Goal: Task Accomplishment & Management: Use online tool/utility

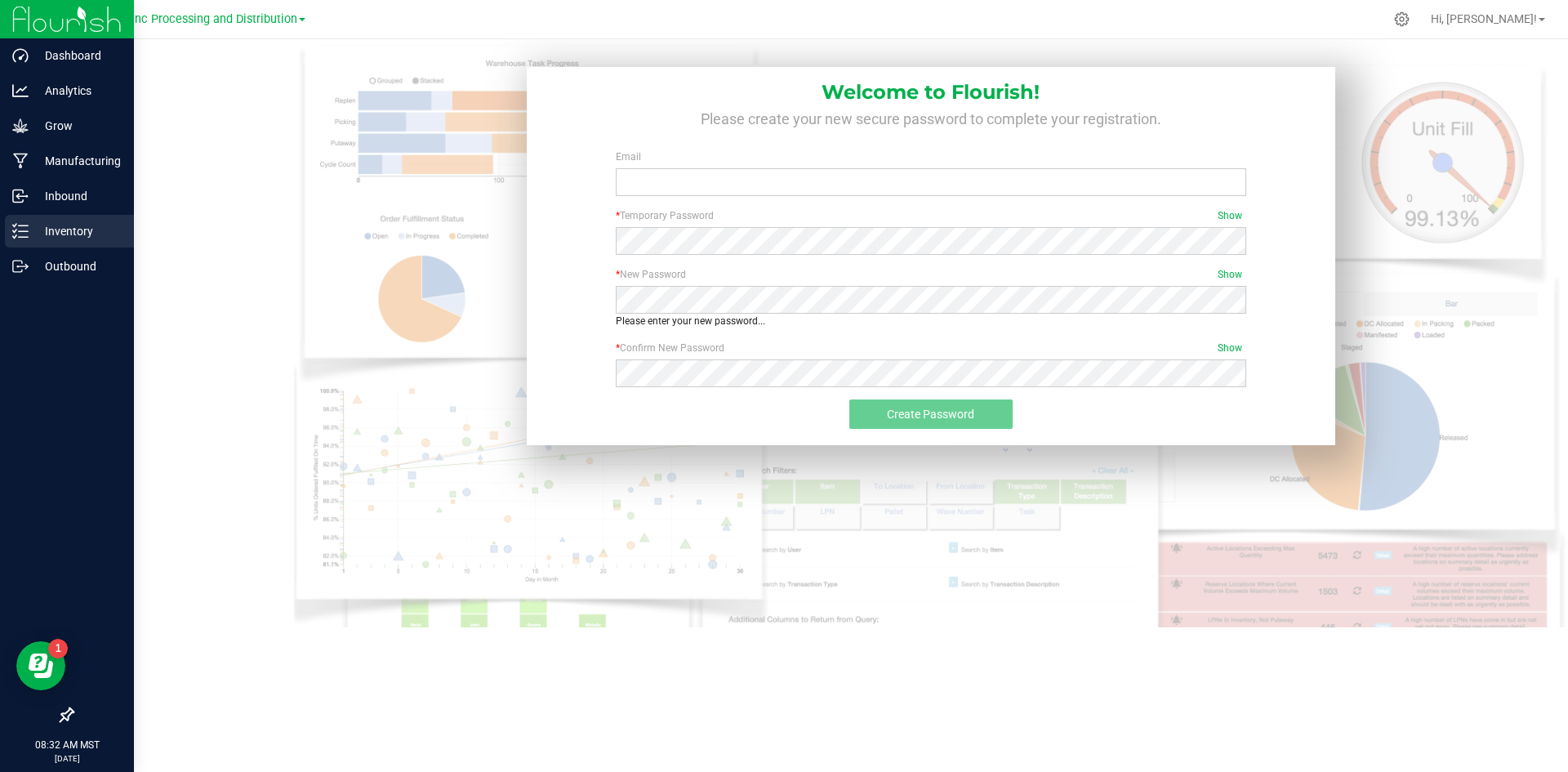
click at [18, 217] on div "Inventory" at bounding box center [69, 230] width 129 height 33
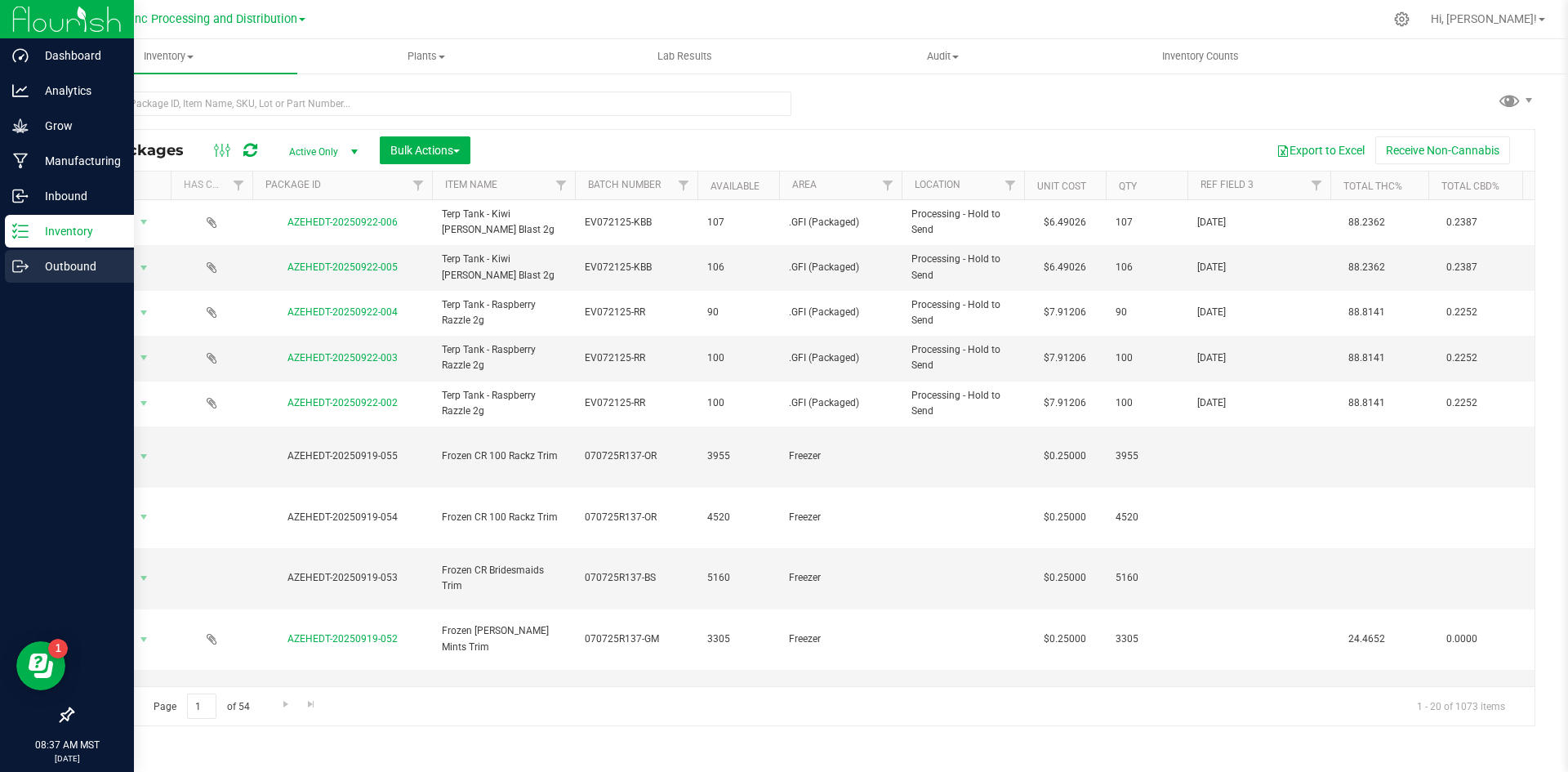
click at [70, 270] on p "Outbound" at bounding box center [77, 266] width 98 height 19
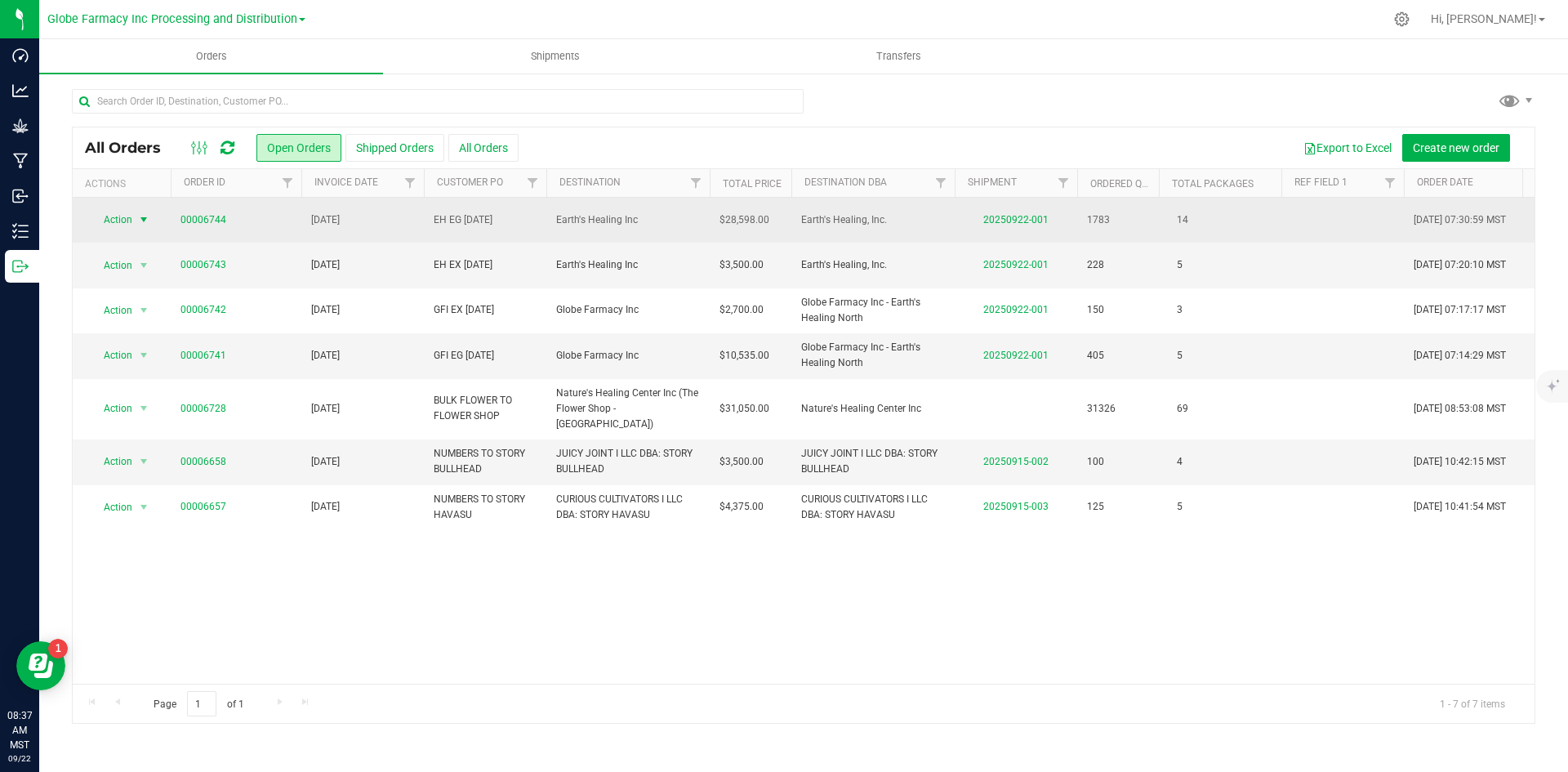
click at [122, 225] on span "Action" at bounding box center [111, 220] width 44 height 23
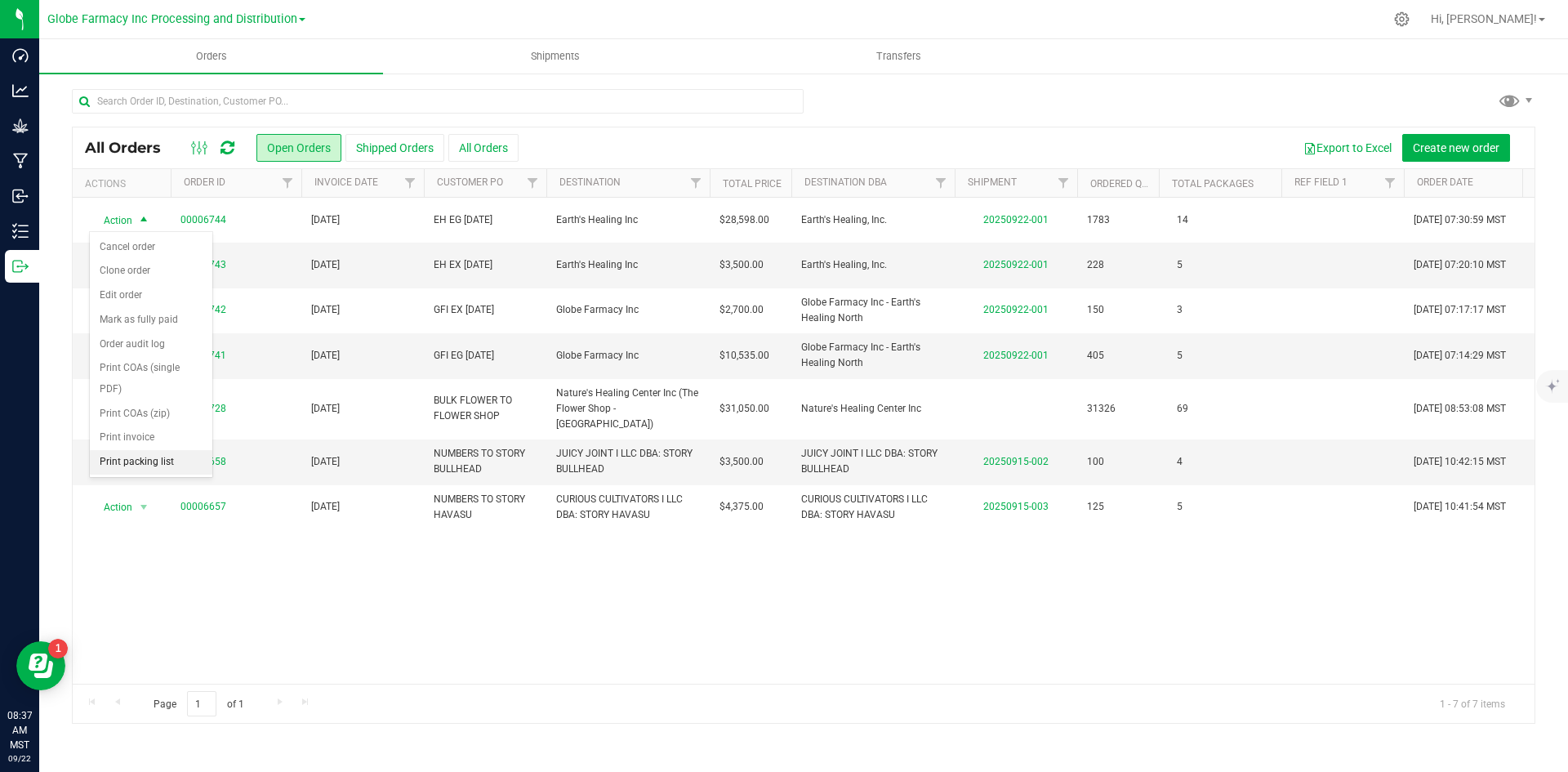
click at [155, 455] on li "Print packing list" at bounding box center [150, 462] width 122 height 25
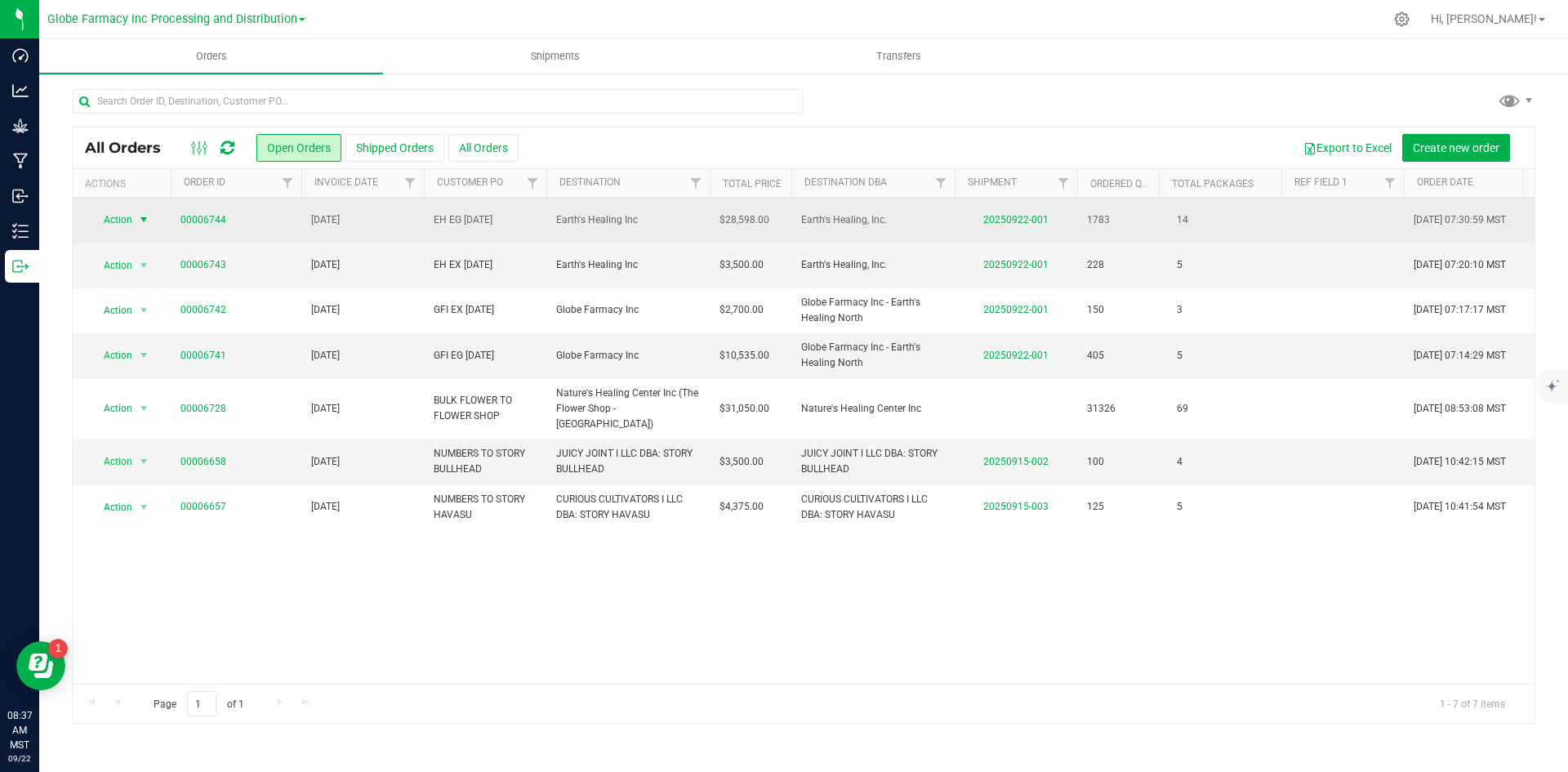
click at [103, 222] on span "Action" at bounding box center [111, 220] width 44 height 23
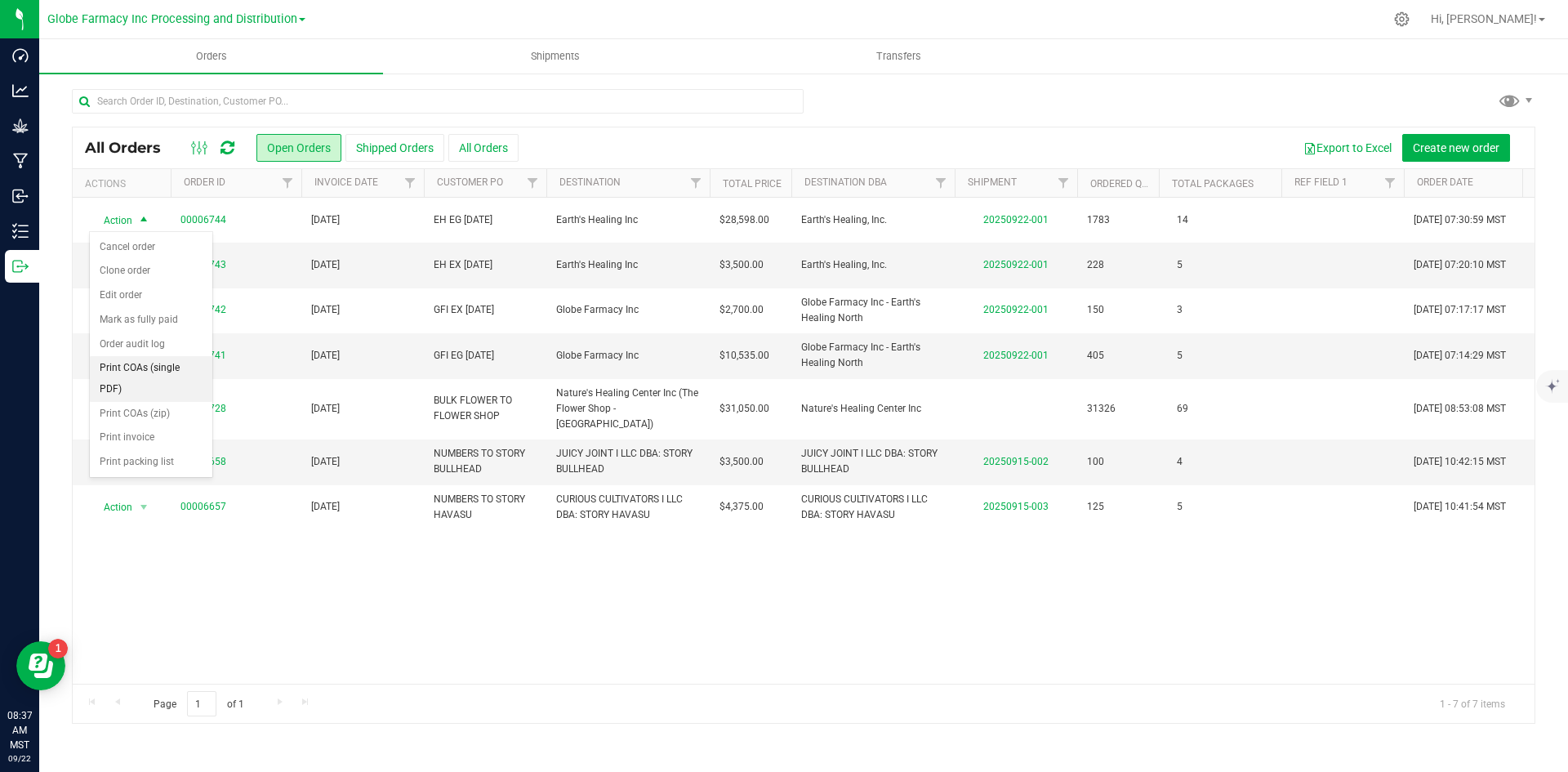
click at [121, 372] on li "Print COAs (single PDF)" at bounding box center [150, 378] width 122 height 45
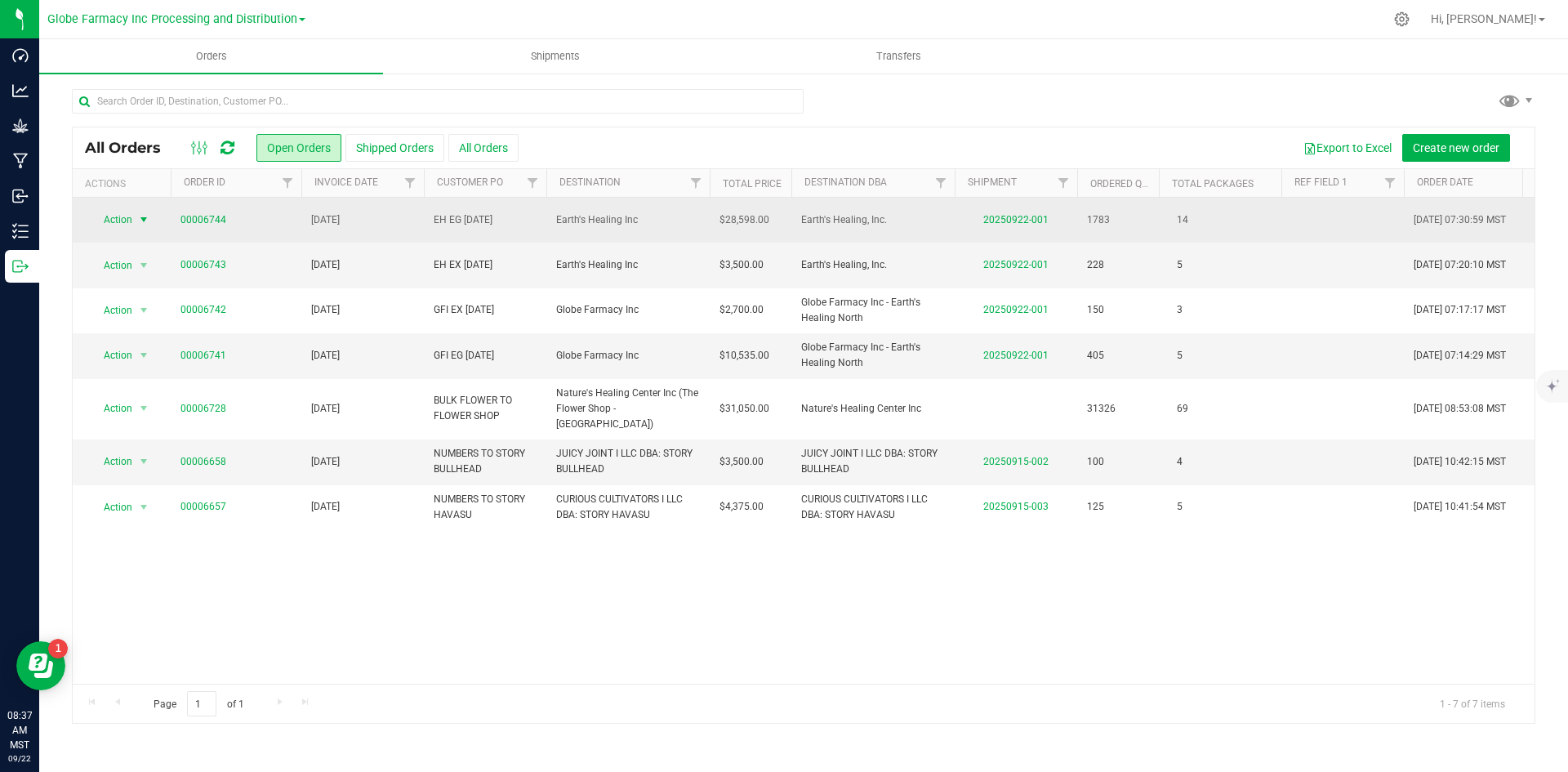
click at [135, 220] on span "select" at bounding box center [143, 220] width 20 height 23
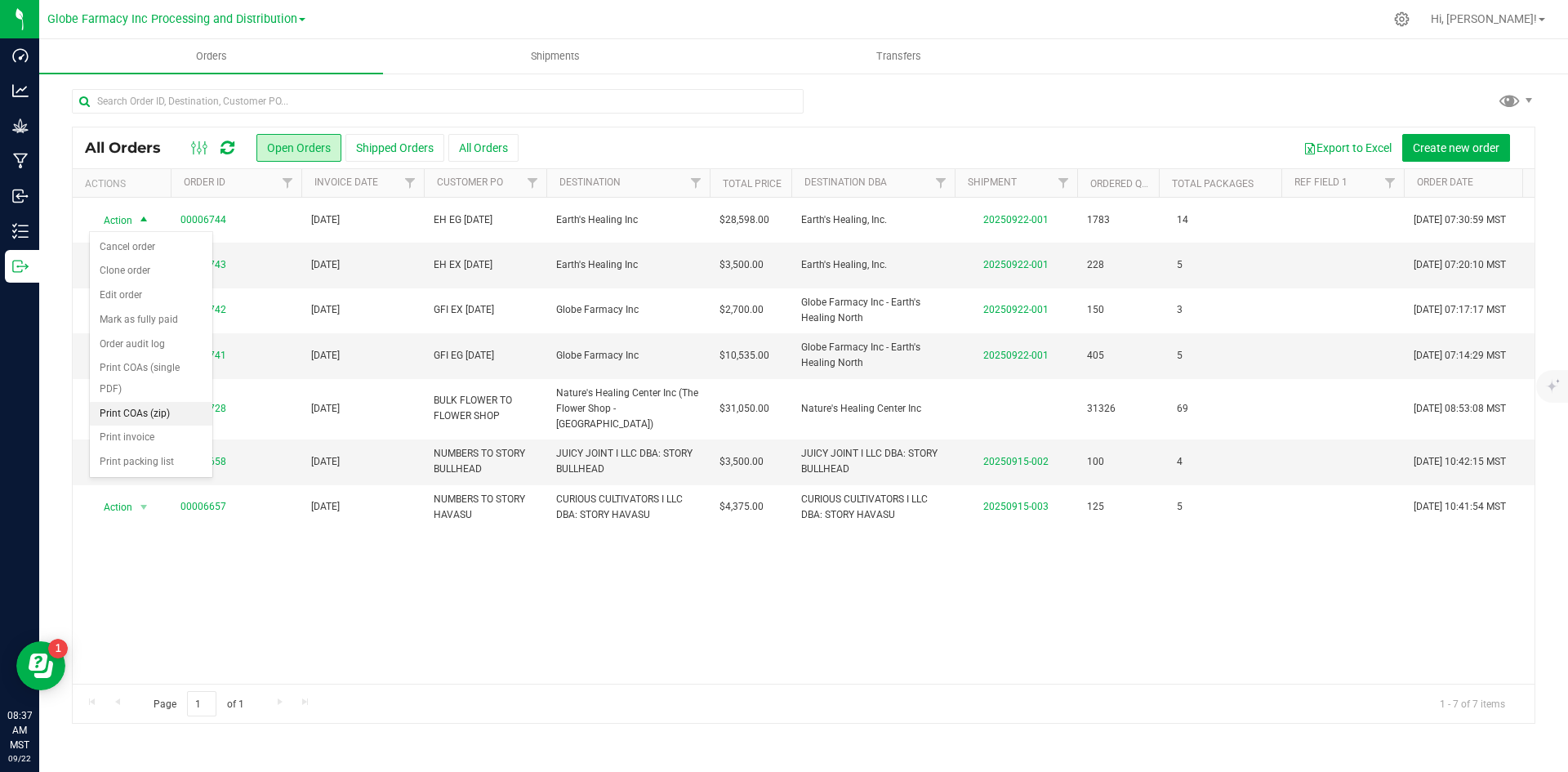
click at [129, 414] on li "Print COAs (zip)" at bounding box center [150, 414] width 122 height 25
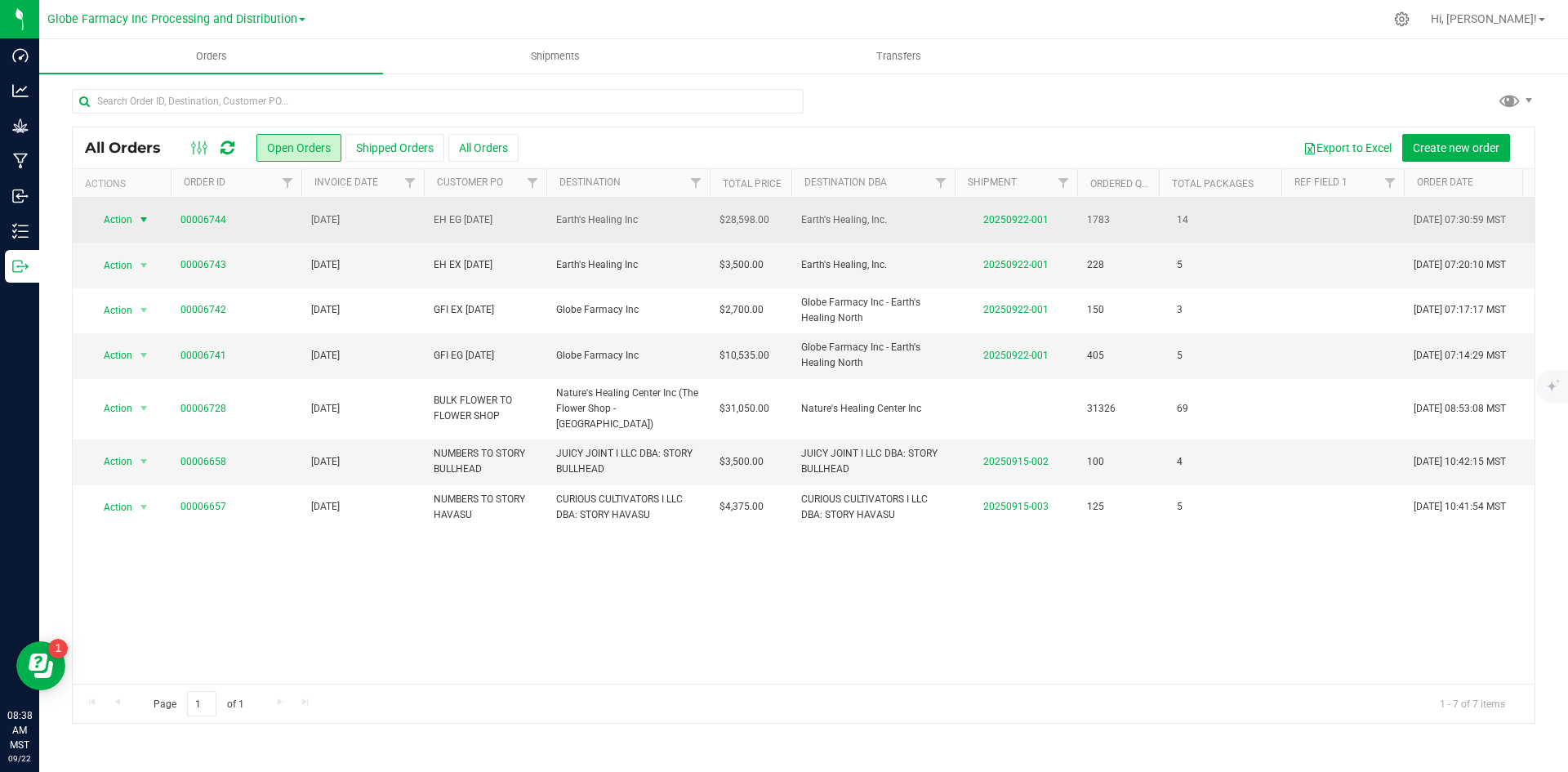
click at [135, 212] on span "select" at bounding box center [143, 220] width 20 height 23
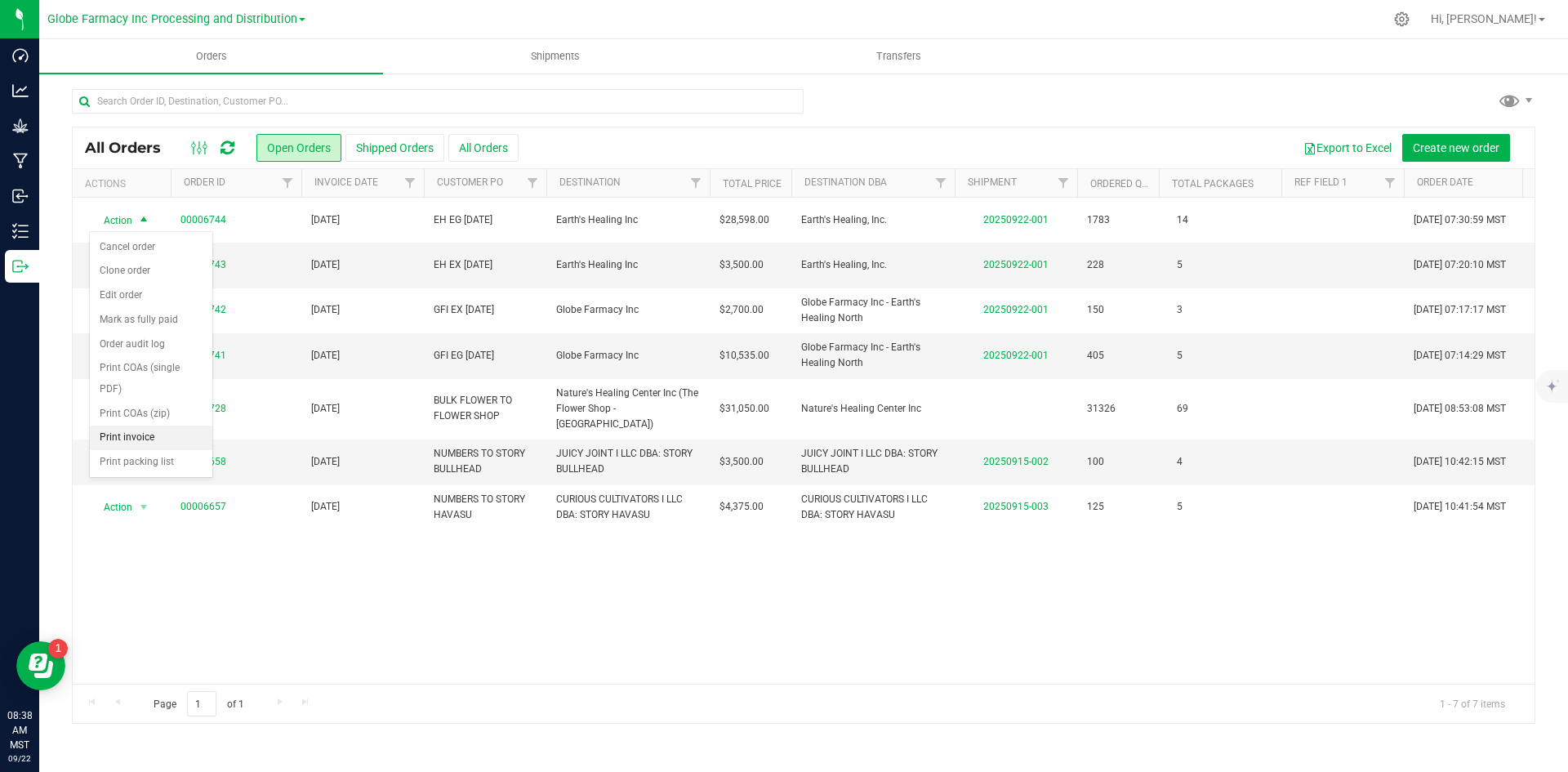
click at [132, 428] on li "Print invoice" at bounding box center [150, 438] width 122 height 25
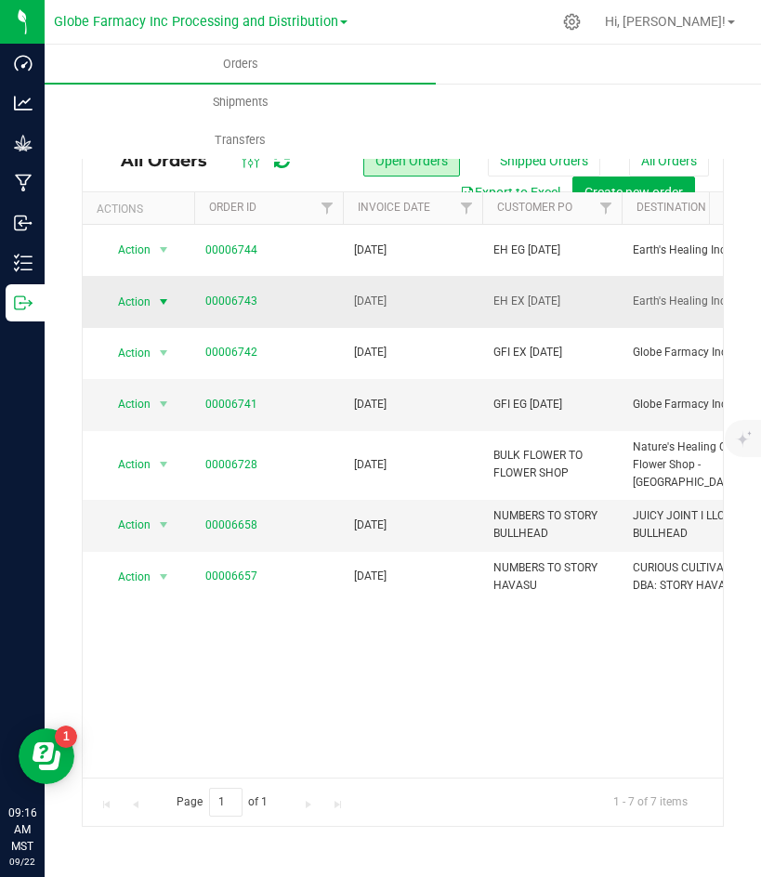
click at [150, 304] on span "Action" at bounding box center [126, 302] width 50 height 26
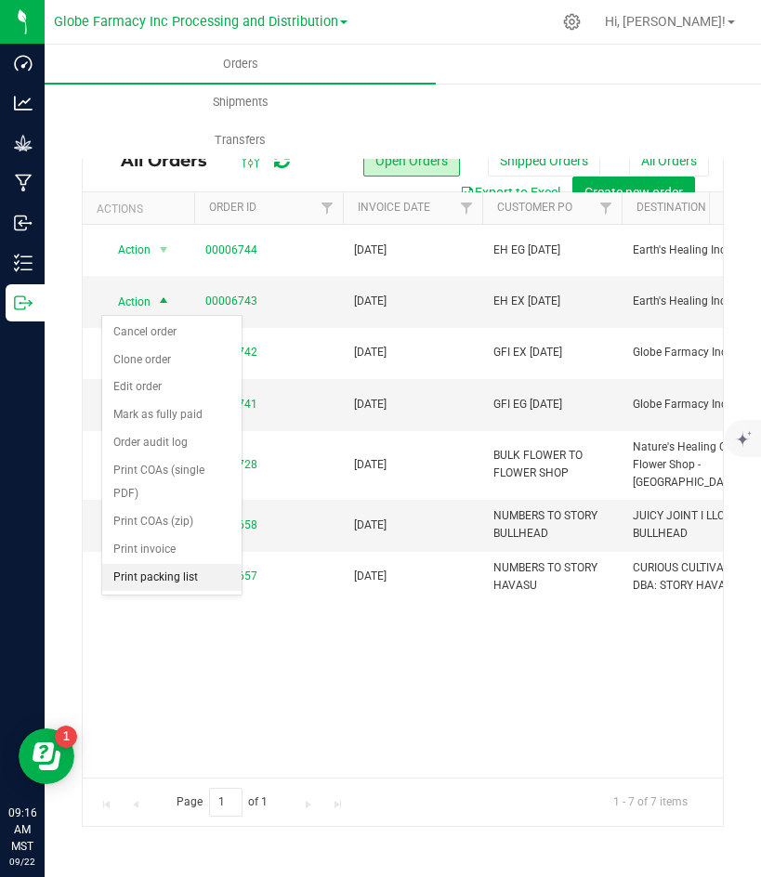
click at [158, 576] on li "Print packing list" at bounding box center [171, 578] width 139 height 28
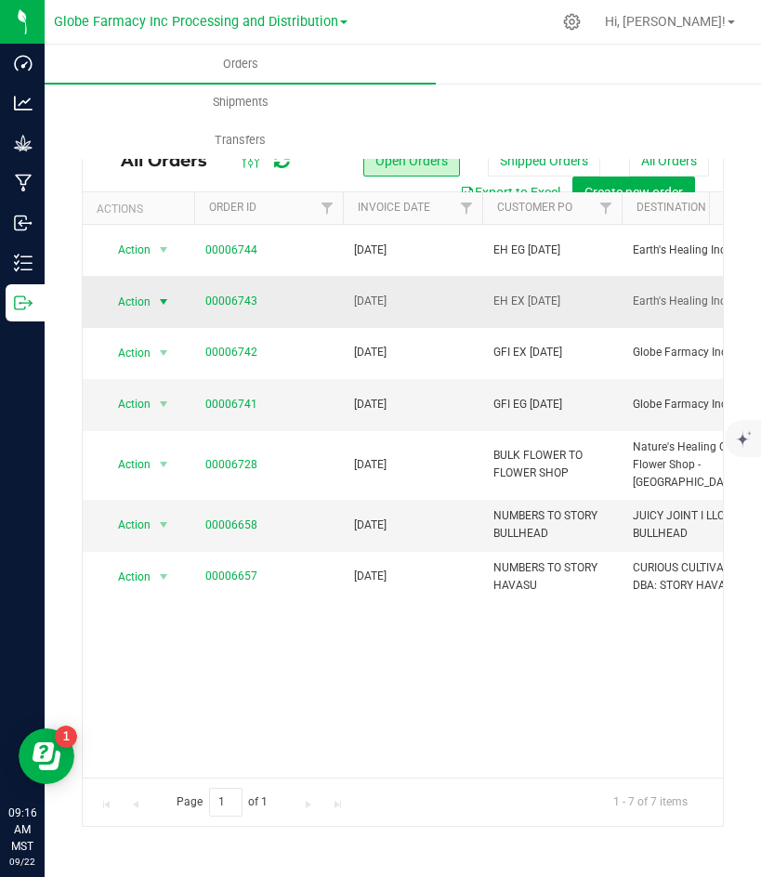
click at [147, 298] on span "Action" at bounding box center [126, 302] width 50 height 26
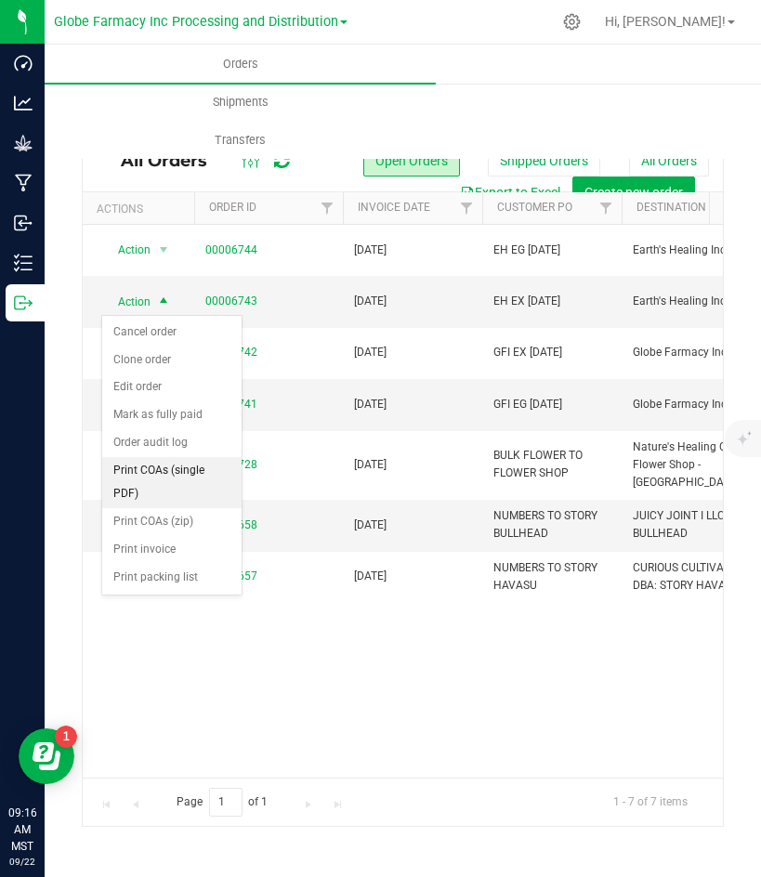
click at [174, 477] on li "Print COAs (single PDF)" at bounding box center [171, 482] width 139 height 51
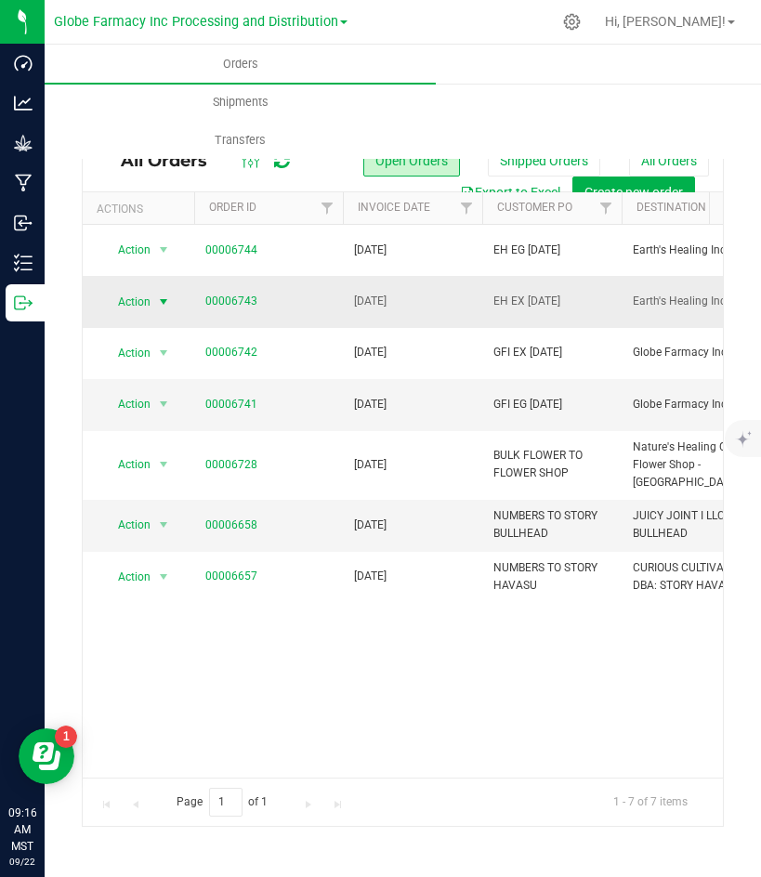
click at [133, 293] on span "Action" at bounding box center [126, 302] width 50 height 26
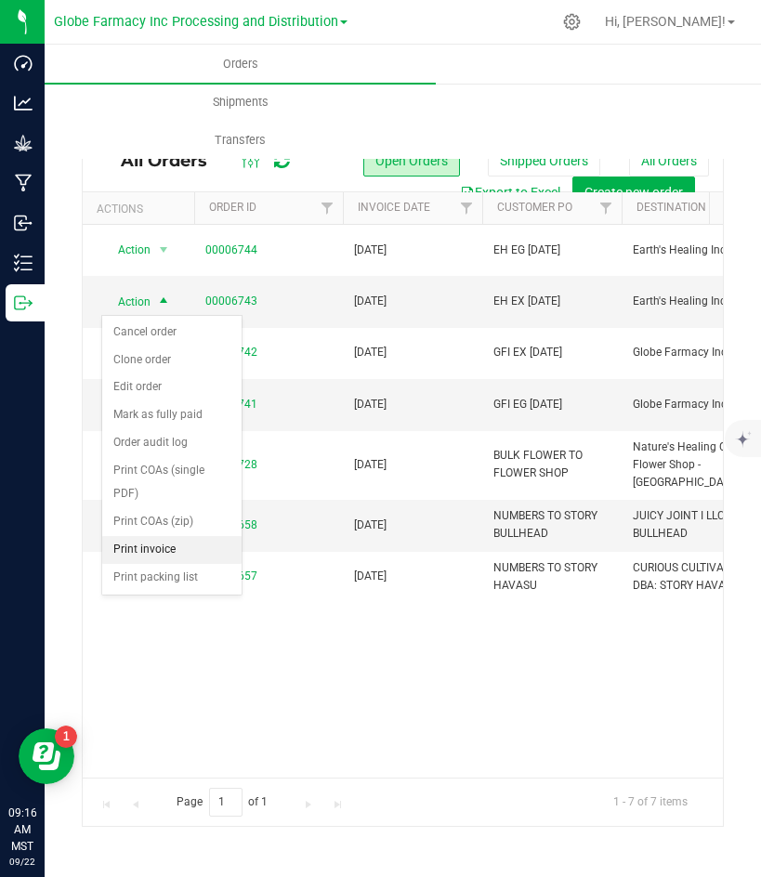
click at [169, 538] on li "Print invoice" at bounding box center [171, 550] width 139 height 28
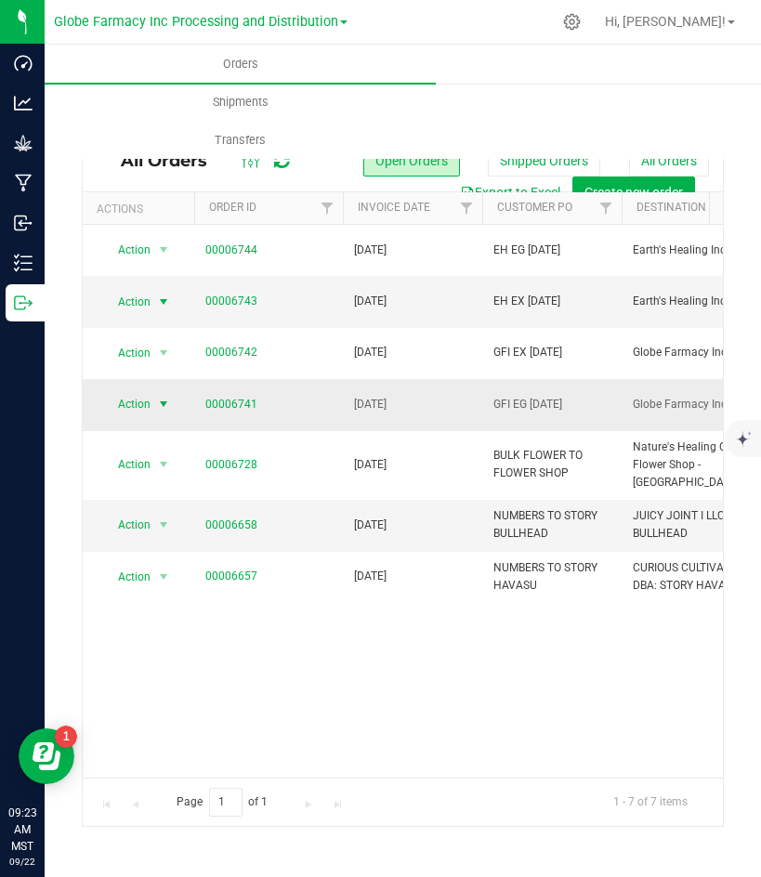
click at [140, 402] on span "Action" at bounding box center [126, 404] width 50 height 26
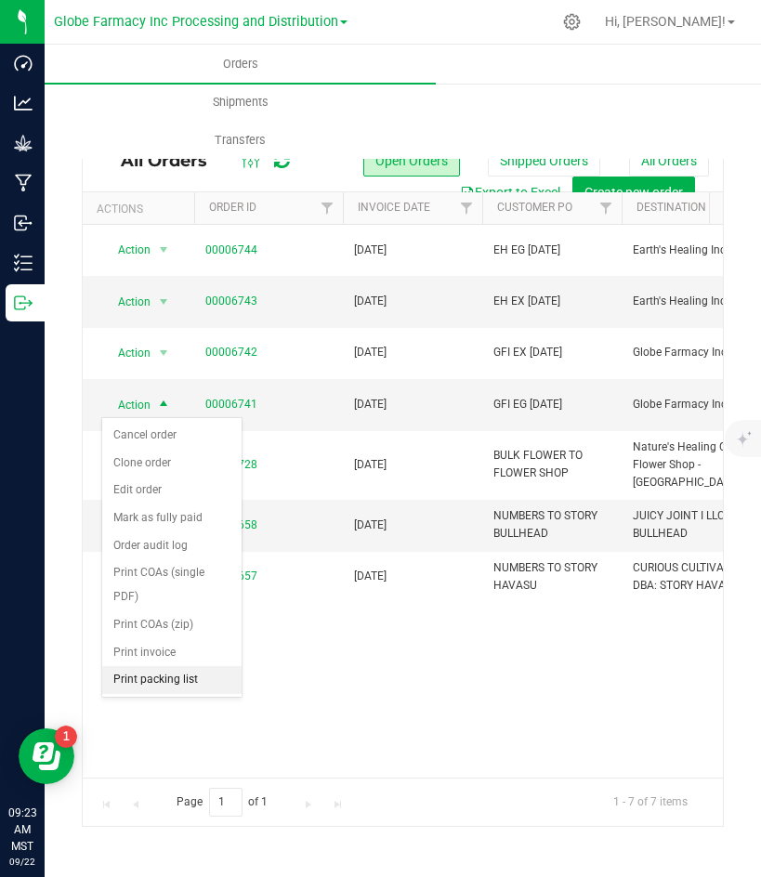
click at [172, 684] on li "Print packing list" at bounding box center [171, 680] width 139 height 28
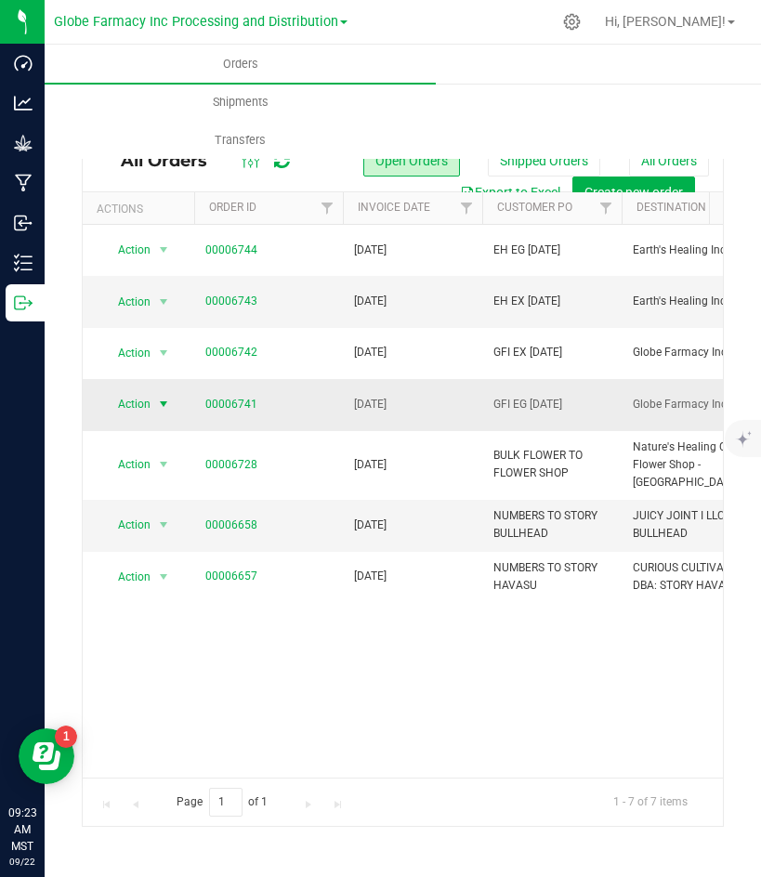
click at [130, 401] on span "Action" at bounding box center [126, 404] width 50 height 26
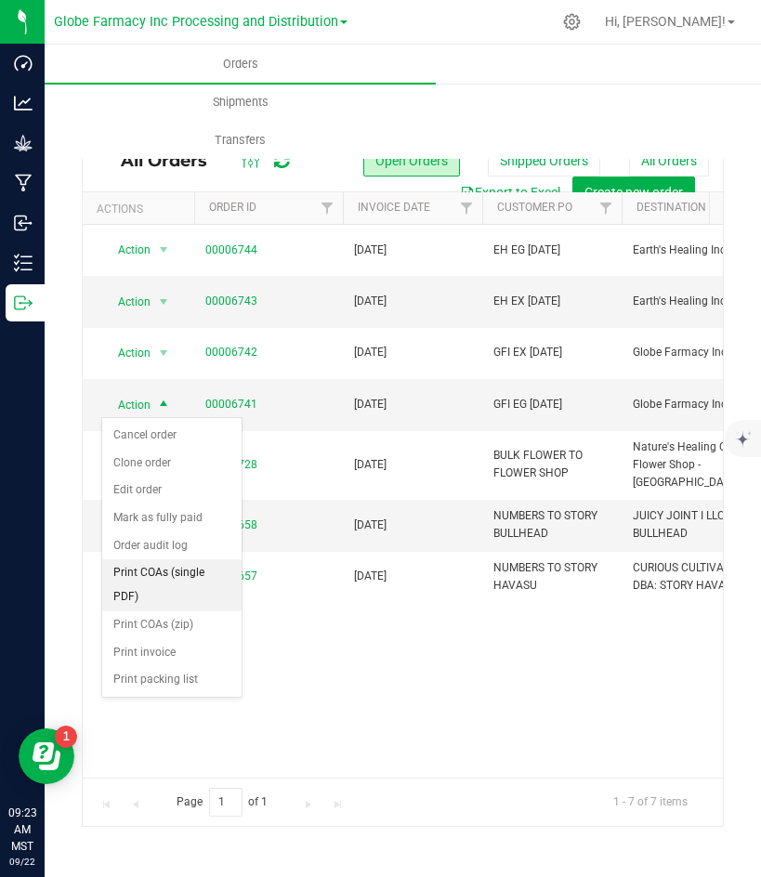
click at [145, 582] on li "Print COAs (single PDF)" at bounding box center [171, 584] width 139 height 51
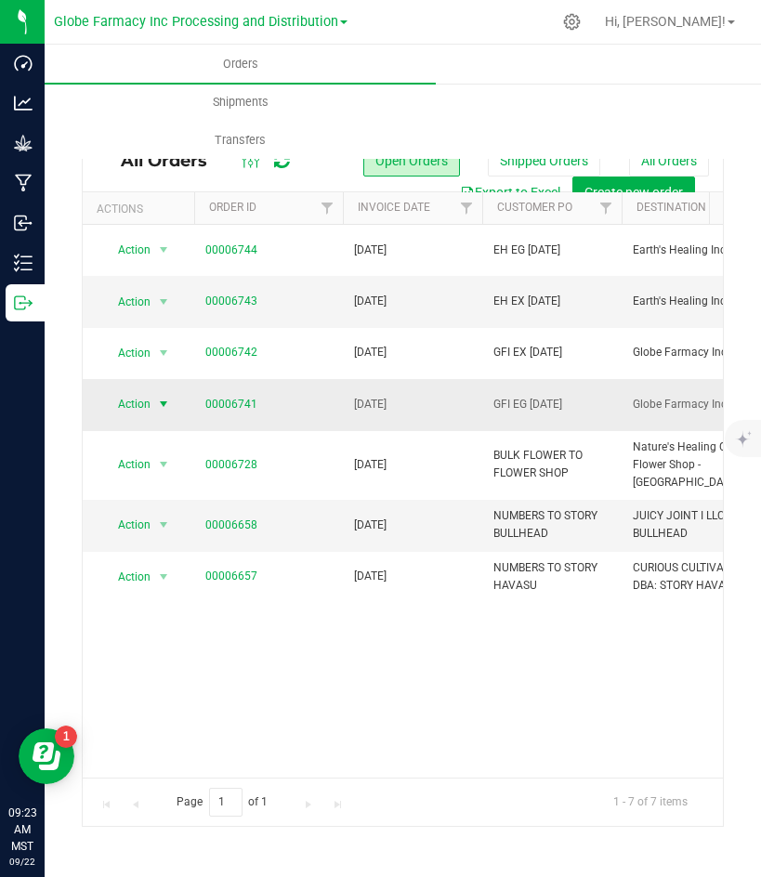
click at [141, 400] on span "Action" at bounding box center [126, 404] width 50 height 26
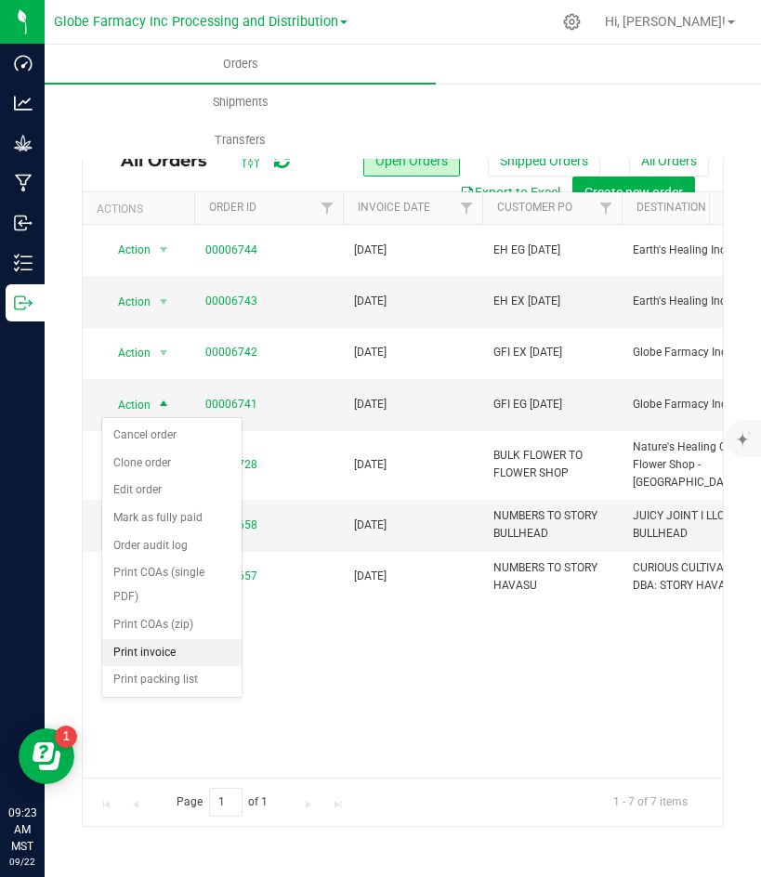
click at [164, 642] on li "Print invoice" at bounding box center [171, 653] width 139 height 28
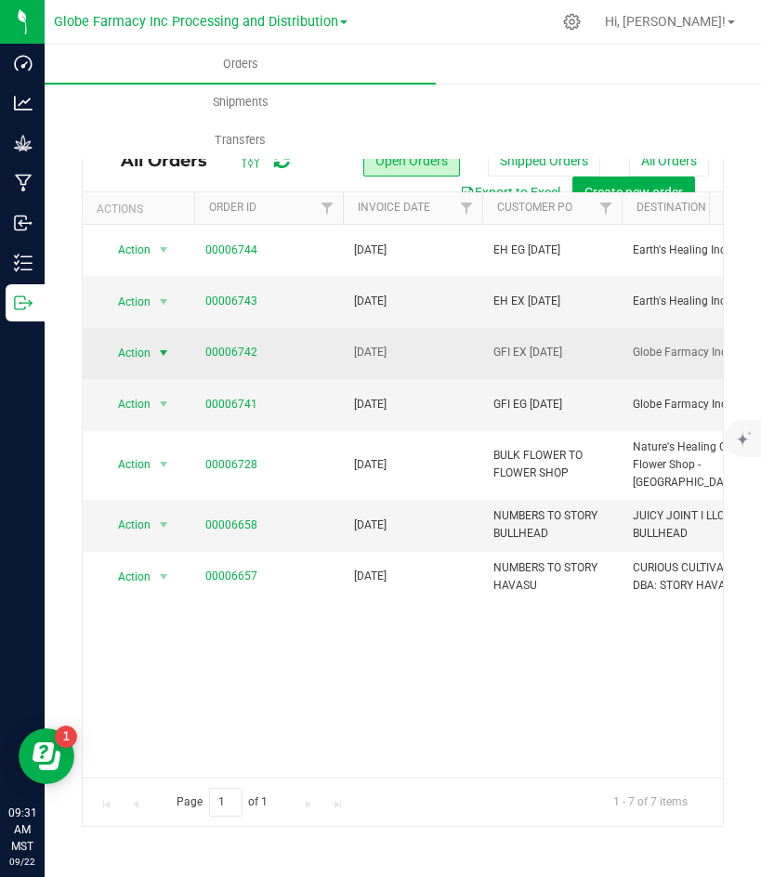
click at [156, 348] on span "select" at bounding box center [163, 352] width 15 height 15
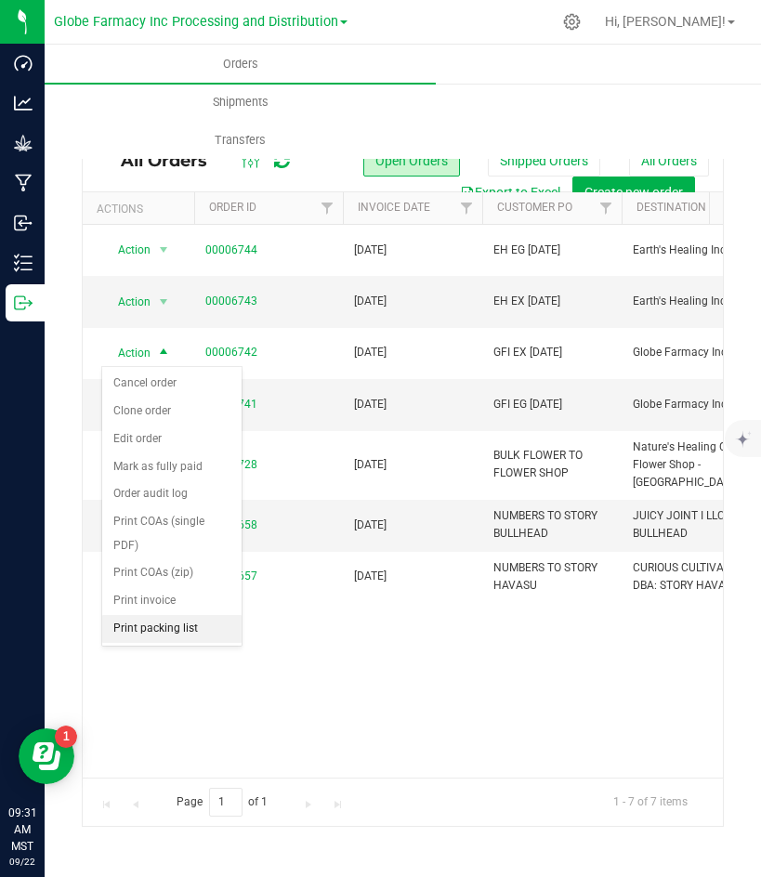
click at [178, 627] on li "Print packing list" at bounding box center [171, 629] width 139 height 28
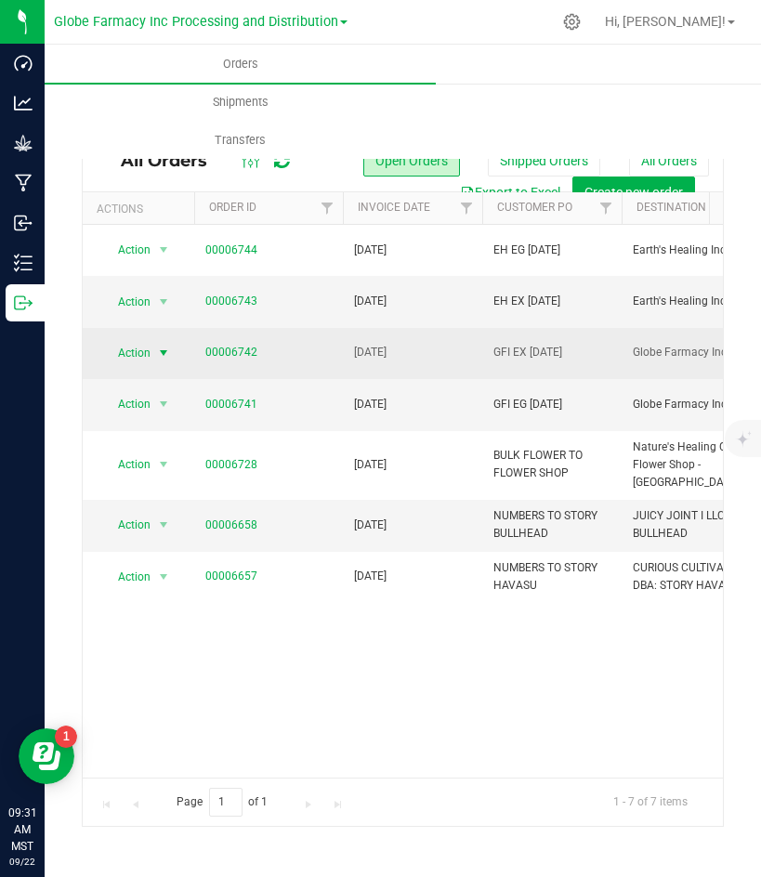
click at [147, 348] on span "Action" at bounding box center [126, 353] width 50 height 26
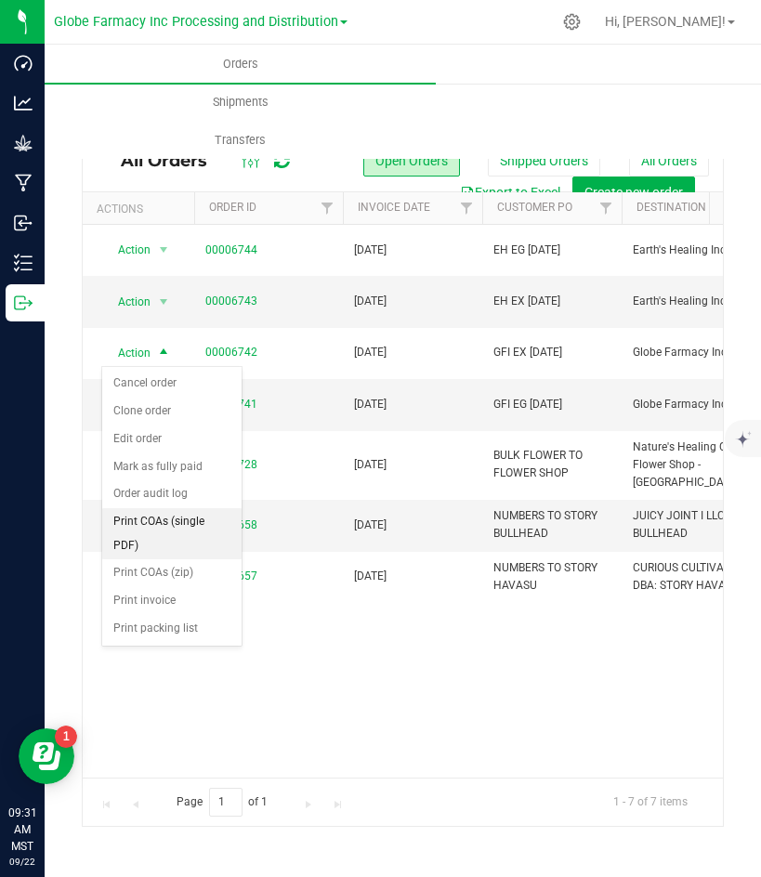
click at [175, 526] on li "Print COAs (single PDF)" at bounding box center [171, 533] width 139 height 51
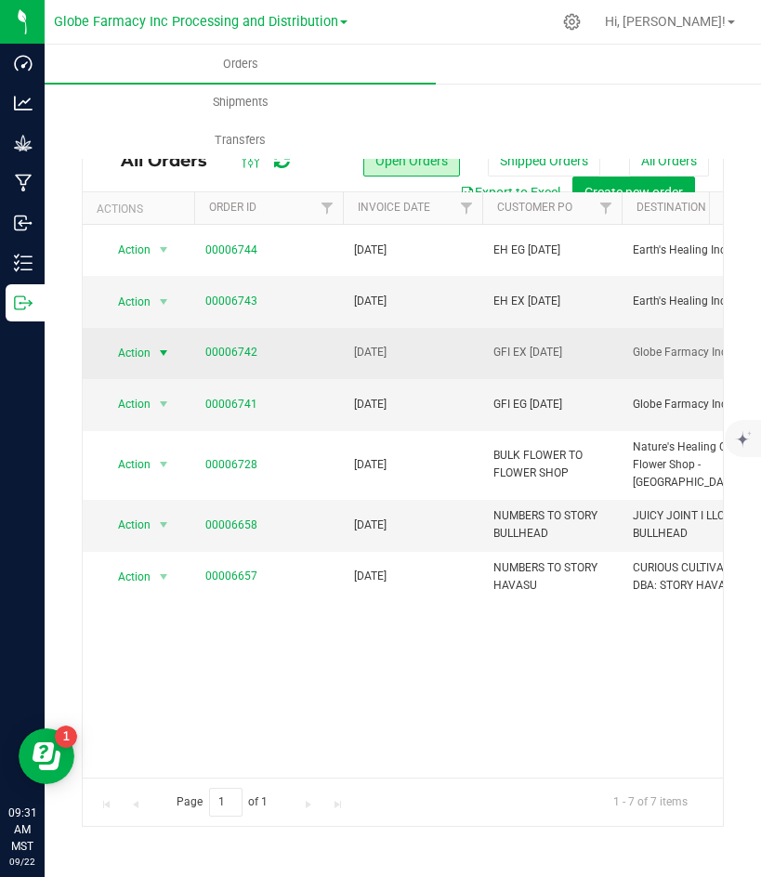
click at [168, 345] on span "select" at bounding box center [163, 352] width 15 height 15
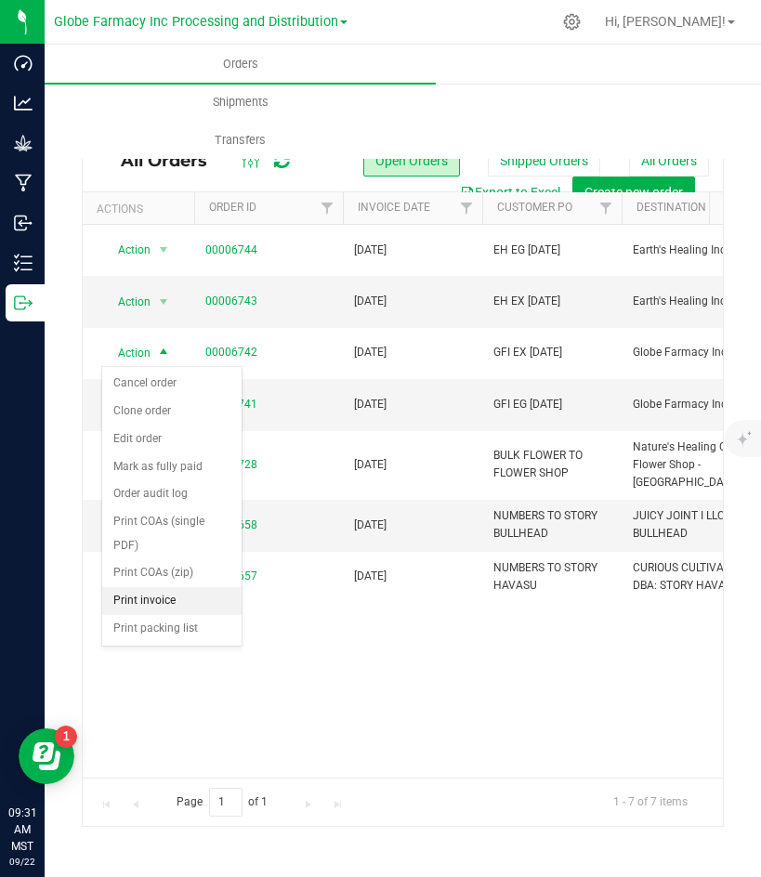
click at [183, 597] on li "Print invoice" at bounding box center [171, 601] width 139 height 28
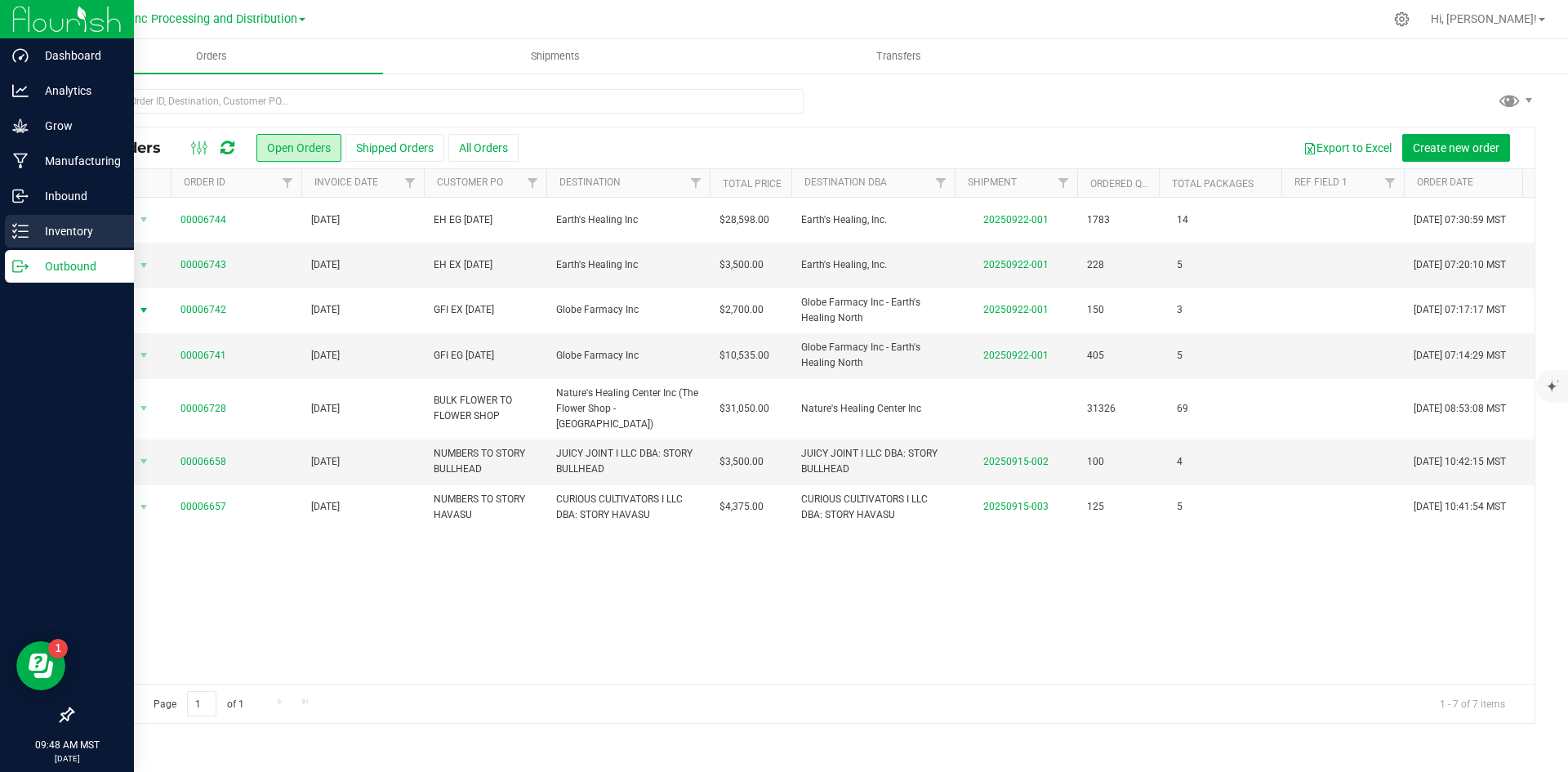
click at [61, 235] on p "Inventory" at bounding box center [77, 231] width 98 height 19
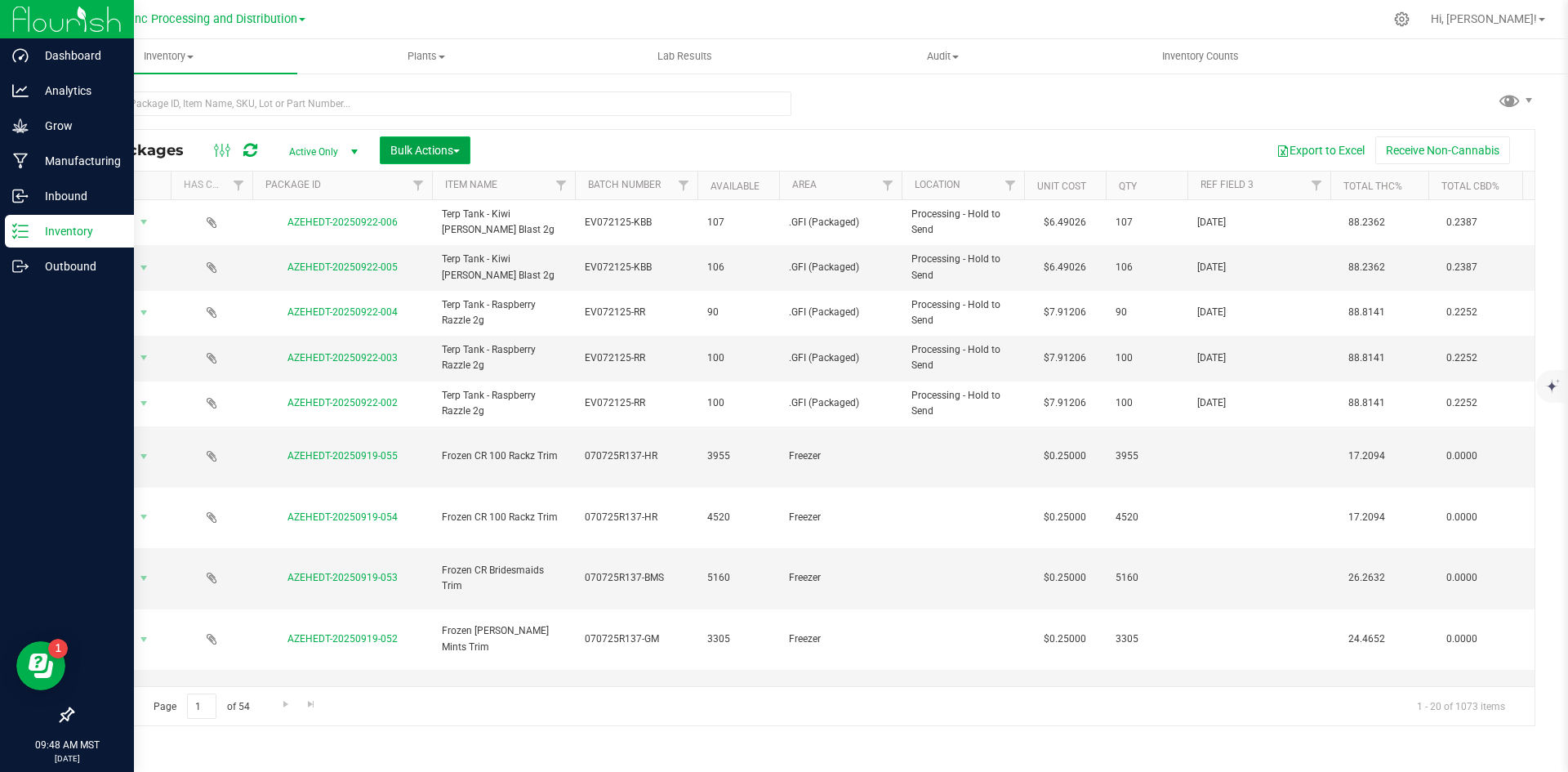
click at [410, 142] on button "Bulk Actions" at bounding box center [425, 150] width 91 height 28
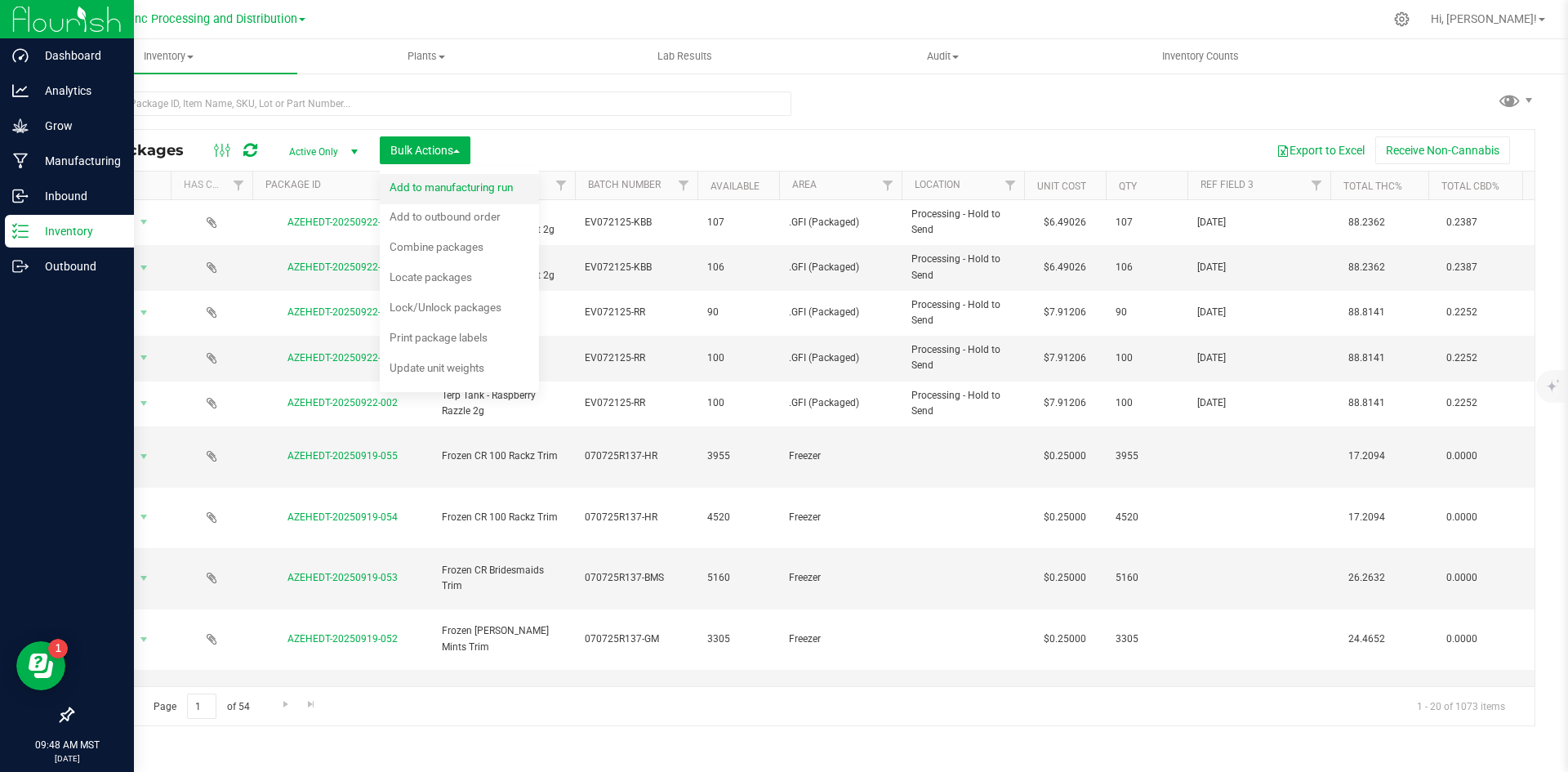
click at [396, 198] on div "Add to manufacturing run" at bounding box center [462, 190] width 145 height 26
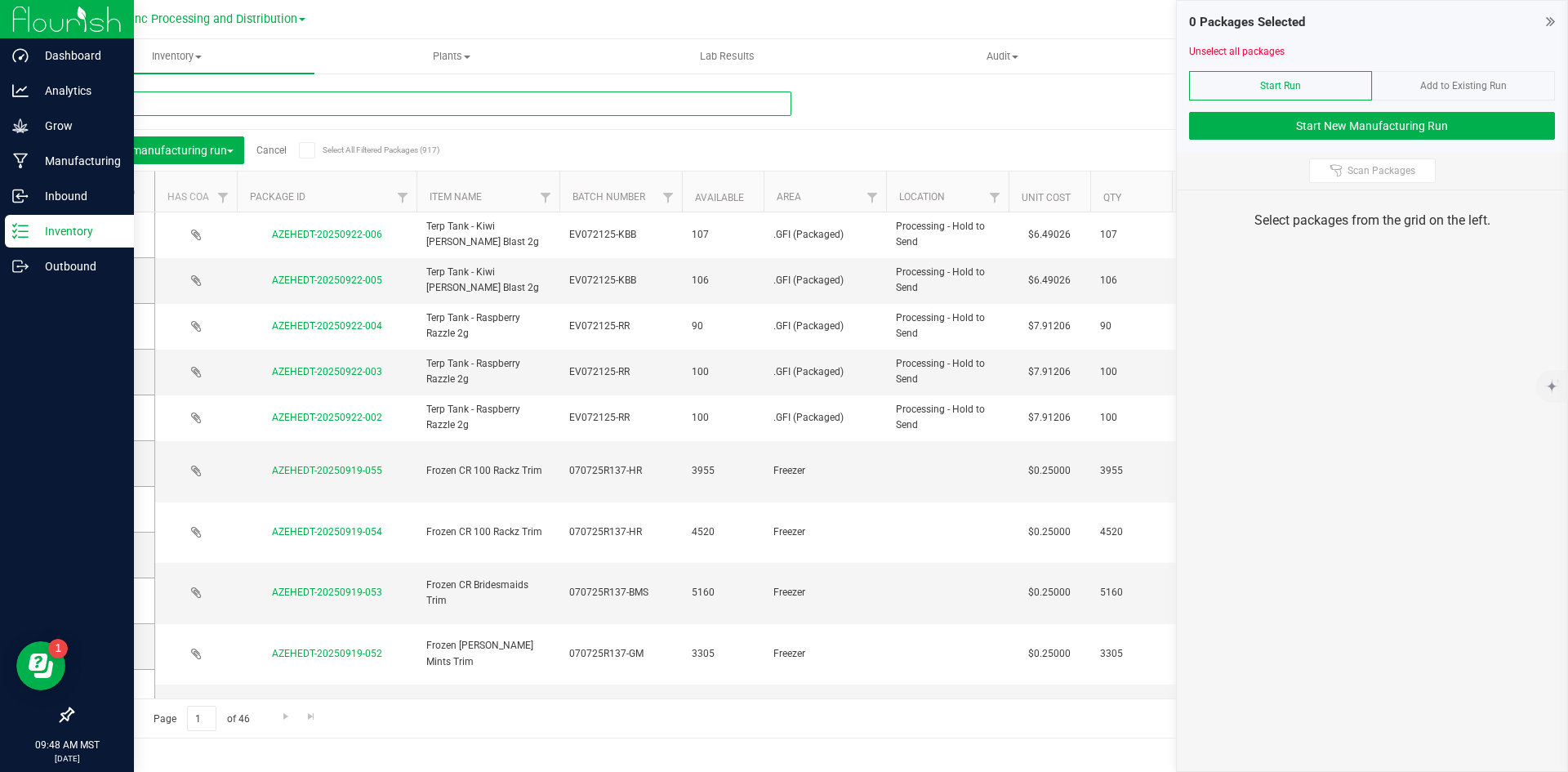
click at [326, 110] on input "text" at bounding box center [432, 104] width 719 height 25
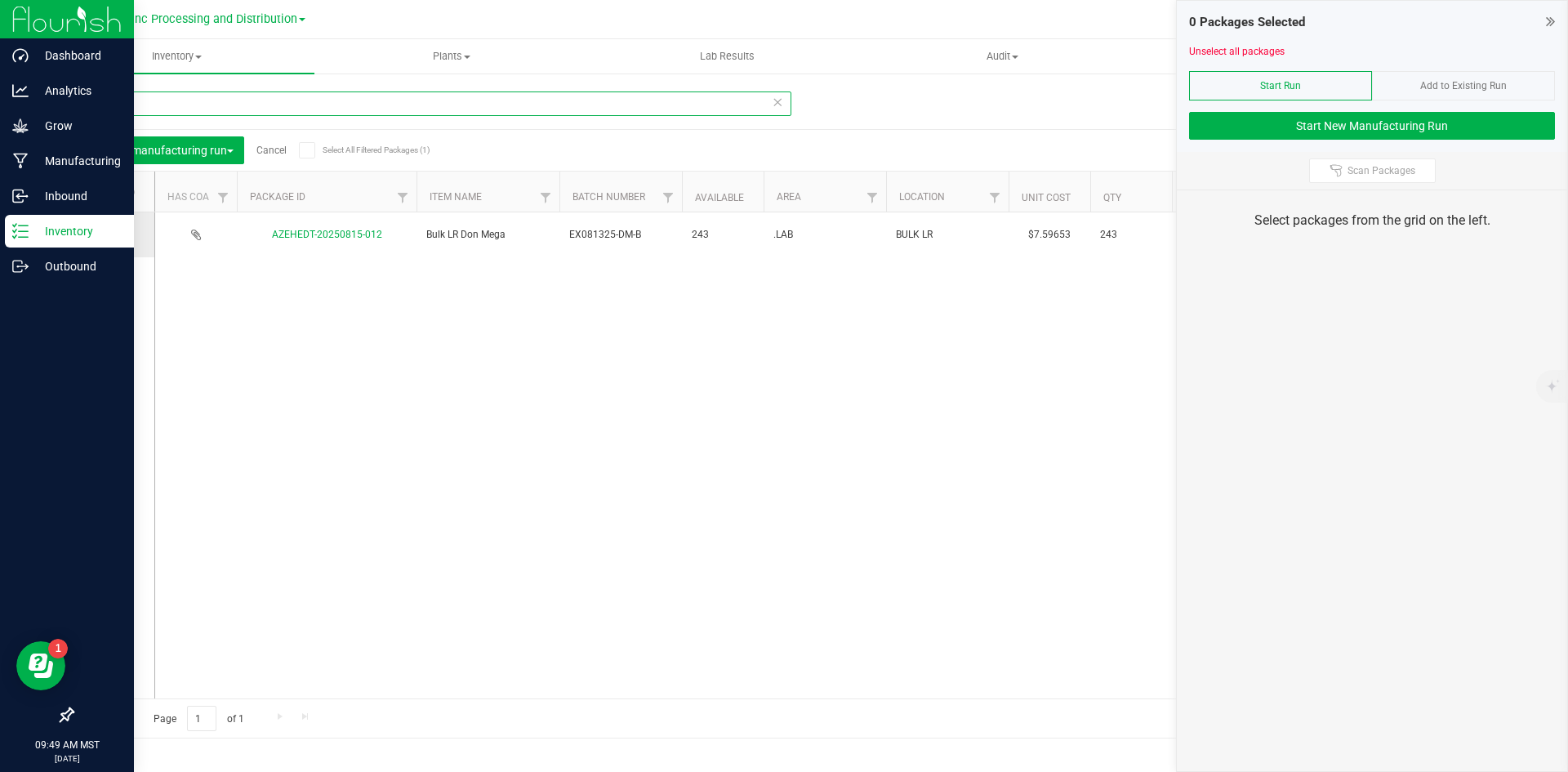
type input "815-012"
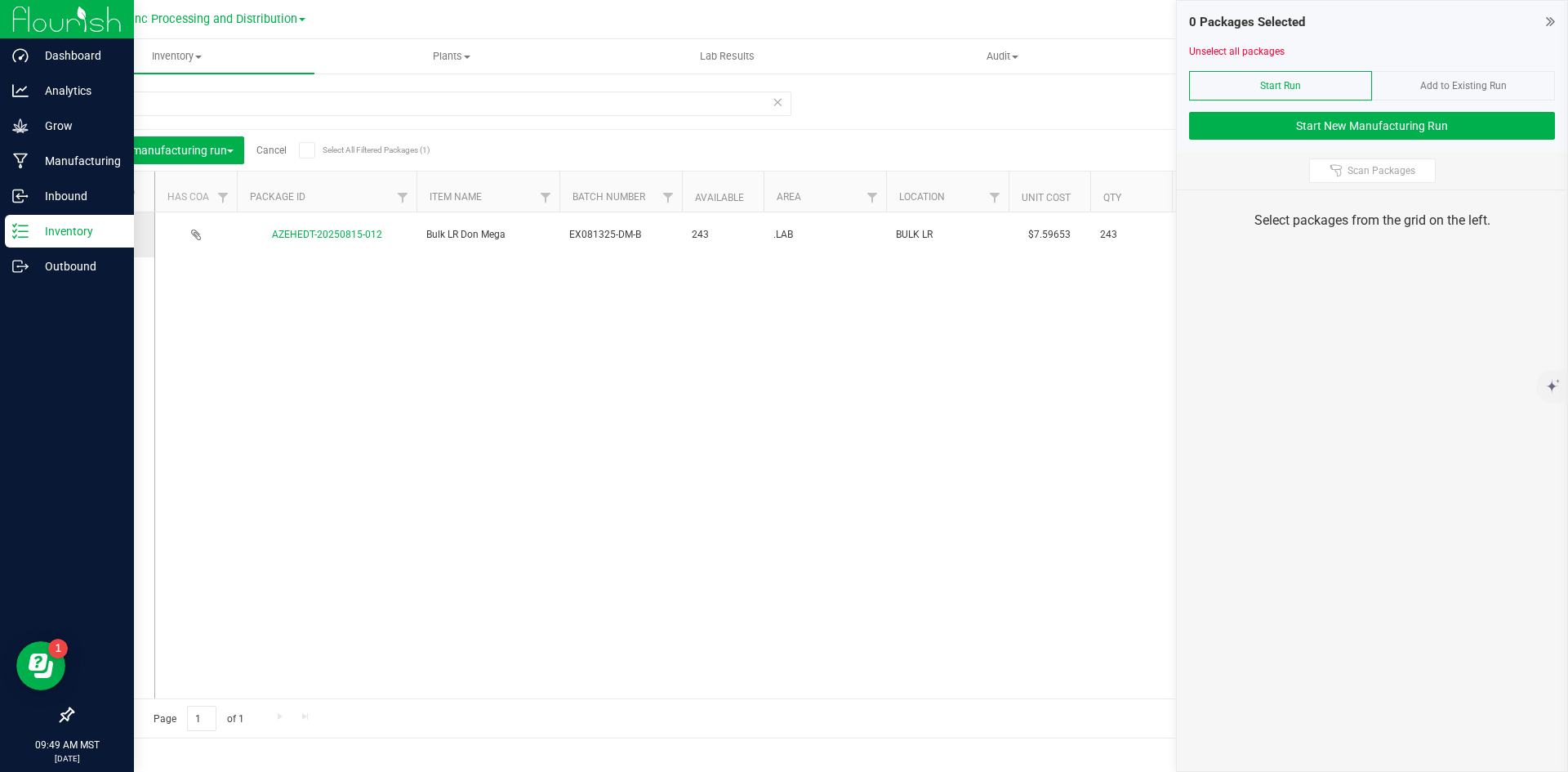
click at [107, 235] on icon at bounding box center [109, 235] width 11 height 0
click at [0, 0] on input "checkbox" at bounding box center [0, 0] width 0 height 0
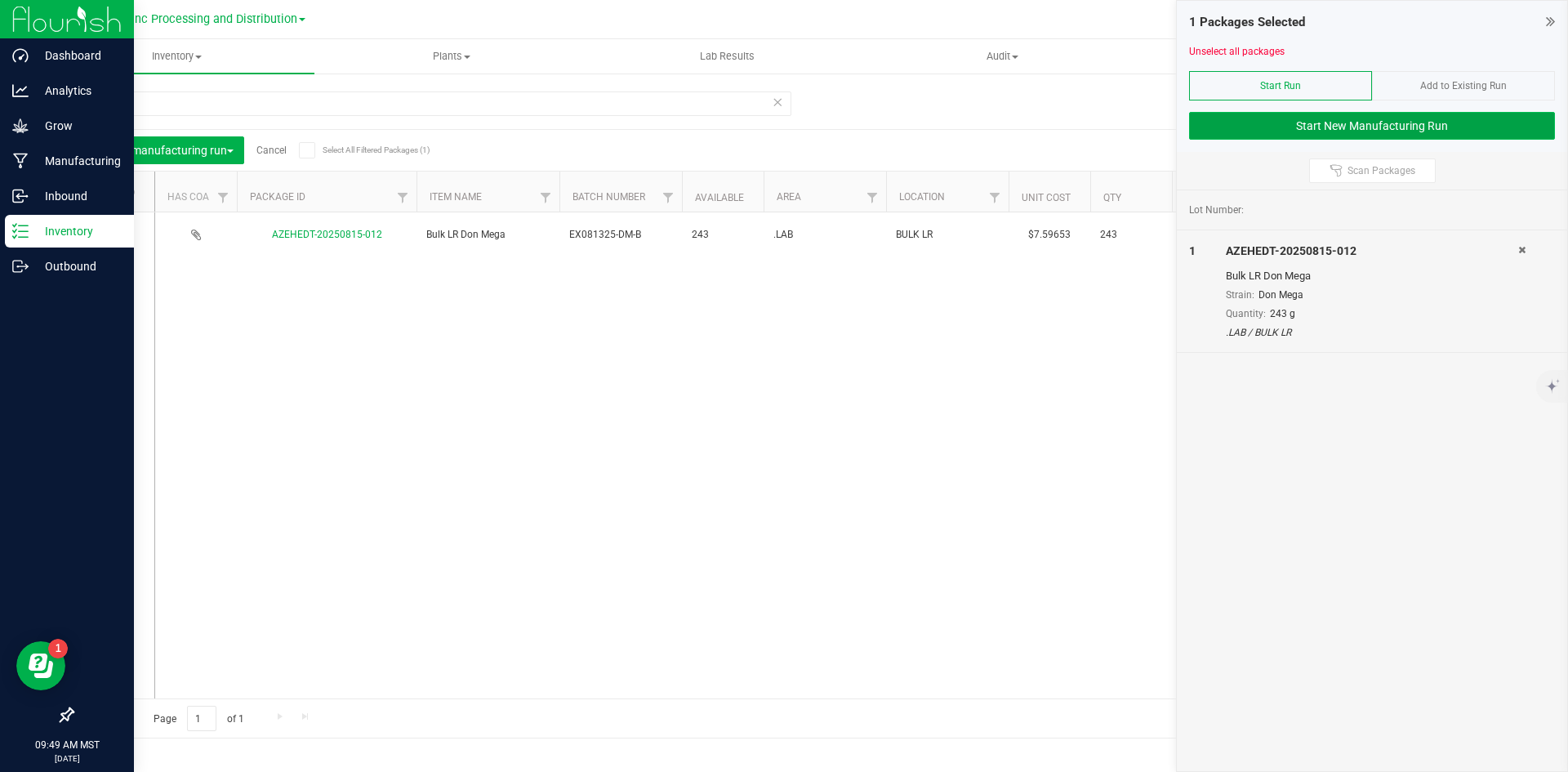
click at [1398, 135] on button "Start New Manufacturing Run" at bounding box center [1372, 126] width 366 height 28
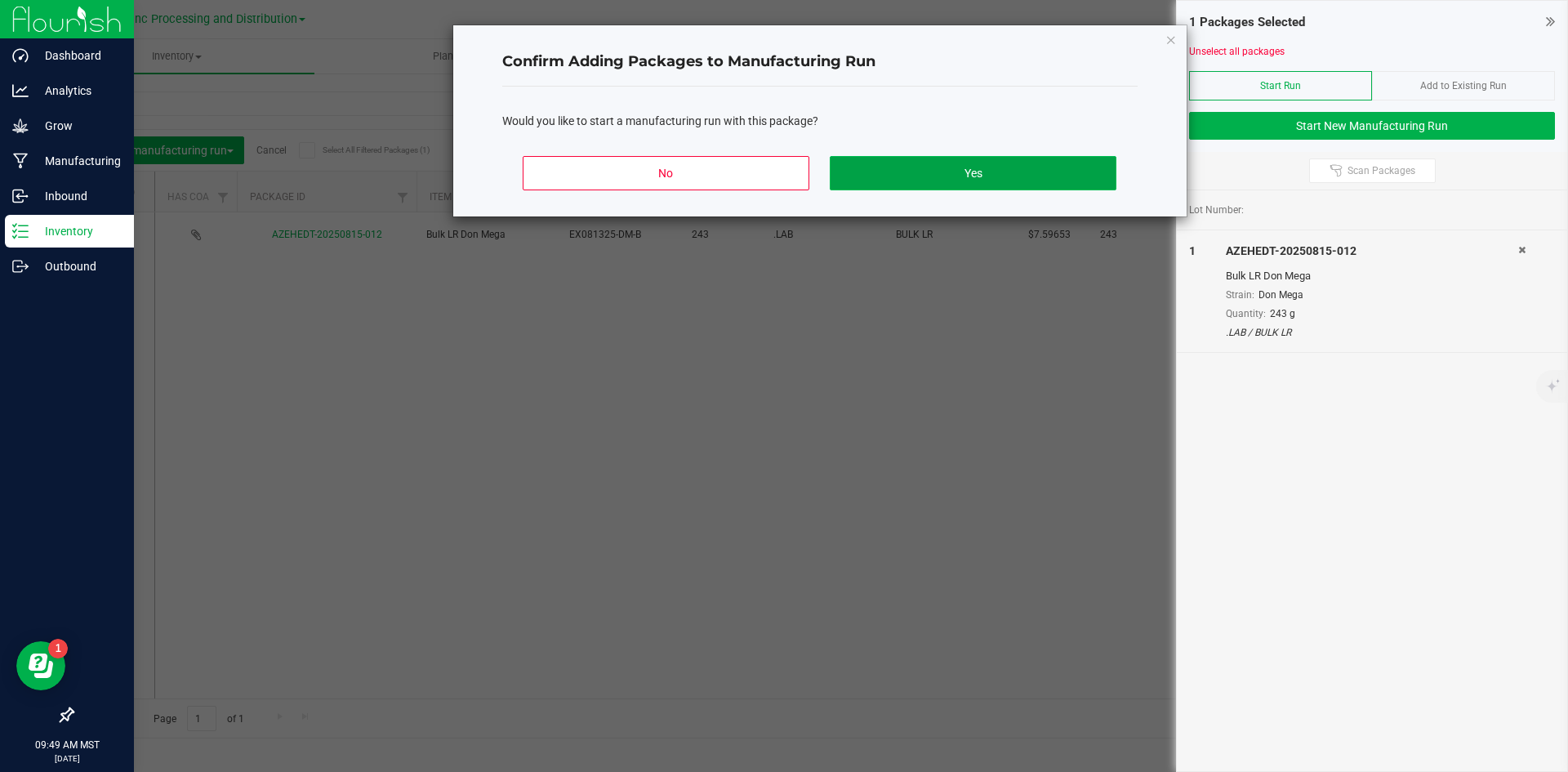
click at [945, 173] on button "Yes" at bounding box center [973, 172] width 286 height 34
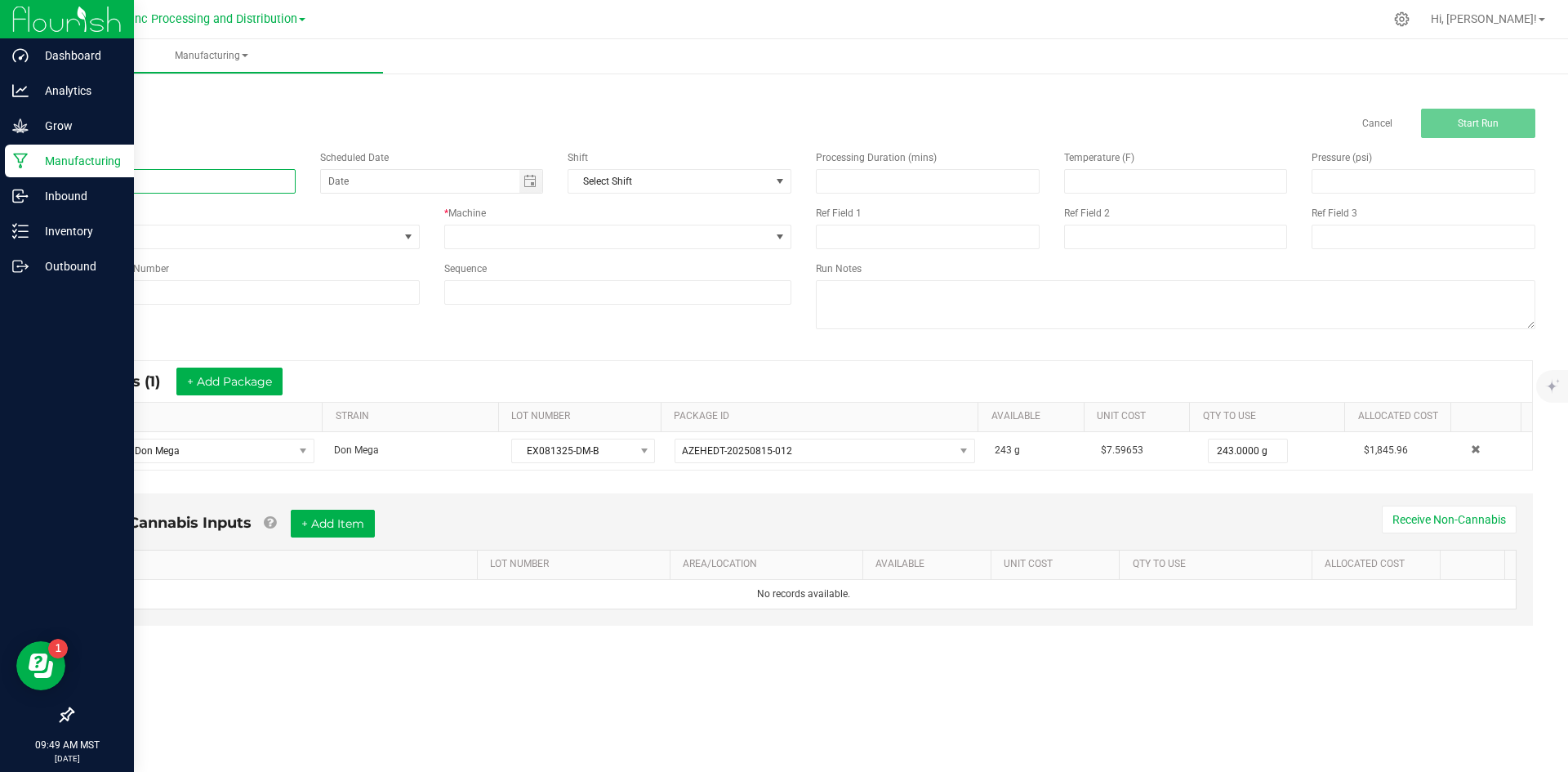
click at [176, 175] on input at bounding box center [184, 181] width 223 height 25
type input "l"
type input "LR DON MEGA BADDER 1G"
click at [535, 237] on span at bounding box center [608, 237] width 326 height 23
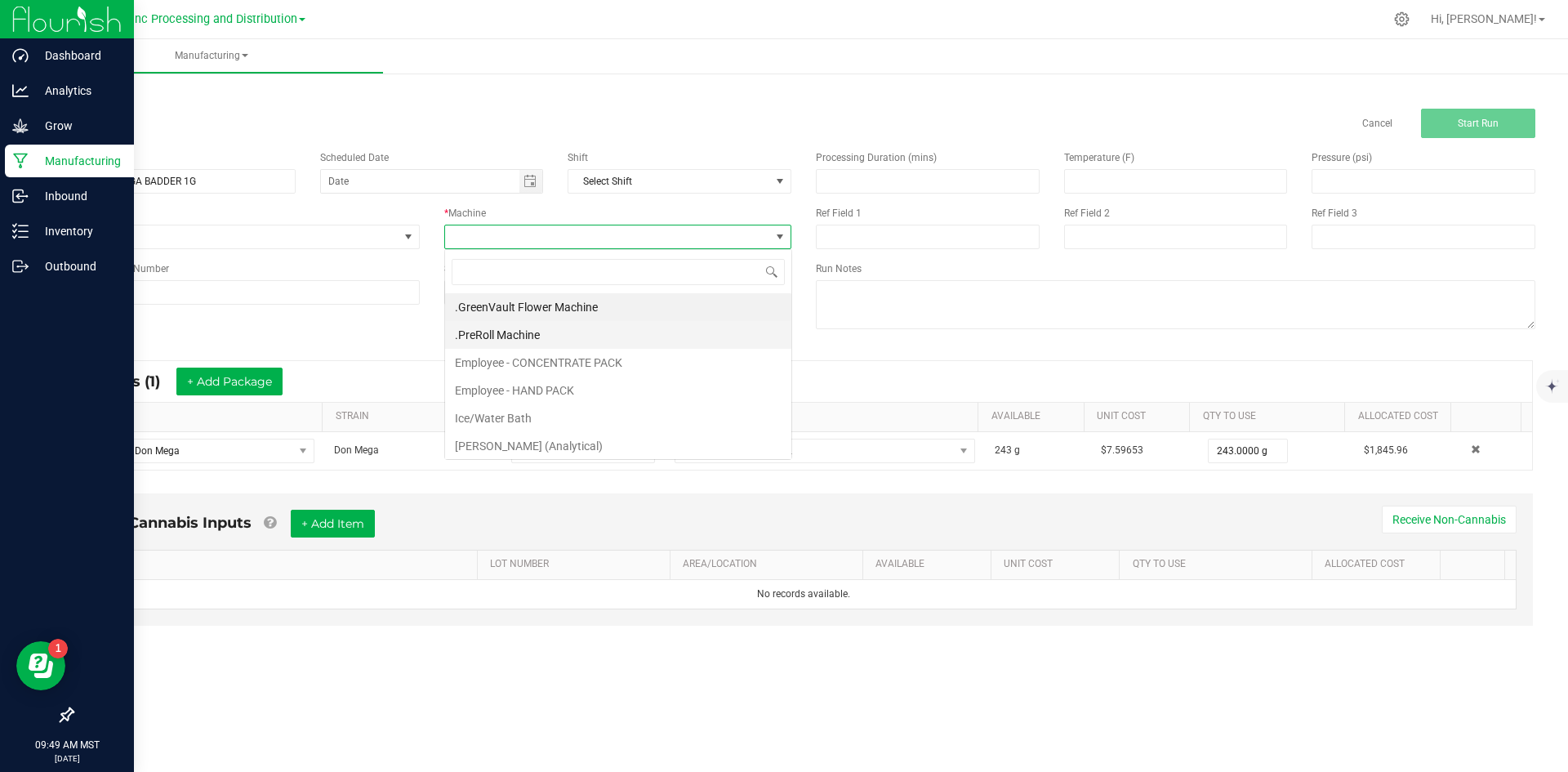
scroll to position [25, 347]
click at [535, 368] on li "Employee - CONCENTRATE PACK" at bounding box center [618, 363] width 346 height 28
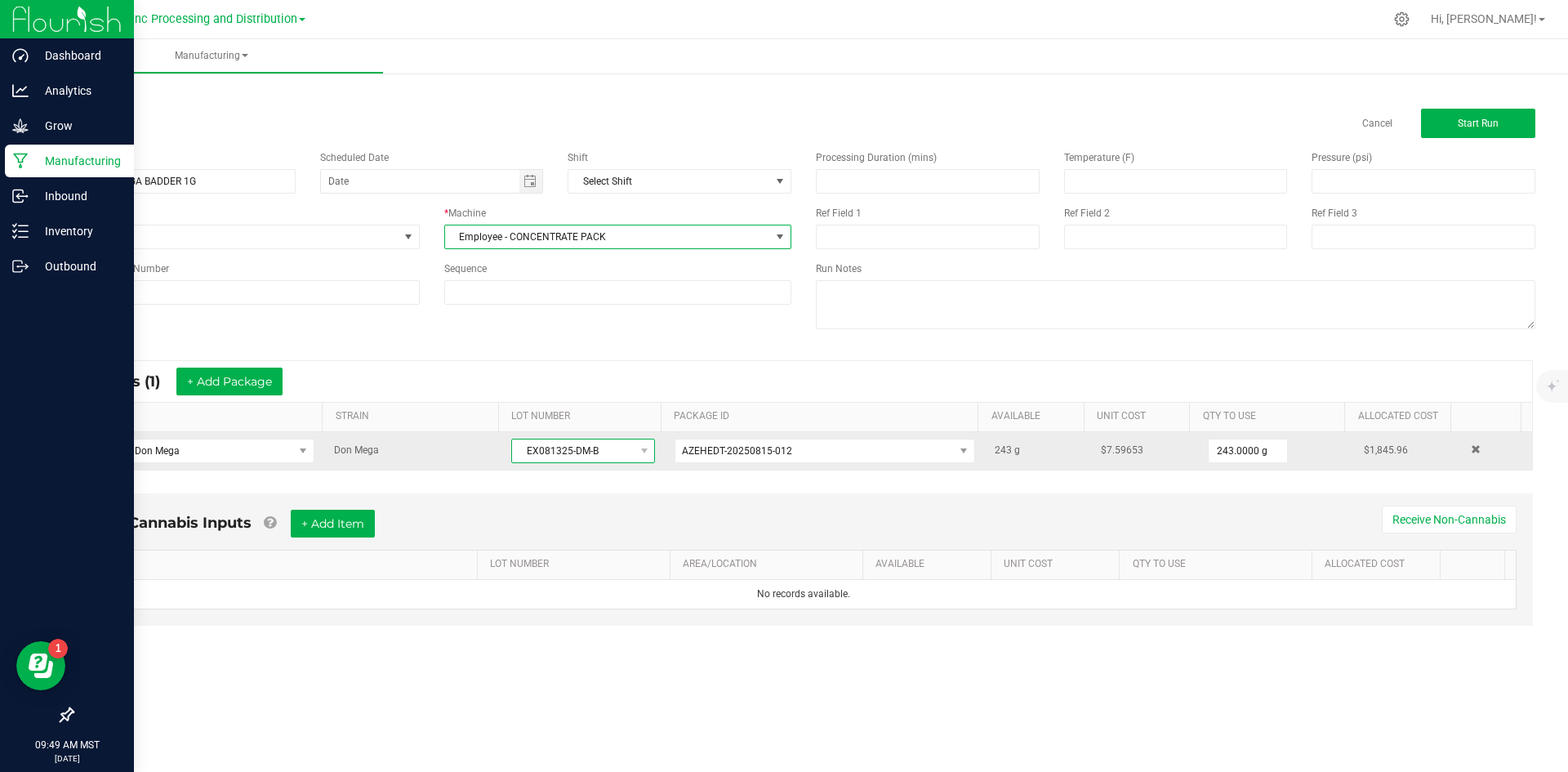
click at [516, 448] on span "EX081325-DM-B" at bounding box center [573, 451] width 121 height 23
drag, startPoint x: 516, startPoint y: 448, endPoint x: 596, endPoint y: 448, distance: 80.0
click at [596, 448] on span "EX081325-DM-B" at bounding box center [573, 451] width 121 height 23
copy span "EX081325-DM-B"
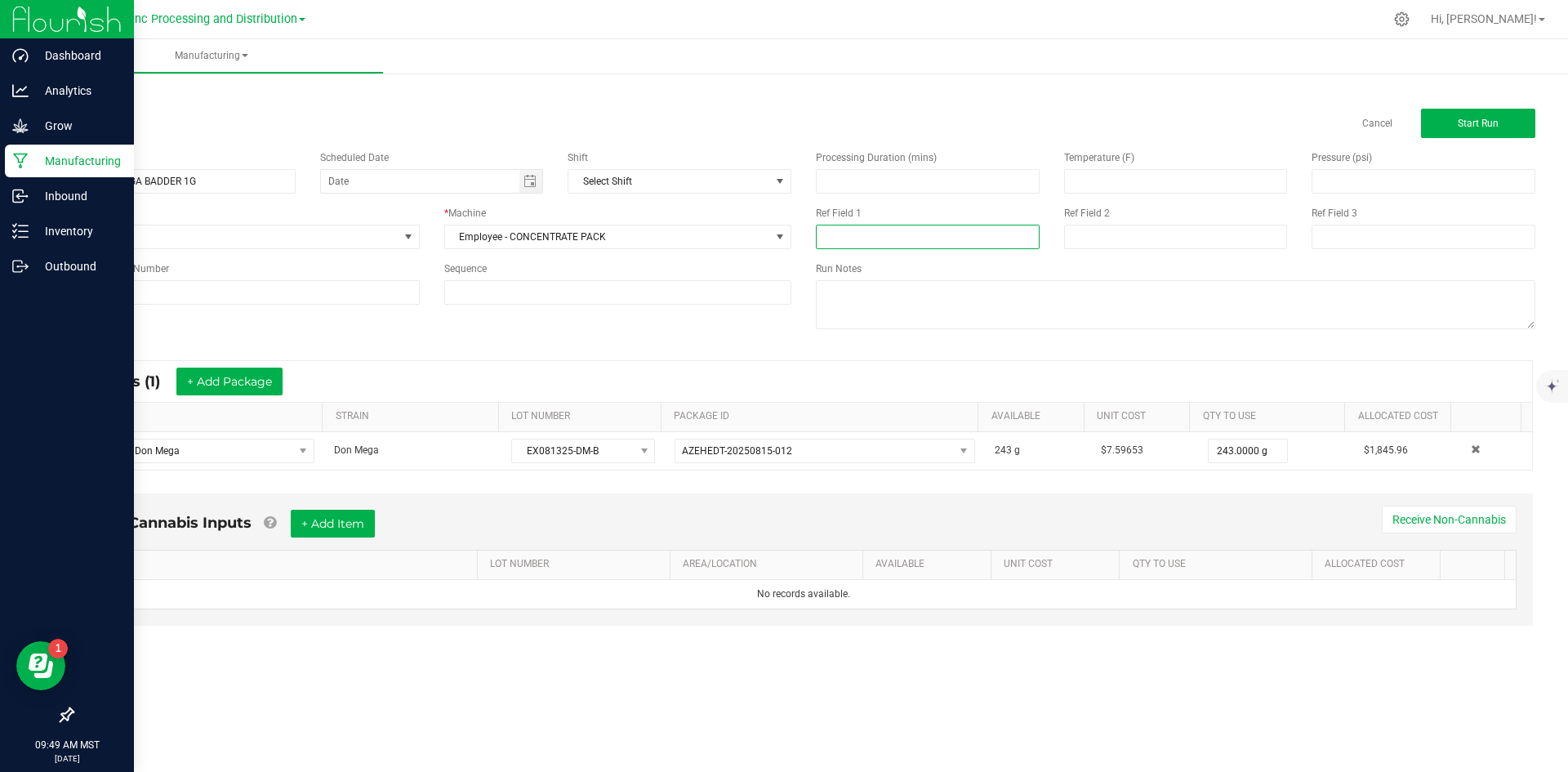
paste input "EX081325-DM-B"
type input "EX081325-DM-B"
click at [1104, 239] on input at bounding box center [1176, 237] width 223 height 25
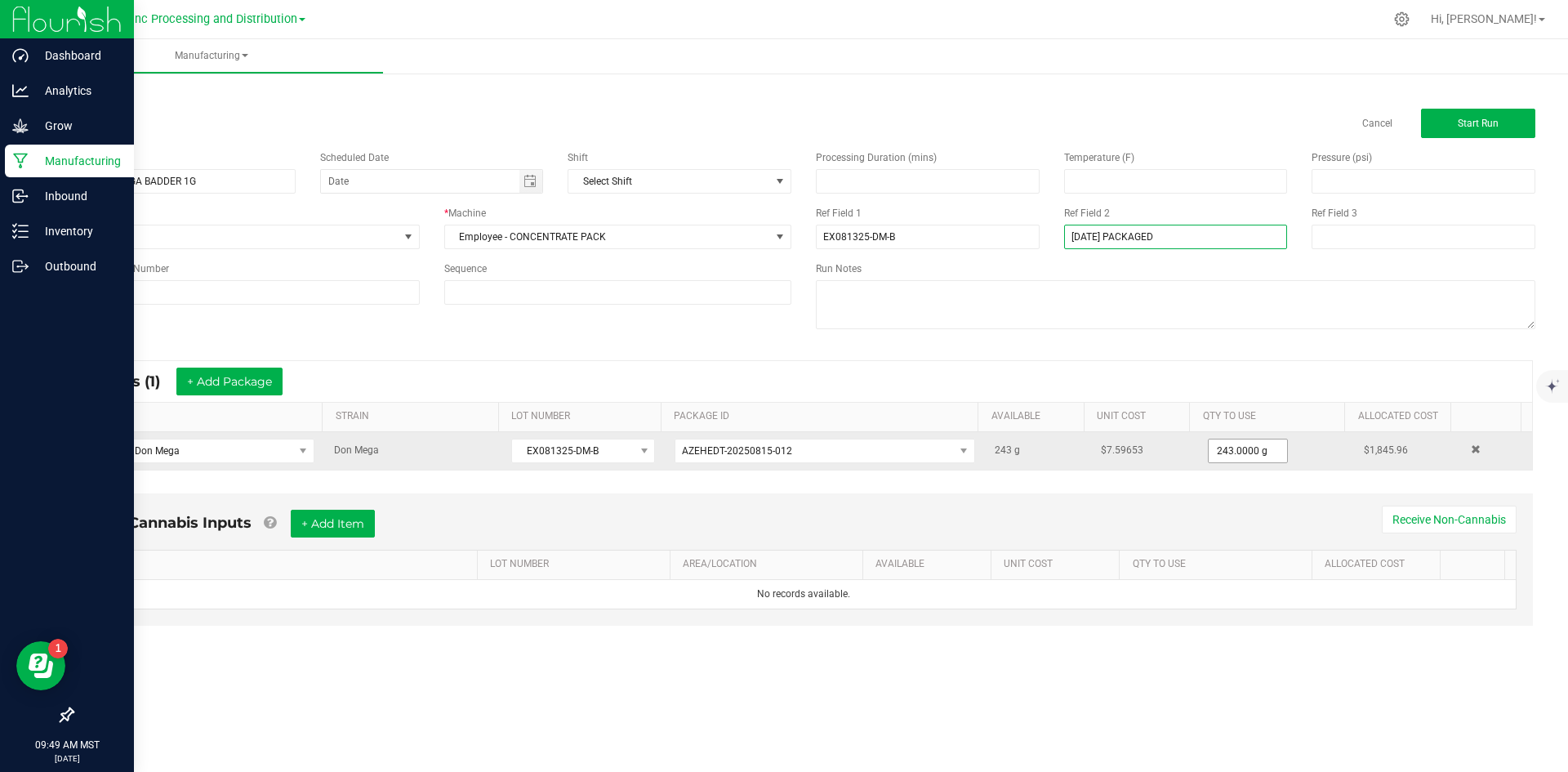
type input "SEPTEMBER 2025 PACKAGED"
click at [1214, 450] on input "243" at bounding box center [1247, 451] width 78 height 23
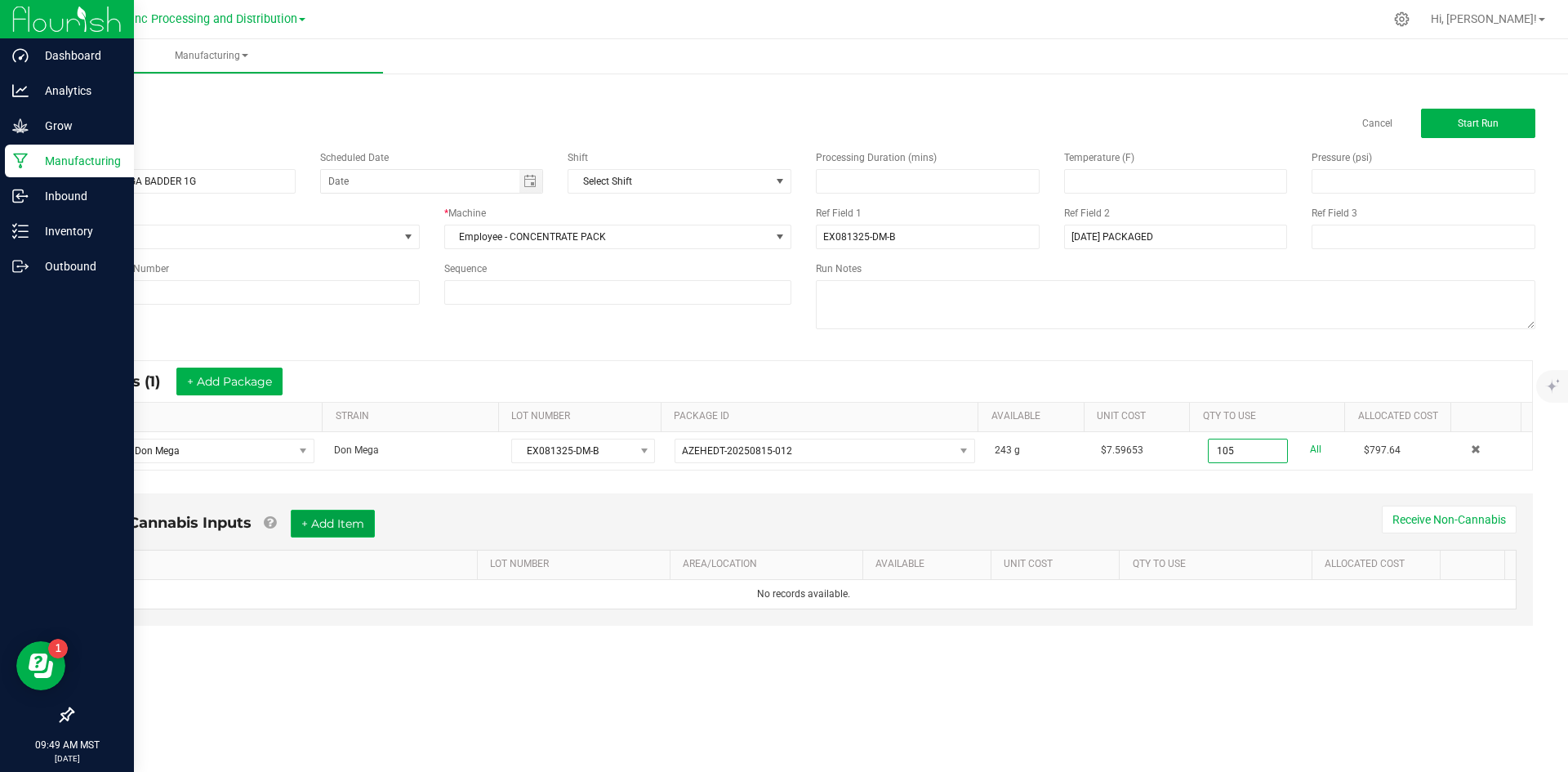
type input "105.0000 g"
click at [336, 522] on button "+ Add Item" at bounding box center [333, 523] width 84 height 28
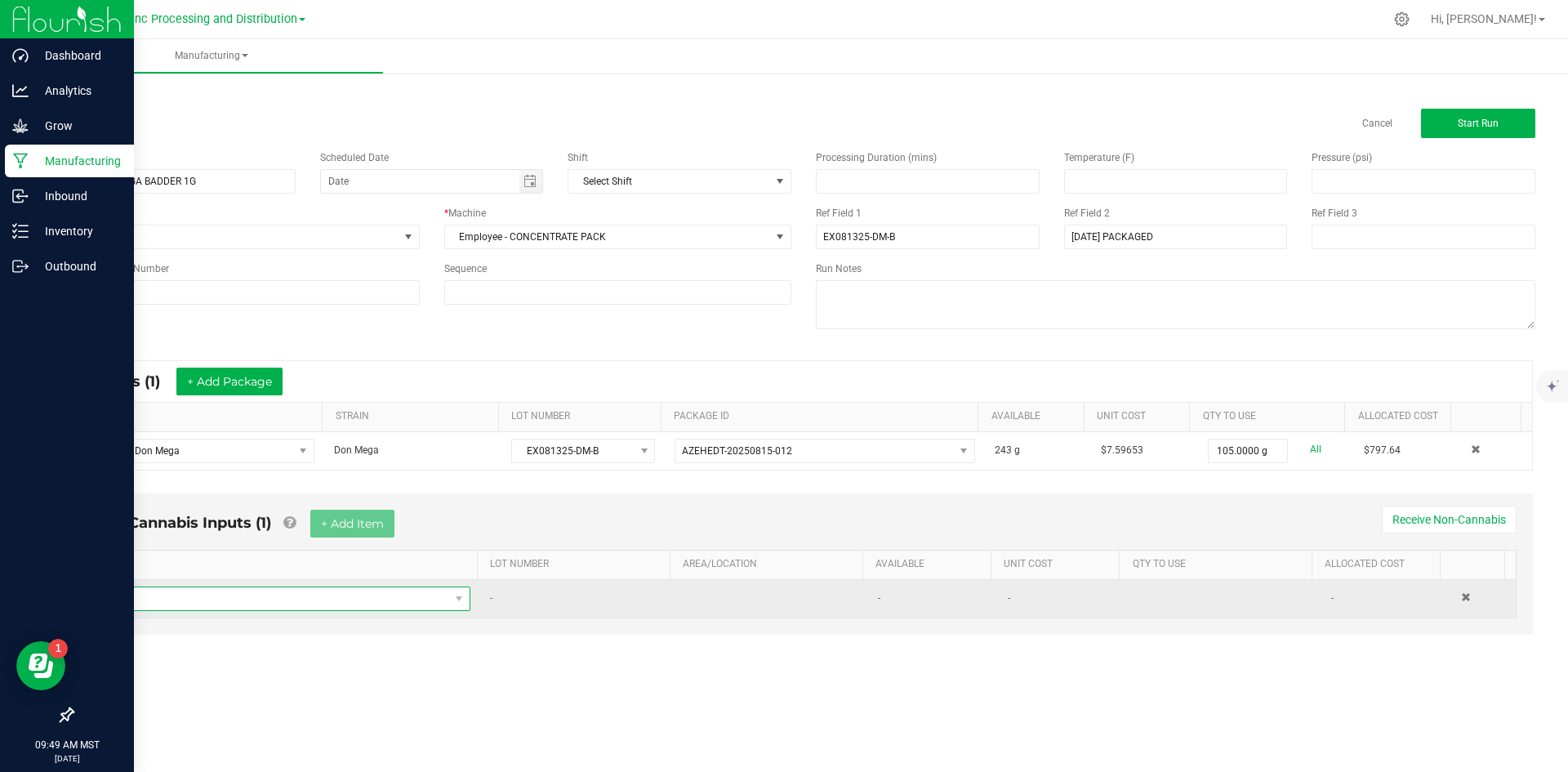
click at [303, 603] on span "NO DATA FOUND" at bounding box center [275, 599] width 347 height 23
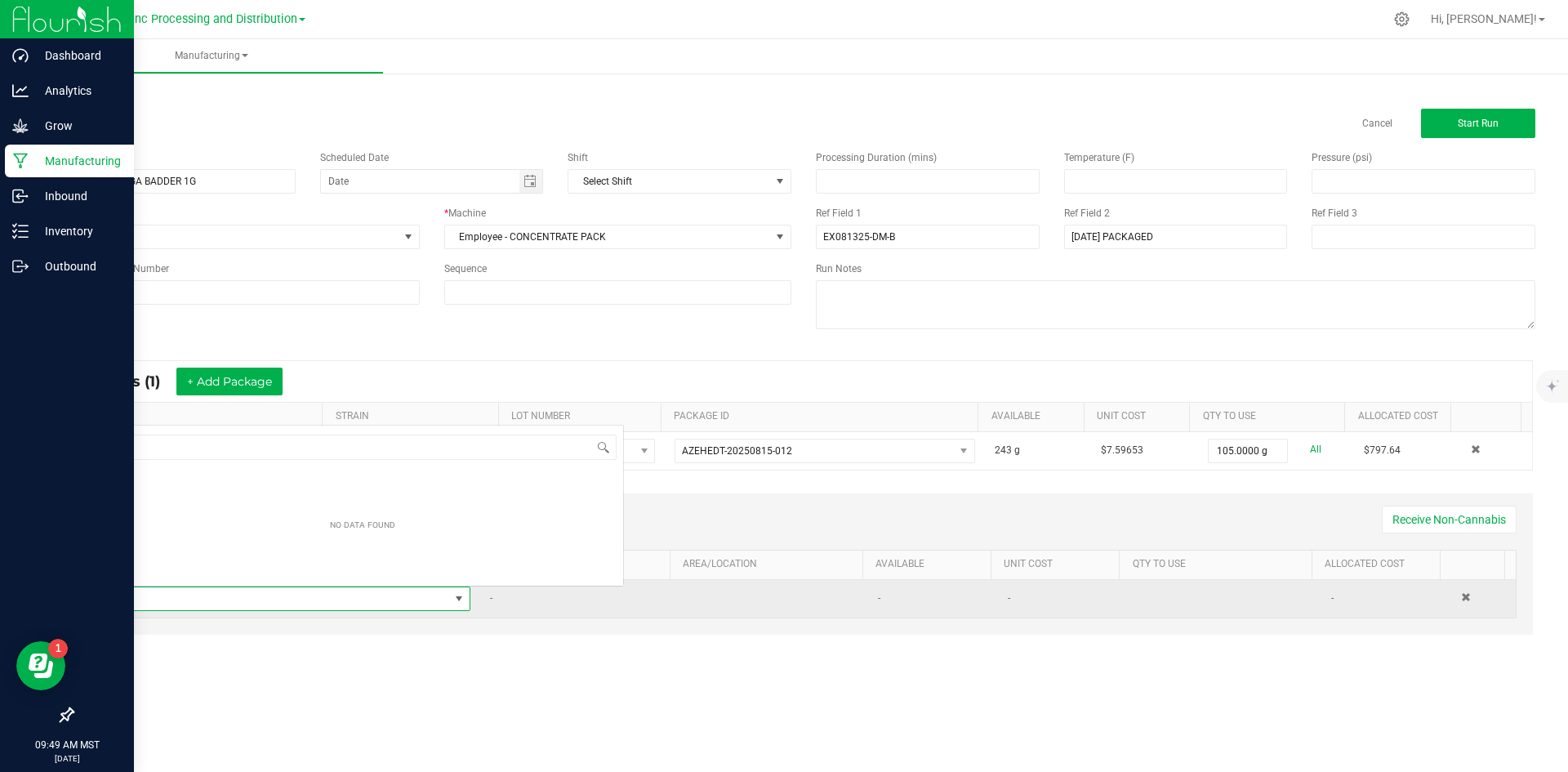
scroll to position [25, 362]
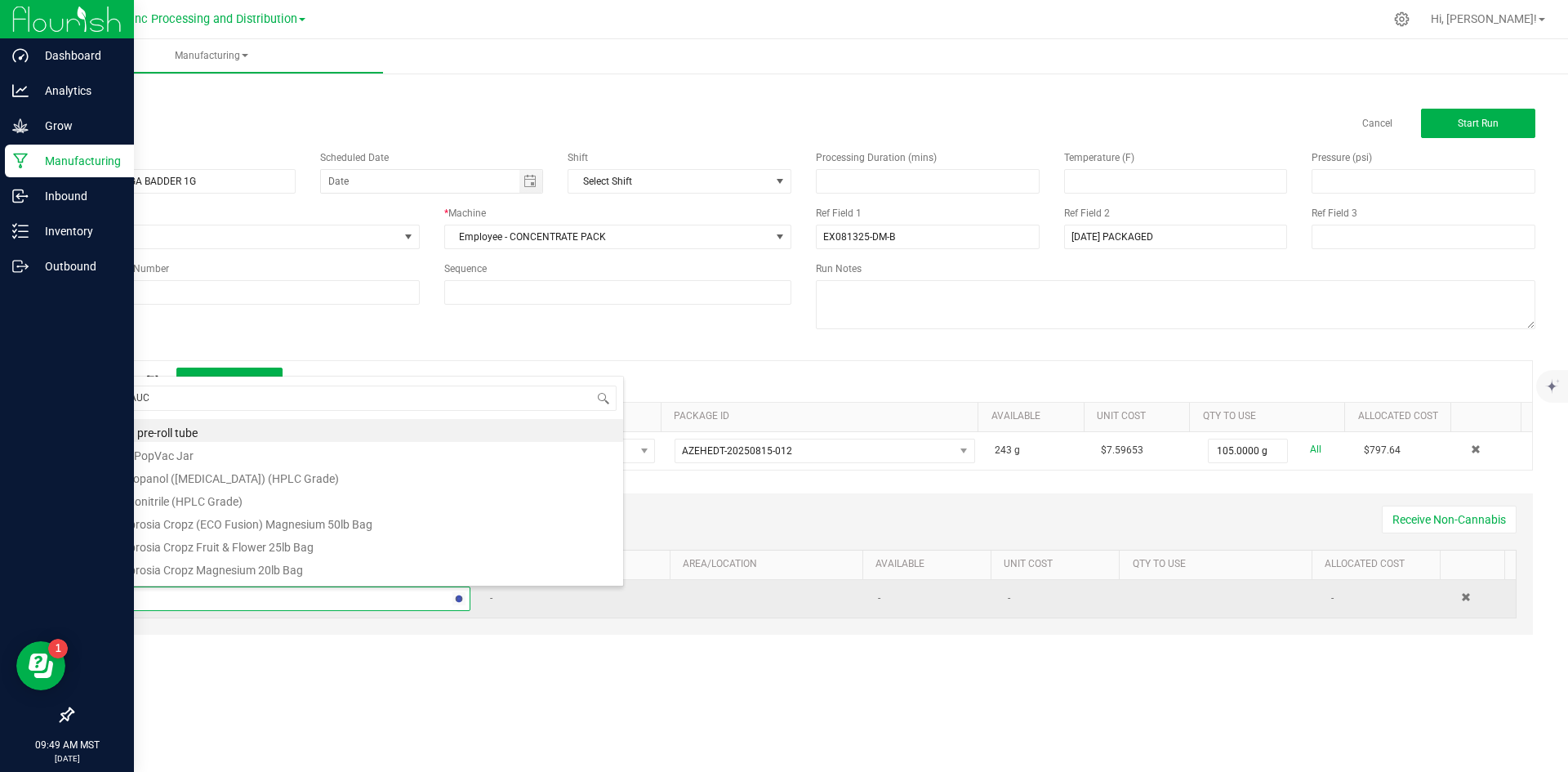
type input "SAUCE"
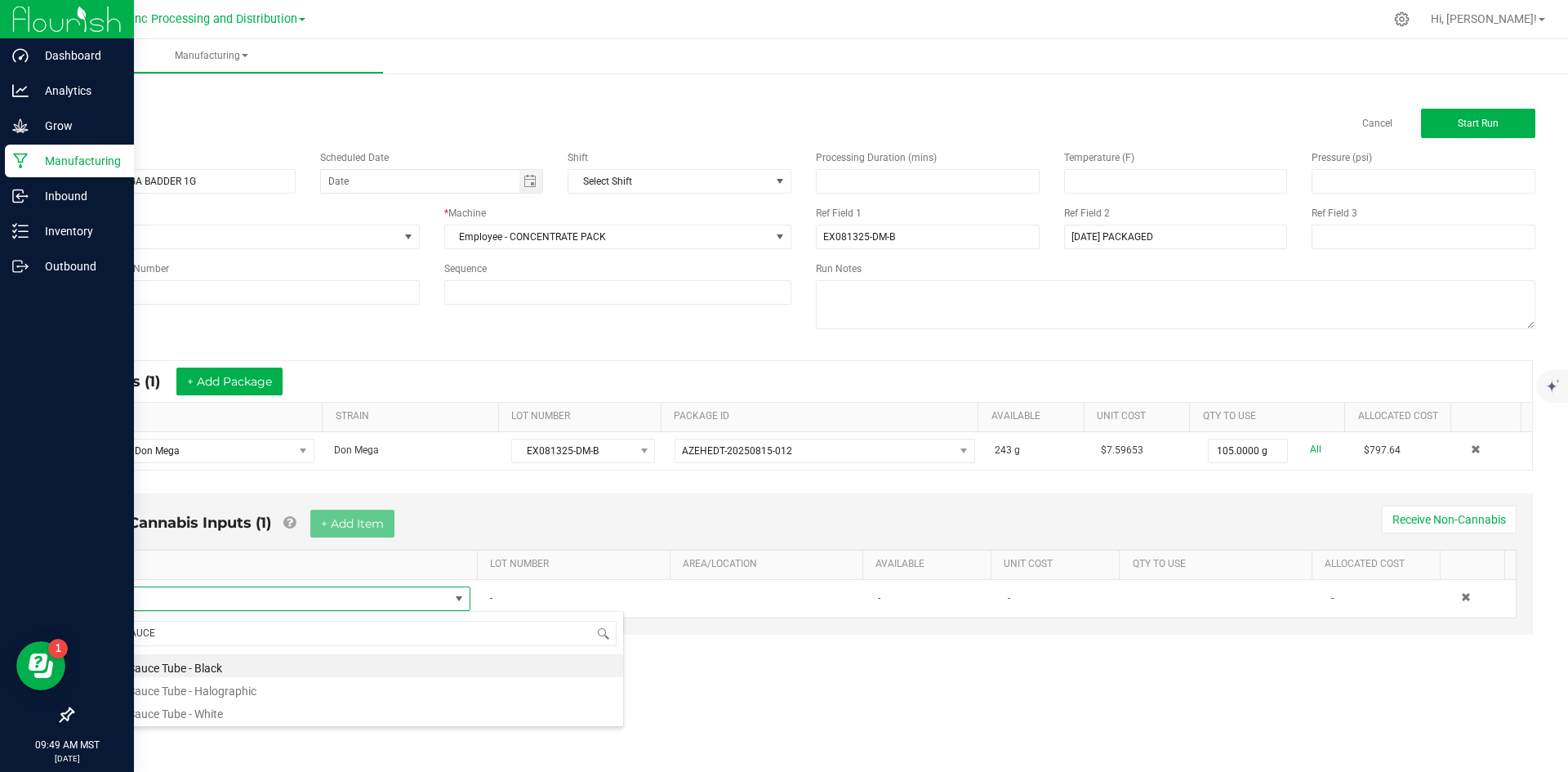
click at [252, 661] on li "EX Sauce Tube - Black" at bounding box center [362, 666] width 521 height 23
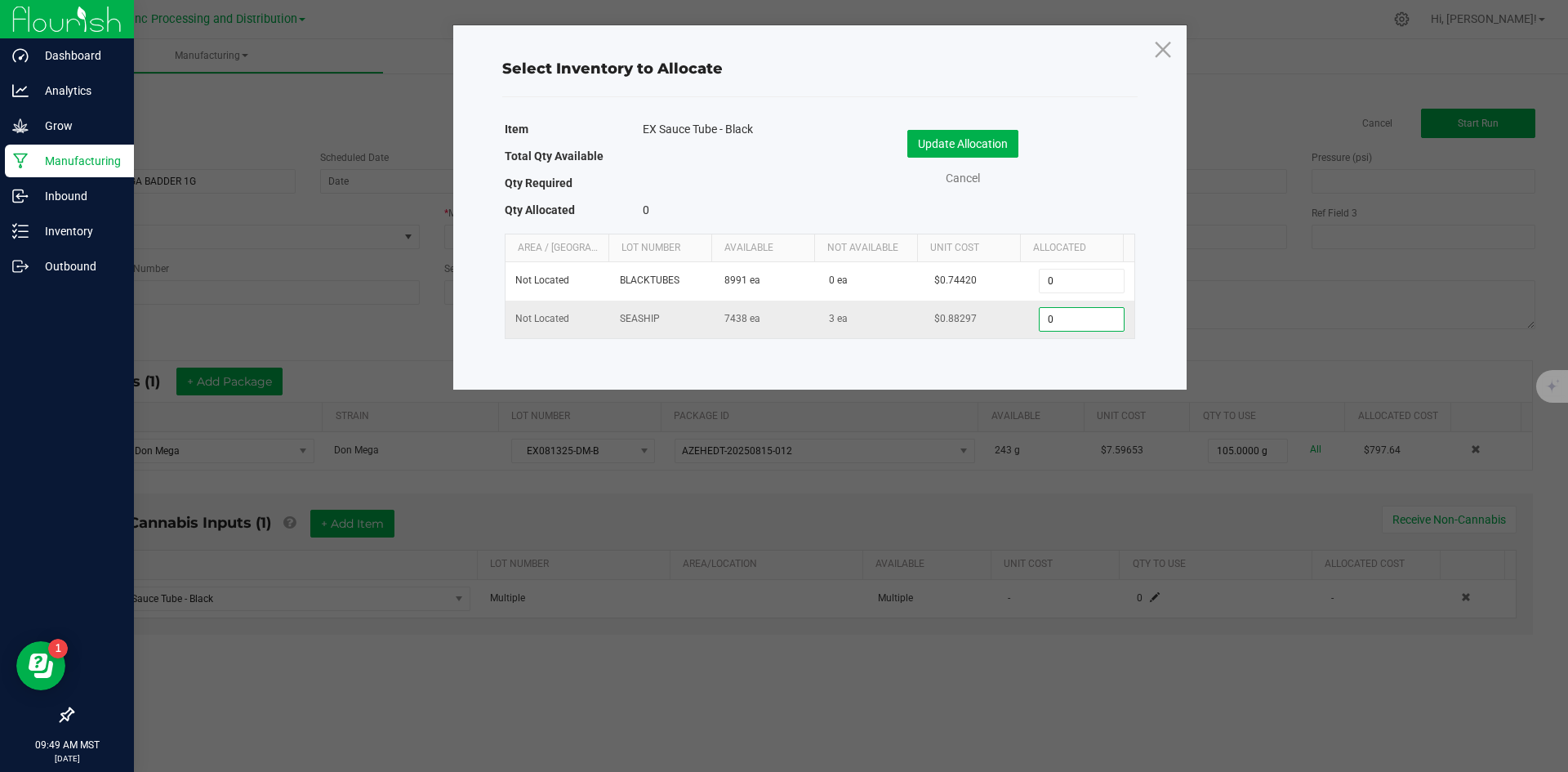
click at [1070, 323] on input "0" at bounding box center [1081, 319] width 84 height 23
type input "100"
click at [990, 135] on button "Update Allocation" at bounding box center [963, 144] width 111 height 28
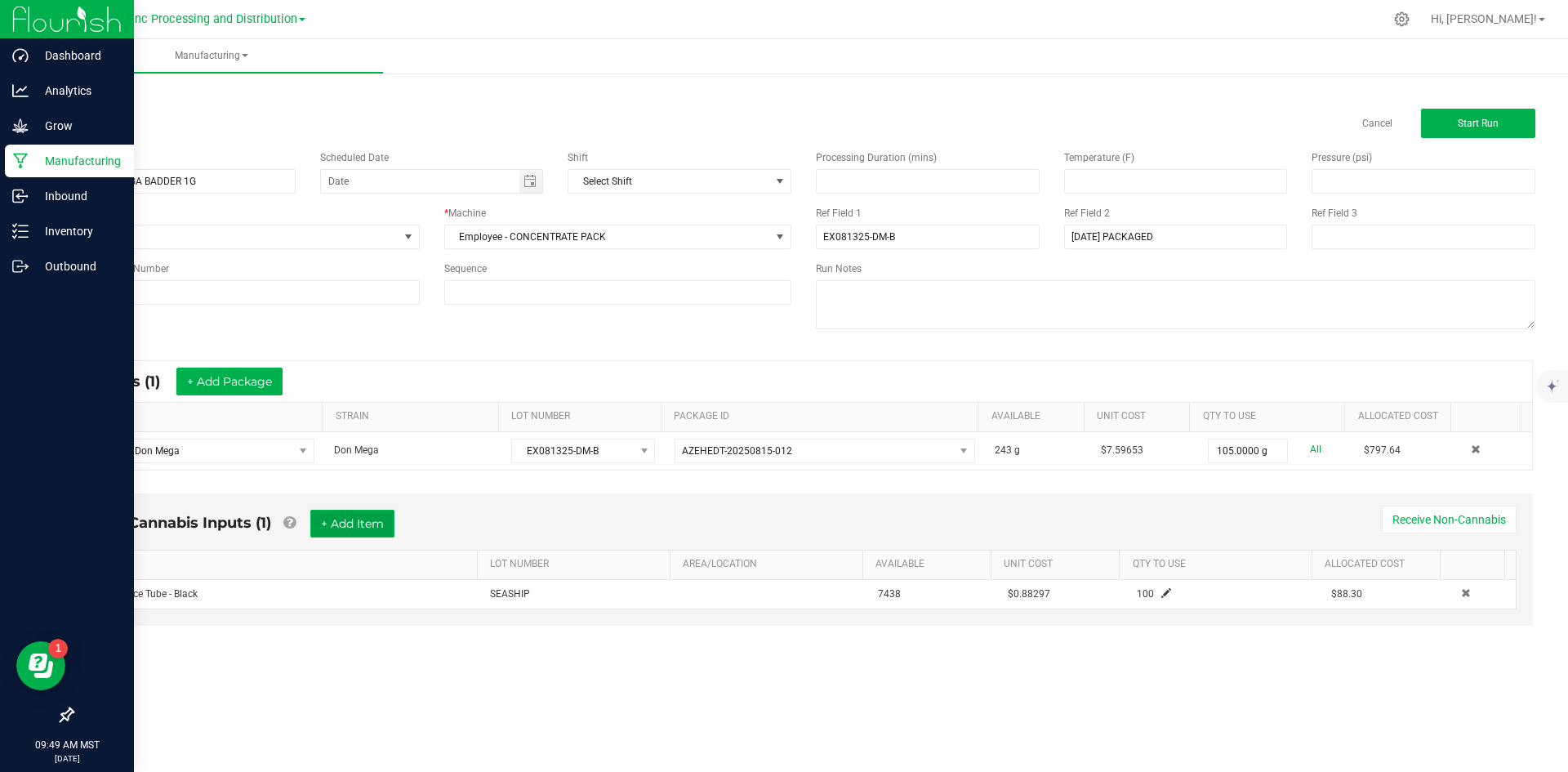
click at [374, 514] on button "+ Add Item" at bounding box center [353, 523] width 84 height 28
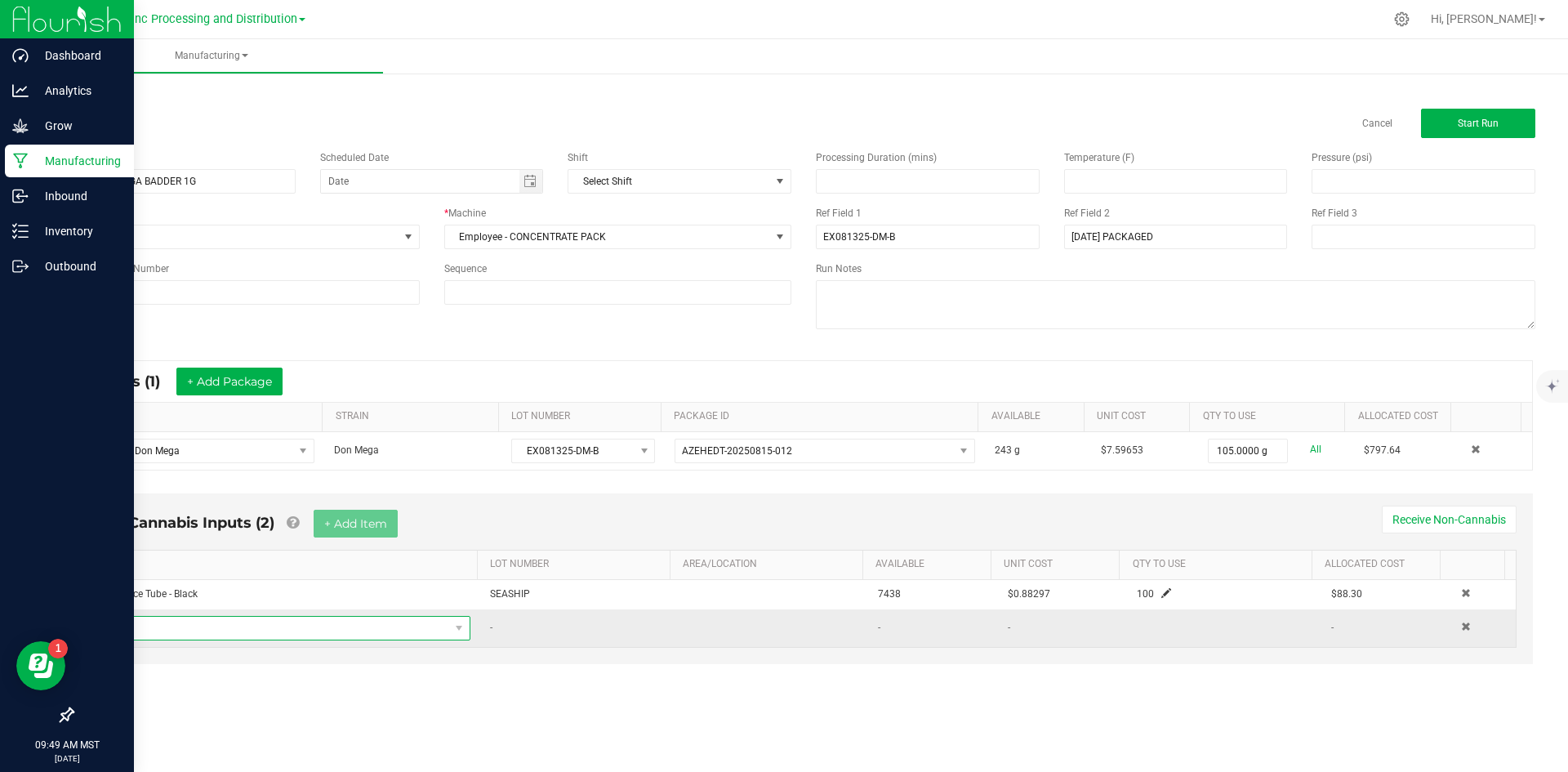
click at [318, 623] on span "NO DATA FOUND" at bounding box center [275, 628] width 347 height 23
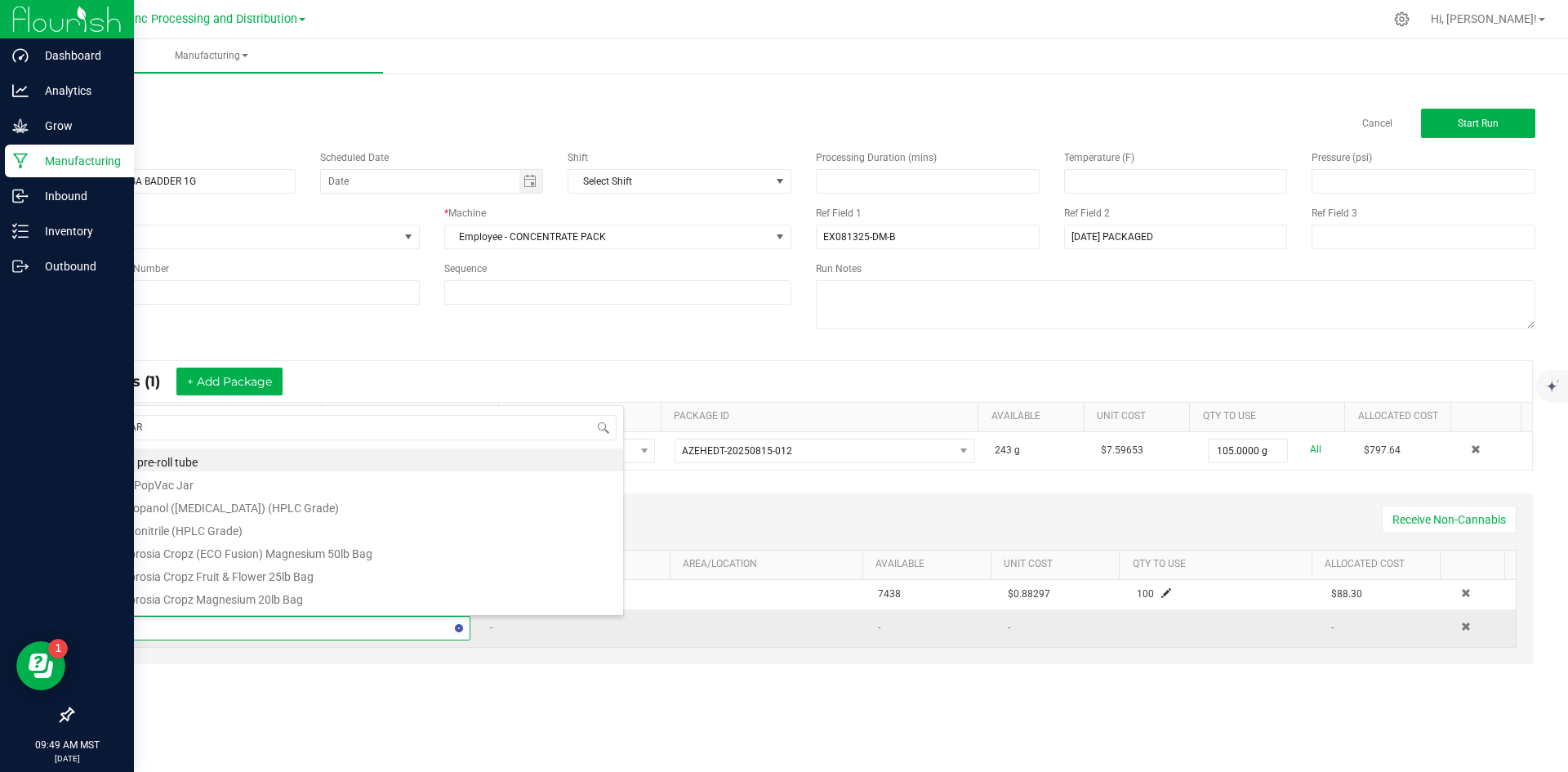
type input "JARS"
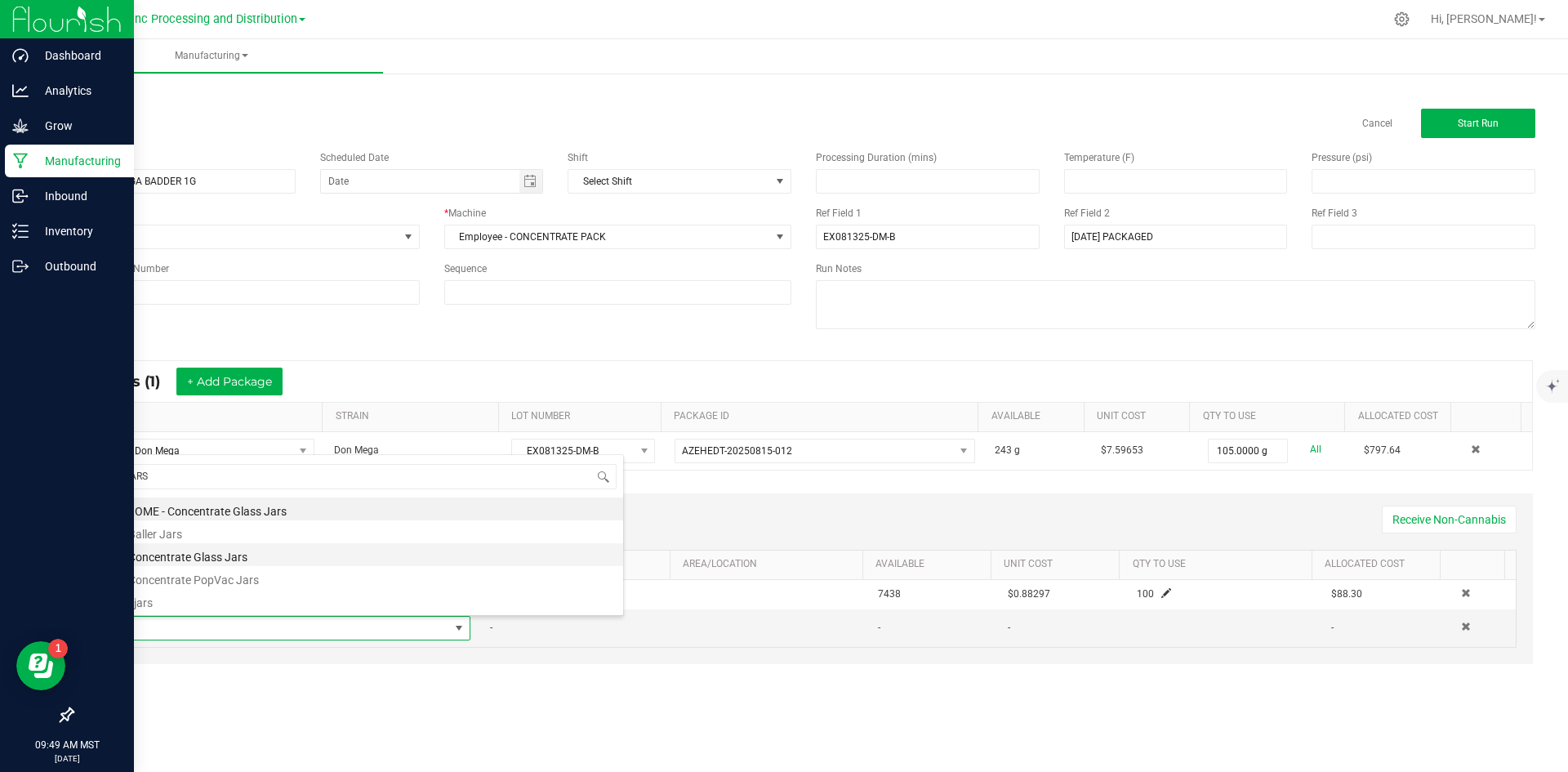
click at [281, 552] on li "EX Concentrate Glass Jars" at bounding box center [362, 555] width 521 height 23
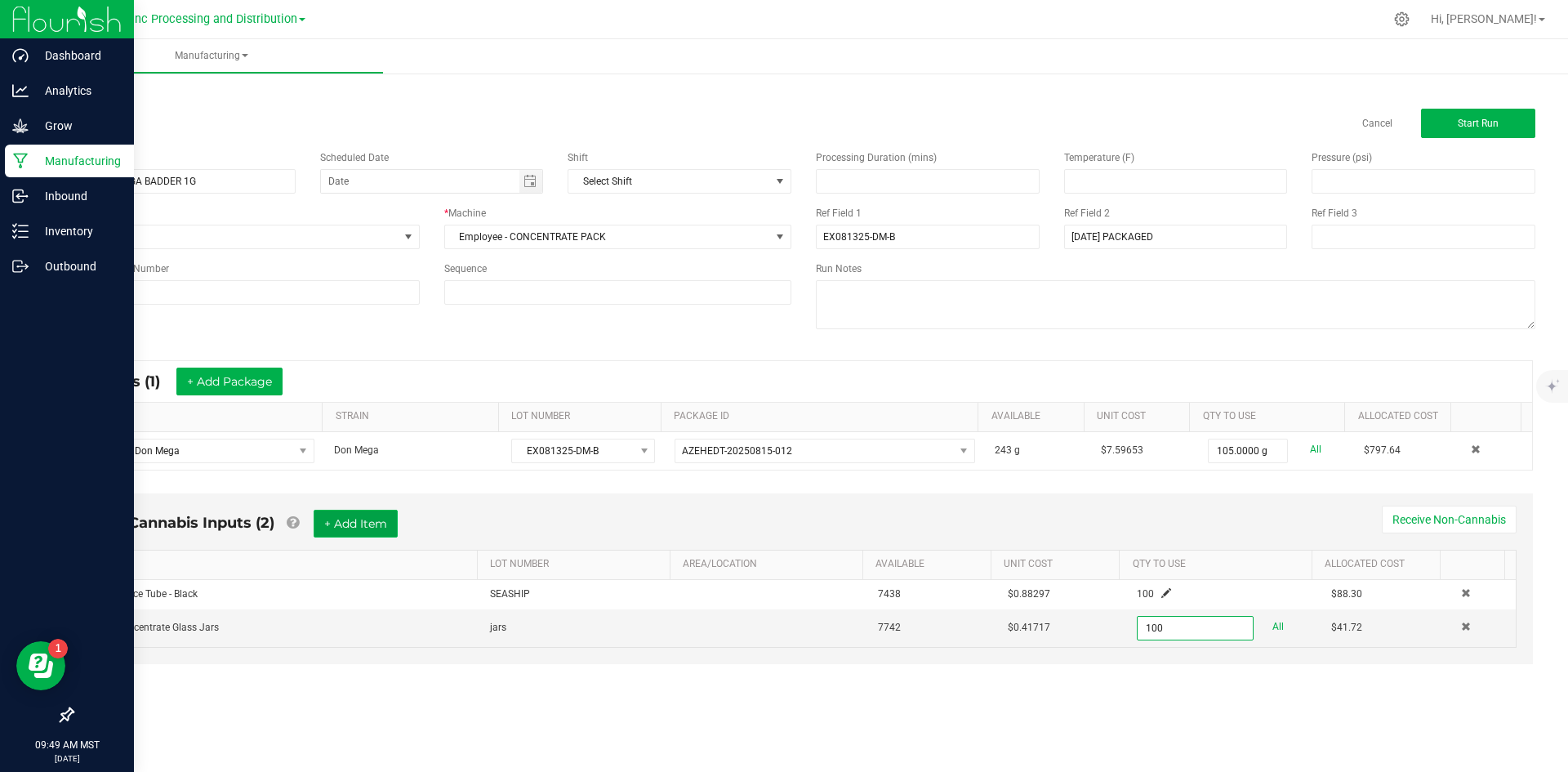
type input "100 ea"
click at [329, 526] on button "+ Add Item" at bounding box center [356, 523] width 84 height 28
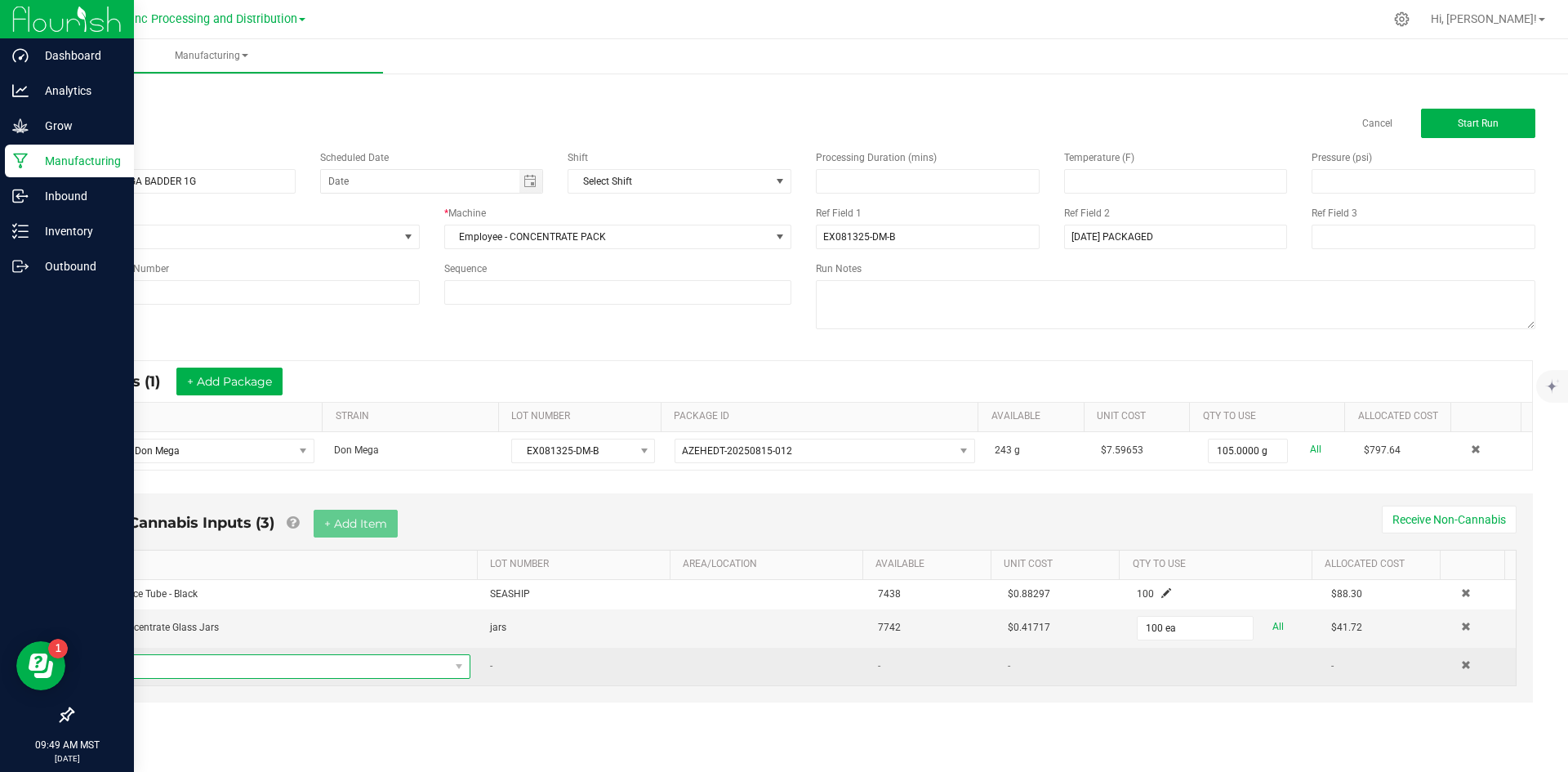
click at [237, 663] on span "NO DATA FOUND" at bounding box center [275, 666] width 347 height 23
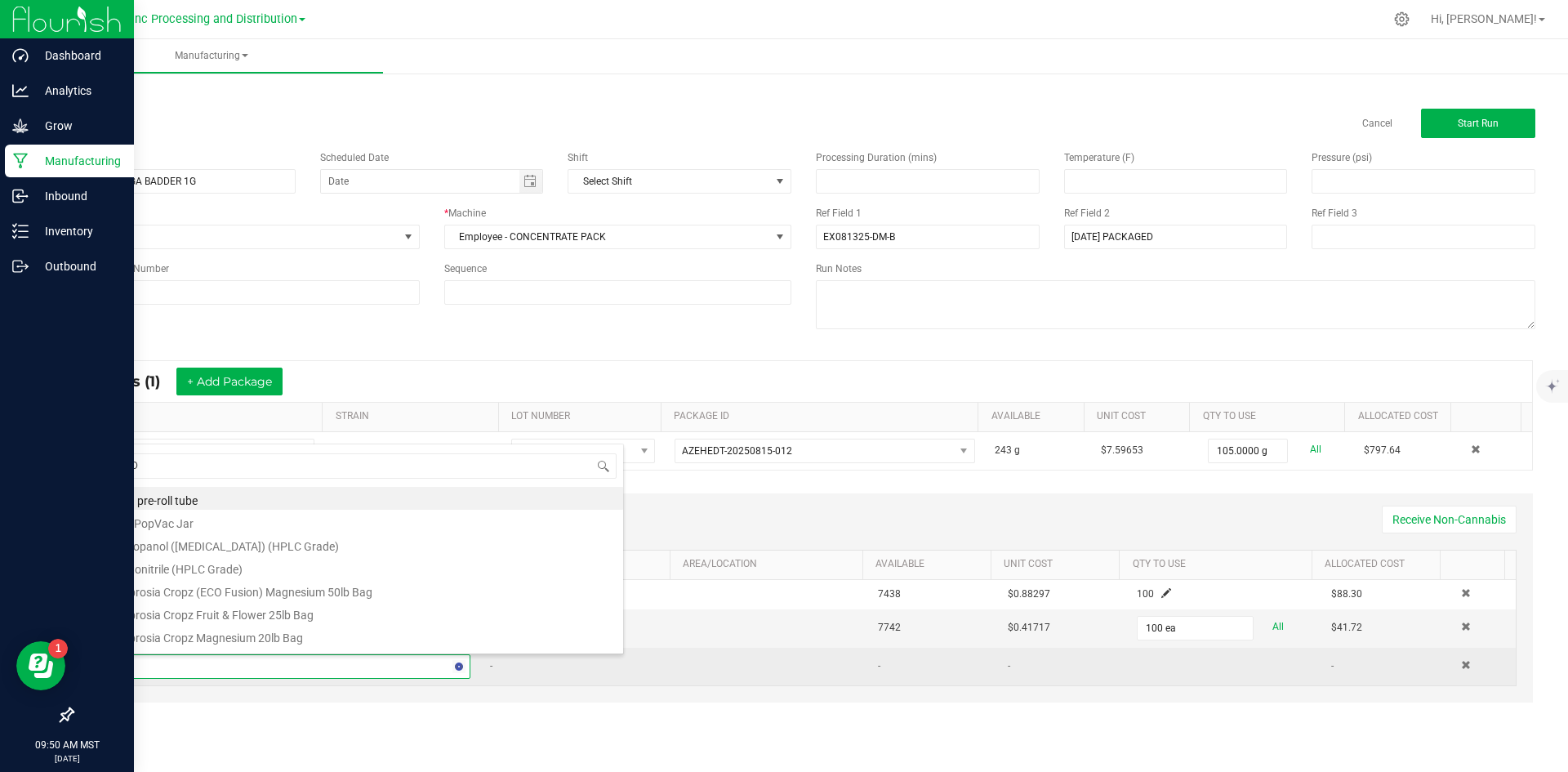
type input "LIDS"
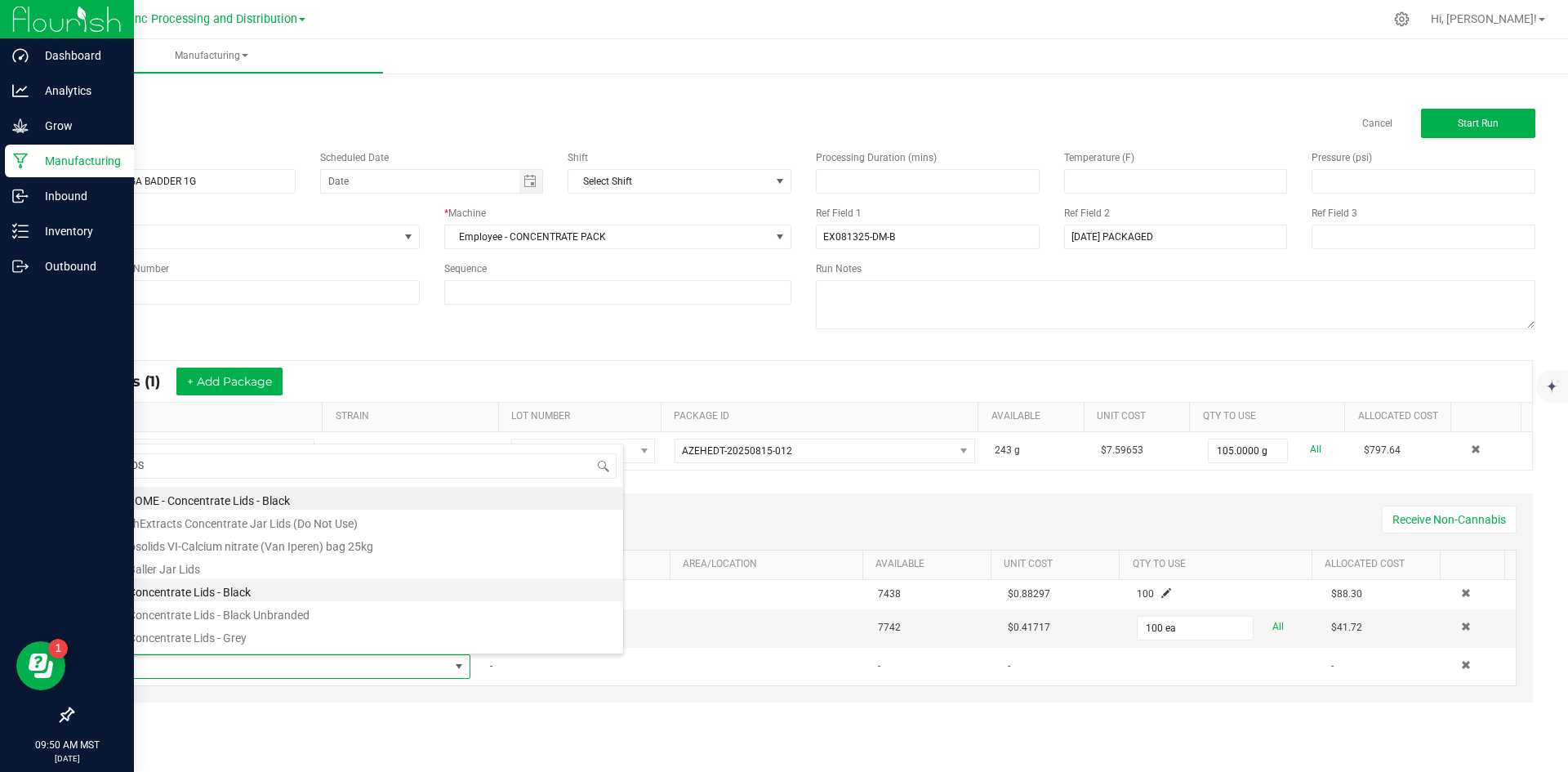
click at [238, 587] on li "EX Concentrate Lids - Black" at bounding box center [362, 590] width 521 height 23
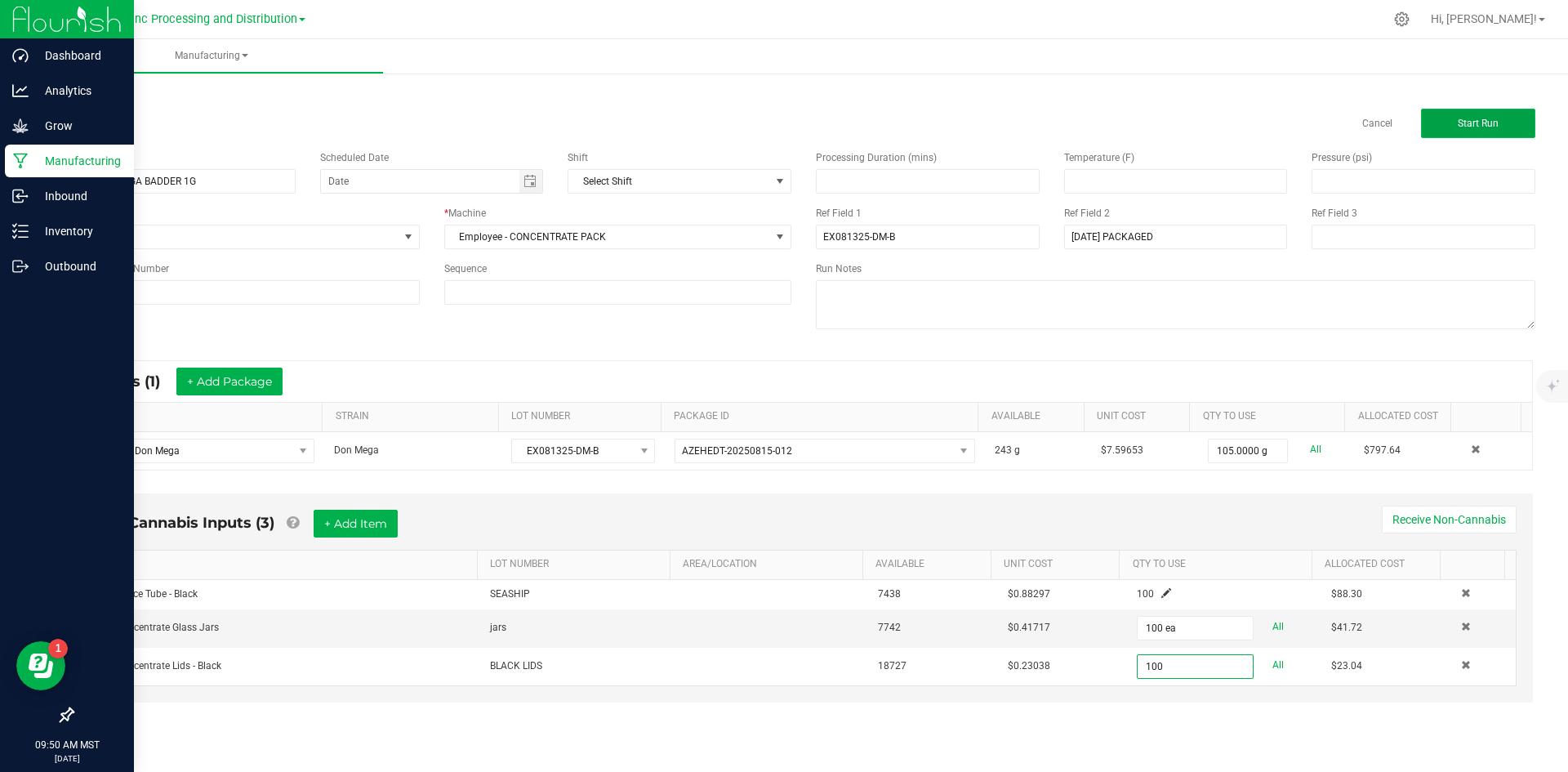
type input "100 ea"
click at [1513, 120] on button "Start Run" at bounding box center [1478, 123] width 114 height 29
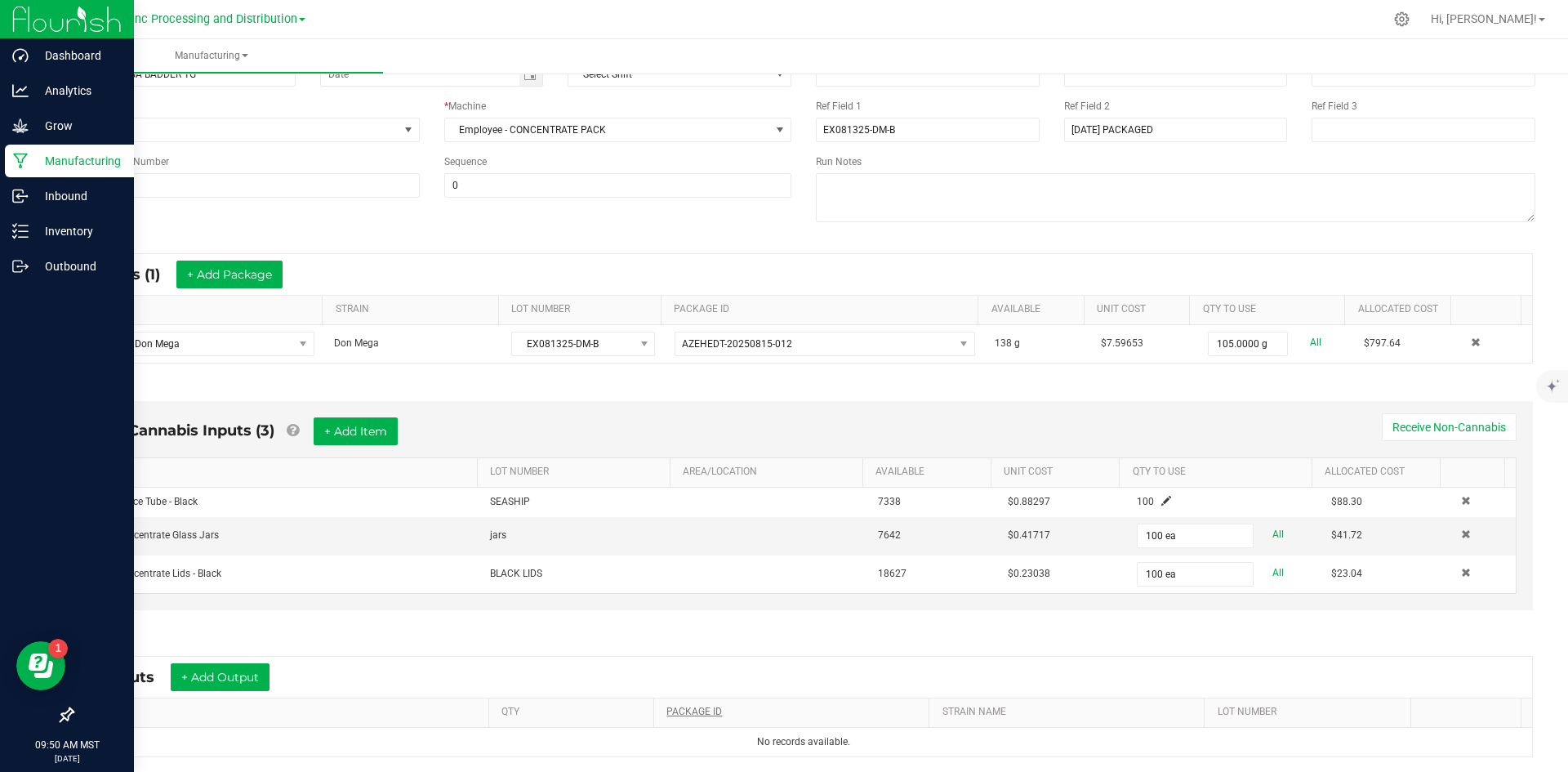
scroll to position [312, 0]
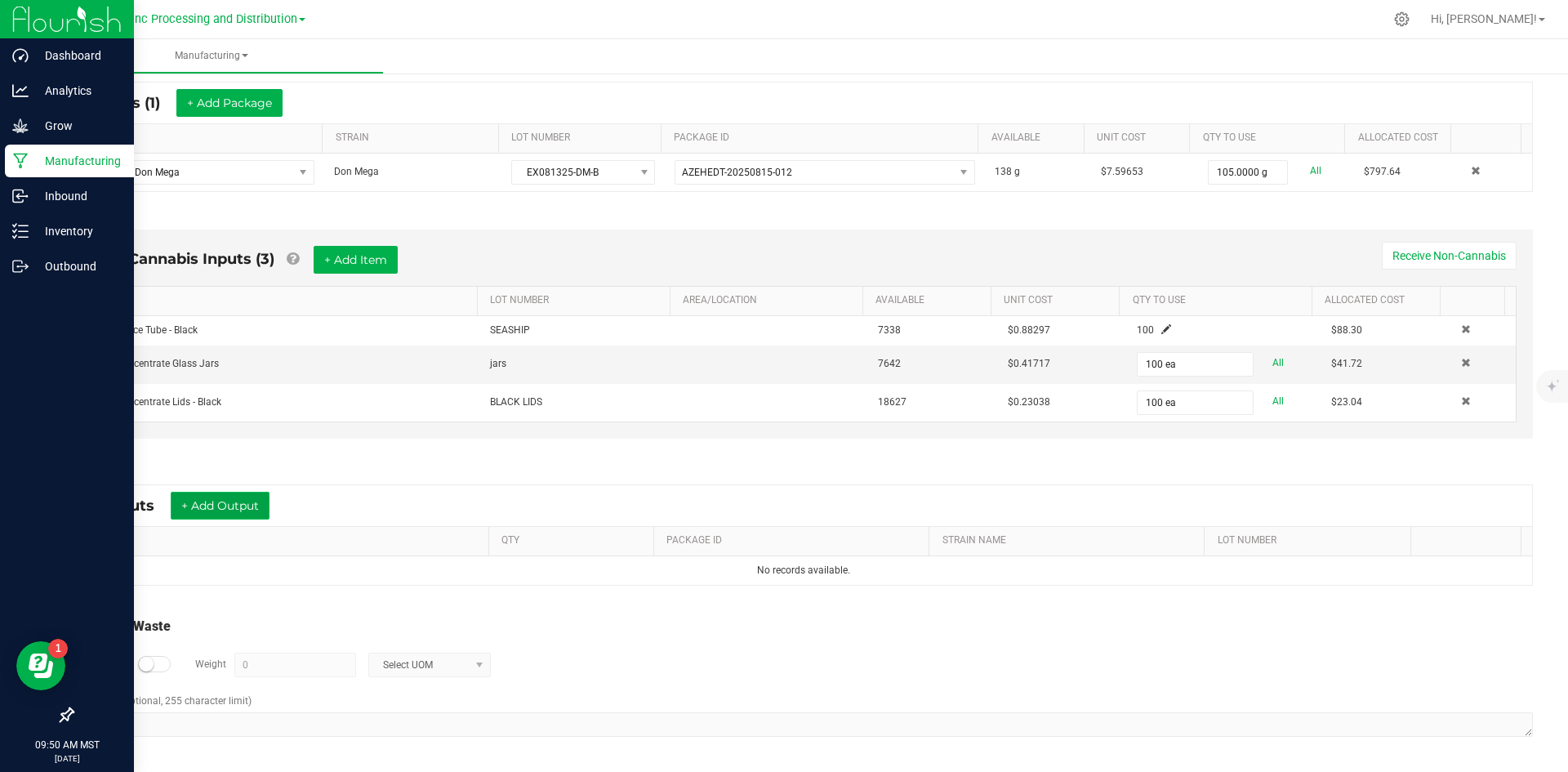
click at [252, 507] on button "+ Add Output" at bounding box center [220, 506] width 98 height 28
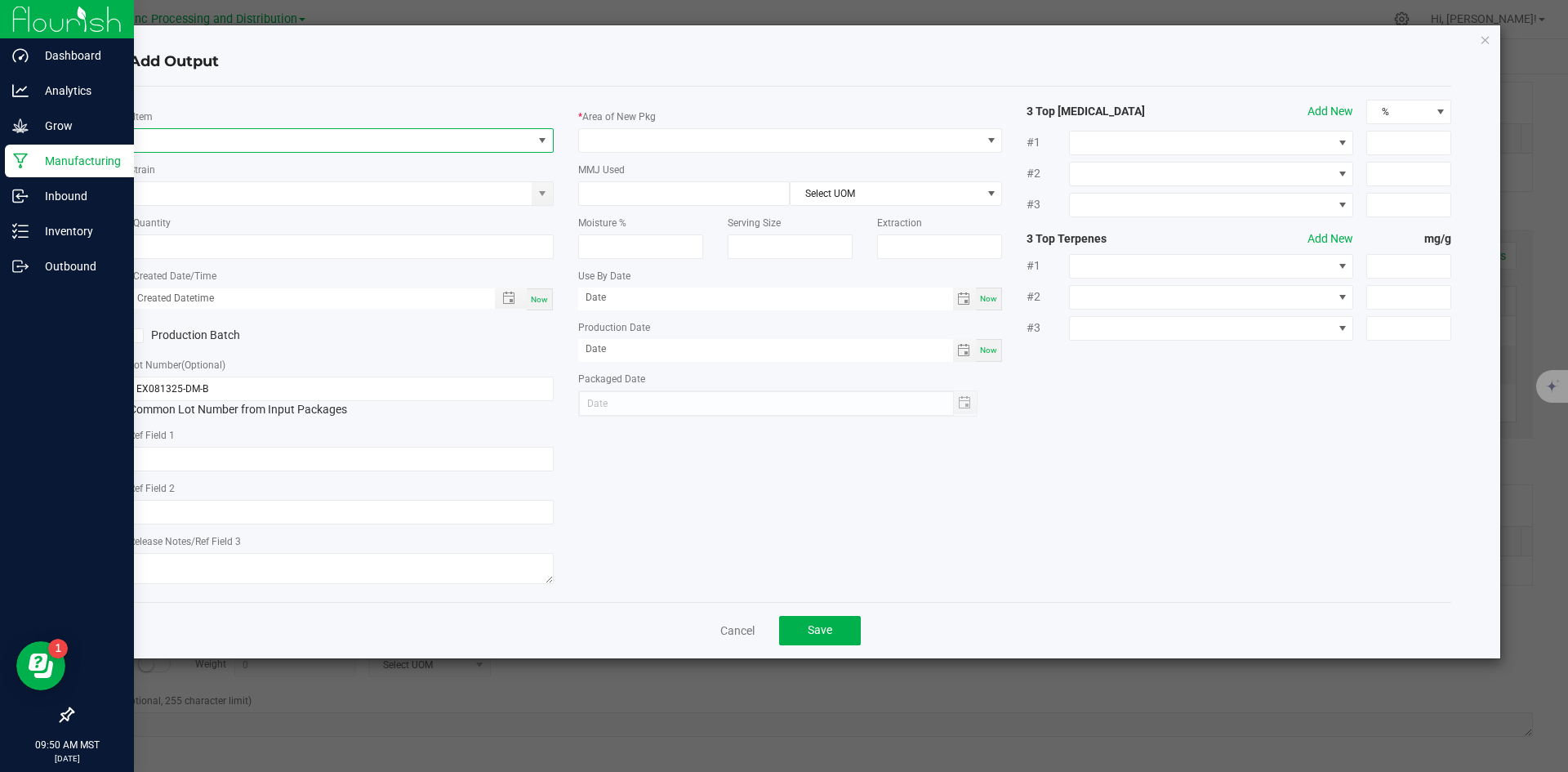
click at [302, 139] on span "NO DATA FOUND" at bounding box center [332, 141] width 403 height 23
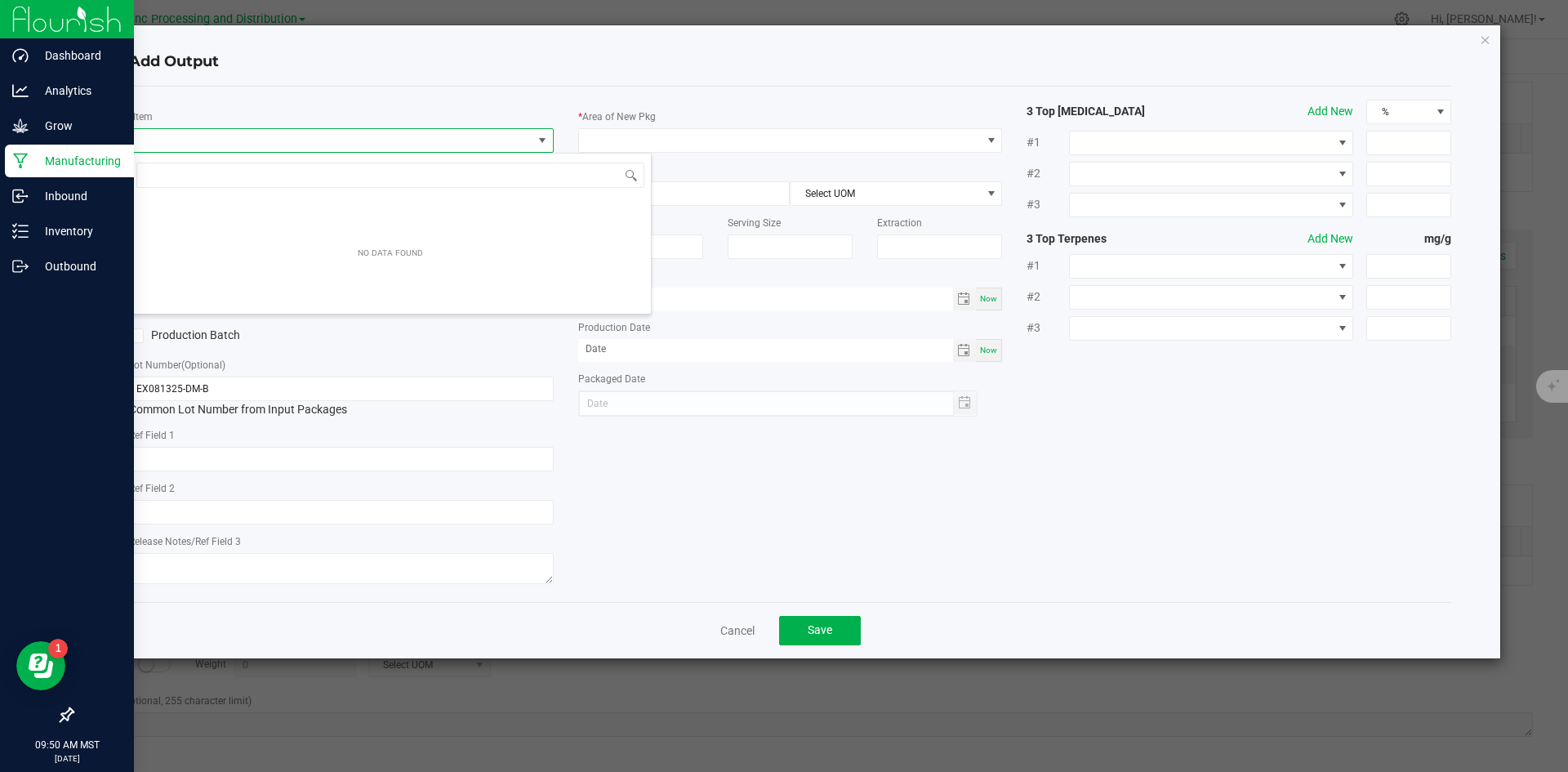
scroll to position [25, 425]
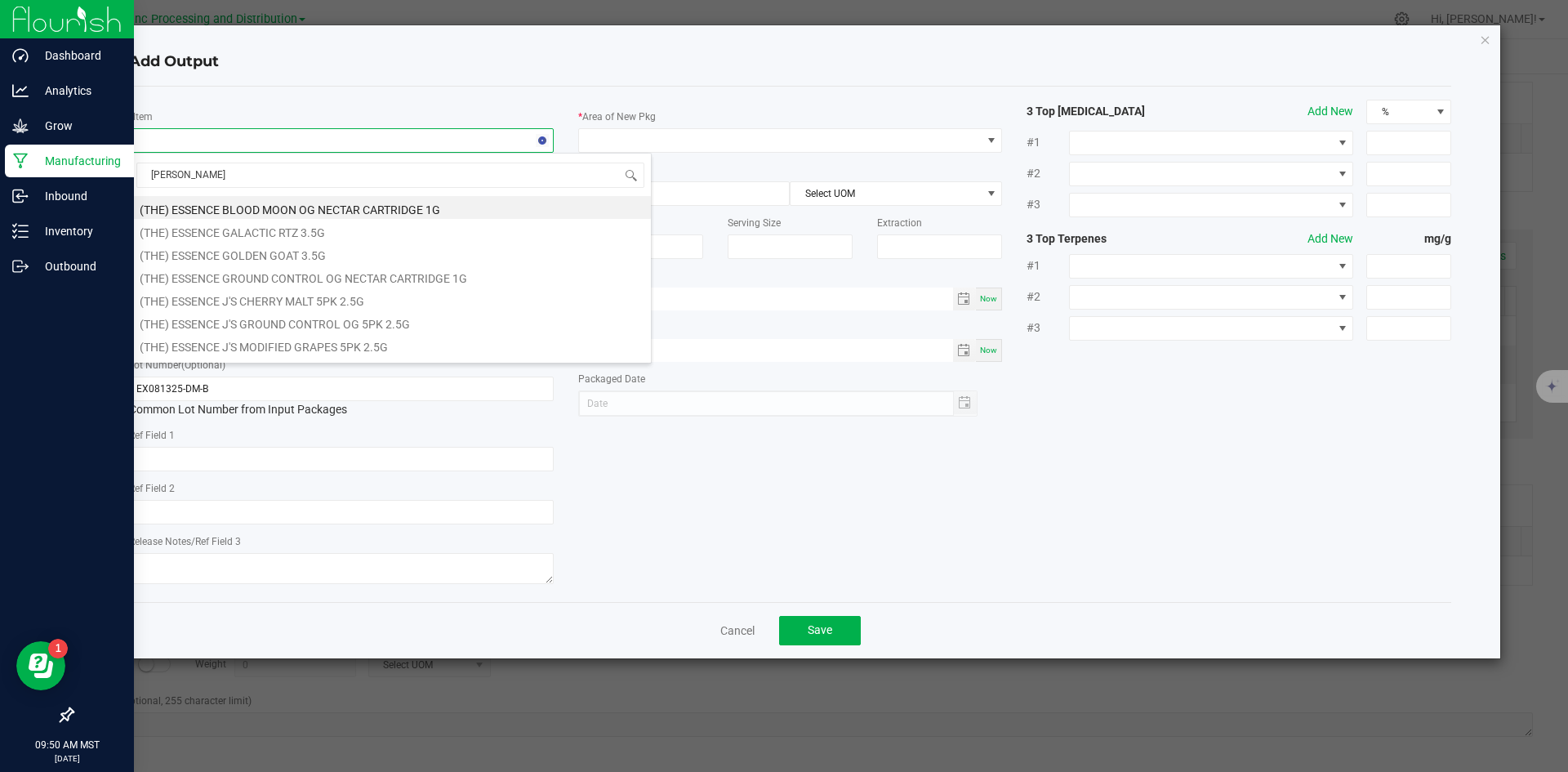
type input "DON MEGA"
click at [340, 208] on li "LR 1g Don Mega Badder" at bounding box center [390, 211] width 521 height 23
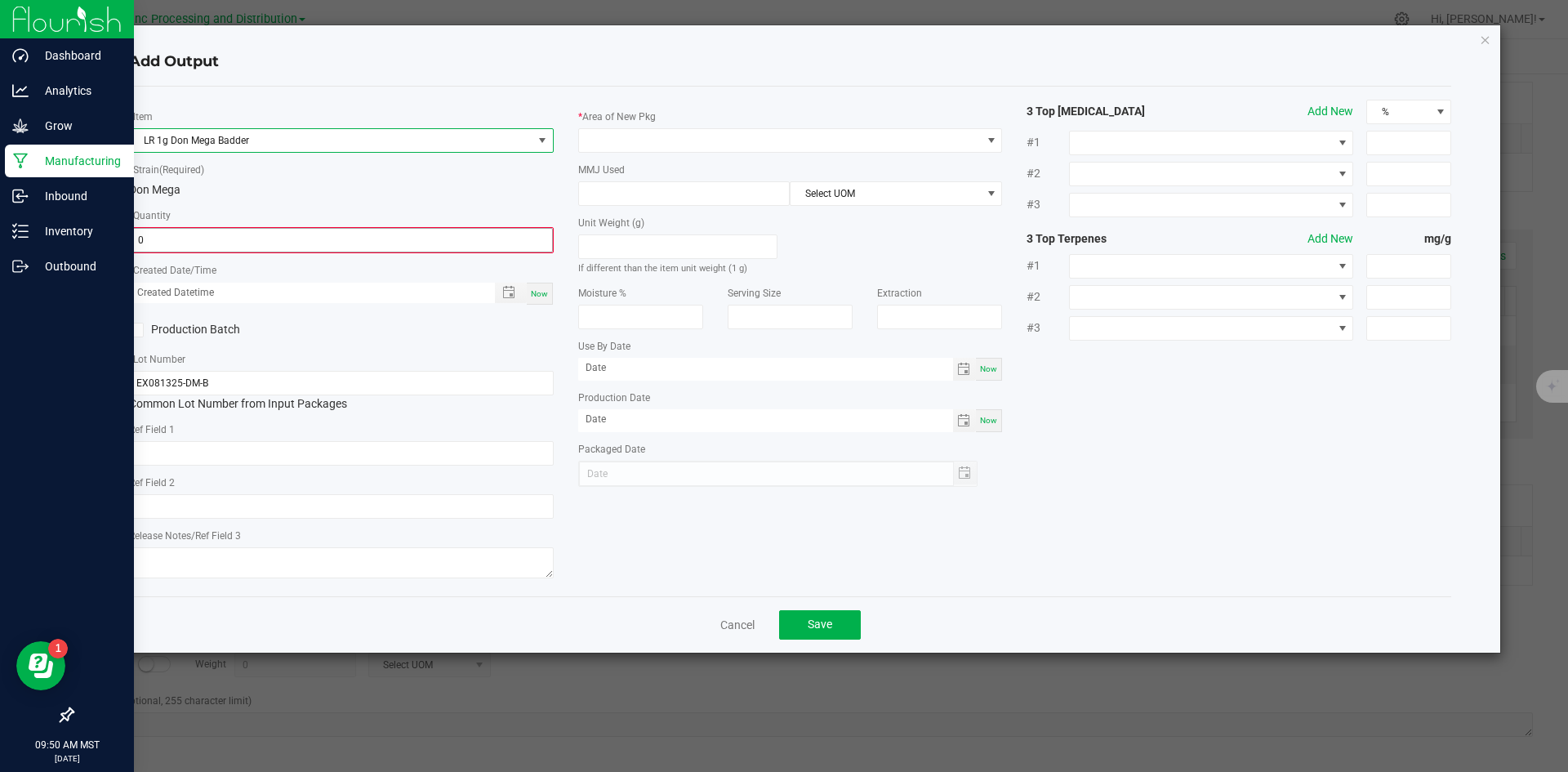
click at [297, 238] on input "0" at bounding box center [341, 240] width 421 height 23
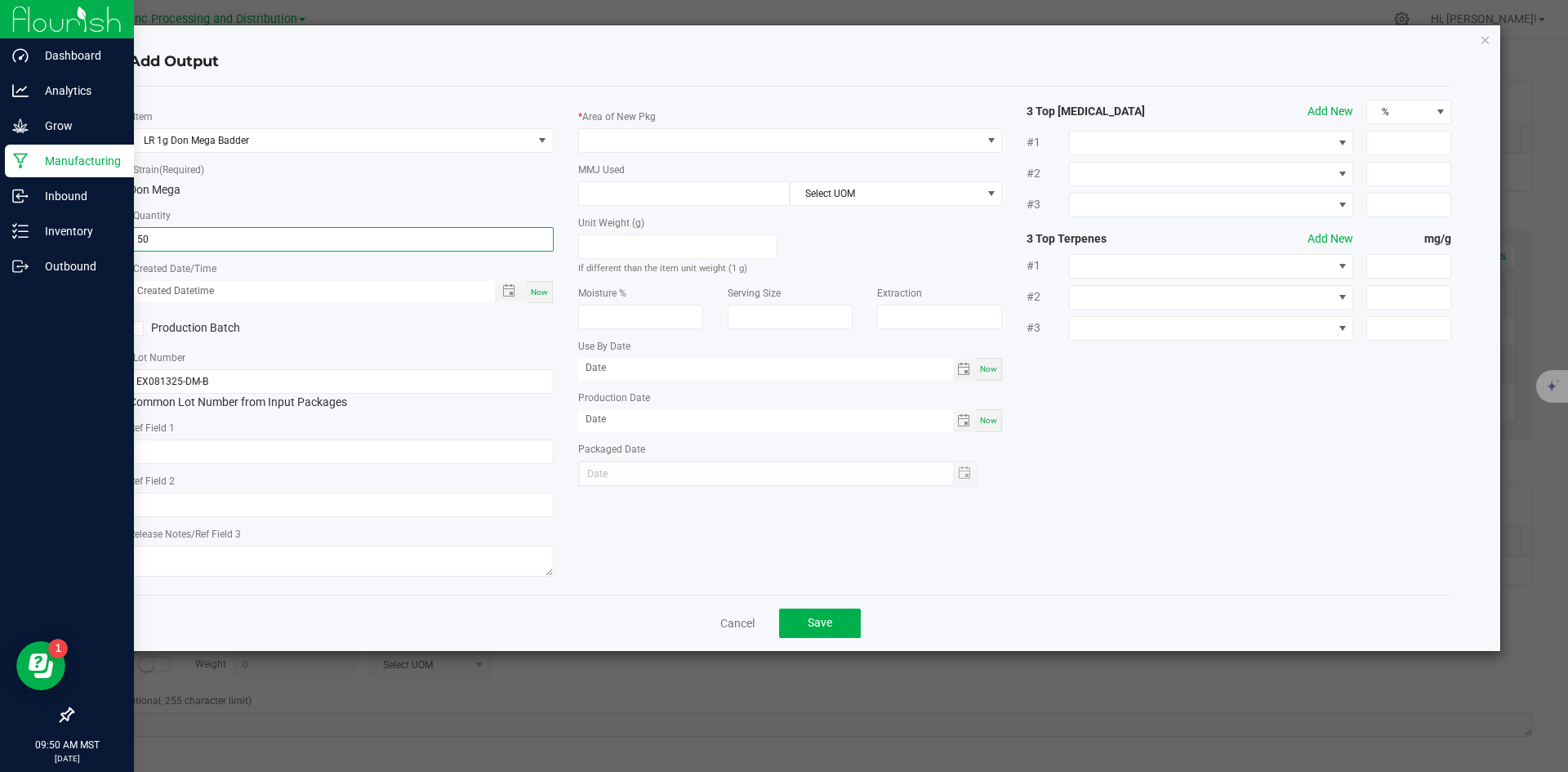
type input "50 ea"
click at [543, 292] on span "Now" at bounding box center [540, 292] width 18 height 9
type input "09/22/2025 9:50 AM"
type input "[DATE]"
click at [394, 457] on input "text" at bounding box center [341, 452] width 425 height 25
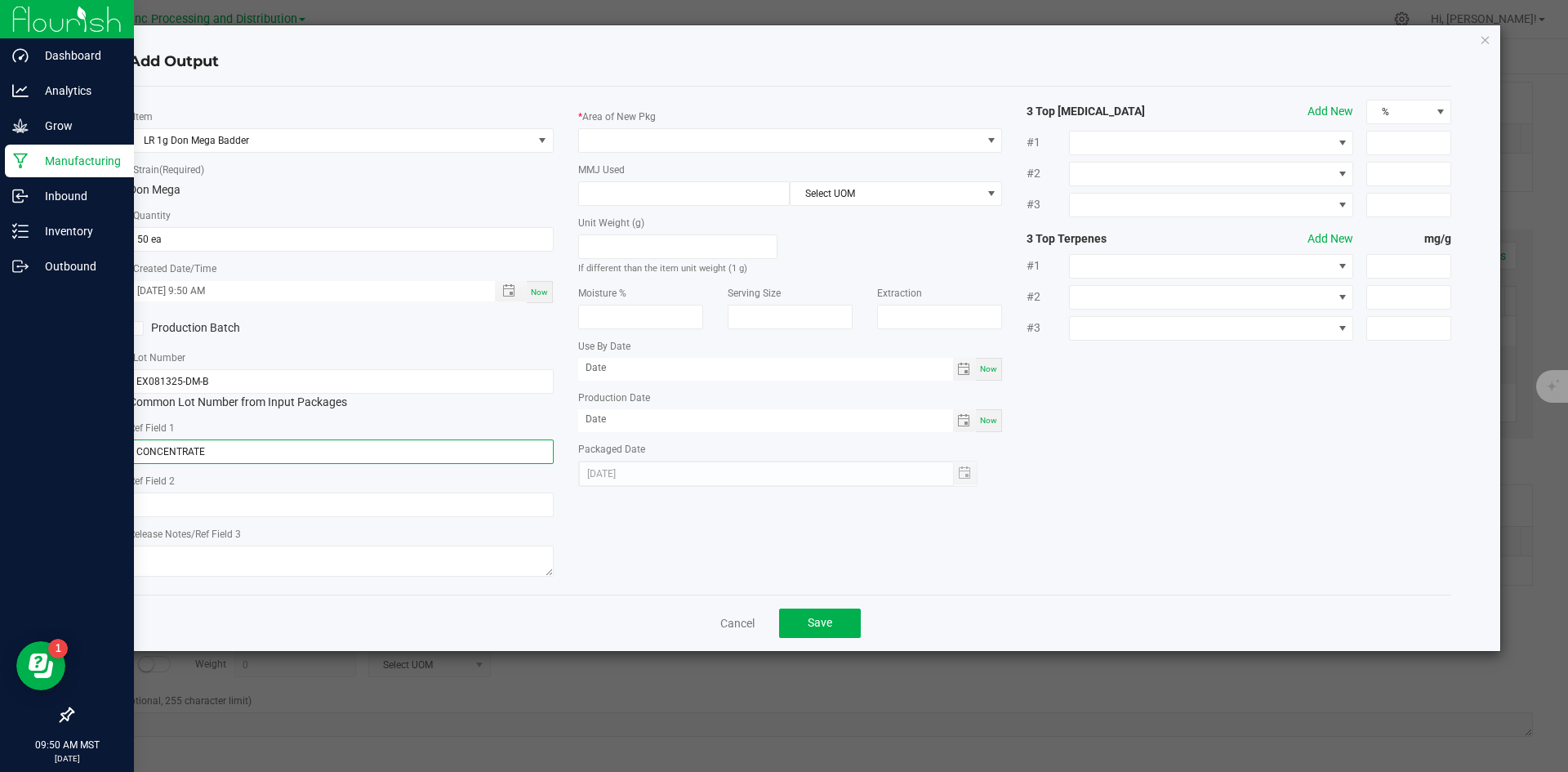
type input "CONCENTRATE"
type input "DON MEGA"
click at [161, 556] on textarea "09/26/2025" at bounding box center [341, 560] width 425 height 31
type textarea "09/26/2025"
click at [653, 132] on span at bounding box center [780, 141] width 403 height 23
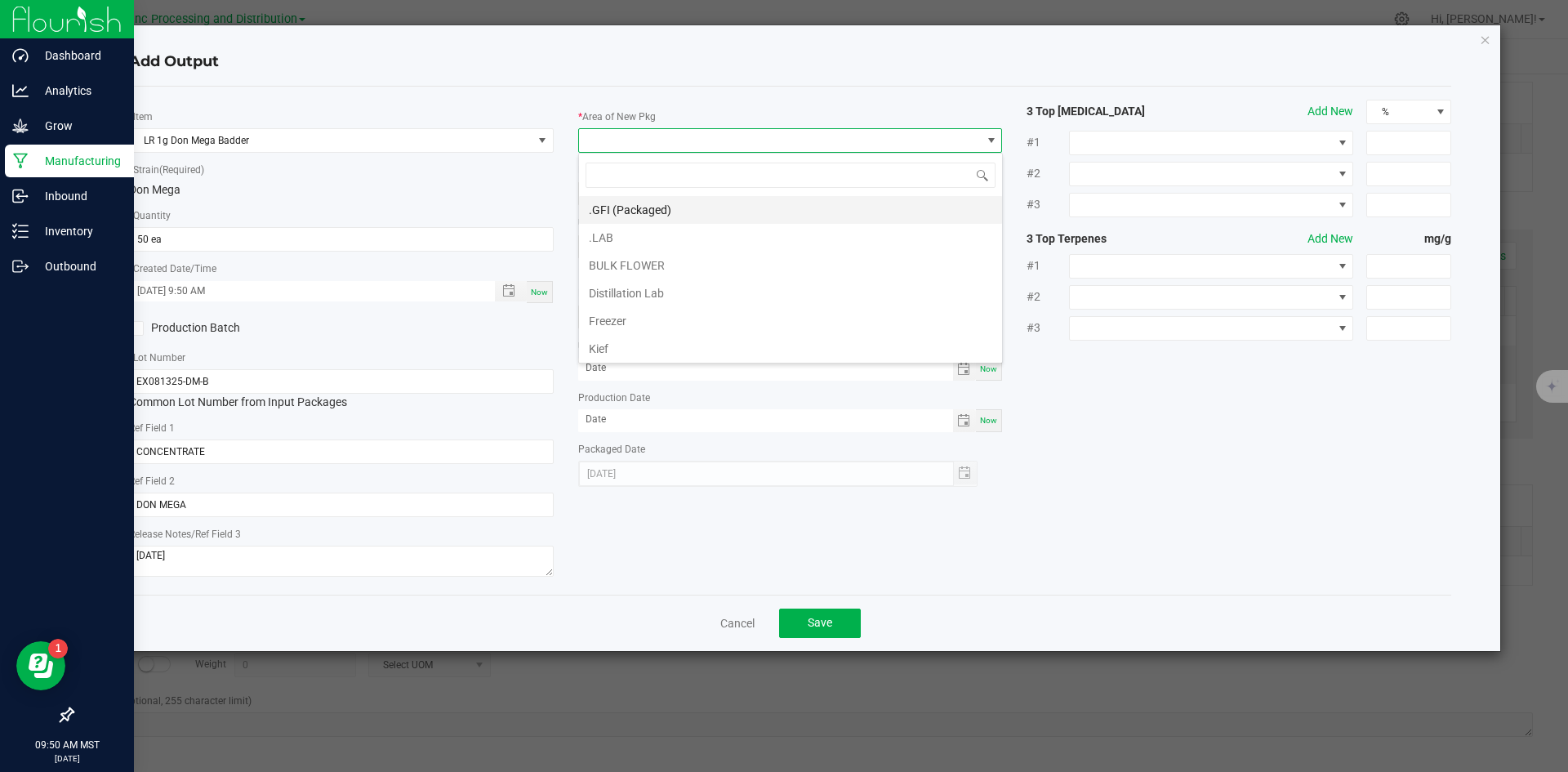
scroll to position [25, 425]
click at [659, 208] on li ".GFI (Packaged)" at bounding box center [790, 210] width 423 height 28
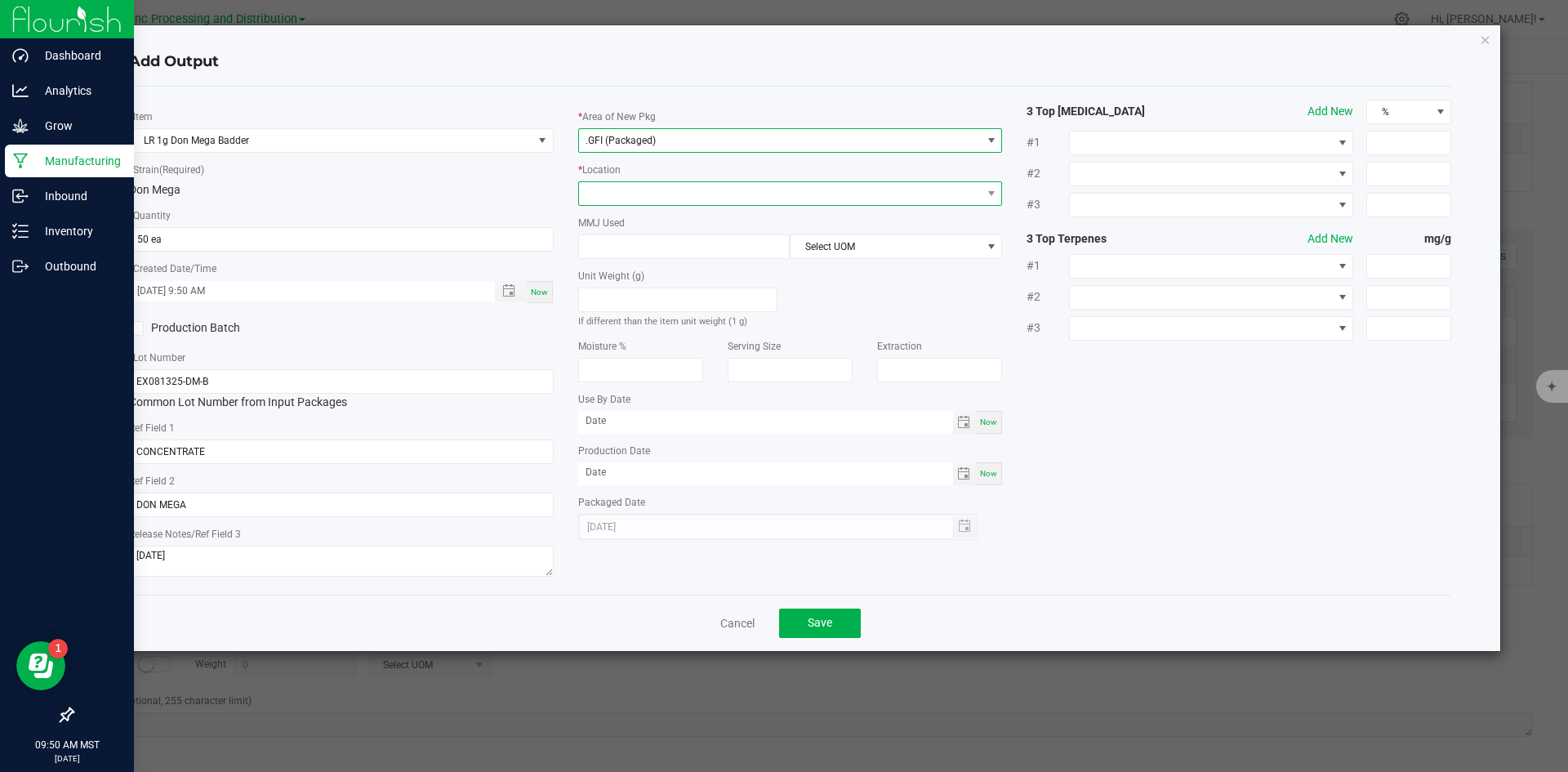
click at [652, 190] on span at bounding box center [780, 193] width 403 height 23
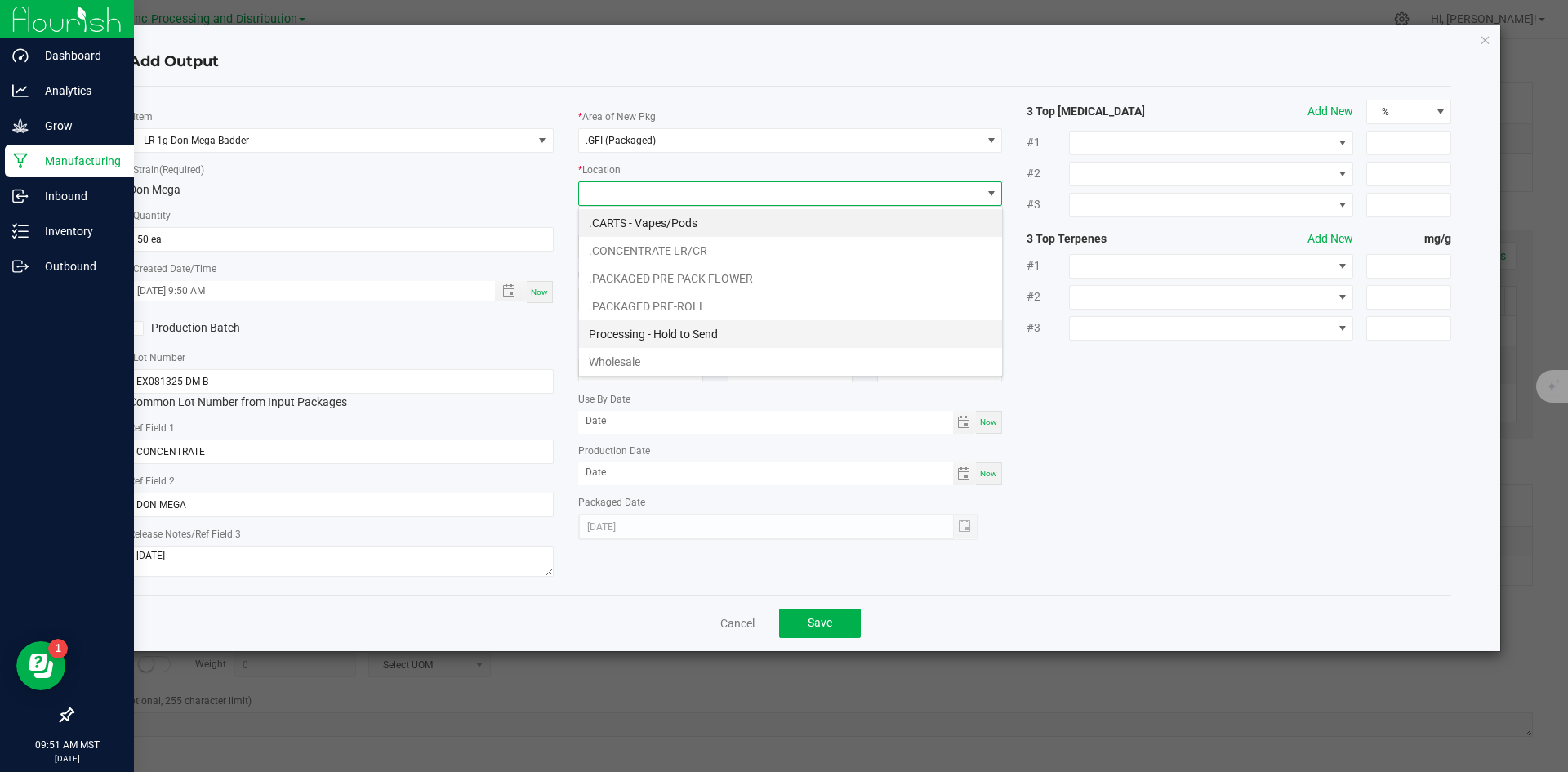
click at [700, 330] on li "Processing - Hold to Send" at bounding box center [790, 334] width 423 height 28
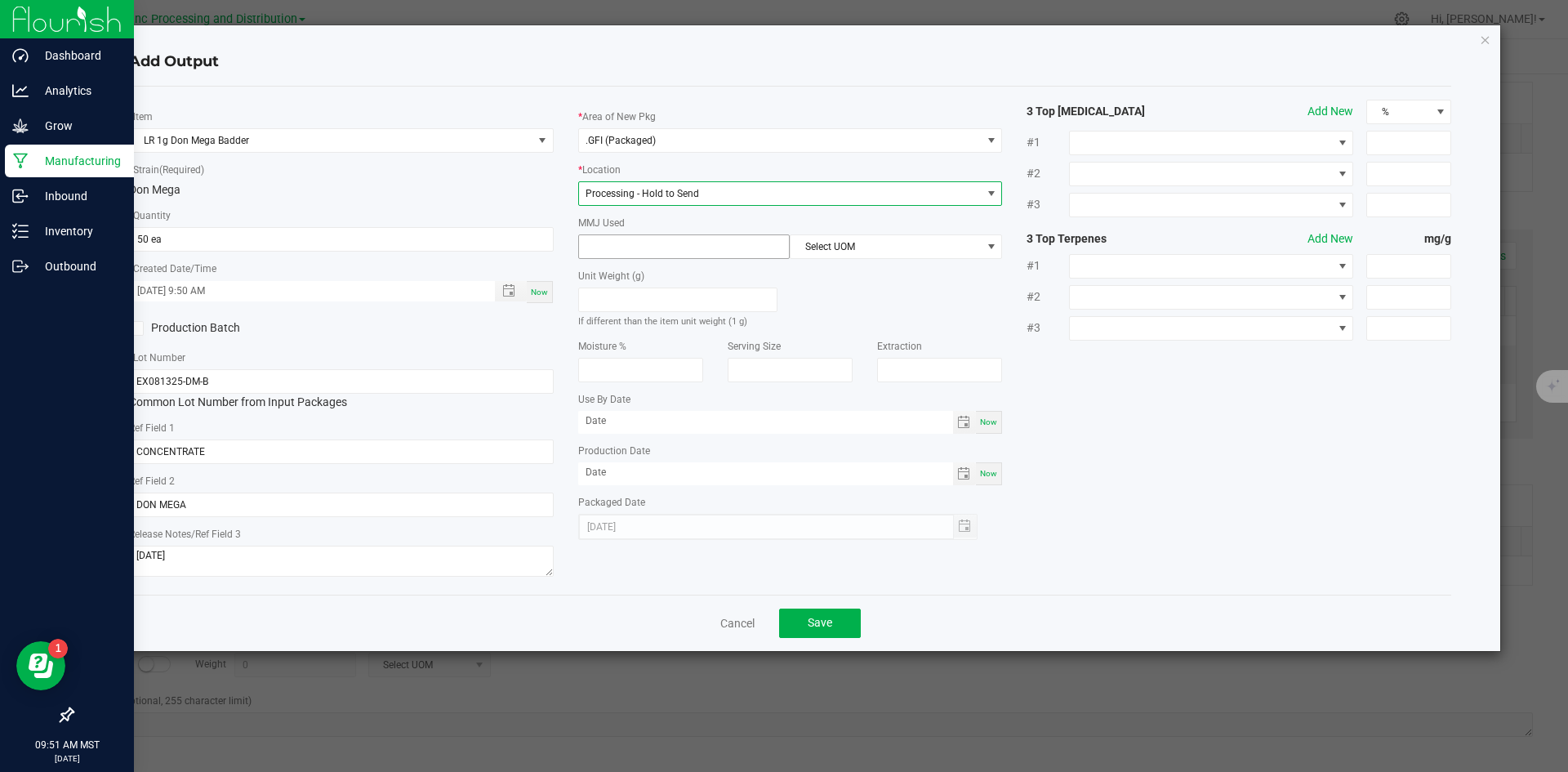
click at [682, 252] on input at bounding box center [684, 246] width 211 height 23
type input "1"
click at [858, 232] on div "MMJ Used 1 Select UOM" at bounding box center [791, 236] width 425 height 45
click at [850, 248] on span "Select UOM" at bounding box center [886, 246] width 190 height 23
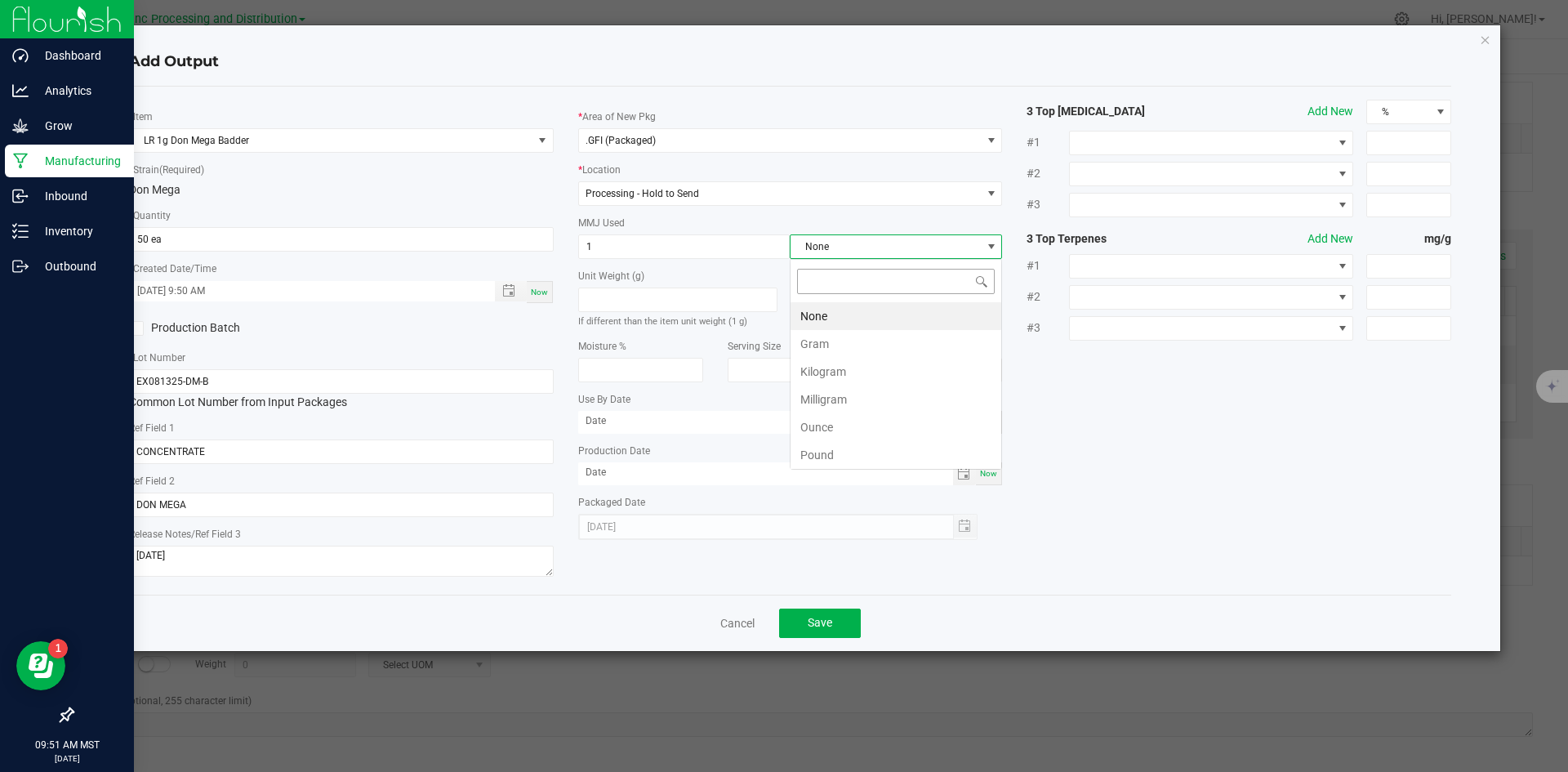
scroll to position [25, 212]
click at [846, 339] on li "Gram" at bounding box center [896, 344] width 211 height 28
click at [793, 618] on button "Save" at bounding box center [820, 623] width 82 height 29
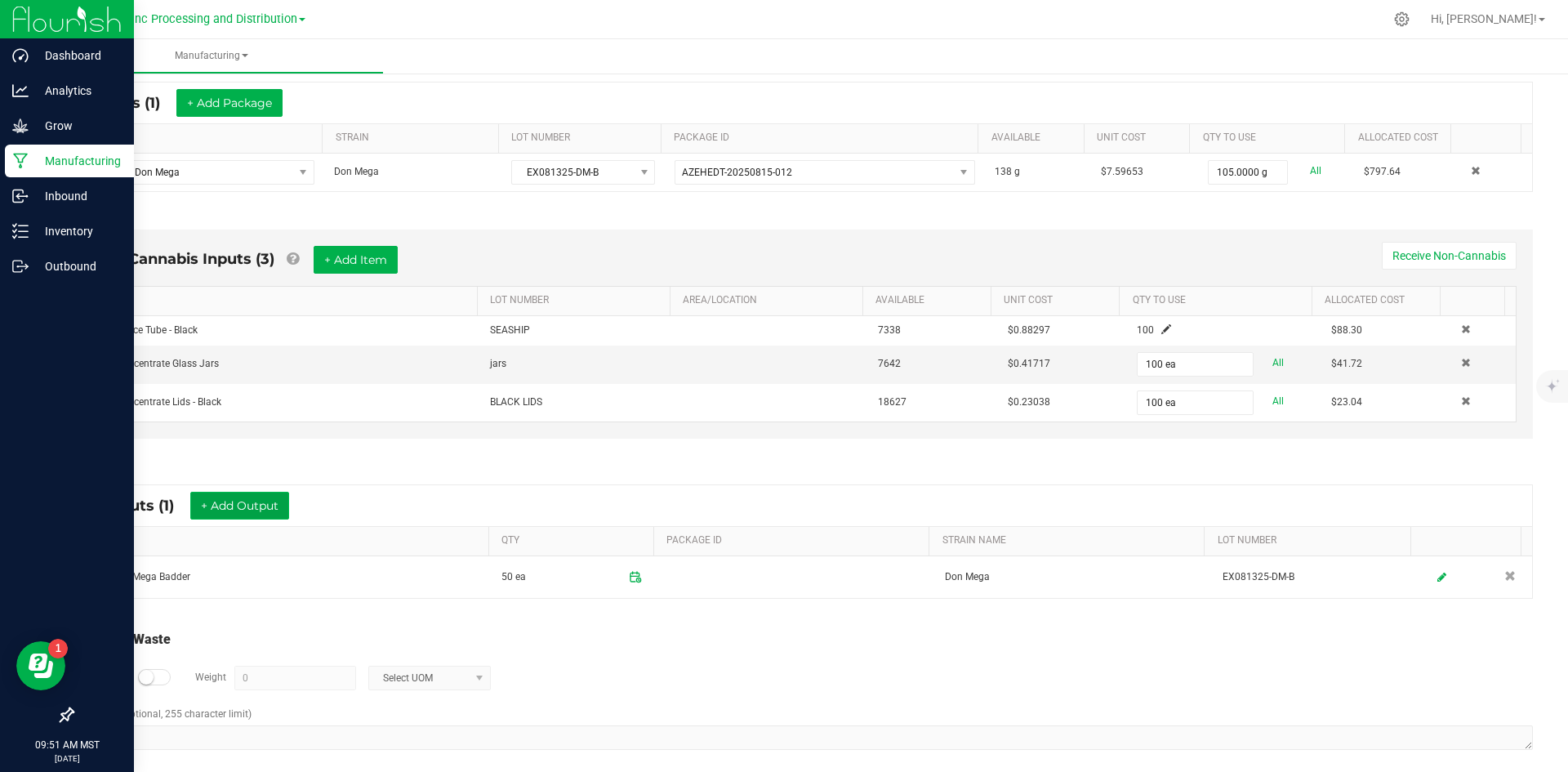
click at [231, 494] on button "+ Add Output" at bounding box center [239, 506] width 98 height 28
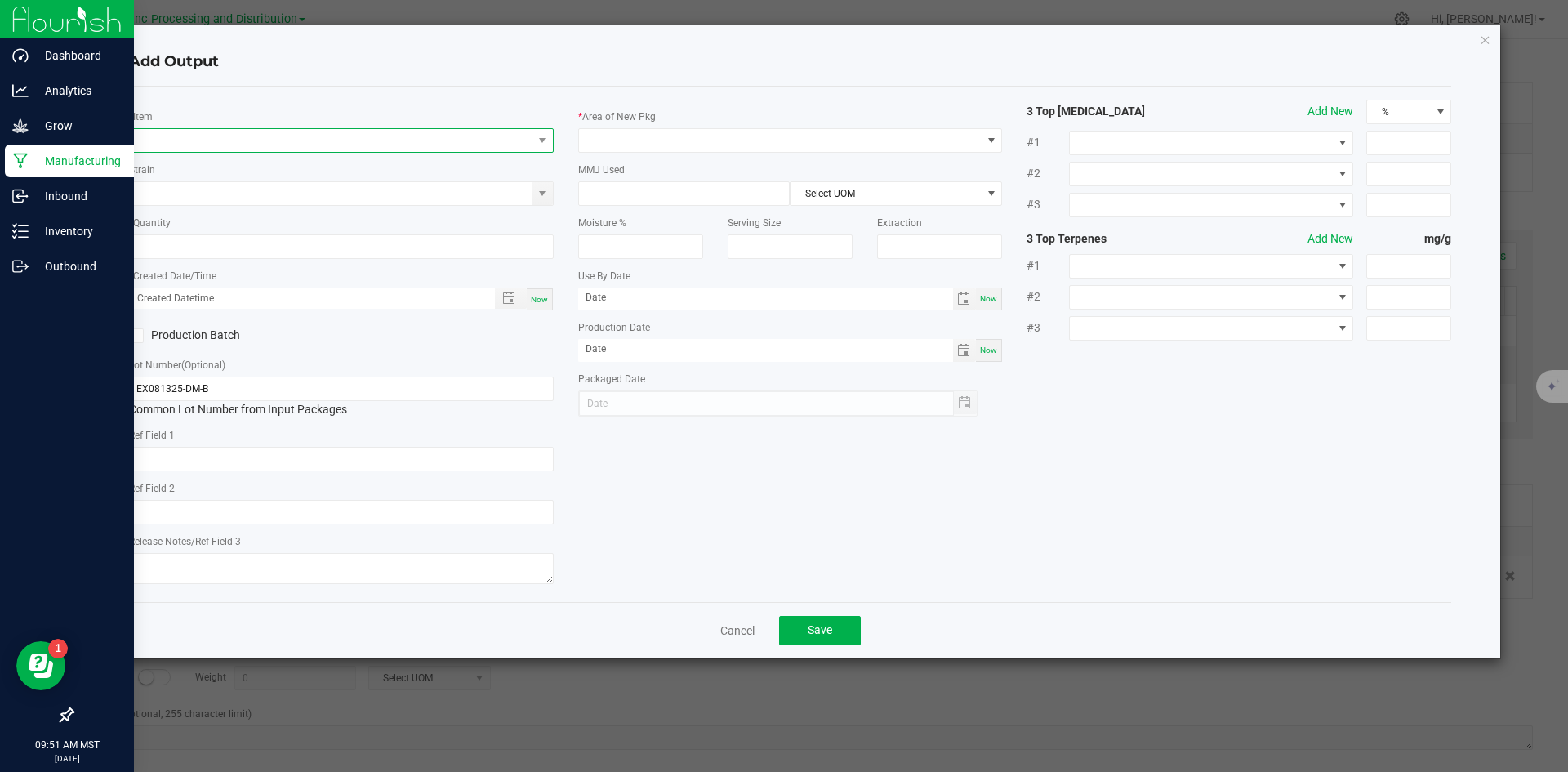
click at [292, 137] on span "NO DATA FOUND" at bounding box center [332, 141] width 403 height 23
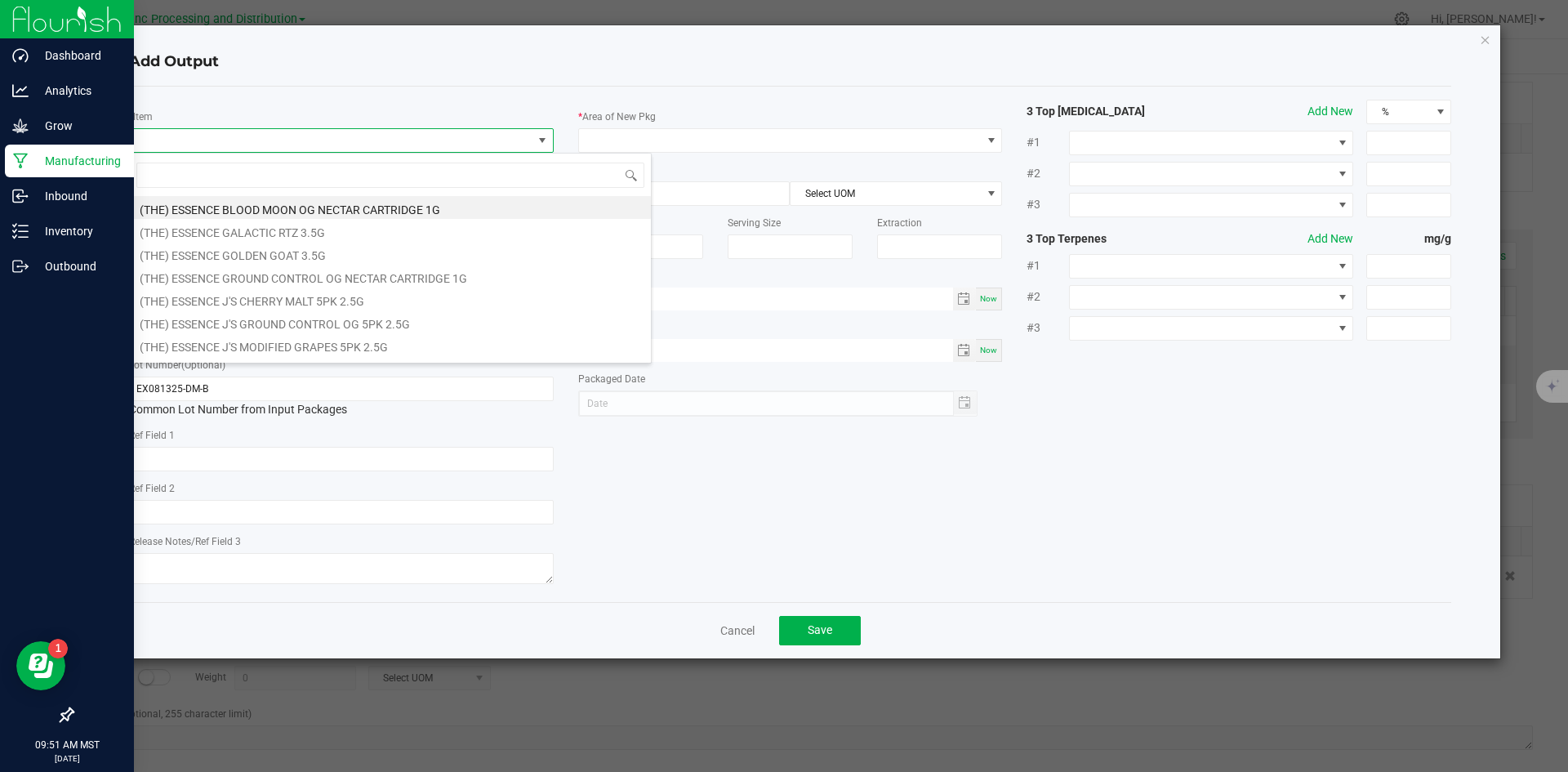
scroll to position [25, 425]
type input "DON MEGA"
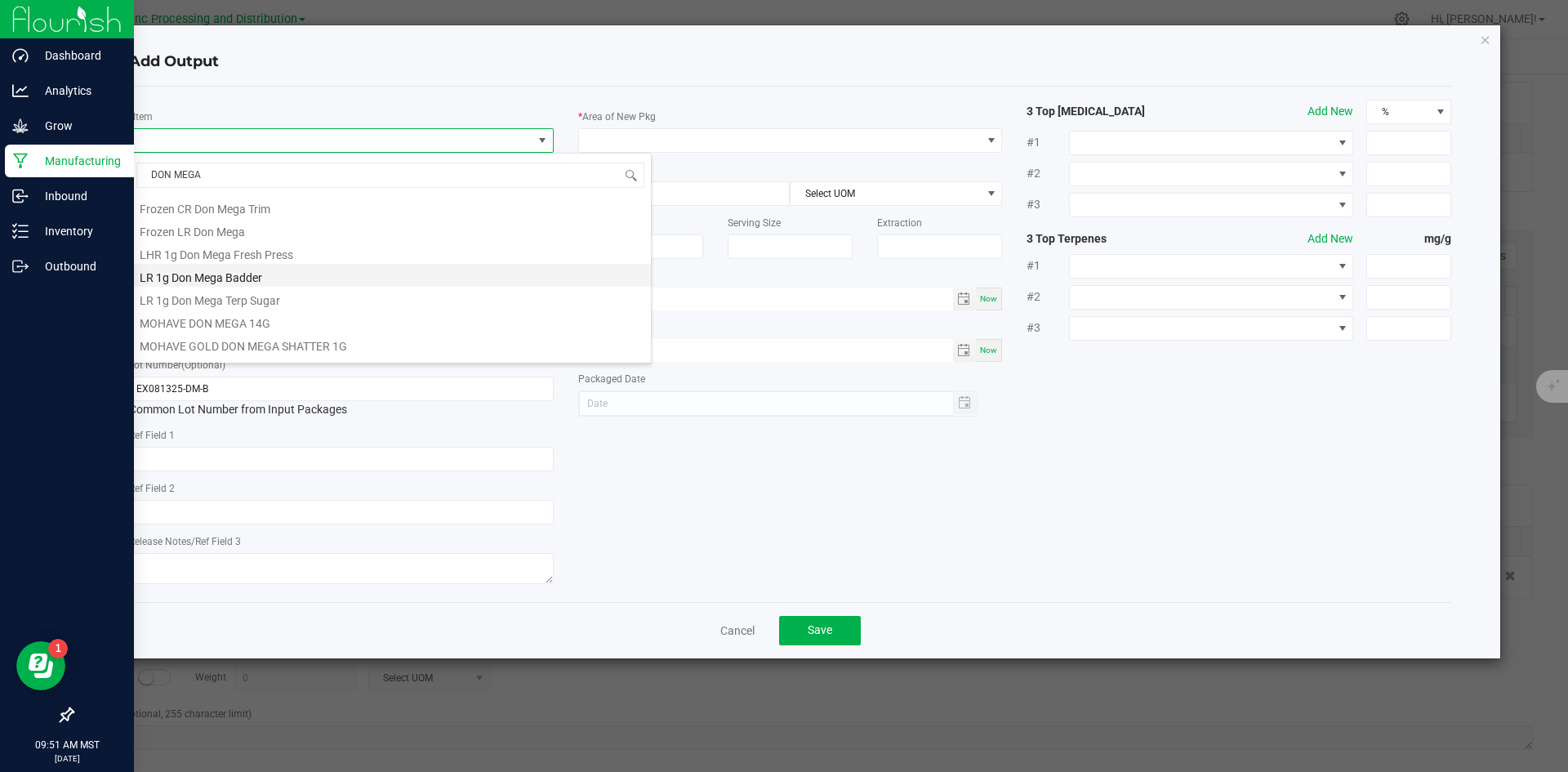
scroll to position [164, 0]
click at [280, 274] on li "LR 1g Don Mega Badder" at bounding box center [390, 273] width 521 height 23
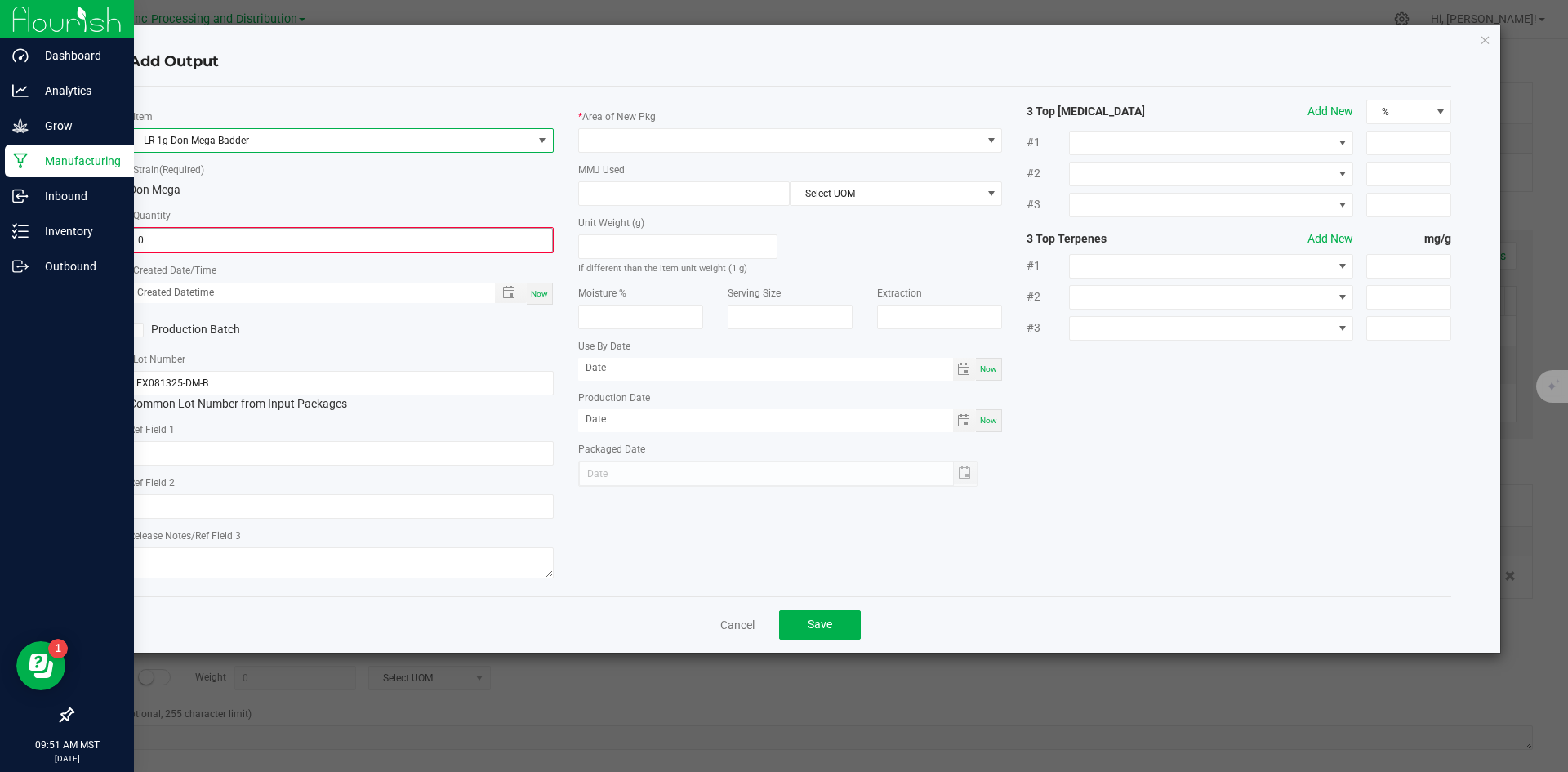
drag, startPoint x: 276, startPoint y: 249, endPoint x: 277, endPoint y: 239, distance: 10.0
click at [276, 246] on input "0" at bounding box center [341, 240] width 421 height 23
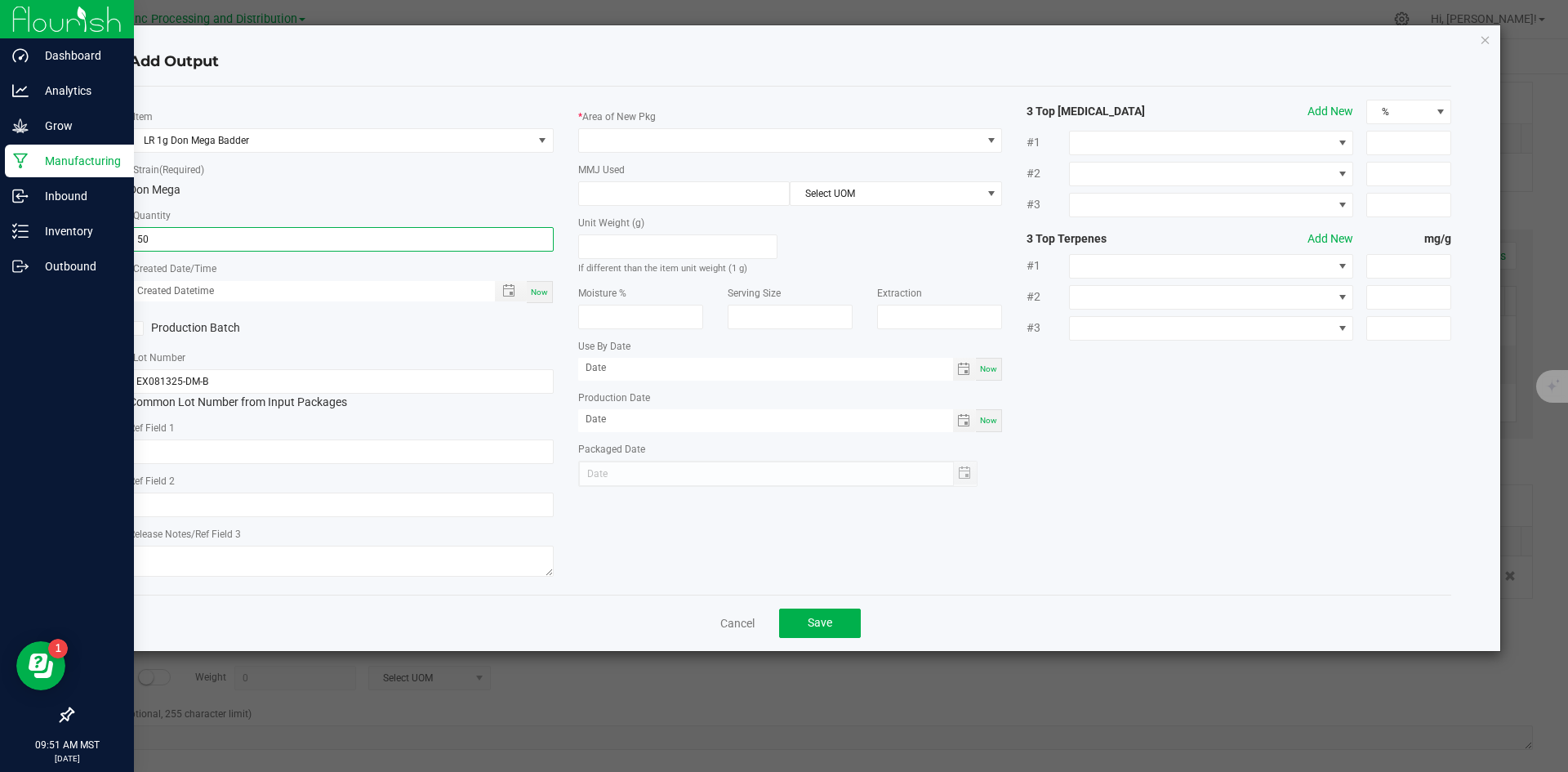
type input "50 ea"
click at [541, 301] on div "Now" at bounding box center [540, 291] width 26 height 22
type input "09/22/2025 9:51 AM"
type input "[DATE]"
click at [431, 442] on input "text" at bounding box center [341, 452] width 425 height 25
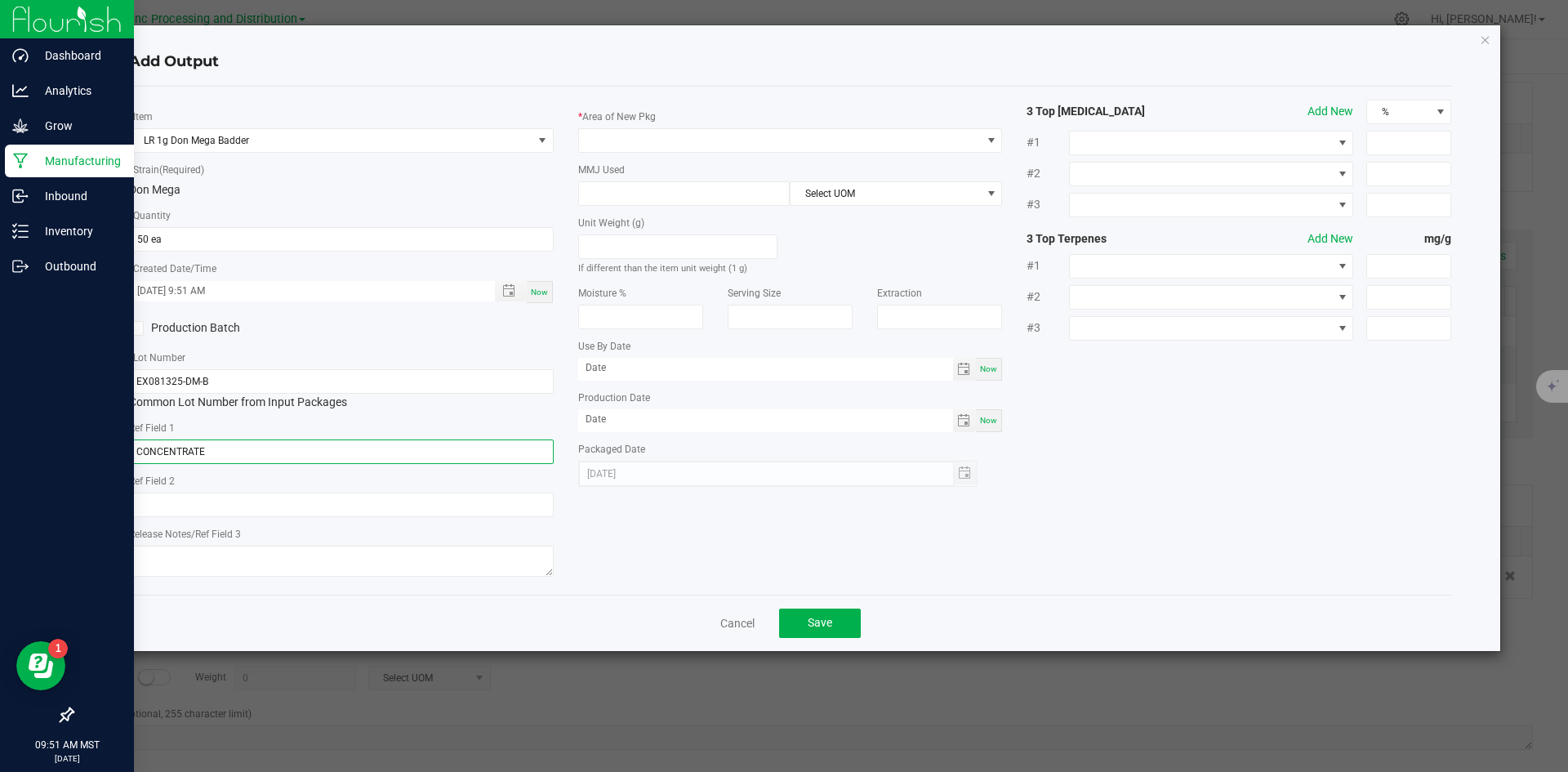
type input "CONCENTRATE"
type input "DON MEGA"
type textarea "09/26/2025"
click at [694, 136] on span at bounding box center [780, 141] width 403 height 23
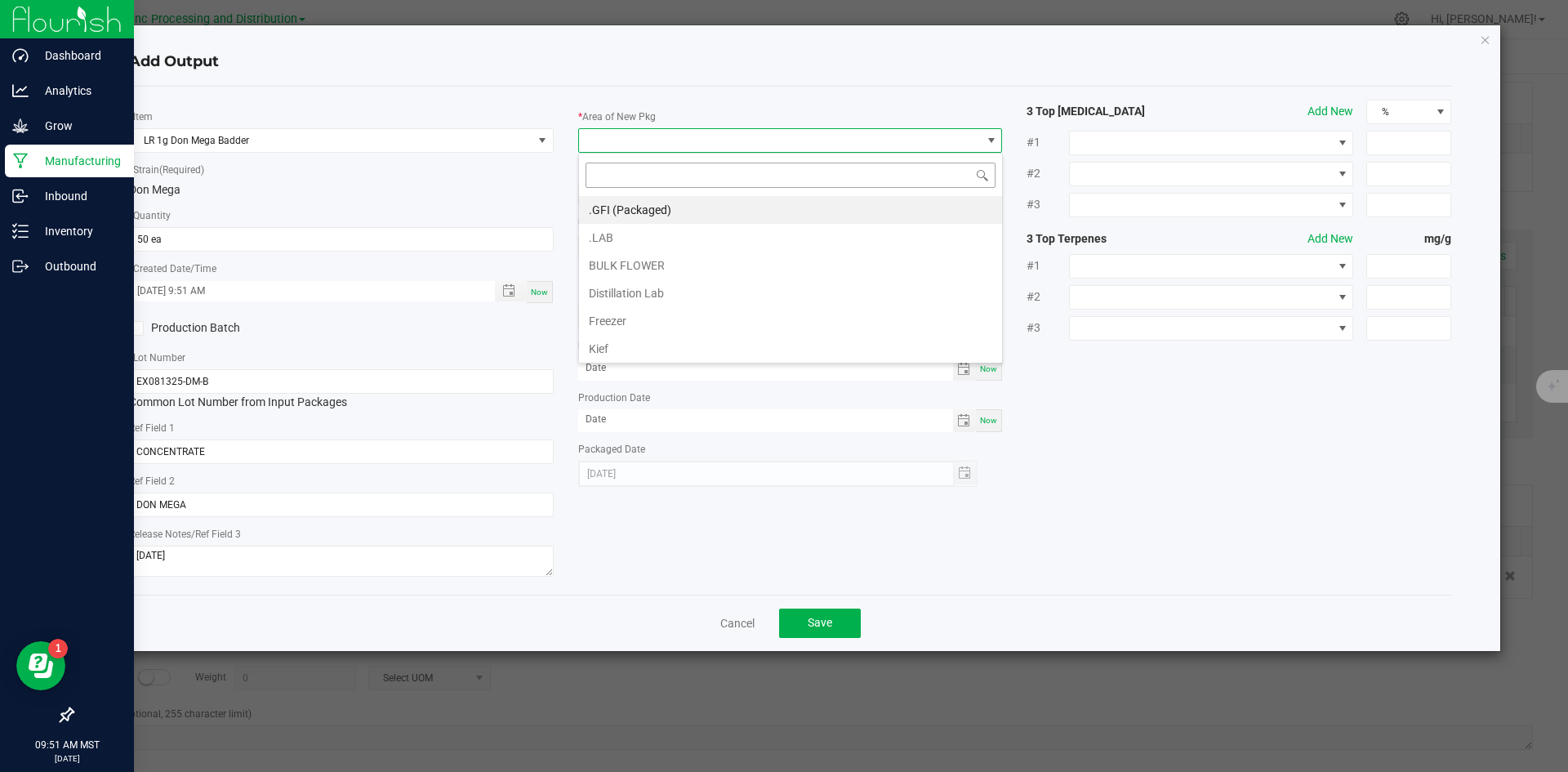
scroll to position [25, 425]
click at [660, 200] on li ".GFI (Packaged)" at bounding box center [790, 210] width 423 height 28
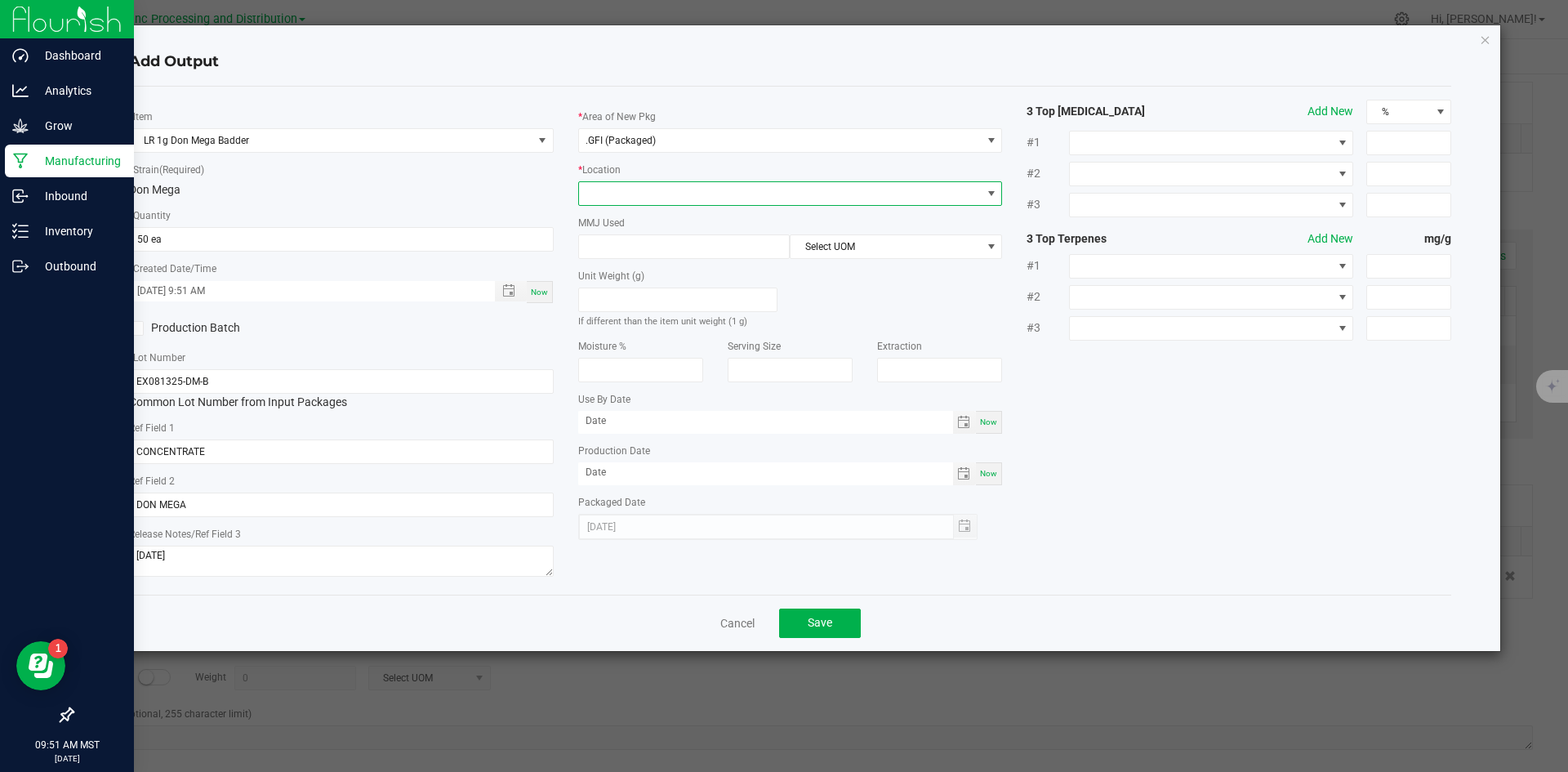
click at [654, 197] on span at bounding box center [780, 193] width 403 height 23
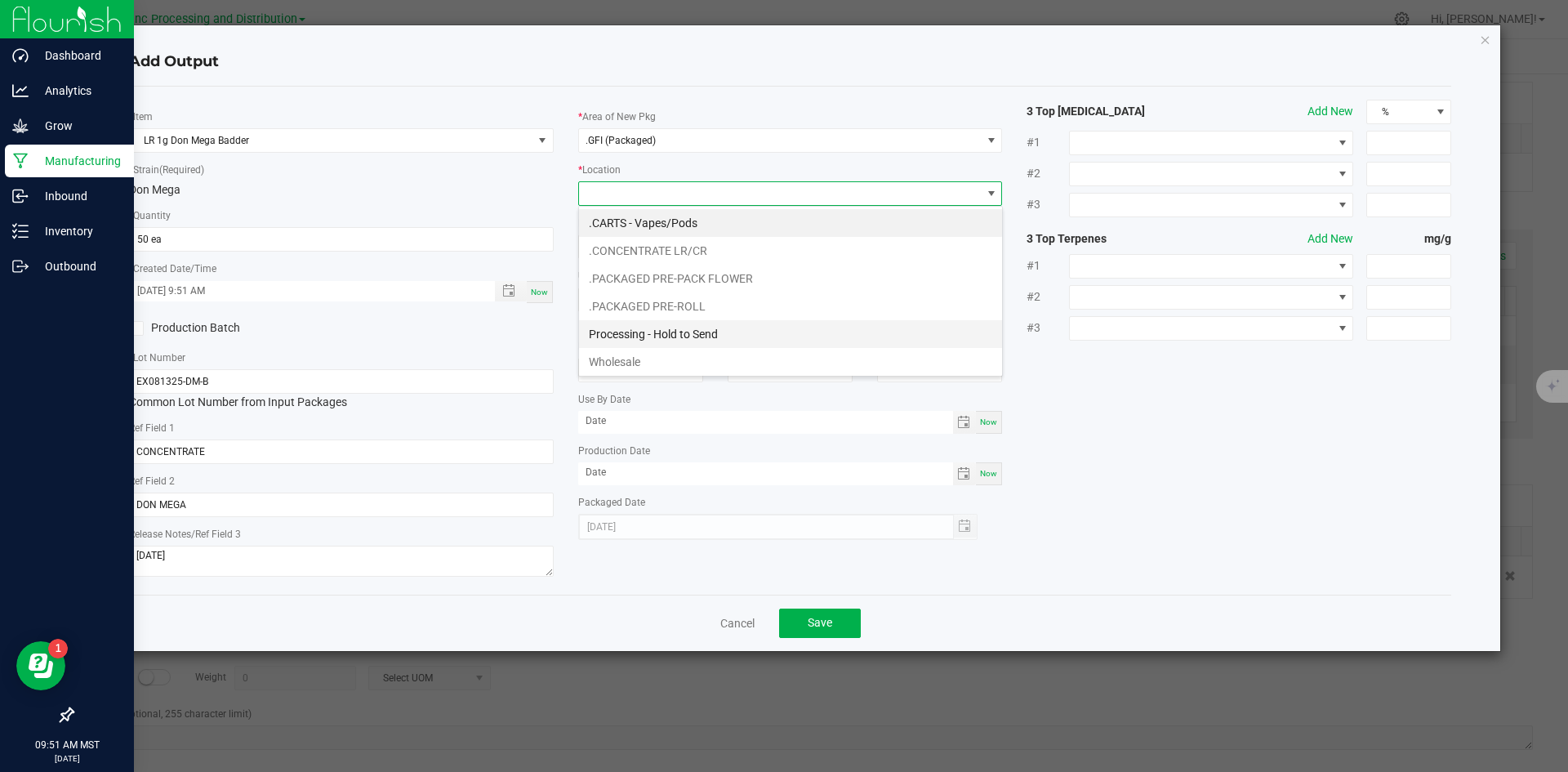
click at [691, 333] on li "Processing - Hold to Send" at bounding box center [790, 334] width 423 height 28
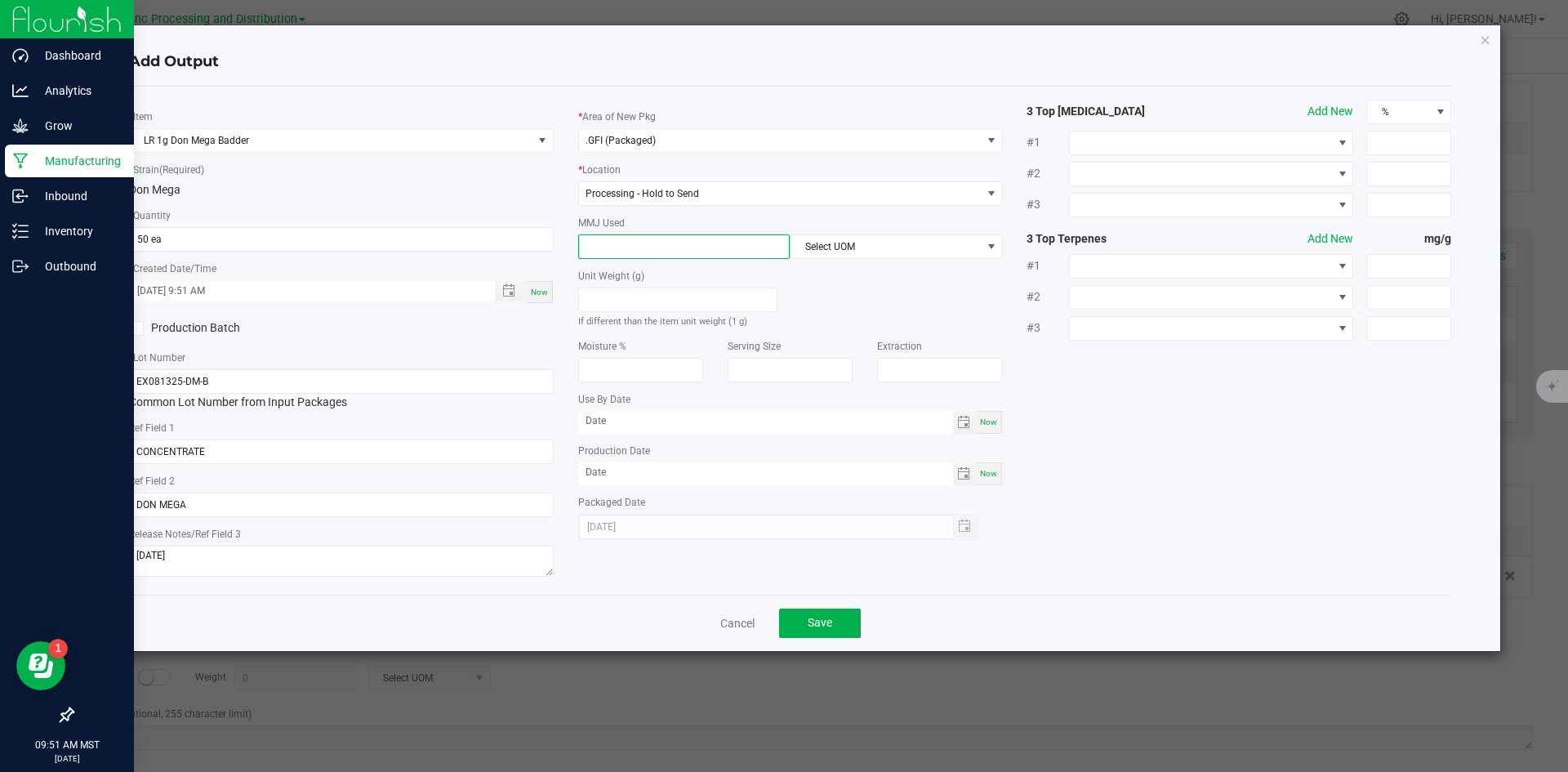
click at [661, 248] on input at bounding box center [684, 246] width 211 height 23
type input "1"
click at [838, 246] on span "Select UOM" at bounding box center [886, 246] width 190 height 23
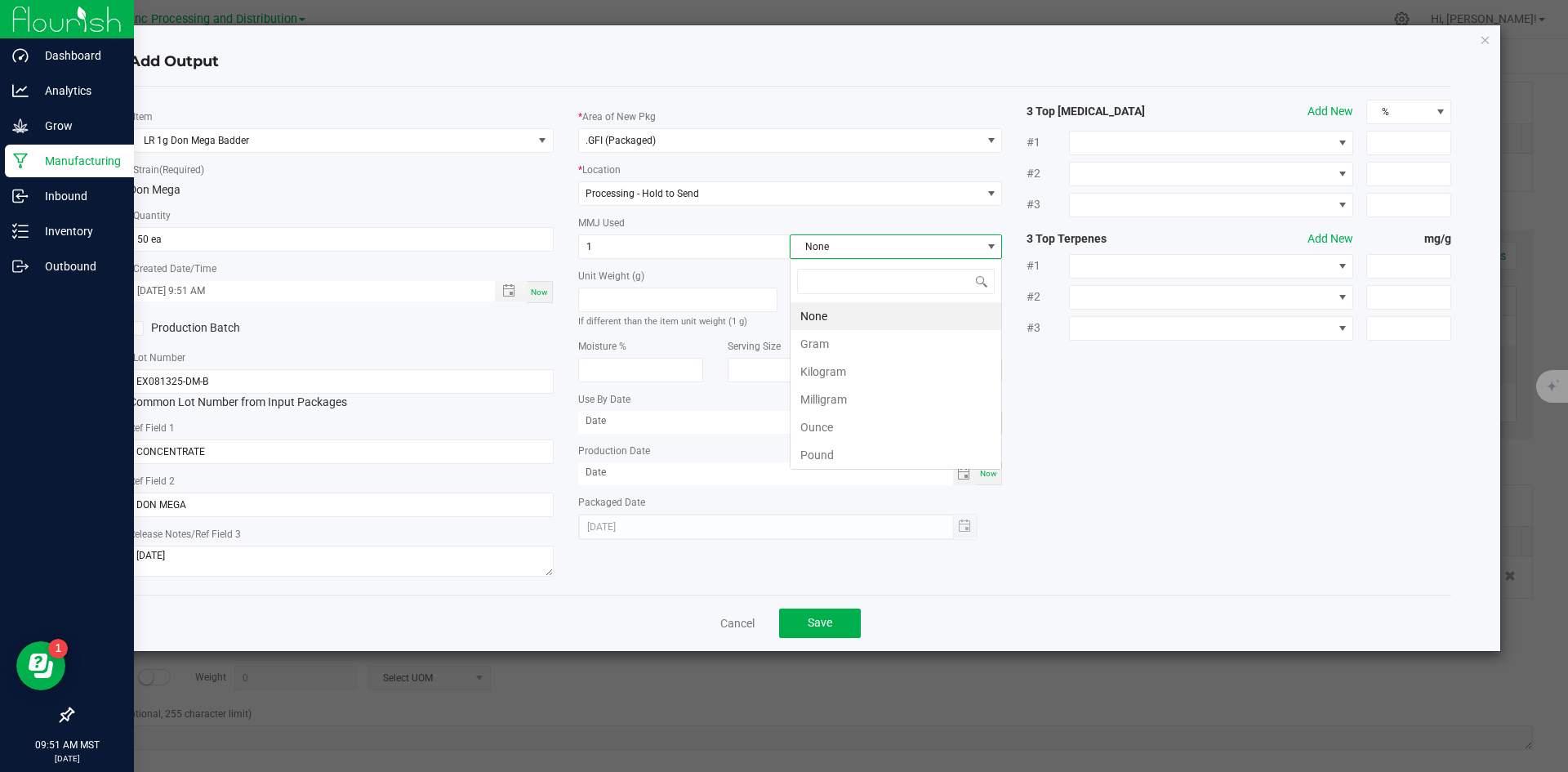
scroll to position [25, 212]
click at [849, 337] on li "Gram" at bounding box center [896, 344] width 211 height 28
click at [819, 623] on span "Save" at bounding box center [820, 622] width 25 height 13
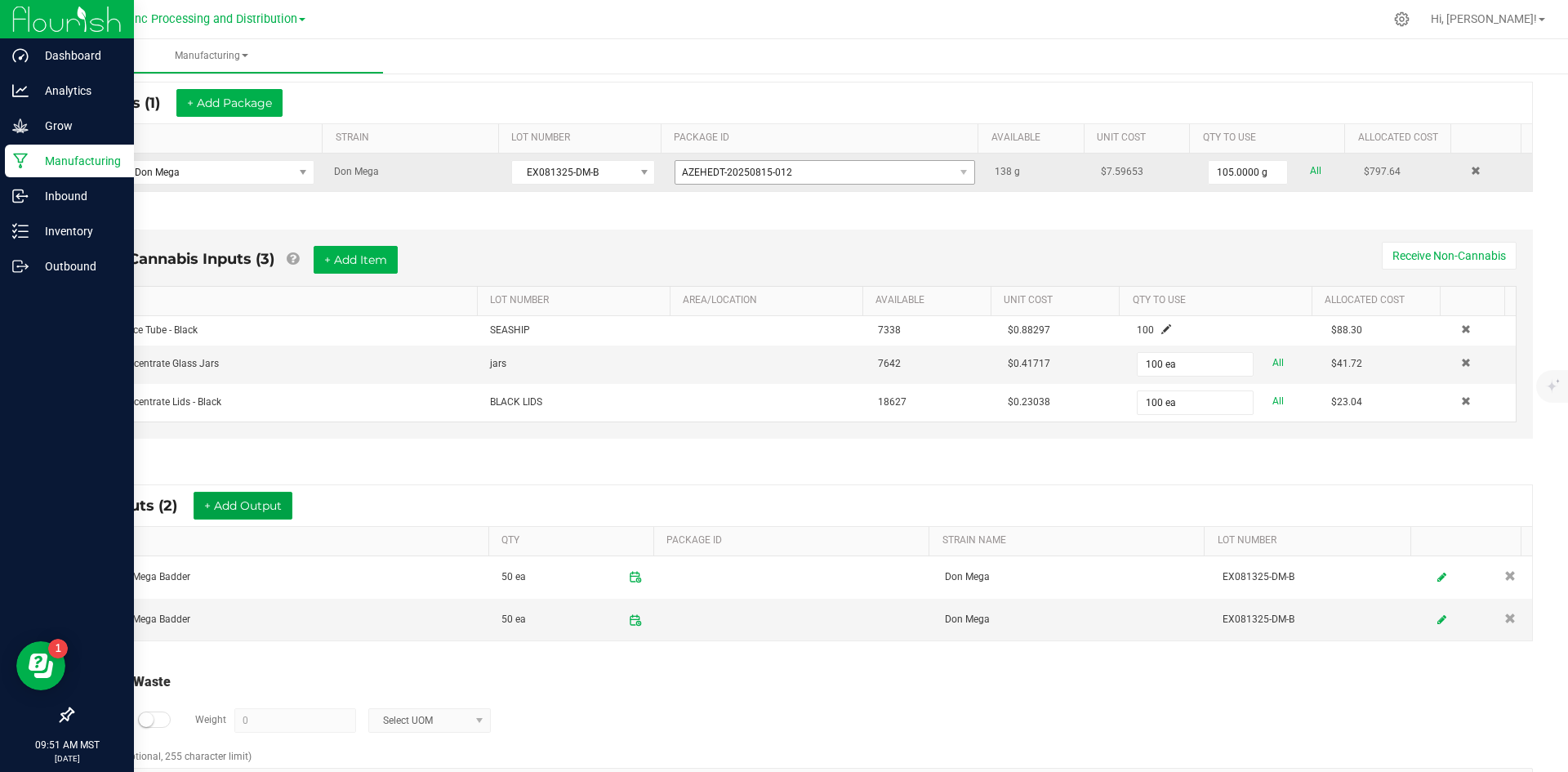
scroll to position [0, 0]
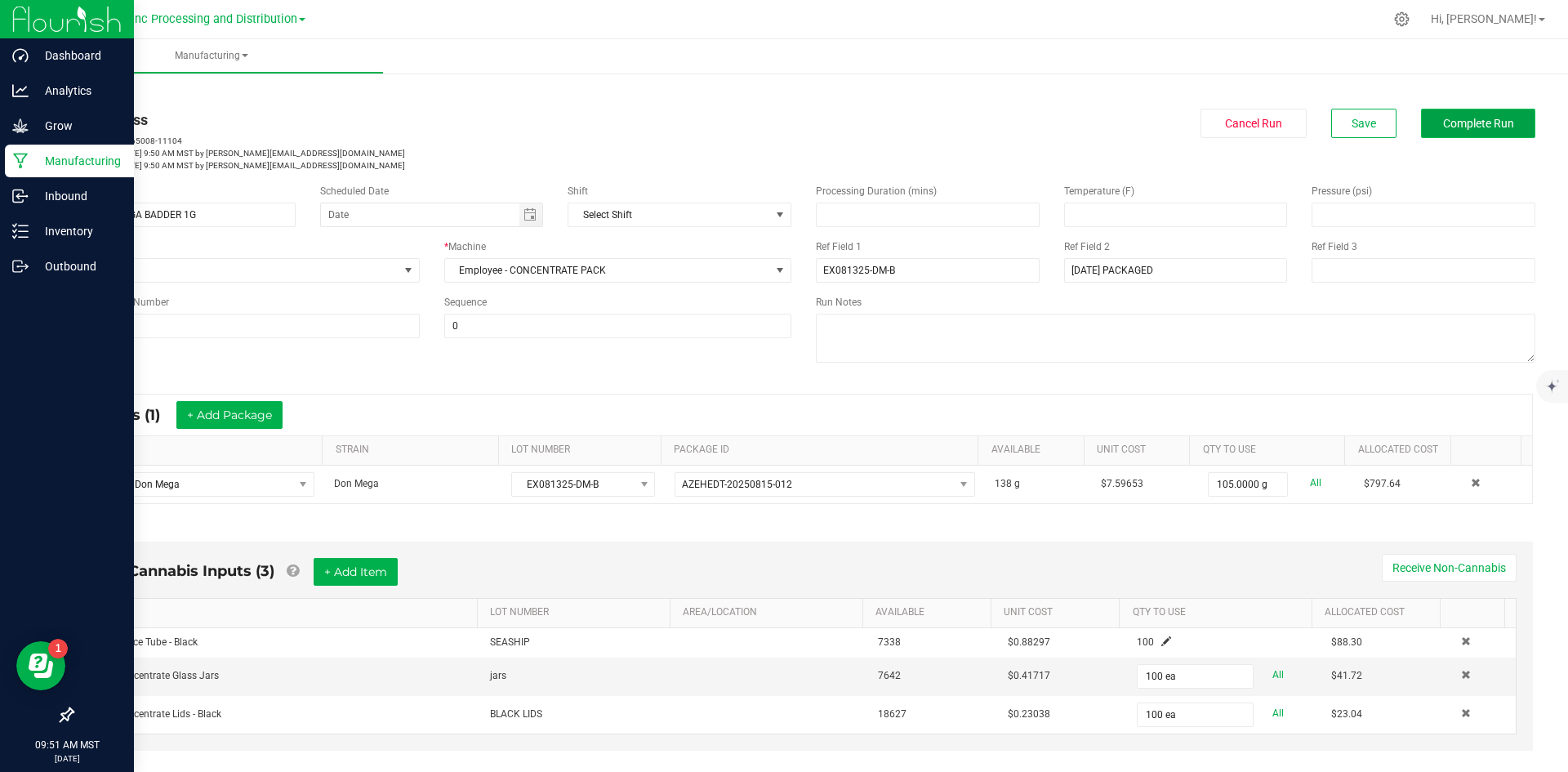
click at [1471, 135] on button "Complete Run" at bounding box center [1478, 123] width 114 height 29
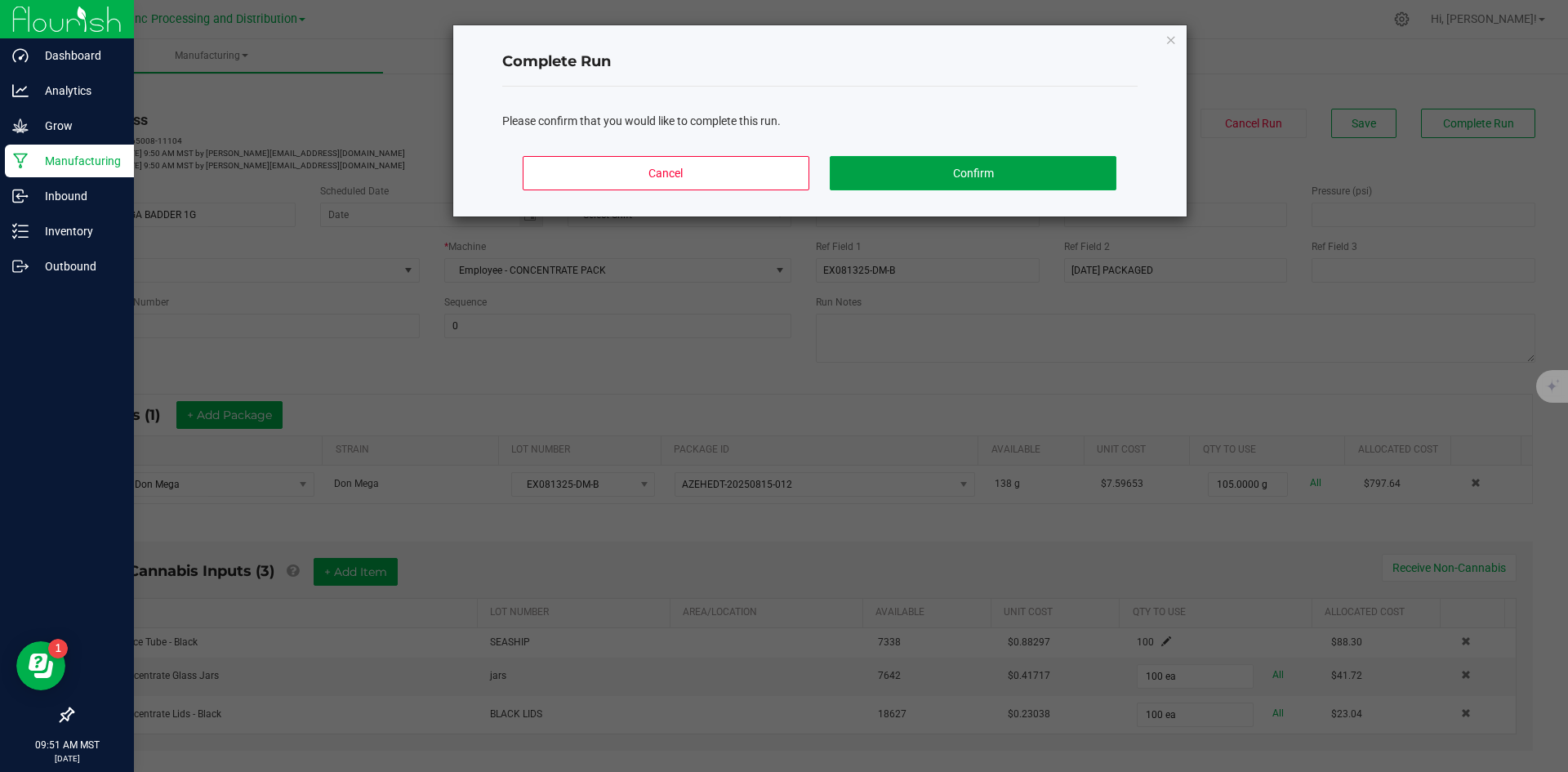
click at [1019, 177] on button "Confirm" at bounding box center [973, 172] width 286 height 34
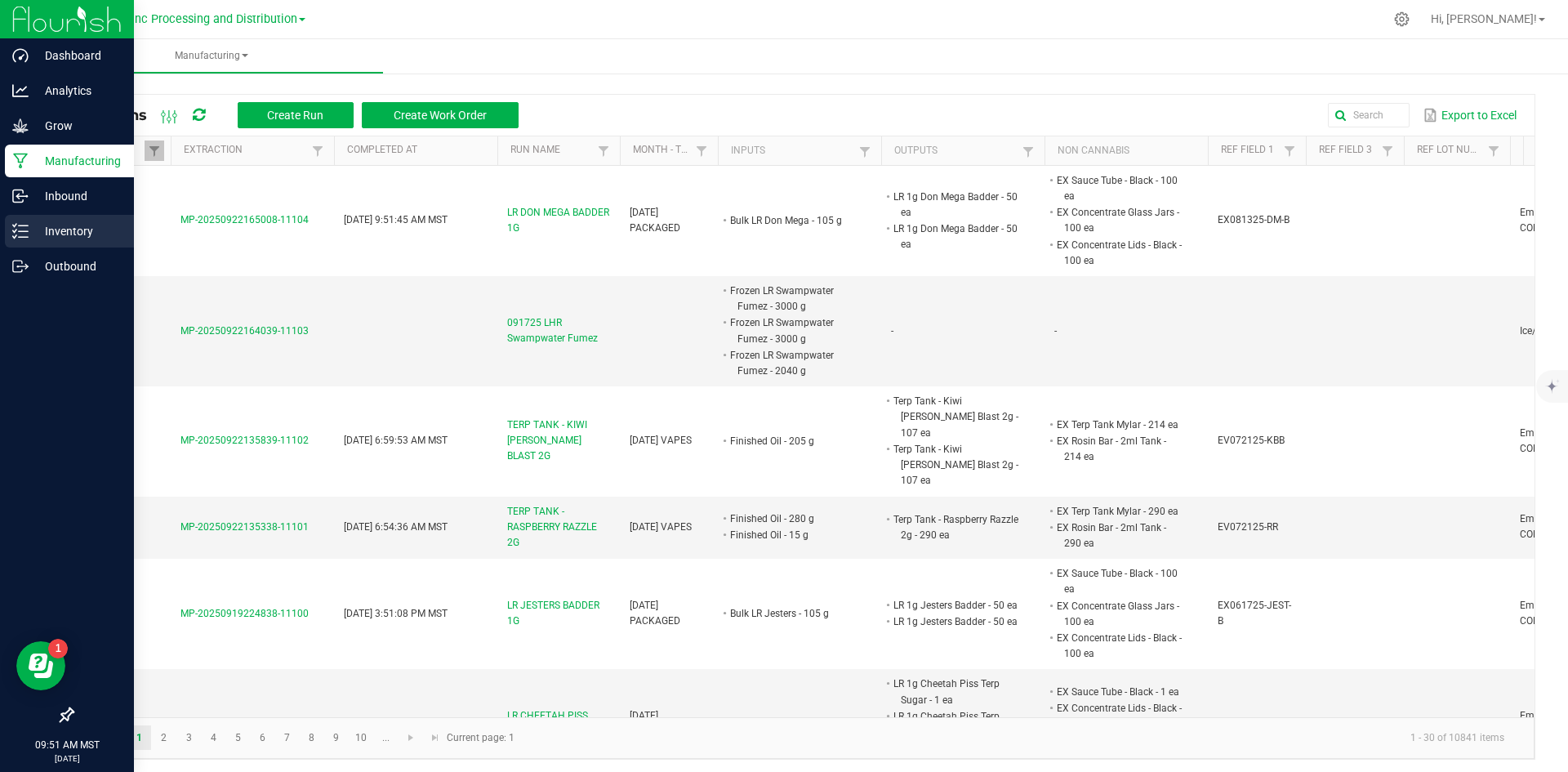
click at [25, 233] on icon at bounding box center [20, 231] width 17 height 17
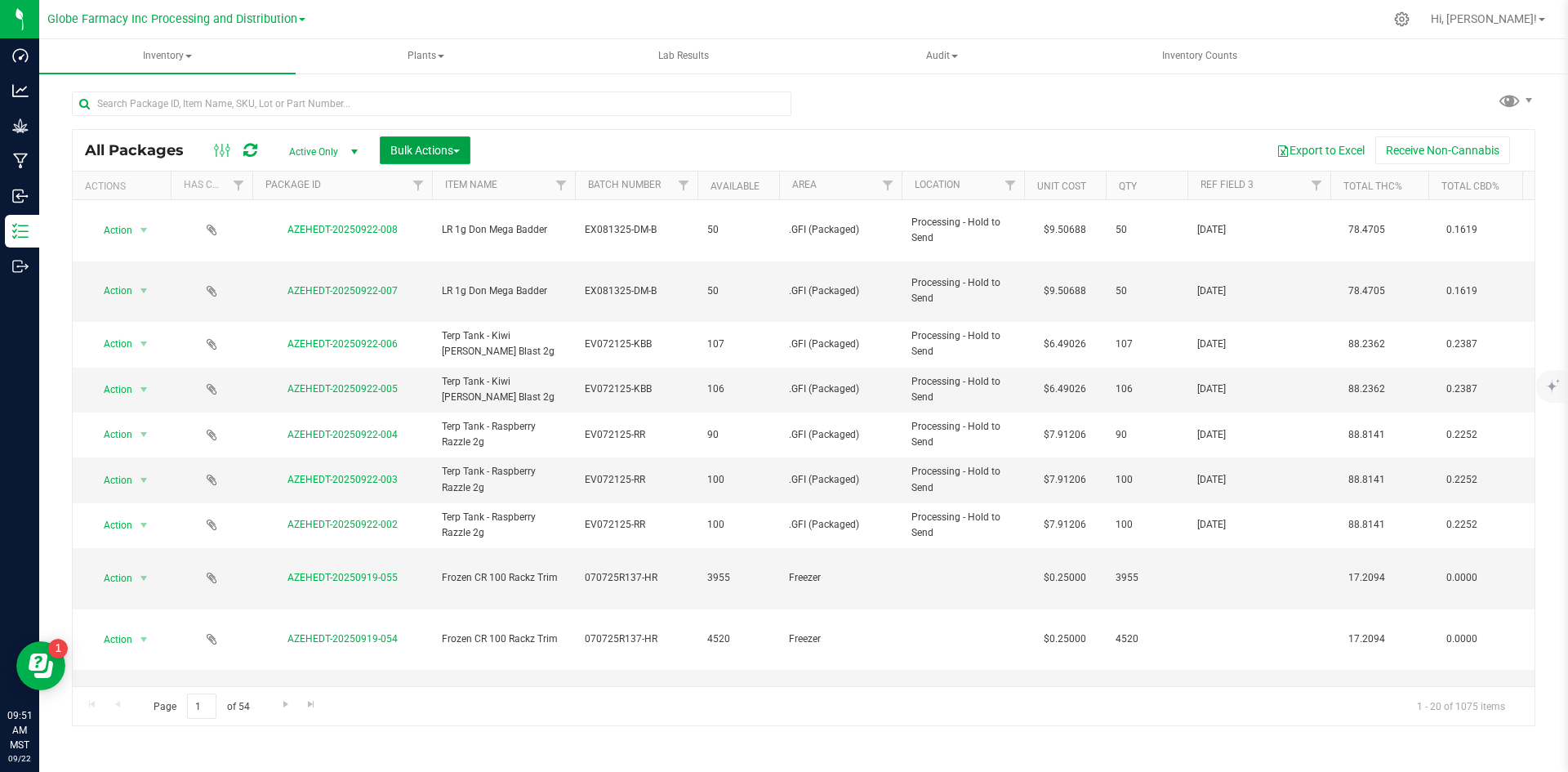
click at [442, 149] on span "Bulk Actions" at bounding box center [425, 149] width 69 height 13
click at [441, 339] on span "Print package labels" at bounding box center [438, 337] width 98 height 13
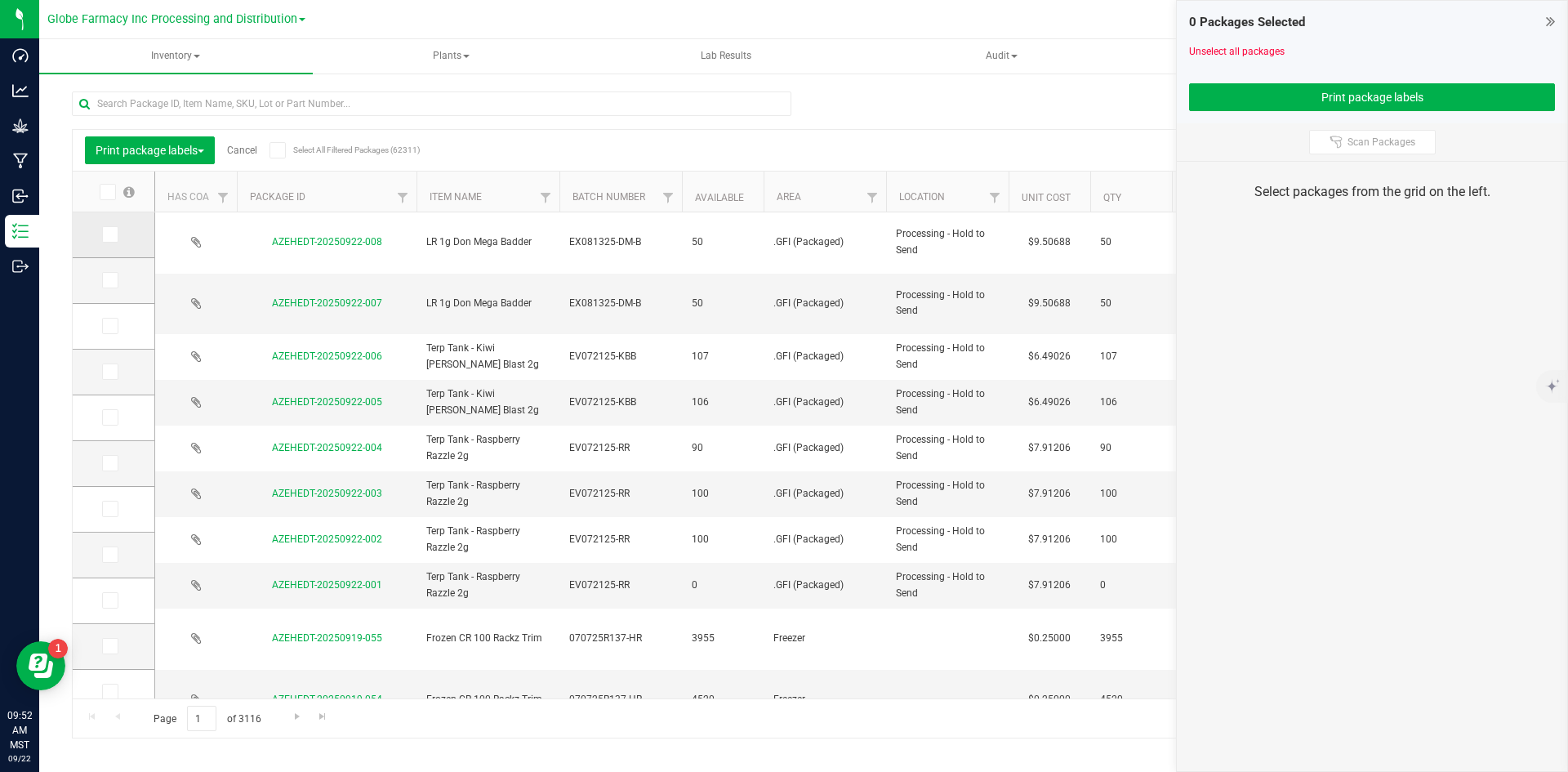
click at [112, 235] on icon at bounding box center [109, 235] width 11 height 0
click at [0, 0] on input "checkbox" at bounding box center [0, 0] width 0 height 0
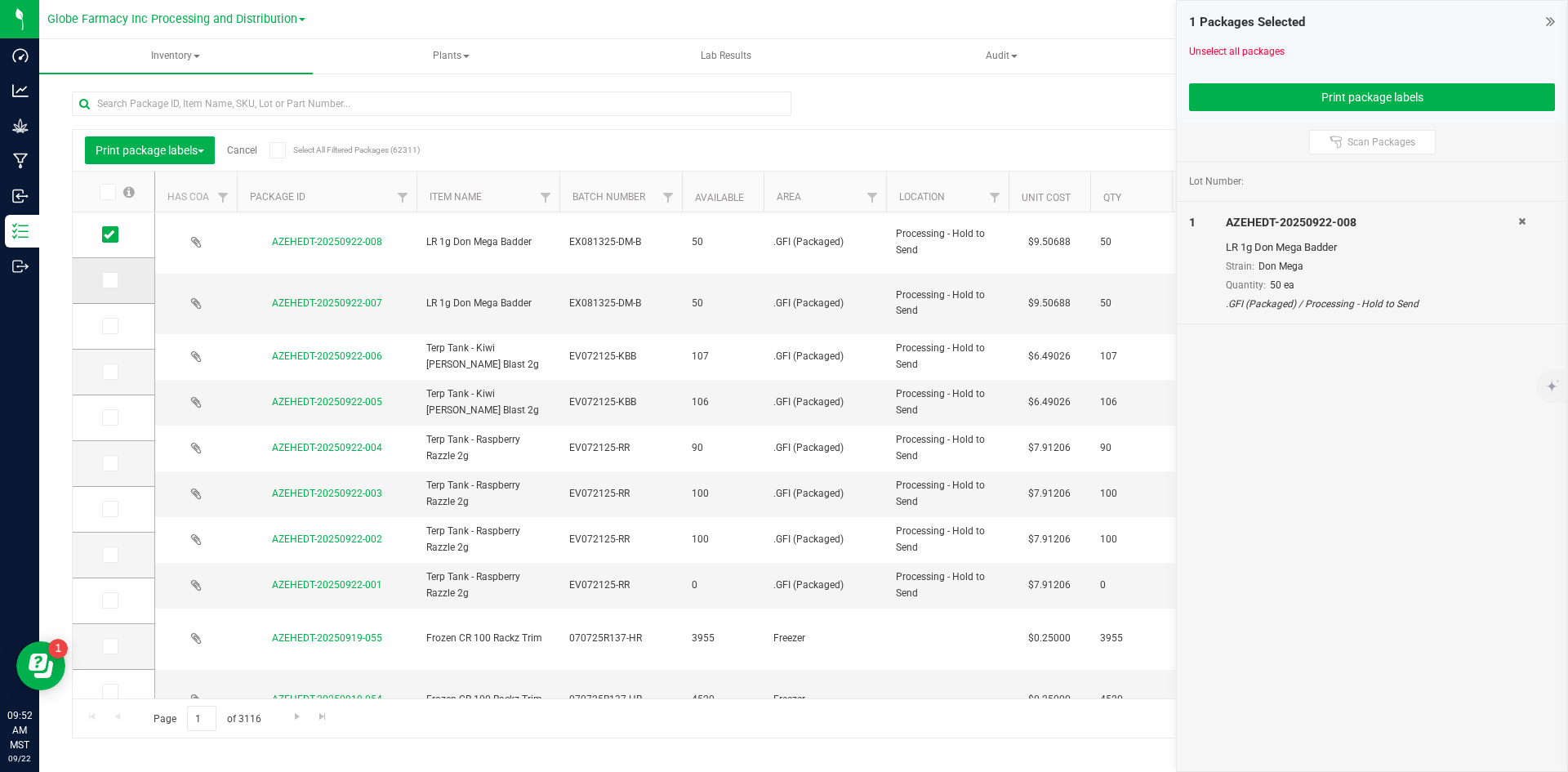
click at [106, 280] on icon at bounding box center [109, 280] width 11 height 0
click at [0, 0] on input "checkbox" at bounding box center [0, 0] width 0 height 0
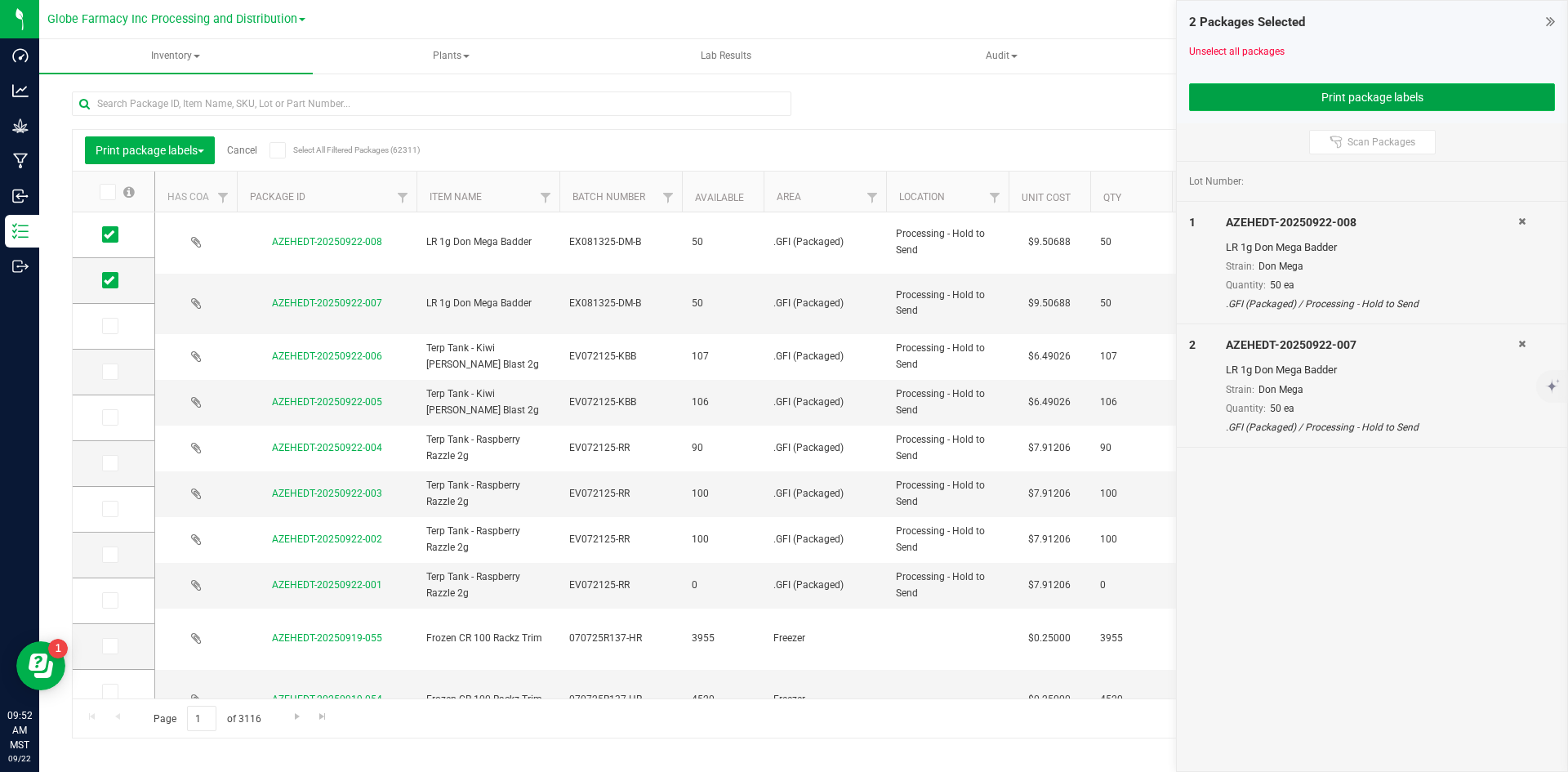
click at [1275, 96] on button "Print package labels" at bounding box center [1372, 98] width 366 height 28
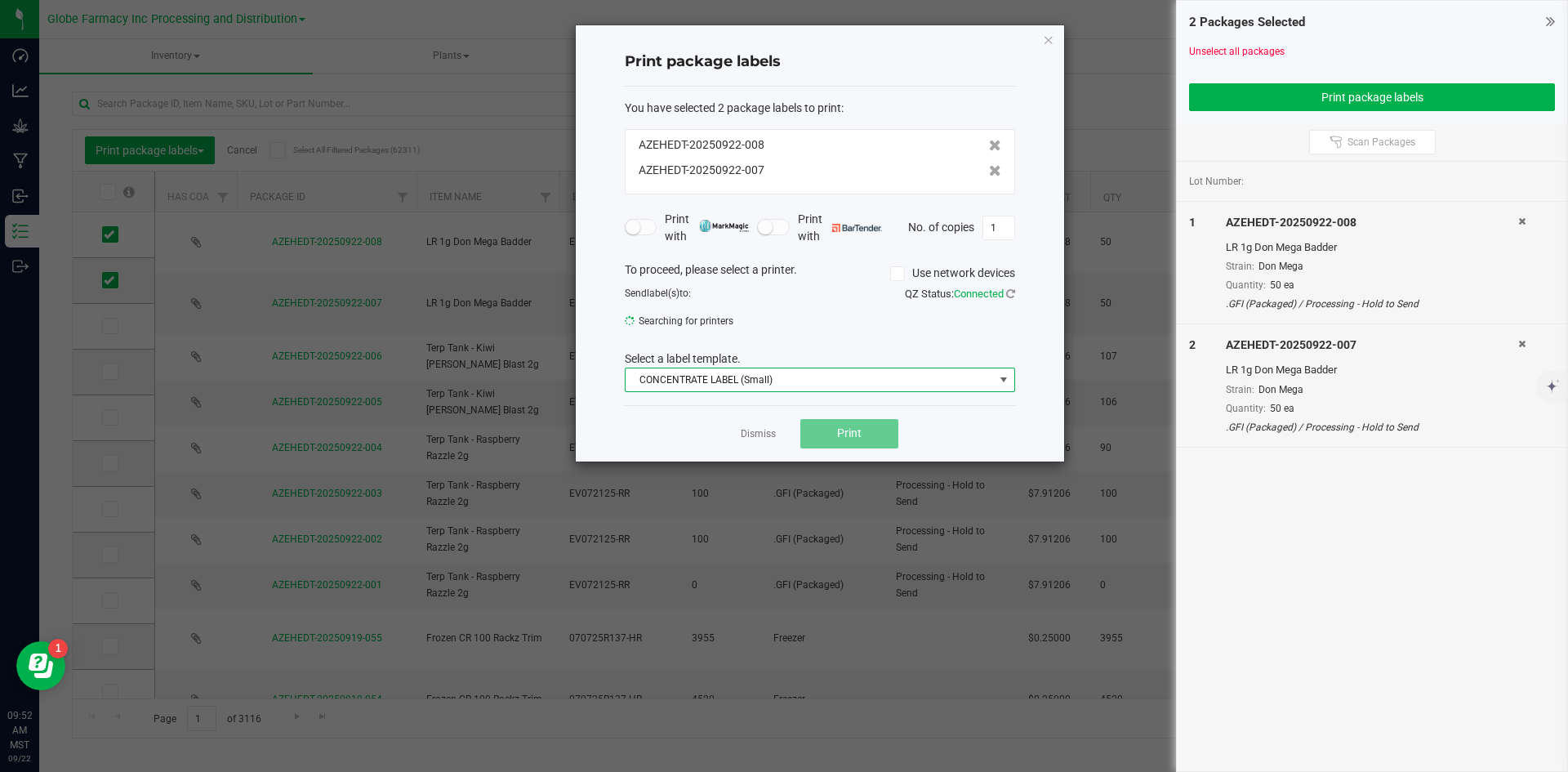
click at [755, 378] on span "CONCENTRATE LABEL (Small)" at bounding box center [809, 380] width 368 height 23
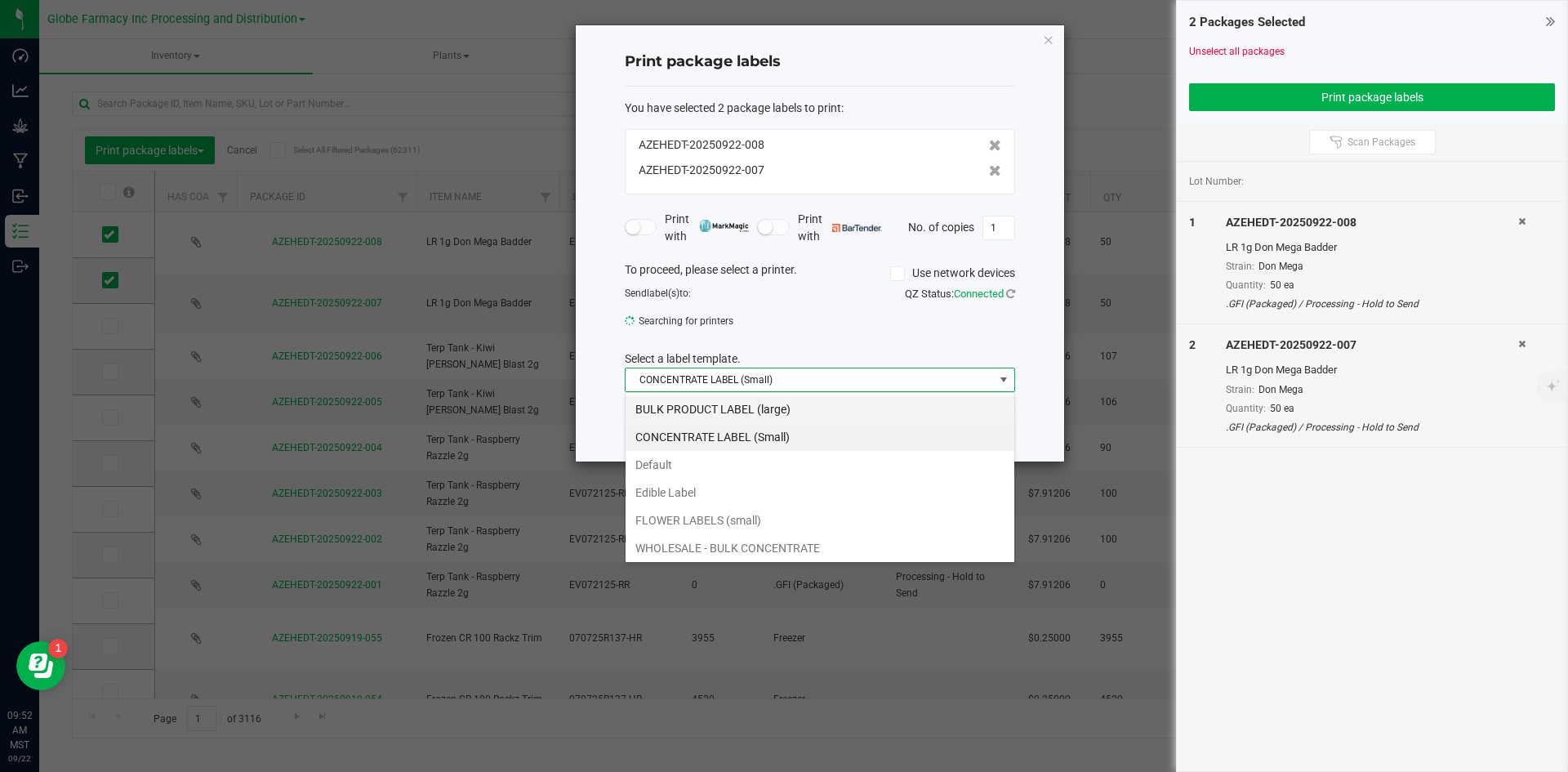
scroll to position [25, 390]
click at [712, 404] on li "BULK PRODUCT LABEL (large)" at bounding box center [820, 409] width 389 height 28
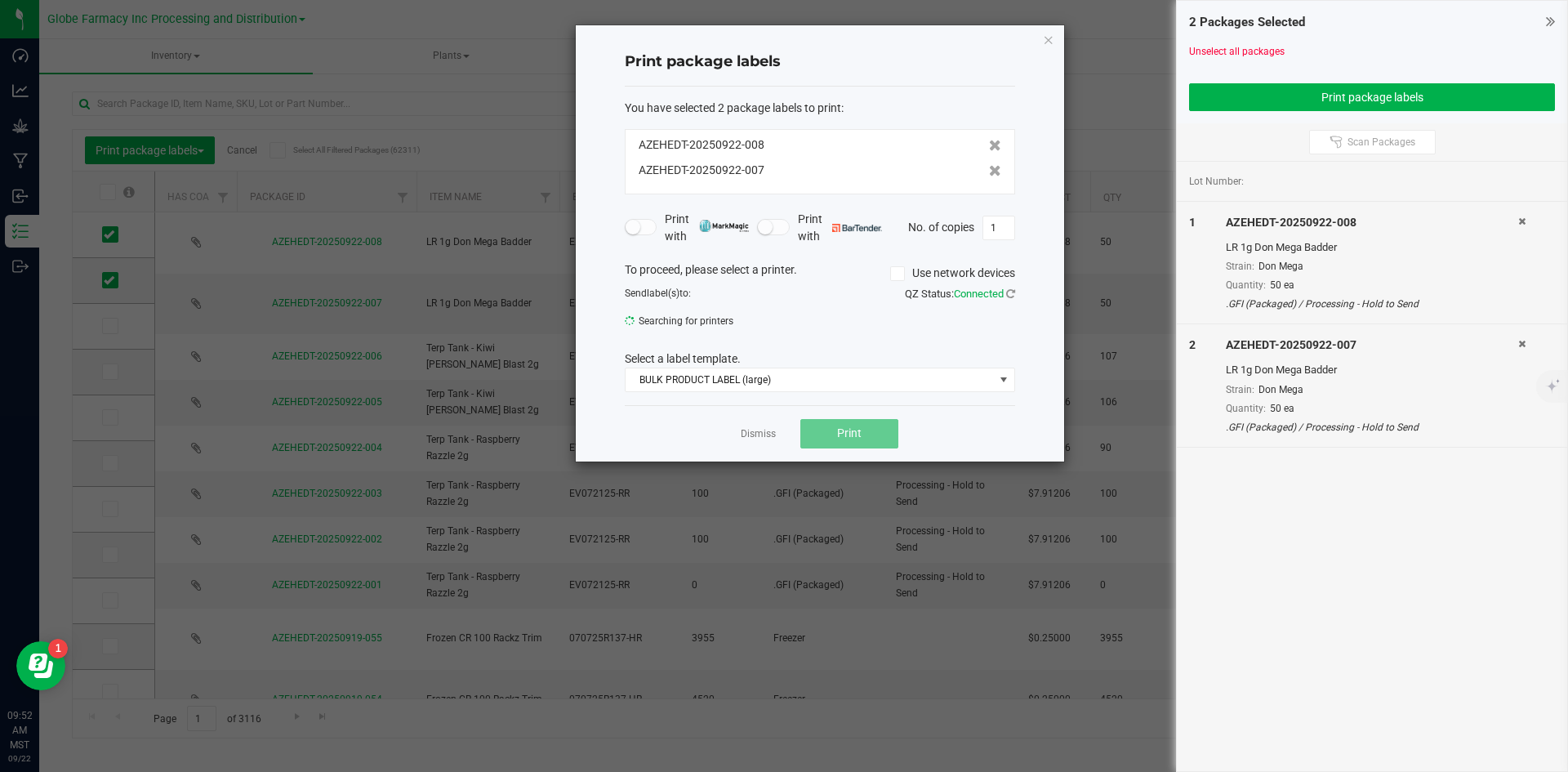
click at [895, 273] on icon at bounding box center [897, 273] width 11 height 0
click at [0, 0] on input "Use network devices" at bounding box center [0, 0] width 0 height 0
click at [895, 273] on icon at bounding box center [897, 273] width 11 height 0
click at [0, 0] on input "Use network devices" at bounding box center [0, 0] width 0 height 0
click at [755, 436] on link "Dismiss" at bounding box center [758, 434] width 35 height 14
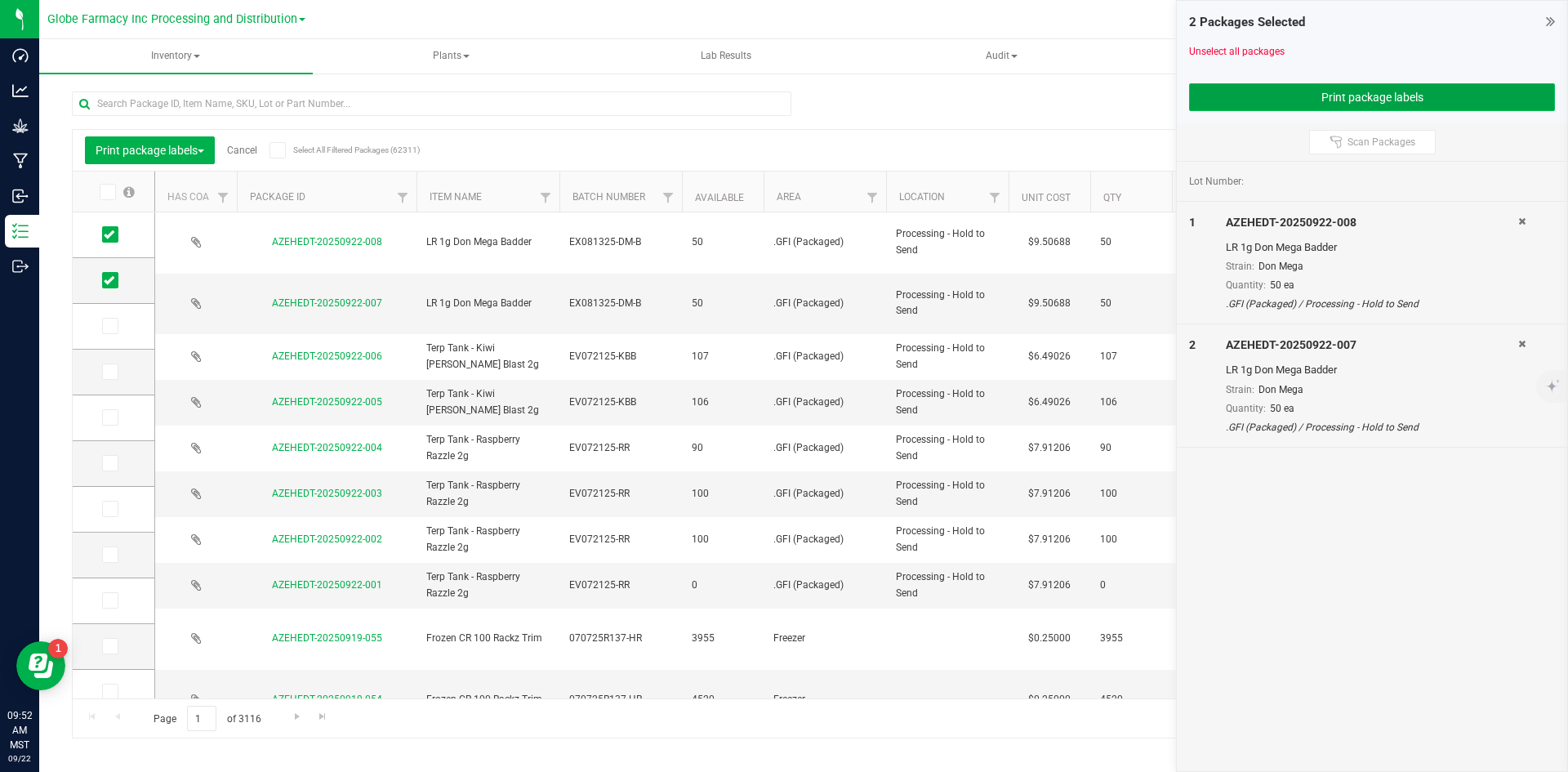
click at [1206, 91] on button "Print package labels" at bounding box center [1372, 98] width 366 height 28
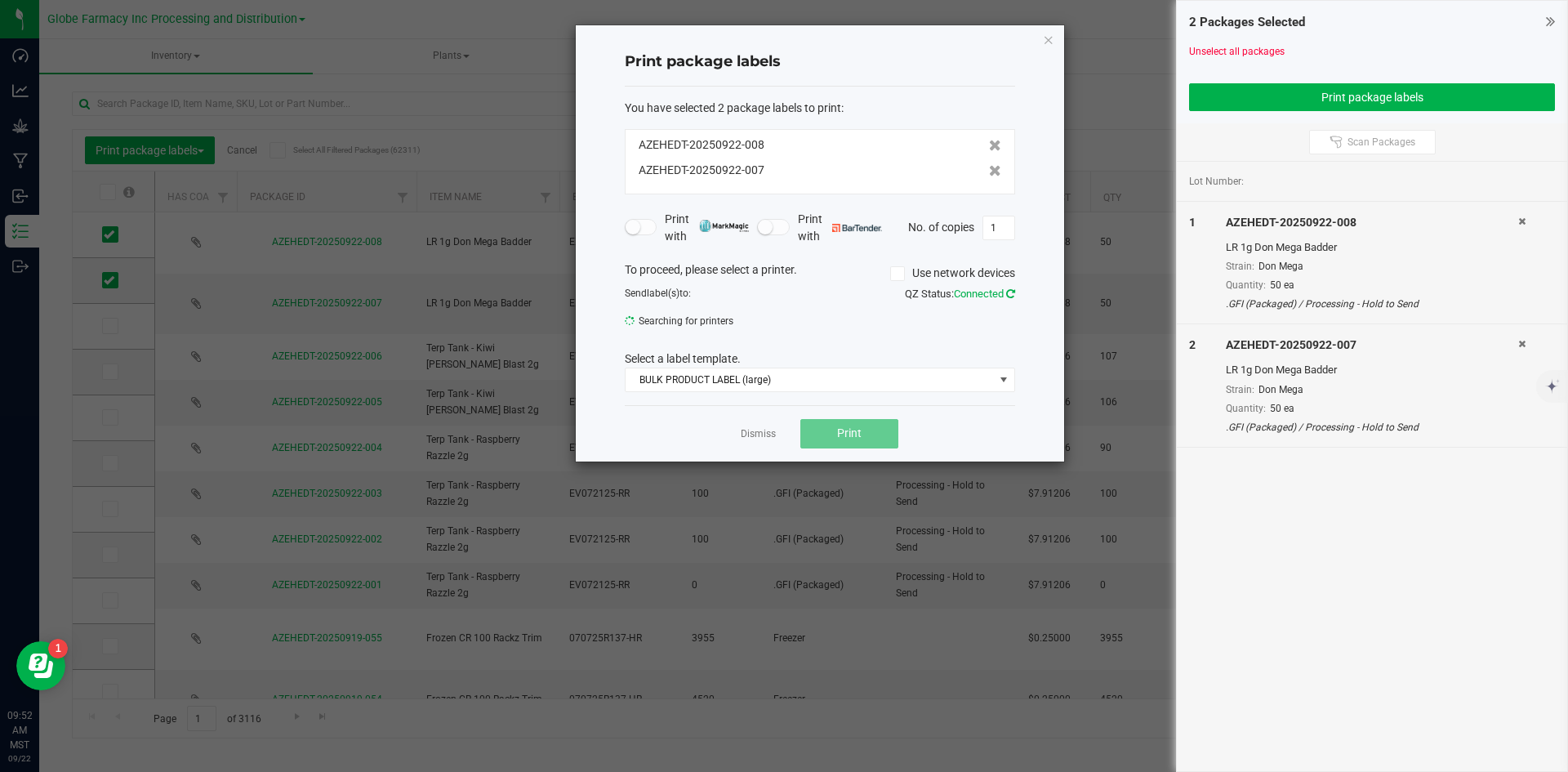
click at [1013, 296] on icon at bounding box center [1010, 294] width 9 height 11
click at [772, 434] on link "Dismiss" at bounding box center [758, 434] width 35 height 14
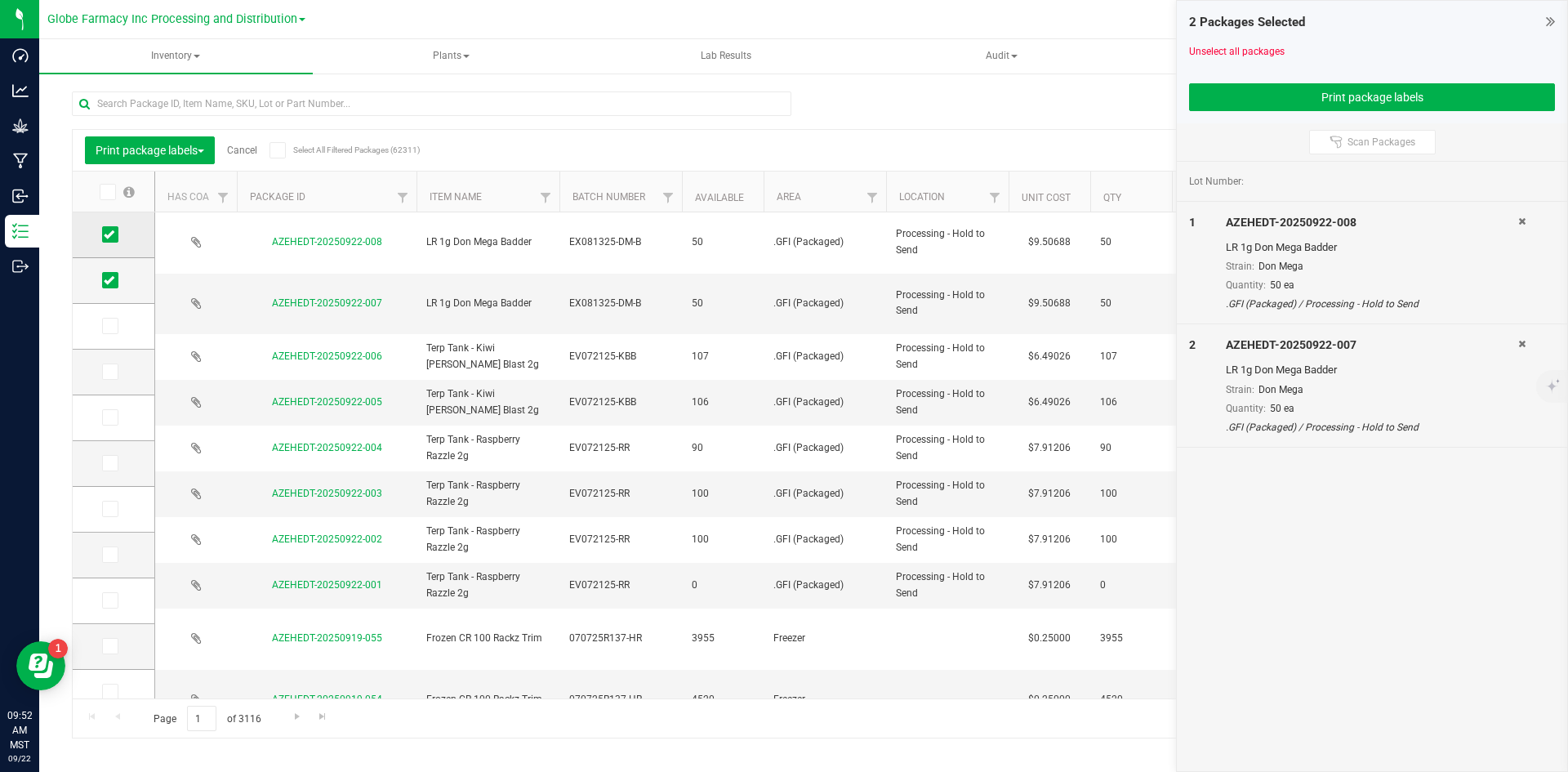
click at [99, 237] on td at bounding box center [113, 235] width 82 height 46
click at [248, 142] on div "Print package labels Cancel Select All Filtered Packages (62311)" at bounding box center [230, 150] width 290 height 28
click at [248, 149] on link "Cancel" at bounding box center [242, 149] width 30 height 11
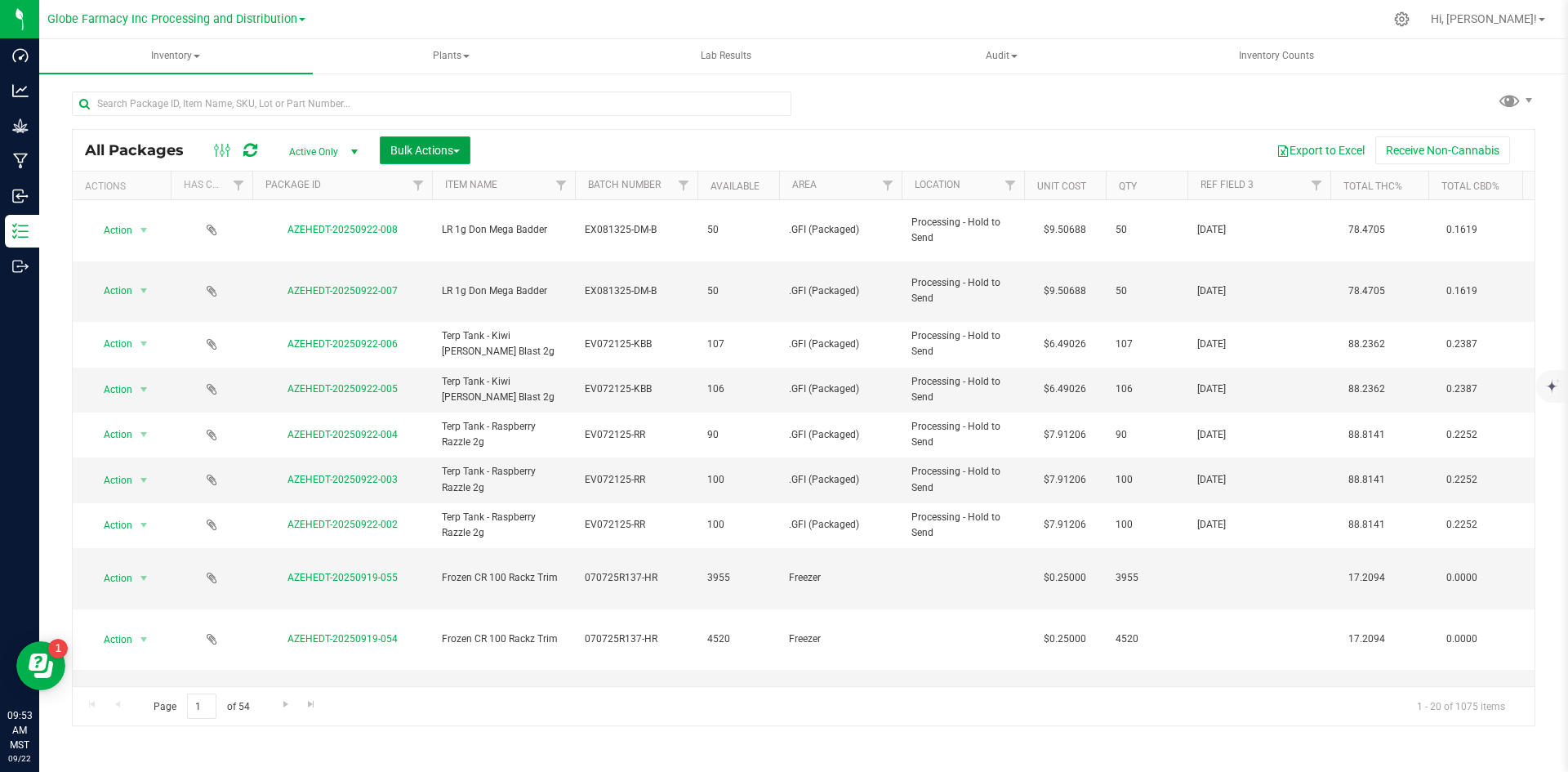
click at [427, 144] on span "Bulk Actions" at bounding box center [425, 149] width 69 height 13
click at [428, 337] on span "Print package labels" at bounding box center [438, 337] width 98 height 13
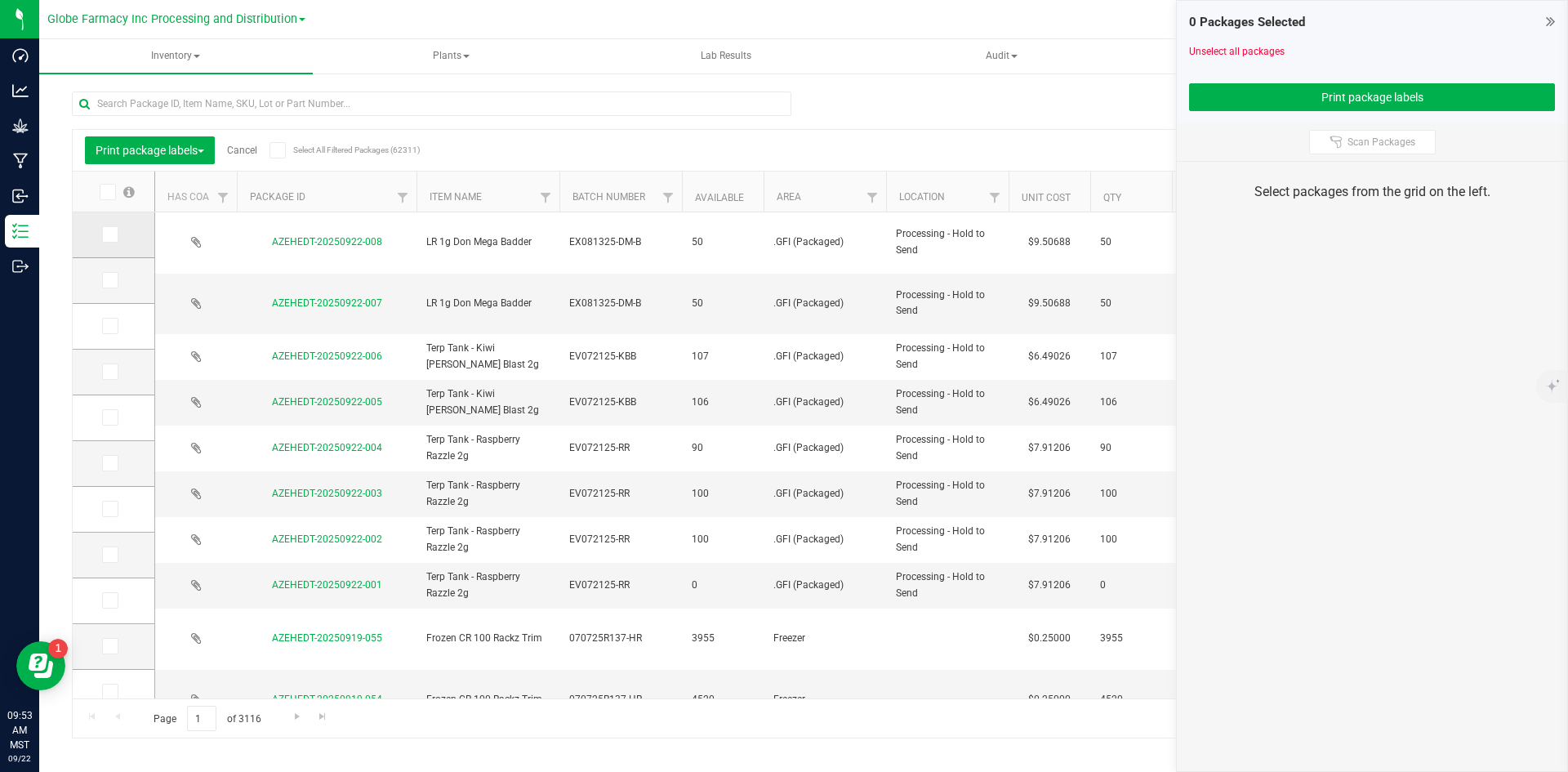
click at [111, 235] on icon at bounding box center [109, 235] width 11 height 0
click at [0, 0] on input "checkbox" at bounding box center [0, 0] width 0 height 0
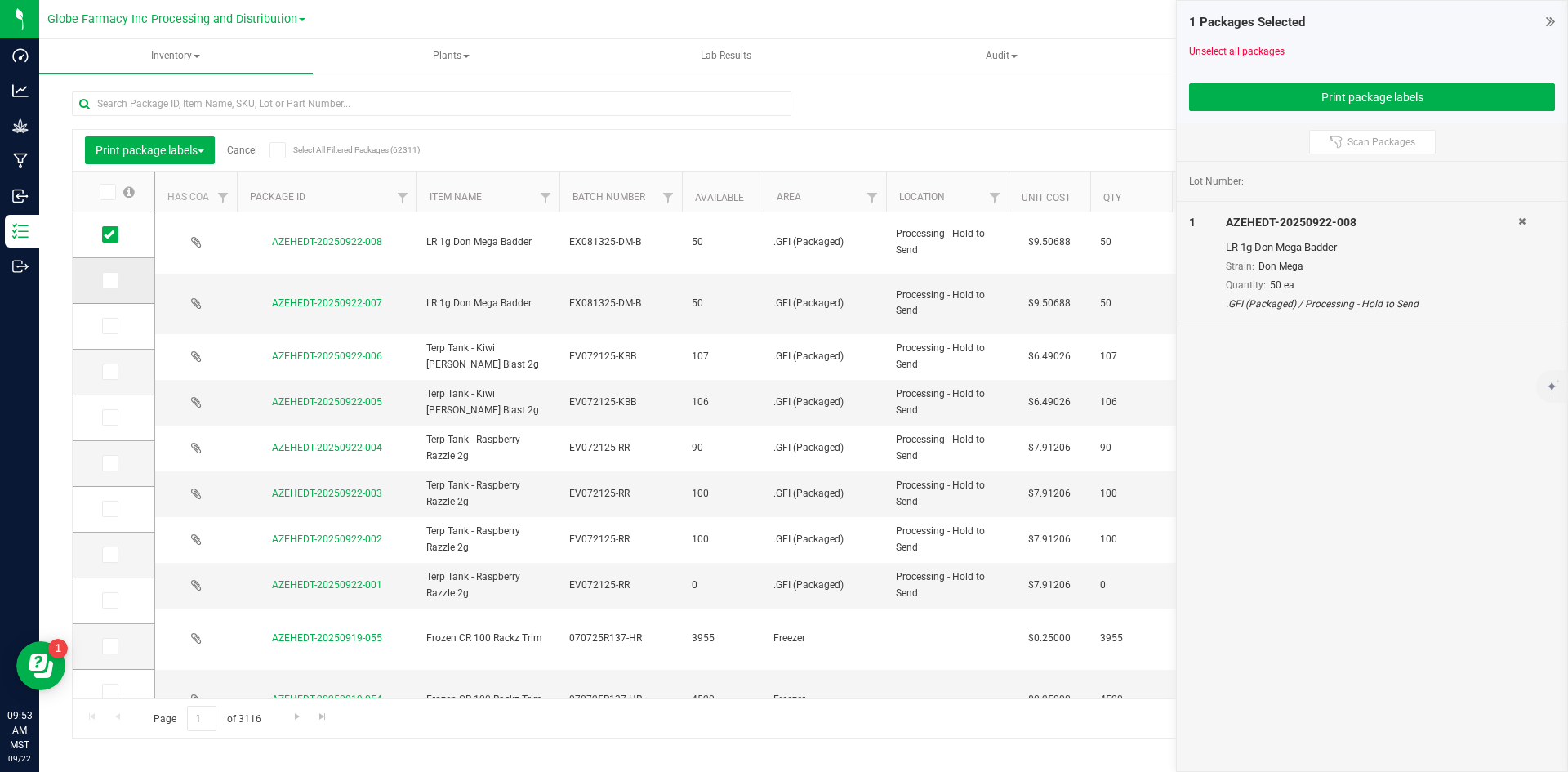
click at [106, 280] on icon at bounding box center [109, 280] width 11 height 0
click at [0, 0] on input "checkbox" at bounding box center [0, 0] width 0 height 0
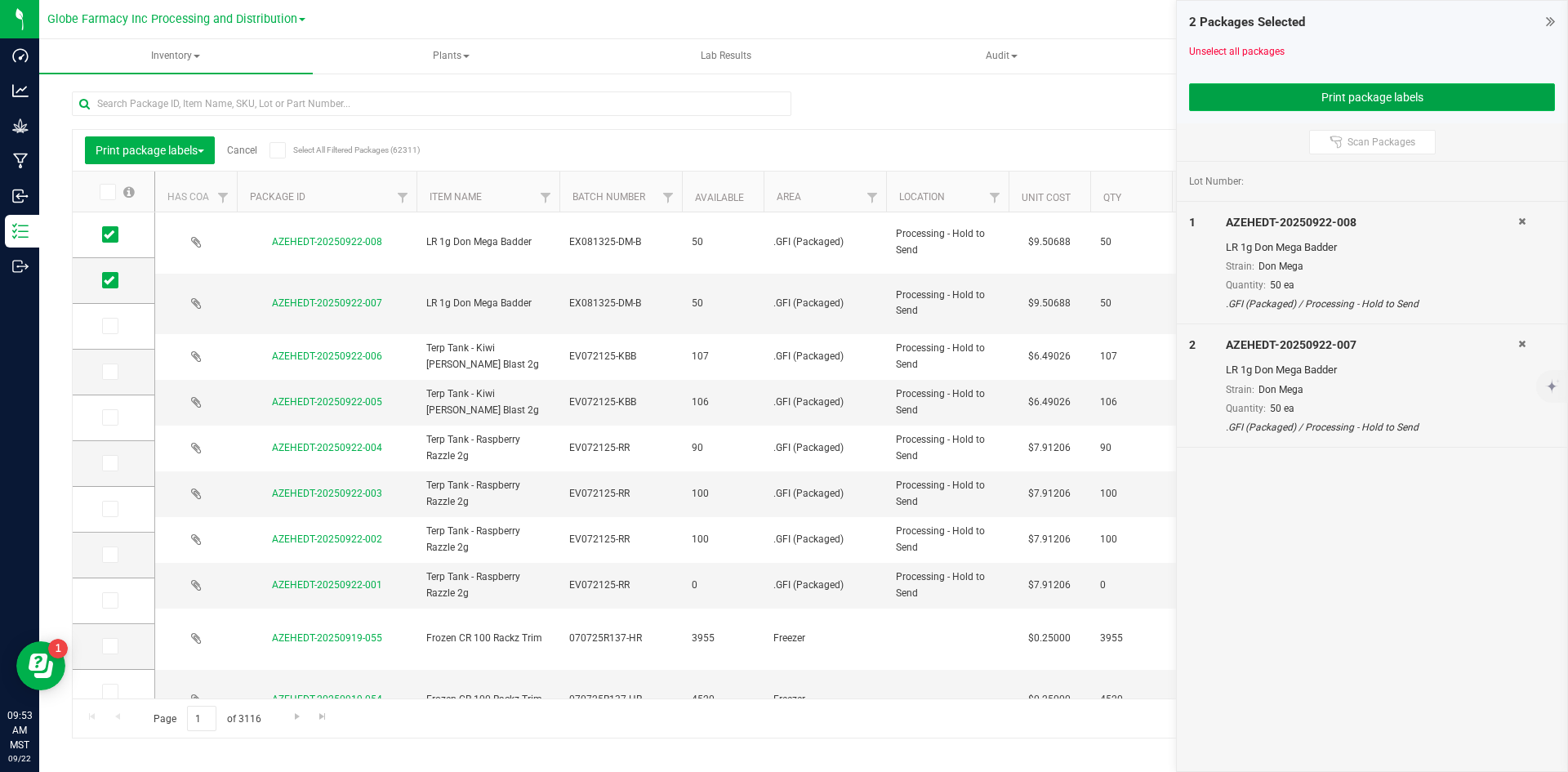
click at [1294, 96] on button "Print package labels" at bounding box center [1372, 98] width 366 height 28
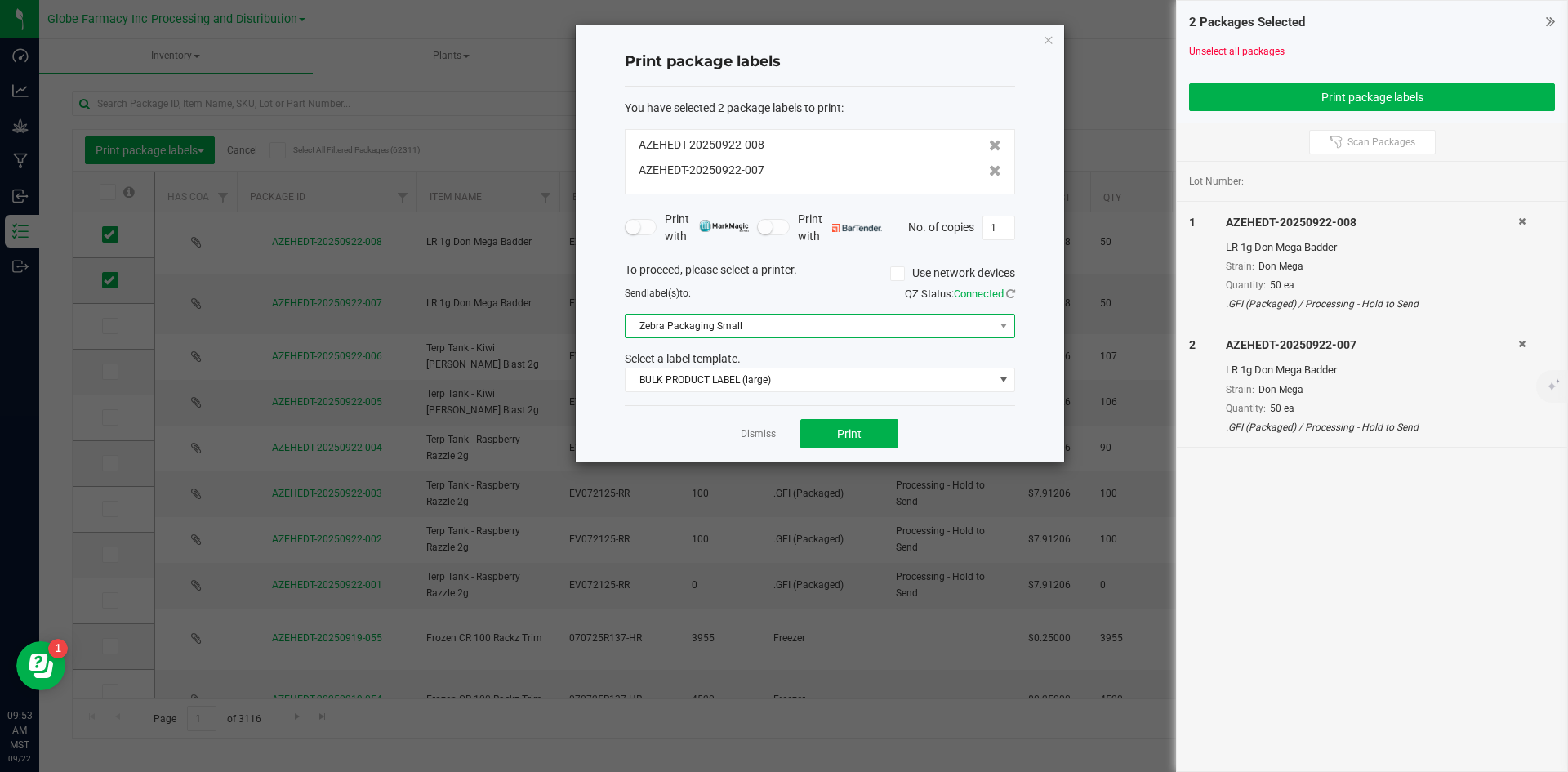
click at [702, 320] on span "Zebra Packaging Small" at bounding box center [809, 326] width 368 height 23
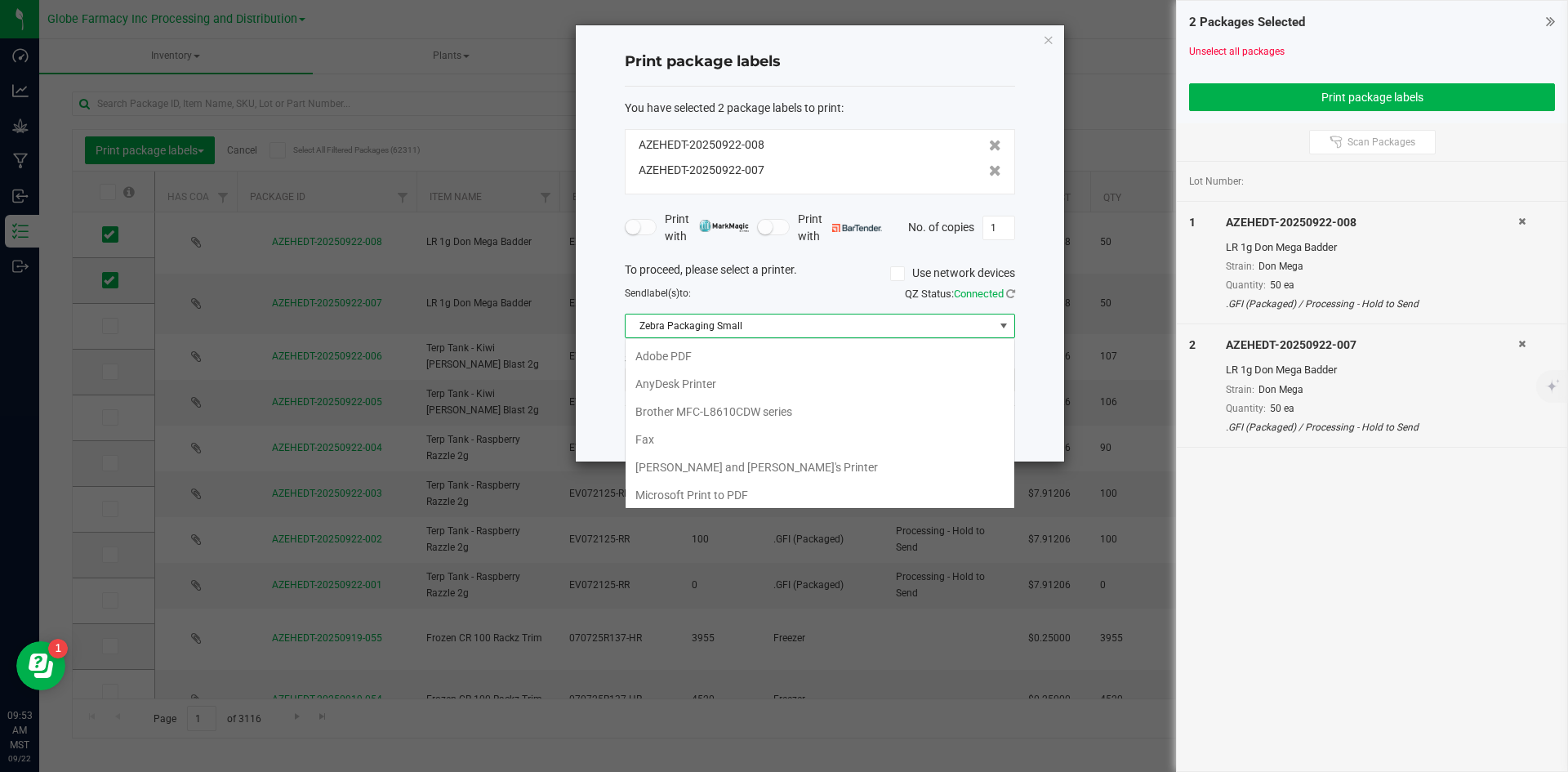
scroll to position [142, 0]
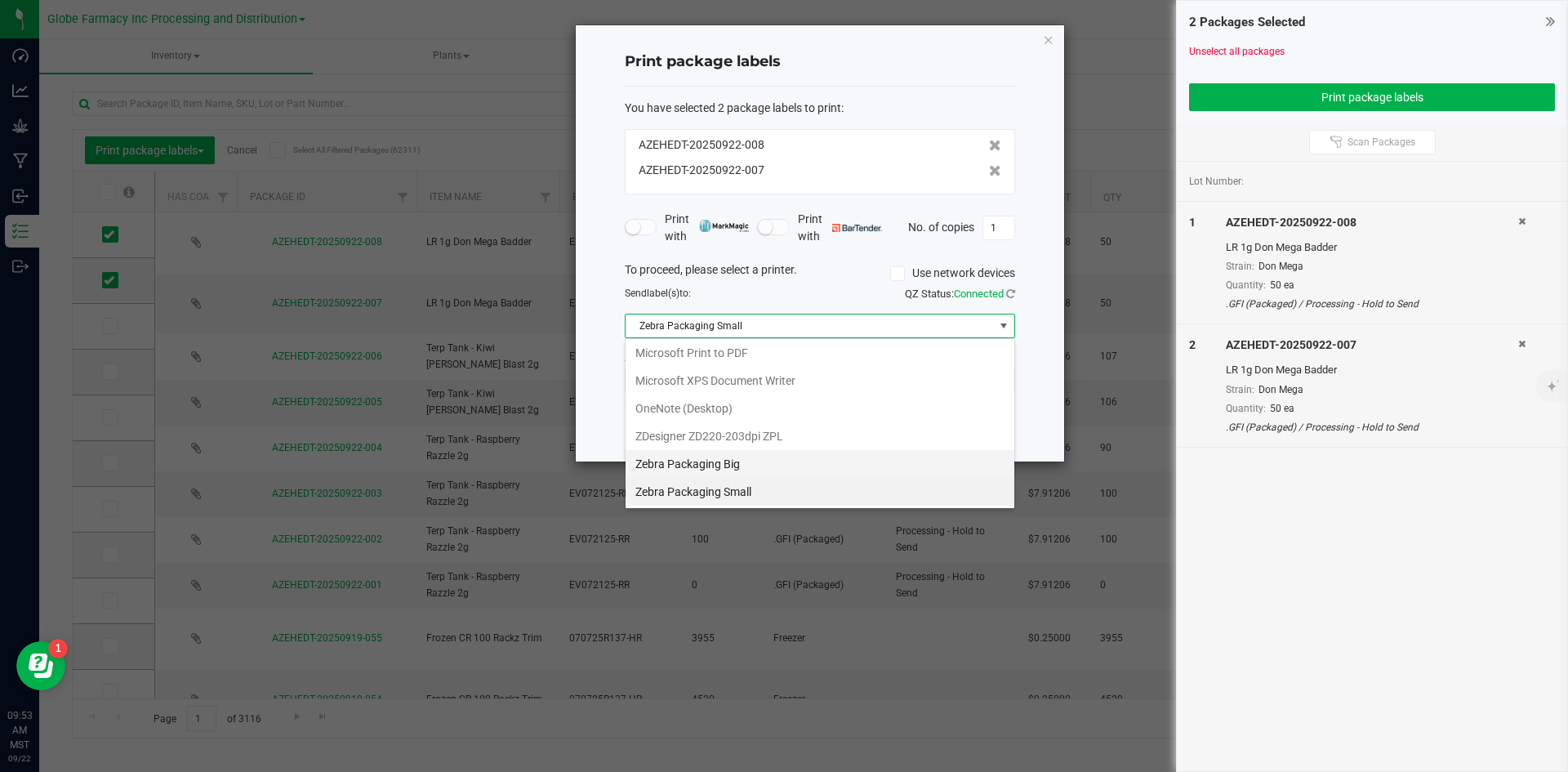
click at [716, 462] on Big "Zebra Packaging Big" at bounding box center [820, 464] width 389 height 28
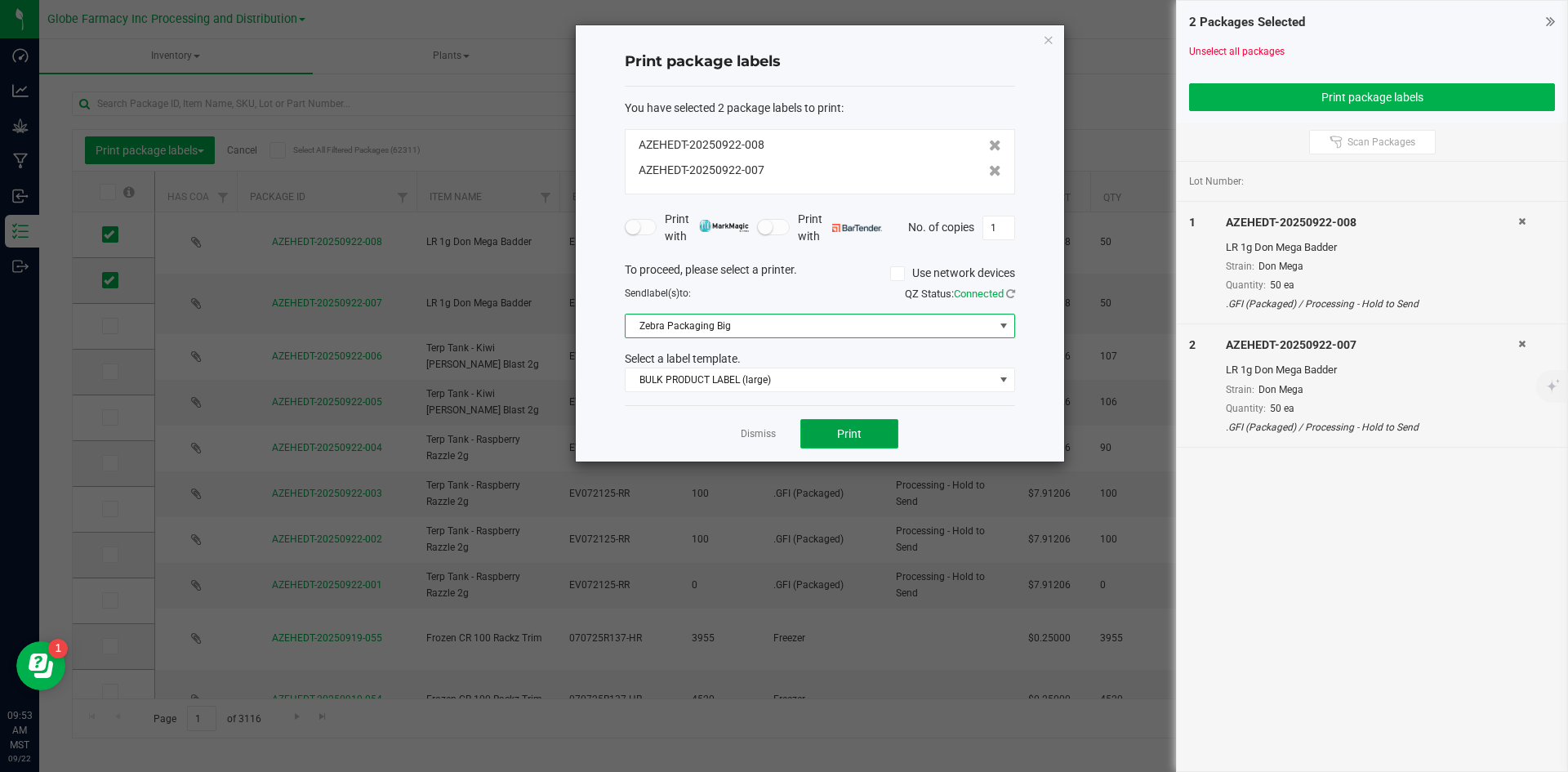
click at [835, 436] on button "Print" at bounding box center [849, 433] width 98 height 29
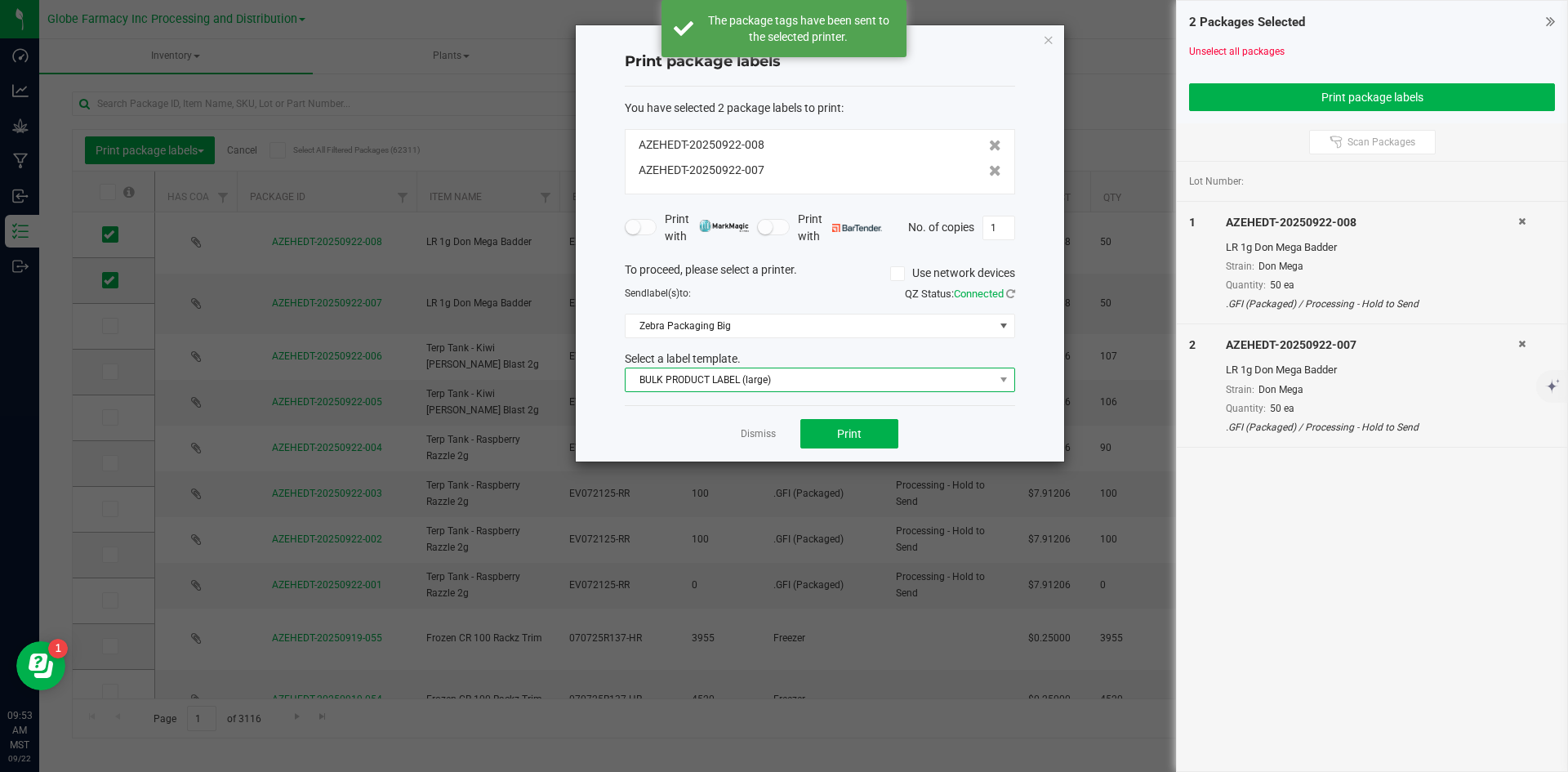
click at [766, 382] on span "BULK PRODUCT LABEL (large)" at bounding box center [809, 380] width 368 height 23
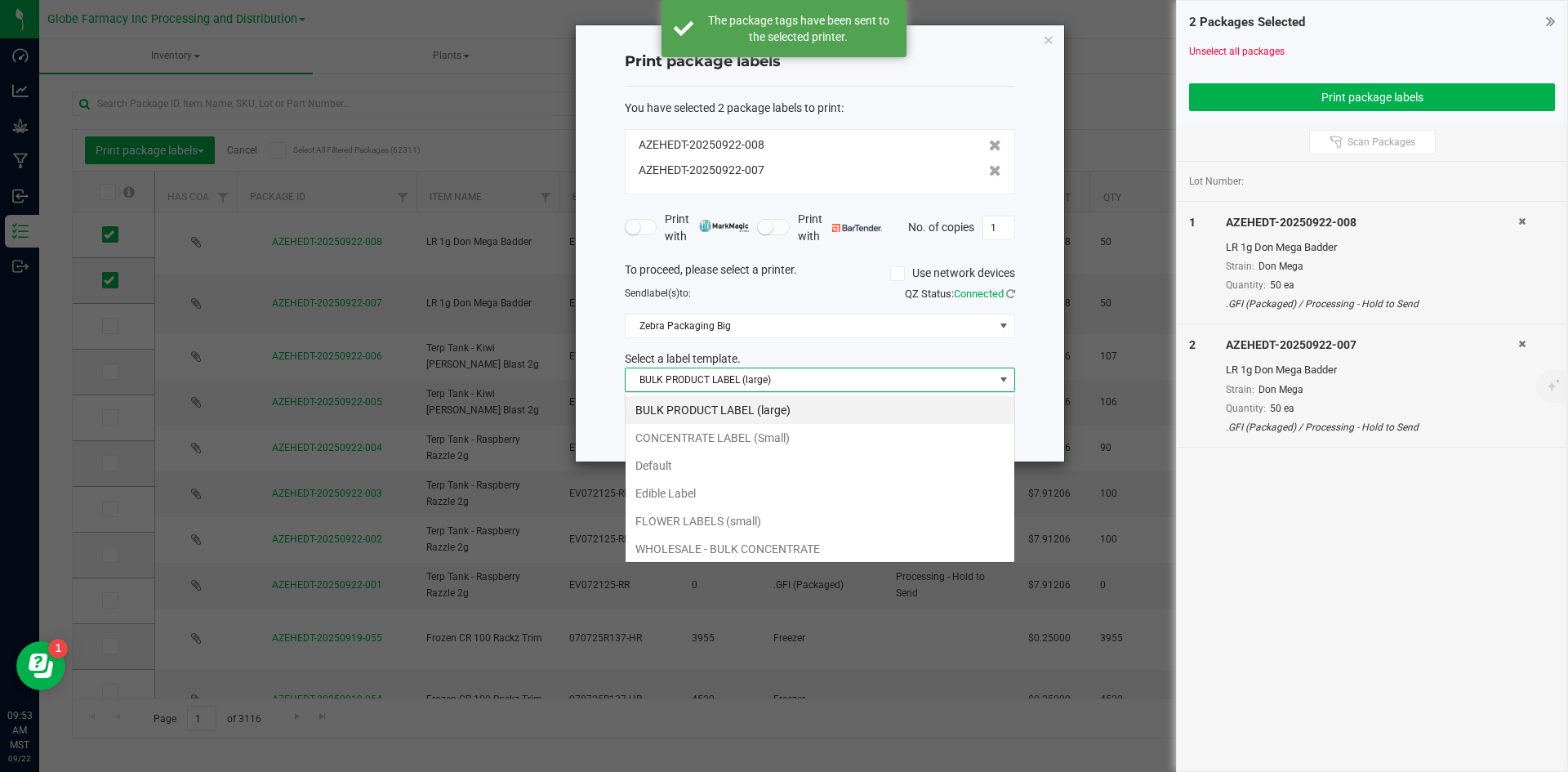
scroll to position [25, 390]
click at [755, 433] on li "CONCENTRATE LABEL (Small)" at bounding box center [820, 438] width 389 height 28
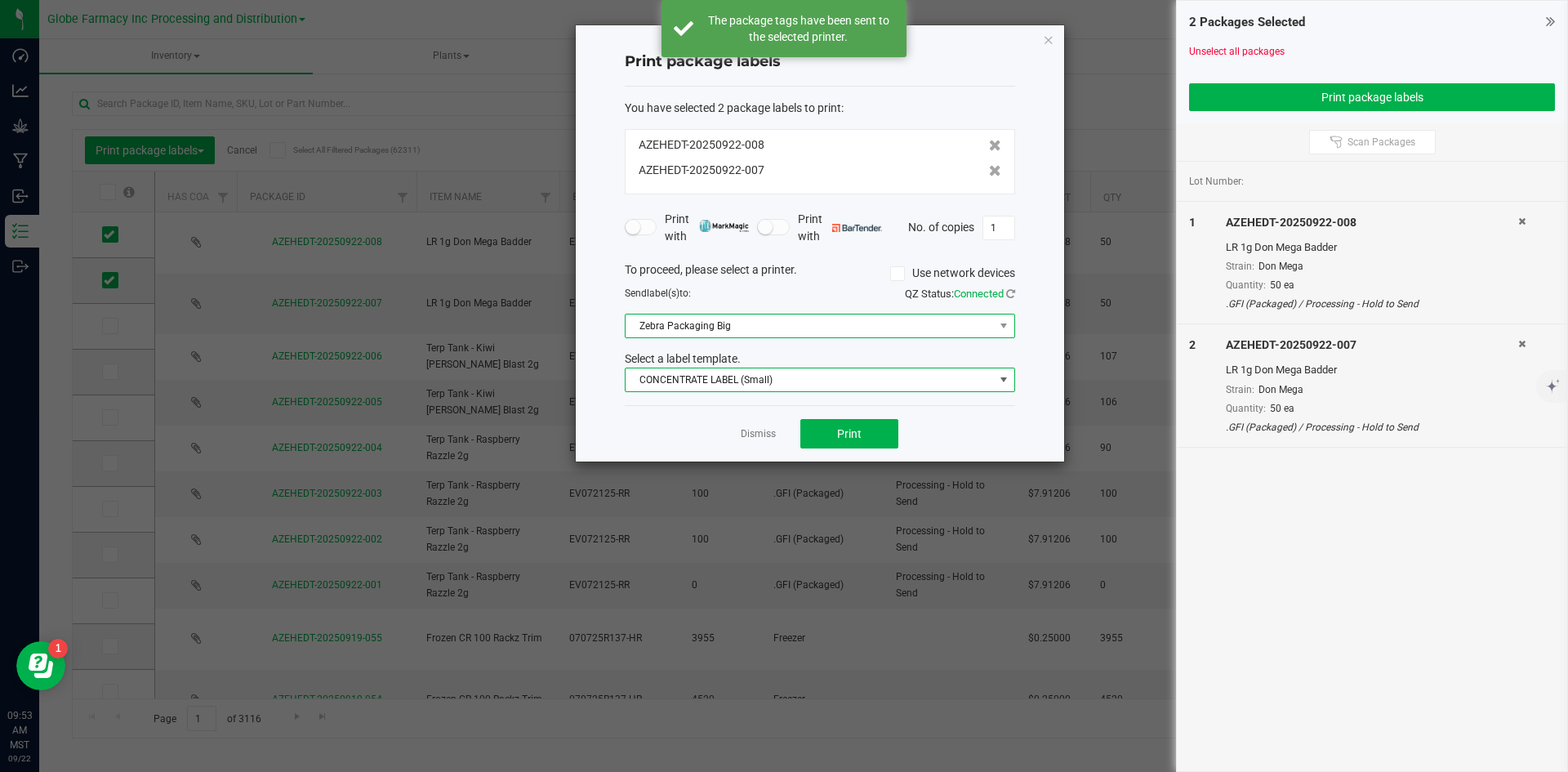
click at [753, 321] on span "Zebra Packaging Big" at bounding box center [809, 326] width 368 height 23
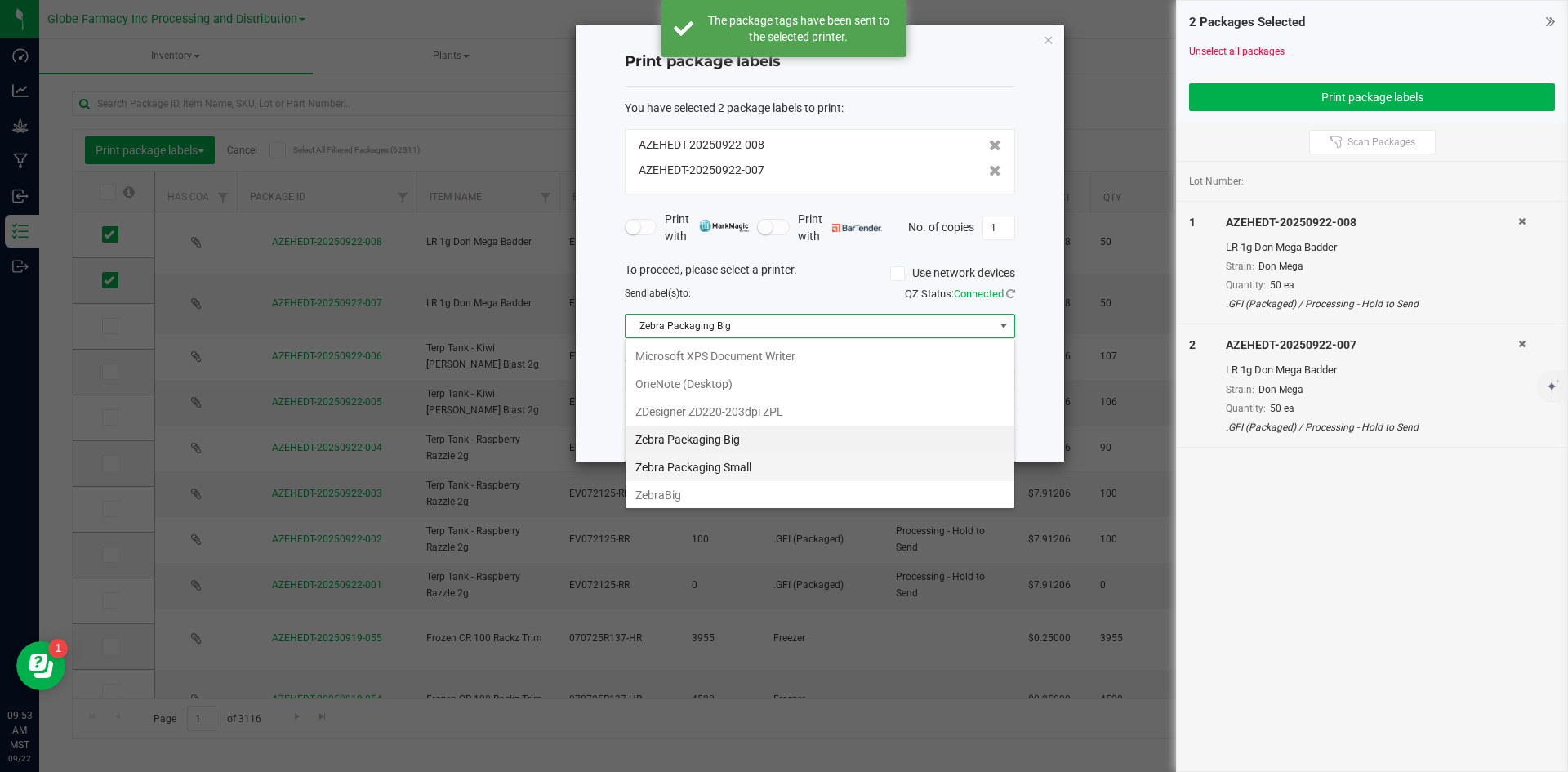
scroll to position [196, 0]
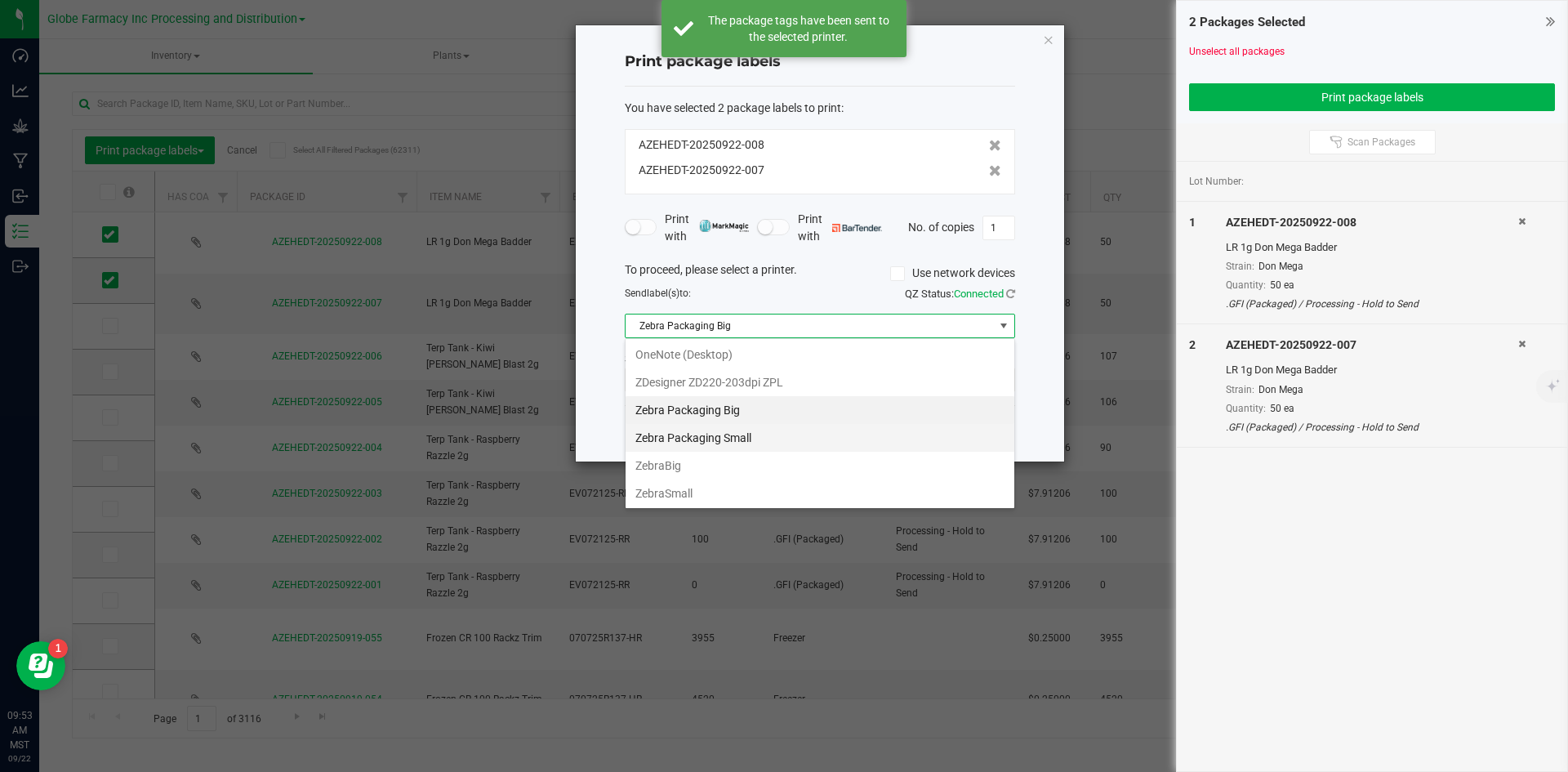
click at [762, 429] on Small "Zebra Packaging Small" at bounding box center [820, 438] width 389 height 28
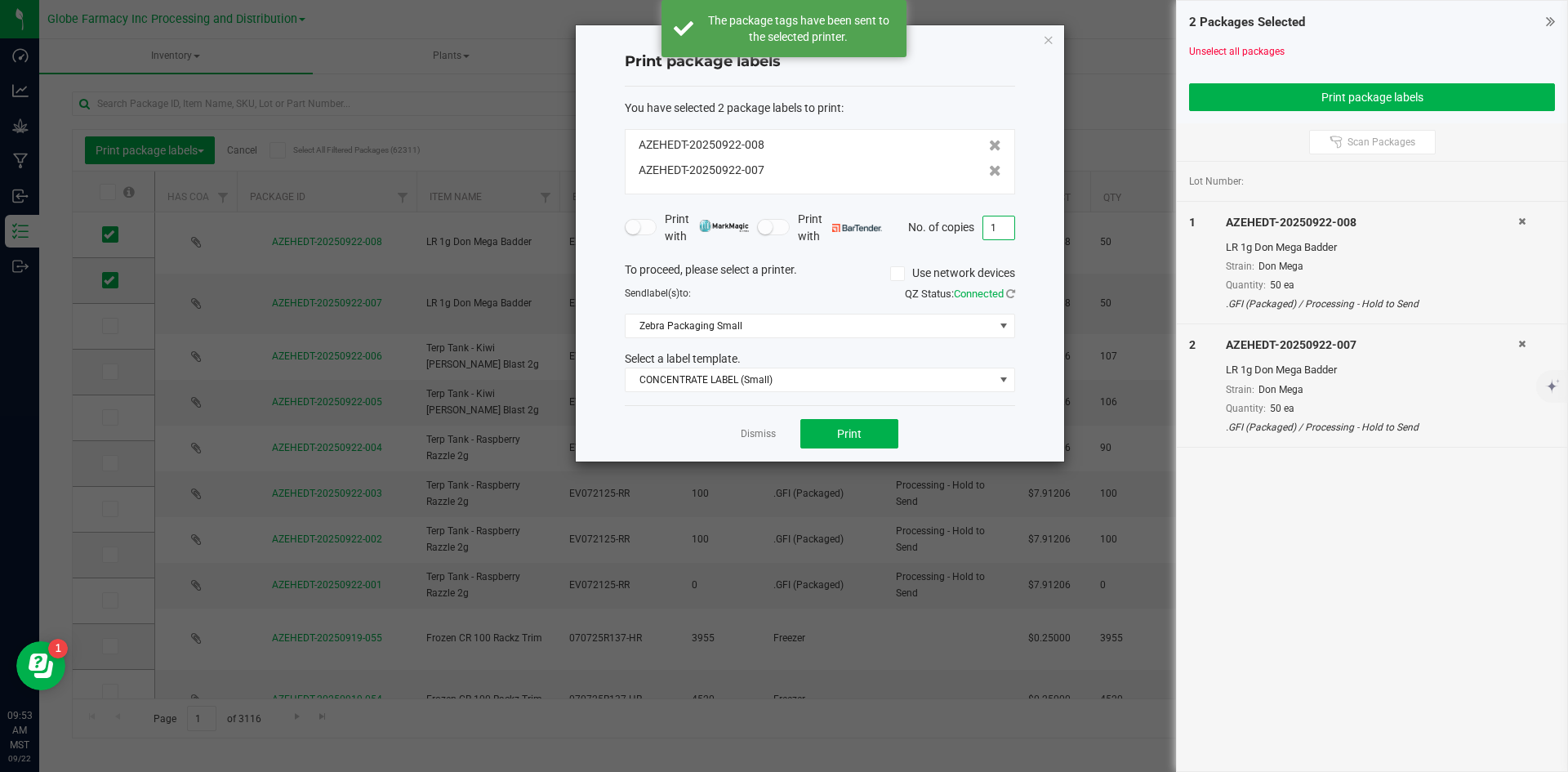
click at [1003, 221] on input "1" at bounding box center [998, 228] width 31 height 23
type input "8"
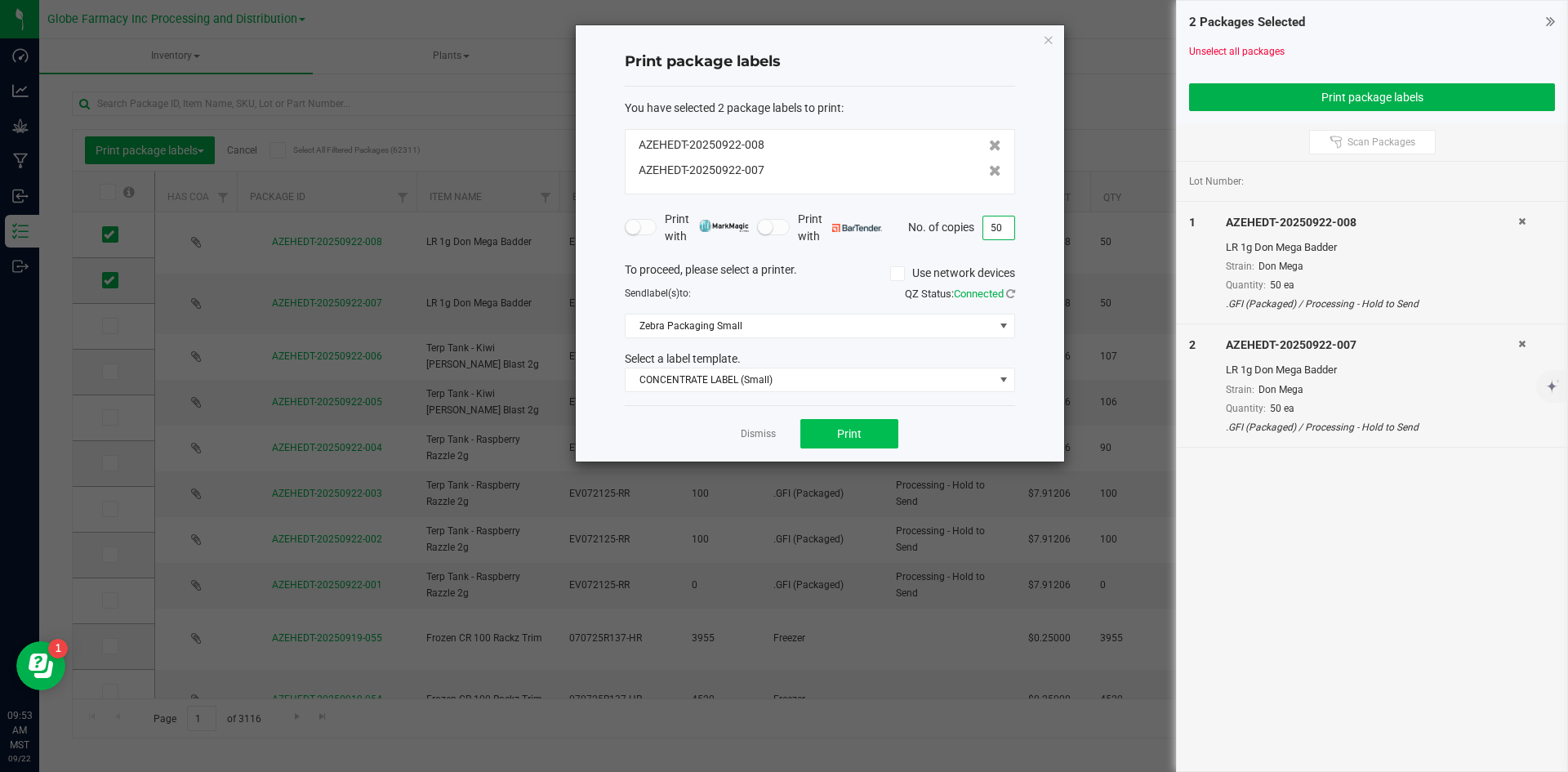
type input "50"
click at [844, 427] on span "Print" at bounding box center [850, 433] width 25 height 13
click at [746, 433] on link "Dismiss" at bounding box center [758, 434] width 35 height 14
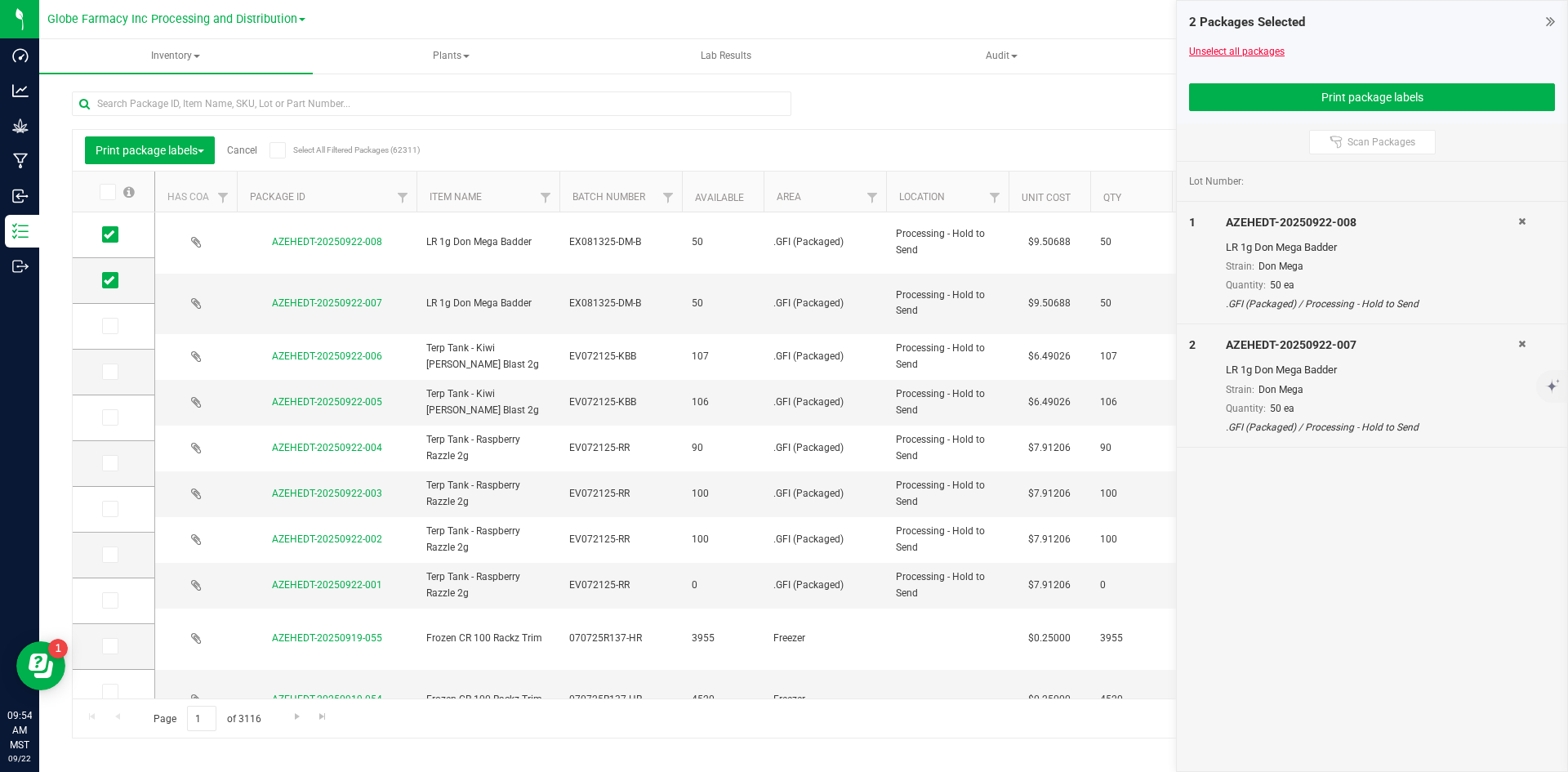
click at [1222, 46] on link "Unselect all packages" at bounding box center [1236, 51] width 96 height 11
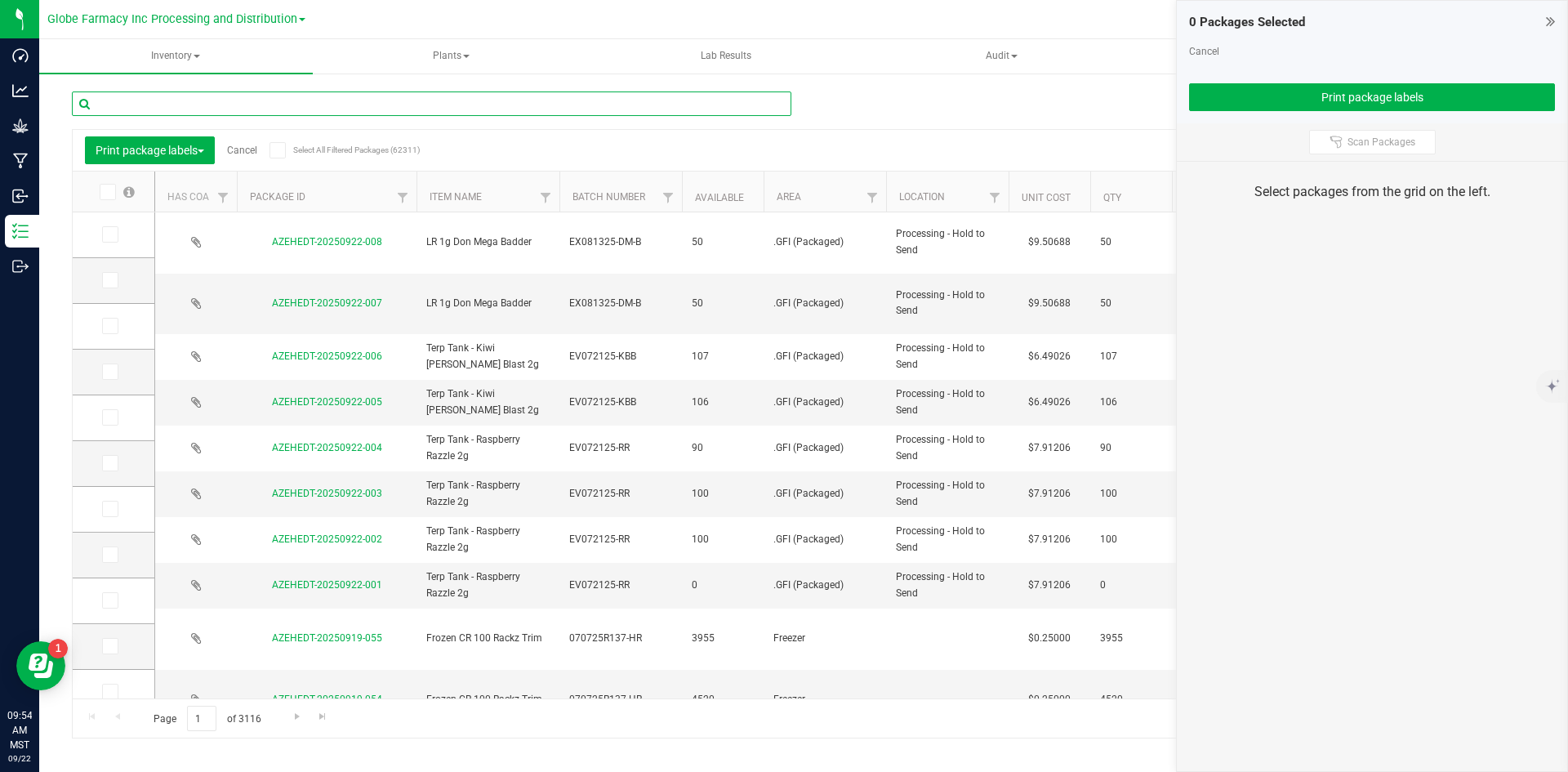
click at [565, 106] on input "text" at bounding box center [432, 104] width 719 height 25
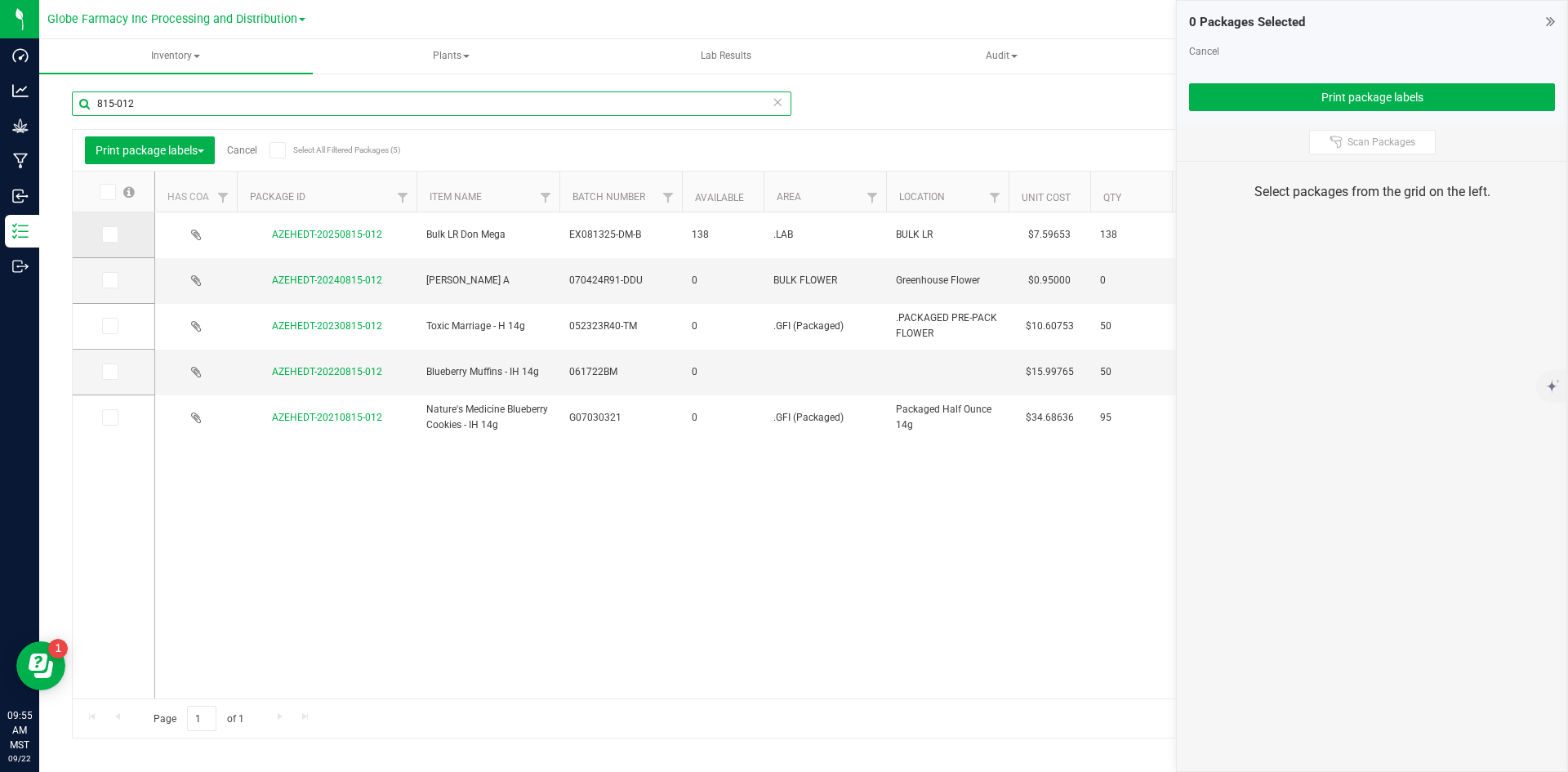
type input "815-012"
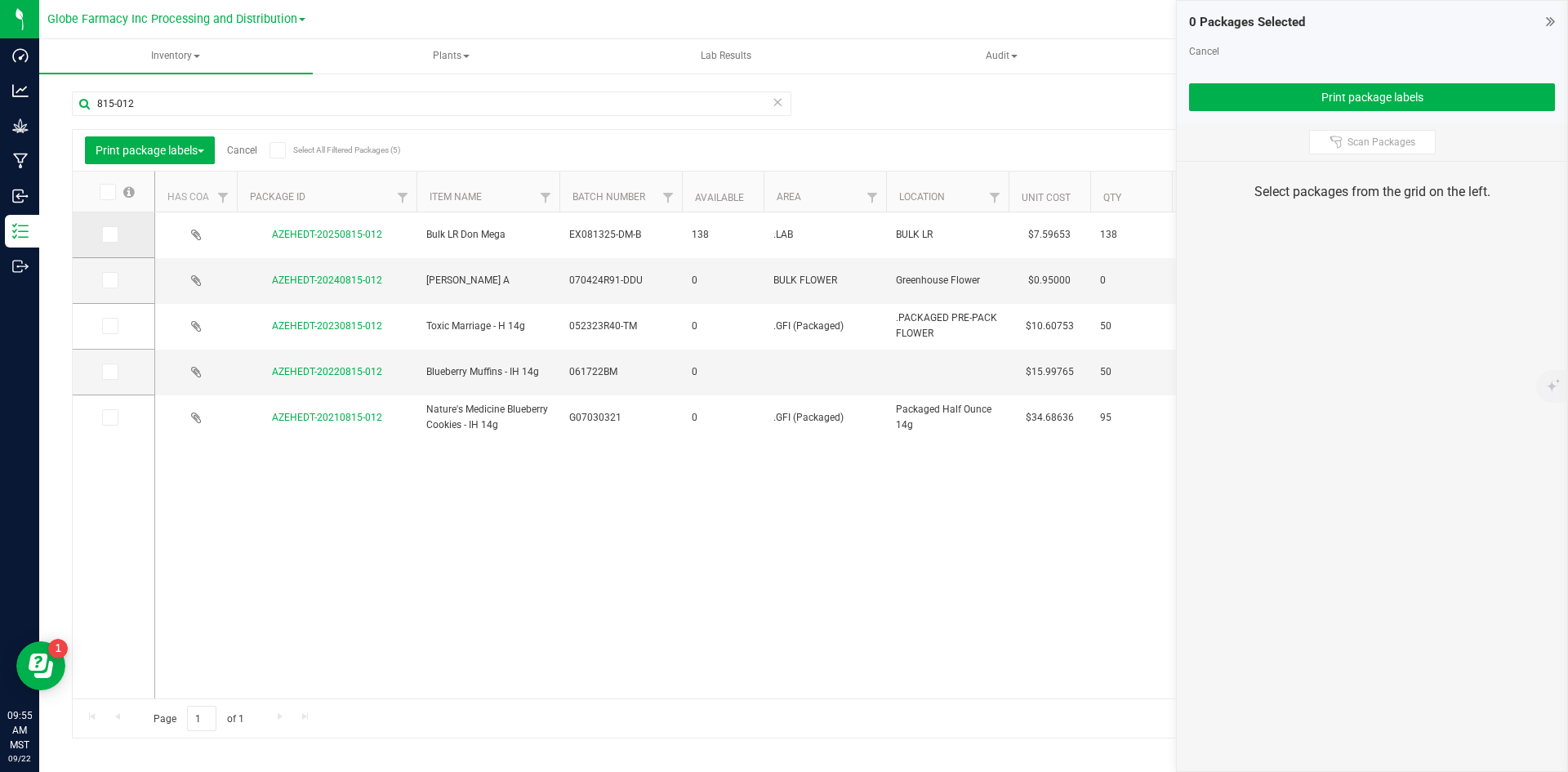
click at [113, 226] on span at bounding box center [110, 234] width 17 height 17
click at [0, 0] on input "checkbox" at bounding box center [0, 0] width 0 height 0
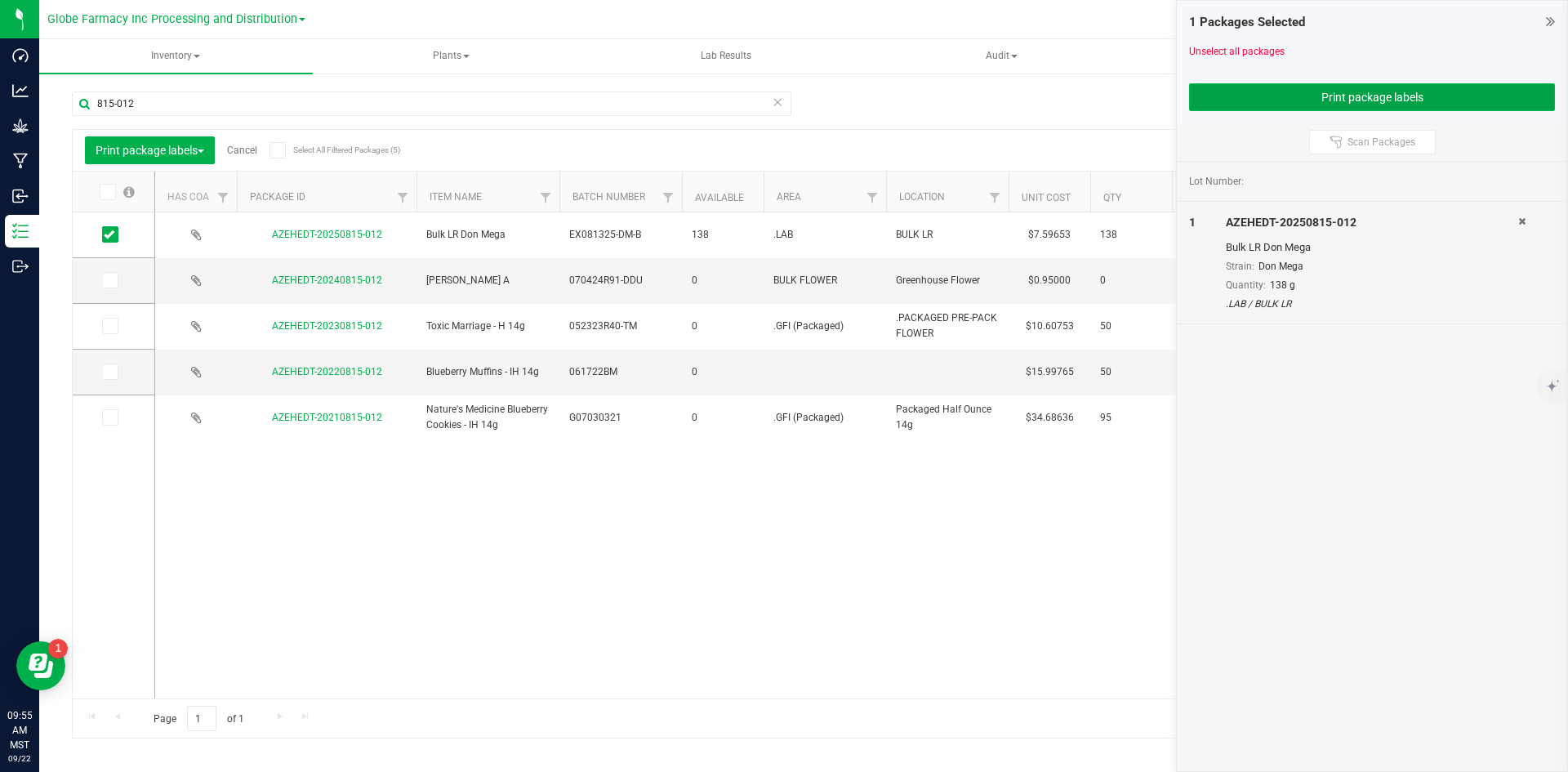
click at [1234, 87] on button "Print package labels" at bounding box center [1372, 98] width 366 height 28
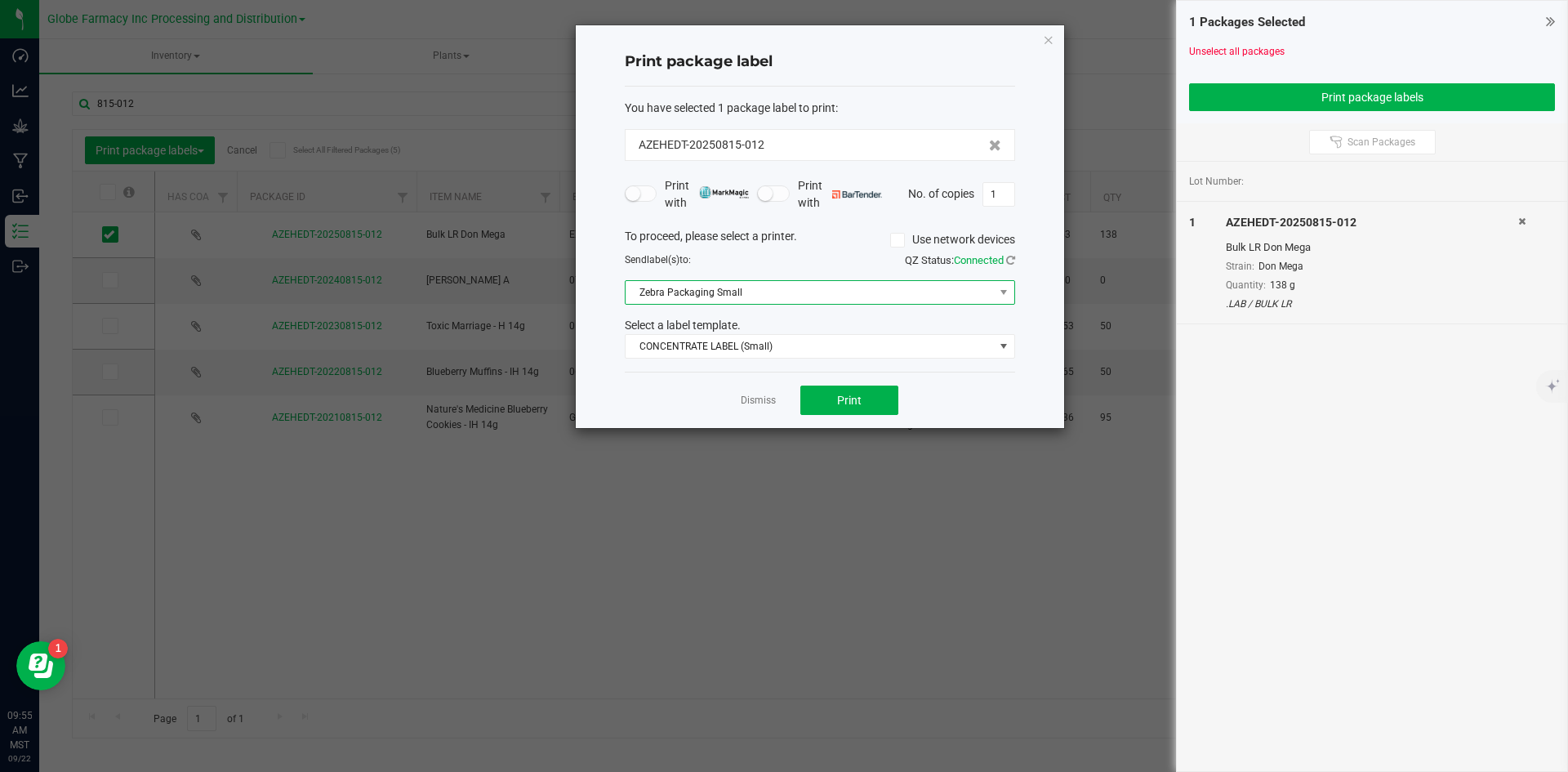
click at [806, 280] on span "Zebra Packaging Small" at bounding box center [809, 292] width 368 height 23
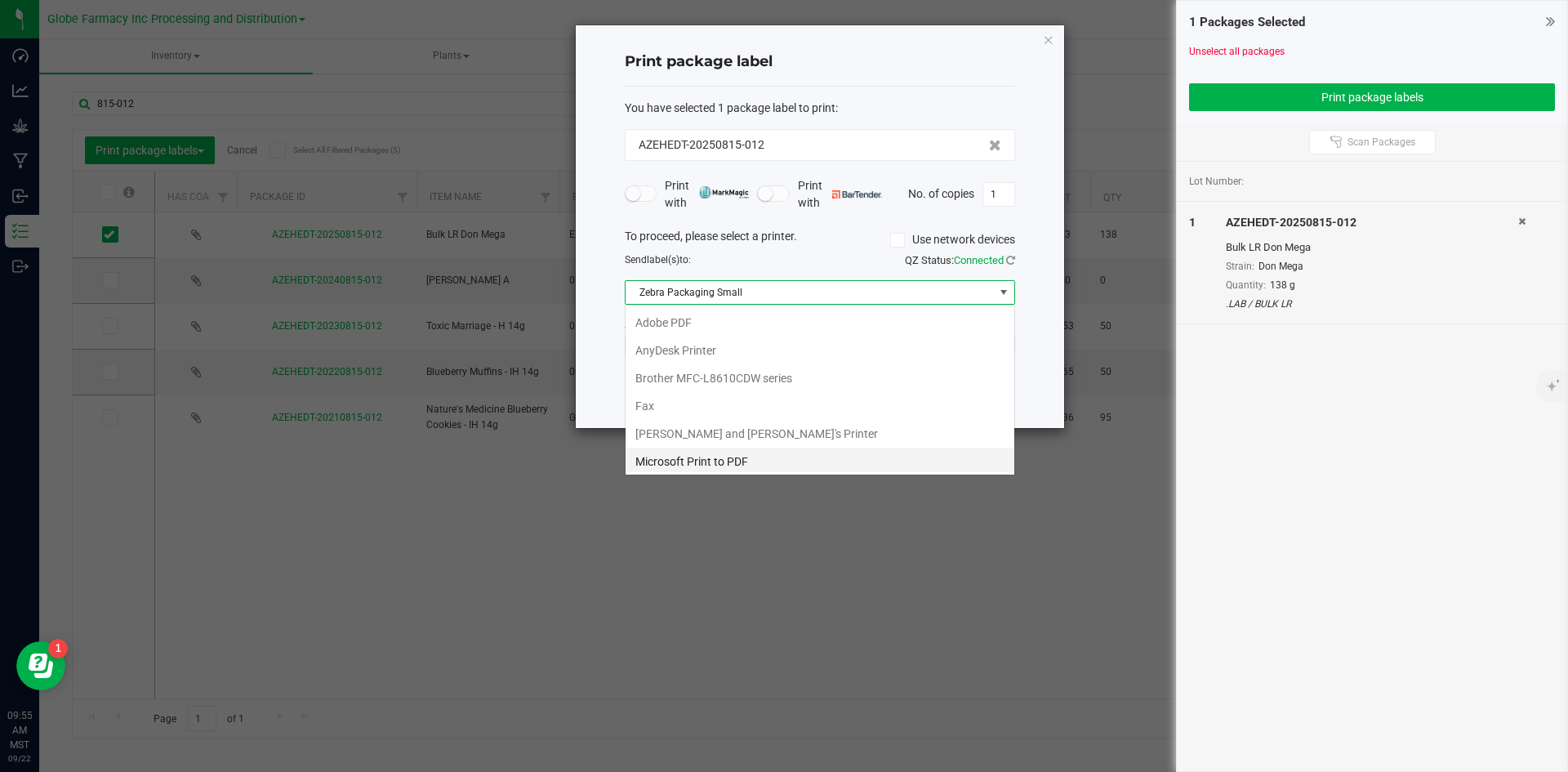
scroll to position [142, 0]
click at [772, 427] on Big "Zebra Packaging Big" at bounding box center [820, 431] width 389 height 28
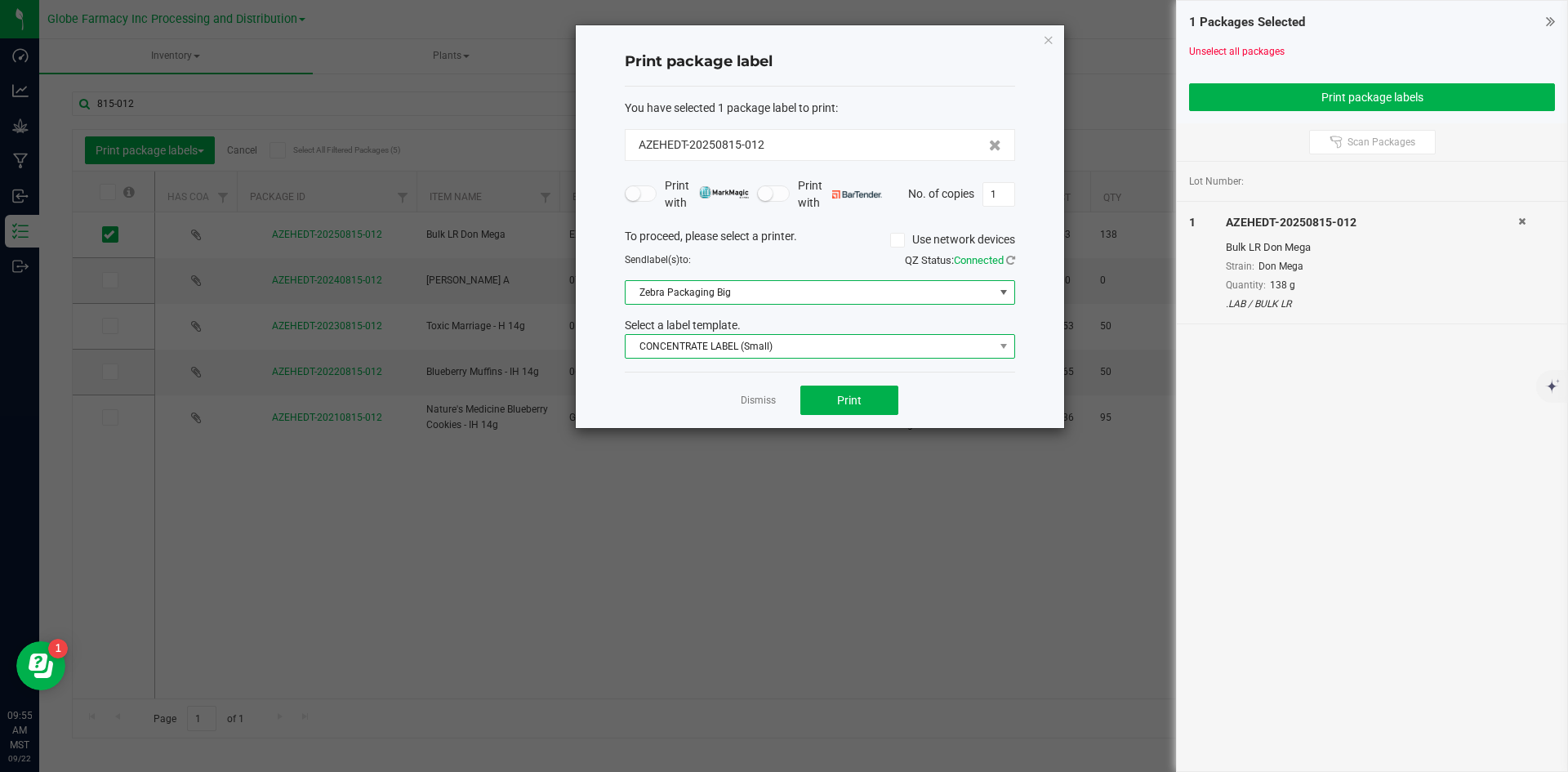
click at [747, 346] on span "CONCENTRATE LABEL (Small)" at bounding box center [809, 346] width 368 height 23
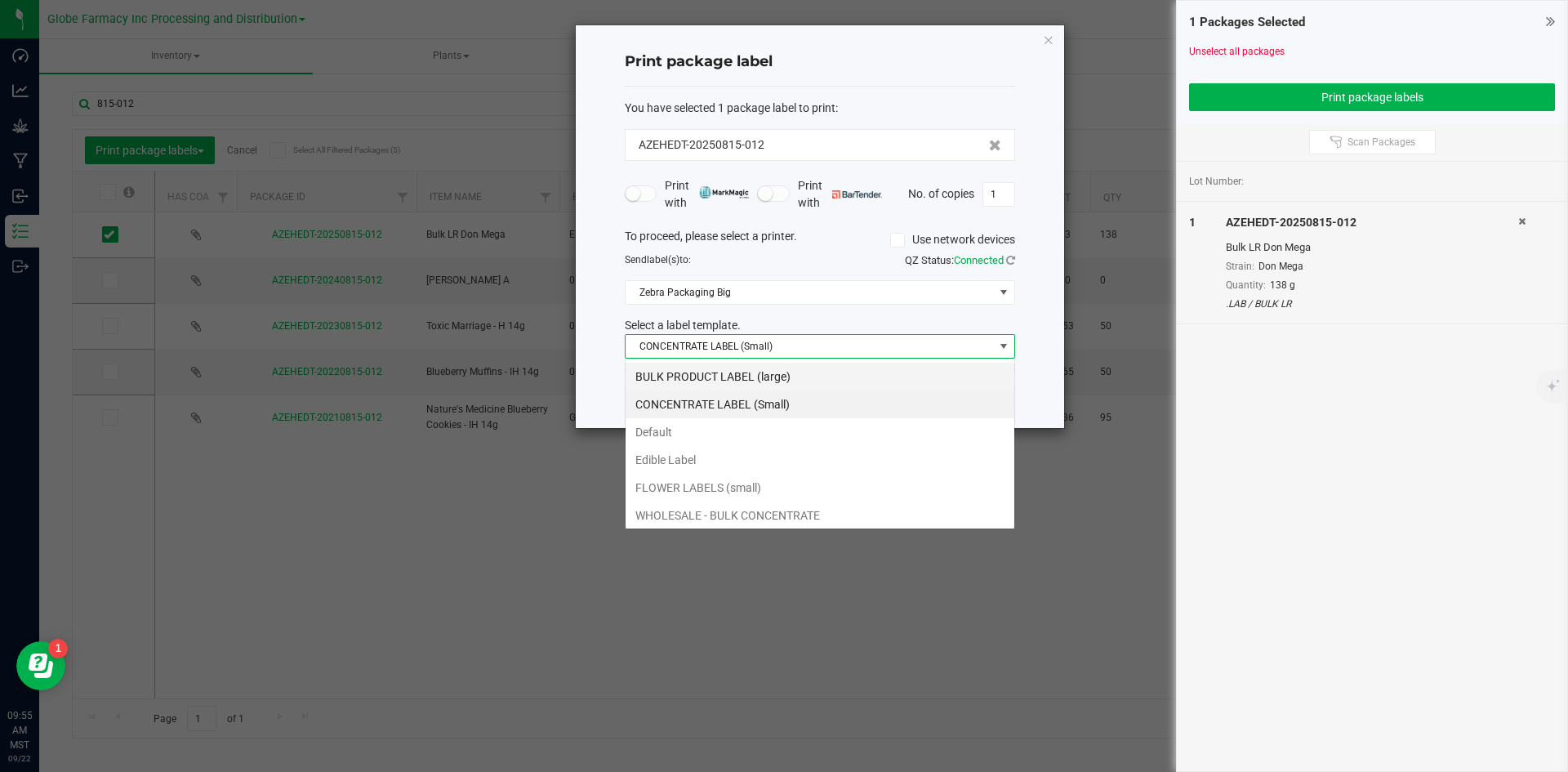
scroll to position [25, 390]
click at [748, 368] on li "BULK PRODUCT LABEL (large)" at bounding box center [820, 376] width 389 height 28
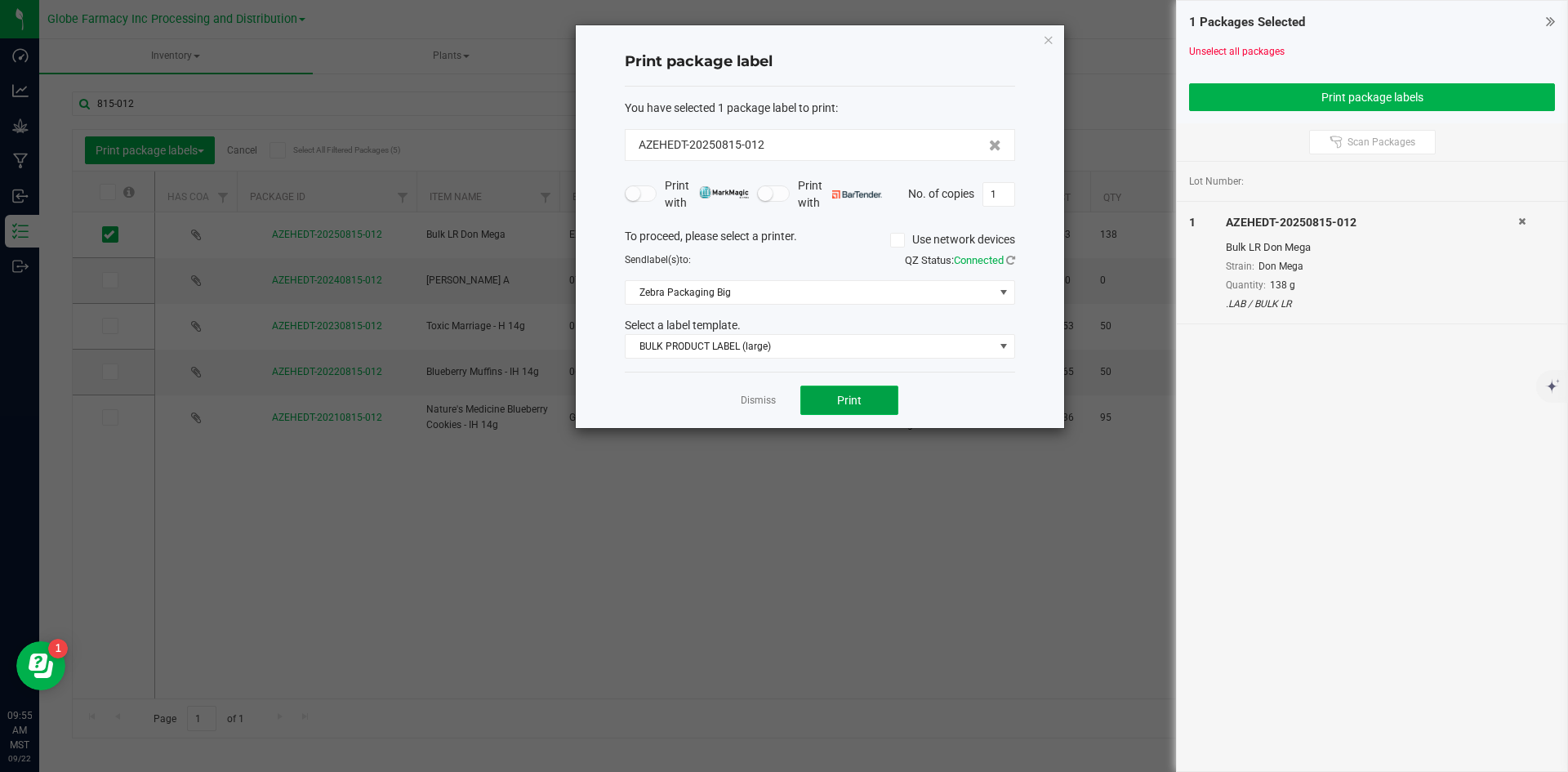
click at [887, 400] on button "Print" at bounding box center [849, 399] width 98 height 29
click at [755, 399] on link "Dismiss" at bounding box center [758, 401] width 35 height 14
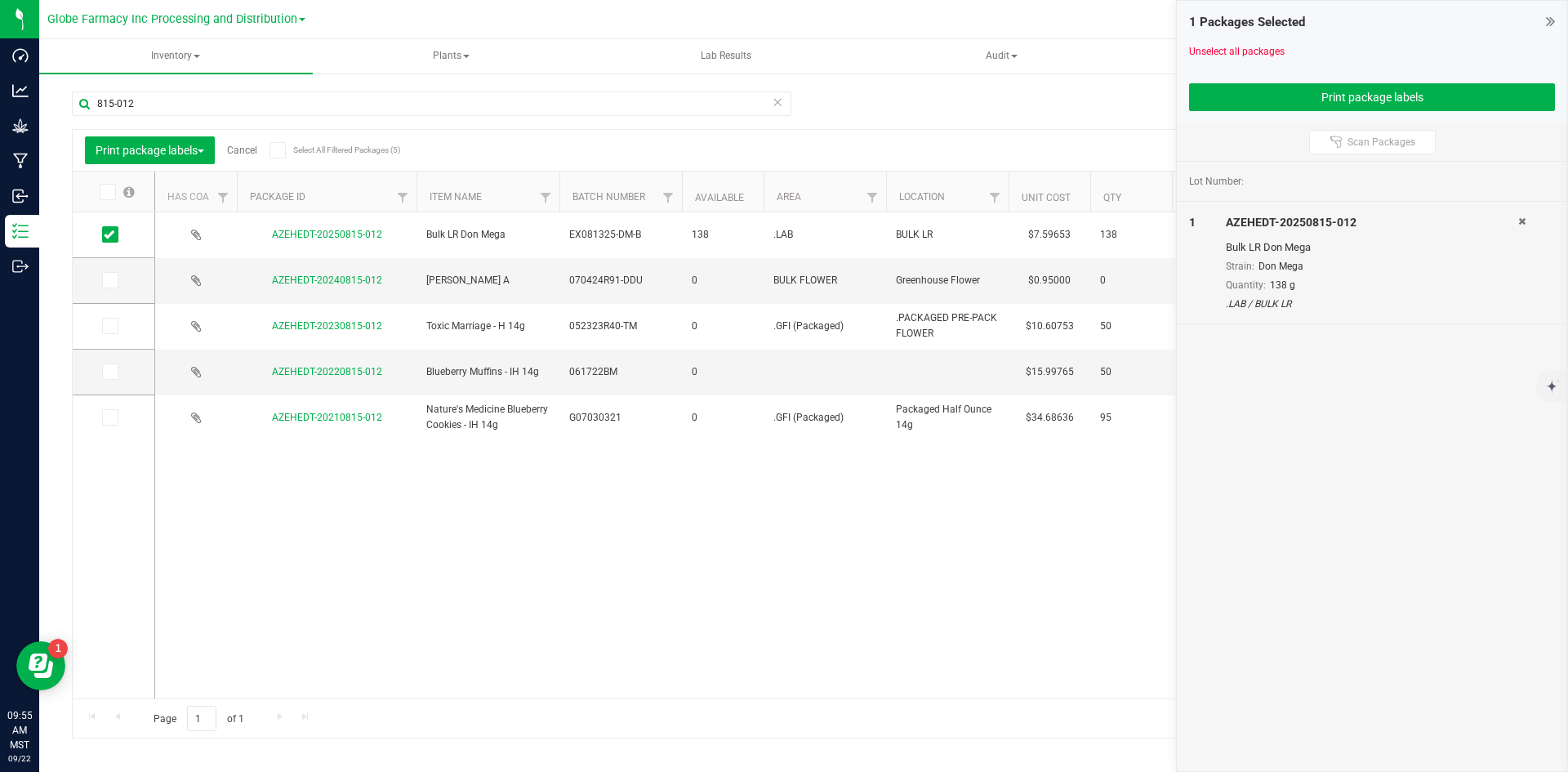
click at [237, 148] on link "Cancel" at bounding box center [242, 149] width 30 height 11
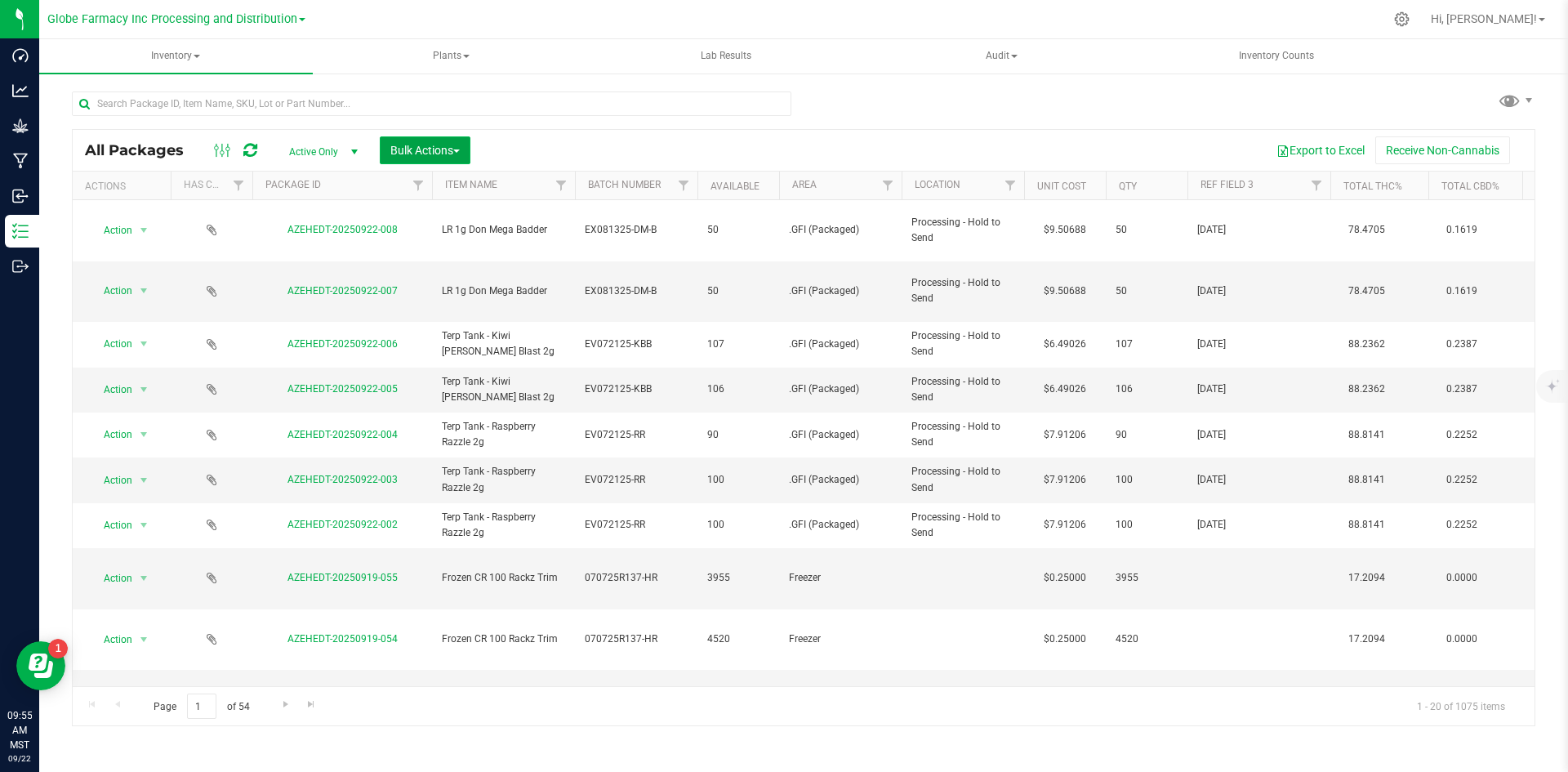
click at [393, 152] on span "Bulk Actions" at bounding box center [425, 149] width 69 height 13
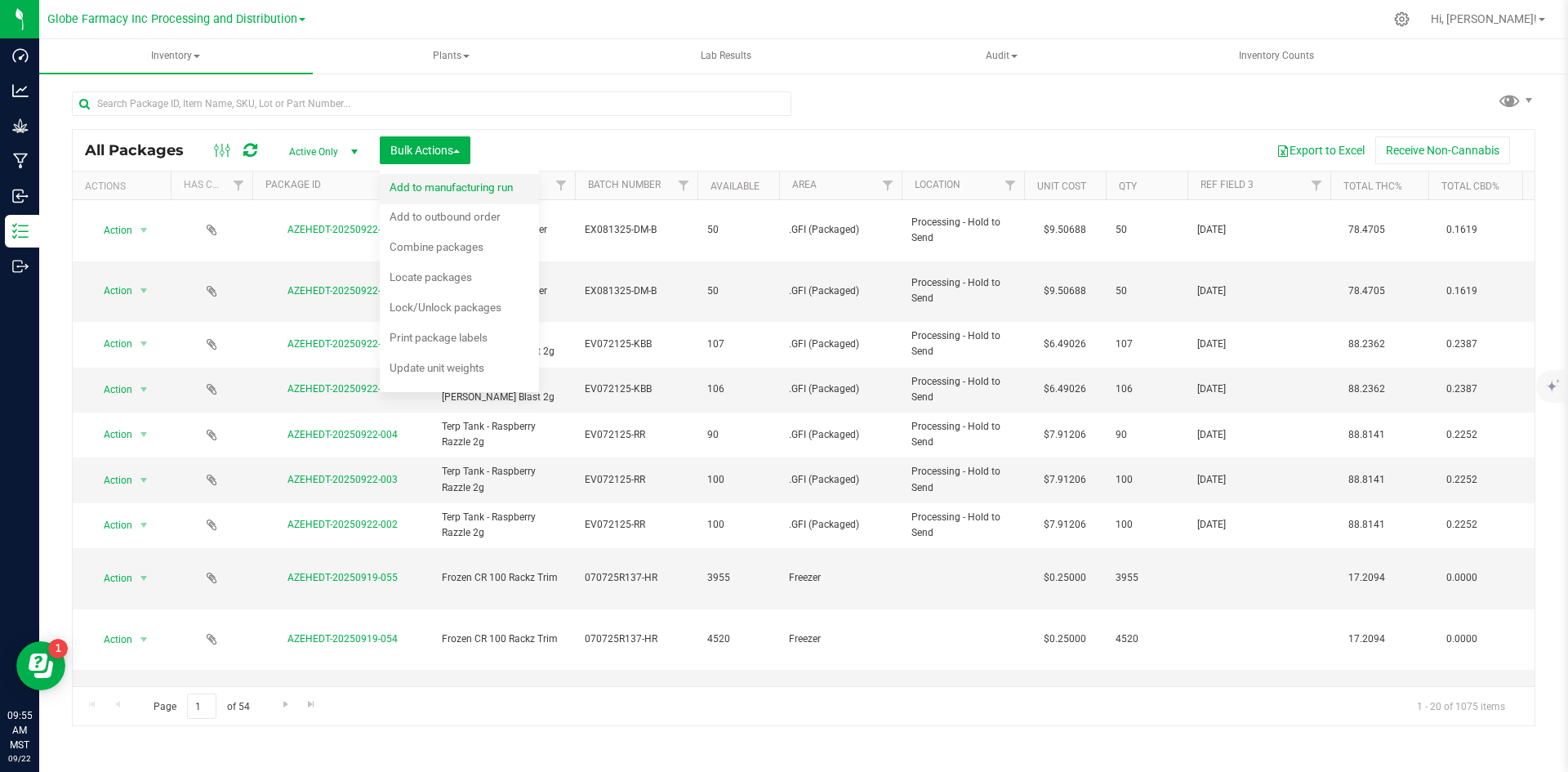
click at [449, 190] on span "Add to manufacturing run" at bounding box center [451, 186] width 123 height 13
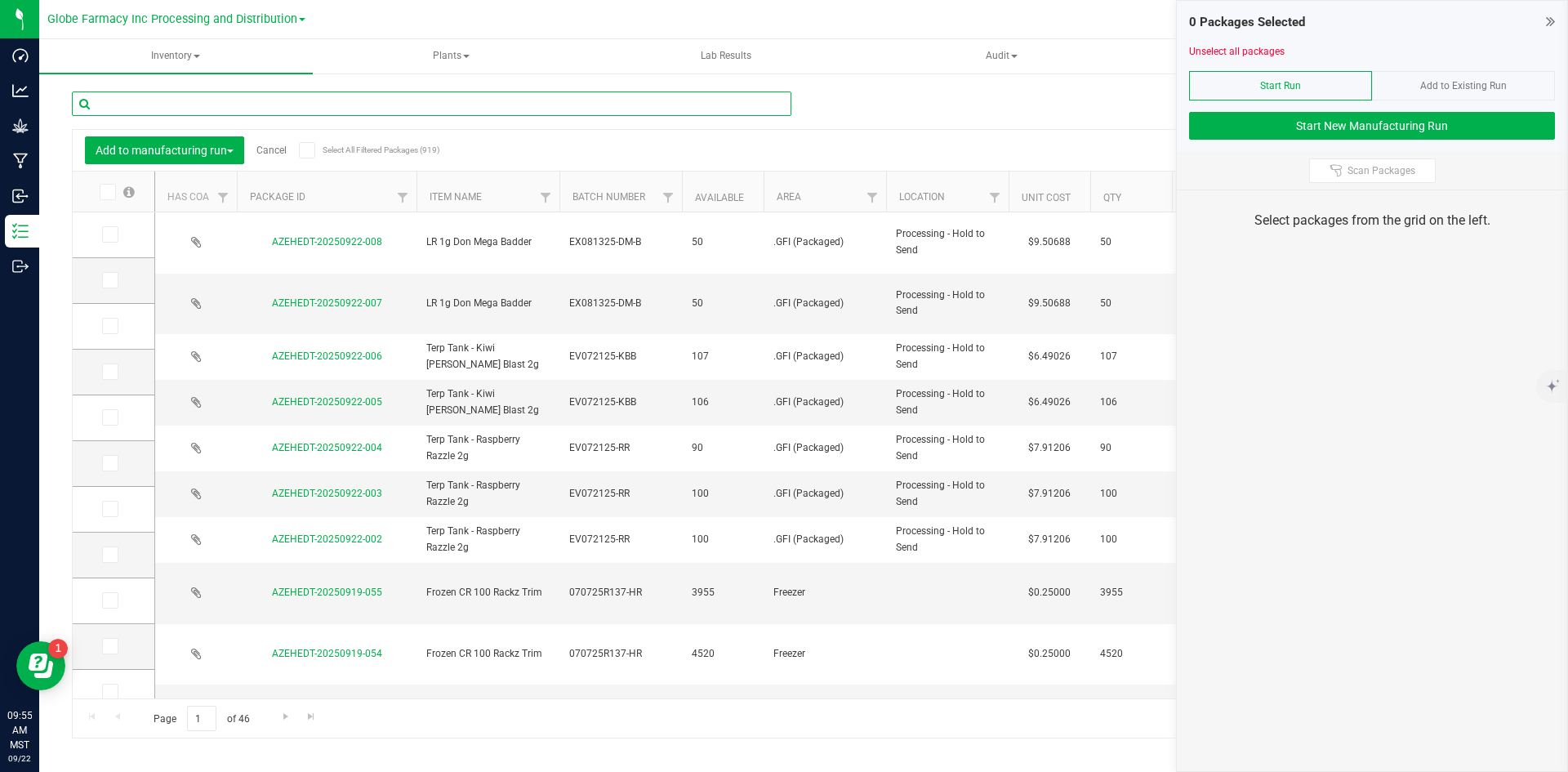
click at [281, 110] on input "text" at bounding box center [432, 104] width 719 height 25
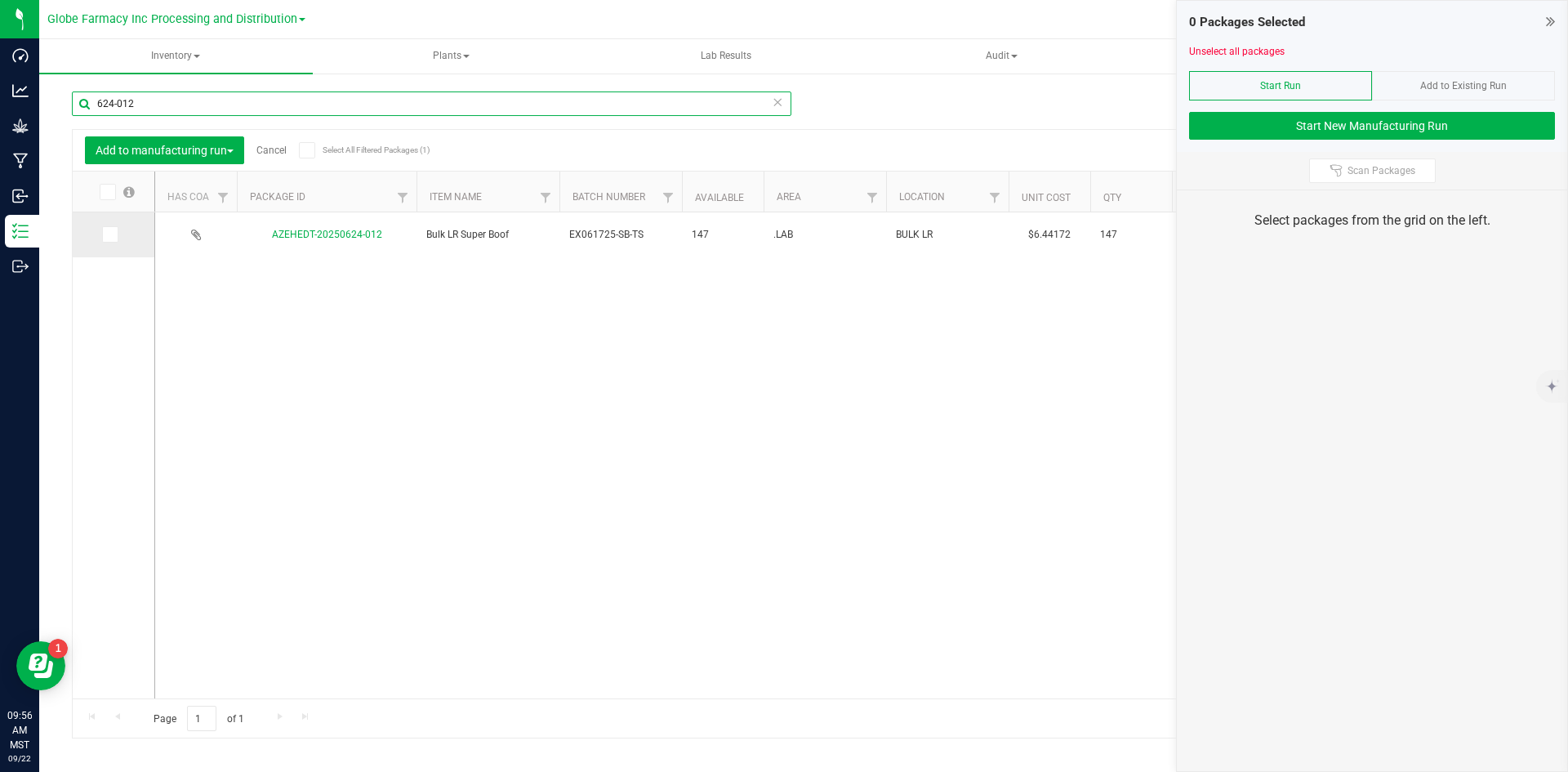
type input "624-012"
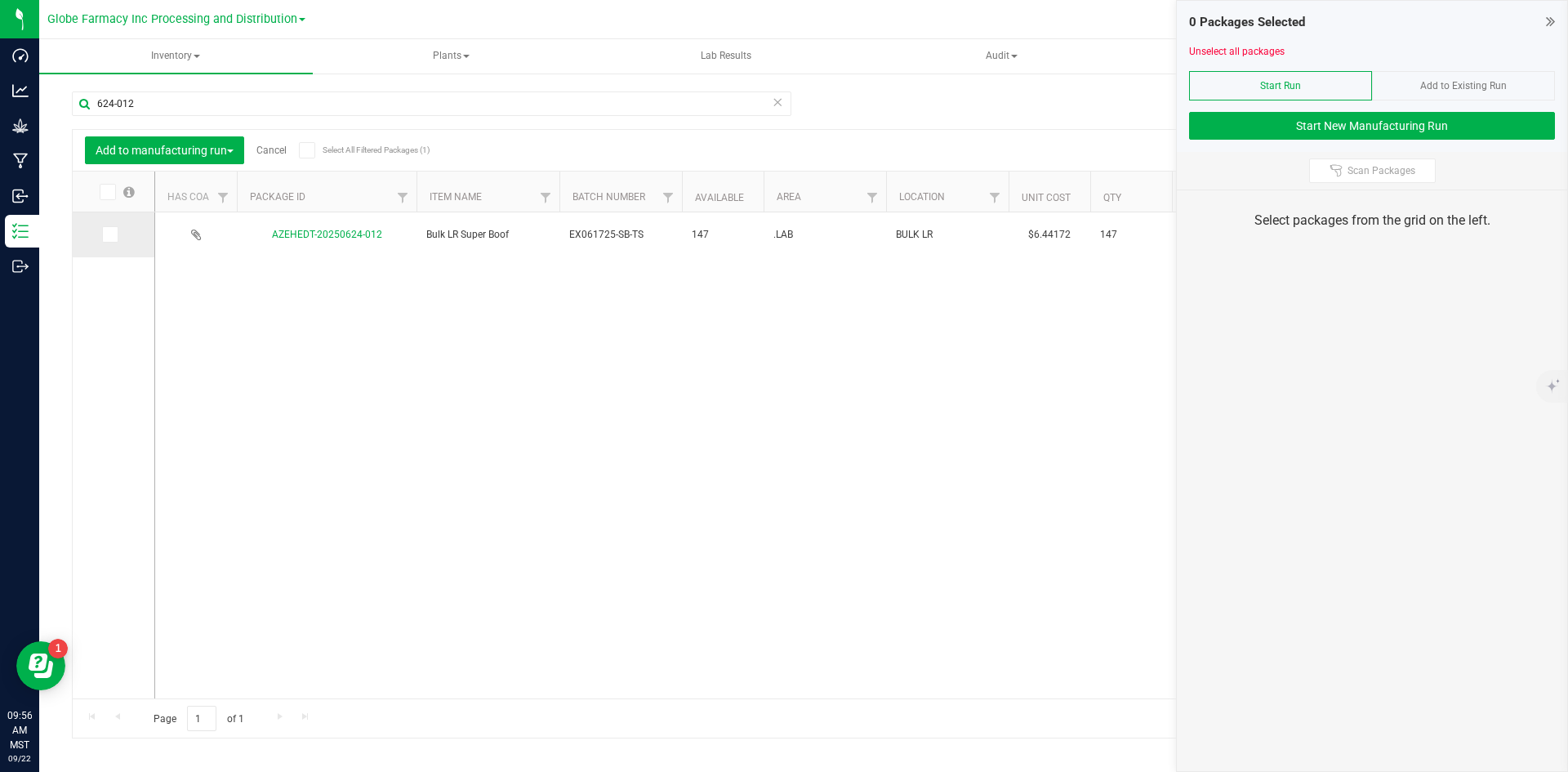
click at [110, 235] on icon at bounding box center [109, 235] width 11 height 0
click at [0, 0] on input "checkbox" at bounding box center [0, 0] width 0 height 0
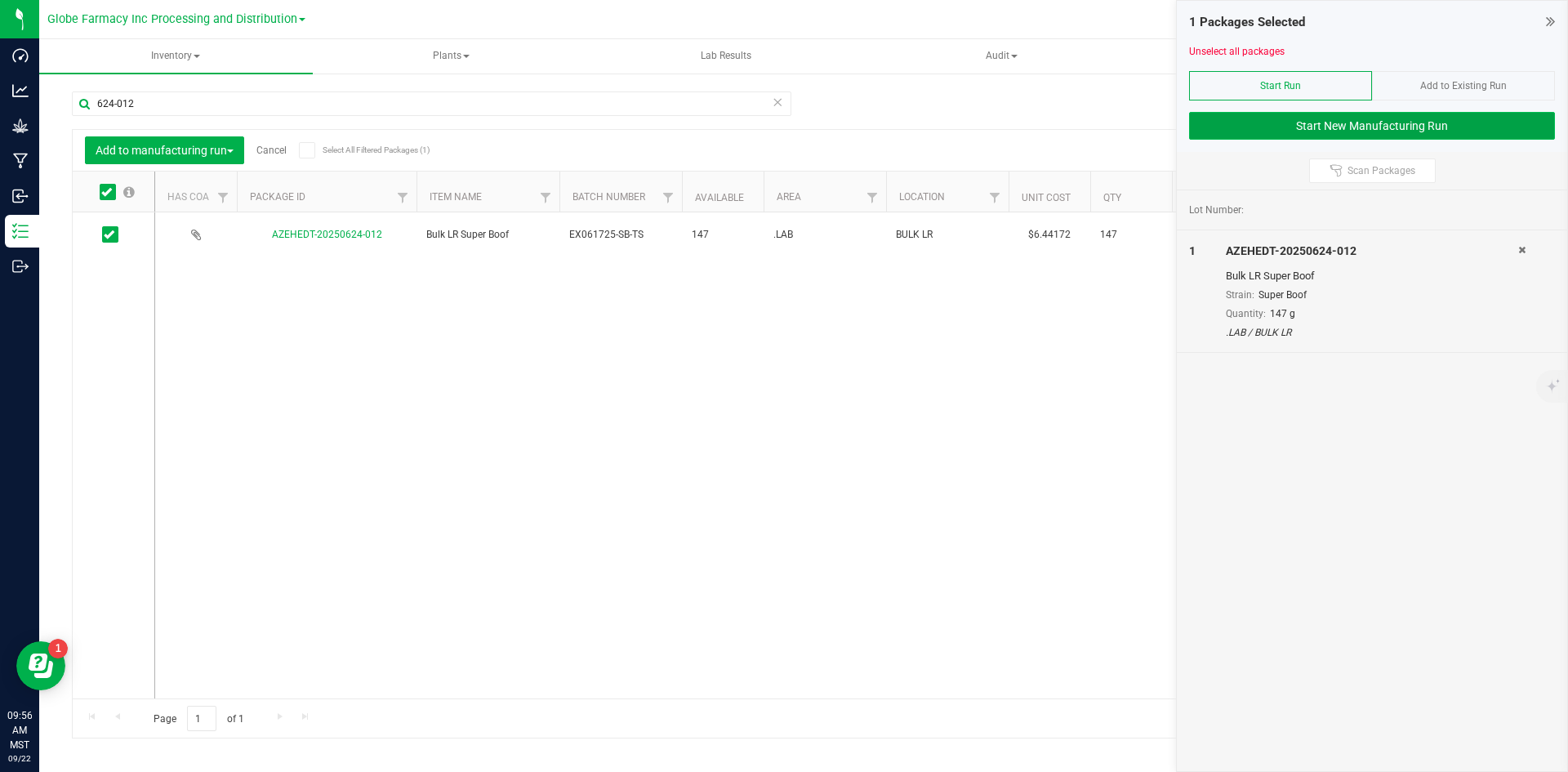
click at [1328, 121] on button "Start New Manufacturing Run" at bounding box center [1372, 126] width 366 height 28
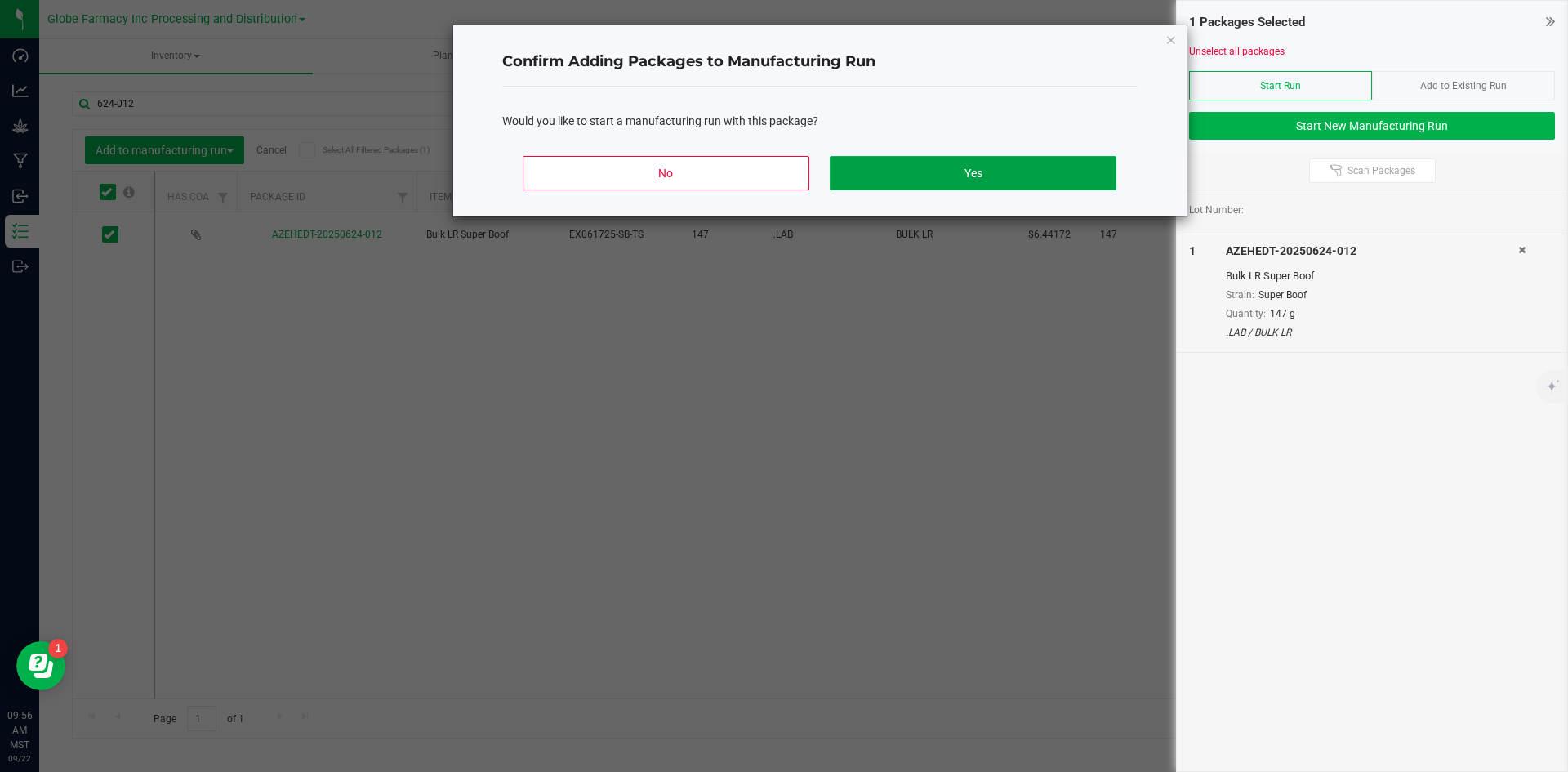
click at [1006, 167] on button "Yes" at bounding box center [973, 172] width 286 height 34
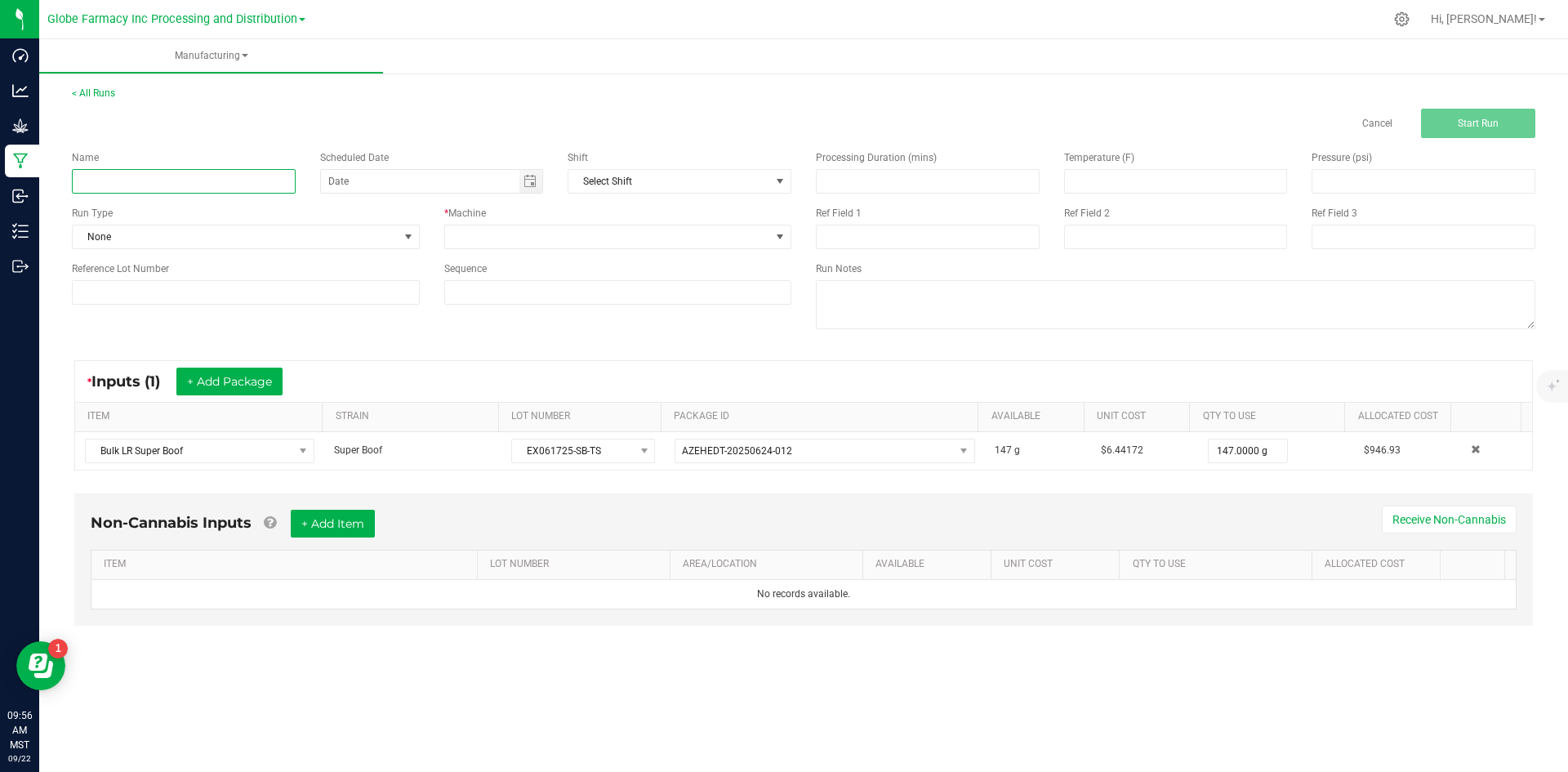
click at [239, 180] on input at bounding box center [184, 181] width 223 height 25
type input "LR SUPER BOOF TERP SUGAR 1G"
click at [478, 234] on span at bounding box center [608, 237] width 326 height 23
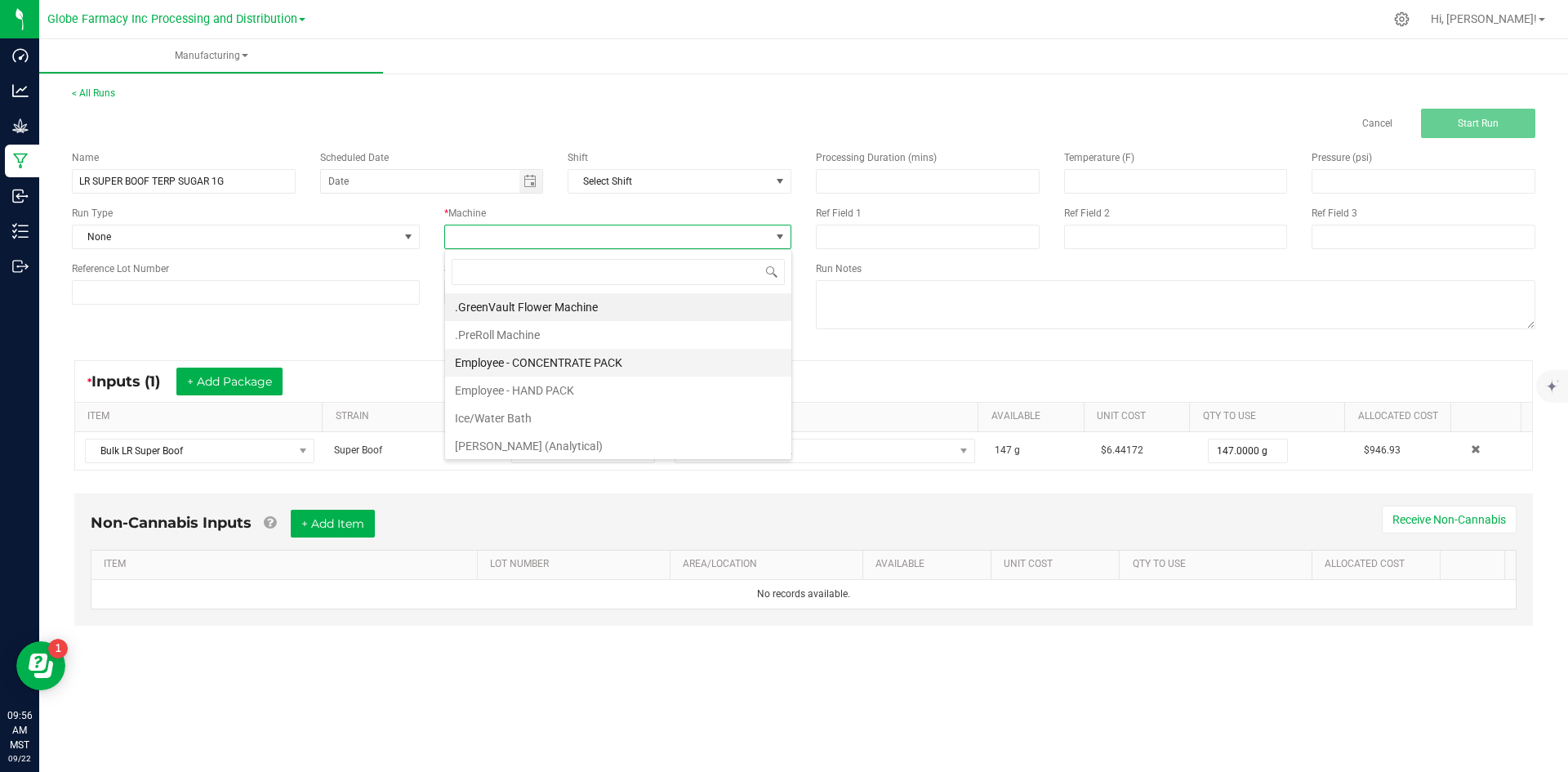
scroll to position [25, 347]
click at [505, 361] on li "Employee - CONCENTRATE PACK" at bounding box center [618, 363] width 346 height 28
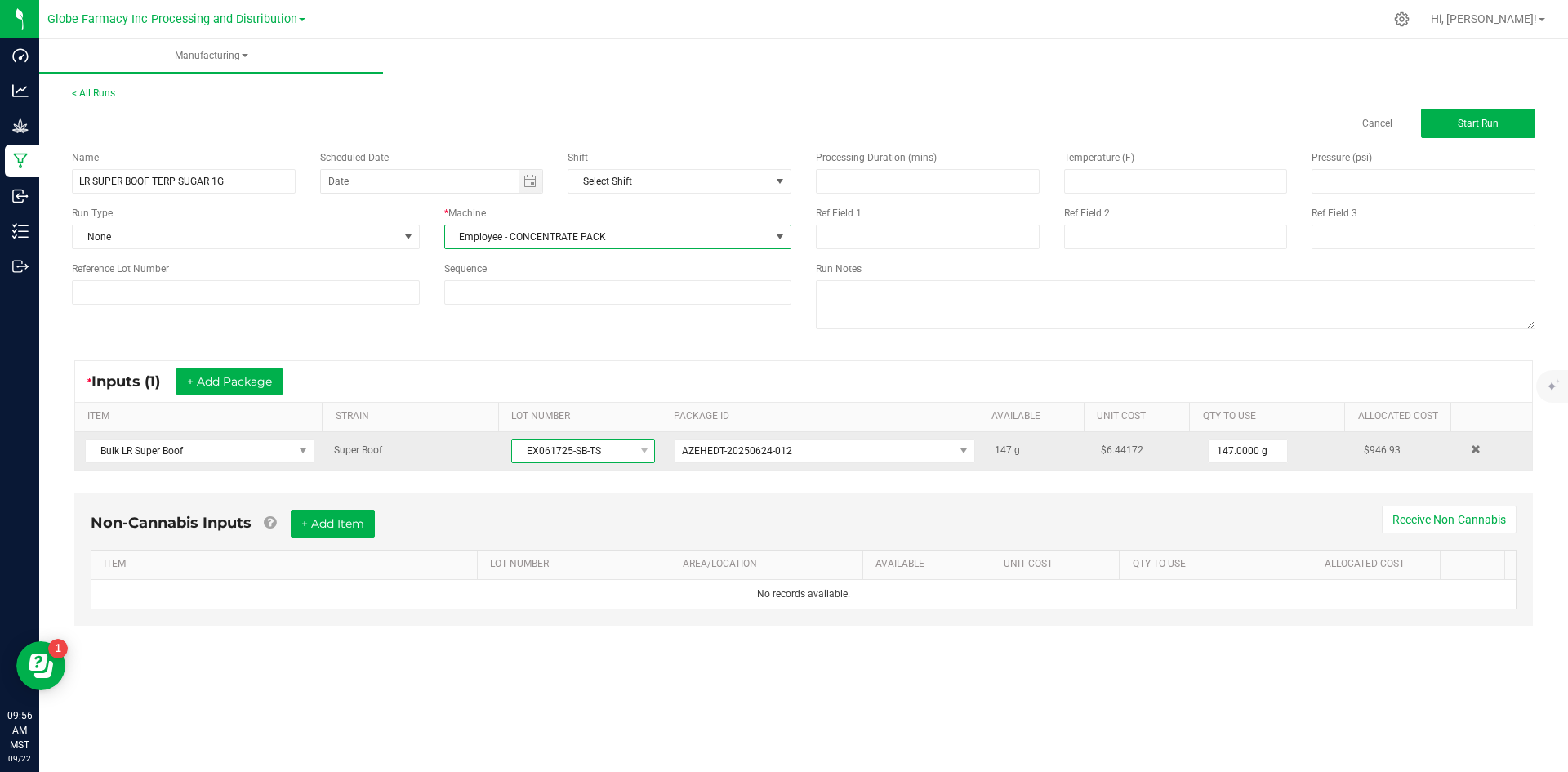
click at [540, 452] on span "EX061725-SB-TS" at bounding box center [573, 451] width 121 height 23
drag, startPoint x: 522, startPoint y: 450, endPoint x: 624, endPoint y: 449, distance: 102.0
click at [624, 449] on span "EX061725-SB-TS" at bounding box center [573, 451] width 121 height 23
copy span "EX061725-SB-TS"
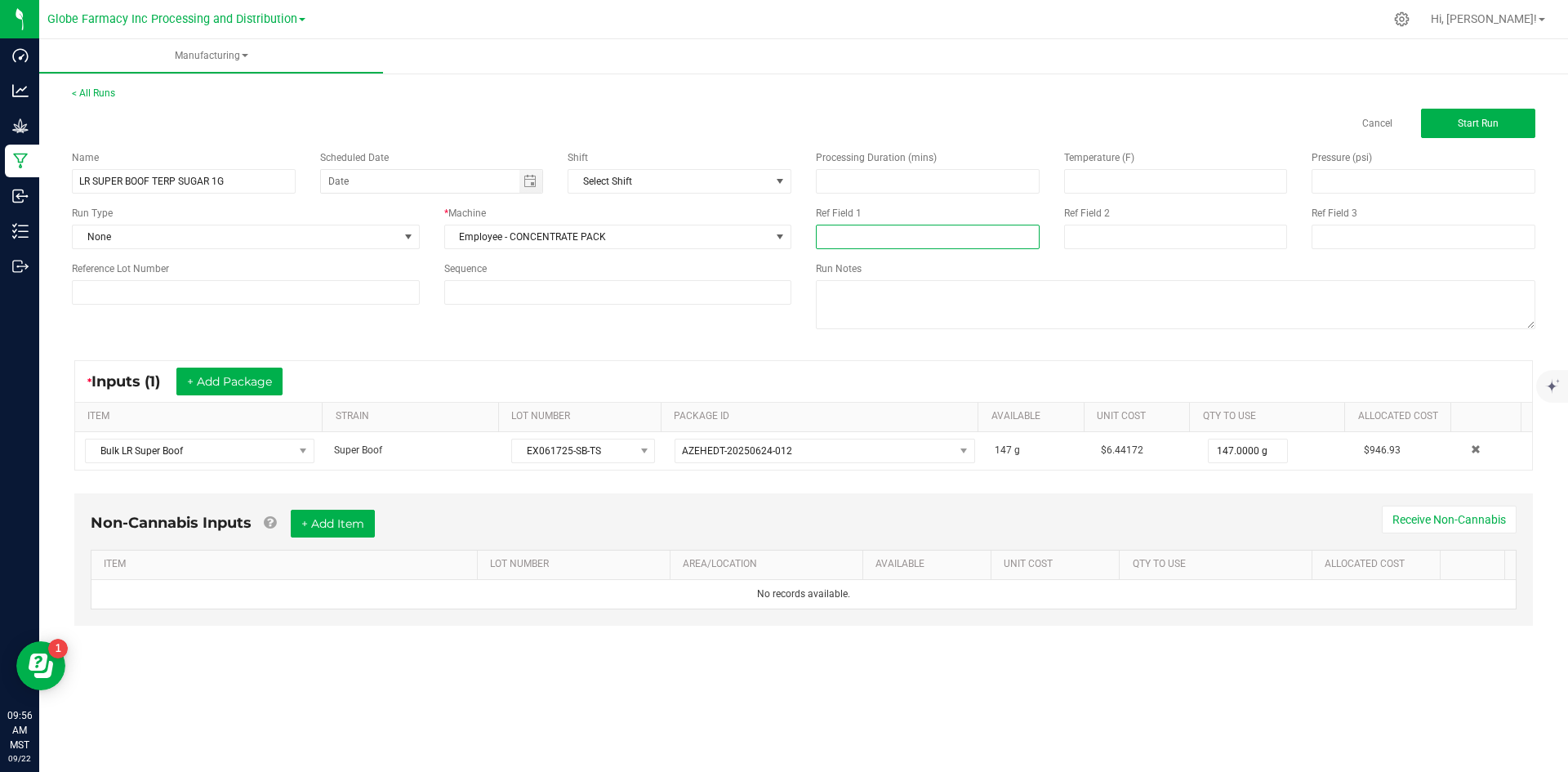
paste input "EX061725-SB-TS"
type input "EX061725-SB-TS"
click at [886, 239] on input "EX061725-SB-TS" at bounding box center [928, 237] width 223 height 25
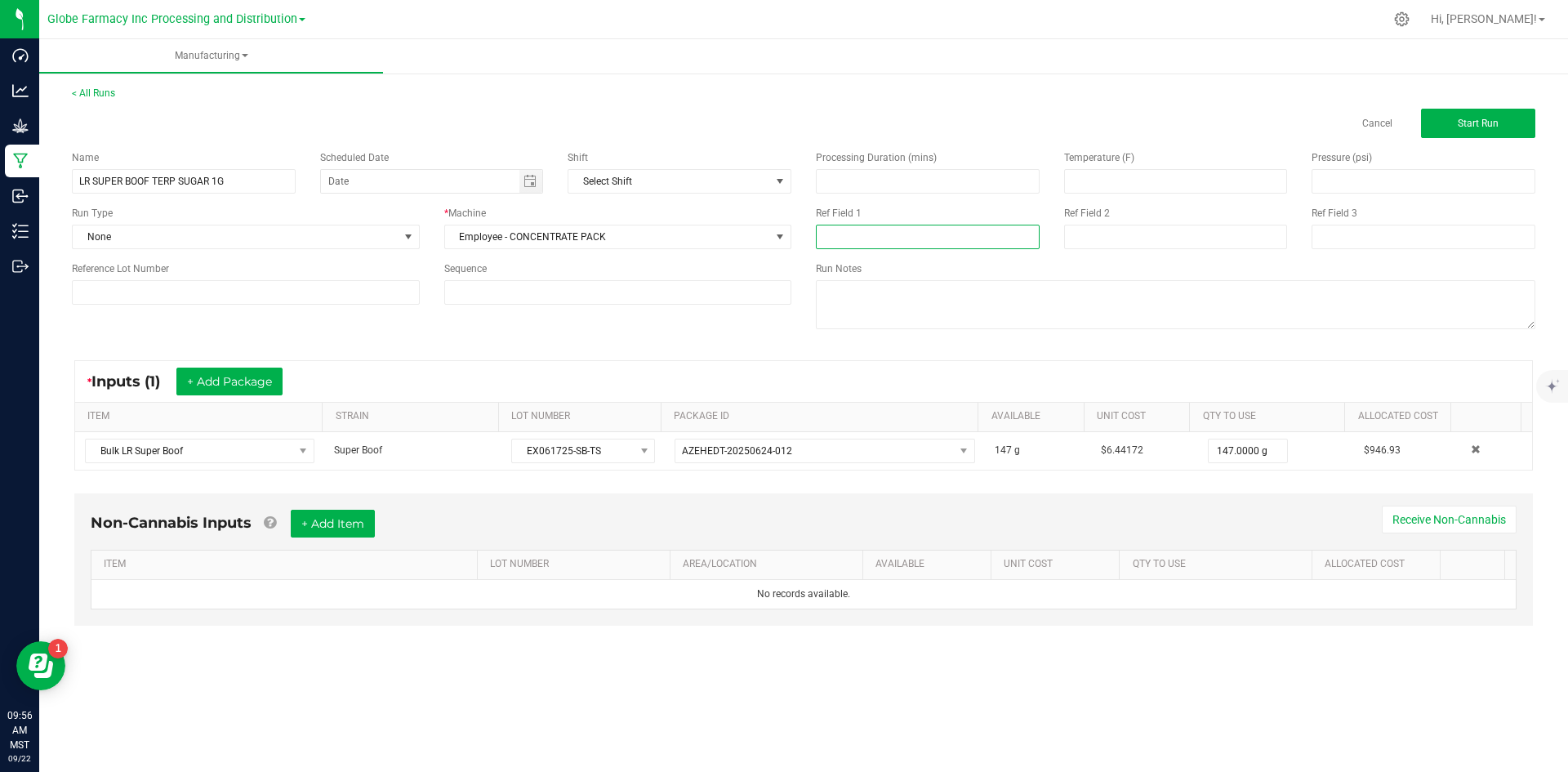
paste input "EX061725-SB-TS"
type input "EX061725-SB-TS"
click at [1130, 231] on input at bounding box center [1176, 237] width 223 height 25
type input "[DATE] PACKAGED"
click at [299, 526] on button "+ Add Item" at bounding box center [333, 523] width 84 height 28
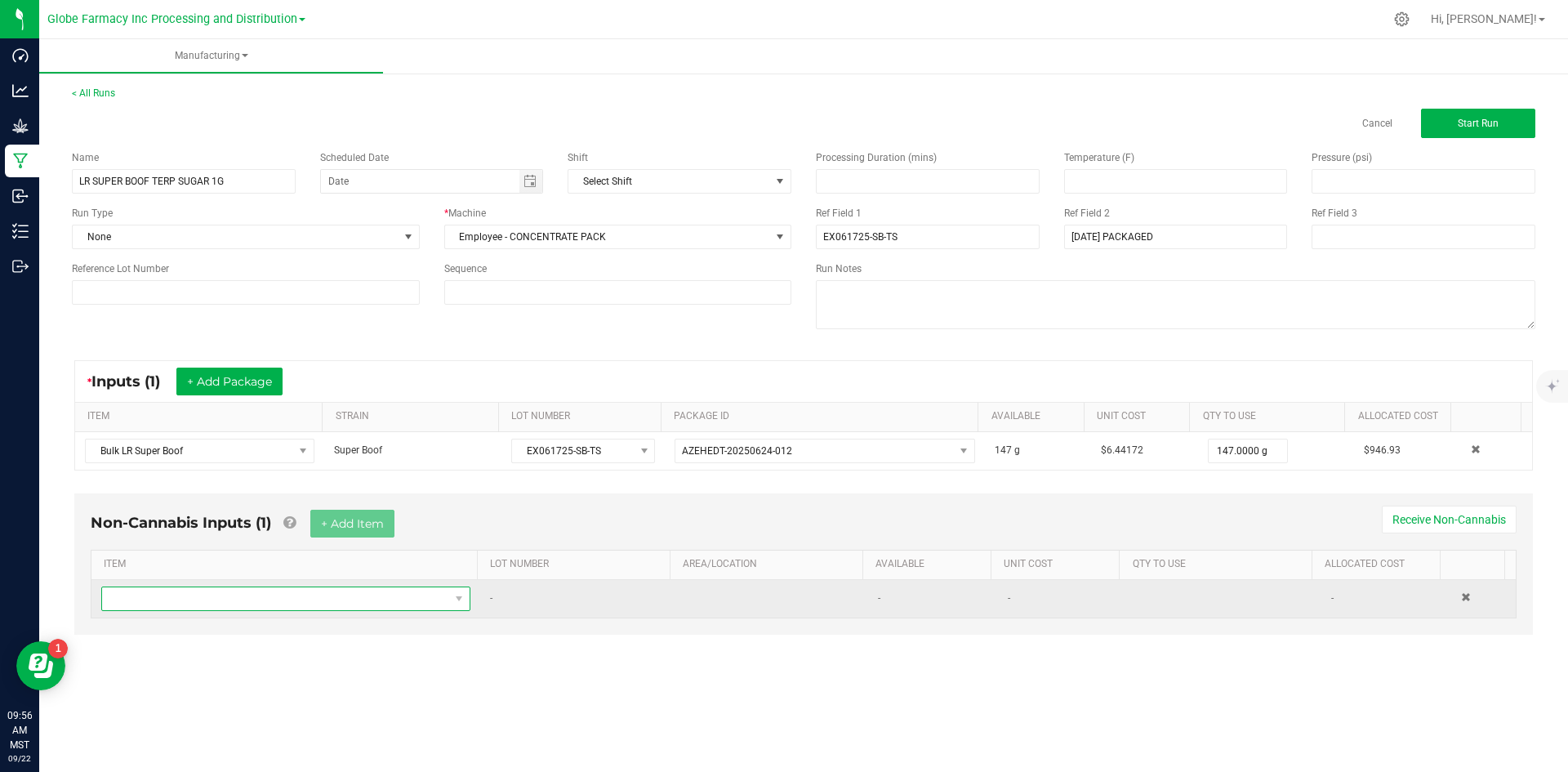
click at [282, 587] on span "NO DATA FOUND" at bounding box center [275, 599] width 347 height 23
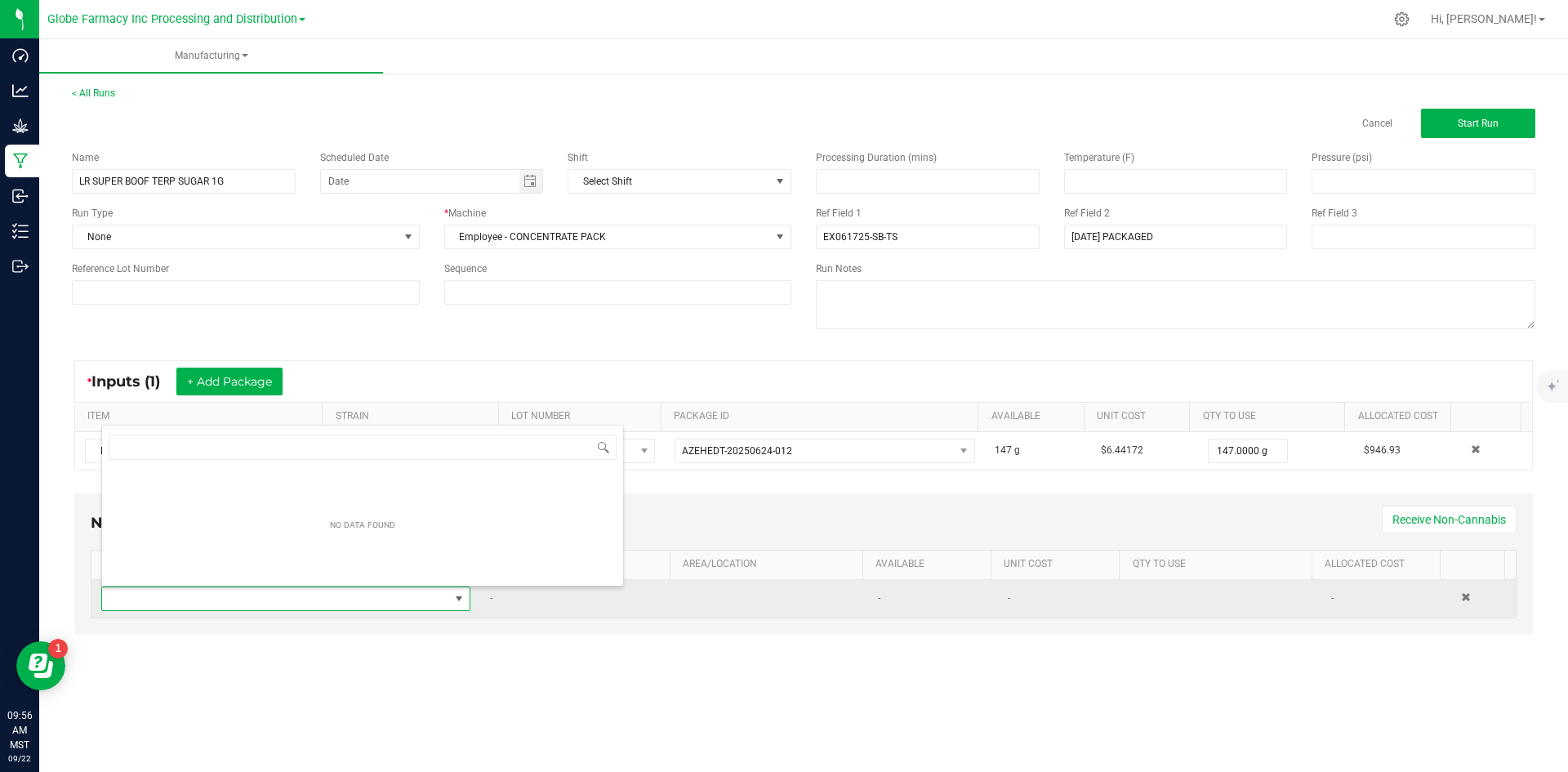
scroll to position [25, 362]
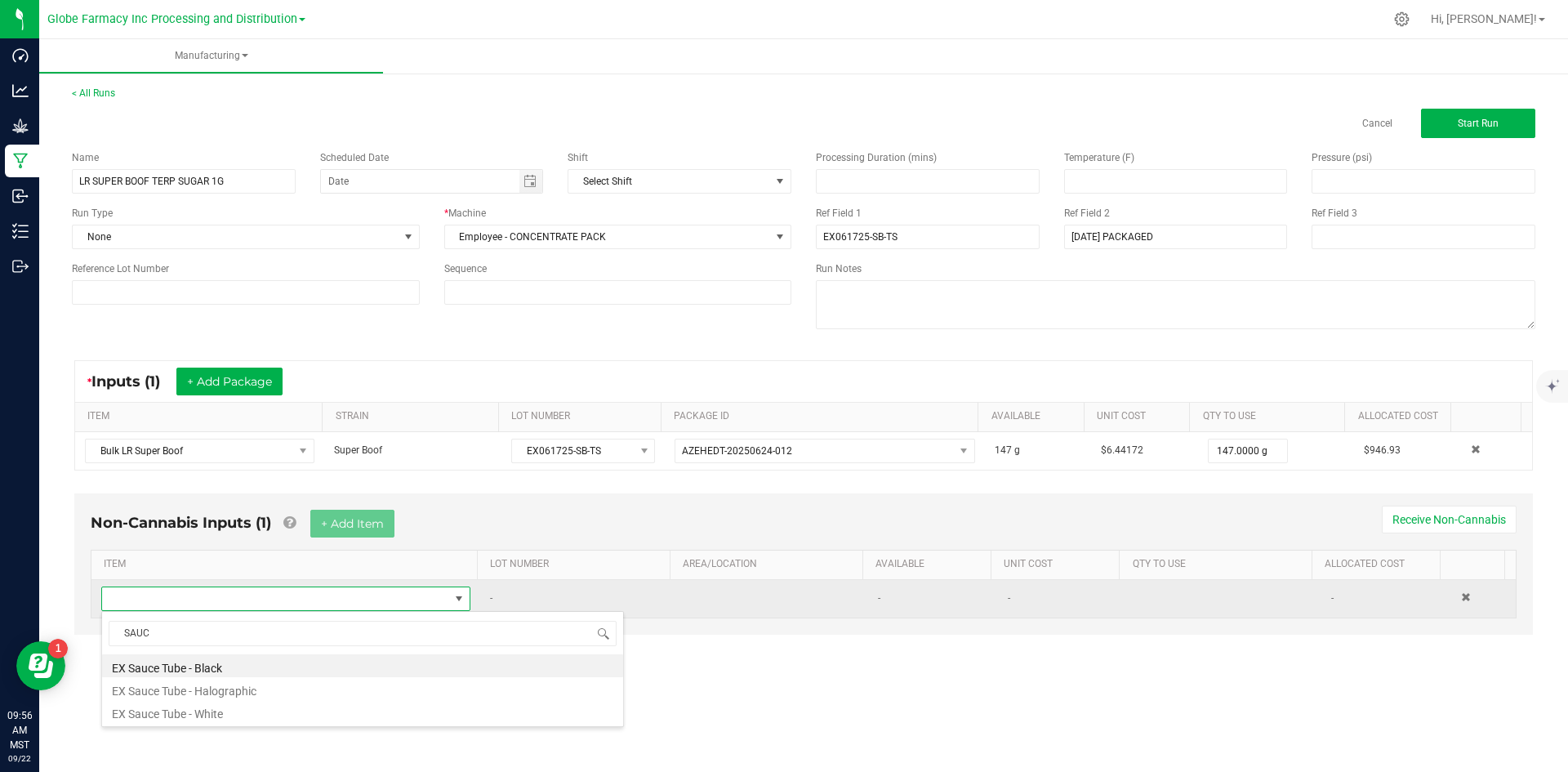
type input "SAUCE"
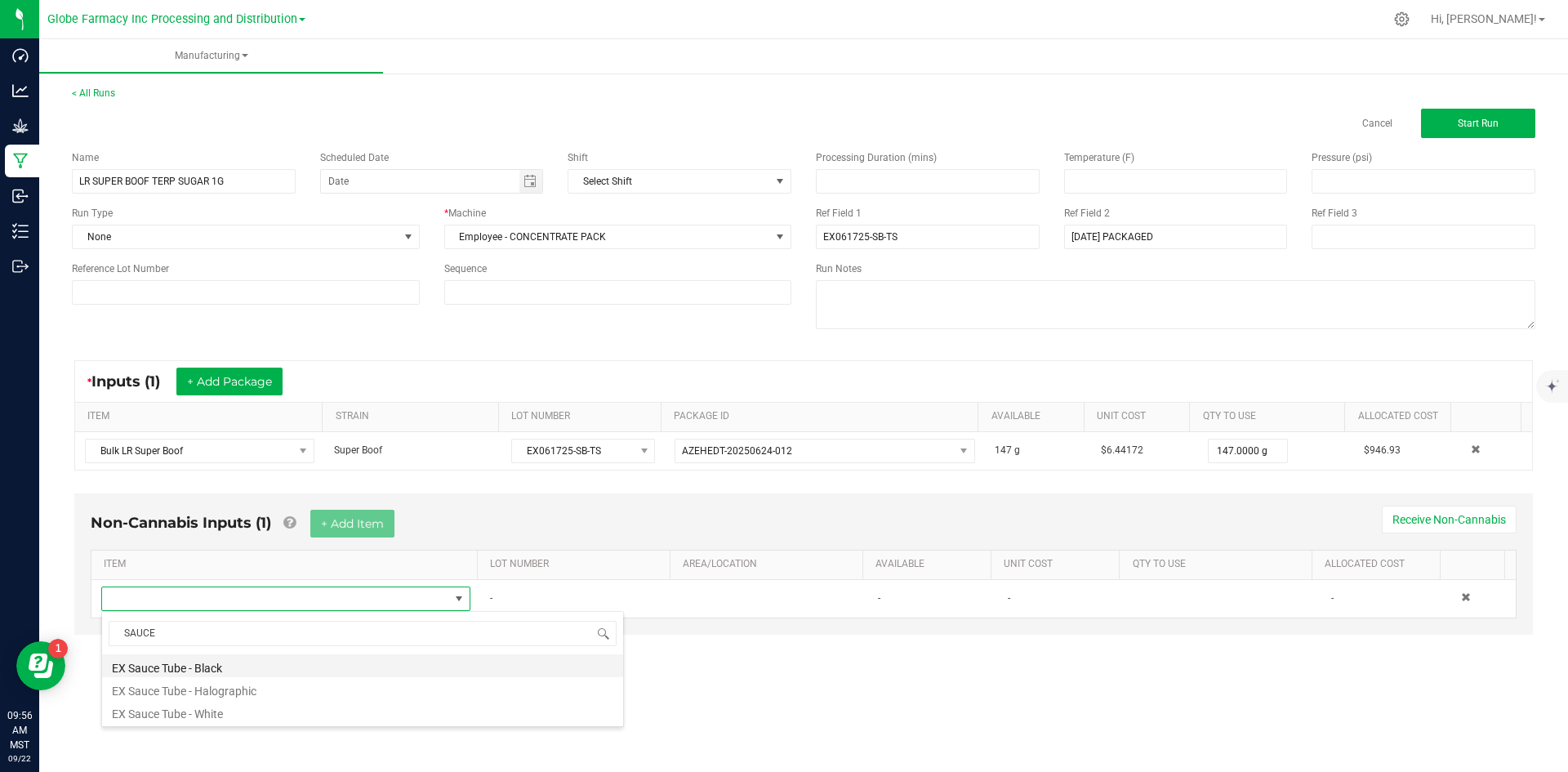
click at [202, 668] on li "EX Sauce Tube - Black" at bounding box center [362, 666] width 521 height 23
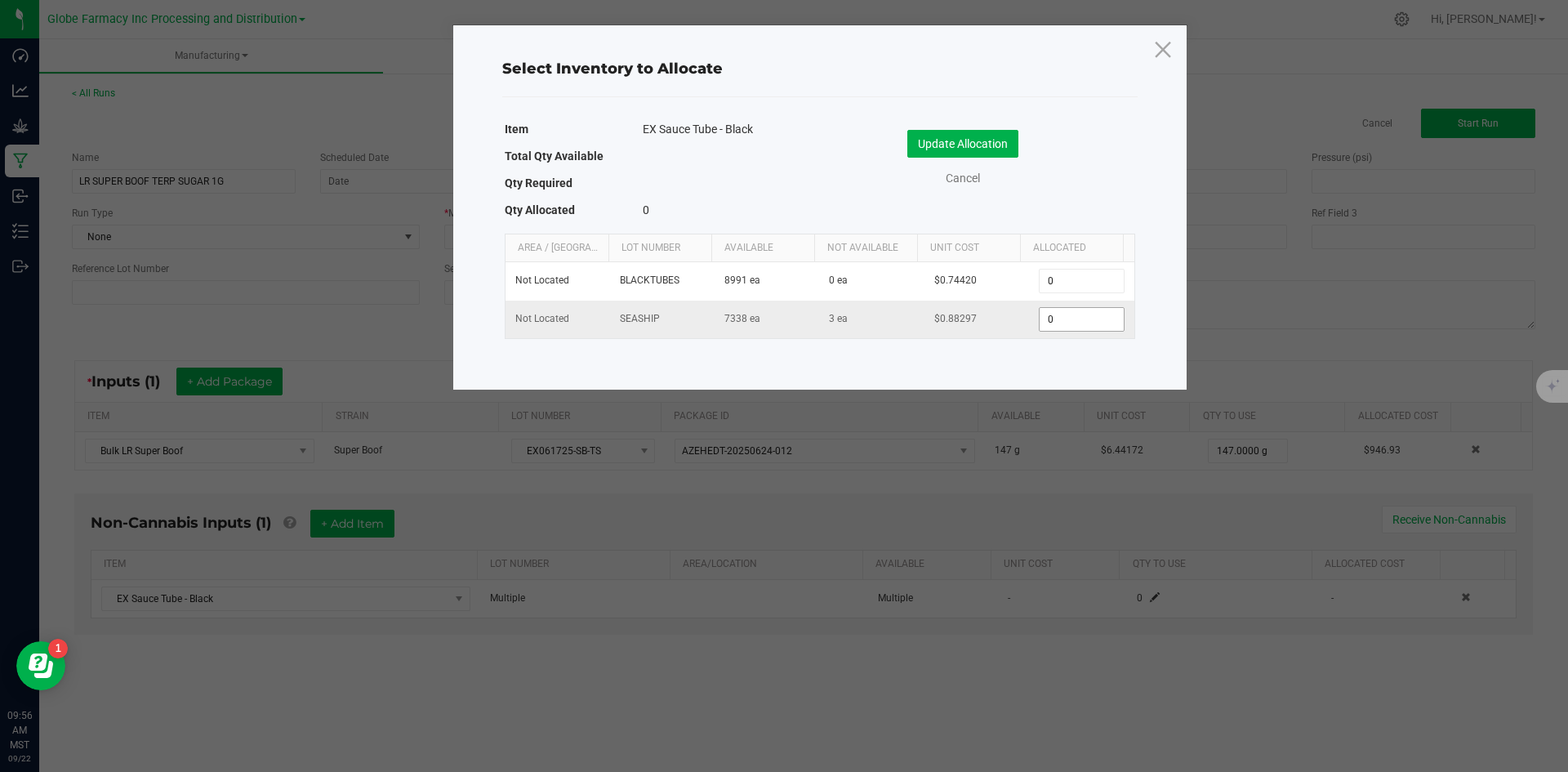
click at [1068, 315] on input "0" at bounding box center [1081, 319] width 84 height 23
type input "1"
click at [961, 137] on button "Update Allocation" at bounding box center [963, 144] width 111 height 28
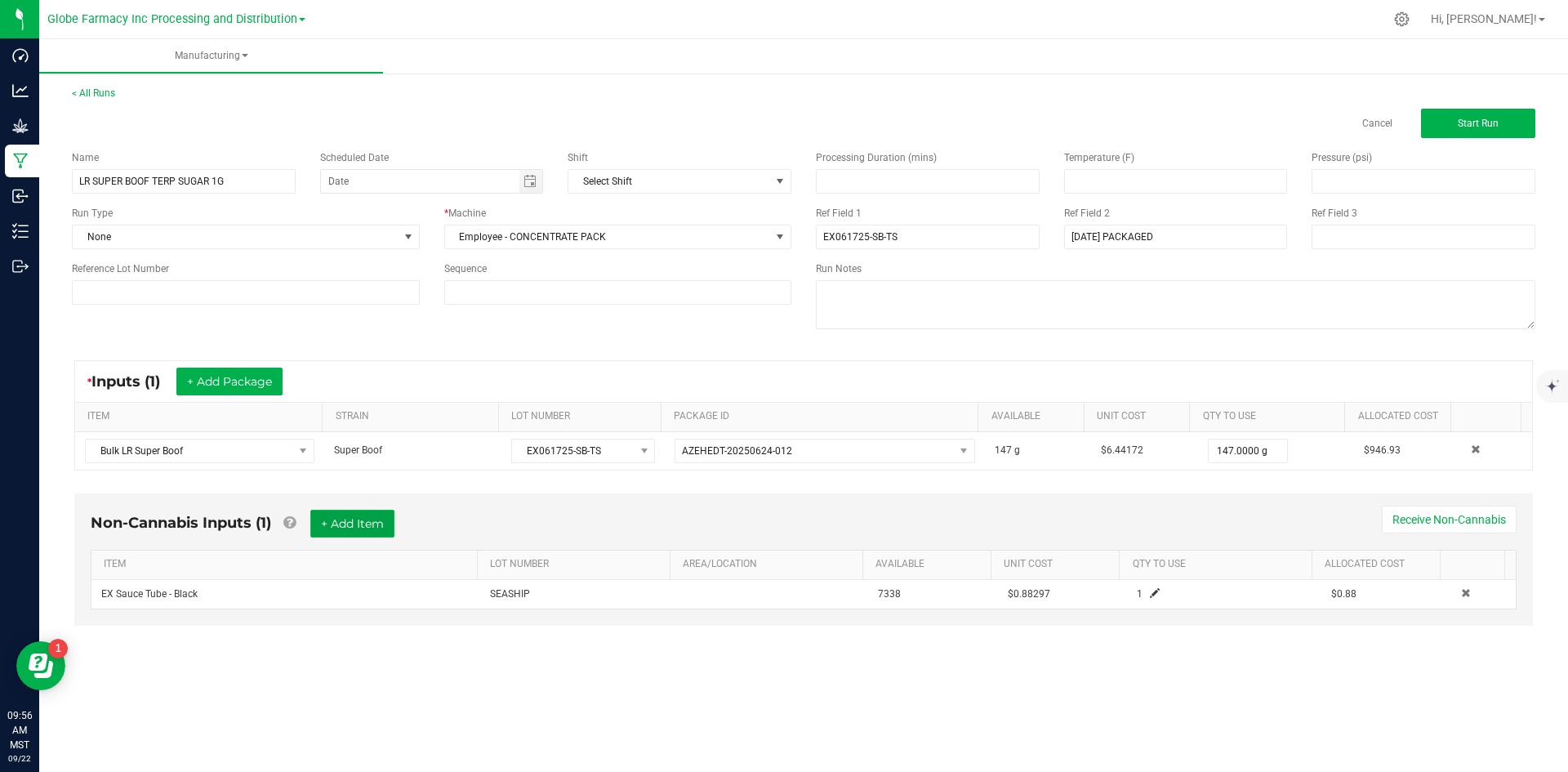
click at [344, 522] on button "+ Add Item" at bounding box center [353, 523] width 84 height 28
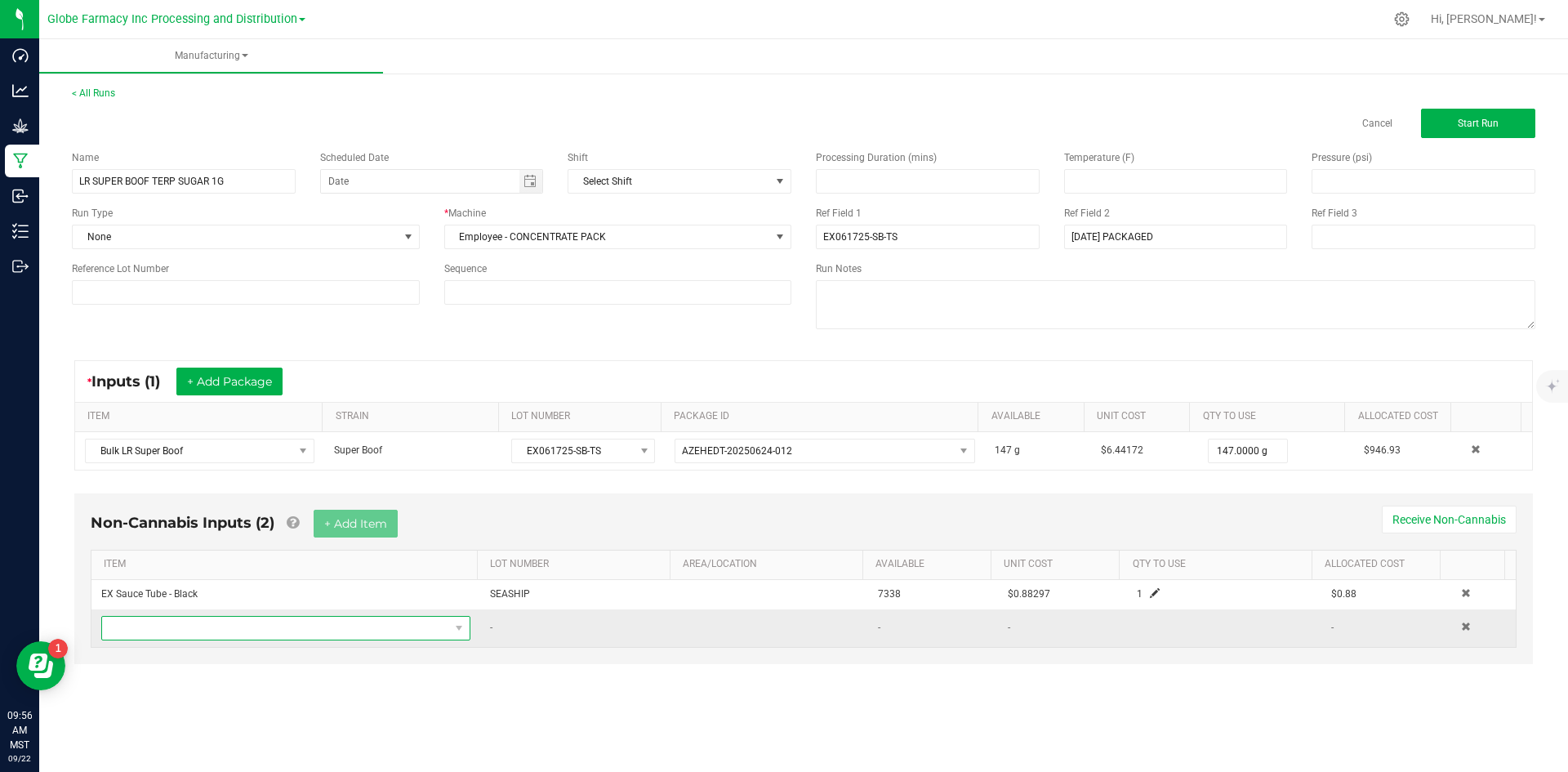
click at [303, 622] on span "NO DATA FOUND" at bounding box center [275, 628] width 347 height 23
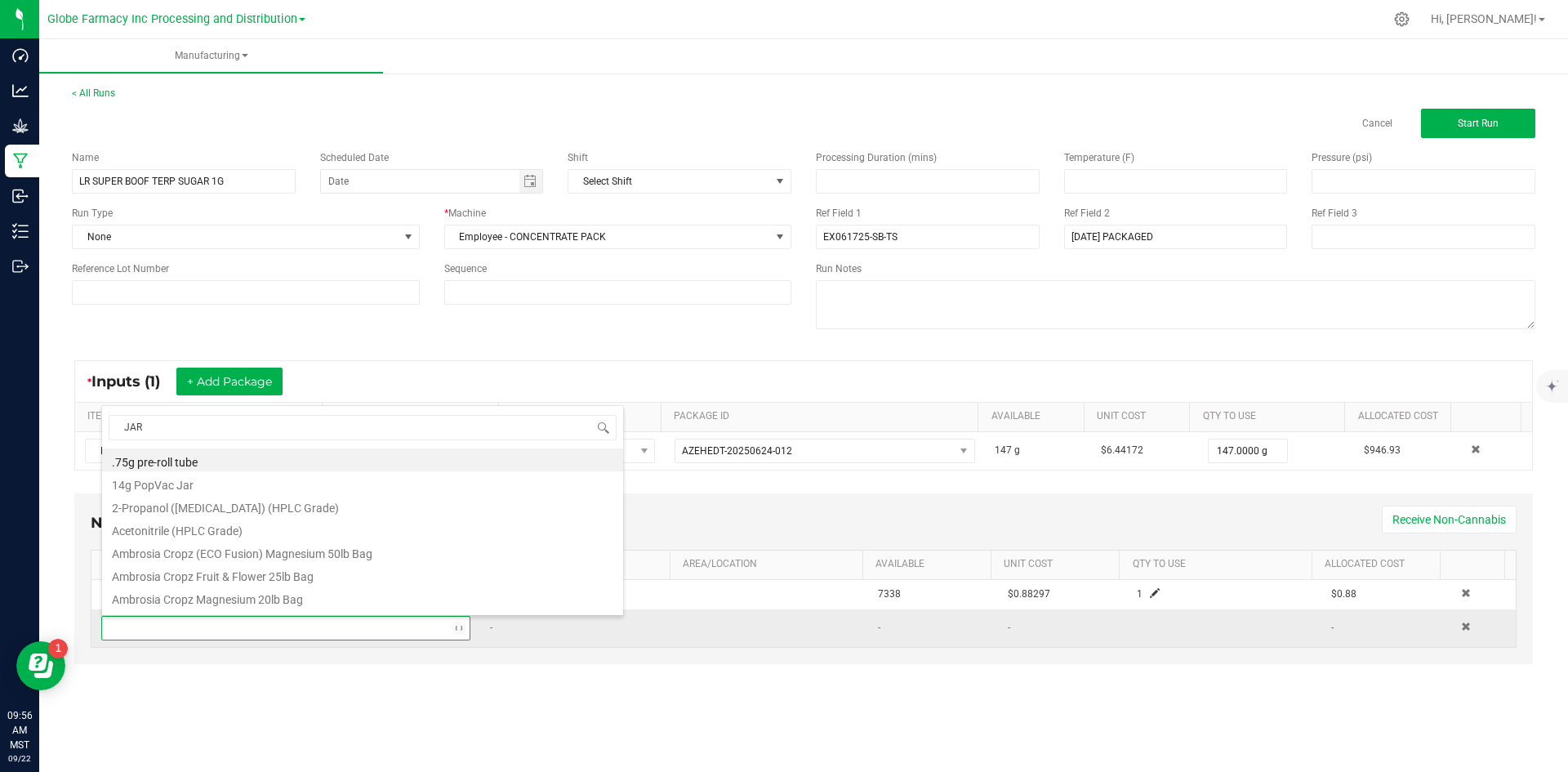
type input "JARS"
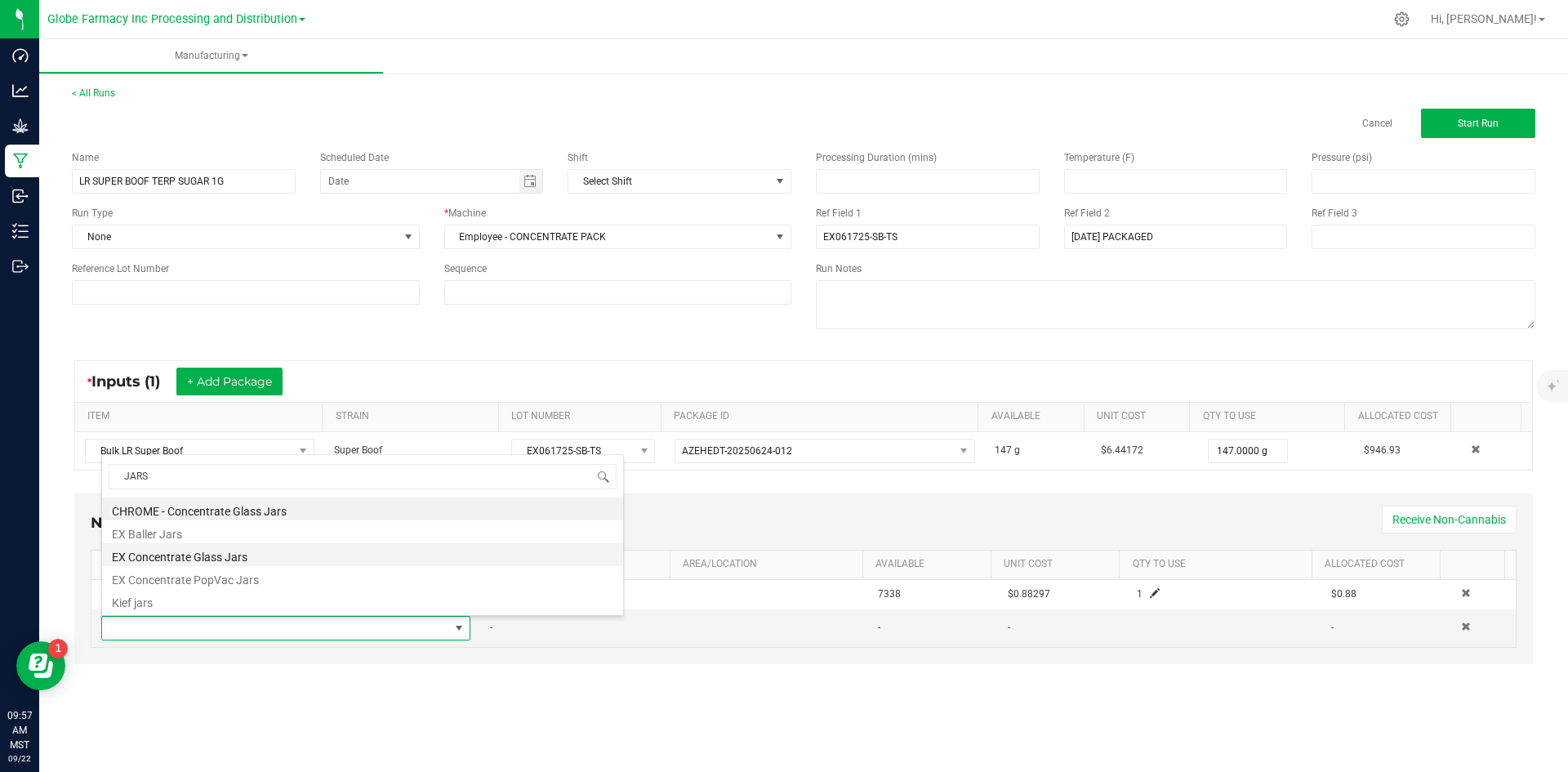
click at [269, 551] on li "EX Concentrate Glass Jars" at bounding box center [362, 555] width 521 height 23
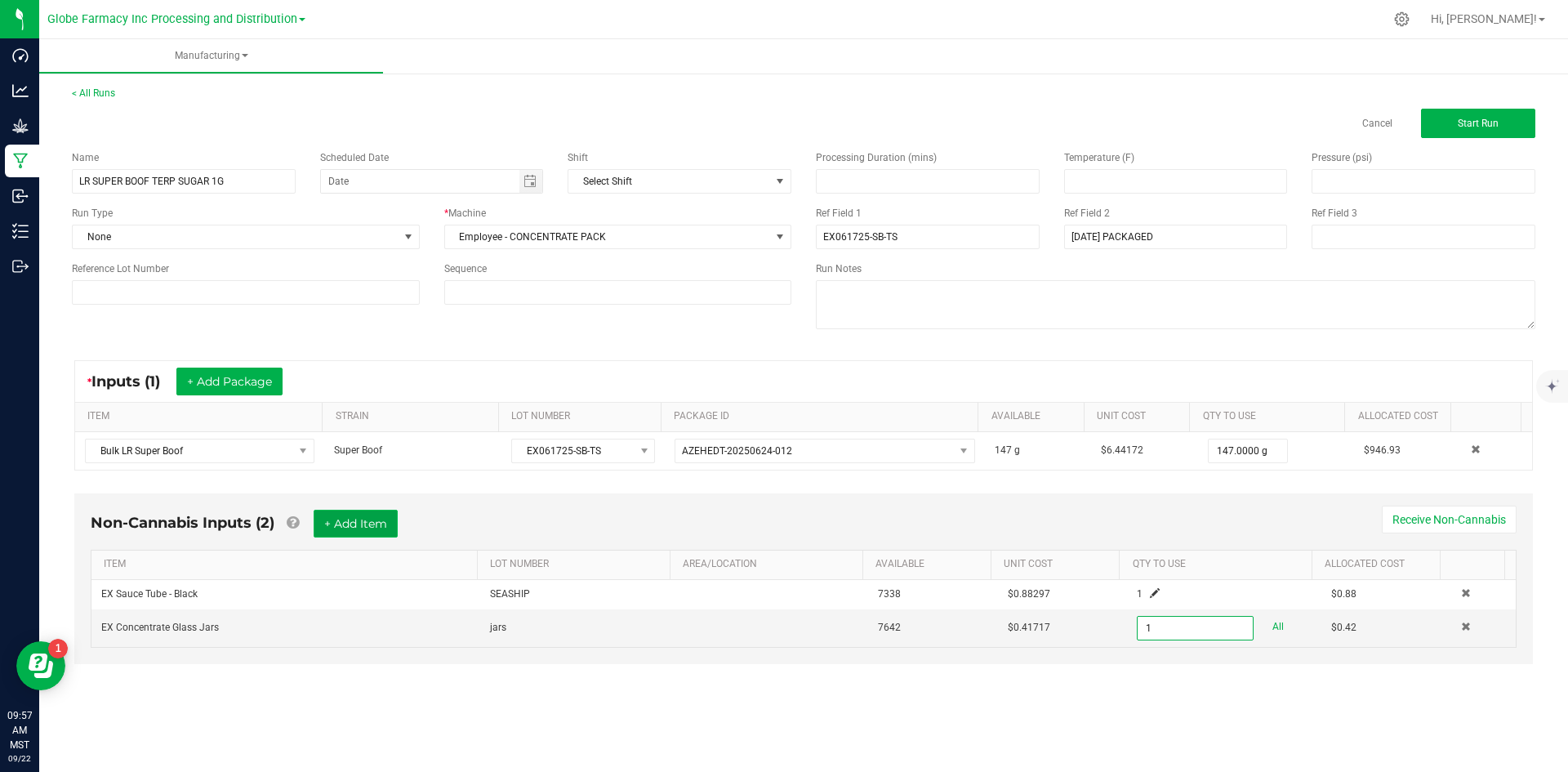
type input "1 ea"
click at [372, 526] on button "+ Add Item" at bounding box center [356, 523] width 84 height 28
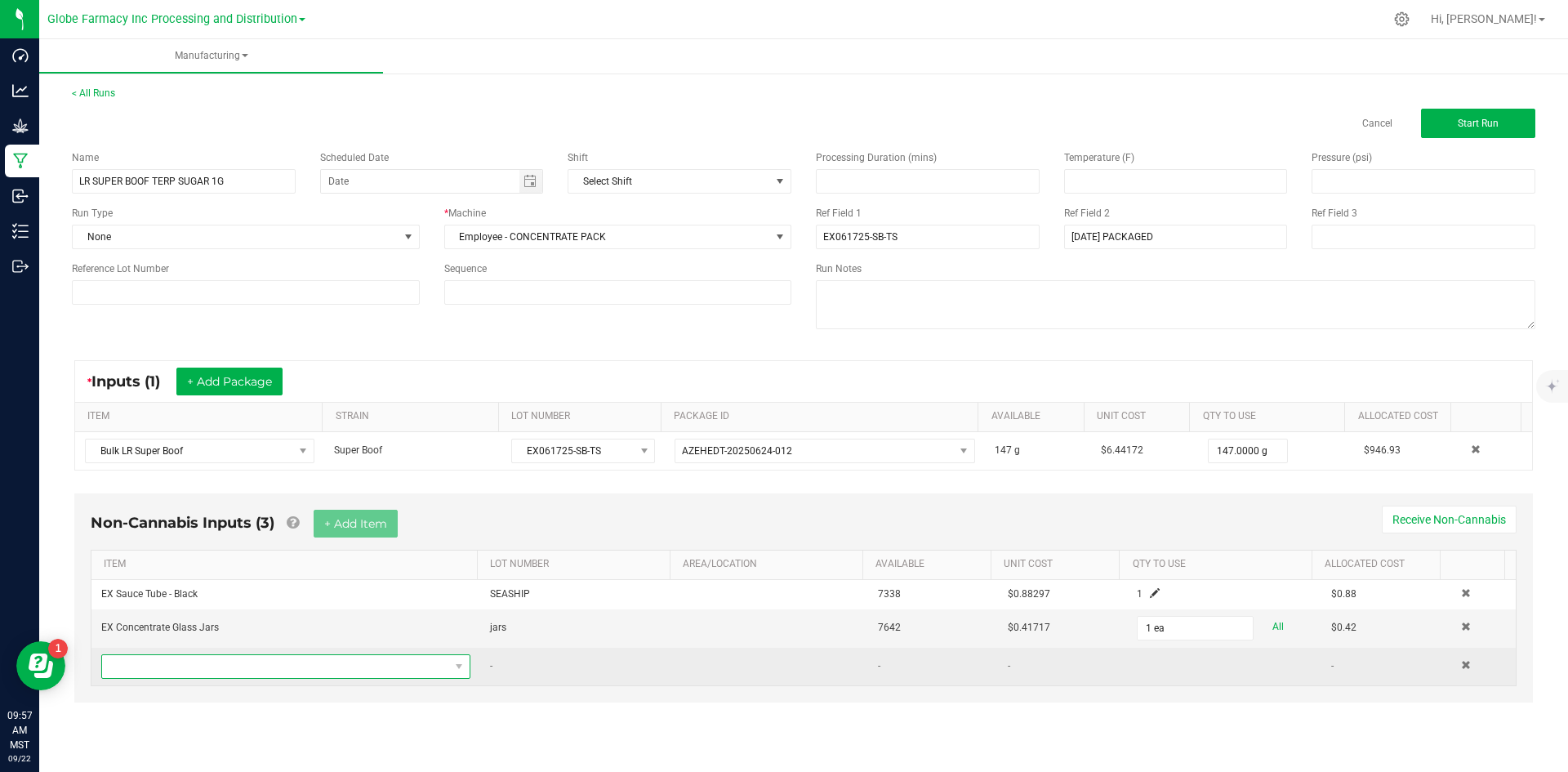
click at [281, 666] on span "NO DATA FOUND" at bounding box center [275, 666] width 347 height 23
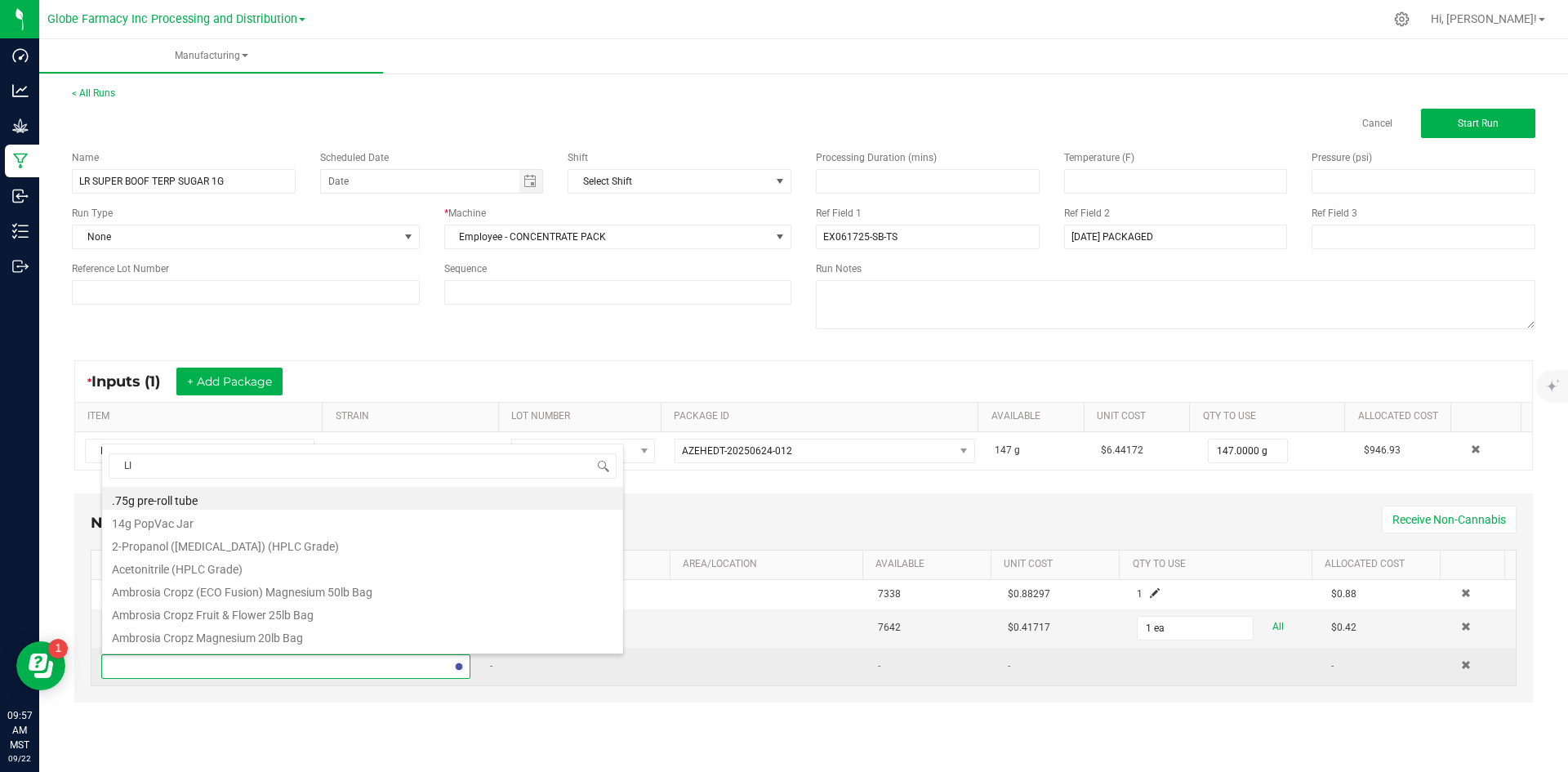
type input "LID"
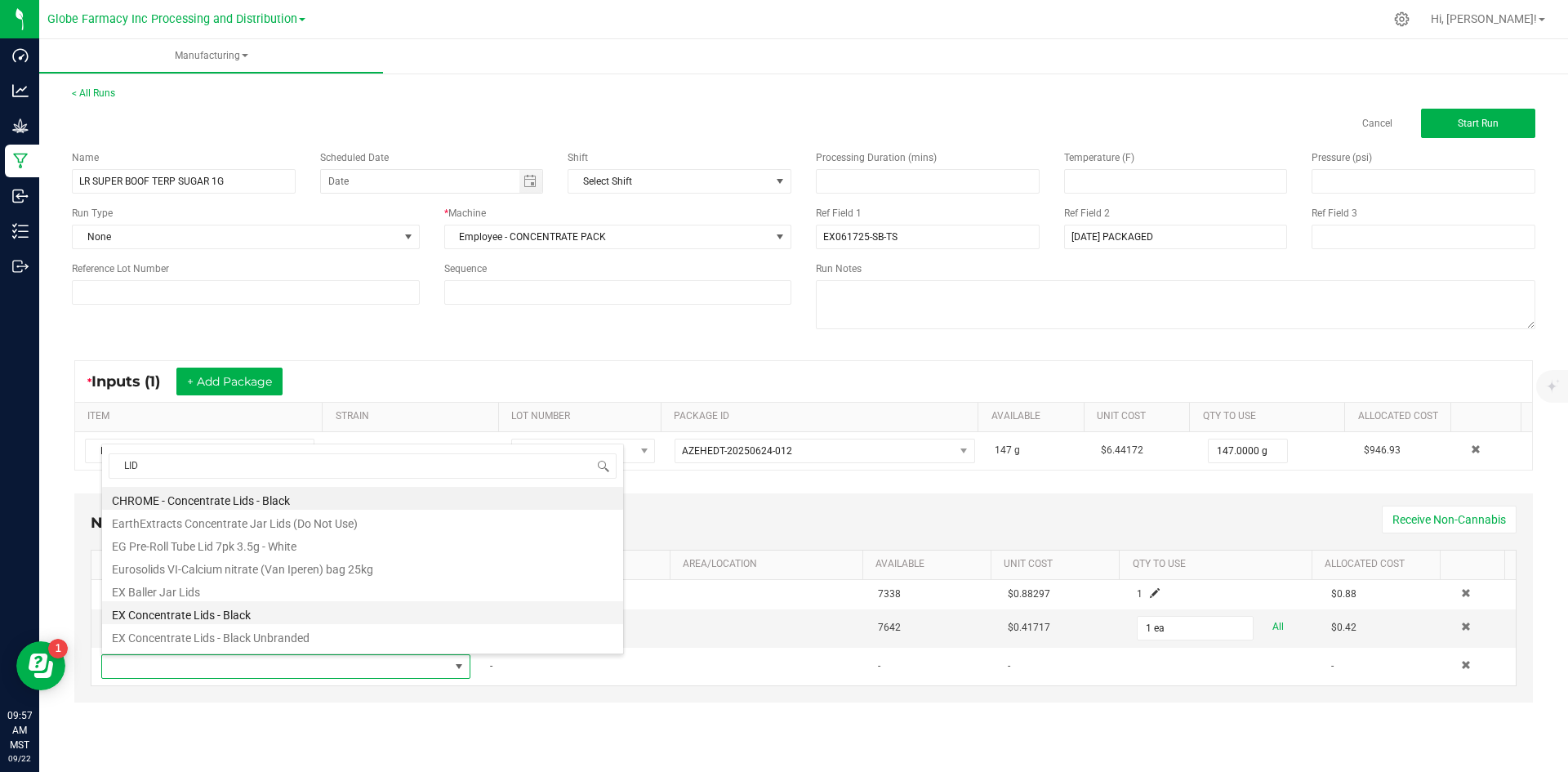
click at [265, 611] on li "EX Concentrate Lids - Black" at bounding box center [362, 613] width 521 height 23
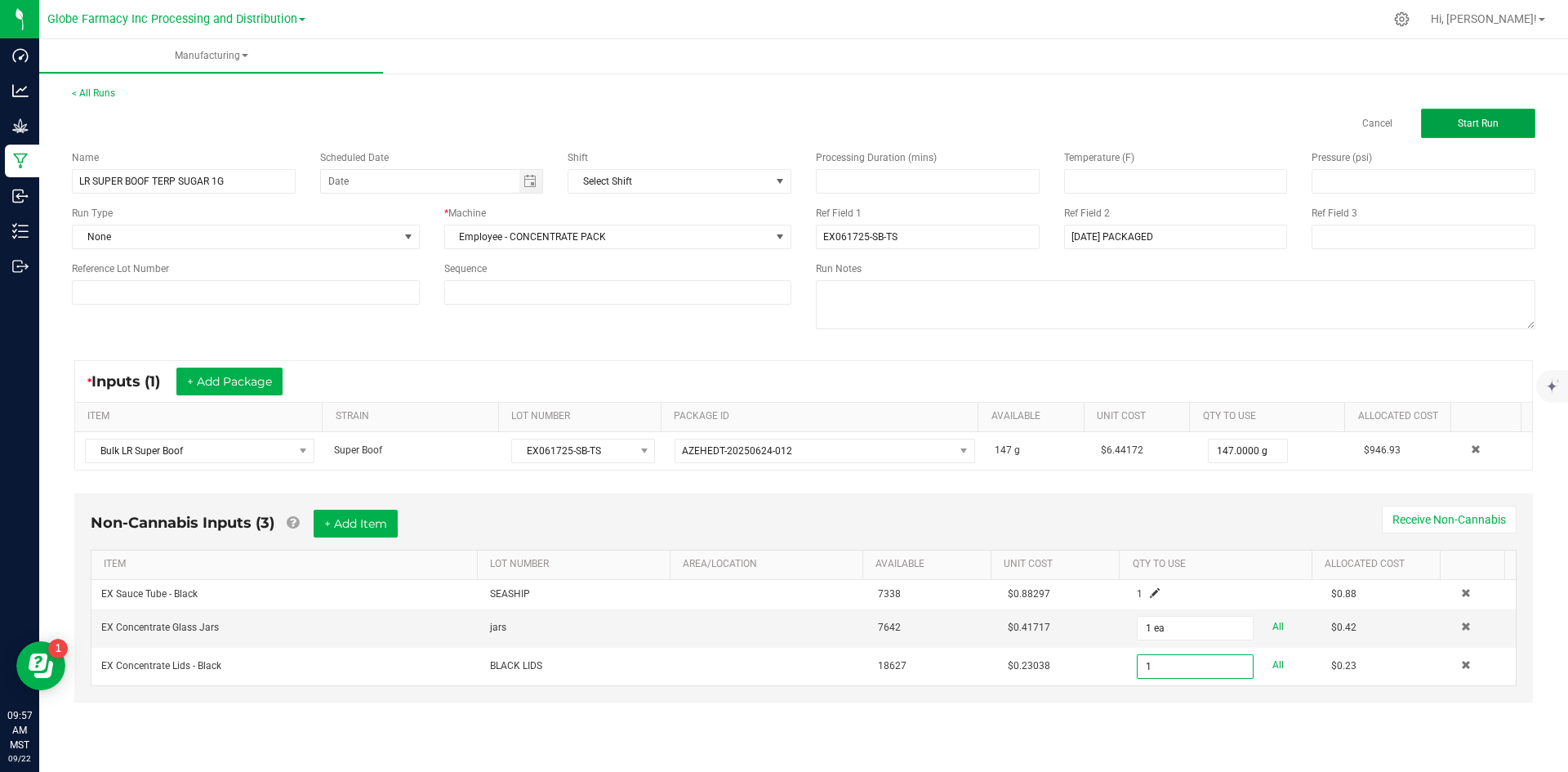
type input "1 ea"
click at [1501, 116] on button "Start Run" at bounding box center [1478, 123] width 114 height 29
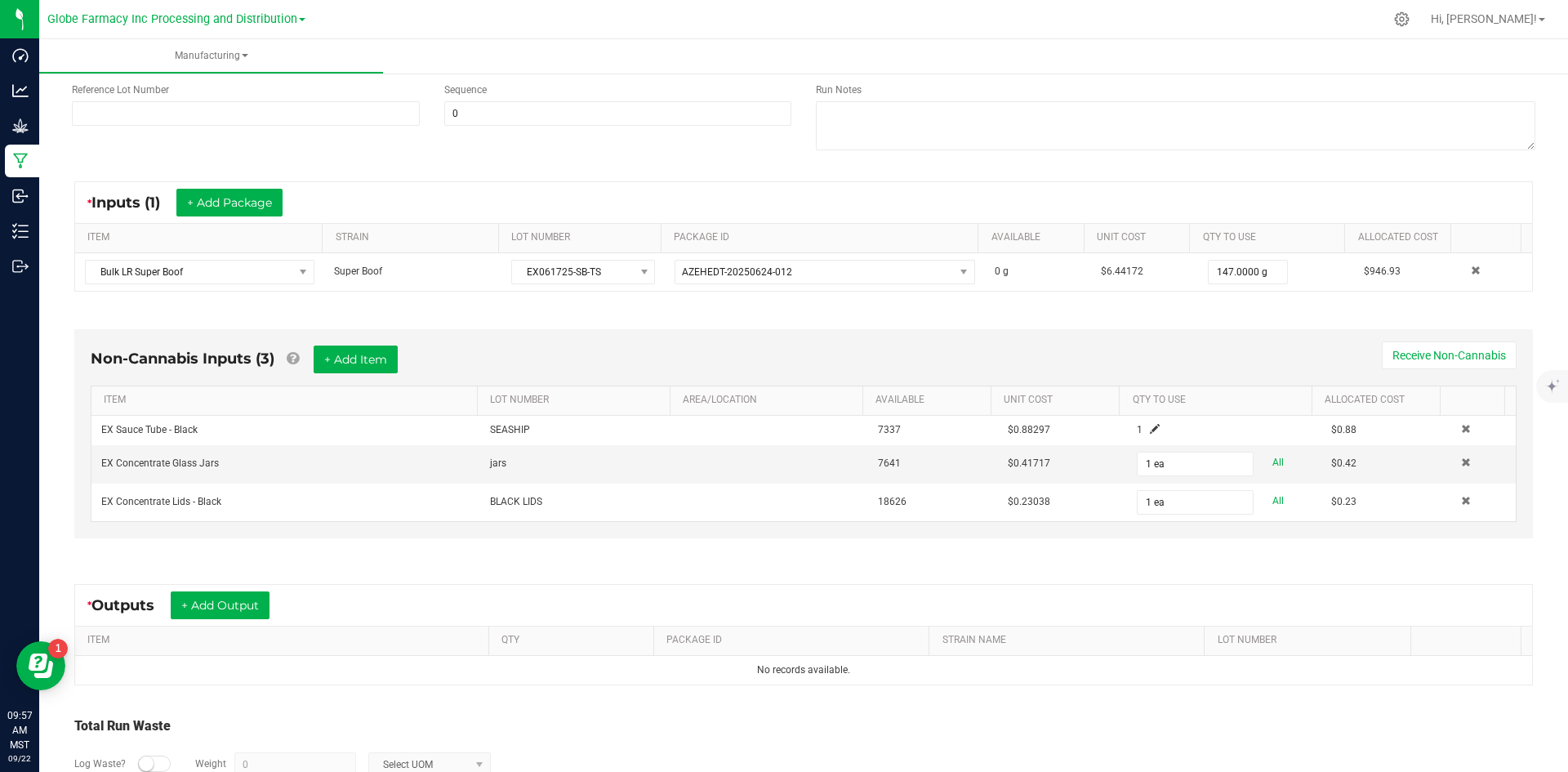
scroll to position [312, 0]
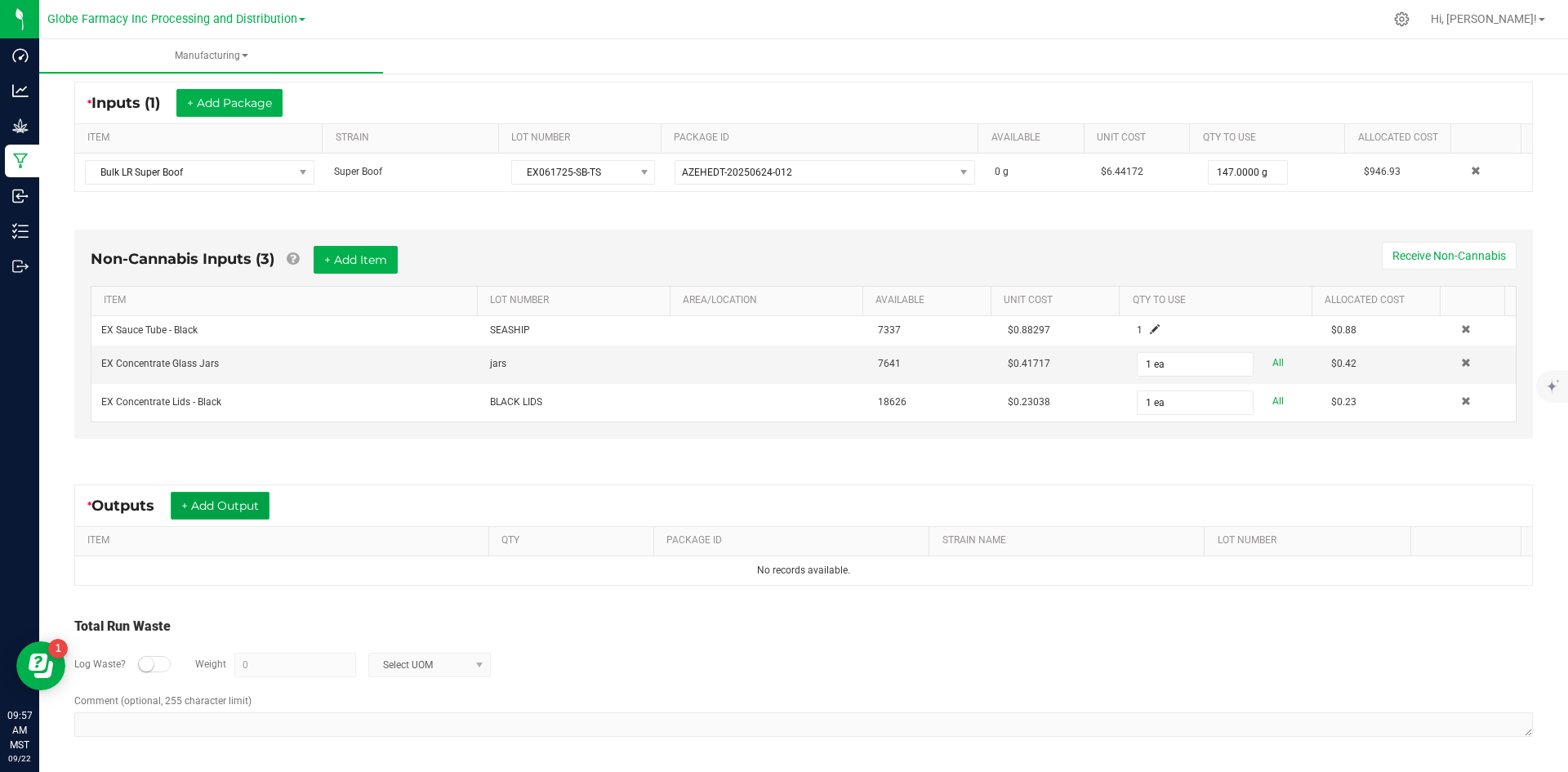
click at [211, 494] on button "+ Add Output" at bounding box center [220, 506] width 98 height 28
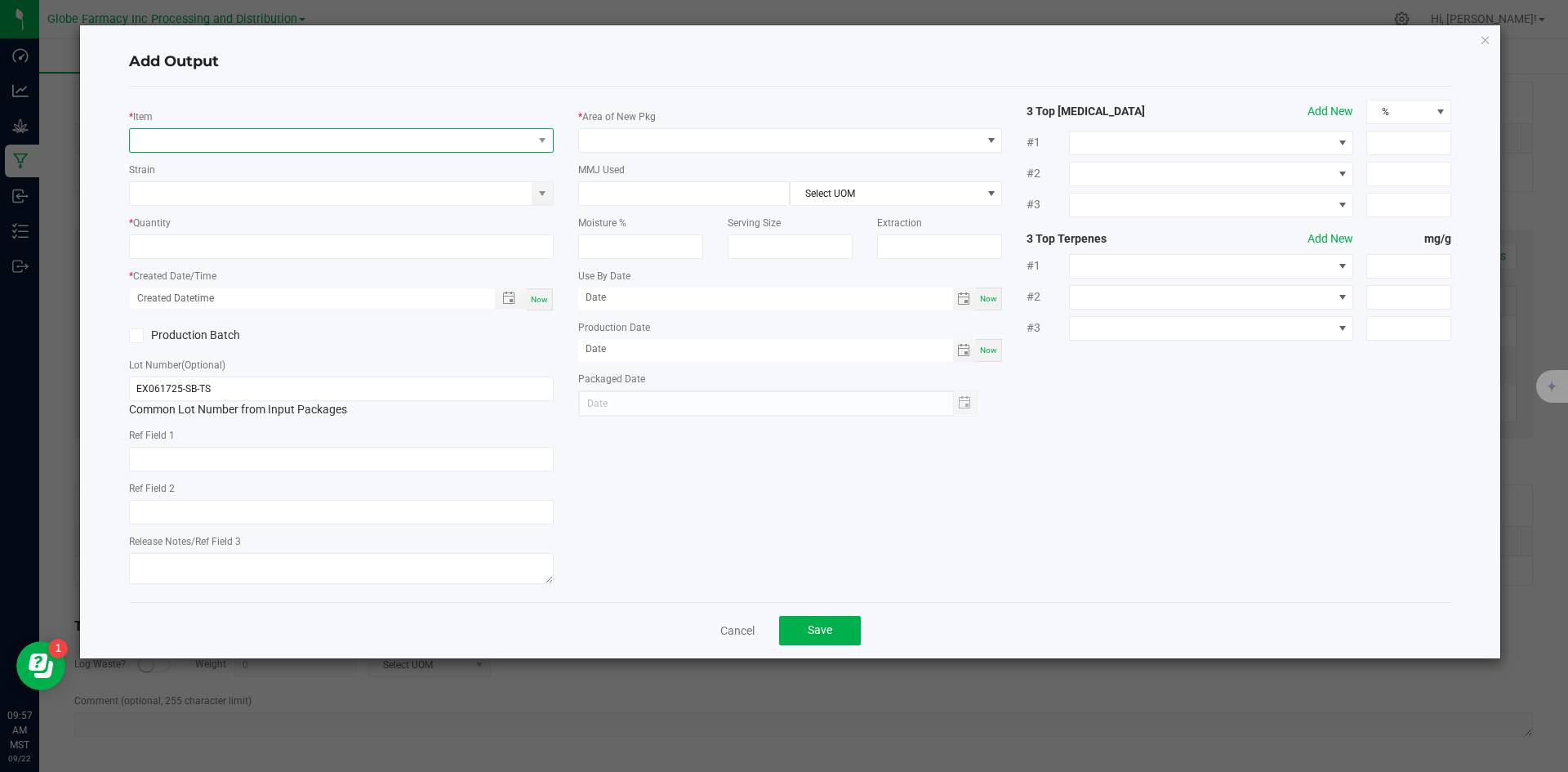
click at [307, 138] on span "NO DATA FOUND" at bounding box center [332, 141] width 403 height 23
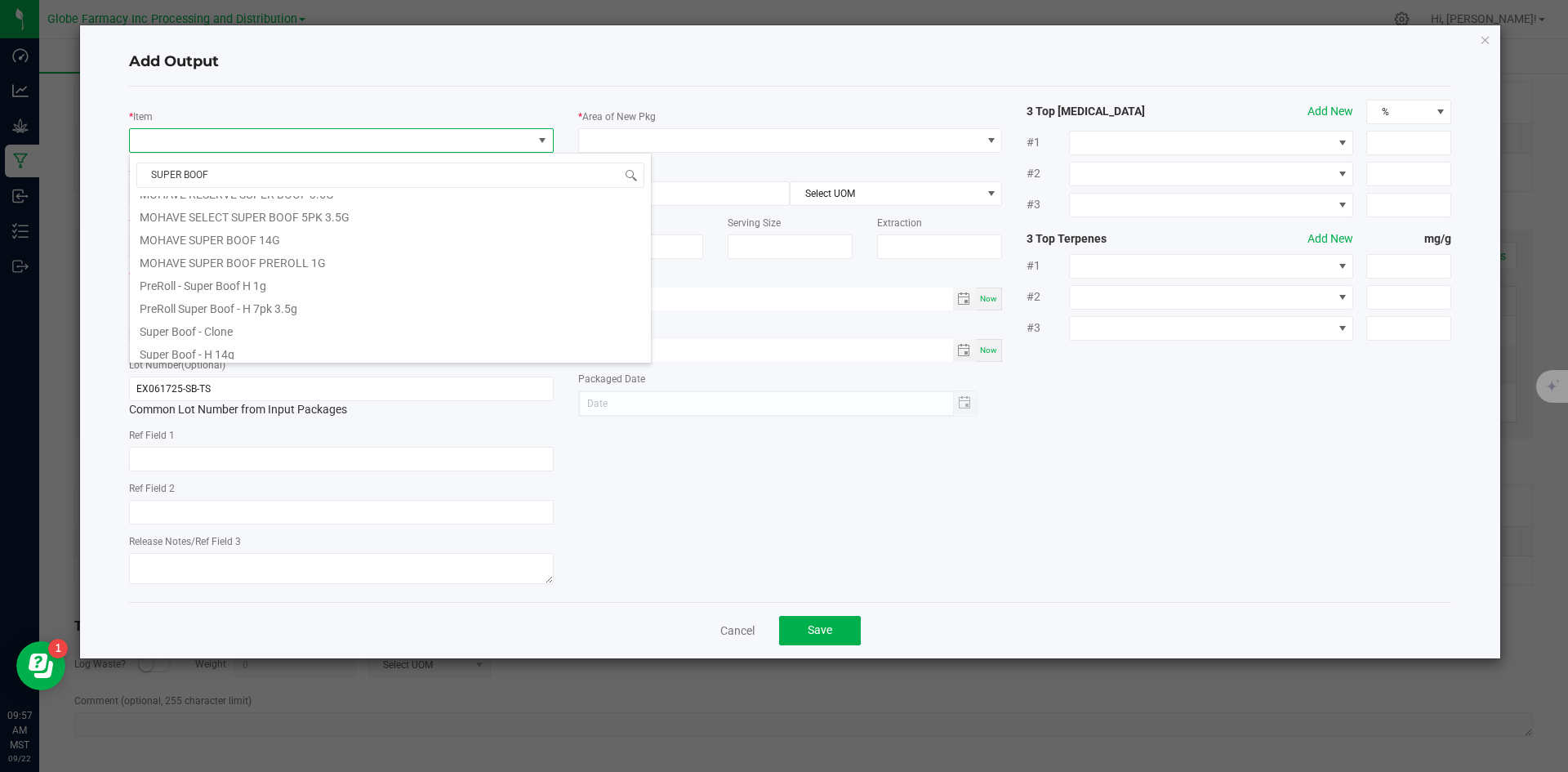
scroll to position [572, 0]
type input "SUPER BOOF"
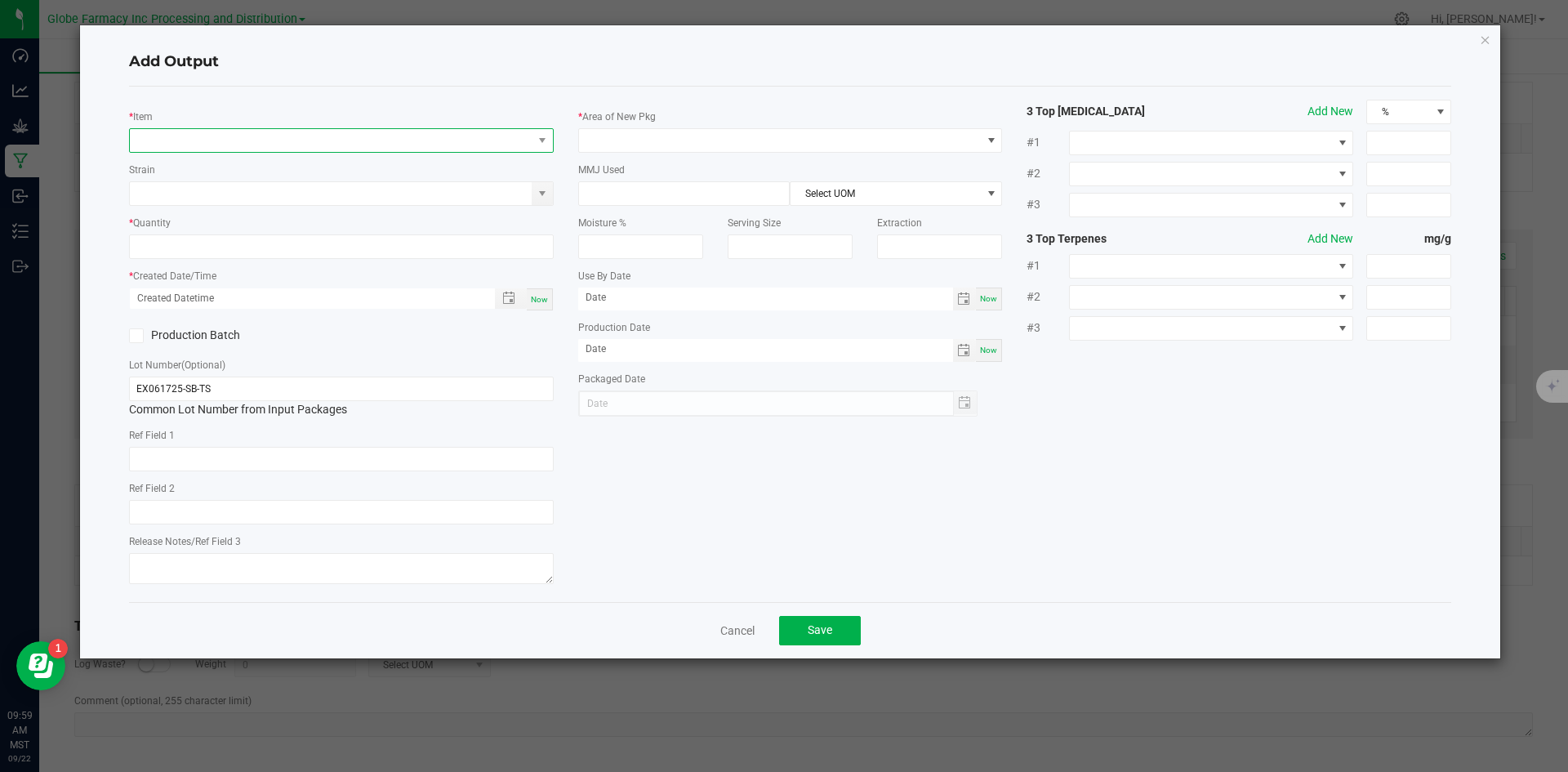
click at [354, 146] on span "NO DATA FOUND" at bounding box center [332, 141] width 403 height 23
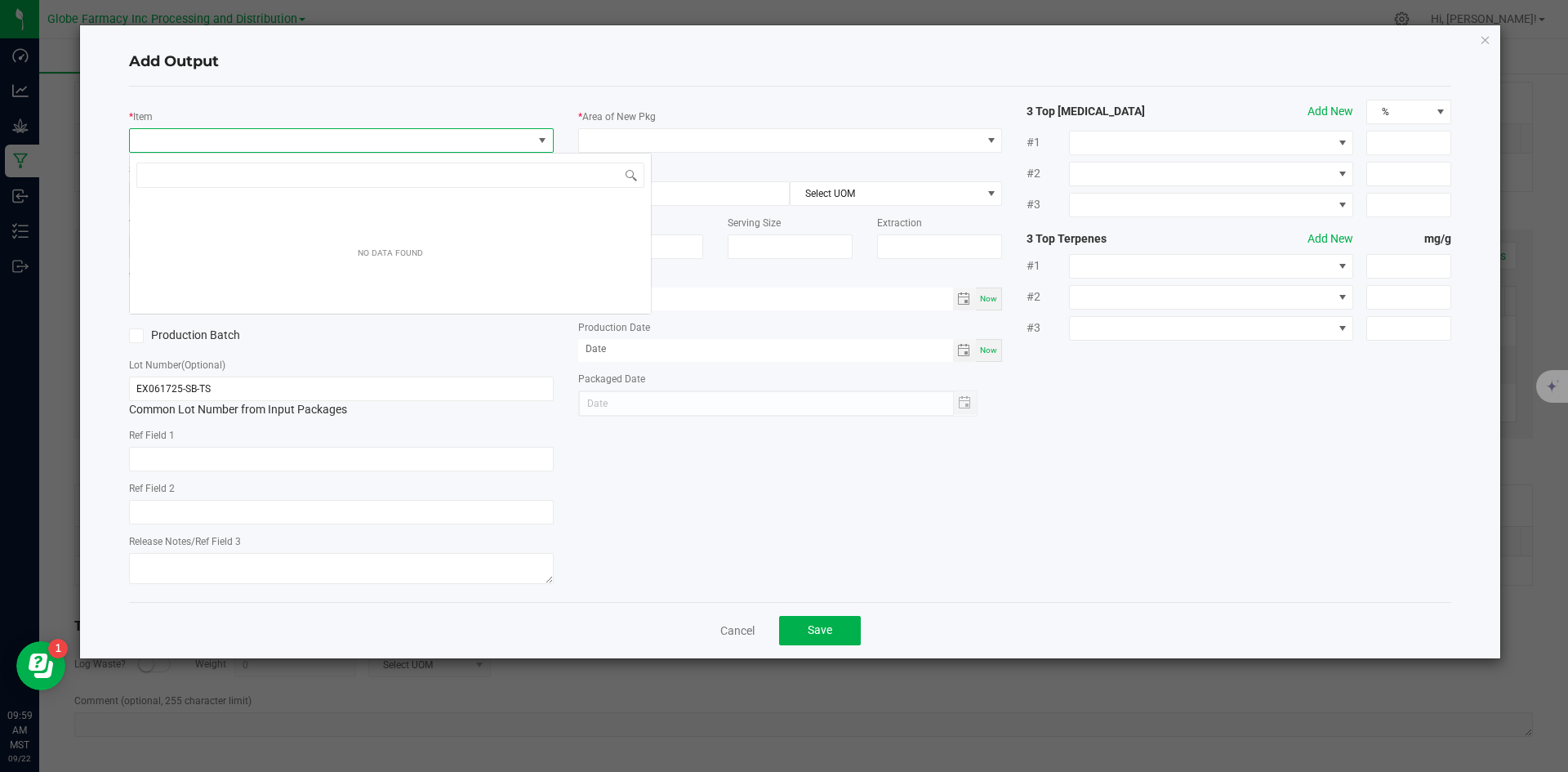
scroll to position [25, 425]
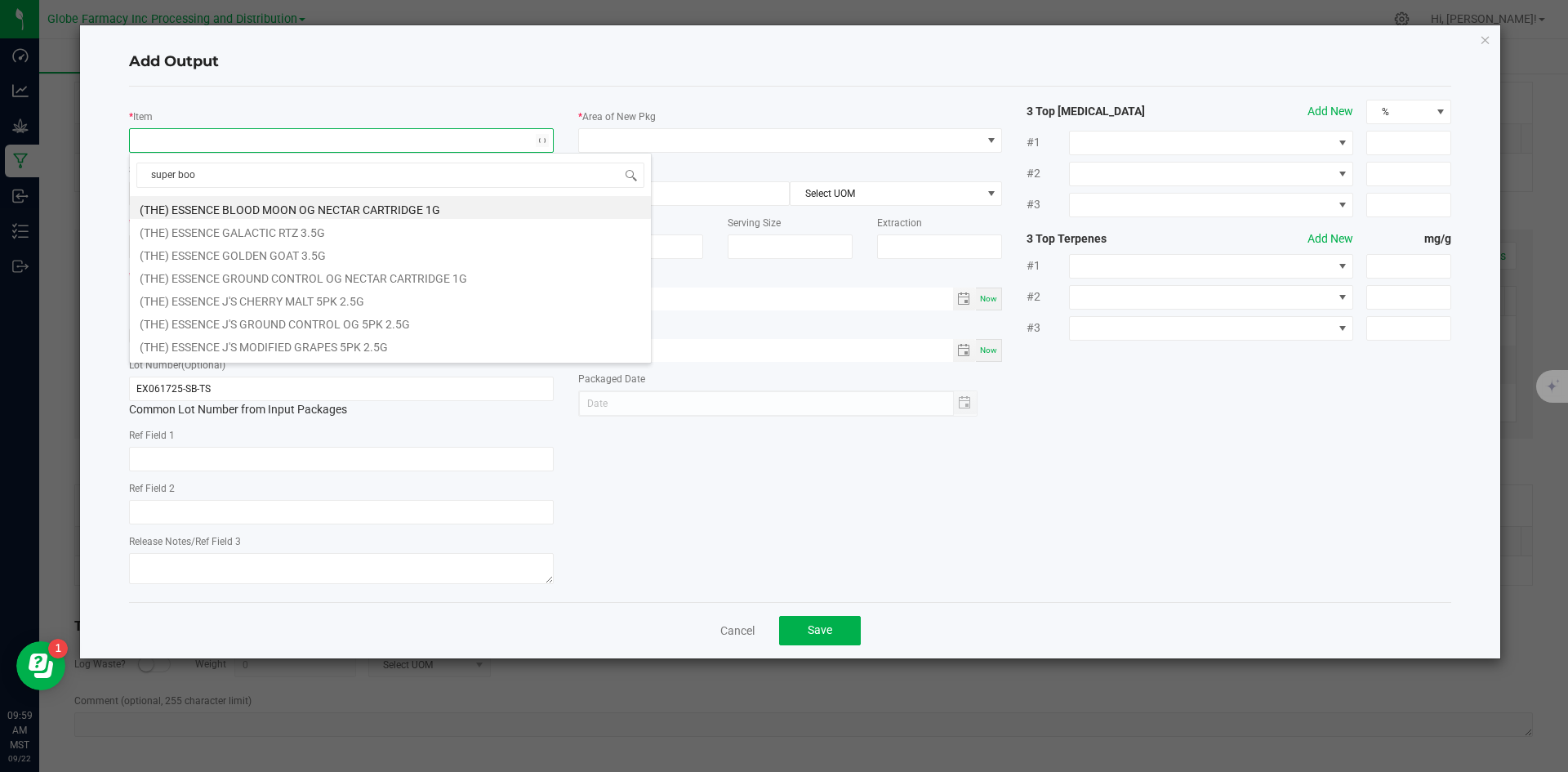
type input "super boof"
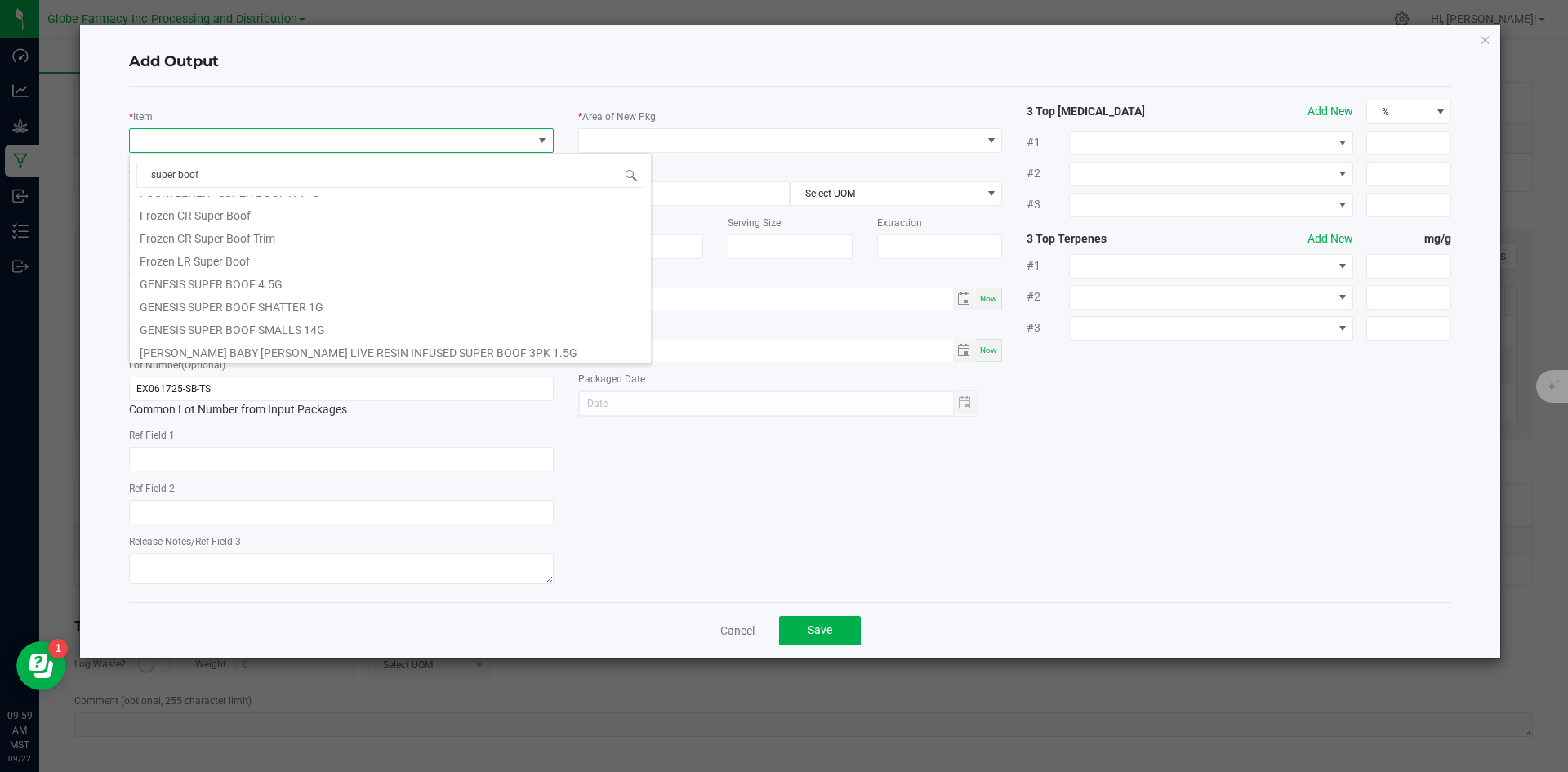
scroll to position [326, 0]
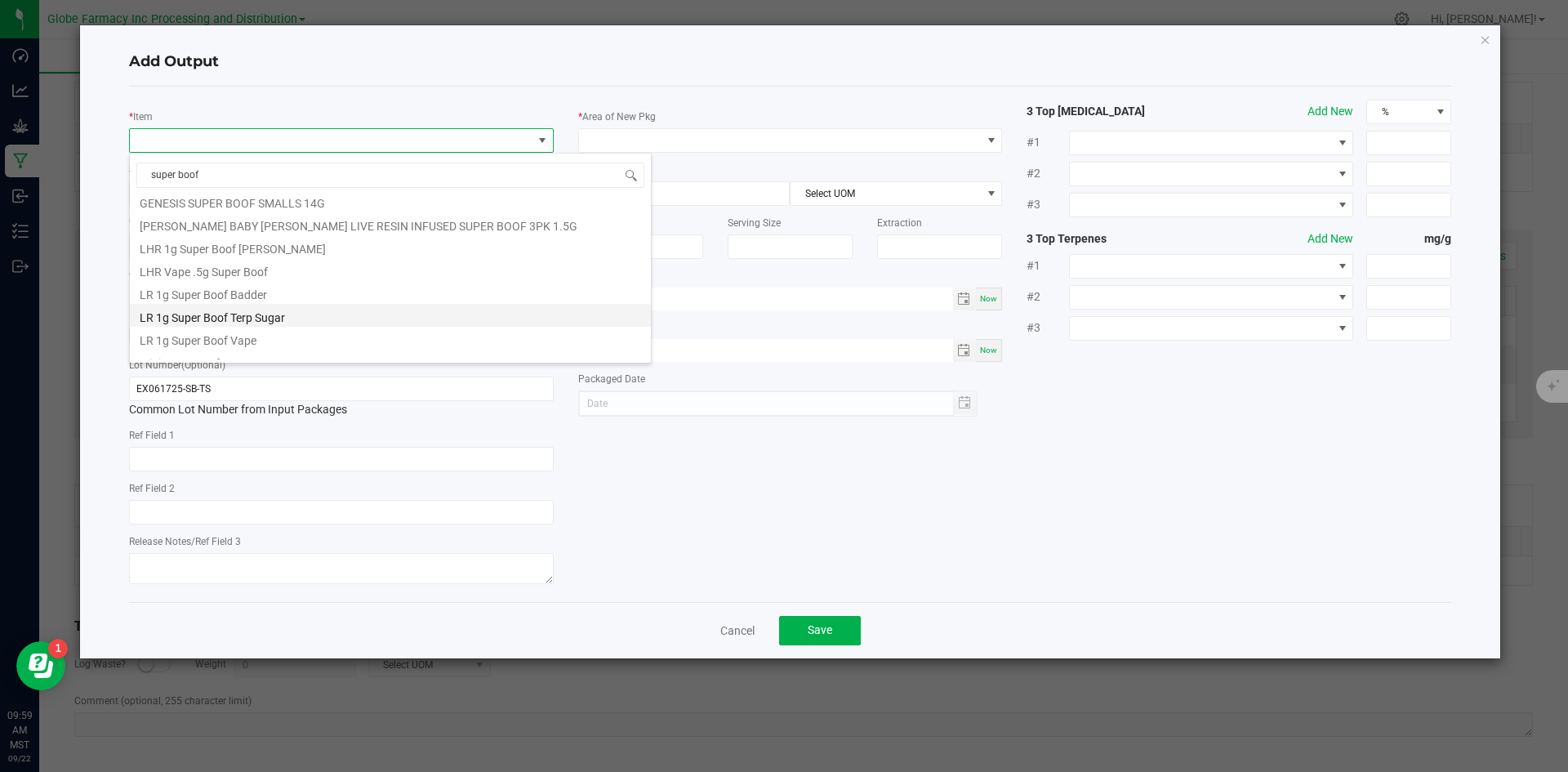
click at [315, 317] on li "LR 1g Super Boof Terp Sugar" at bounding box center [390, 315] width 521 height 23
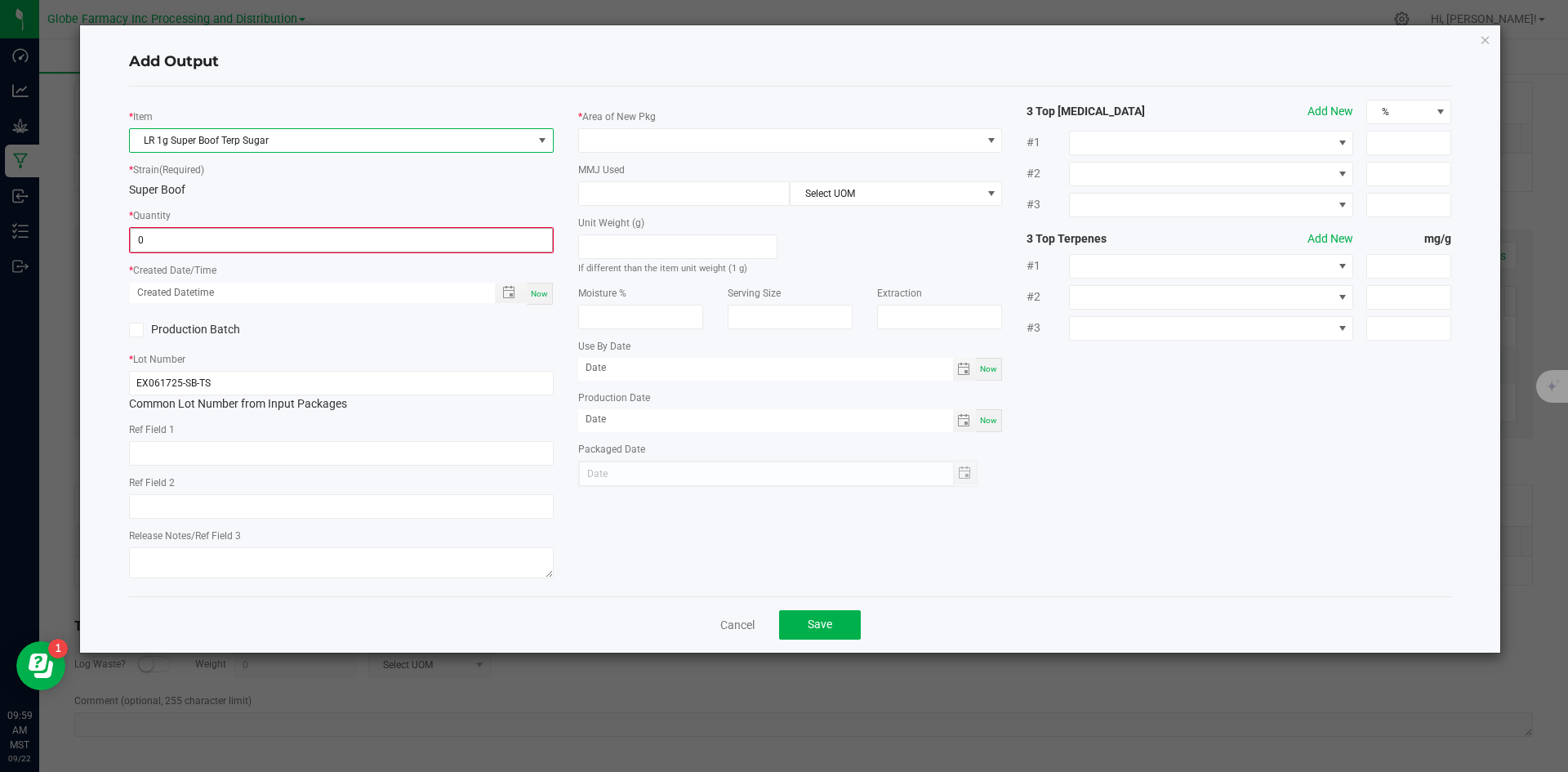
click at [282, 230] on input "0" at bounding box center [341, 240] width 421 height 23
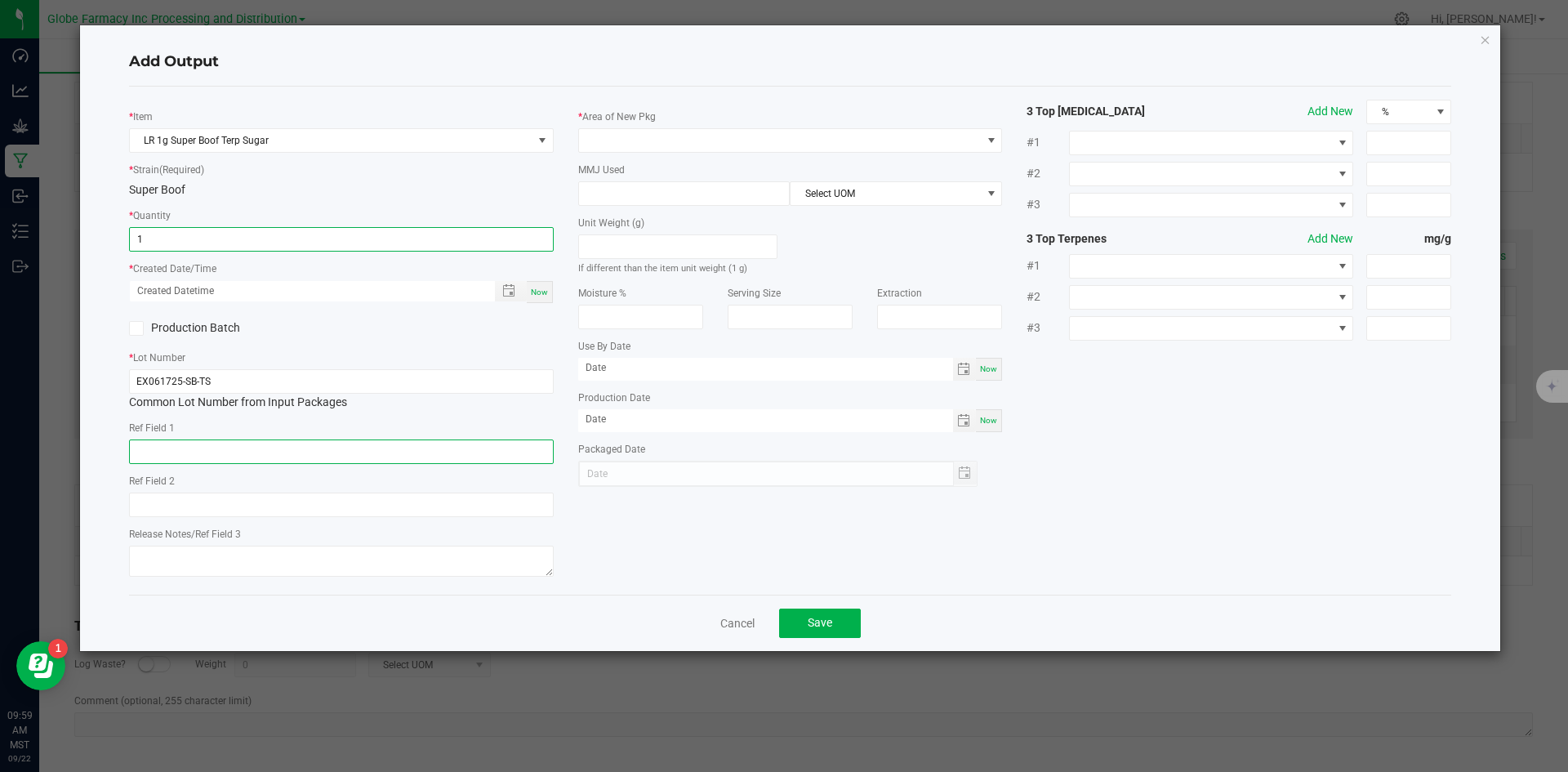
type input "1 ea"
click at [263, 451] on input "text" at bounding box center [341, 452] width 425 height 25
type input "CONCENTRATE"
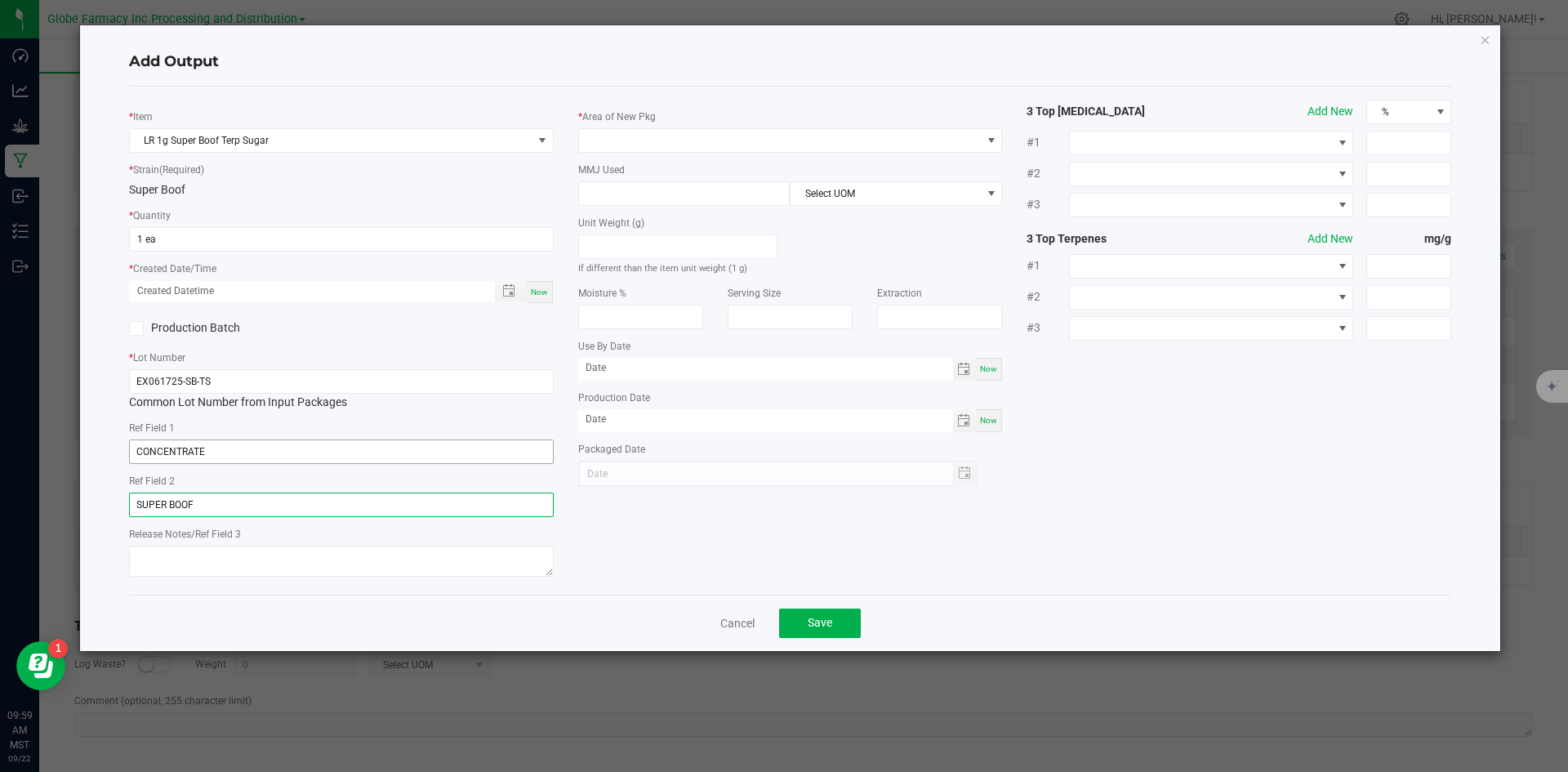
type input "SUPER BOOF"
type textarea "[DATE]"
click at [610, 134] on span at bounding box center [780, 141] width 403 height 23
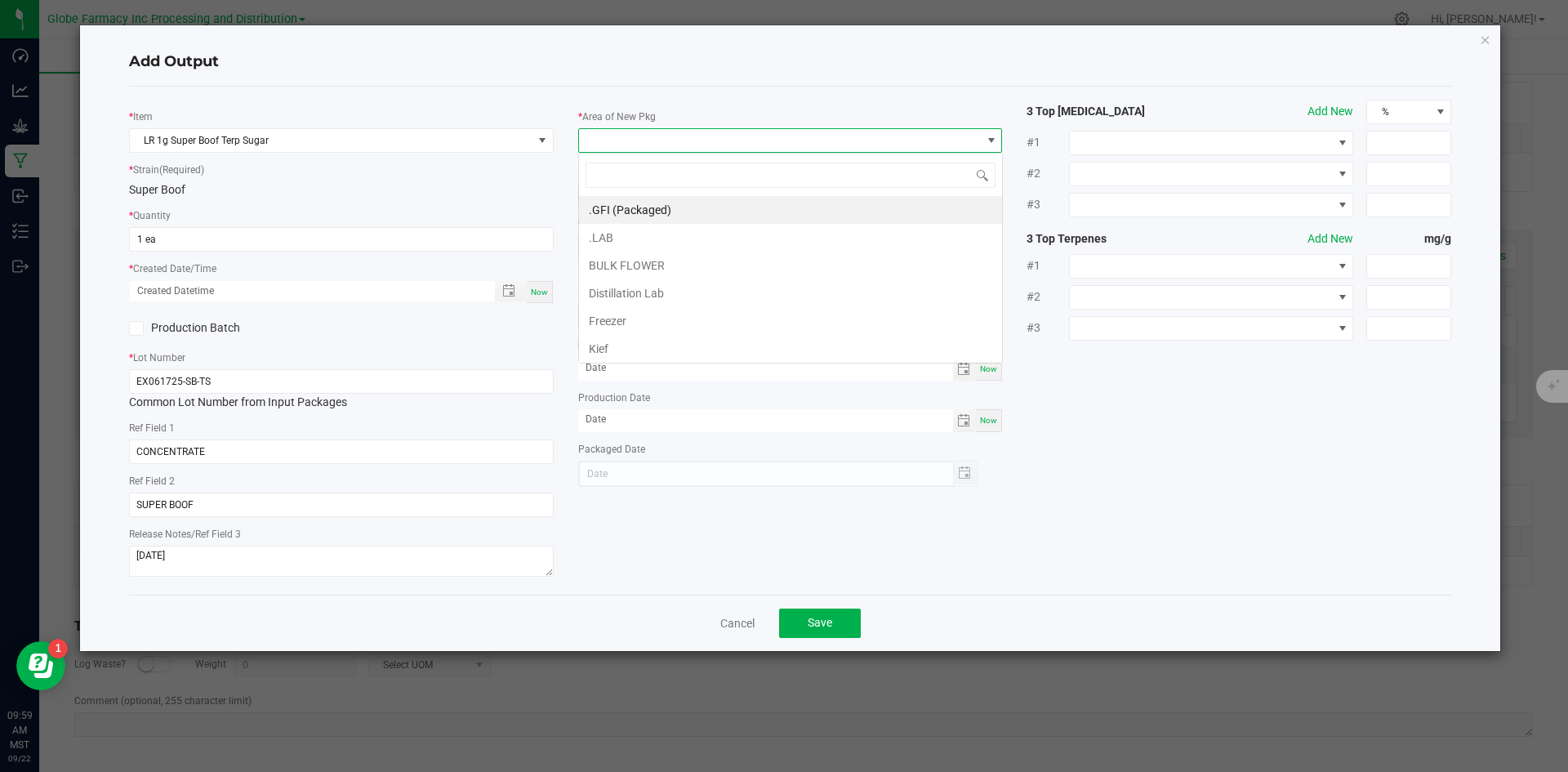
scroll to position [25, 425]
click at [644, 207] on li ".GFI (Packaged)" at bounding box center [790, 210] width 423 height 28
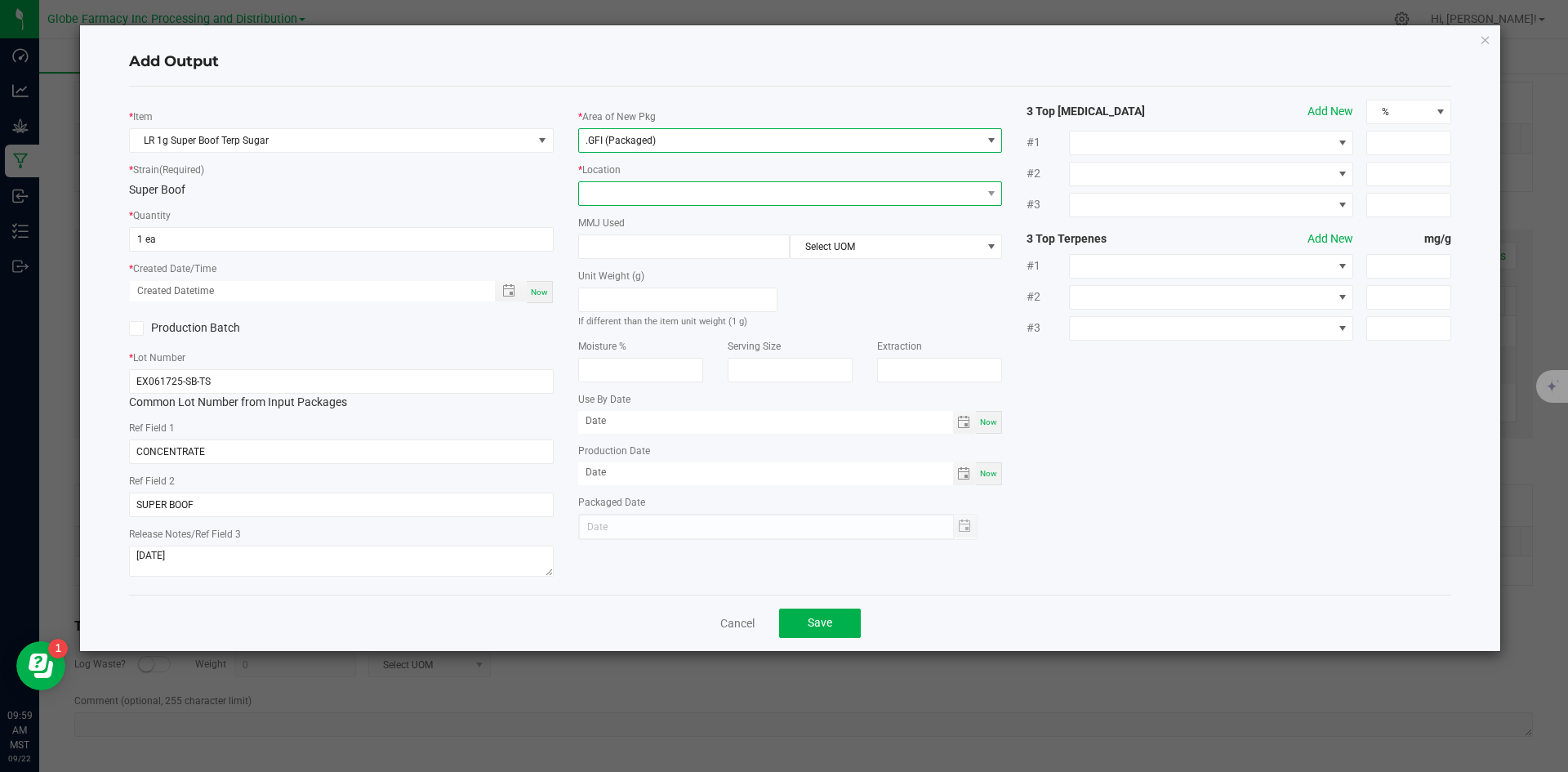
click at [651, 181] on span at bounding box center [791, 193] width 425 height 25
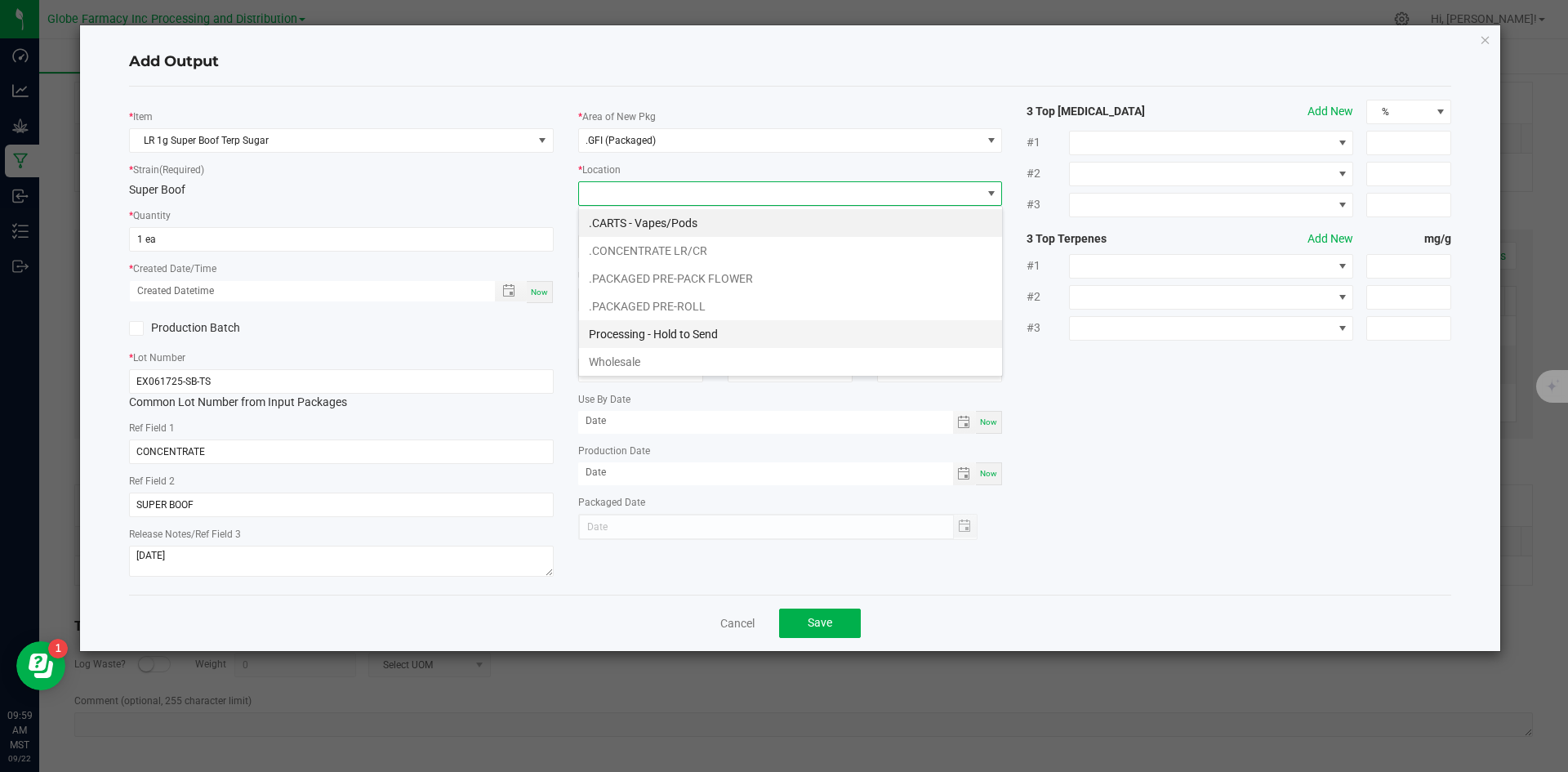
click at [654, 335] on li "Processing - Hold to Send" at bounding box center [790, 334] width 423 height 28
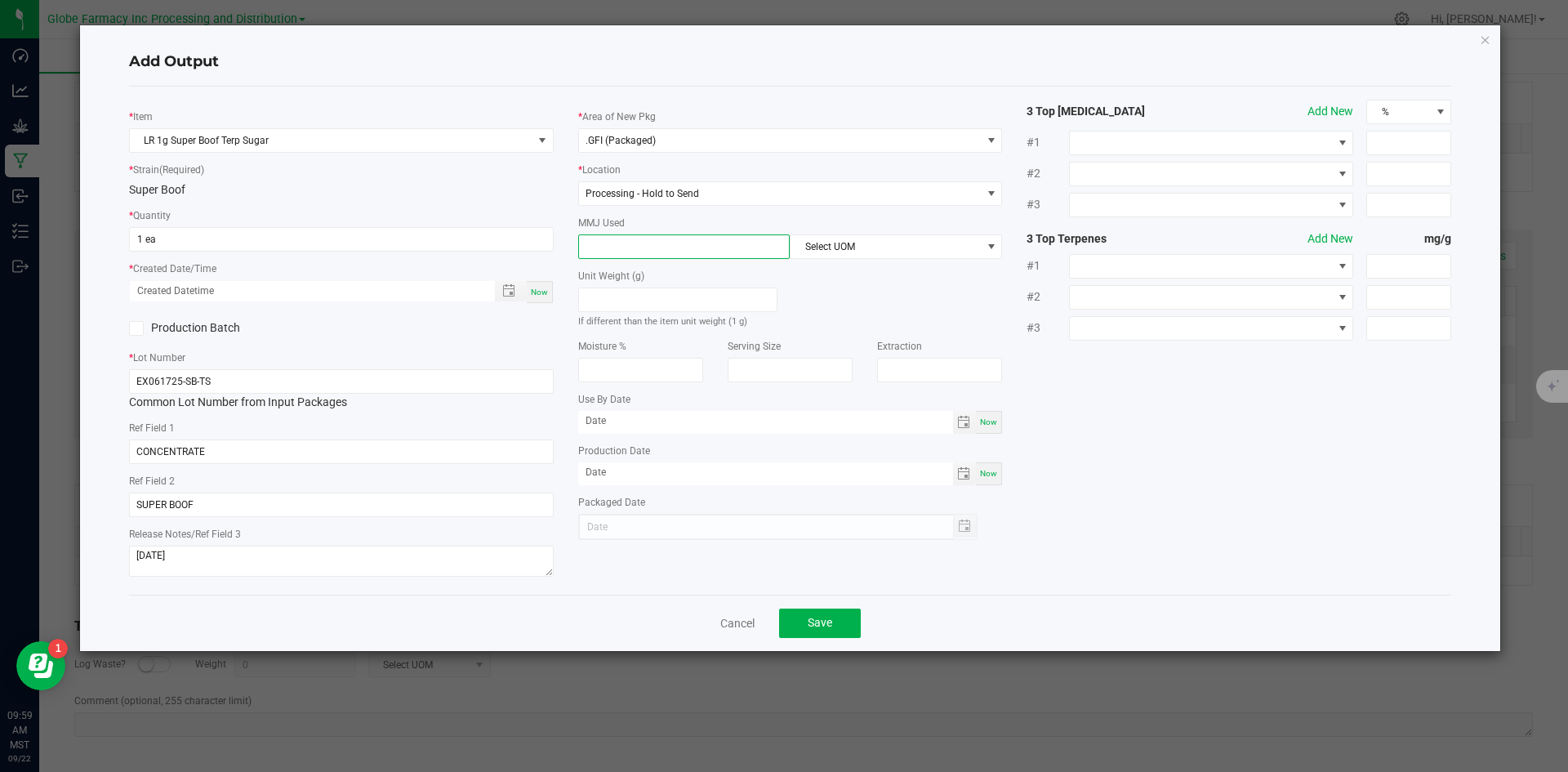
click at [636, 254] on input at bounding box center [684, 246] width 211 height 23
type input "1"
click at [919, 244] on span "Select UOM" at bounding box center [886, 246] width 190 height 23
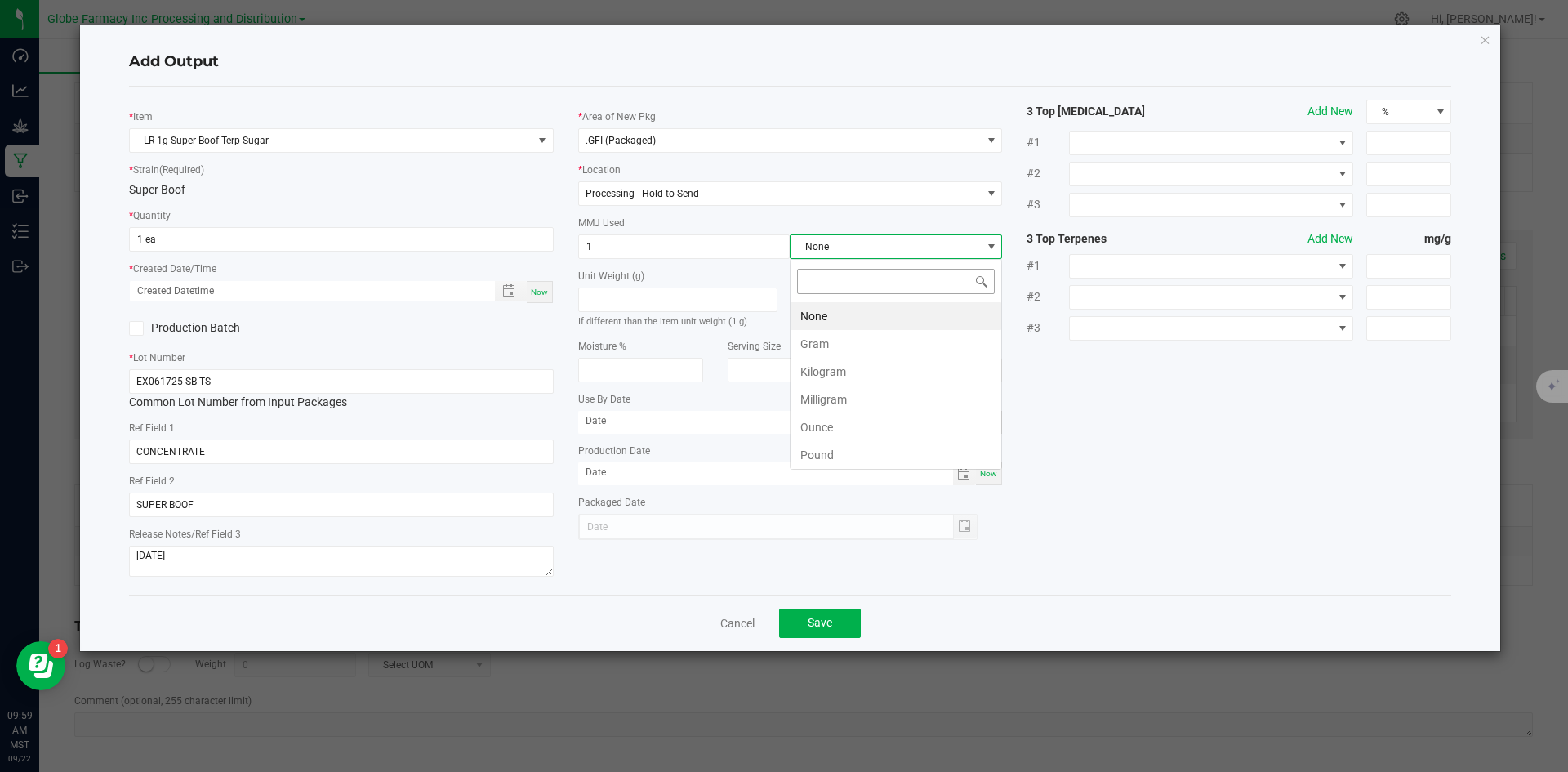
scroll to position [25, 212]
click at [836, 342] on li "Gram" at bounding box center [896, 344] width 211 height 28
click at [819, 621] on span "Save" at bounding box center [820, 622] width 25 height 13
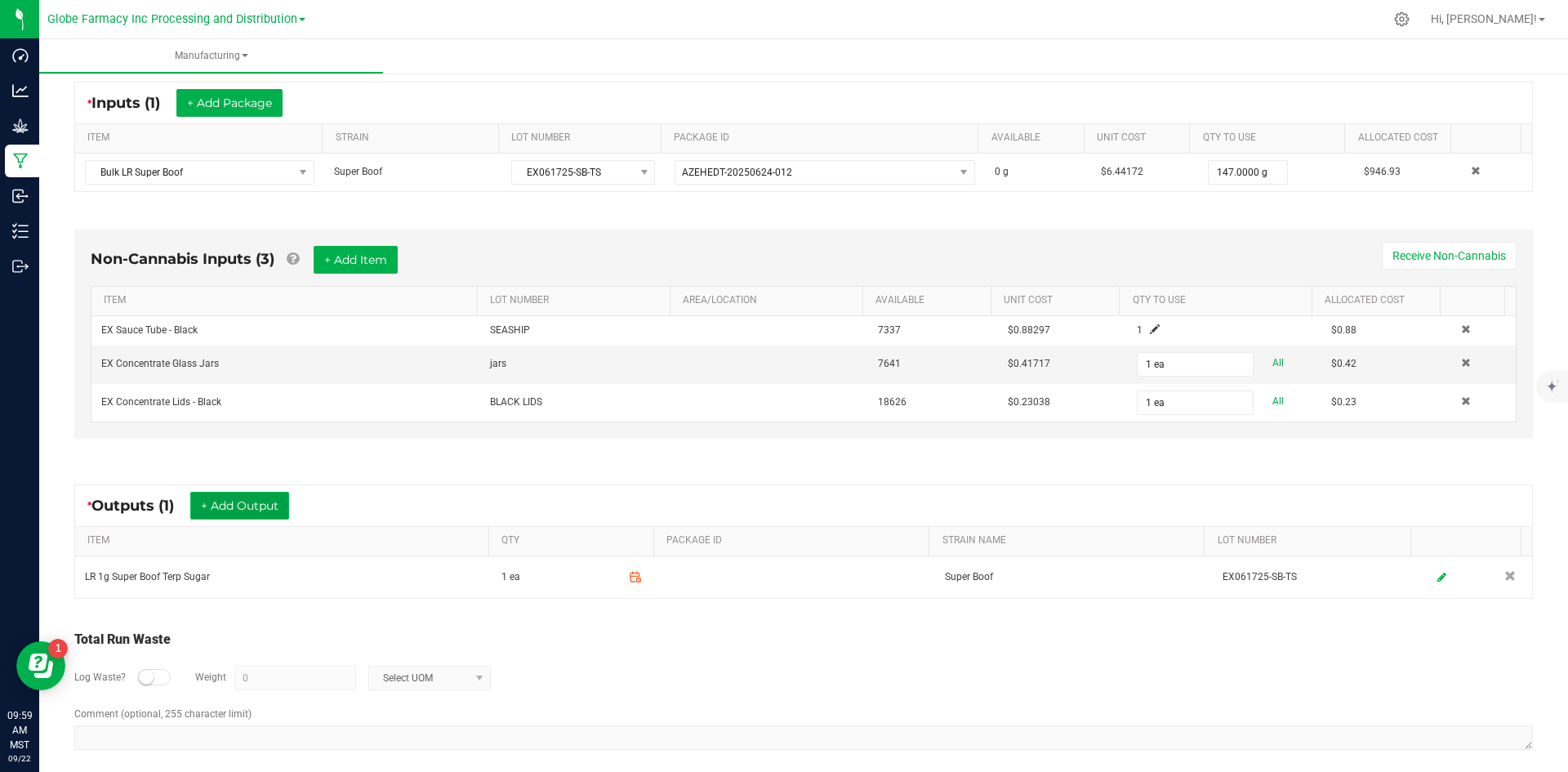
click at [272, 500] on button "+ Add Output" at bounding box center [239, 506] width 98 height 28
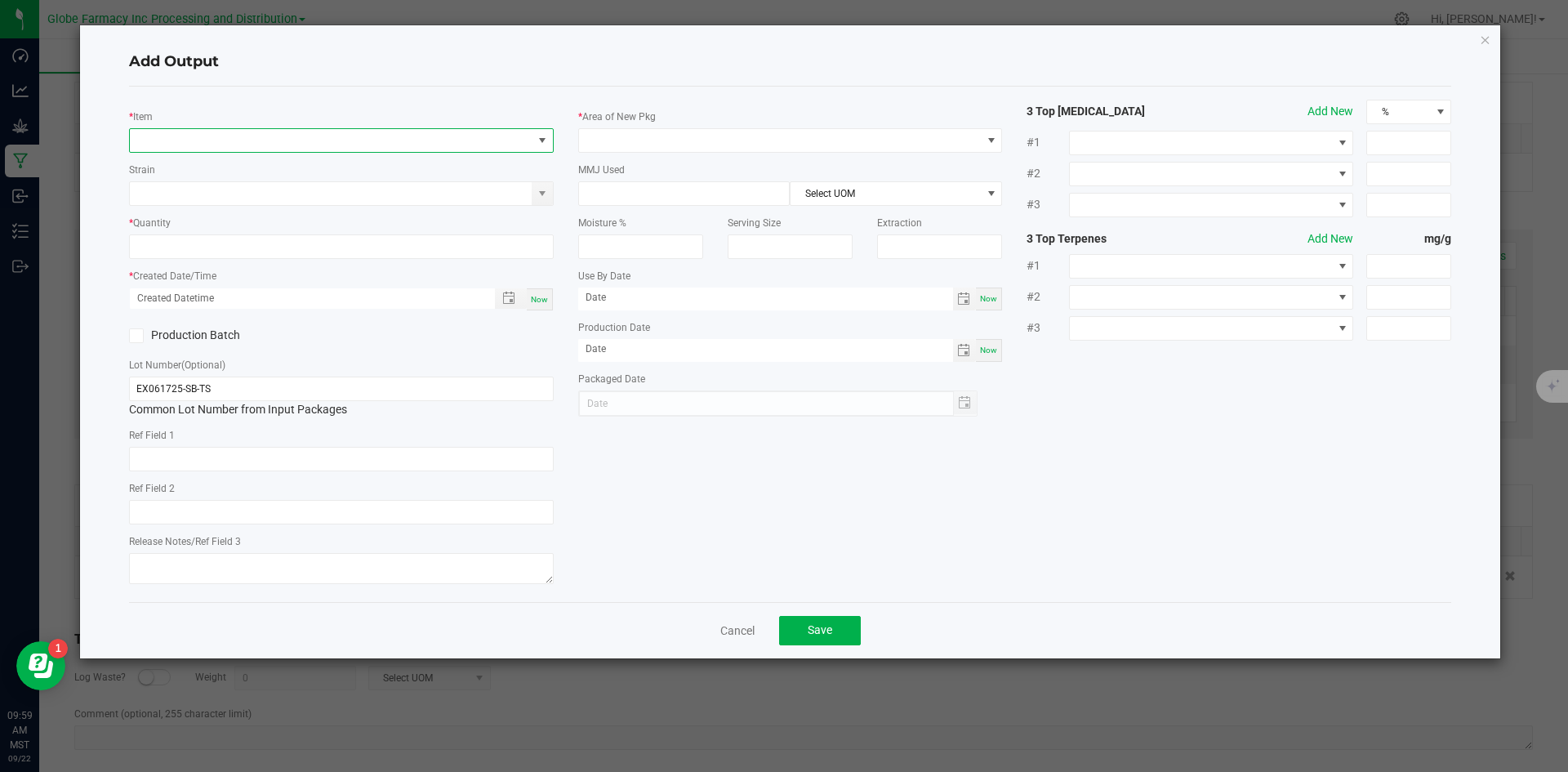
click at [301, 147] on span "NO DATA FOUND" at bounding box center [332, 141] width 403 height 23
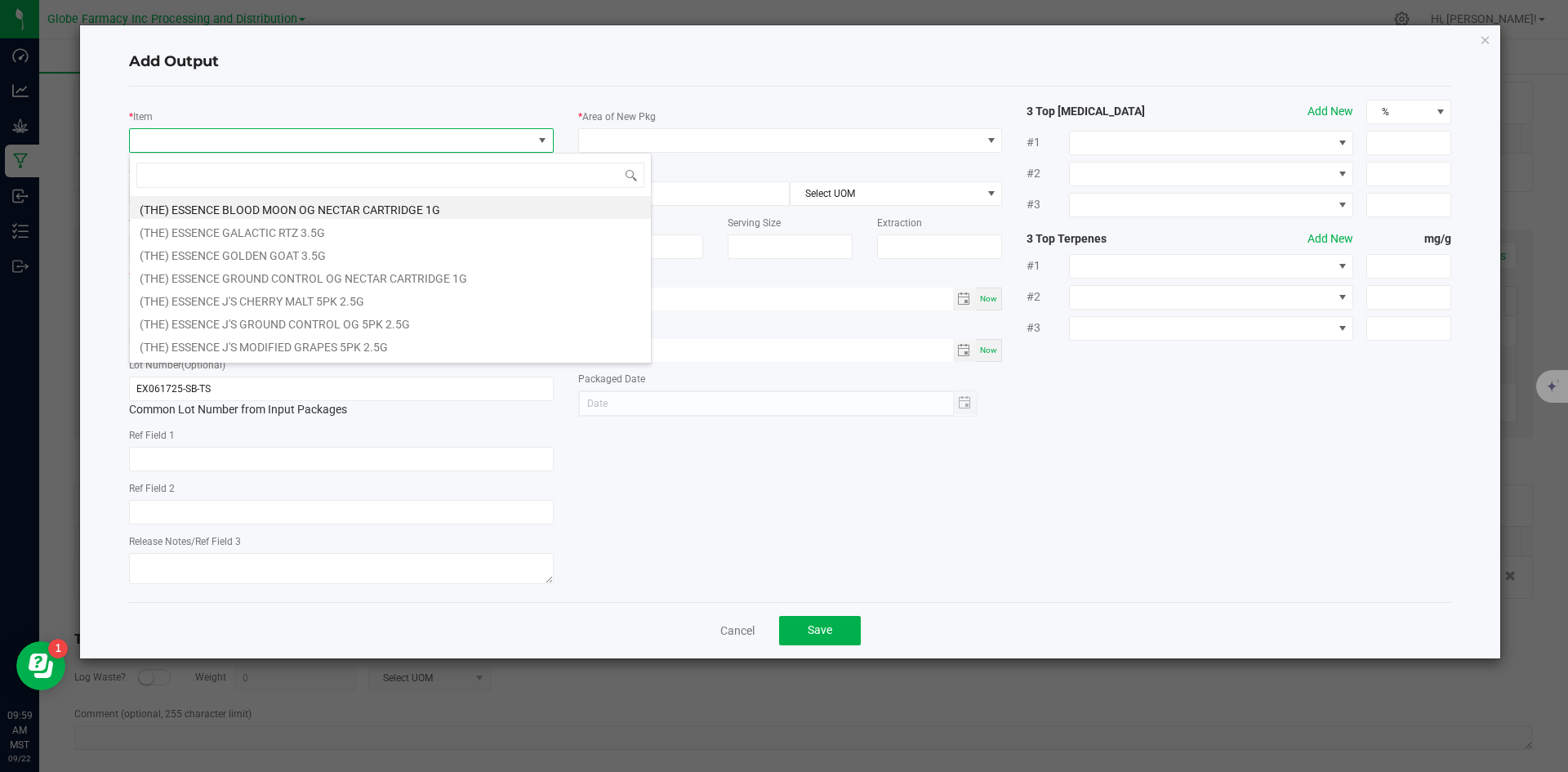
scroll to position [25, 425]
type input "SUPER BOOF"
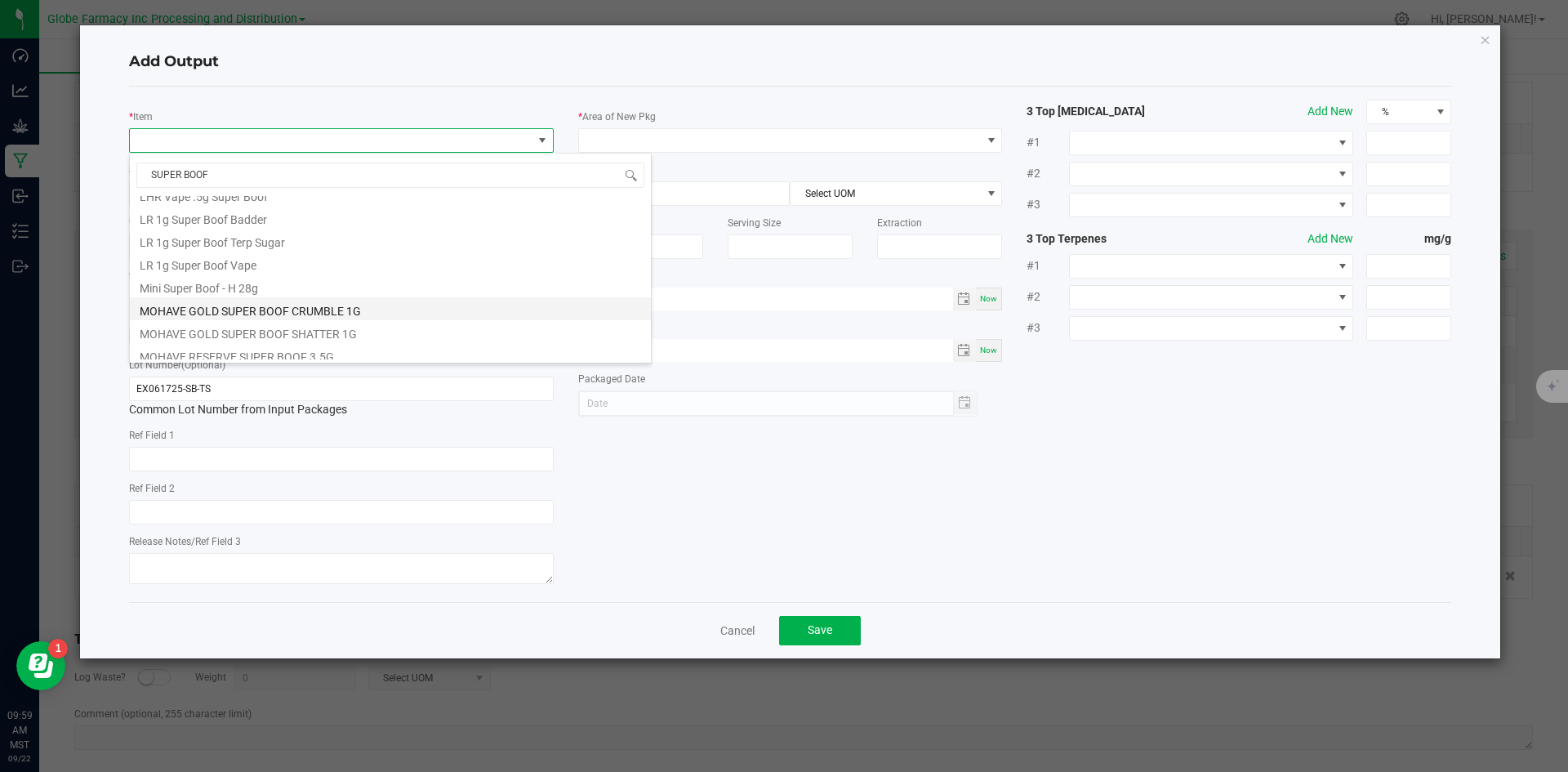
scroll to position [408, 0]
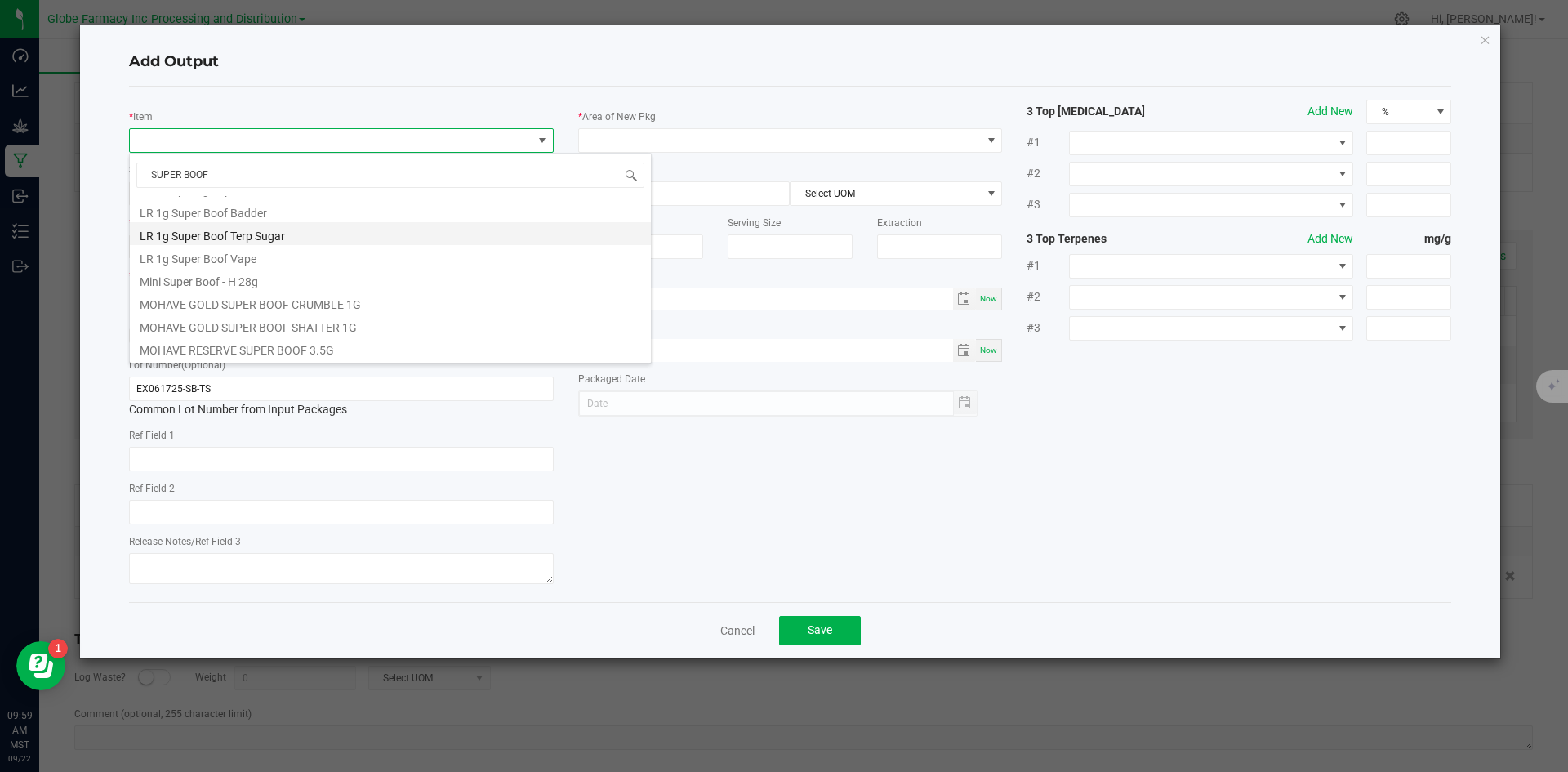
click at [253, 235] on li "LR 1g Super Boof Terp Sugar" at bounding box center [390, 234] width 521 height 23
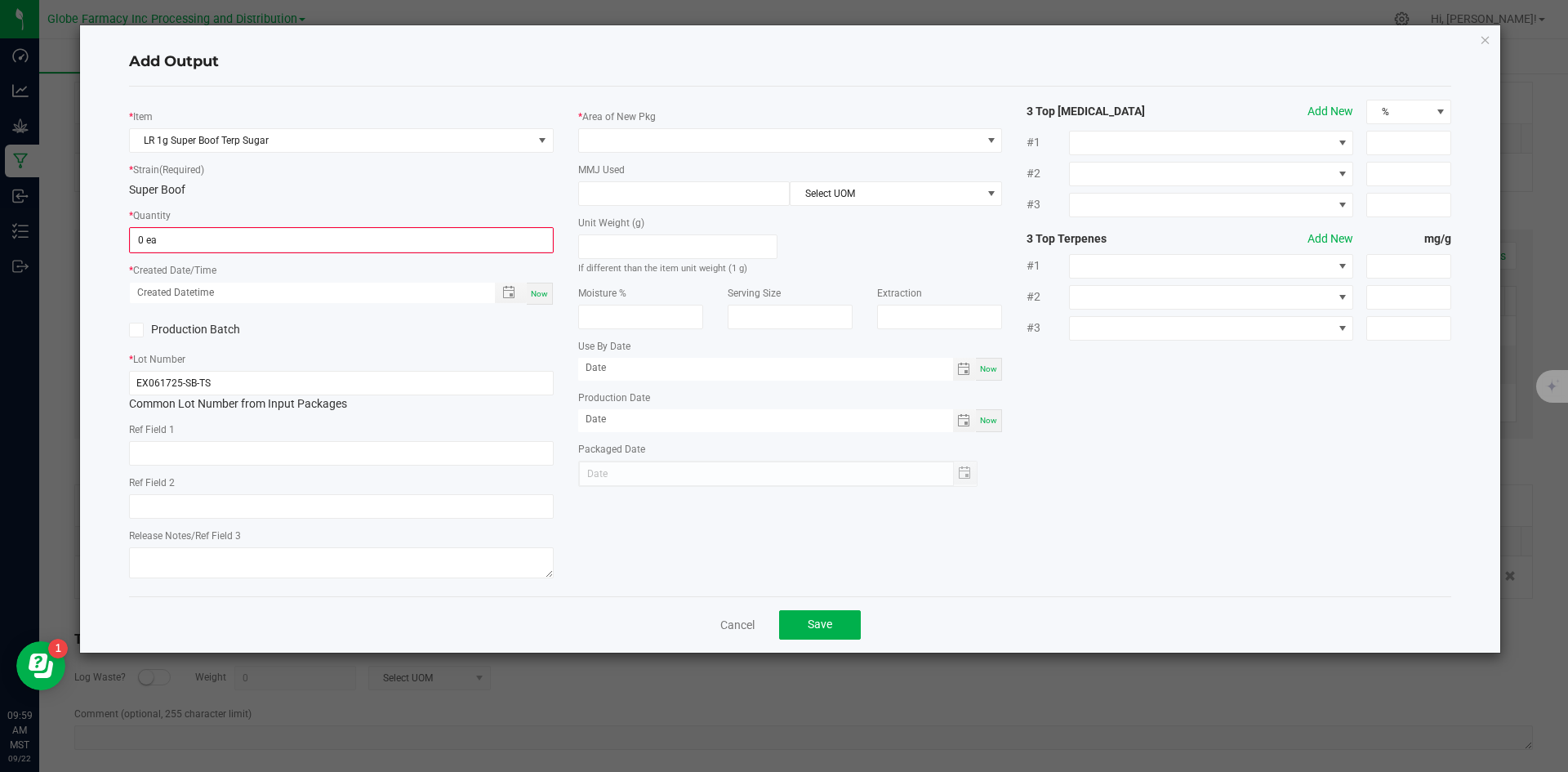
click at [259, 254] on div "* Item LR 1g Super Boof Terp Sugar * Strain (Required) Super Boof * Quantity 0 …" at bounding box center [341, 341] width 449 height 484
click at [280, 237] on input "0" at bounding box center [341, 240] width 421 height 23
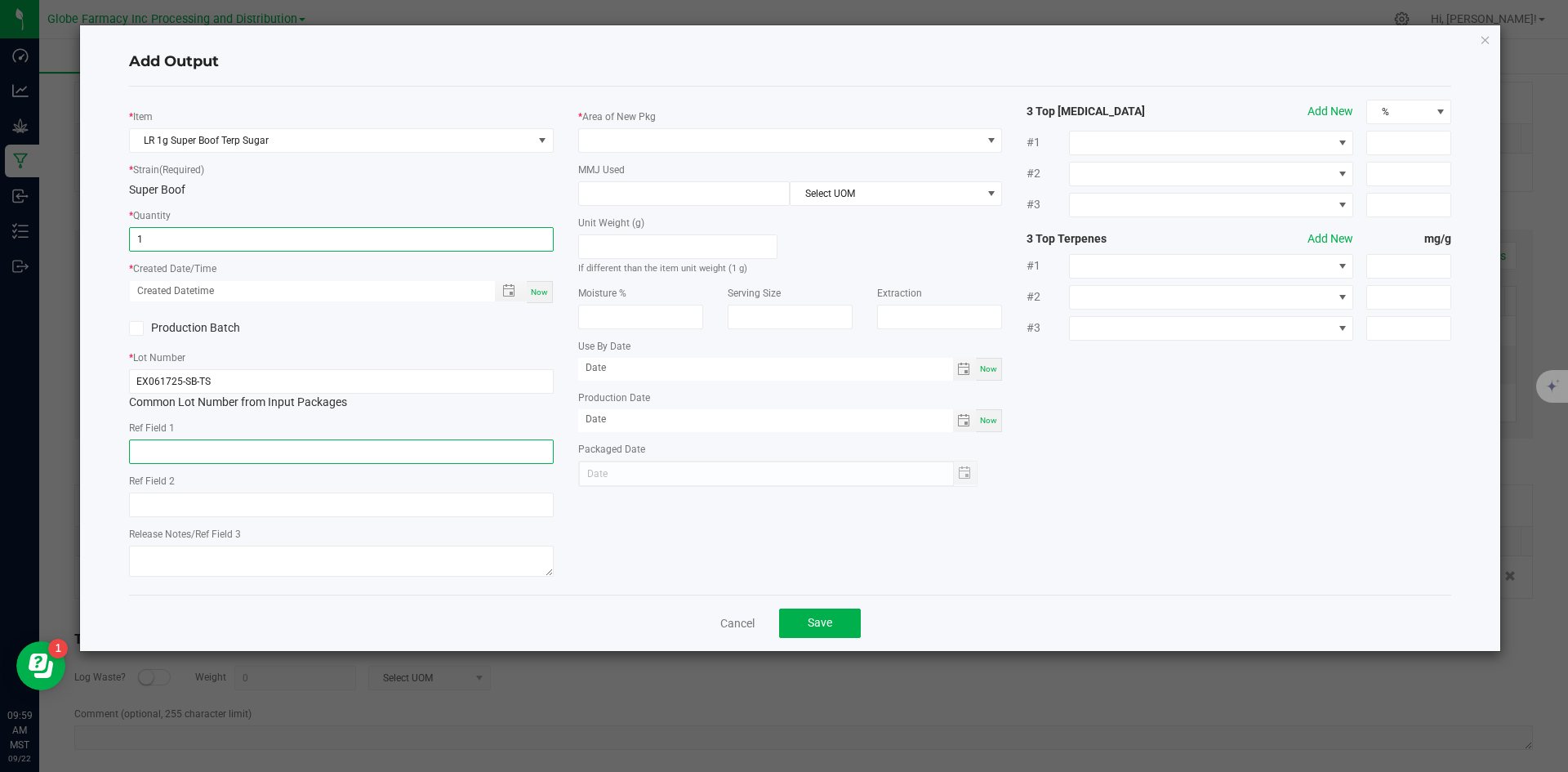
type input "1 ea"
click at [235, 450] on input "text" at bounding box center [341, 452] width 425 height 25
type input "CONCENTRATE"
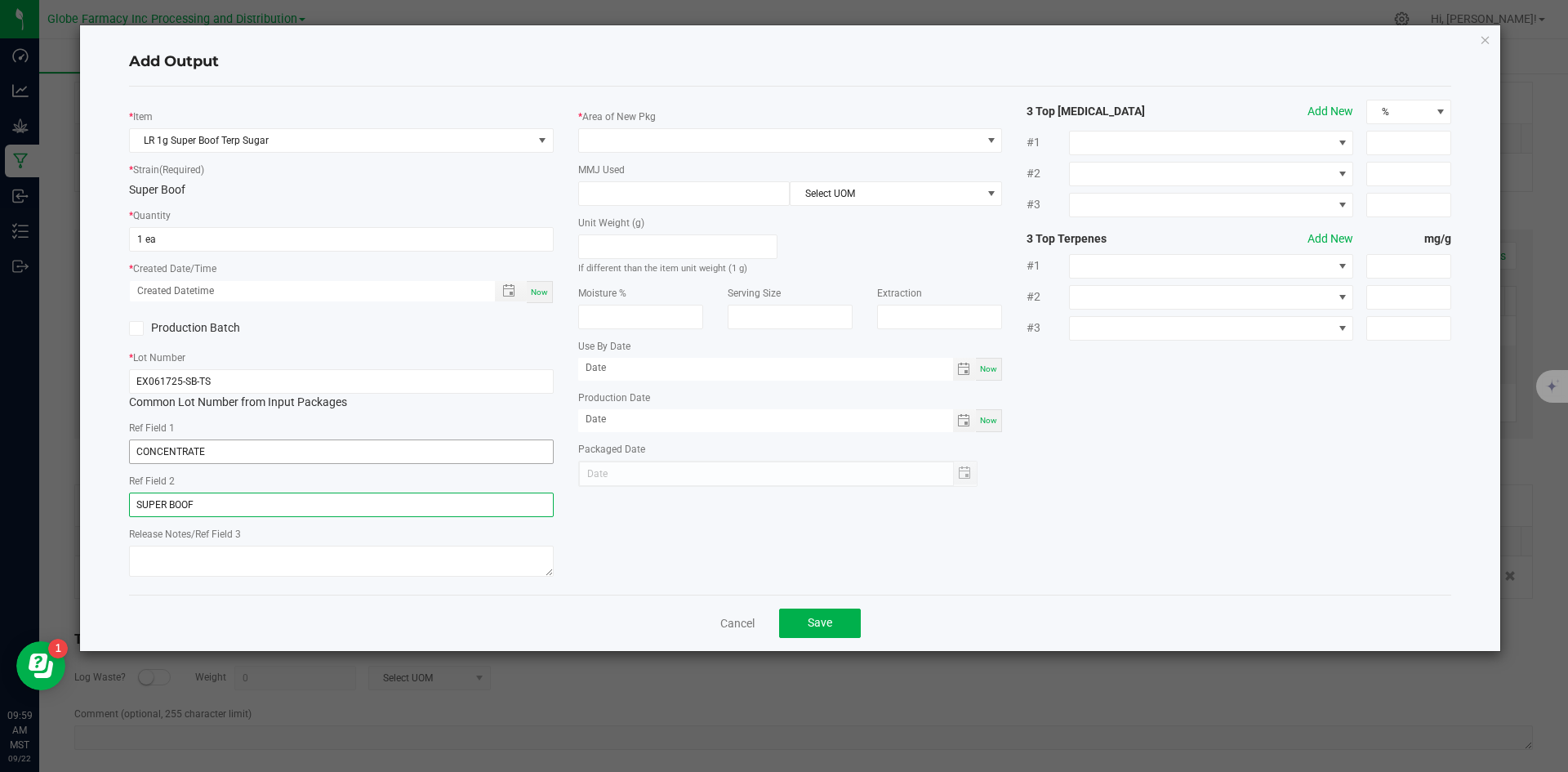
type input "SUPER BOOF"
type textarea "[DATE]"
click at [716, 149] on span at bounding box center [780, 141] width 403 height 23
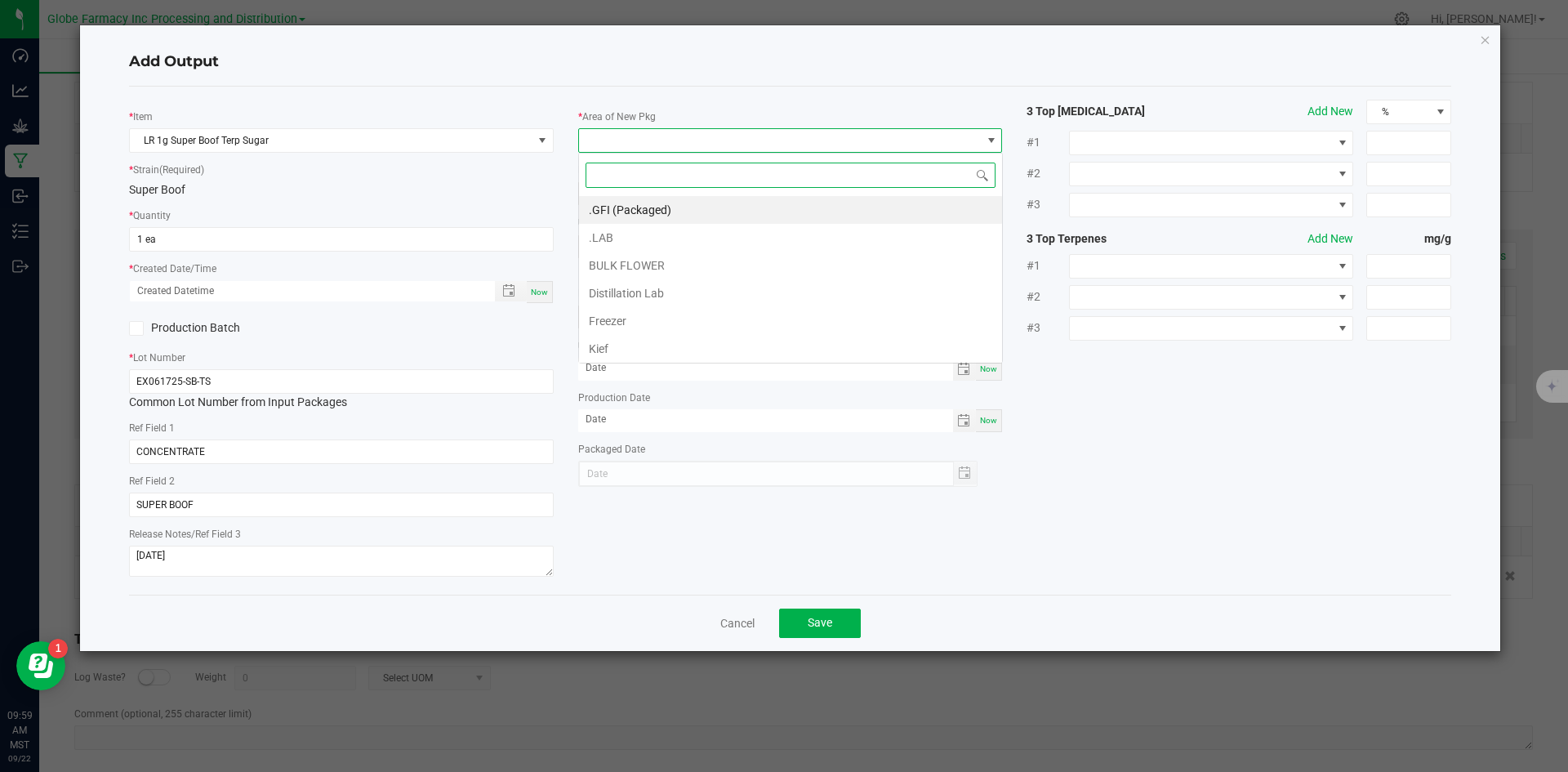
scroll to position [25, 425]
click at [691, 203] on li ".GFI (Packaged)" at bounding box center [790, 210] width 423 height 28
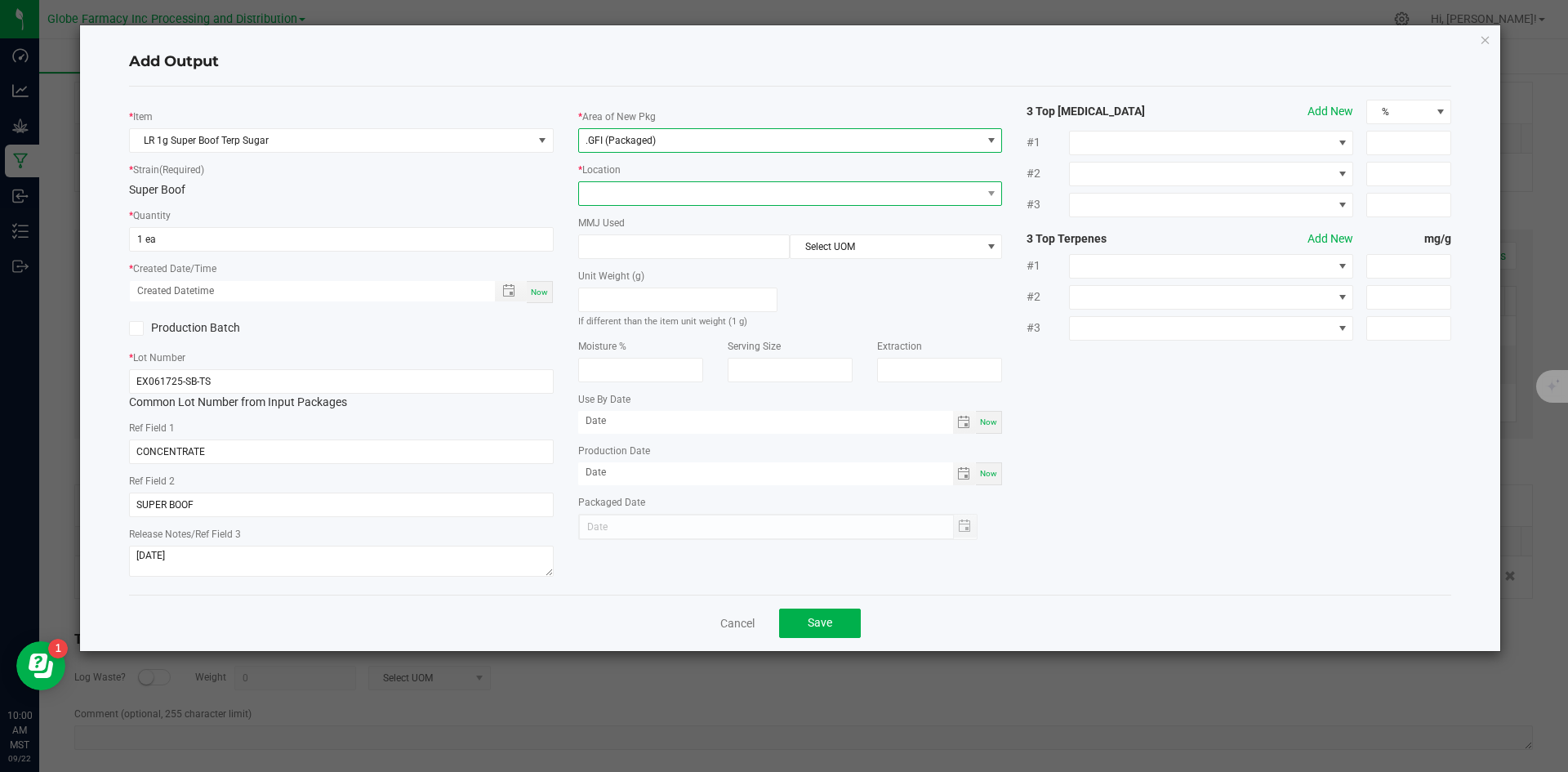
click at [659, 191] on span at bounding box center [780, 193] width 403 height 23
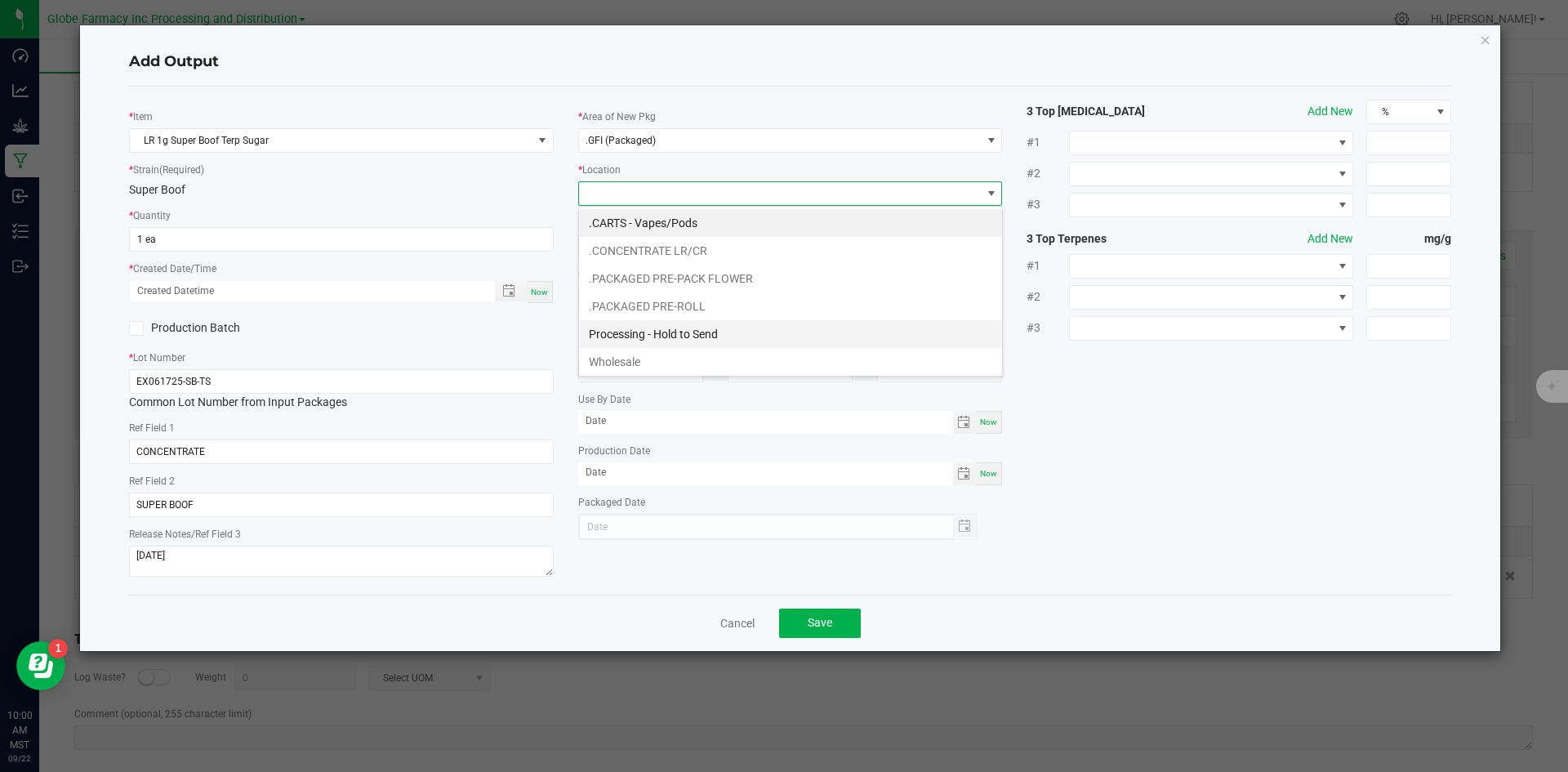
click at [667, 336] on li "Processing - Hold to Send" at bounding box center [790, 334] width 423 height 28
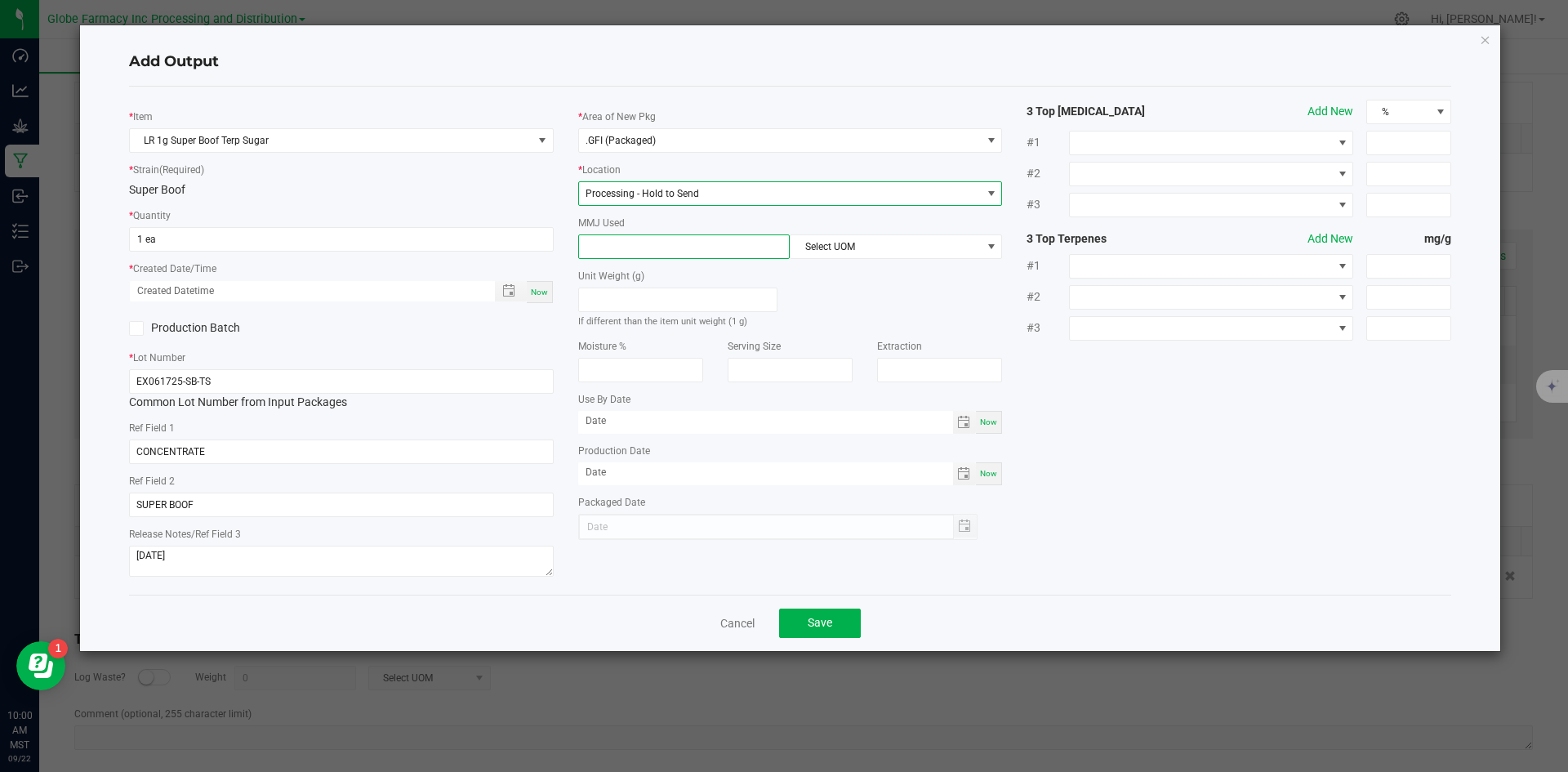
click at [659, 246] on input at bounding box center [684, 246] width 211 height 23
type input "1"
click at [813, 236] on span "Select UOM" at bounding box center [886, 246] width 190 height 23
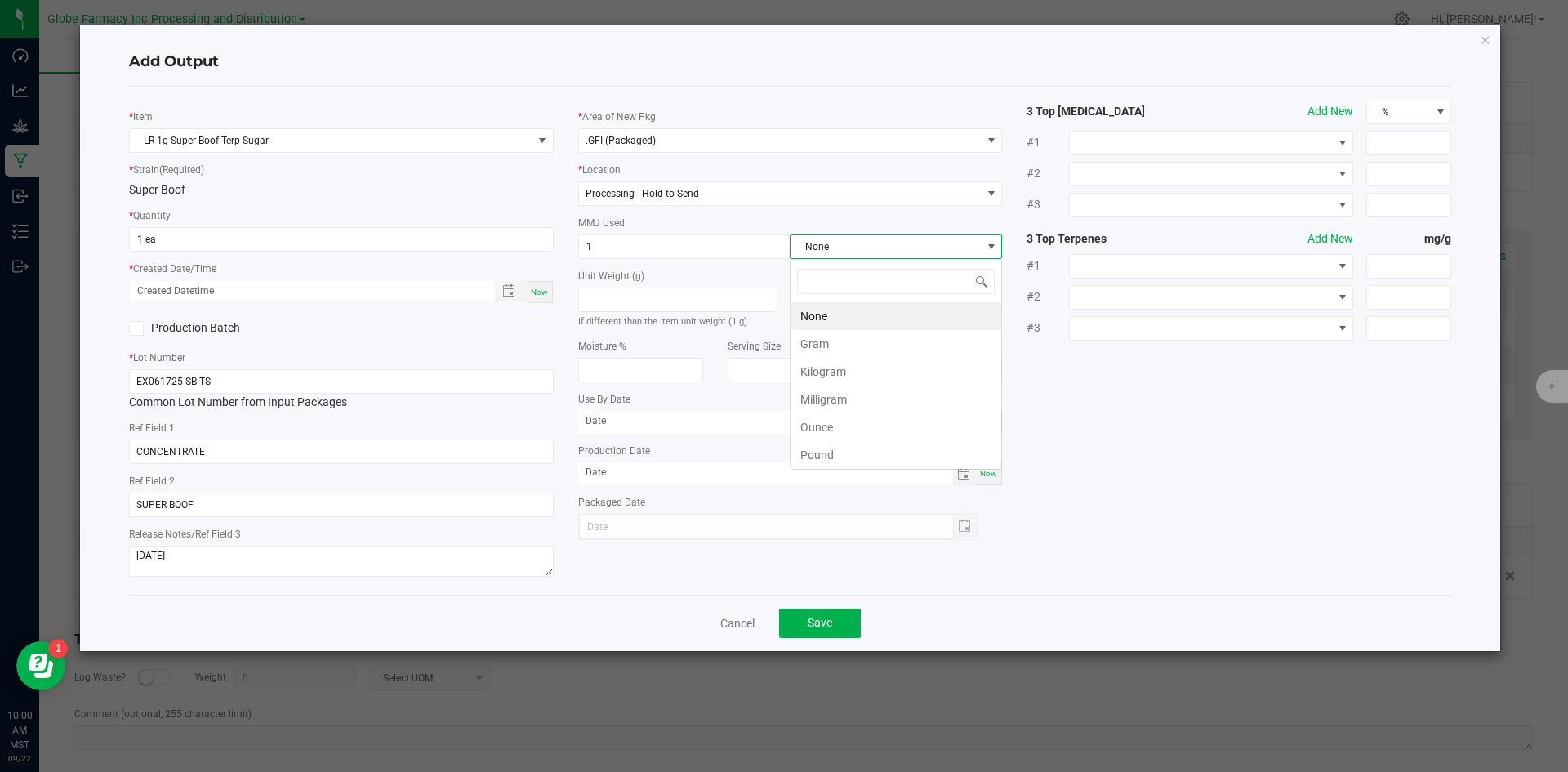
scroll to position [25, 212]
click at [829, 348] on li "Gram" at bounding box center [896, 344] width 211 height 28
click at [826, 624] on span "Save" at bounding box center [820, 622] width 25 height 13
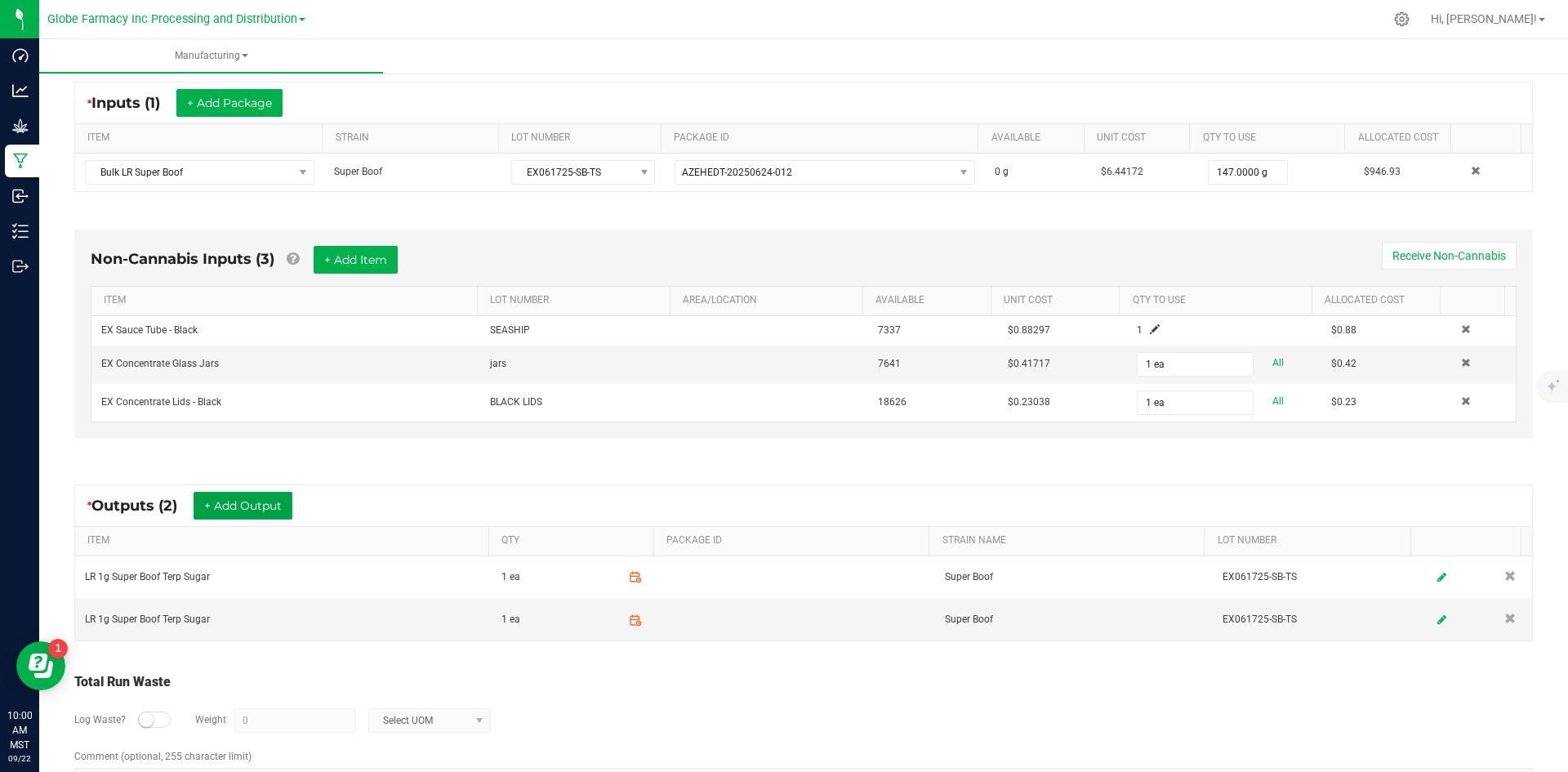
scroll to position [0, 0]
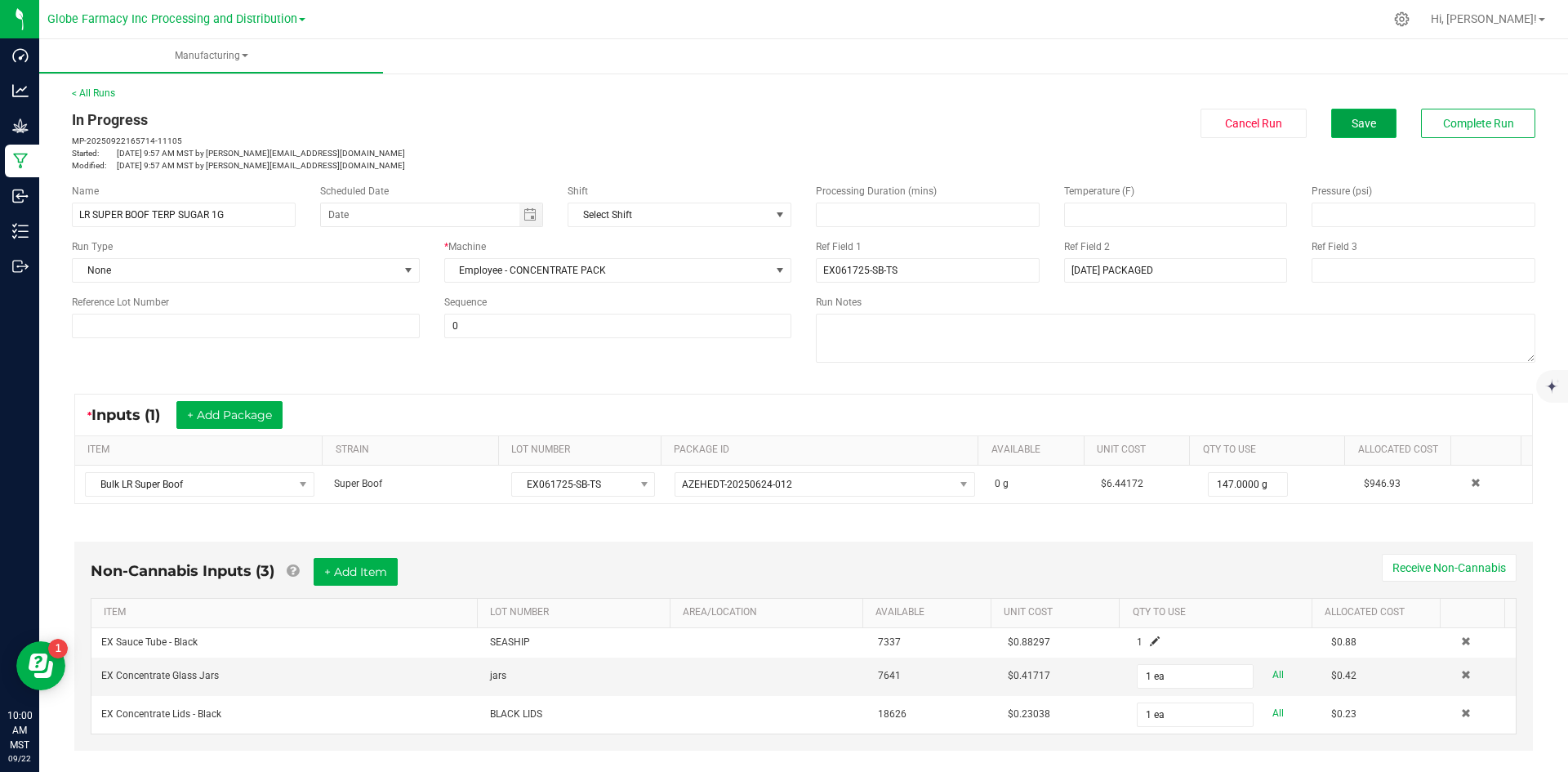
click at [1360, 127] on span "Save" at bounding box center [1364, 123] width 25 height 13
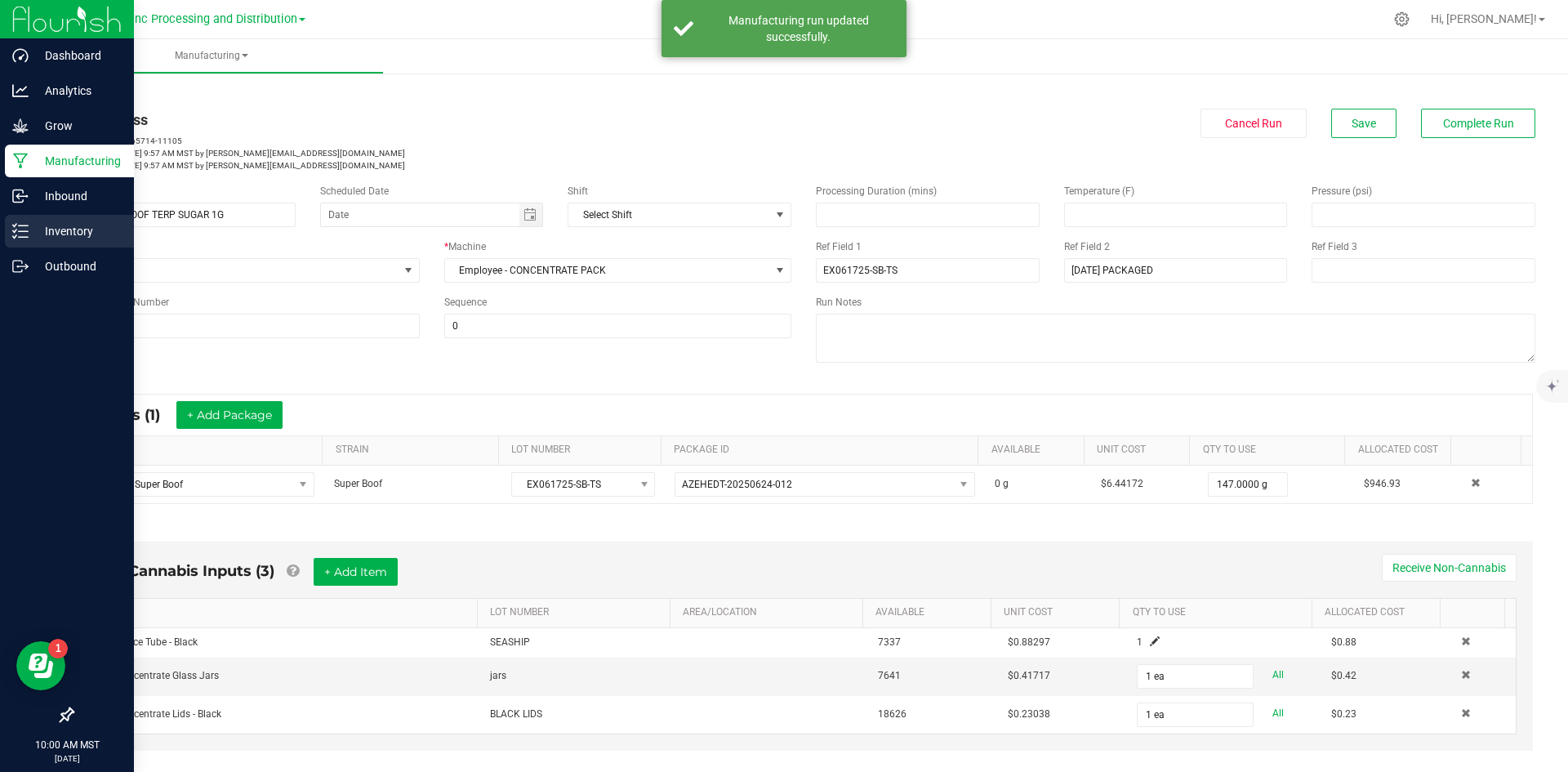
click at [28, 224] on icon at bounding box center [20, 231] width 17 height 17
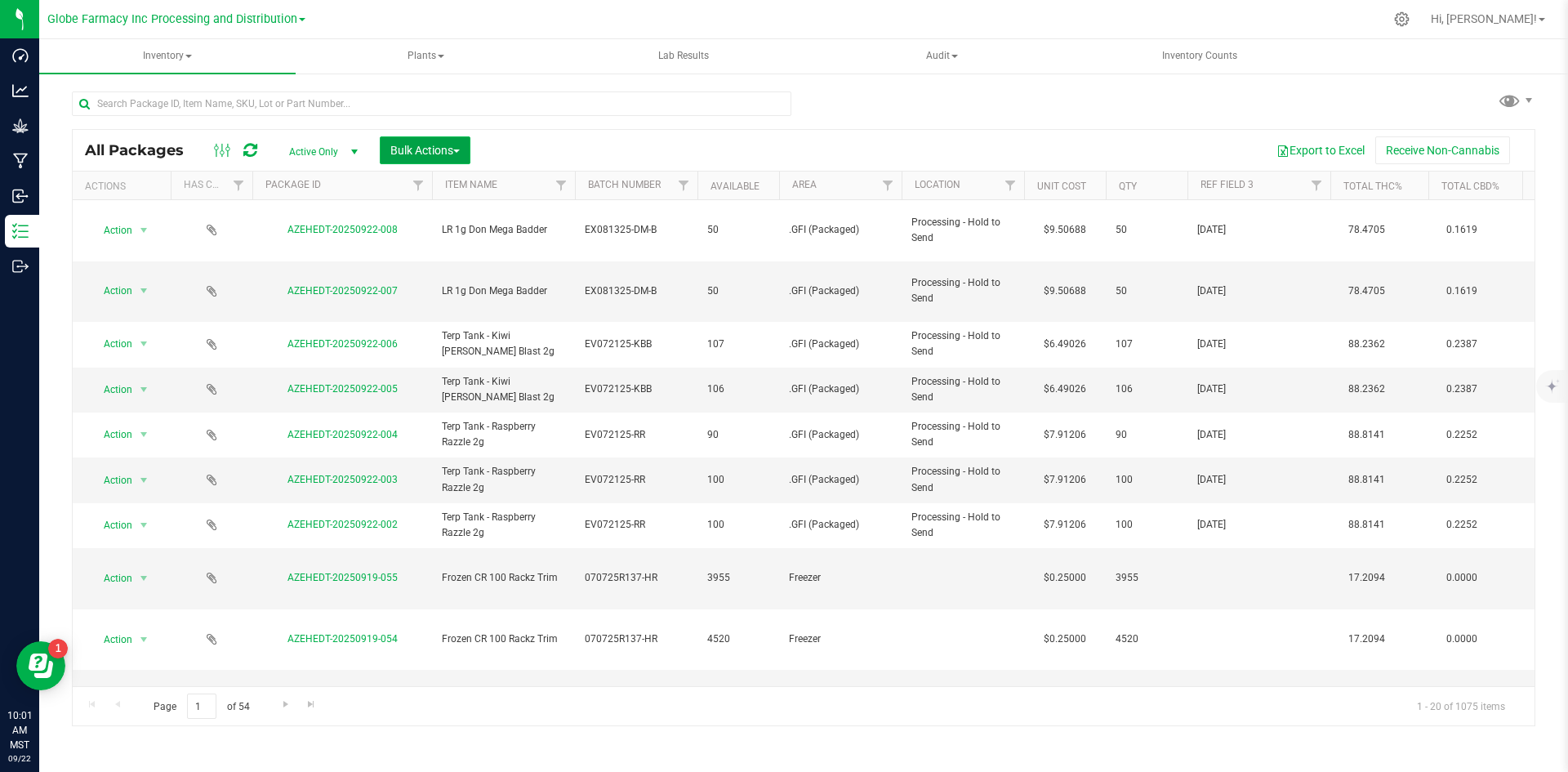
click at [427, 148] on span "Bulk Actions" at bounding box center [425, 149] width 69 height 13
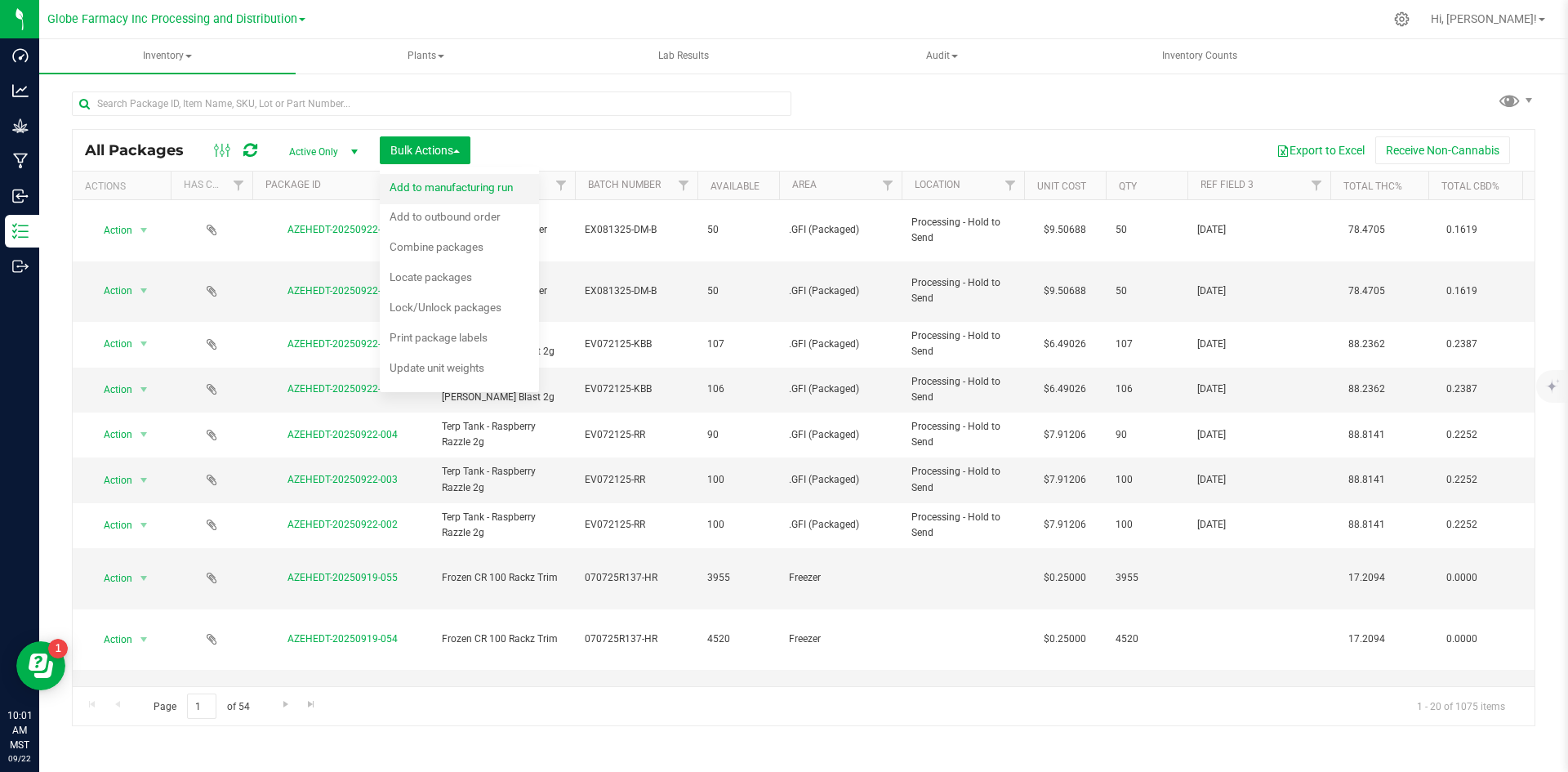
click at [398, 185] on span "Add to manufacturing run" at bounding box center [451, 186] width 123 height 13
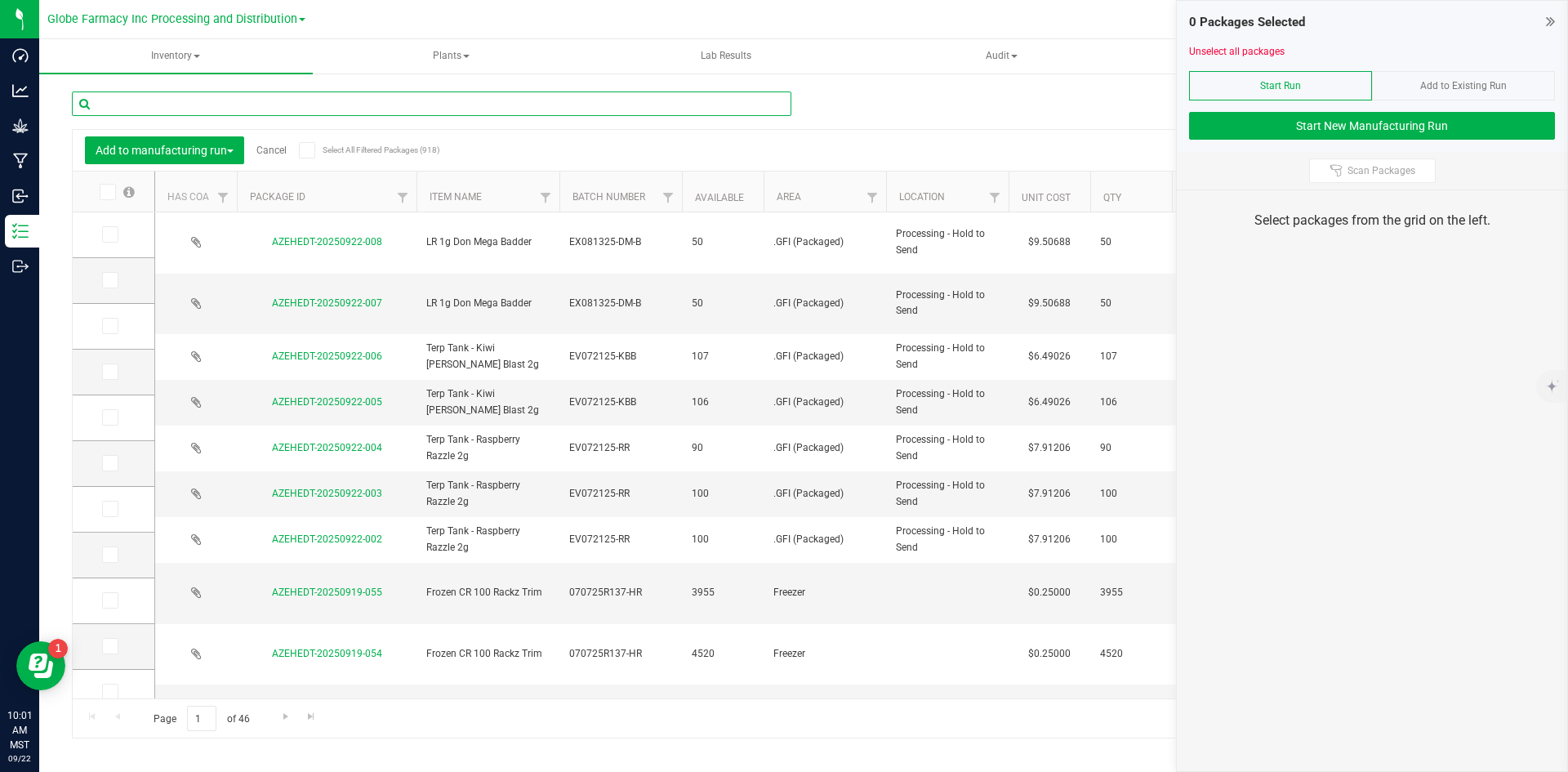
click at [306, 99] on input "text" at bounding box center [432, 104] width 719 height 25
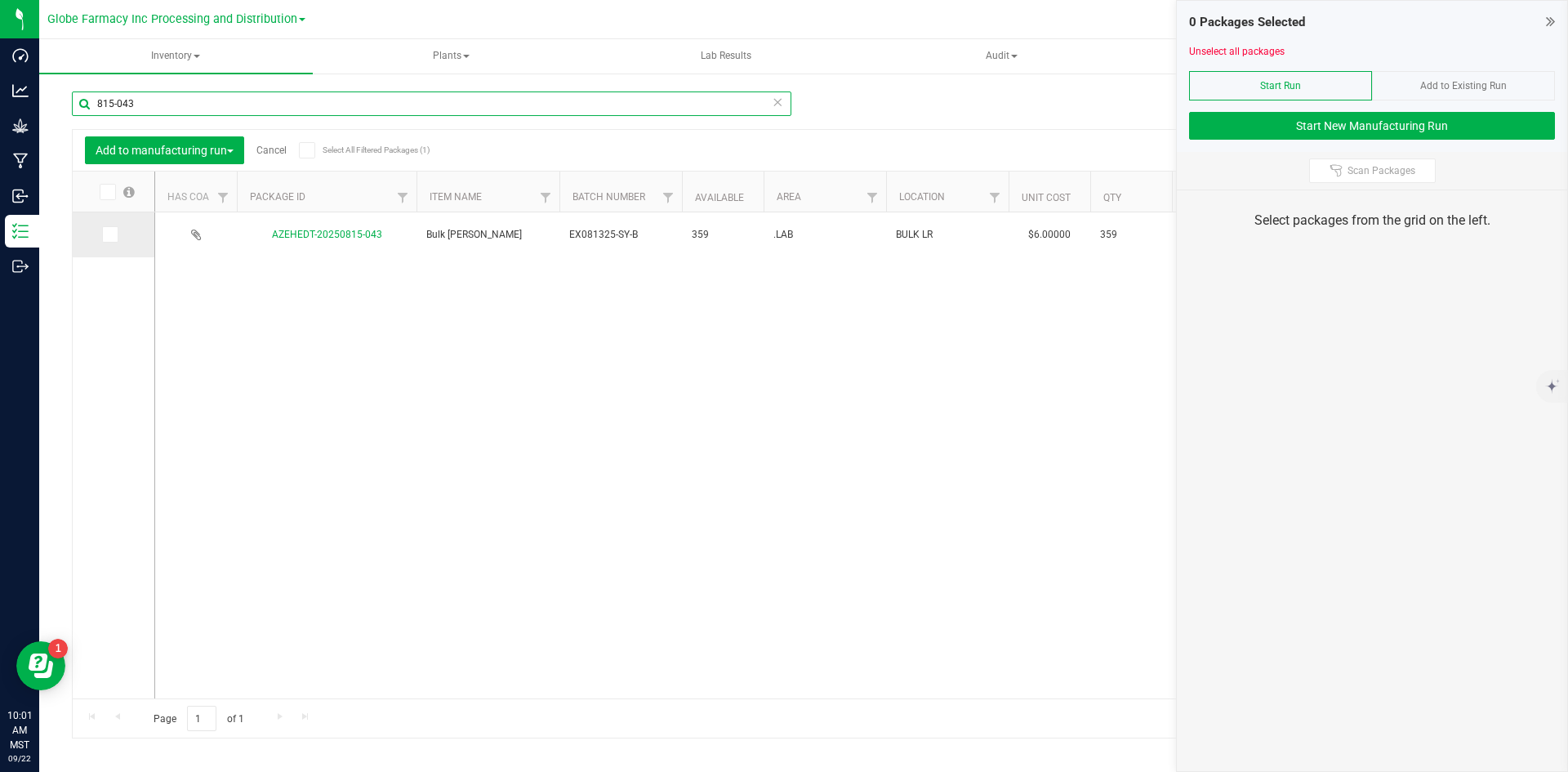
type input "815-043"
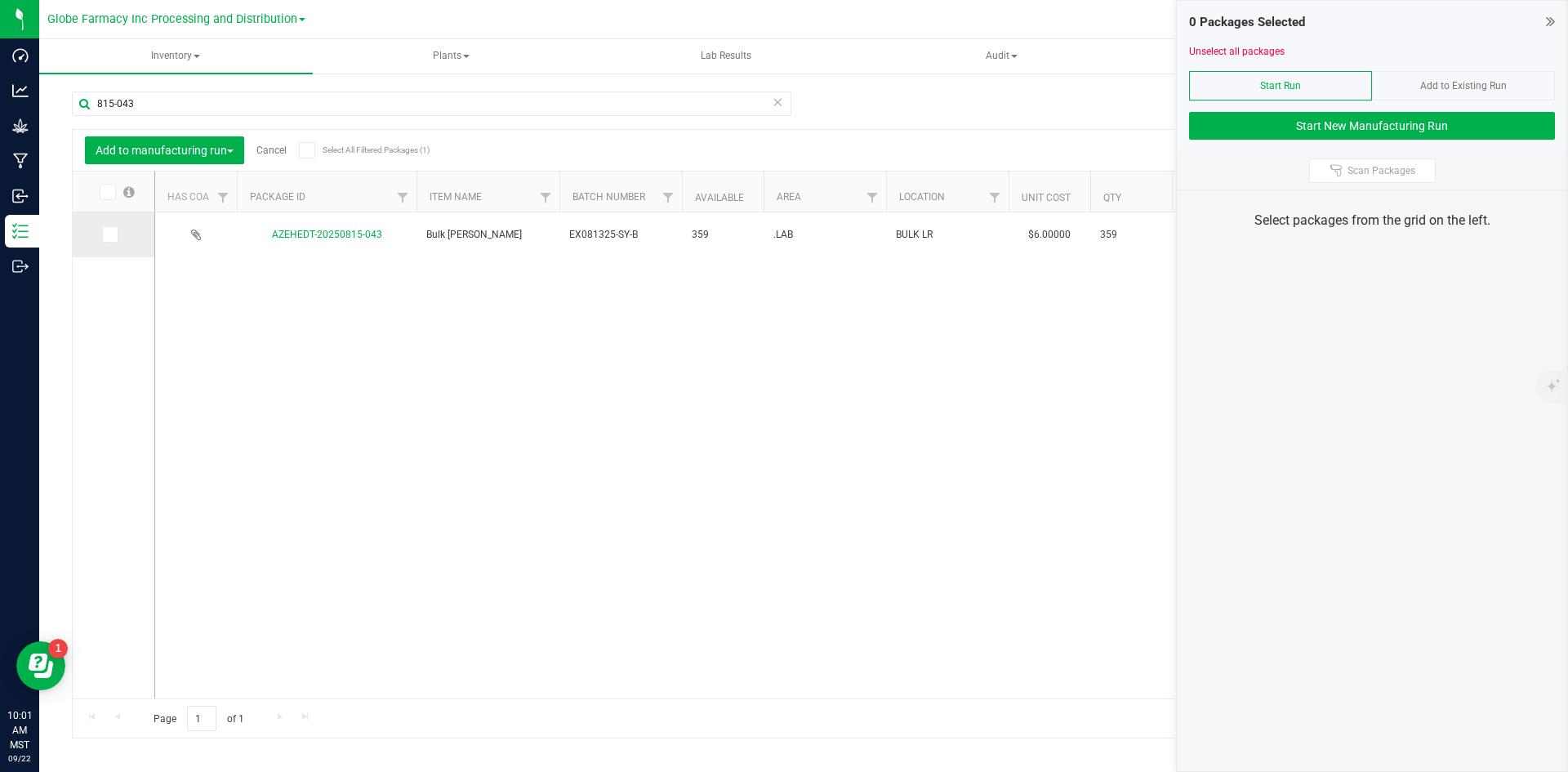
click at [110, 235] on icon at bounding box center [109, 235] width 11 height 0
click at [0, 0] on input "checkbox" at bounding box center [0, 0] width 0 height 0
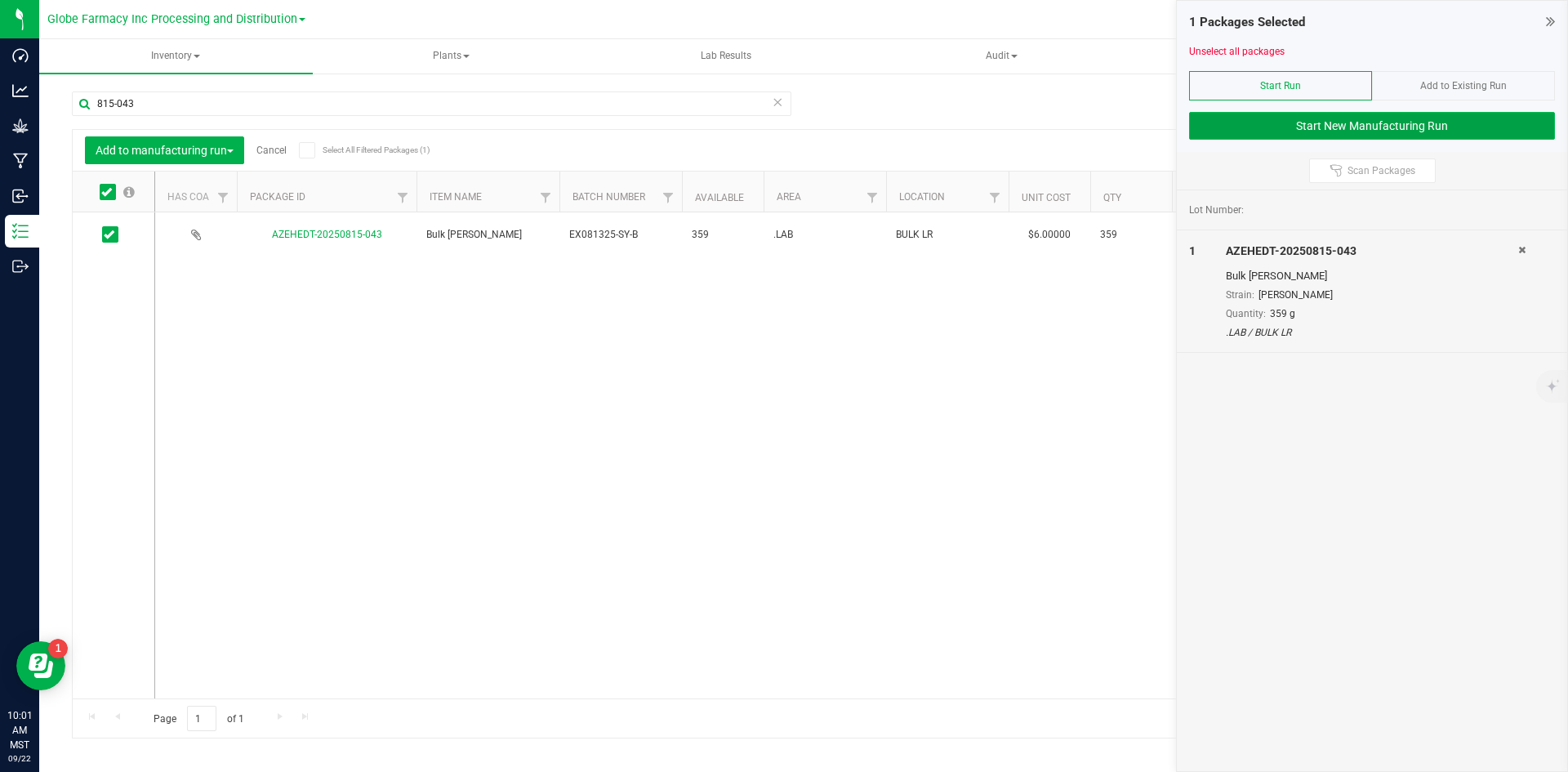
click at [1384, 120] on button "Start New Manufacturing Run" at bounding box center [1372, 126] width 366 height 28
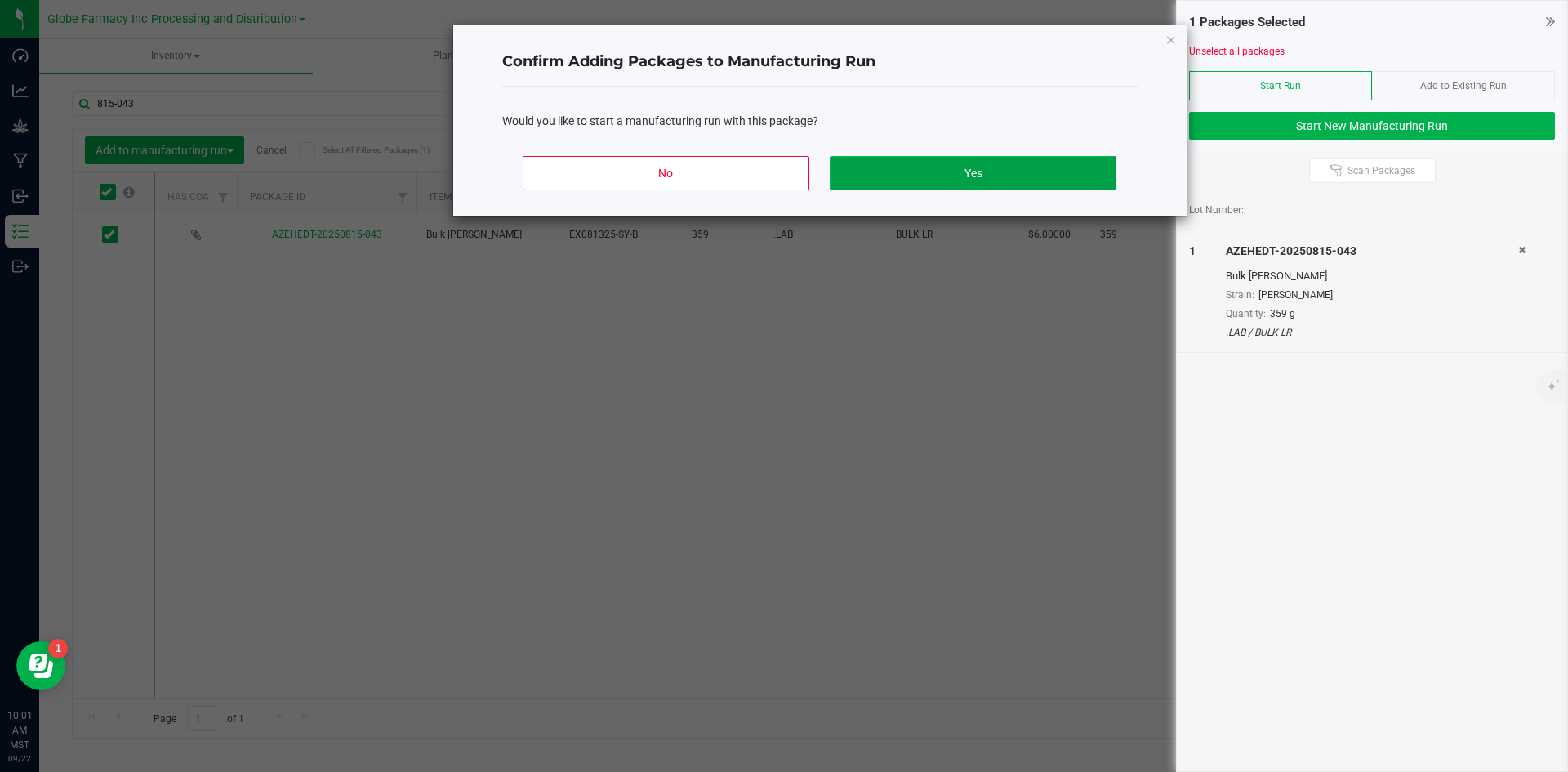
click at [921, 183] on button "Yes" at bounding box center [973, 172] width 286 height 34
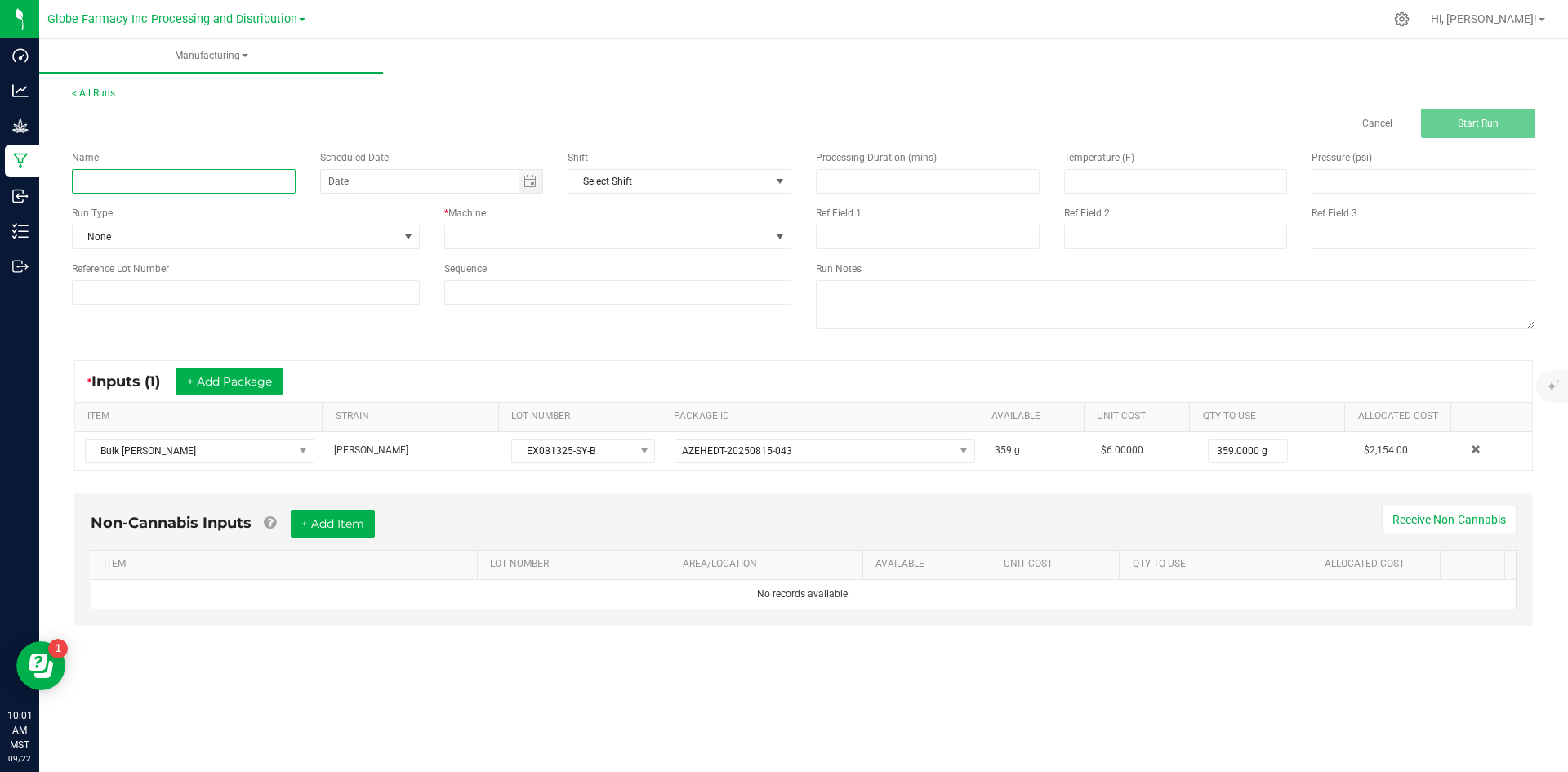
click at [233, 183] on input at bounding box center [184, 181] width 223 height 25
type input "LR SCOBY BADDER 1G"
click at [557, 248] on span at bounding box center [618, 237] width 348 height 25
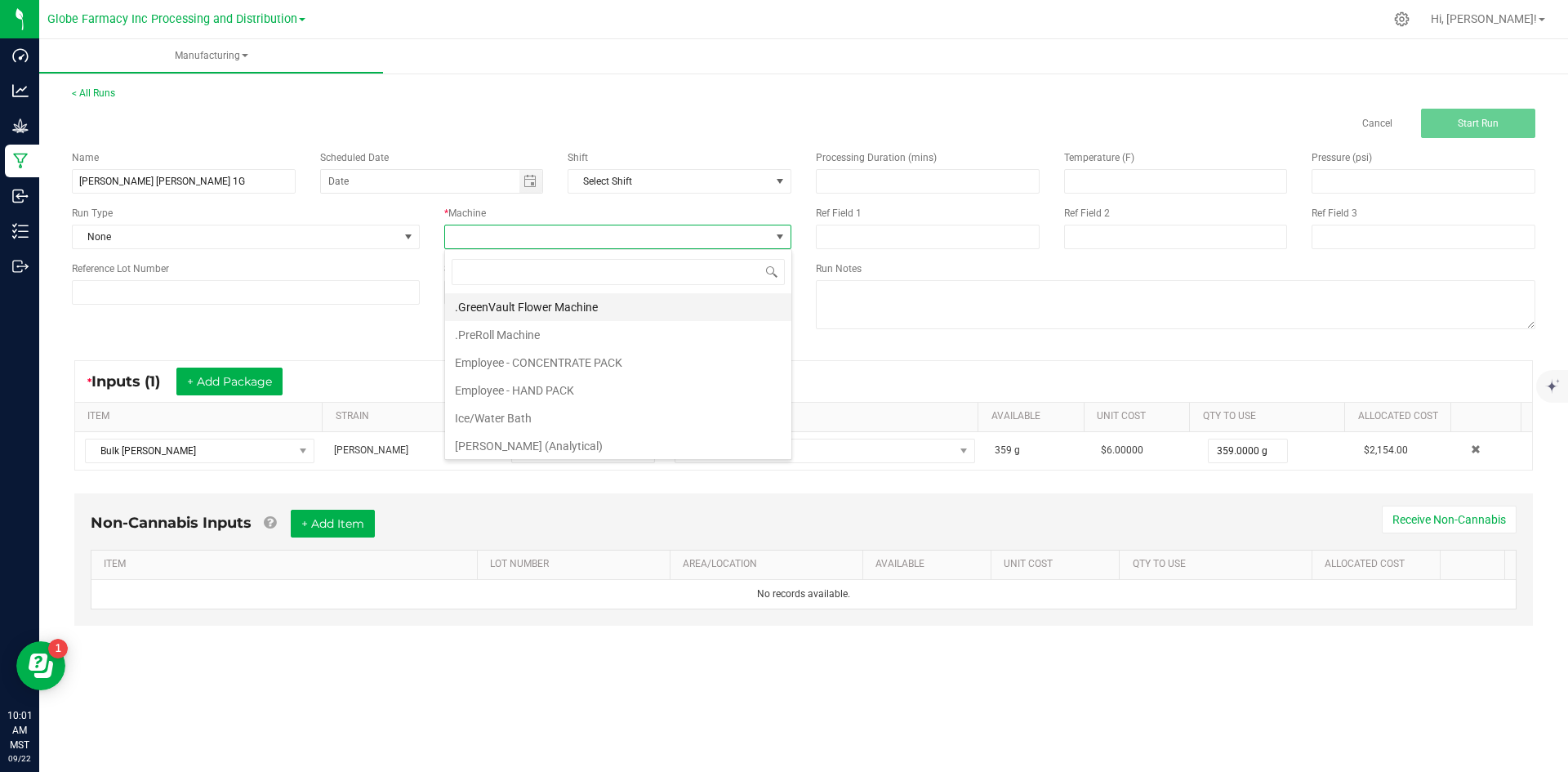
scroll to position [25, 347]
drag, startPoint x: 624, startPoint y: 358, endPoint x: 635, endPoint y: 369, distance: 15.6
click at [624, 356] on li "Employee - CONCENTRATE PACK" at bounding box center [618, 363] width 346 height 28
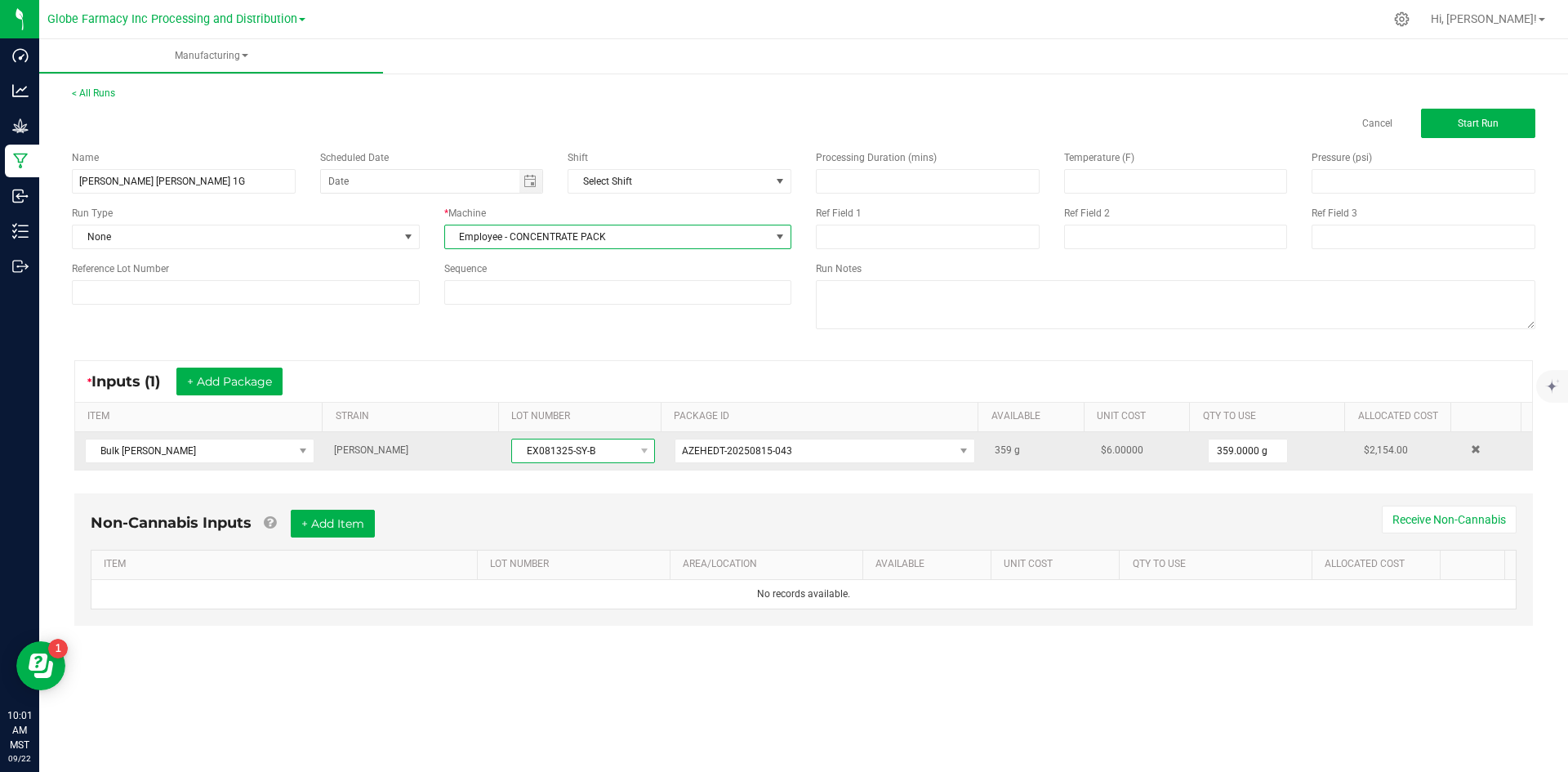
click at [521, 452] on span "EX081325-SY-B" at bounding box center [573, 451] width 121 height 23
drag, startPoint x: 521, startPoint y: 452, endPoint x: 590, endPoint y: 452, distance: 69.0
click at [590, 452] on span "EX081325-SY-B" at bounding box center [573, 451] width 121 height 23
copy span "EX081325-SY-B"
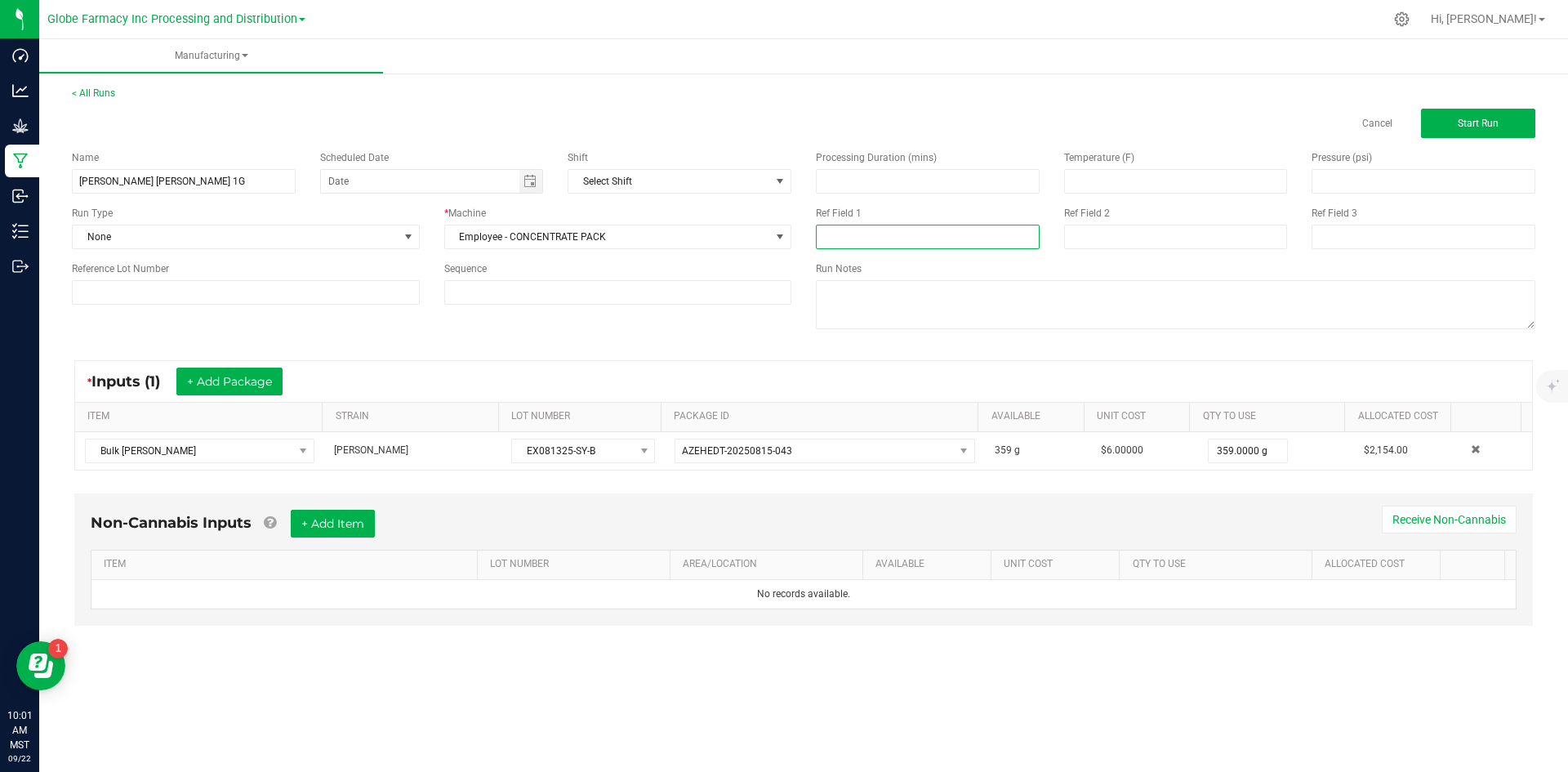
paste input "EX081325-SY-B"
type input "EX081325-SY-B"
click at [1093, 235] on input at bounding box center [1176, 237] width 223 height 25
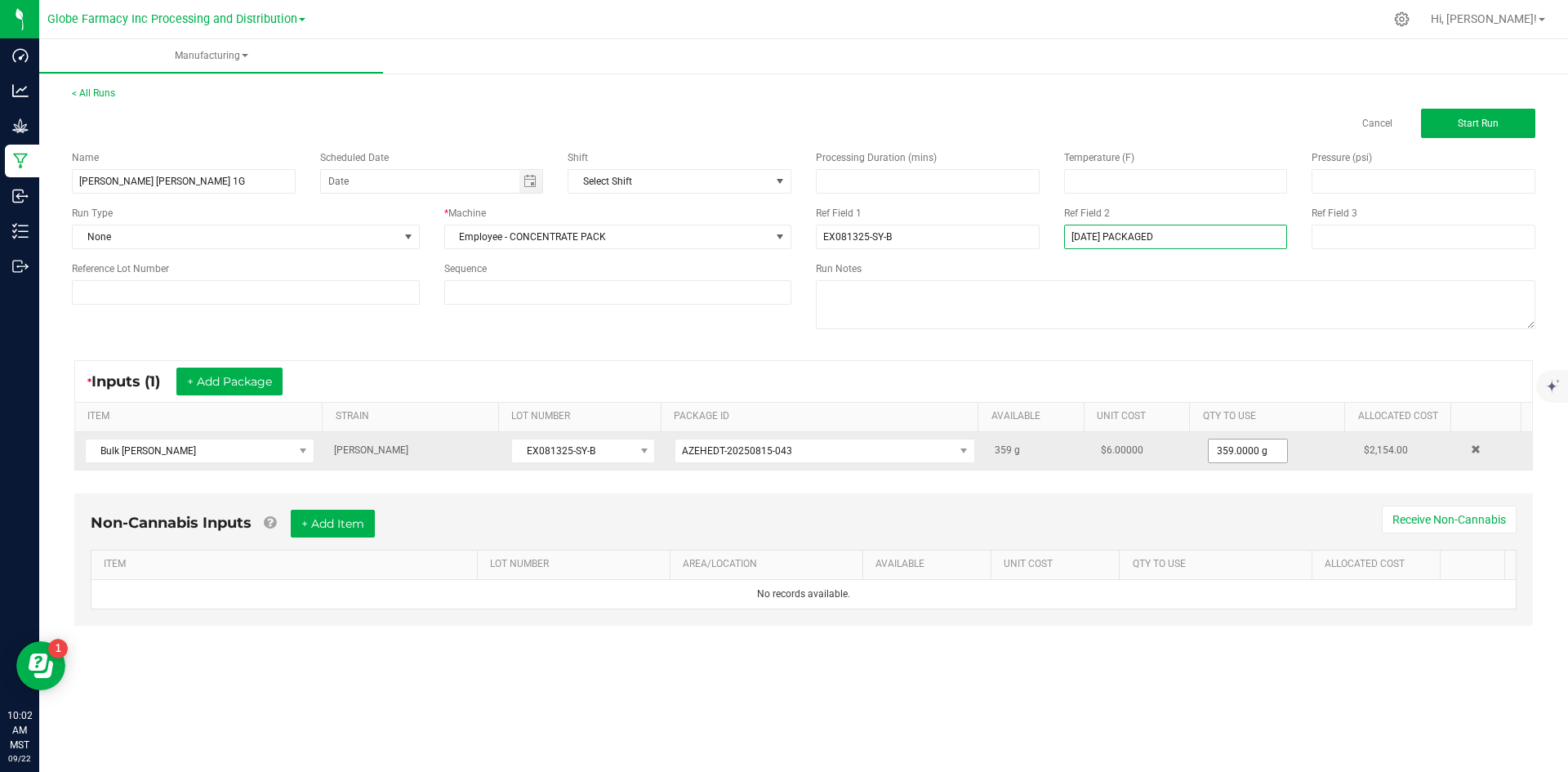
type input "[DATE] PACKAGED"
click at [1217, 452] on input "359" at bounding box center [1247, 451] width 78 height 23
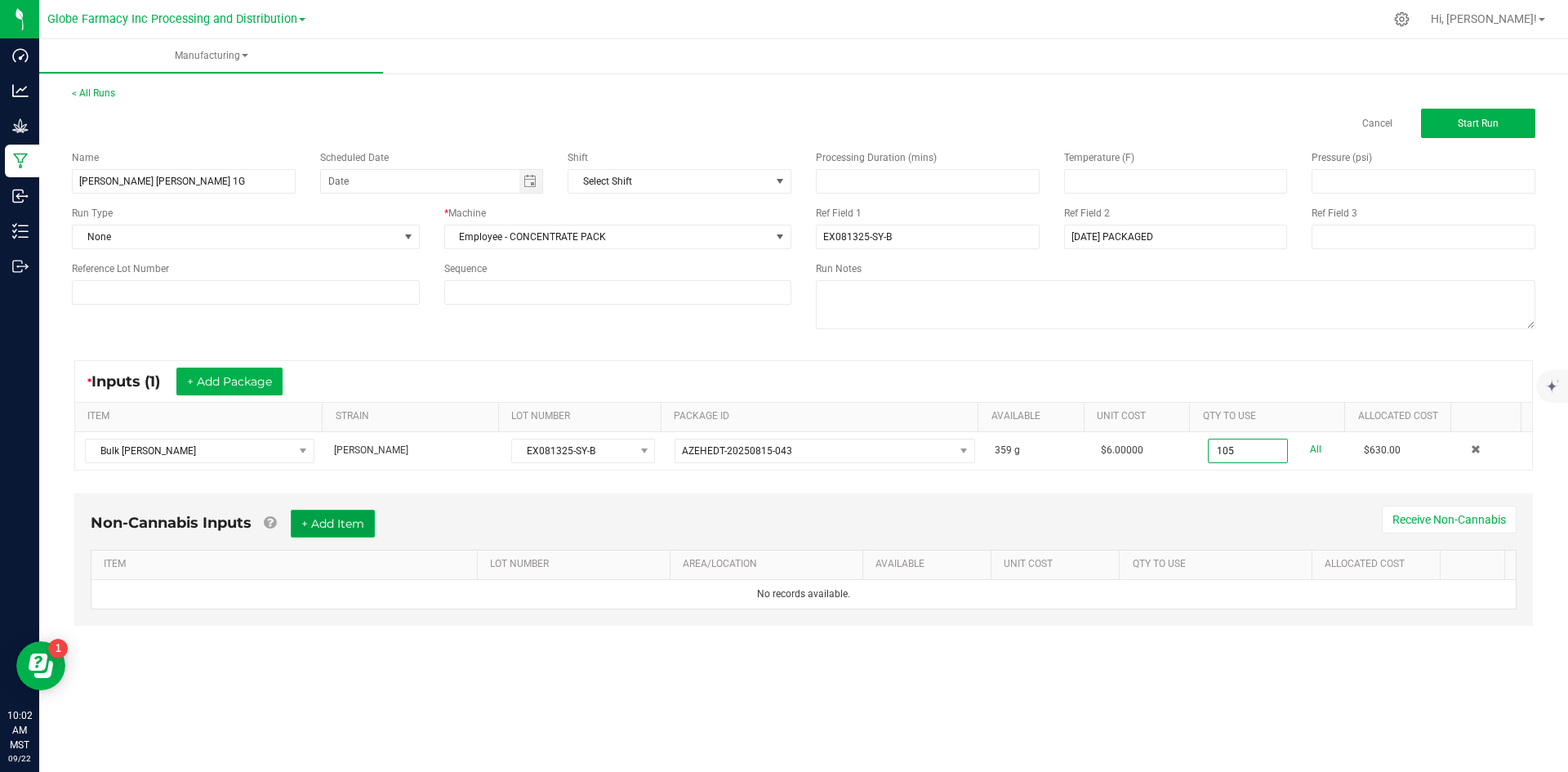
type input "105.0000 g"
click at [339, 528] on button "+ Add Item" at bounding box center [333, 523] width 84 height 28
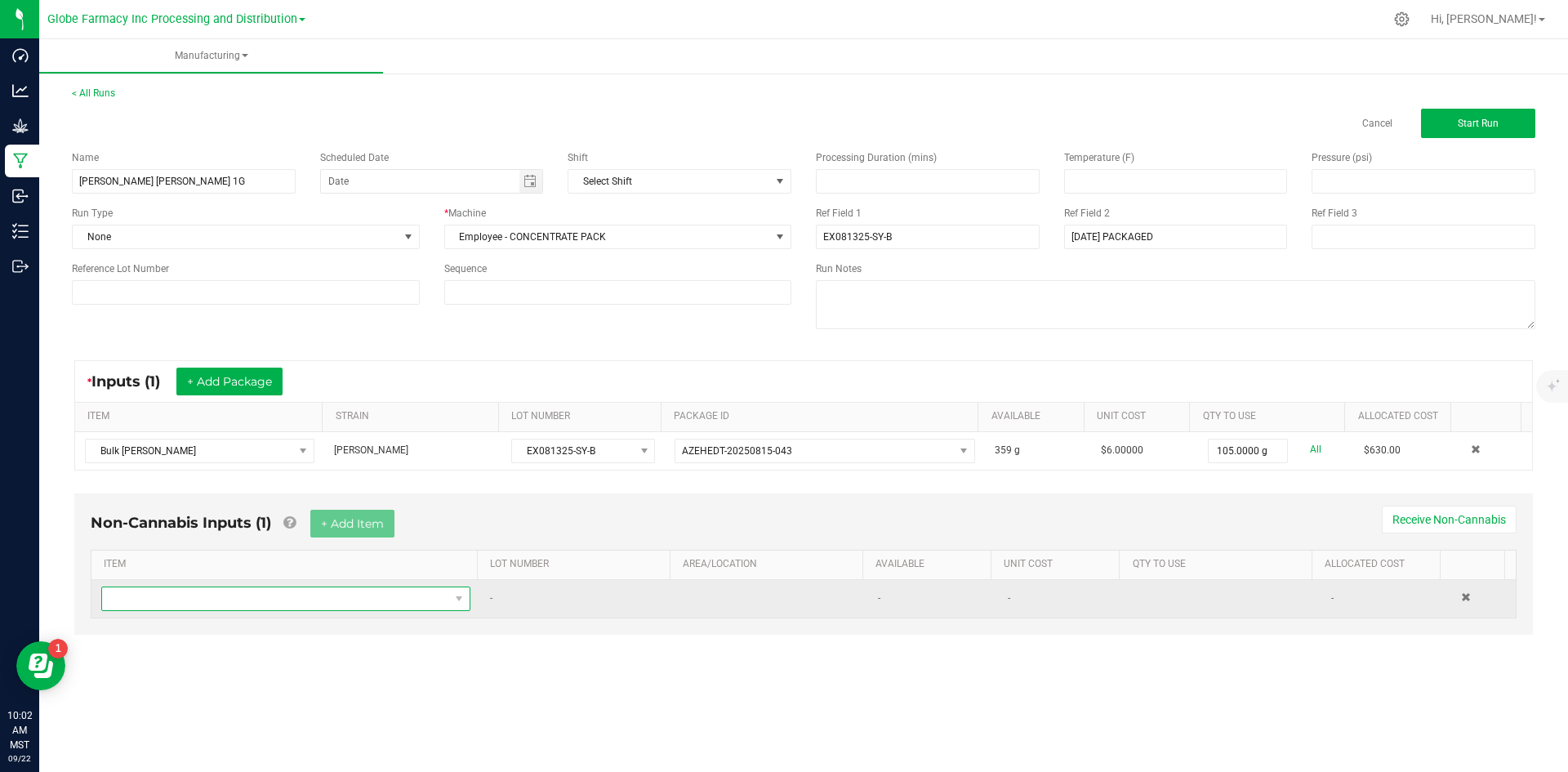
click at [320, 596] on span "NO DATA FOUND" at bounding box center [275, 599] width 347 height 23
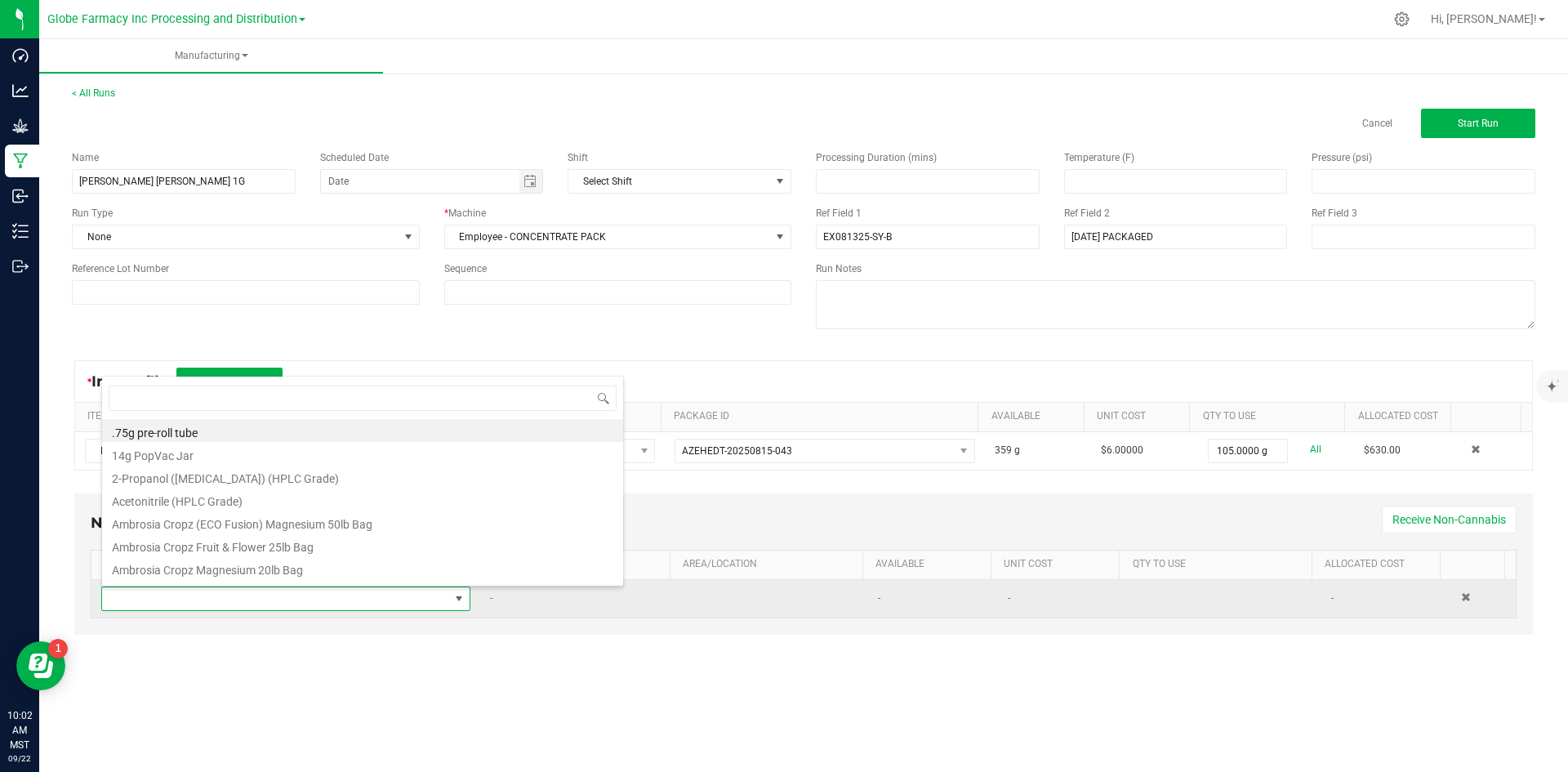
scroll to position [25, 362]
type input "SAUCE"
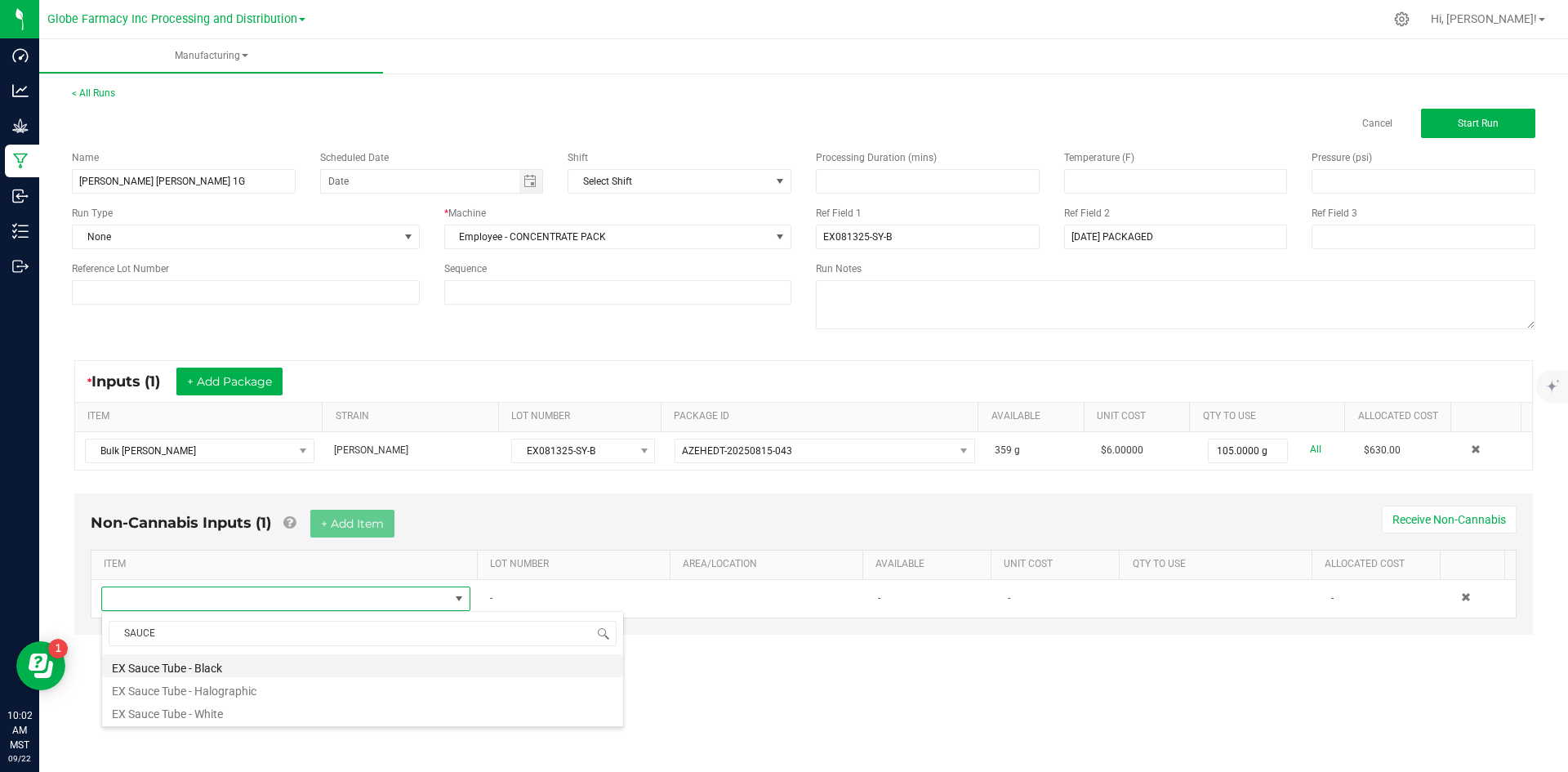
click at [249, 665] on li "EX Sauce Tube - Black" at bounding box center [362, 666] width 521 height 23
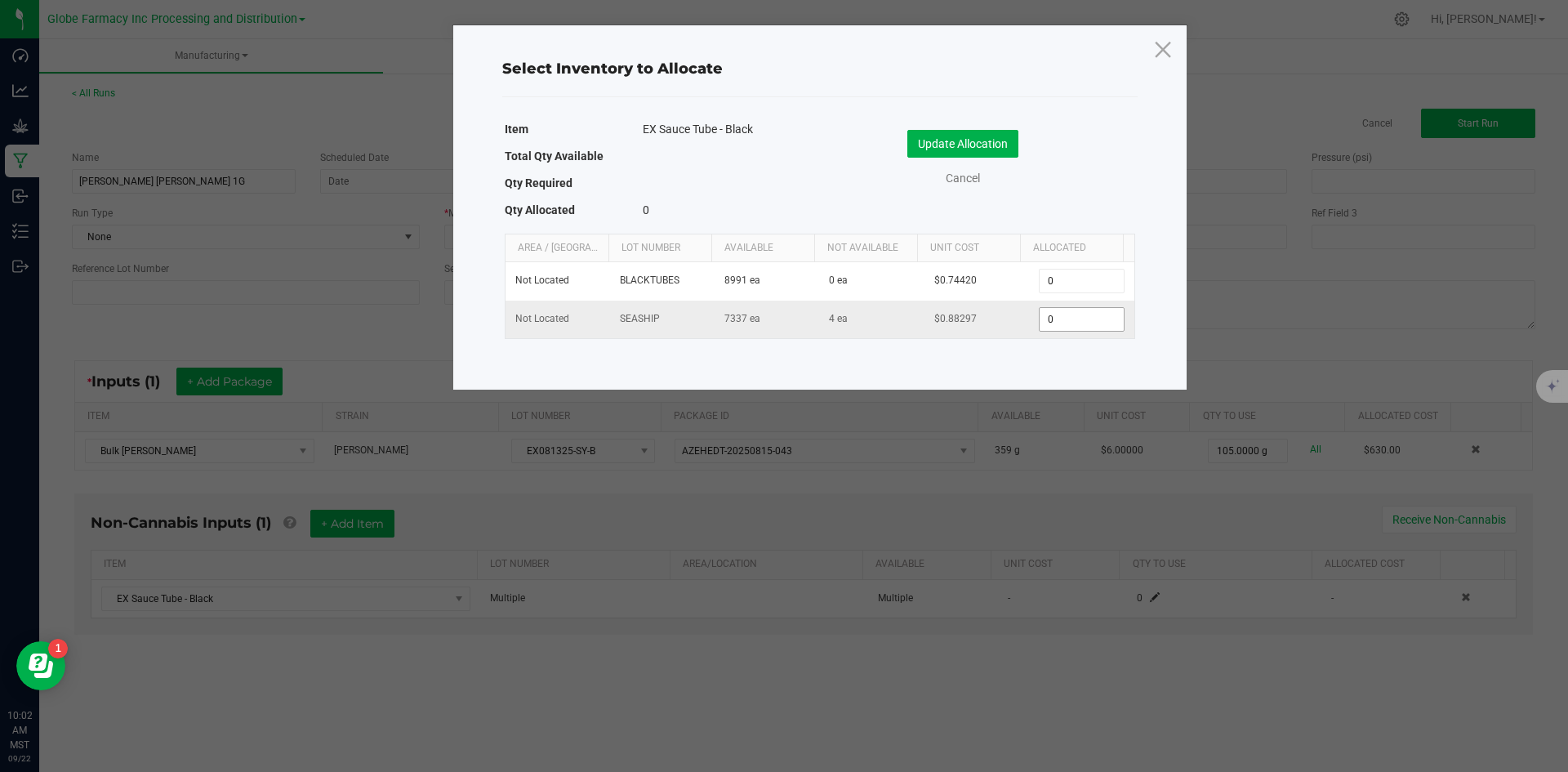
click at [1054, 313] on input "0" at bounding box center [1081, 319] width 84 height 23
type input "100"
click at [952, 143] on button "Update Allocation" at bounding box center [963, 144] width 111 height 28
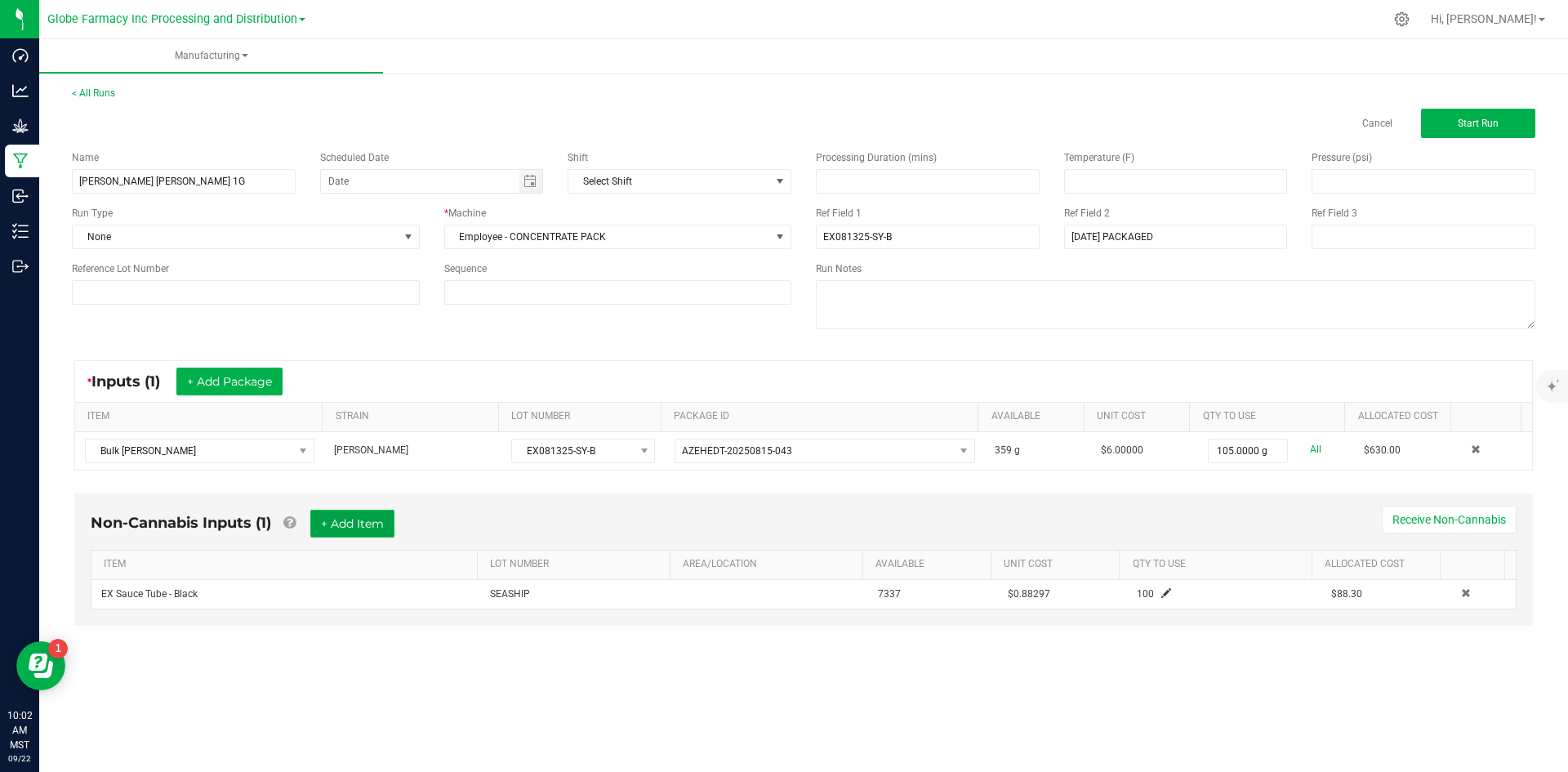
click at [385, 518] on button "+ Add Item" at bounding box center [353, 523] width 84 height 28
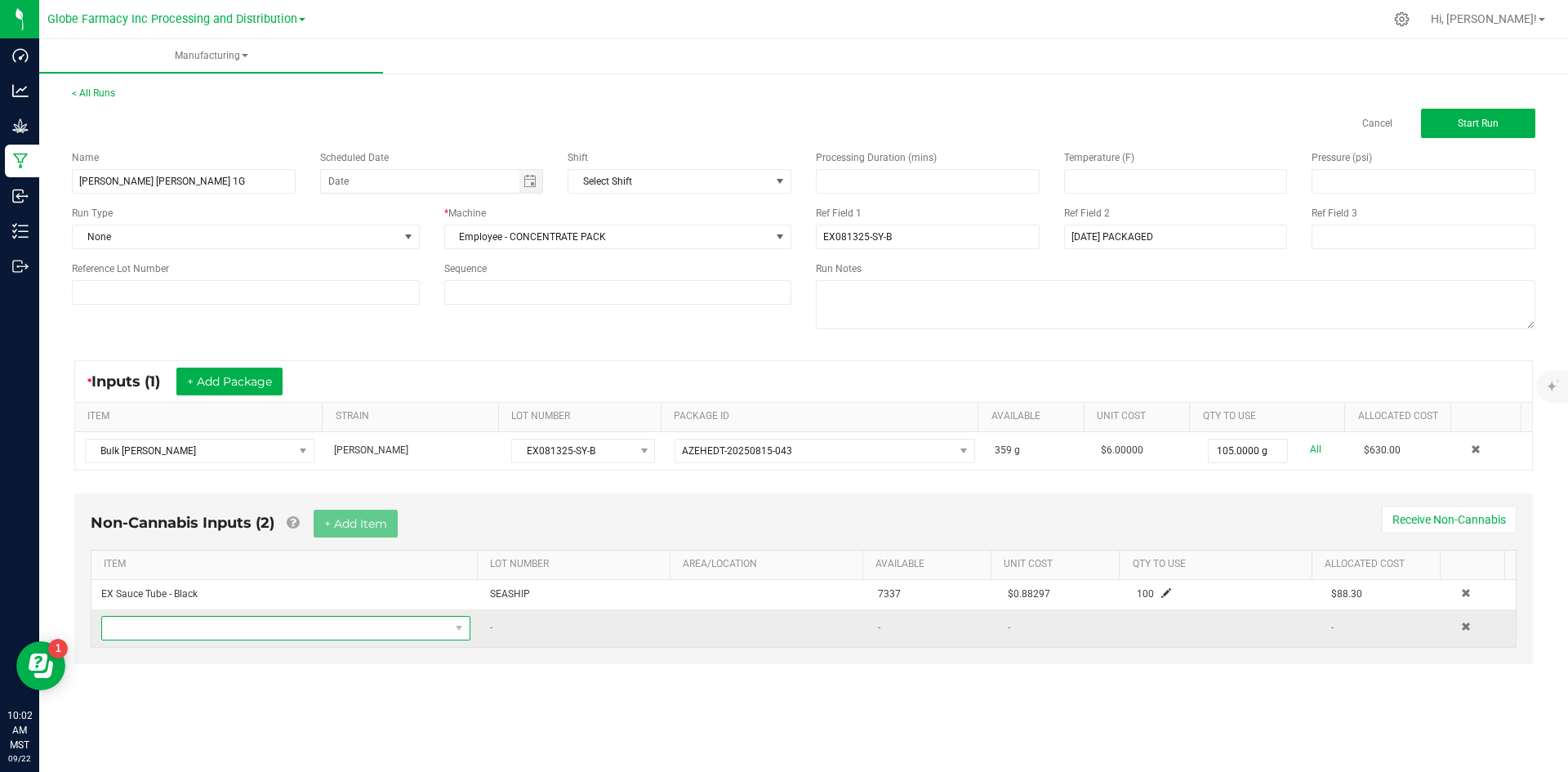
click at [325, 636] on span "NO DATA FOUND" at bounding box center [275, 628] width 347 height 23
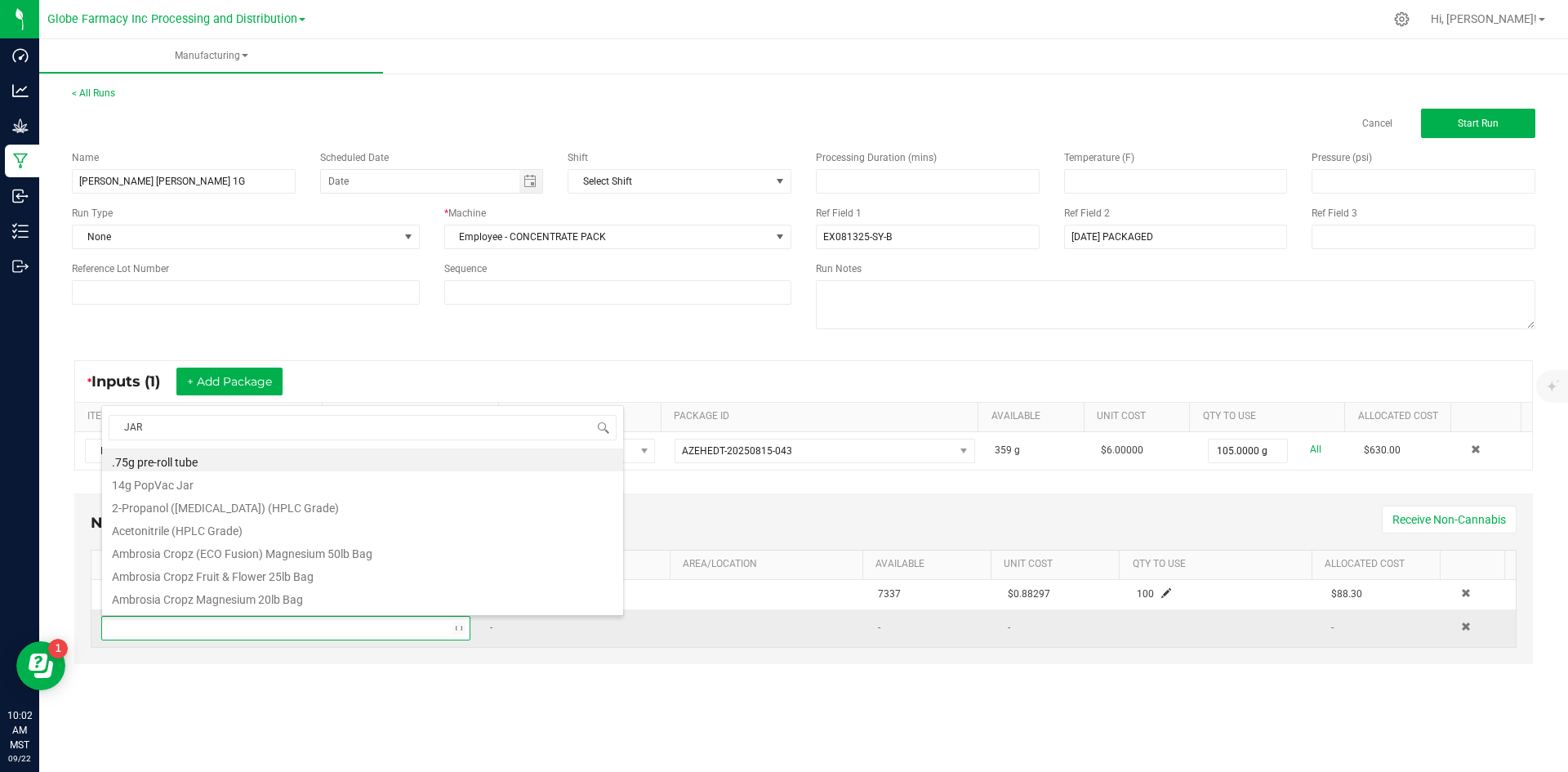
type input "JARS"
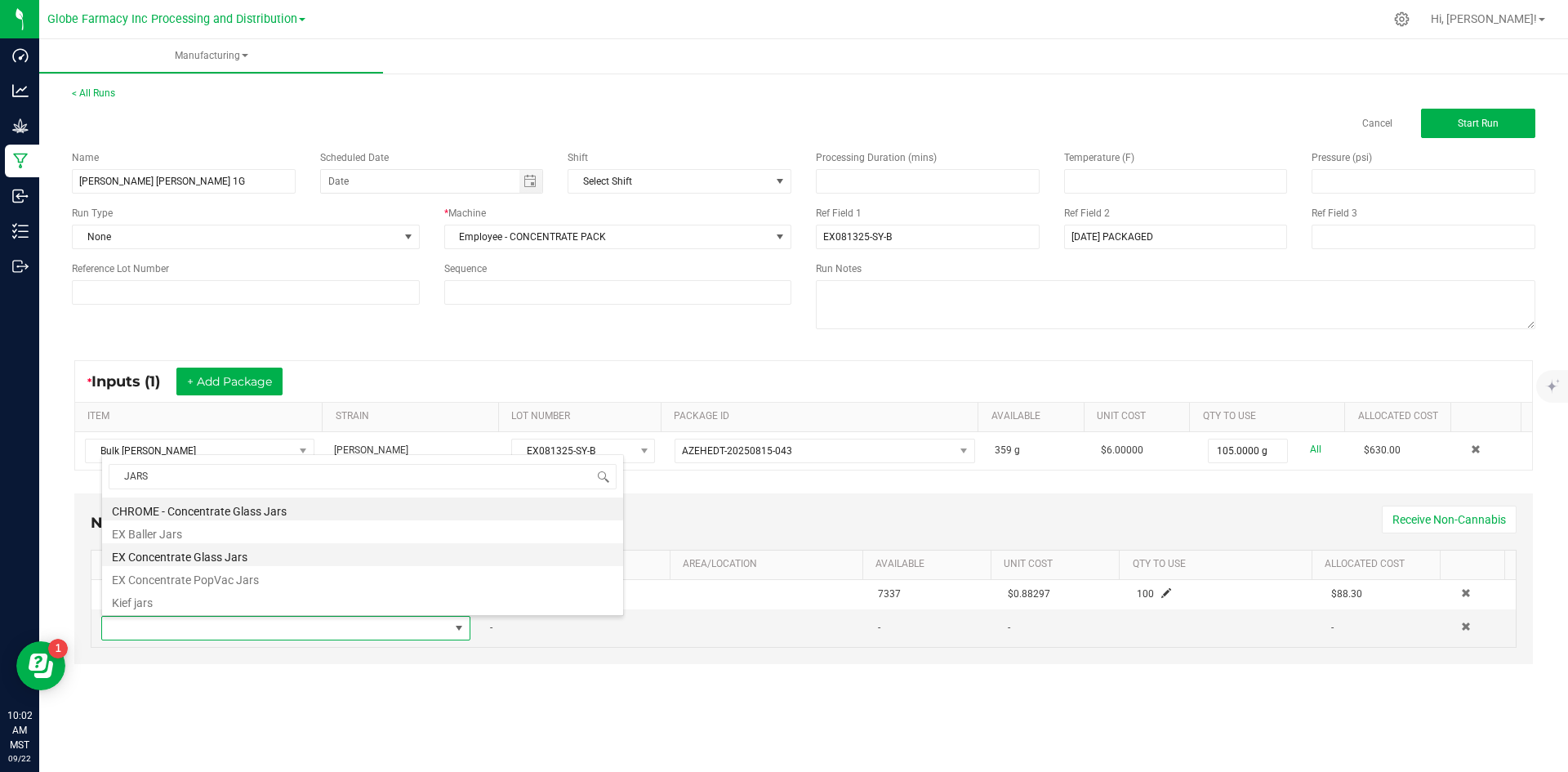
click at [204, 555] on li "EX Concentrate Glass Jars" at bounding box center [362, 555] width 521 height 23
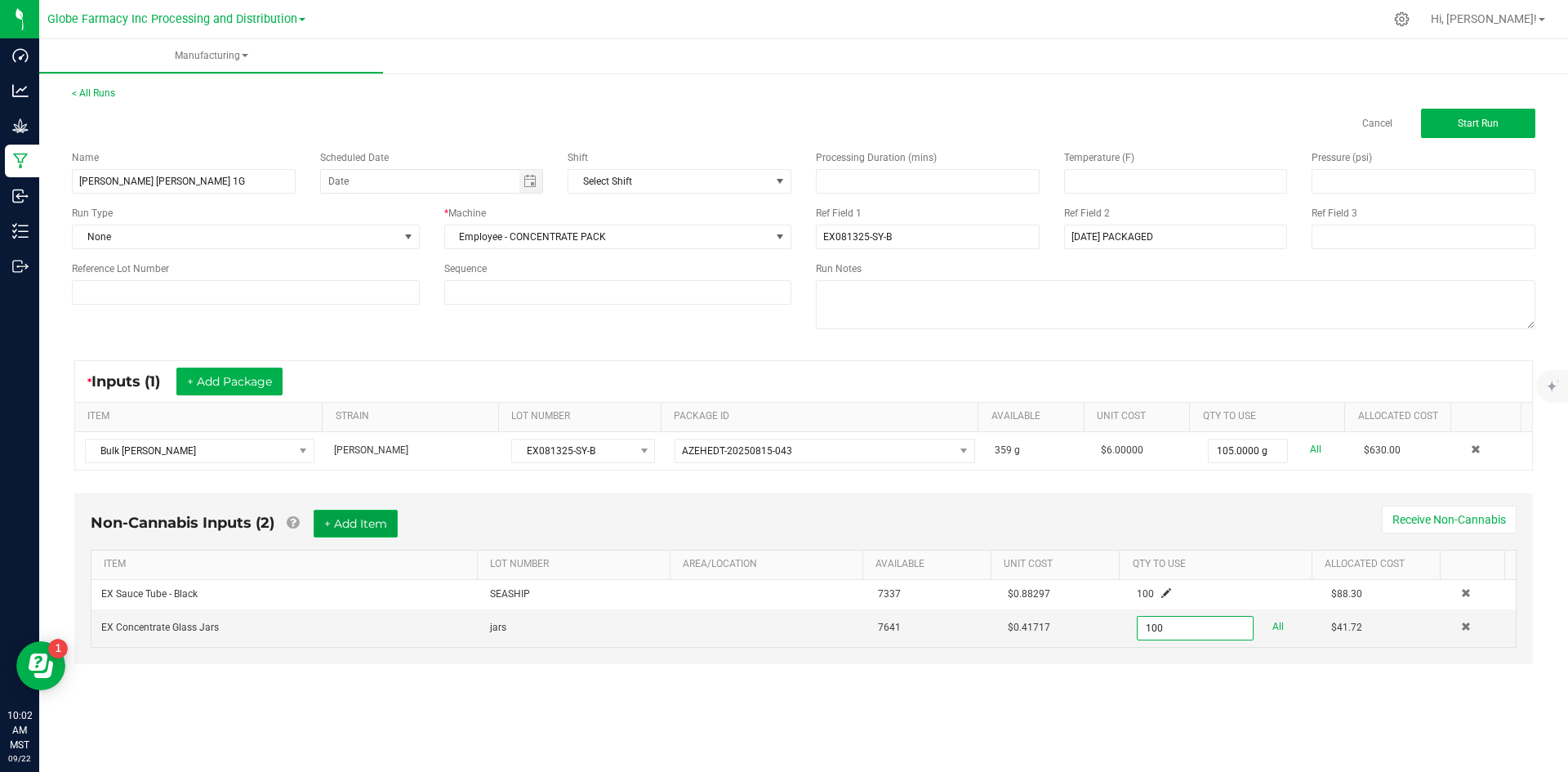
type input "100 ea"
click at [362, 536] on button "+ Add Item" at bounding box center [356, 523] width 84 height 28
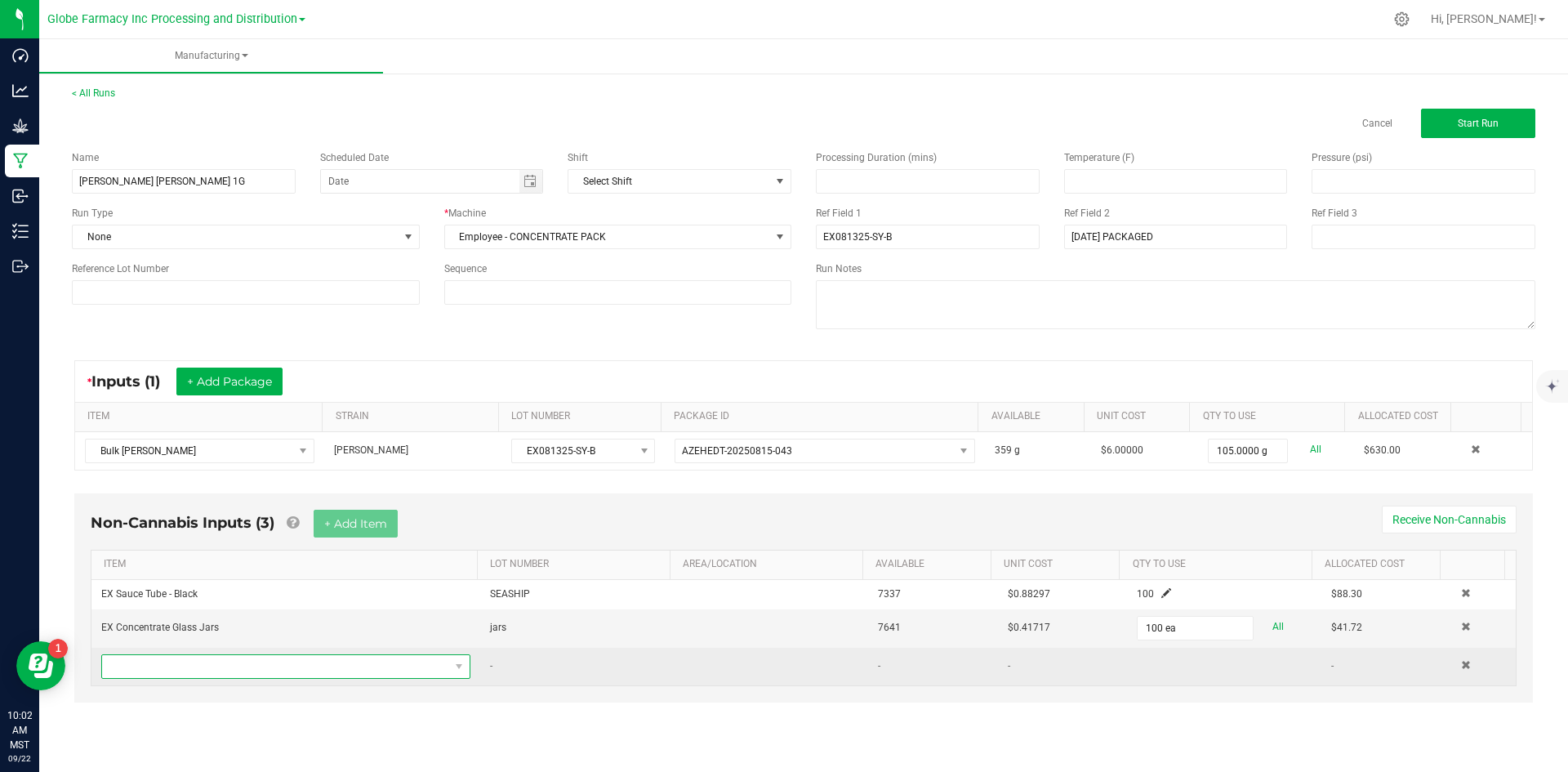
click at [321, 657] on span "NO DATA FOUND" at bounding box center [275, 666] width 347 height 23
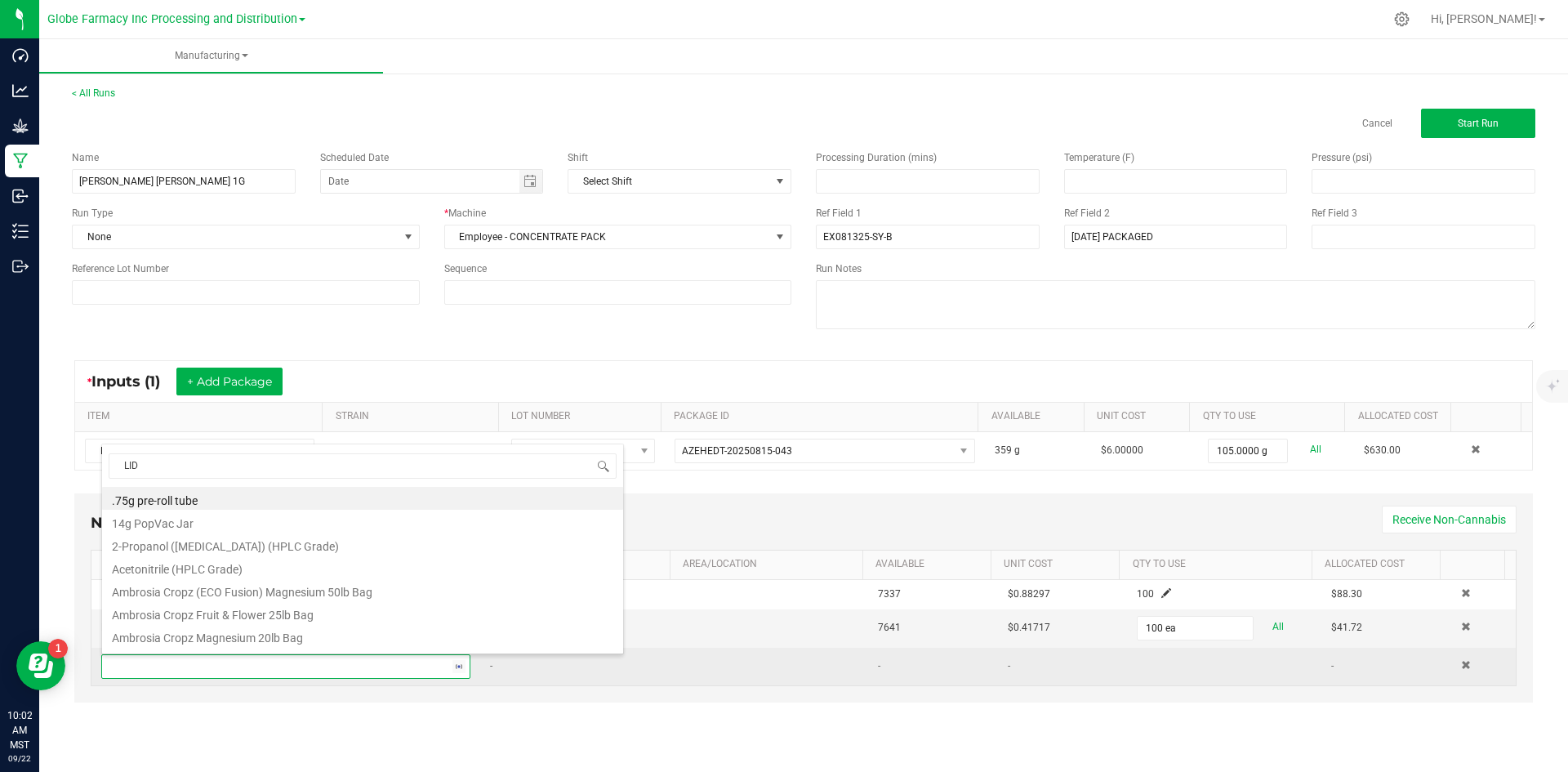
type input "LIDS"
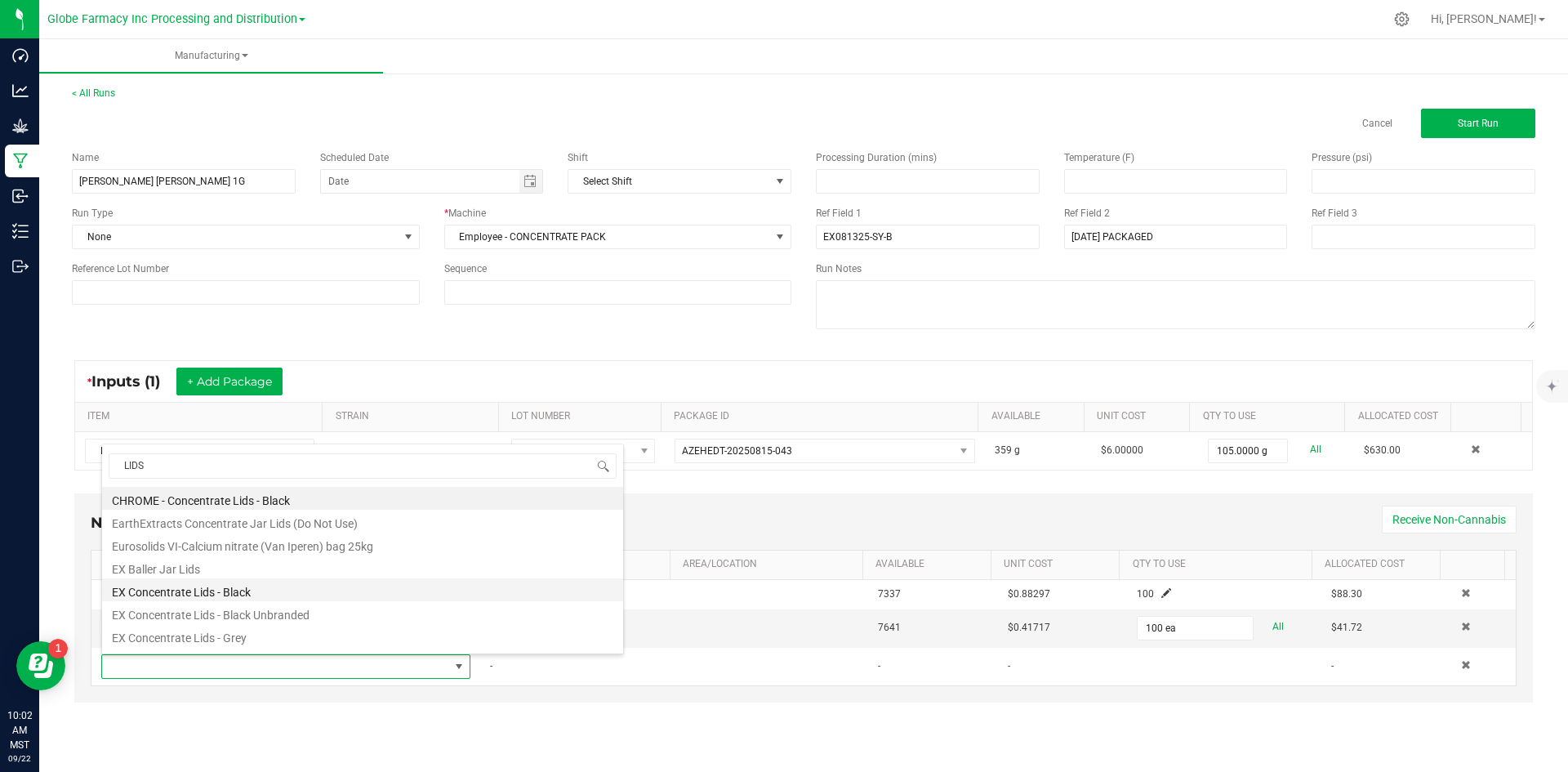
click at [287, 596] on li "EX Concentrate Lids - Black" at bounding box center [362, 590] width 521 height 23
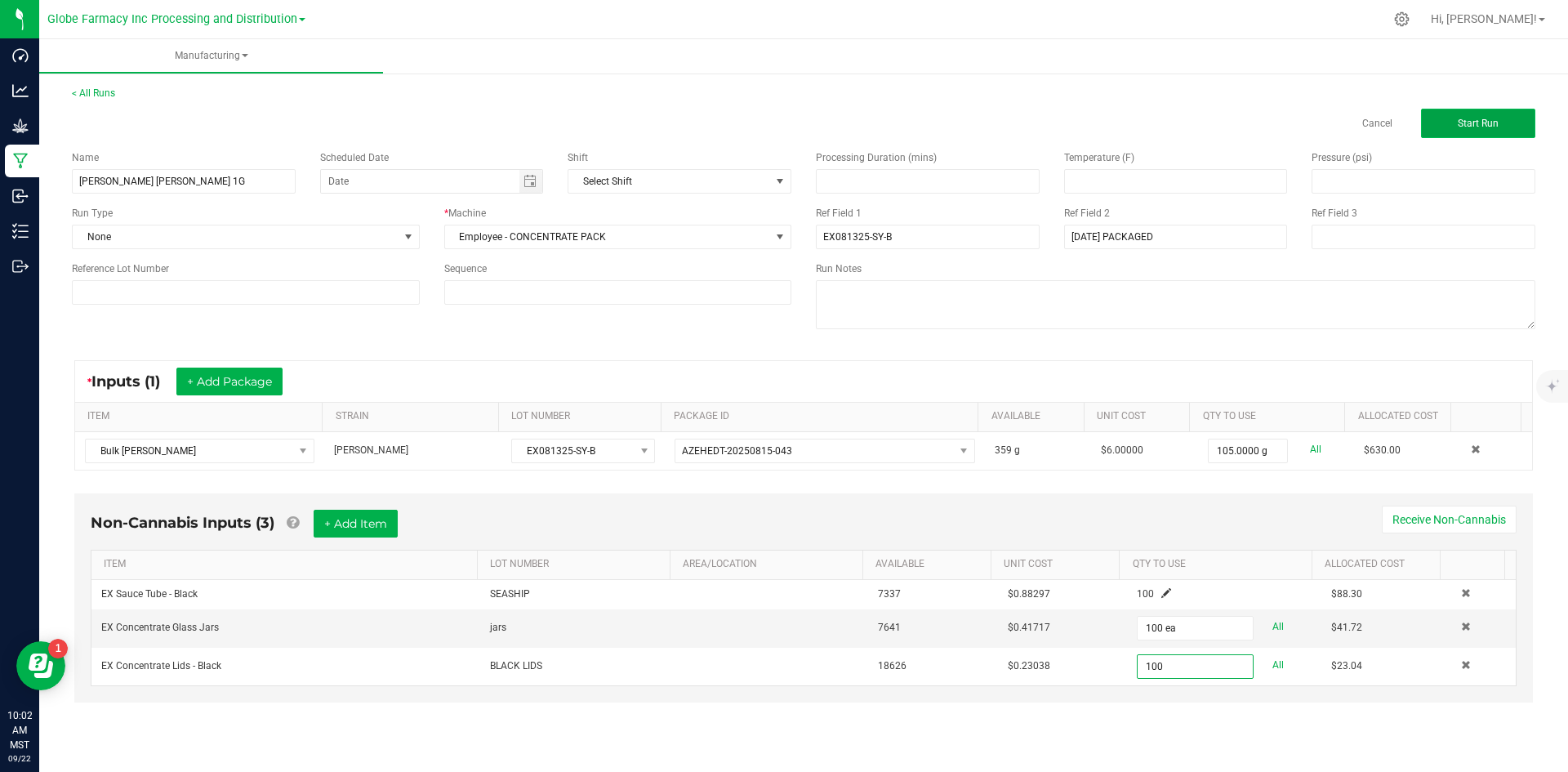
type input "100 ea"
click at [1517, 120] on button "Start Run" at bounding box center [1478, 123] width 114 height 29
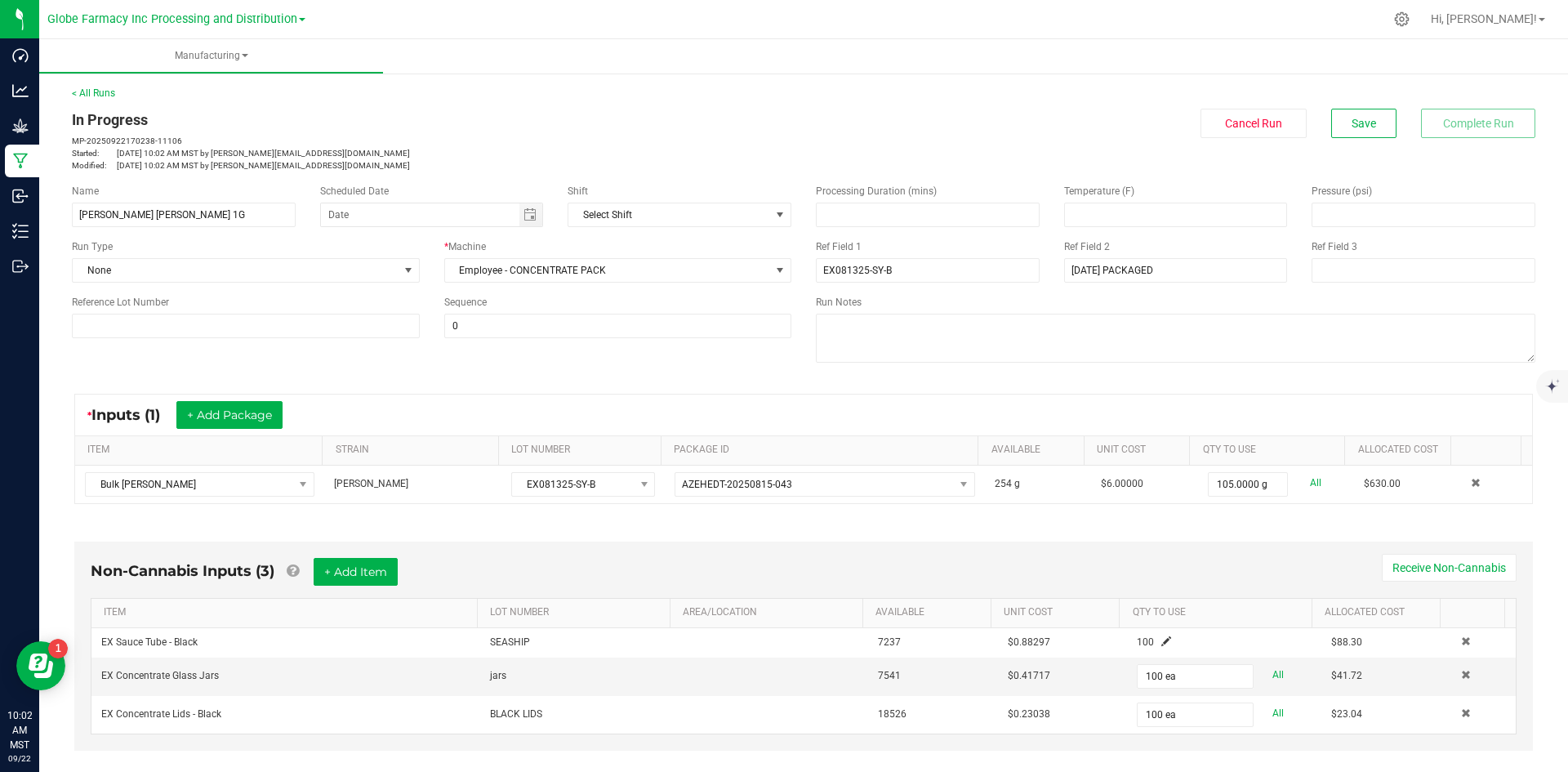
scroll to position [312, 0]
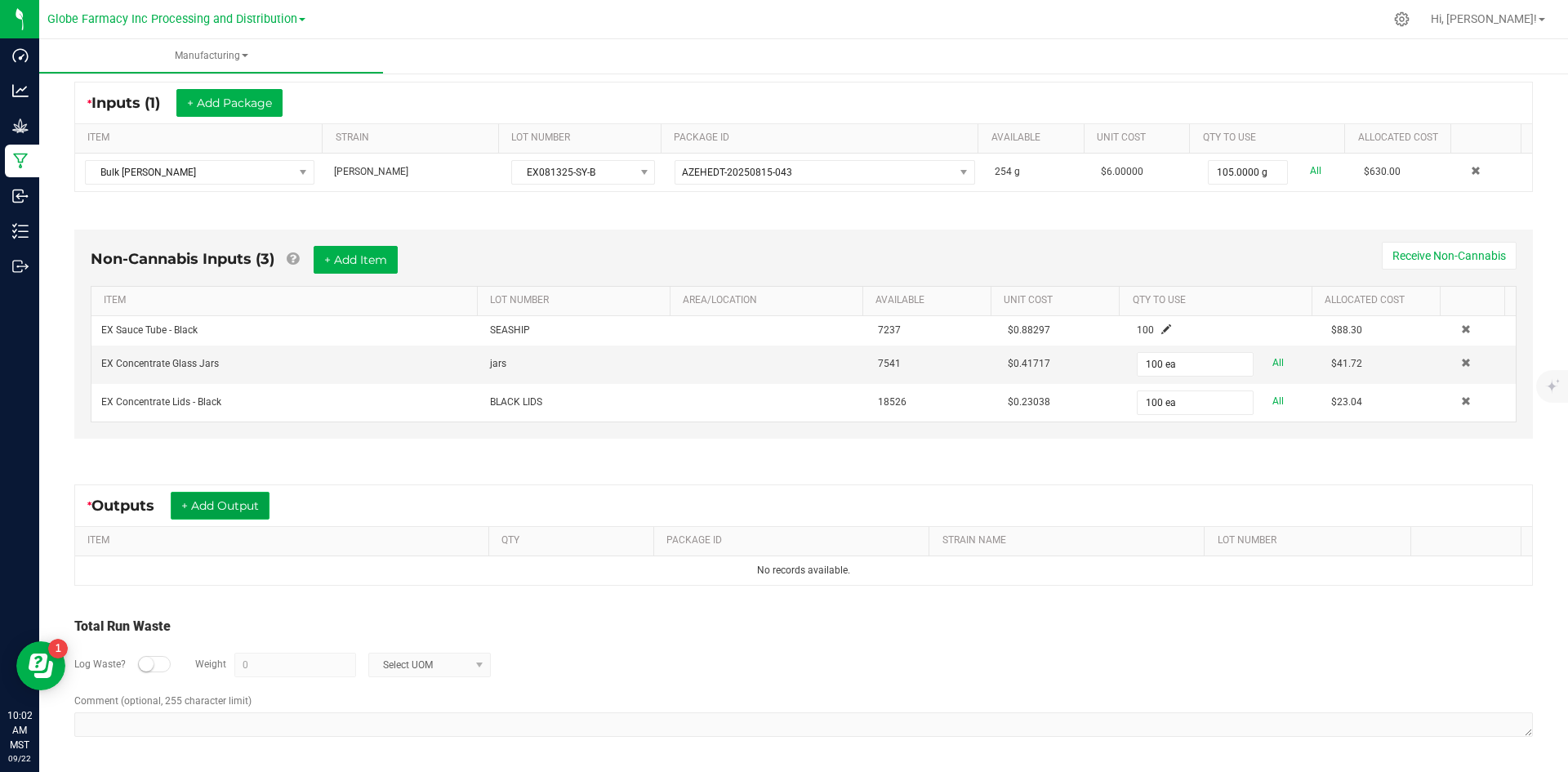
click at [226, 515] on button "+ Add Output" at bounding box center [220, 506] width 98 height 28
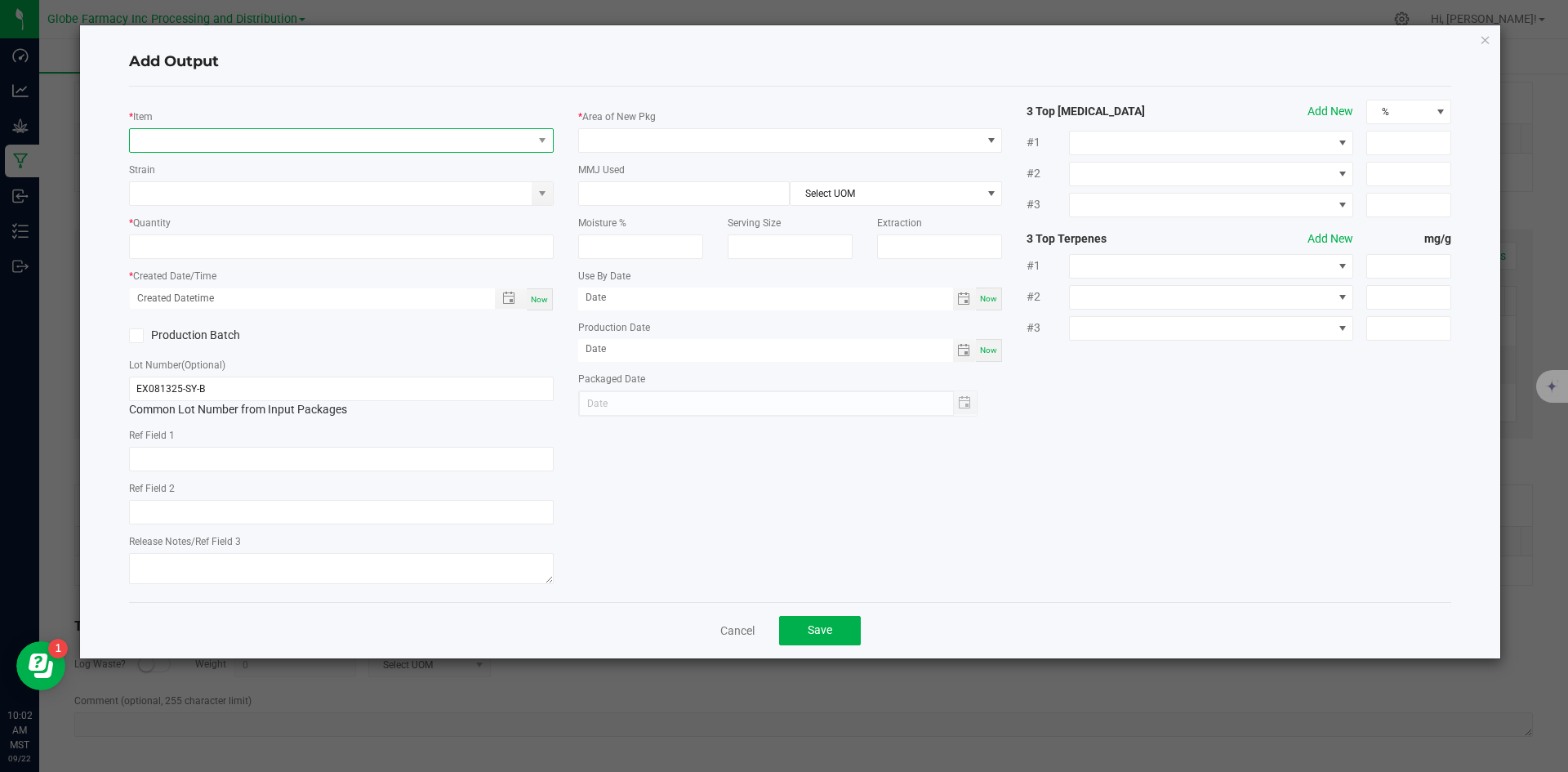
click at [287, 145] on span "NO DATA FOUND" at bounding box center [332, 141] width 403 height 23
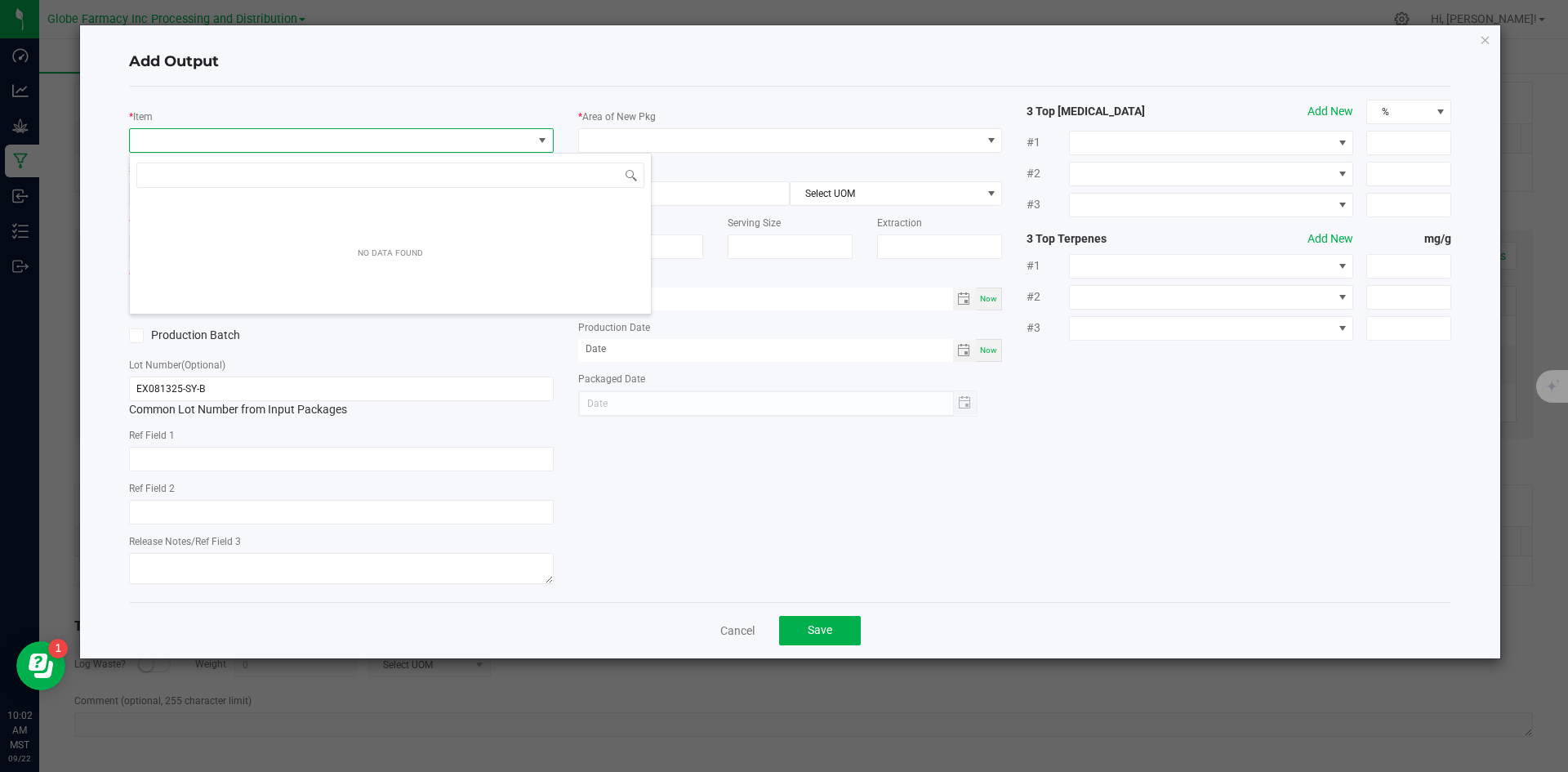
scroll to position [25, 425]
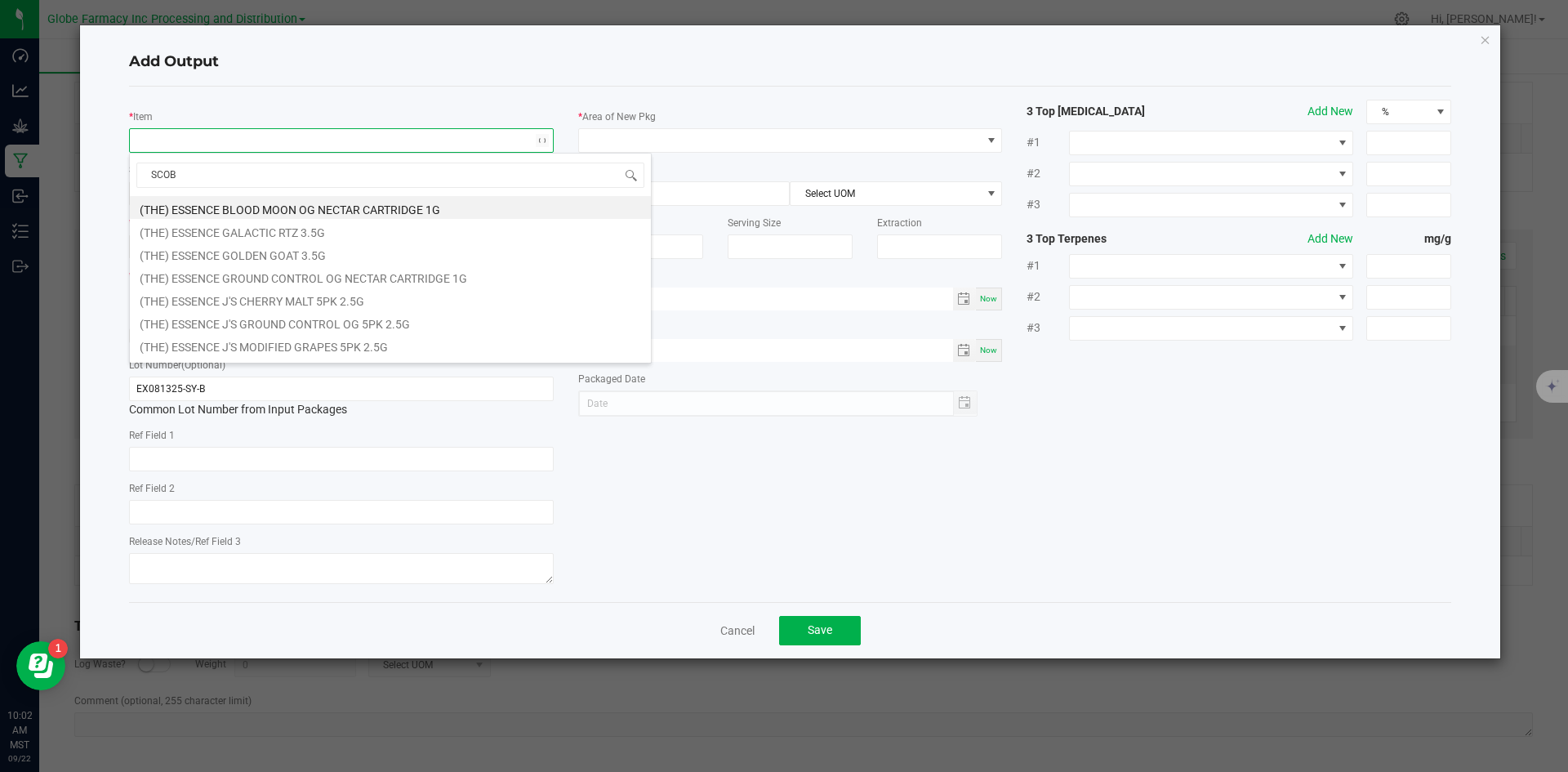
type input "SCOBY"
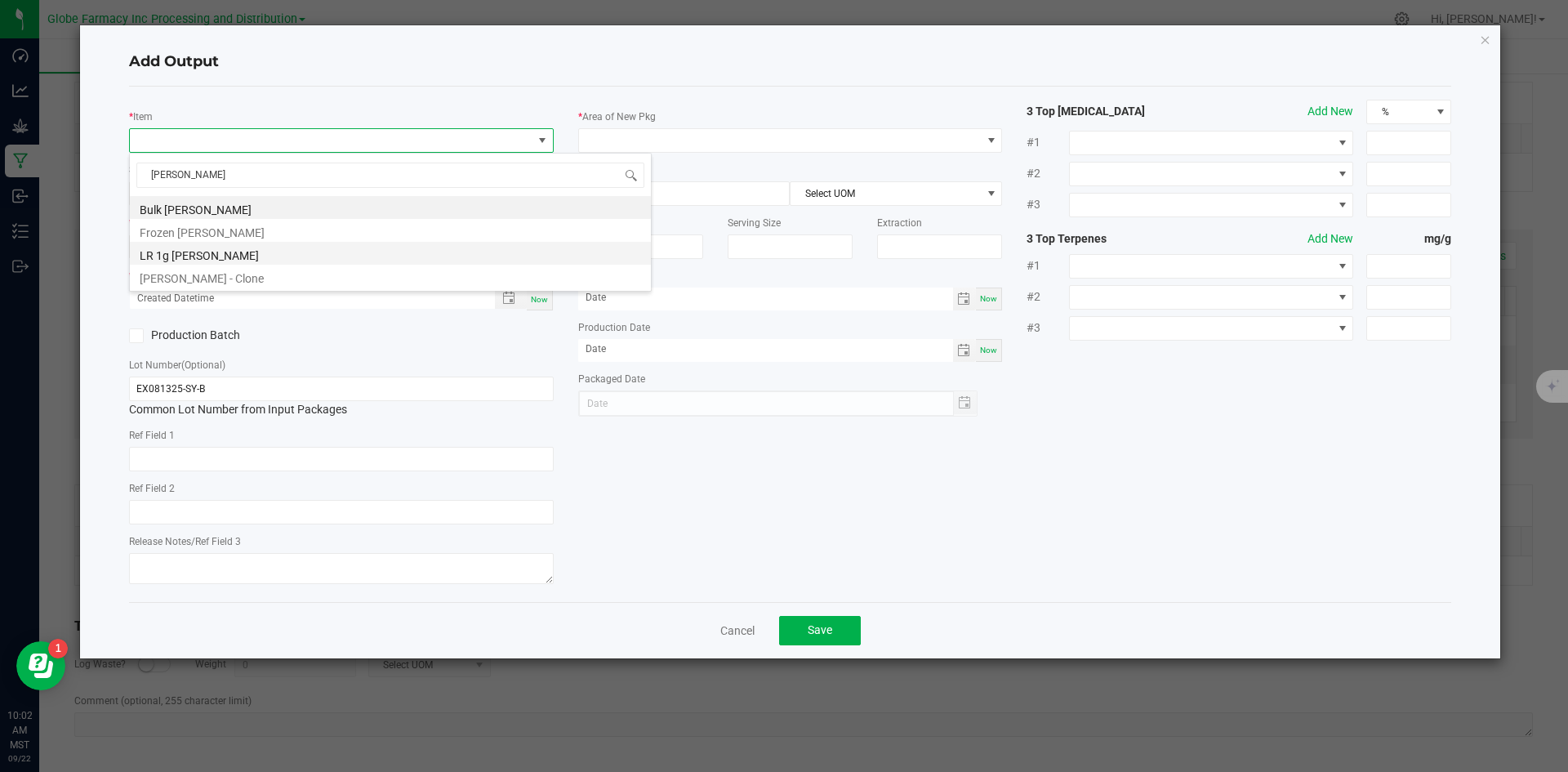
click at [273, 242] on li "LR 1g Scoby Badder" at bounding box center [390, 253] width 521 height 23
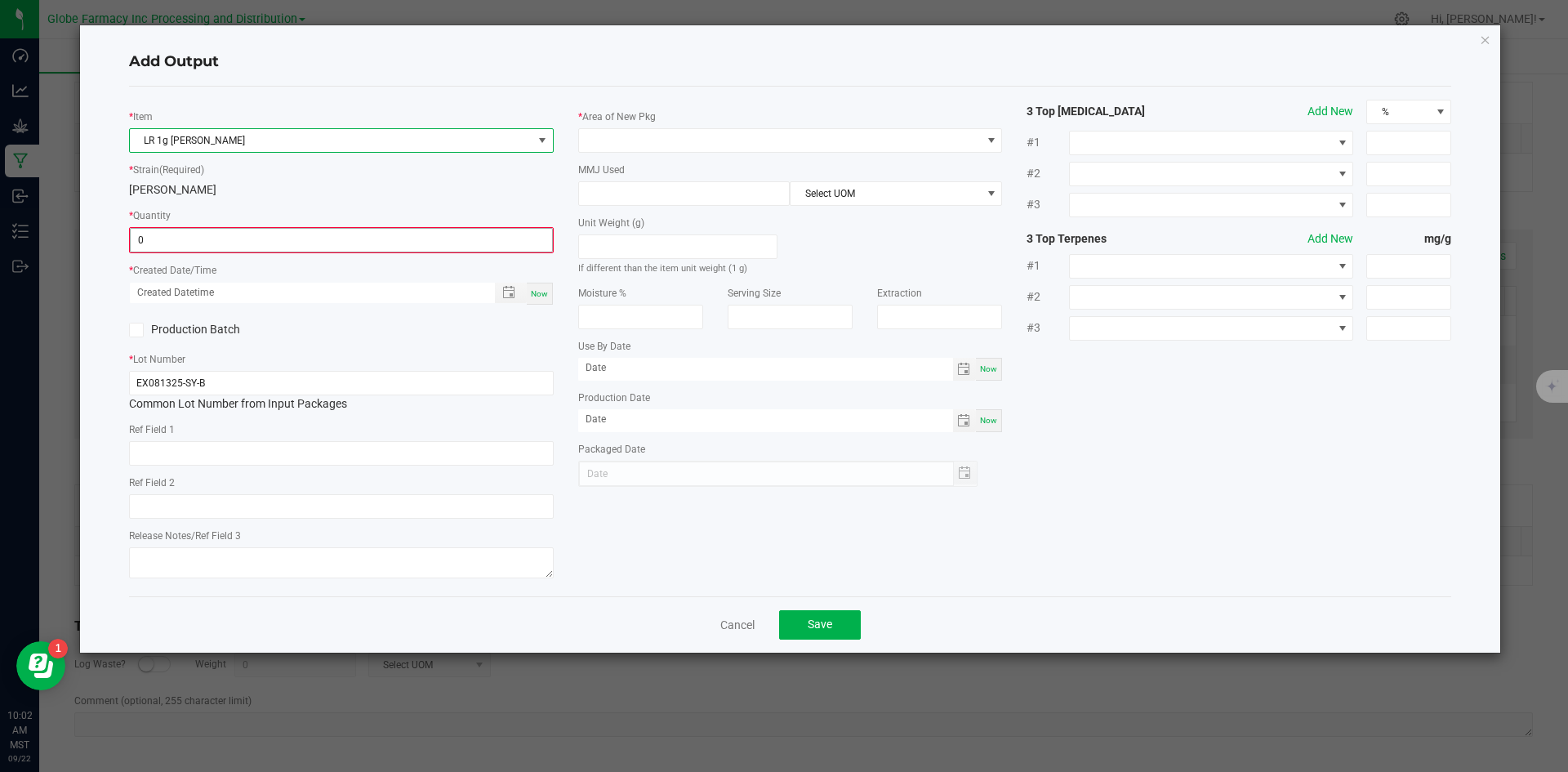
click at [259, 239] on input "0" at bounding box center [341, 240] width 421 height 23
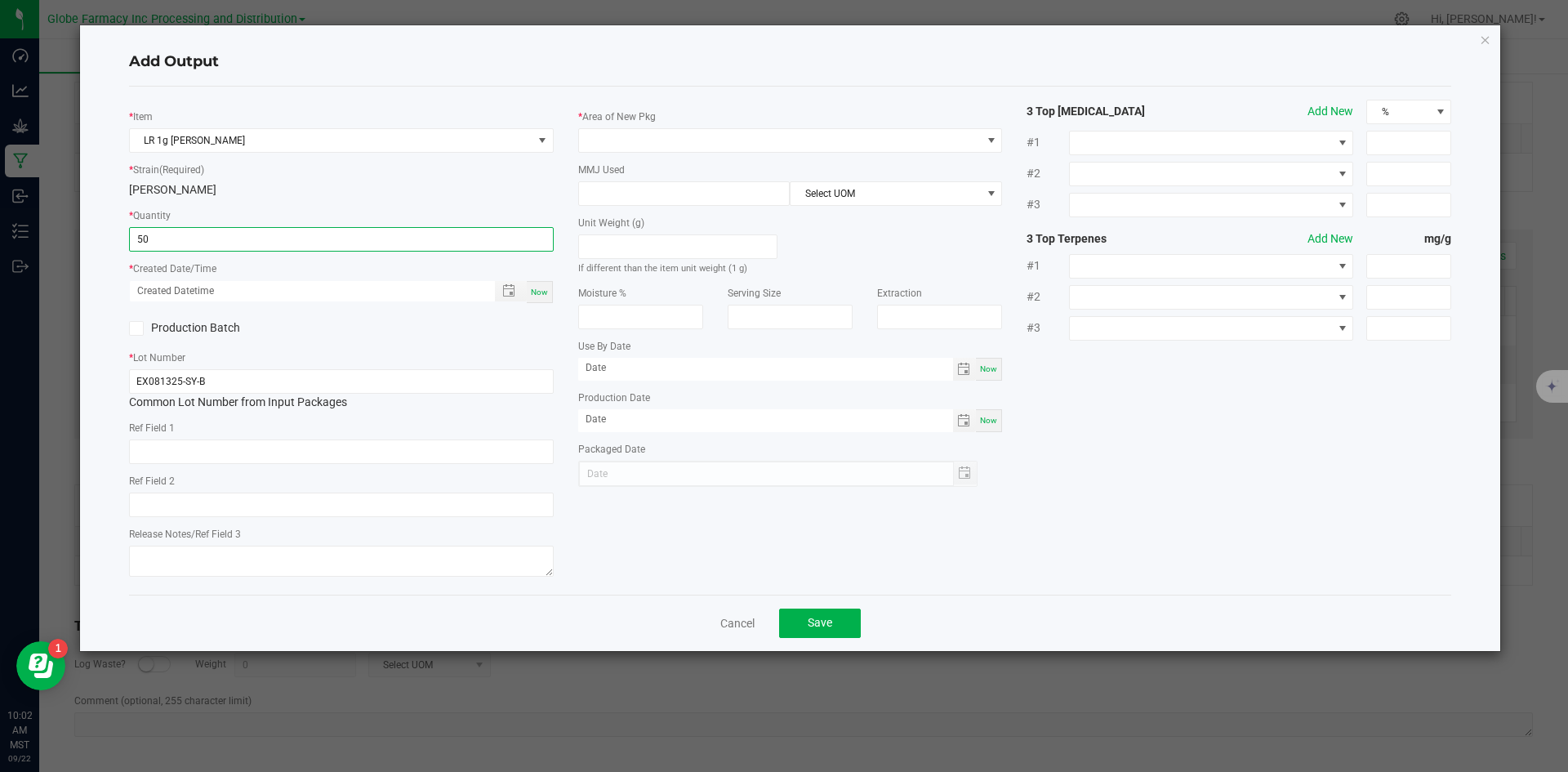
type input "50 ea"
click at [540, 294] on span "Now" at bounding box center [540, 292] width 18 height 9
type input "09/22/2025 10:02 AM"
type input "[DATE]"
click at [315, 455] on input "text" at bounding box center [341, 452] width 425 height 25
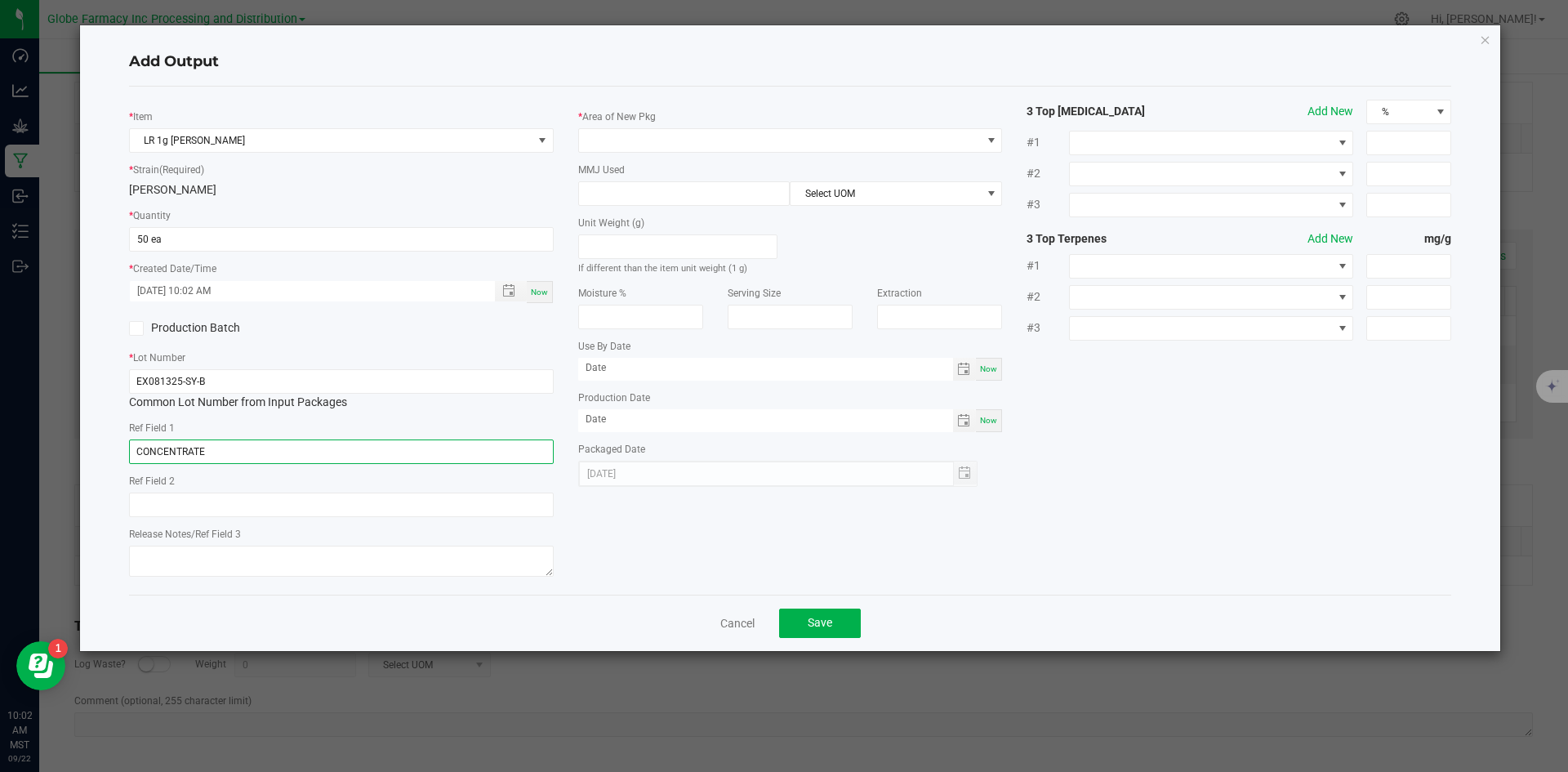
type input "CONCENTRATE"
type input "SCOBY"
type textarea "[DATE]"
click at [653, 133] on span at bounding box center [780, 141] width 403 height 23
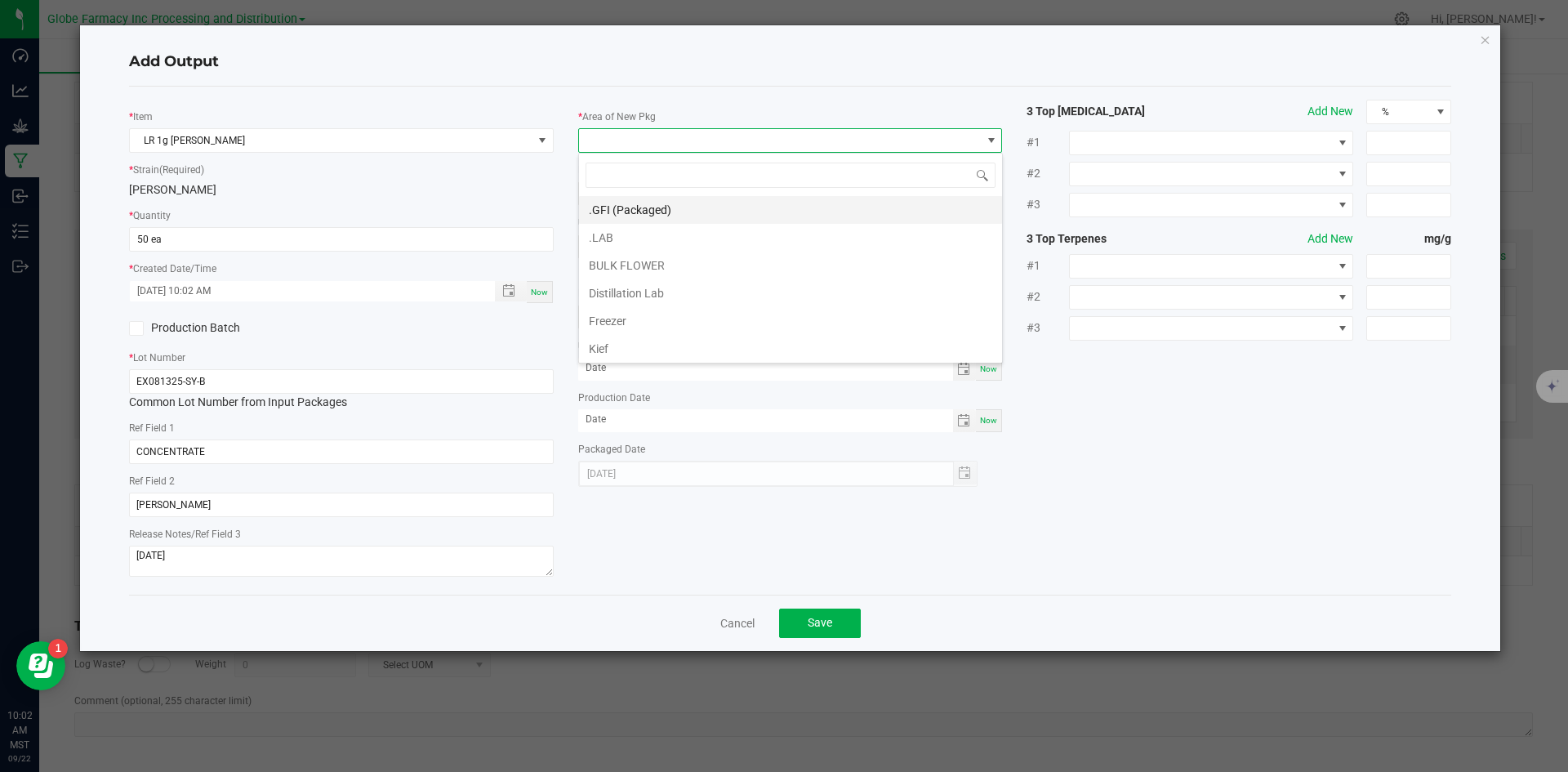
click at [661, 200] on li ".GFI (Packaged)" at bounding box center [790, 210] width 423 height 28
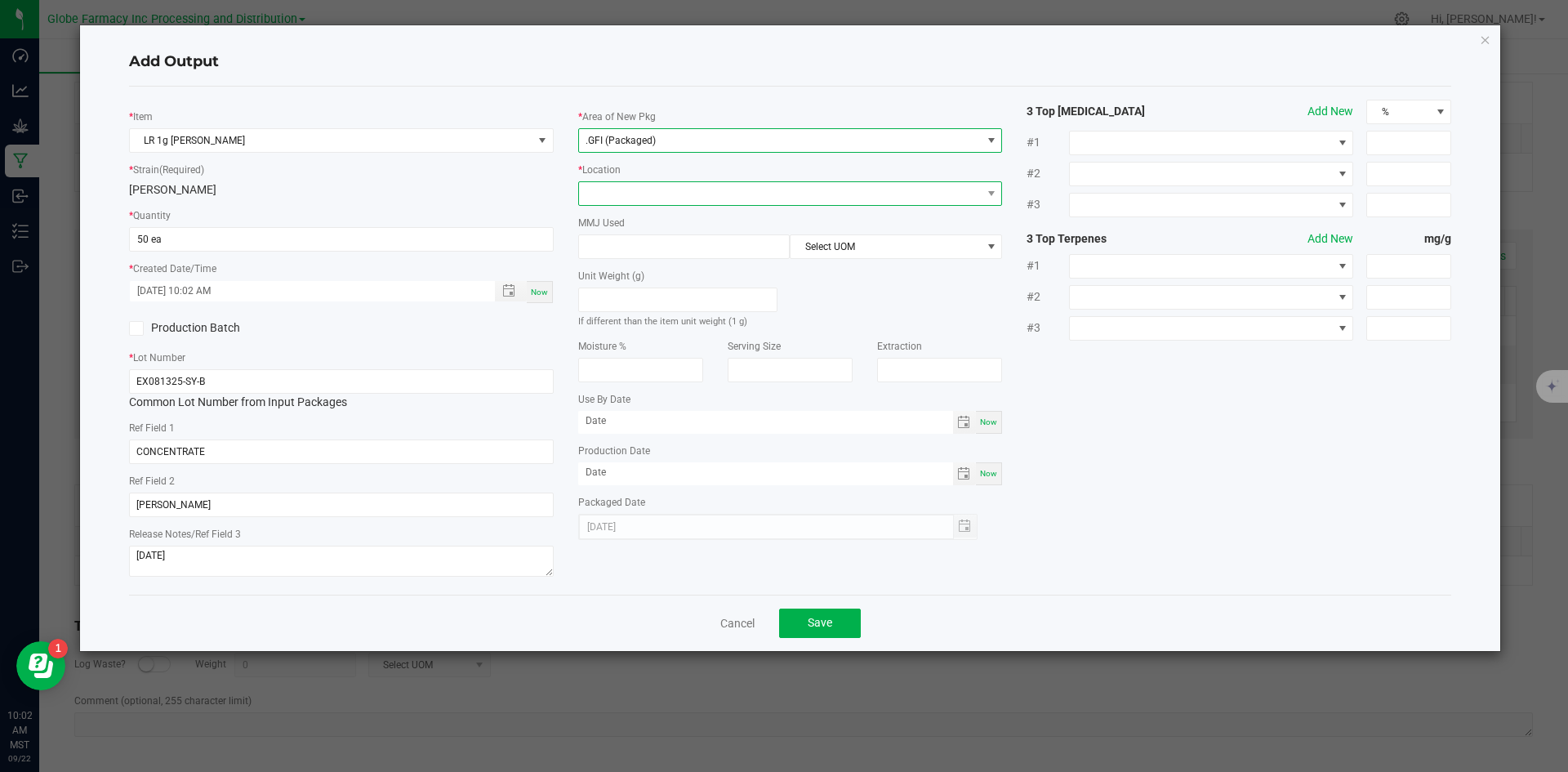
click at [664, 192] on span at bounding box center [780, 193] width 403 height 23
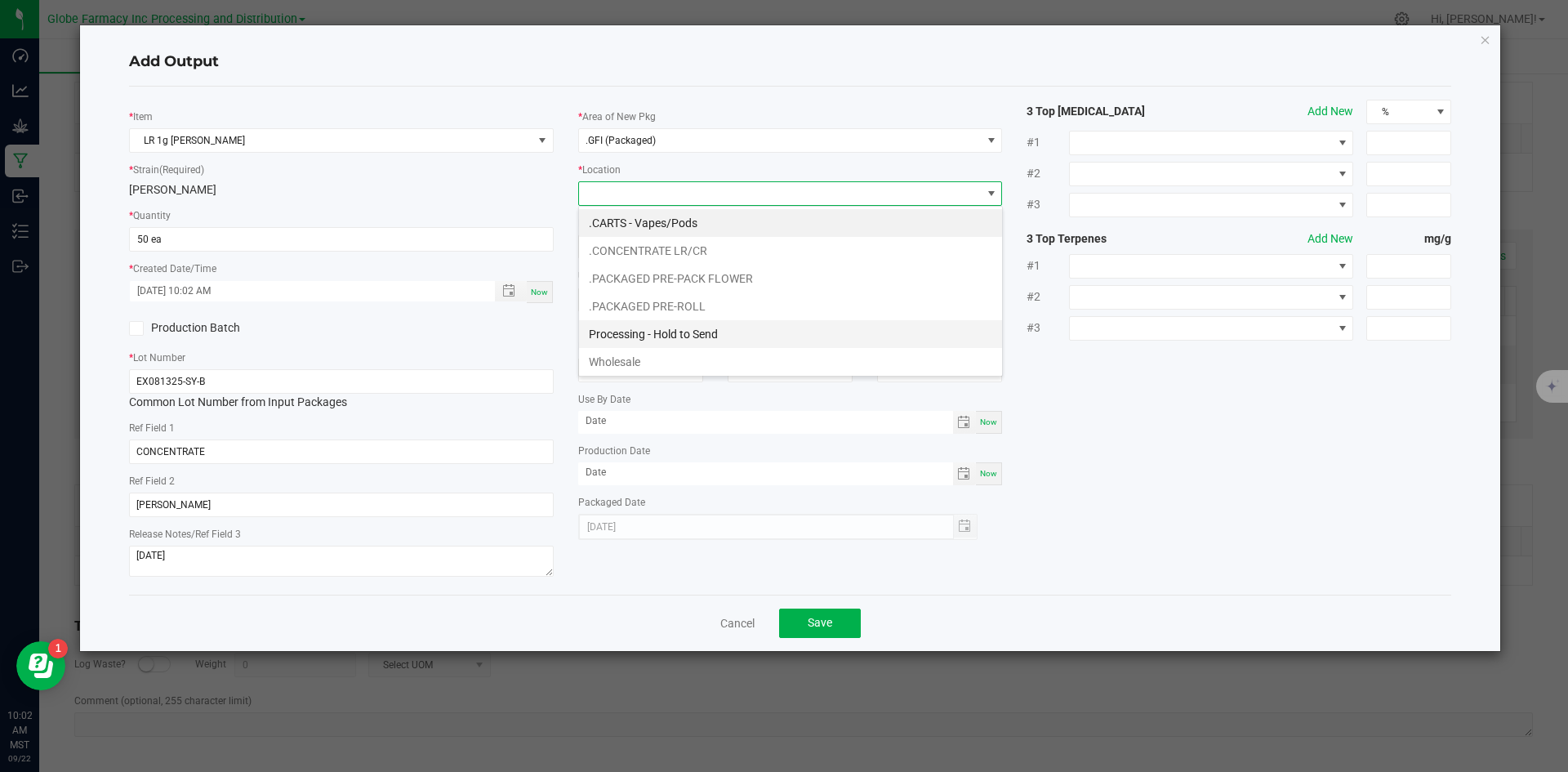
click at [715, 335] on li "Processing - Hold to Send" at bounding box center [790, 334] width 423 height 28
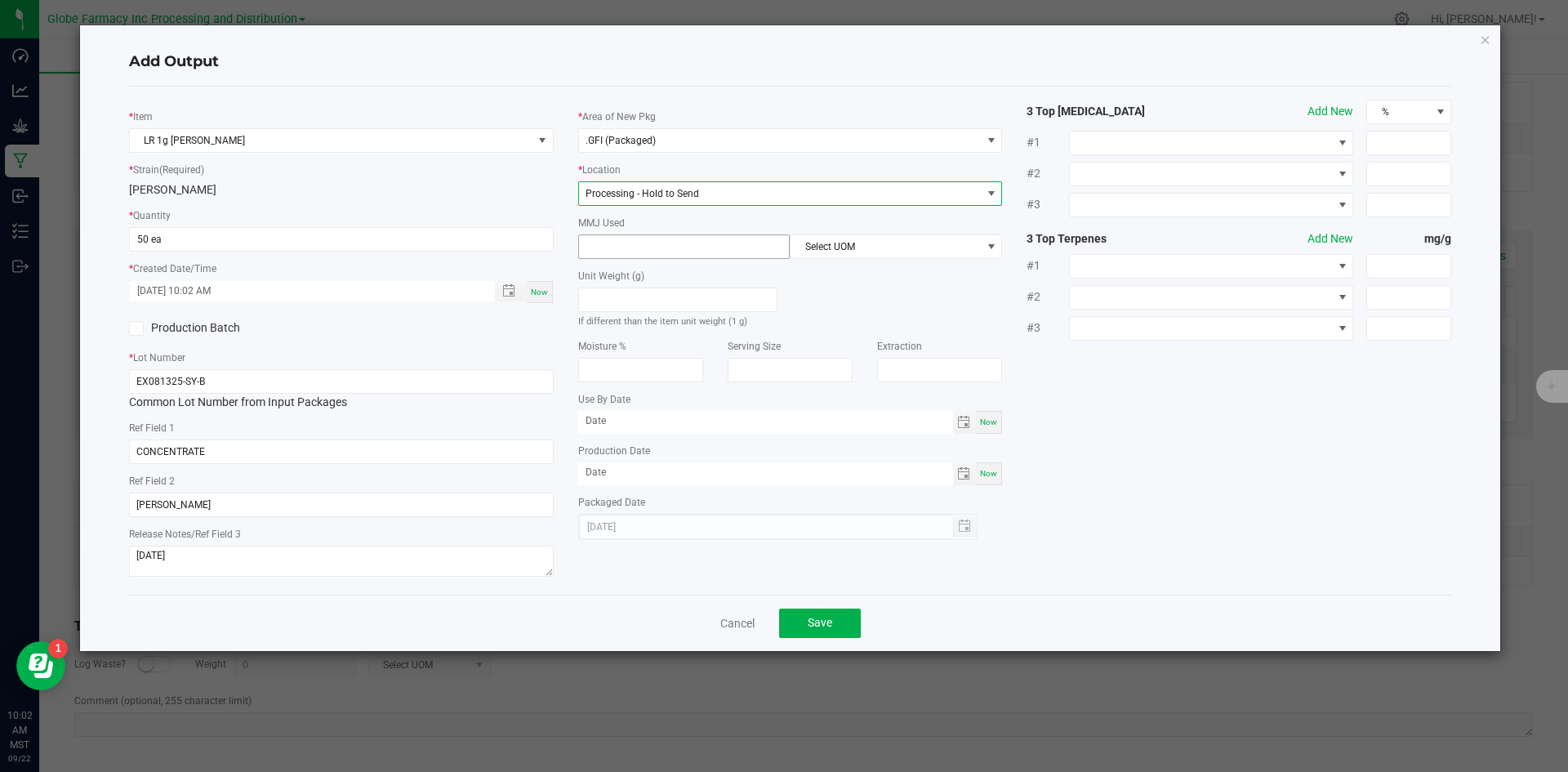
click at [663, 248] on input at bounding box center [684, 246] width 211 height 23
type input "1"
click at [849, 249] on span "Select UOM" at bounding box center [886, 246] width 190 height 23
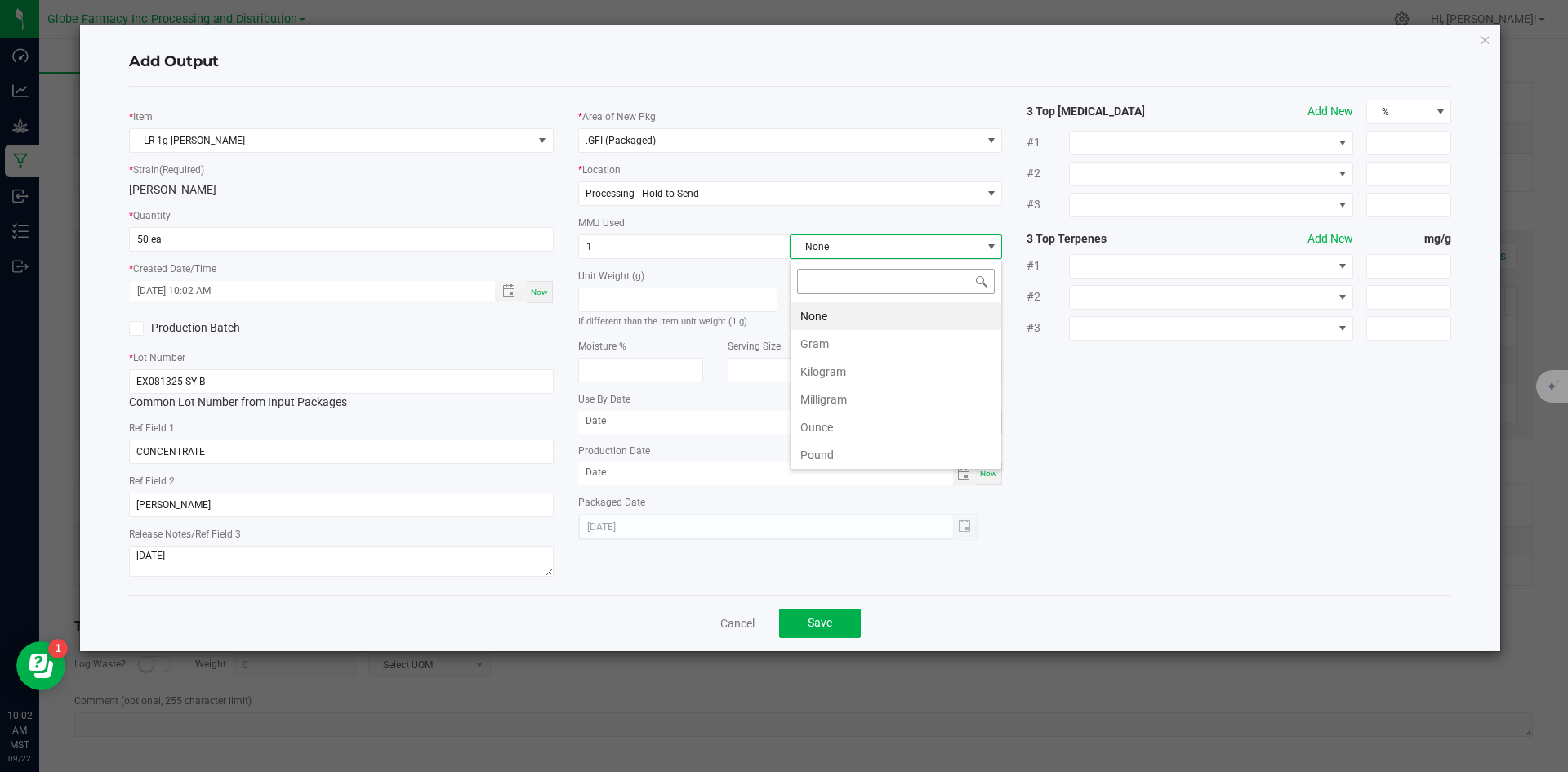
scroll to position [25, 212]
click at [847, 342] on li "Gram" at bounding box center [896, 344] width 211 height 28
click at [814, 612] on button "Save" at bounding box center [820, 623] width 82 height 29
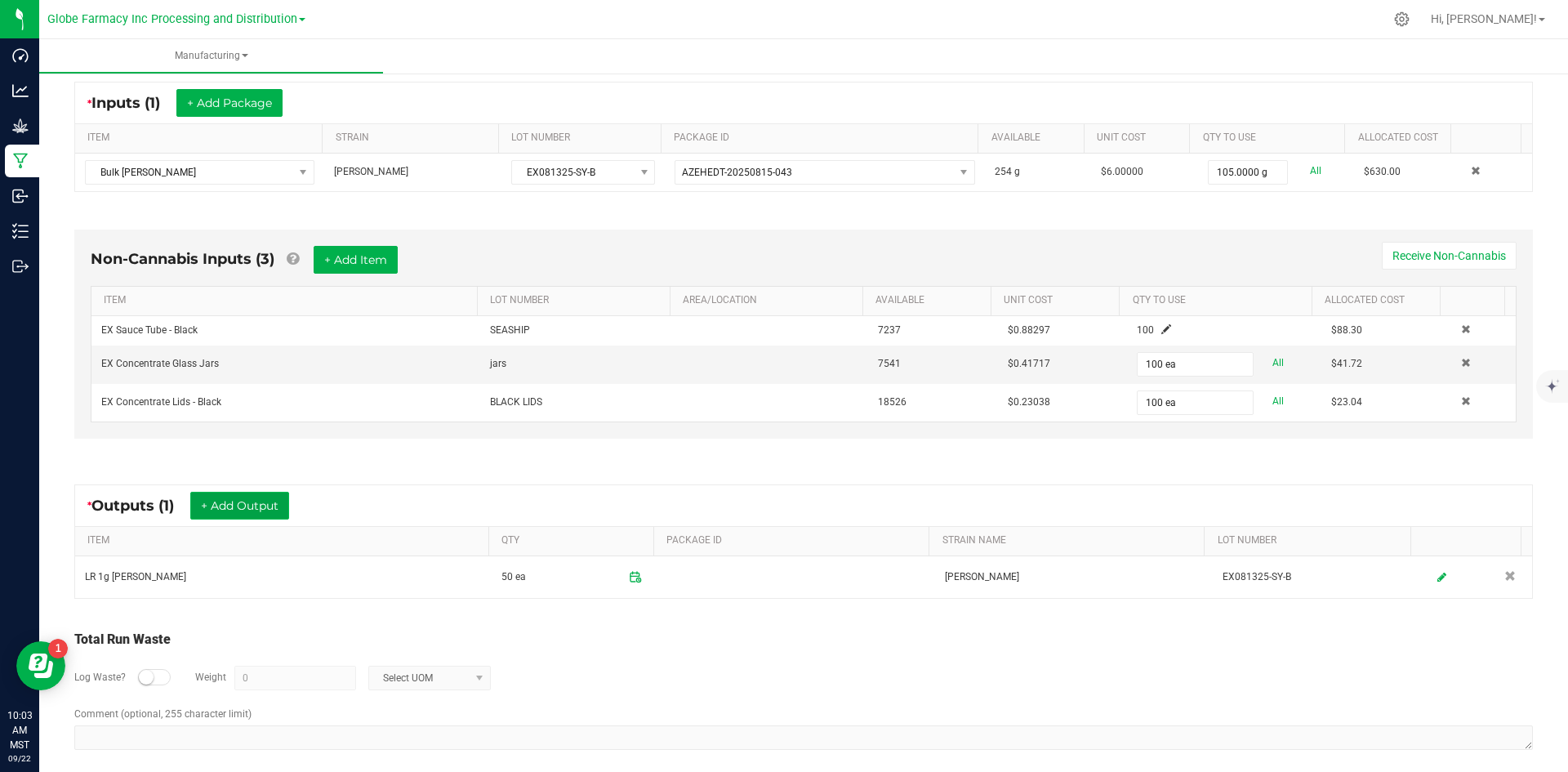
click at [230, 505] on button "+ Add Output" at bounding box center [239, 506] width 98 height 28
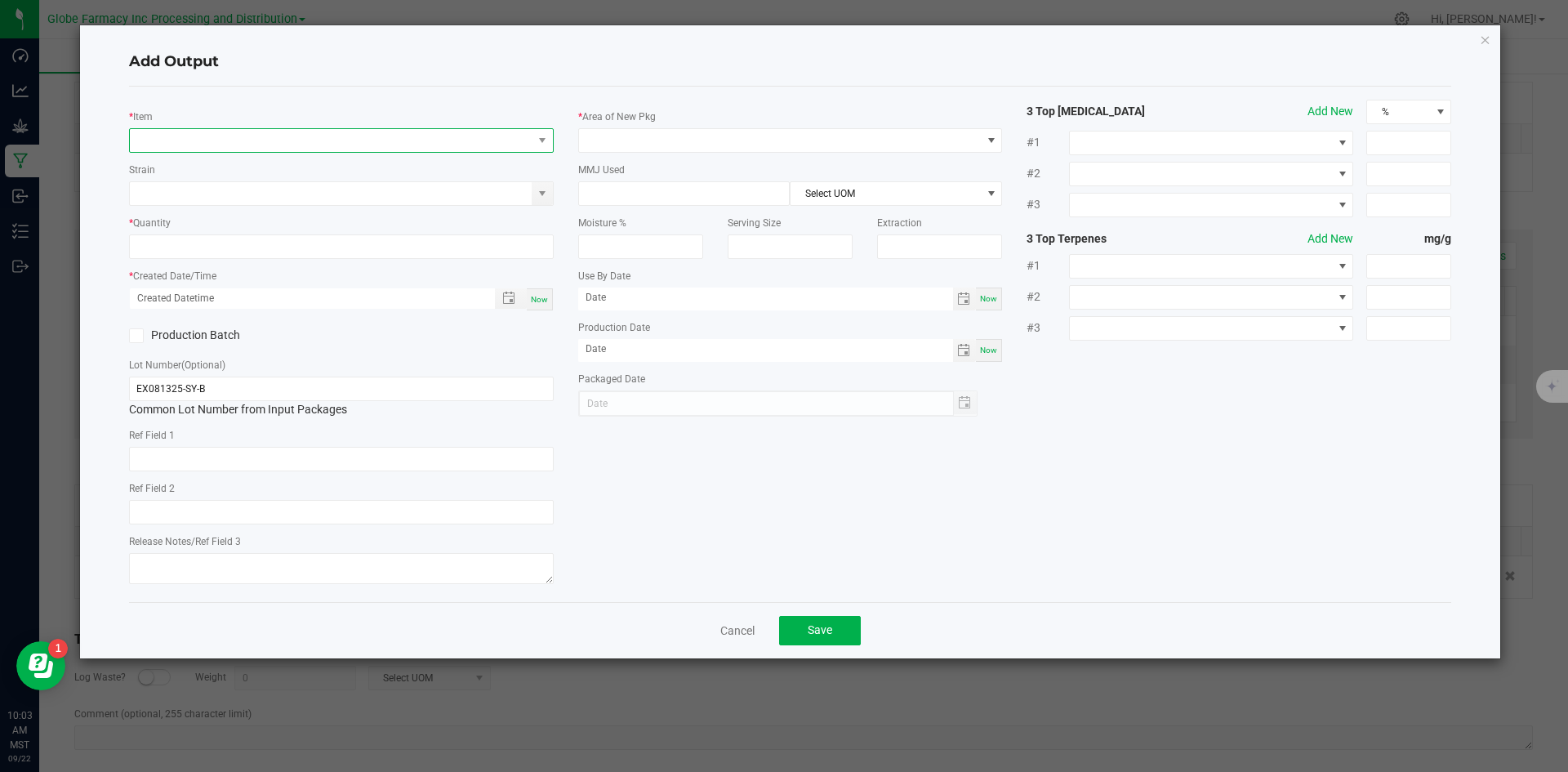
click at [212, 145] on span "NO DATA FOUND" at bounding box center [332, 141] width 403 height 23
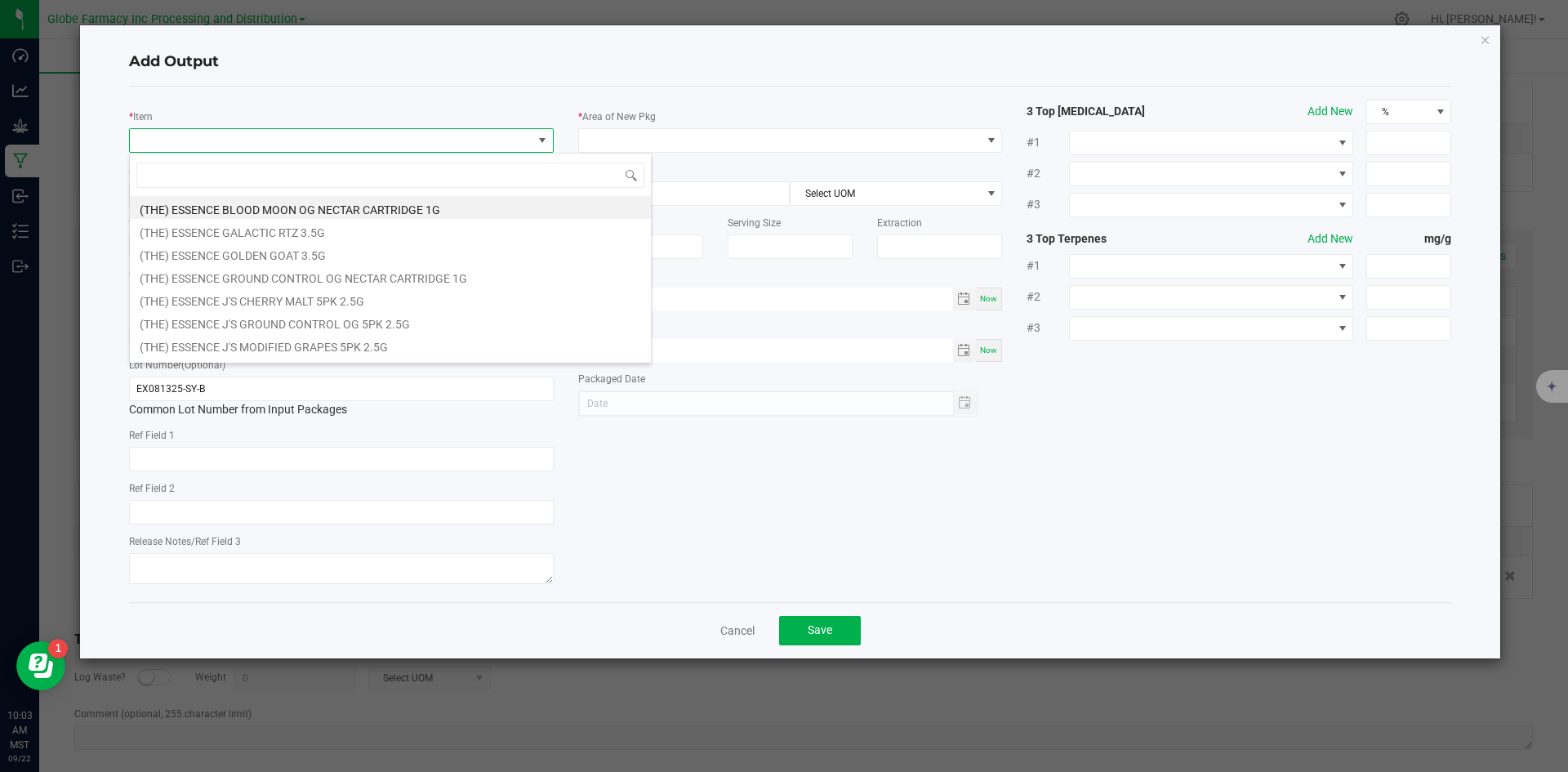
scroll to position [25, 425]
type input "SCOBY"
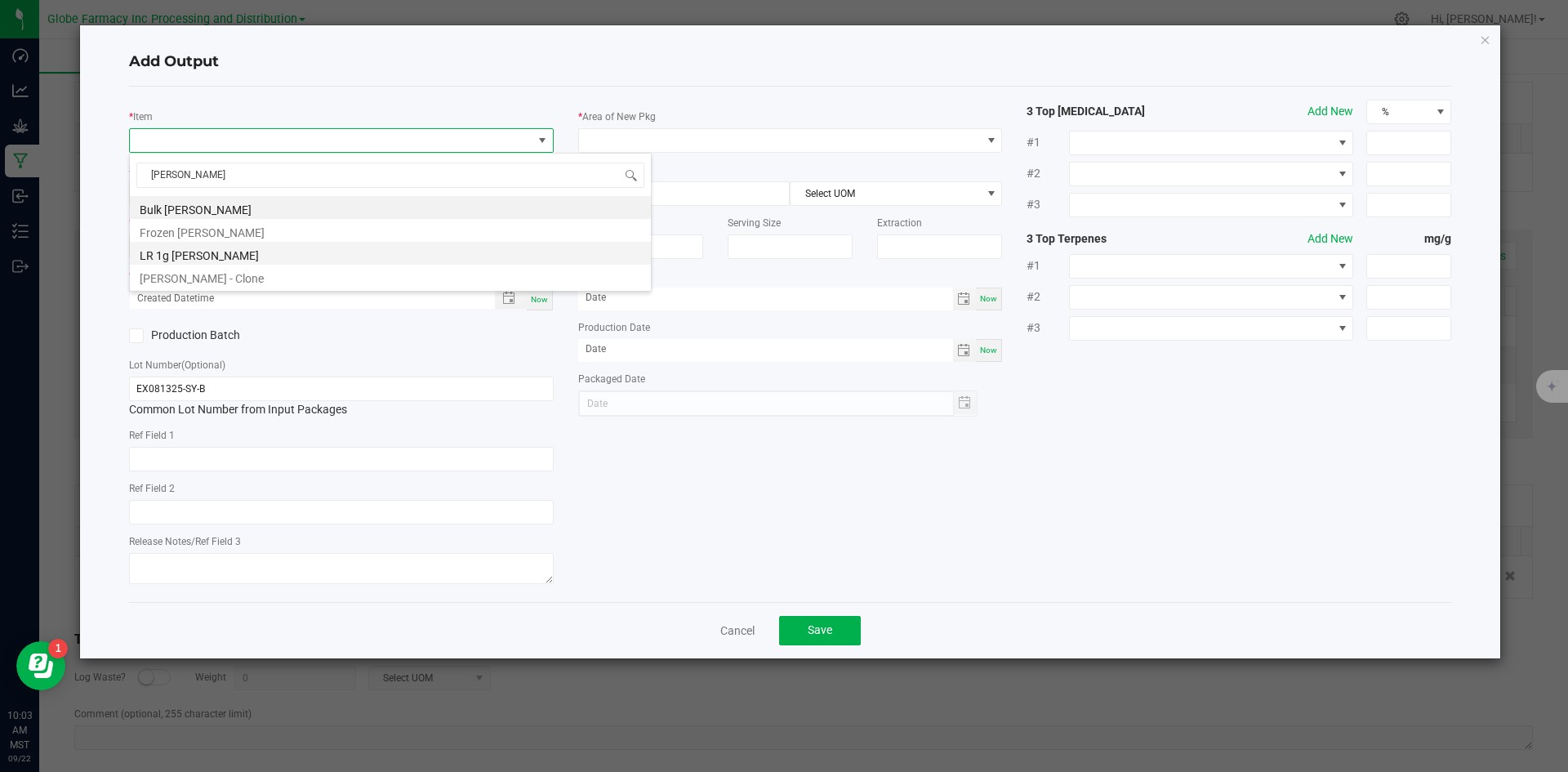
click at [214, 251] on li "LR 1g Scoby Badder" at bounding box center [390, 253] width 521 height 23
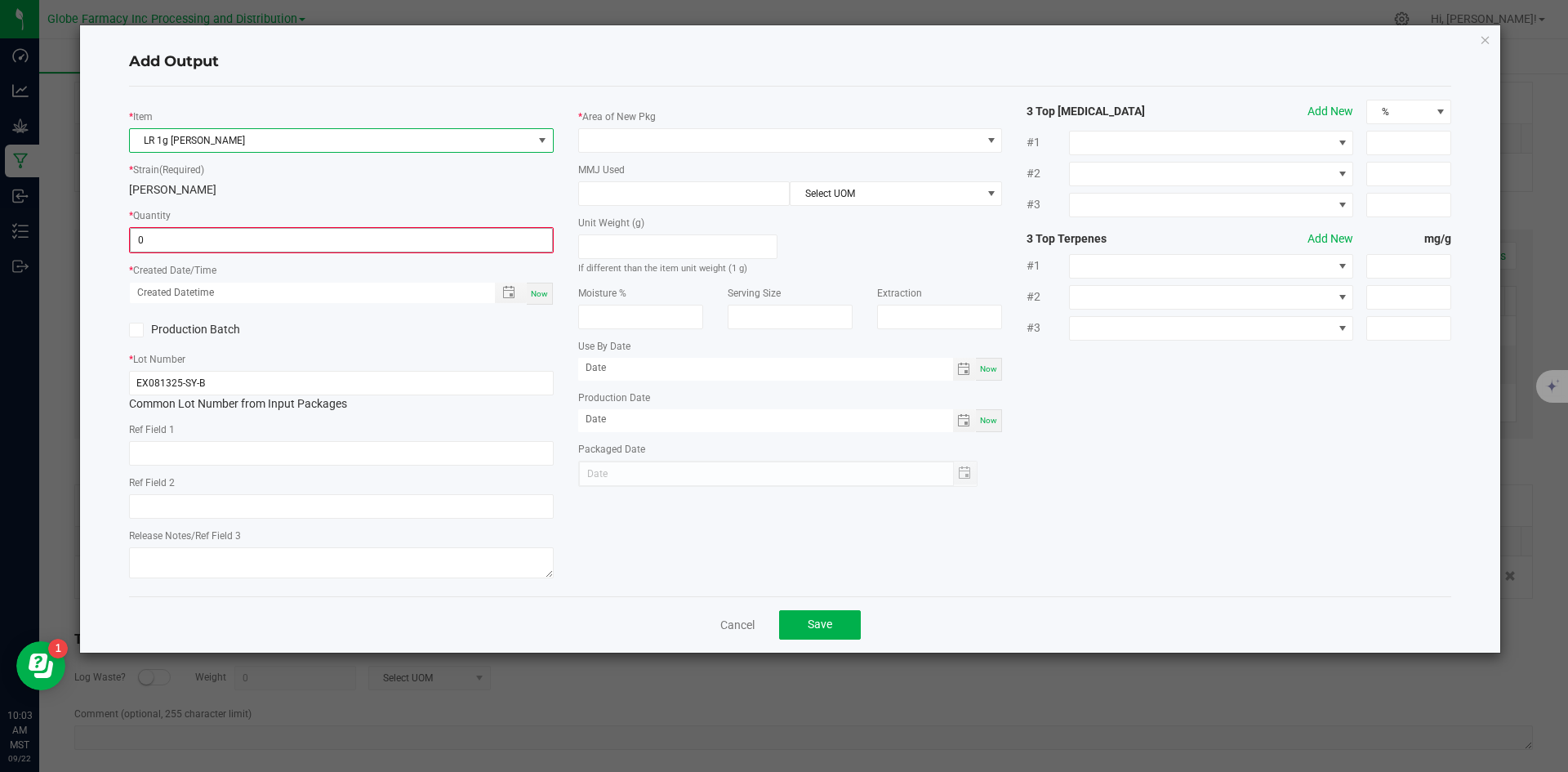
click at [199, 242] on input "0" at bounding box center [341, 240] width 421 height 23
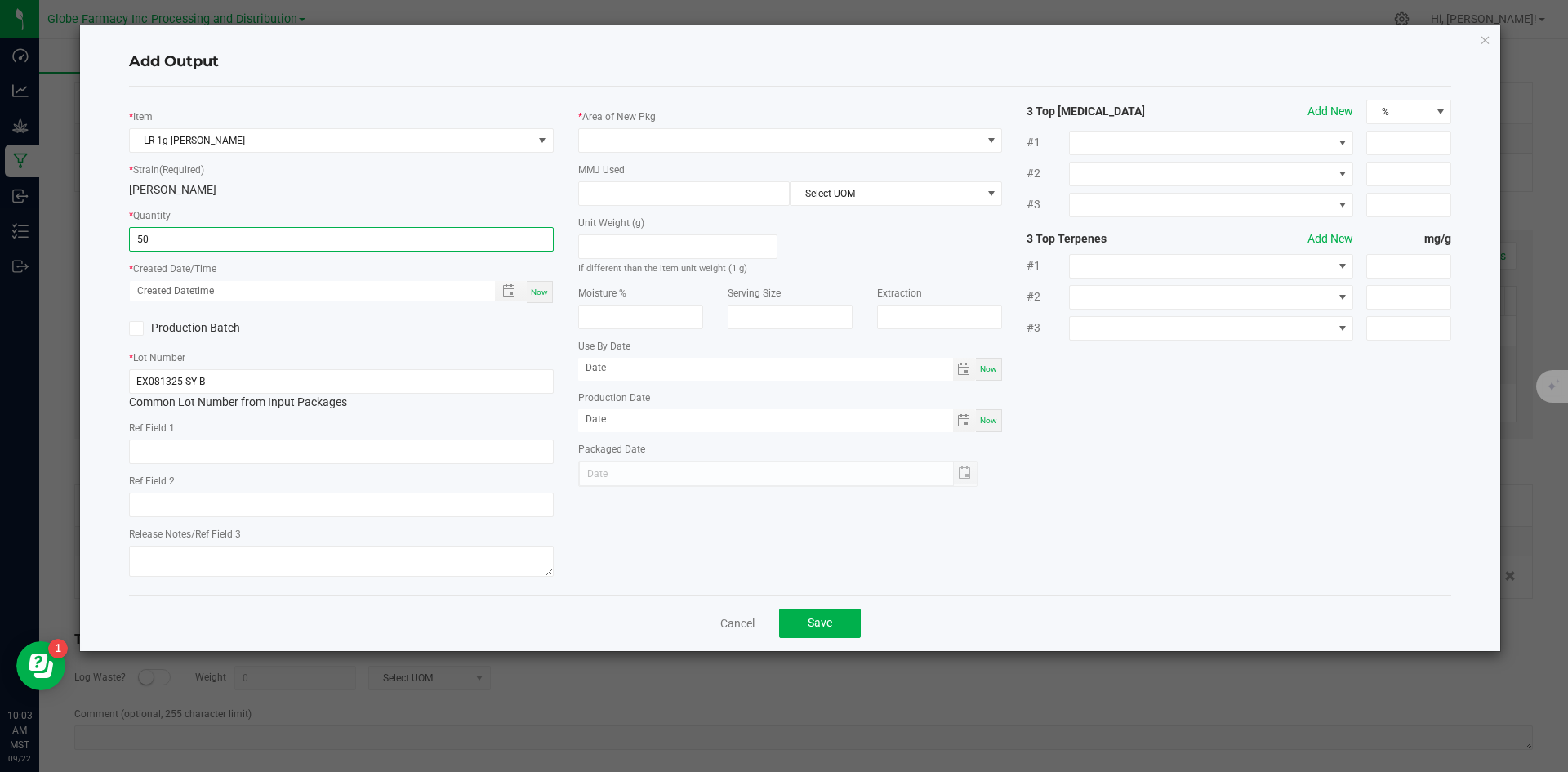
type input "50 ea"
click at [551, 298] on div "Now" at bounding box center [540, 291] width 26 height 22
type input "09/22/2025 10:03 AM"
type input "[DATE]"
click at [344, 456] on input "text" at bounding box center [341, 452] width 425 height 25
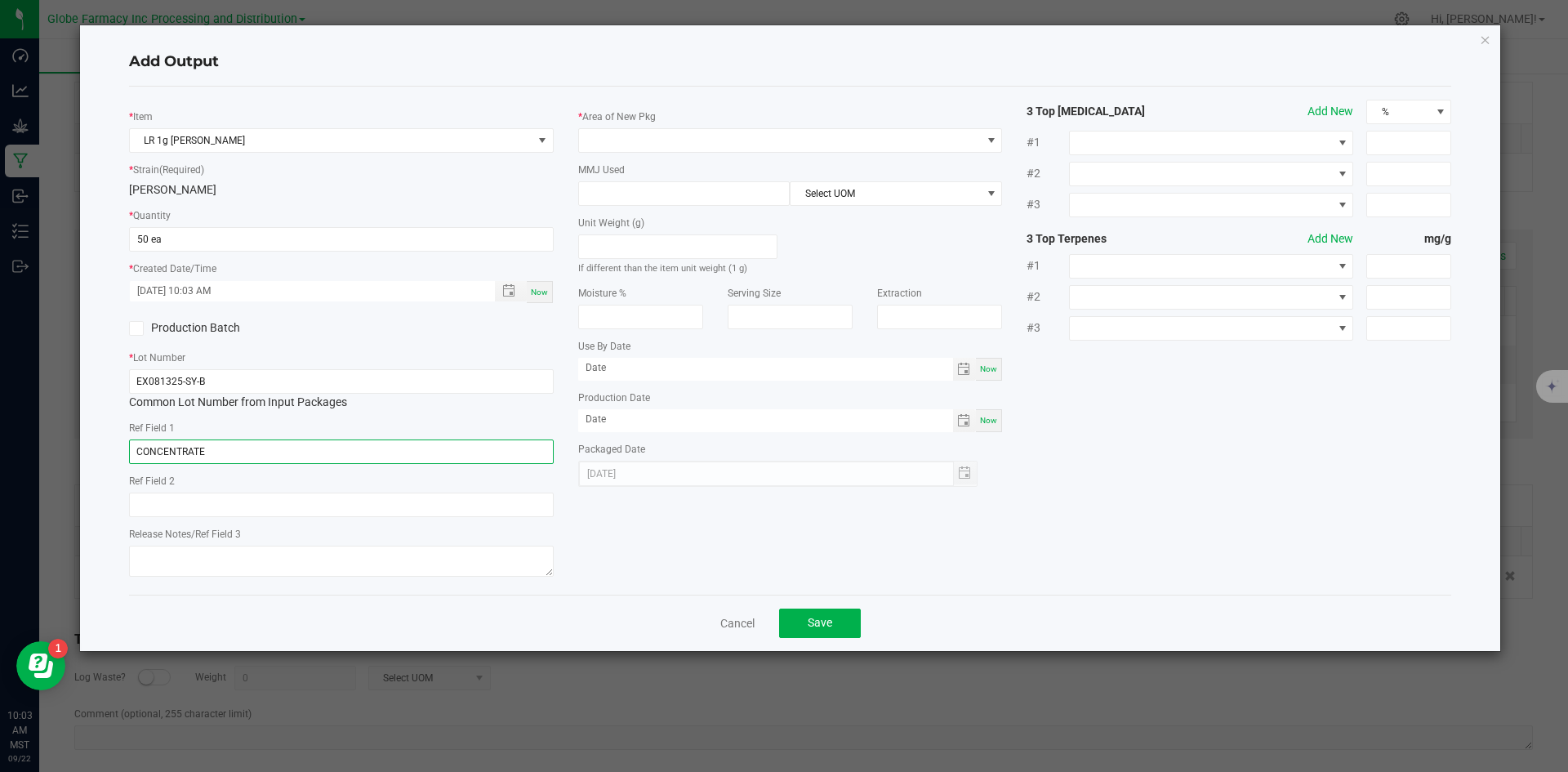
type input "CONCENTRATE"
type input "SCOBY"
type textarea "[DATE]"
click at [701, 141] on span at bounding box center [780, 141] width 403 height 23
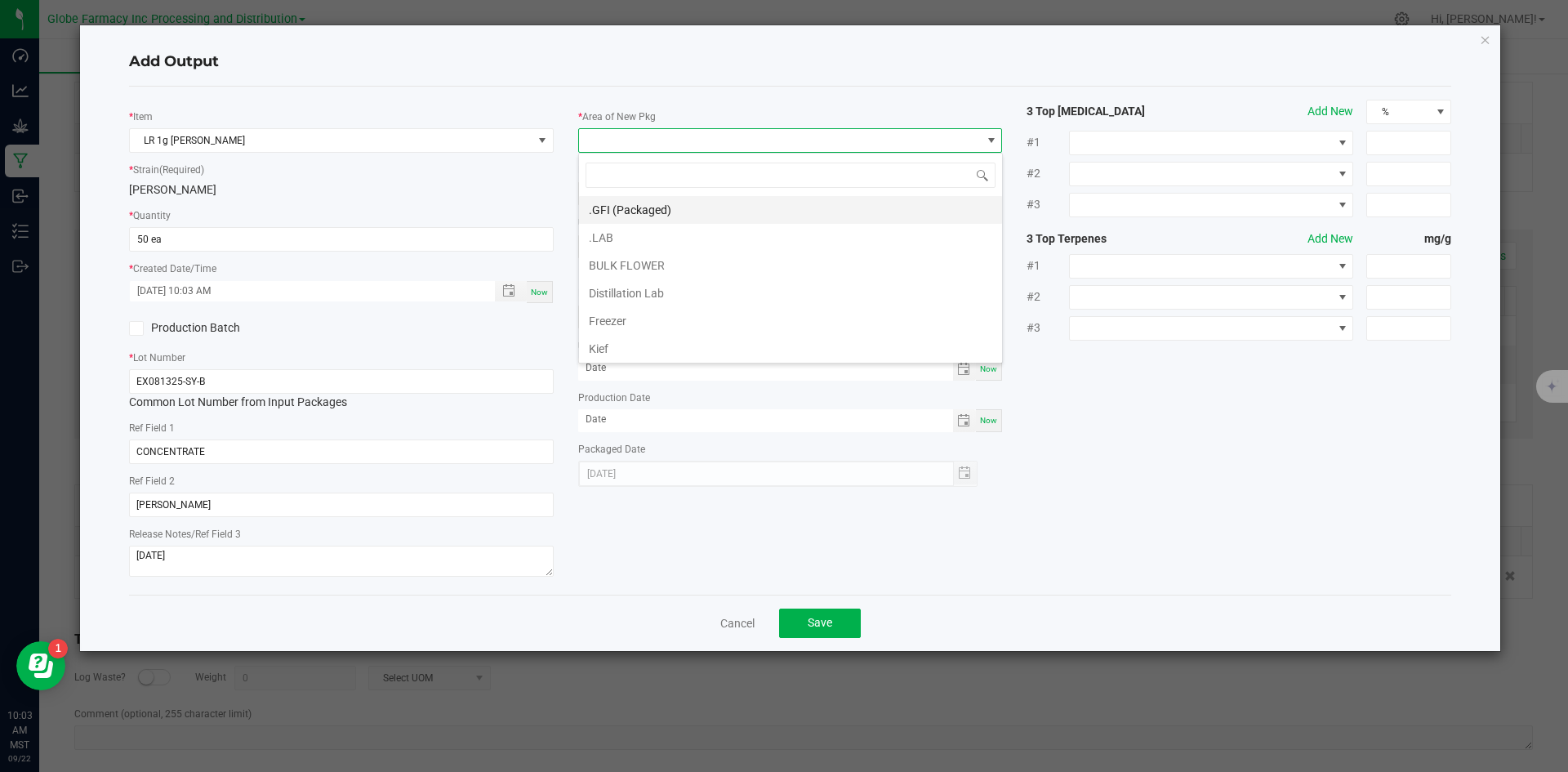
click at [676, 208] on li ".GFI (Packaged)" at bounding box center [790, 210] width 423 height 28
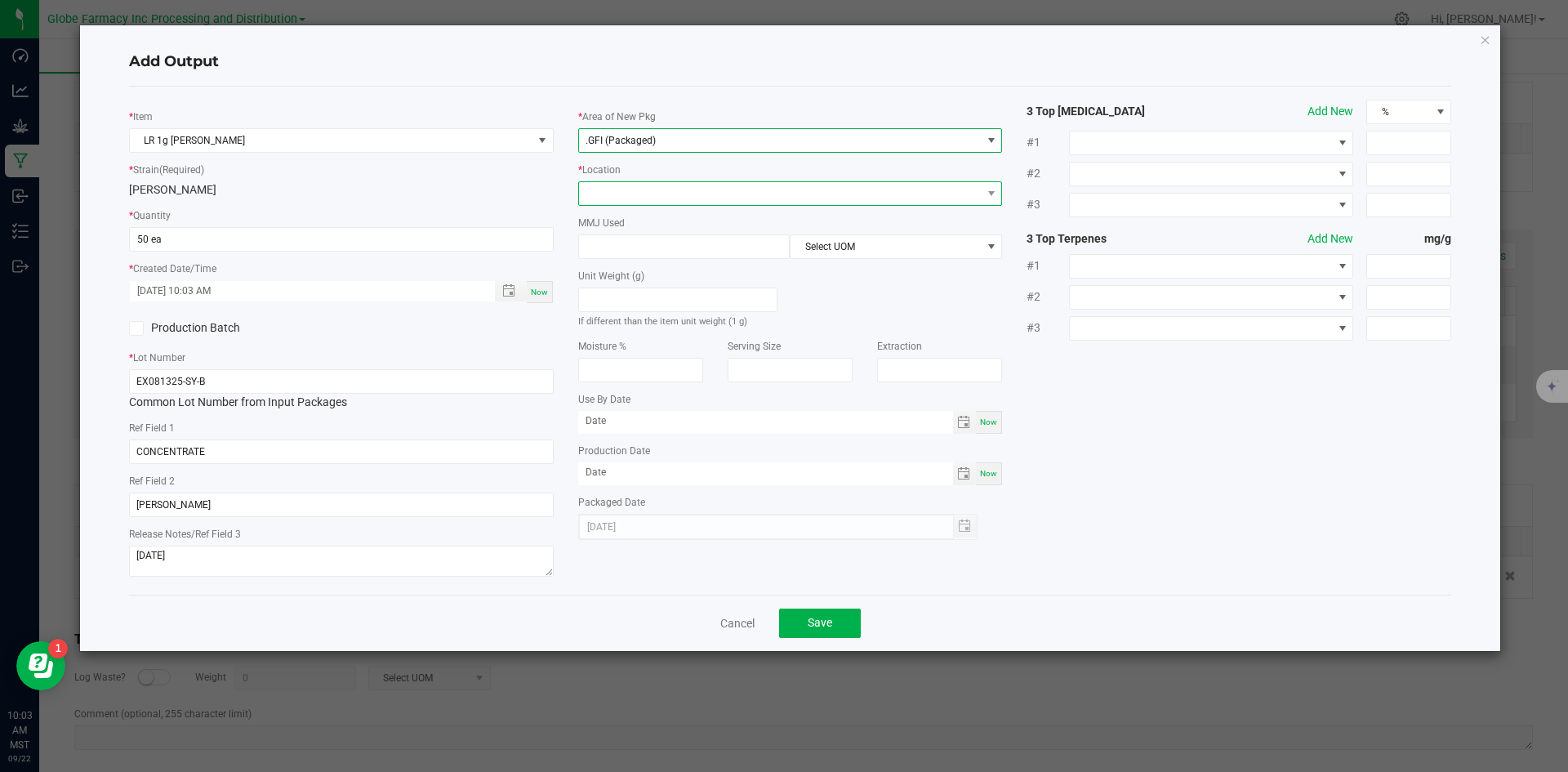
click at [631, 197] on span at bounding box center [780, 193] width 403 height 23
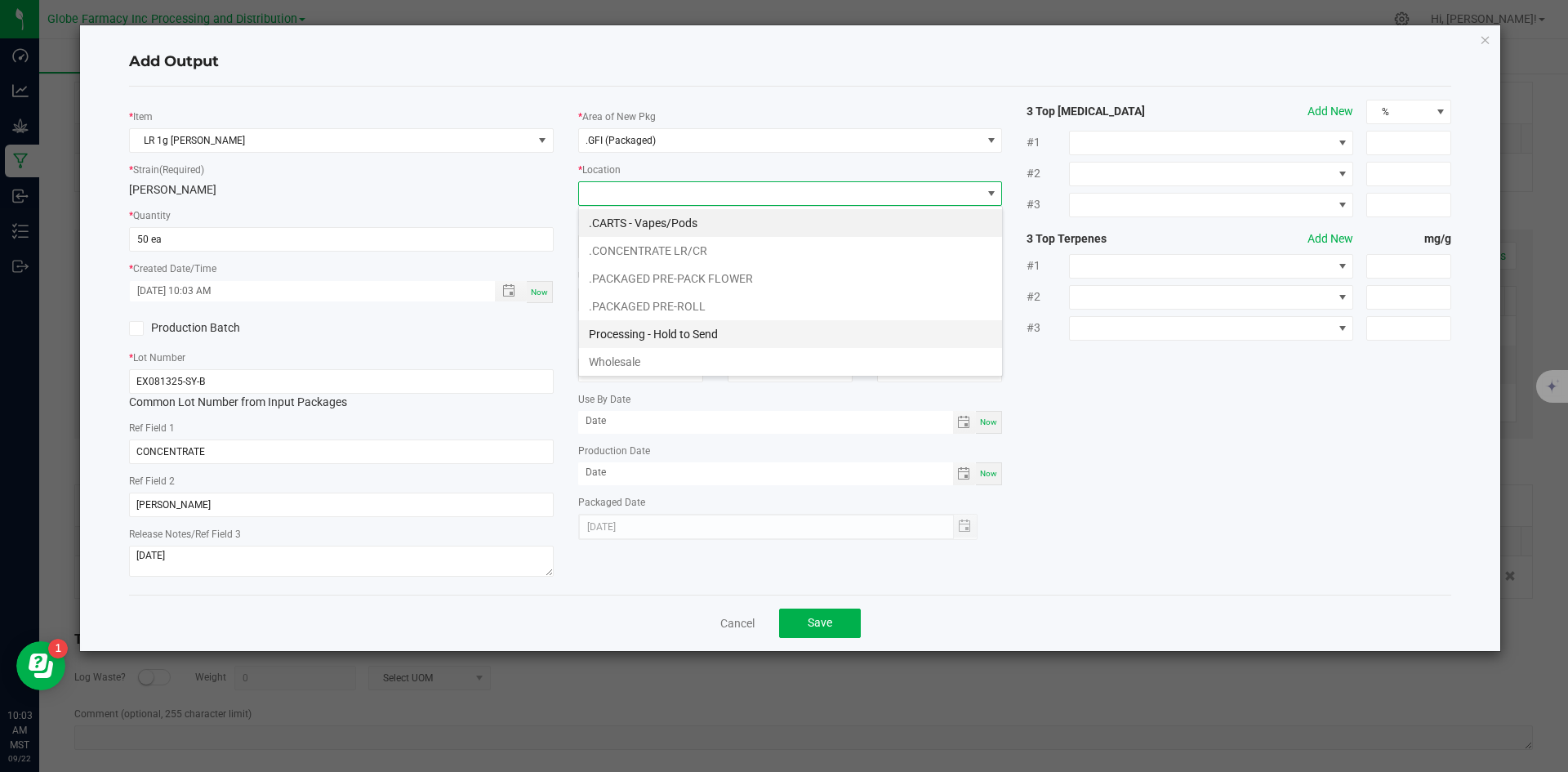
click at [672, 325] on li "Processing - Hold to Send" at bounding box center [790, 334] width 423 height 28
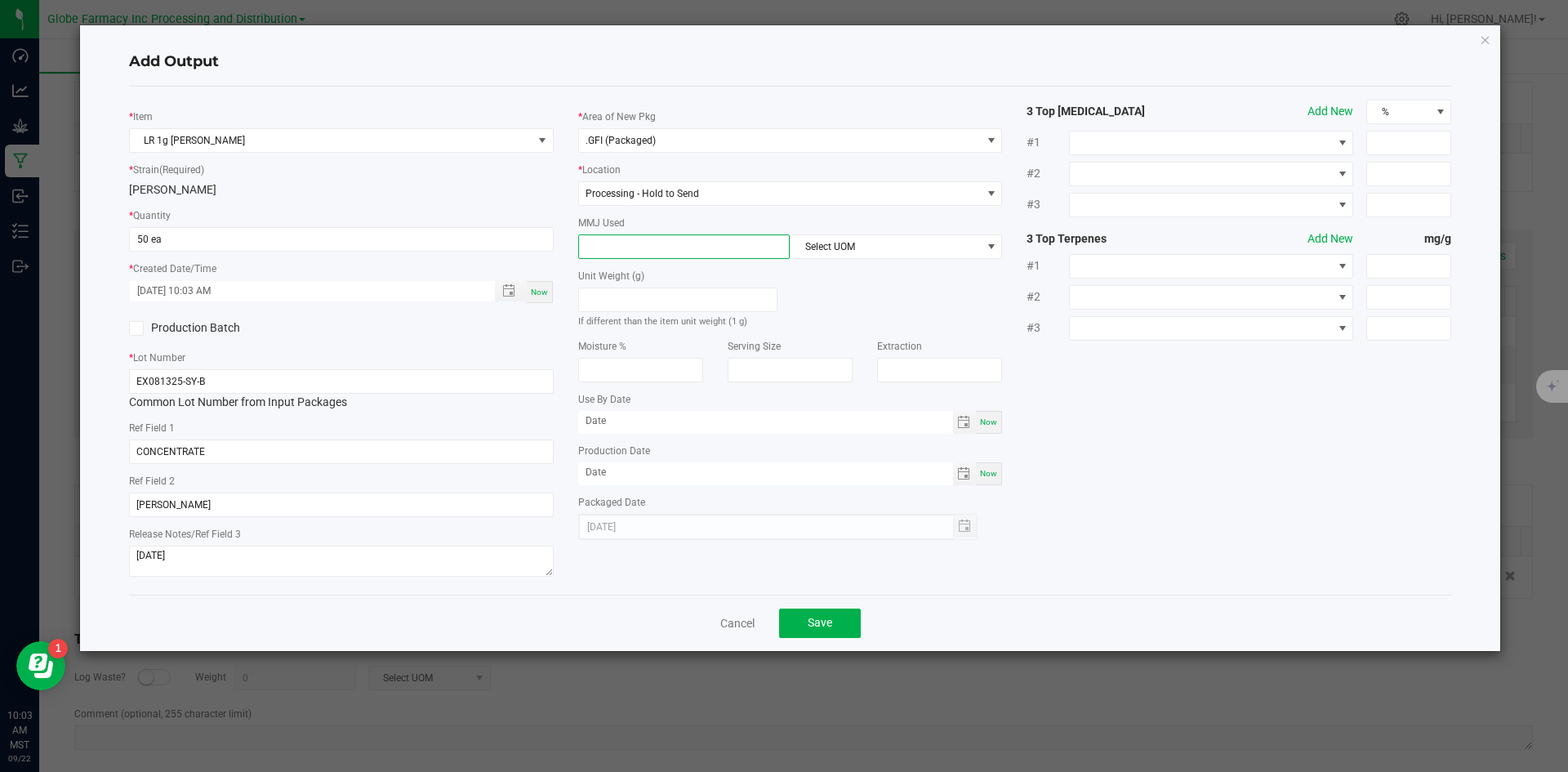
click at [654, 258] on input at bounding box center [684, 246] width 211 height 23
type input "1"
click at [849, 247] on span "Select UOM" at bounding box center [886, 246] width 190 height 23
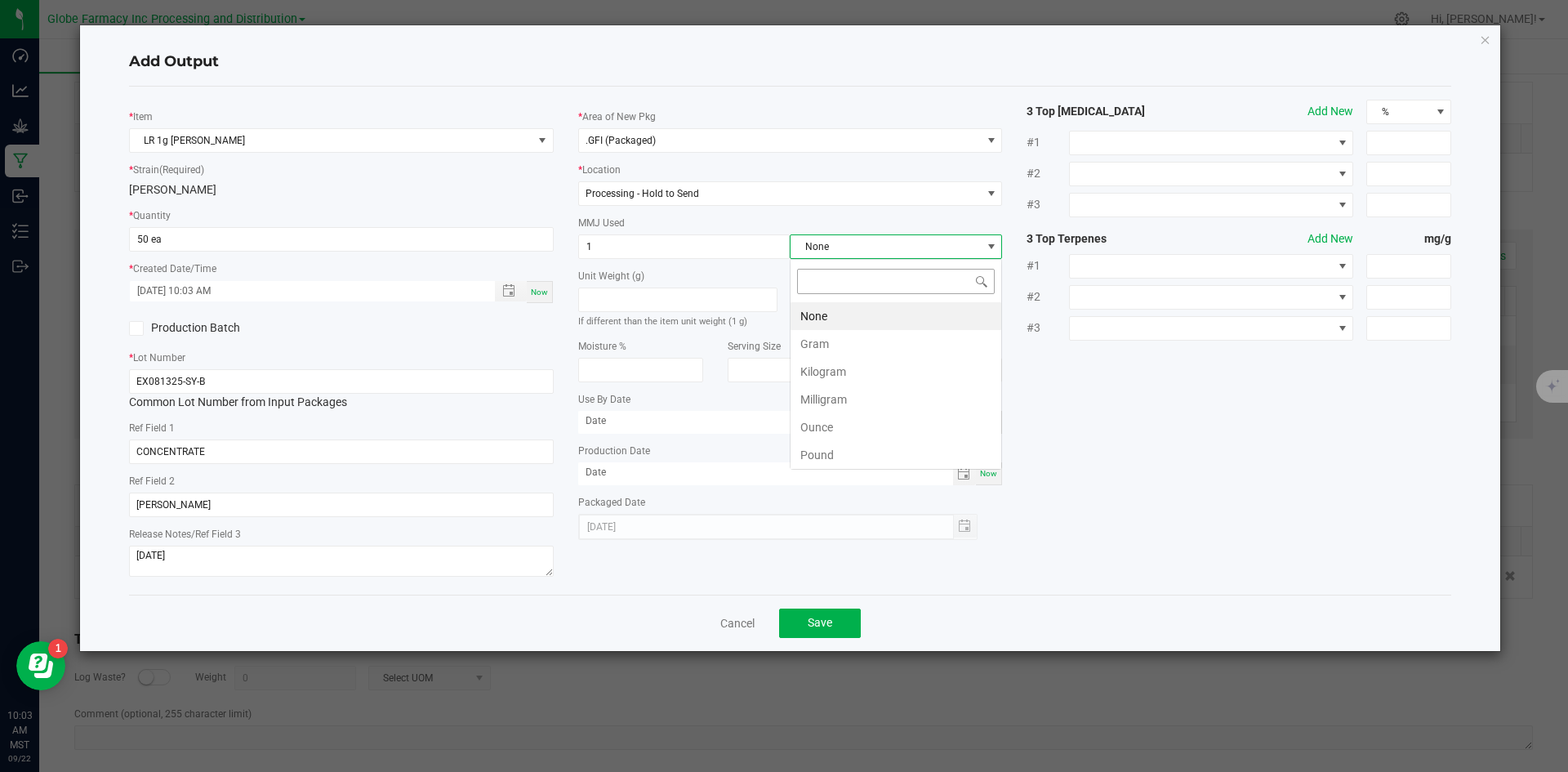
scroll to position [25, 212]
click at [835, 346] on li "Gram" at bounding box center [896, 344] width 211 height 28
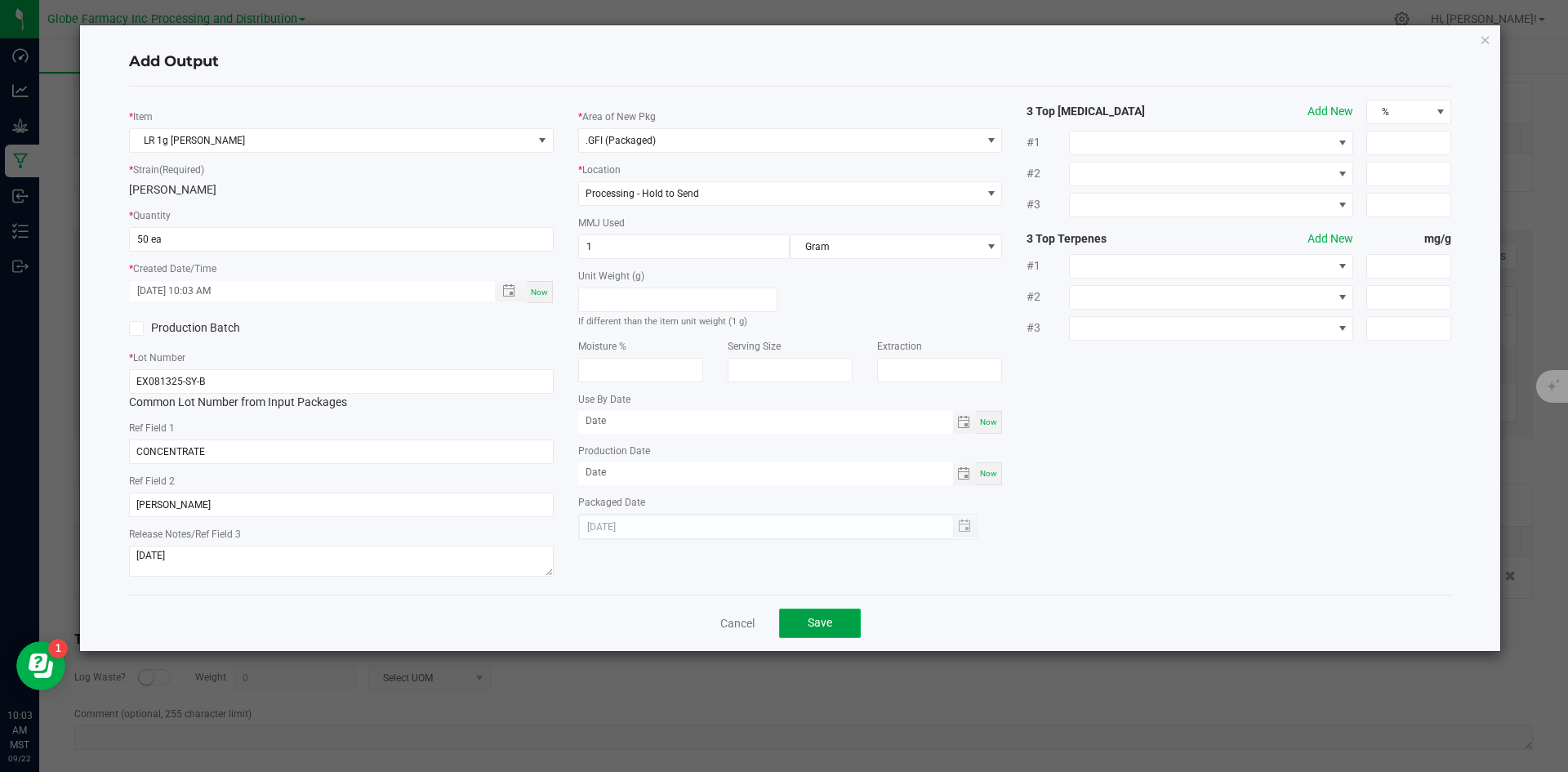
click at [819, 625] on span "Save" at bounding box center [820, 622] width 25 height 13
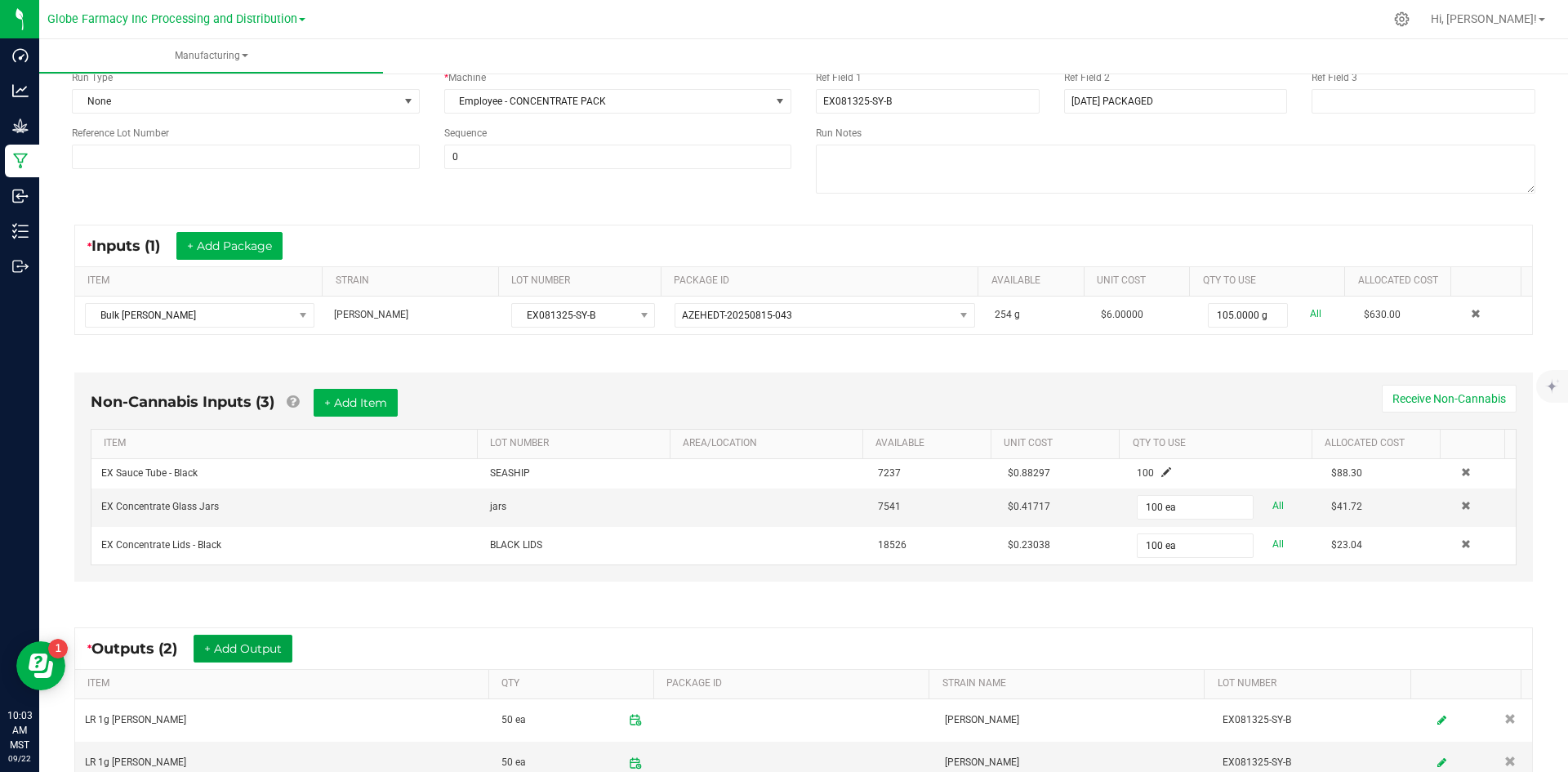
scroll to position [0, 0]
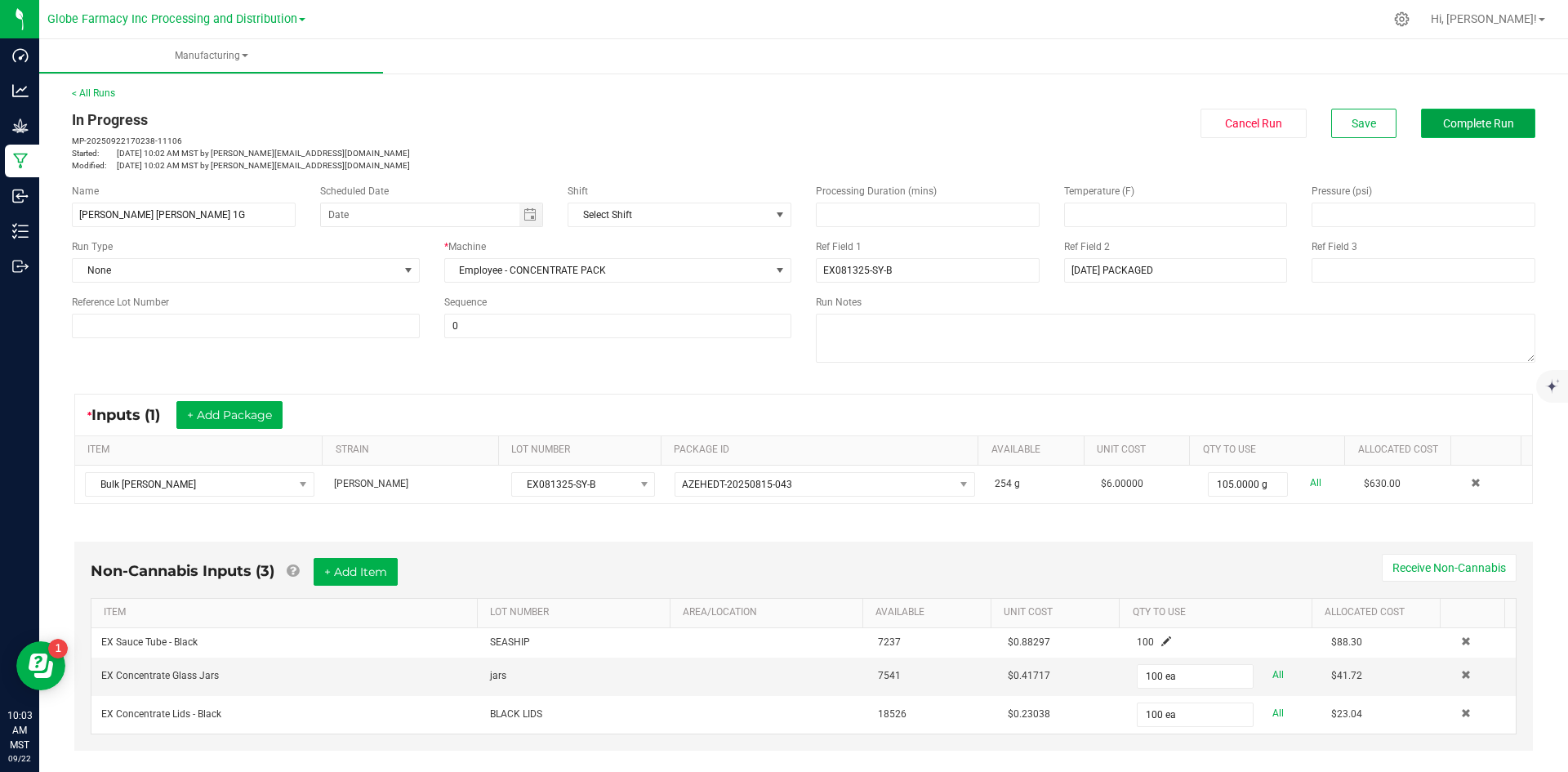
click at [1514, 119] on button "Complete Run" at bounding box center [1478, 123] width 114 height 29
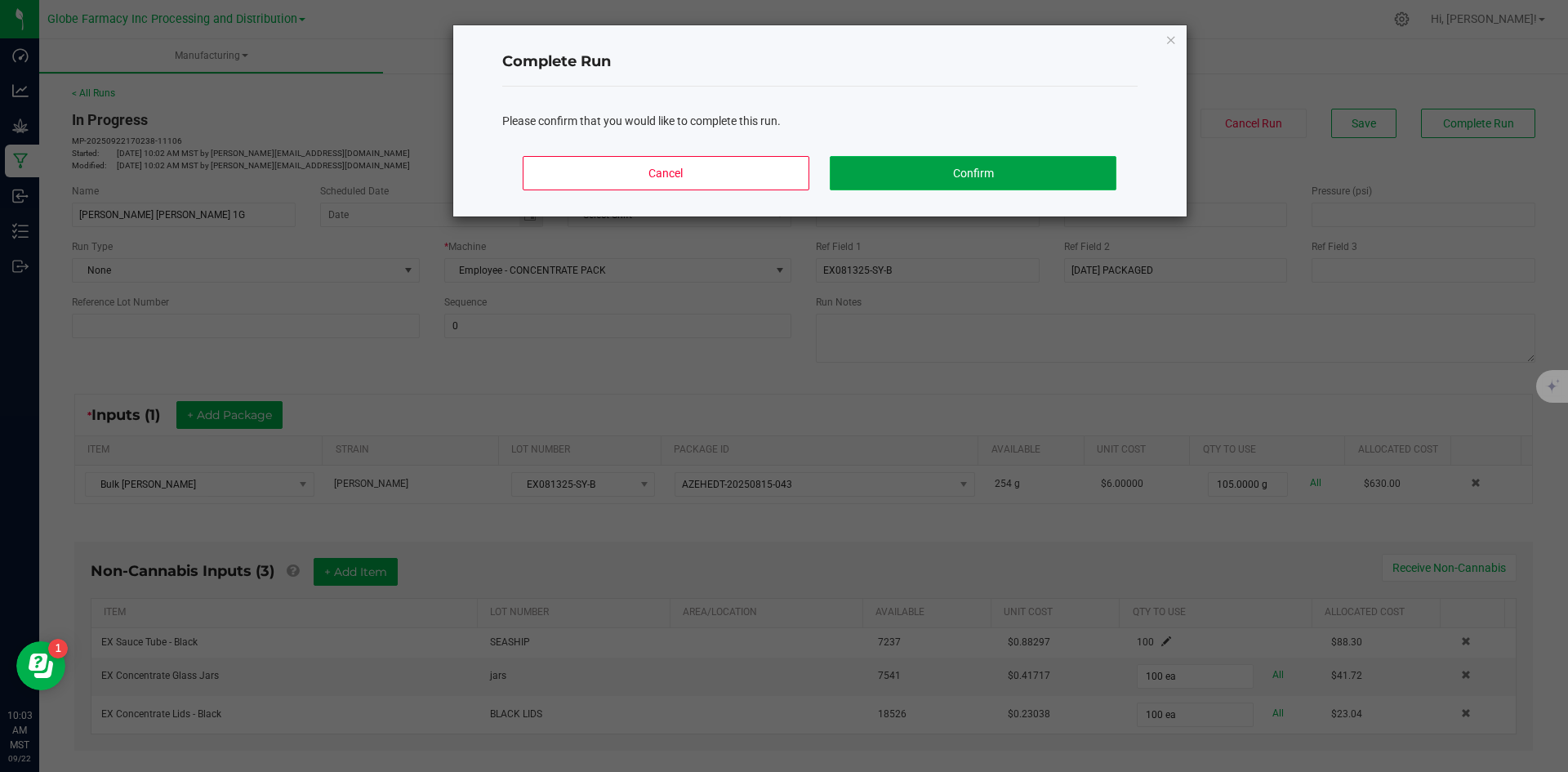
click at [945, 171] on button "Confirm" at bounding box center [973, 172] width 286 height 34
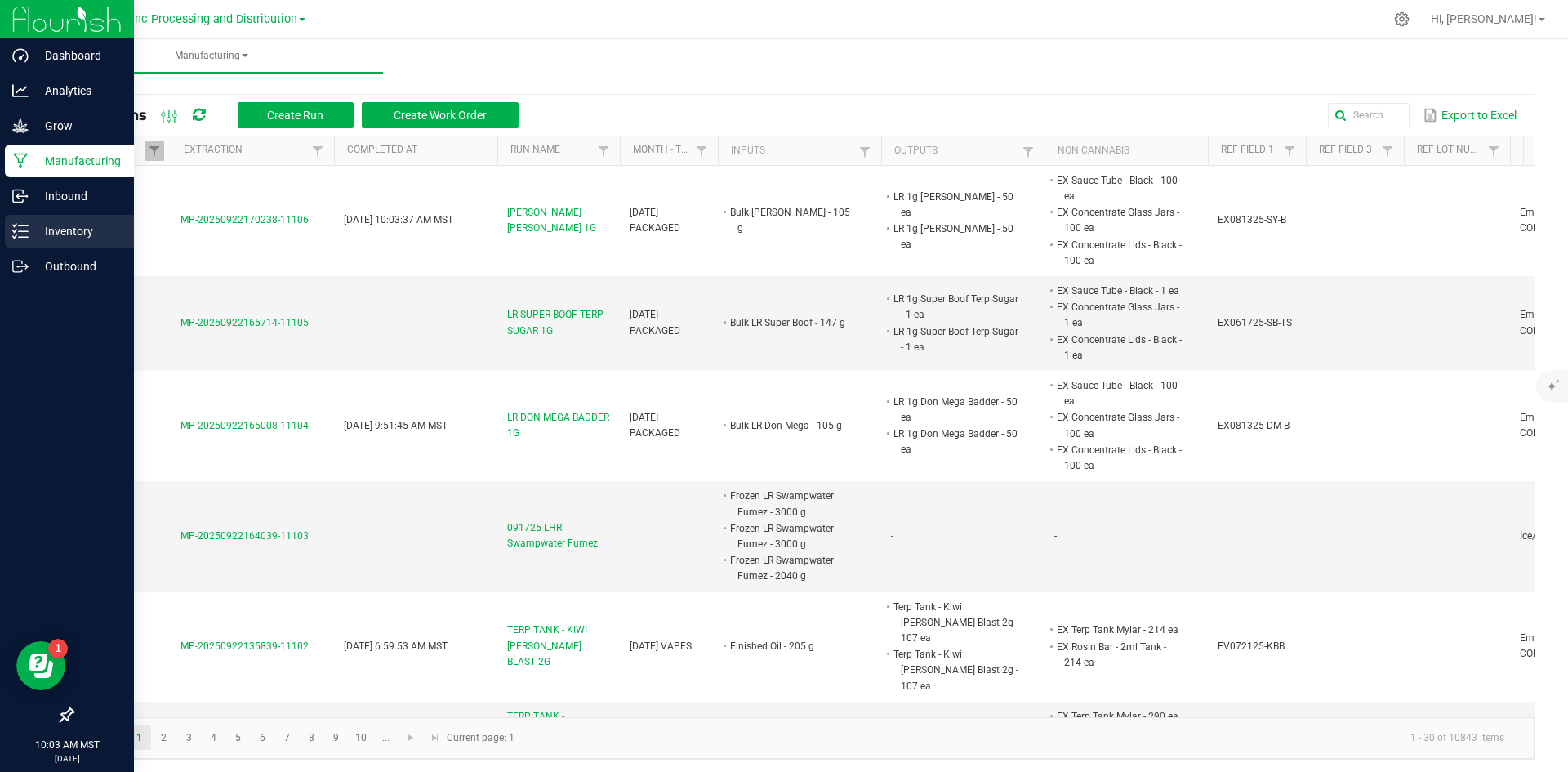
click at [29, 228] on p "Inventory" at bounding box center [77, 231] width 98 height 19
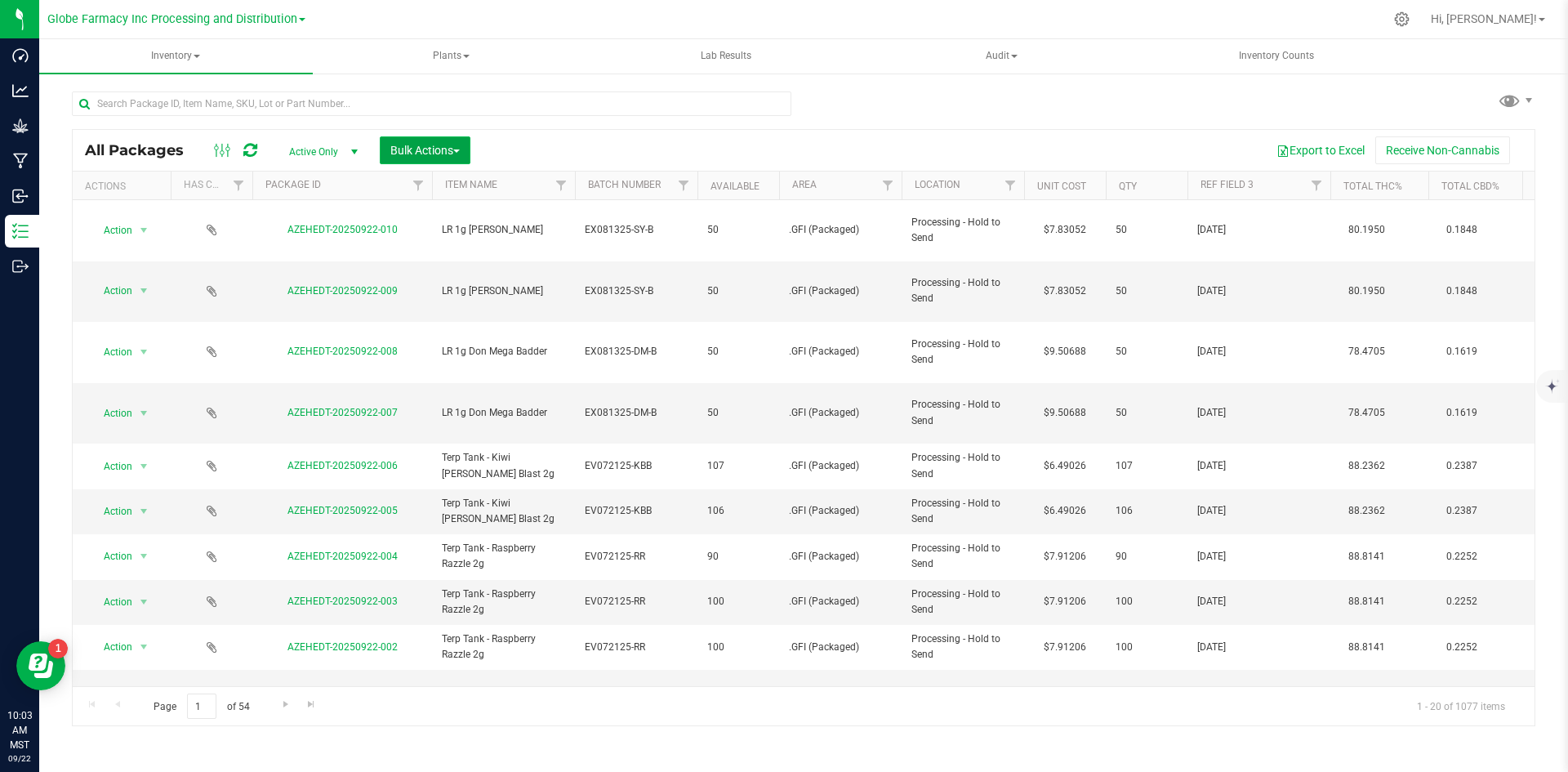
click at [416, 147] on span "Bulk Actions" at bounding box center [425, 149] width 69 height 13
click at [444, 332] on span "Print package labels" at bounding box center [438, 337] width 98 height 13
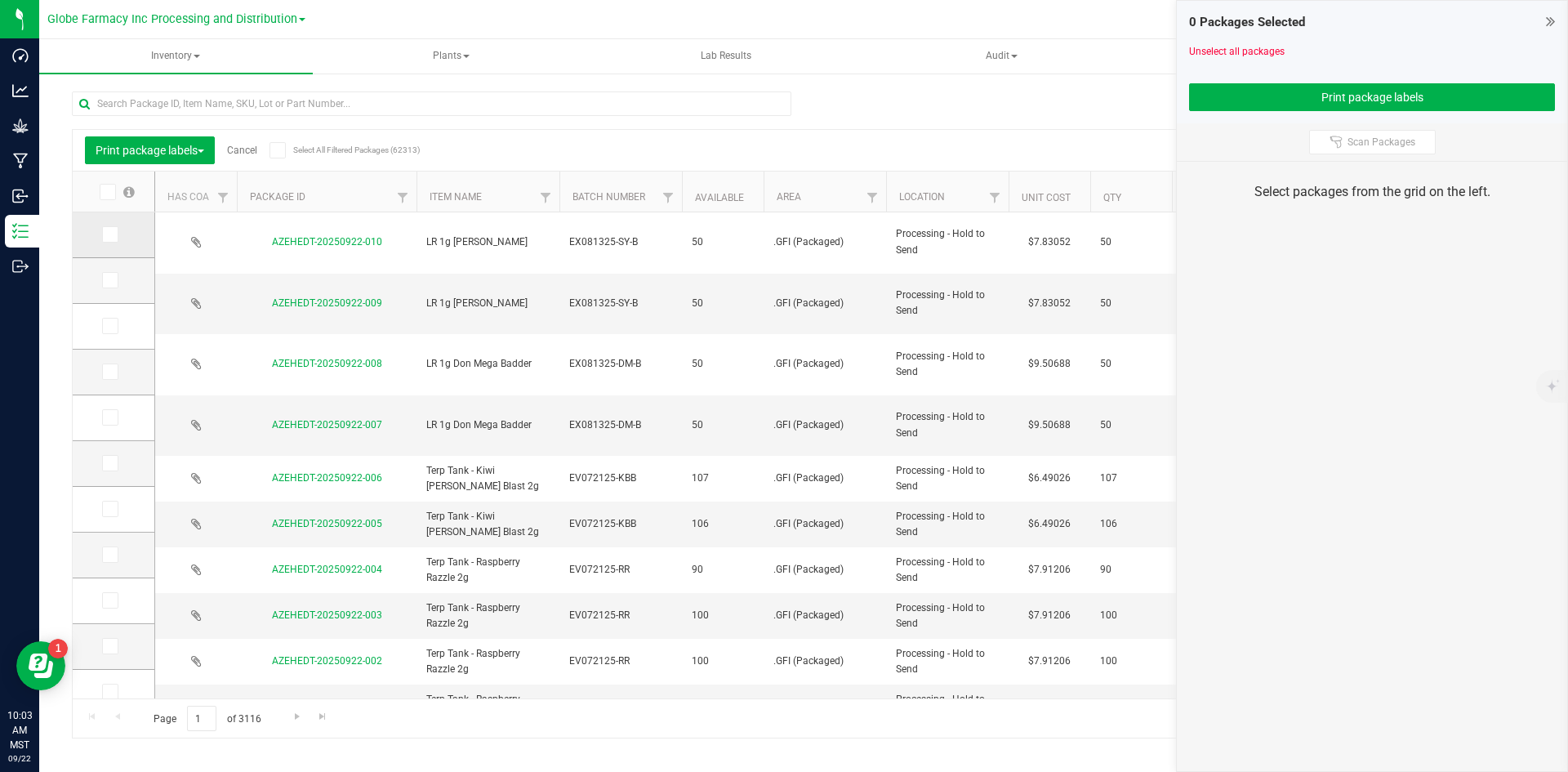
click at [108, 246] on td at bounding box center [113, 235] width 82 height 46
click at [117, 238] on span at bounding box center [110, 234] width 17 height 17
click at [0, 0] on input "checkbox" at bounding box center [0, 0] width 0 height 0
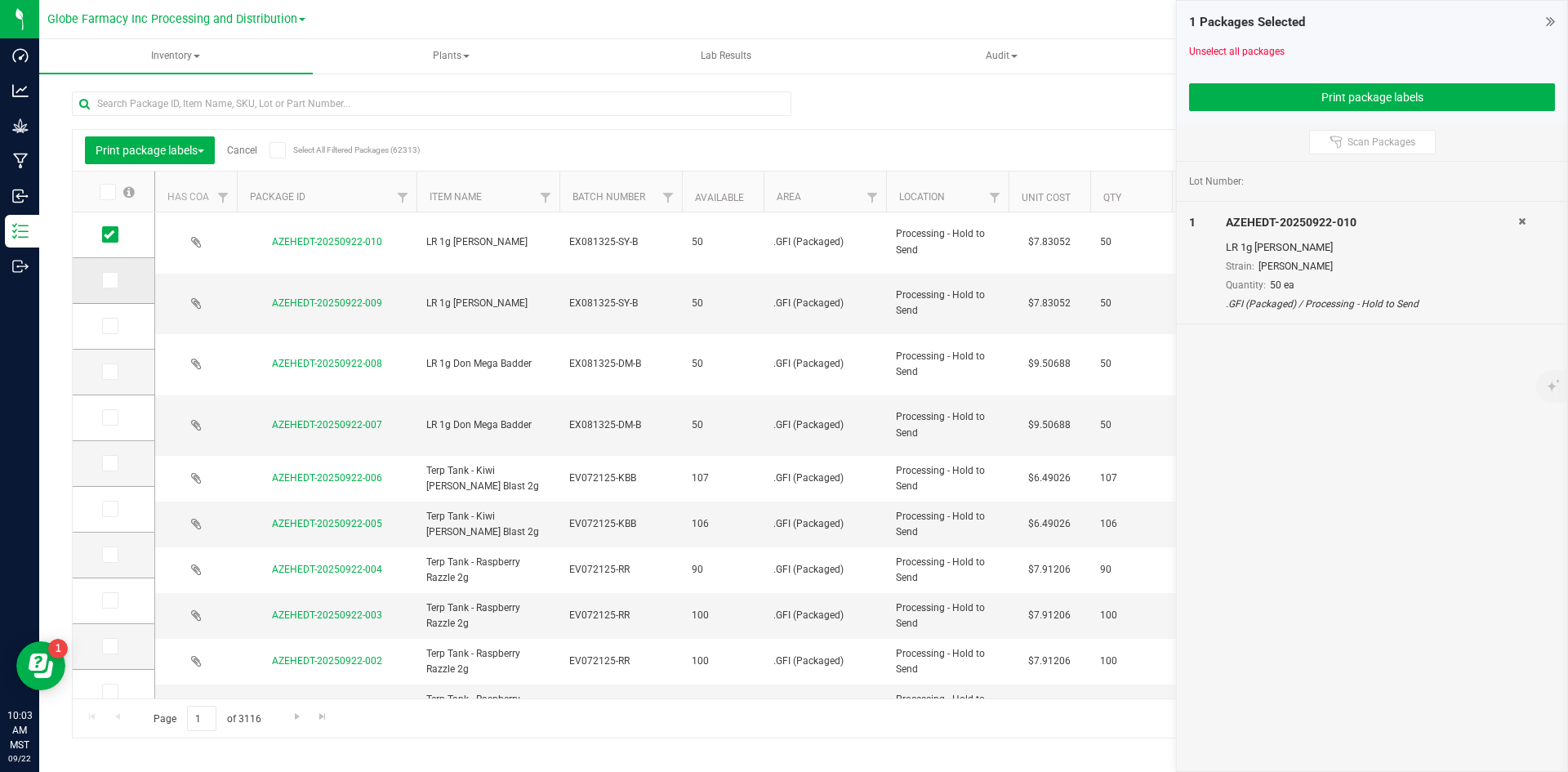
click at [113, 280] on icon at bounding box center [109, 280] width 11 height 0
click at [0, 0] on input "checkbox" at bounding box center [0, 0] width 0 height 0
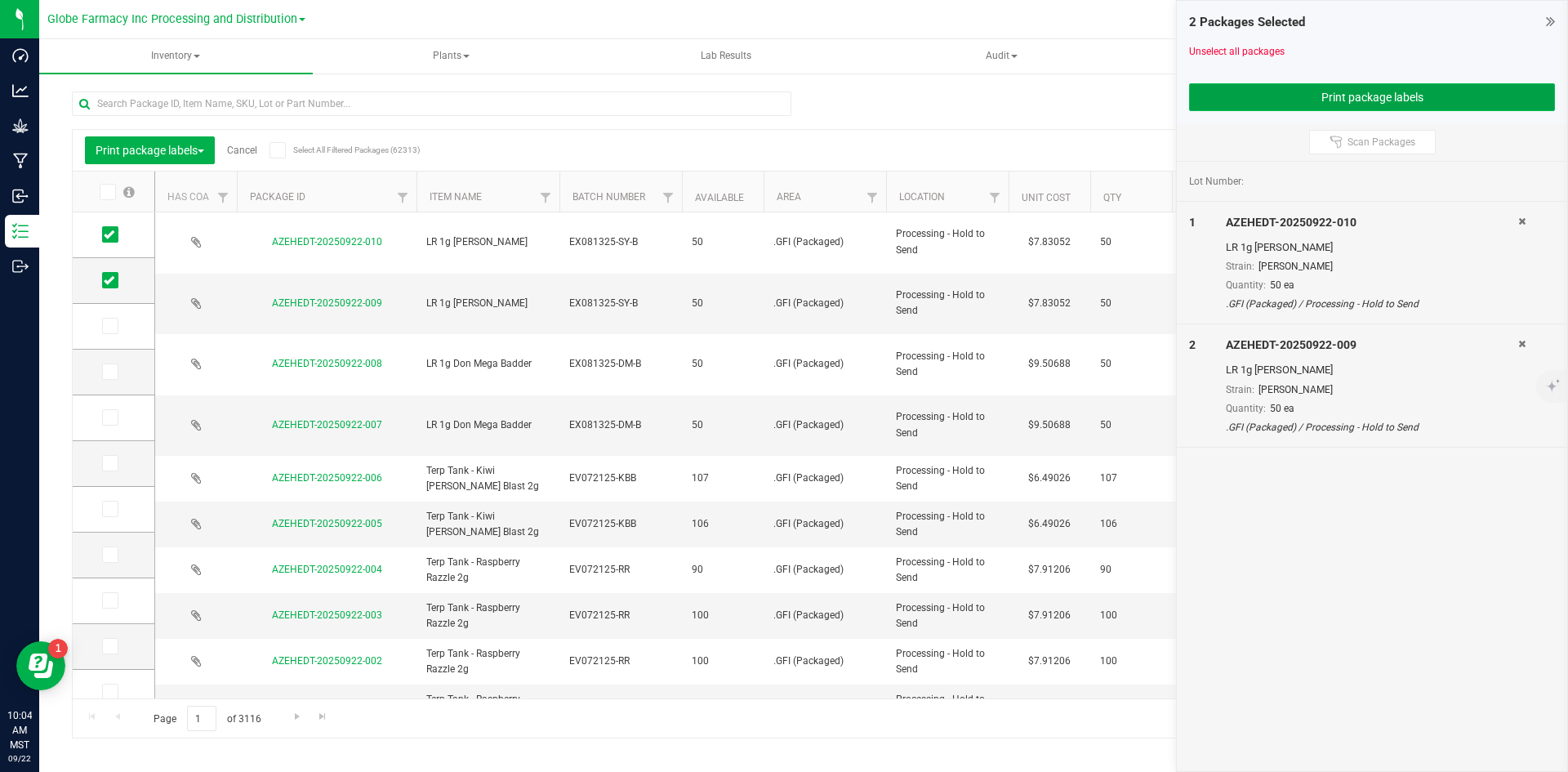
click at [1346, 86] on button "Print package labels" at bounding box center [1372, 98] width 366 height 28
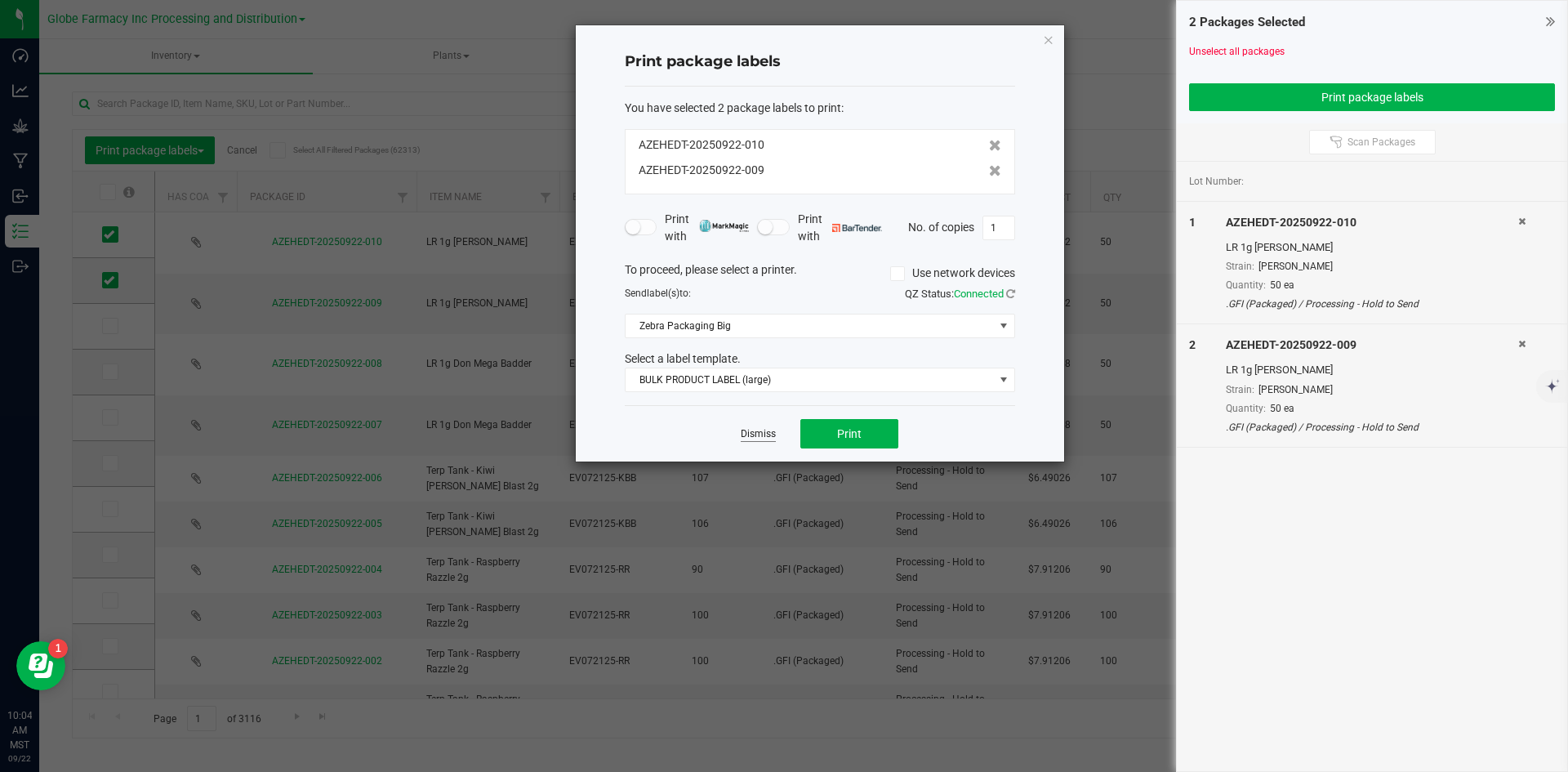
click at [756, 433] on link "Dismiss" at bounding box center [758, 434] width 35 height 14
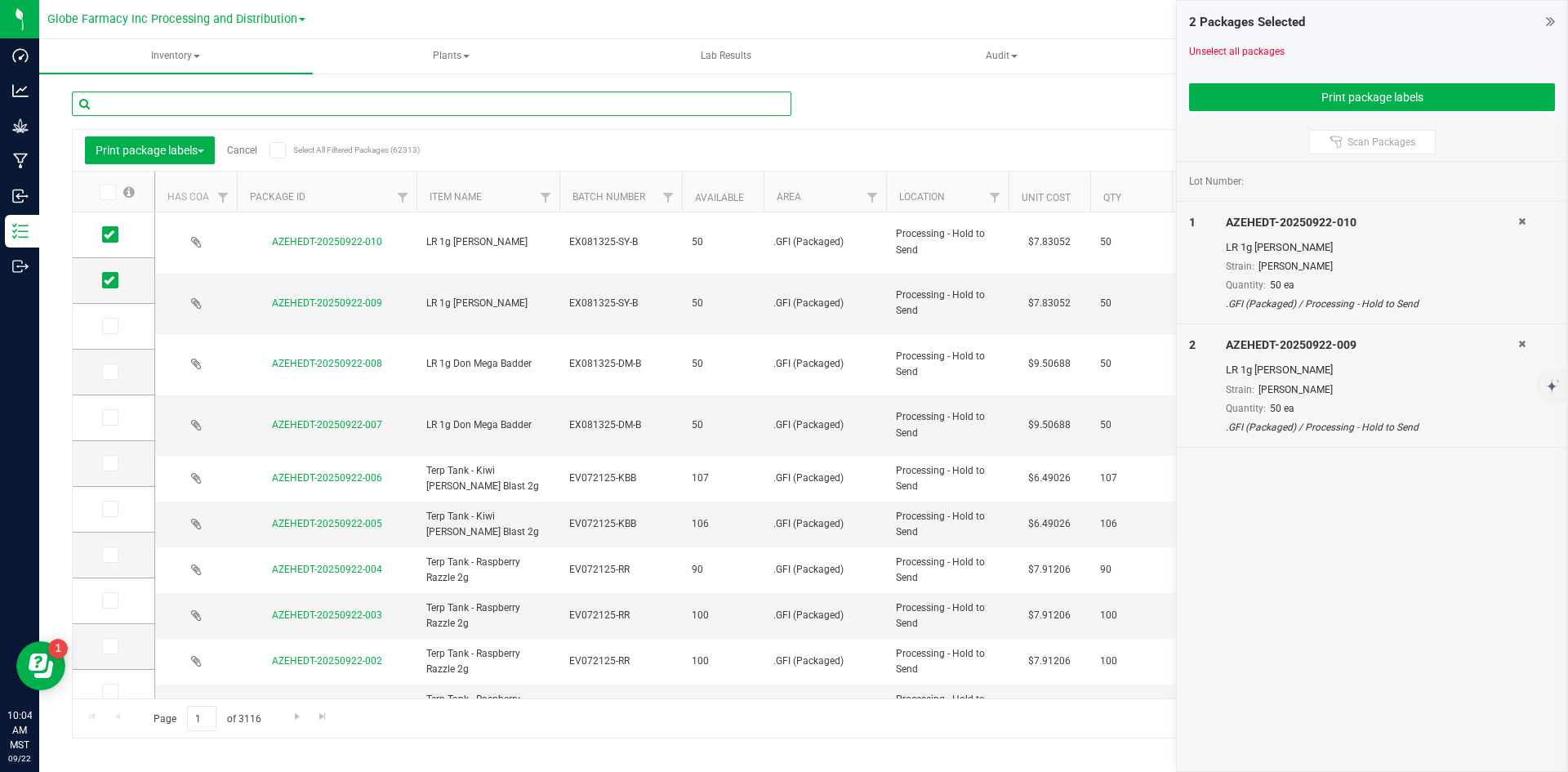
click at [293, 101] on input "text" at bounding box center [432, 104] width 719 height 25
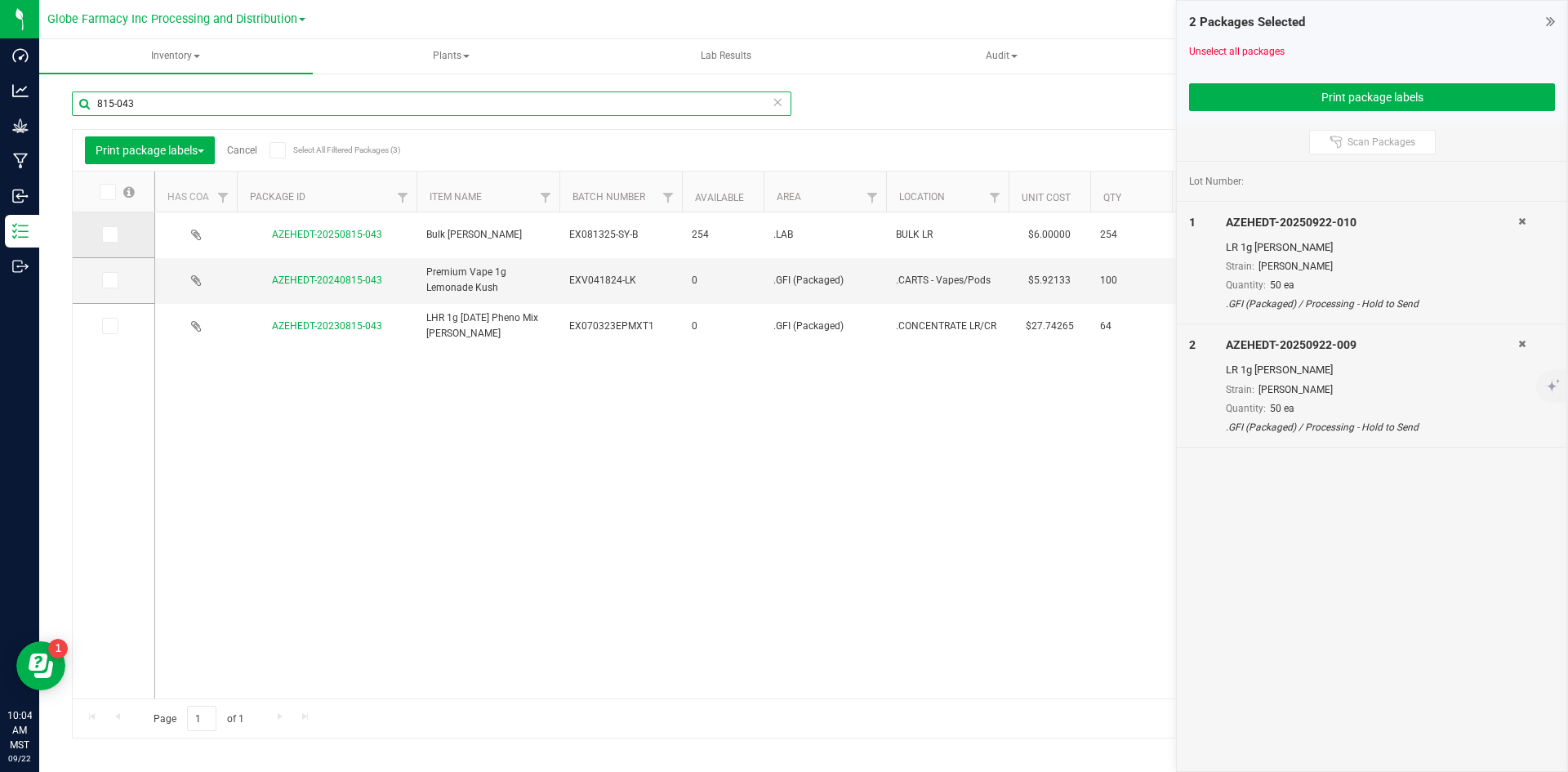
type input "815-043"
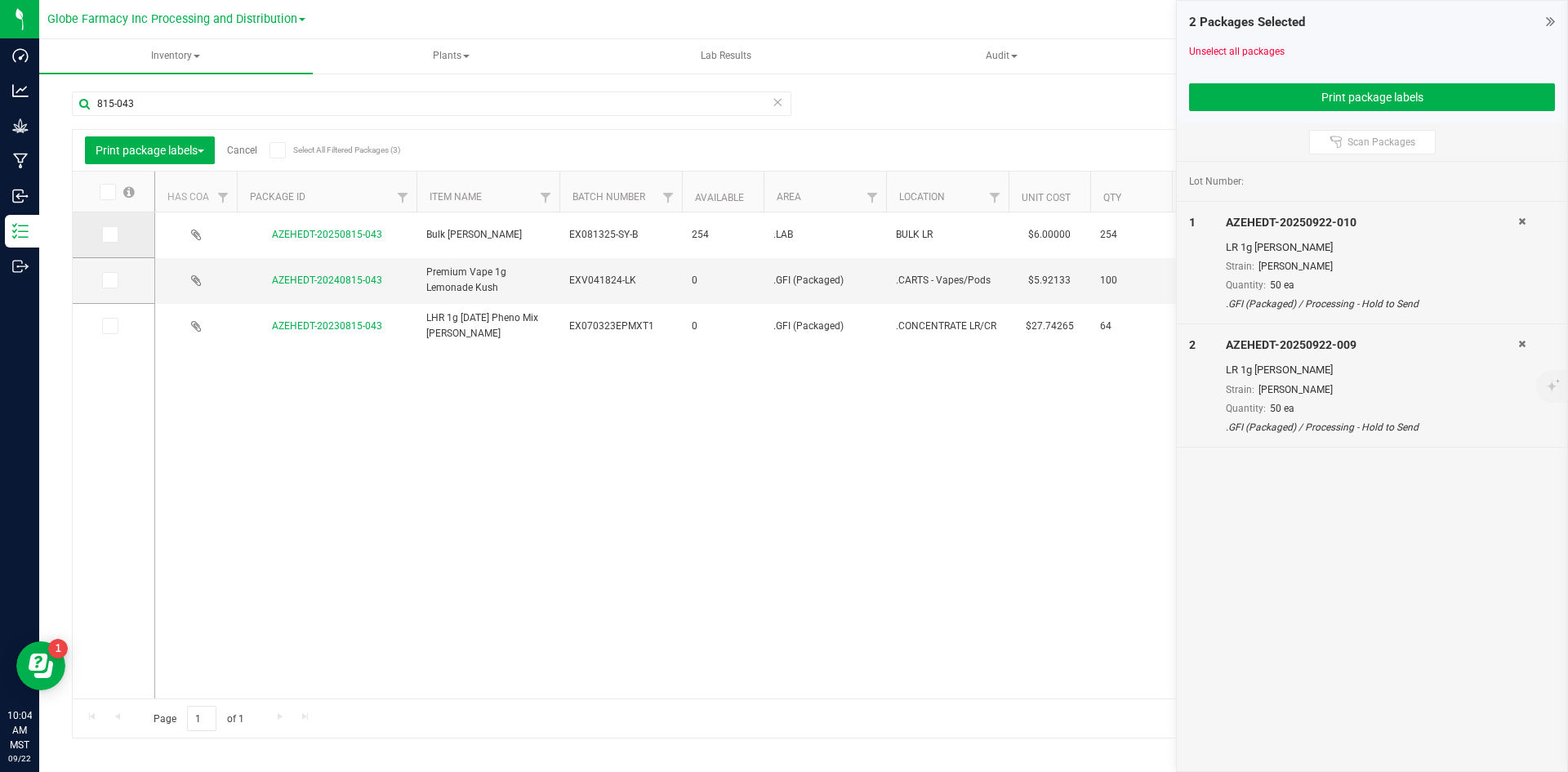
click at [106, 235] on icon at bounding box center [109, 235] width 11 height 0
click at [0, 0] on input "checkbox" at bounding box center [0, 0] width 0 height 0
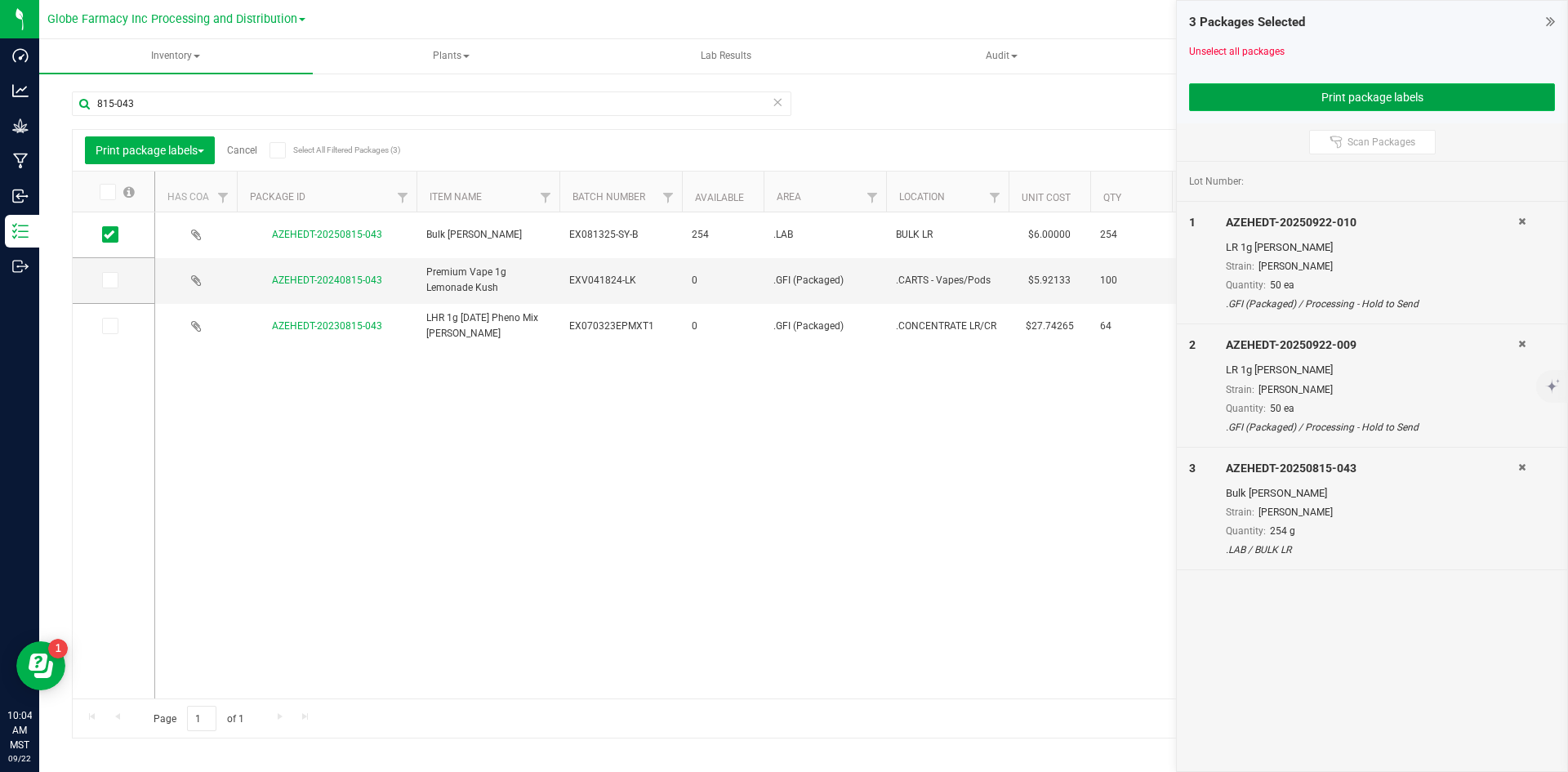
click at [1258, 96] on button "Print package labels" at bounding box center [1372, 98] width 366 height 28
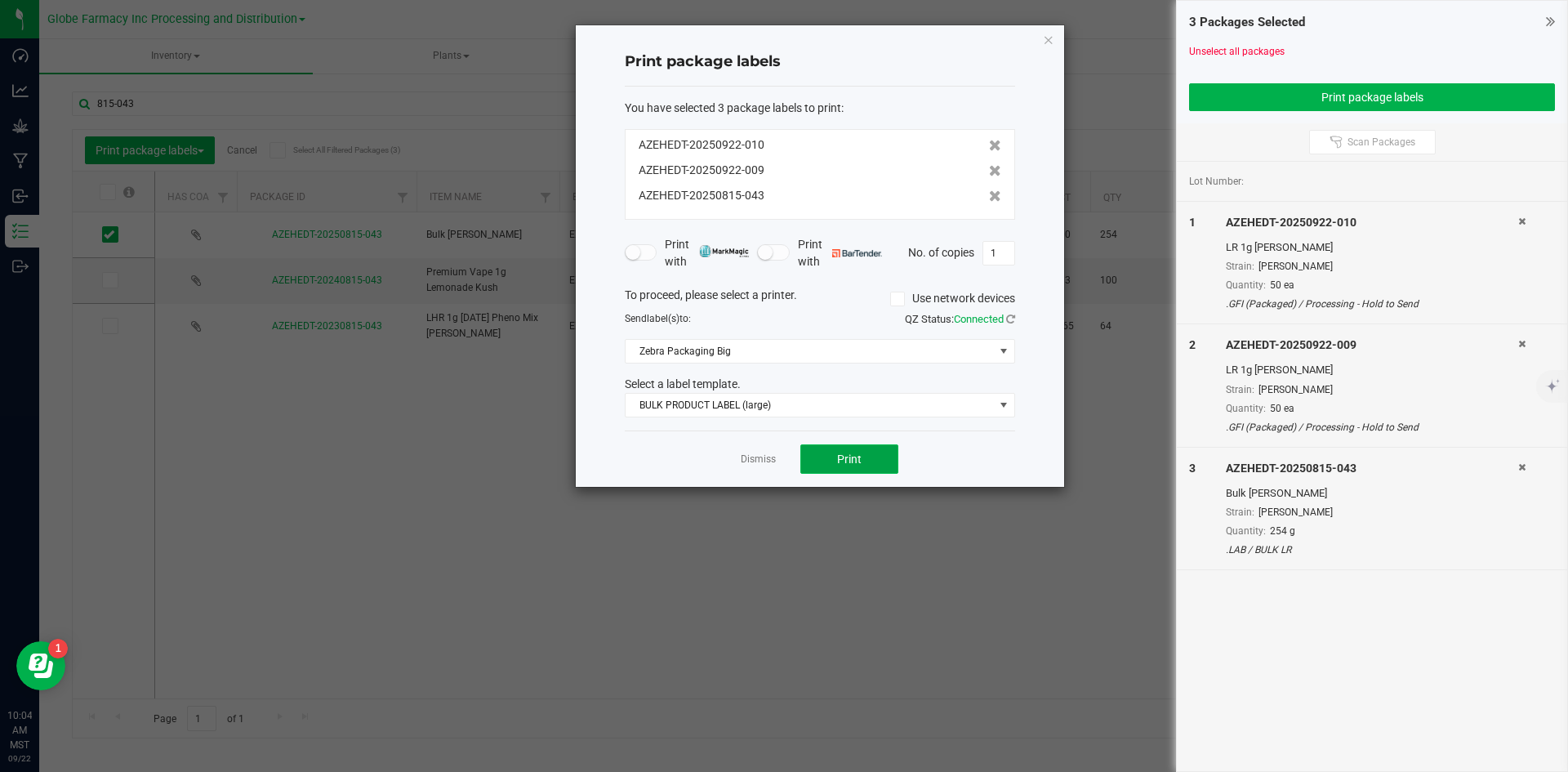
click at [810, 454] on button "Print" at bounding box center [849, 458] width 98 height 29
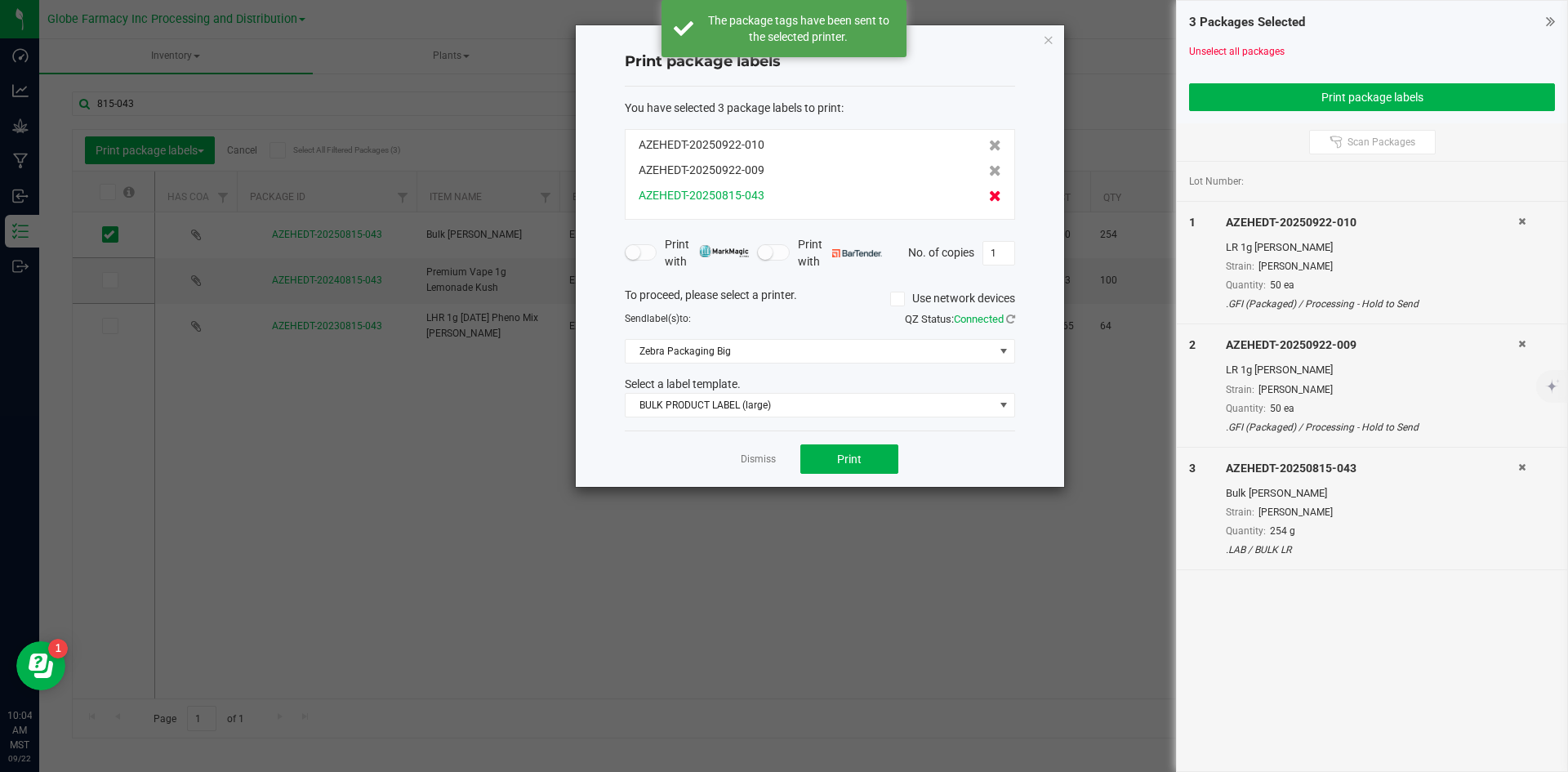
click at [989, 194] on icon at bounding box center [995, 195] width 12 height 11
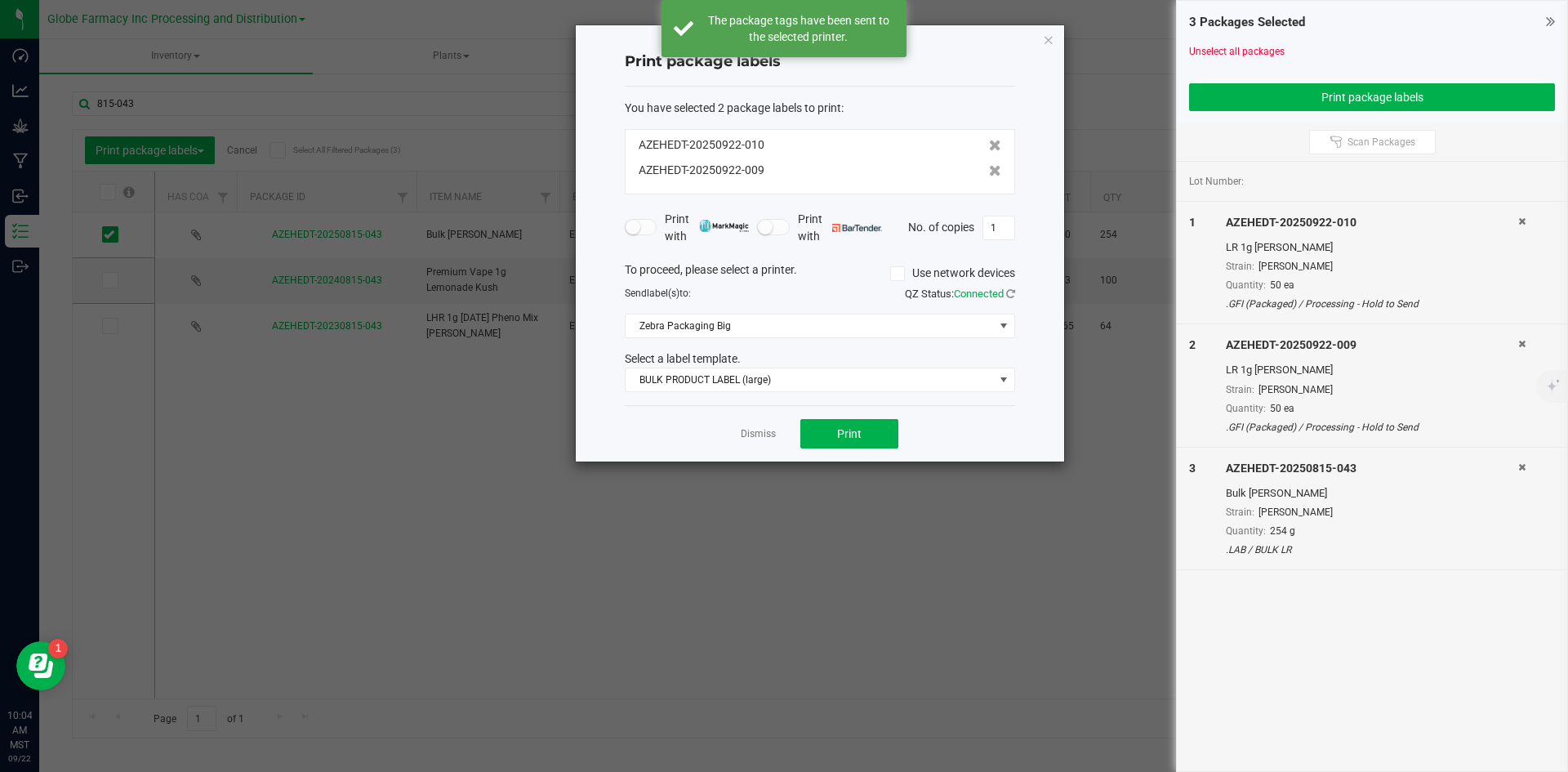
click at [1515, 463] on div "AZEHEDT-20250815-043" at bounding box center [1372, 469] width 292 height 18
click at [1517, 461] on div "AZEHEDT-20250815-043" at bounding box center [1372, 469] width 292 height 18
click at [1524, 467] on icon at bounding box center [1521, 467] width 7 height 10
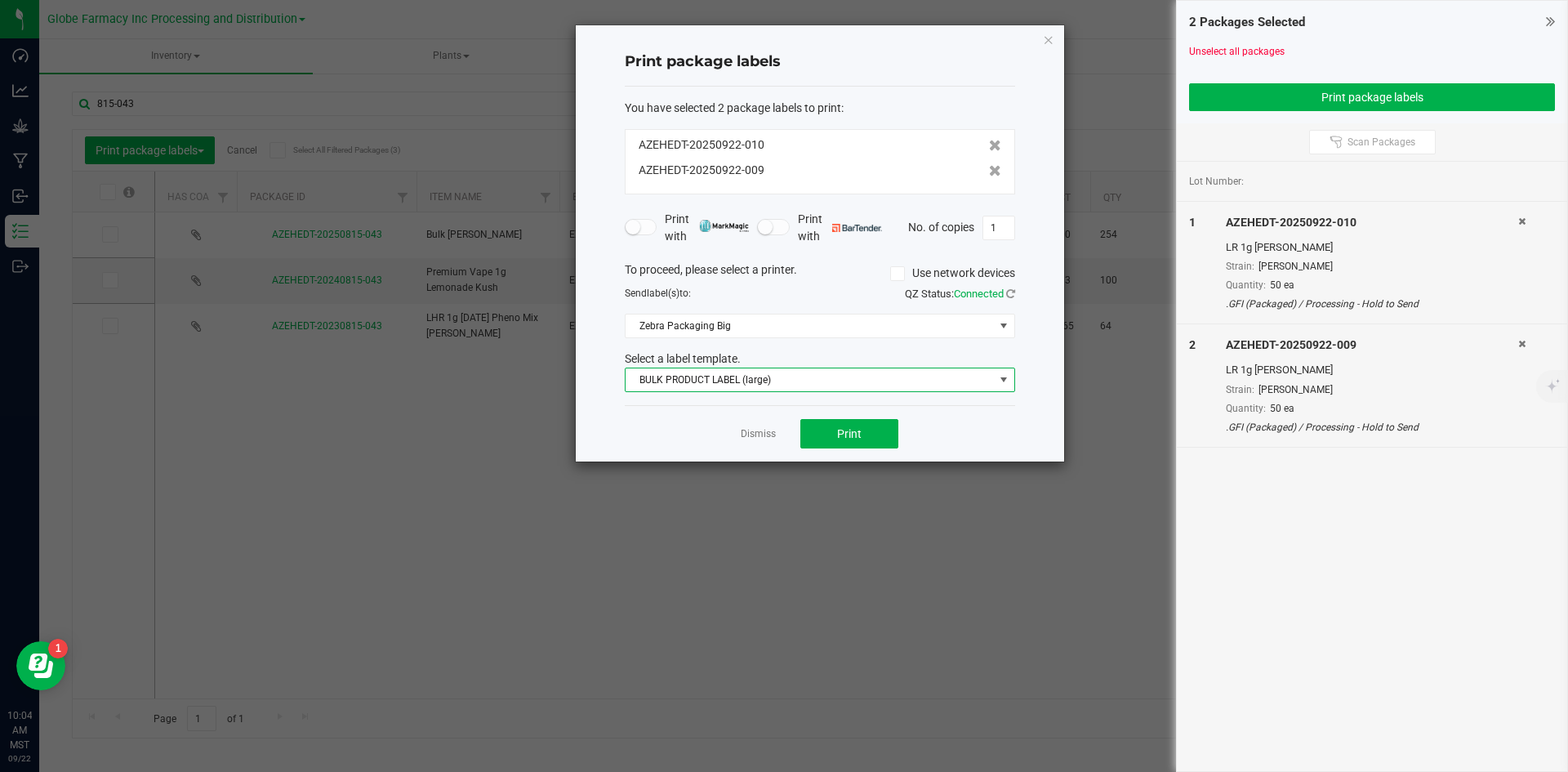
click at [755, 383] on span "BULK PRODUCT LABEL (large)" at bounding box center [809, 380] width 368 height 23
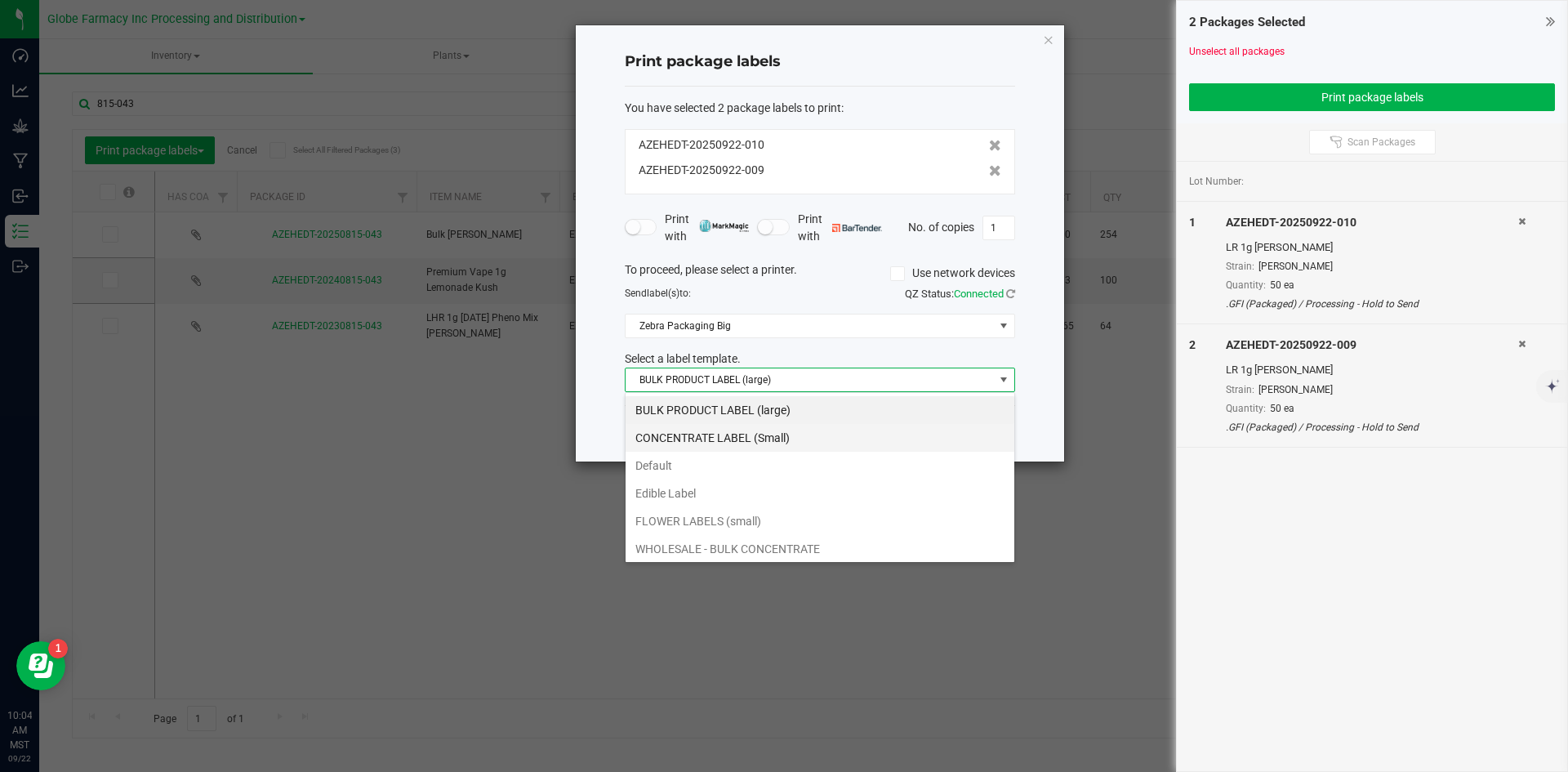
scroll to position [25, 390]
click at [704, 426] on li "CONCENTRATE LABEL (Small)" at bounding box center [820, 438] width 389 height 28
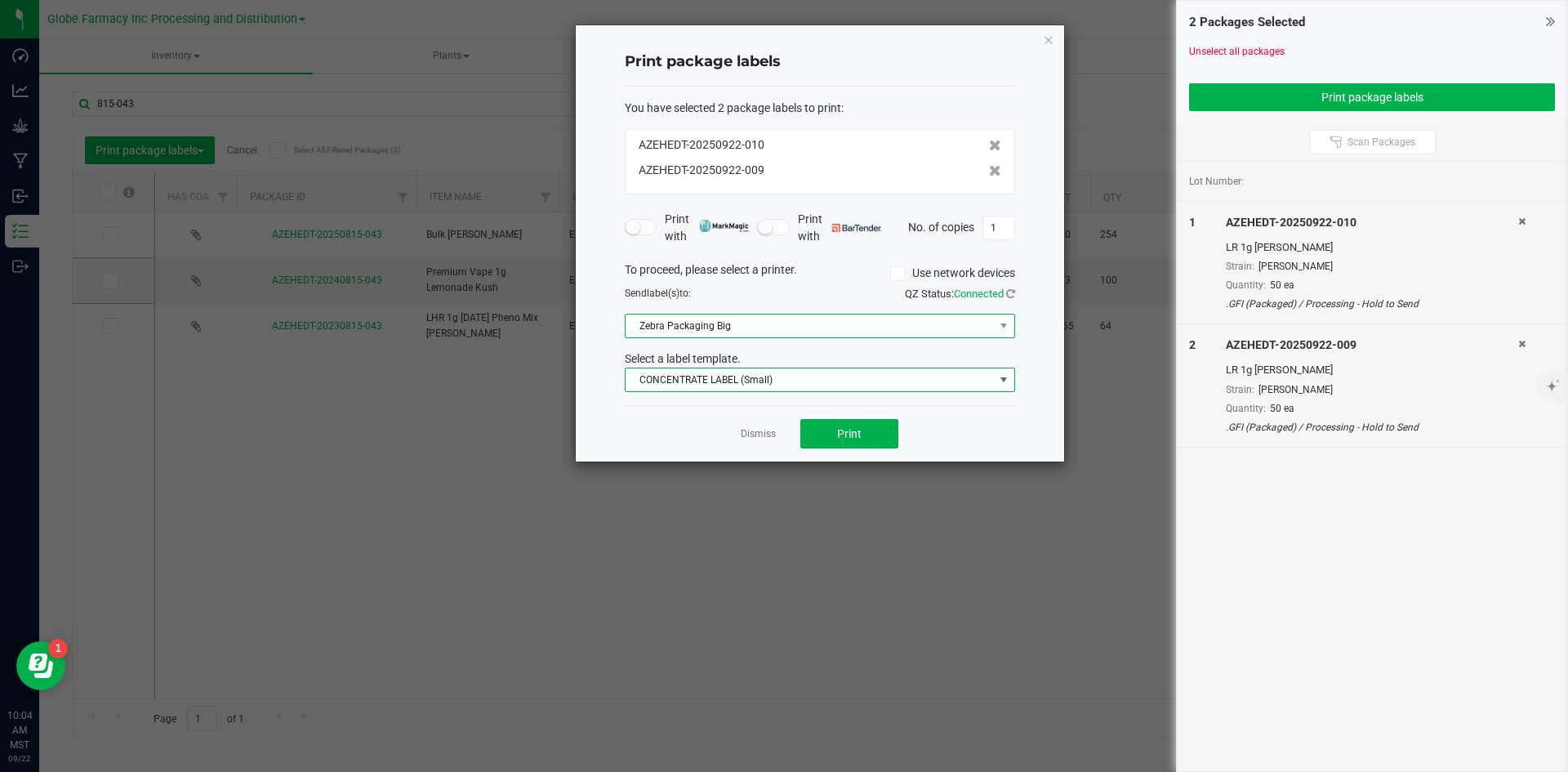
click at [718, 333] on span "Zebra Packaging Big" at bounding box center [809, 326] width 368 height 23
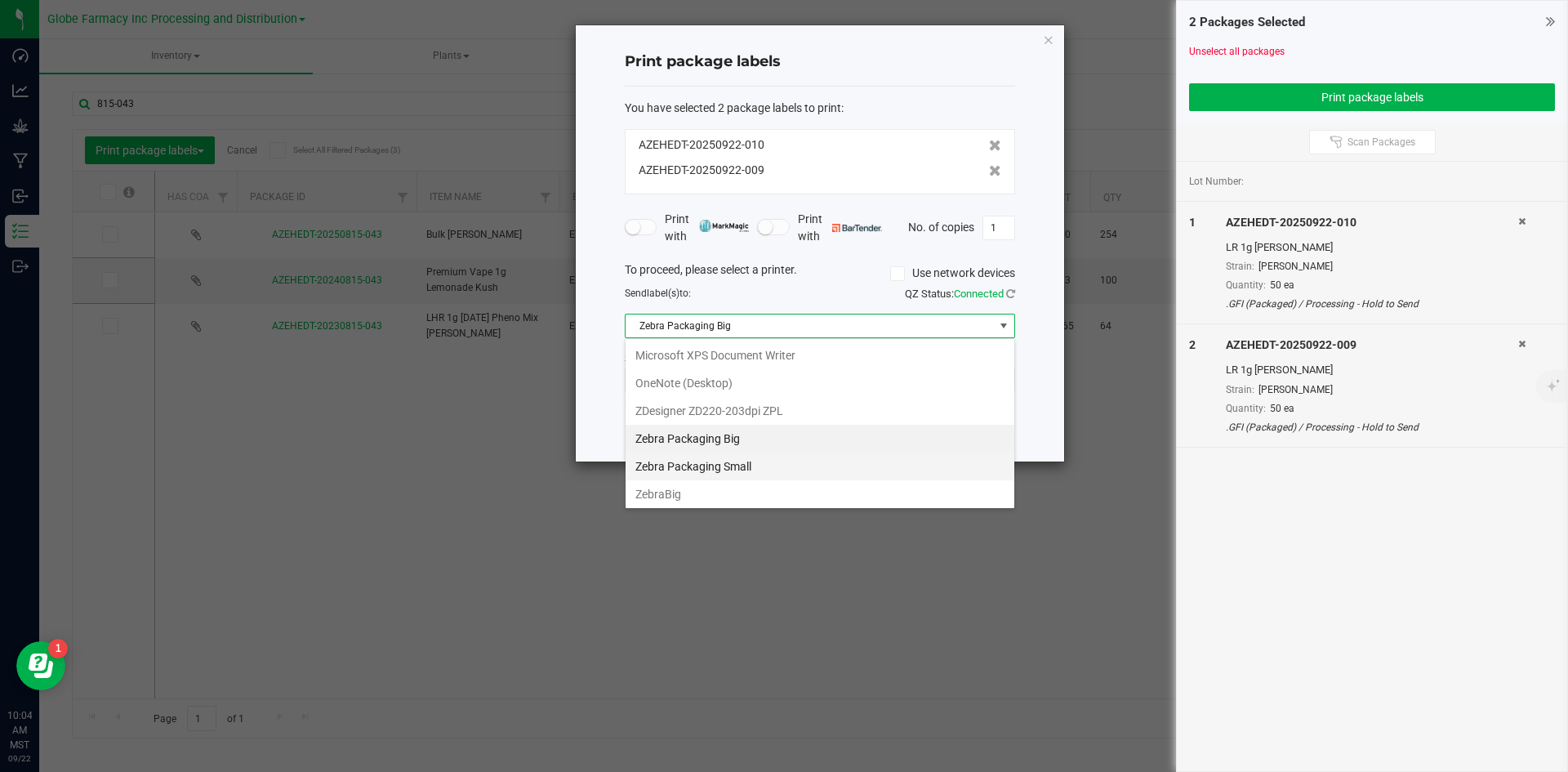
scroll to position [196, 0]
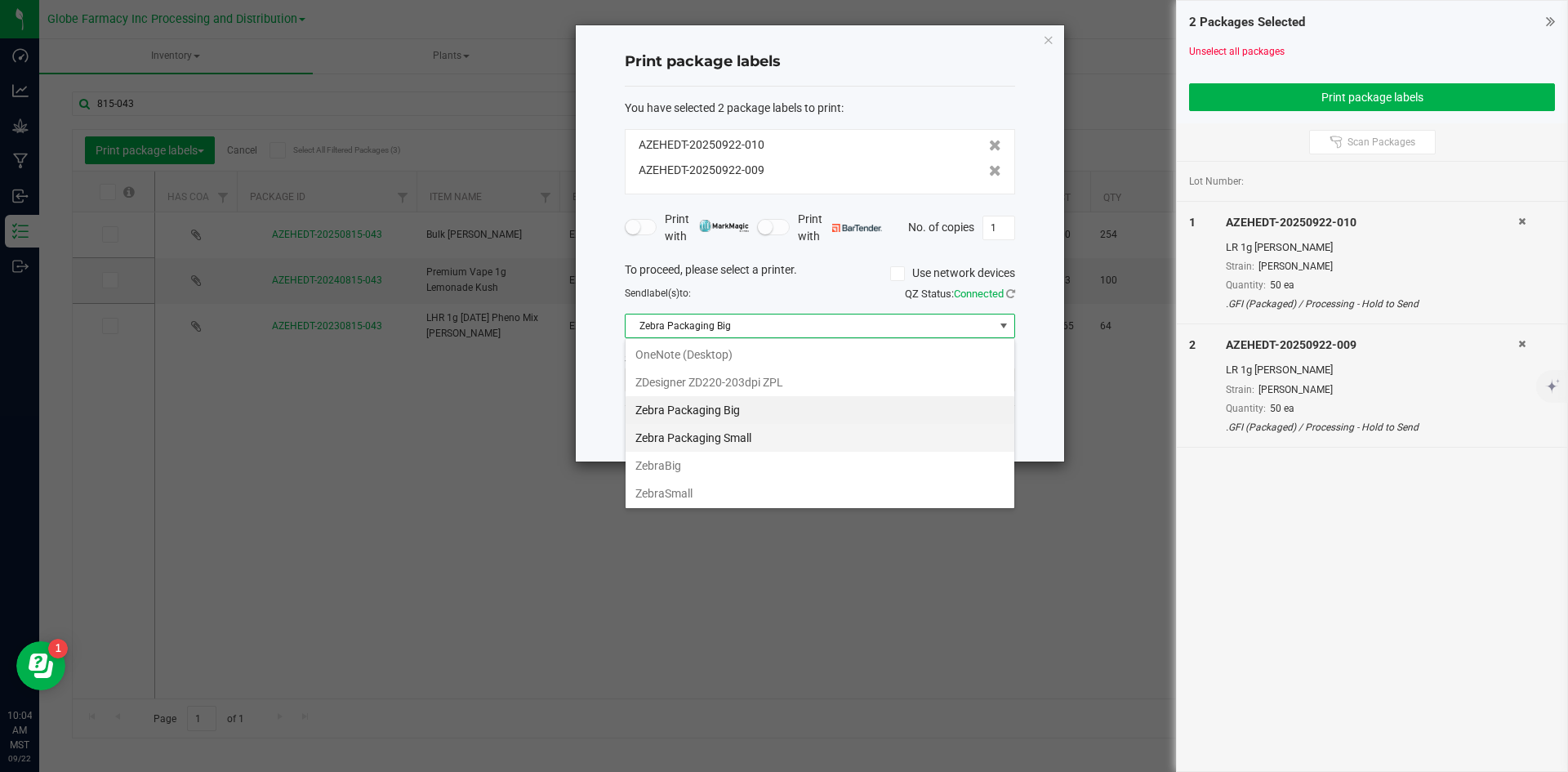
click at [755, 429] on Small "Zebra Packaging Small" at bounding box center [820, 438] width 389 height 28
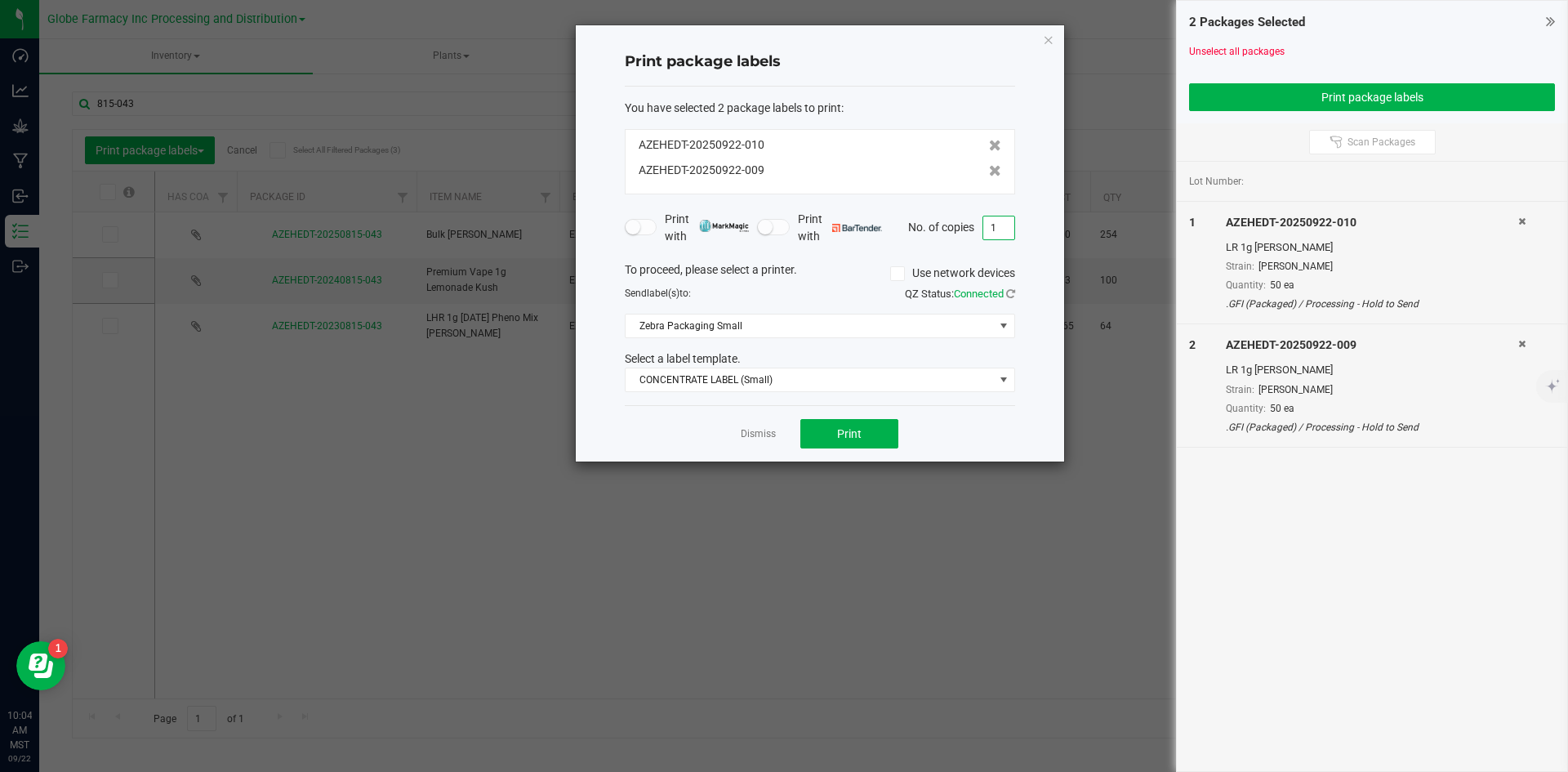
click at [998, 228] on input "1" at bounding box center [998, 228] width 31 height 23
type input "50"
click at [821, 438] on button "Print" at bounding box center [849, 433] width 98 height 29
click at [759, 437] on link "Dismiss" at bounding box center [758, 434] width 35 height 14
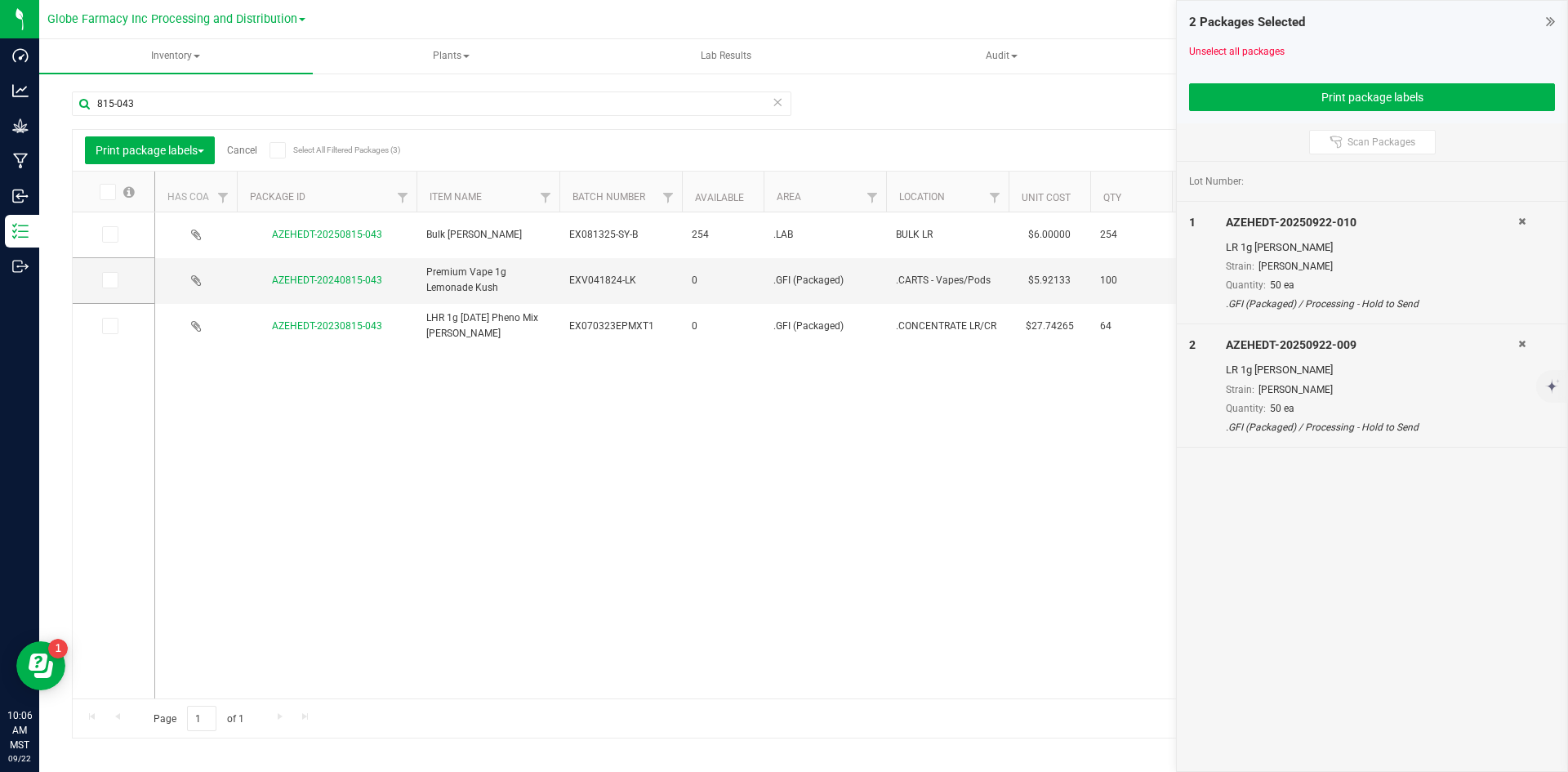
click at [245, 154] on link "Cancel" at bounding box center [242, 149] width 30 height 11
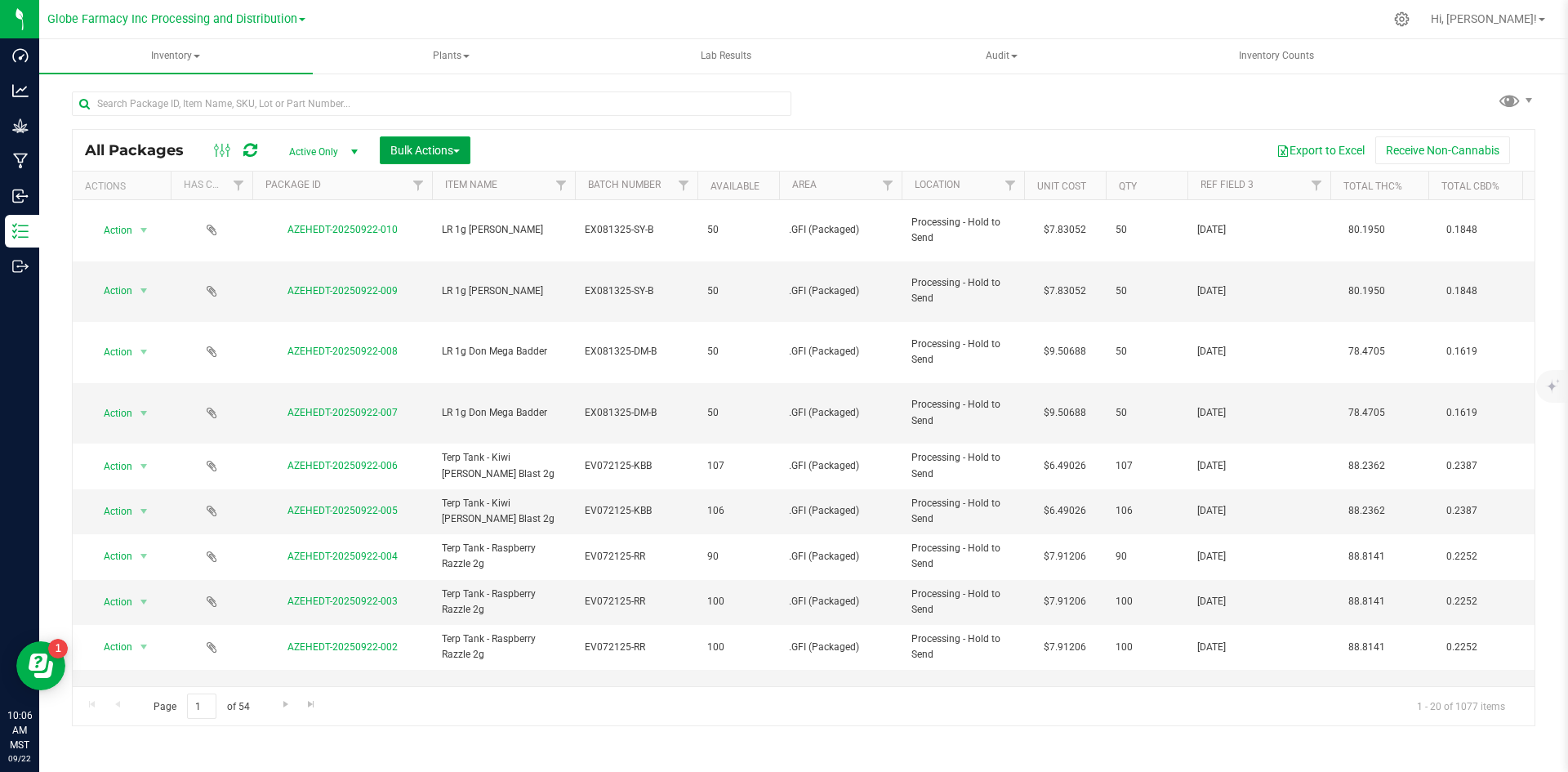
click at [401, 145] on span "Bulk Actions" at bounding box center [425, 149] width 69 height 13
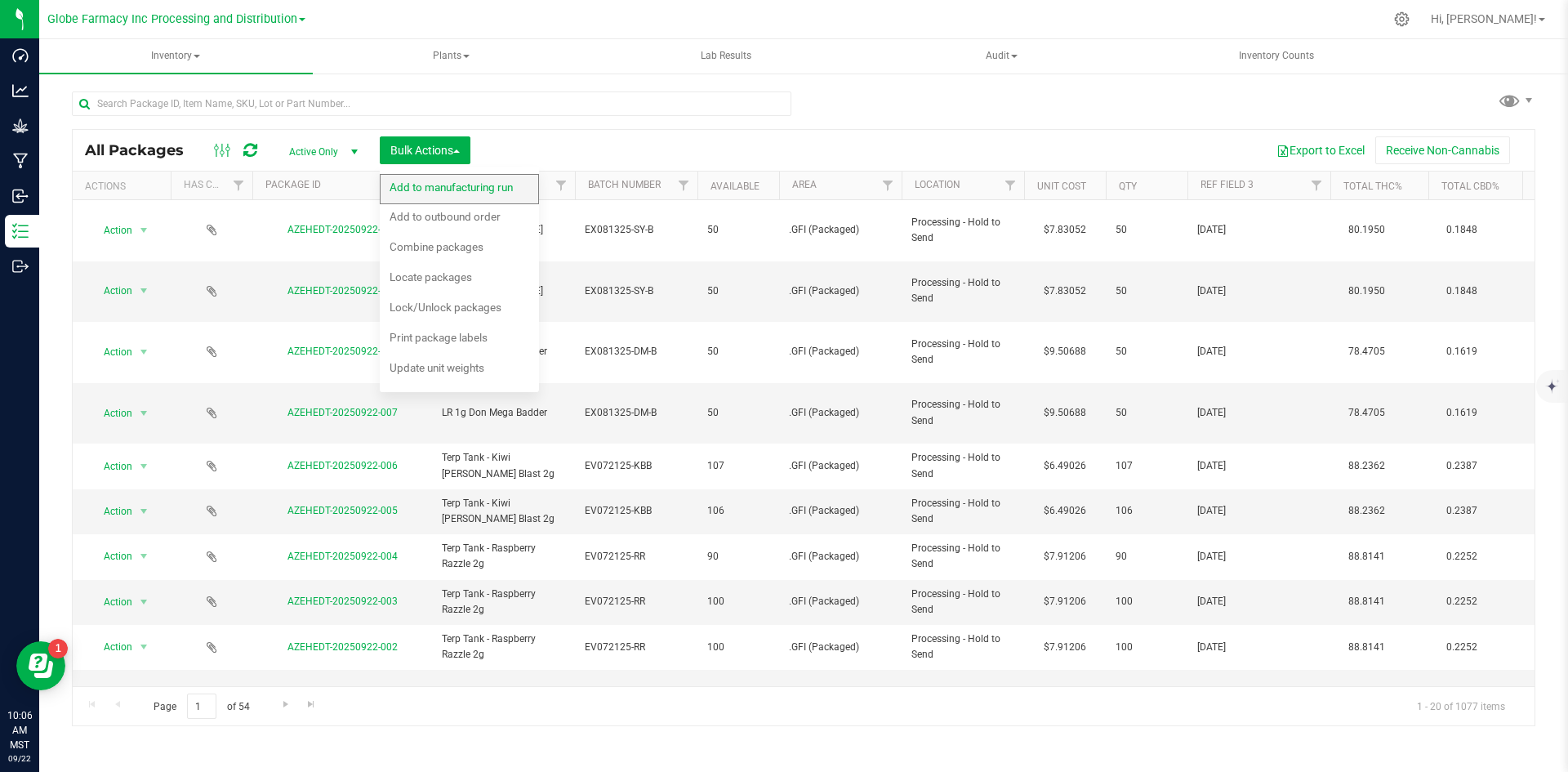
click at [422, 178] on div "Add to manufacturing run" at bounding box center [462, 190] width 145 height 26
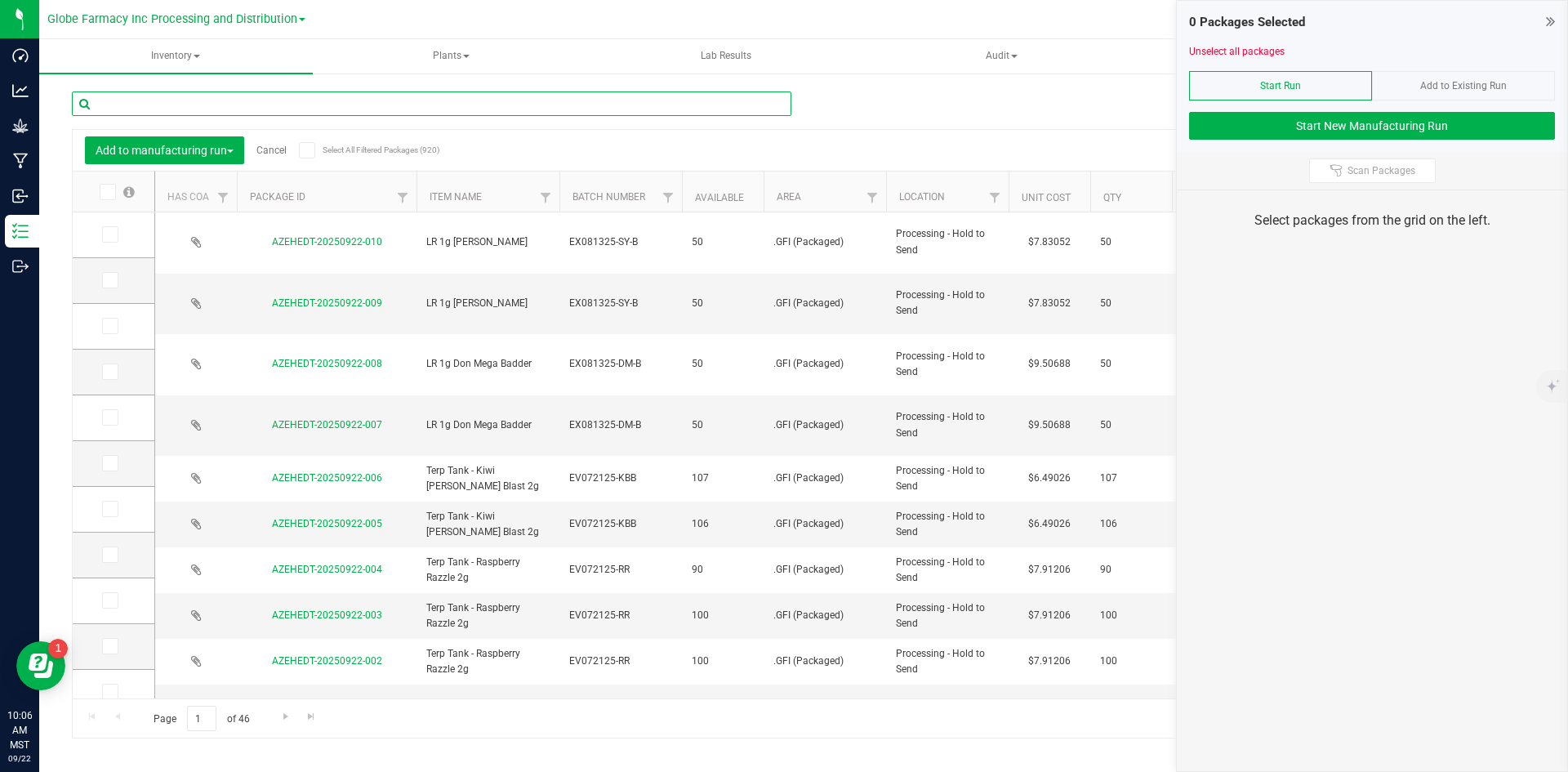
click at [348, 99] on input "text" at bounding box center [432, 104] width 719 height 25
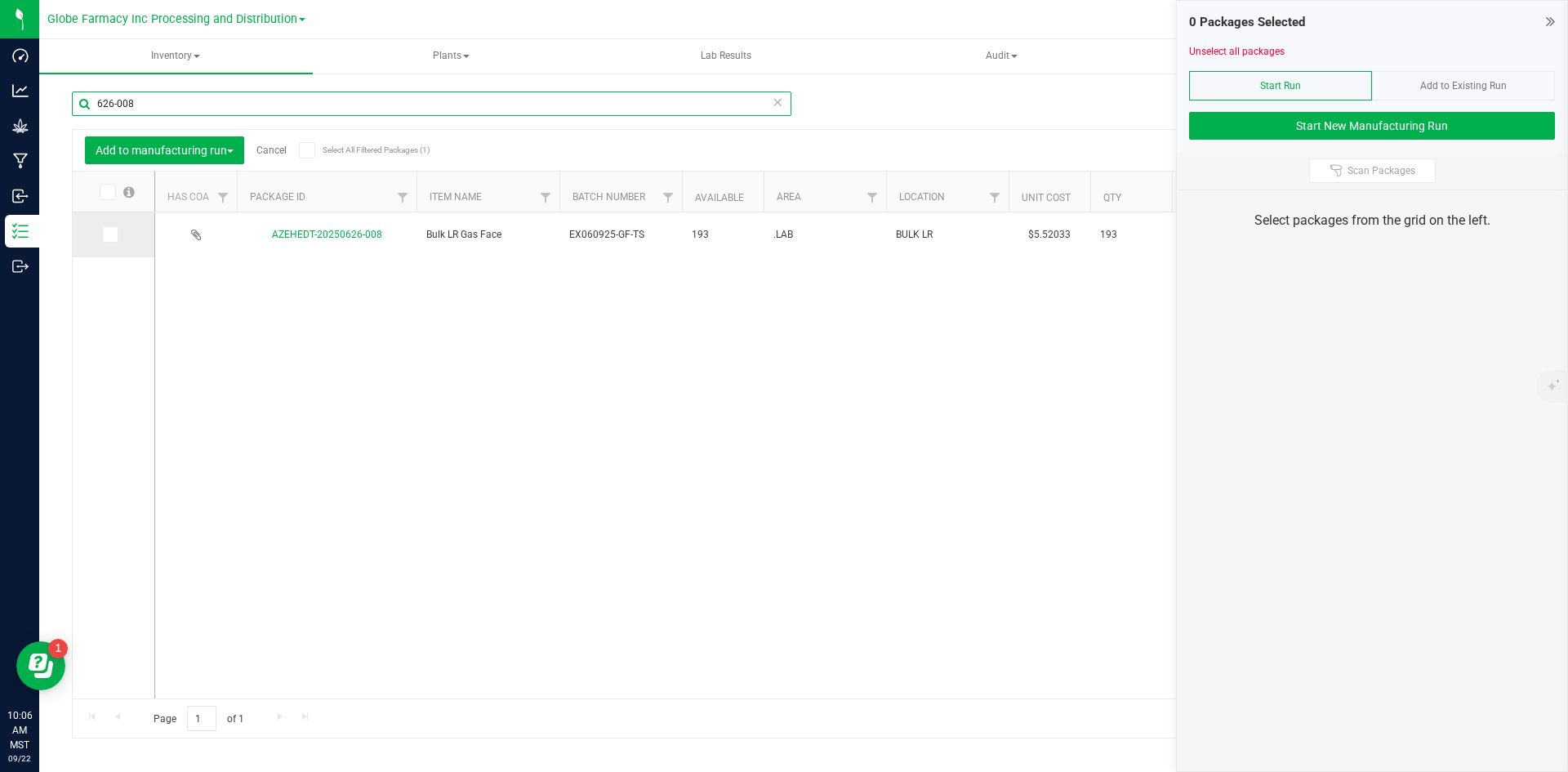
type input "626-008"
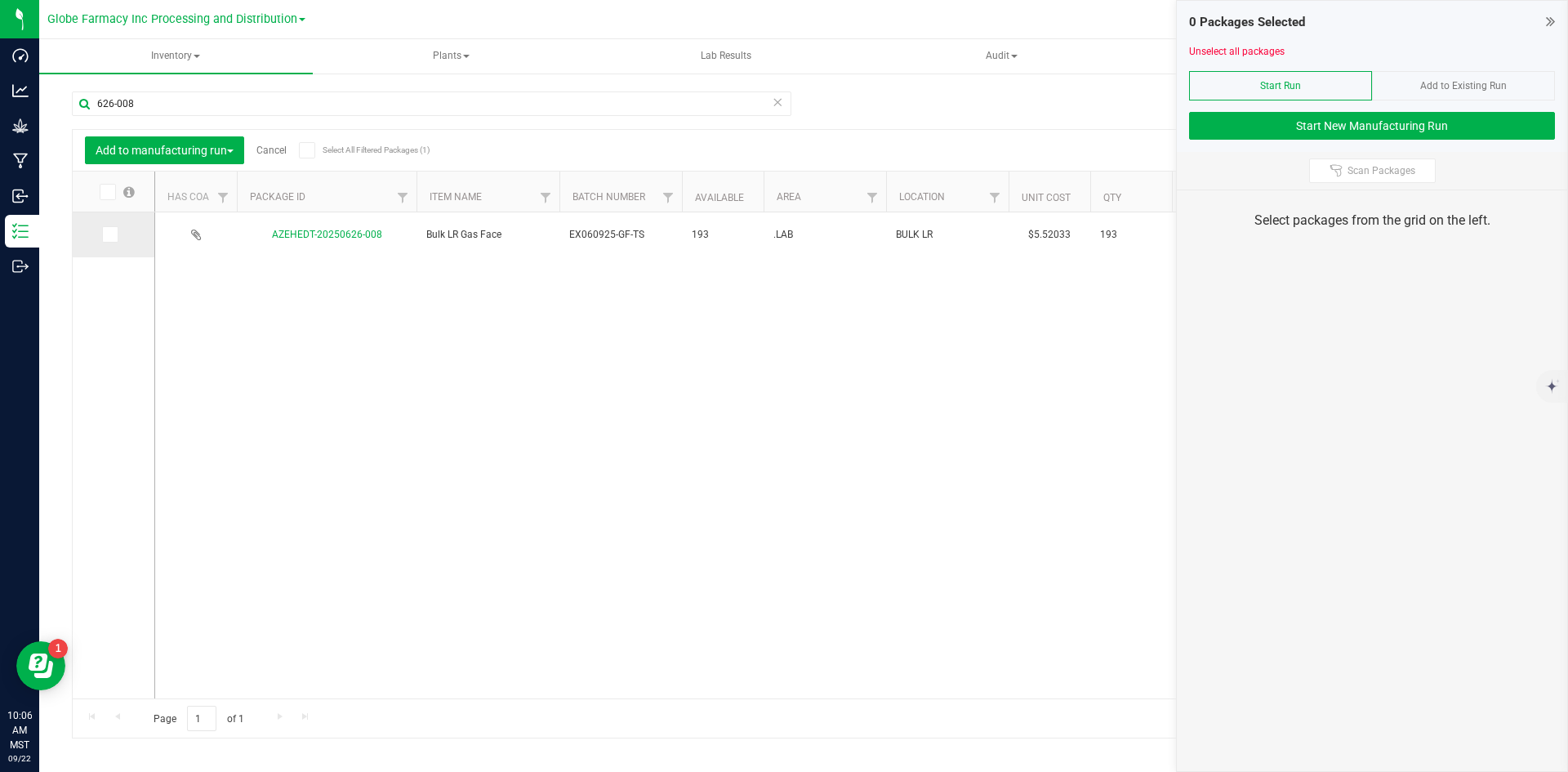
click at [104, 235] on icon at bounding box center [109, 235] width 11 height 0
click at [0, 0] on input "checkbox" at bounding box center [0, 0] width 0 height 0
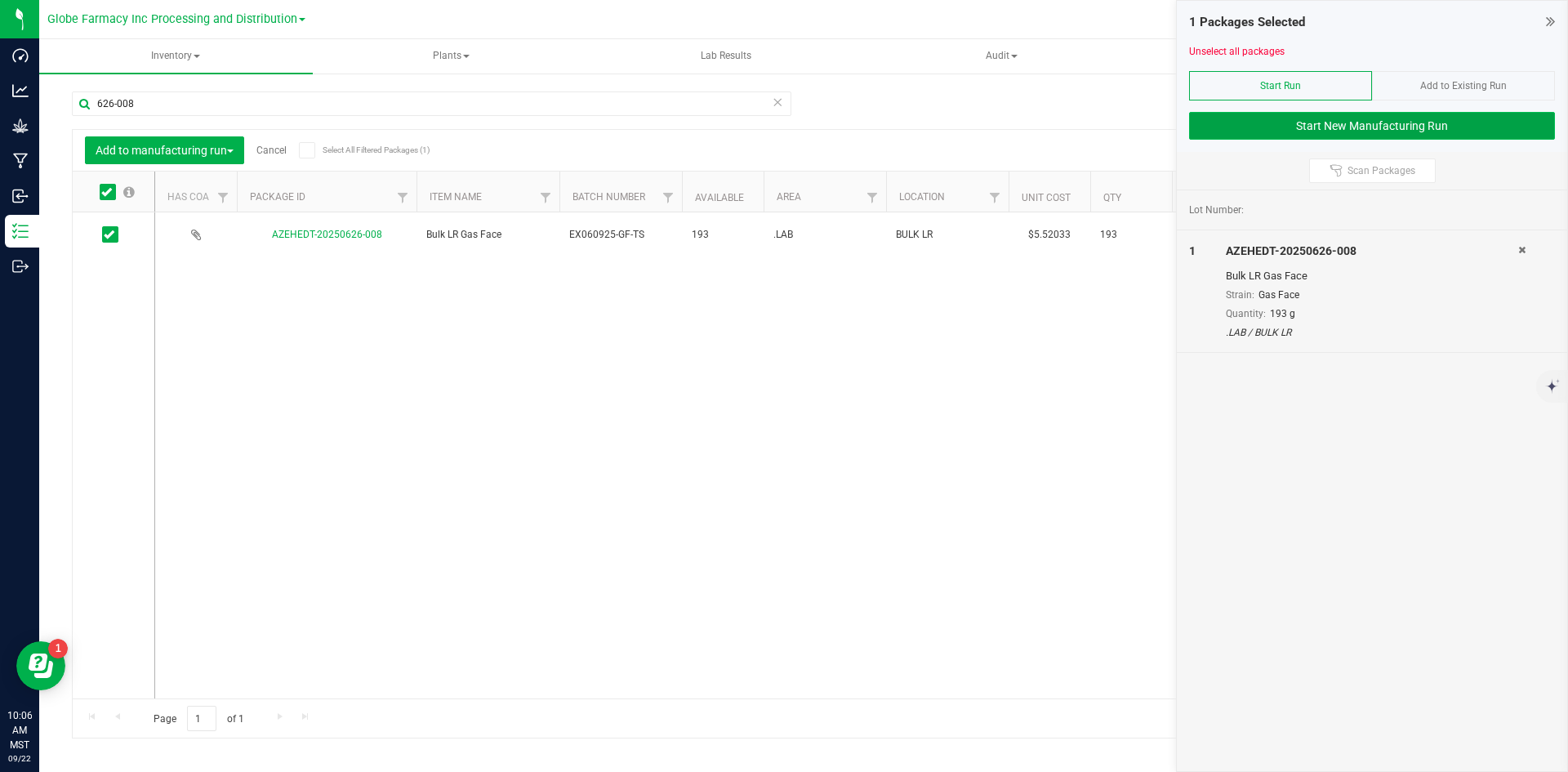
click at [1277, 129] on button "Start New Manufacturing Run" at bounding box center [1372, 126] width 366 height 28
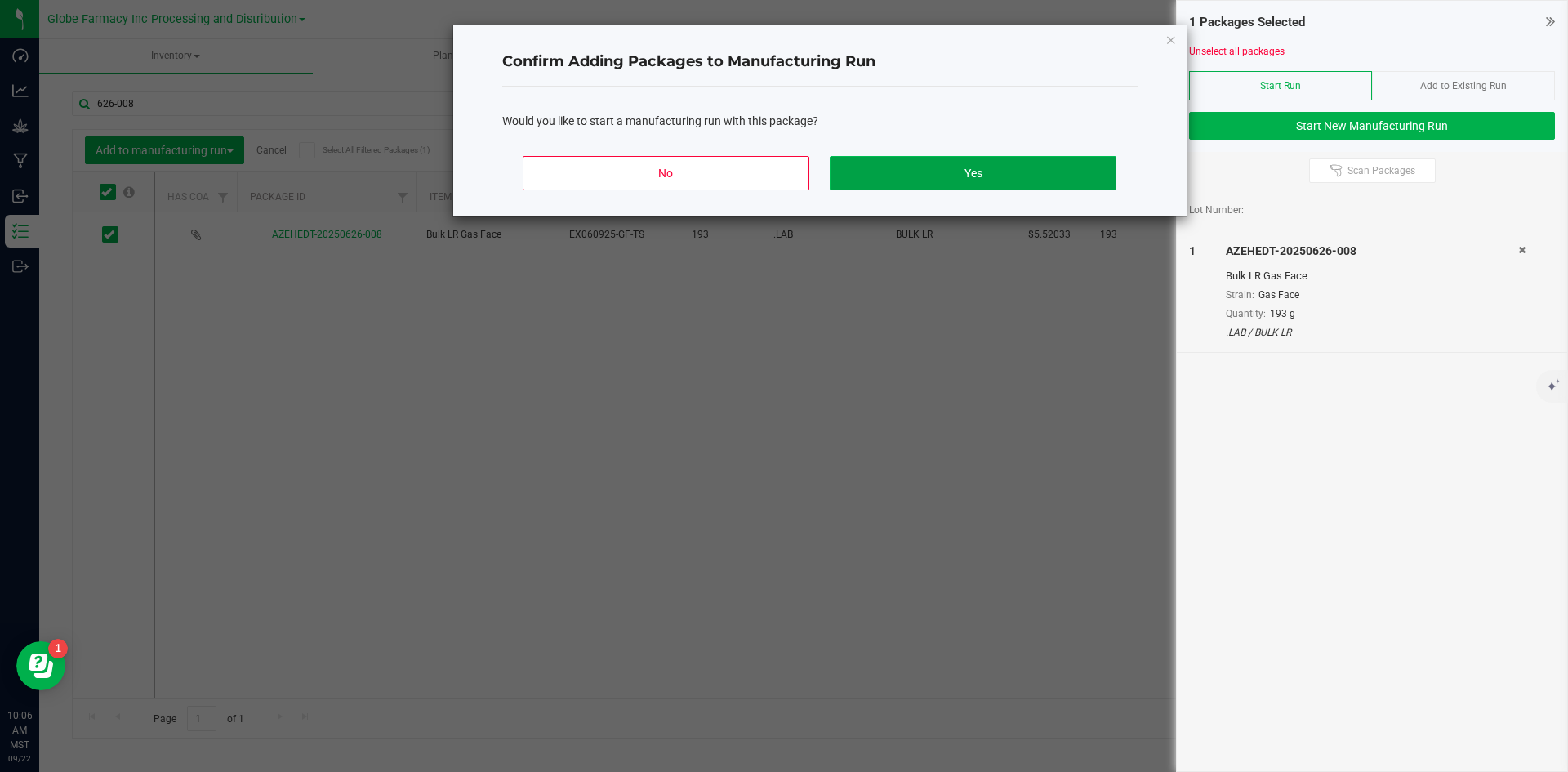
click at [937, 166] on button "Yes" at bounding box center [973, 172] width 286 height 34
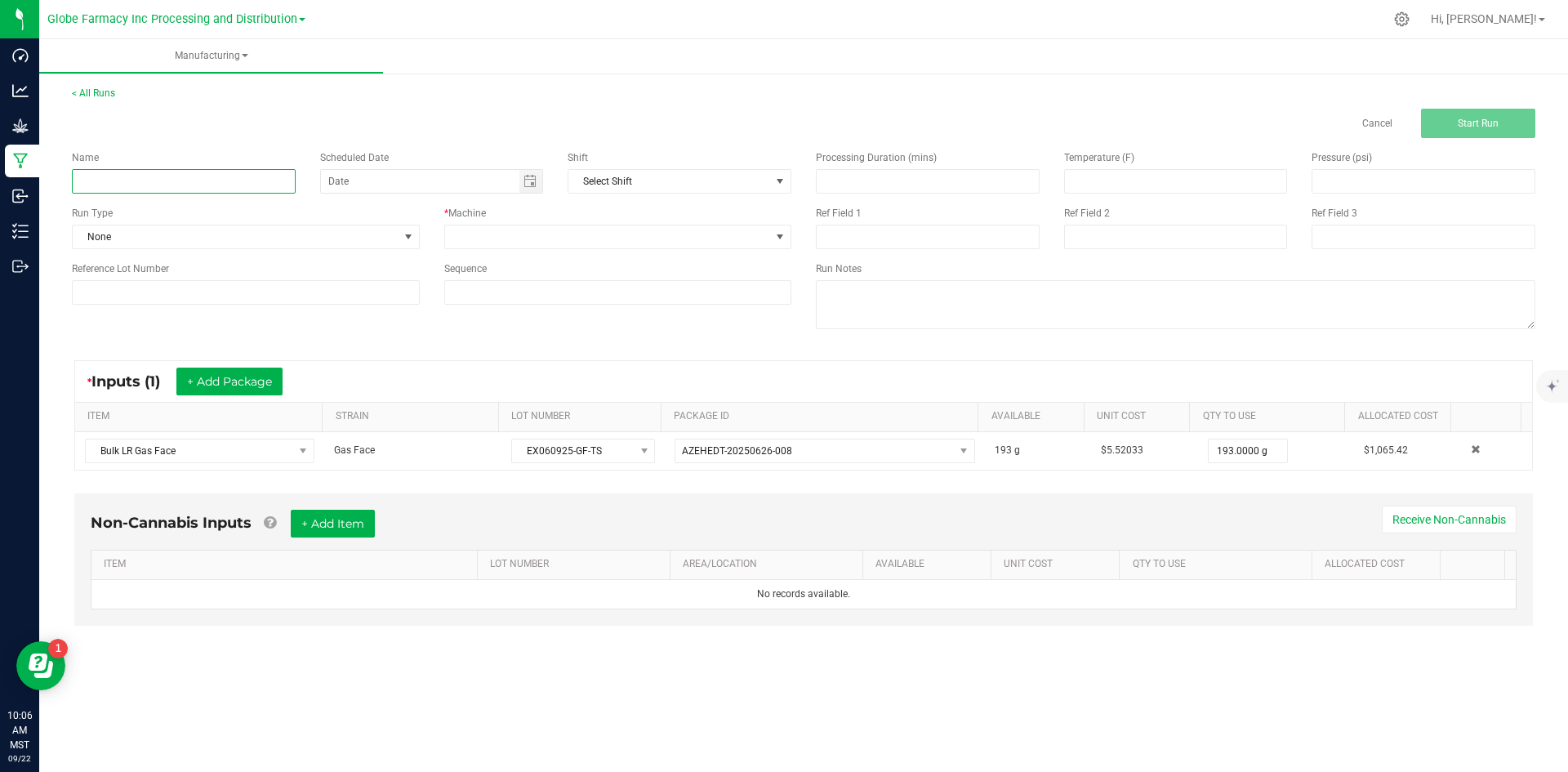
click at [269, 187] on input at bounding box center [184, 181] width 223 height 25
type input "LR GAS FACE TERP SUGAR 1G"
click at [471, 229] on span at bounding box center [608, 237] width 326 height 23
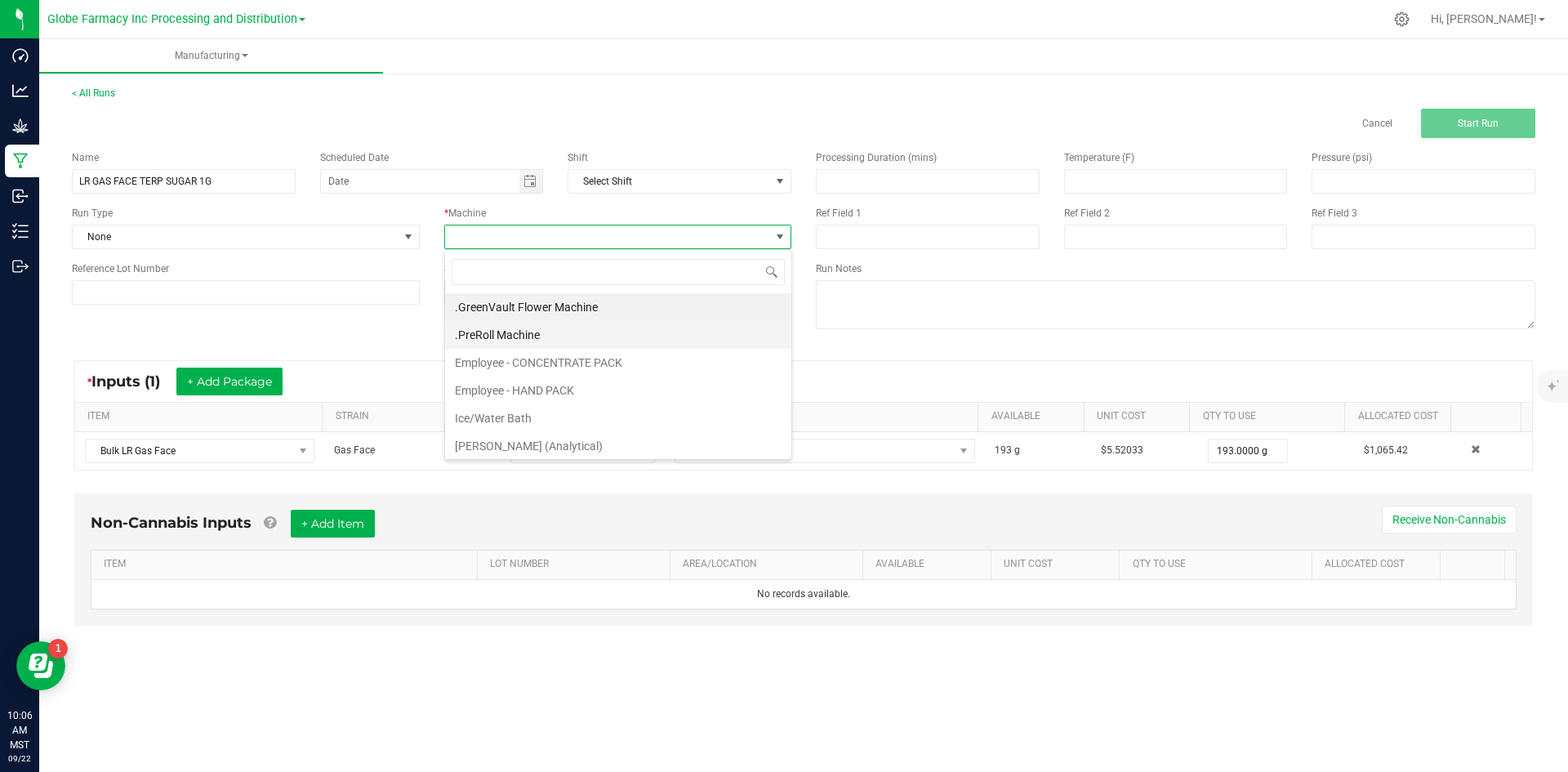
scroll to position [25, 347]
click at [512, 364] on li "Employee - CONCENTRATE PACK" at bounding box center [618, 363] width 346 height 28
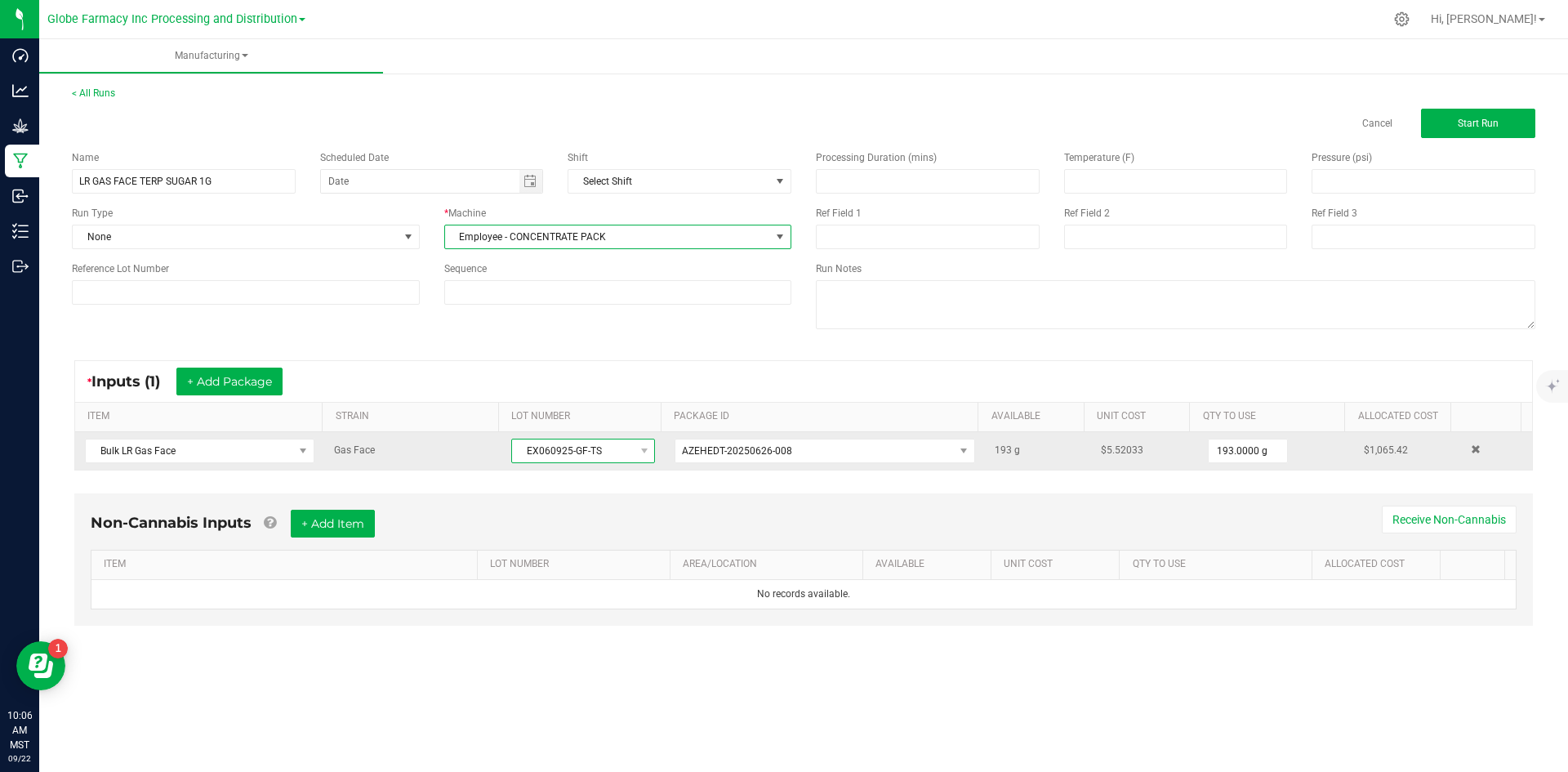
click at [516, 453] on span "EX060925-GF-TS" at bounding box center [573, 451] width 121 height 23
drag, startPoint x: 520, startPoint y: 448, endPoint x: 613, endPoint y: 448, distance: 93.0
click at [613, 448] on span "EX060925-GF-TS" at bounding box center [573, 451] width 121 height 23
copy span "EX060925-GF-TS"
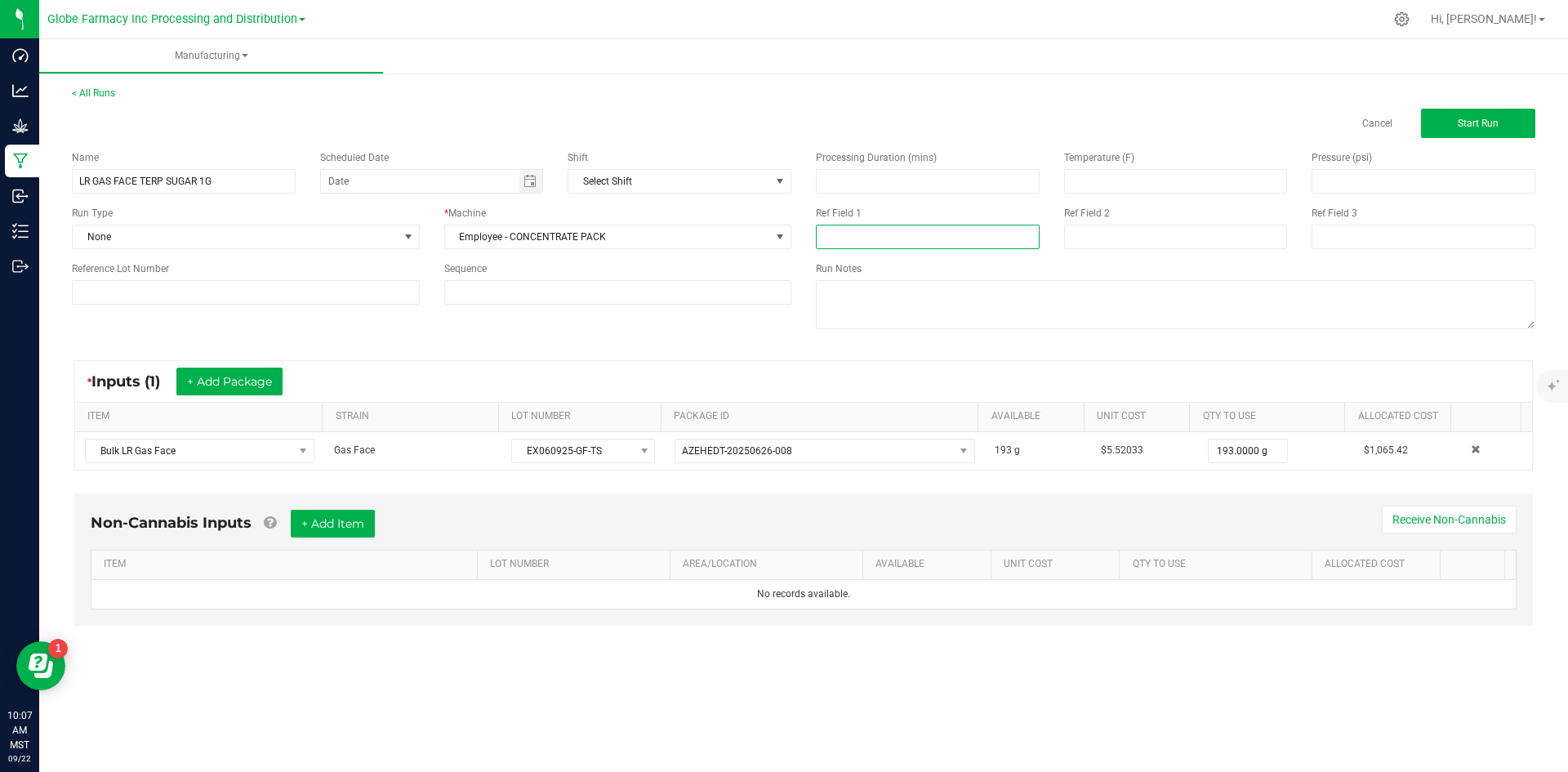
paste input "EX060925-GF-TS"
type input "EX060925-GF-TS"
click at [1071, 236] on input at bounding box center [1176, 237] width 223 height 25
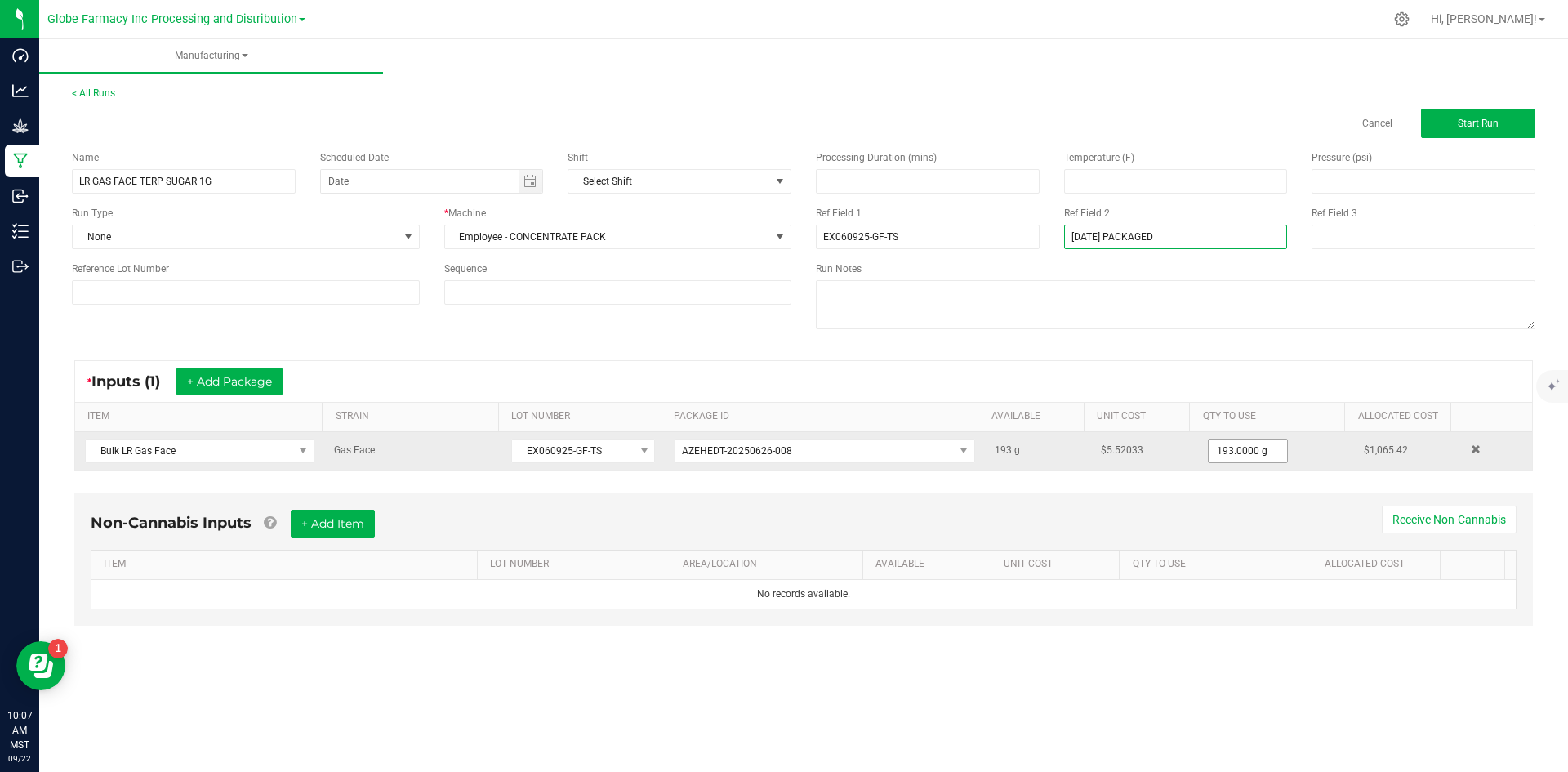
type input "[DATE] PACKAGED"
click at [1218, 443] on input "193" at bounding box center [1247, 451] width 78 height 23
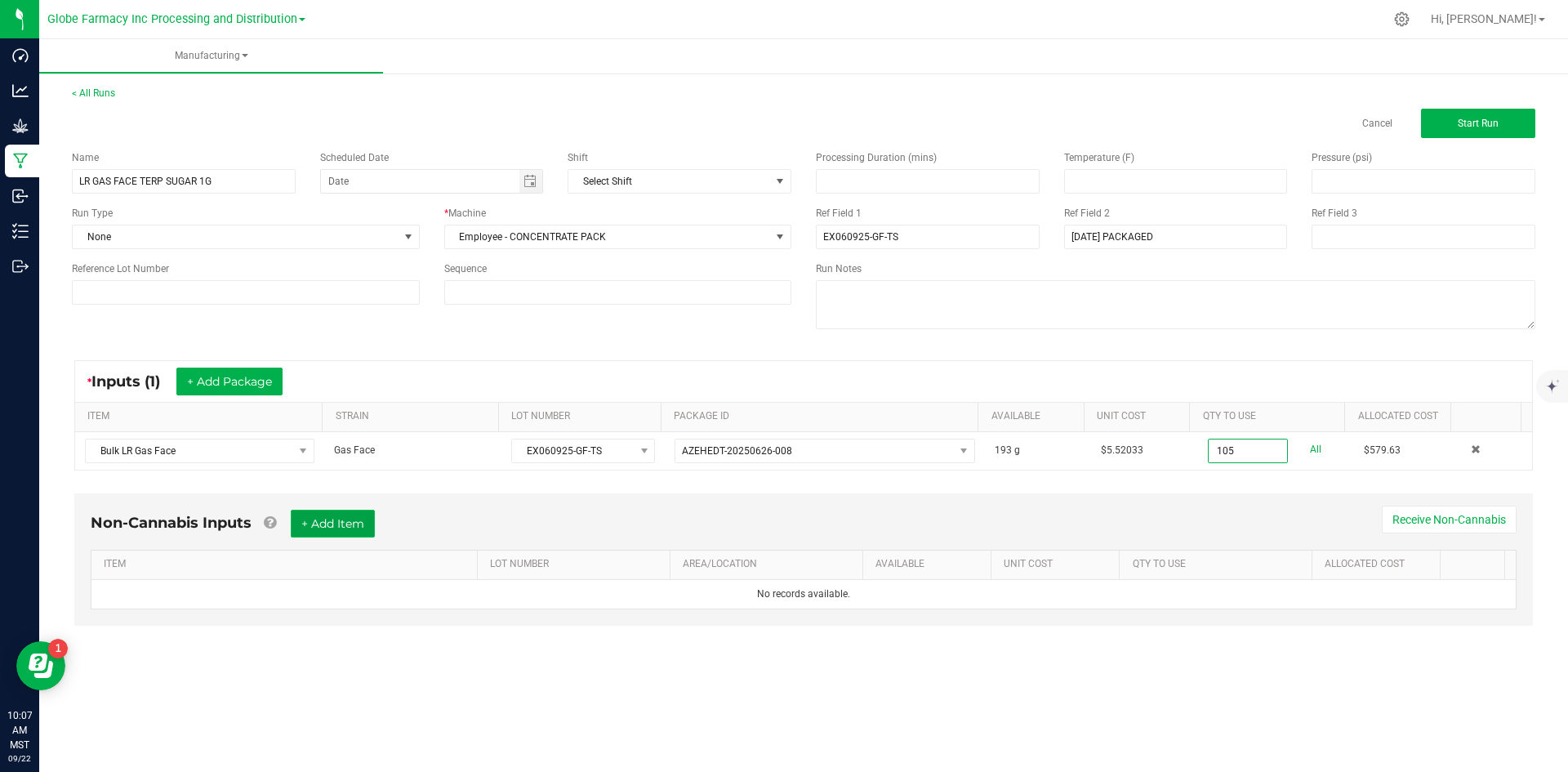
type input "105.0000 g"
click at [333, 530] on button "+ Add Item" at bounding box center [333, 523] width 84 height 28
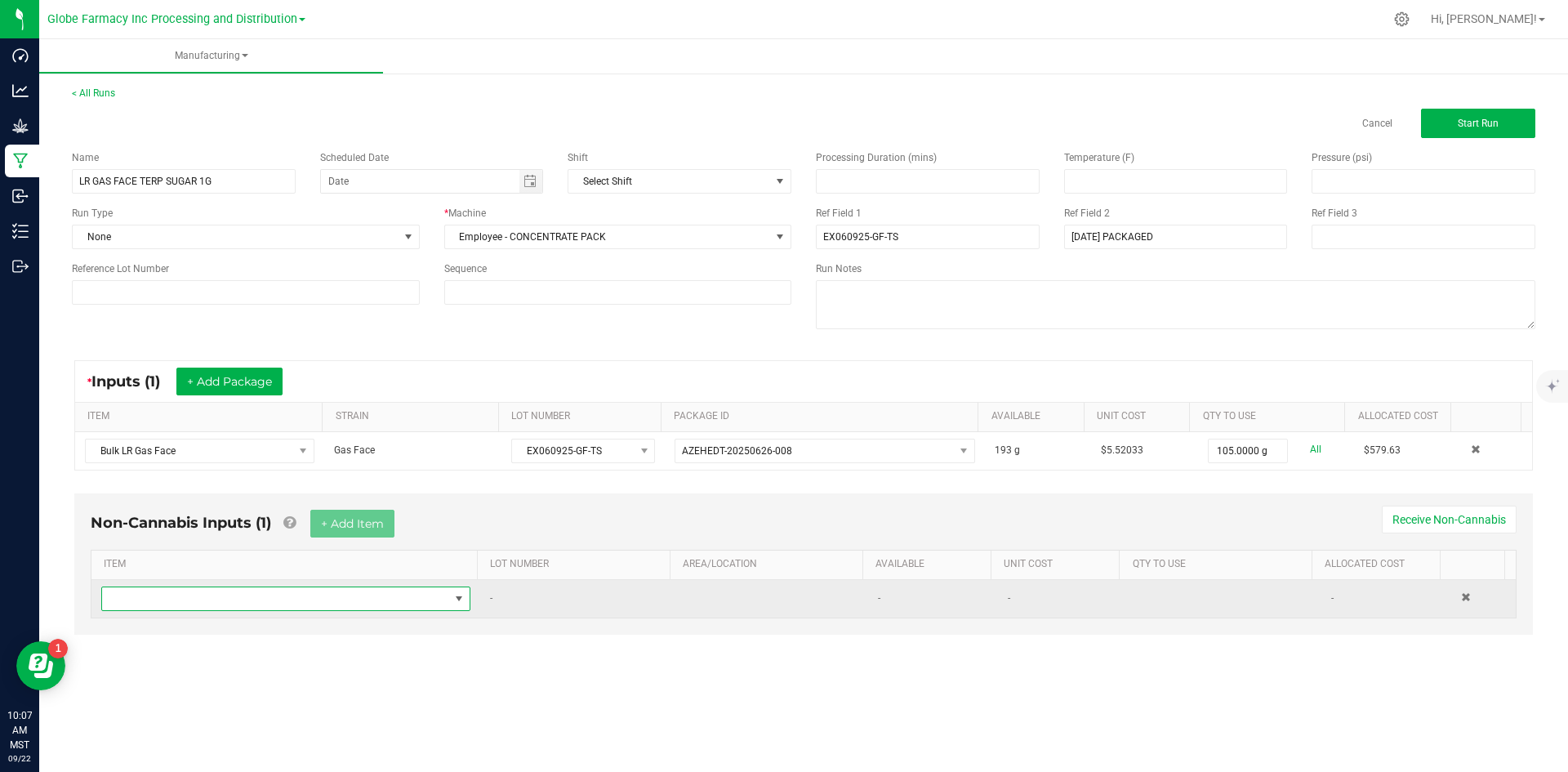
click at [320, 592] on span "NO DATA FOUND" at bounding box center [275, 599] width 347 height 23
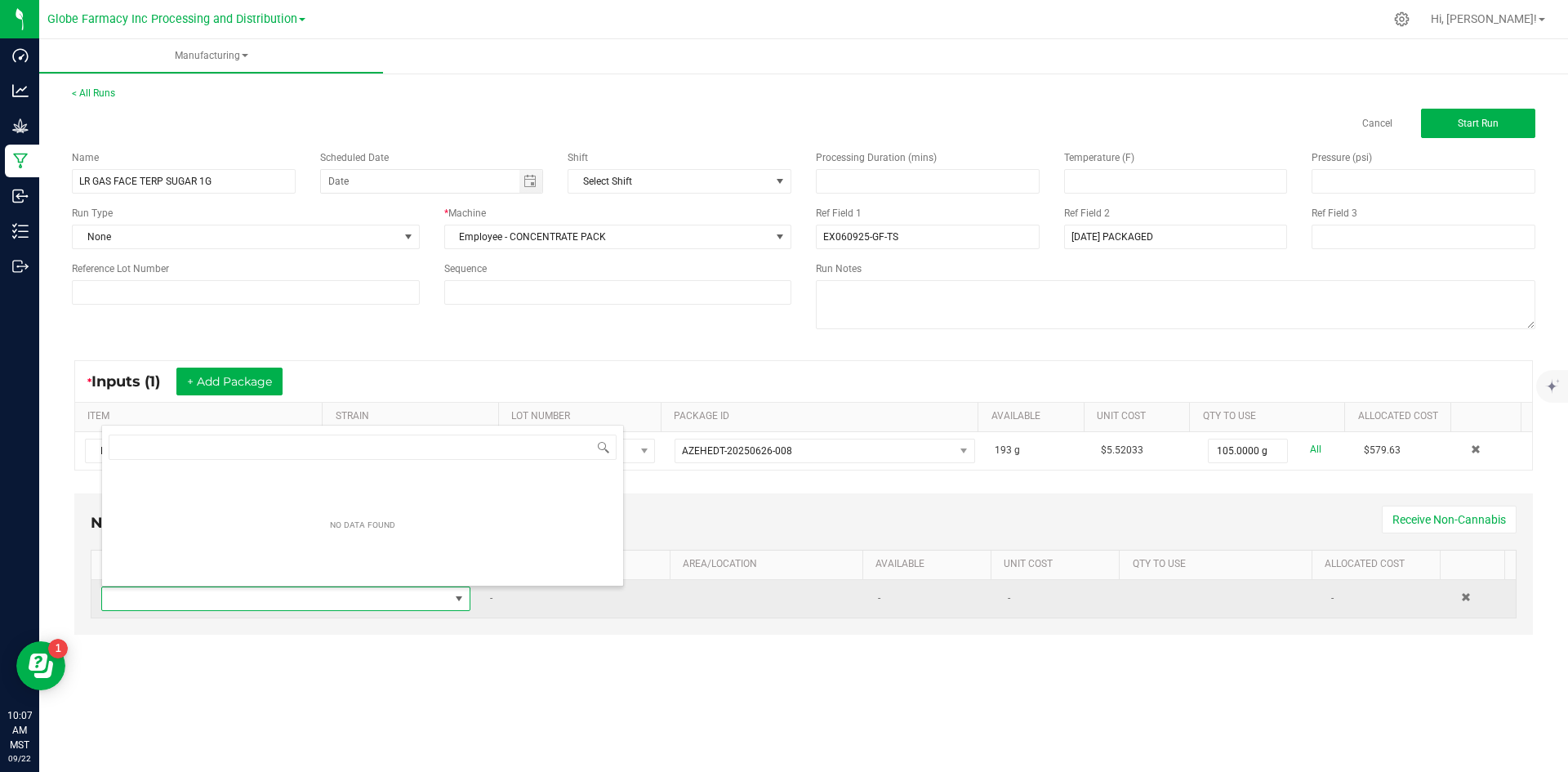
scroll to position [25, 362]
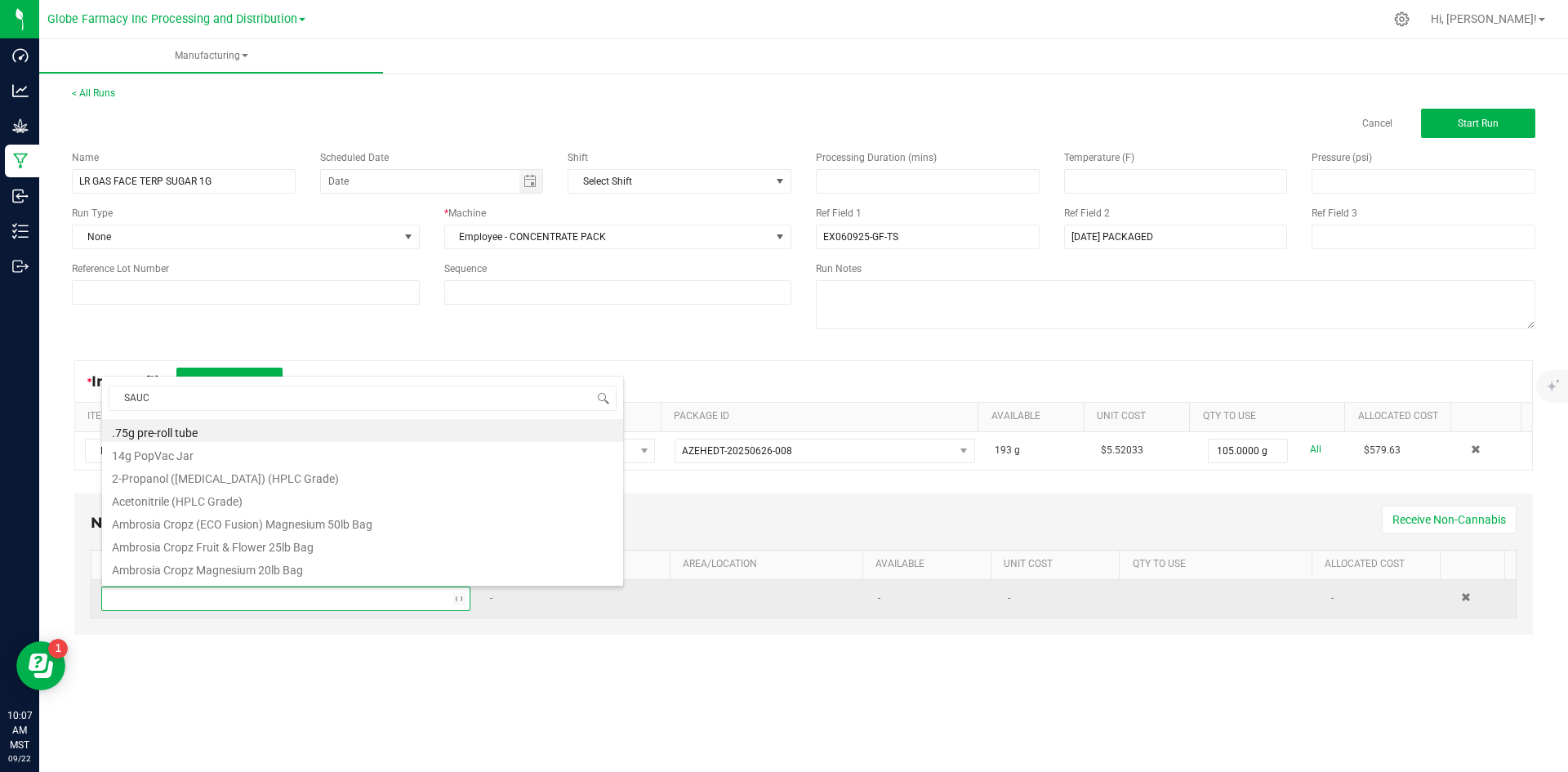
type input "SAUCE"
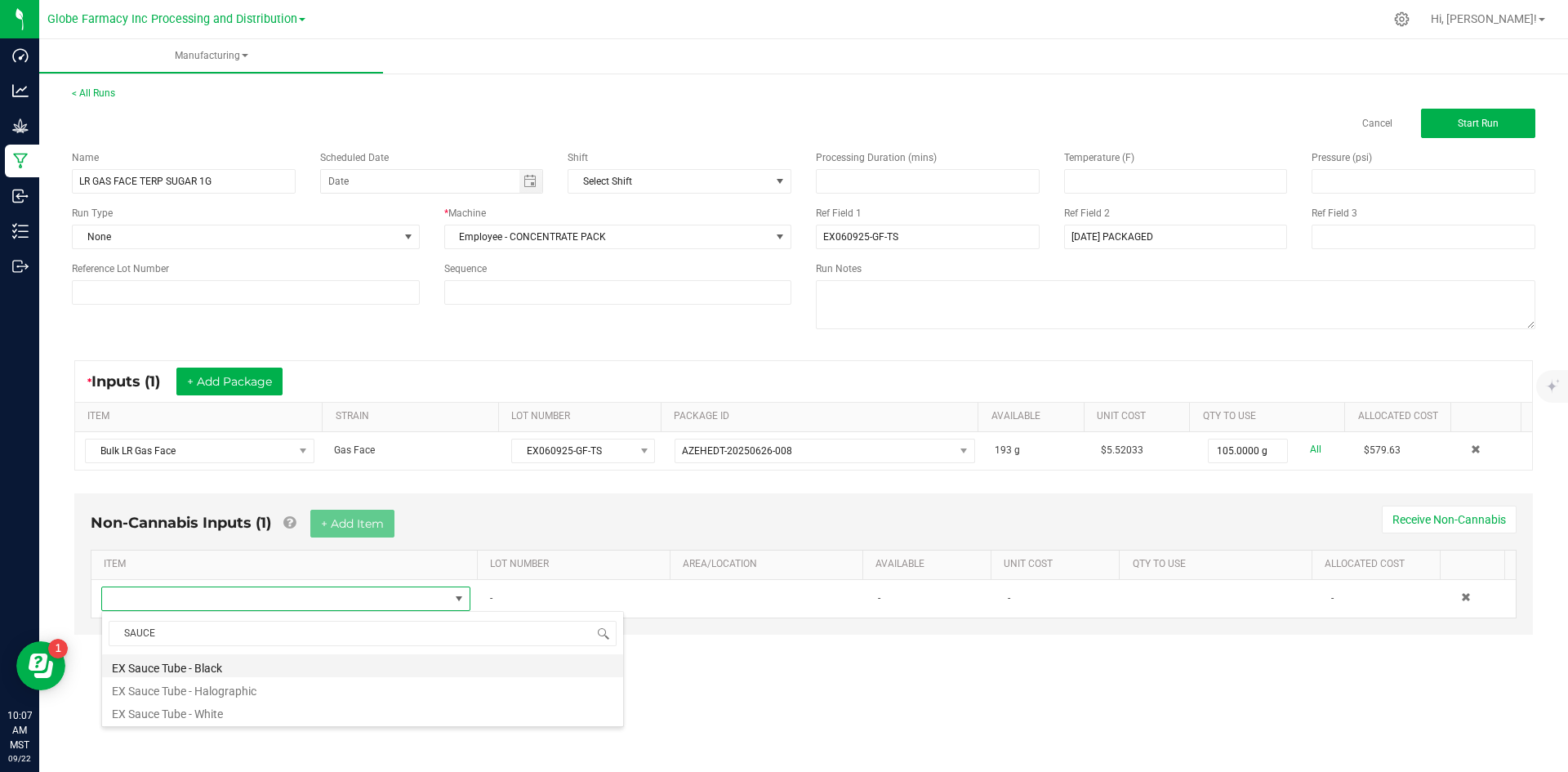
click at [258, 669] on li "EX Sauce Tube - Black" at bounding box center [362, 666] width 521 height 23
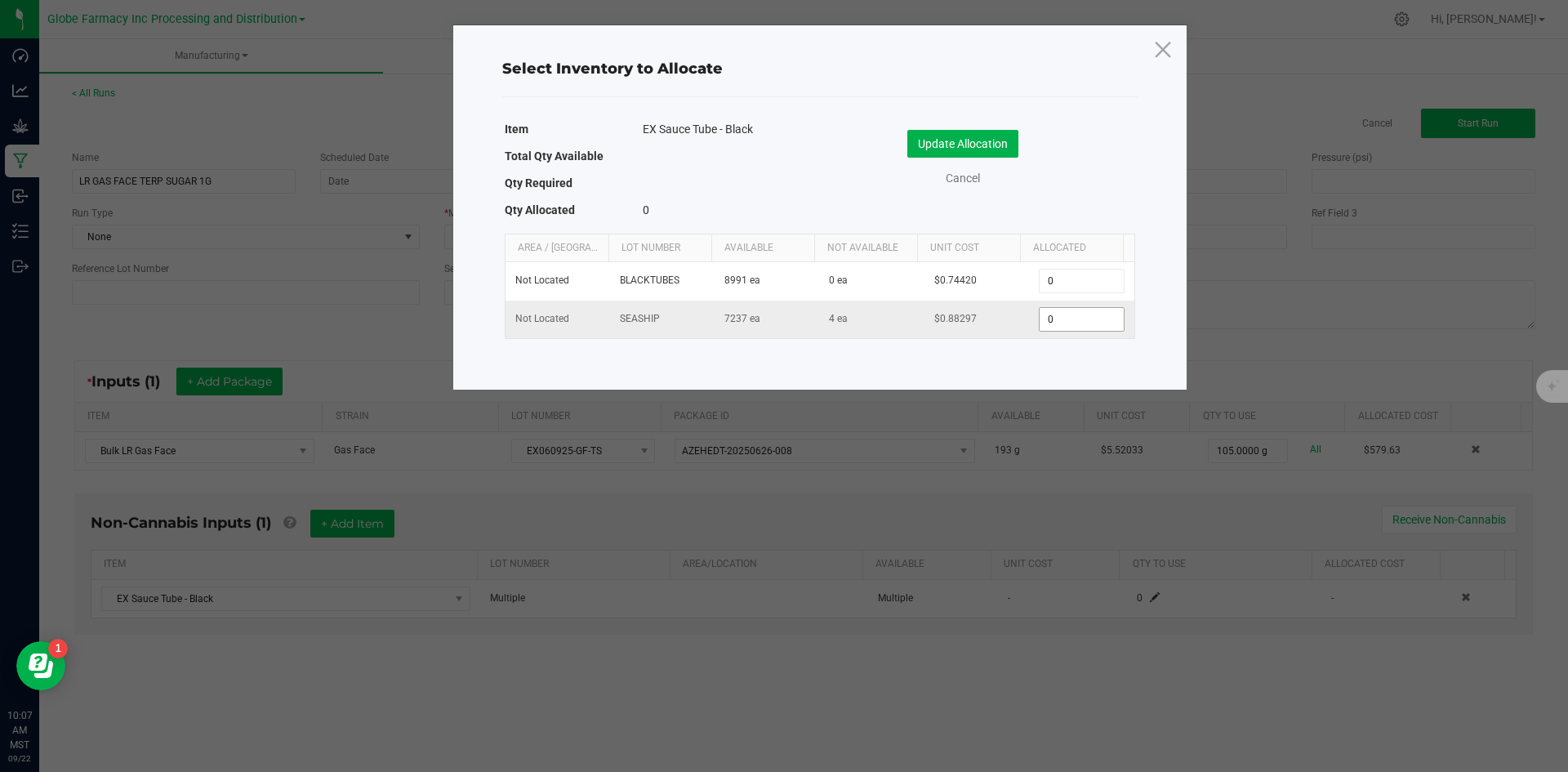
click at [1061, 320] on input "0" at bounding box center [1081, 319] width 84 height 23
type input "100"
click at [944, 140] on button "Update Allocation" at bounding box center [963, 144] width 111 height 28
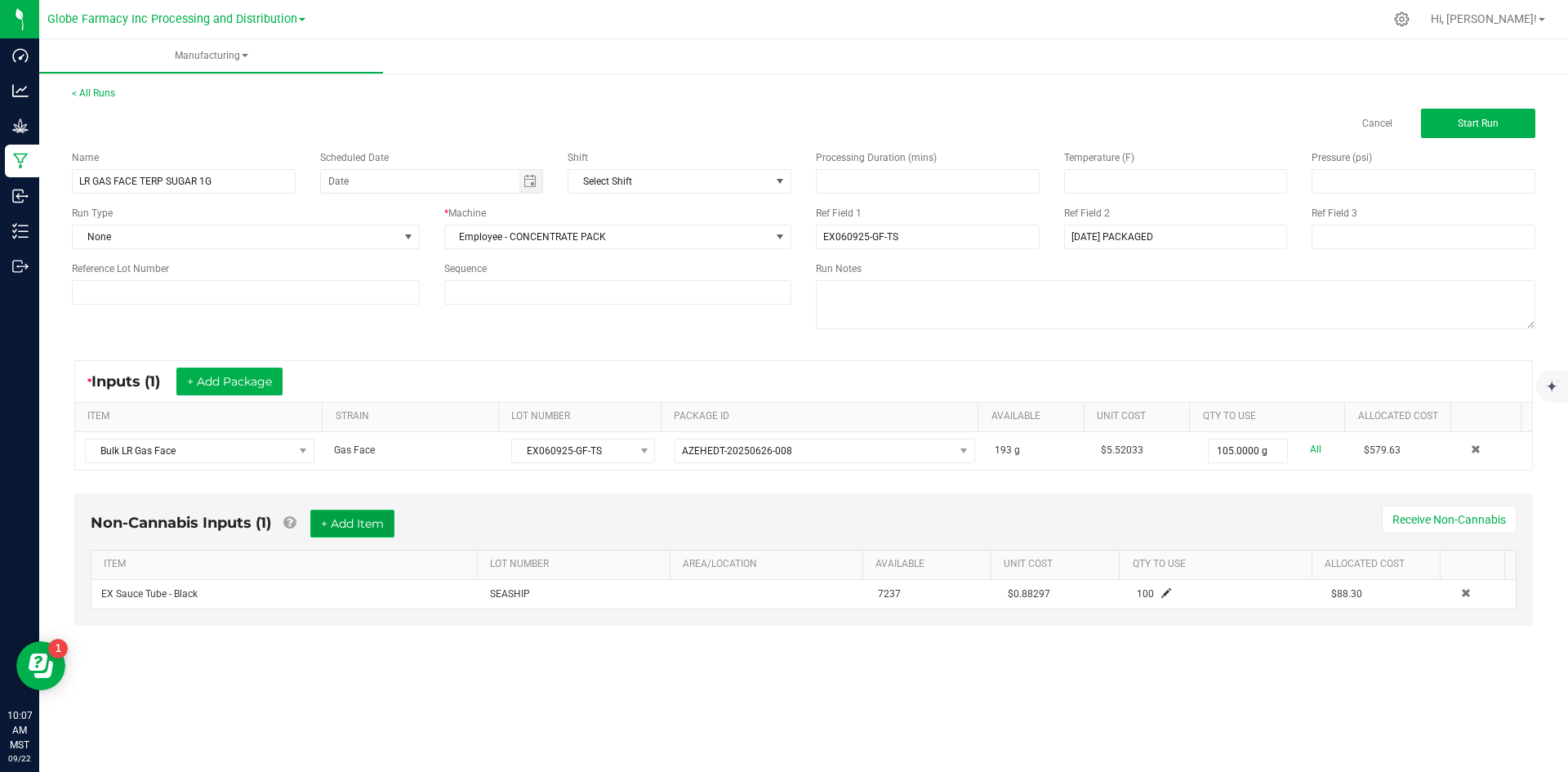
click at [333, 521] on button "+ Add Item" at bounding box center [353, 523] width 84 height 28
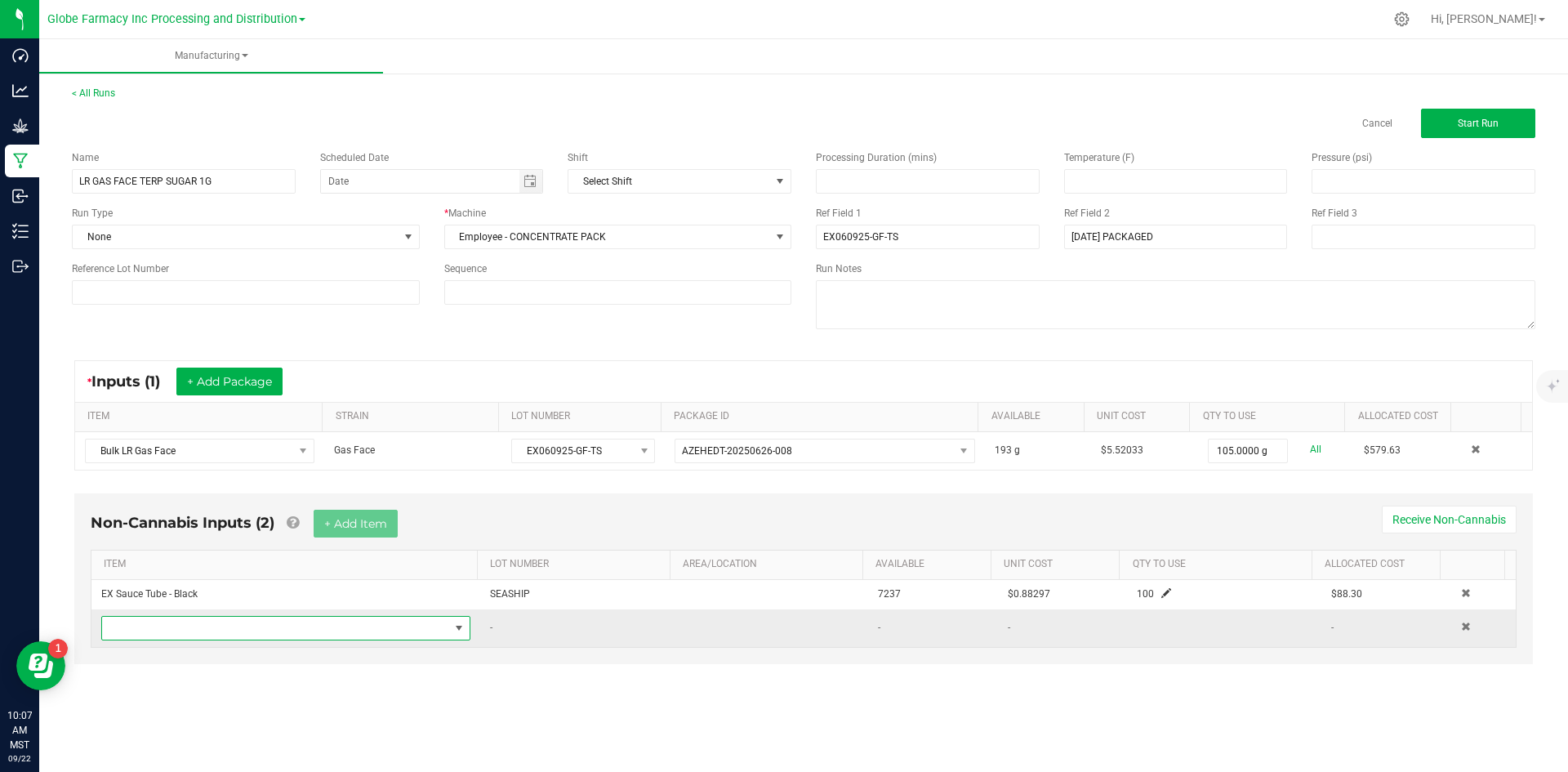
click at [244, 624] on span "NO DATA FOUND" at bounding box center [275, 628] width 347 height 23
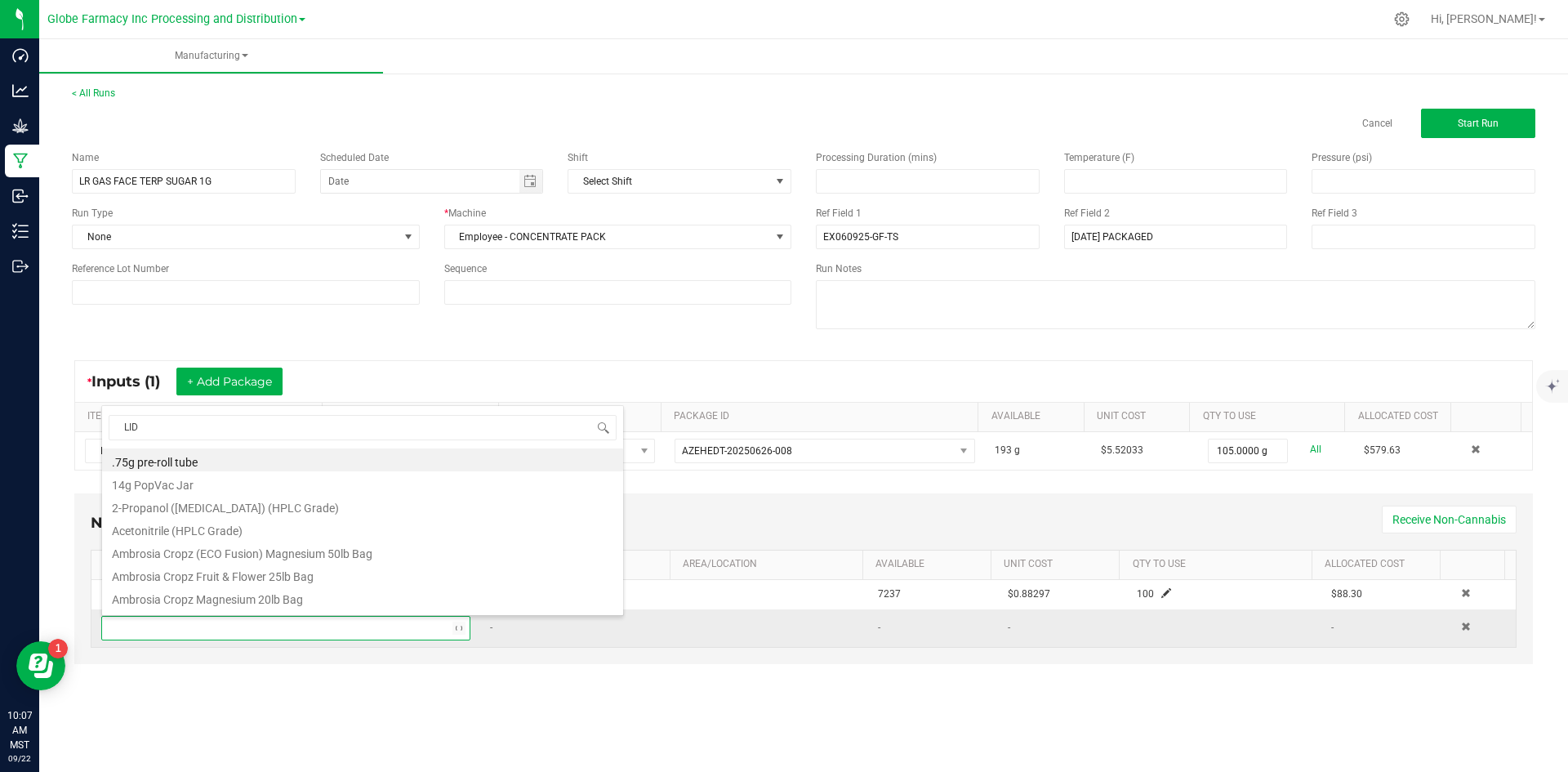
type input "LIDS"
click at [249, 547] on li "EX Concentrate Lids - Black" at bounding box center [362, 551] width 521 height 23
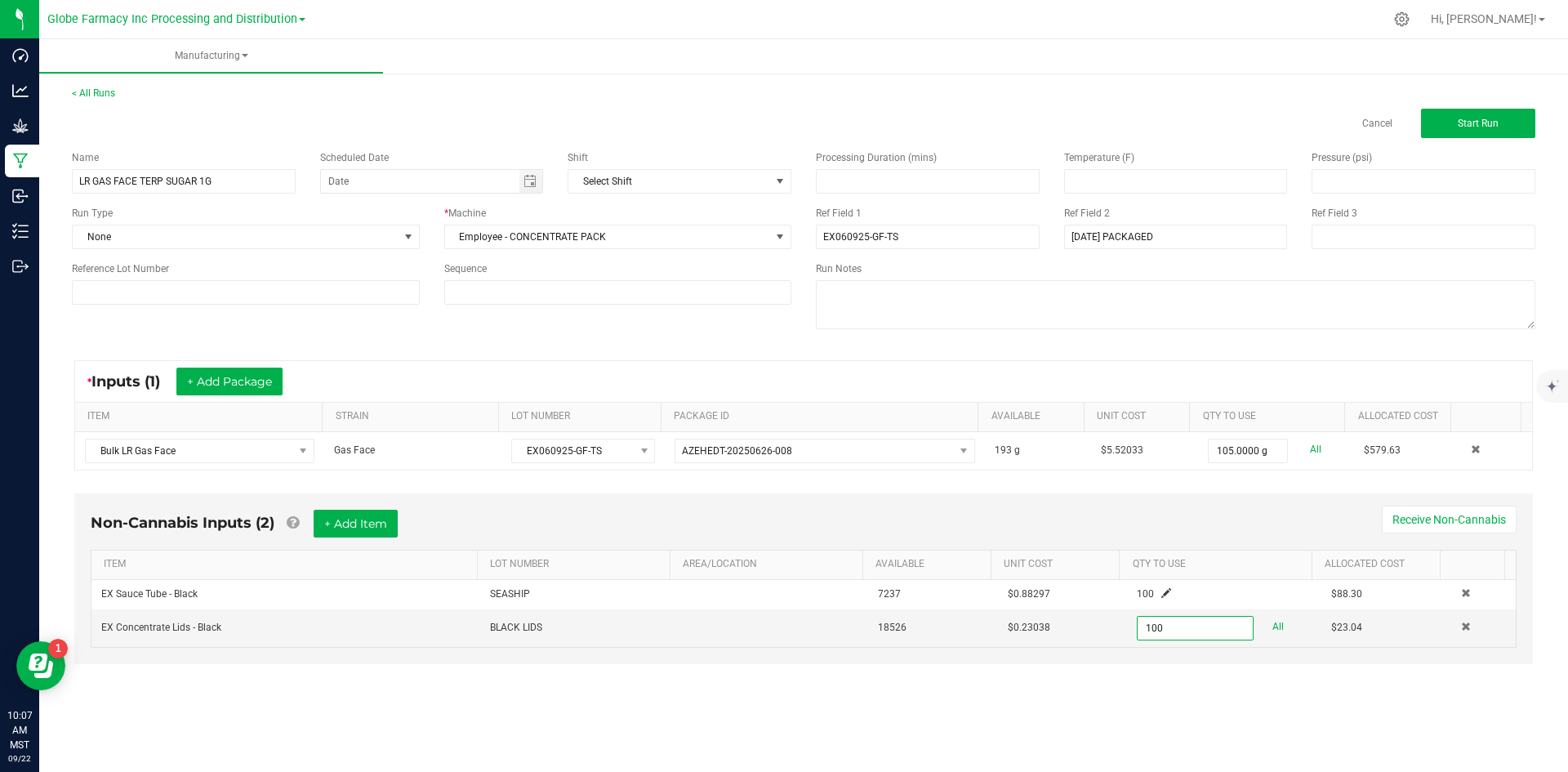
type input "100 ea"
click at [405, 516] on div "Non-Cannabis Inputs (2) + Add Item Receive Non-Cannabis" at bounding box center [803, 529] width 1426 height 40
click at [348, 527] on button "+ Add Item" at bounding box center [356, 523] width 84 height 28
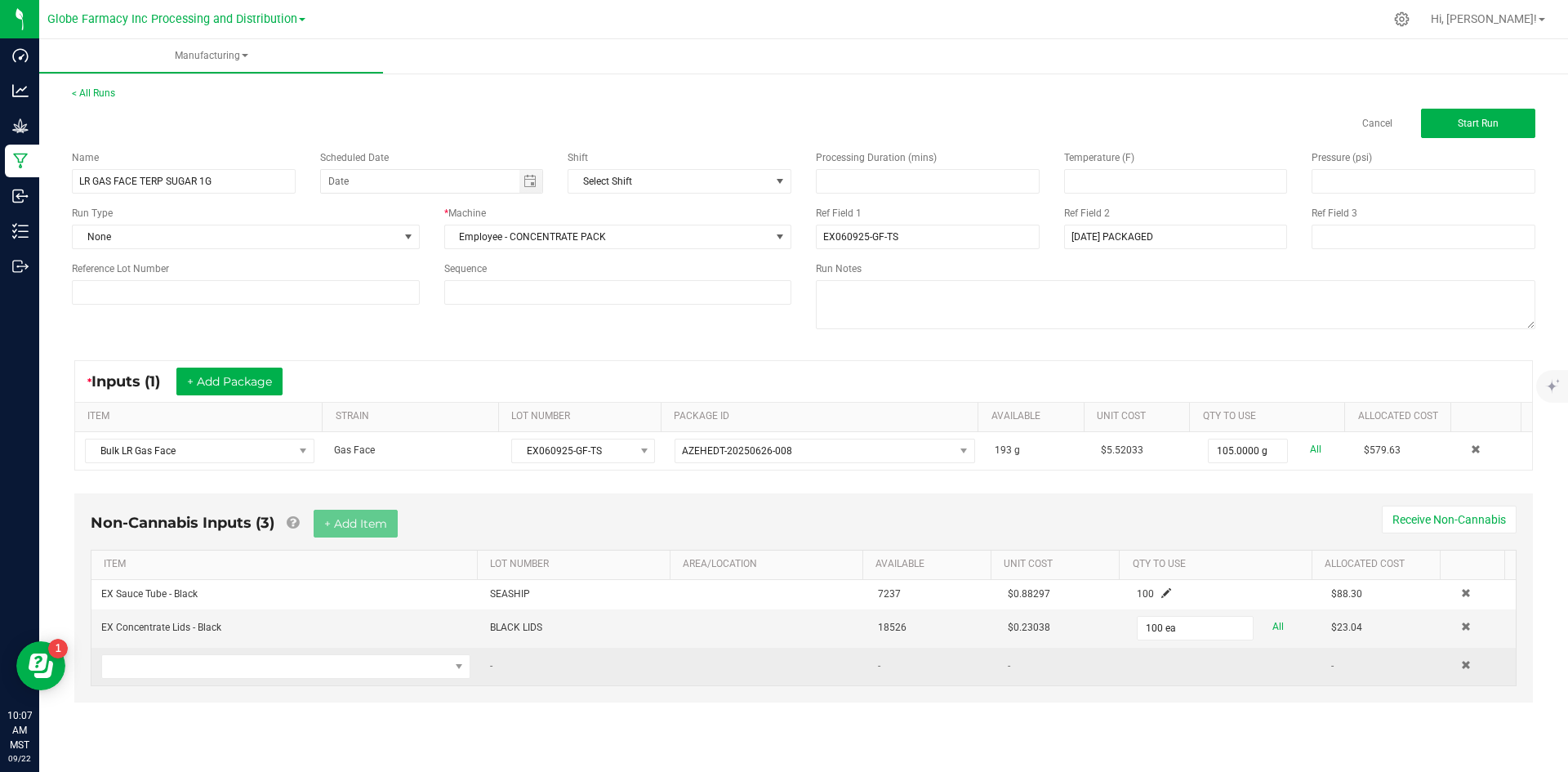
click at [349, 681] on td at bounding box center [286, 666] width 389 height 38
click at [349, 672] on span "NO DATA FOUND" at bounding box center [275, 666] width 347 height 23
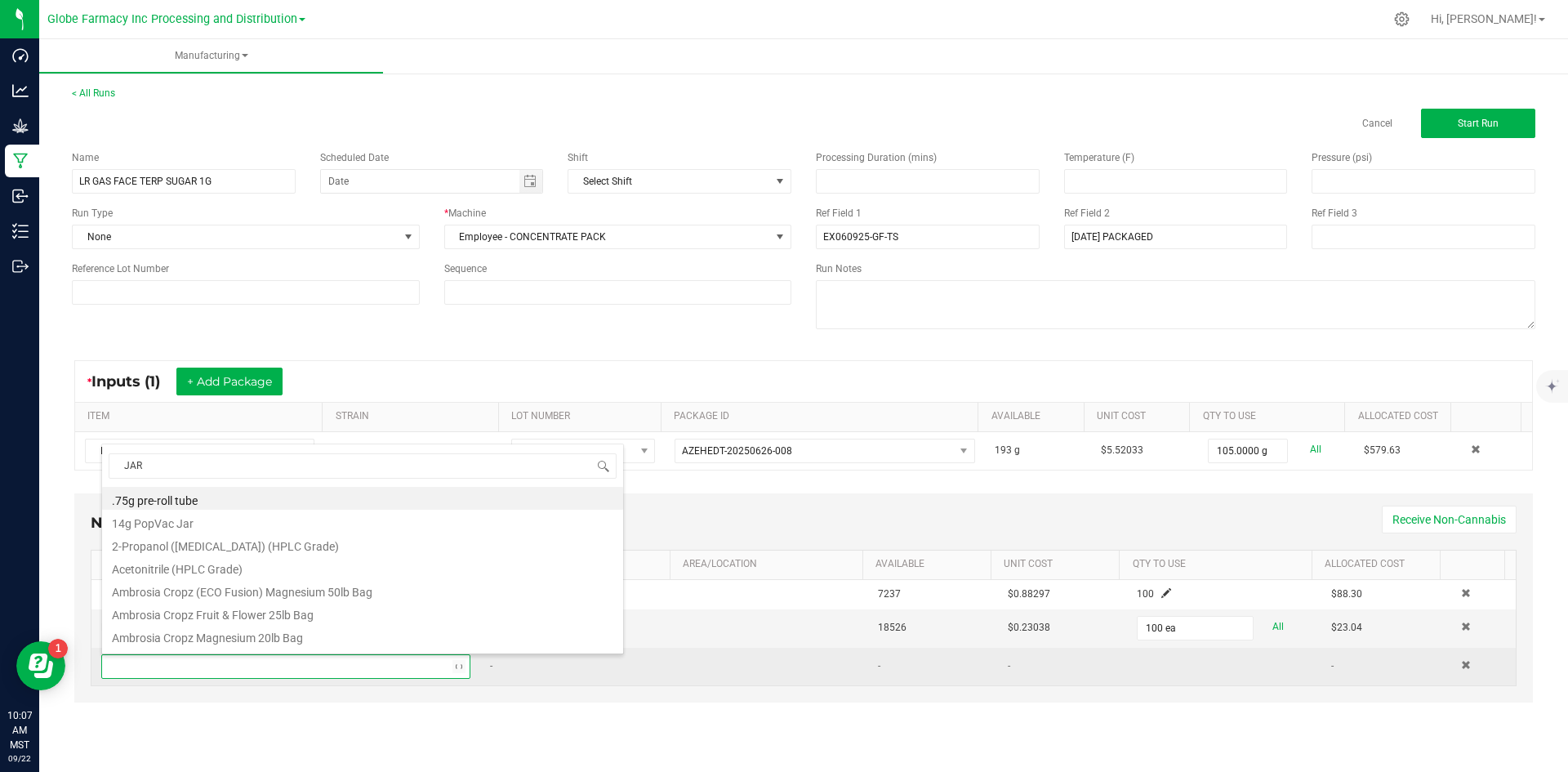
type input "JARS"
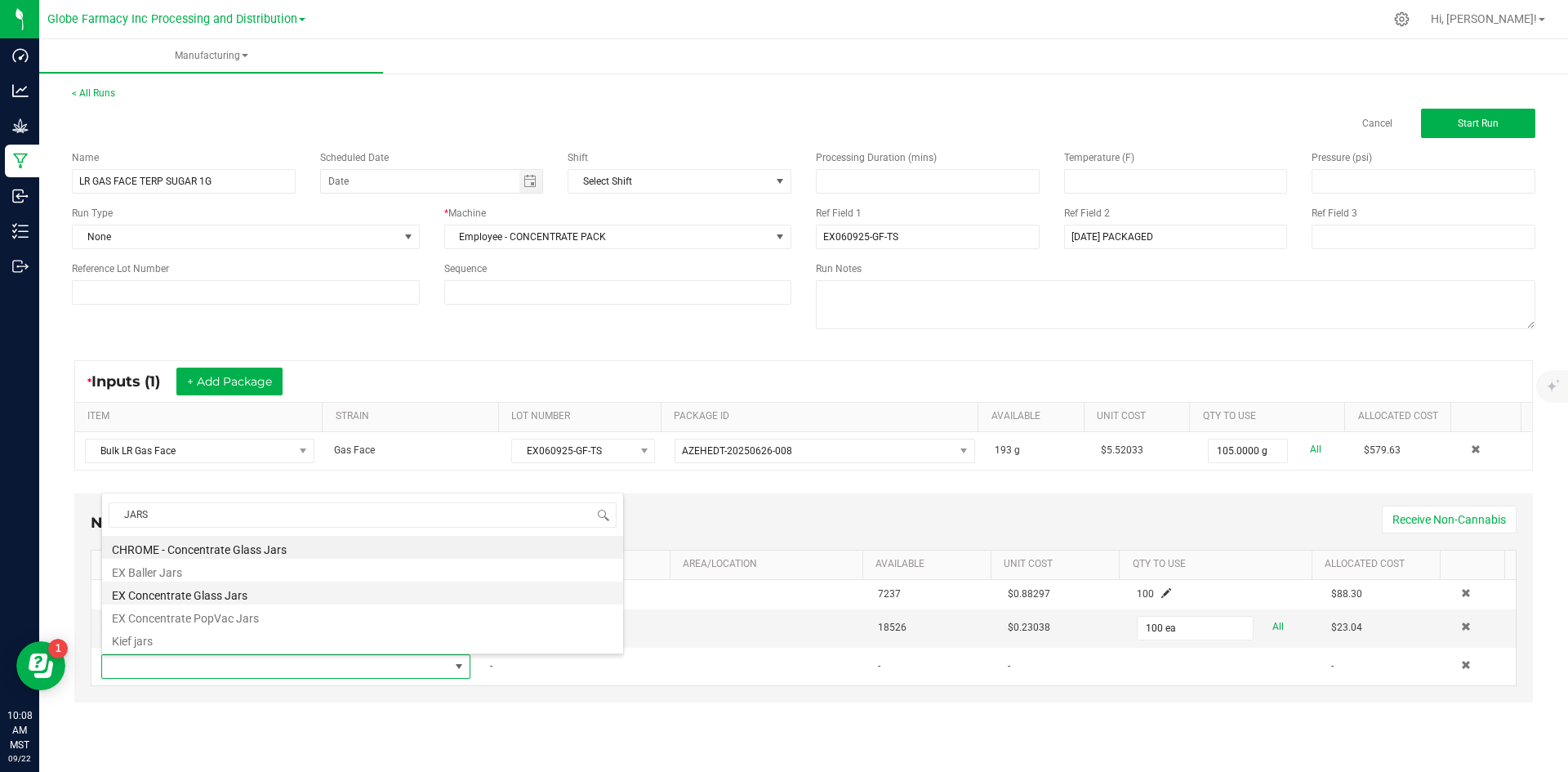
click at [273, 595] on li "EX Concentrate Glass Jars" at bounding box center [362, 593] width 521 height 23
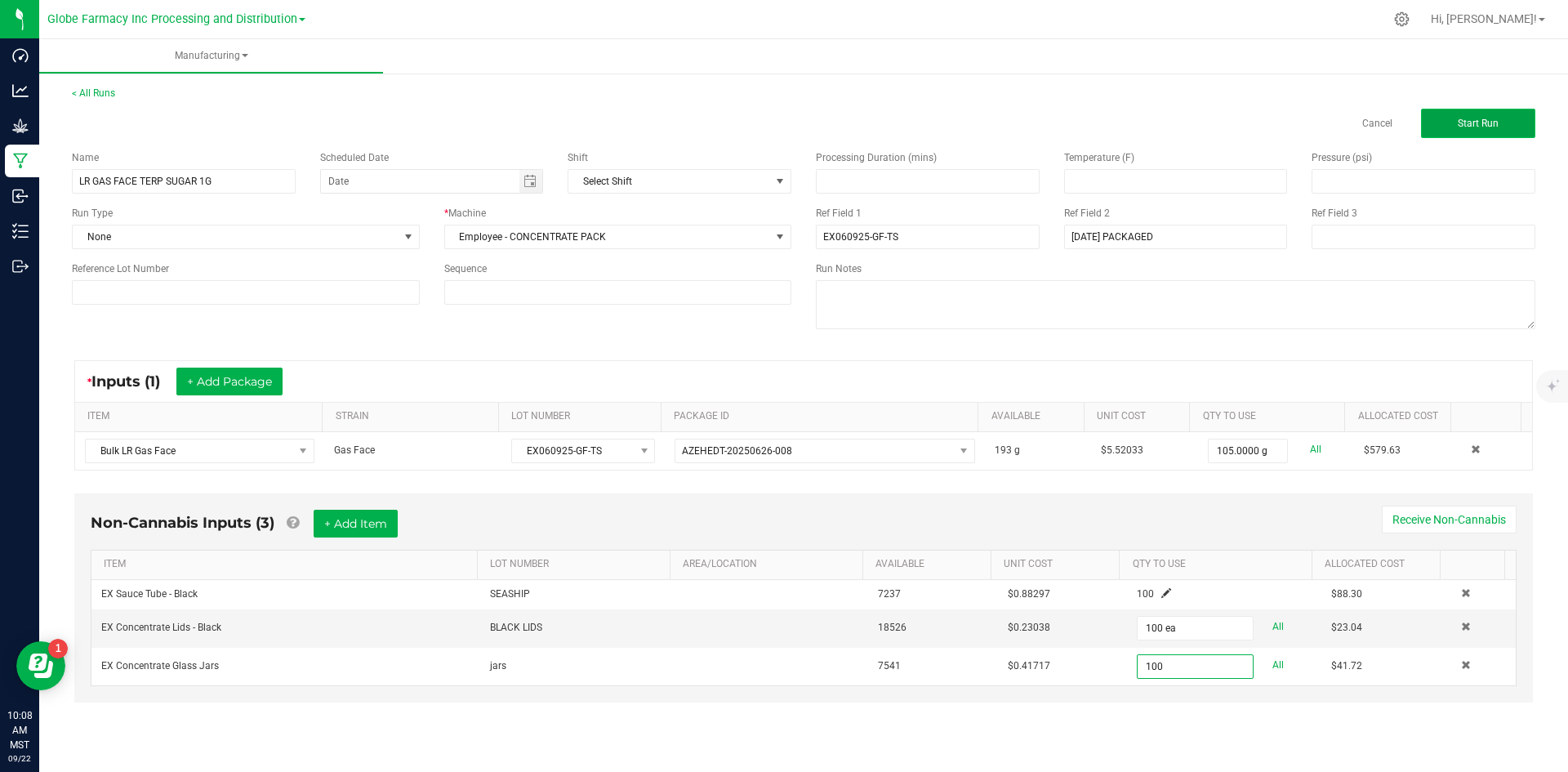
type input "100 ea"
click at [1450, 134] on button "Start Run" at bounding box center [1478, 123] width 114 height 29
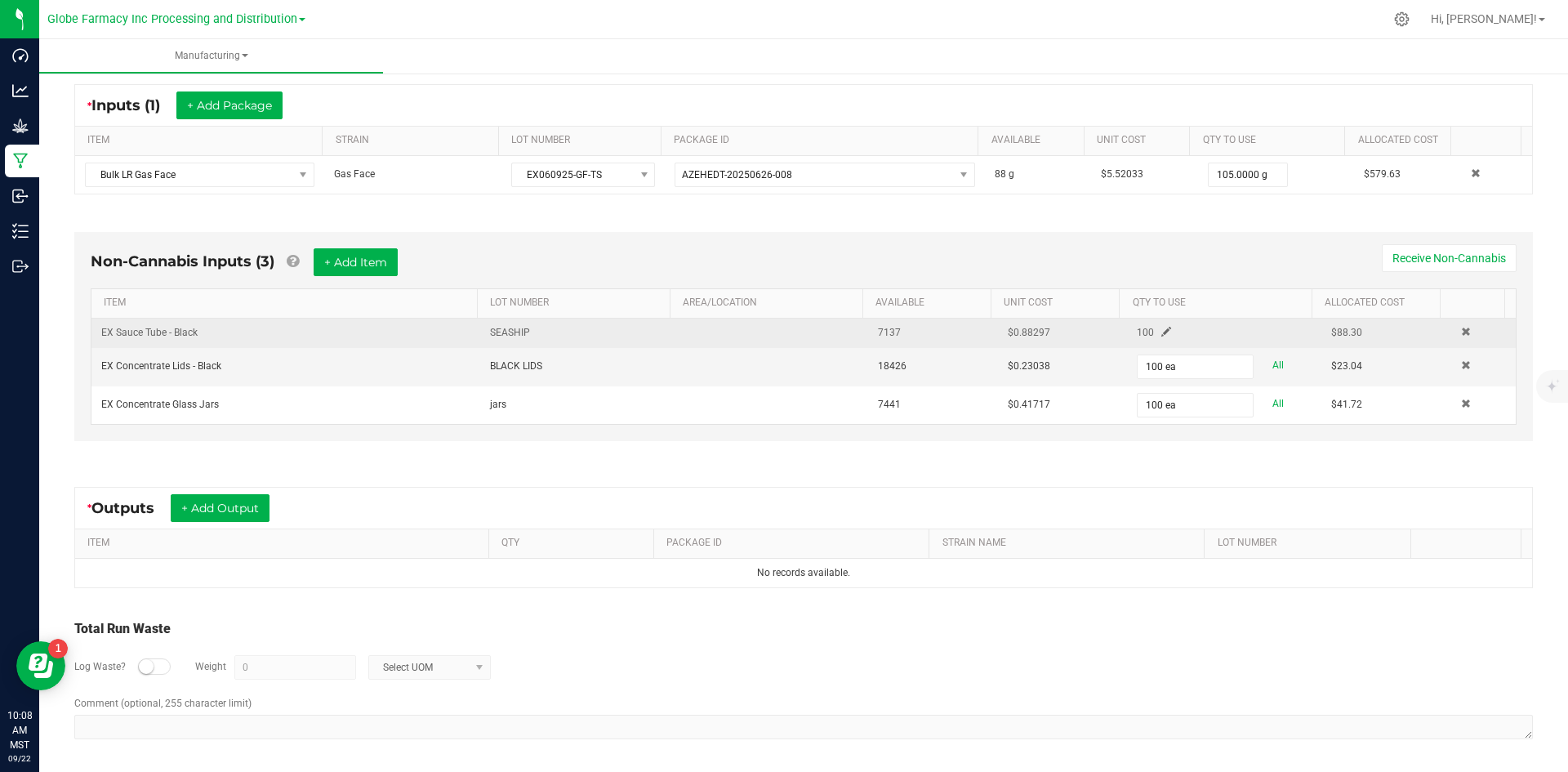
scroll to position [312, 0]
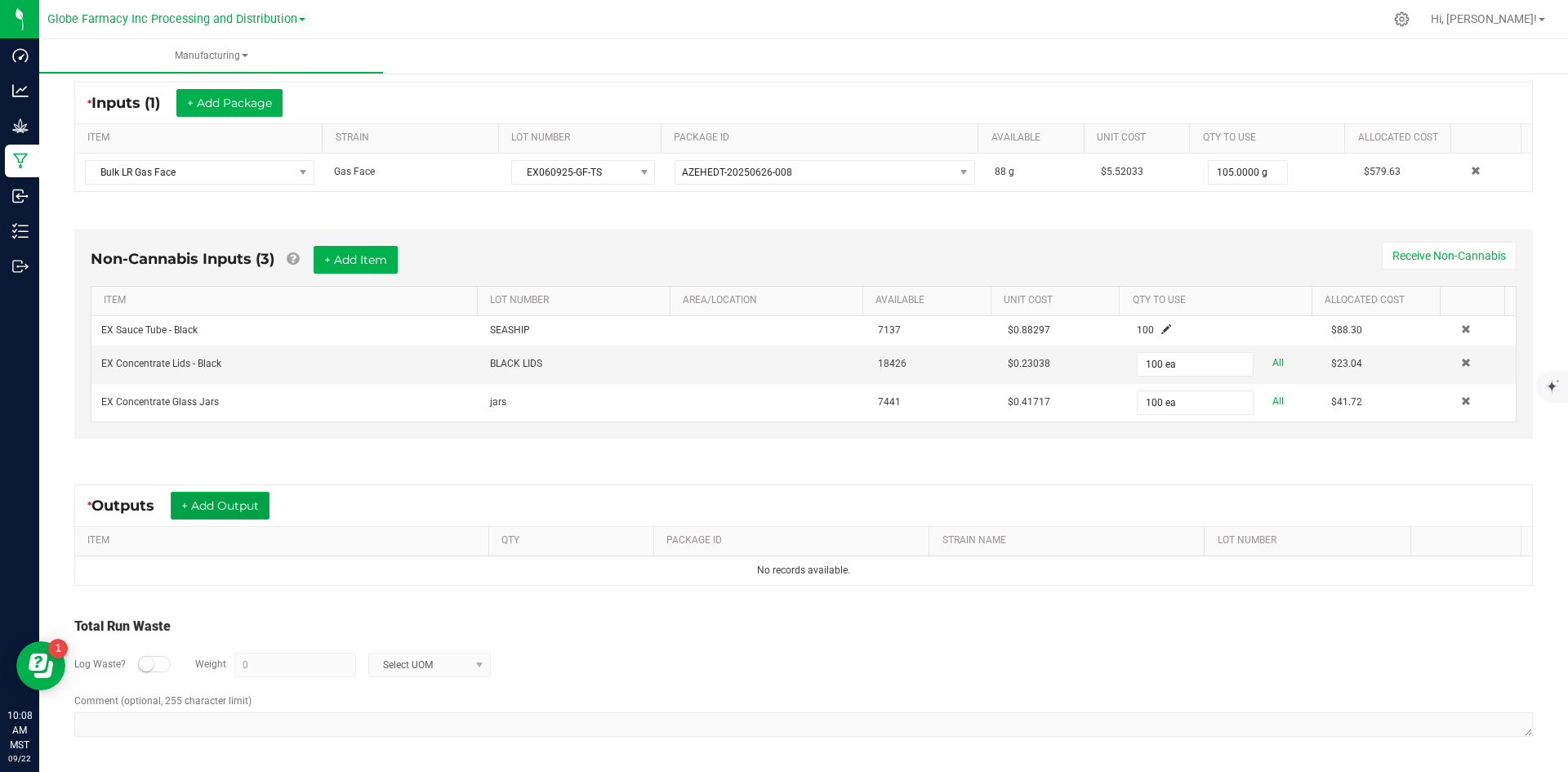
click at [227, 502] on button "+ Add Output" at bounding box center [220, 506] width 98 height 28
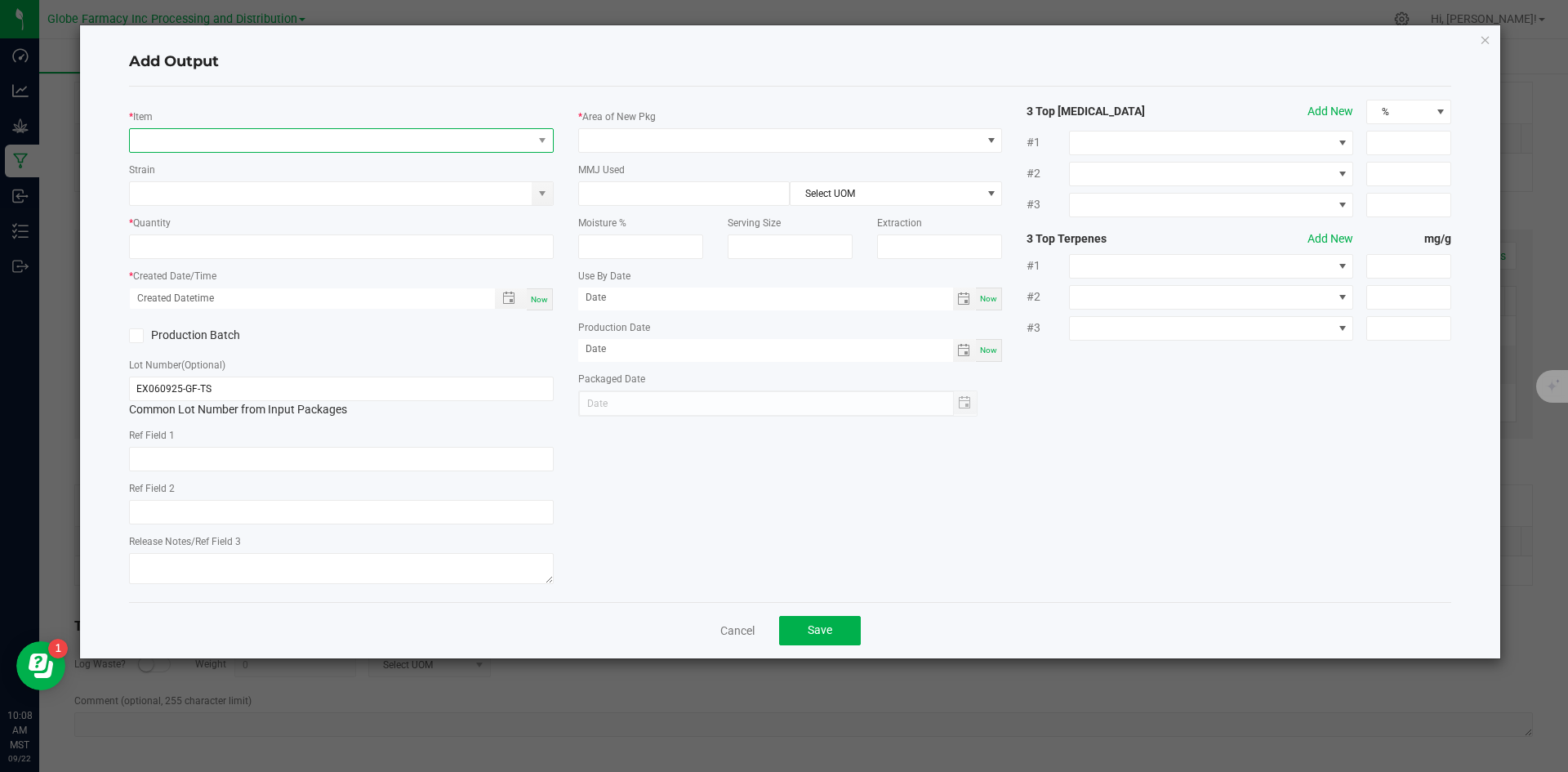
click at [314, 136] on span "NO DATA FOUND" at bounding box center [332, 141] width 403 height 23
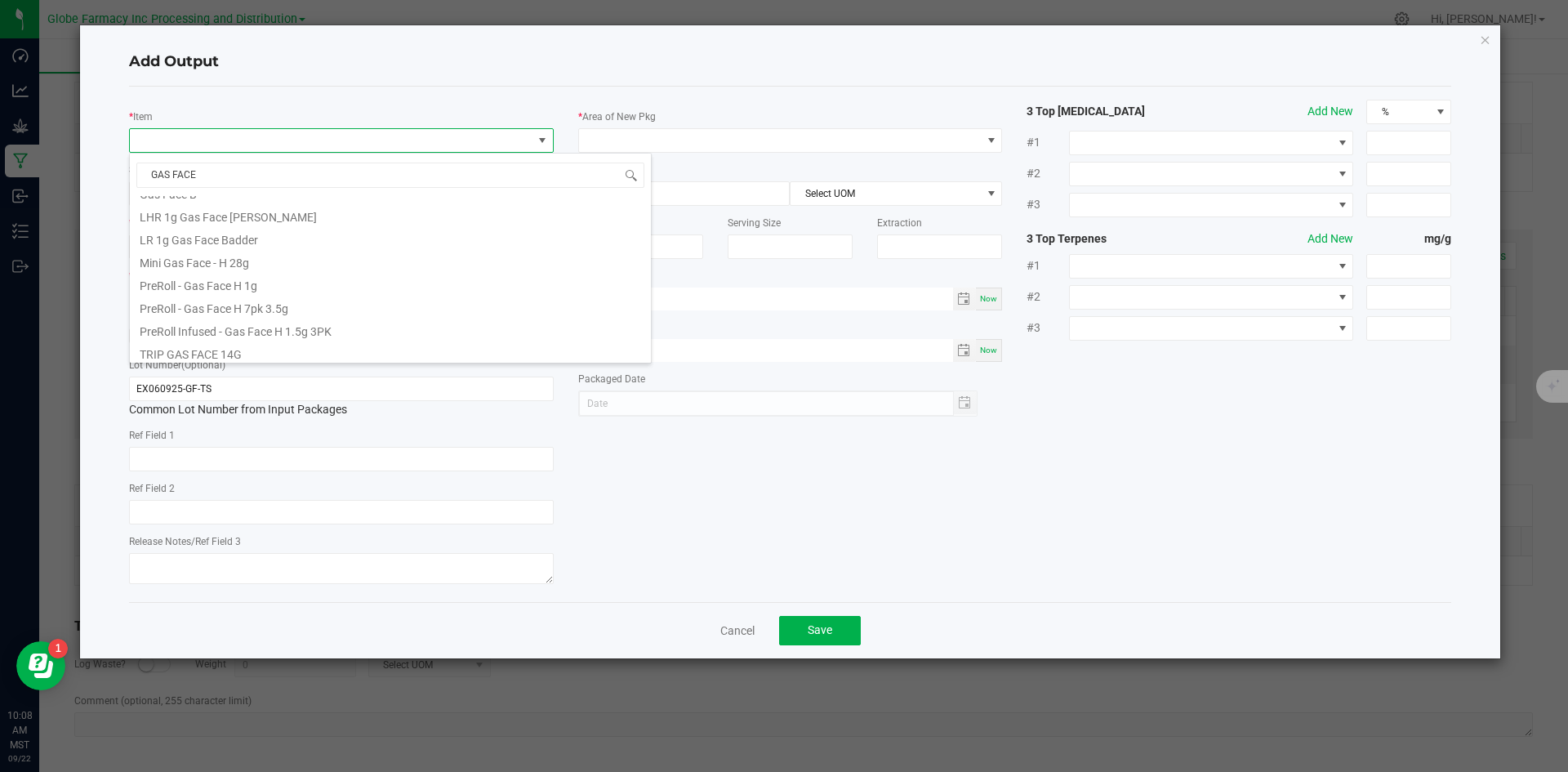
scroll to position [362, 0]
type input "GAS FACE"
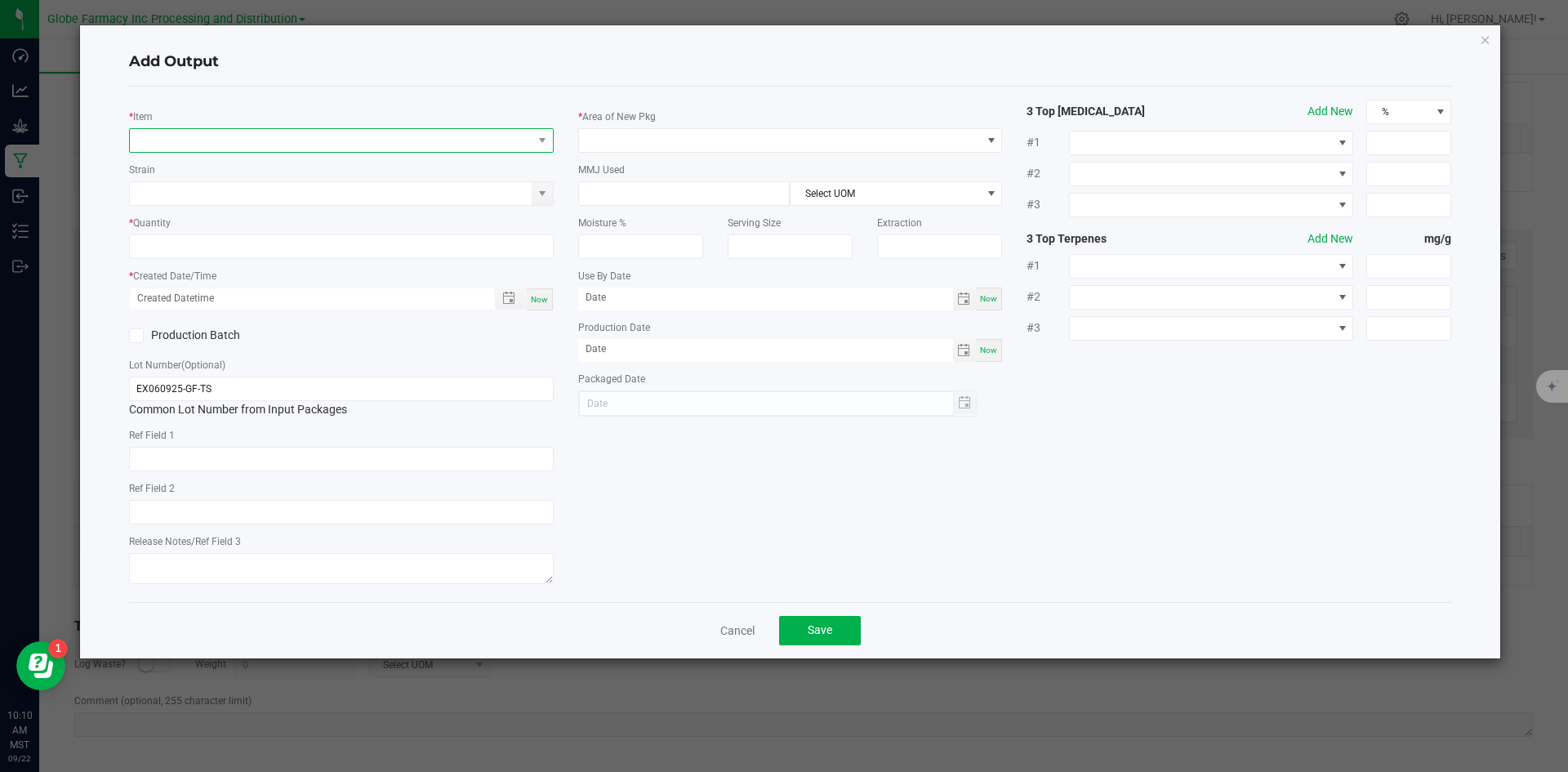
click at [222, 145] on span "NO DATA FOUND" at bounding box center [332, 141] width 403 height 23
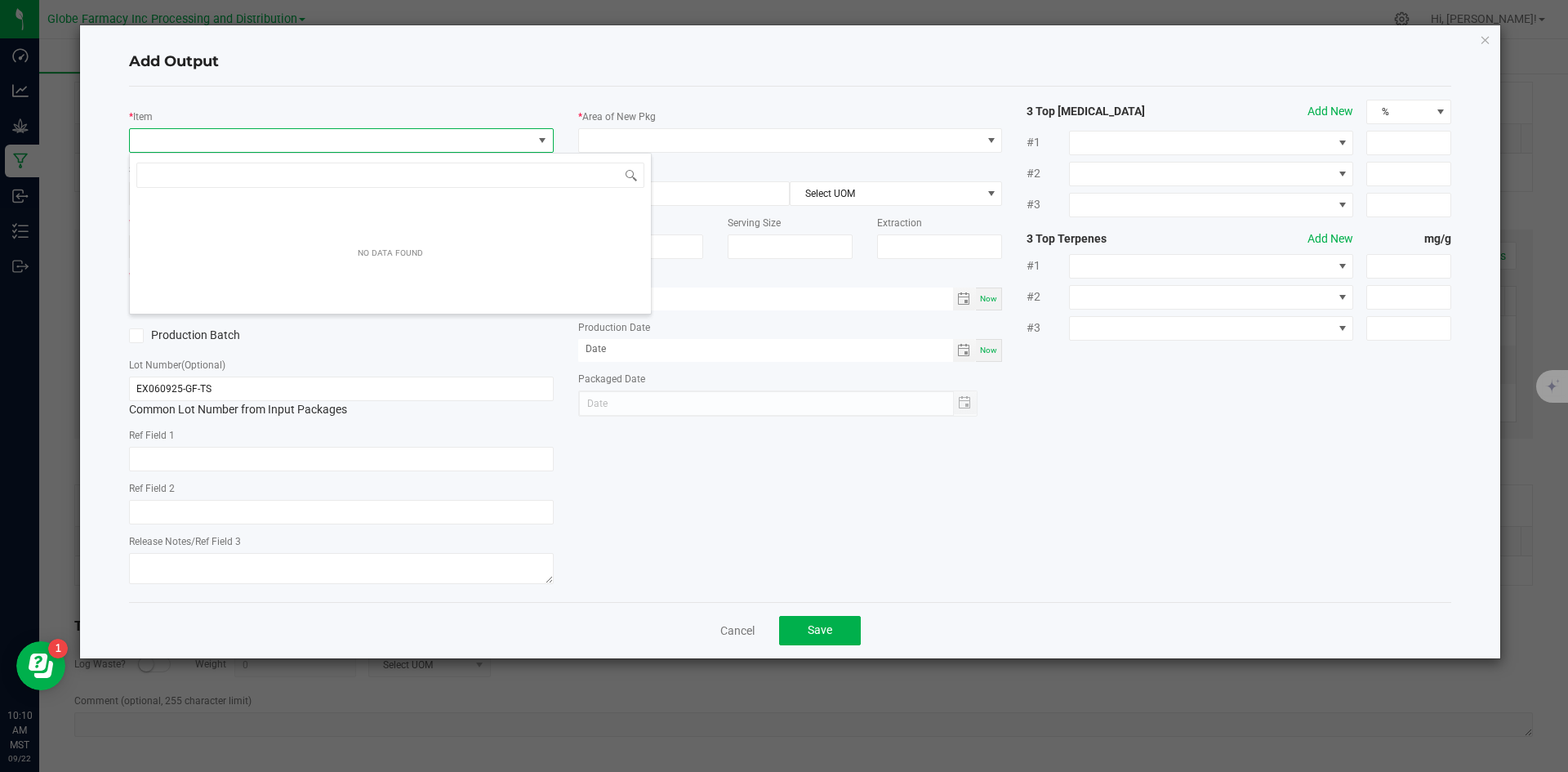
scroll to position [25, 425]
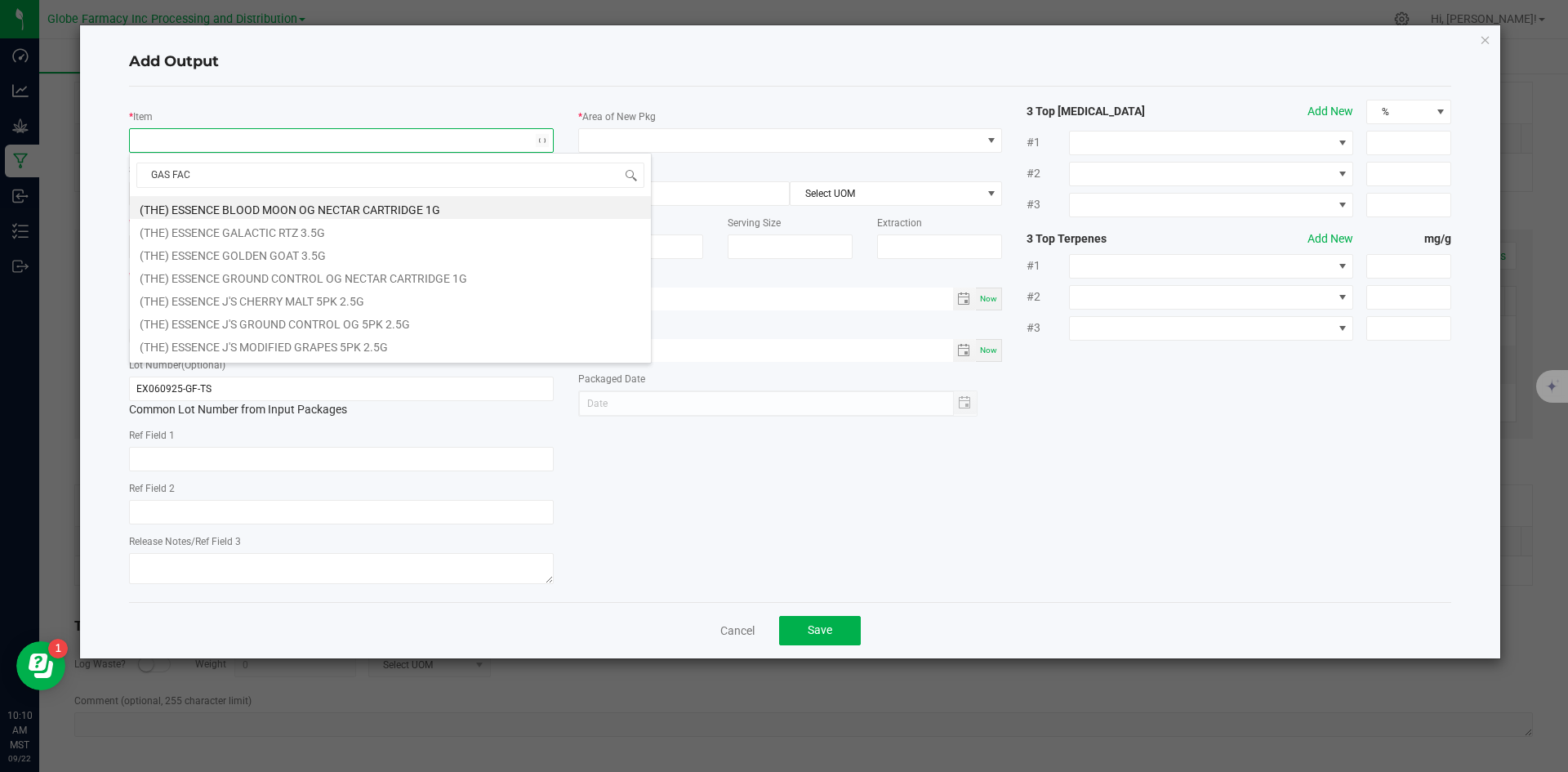
type input "GAS FACE"
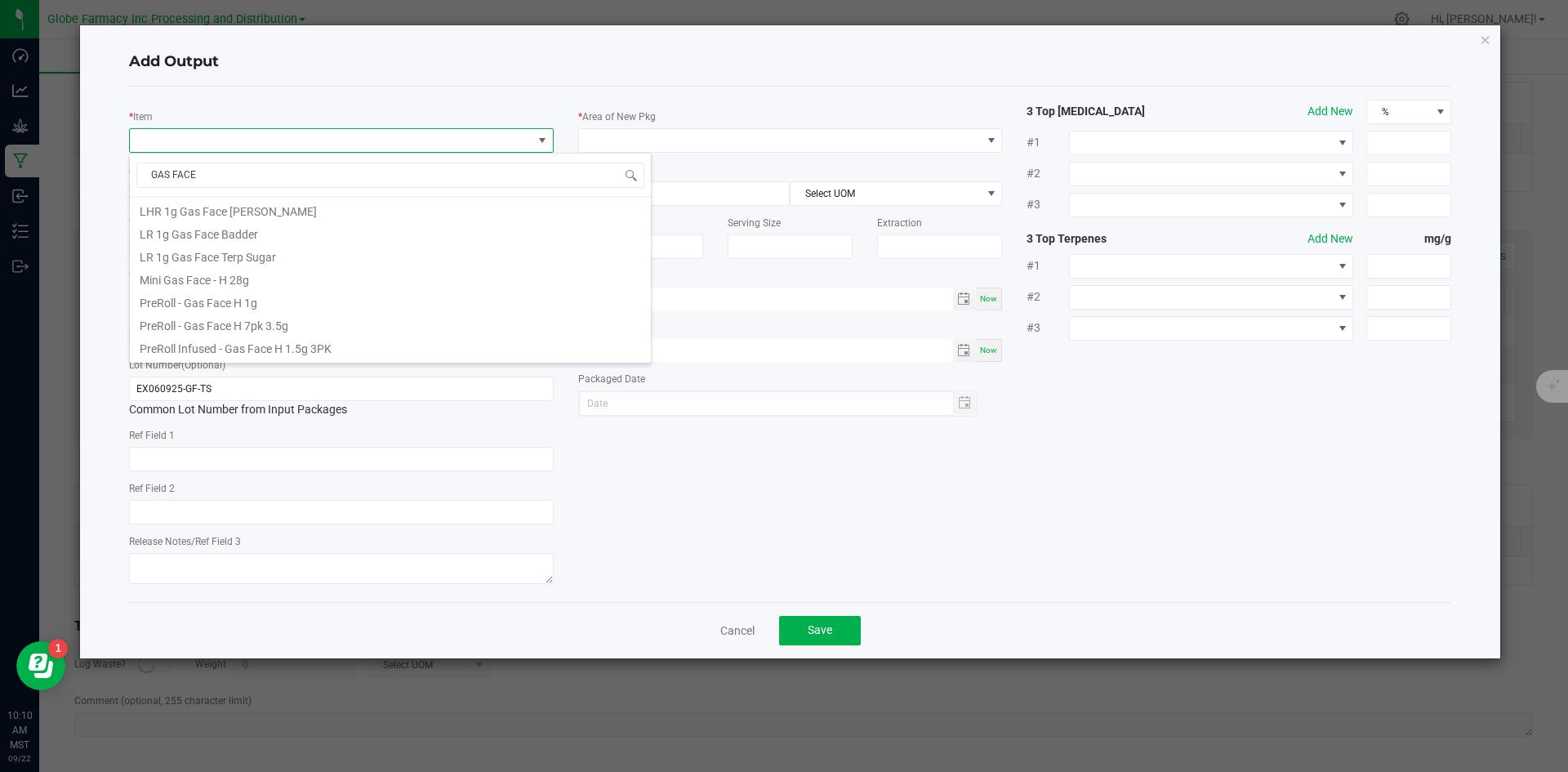
scroll to position [385, 0]
click at [273, 224] on li "LR 1g Gas Face Terp Sugar" at bounding box center [390, 234] width 521 height 23
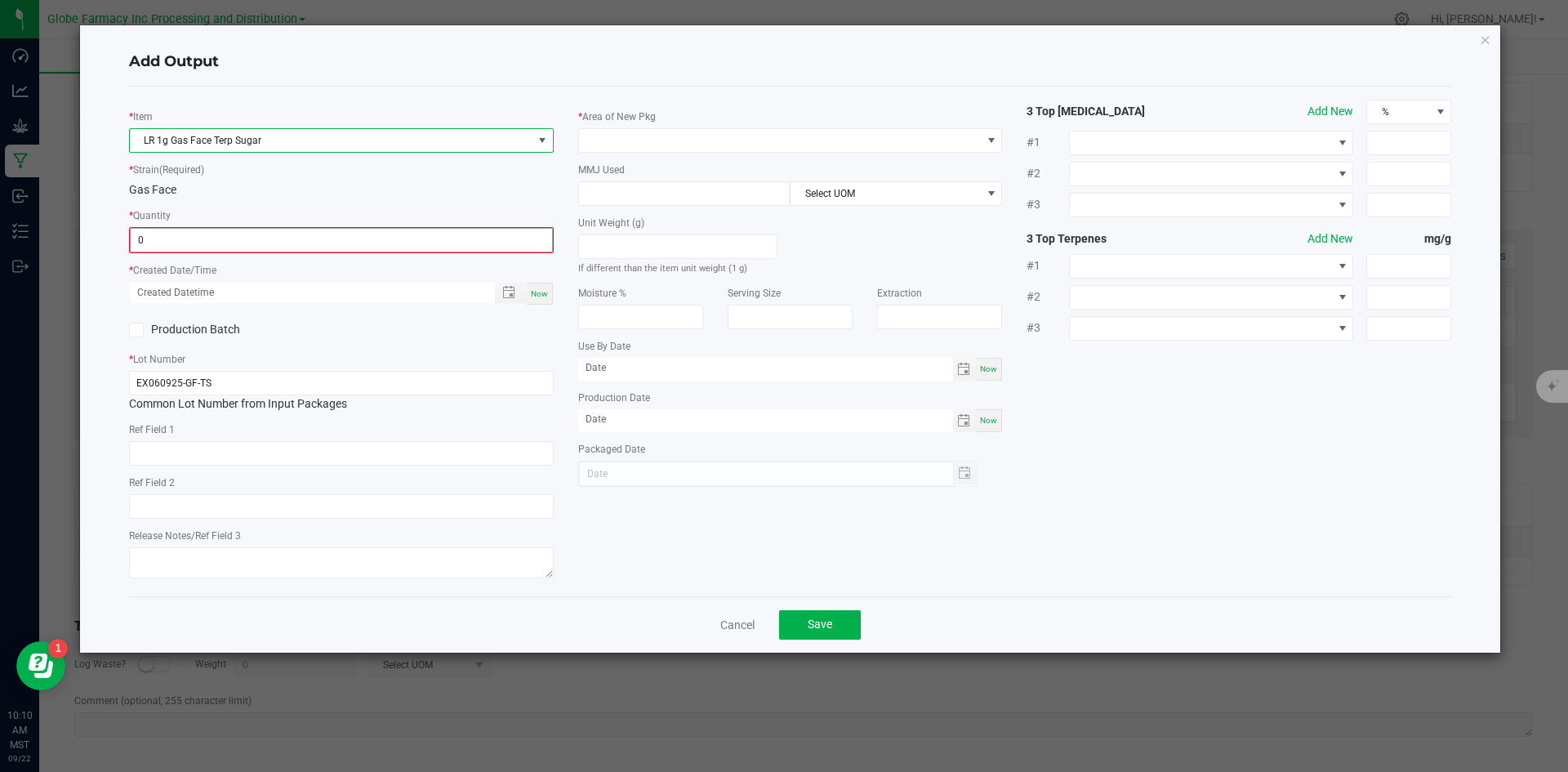
click at [262, 245] on input "0" at bounding box center [341, 240] width 421 height 23
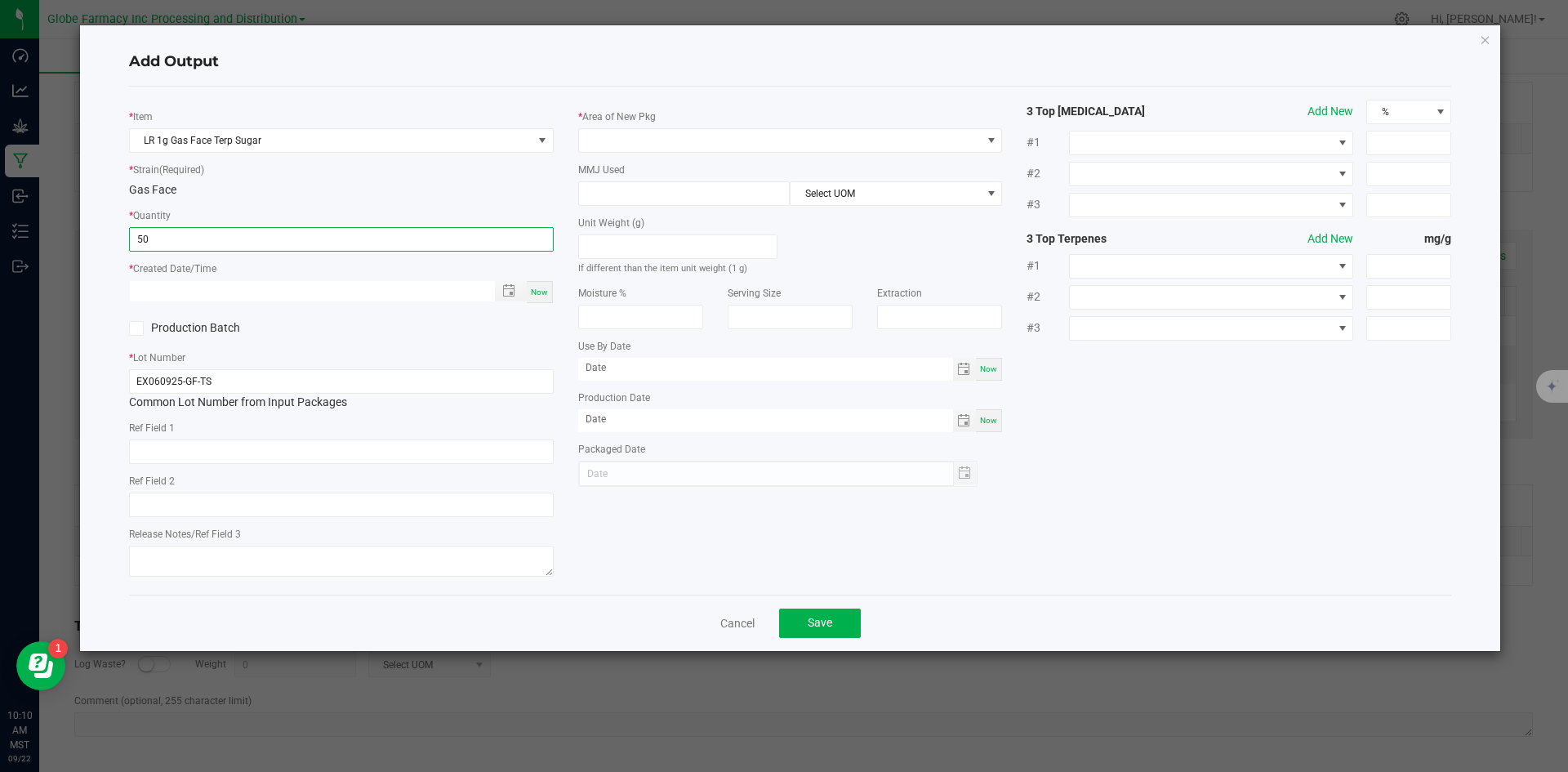
type input "50 ea"
type input "month/day/year hour:minute AM"
click at [548, 288] on div "Now" at bounding box center [540, 291] width 26 height 22
type input "09/22/2025 10:10 AM"
type input "[DATE]"
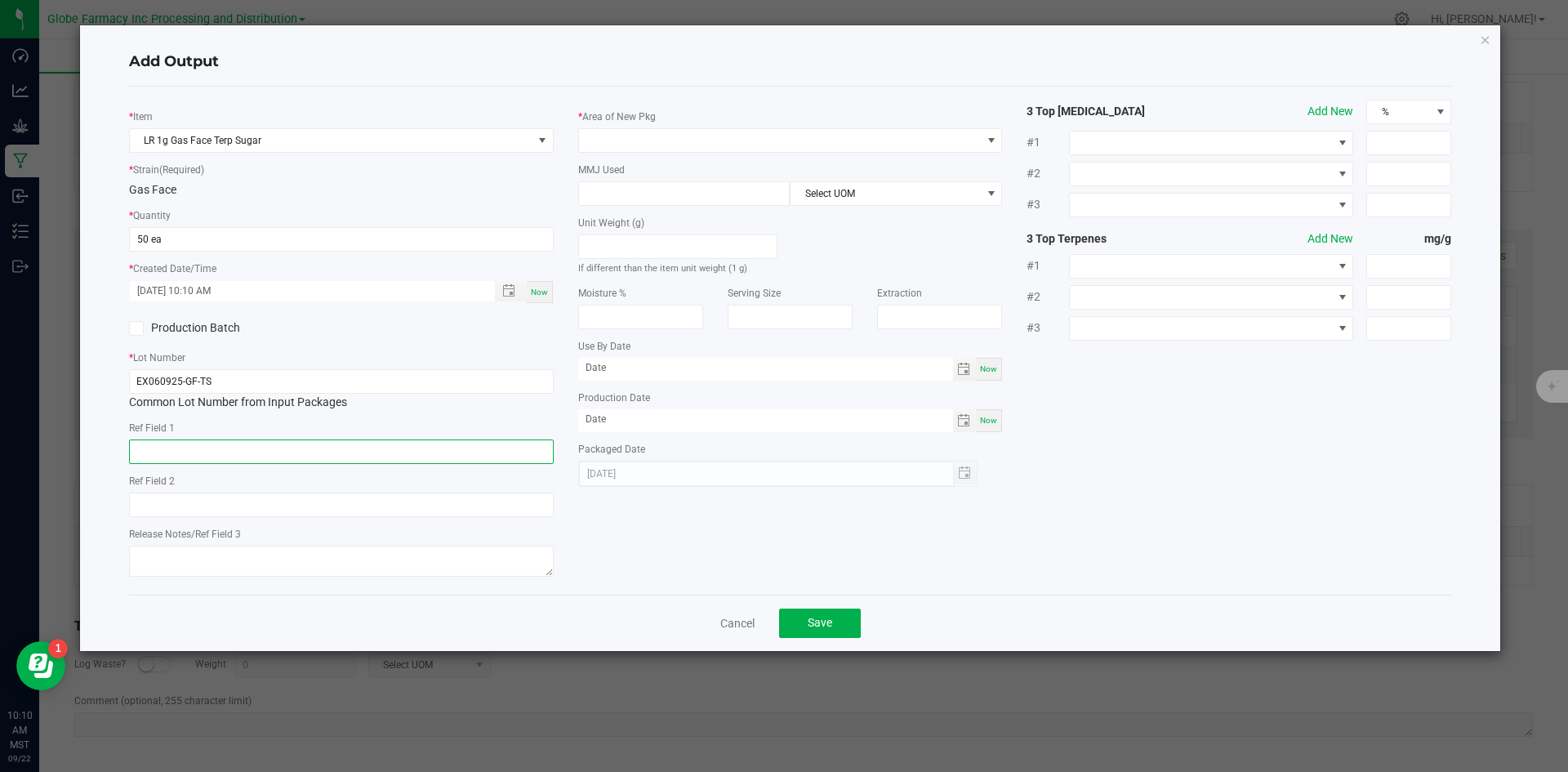
click at [318, 455] on input "text" at bounding box center [341, 452] width 425 height 25
type input "CONCENTRATE"
type input "GAS FACE"
type textarea "[DATE]"
click at [678, 153] on div "* Area of New Pkg MMJ Used Select UOM Unit Weight (g) If different than the ite…" at bounding box center [791, 293] width 449 height 387
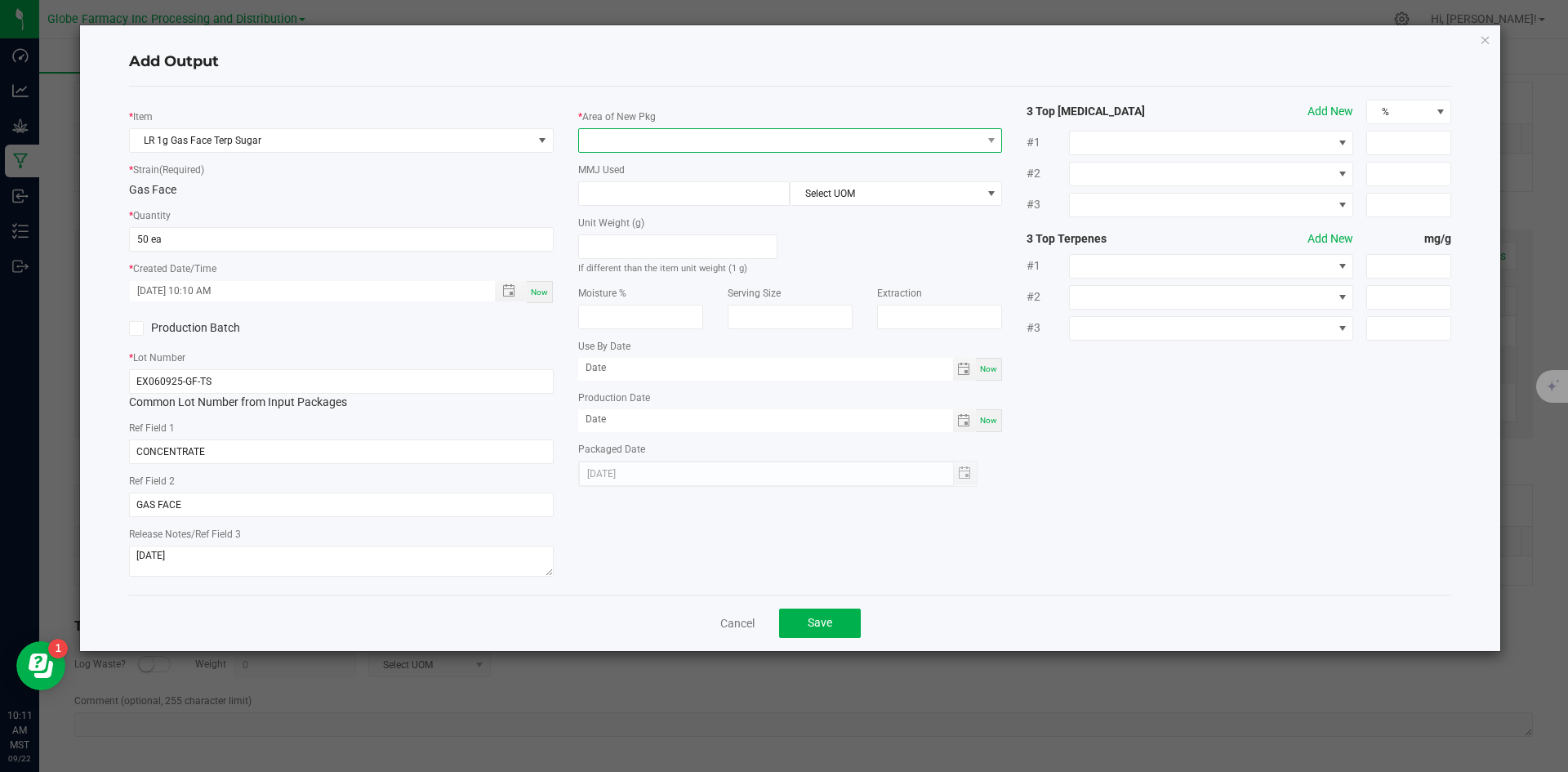
click at [678, 149] on span at bounding box center [780, 141] width 403 height 23
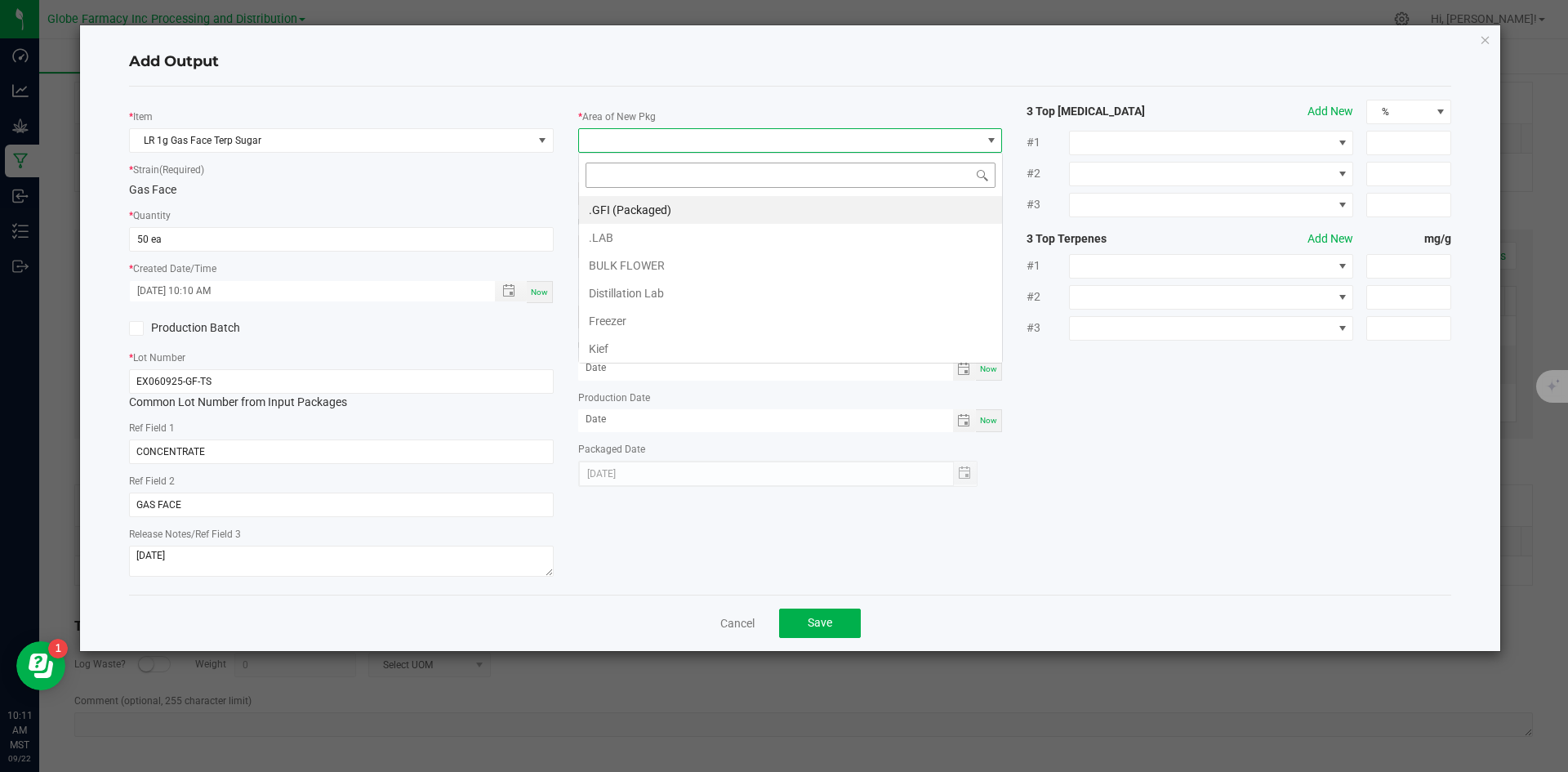
scroll to position [25, 425]
click at [677, 203] on li ".GFI (Packaged)" at bounding box center [790, 210] width 423 height 28
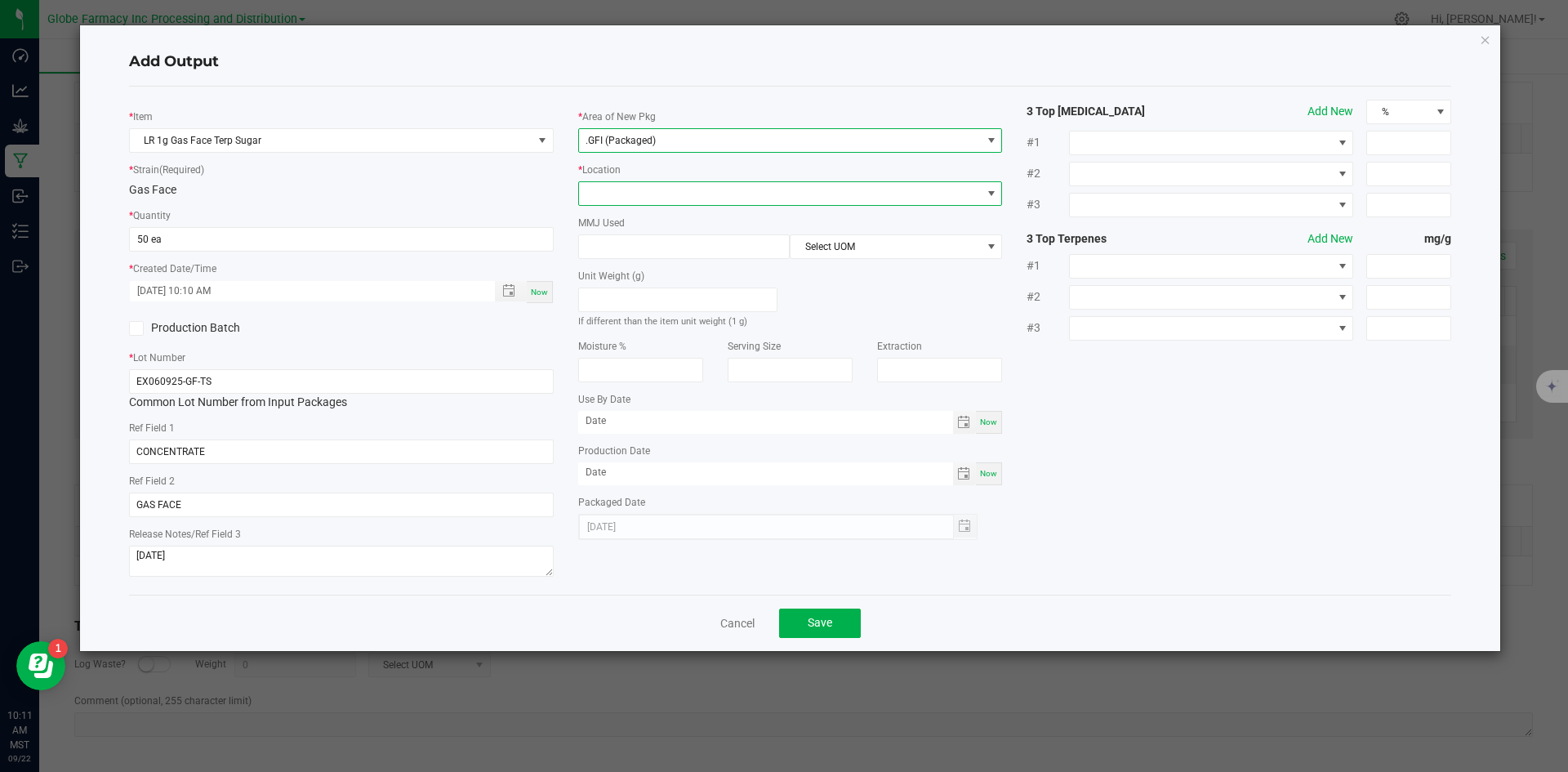
click at [671, 191] on span at bounding box center [780, 193] width 403 height 23
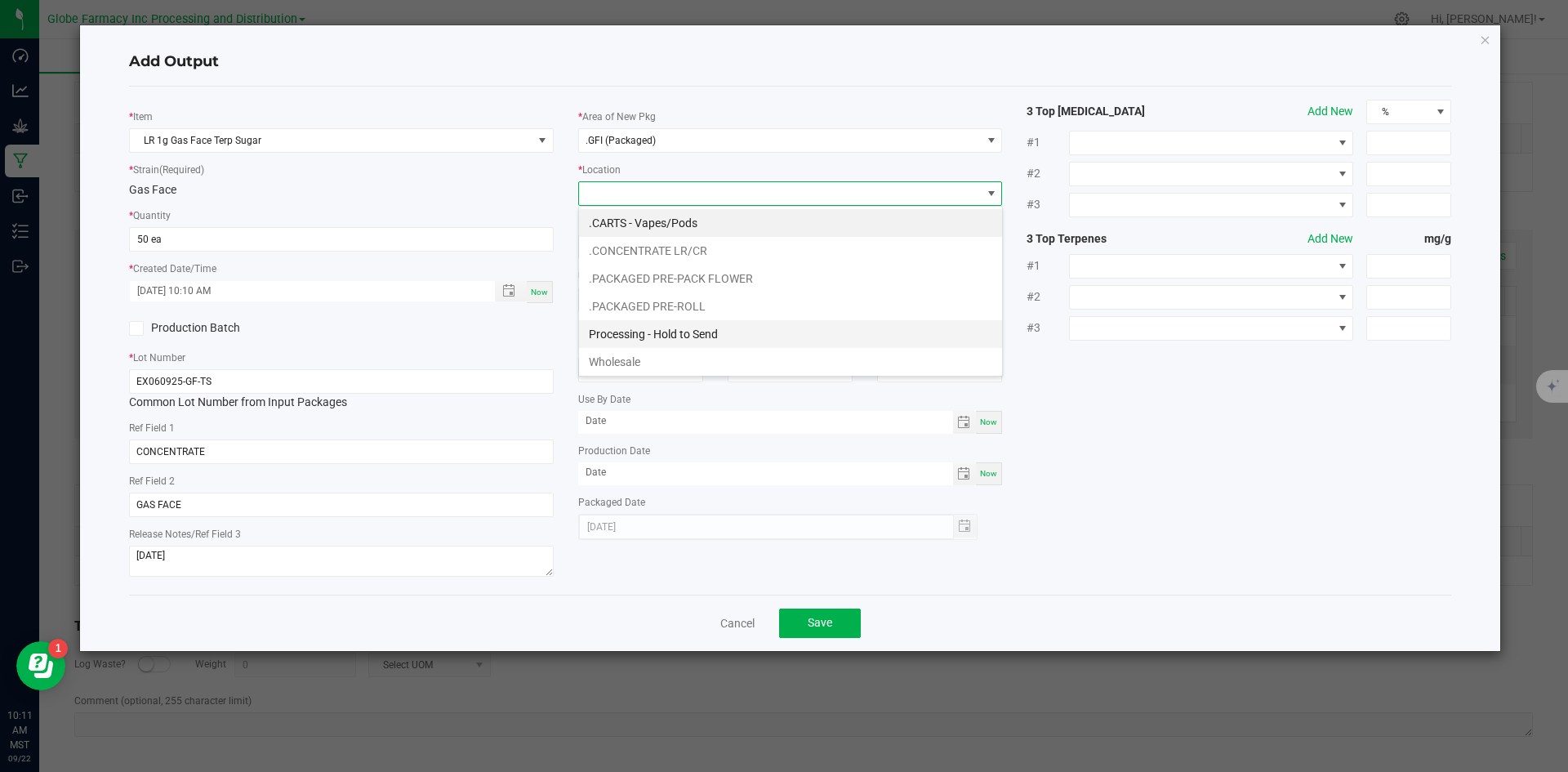
click at [701, 333] on li "Processing - Hold to Send" at bounding box center [790, 334] width 423 height 28
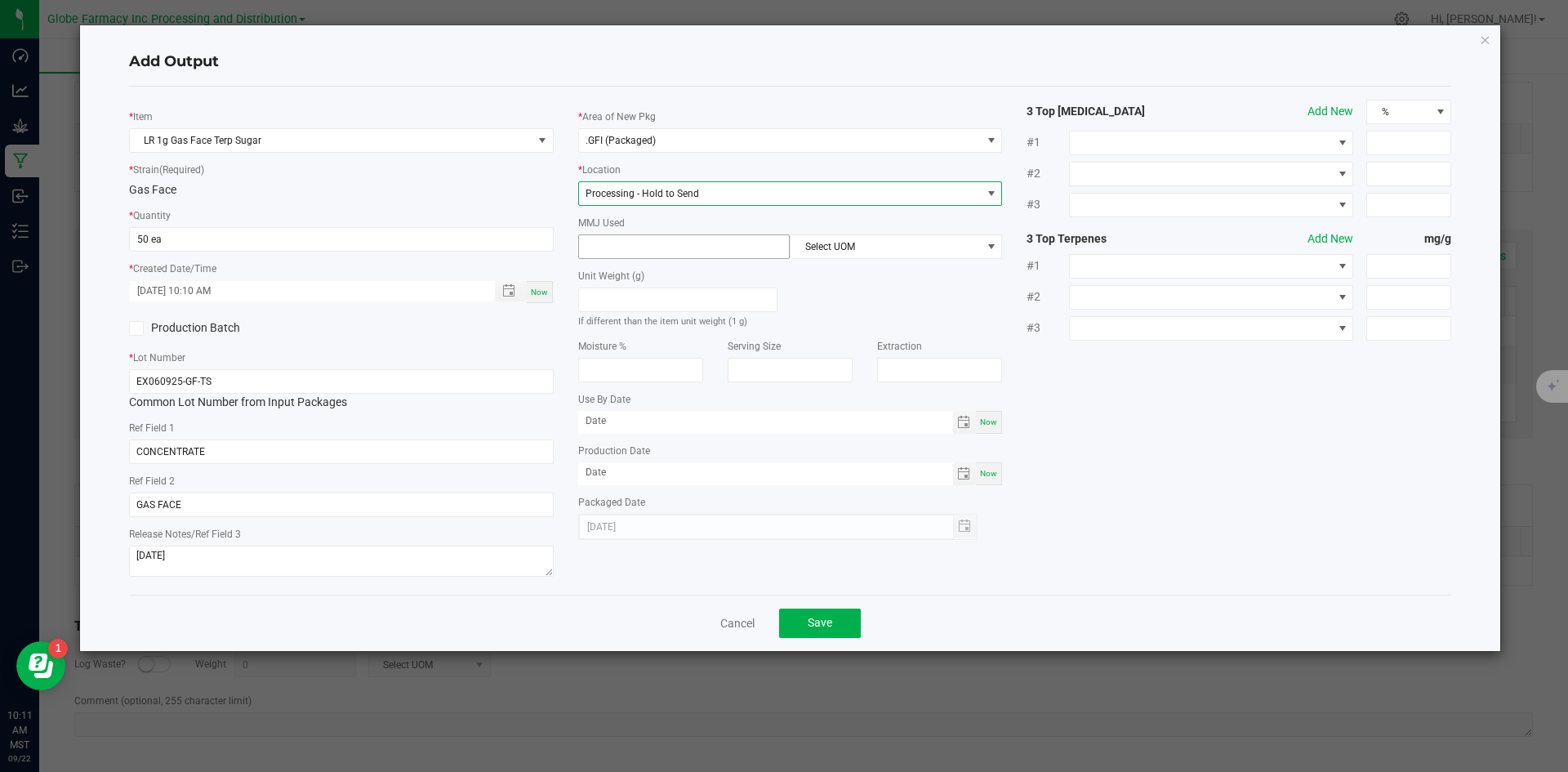
click at [680, 249] on input at bounding box center [684, 246] width 211 height 23
type input "1"
click at [829, 239] on span "Select UOM" at bounding box center [886, 246] width 190 height 23
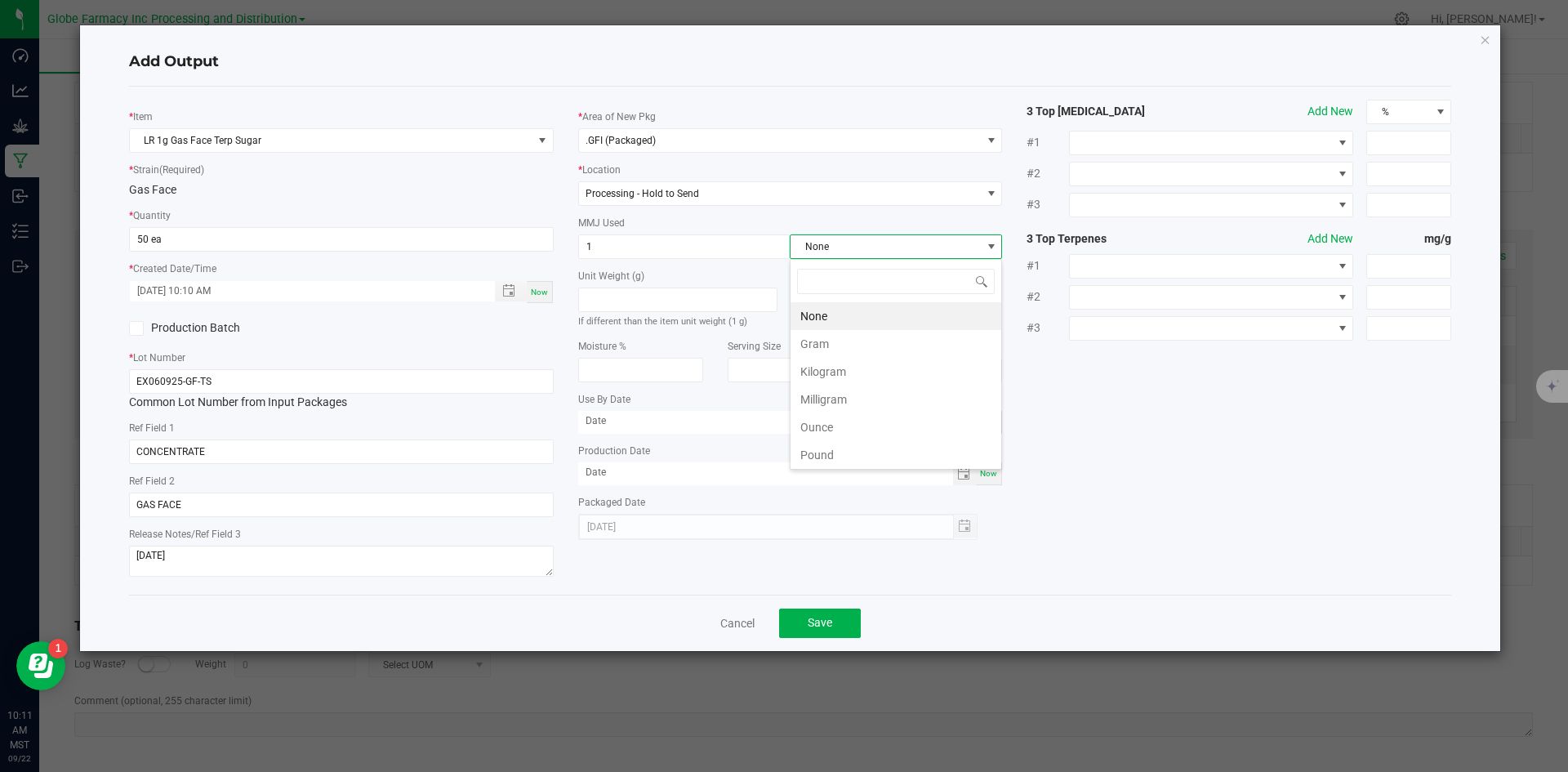
scroll to position [25, 212]
click at [838, 339] on li "Gram" at bounding box center [896, 344] width 211 height 28
click at [822, 626] on span "Save" at bounding box center [820, 622] width 25 height 13
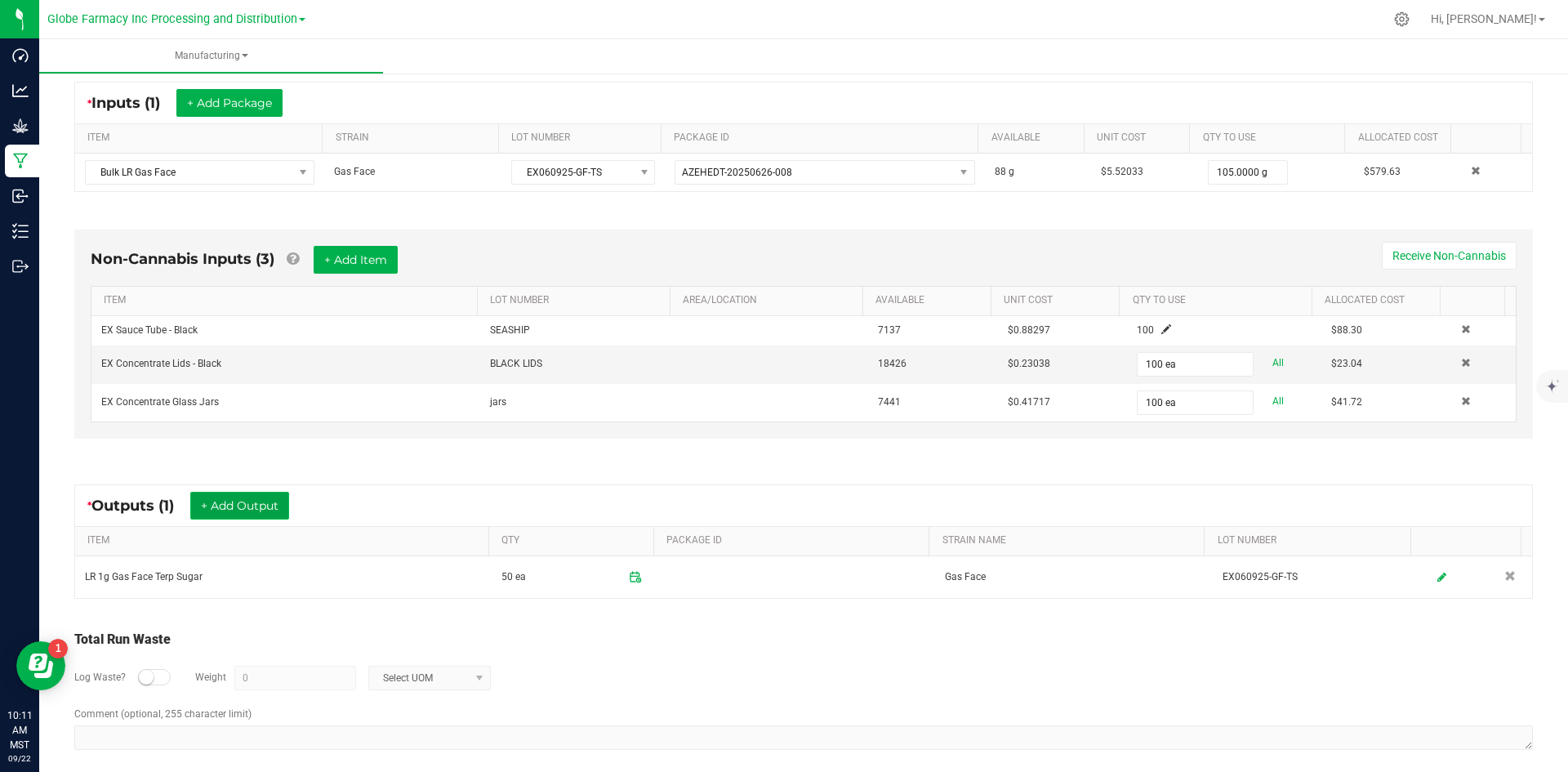
click at [232, 499] on button "+ Add Output" at bounding box center [239, 506] width 98 height 28
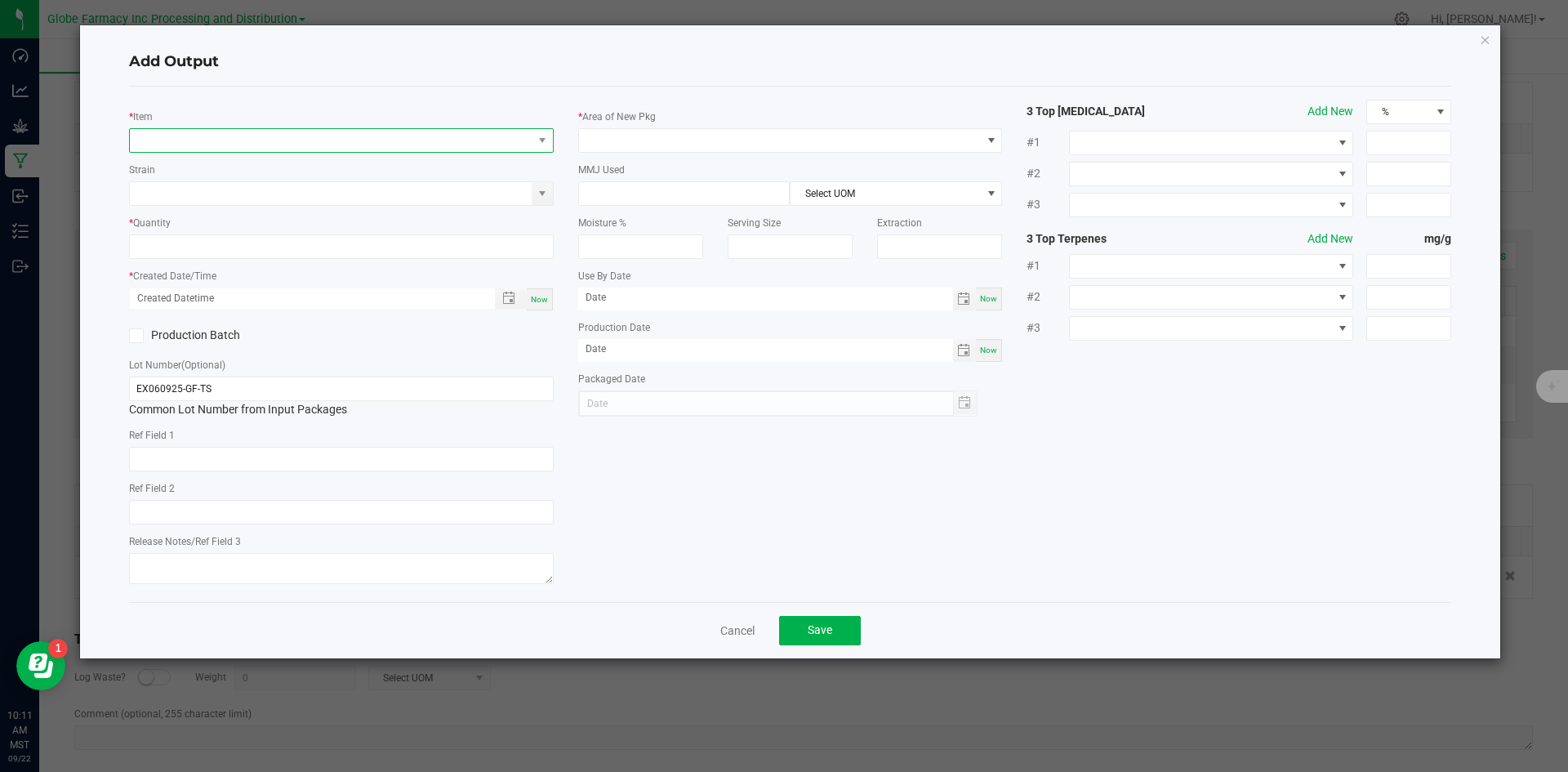
click at [238, 137] on span "NO DATA FOUND" at bounding box center [332, 141] width 403 height 23
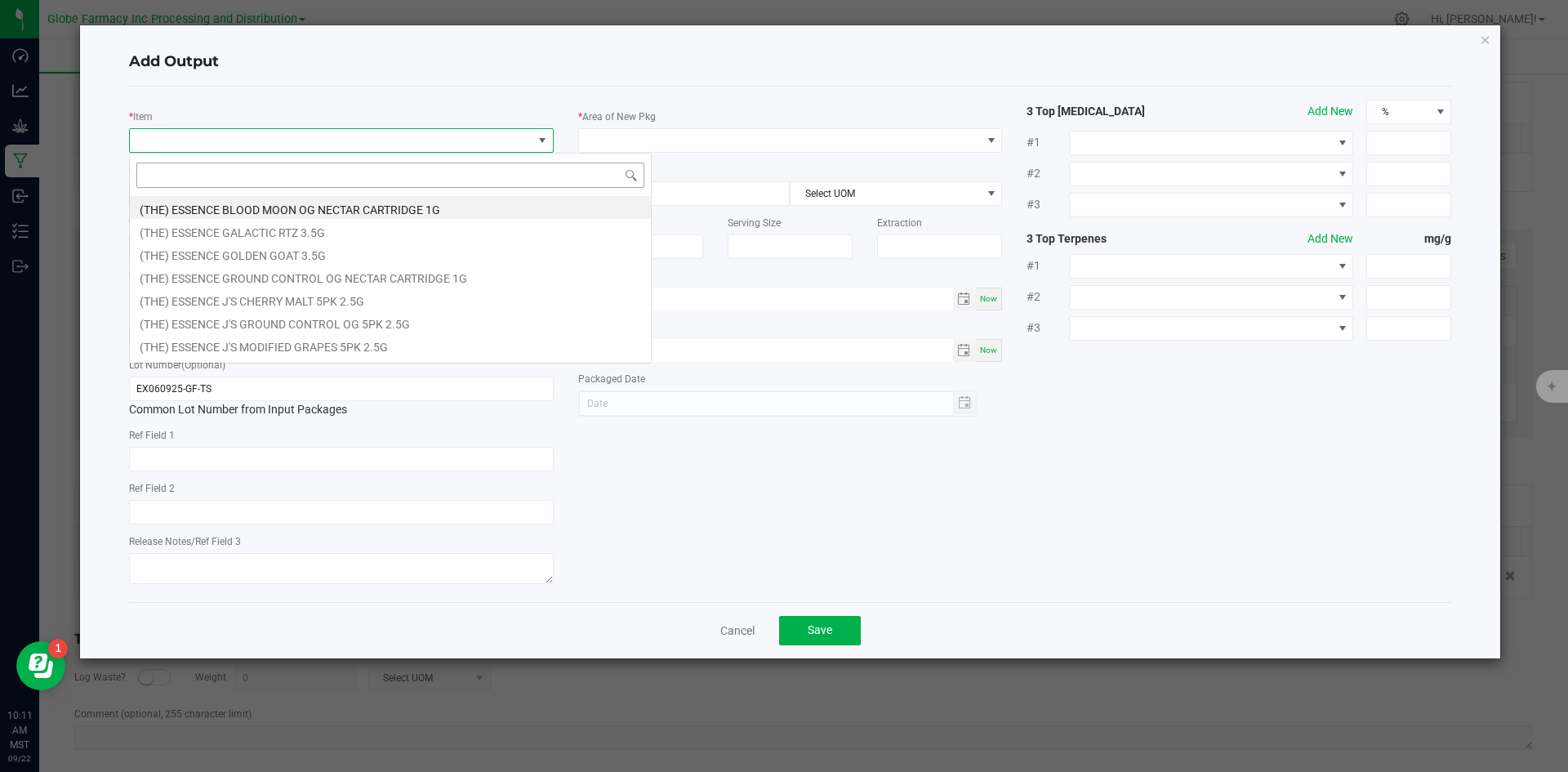
scroll to position [25, 425]
type input "GAS FACE"
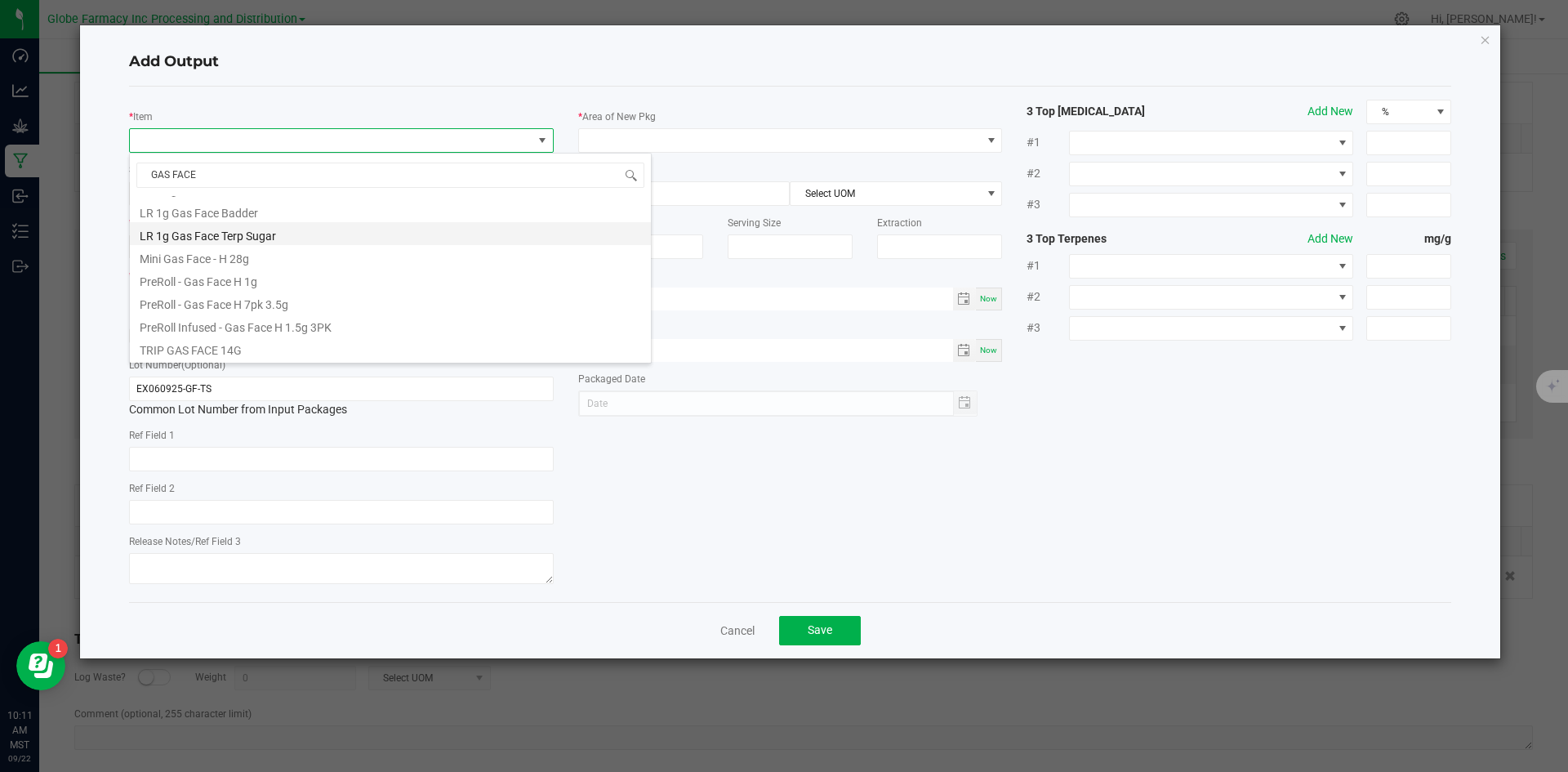
click at [256, 238] on li "LR 1g Gas Face Terp Sugar" at bounding box center [390, 234] width 521 height 23
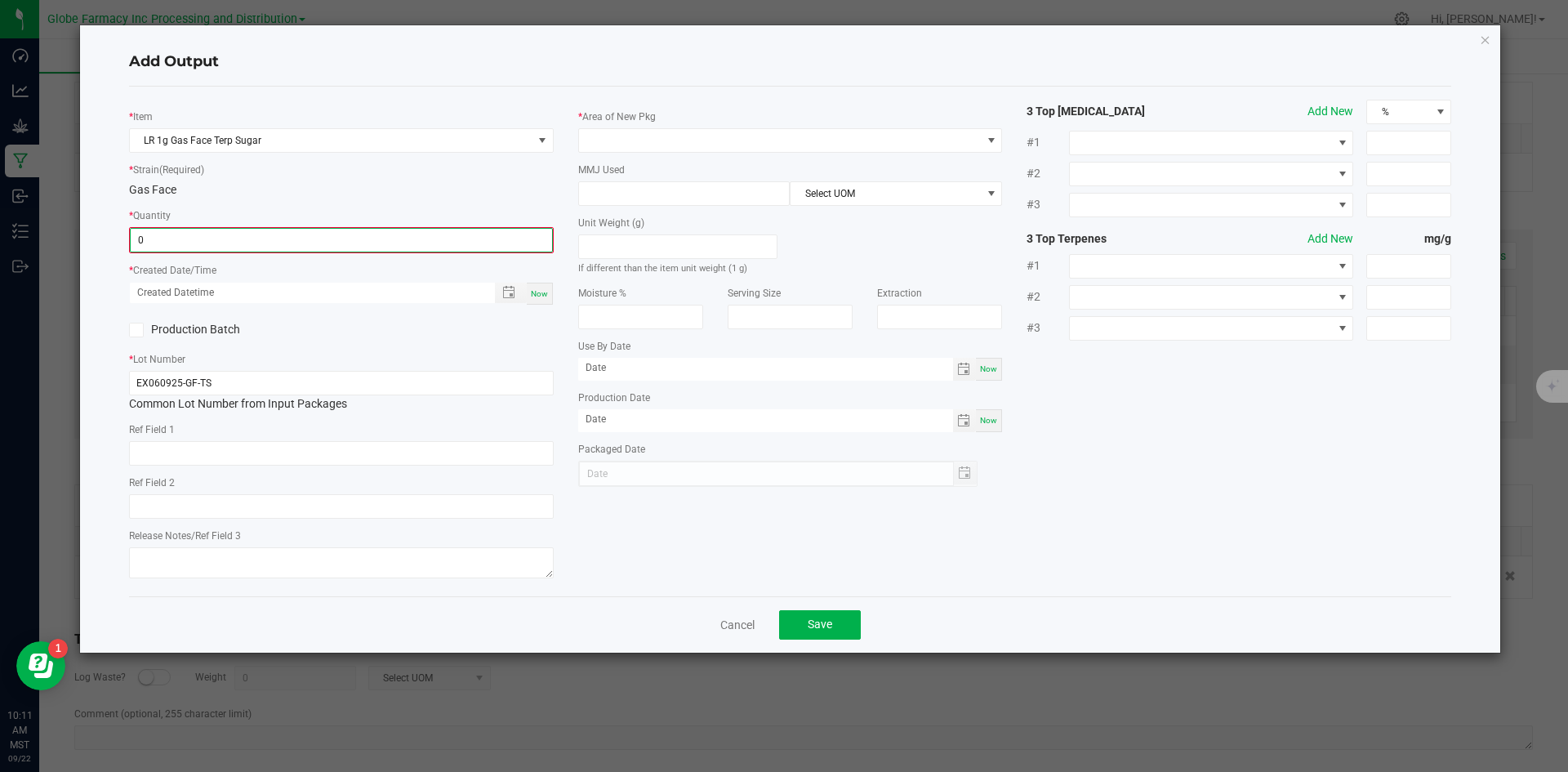
click at [256, 237] on input "0" at bounding box center [341, 240] width 421 height 23
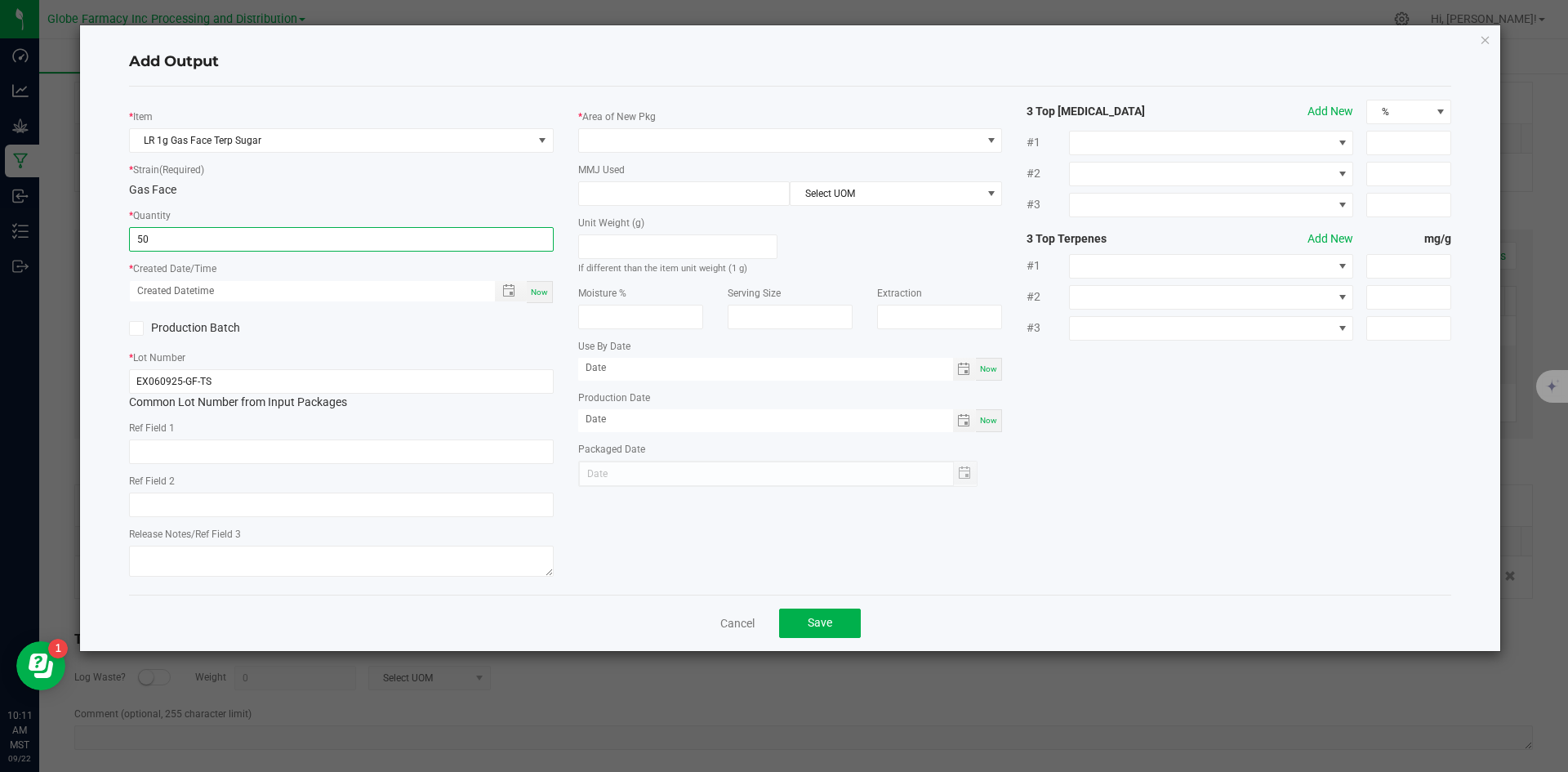
type input "50 ea"
click at [543, 294] on span "Now" at bounding box center [540, 292] width 18 height 9
type input "09/22/2025 10:11 AM"
type input "[DATE]"
click at [341, 441] on input "text" at bounding box center [341, 452] width 425 height 25
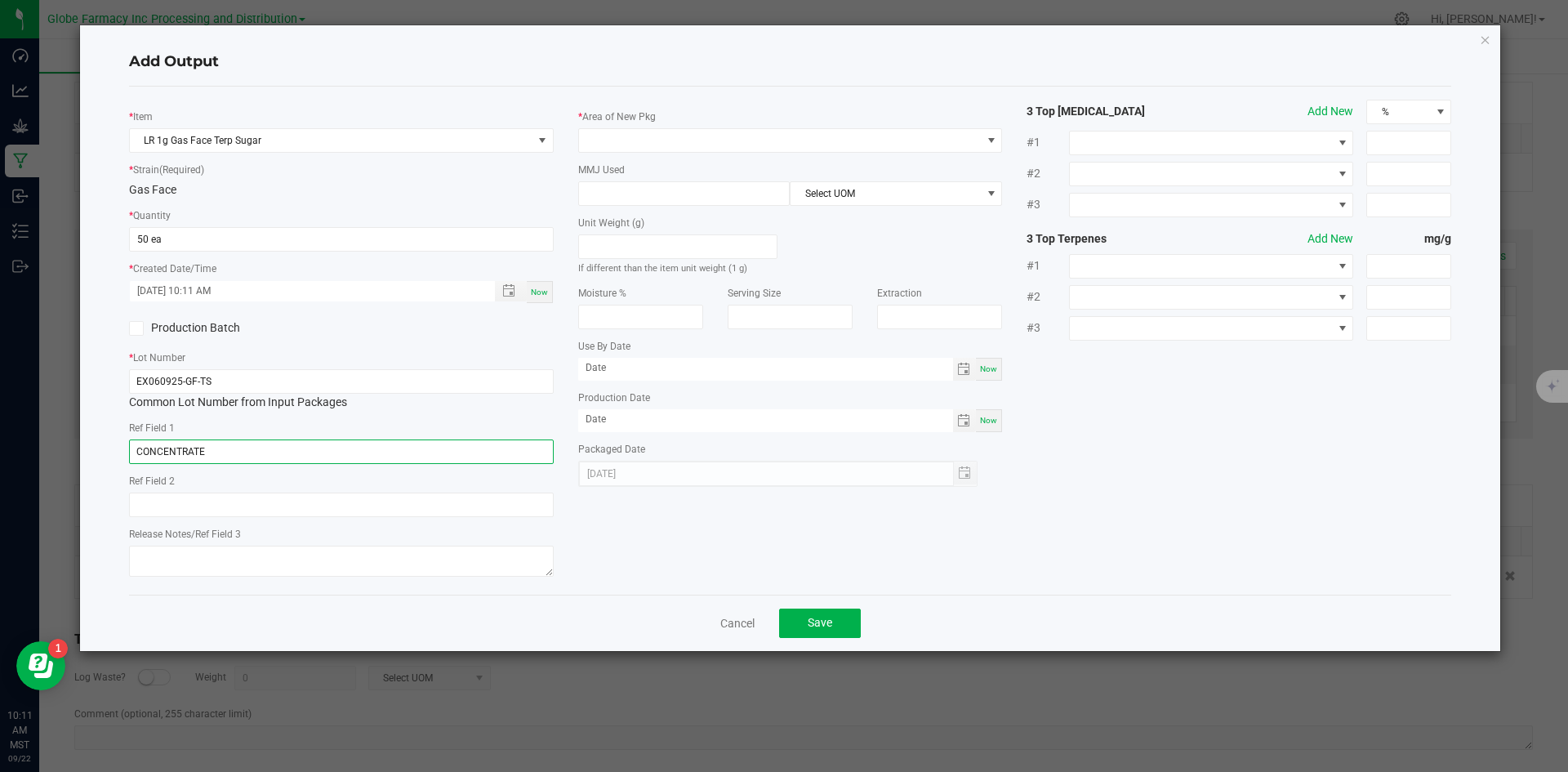
type input "CONCENTRATE"
type input "GAS FACE"
type textarea "[DATE]"
click at [682, 151] on span at bounding box center [780, 141] width 403 height 23
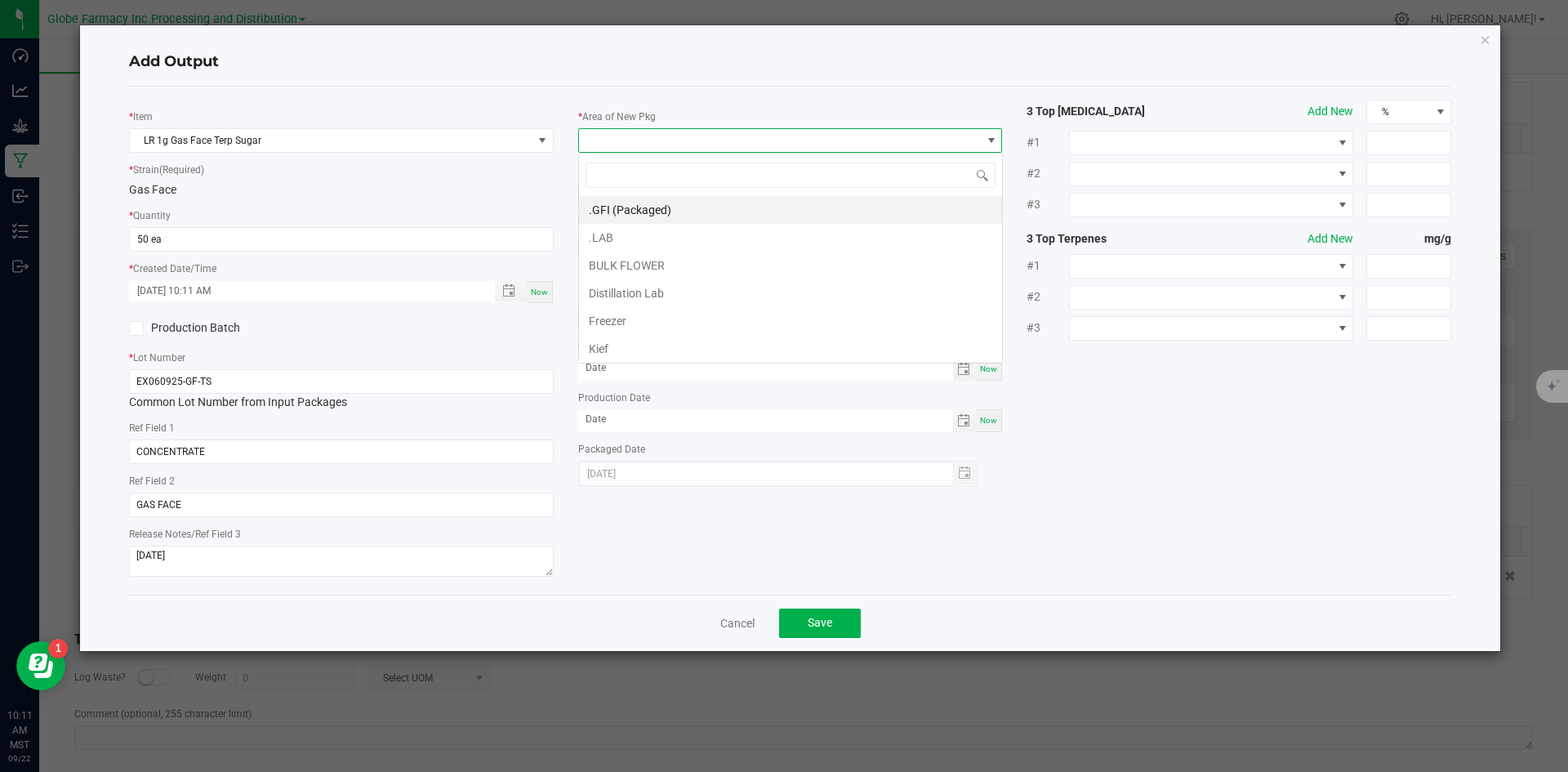
scroll to position [25, 425]
click at [663, 214] on li ".GFI (Packaged)" at bounding box center [790, 210] width 423 height 28
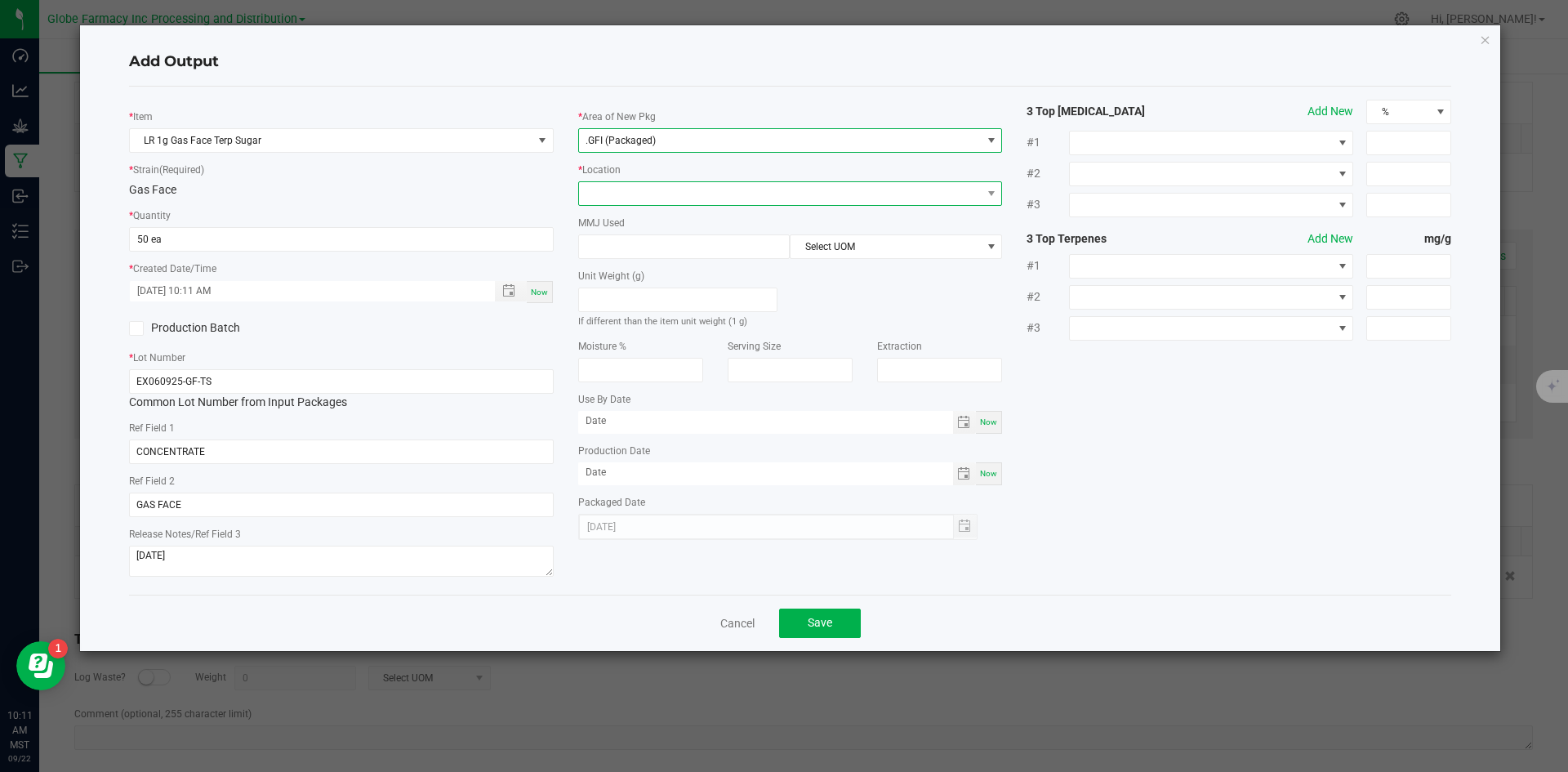
click at [667, 194] on span at bounding box center [780, 193] width 403 height 23
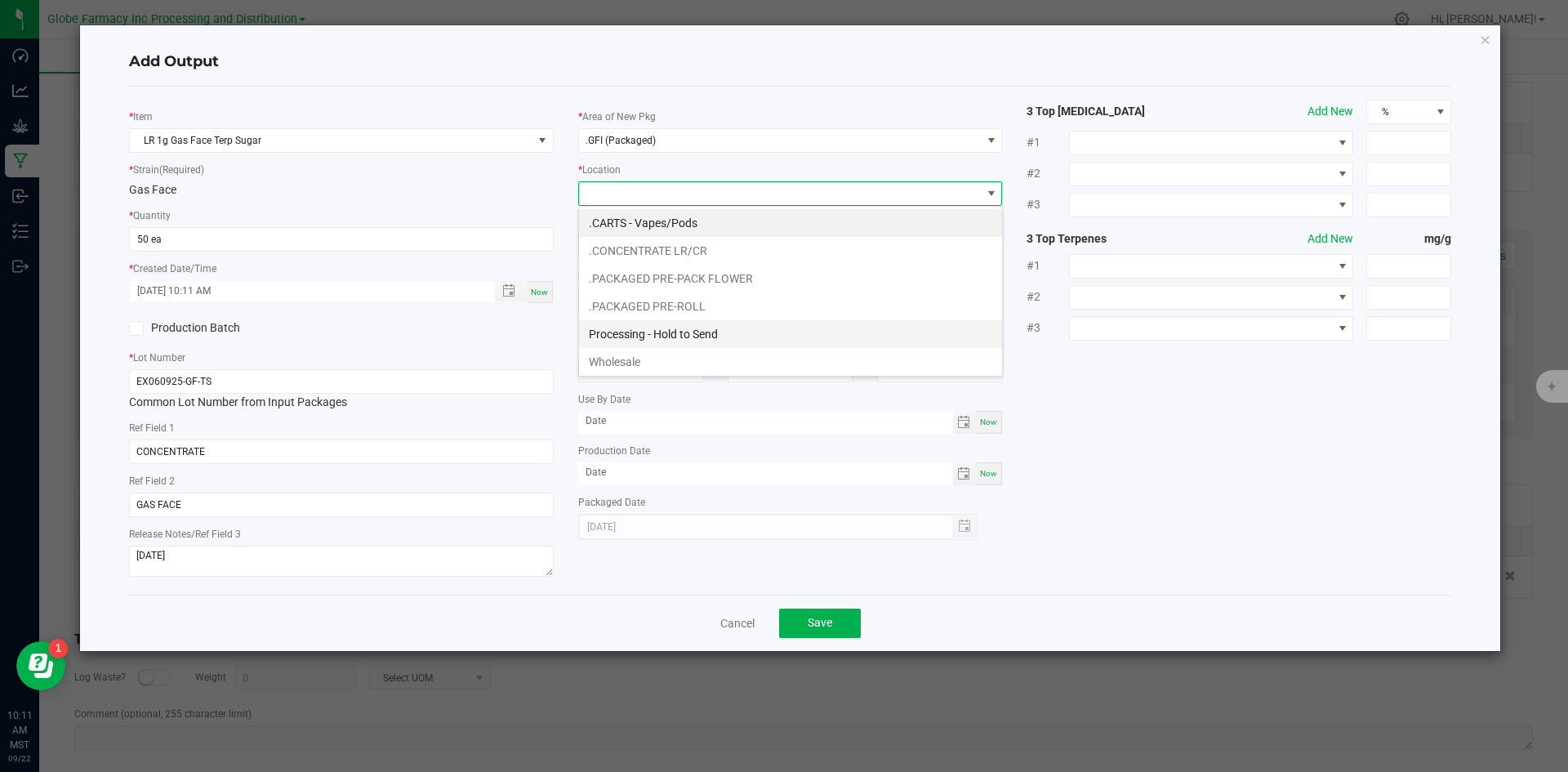
click at [663, 337] on li "Processing - Hold to Send" at bounding box center [790, 334] width 423 height 28
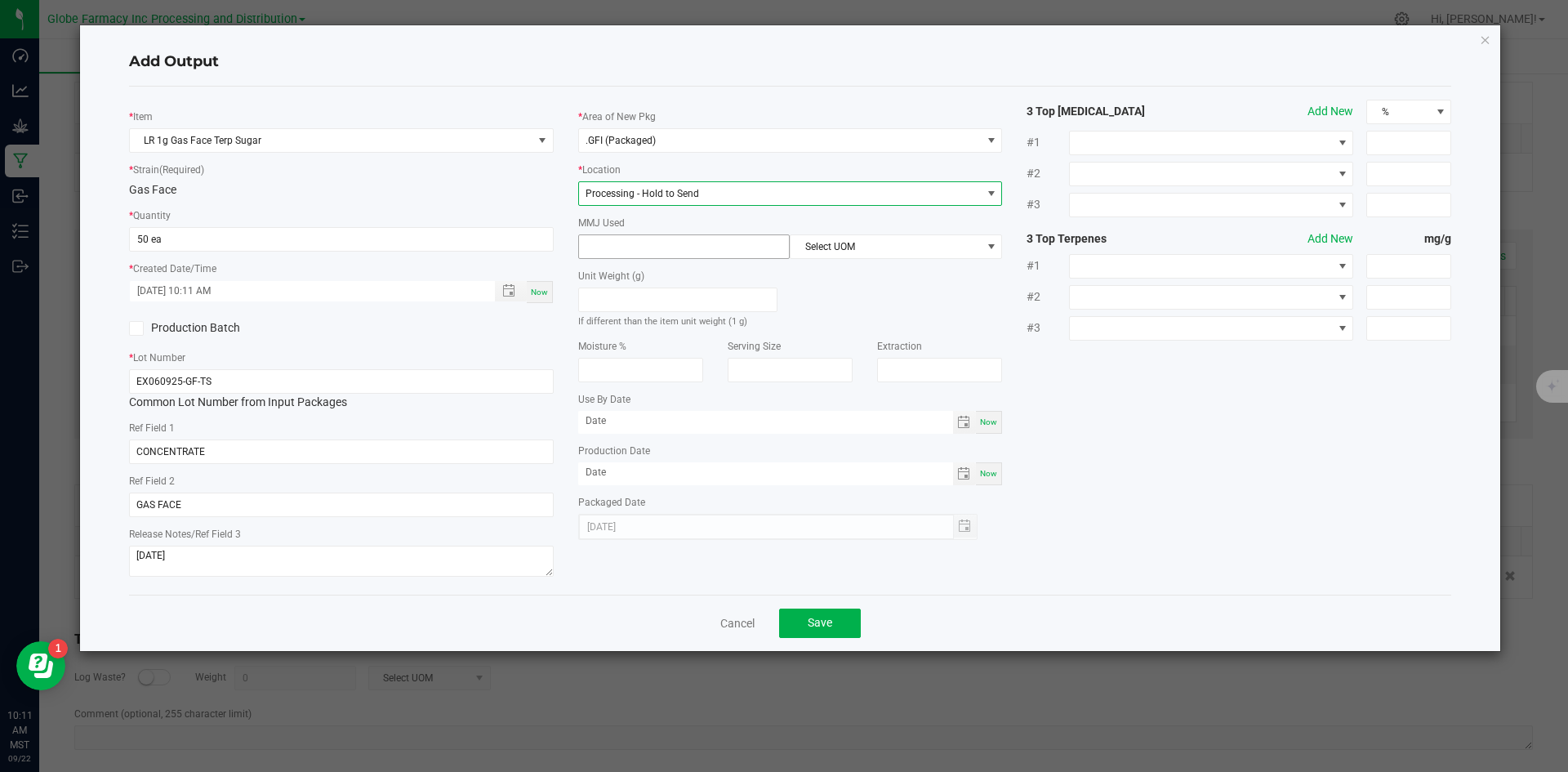
click at [655, 252] on input at bounding box center [684, 246] width 211 height 23
type input "1"
click at [924, 253] on span "Select UOM" at bounding box center [886, 246] width 190 height 23
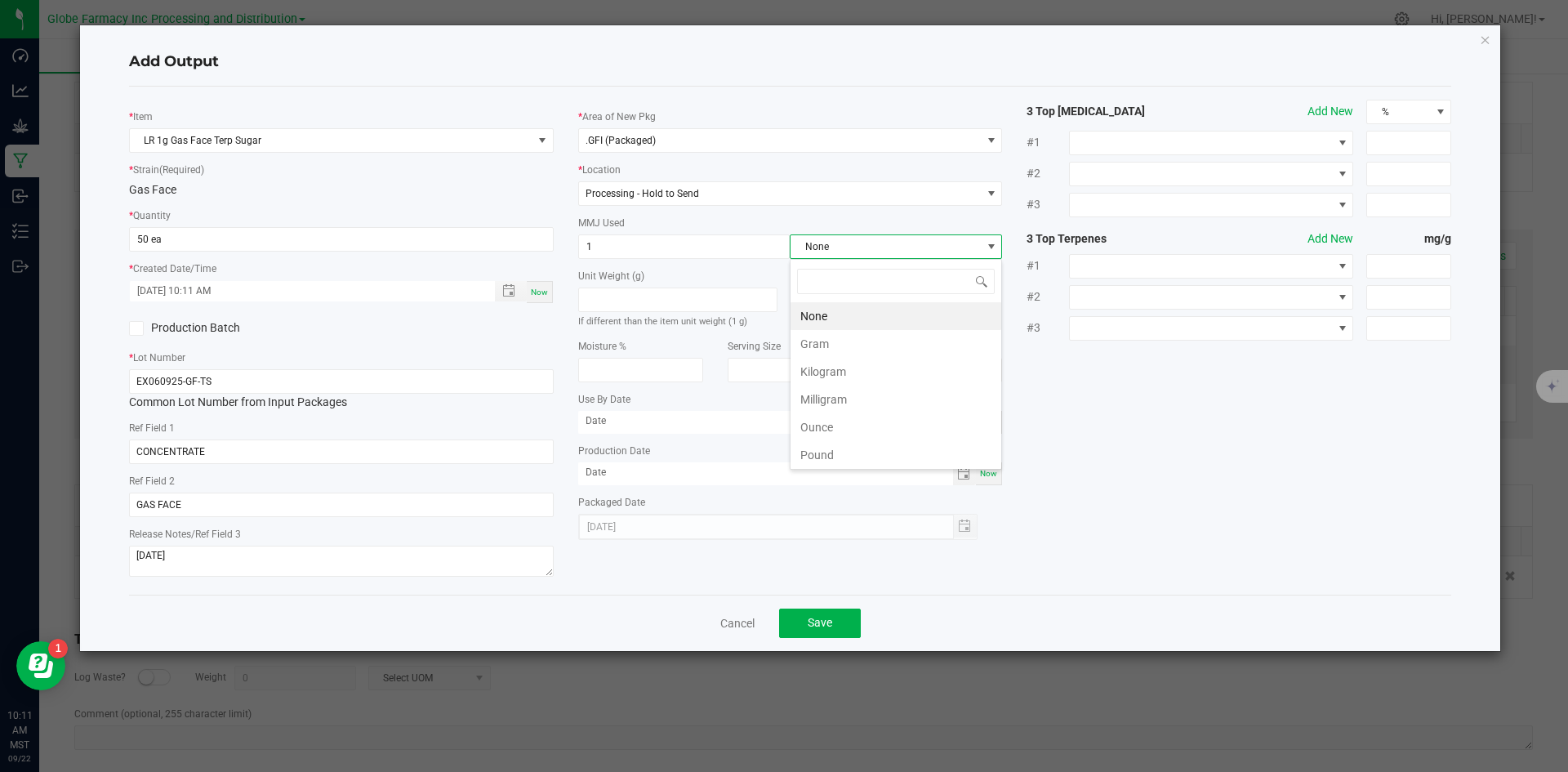
scroll to position [25, 212]
click at [843, 342] on li "Gram" at bounding box center [896, 344] width 211 height 28
click at [807, 634] on button "Save" at bounding box center [820, 623] width 82 height 29
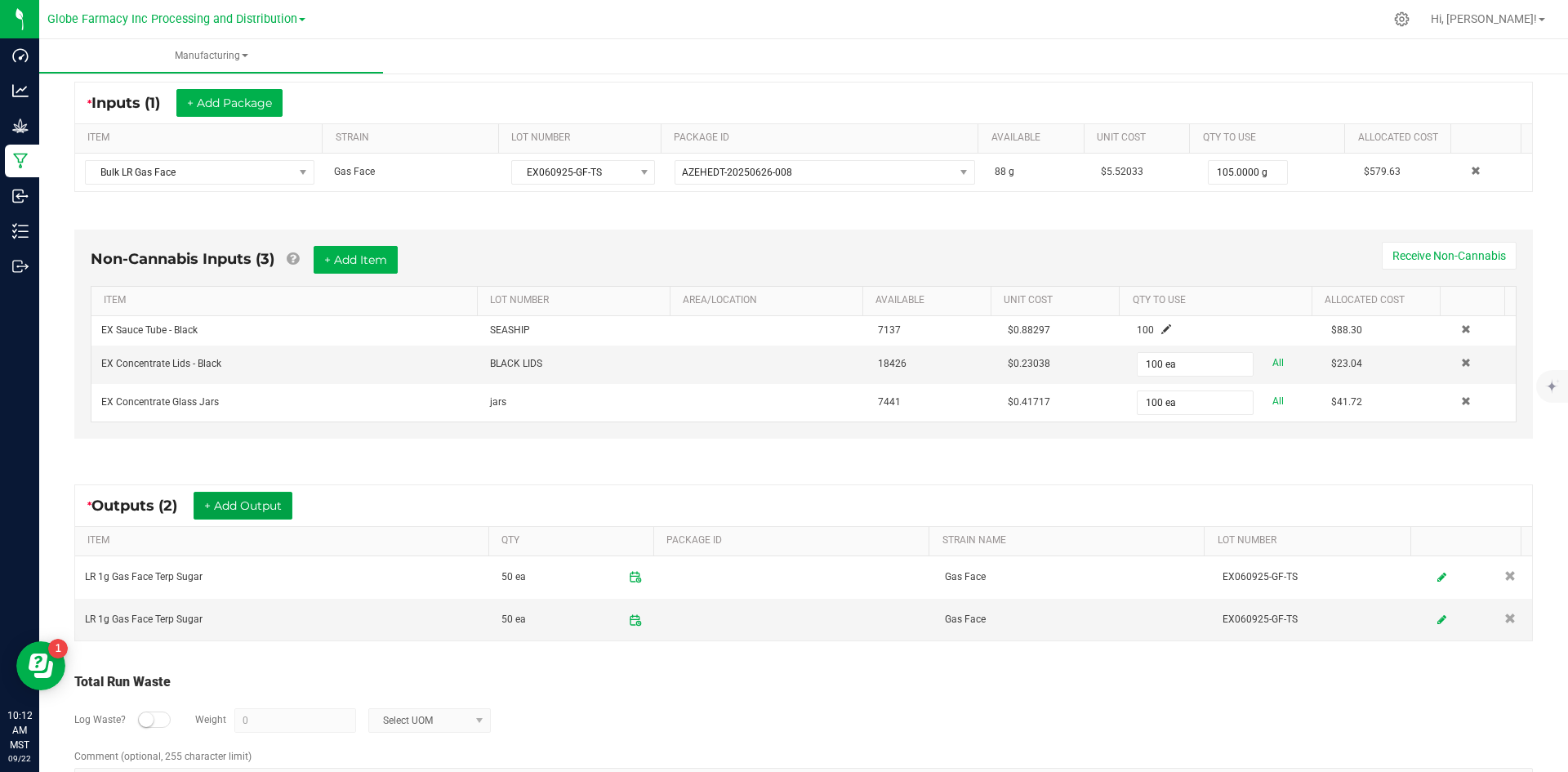
scroll to position [0, 0]
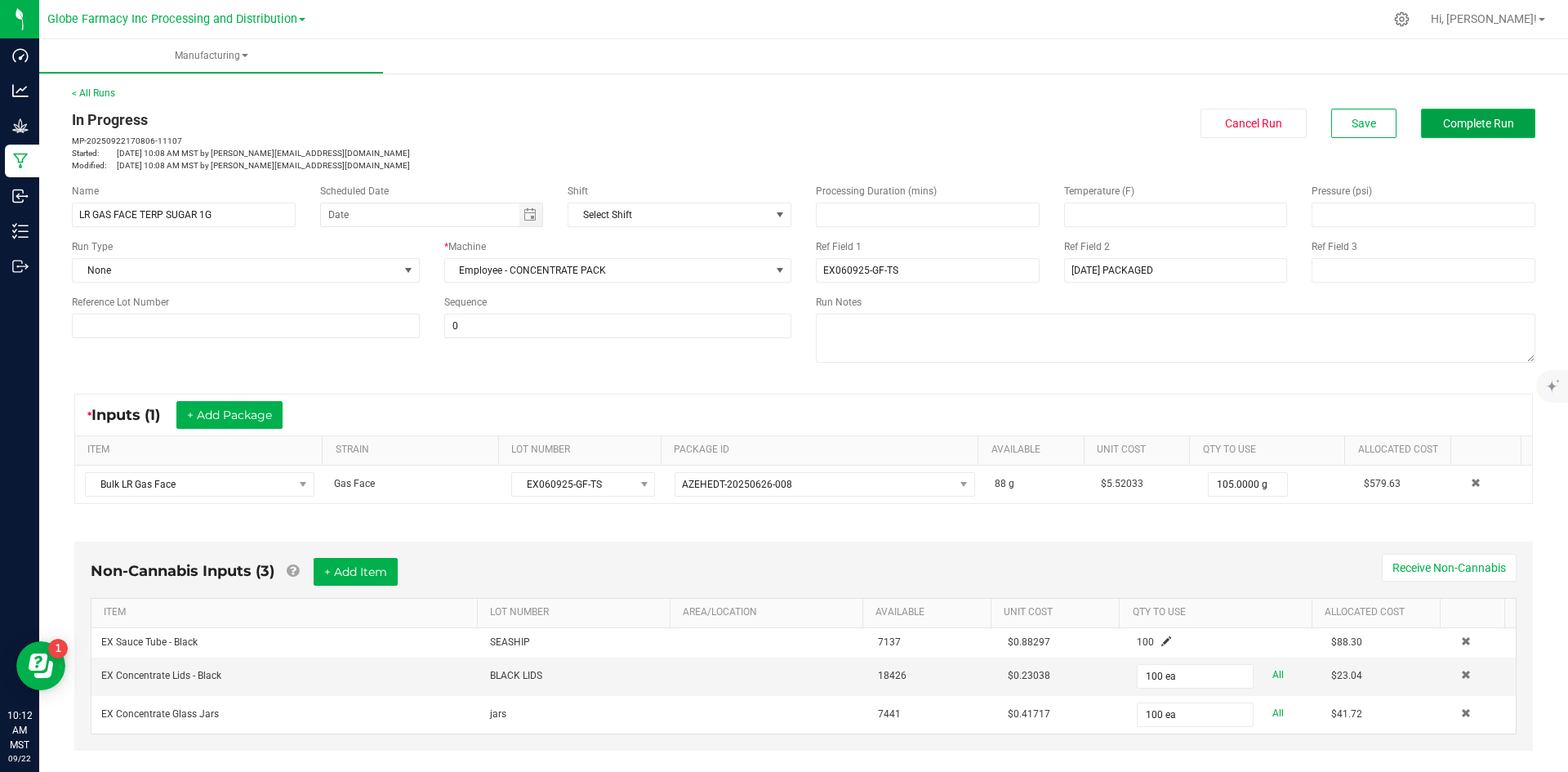
click at [1476, 125] on span "Complete Run" at bounding box center [1478, 123] width 71 height 13
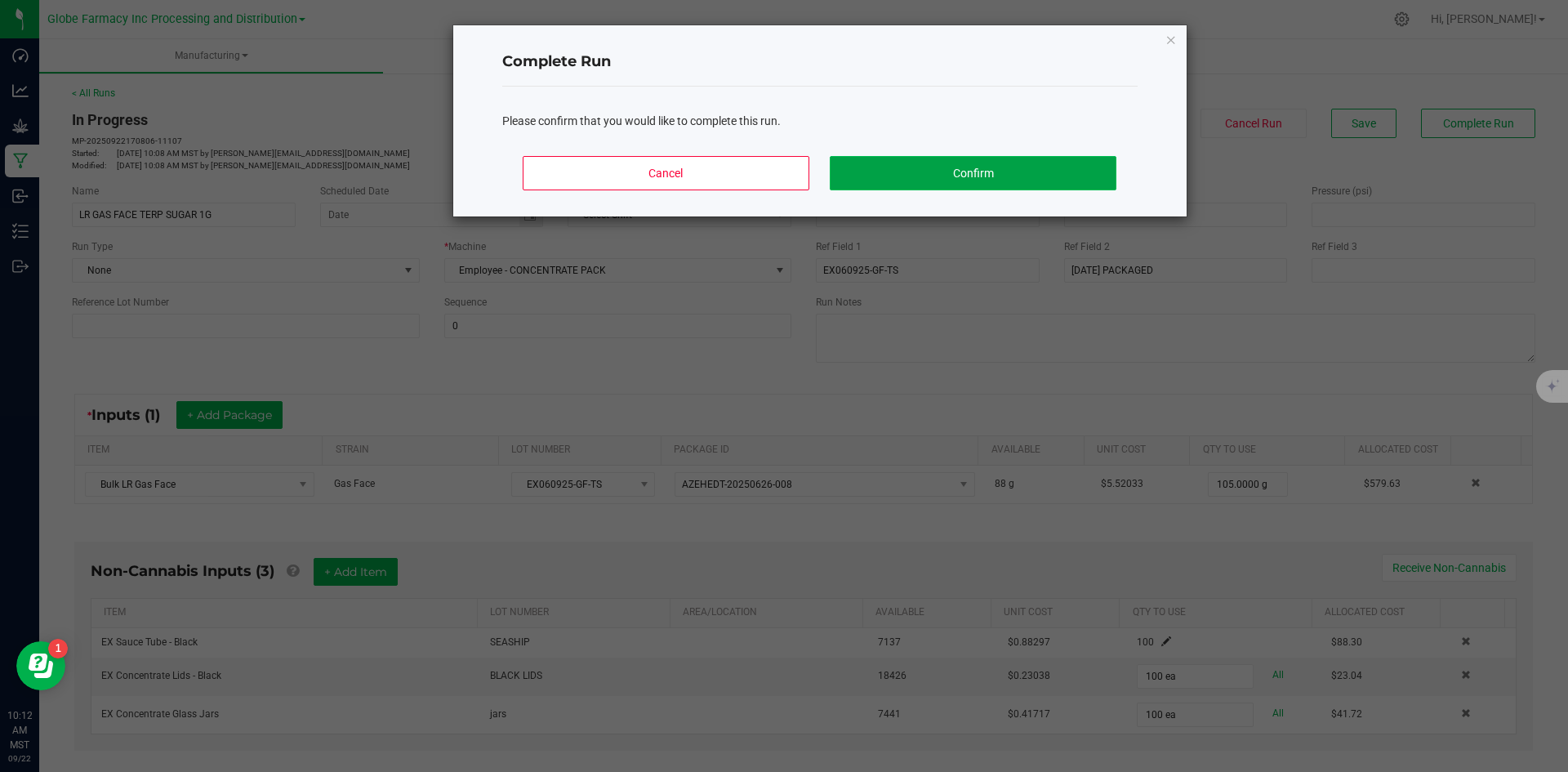
click at [1017, 179] on button "Confirm" at bounding box center [973, 172] width 286 height 34
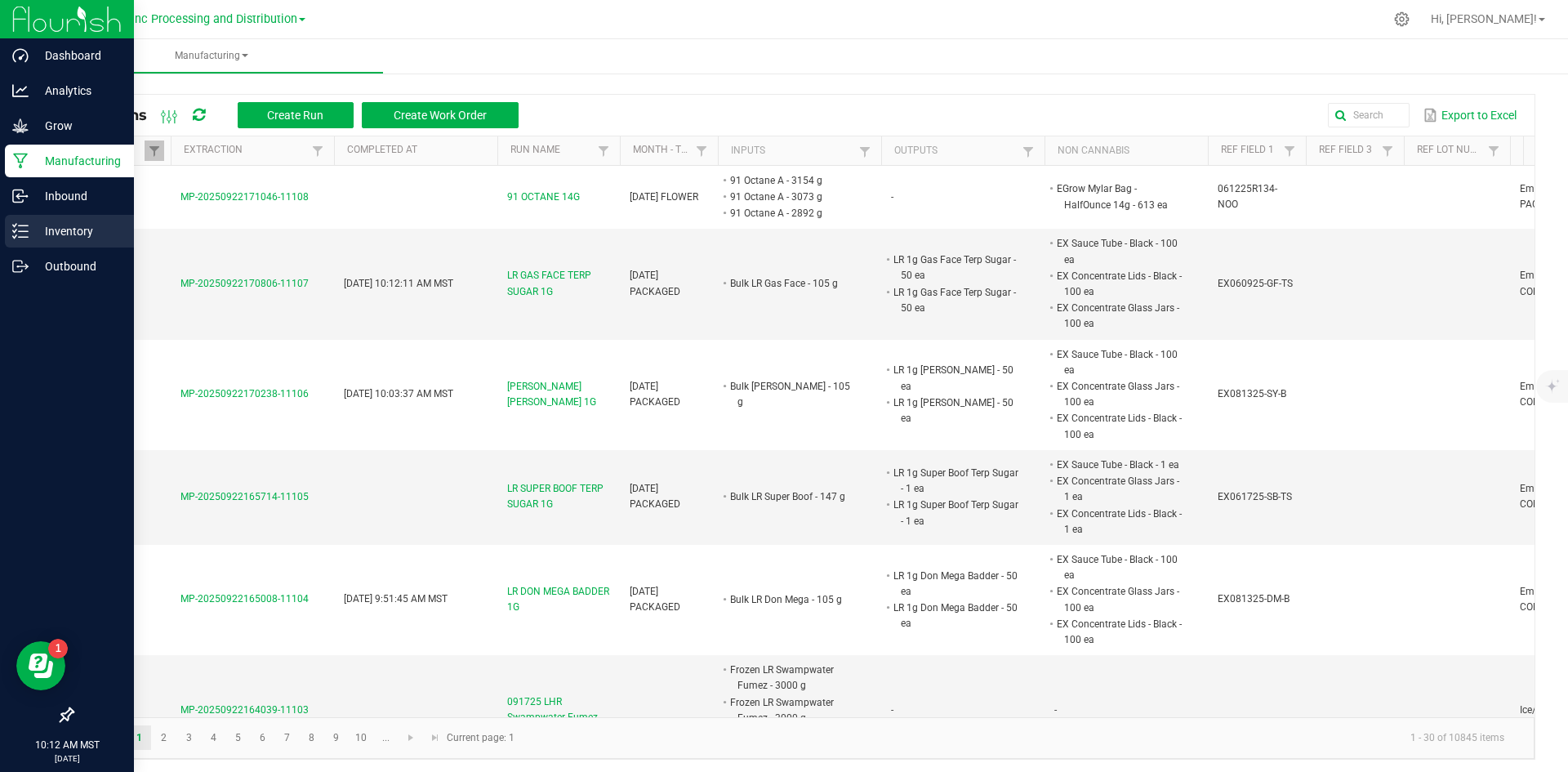
click at [59, 238] on p "Inventory" at bounding box center [77, 231] width 98 height 19
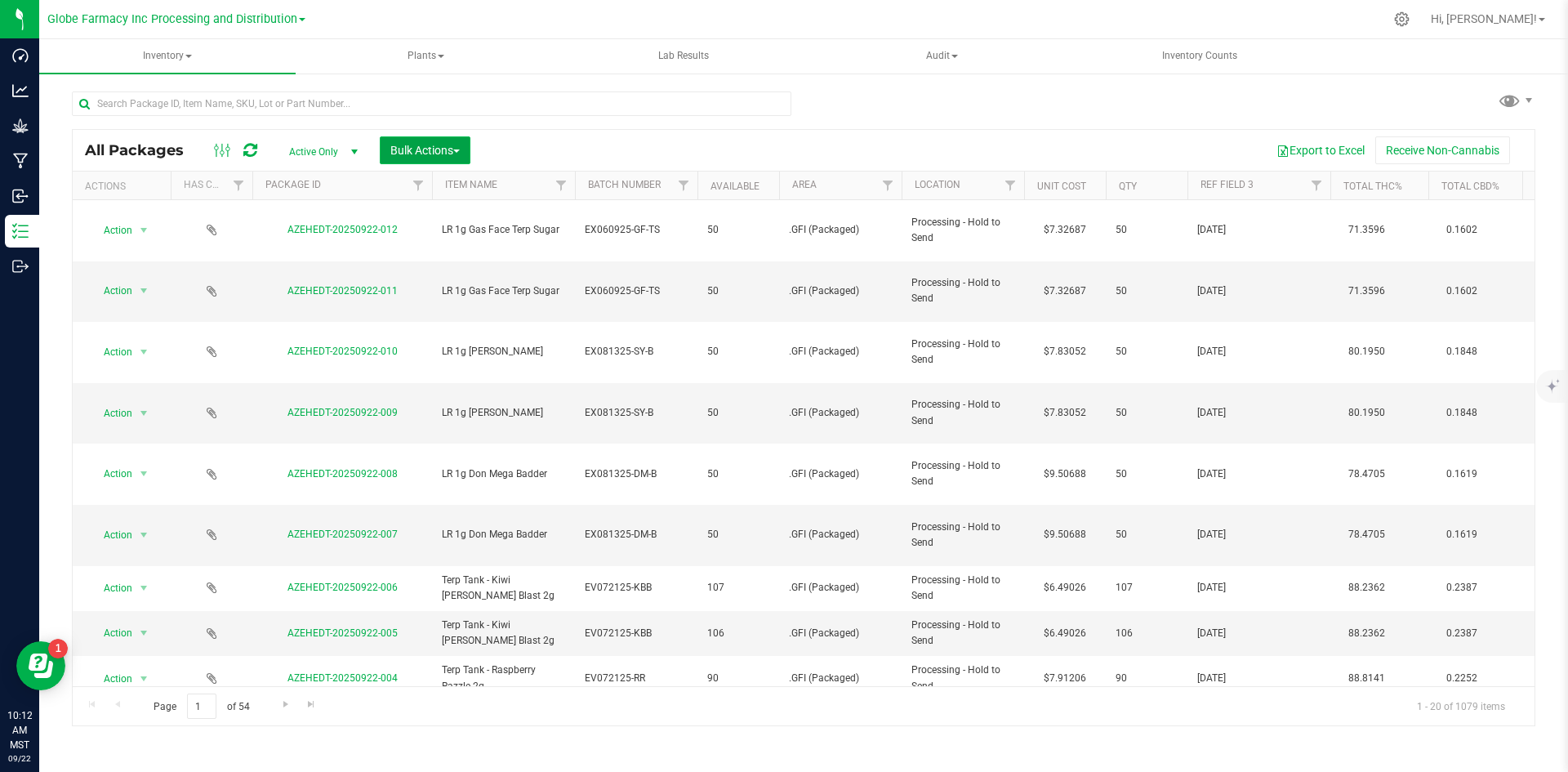
click at [438, 142] on button "Bulk Actions" at bounding box center [425, 150] width 91 height 28
click at [449, 341] on span "Print package labels" at bounding box center [438, 337] width 98 height 13
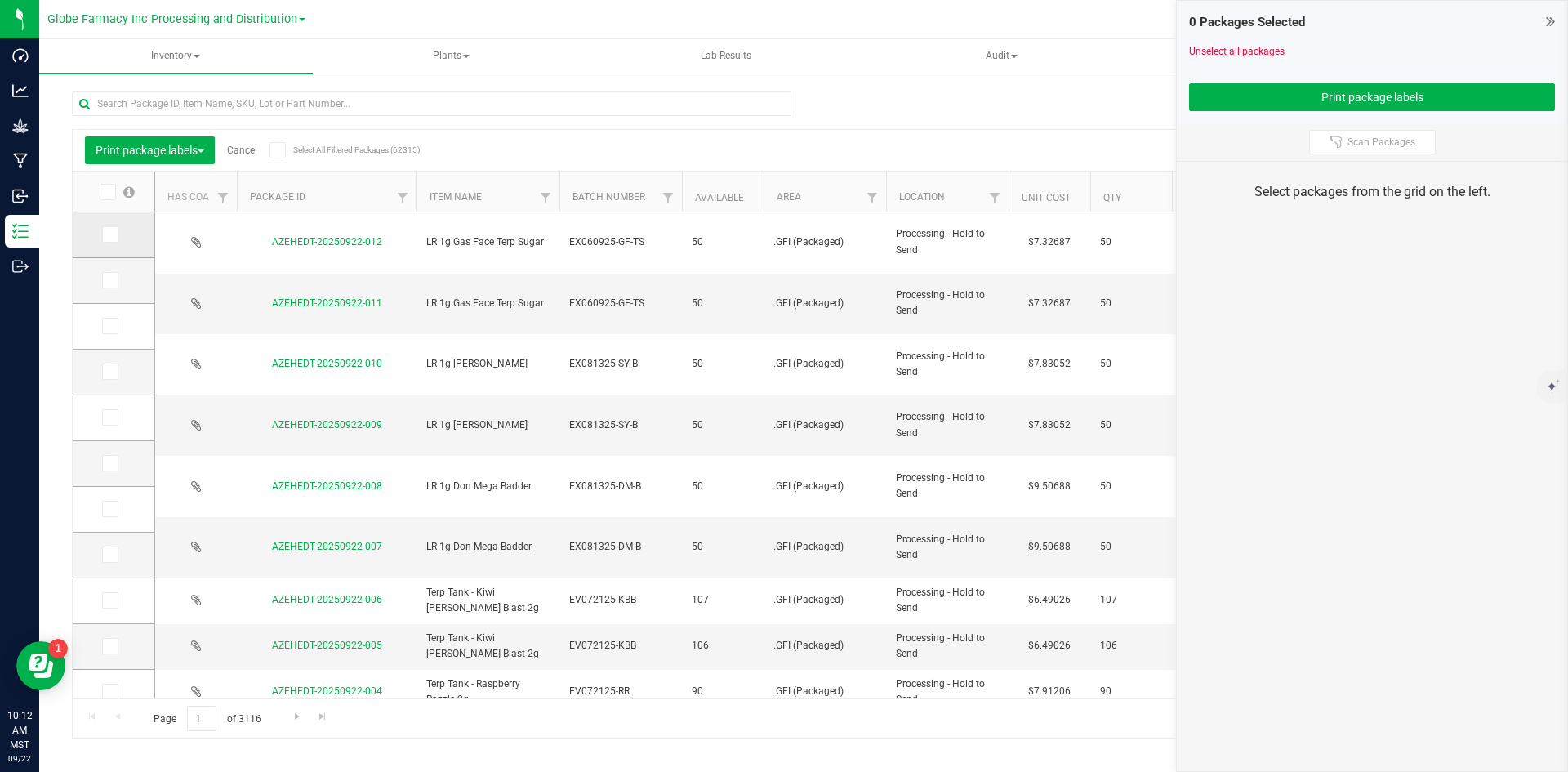
click at [113, 235] on icon at bounding box center [109, 235] width 11 height 0
click at [0, 0] on input "checkbox" at bounding box center [0, 0] width 0 height 0
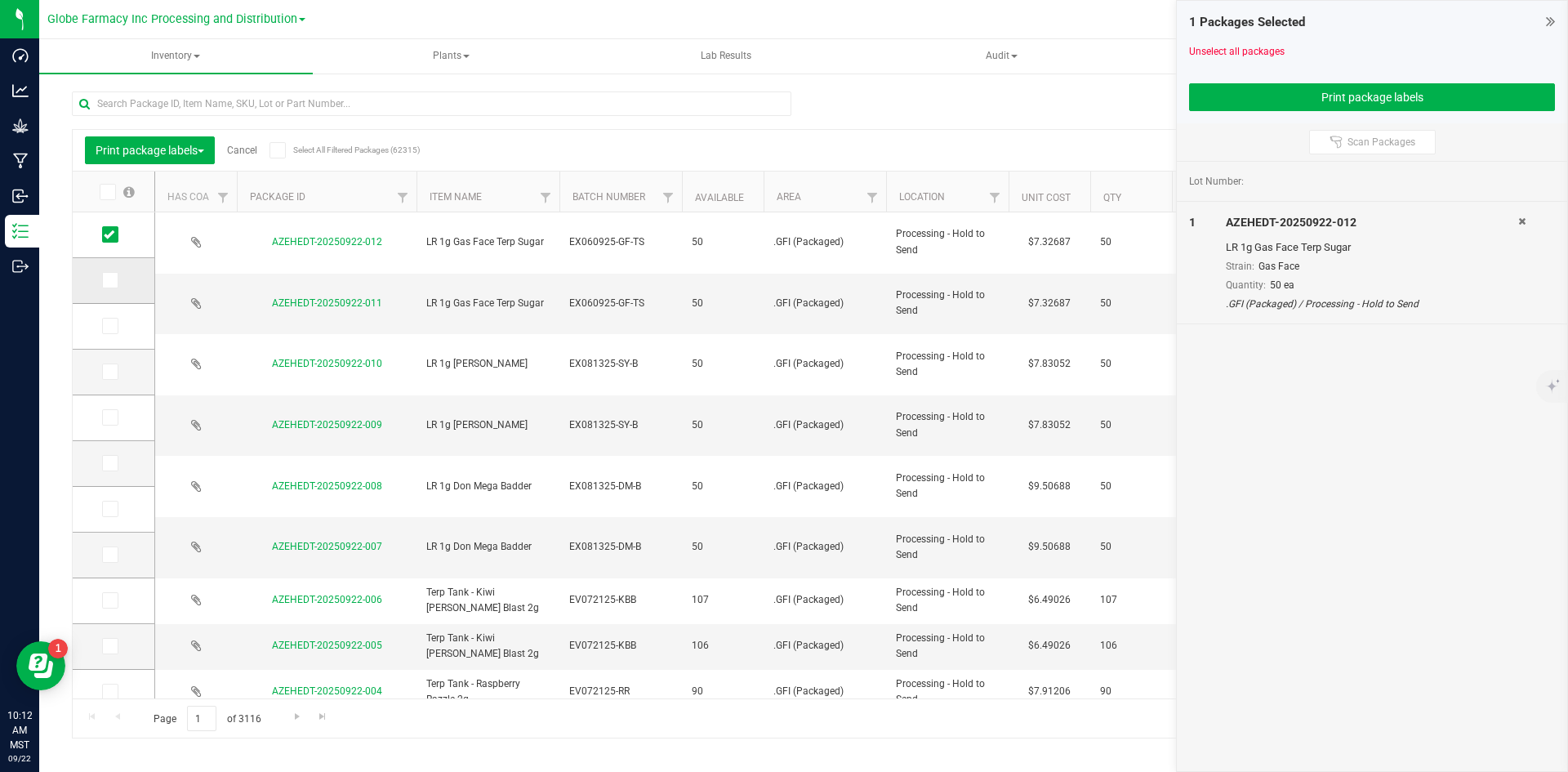
click at [113, 280] on icon at bounding box center [109, 280] width 11 height 0
click at [0, 0] on input "checkbox" at bounding box center [0, 0] width 0 height 0
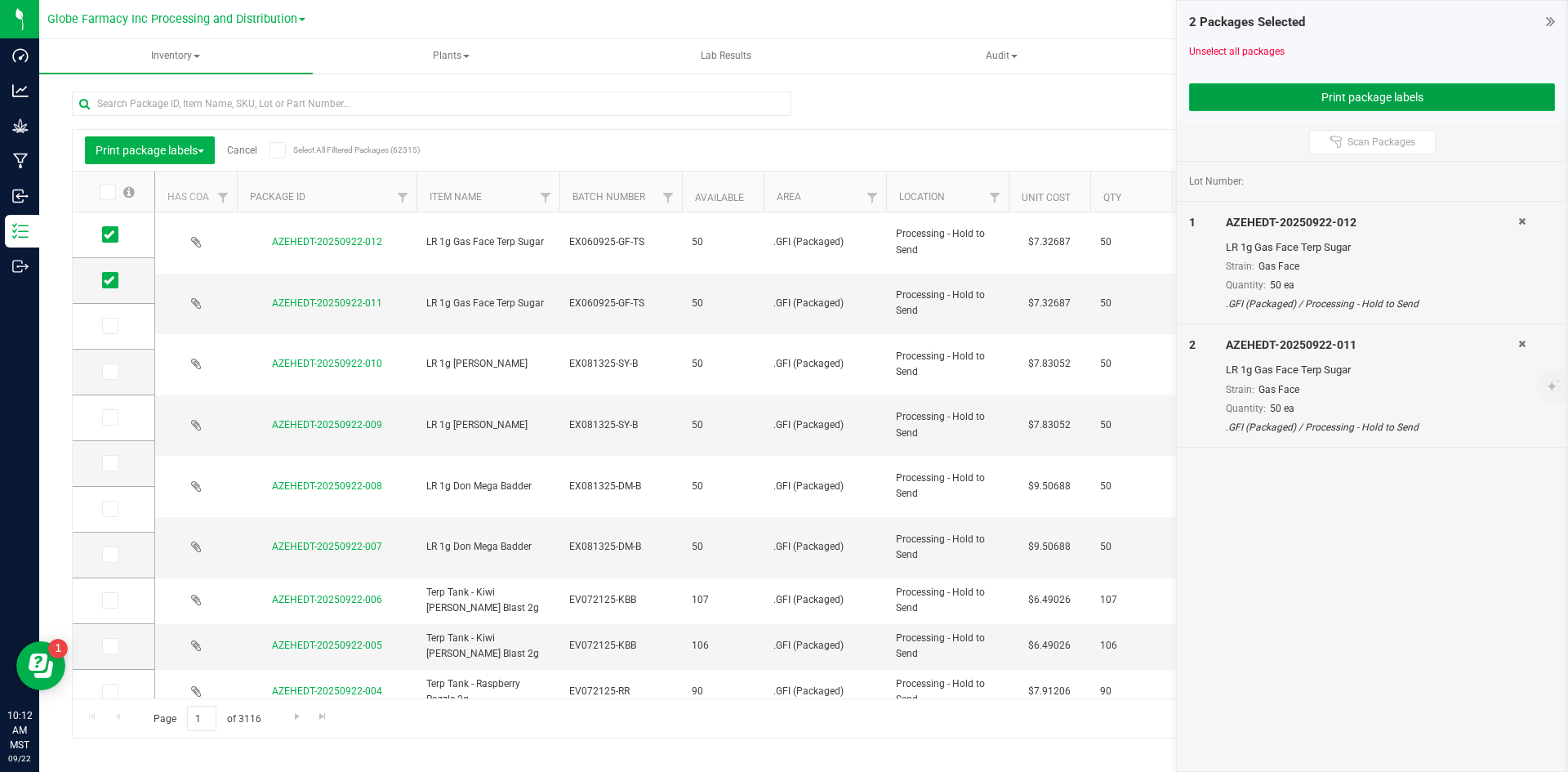
click at [1263, 102] on button "Print package labels" at bounding box center [1372, 98] width 366 height 28
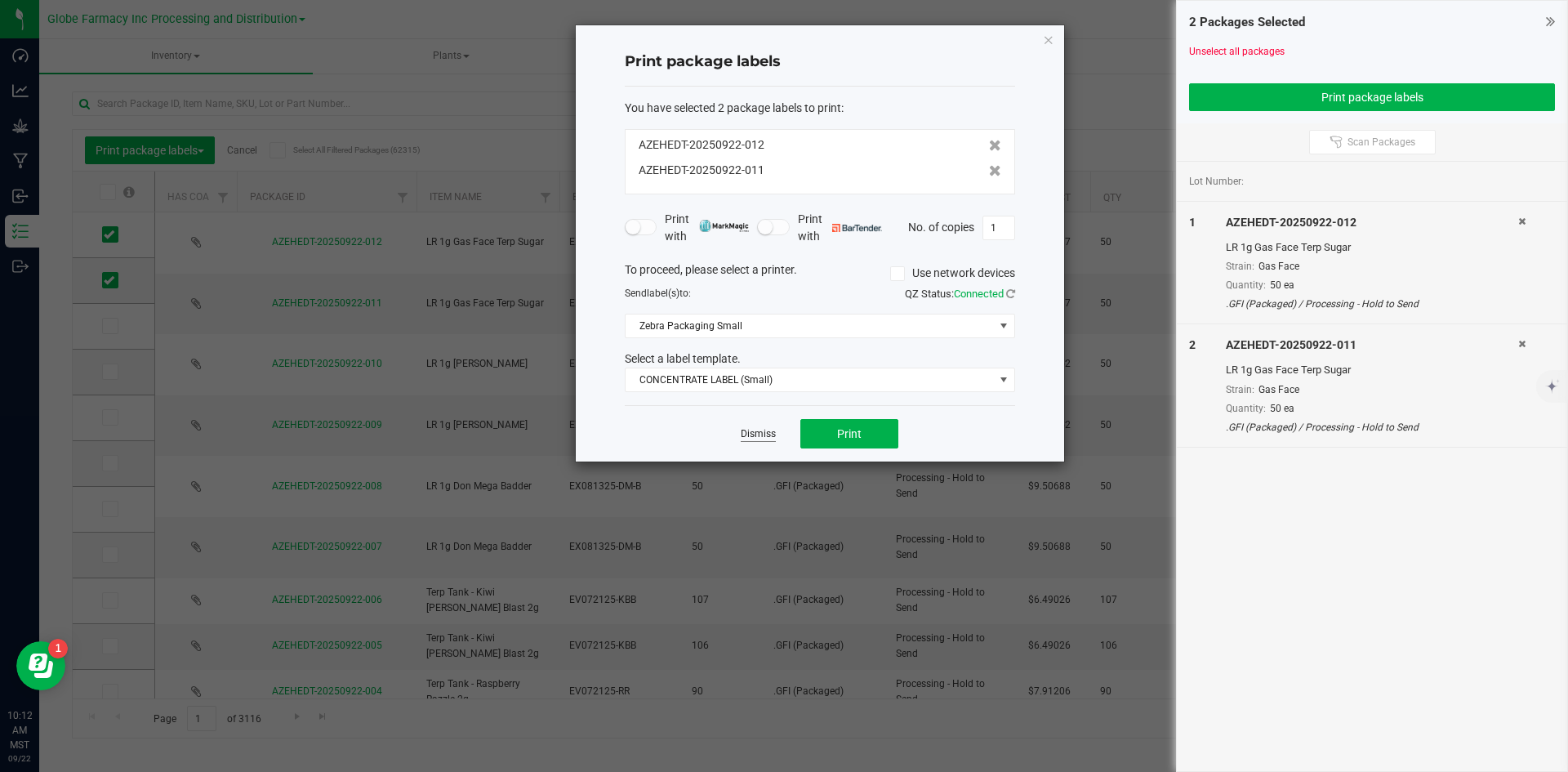
click at [757, 433] on link "Dismiss" at bounding box center [758, 434] width 35 height 14
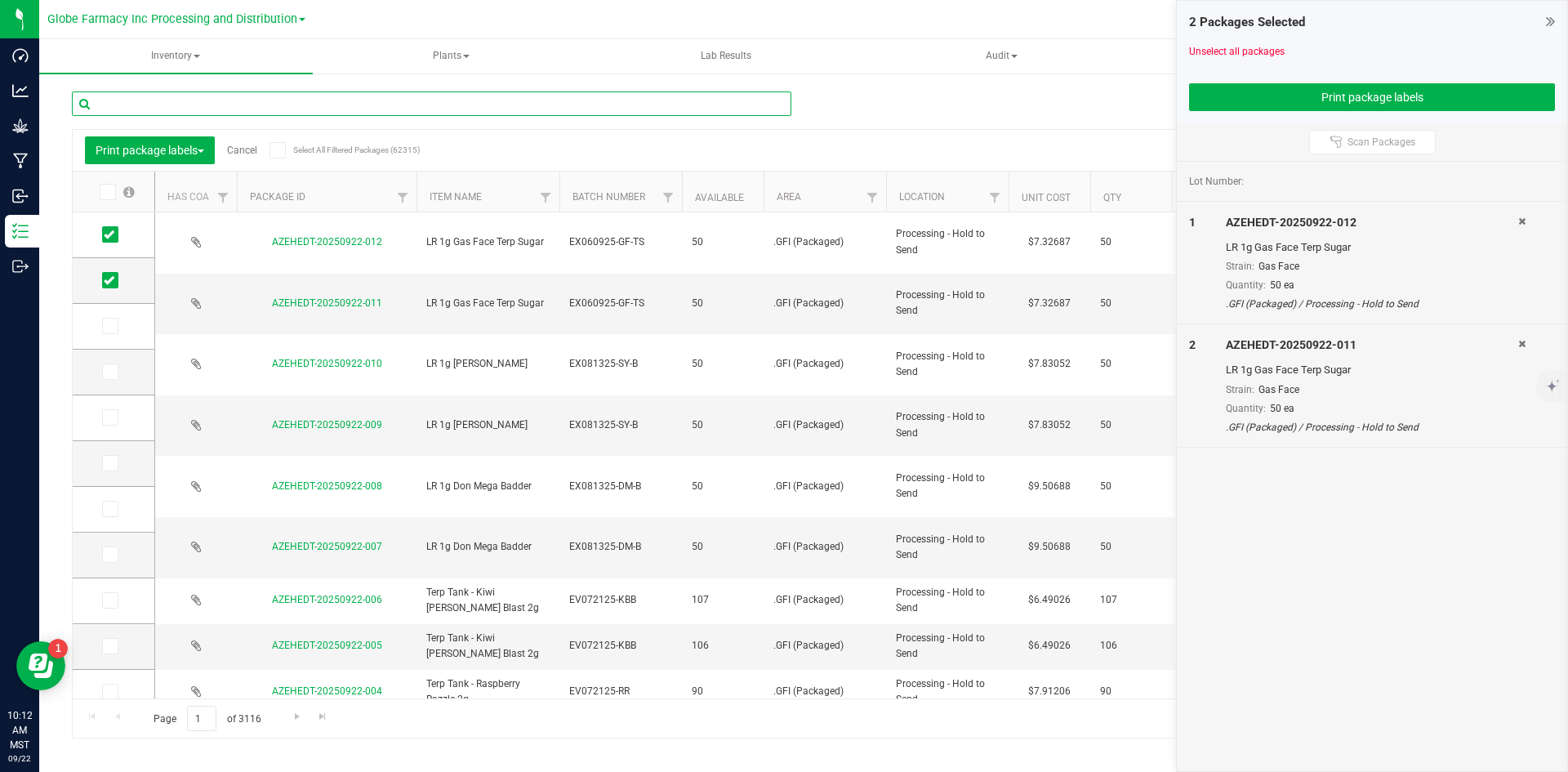
click at [286, 109] on input "text" at bounding box center [432, 104] width 719 height 25
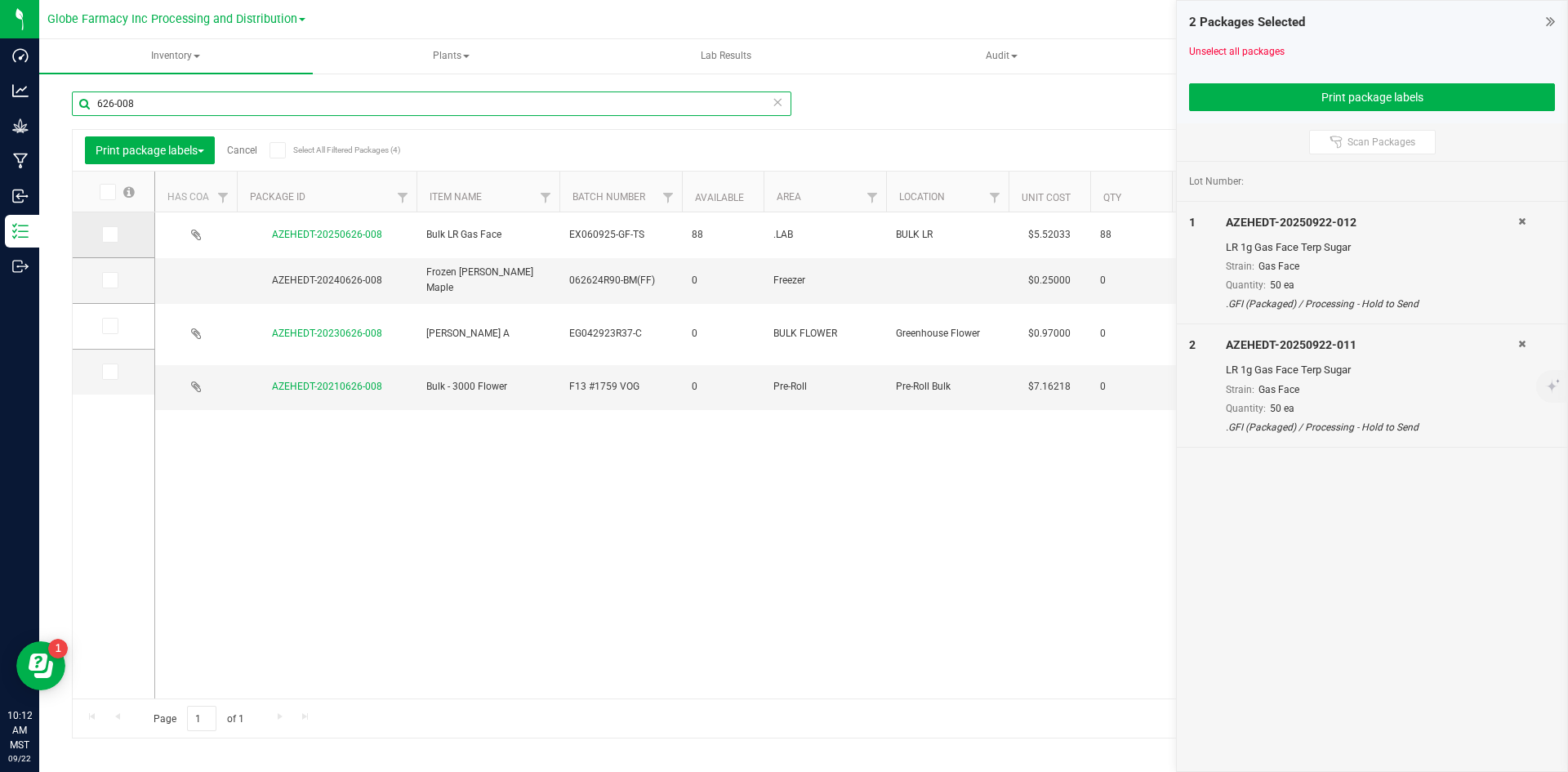
type input "626-008"
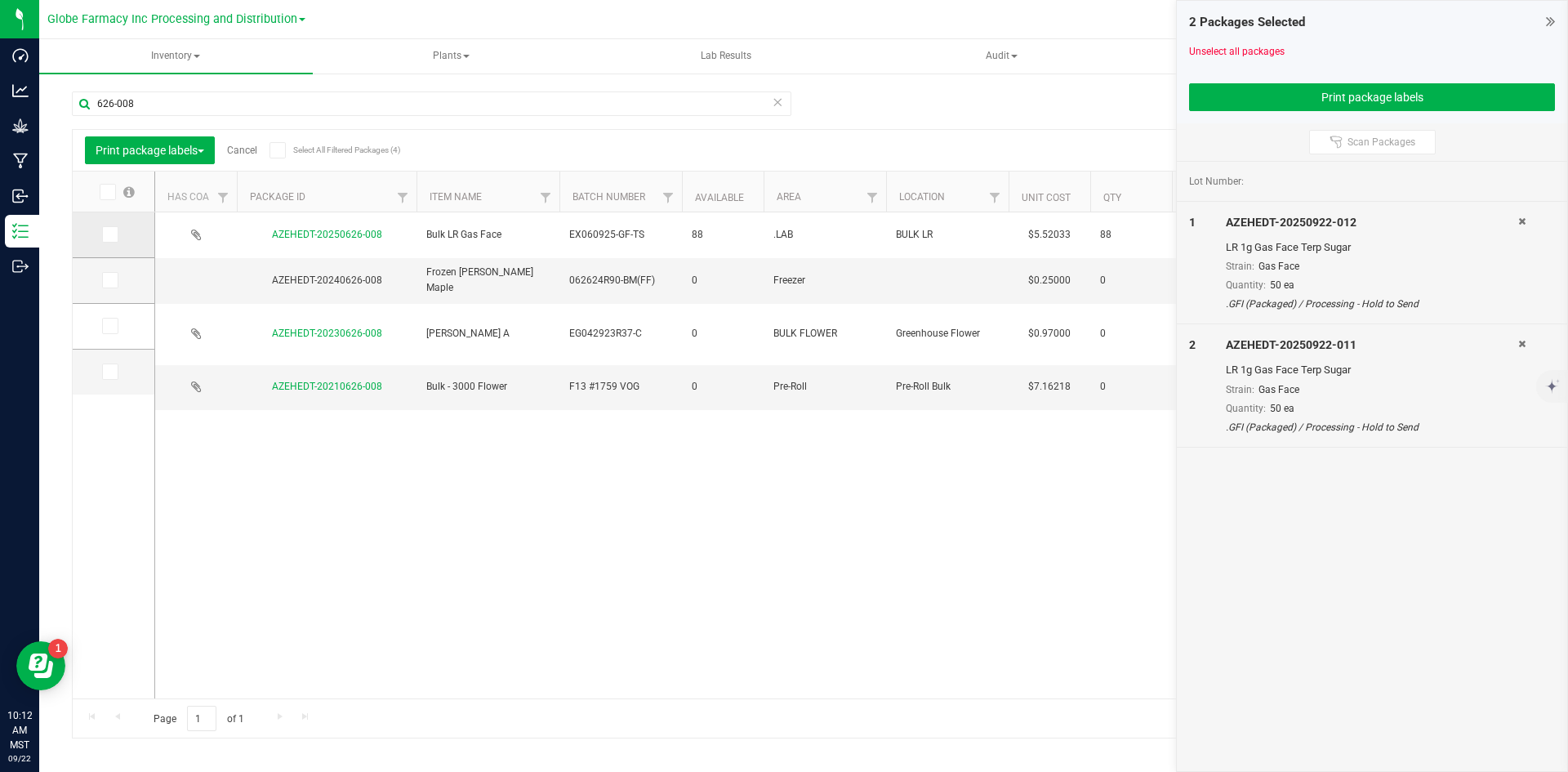
click at [111, 235] on icon at bounding box center [109, 235] width 11 height 0
click at [0, 0] on input "checkbox" at bounding box center [0, 0] width 0 height 0
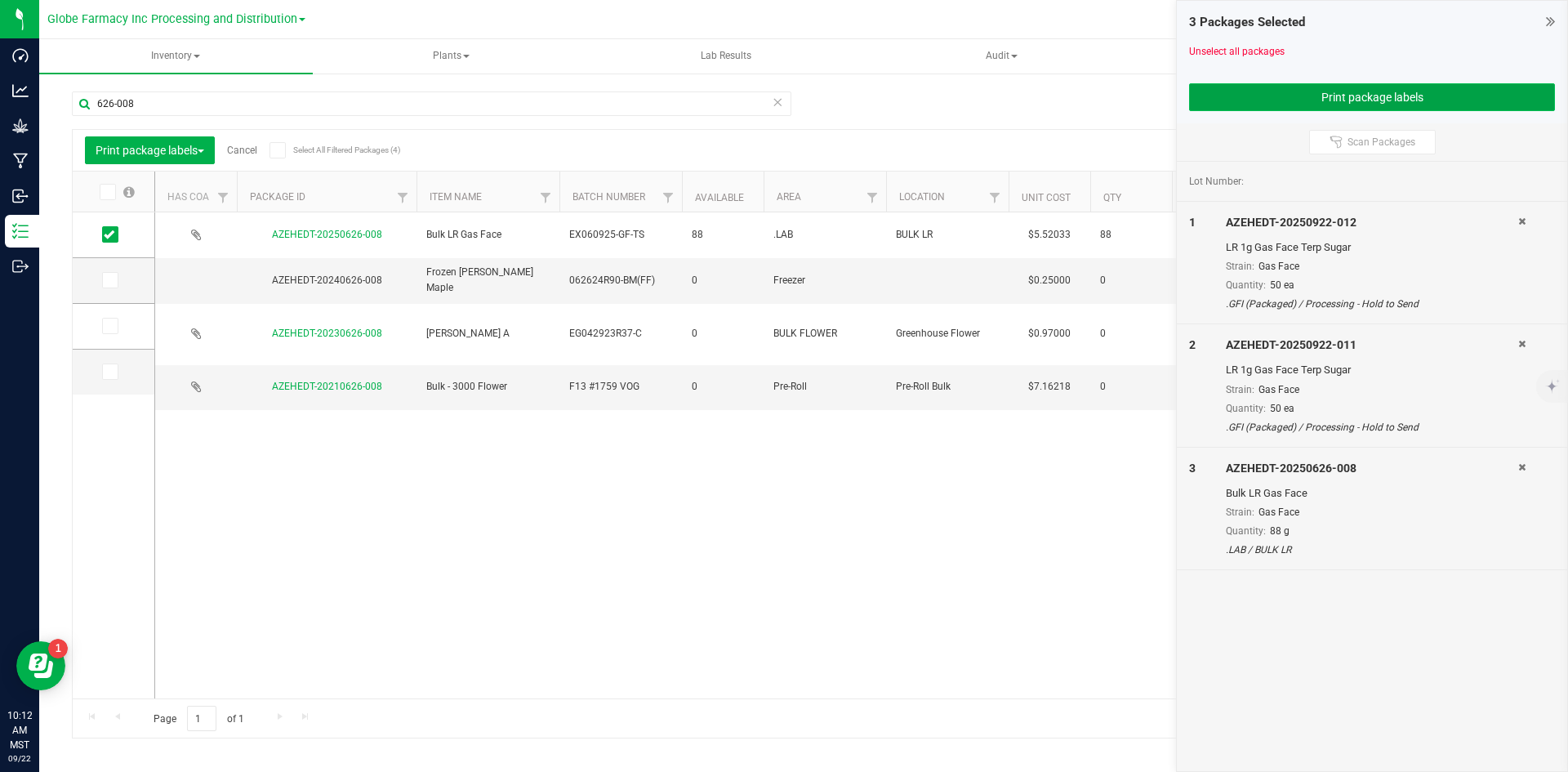
click at [1287, 104] on button "Print package labels" at bounding box center [1372, 98] width 366 height 28
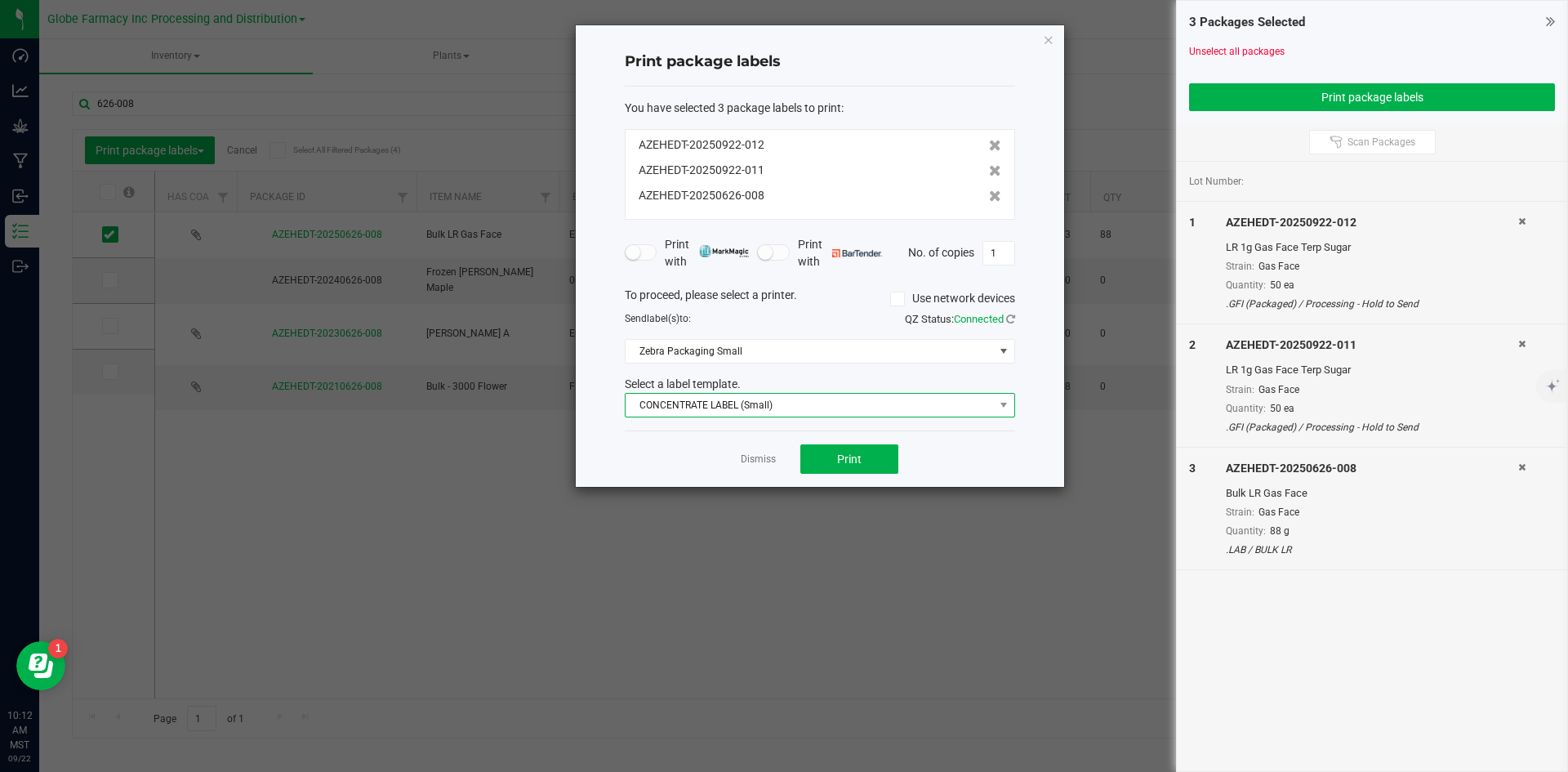
click at [752, 405] on span "CONCENTRATE LABEL (Small)" at bounding box center [809, 405] width 368 height 23
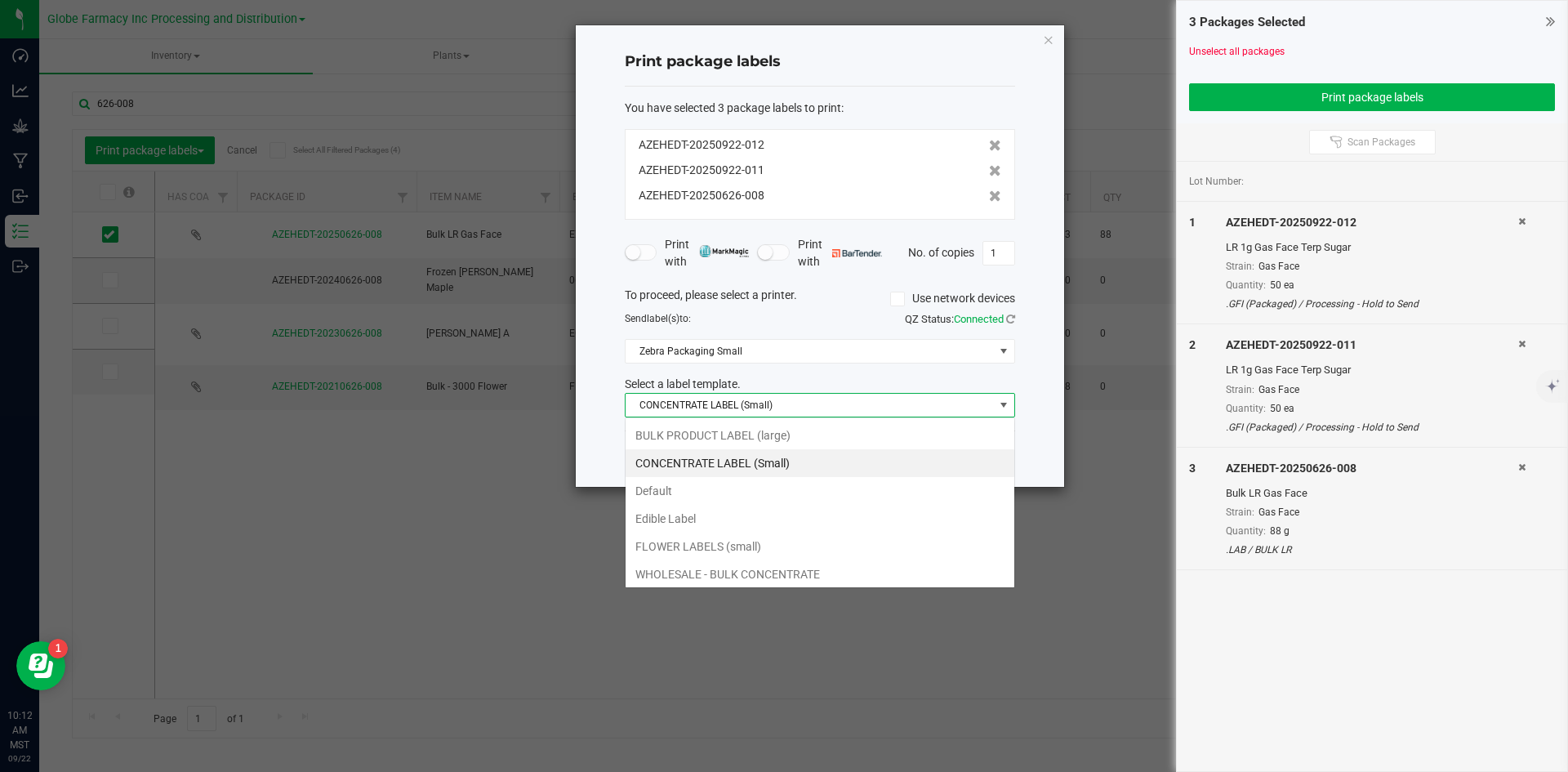
scroll to position [25, 390]
click at [714, 426] on li "BULK PRODUCT LABEL (large)" at bounding box center [820, 435] width 389 height 28
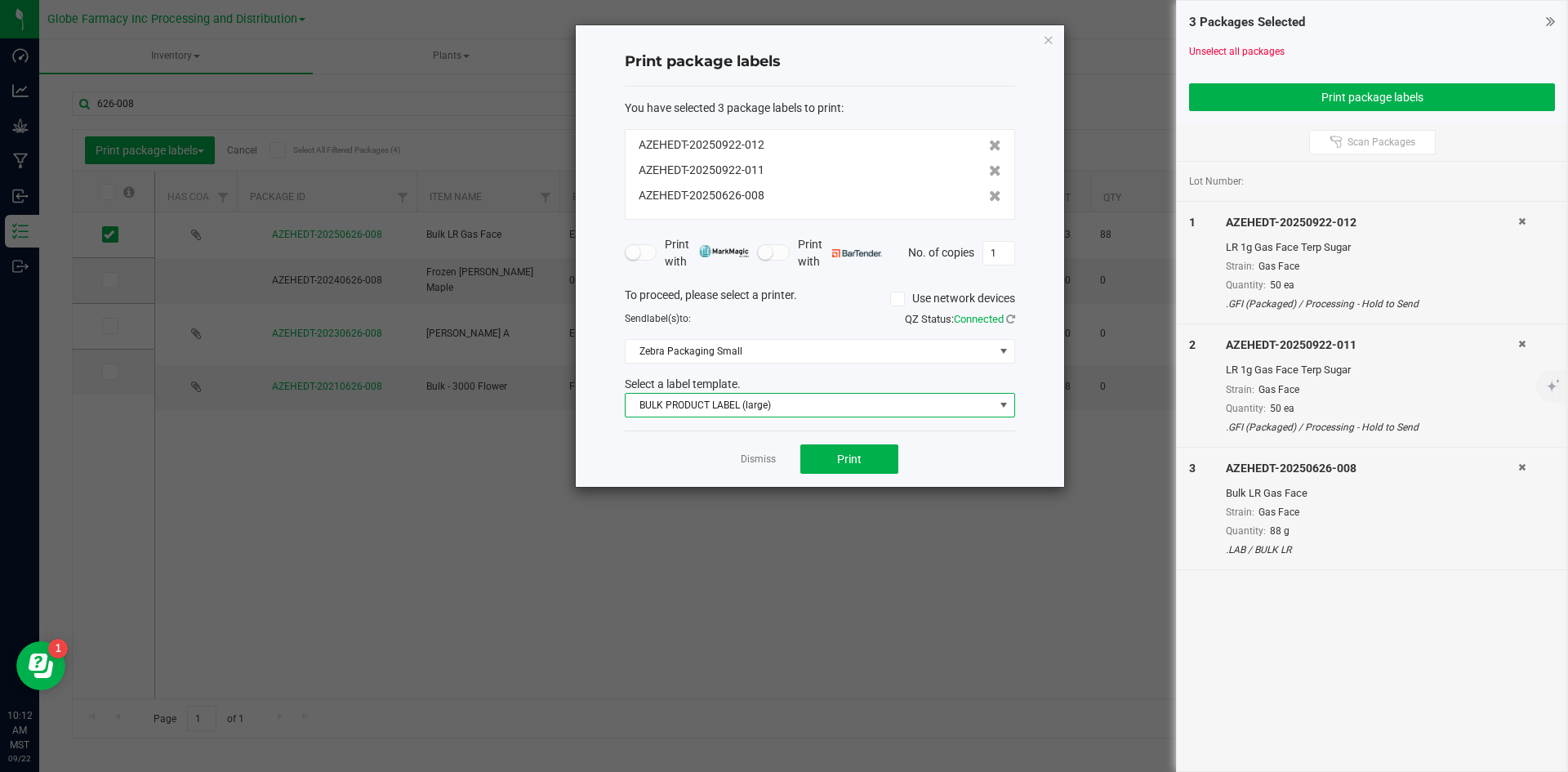
click at [711, 337] on div "To proceed, please select a printer. Use network devices Send label(s) to: QZ S…" at bounding box center [820, 353] width 390 height 132
click at [711, 357] on span "Zebra Packaging Small" at bounding box center [809, 351] width 368 height 23
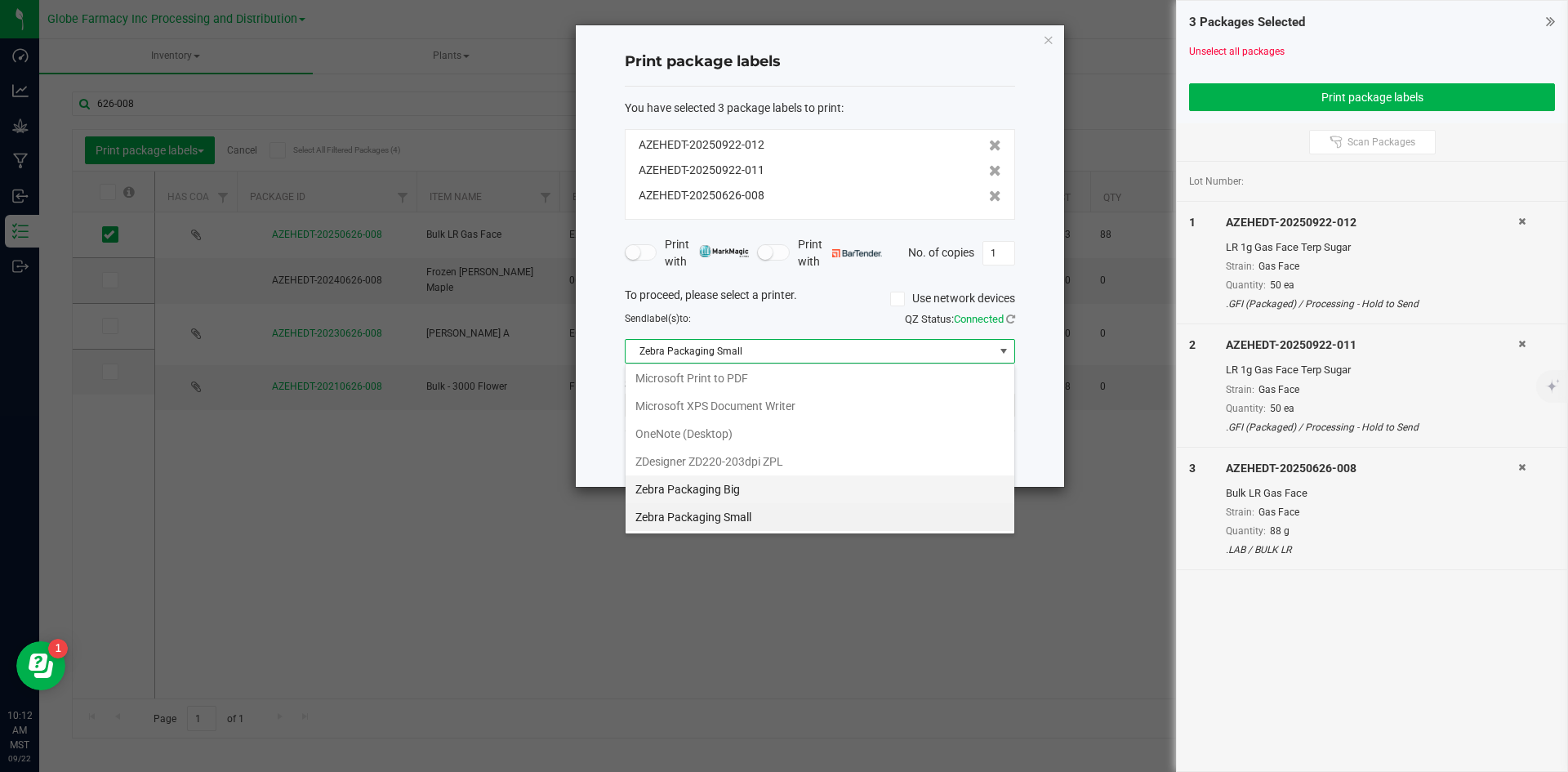
click at [708, 484] on Big "Zebra Packaging Big" at bounding box center [820, 489] width 389 height 28
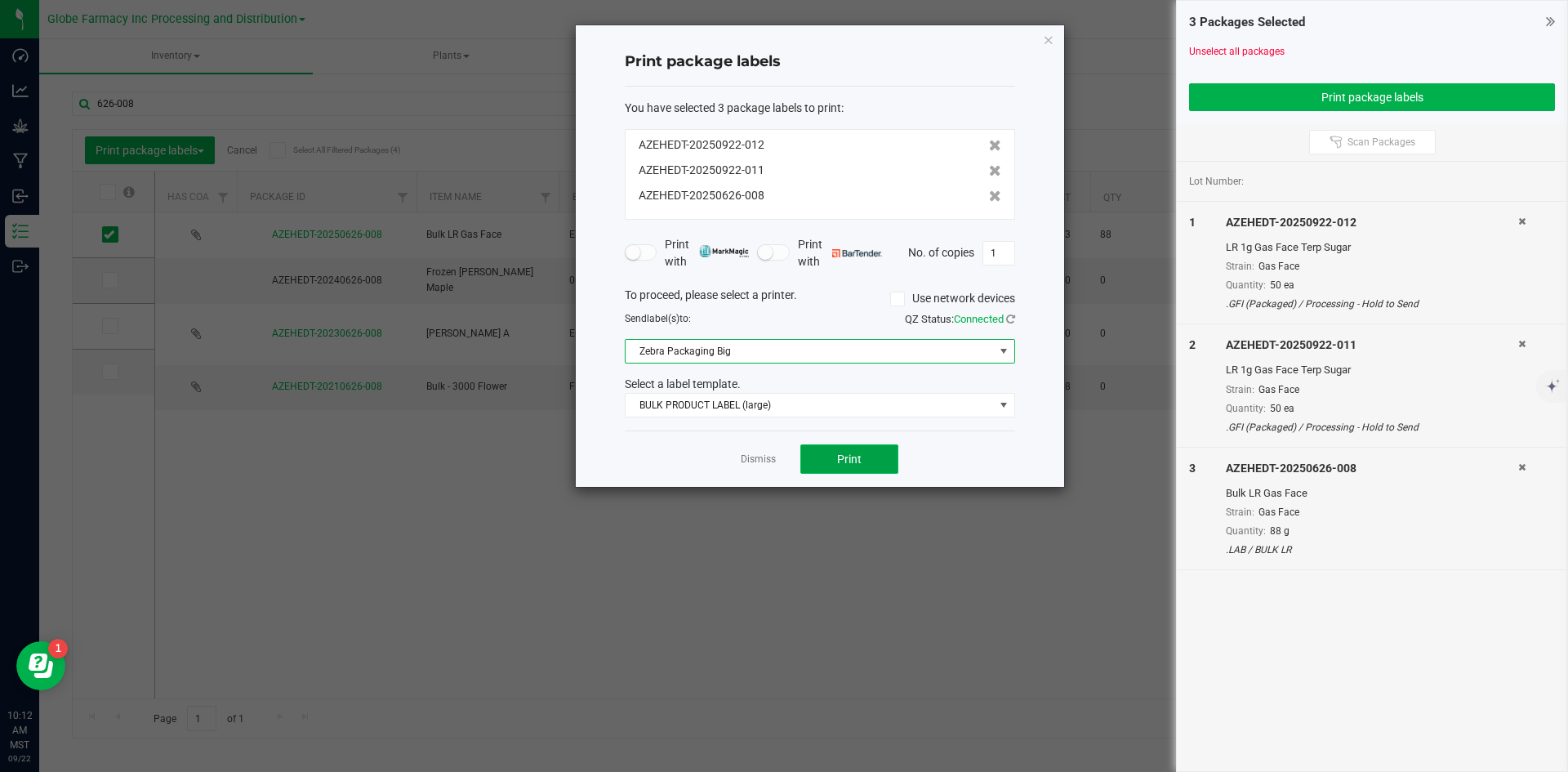
click at [841, 460] on span "Print" at bounding box center [850, 458] width 25 height 13
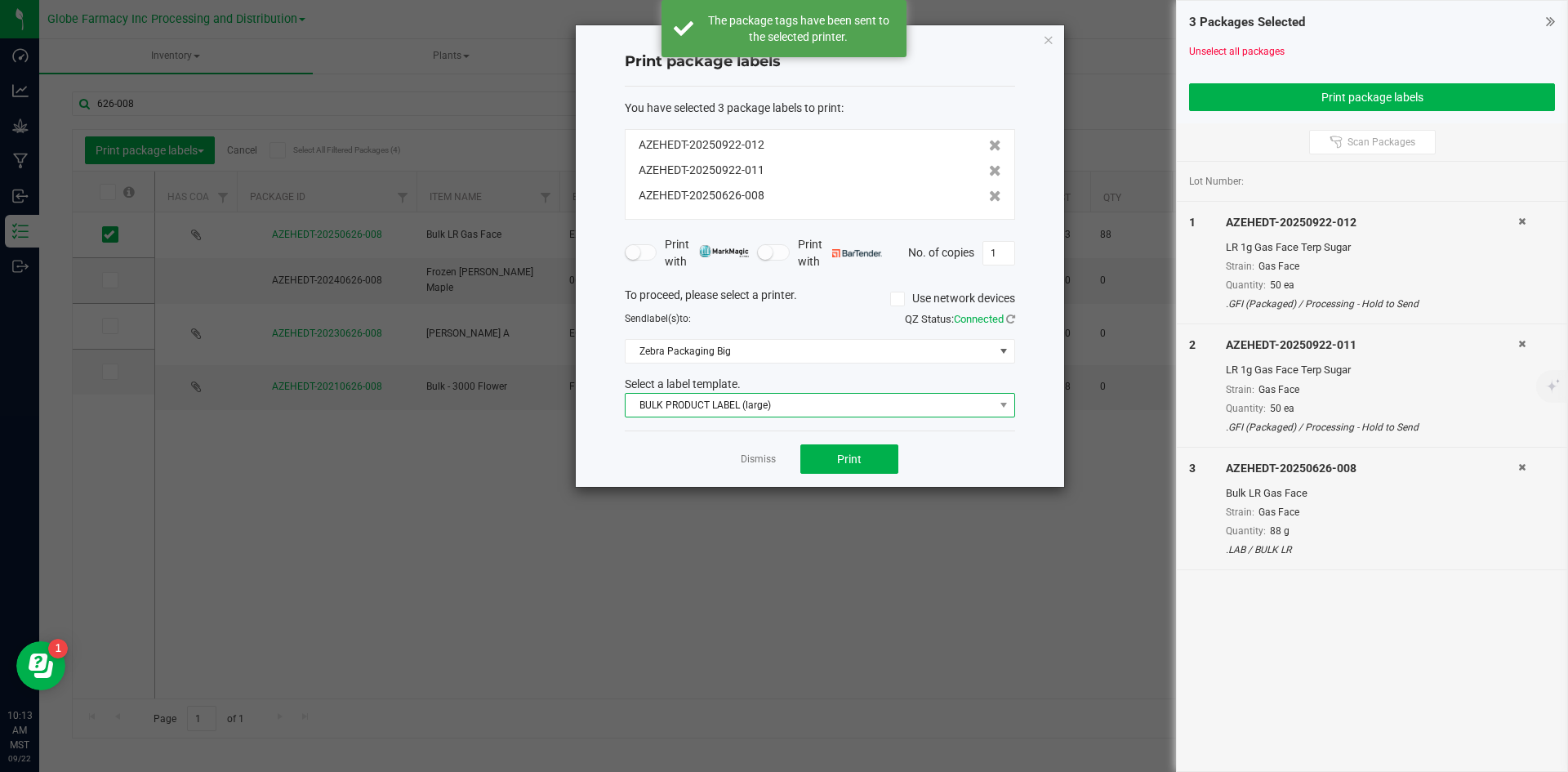
click at [762, 406] on span "BULK PRODUCT LABEL (large)" at bounding box center [809, 405] width 368 height 23
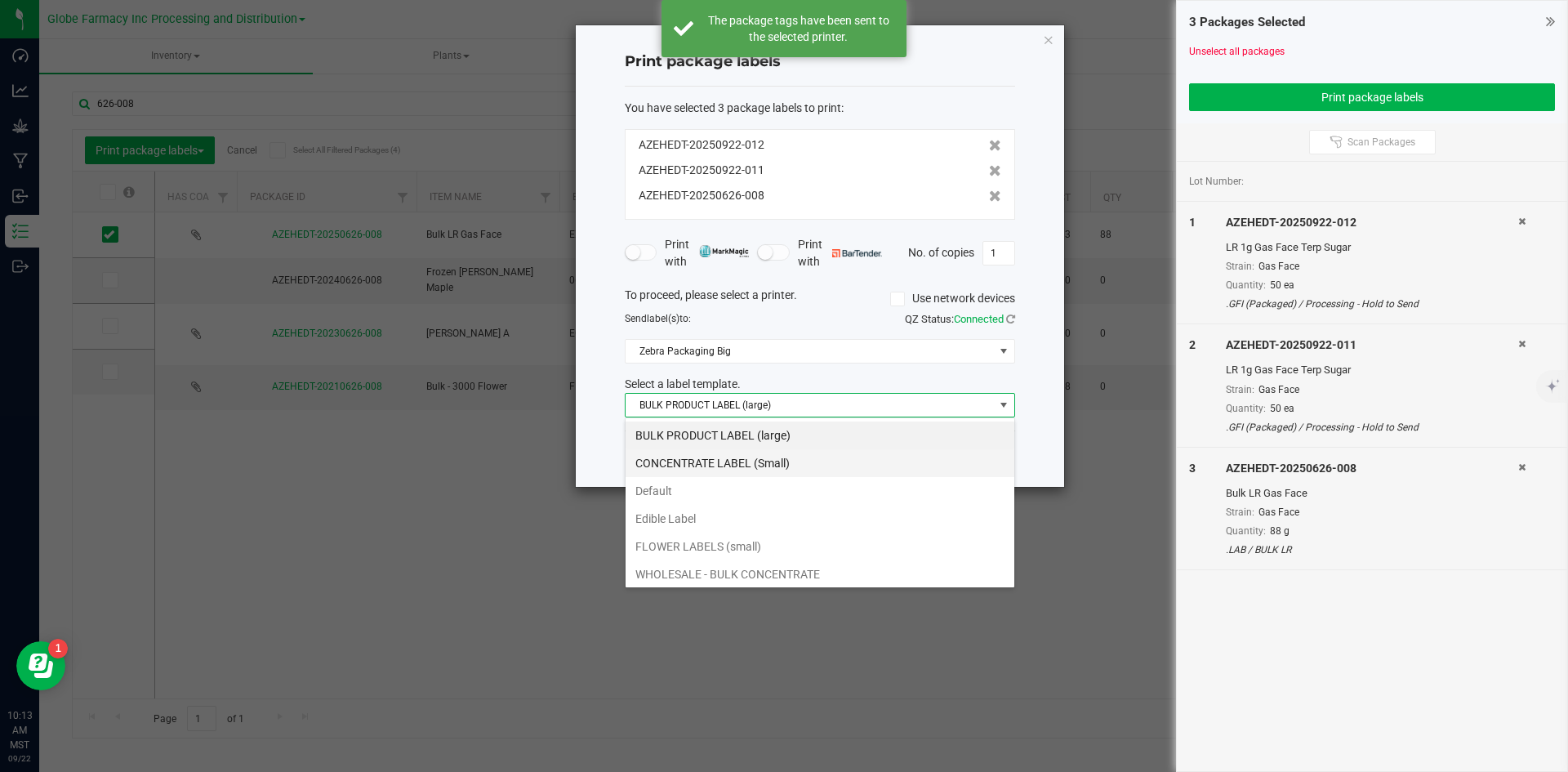
click at [753, 463] on li "CONCENTRATE LABEL (Small)" at bounding box center [820, 463] width 389 height 28
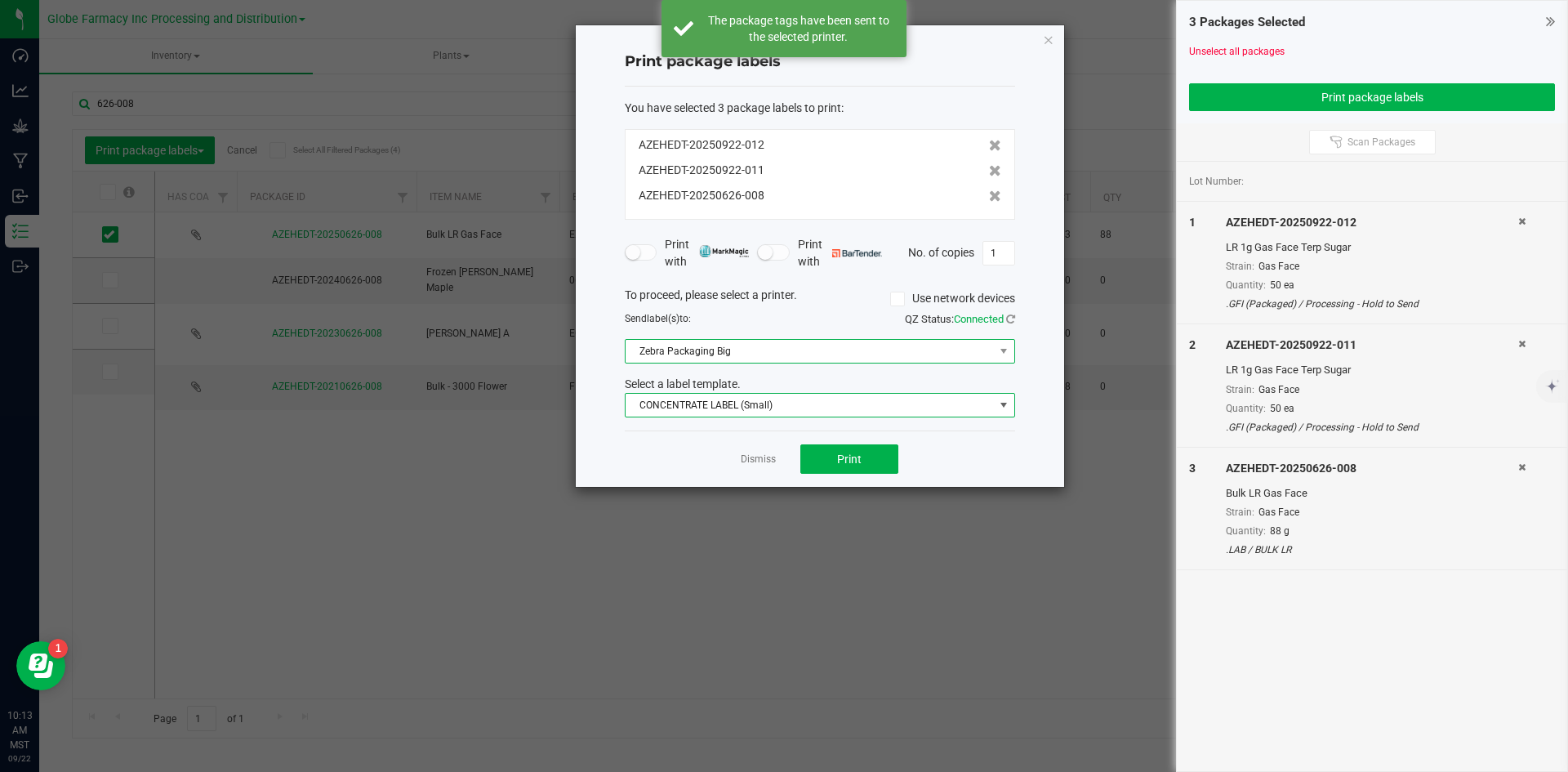
click at [764, 361] on span "Zebra Packaging Big" at bounding box center [809, 351] width 368 height 23
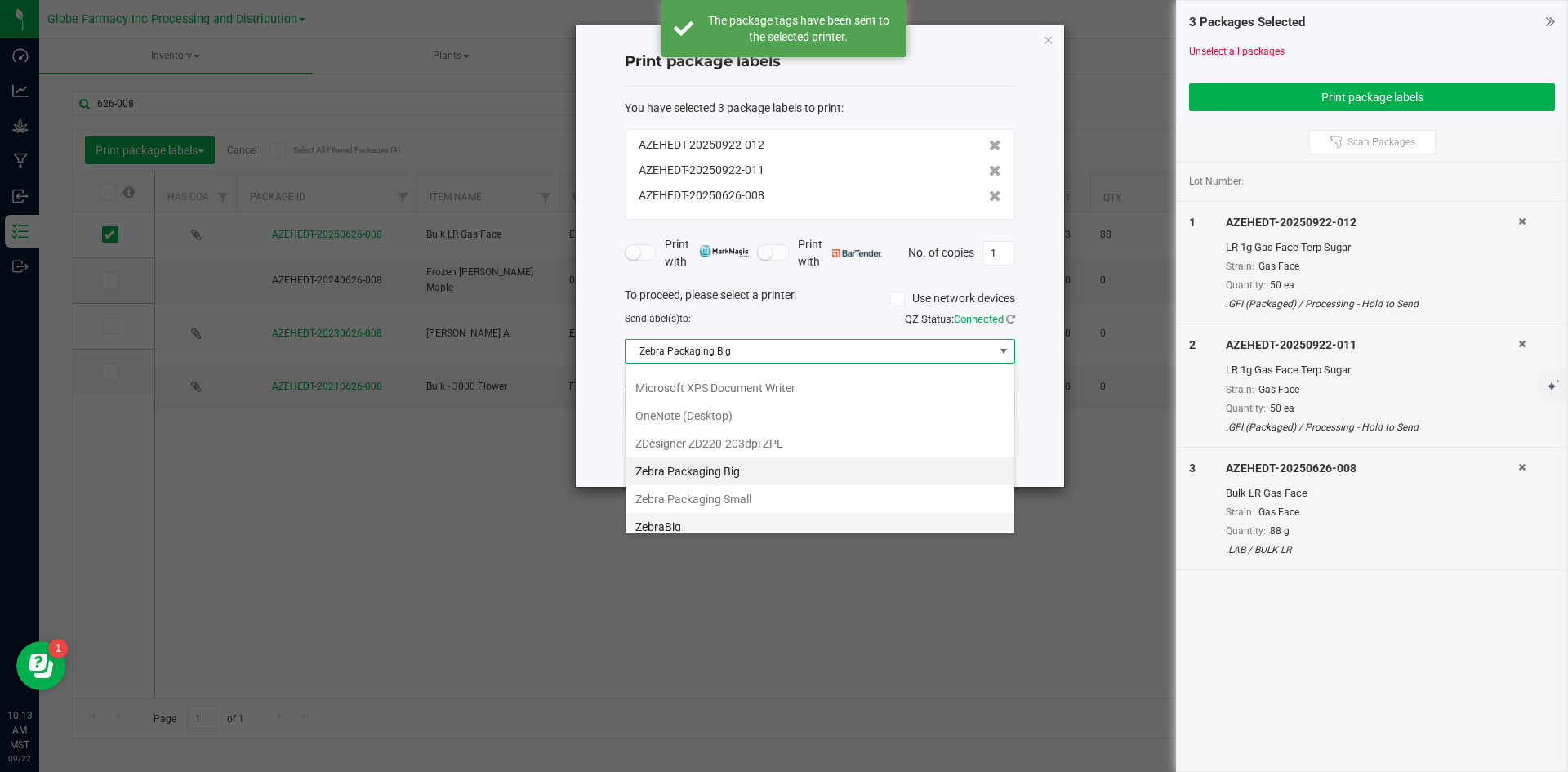
scroll to position [198, 0]
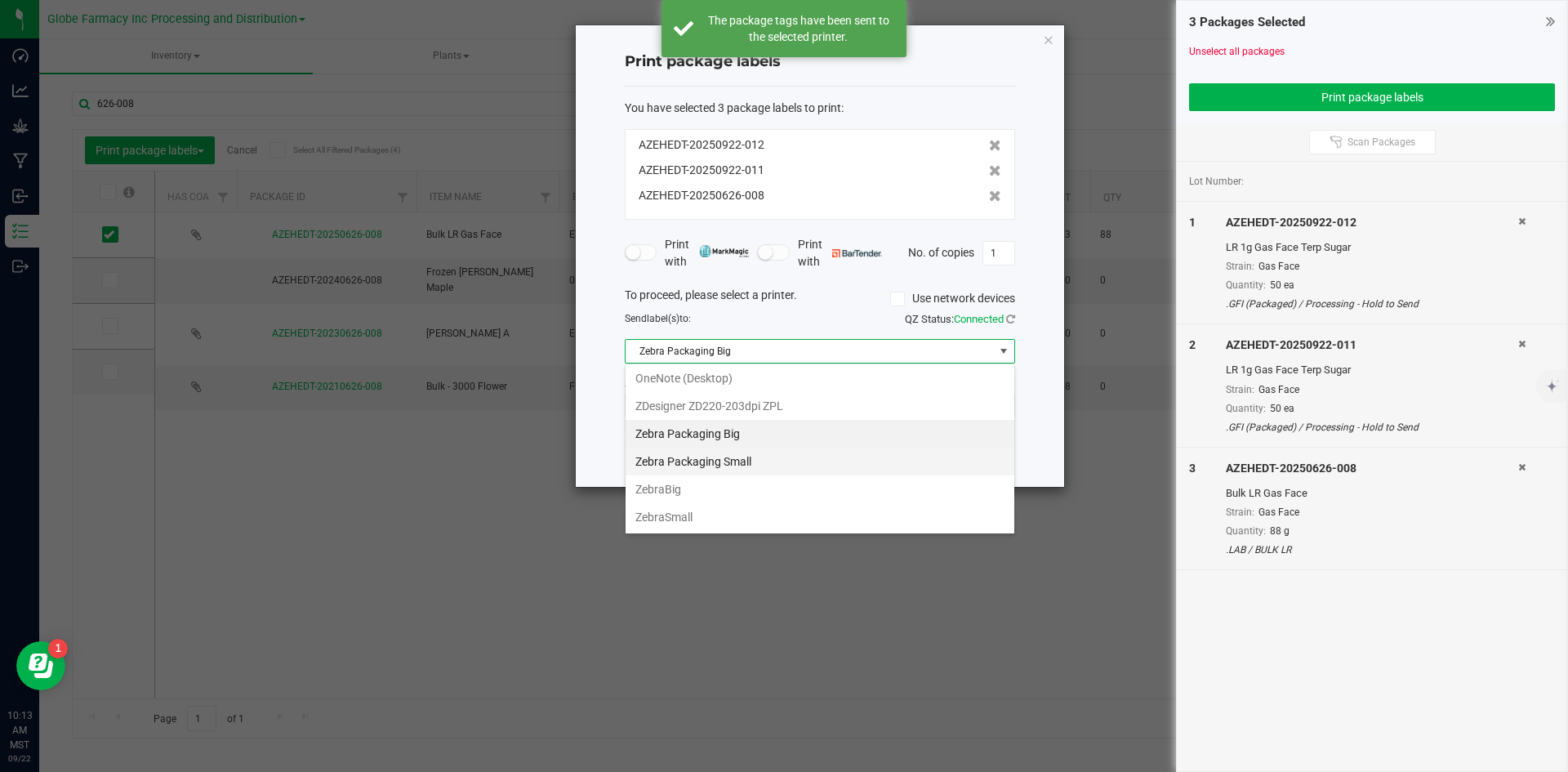
click at [770, 455] on Small "Zebra Packaging Small" at bounding box center [820, 462] width 389 height 28
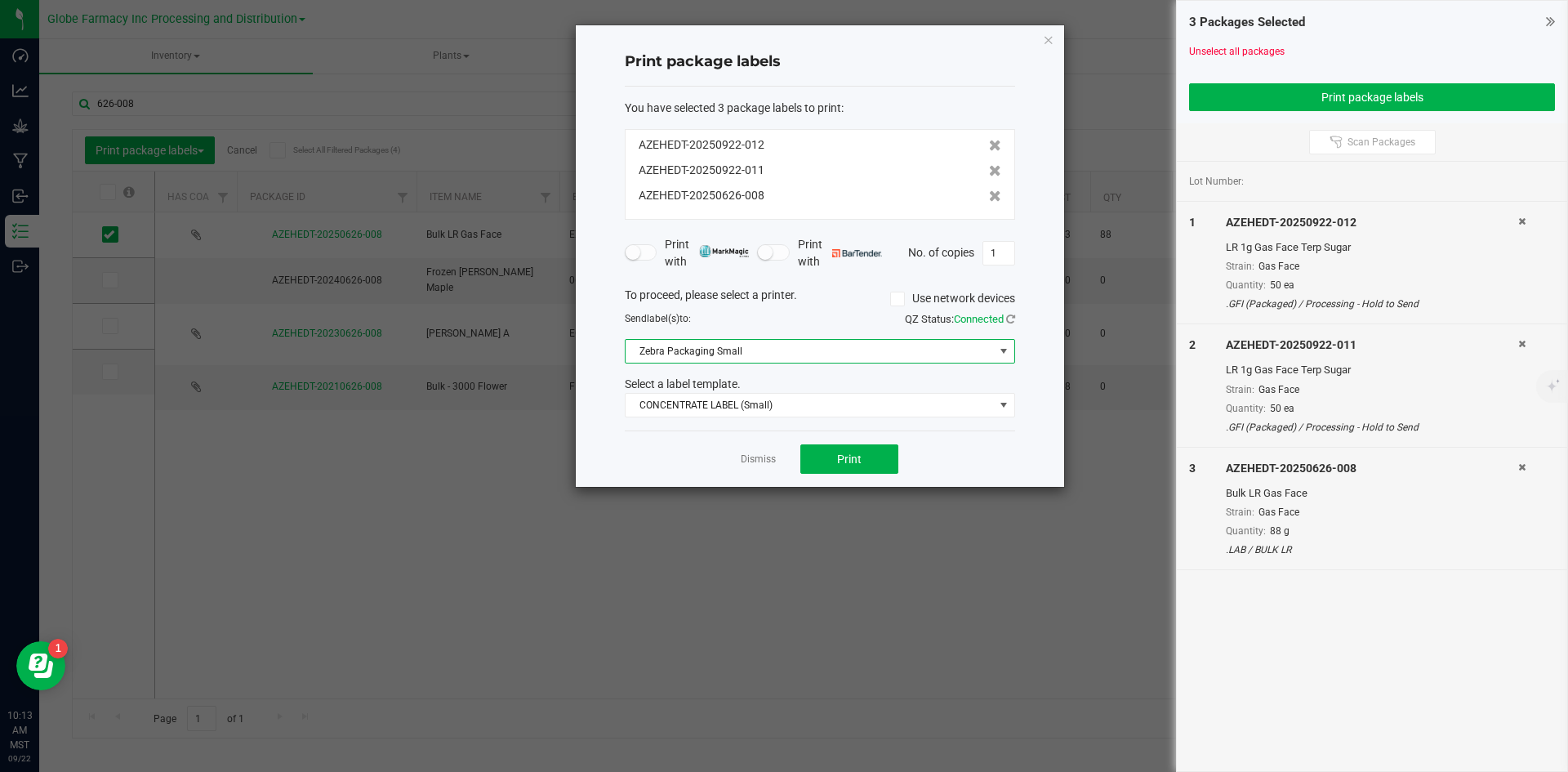
click at [1519, 466] on icon at bounding box center [1521, 467] width 7 height 10
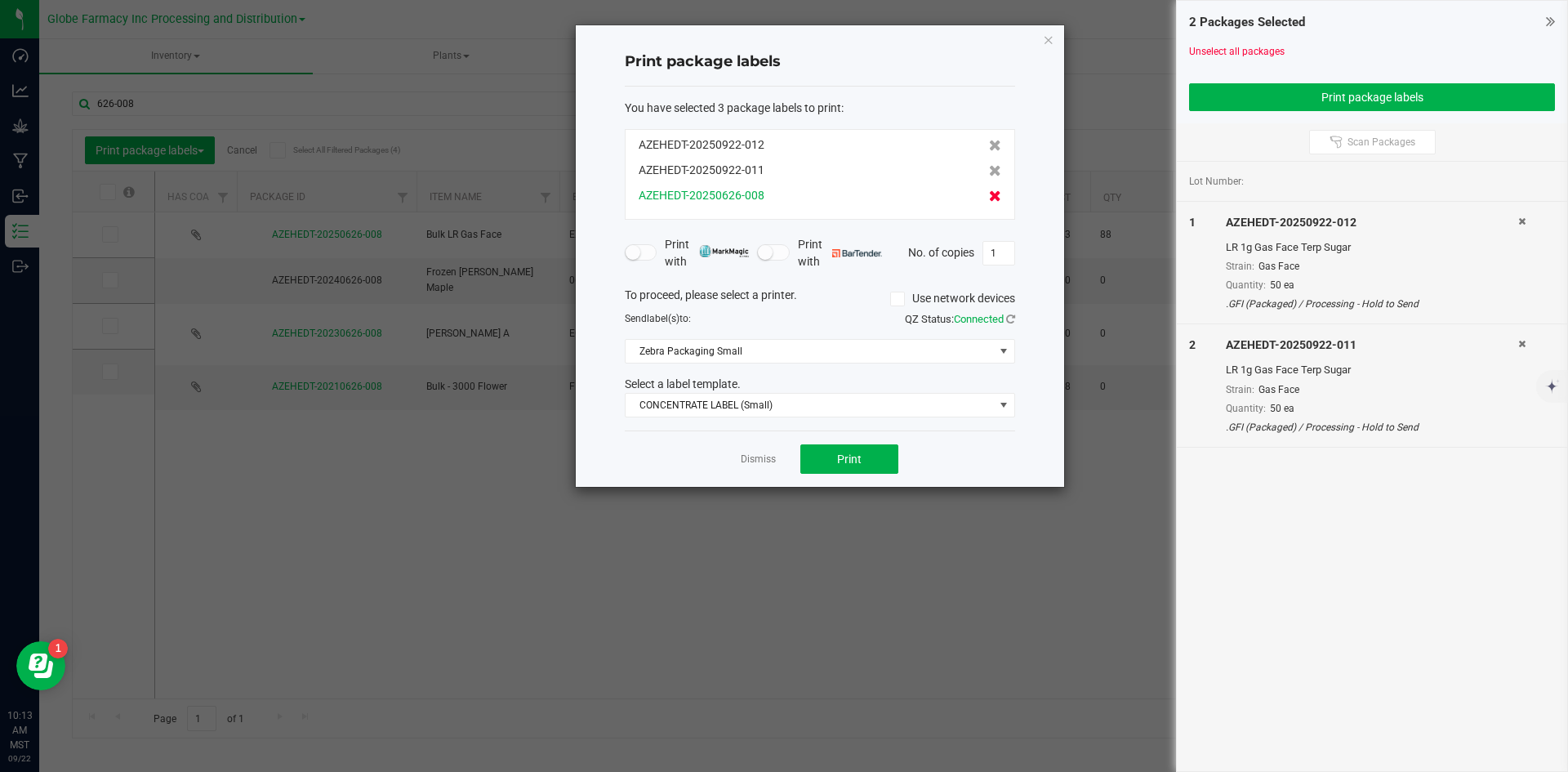
click at [989, 199] on icon at bounding box center [995, 195] width 12 height 11
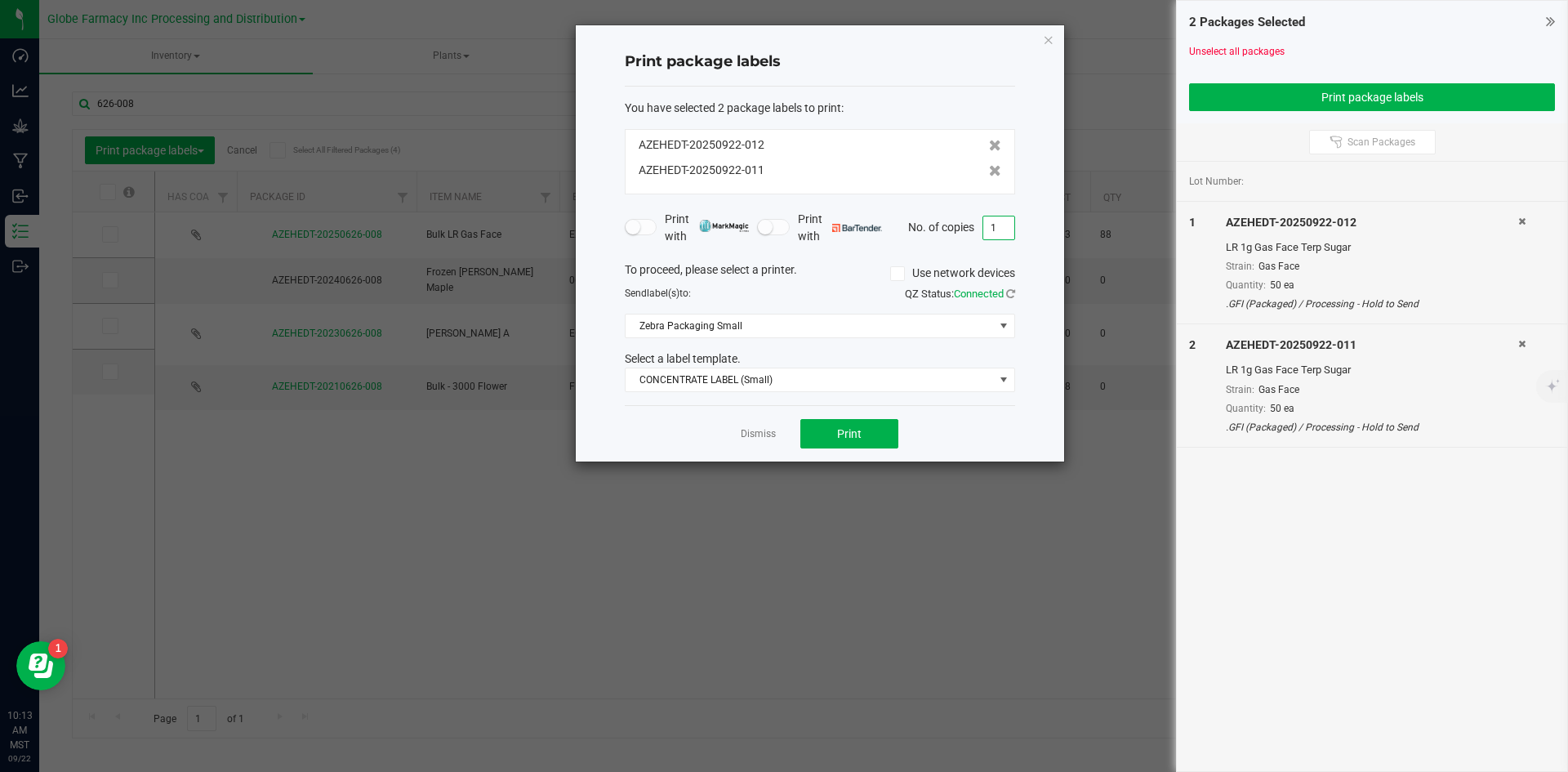
click at [994, 222] on input "1" at bounding box center [998, 228] width 31 height 23
type input "50"
click at [855, 423] on button "Print" at bounding box center [849, 433] width 98 height 29
click at [746, 435] on link "Dismiss" at bounding box center [758, 434] width 35 height 14
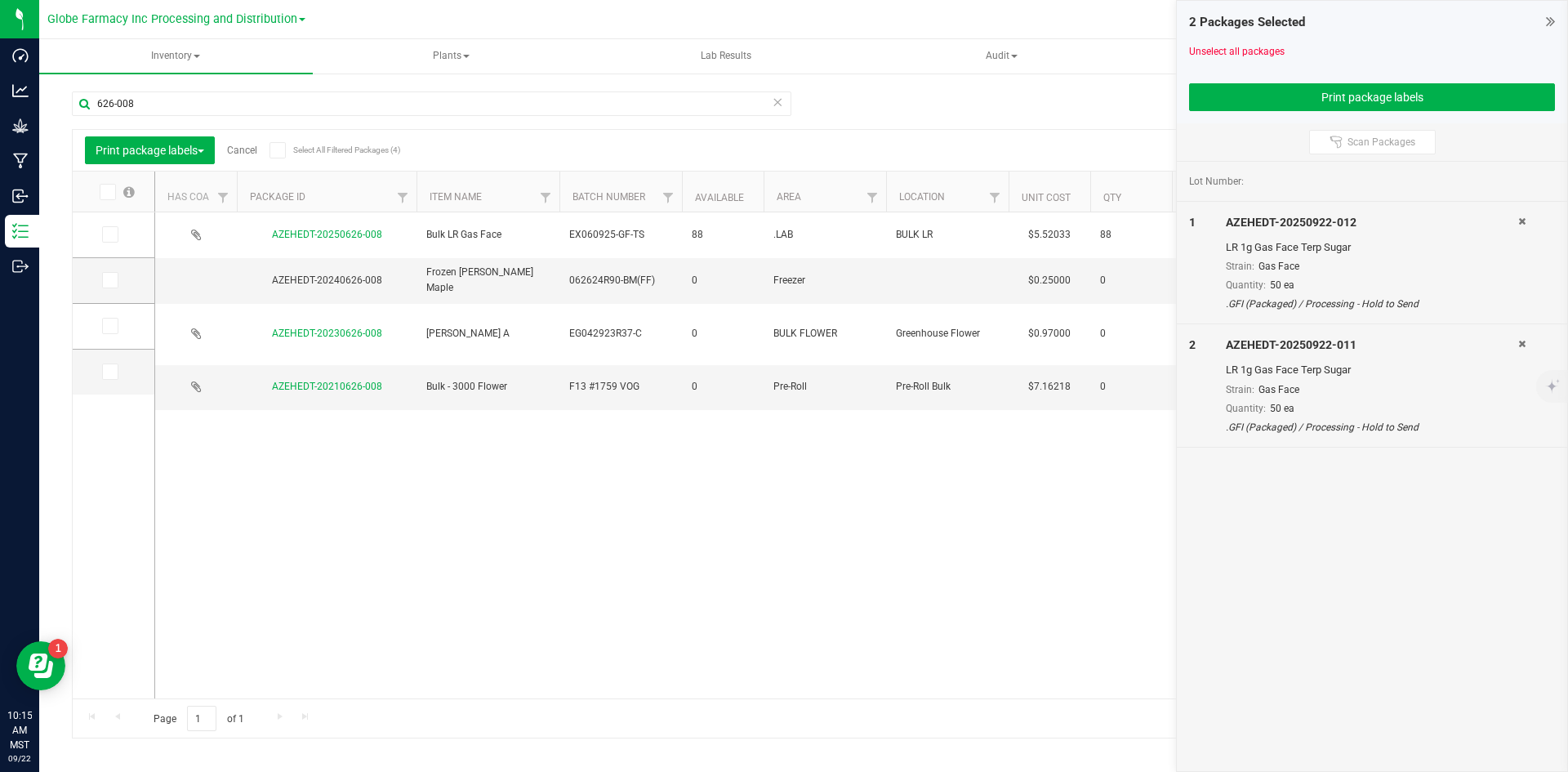
click at [251, 144] on link "Cancel" at bounding box center [242, 149] width 30 height 11
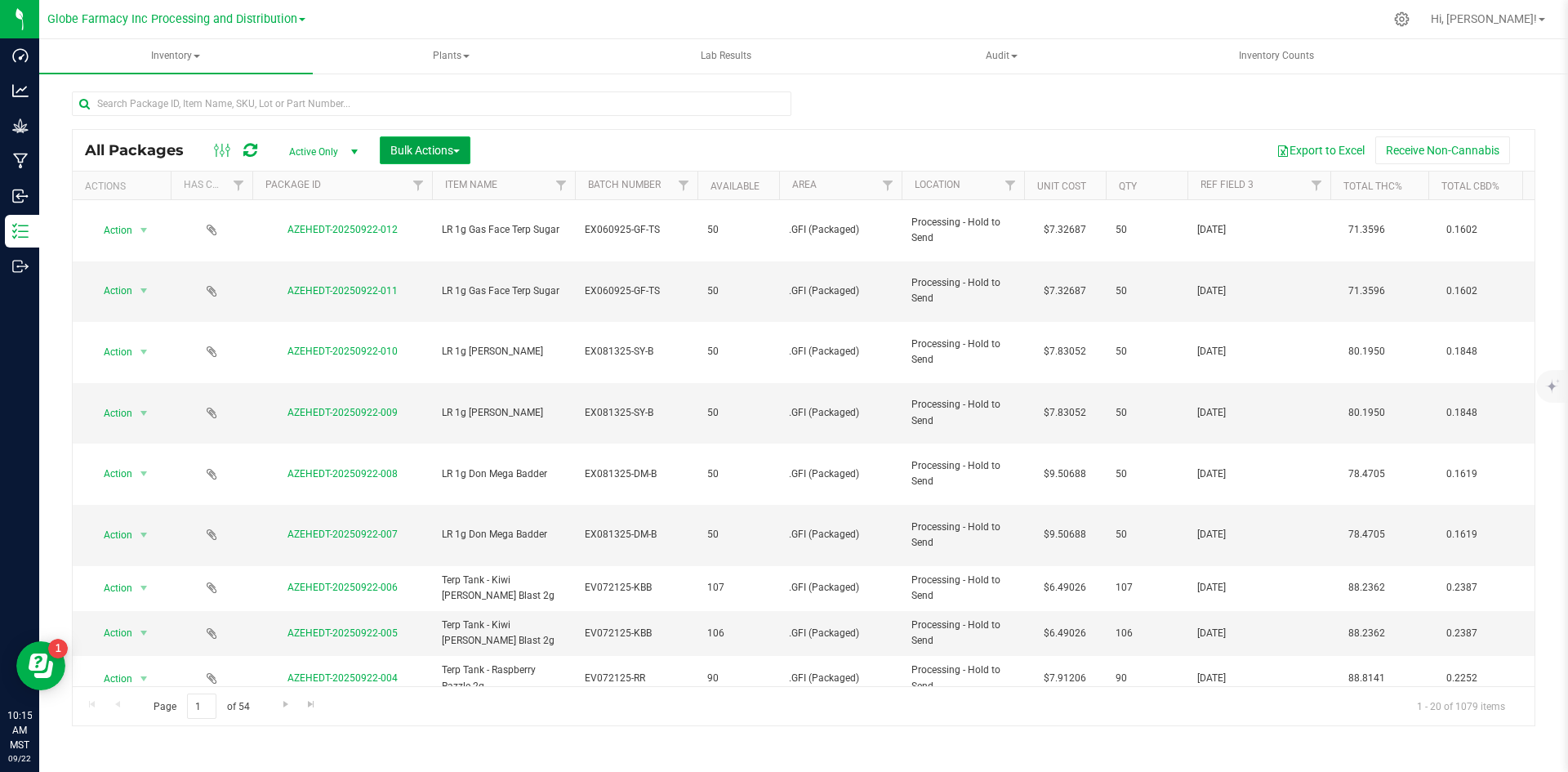
click at [395, 145] on span "Bulk Actions" at bounding box center [425, 149] width 69 height 13
click at [393, 185] on span "Add to manufacturing run" at bounding box center [451, 186] width 123 height 13
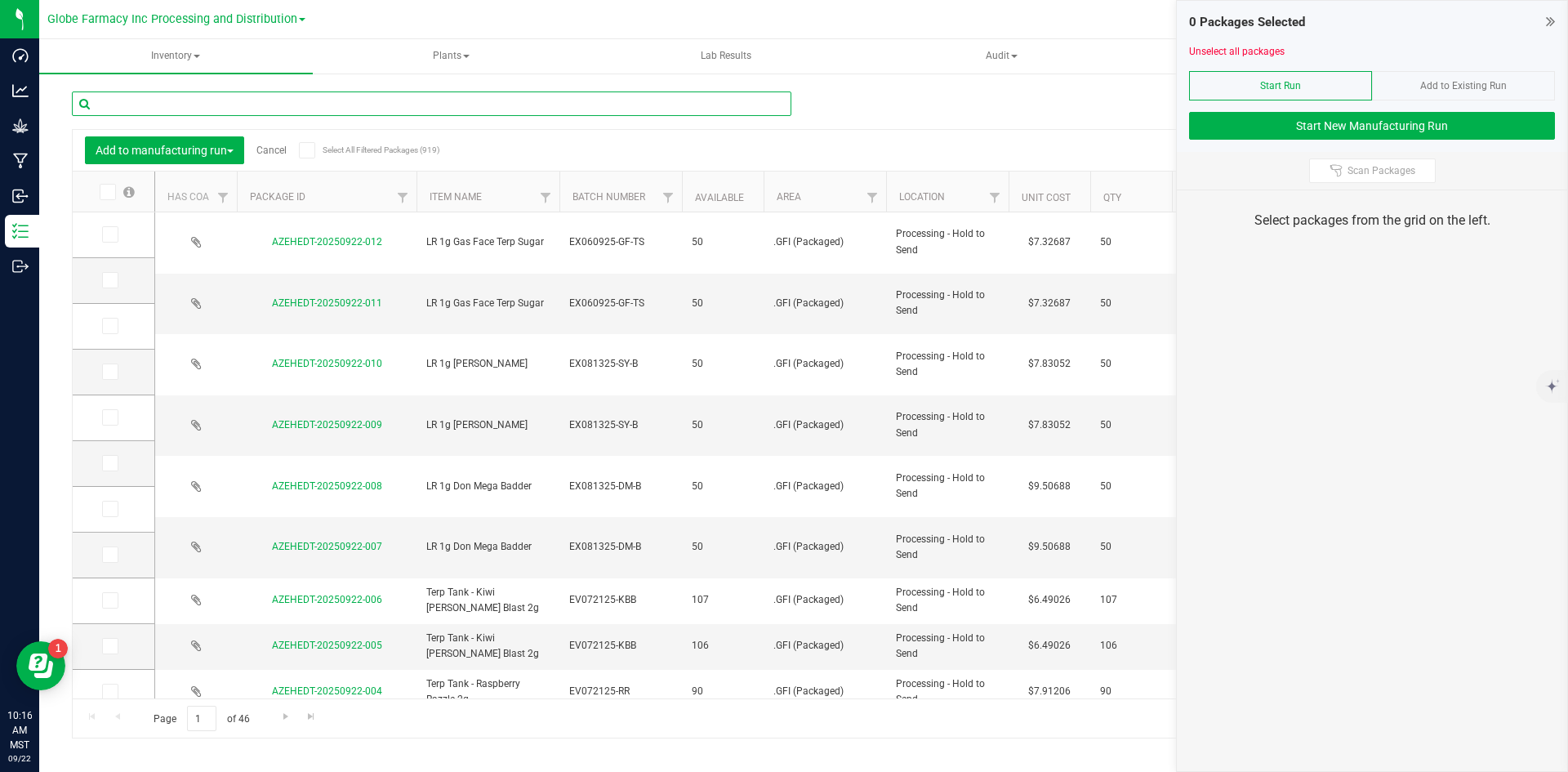
click at [314, 111] on input "text" at bounding box center [432, 104] width 719 height 25
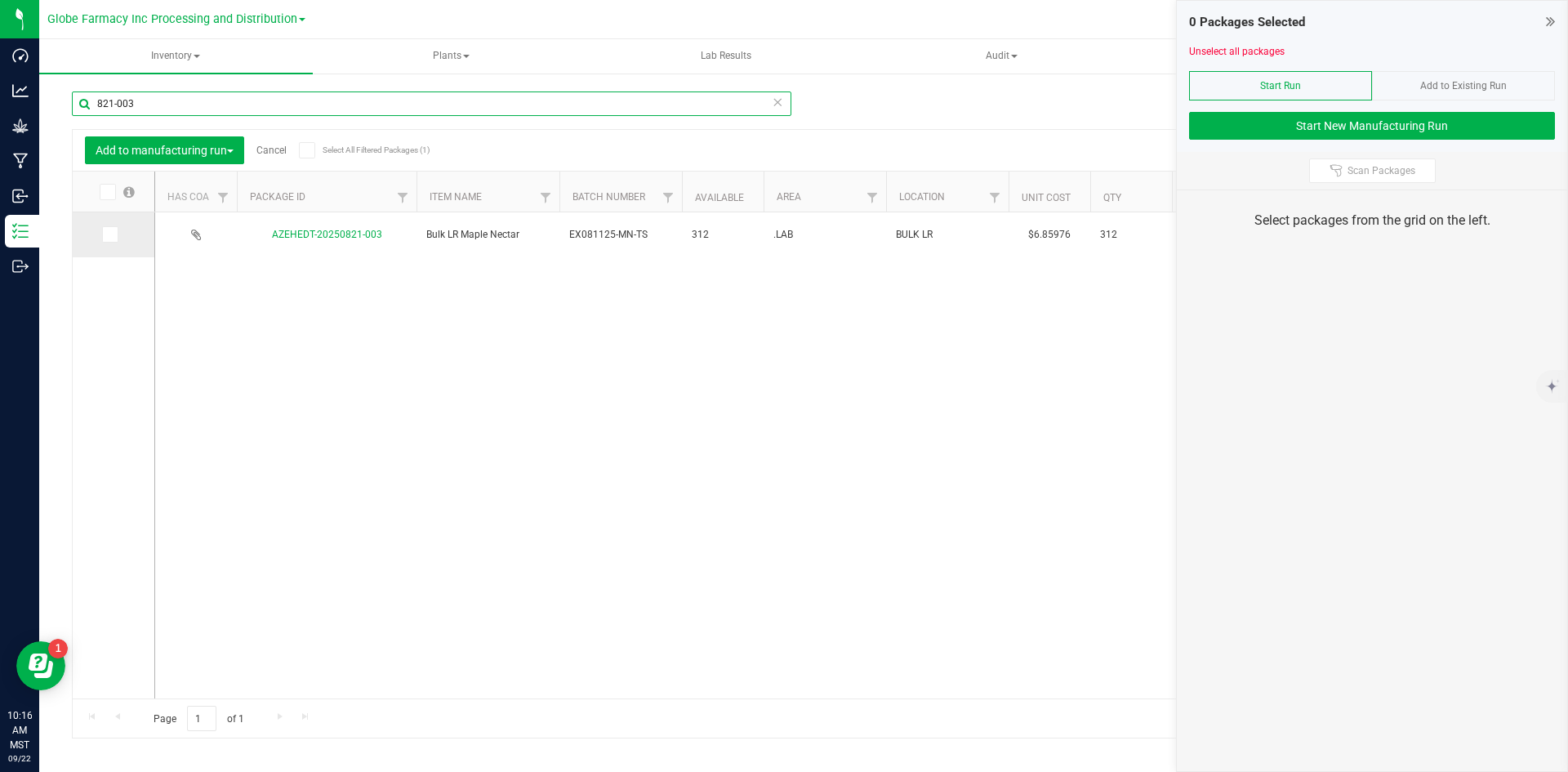
type input "821-003"
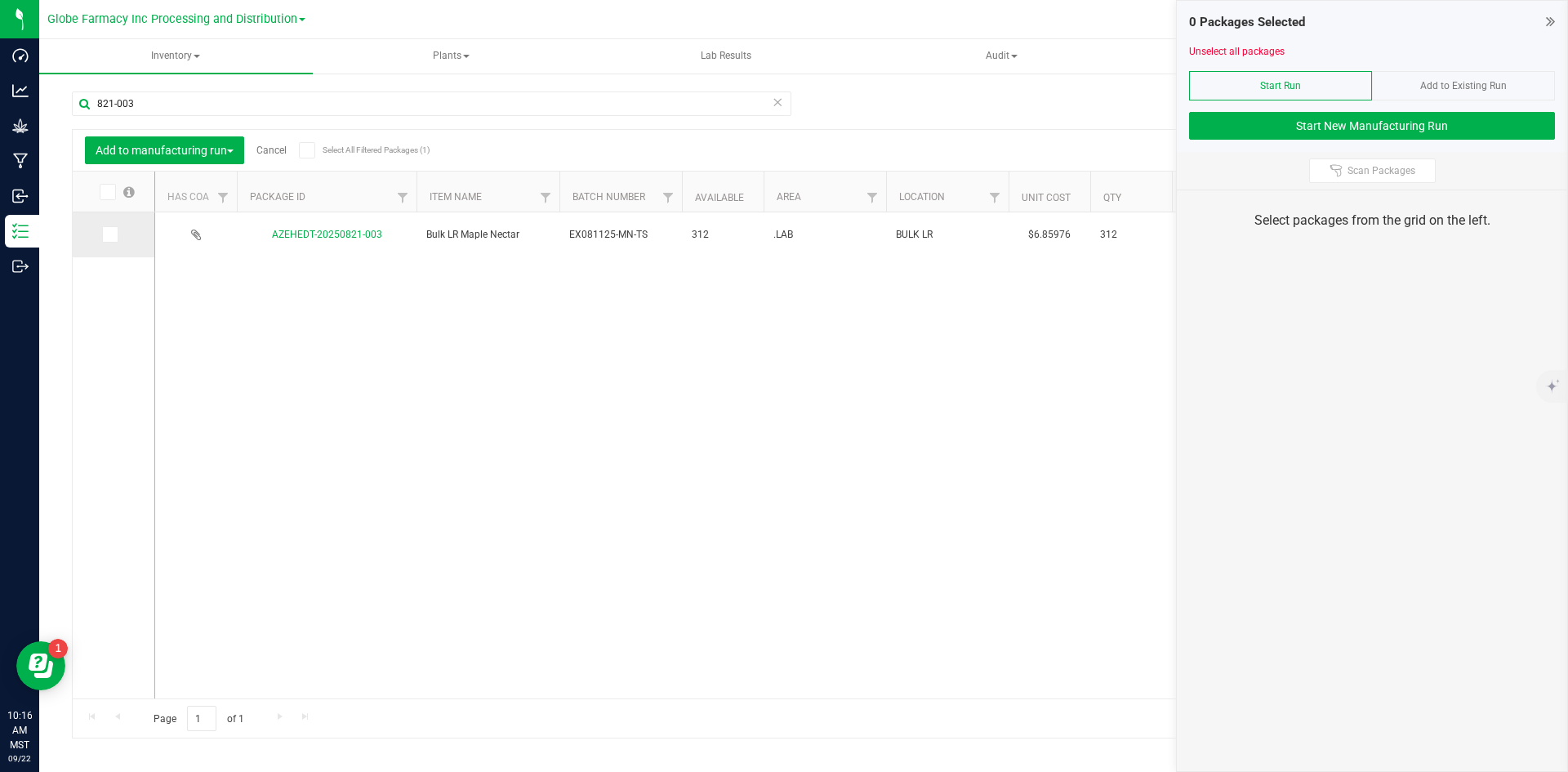
click at [106, 235] on icon at bounding box center [109, 235] width 11 height 0
click at [0, 0] on input "checkbox" at bounding box center [0, 0] width 0 height 0
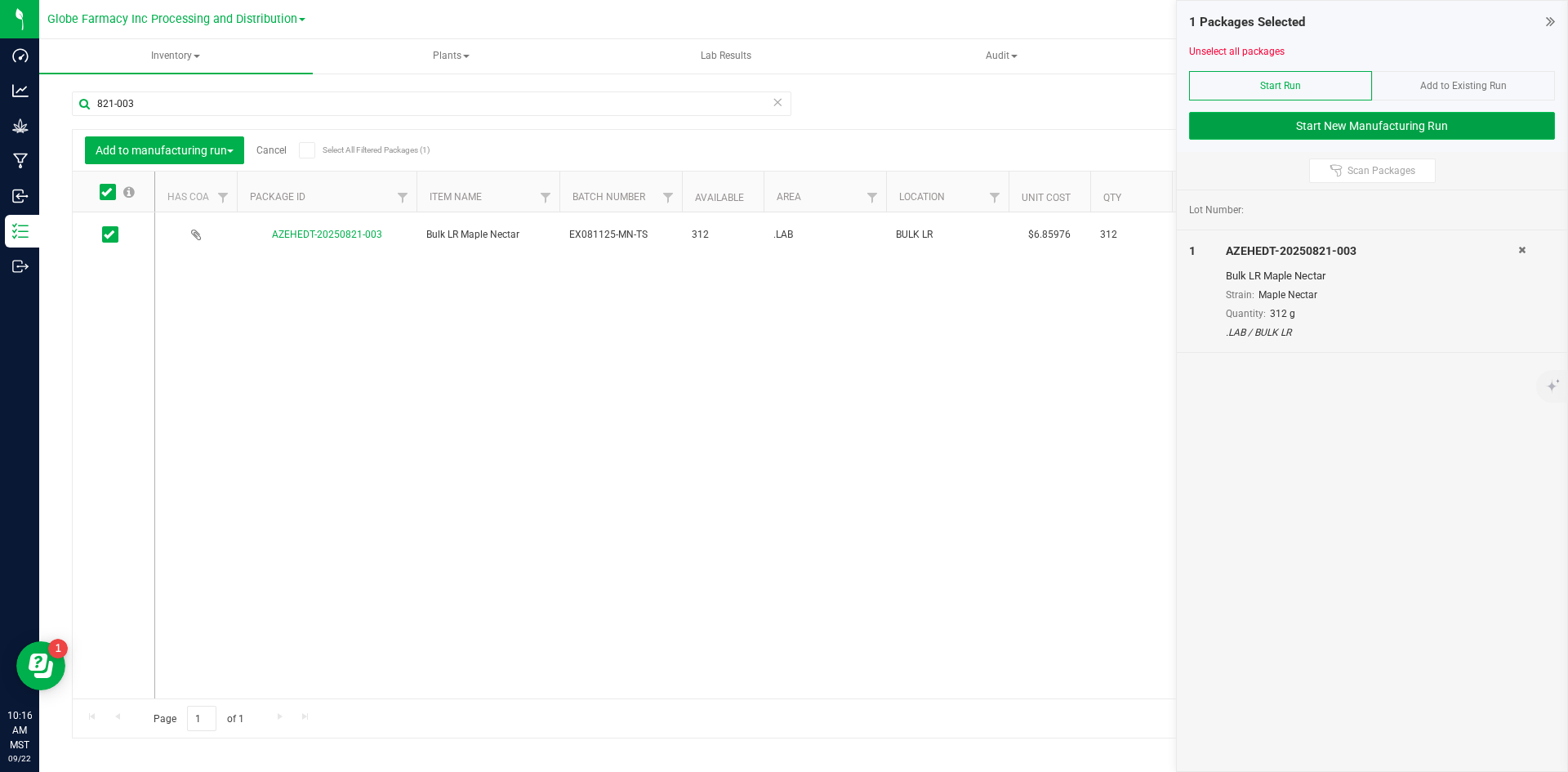
click at [1244, 127] on button "Start New Manufacturing Run" at bounding box center [1372, 126] width 366 height 28
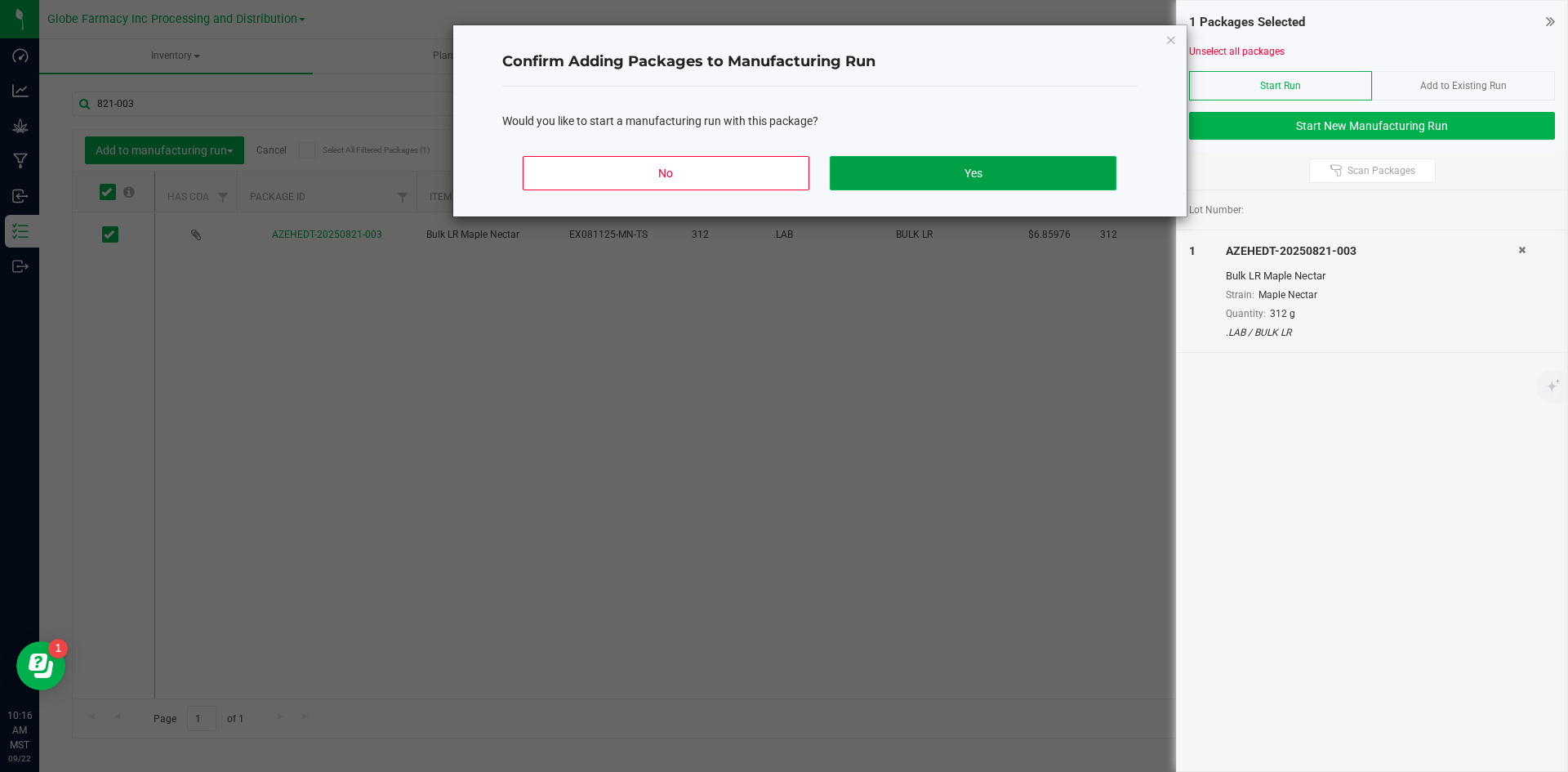
click at [899, 169] on button "Yes" at bounding box center [973, 172] width 286 height 34
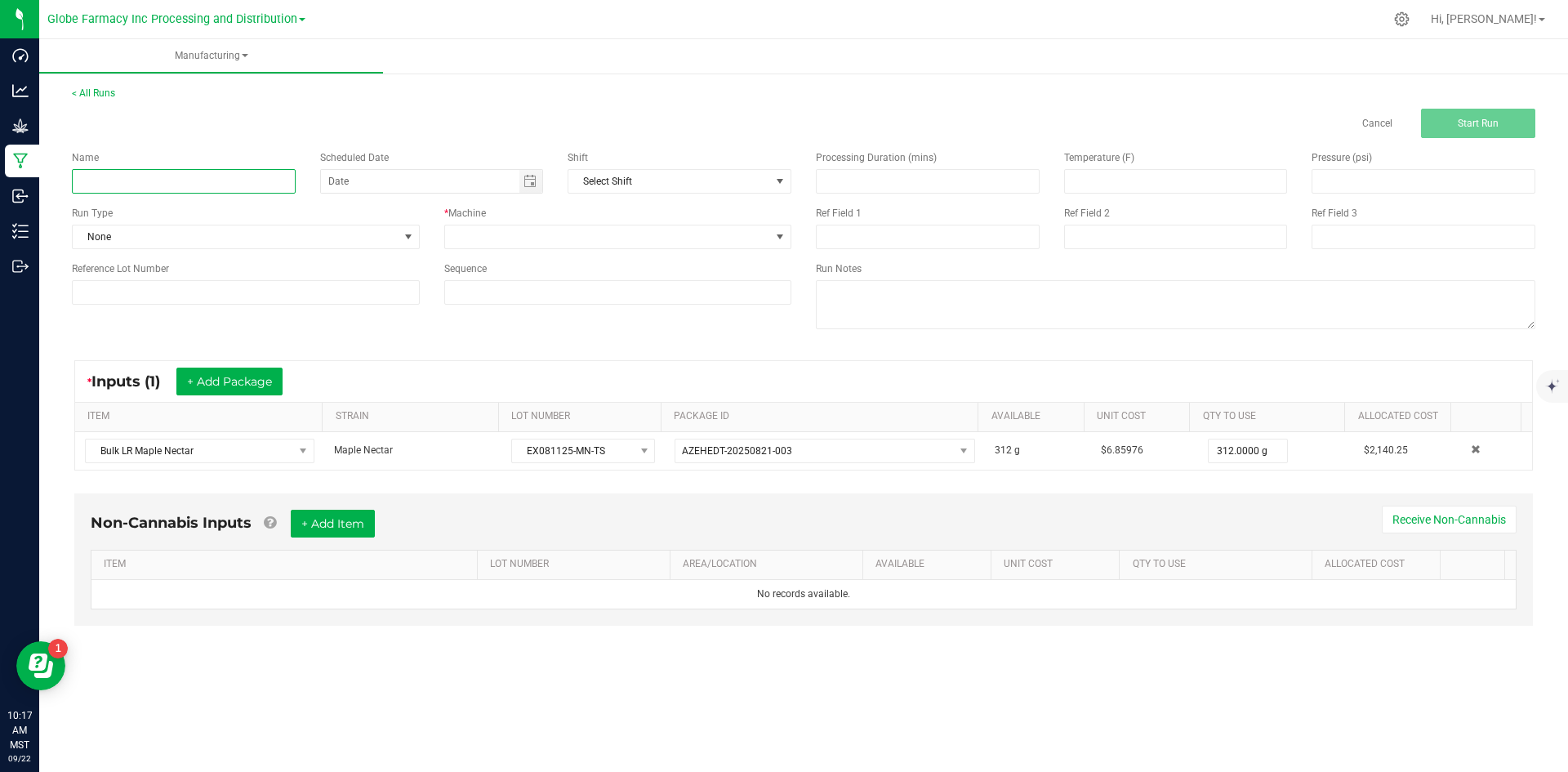
click at [150, 173] on input at bounding box center [184, 181] width 223 height 25
type input "LR MAPLE NECTAR TERP SUGAR 1G"
click at [521, 226] on span at bounding box center [608, 237] width 326 height 23
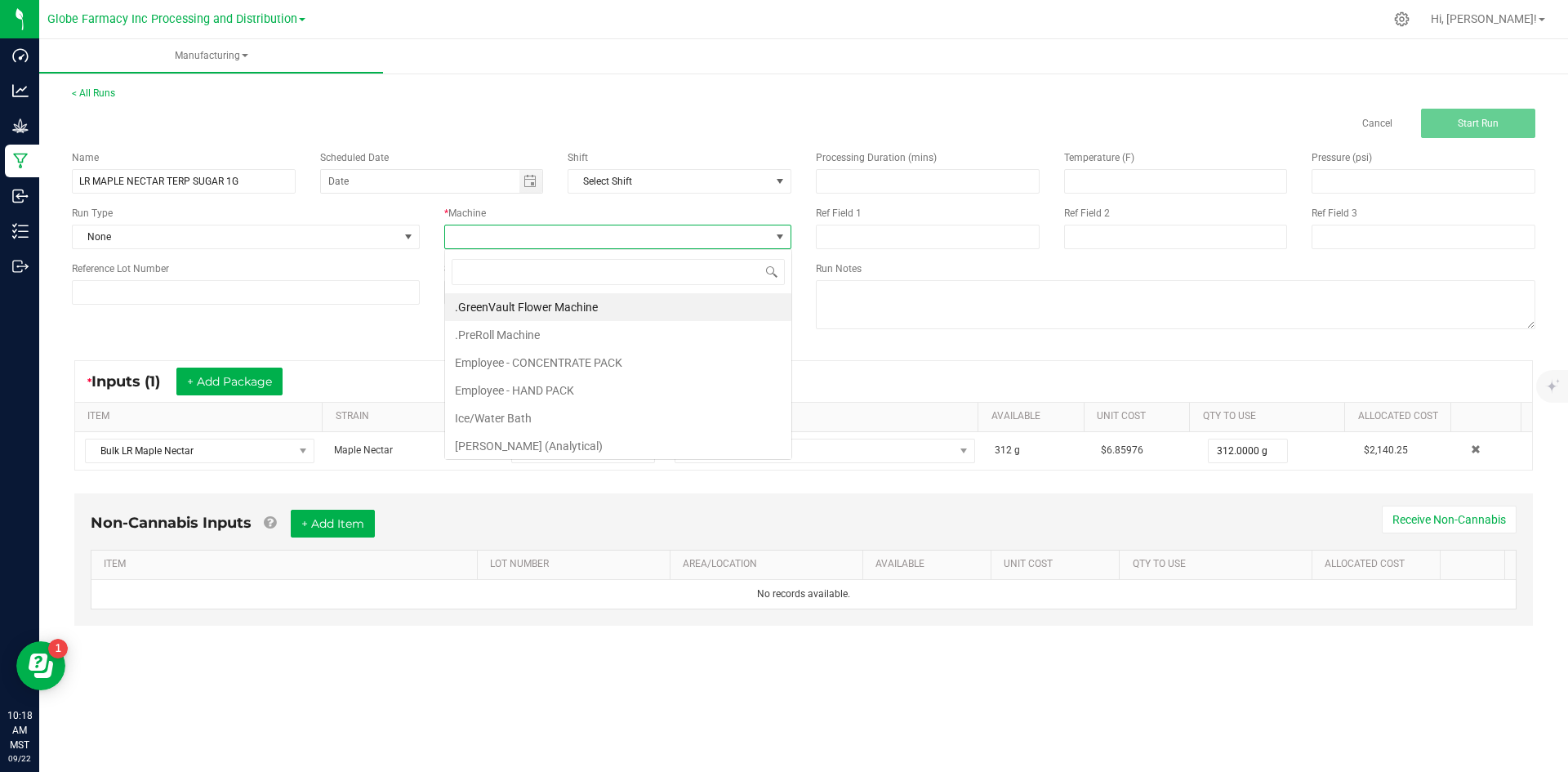
scroll to position [25, 347]
click at [520, 361] on li "Employee - CONCENTRATE PACK" at bounding box center [618, 363] width 346 height 28
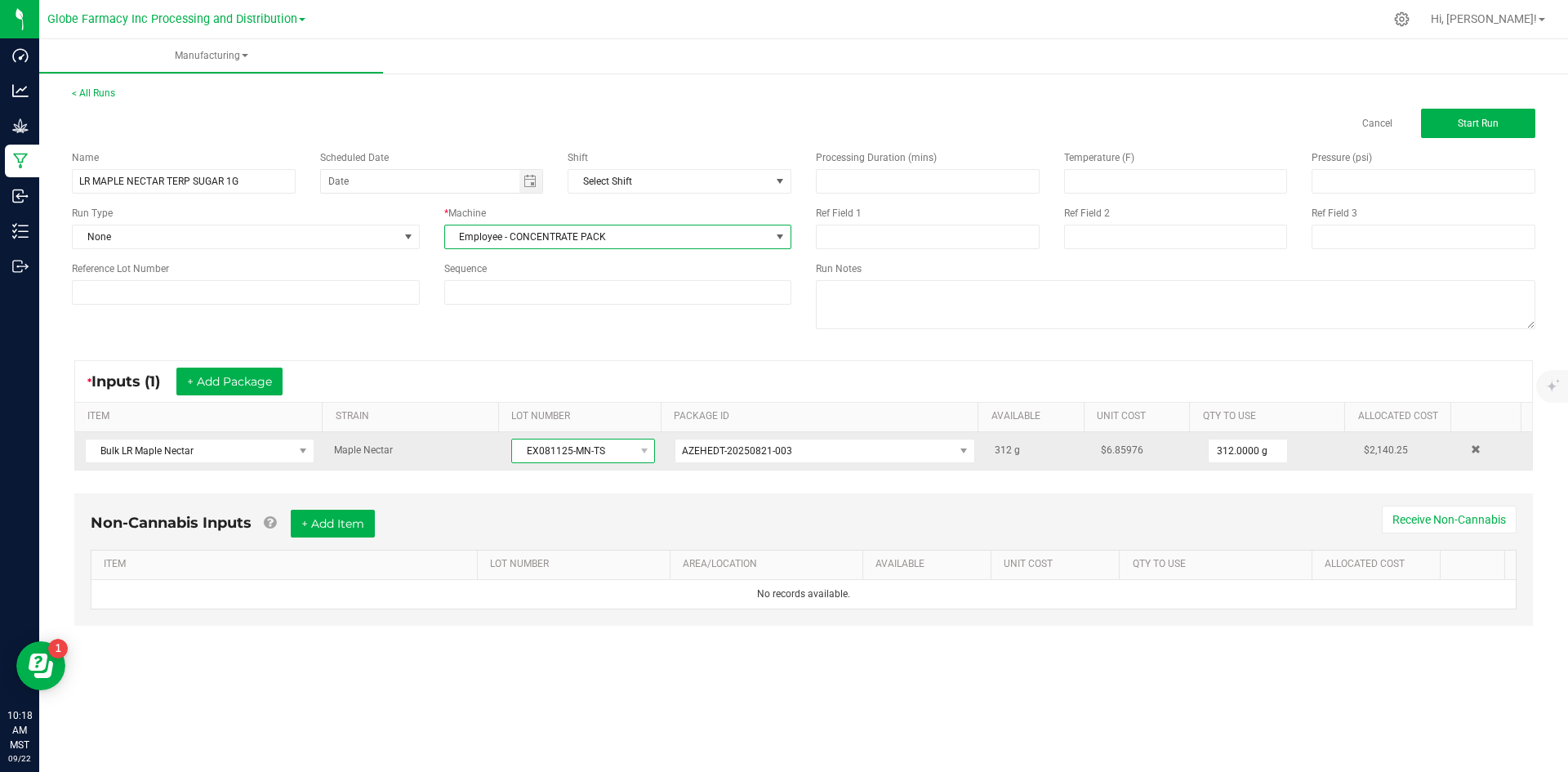
click at [522, 450] on span "EX081125-MN-TS" at bounding box center [573, 451] width 121 height 23
drag, startPoint x: 521, startPoint y: 450, endPoint x: 620, endPoint y: 450, distance: 99.0
click at [620, 450] on span "EX081125-MN-TS" at bounding box center [573, 451] width 121 height 23
copy span "EX081125-MN-TS"
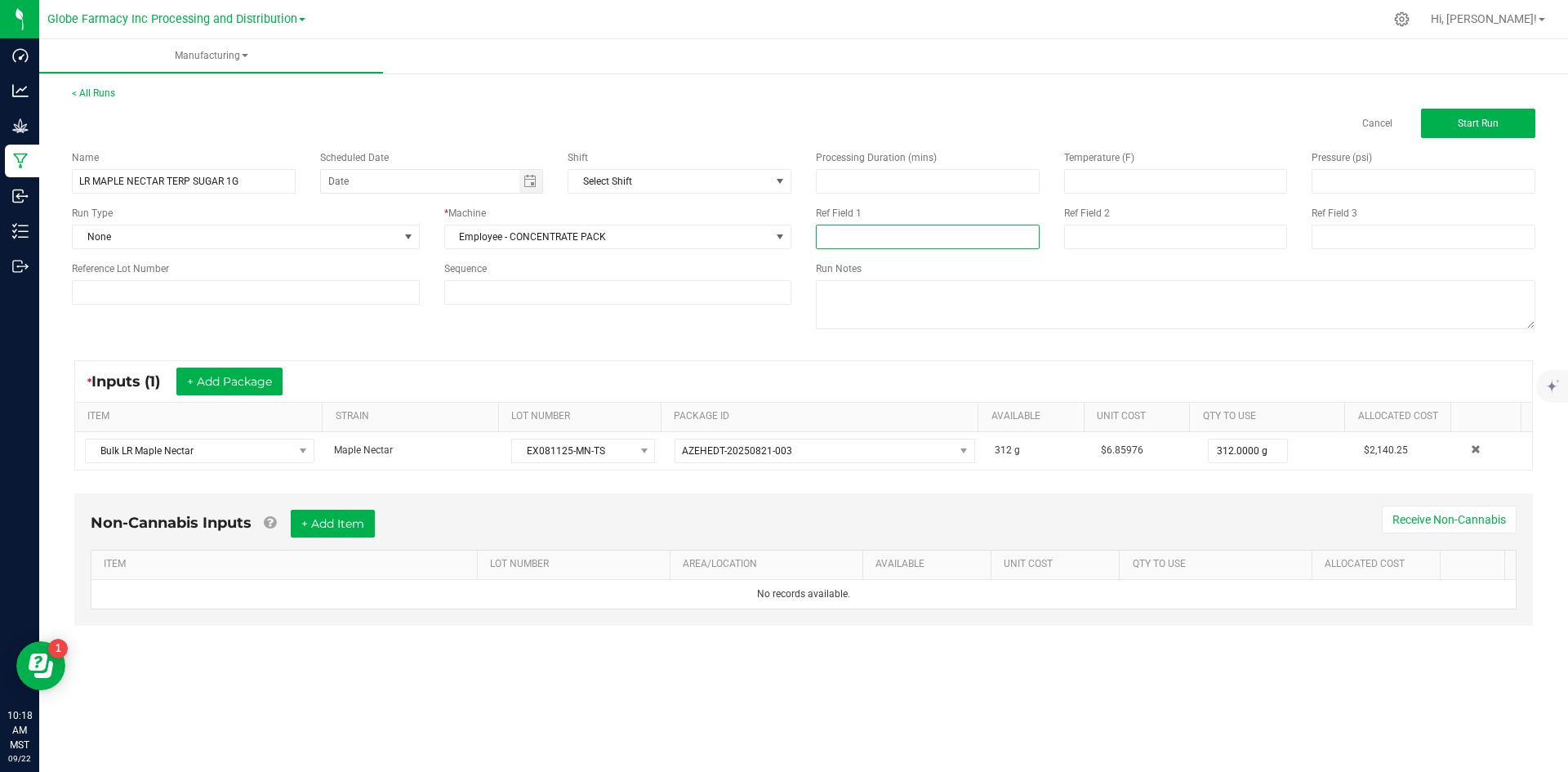
paste input "EX081125-MN-TS"
type input "EX081125-MN-TS"
click at [1098, 237] on input at bounding box center [1176, 237] width 223 height 25
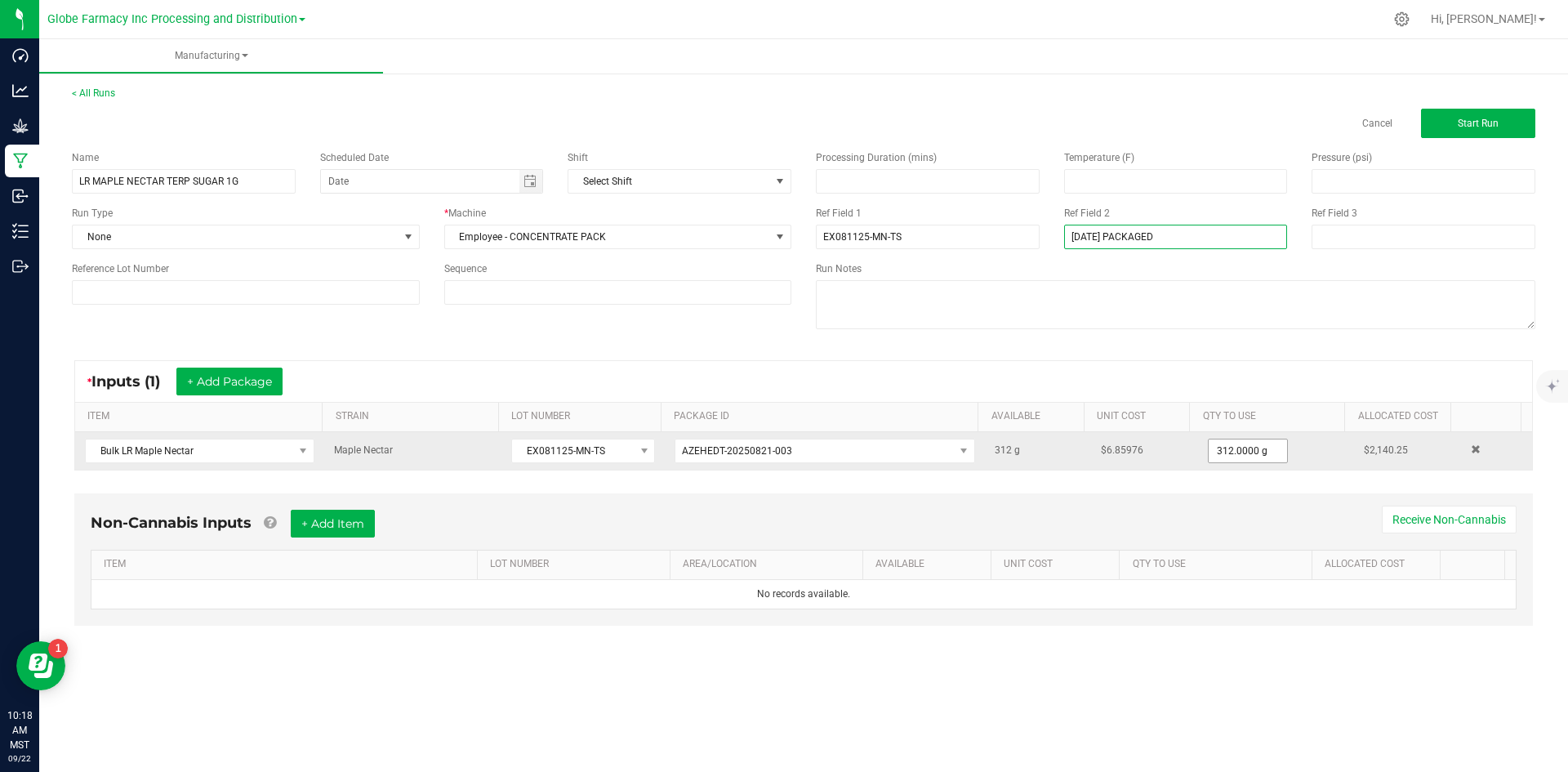
type input "[DATE] PACKAGED"
click at [1221, 452] on input "312" at bounding box center [1247, 451] width 78 height 23
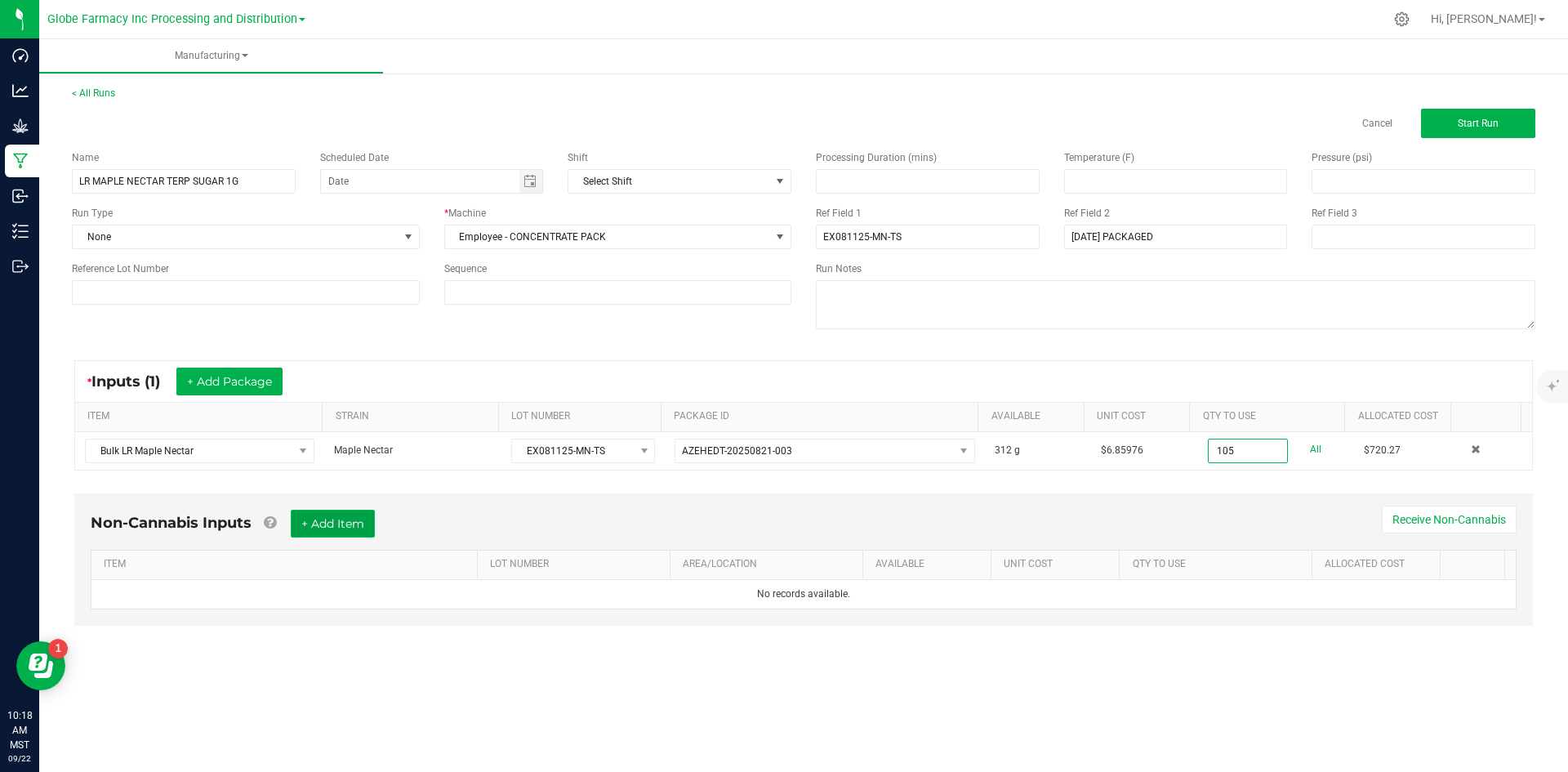
type input "105.0000 g"
click at [354, 524] on button "+ Add Item" at bounding box center [333, 523] width 84 height 28
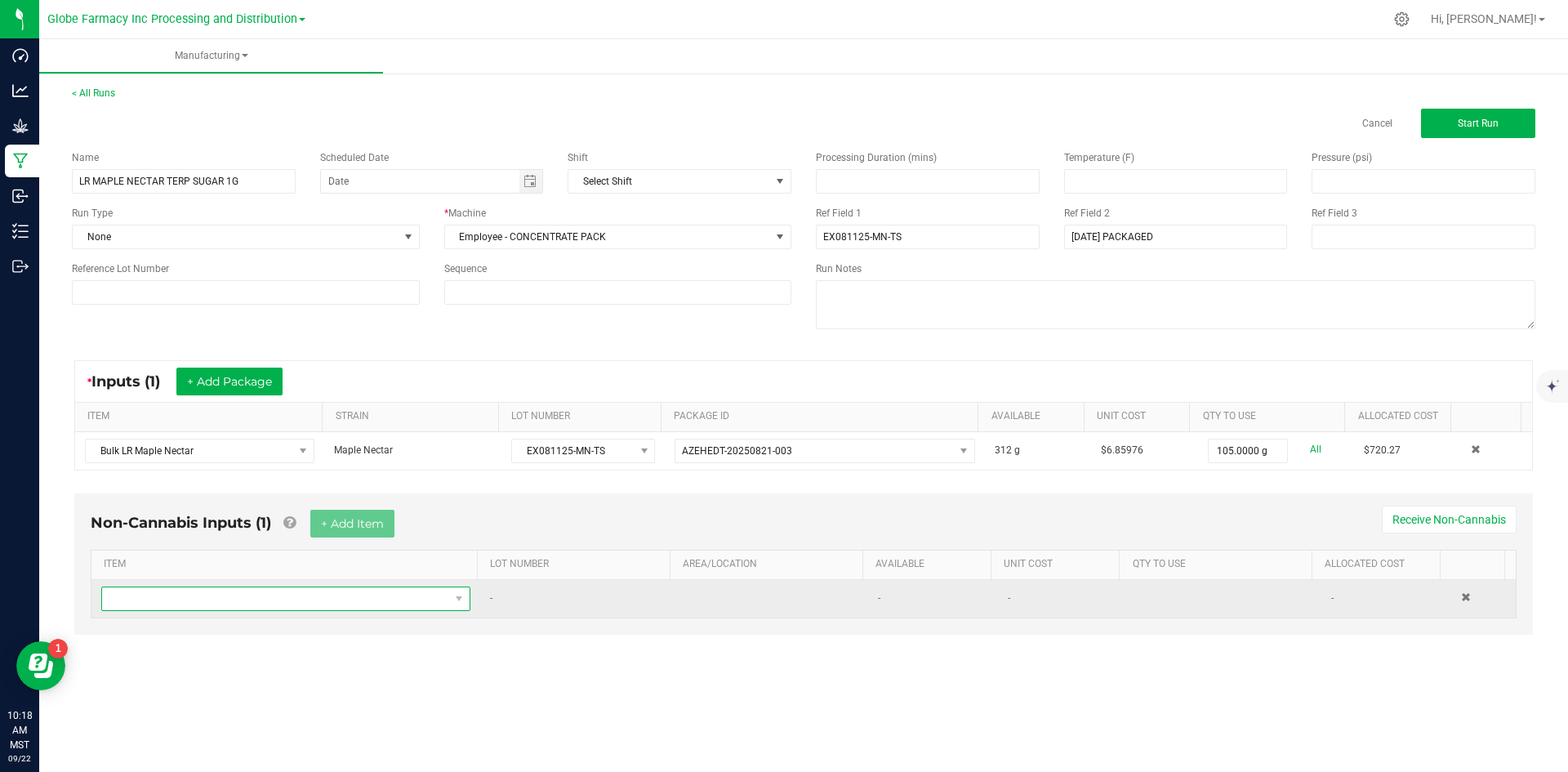
click at [265, 603] on span "NO DATA FOUND" at bounding box center [275, 599] width 347 height 23
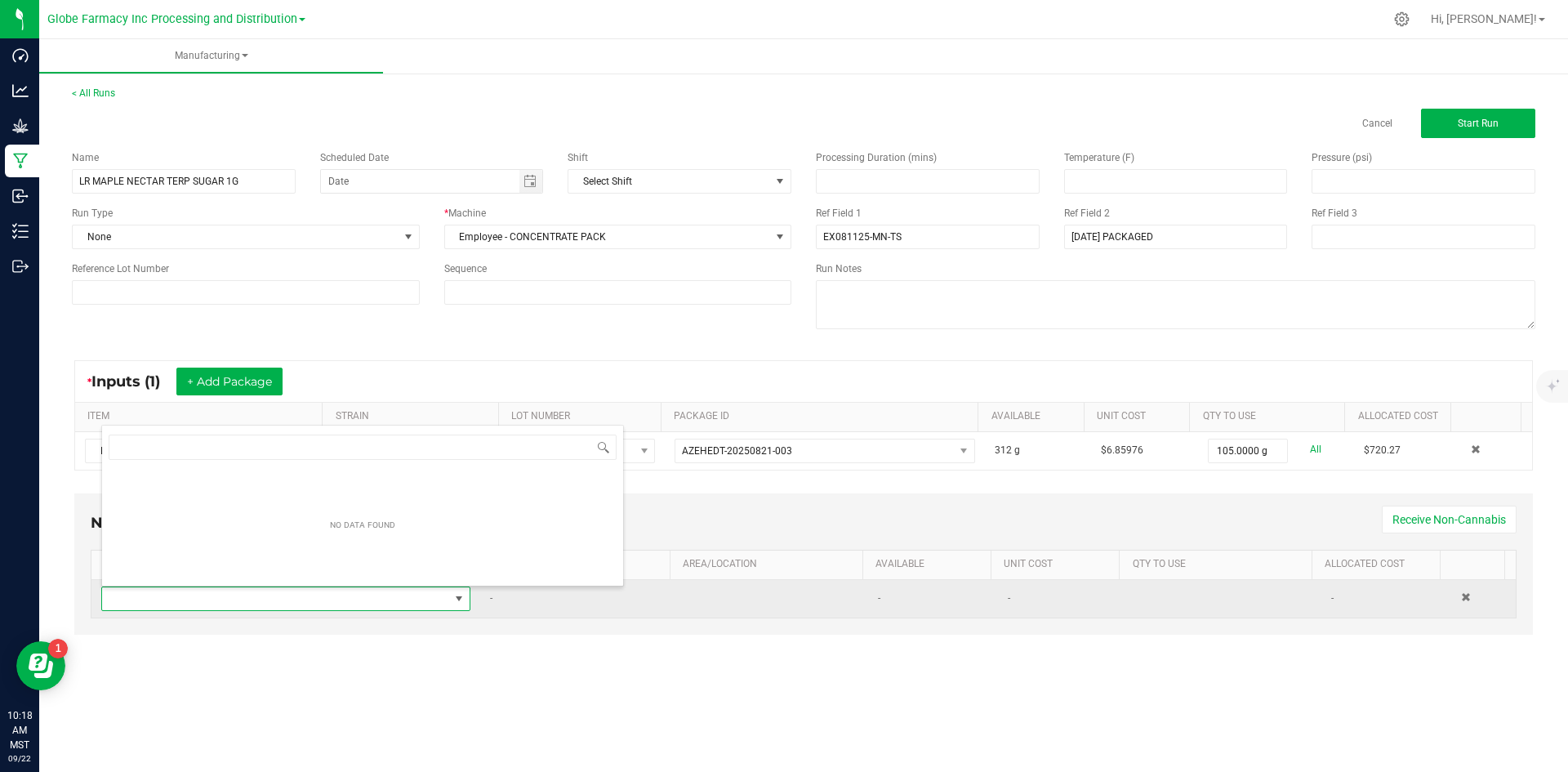
scroll to position [25, 362]
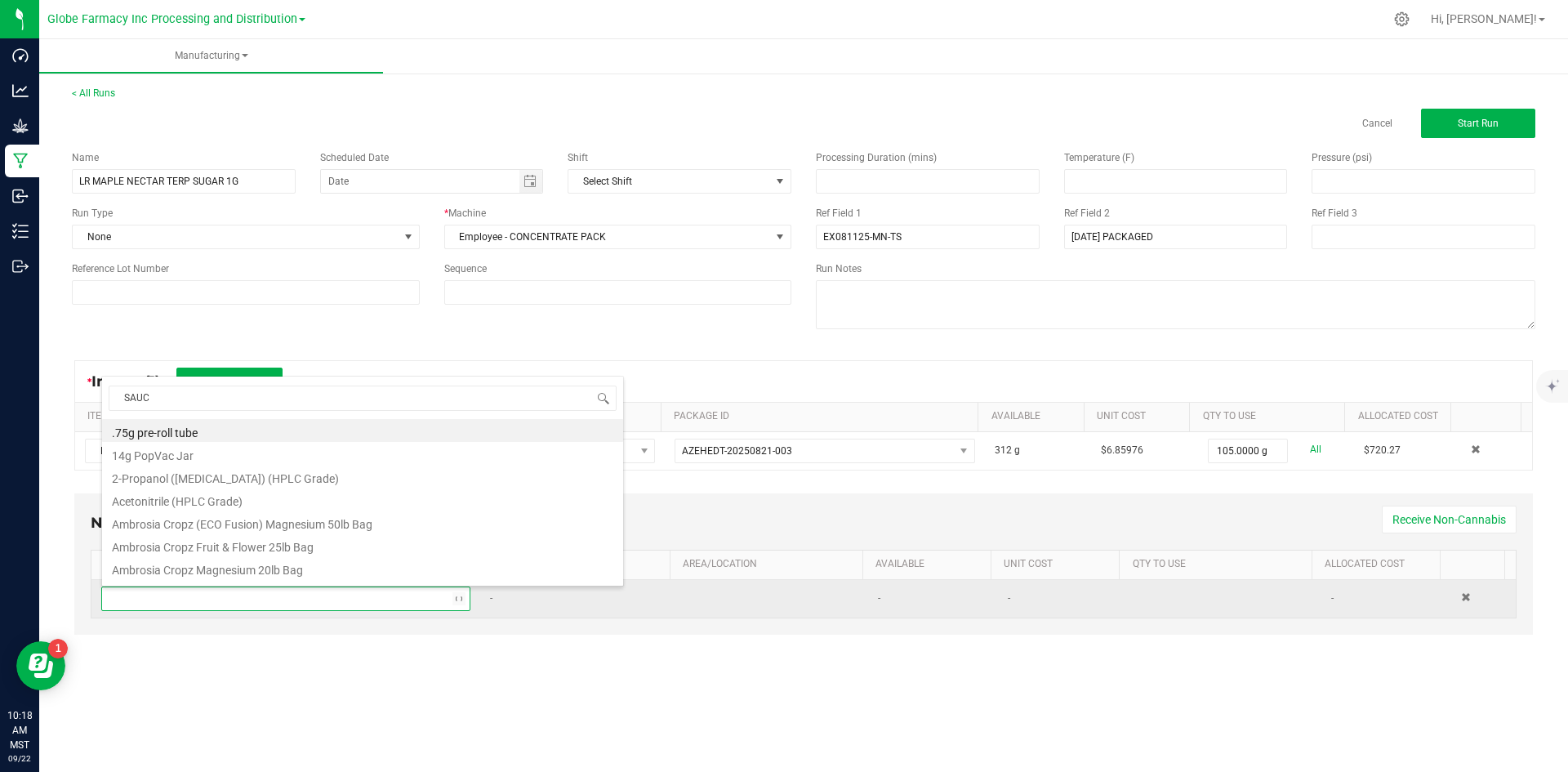
type input "SAUCE"
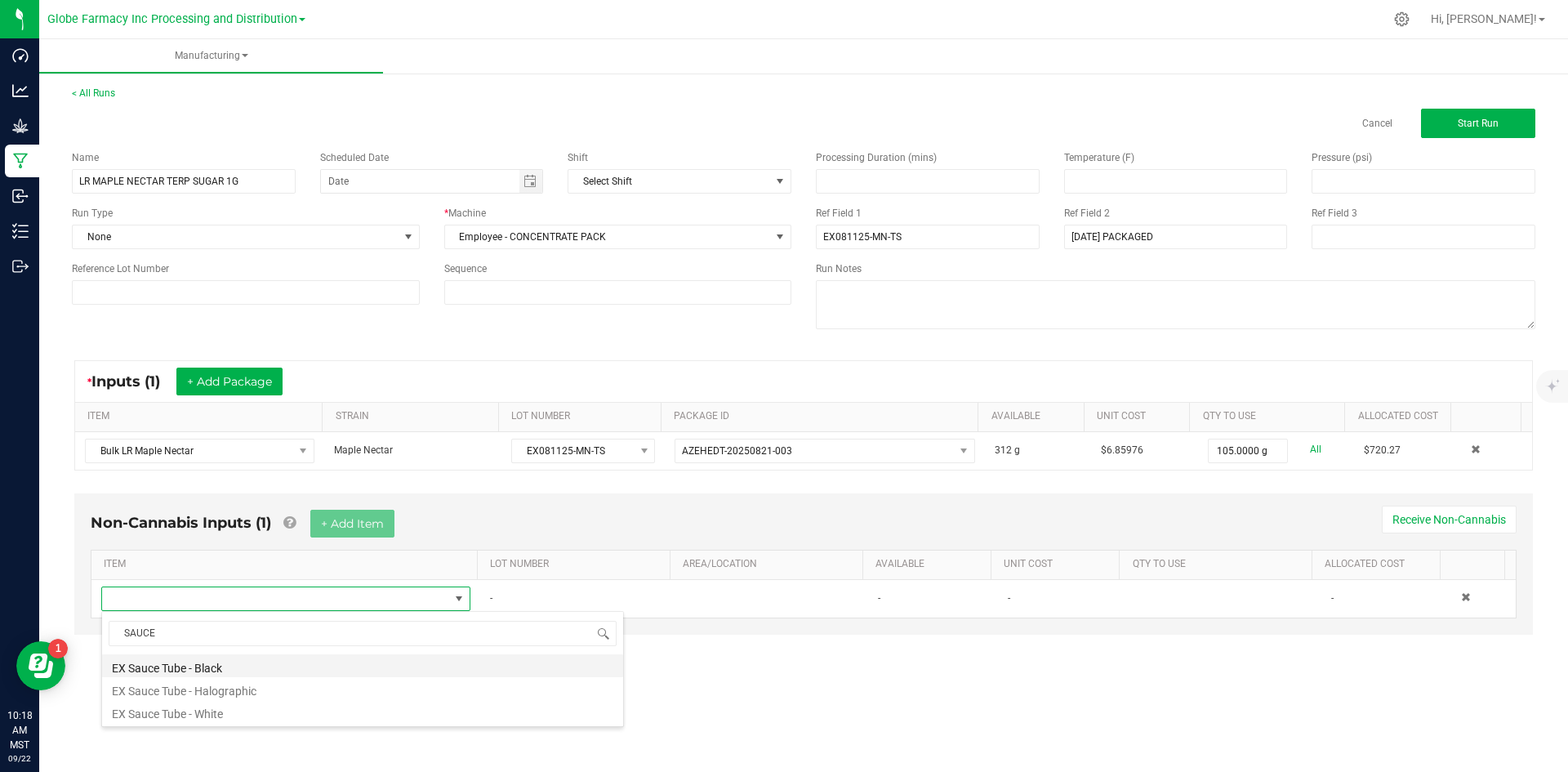
click at [210, 661] on li "EX Sauce Tube - Black" at bounding box center [362, 666] width 521 height 23
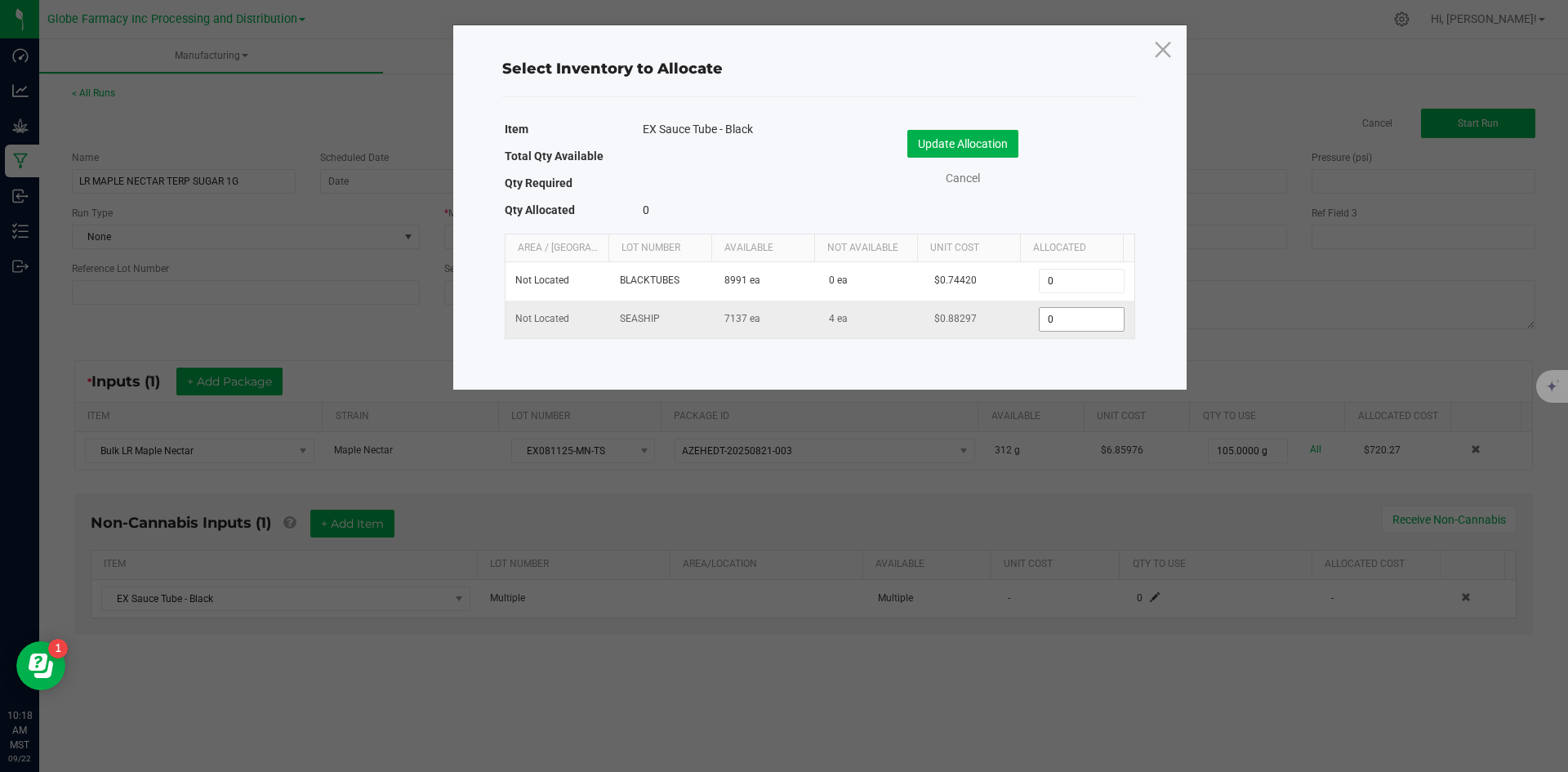
click at [1067, 326] on input "0" at bounding box center [1081, 319] width 84 height 23
type input "100"
click at [977, 142] on button "Update Allocation" at bounding box center [963, 144] width 111 height 28
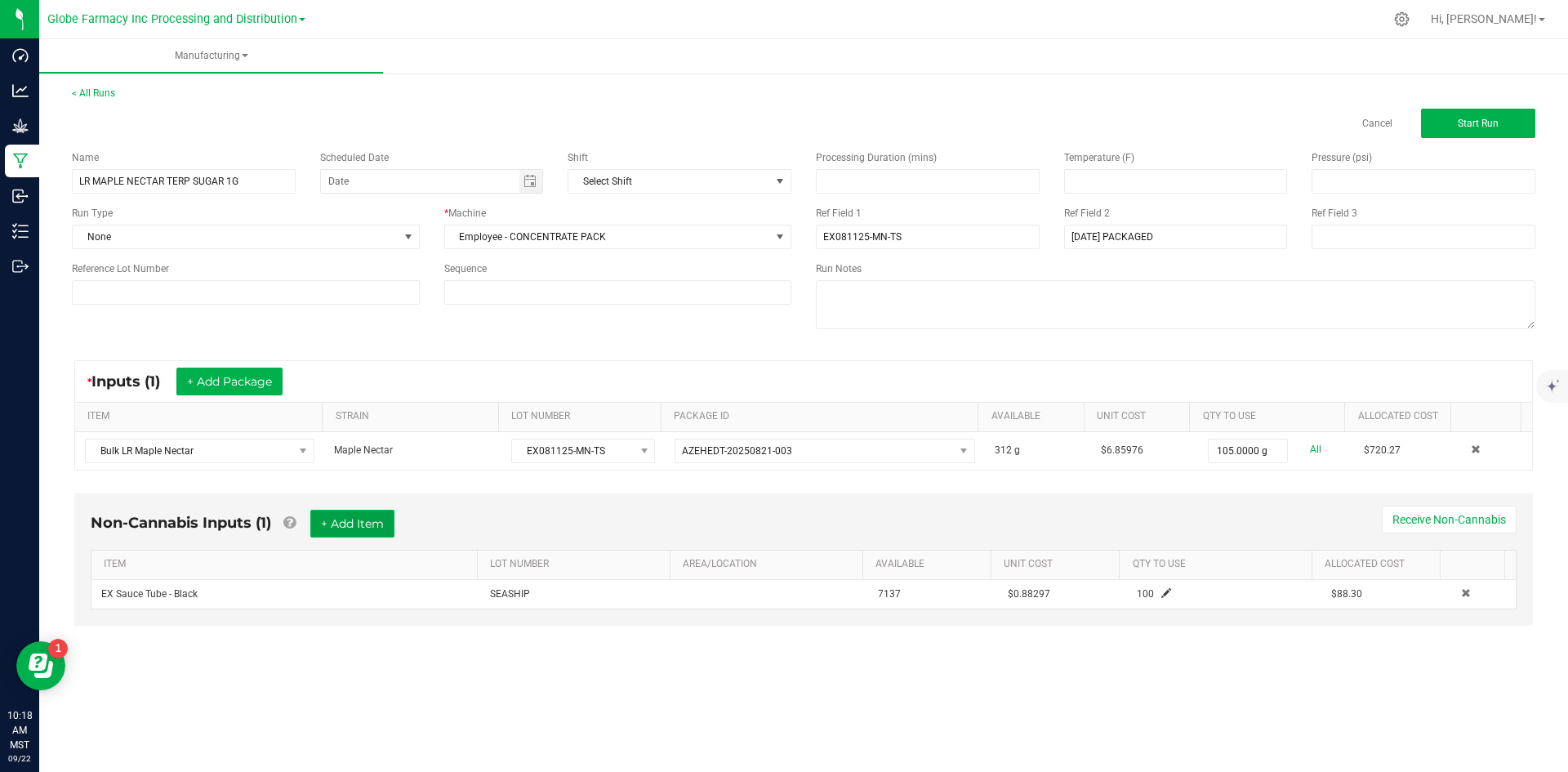
click at [383, 513] on button "+ Add Item" at bounding box center [353, 523] width 84 height 28
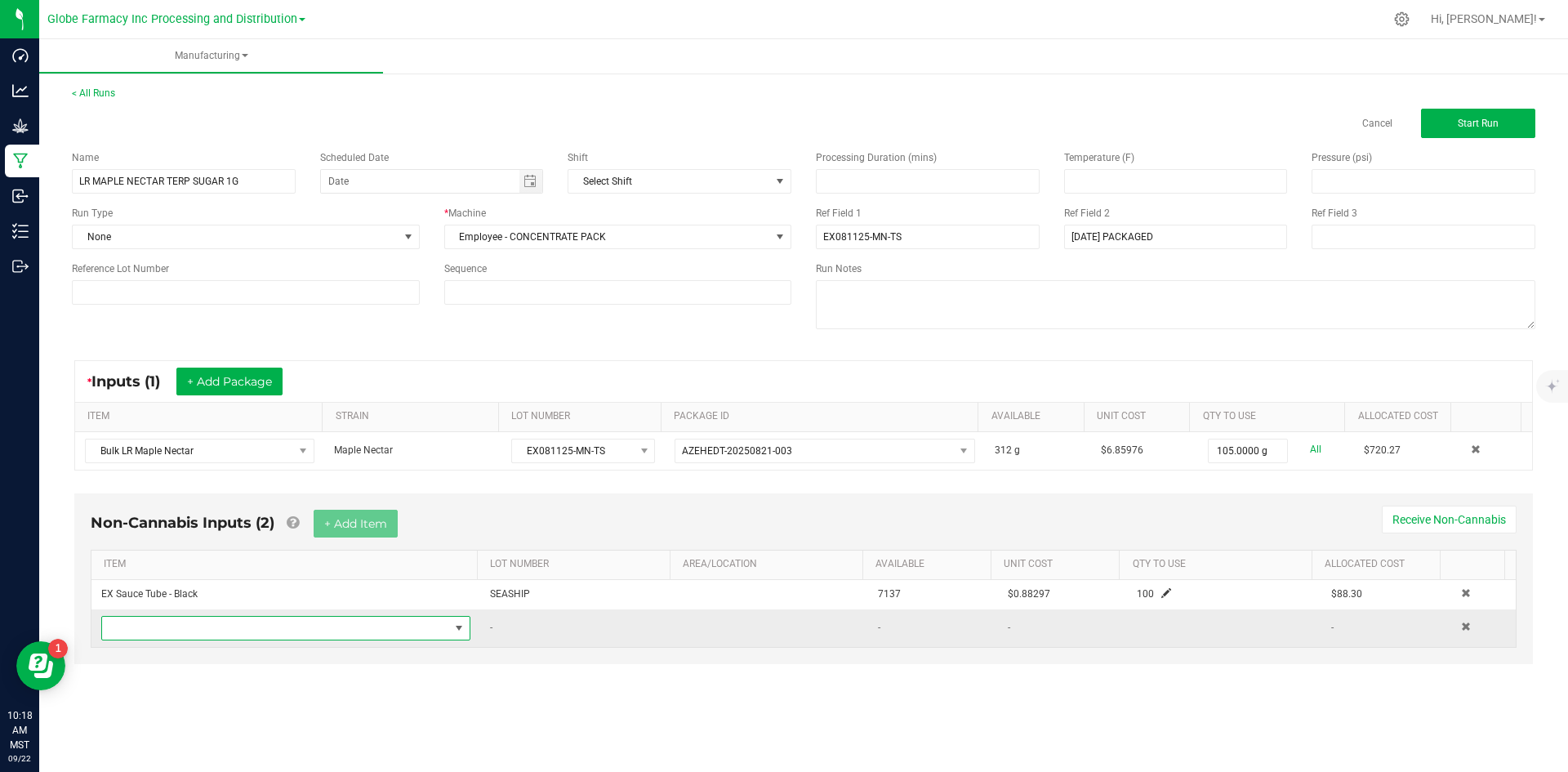
click at [338, 627] on span "NO DATA FOUND" at bounding box center [275, 628] width 347 height 23
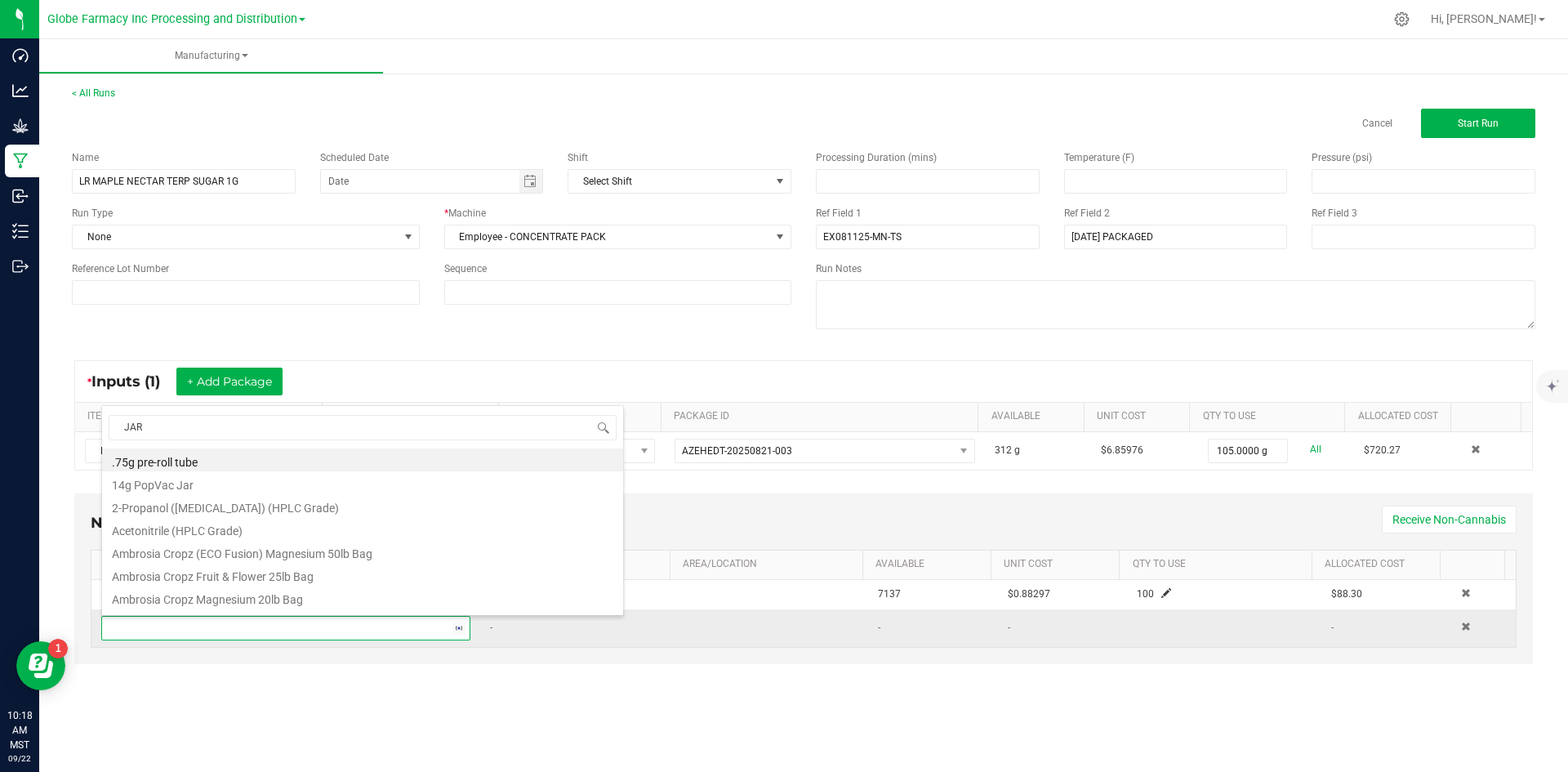
type input "JARS"
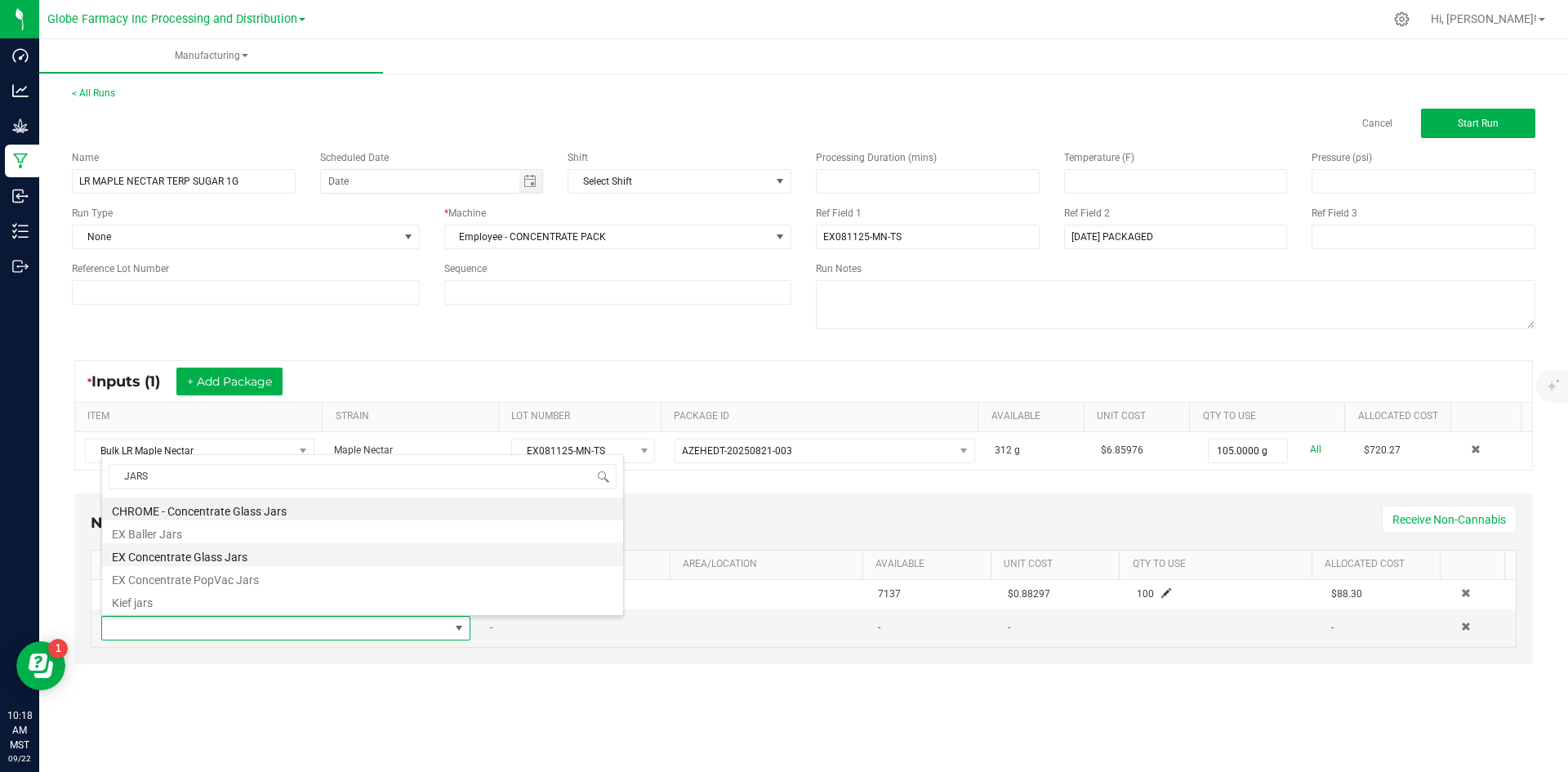
click at [233, 561] on li "EX Concentrate Glass Jars" at bounding box center [362, 555] width 521 height 23
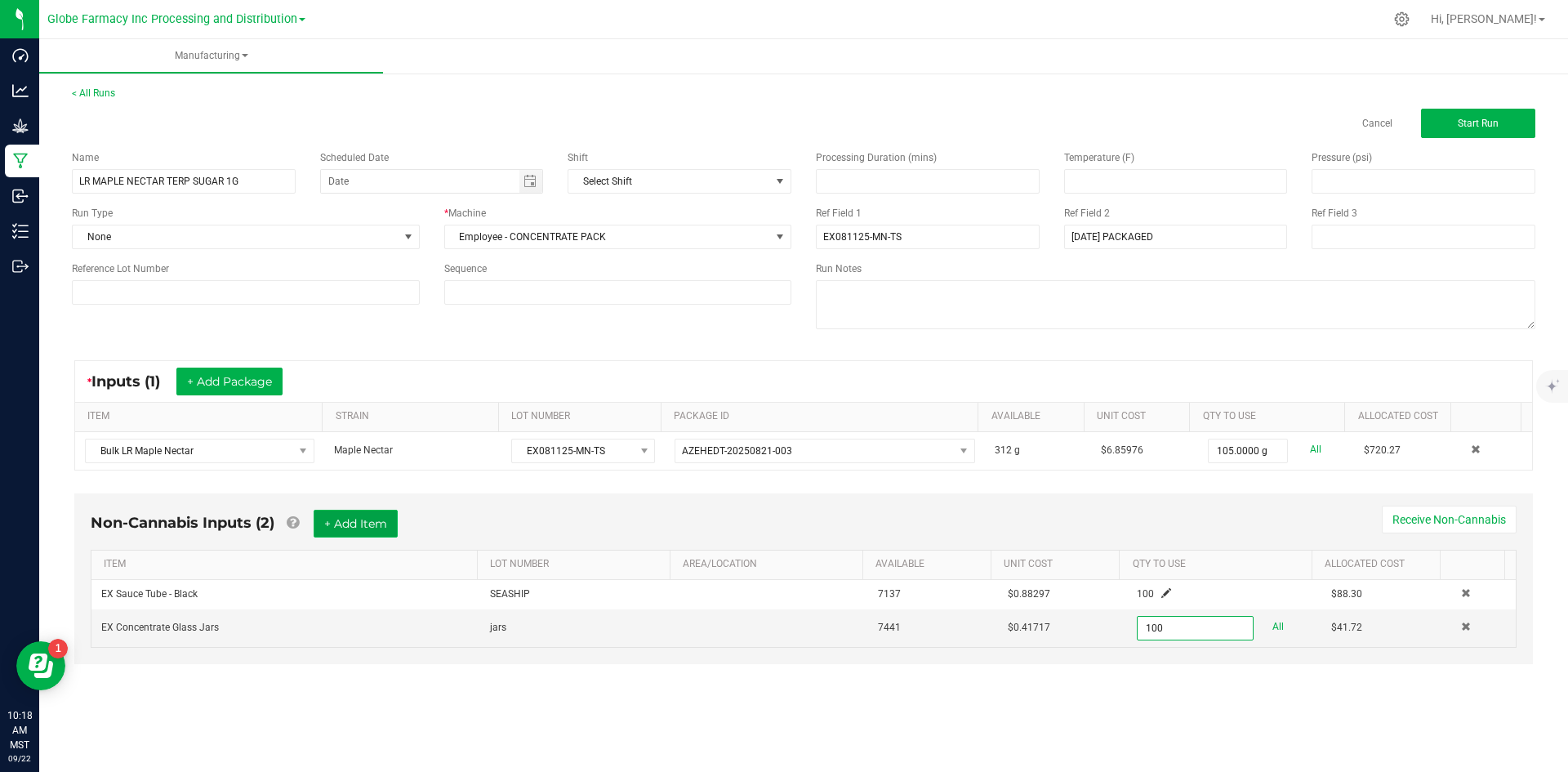
type input "100 ea"
click at [349, 509] on button "+ Add Item" at bounding box center [356, 523] width 84 height 28
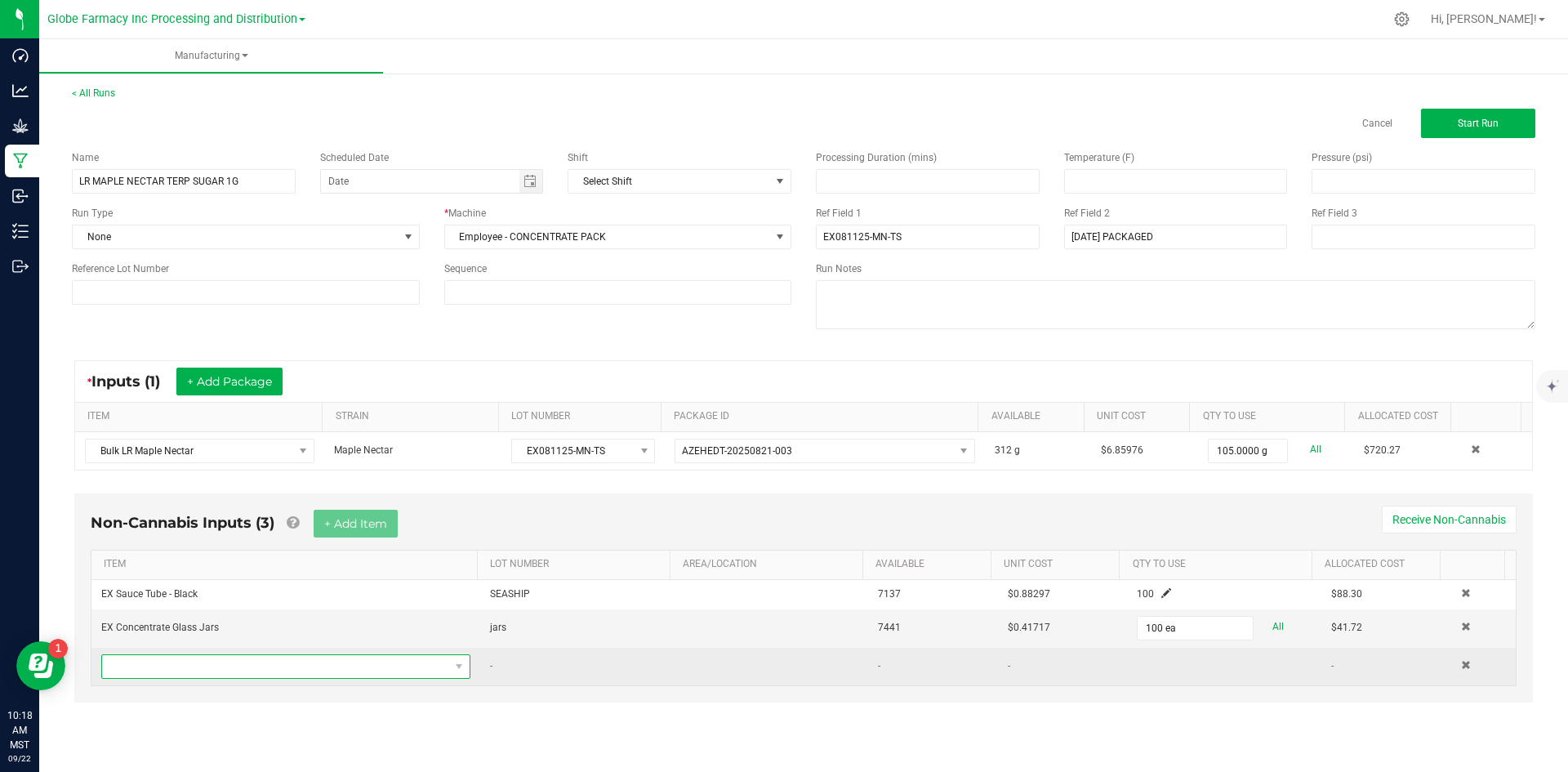
click at [332, 662] on span "NO DATA FOUND" at bounding box center [275, 666] width 347 height 23
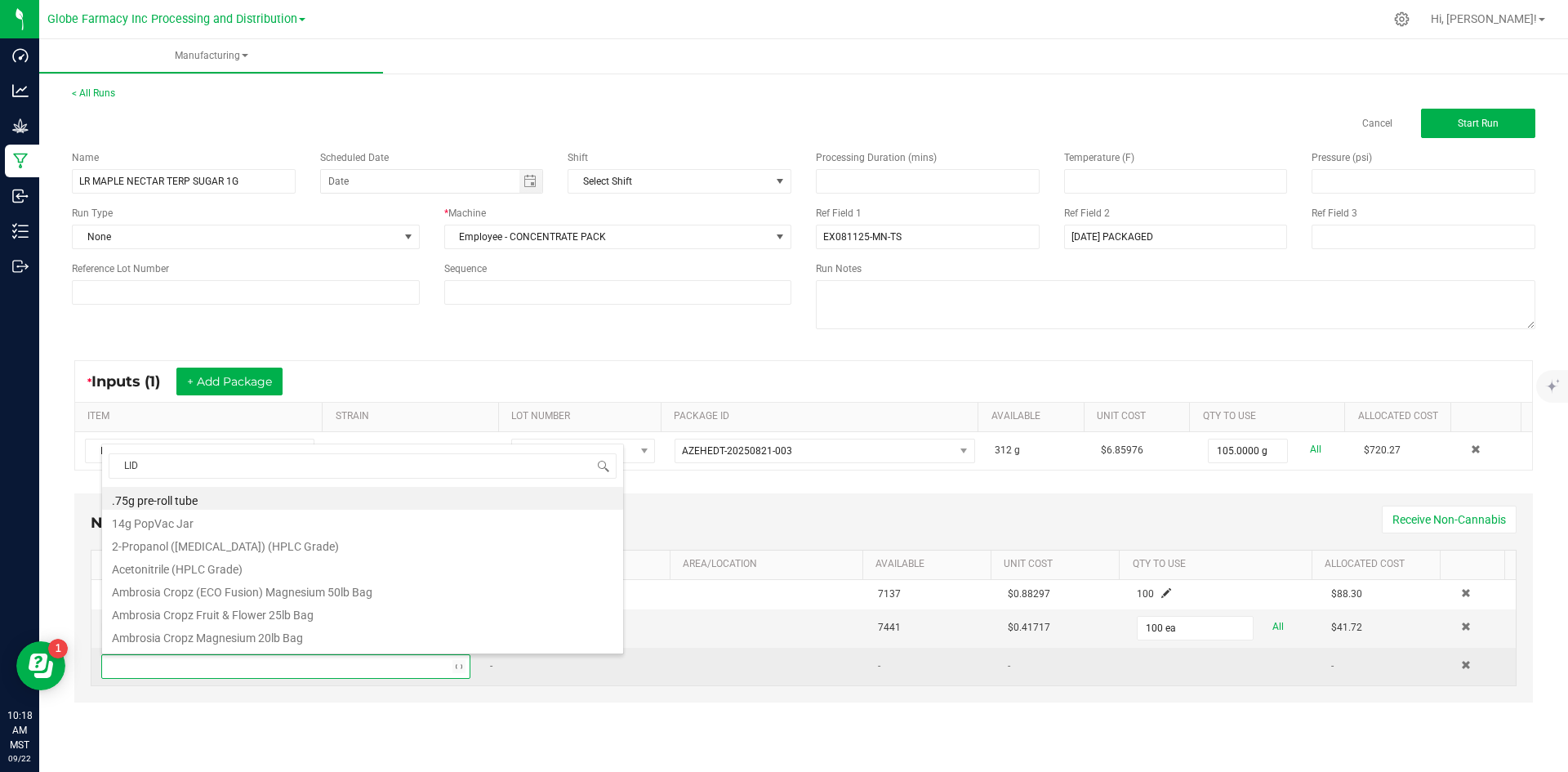
type input "LIDS"
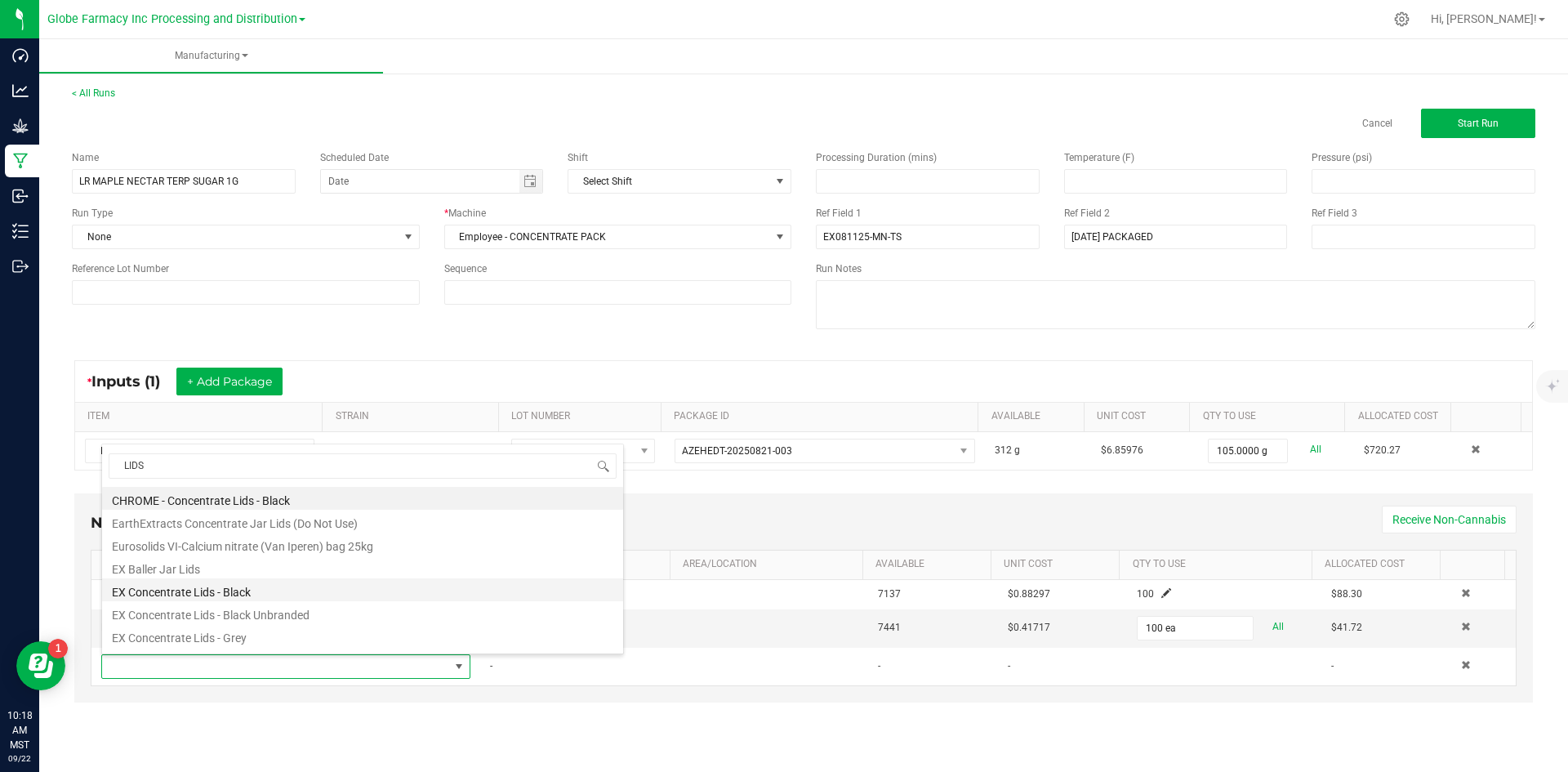
click at [289, 590] on li "EX Concentrate Lids - Black" at bounding box center [362, 590] width 521 height 23
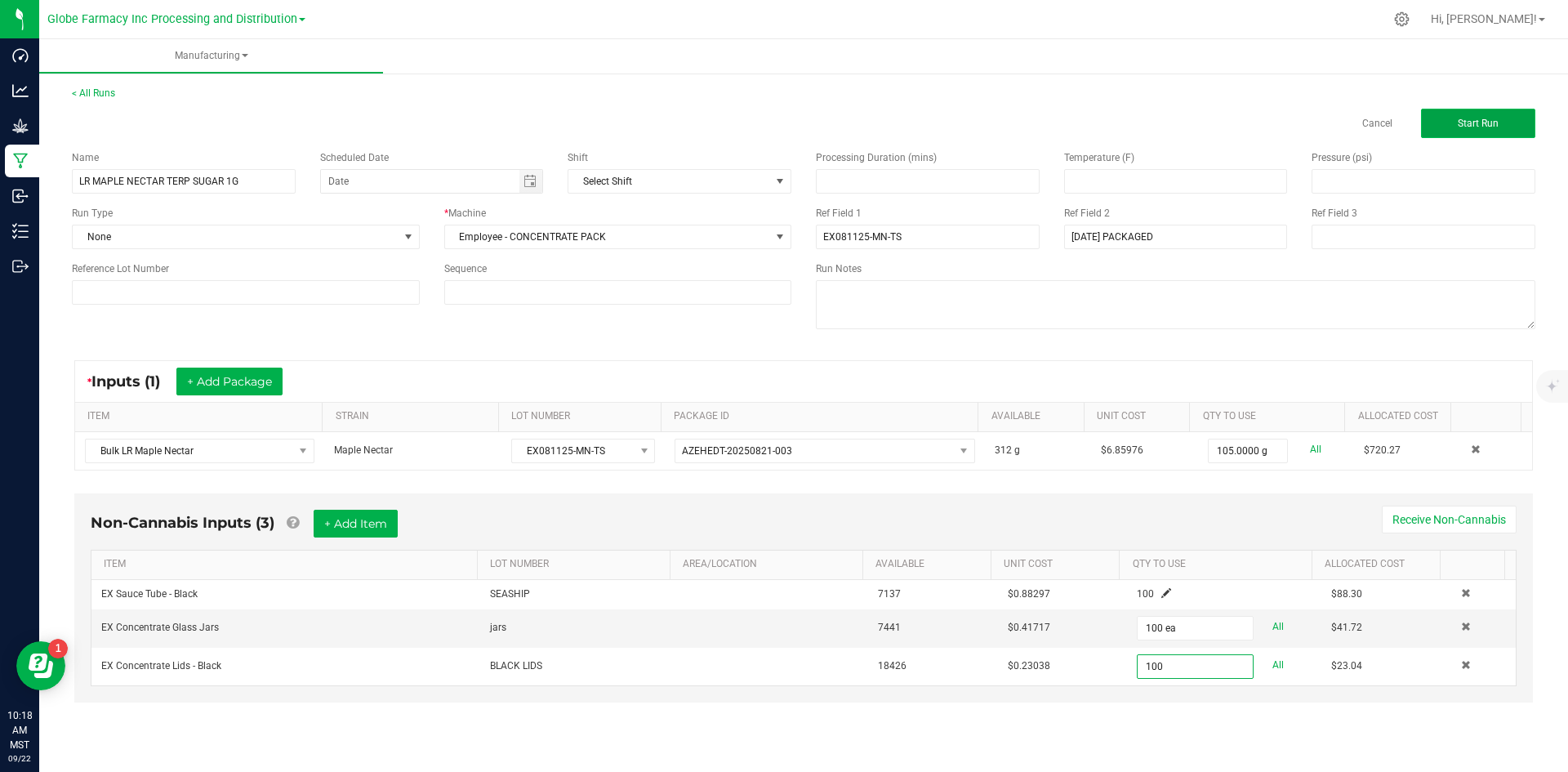
type input "100 ea"
click at [1448, 118] on button "Start Run" at bounding box center [1478, 123] width 114 height 29
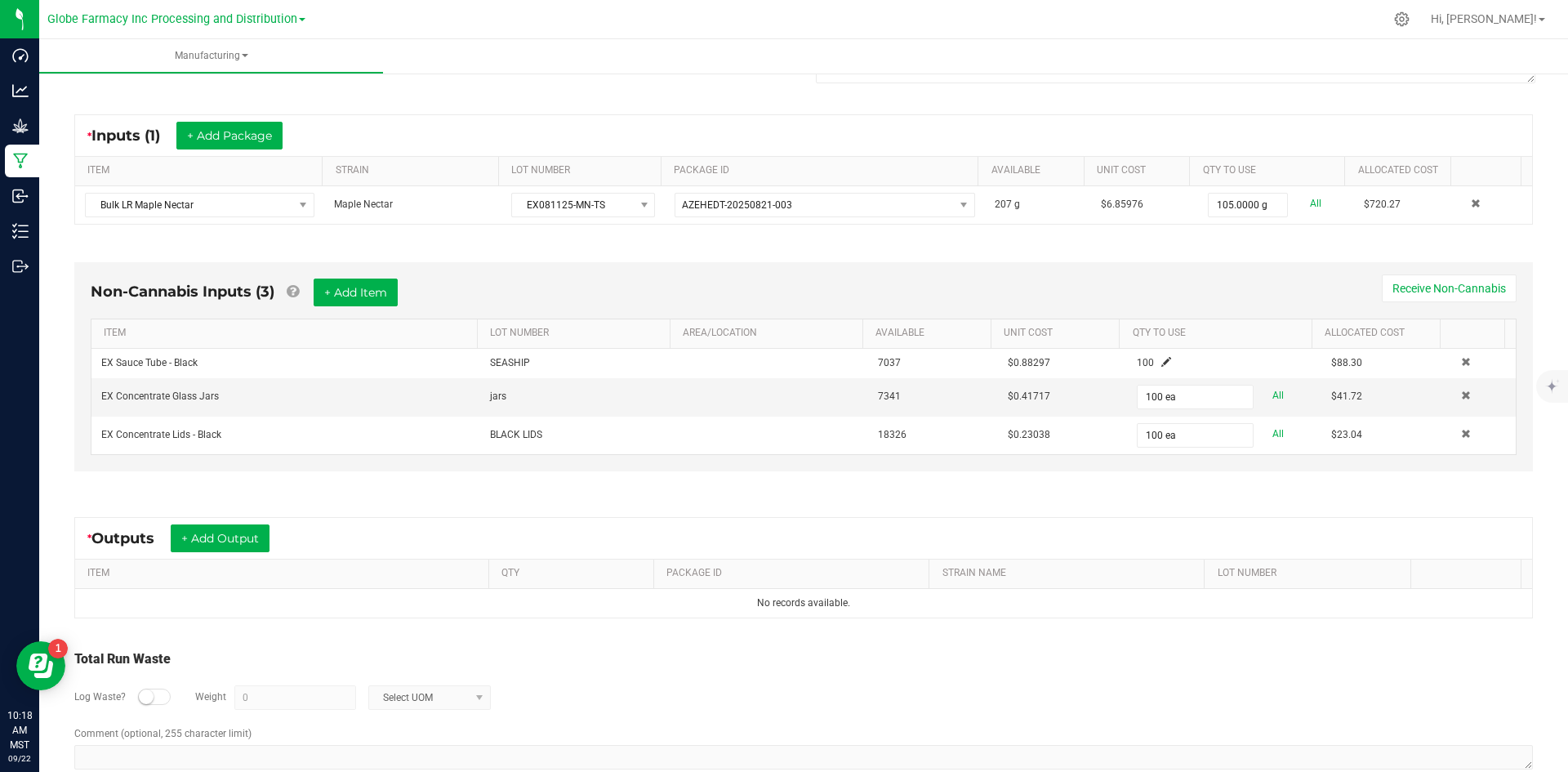
scroll to position [312, 0]
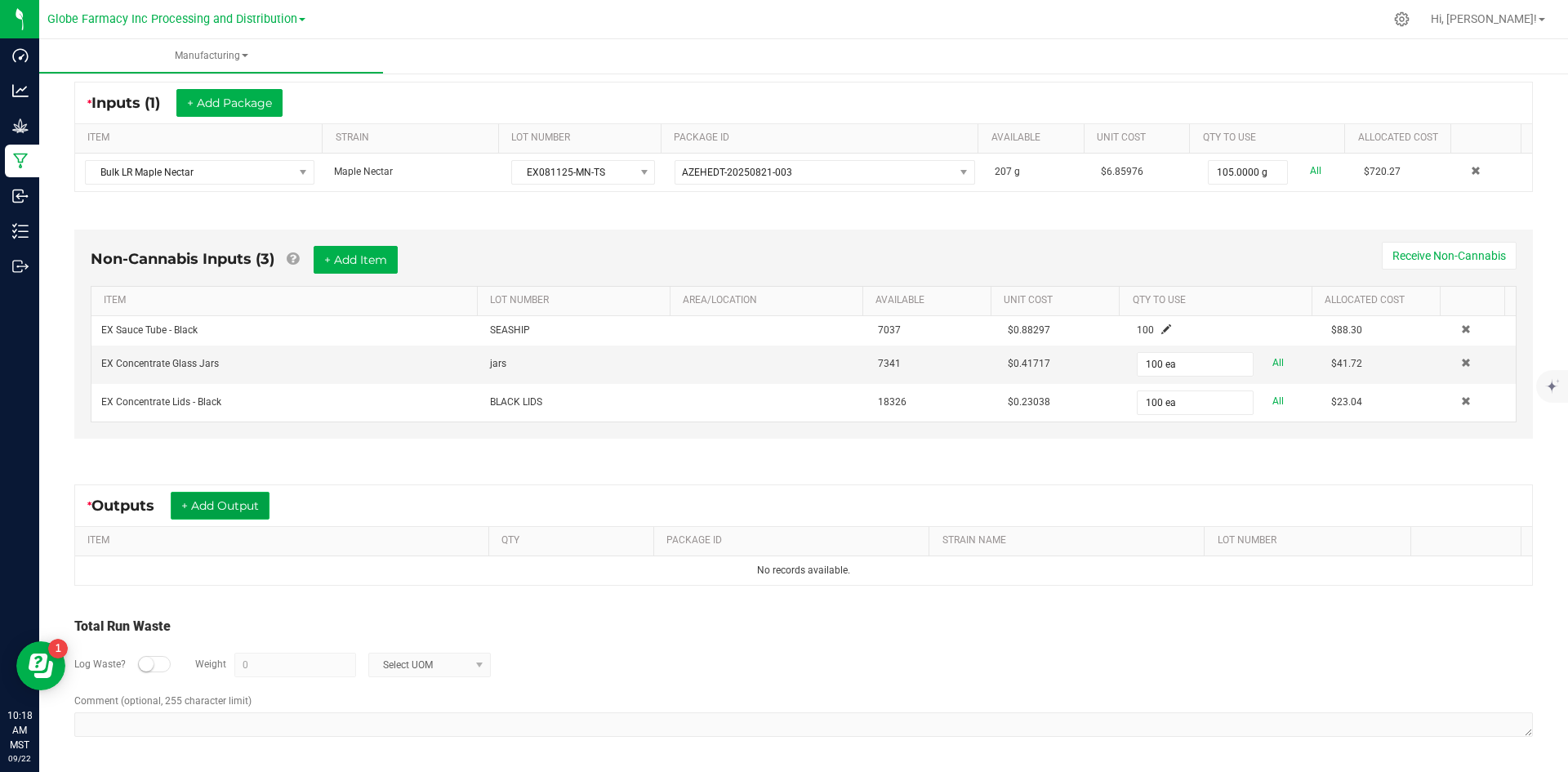
click at [241, 513] on button "+ Add Output" at bounding box center [220, 506] width 98 height 28
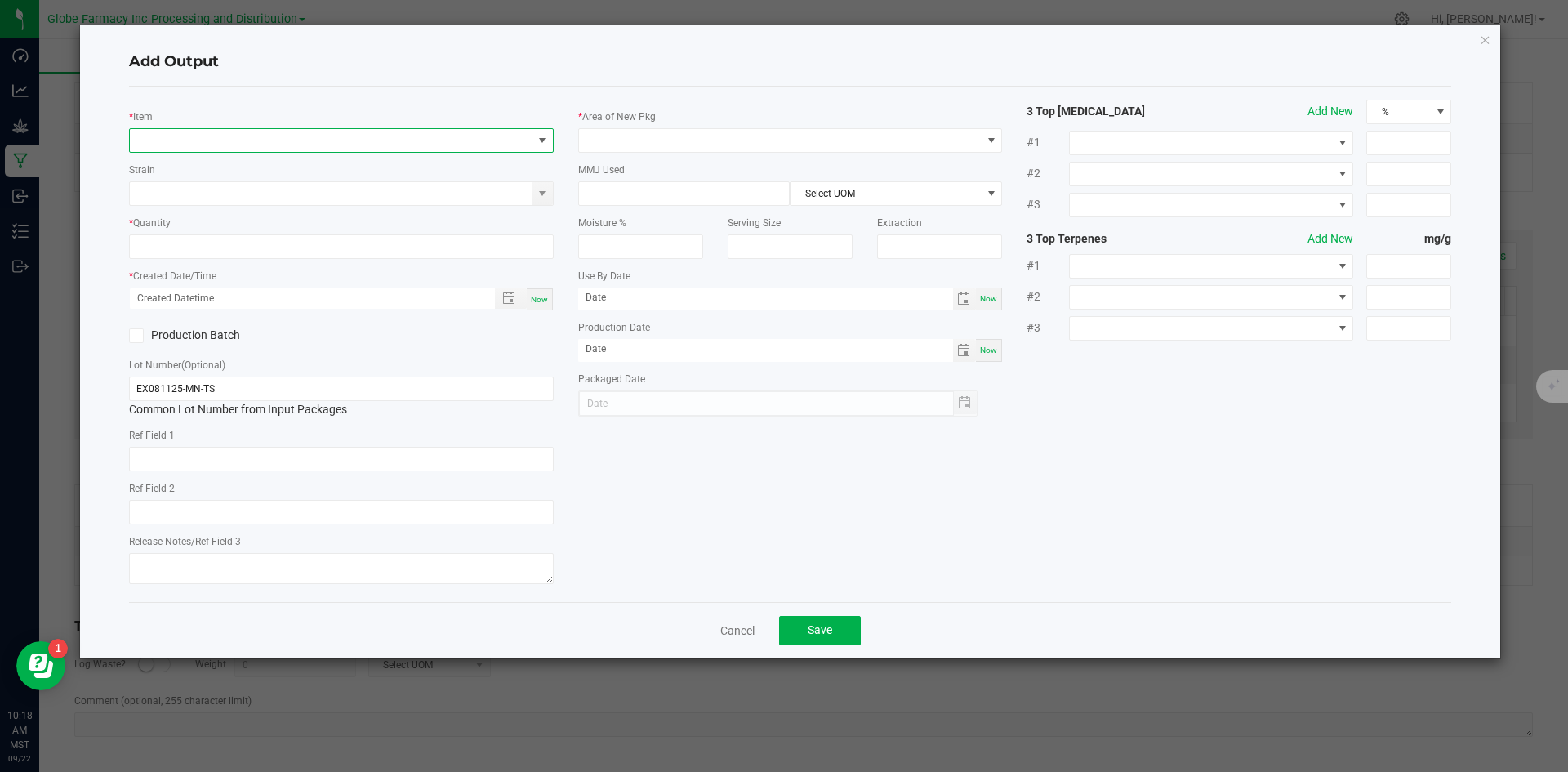
click at [308, 152] on span "NO DATA FOUND" at bounding box center [341, 141] width 425 height 25
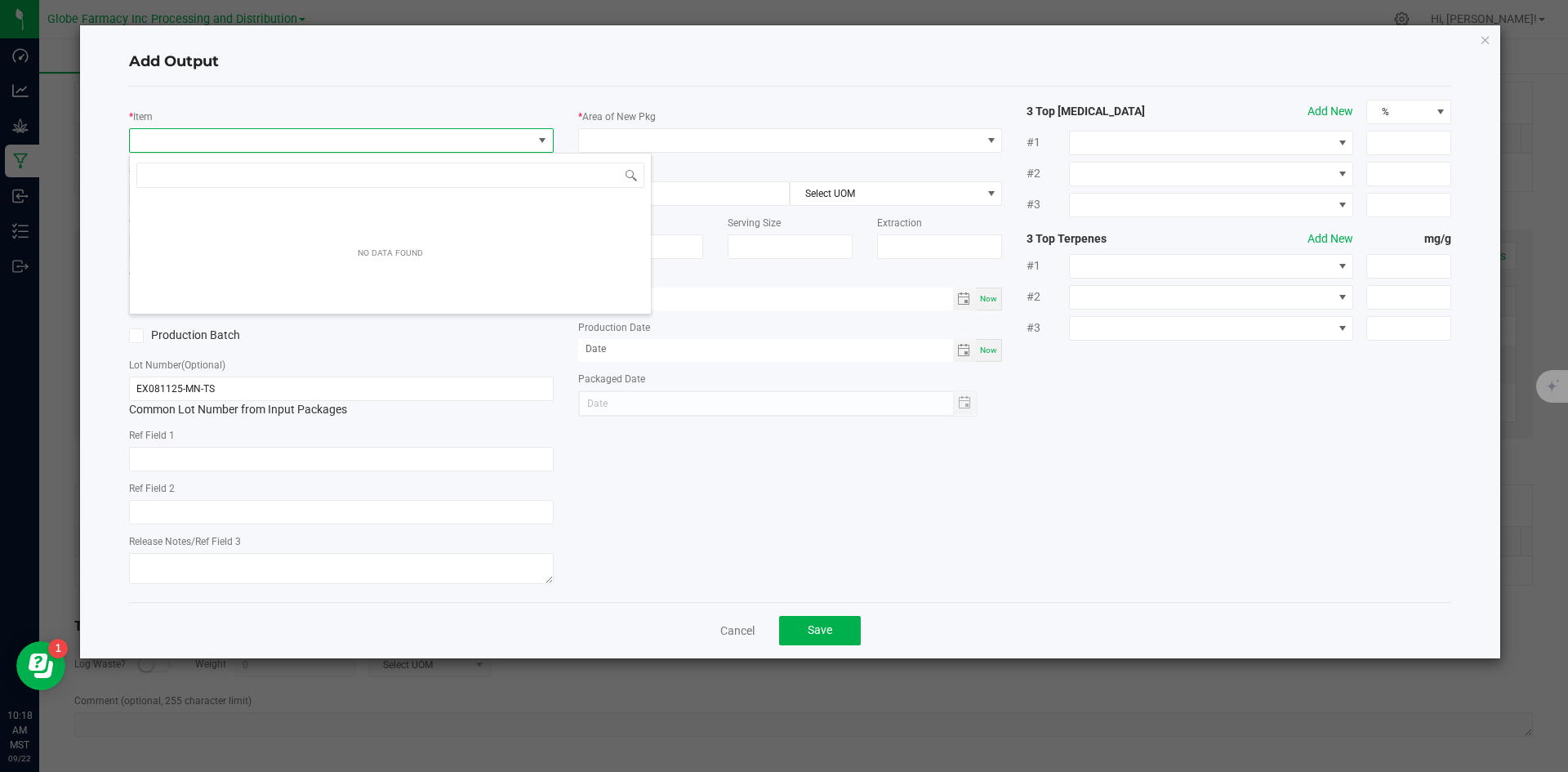
scroll to position [25, 425]
type input "MAPLE NECT"
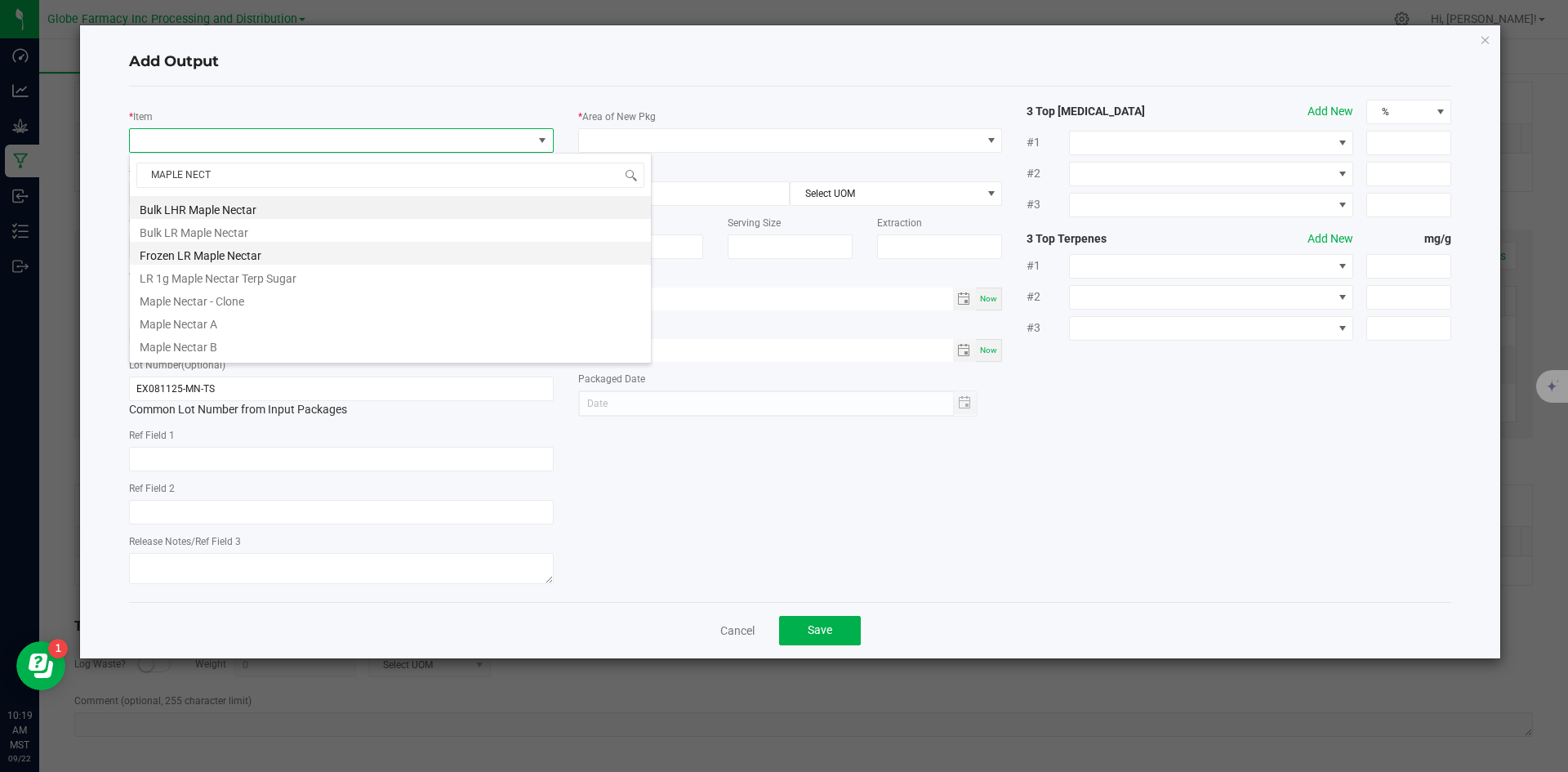
scroll to position [42, 0]
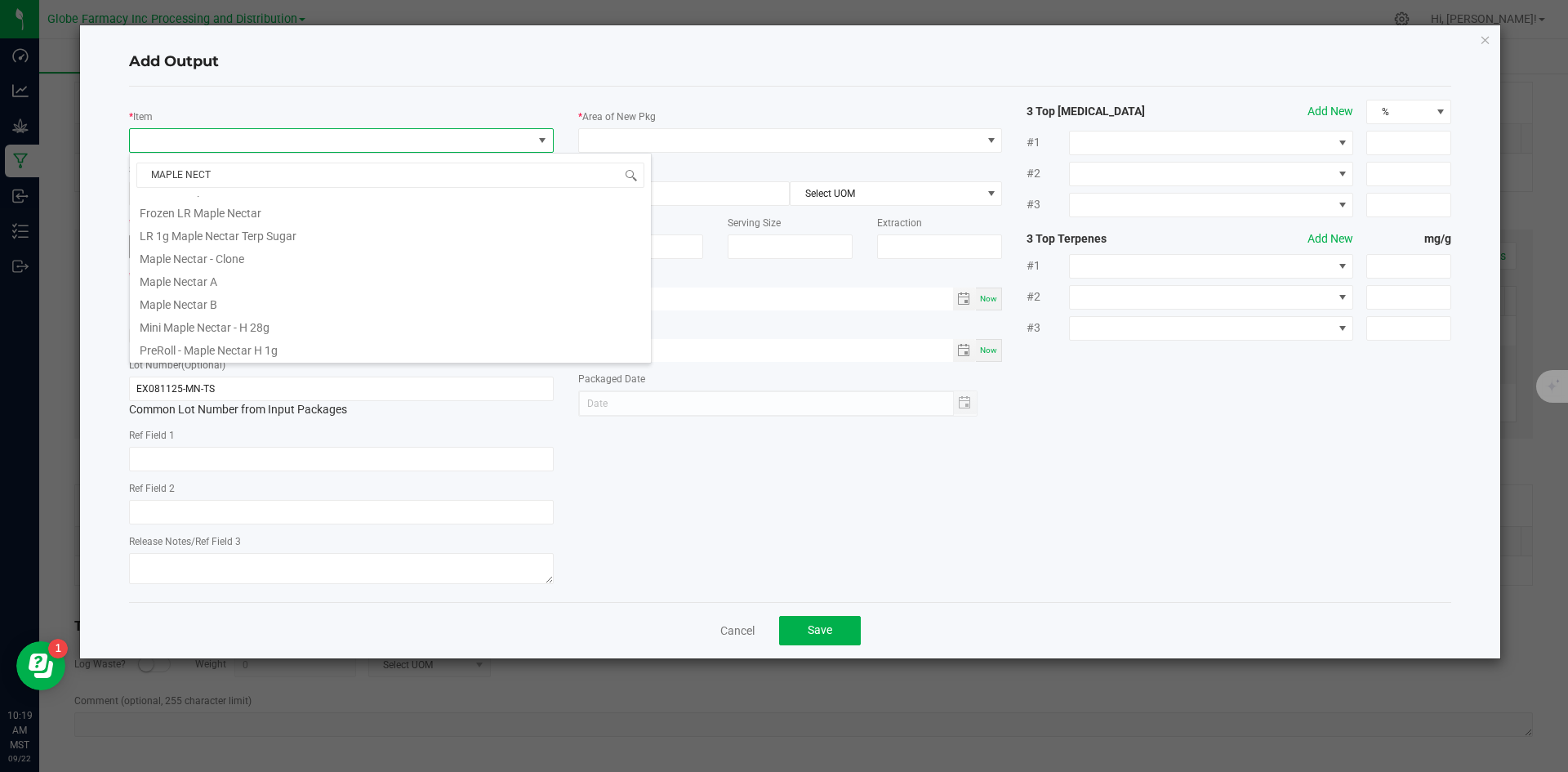
click at [273, 235] on li "LR 1g Maple Nectar Terp Sugar" at bounding box center [390, 234] width 521 height 23
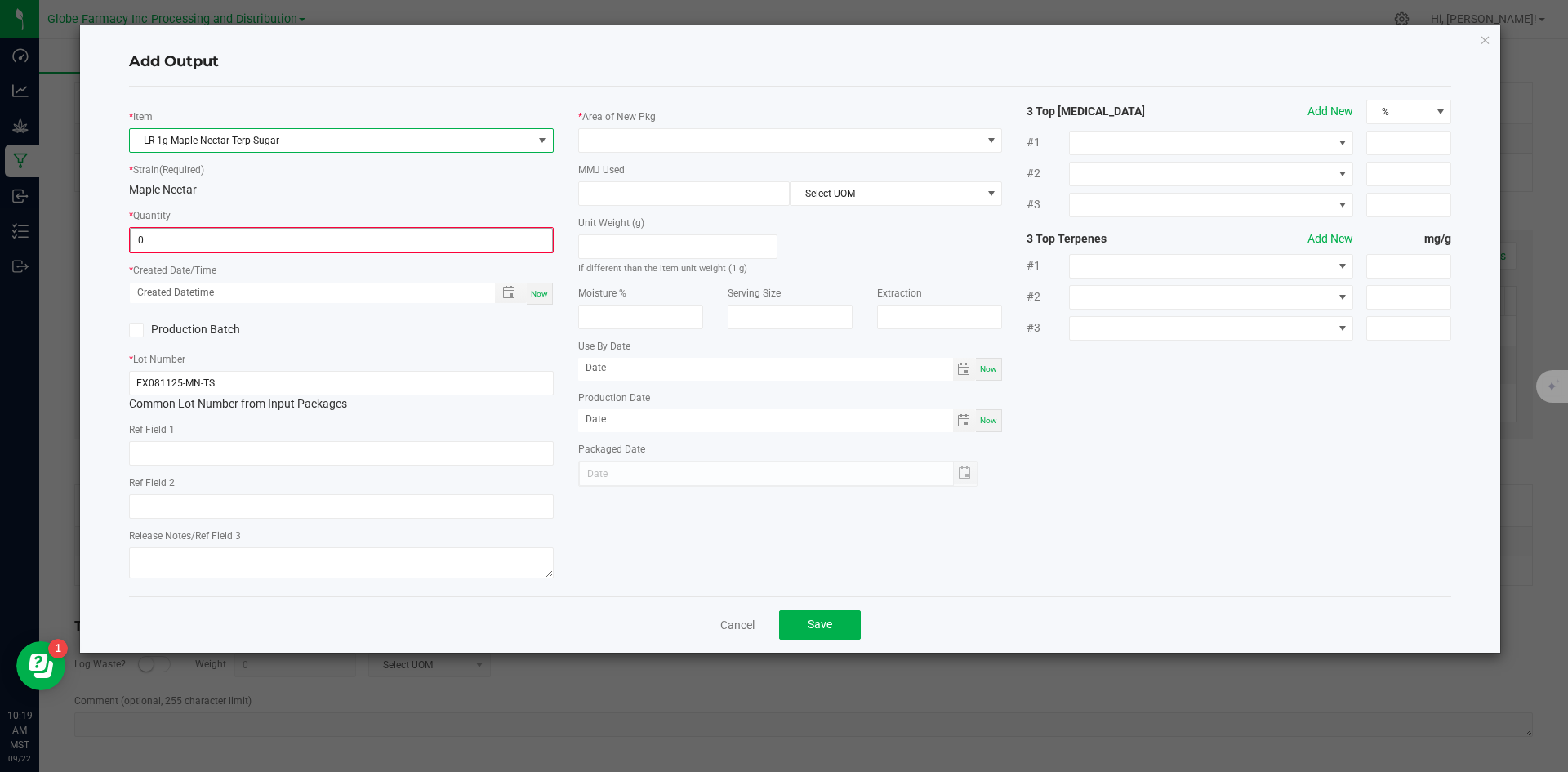
click at [269, 229] on input "0" at bounding box center [341, 240] width 421 height 23
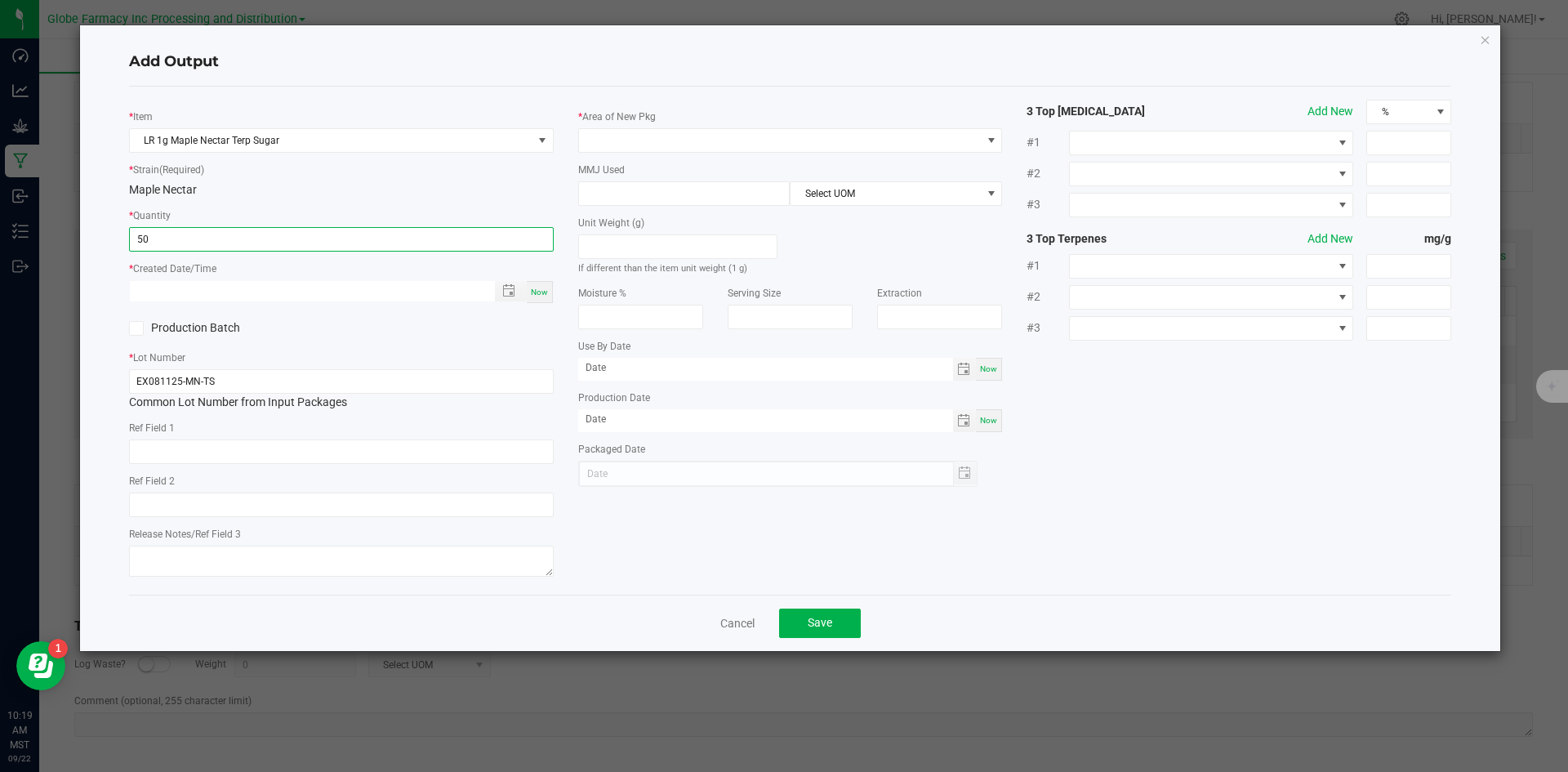
type input "50 ea"
type input "month/day/year hour:minute AM"
click at [535, 297] on div "Now" at bounding box center [540, 291] width 26 height 22
type input "09/22/2025 10:19 AM"
type input "[DATE]"
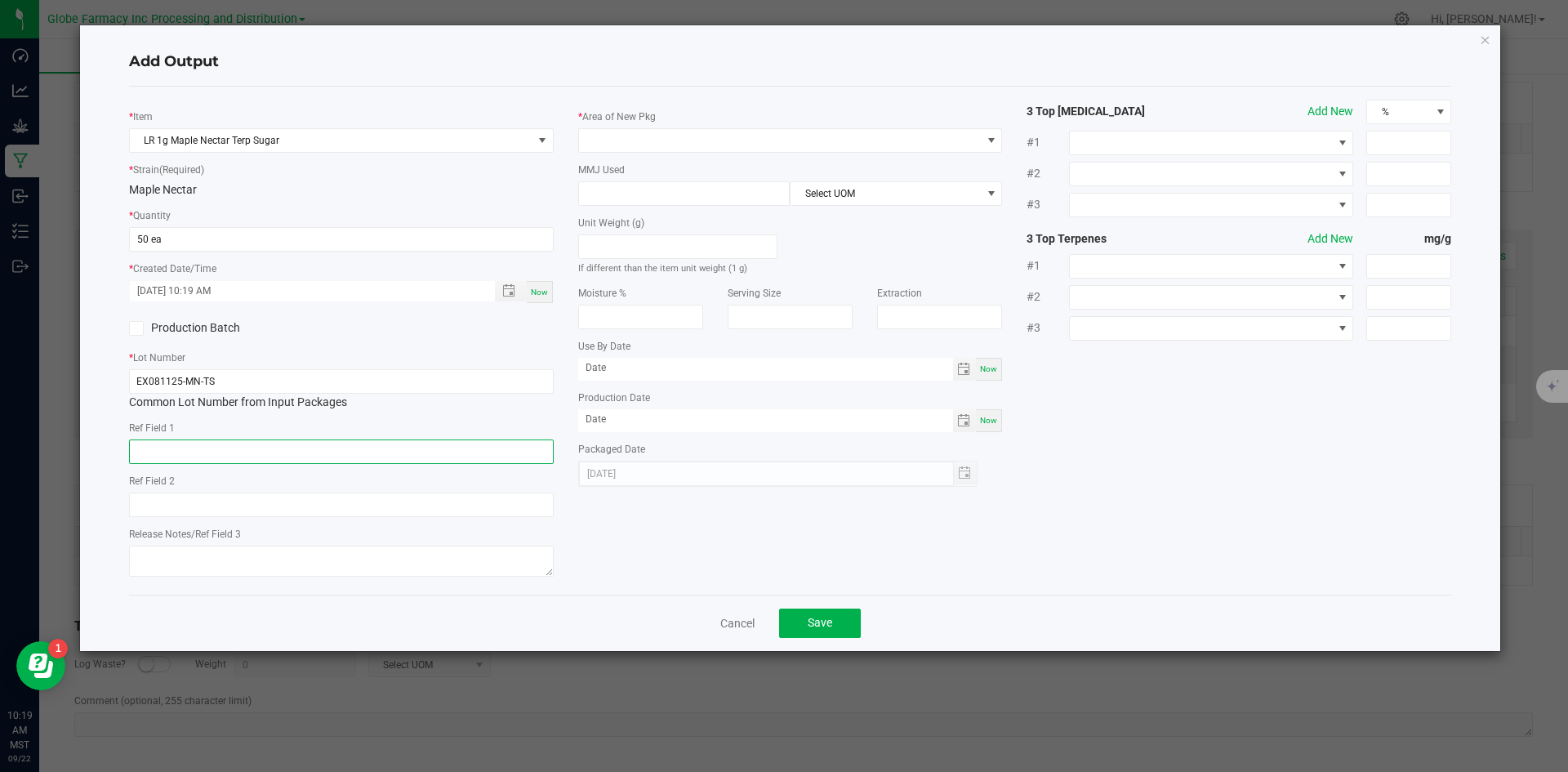
click at [346, 451] on input "text" at bounding box center [341, 452] width 425 height 25
type input "CONCENTRATE"
type input "MAPLE NECTAR"
type textarea "[DATE]"
click at [637, 127] on div "* Area of New Pkg" at bounding box center [791, 130] width 425 height 45
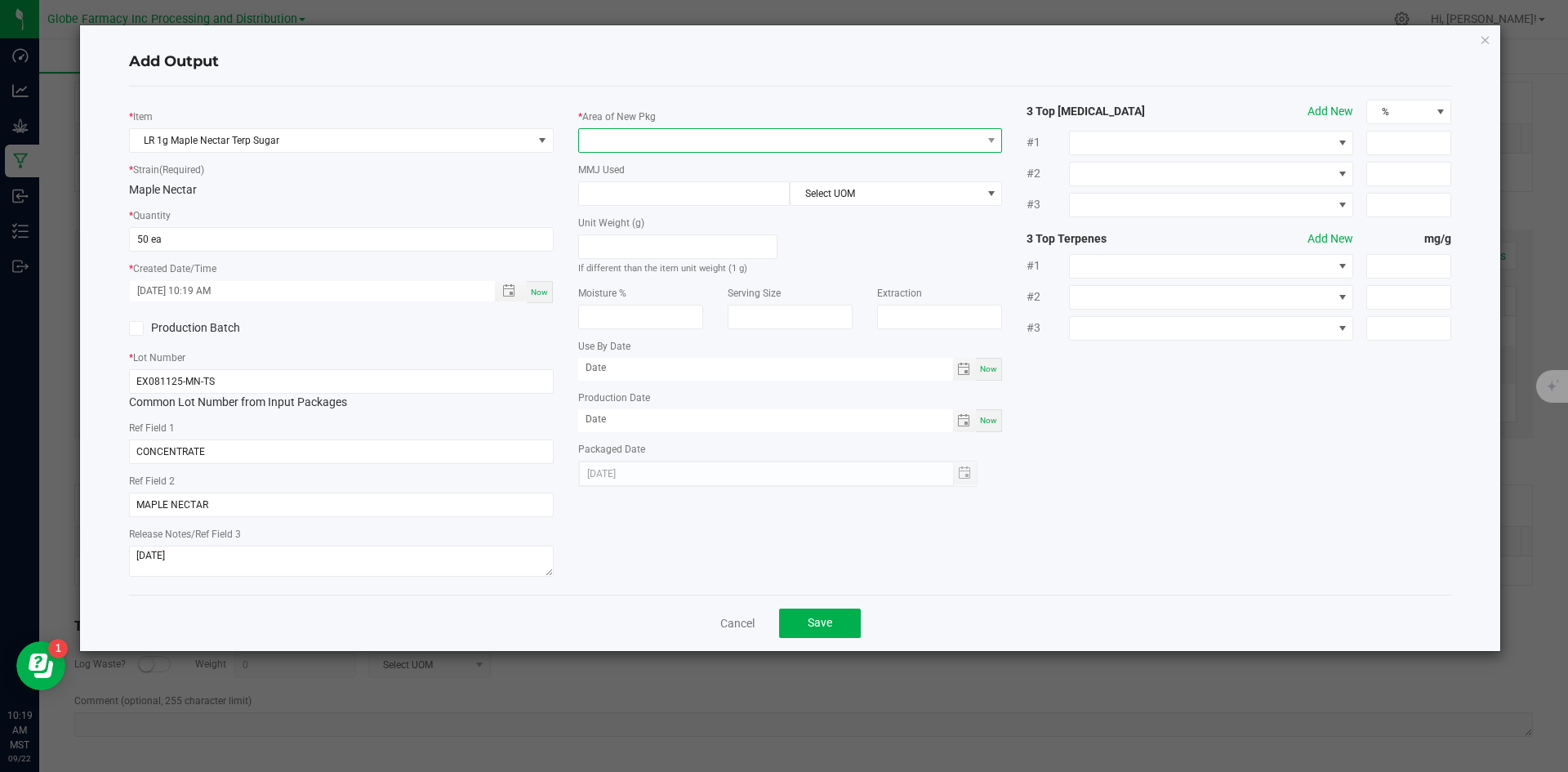
click at [637, 141] on span at bounding box center [780, 141] width 403 height 23
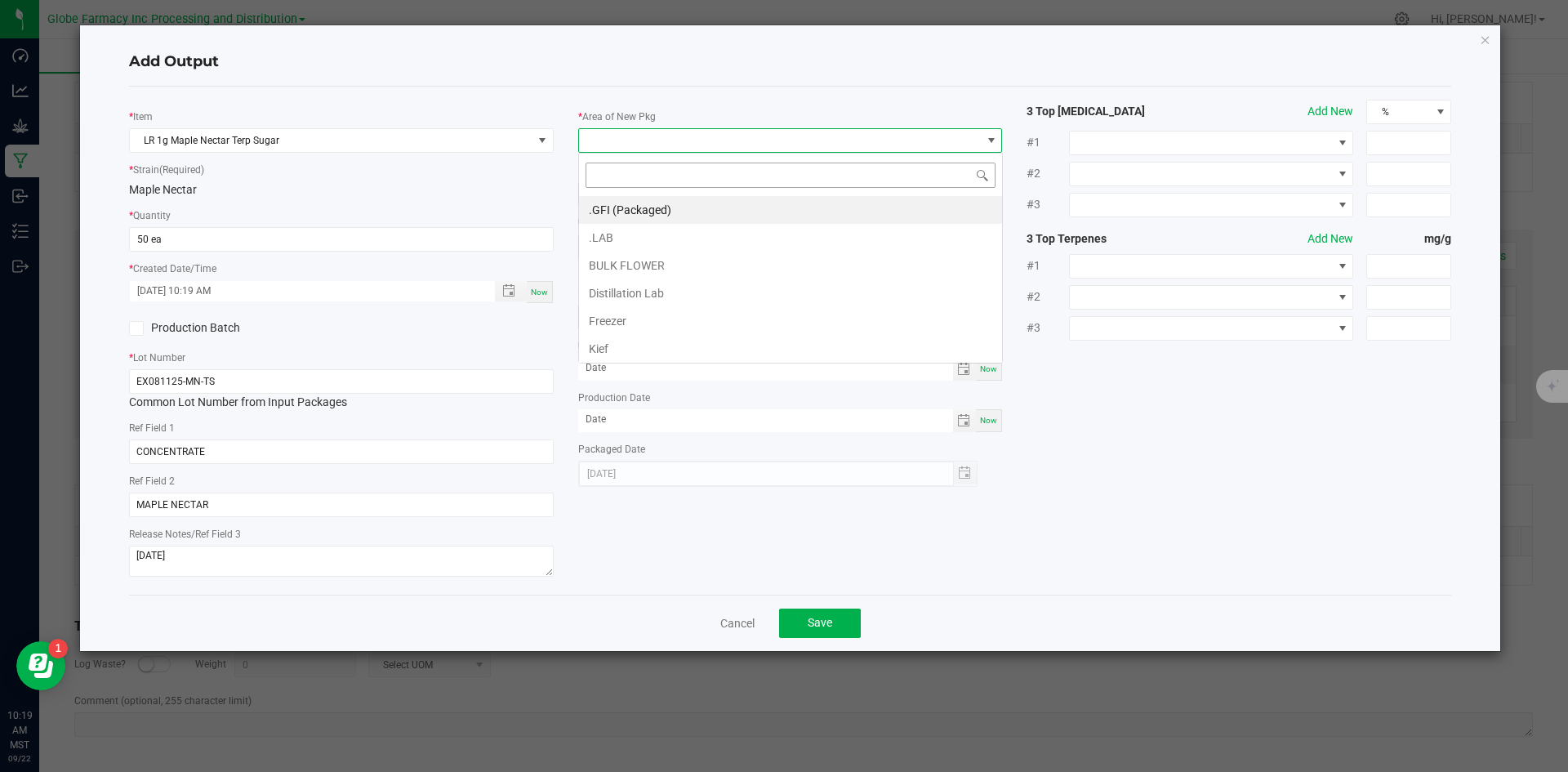
scroll to position [25, 425]
click at [641, 207] on li ".GFI (Packaged)" at bounding box center [790, 210] width 423 height 28
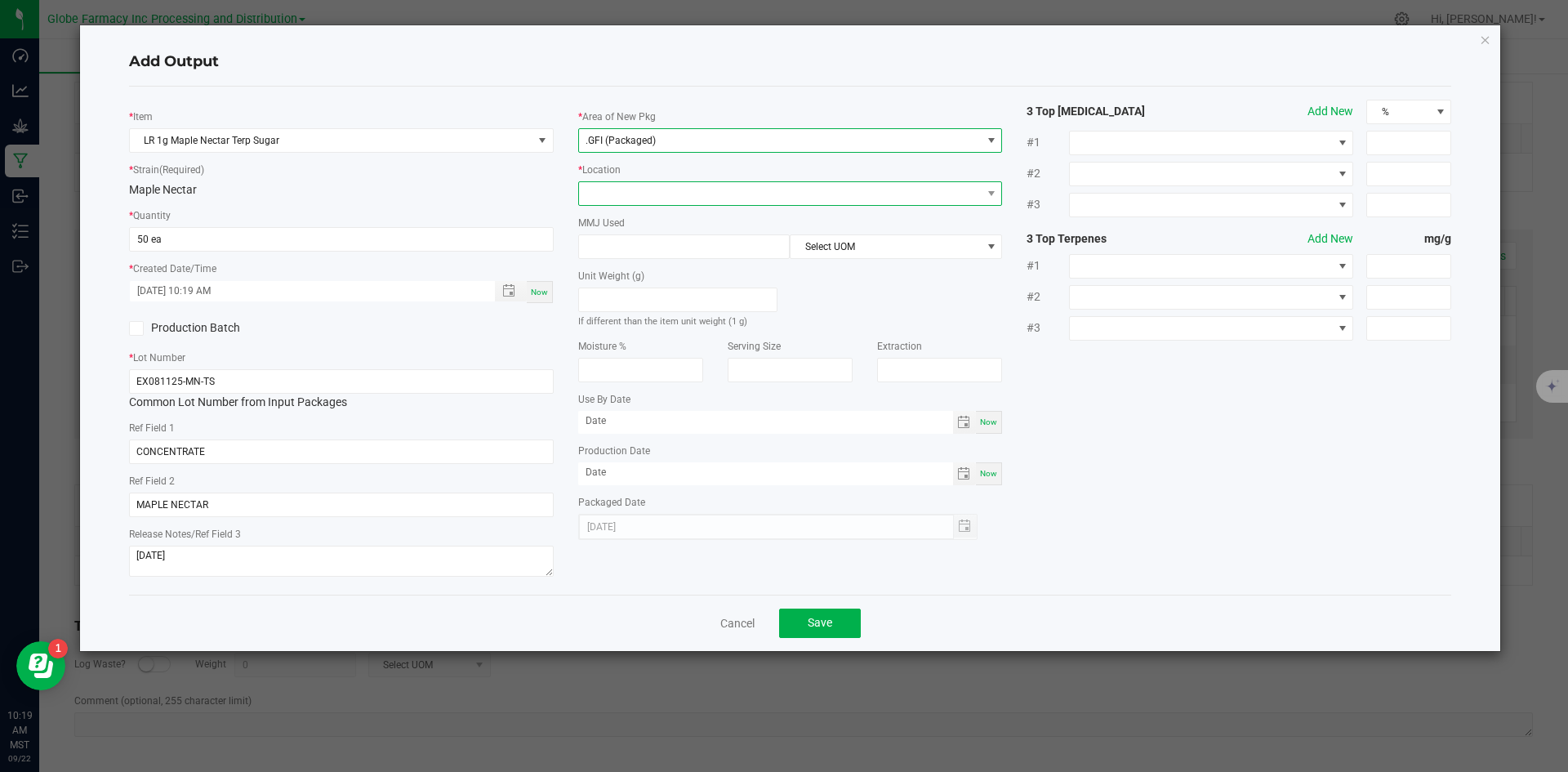
click at [640, 195] on span at bounding box center [780, 193] width 403 height 23
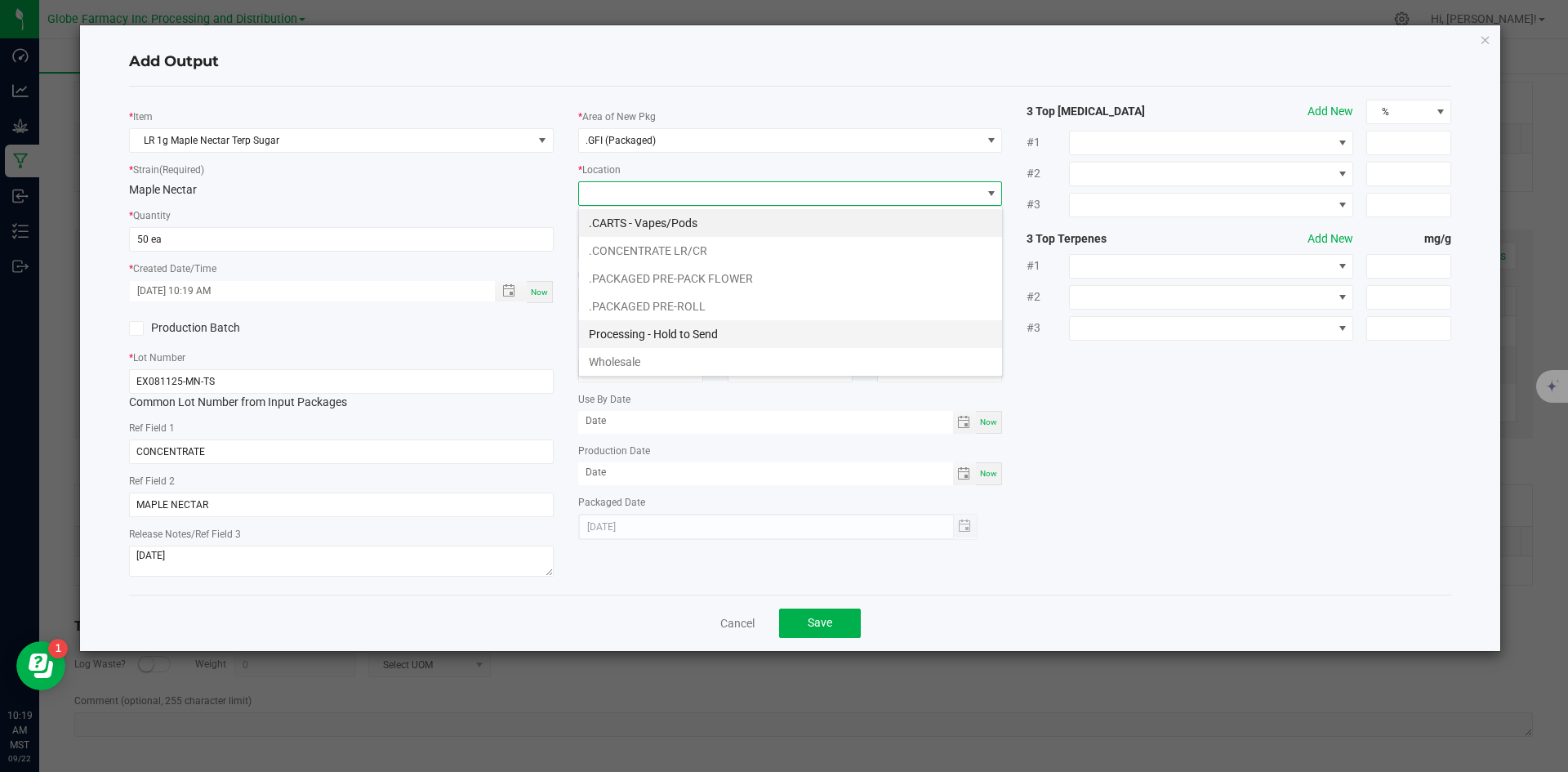
click at [682, 337] on li "Processing - Hold to Send" at bounding box center [790, 334] width 423 height 28
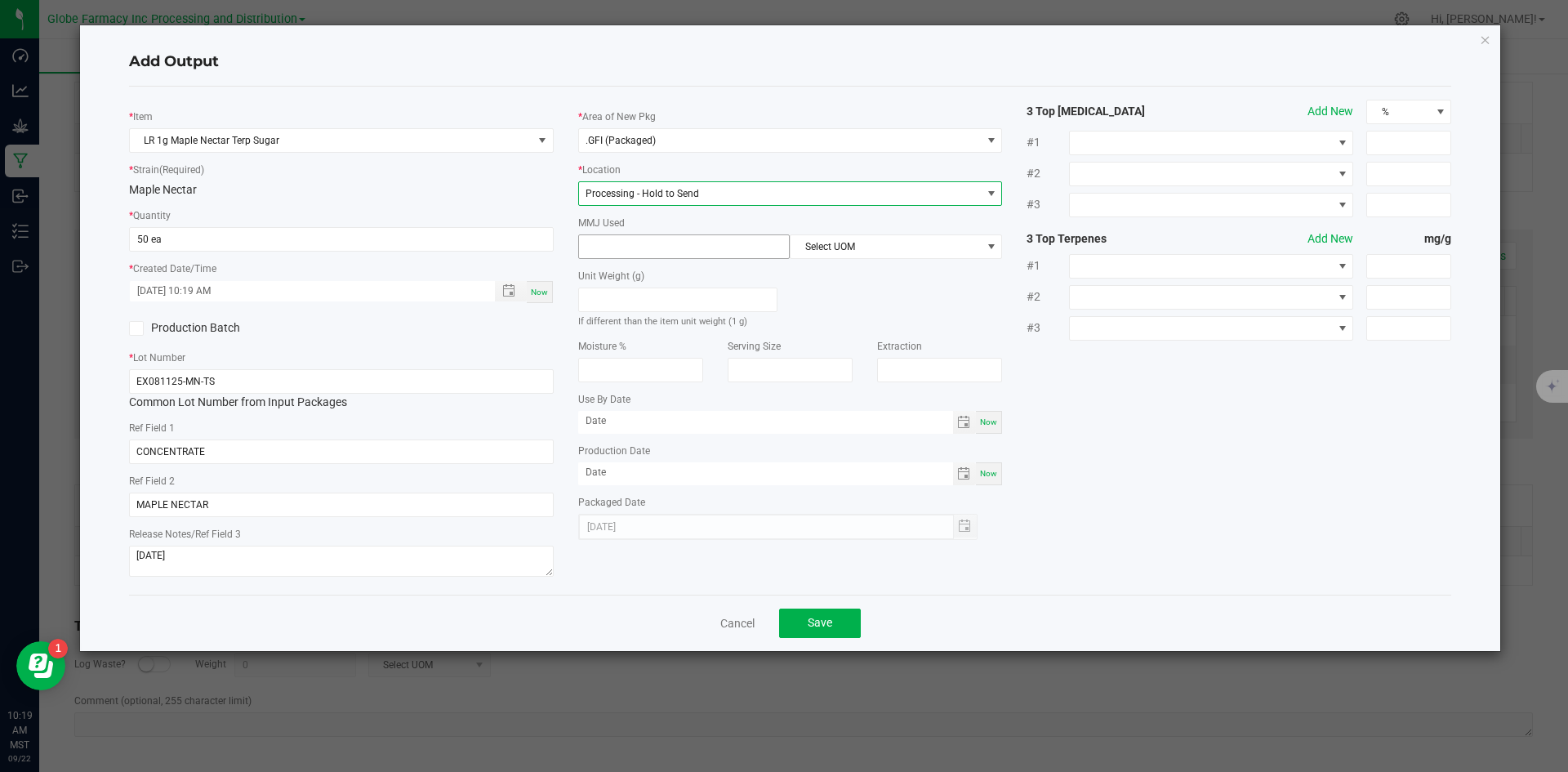
click at [664, 245] on input at bounding box center [684, 246] width 211 height 23
type input "1"
drag, startPoint x: 813, startPoint y: 238, endPoint x: 822, endPoint y: 250, distance: 15.0
click at [813, 237] on span "Select UOM" at bounding box center [886, 246] width 190 height 23
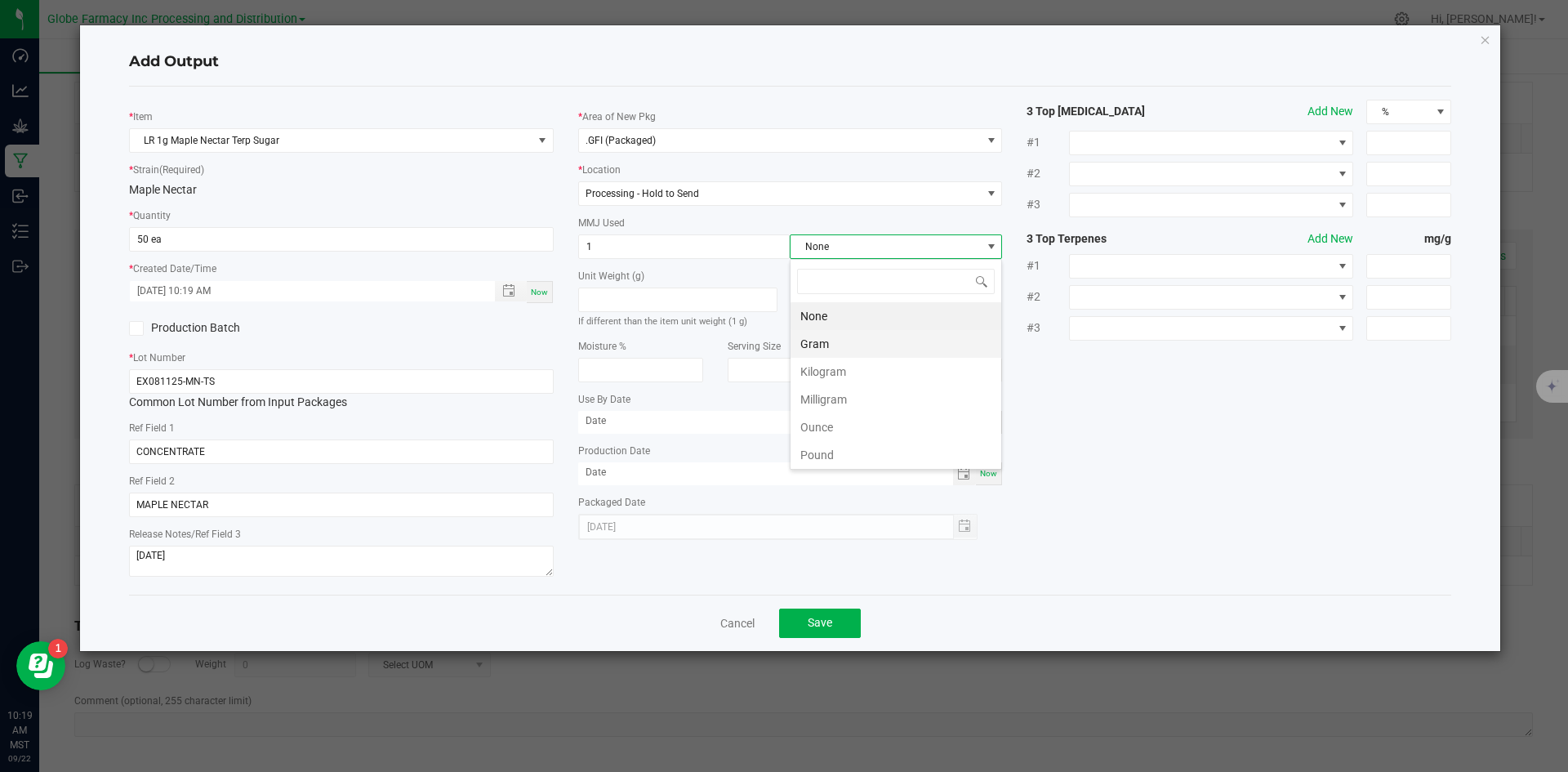
scroll to position [25, 212]
click at [842, 332] on li "Gram" at bounding box center [896, 344] width 211 height 28
click at [820, 613] on button "Save" at bounding box center [820, 623] width 82 height 29
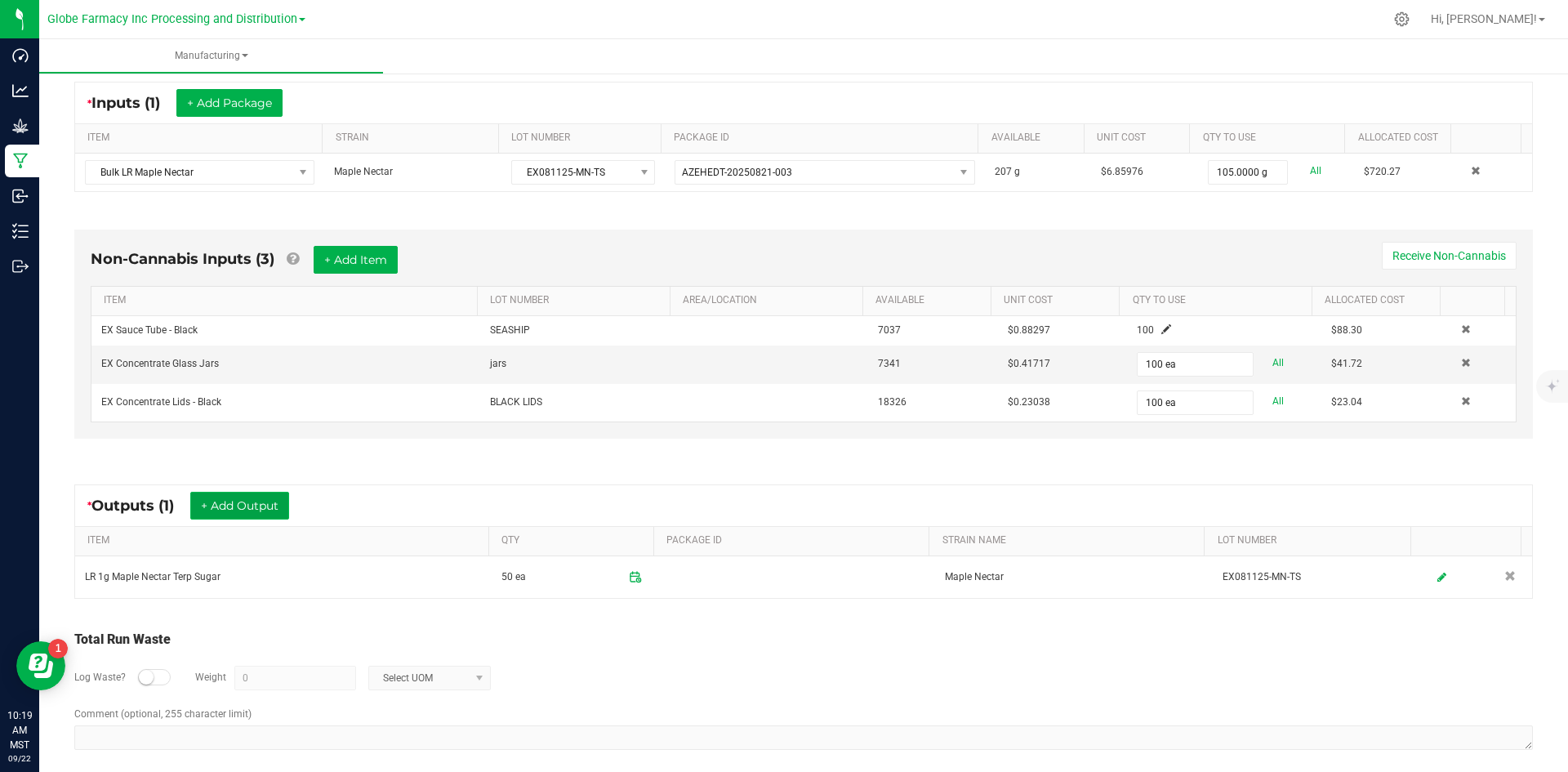
click at [230, 497] on button "+ Add Output" at bounding box center [239, 506] width 98 height 28
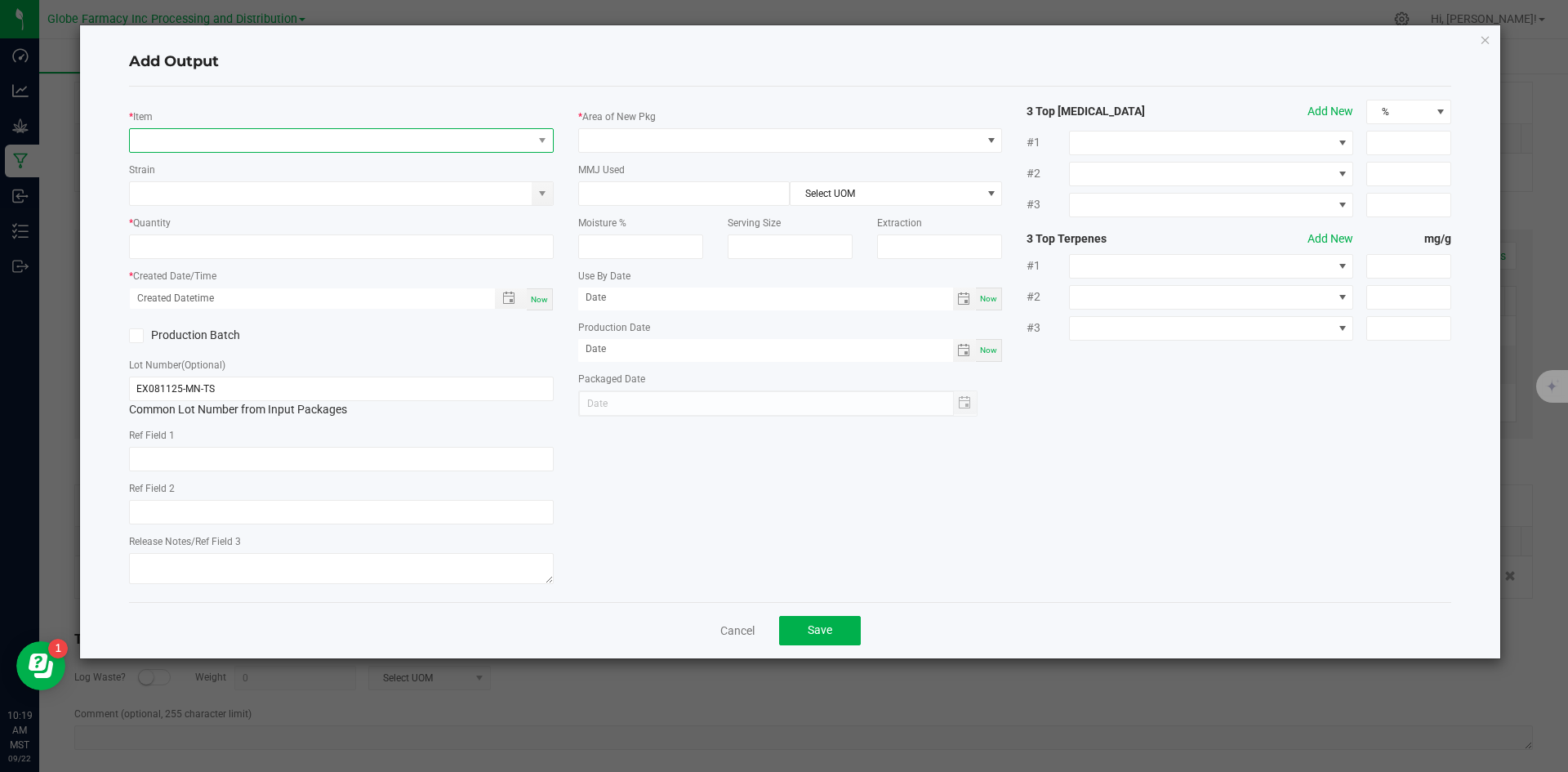
click at [303, 141] on span "NO DATA FOUND" at bounding box center [332, 141] width 403 height 23
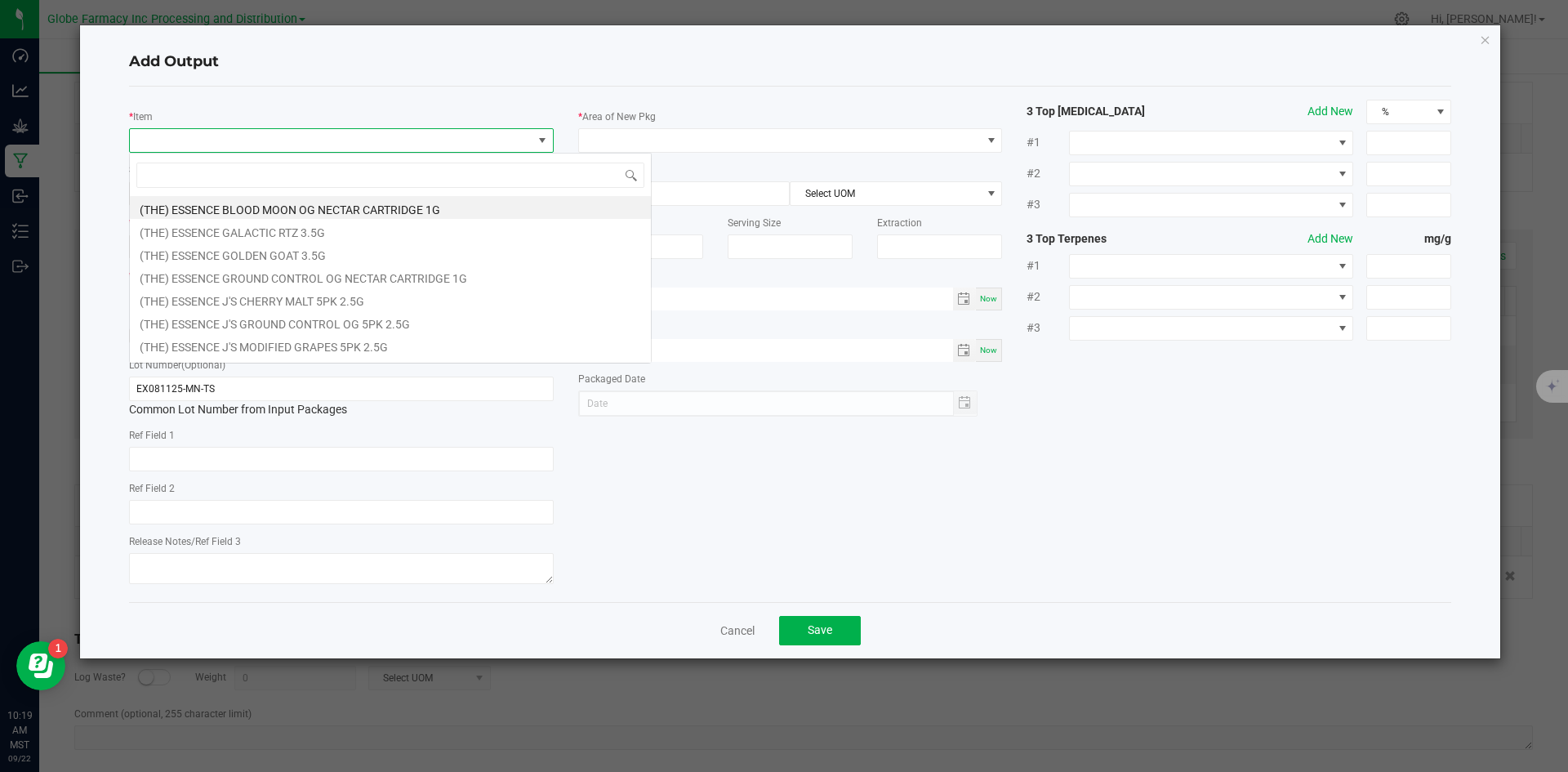
scroll to position [25, 425]
type input "MAPLE NECTAR"
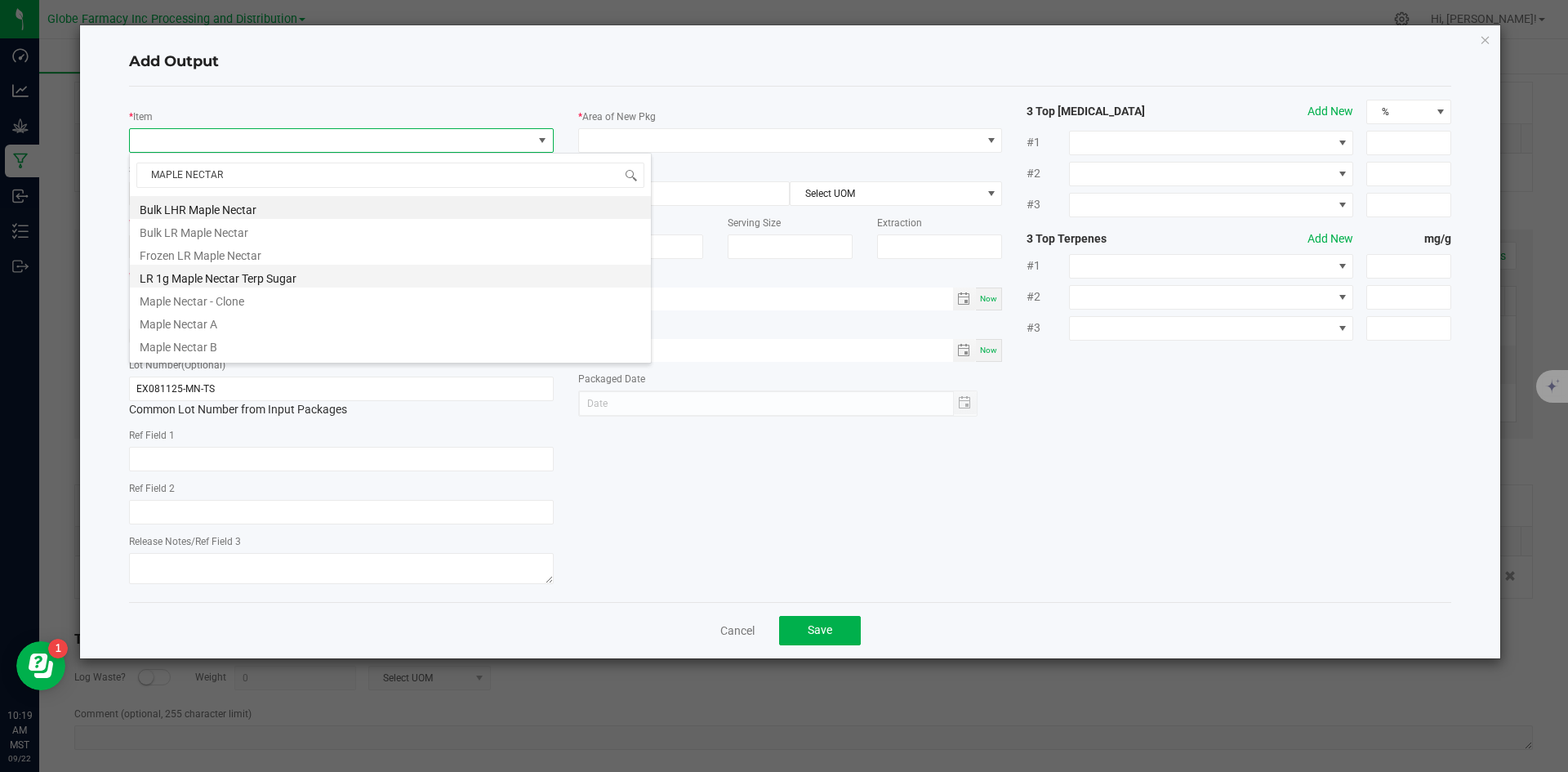
click at [273, 273] on li "LR 1g Maple Nectar Terp Sugar" at bounding box center [390, 276] width 521 height 23
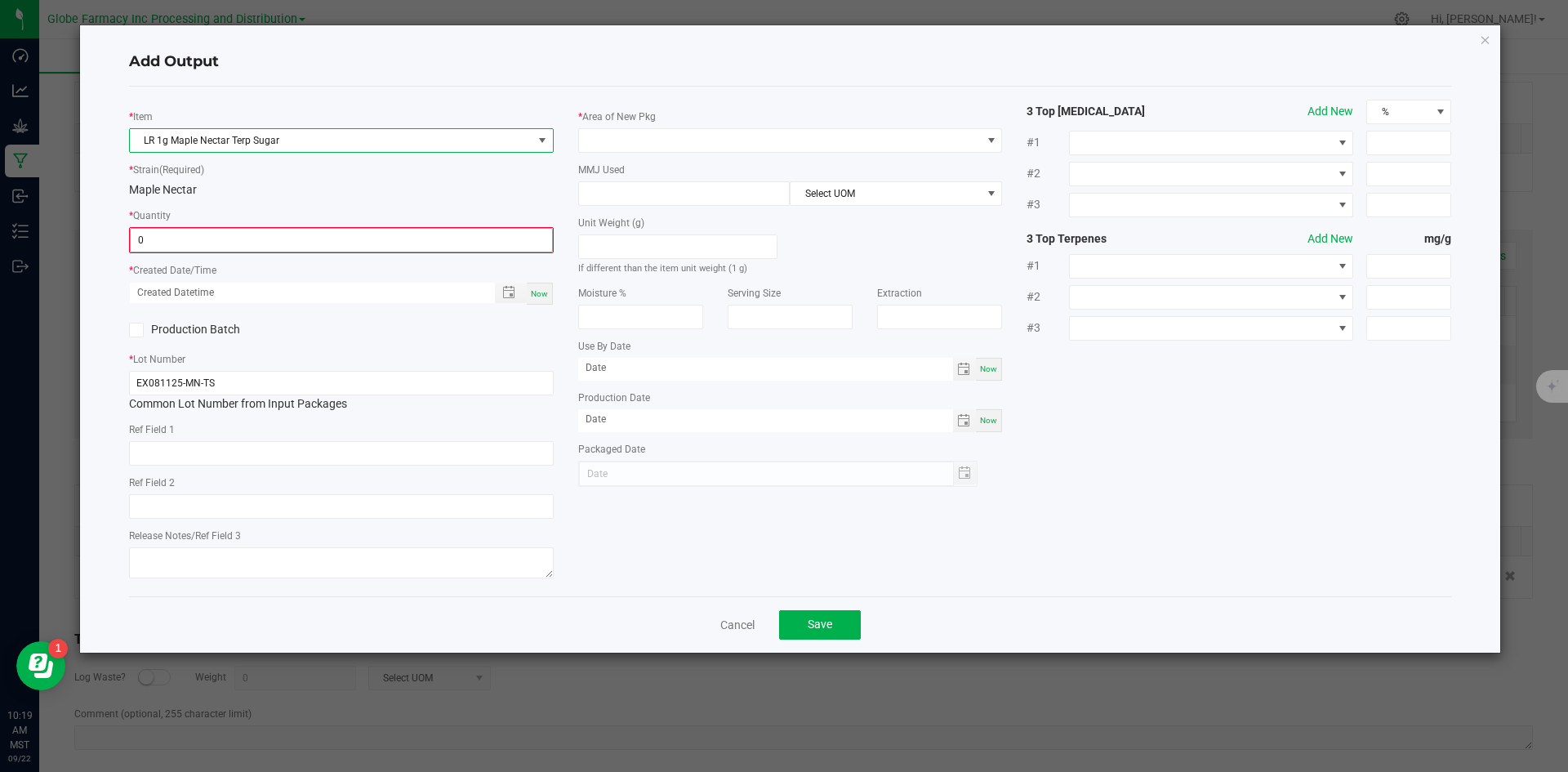
click at [247, 242] on input "0" at bounding box center [341, 240] width 421 height 23
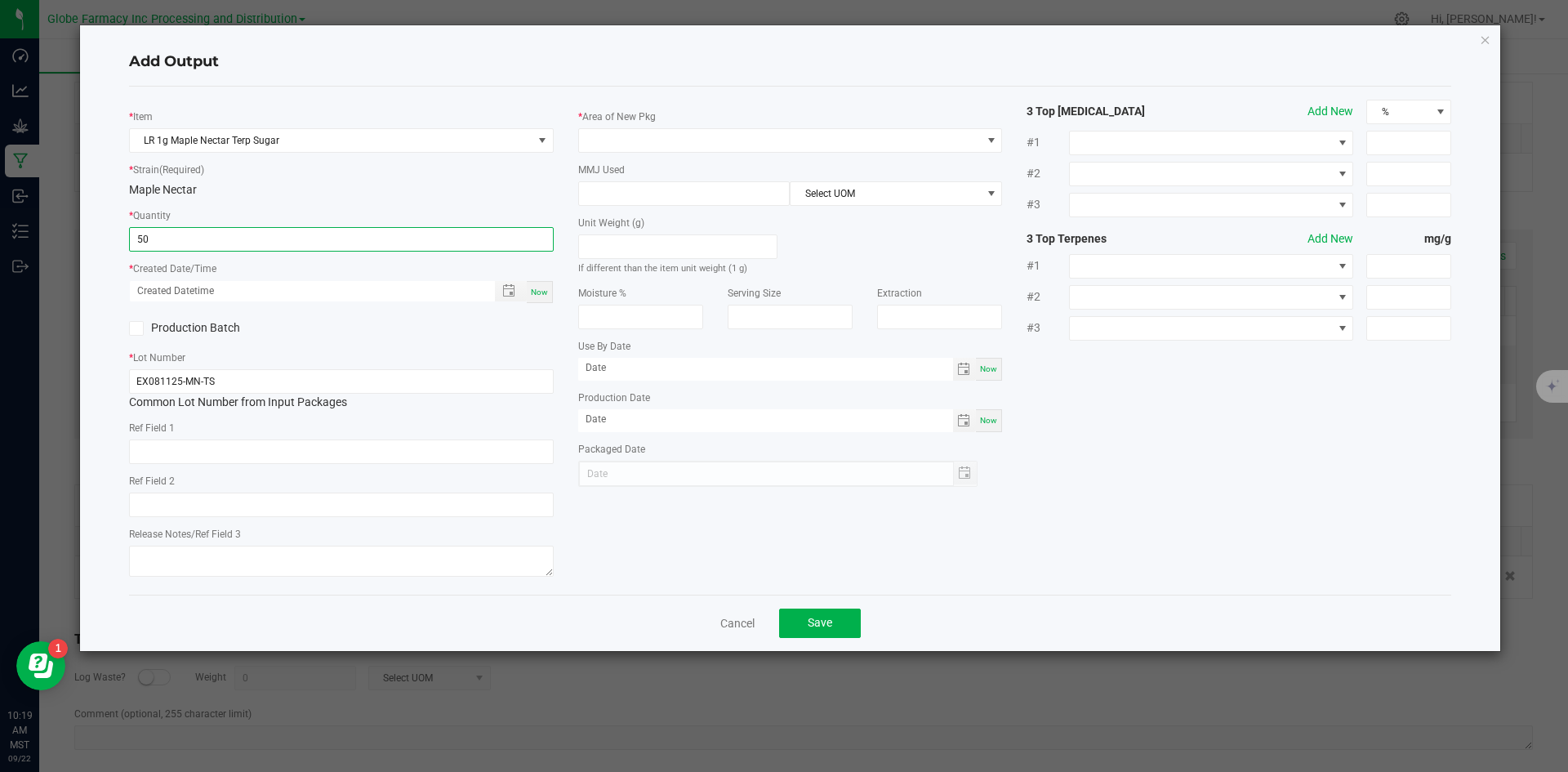
type input "50 ea"
click at [530, 294] on div "Now" at bounding box center [540, 291] width 26 height 22
type input "09/22/2025 10:19 AM"
type input "[DATE]"
click at [310, 463] on input "text" at bounding box center [341, 452] width 425 height 25
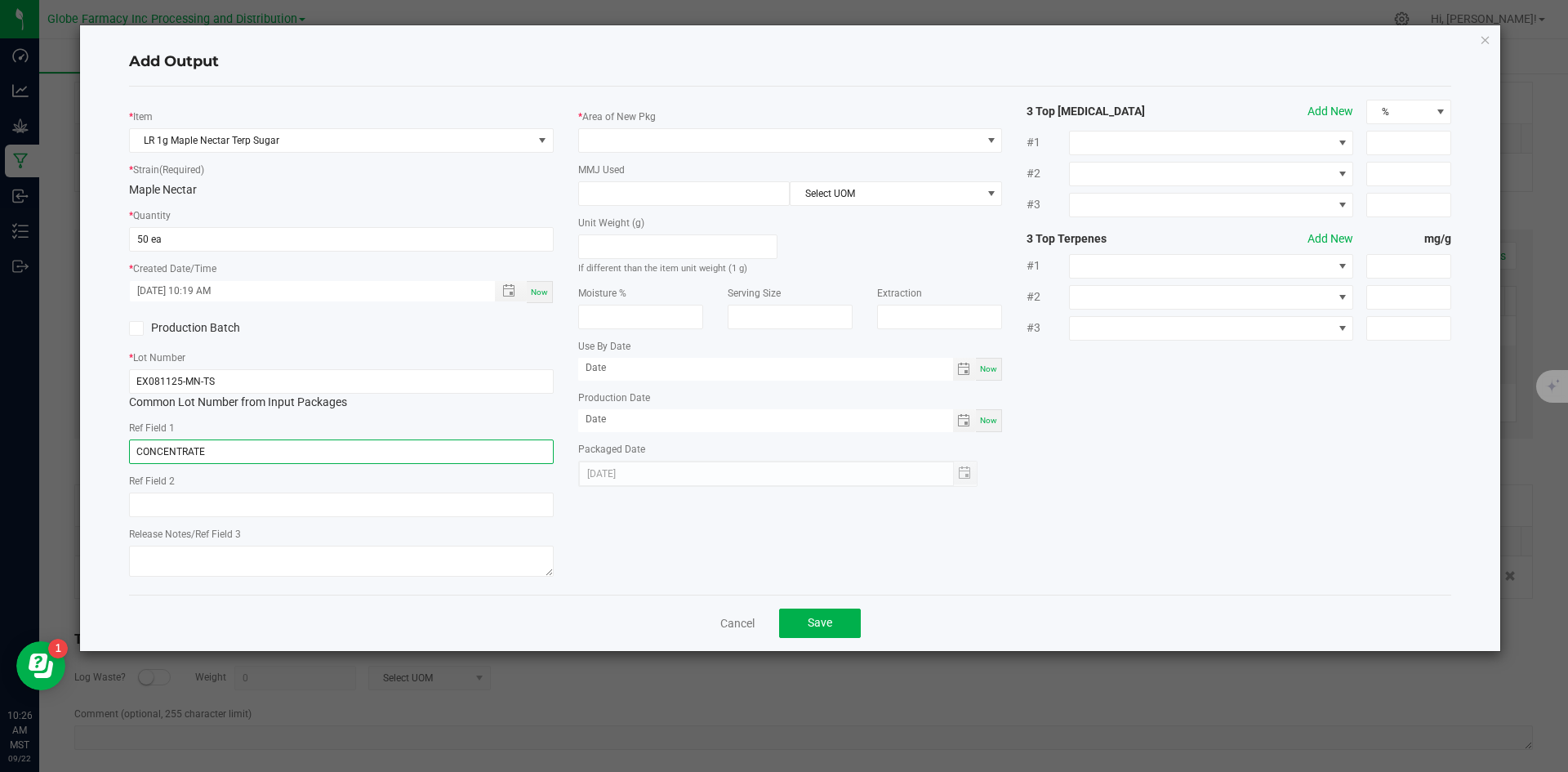
type input "CONCENTRATE"
type input "MAPLE NECTAR"
type textarea "[DATE]"
click at [674, 146] on span at bounding box center [780, 141] width 403 height 23
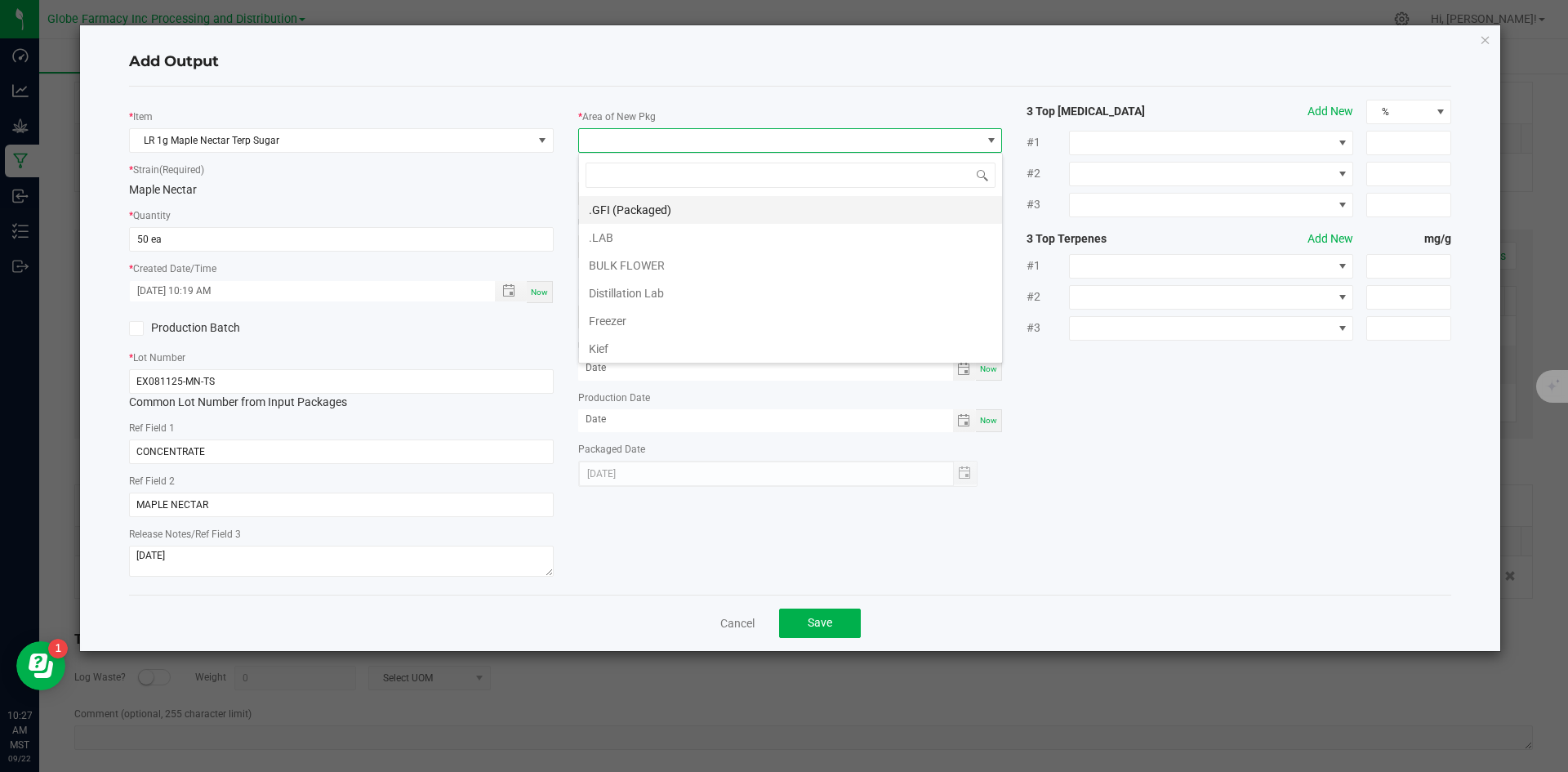
click at [653, 215] on li ".GFI (Packaged)" at bounding box center [790, 210] width 423 height 28
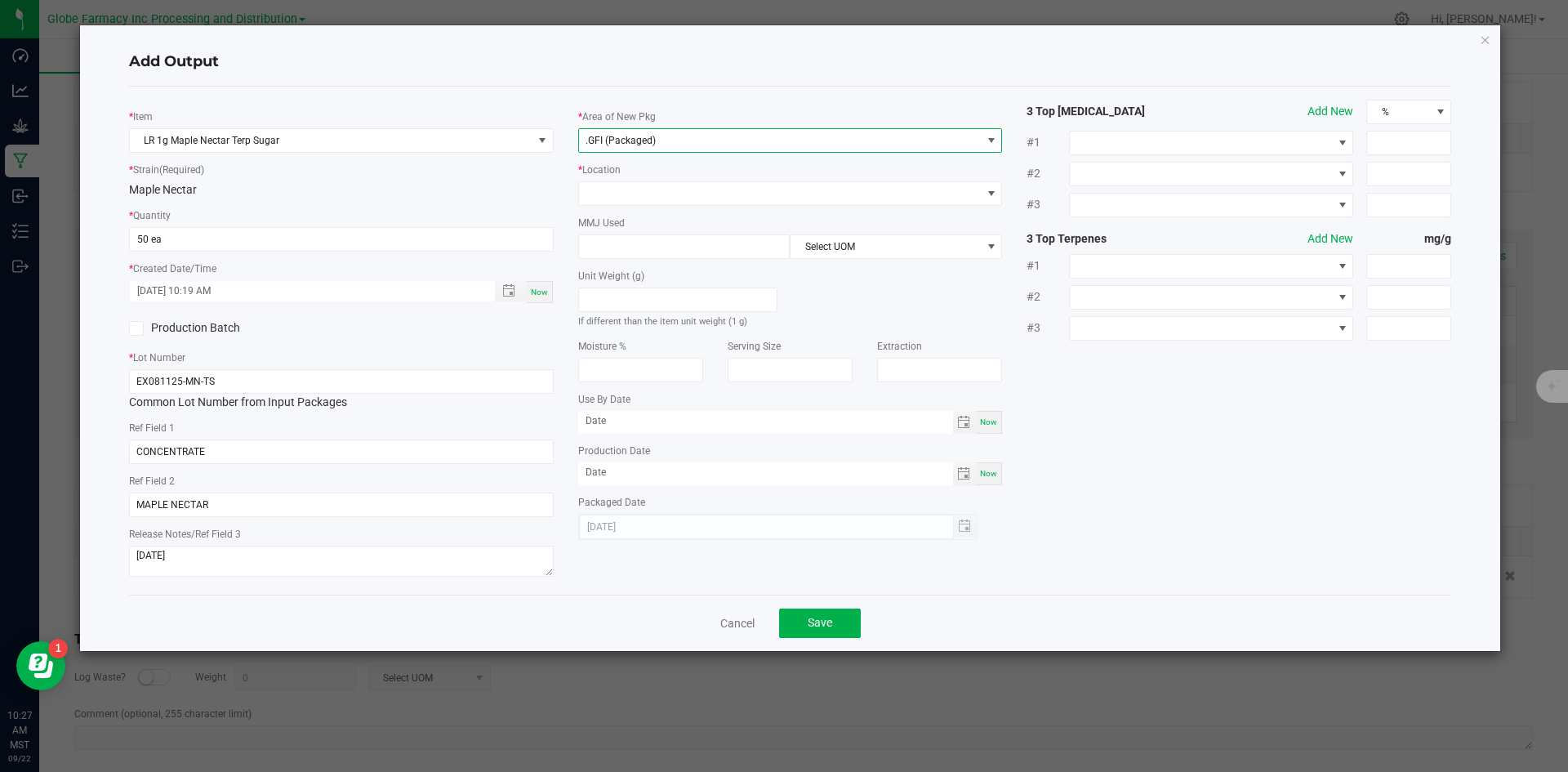
click at [650, 206] on div "* Area of New Pkg .GFI (Packaged) * Location MMJ Used Select UOM Unit Weight (g…" at bounding box center [791, 319] width 449 height 441
click at [648, 203] on span at bounding box center [780, 193] width 403 height 23
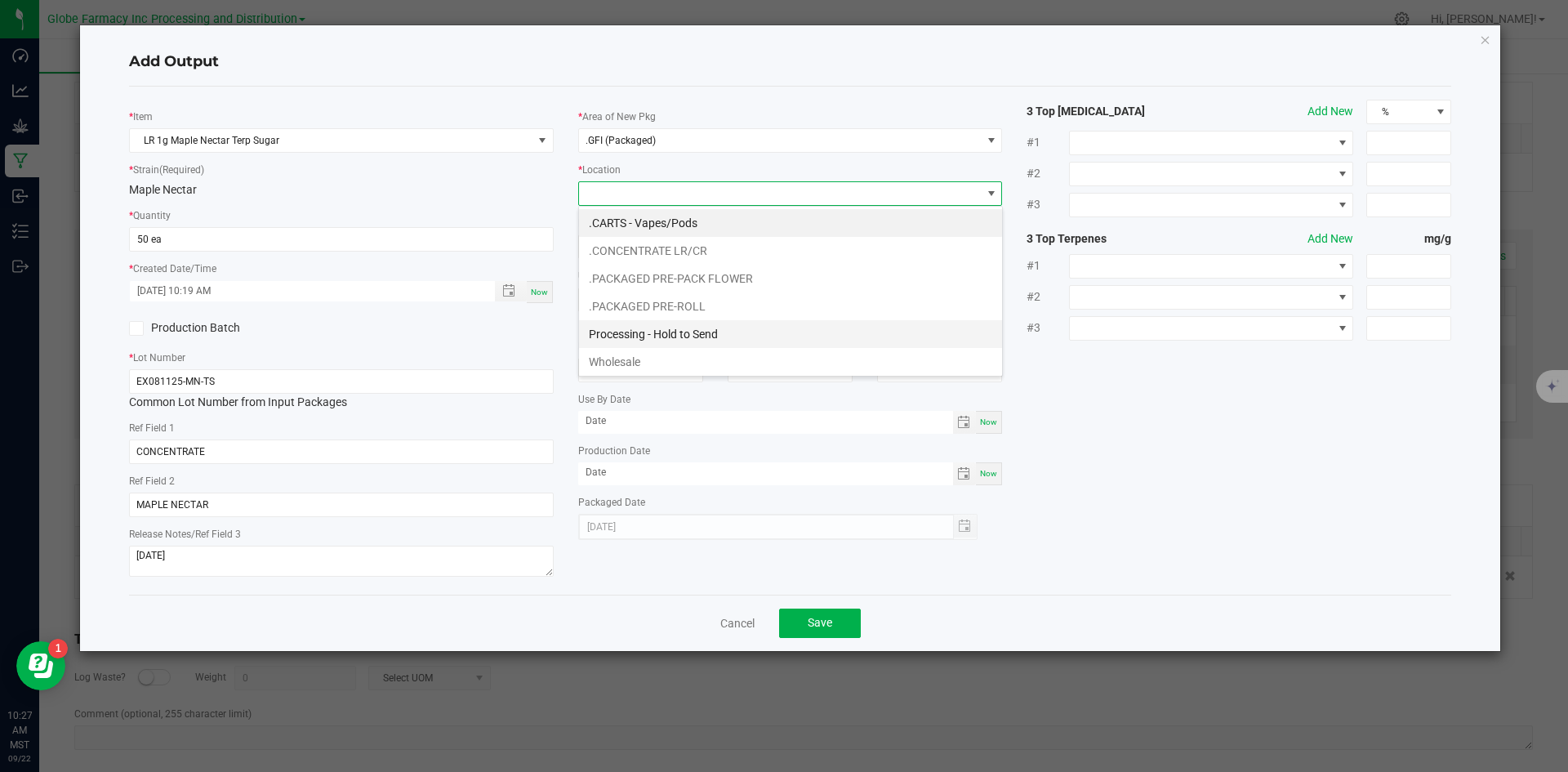
click at [682, 322] on li "Processing - Hold to Send" at bounding box center [790, 334] width 423 height 28
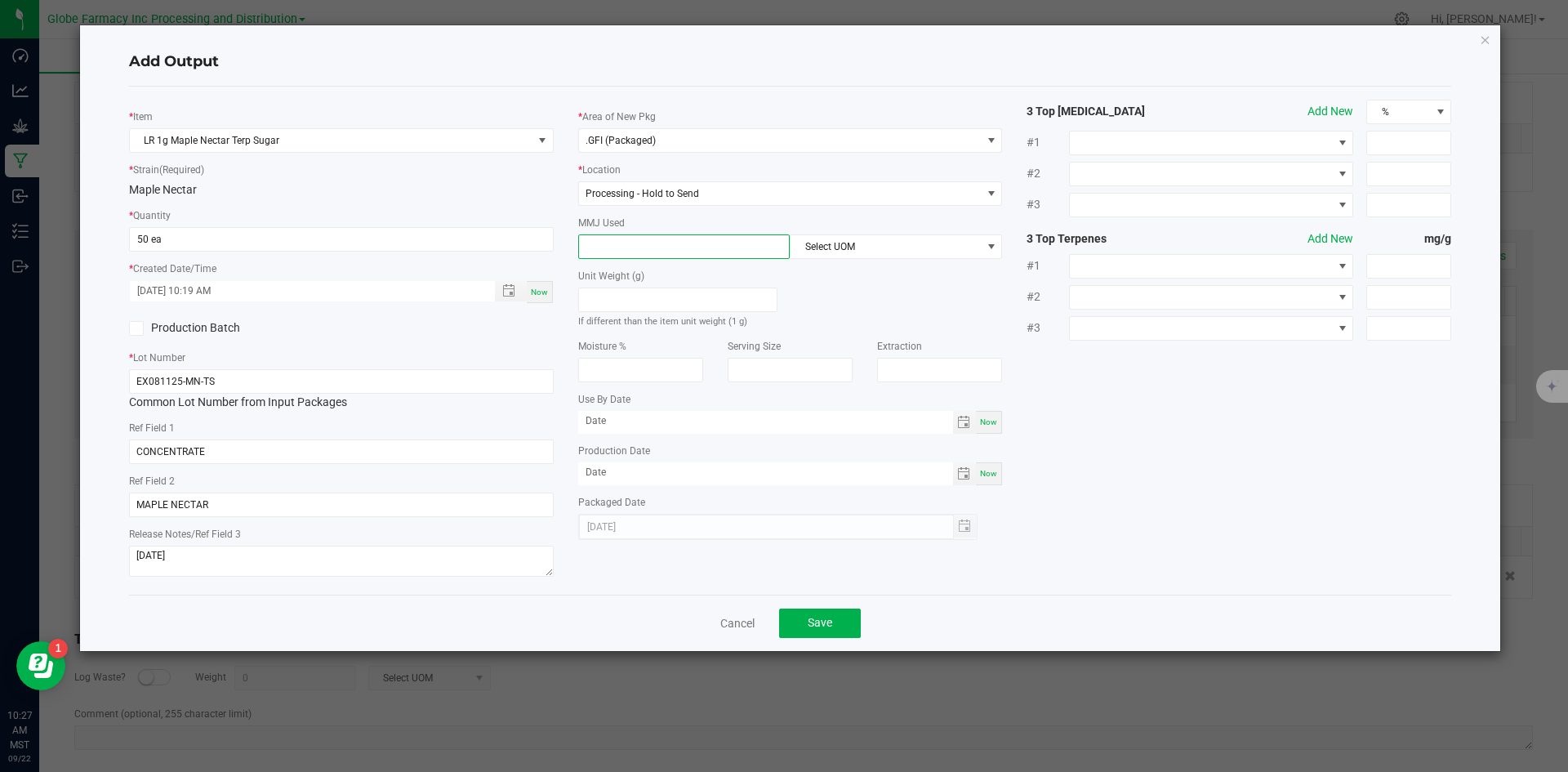
click at [666, 249] on input at bounding box center [684, 246] width 211 height 23
type input "1"
click at [830, 247] on span "Select UOM" at bounding box center [886, 246] width 190 height 23
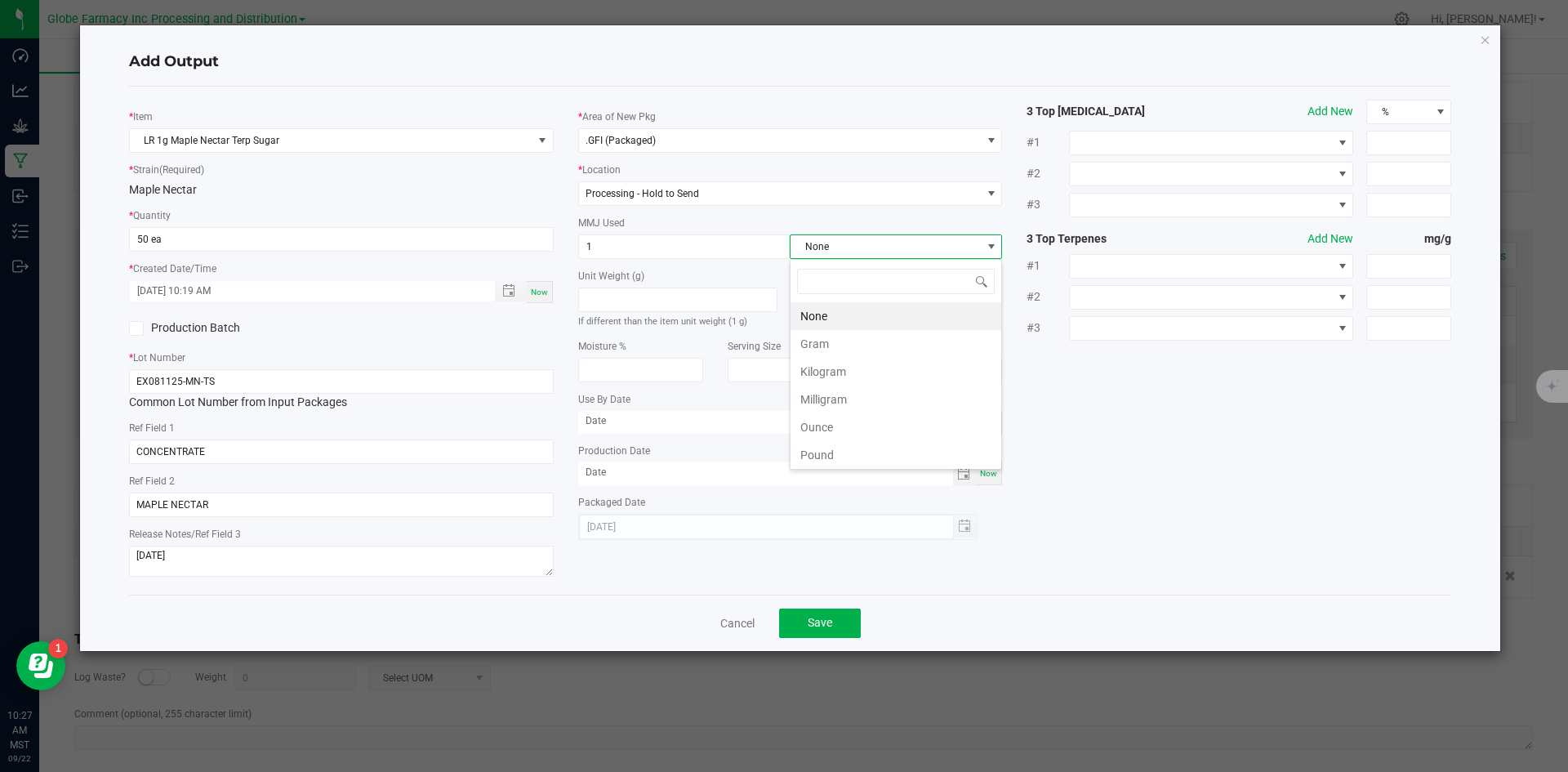
scroll to position [25, 212]
click at [831, 343] on li "Gram" at bounding box center [896, 344] width 211 height 28
click at [828, 628] on span "Save" at bounding box center [820, 622] width 25 height 13
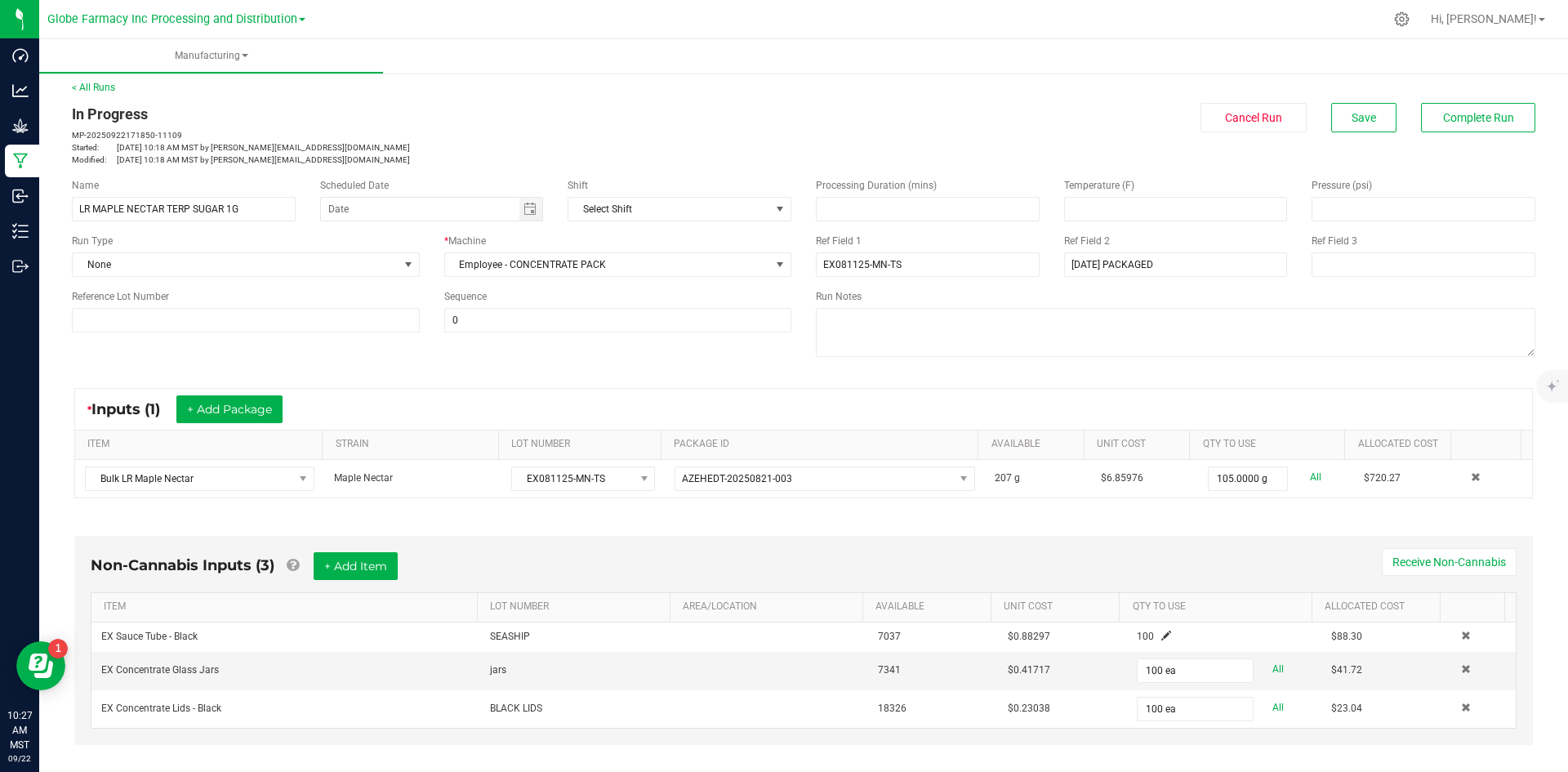
scroll to position [0, 0]
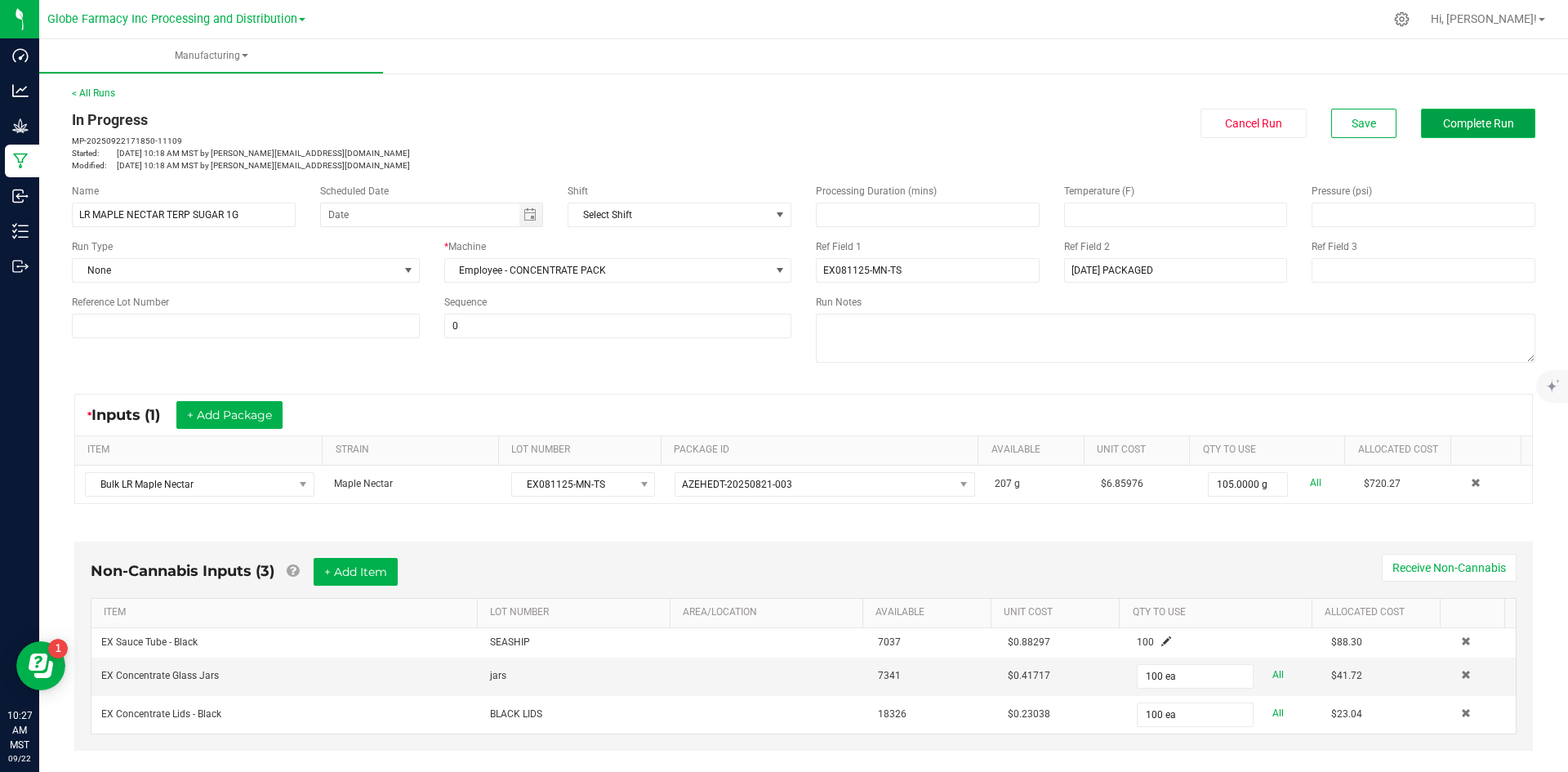
click at [1477, 135] on button "Complete Run" at bounding box center [1478, 123] width 114 height 29
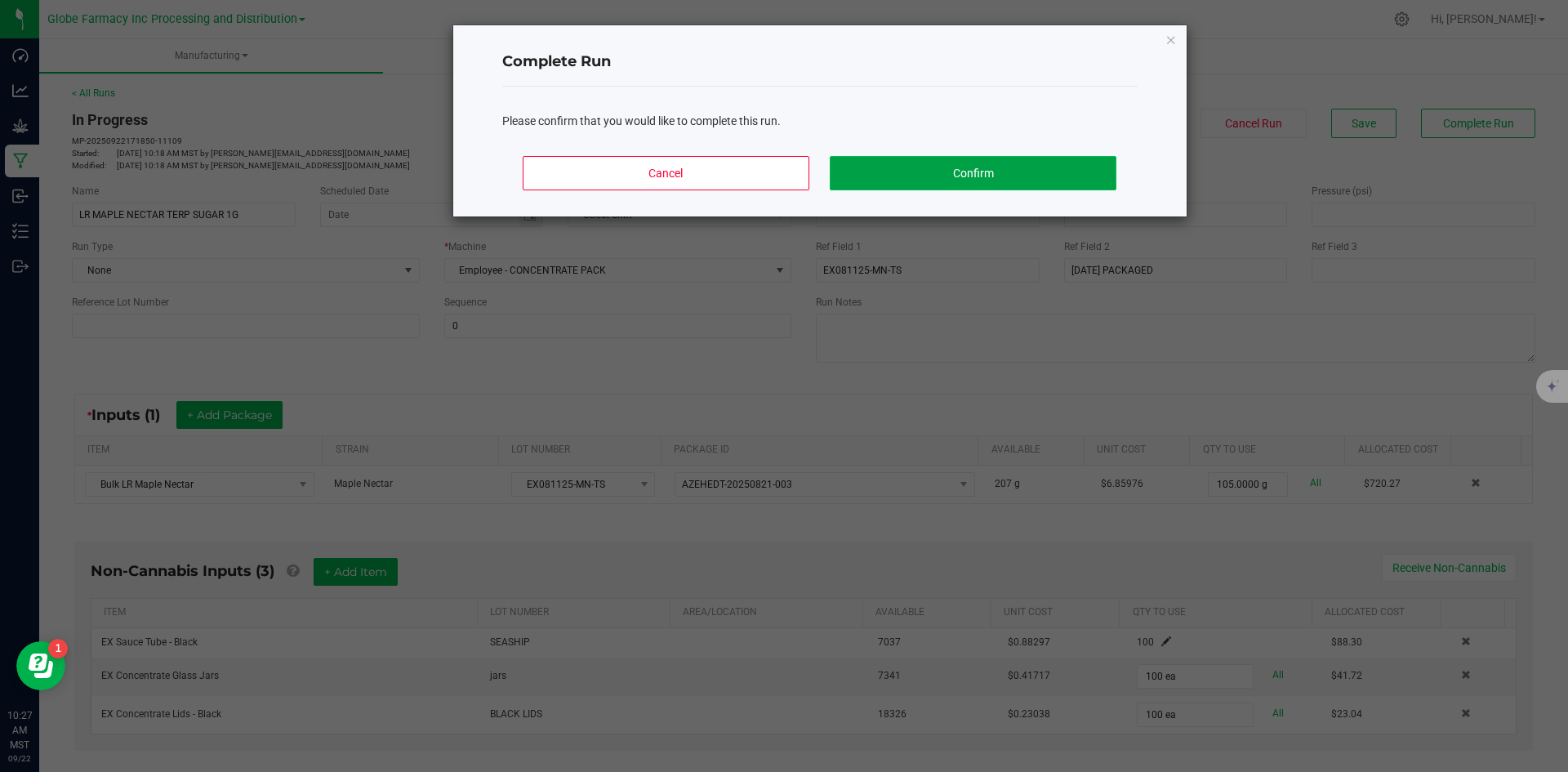
click at [1023, 177] on button "Confirm" at bounding box center [973, 172] width 286 height 34
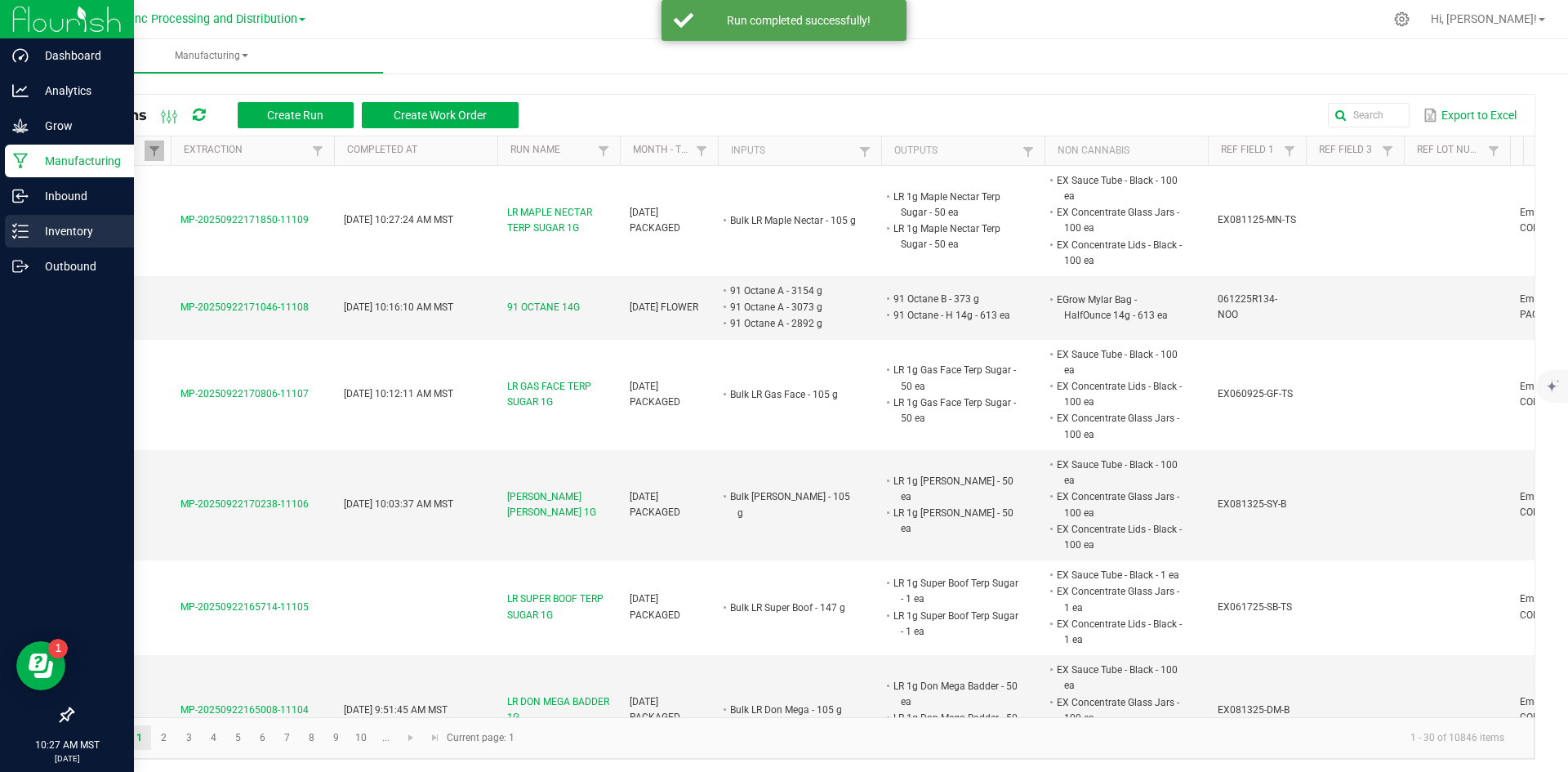
click at [31, 226] on p "Inventory" at bounding box center [77, 231] width 98 height 19
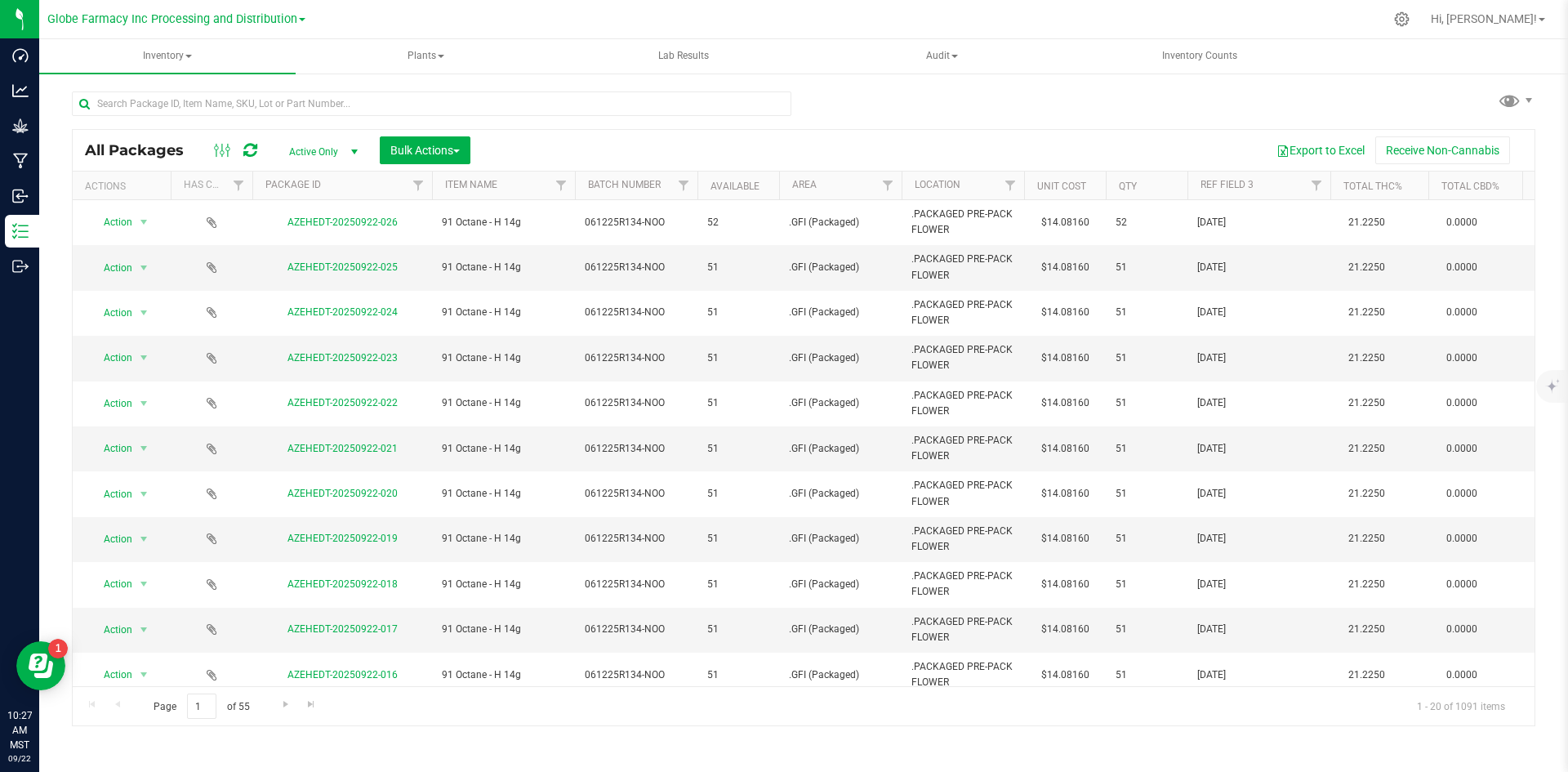
click at [241, 149] on div at bounding box center [236, 150] width 55 height 19
click at [246, 149] on icon at bounding box center [251, 150] width 14 height 17
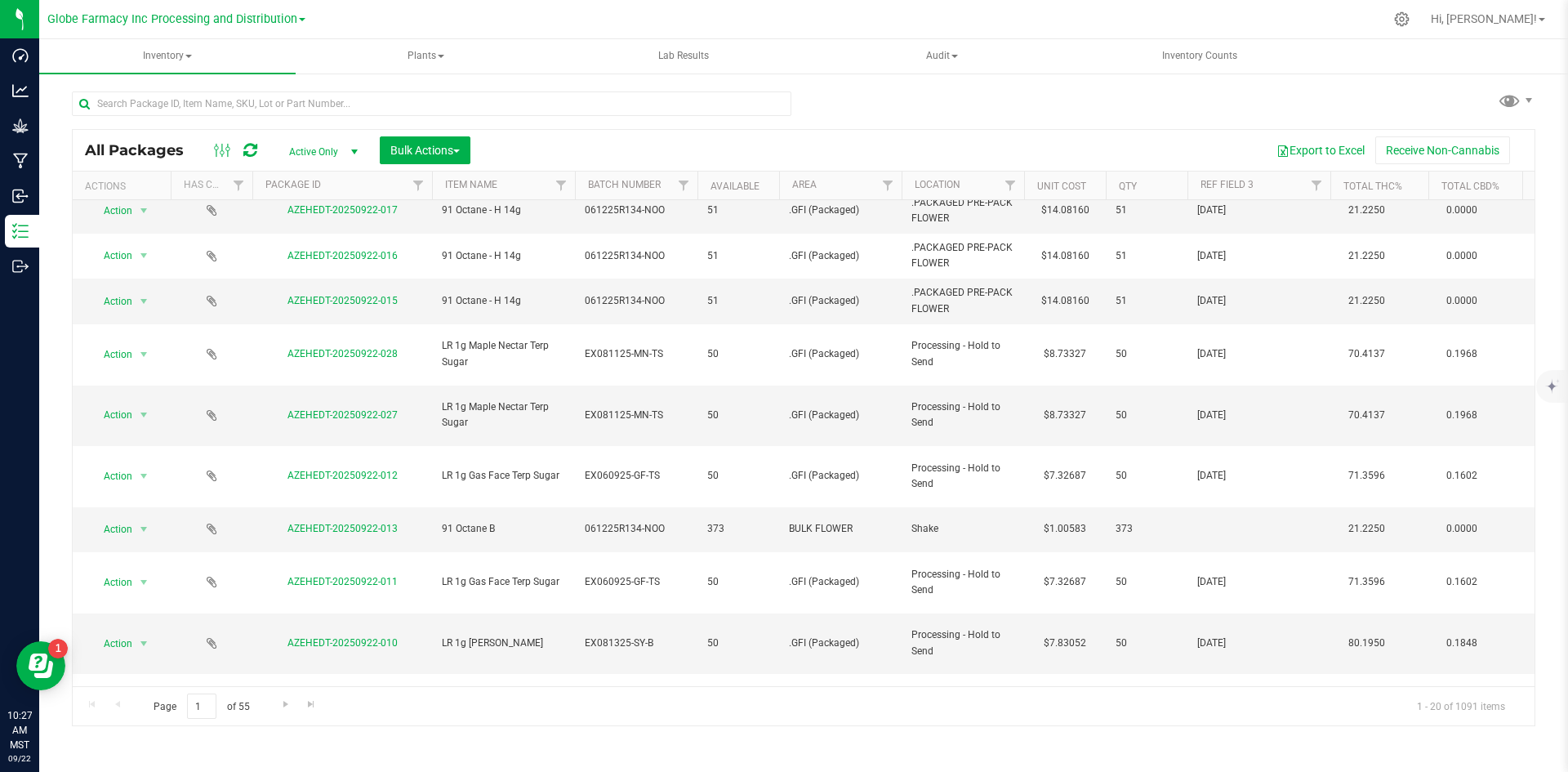
scroll to position [423, 0]
click at [419, 155] on span "Bulk Actions" at bounding box center [425, 149] width 69 height 13
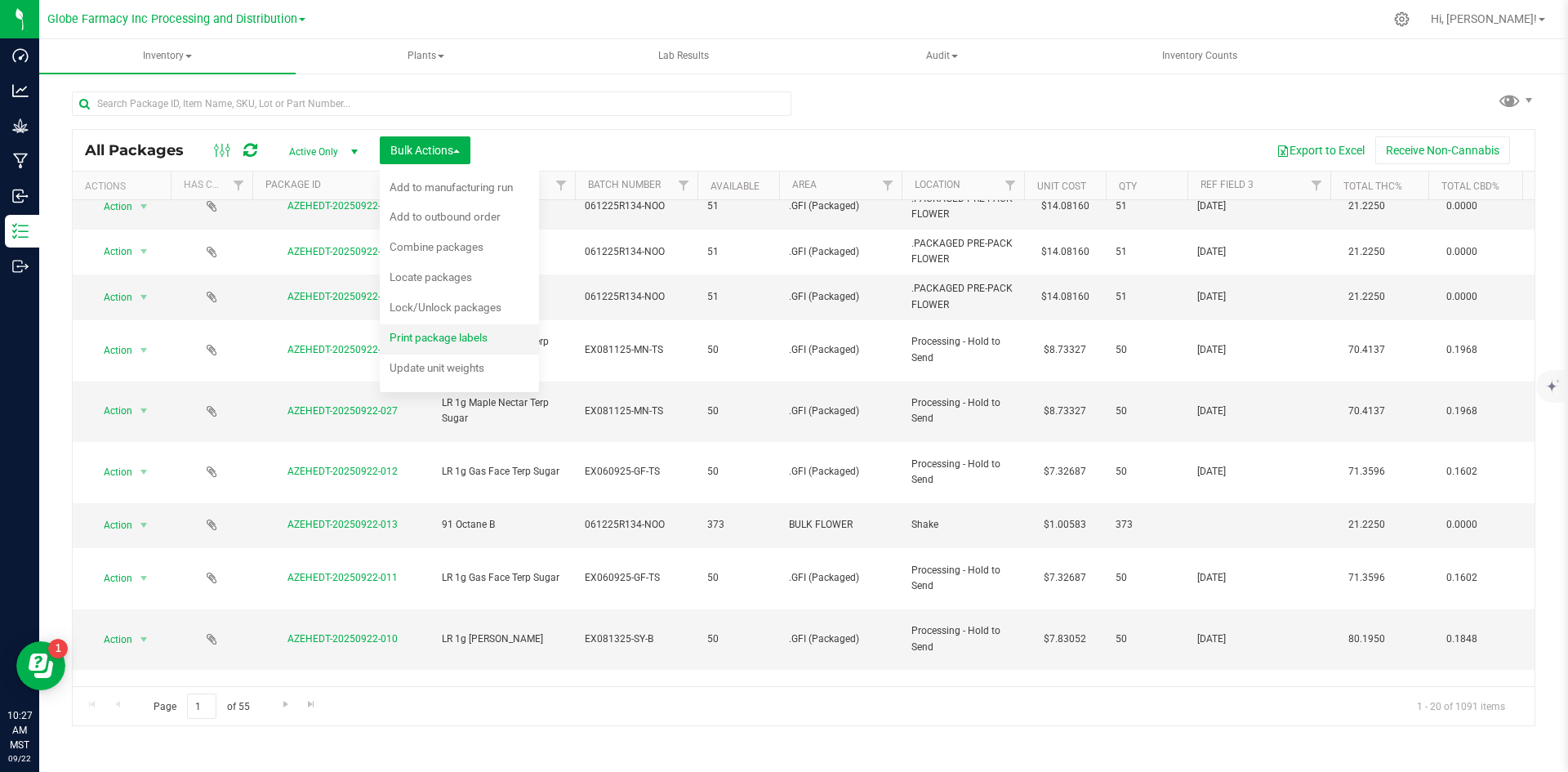
click at [449, 348] on div "Print package labels" at bounding box center [449, 339] width 120 height 26
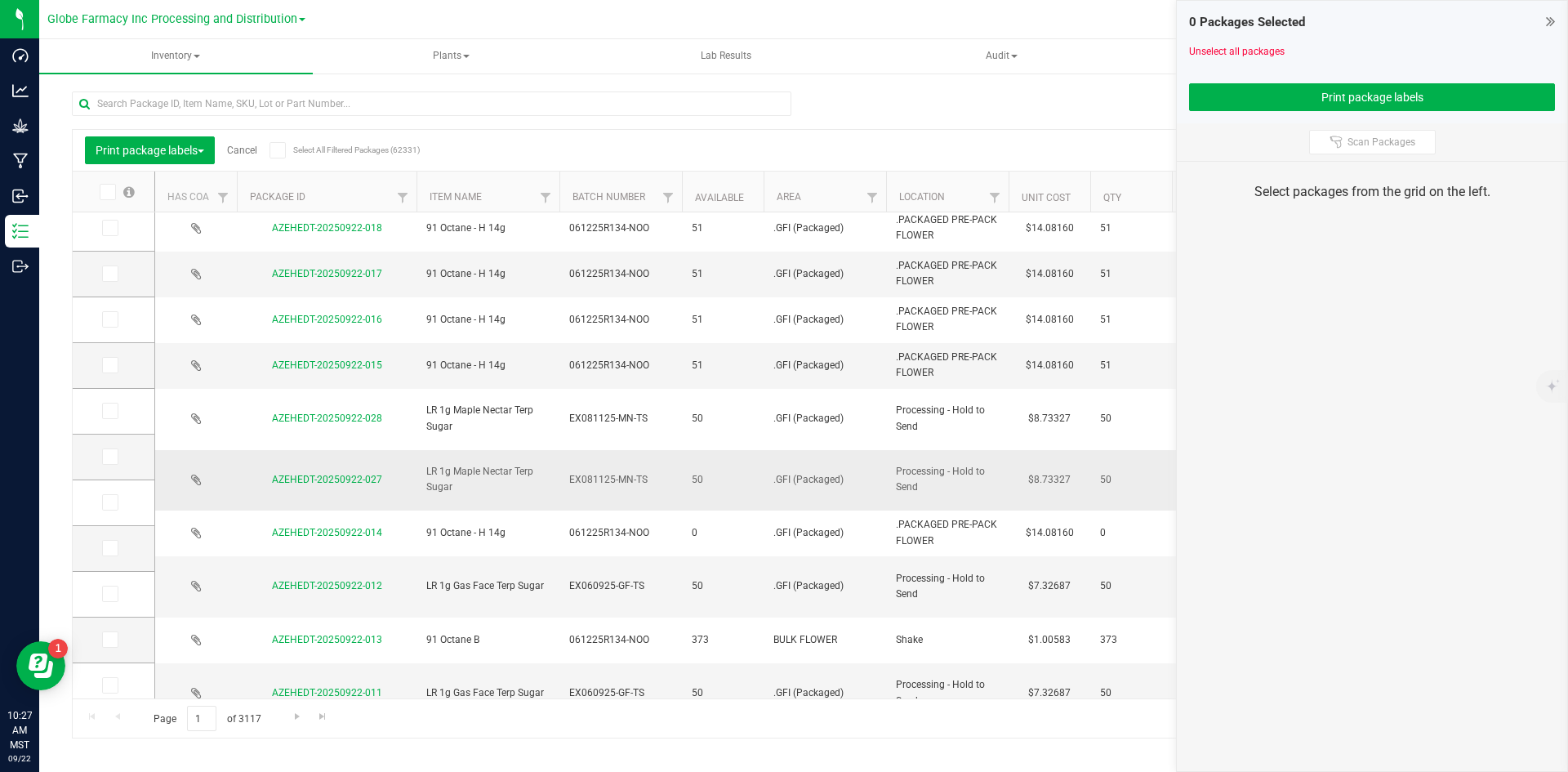
scroll to position [408, 0]
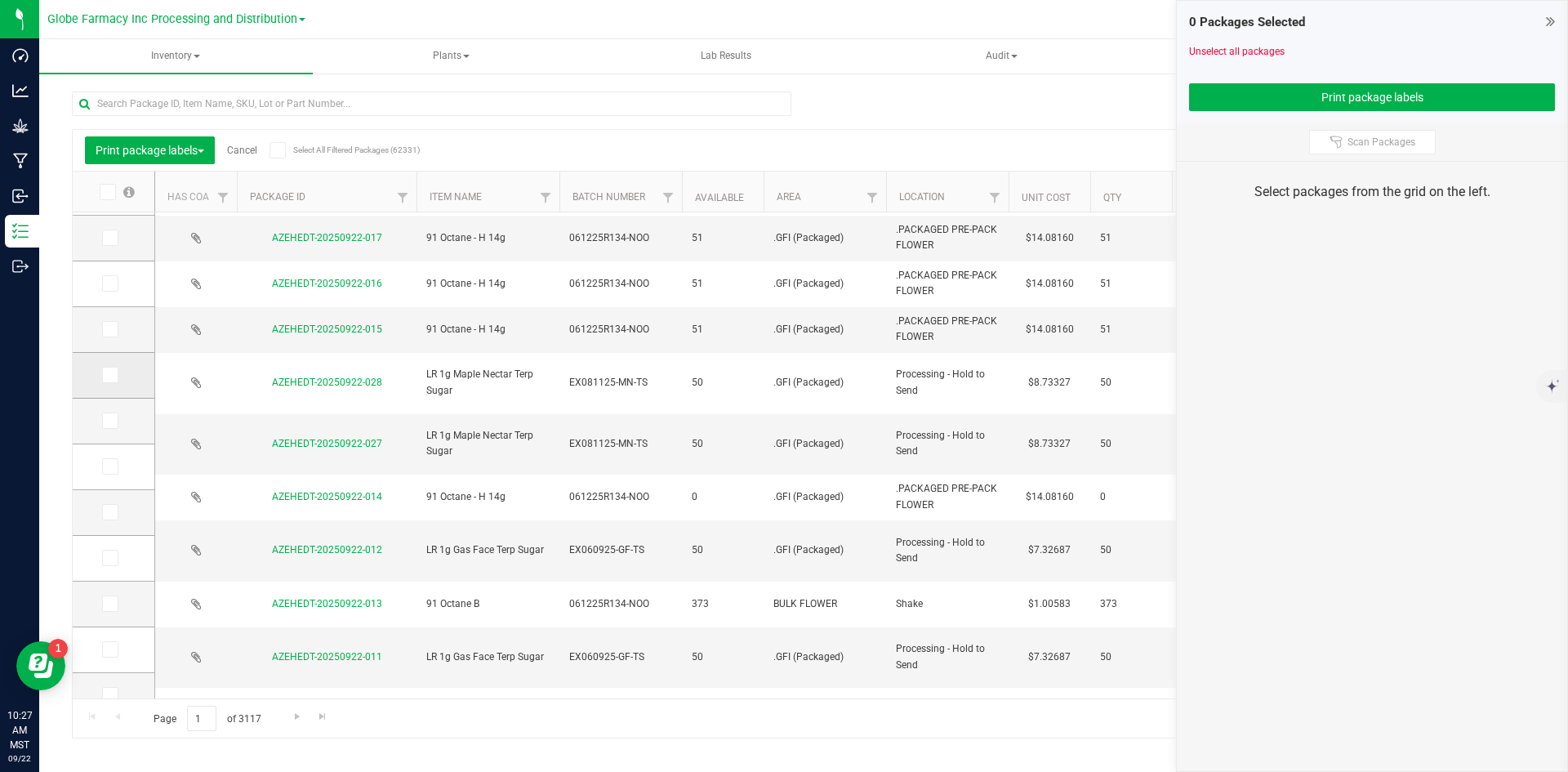
click at [110, 375] on icon at bounding box center [109, 375] width 11 height 0
click at [0, 0] on input "checkbox" at bounding box center [0, 0] width 0 height 0
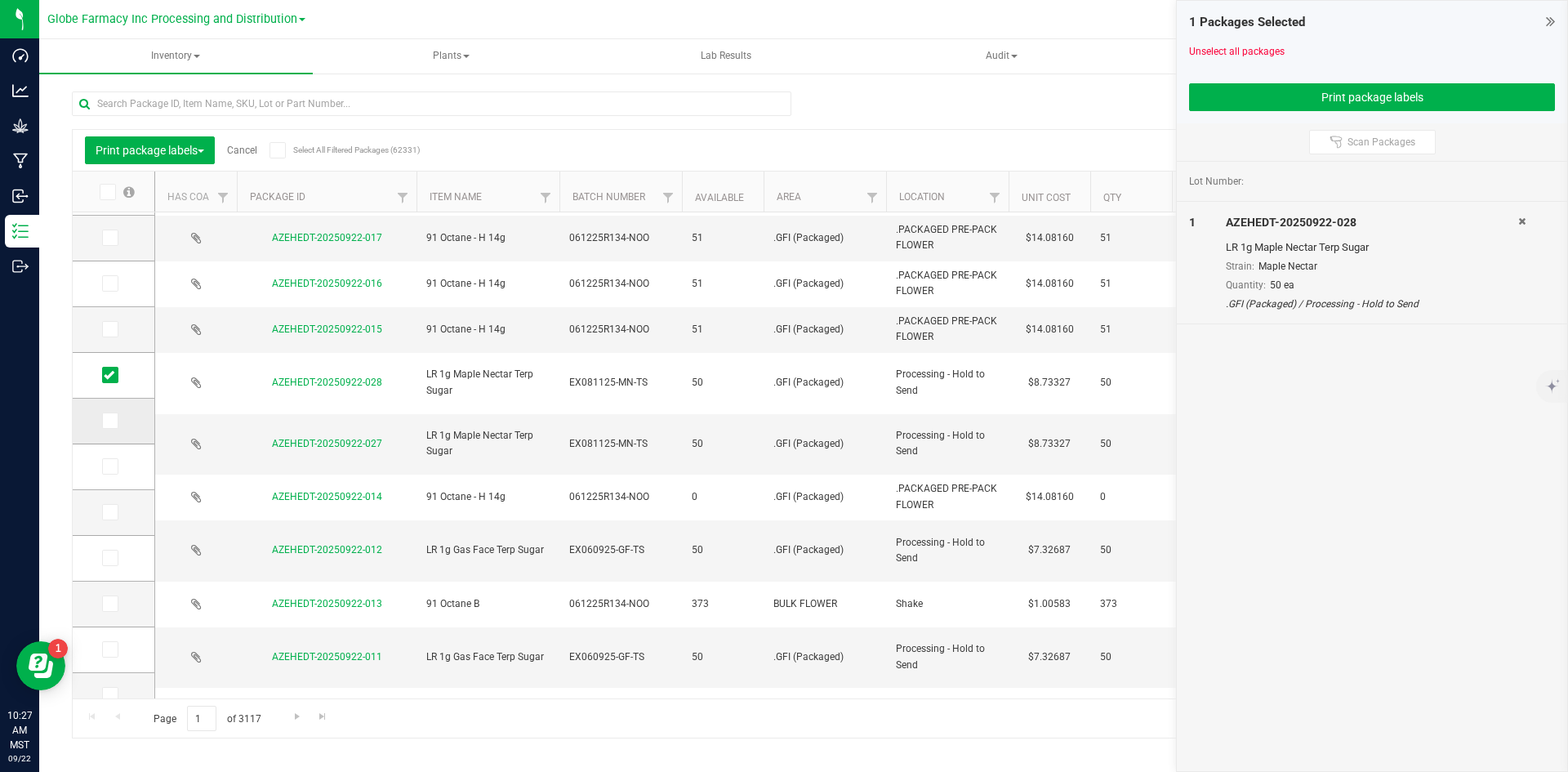
click at [112, 420] on icon at bounding box center [109, 420] width 11 height 0
click at [0, 0] on input "checkbox" at bounding box center [0, 0] width 0 height 0
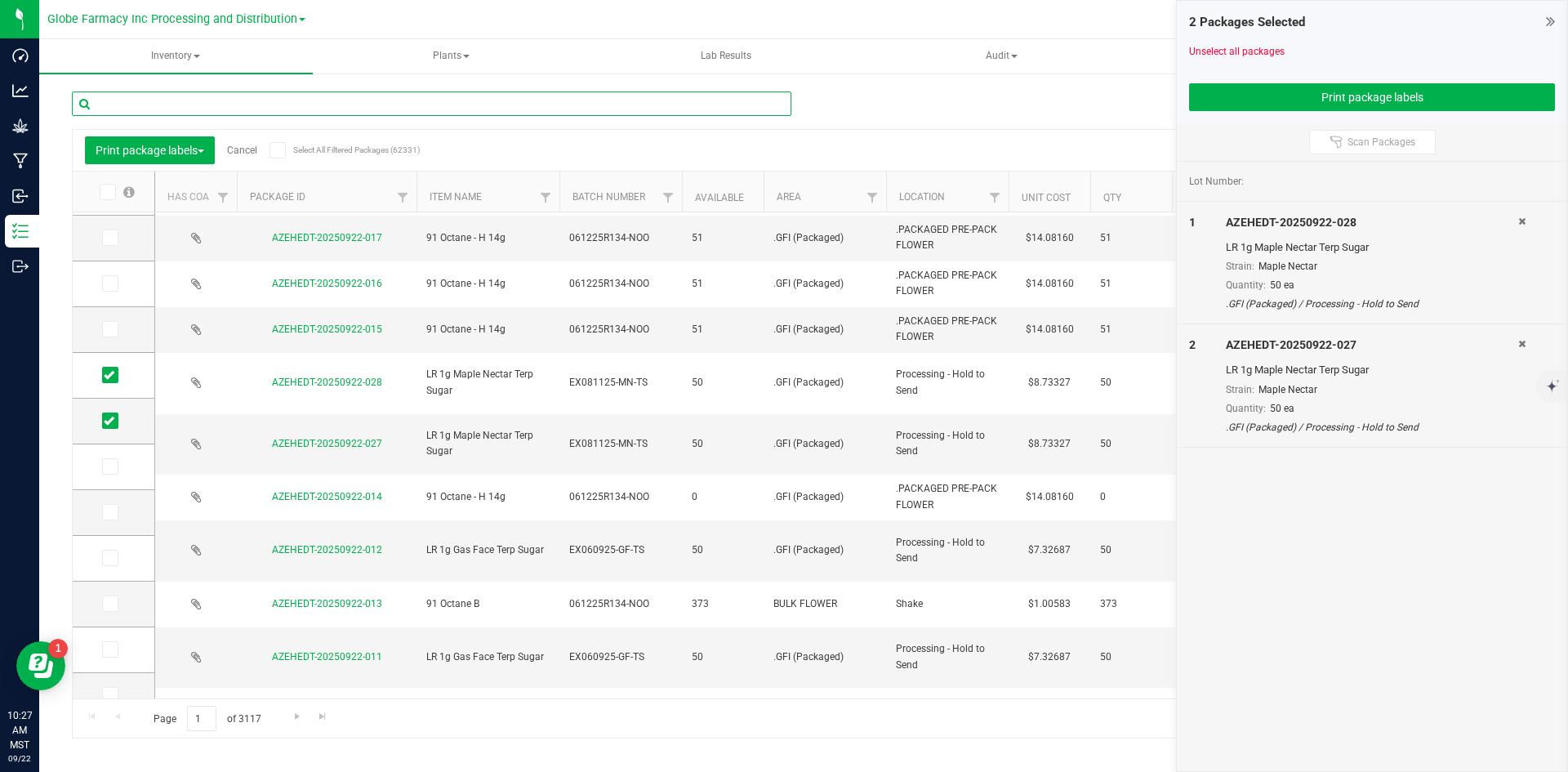
click at [411, 109] on input "text" at bounding box center [432, 104] width 719 height 25
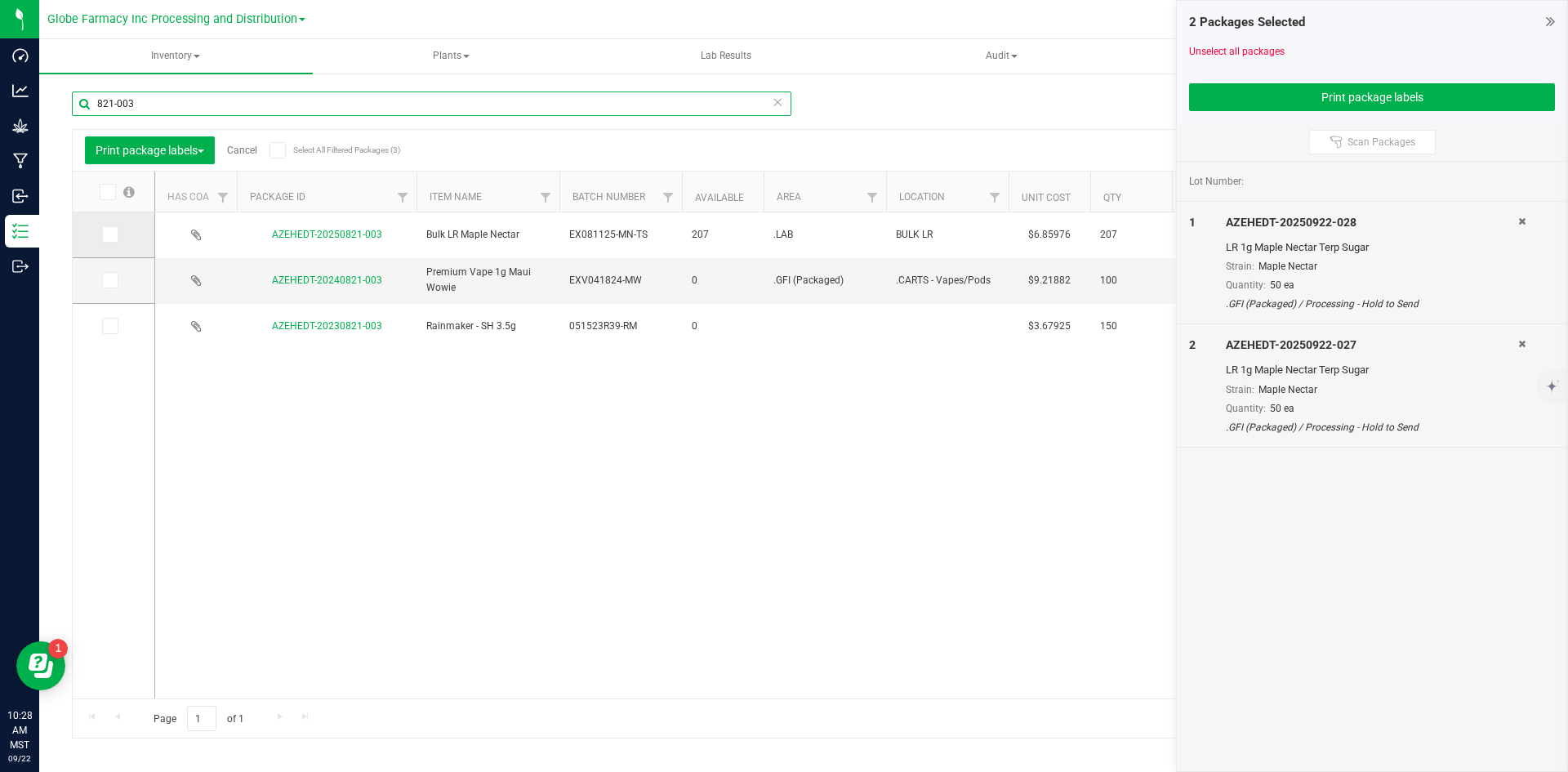
type input "821-003"
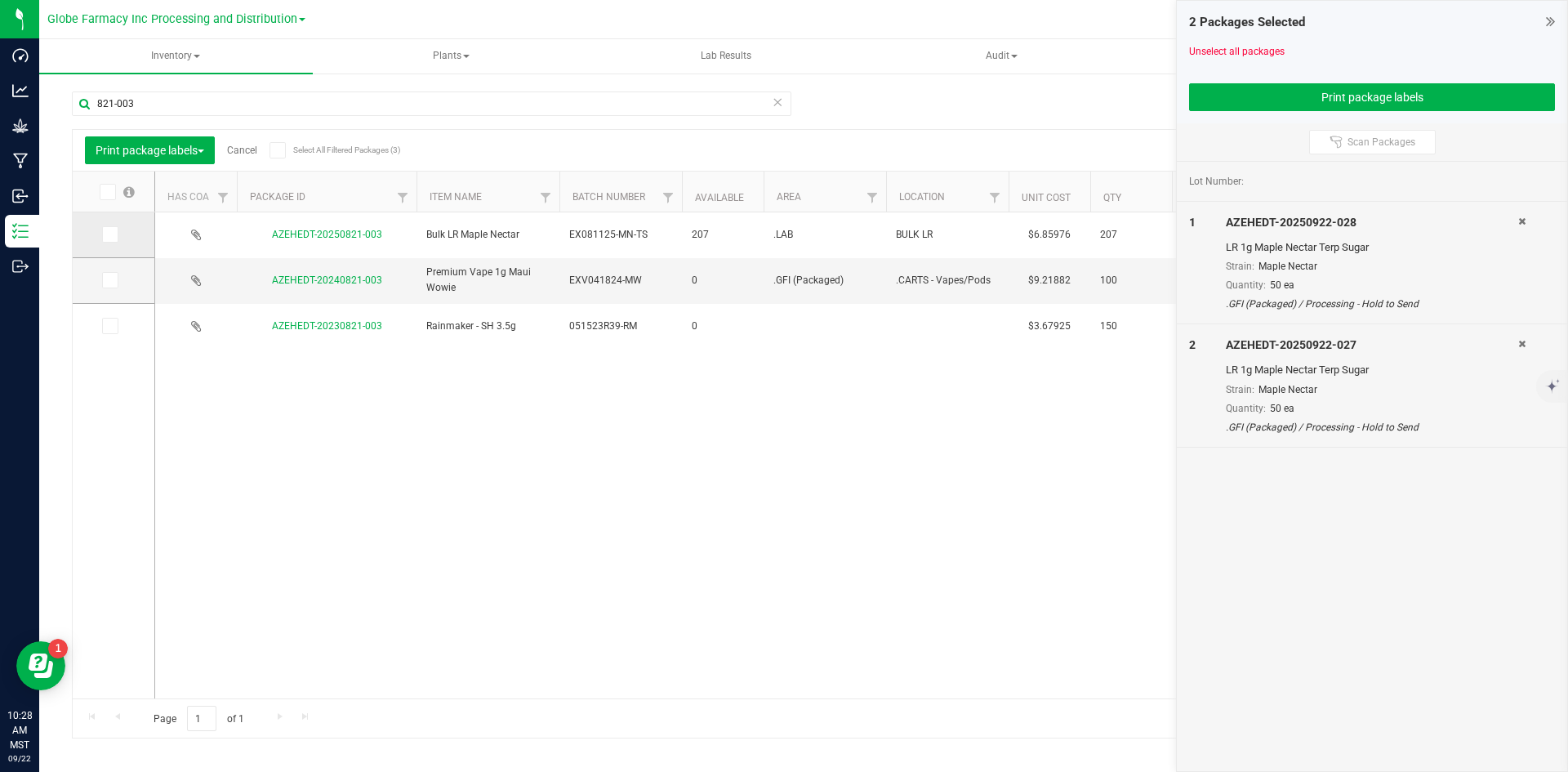
click at [109, 235] on icon at bounding box center [109, 235] width 11 height 0
click at [0, 0] on input "checkbox" at bounding box center [0, 0] width 0 height 0
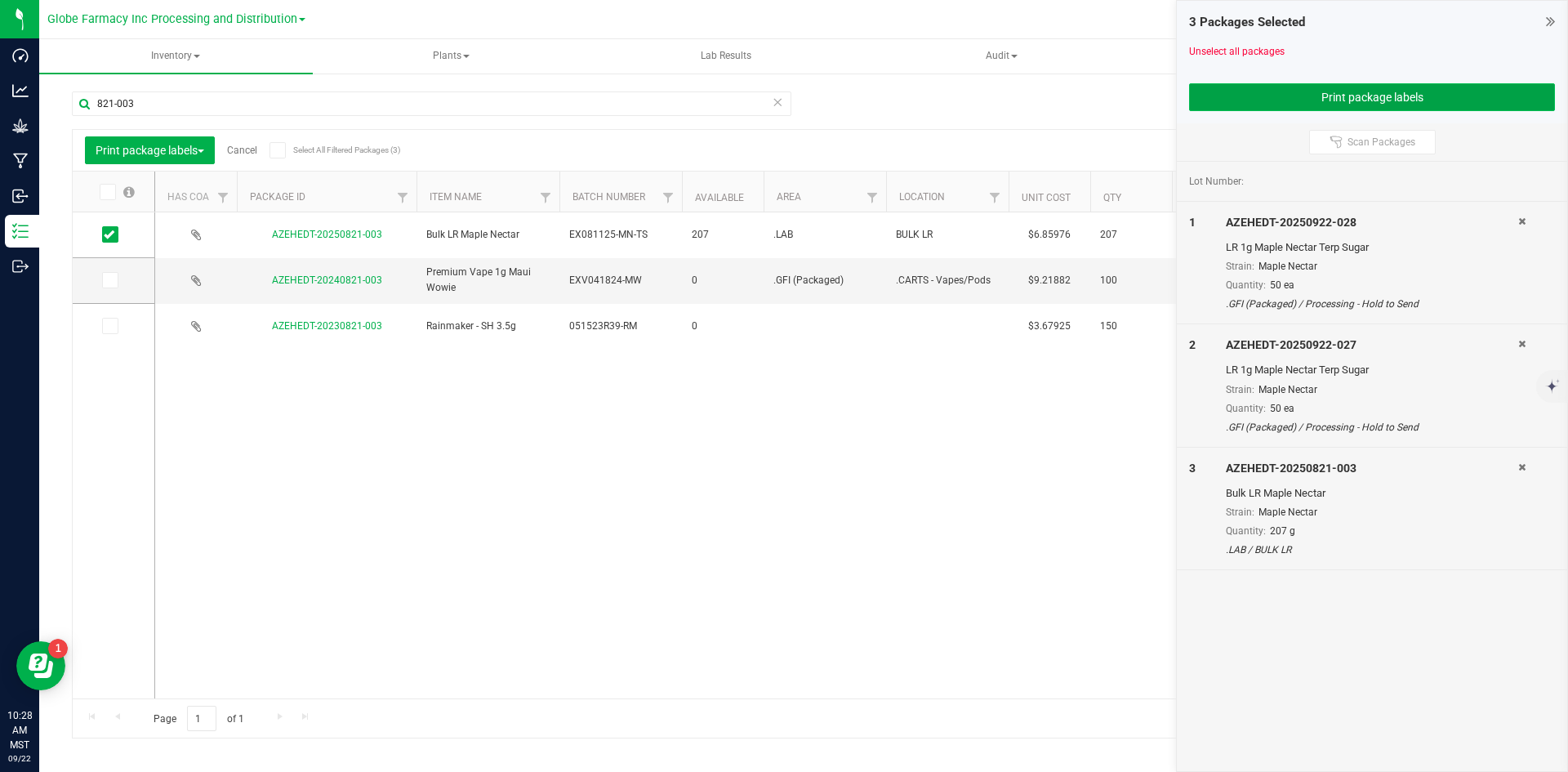
click at [1265, 94] on button "Print package labels" at bounding box center [1372, 98] width 366 height 28
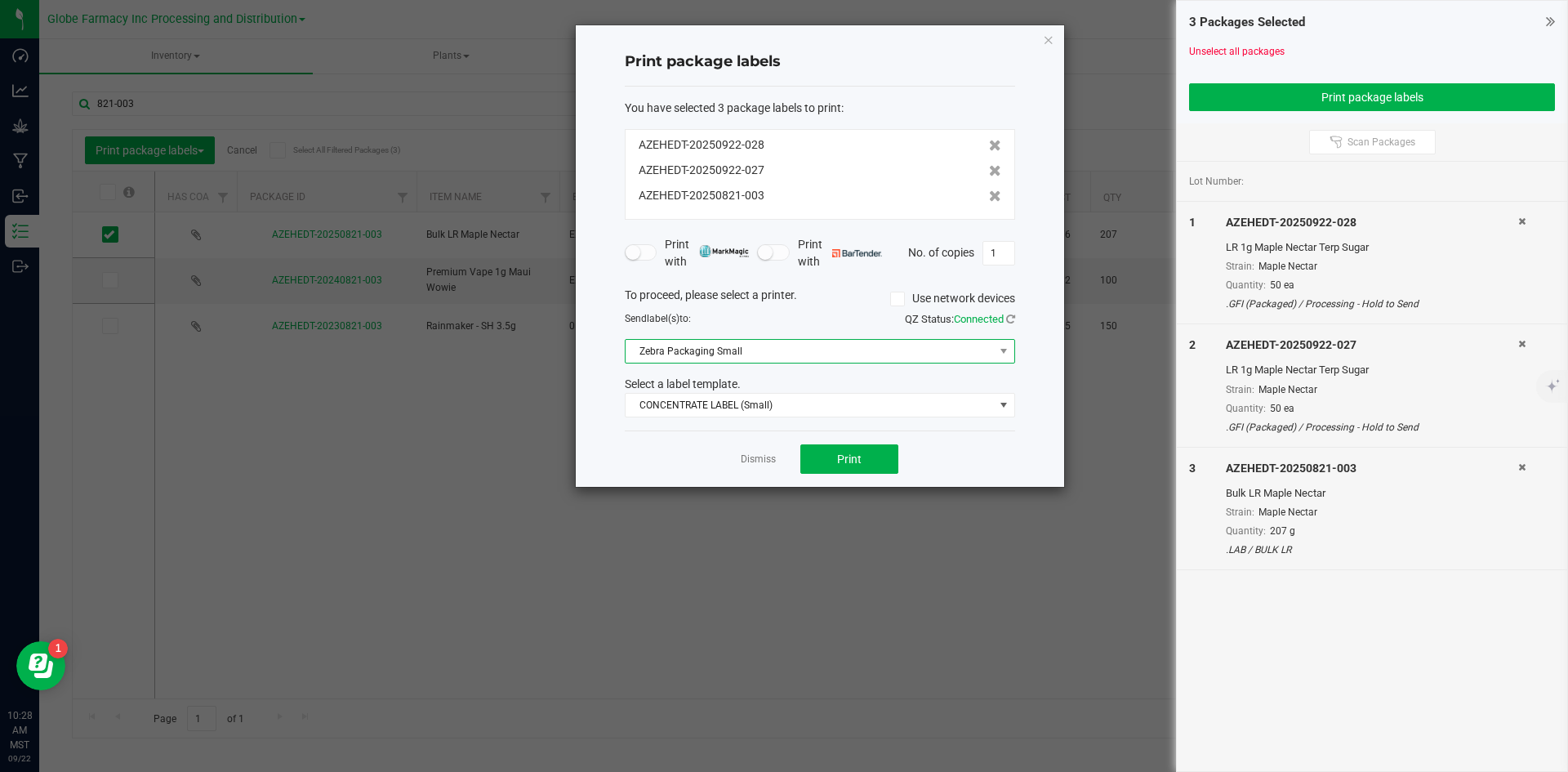
click at [763, 355] on span "Zebra Packaging Small" at bounding box center [809, 351] width 368 height 23
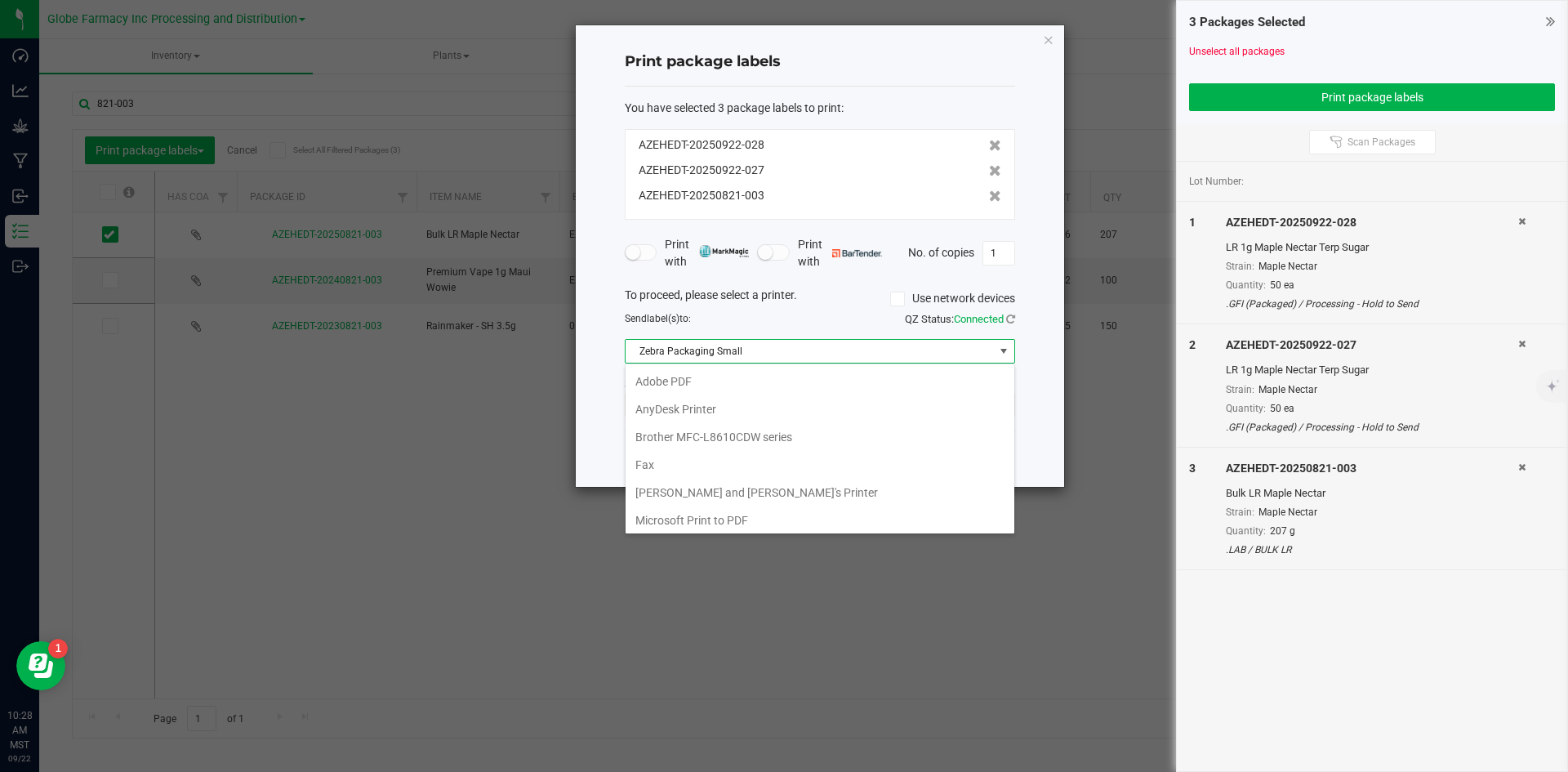
scroll to position [25, 390]
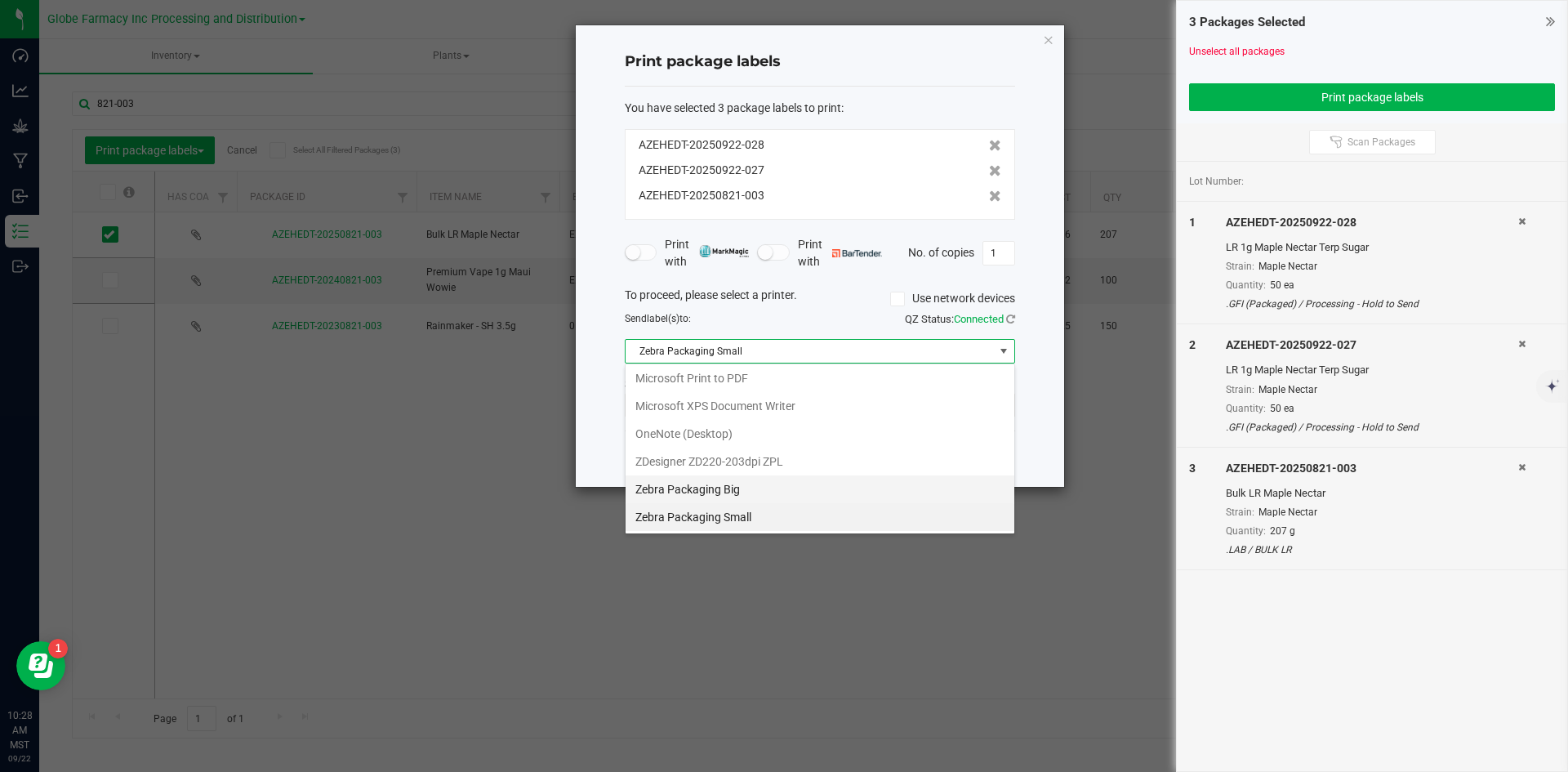
click at [727, 482] on Big "Zebra Packaging Big" at bounding box center [820, 489] width 389 height 28
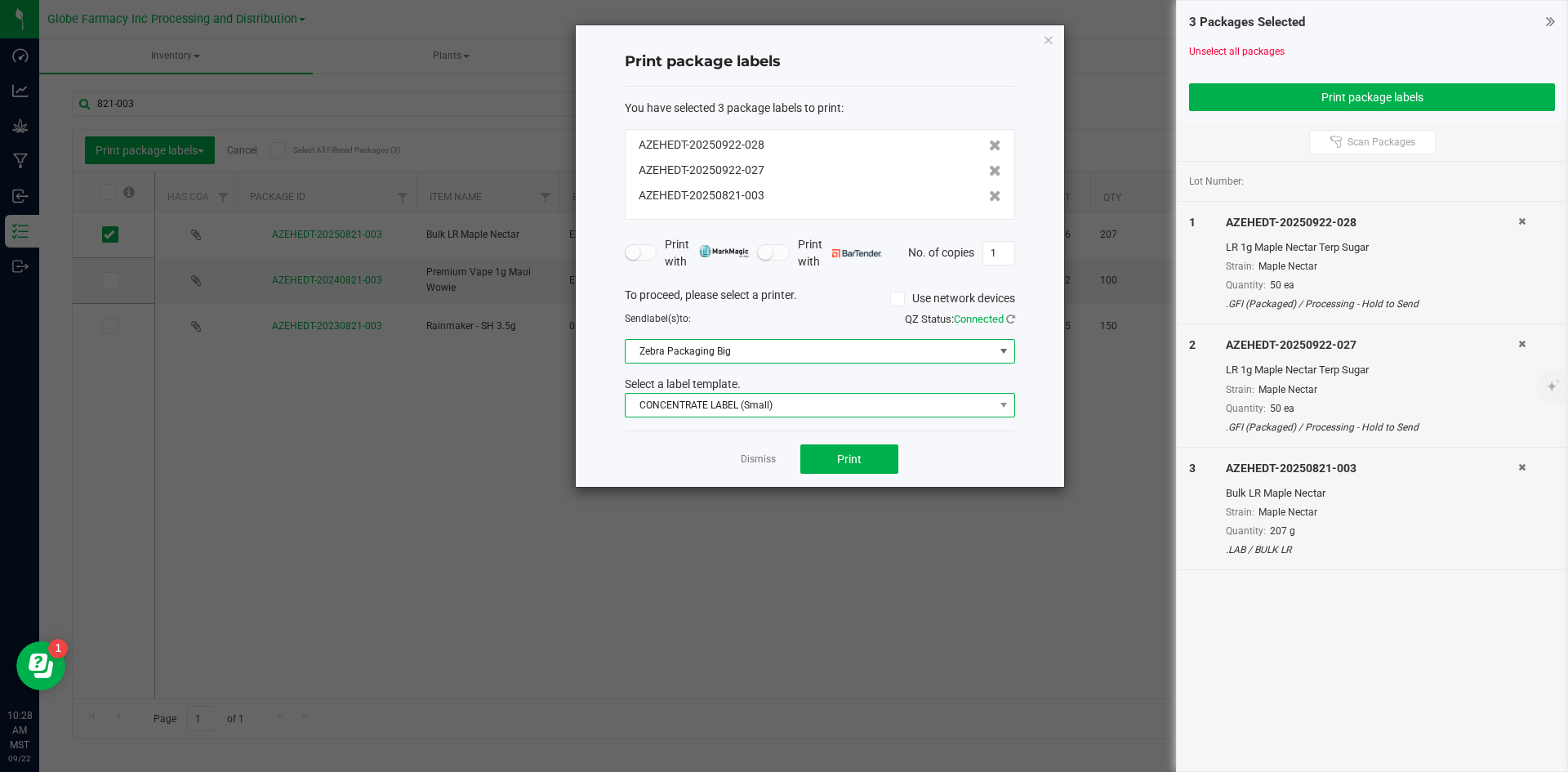
click at [719, 401] on span "CONCENTRATE LABEL (Small)" at bounding box center [809, 405] width 368 height 23
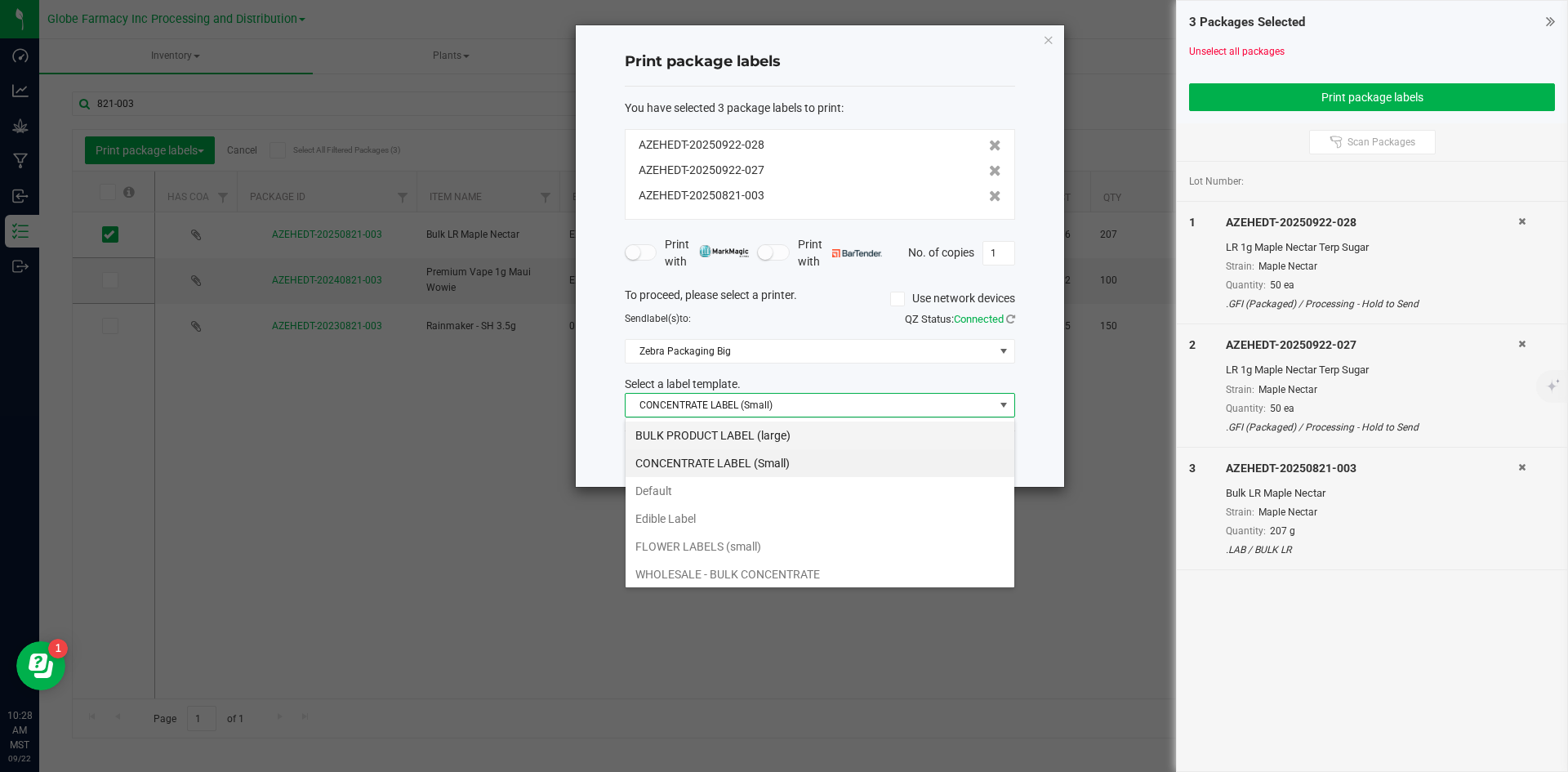
click at [698, 431] on li "BULK PRODUCT LABEL (large)" at bounding box center [820, 435] width 389 height 28
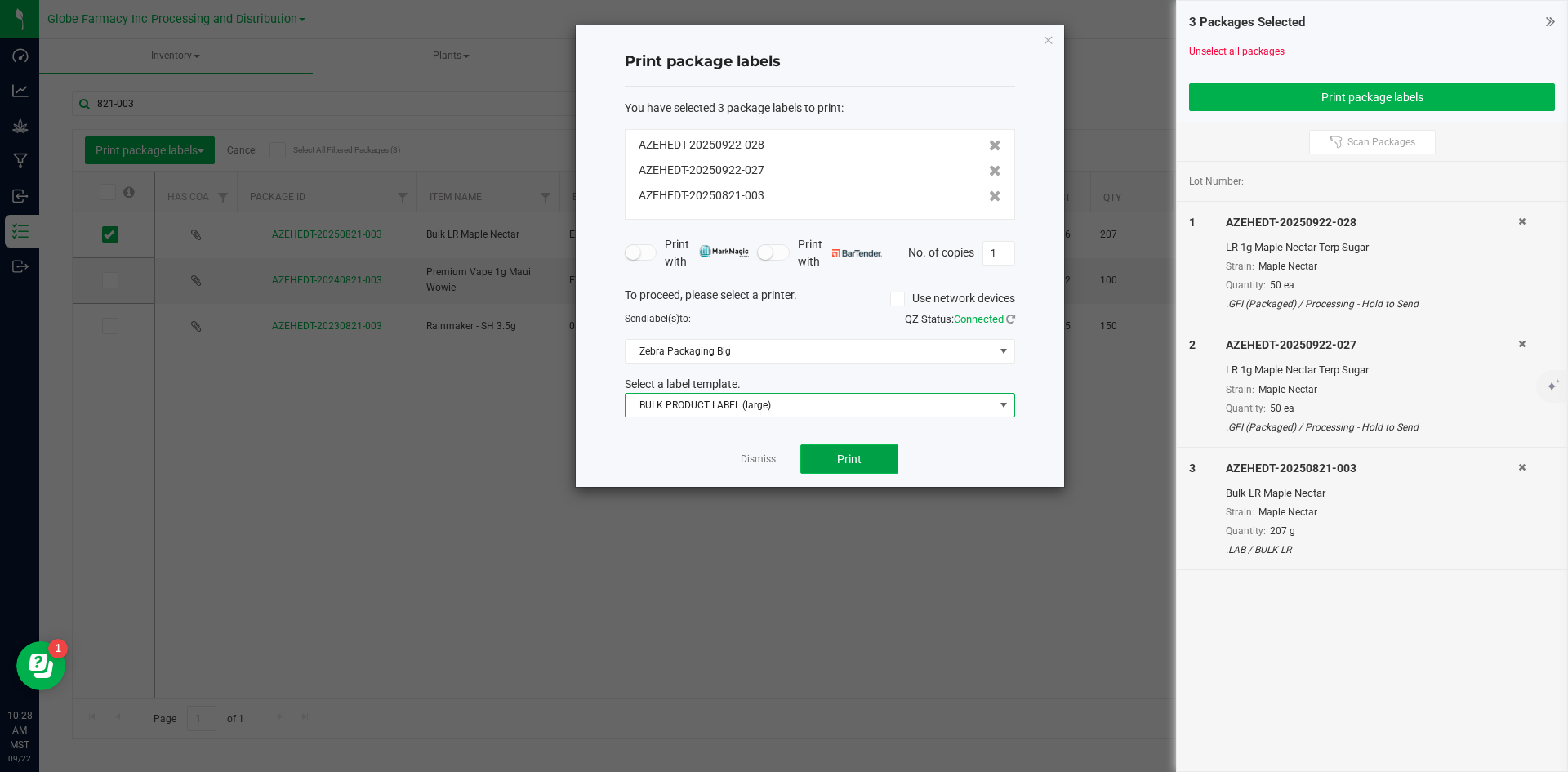
click at [861, 470] on button "Print" at bounding box center [849, 458] width 98 height 29
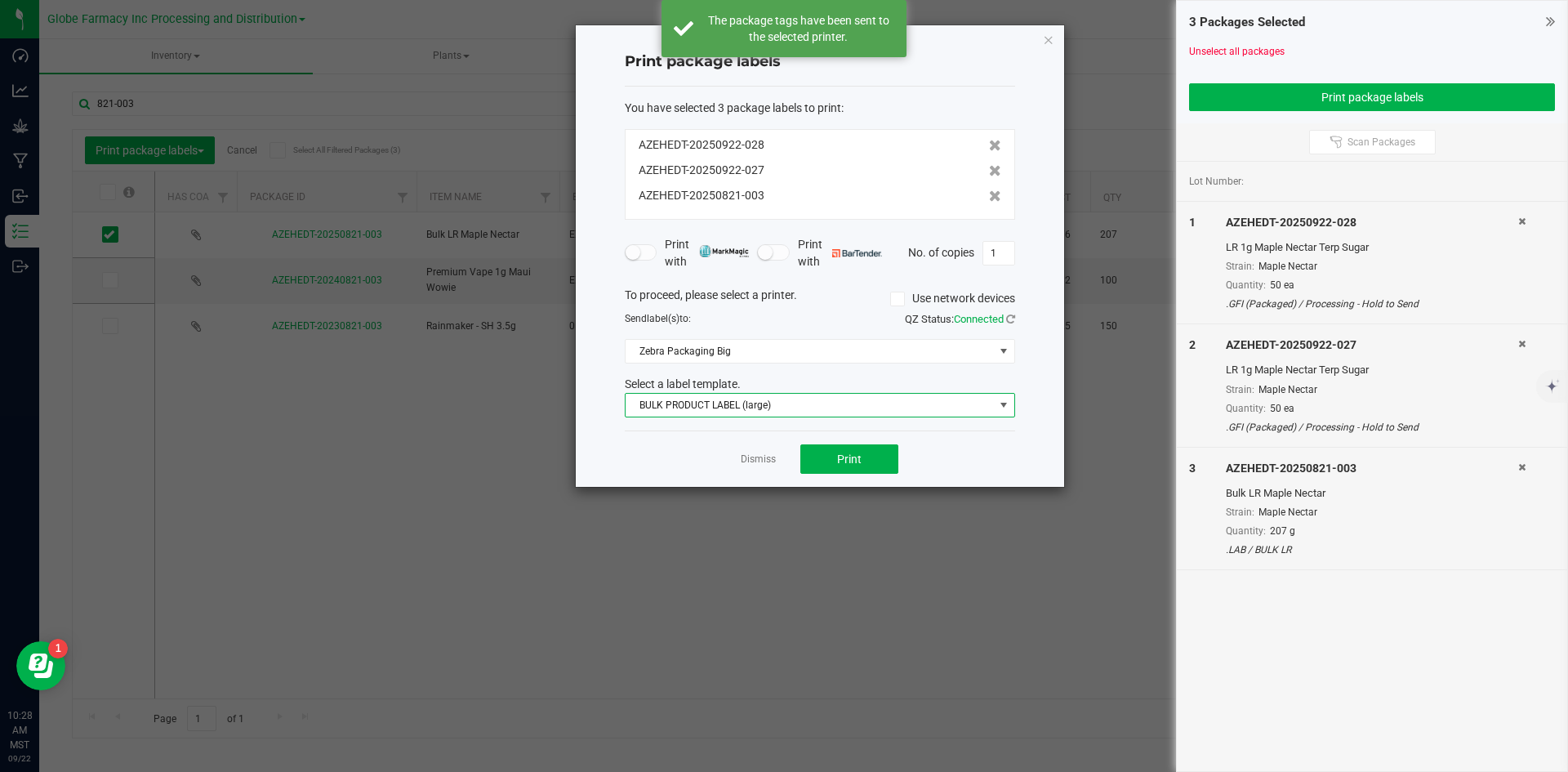
click at [751, 406] on span "BULK PRODUCT LABEL (large)" at bounding box center [809, 405] width 368 height 23
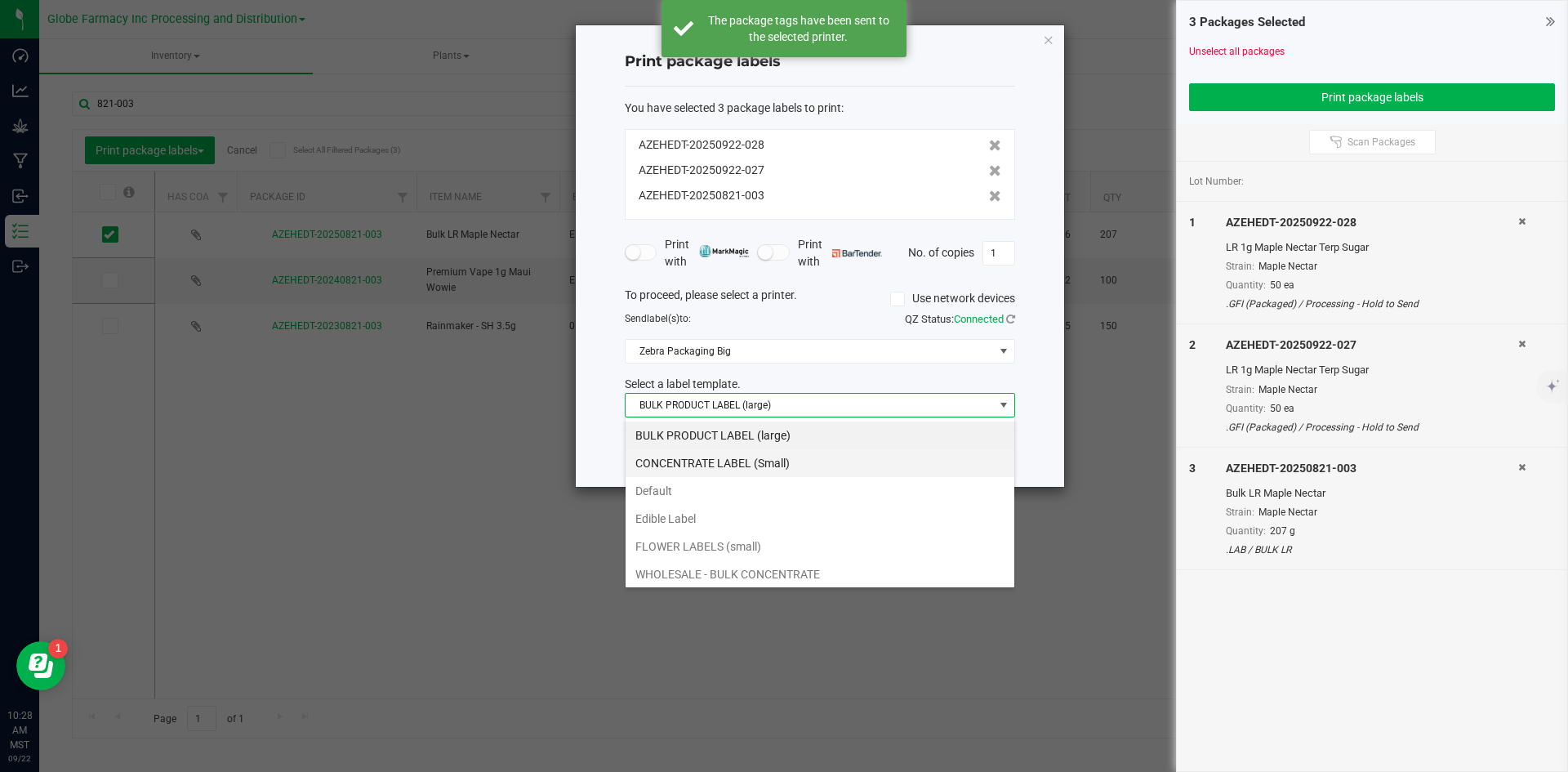
click at [741, 462] on li "CONCENTRATE LABEL (Small)" at bounding box center [820, 463] width 389 height 28
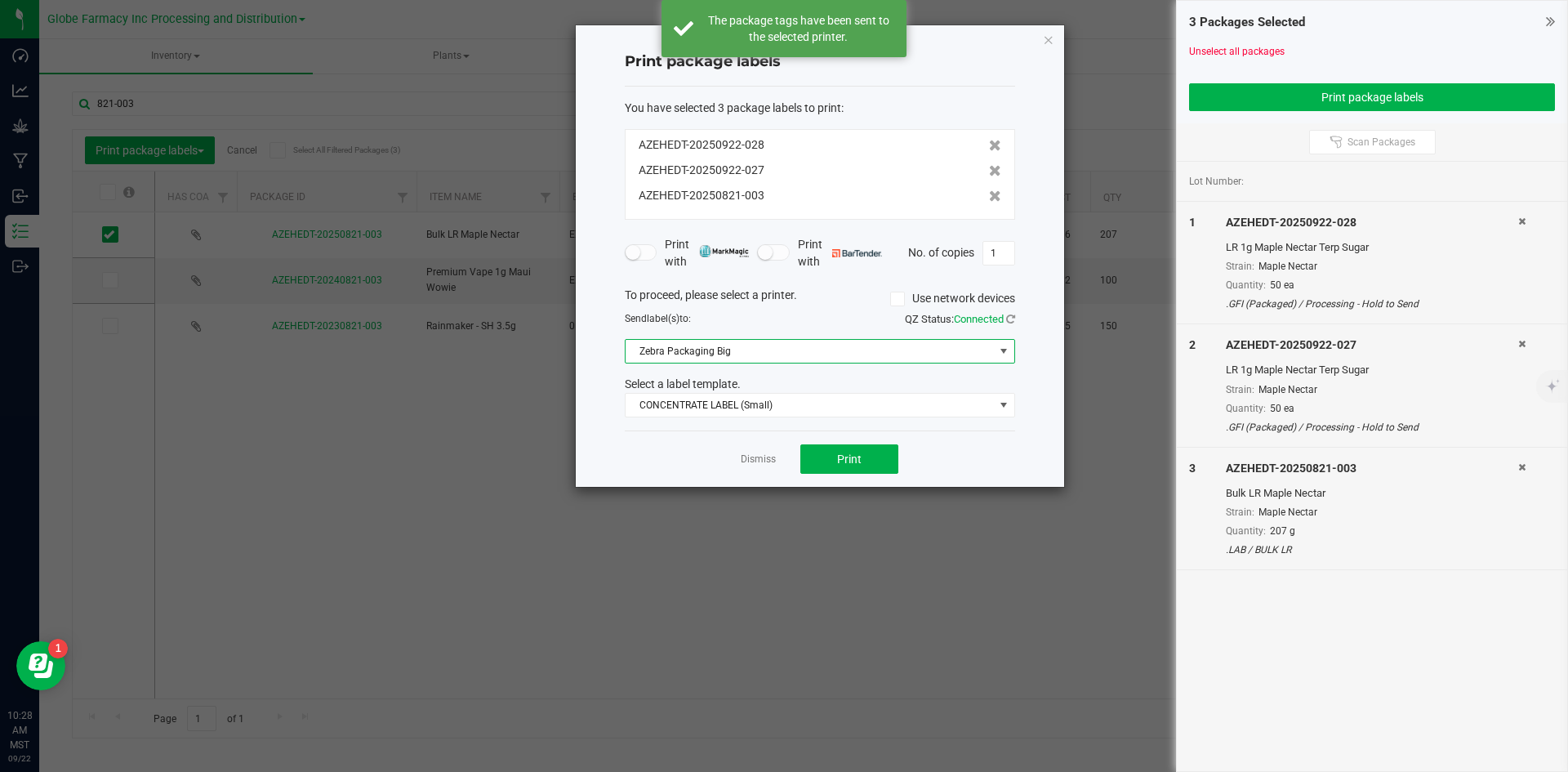
click at [739, 361] on span "Zebra Packaging Big" at bounding box center [809, 351] width 368 height 23
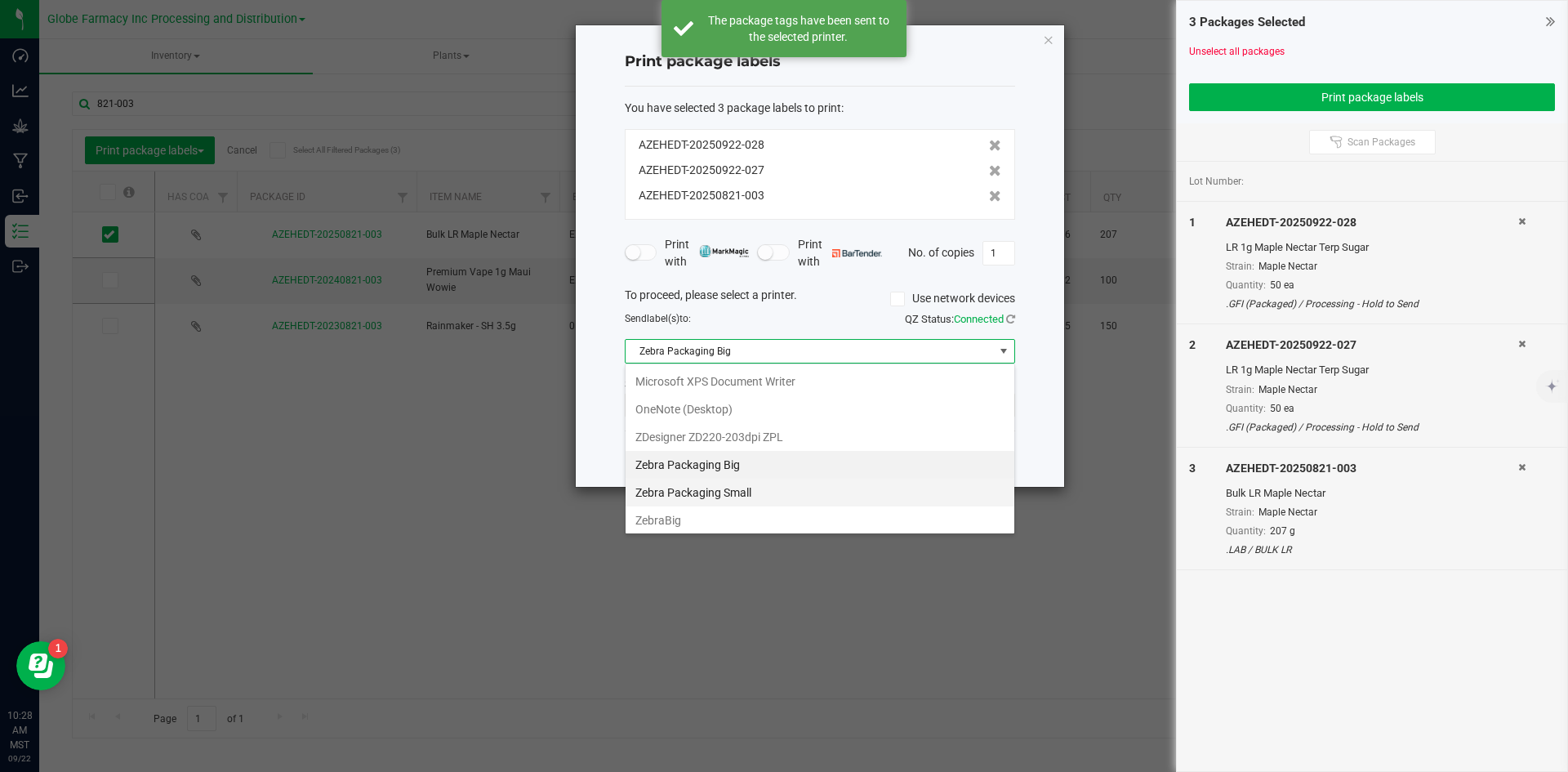
scroll to position [196, 0]
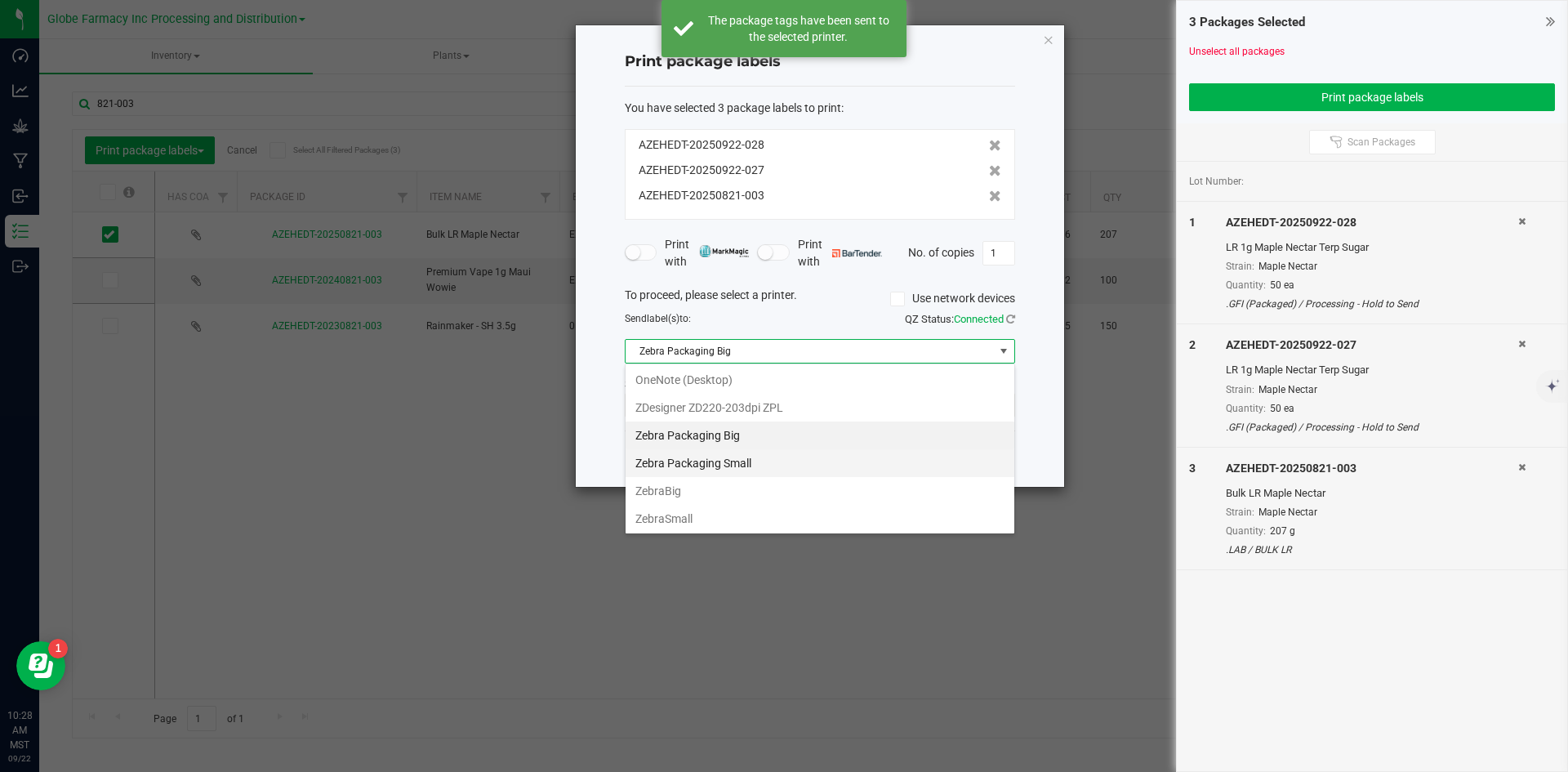
click at [756, 458] on Small "Zebra Packaging Small" at bounding box center [820, 463] width 389 height 28
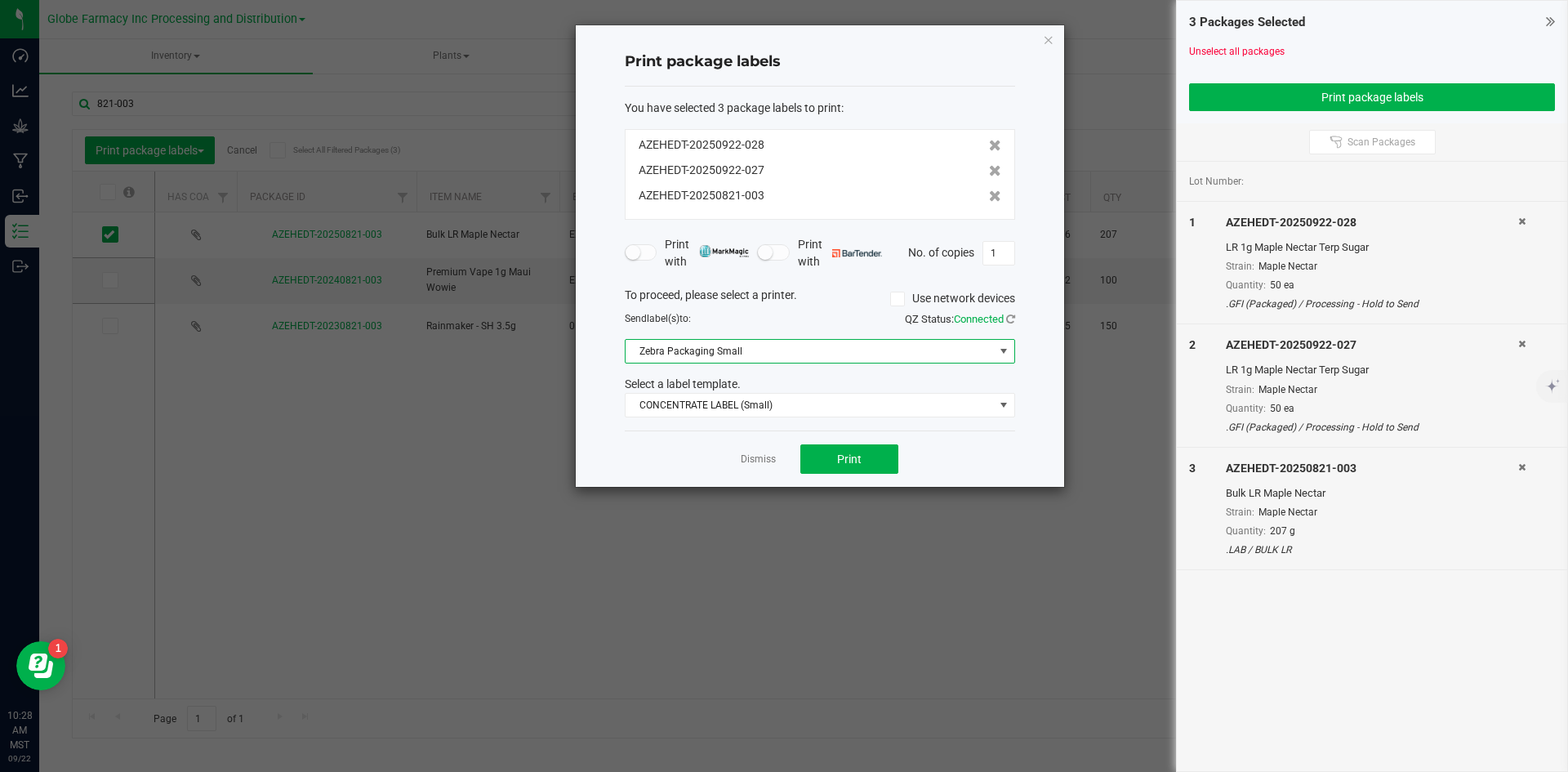
click at [990, 197] on div "AZEHEDT-20250922-028 AZEHEDT-20250922-027 AZEHEDT-20250821-003" at bounding box center [820, 174] width 390 height 91
click at [975, 197] on div "AZEHEDT-20250821-003" at bounding box center [820, 196] width 362 height 18
click at [989, 194] on icon at bounding box center [995, 195] width 12 height 11
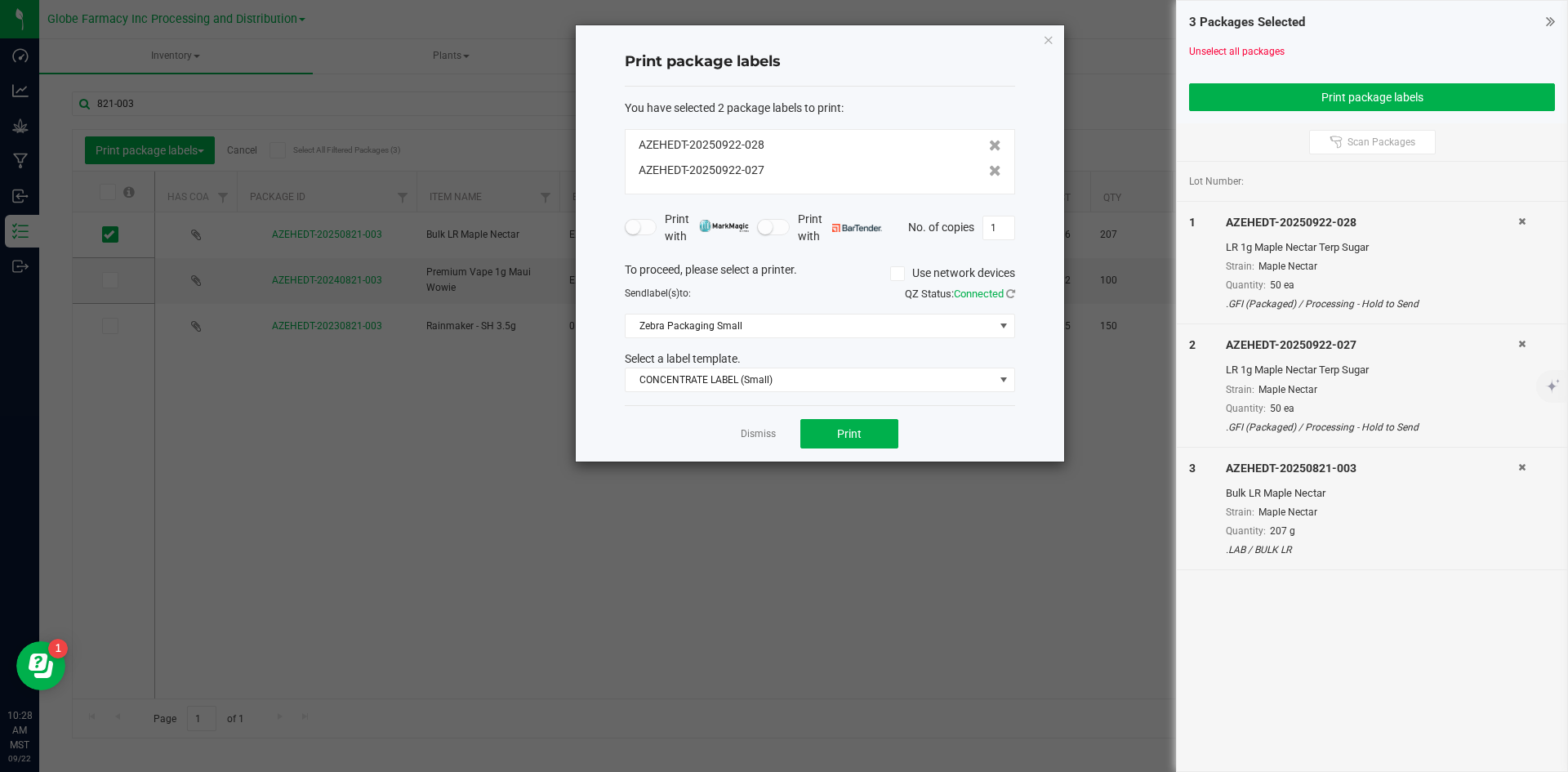
click at [1521, 464] on icon at bounding box center [1521, 467] width 7 height 10
click at [990, 230] on input "1" at bounding box center [998, 228] width 31 height 23
type input "50"
click at [866, 433] on button "Print" at bounding box center [849, 433] width 98 height 29
click at [776, 436] on div "Dismiss Print" at bounding box center [820, 433] width 390 height 56
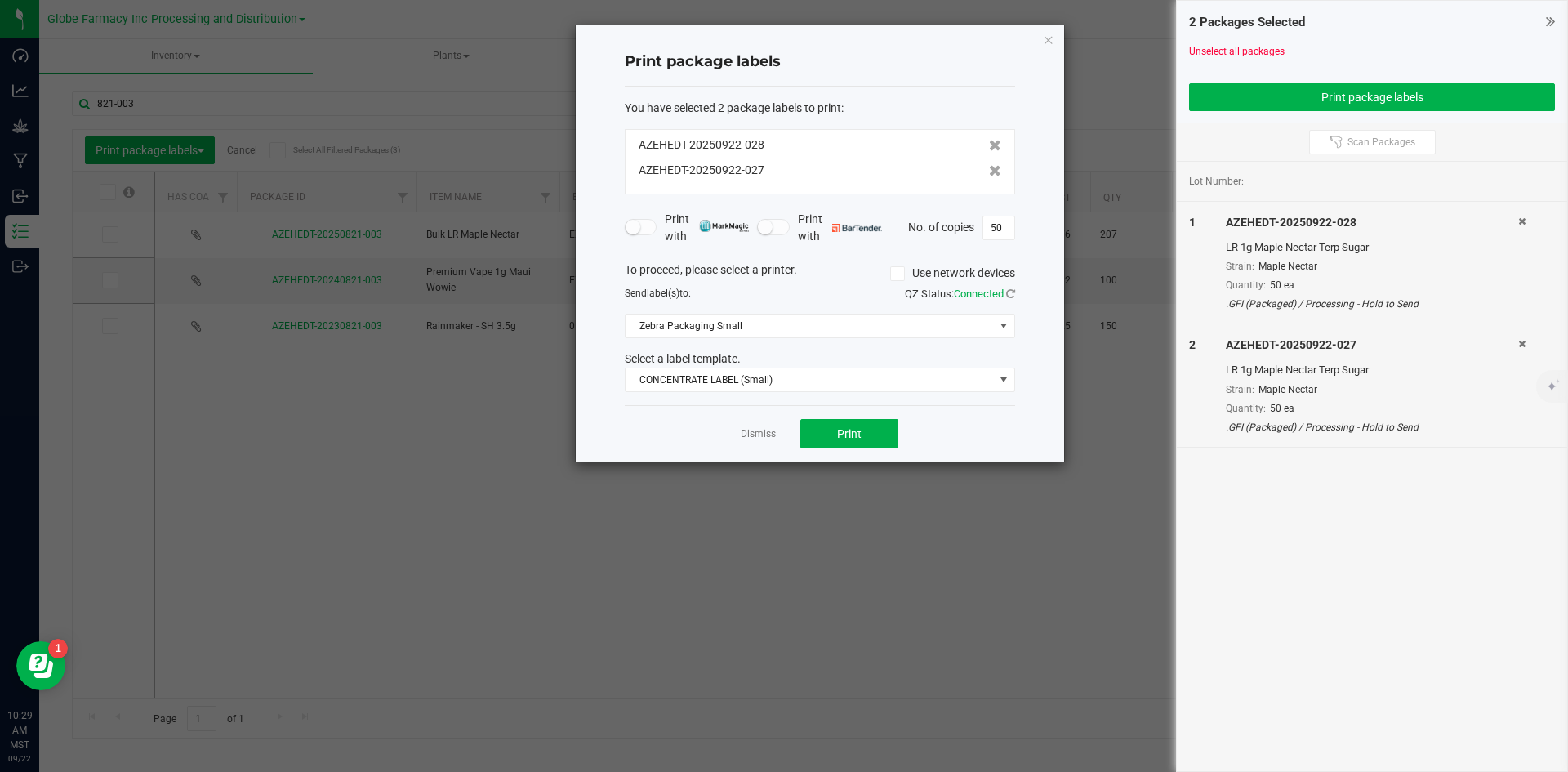
click at [758, 436] on link "Dismiss" at bounding box center [758, 434] width 35 height 14
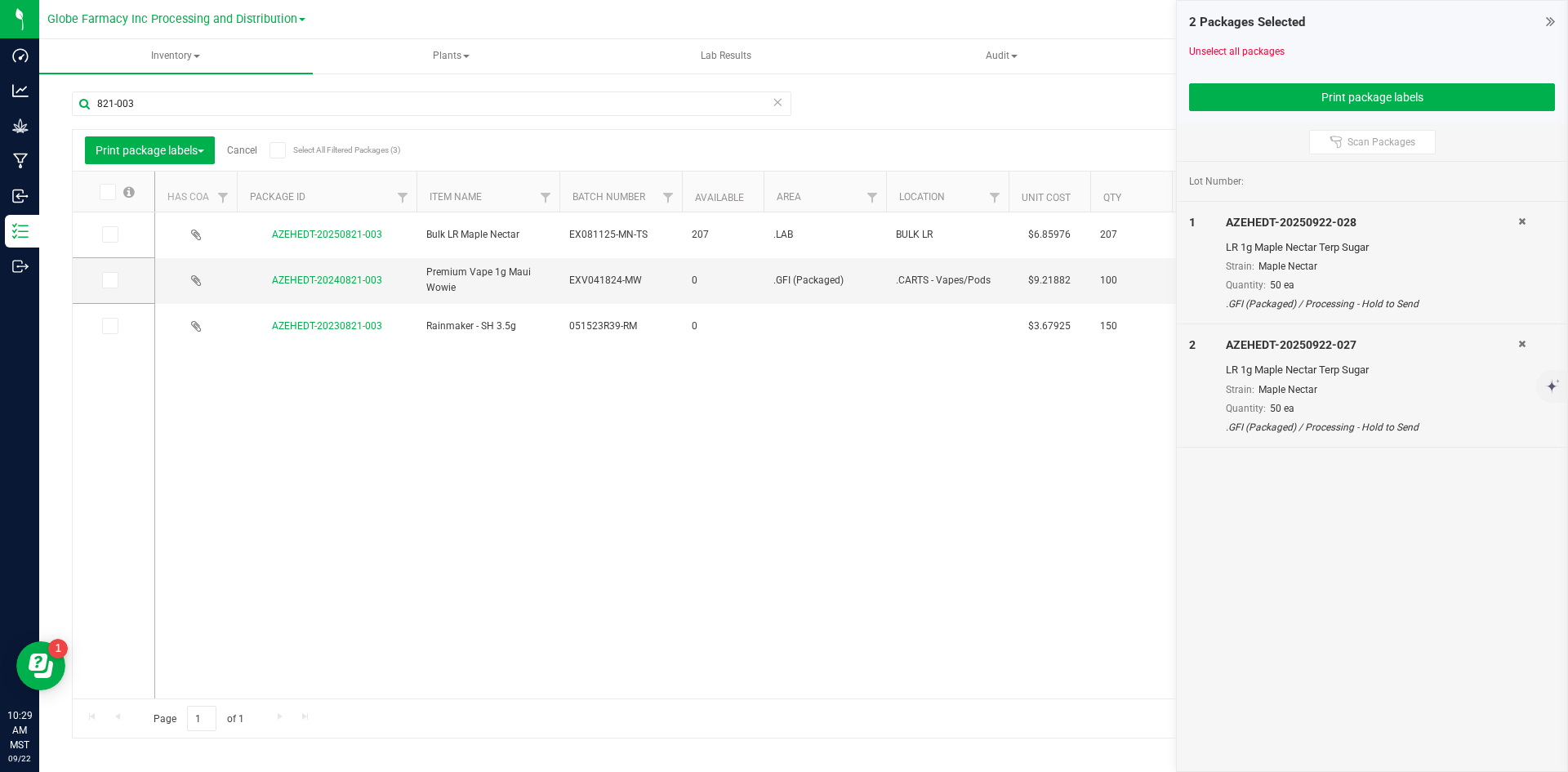
click at [250, 149] on link "Cancel" at bounding box center [242, 149] width 30 height 11
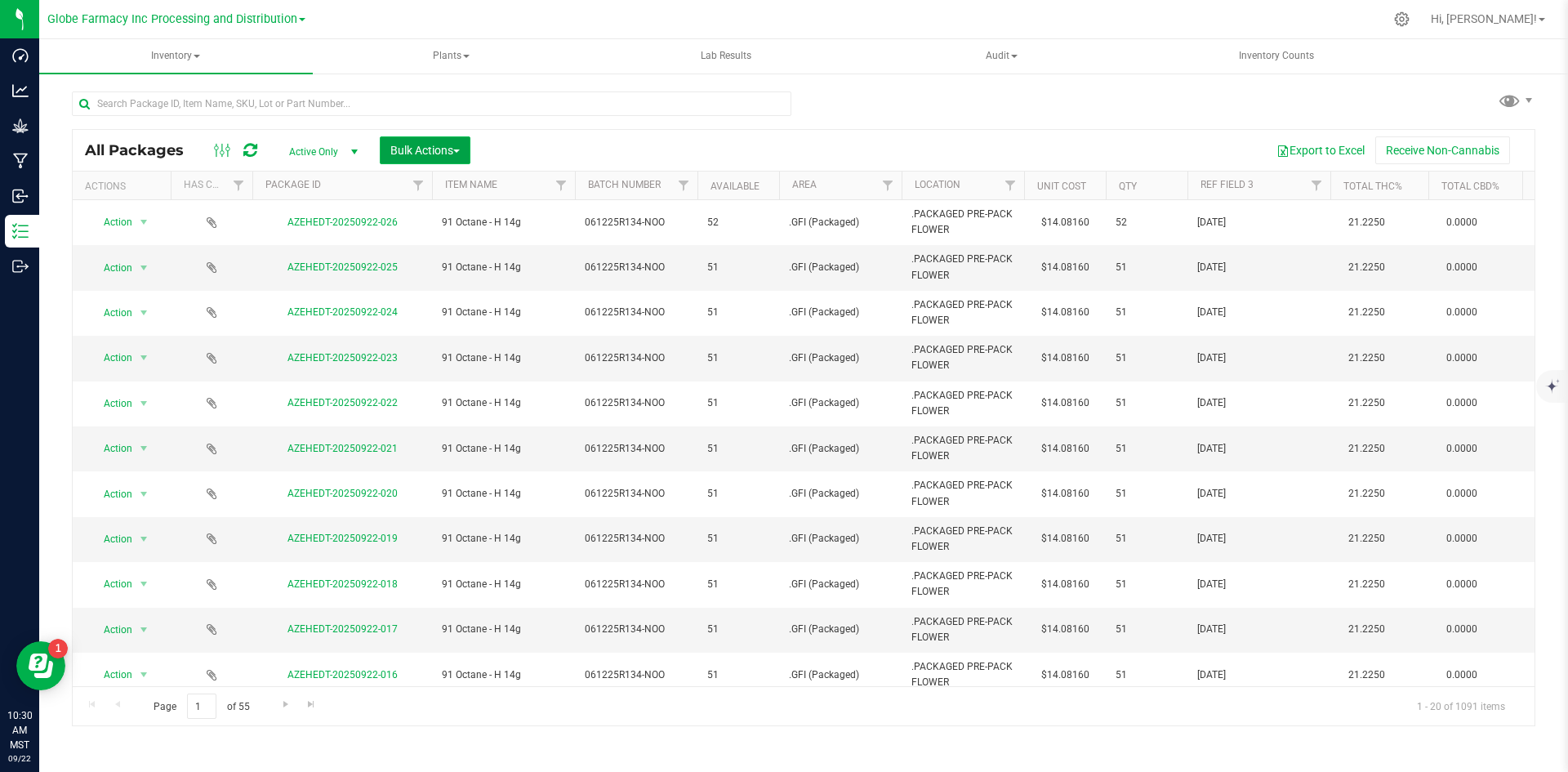
click at [426, 157] on button "Bulk Actions" at bounding box center [425, 150] width 91 height 28
click at [424, 193] on div "Add to manufacturing run" at bounding box center [462, 190] width 145 height 26
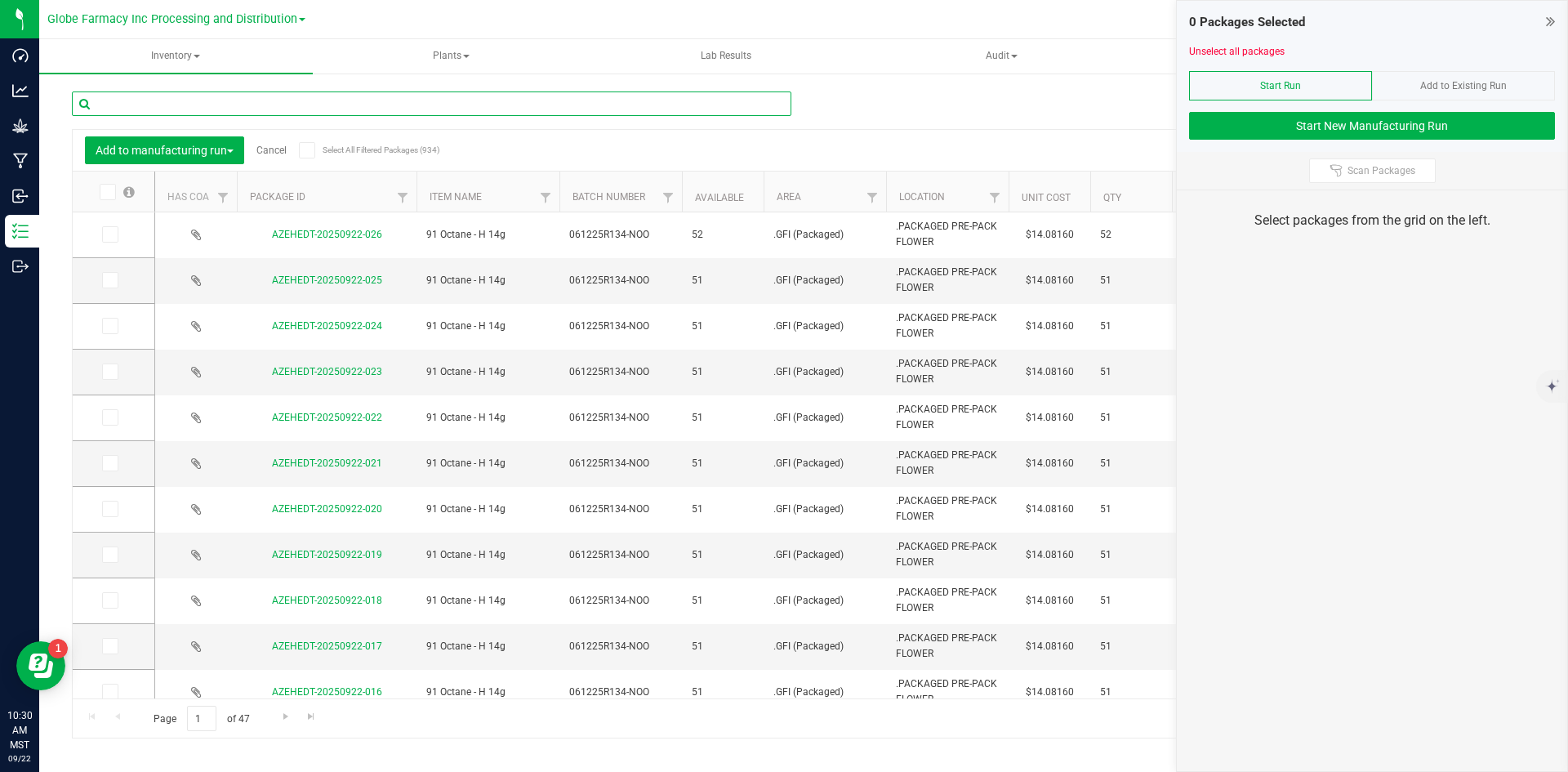
click at [274, 105] on input "text" at bounding box center [432, 104] width 719 height 25
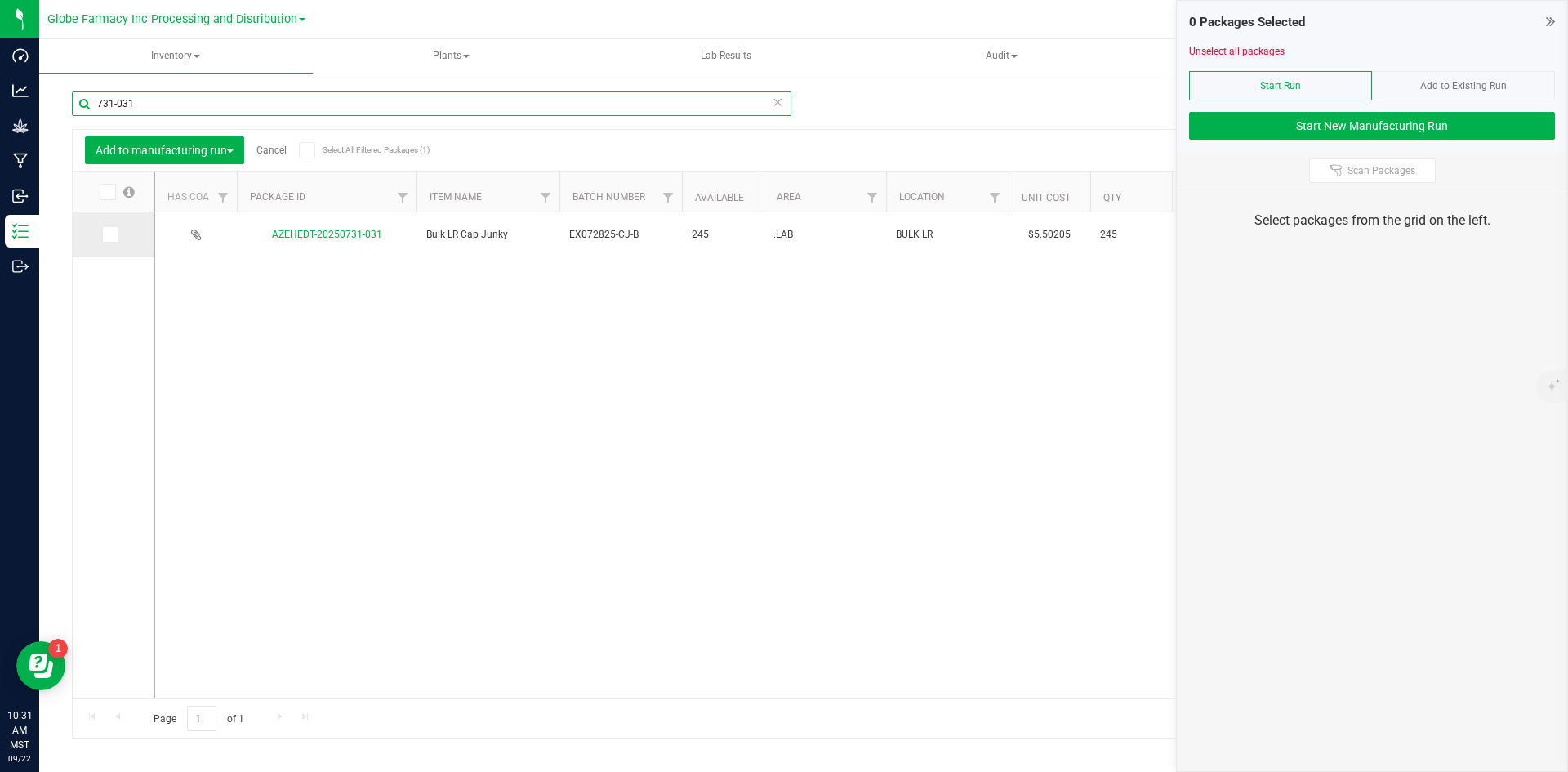
type input "731-031"
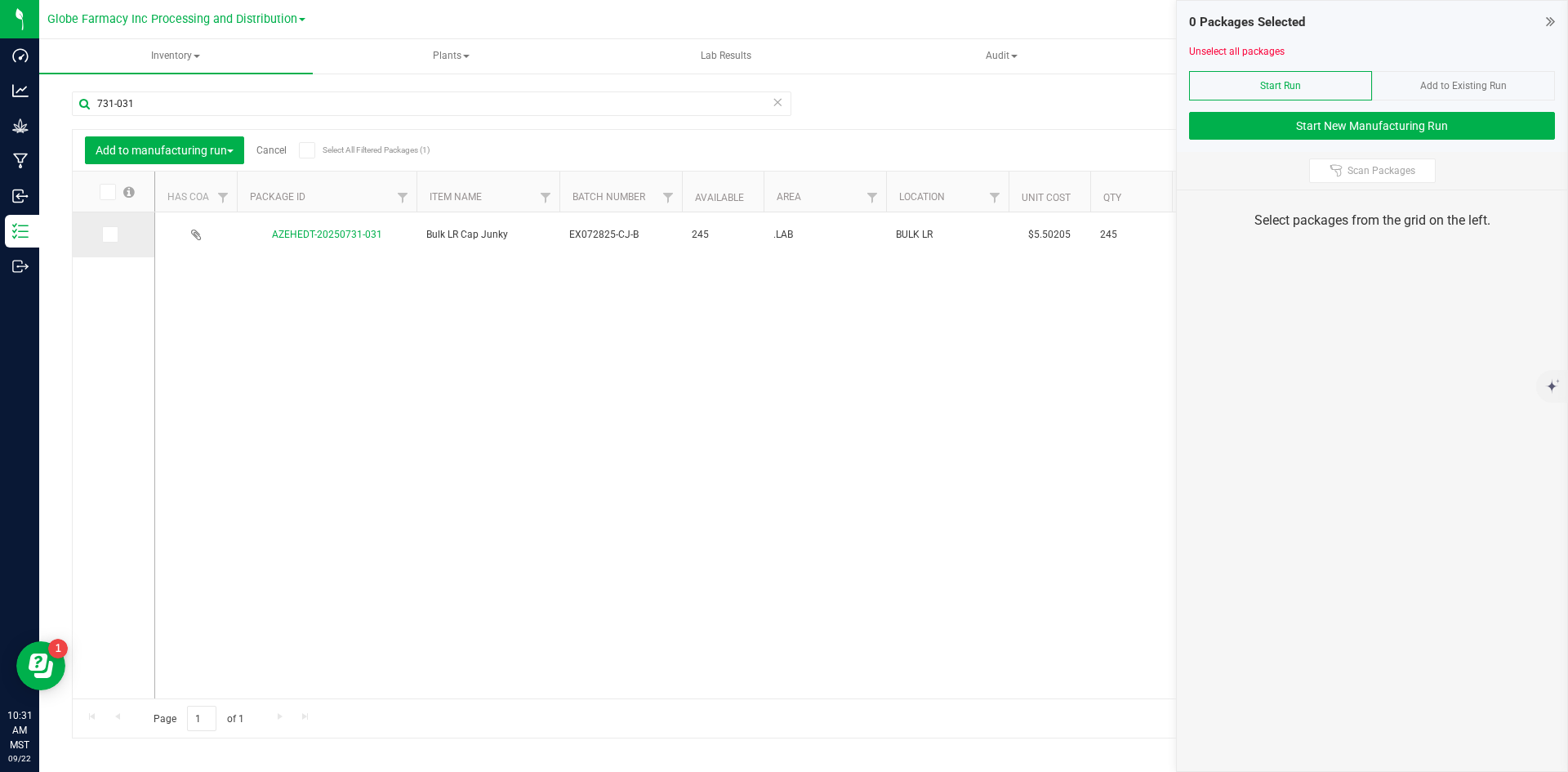
click at [102, 231] on span at bounding box center [110, 234] width 17 height 17
click at [0, 0] on input "checkbox" at bounding box center [0, 0] width 0 height 0
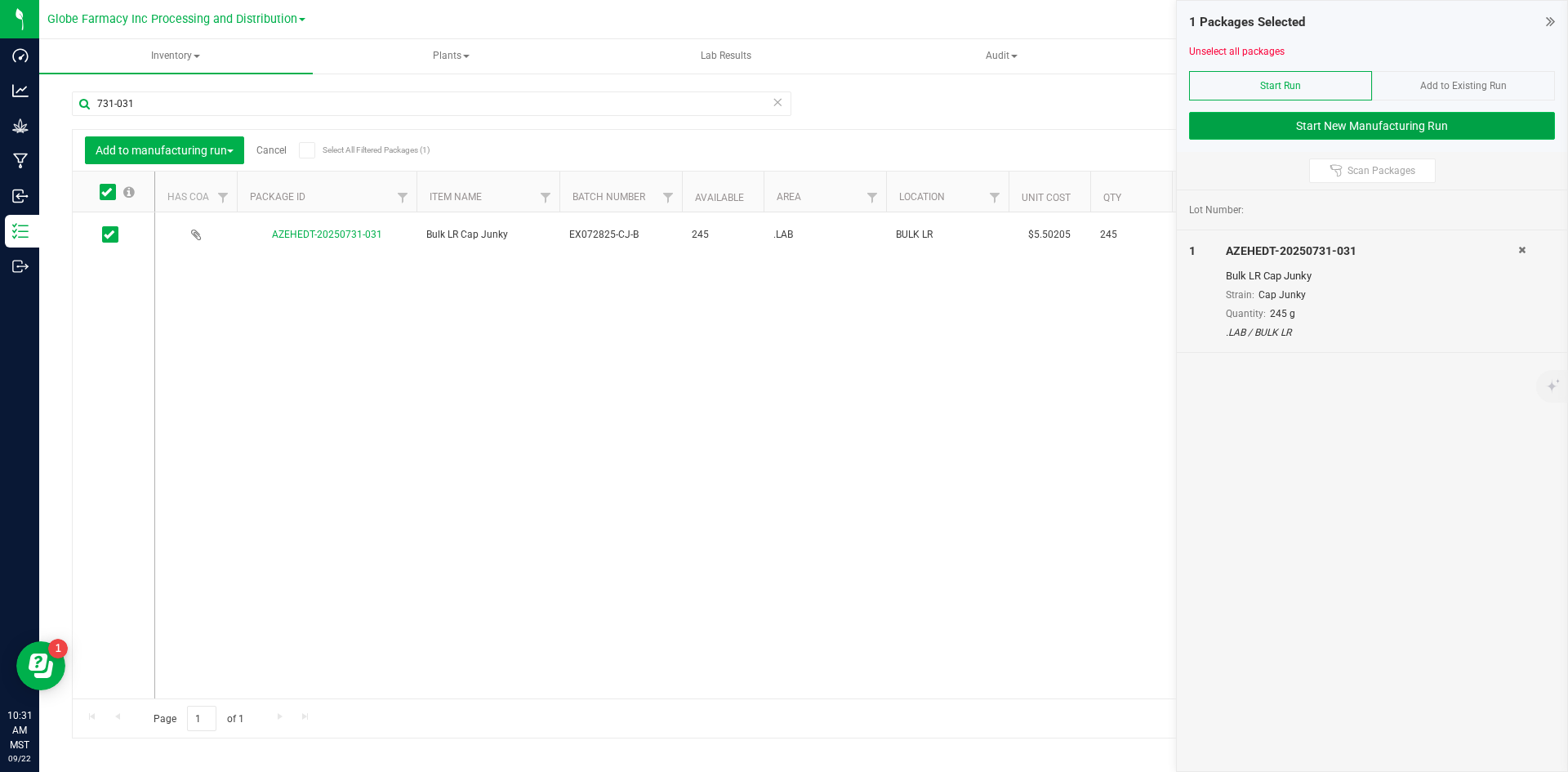
click at [1222, 120] on button "Start New Manufacturing Run" at bounding box center [1372, 126] width 366 height 28
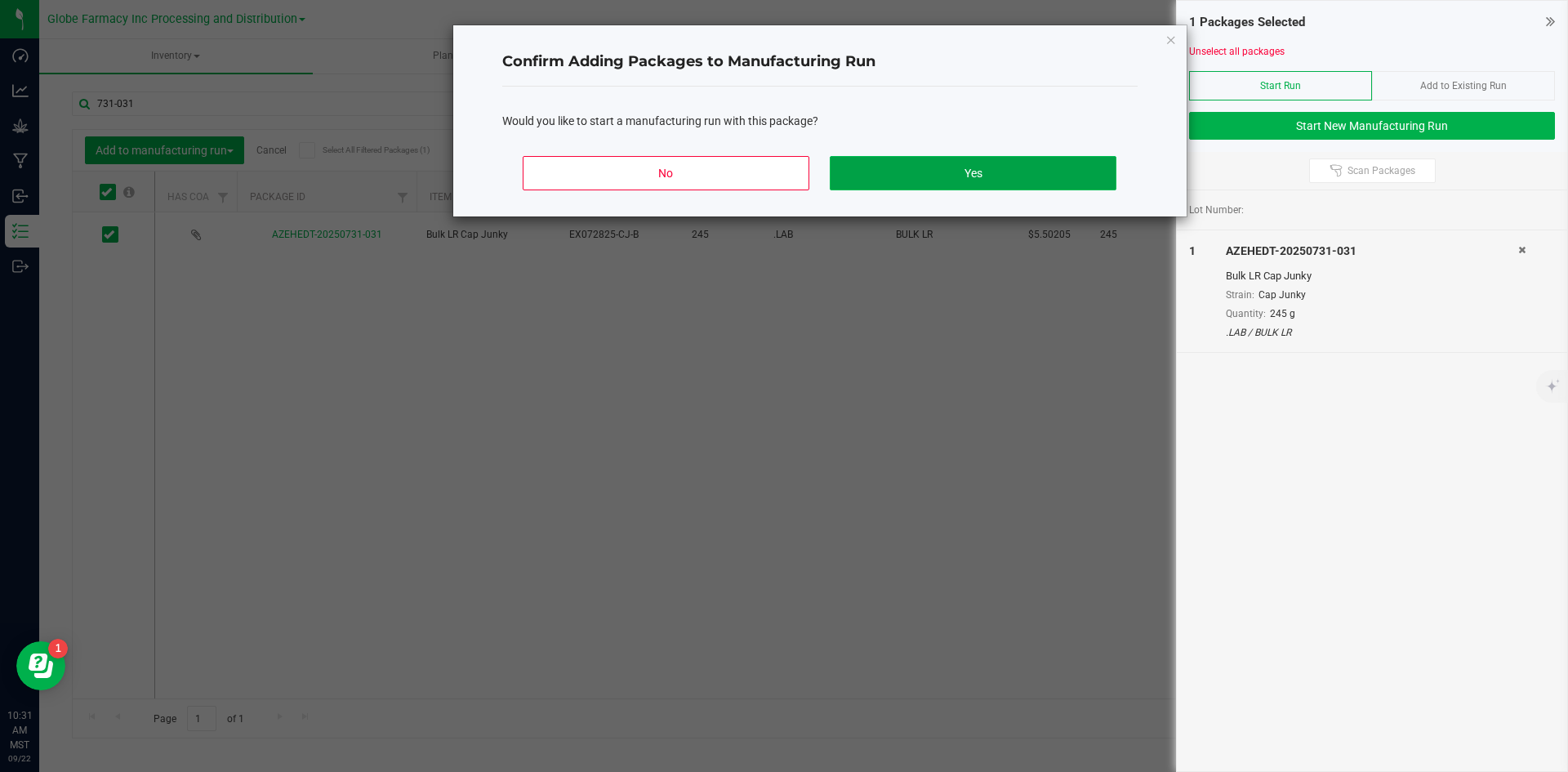
click at [857, 171] on button "Yes" at bounding box center [973, 172] width 286 height 34
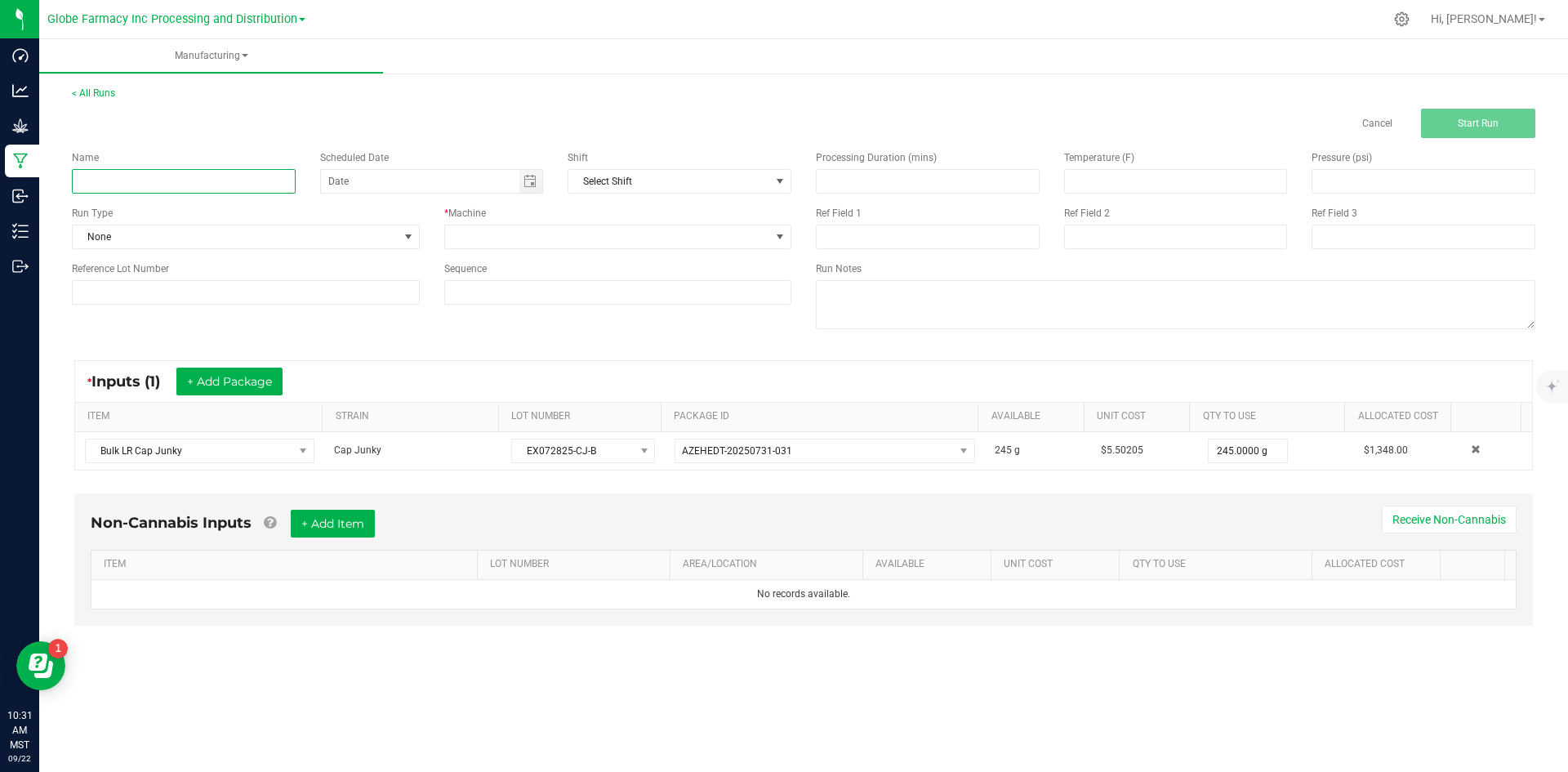
click at [248, 186] on input at bounding box center [184, 181] width 223 height 25
type input "LR CAP JUNKY BADDER 1G"
click at [541, 223] on div "* Machine" at bounding box center [617, 227] width 372 height 43
click at [543, 244] on span at bounding box center [608, 237] width 326 height 23
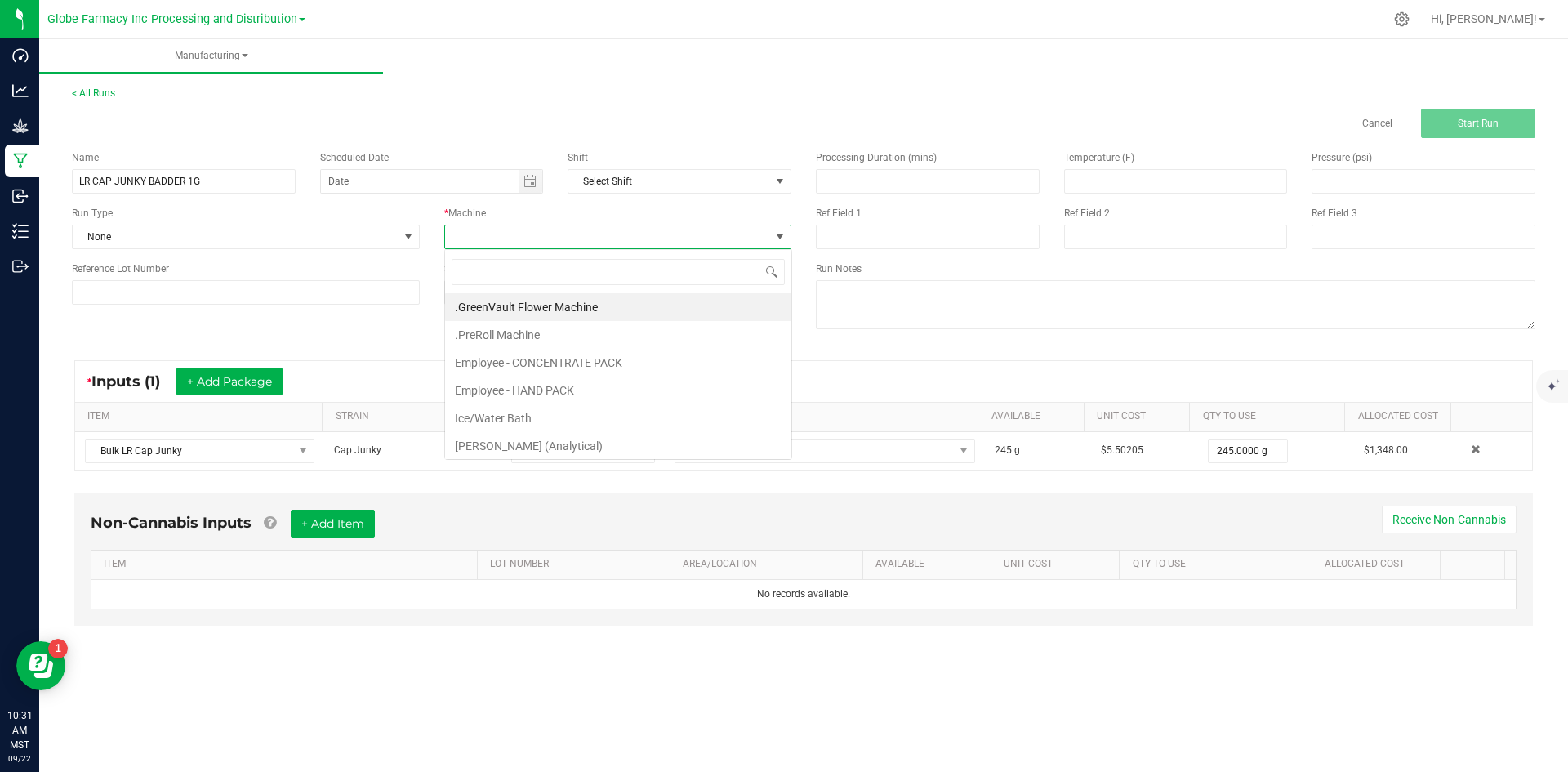
scroll to position [25, 347]
click at [562, 360] on li "Employee - CONCENTRATE PACK" at bounding box center [618, 363] width 346 height 28
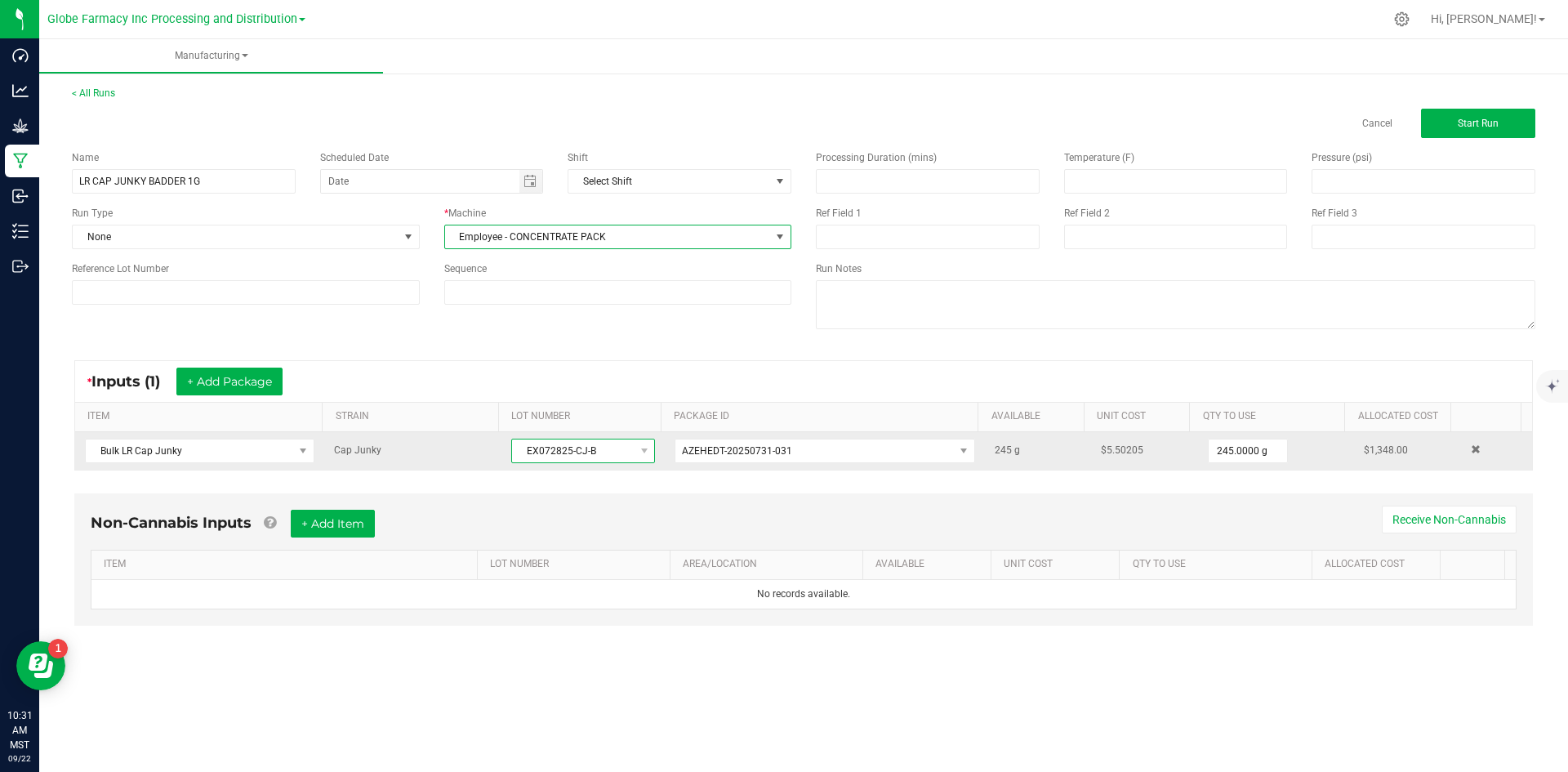
click at [520, 455] on span "EX072825-CJ-B" at bounding box center [573, 451] width 121 height 23
drag, startPoint x: 519, startPoint y: 454, endPoint x: 599, endPoint y: 454, distance: 80.0
click at [599, 454] on span "EX072825-CJ-B" at bounding box center [573, 451] width 121 height 23
copy span "EX072825-CJ-B"
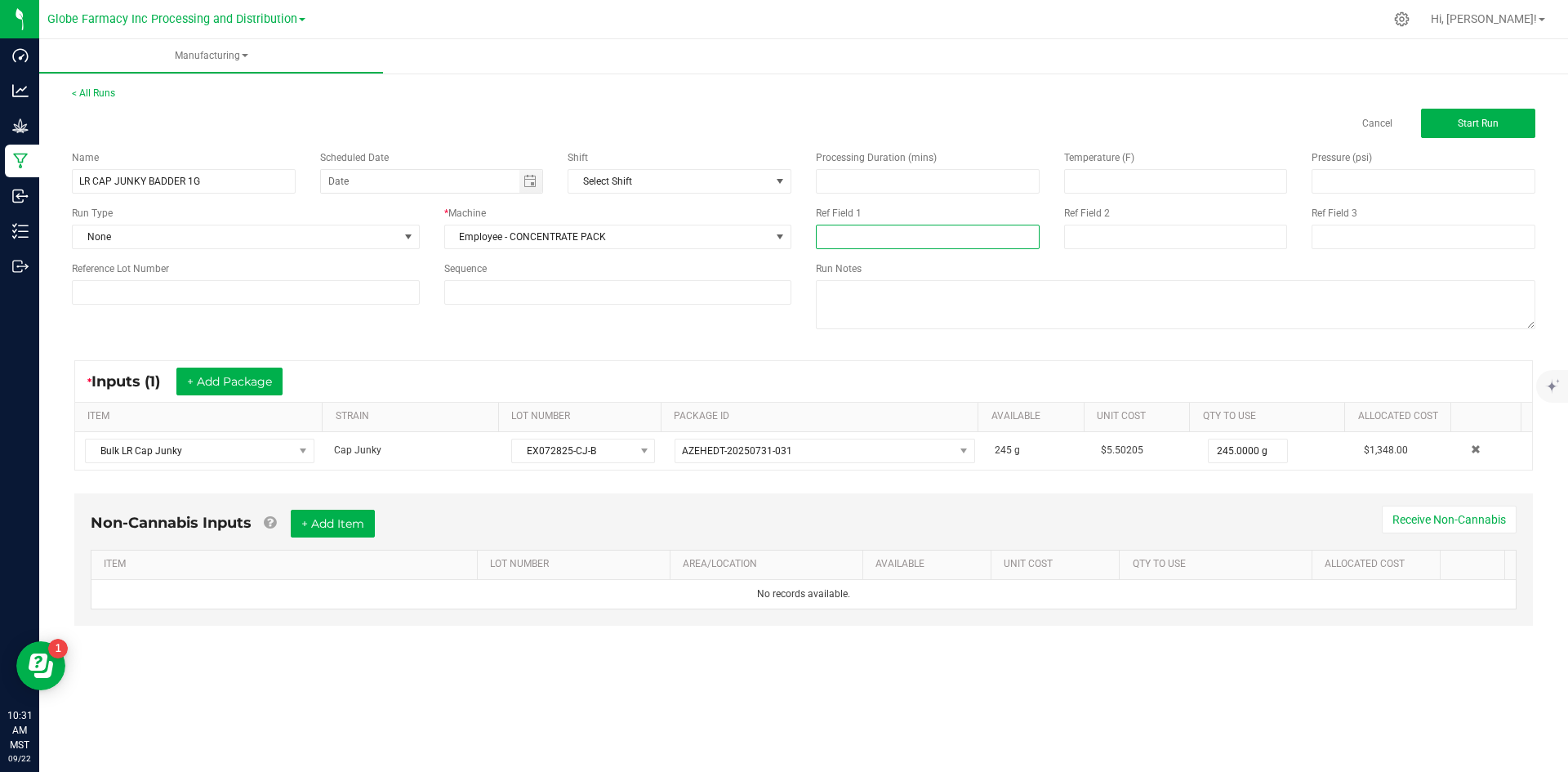
paste input "EX072825-CJ-B"
type input "EX072825-CJ-B"
click at [1149, 244] on input at bounding box center [1176, 237] width 223 height 25
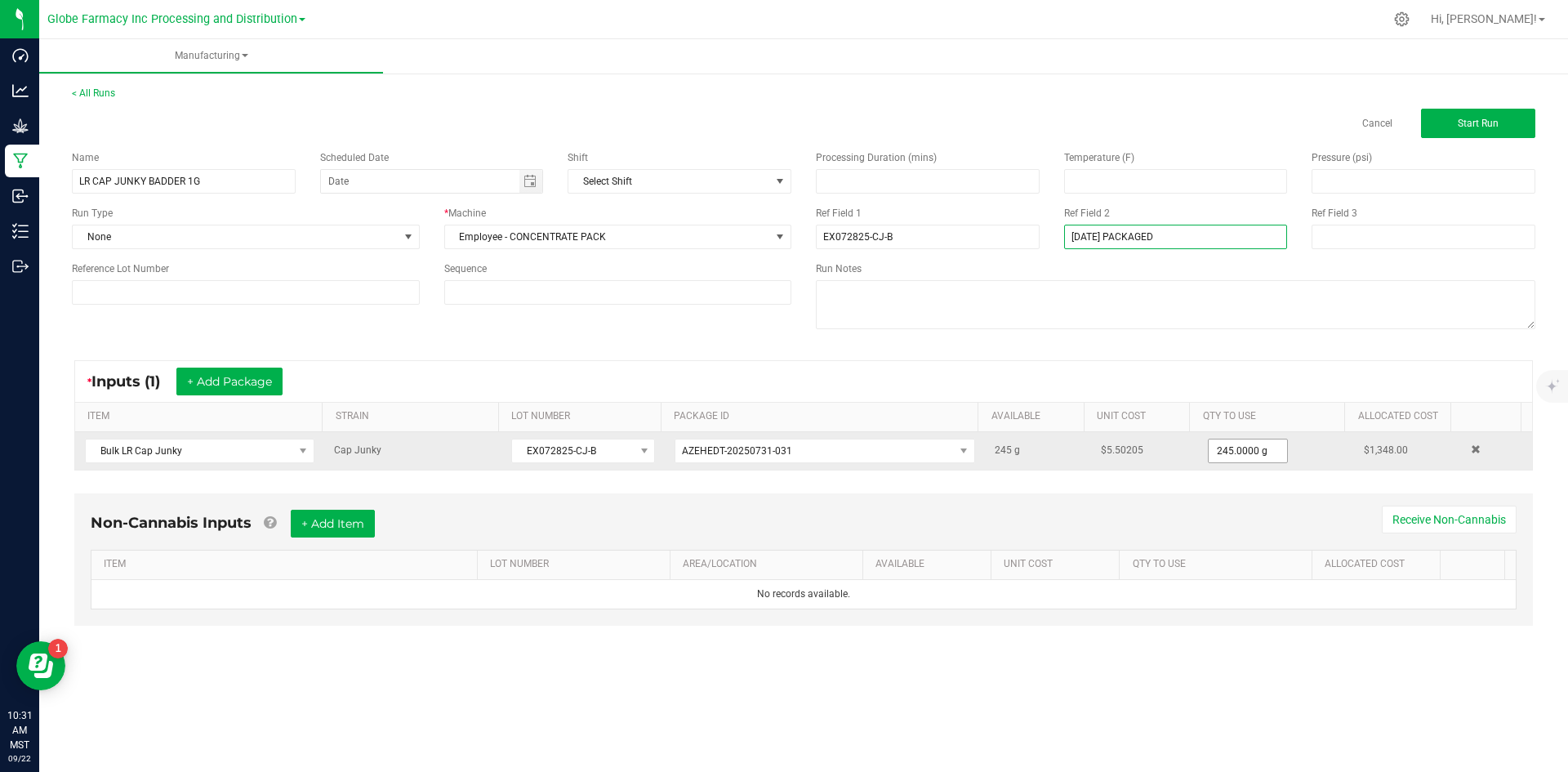
type input "[DATE] PACKAGED"
click at [1215, 453] on input "245" at bounding box center [1247, 451] width 78 height 23
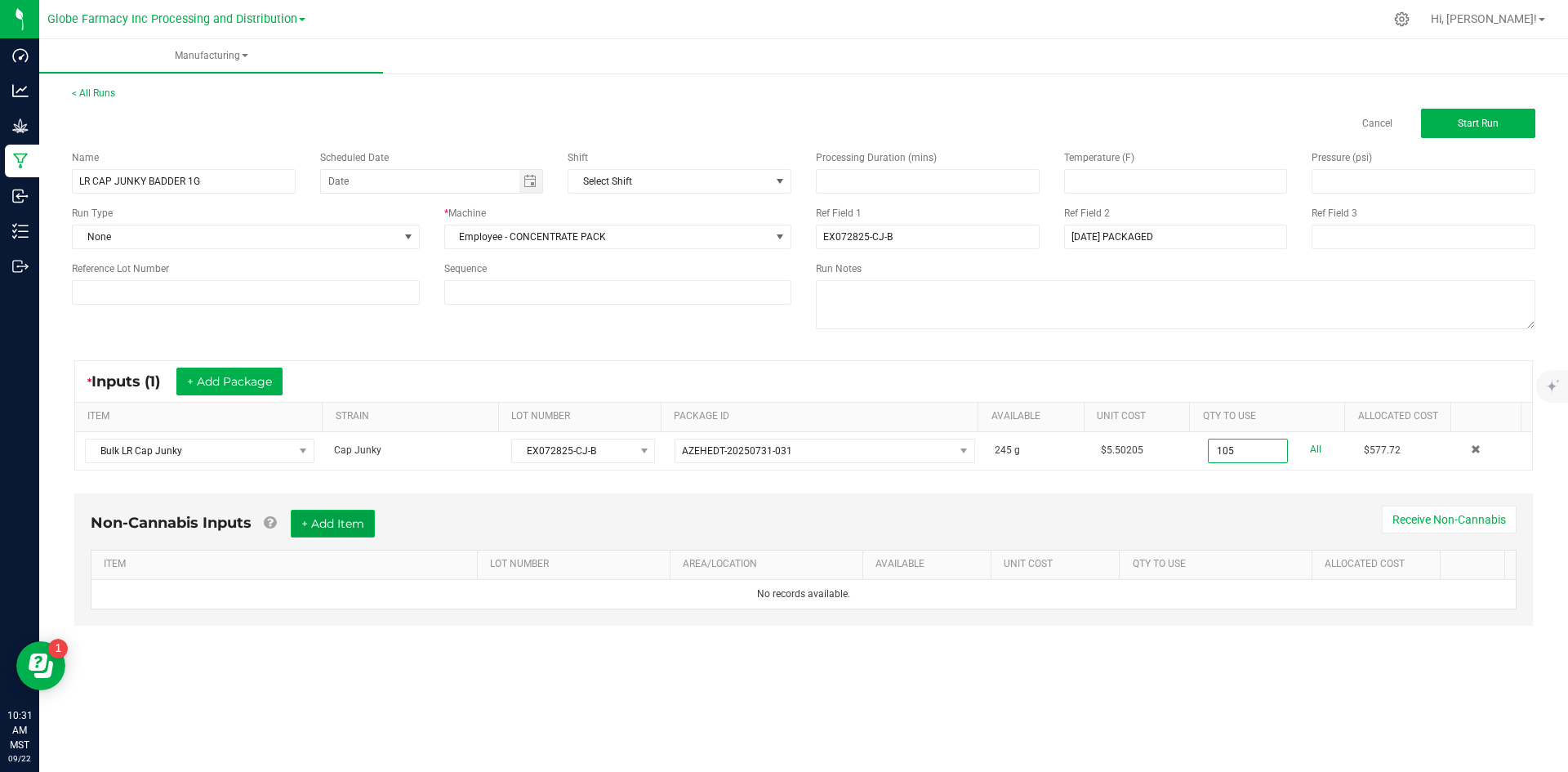
type input "105.0000 g"
click at [341, 526] on button "+ Add Item" at bounding box center [333, 523] width 84 height 28
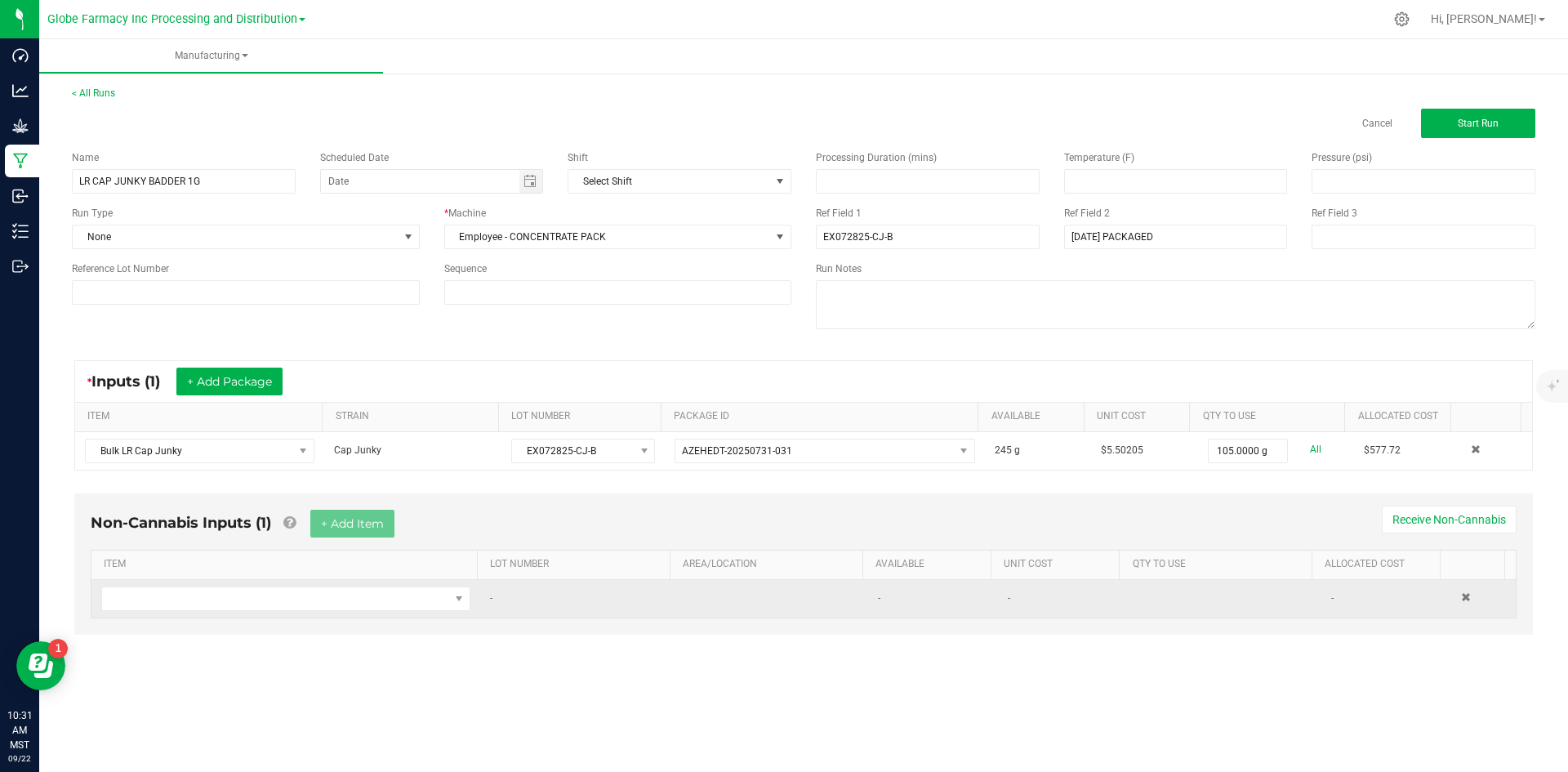
click at [319, 585] on td at bounding box center [286, 598] width 389 height 38
click at [314, 605] on span "NO DATA FOUND" at bounding box center [275, 599] width 347 height 23
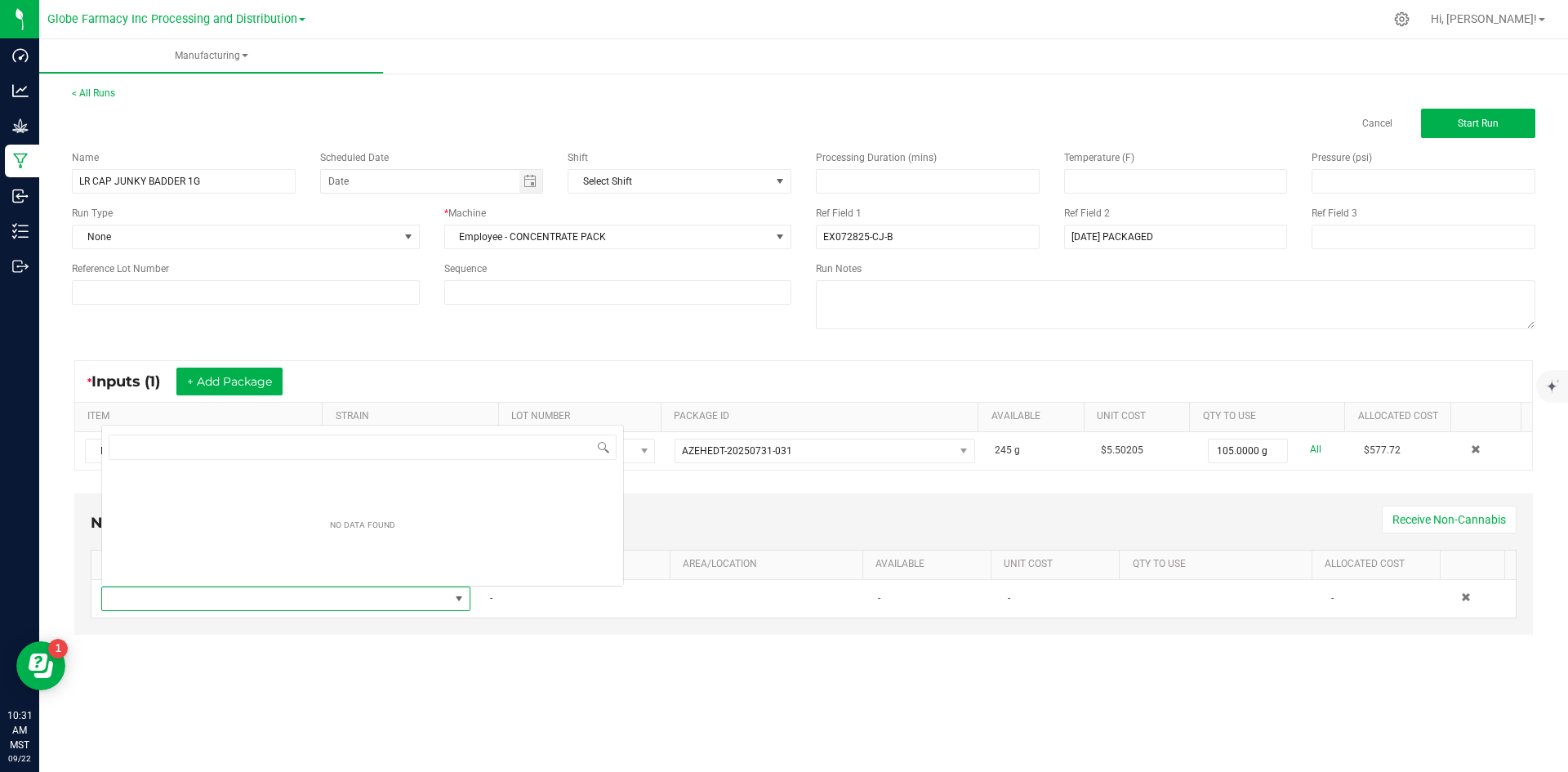
scroll to position [25, 362]
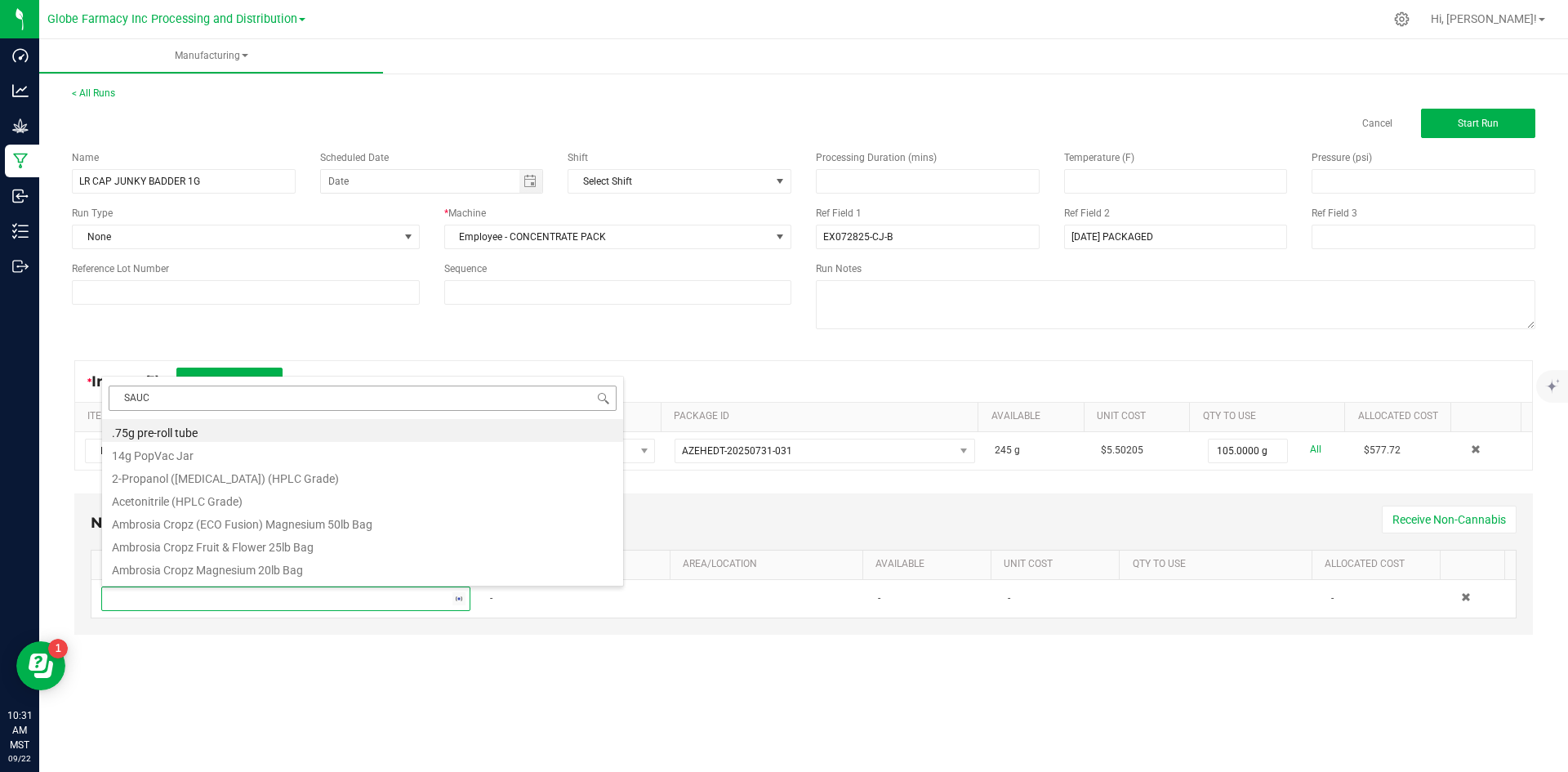
type input "SAUCE"
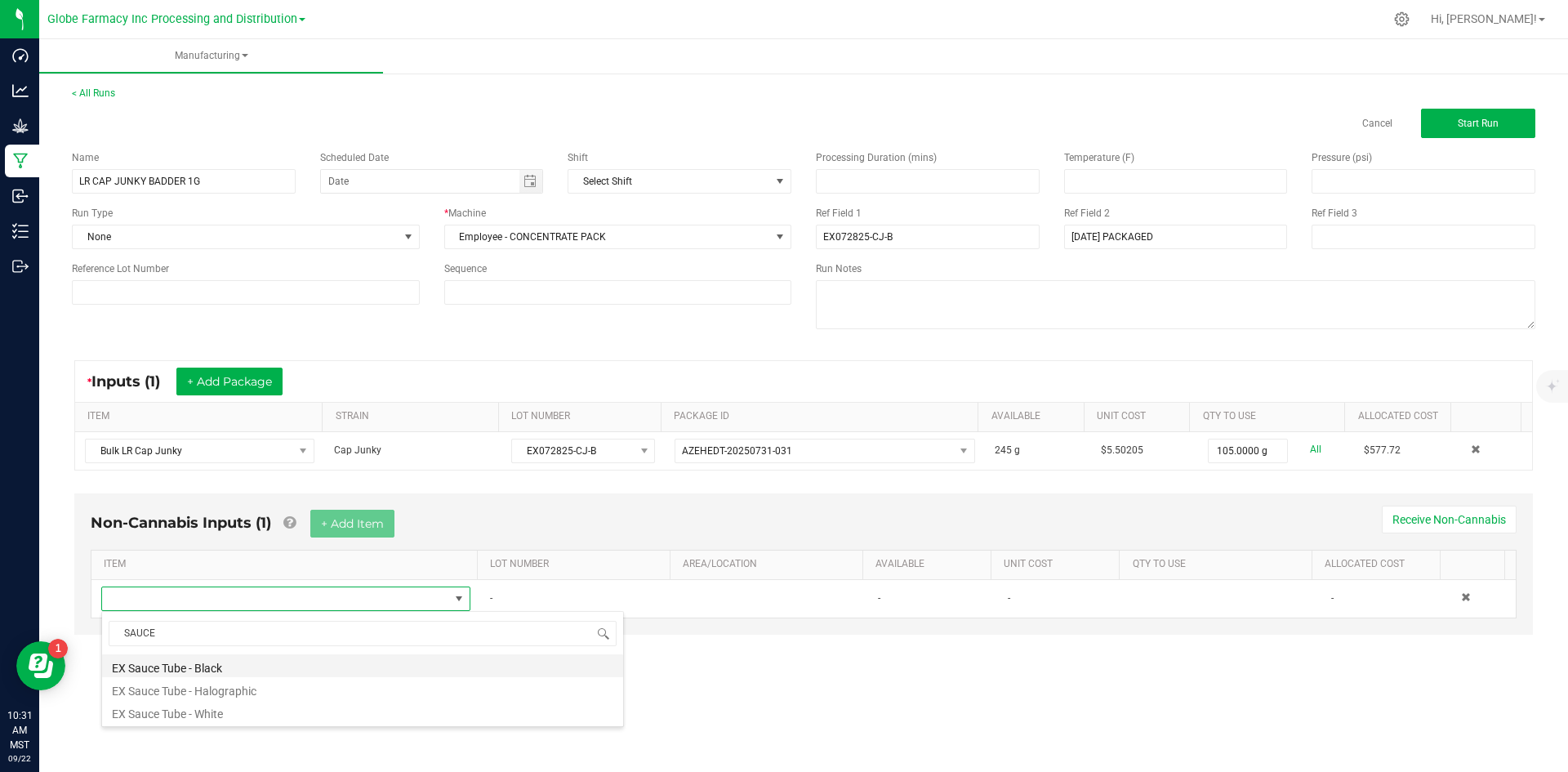
click at [255, 666] on li "EX Sauce Tube - Black" at bounding box center [362, 666] width 521 height 23
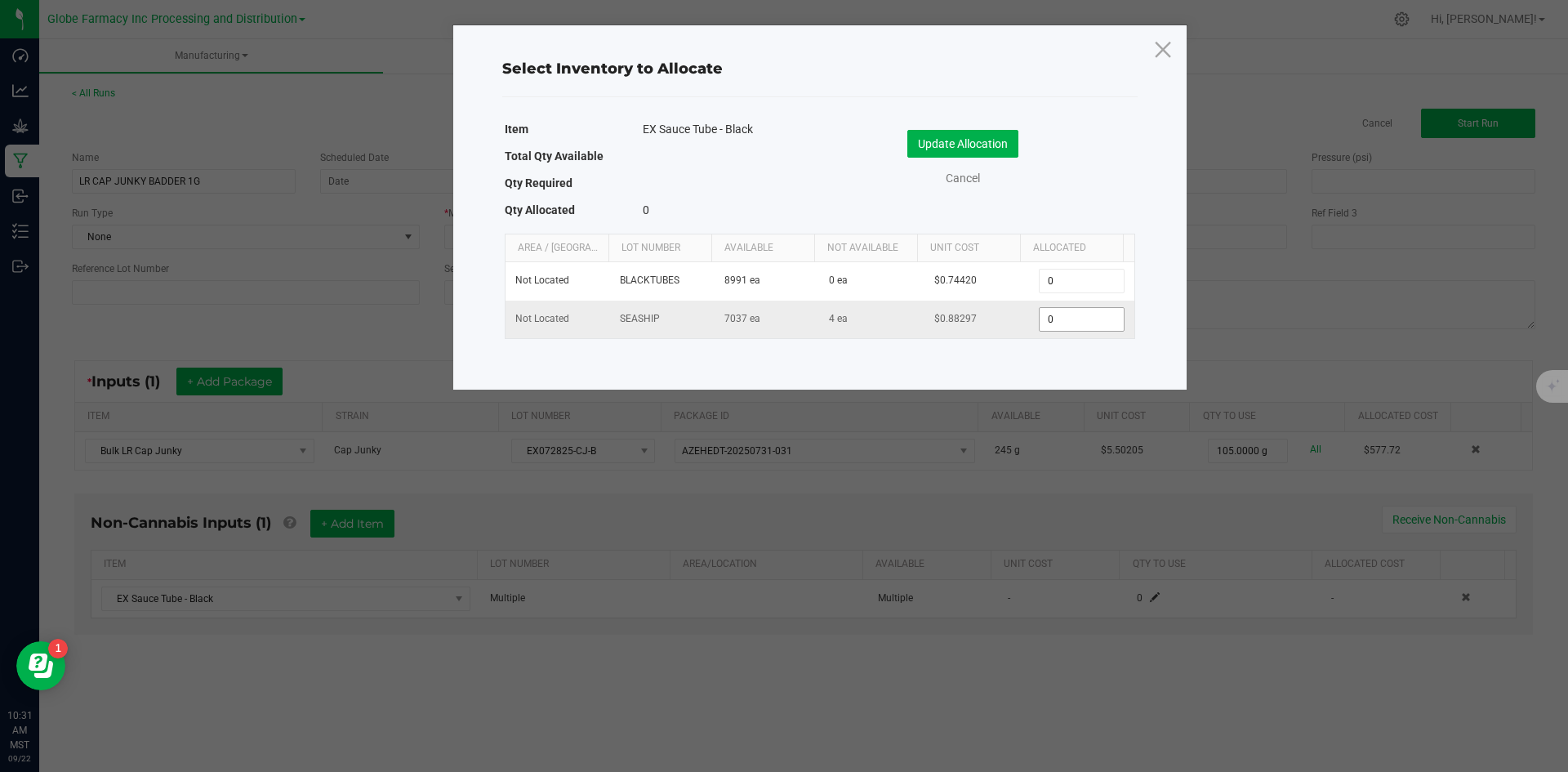
click at [1054, 323] on input "0" at bounding box center [1081, 319] width 84 height 23
type input "100"
click at [948, 144] on button "Update Allocation" at bounding box center [963, 144] width 111 height 28
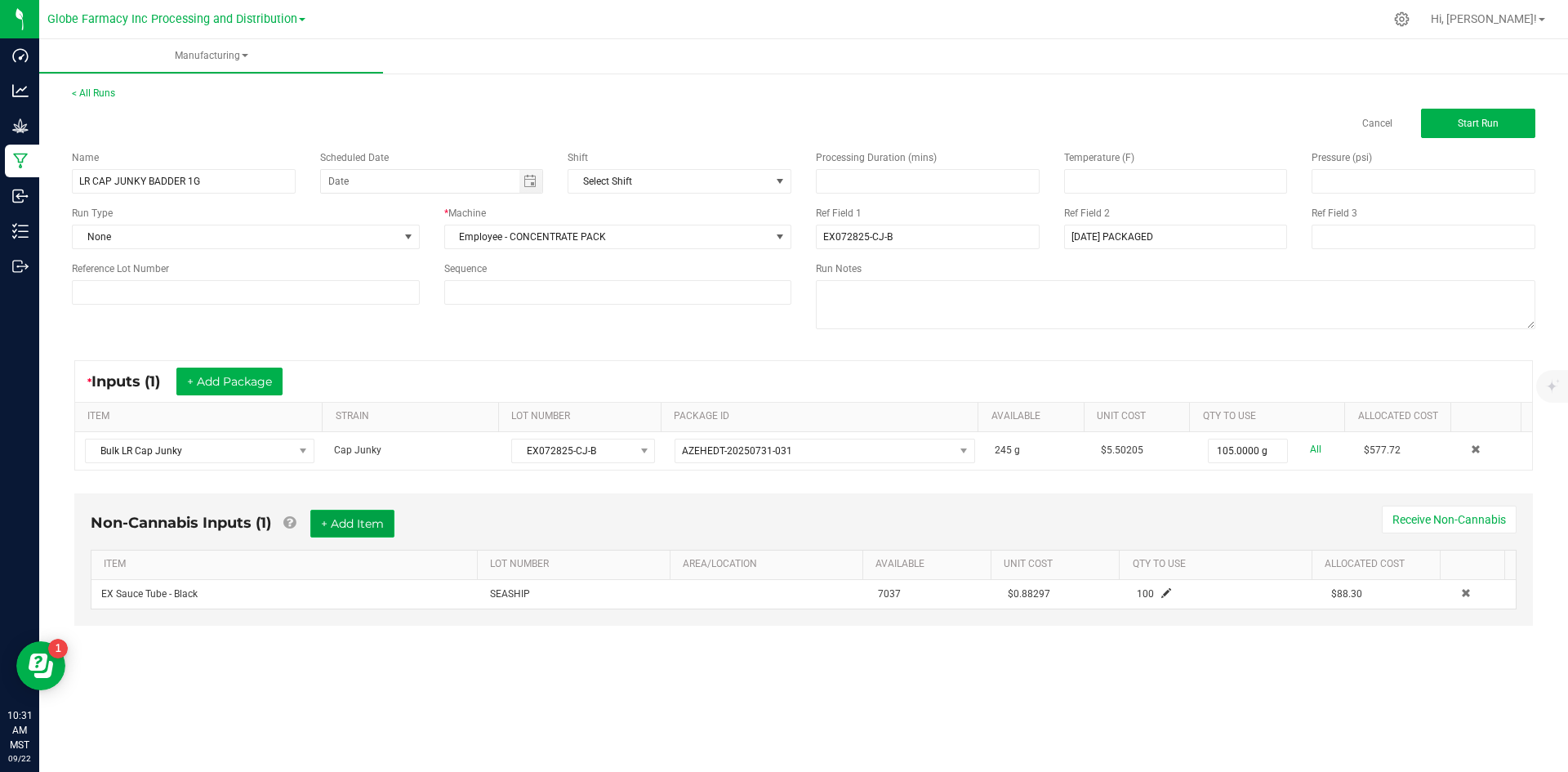
click at [361, 530] on button "+ Add Item" at bounding box center [353, 523] width 84 height 28
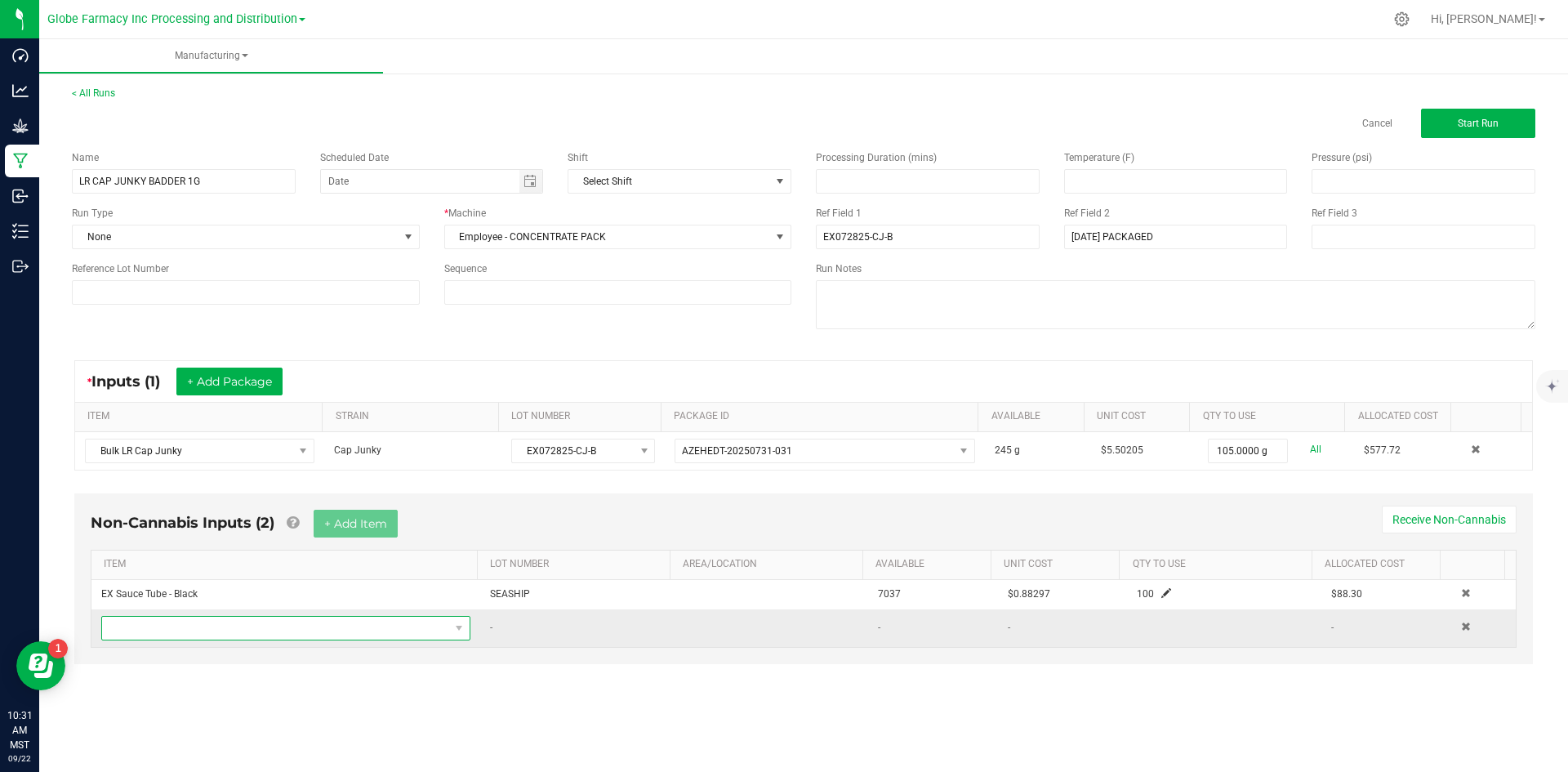
click at [324, 623] on span "NO DATA FOUND" at bounding box center [275, 628] width 347 height 23
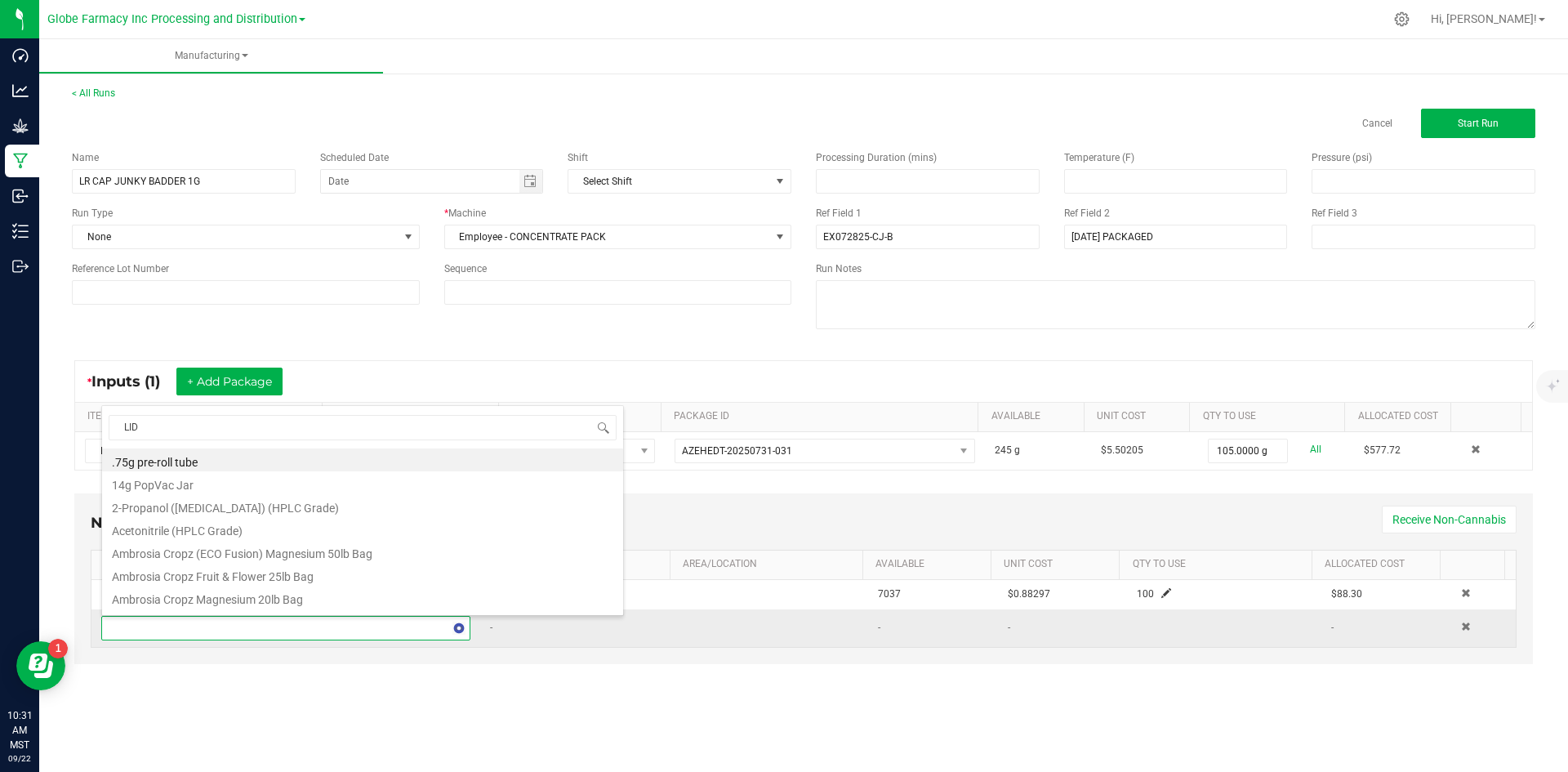
type input "LIDS"
click at [315, 543] on li "EX Concentrate Lids - Black" at bounding box center [362, 551] width 521 height 23
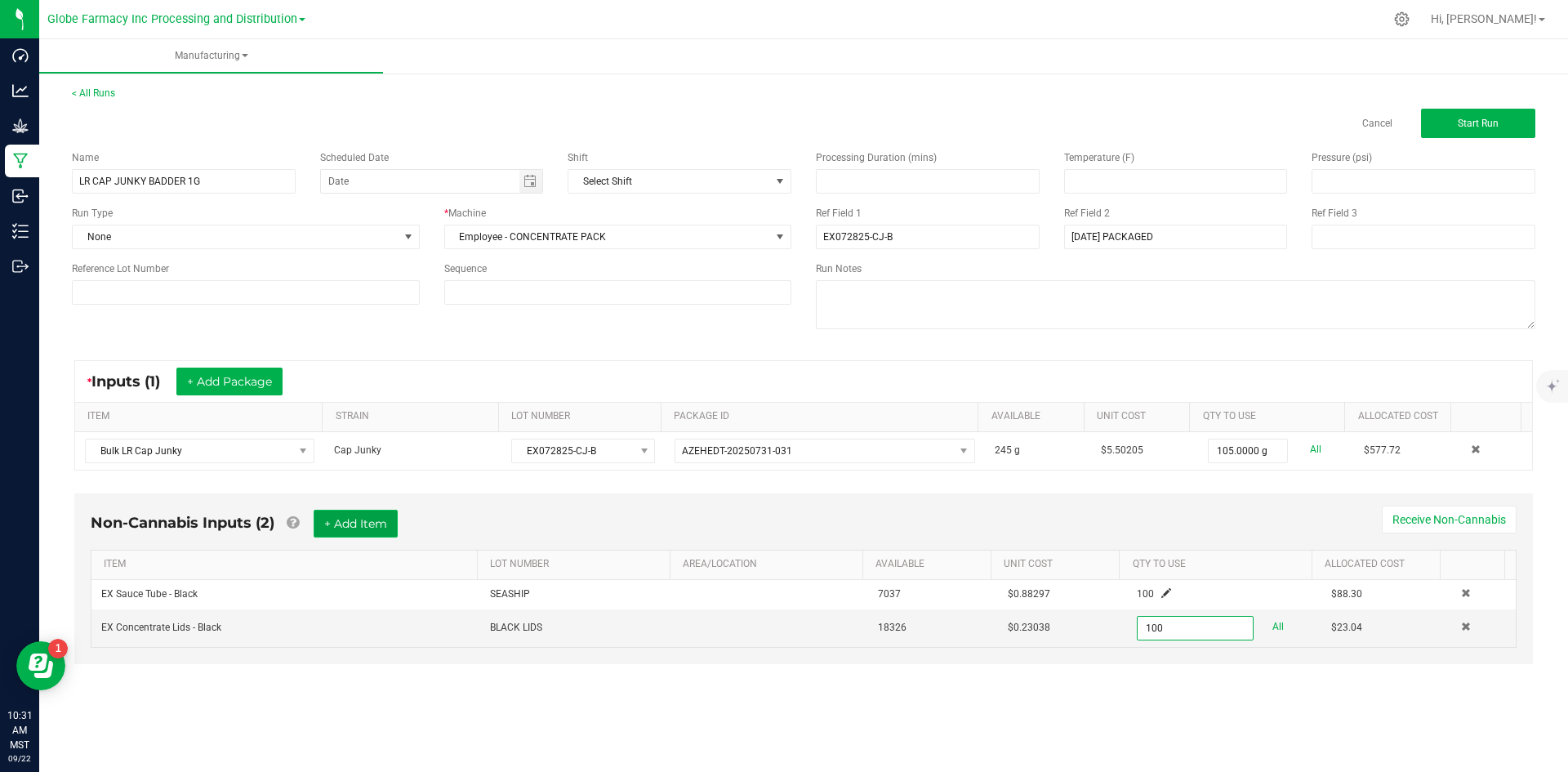
type input "100 ea"
click at [363, 526] on button "+ Add Item" at bounding box center [356, 523] width 84 height 28
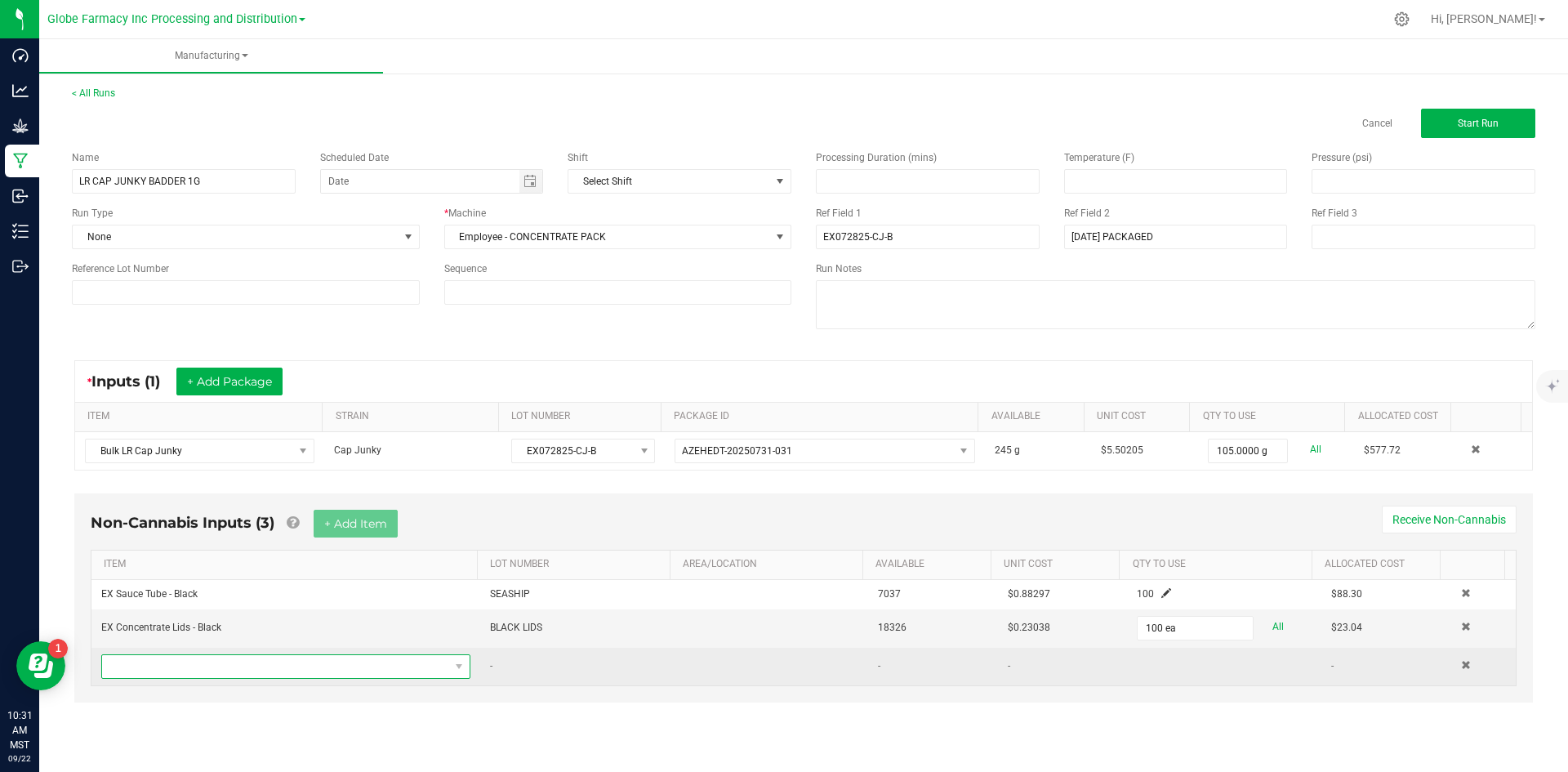
click at [324, 663] on span "NO DATA FOUND" at bounding box center [275, 666] width 347 height 23
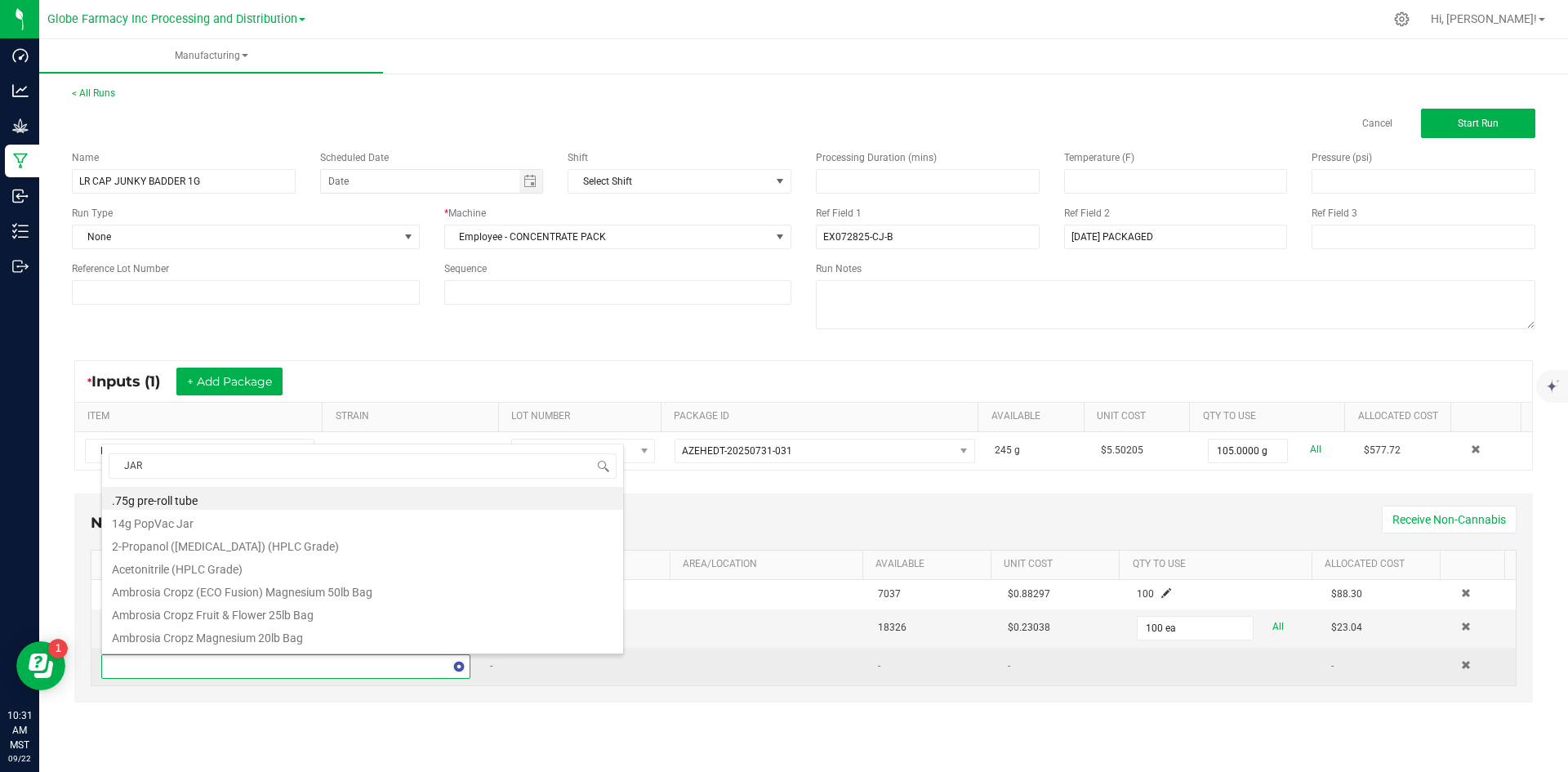
type input "JARS"
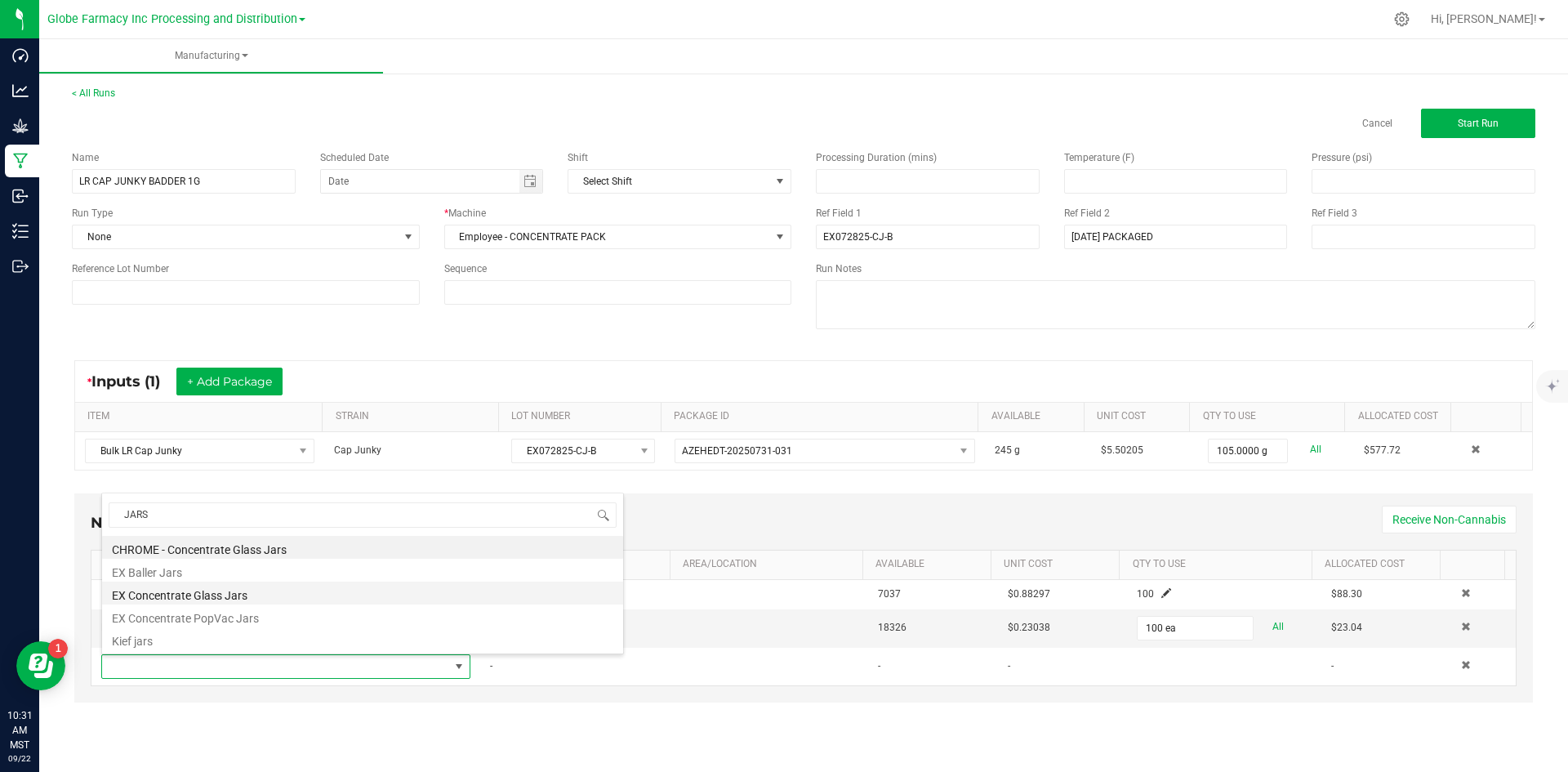
click at [187, 593] on li "EX Concentrate Glass Jars" at bounding box center [362, 593] width 521 height 23
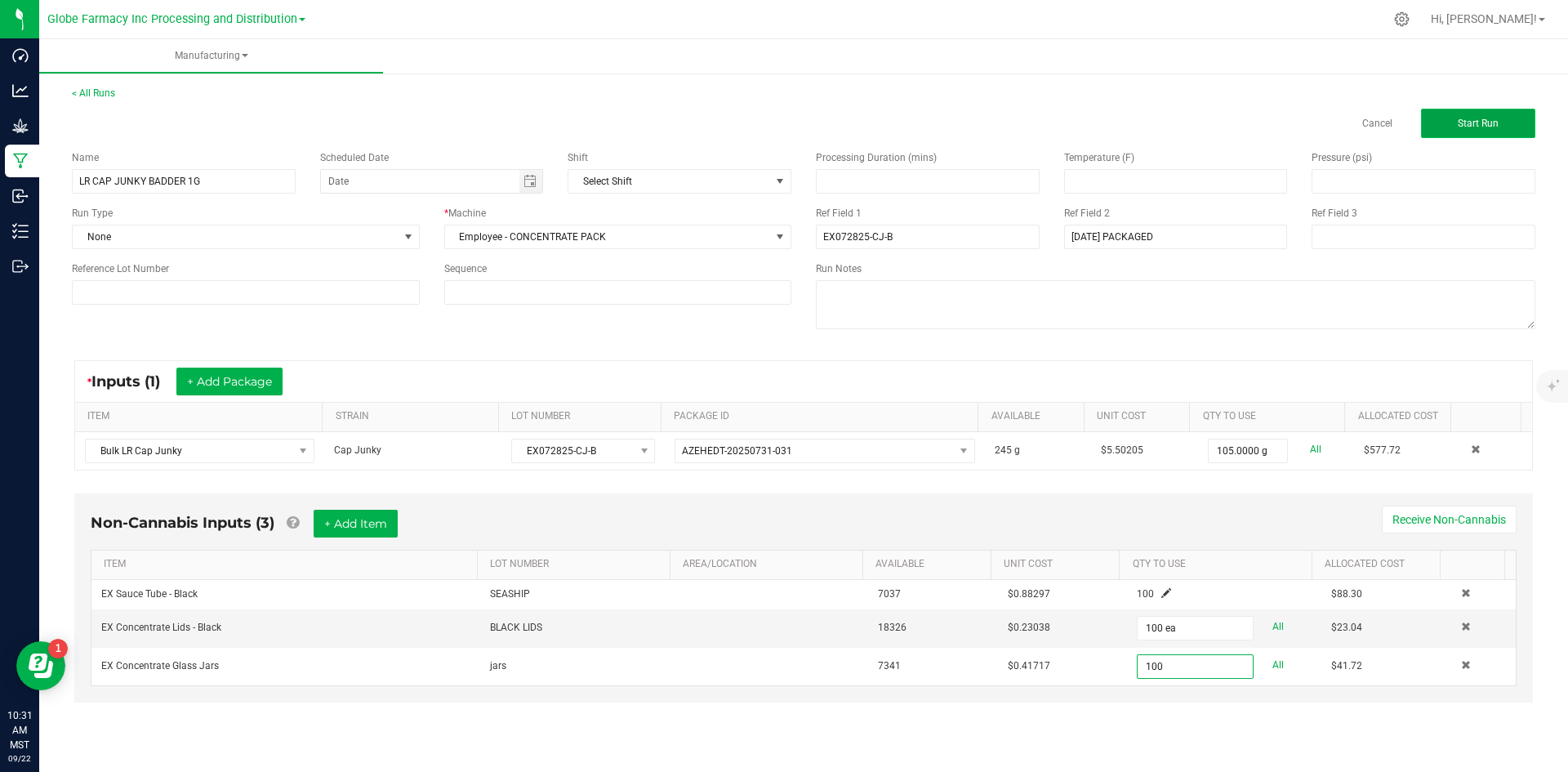
type input "100 ea"
click at [1448, 124] on button "Start Run" at bounding box center [1478, 123] width 114 height 29
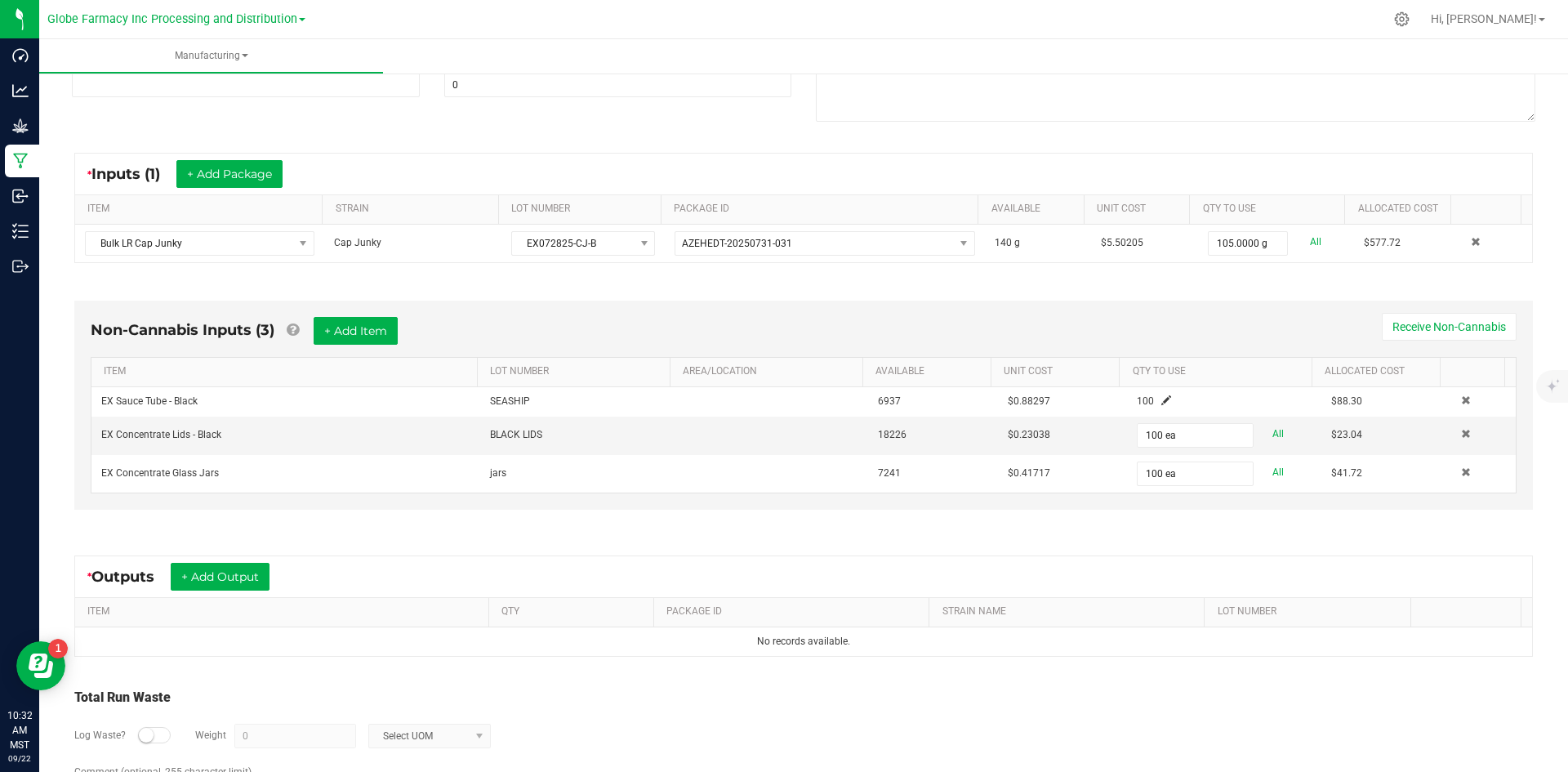
scroll to position [312, 0]
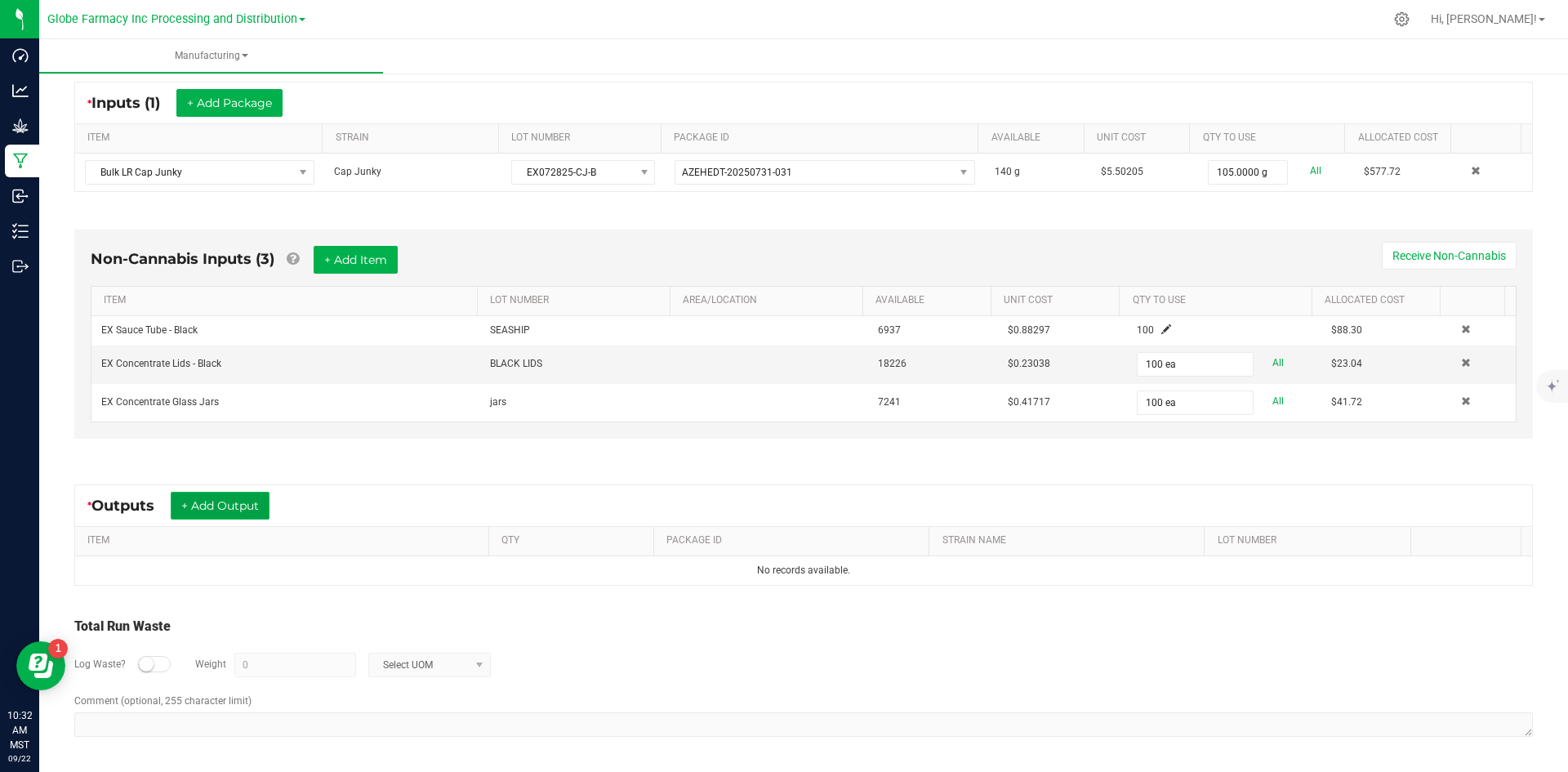
click at [218, 501] on button "+ Add Output" at bounding box center [220, 506] width 98 height 28
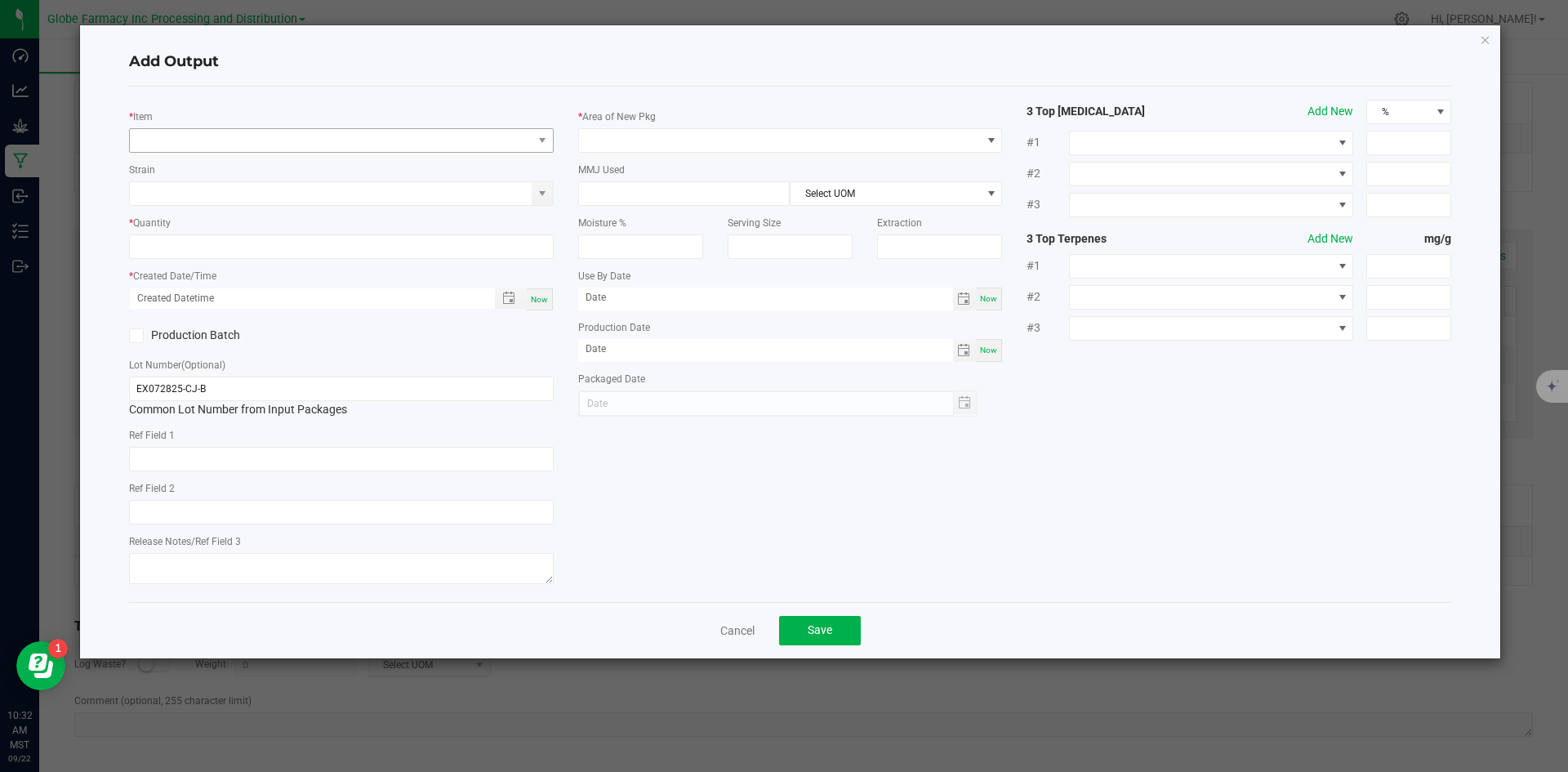
click at [282, 127] on div "* Item" at bounding box center [341, 130] width 425 height 45
click at [281, 144] on span "NO DATA FOUND" at bounding box center [332, 141] width 403 height 23
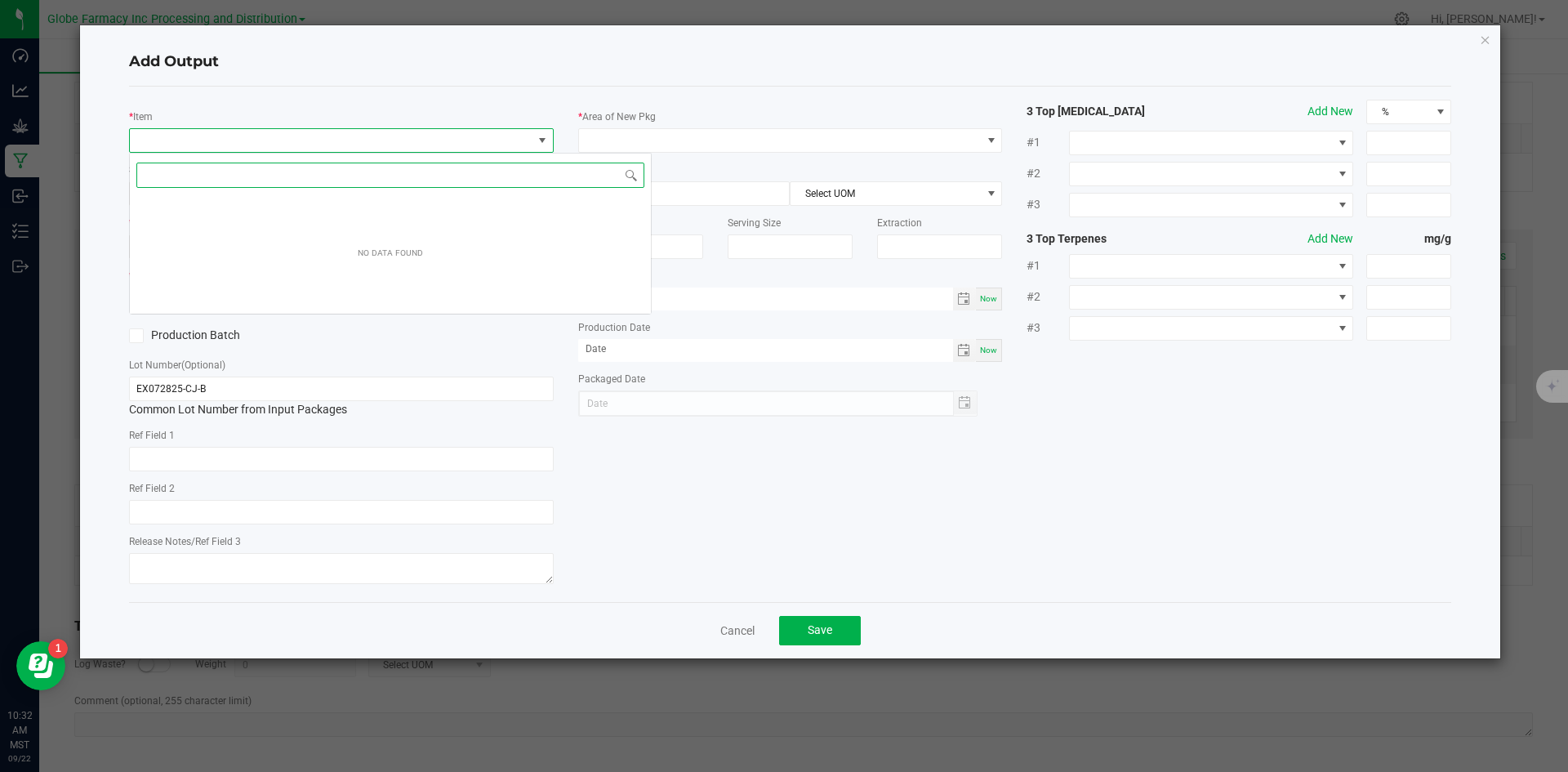
scroll to position [25, 425]
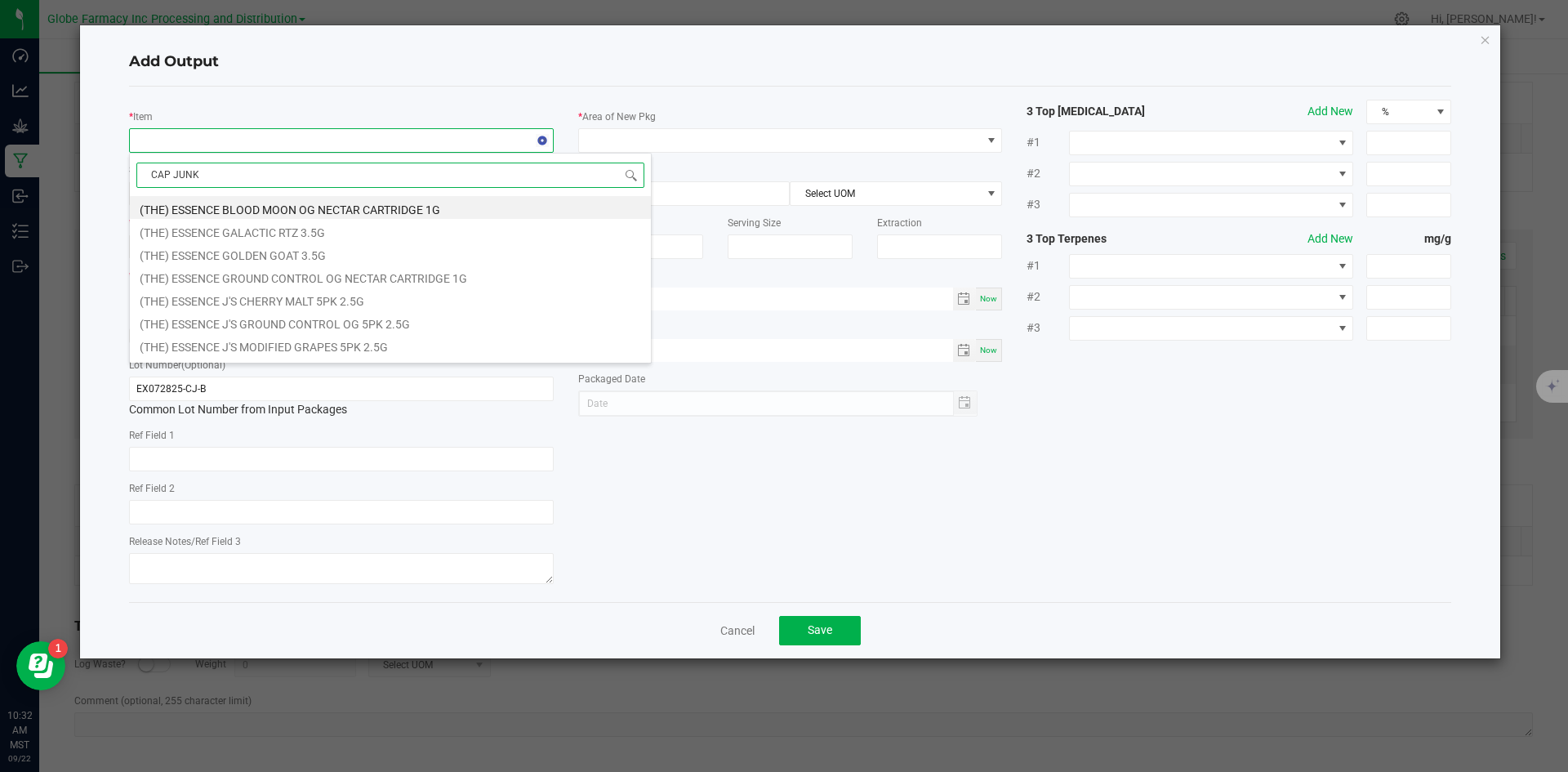
type input "CAP JUNKY"
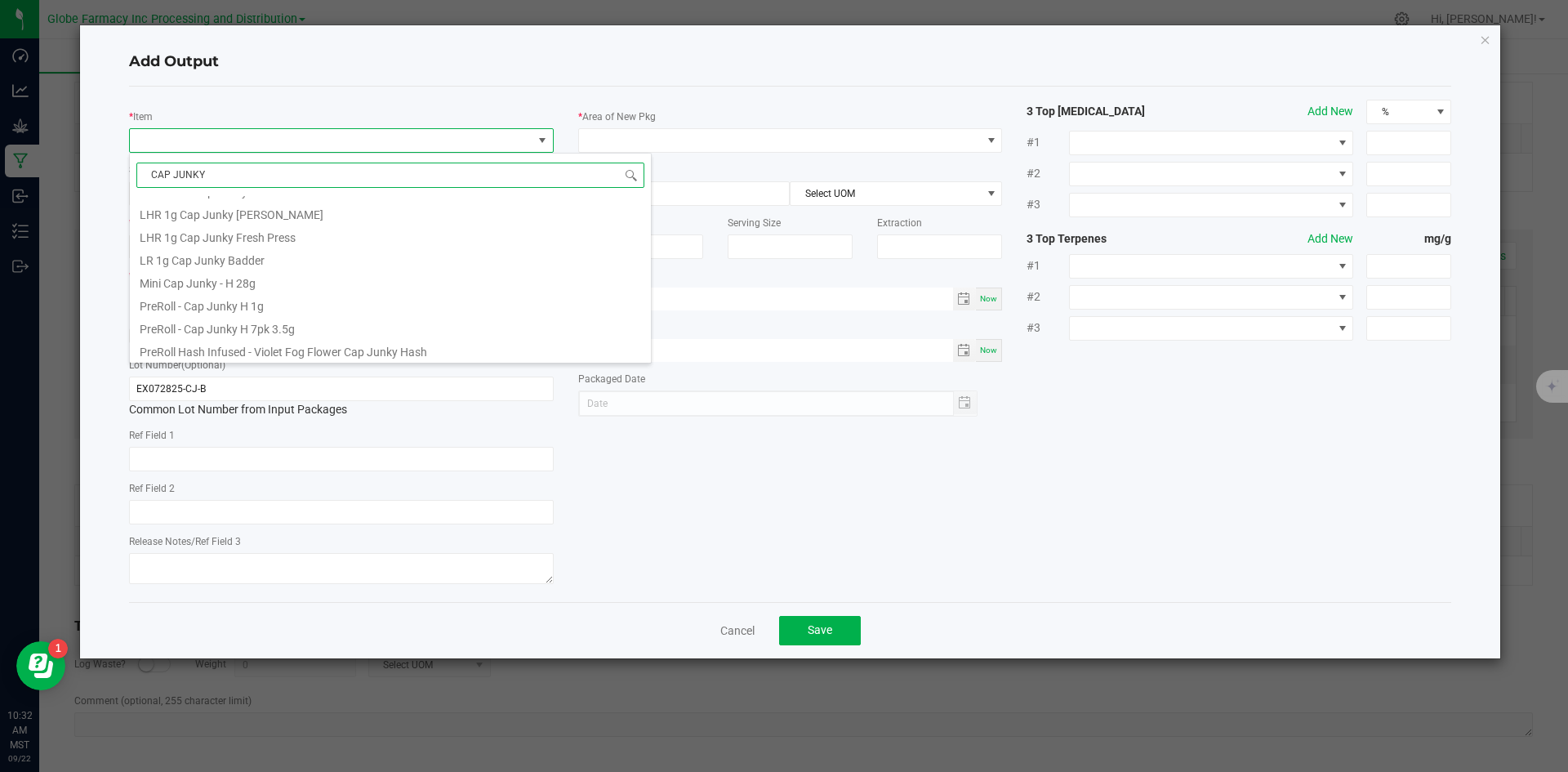
scroll to position [431, 0]
click at [287, 252] on li "LR 1g Cap Junky Badder" at bounding box center [390, 257] width 521 height 23
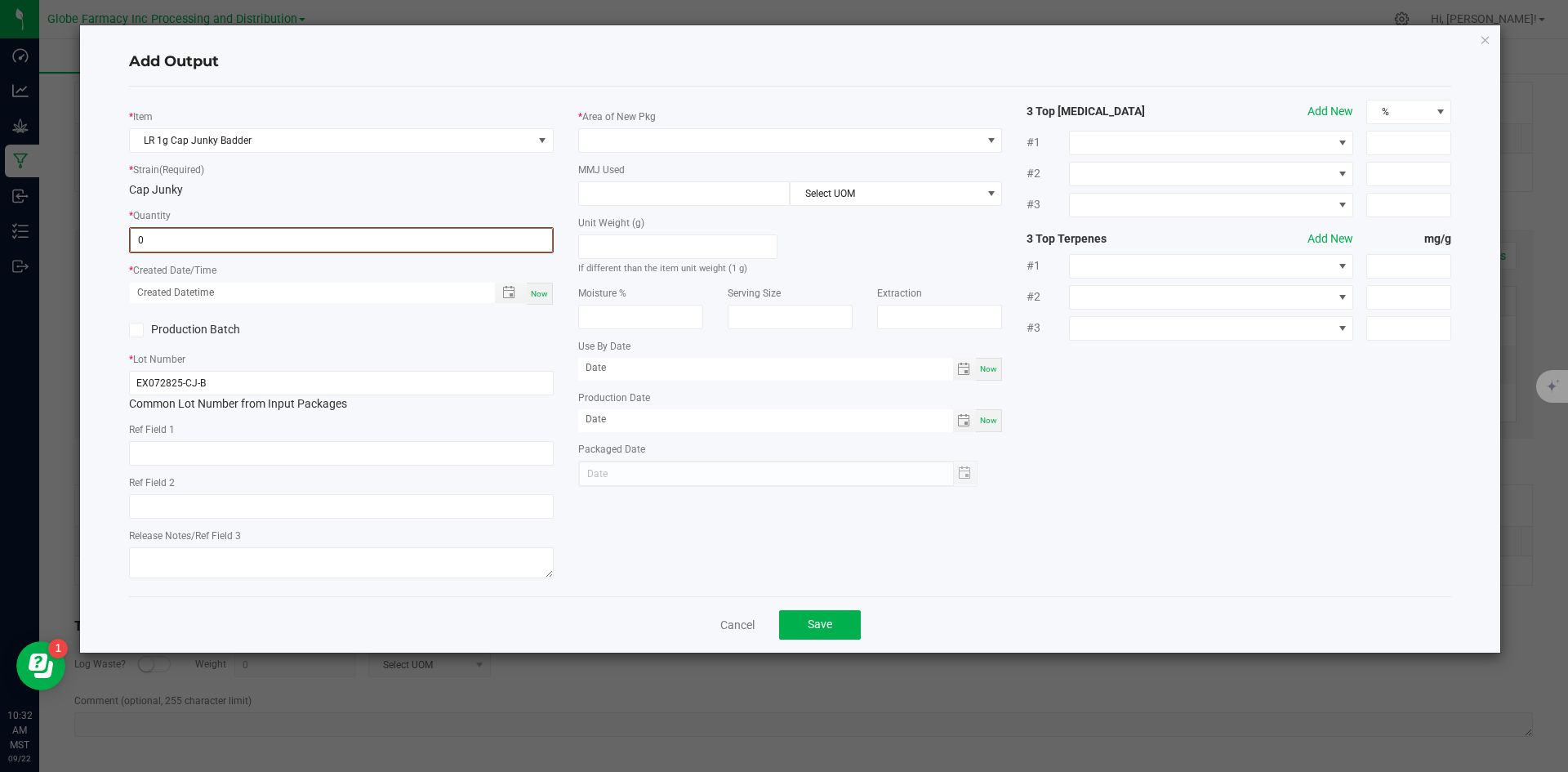
click at [278, 245] on input "0" at bounding box center [341, 240] width 421 height 23
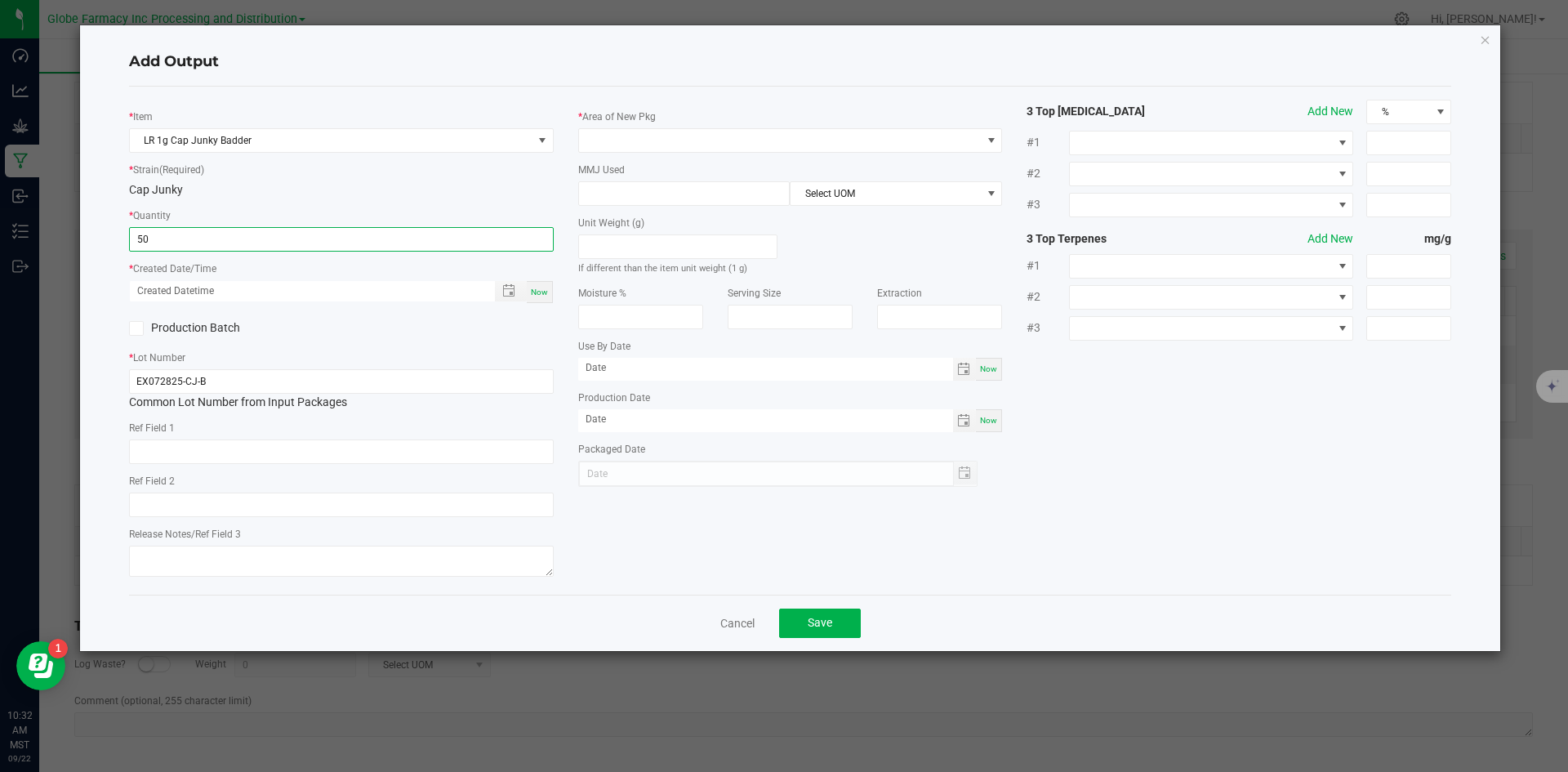
type input "50 ea"
click at [538, 298] on div "Now" at bounding box center [540, 291] width 26 height 22
type input "09/22/2025 10:32 AM"
type input "[DATE]"
click at [368, 451] on input "text" at bounding box center [341, 452] width 425 height 25
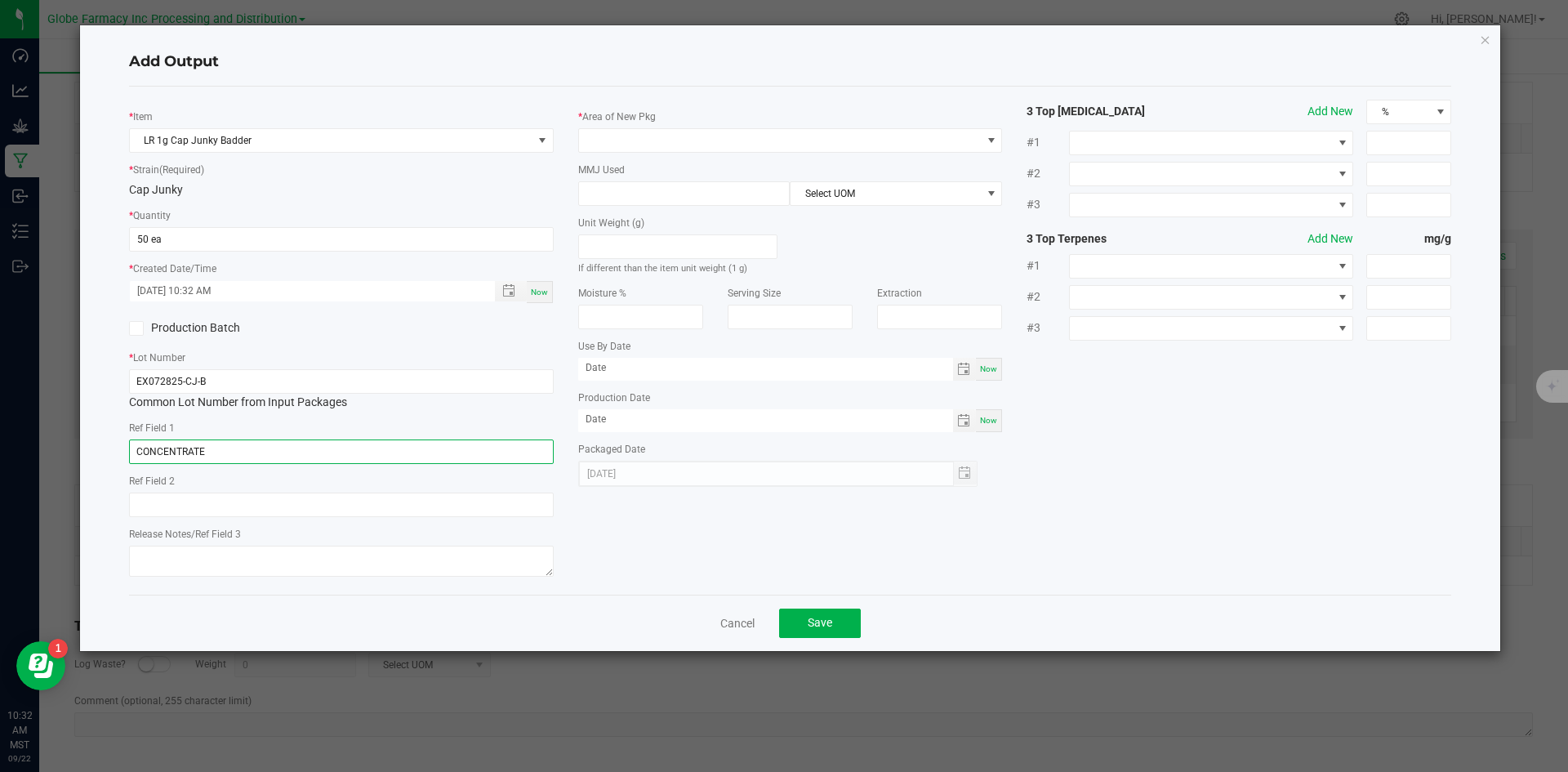
type input "CONCENTRATE"
type input "CAP JUNKY"
type textarea "[DATE]"
click at [727, 141] on span at bounding box center [780, 141] width 403 height 23
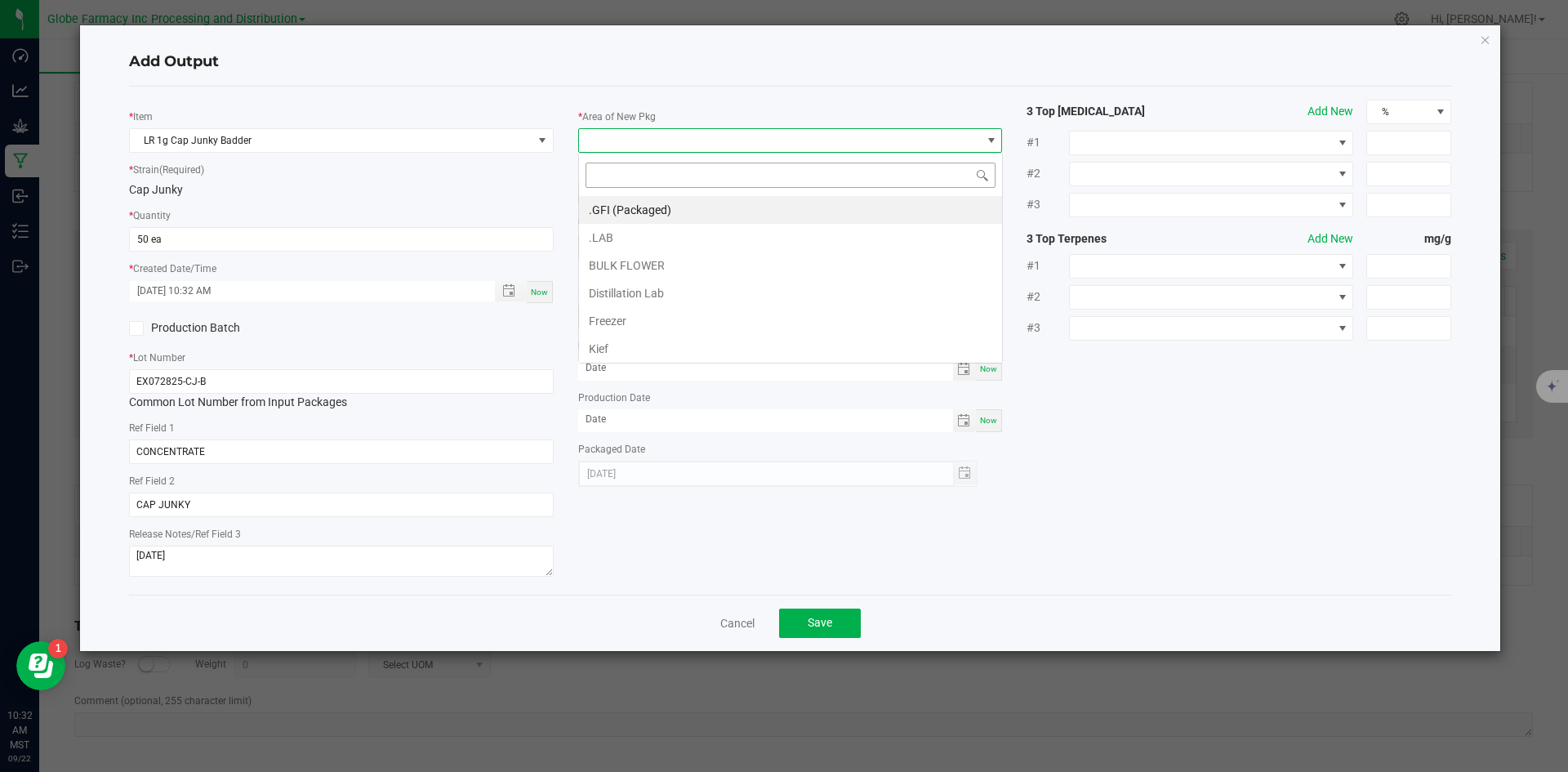
scroll to position [25, 425]
click at [699, 199] on li ".GFI (Packaged)" at bounding box center [790, 210] width 423 height 28
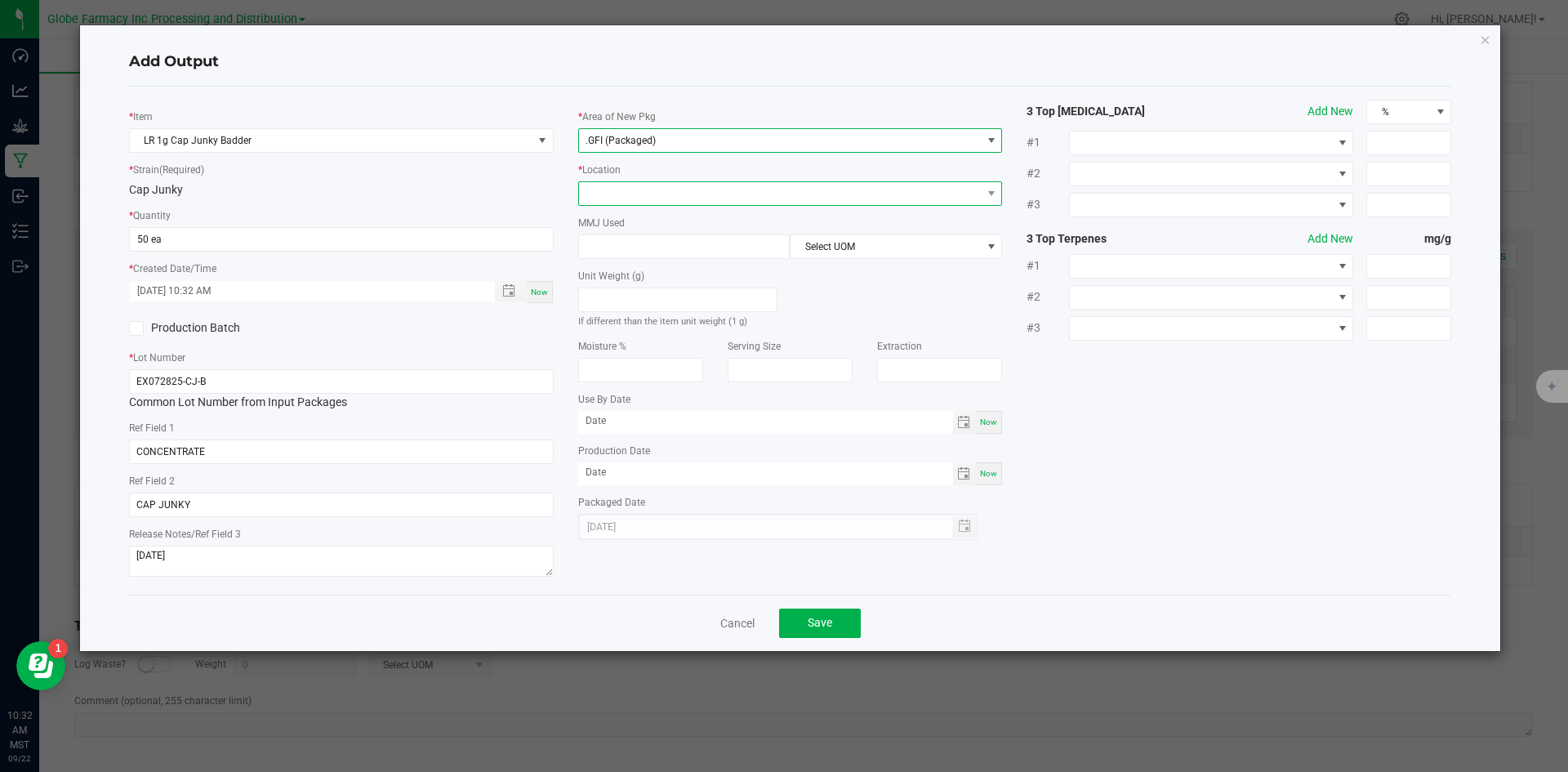
click at [675, 193] on span at bounding box center [780, 193] width 403 height 23
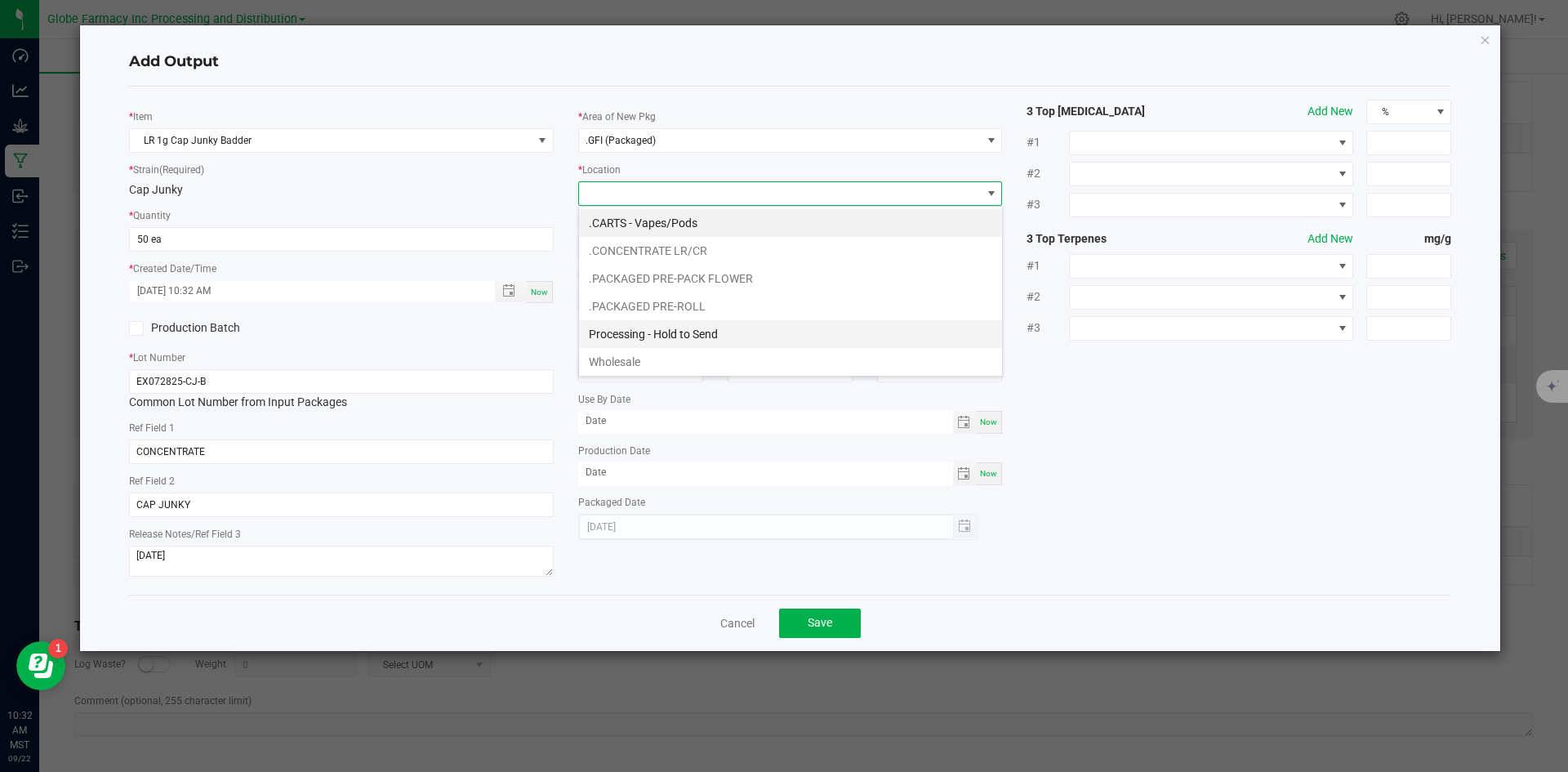
click at [715, 339] on li "Processing - Hold to Send" at bounding box center [790, 334] width 423 height 28
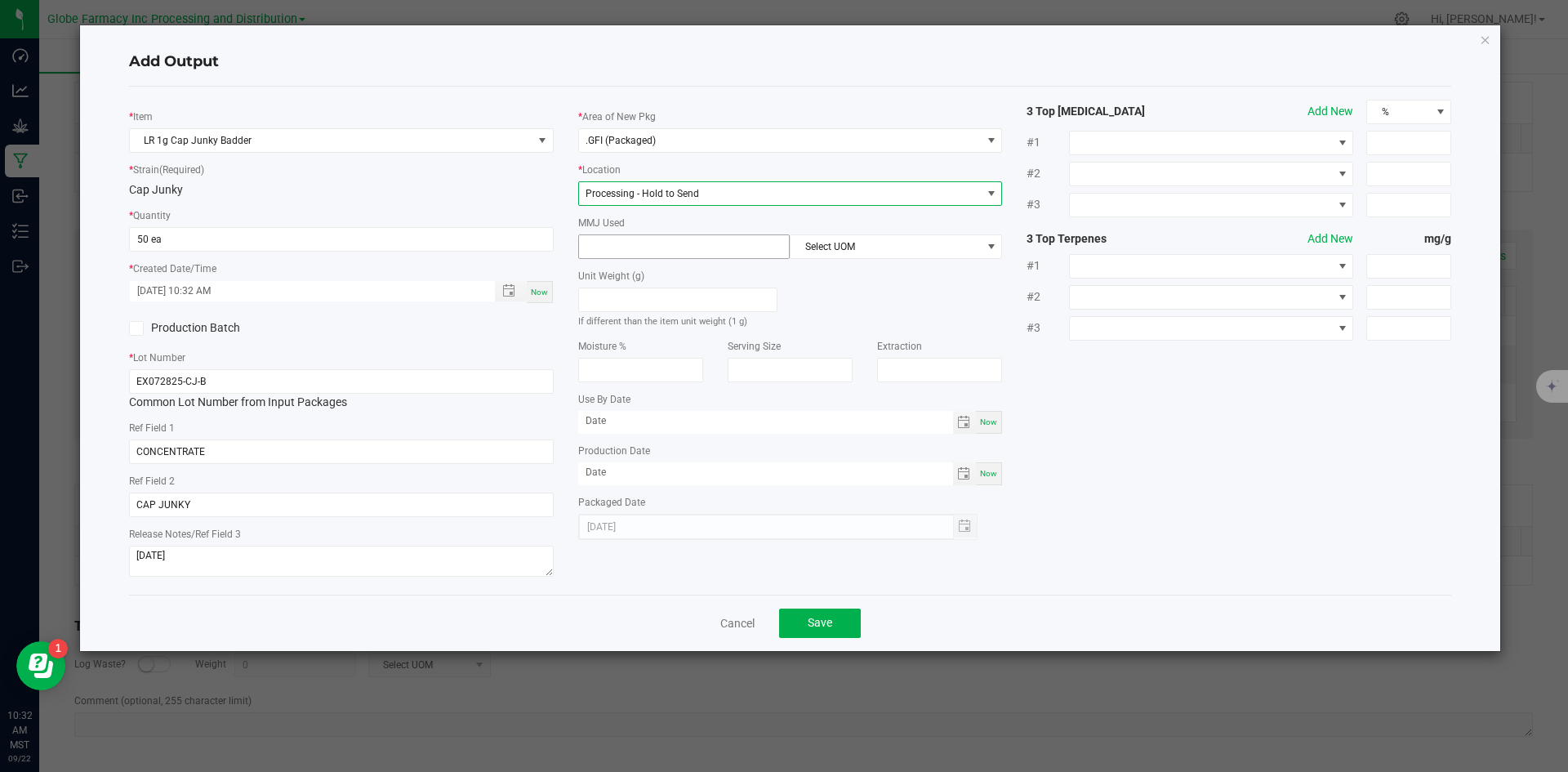
click at [672, 252] on input at bounding box center [684, 246] width 211 height 23
type input "1"
click at [816, 248] on span "Select UOM" at bounding box center [886, 246] width 190 height 23
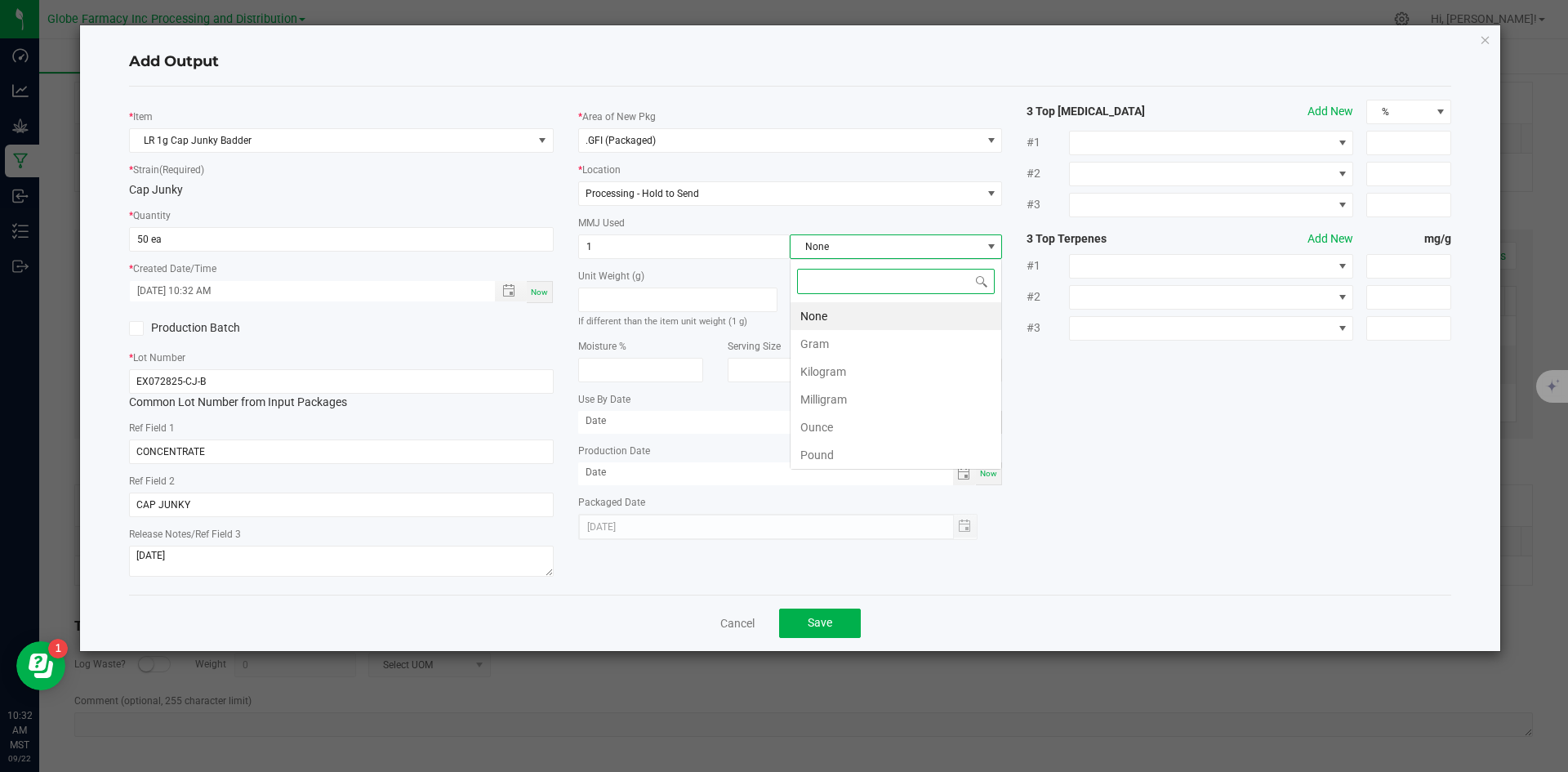
scroll to position [25, 212]
click at [826, 339] on li "Gram" at bounding box center [896, 344] width 211 height 28
click at [813, 616] on span "Save" at bounding box center [820, 622] width 25 height 13
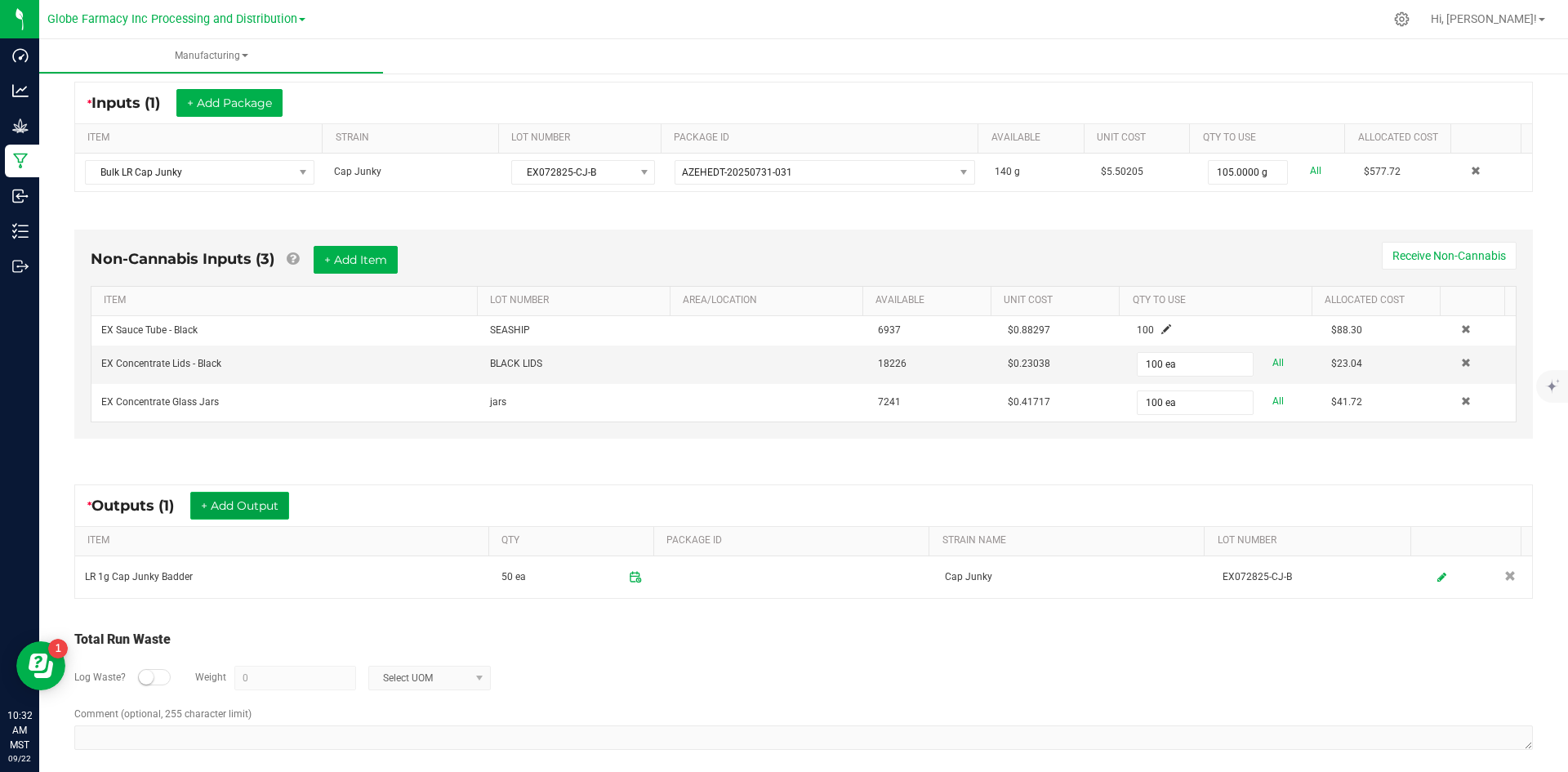
click at [233, 500] on button "+ Add Output" at bounding box center [239, 506] width 98 height 28
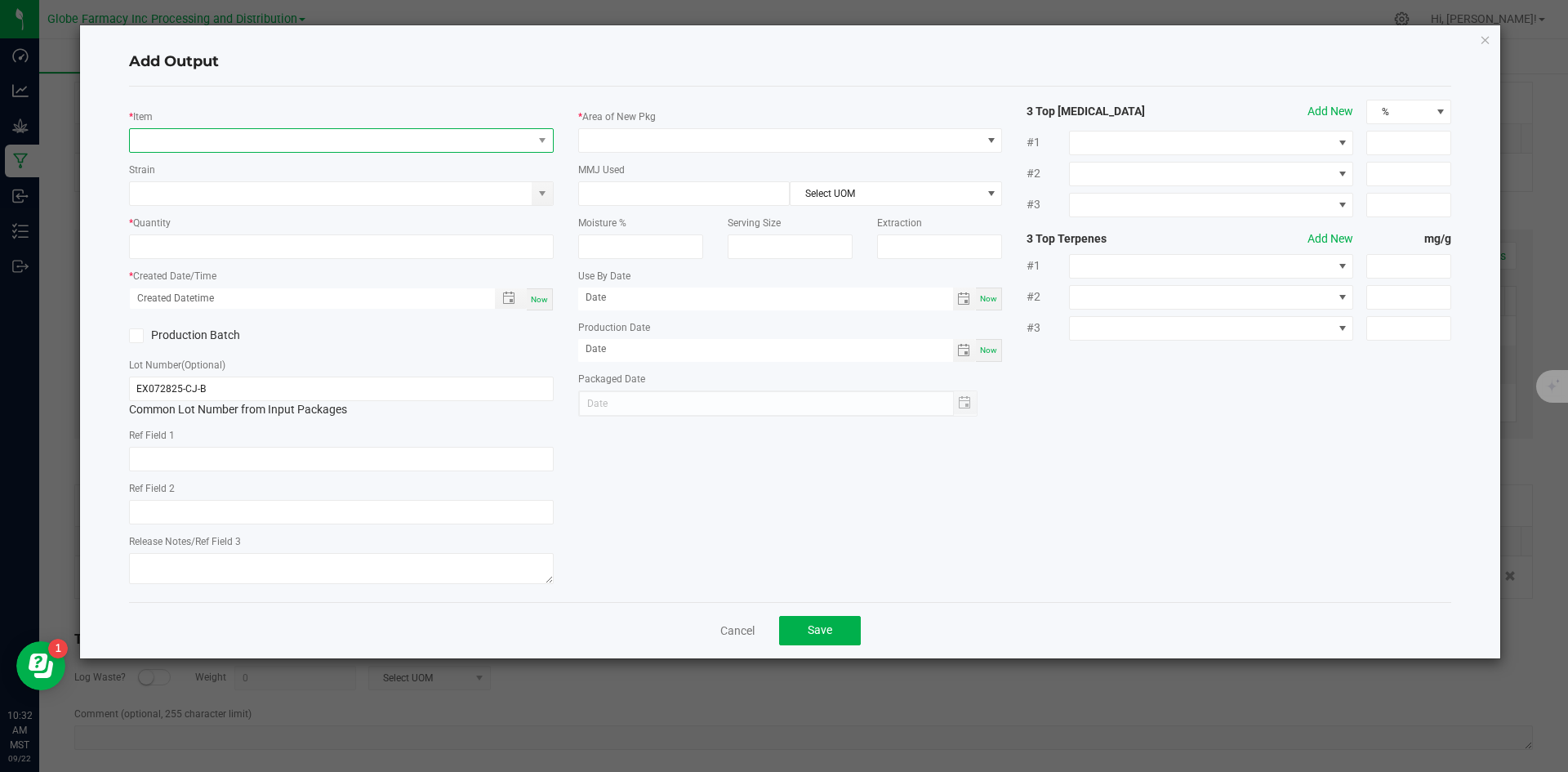
click at [230, 137] on span "NO DATA FOUND" at bounding box center [332, 141] width 403 height 23
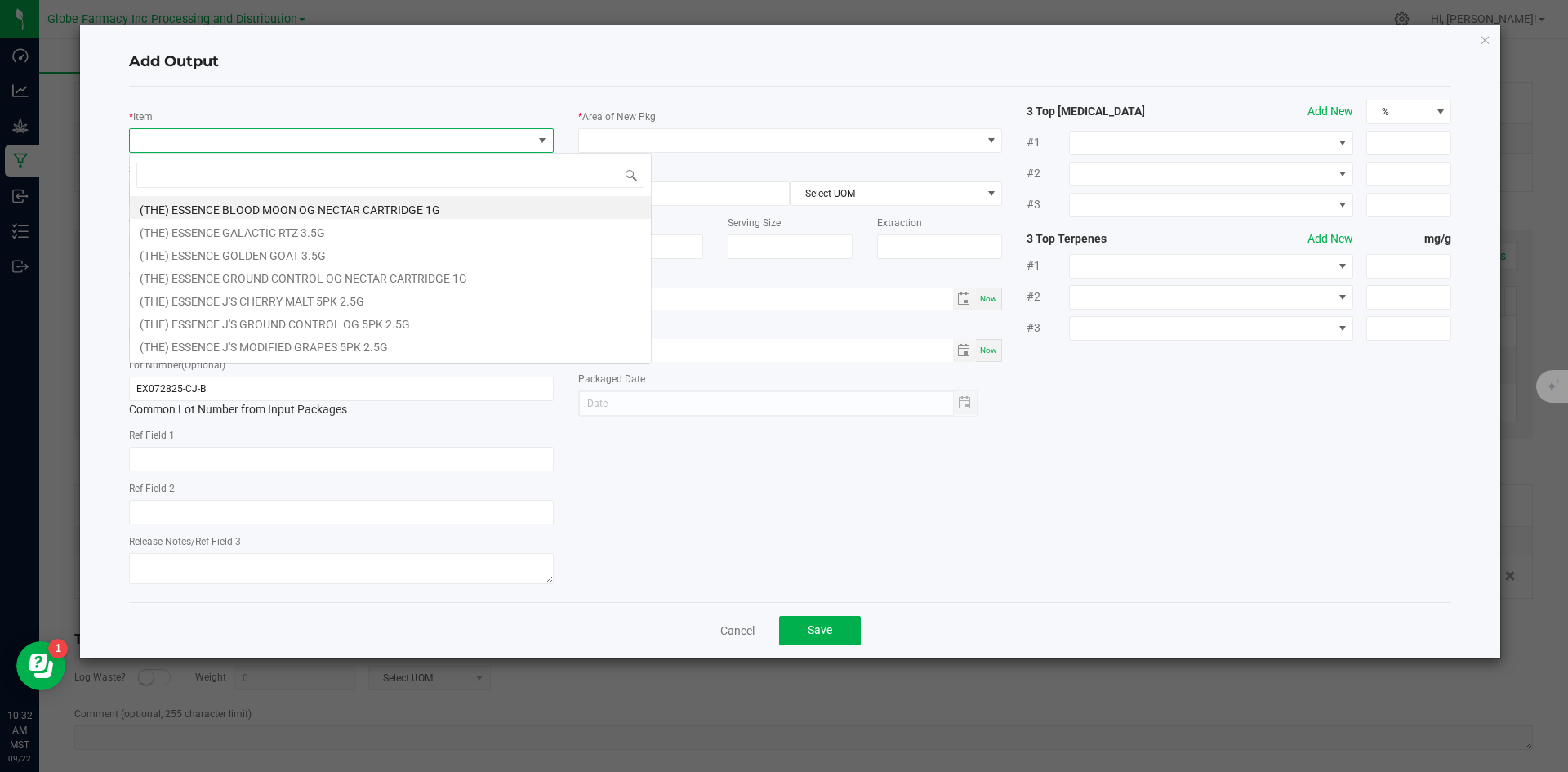
scroll to position [25, 425]
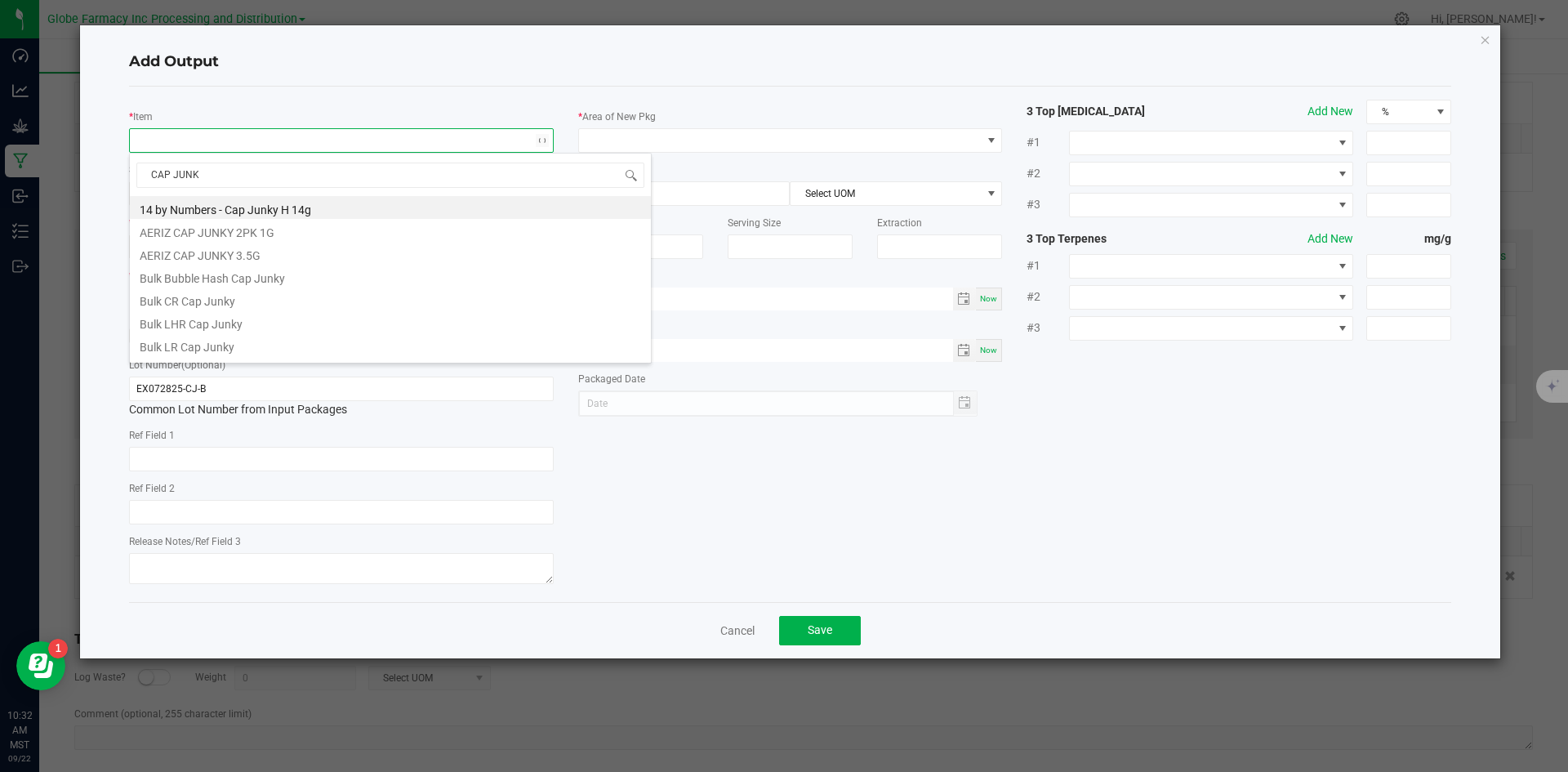
type input "CAP JUNKY"
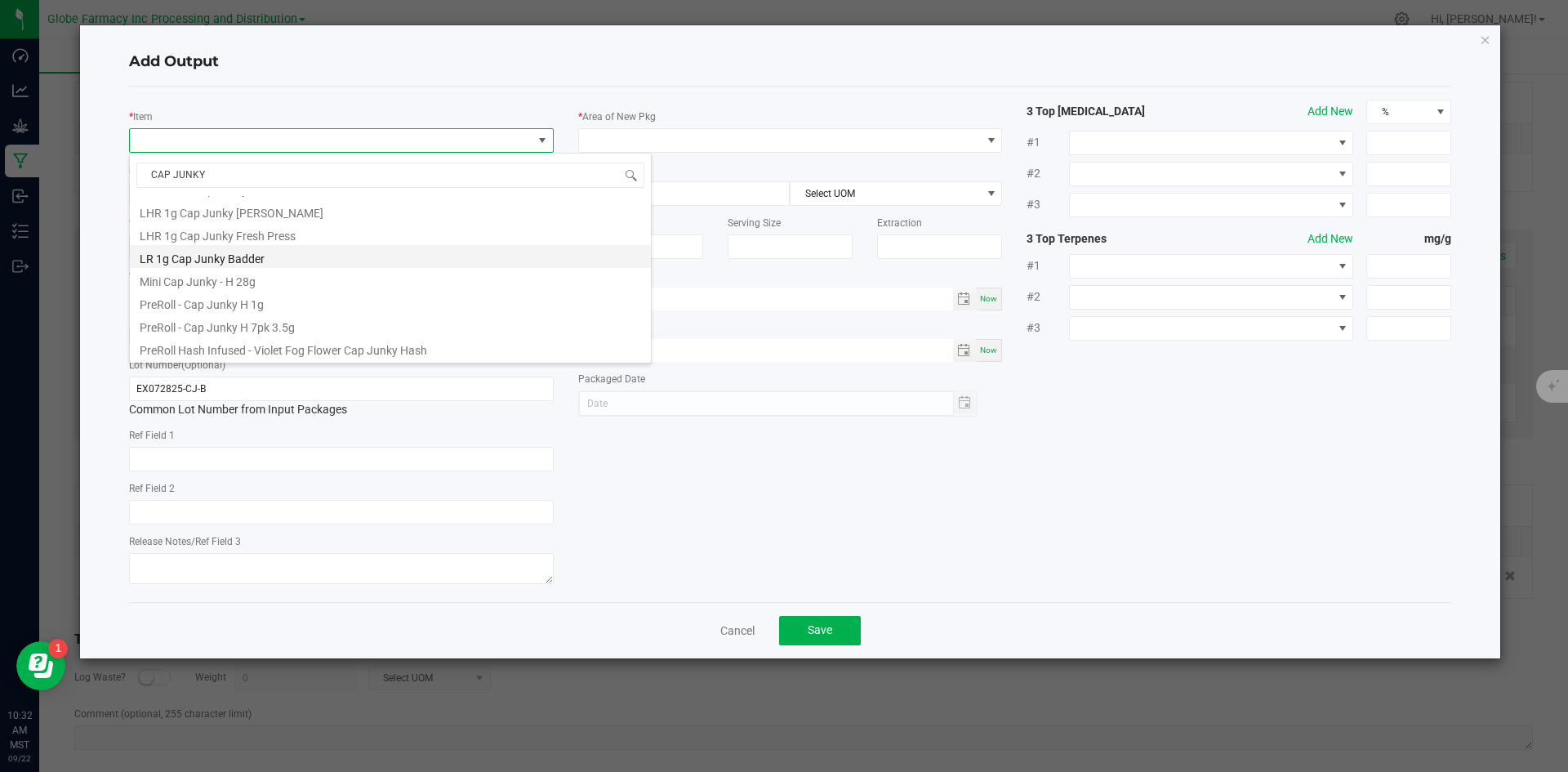
click at [249, 252] on li "LR 1g Cap Junky Badder" at bounding box center [390, 257] width 521 height 23
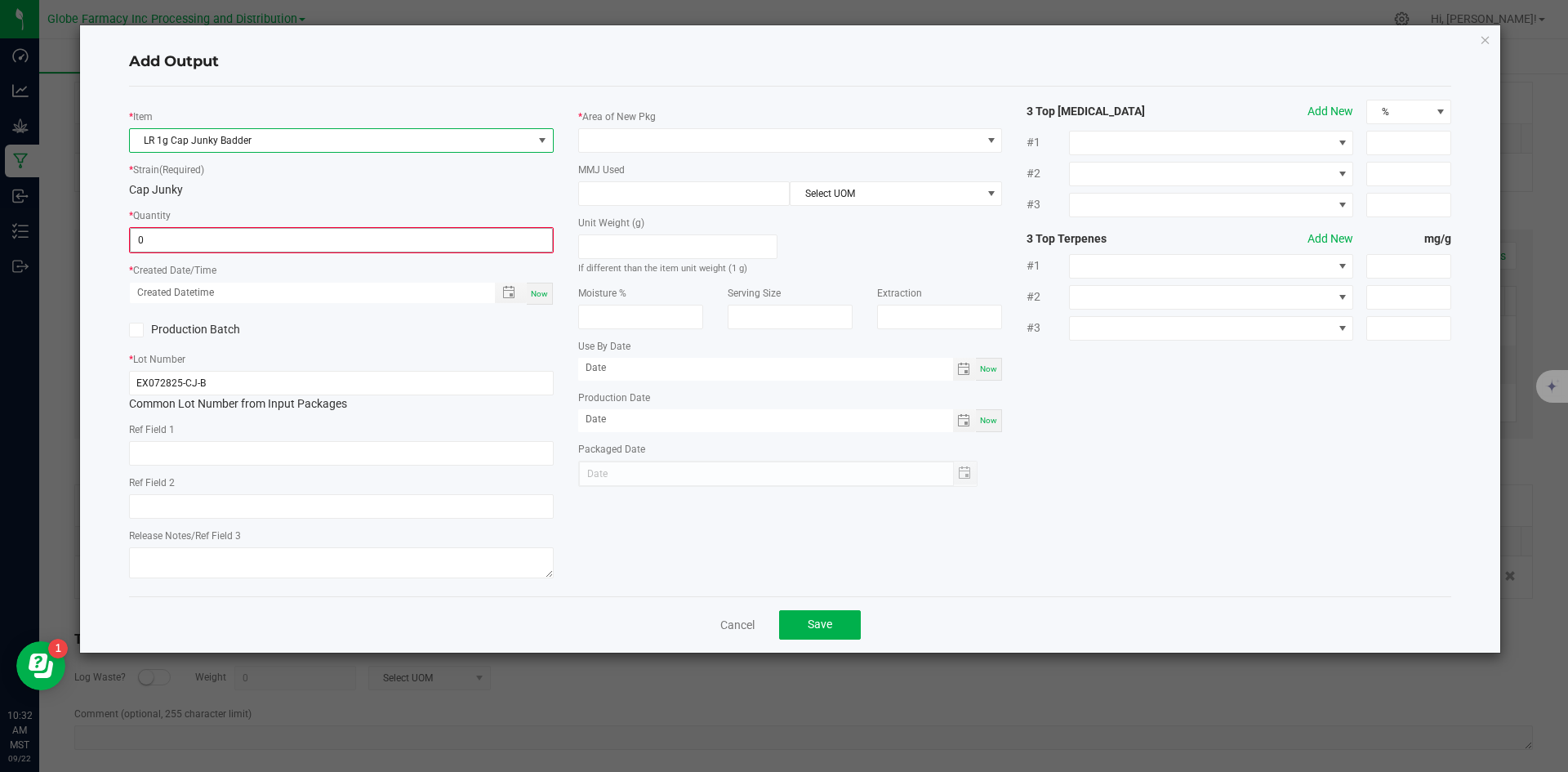
click at [260, 237] on input "0" at bounding box center [341, 240] width 421 height 23
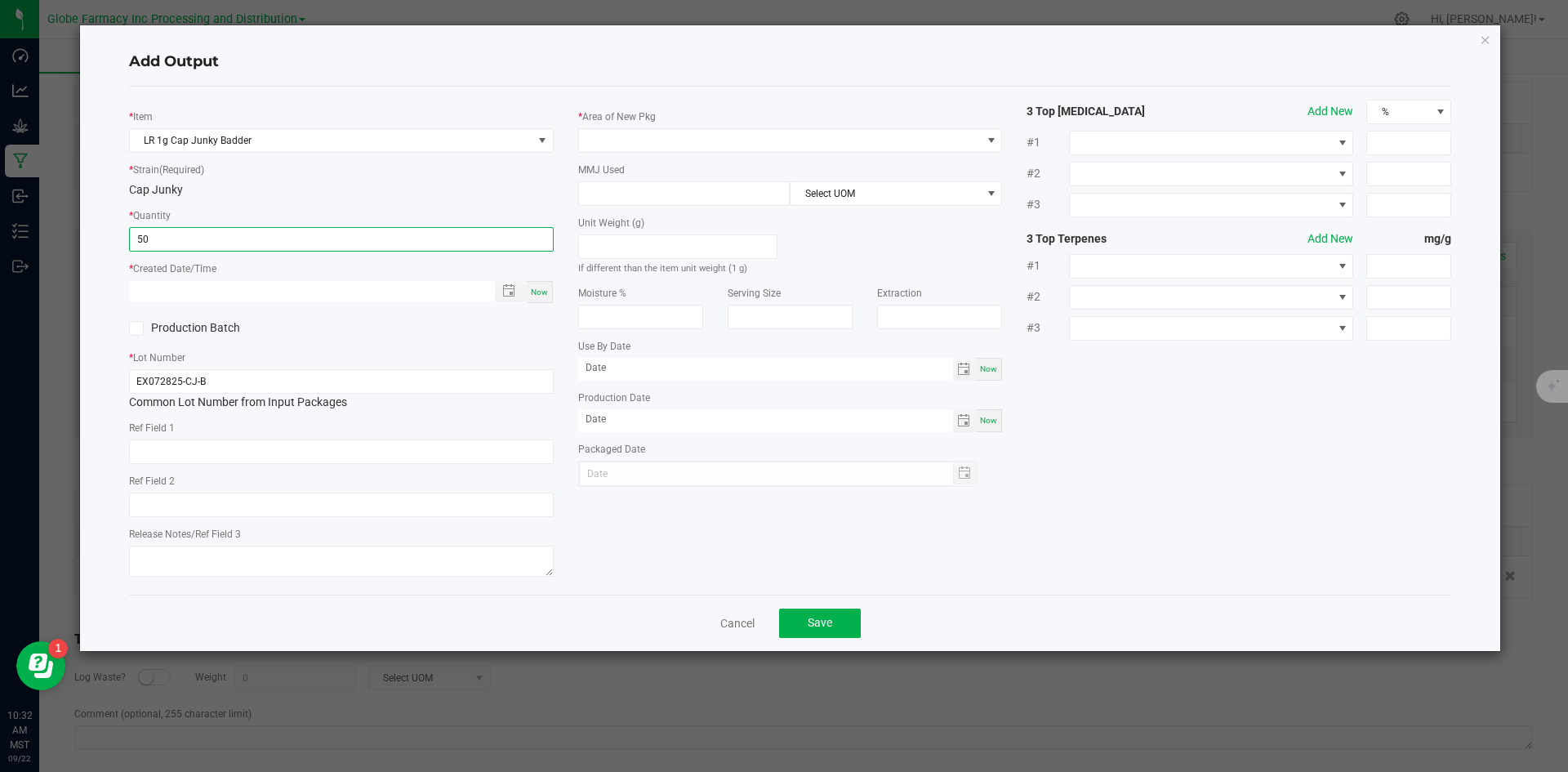
type input "50 ea"
type input "month/day/year hour:minute AM"
click at [539, 294] on span "Now" at bounding box center [540, 292] width 18 height 9
type input "09/22/2025 10:32 AM"
type input "[DATE]"
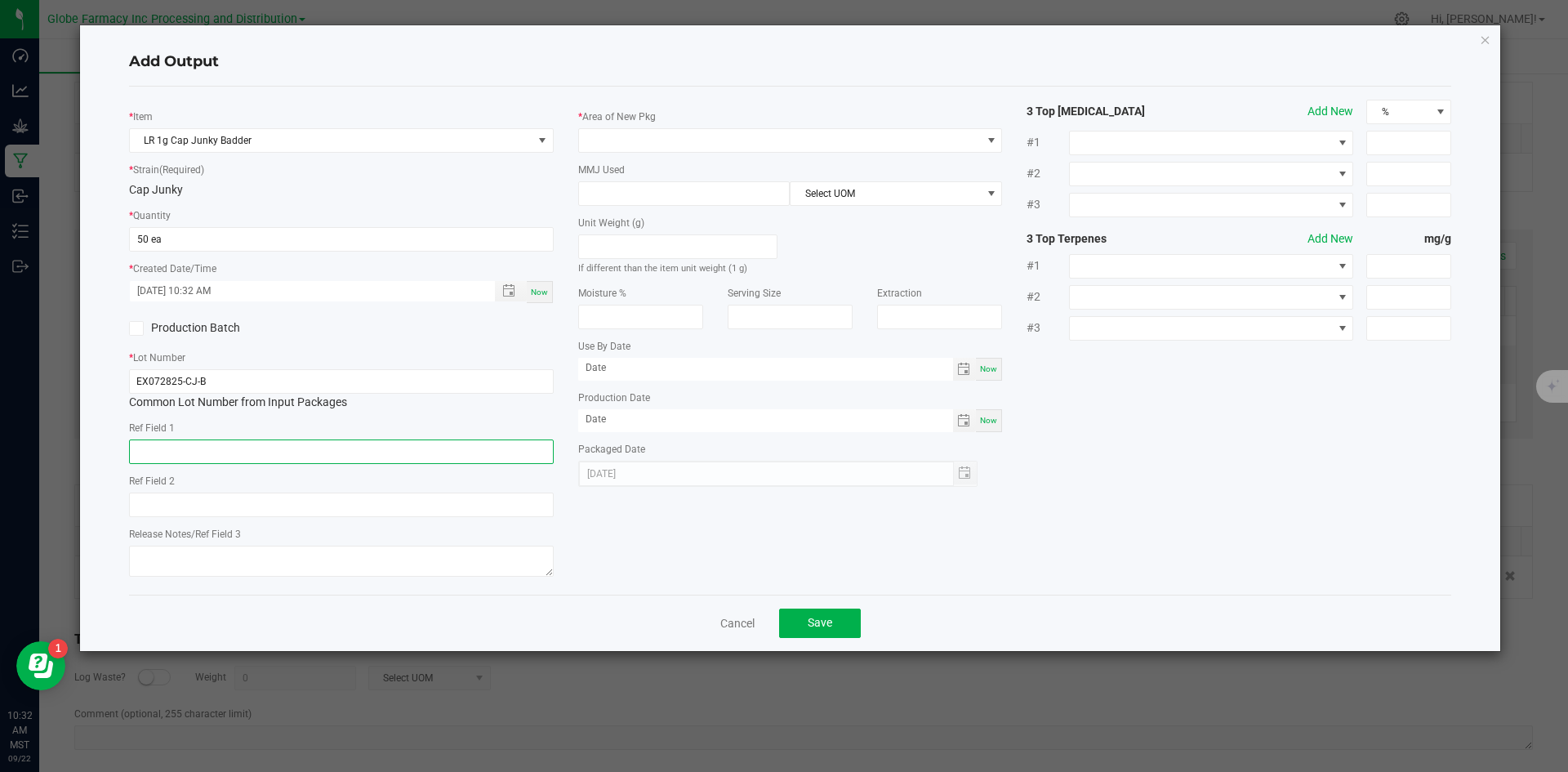
click at [399, 447] on input "text" at bounding box center [341, 452] width 425 height 25
type input "CONCENTRATE"
type input "CAP JUNKY"
type textarea "[DATE]"
click at [624, 136] on span at bounding box center [780, 141] width 403 height 23
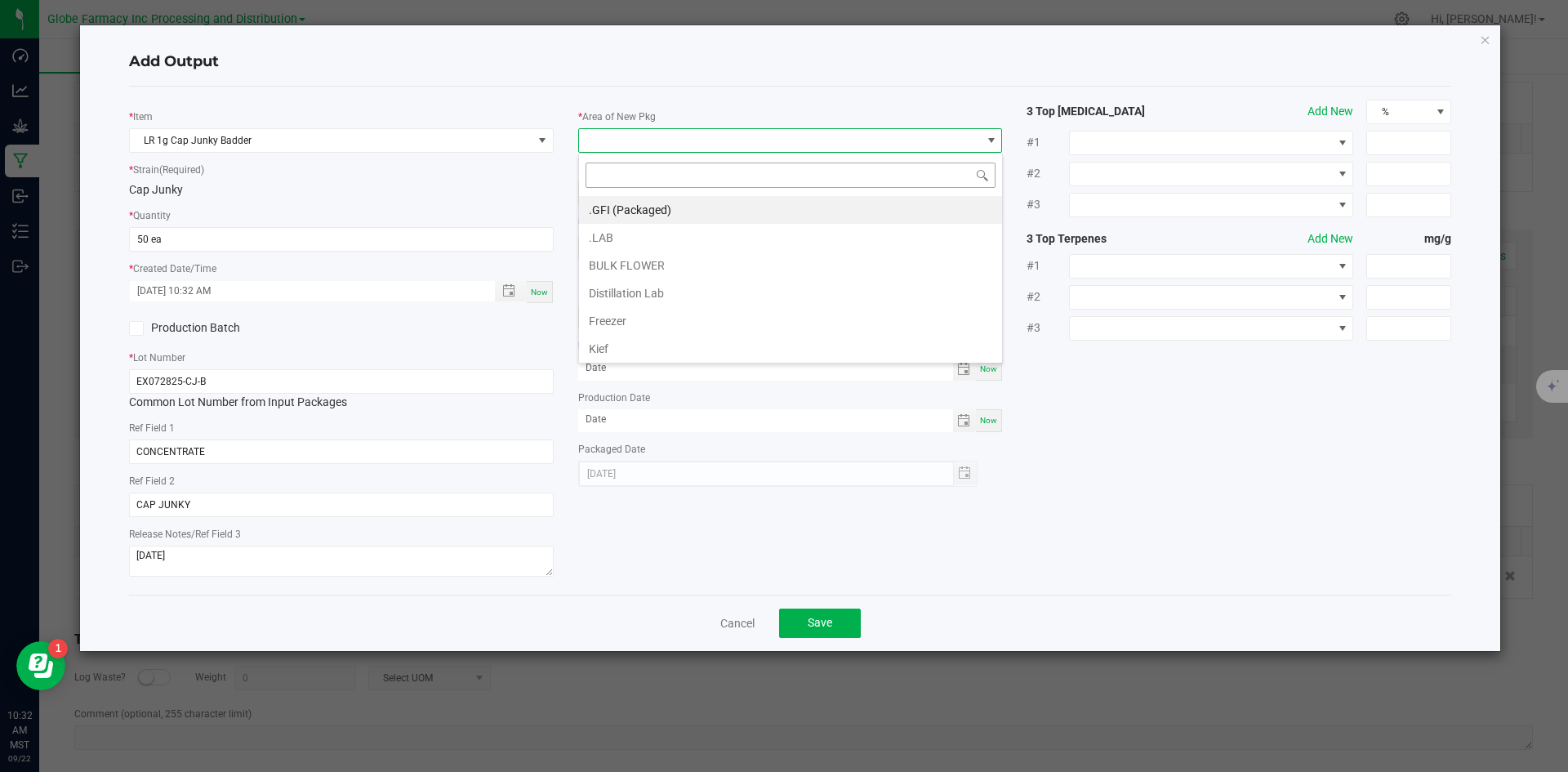
scroll to position [25, 425]
click at [625, 207] on li ".GFI (Packaged)" at bounding box center [790, 210] width 423 height 28
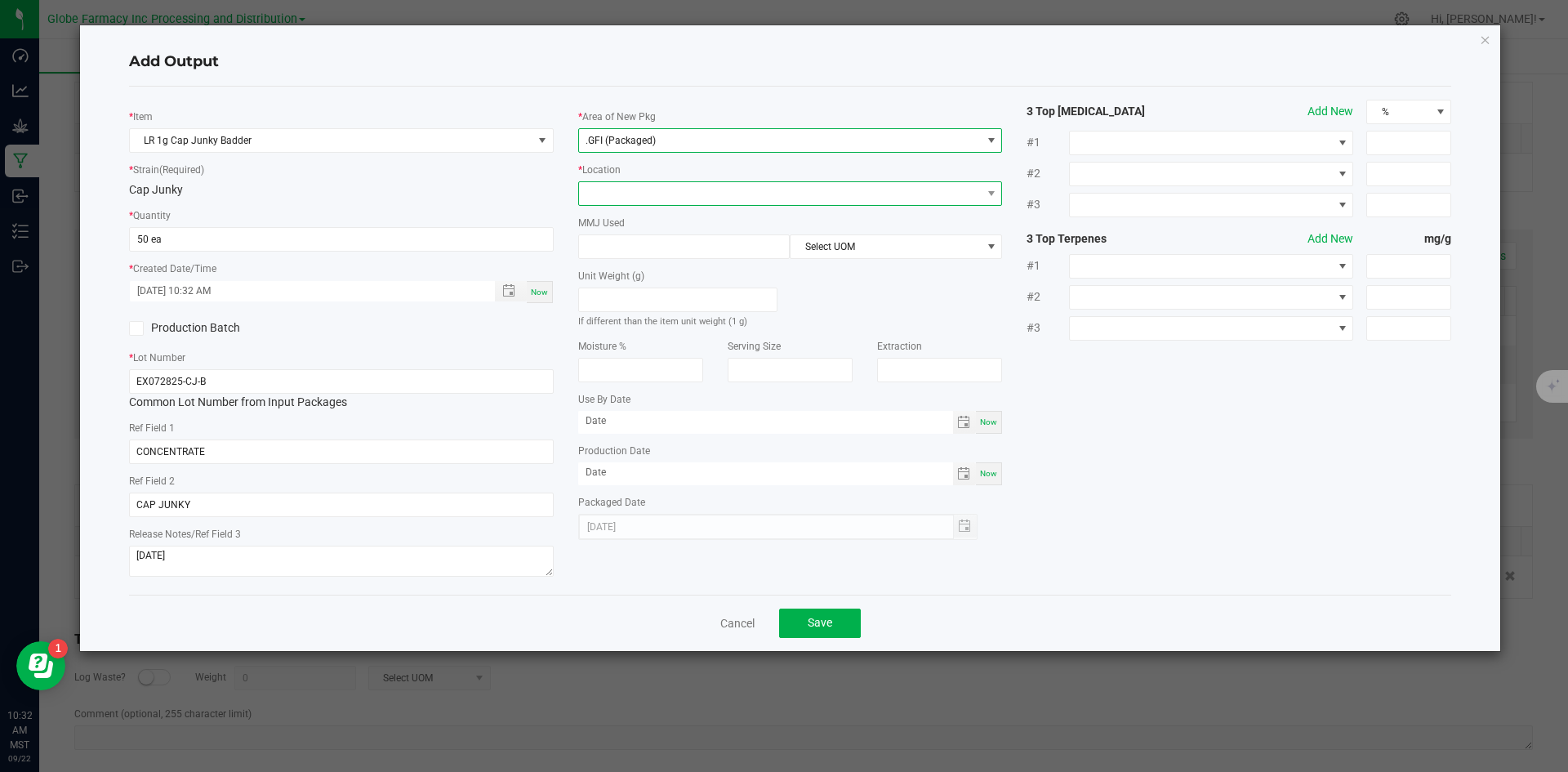
click at [624, 193] on span at bounding box center [780, 193] width 403 height 23
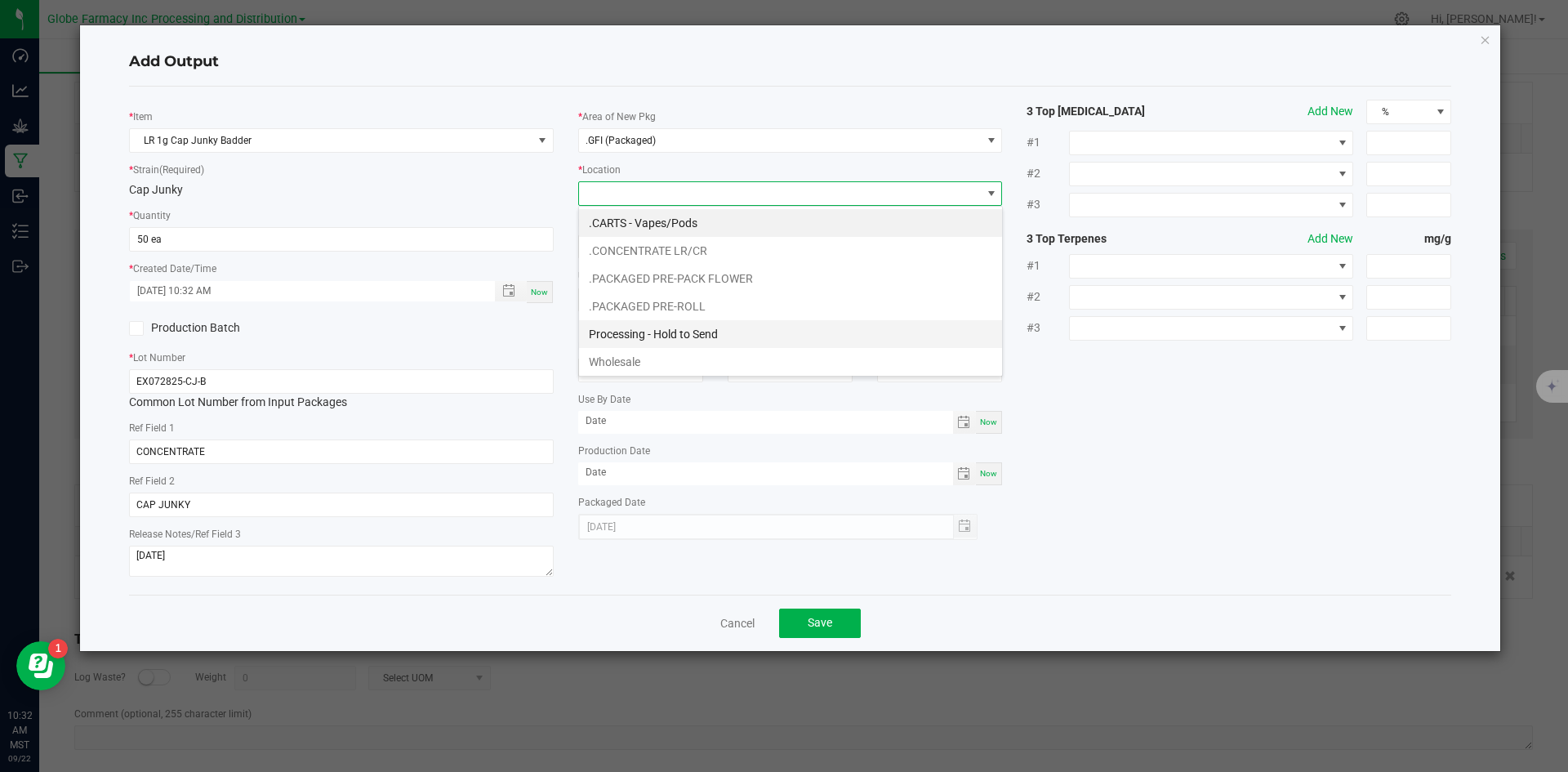
click at [673, 326] on li "Processing - Hold to Send" at bounding box center [790, 334] width 423 height 28
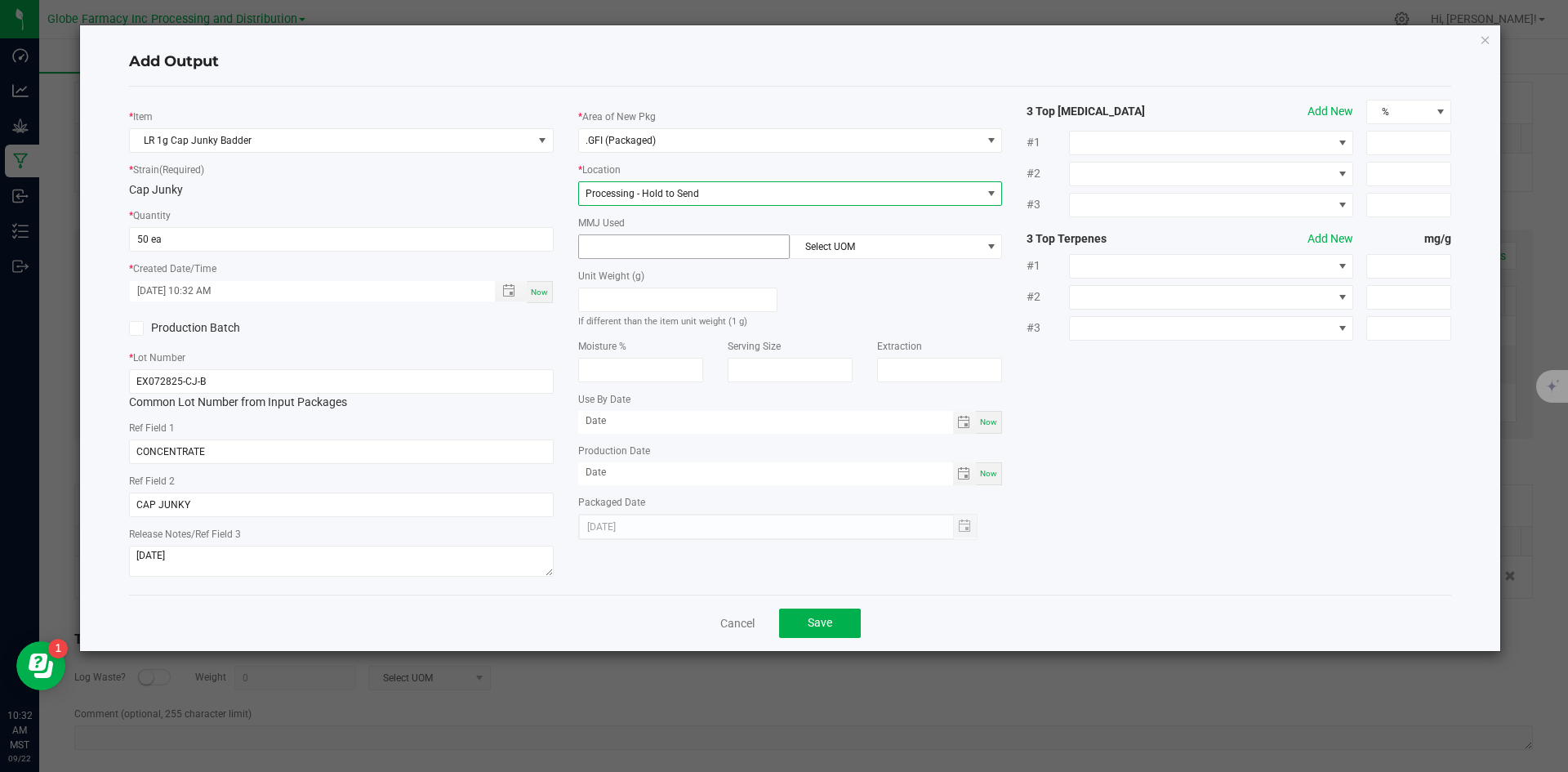
click at [612, 244] on input at bounding box center [684, 246] width 211 height 23
type input "1"
click at [840, 247] on span "Select UOM" at bounding box center [886, 246] width 190 height 23
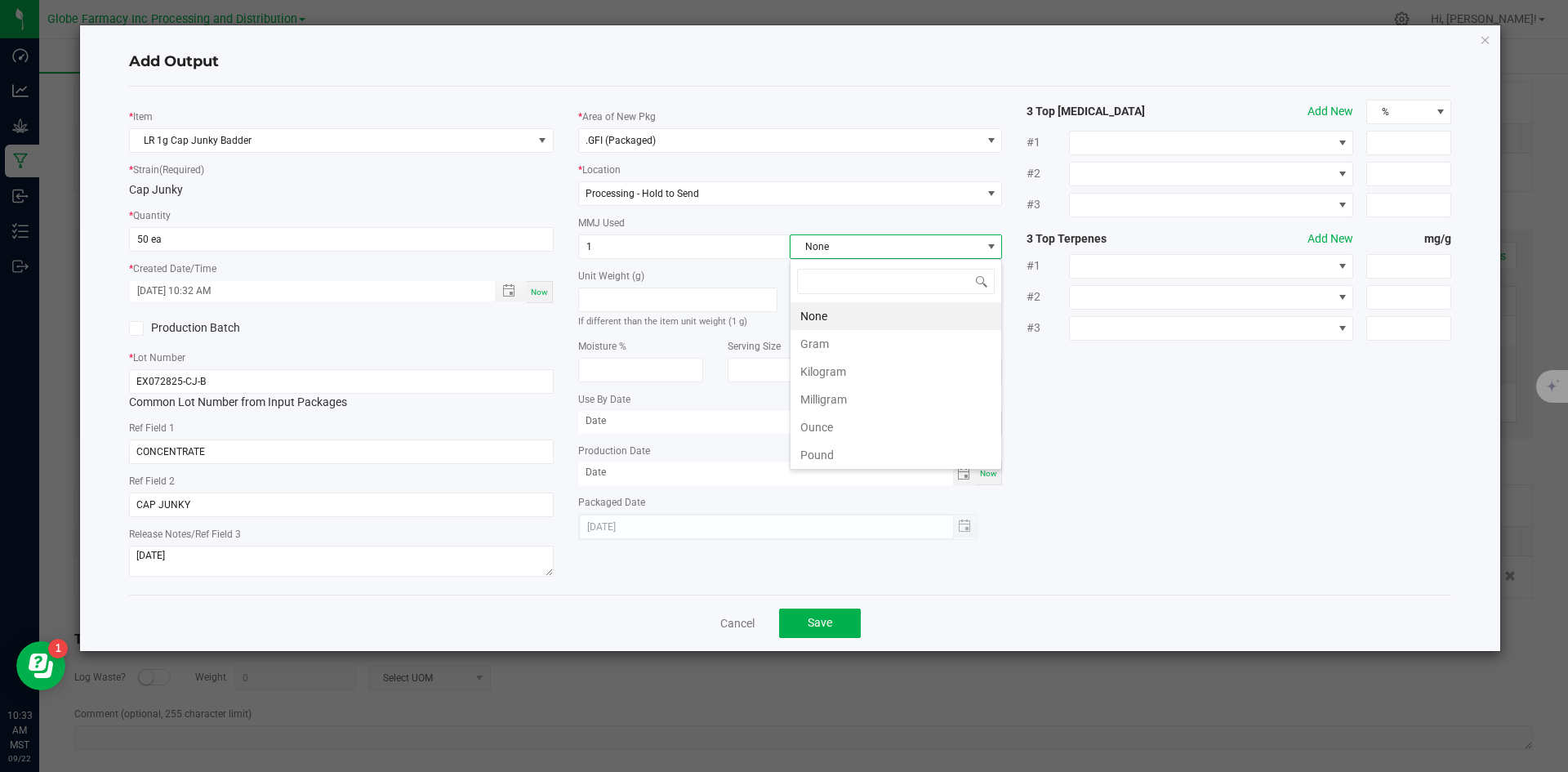
scroll to position [25, 212]
click at [842, 331] on li "Gram" at bounding box center [896, 344] width 211 height 28
click at [841, 624] on button "Save" at bounding box center [820, 623] width 82 height 29
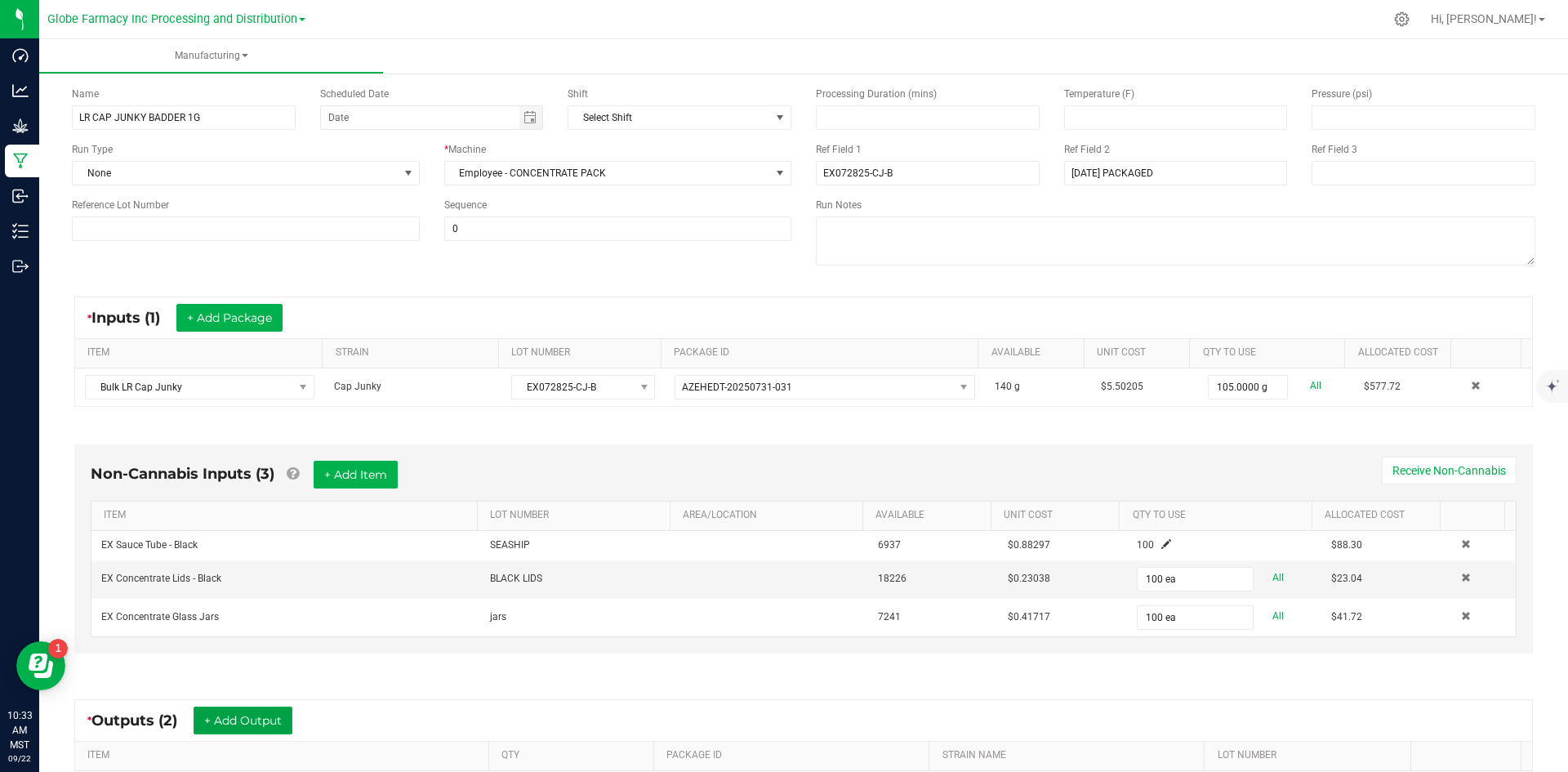
scroll to position [0, 0]
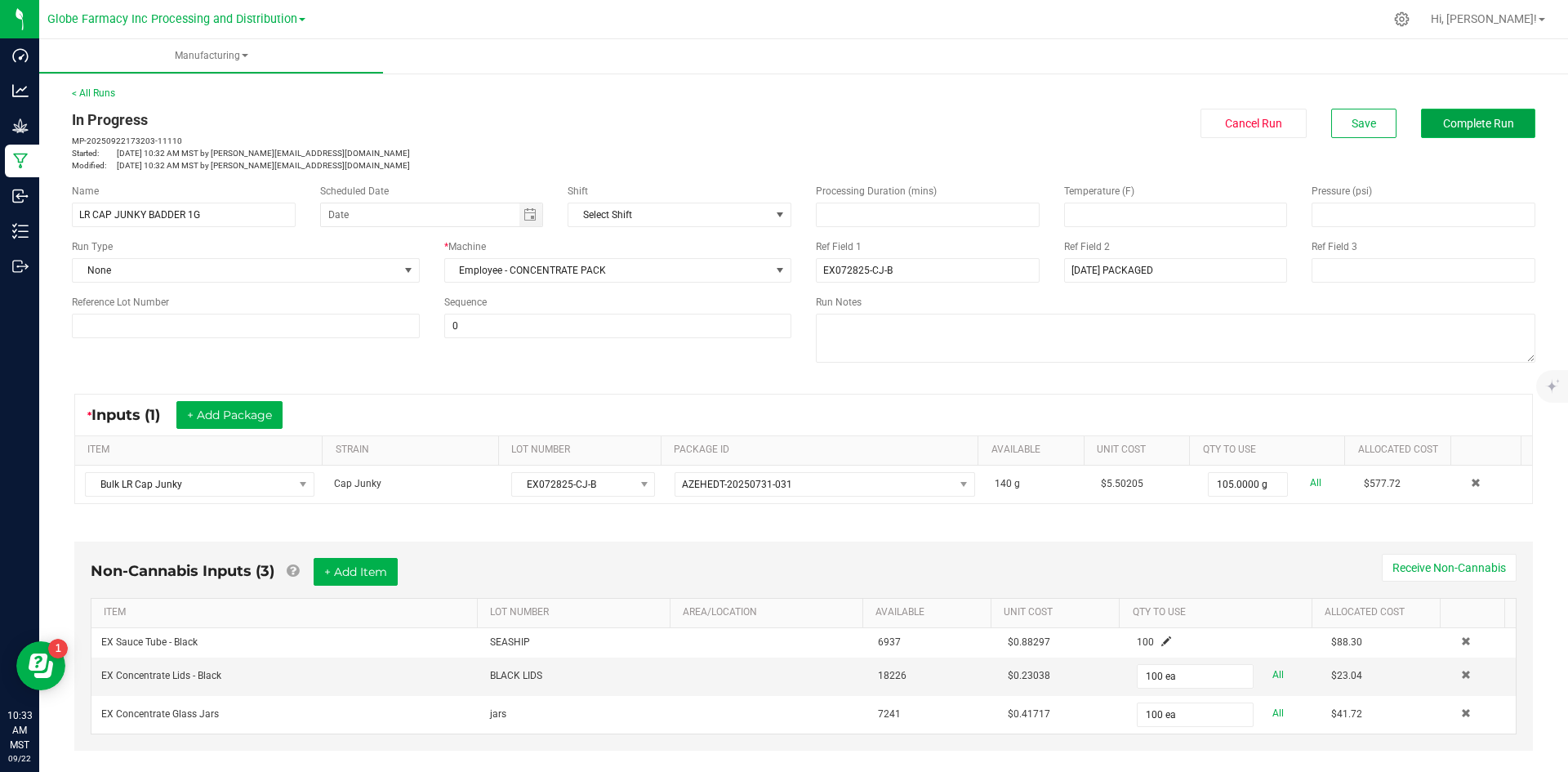
click at [1449, 132] on button "Complete Run" at bounding box center [1478, 123] width 114 height 29
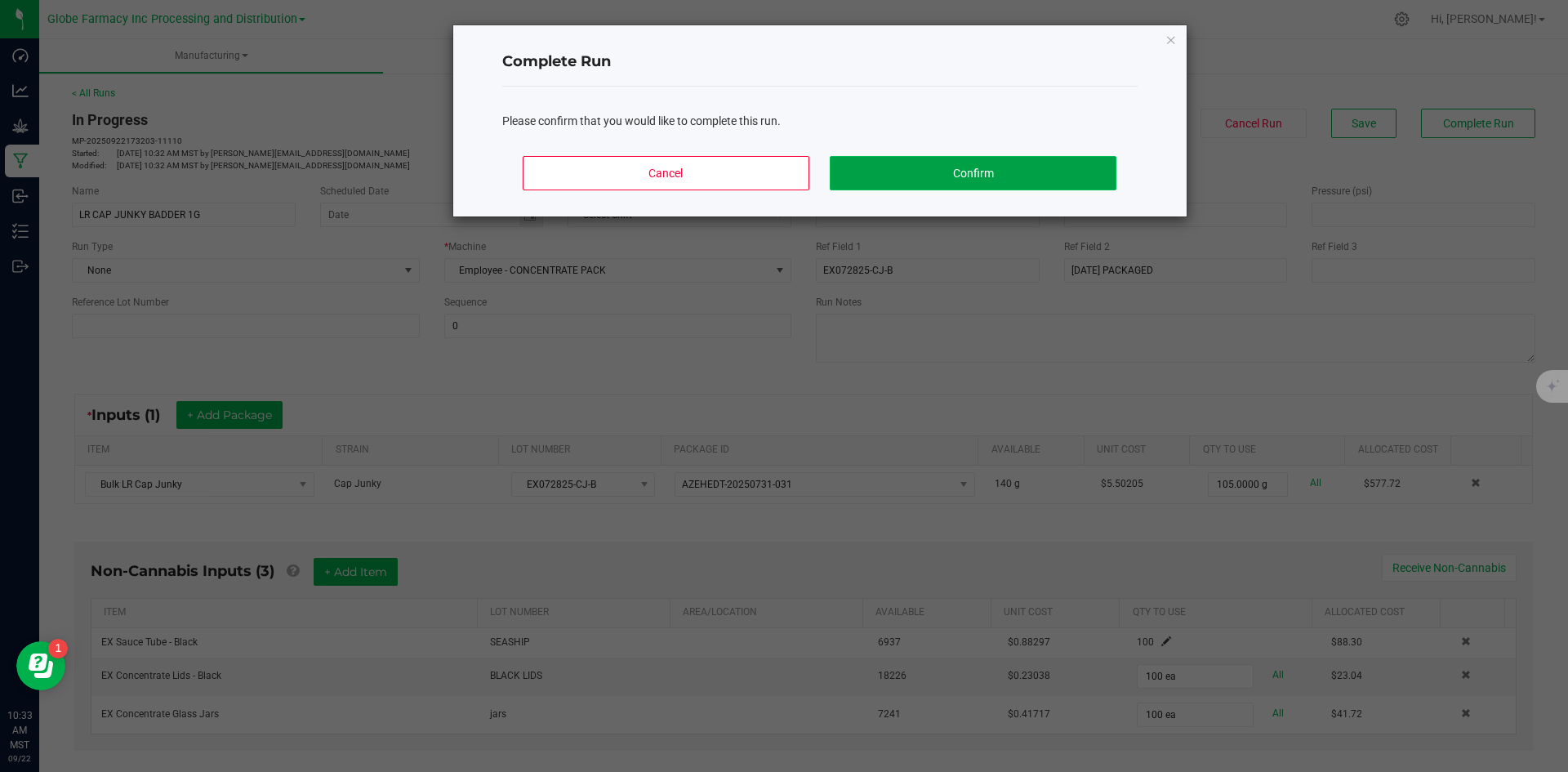
click at [920, 175] on button "Confirm" at bounding box center [973, 172] width 286 height 34
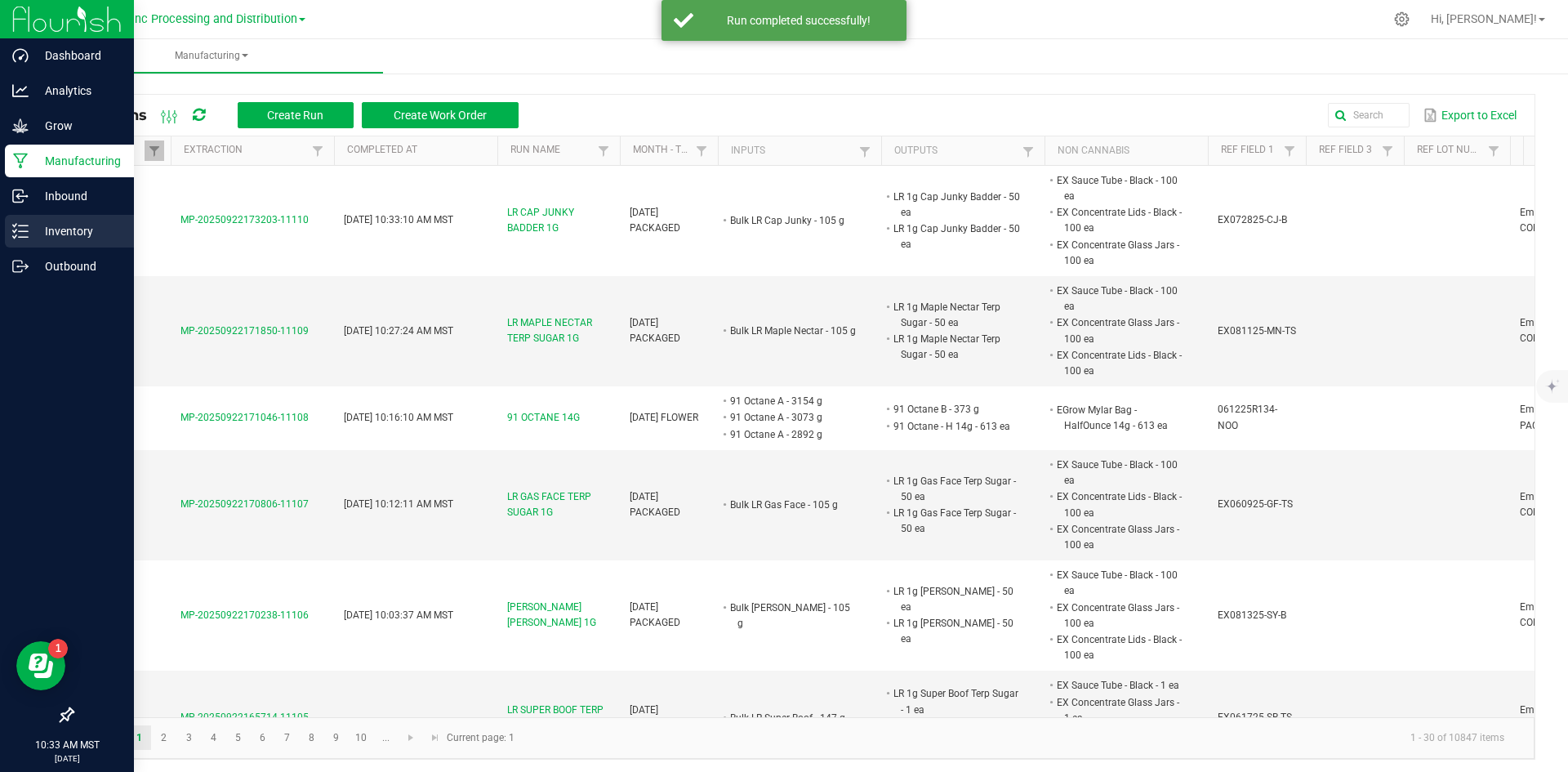
click at [48, 224] on p "Inventory" at bounding box center [77, 231] width 98 height 19
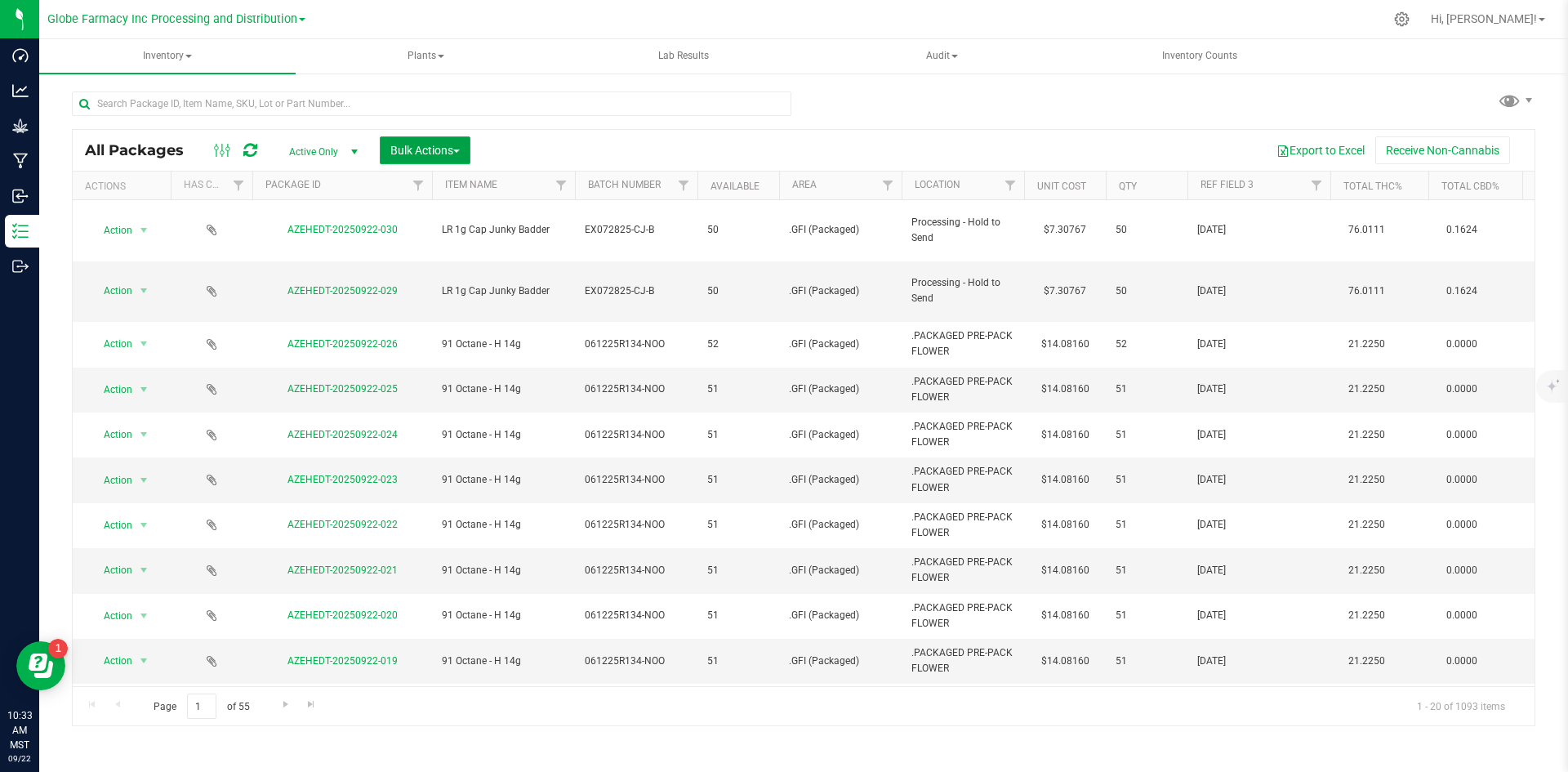
click at [426, 140] on button "Bulk Actions" at bounding box center [425, 150] width 91 height 28
click at [471, 335] on span "Print package labels" at bounding box center [438, 337] width 98 height 13
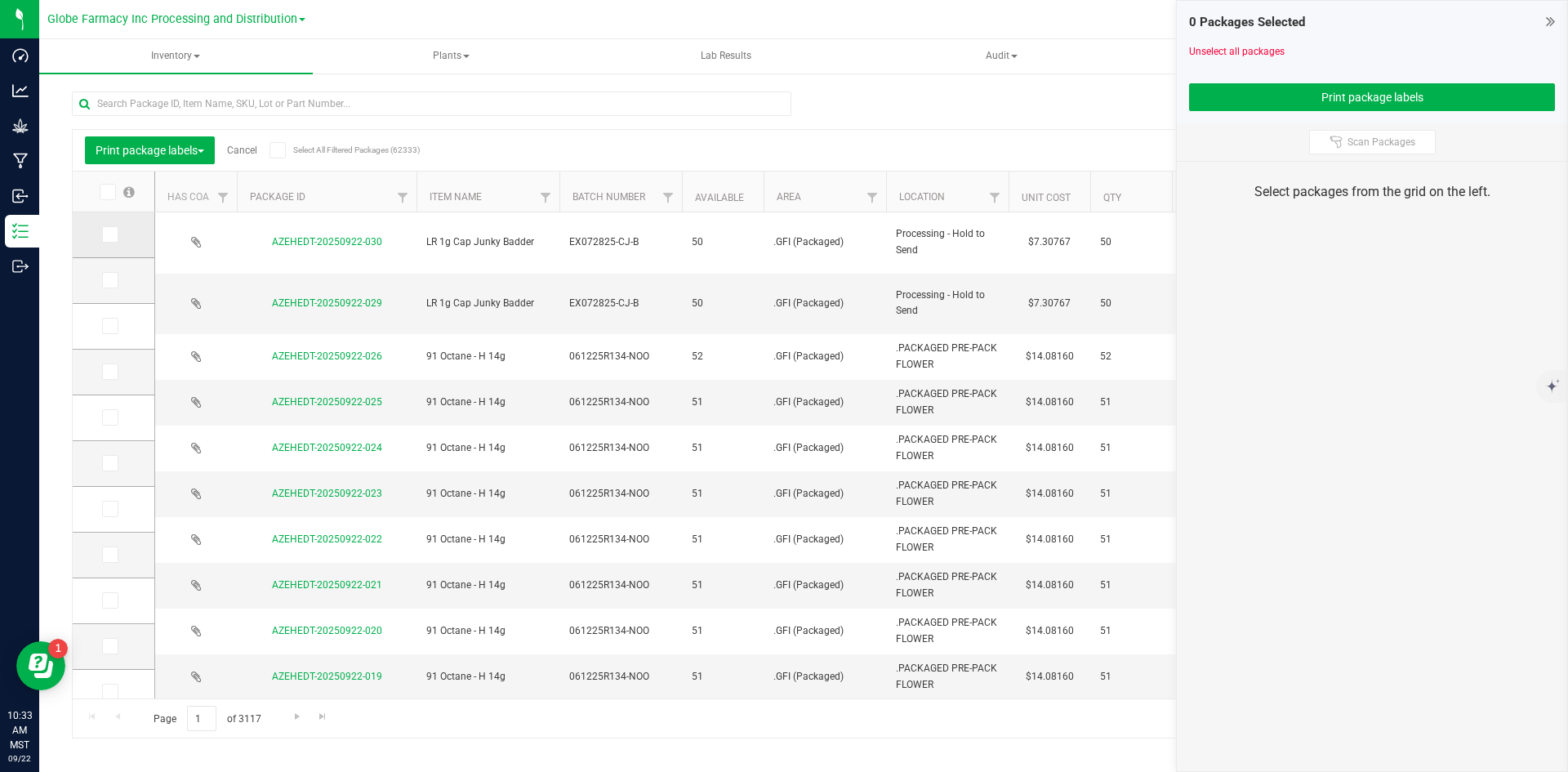
drag, startPoint x: 120, startPoint y: 235, endPoint x: 119, endPoint y: 251, distance: 16.0
click at [120, 234] on label at bounding box center [113, 234] width 24 height 17
click at [0, 0] on input "checkbox" at bounding box center [0, 0] width 0 height 0
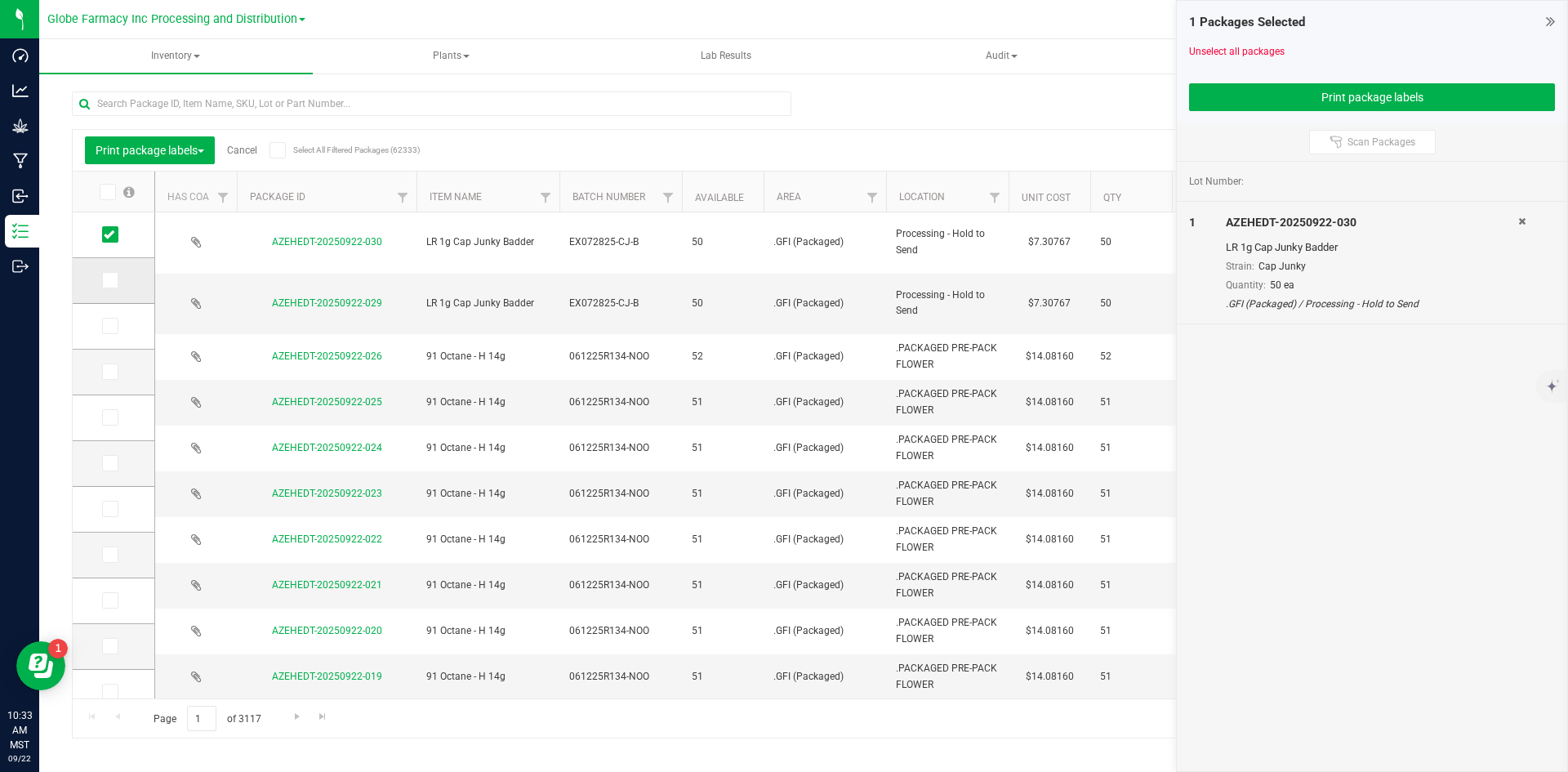
click at [111, 273] on span at bounding box center [110, 280] width 17 height 17
click at [0, 0] on input "checkbox" at bounding box center [0, 0] width 0 height 0
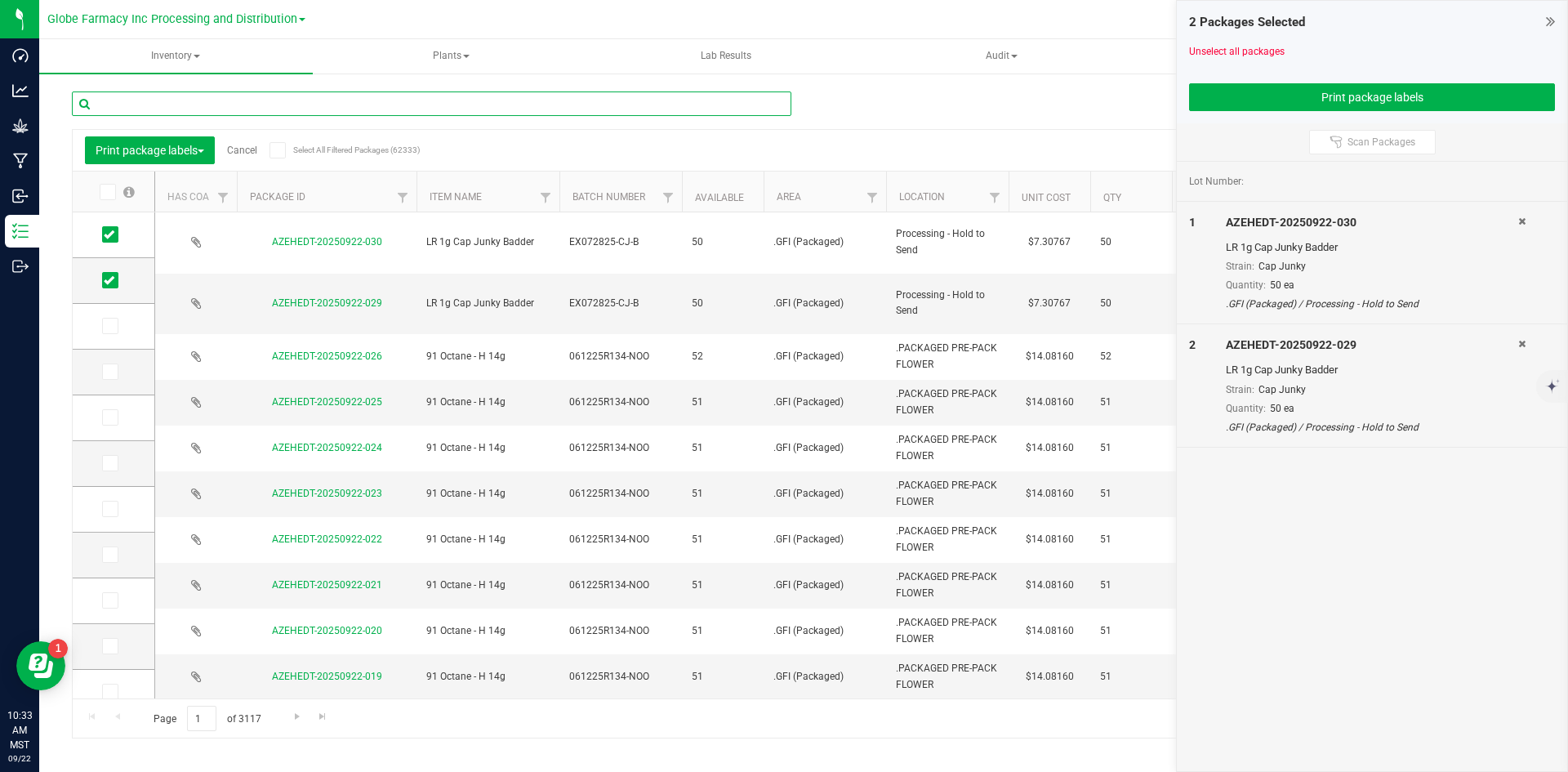
click at [247, 103] on input "text" at bounding box center [432, 104] width 719 height 25
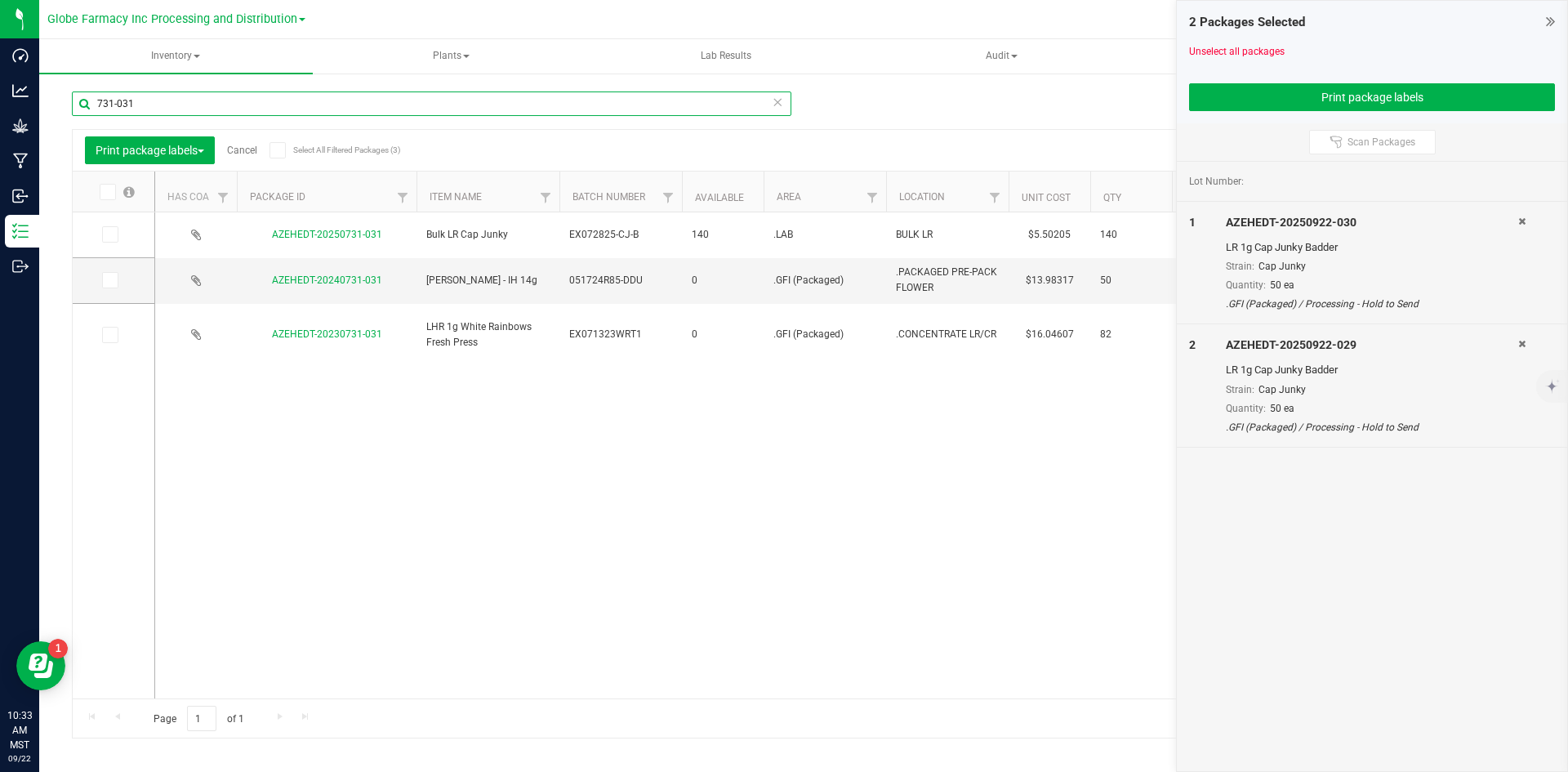
type input "731-031"
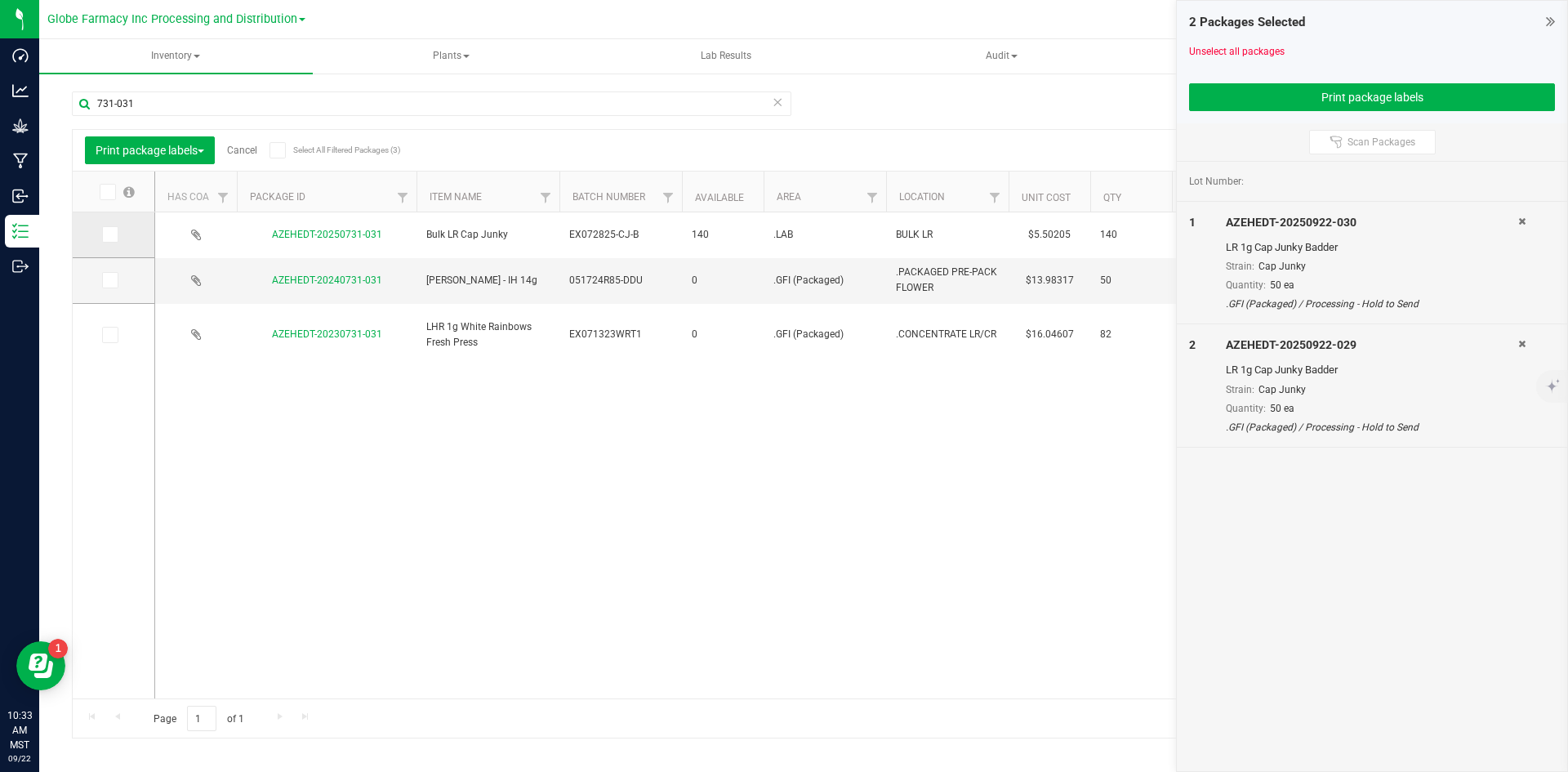
click at [108, 235] on icon at bounding box center [109, 235] width 11 height 0
click at [0, 0] on input "checkbox" at bounding box center [0, 0] width 0 height 0
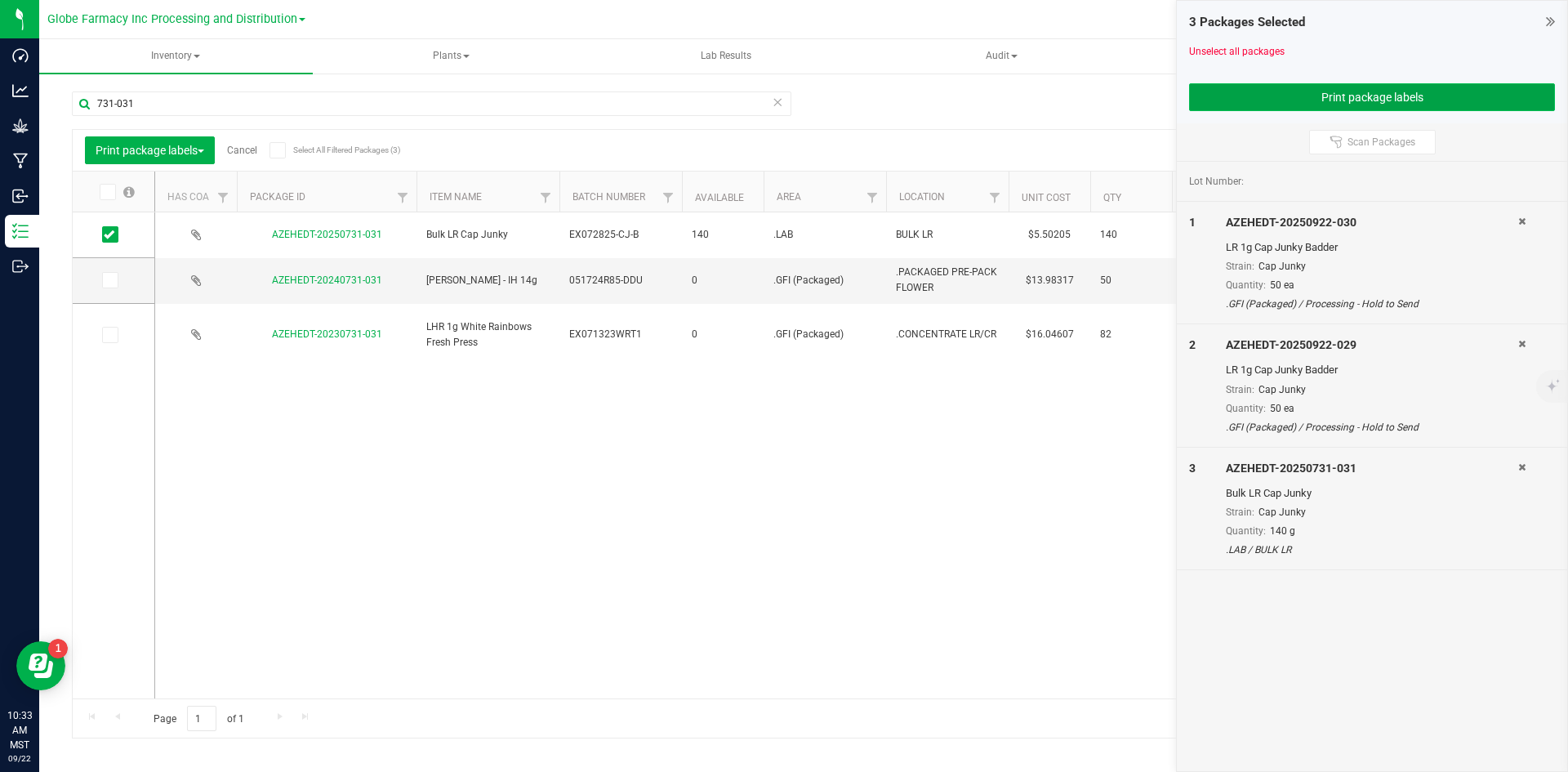
click at [1302, 98] on button "Print package labels" at bounding box center [1372, 98] width 366 height 28
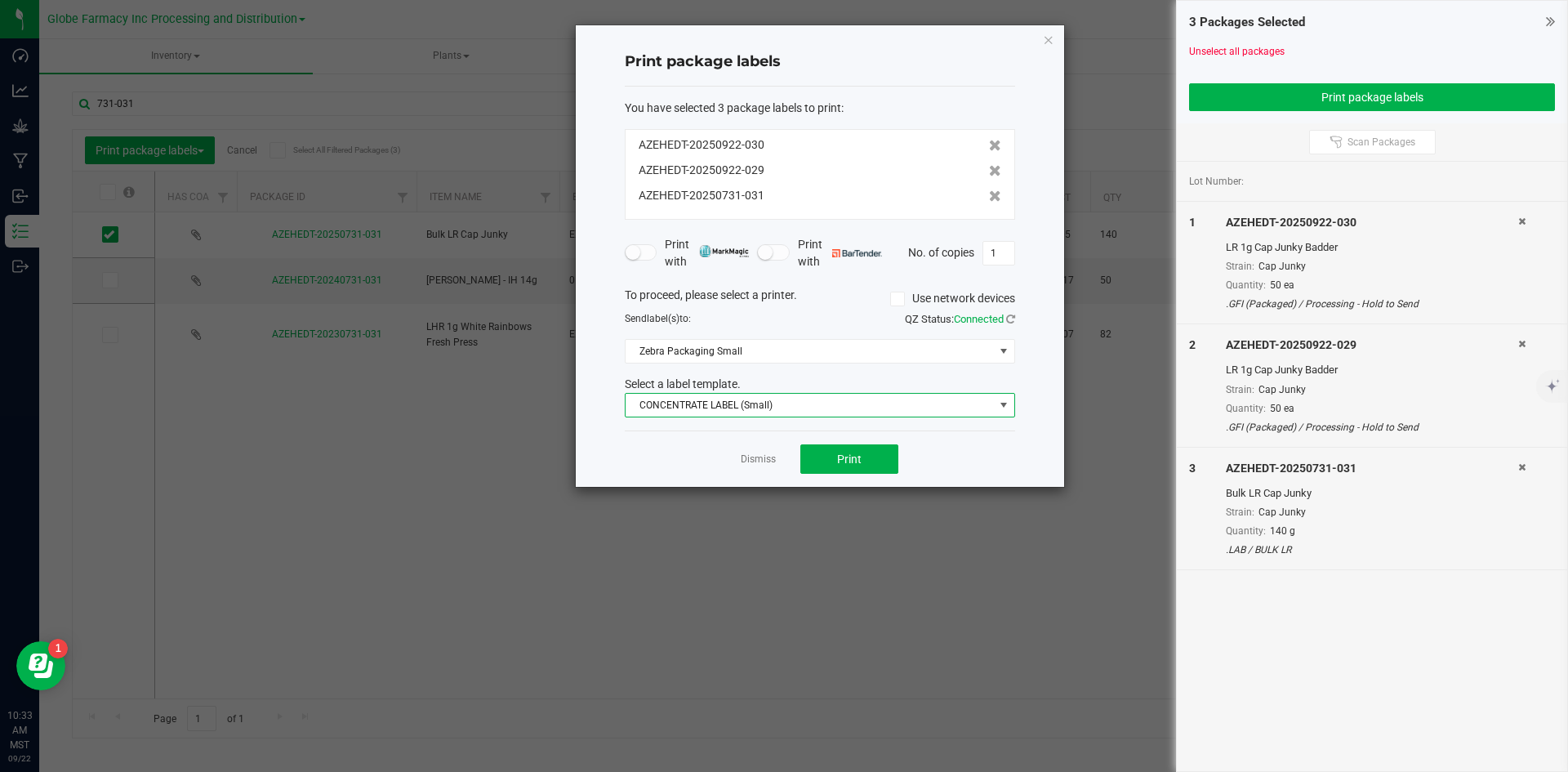
click at [811, 404] on span "CONCENTRATE LABEL (Small)" at bounding box center [809, 405] width 368 height 23
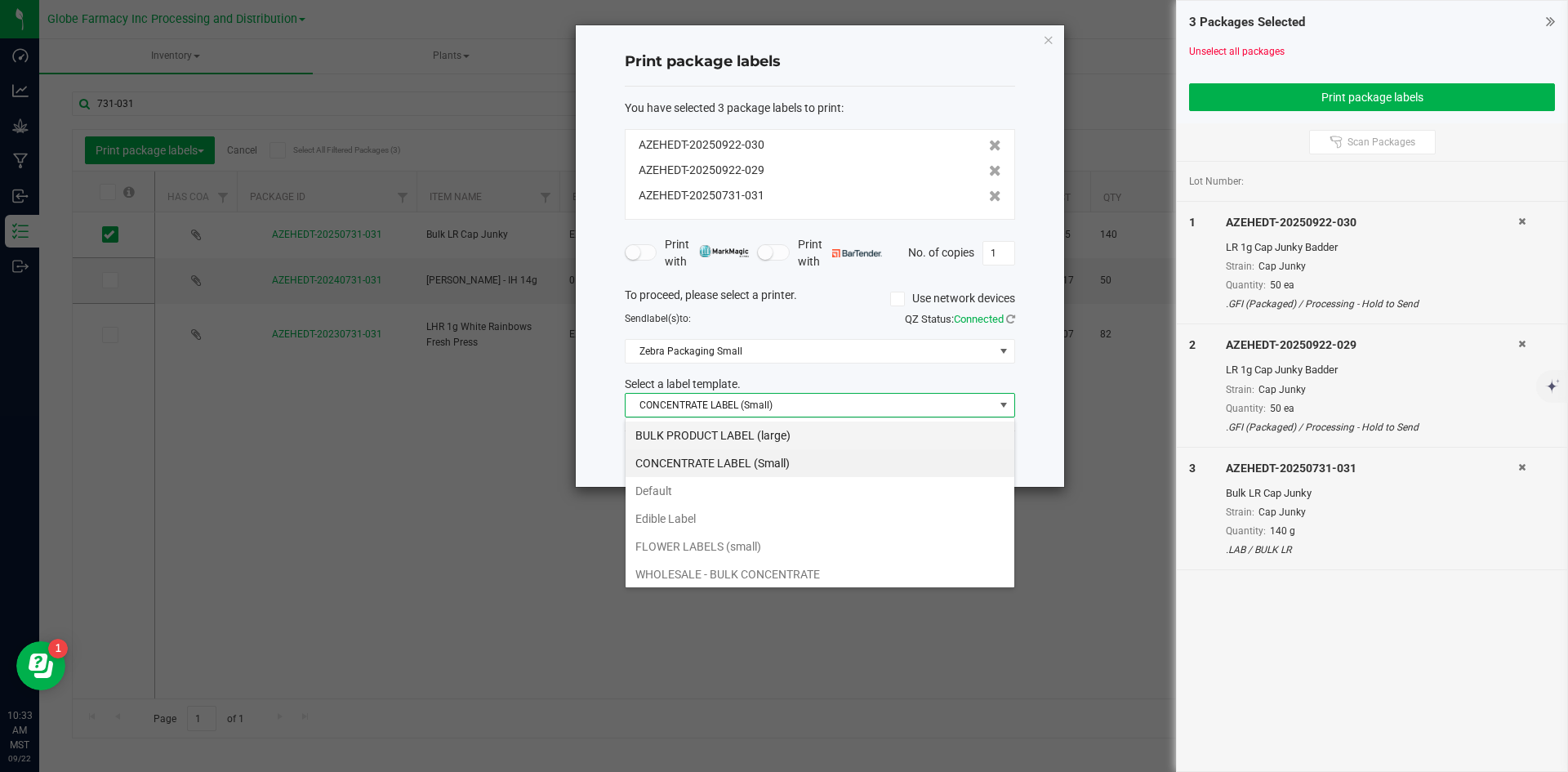
scroll to position [25, 390]
drag, startPoint x: 771, startPoint y: 429, endPoint x: 760, endPoint y: 406, distance: 25.5
click at [770, 428] on li "BULK PRODUCT LABEL (large)" at bounding box center [820, 435] width 389 height 28
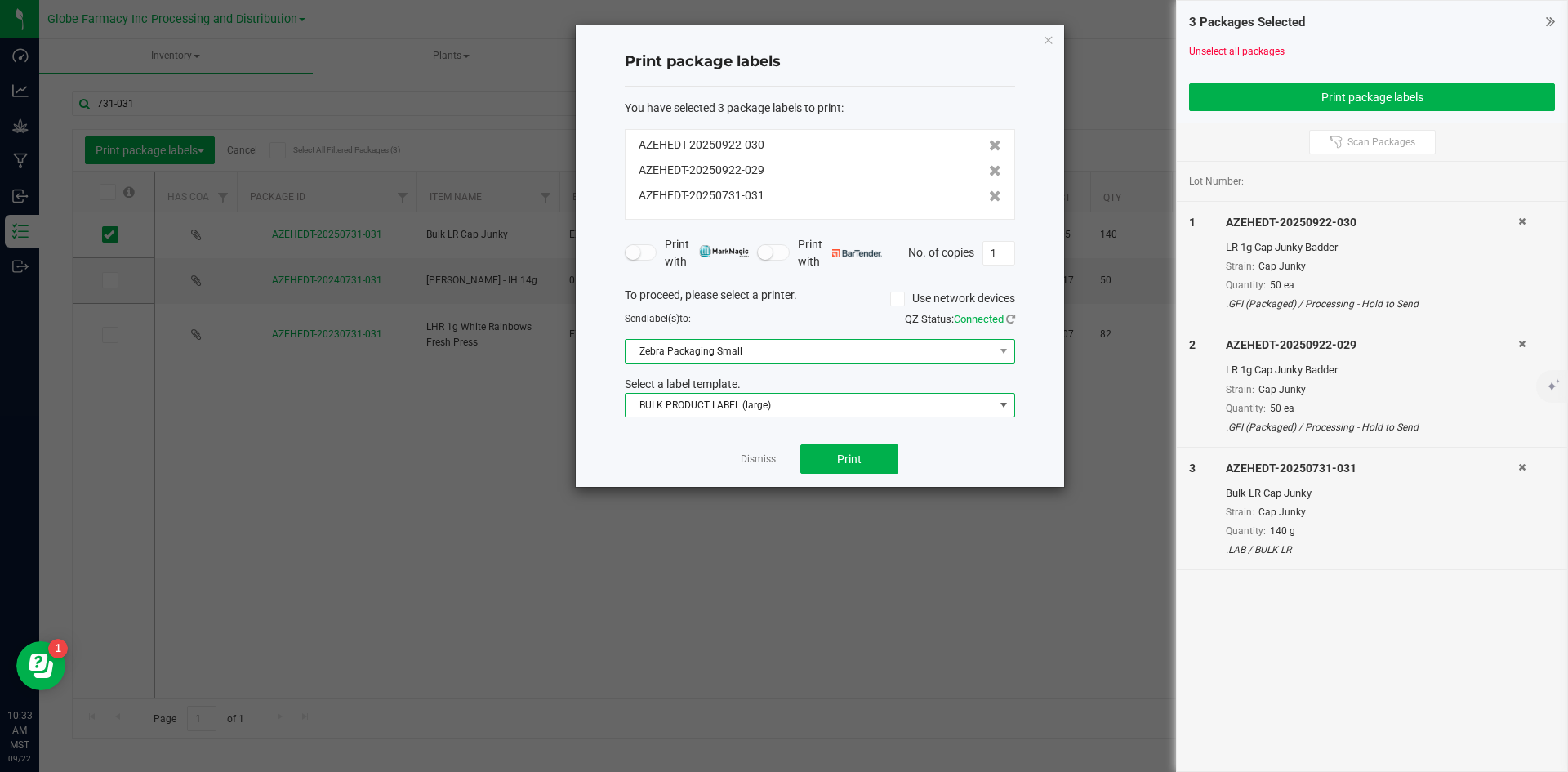
click at [748, 358] on span "Zebra Packaging Small" at bounding box center [809, 351] width 368 height 23
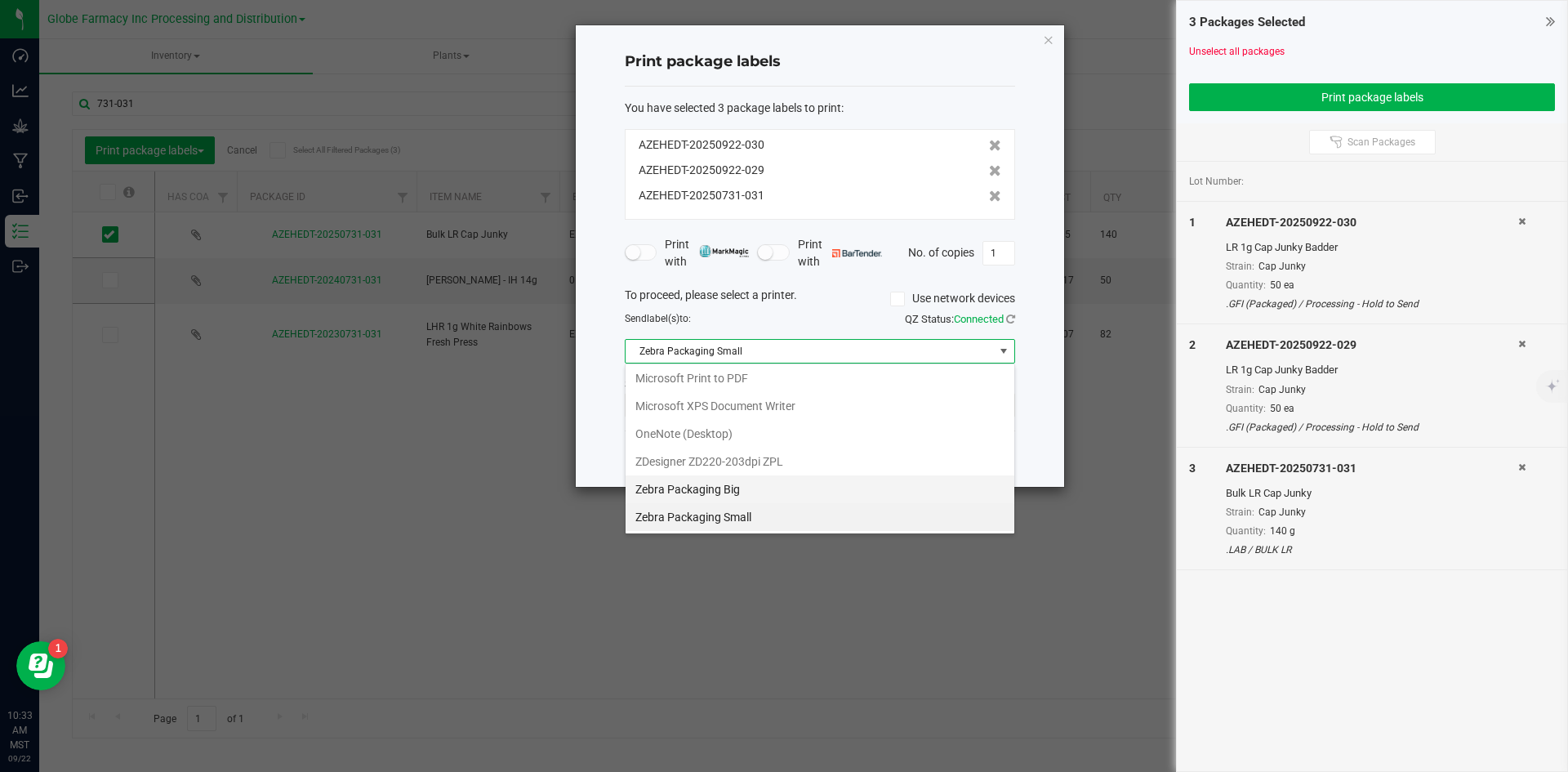
click at [784, 493] on Big "Zebra Packaging Big" at bounding box center [820, 489] width 389 height 28
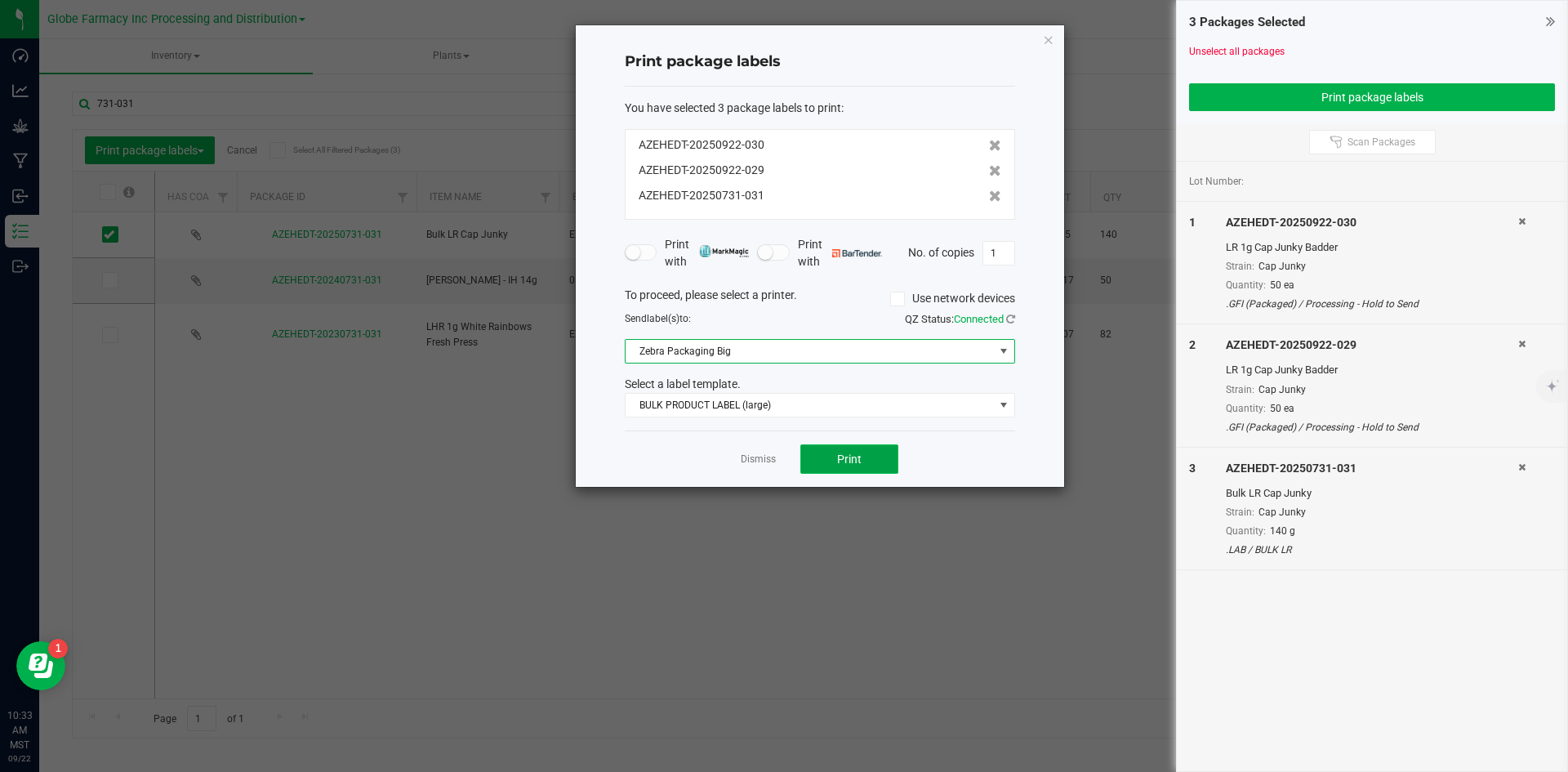
click at [843, 453] on span "Print" at bounding box center [850, 458] width 25 height 13
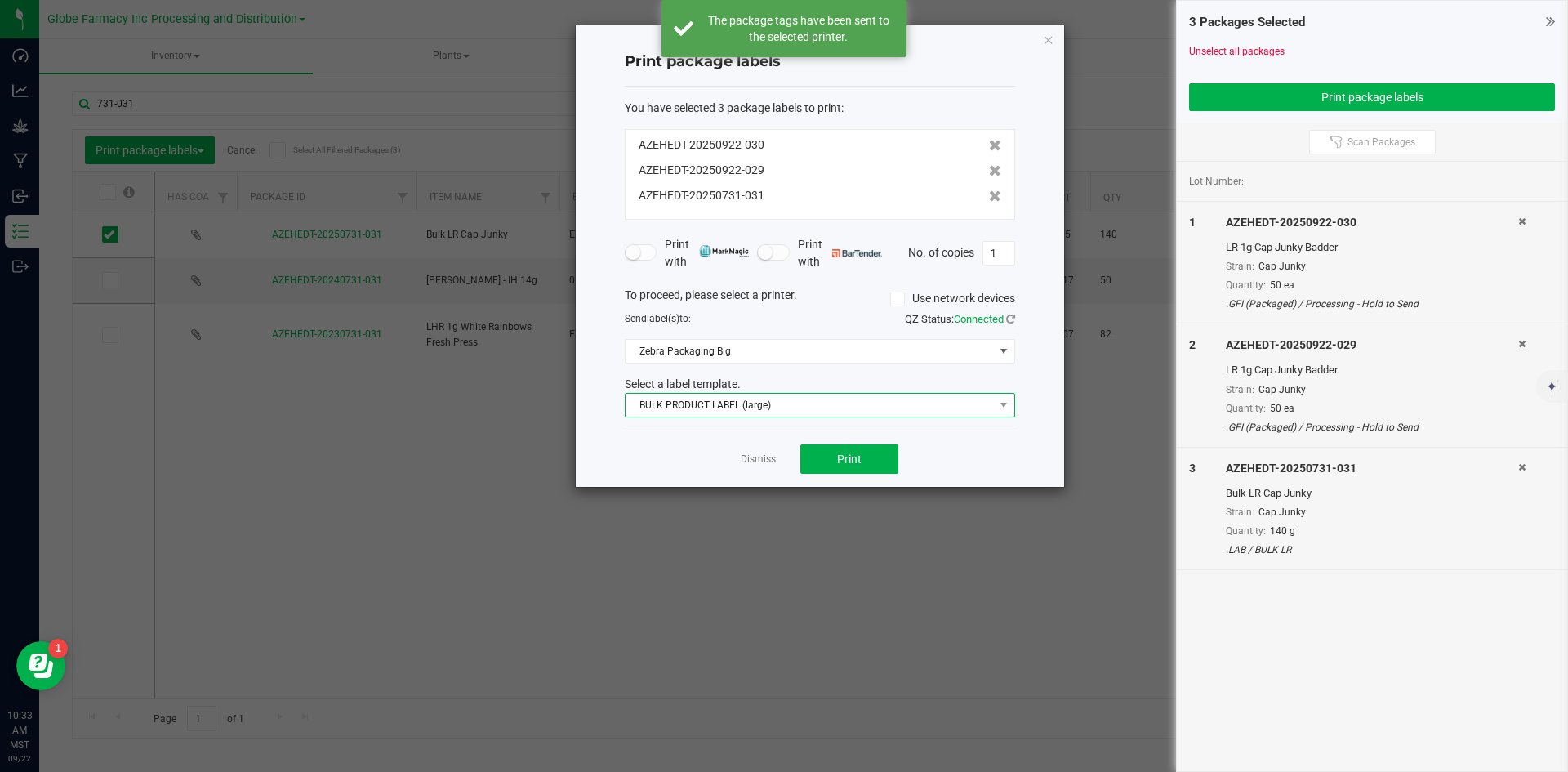
click at [791, 415] on span "BULK PRODUCT LABEL (large)" at bounding box center [809, 405] width 368 height 23
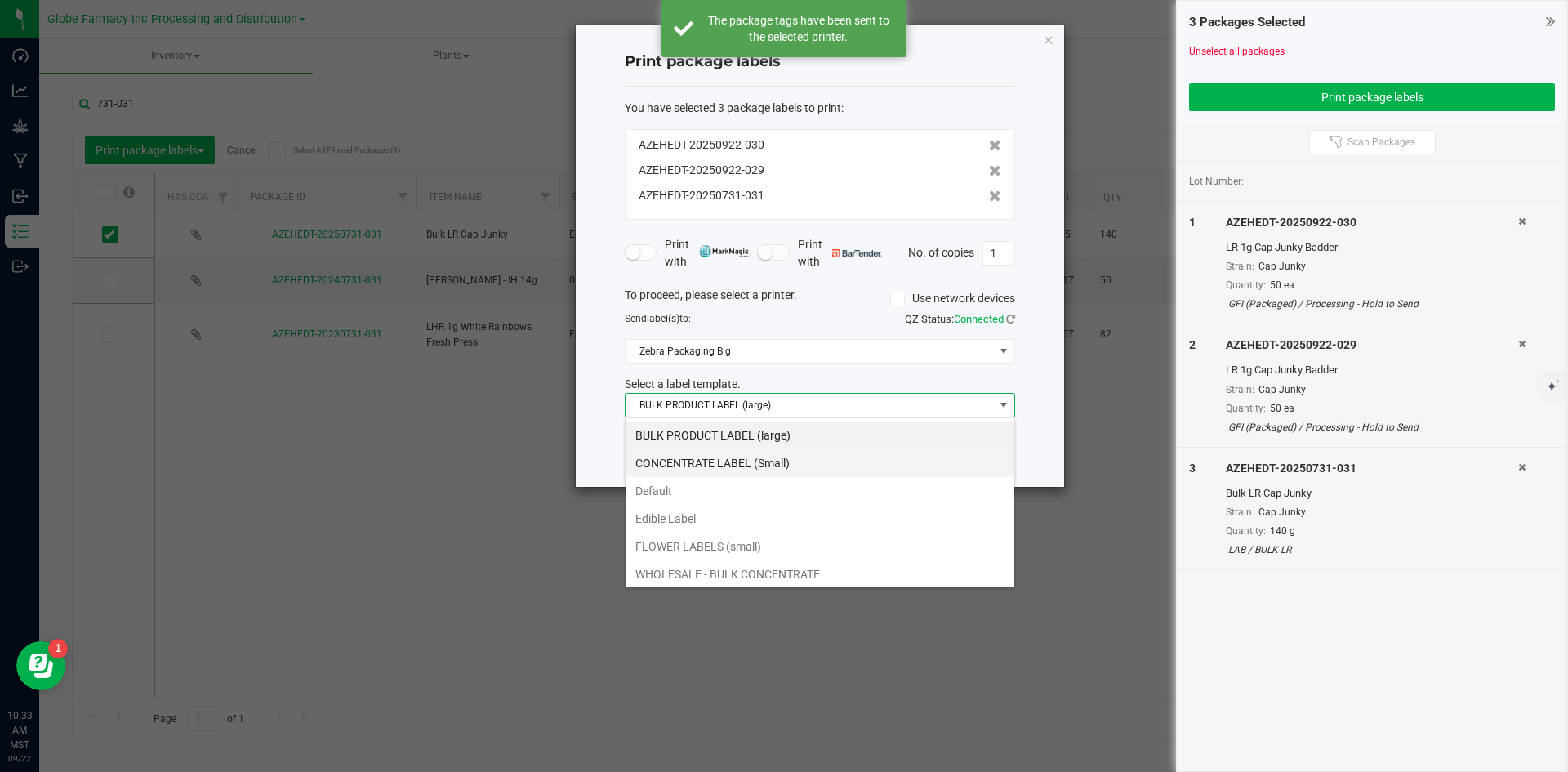
click at [762, 462] on li "CONCENTRATE LABEL (Small)" at bounding box center [820, 463] width 389 height 28
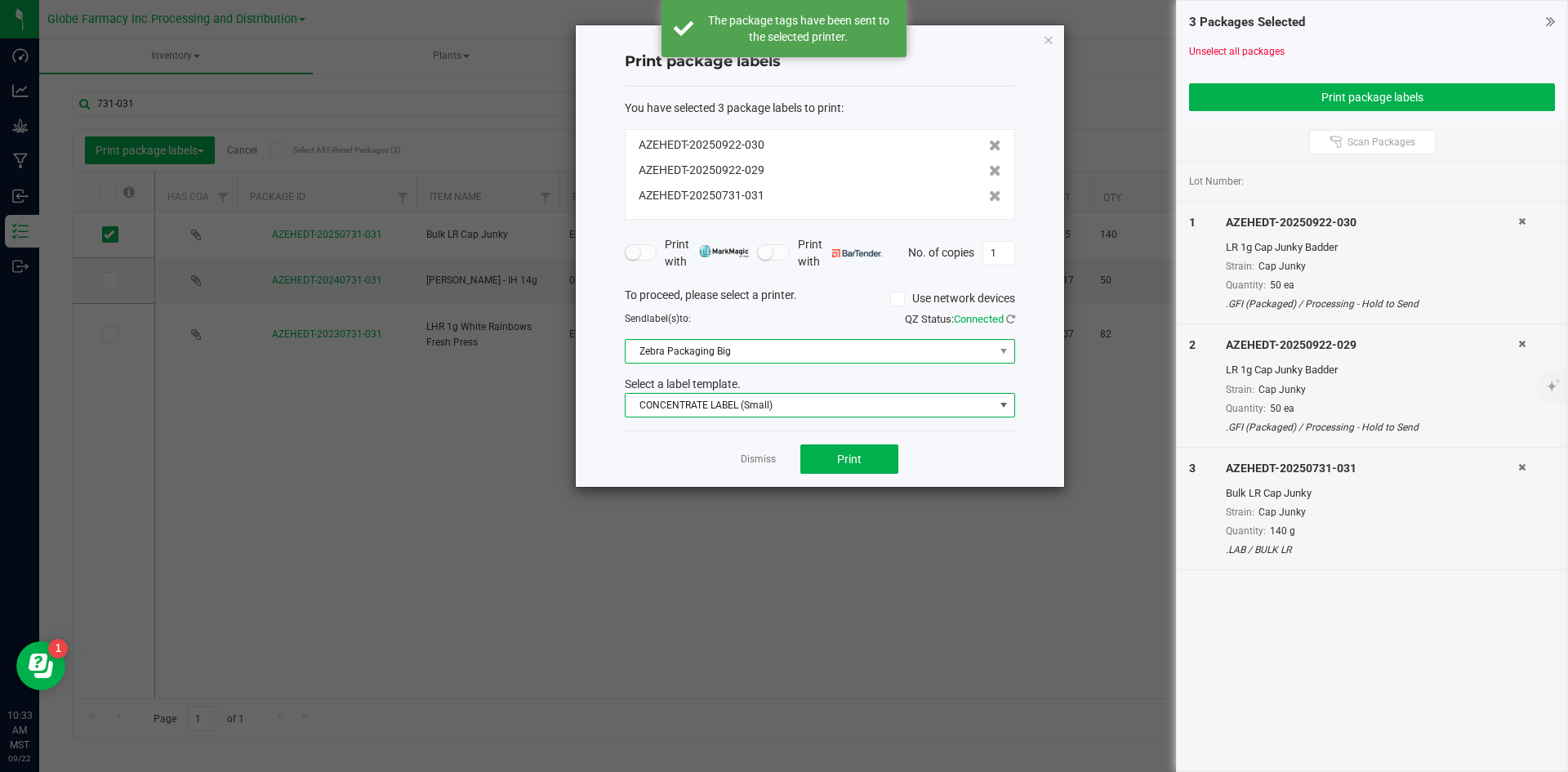
click at [772, 353] on span "Zebra Packaging Big" at bounding box center [809, 351] width 368 height 23
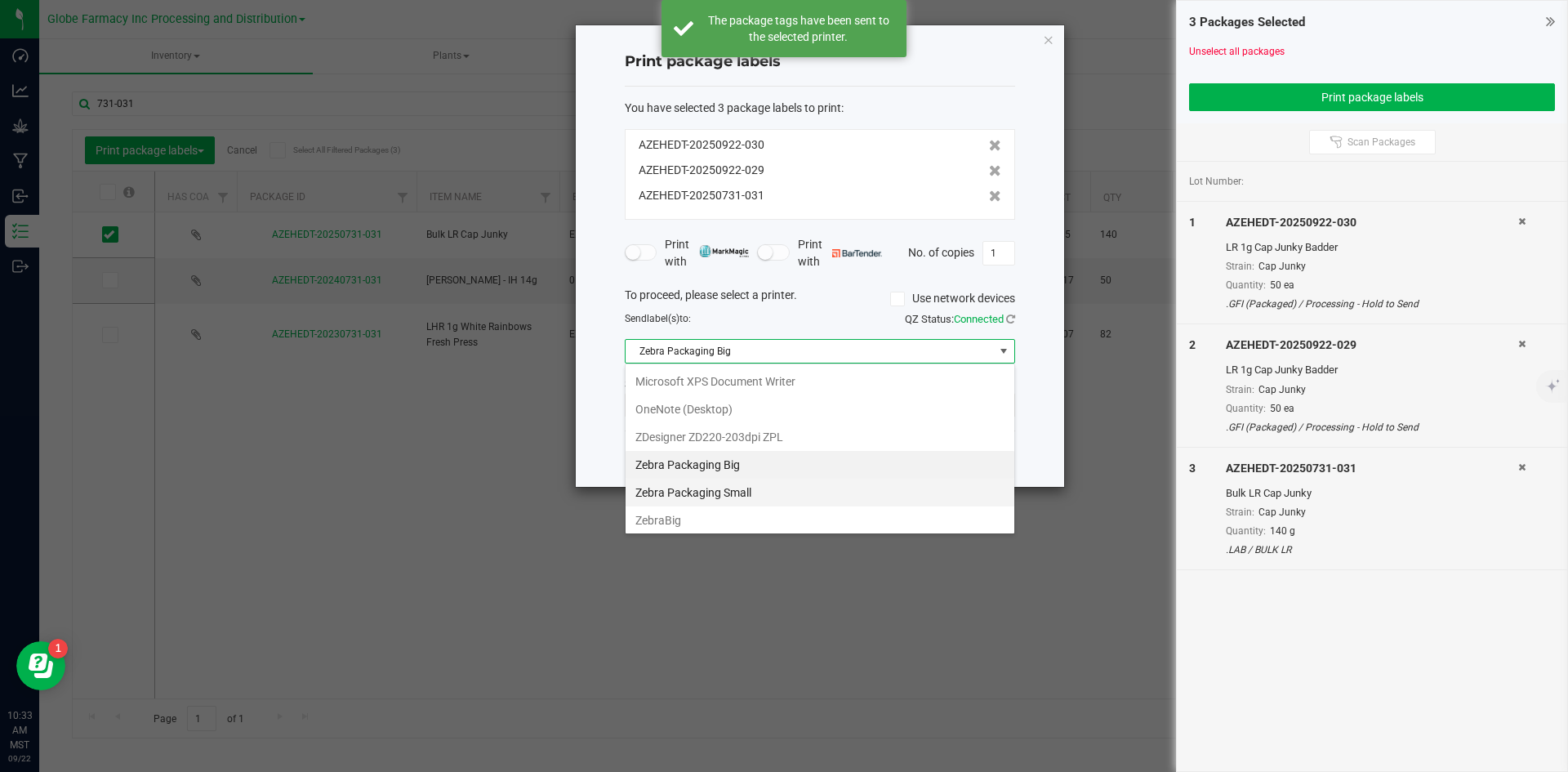
scroll to position [196, 0]
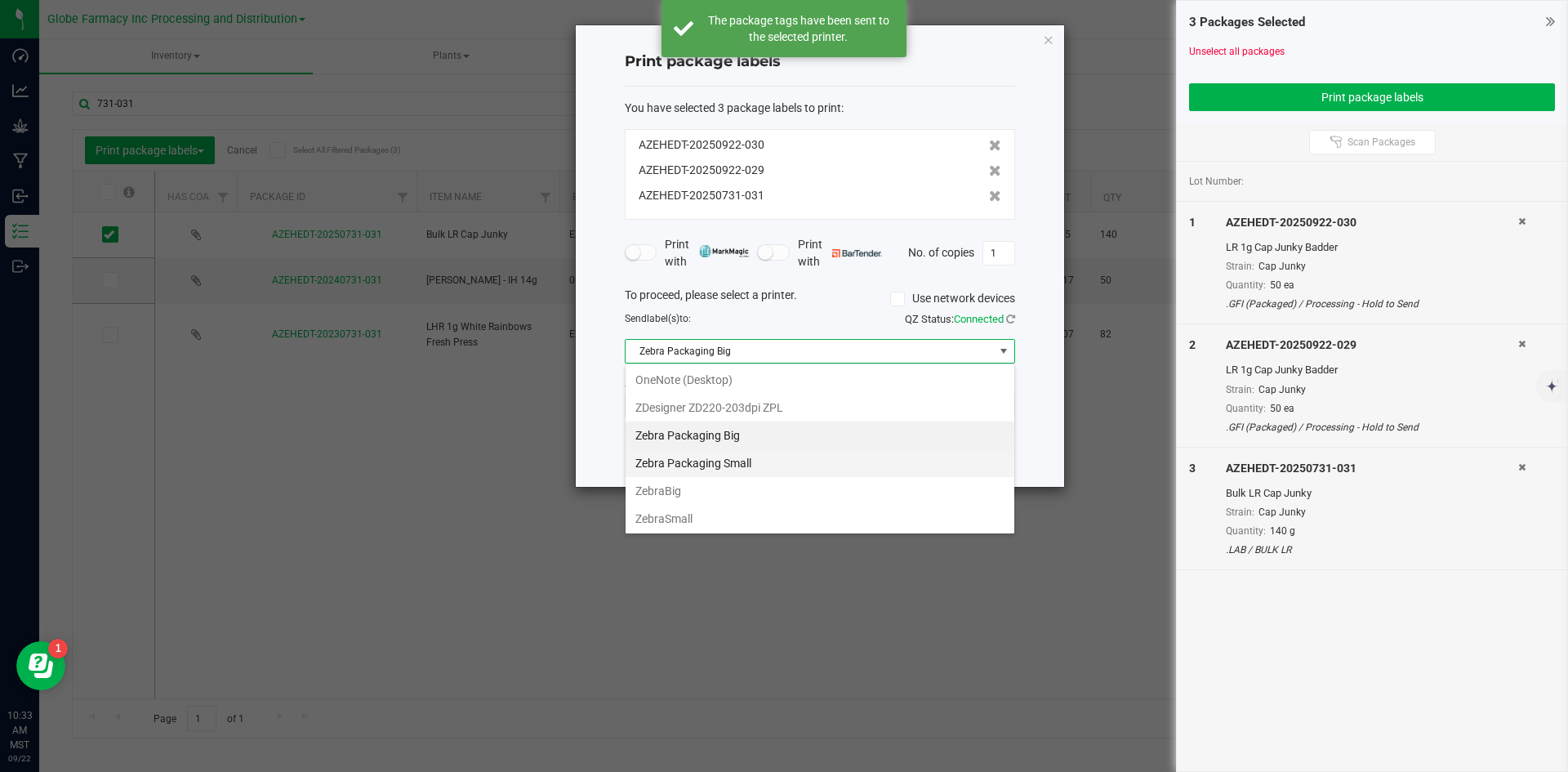
click at [791, 463] on Small "Zebra Packaging Small" at bounding box center [820, 463] width 389 height 28
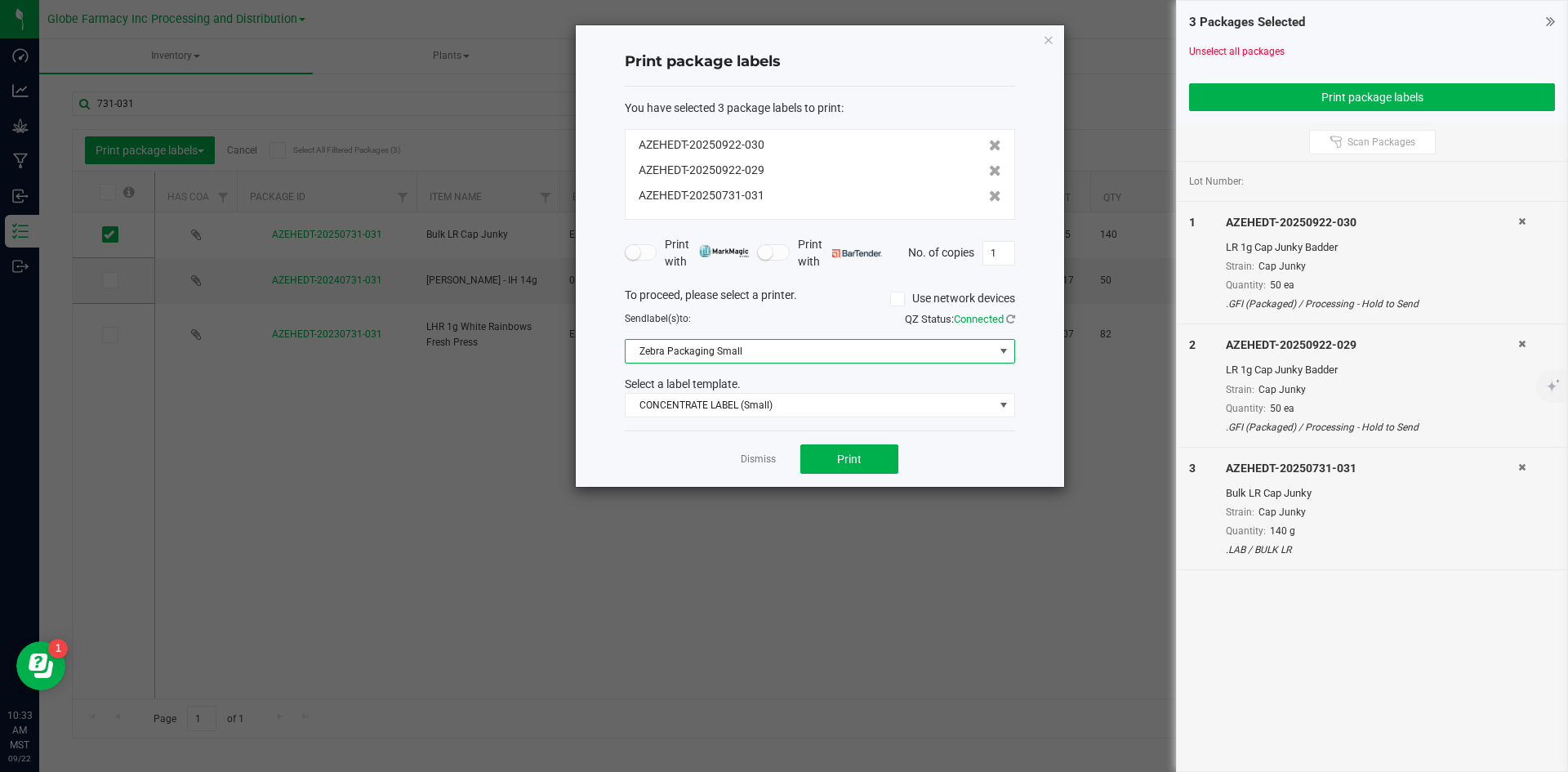
click at [1521, 464] on icon at bounding box center [1521, 467] width 7 height 10
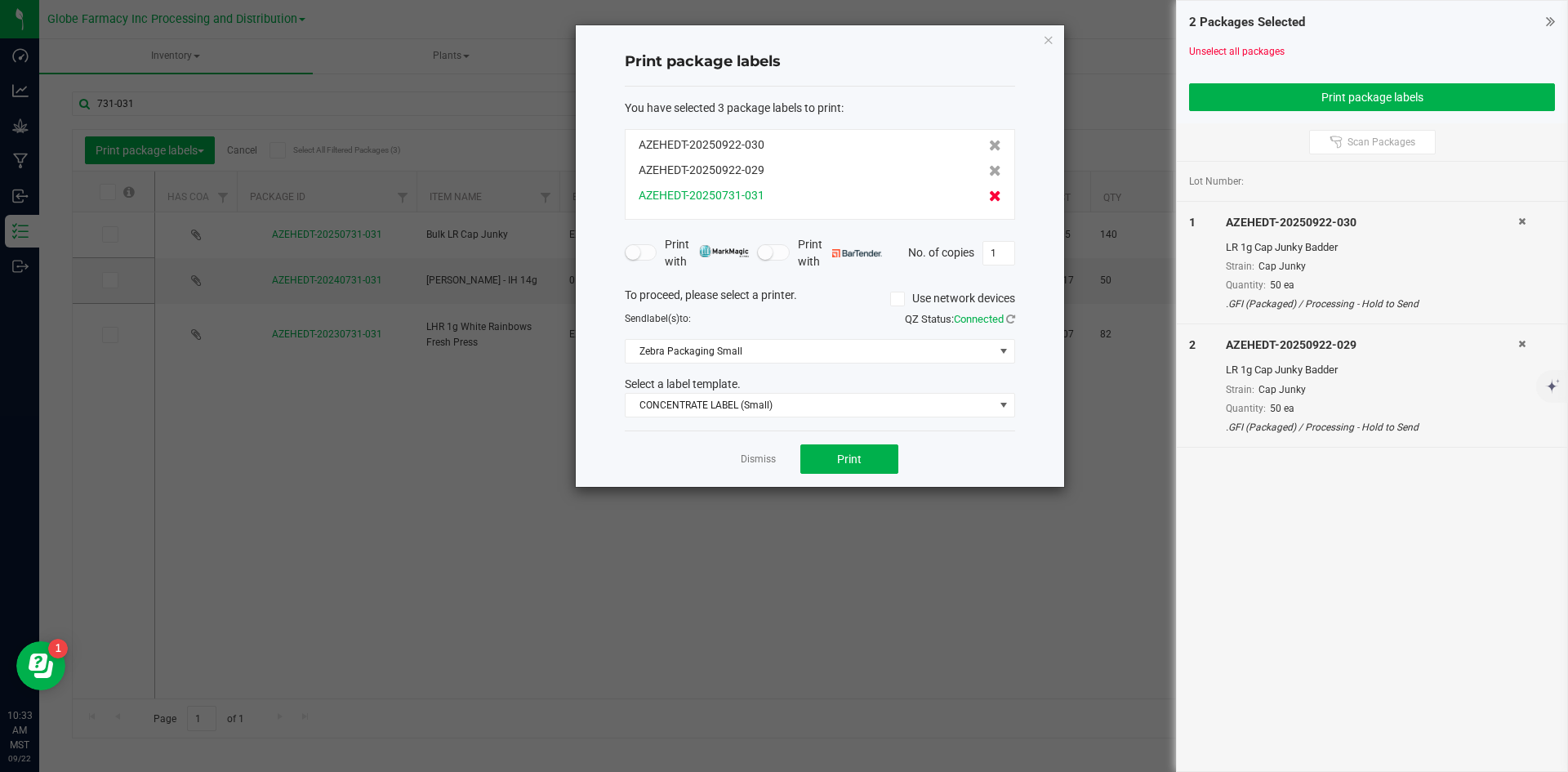
click at [989, 200] on icon at bounding box center [995, 195] width 12 height 11
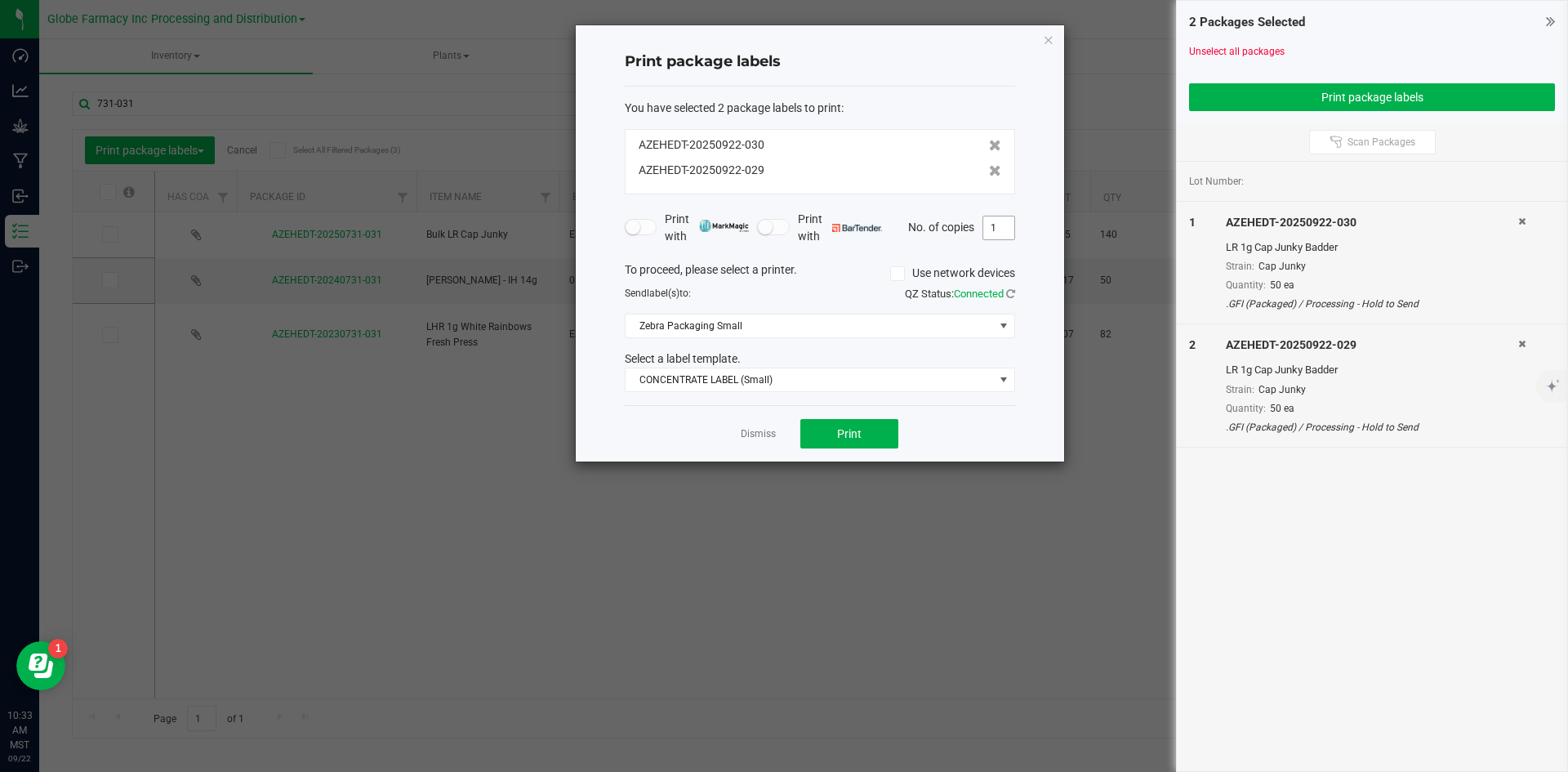
click at [1010, 225] on input "1" at bounding box center [998, 228] width 31 height 23
type input "50"
click at [888, 434] on button "Print" at bounding box center [849, 433] width 98 height 29
click at [757, 430] on link "Dismiss" at bounding box center [758, 434] width 35 height 14
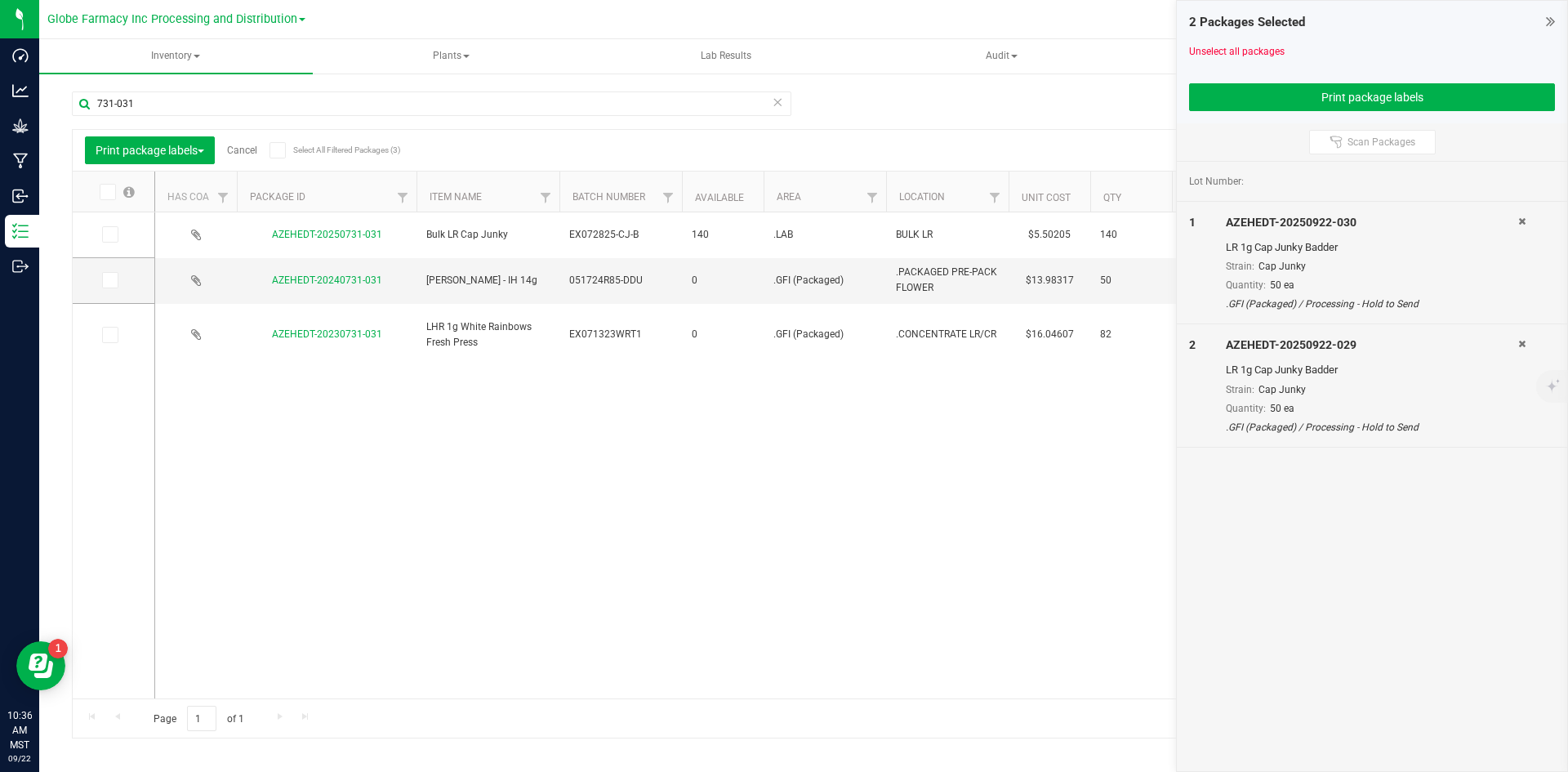
click at [252, 148] on link "Cancel" at bounding box center [242, 149] width 30 height 11
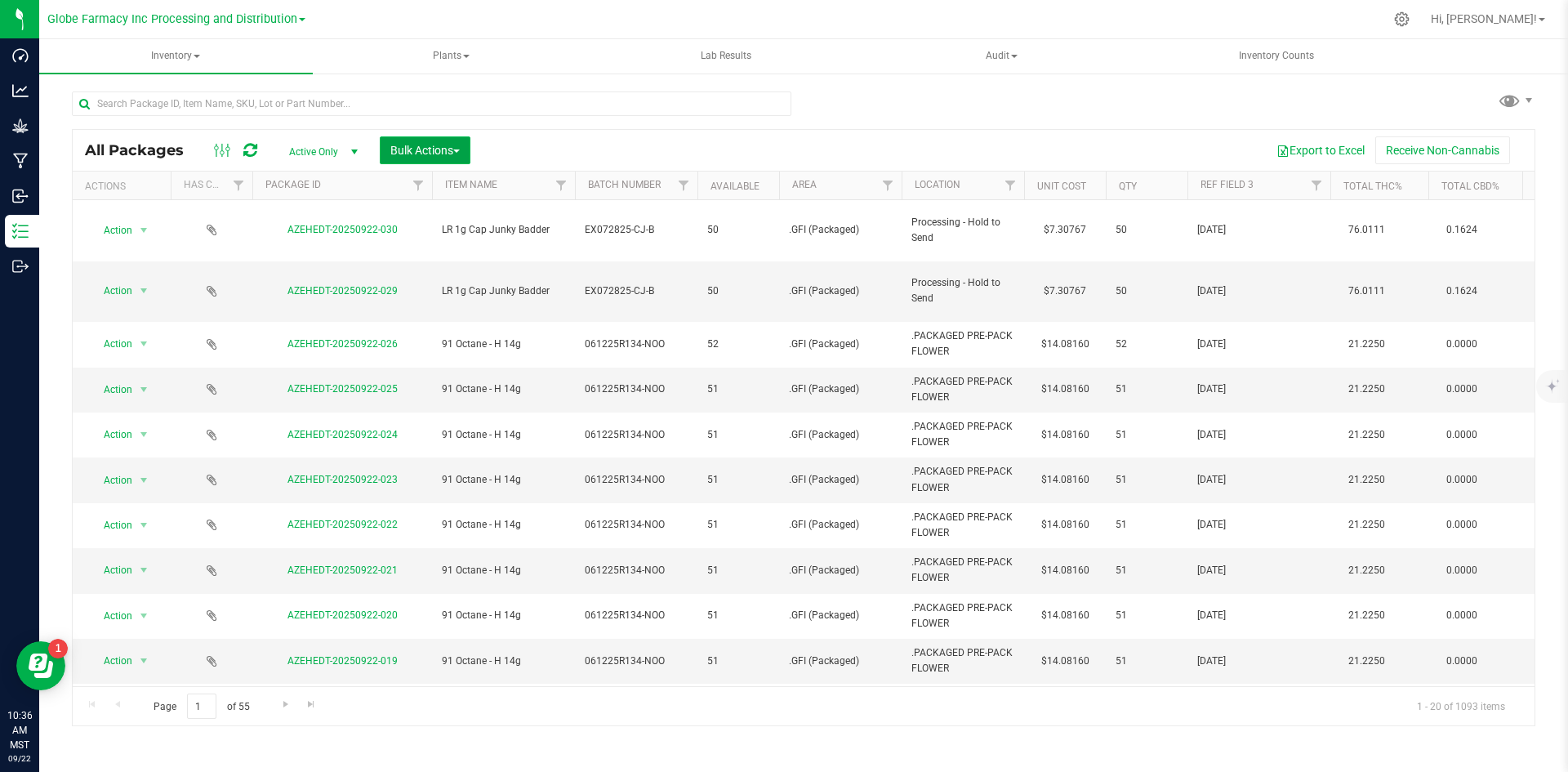
click at [440, 144] on span "Bulk Actions" at bounding box center [425, 149] width 69 height 13
click at [444, 187] on span "Add to manufacturing run" at bounding box center [451, 186] width 123 height 13
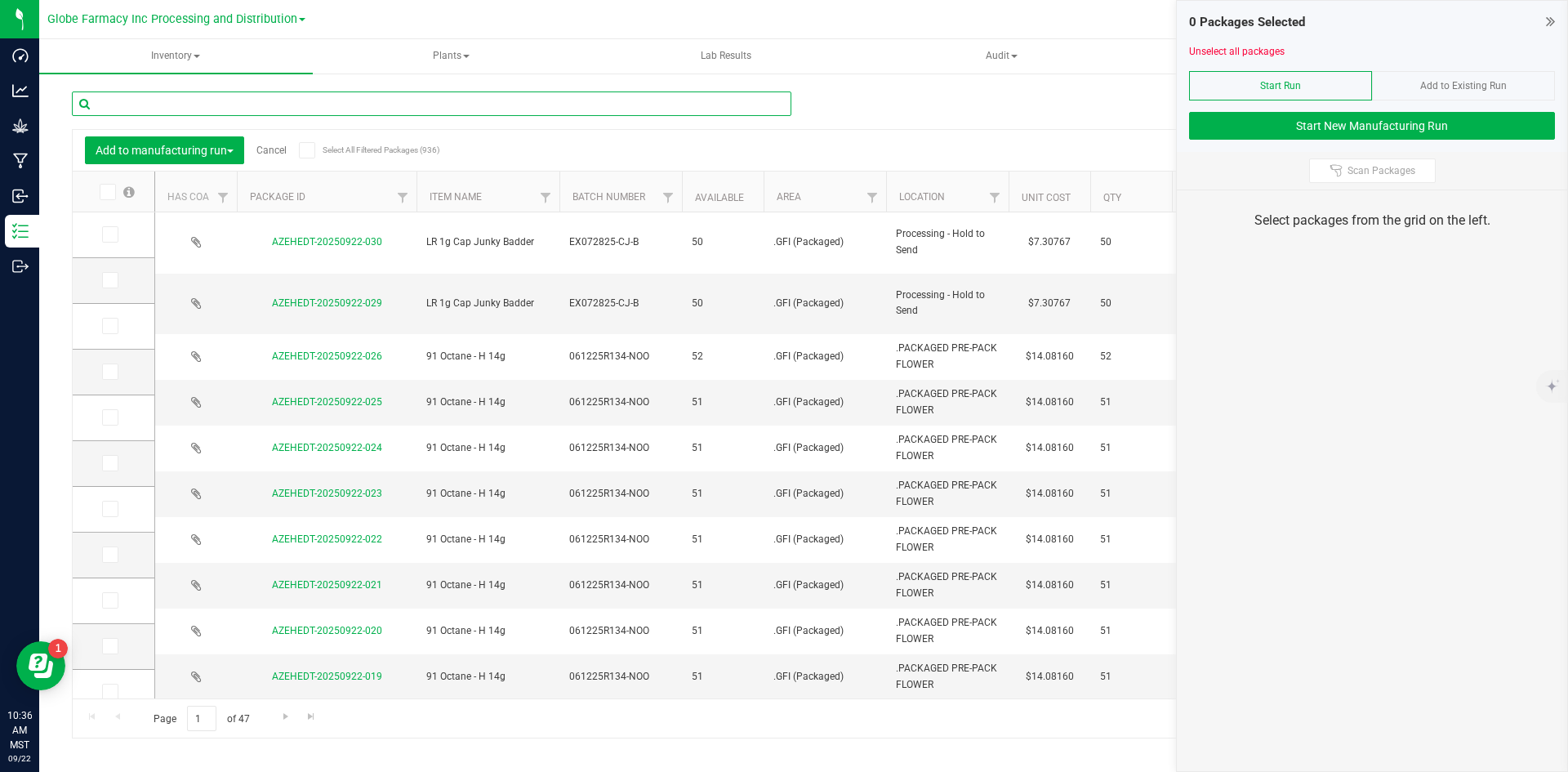
click at [341, 98] on input "text" at bounding box center [432, 104] width 719 height 25
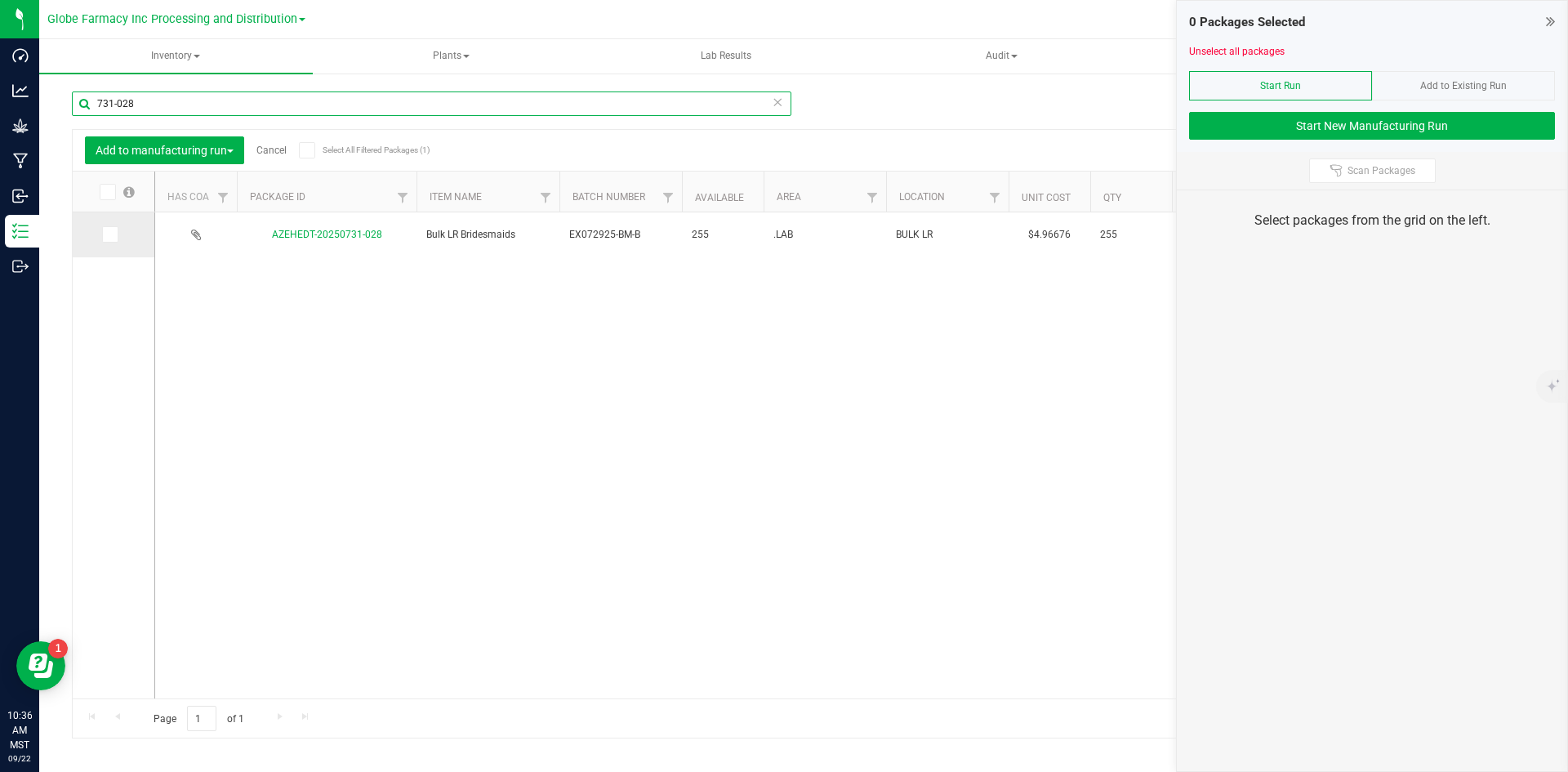
type input "731-028"
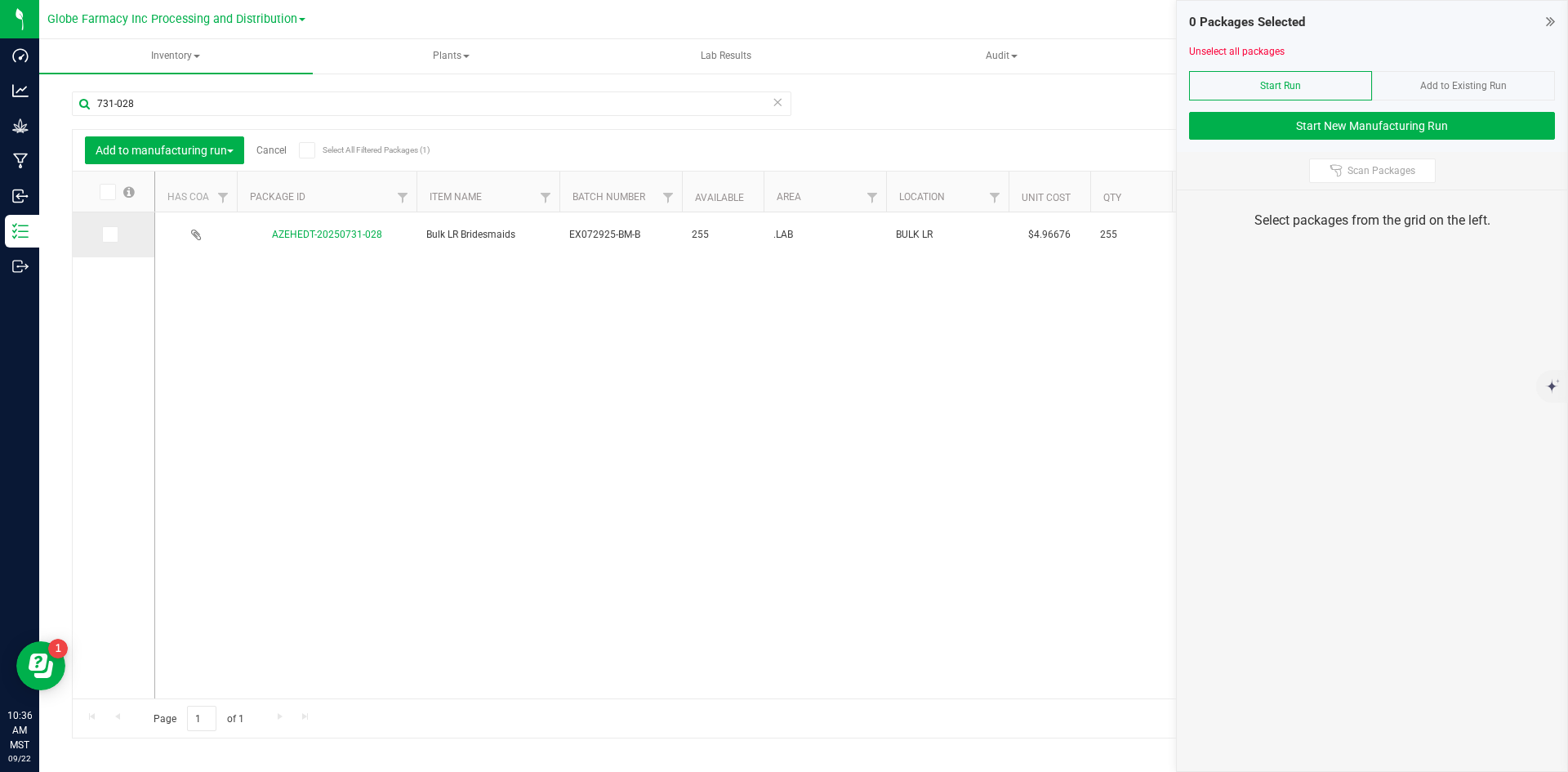
click at [106, 235] on icon at bounding box center [109, 235] width 11 height 0
click at [0, 0] on input "checkbox" at bounding box center [0, 0] width 0 height 0
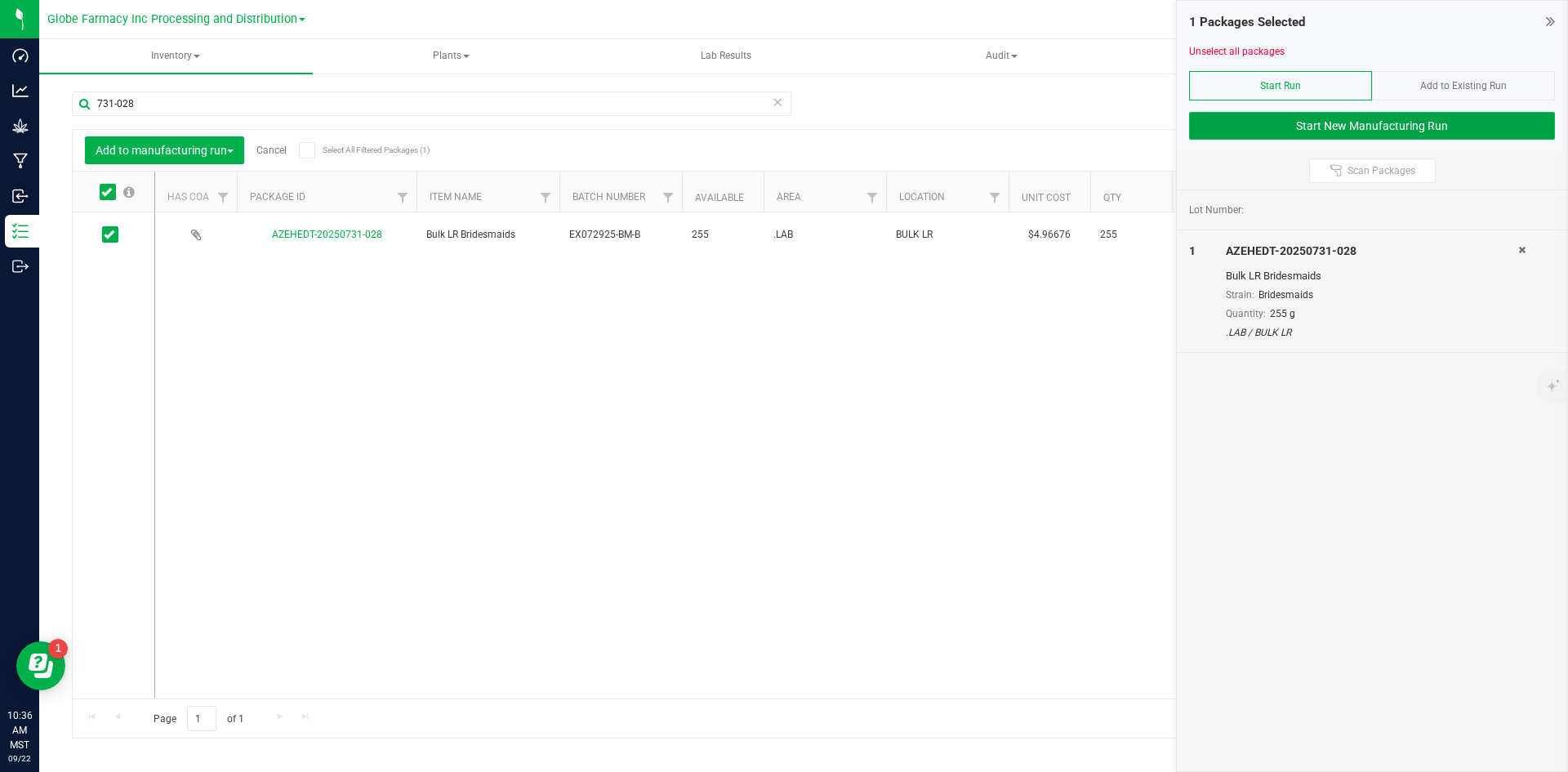
click at [1313, 127] on button "Start New Manufacturing Run" at bounding box center [1372, 126] width 366 height 28
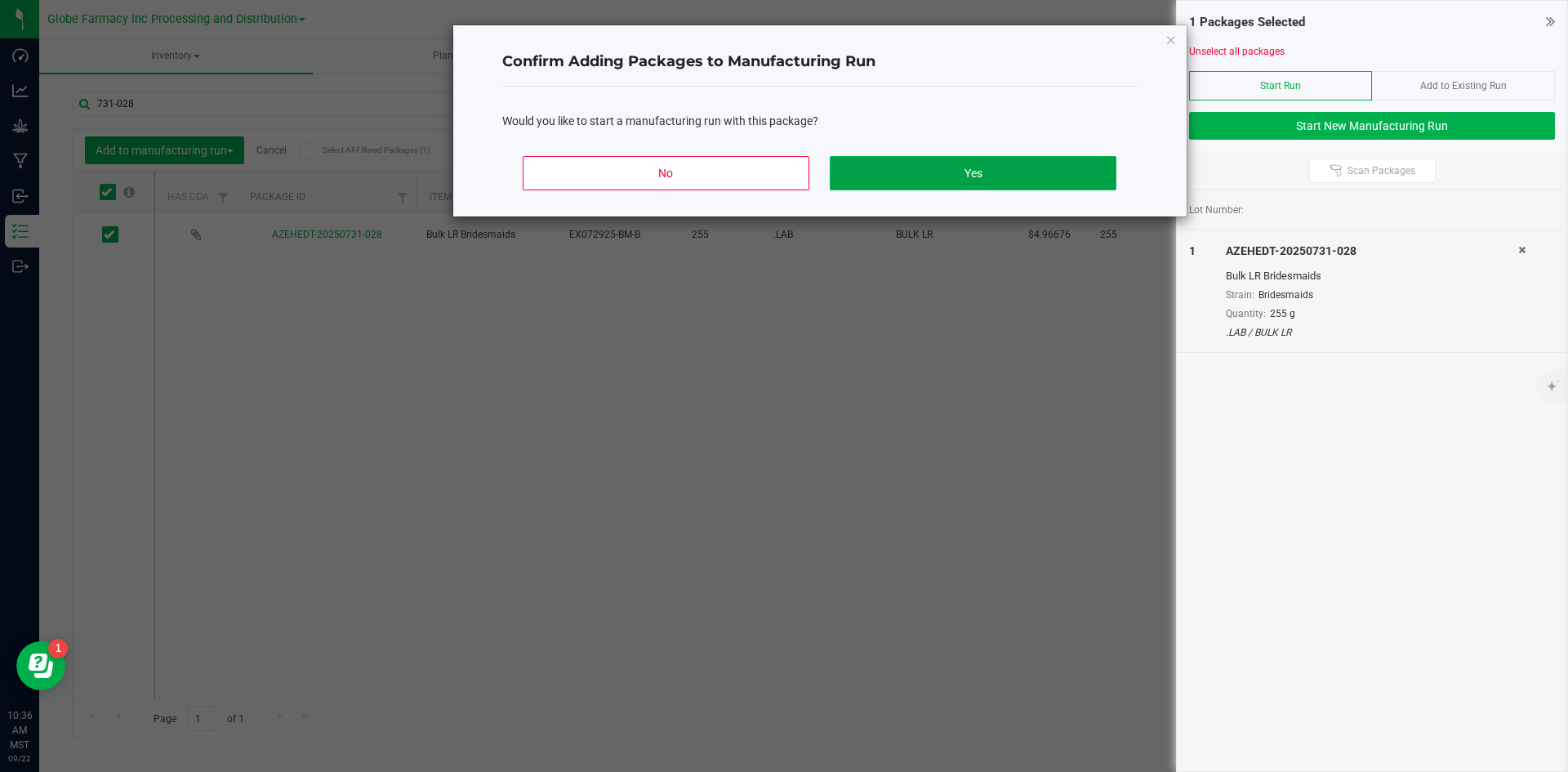
click at [940, 168] on button "Yes" at bounding box center [973, 172] width 286 height 34
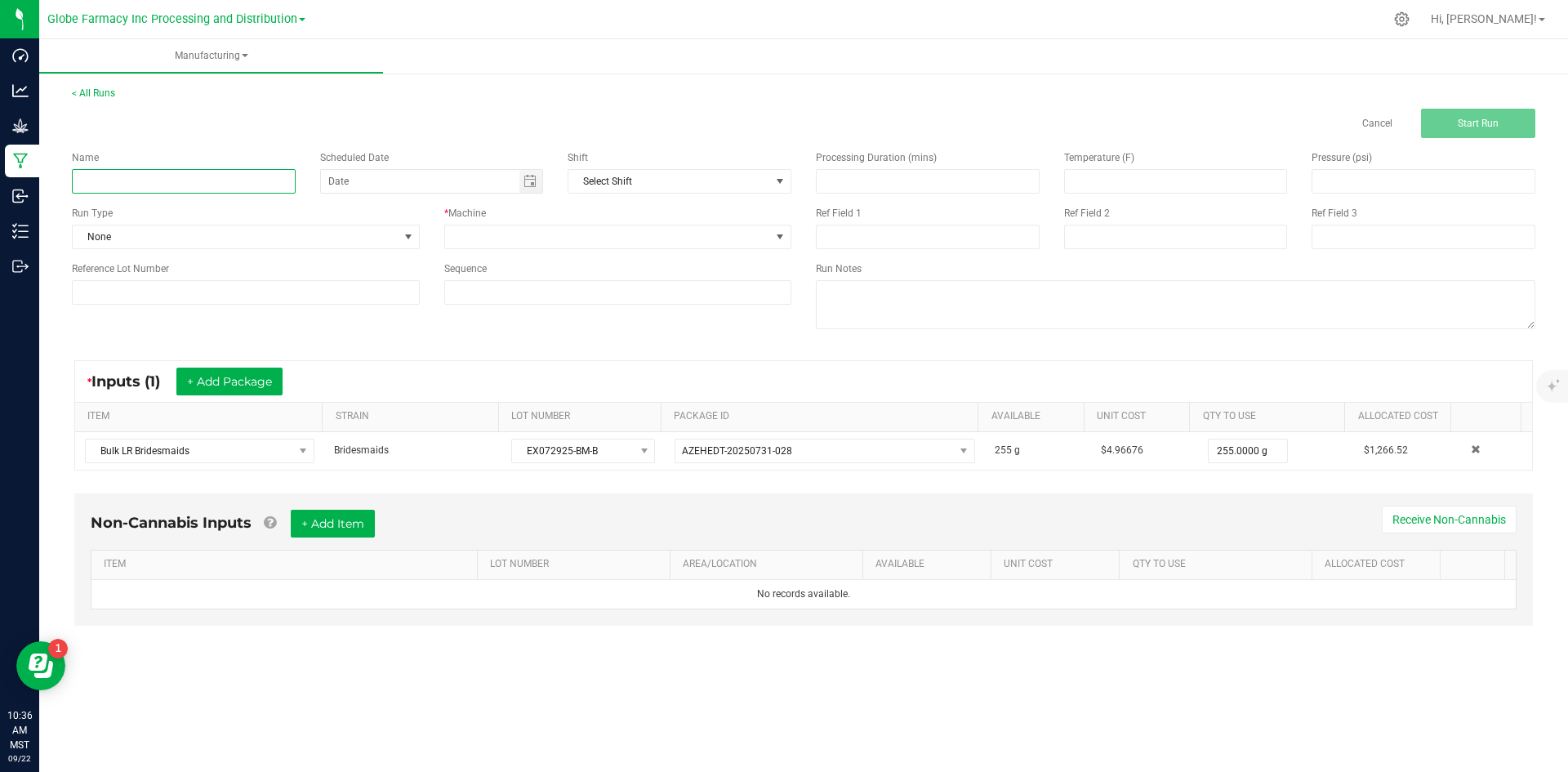
click at [257, 180] on input at bounding box center [184, 181] width 223 height 25
type input "LR BRIDESMAIDS BADDER 1G"
click at [507, 232] on span at bounding box center [608, 237] width 326 height 23
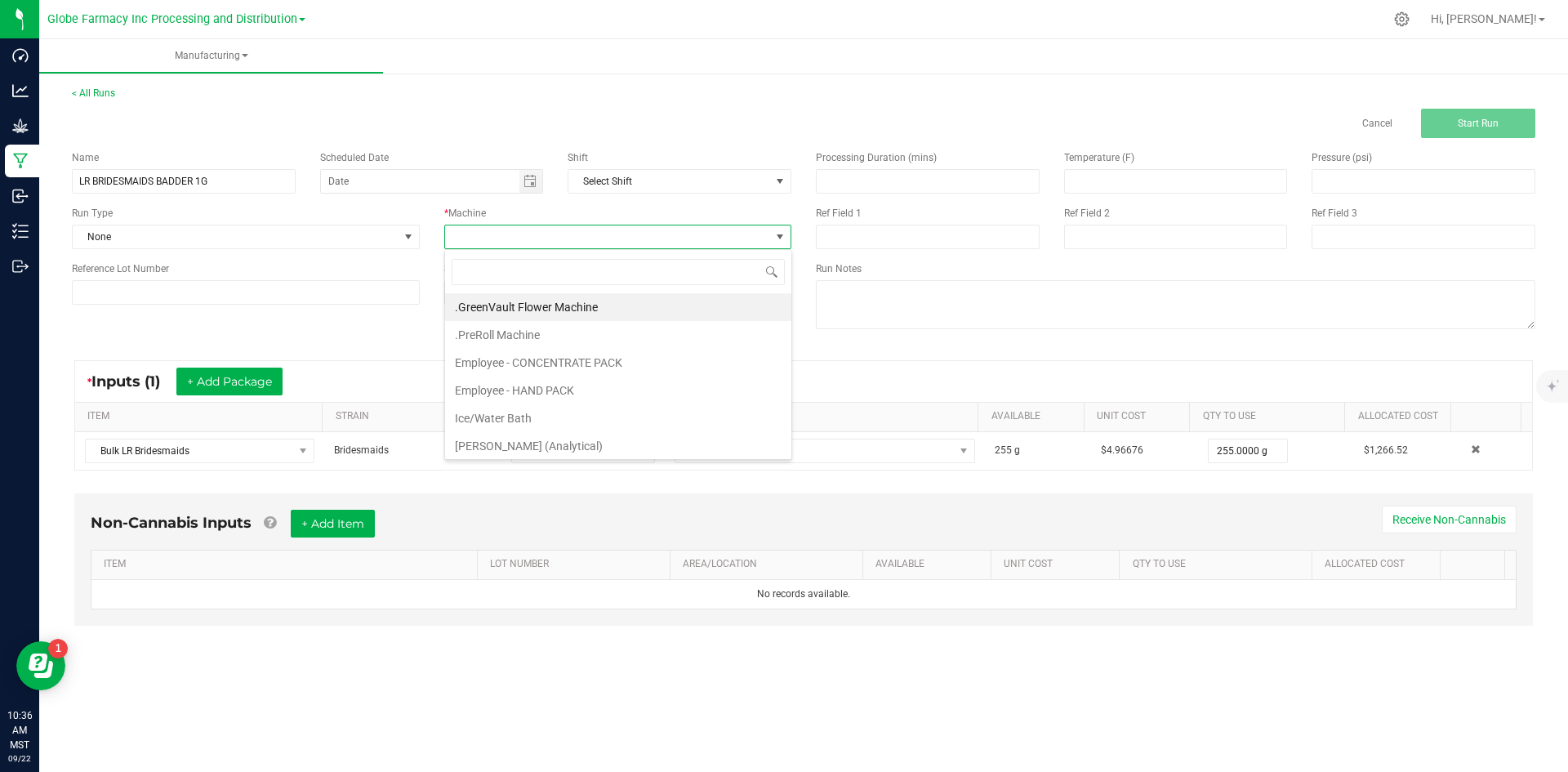
scroll to position [25, 347]
click at [480, 354] on li "Employee - CONCENTRATE PACK" at bounding box center [618, 363] width 346 height 28
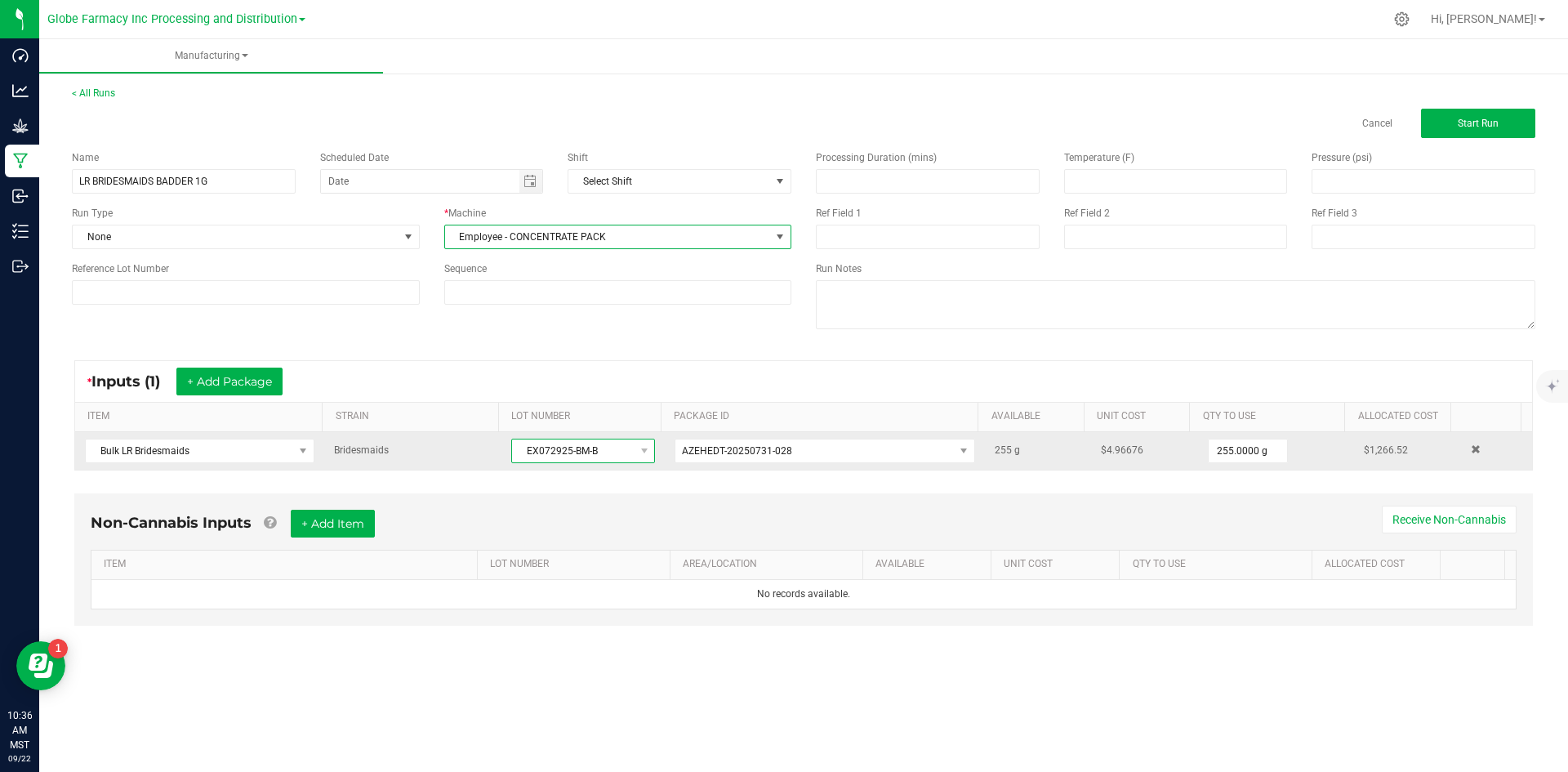
click at [525, 453] on span "EX072925-BM-B" at bounding box center [573, 451] width 121 height 23
drag, startPoint x: 519, startPoint y: 453, endPoint x: 605, endPoint y: 441, distance: 86.8
click at [605, 441] on span "EX072925-BM-B" at bounding box center [573, 451] width 121 height 23
copy span "EX072925-BM-B"
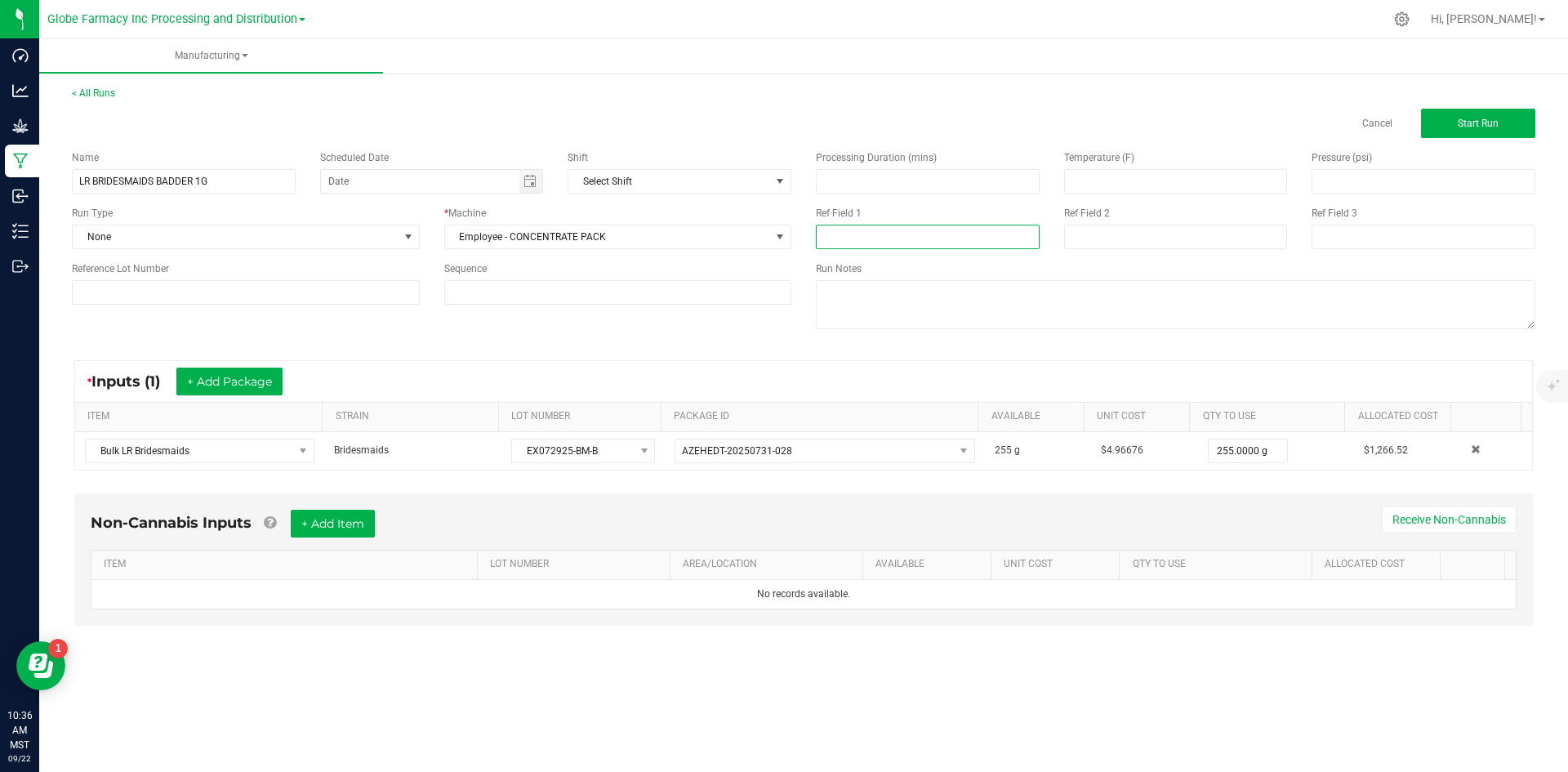
paste input "EX072925-BM-B"
type input "EX072925-BM-B"
click at [1111, 236] on input at bounding box center [1176, 237] width 223 height 25
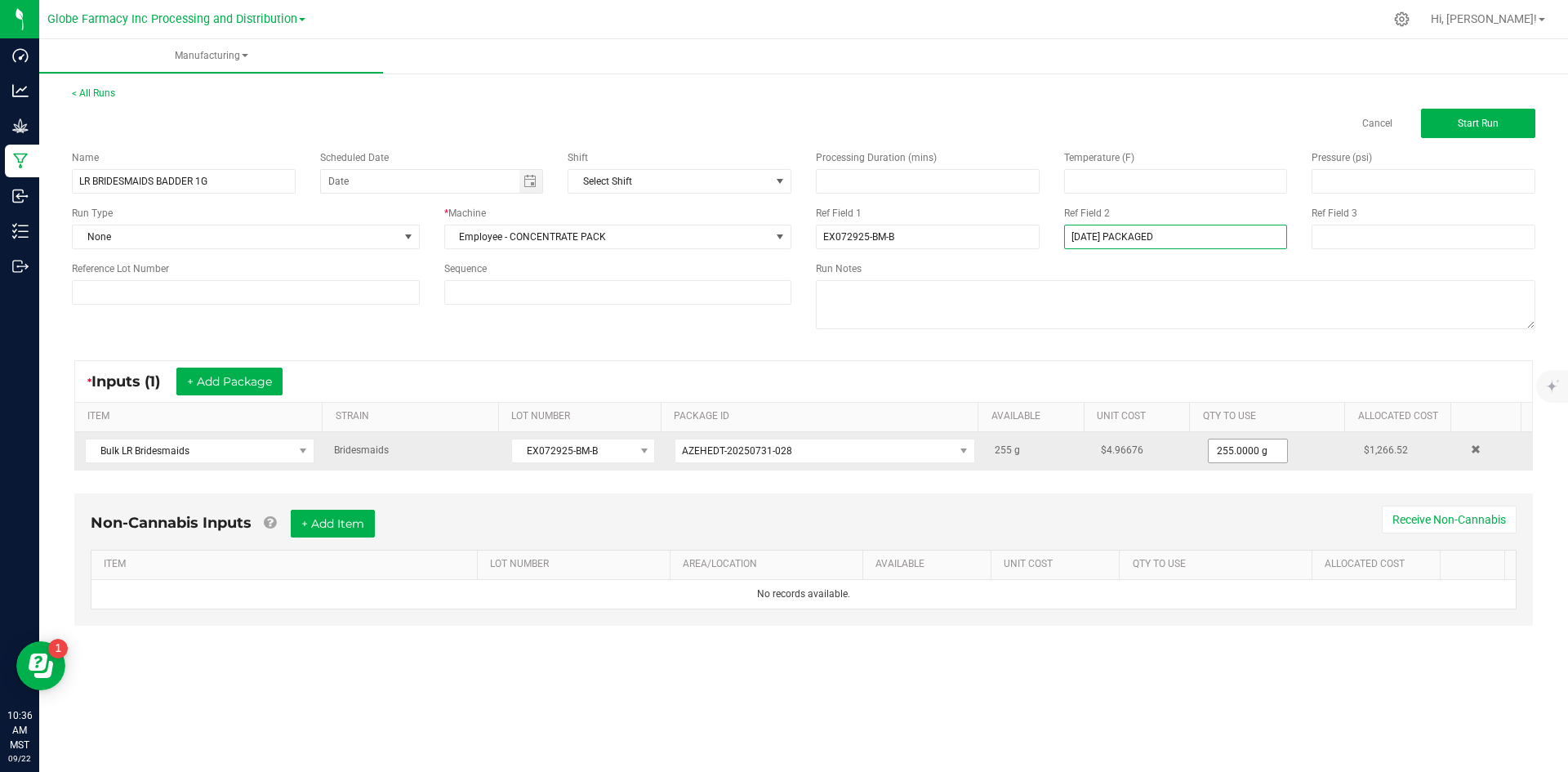
type input "[DATE] PACKAGED"
click at [1213, 451] on input "255" at bounding box center [1247, 451] width 78 height 23
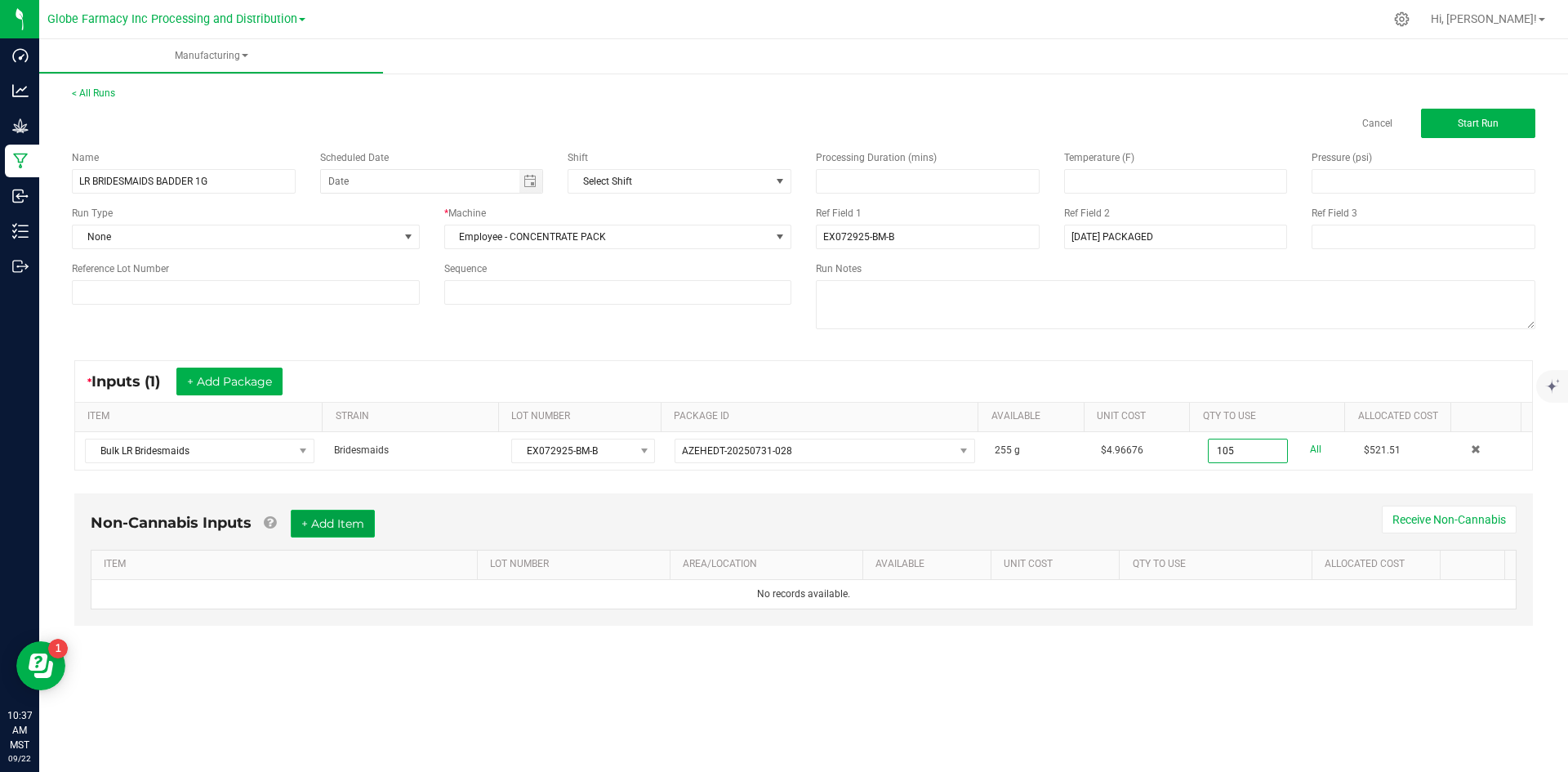
type input "105.0000 g"
click at [338, 522] on button "+ Add Item" at bounding box center [333, 523] width 84 height 28
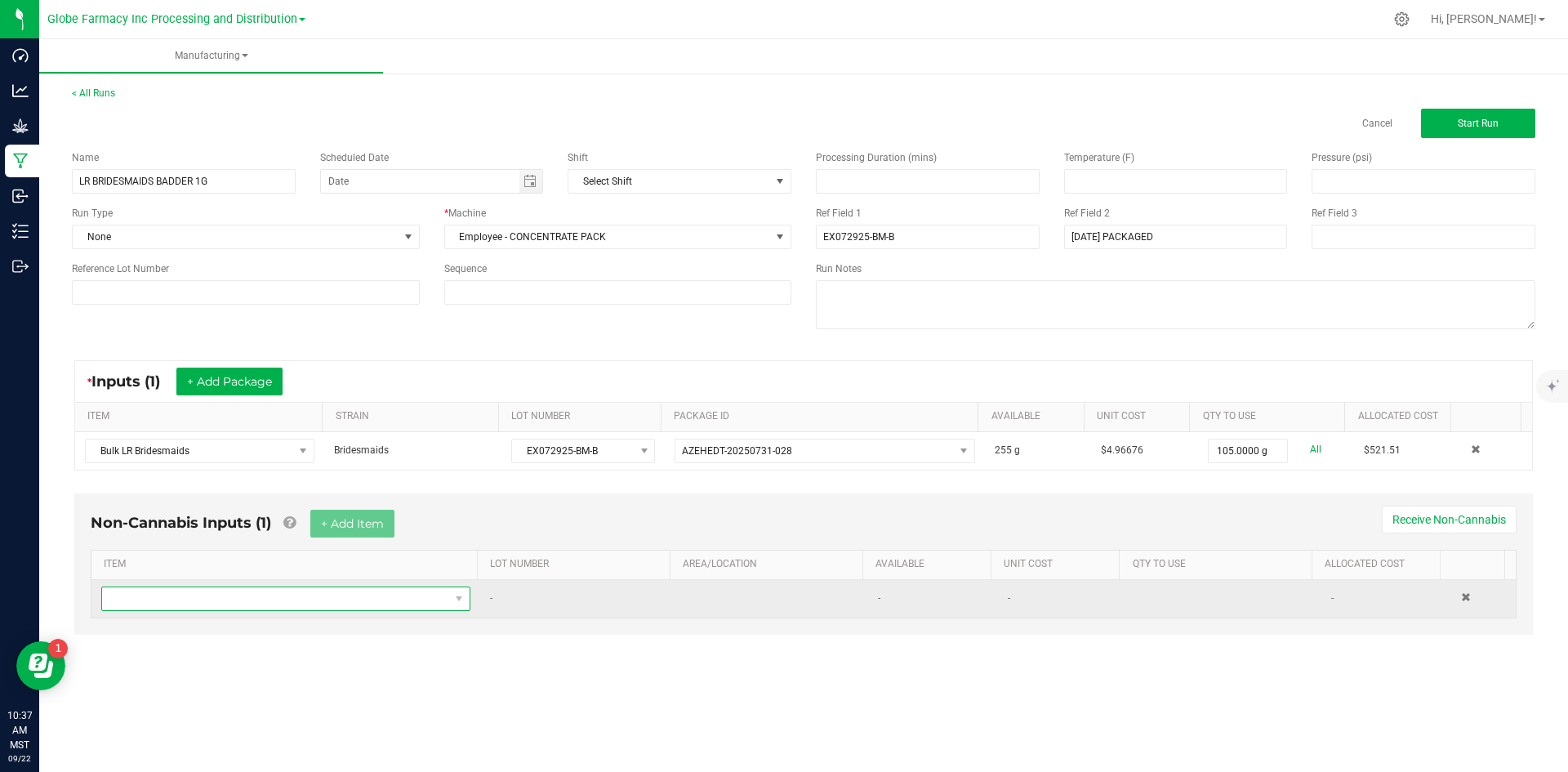
click at [319, 599] on span "NO DATA FOUND" at bounding box center [275, 599] width 347 height 23
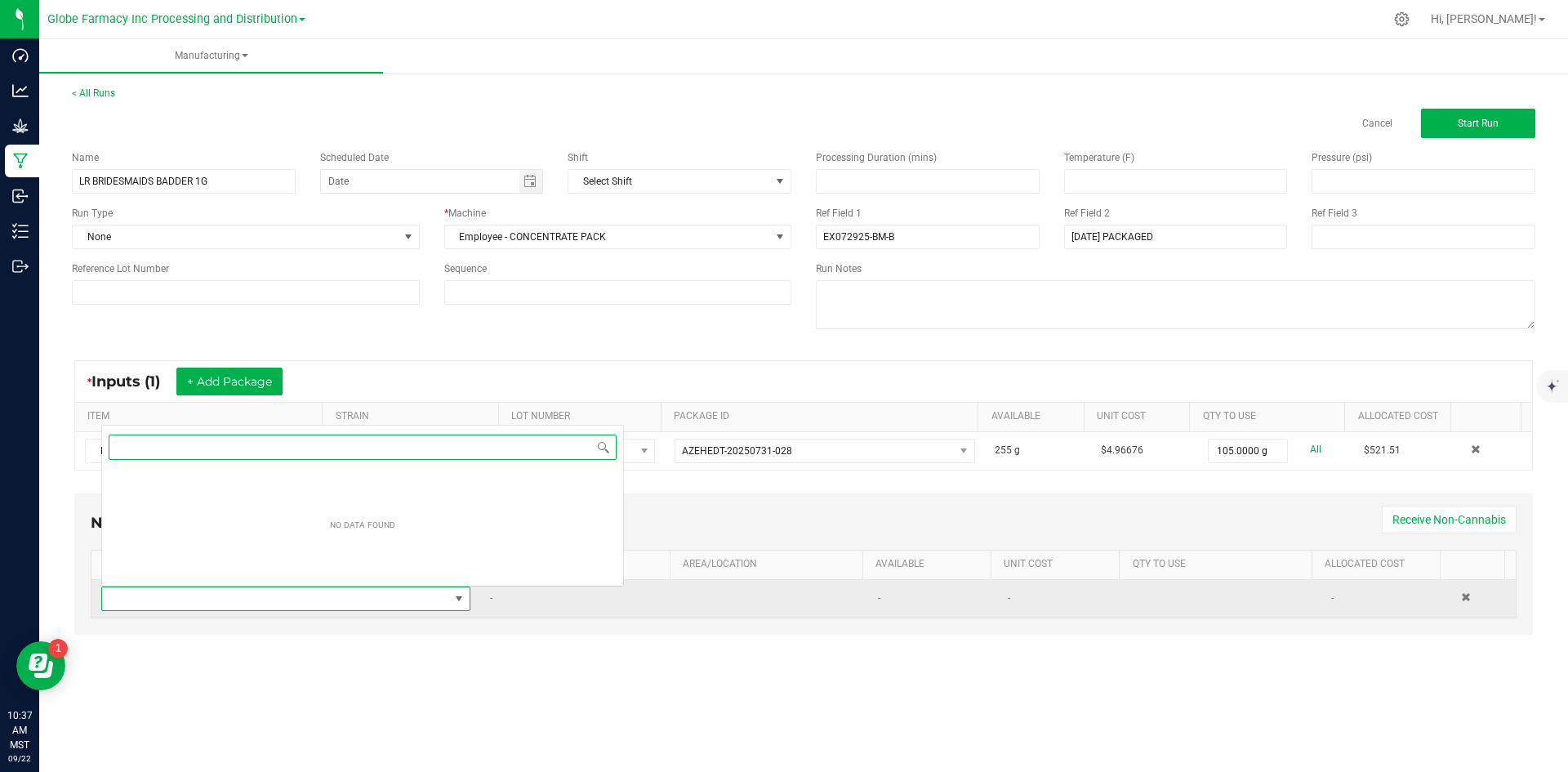
scroll to position [25, 362]
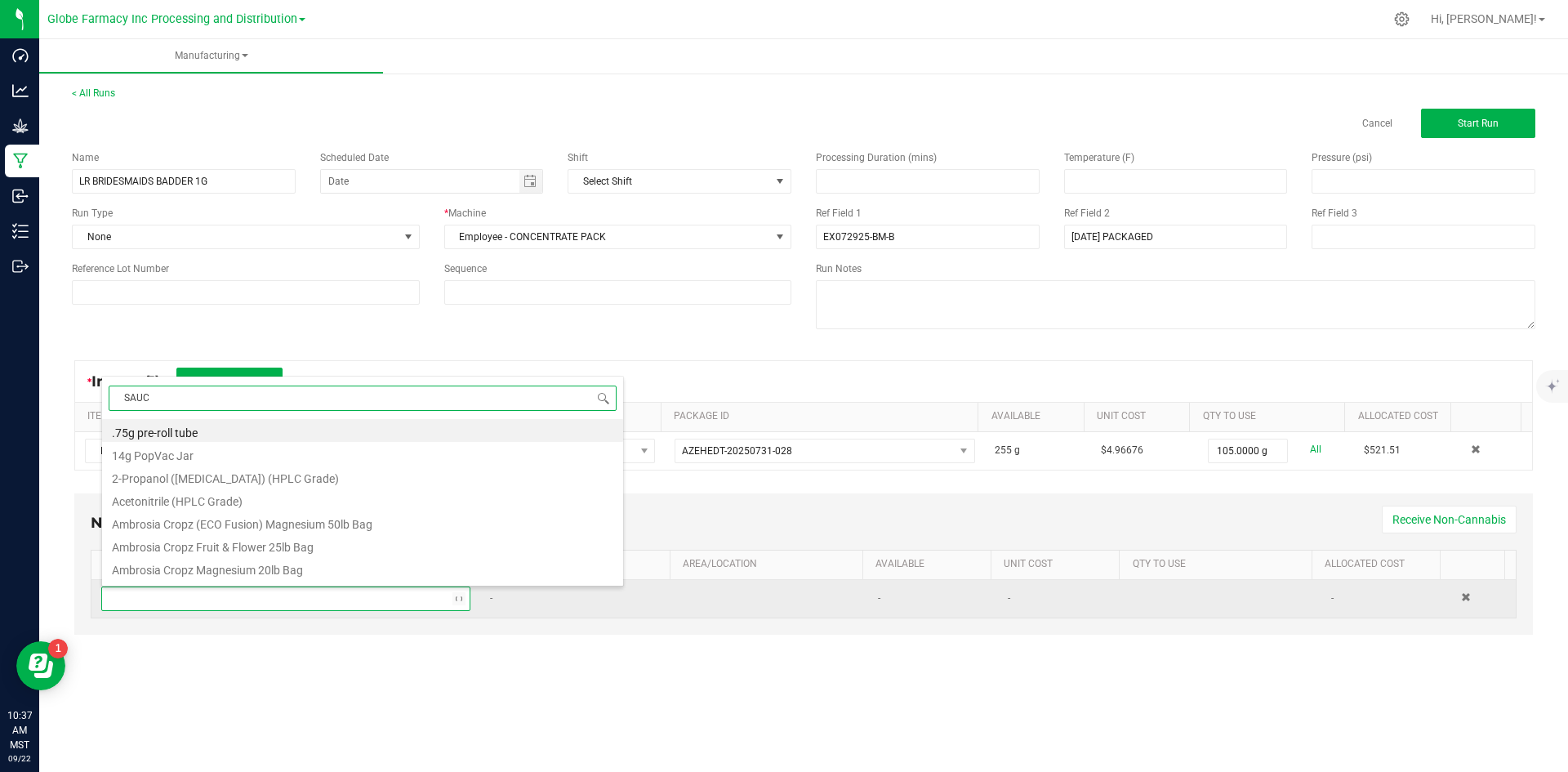
type input "SAUCE"
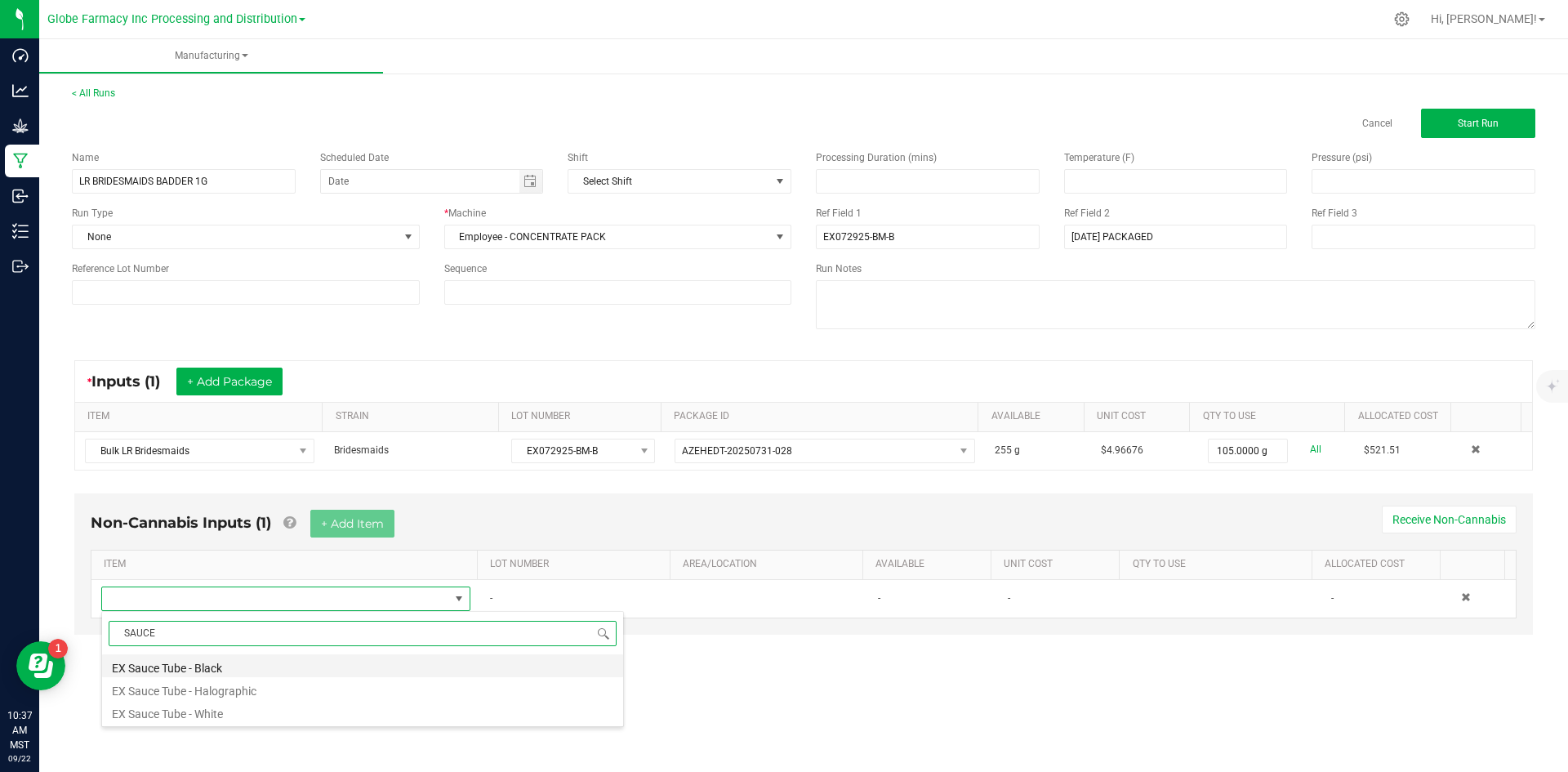
click at [234, 668] on li "EX Sauce Tube - Black" at bounding box center [362, 666] width 521 height 23
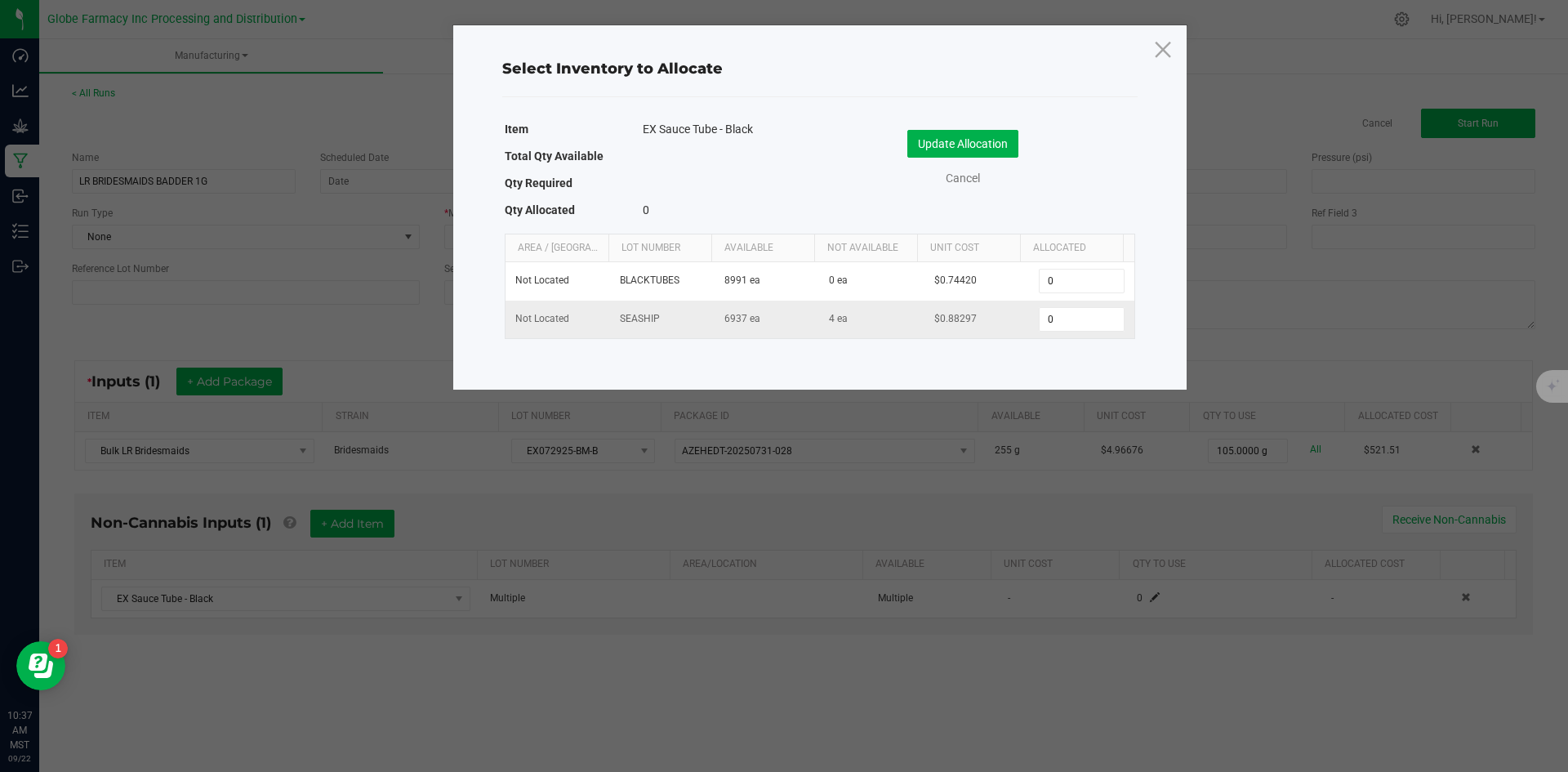
click at [1057, 302] on td "0" at bounding box center [1081, 319] width 105 height 38
click at [1048, 317] on input "0" at bounding box center [1081, 319] width 84 height 23
type input "100"
click at [995, 144] on button "Update Allocation" at bounding box center [963, 144] width 111 height 28
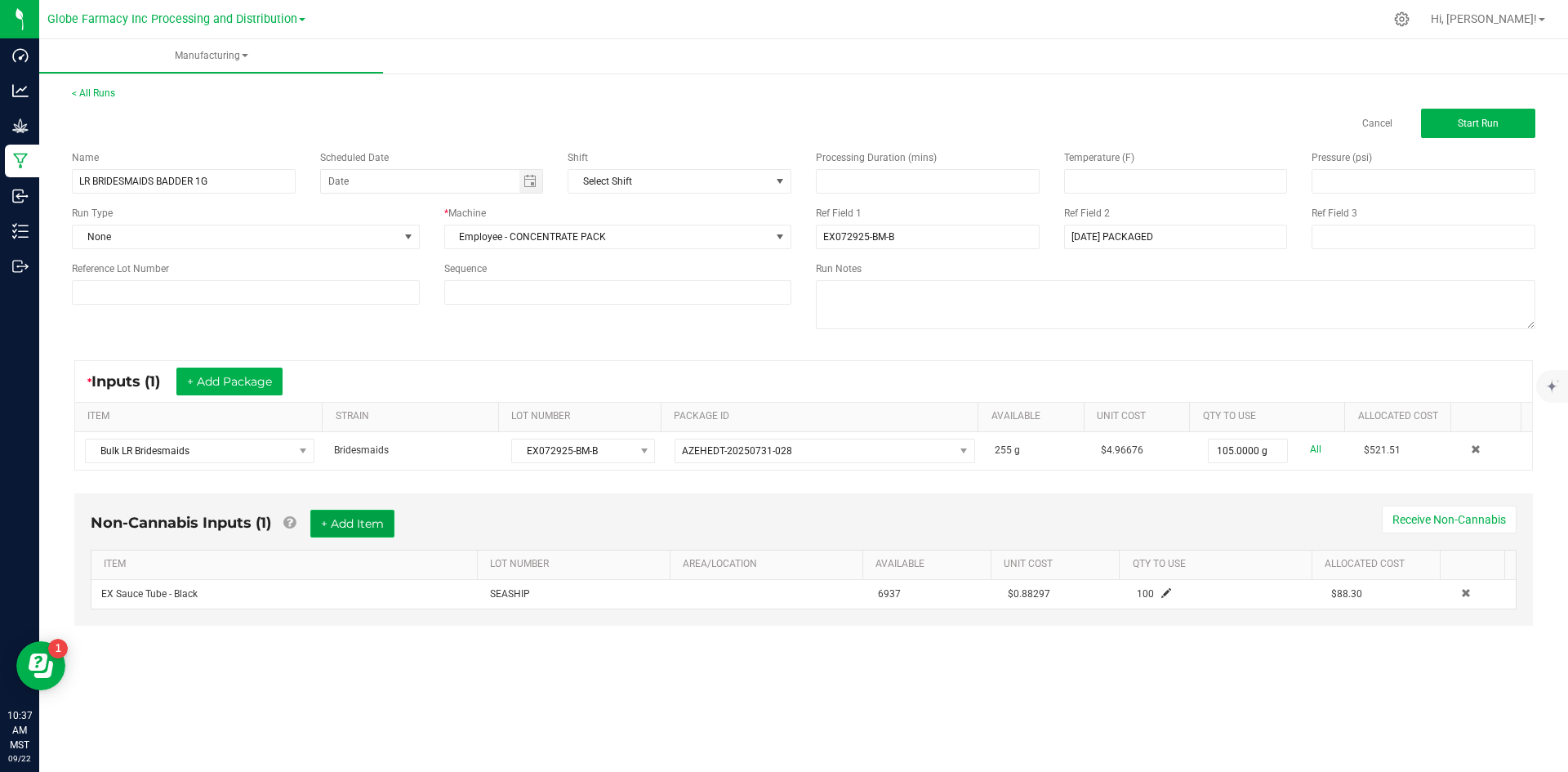
click at [363, 526] on button "+ Add Item" at bounding box center [353, 523] width 84 height 28
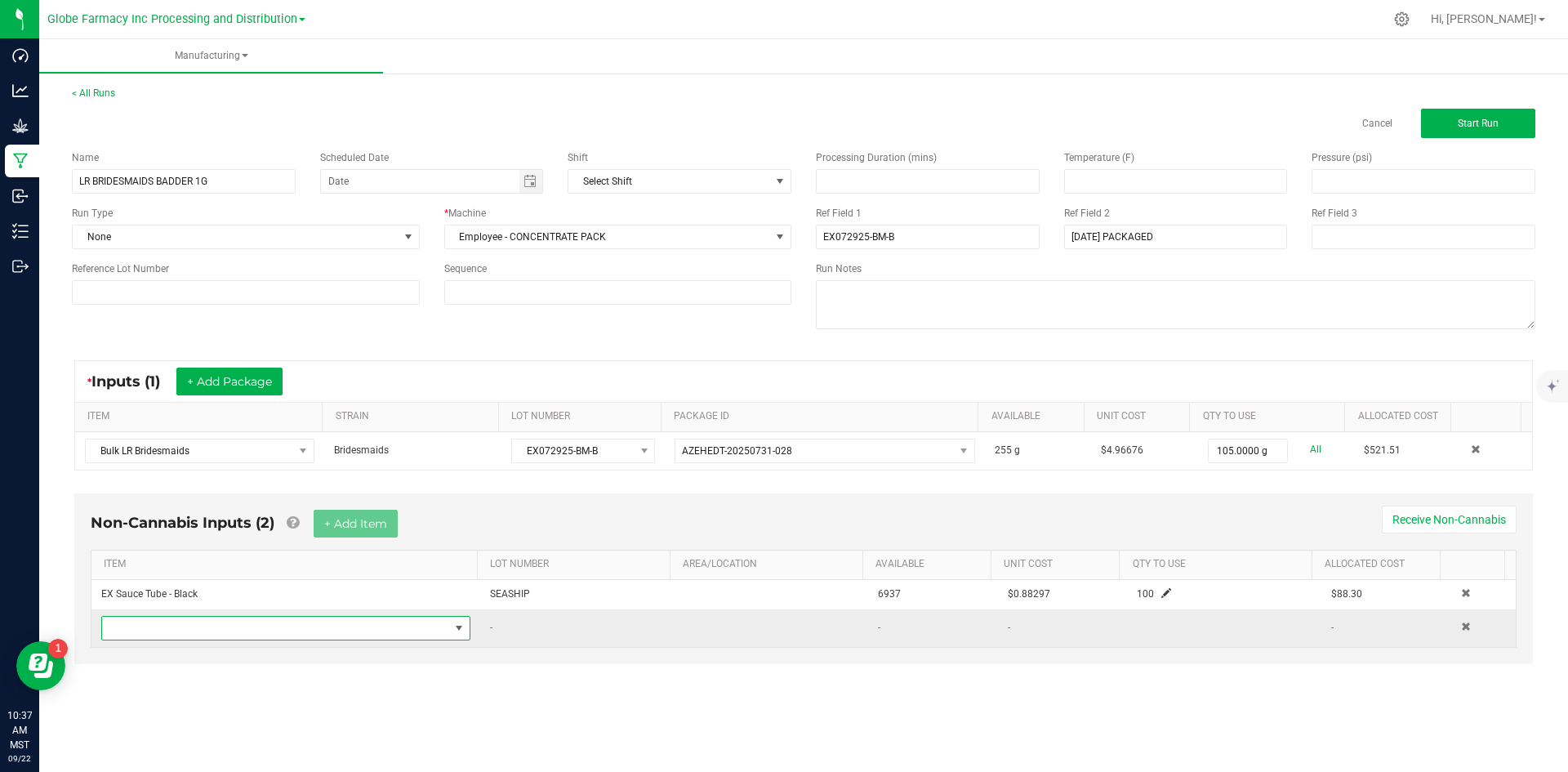
click at [309, 629] on span "NO DATA FOUND" at bounding box center [275, 628] width 347 height 23
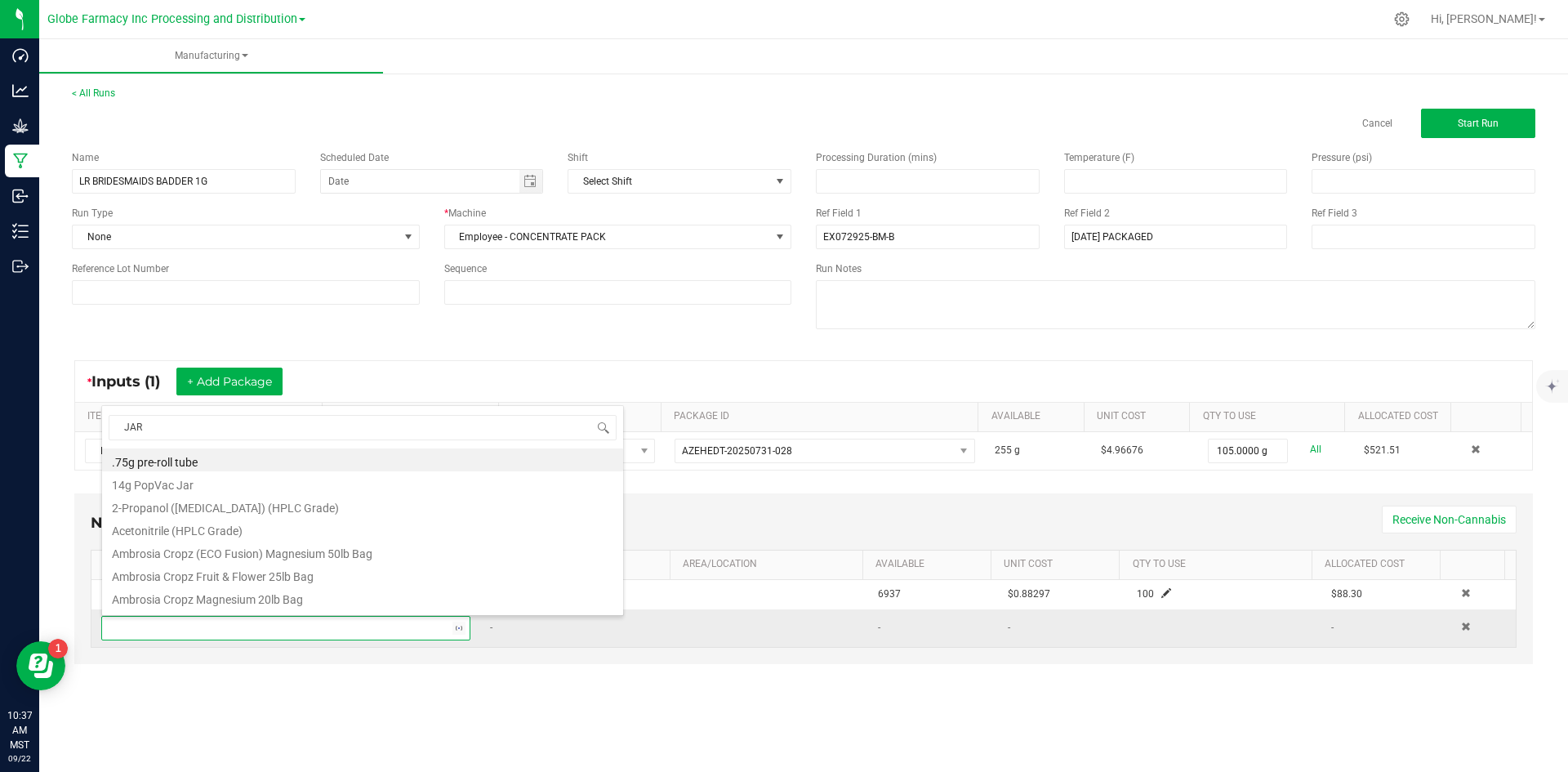
type input "JARS"
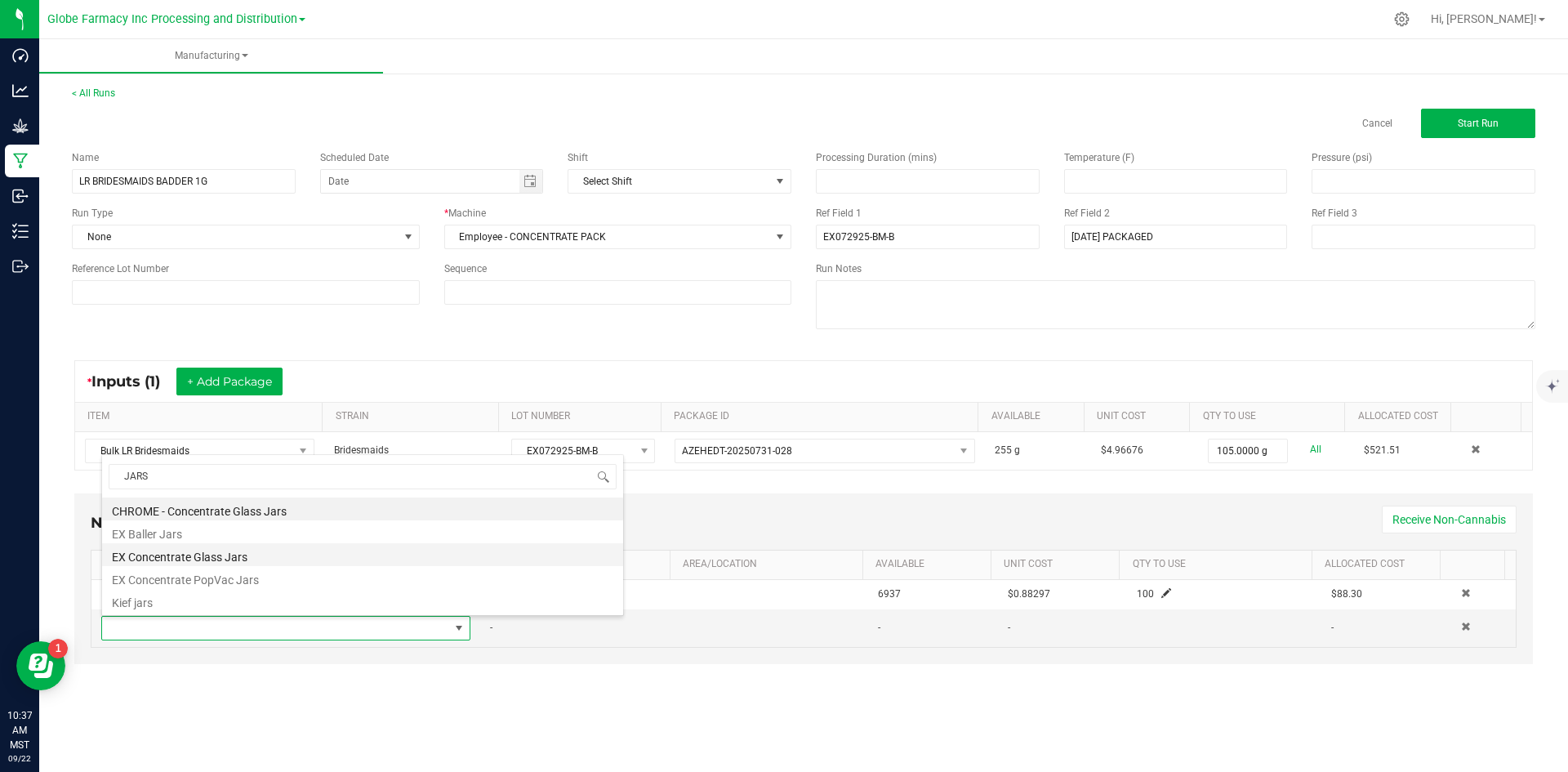
click at [202, 556] on li "EX Concentrate Glass Jars" at bounding box center [362, 555] width 521 height 23
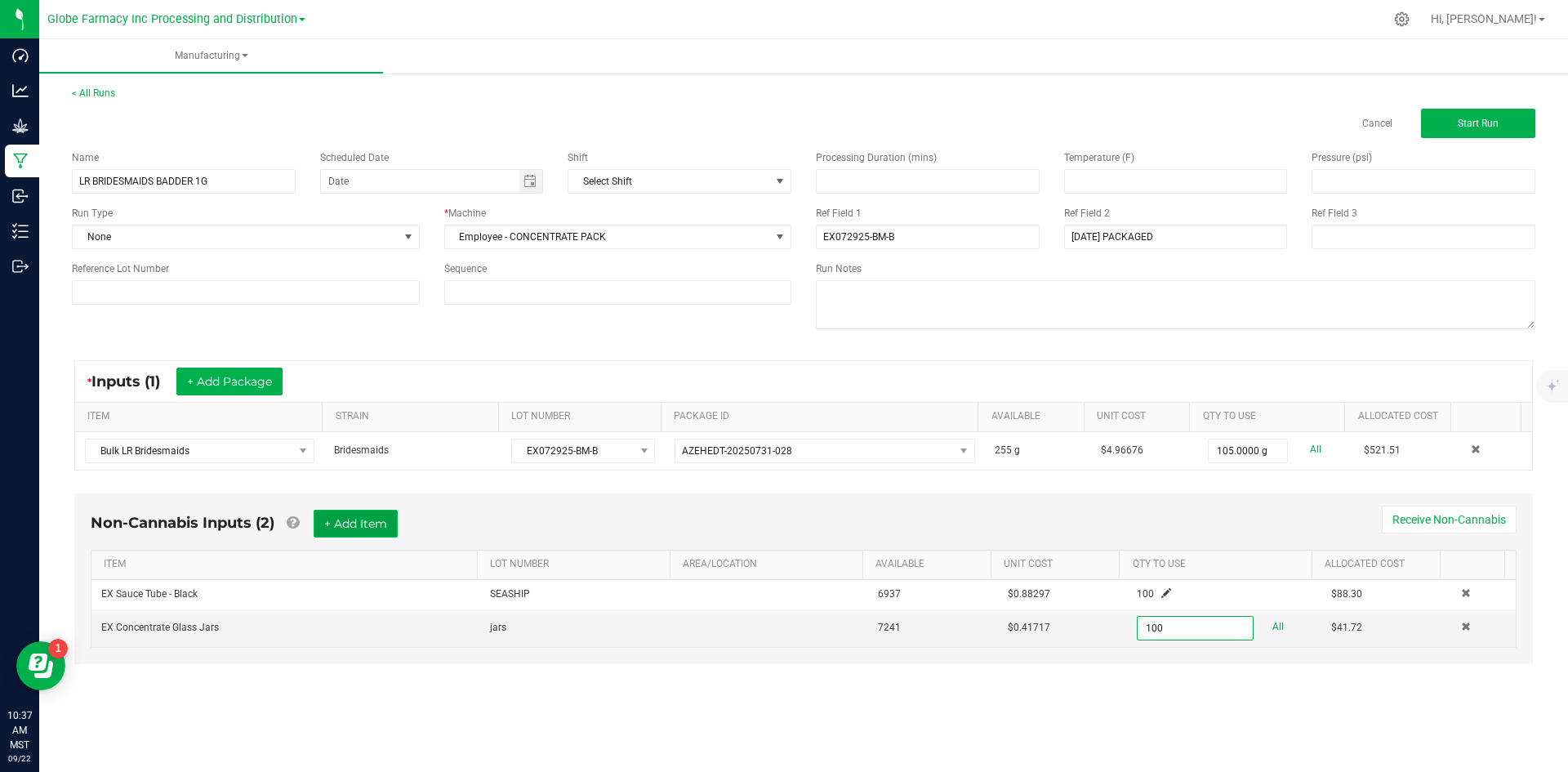
type input "100 ea"
click at [350, 521] on button "+ Add Item" at bounding box center [356, 523] width 84 height 28
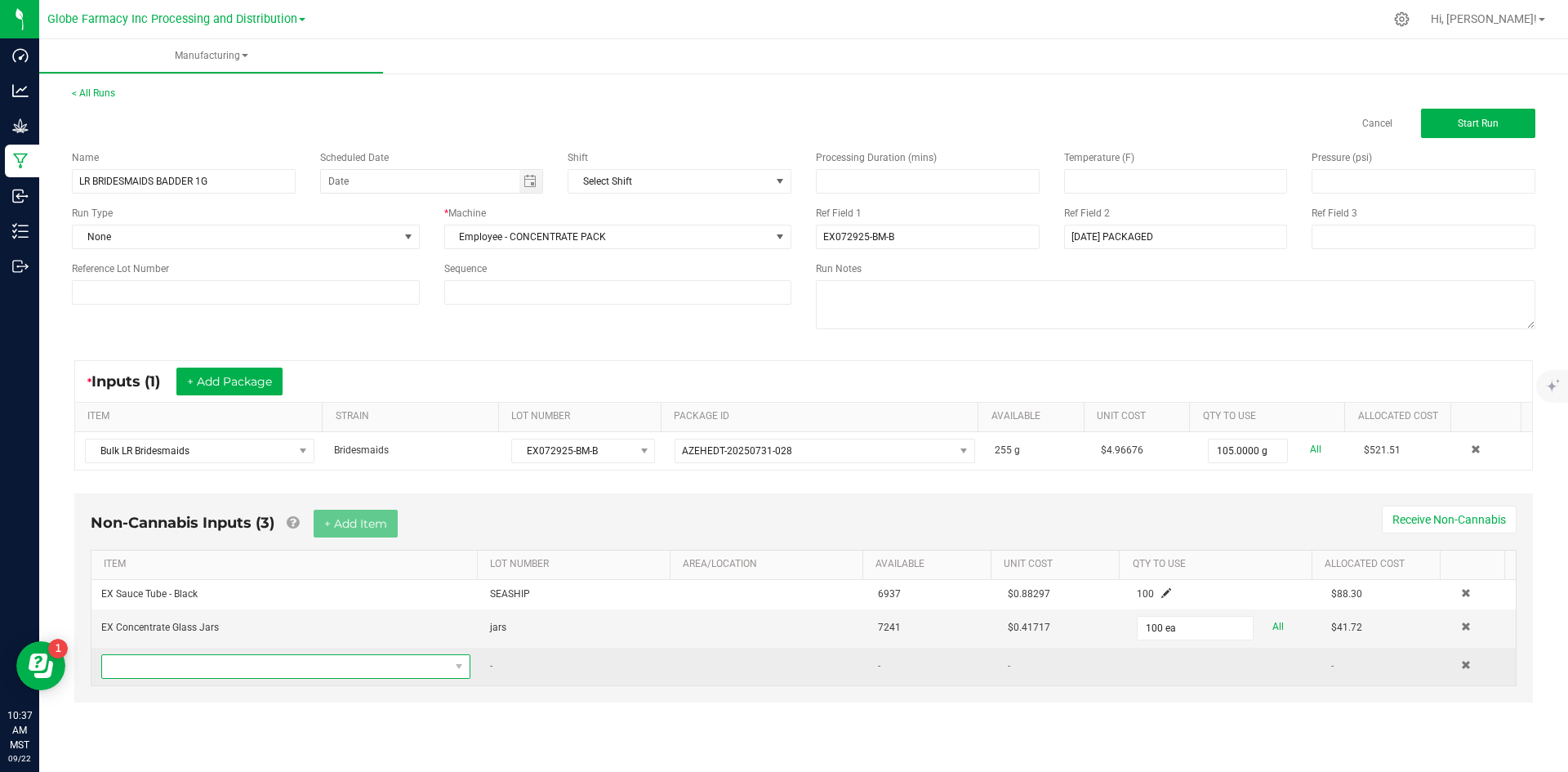
click at [314, 662] on span "NO DATA FOUND" at bounding box center [275, 666] width 347 height 23
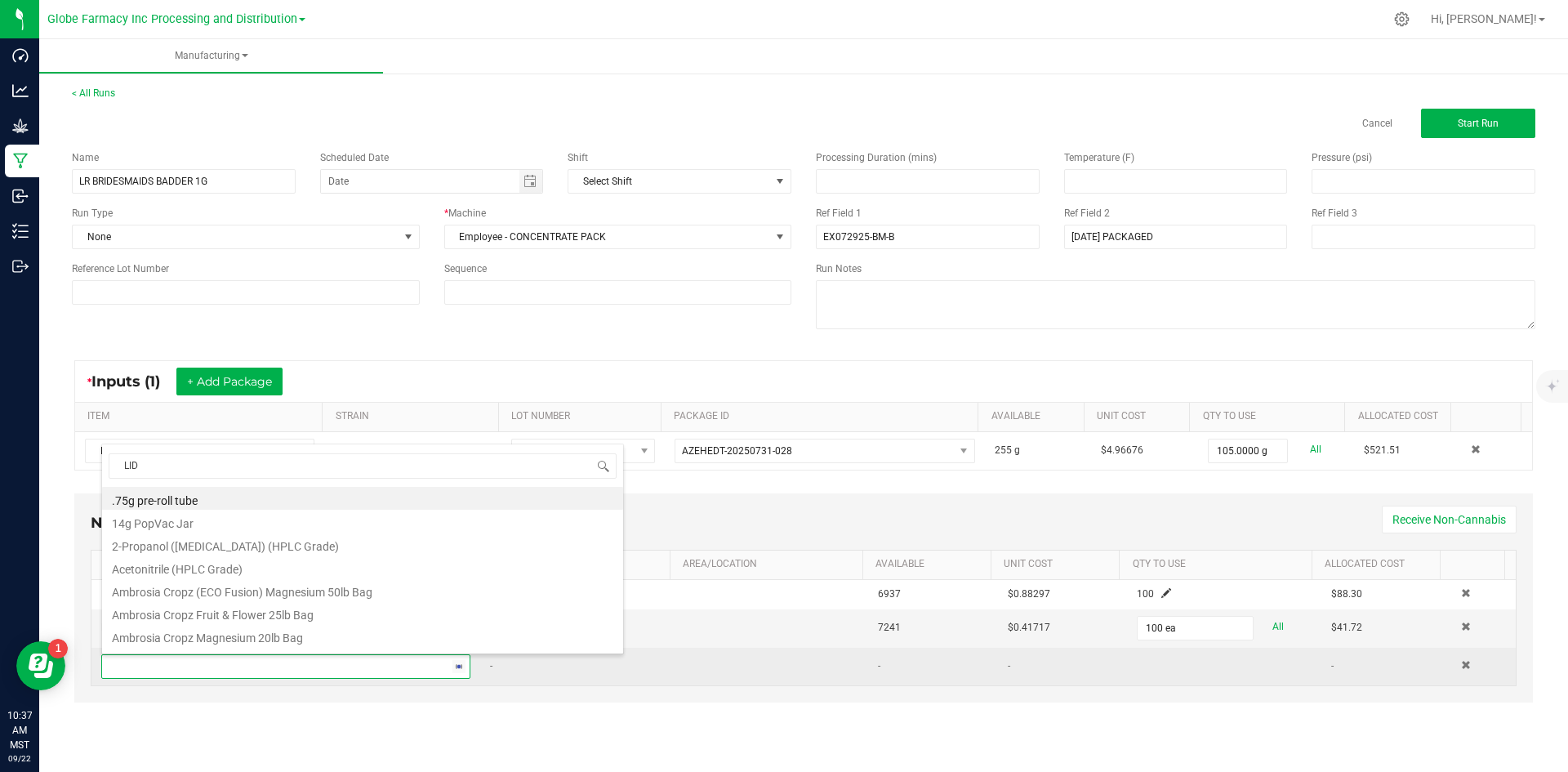
type input "LIDS"
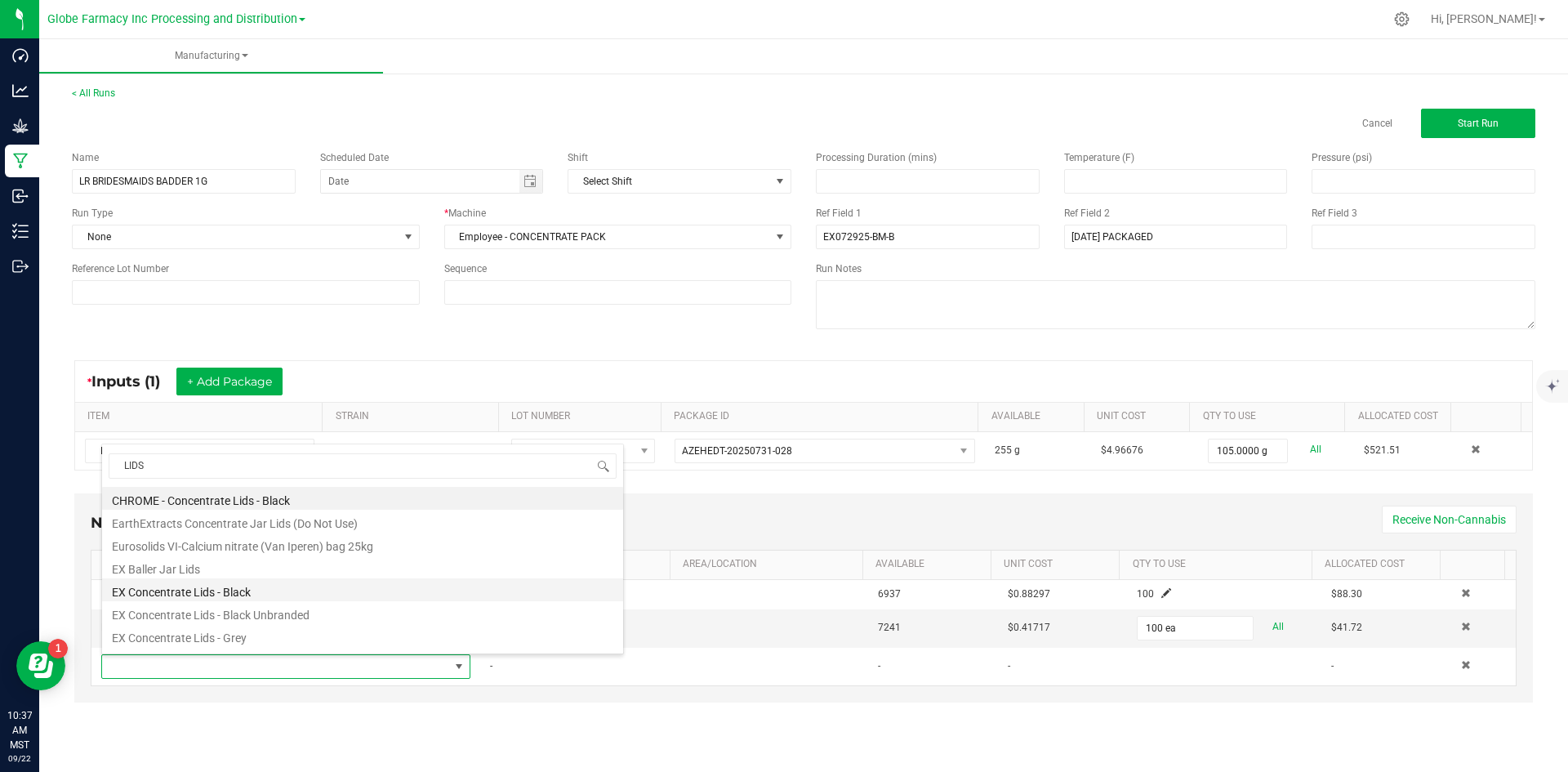
click at [251, 595] on li "EX Concentrate Lids - Black" at bounding box center [362, 590] width 521 height 23
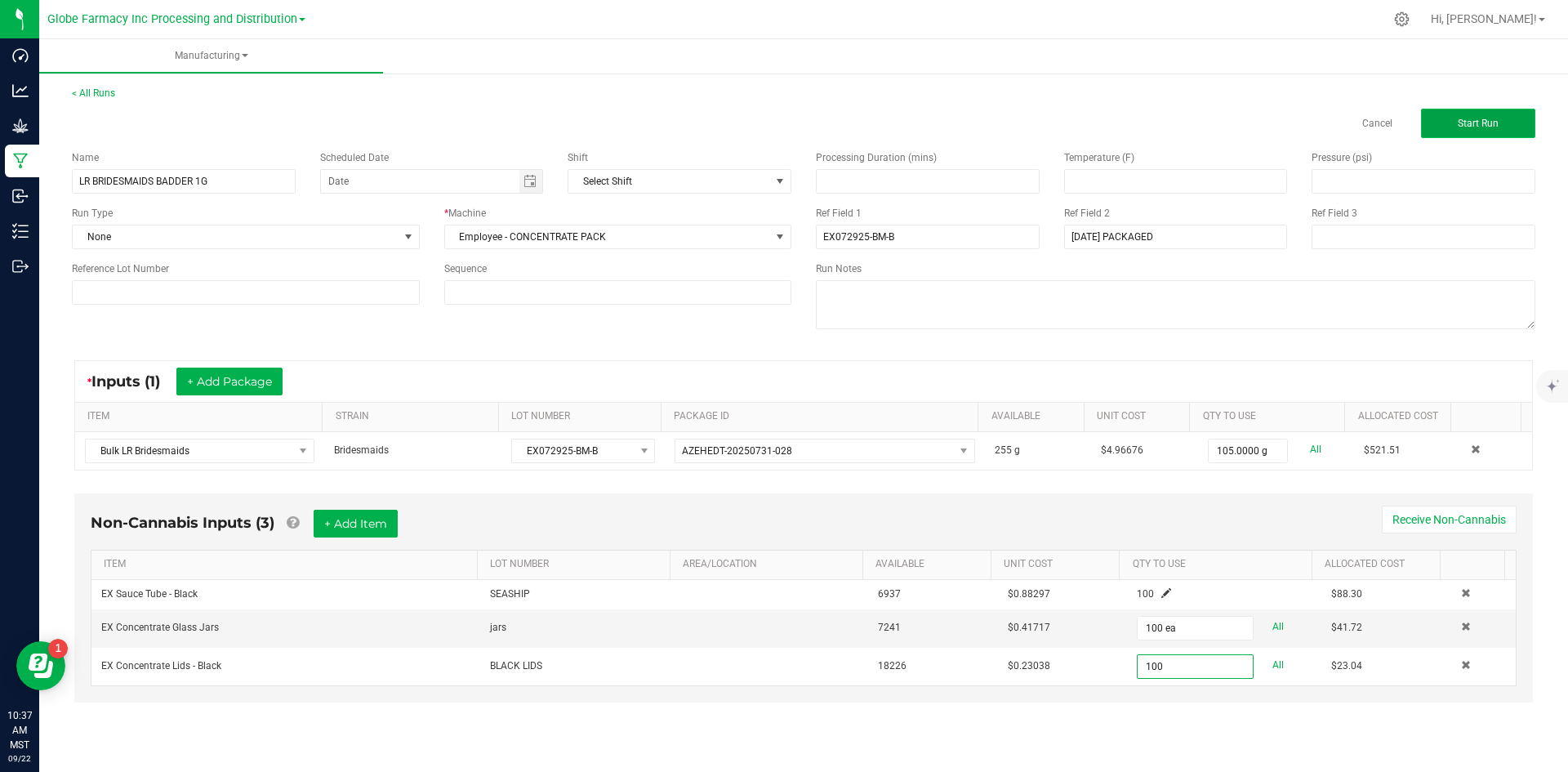
type input "100 ea"
click at [1494, 114] on button "Start Run" at bounding box center [1478, 123] width 114 height 29
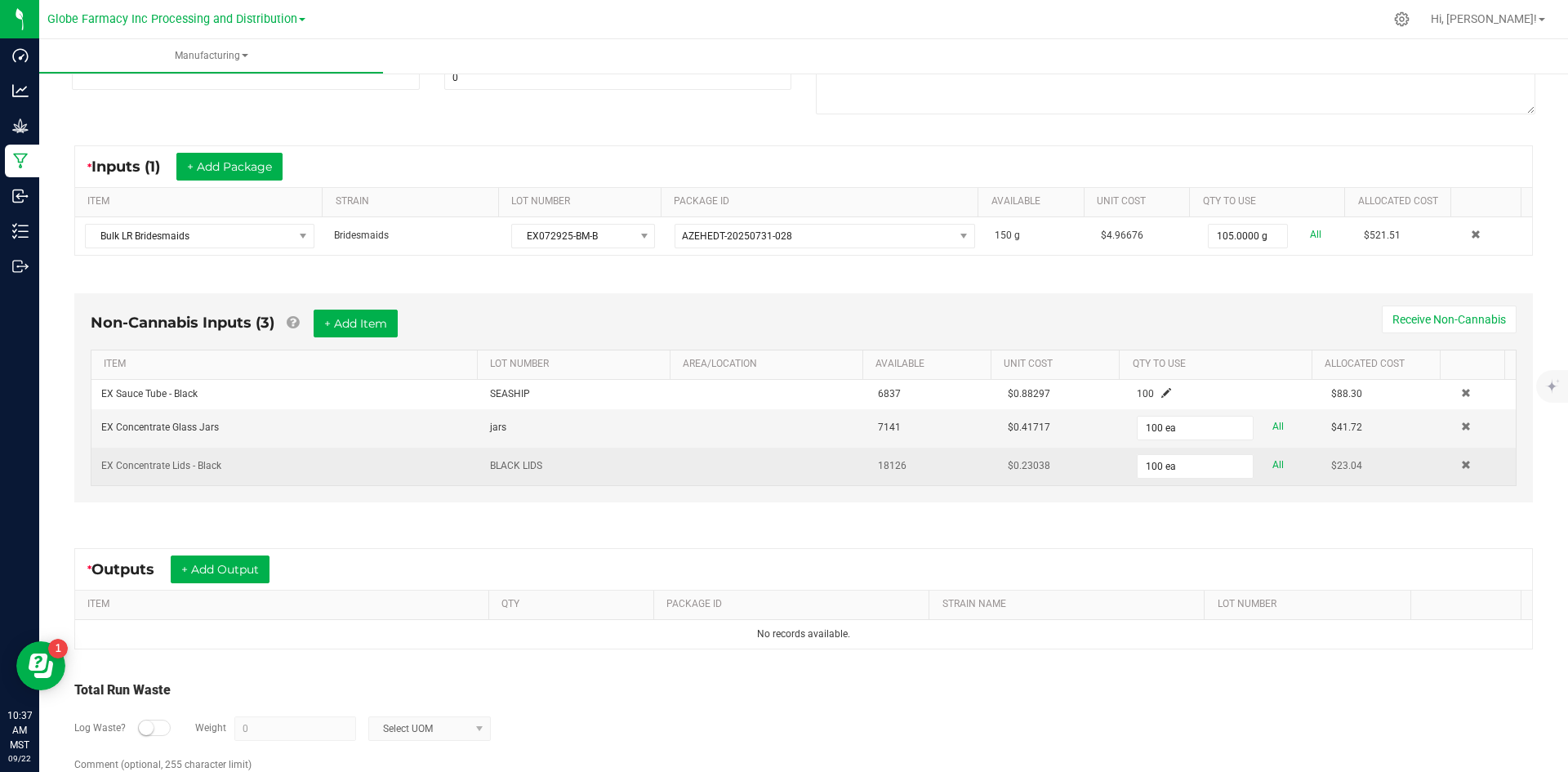
scroll to position [312, 0]
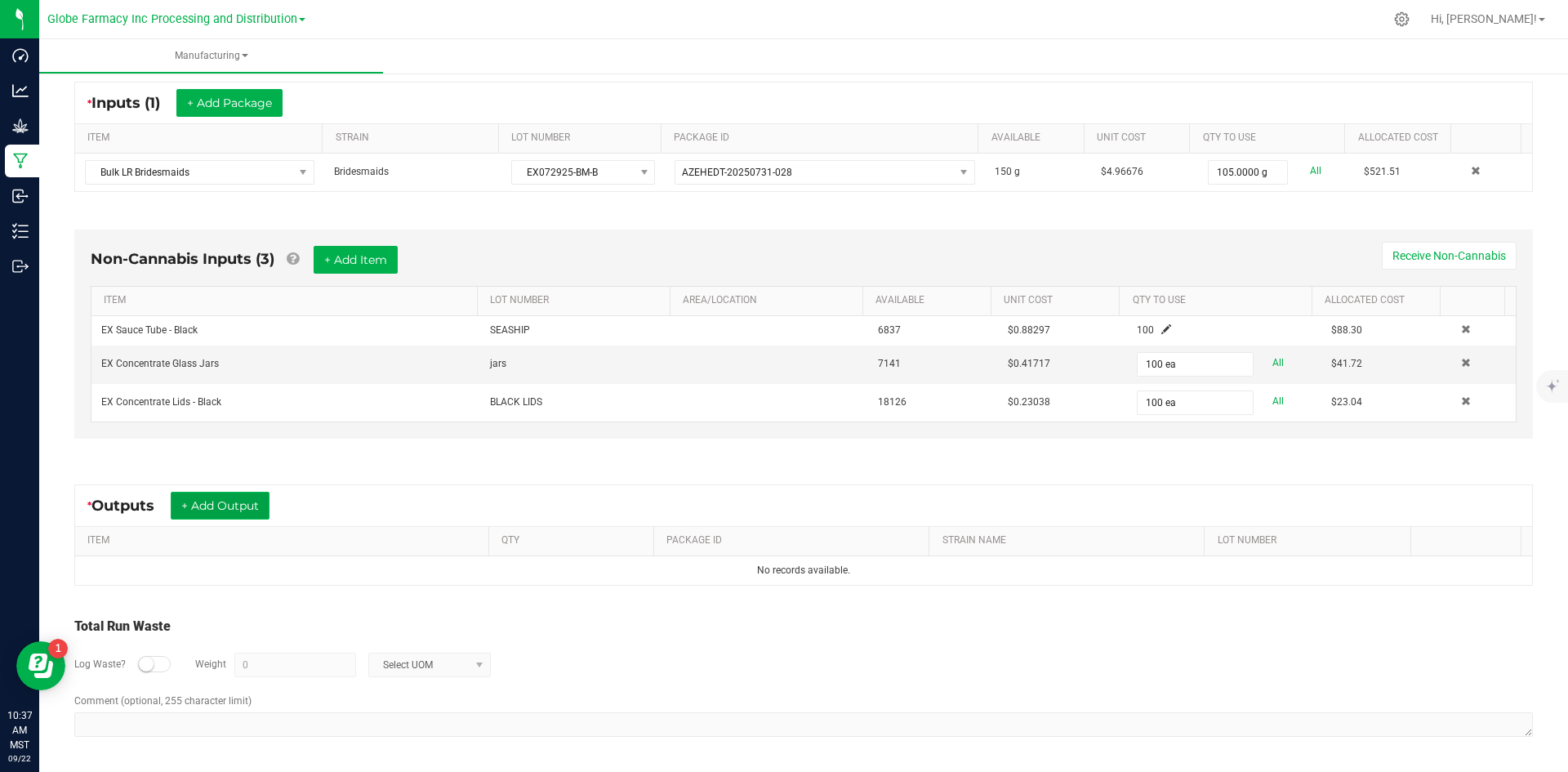
click at [217, 500] on button "+ Add Output" at bounding box center [220, 506] width 98 height 28
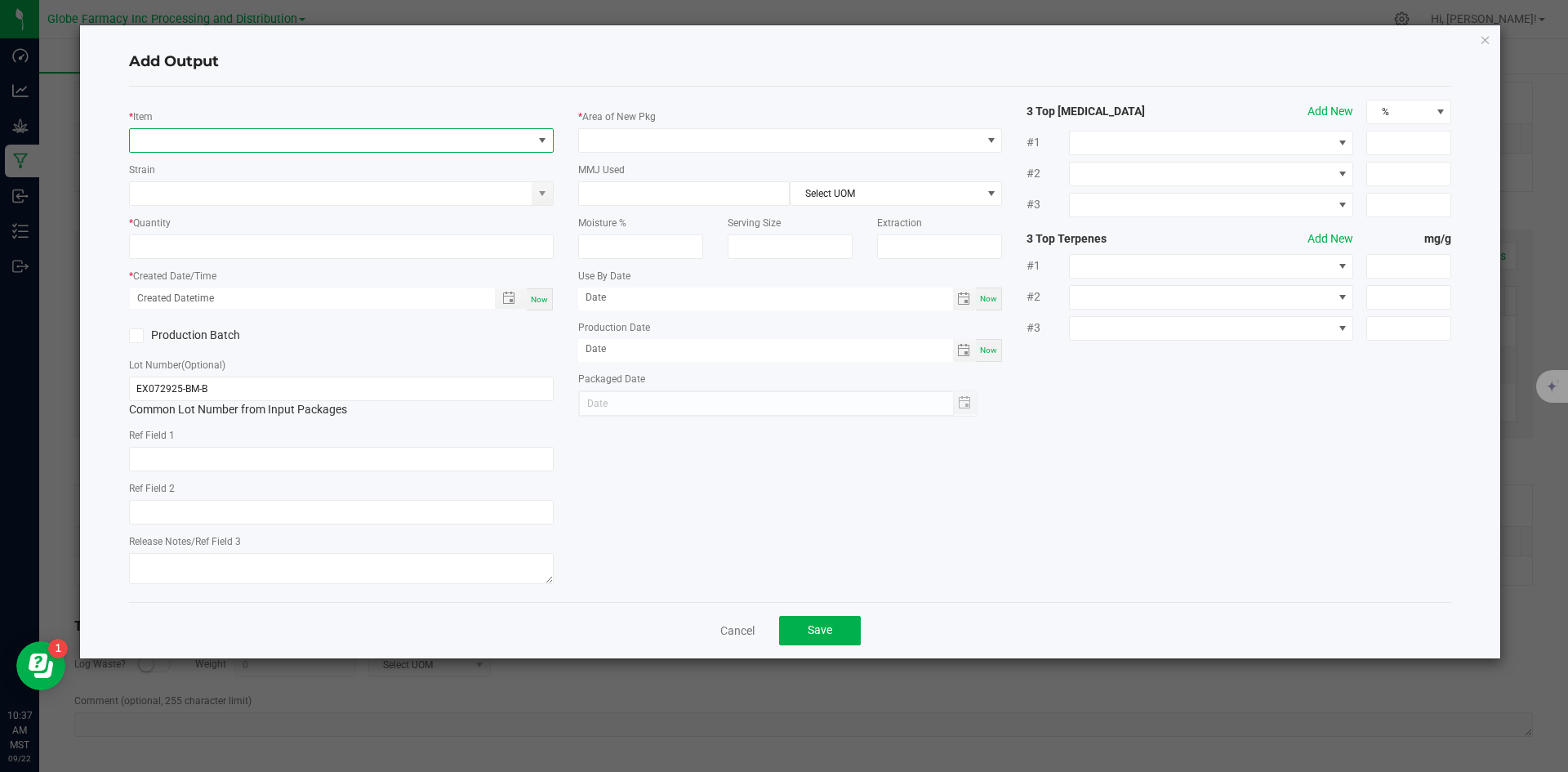
click at [257, 132] on span "NO DATA FOUND" at bounding box center [332, 141] width 403 height 23
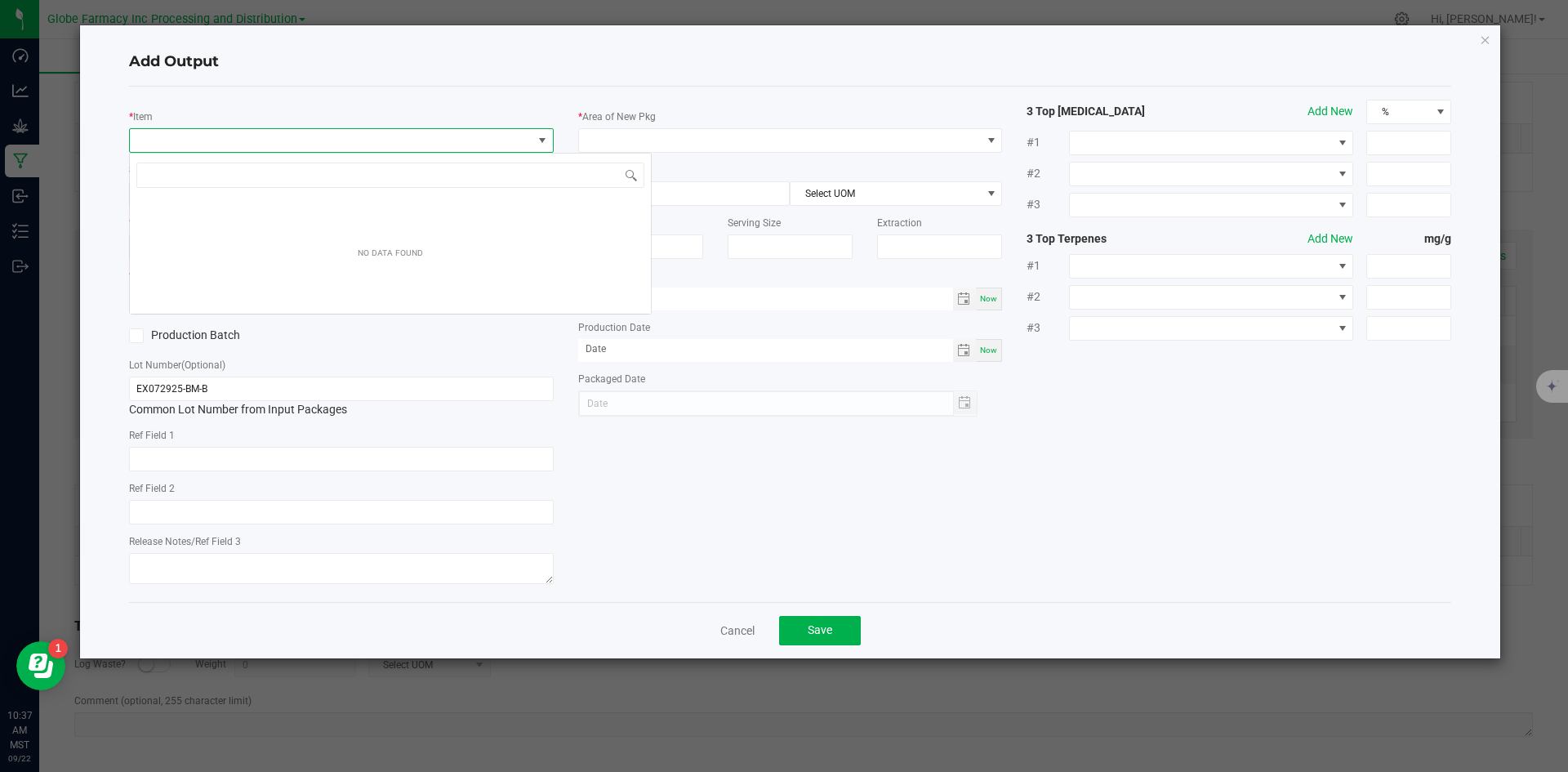
scroll to position [25, 425]
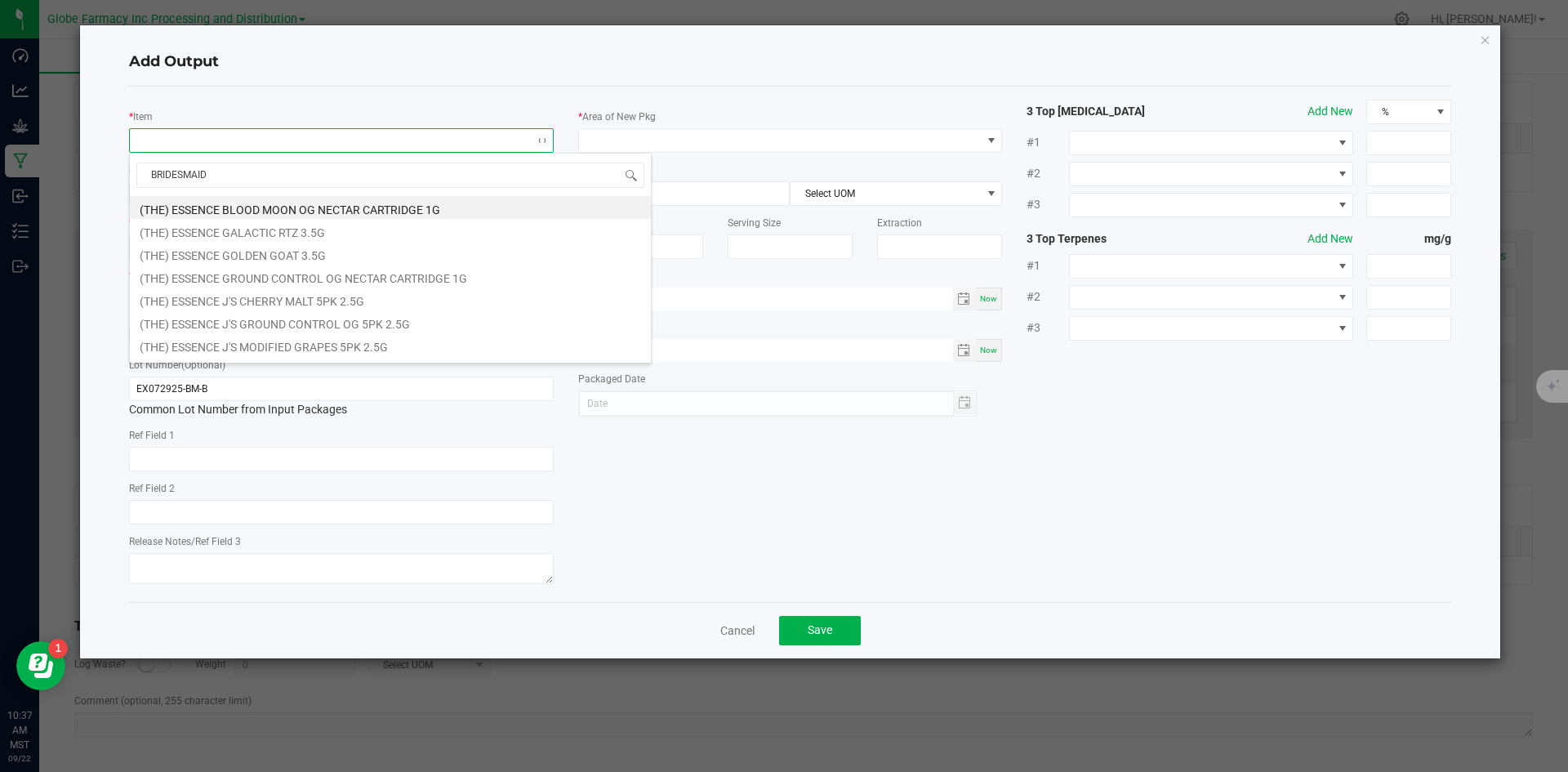
type input "BRIDESMAIDS"
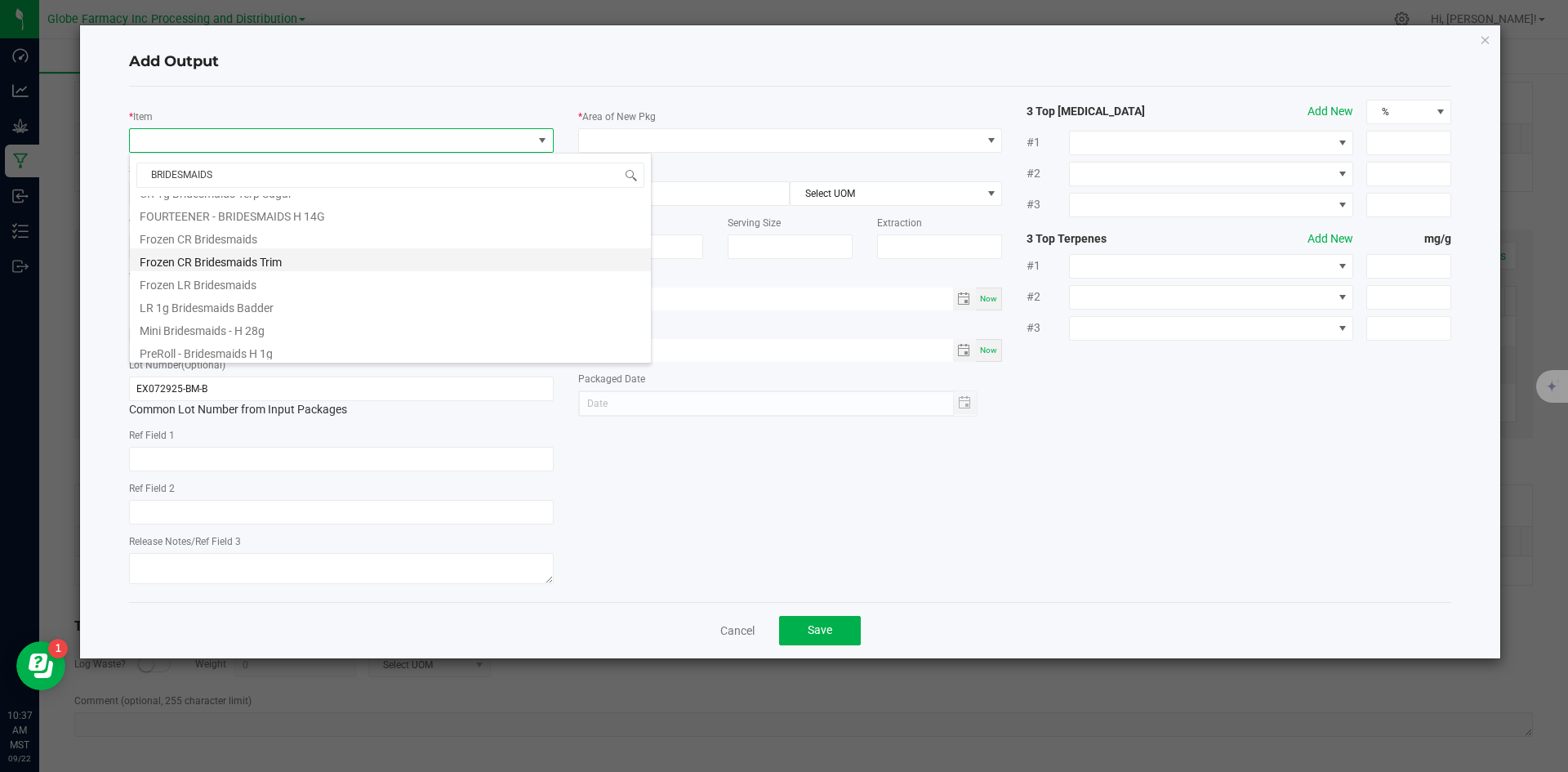
scroll to position [271, 0]
click at [288, 269] on li "LR 1g Bridesmaids Badder" at bounding box center [390, 280] width 521 height 23
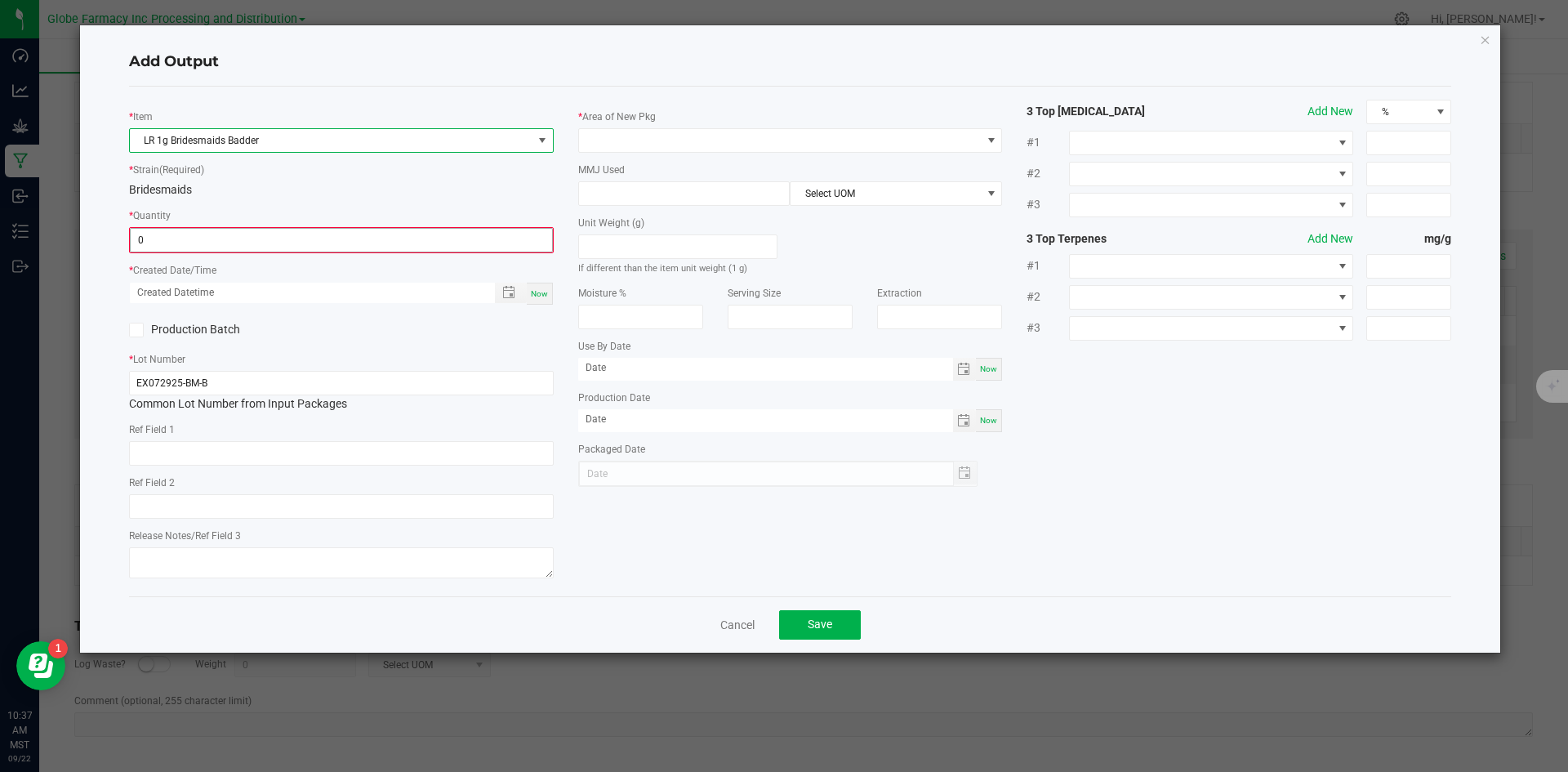
click at [283, 244] on input "0" at bounding box center [341, 240] width 421 height 23
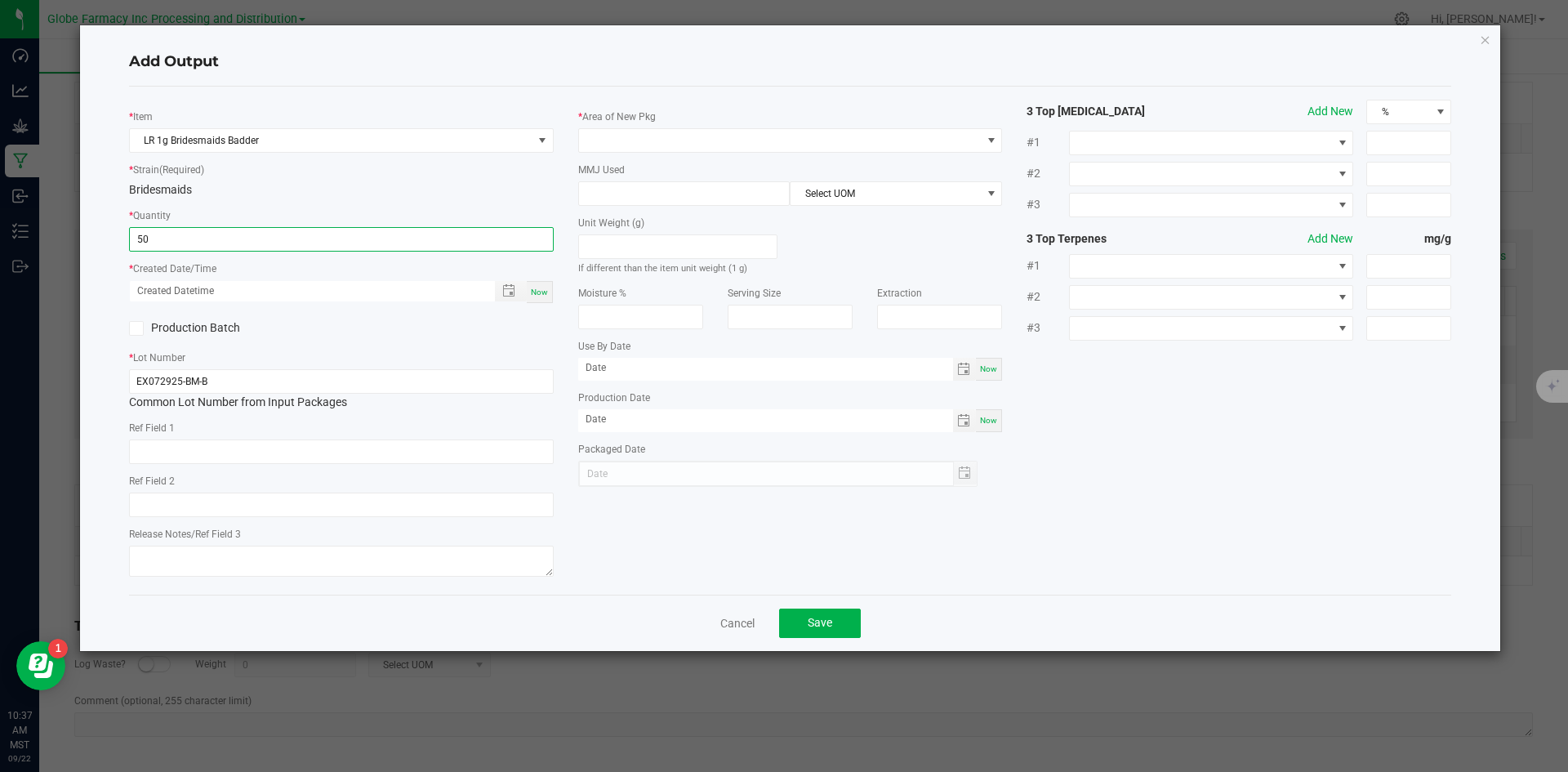
type input "50 ea"
click at [536, 292] on span "Now" at bounding box center [540, 292] width 18 height 9
type input "09/22/2025 10:37 AM"
type input "[DATE]"
click at [325, 444] on input "text" at bounding box center [341, 452] width 425 height 25
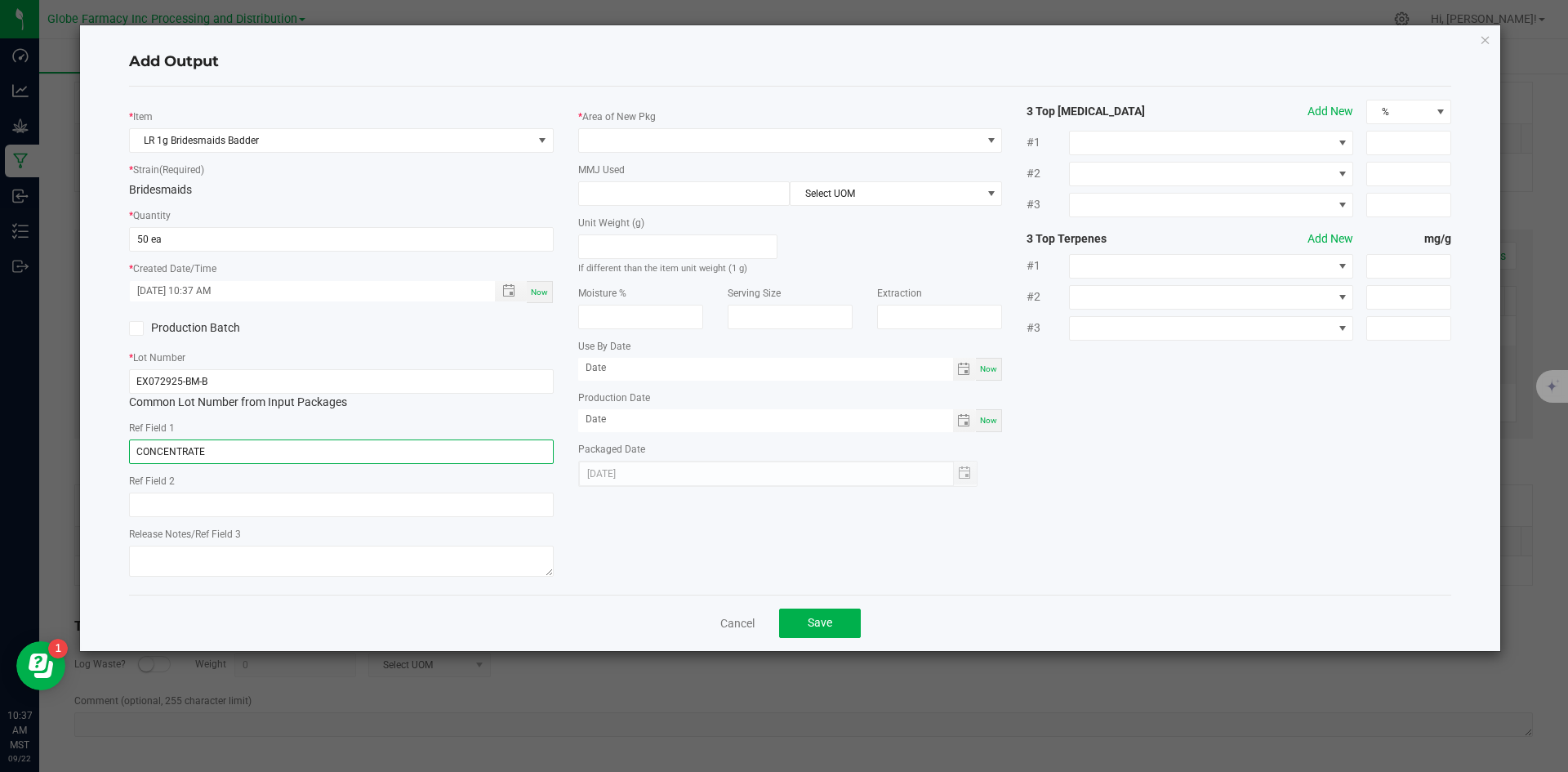
type input "CONCENTRATE"
type input "BRIDESMAIDS"
type textarea "[DATE]"
click at [661, 137] on span at bounding box center [780, 141] width 403 height 23
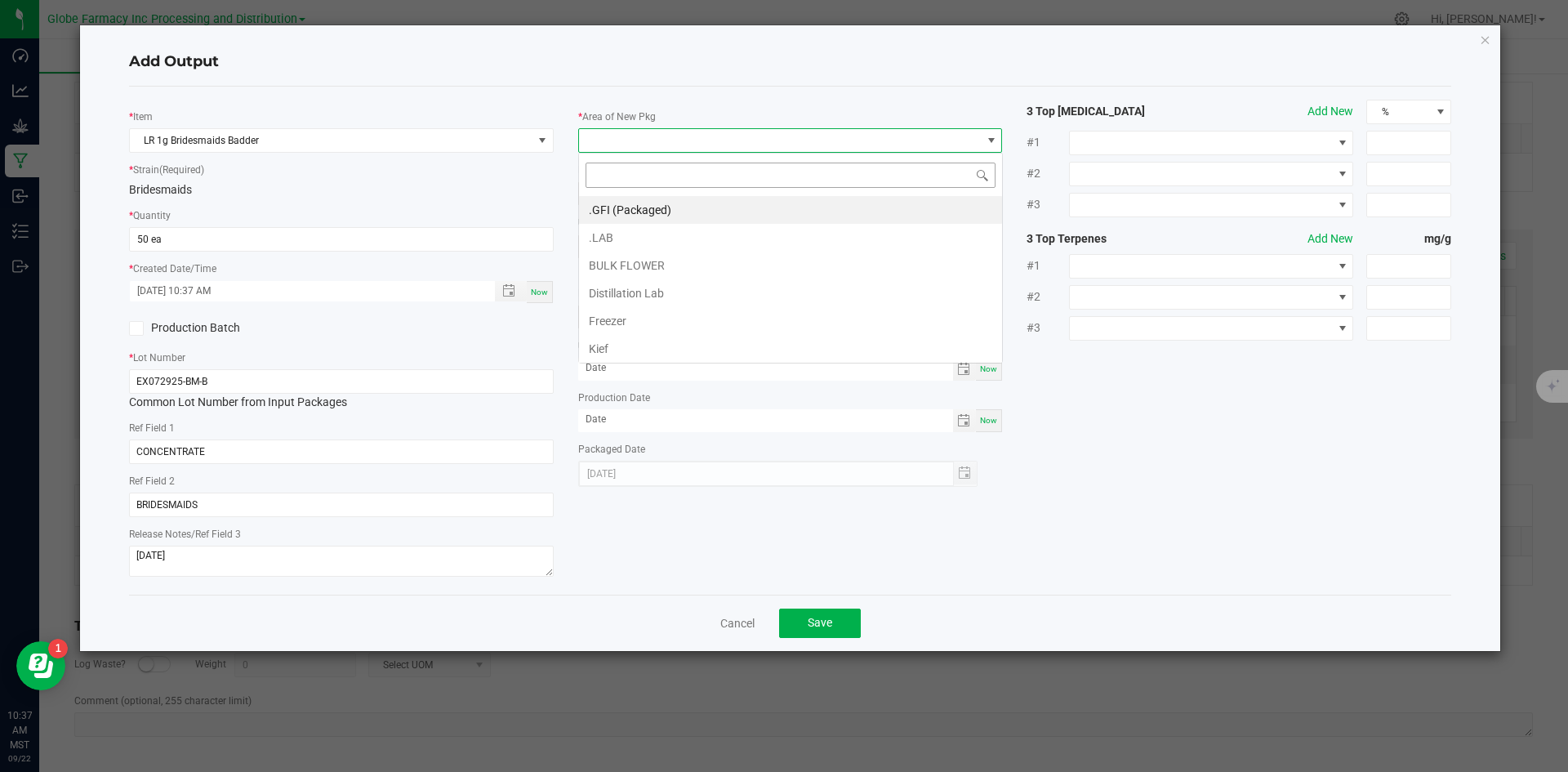
scroll to position [25, 425]
click at [651, 207] on li ".GFI (Packaged)" at bounding box center [790, 210] width 423 height 28
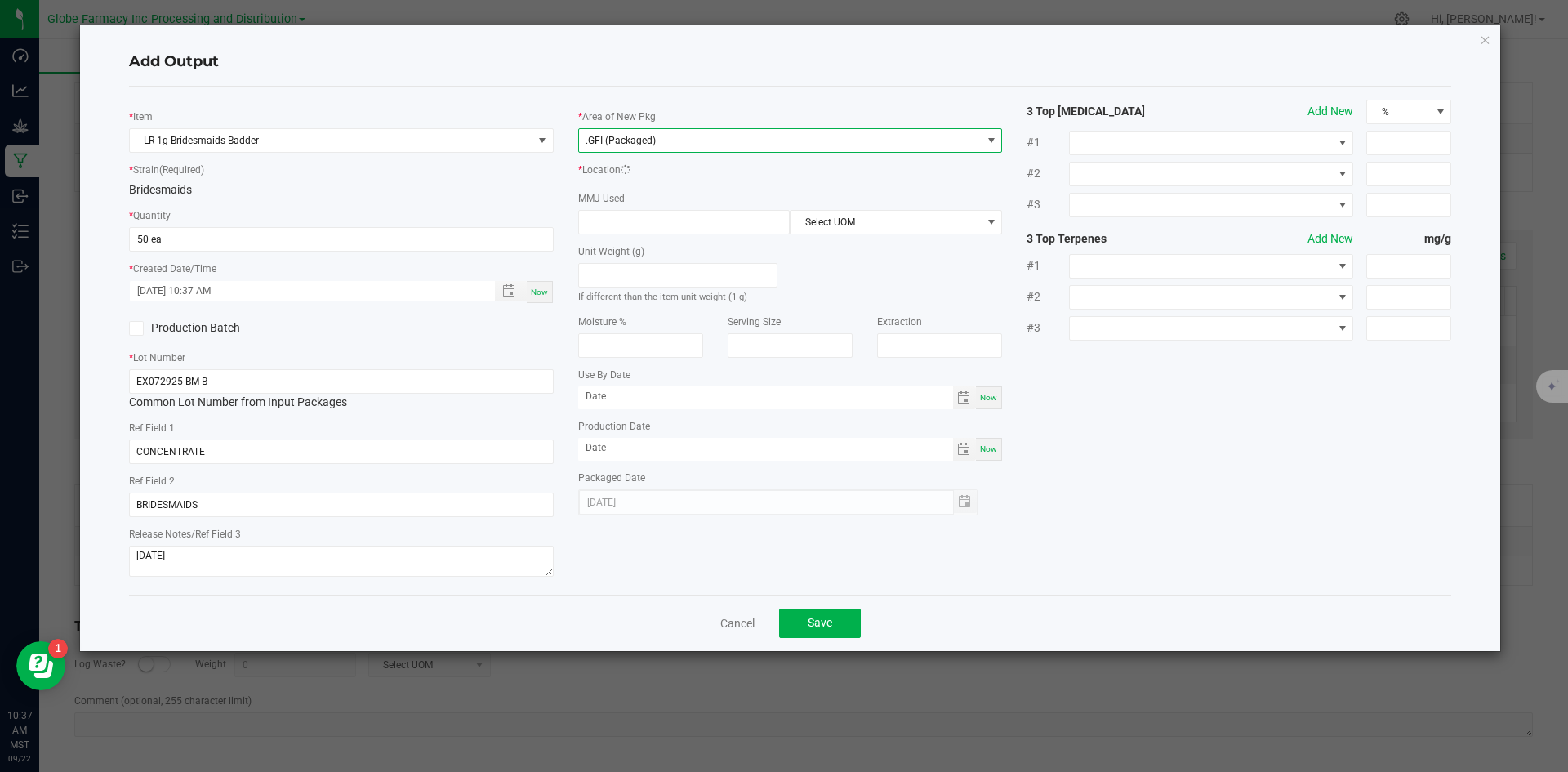
click at [647, 197] on div "* Area of New Pkg .GFI (Packaged) * Location MMJ Used Select UOM Unit Weight (g…" at bounding box center [791, 307] width 449 height 416
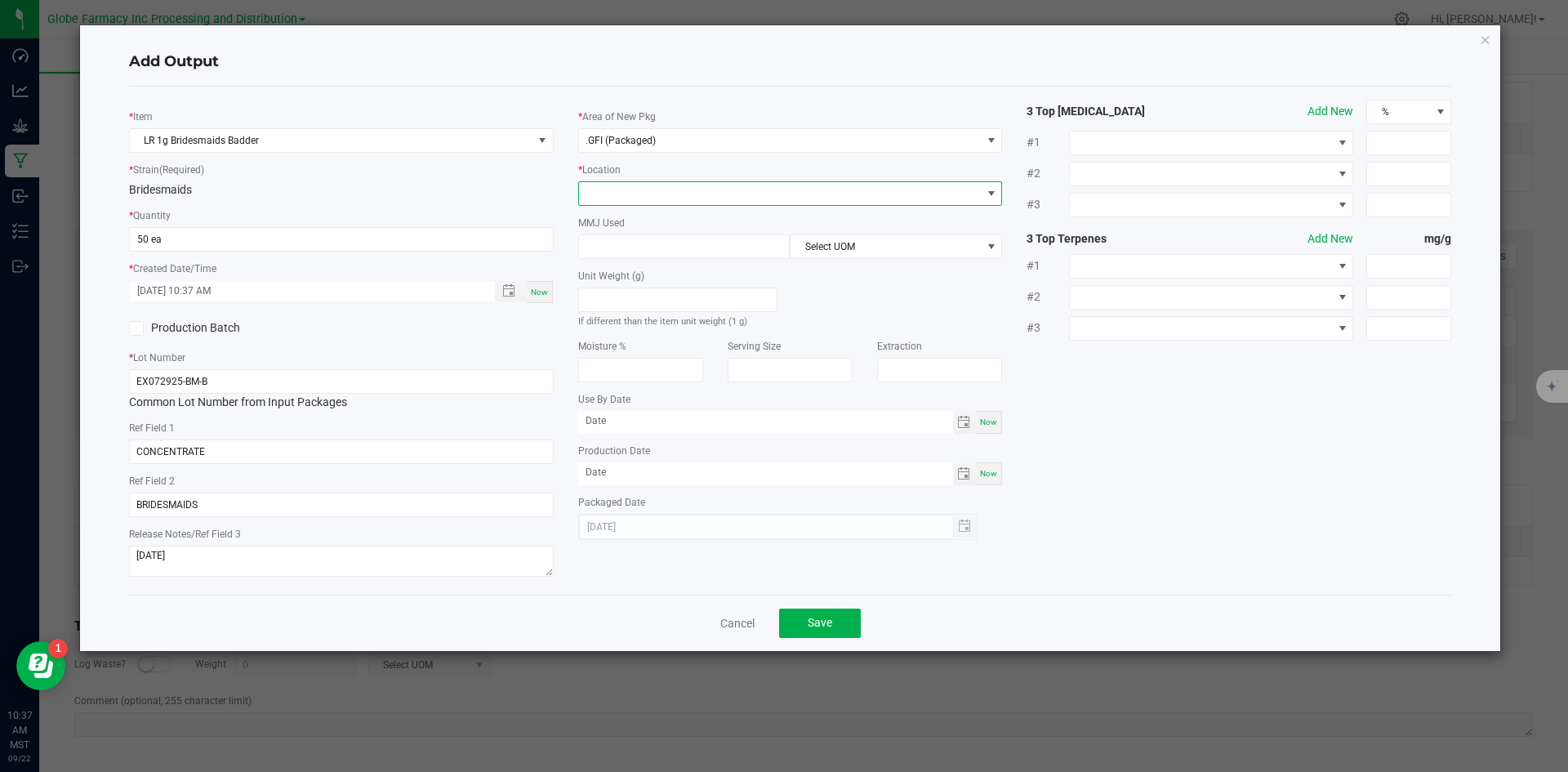
click at [647, 197] on span at bounding box center [780, 193] width 403 height 23
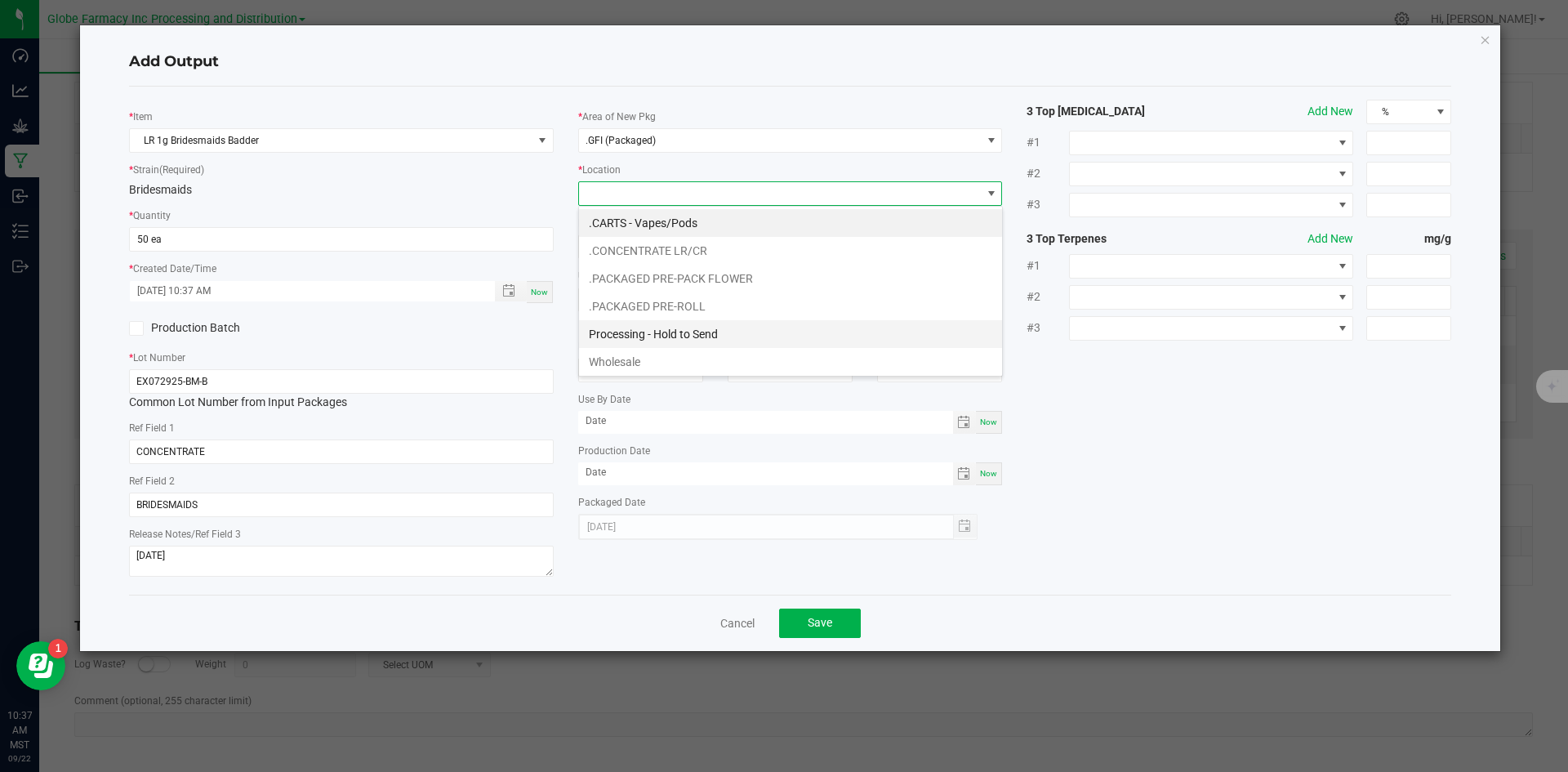
click at [674, 342] on li "Processing - Hold to Send" at bounding box center [790, 334] width 423 height 28
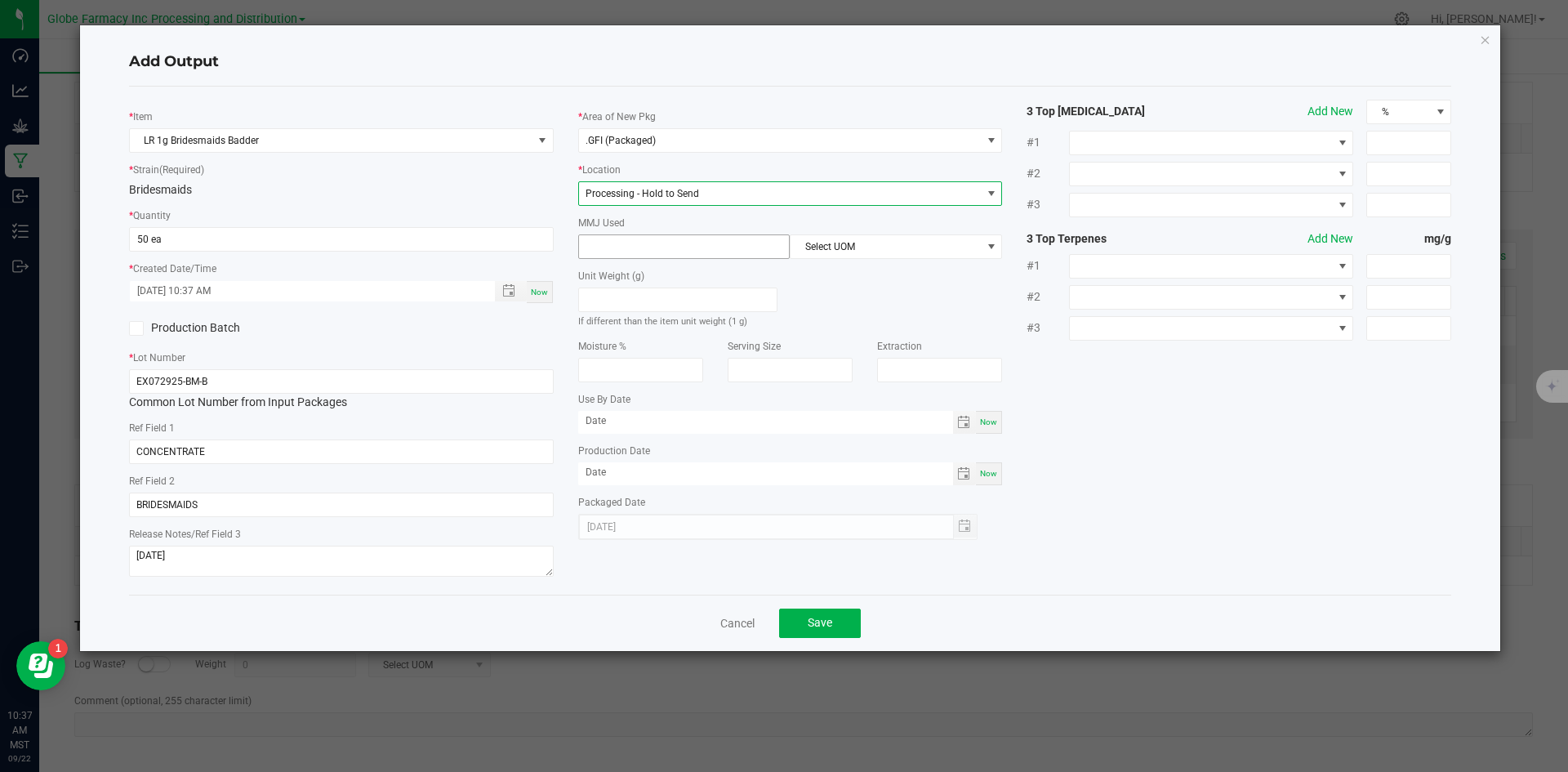
click at [661, 242] on input at bounding box center [684, 246] width 211 height 23
type input "1"
click at [830, 253] on span "Select UOM" at bounding box center [886, 246] width 190 height 23
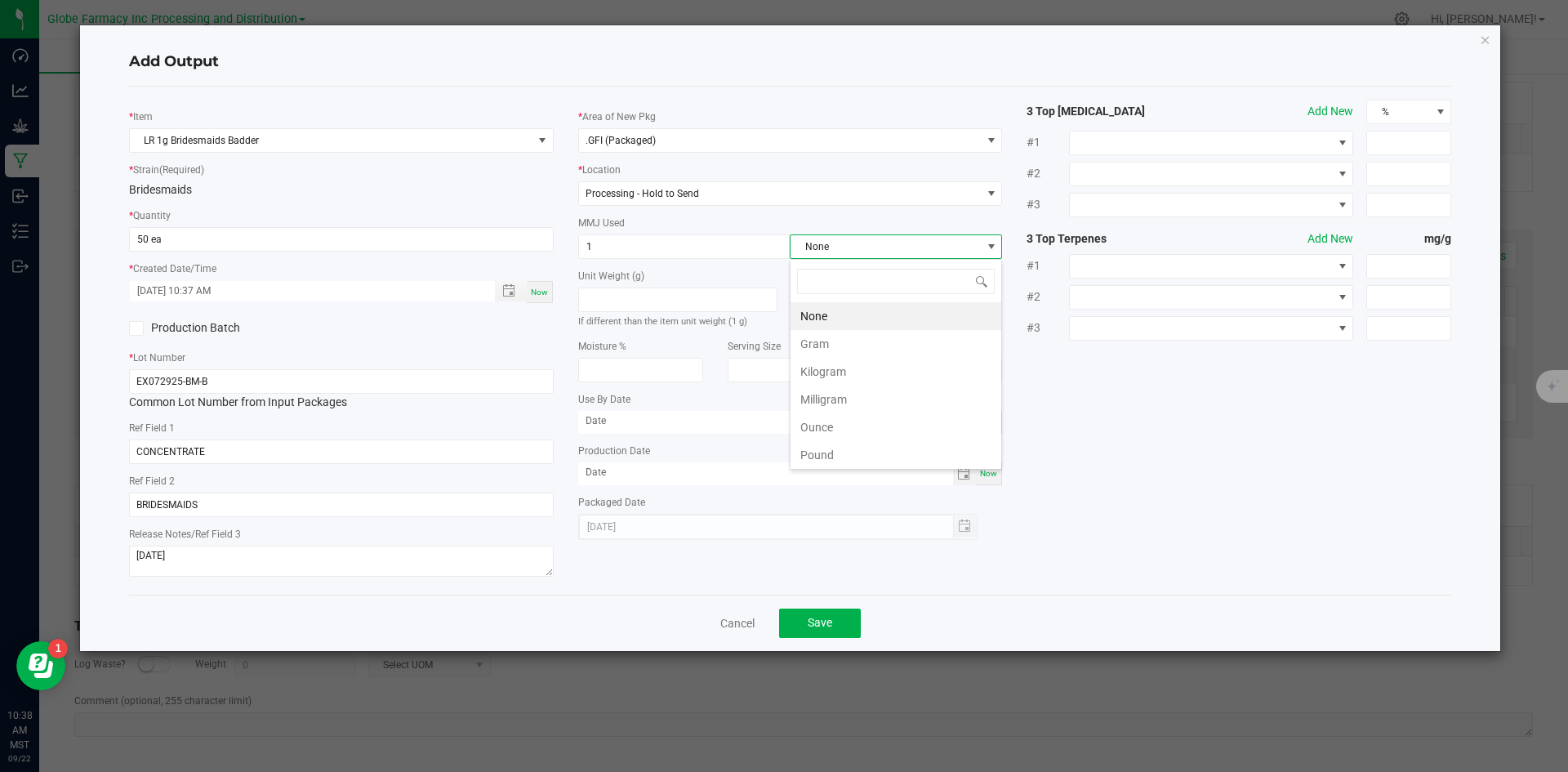
scroll to position [25, 212]
click at [815, 338] on li "Gram" at bounding box center [896, 344] width 211 height 28
click at [831, 607] on div "Cancel Save" at bounding box center [791, 623] width 1323 height 56
click at [831, 620] on span "Save" at bounding box center [820, 622] width 25 height 13
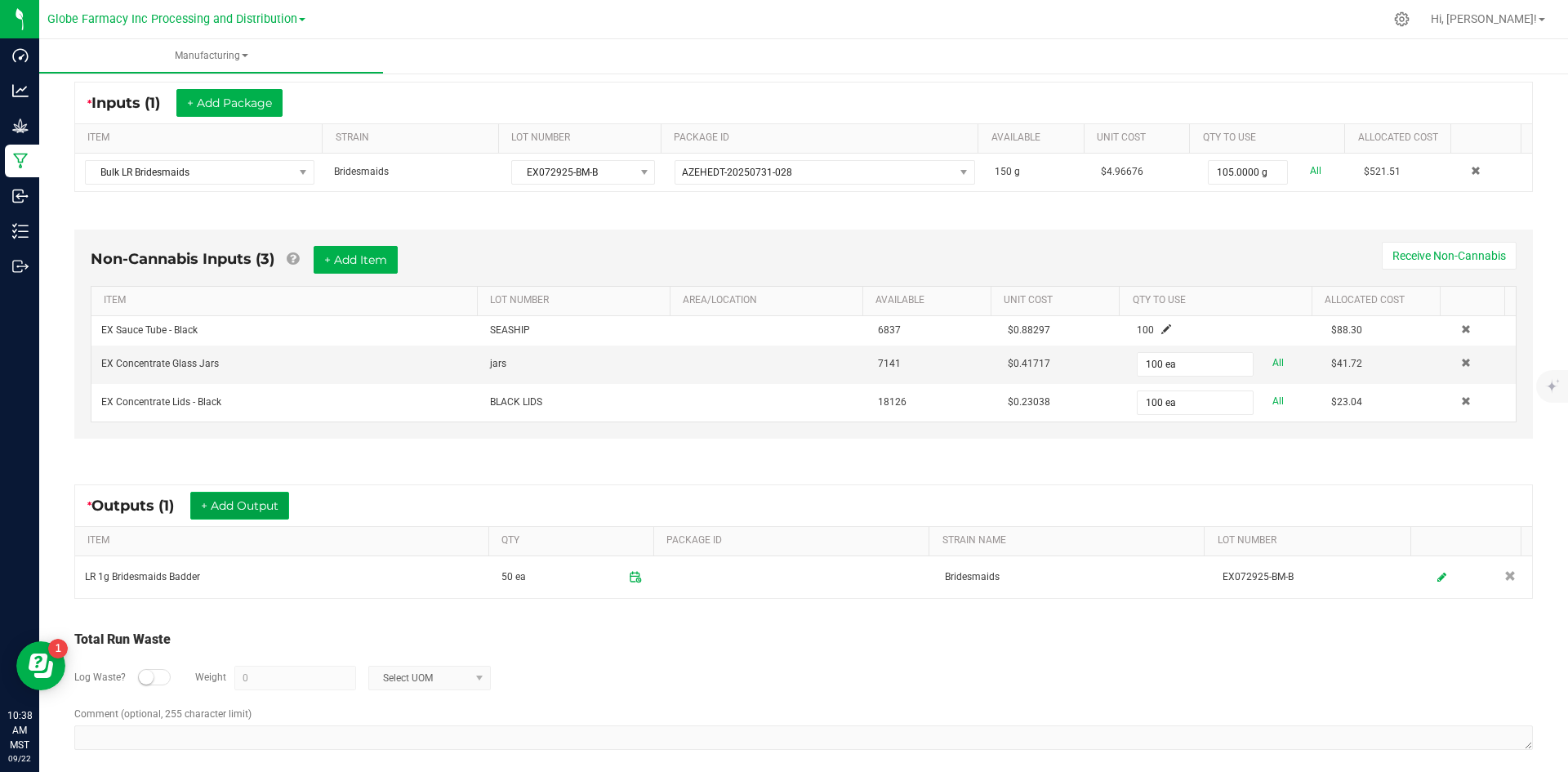
click at [265, 511] on button "+ Add Output" at bounding box center [239, 506] width 98 height 28
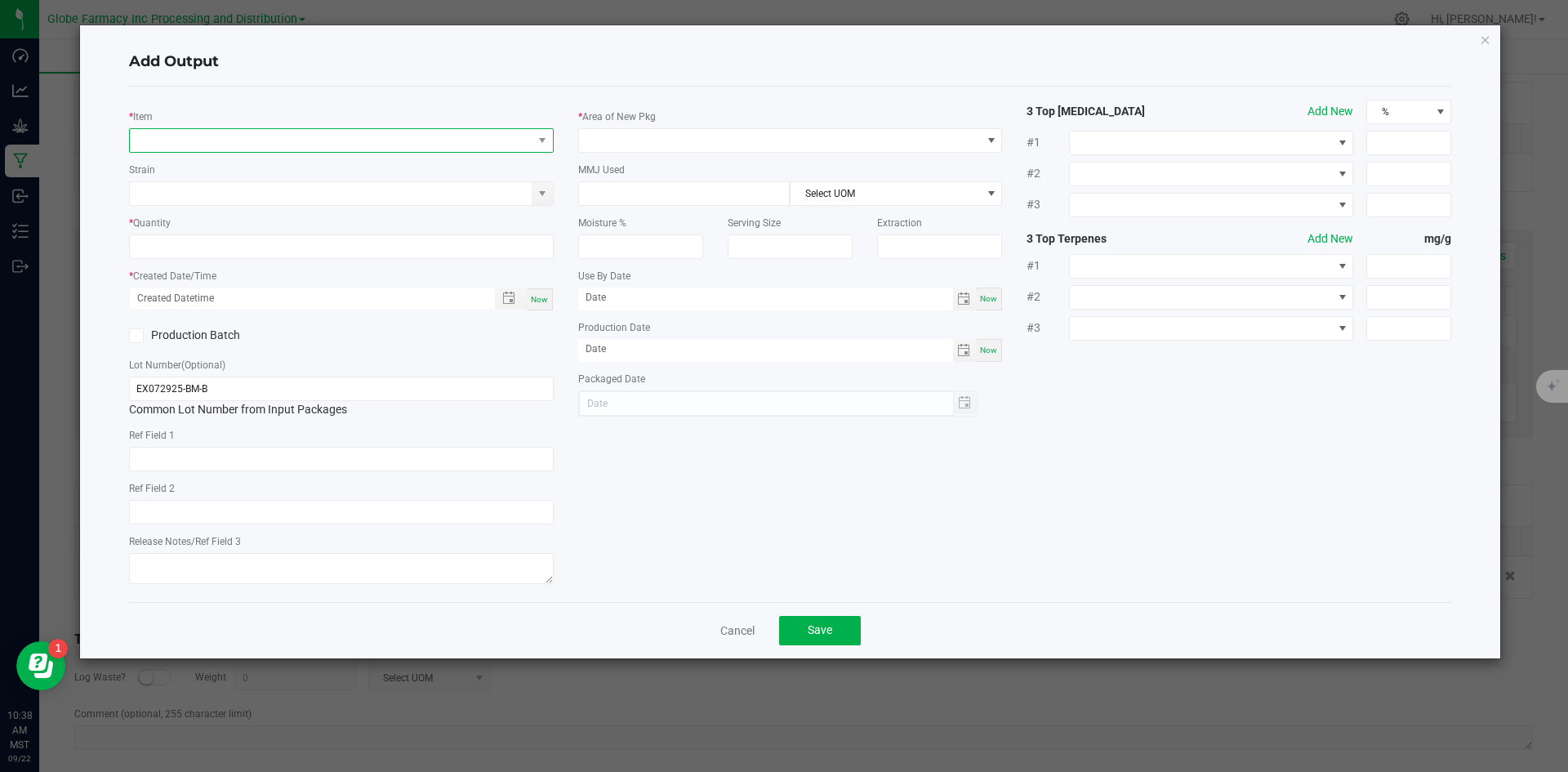
click at [264, 145] on span "NO DATA FOUND" at bounding box center [332, 141] width 403 height 23
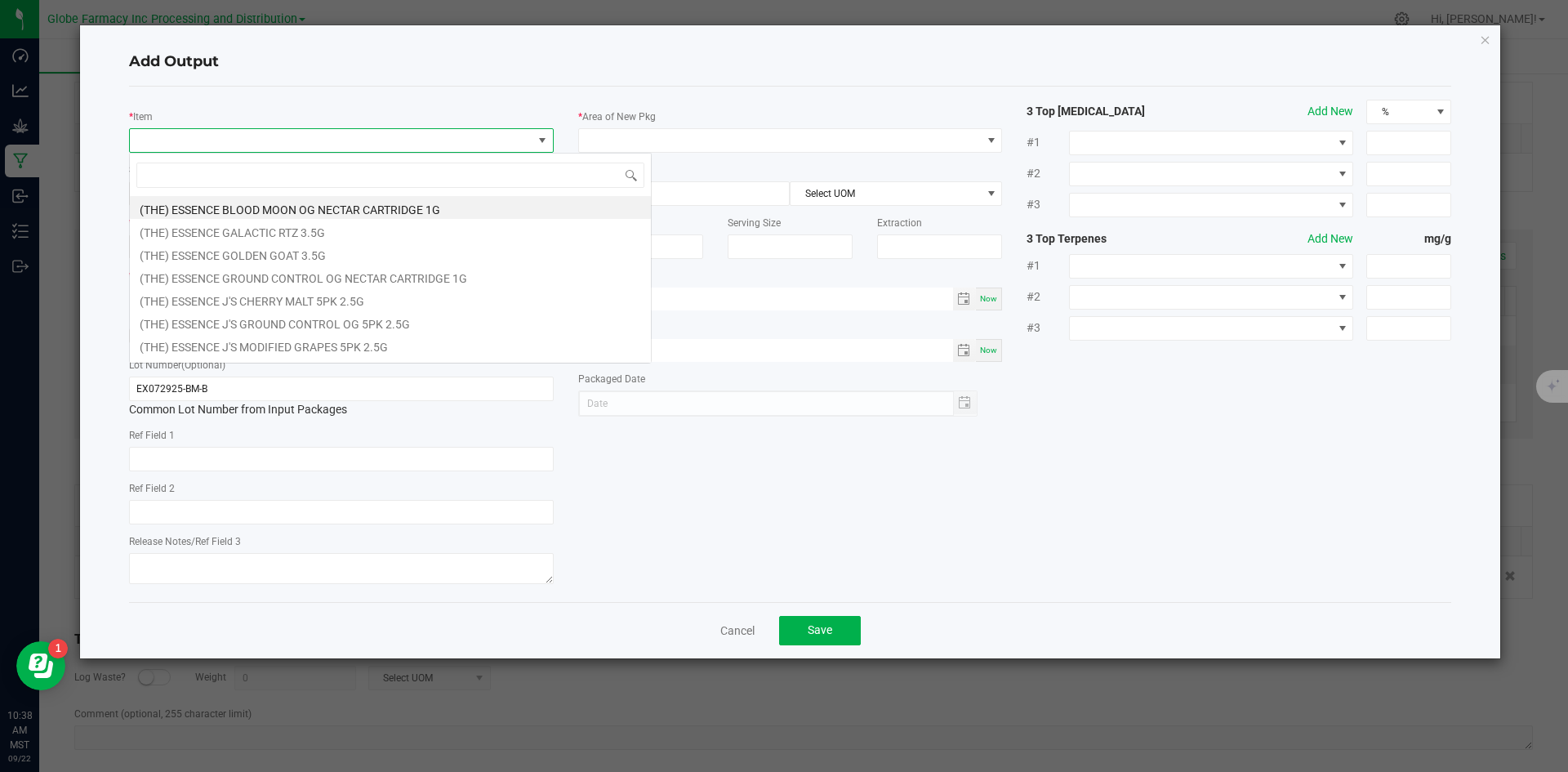
scroll to position [25, 425]
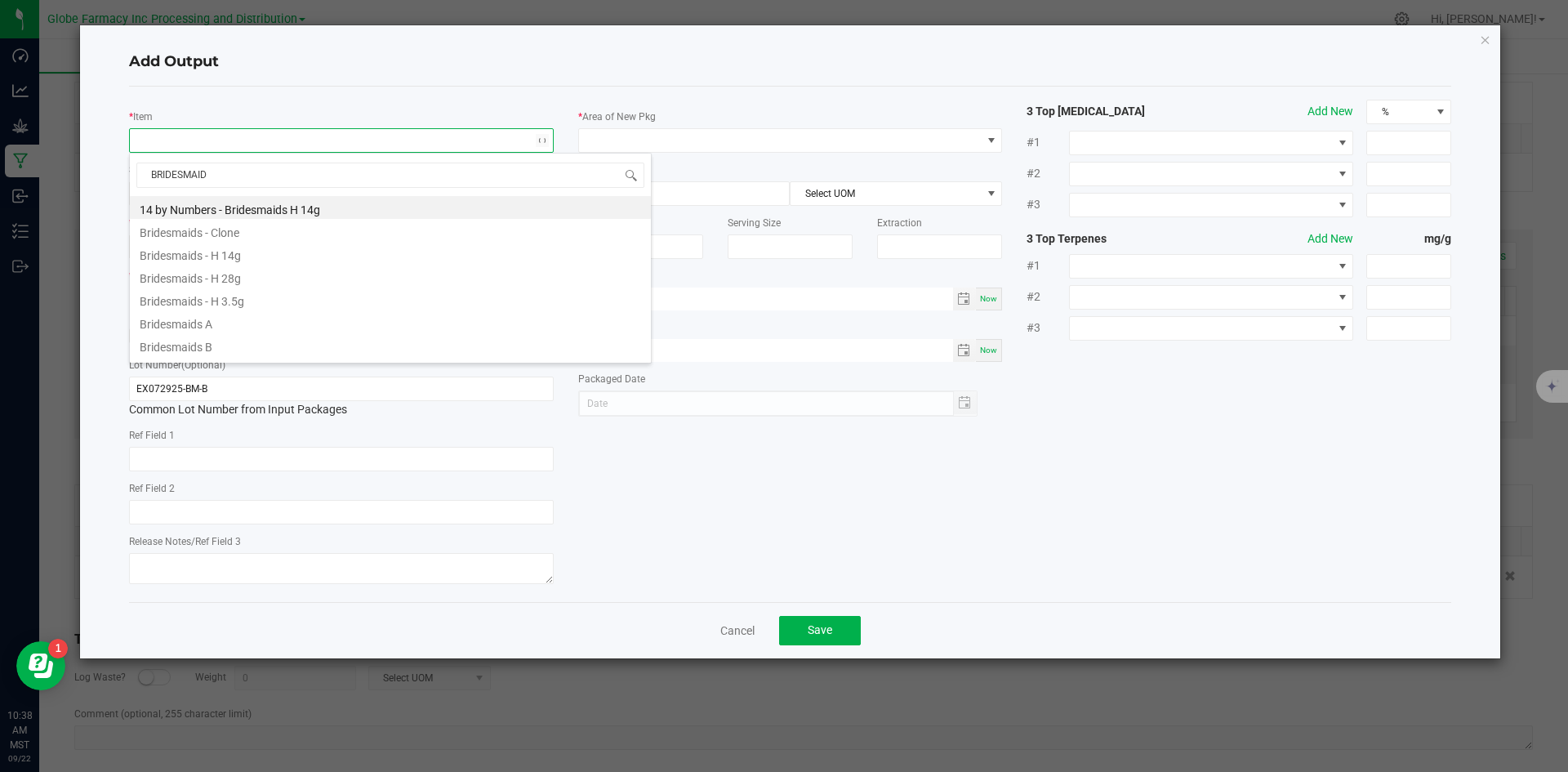
type input "BRIDESMAIDS"
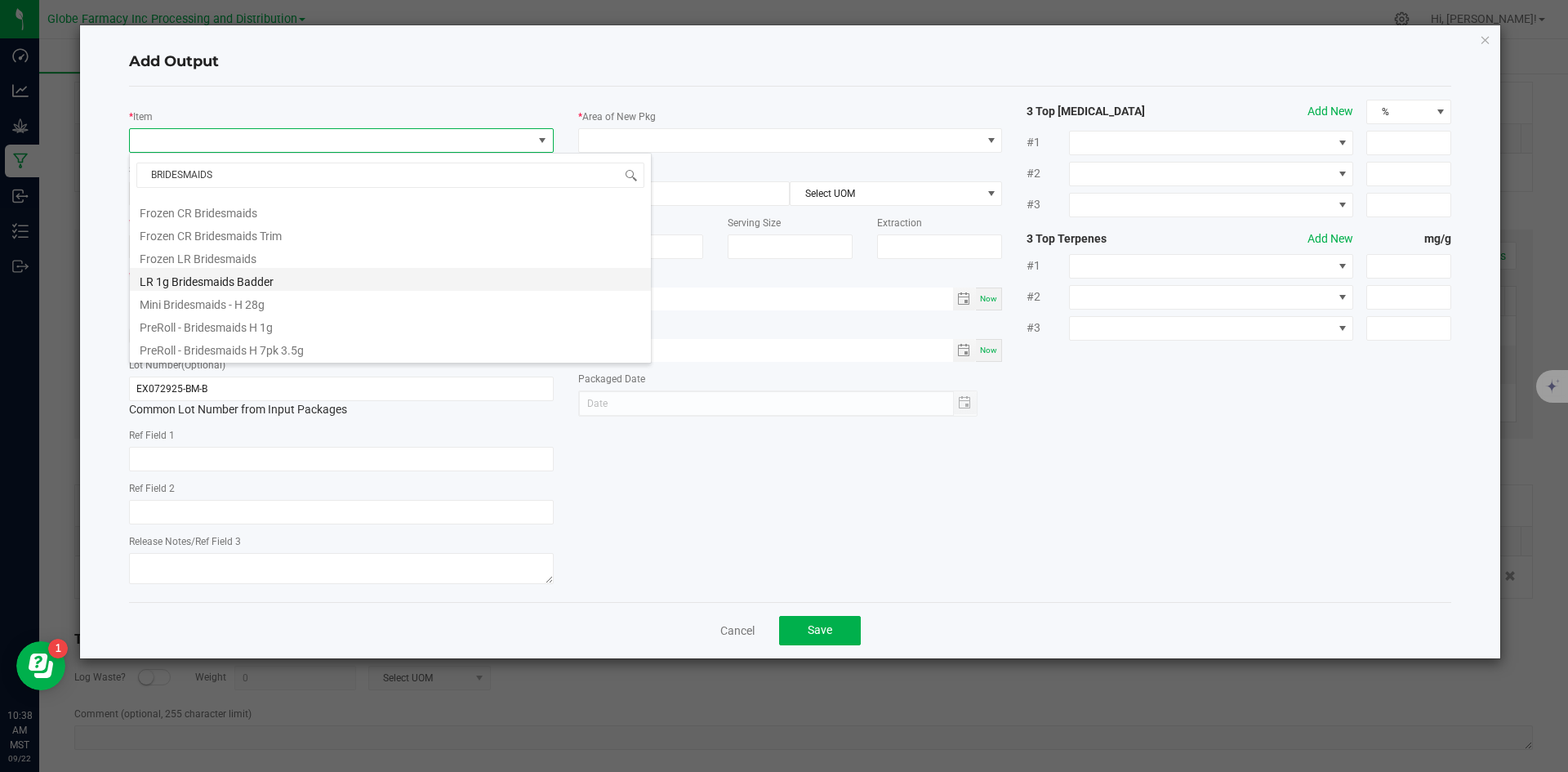
click at [262, 280] on li "LR 1g Bridesmaids Badder" at bounding box center [390, 280] width 521 height 23
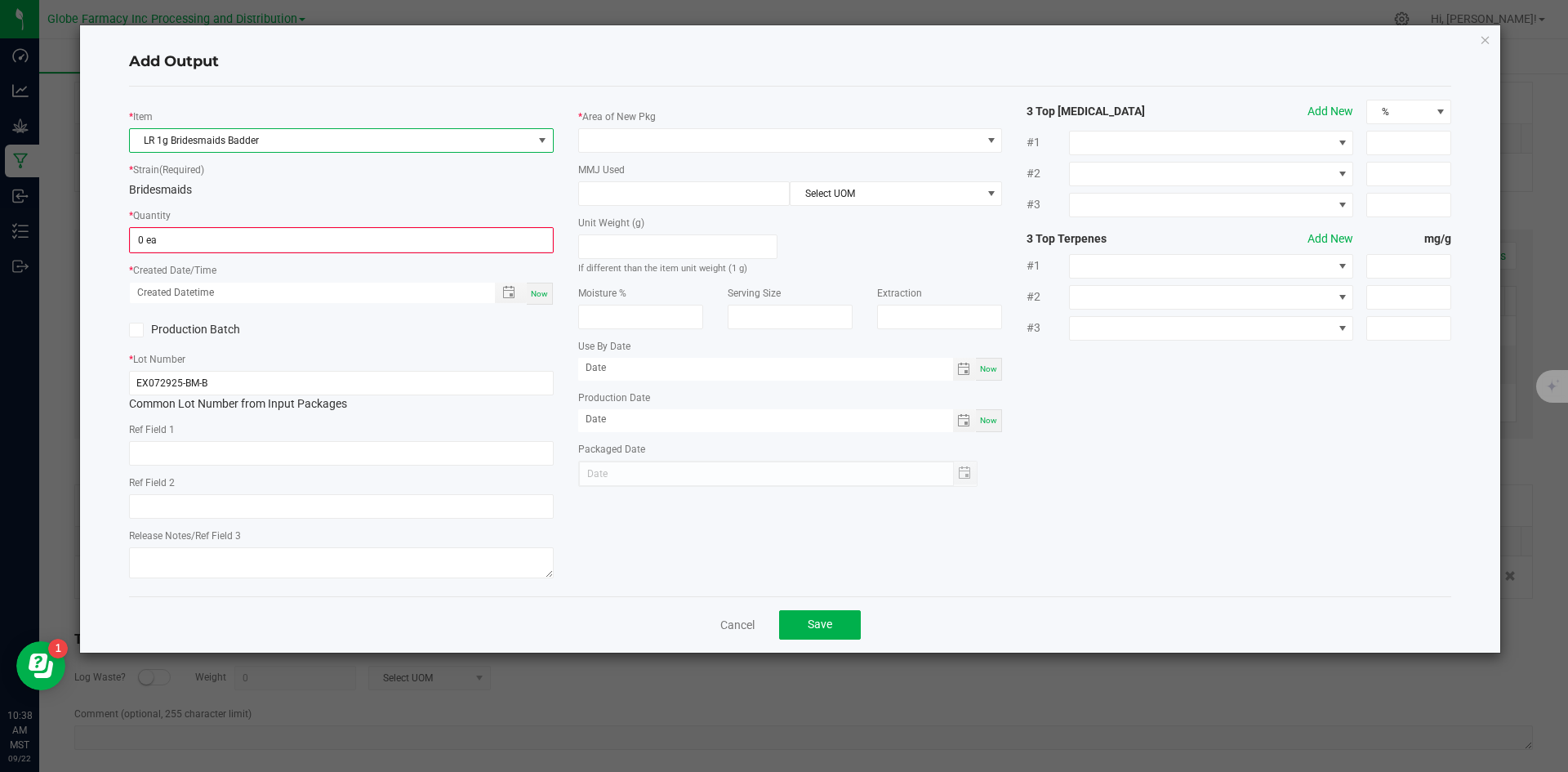
click at [278, 256] on div "* Item LR 1g Bridesmaids Badder * Strain (Required) Bridesmaids * Quantity 0 ea…" at bounding box center [341, 341] width 449 height 484
click at [278, 249] on input "0" at bounding box center [341, 240] width 421 height 23
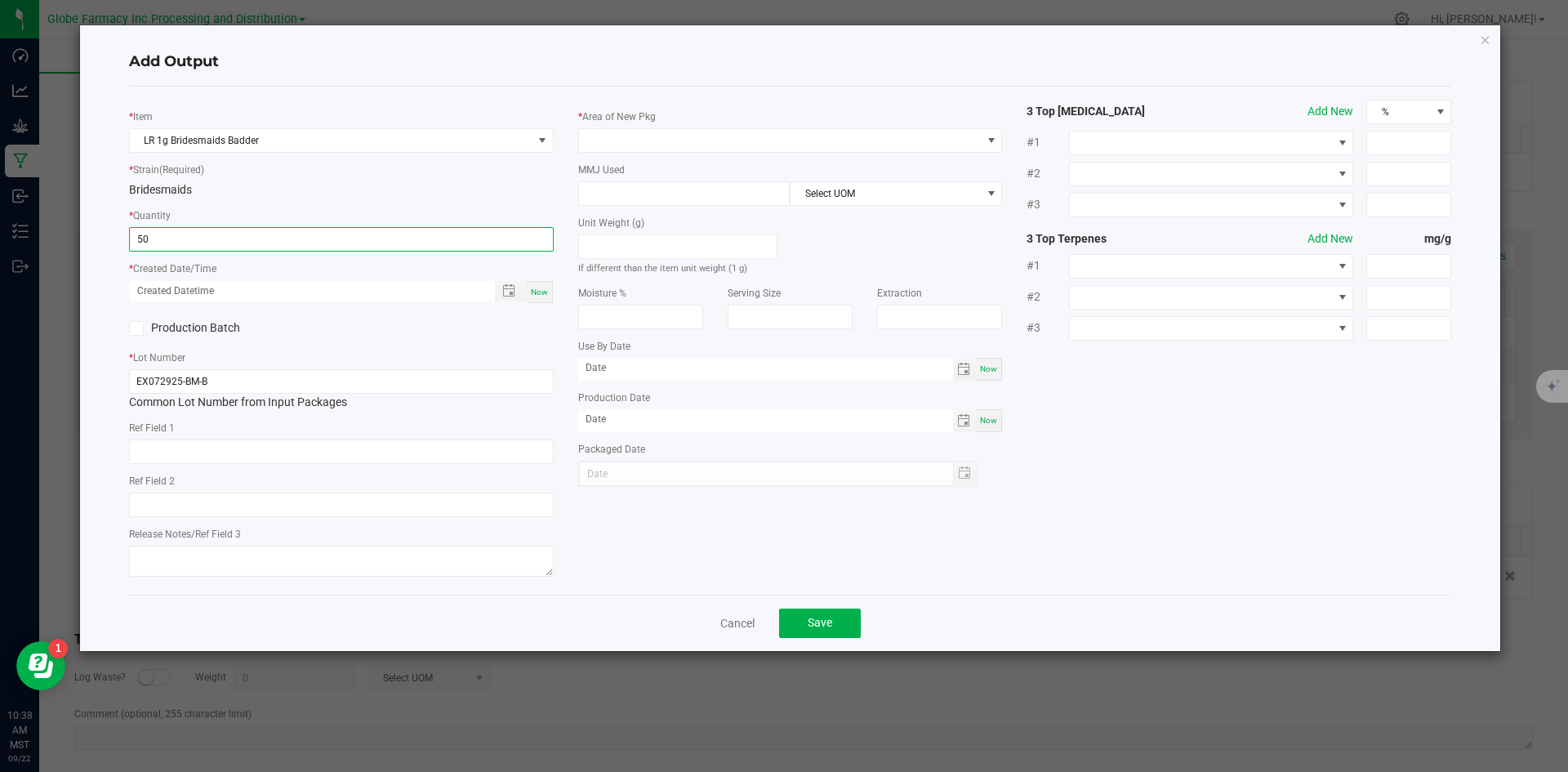
type input "50 ea"
click at [537, 291] on span "Now" at bounding box center [540, 292] width 18 height 9
type input "09/22/2025 10:38 AM"
type input "[DATE]"
click at [361, 464] on div "* Item LR 1g Bridesmaids Badder * Strain (Required) Bridesmaids * Quantity 50 e…" at bounding box center [341, 340] width 449 height 482
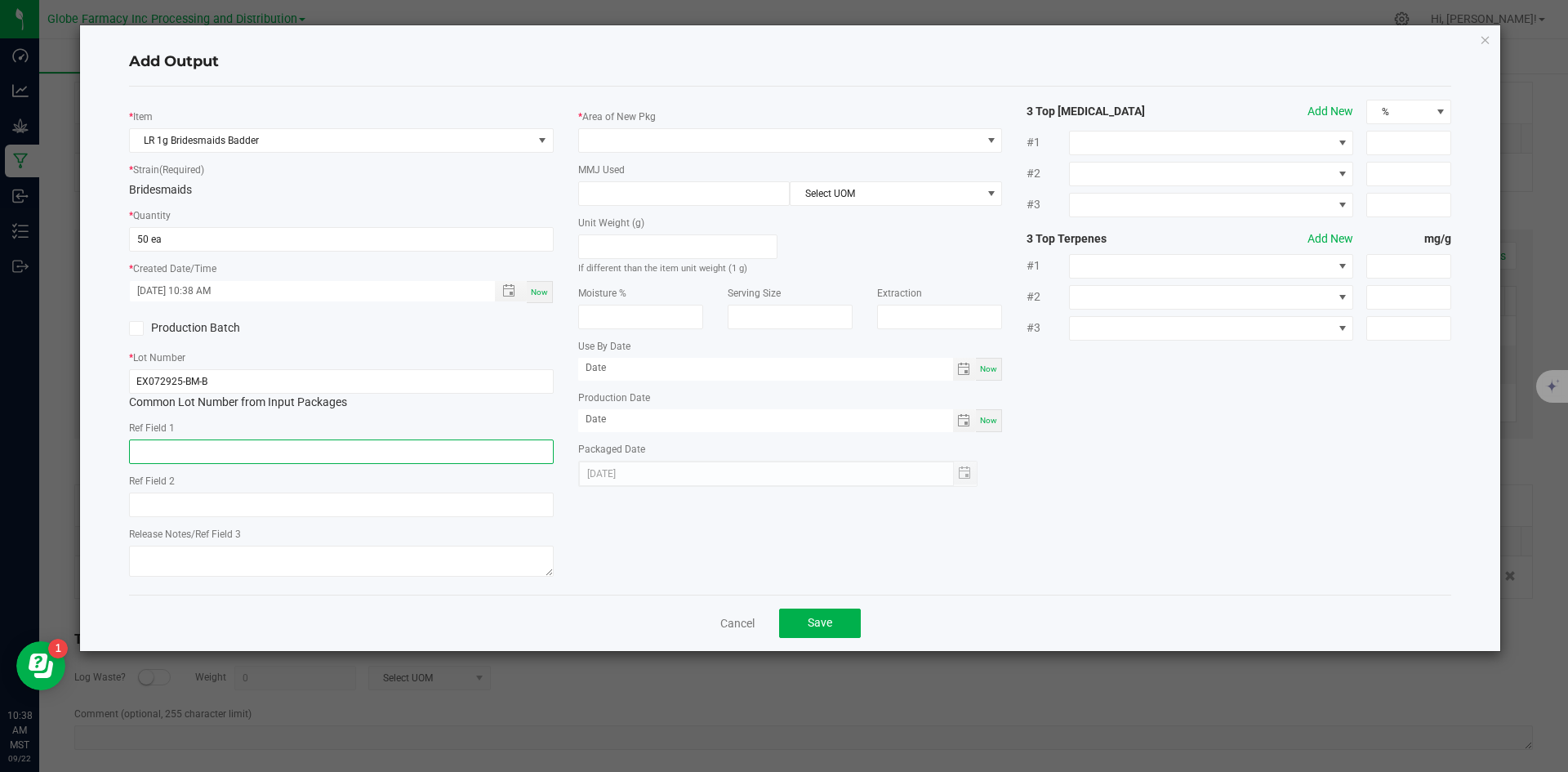
click at [361, 458] on input "text" at bounding box center [341, 452] width 425 height 25
type input "CONCENTRATE"
type input "BRIDESMAIDS"
click at [682, 132] on span at bounding box center [780, 141] width 403 height 23
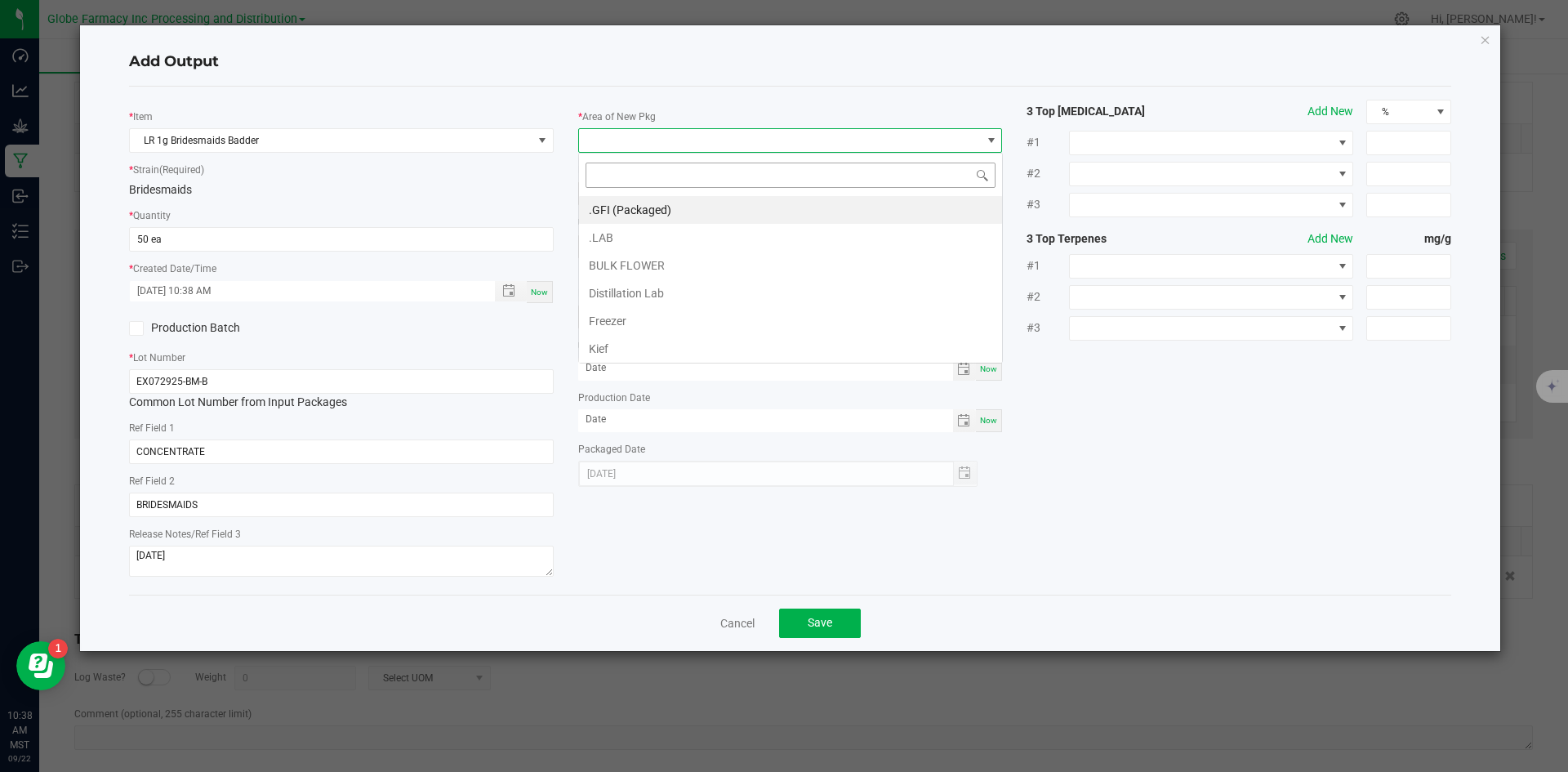
scroll to position [25, 425]
click at [650, 206] on li ".GFI (Packaged)" at bounding box center [790, 210] width 423 height 28
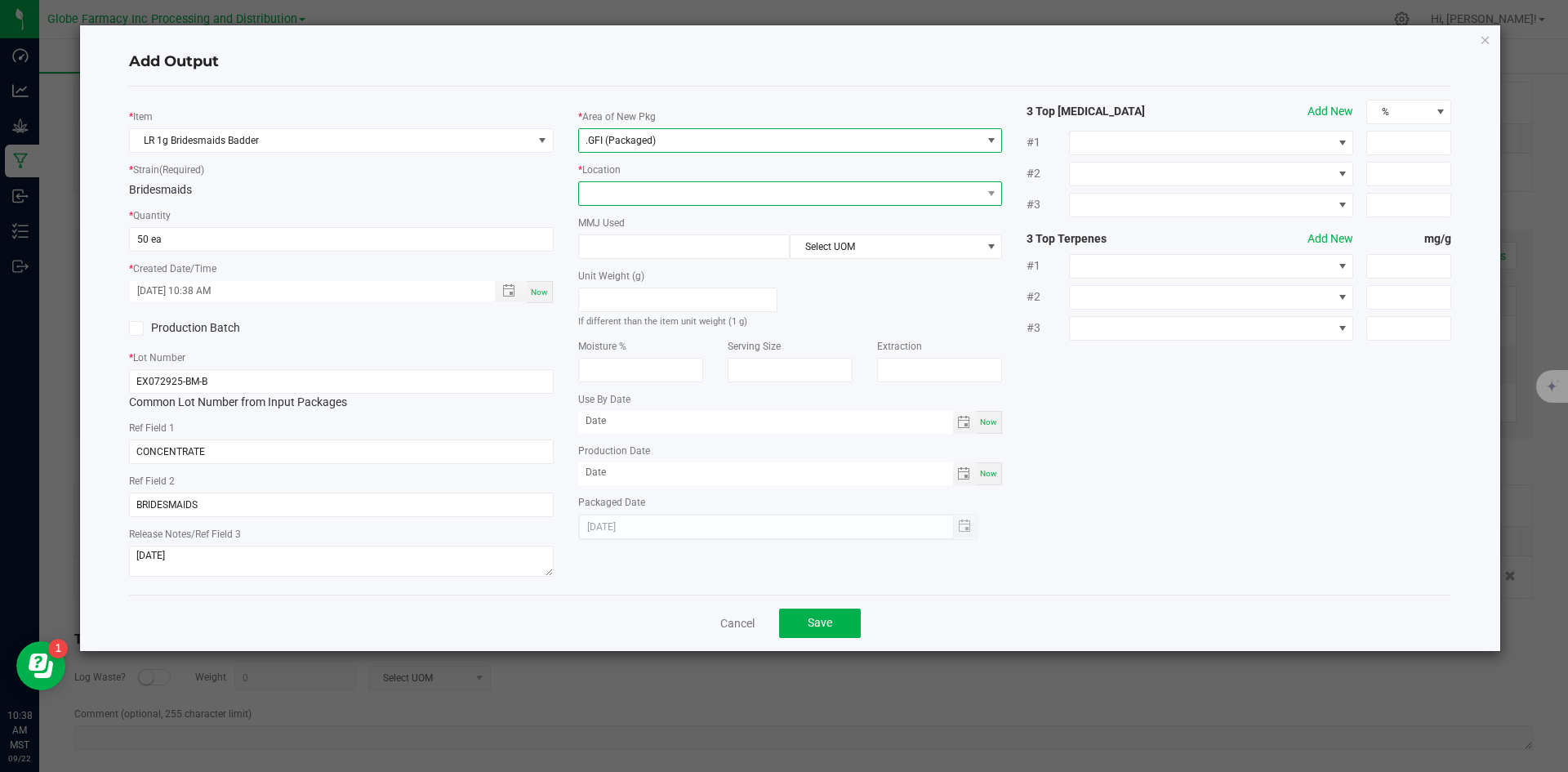
click at [644, 190] on span at bounding box center [780, 193] width 403 height 23
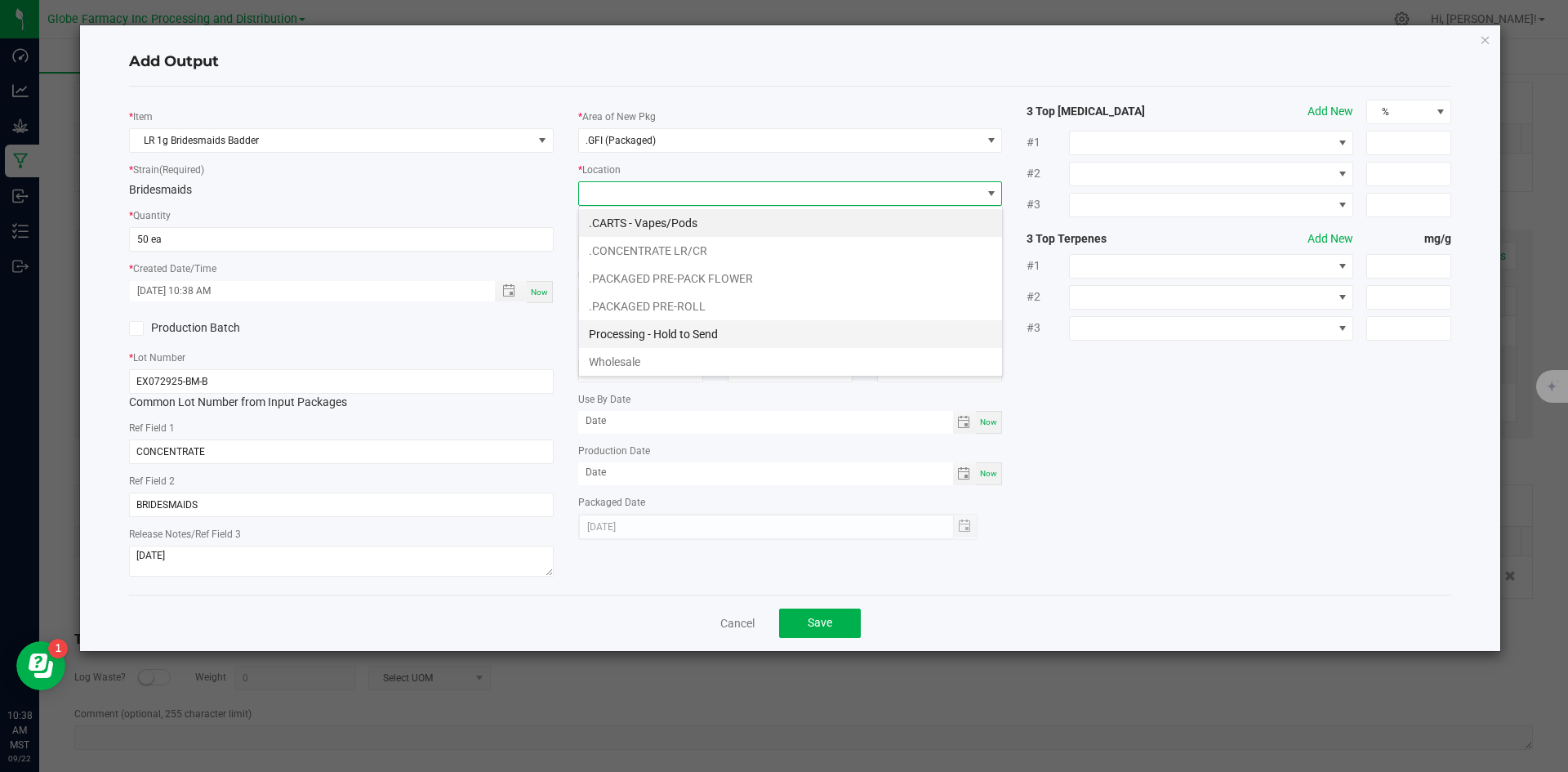
click at [681, 326] on li "Processing - Hold to Send" at bounding box center [790, 334] width 423 height 28
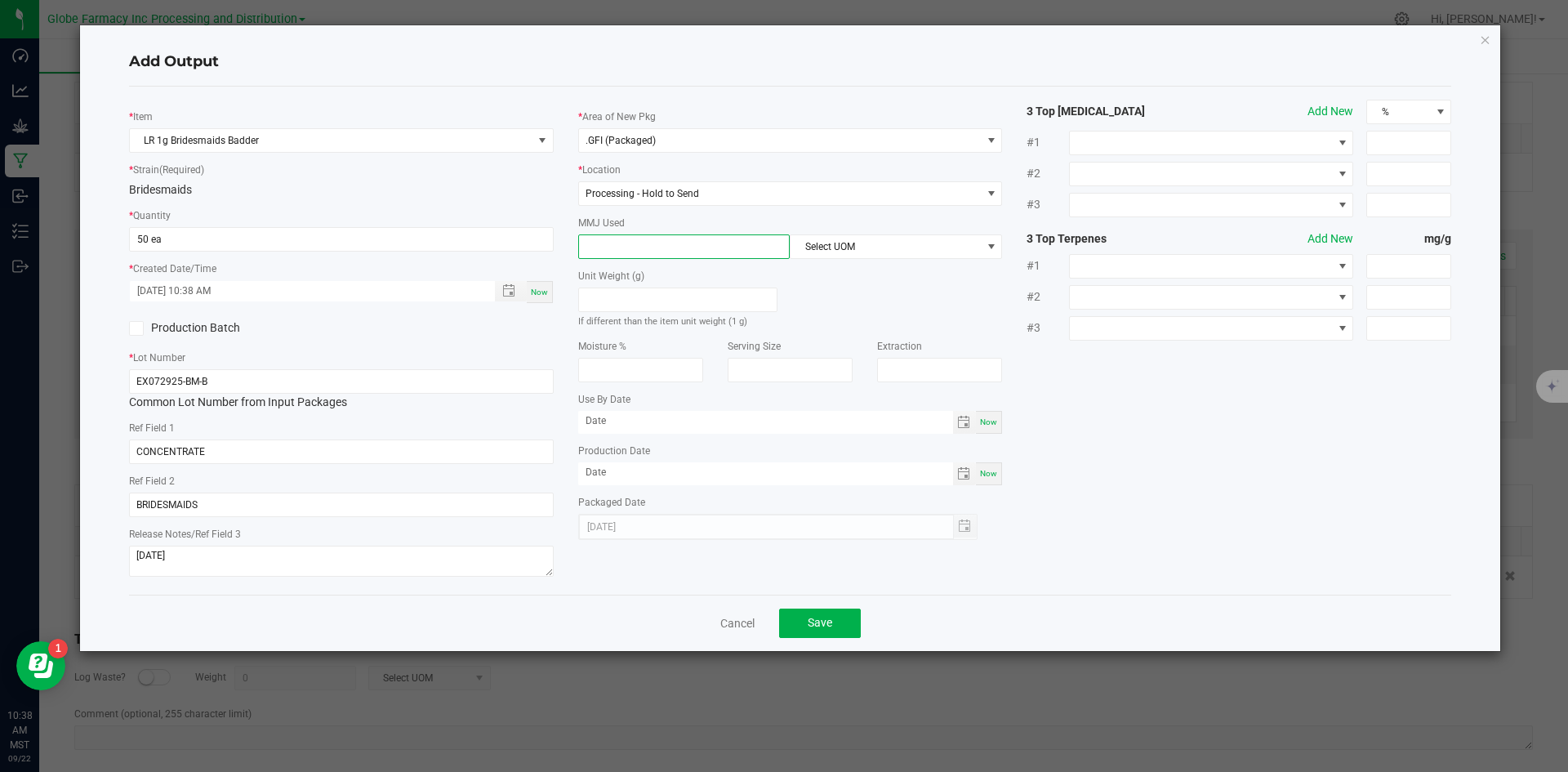
click at [662, 238] on input at bounding box center [684, 246] width 211 height 23
click at [800, 246] on span "Select UOM" at bounding box center [886, 246] width 190 height 23
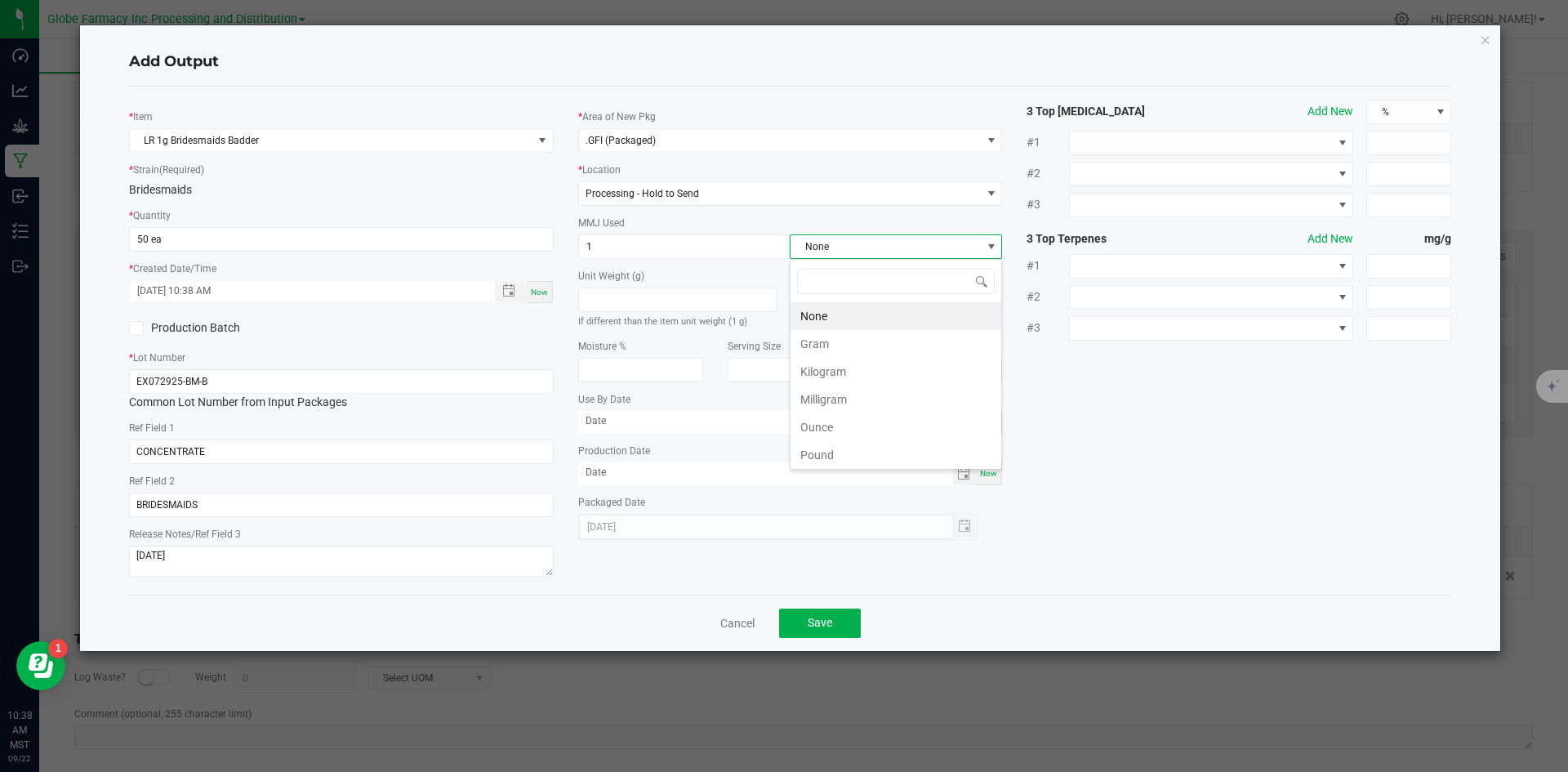
scroll to position [25, 212]
click at [831, 343] on li "Gram" at bounding box center [896, 344] width 211 height 28
click at [802, 655] on ngb-modal-window "Add Output * Item LR 1g Bridesmaids Badder * Strain (Required) Bridesmaids * Qu…" at bounding box center [790, 386] width 1580 height 772
click at [806, 634] on button "Save" at bounding box center [820, 623] width 82 height 29
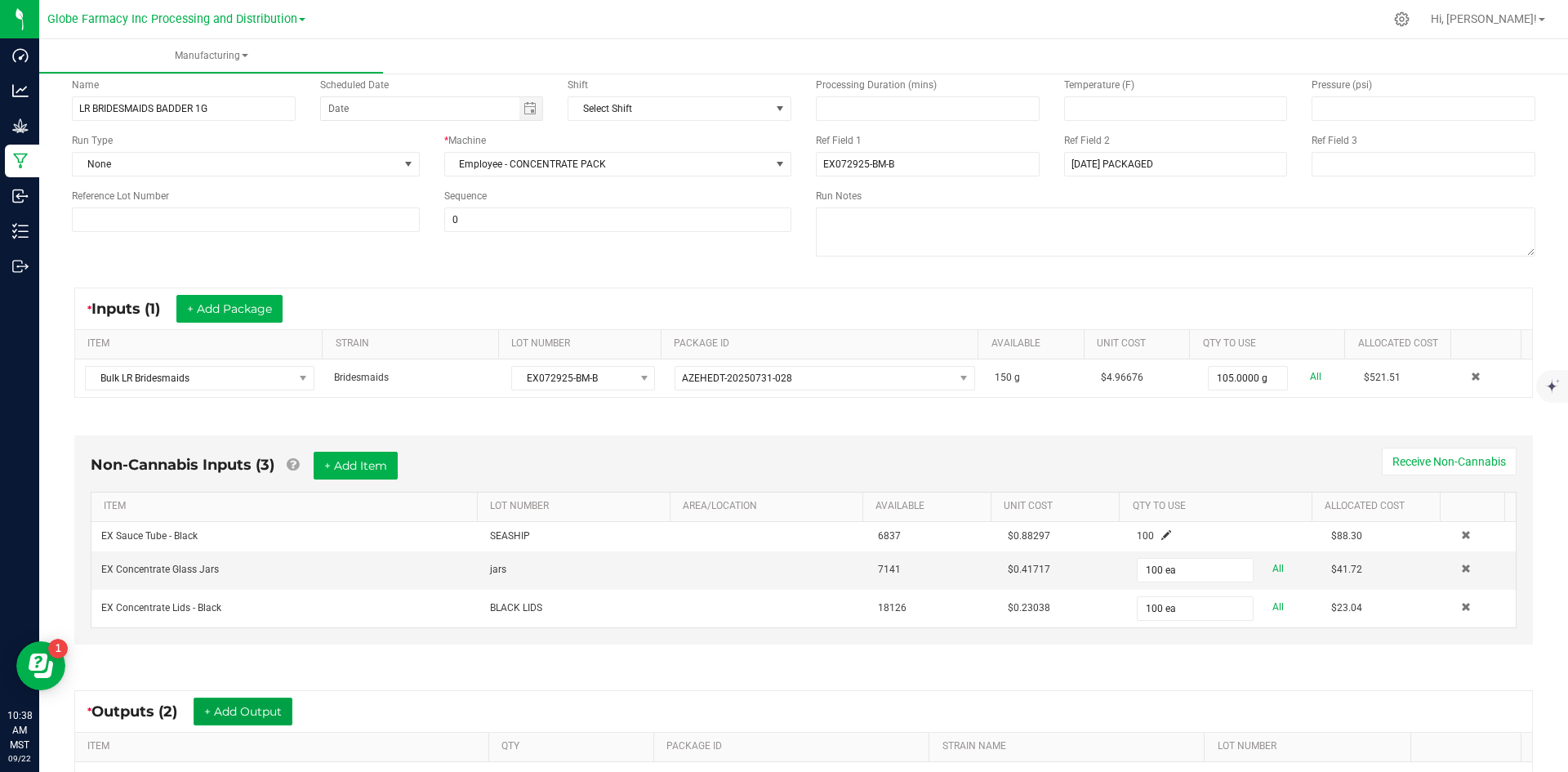
scroll to position [0, 0]
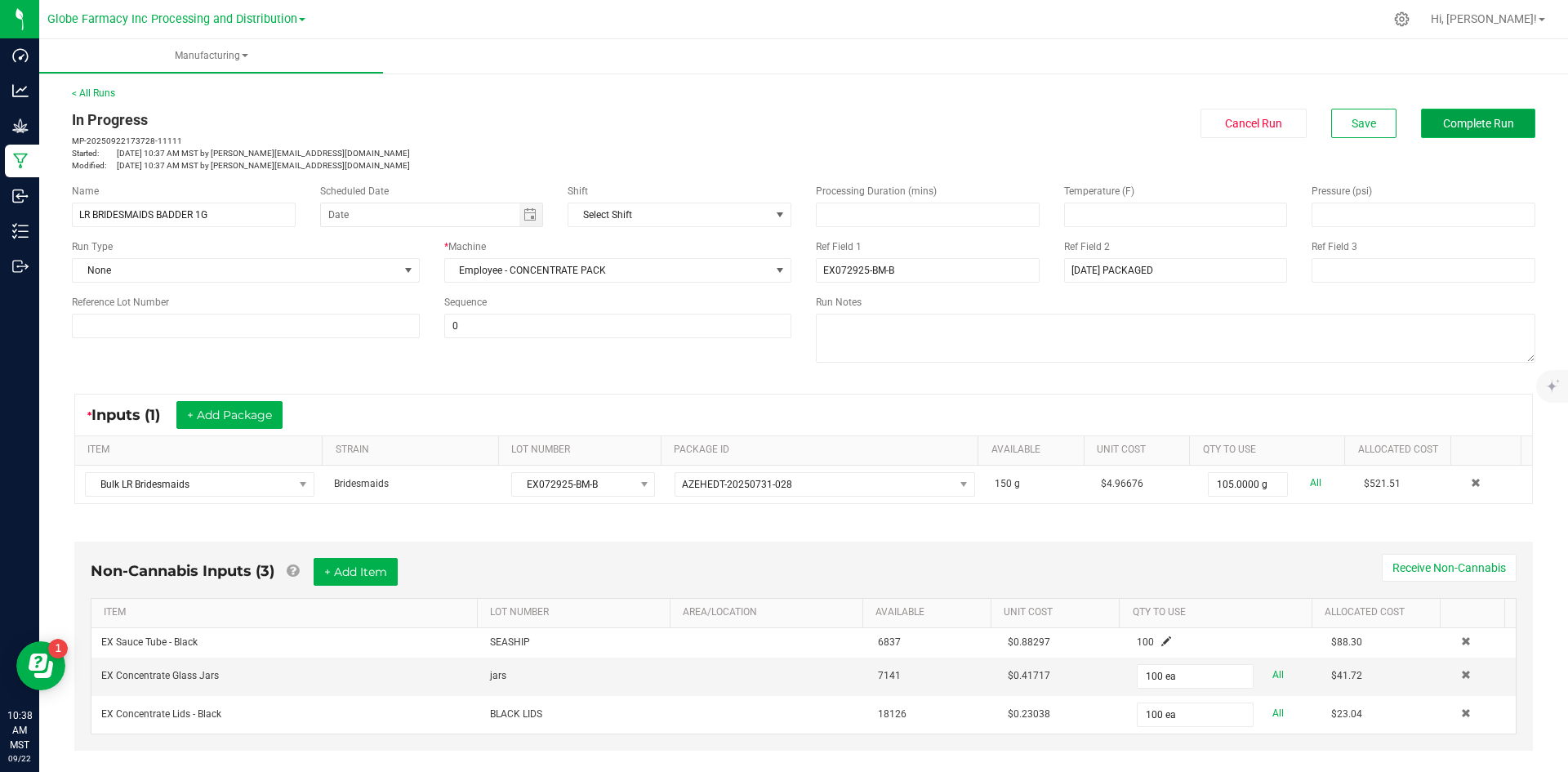
click at [1474, 122] on span "Complete Run" at bounding box center [1478, 123] width 71 height 13
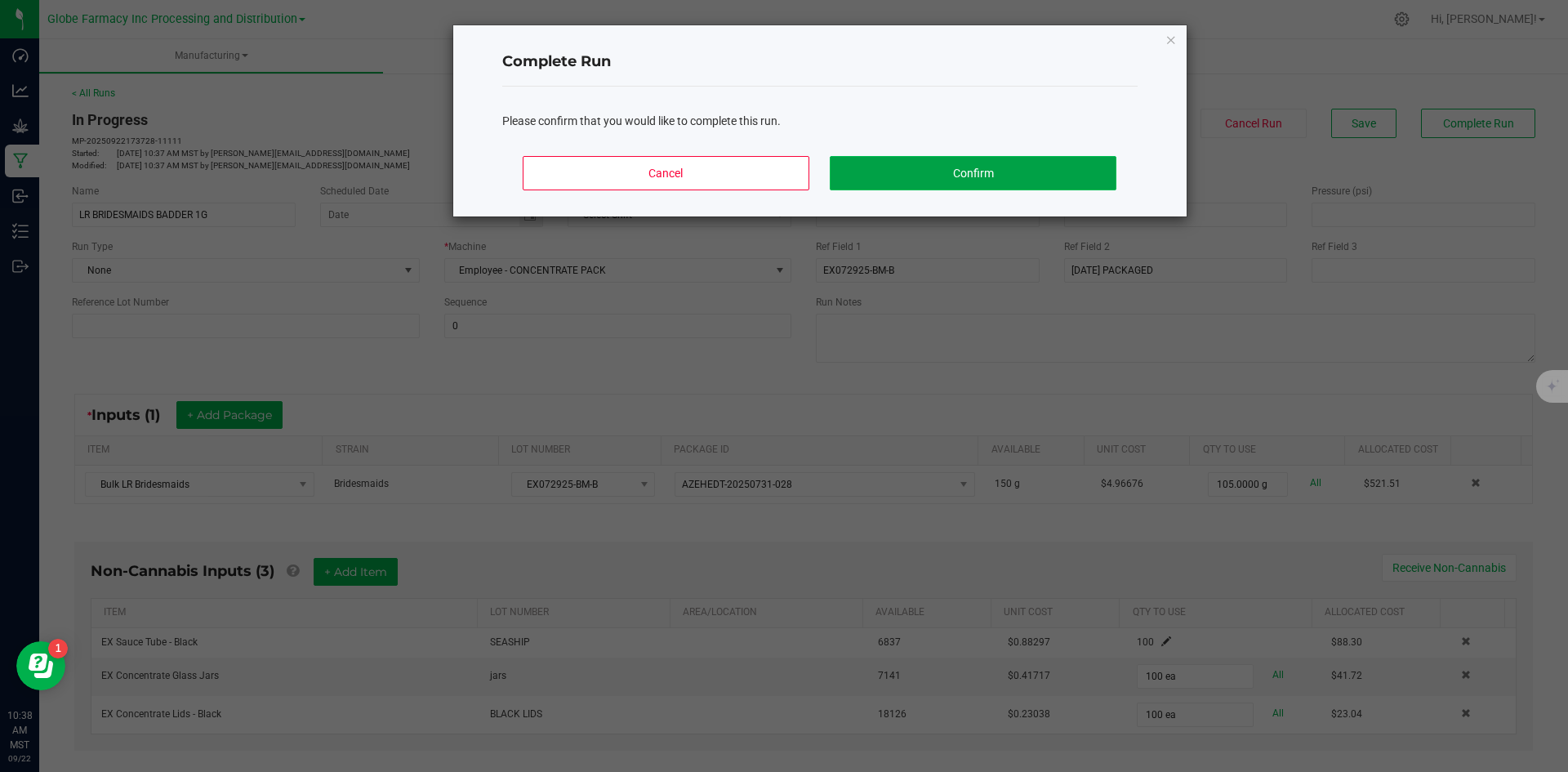
click at [941, 166] on button "Confirm" at bounding box center [973, 172] width 286 height 34
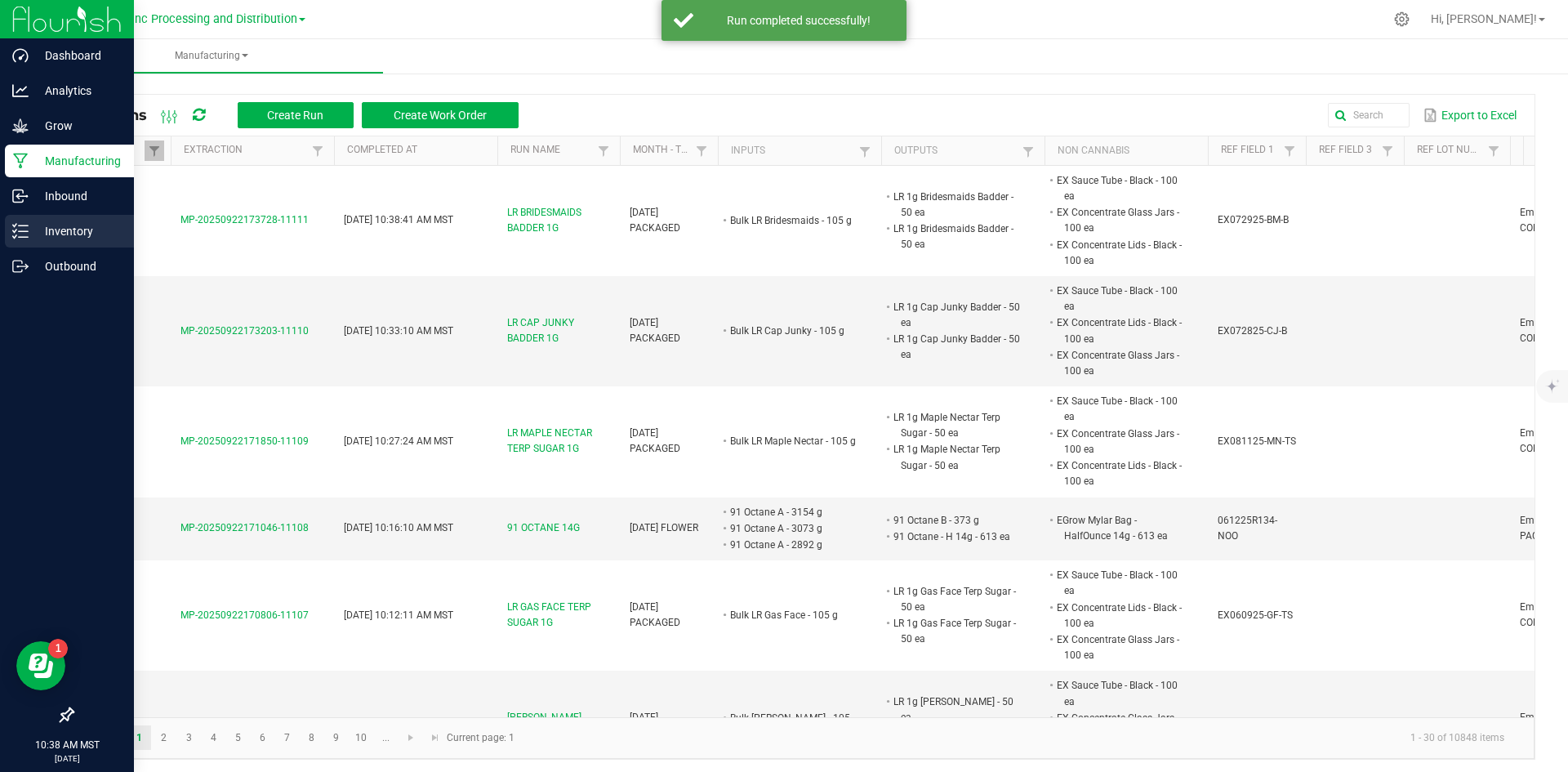
click at [34, 231] on p "Inventory" at bounding box center [77, 231] width 98 height 19
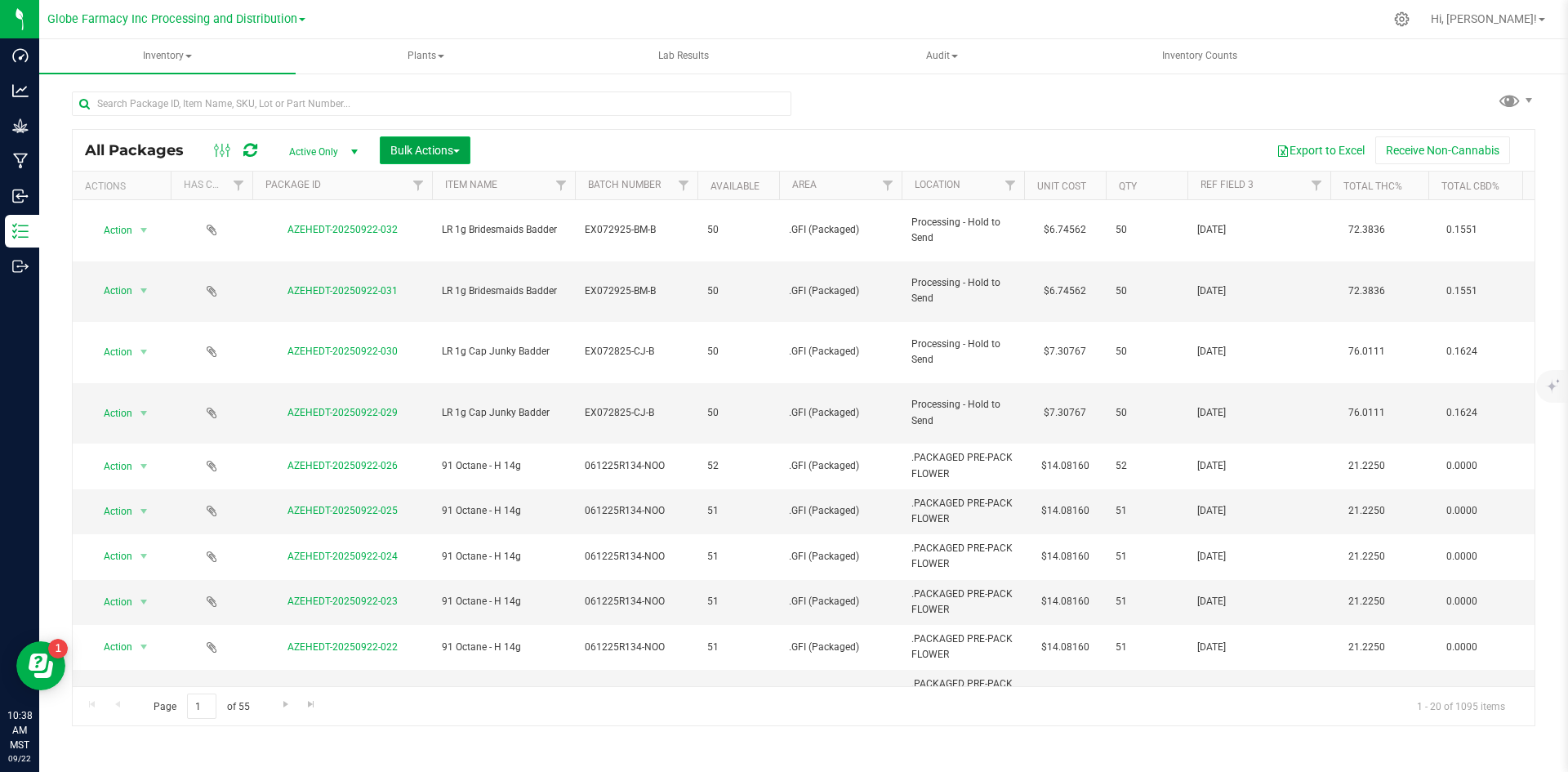
click at [390, 149] on span "Bulk Actions" at bounding box center [425, 149] width 69 height 13
click at [429, 337] on span "Print package labels" at bounding box center [438, 337] width 98 height 13
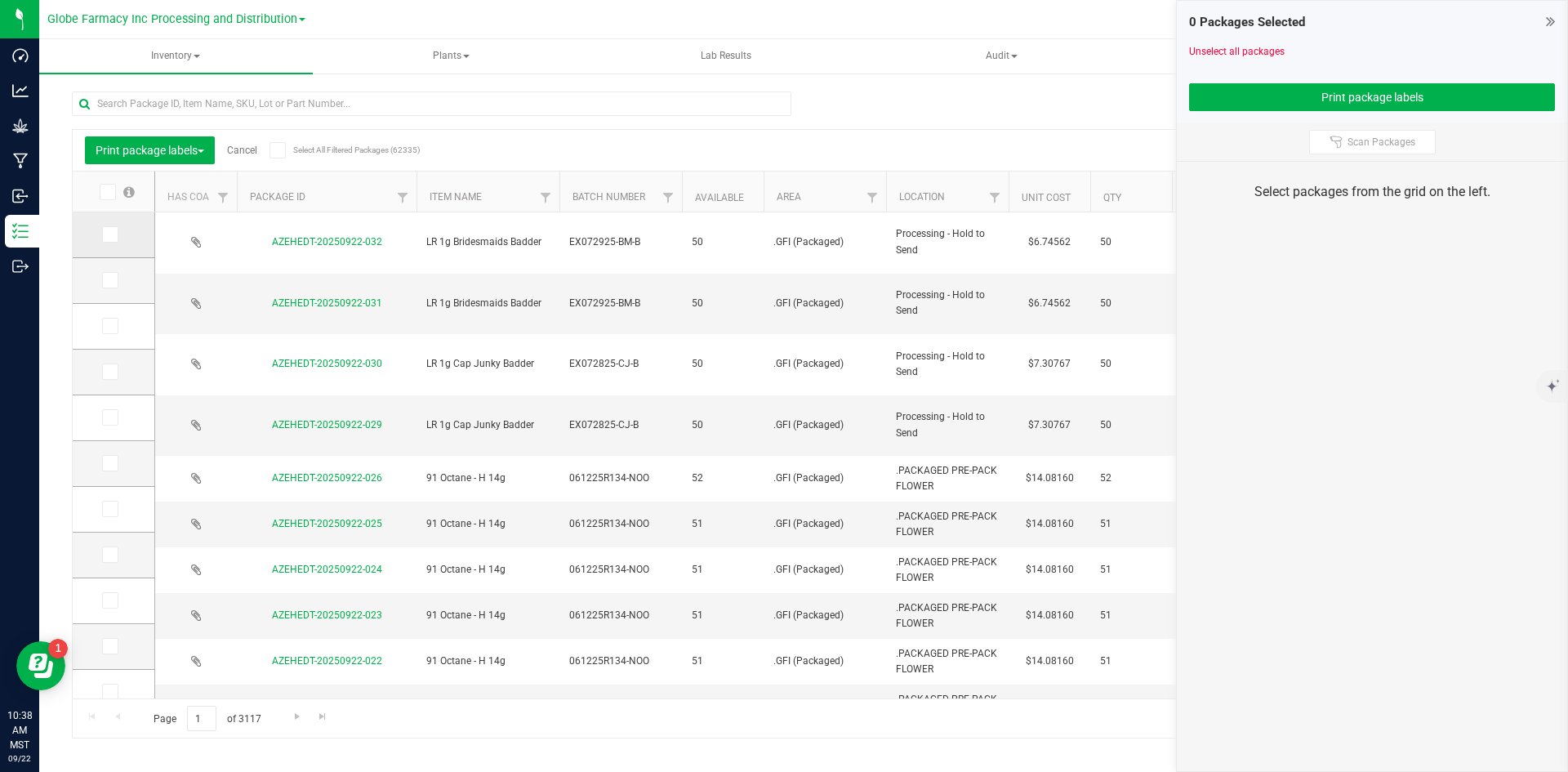
click at [105, 235] on icon at bounding box center [109, 235] width 11 height 0
click at [0, 0] on input "checkbox" at bounding box center [0, 0] width 0 height 0
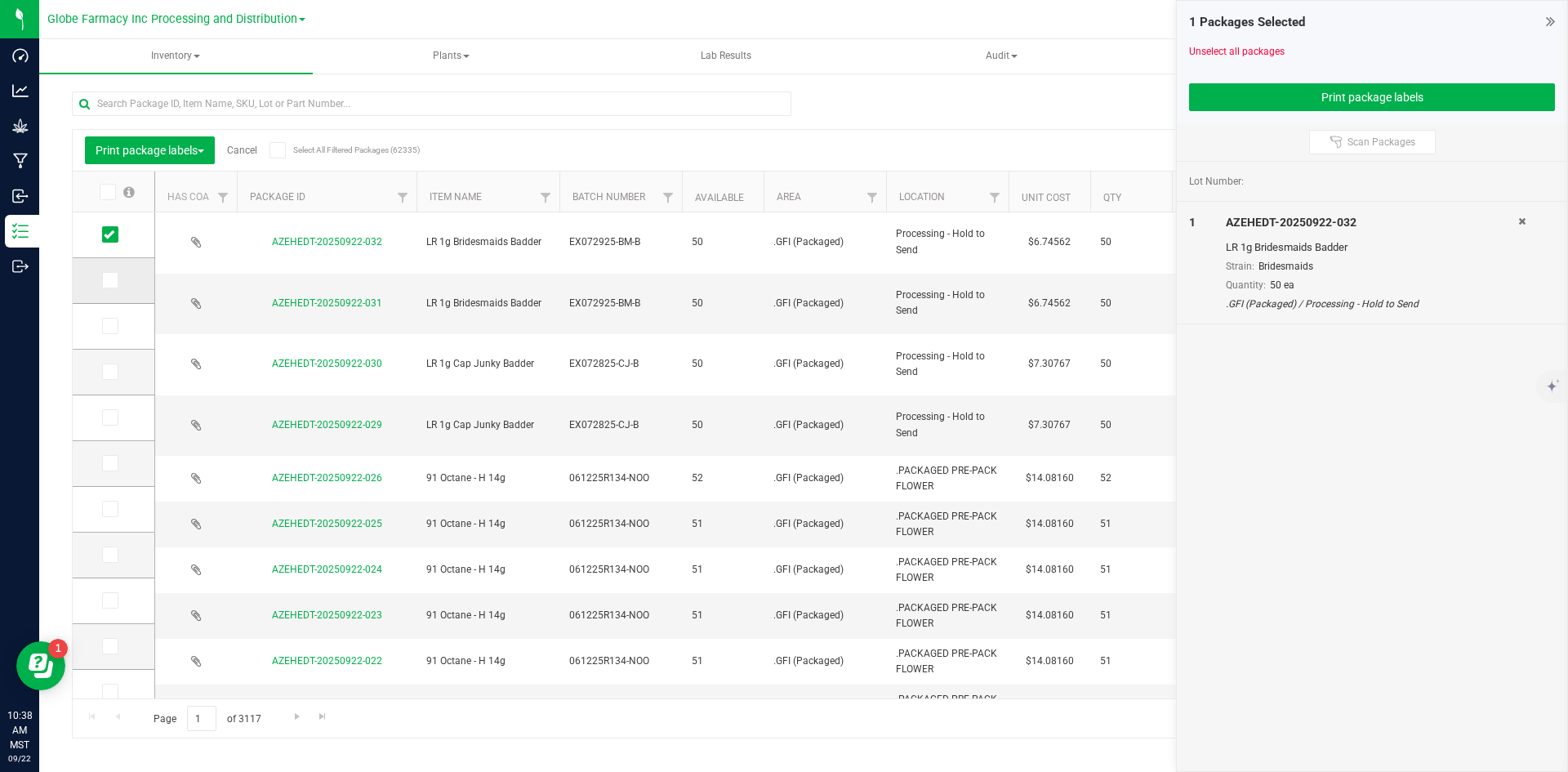
click at [109, 280] on icon at bounding box center [109, 280] width 11 height 0
click at [0, 0] on input "checkbox" at bounding box center [0, 0] width 0 height 0
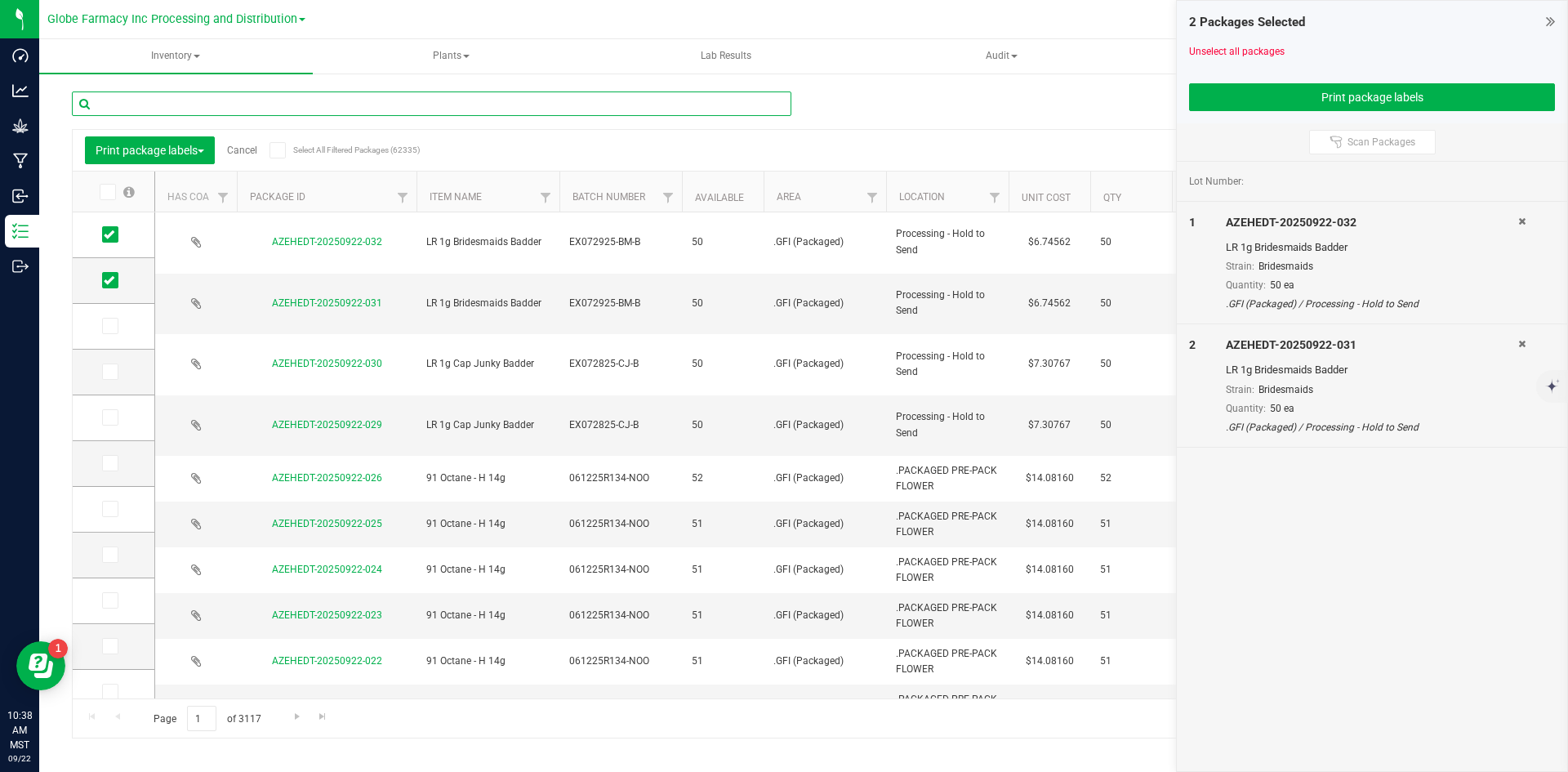
click at [256, 106] on input "text" at bounding box center [432, 104] width 719 height 25
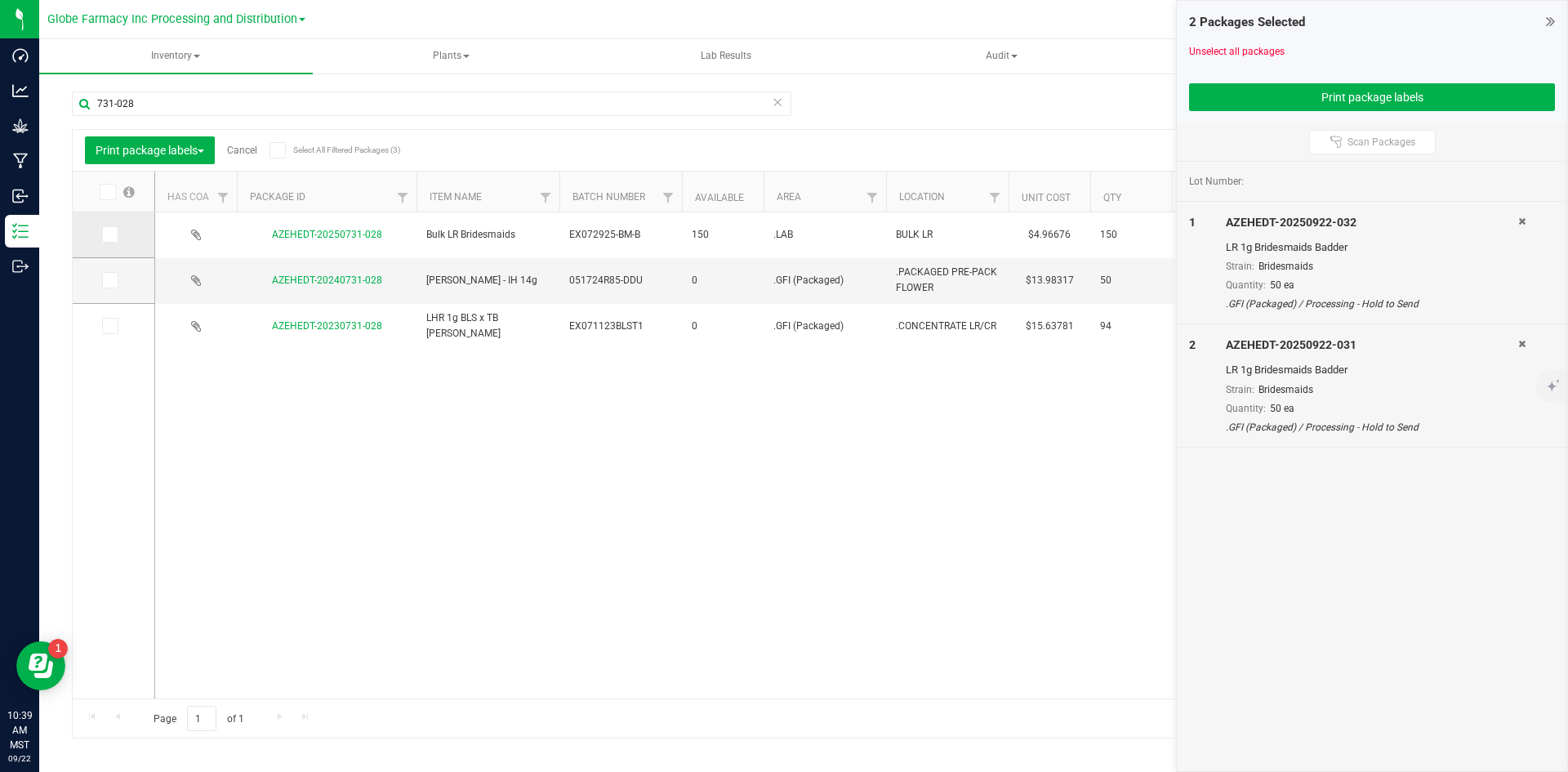
click at [102, 223] on td at bounding box center [113, 235] width 82 height 46
click at [102, 232] on span at bounding box center [110, 234] width 17 height 17
click at [0, 0] on input "checkbox" at bounding box center [0, 0] width 0 height 0
click at [1279, 111] on div "3 Packages Selected Unselect all packages Print package labels" at bounding box center [1372, 62] width 390 height 122
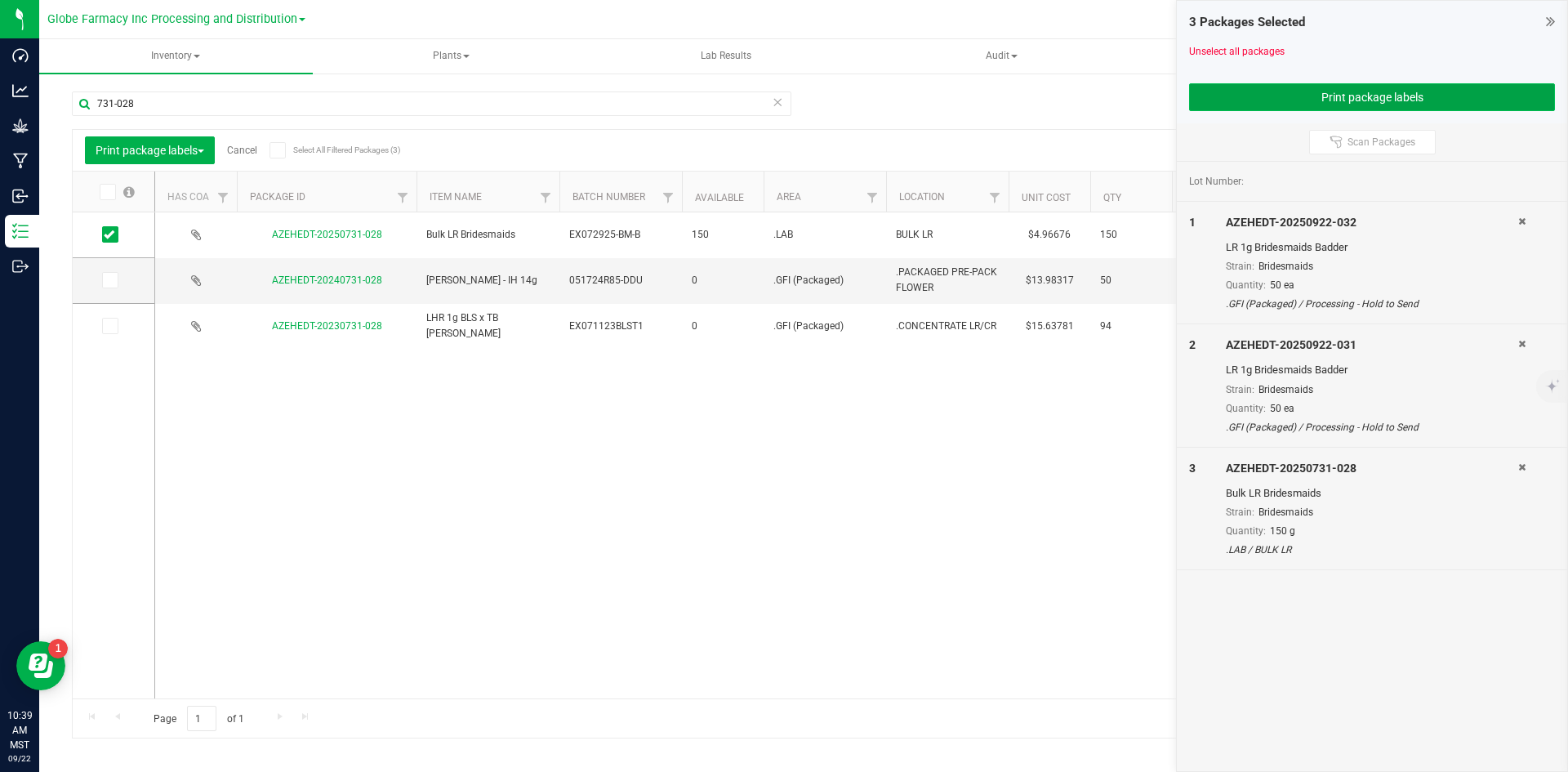
click at [1276, 101] on button "Print package labels" at bounding box center [1372, 98] width 366 height 28
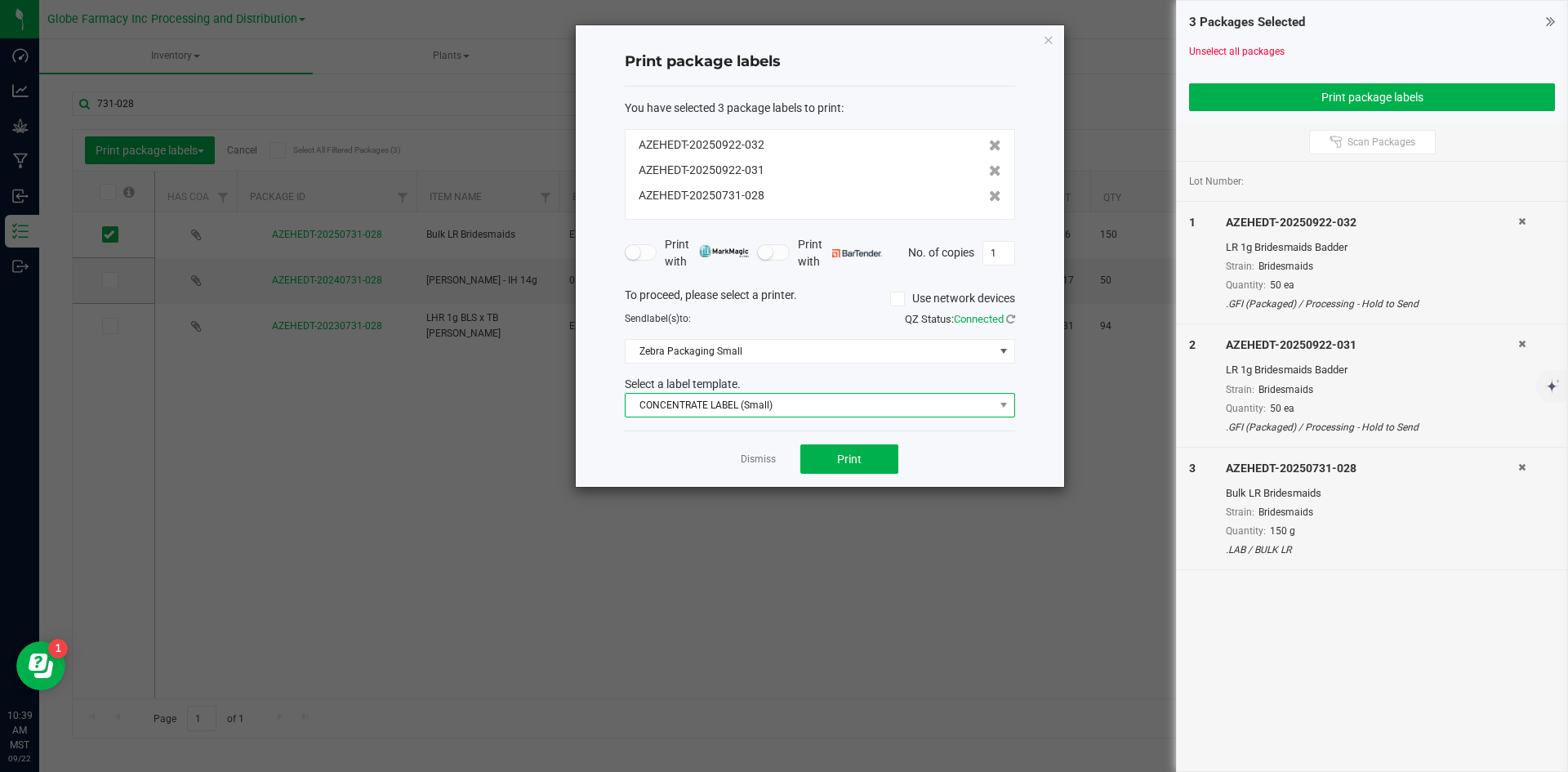
click at [653, 403] on span "CONCENTRATE LABEL (Small)" at bounding box center [809, 405] width 368 height 23
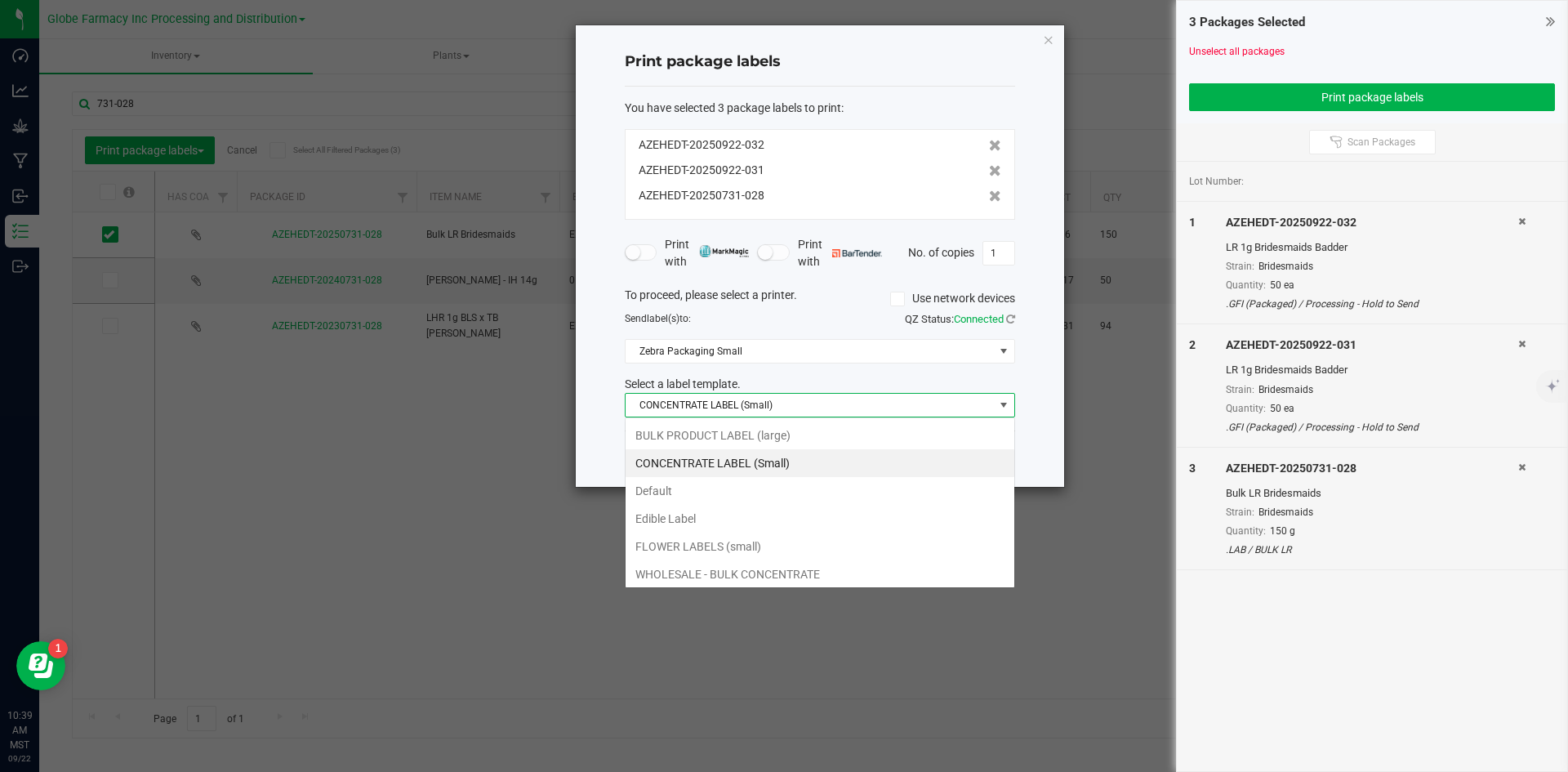
scroll to position [25, 390]
click at [656, 427] on li "BULK PRODUCT LABEL (large)" at bounding box center [820, 435] width 389 height 28
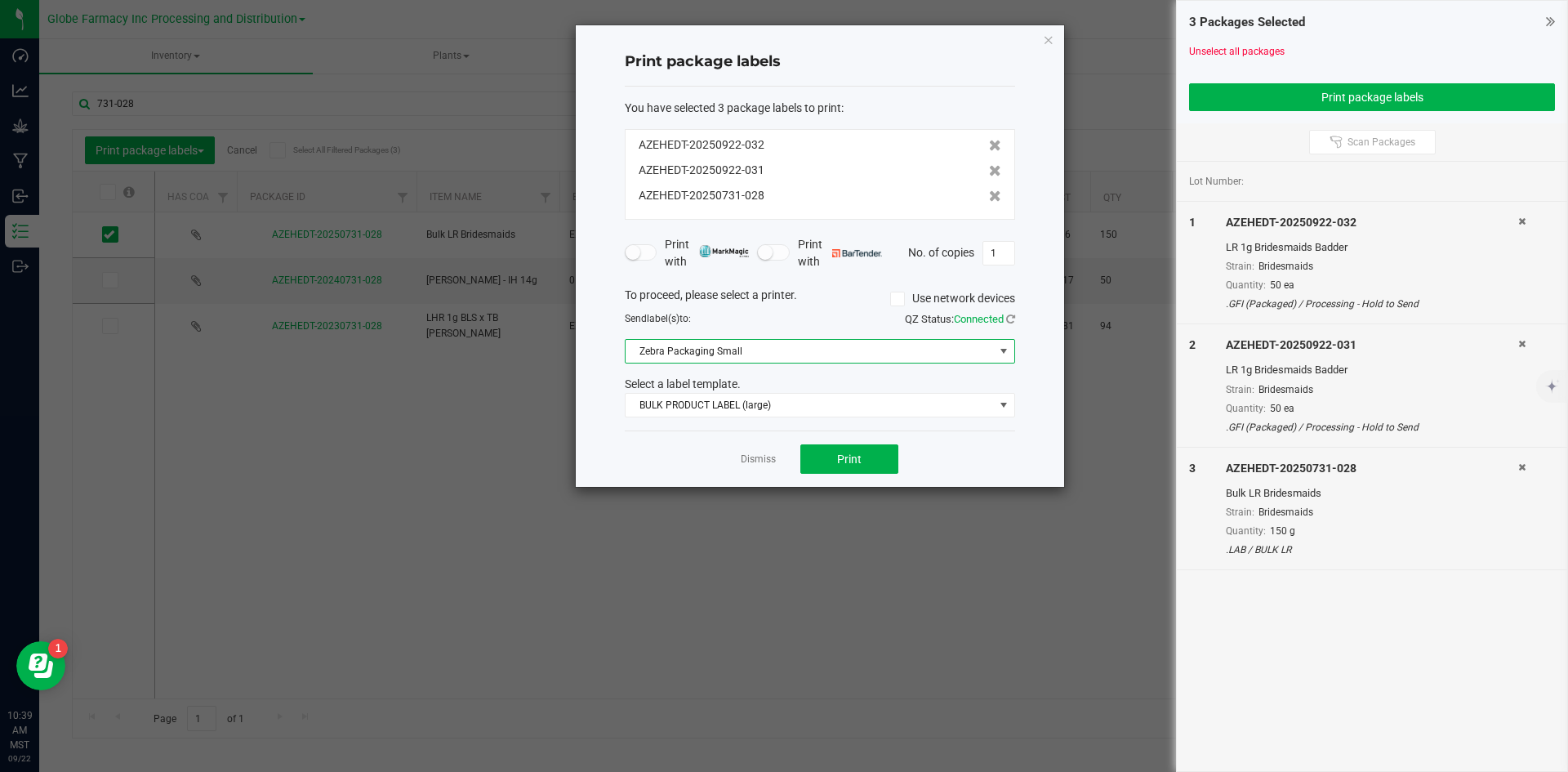
click at [682, 350] on span "Zebra Packaging Small" at bounding box center [809, 351] width 368 height 23
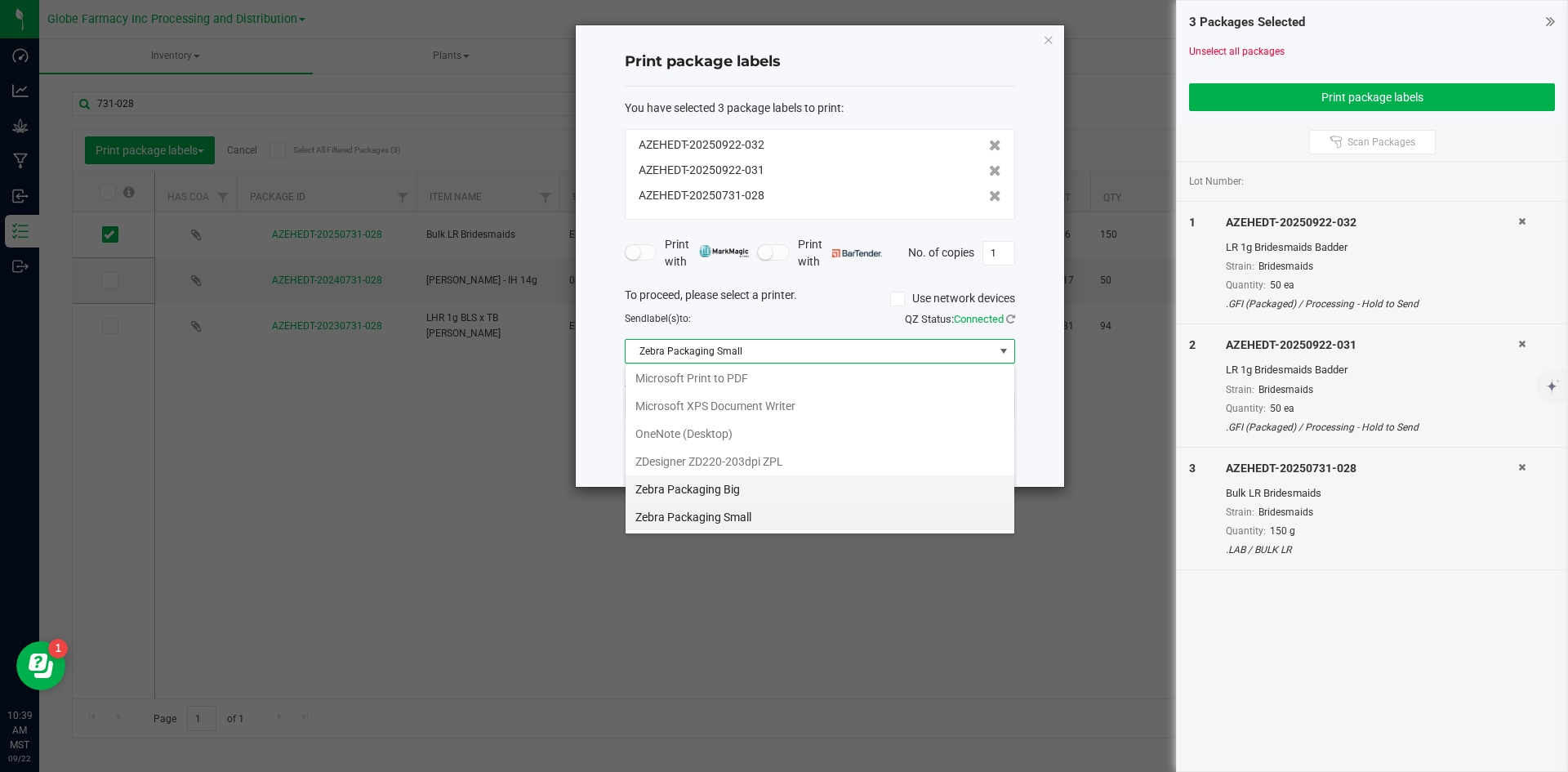
click at [682, 484] on Big "Zebra Packaging Big" at bounding box center [820, 489] width 389 height 28
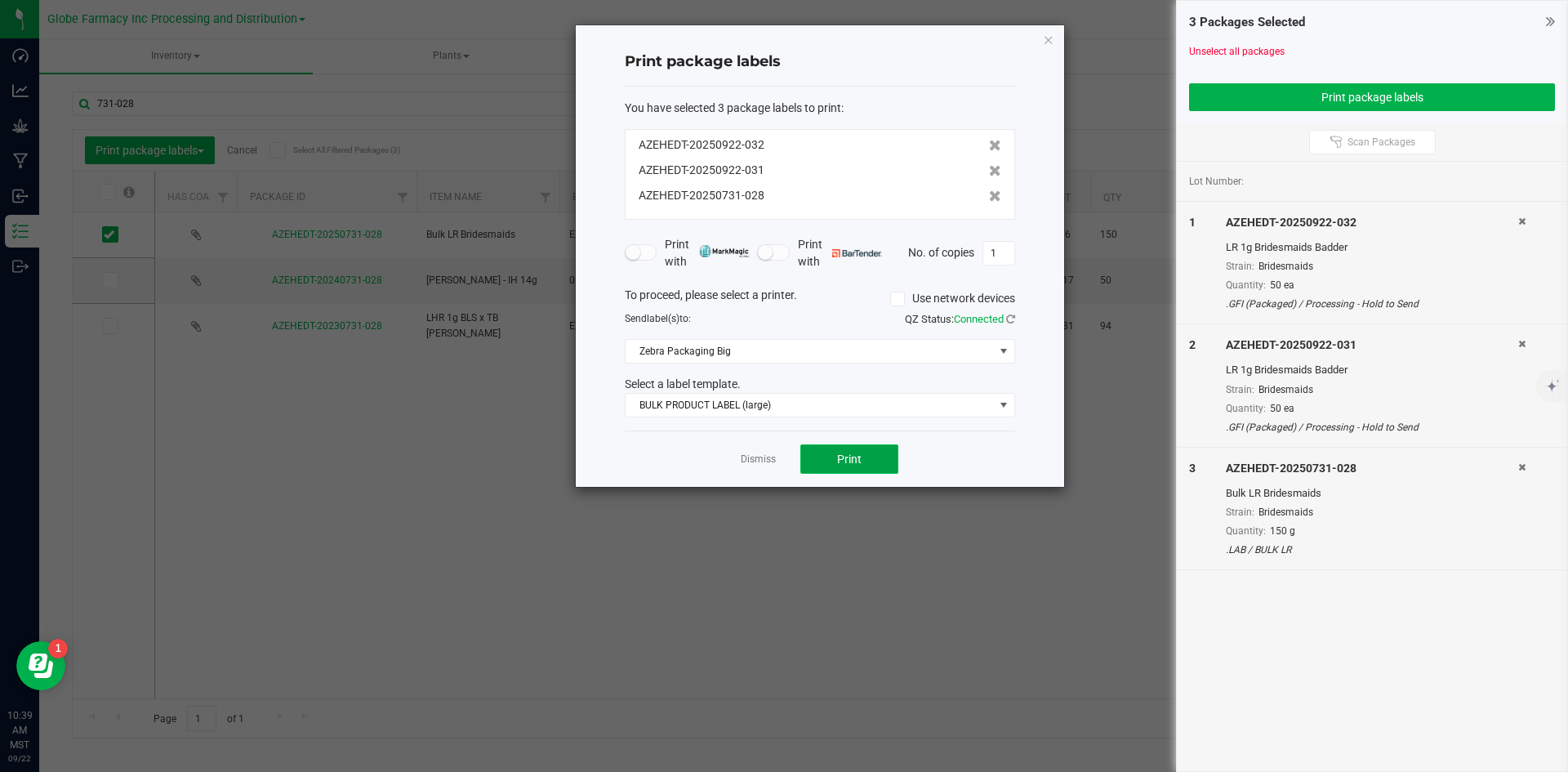
click at [876, 445] on button "Print" at bounding box center [849, 458] width 98 height 29
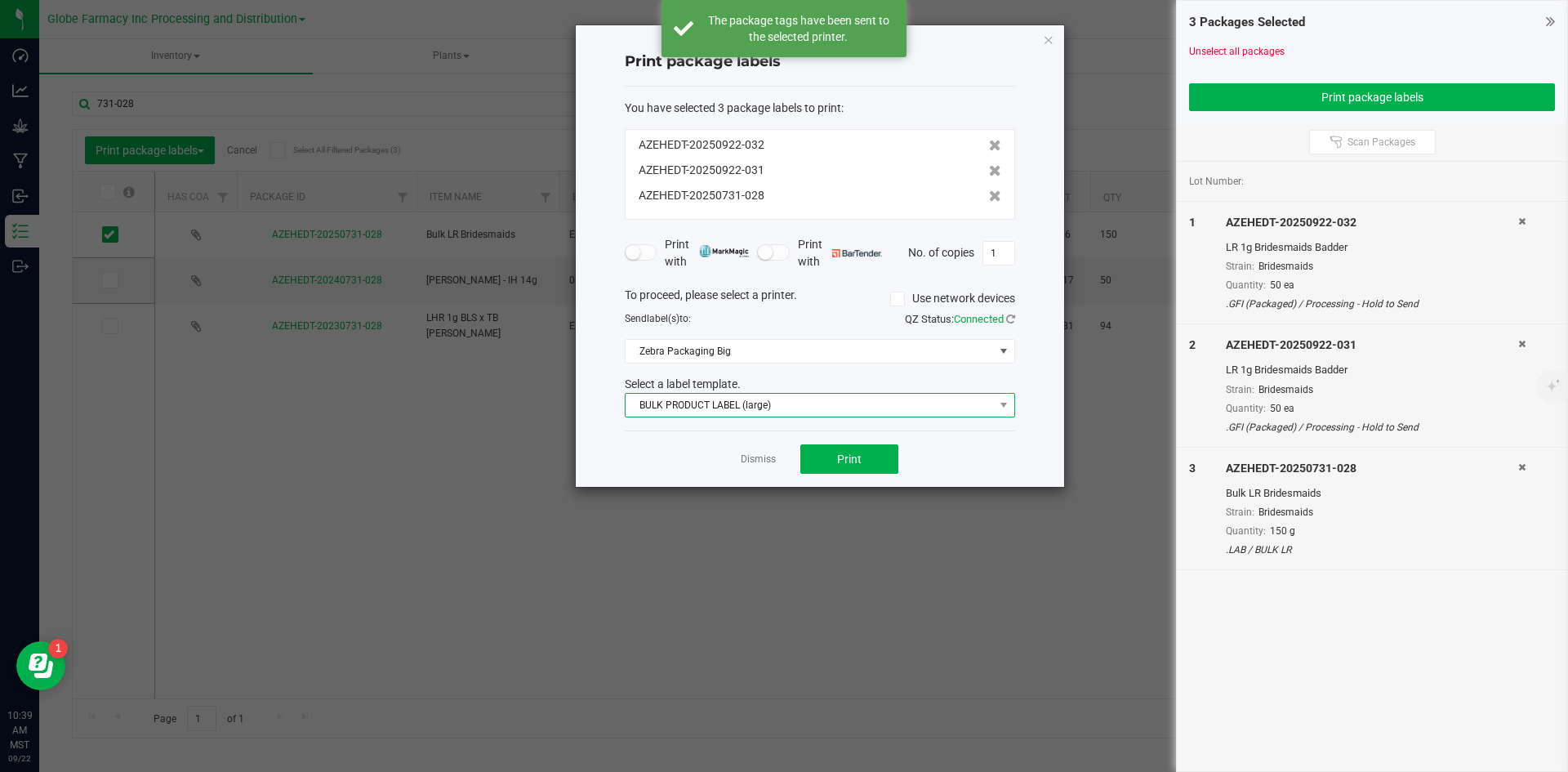
click at [733, 406] on span "BULK PRODUCT LABEL (large)" at bounding box center [809, 405] width 368 height 23
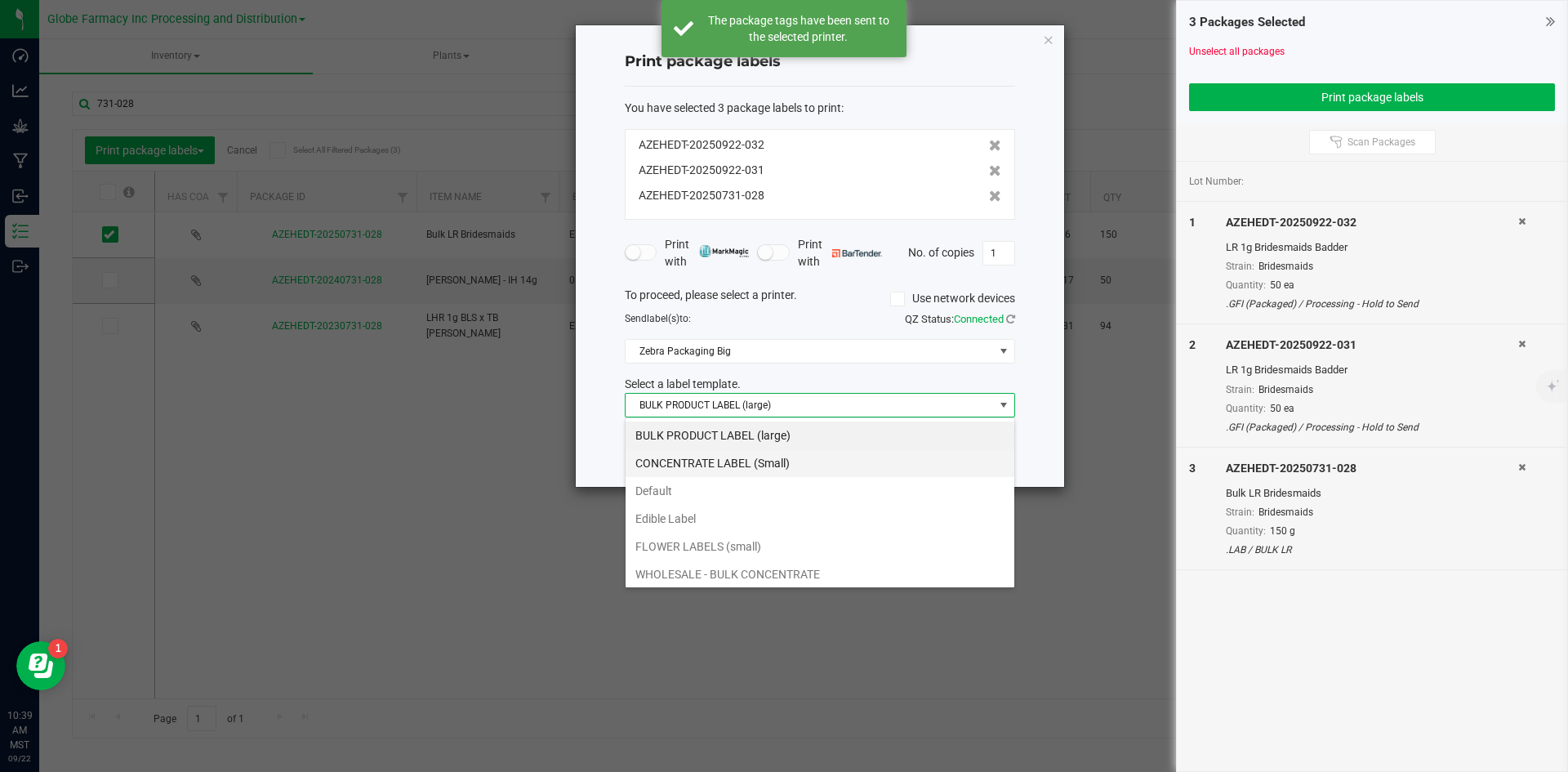
click at [725, 455] on li "CONCENTRATE LABEL (Small)" at bounding box center [820, 463] width 389 height 28
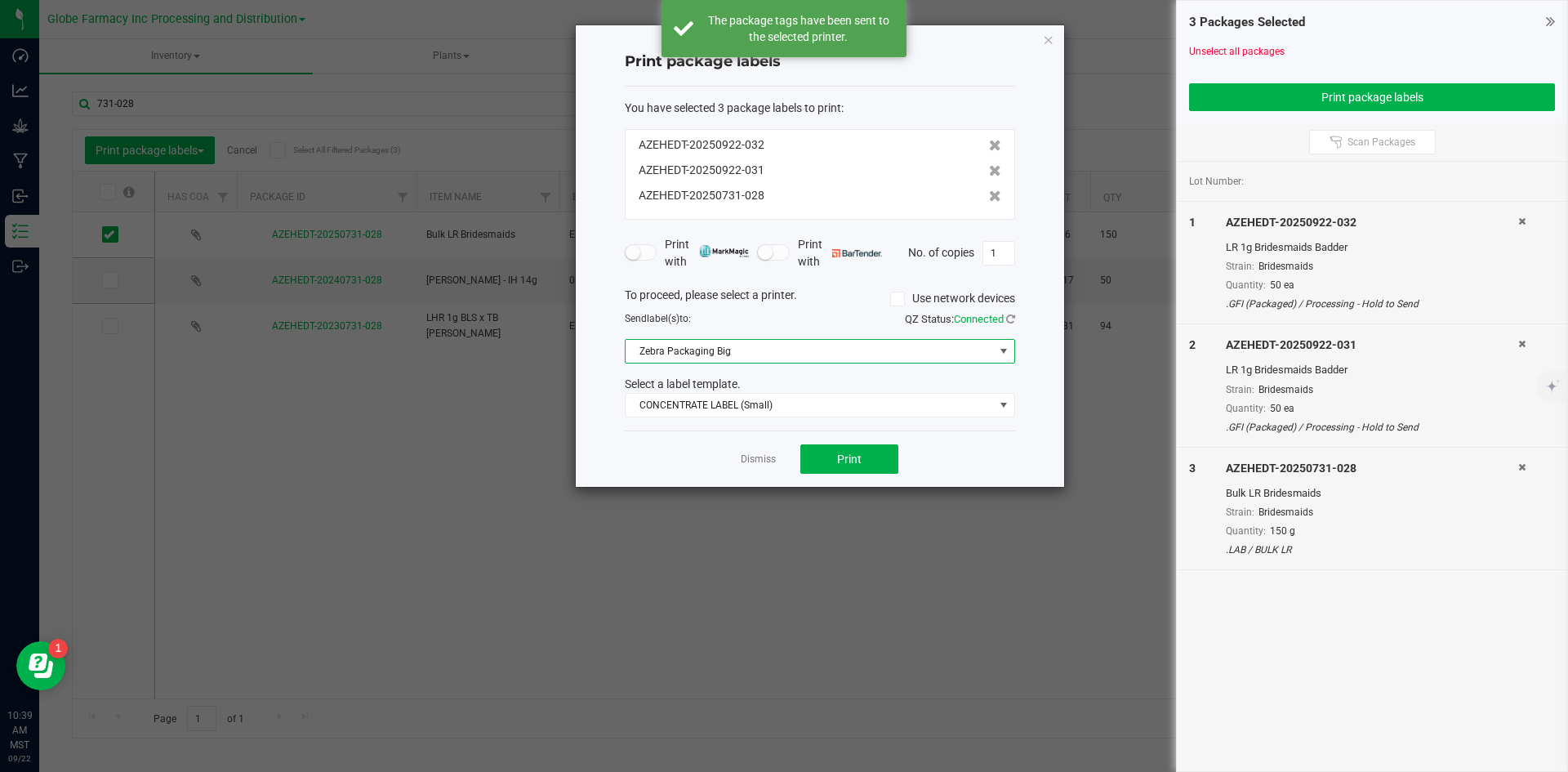
click at [729, 341] on span "Zebra Packaging Big" at bounding box center [809, 351] width 368 height 23
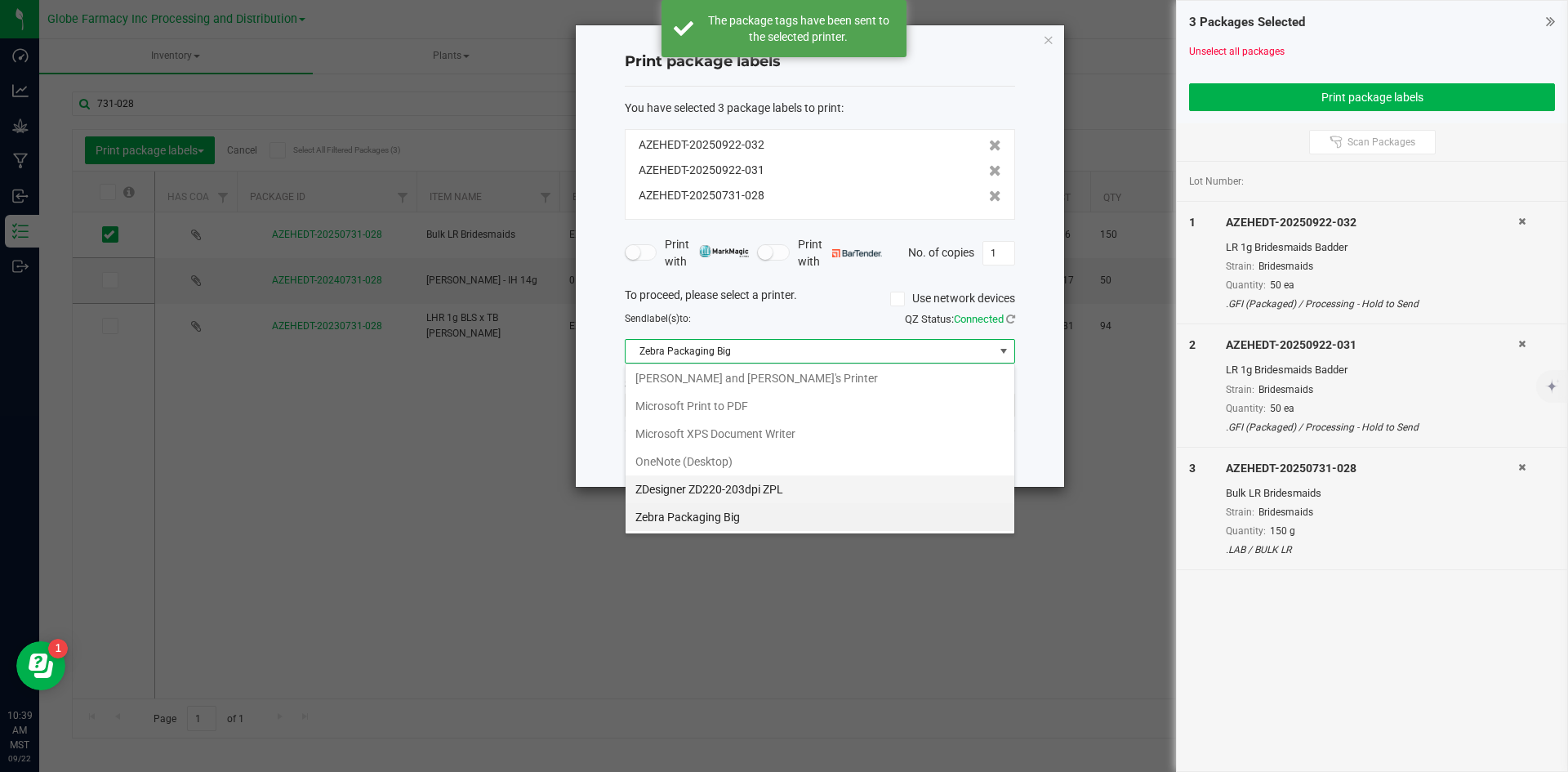
scroll to position [196, 0]
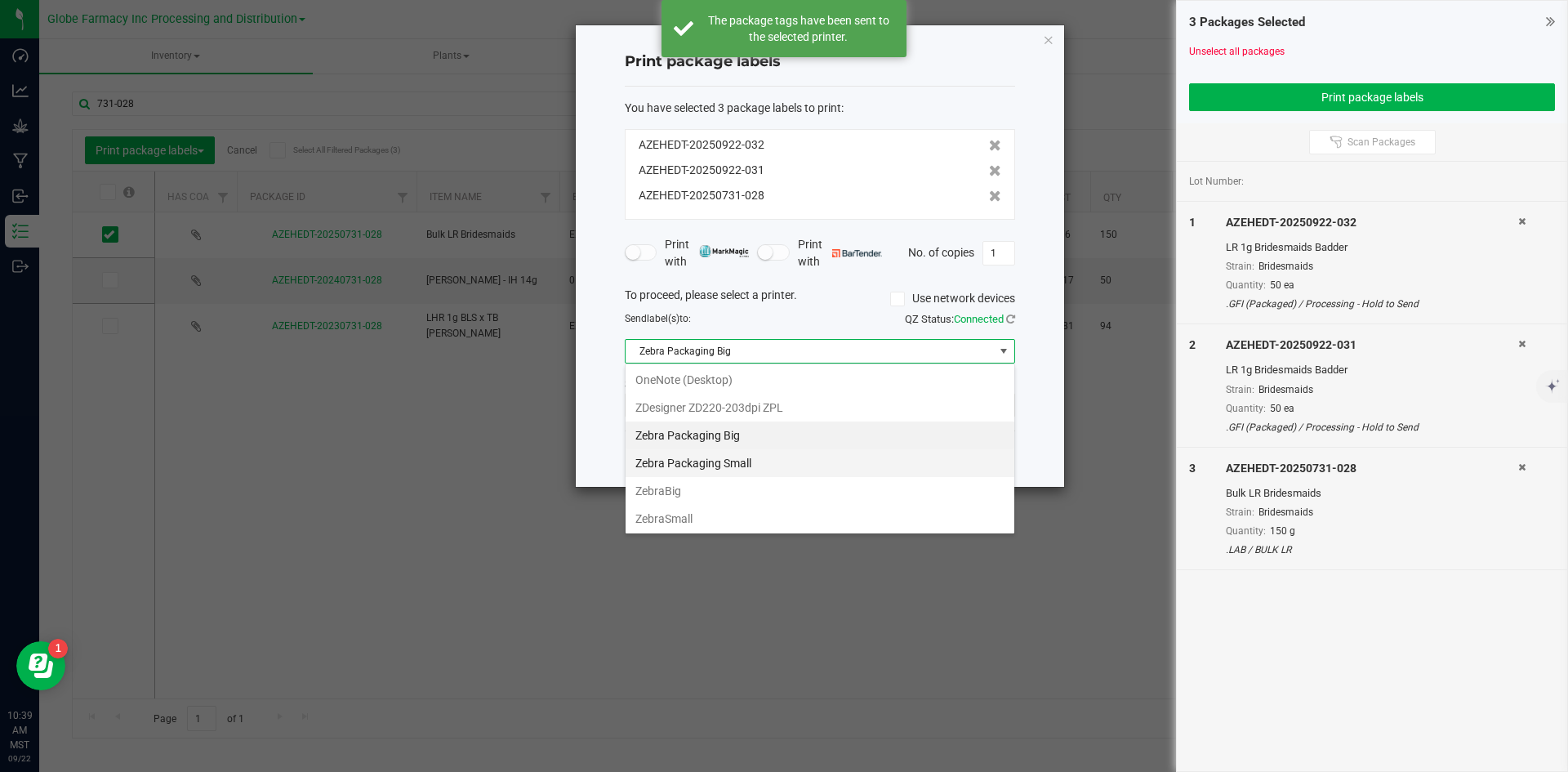
click at [732, 465] on Small "Zebra Packaging Small" at bounding box center [820, 463] width 389 height 28
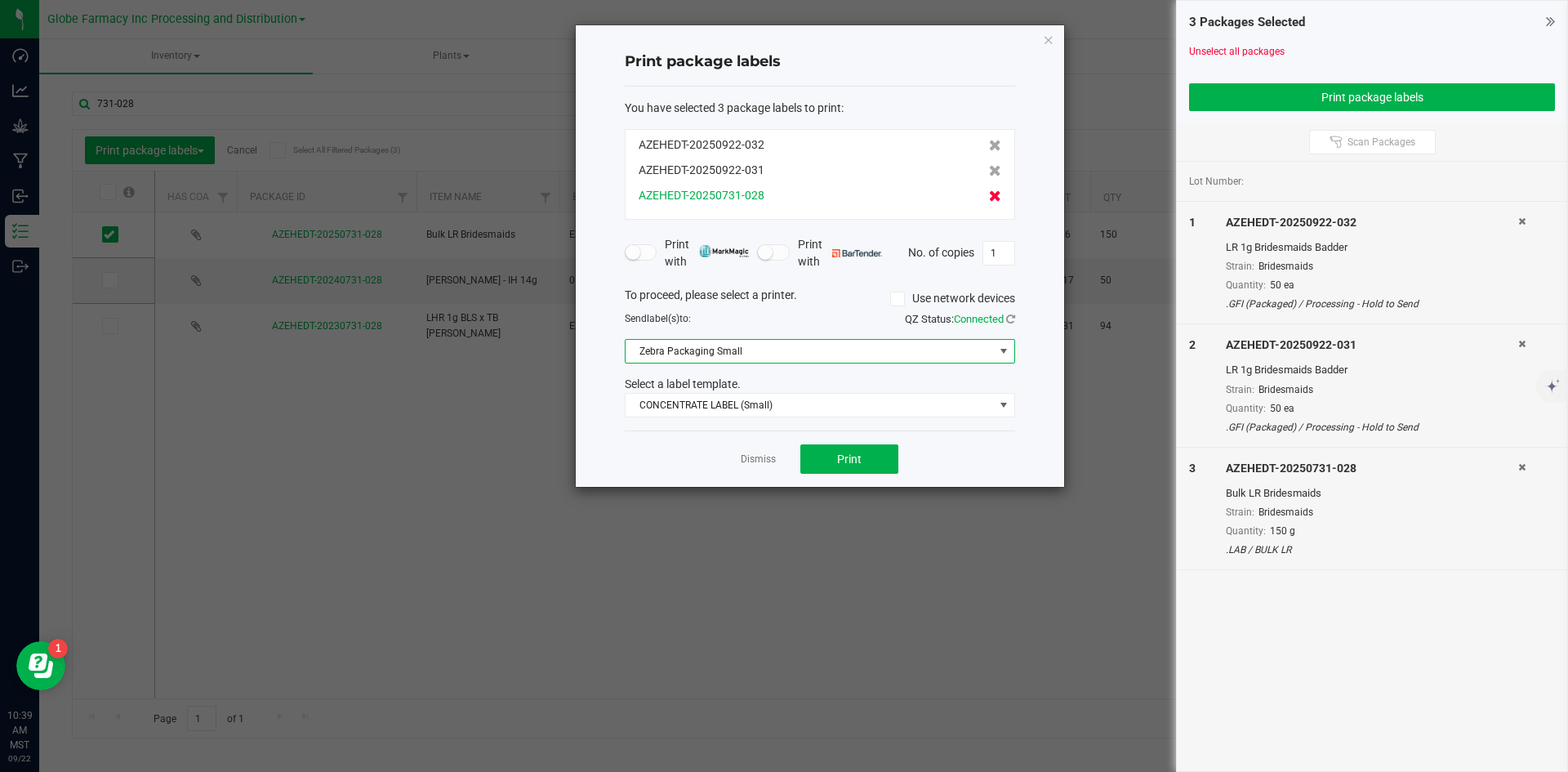
click at [989, 196] on icon at bounding box center [995, 195] width 12 height 11
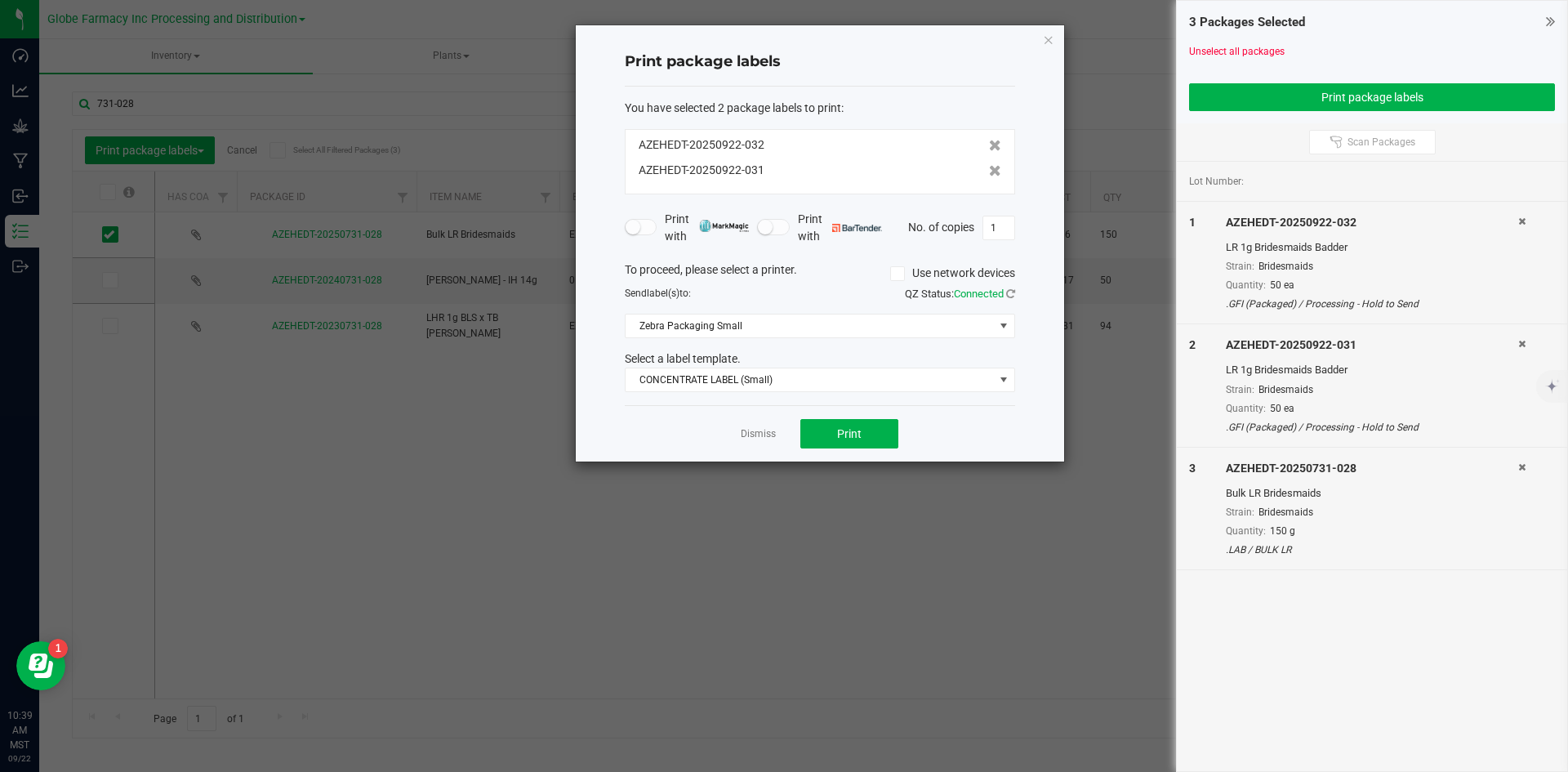
click at [1522, 463] on icon at bounding box center [1521, 467] width 7 height 10
click at [1000, 230] on input "1" at bounding box center [998, 228] width 31 height 23
click at [888, 429] on button "Print" at bounding box center [849, 433] width 98 height 29
click at [762, 433] on link "Dismiss" at bounding box center [758, 434] width 35 height 14
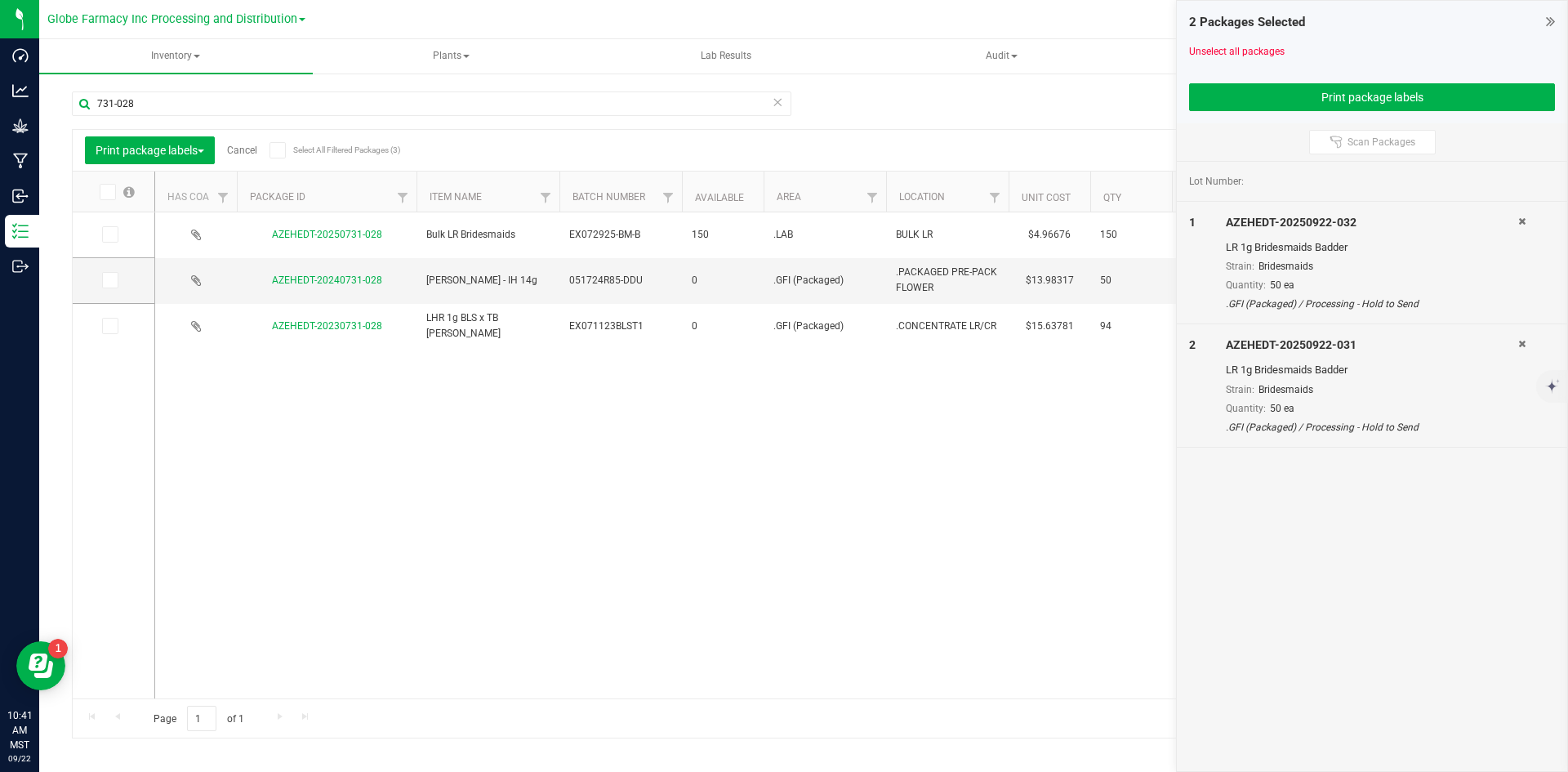
click at [246, 152] on link "Cancel" at bounding box center [242, 149] width 30 height 11
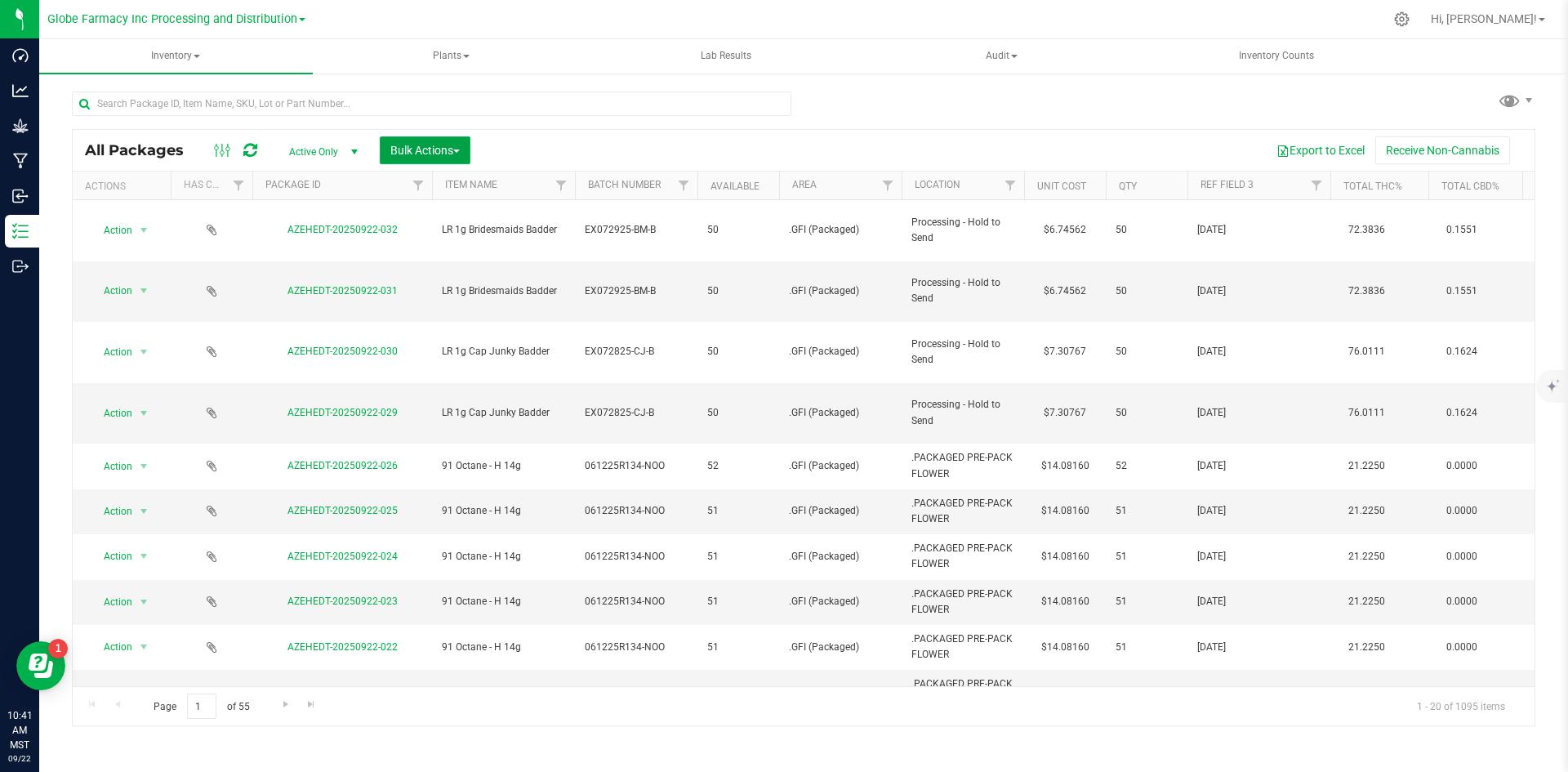
click at [390, 139] on button "Bulk Actions" at bounding box center [425, 150] width 91 height 28
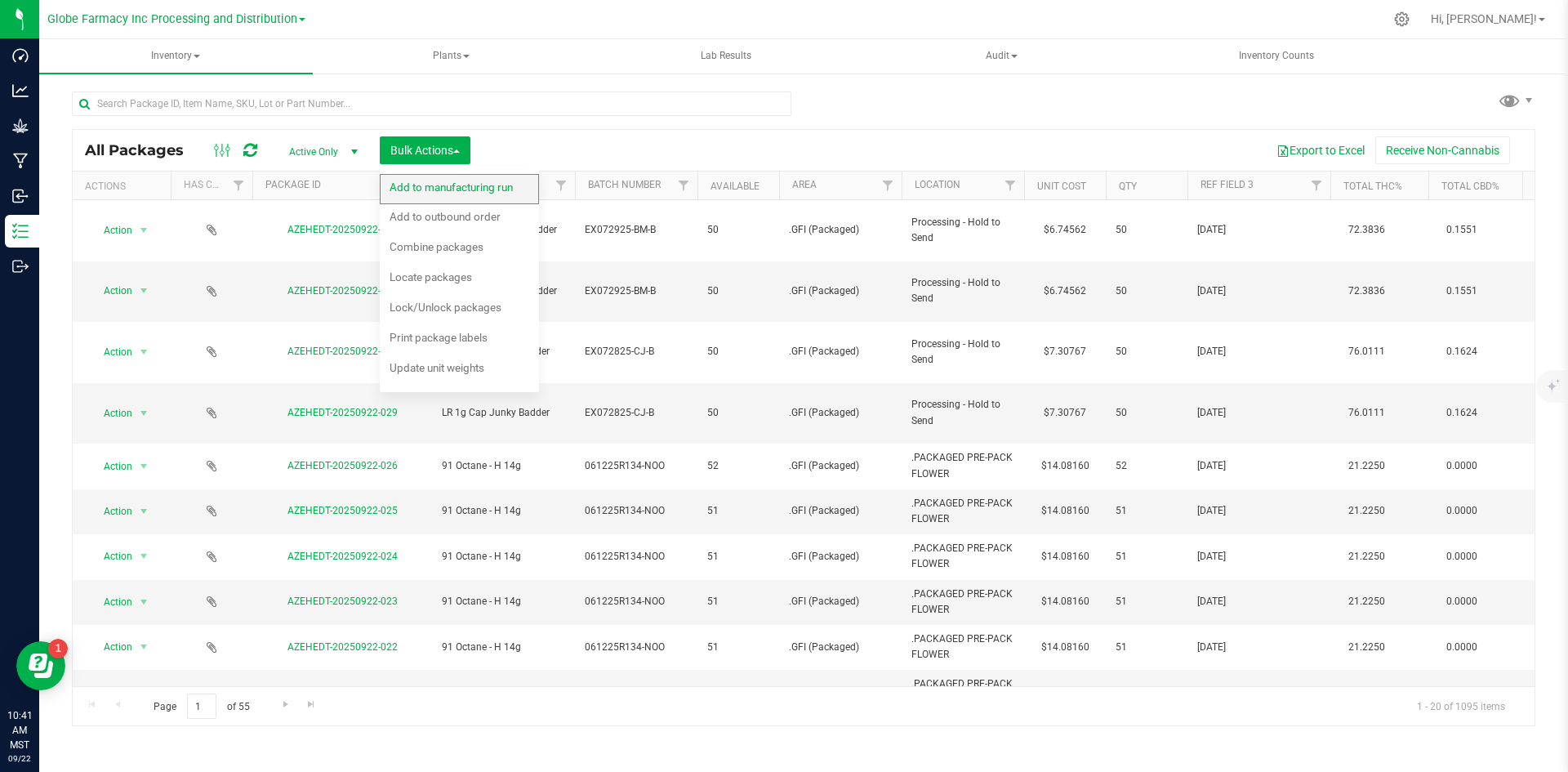
click at [412, 177] on div "Add to manufacturing run" at bounding box center [462, 190] width 145 height 26
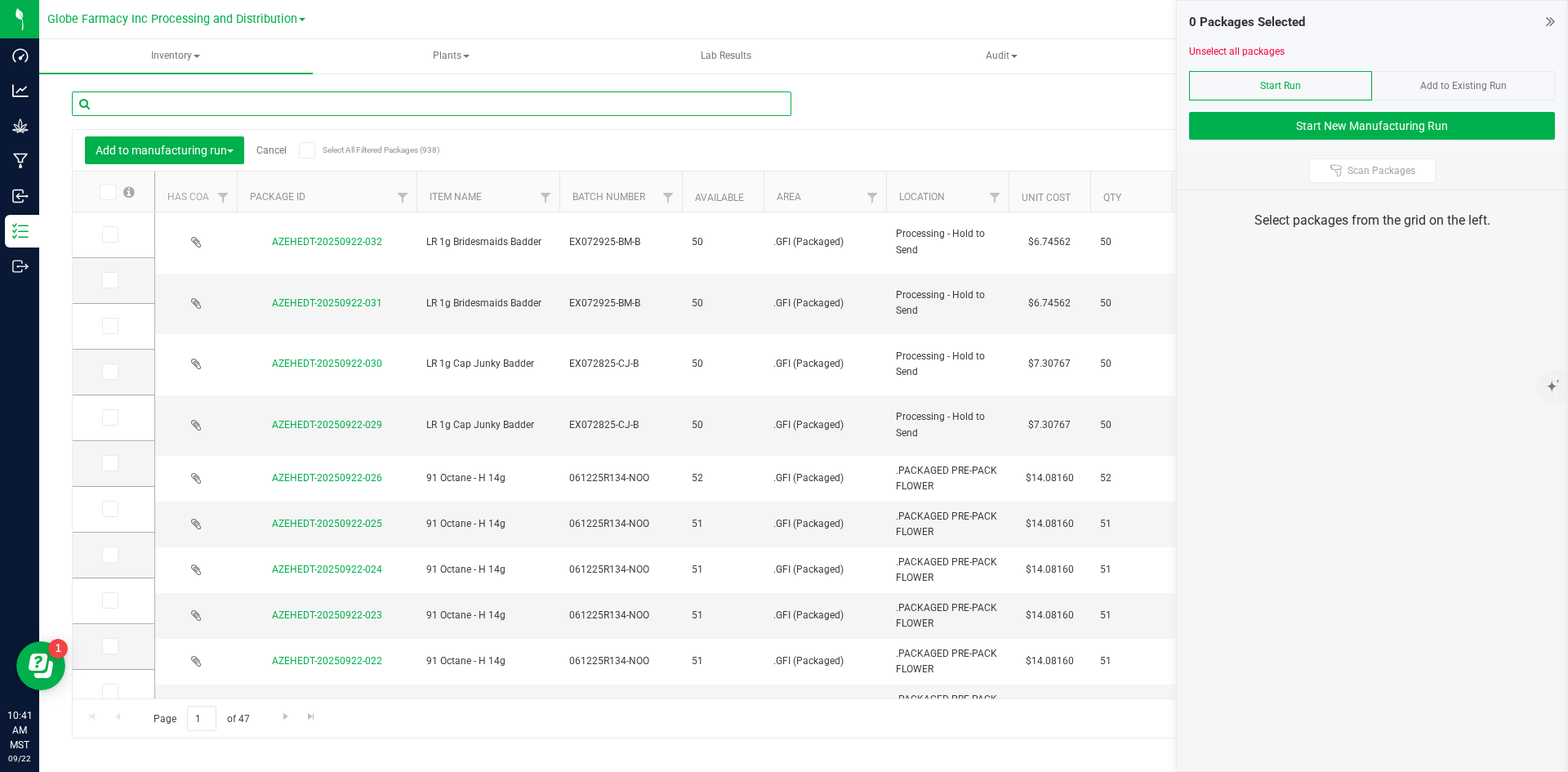
click at [314, 108] on input "text" at bounding box center [432, 104] width 719 height 25
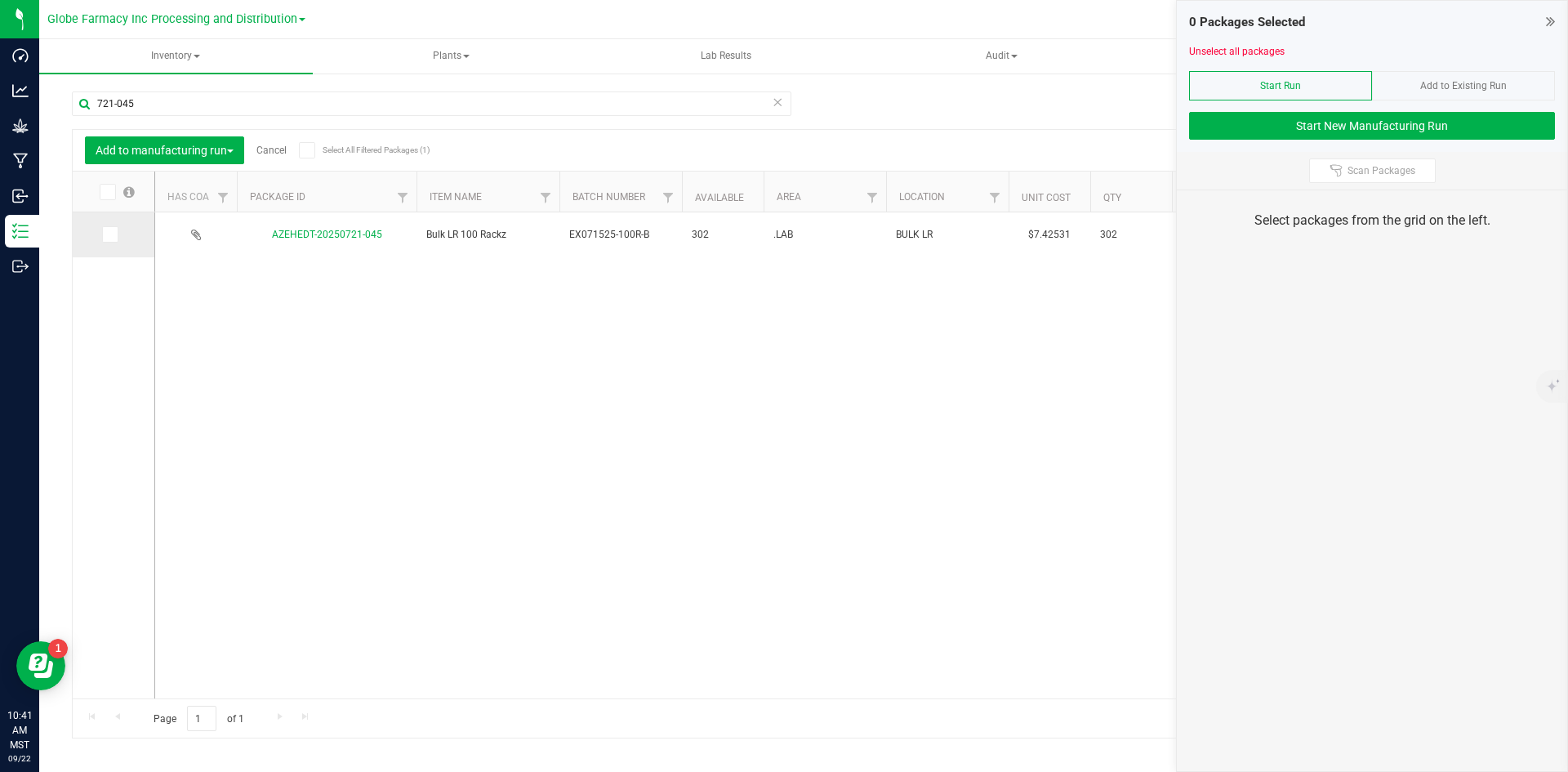
click at [93, 223] on td at bounding box center [113, 234] width 82 height 45
click at [110, 235] on icon at bounding box center [109, 235] width 11 height 0
click at [0, 0] on input "checkbox" at bounding box center [0, 0] width 0 height 0
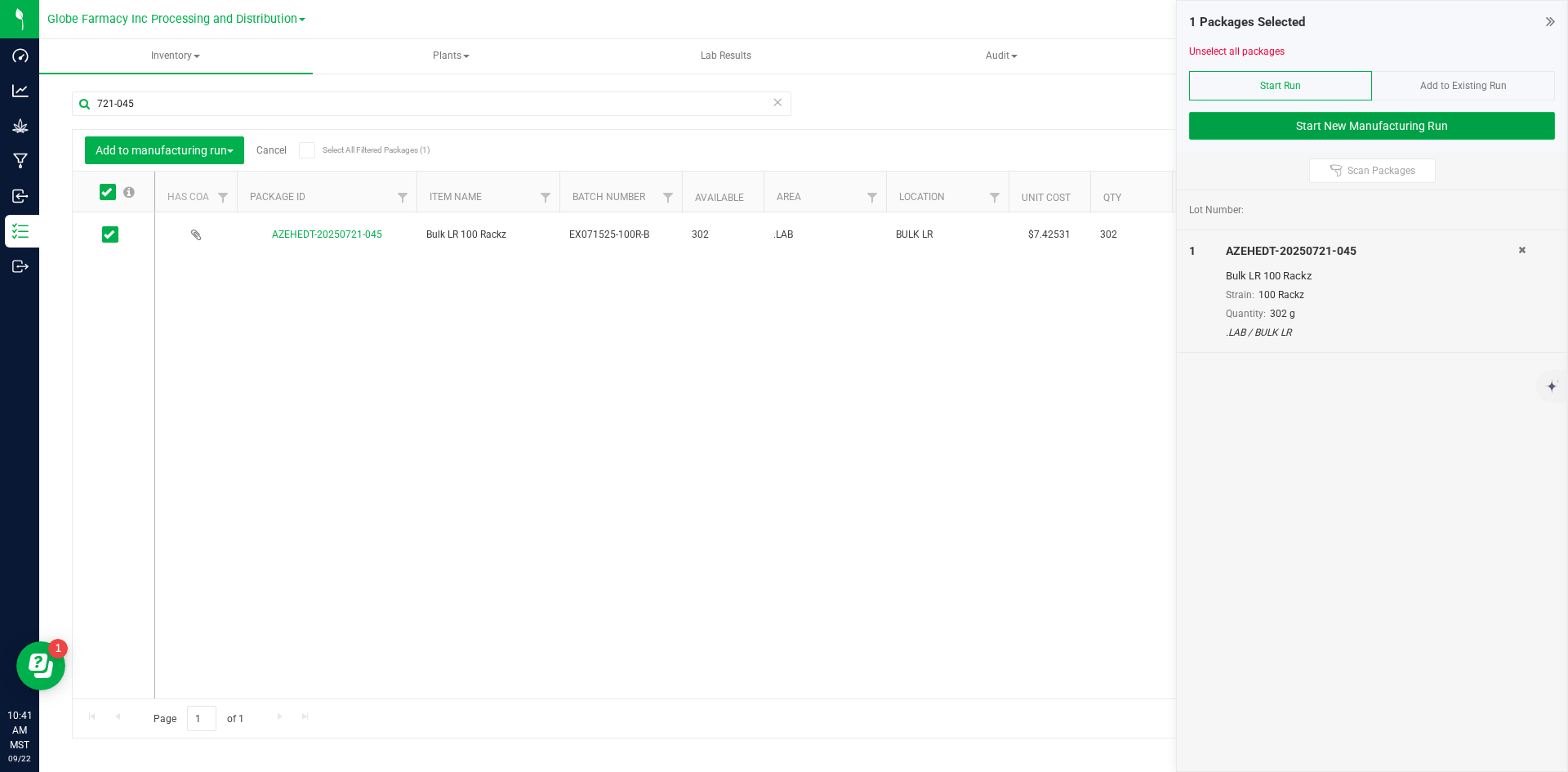
click at [1302, 132] on button "Start New Manufacturing Run" at bounding box center [1372, 126] width 366 height 28
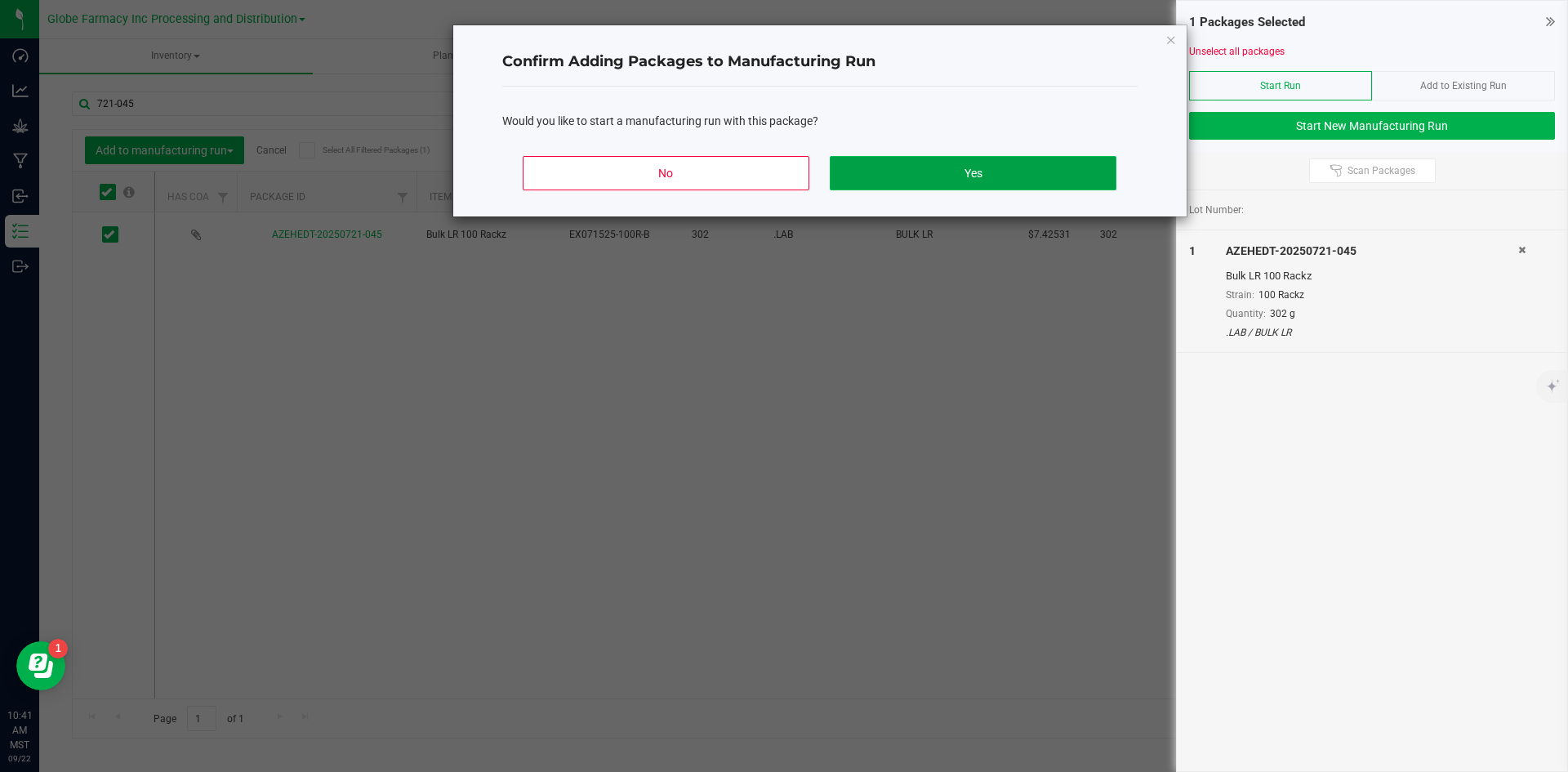
click at [887, 174] on button "Yes" at bounding box center [973, 172] width 286 height 34
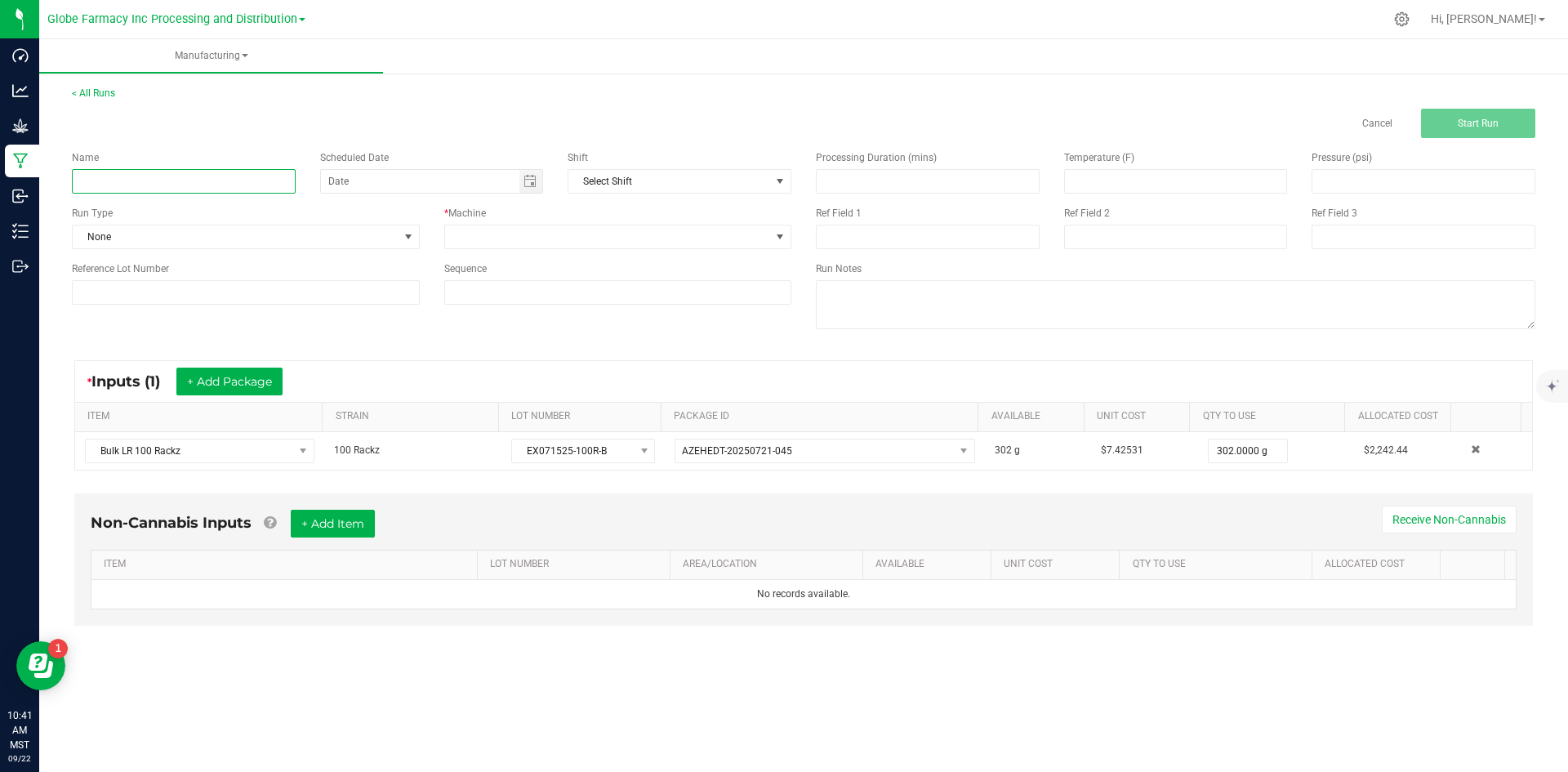
click at [232, 178] on input at bounding box center [184, 181] width 223 height 25
click at [637, 241] on span at bounding box center [608, 237] width 326 height 23
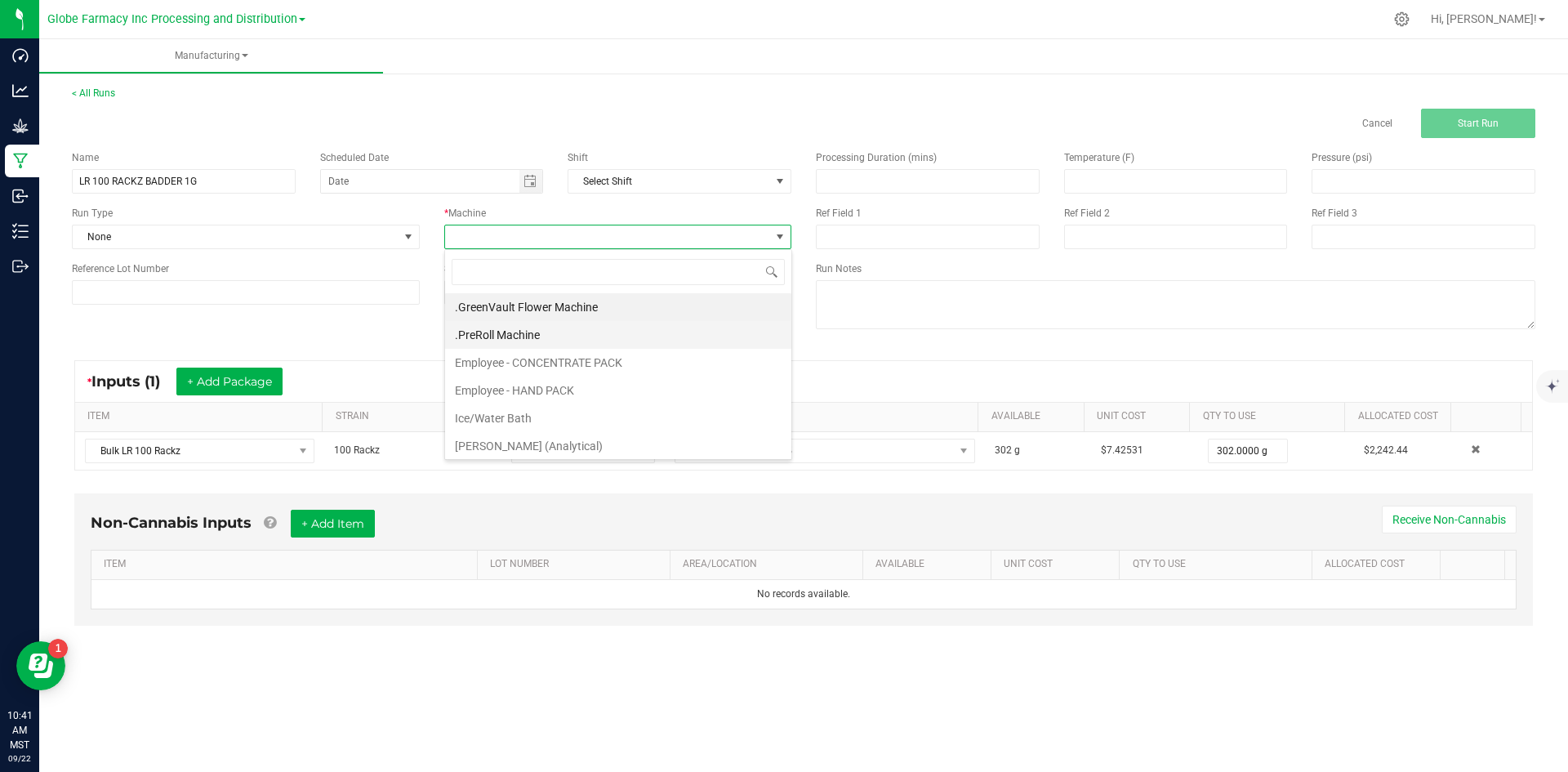
scroll to position [25, 347]
click at [558, 368] on li "Employee - CONCENTRATE PACK" at bounding box center [618, 363] width 346 height 28
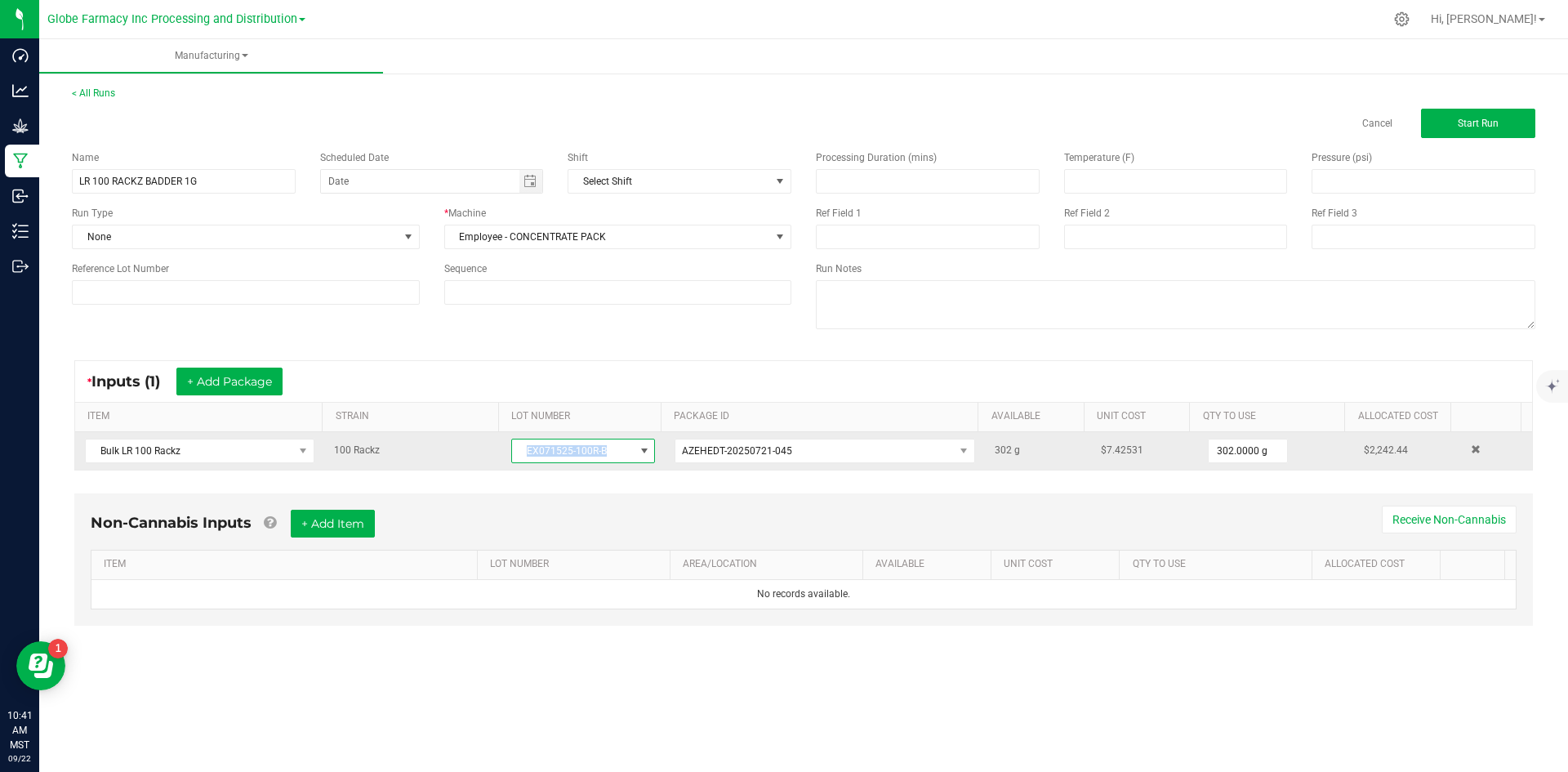
drag, startPoint x: 523, startPoint y: 449, endPoint x: 608, endPoint y: 449, distance: 85.0
click at [608, 449] on span "EX071525-100R-B" at bounding box center [573, 451] width 121 height 23
drag, startPoint x: 521, startPoint y: 450, endPoint x: 607, endPoint y: 458, distance: 86.4
click at [607, 458] on span "EX071525-100R-B" at bounding box center [573, 451] width 121 height 23
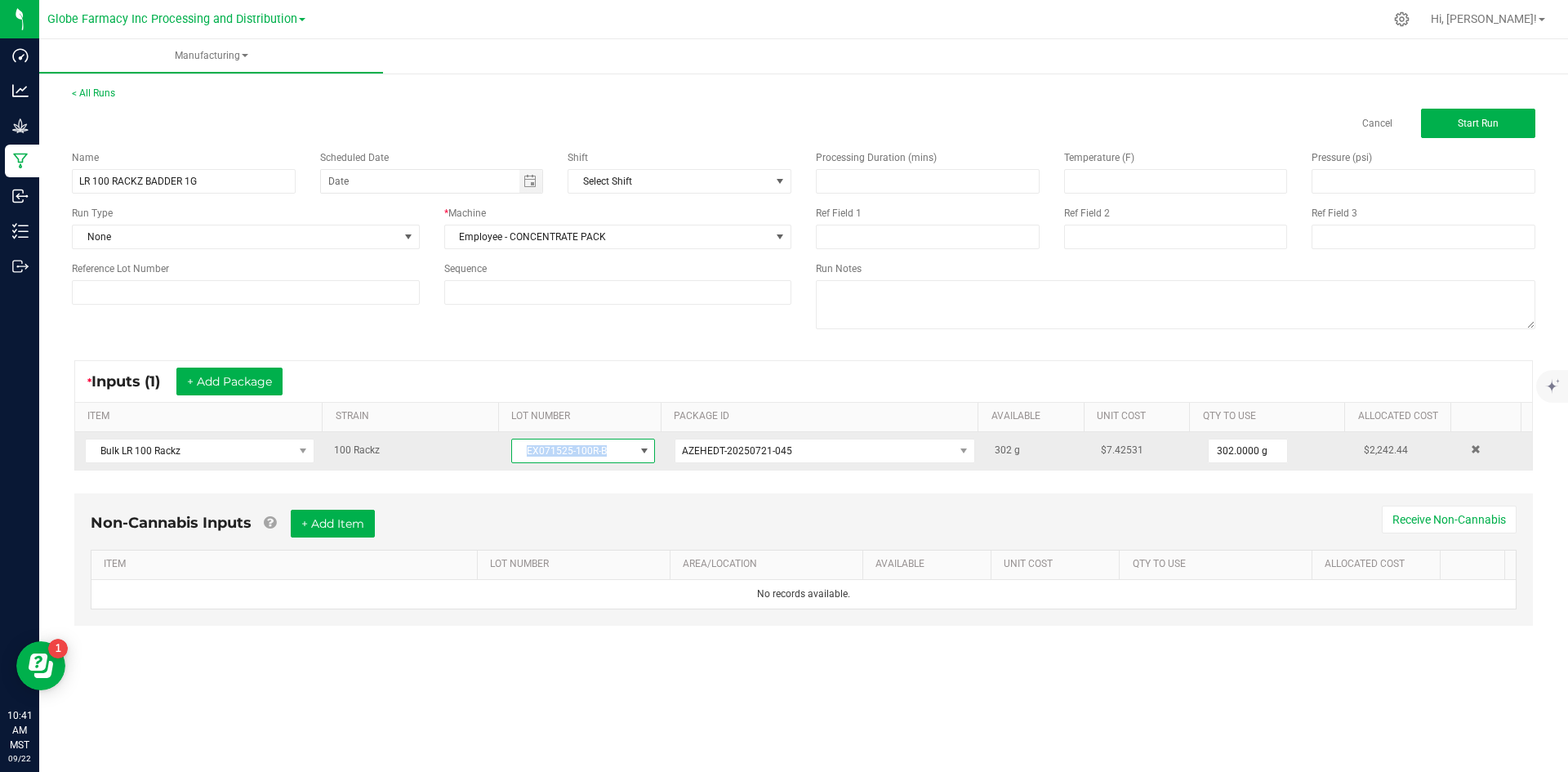
copy span "EX071525-100R-B"
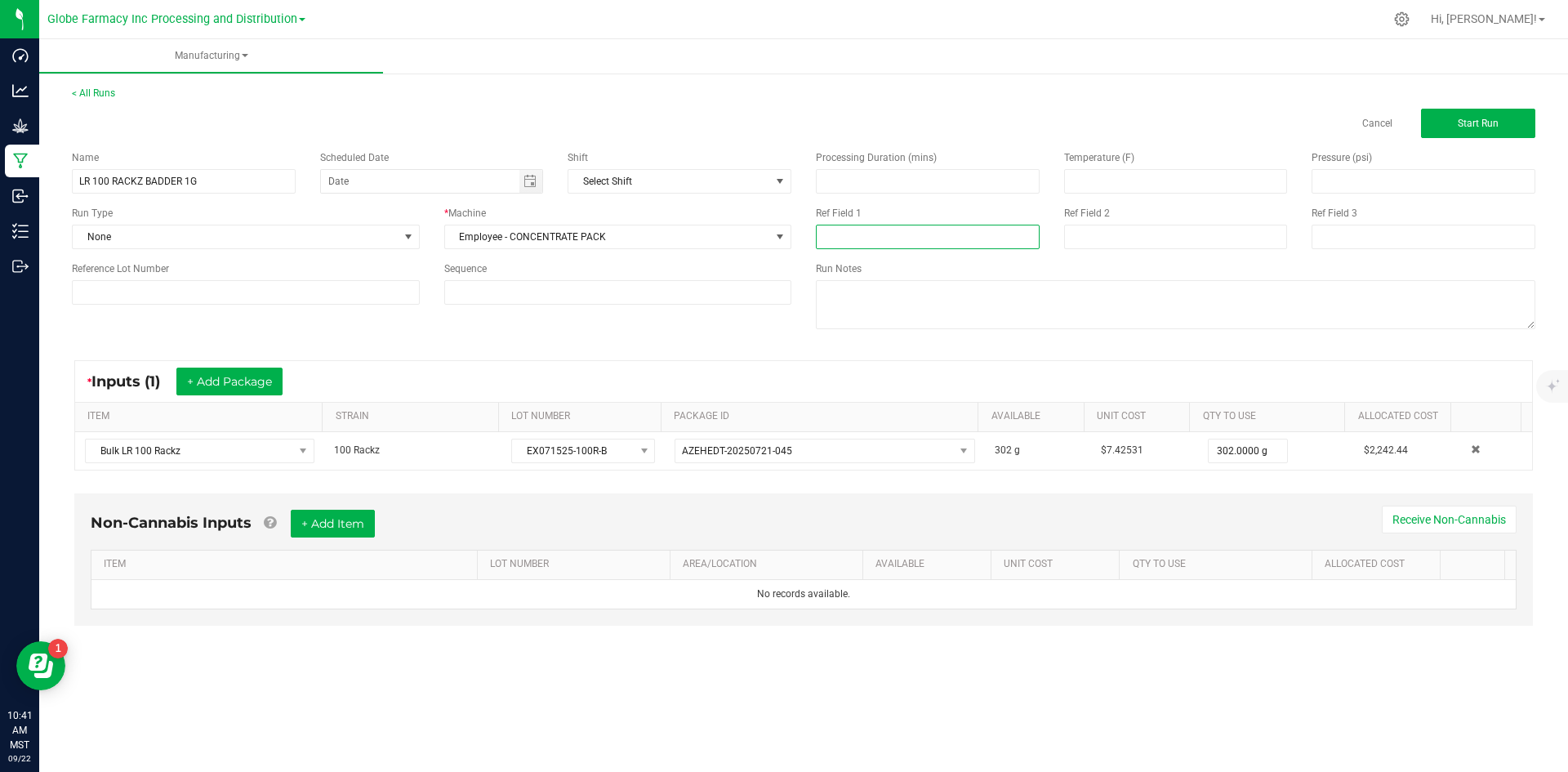
paste input "EX071525-100R-B"
click at [1074, 227] on input at bounding box center [1176, 237] width 223 height 25
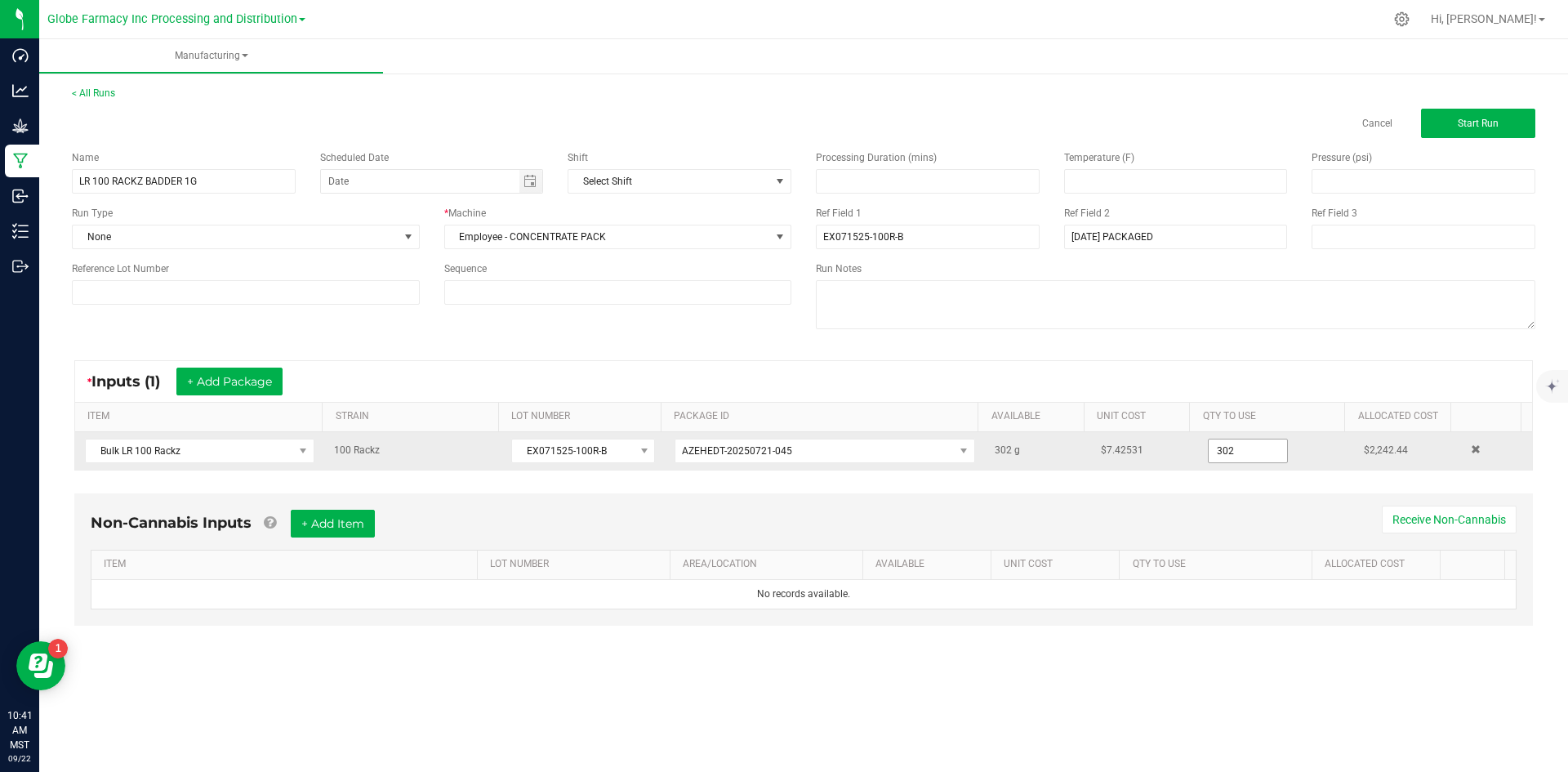
click at [1213, 452] on input "302" at bounding box center [1247, 451] width 78 height 23
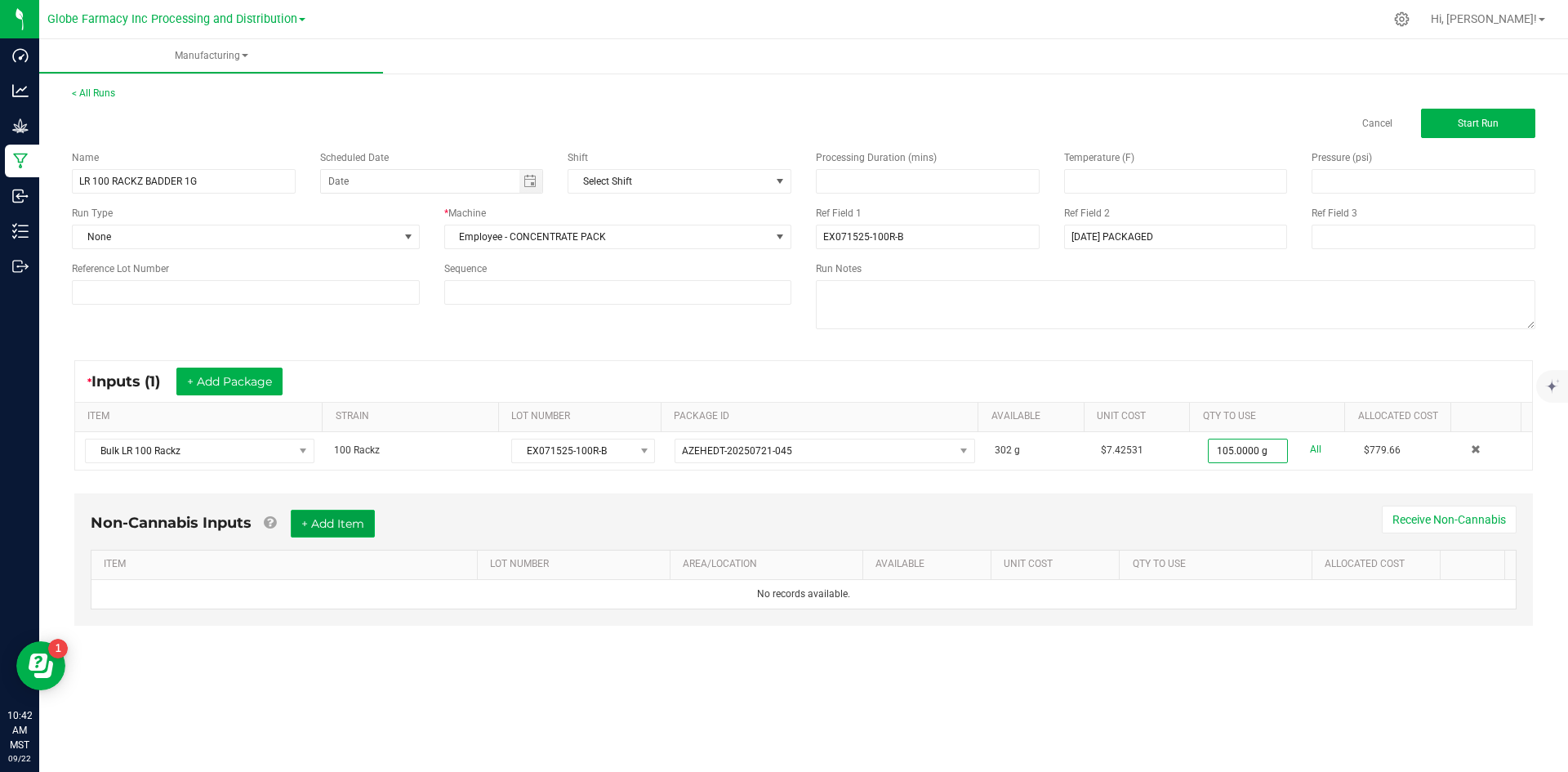
click at [311, 523] on button "+ Add Item" at bounding box center [333, 523] width 84 height 28
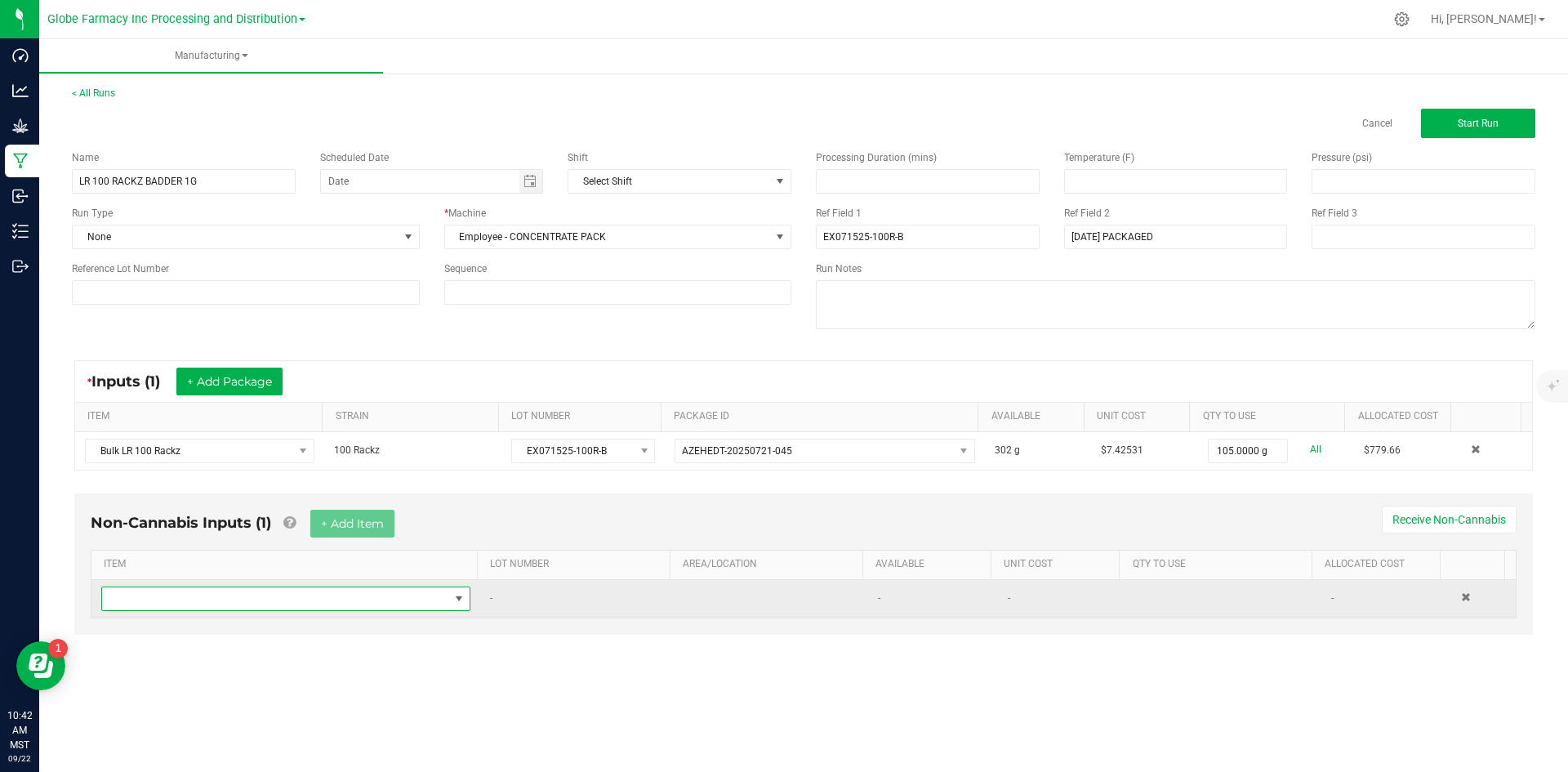
click at [266, 597] on span "NO DATA FOUND" at bounding box center [275, 599] width 347 height 23
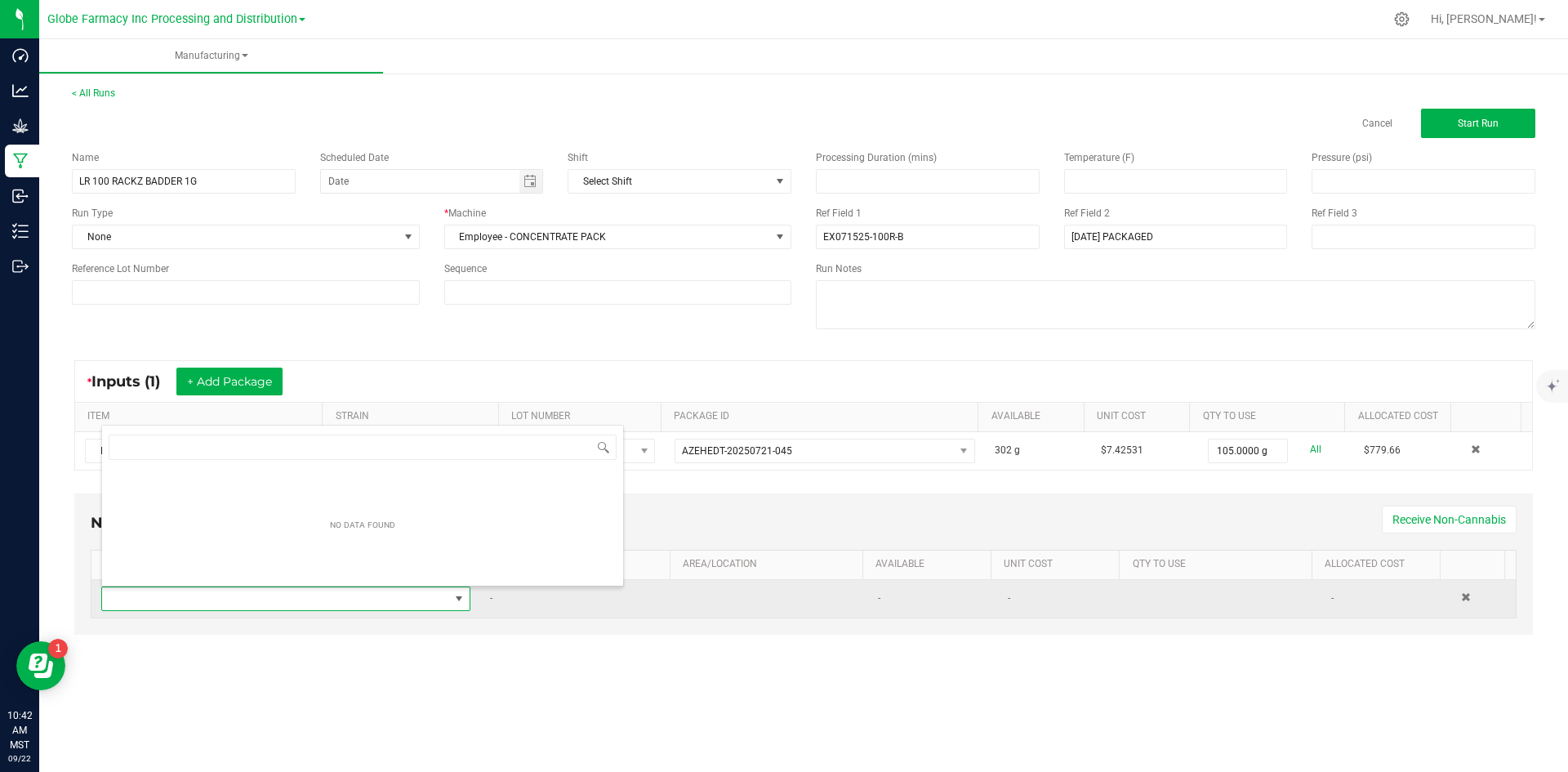
scroll to position [25, 362]
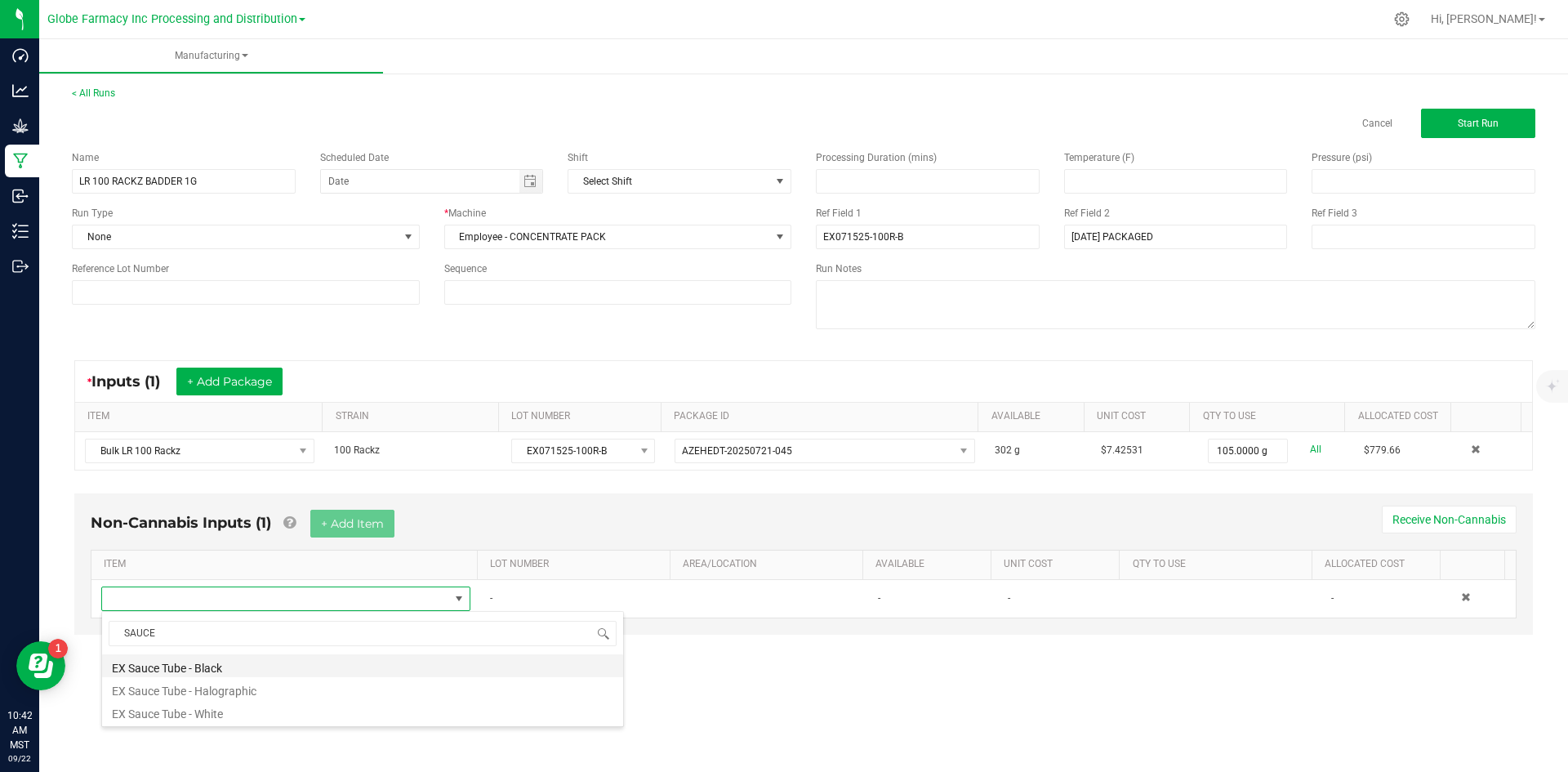
click at [238, 669] on li "EX Sauce Tube - Black" at bounding box center [362, 666] width 521 height 23
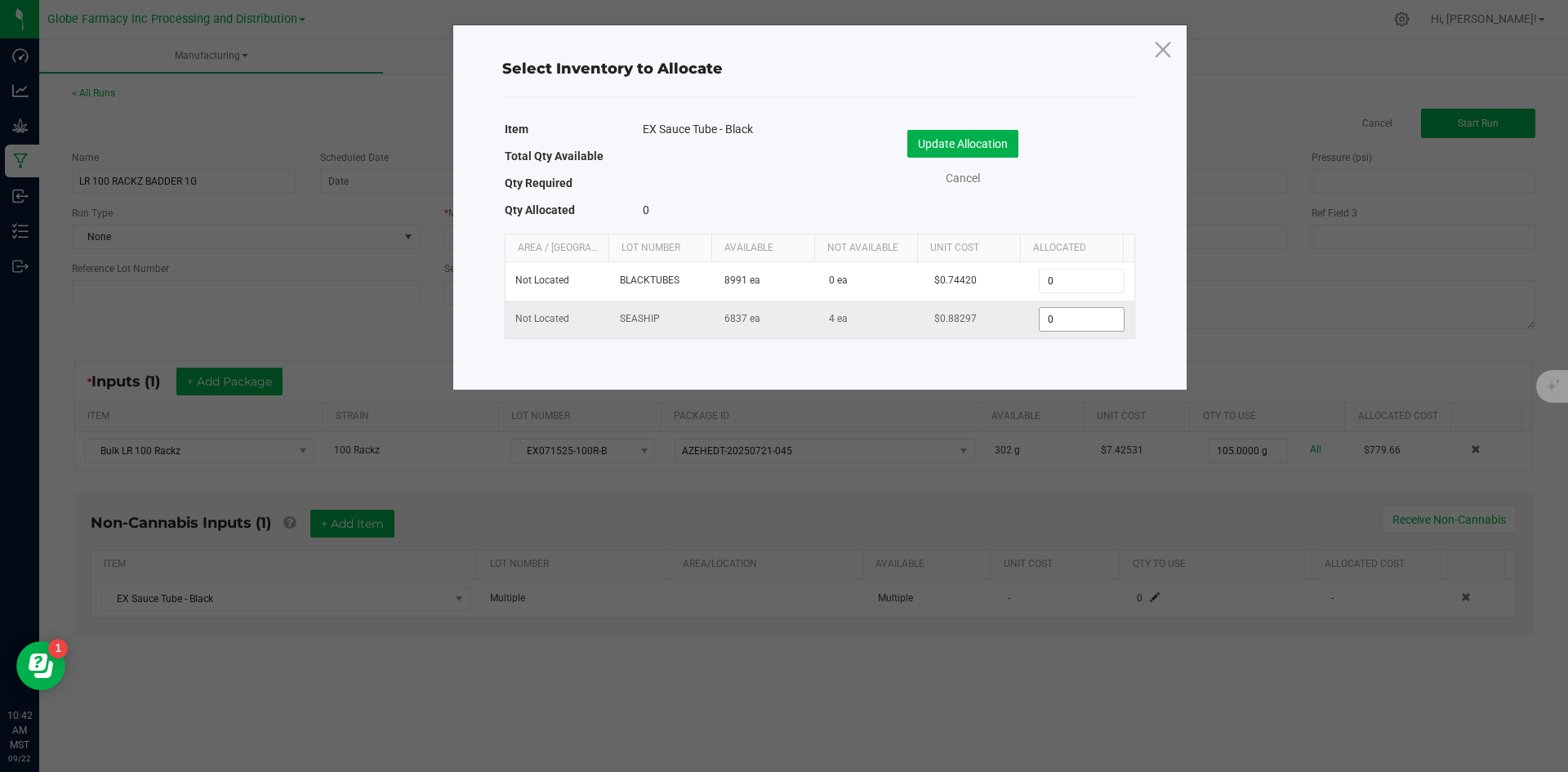
click at [1093, 326] on input "0" at bounding box center [1081, 319] width 84 height 23
click at [981, 143] on button "Update Allocation" at bounding box center [963, 144] width 111 height 28
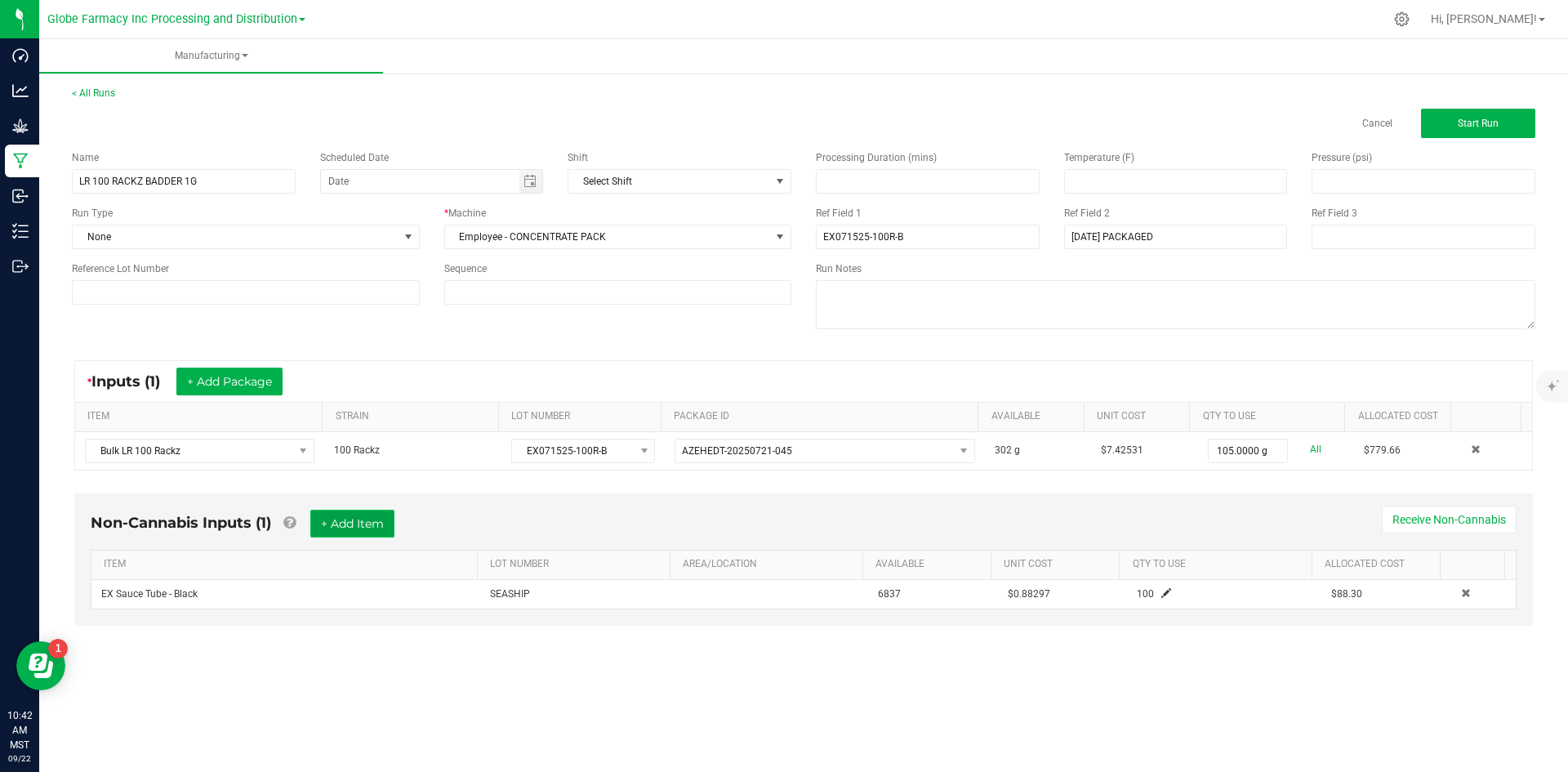
click at [361, 521] on button "+ Add Item" at bounding box center [353, 523] width 84 height 28
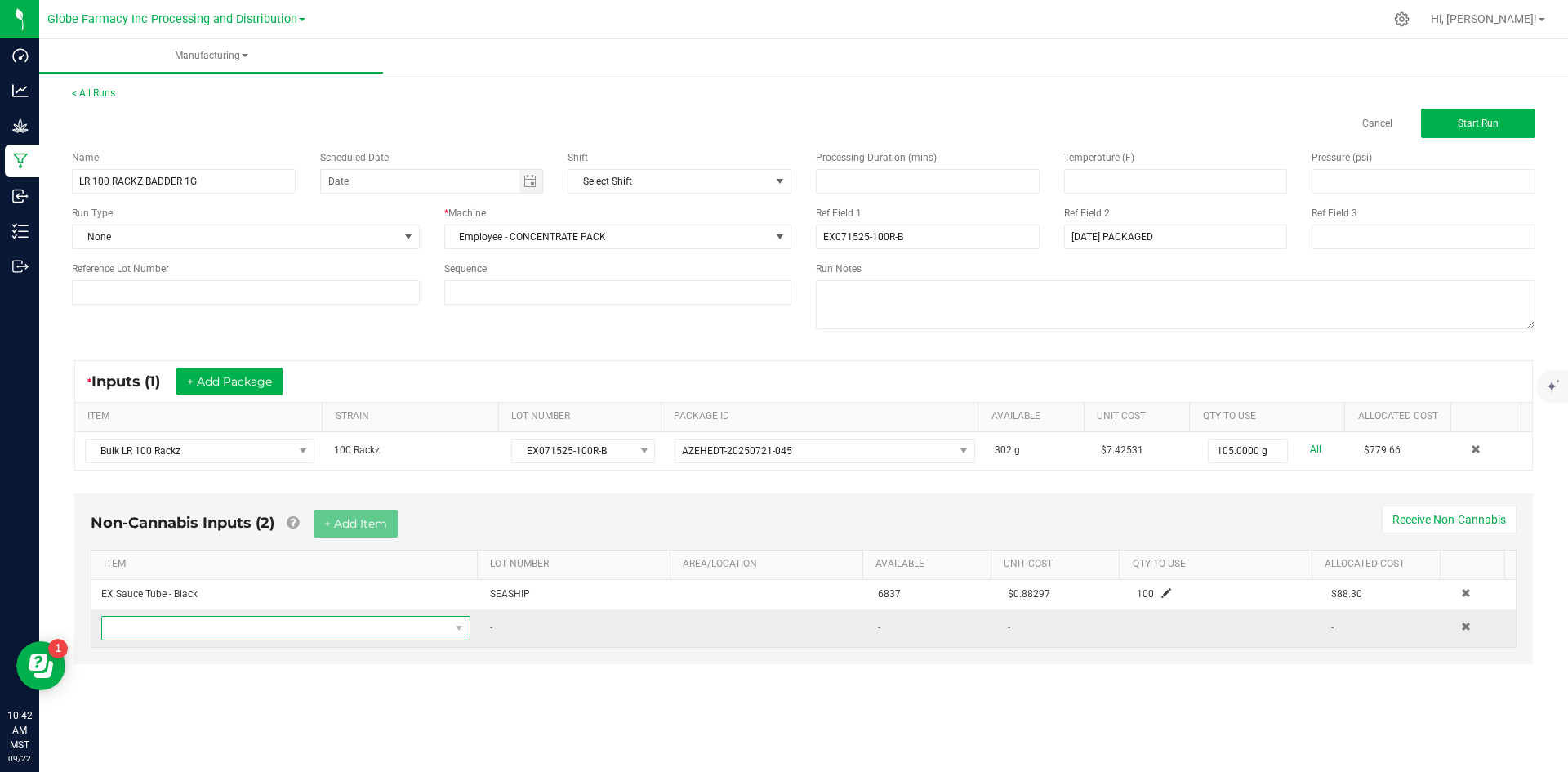
click at [325, 622] on span "NO DATA FOUND" at bounding box center [275, 628] width 347 height 23
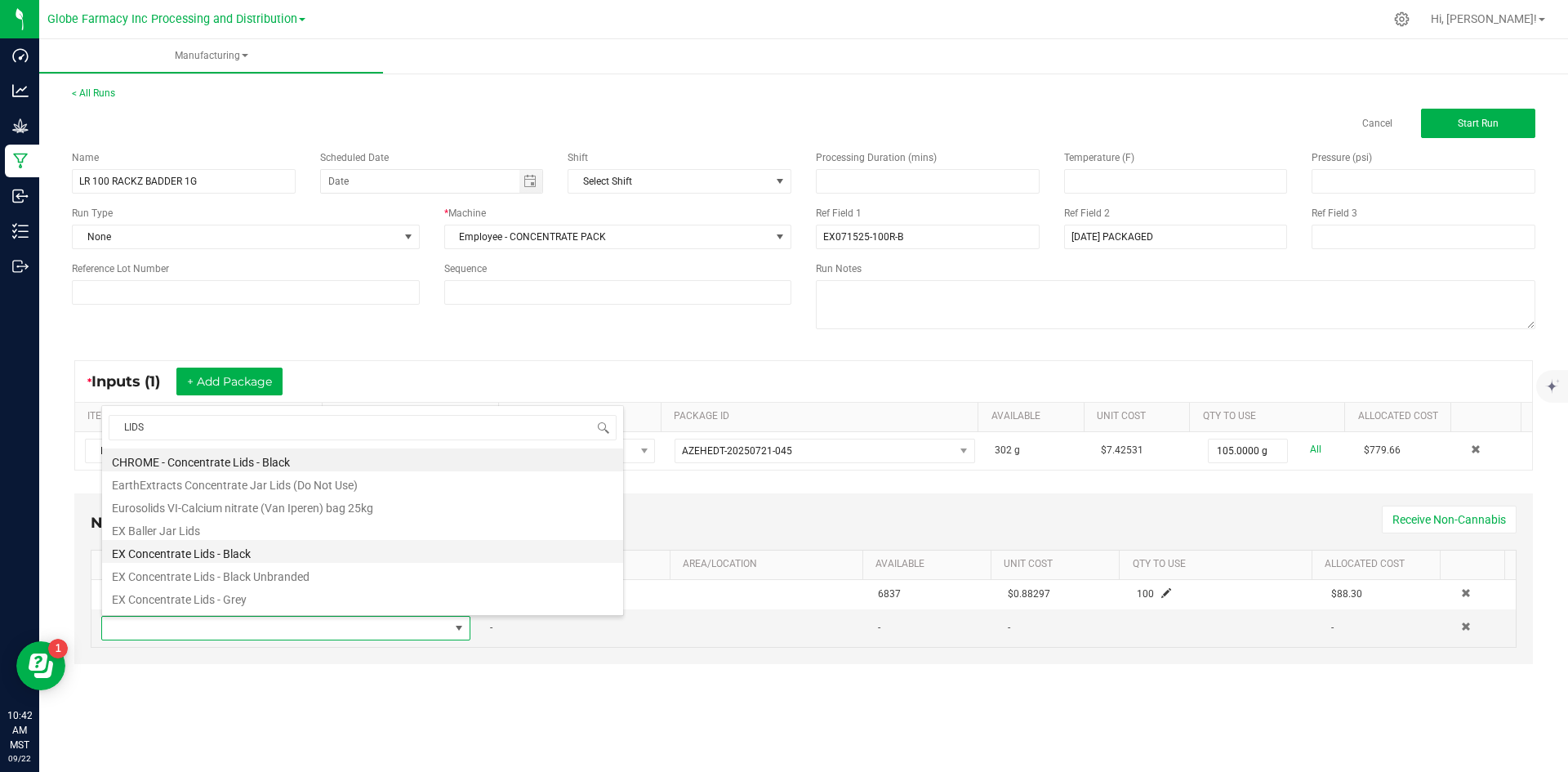
click at [276, 551] on li "EX Concentrate Lids - Black" at bounding box center [362, 551] width 521 height 23
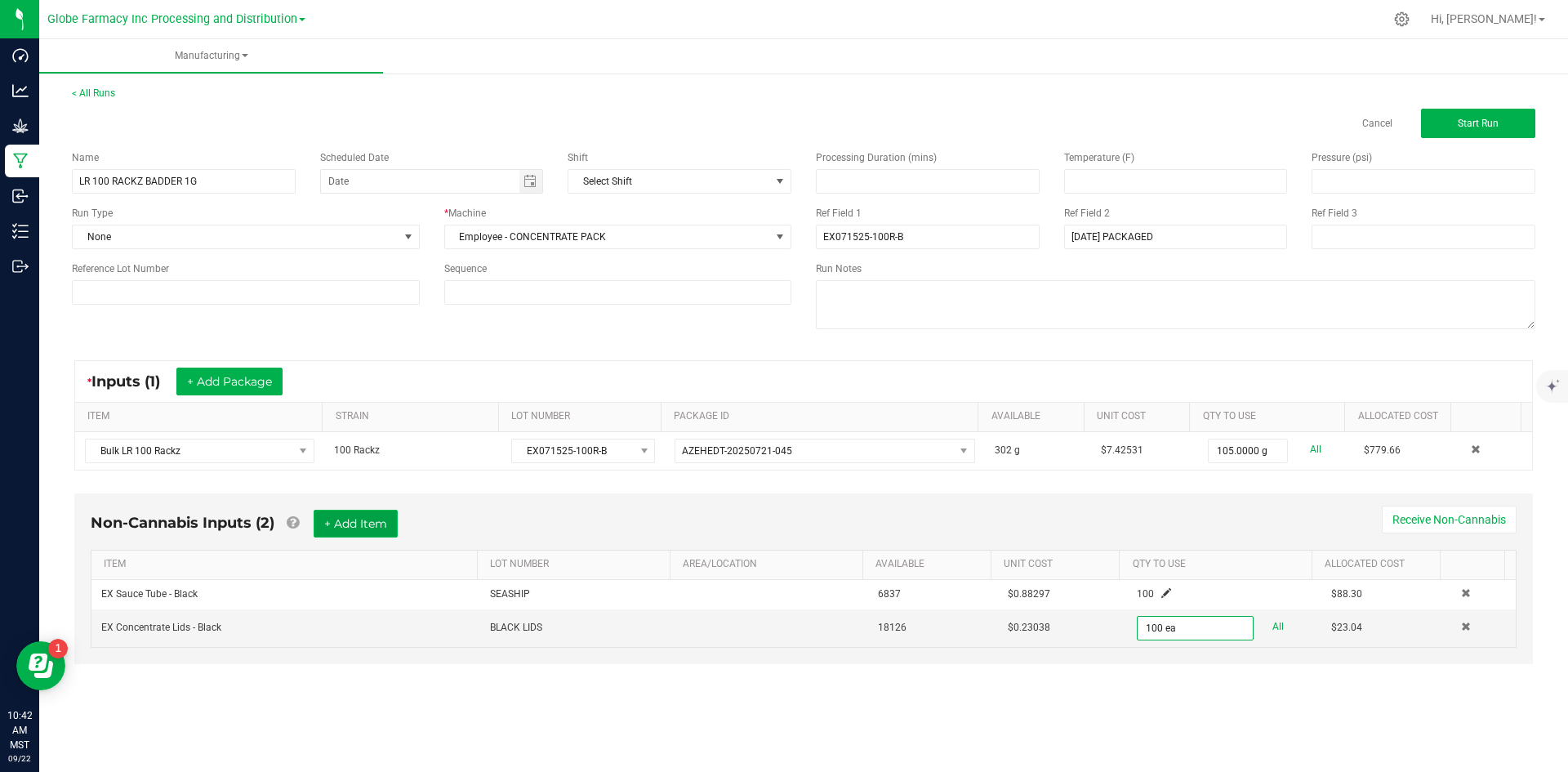
click at [369, 529] on button "+ Add Item" at bounding box center [356, 523] width 84 height 28
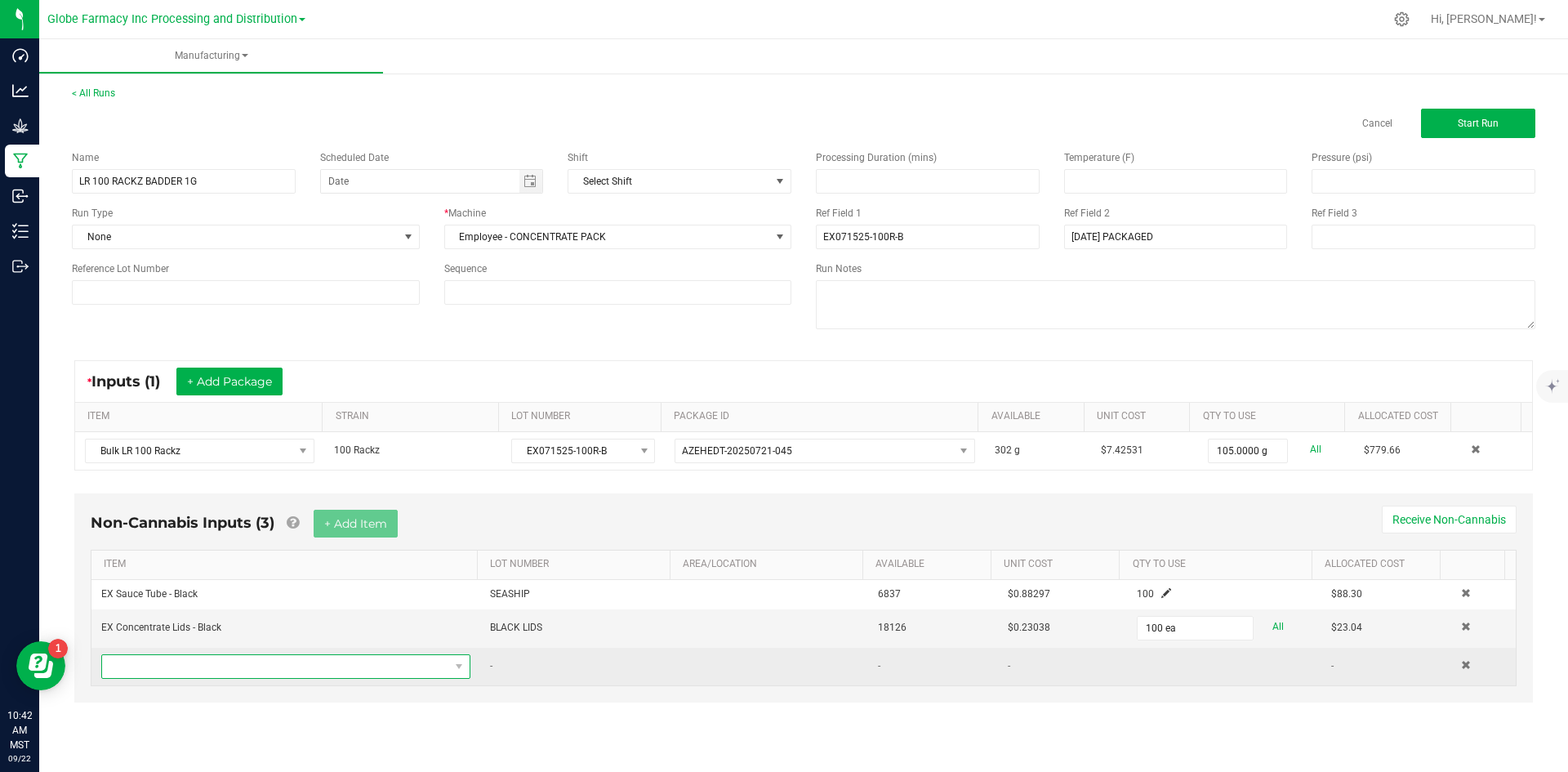
click at [323, 666] on span "NO DATA FOUND" at bounding box center [275, 666] width 347 height 23
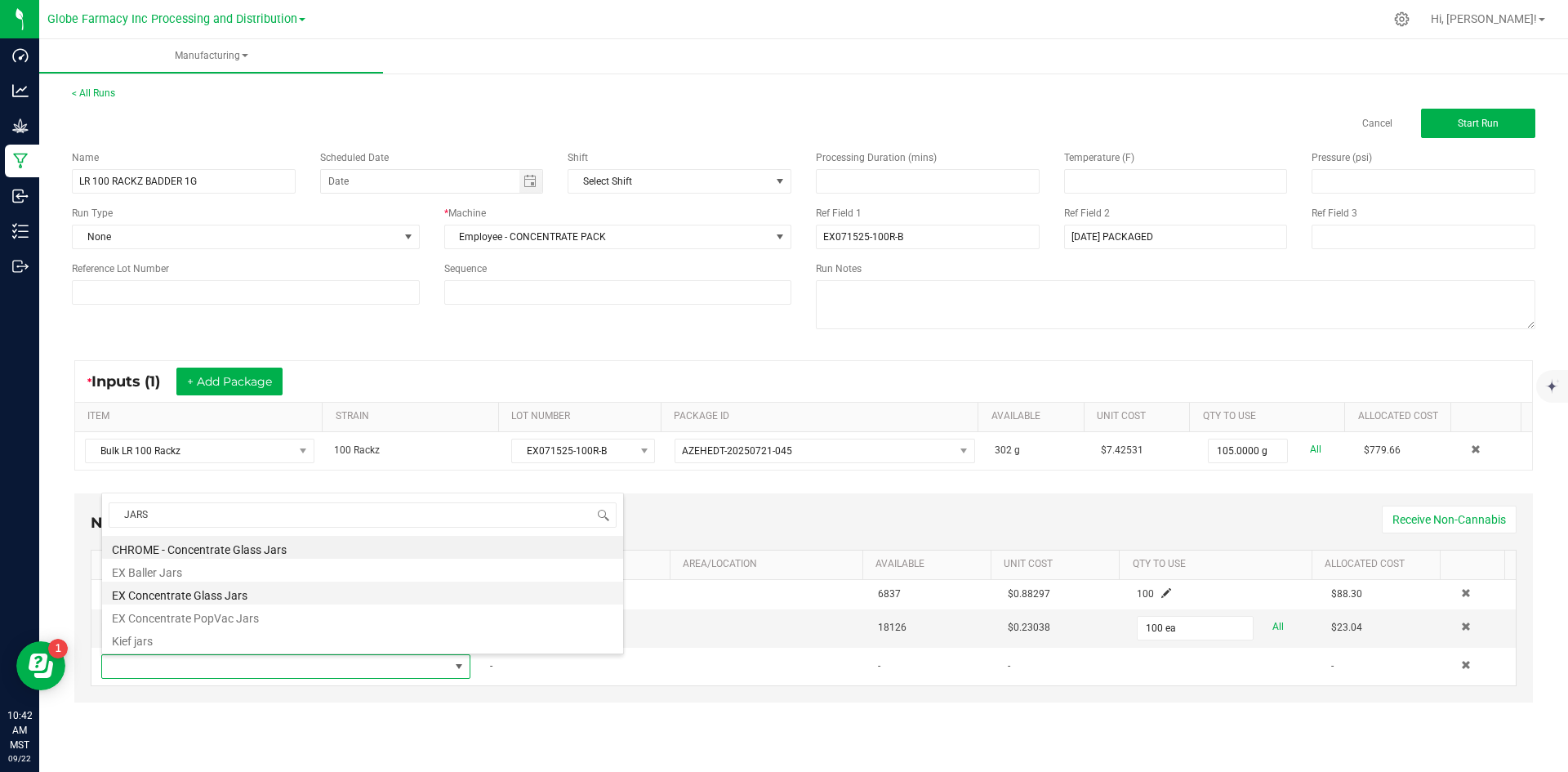
click at [256, 593] on li "EX Concentrate Glass Jars" at bounding box center [362, 593] width 521 height 23
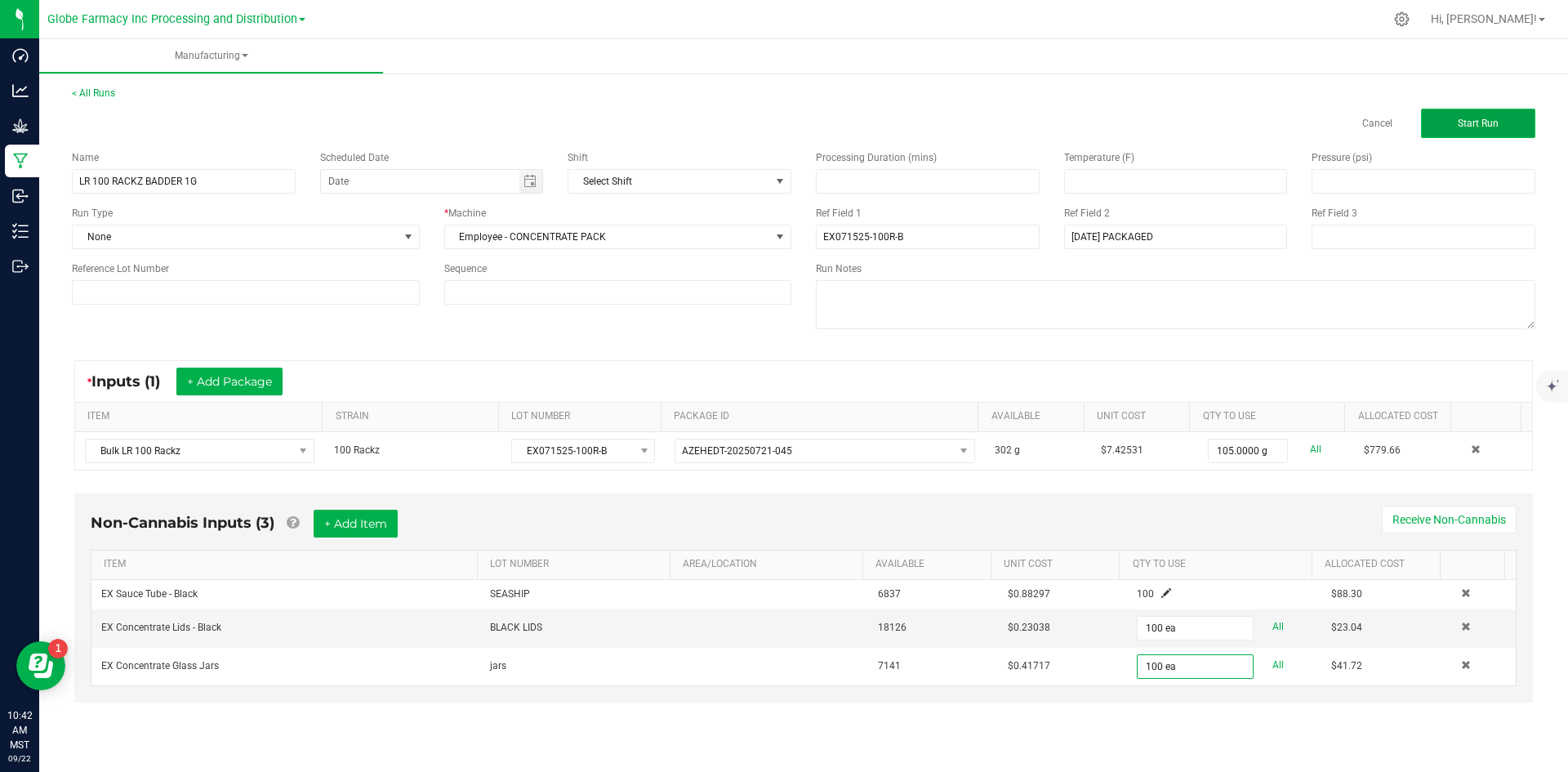
click at [1478, 122] on span "Start Run" at bounding box center [1478, 123] width 40 height 11
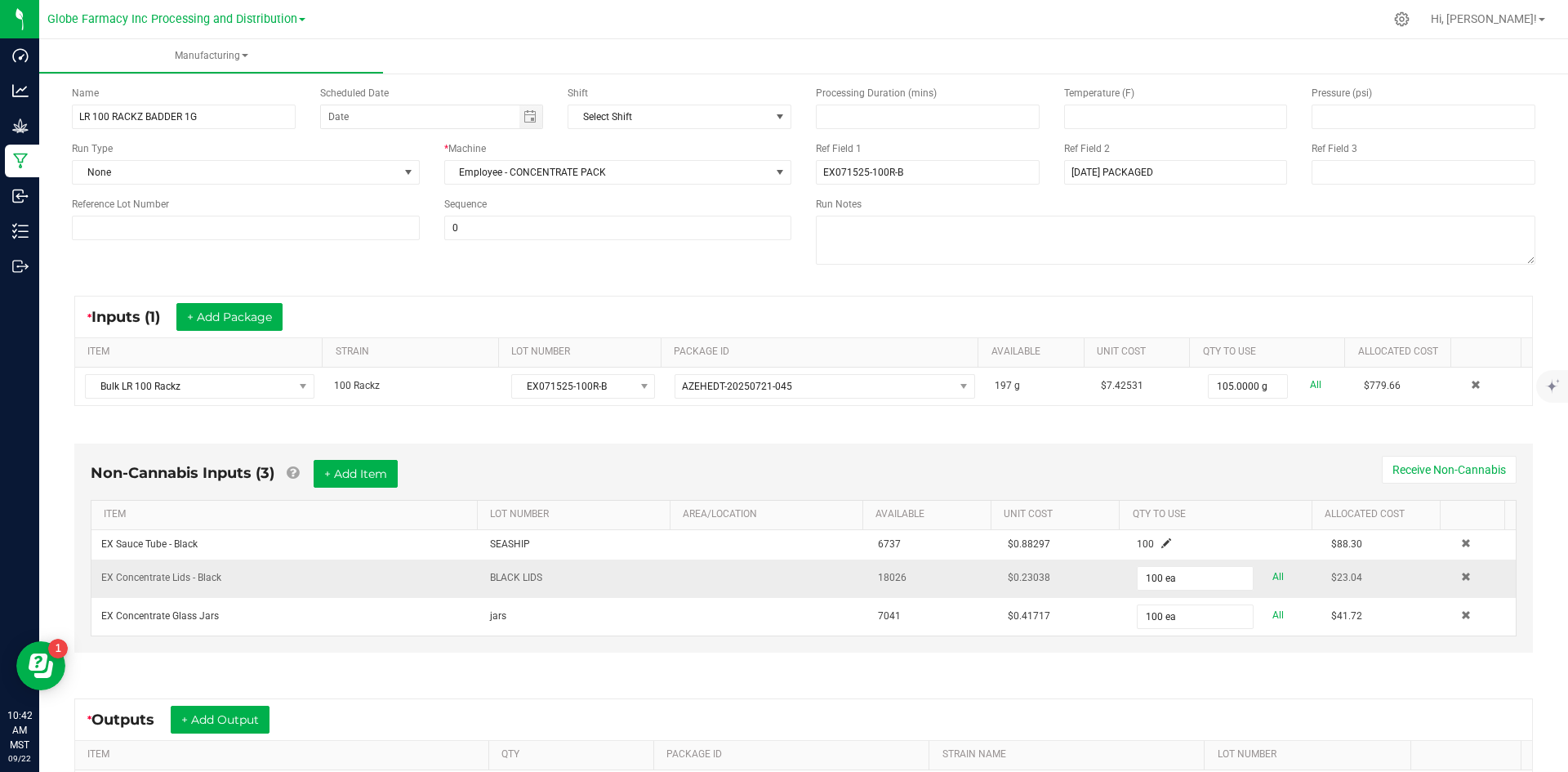
scroll to position [312, 0]
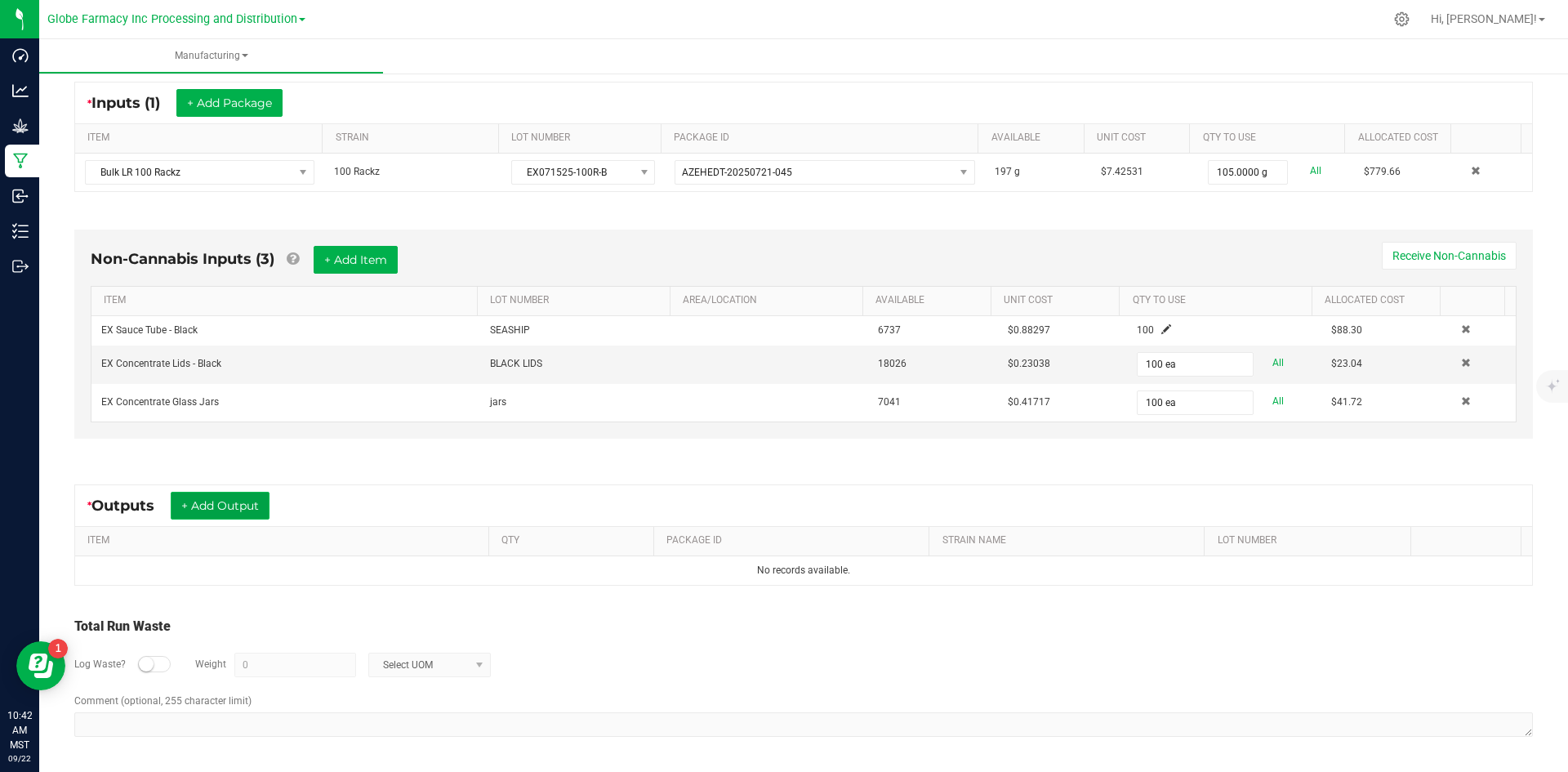
click at [205, 495] on button "+ Add Output" at bounding box center [220, 506] width 98 height 28
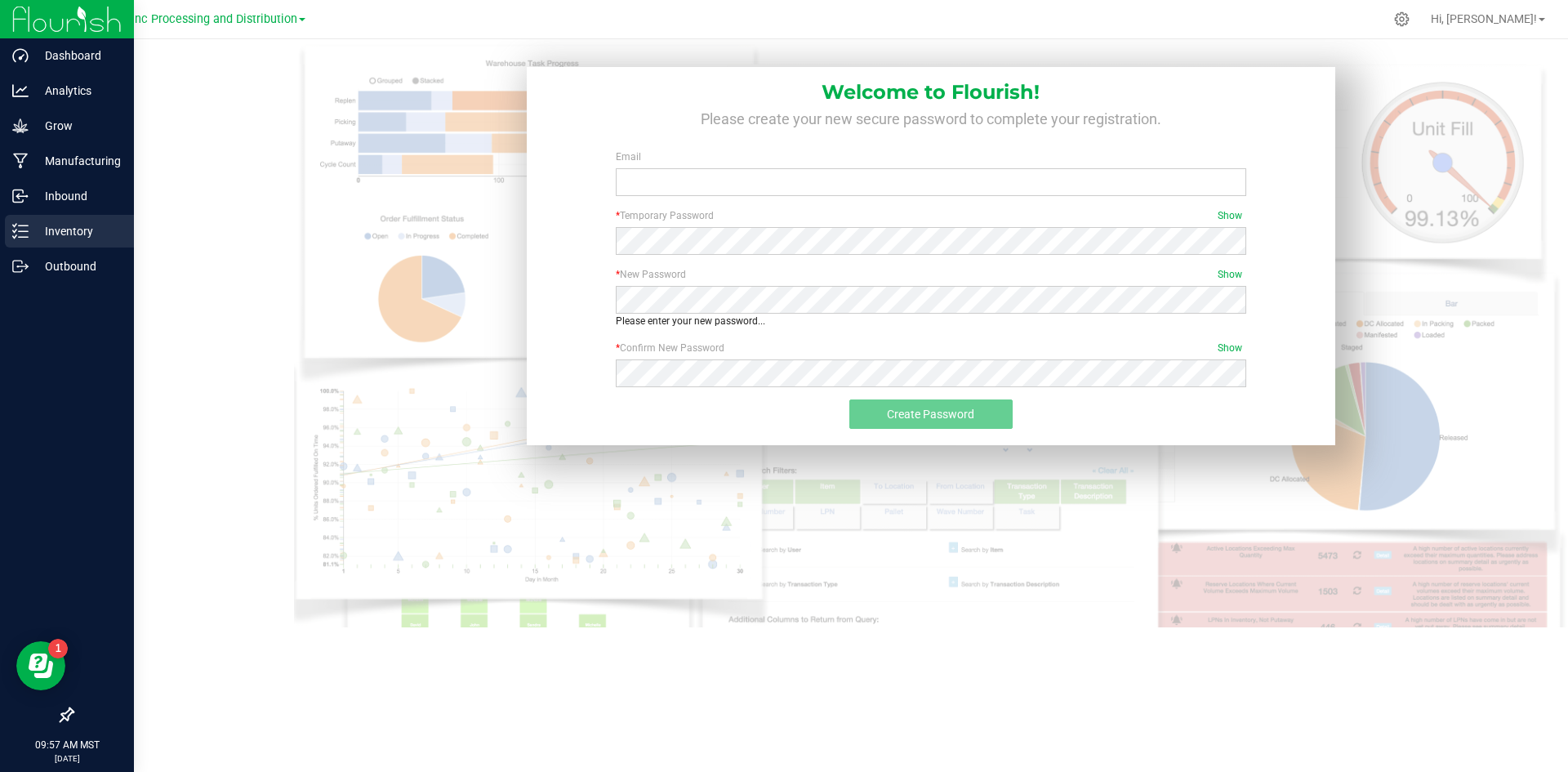
click at [60, 226] on p "Inventory" at bounding box center [77, 231] width 98 height 19
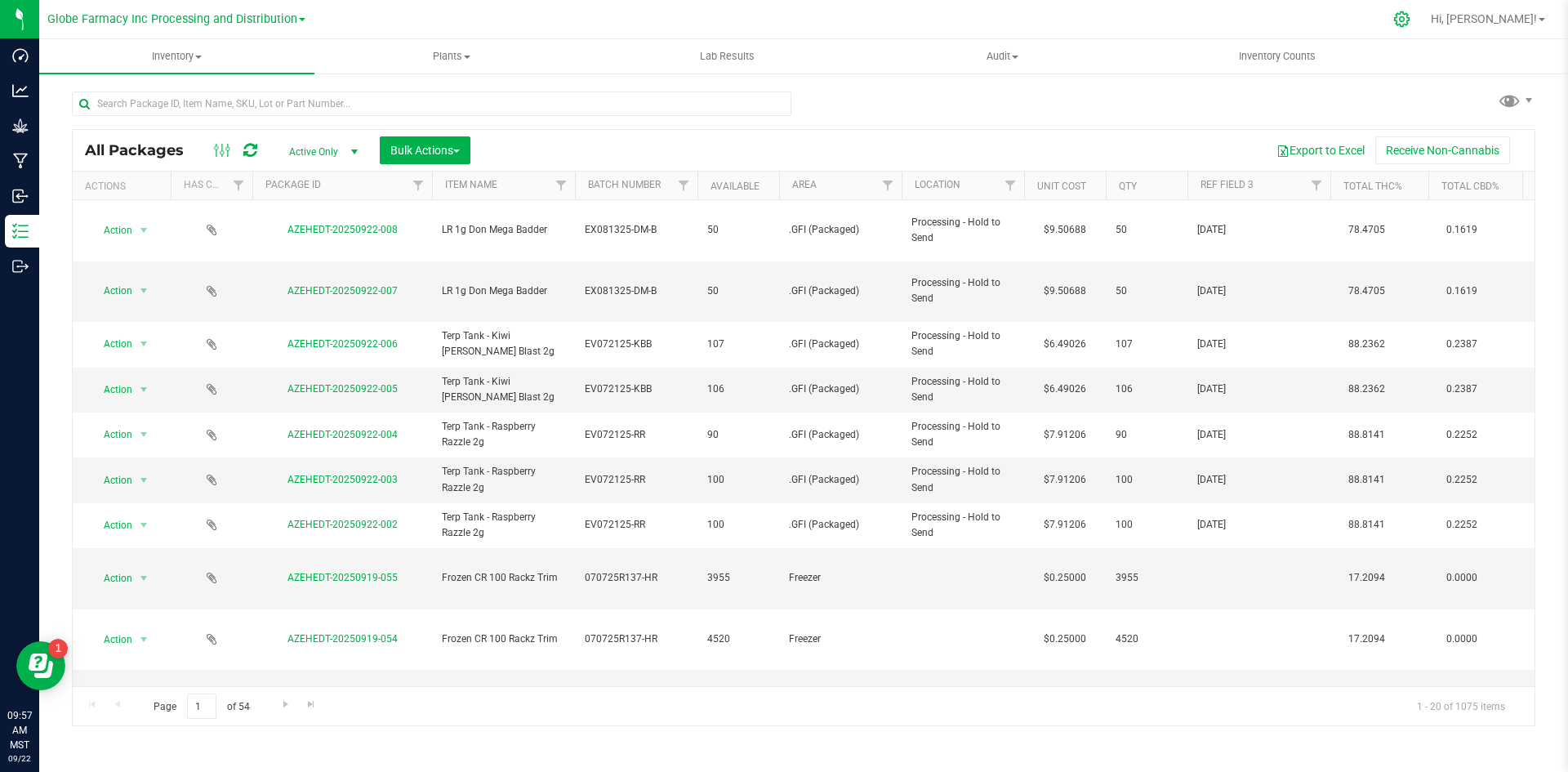
click at [1411, 19] on icon at bounding box center [1402, 19] width 18 height 18
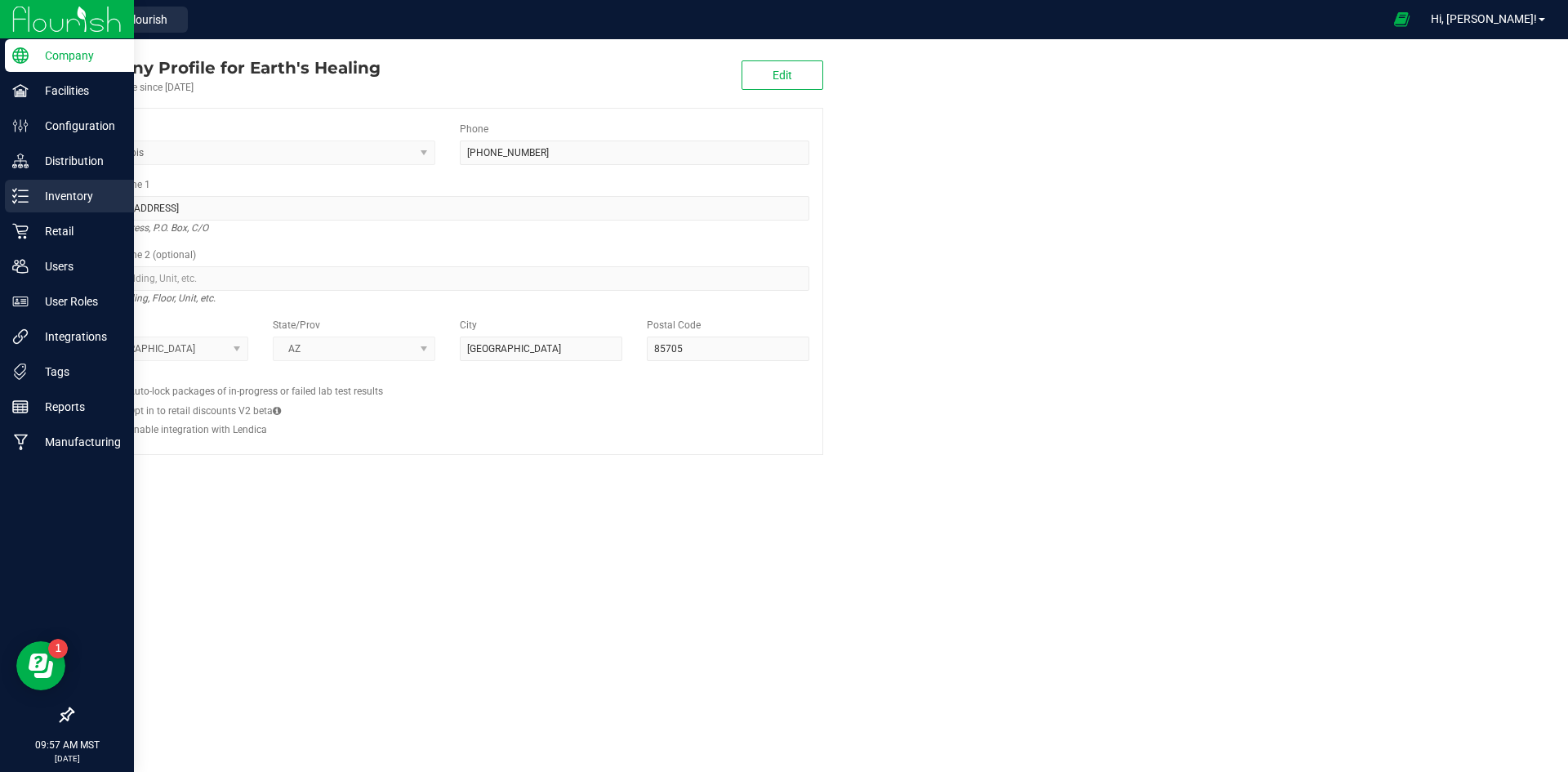
click at [55, 197] on p "Inventory" at bounding box center [77, 196] width 98 height 19
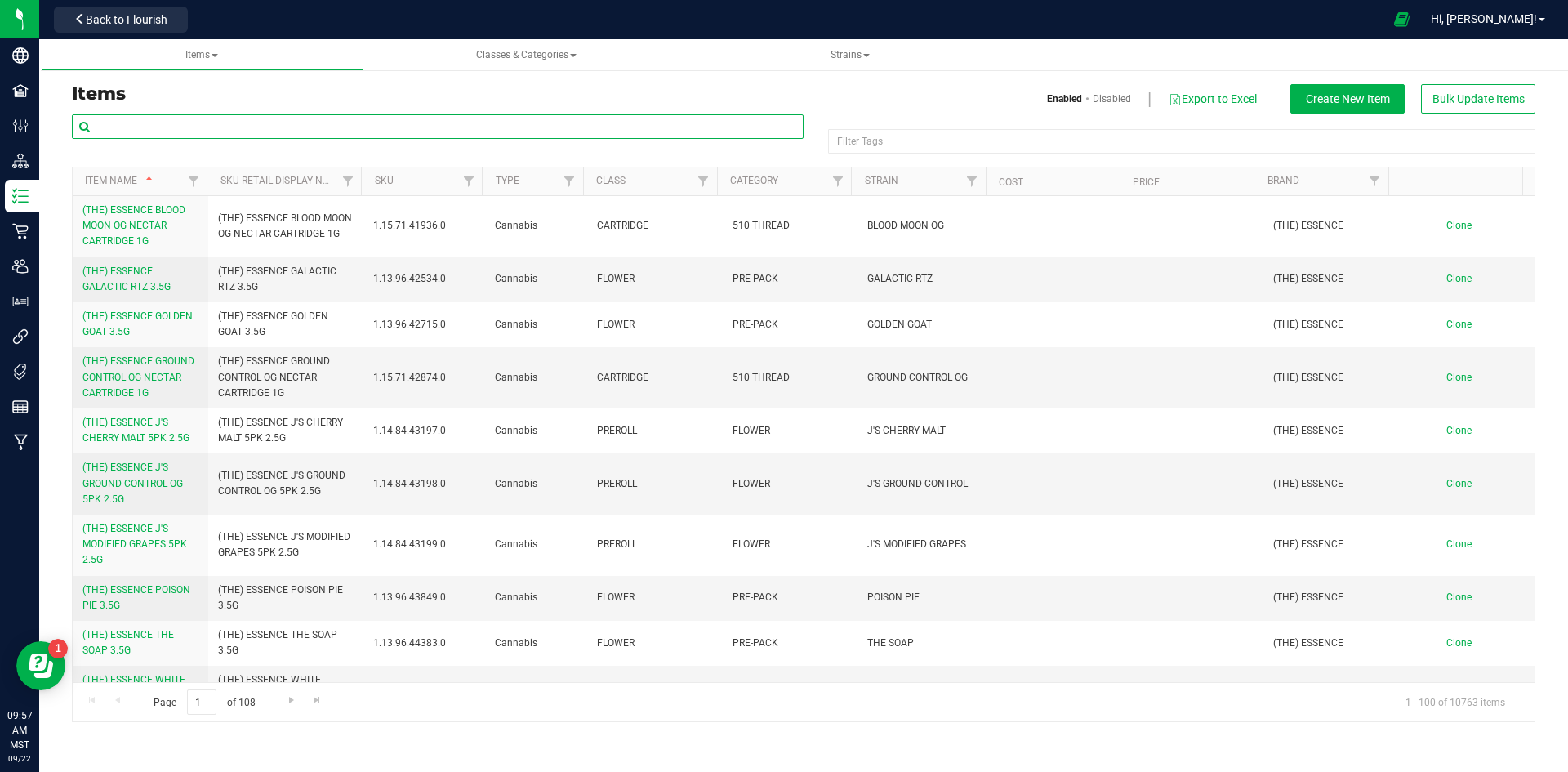
click at [434, 133] on input "text" at bounding box center [438, 127] width 732 height 25
type input "E"
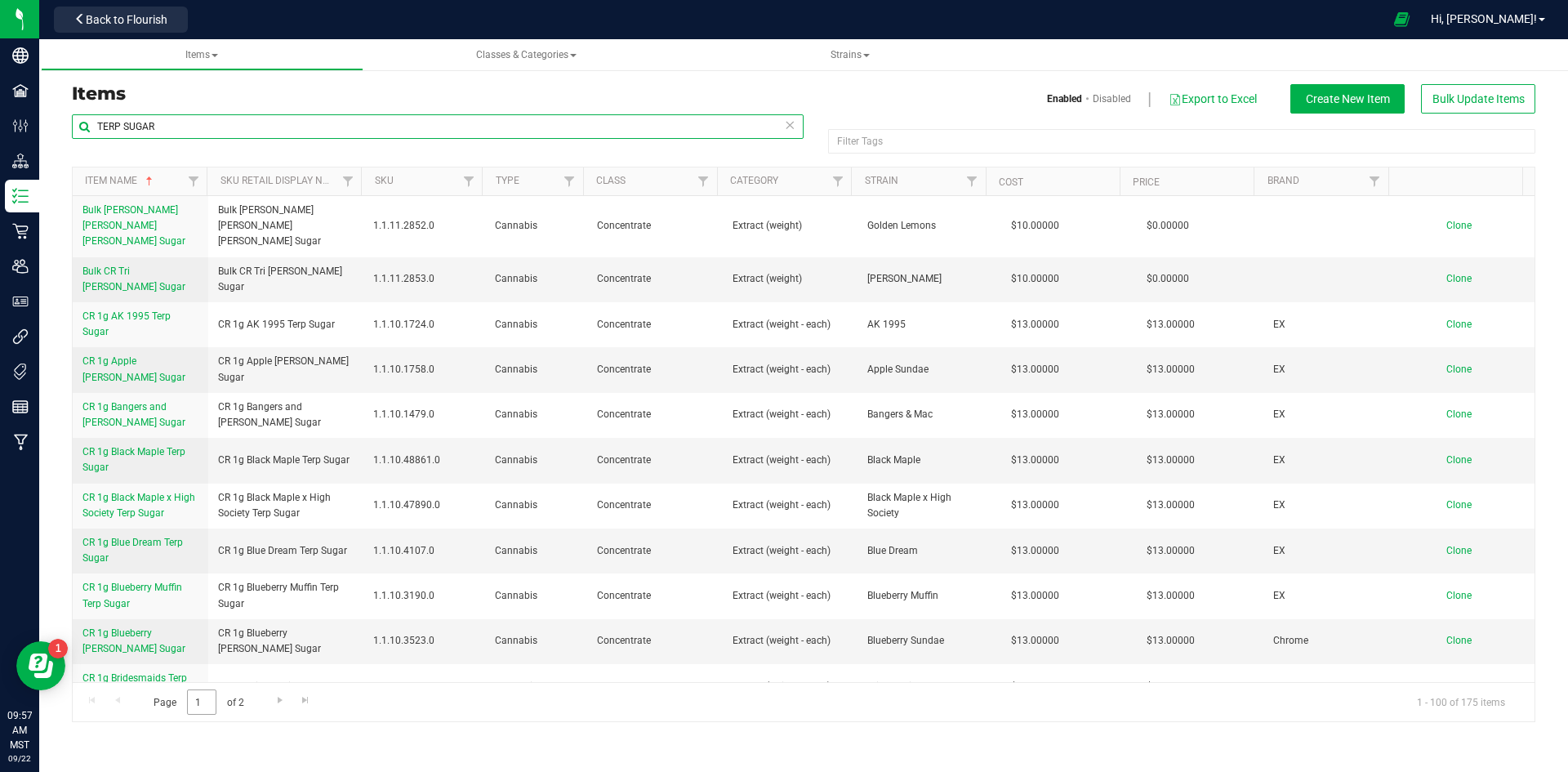
type input "TERP SUGAR"
click at [200, 704] on input "1" at bounding box center [201, 702] width 29 height 25
type input "1"
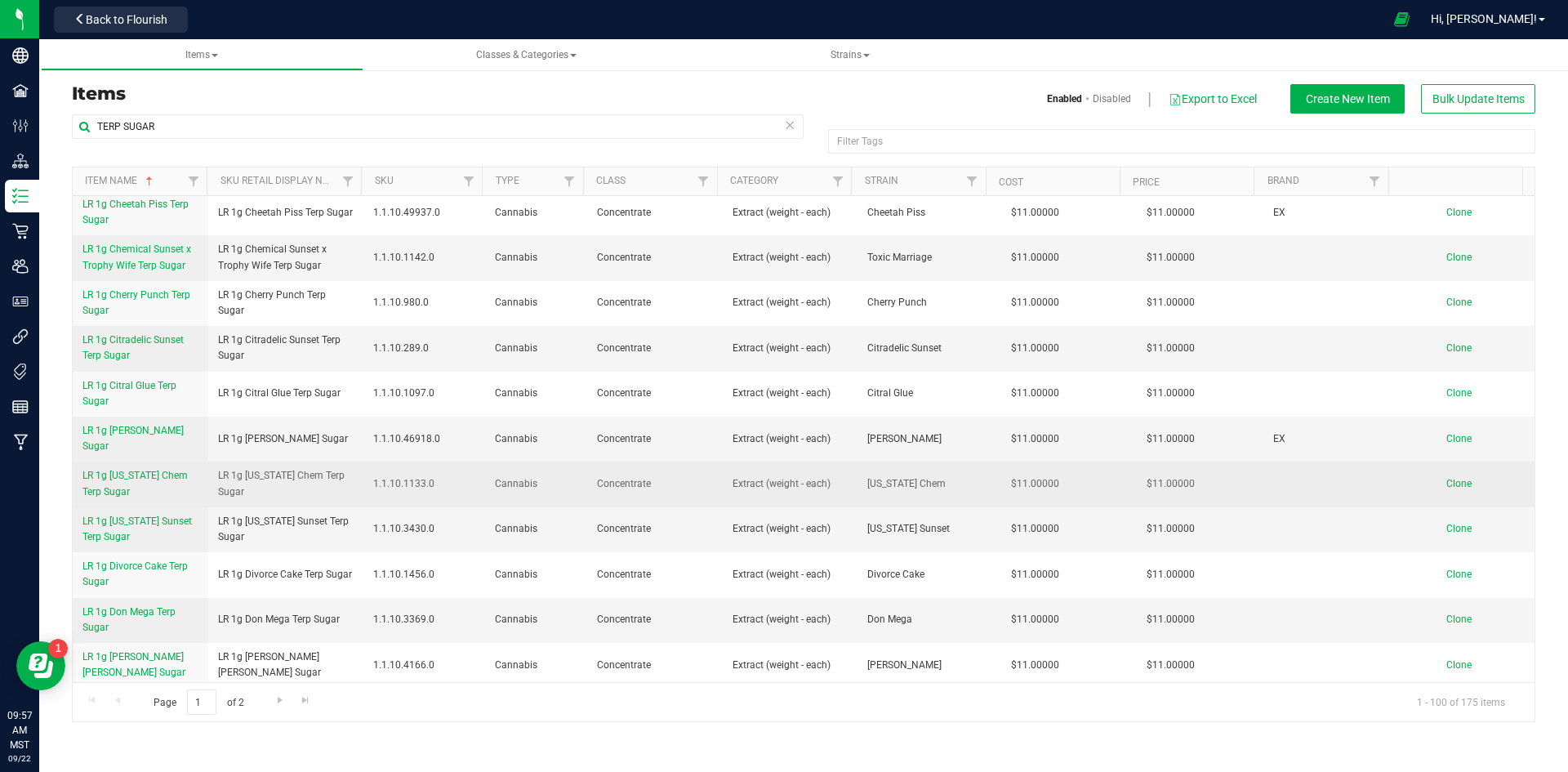
scroll to position [3838, 0]
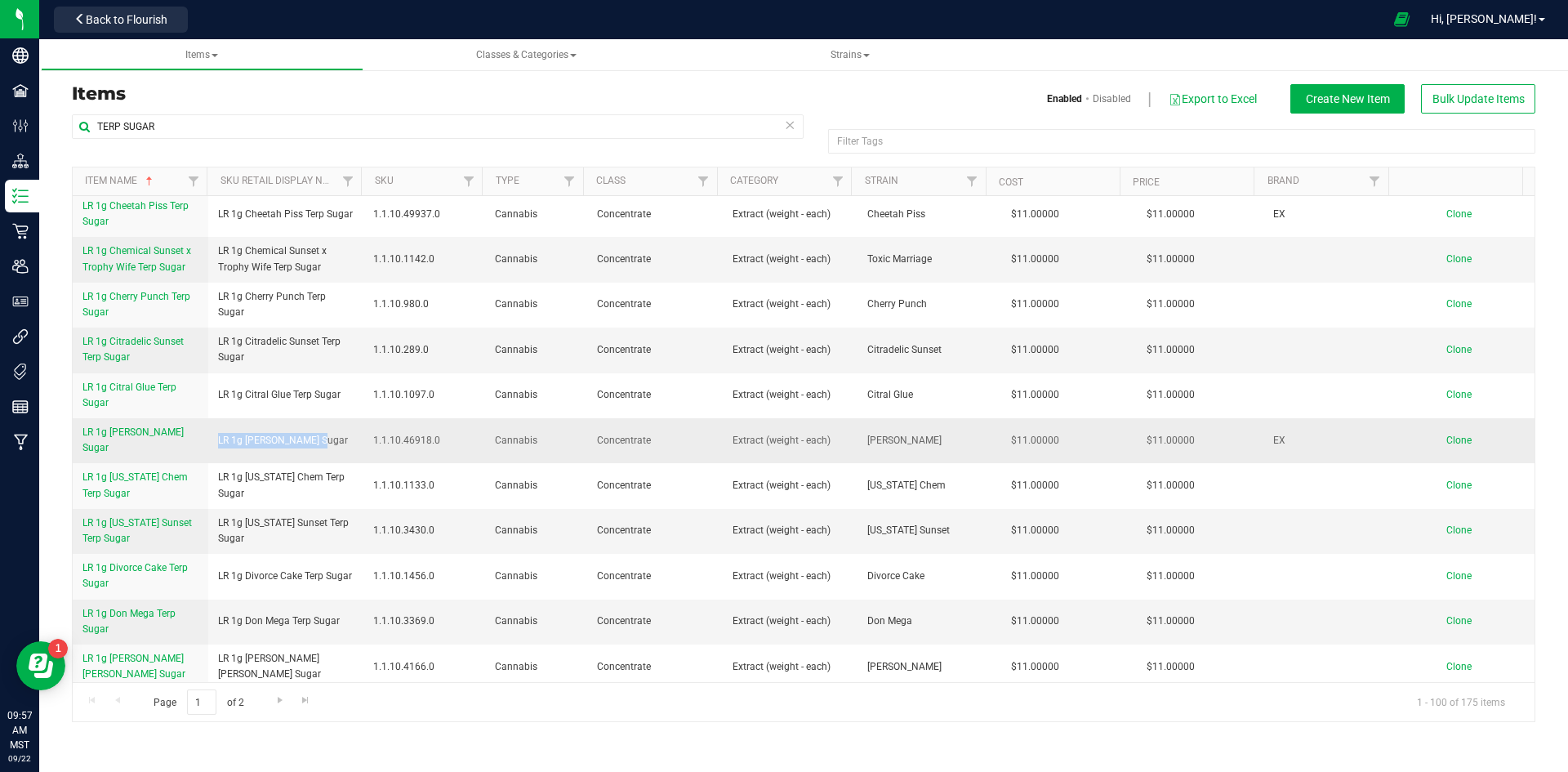
drag, startPoint x: 212, startPoint y: 381, endPoint x: 313, endPoint y: 381, distance: 101.0
click at [313, 418] on td "LR 1g Cleo Terp Sugar" at bounding box center [286, 440] width 156 height 45
click at [313, 433] on span "LR 1g Cleo Terp Sugar" at bounding box center [283, 441] width 130 height 16
drag, startPoint x: 212, startPoint y: 380, endPoint x: 349, endPoint y: 388, distance: 137.2
click at [360, 418] on td "LR 1g Cleo Terp Sugar" at bounding box center [286, 440] width 156 height 45
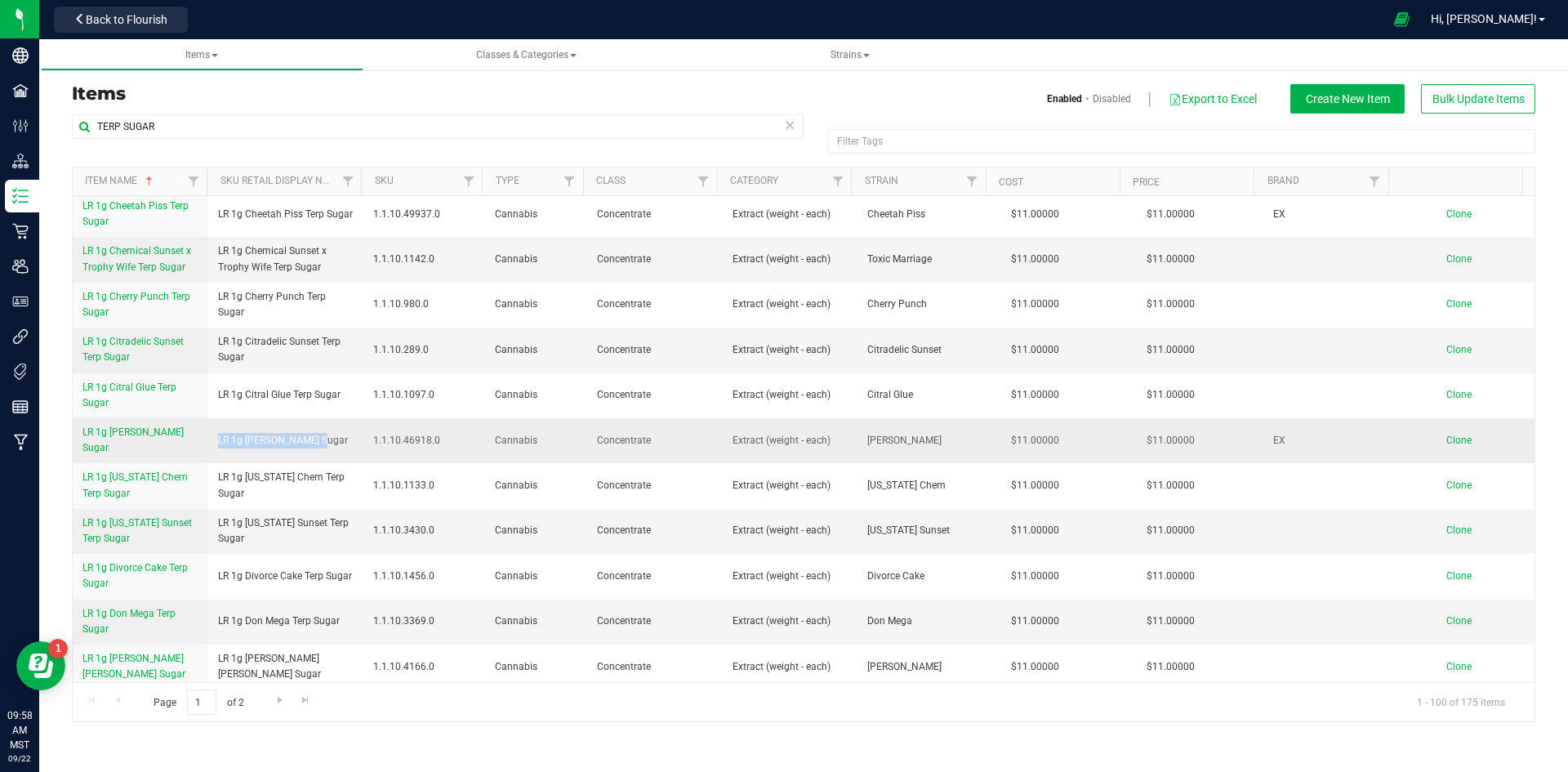
copy span "LR 1g Cleo Terp Sugar"
click at [1447, 434] on span "Clone" at bounding box center [1459, 440] width 26 height 11
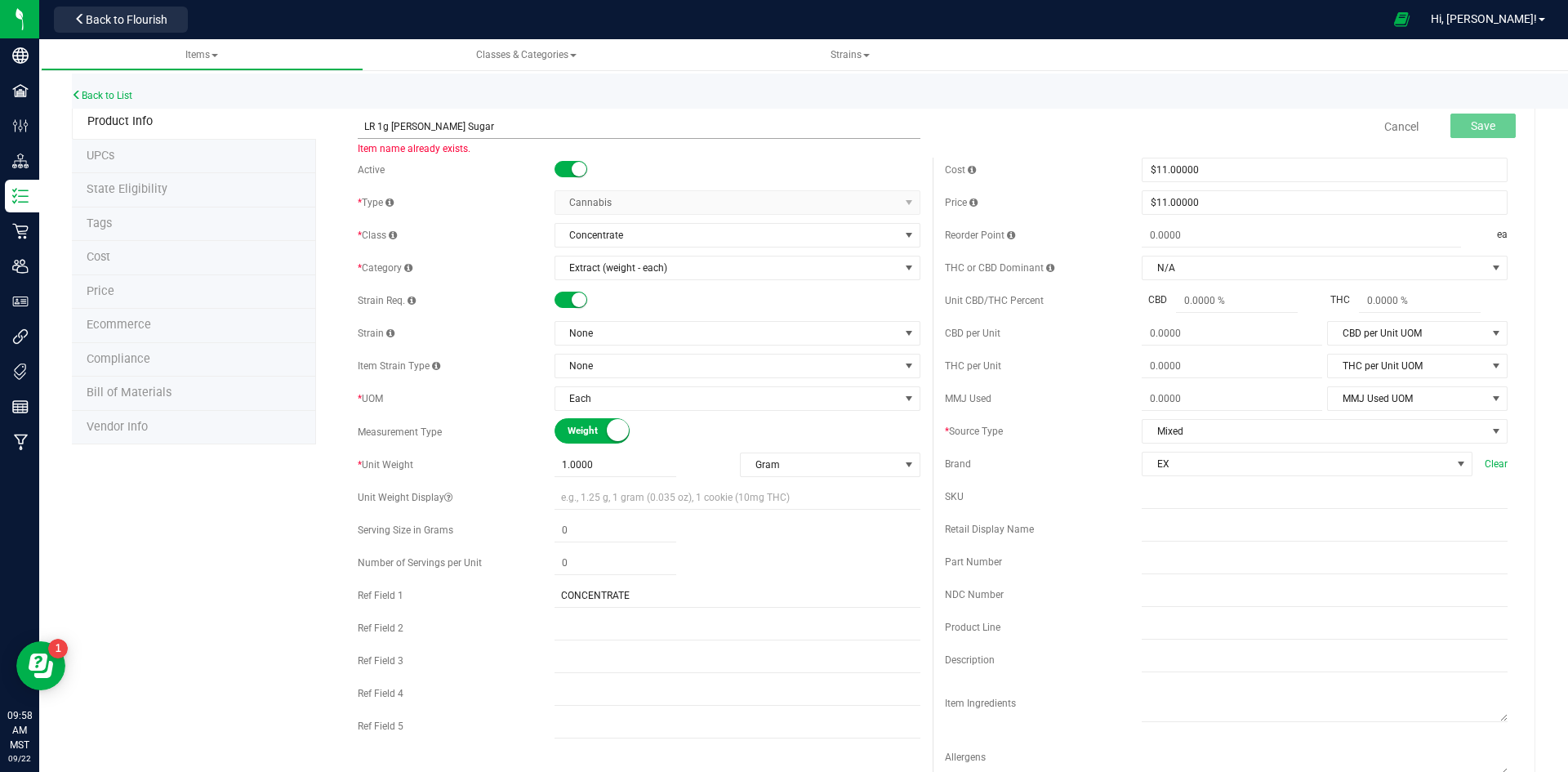
drag, startPoint x: 390, startPoint y: 123, endPoint x: 428, endPoint y: 121, distance: 38.1
click at [428, 121] on input "LR 1g Cleo Terp Sugar" at bounding box center [639, 127] width 563 height 25
type input "LR 1g Super Boof Sugar"
click at [128, 87] on div "Back to List" at bounding box center [856, 91] width 1568 height 35
click at [120, 97] on link "Back to List" at bounding box center [102, 95] width 61 height 11
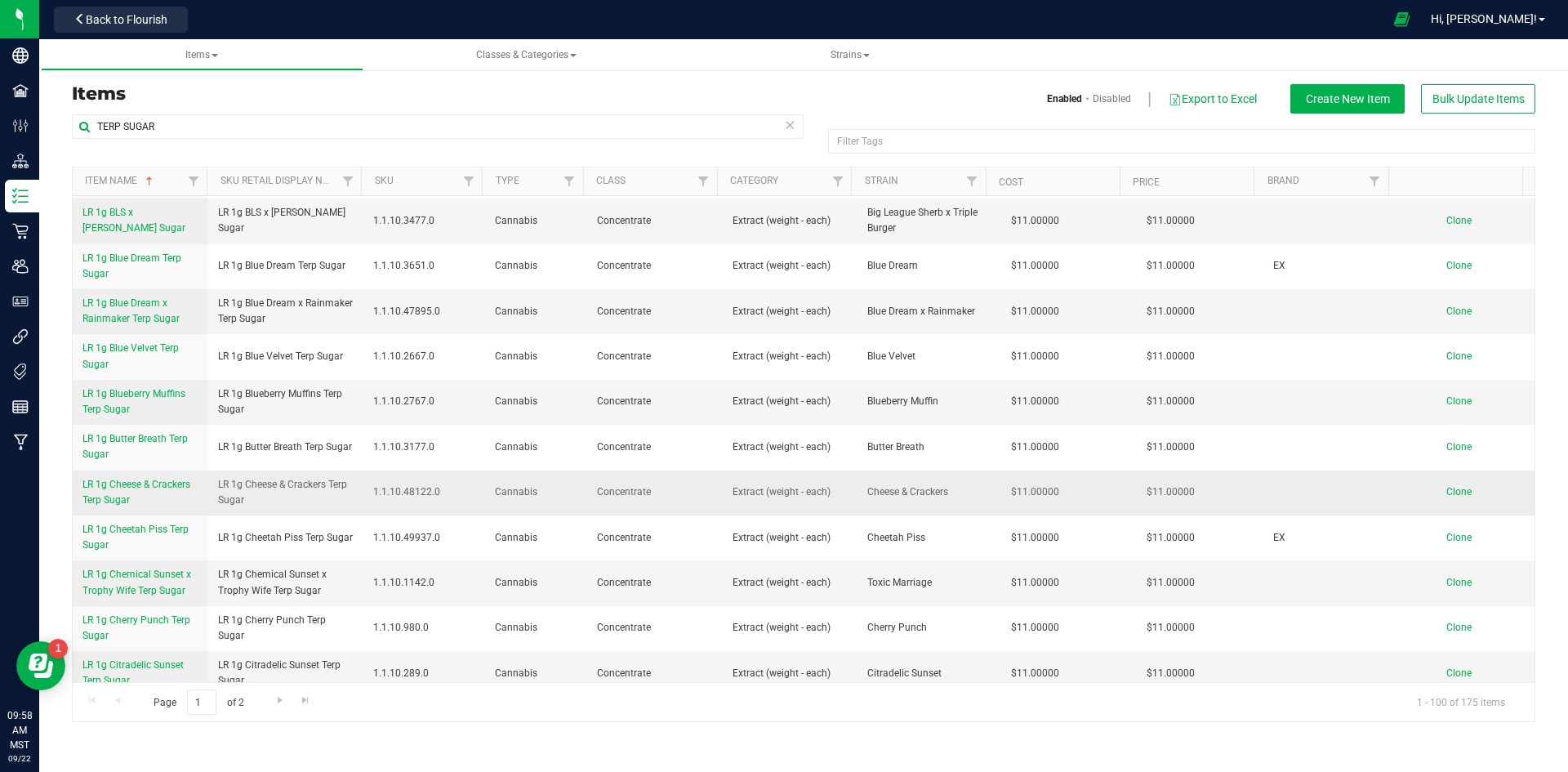
scroll to position [3593, 0]
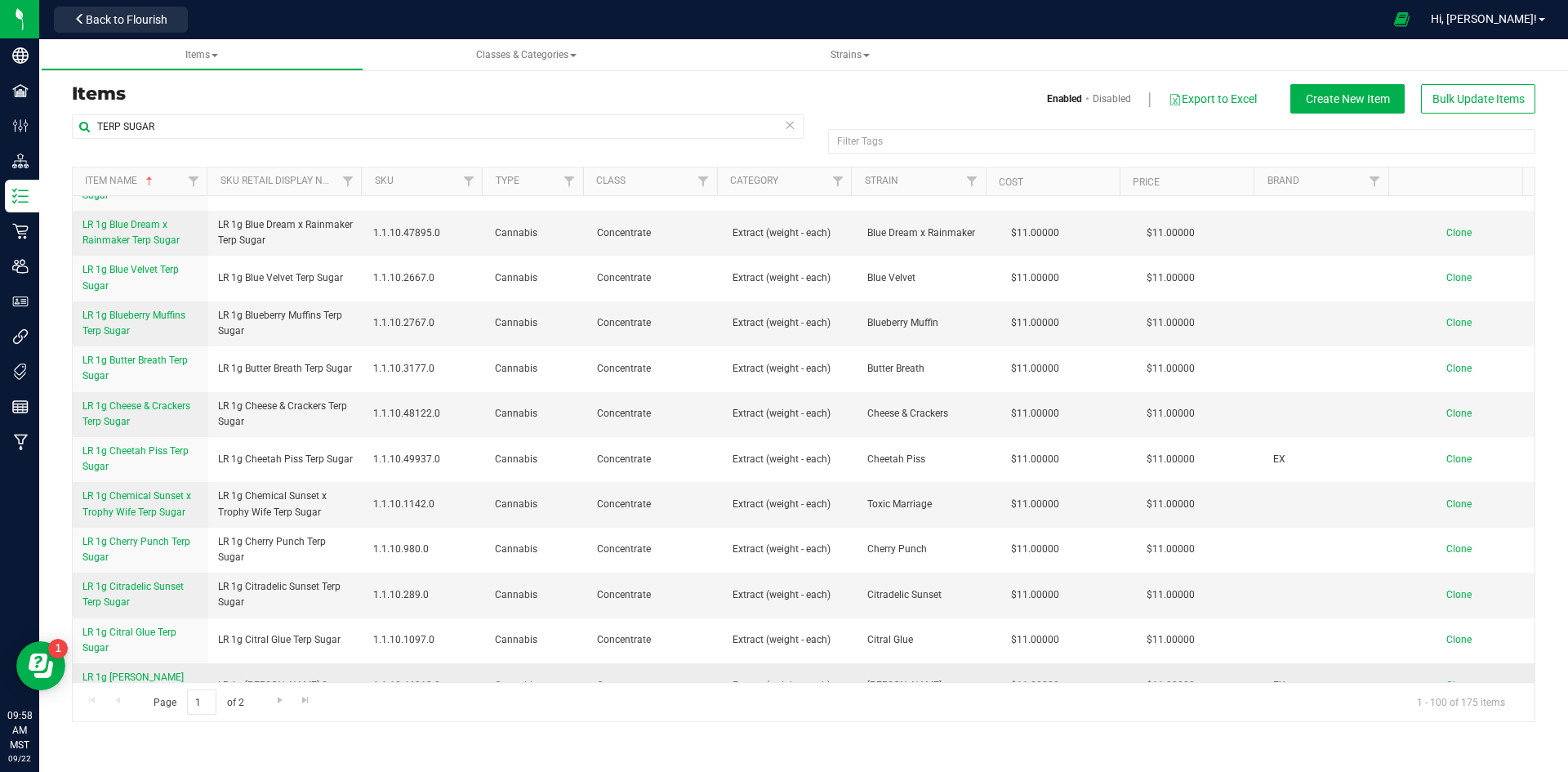
click at [1447, 680] on span "Clone" at bounding box center [1459, 685] width 26 height 11
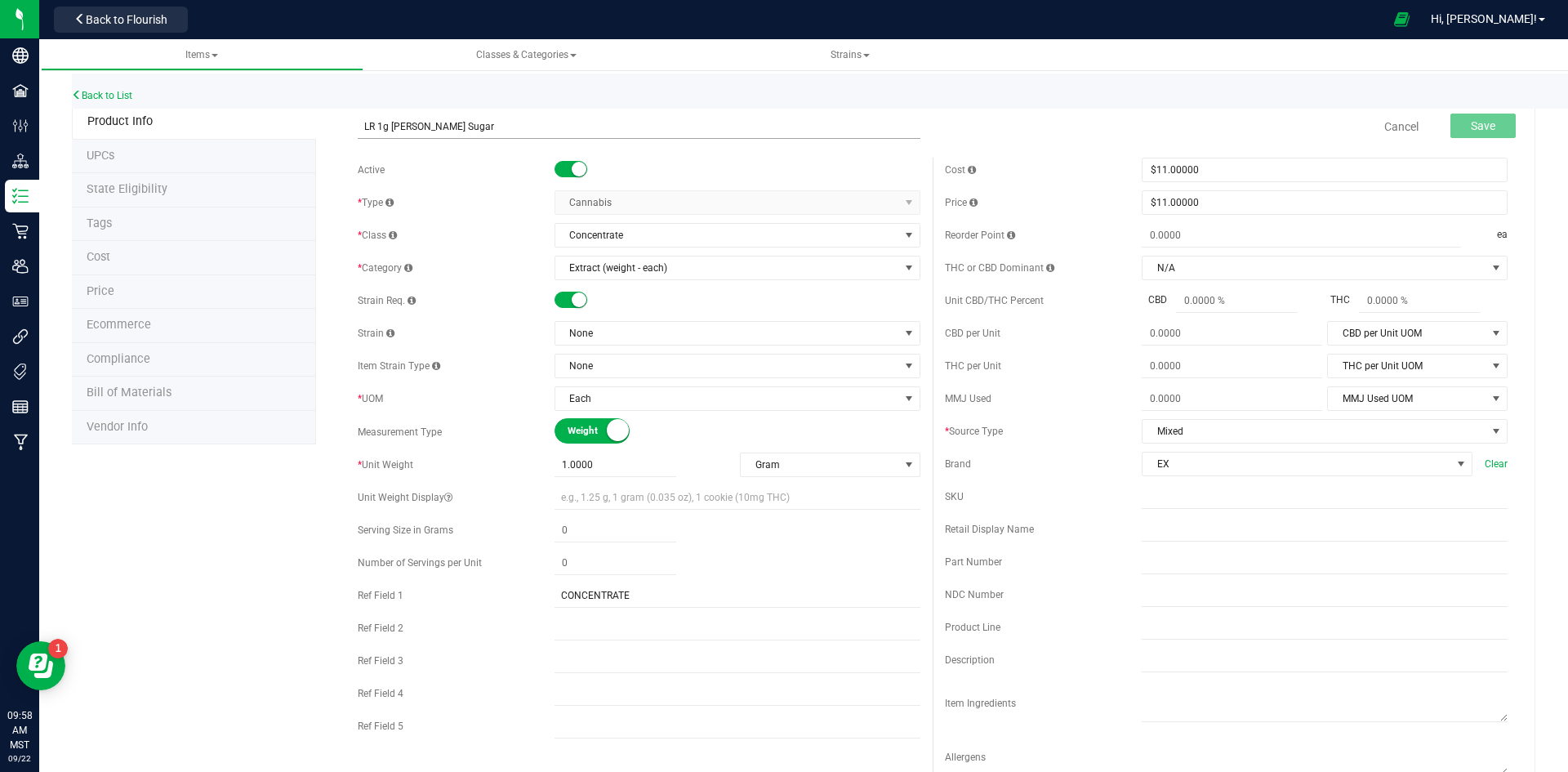
click at [403, 120] on input "LR 1g Cleo Terp Sugar" at bounding box center [639, 127] width 563 height 25
type input "LR 1g Super Boof Terp Sugar"
click at [620, 325] on span "None" at bounding box center [726, 333] width 344 height 23
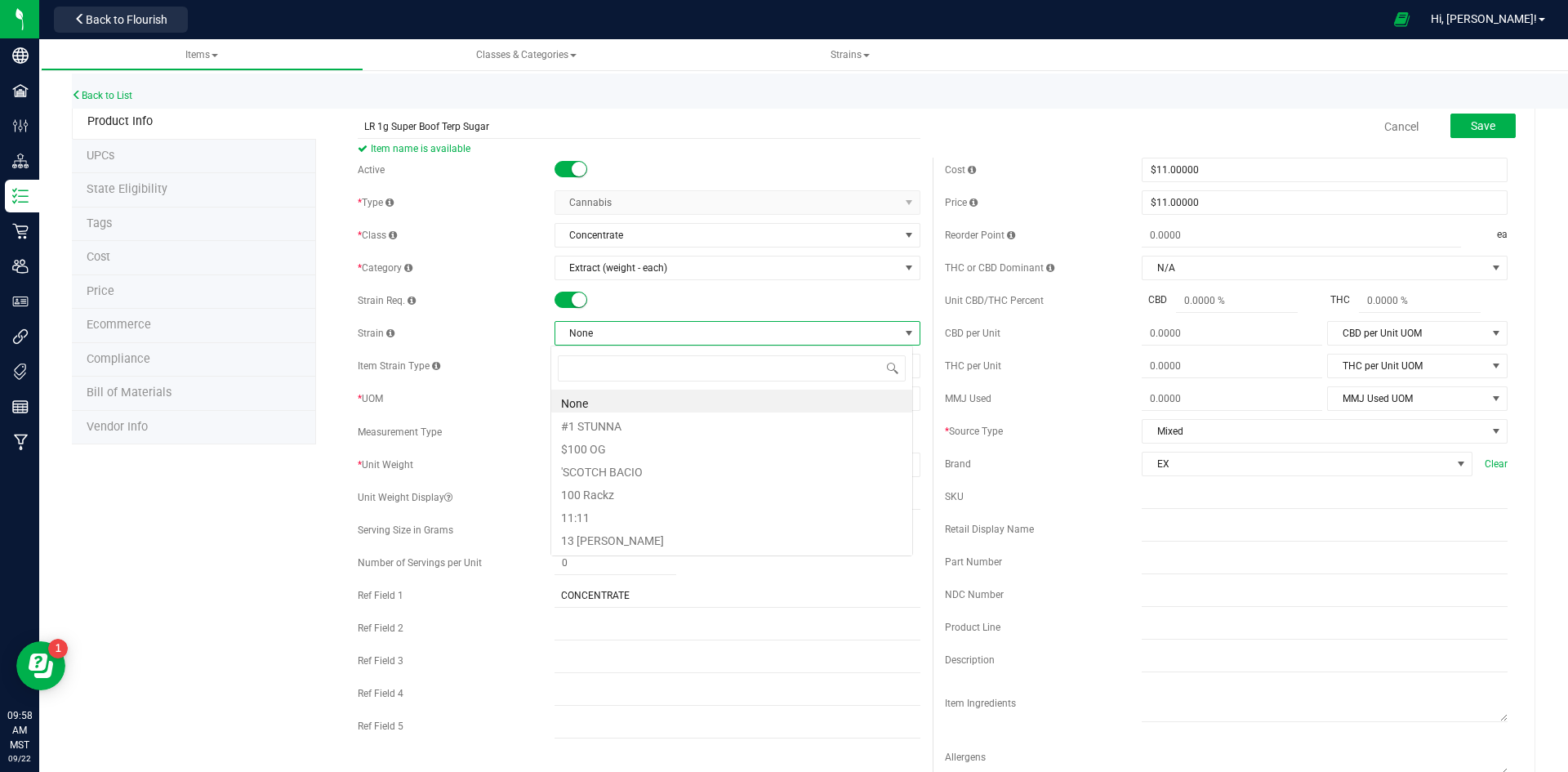
scroll to position [25, 362]
type input "super"
click at [621, 426] on li "Super Boof" at bounding box center [732, 424] width 361 height 23
click at [1474, 131] on span "Save" at bounding box center [1484, 126] width 25 height 13
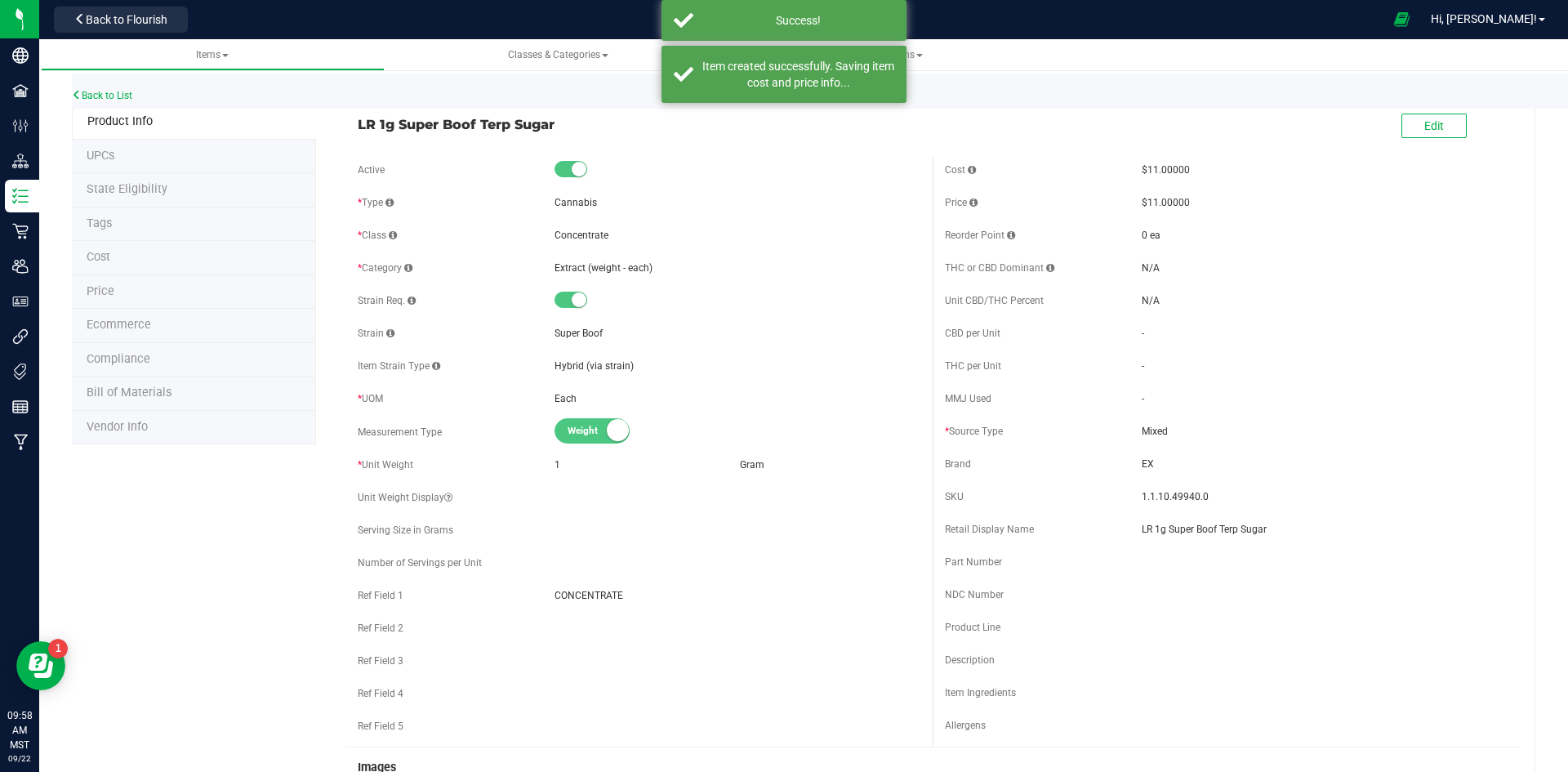
click at [143, 315] on li "Ecommerce" at bounding box center [194, 325] width 244 height 34
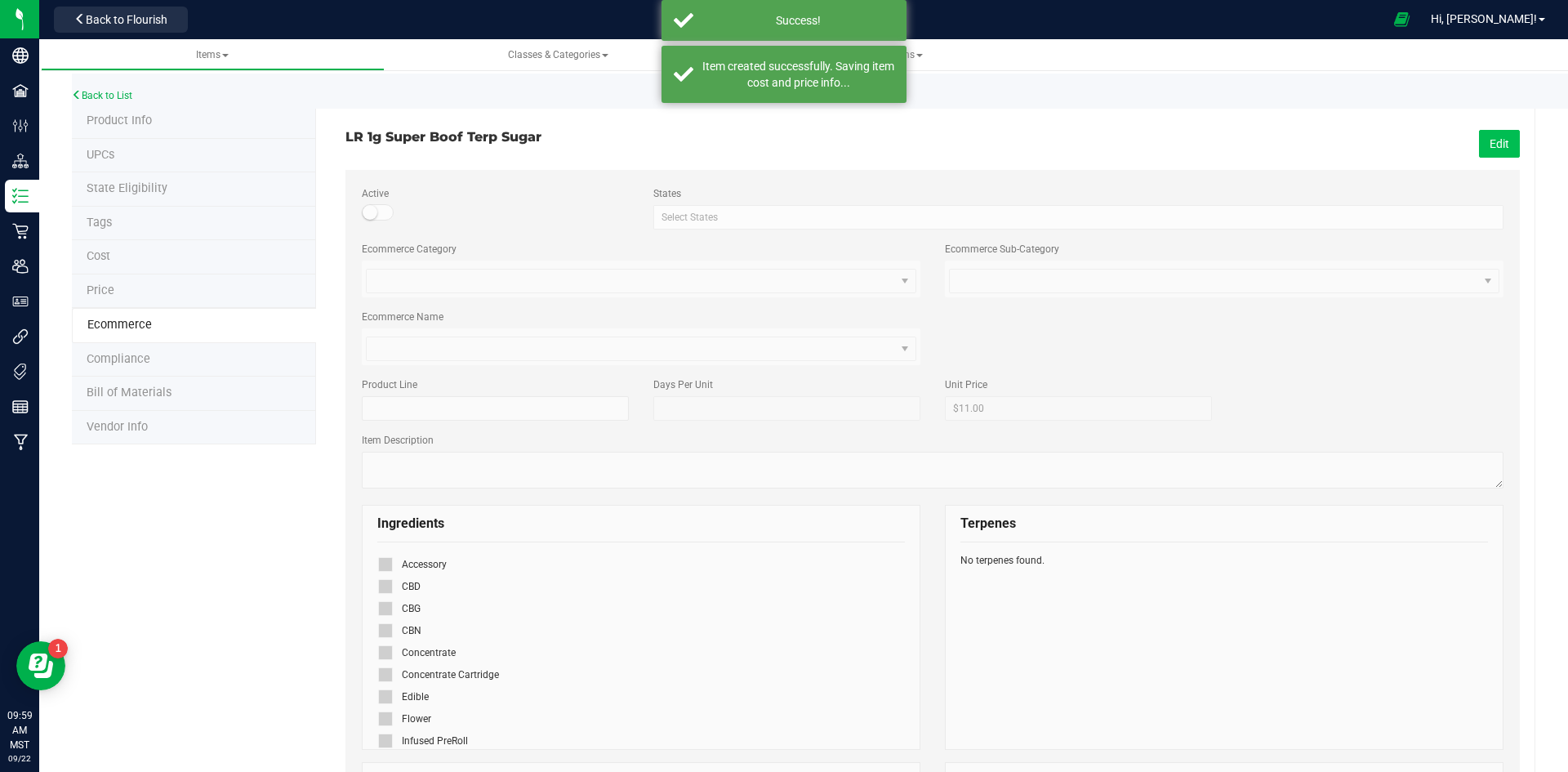
click at [1504, 143] on button "Edit" at bounding box center [1499, 144] width 40 height 28
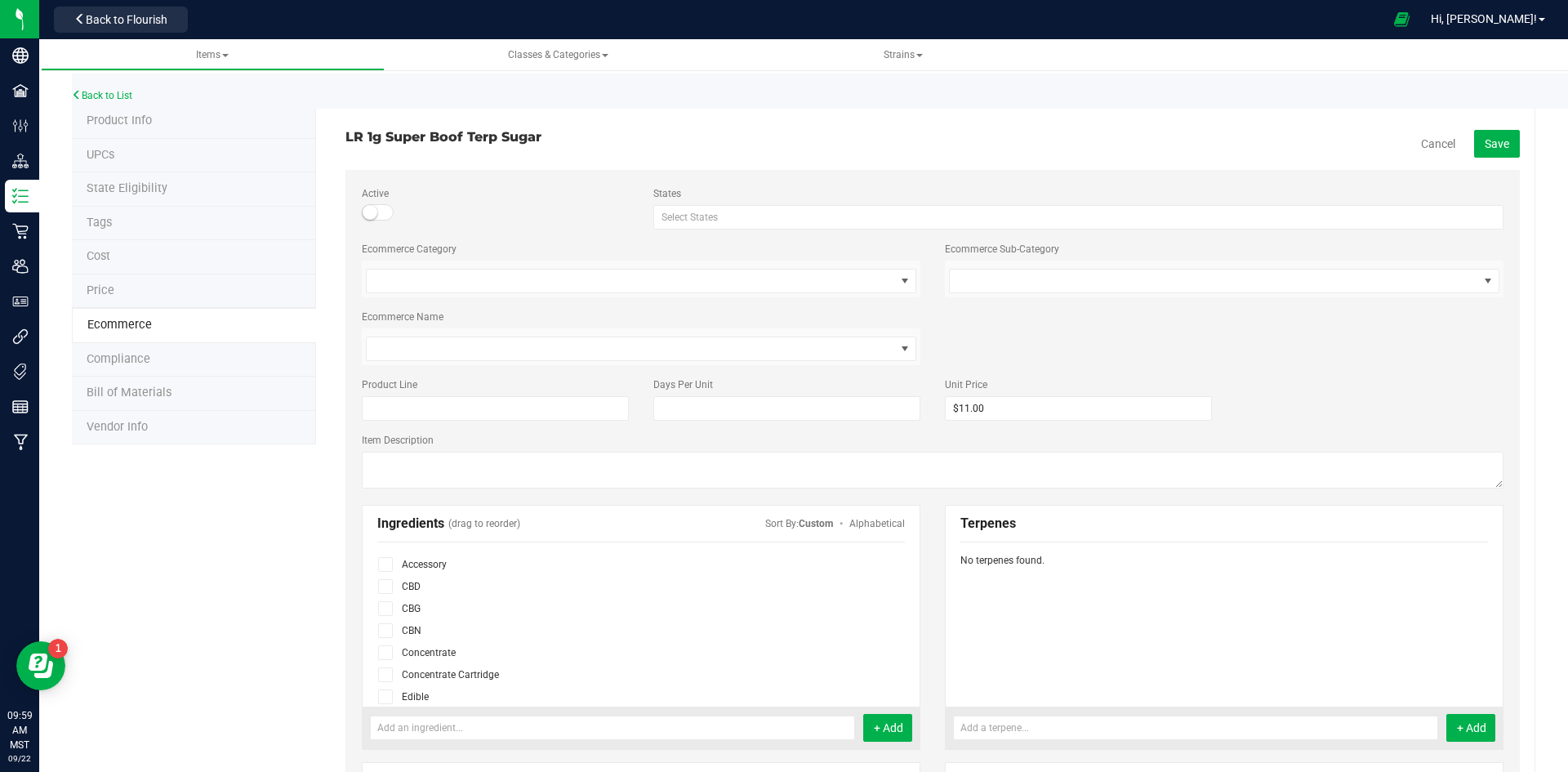
click at [389, 647] on span at bounding box center [385, 652] width 15 height 15
click at [0, 0] on input "checkbox" at bounding box center [0, 0] width 0 height 0
click at [1480, 129] on div "LR 1g Super Boof Terp Sugar Cancel Save Active States Select States AK AL AR AZ…" at bounding box center [932, 708] width 1174 height 1205
click at [1497, 144] on button "Save" at bounding box center [1497, 144] width 46 height 28
click at [106, 96] on link "Back to List" at bounding box center [102, 95] width 61 height 11
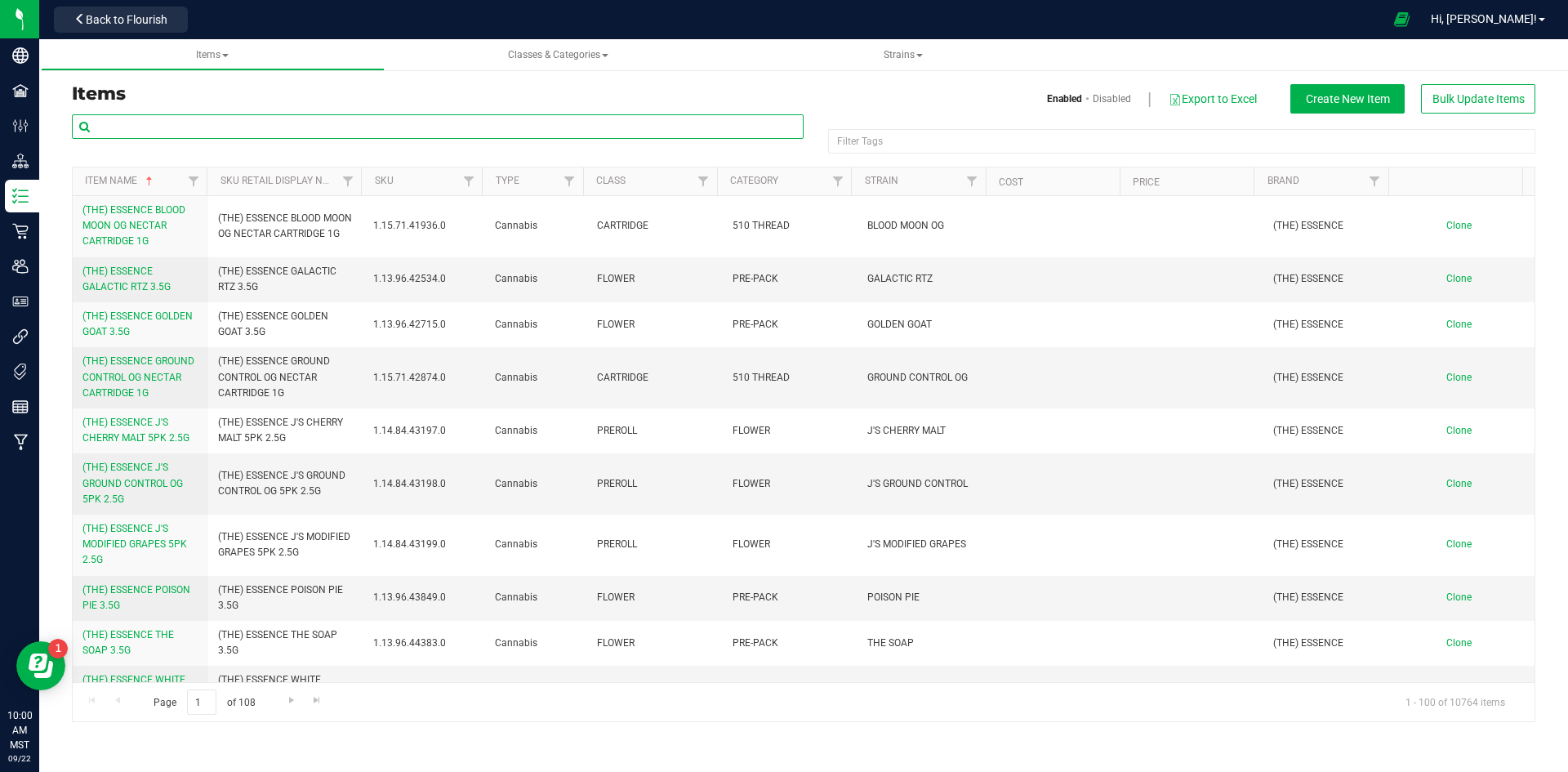
click at [221, 131] on input "text" at bounding box center [438, 127] width 732 height 25
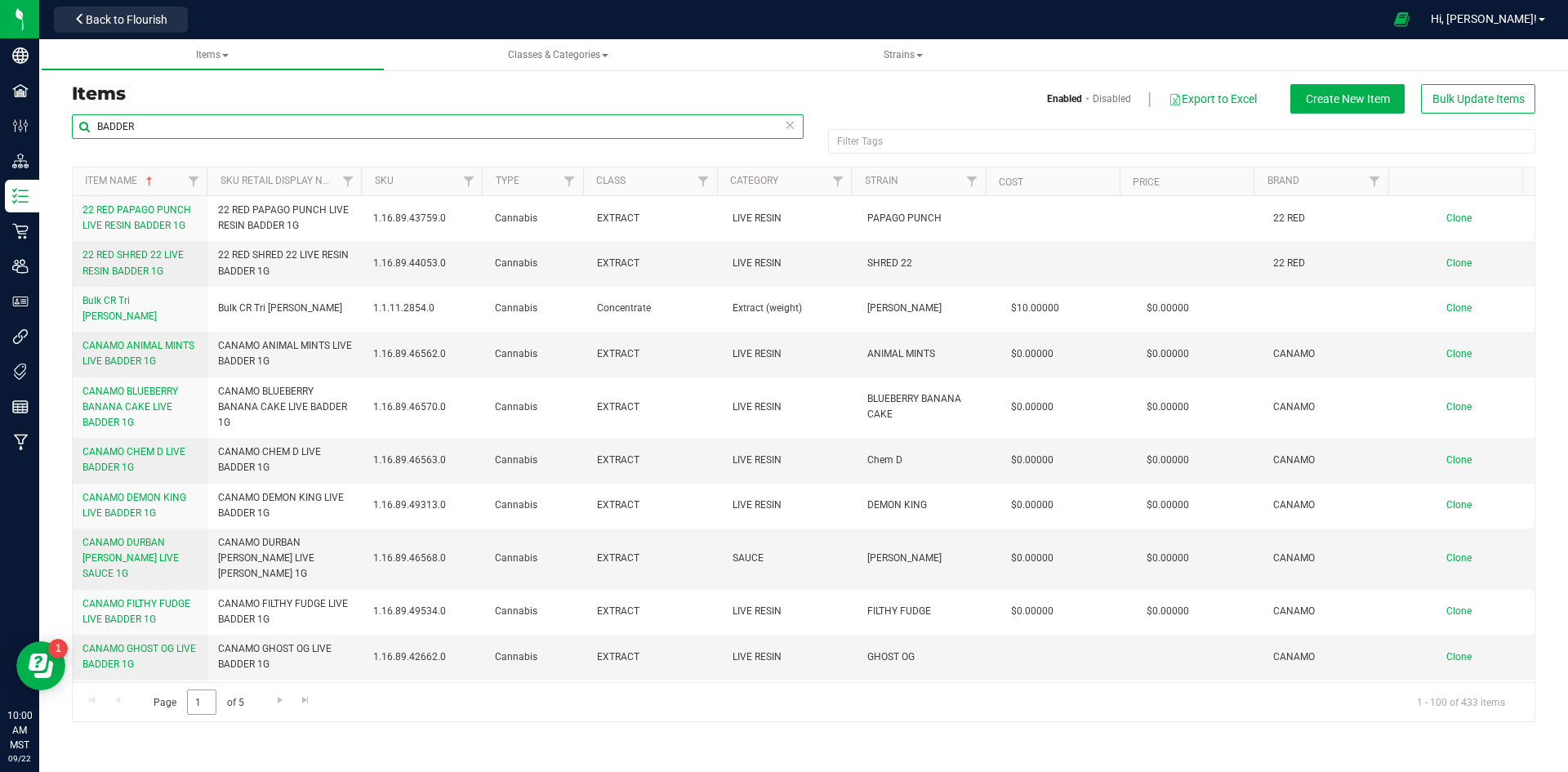
type input "BADDER"
click at [199, 696] on input "1" at bounding box center [201, 702] width 29 height 25
type input "3"
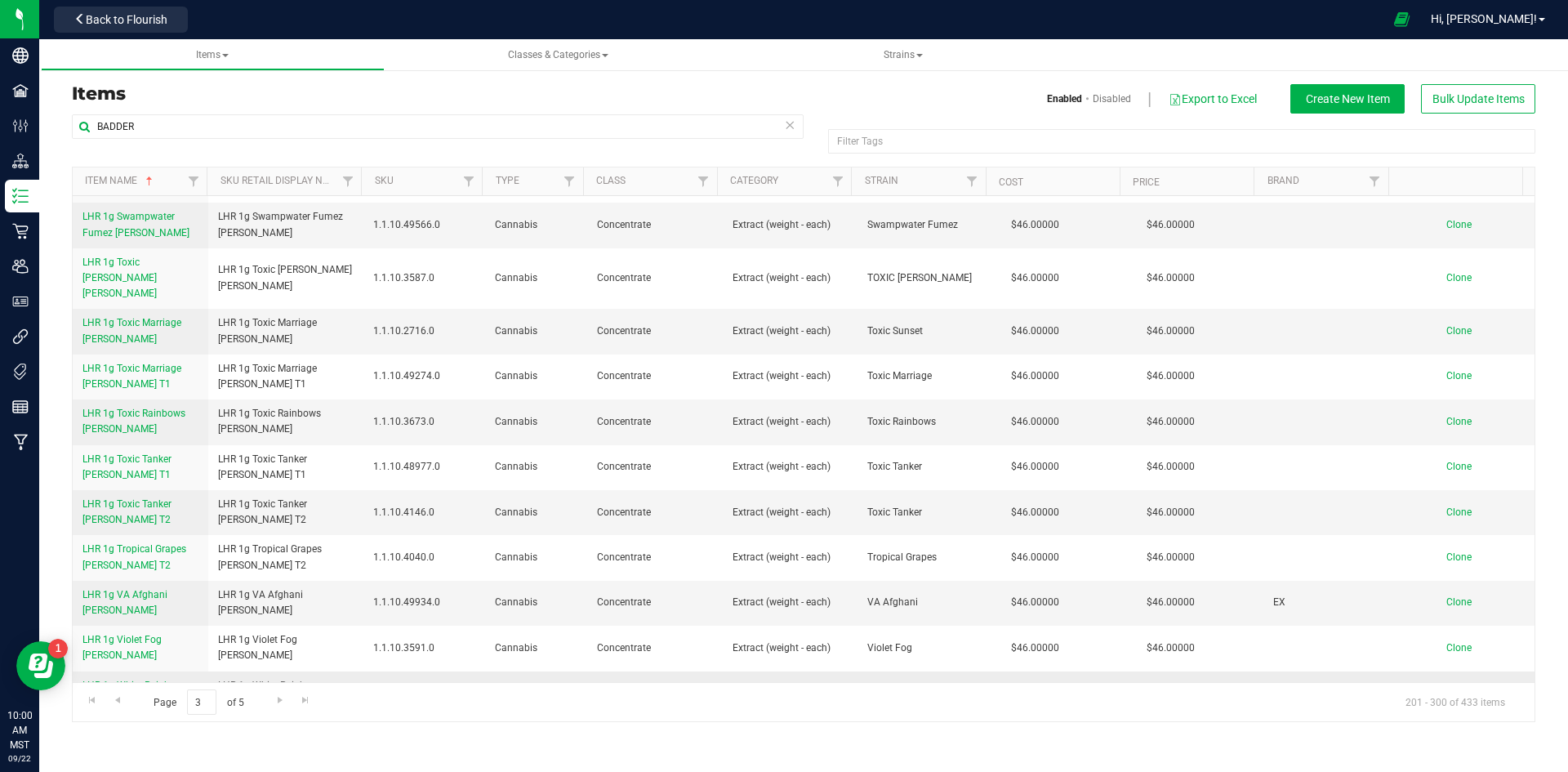
scroll to position [3970, 0]
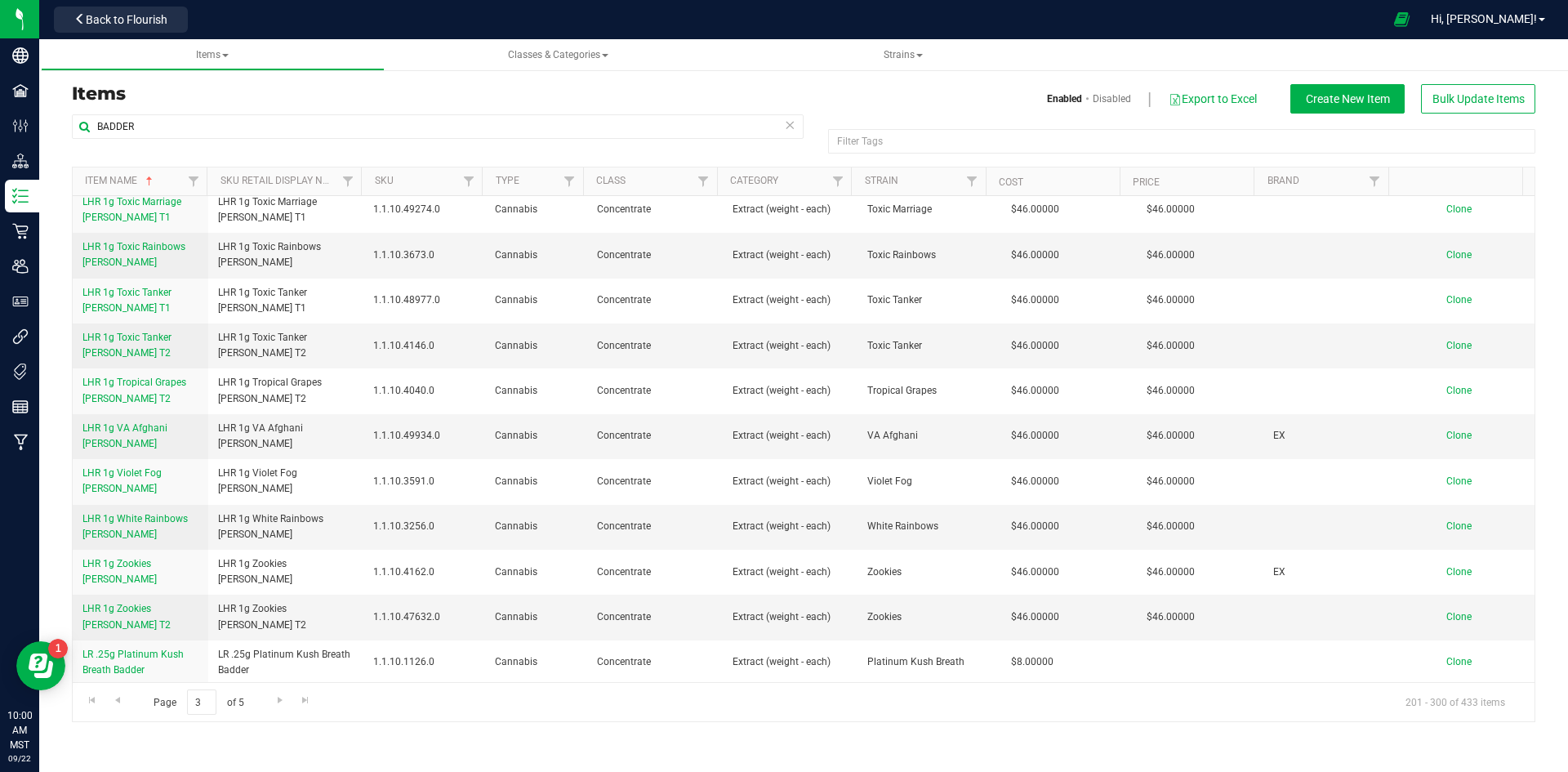
drag, startPoint x: 217, startPoint y: 583, endPoint x: 326, endPoint y: 583, distance: 109.0
click at [326, 685] on td "LR 1g 100 Rackz Badder" at bounding box center [286, 703] width 156 height 38
copy span "LR 1g 100 Rackz Badder"
click at [1447, 697] on span "Clone" at bounding box center [1459, 703] width 26 height 11
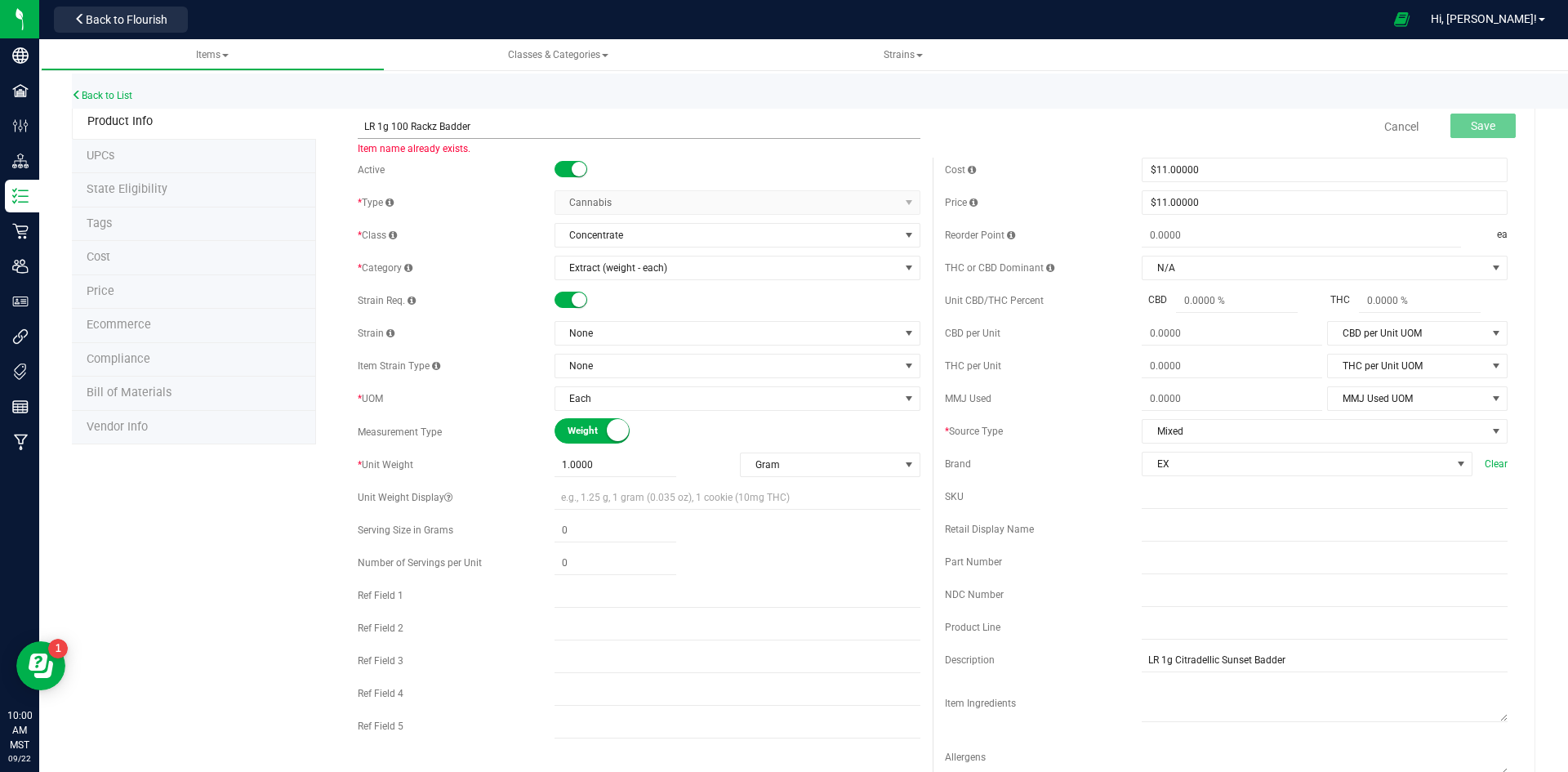
drag, startPoint x: 431, startPoint y: 127, endPoint x: 395, endPoint y: 126, distance: 36.0
click at [395, 126] on input "LR 1g 100 Rackz Badder" at bounding box center [639, 127] width 563 height 25
type input "LR 1g Scoby Badder"
click at [658, 337] on span "None" at bounding box center [726, 333] width 344 height 23
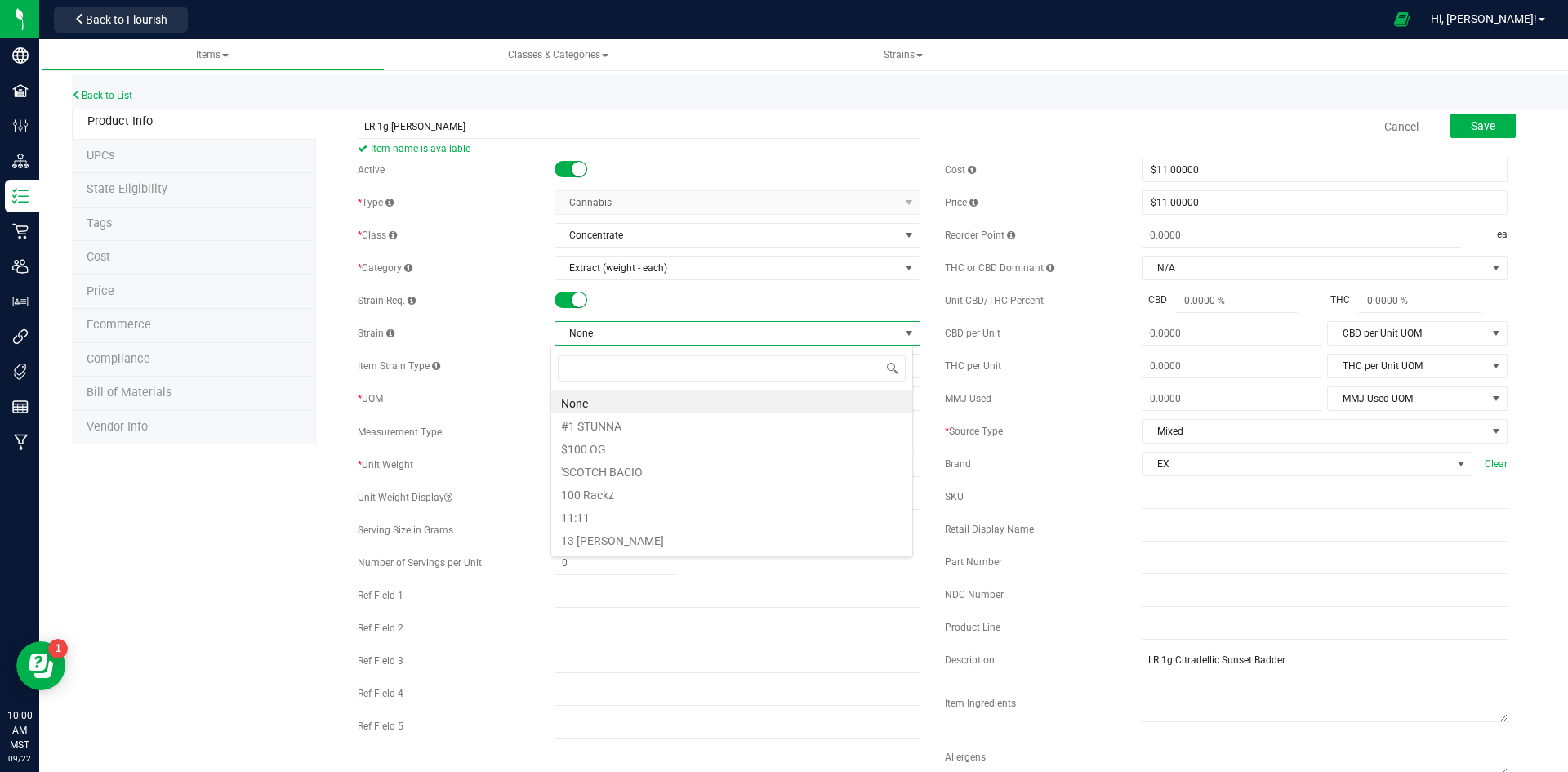
scroll to position [25, 362]
type input "scob"
click at [641, 392] on li "Scoby" at bounding box center [732, 401] width 361 height 23
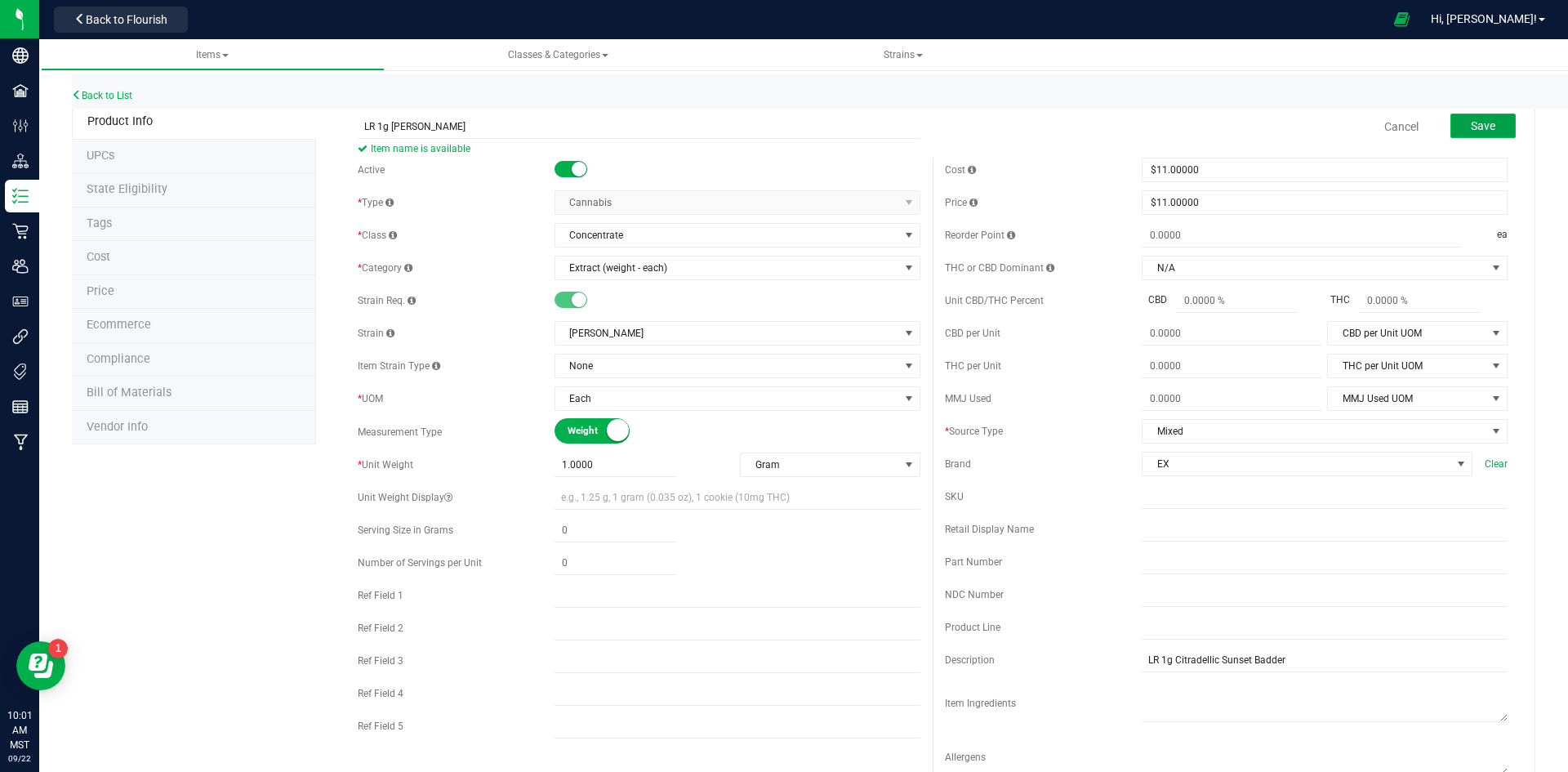
click at [1471, 132] on span "Save" at bounding box center [1484, 126] width 25 height 13
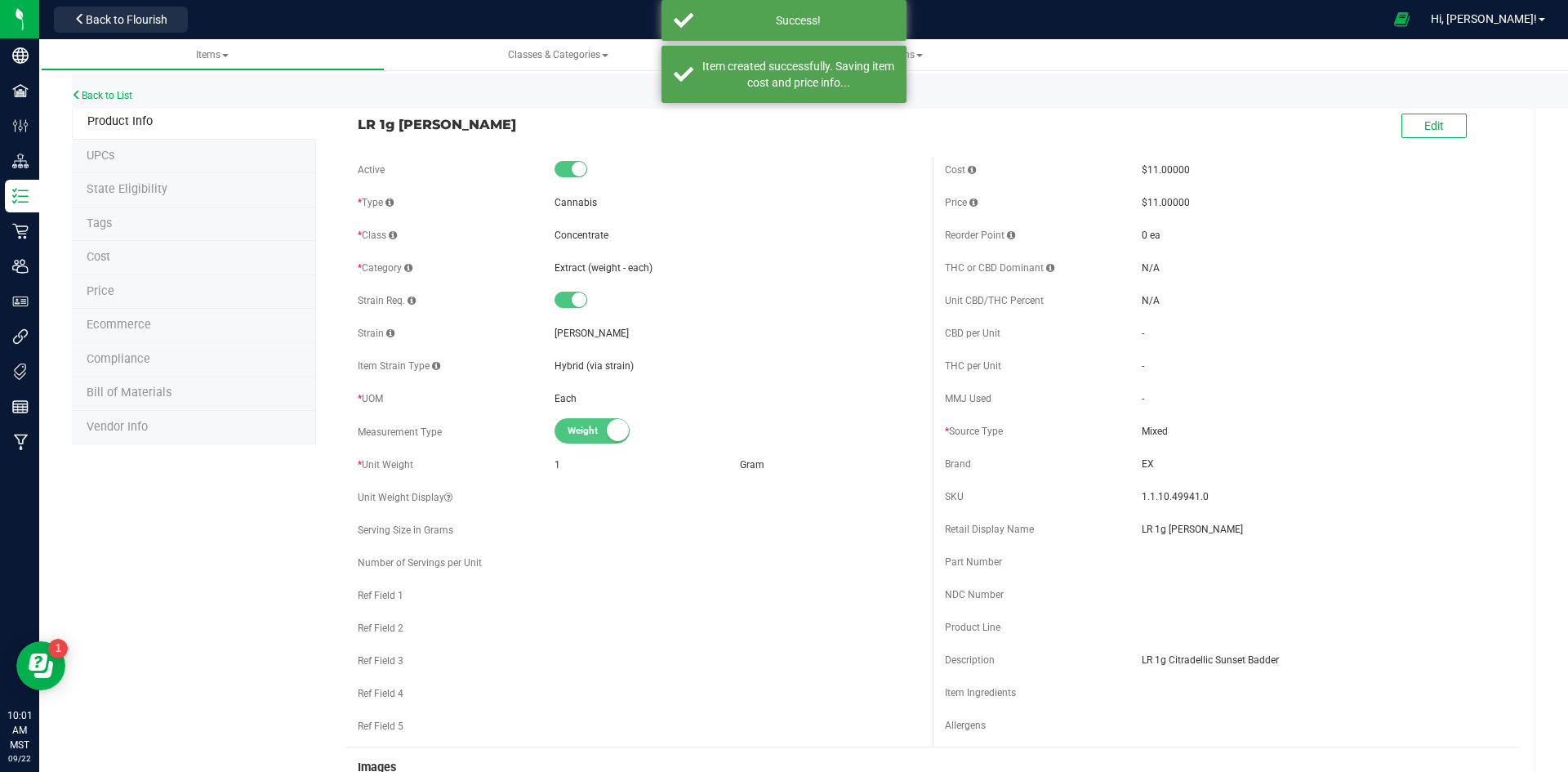
click at [163, 324] on li "Ecommerce" at bounding box center [194, 325] width 244 height 34
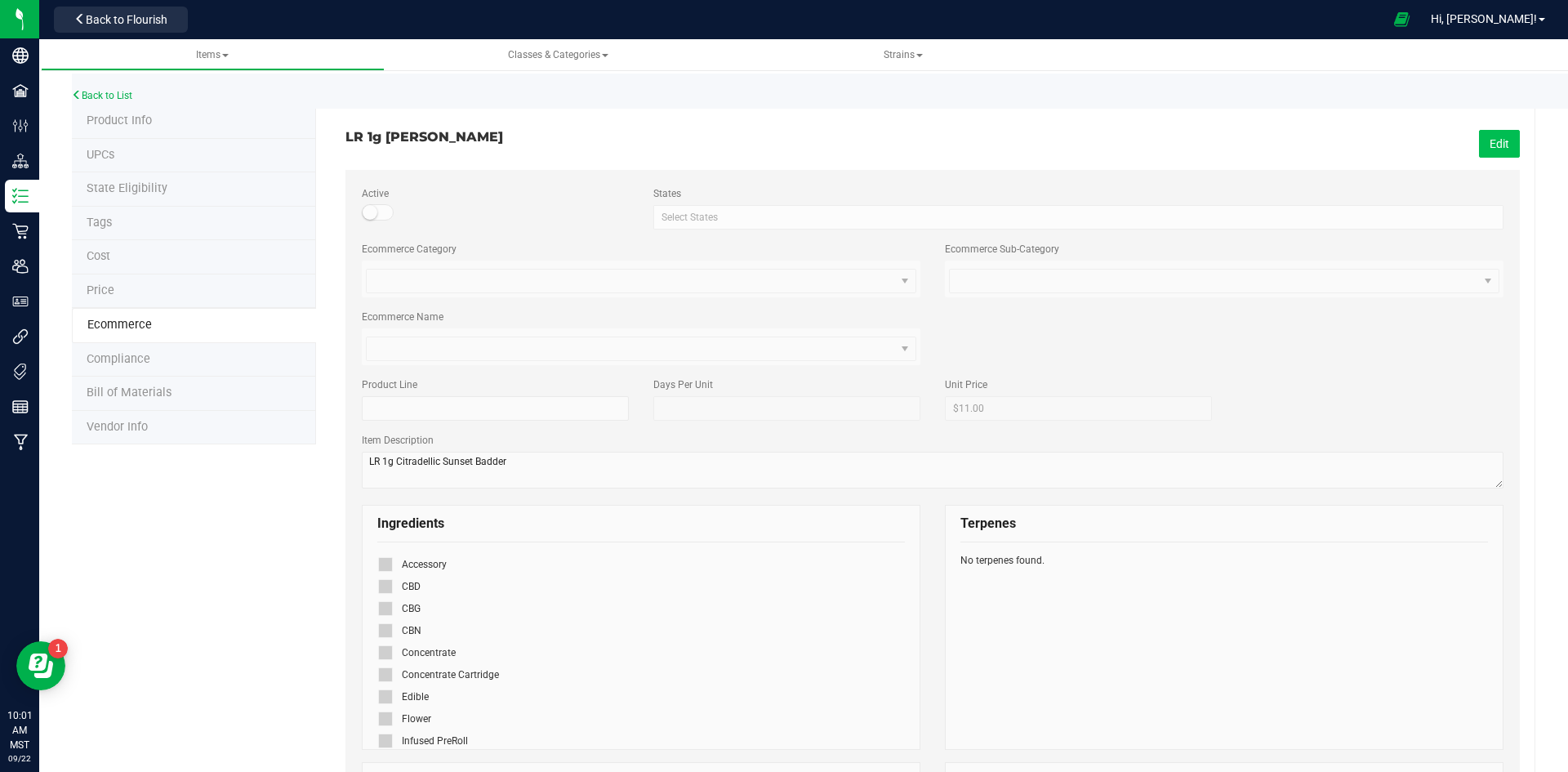
click at [1492, 142] on button "Edit" at bounding box center [1499, 144] width 40 height 28
click at [388, 652] on icon at bounding box center [386, 652] width 11 height 0
click at [0, 0] on input "checkbox" at bounding box center [0, 0] width 0 height 0
click at [1484, 147] on span "Save" at bounding box center [1497, 143] width 25 height 13
click at [112, 96] on link "Back to List" at bounding box center [102, 95] width 61 height 11
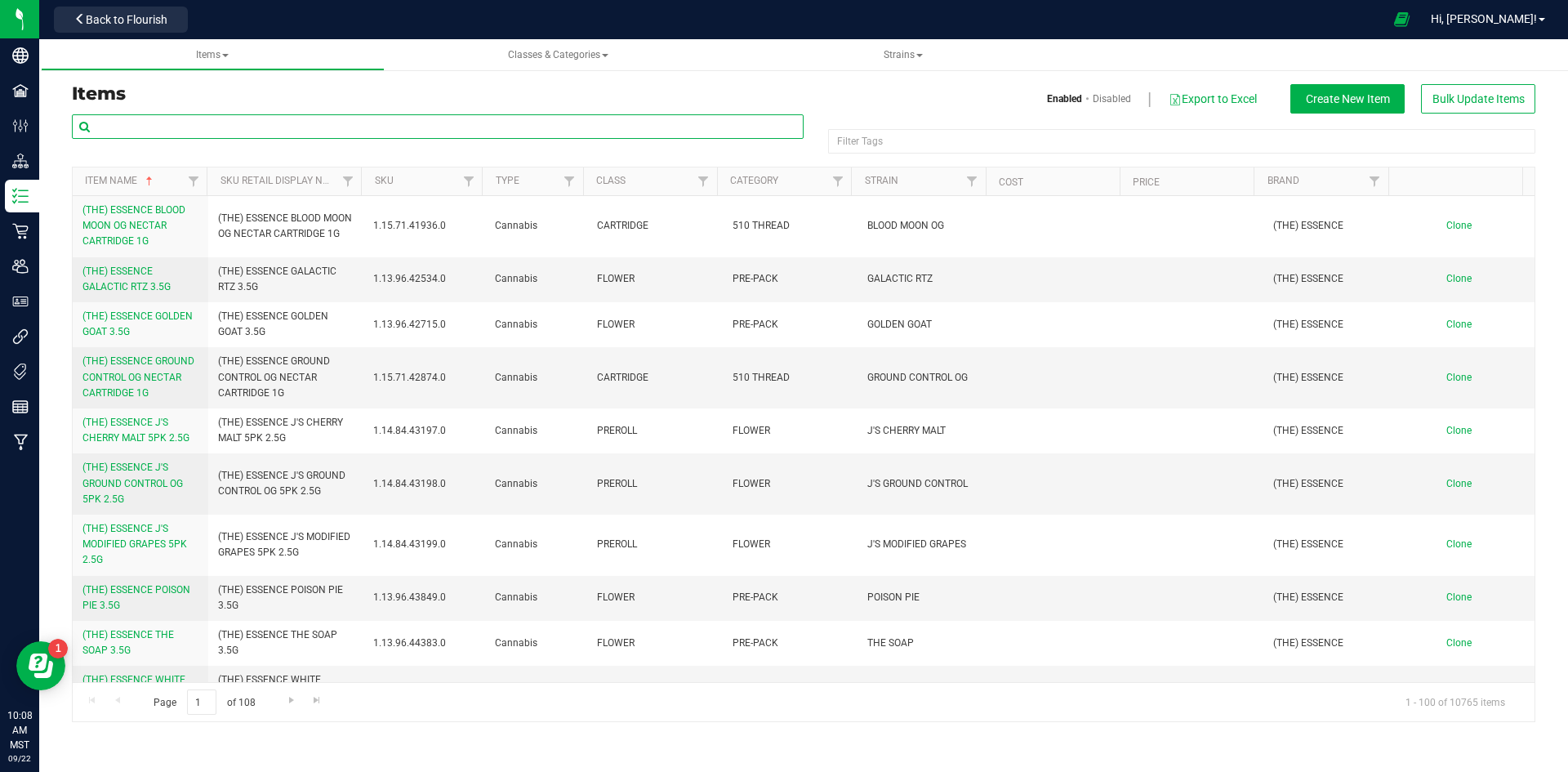
click at [215, 123] on input "text" at bounding box center [438, 127] width 732 height 25
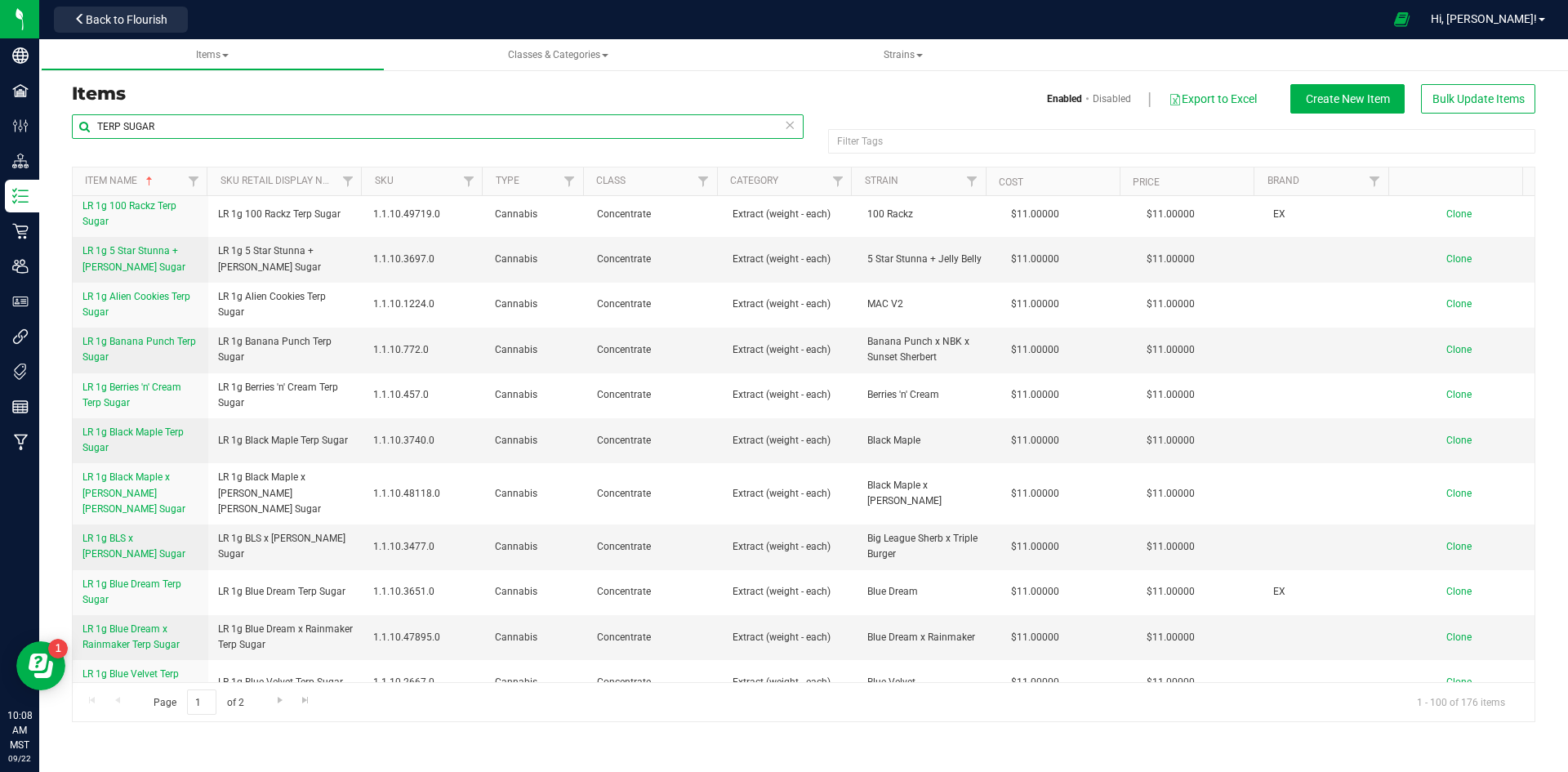
scroll to position [3593, 0]
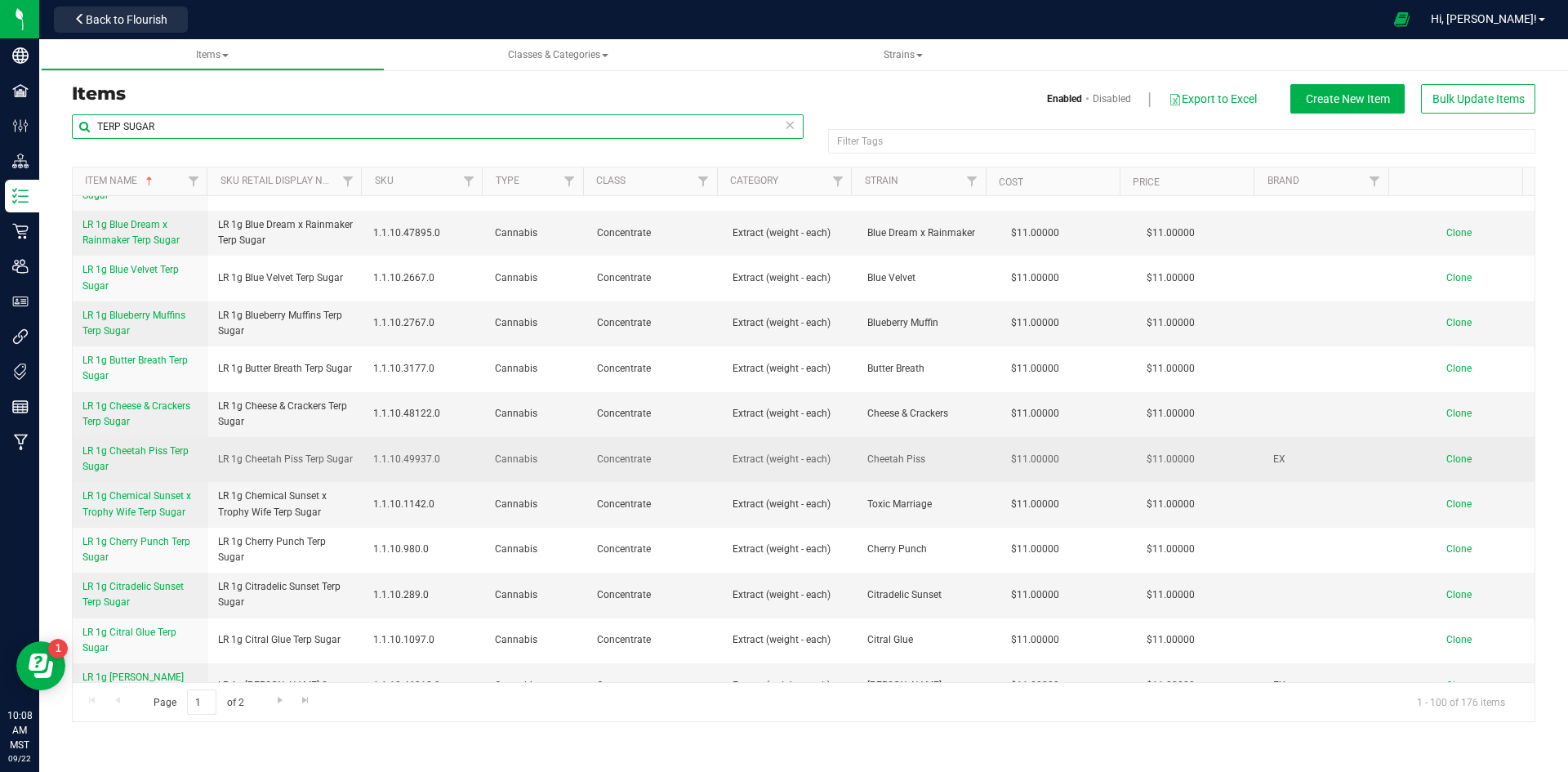
type input "TERP SUGAR"
drag, startPoint x: 216, startPoint y: 405, endPoint x: 358, endPoint y: 406, distance: 142.0
click at [358, 437] on td "LR 1g Cheetah Piss Terp Sugar" at bounding box center [286, 459] width 156 height 45
copy span "LR 1g Cheetah Piss Terp Sugar"
click at [1447, 453] on span "Clone" at bounding box center [1459, 458] width 26 height 11
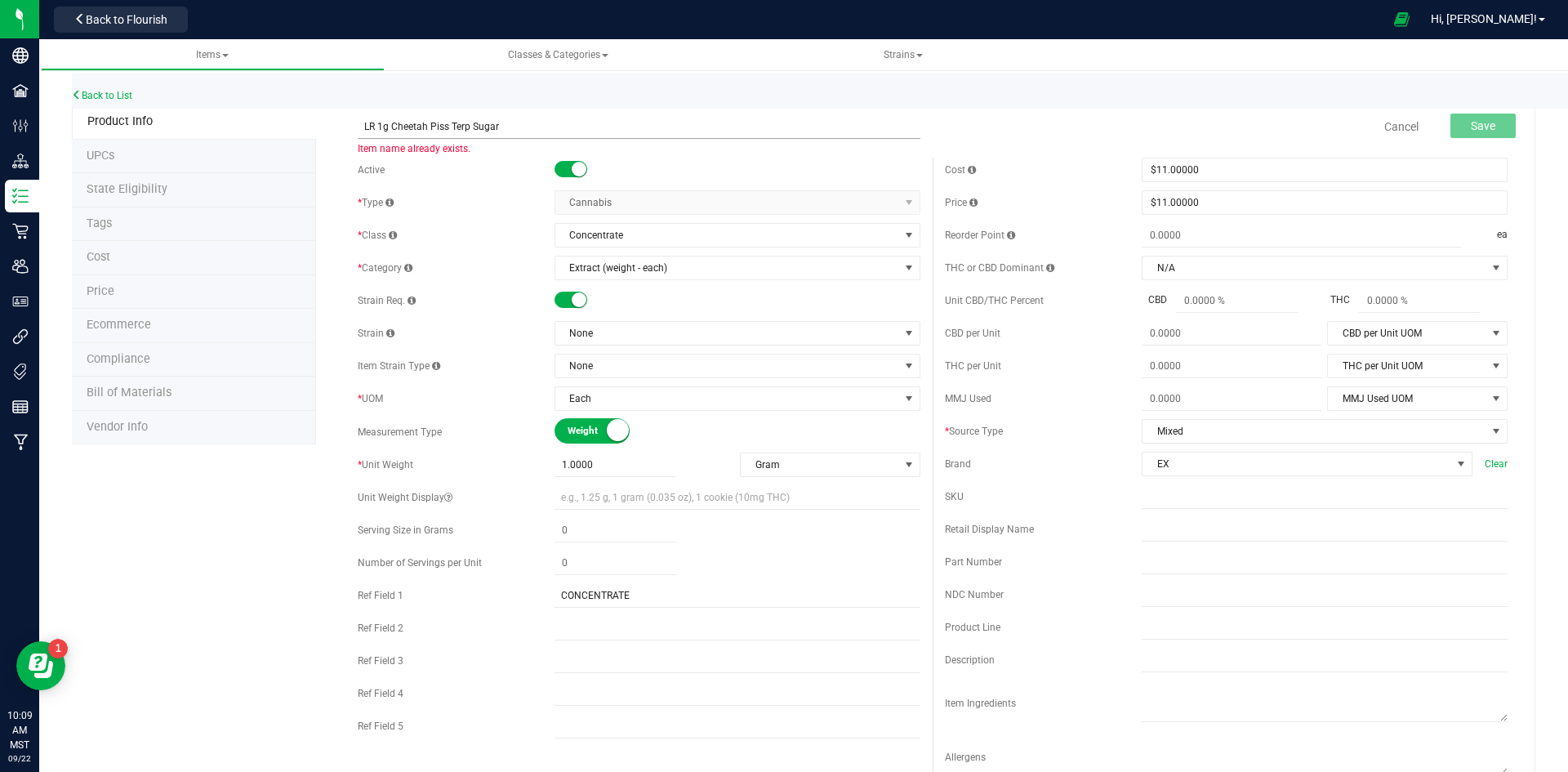
drag, startPoint x: 442, startPoint y: 124, endPoint x: 432, endPoint y: 126, distance: 10.2
click at [432, 126] on input "LR 1g Cheetah Piss Terp Sugar" at bounding box center [639, 127] width 563 height 25
drag, startPoint x: 445, startPoint y: 127, endPoint x: 392, endPoint y: 129, distance: 53.0
click at [392, 129] on input "LR 1g Cheetah Piss Terp Sugar" at bounding box center [639, 127] width 563 height 25
type input "LR 1g Gas Face Terp Sugar"
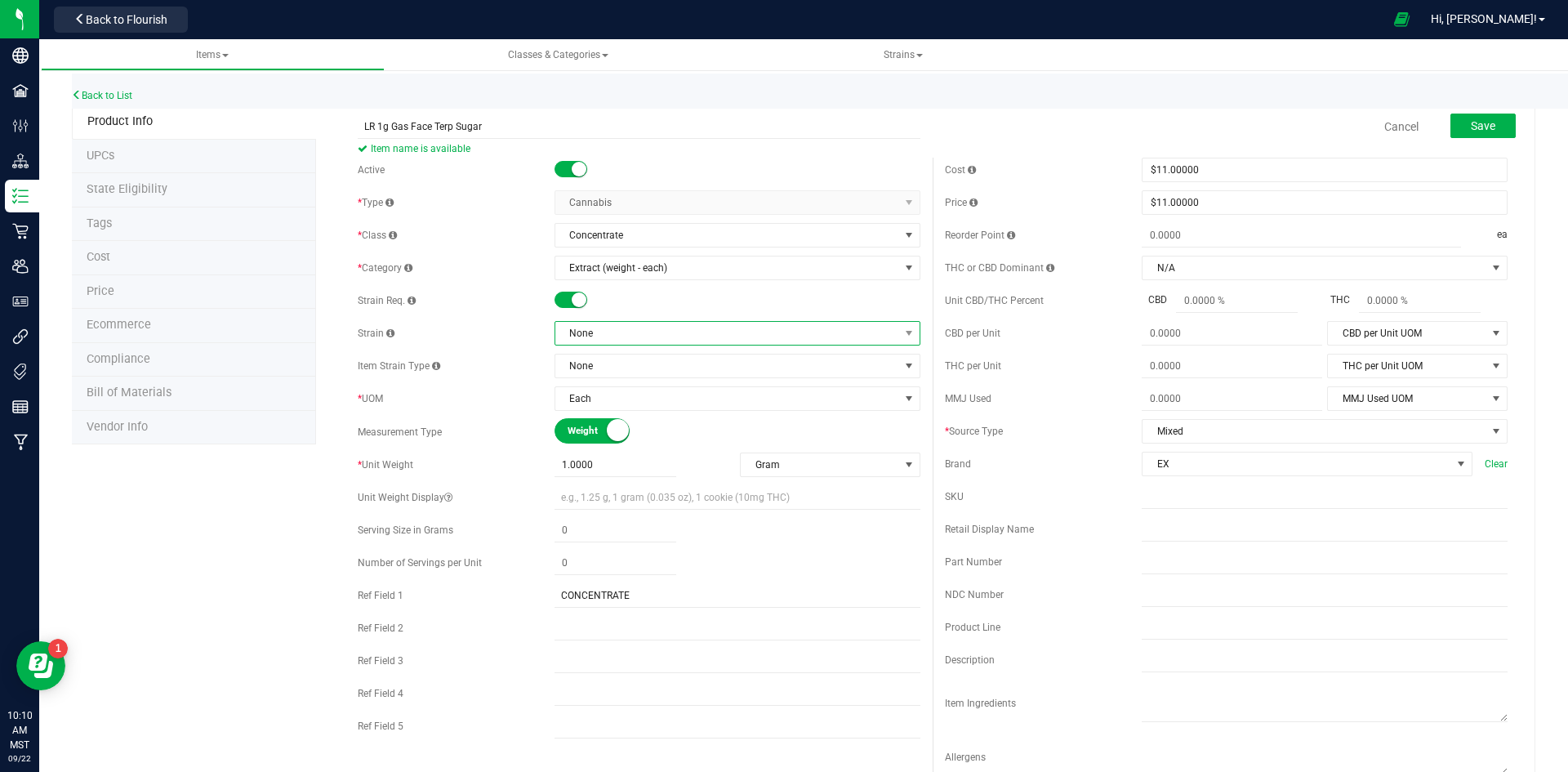
click at [645, 327] on span "None" at bounding box center [726, 333] width 344 height 23
type input "gas face"
click at [631, 397] on li "Gas Face" at bounding box center [732, 401] width 361 height 23
click at [1499, 129] on button "Save" at bounding box center [1483, 126] width 65 height 25
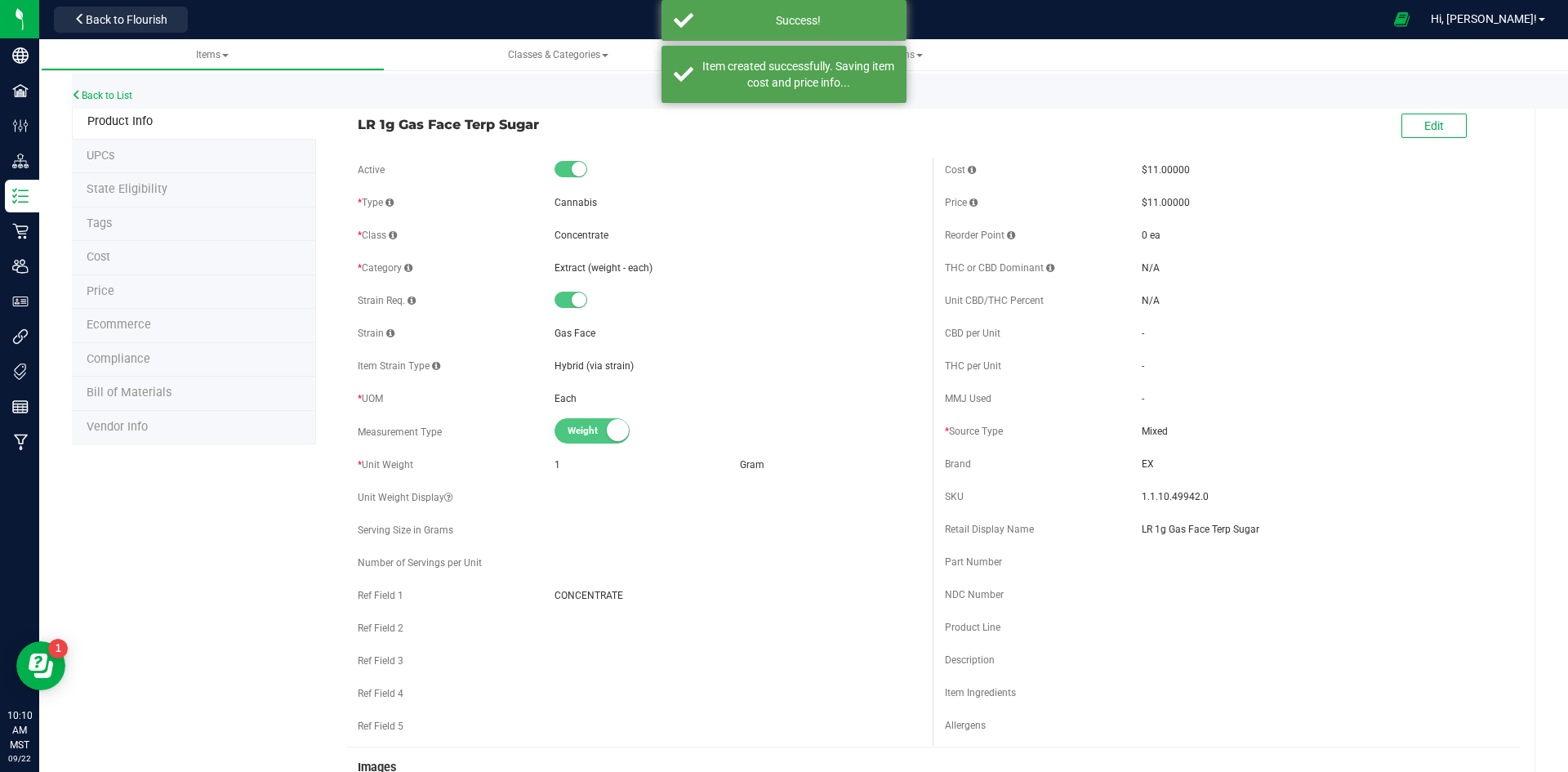
click at [143, 321] on span "Ecommerce" at bounding box center [118, 324] width 64 height 14
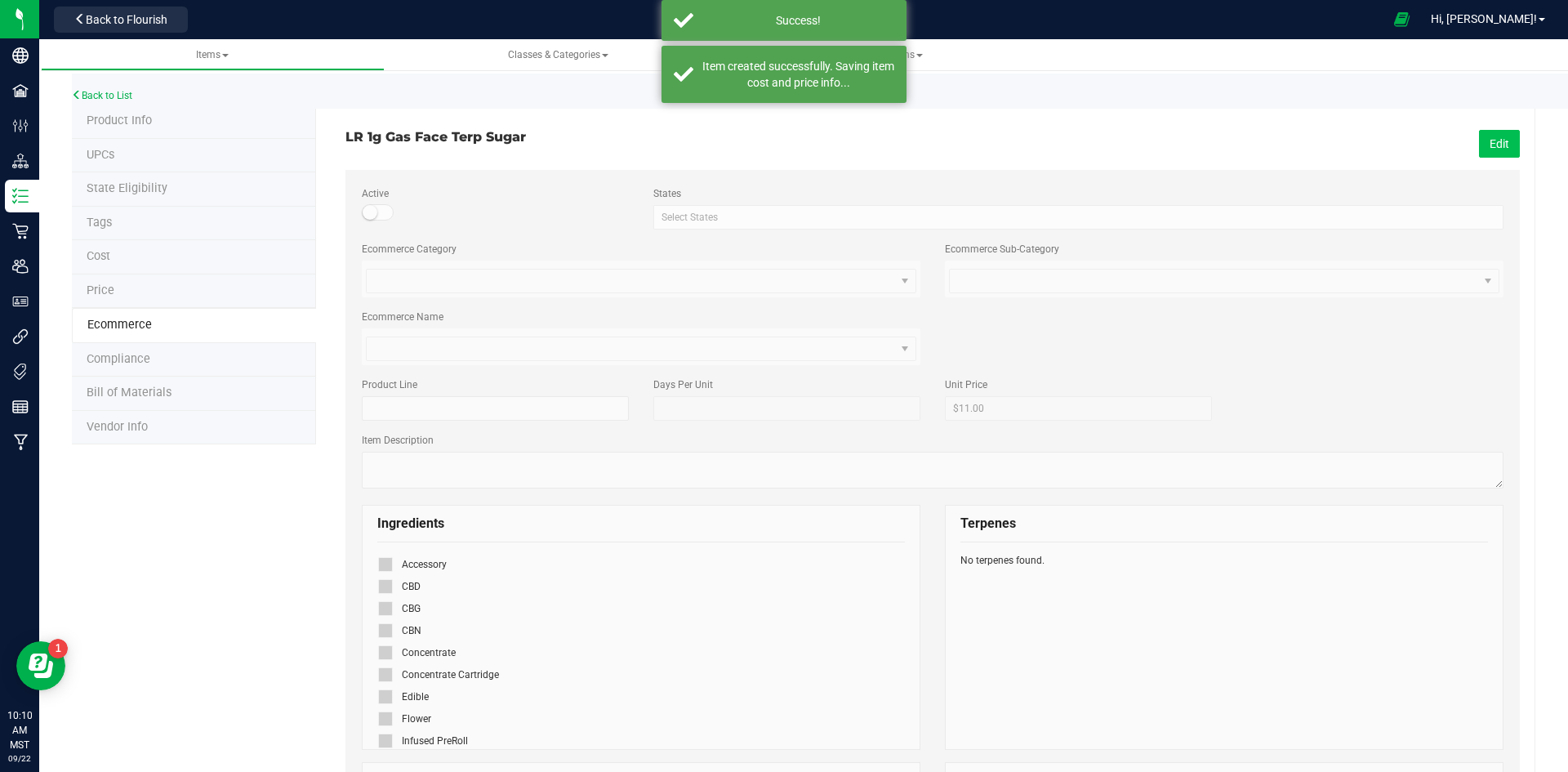
click at [1497, 150] on button "Edit" at bounding box center [1499, 144] width 40 height 28
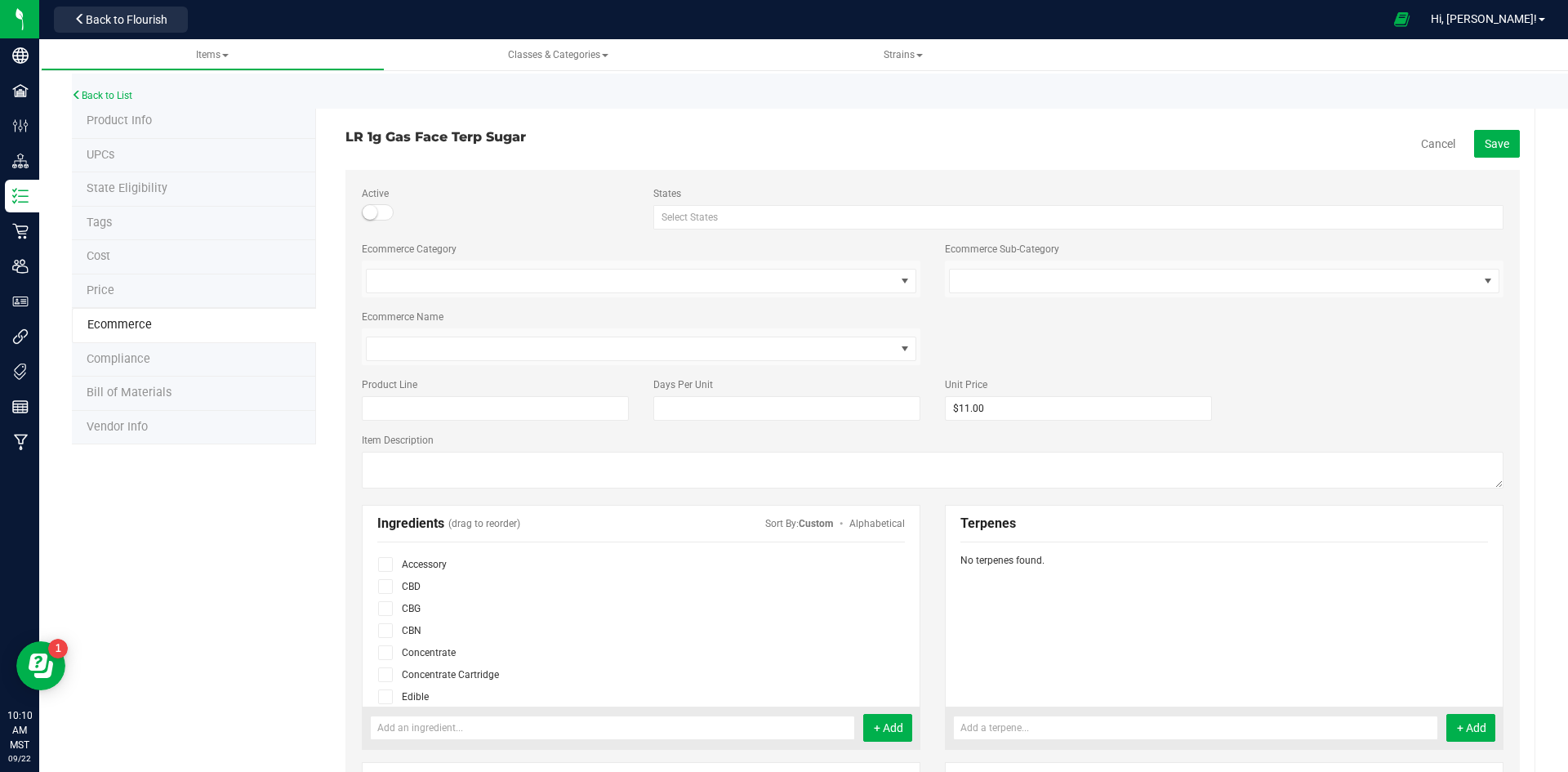
click at [386, 652] on icon at bounding box center [386, 652] width 11 height 0
click at [0, 0] on input "checkbox" at bounding box center [0, 0] width 0 height 0
click at [1492, 137] on span "Save" at bounding box center [1497, 143] width 25 height 13
click at [105, 99] on link "Back to List" at bounding box center [102, 95] width 61 height 11
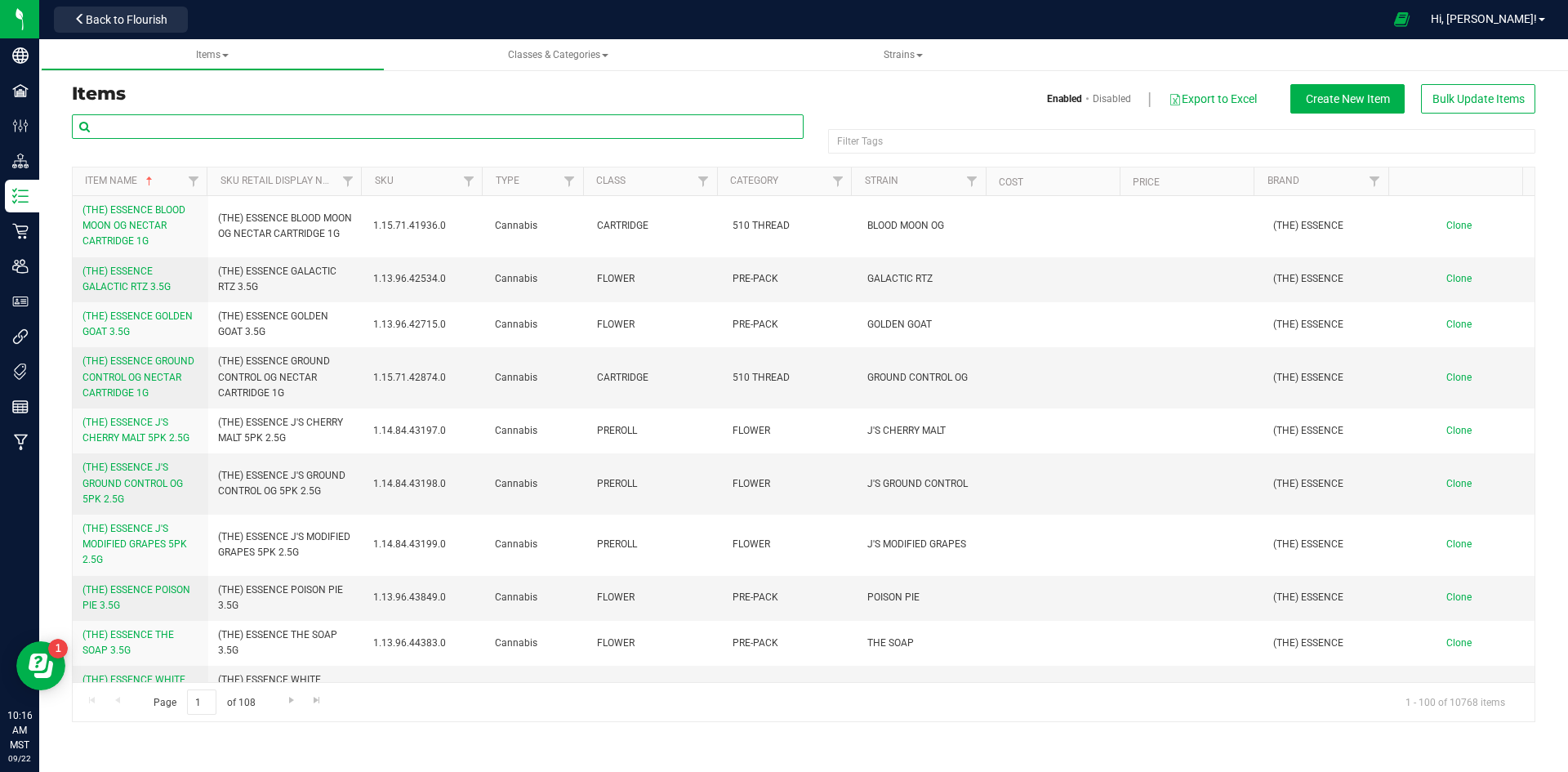
click at [201, 129] on input "text" at bounding box center [438, 127] width 732 height 25
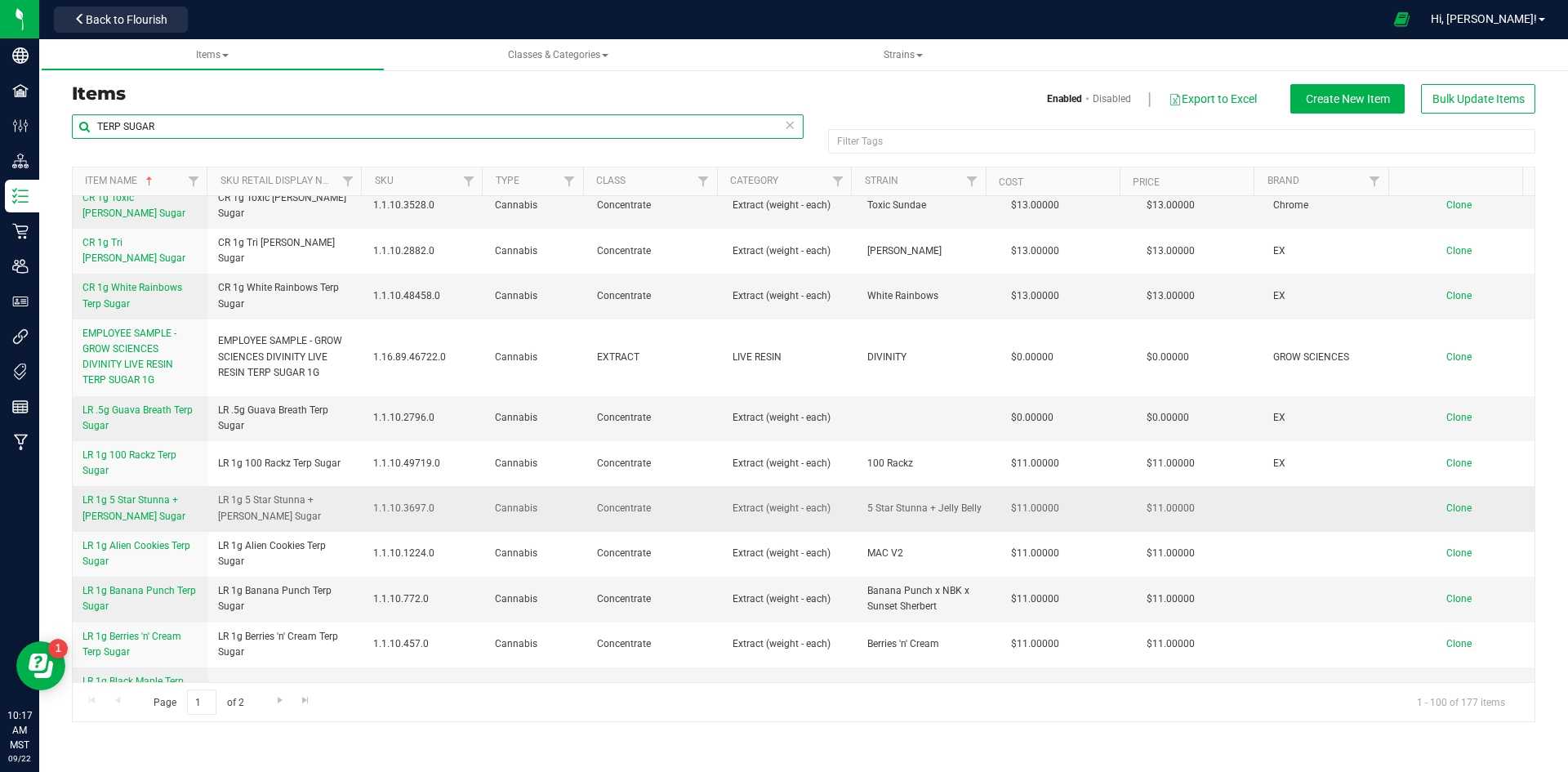
scroll to position [3593, 0]
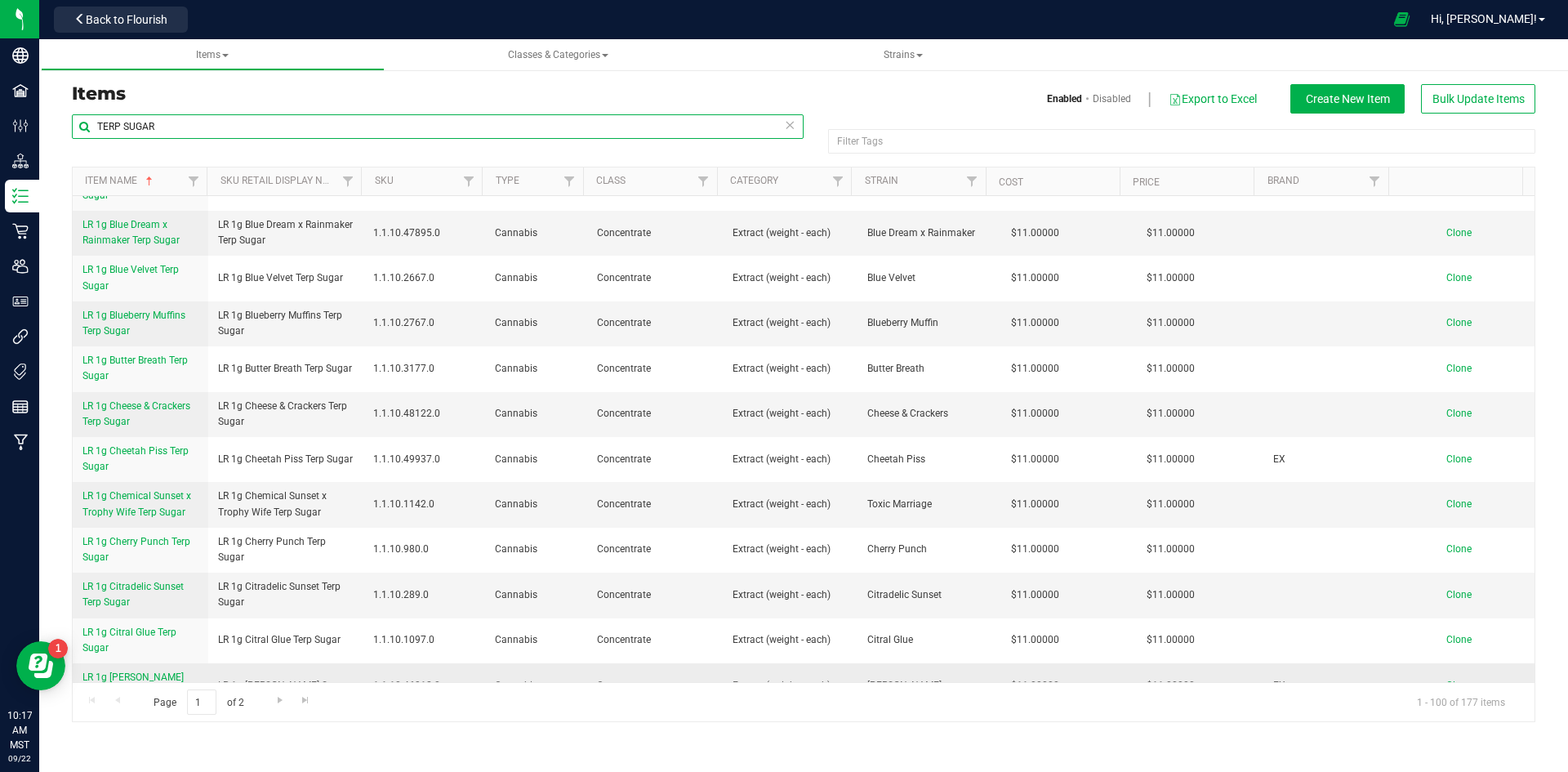
type input "TERP SUGAR"
click at [218, 678] on span "LR 1g Cleo Terp Sugar" at bounding box center [283, 686] width 130 height 16
drag, startPoint x: 215, startPoint y: 619, endPoint x: 333, endPoint y: 637, distance: 119.4
click at [333, 663] on td "LR 1g Cleo Terp Sugar" at bounding box center [286, 685] width 156 height 45
copy span "LR 1g Cleo Terp Sugar"
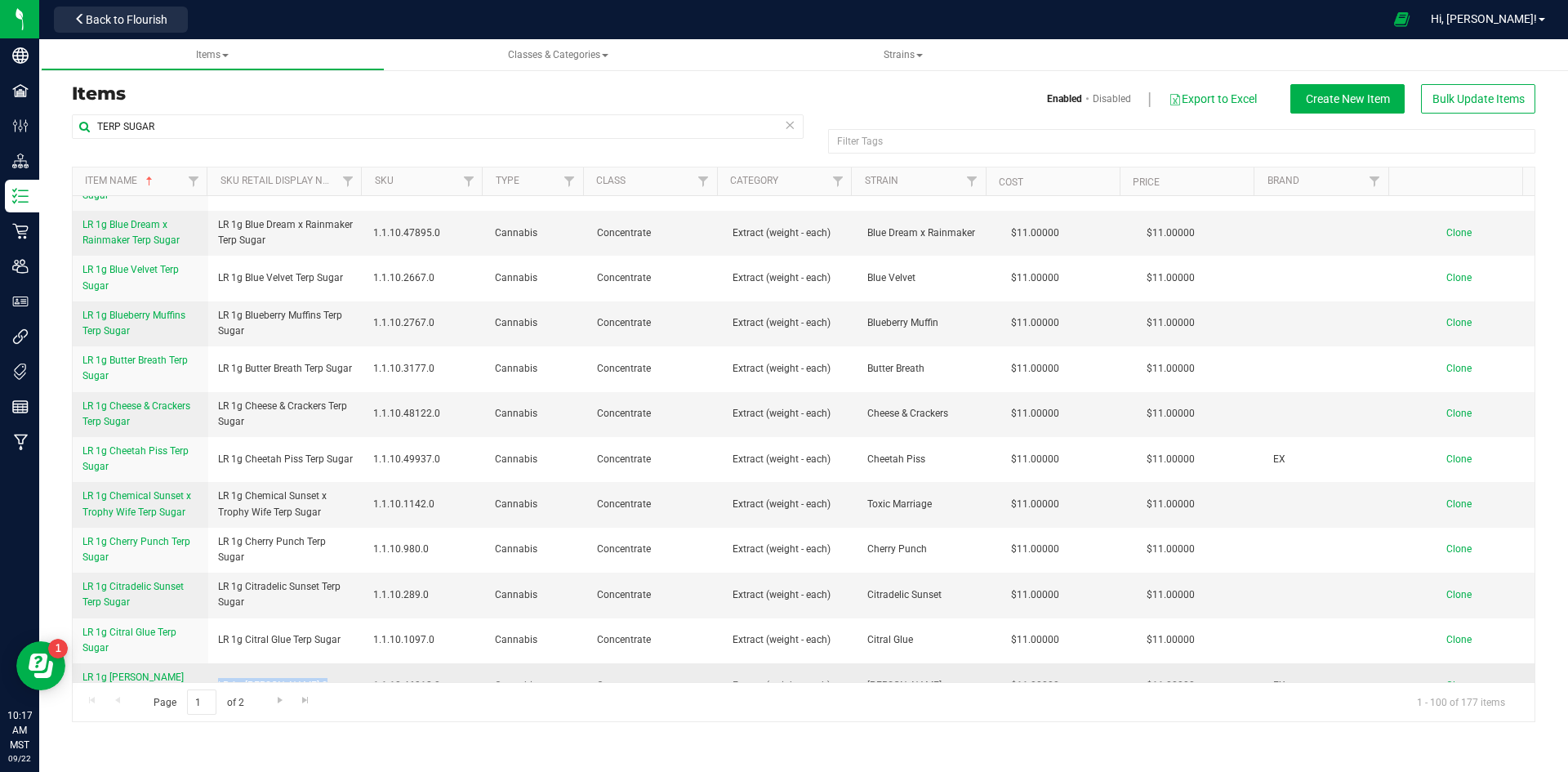
click at [1454, 680] on span "Clone" at bounding box center [1459, 685] width 26 height 11
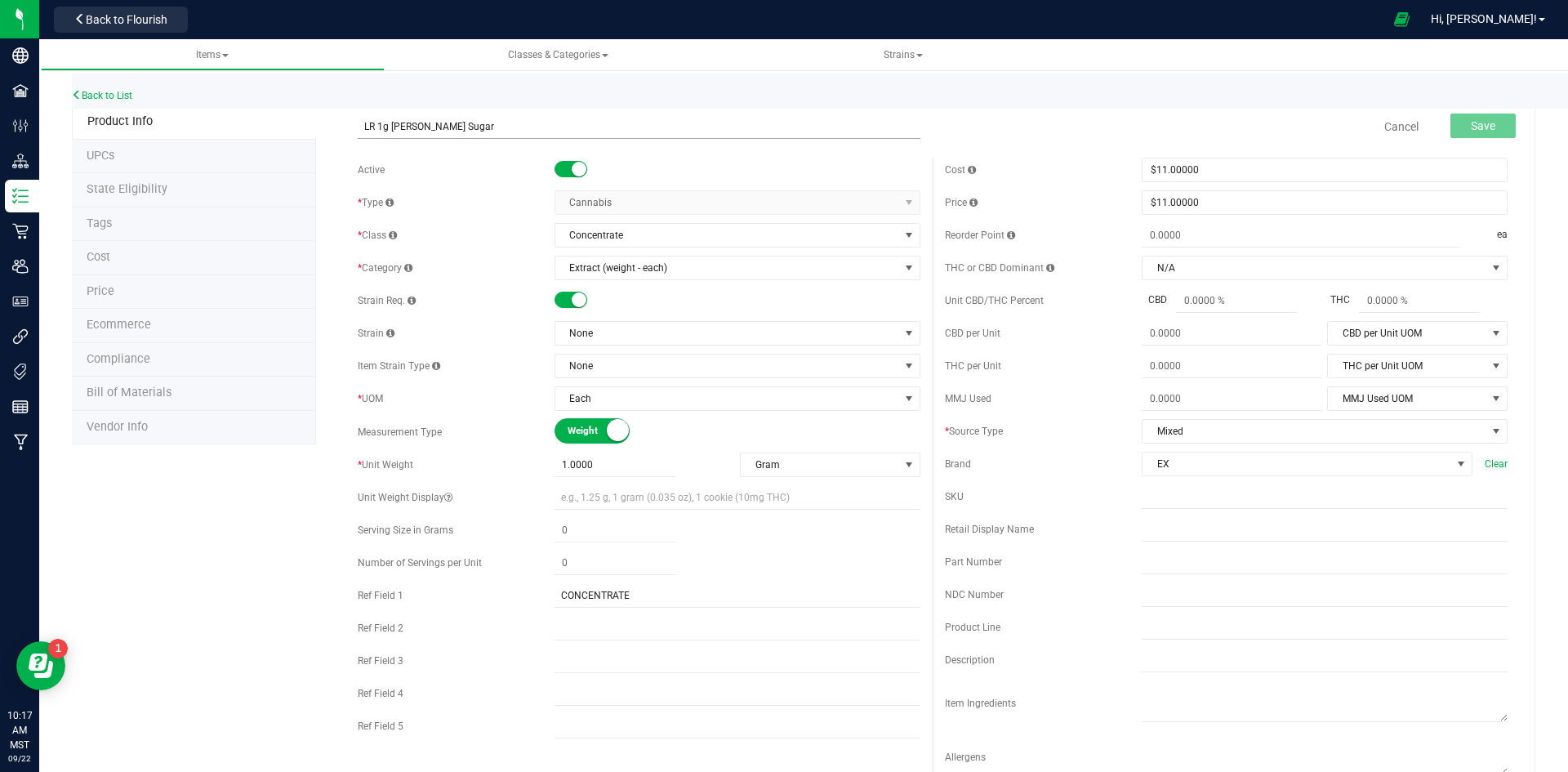
click at [399, 127] on input "LR 1g Cleo Terp Sugar" at bounding box center [639, 127] width 563 height 25
type input "LR 1g Maple Nectar Terp Sugar"
click at [652, 326] on span "None" at bounding box center [726, 333] width 344 height 23
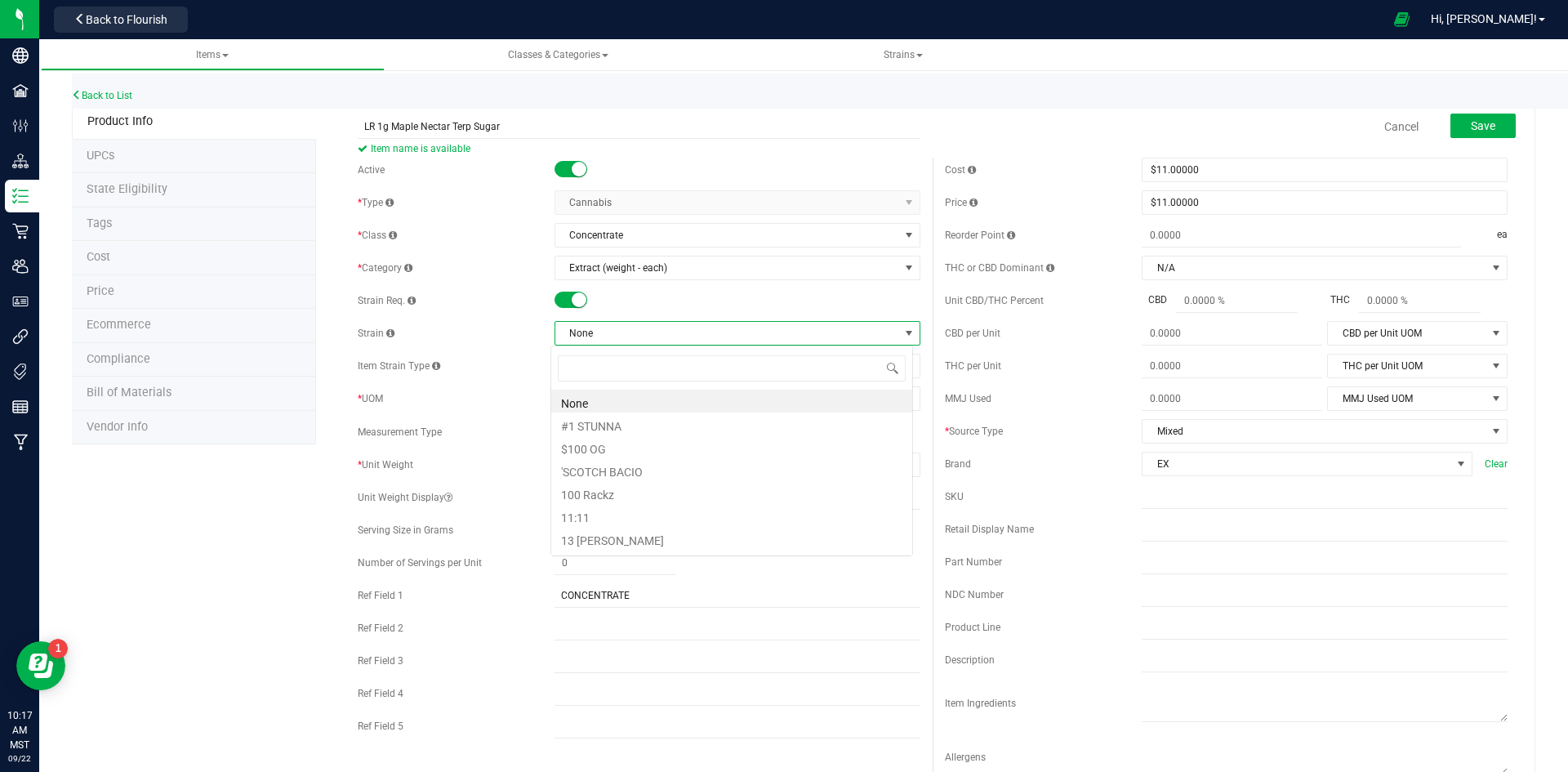
scroll to position [25, 362]
type input "MAPLE N"
click at [636, 404] on li "Maple Nectar" at bounding box center [732, 401] width 361 height 23
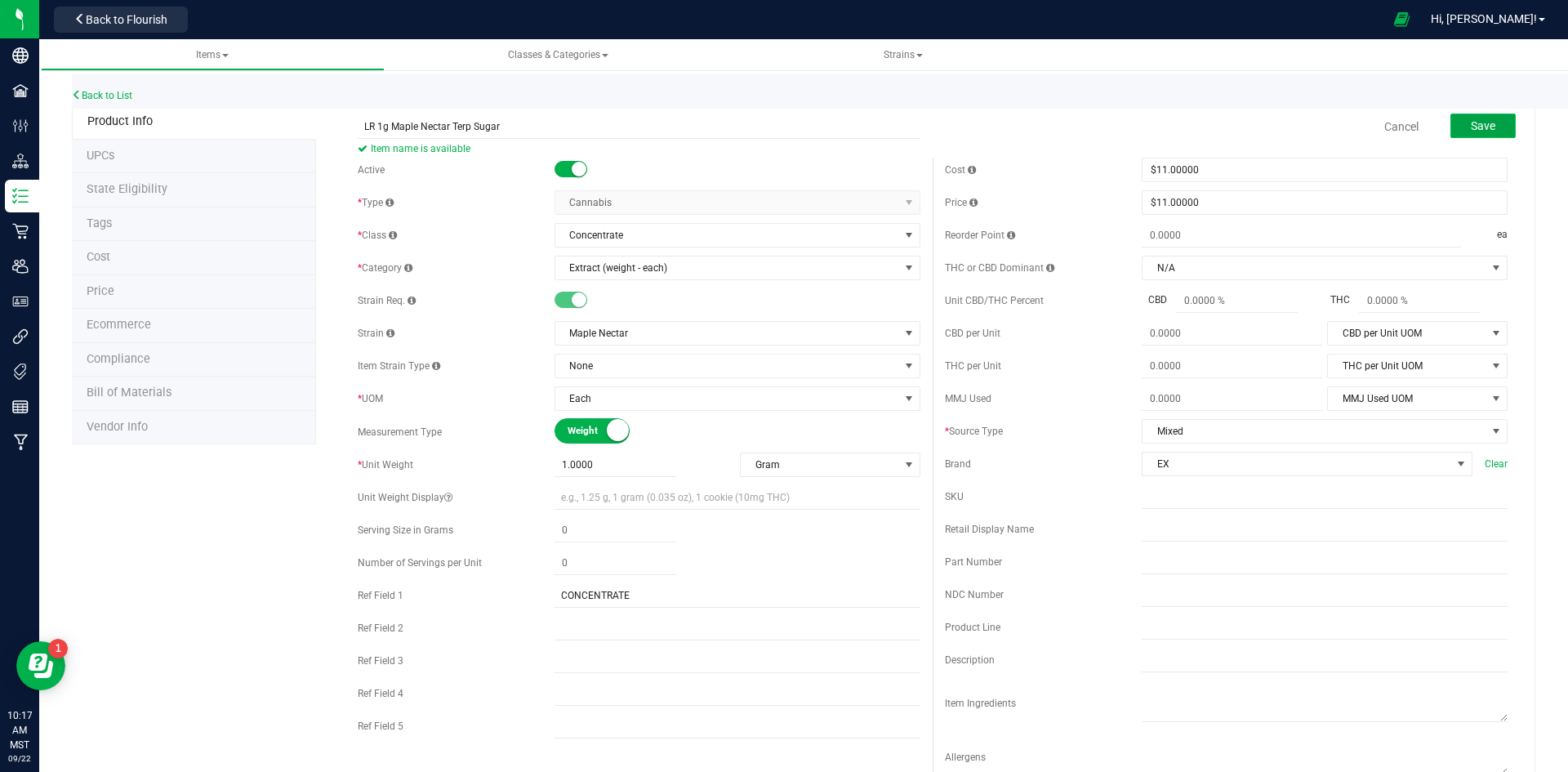
click at [1476, 127] on span "Save" at bounding box center [1484, 126] width 25 height 13
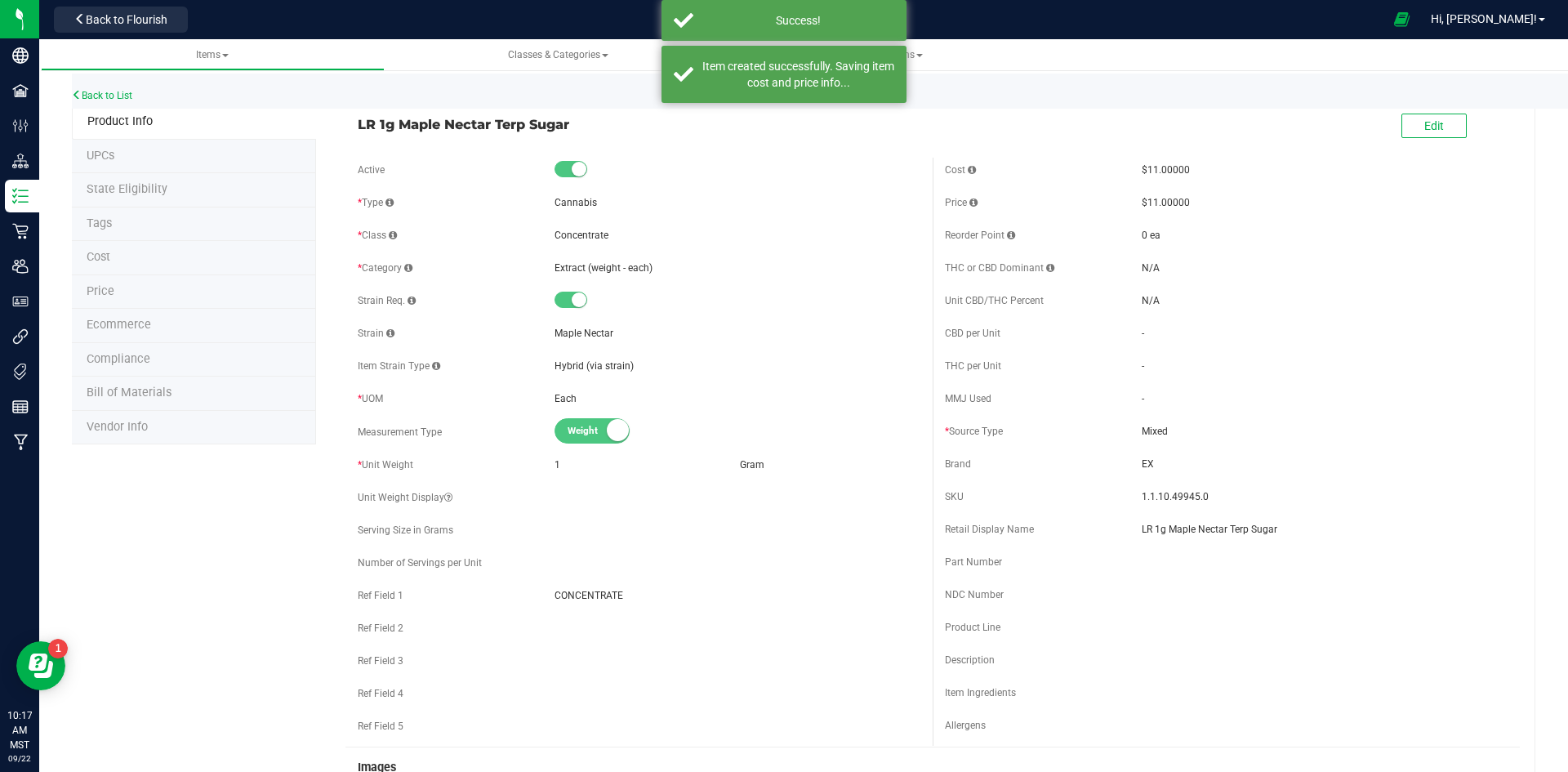
click at [171, 331] on li "Ecommerce" at bounding box center [194, 325] width 244 height 34
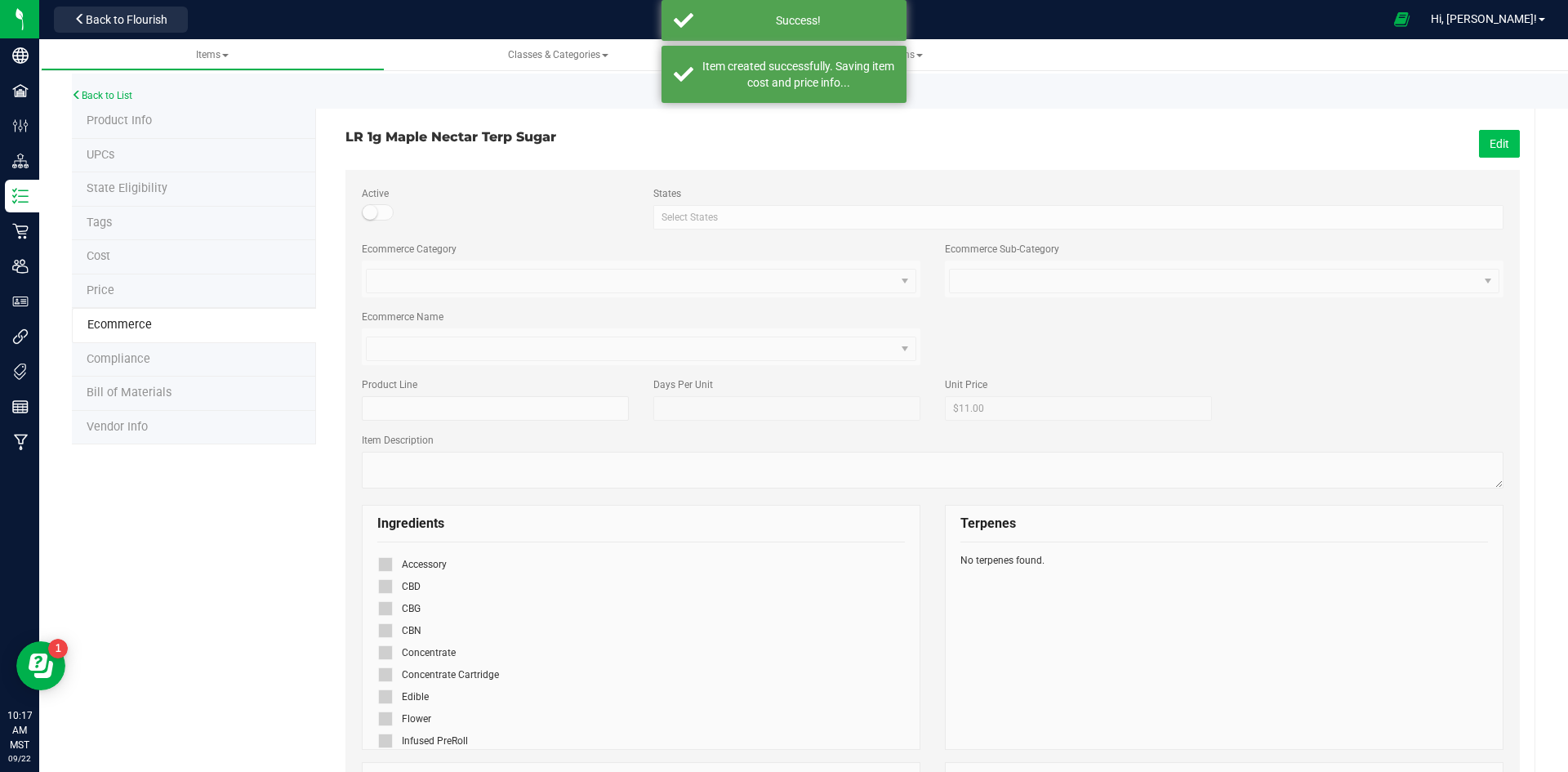
click at [1494, 148] on button "Edit" at bounding box center [1499, 144] width 40 height 28
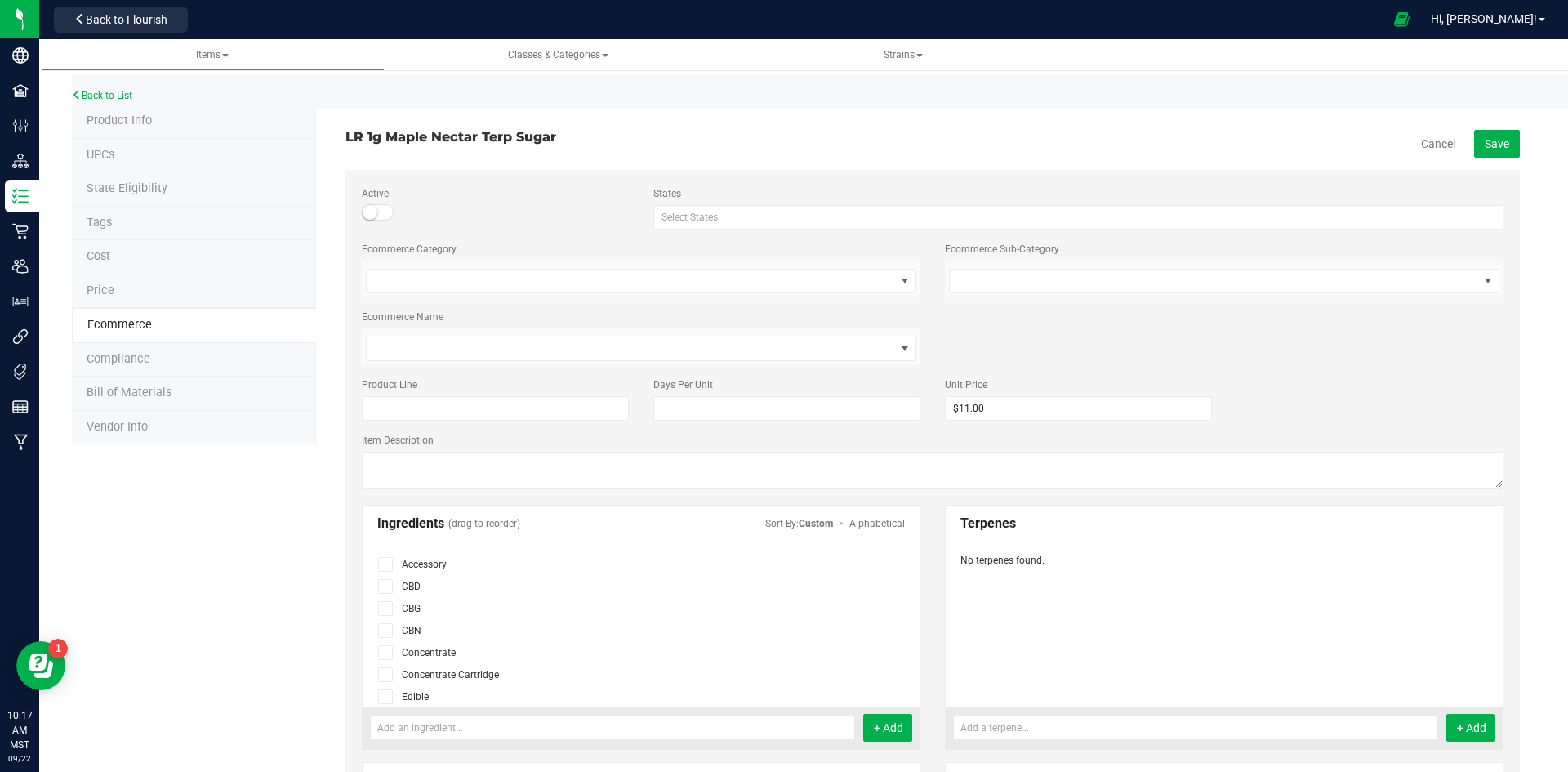
click at [389, 650] on span at bounding box center [385, 652] width 15 height 15
click at [0, 0] on input "checkbox" at bounding box center [0, 0] width 0 height 0
click at [1486, 152] on button "Save" at bounding box center [1497, 144] width 46 height 28
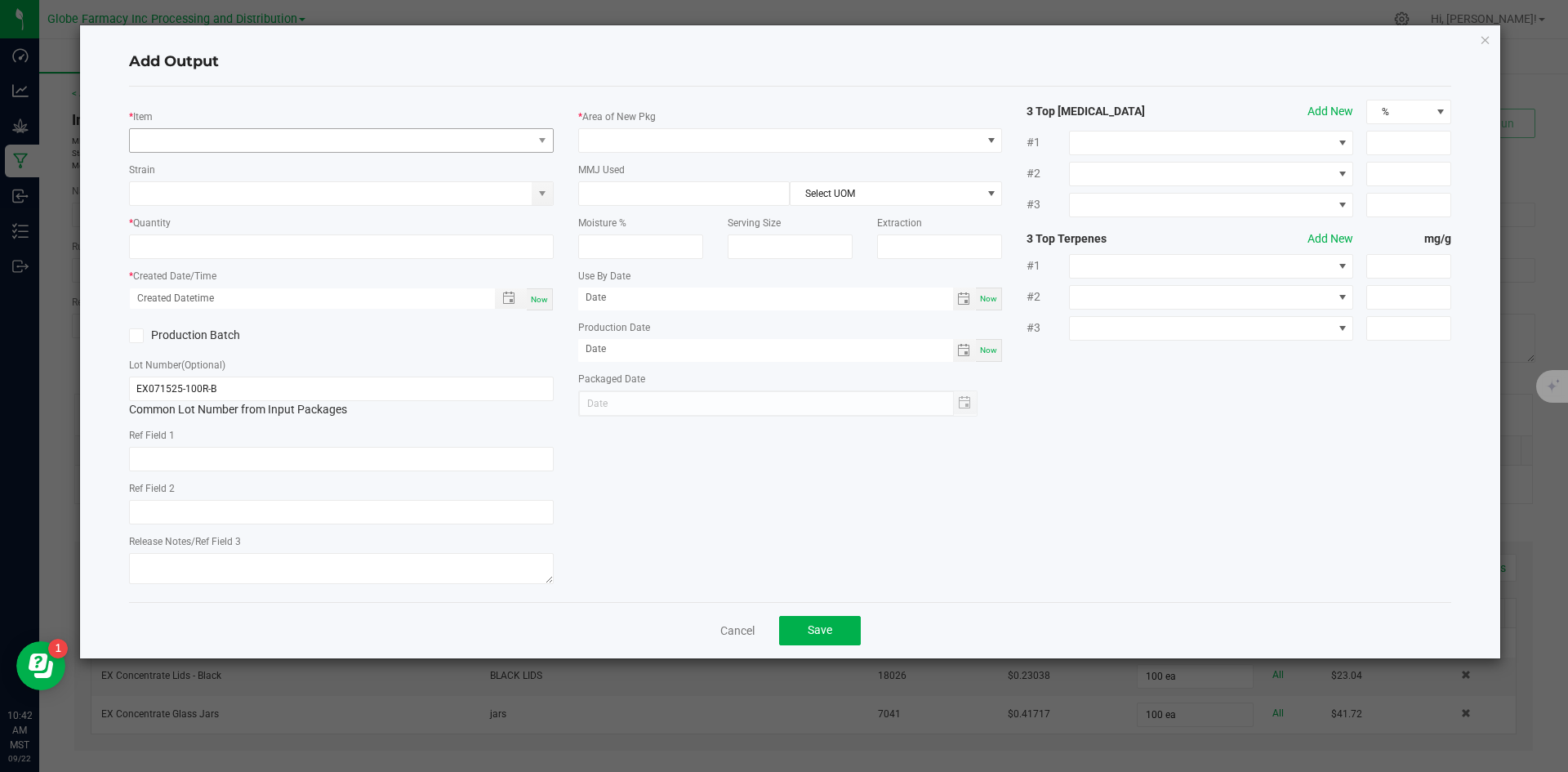
scroll to position [312, 0]
click at [319, 141] on span "NO DATA FOUND" at bounding box center [332, 141] width 403 height 23
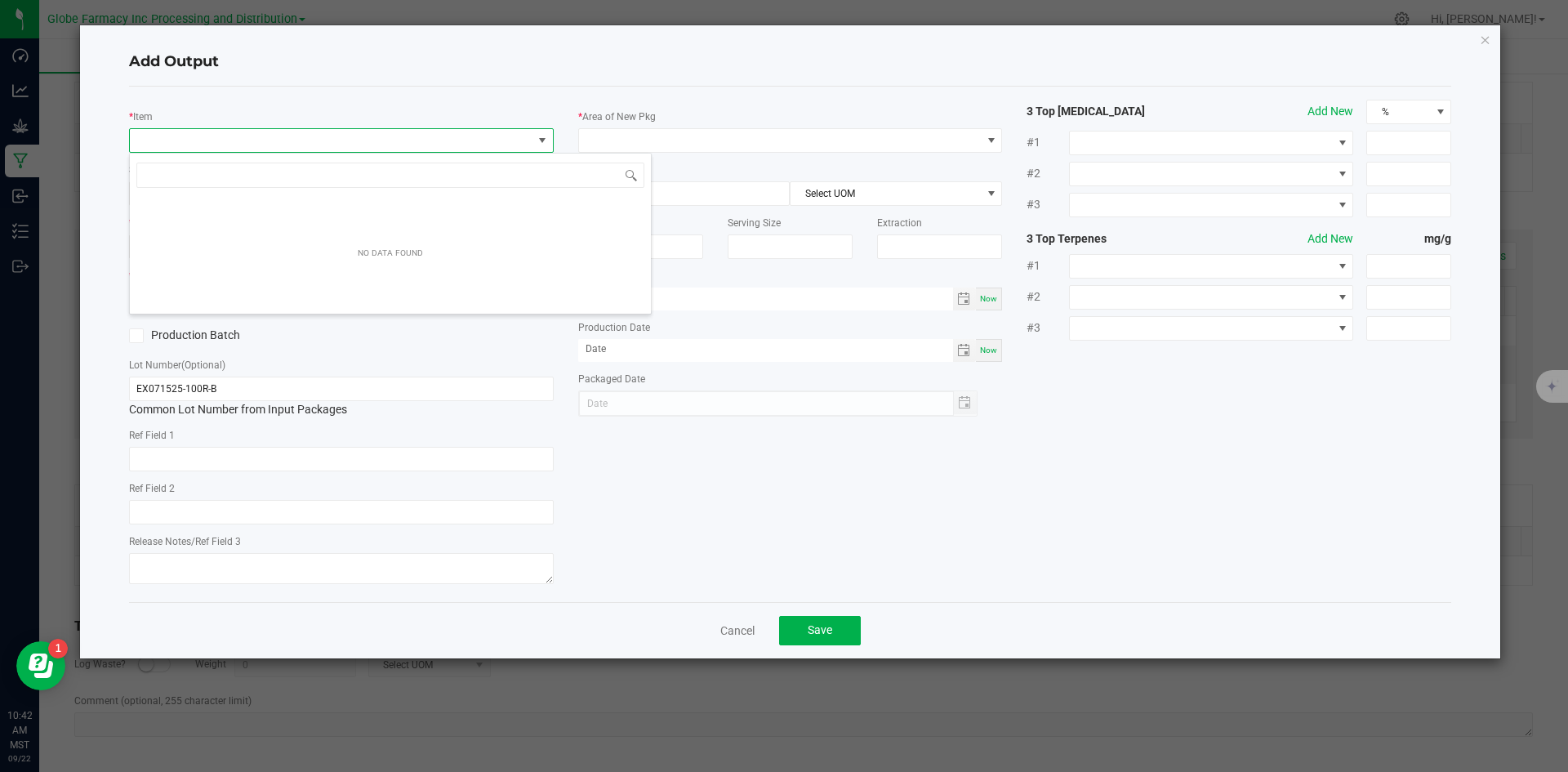
scroll to position [25, 425]
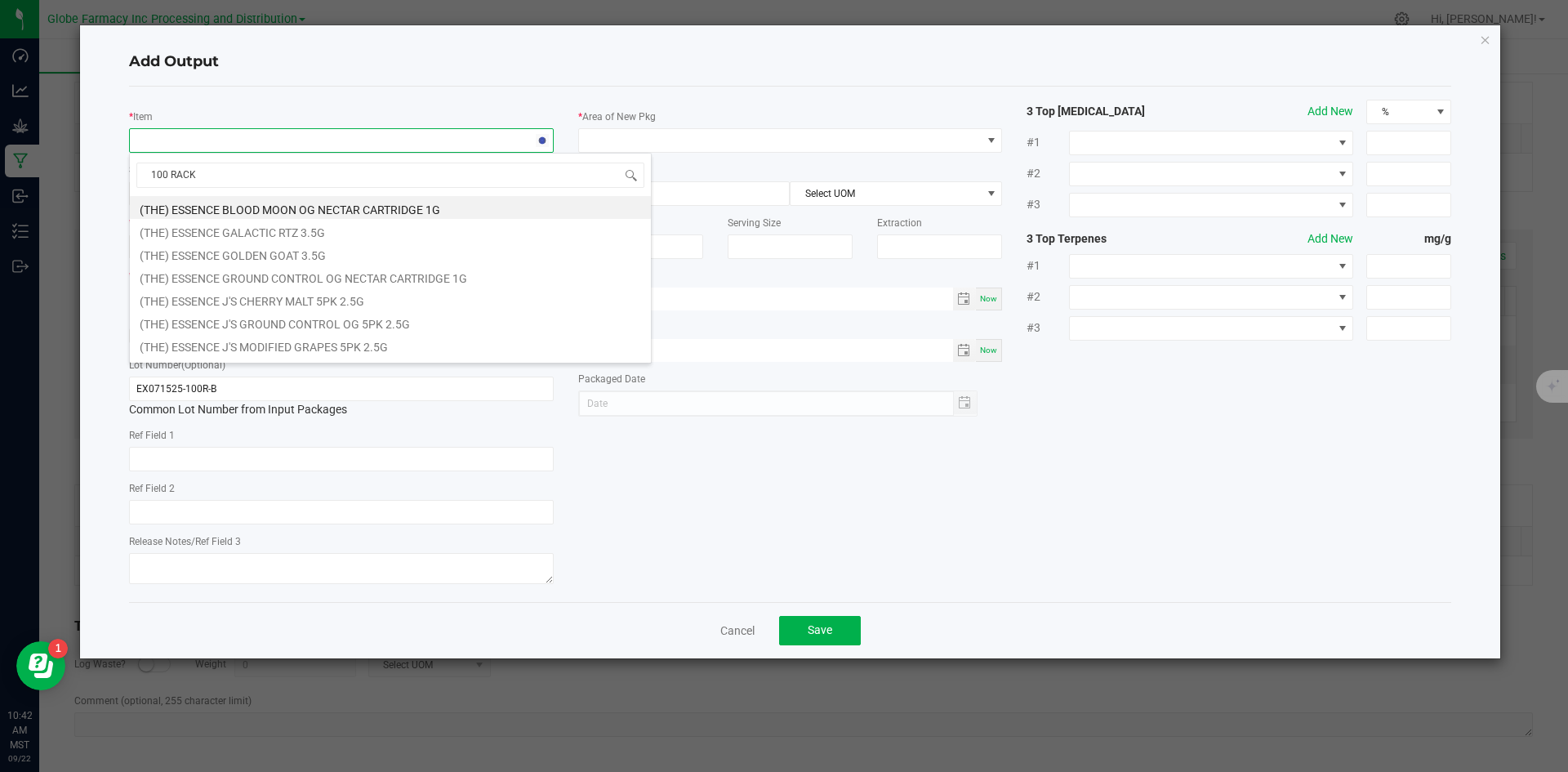
type input "100 RACKZ"
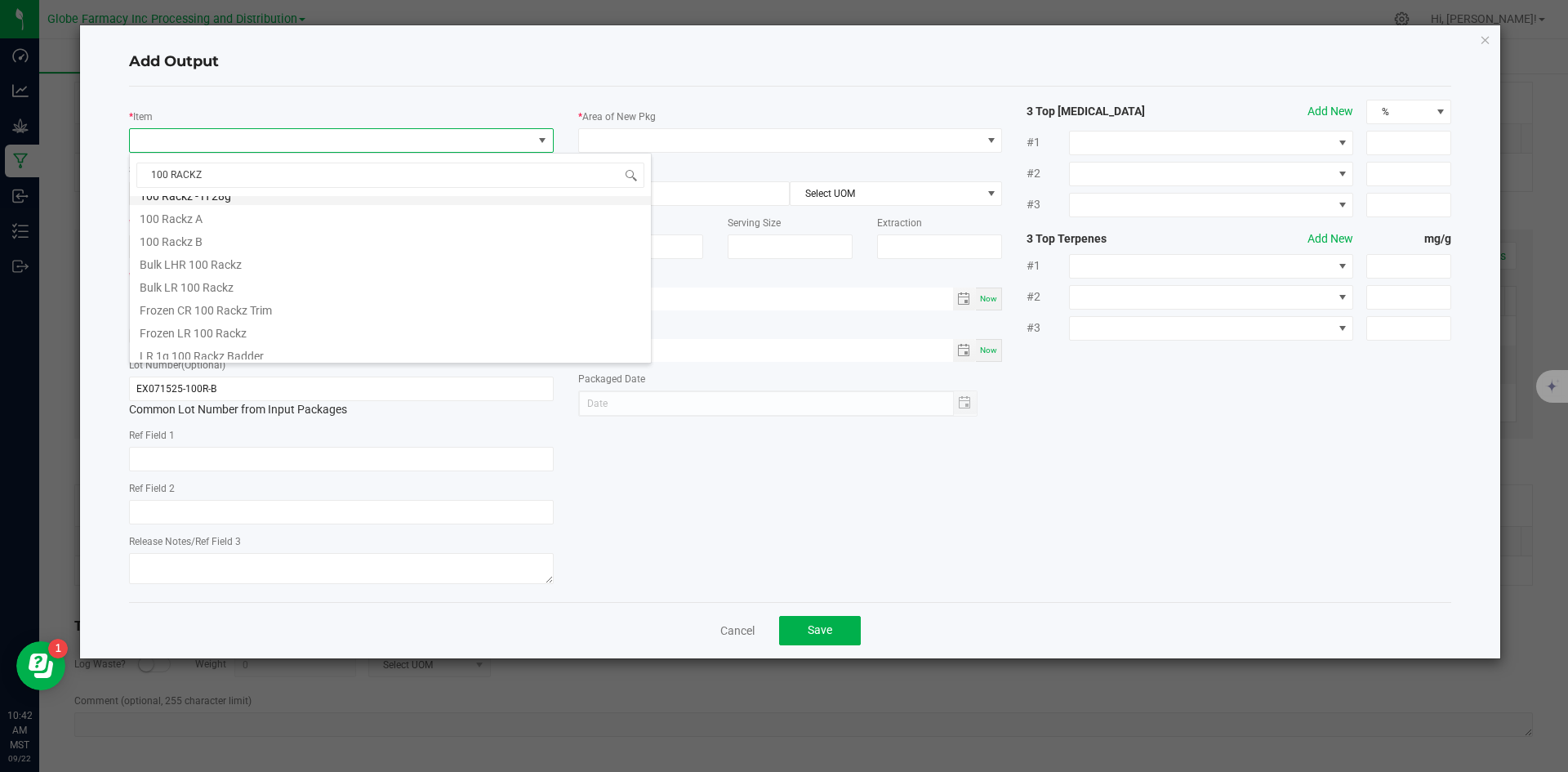
scroll to position [82, 0]
click at [299, 329] on li "LR 1g 100 Rackz Badder" at bounding box center [390, 331] width 521 height 23
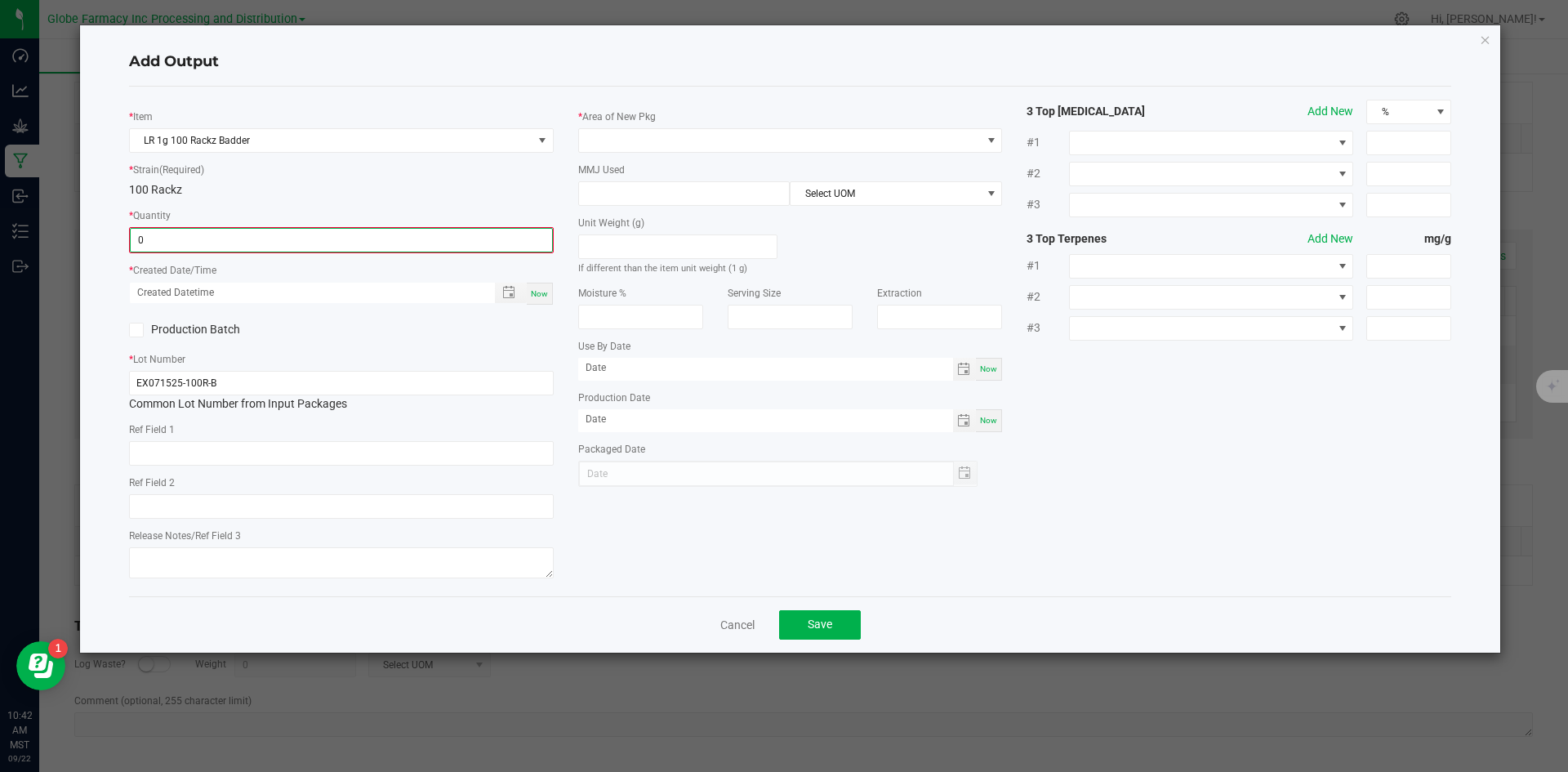
click at [293, 239] on input "0" at bounding box center [341, 240] width 421 height 23
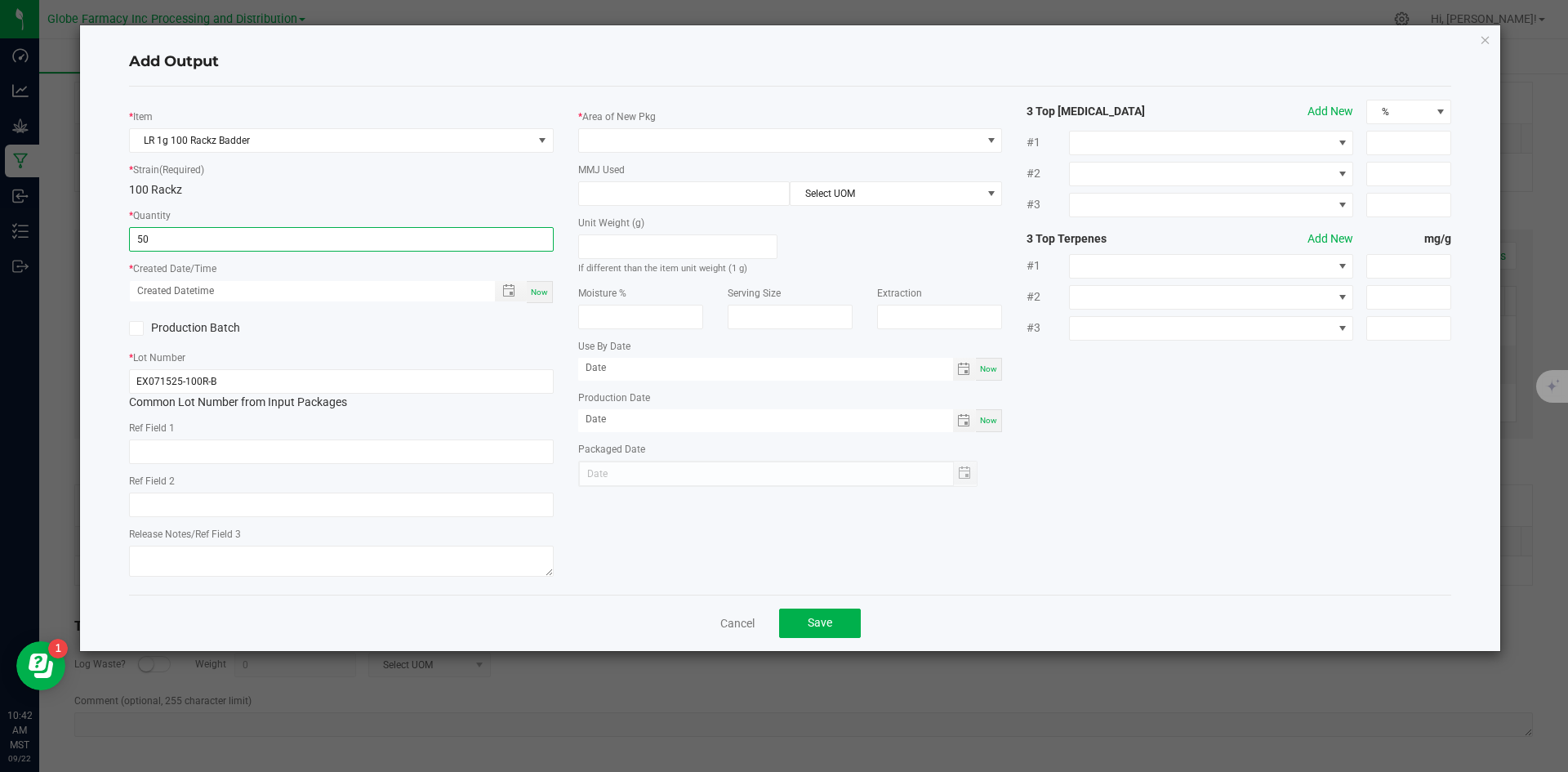
type input "50 ea"
click at [534, 292] on span "Now" at bounding box center [540, 292] width 18 height 9
type input "09/22/2025 10:42 AM"
type input "[DATE]"
click at [260, 448] on input "text" at bounding box center [341, 452] width 425 height 25
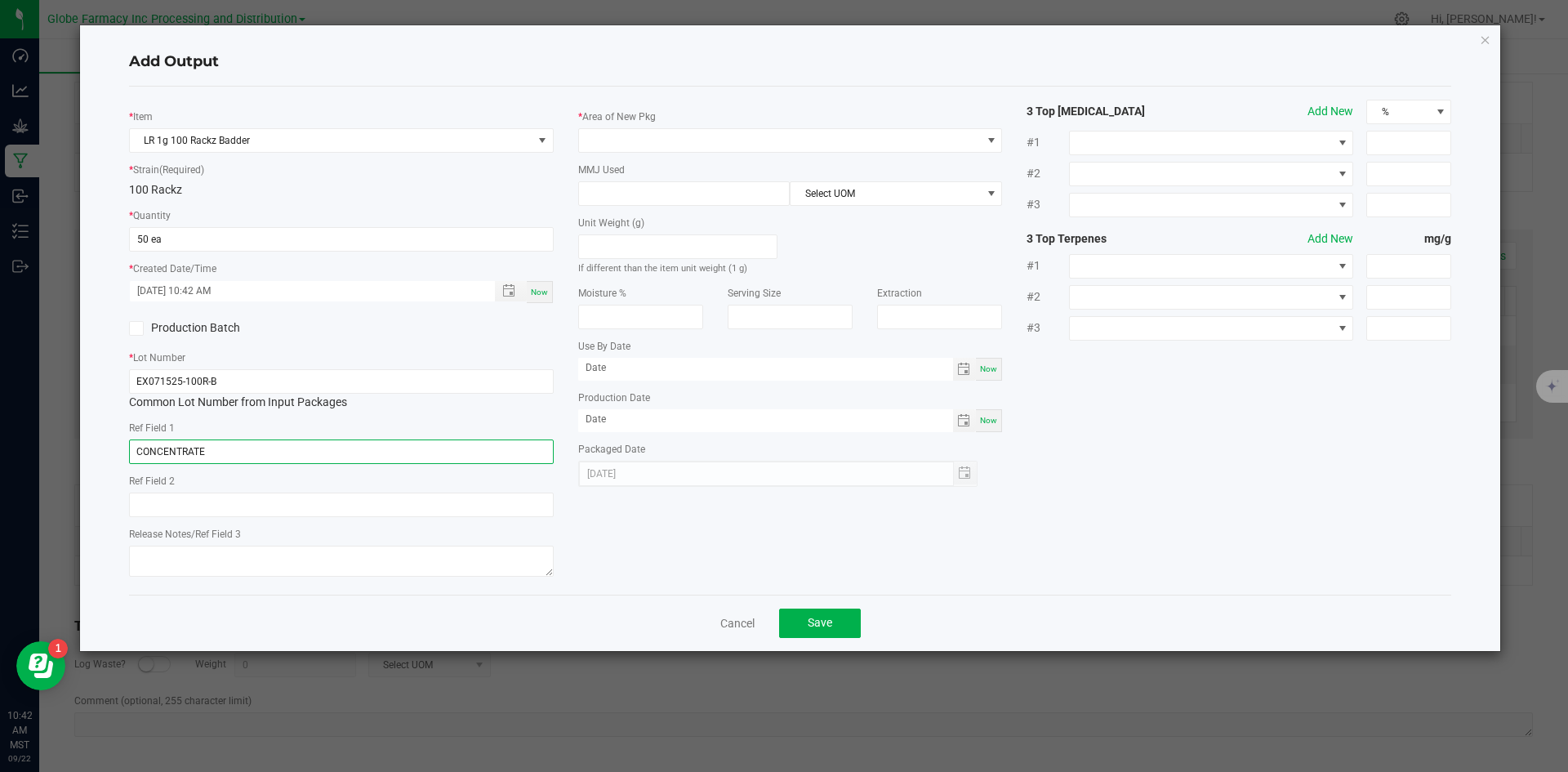
type input "CONCENTRATE"
type input "100 RACKZ"
type textarea "[DATE]"
click at [589, 135] on span at bounding box center [780, 141] width 403 height 23
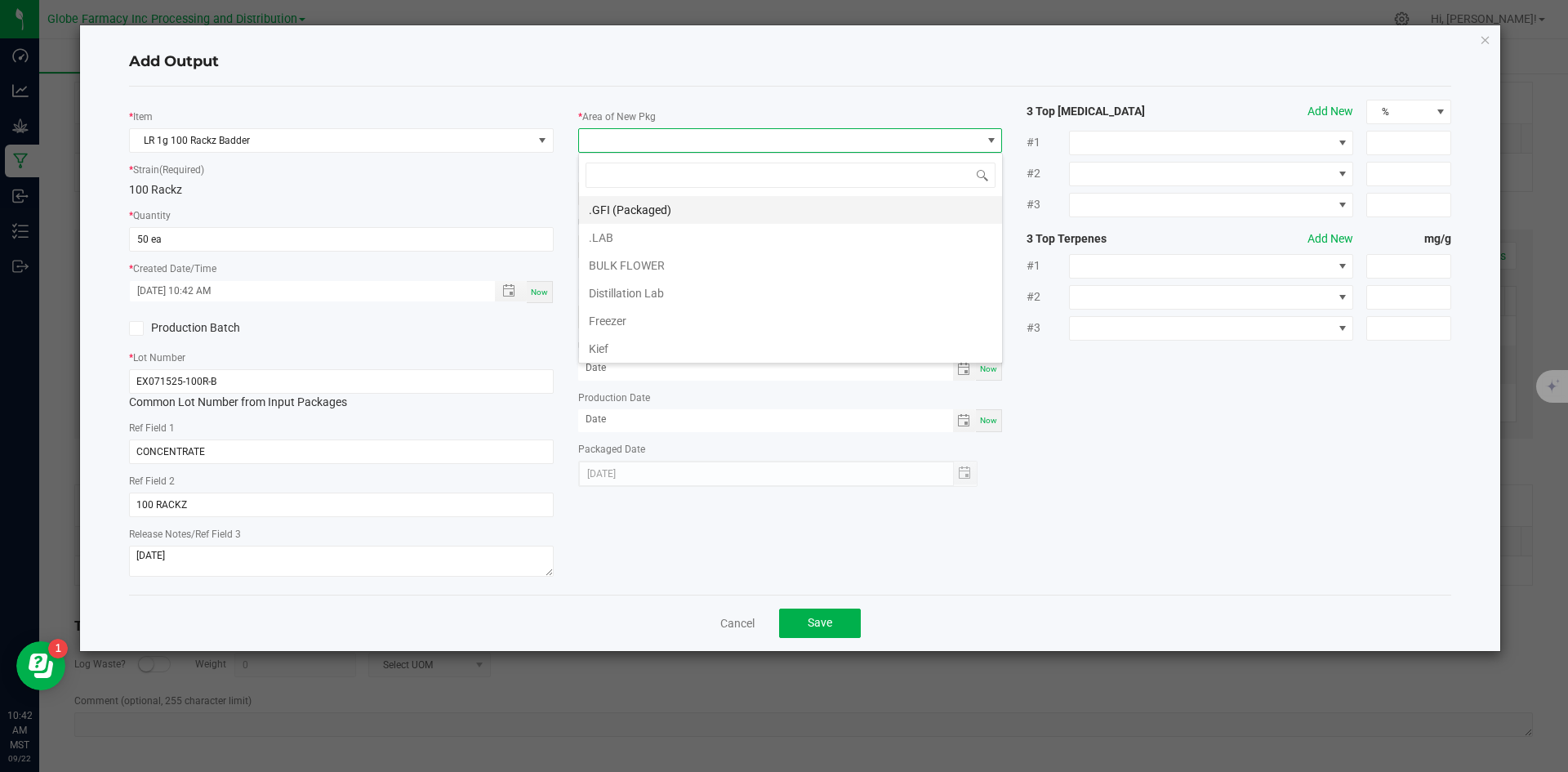
scroll to position [25, 425]
click at [634, 212] on li ".GFI (Packaged)" at bounding box center [790, 210] width 423 height 28
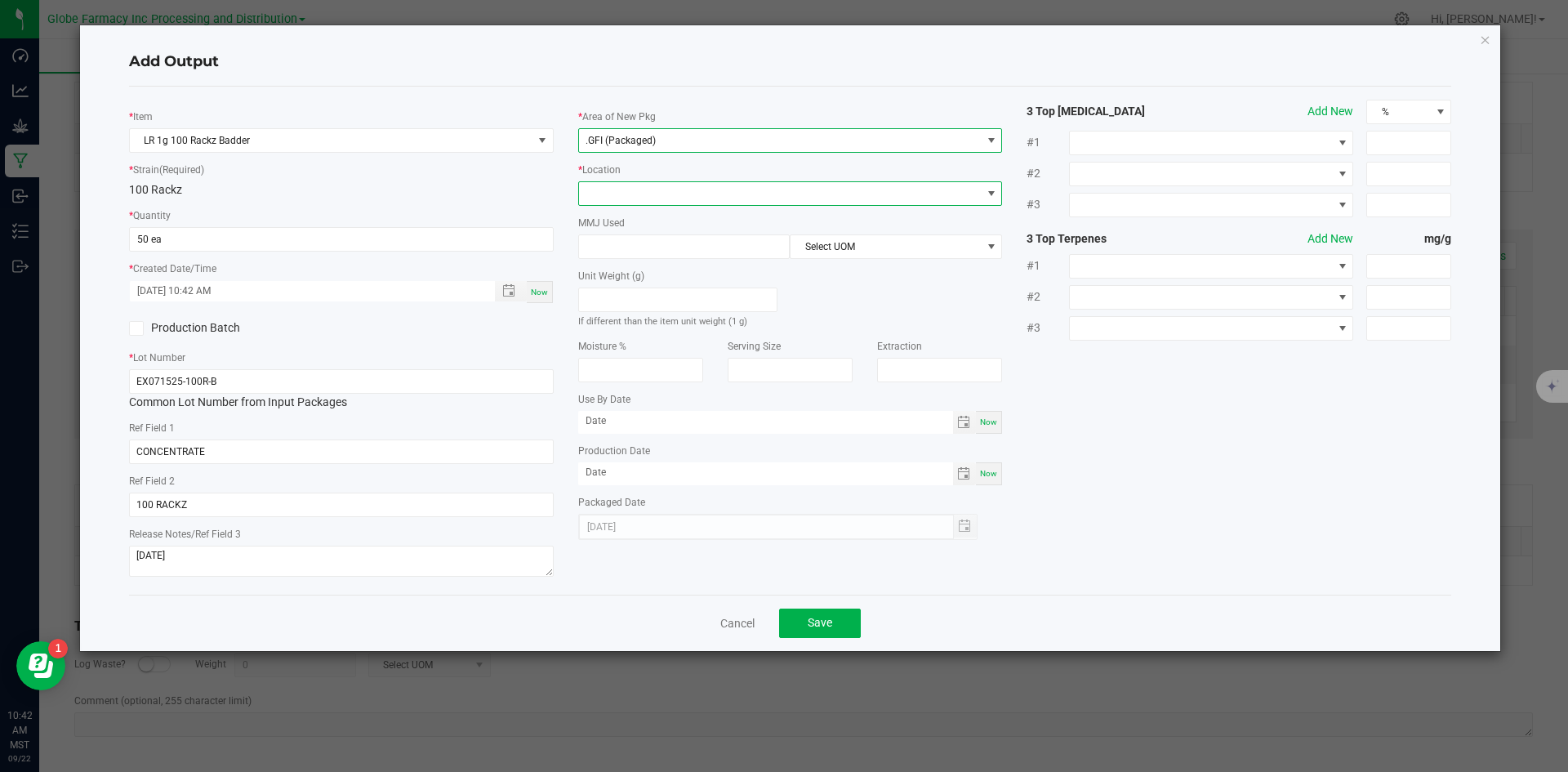
click at [632, 193] on span at bounding box center [780, 193] width 403 height 23
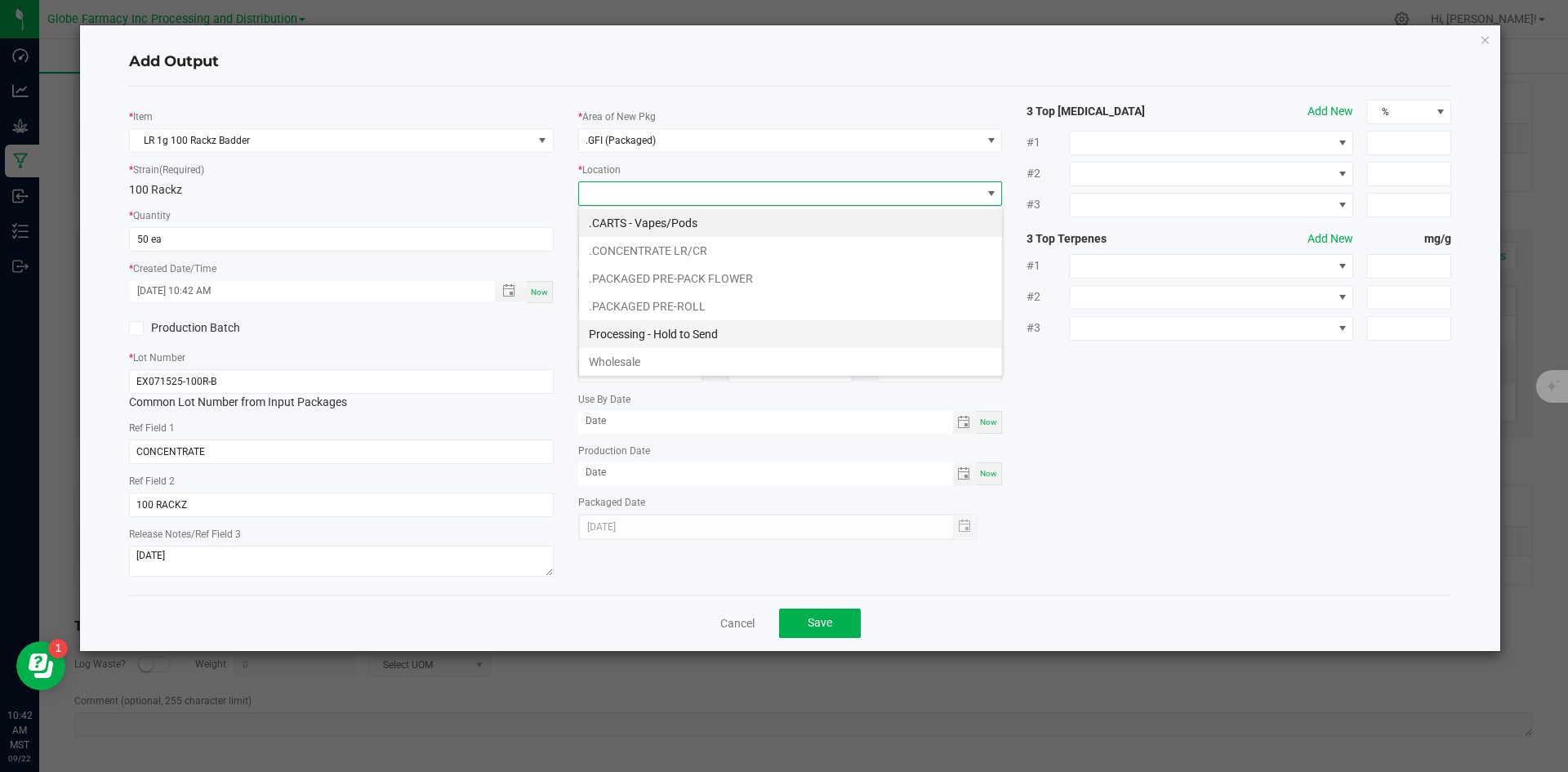
click at [685, 331] on li "Processing - Hold to Send" at bounding box center [790, 334] width 423 height 28
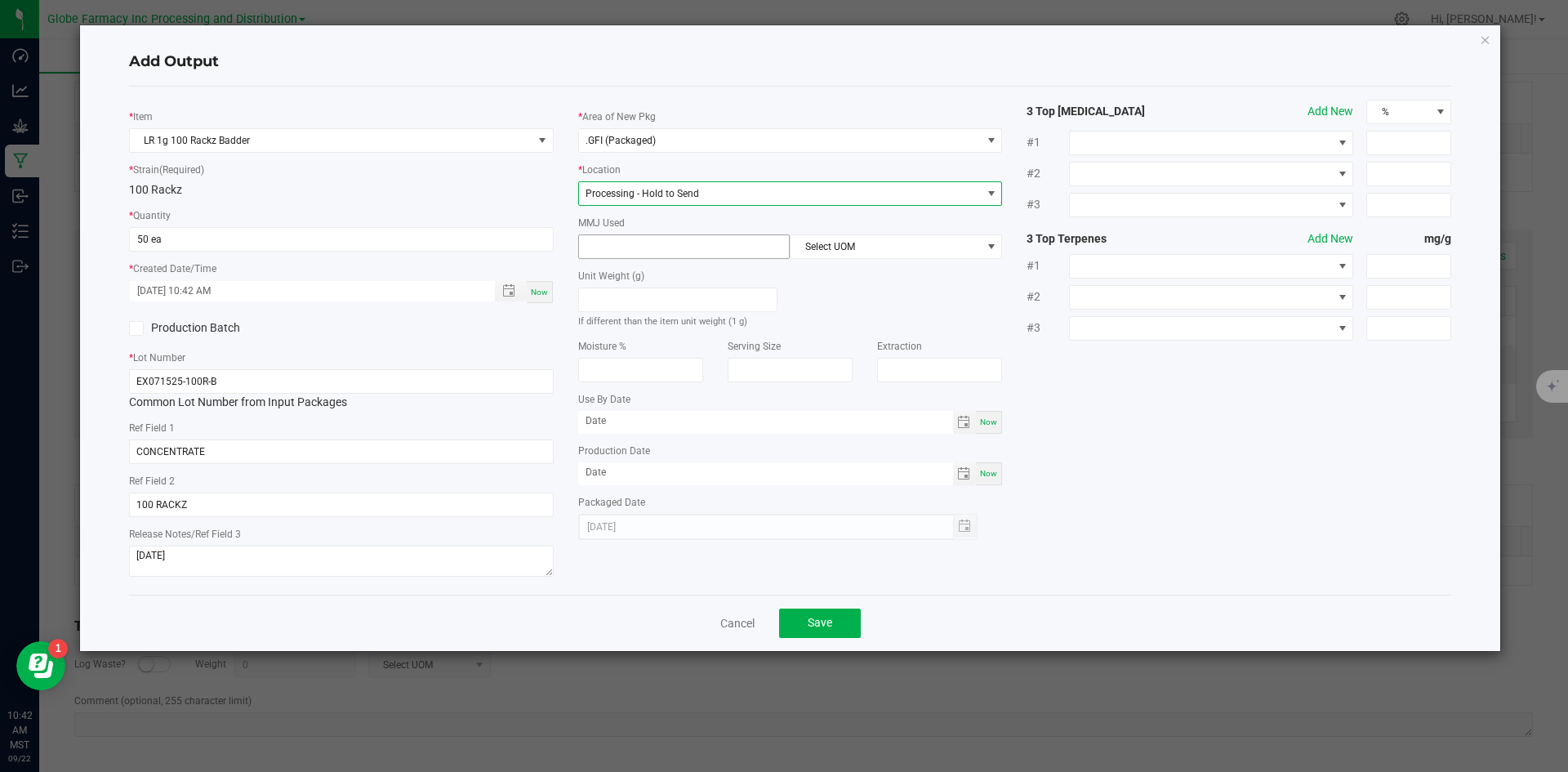
click at [656, 251] on input at bounding box center [684, 246] width 211 height 23
type input "1"
click at [893, 239] on span "Select UOM" at bounding box center [886, 246] width 190 height 23
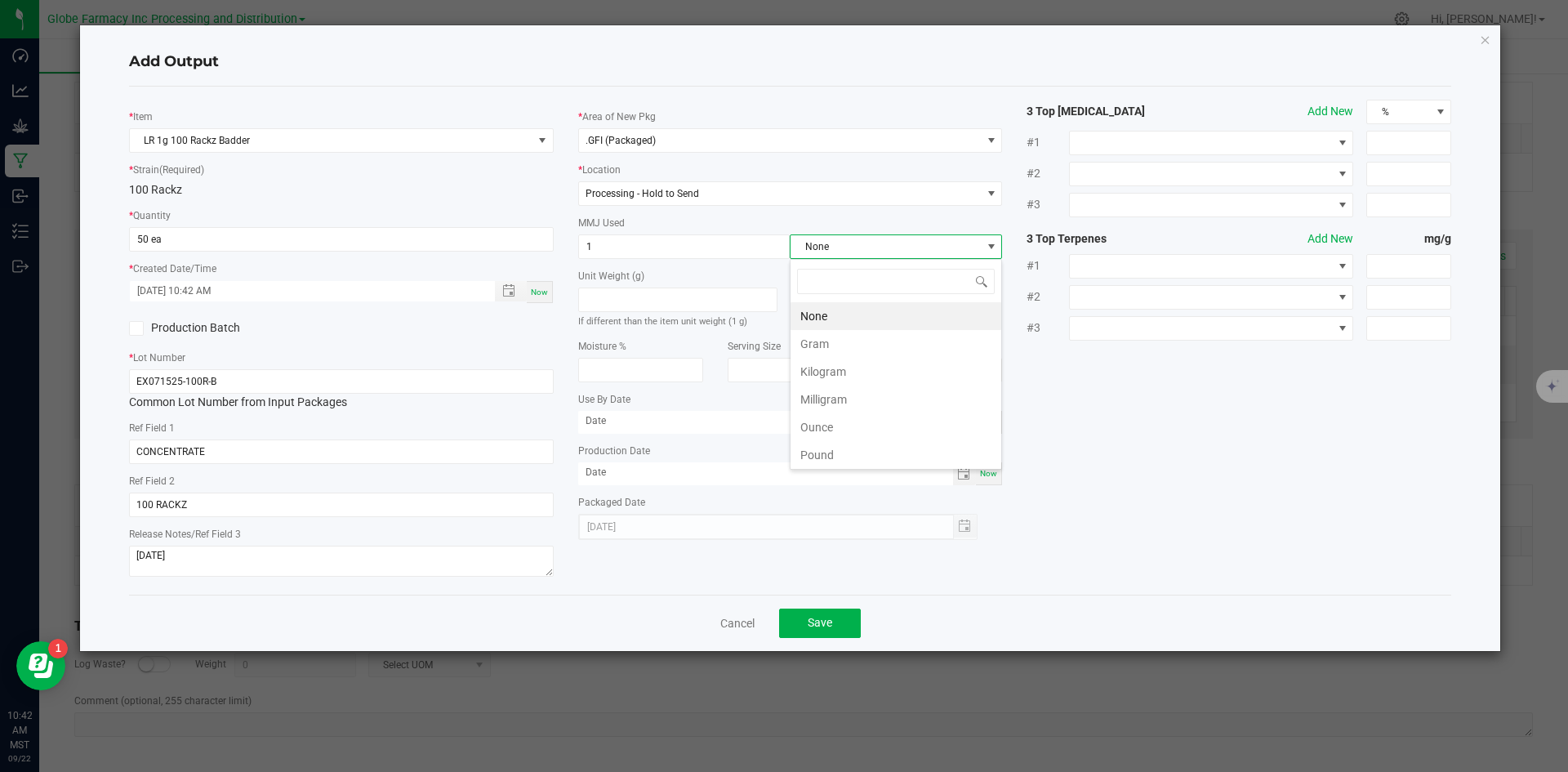
scroll to position [25, 212]
click at [835, 338] on li "Gram" at bounding box center [896, 344] width 211 height 28
click at [831, 618] on span "Save" at bounding box center [820, 622] width 25 height 13
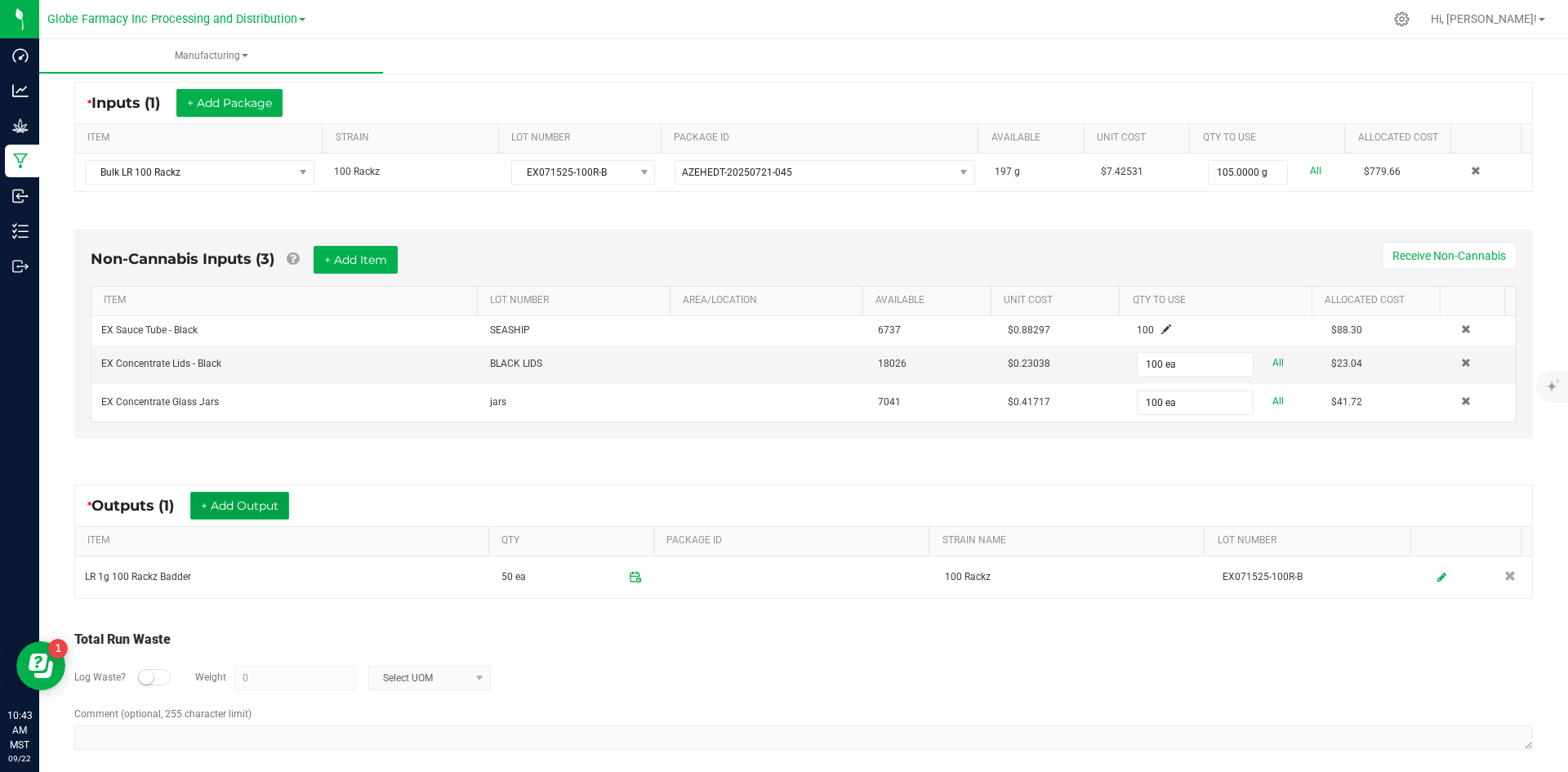
click at [272, 506] on button "+ Add Output" at bounding box center [239, 506] width 98 height 28
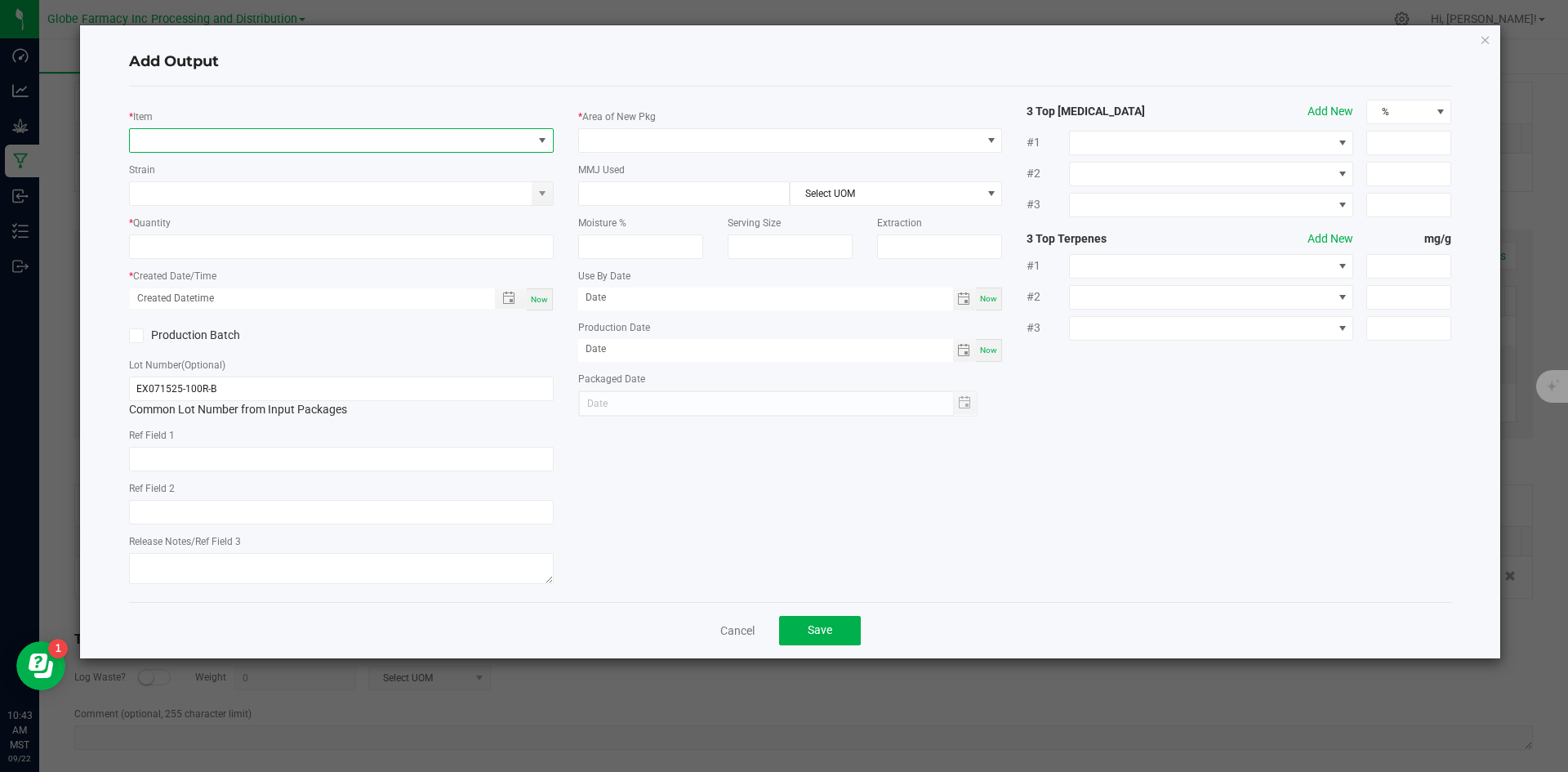
click at [282, 137] on span "NO DATA FOUND" at bounding box center [332, 141] width 403 height 23
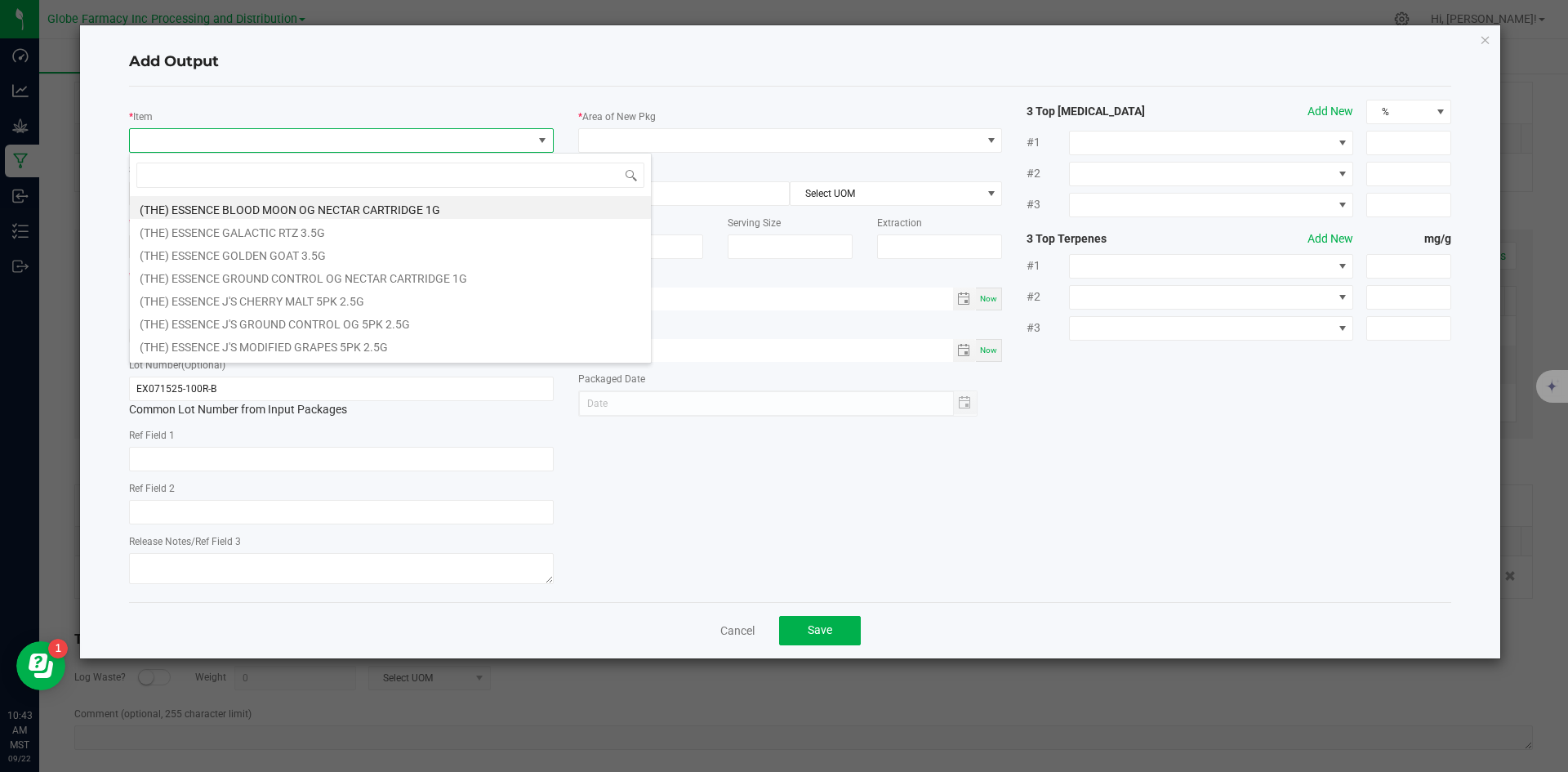
scroll to position [25, 425]
type input "100 RAC"
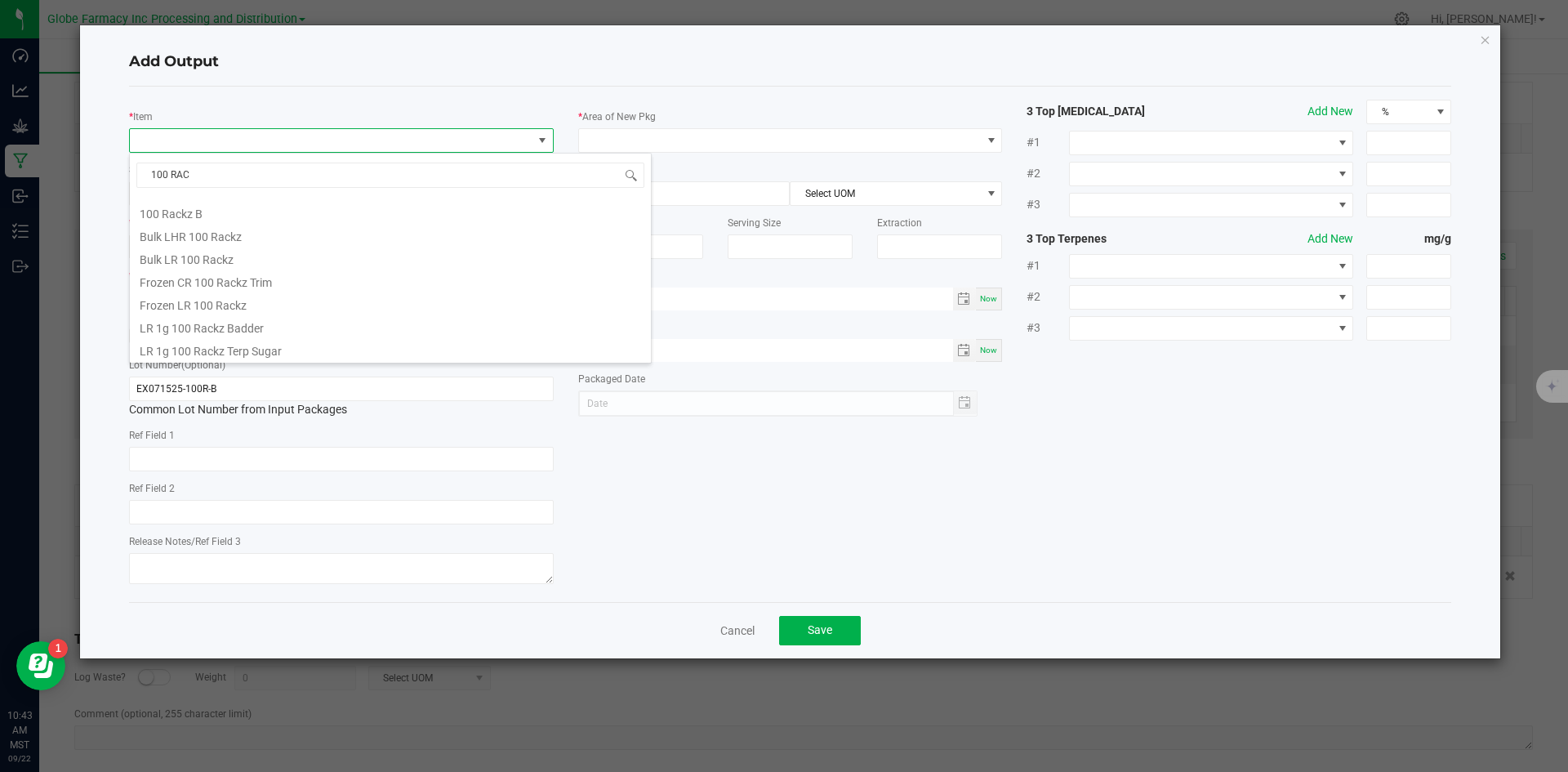
scroll to position [134, 0]
click at [281, 278] on li "LR 1g 100 Rackz Badder" at bounding box center [390, 280] width 521 height 23
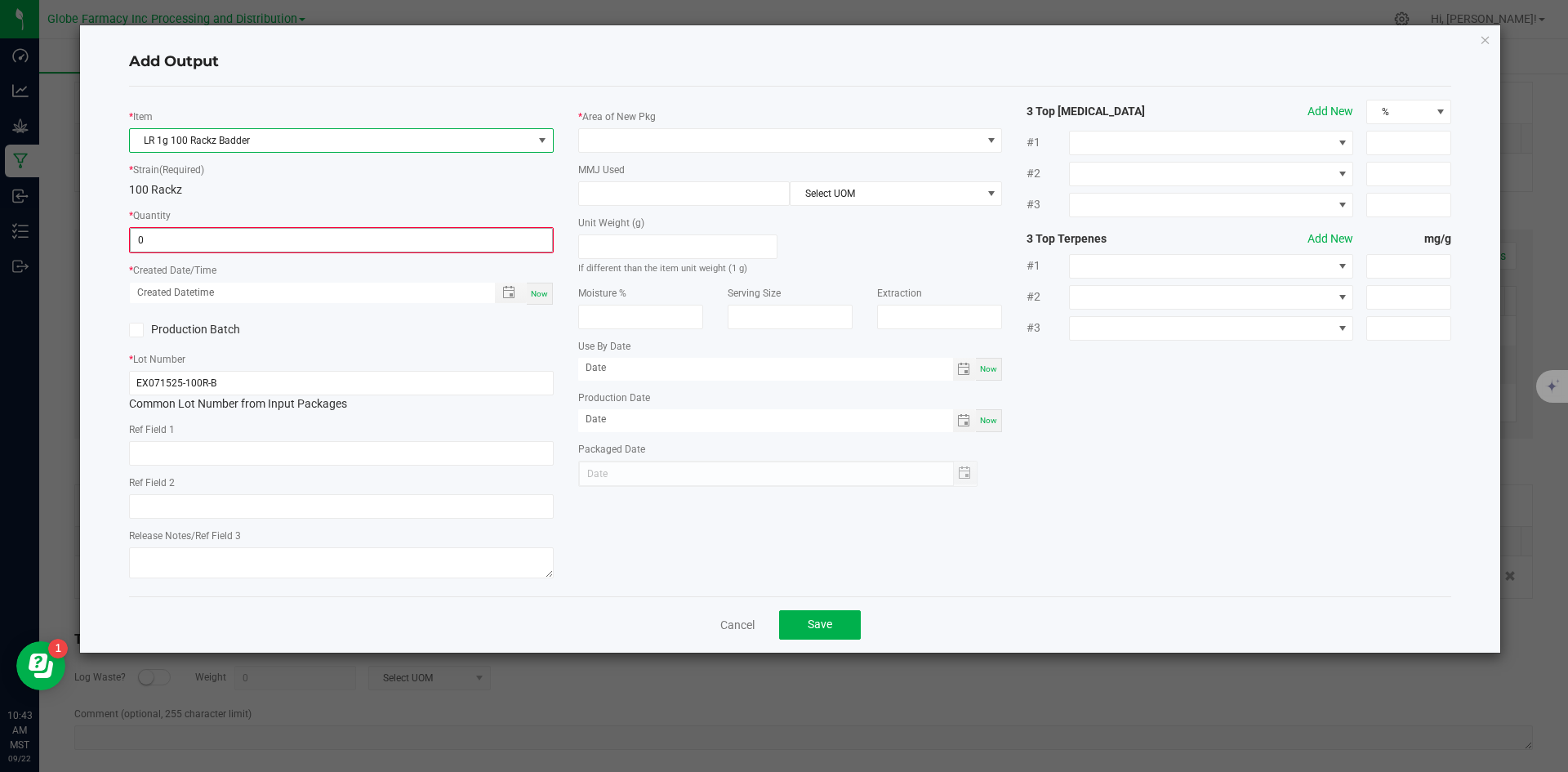
click at [278, 235] on input "0" at bounding box center [341, 240] width 421 height 23
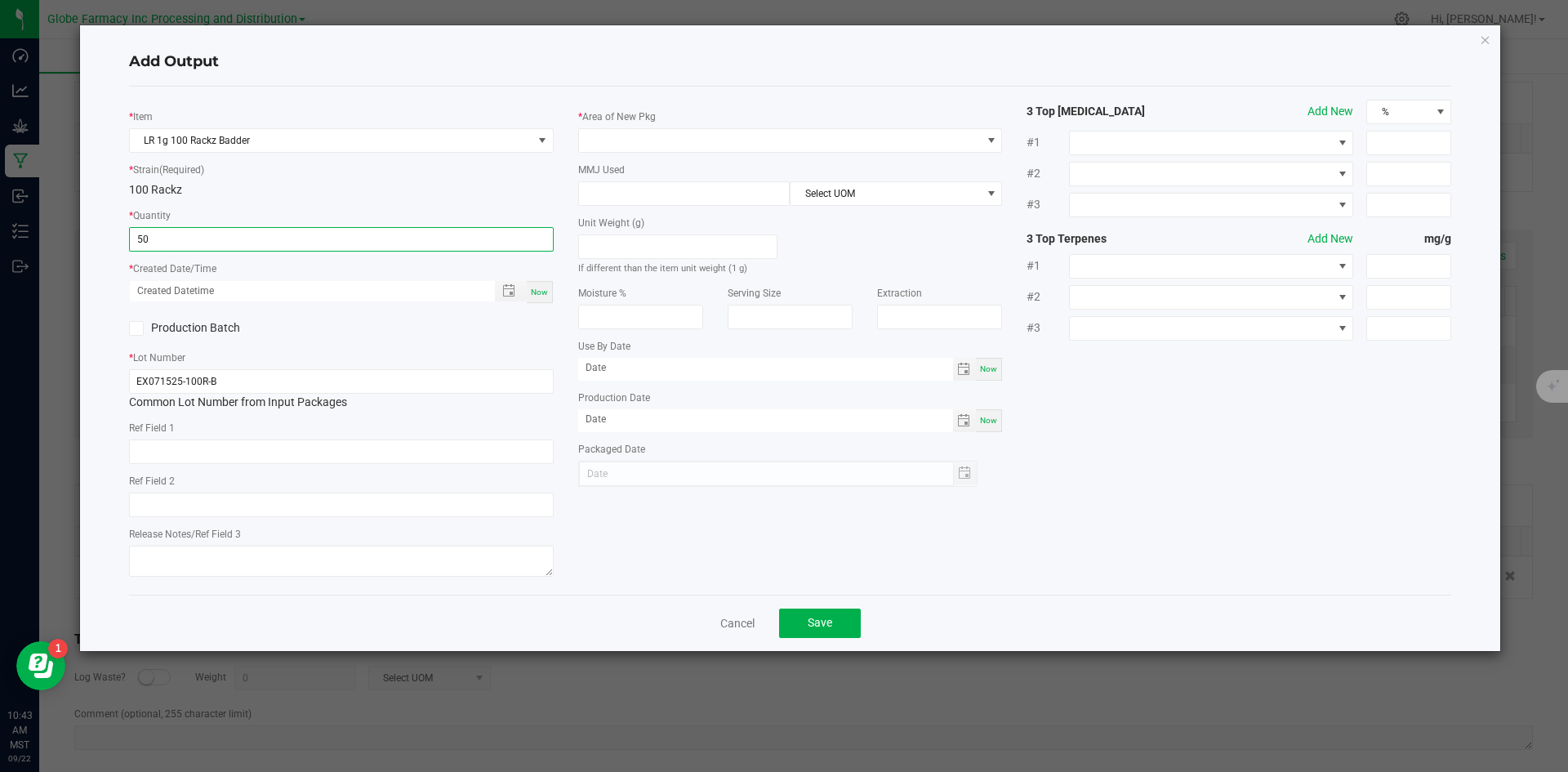
type input "50 ea"
click at [533, 298] on div "Now" at bounding box center [540, 291] width 26 height 22
type input "09/22/2025 10:43 AM"
type input "[DATE]"
click at [262, 459] on input "text" at bounding box center [341, 452] width 425 height 25
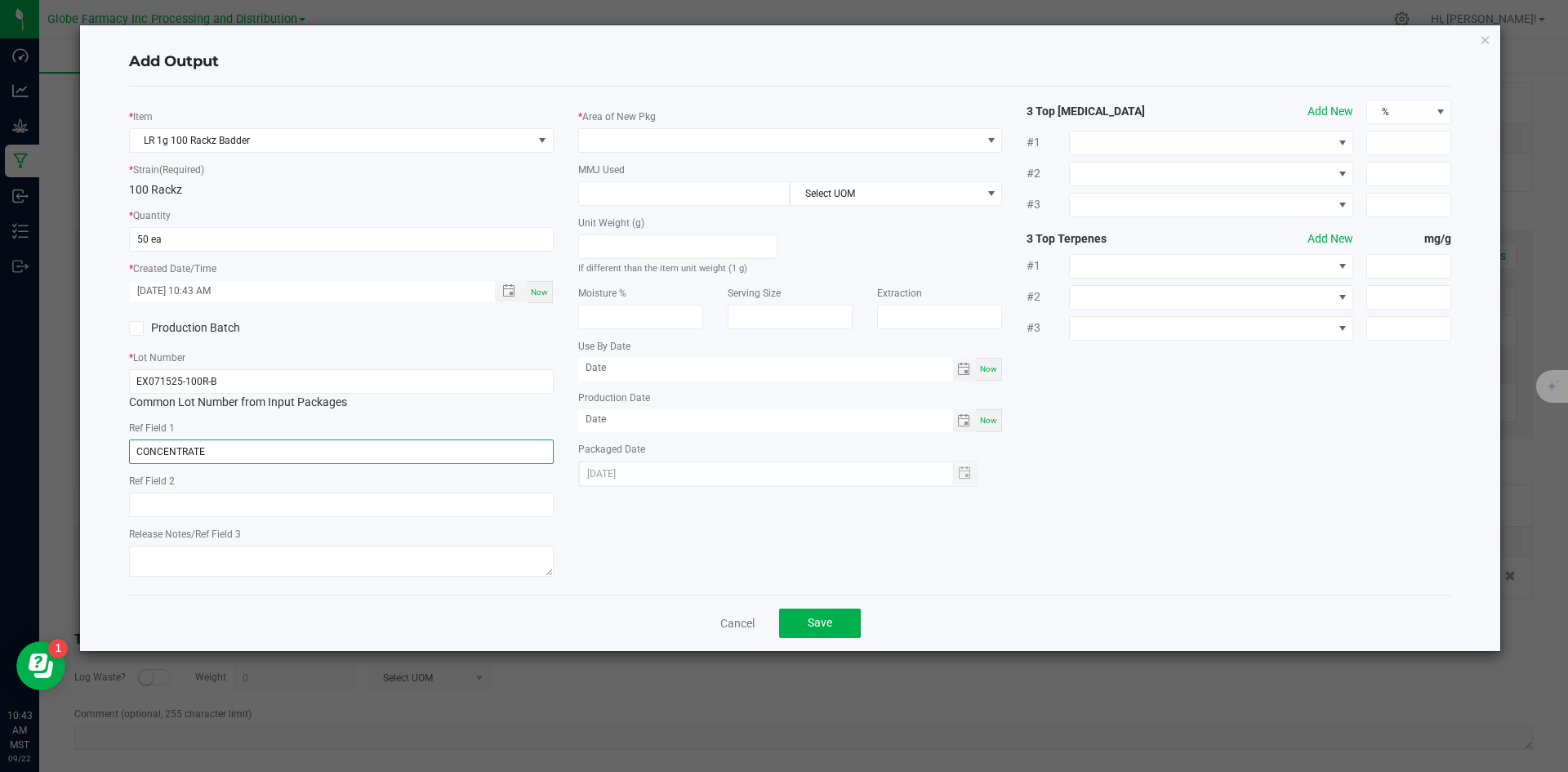
type input "CONCENTRATE"
type input "100 RACKZ"
type textarea "09/26/2025"
click at [677, 135] on span at bounding box center [780, 141] width 403 height 23
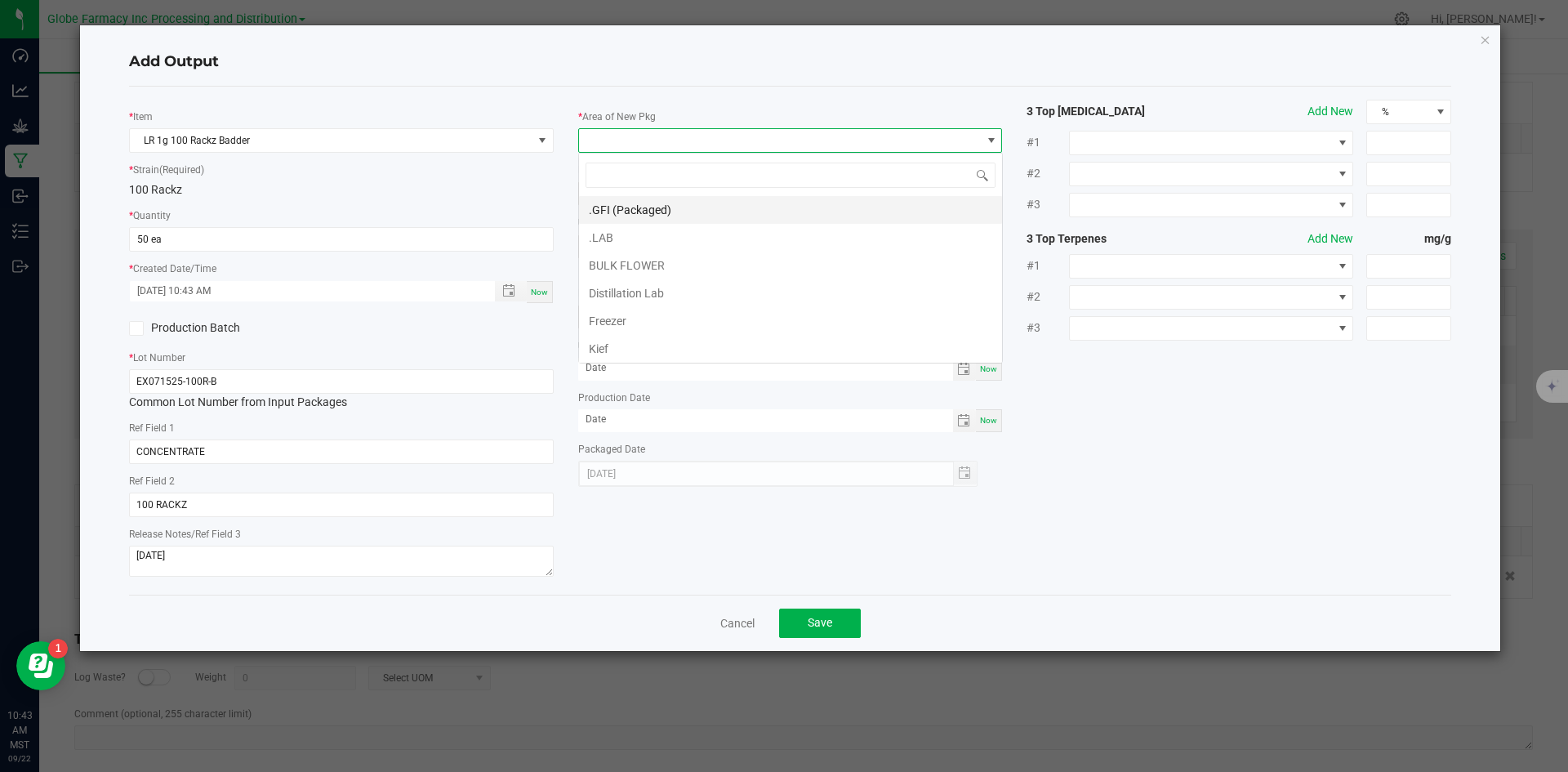
scroll to position [25, 425]
click at [666, 213] on li ".GFI (Packaged)" at bounding box center [790, 210] width 423 height 28
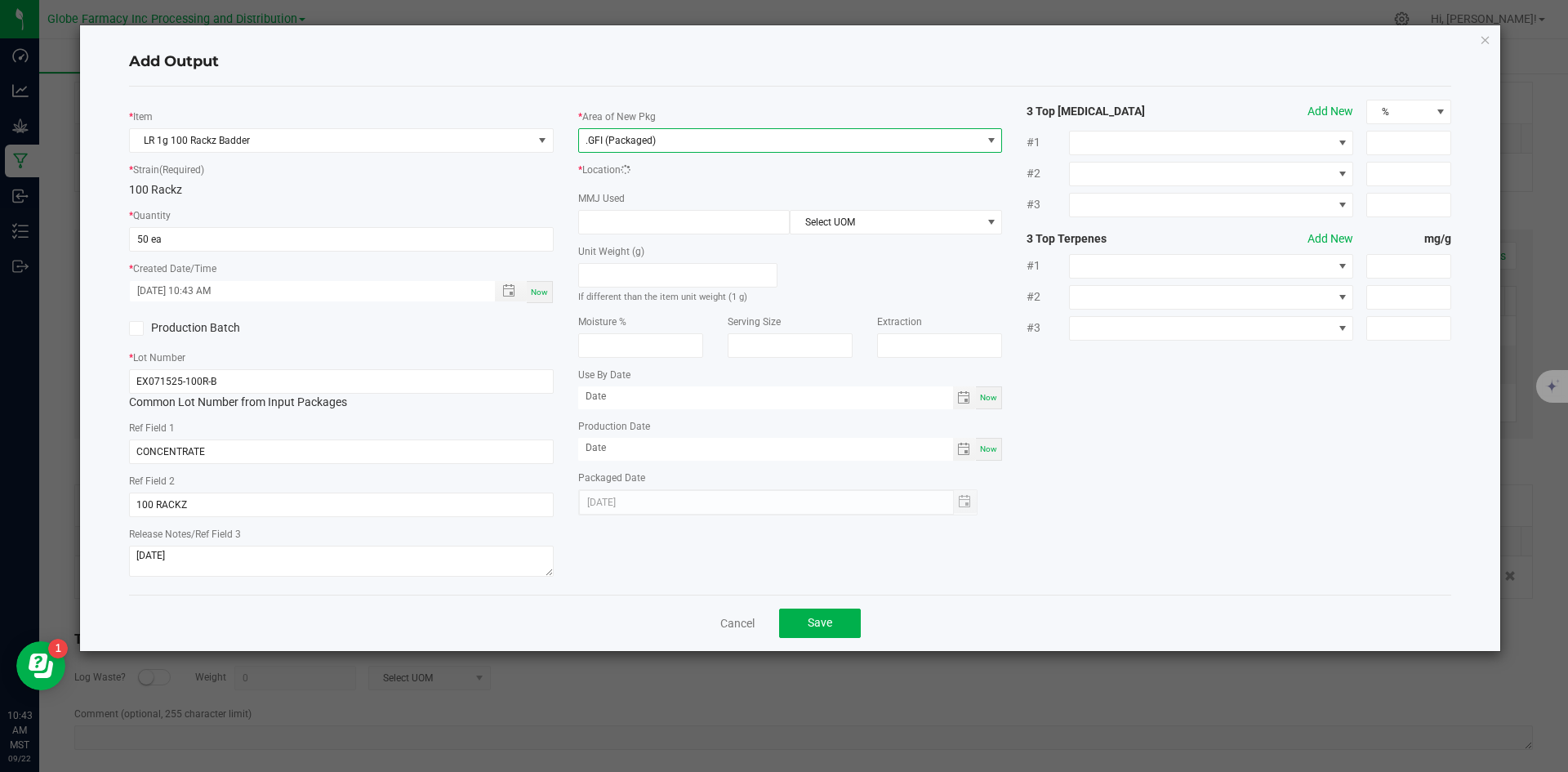
click at [666, 207] on div "* Area of New Pkg .GFI (Packaged) * Location MMJ Used Select UOM Unit Weight (g…" at bounding box center [791, 307] width 449 height 416
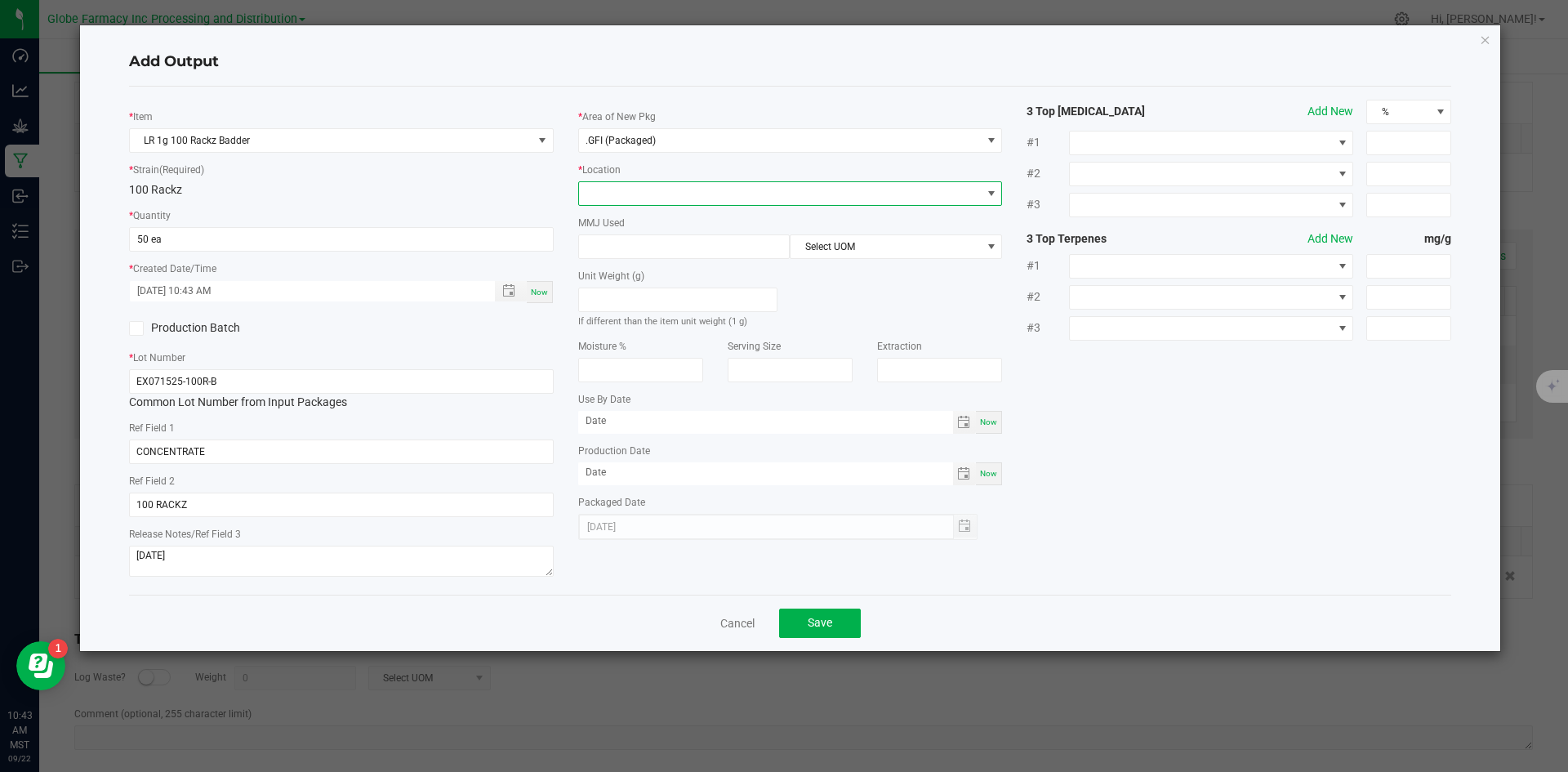
click at [666, 194] on span at bounding box center [780, 193] width 403 height 23
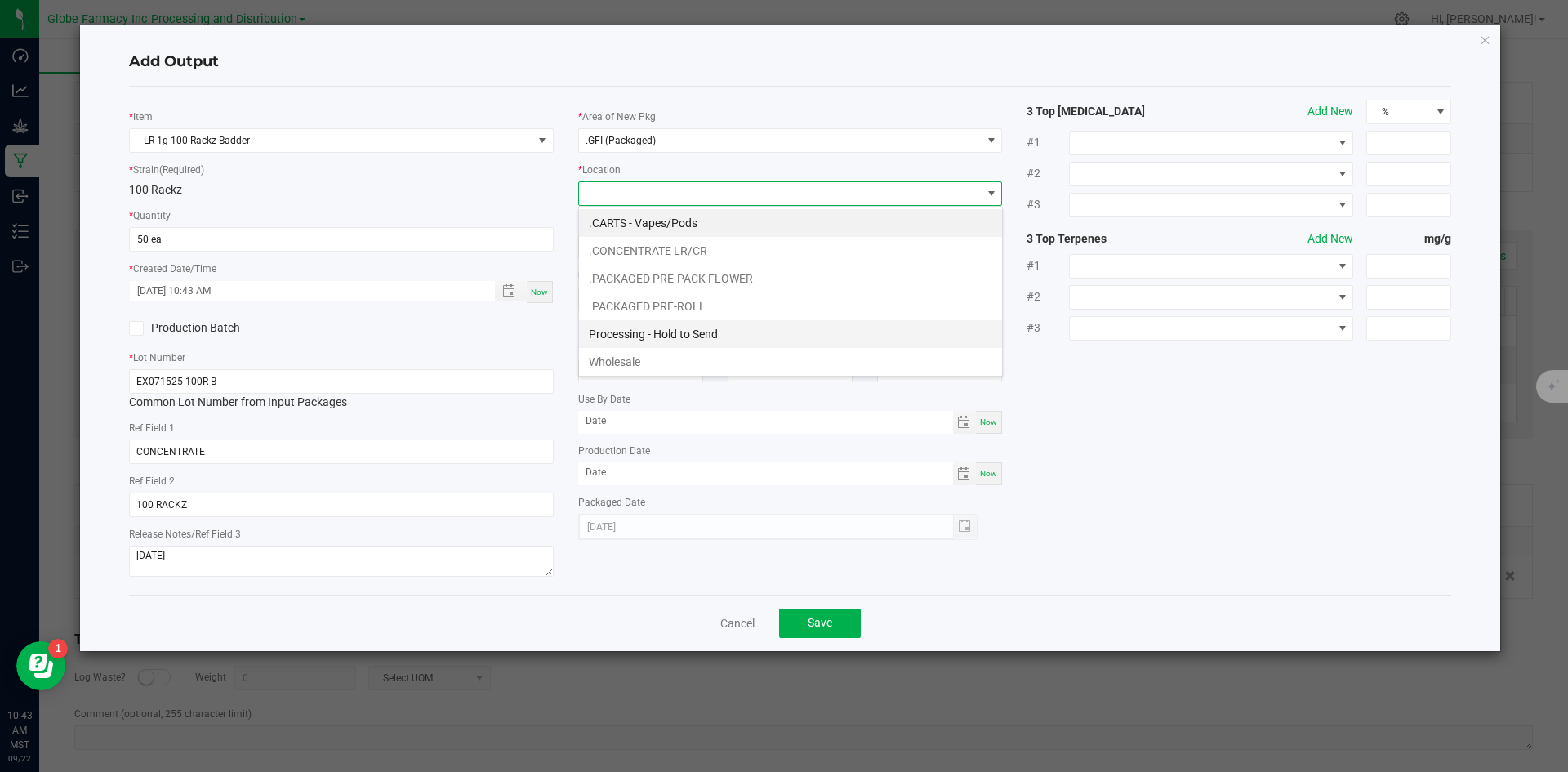
click at [704, 329] on li "Processing - Hold to Send" at bounding box center [790, 334] width 423 height 28
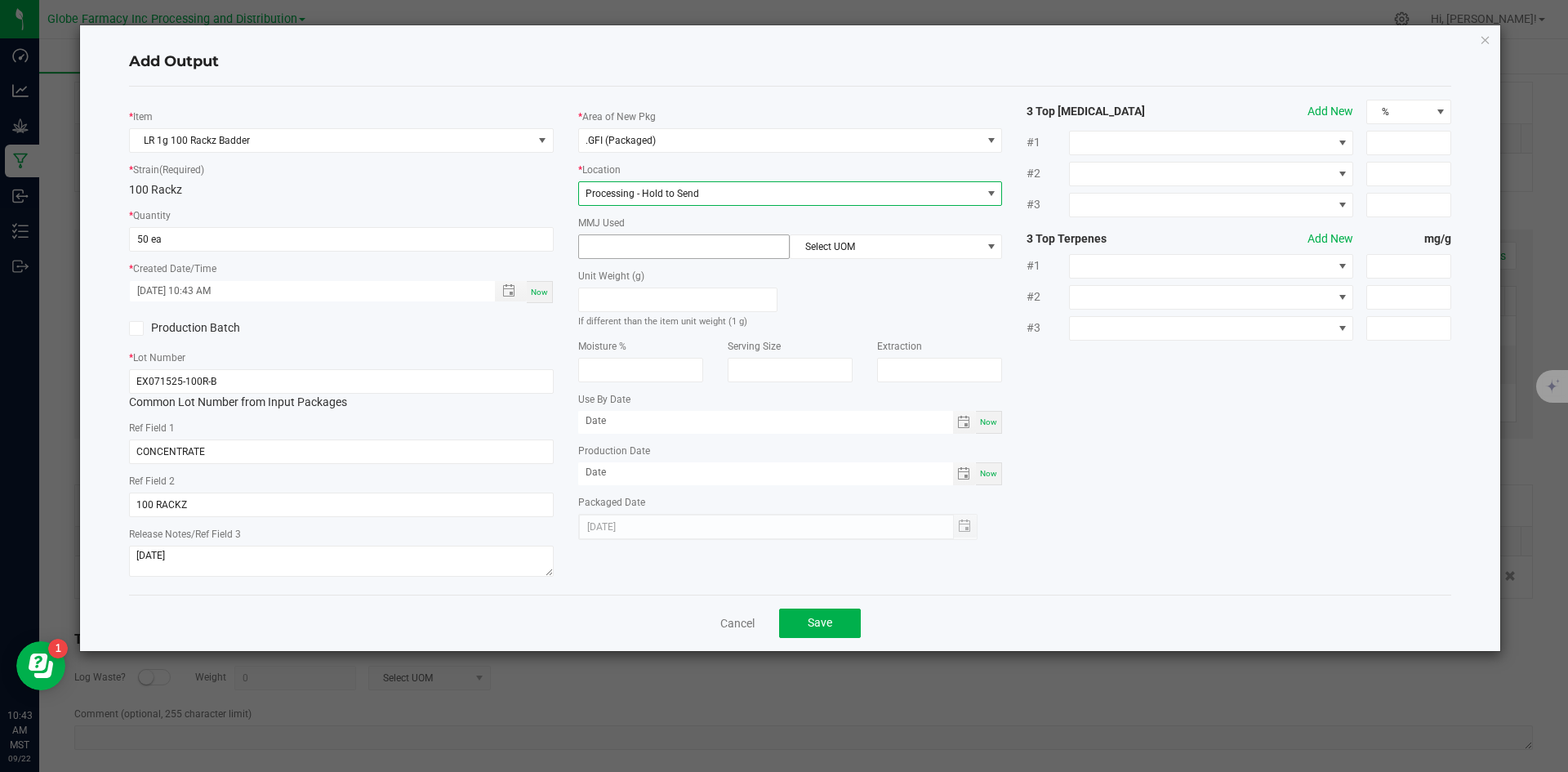
click at [671, 256] on input at bounding box center [684, 246] width 211 height 23
type input "1"
click at [917, 246] on span "Select UOM" at bounding box center [886, 246] width 190 height 23
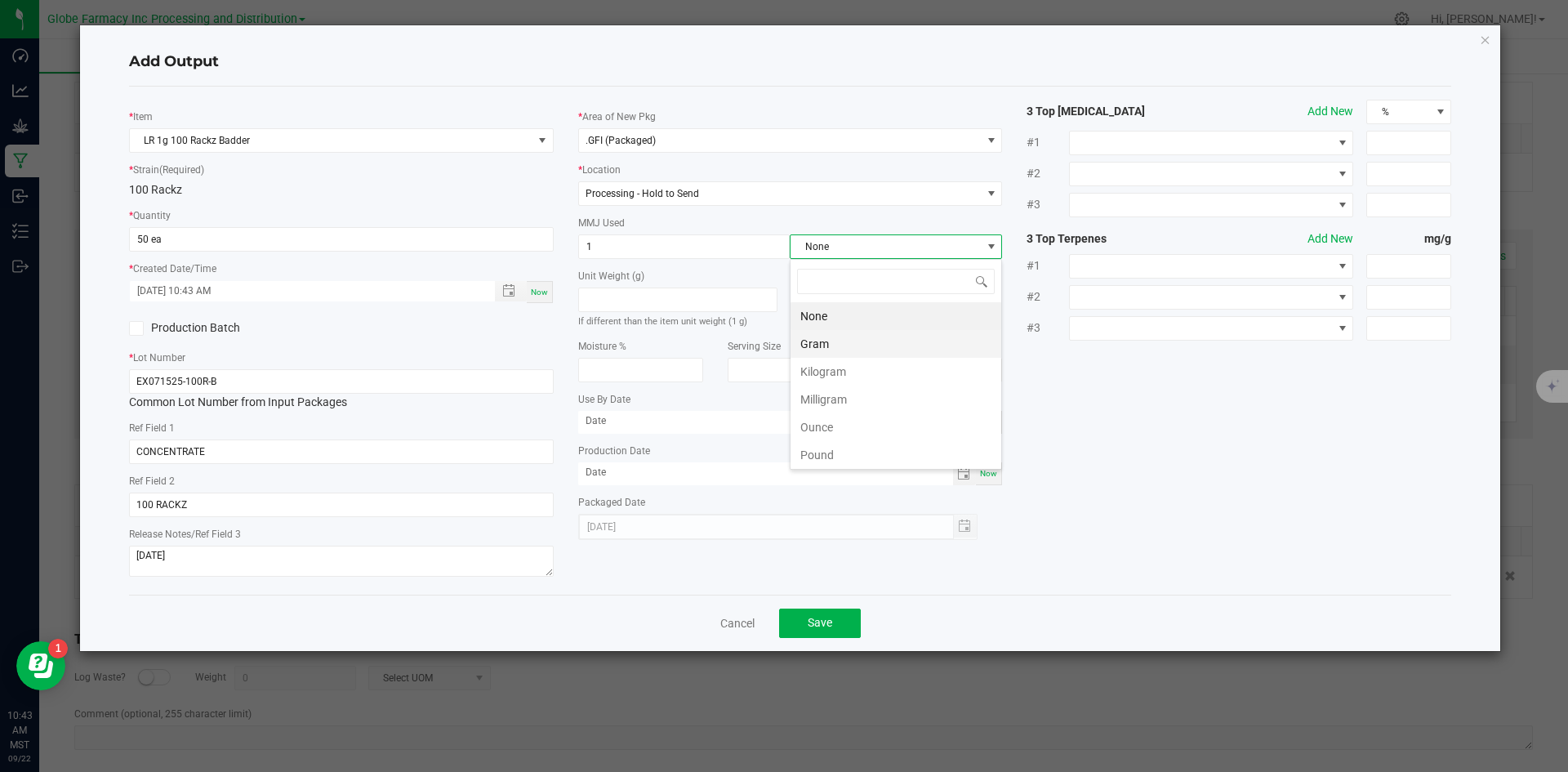
scroll to position [25, 212]
drag, startPoint x: 853, startPoint y: 344, endPoint x: 887, endPoint y: 359, distance: 37.2
click at [852, 344] on li "Gram" at bounding box center [896, 344] width 211 height 28
click at [850, 633] on button "Save" at bounding box center [820, 623] width 82 height 29
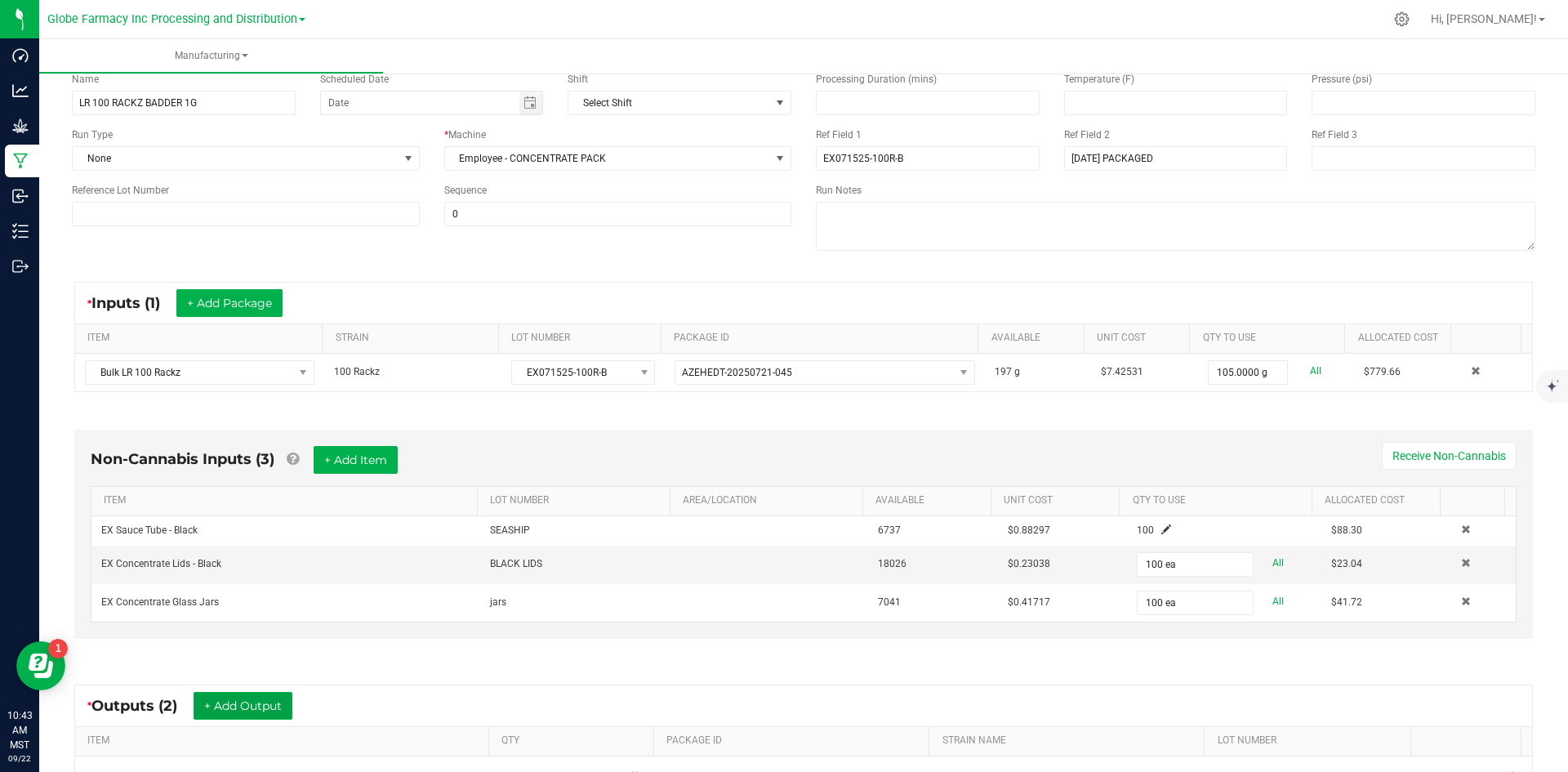
scroll to position [0, 0]
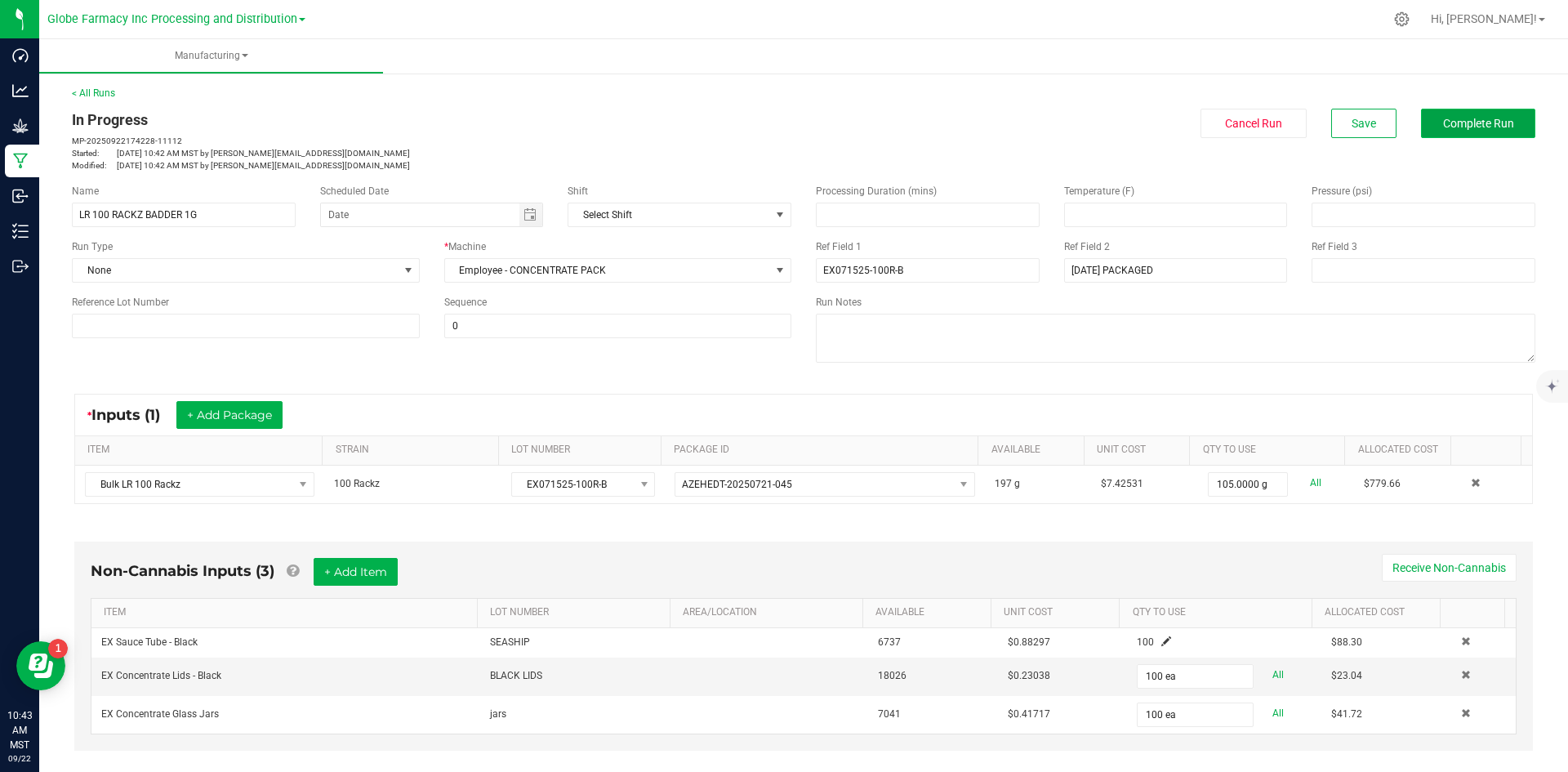
click at [1471, 125] on span "Complete Run" at bounding box center [1478, 123] width 71 height 13
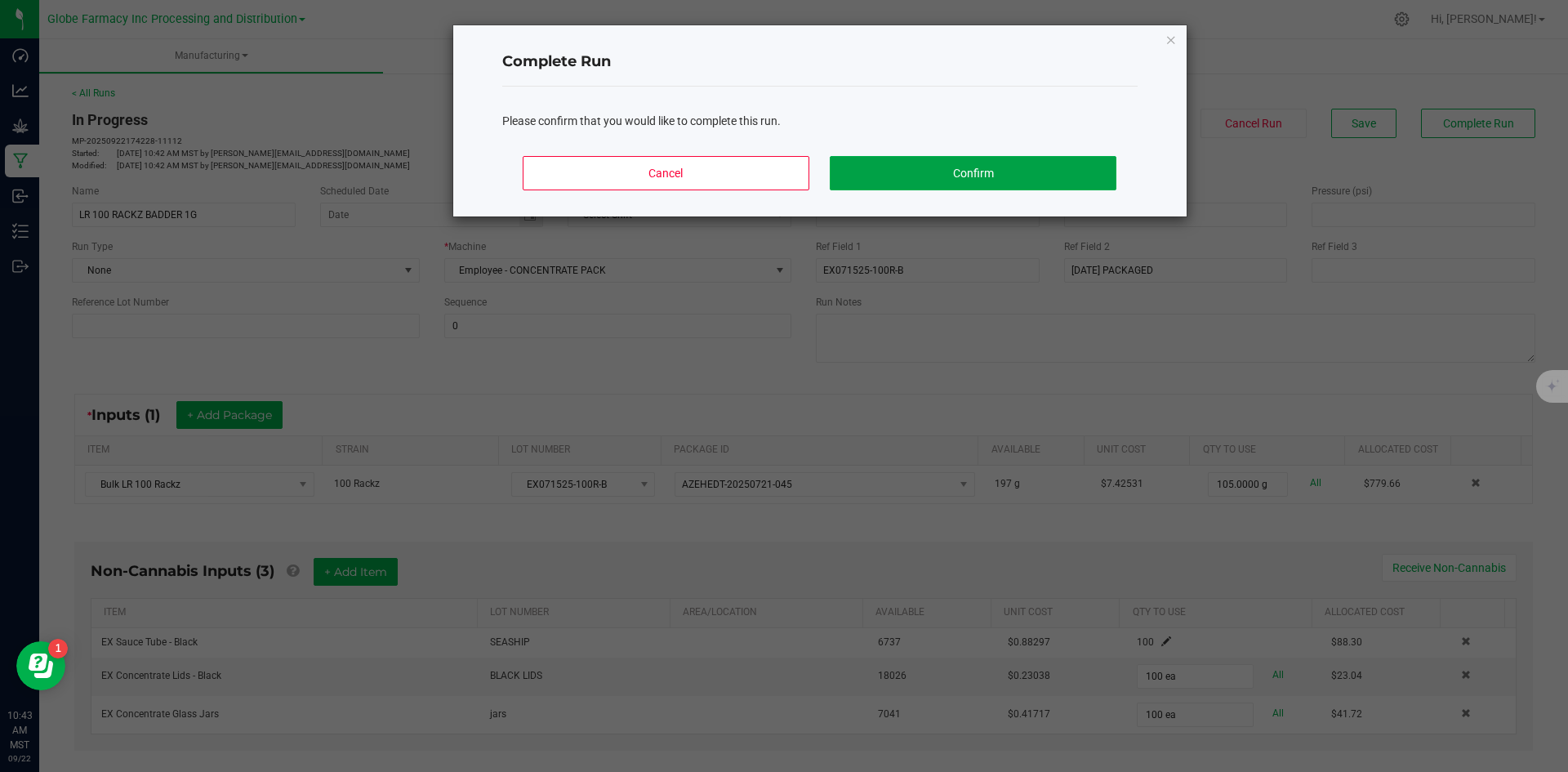
click at [886, 183] on button "Confirm" at bounding box center [973, 172] width 286 height 34
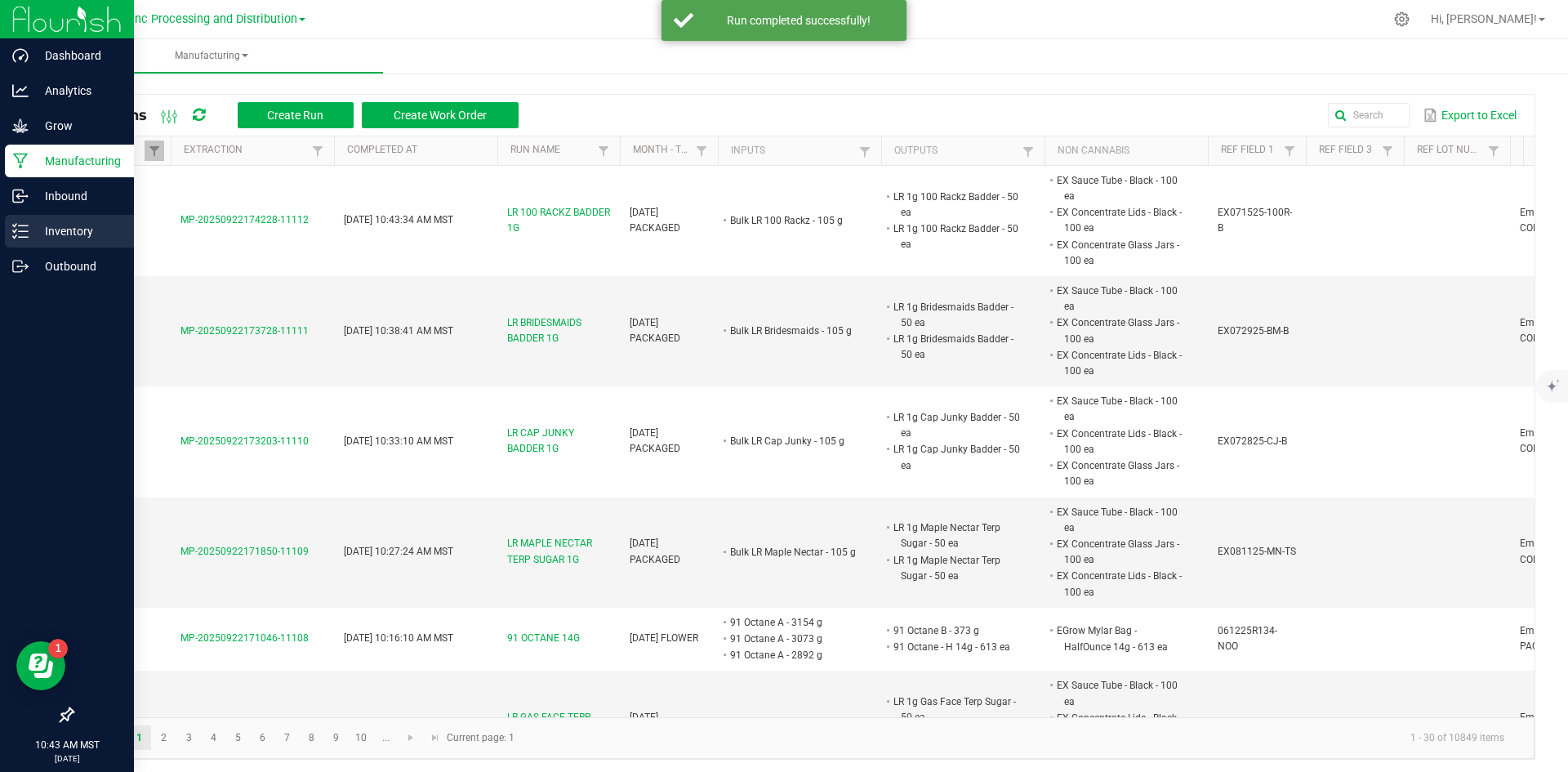
click at [7, 223] on div "Inventory" at bounding box center [69, 230] width 129 height 33
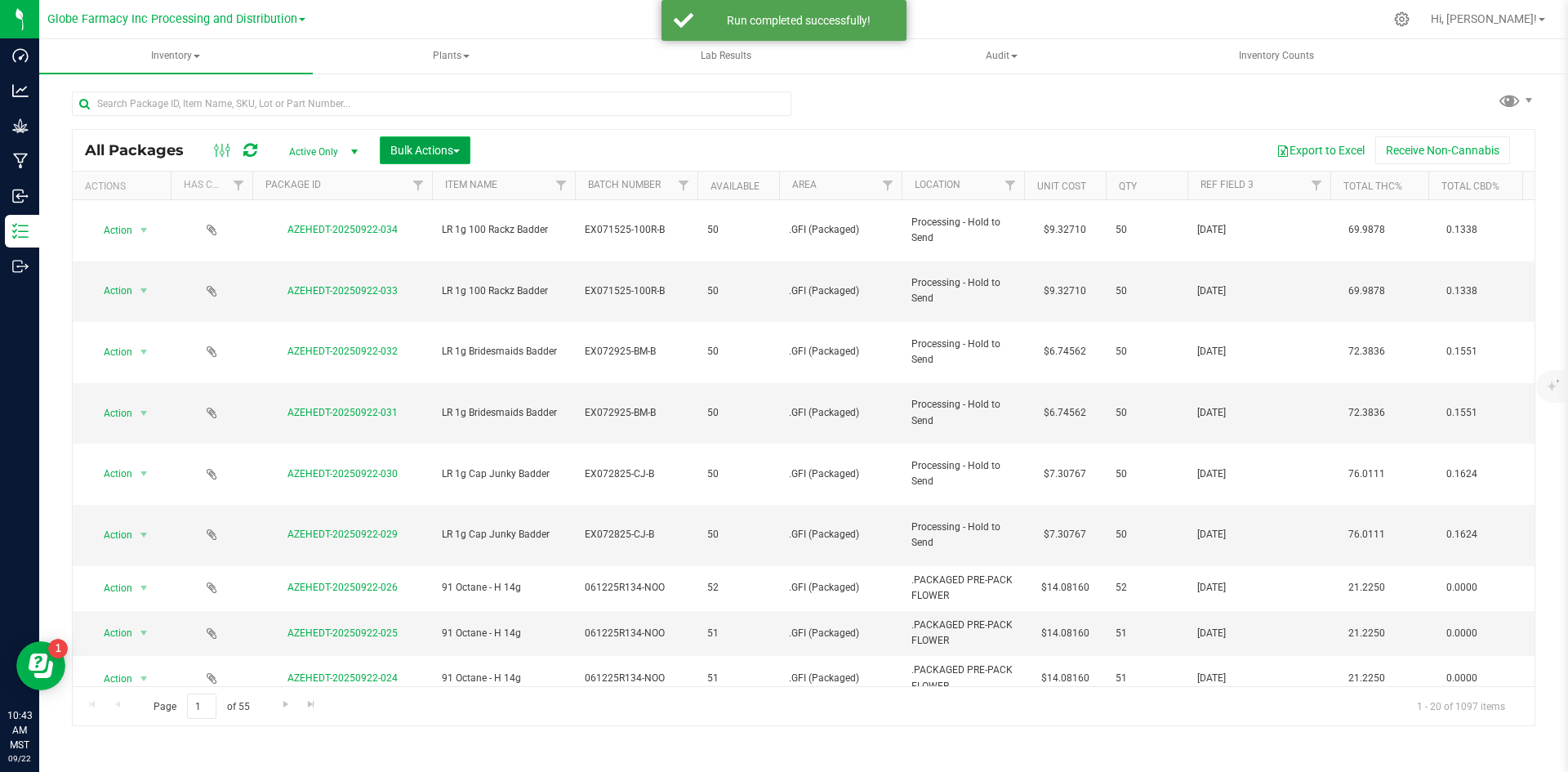
click at [401, 143] on span "Bulk Actions" at bounding box center [425, 149] width 69 height 13
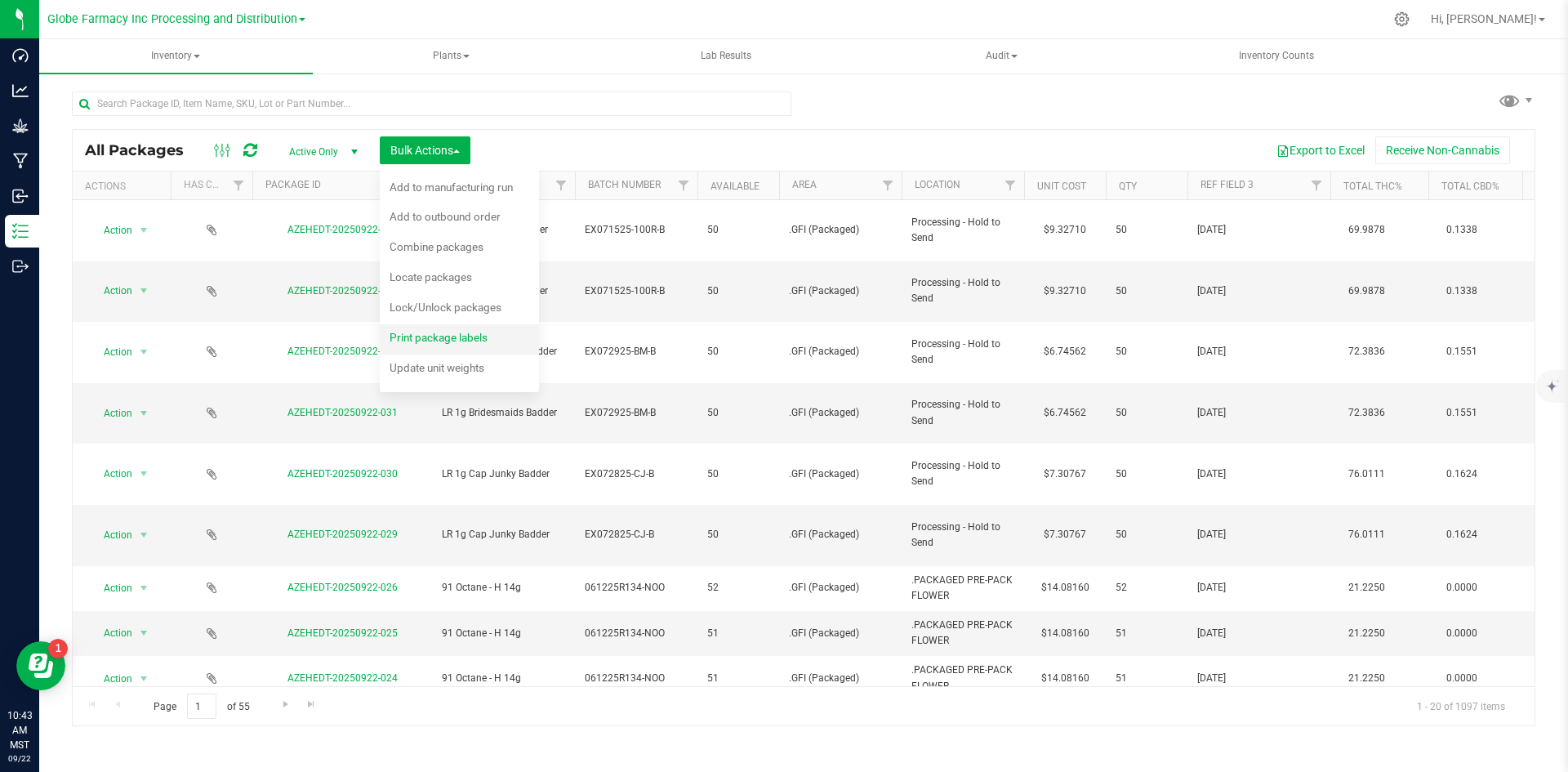
click at [456, 339] on span "Print package labels" at bounding box center [438, 337] width 98 height 13
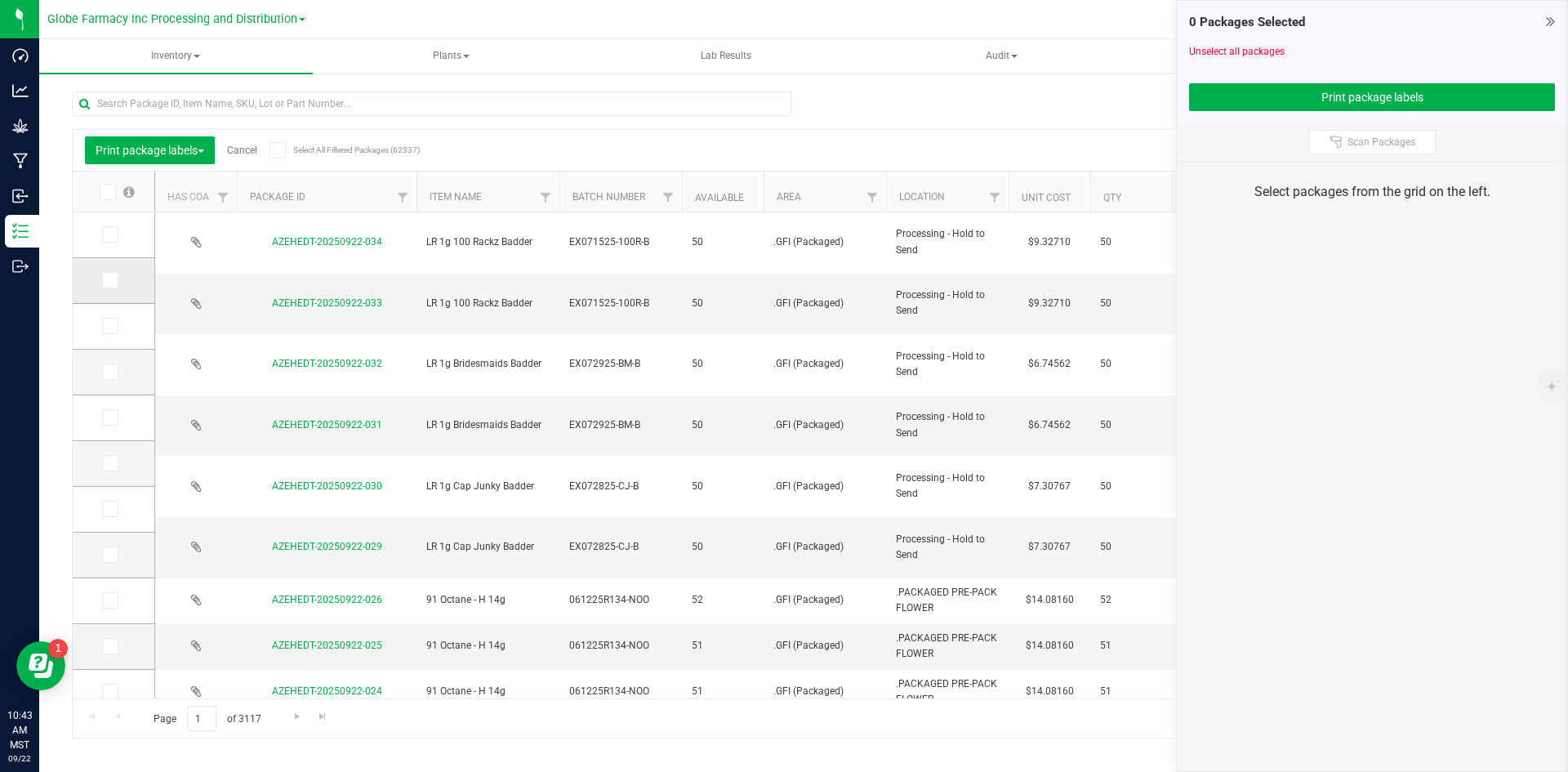
click at [114, 280] on span at bounding box center [110, 280] width 17 height 17
click at [0, 0] on input "checkbox" at bounding box center [0, 0] width 0 height 0
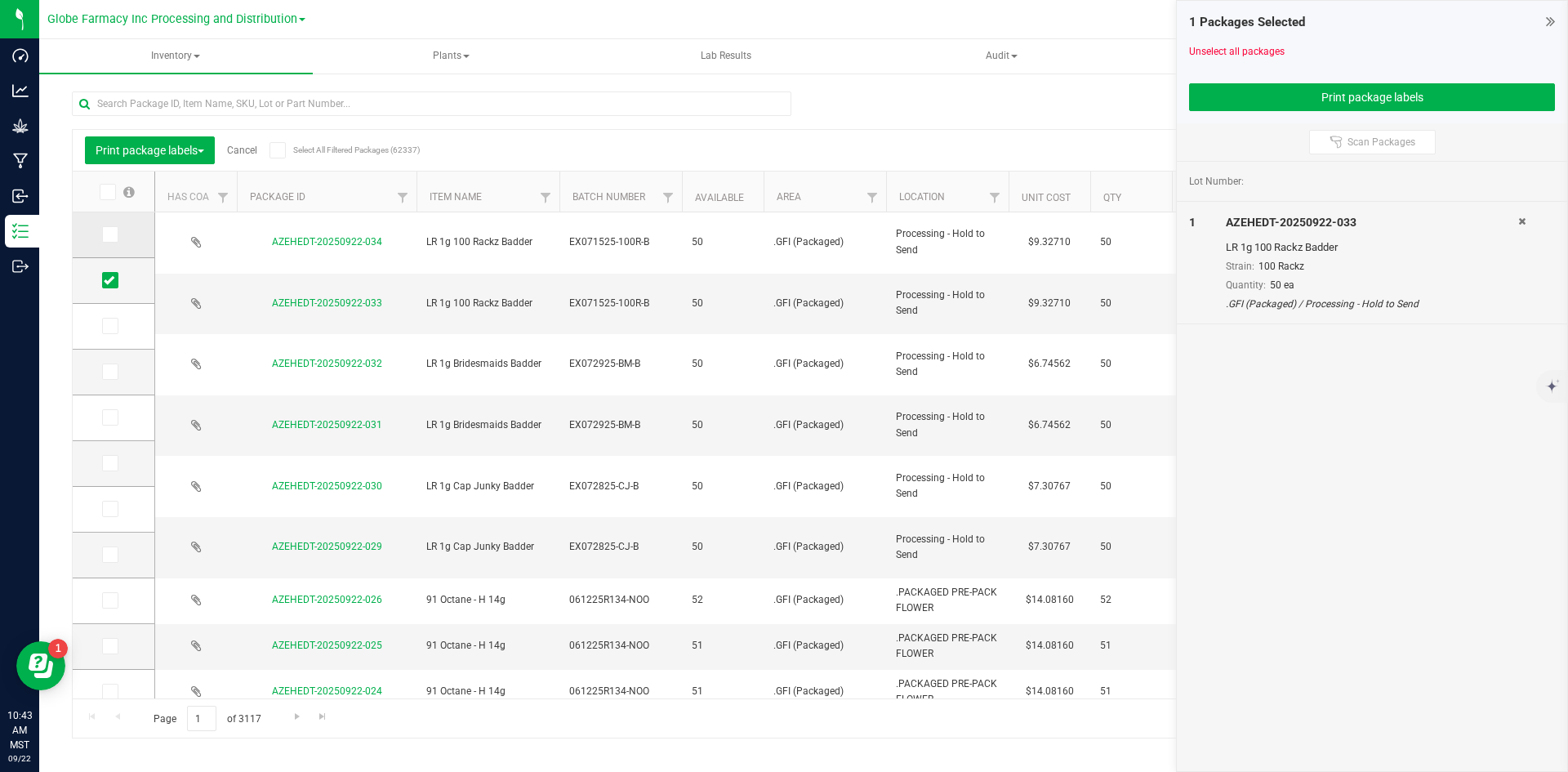
click at [105, 235] on icon at bounding box center [109, 235] width 11 height 0
click at [0, 0] on input "checkbox" at bounding box center [0, 0] width 0 height 0
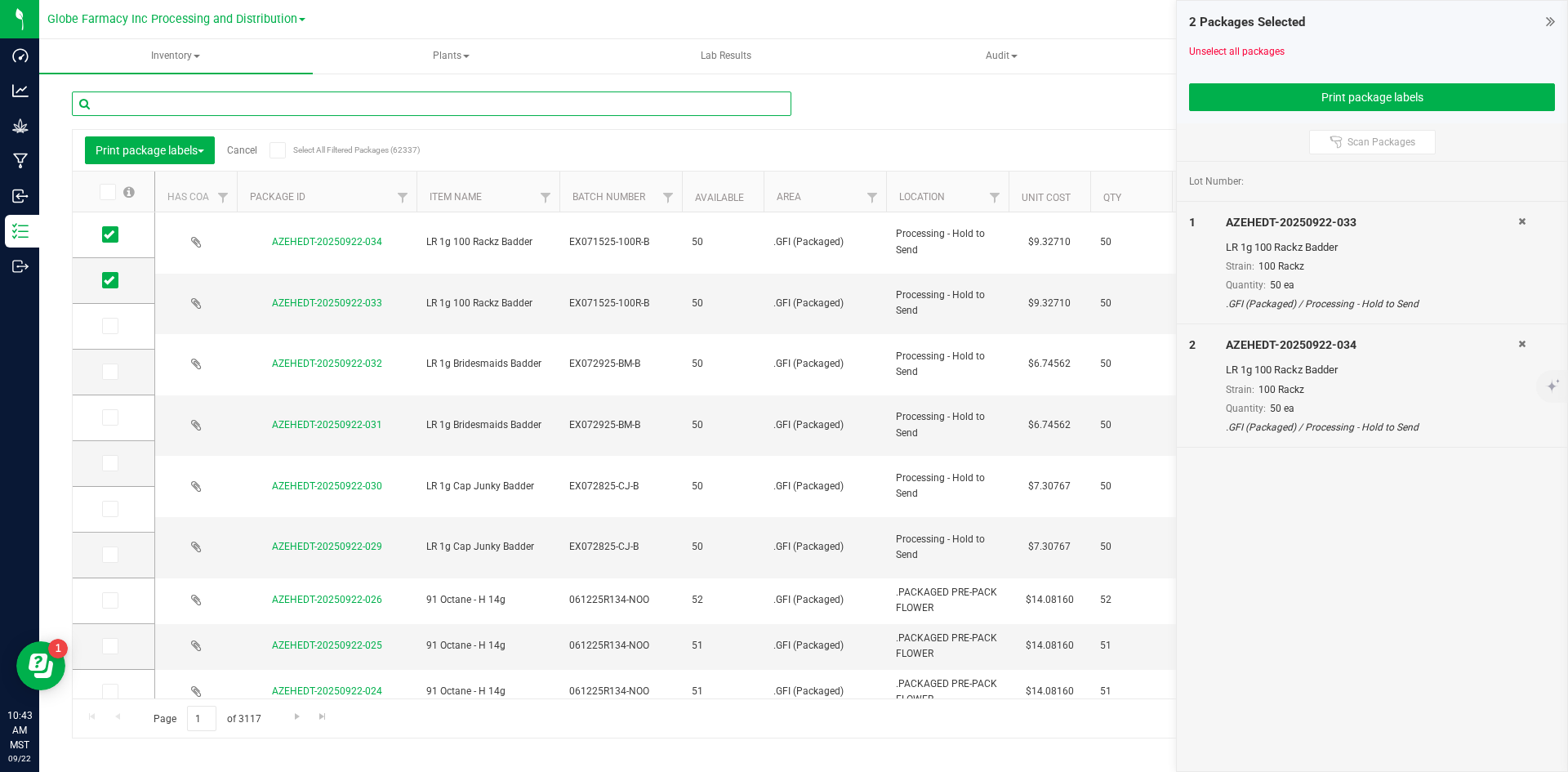
click at [456, 104] on input "text" at bounding box center [432, 104] width 719 height 25
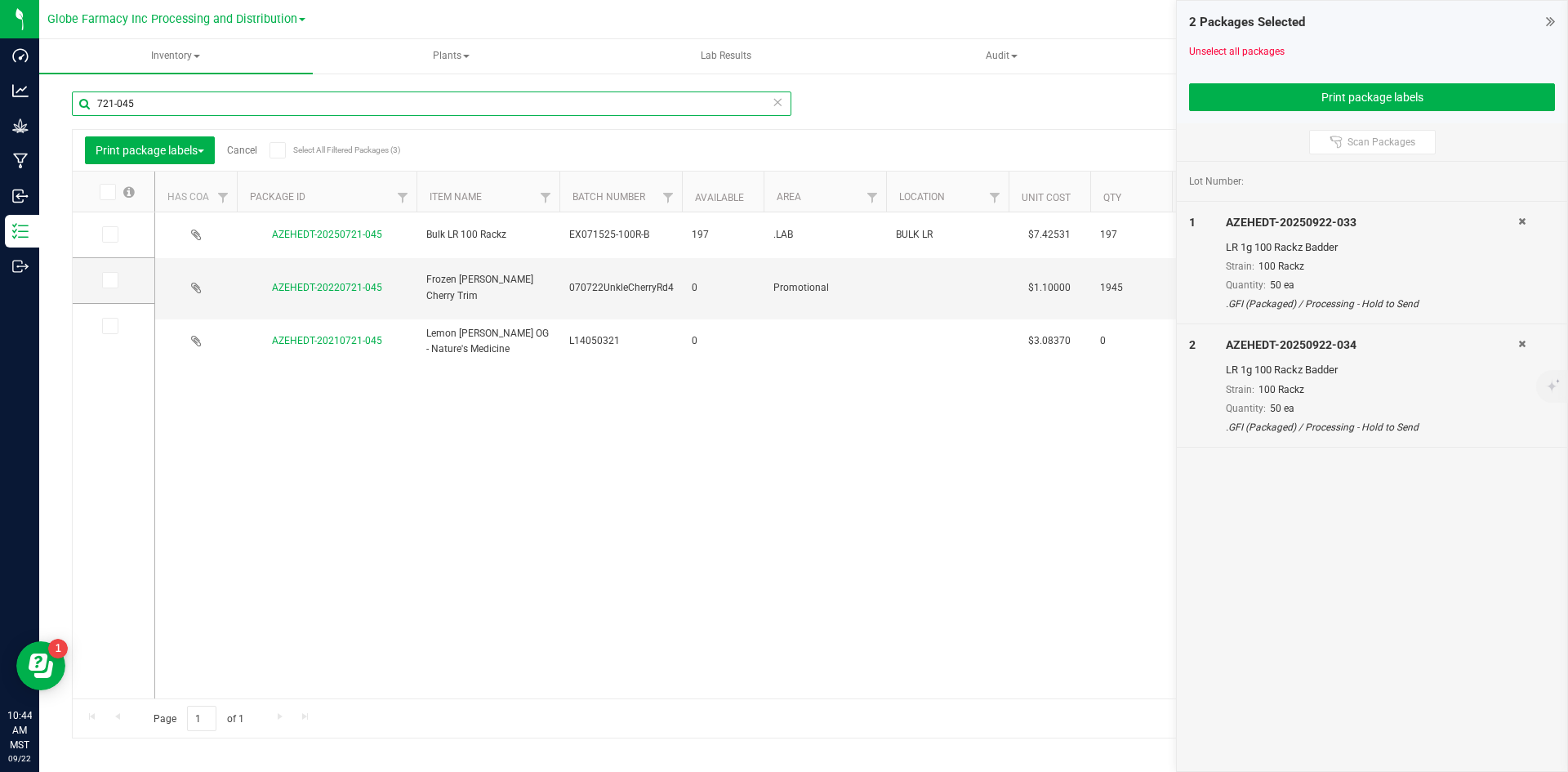
type input "721-045"
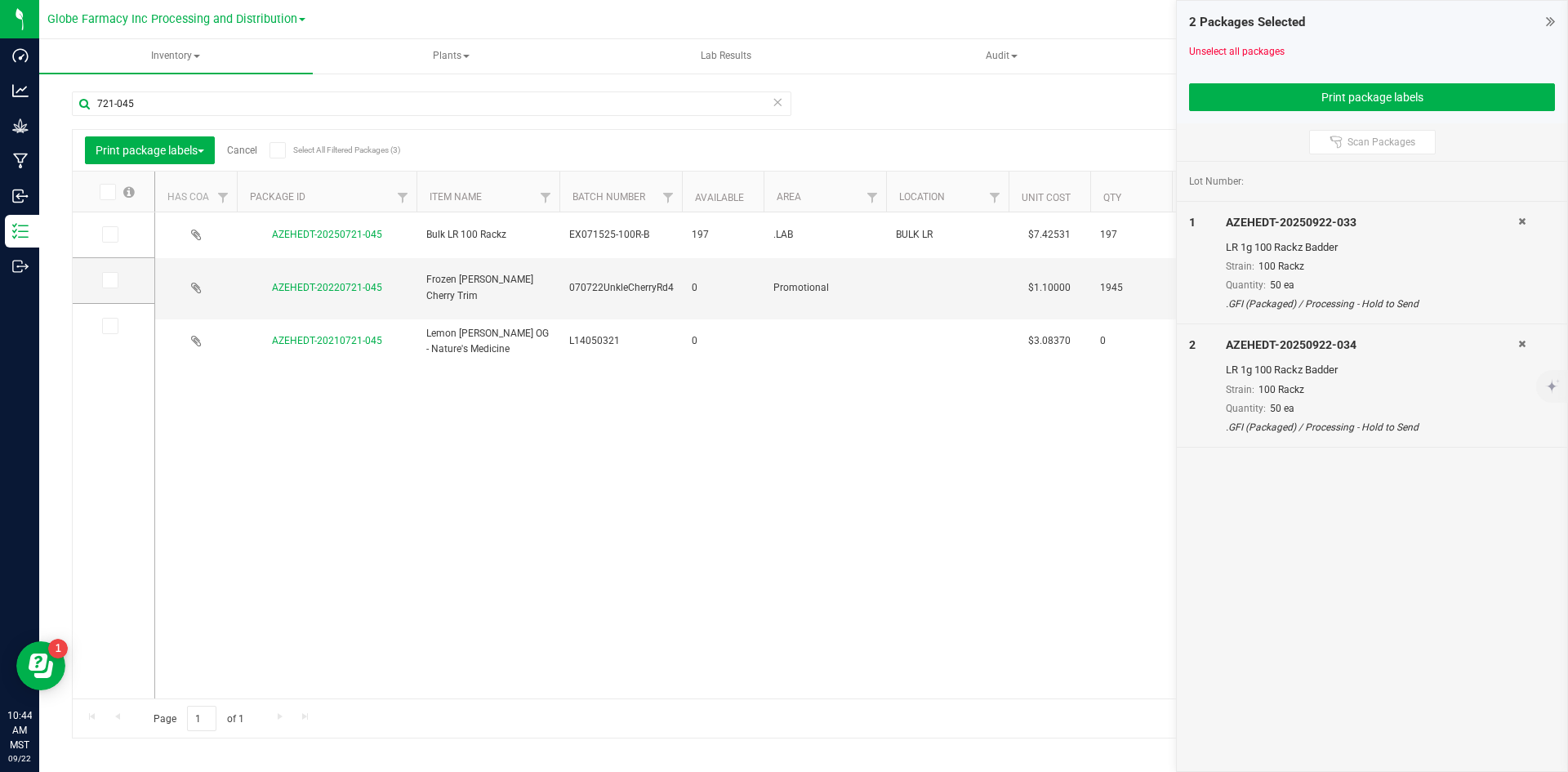
click at [108, 235] on icon at bounding box center [109, 235] width 11 height 0
click at [0, 0] on input "checkbox" at bounding box center [0, 0] width 0 height 0
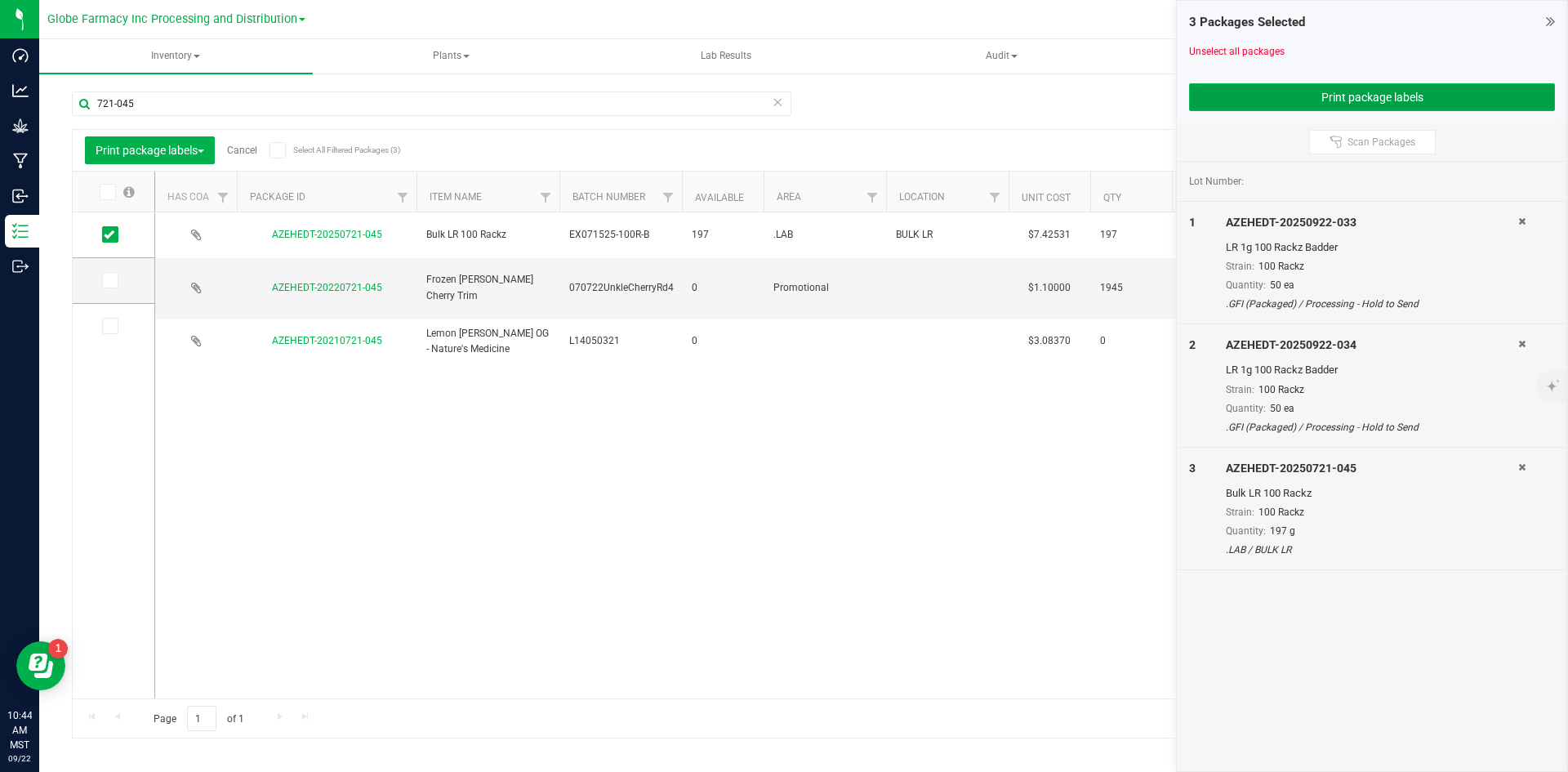
click at [1330, 93] on button "Print package labels" at bounding box center [1372, 98] width 366 height 28
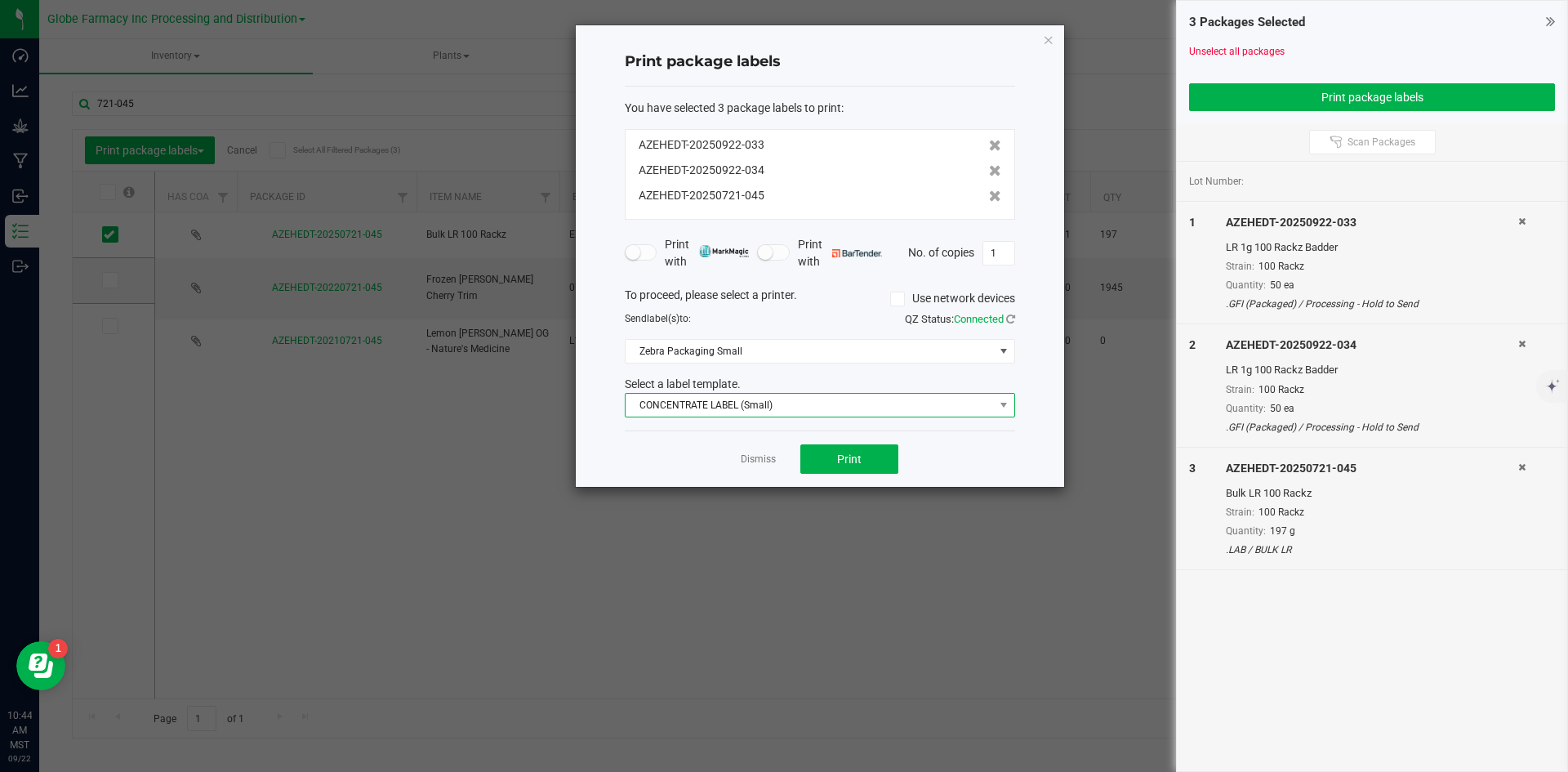
click at [797, 402] on span "CONCENTRATE LABEL (Small)" at bounding box center [809, 405] width 368 height 23
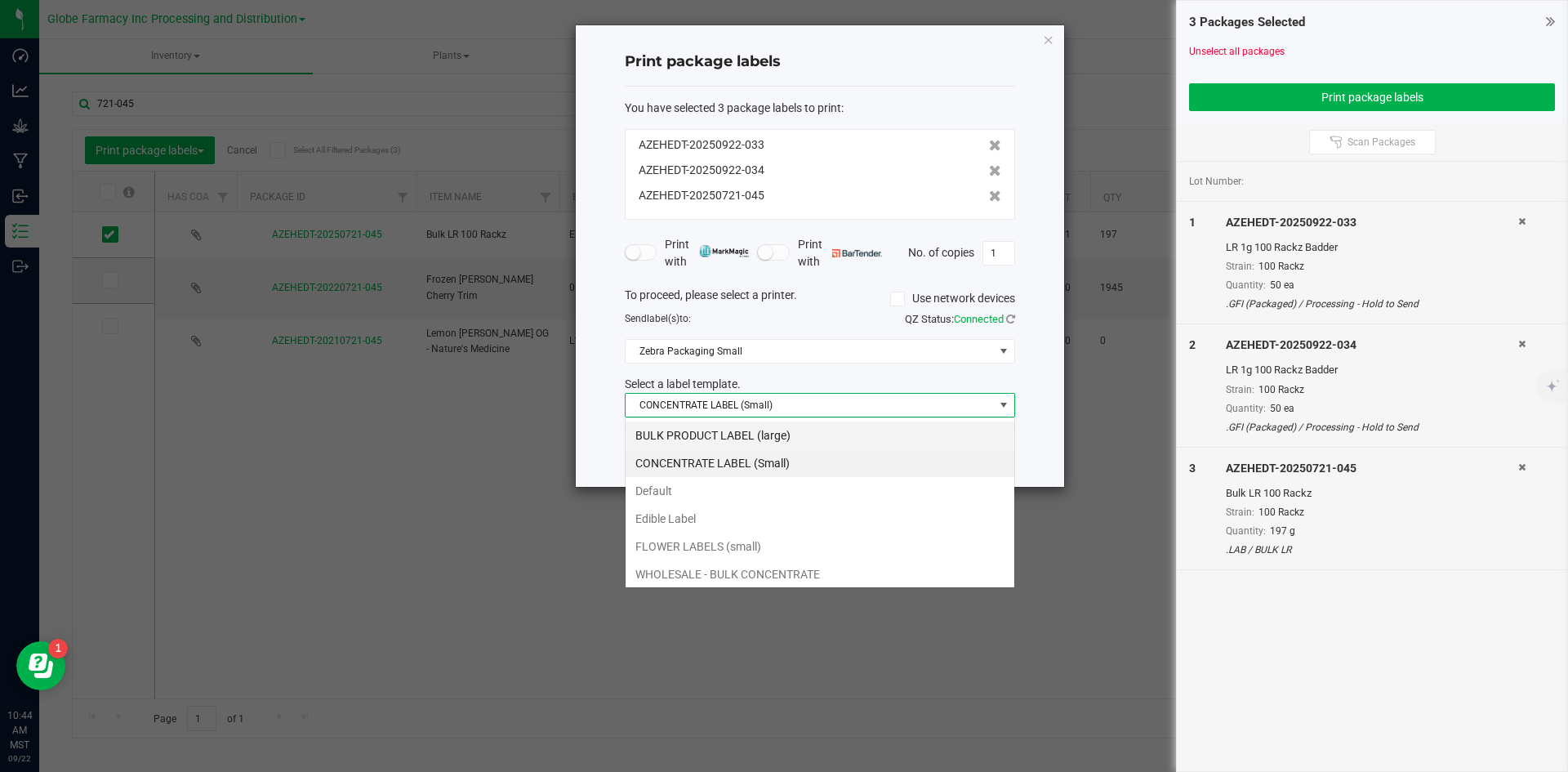
scroll to position [25, 390]
click at [741, 443] on li "BULK PRODUCT LABEL (large)" at bounding box center [820, 435] width 389 height 28
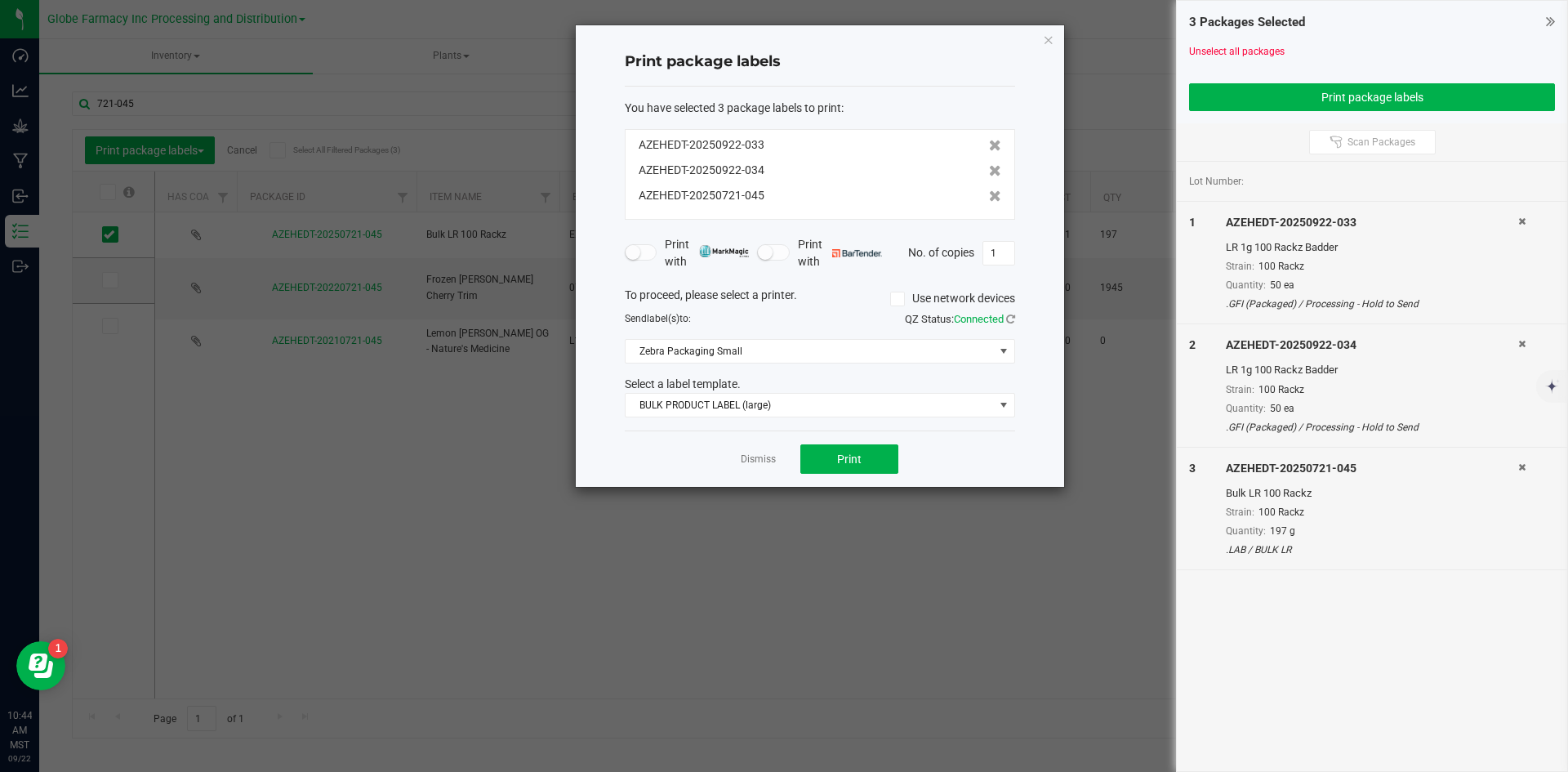
click at [751, 338] on div "To proceed, please select a printer. Use network devices Send label(s) to: QZ S…" at bounding box center [820, 353] width 390 height 132
click at [722, 355] on span "Zebra Packaging Small" at bounding box center [809, 351] width 368 height 23
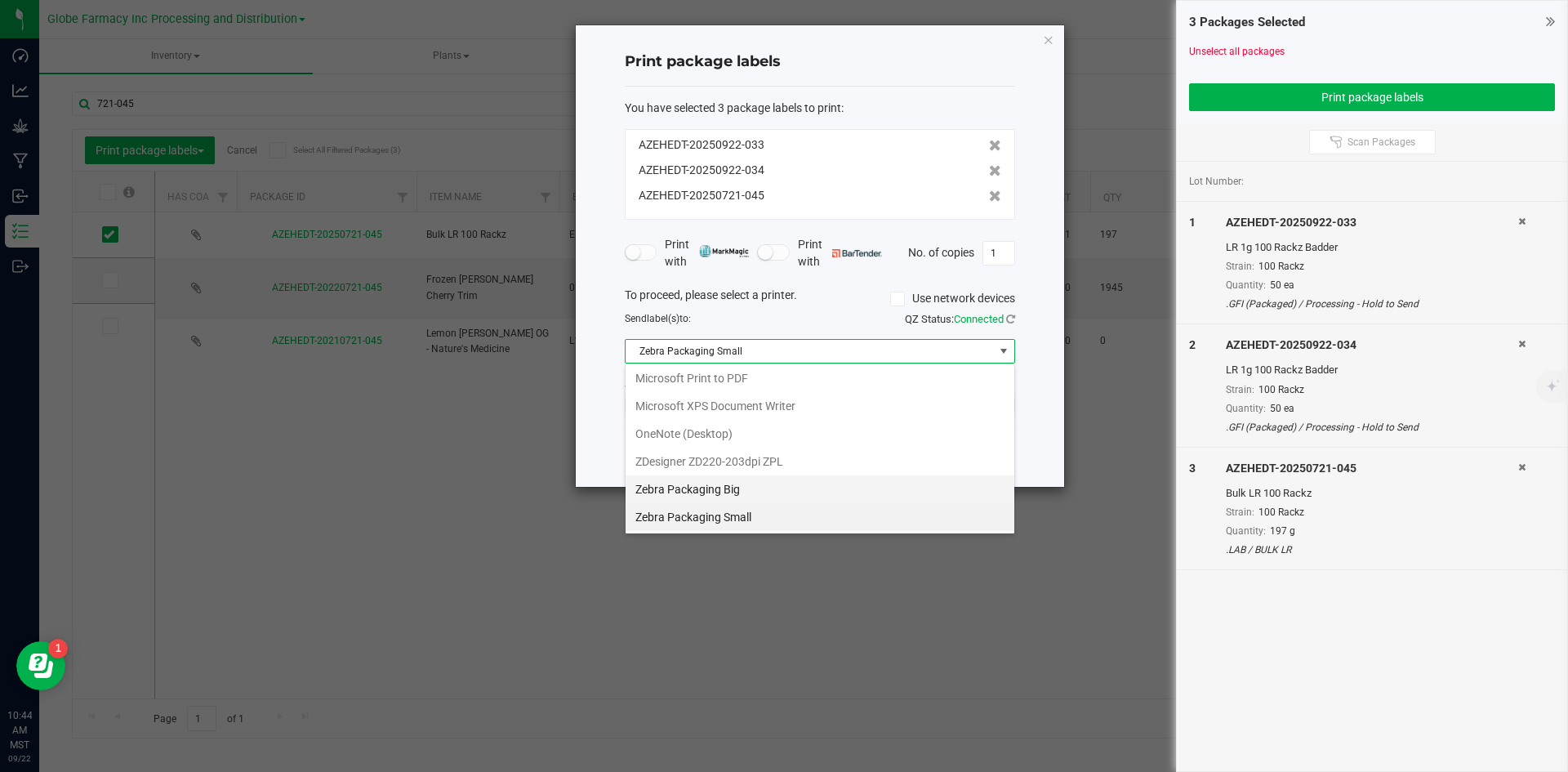
click at [701, 487] on Big "Zebra Packaging Big" at bounding box center [820, 489] width 389 height 28
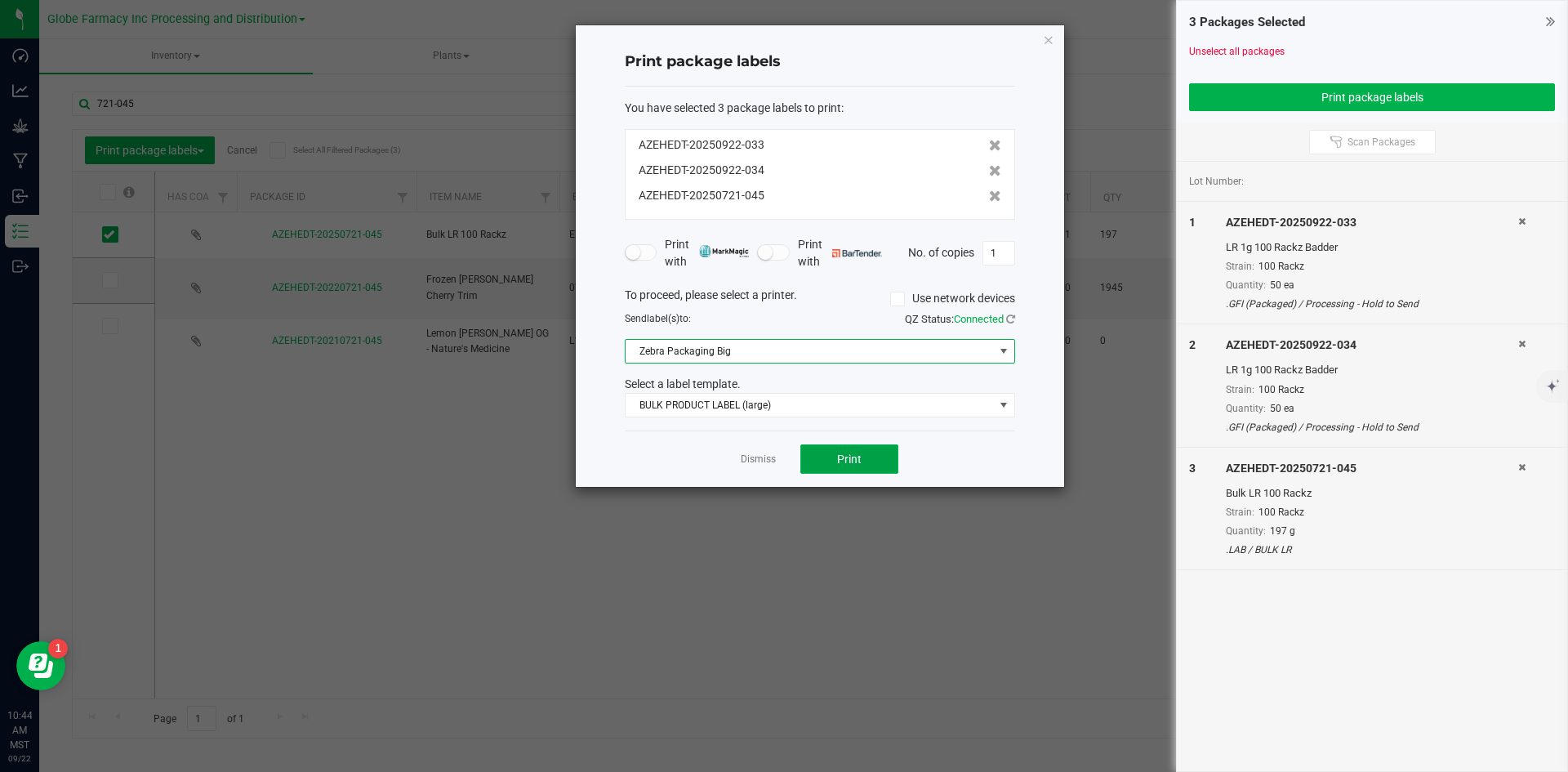
click at [842, 462] on span "Print" at bounding box center [850, 458] width 25 height 13
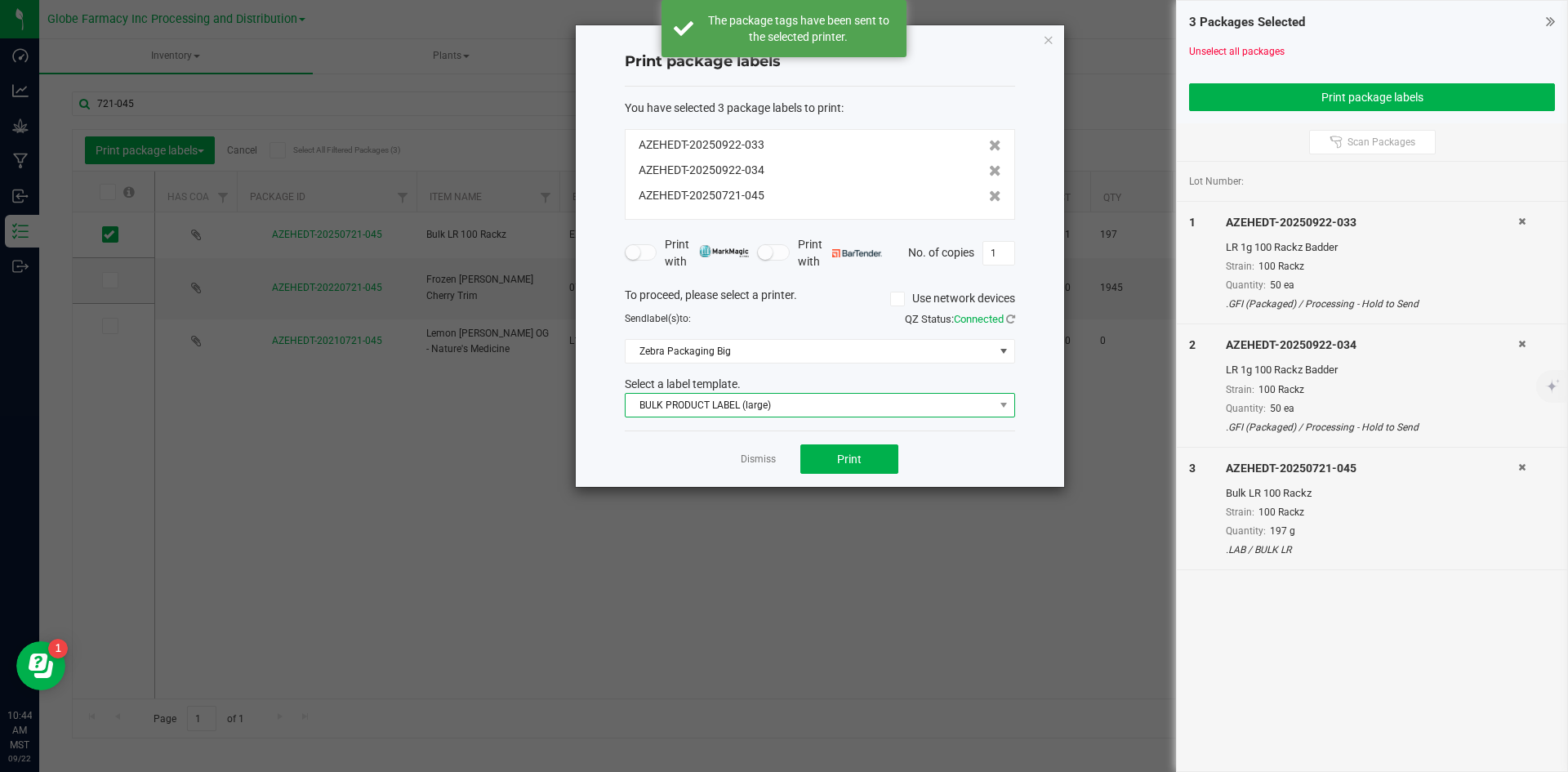
click at [737, 411] on span "BULK PRODUCT LABEL (large)" at bounding box center [809, 405] width 368 height 23
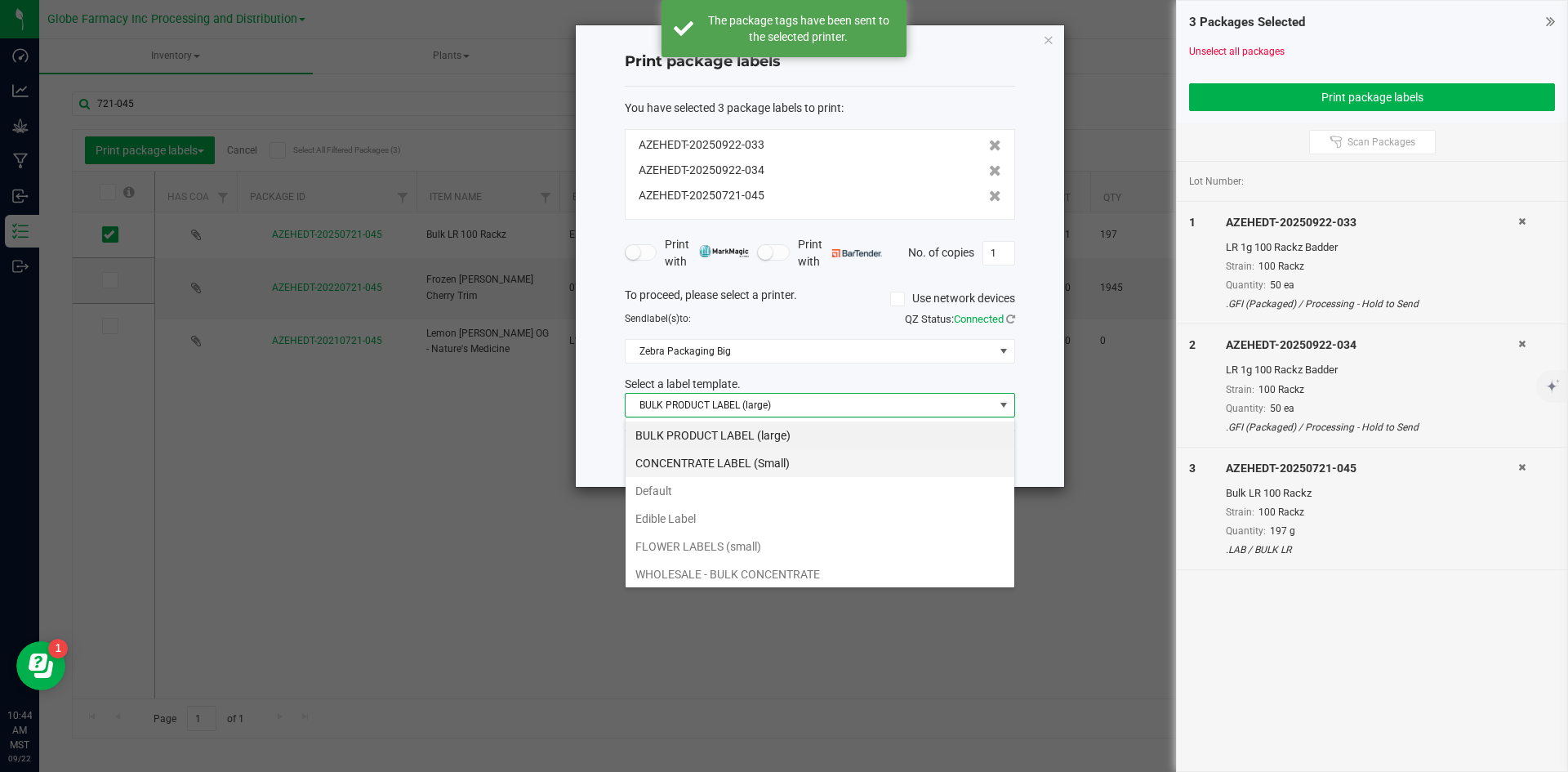
click at [734, 463] on li "CONCENTRATE LABEL (Small)" at bounding box center [820, 463] width 389 height 28
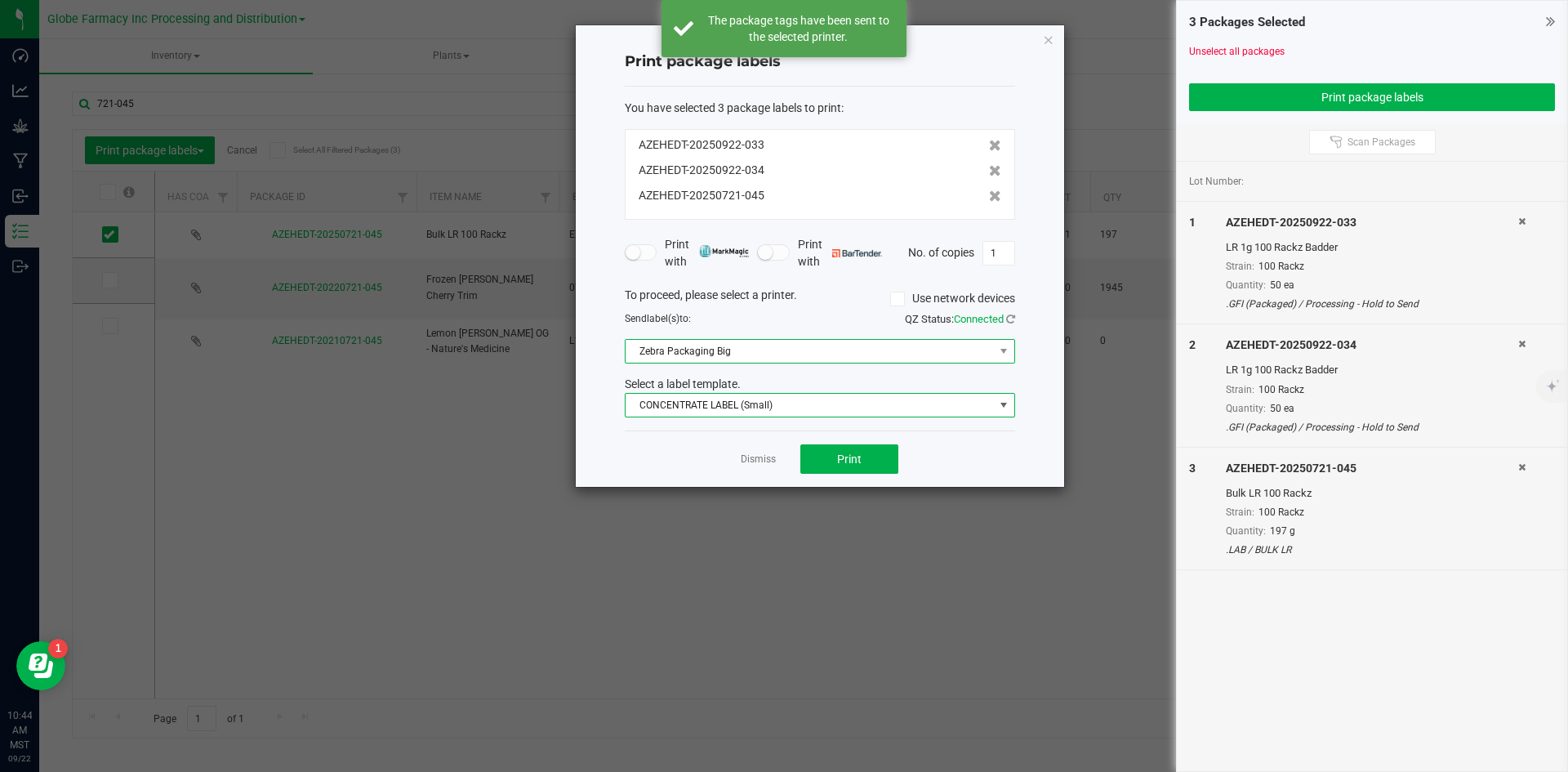
click at [735, 355] on span "Zebra Packaging Big" at bounding box center [809, 351] width 368 height 23
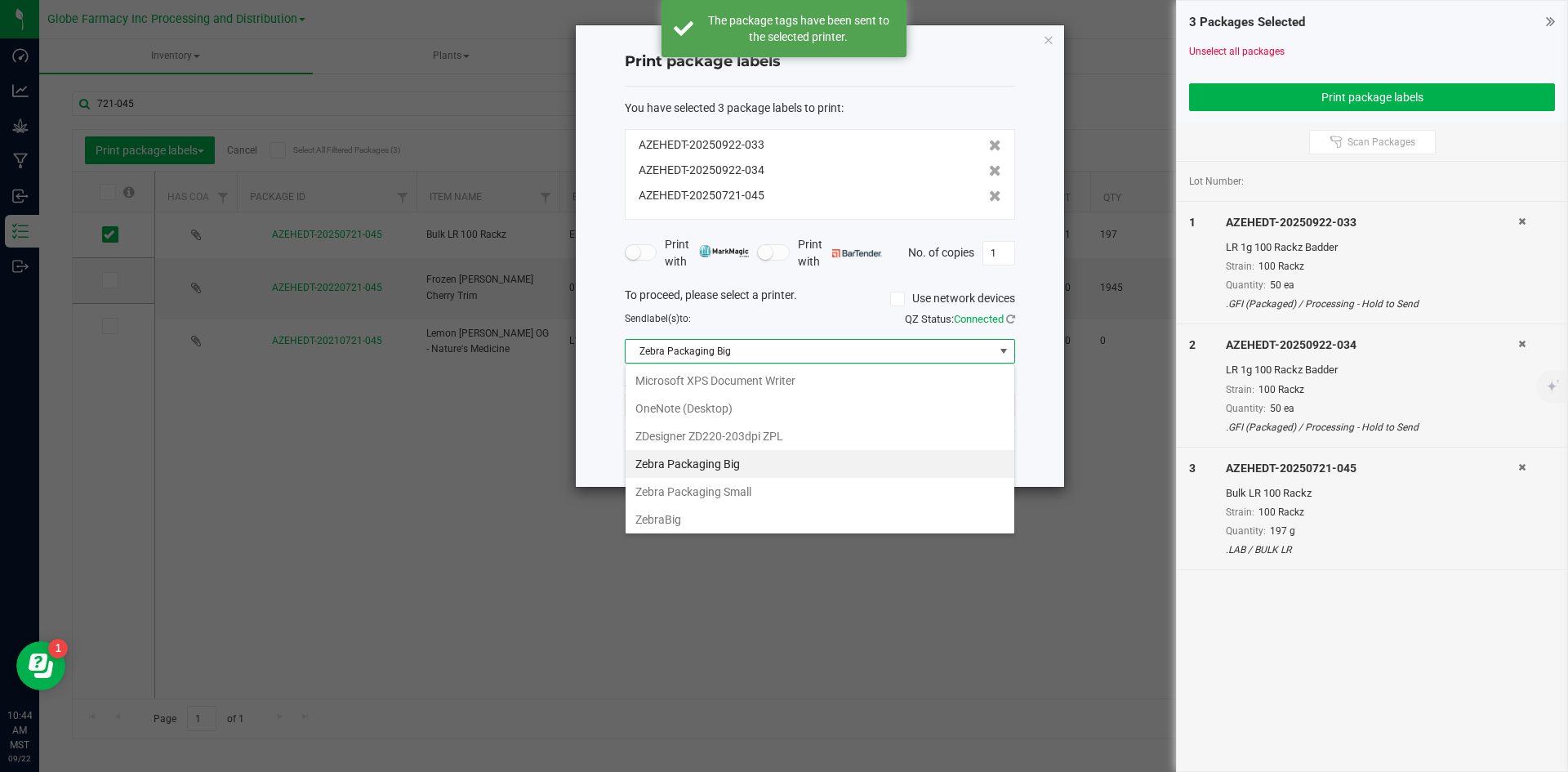
scroll to position [196, 0]
click at [789, 457] on Small "Zebra Packaging Small" at bounding box center [820, 463] width 389 height 28
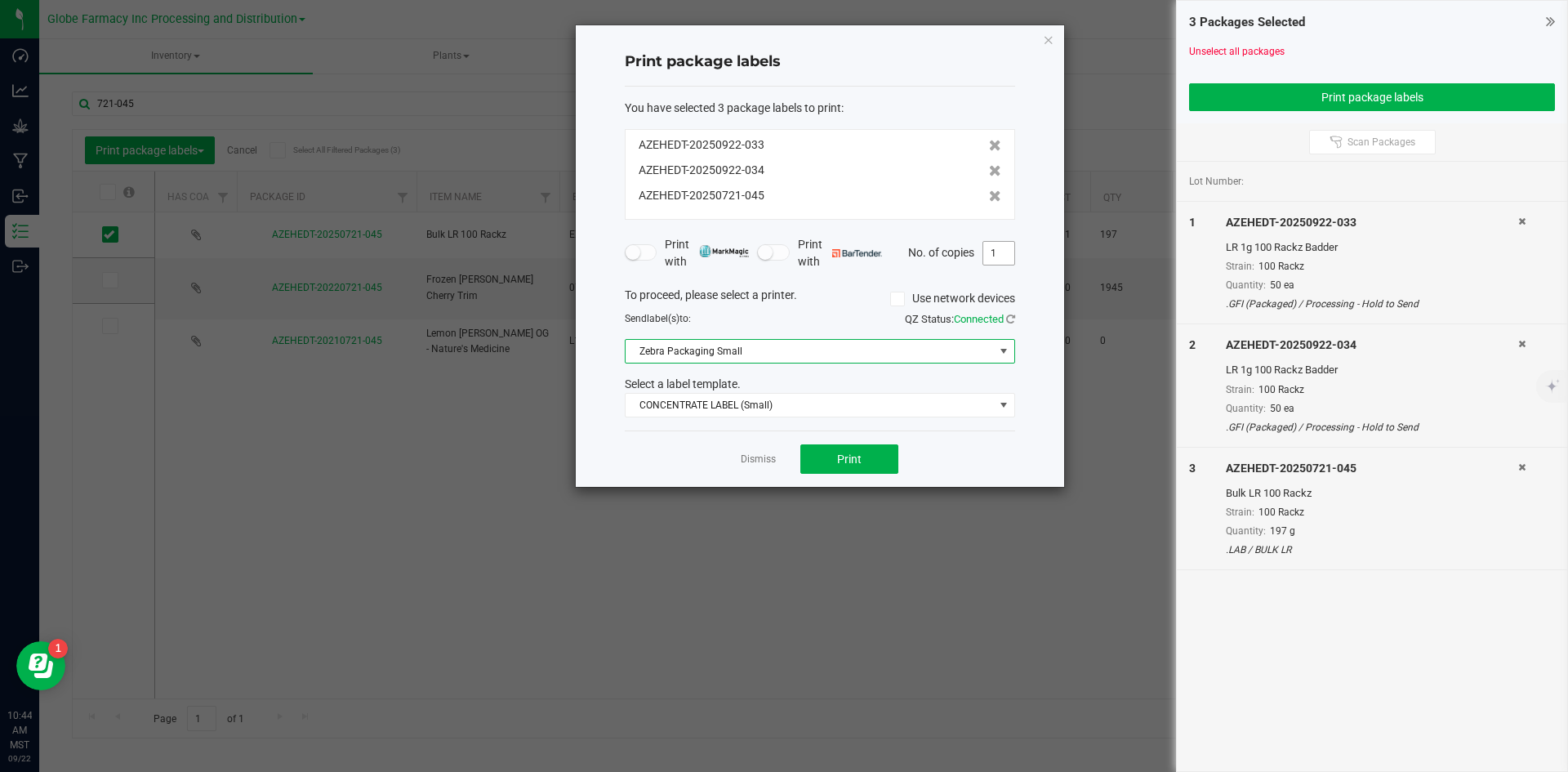
click at [1004, 256] on input "1" at bounding box center [998, 253] width 31 height 23
click at [989, 200] on icon at bounding box center [995, 195] width 12 height 11
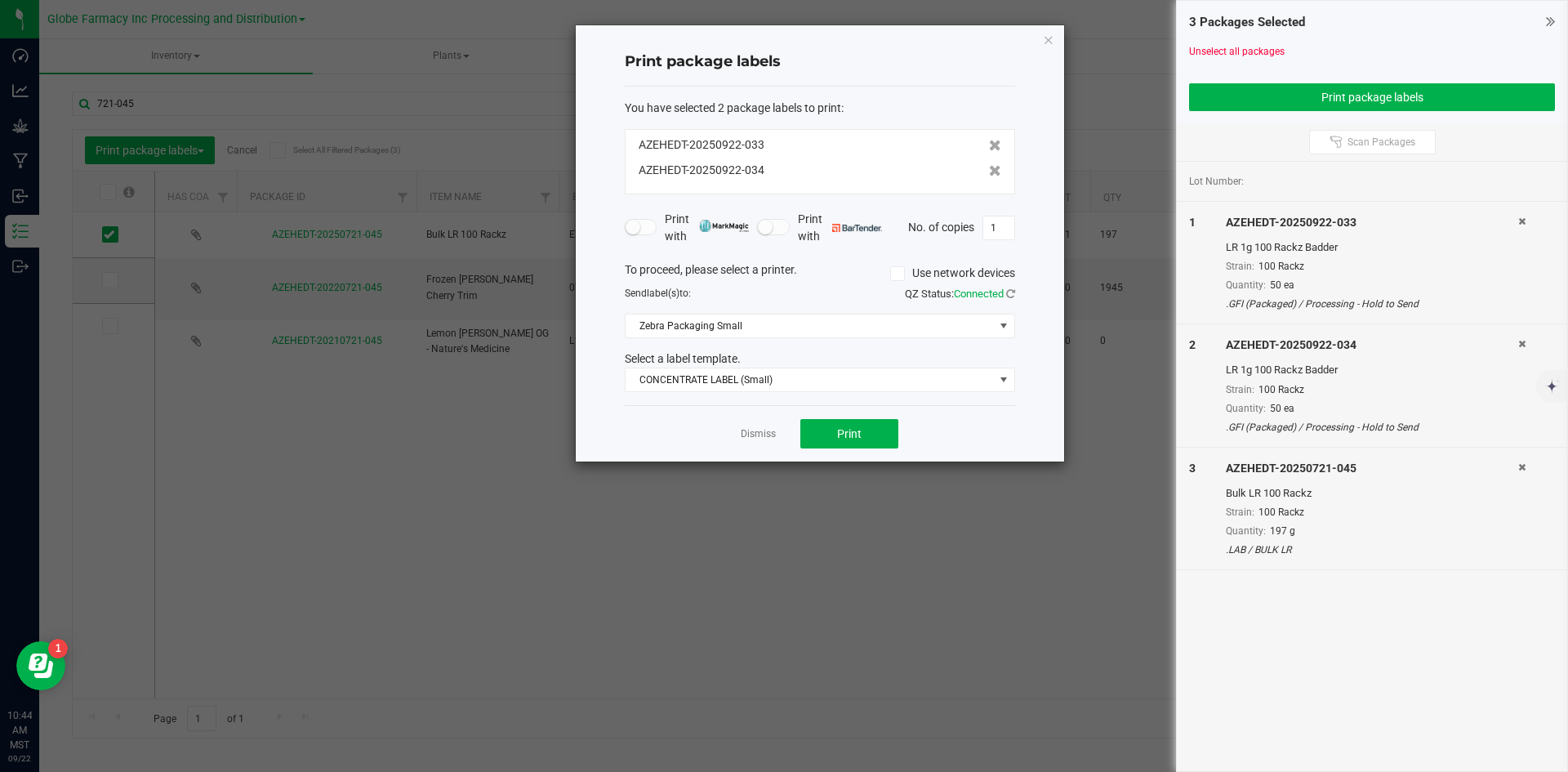
click at [1524, 467] on icon at bounding box center [1521, 467] width 7 height 10
click at [1003, 235] on input "1" at bounding box center [998, 228] width 31 height 23
type input "50"
click at [813, 435] on button "Print" at bounding box center [849, 433] width 98 height 29
click at [749, 432] on link "Dismiss" at bounding box center [758, 434] width 35 height 14
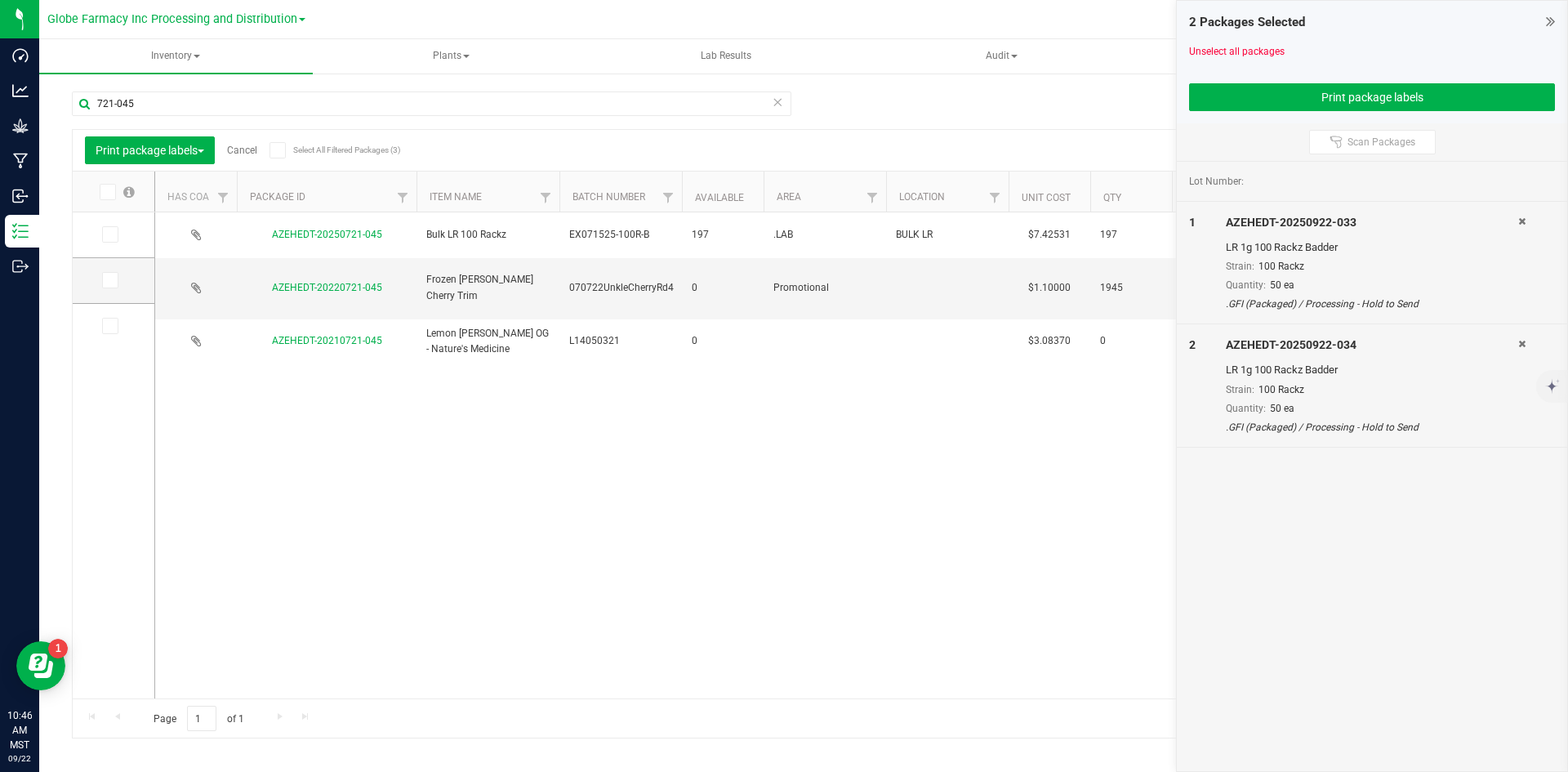
click at [237, 151] on link "Cancel" at bounding box center [242, 149] width 30 height 11
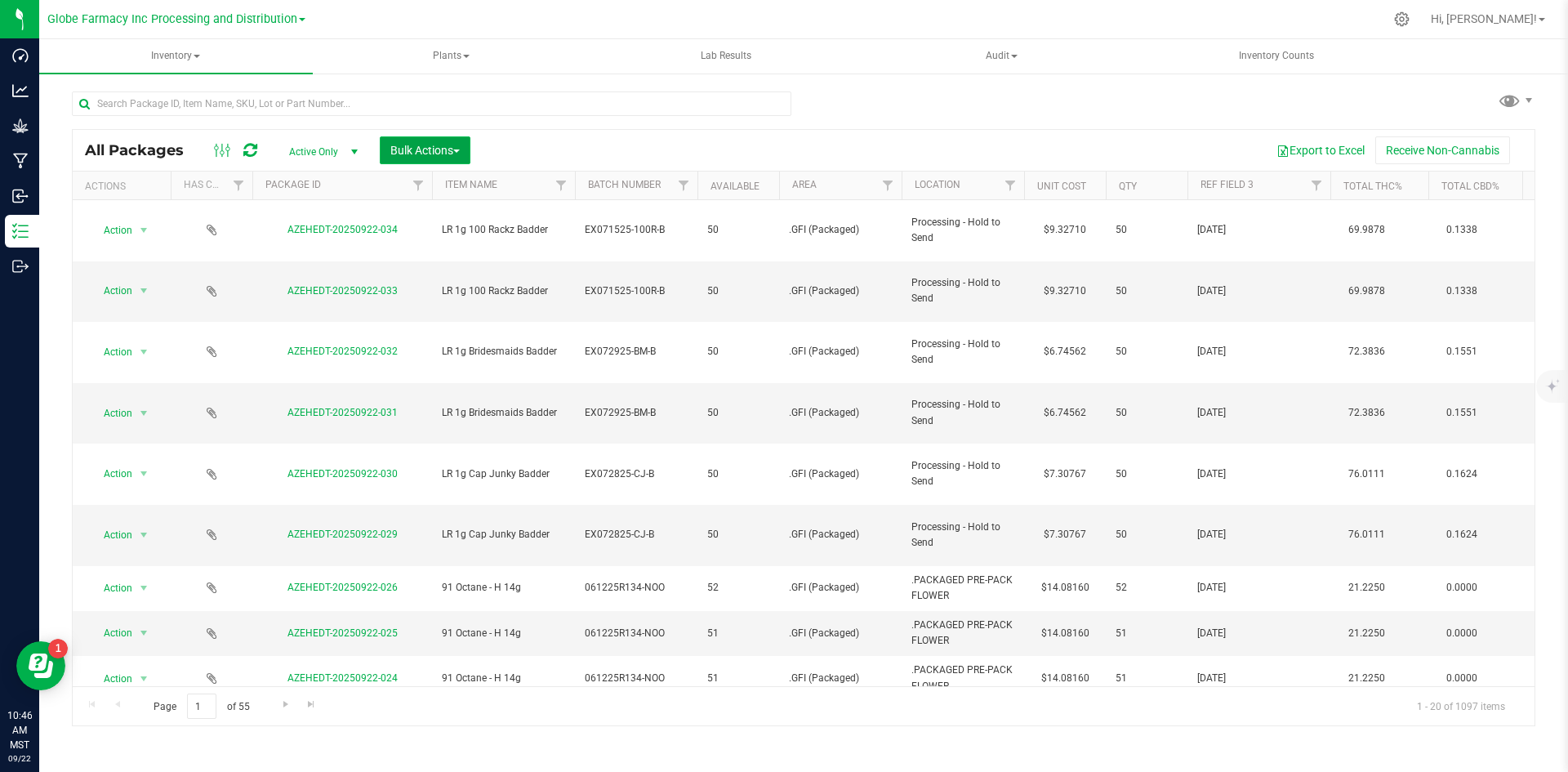
click at [396, 147] on span "Bulk Actions" at bounding box center [425, 149] width 69 height 13
click at [399, 185] on span "Add to manufacturing run" at bounding box center [451, 186] width 123 height 13
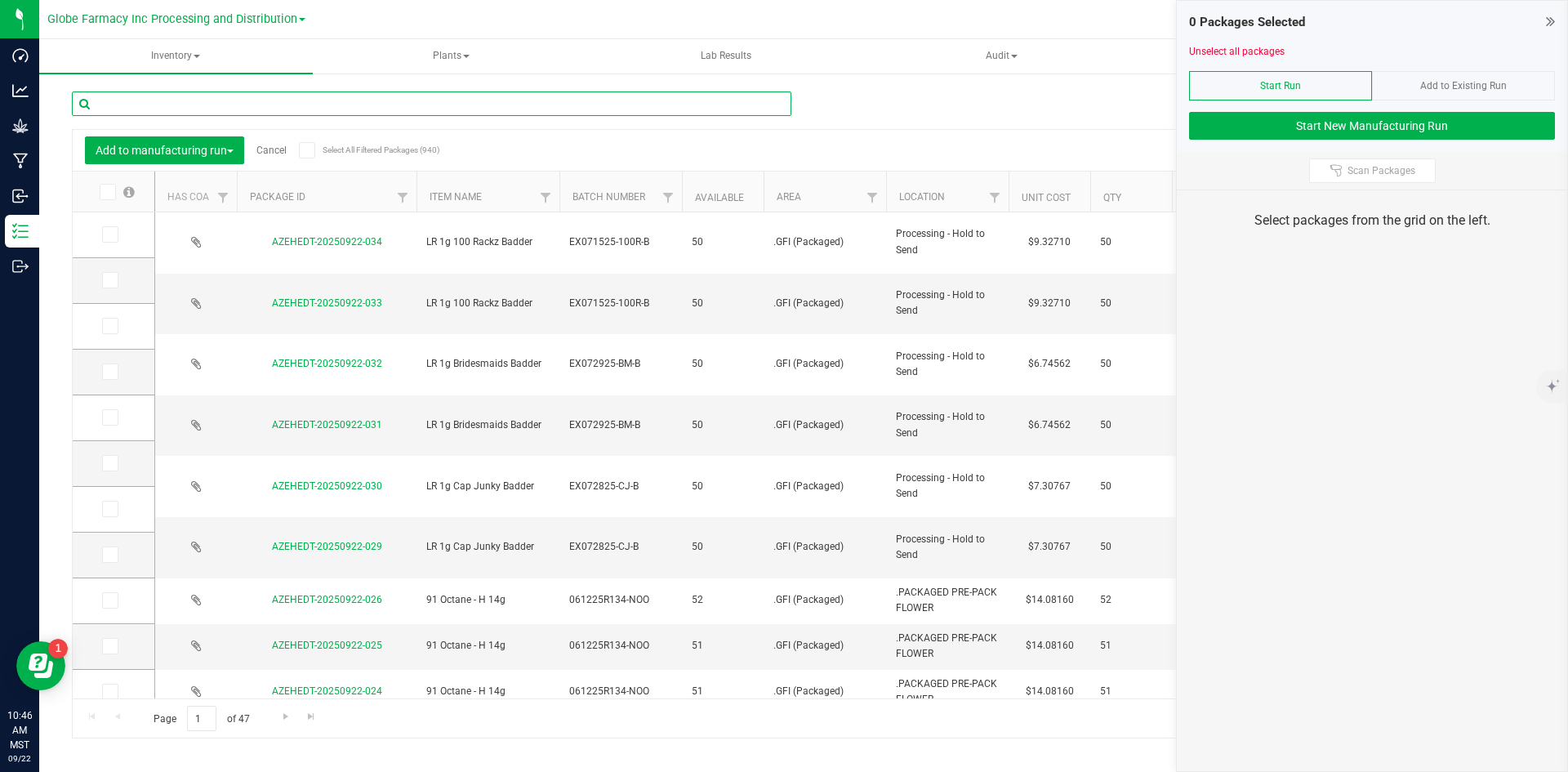
click at [346, 111] on input "text" at bounding box center [432, 104] width 719 height 25
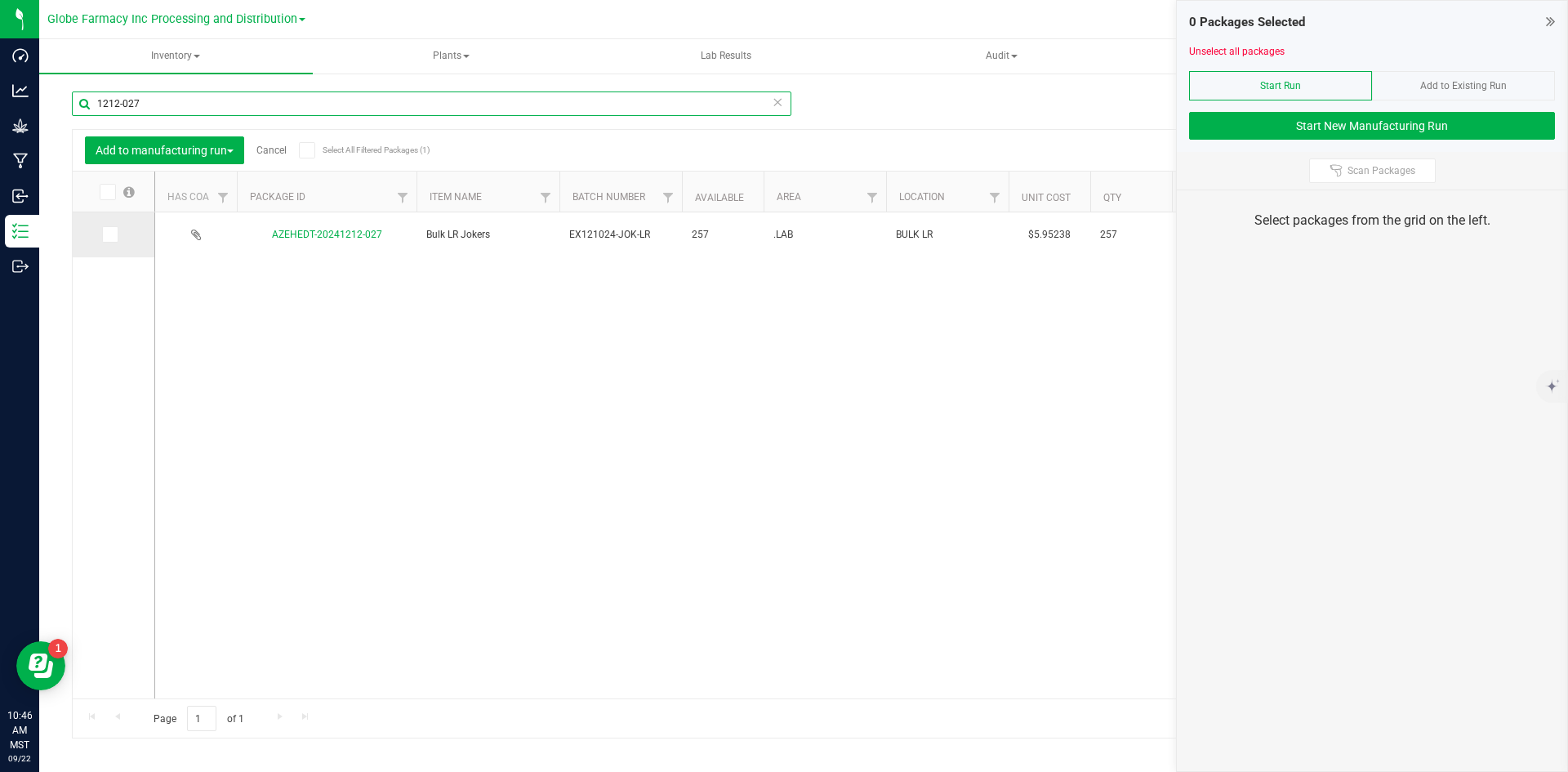
type input "1212-027"
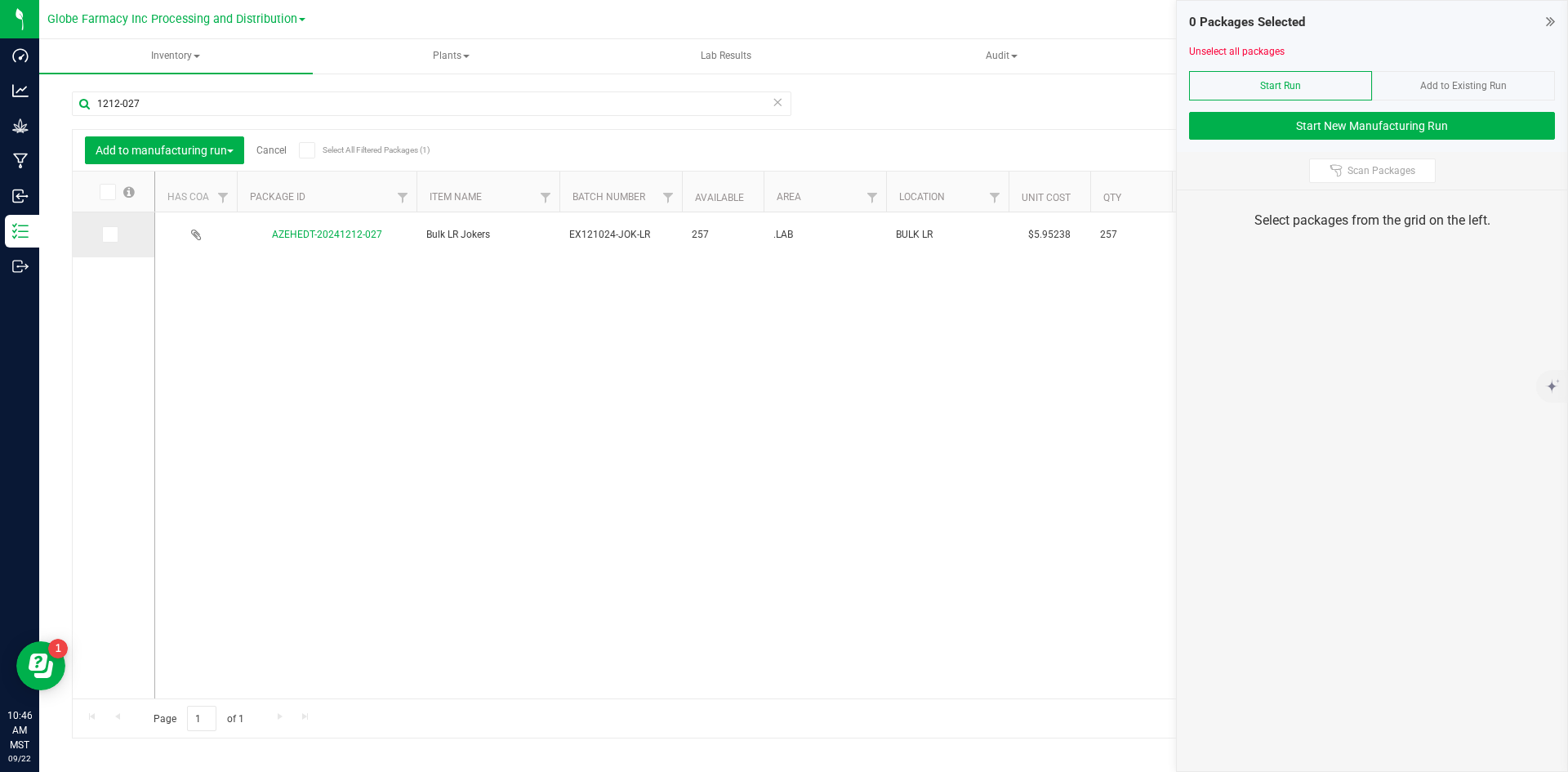
click at [110, 235] on icon at bounding box center [109, 235] width 11 height 0
click at [0, 0] on input "checkbox" at bounding box center [0, 0] width 0 height 0
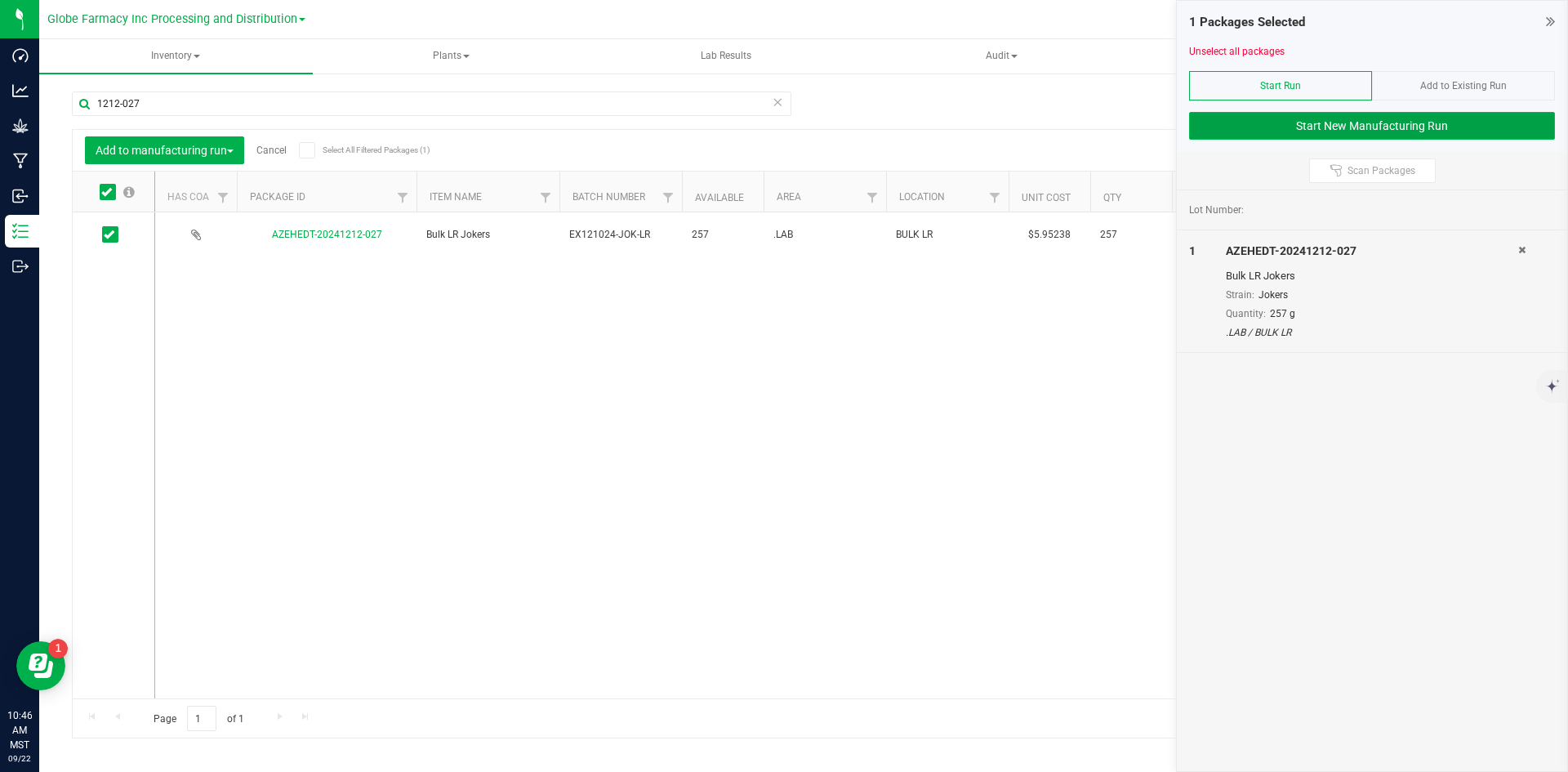
click at [1260, 126] on button "Start New Manufacturing Run" at bounding box center [1372, 126] width 366 height 28
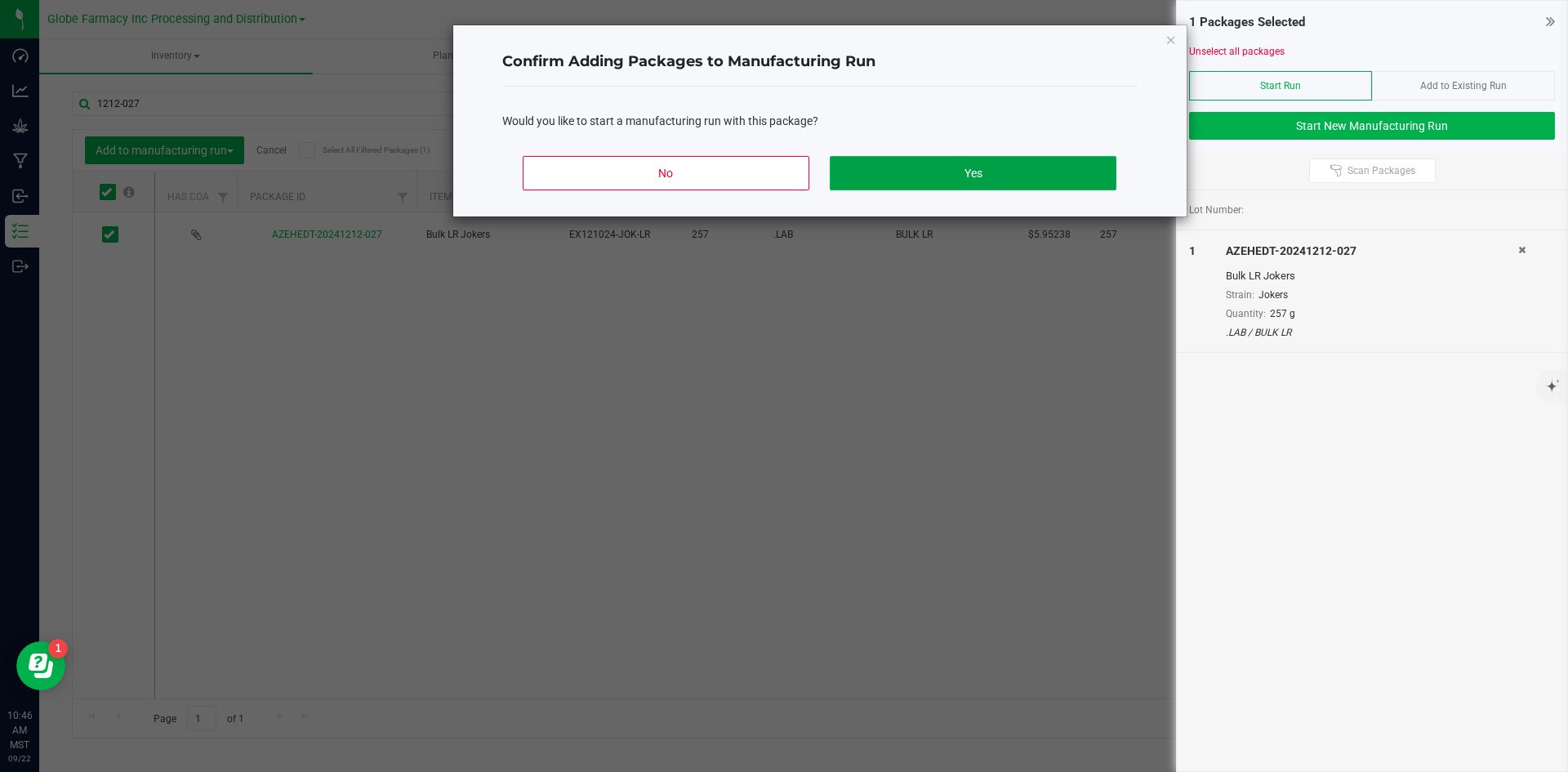
click at [1013, 167] on button "Yes" at bounding box center [973, 172] width 286 height 34
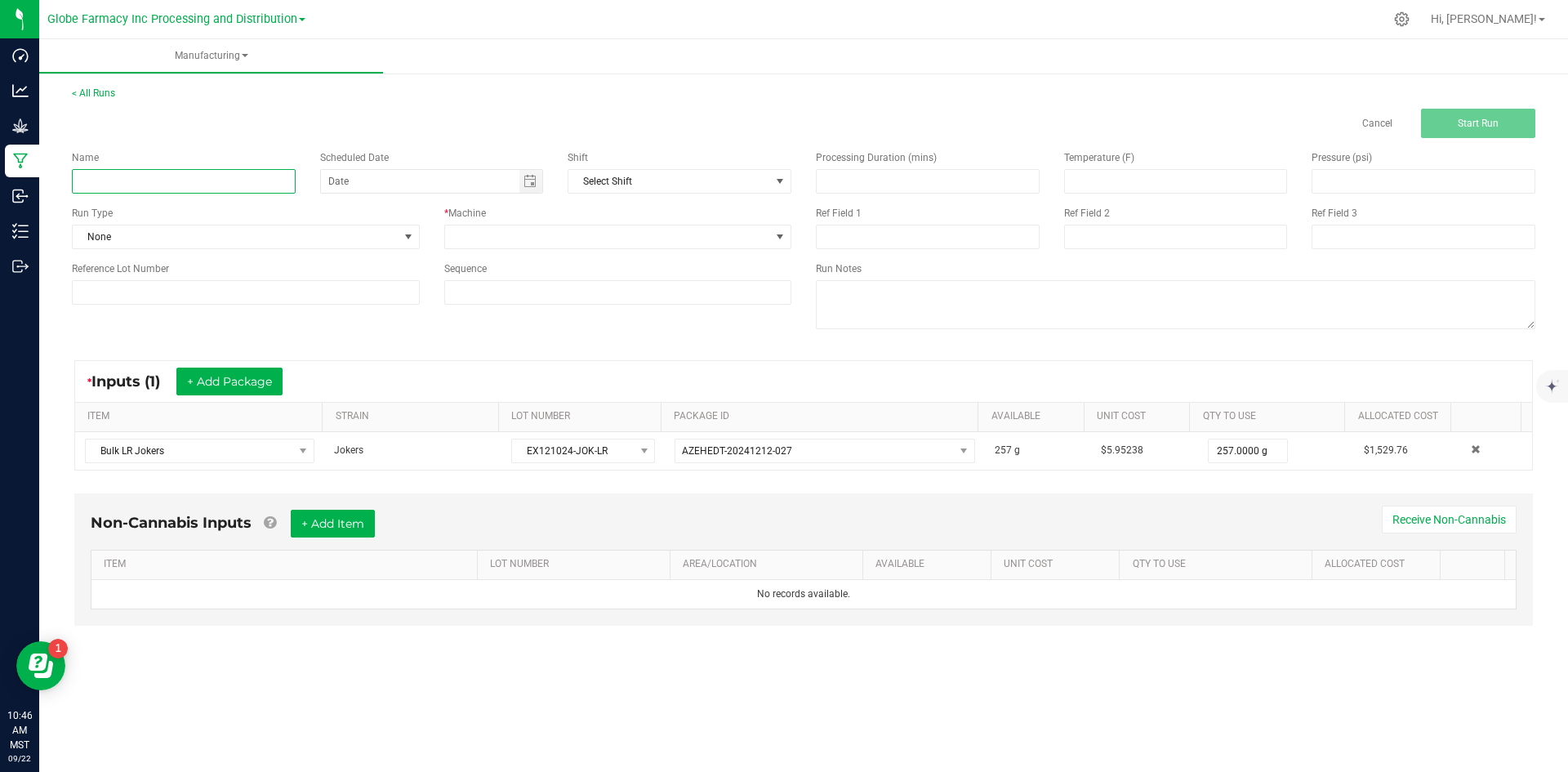
click at [215, 194] on div "Name Scheduled Date Shift Select Shift Run Type None * Machine Reference Lot Nu…" at bounding box center [432, 227] width 744 height 178
type input "LR JOKERS BADDER 1G"
click at [553, 238] on span at bounding box center [608, 237] width 326 height 23
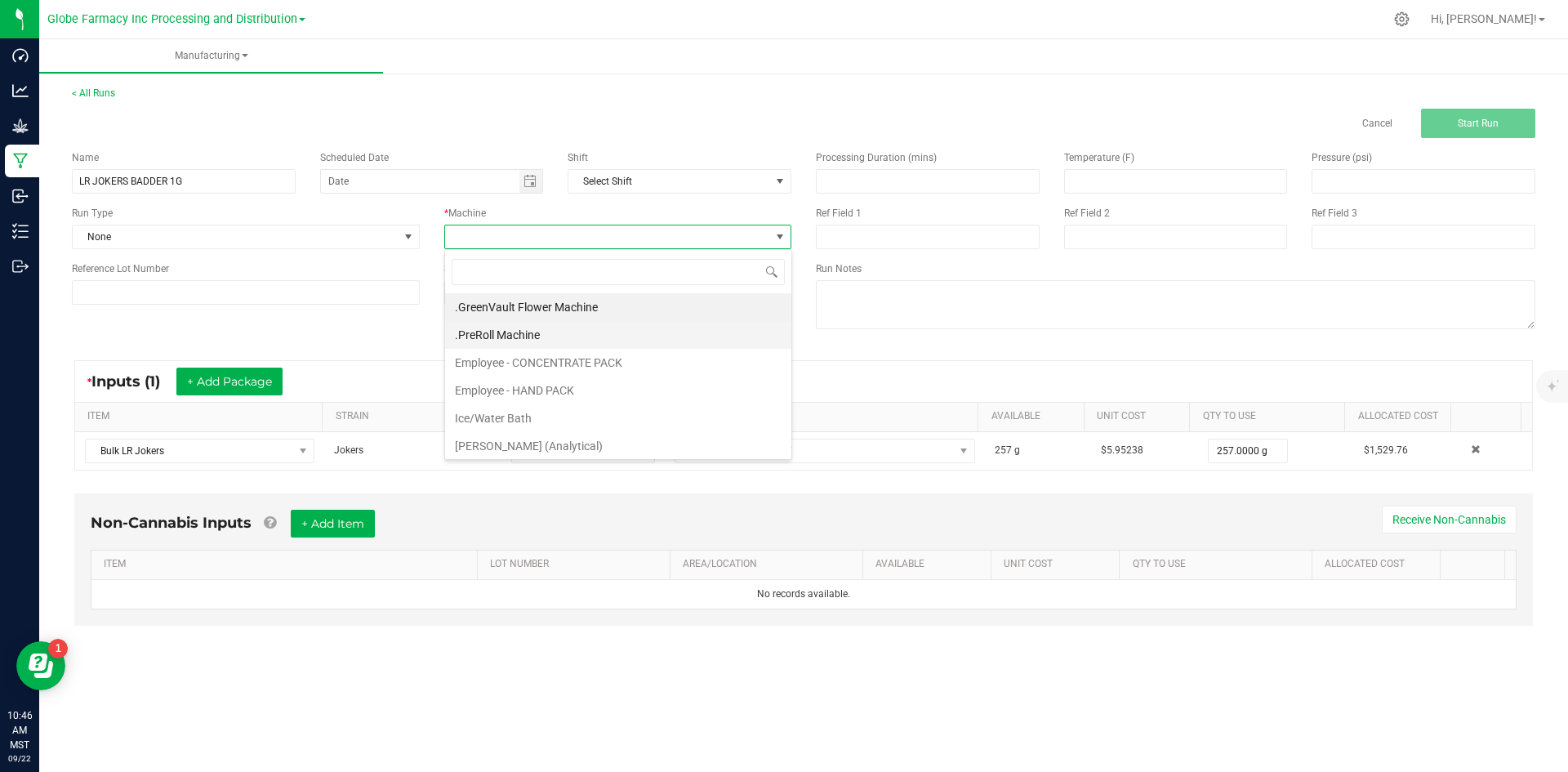
scroll to position [25, 347]
click at [539, 357] on li "Employee - CONCENTRATE PACK" at bounding box center [618, 363] width 346 height 28
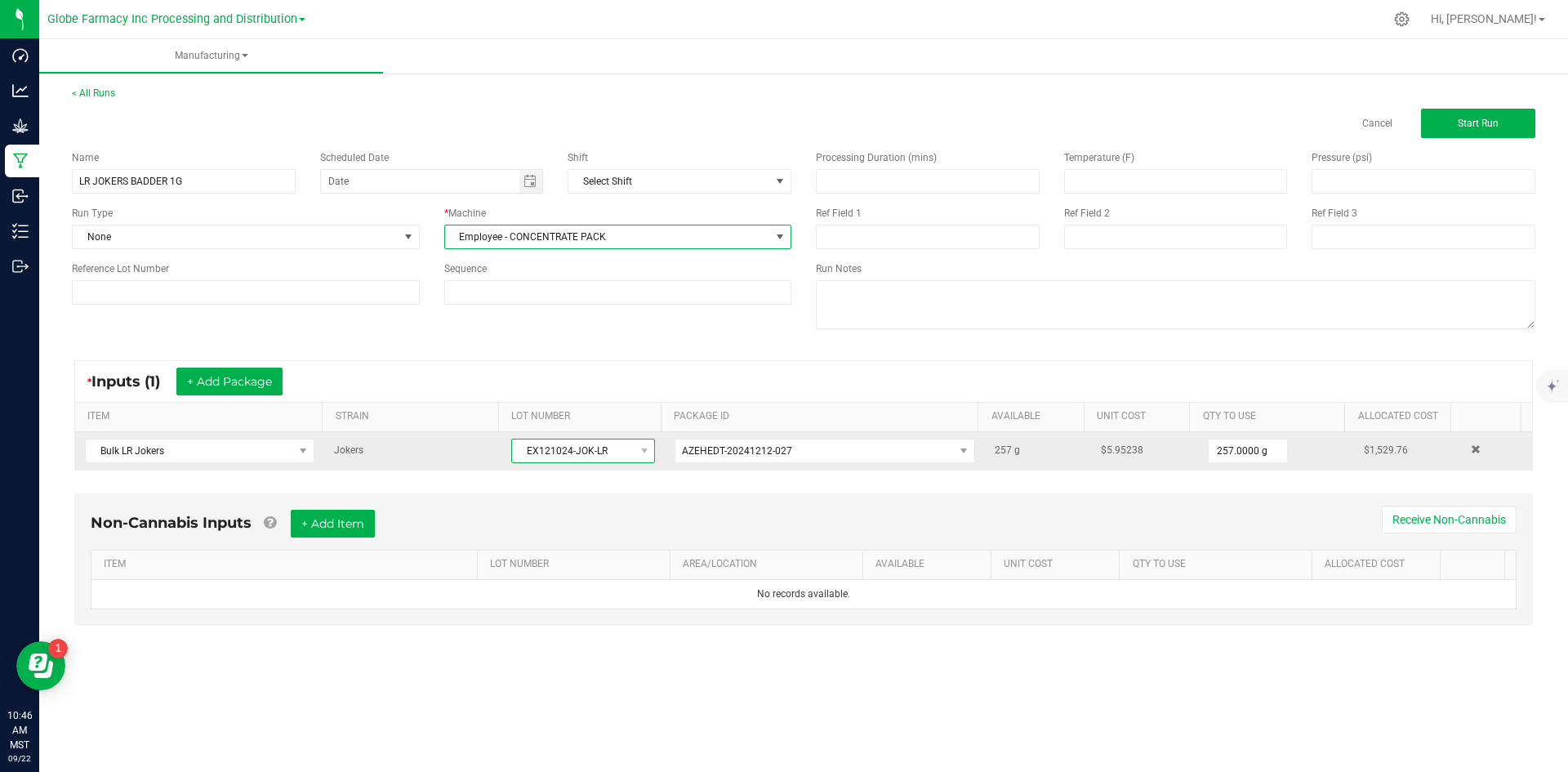
click at [523, 453] on span "EX121024-JOK-LR" at bounding box center [573, 451] width 121 height 23
drag, startPoint x: 515, startPoint y: 444, endPoint x: 611, endPoint y: 451, distance: 96.3
click at [611, 451] on span "EX121024-JOK-LR" at bounding box center [573, 451] width 121 height 23
copy span "EX121024-JOK-LR"
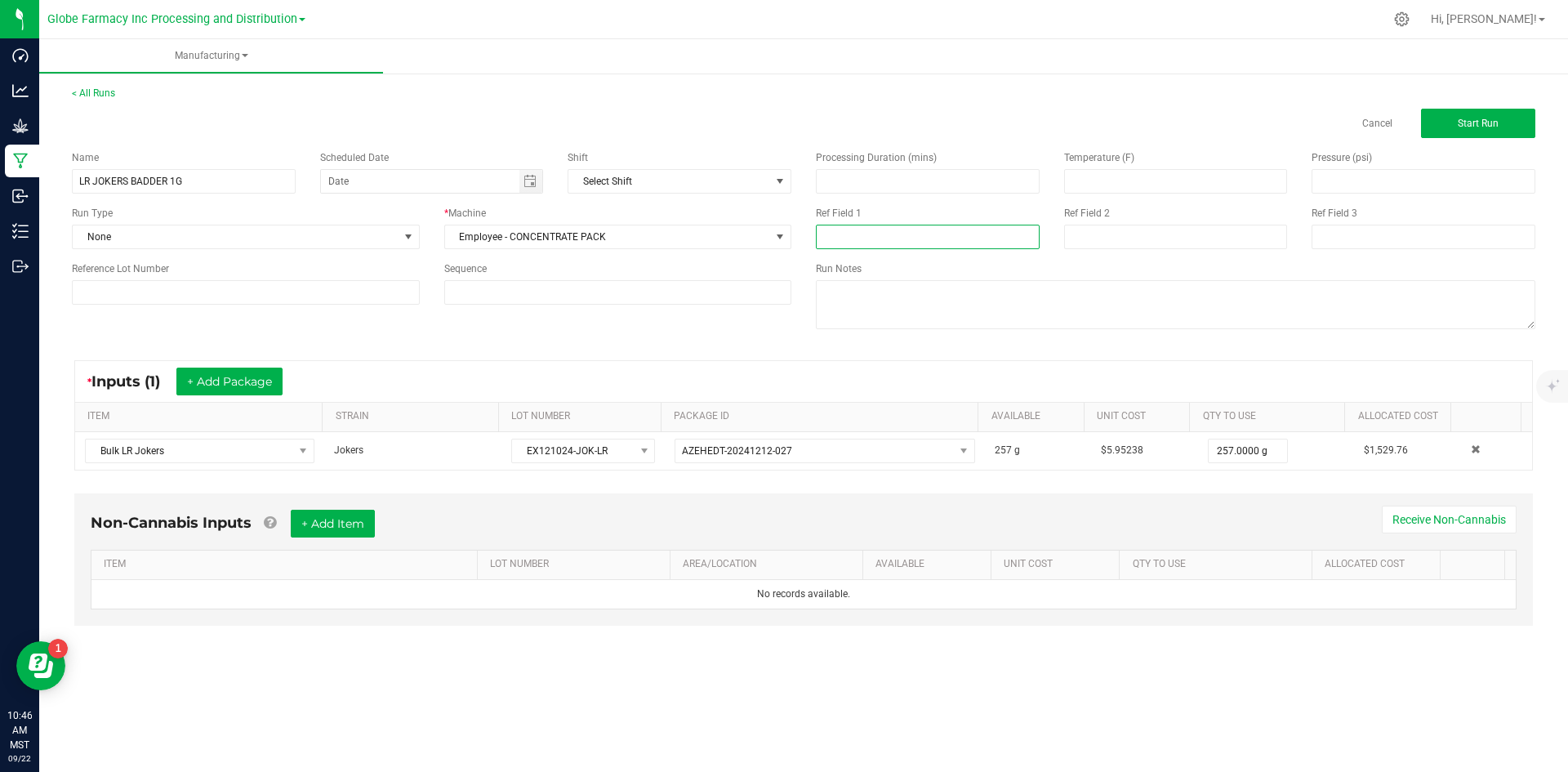
paste input "EX121024-JOK-LR"
type input "EX121024-JOK-LR"
click at [1121, 234] on input at bounding box center [1176, 237] width 223 height 25
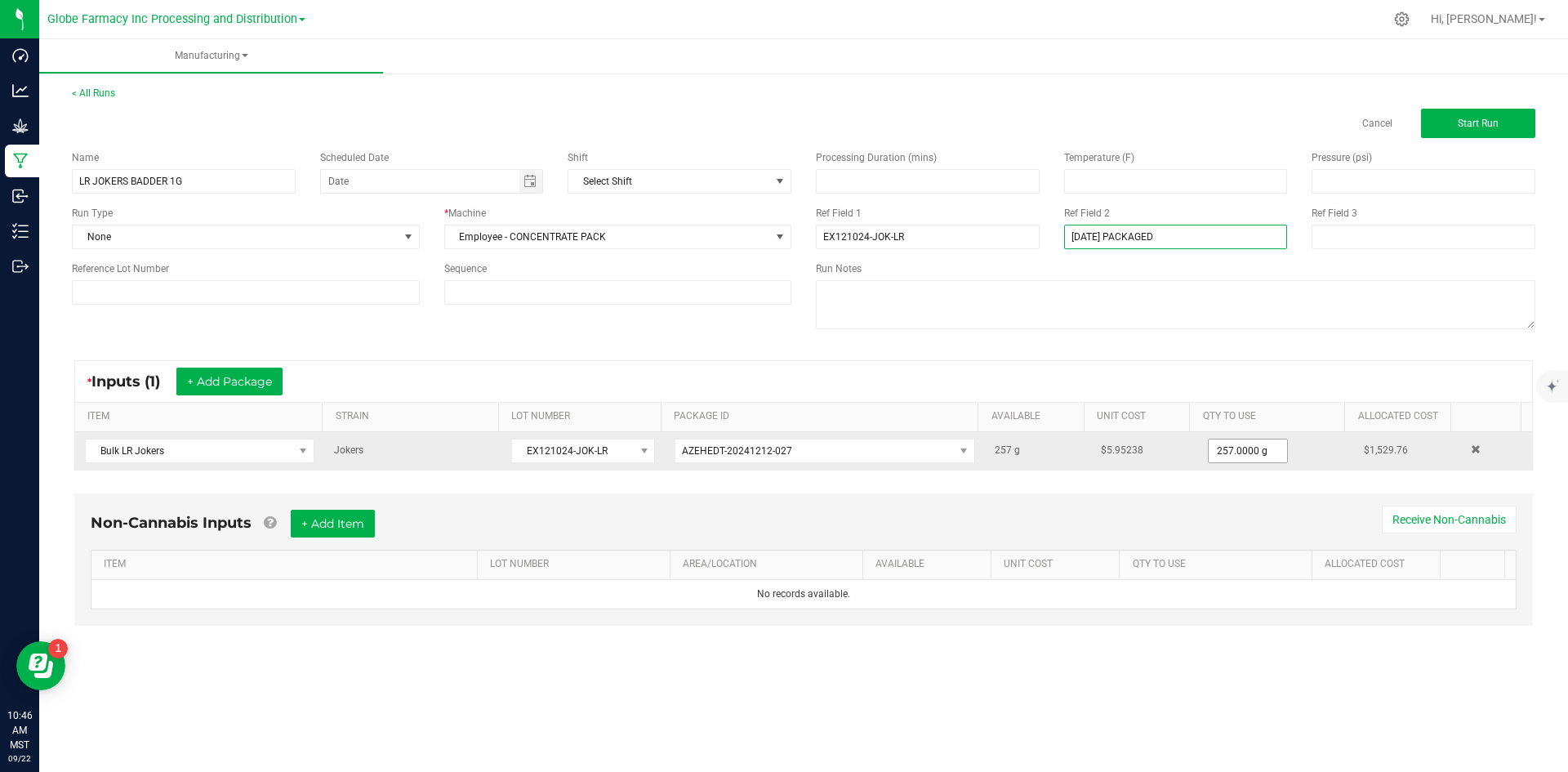
type input "SEPTEMBER 2025 PACKAGED"
click at [1208, 455] on input "257" at bounding box center [1247, 451] width 78 height 23
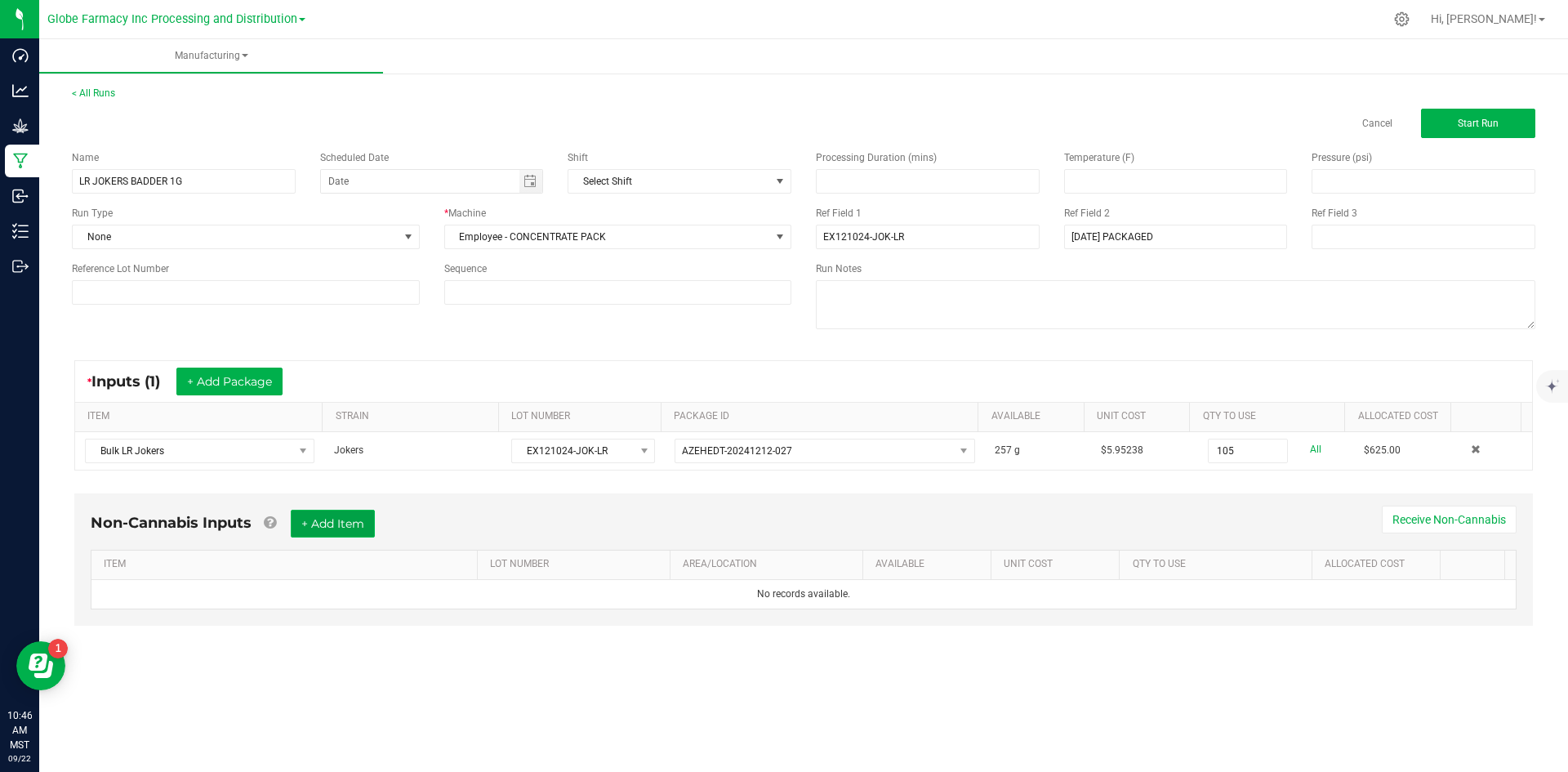
type input "105.0000 g"
click at [339, 528] on button "+ Add Item" at bounding box center [333, 523] width 84 height 28
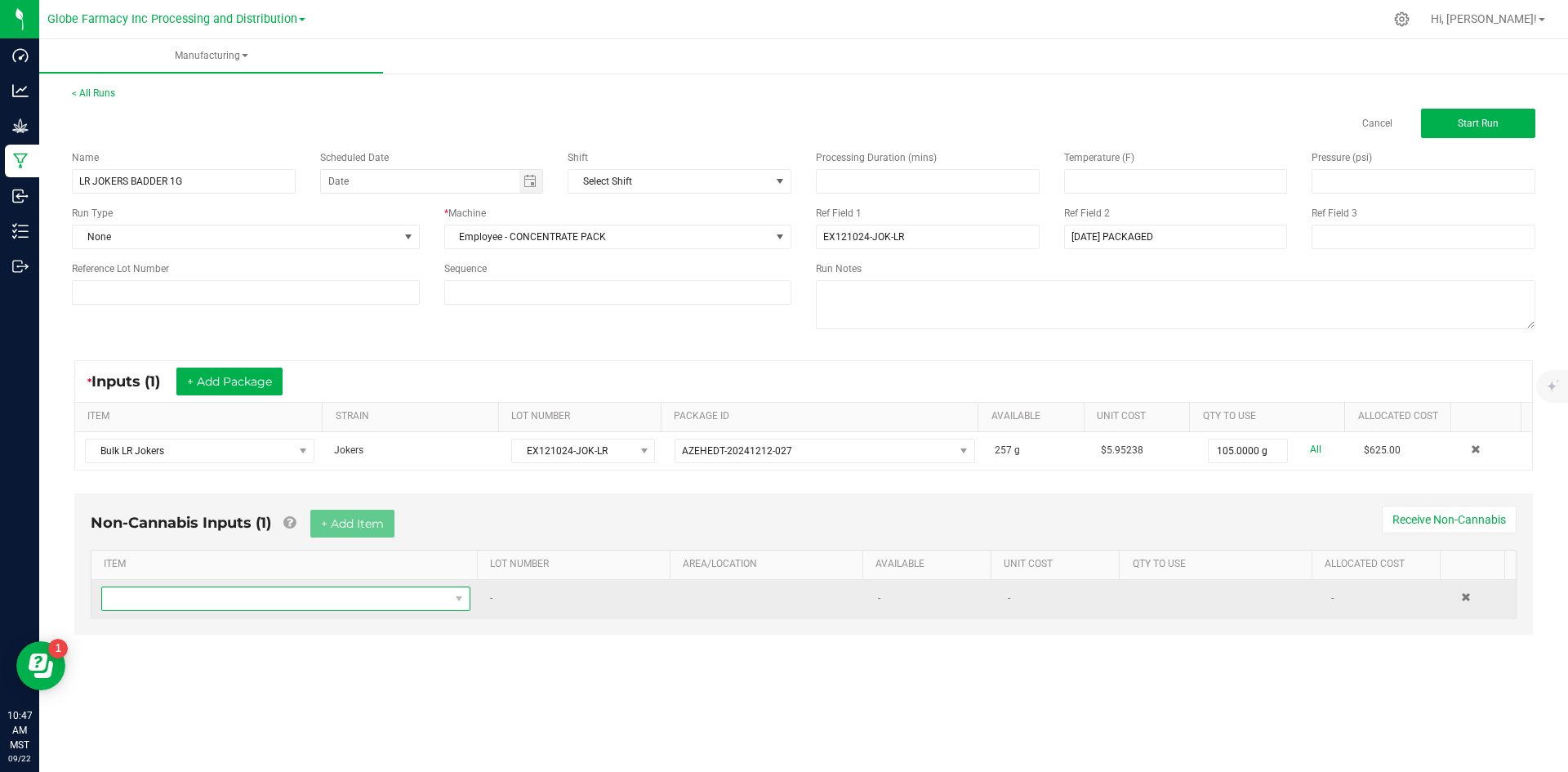
click at [327, 592] on span "NO DATA FOUND" at bounding box center [275, 599] width 347 height 23
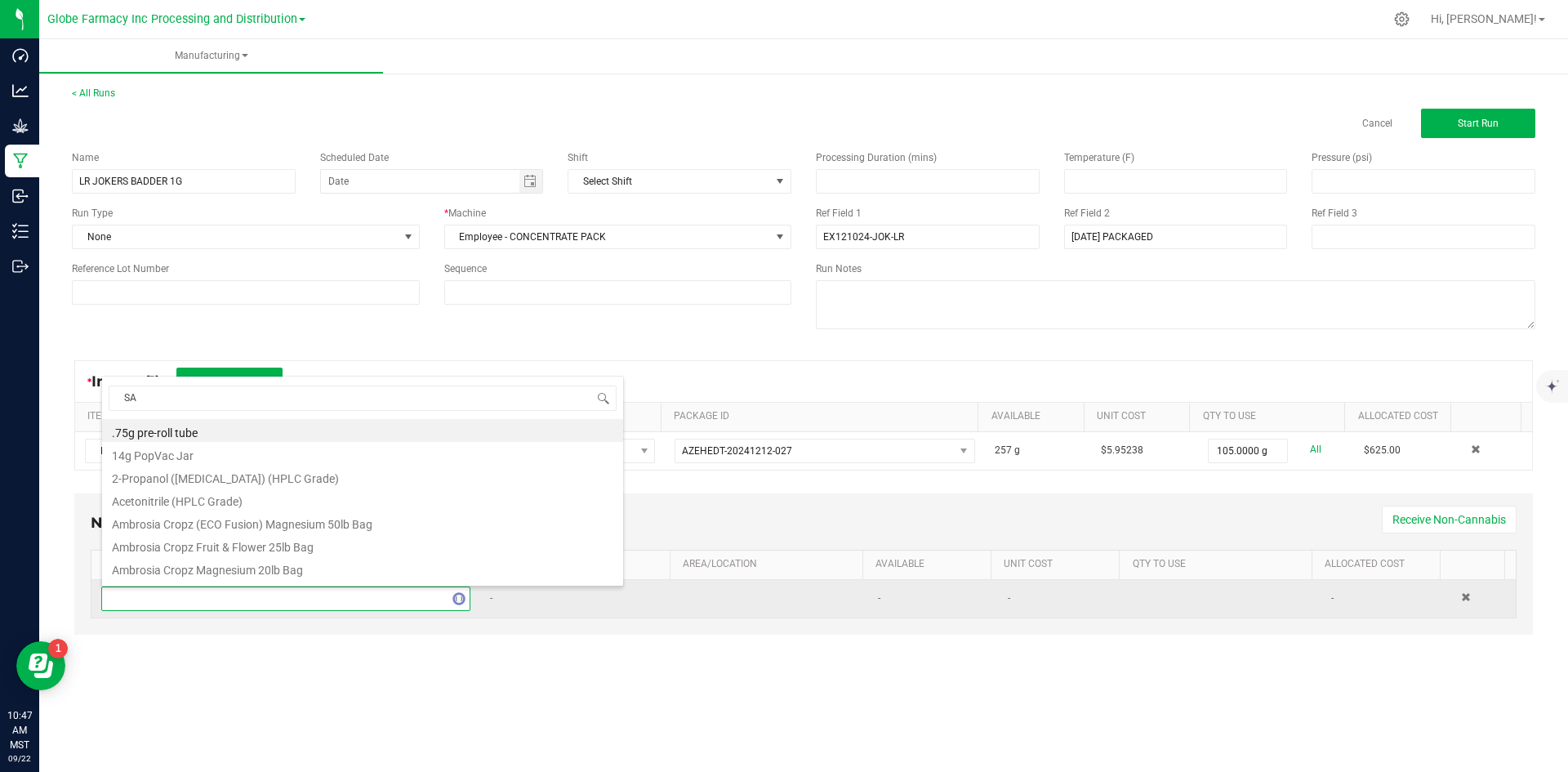
scroll to position [25, 362]
type input "SAUCE"
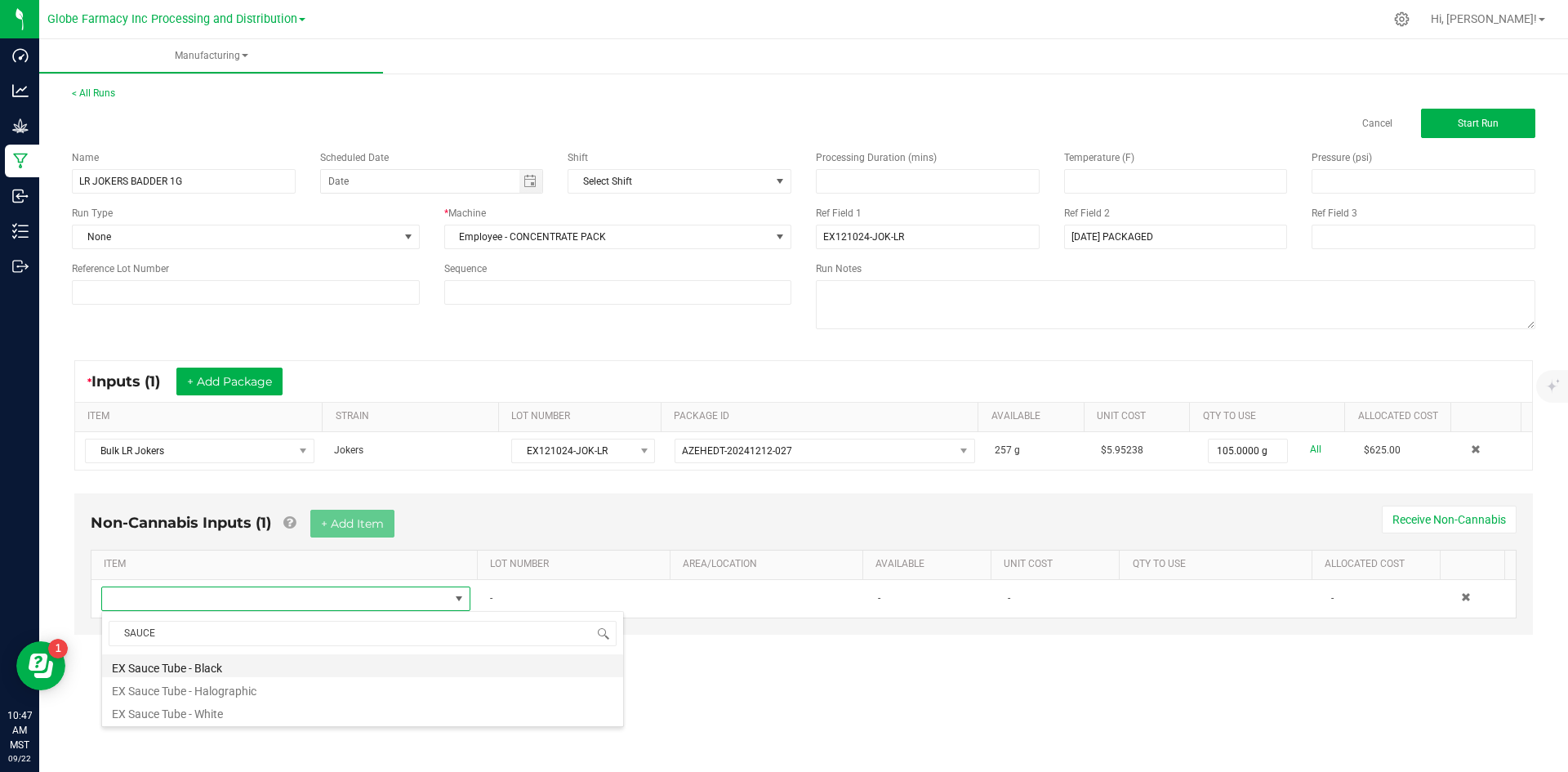
click at [283, 655] on li "EX Sauce Tube - Black" at bounding box center [362, 666] width 521 height 23
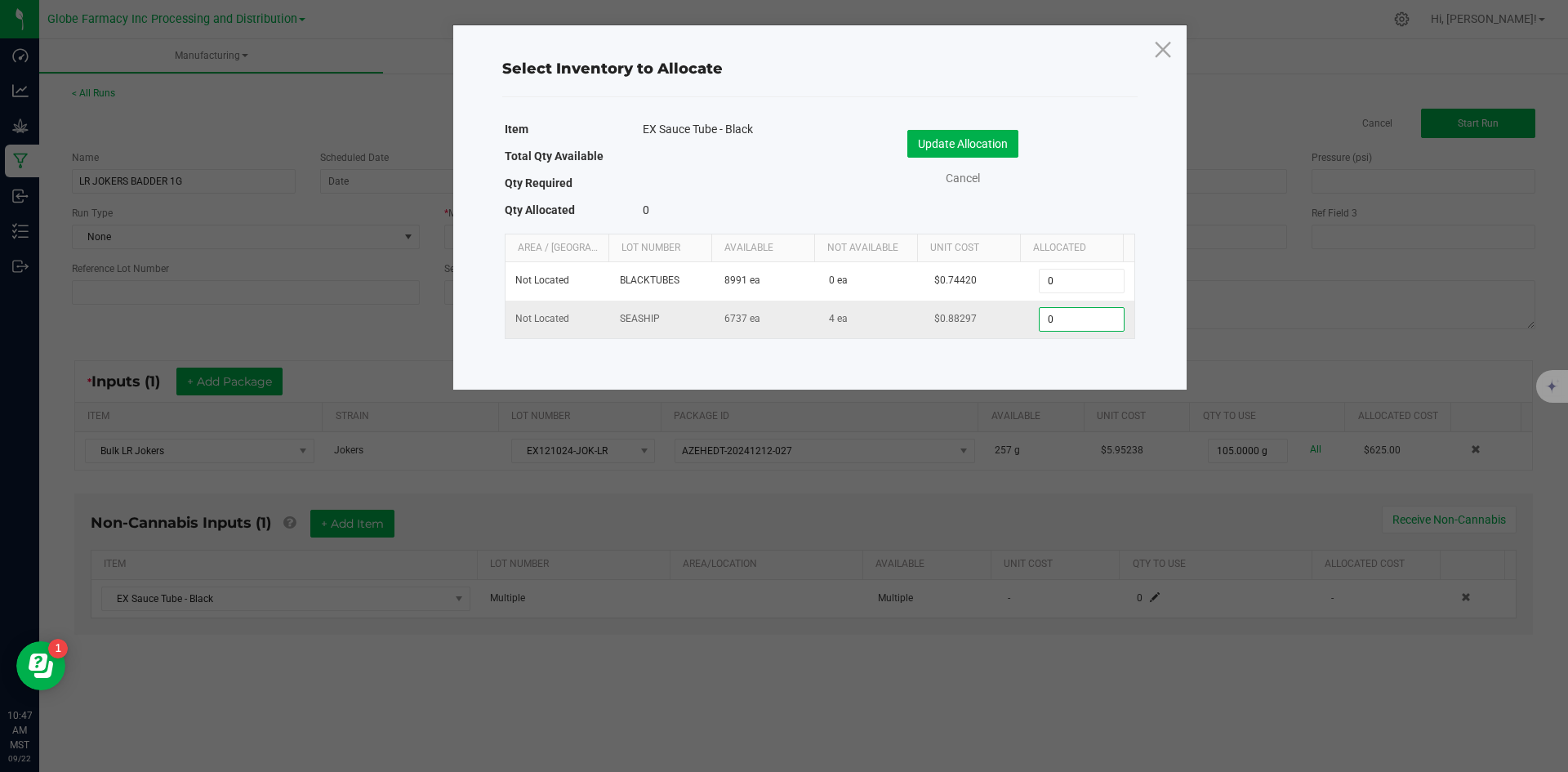
click at [1056, 324] on input "0" at bounding box center [1081, 319] width 84 height 23
type input "105"
click at [939, 144] on button "Update Allocation" at bounding box center [963, 144] width 111 height 28
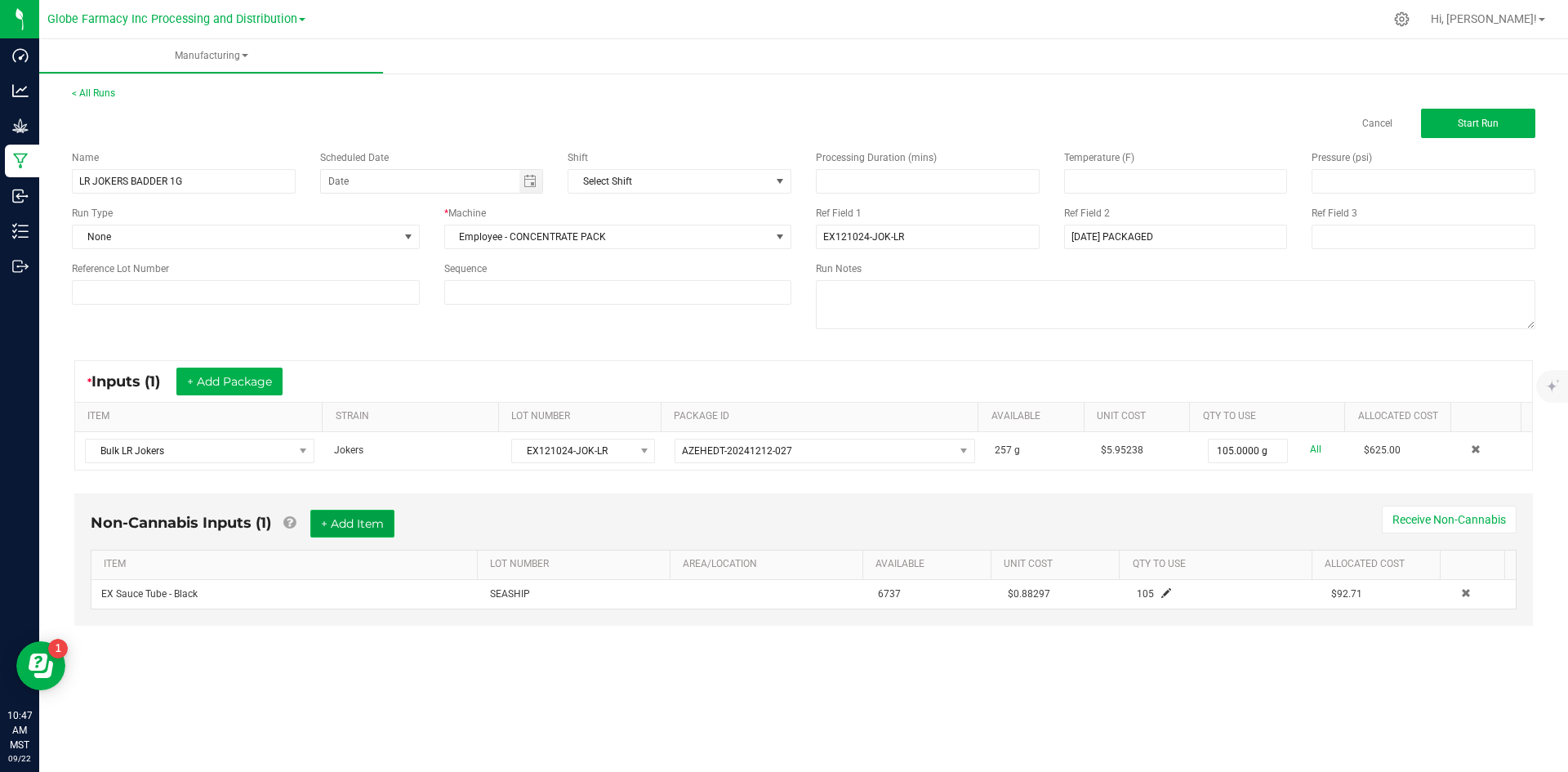
click at [354, 526] on button "+ Add Item" at bounding box center [353, 523] width 84 height 28
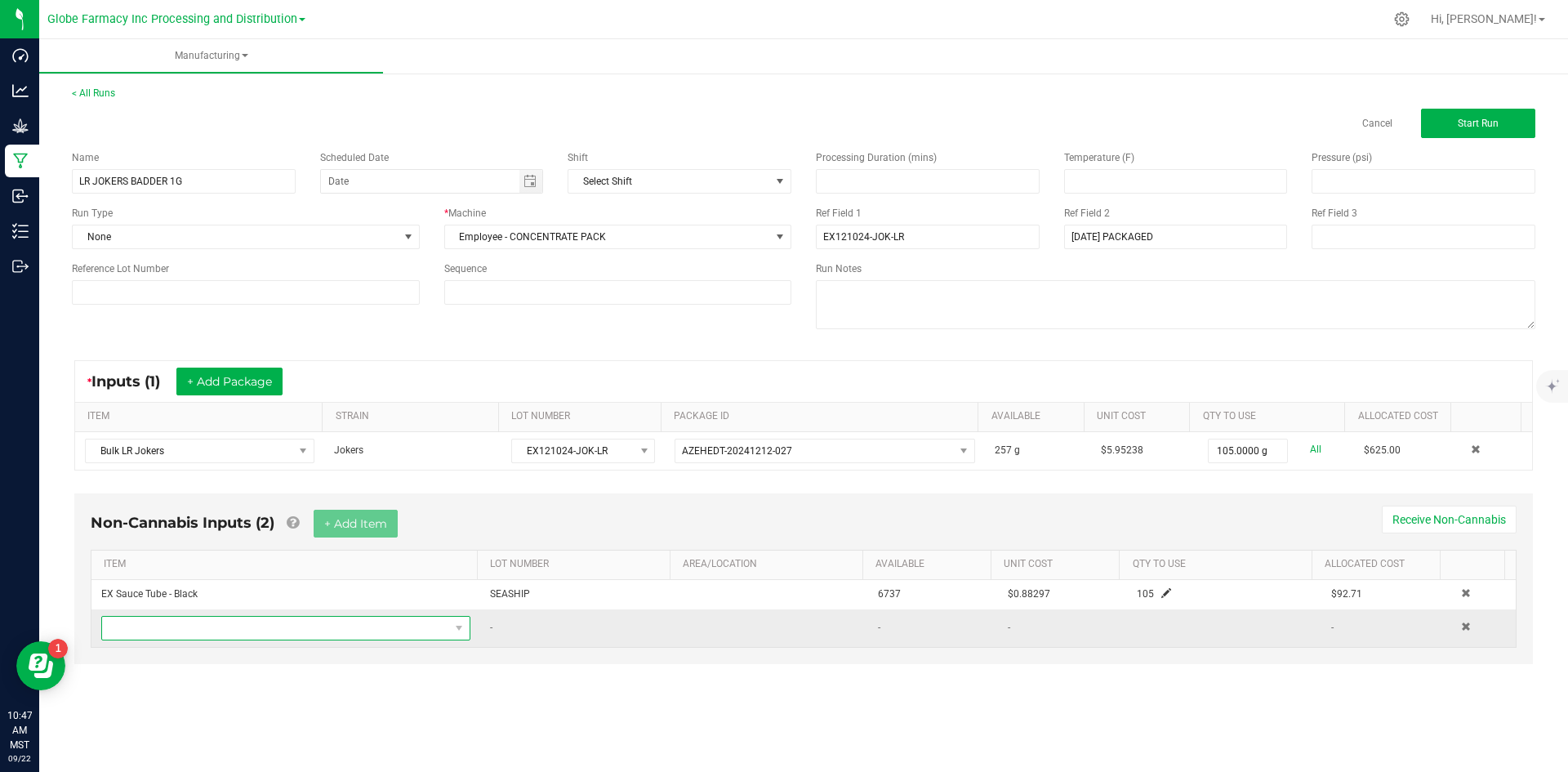
click at [295, 622] on span "NO DATA FOUND" at bounding box center [275, 628] width 347 height 23
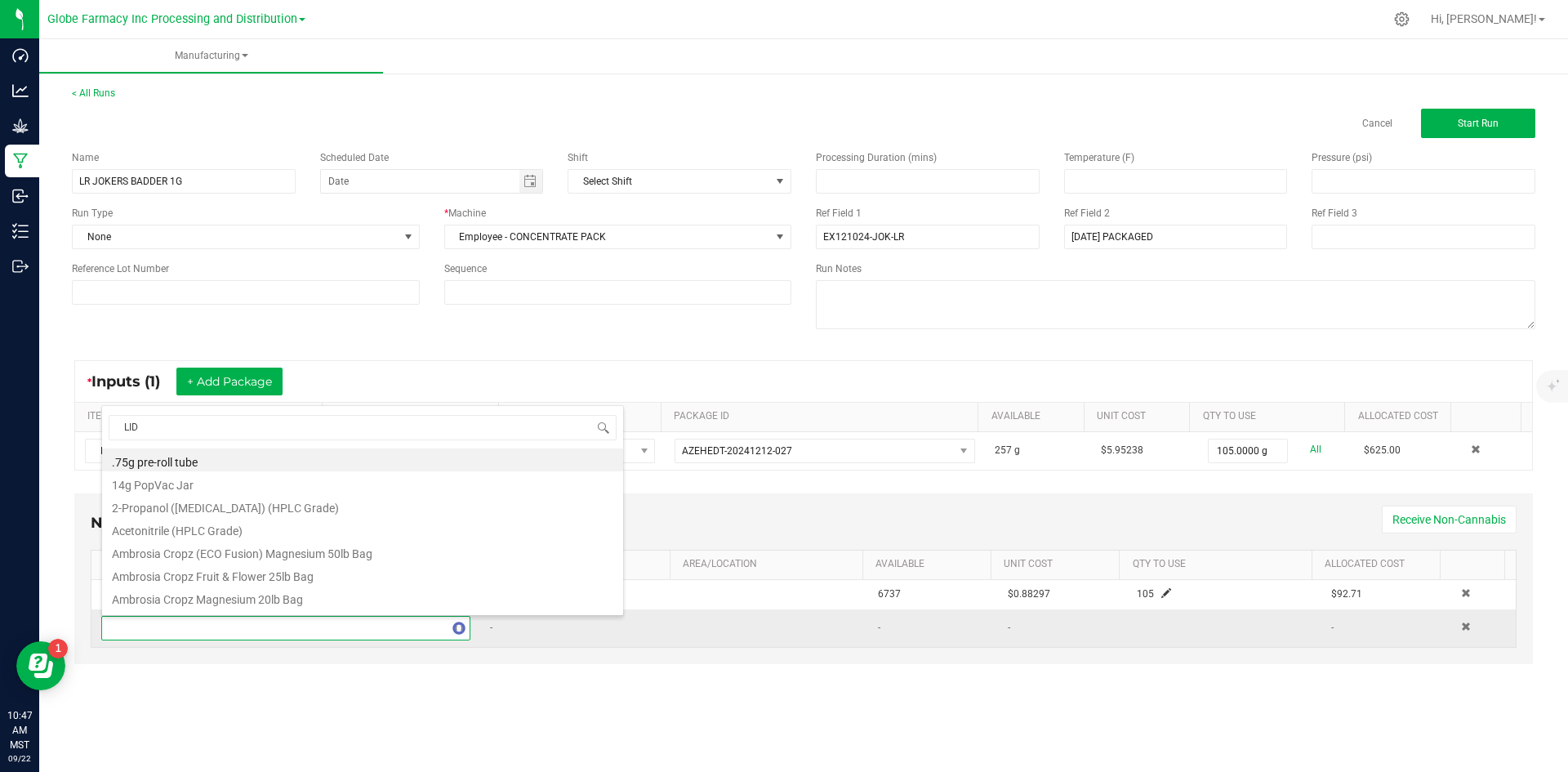
type input "LIDS"
click at [264, 548] on li "EX Concentrate Lids - Black" at bounding box center [362, 551] width 521 height 23
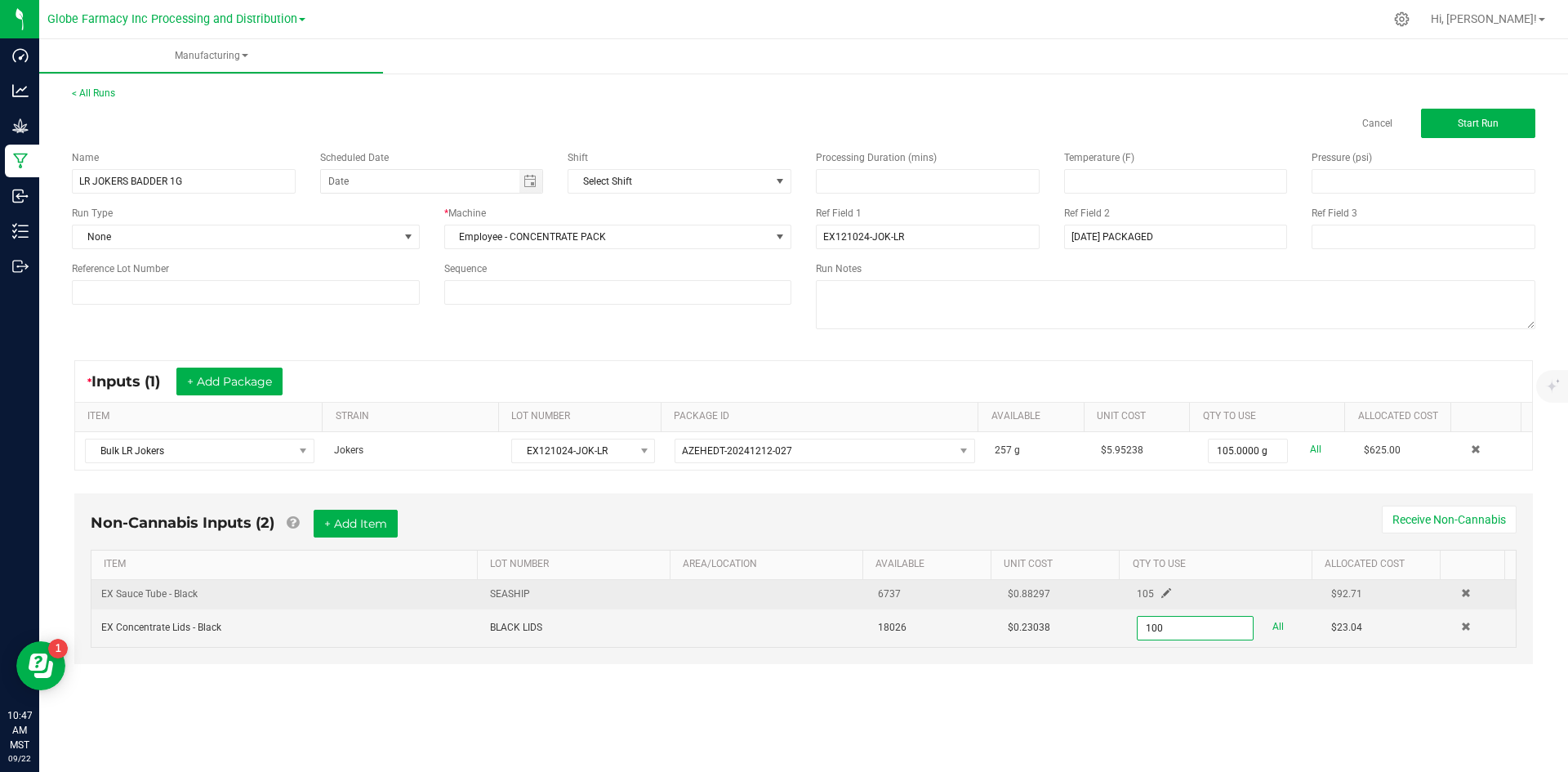
type input "100 ea"
click at [1162, 588] on span at bounding box center [1166, 593] width 10 height 10
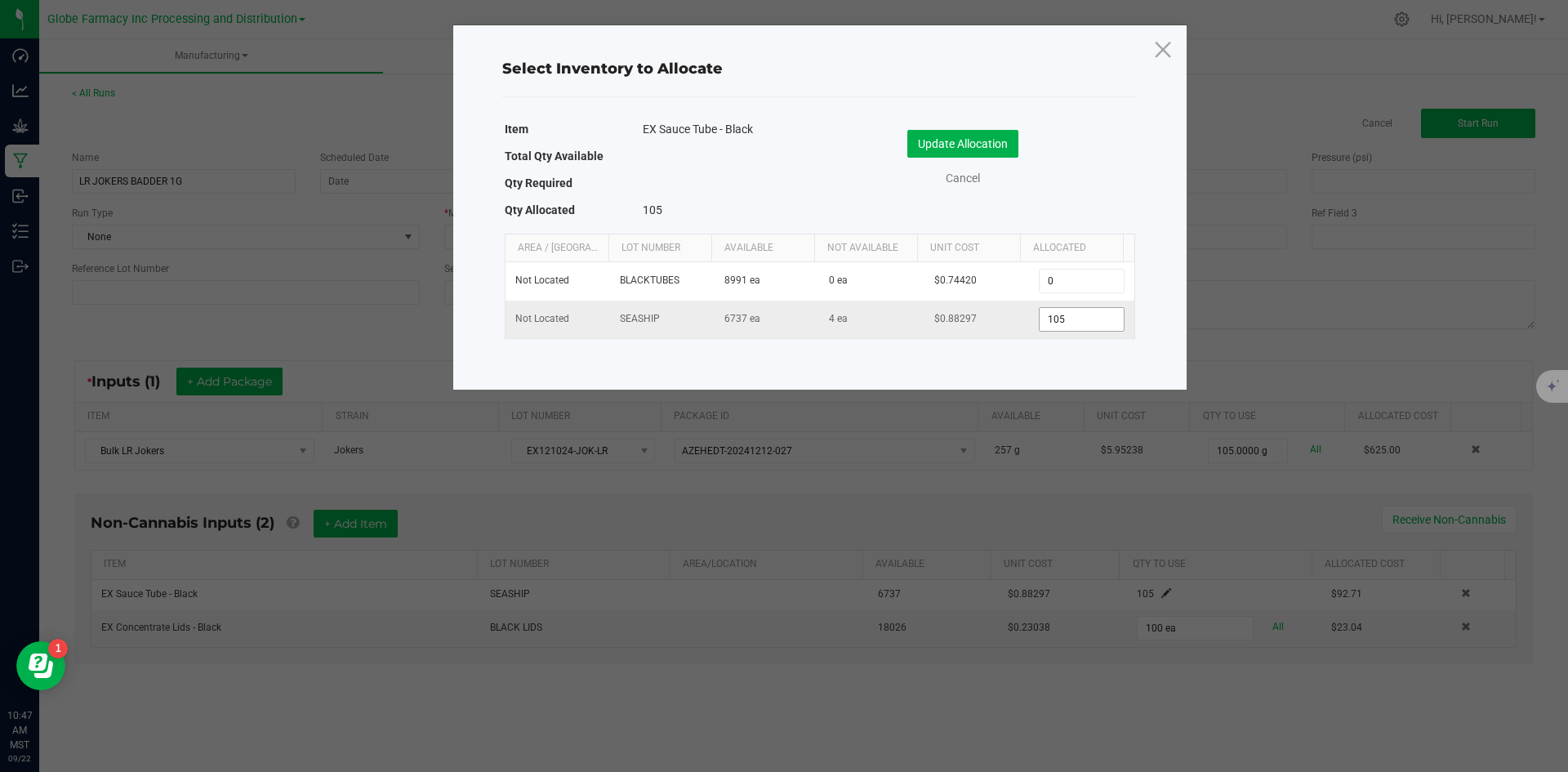
click at [1059, 319] on input "105" at bounding box center [1081, 319] width 84 height 23
type input "100"
click at [938, 137] on button "Update Allocation" at bounding box center [963, 144] width 111 height 28
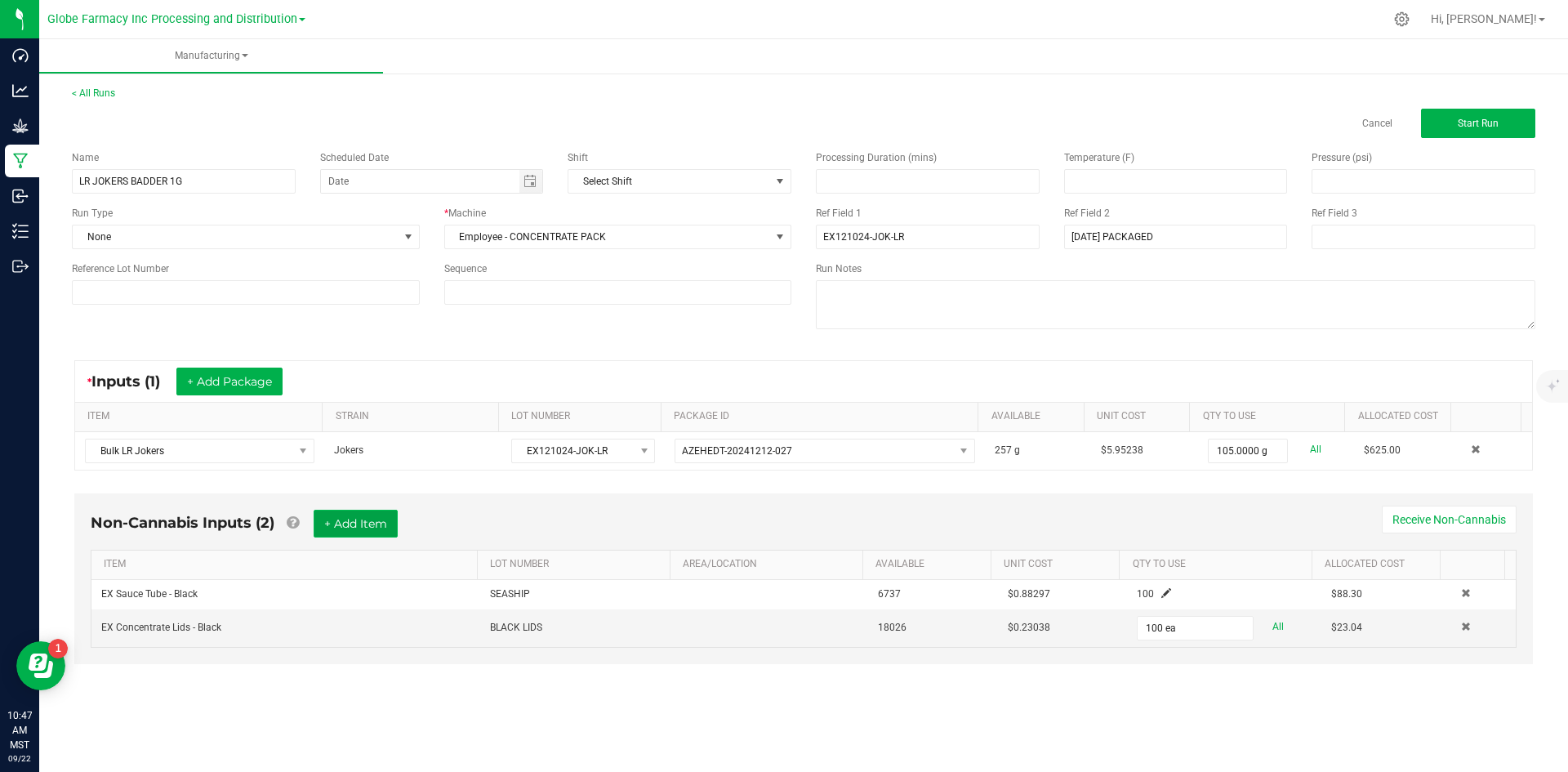
click at [389, 518] on button "+ Add Item" at bounding box center [356, 523] width 84 height 28
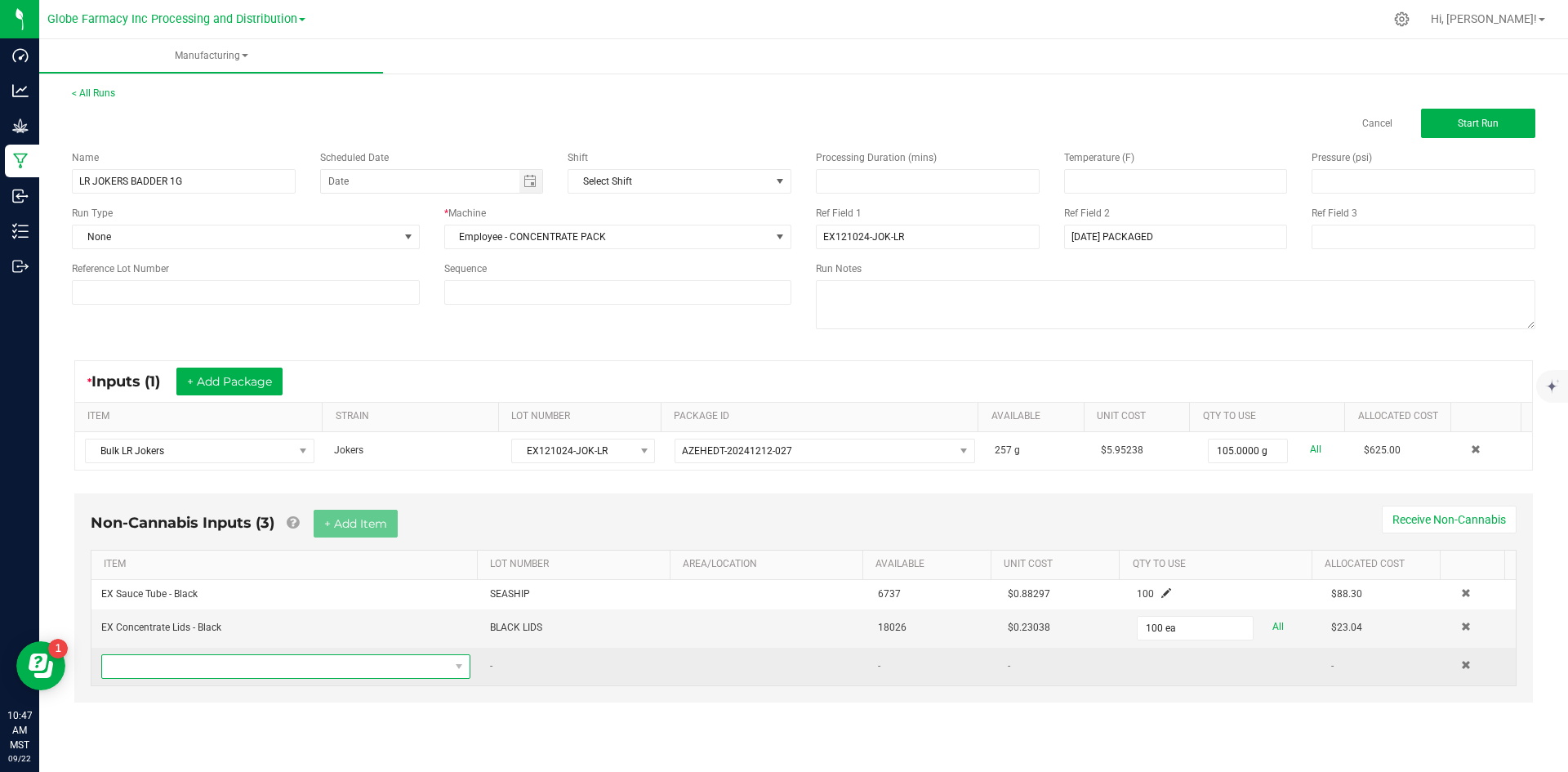
click at [314, 661] on span "NO DATA FOUND" at bounding box center [275, 666] width 347 height 23
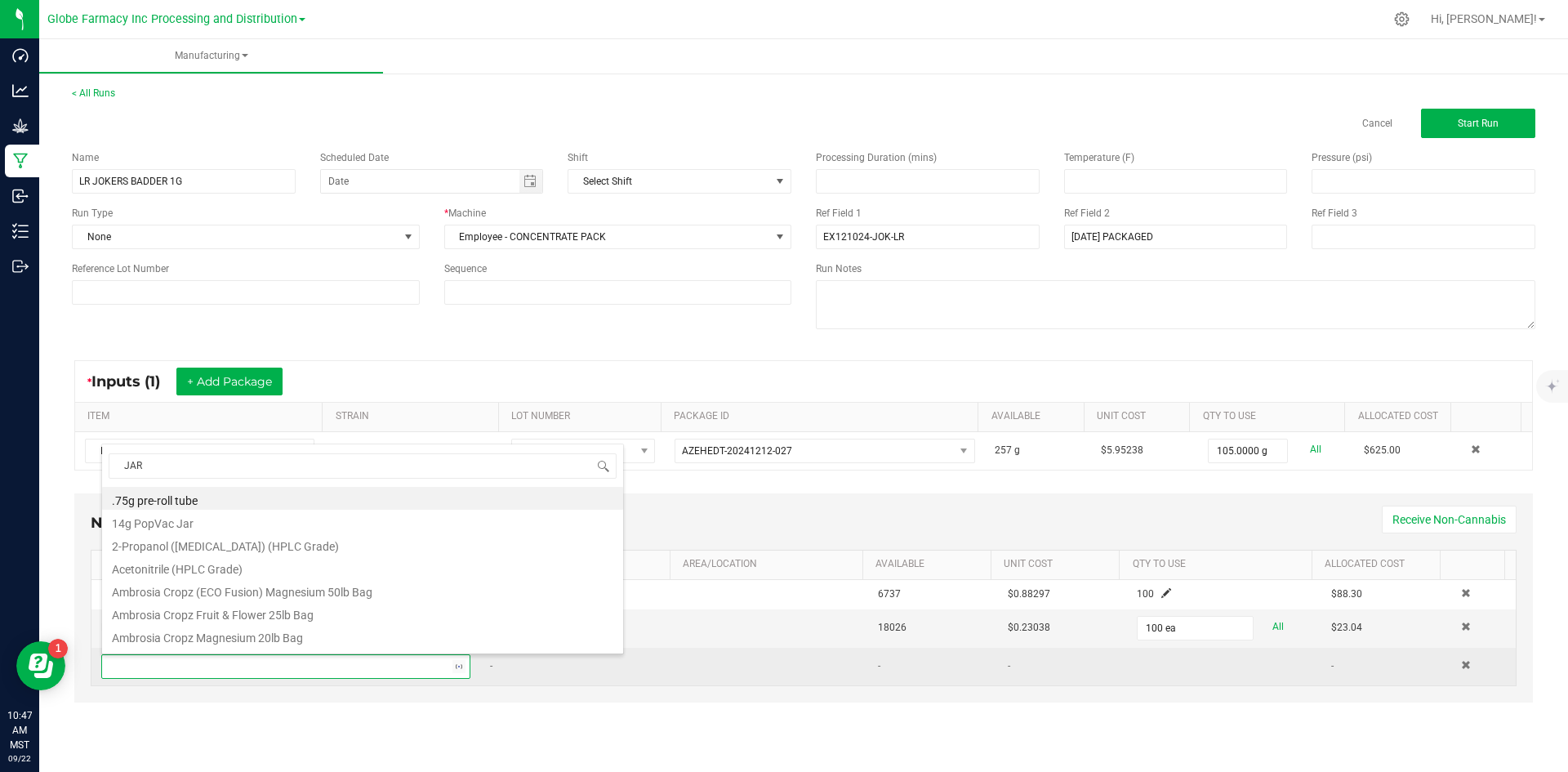
type input "JARS"
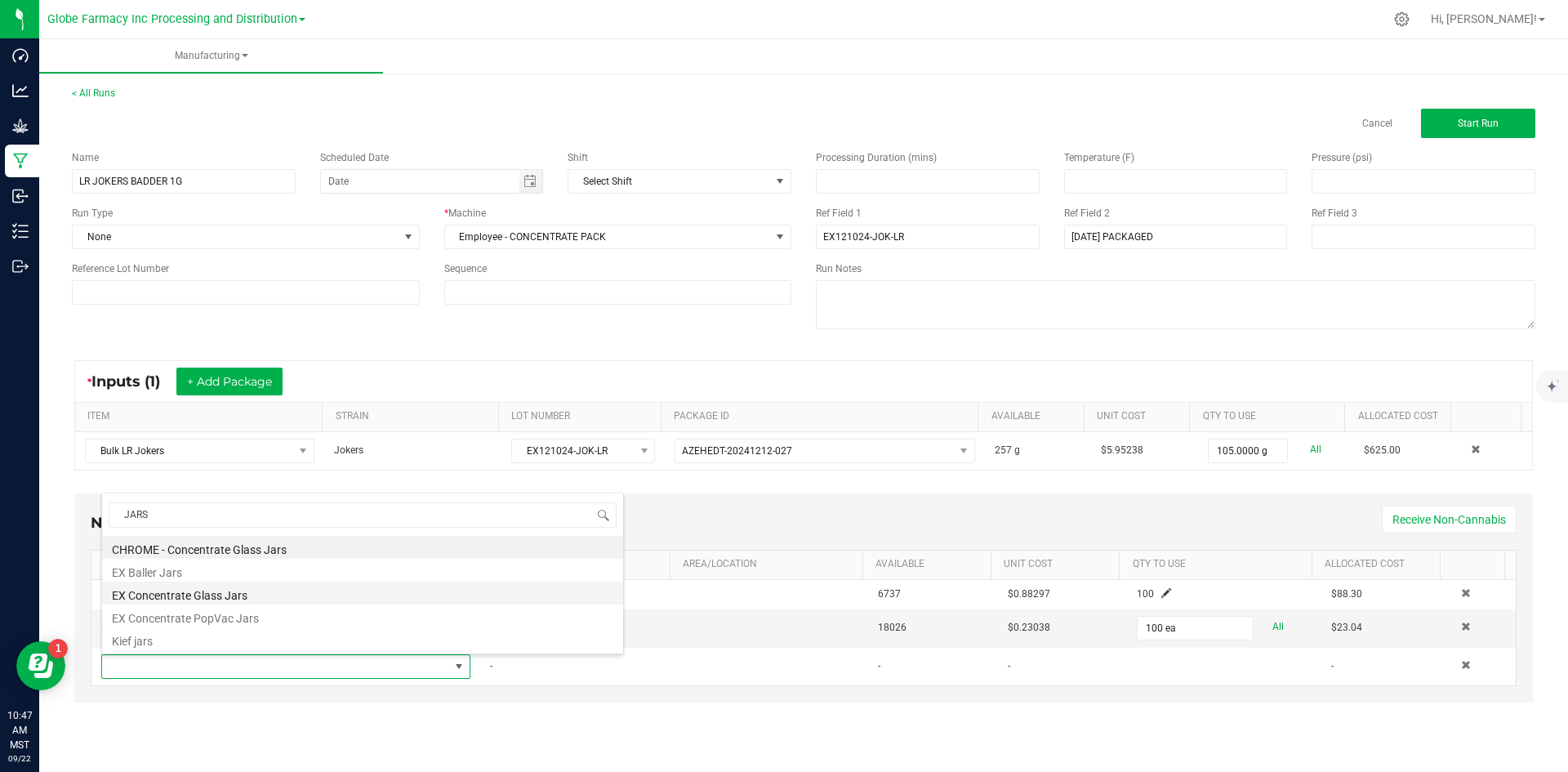
click at [294, 584] on li "EX Concentrate Glass Jars" at bounding box center [362, 593] width 521 height 23
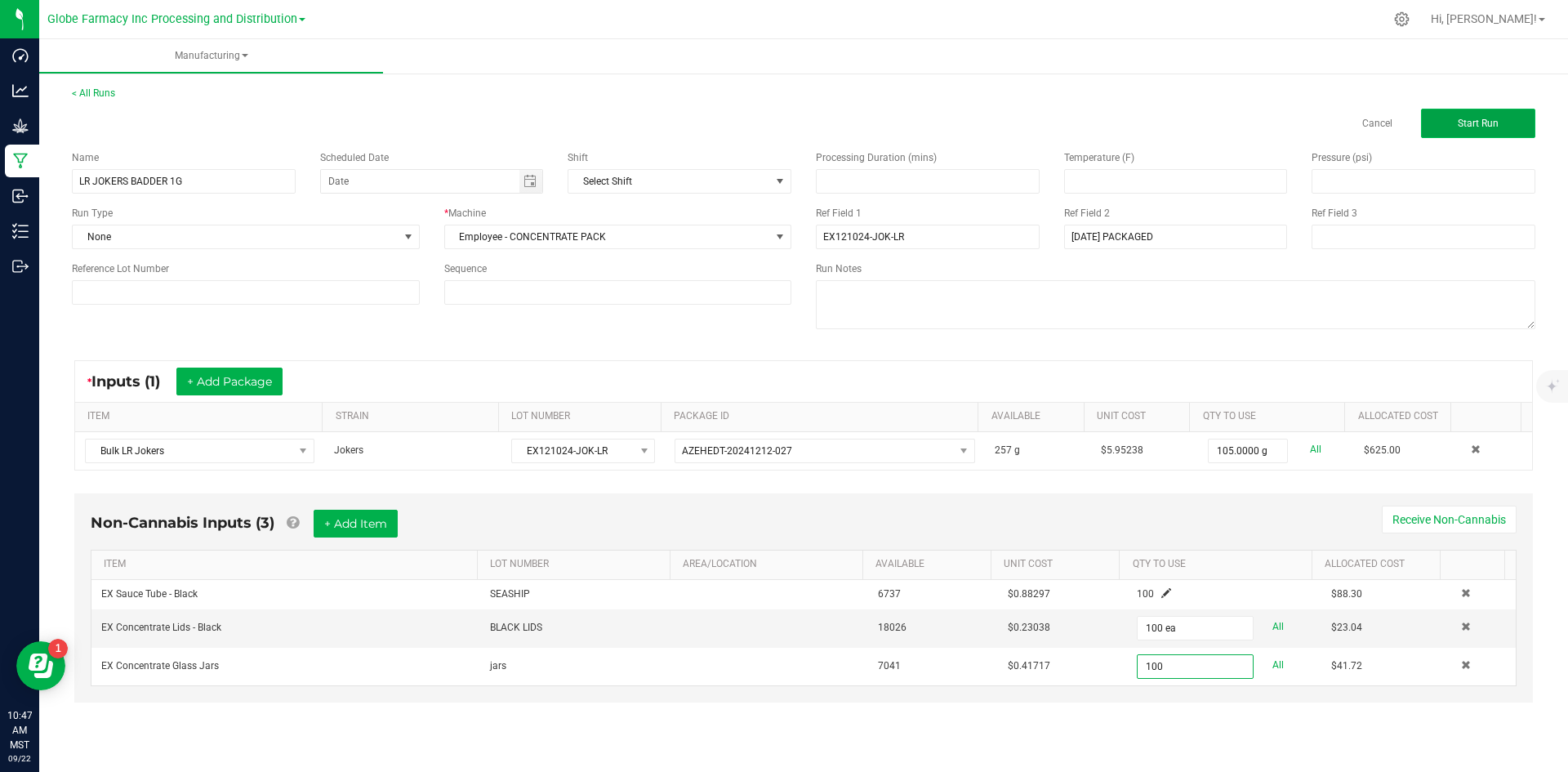
type input "100 ea"
click at [1516, 109] on button "Start Run" at bounding box center [1478, 123] width 114 height 29
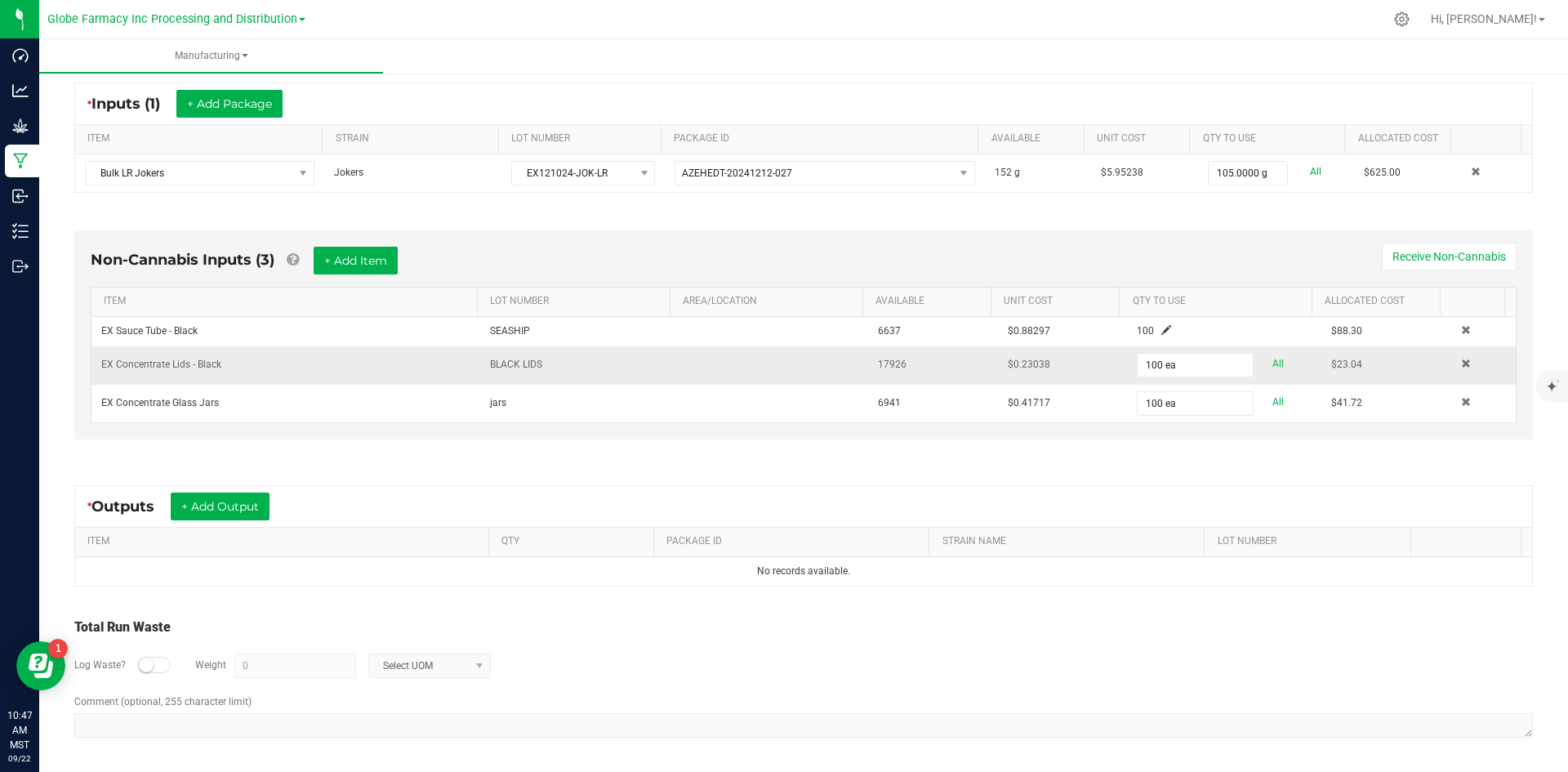
scroll to position [312, 0]
click at [202, 492] on button "+ Add Output" at bounding box center [220, 506] width 98 height 28
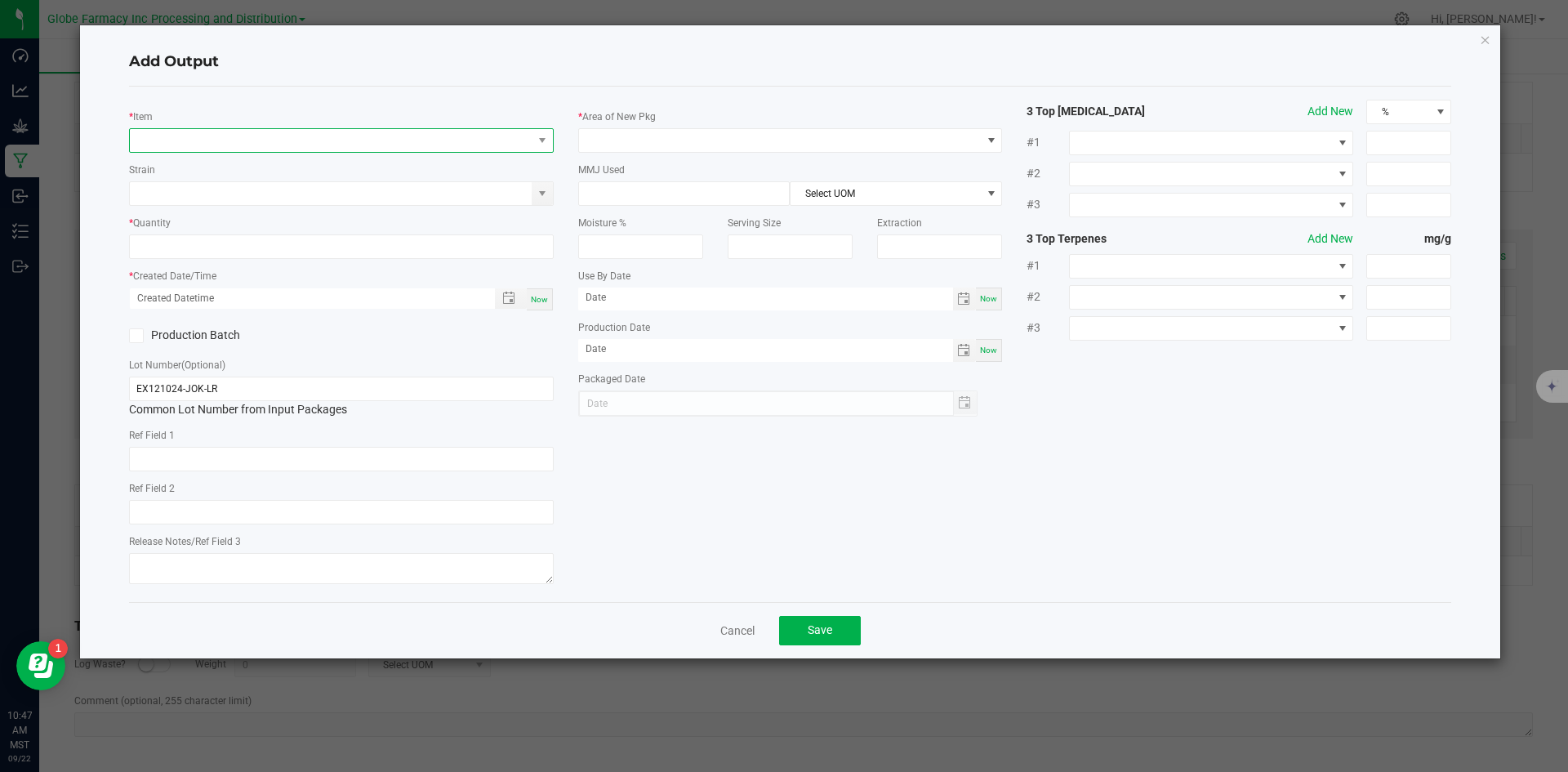
click at [338, 152] on span "NO DATA FOUND" at bounding box center [341, 141] width 425 height 25
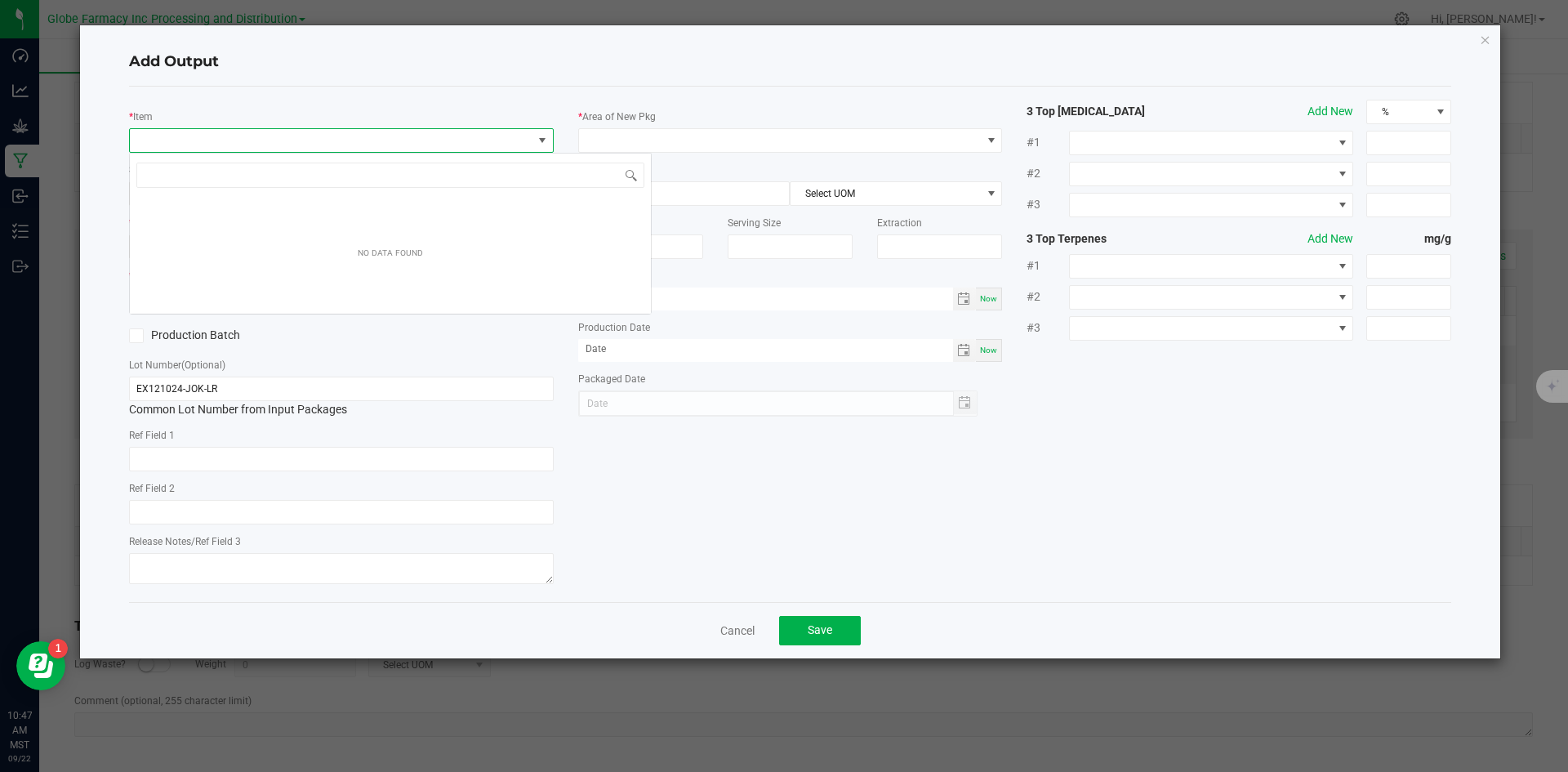
scroll to position [25, 425]
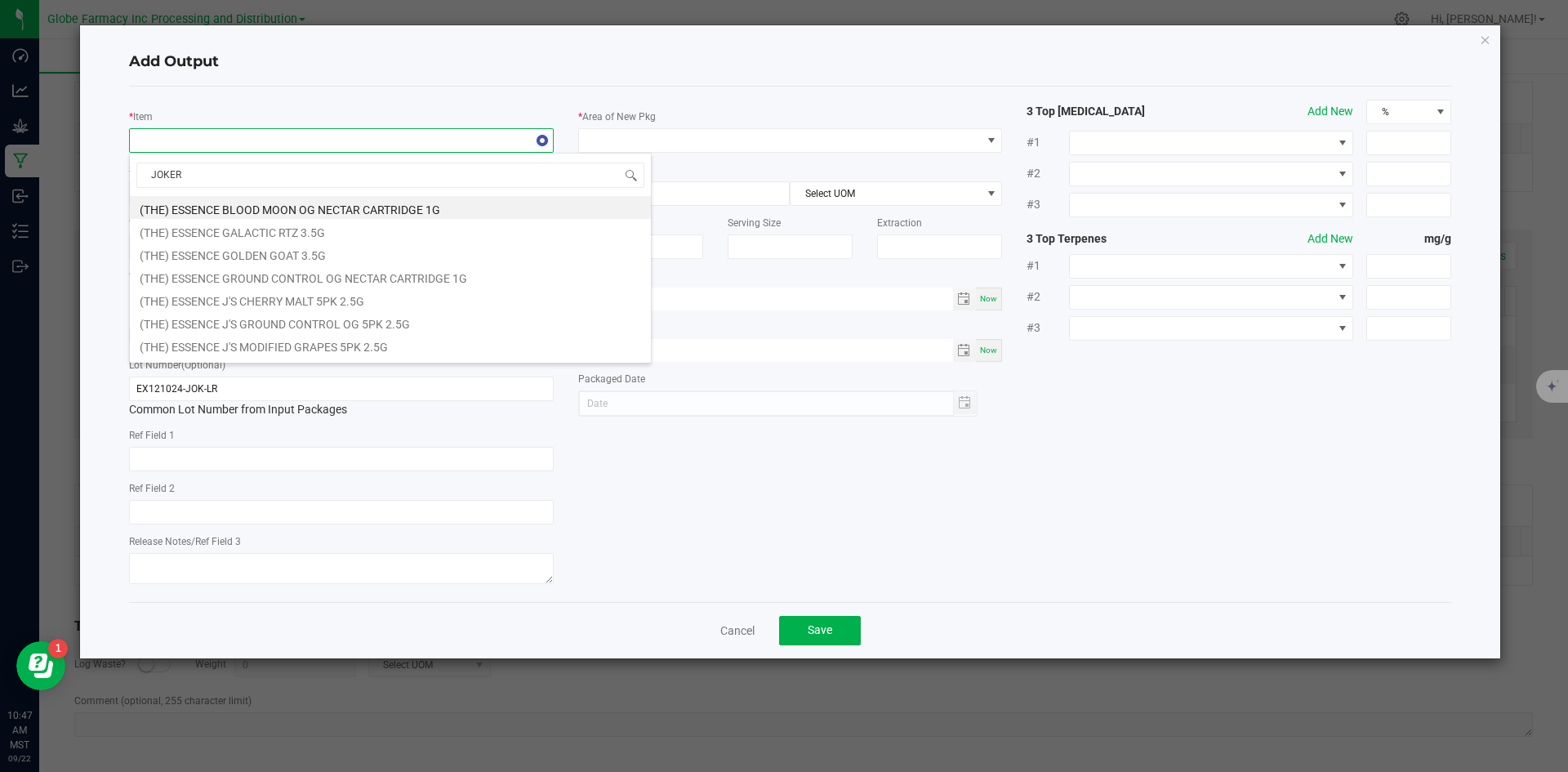
type input "JOKERS"
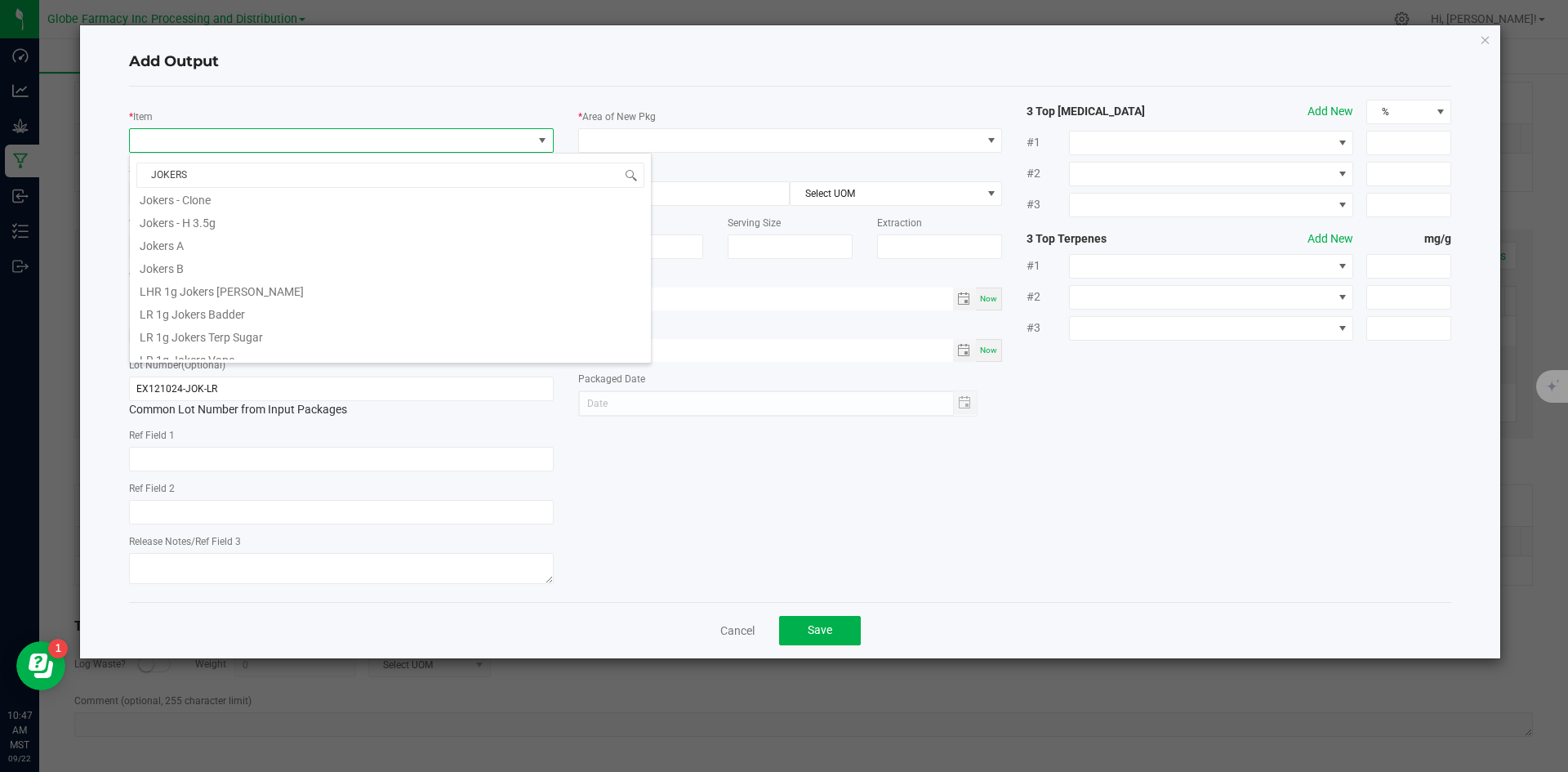
scroll to position [134, 0]
click at [252, 281] on li "LR 1g Jokers Badder" at bounding box center [390, 280] width 521 height 23
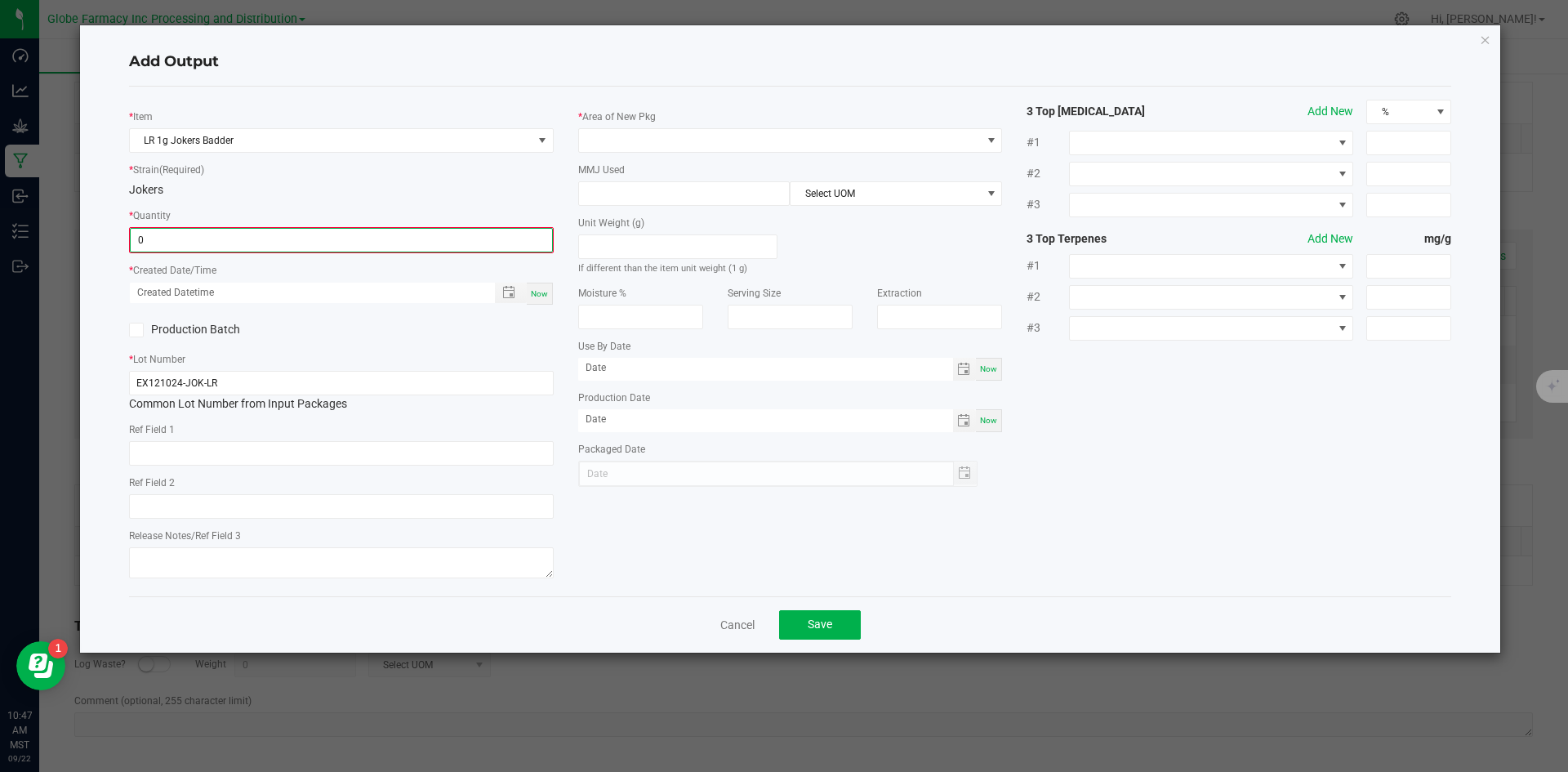
click at [282, 229] on input "0" at bounding box center [341, 240] width 421 height 23
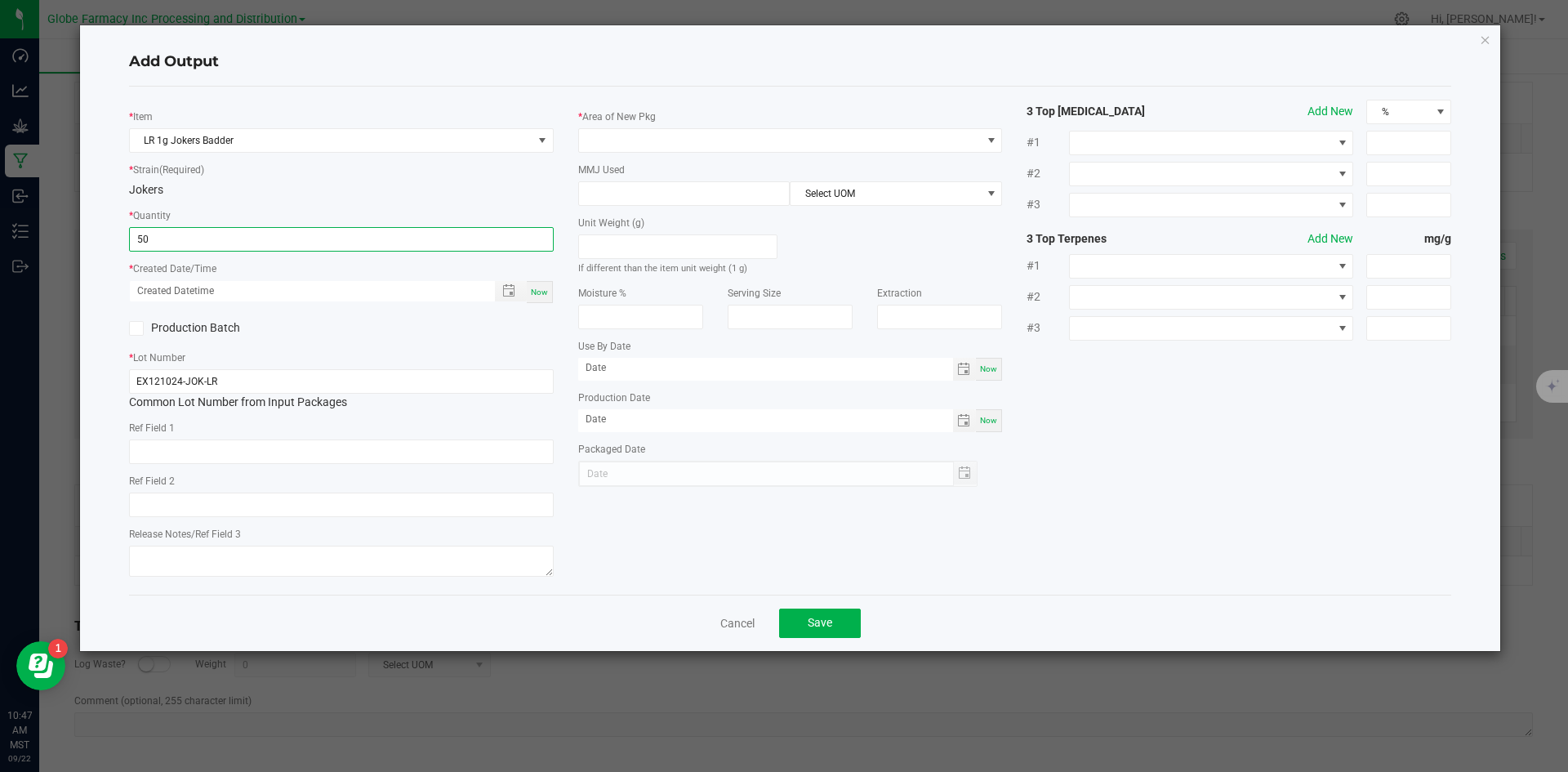
type input "50 ea"
click at [539, 292] on span "Now" at bounding box center [540, 292] width 18 height 9
type input "09/22/2025 10:47 AM"
type input "[DATE]"
click at [289, 448] on input "text" at bounding box center [341, 452] width 425 height 25
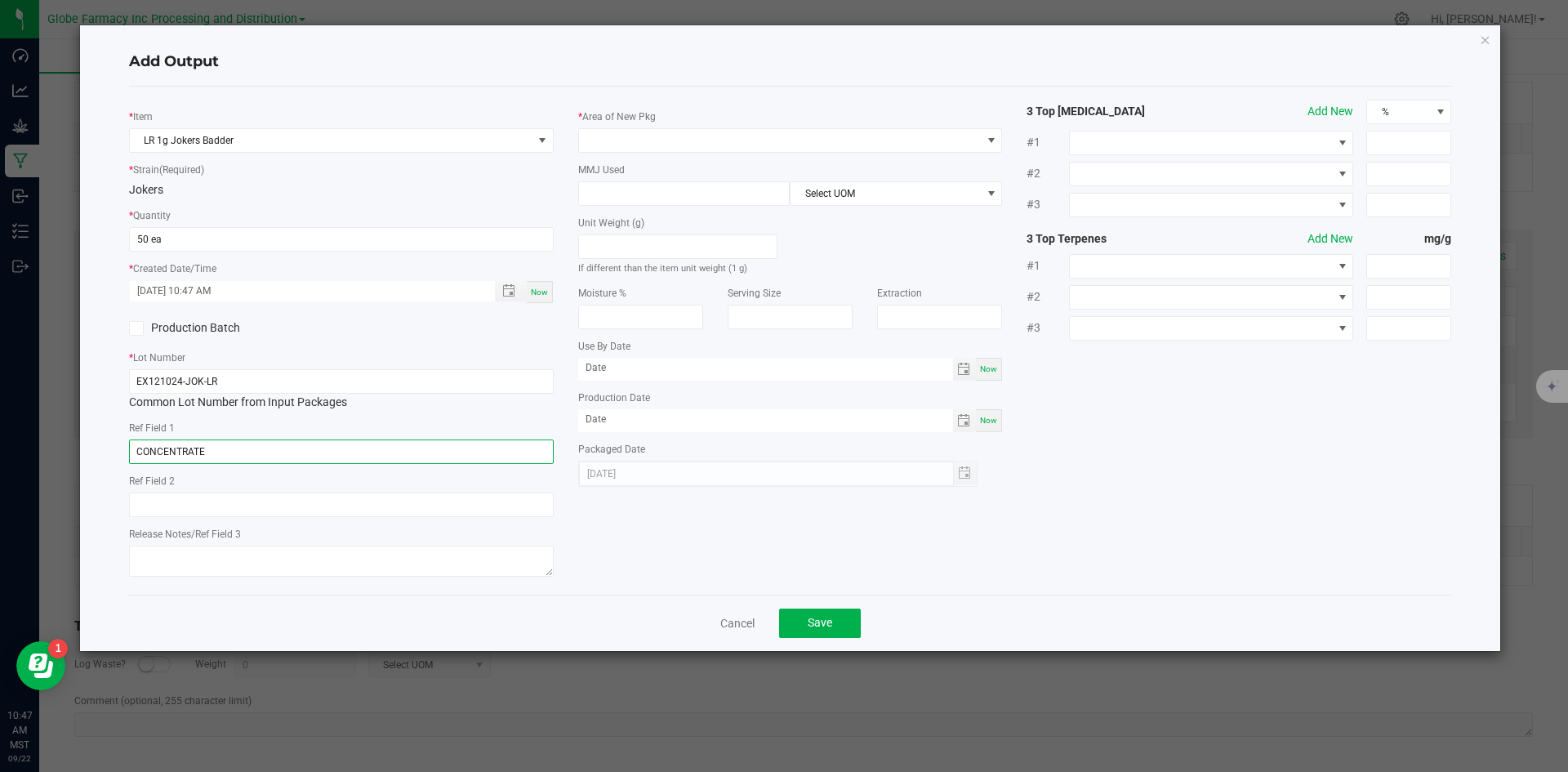
type input "CONCENTRATE"
type input "JOKERS"
type textarea "09/26/2025"
click at [684, 130] on span at bounding box center [780, 141] width 403 height 23
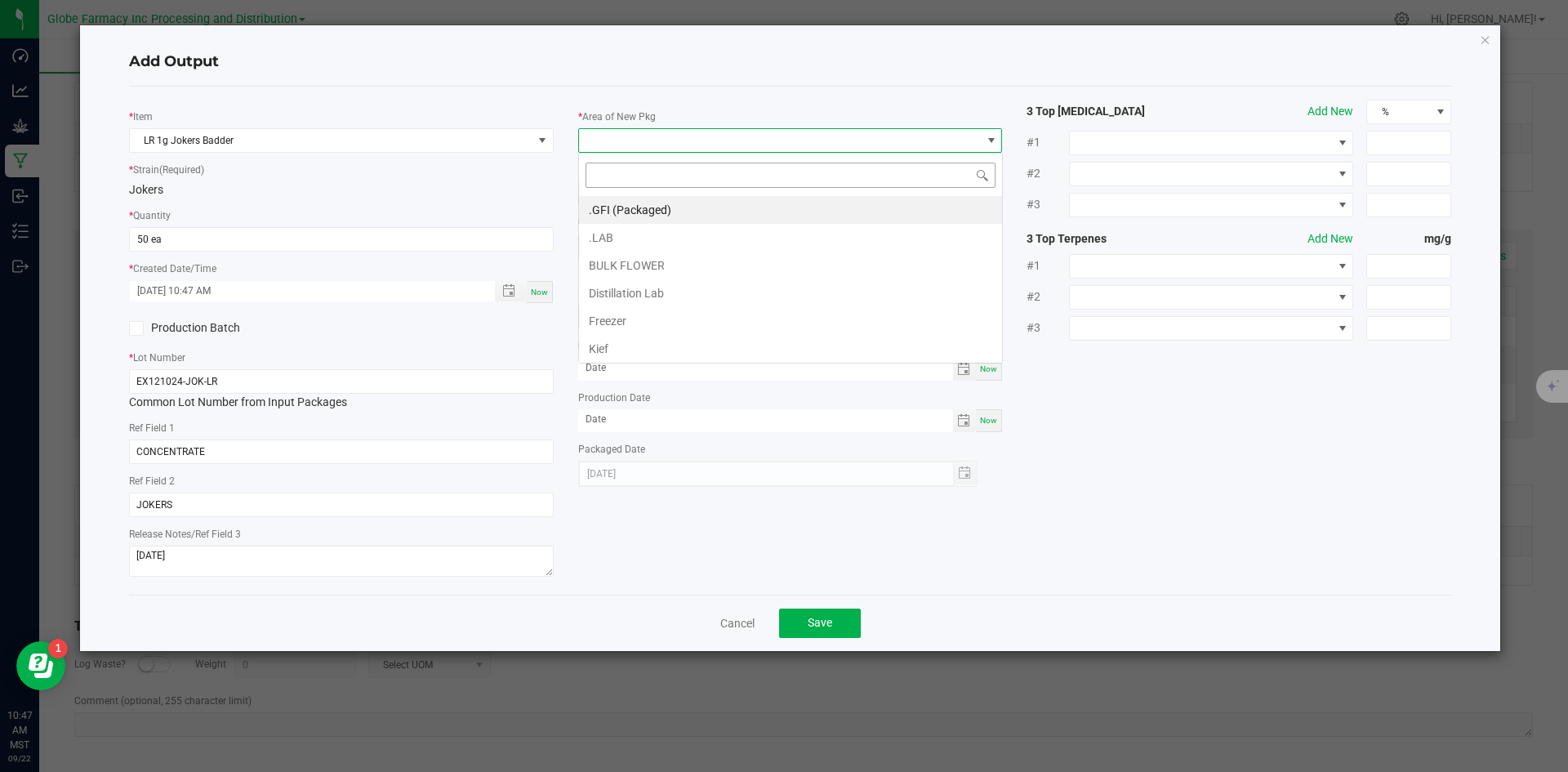
scroll to position [25, 425]
click at [671, 197] on li ".GFI (Packaged)" at bounding box center [790, 210] width 423 height 28
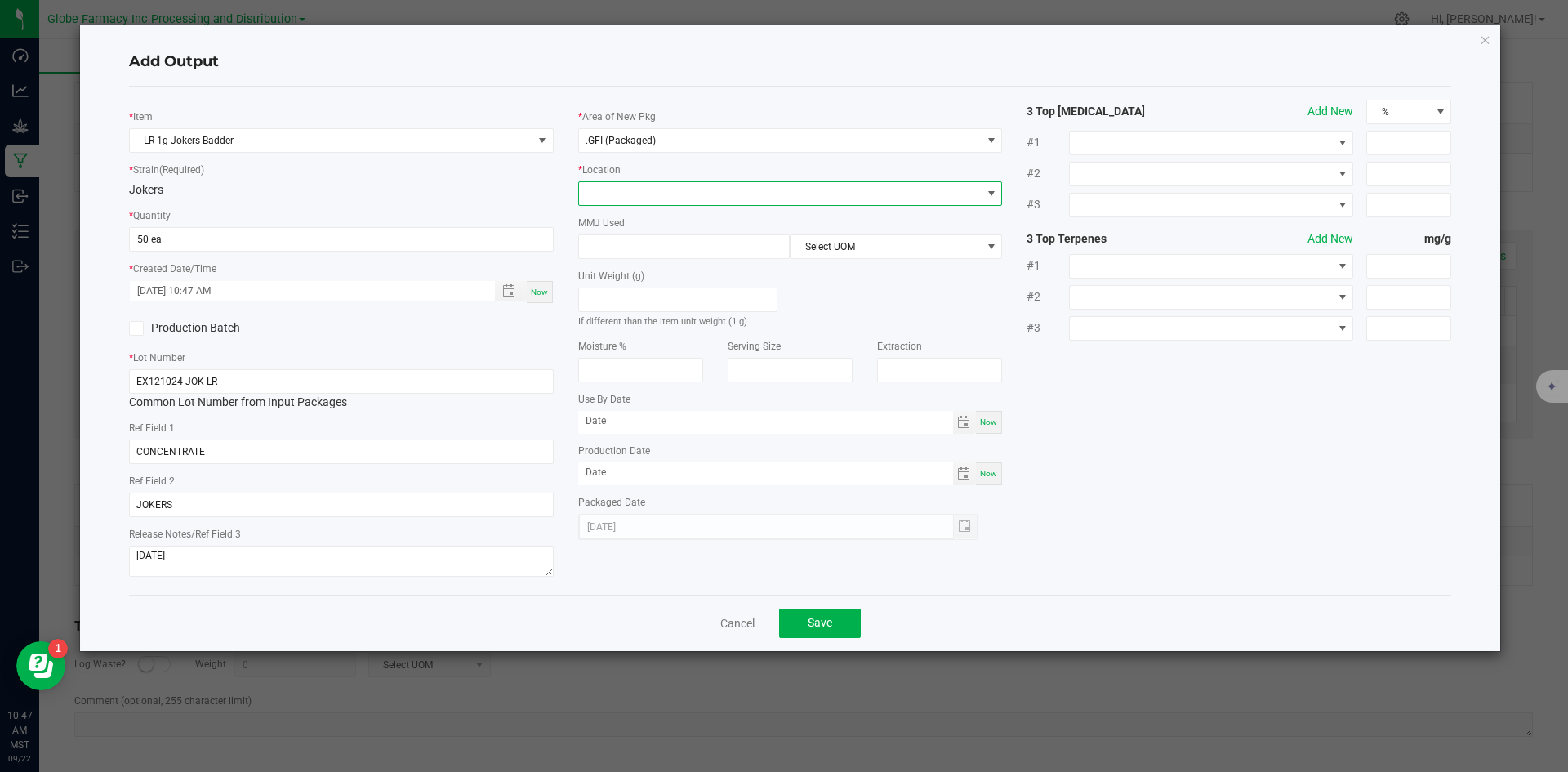
click at [667, 196] on span at bounding box center [780, 193] width 403 height 23
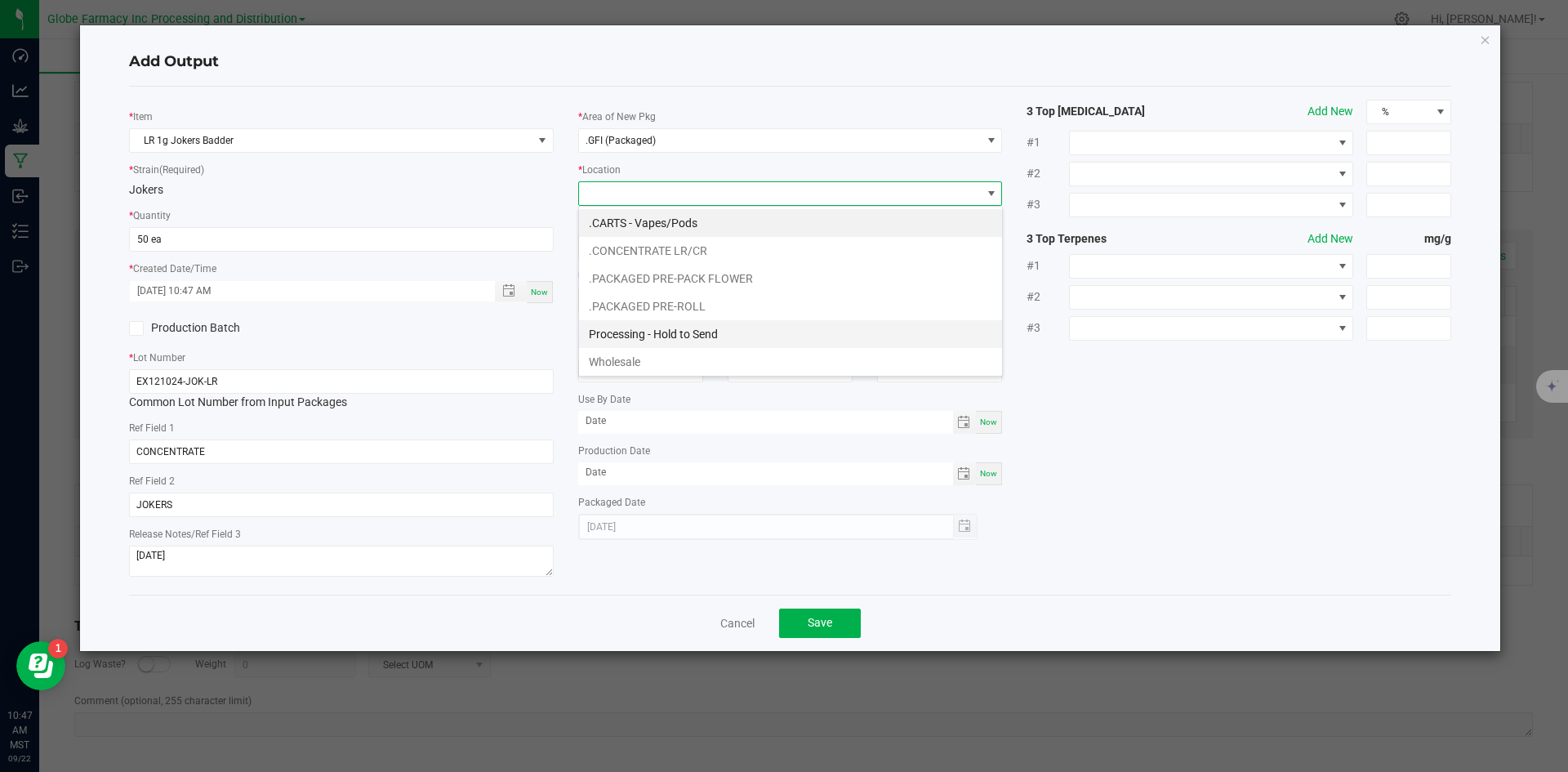
click at [722, 320] on li "Processing - Hold to Send" at bounding box center [790, 334] width 423 height 28
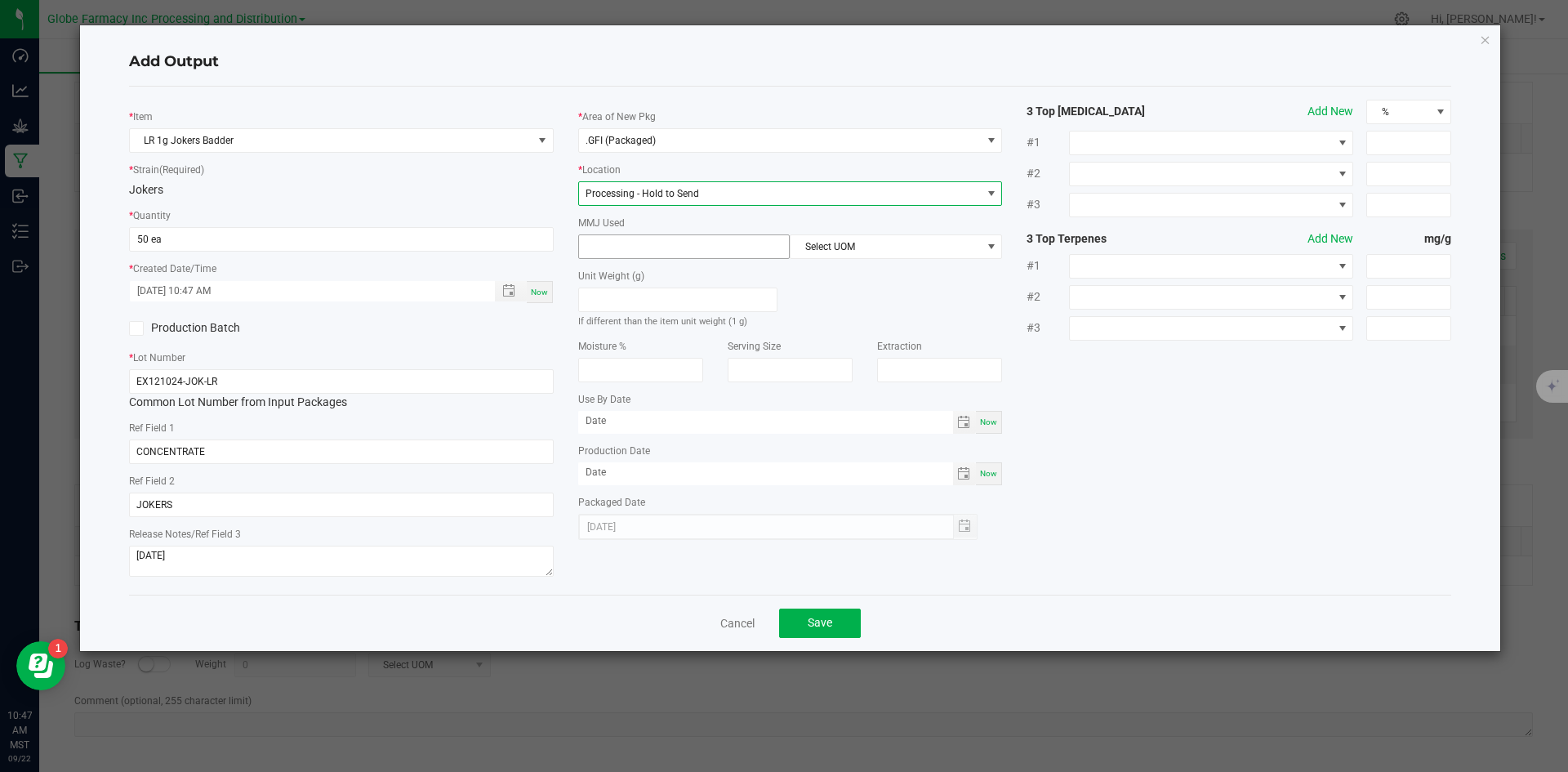
click at [669, 246] on input at bounding box center [684, 246] width 211 height 23
type input "1"
click at [899, 247] on span "Select UOM" at bounding box center [886, 246] width 190 height 23
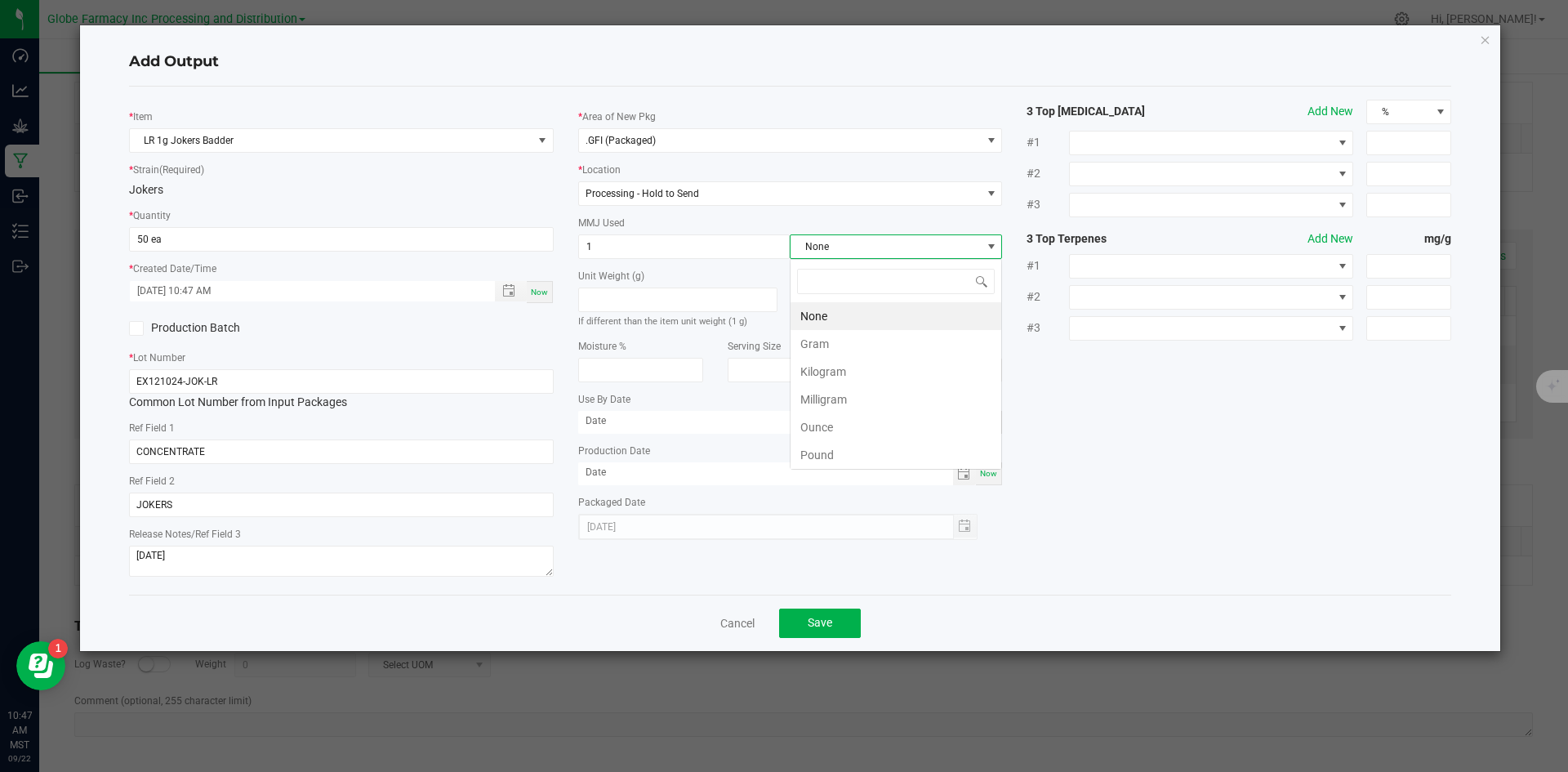
scroll to position [25, 212]
click at [853, 346] on li "Gram" at bounding box center [896, 344] width 211 height 28
click at [816, 607] on div "Cancel Save" at bounding box center [791, 623] width 1323 height 56
click at [815, 620] on span "Save" at bounding box center [820, 622] width 25 height 13
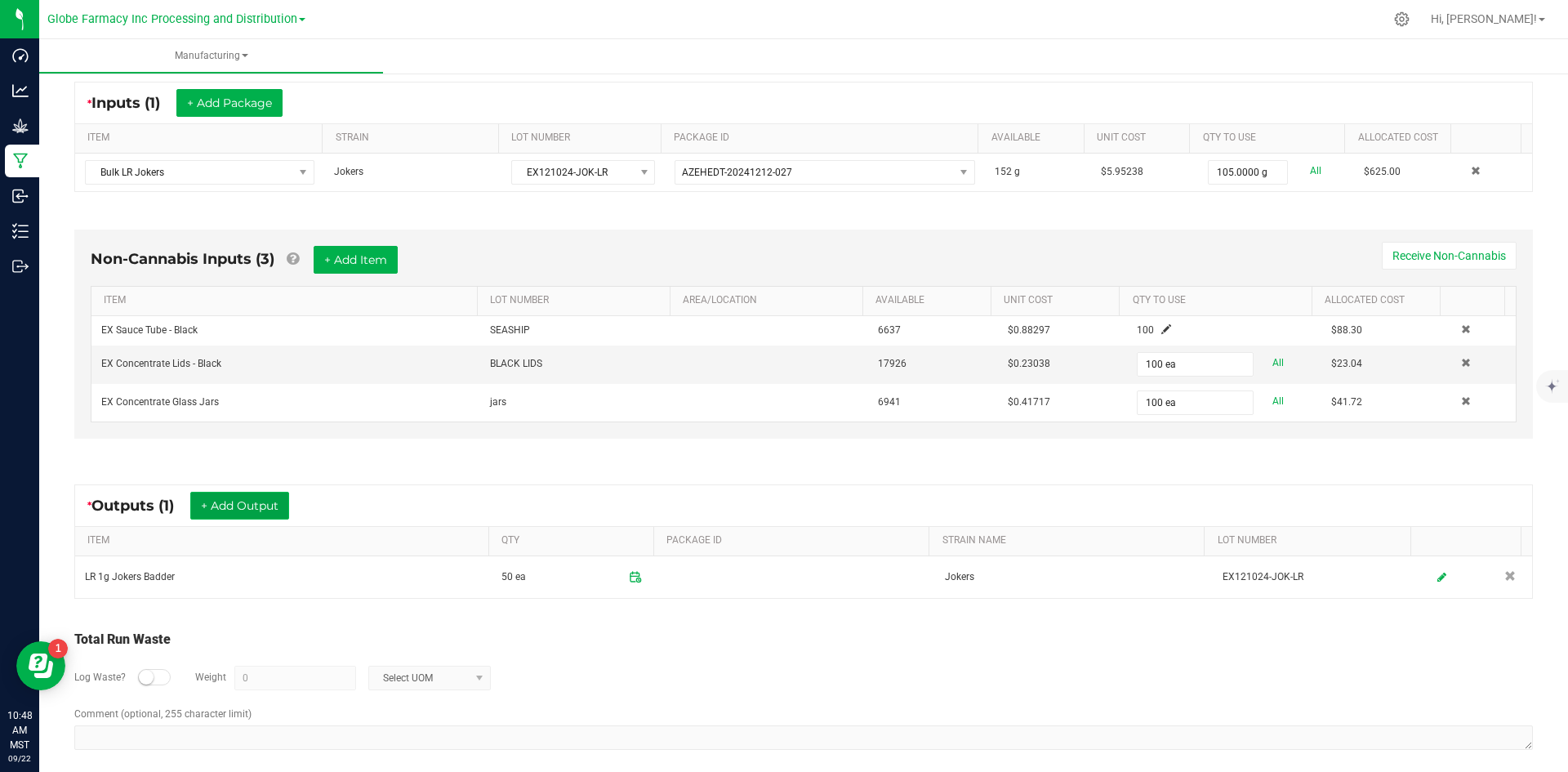
click at [246, 507] on button "+ Add Output" at bounding box center [239, 506] width 98 height 28
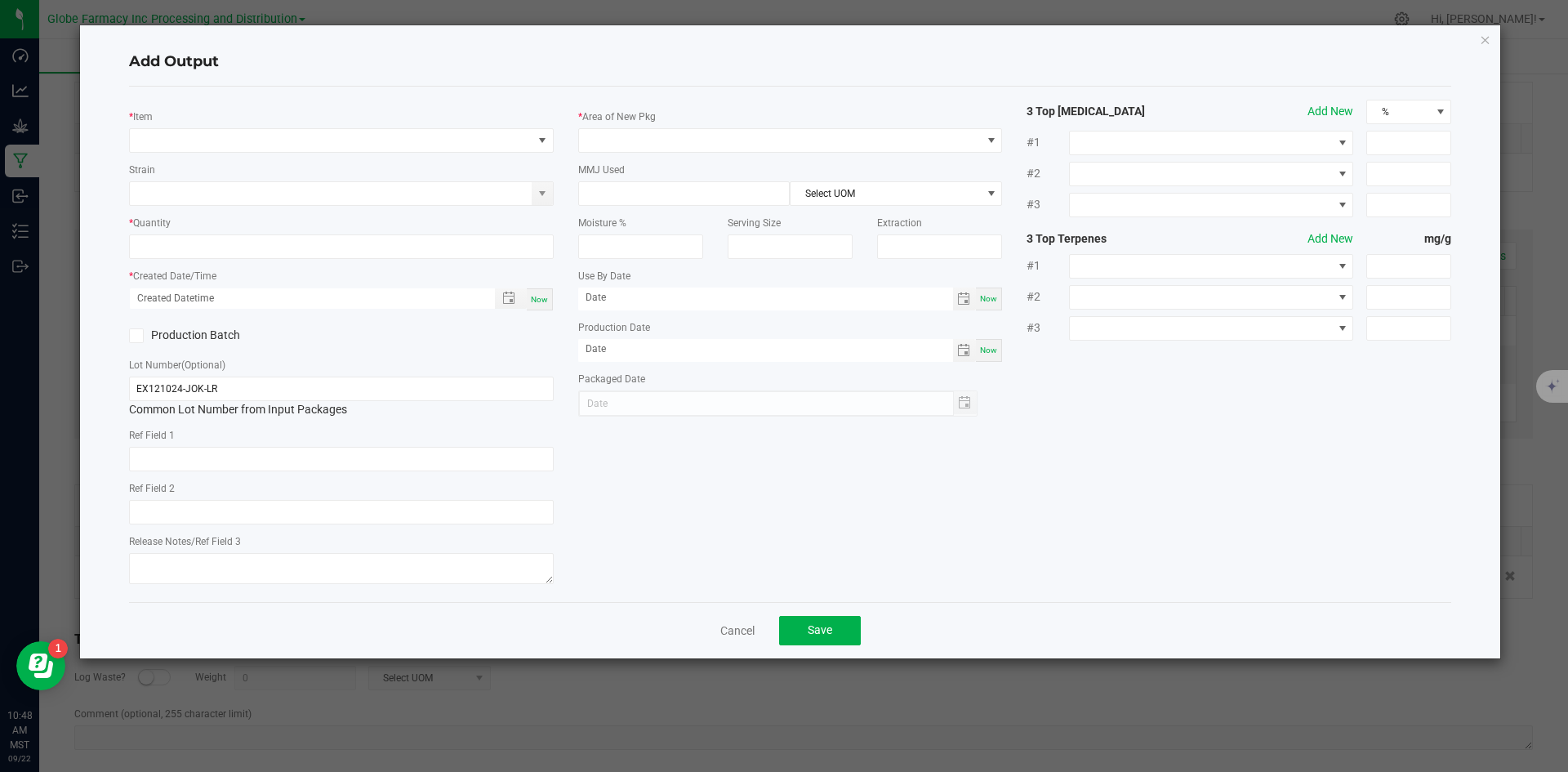
click at [338, 123] on div "* Item" at bounding box center [341, 130] width 425 height 45
click at [338, 144] on span "NO DATA FOUND" at bounding box center [332, 141] width 403 height 23
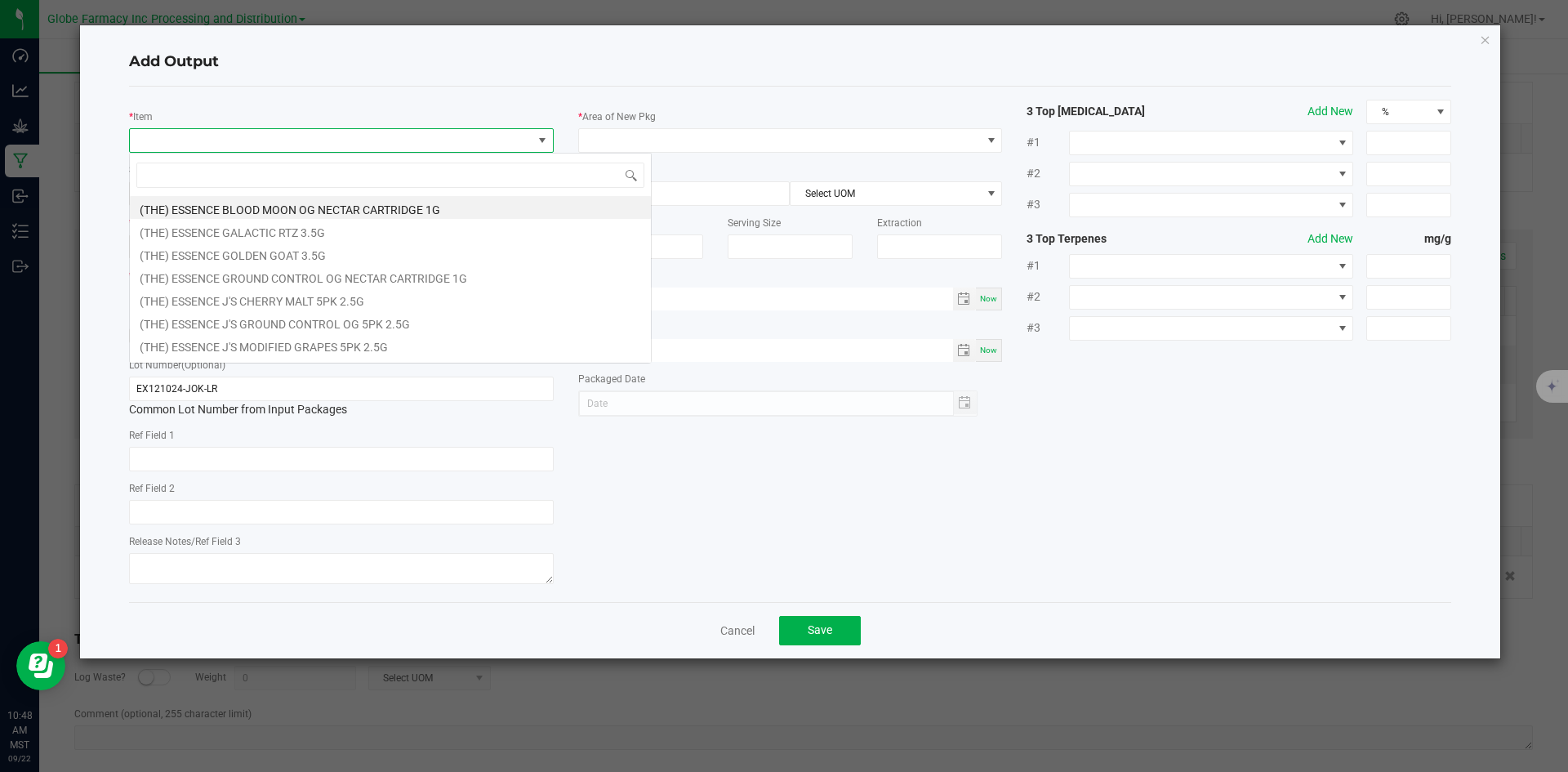
scroll to position [25, 425]
type input "JOKERS"
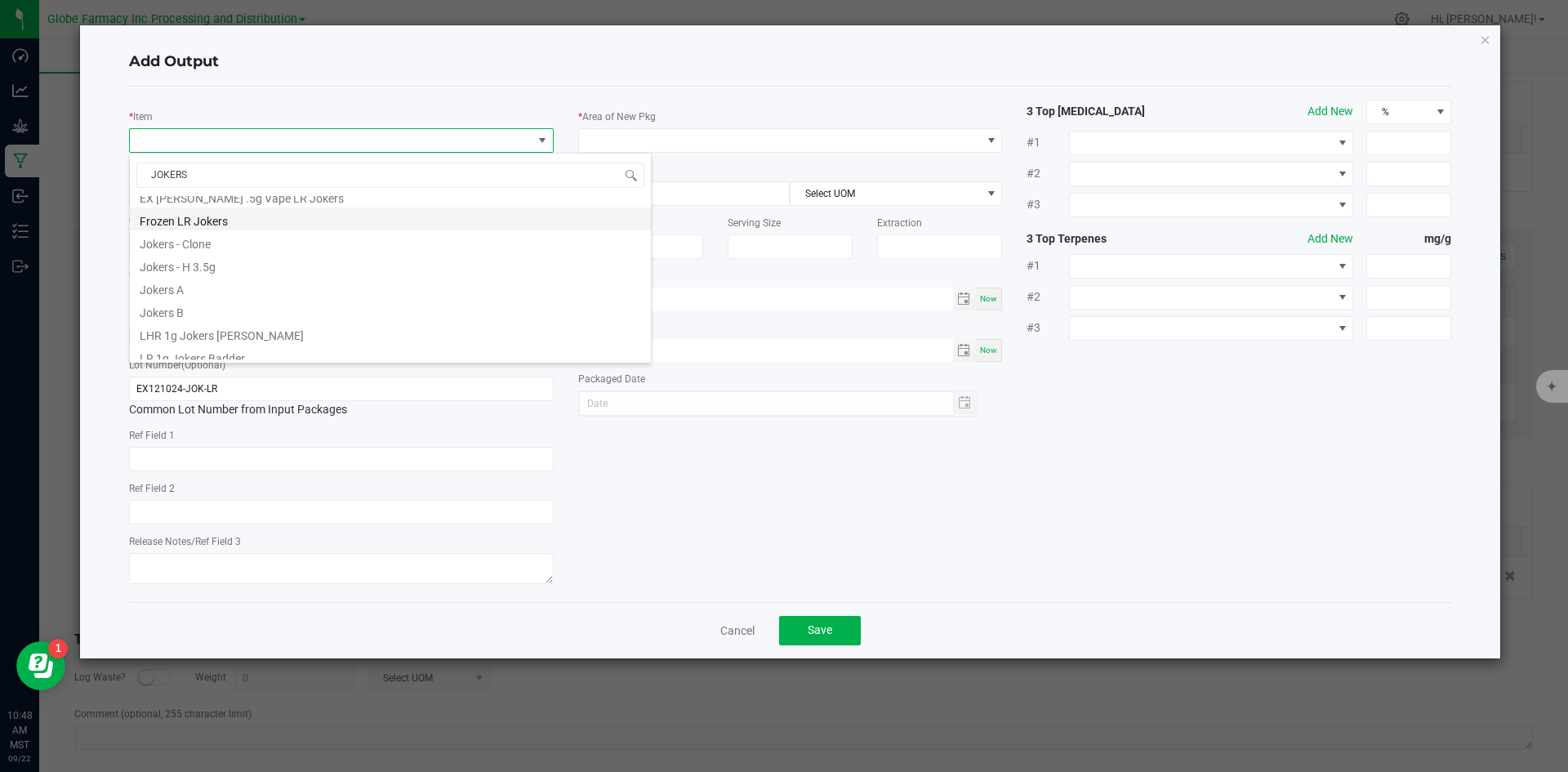
scroll to position [134, 0]
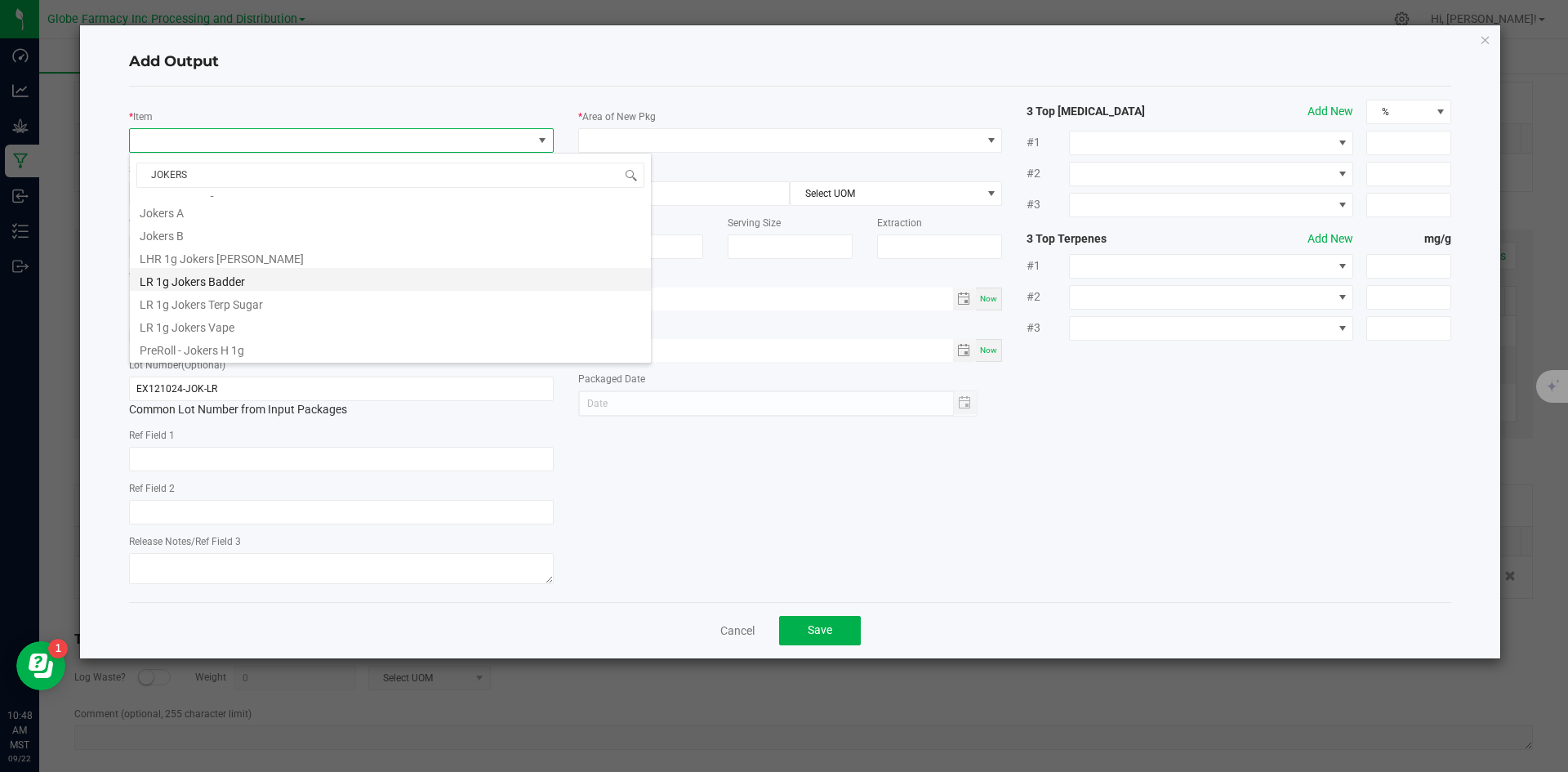
click at [257, 279] on li "LR 1g Jokers Badder" at bounding box center [390, 280] width 521 height 23
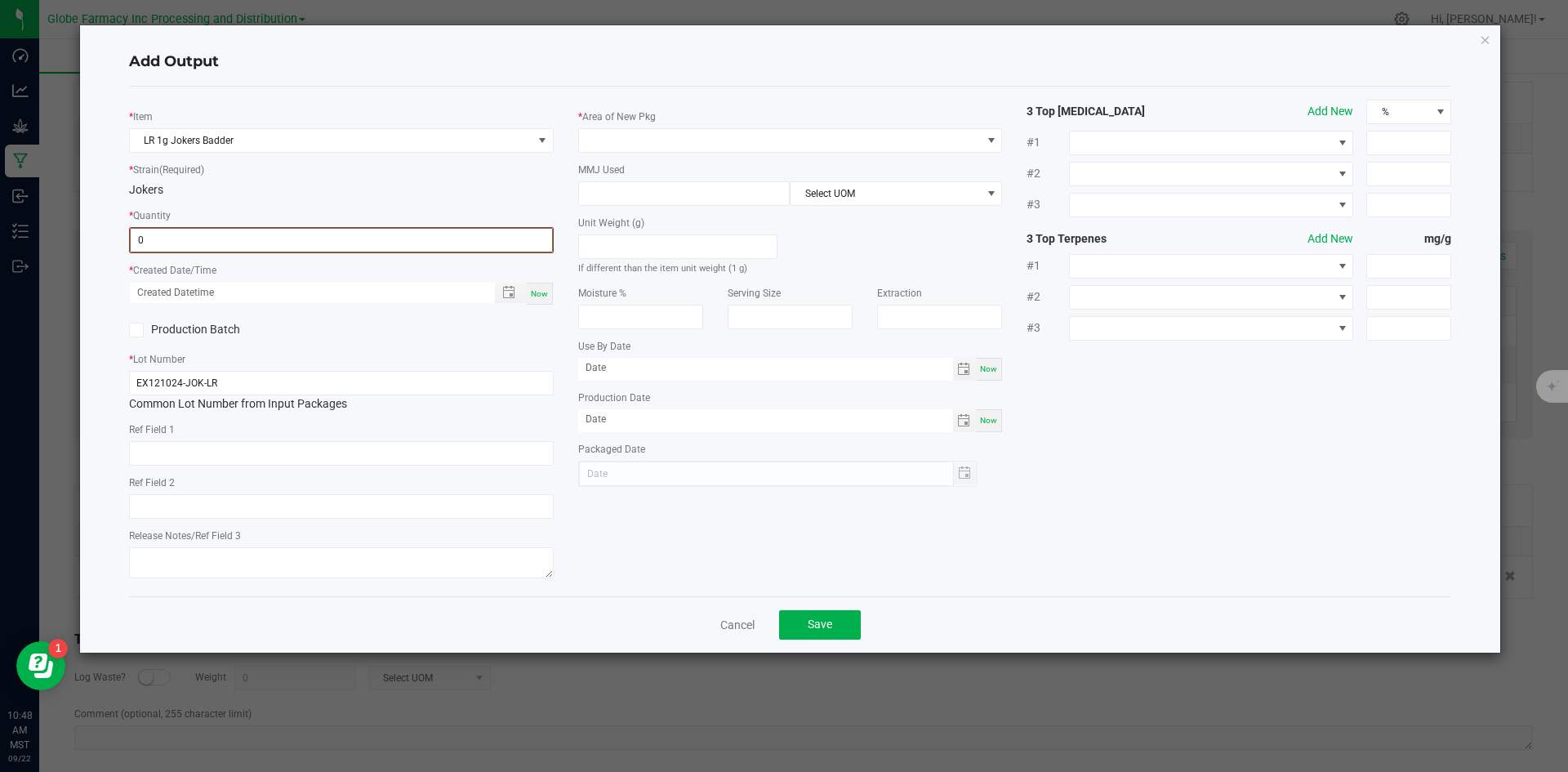
click at [270, 249] on input "0" at bounding box center [341, 240] width 421 height 23
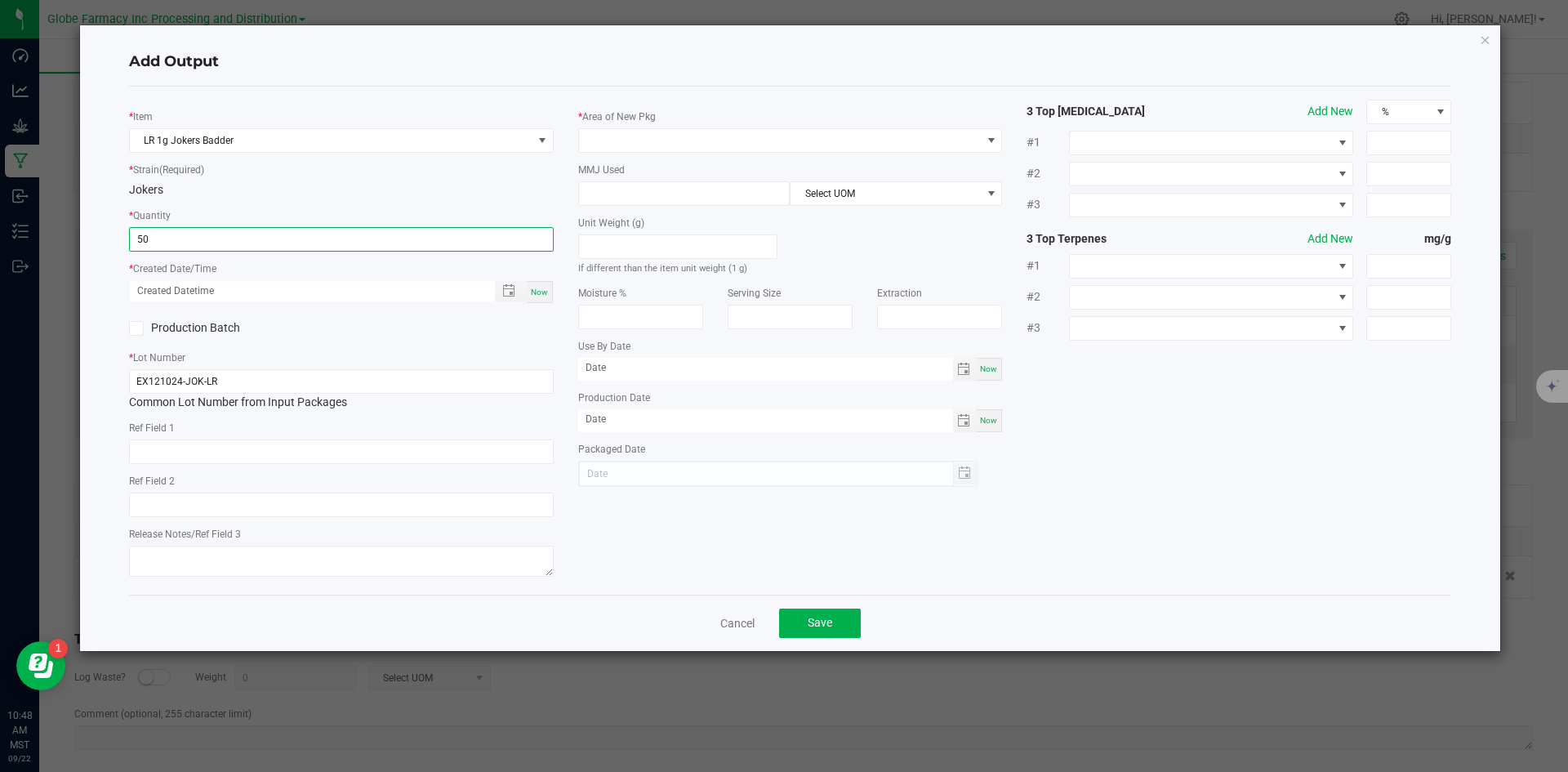
type input "50 ea"
click at [541, 300] on div "Now" at bounding box center [540, 291] width 26 height 22
type input "09/22/2025 10:48 AM"
type input "[DATE]"
click at [357, 452] on input "text" at bounding box center [341, 452] width 425 height 25
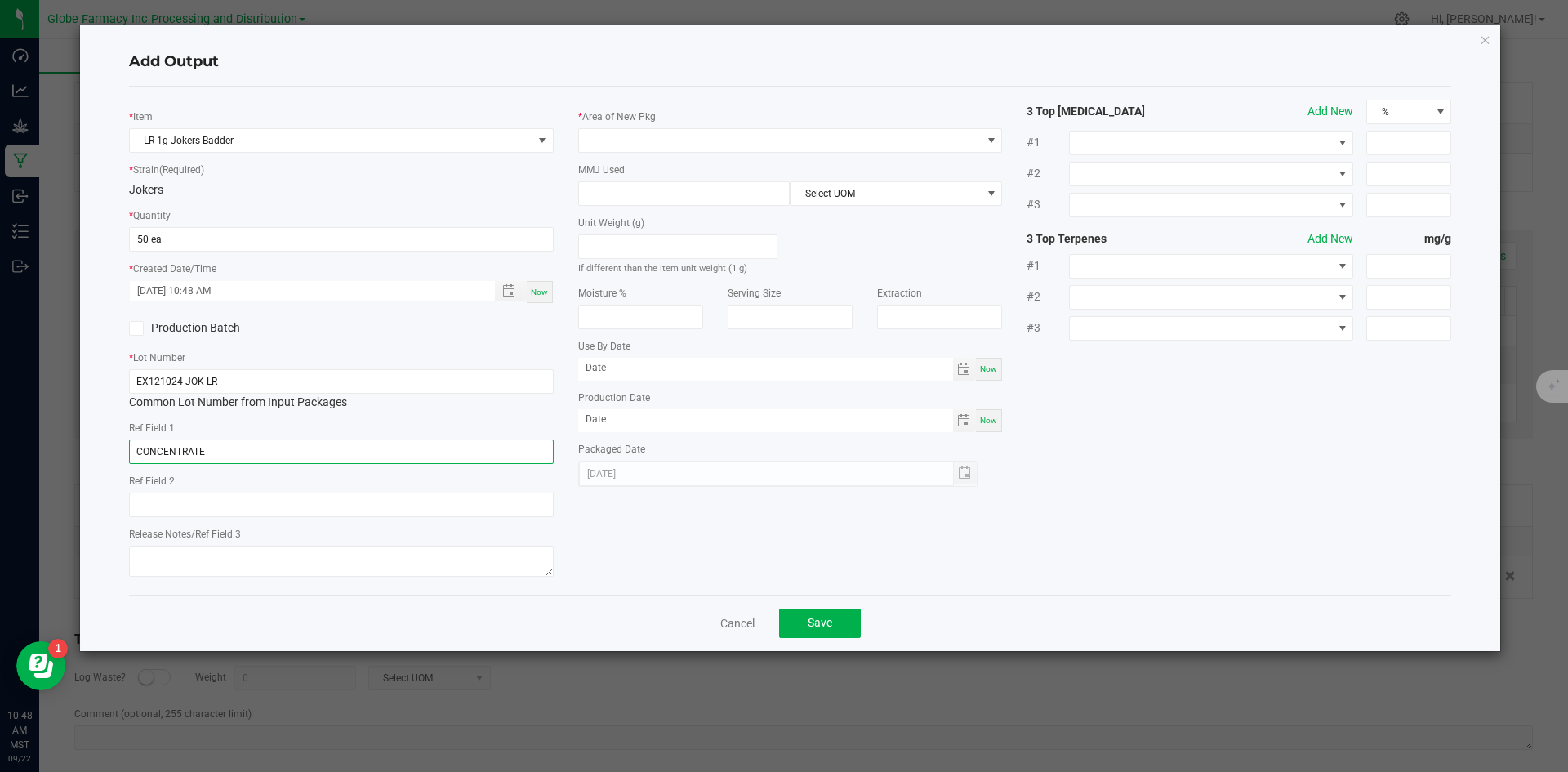
type input "CONCENTRATE"
type input "JOKERS"
type textarea "09/26/2025"
click at [686, 132] on span at bounding box center [780, 141] width 403 height 23
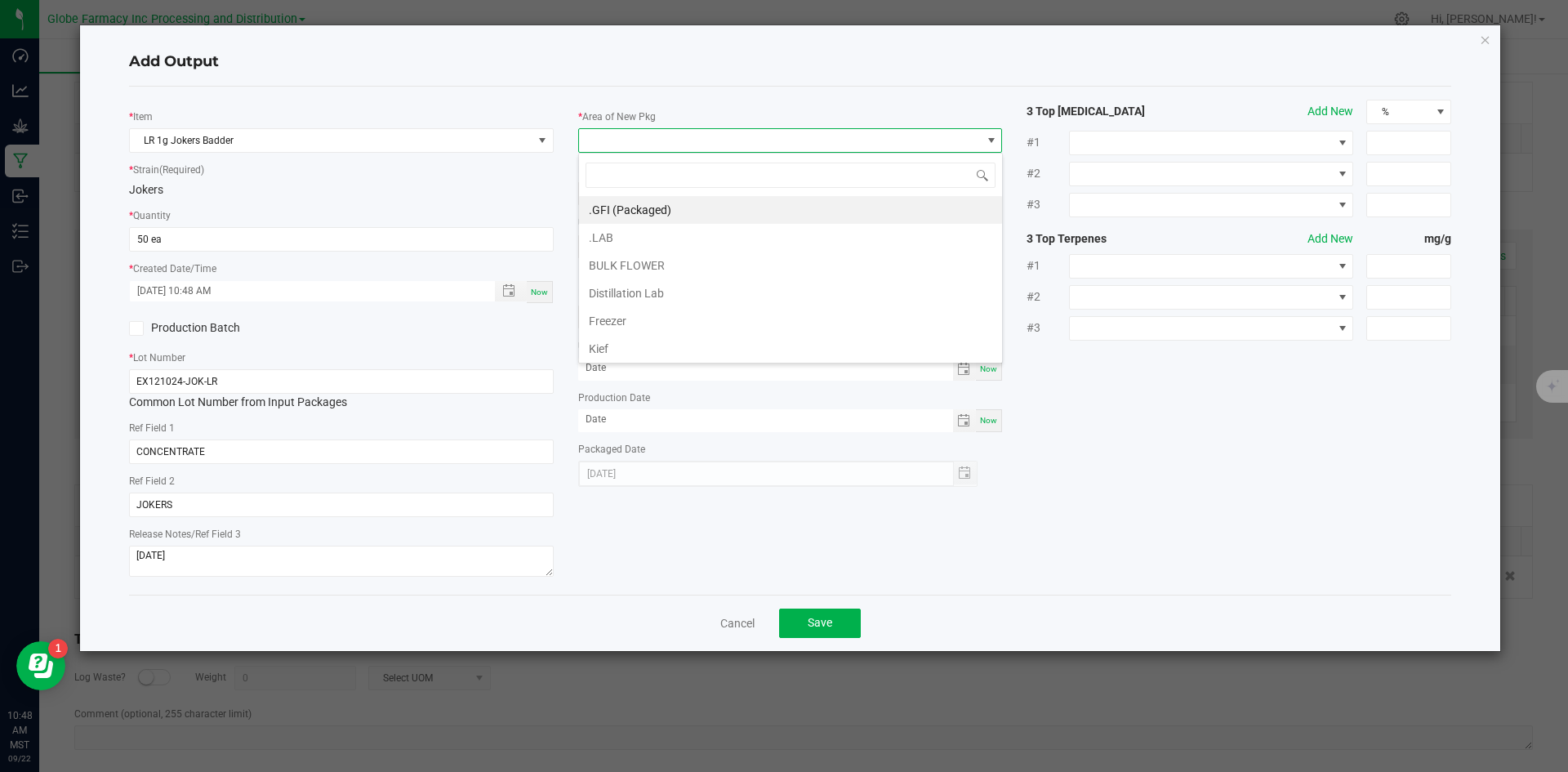
scroll to position [25, 425]
click at [682, 213] on li ".GFI (Packaged)" at bounding box center [790, 210] width 423 height 28
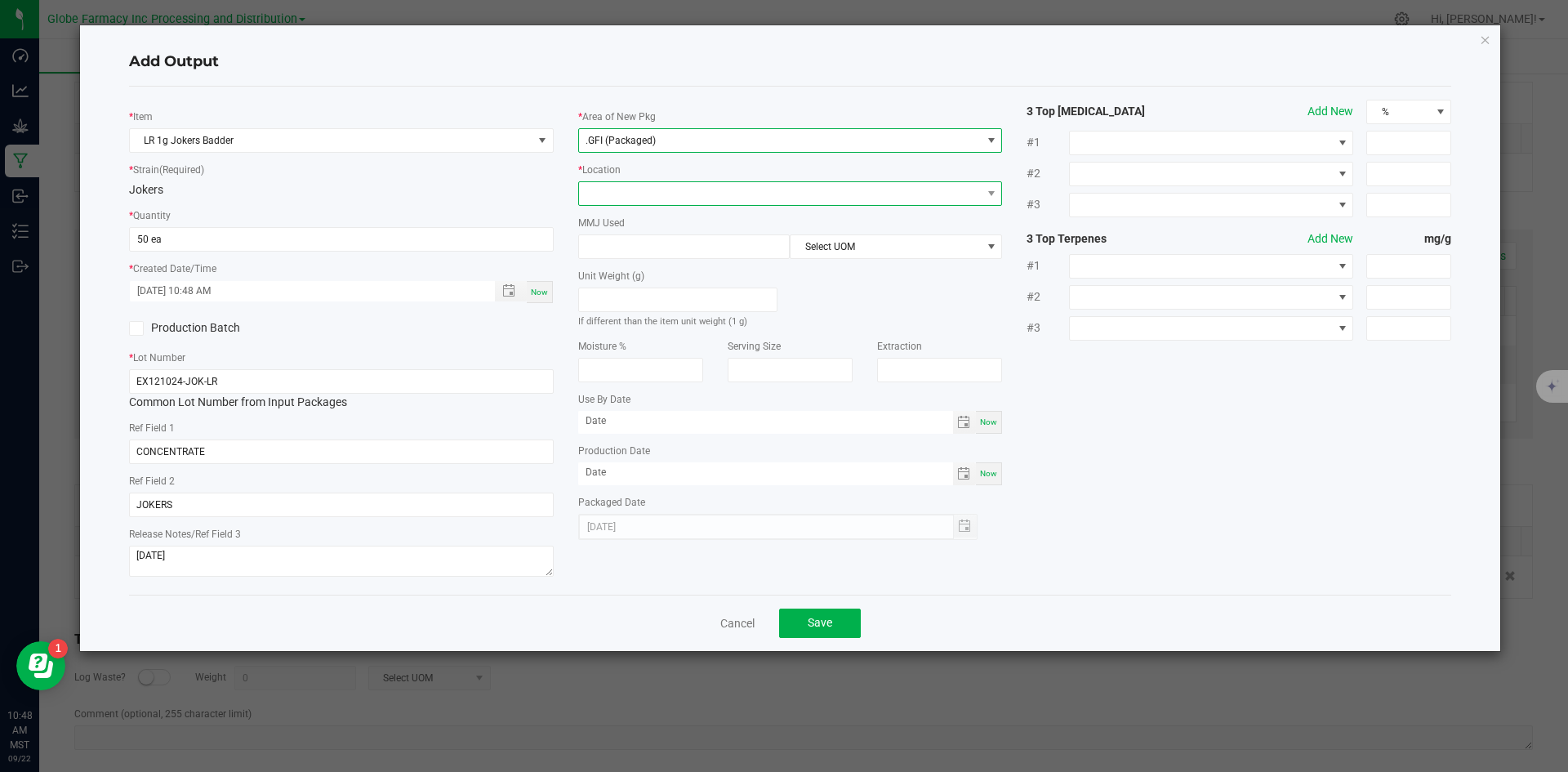
click at [667, 196] on span at bounding box center [780, 193] width 403 height 23
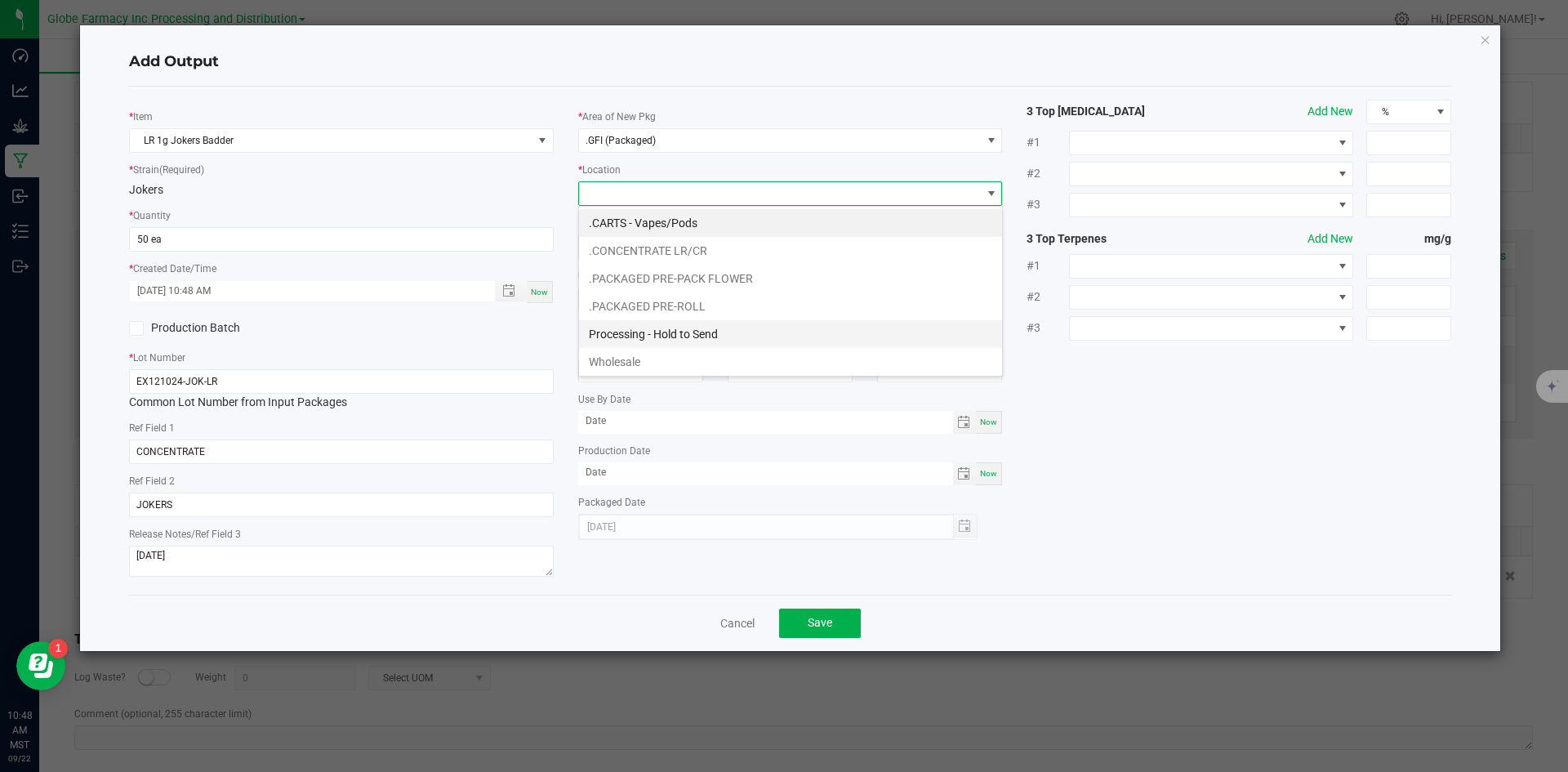
click at [693, 333] on li "Processing - Hold to Send" at bounding box center [790, 334] width 423 height 28
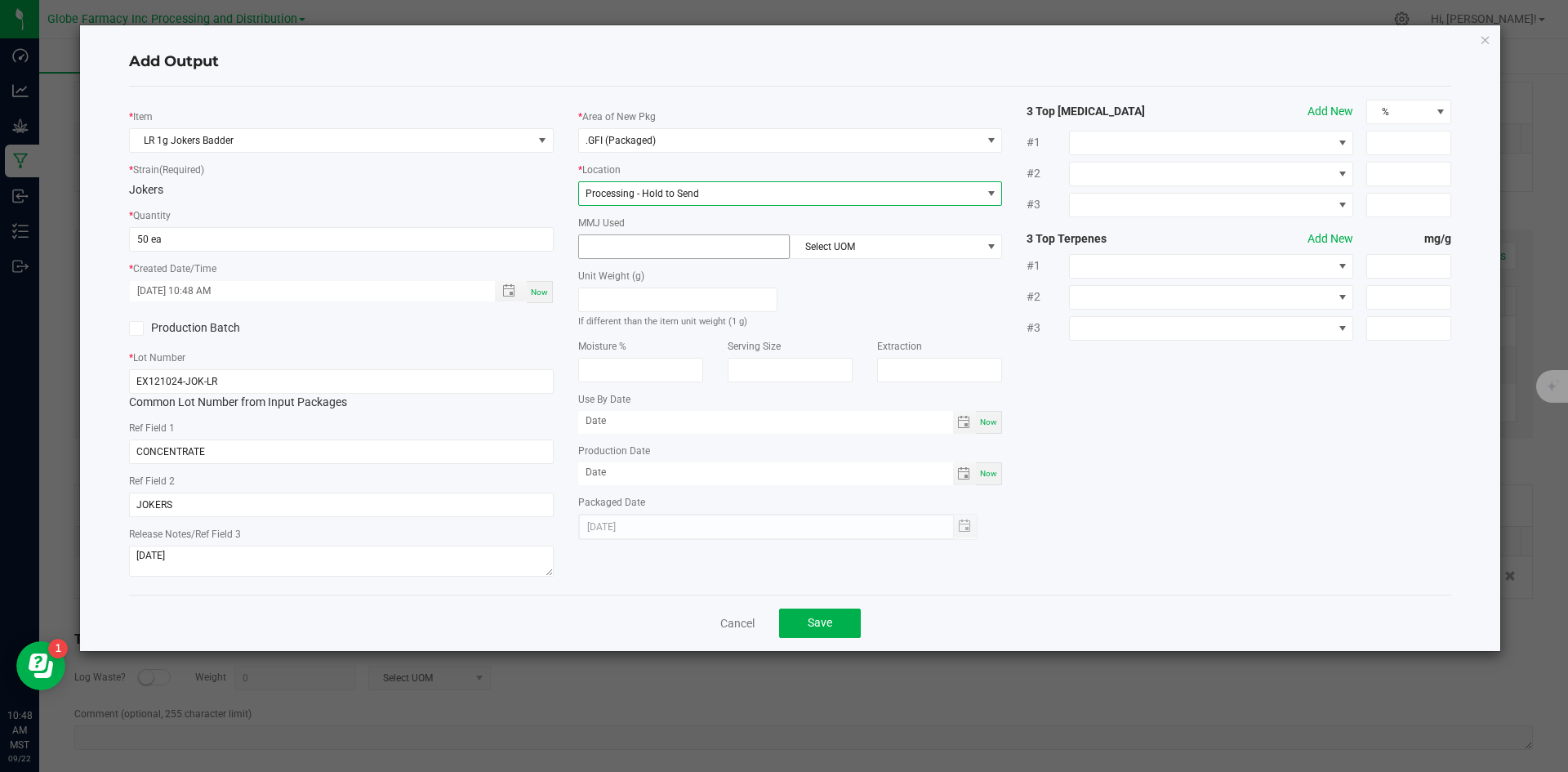
click at [670, 249] on input at bounding box center [684, 246] width 211 height 23
type input "1"
click at [828, 247] on span "Select UOM" at bounding box center [886, 246] width 190 height 23
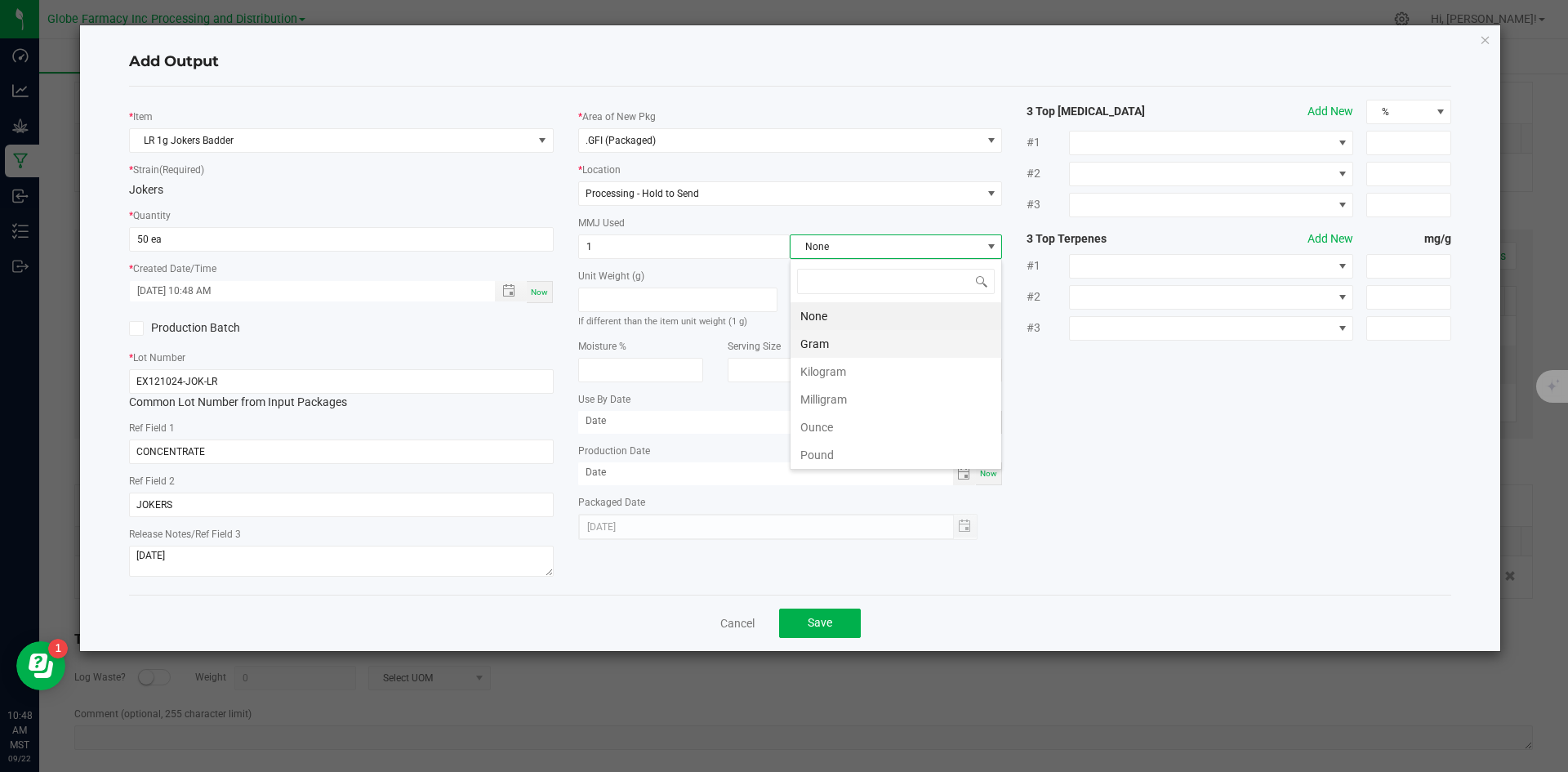
scroll to position [25, 212]
click at [854, 343] on li "Gram" at bounding box center [896, 344] width 211 height 28
click at [838, 618] on button "Save" at bounding box center [820, 623] width 82 height 29
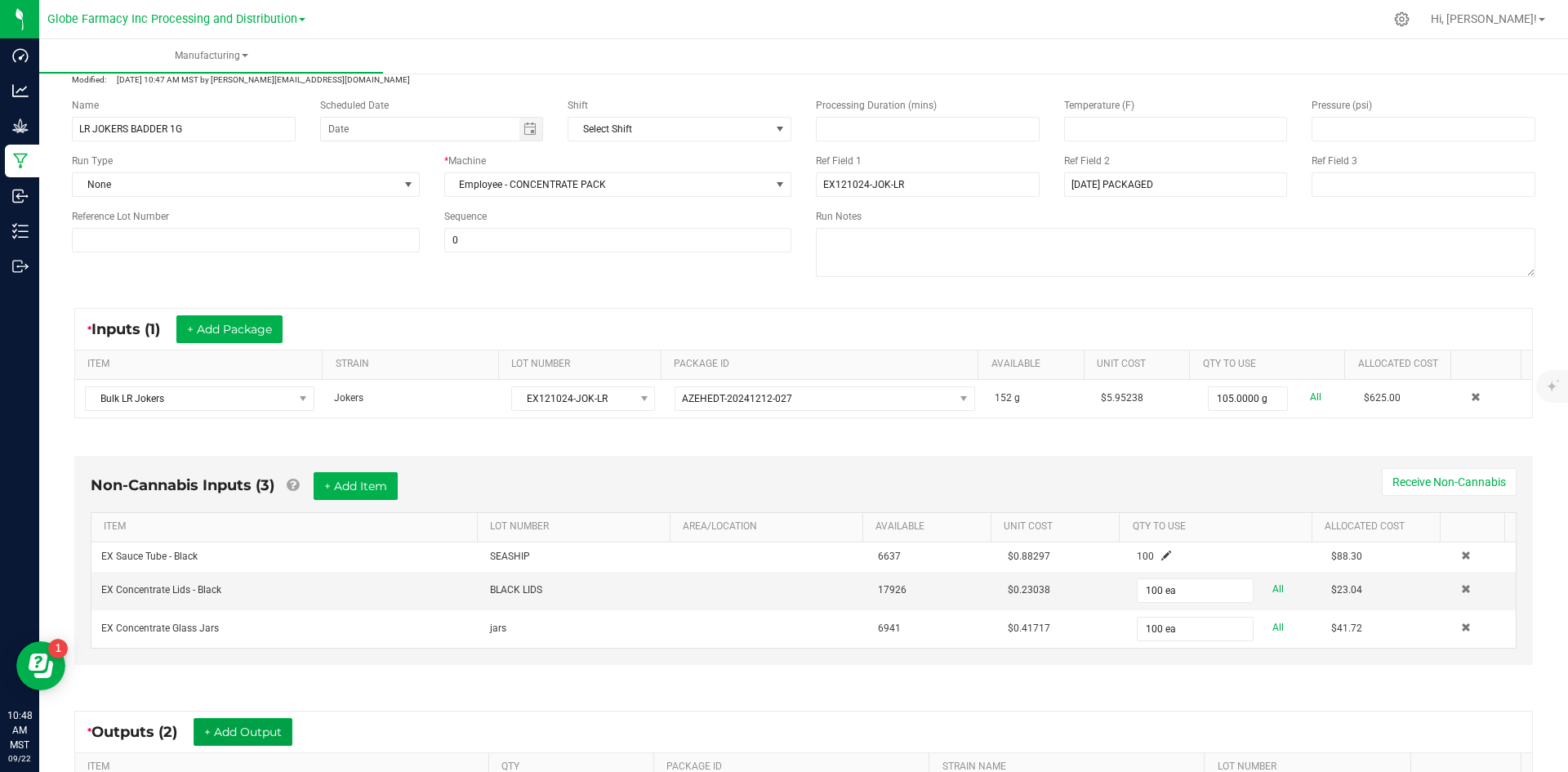
scroll to position [0, 0]
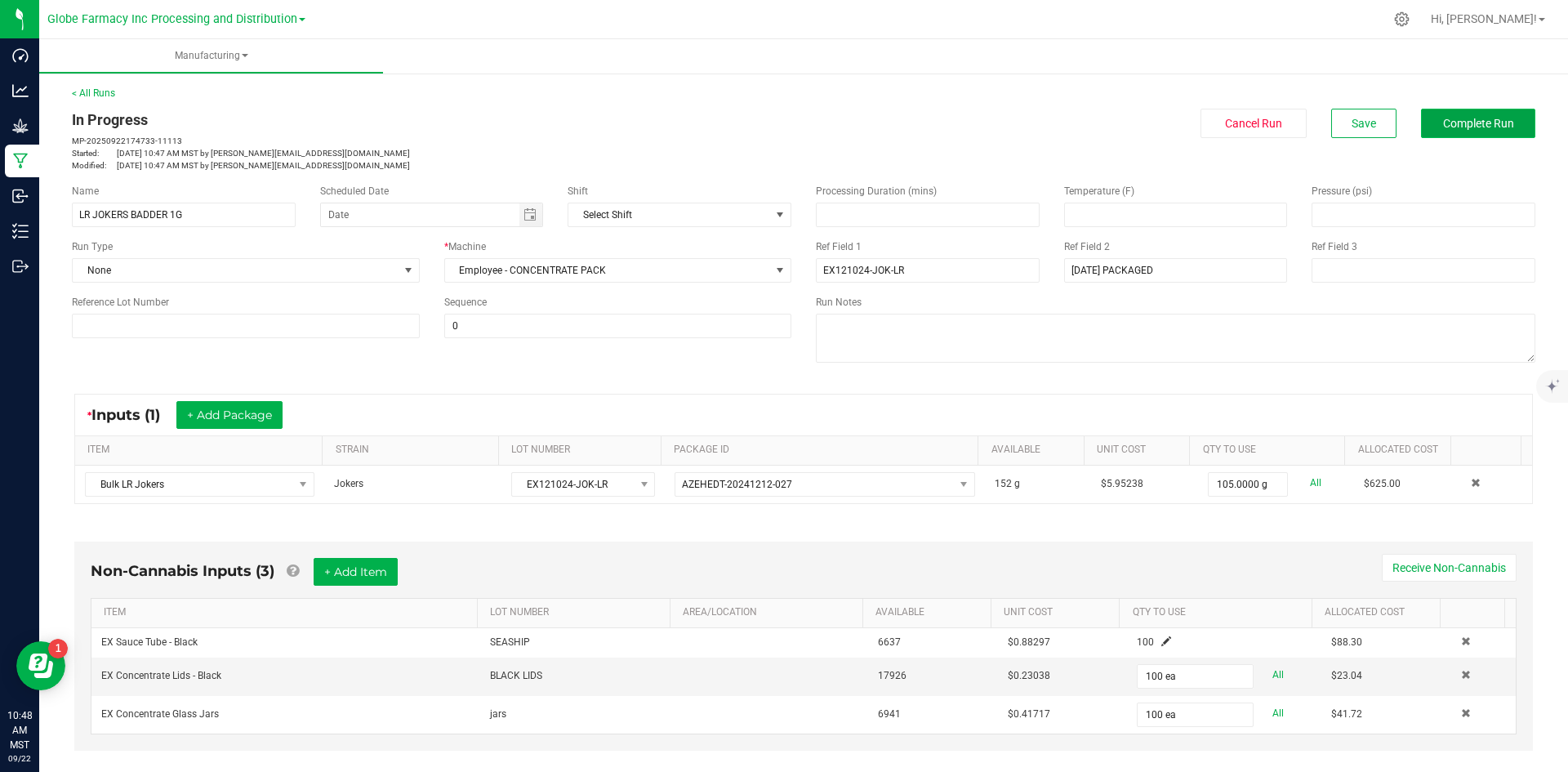
click at [1425, 128] on button "Complete Run" at bounding box center [1478, 123] width 114 height 29
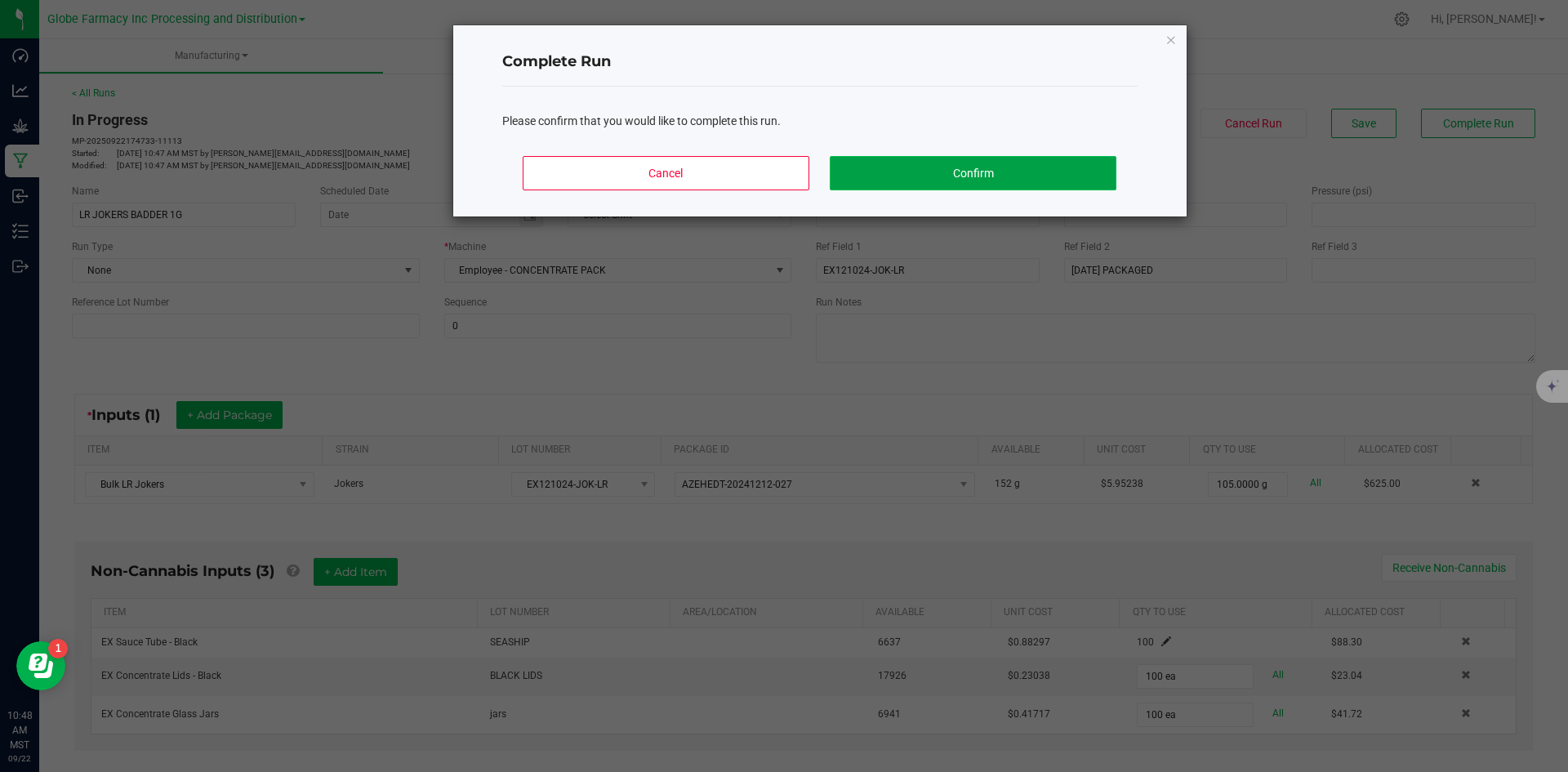
click at [959, 178] on button "Confirm" at bounding box center [973, 172] width 286 height 34
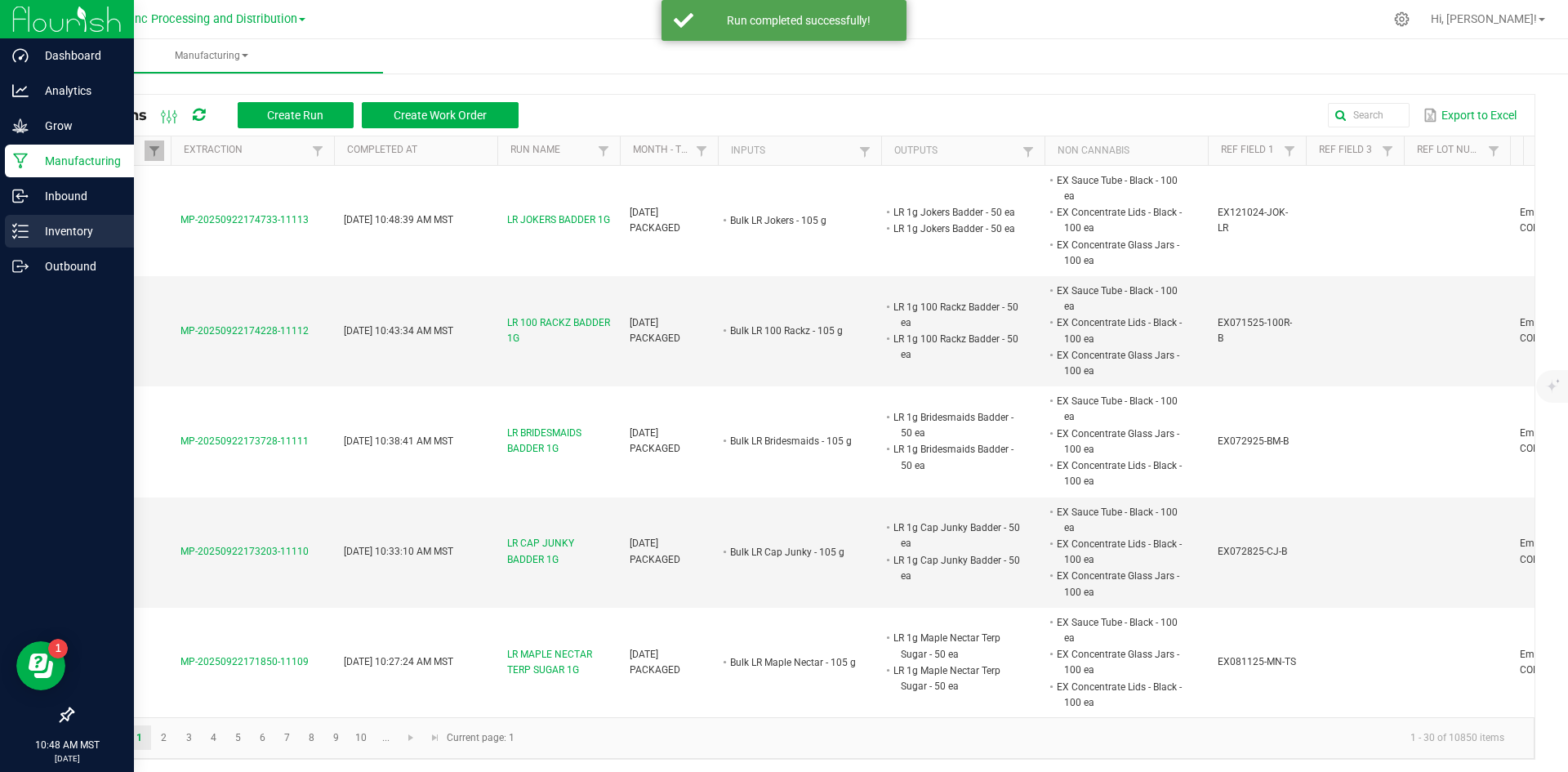
click at [51, 232] on p "Inventory" at bounding box center [77, 231] width 98 height 19
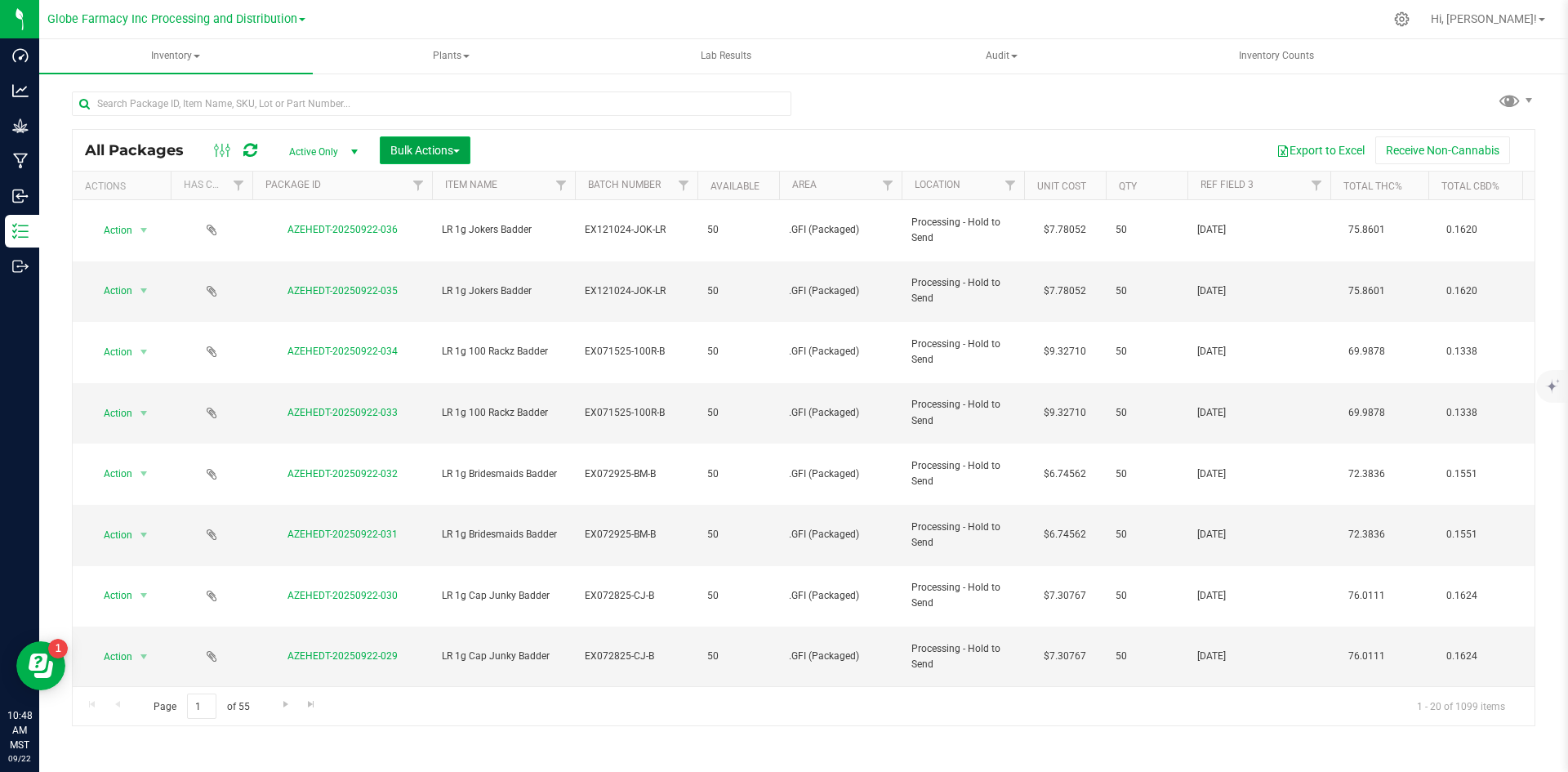
click at [406, 141] on button "Bulk Actions" at bounding box center [425, 150] width 91 height 28
click at [438, 334] on span "Print package labels" at bounding box center [438, 337] width 98 height 13
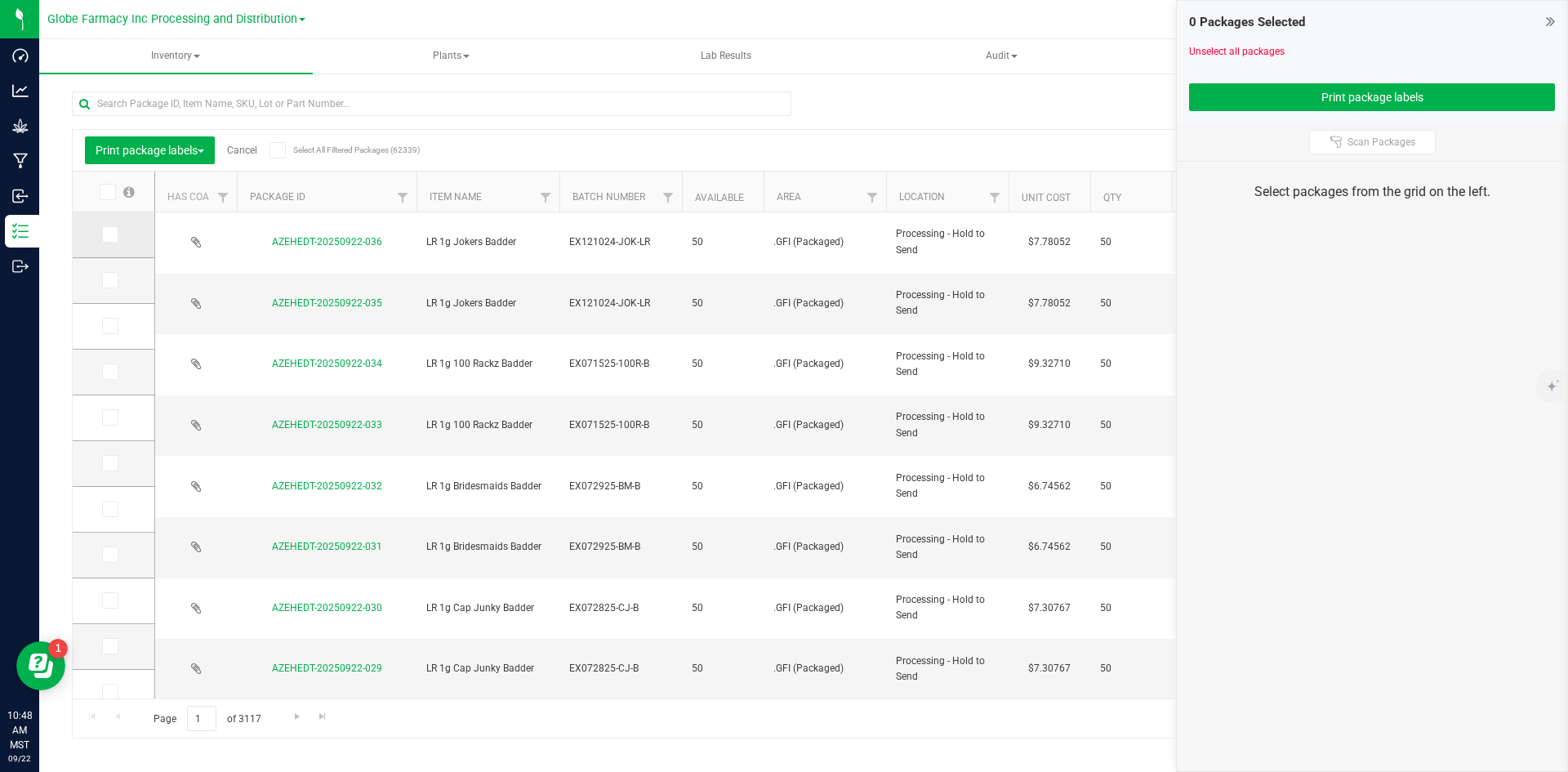
click at [120, 235] on label at bounding box center [113, 234] width 24 height 17
click at [0, 0] on input "checkbox" at bounding box center [0, 0] width 0 height 0
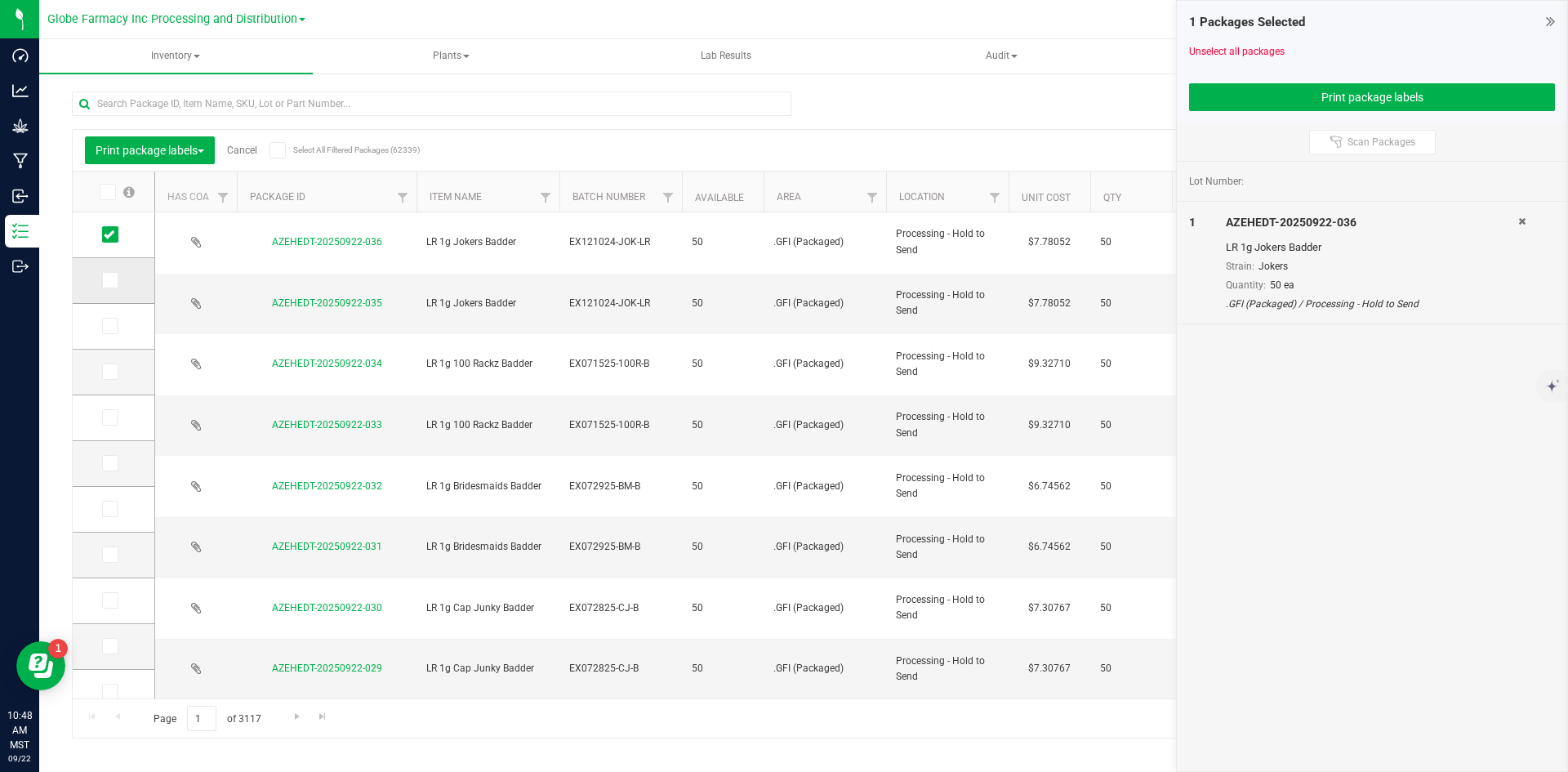
click at [108, 280] on icon at bounding box center [109, 280] width 11 height 0
click at [0, 0] on input "checkbox" at bounding box center [0, 0] width 0 height 0
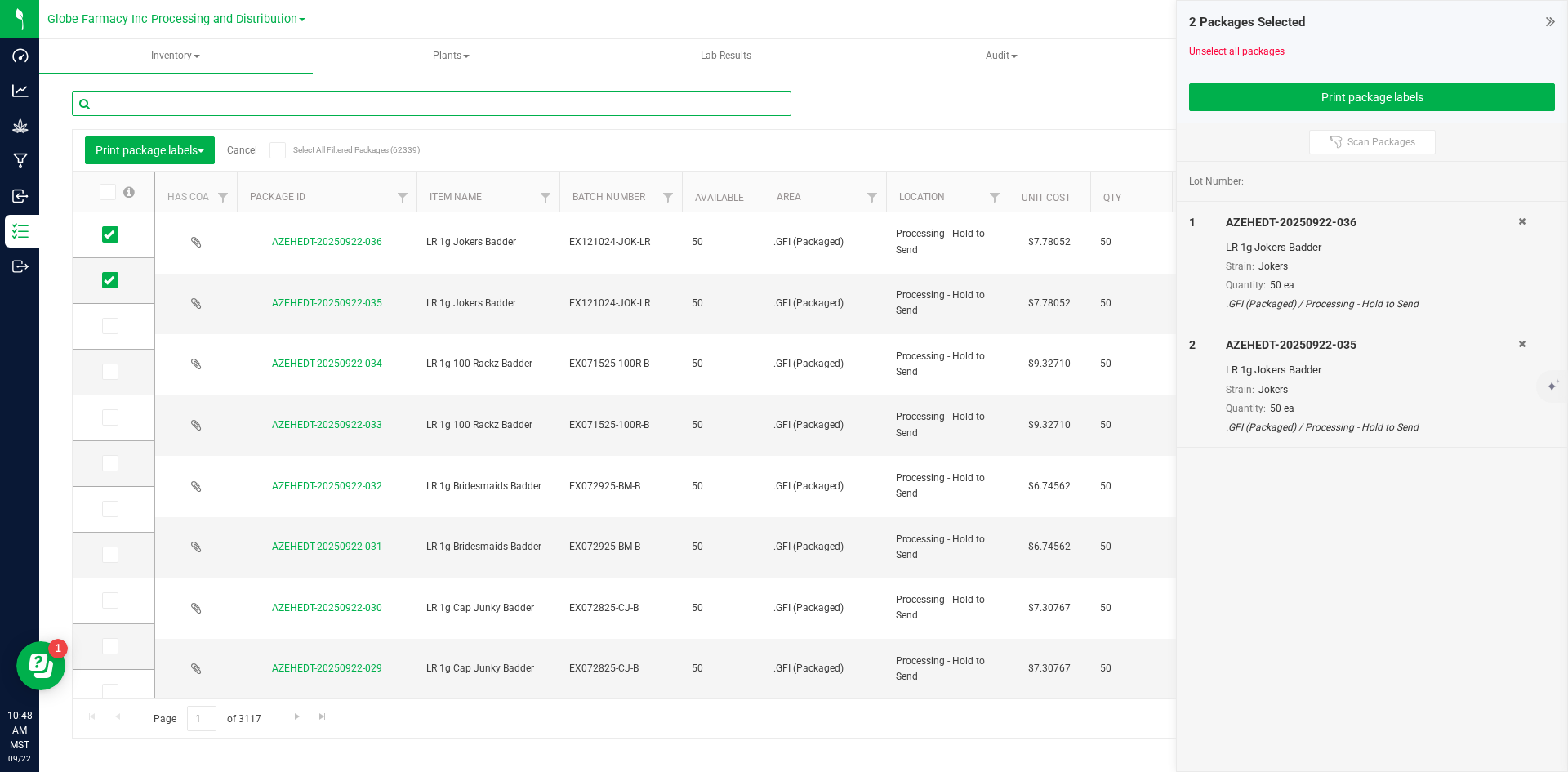
click at [251, 103] on input "text" at bounding box center [432, 104] width 719 height 25
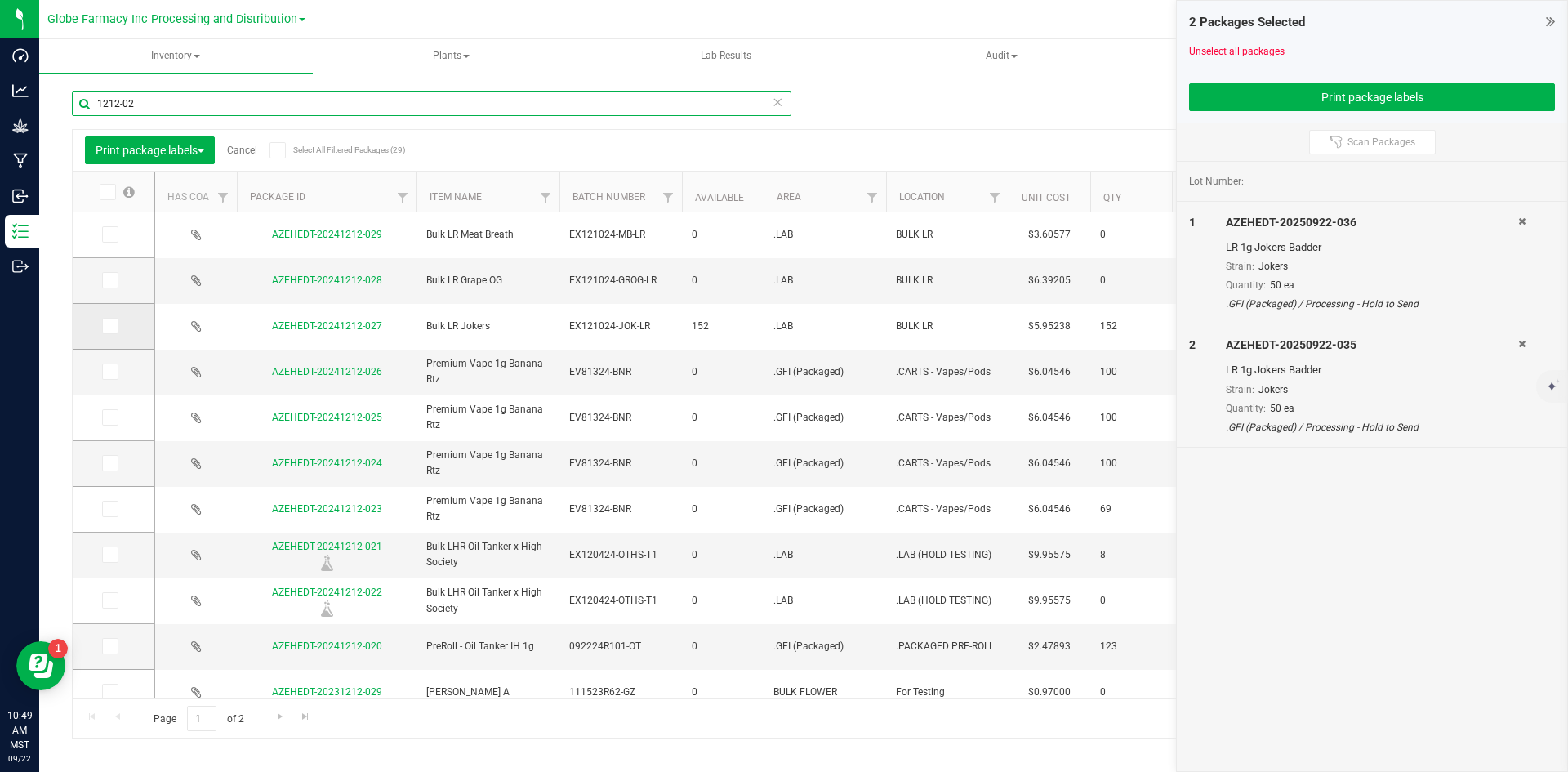
type input "1212-02"
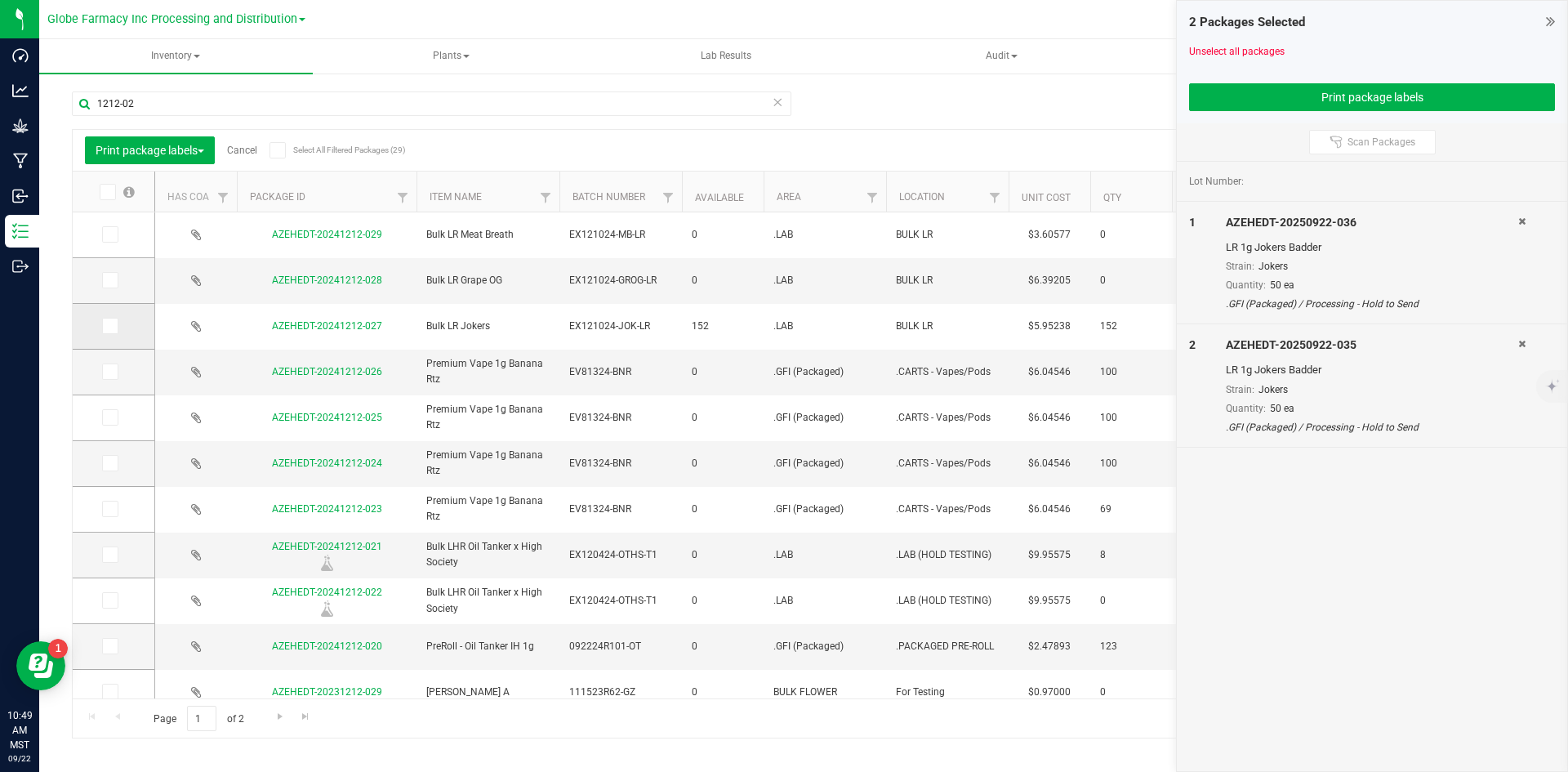
click at [112, 326] on icon at bounding box center [109, 326] width 11 height 0
click at [0, 0] on input "checkbox" at bounding box center [0, 0] width 0 height 0
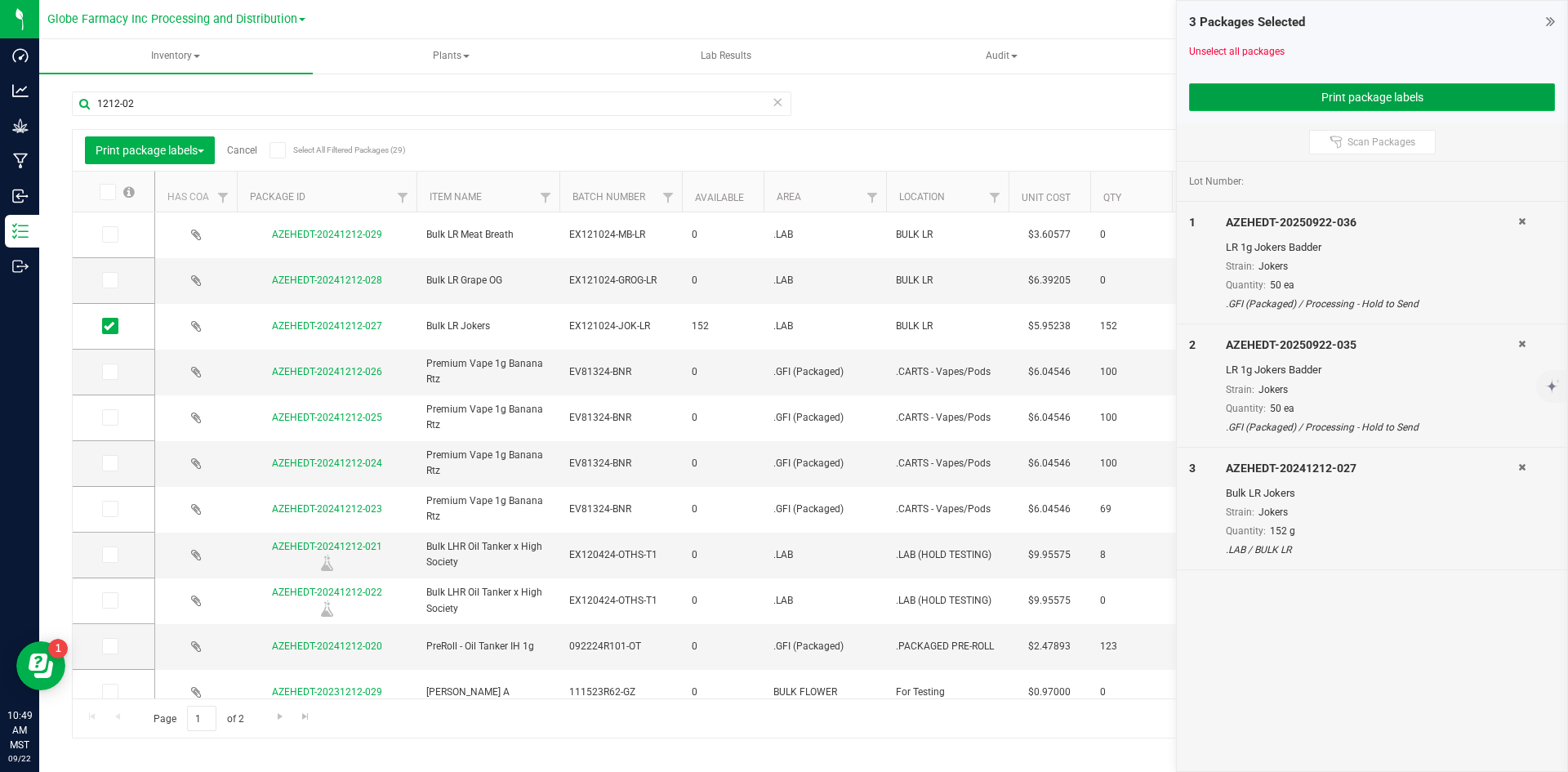
click at [1294, 105] on button "Print package labels" at bounding box center [1372, 98] width 366 height 28
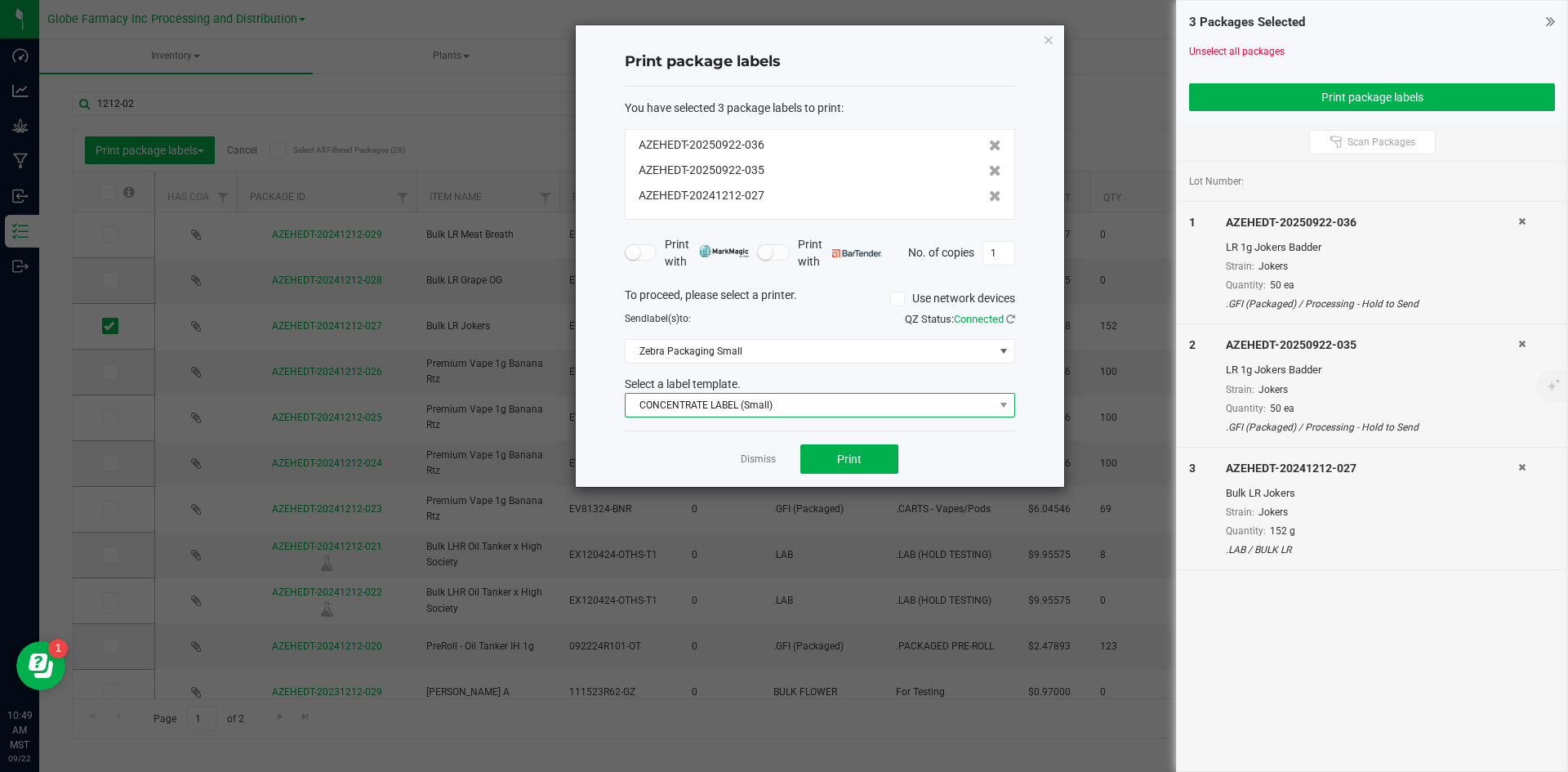
click at [805, 396] on span "CONCENTRATE LABEL (Small)" at bounding box center [809, 405] width 368 height 23
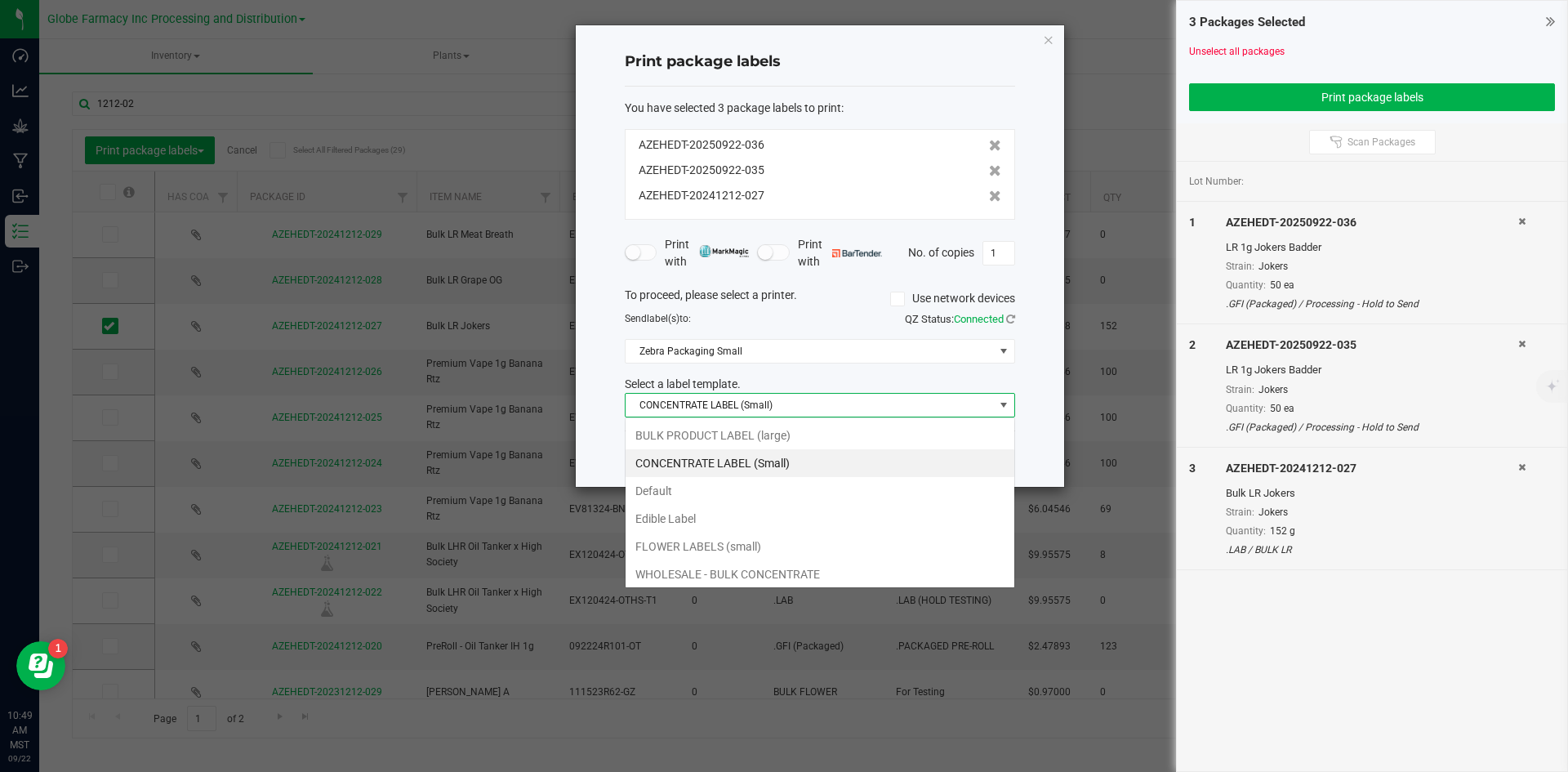
scroll to position [25, 390]
click at [739, 432] on li "BULK PRODUCT LABEL (large)" at bounding box center [820, 435] width 389 height 28
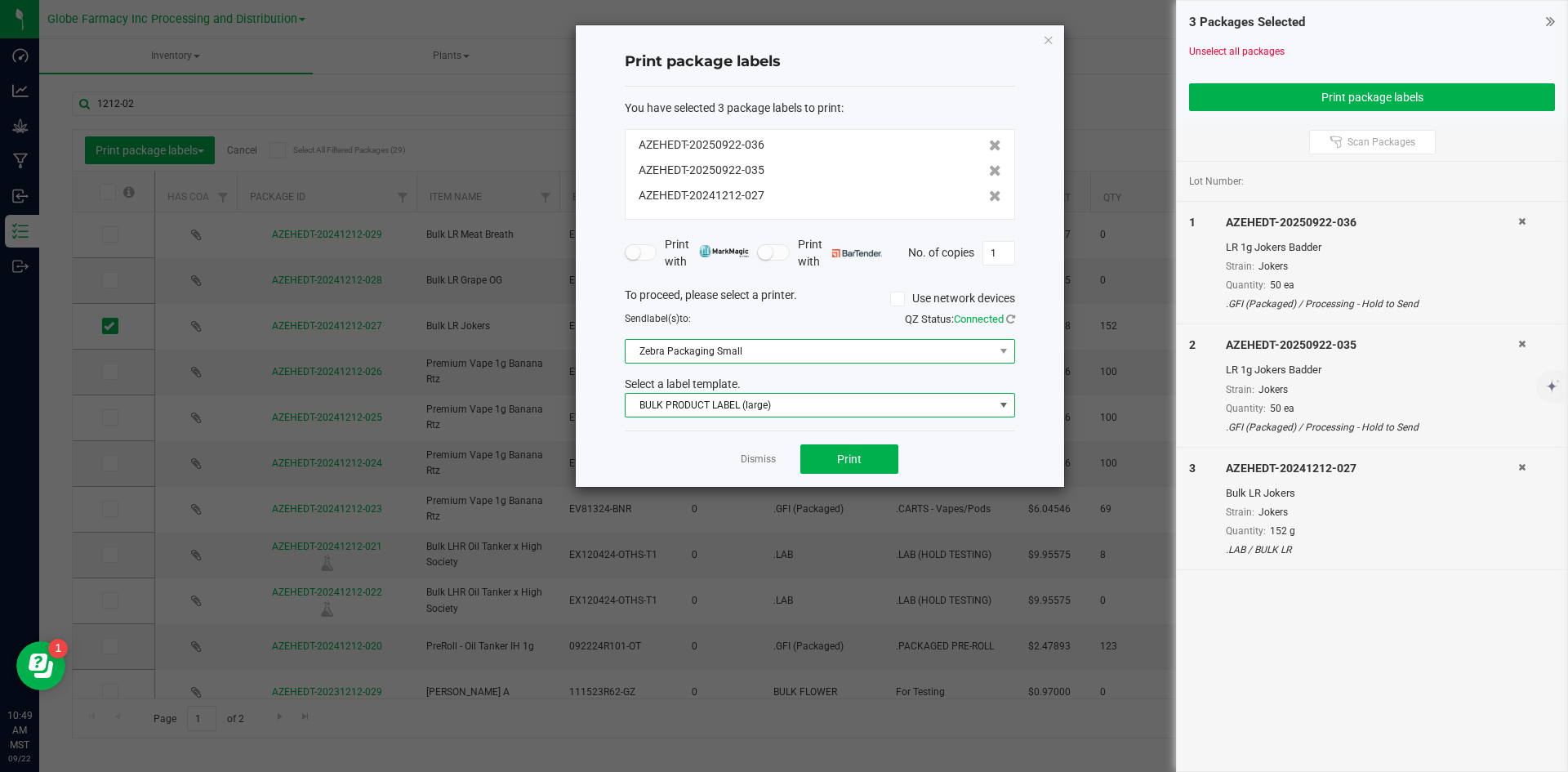
click at [732, 360] on span "Zebra Packaging Small" at bounding box center [809, 351] width 368 height 23
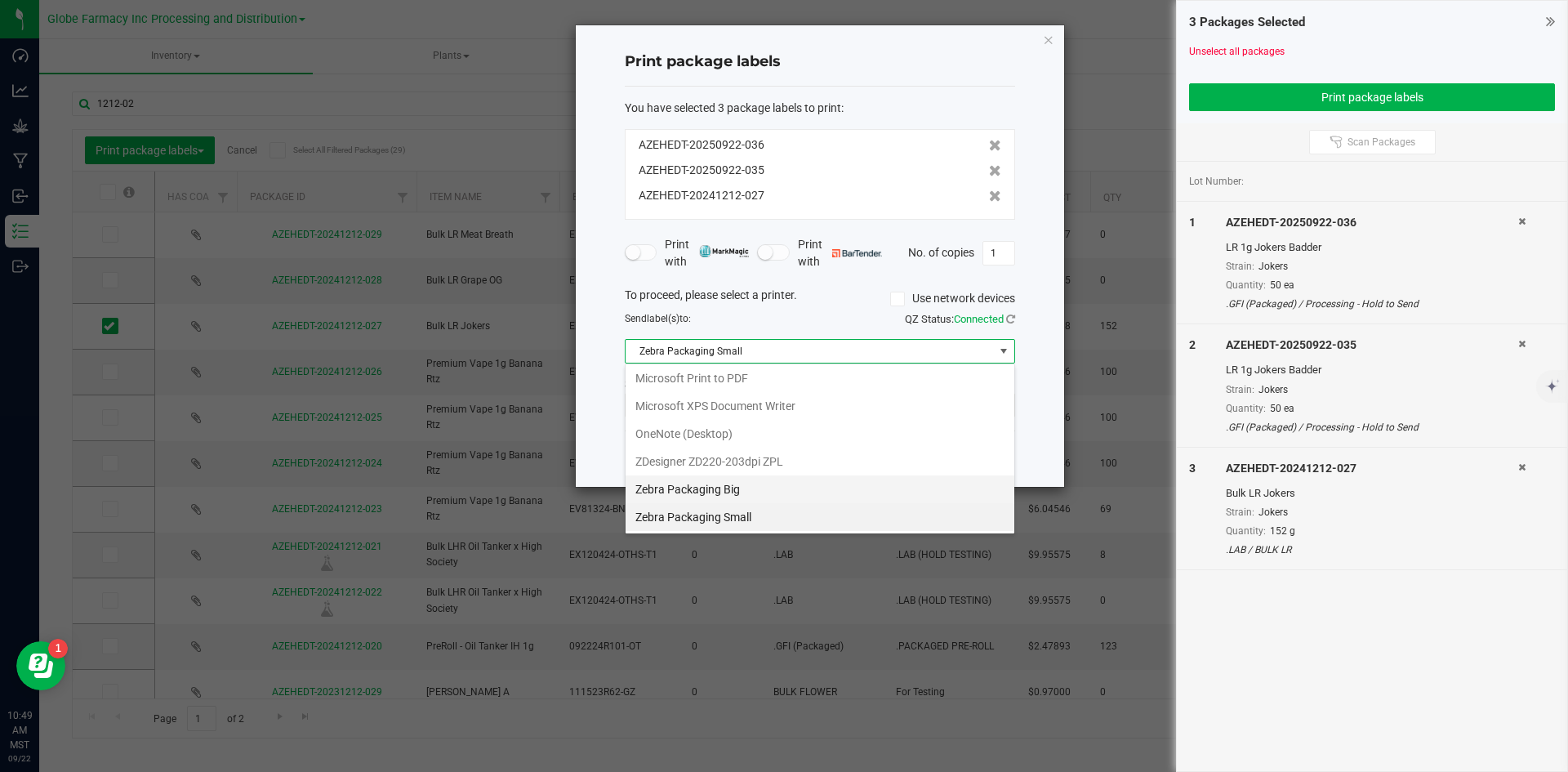
click at [753, 480] on Big "Zebra Packaging Big" at bounding box center [820, 489] width 389 height 28
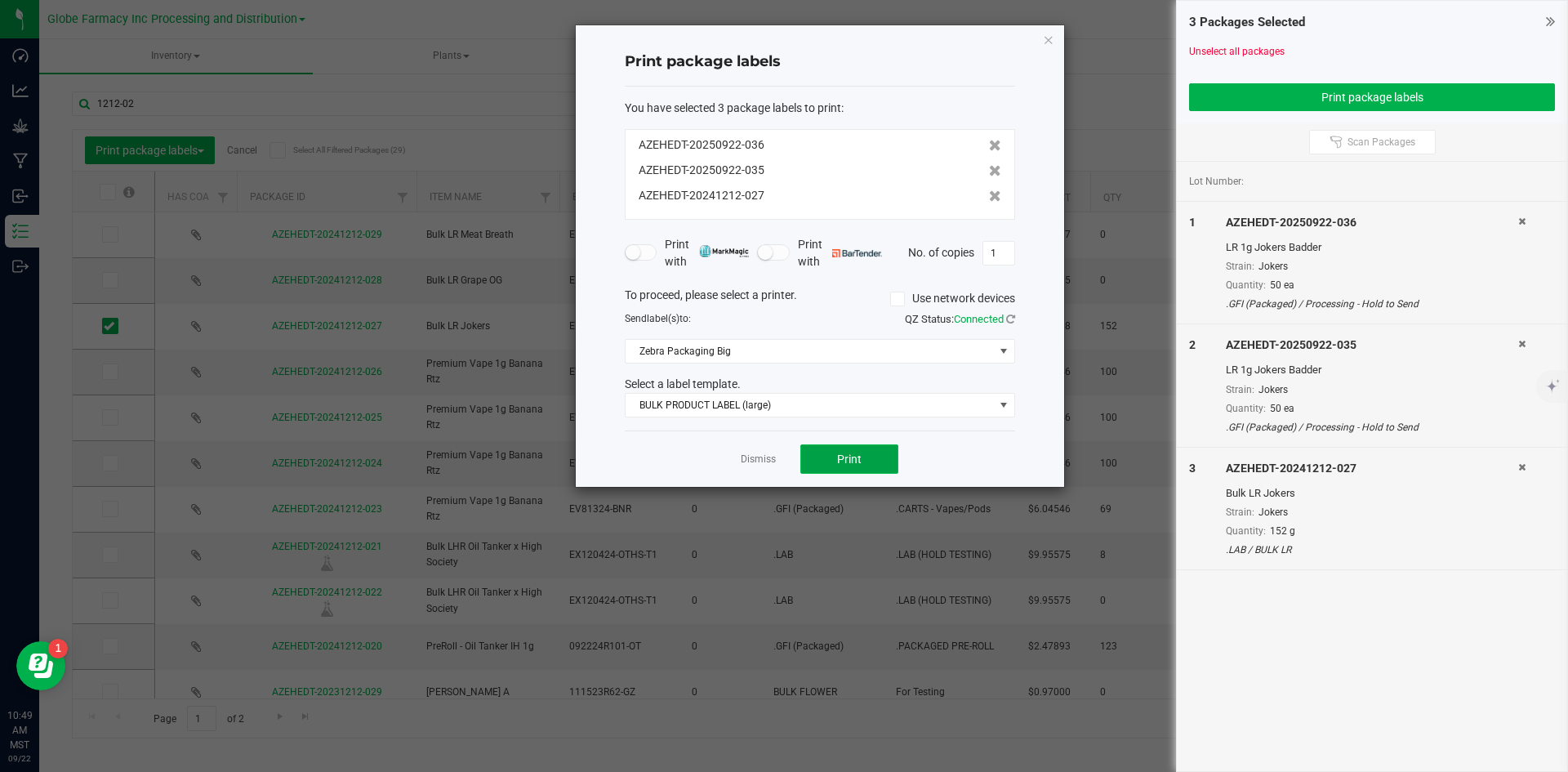
click at [835, 457] on button "Print" at bounding box center [849, 458] width 98 height 29
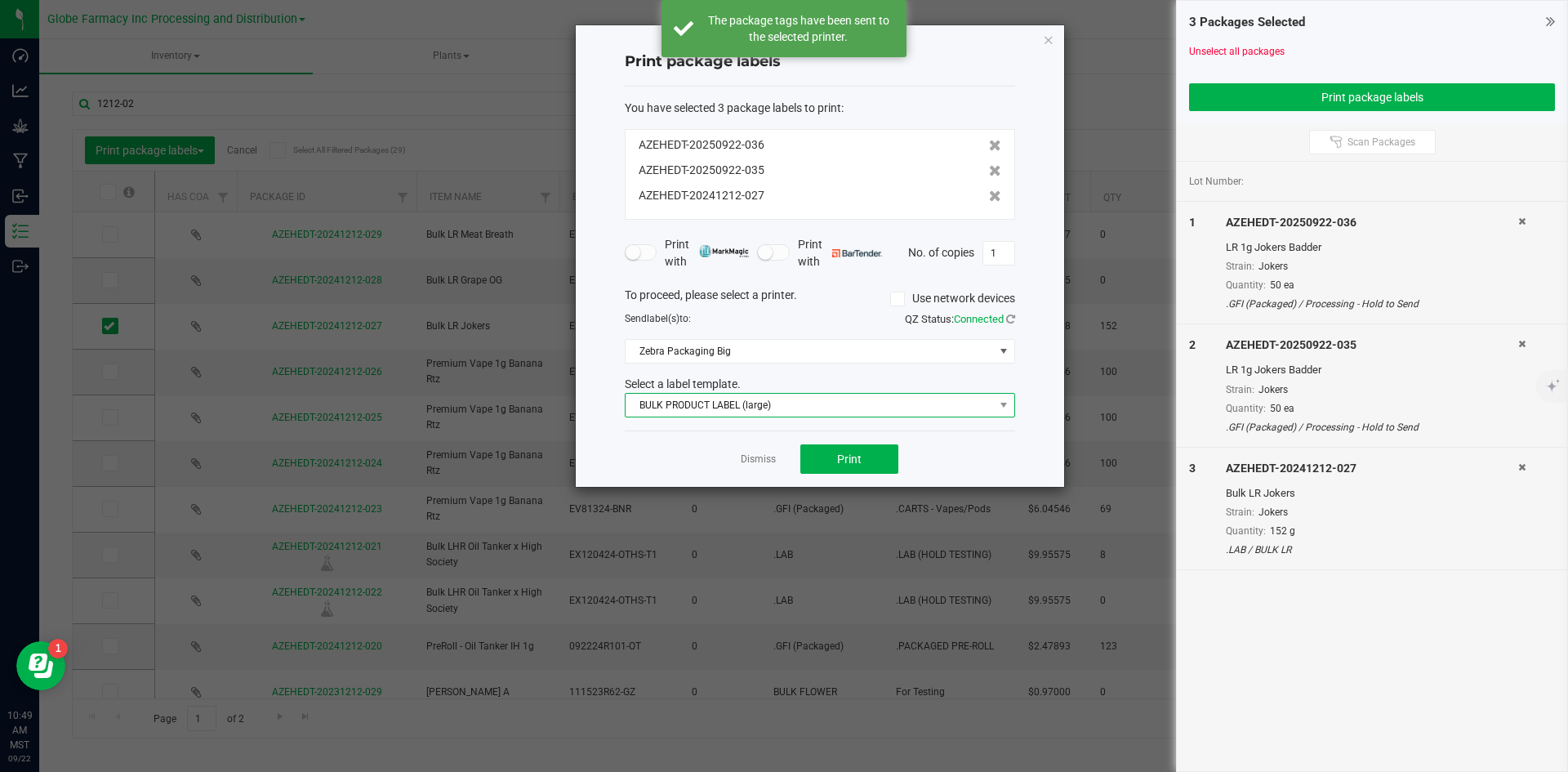
click at [761, 402] on span "BULK PRODUCT LABEL (large)" at bounding box center [809, 405] width 368 height 23
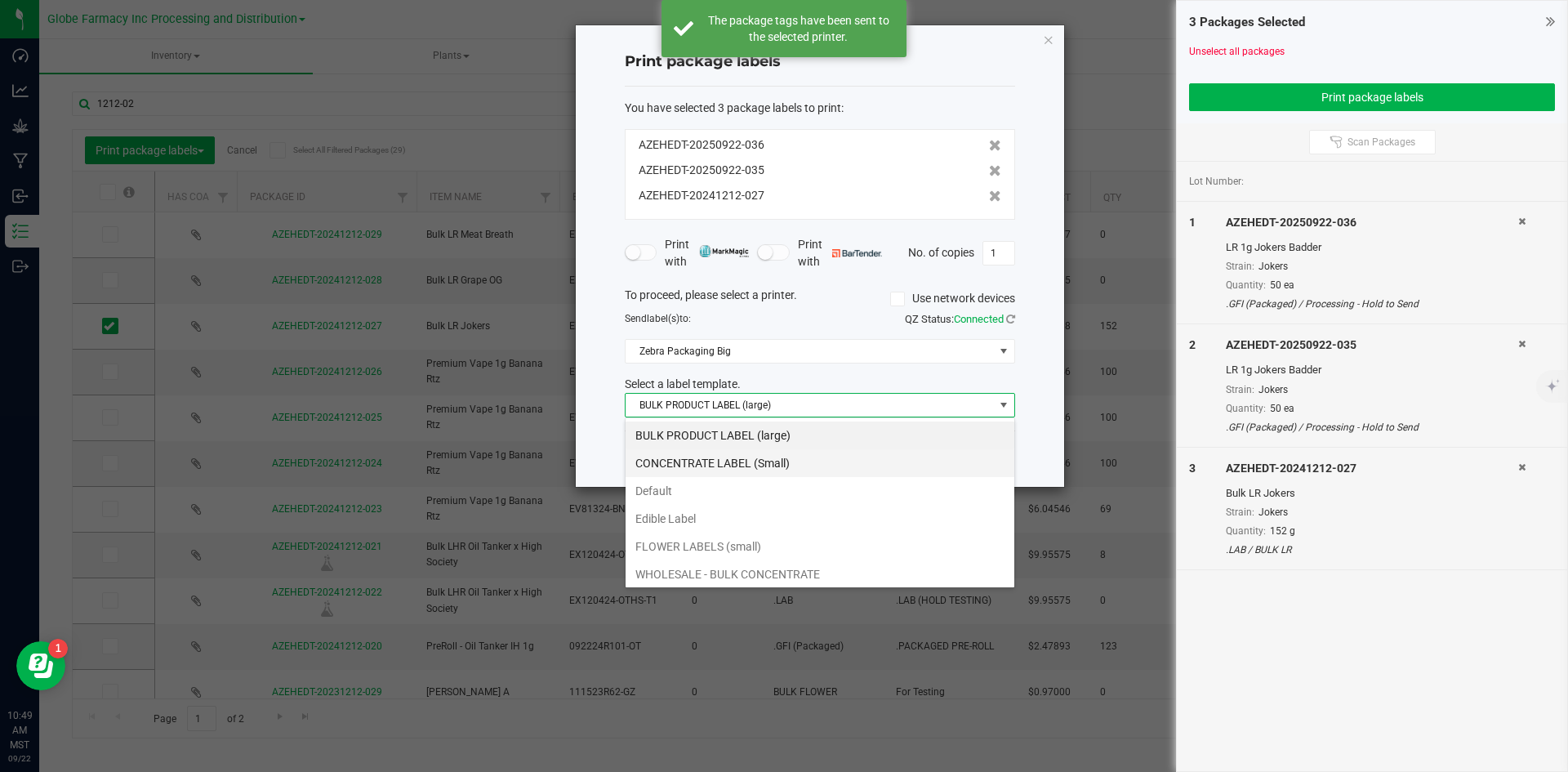
click at [750, 462] on li "CONCENTRATE LABEL (Small)" at bounding box center [820, 463] width 389 height 28
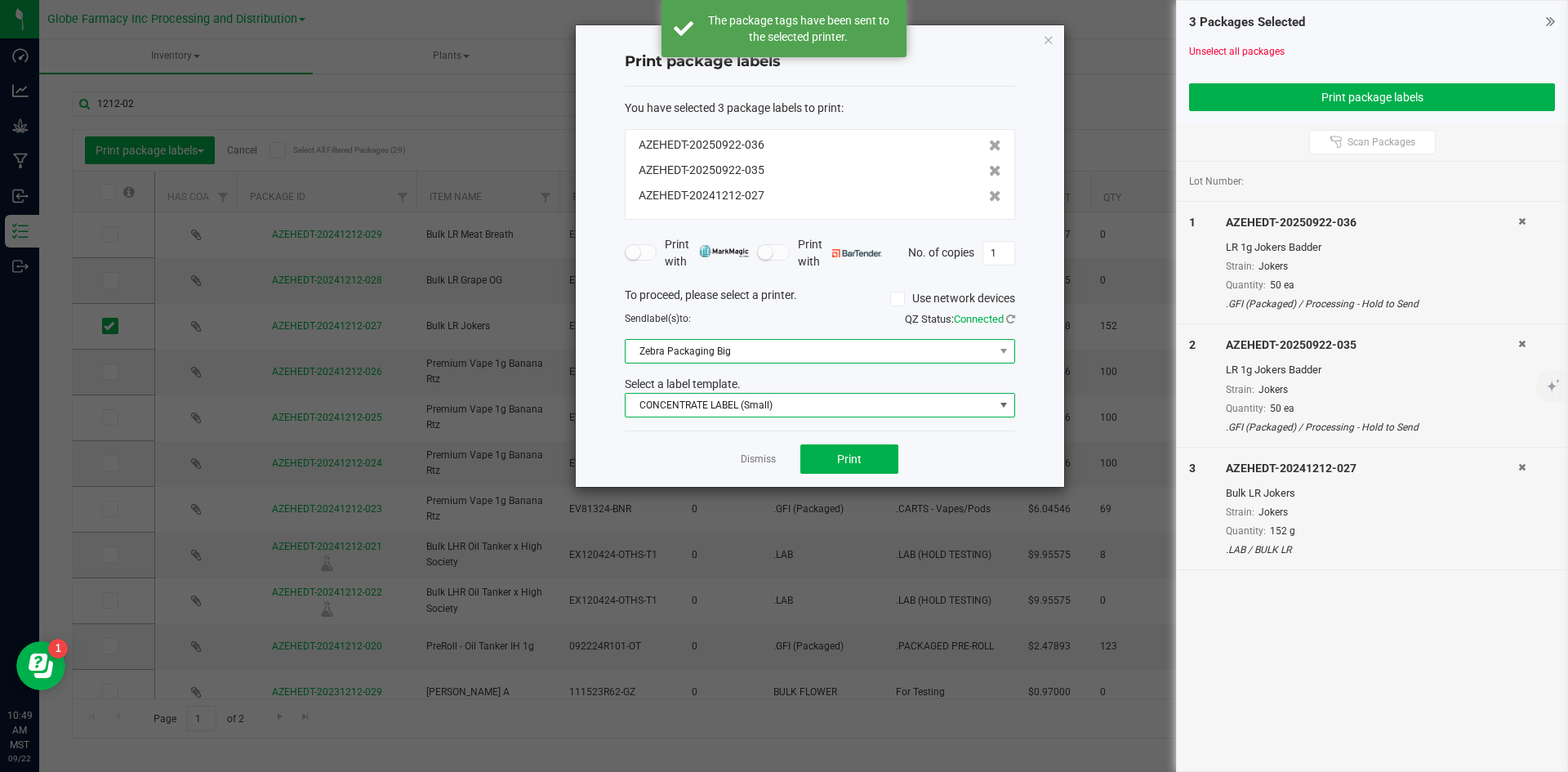
click at [746, 345] on span "Zebra Packaging Big" at bounding box center [809, 351] width 368 height 23
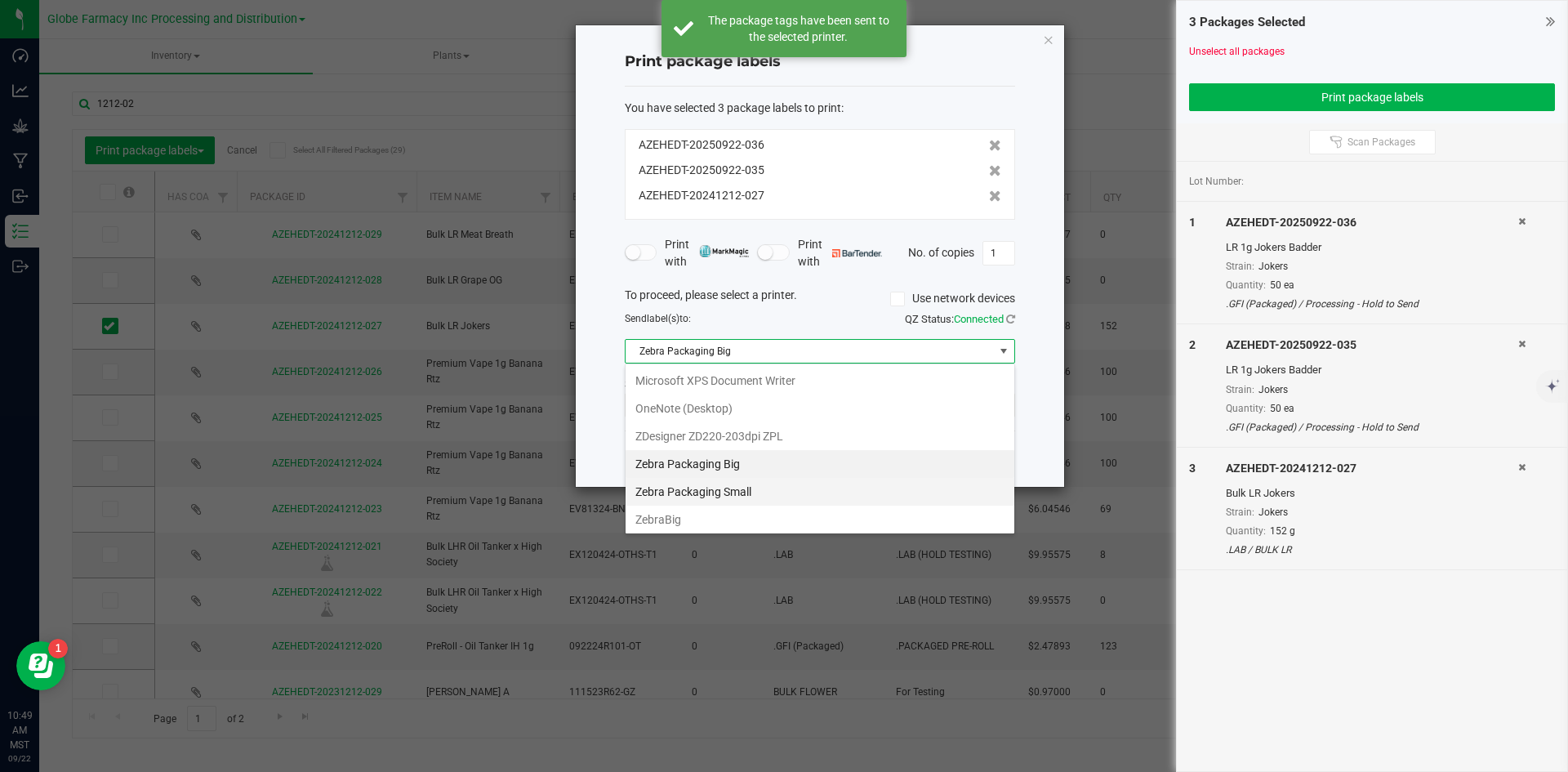
scroll to position [198, 0]
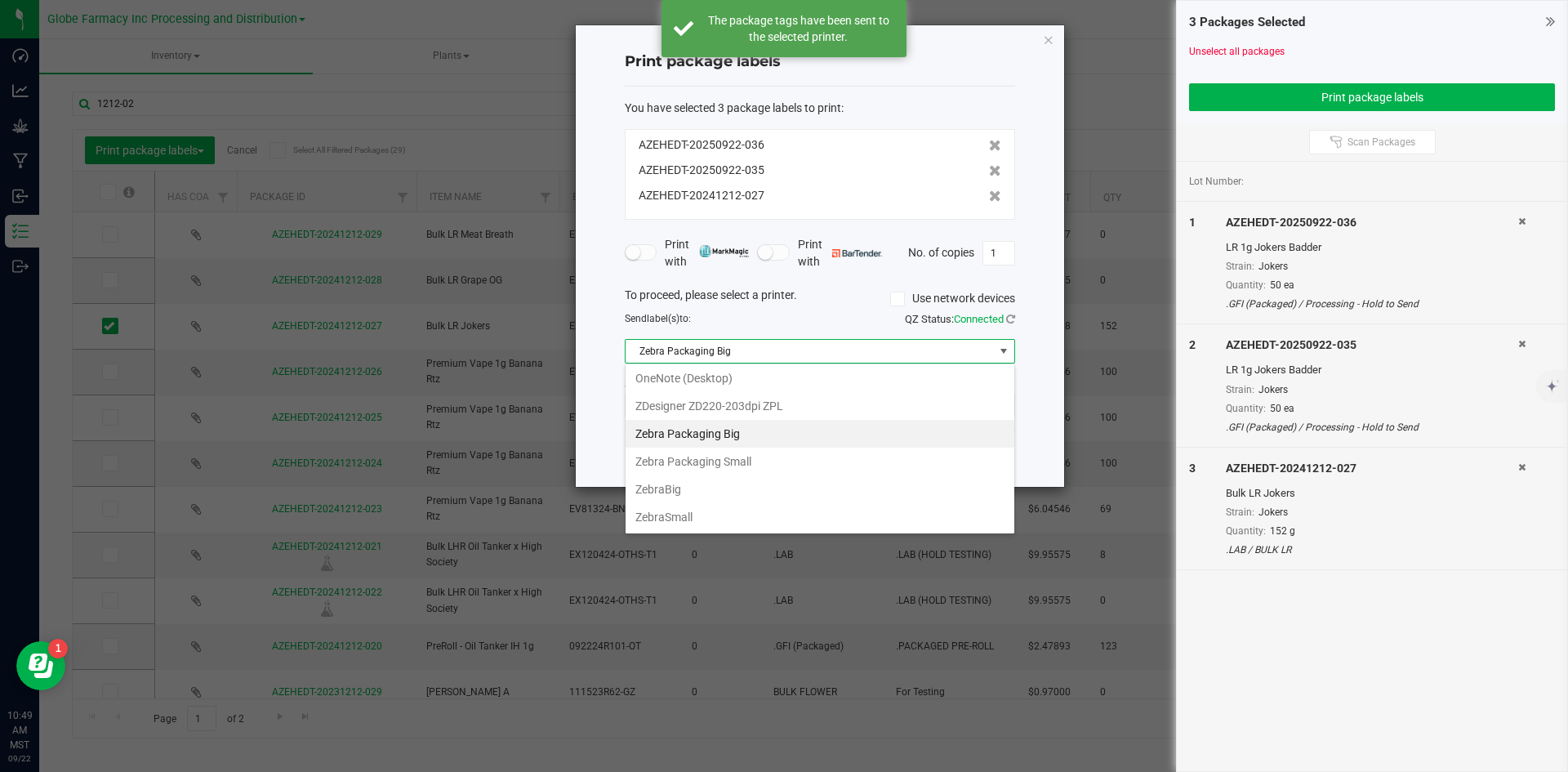
click at [745, 462] on Small "Zebra Packaging Small" at bounding box center [820, 462] width 389 height 28
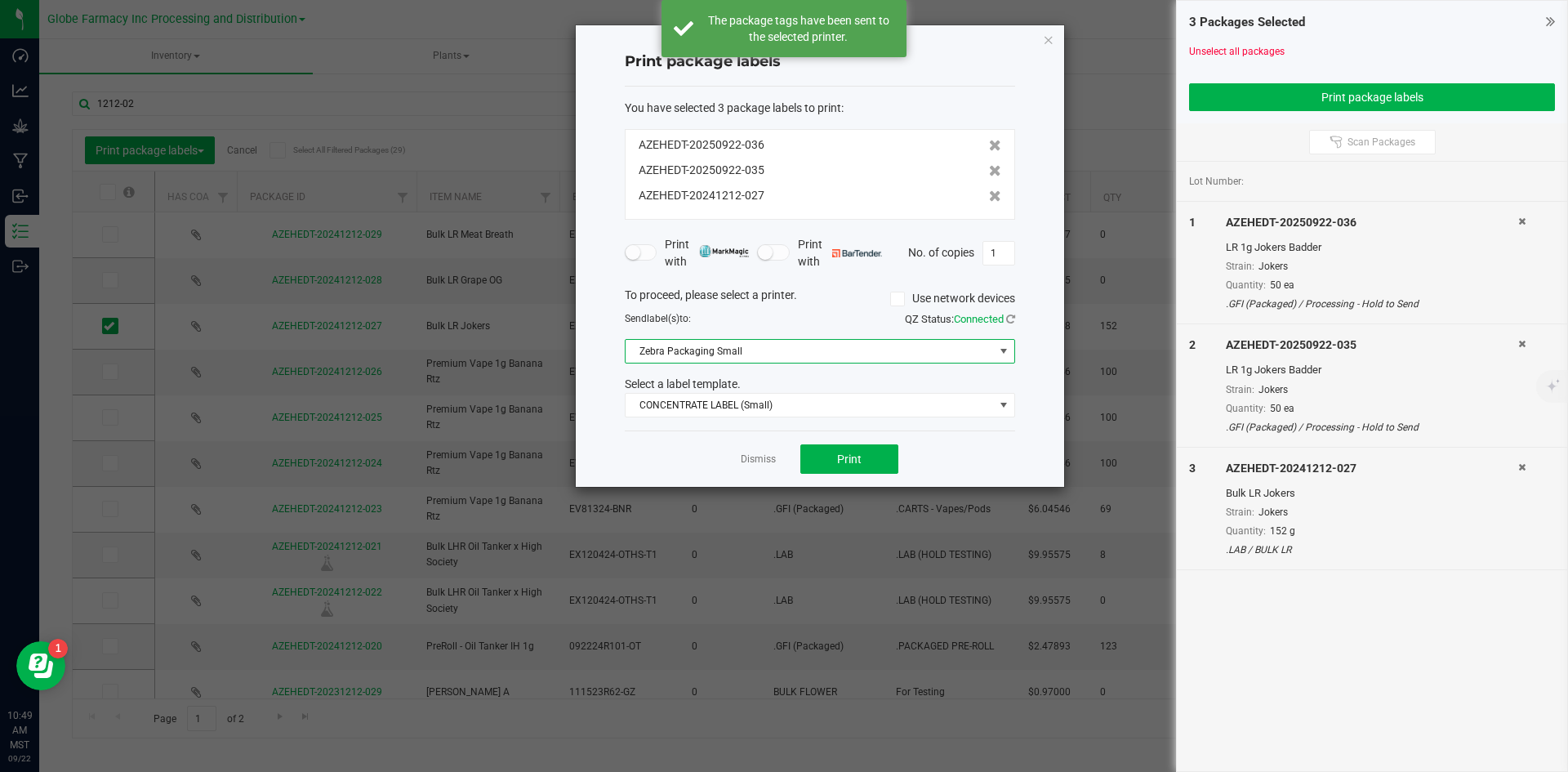
click at [990, 267] on div "Print with Print with No. of copies 1" at bounding box center [820, 252] width 390 height 34
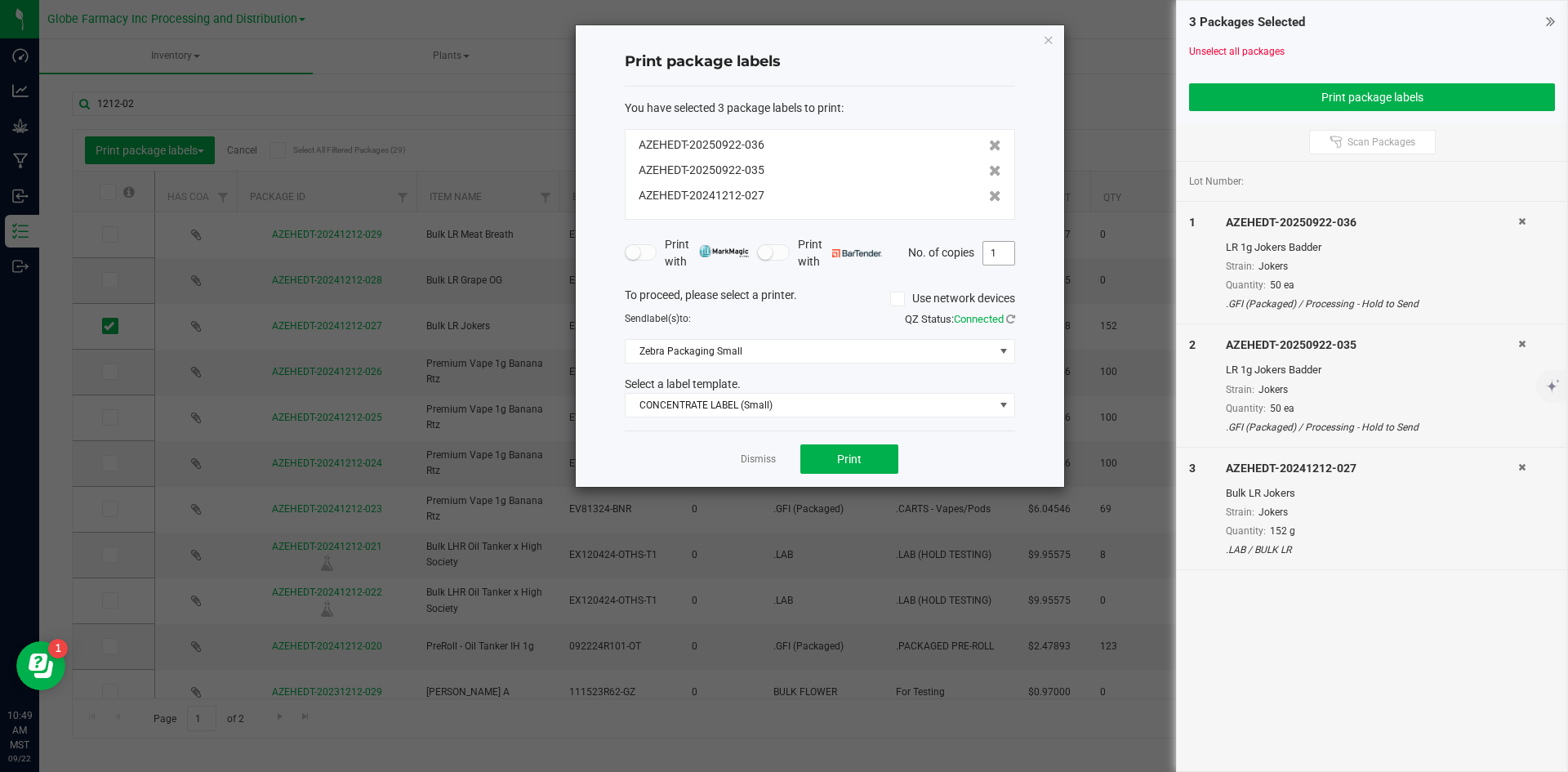
click at [991, 258] on input "1" at bounding box center [998, 253] width 31 height 23
type input "50"
click at [971, 200] on div "AZEHEDT-20241212-027" at bounding box center [820, 196] width 362 height 18
click at [989, 200] on icon at bounding box center [995, 195] width 12 height 11
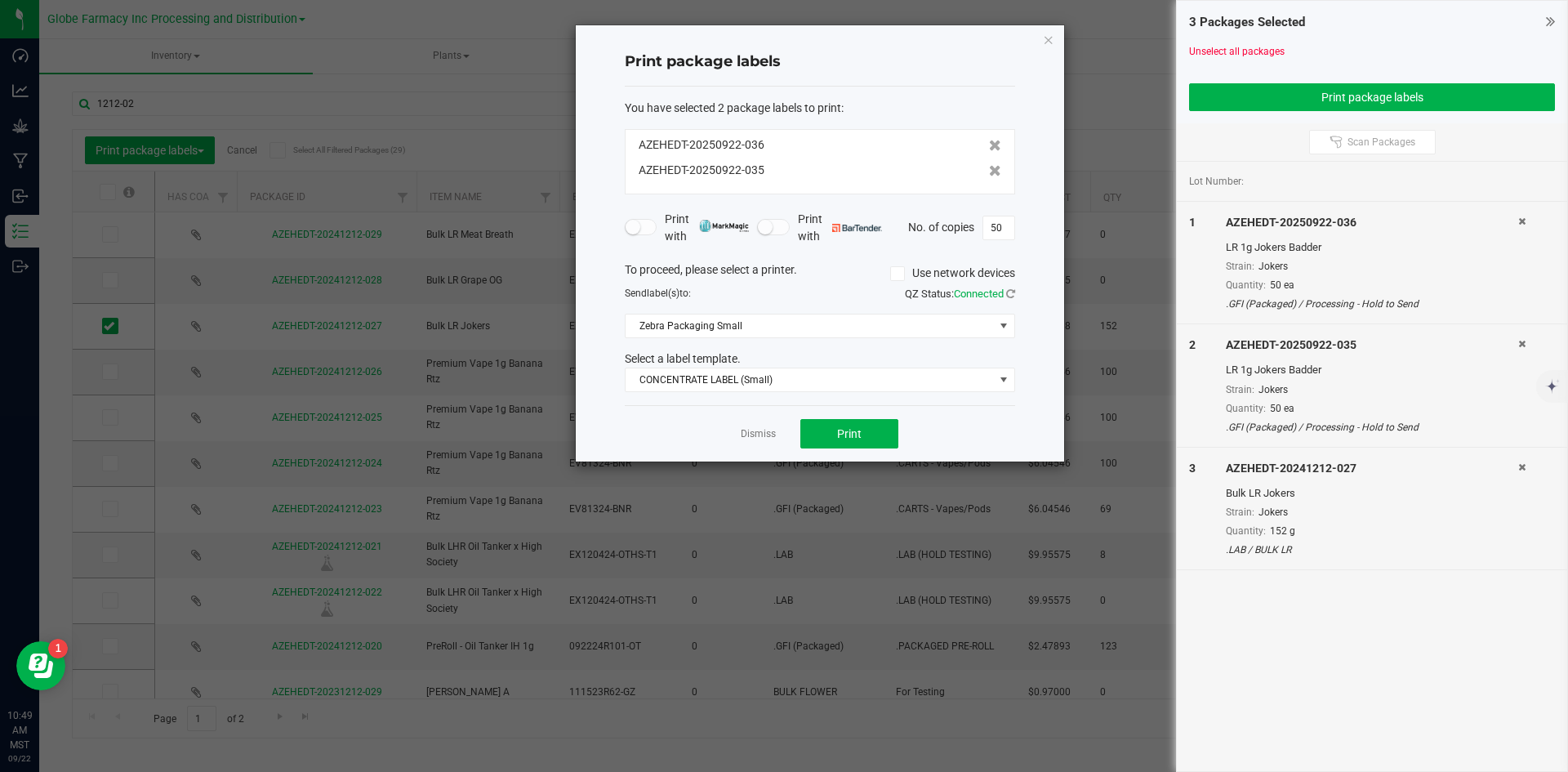
click at [1525, 465] on icon at bounding box center [1521, 467] width 7 height 10
click at [837, 433] on span "Print" at bounding box center [850, 433] width 25 height 13
click at [753, 427] on link "Dismiss" at bounding box center [758, 434] width 35 height 14
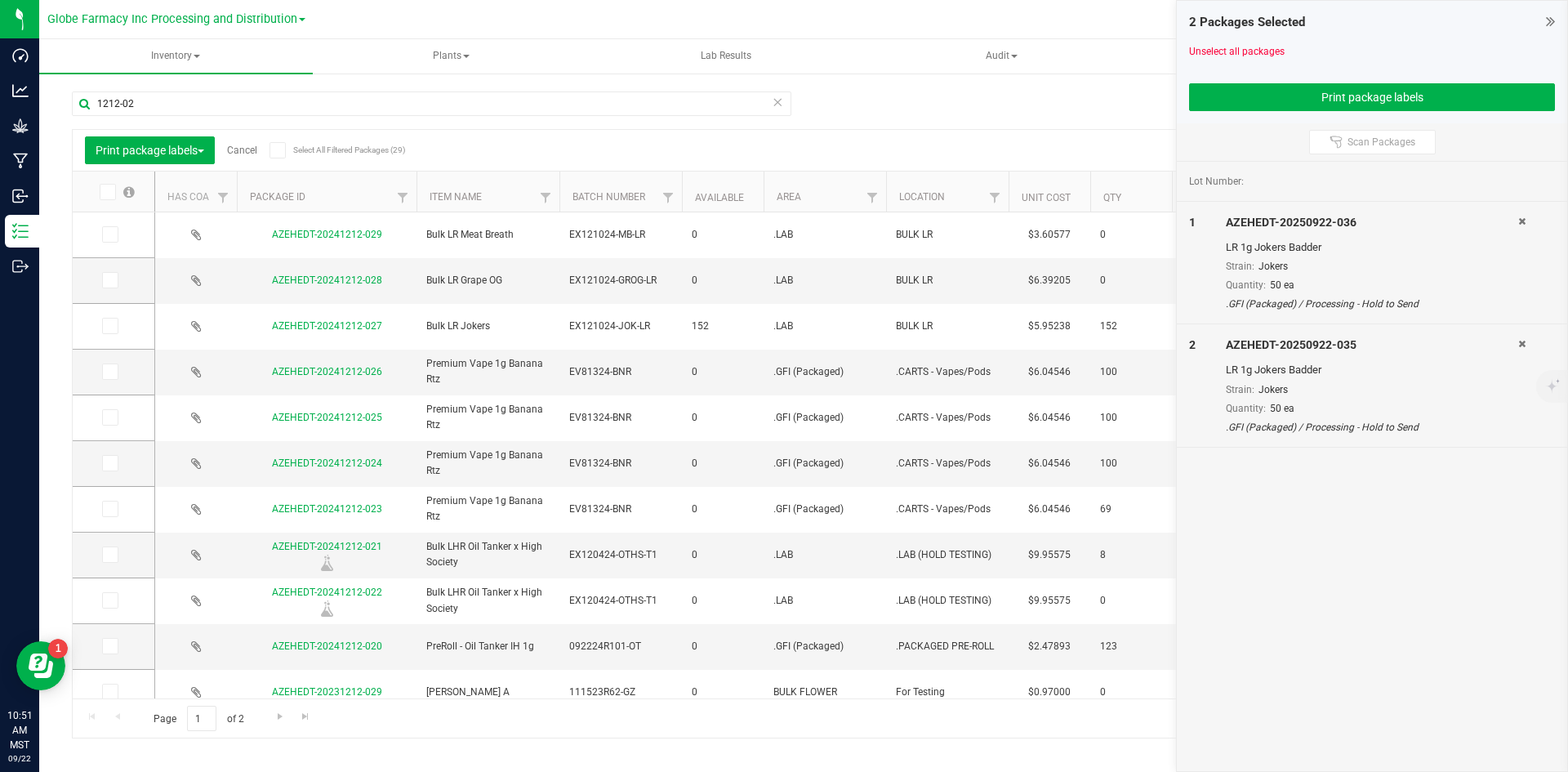
click at [255, 149] on link "Cancel" at bounding box center [242, 149] width 30 height 11
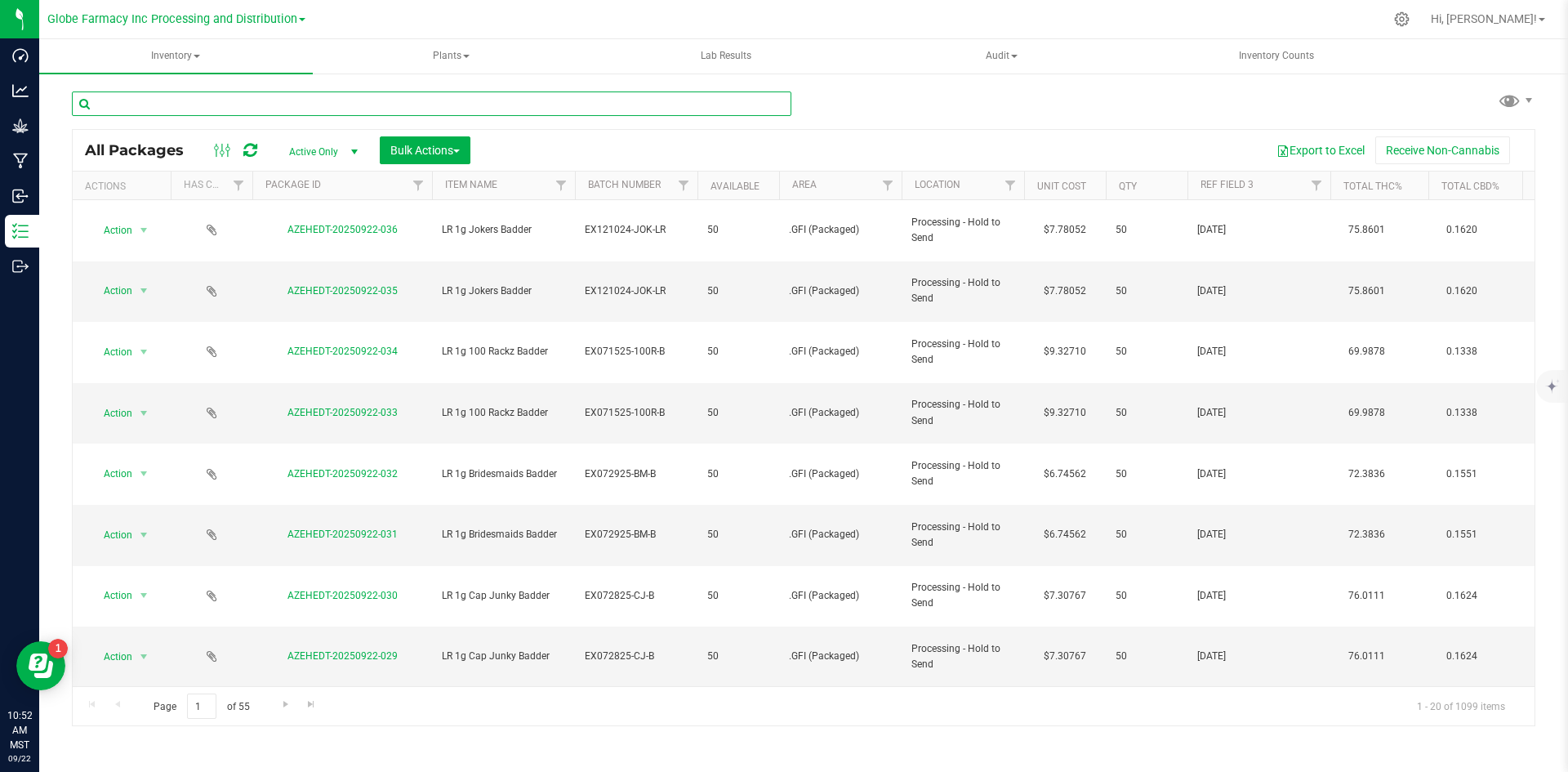
click at [252, 103] on input "text" at bounding box center [432, 104] width 719 height 25
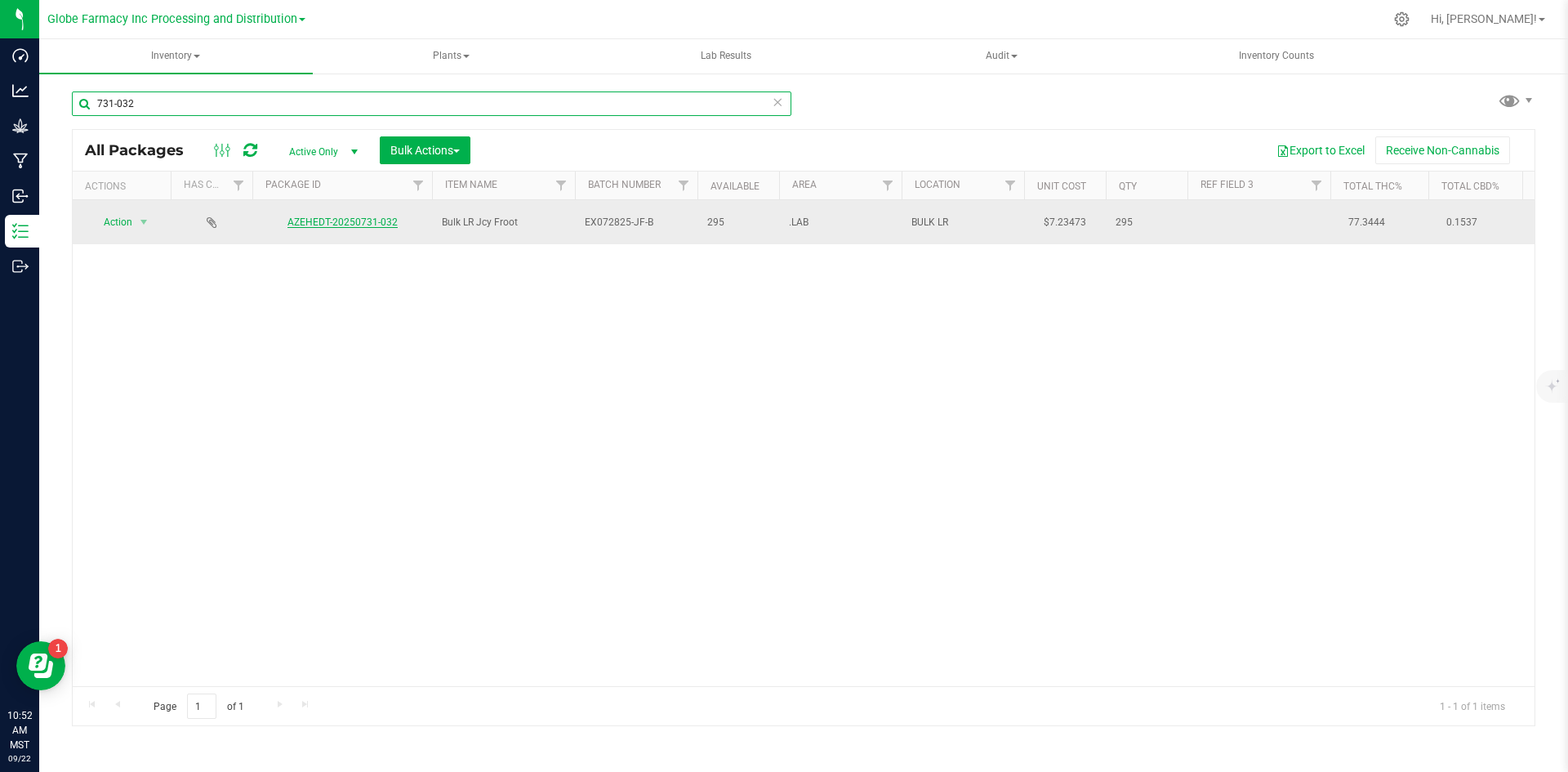
type input "731-032"
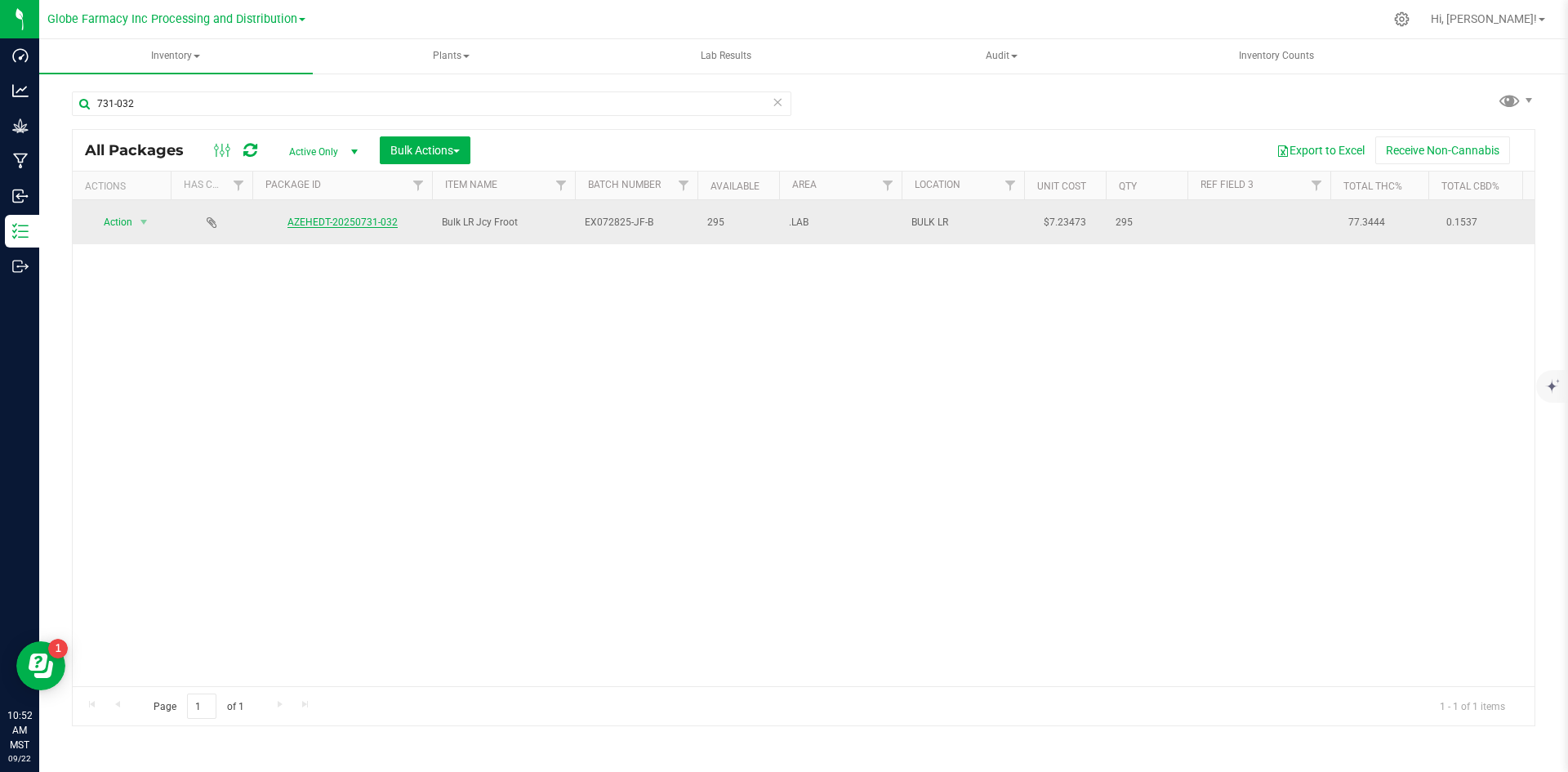
click at [317, 221] on link "AZEHEDT-20250731-032" at bounding box center [342, 222] width 110 height 11
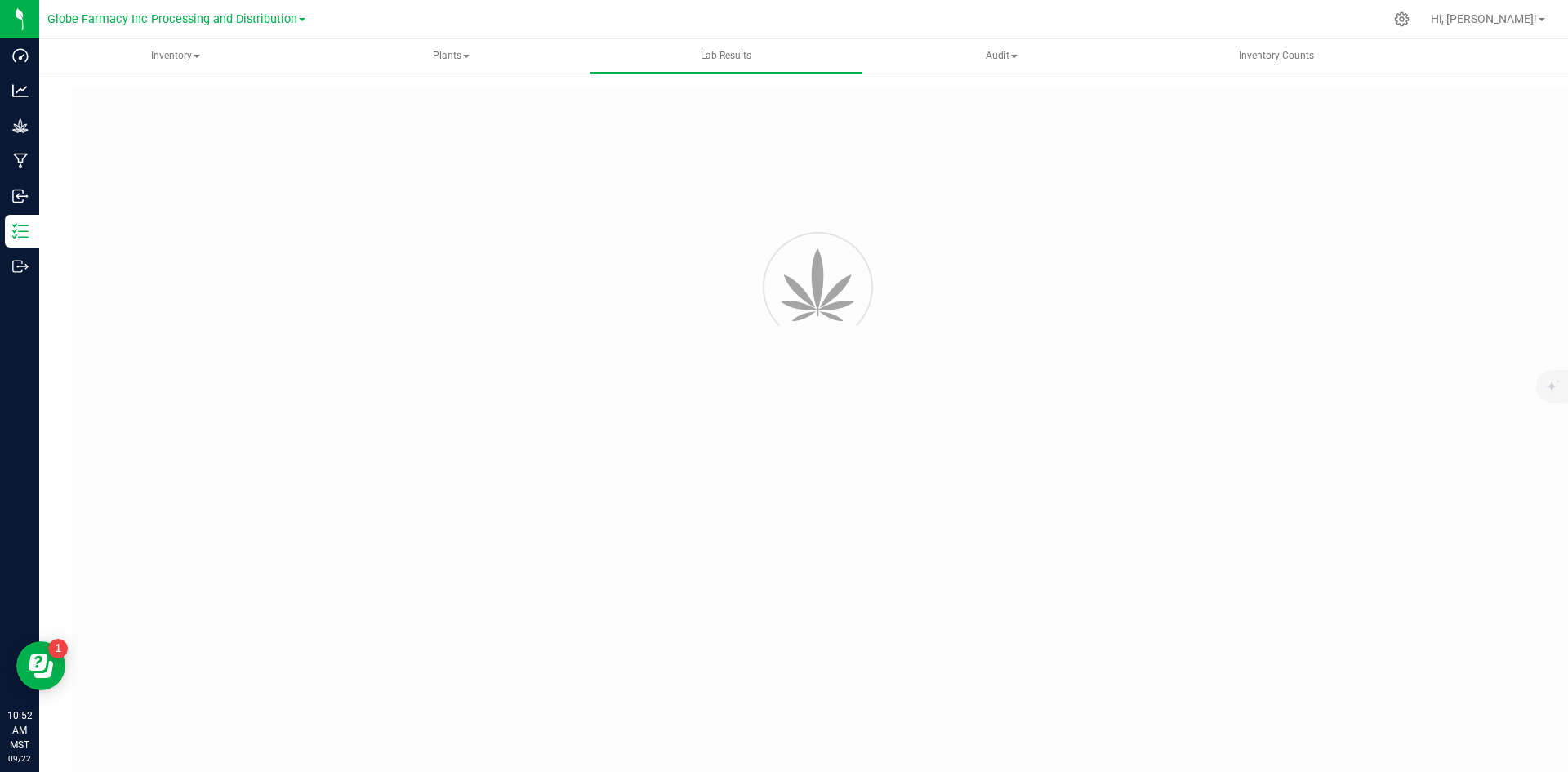
type input "AZEHEDT-20250731-038"
type input "2507APO3374.16950"
type input "AZEHEDT-20250731-038"
type input "08/07/2025 7:49 AM"
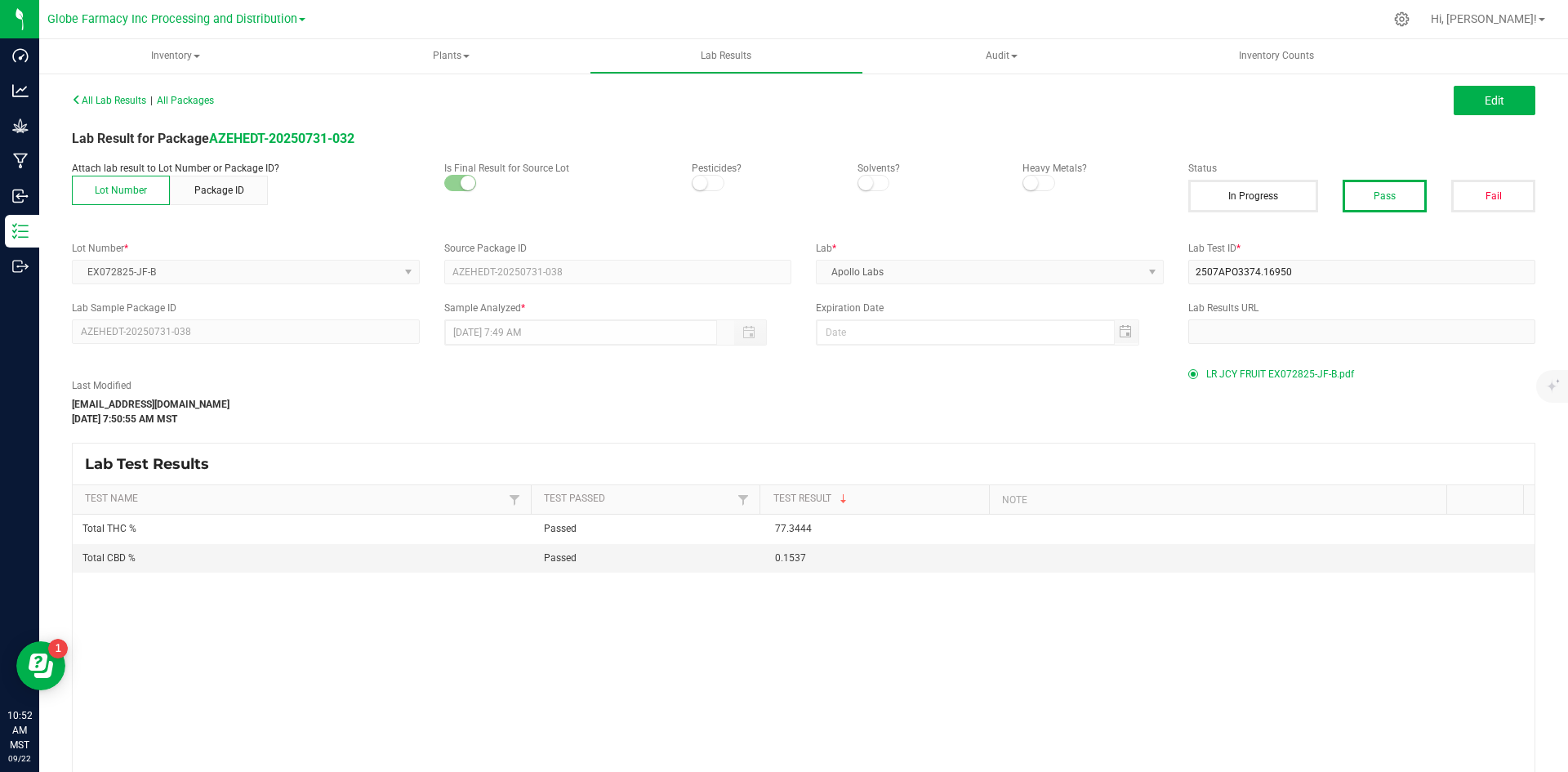
click at [1221, 377] on span "LR JCY FRUIT EX072825-JF-B.pdf" at bounding box center [1280, 374] width 148 height 25
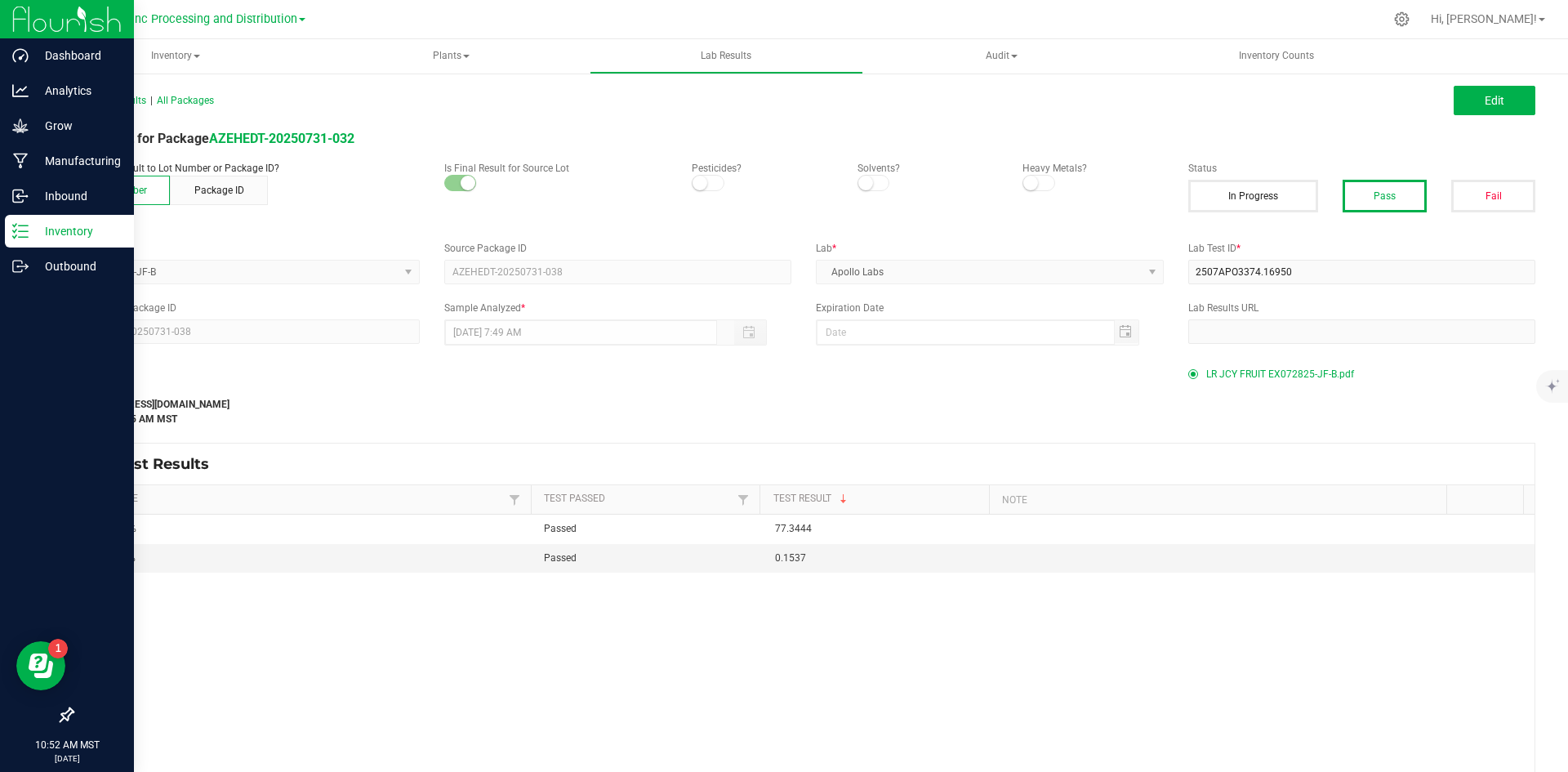
click at [33, 232] on p "Inventory" at bounding box center [77, 231] width 98 height 19
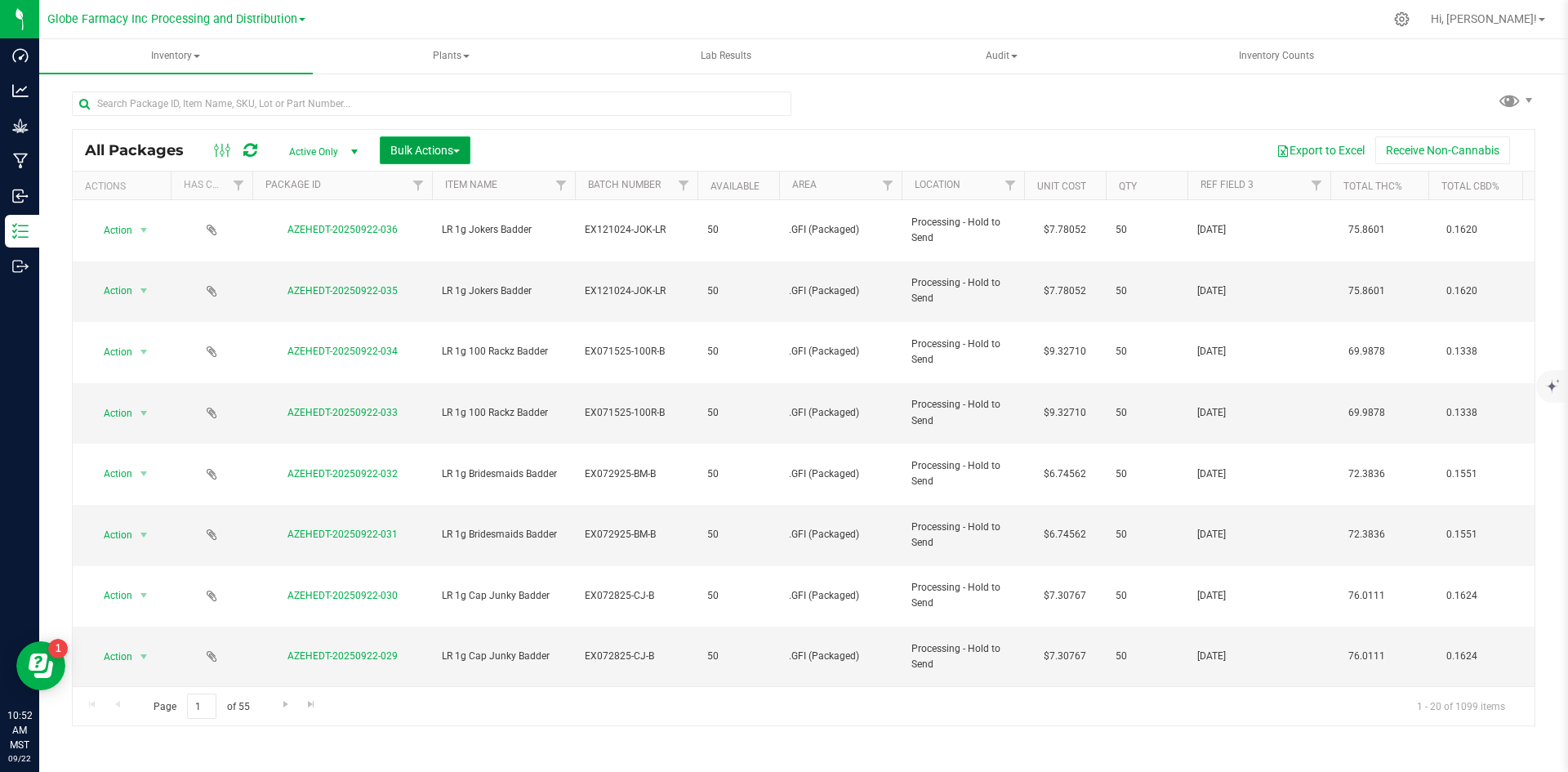
click at [395, 153] on span "Bulk Actions" at bounding box center [425, 149] width 69 height 13
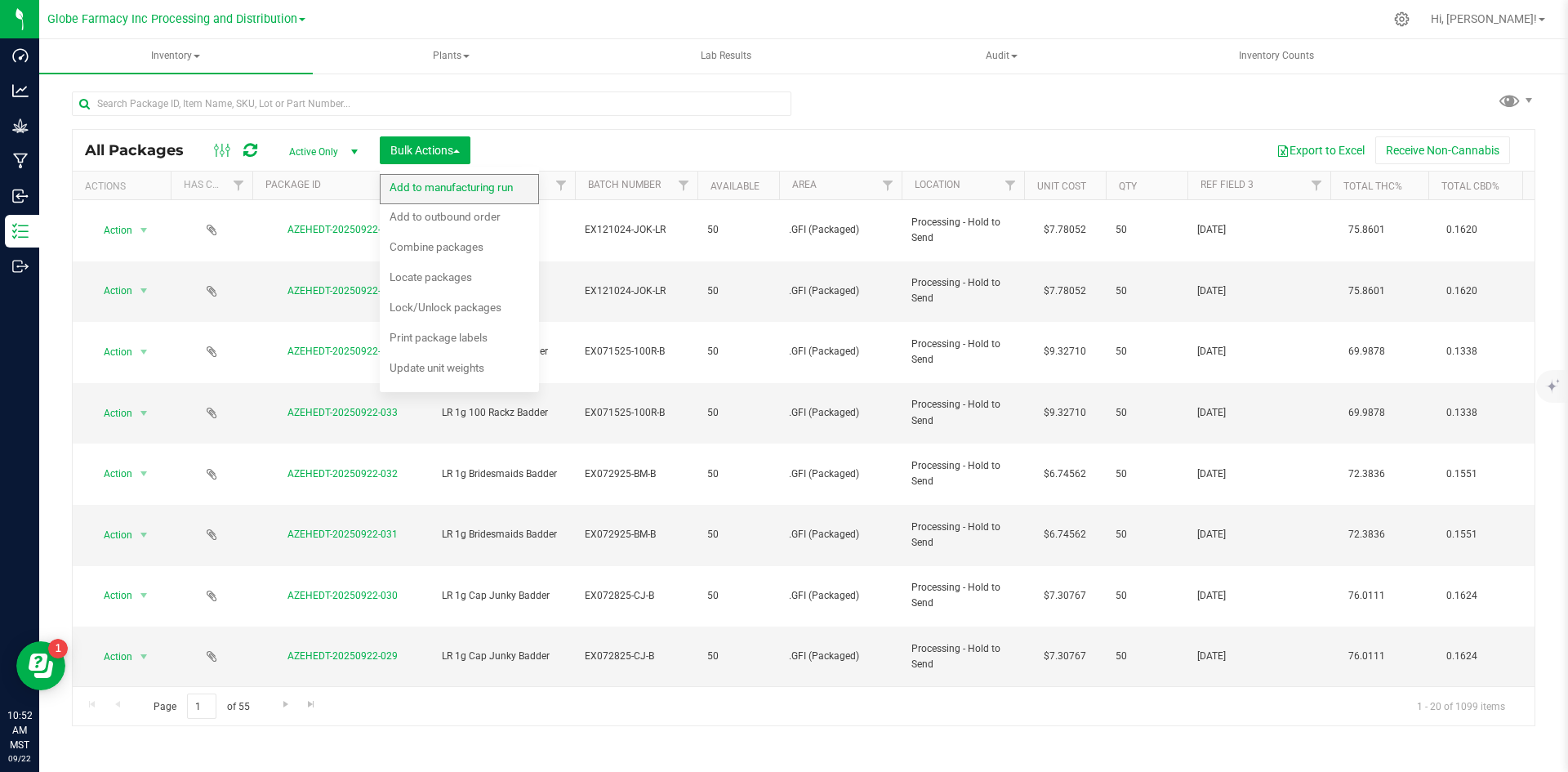
click at [403, 192] on span "Add to manufacturing run" at bounding box center [451, 186] width 123 height 13
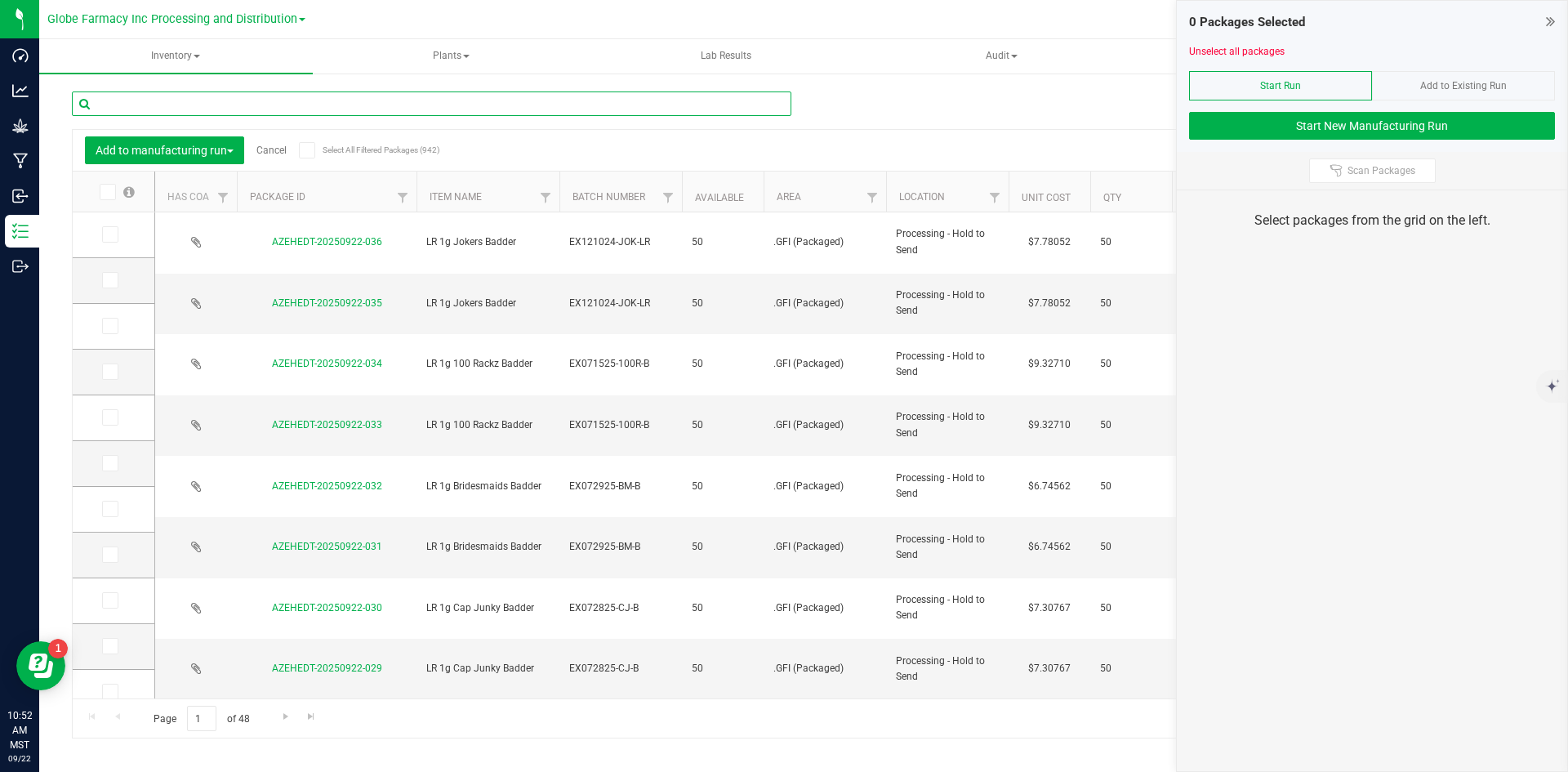
click at [265, 105] on input "text" at bounding box center [432, 104] width 719 height 25
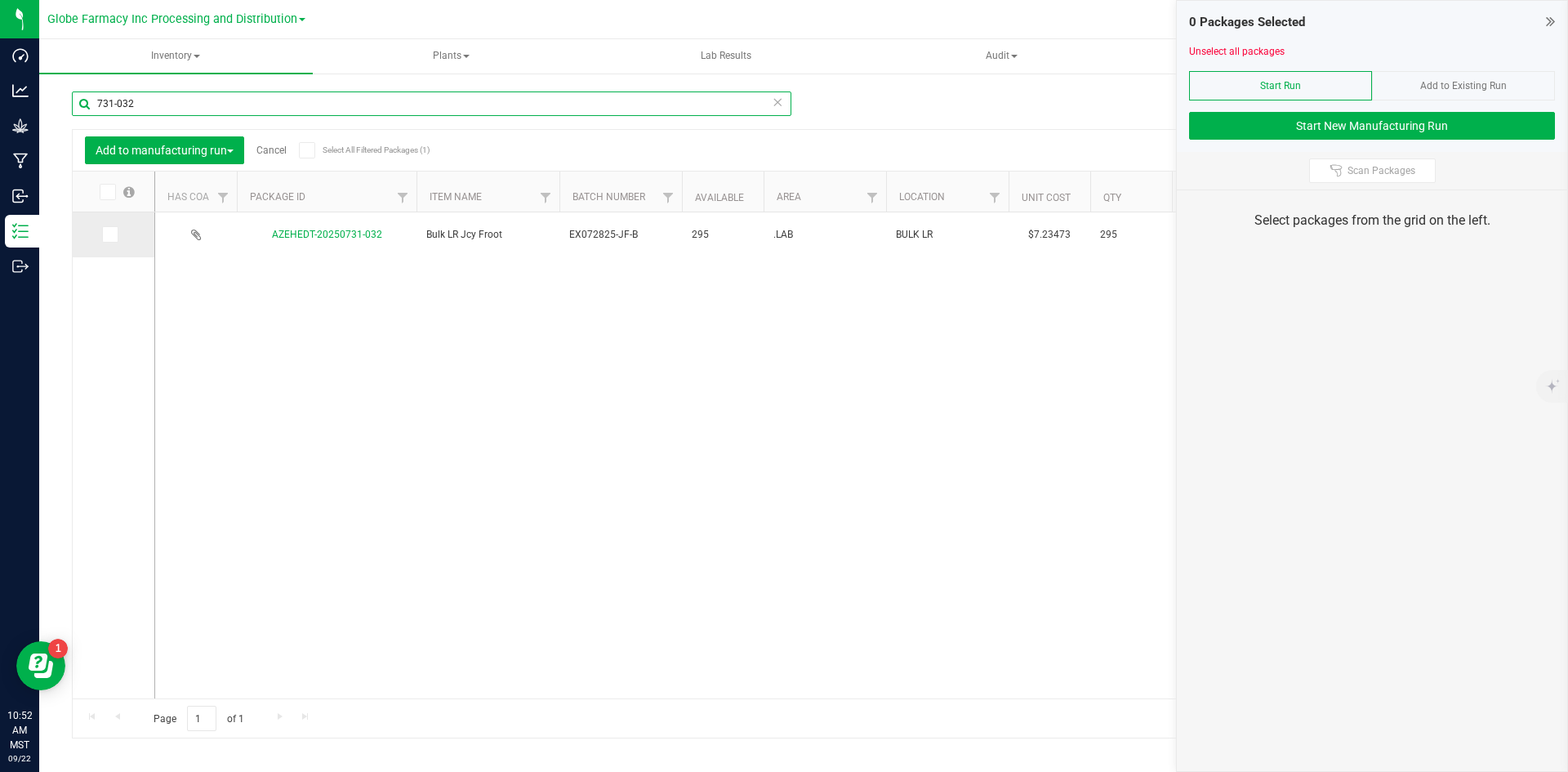
type input "731-032"
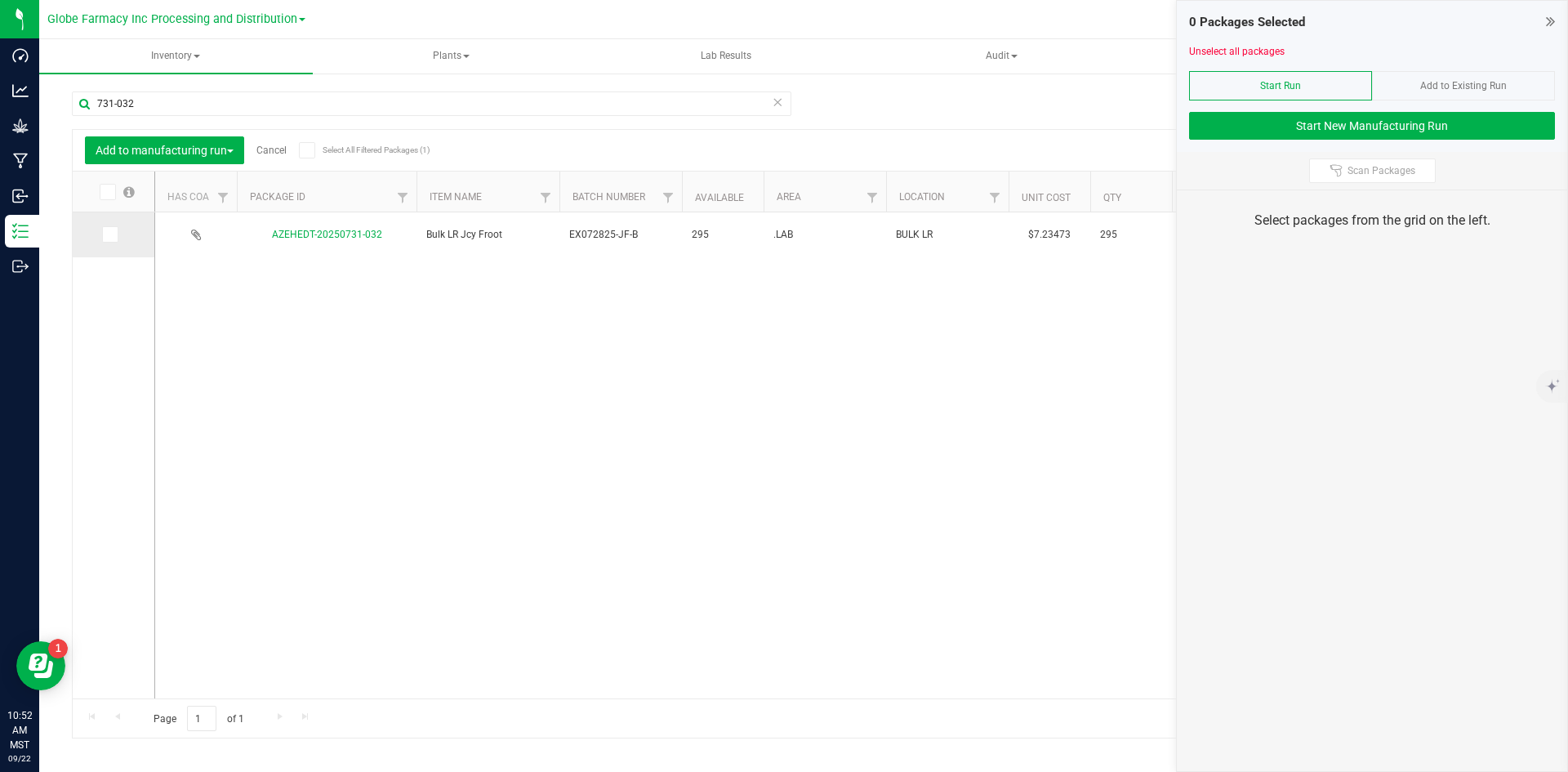
click at [116, 234] on span at bounding box center [110, 234] width 17 height 17
click at [0, 0] on input "checkbox" at bounding box center [0, 0] width 0 height 0
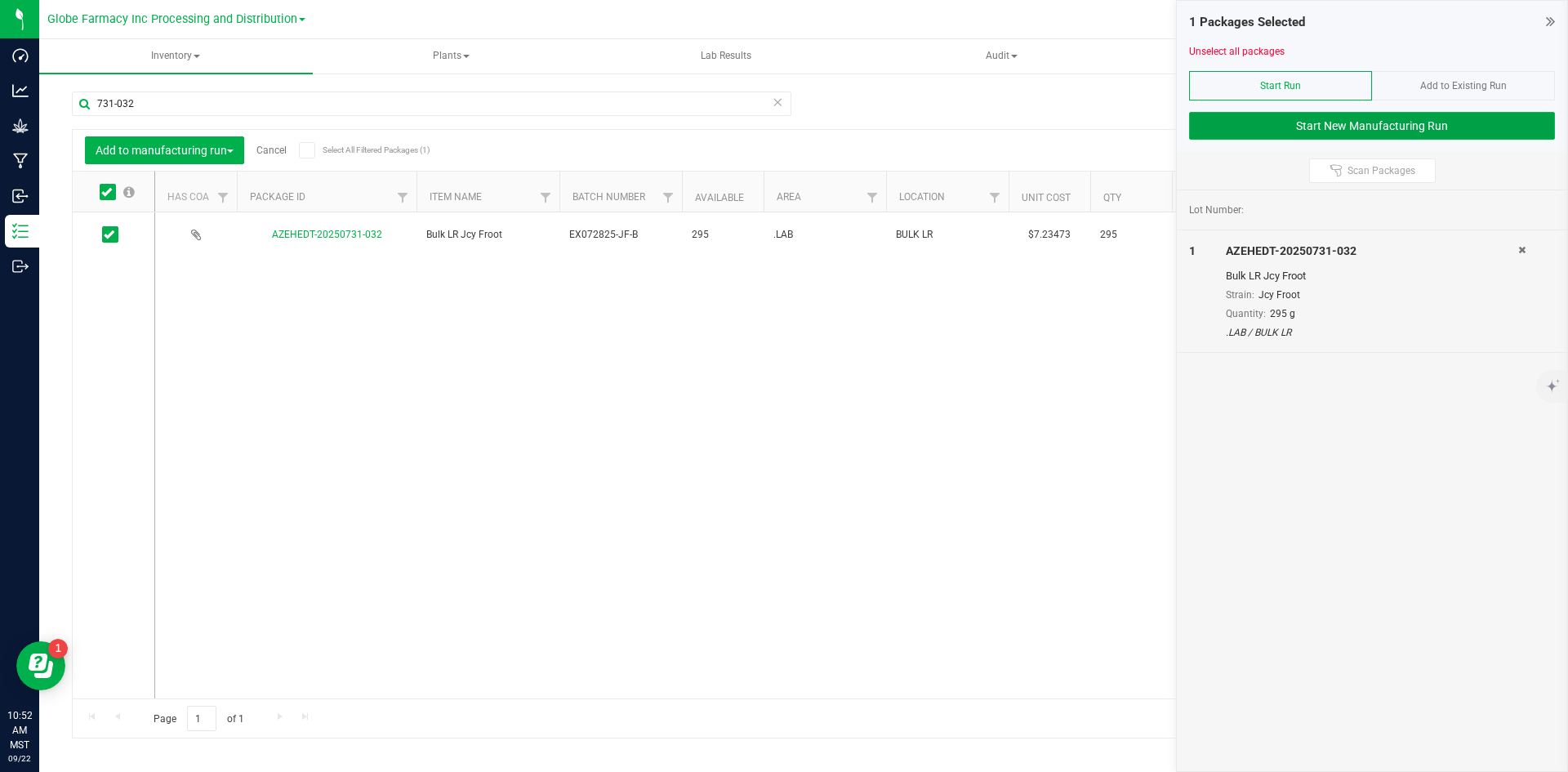
click at [1206, 124] on button "Start New Manufacturing Run" at bounding box center [1372, 126] width 366 height 28
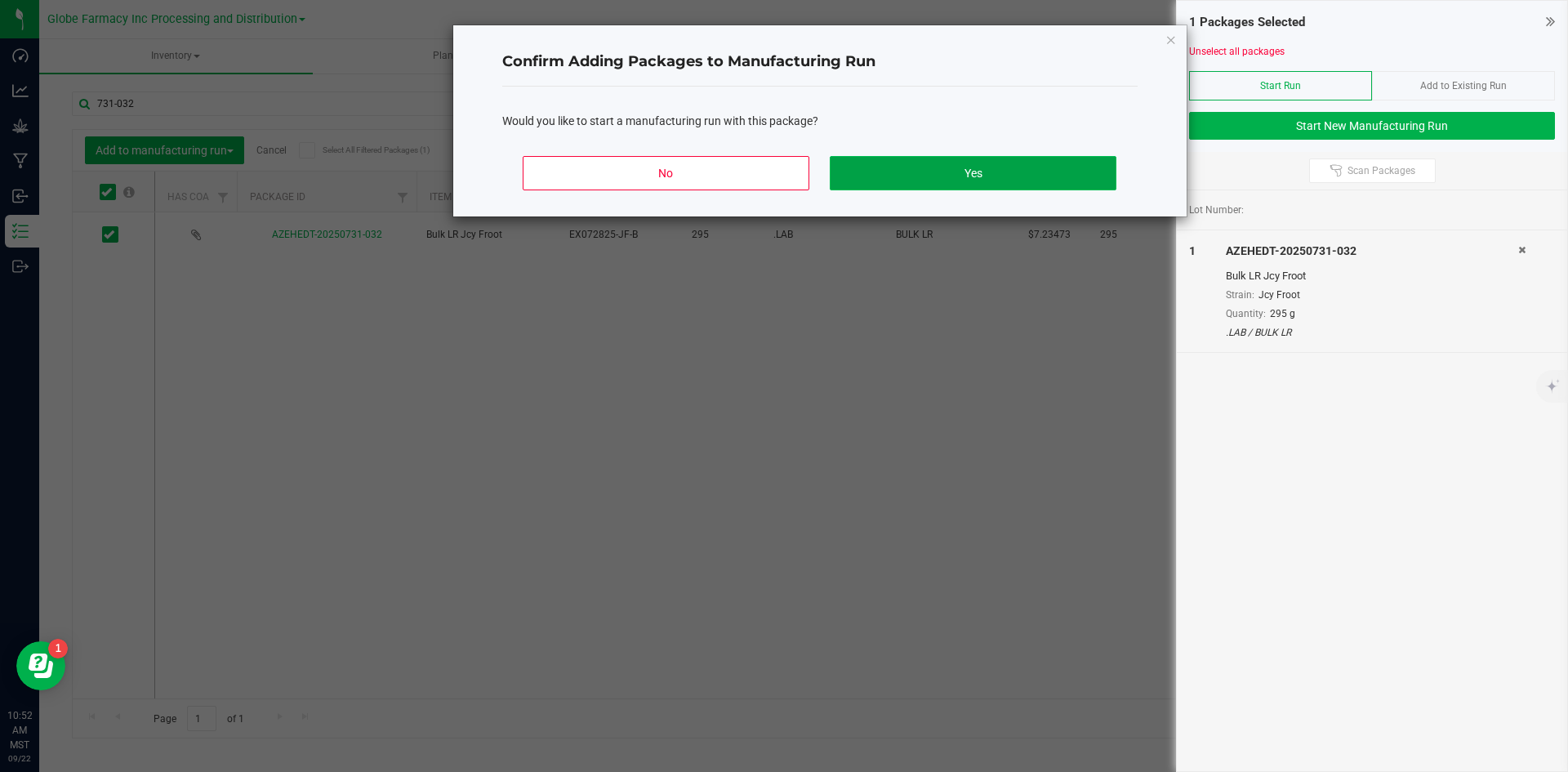
click at [937, 171] on button "Yes" at bounding box center [973, 172] width 286 height 34
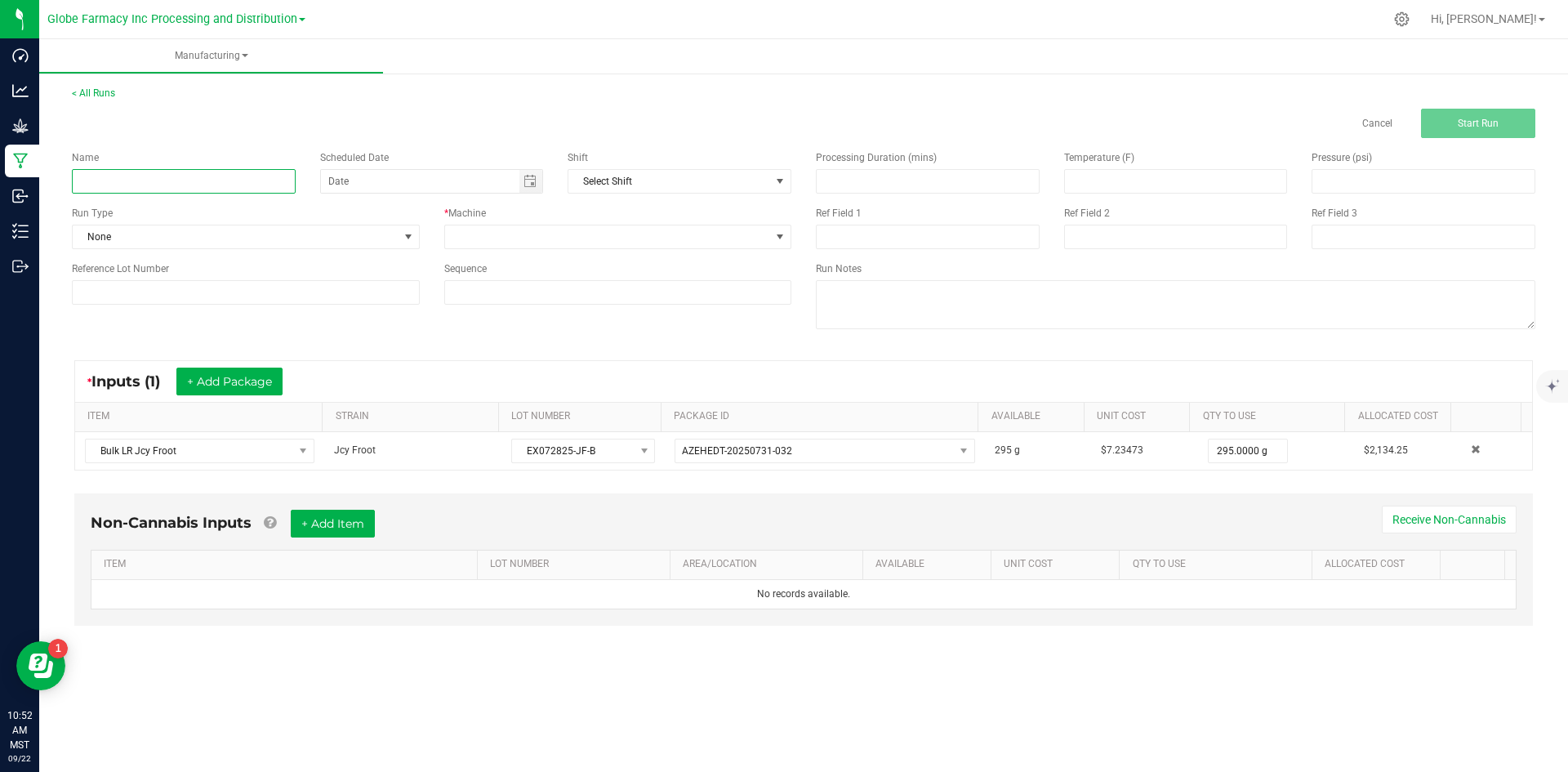
click at [233, 192] on input at bounding box center [184, 181] width 223 height 25
type input "LR JCY FRUIT"
type input "month/day/year"
click at [233, 192] on input "LR JCY FRUIT" at bounding box center [184, 181] width 223 height 25
type input "LR JCY FRUIT BADDER 1G"
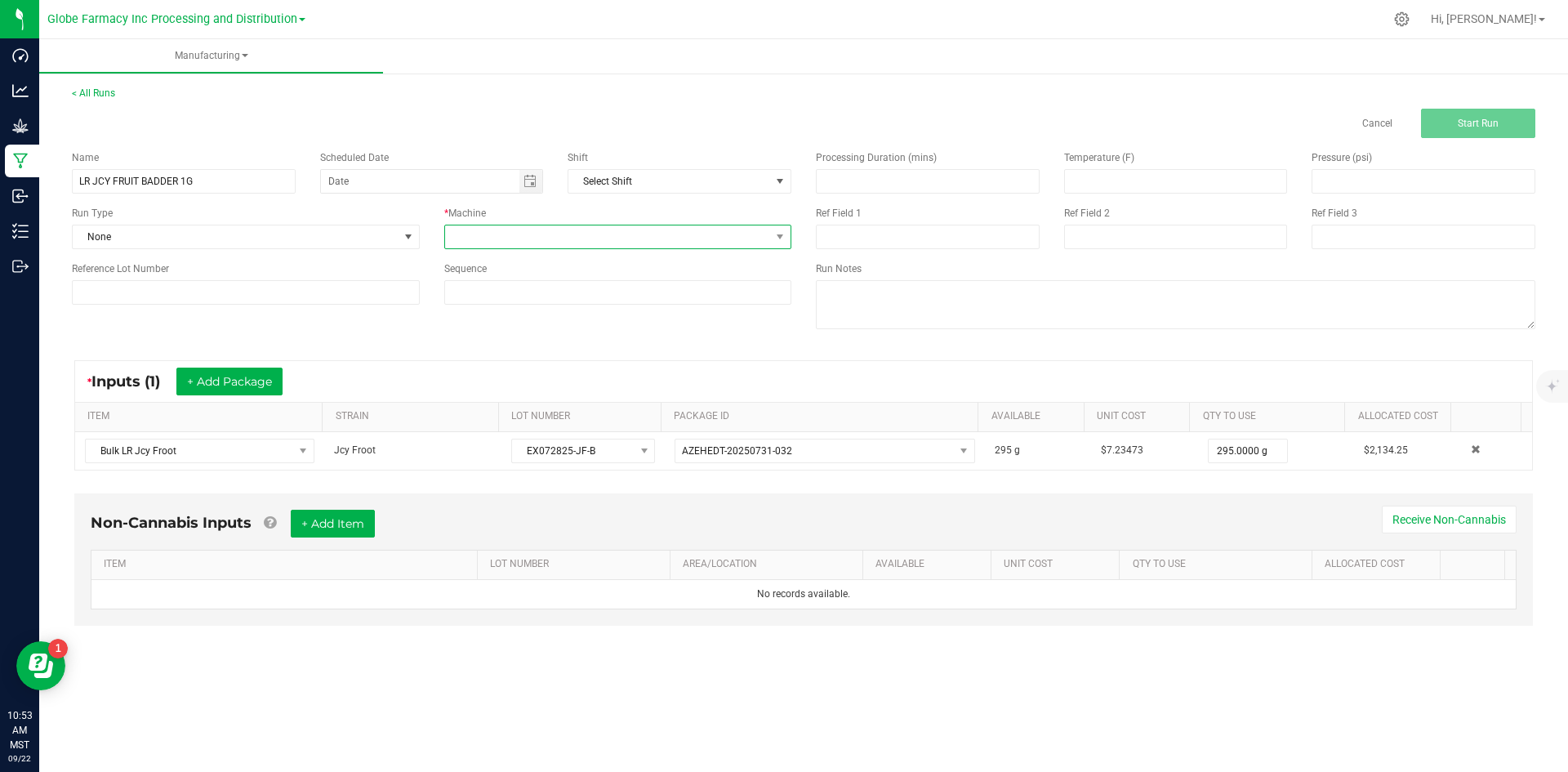
click at [487, 242] on span at bounding box center [608, 237] width 326 height 23
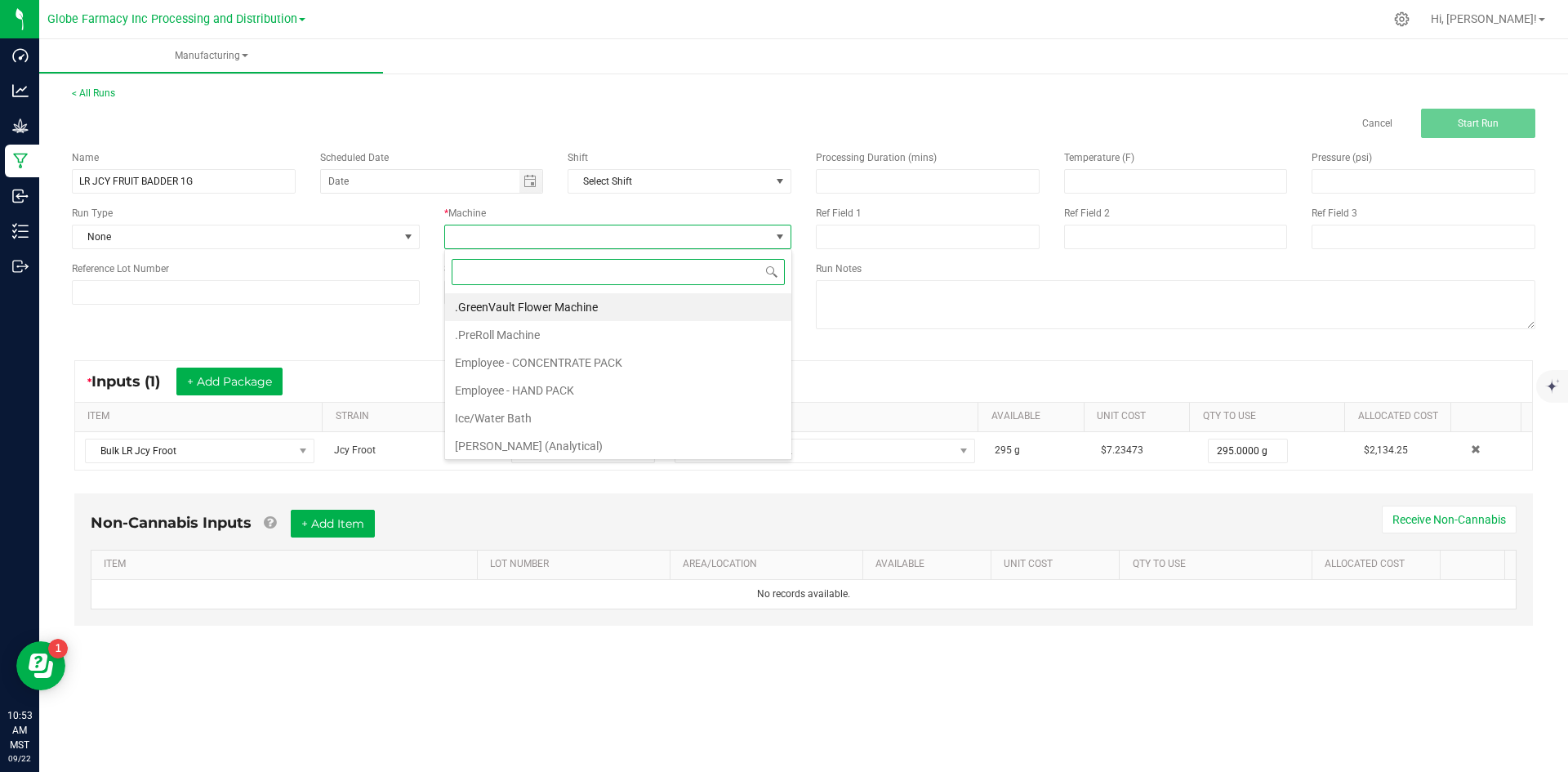
scroll to position [25, 347]
click at [494, 361] on li "Employee - CONCENTRATE PACK" at bounding box center [618, 363] width 346 height 28
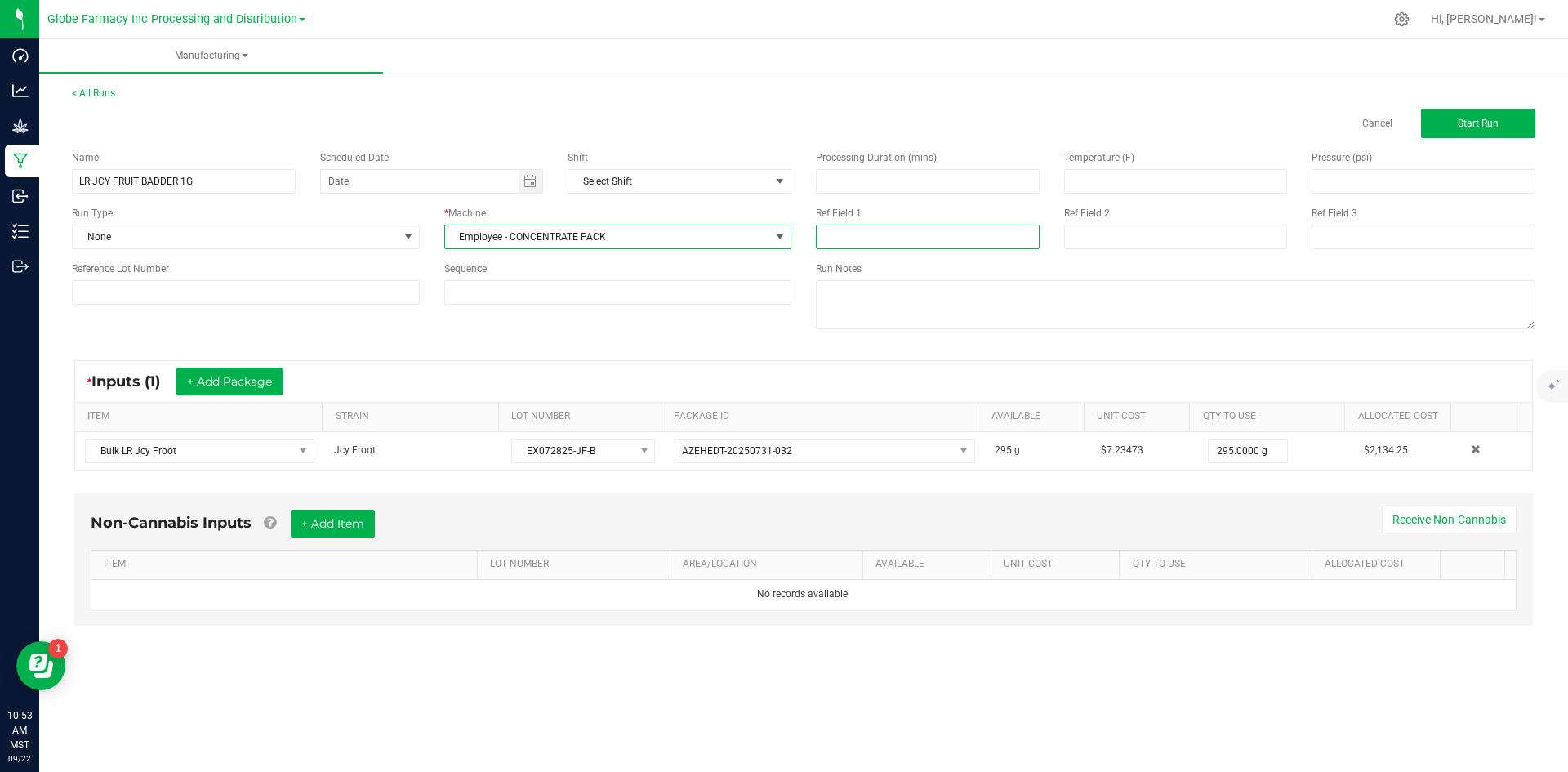
click at [857, 229] on input at bounding box center [928, 237] width 223 height 25
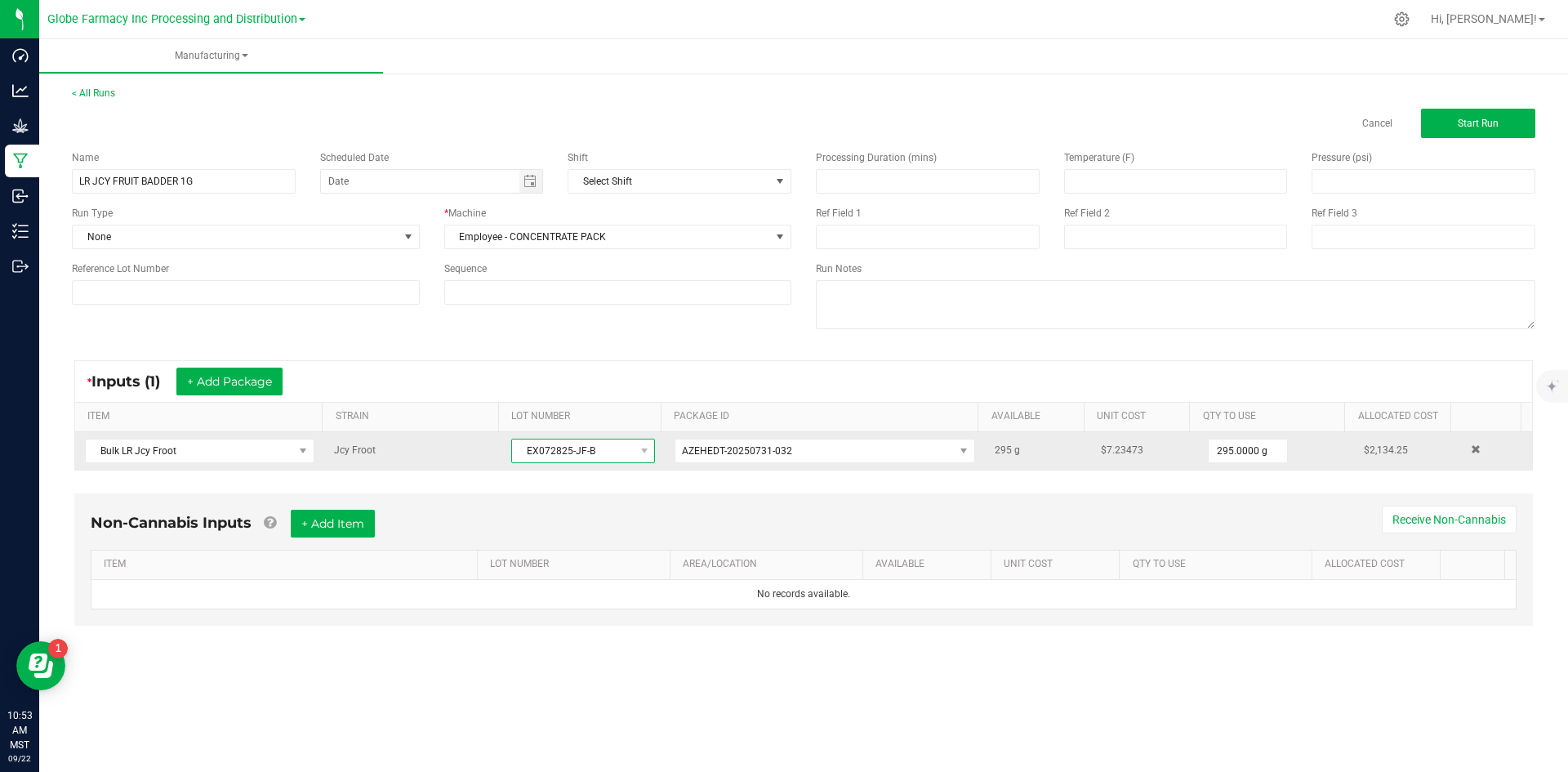
click at [517, 456] on span "EX072825-JF-B" at bounding box center [573, 451] width 121 height 23
drag, startPoint x: 519, startPoint y: 451, endPoint x: 616, endPoint y: 450, distance: 97.0
click at [616, 450] on span "EX072825-JF-B" at bounding box center [573, 451] width 121 height 23
copy span "EX072825-JF-B"
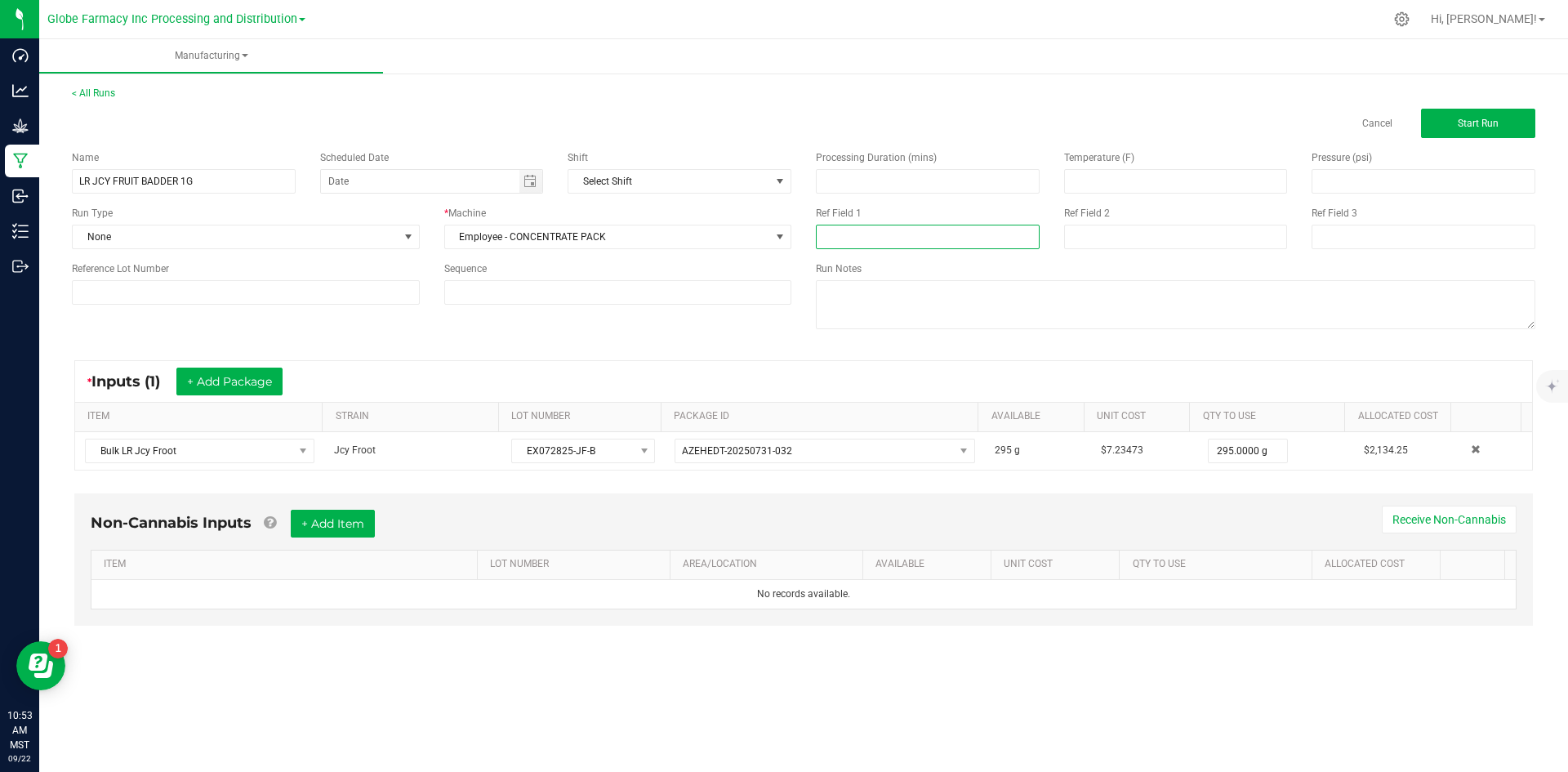
paste input "EX072825-JF-B"
type input "EX072825-JF-B"
click at [1078, 244] on input at bounding box center [1176, 237] width 223 height 25
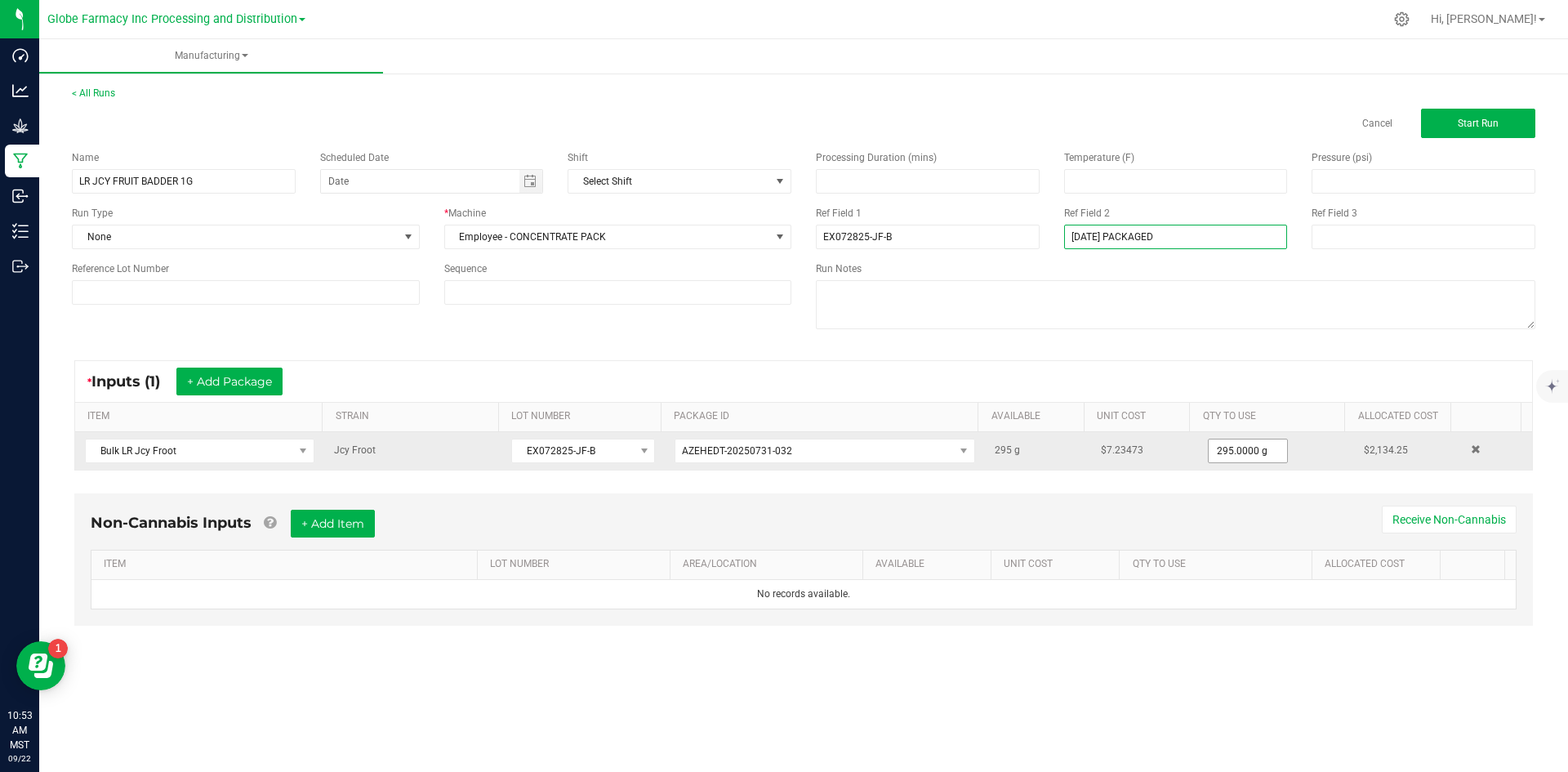
type input "[DATE] PACKAGED"
click at [1216, 453] on input "295" at bounding box center [1247, 451] width 78 height 23
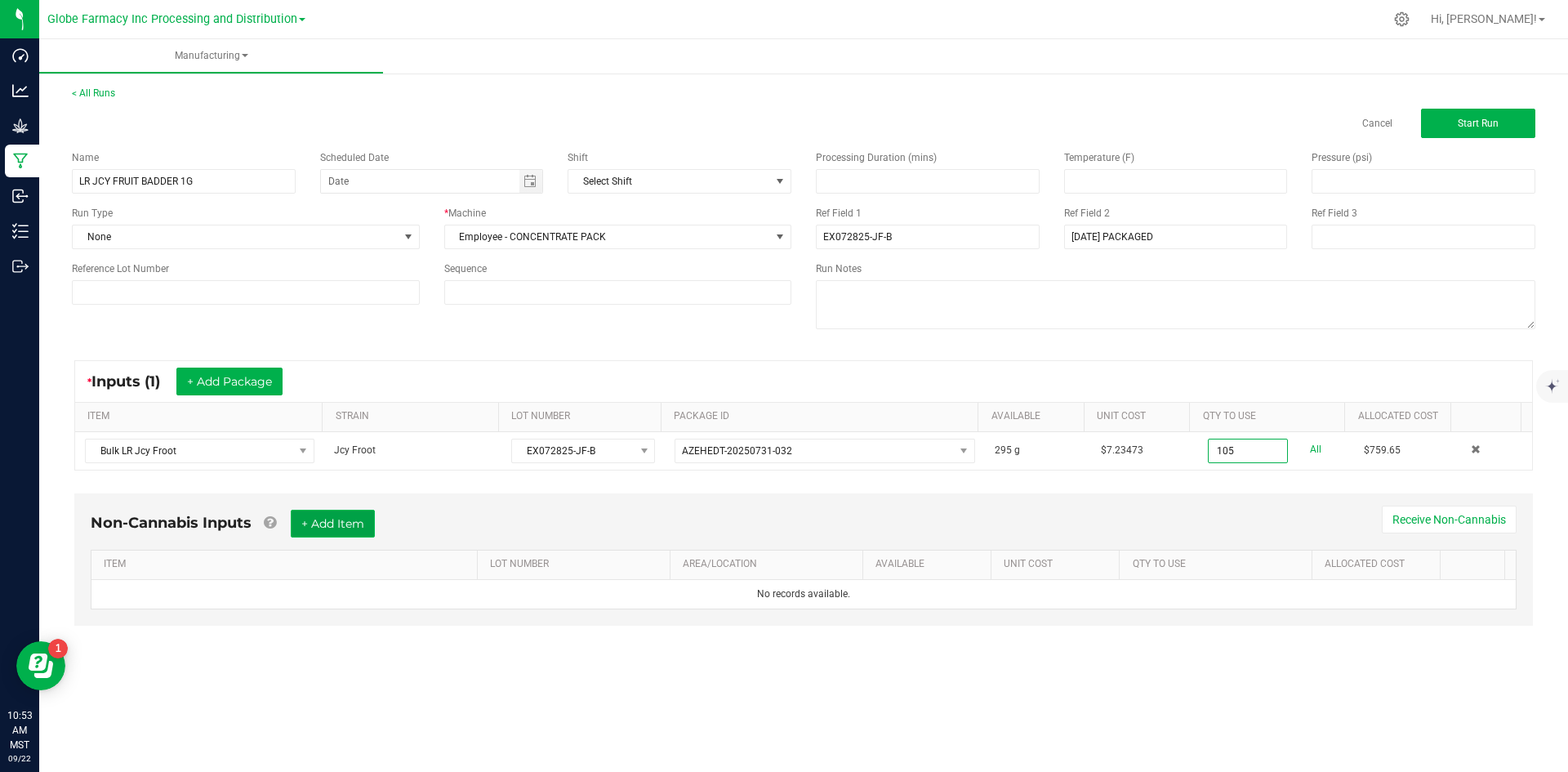
type input "105.0000 g"
click at [317, 519] on button "+ Add Item" at bounding box center [333, 523] width 84 height 28
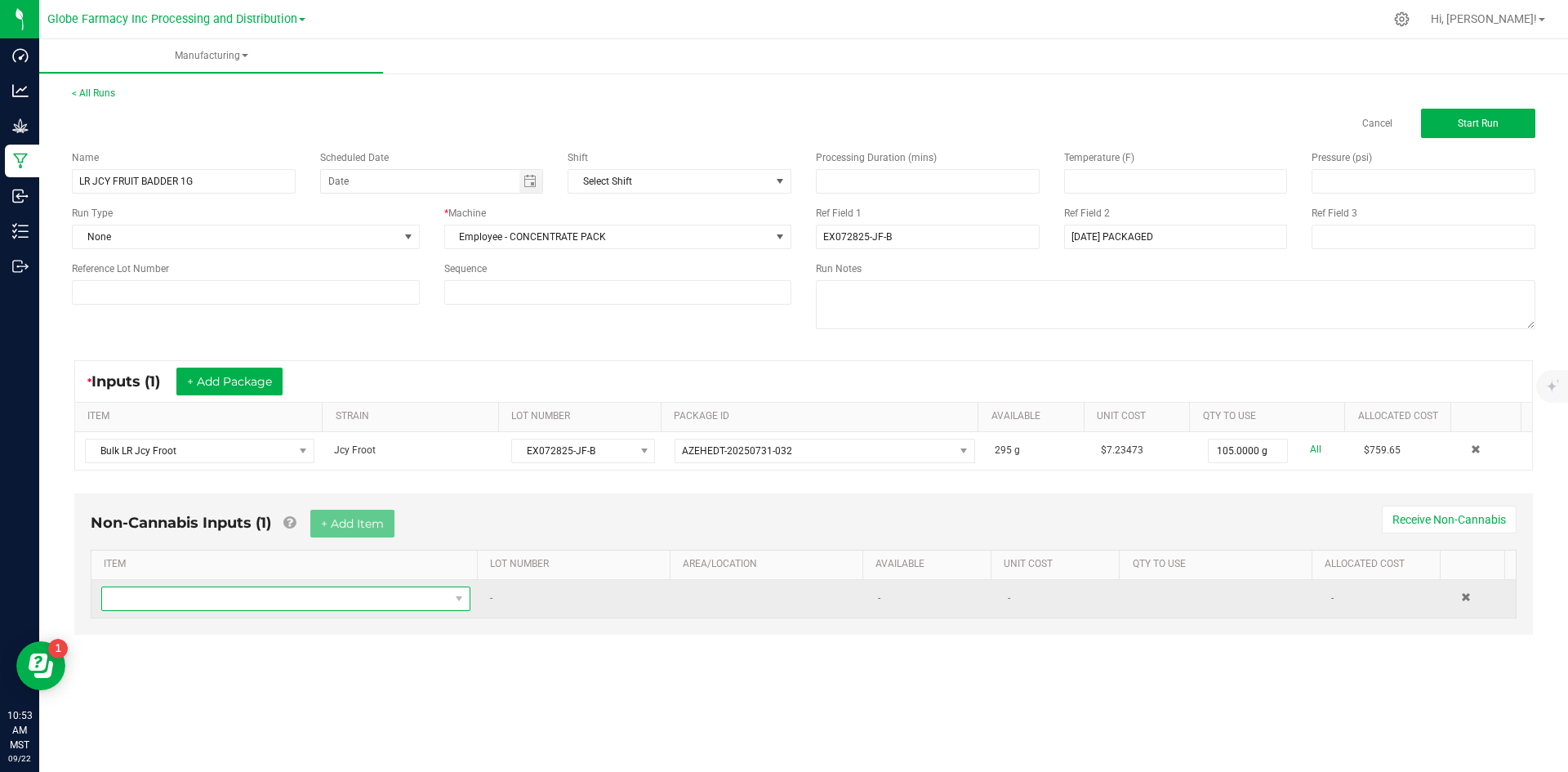
click at [240, 599] on span "NO DATA FOUND" at bounding box center [275, 599] width 347 height 23
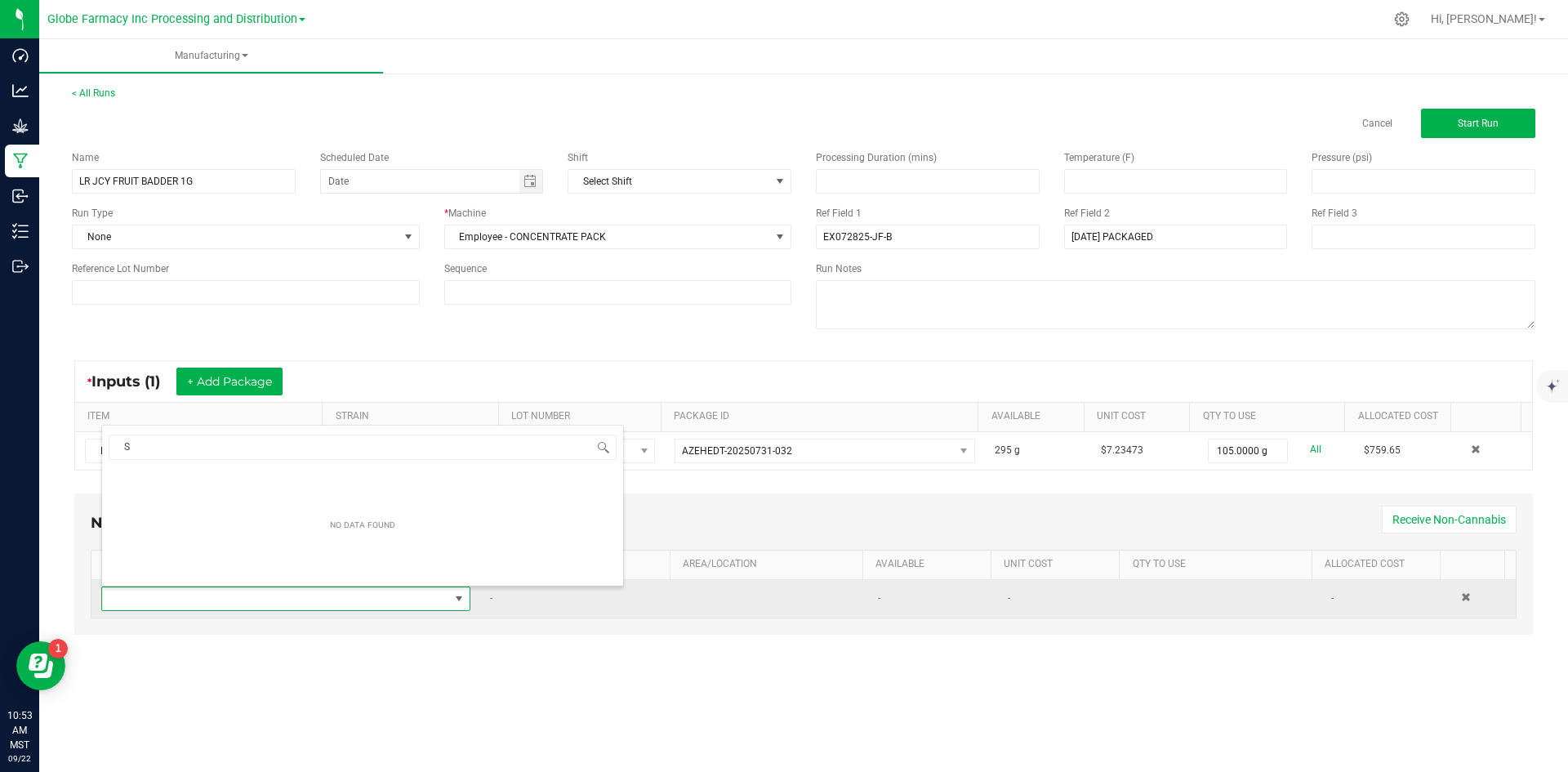
scroll to position [25, 362]
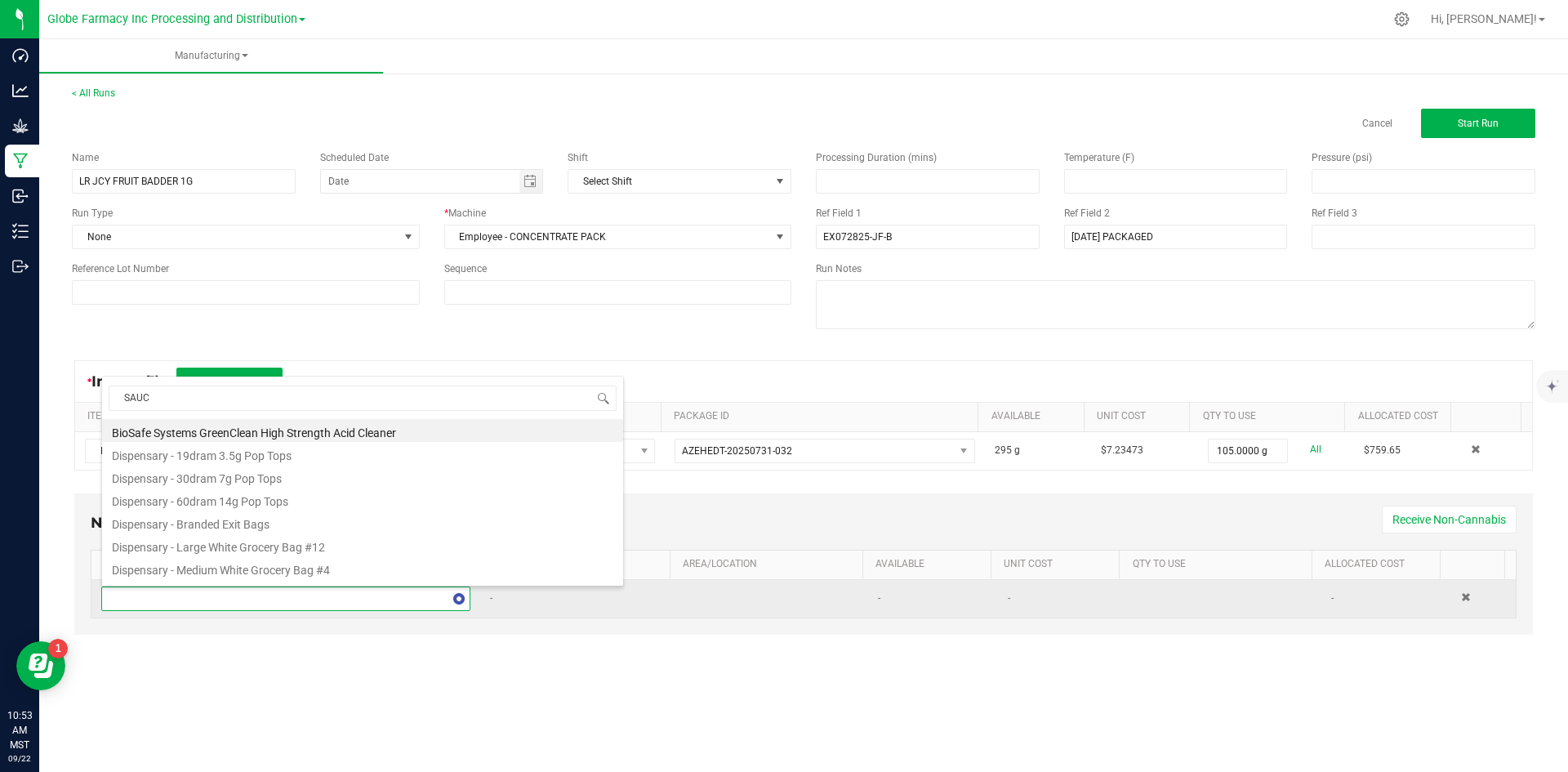
type input "SAUCE"
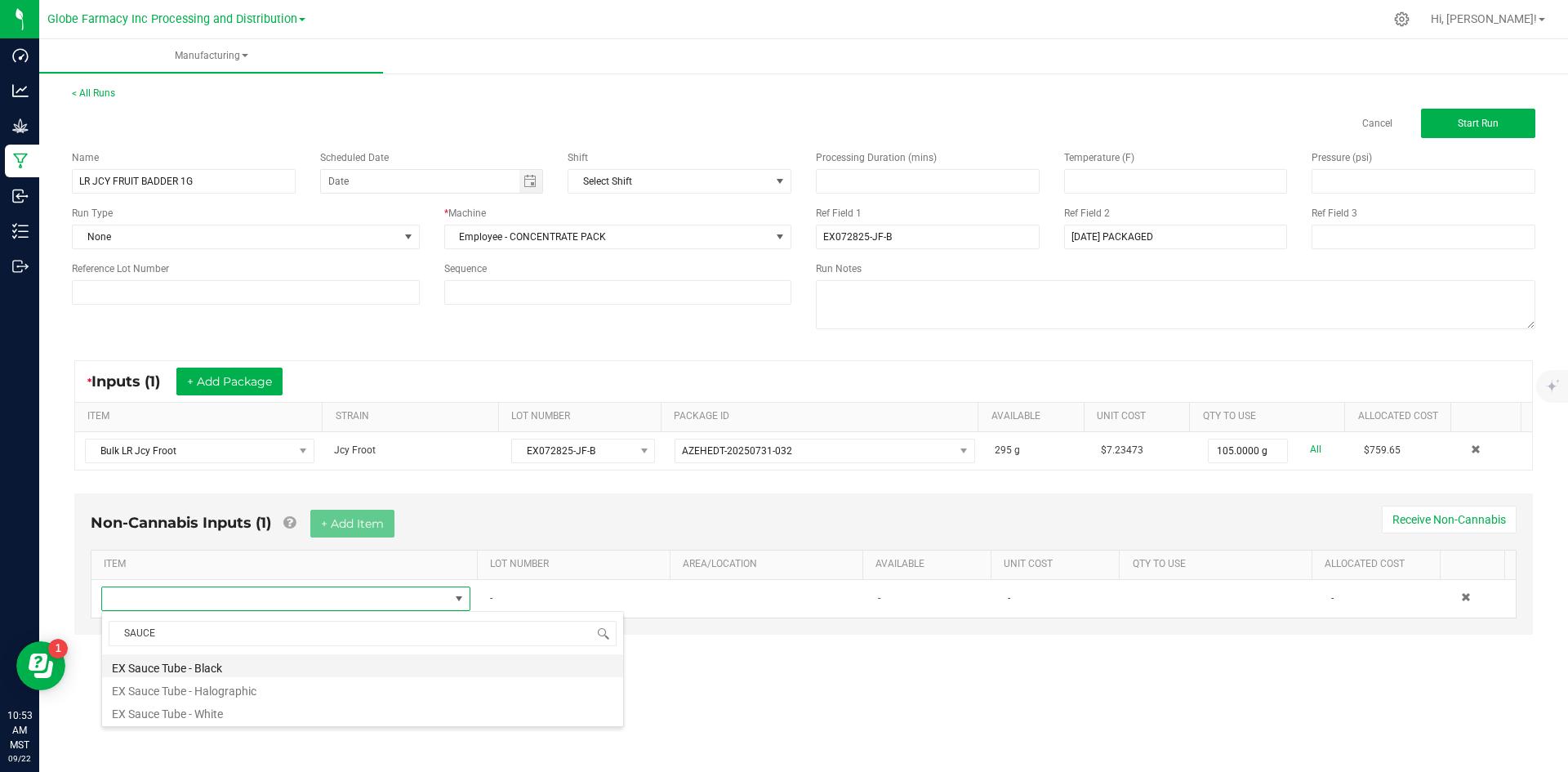
click at [204, 669] on li "EX Sauce Tube - Black" at bounding box center [362, 666] width 521 height 23
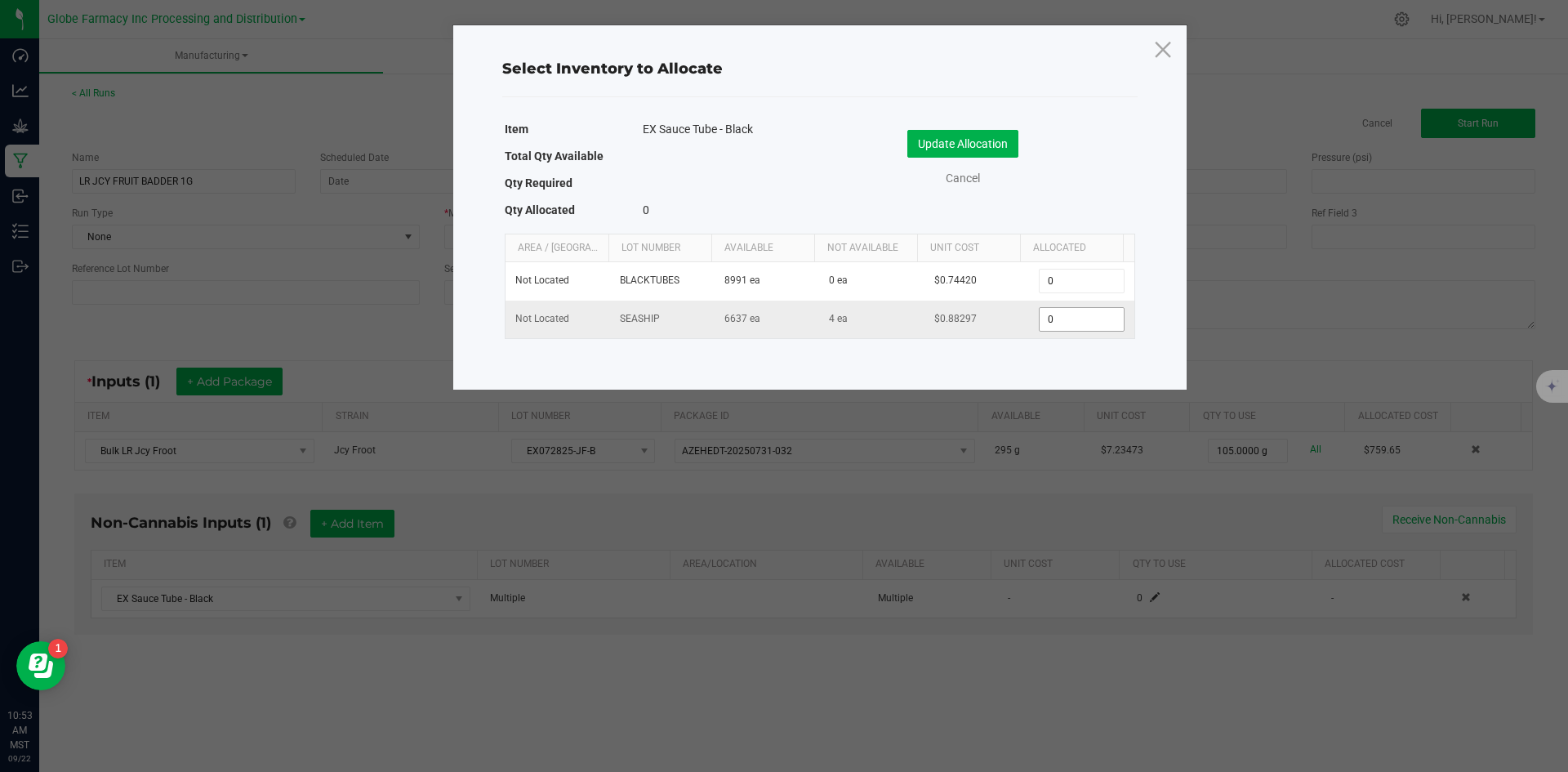
click at [1056, 323] on input "0" at bounding box center [1081, 319] width 84 height 23
type input "100"
click at [973, 152] on button "Update Allocation" at bounding box center [963, 144] width 111 height 28
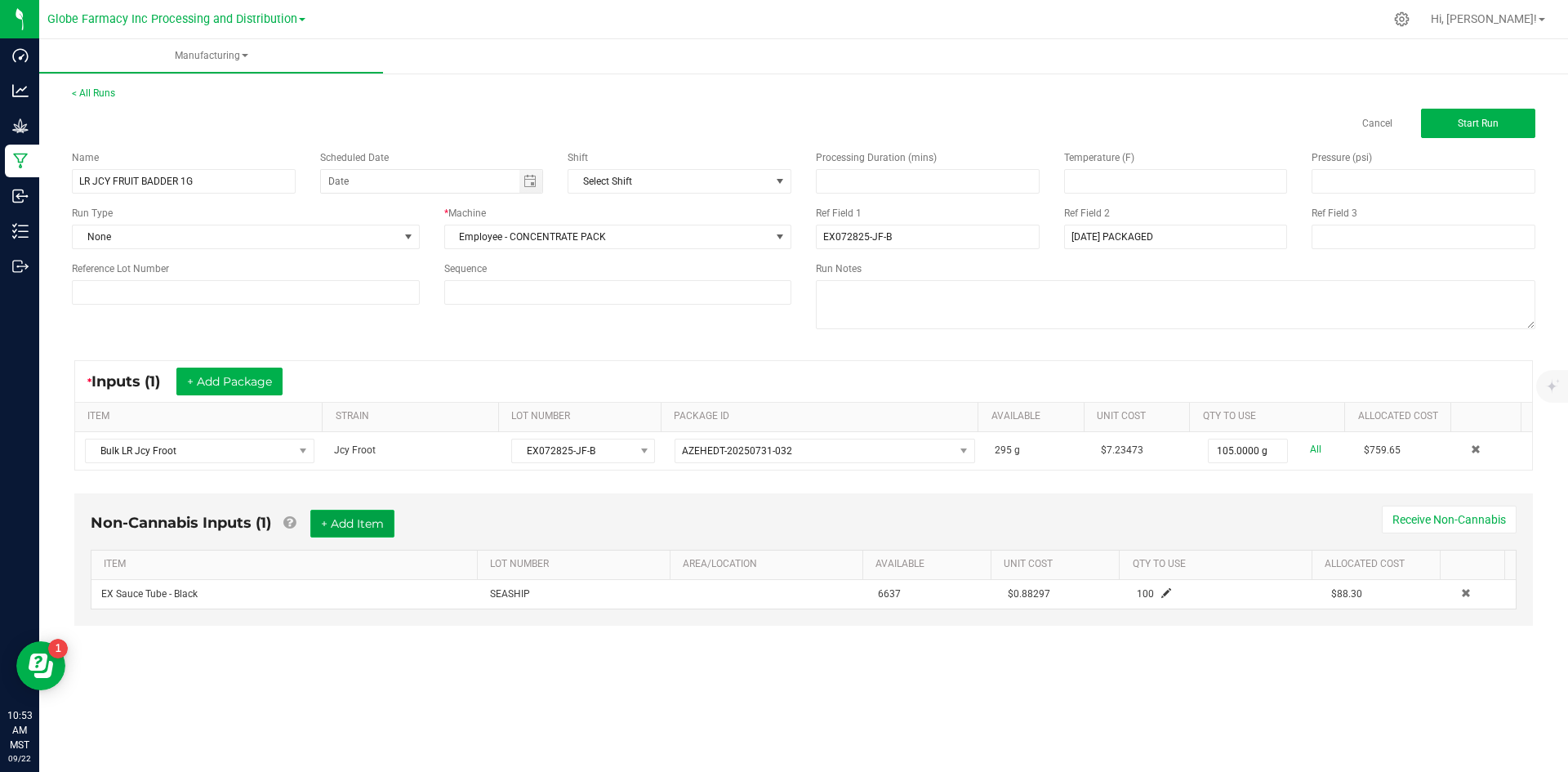
click at [335, 528] on button "+ Add Item" at bounding box center [353, 523] width 84 height 28
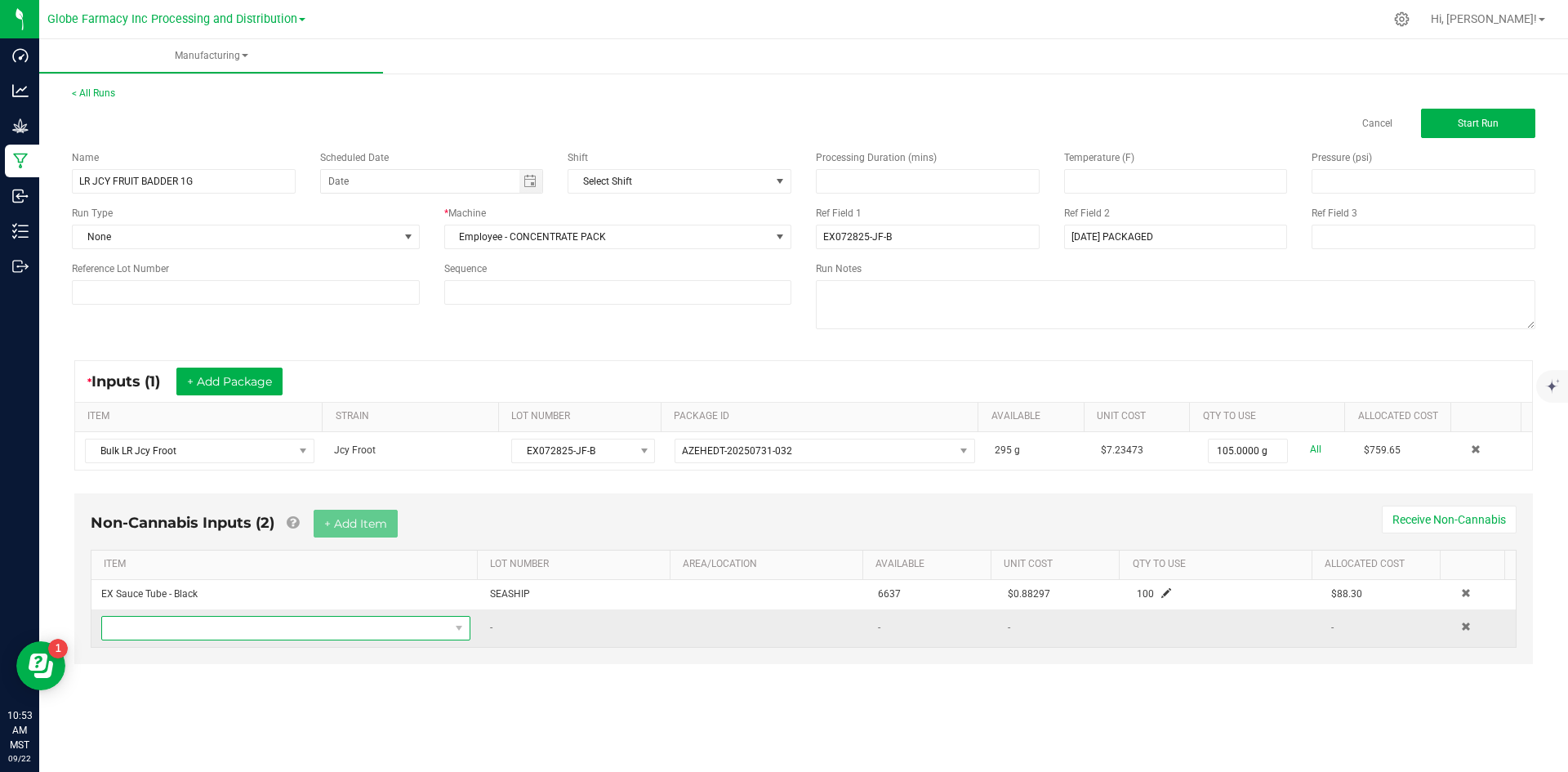
click at [303, 627] on span "NO DATA FOUND" at bounding box center [275, 628] width 347 height 23
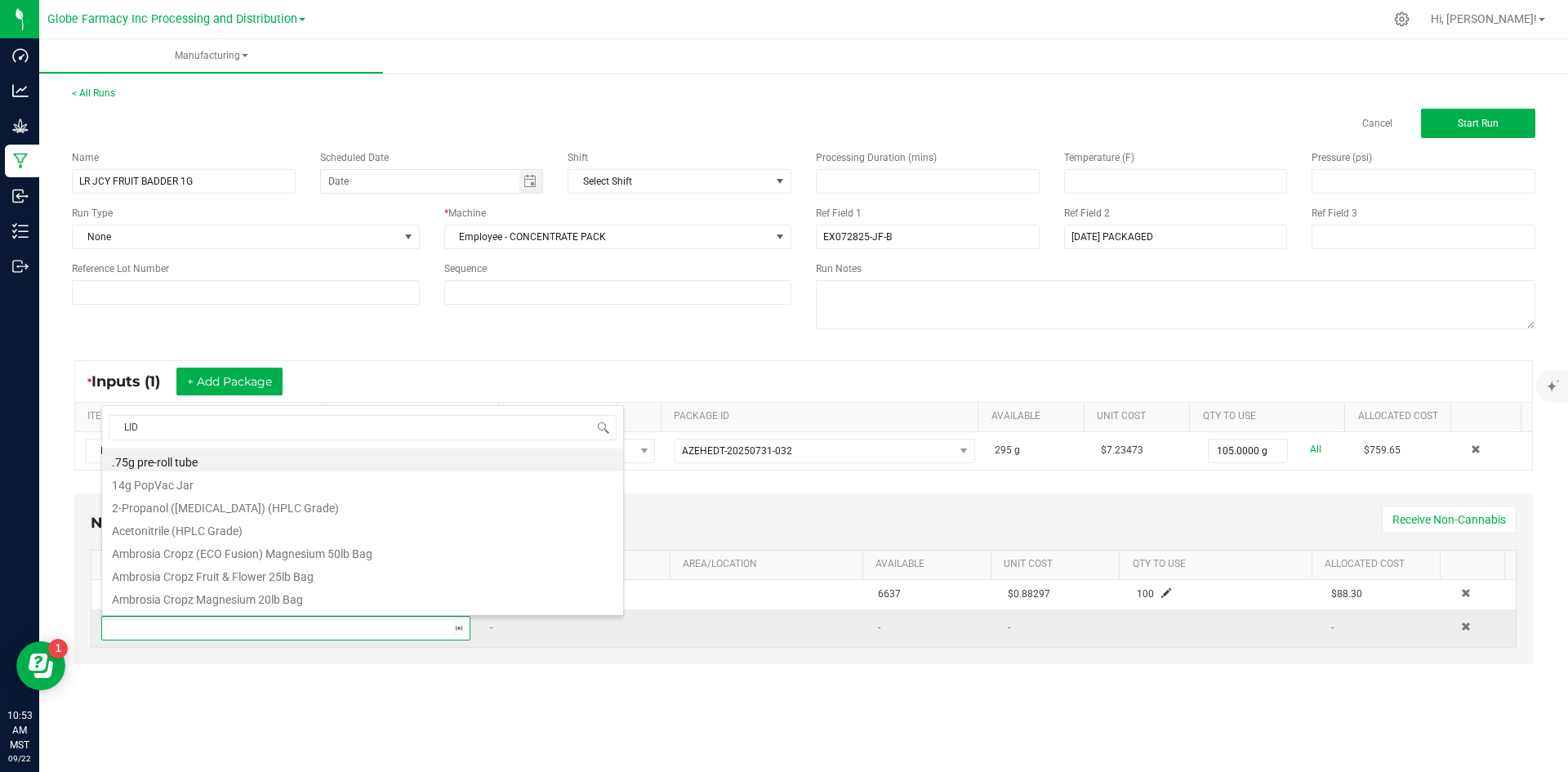
type input "LIDS"
click at [259, 557] on li "EX Concentrate Lids - Black" at bounding box center [362, 551] width 521 height 23
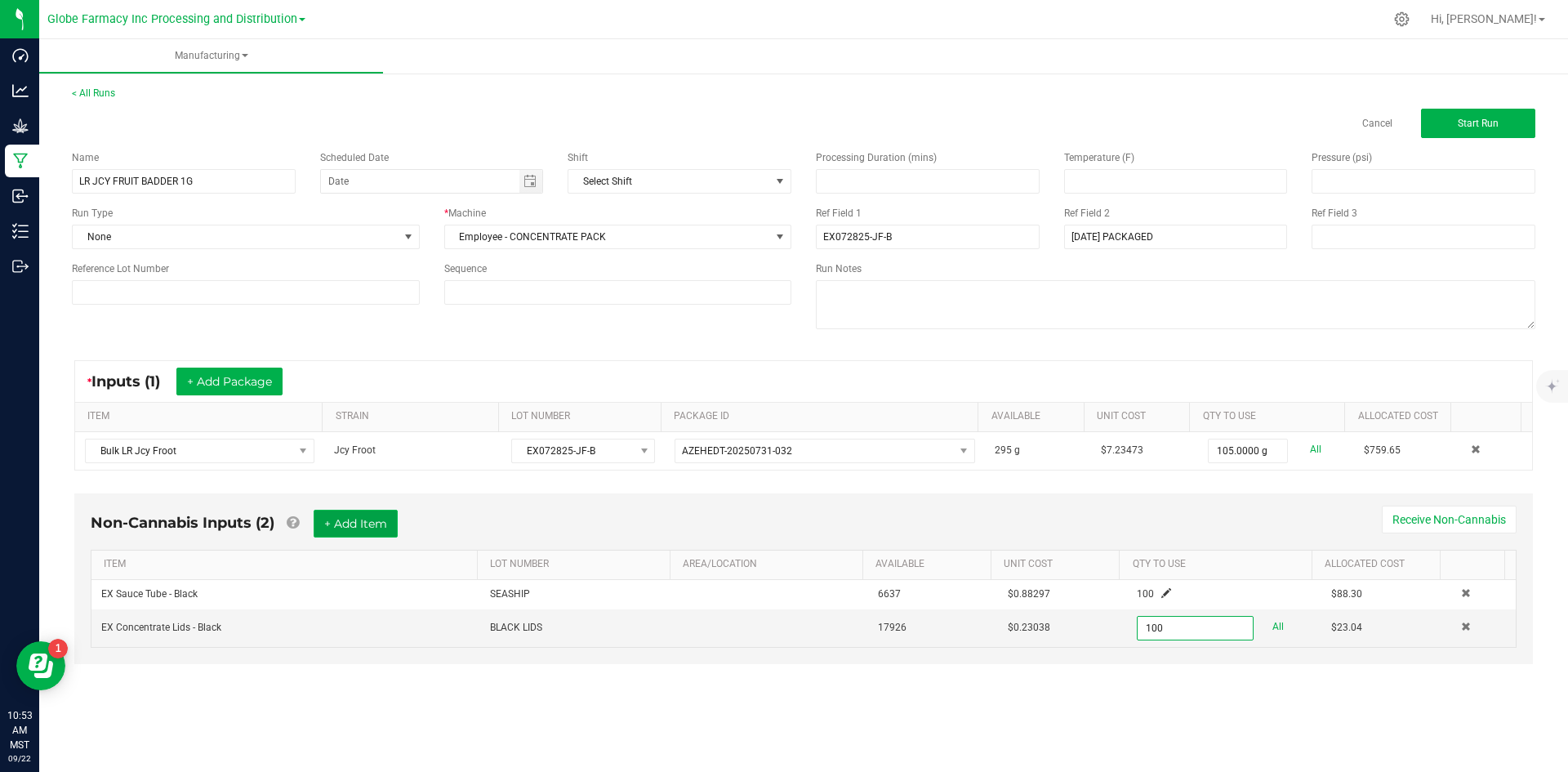
type input "100 ea"
click at [338, 535] on button "+ Add Item" at bounding box center [356, 523] width 84 height 28
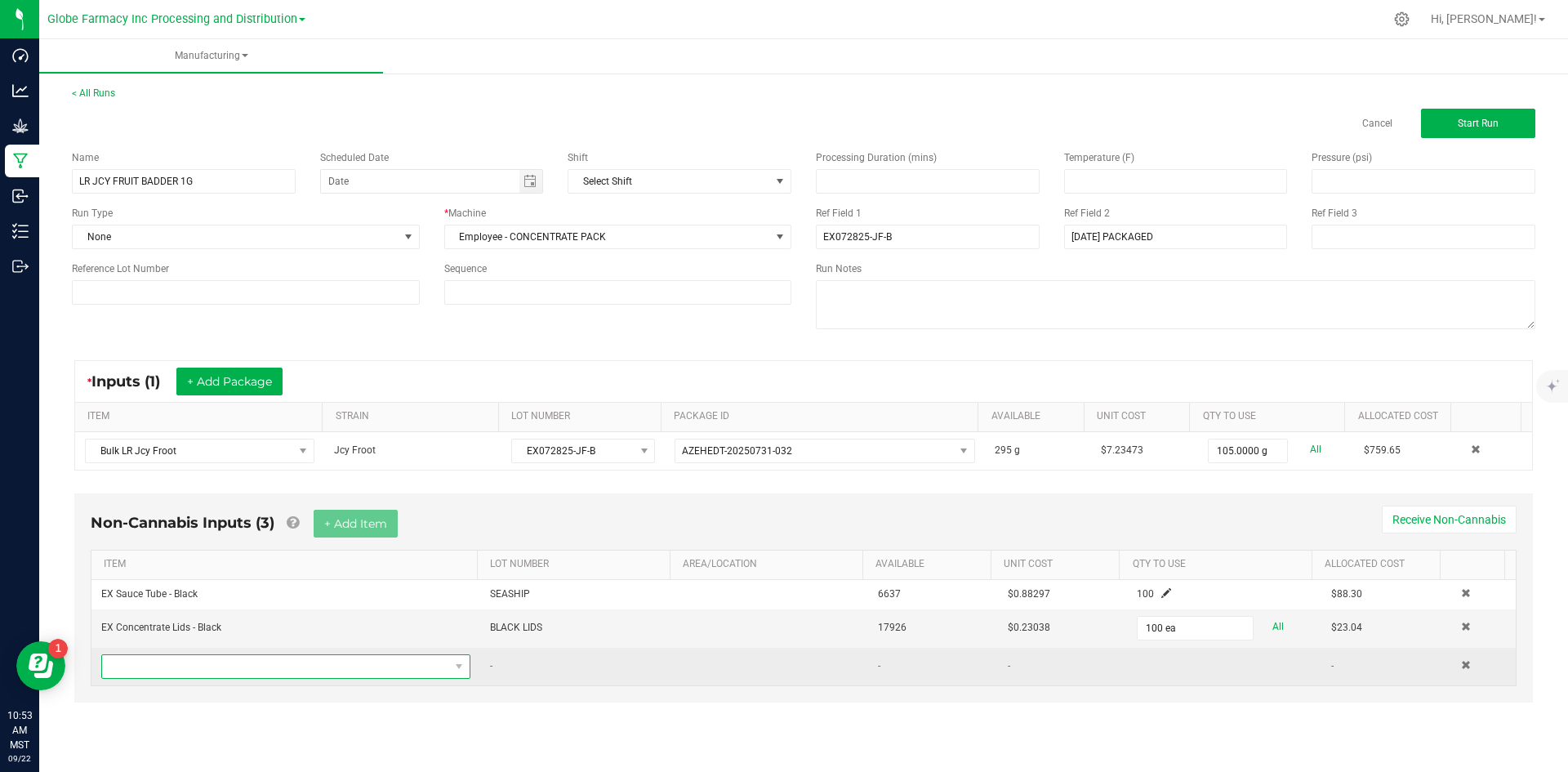
click at [280, 659] on span "NO DATA FOUND" at bounding box center [275, 666] width 347 height 23
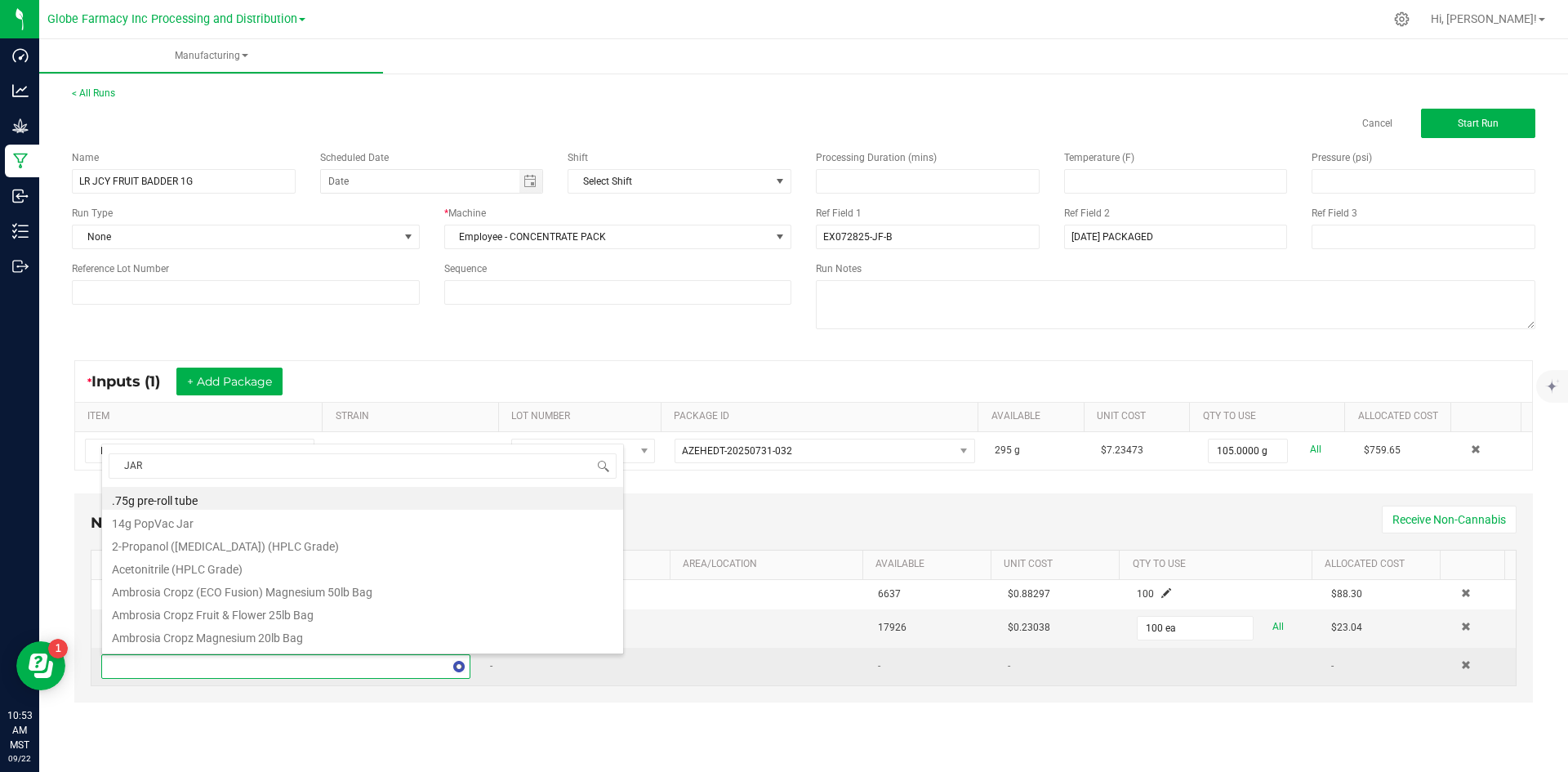
type input "JARS"
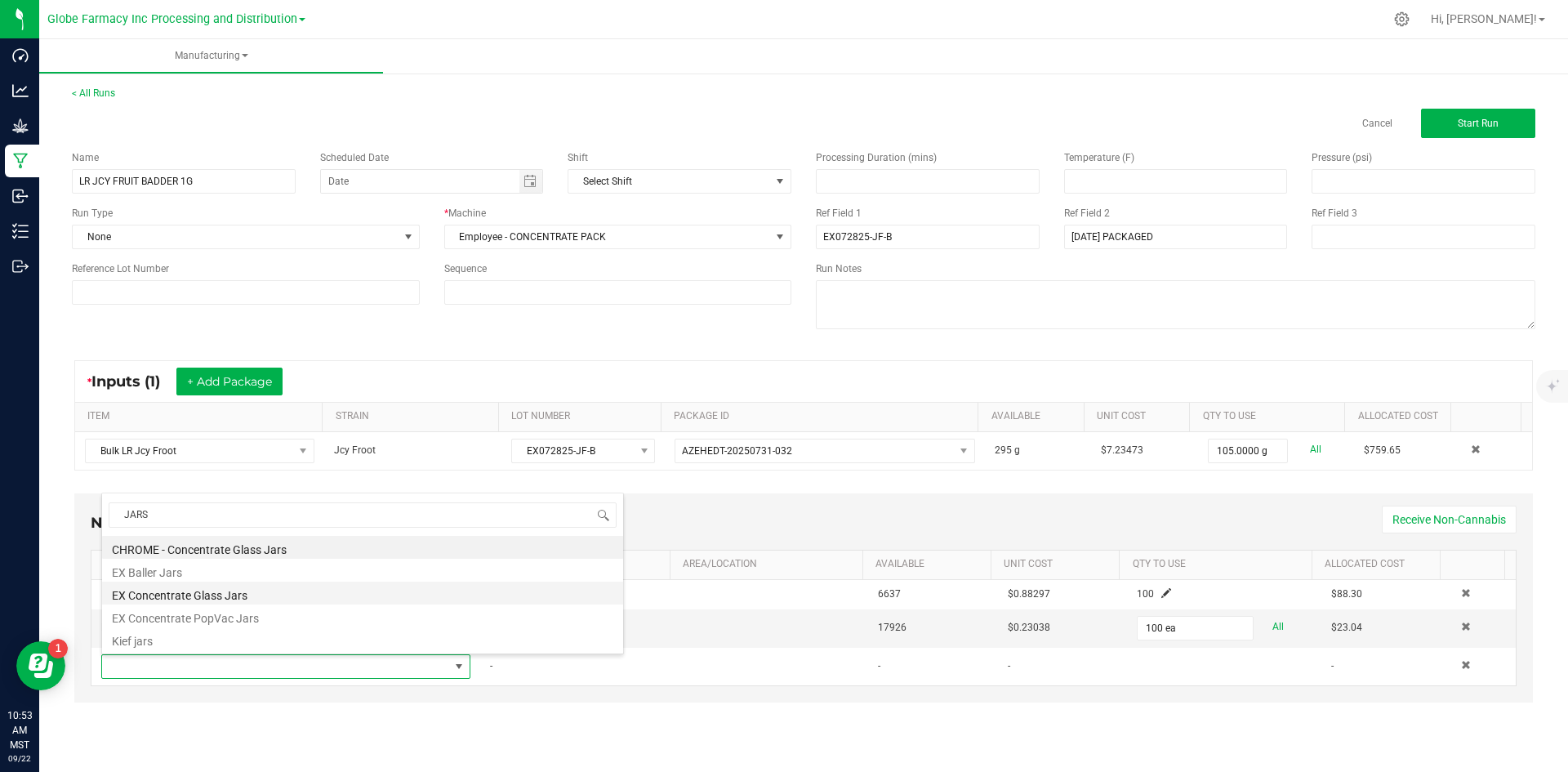
click at [240, 588] on li "EX Concentrate Glass Jars" at bounding box center [362, 593] width 521 height 23
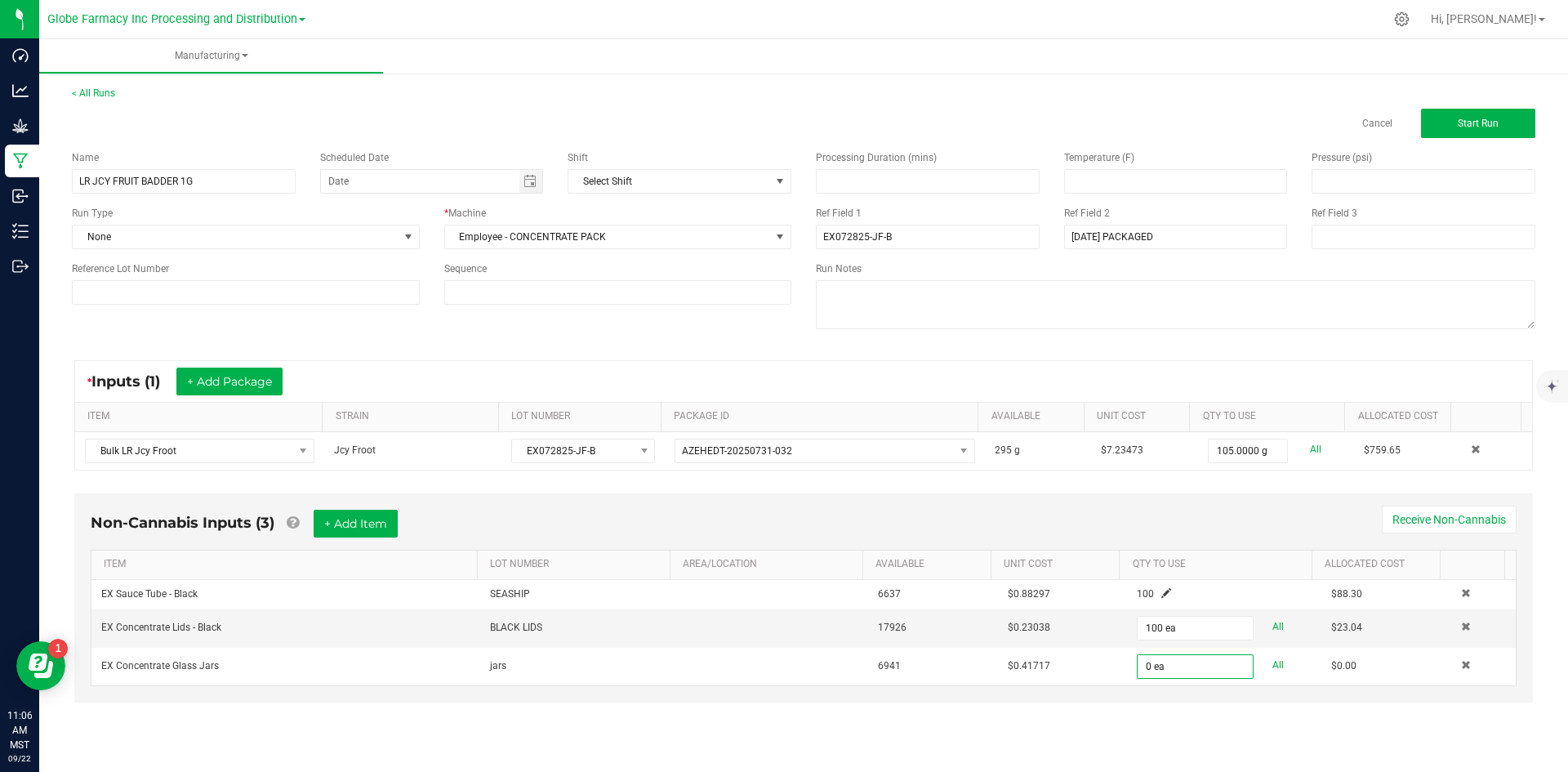
type input "0"
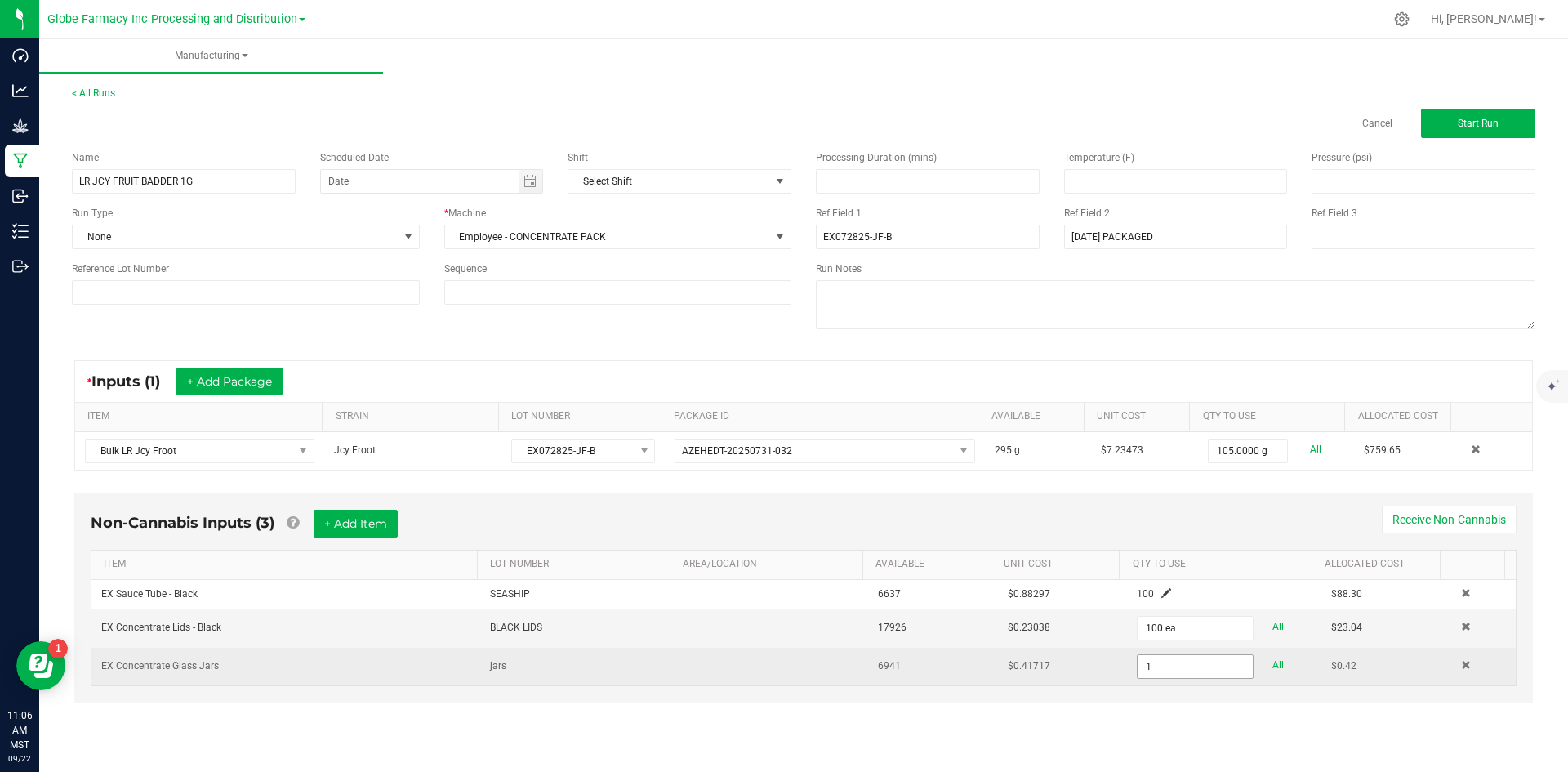
click at [1183, 669] on input "1" at bounding box center [1195, 666] width 114 height 23
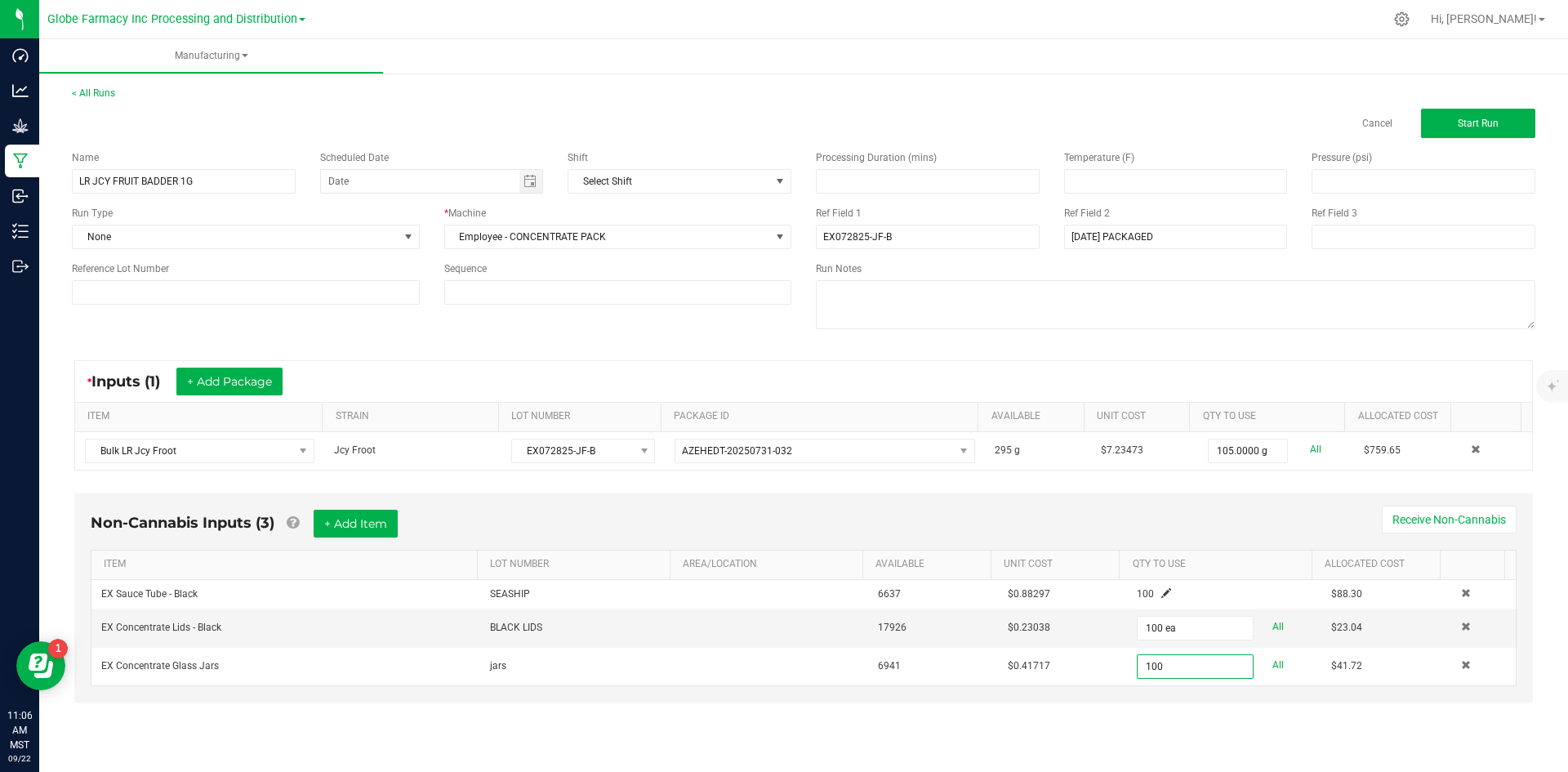
type input "100 ea"
click at [1080, 724] on div "Non-Cannabis Inputs (3) + Add Item Receive Non-Cannabis ITEM LOT NUMBER AREA/LO…" at bounding box center [804, 609] width 1488 height 248
click at [1480, 117] on button "Start Run" at bounding box center [1478, 123] width 114 height 29
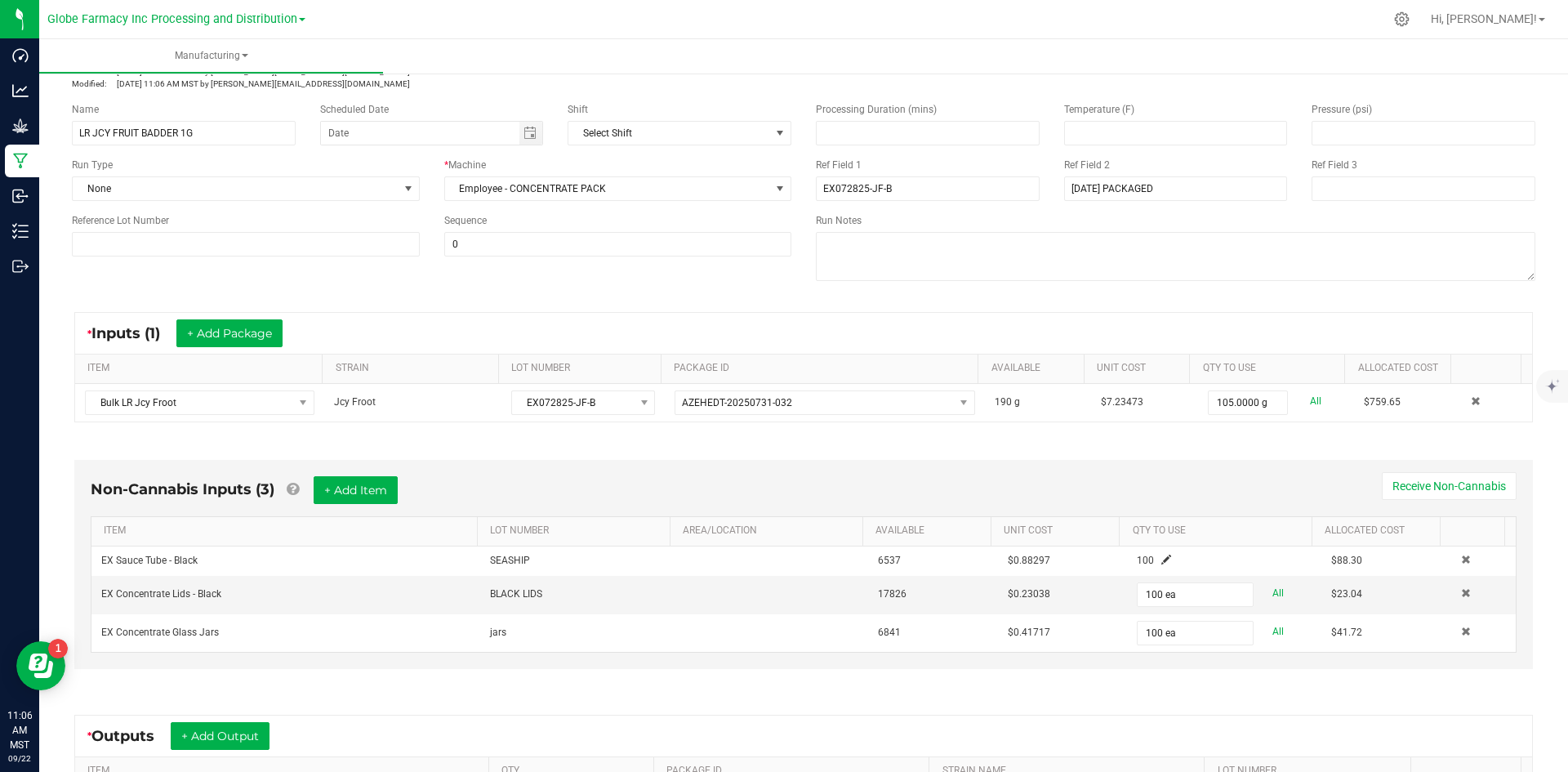
scroll to position [312, 0]
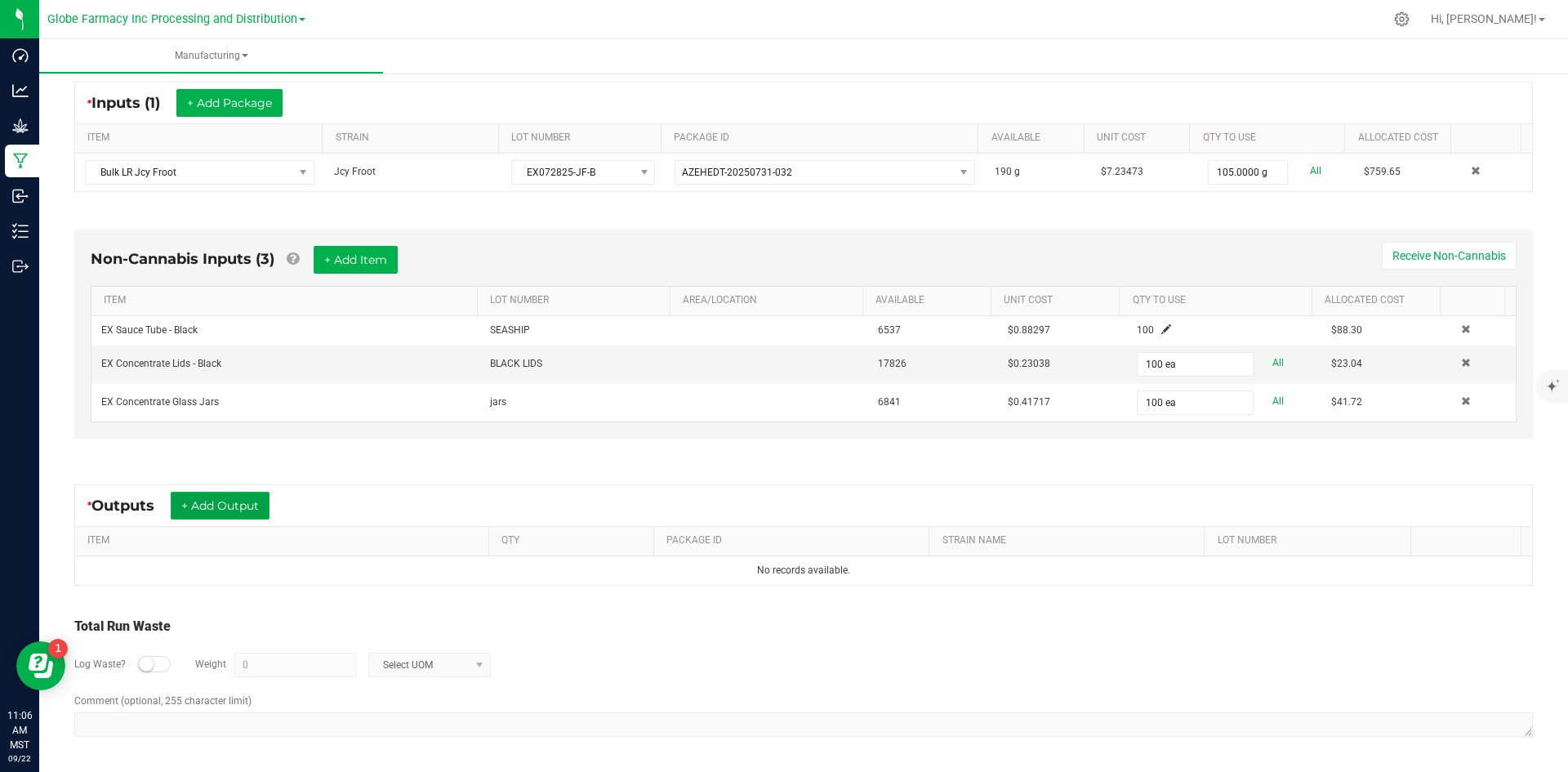
click at [236, 507] on button "+ Add Output" at bounding box center [220, 506] width 98 height 28
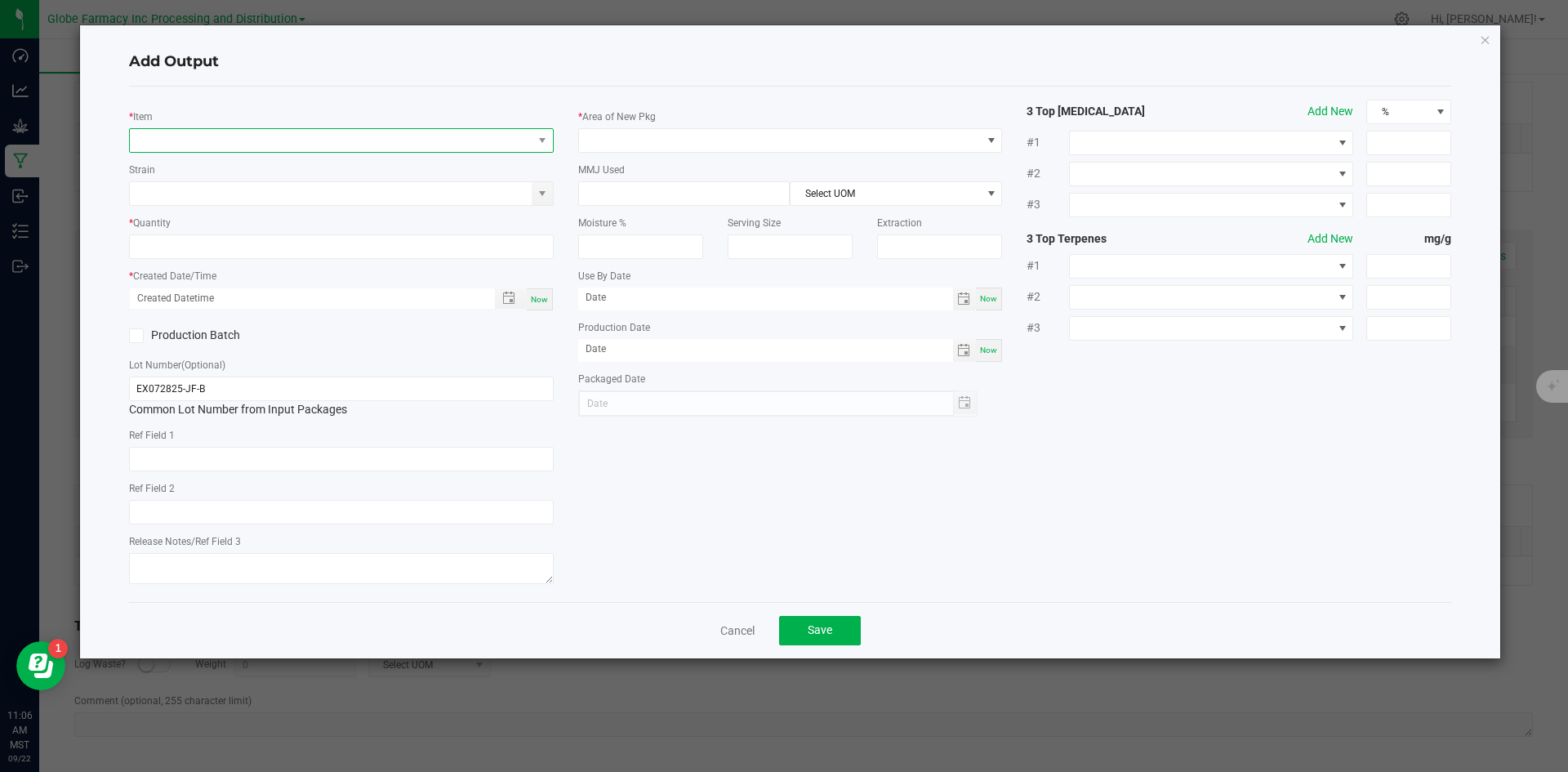
click at [264, 145] on span "NO DATA FOUND" at bounding box center [332, 141] width 403 height 23
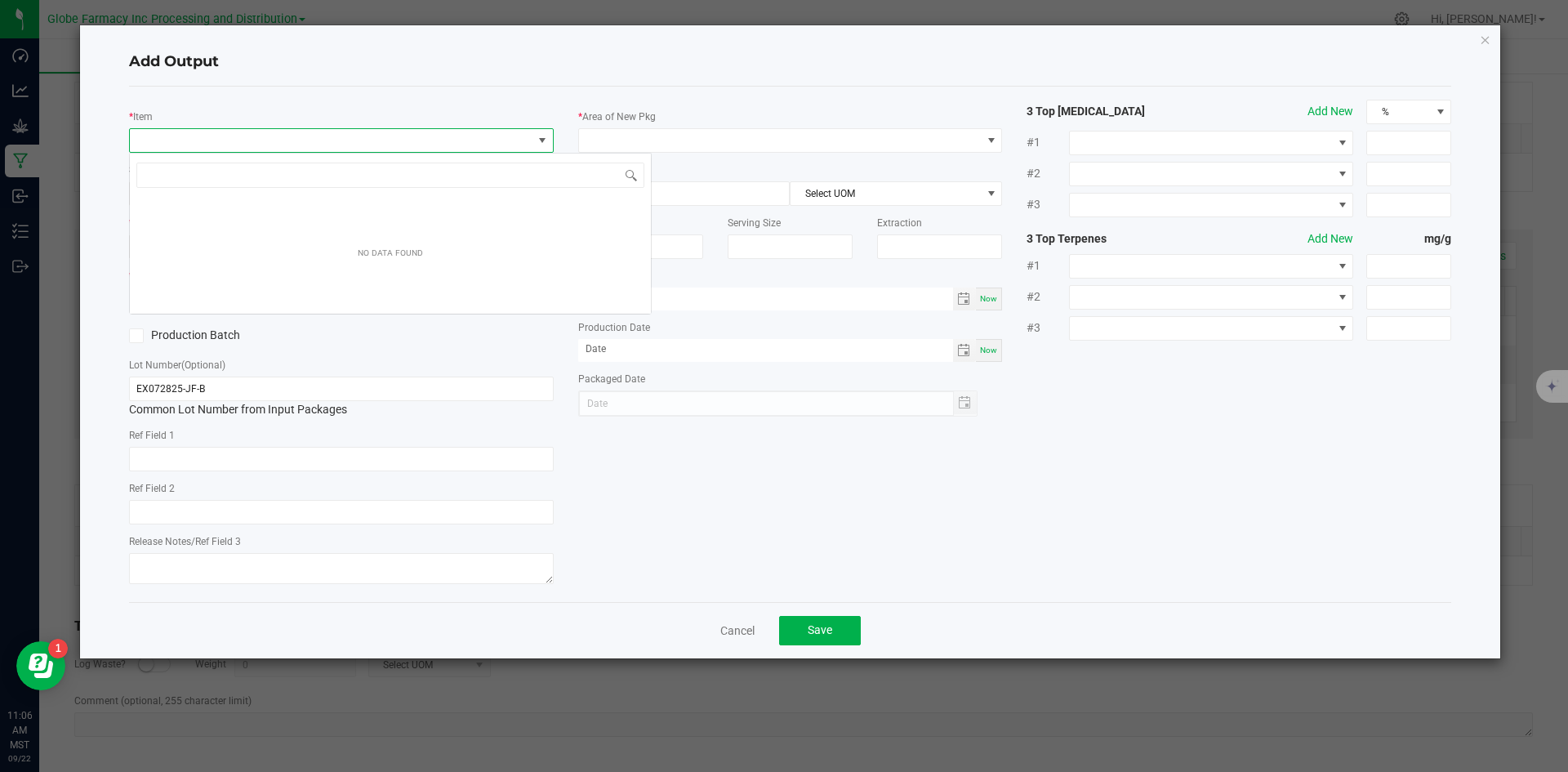
scroll to position [25, 425]
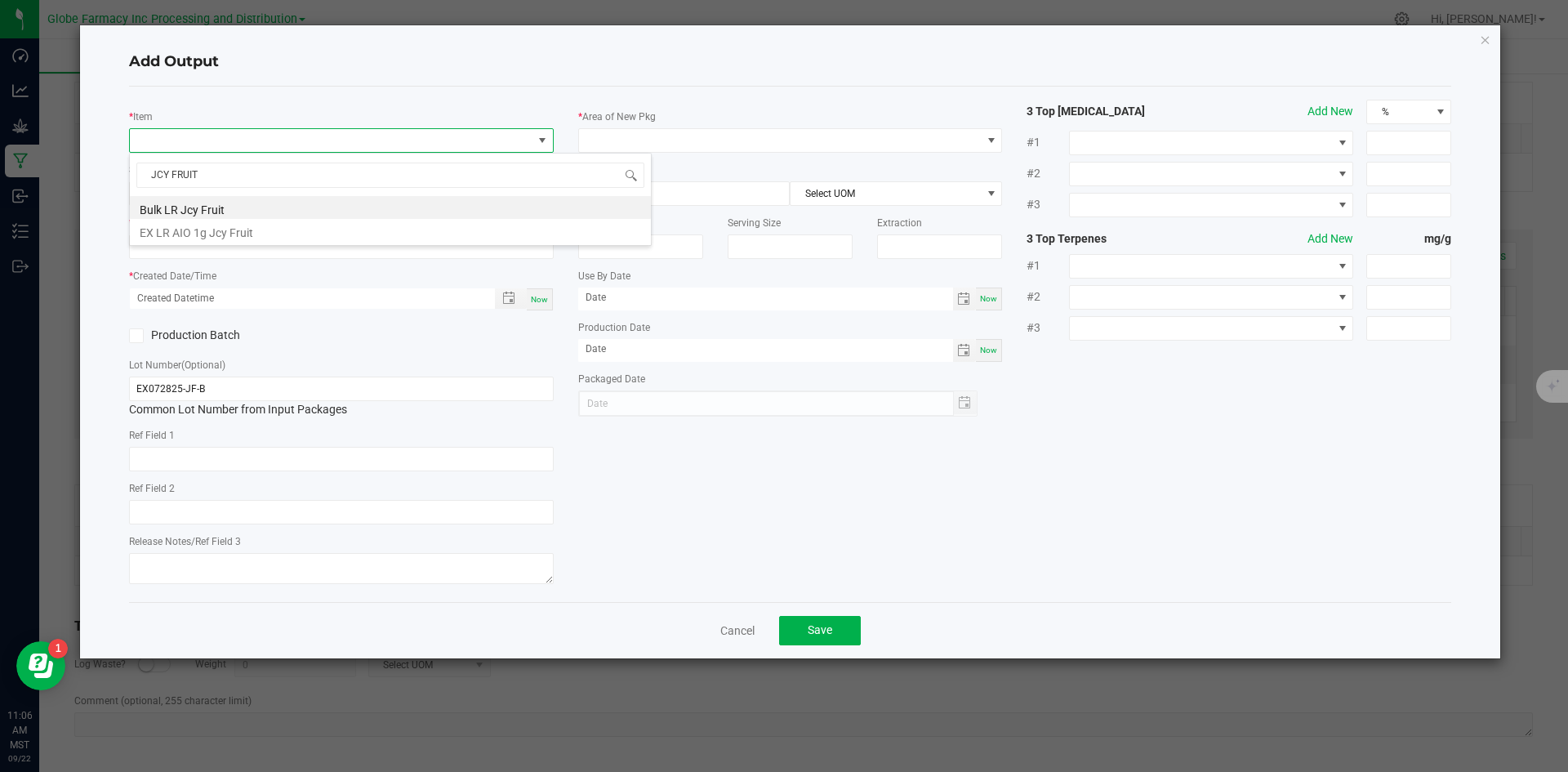
type input "JCY FRUIT"
click at [272, 135] on span "NO DATA FOUND" at bounding box center [332, 141] width 403 height 23
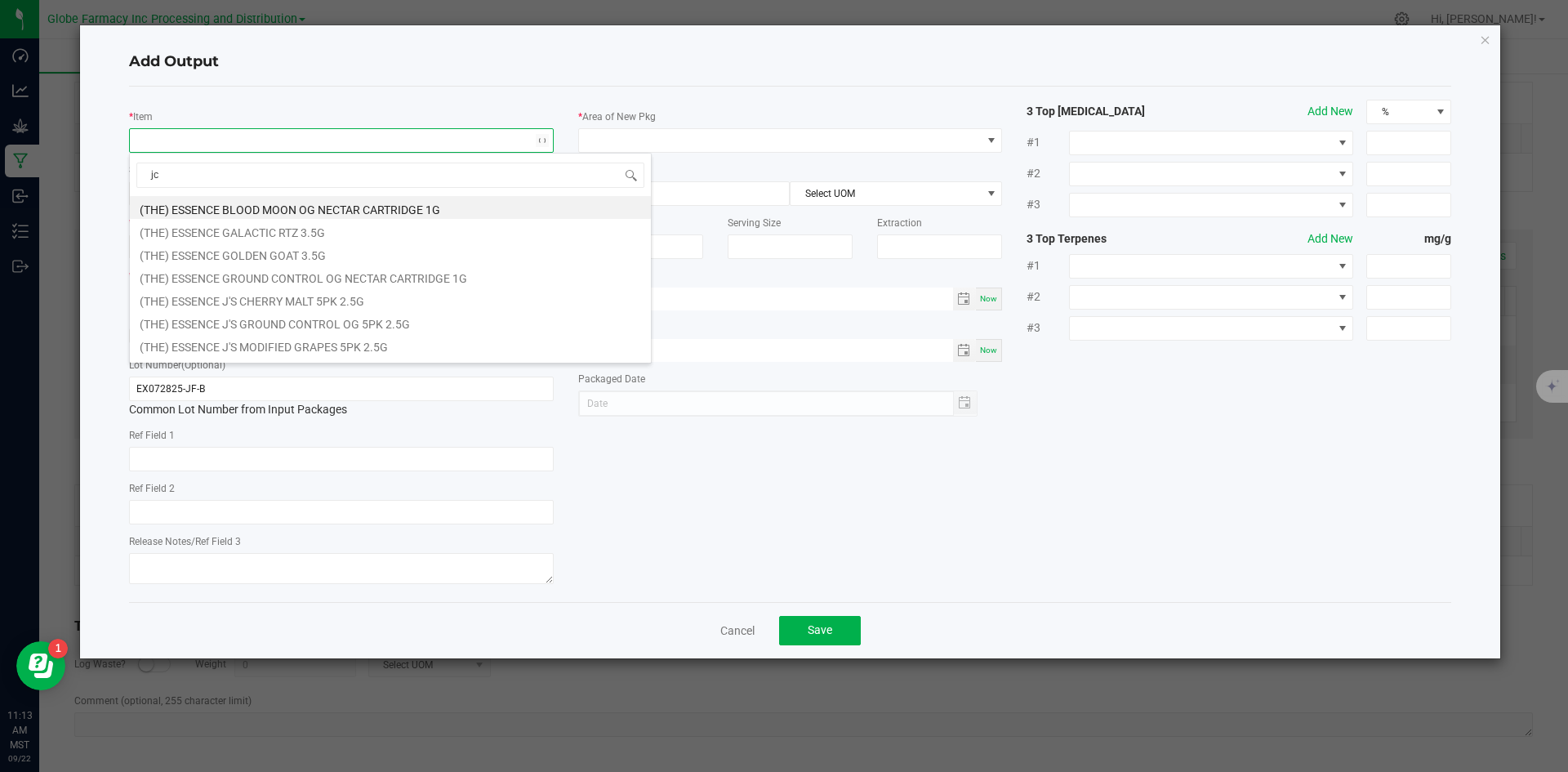
type input "jcy"
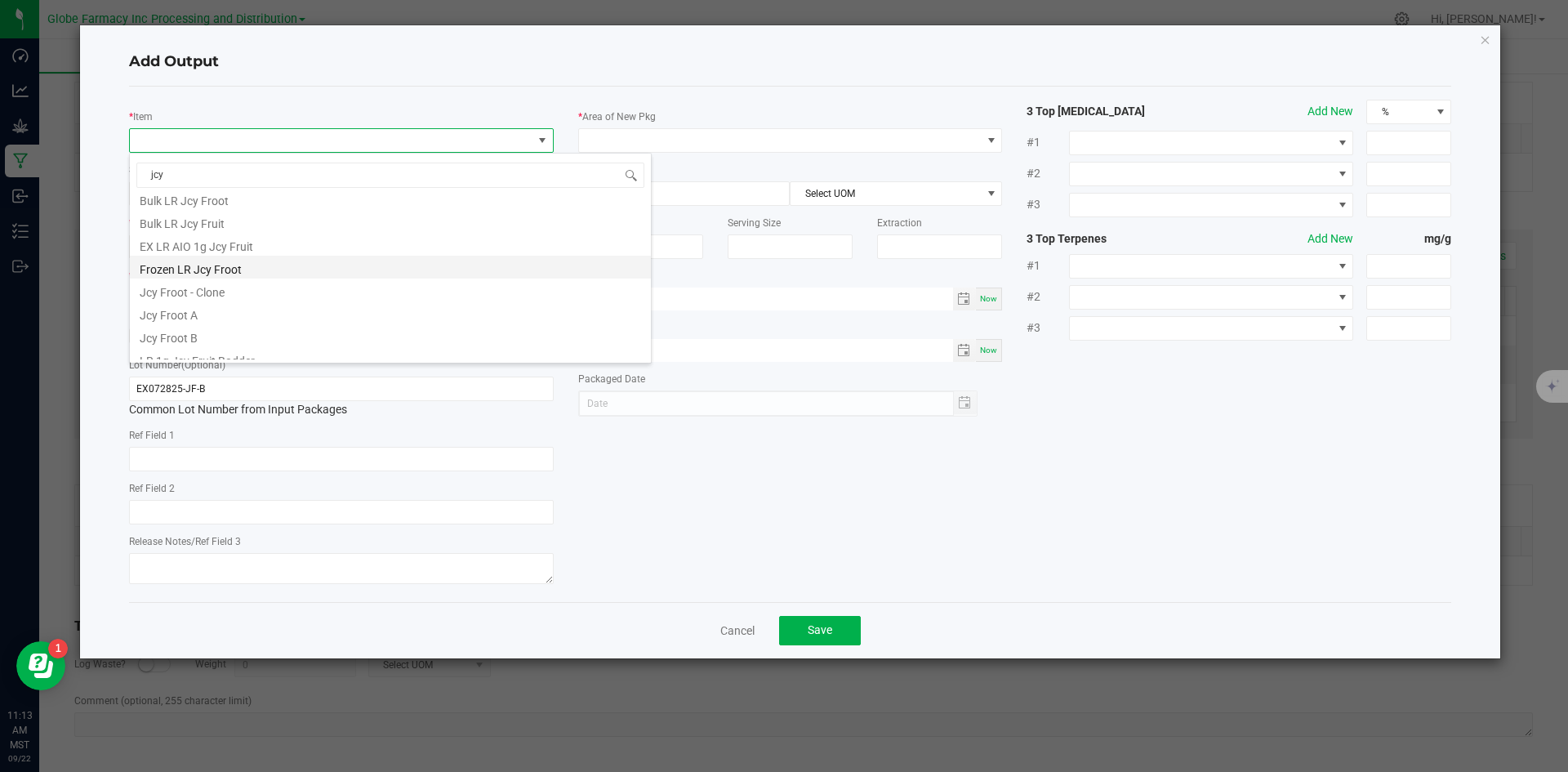
scroll to position [42, 0]
click at [217, 350] on li "LR 1g Jcy Fruit Badder" at bounding box center [390, 348] width 521 height 23
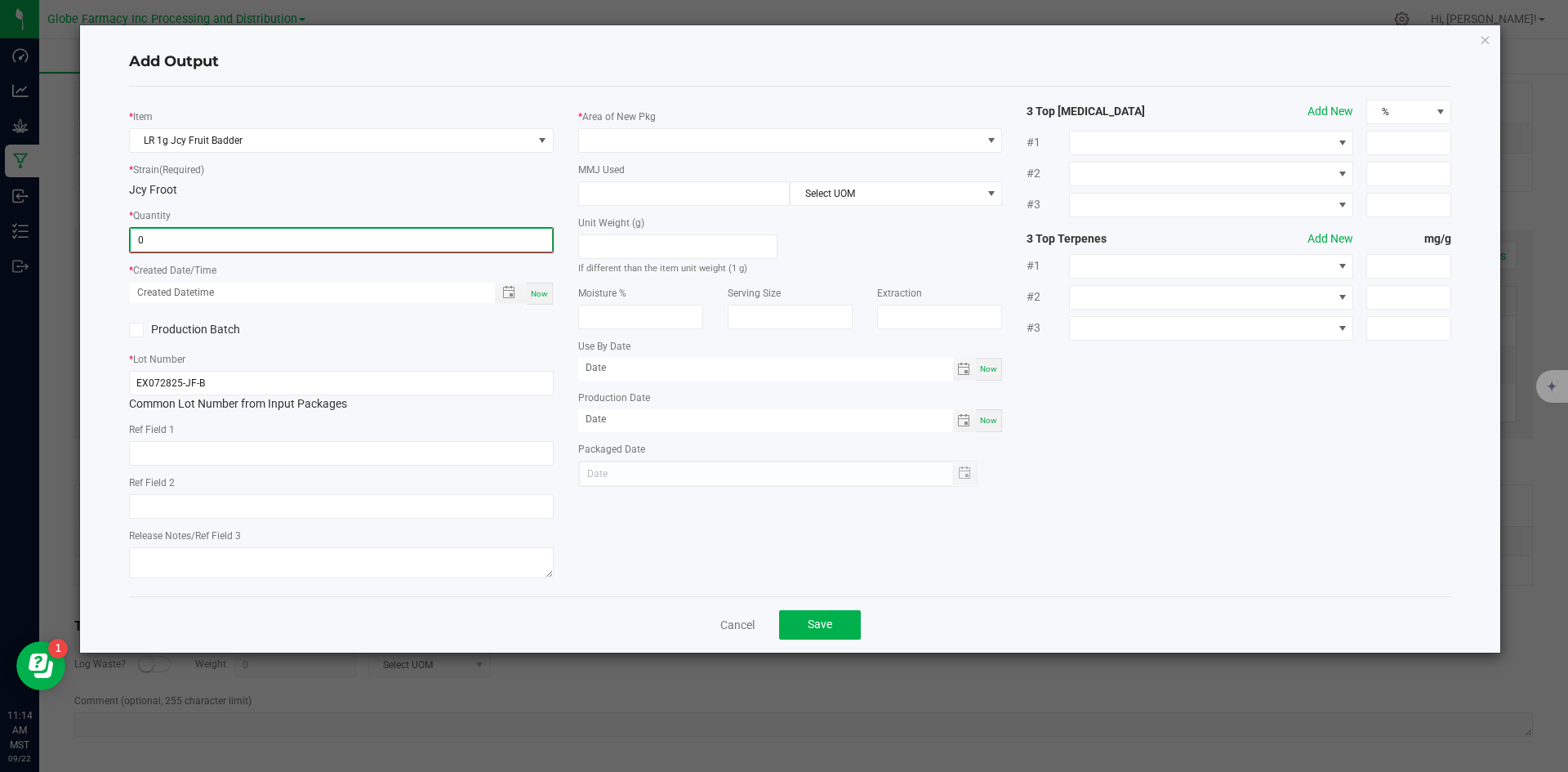
click at [259, 244] on input "0" at bounding box center [341, 240] width 421 height 23
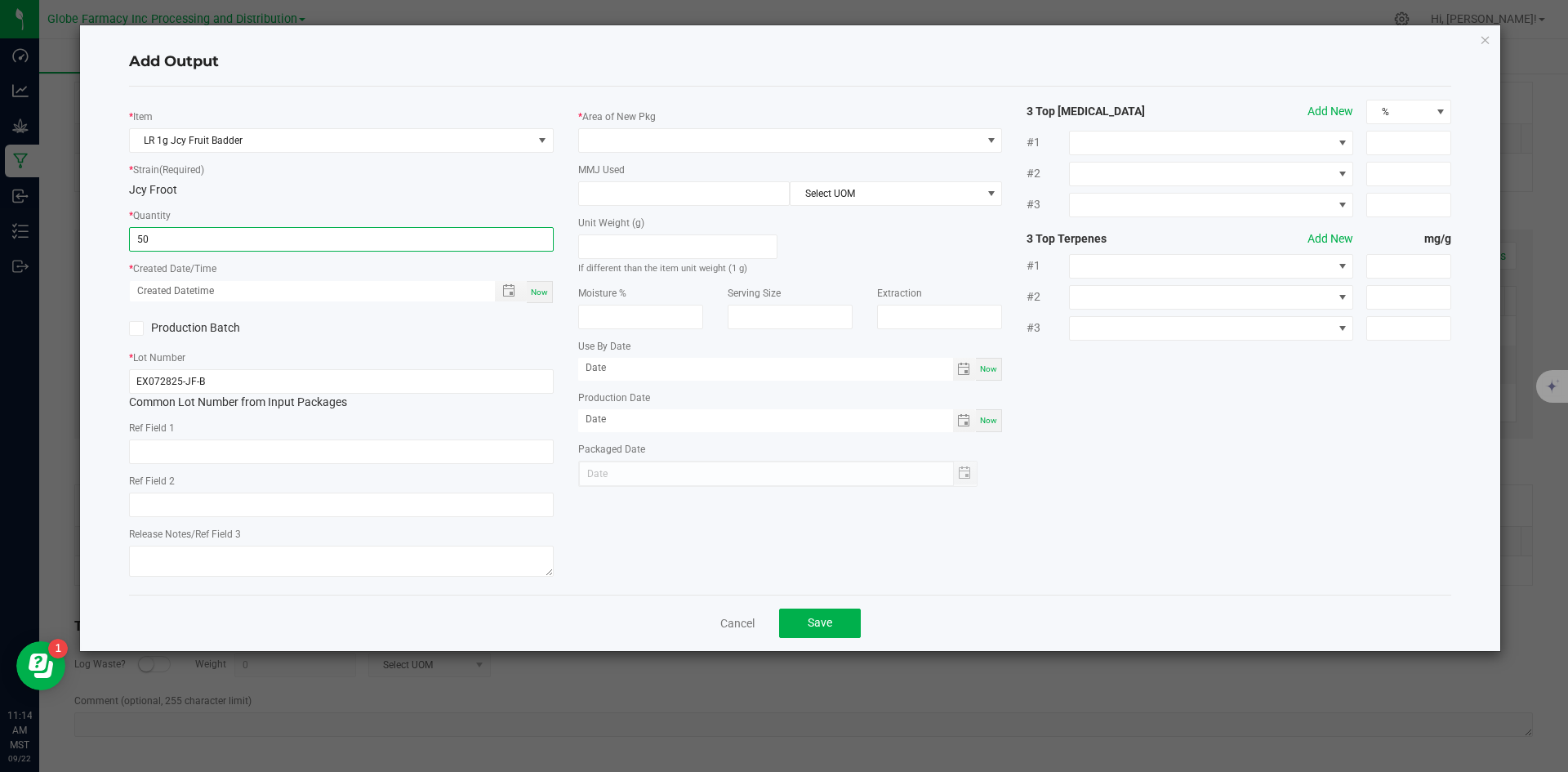
type input "50 ea"
click at [543, 289] on span "Now" at bounding box center [540, 292] width 18 height 9
type input "09/22/2025 11:14 AM"
type input "[DATE]"
click at [343, 455] on input "text" at bounding box center [341, 452] width 425 height 25
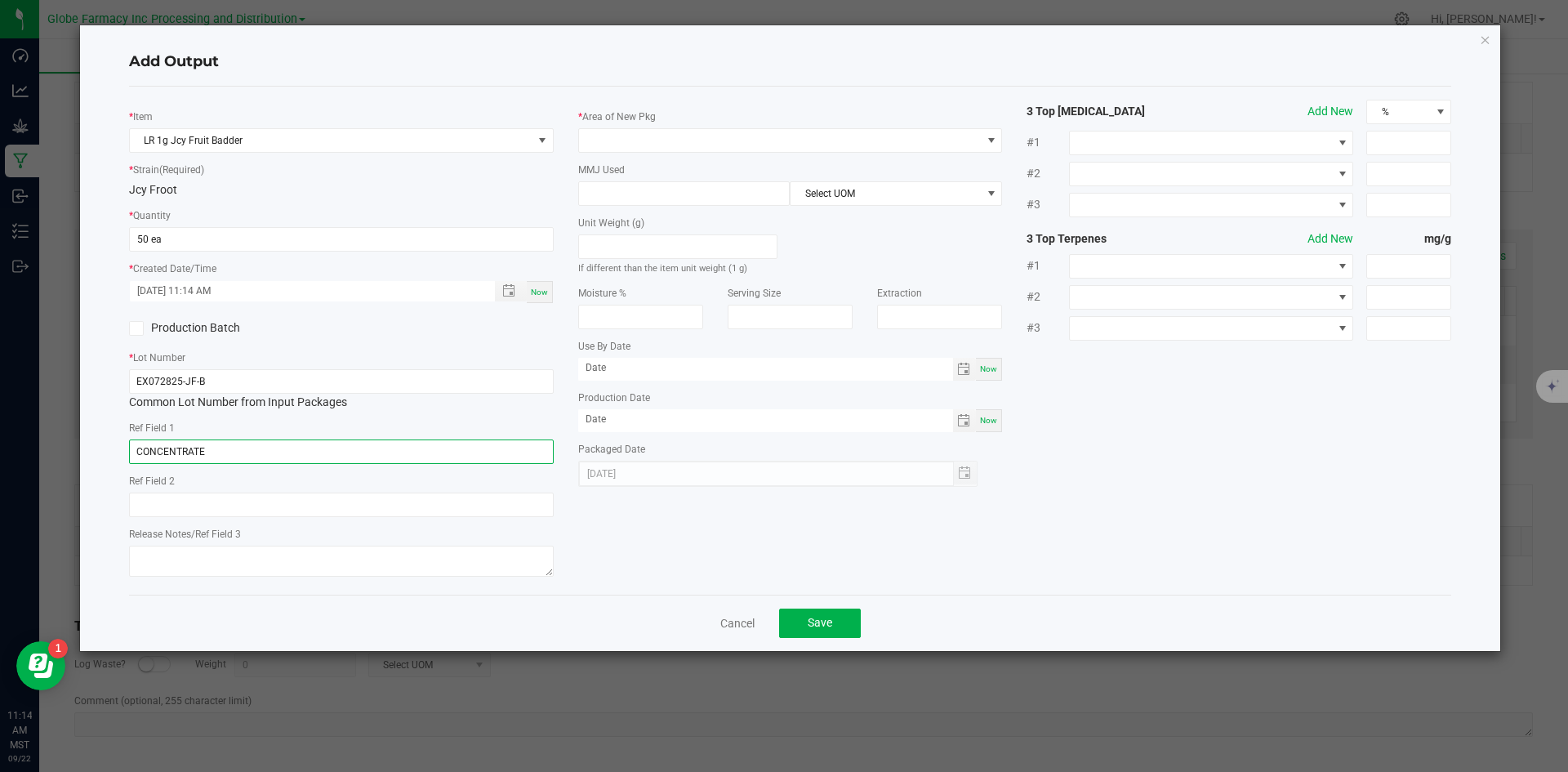
type input "CONCENTRATE"
type input "JCY FRUIT"
click at [226, 555] on textarea "06" at bounding box center [341, 560] width 425 height 31
type textarea "[DATE]"
click at [617, 143] on span at bounding box center [780, 141] width 403 height 23
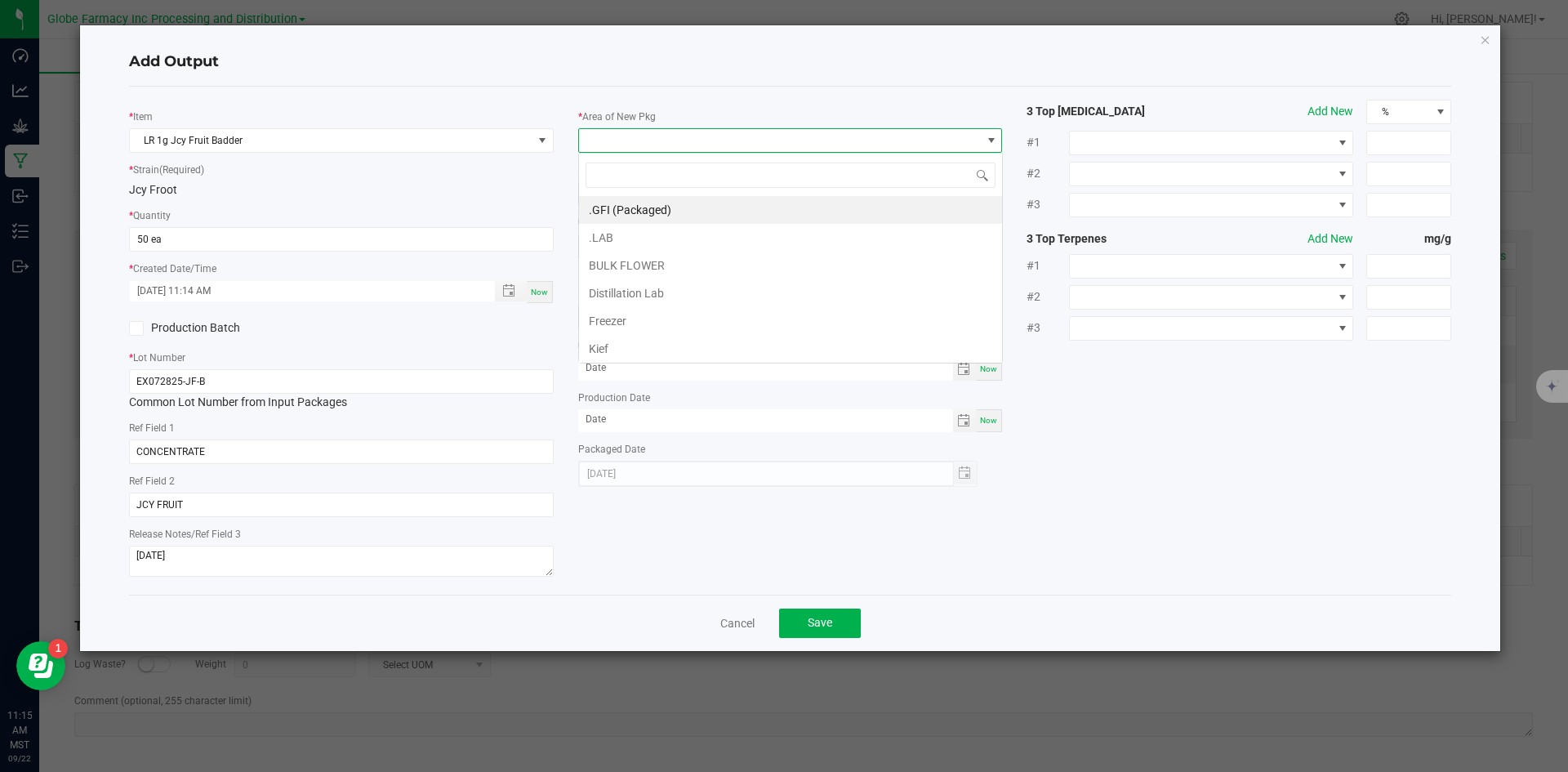
scroll to position [25, 425]
click at [628, 206] on li ".GFI (Packaged)" at bounding box center [790, 210] width 423 height 28
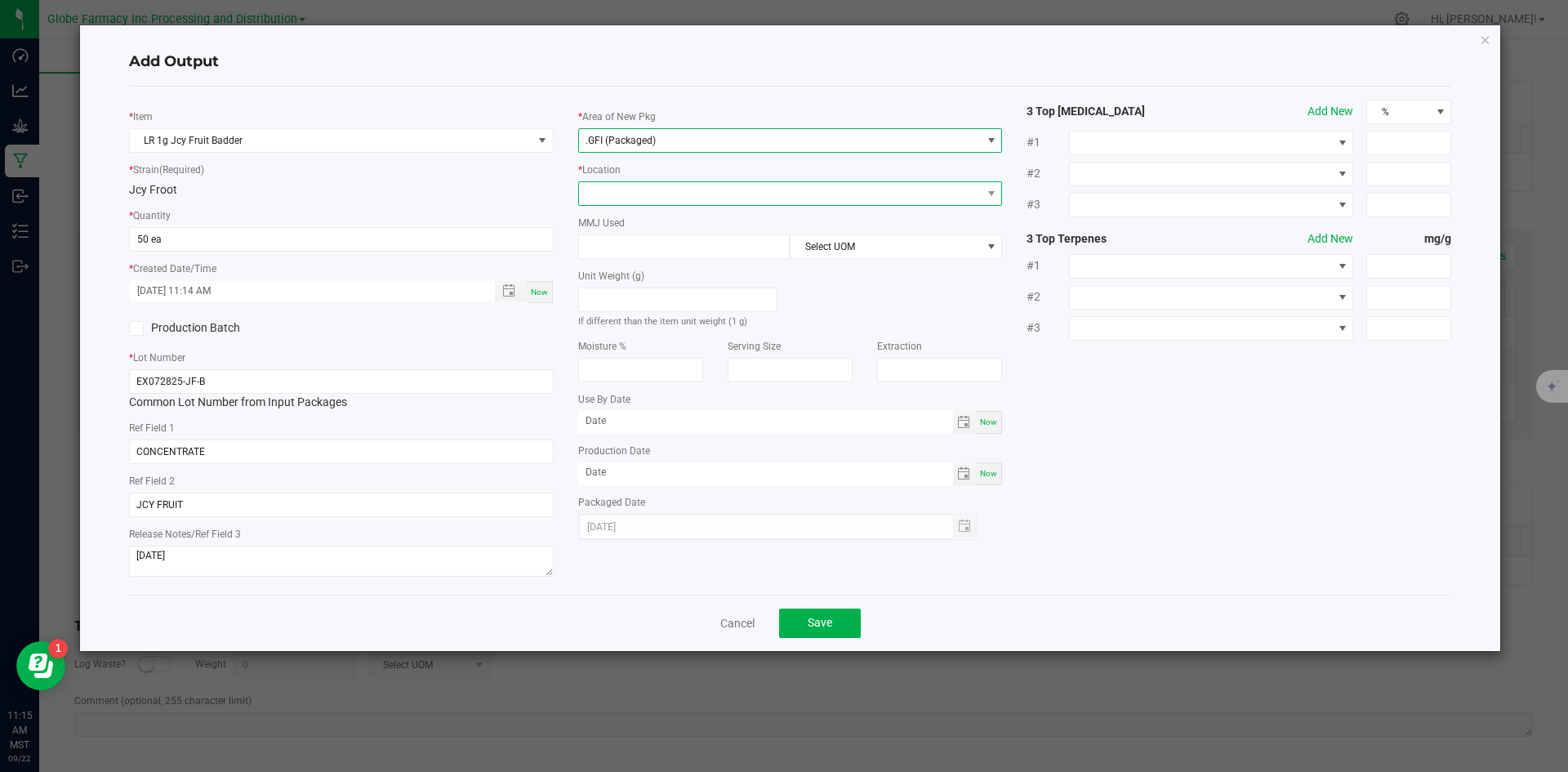
click at [656, 190] on span at bounding box center [780, 193] width 403 height 23
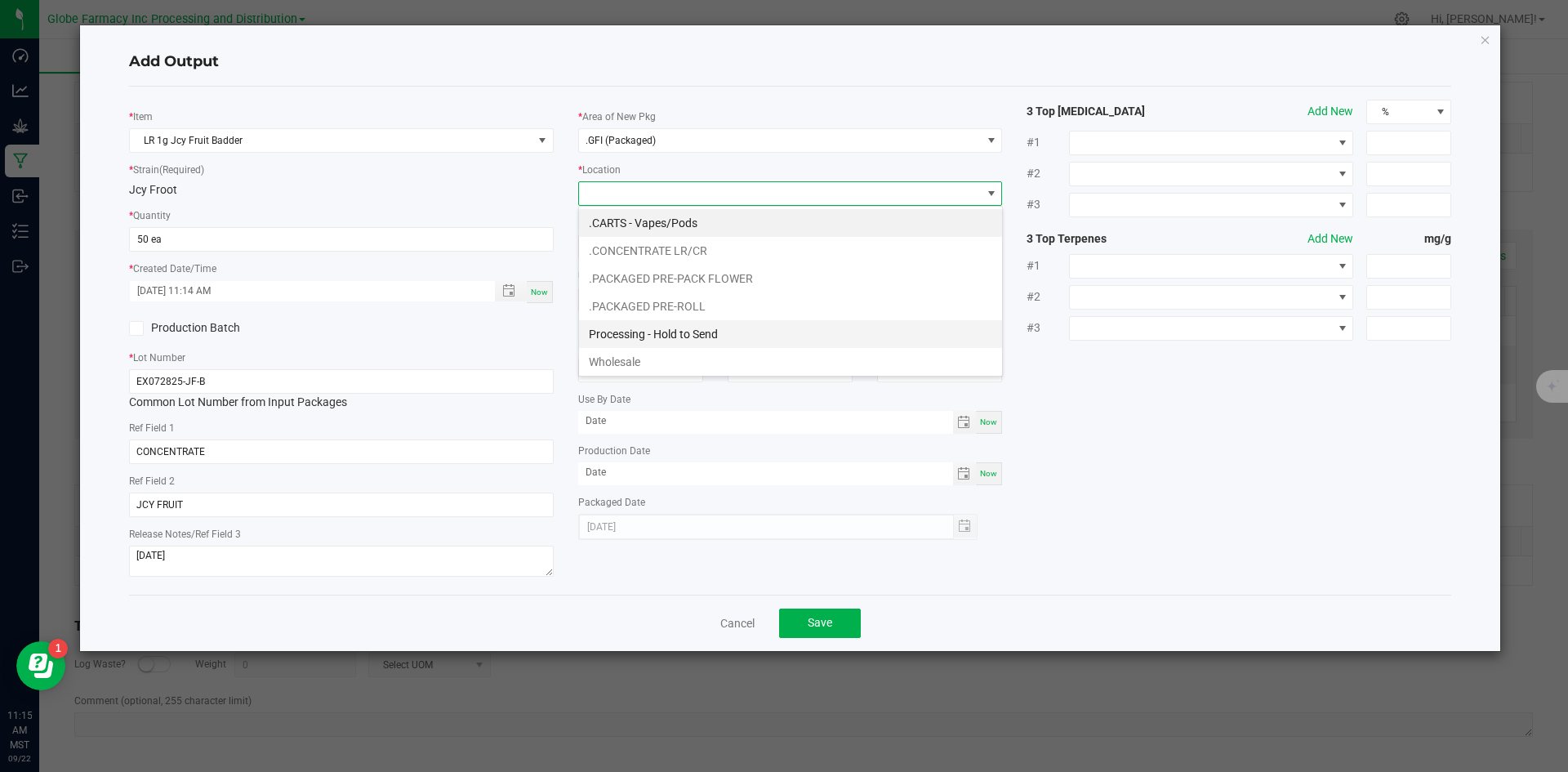
click at [656, 331] on li "Processing - Hold to Send" at bounding box center [790, 334] width 423 height 28
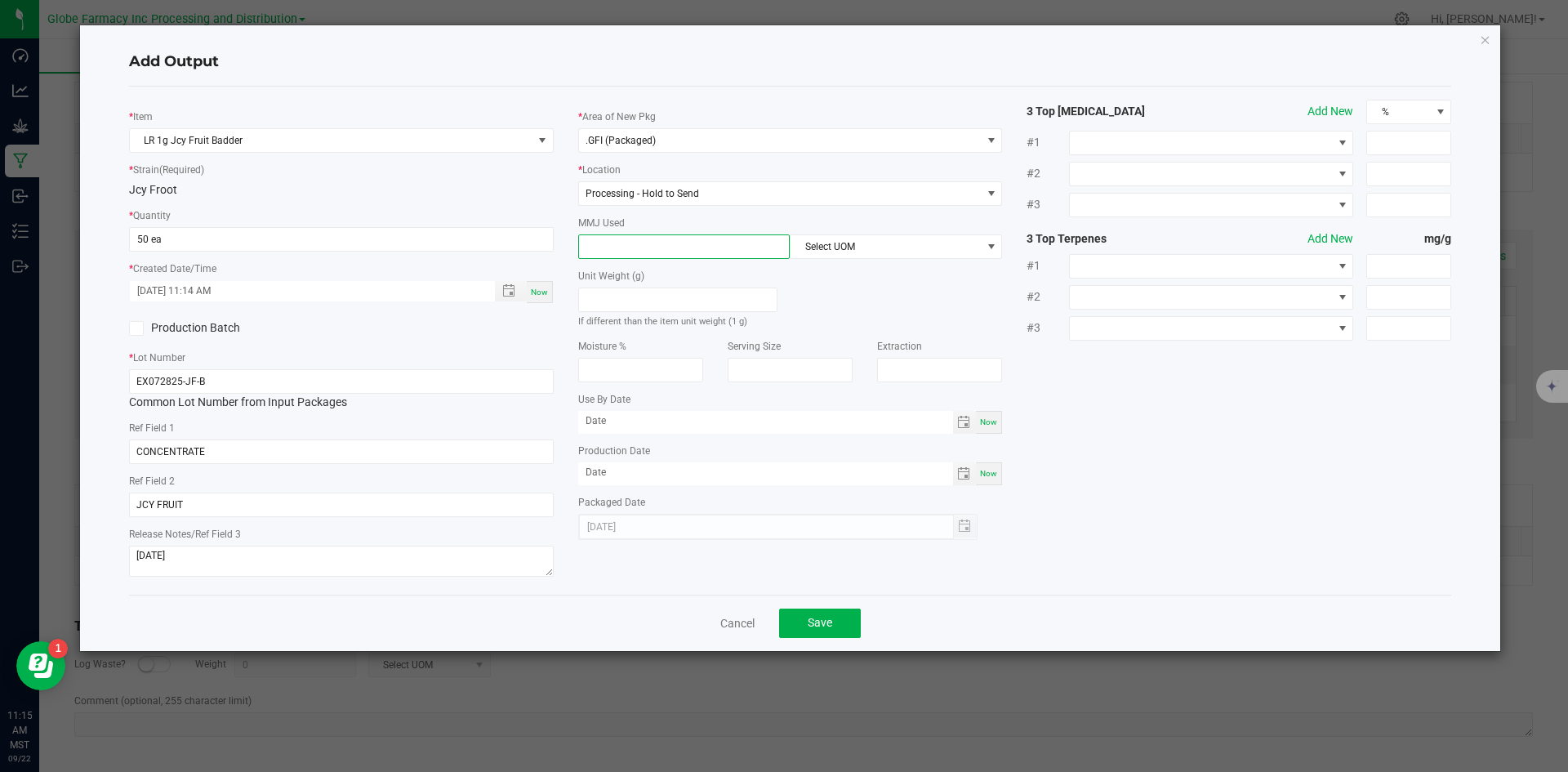
click at [644, 245] on input at bounding box center [684, 246] width 211 height 23
type input "1"
click at [913, 244] on span "Select UOM" at bounding box center [886, 246] width 190 height 23
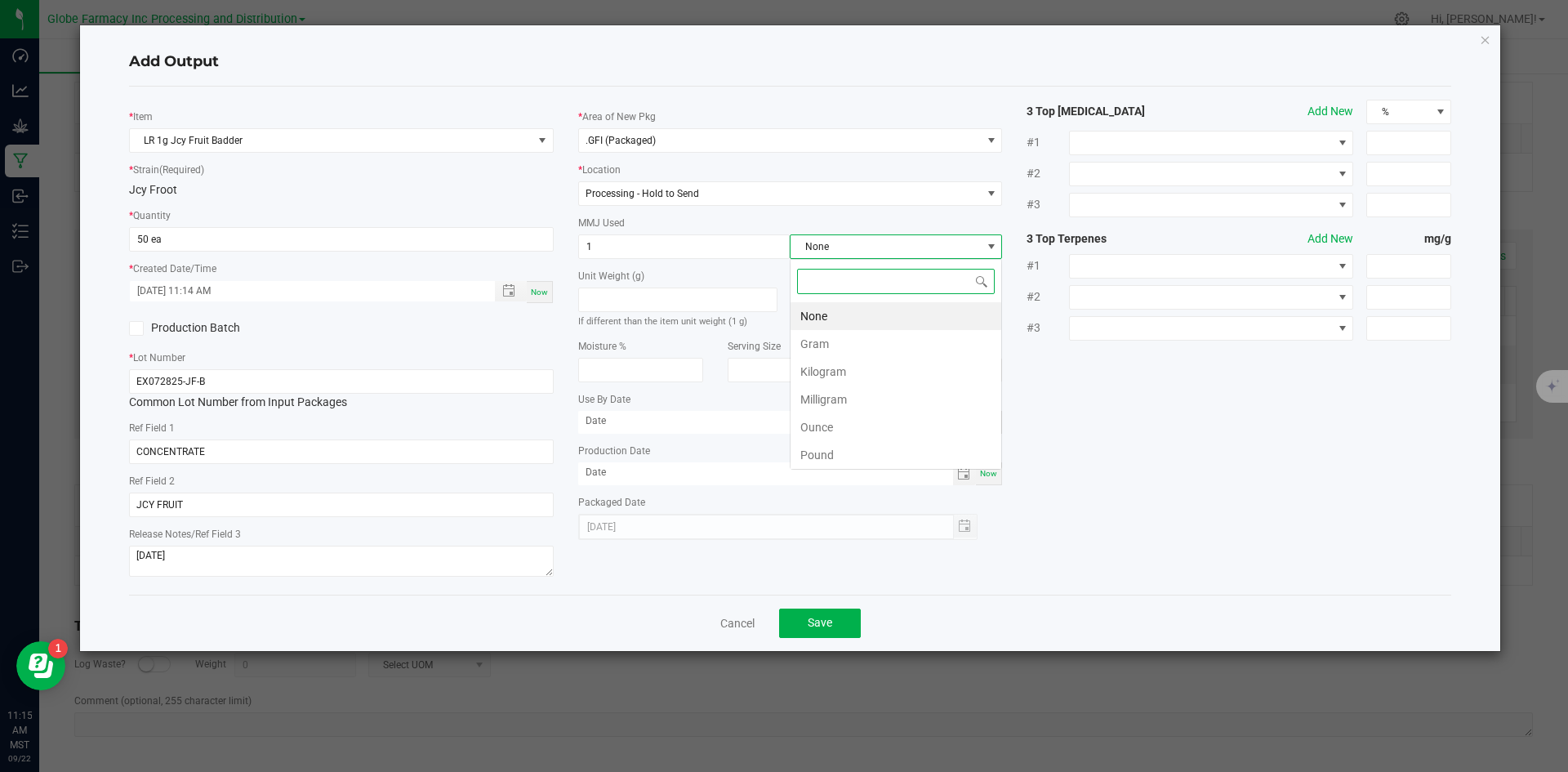
scroll to position [25, 212]
click at [852, 346] on li "Gram" at bounding box center [896, 344] width 211 height 28
click at [806, 630] on button "Save" at bounding box center [820, 623] width 82 height 29
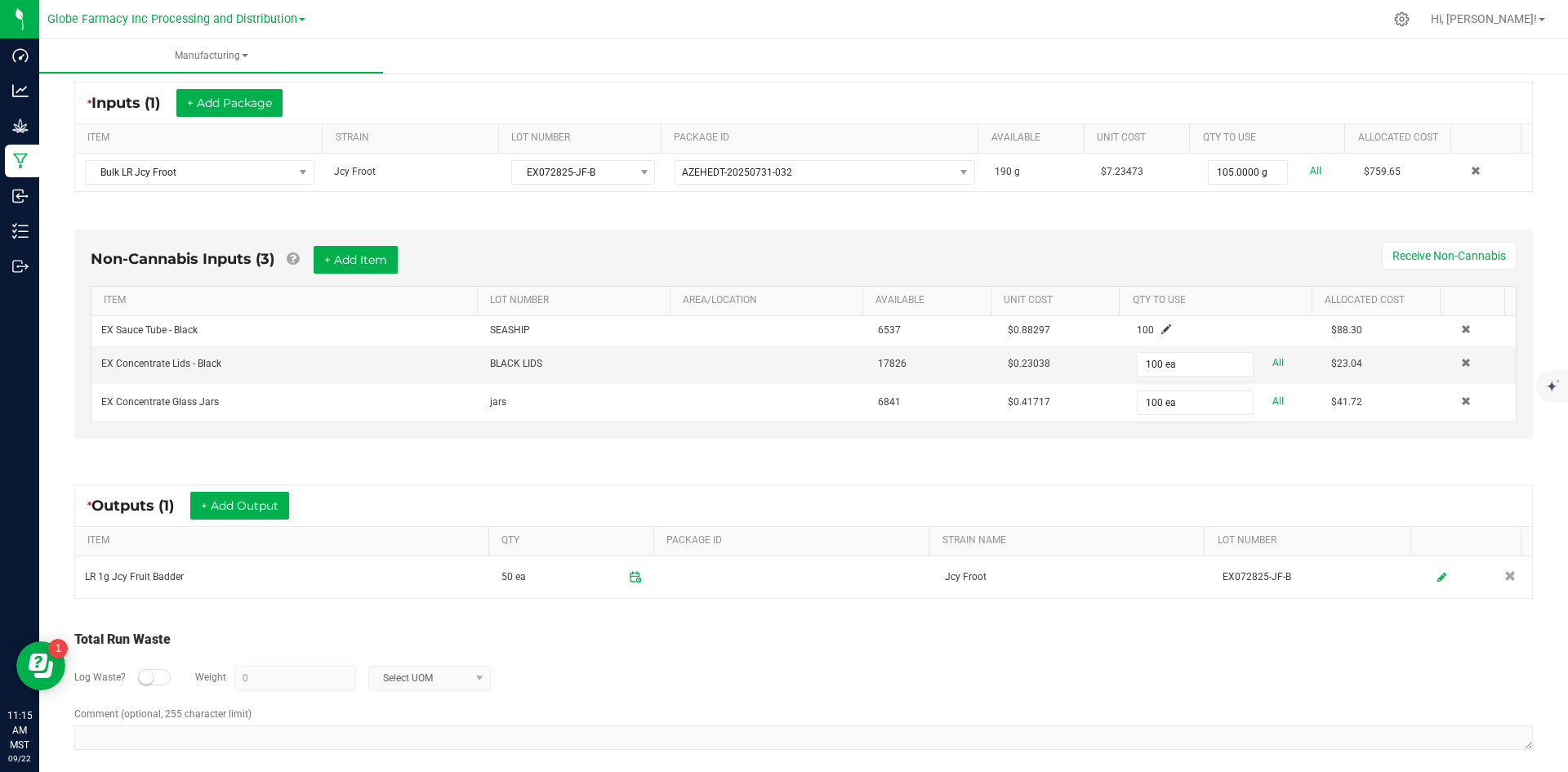
click at [238, 485] on div "* Outputs (1) + Add Output" at bounding box center [803, 506] width 1457 height 40
click at [227, 505] on button "+ Add Output" at bounding box center [239, 506] width 98 height 28
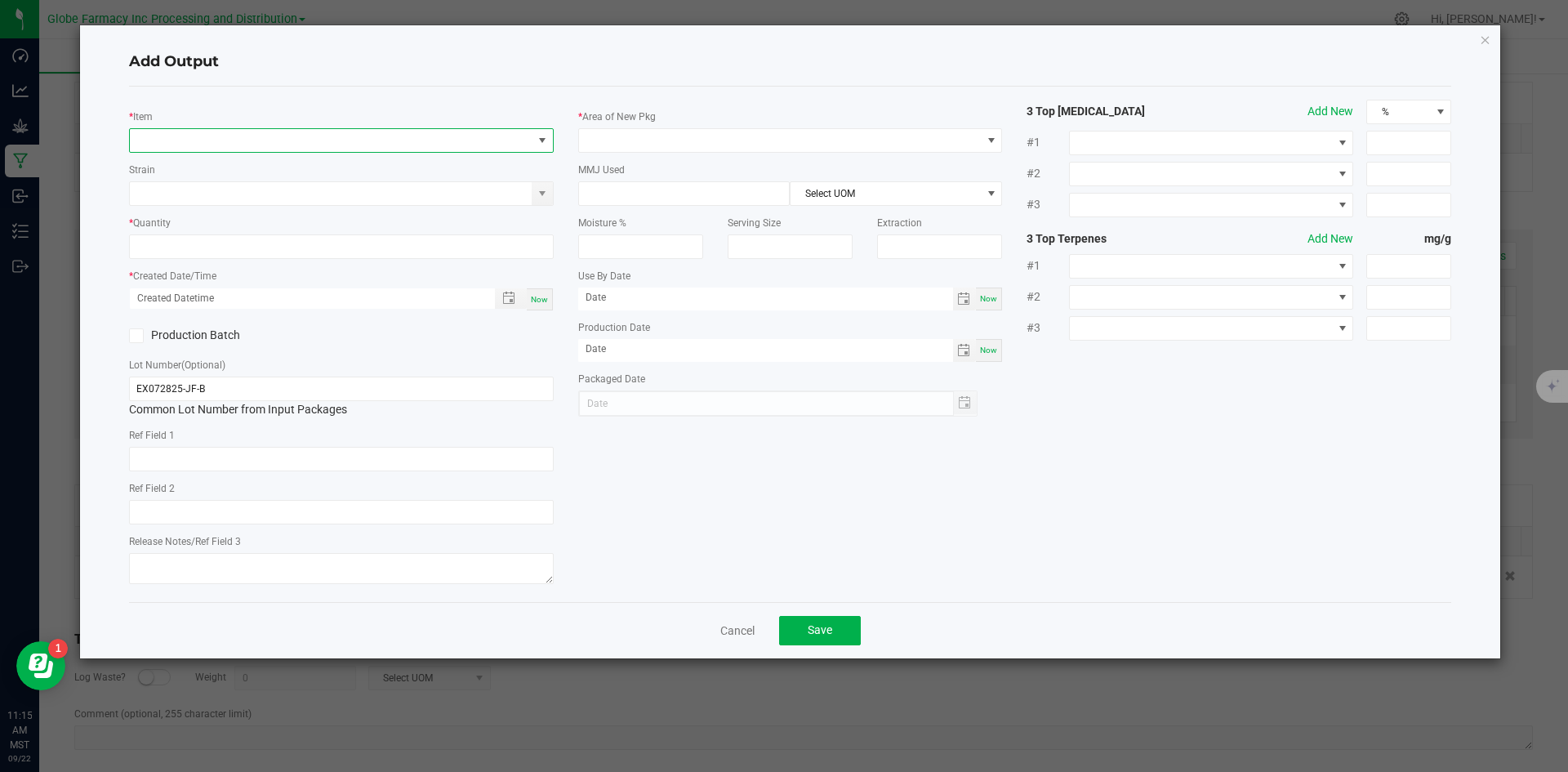
click at [369, 139] on span "NO DATA FOUND" at bounding box center [332, 141] width 403 height 23
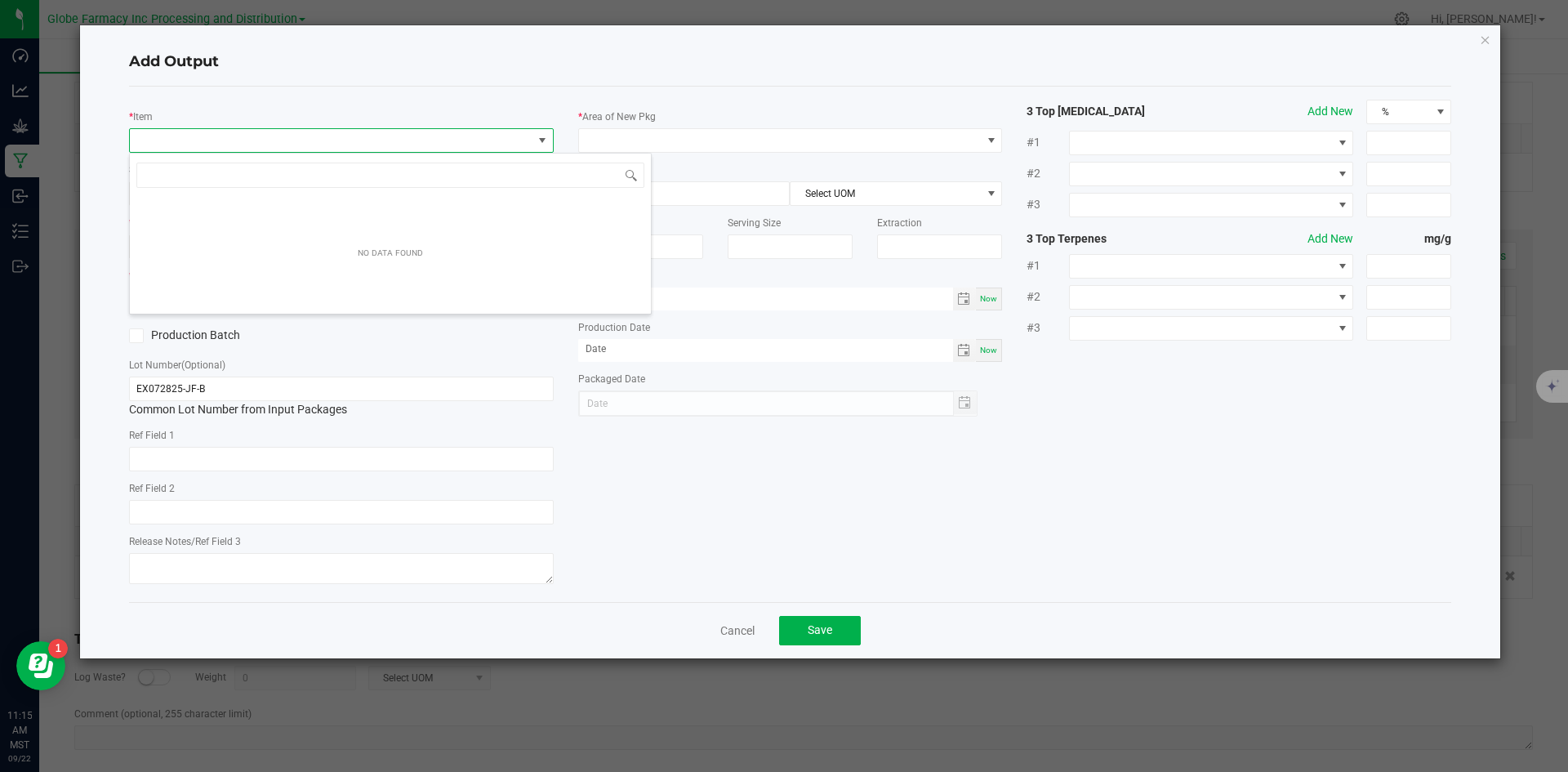
scroll to position [25, 425]
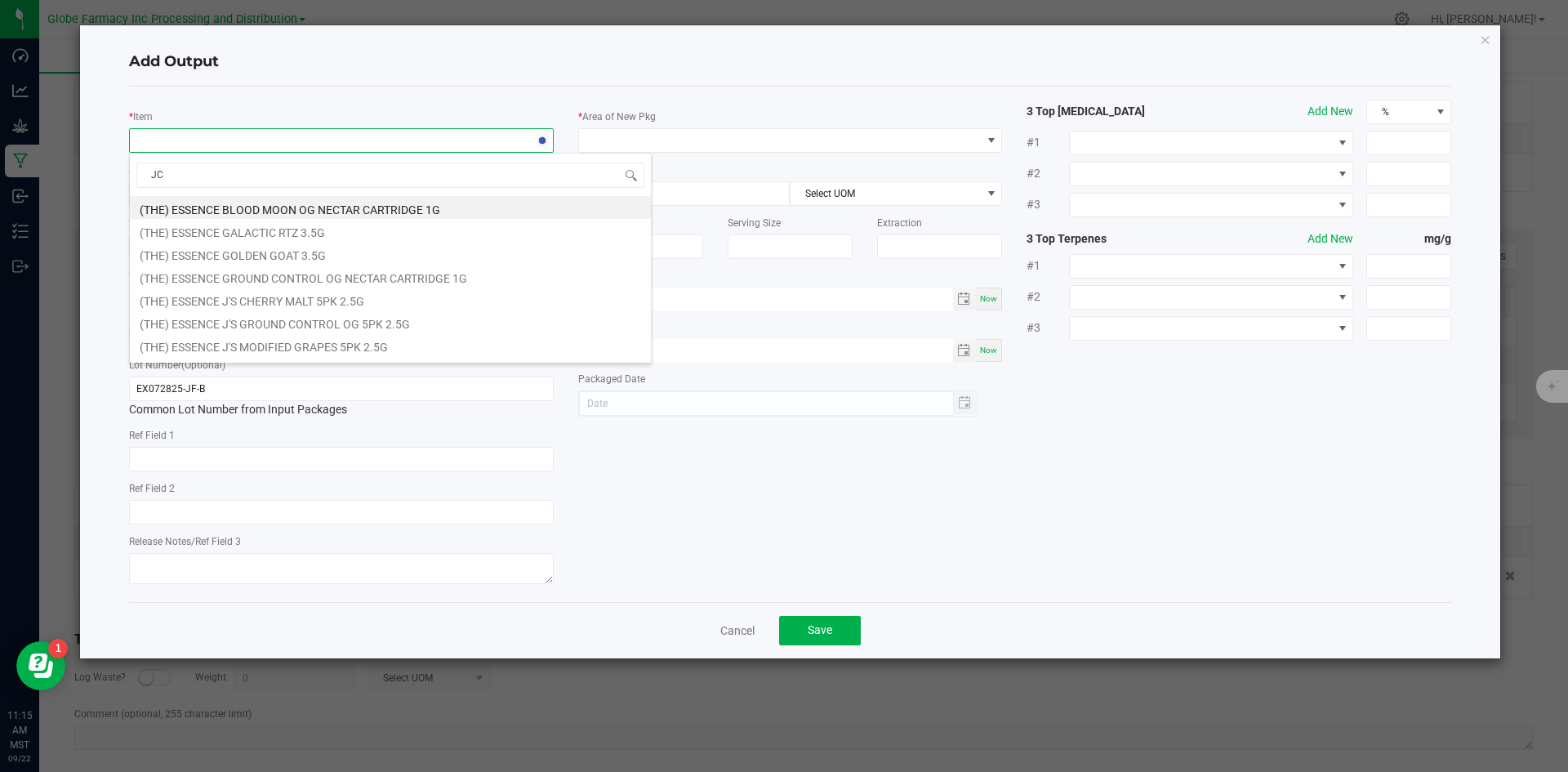
type input "JCY"
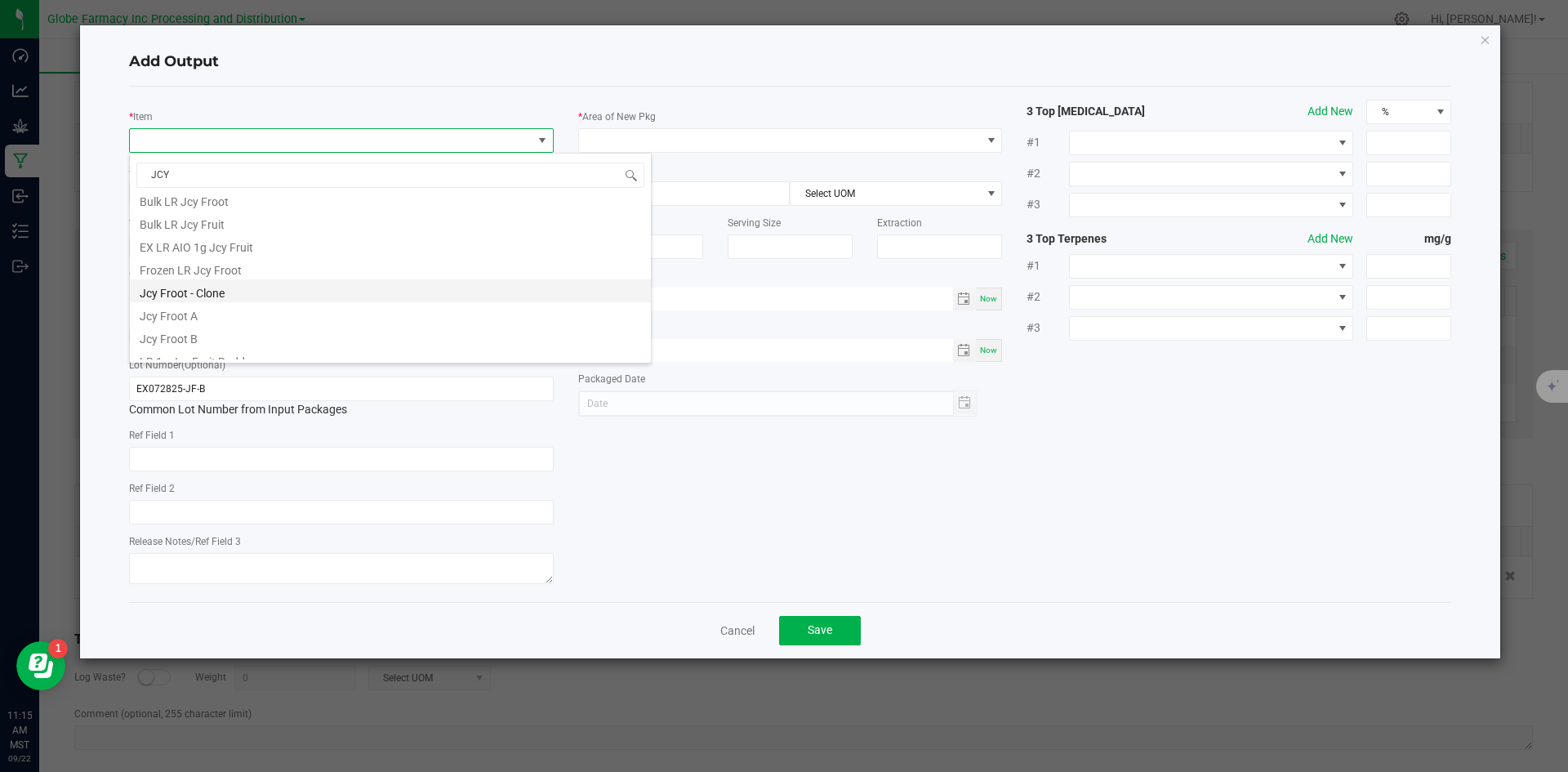
scroll to position [42, 0]
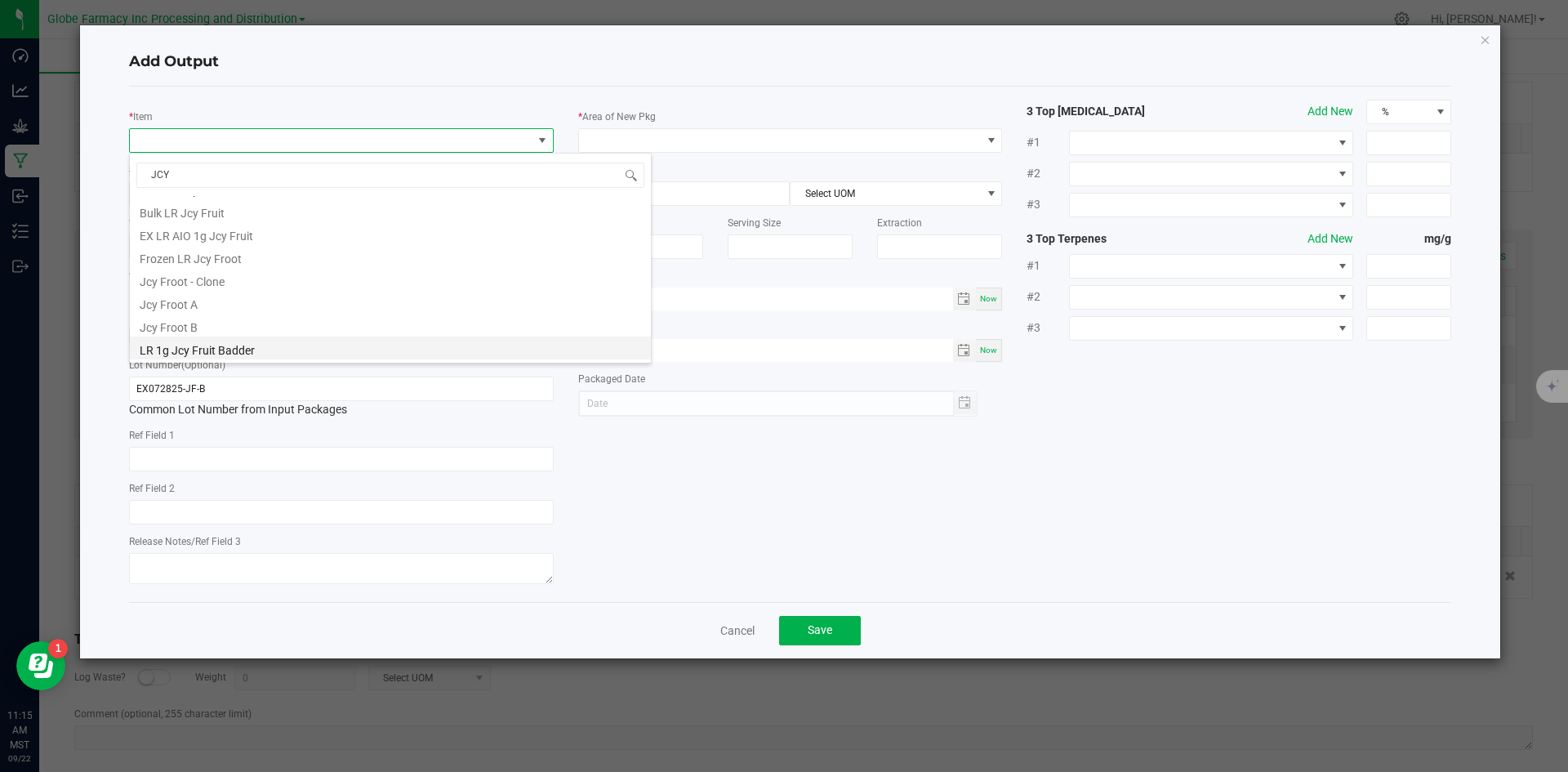
click at [259, 348] on li "LR 1g Jcy Fruit Badder" at bounding box center [390, 348] width 521 height 23
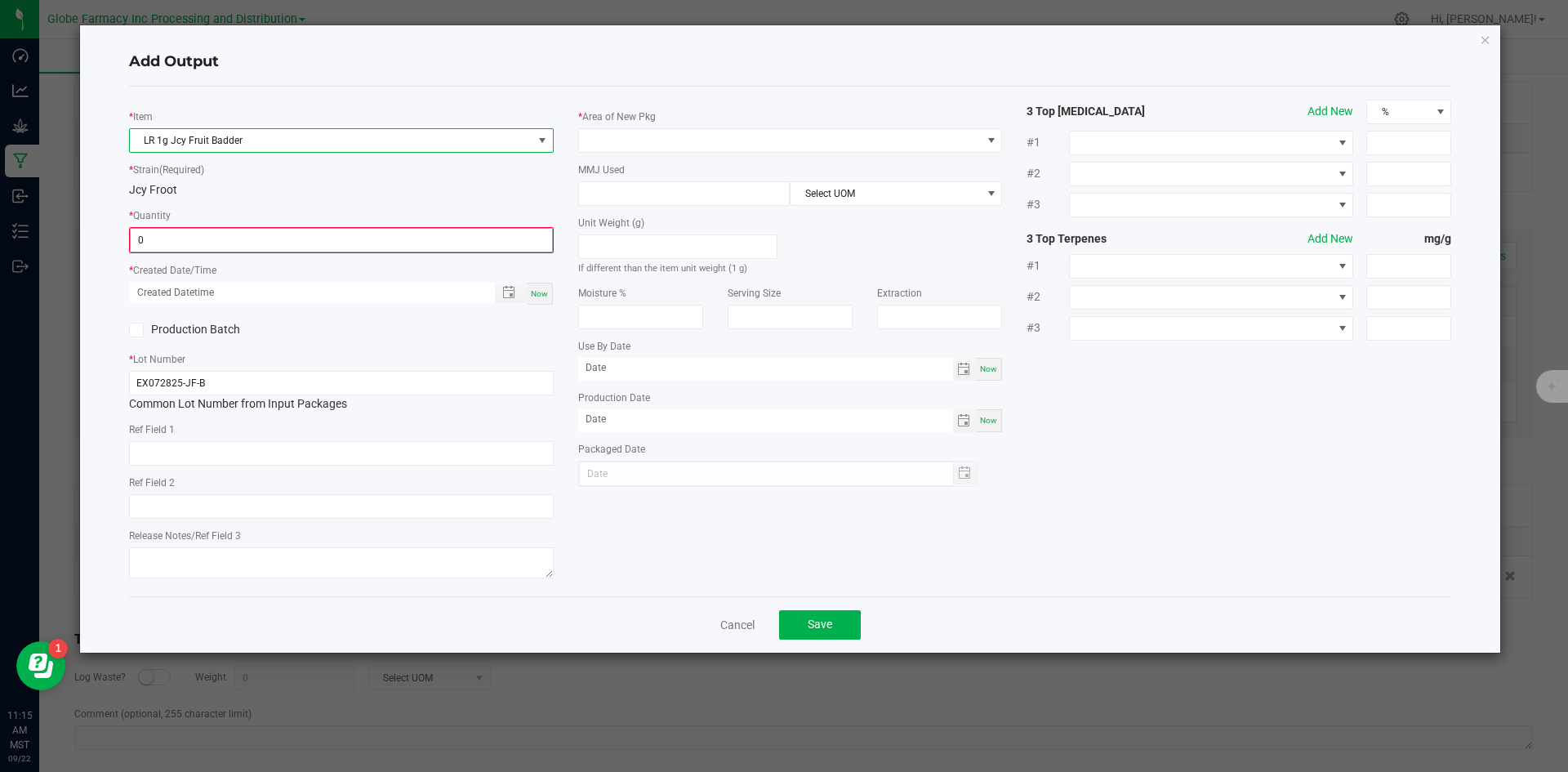
click at [246, 251] on input "0" at bounding box center [341, 240] width 421 height 23
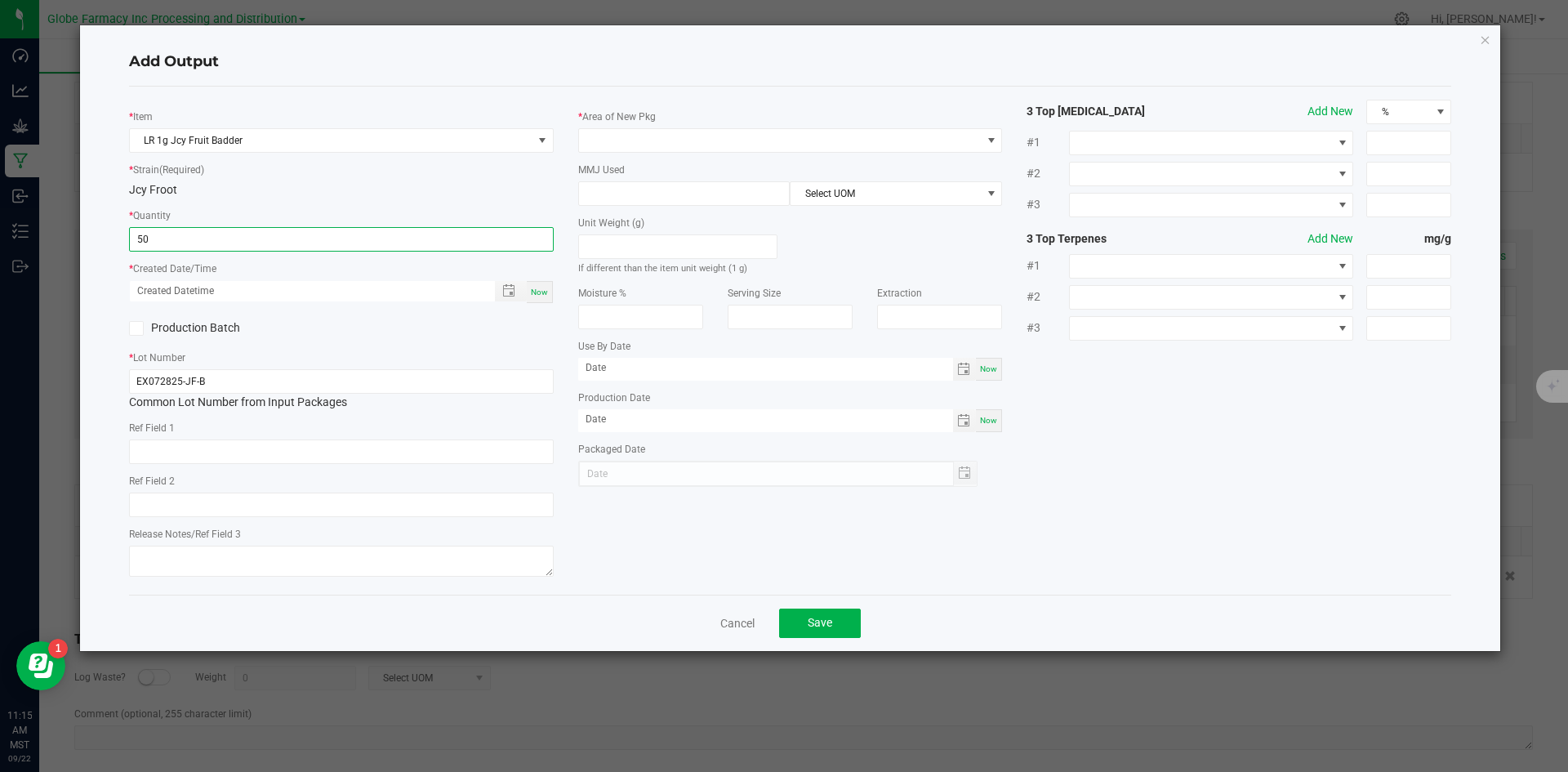
type input "50 ea"
click at [544, 293] on span "Now" at bounding box center [540, 292] width 18 height 9
type input "09/22/2025 11:15 AM"
type input "[DATE]"
click at [366, 445] on input "text" at bounding box center [341, 452] width 425 height 25
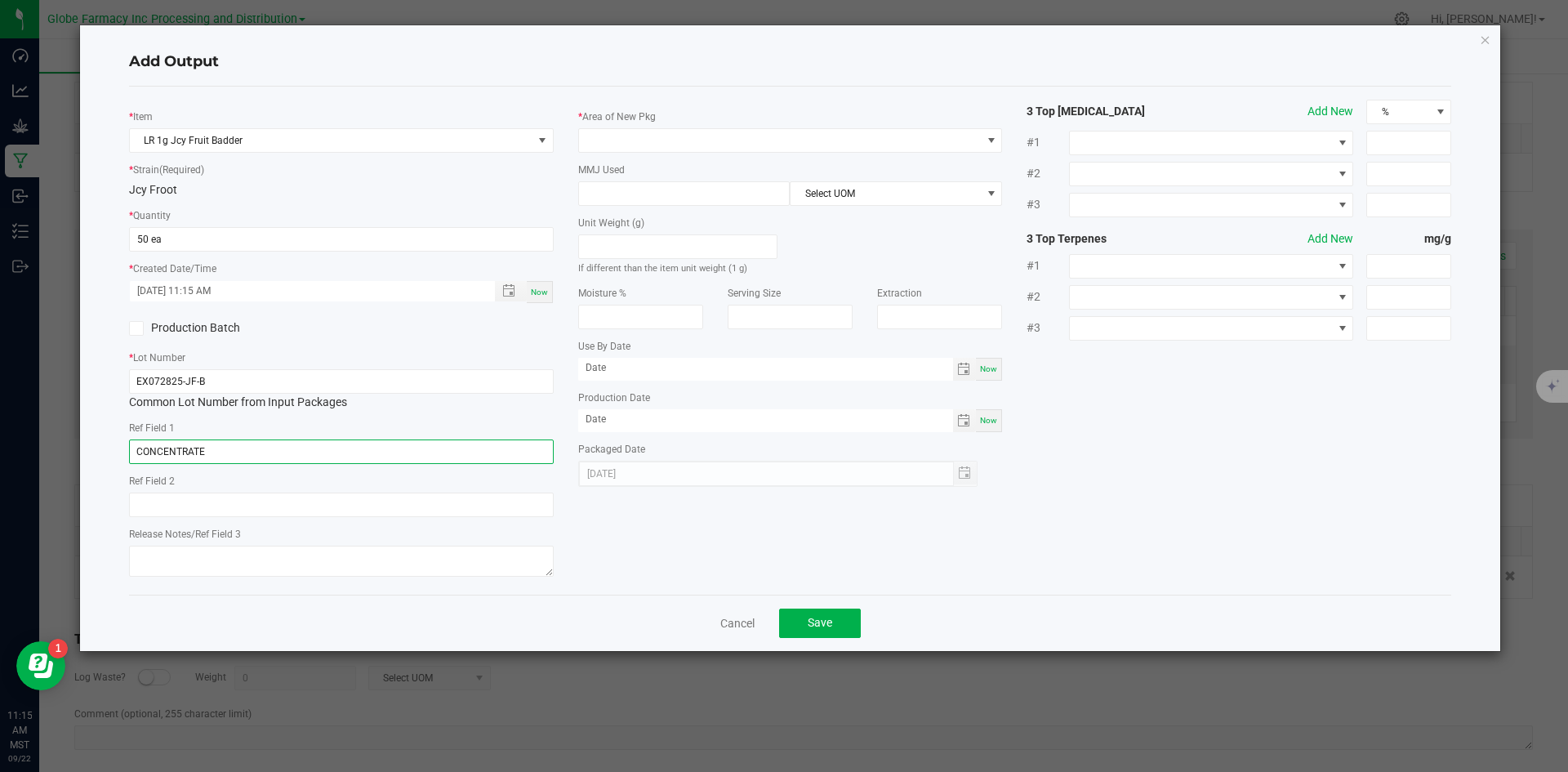
type input "CONCENTRATE"
type input "JCY FRUIT"
type textarea "[DATE]"
click at [641, 126] on div "* Area of New Pkg" at bounding box center [791, 130] width 425 height 45
click at [642, 148] on span at bounding box center [780, 141] width 403 height 23
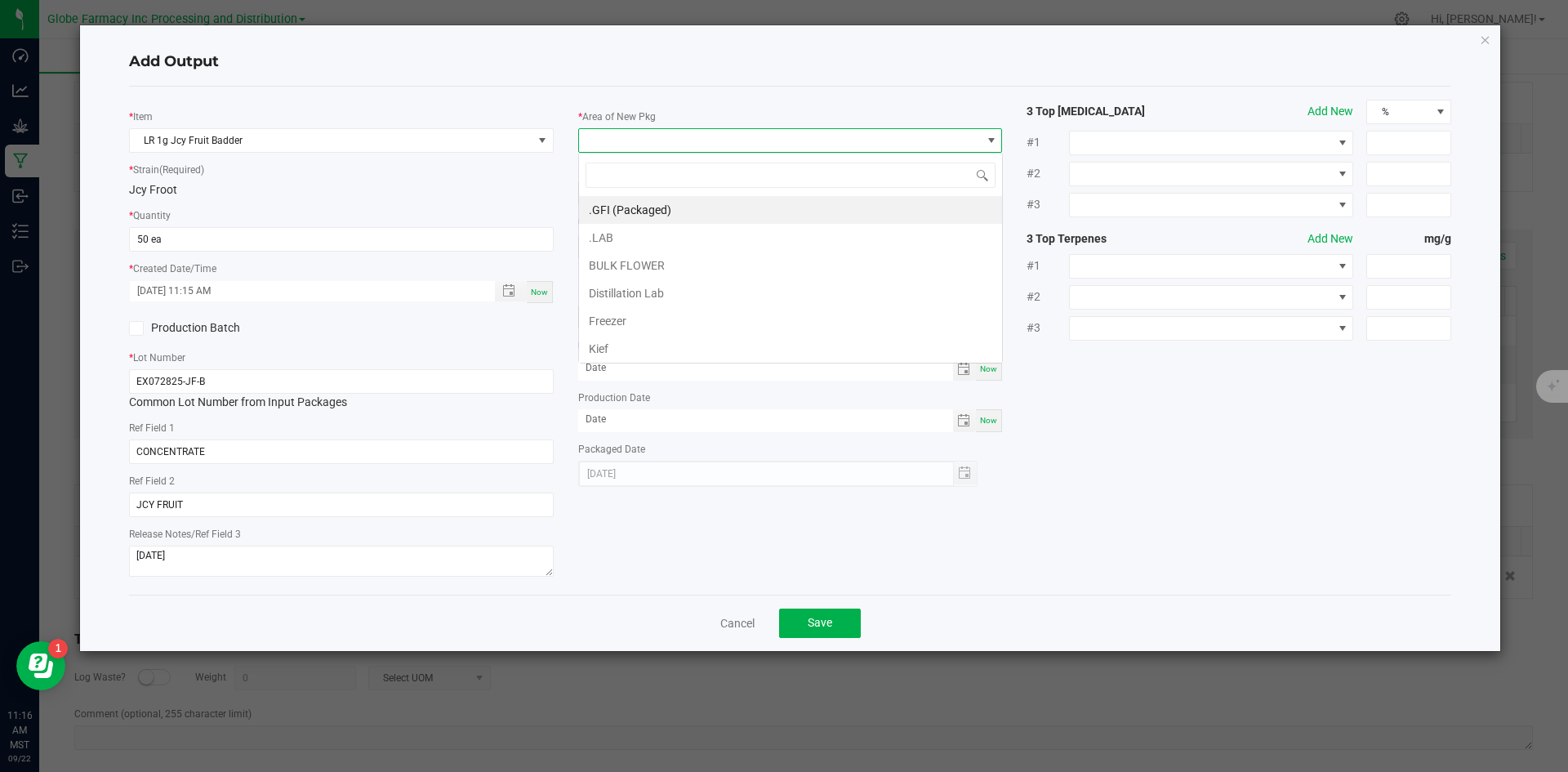
scroll to position [25, 425]
click at [665, 211] on li ".GFI (Packaged)" at bounding box center [790, 210] width 423 height 28
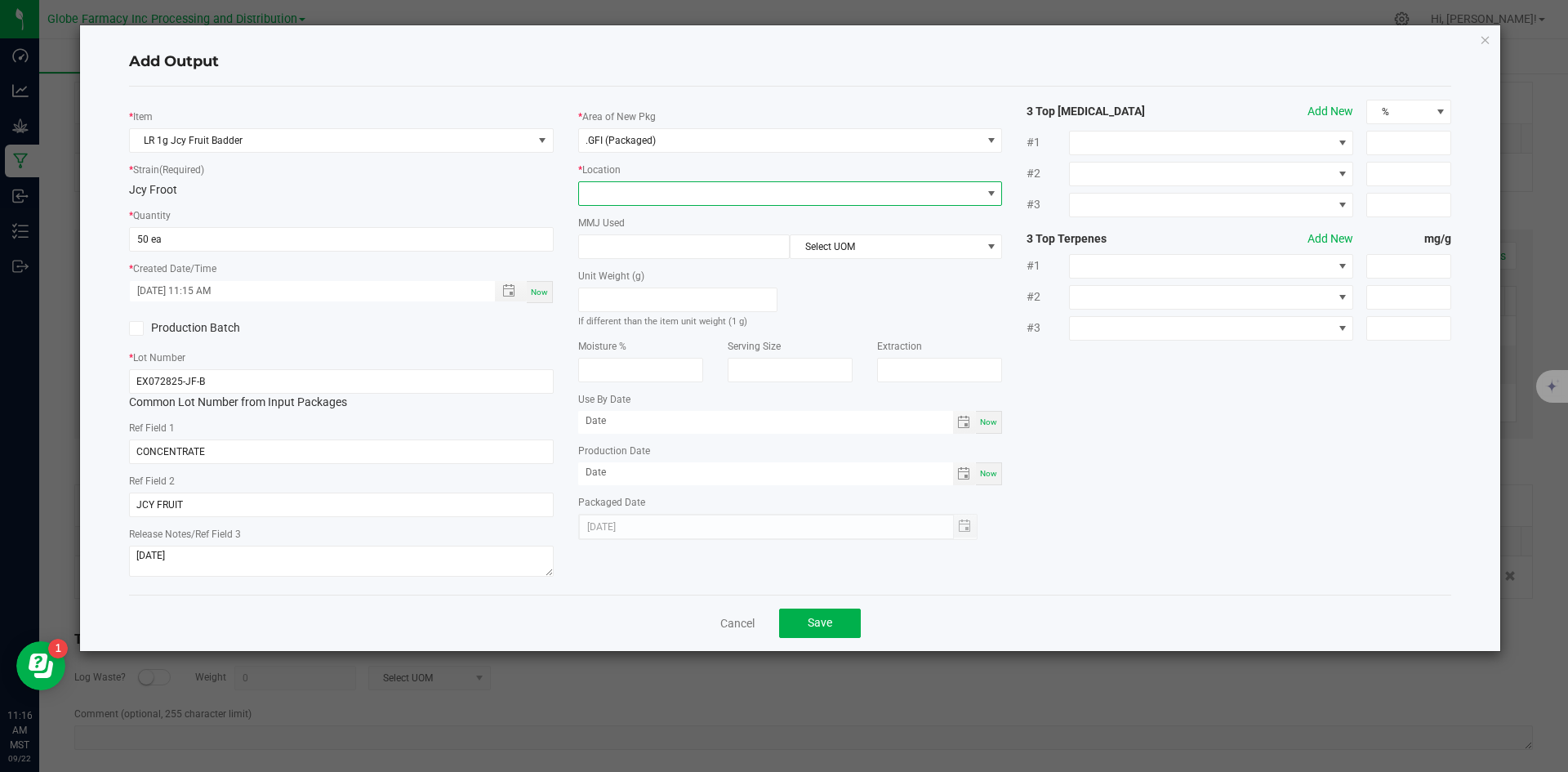
click at [659, 181] on span at bounding box center [791, 193] width 425 height 25
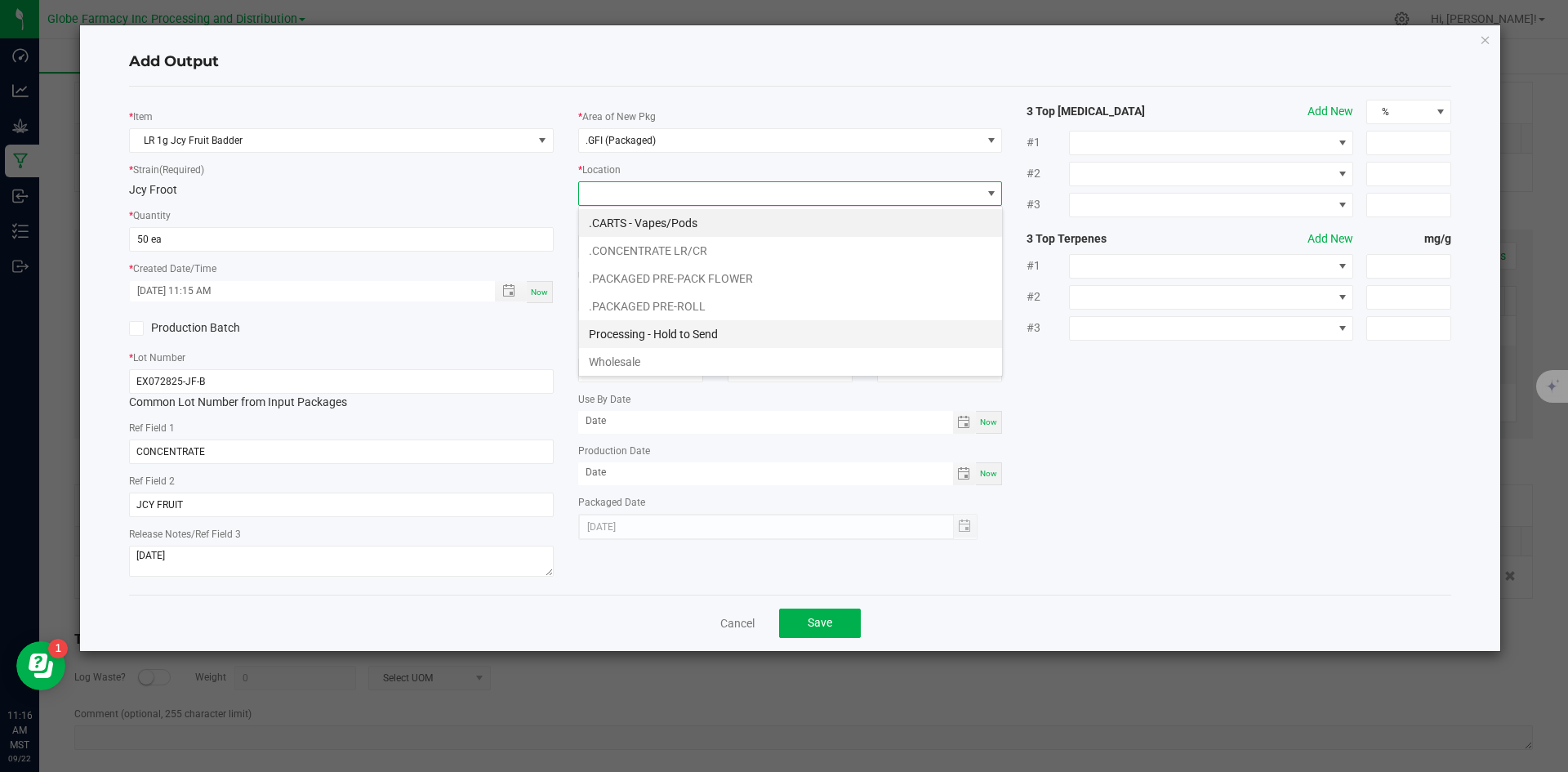
click at [686, 334] on li "Processing - Hold to Send" at bounding box center [790, 334] width 423 height 28
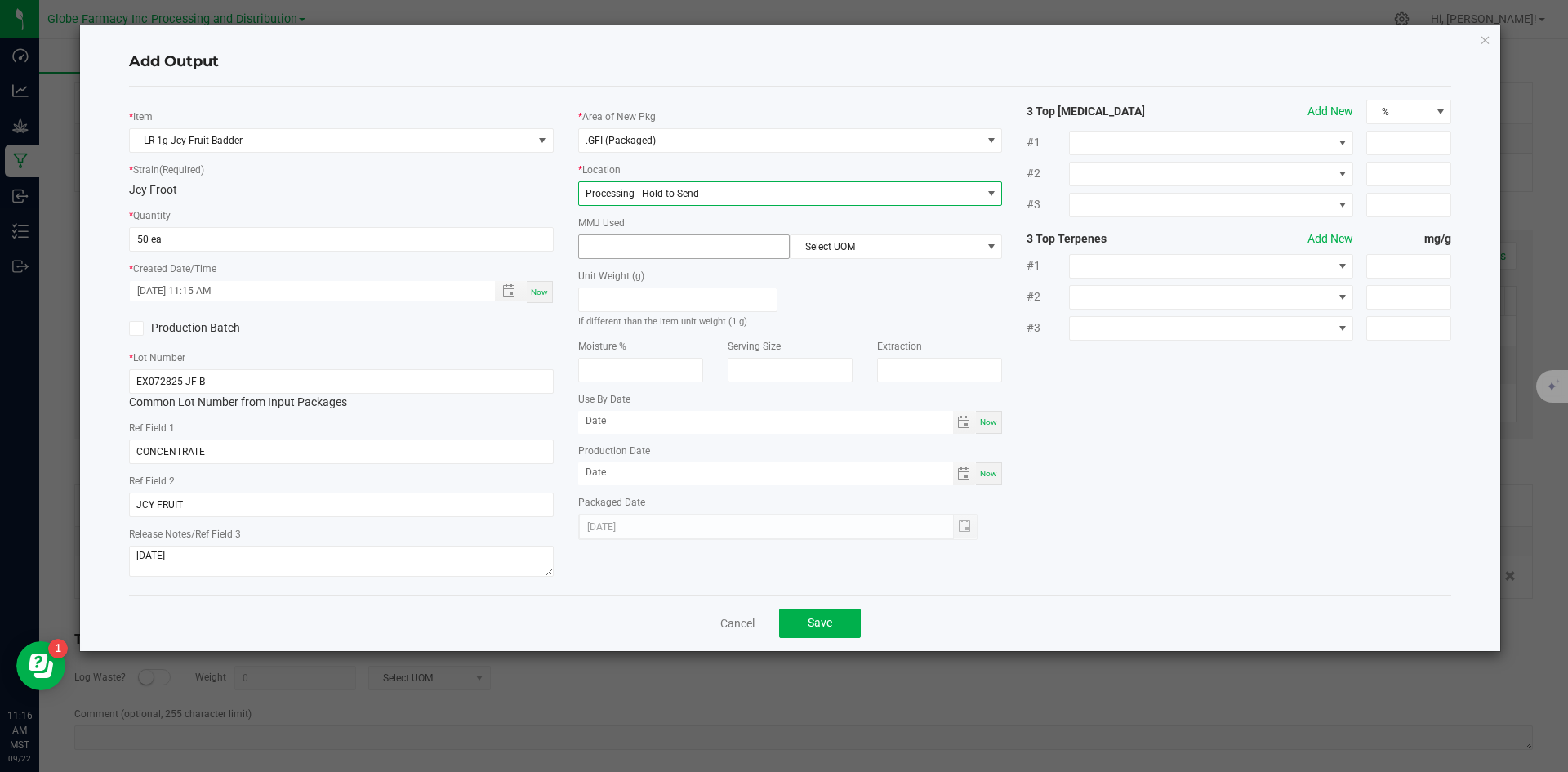
click at [670, 238] on input at bounding box center [684, 246] width 211 height 23
type input "1"
click at [857, 242] on span "Select UOM" at bounding box center [886, 246] width 190 height 23
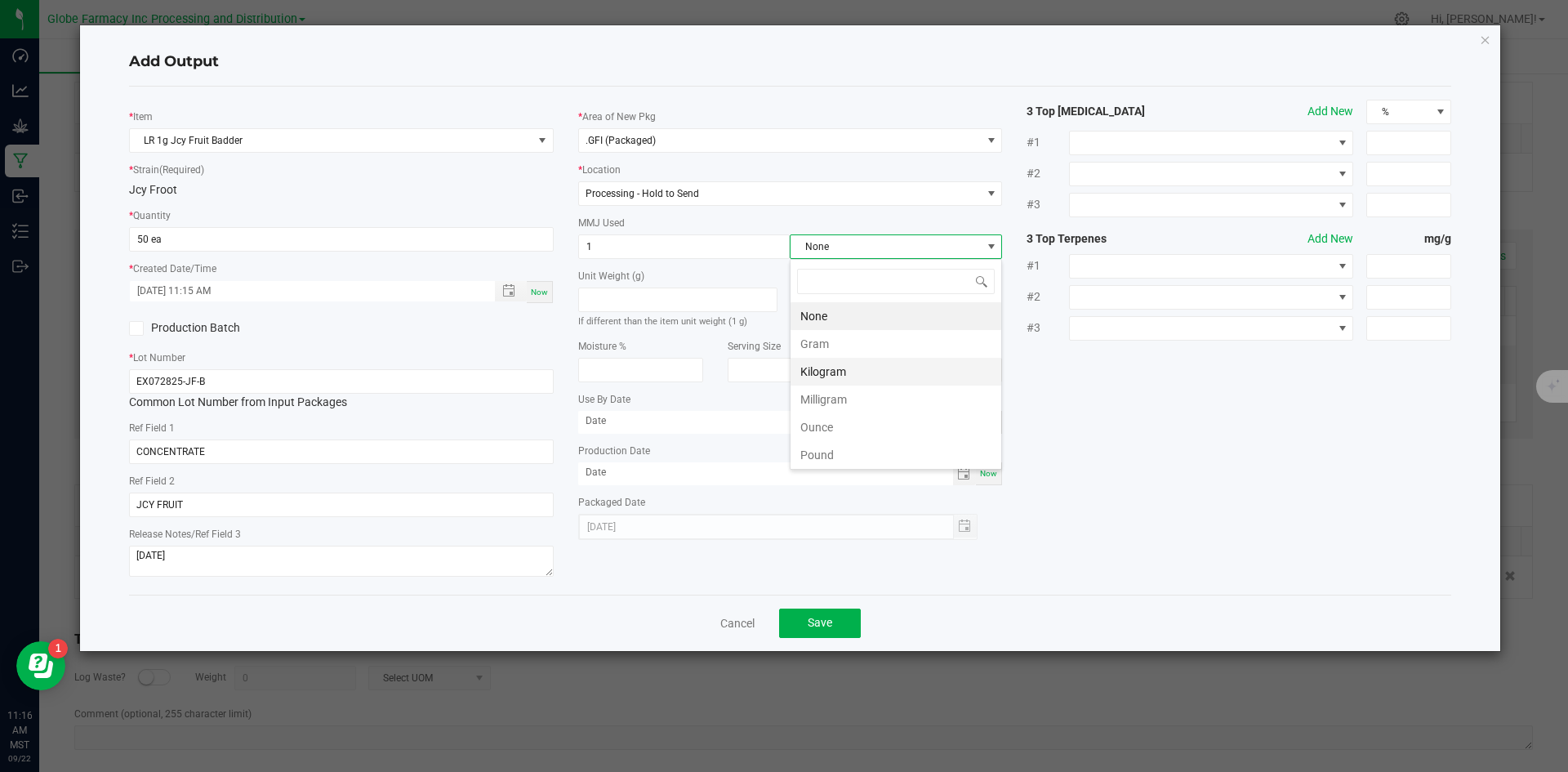
scroll to position [25, 212]
click at [821, 341] on li "Gram" at bounding box center [896, 344] width 211 height 28
click at [820, 625] on span "Save" at bounding box center [820, 622] width 25 height 13
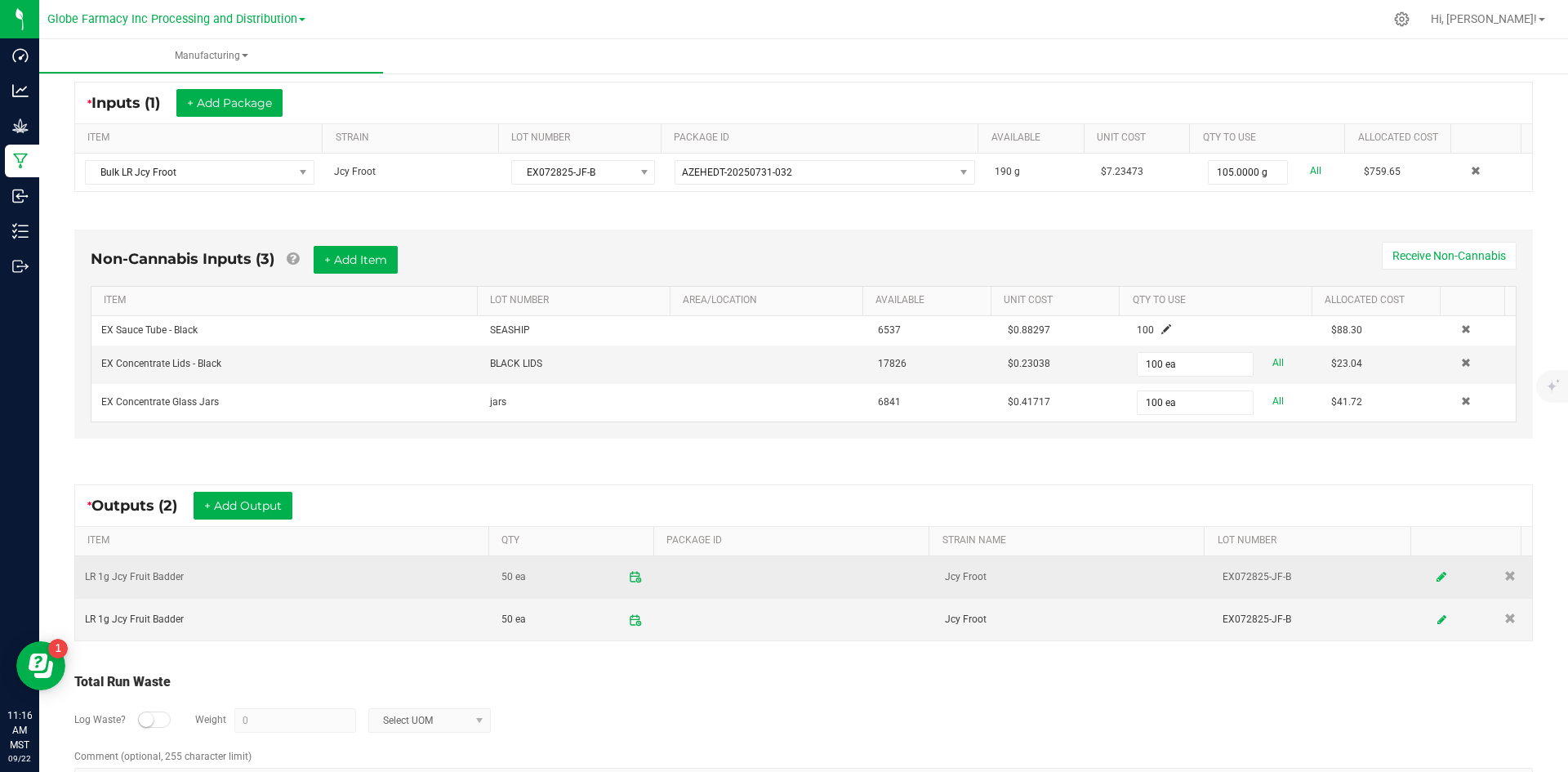
click at [1430, 571] on link at bounding box center [1442, 577] width 25 height 32
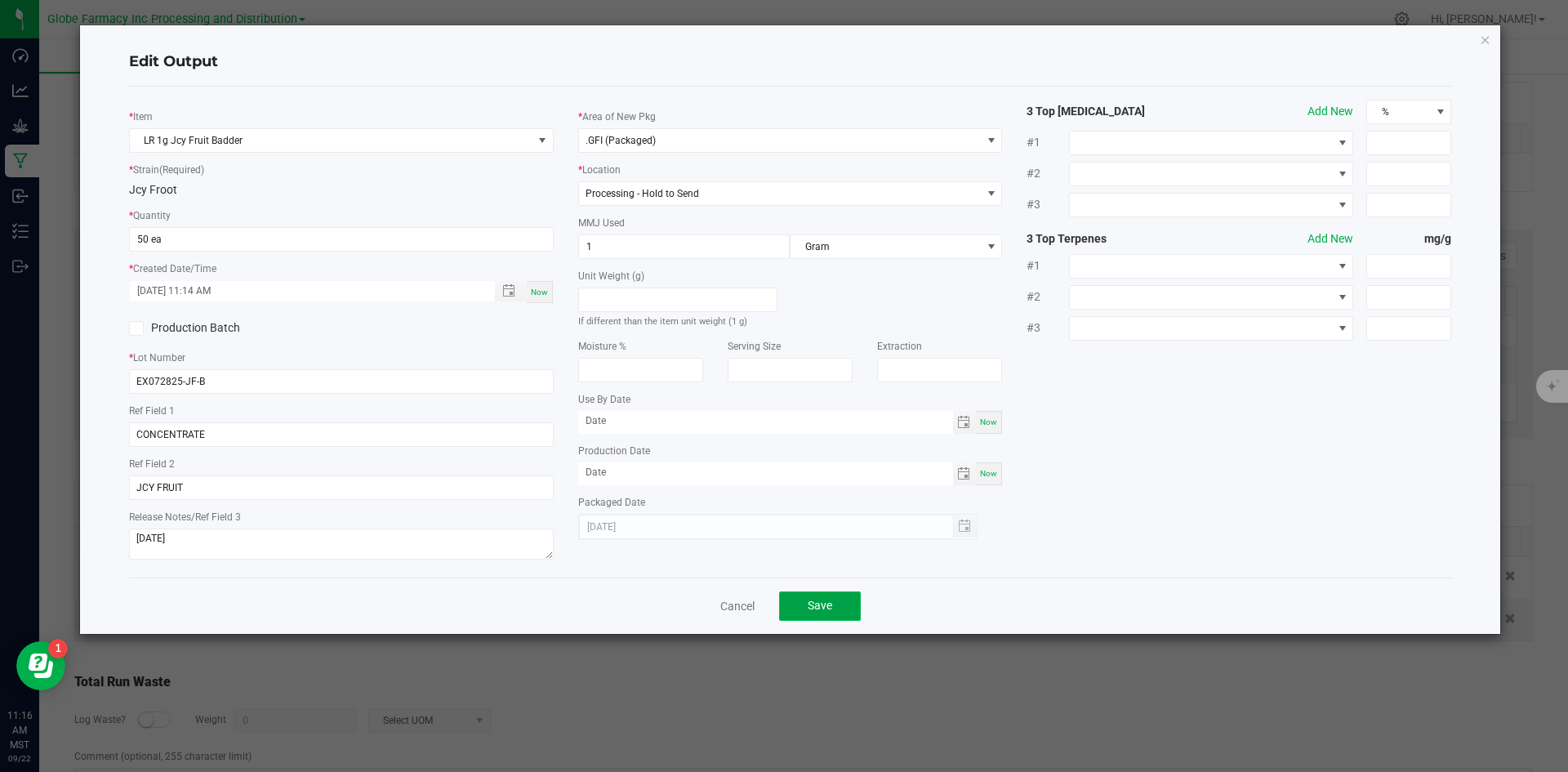
click at [842, 608] on button "Save" at bounding box center [820, 605] width 82 height 29
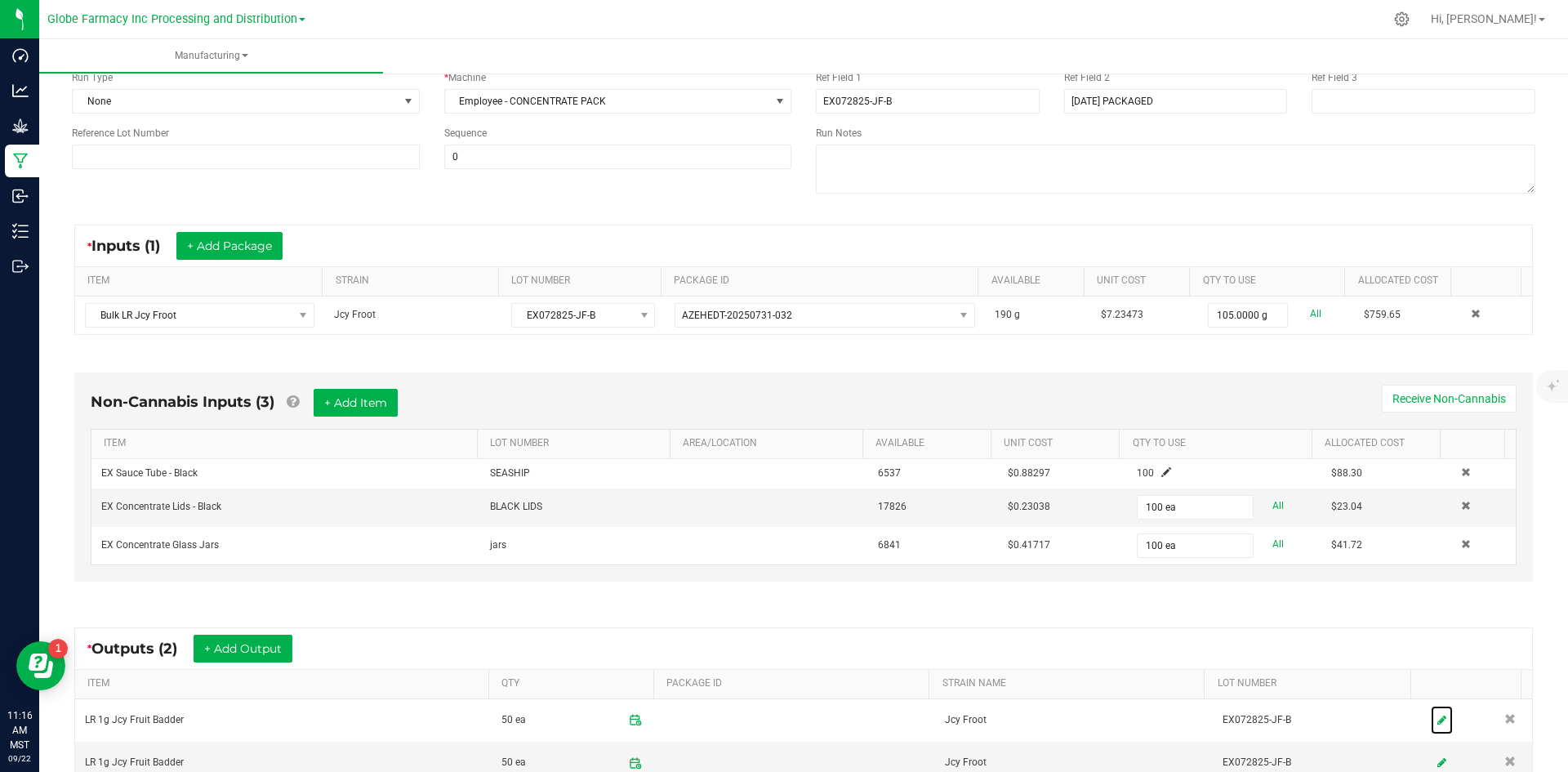
scroll to position [0, 0]
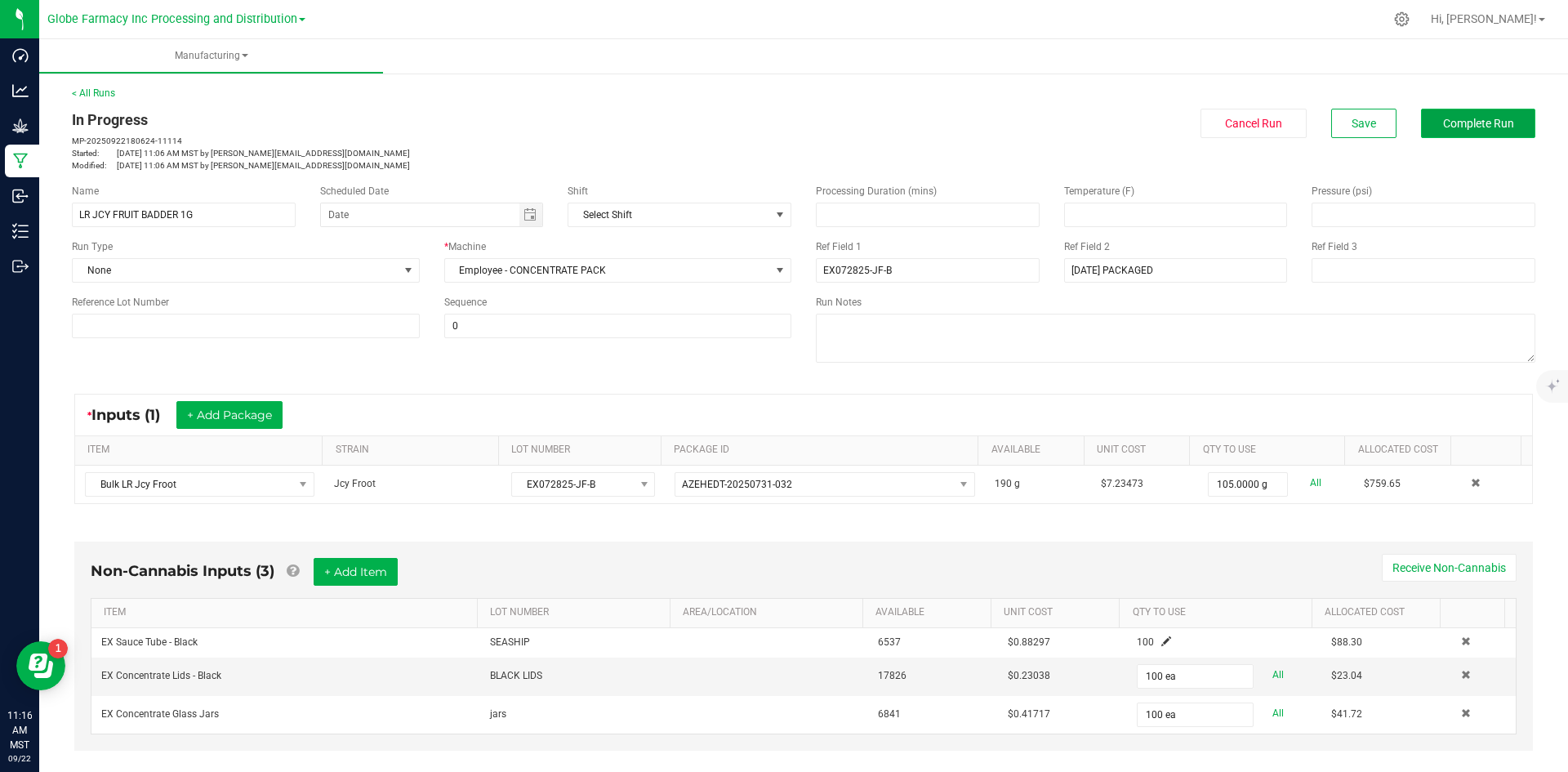
click at [1459, 129] on span "Complete Run" at bounding box center [1478, 123] width 71 height 13
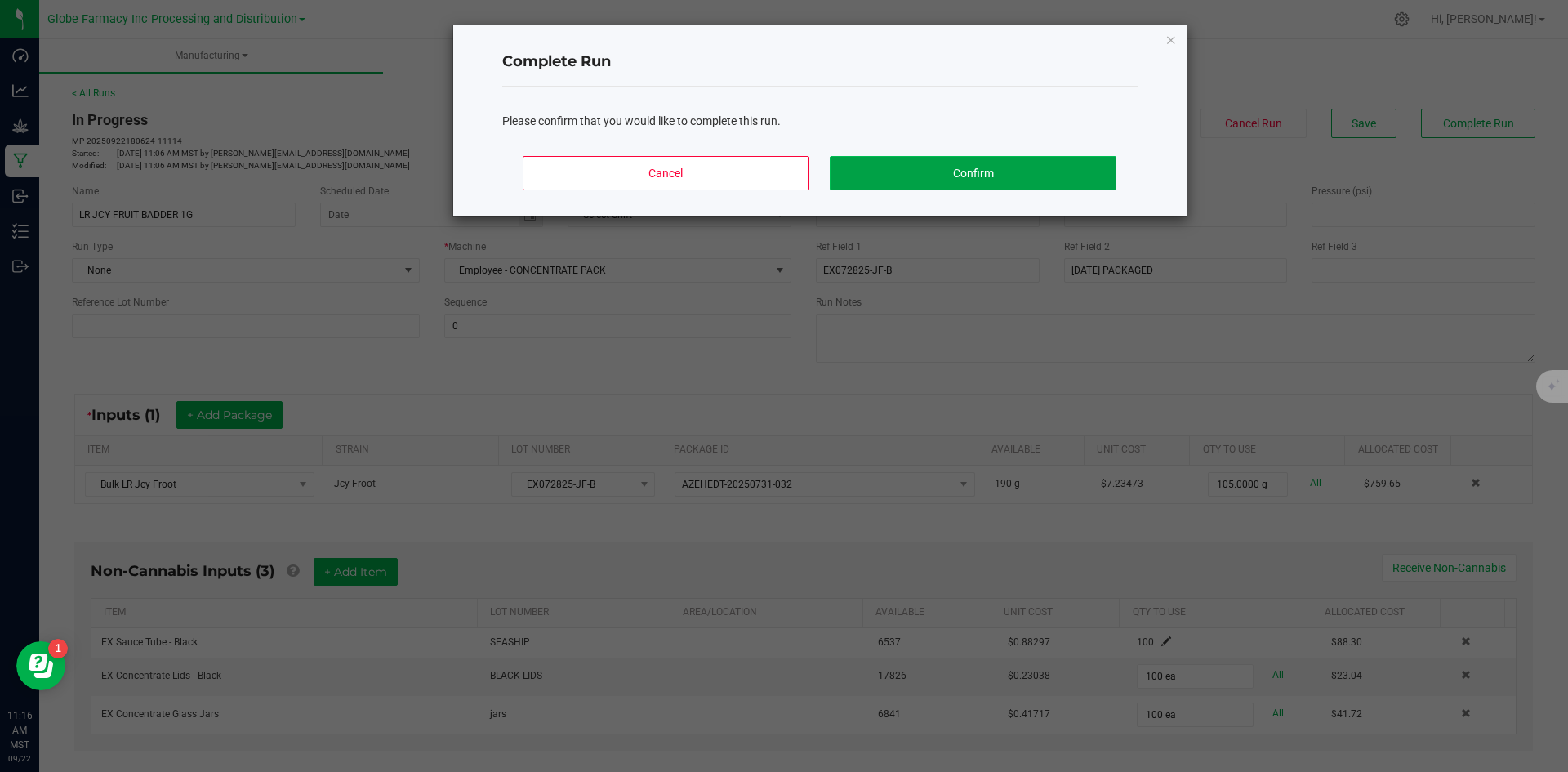
click at [1010, 172] on button "Confirm" at bounding box center [973, 172] width 286 height 34
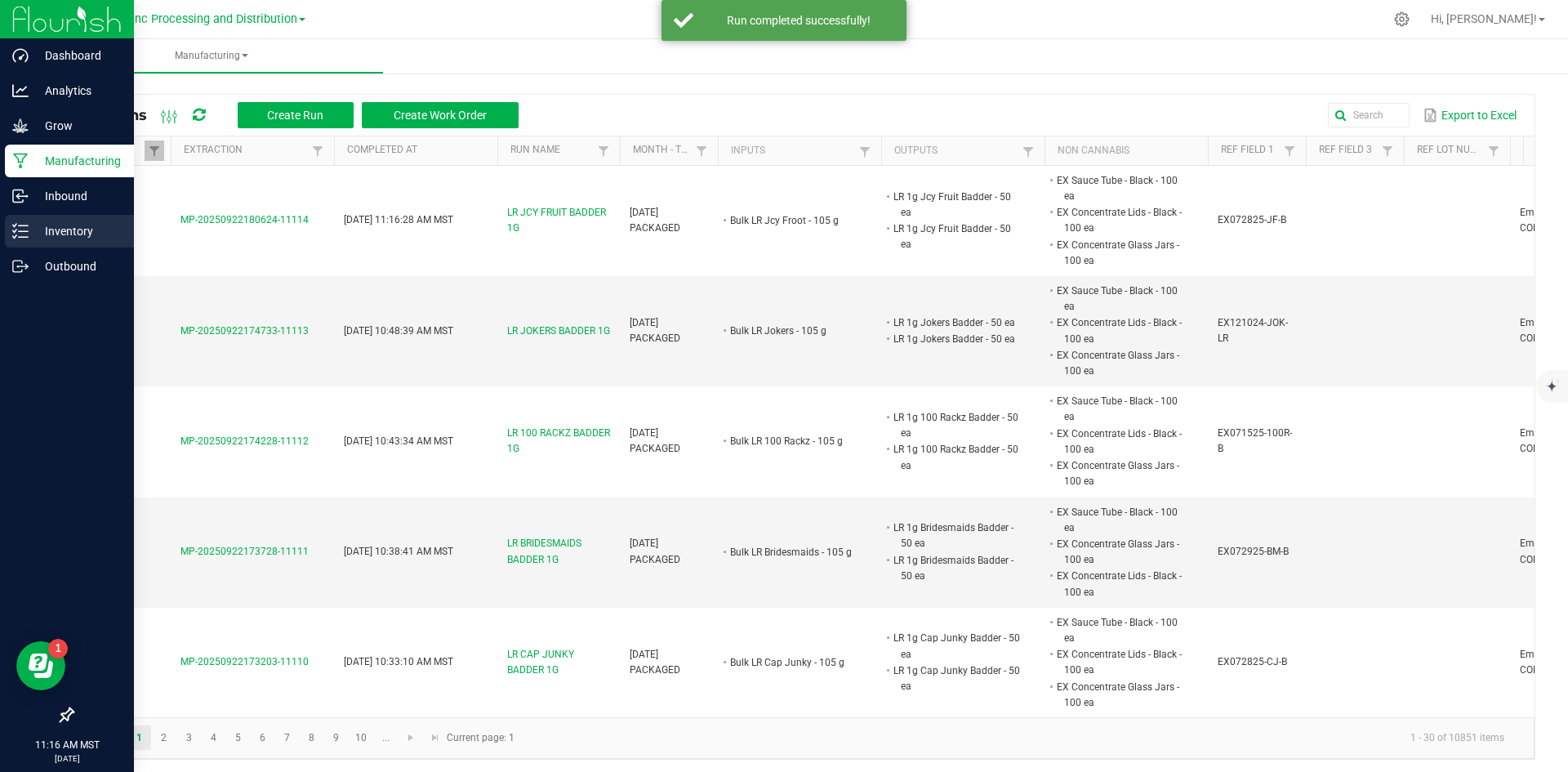
click at [21, 227] on icon at bounding box center [20, 231] width 17 height 17
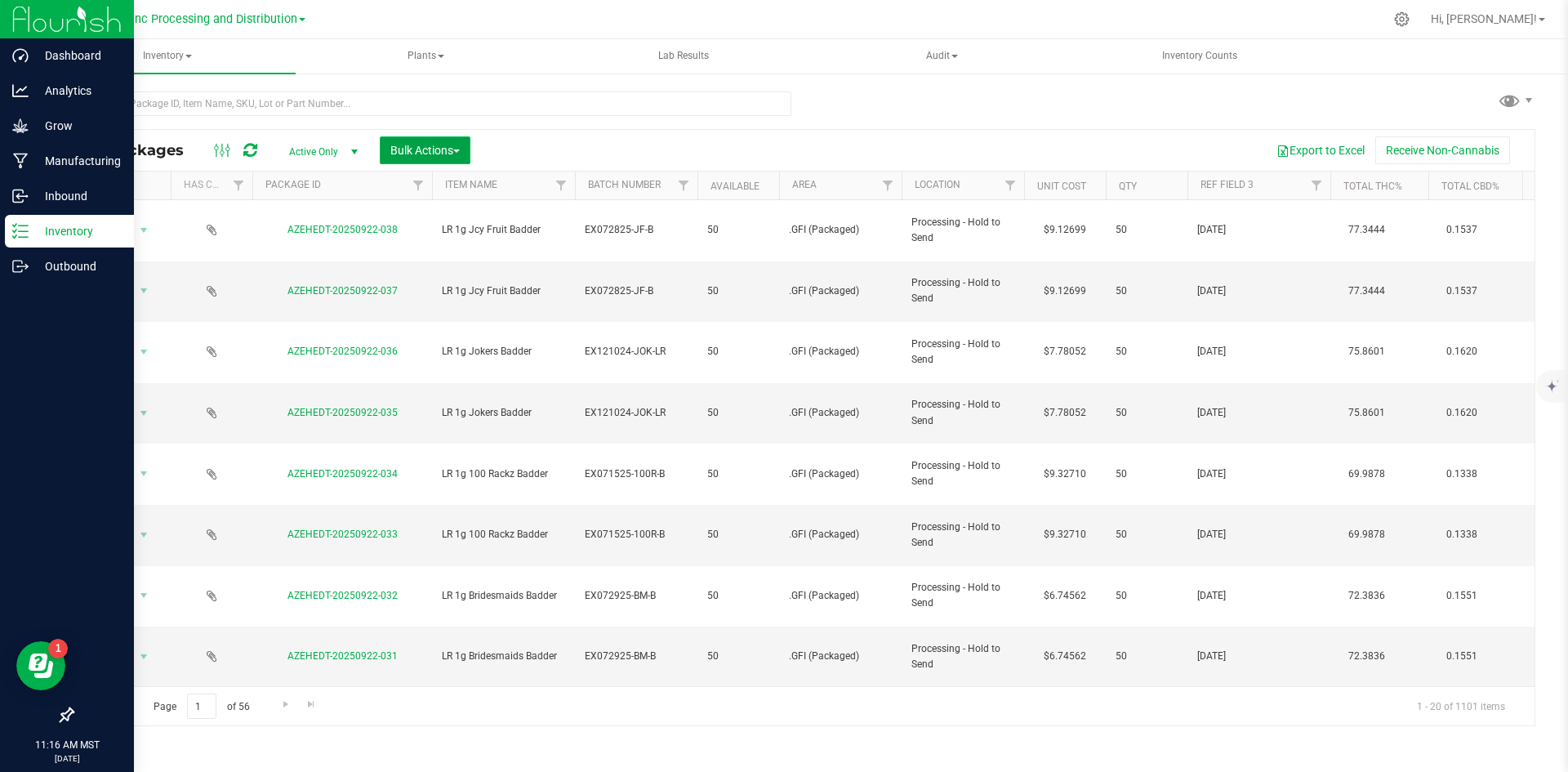
click at [425, 157] on button "Bulk Actions" at bounding box center [425, 150] width 91 height 28
click at [434, 337] on span "Print package labels" at bounding box center [438, 337] width 98 height 13
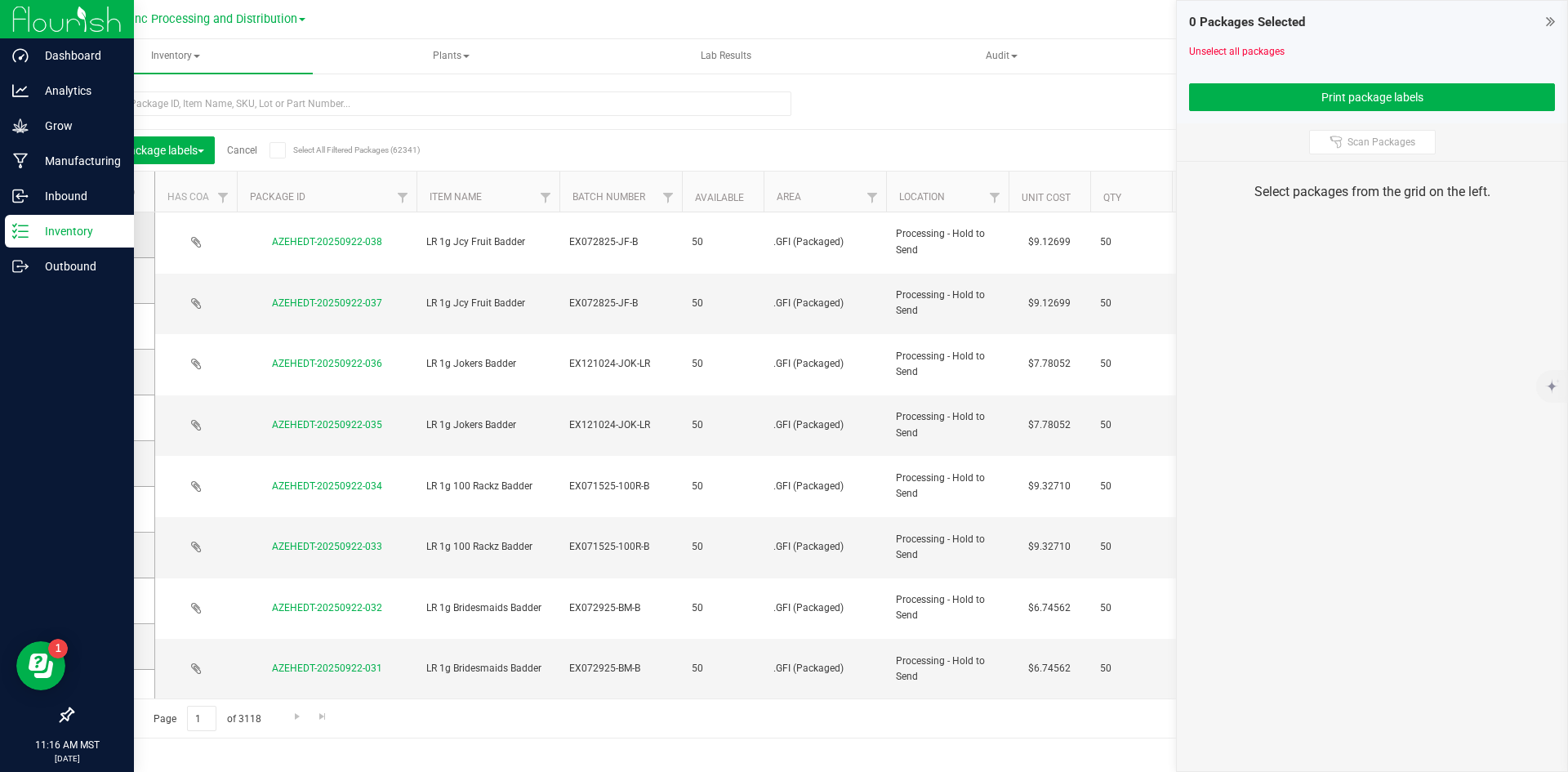
click at [112, 235] on icon at bounding box center [109, 235] width 11 height 0
click at [0, 0] on input "checkbox" at bounding box center [0, 0] width 0 height 0
click at [107, 280] on icon at bounding box center [109, 280] width 11 height 0
click at [0, 0] on input "checkbox" at bounding box center [0, 0] width 0 height 0
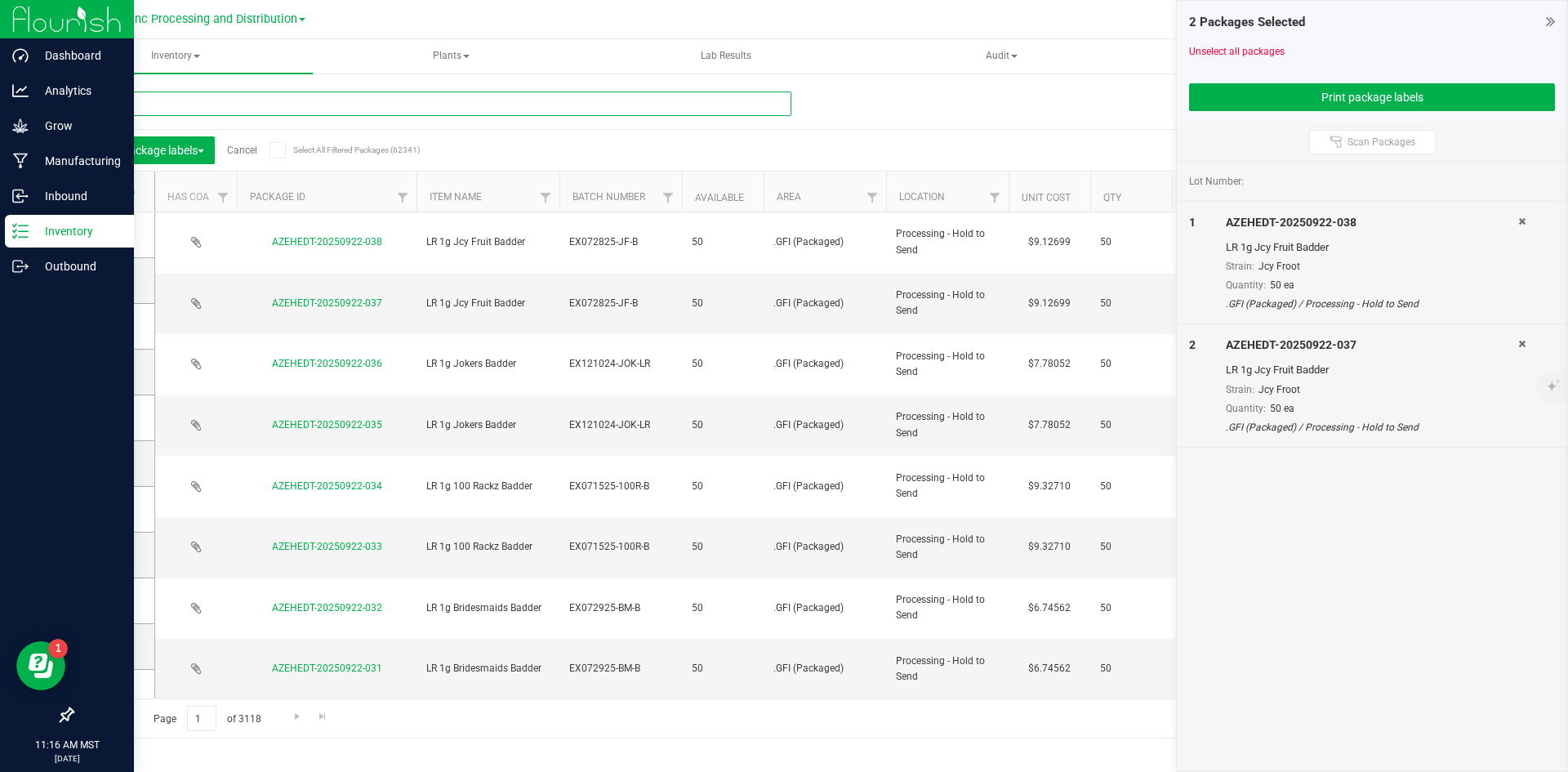
click at [228, 101] on input "text" at bounding box center [432, 104] width 719 height 25
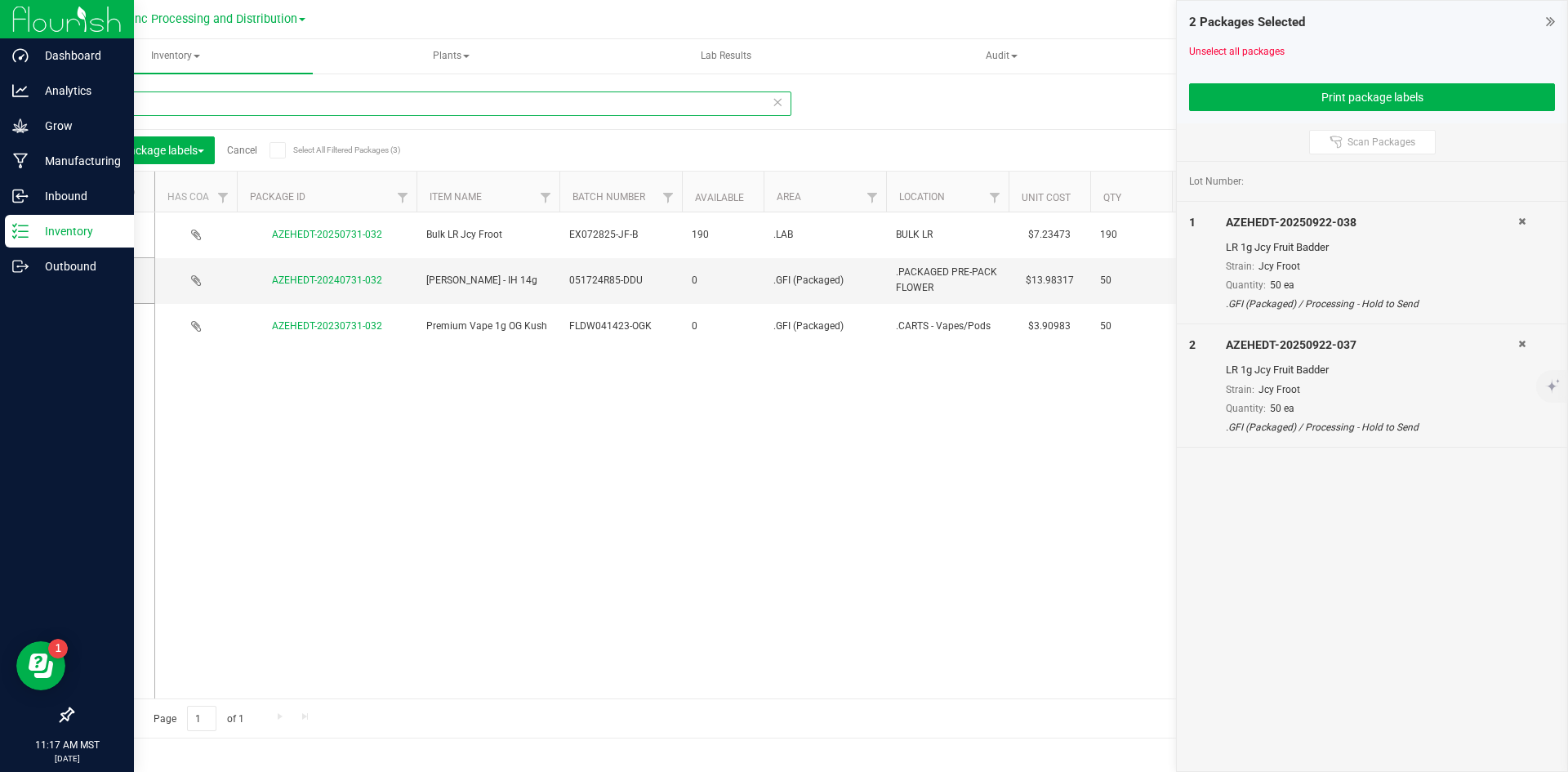
type input "731-032"
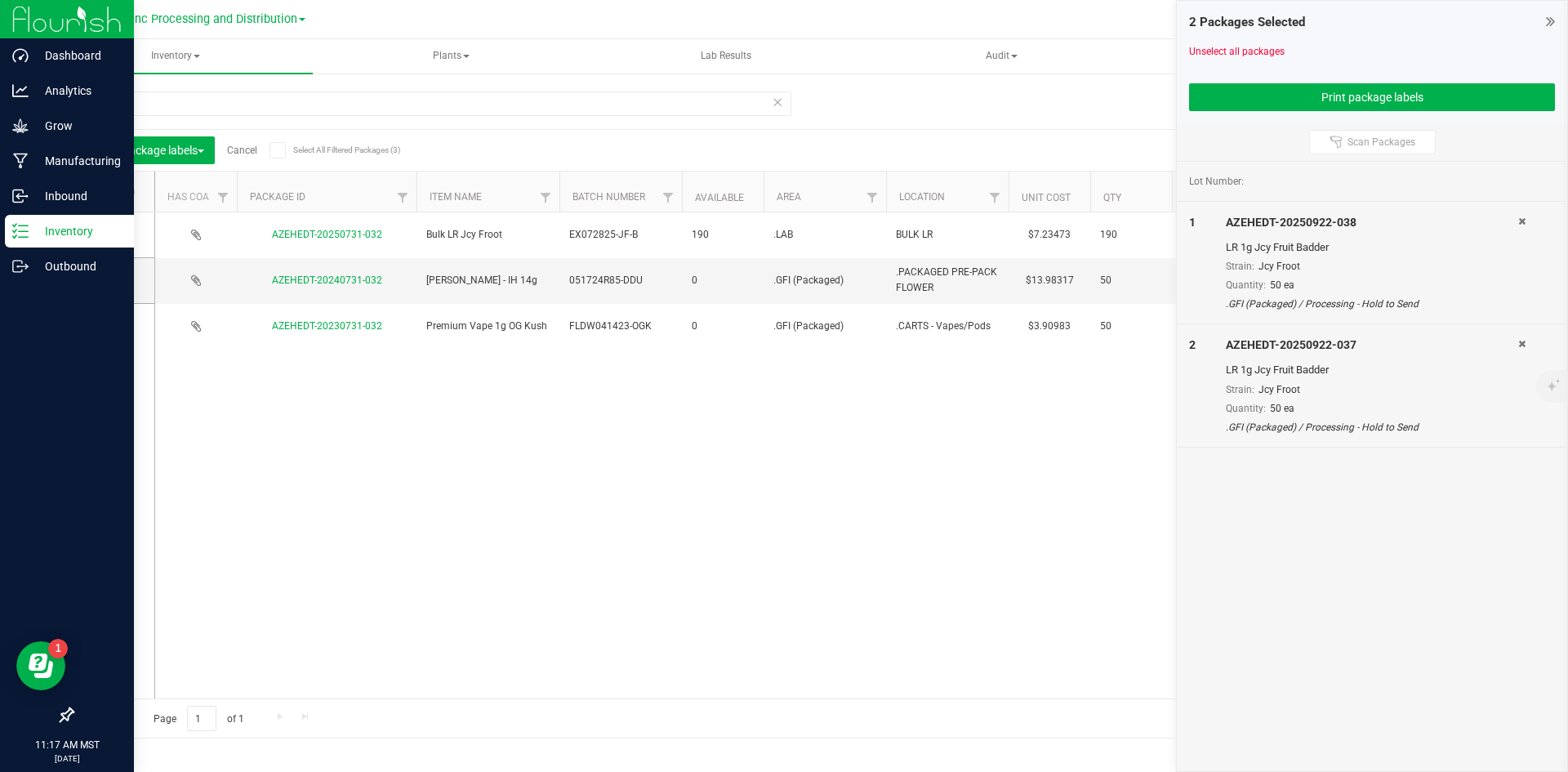
click at [106, 235] on icon at bounding box center [109, 235] width 11 height 0
click at [0, 0] on input "checkbox" at bounding box center [0, 0] width 0 height 0
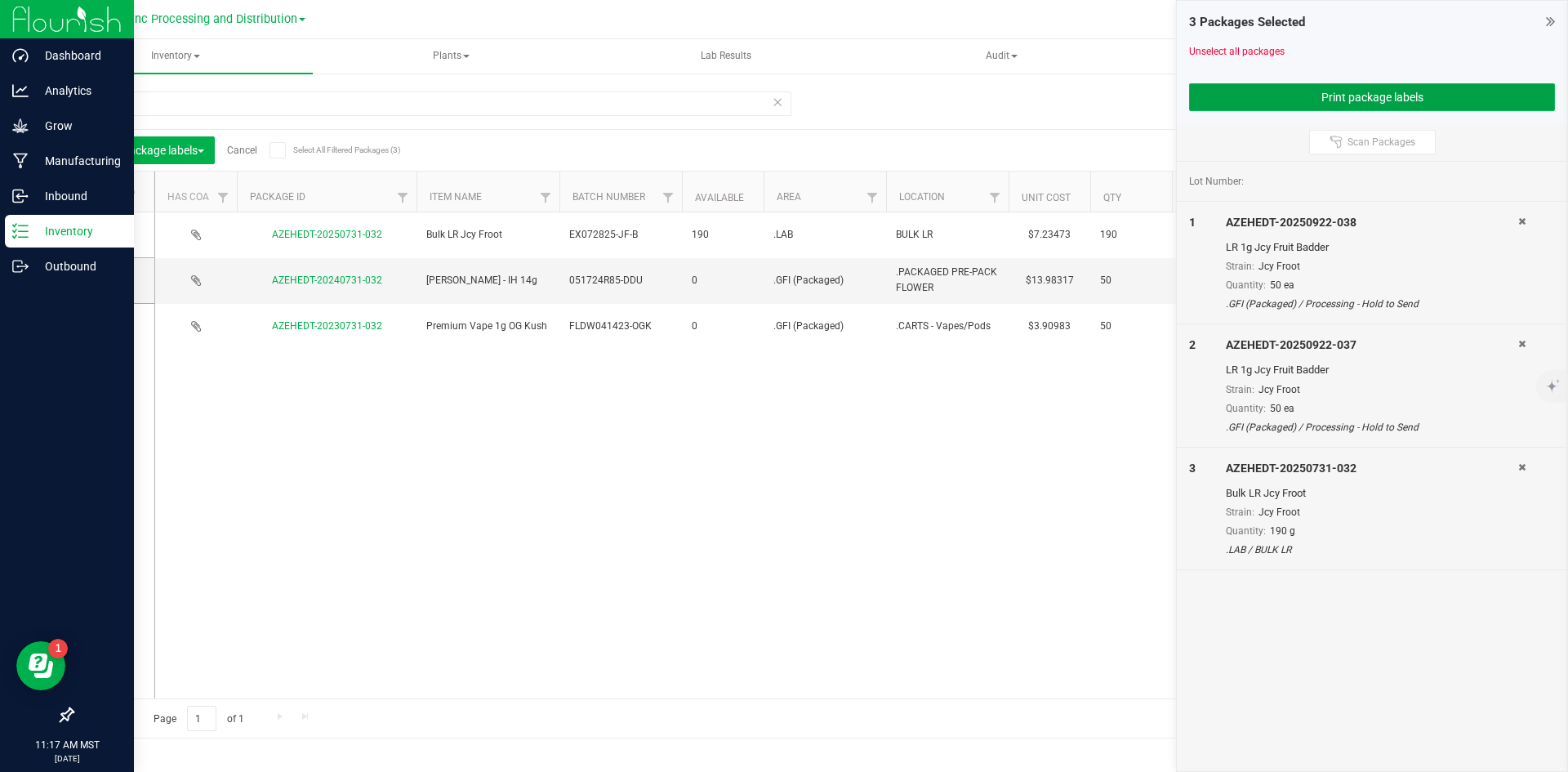
click at [1340, 98] on button "Print package labels" at bounding box center [1372, 98] width 366 height 28
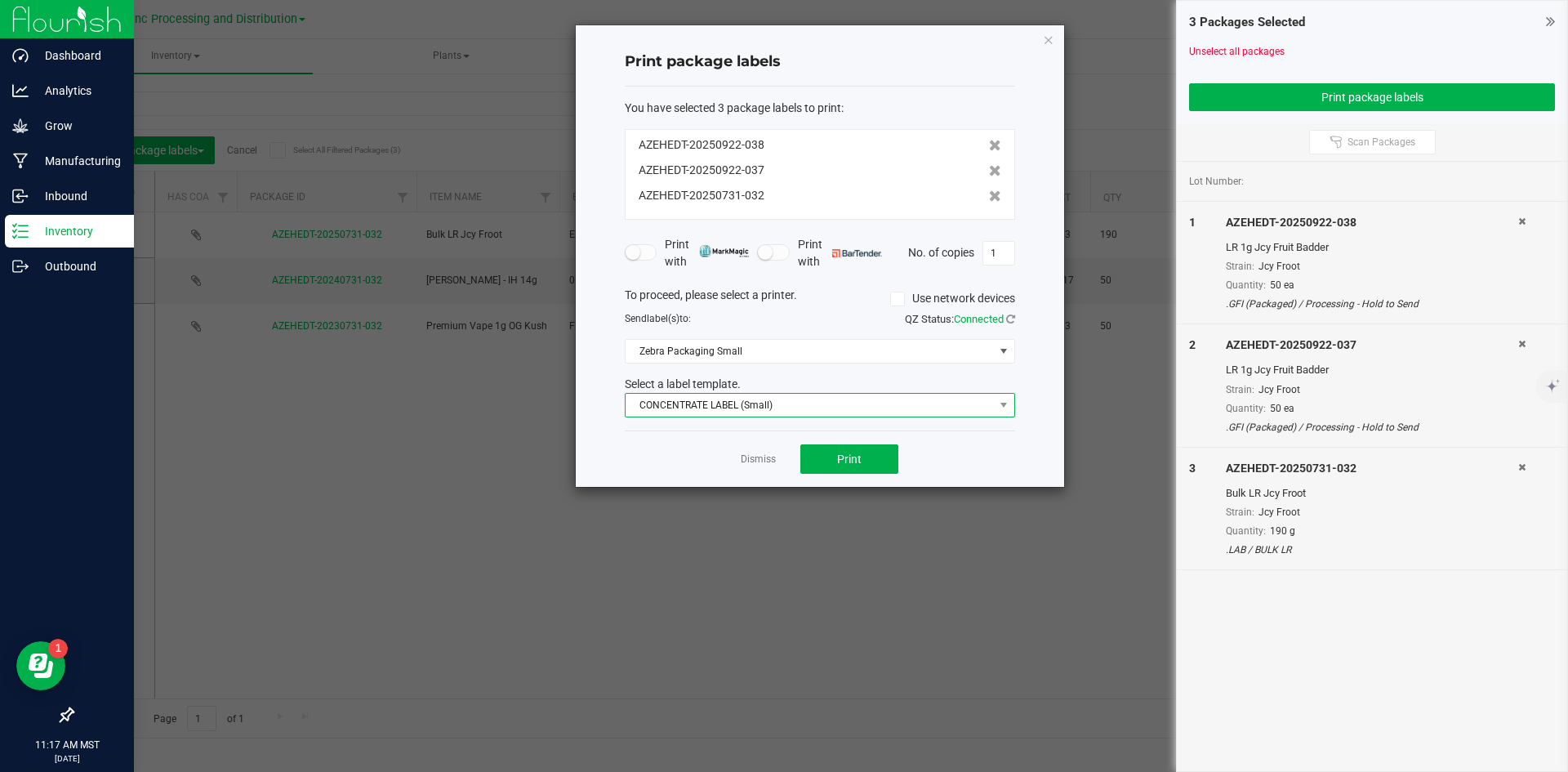
click at [800, 400] on span "CONCENTRATE LABEL (Small)" at bounding box center [809, 405] width 368 height 23
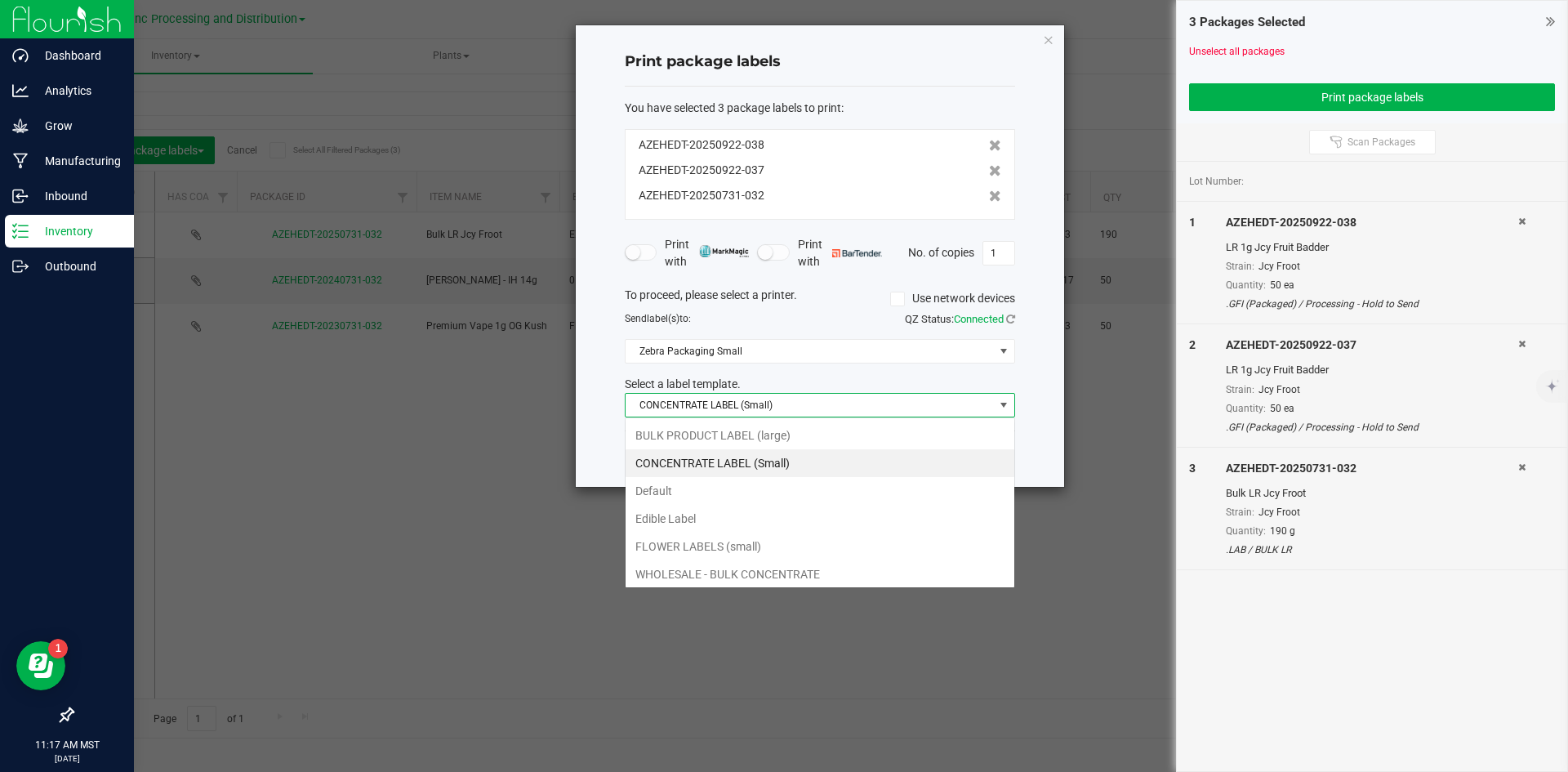
scroll to position [25, 390]
click at [682, 422] on li "BULK PRODUCT LABEL (large)" at bounding box center [820, 435] width 389 height 28
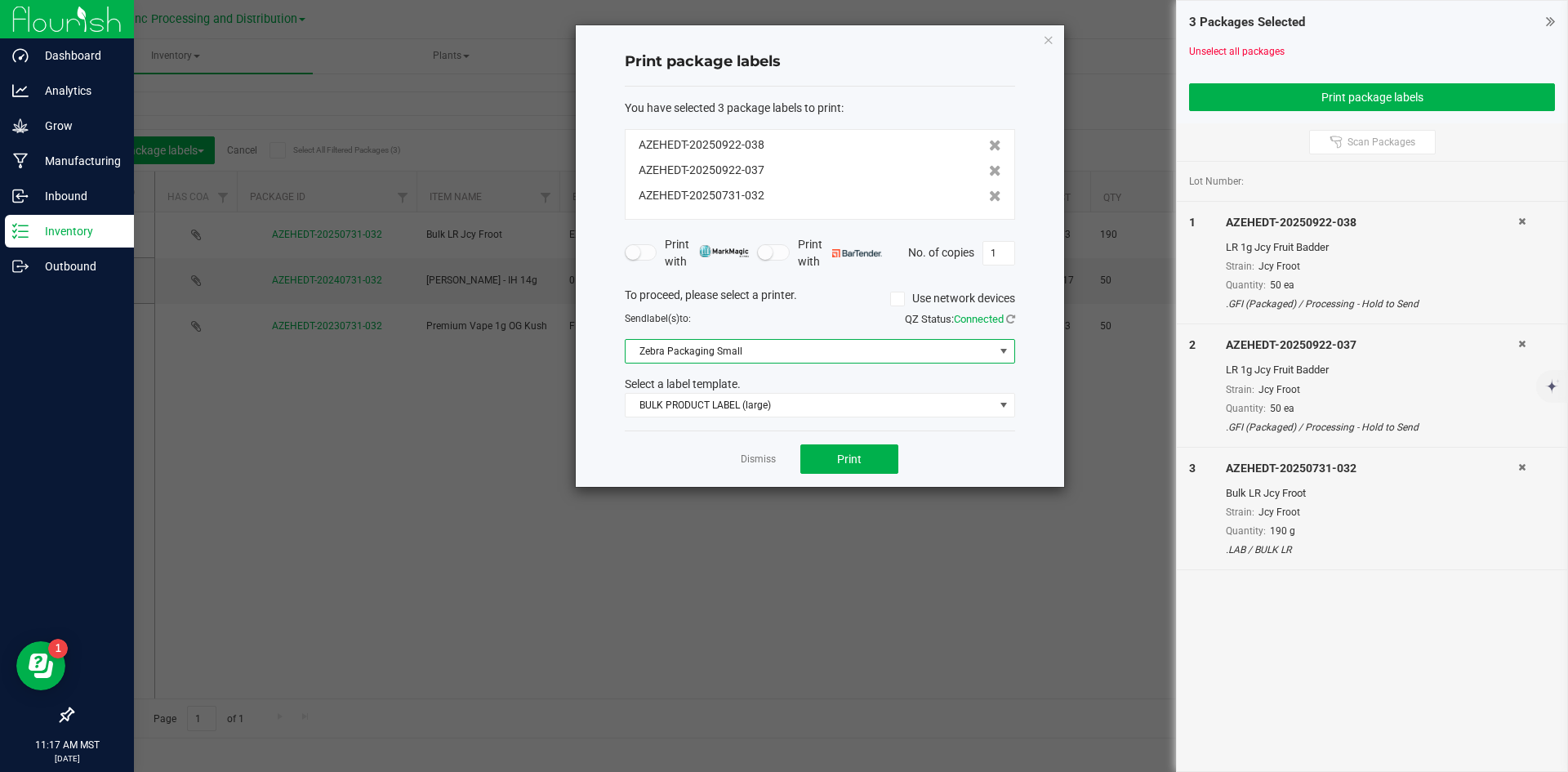
click at [724, 344] on span "Zebra Packaging Small" at bounding box center [809, 351] width 368 height 23
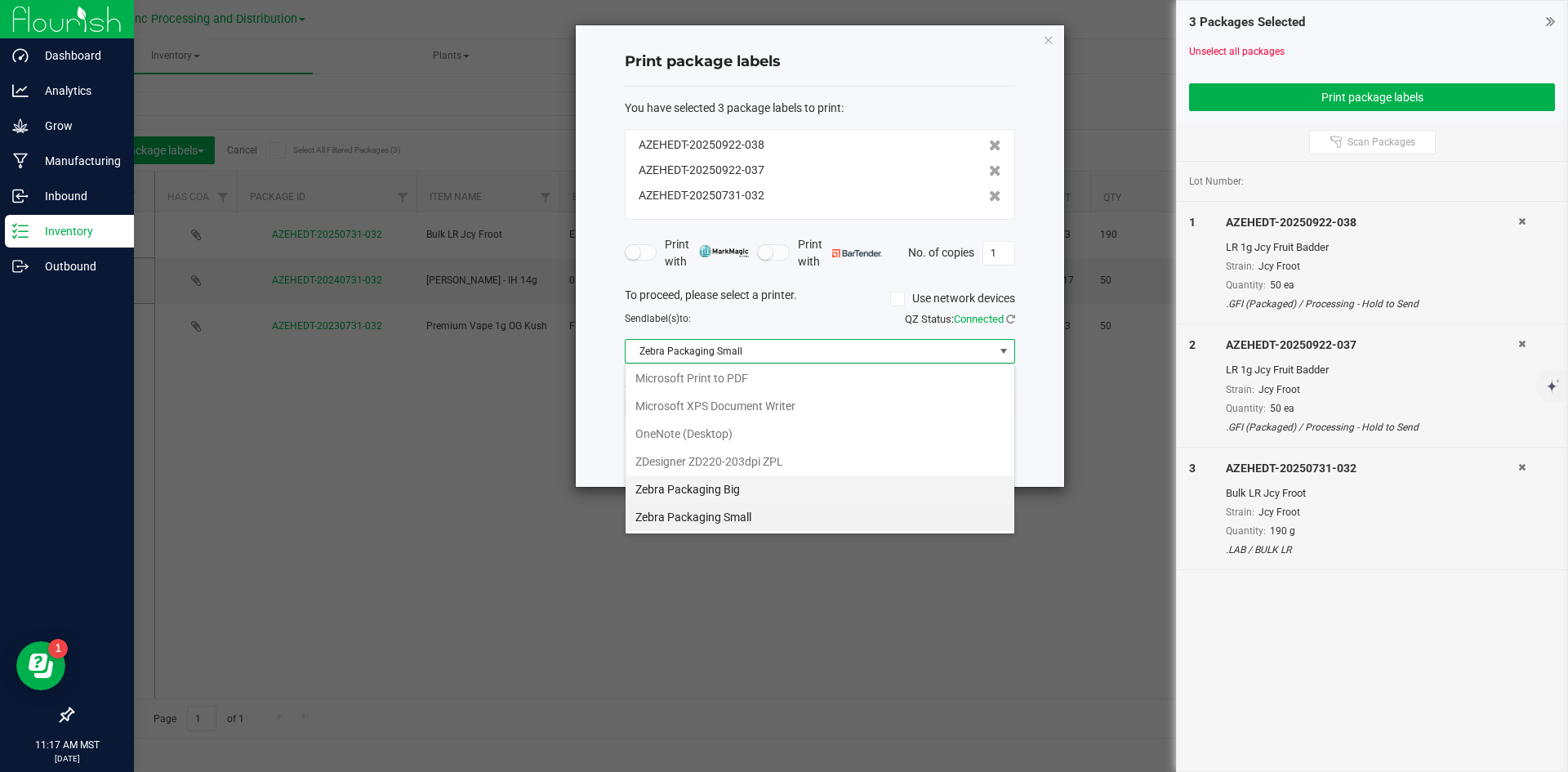
click at [739, 476] on Big "Zebra Packaging Big" at bounding box center [820, 489] width 389 height 28
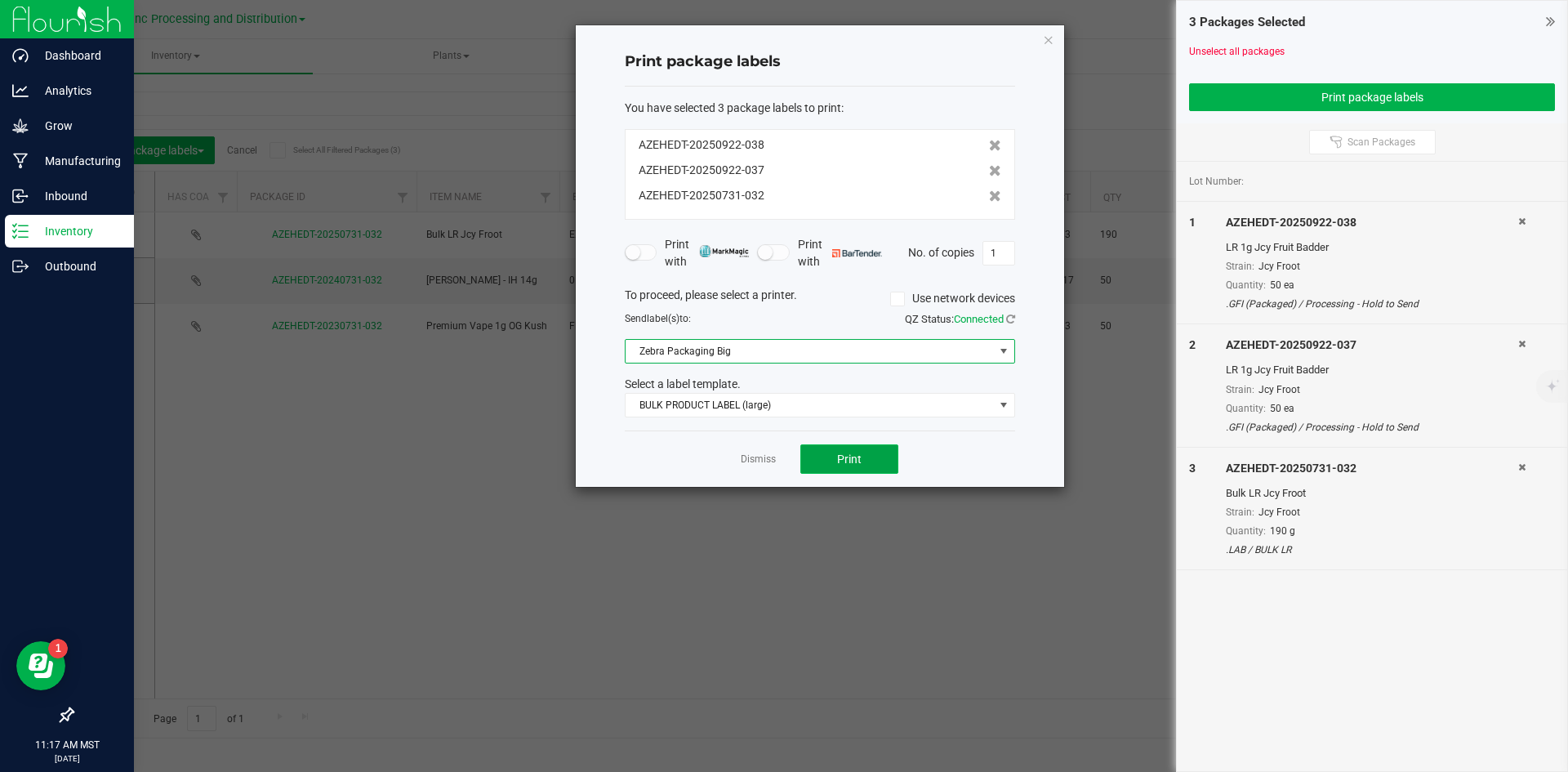
click at [872, 449] on button "Print" at bounding box center [849, 458] width 98 height 29
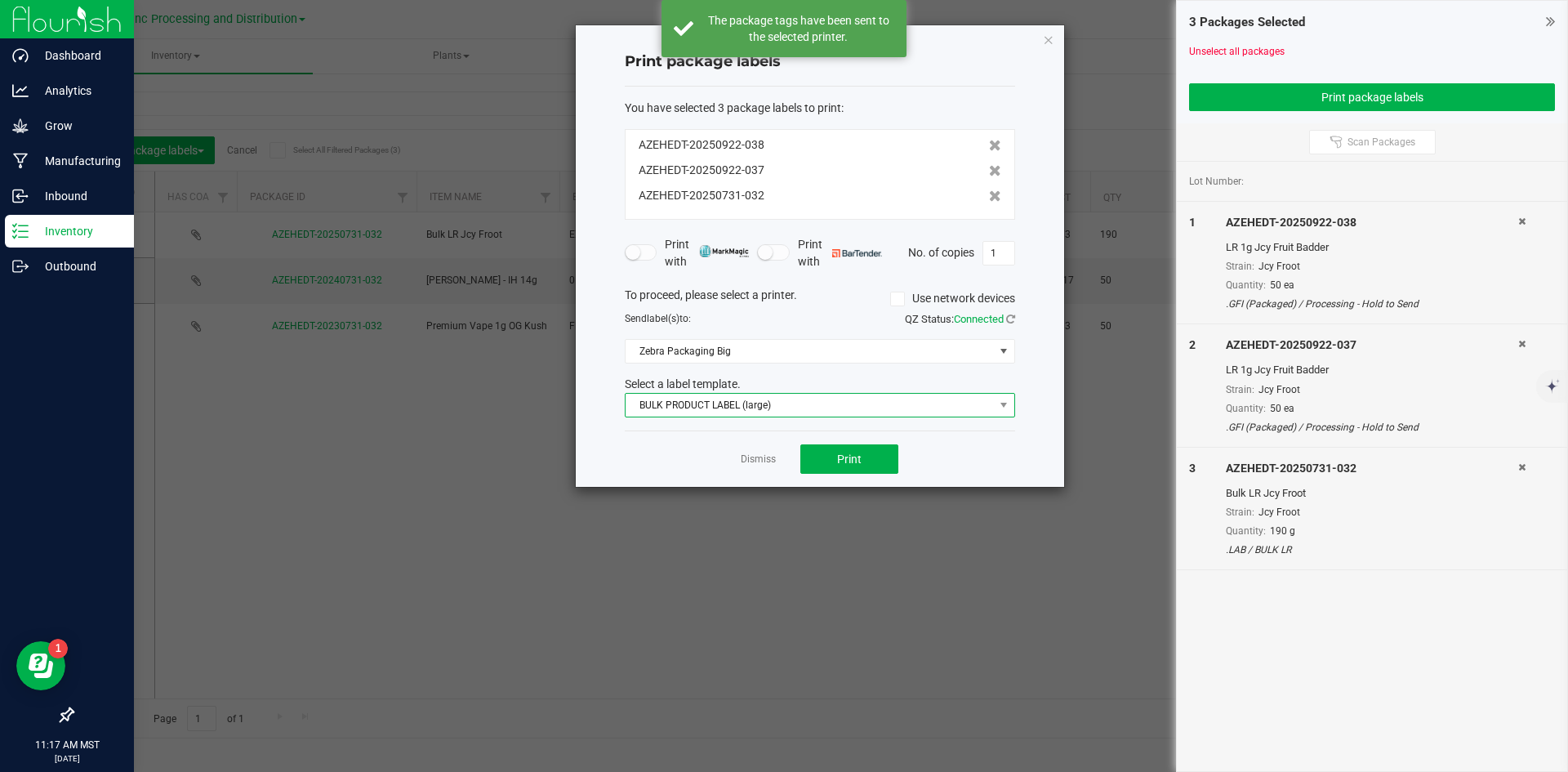
click at [776, 406] on span "BULK PRODUCT LABEL (large)" at bounding box center [809, 405] width 368 height 23
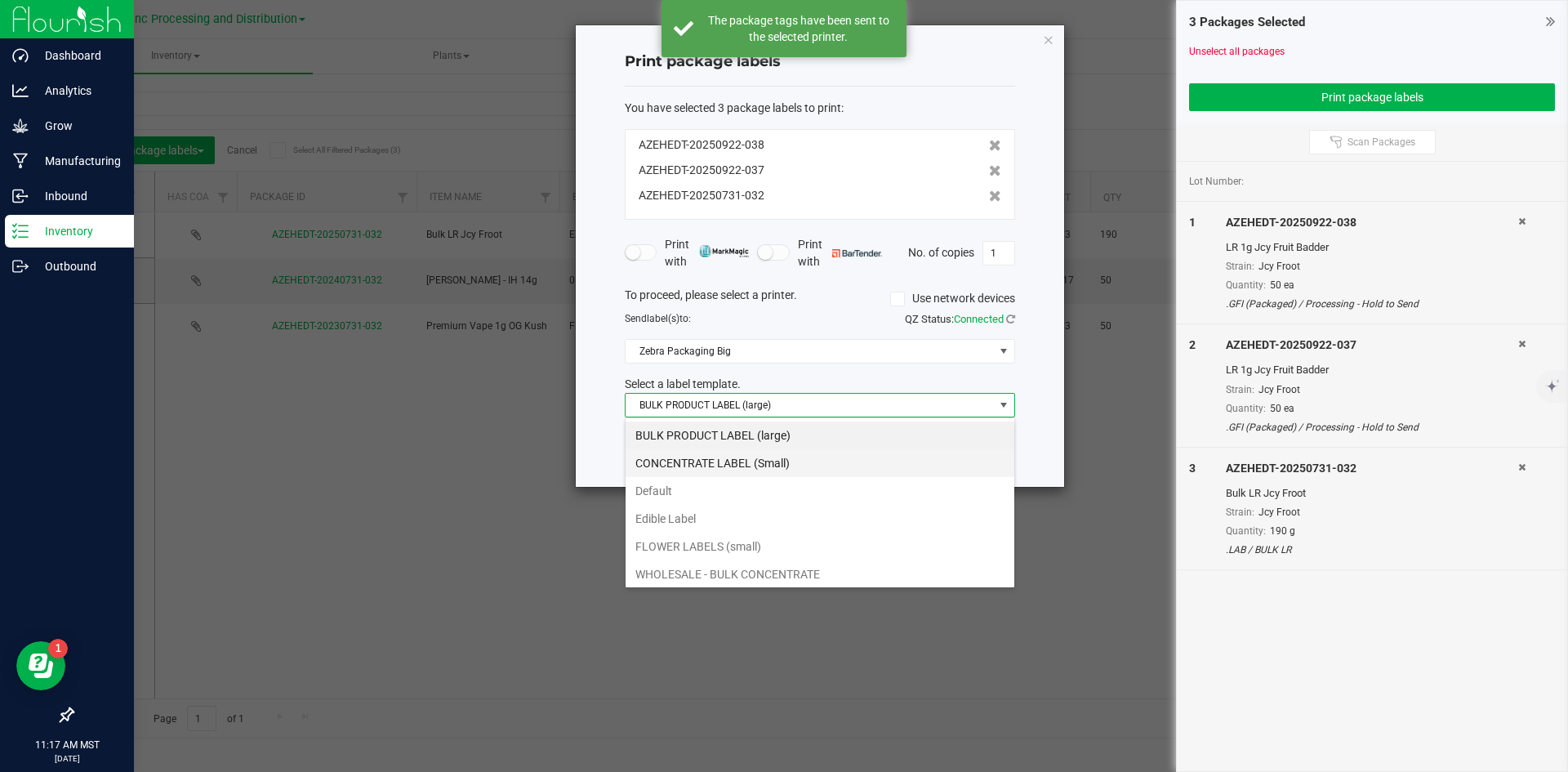
click at [743, 460] on li "CONCENTRATE LABEL (Small)" at bounding box center [820, 463] width 389 height 28
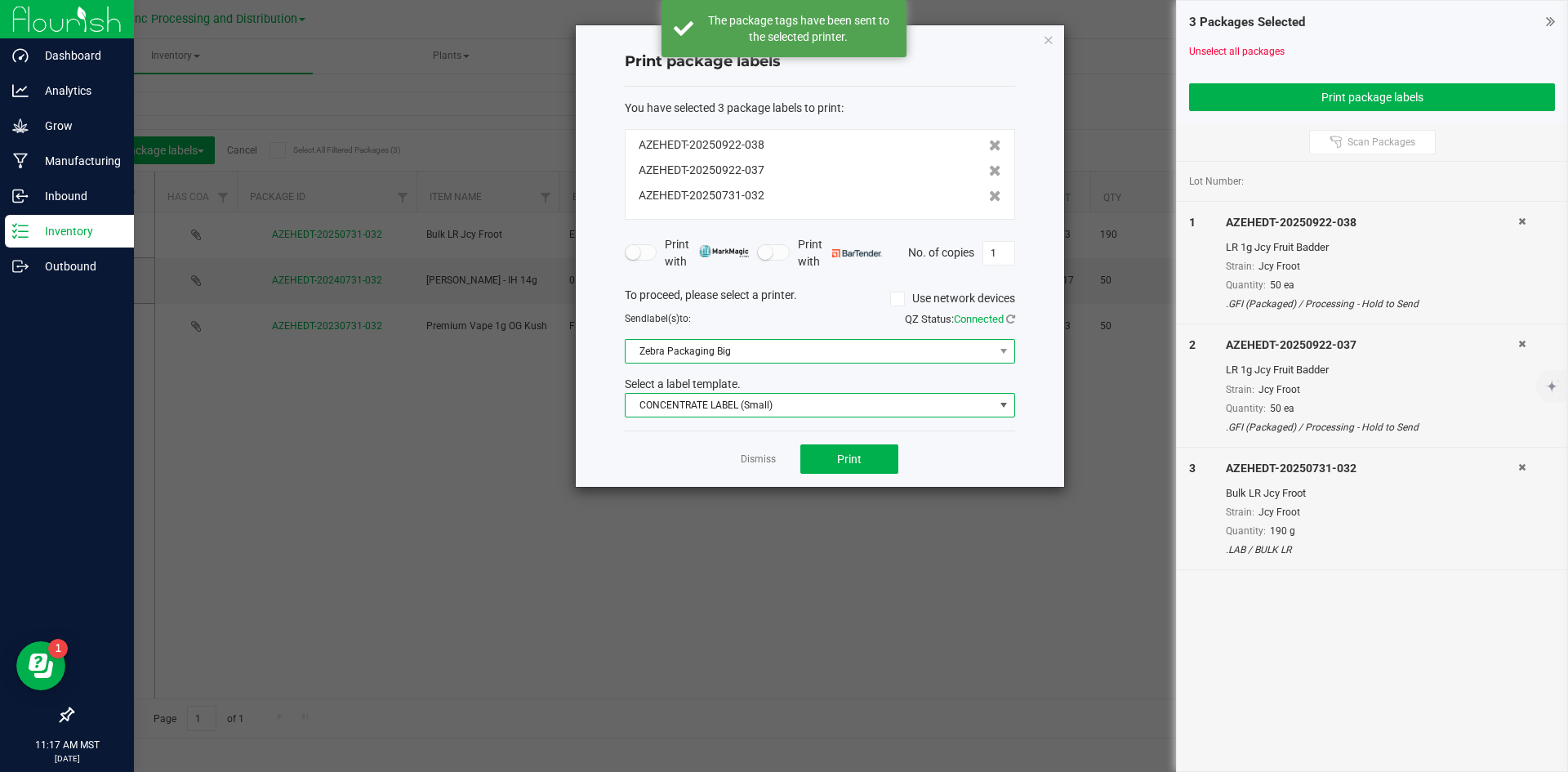
click at [748, 348] on span "Zebra Packaging Big" at bounding box center [809, 351] width 368 height 23
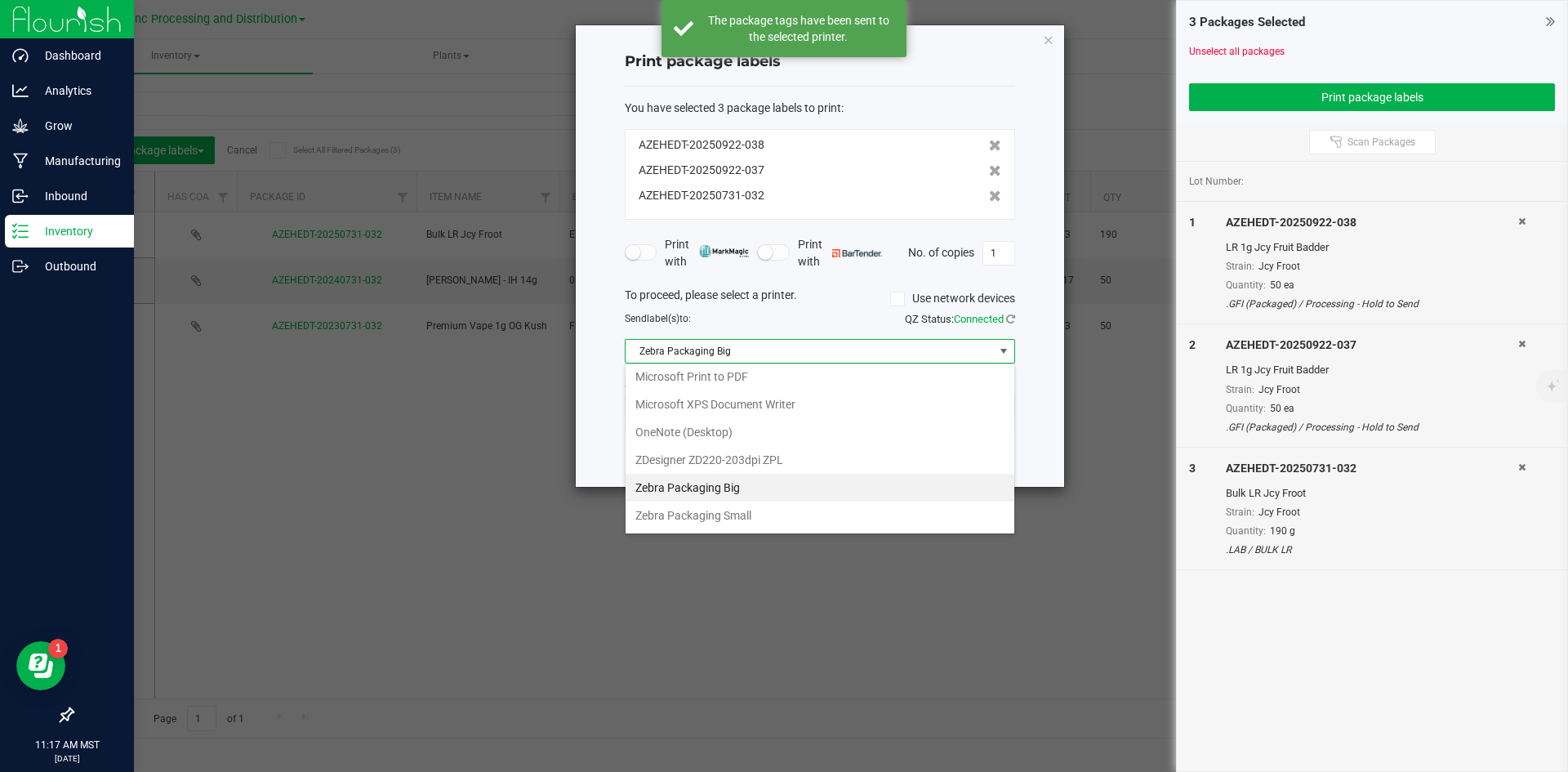
scroll to position [196, 0]
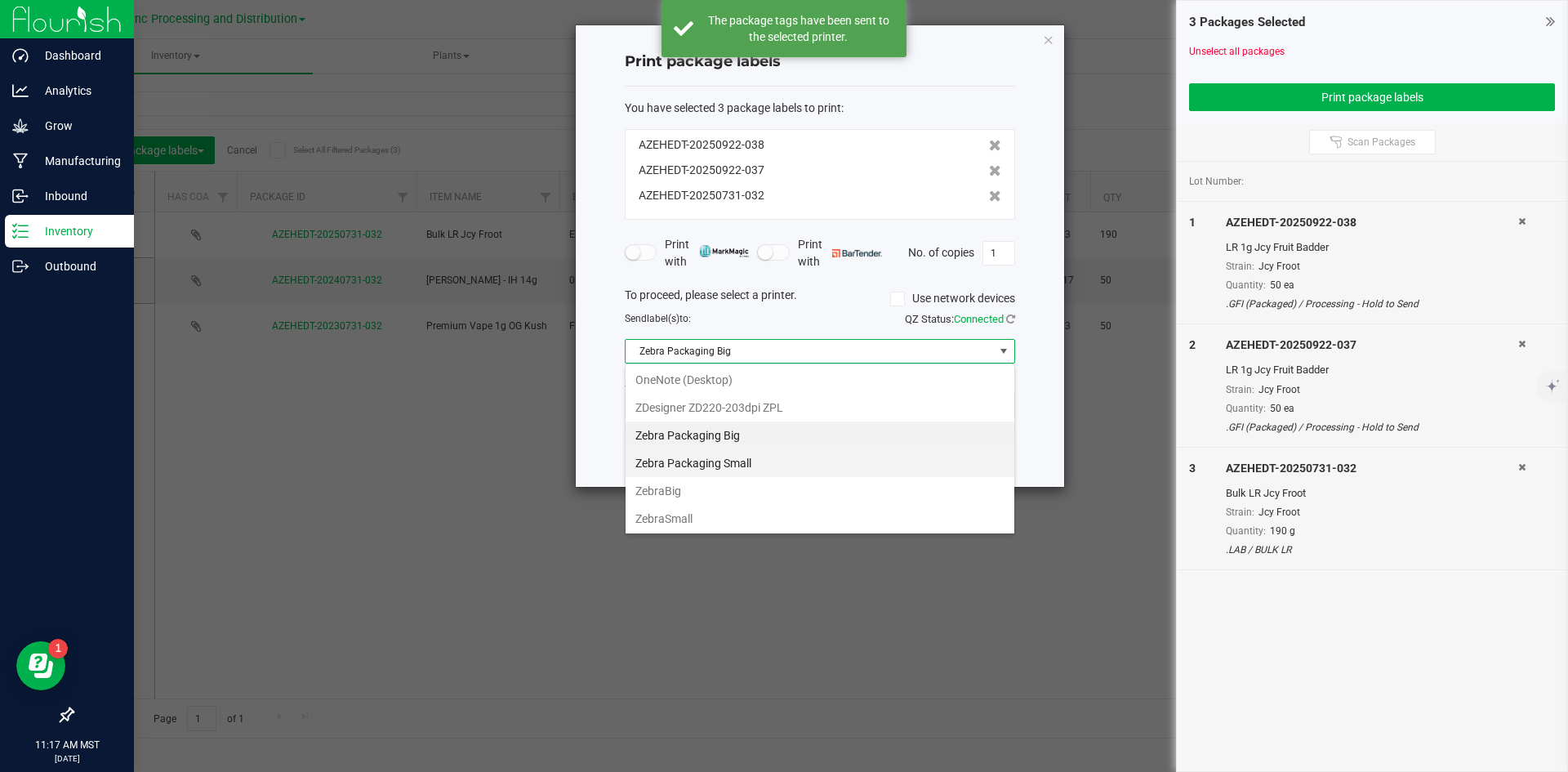
click at [780, 463] on Small "Zebra Packaging Small" at bounding box center [820, 463] width 389 height 28
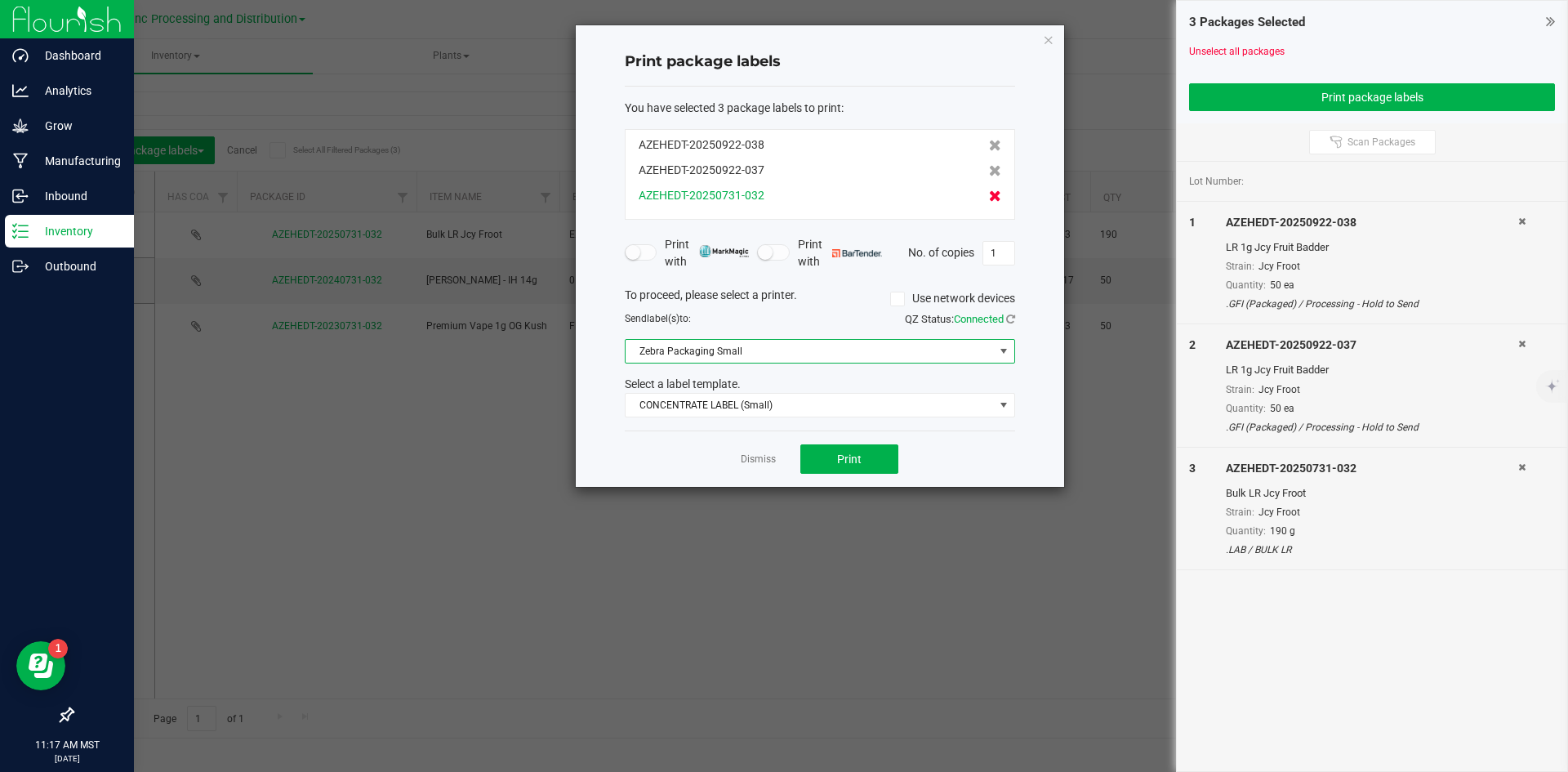
click at [989, 200] on icon at bounding box center [995, 195] width 12 height 11
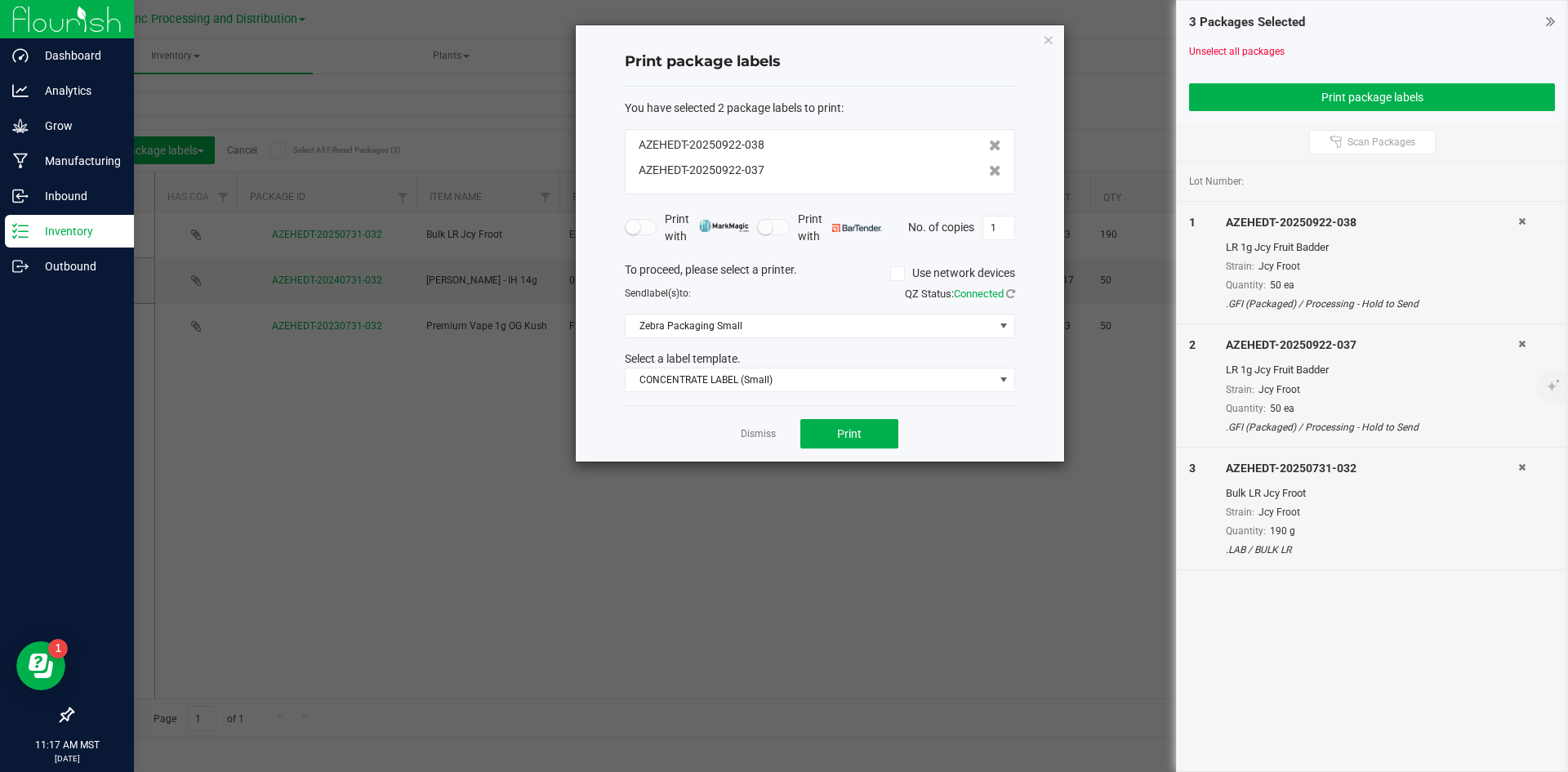
click at [1527, 464] on div at bounding box center [1536, 508] width 37 height 98
click at [1521, 465] on icon at bounding box center [1521, 467] width 7 height 10
click at [1008, 216] on input "1" at bounding box center [998, 228] width 31 height 23
type input "50"
click at [844, 455] on div "Dismiss Print" at bounding box center [820, 433] width 390 height 56
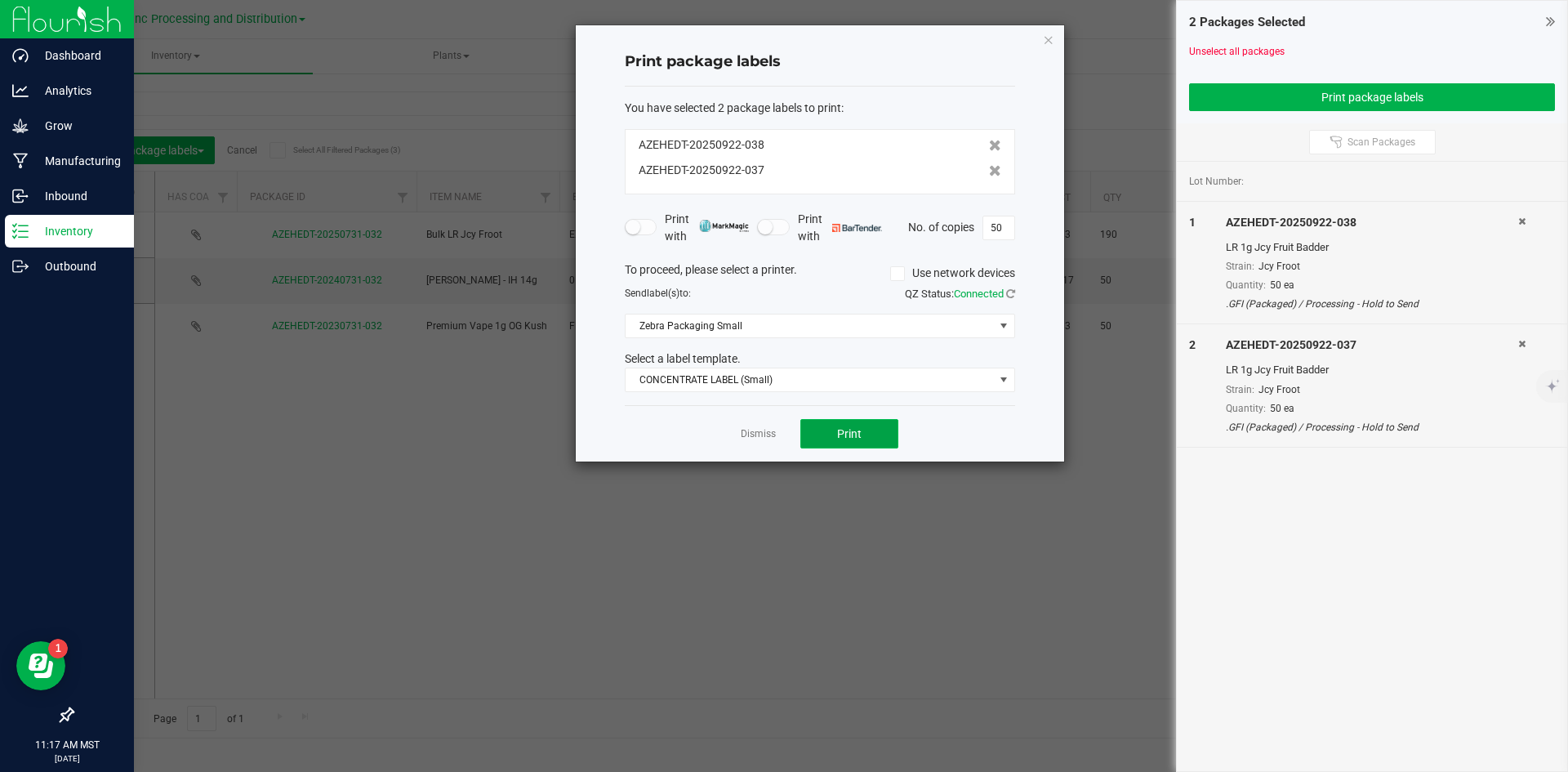
click at [842, 427] on span "Print" at bounding box center [850, 433] width 25 height 13
click at [755, 432] on link "Dismiss" at bounding box center [758, 434] width 35 height 14
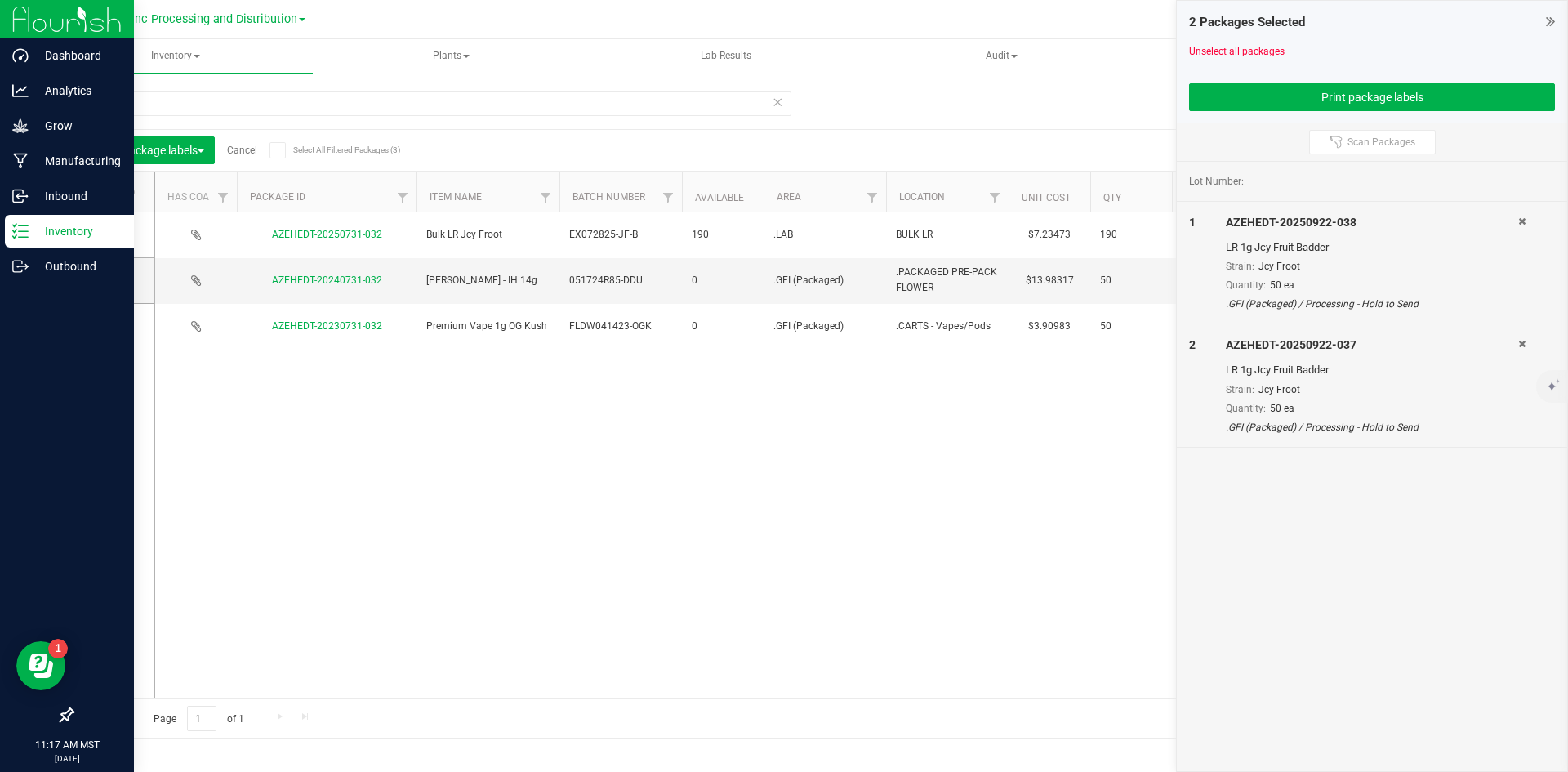
click at [245, 149] on link "Cancel" at bounding box center [242, 149] width 30 height 11
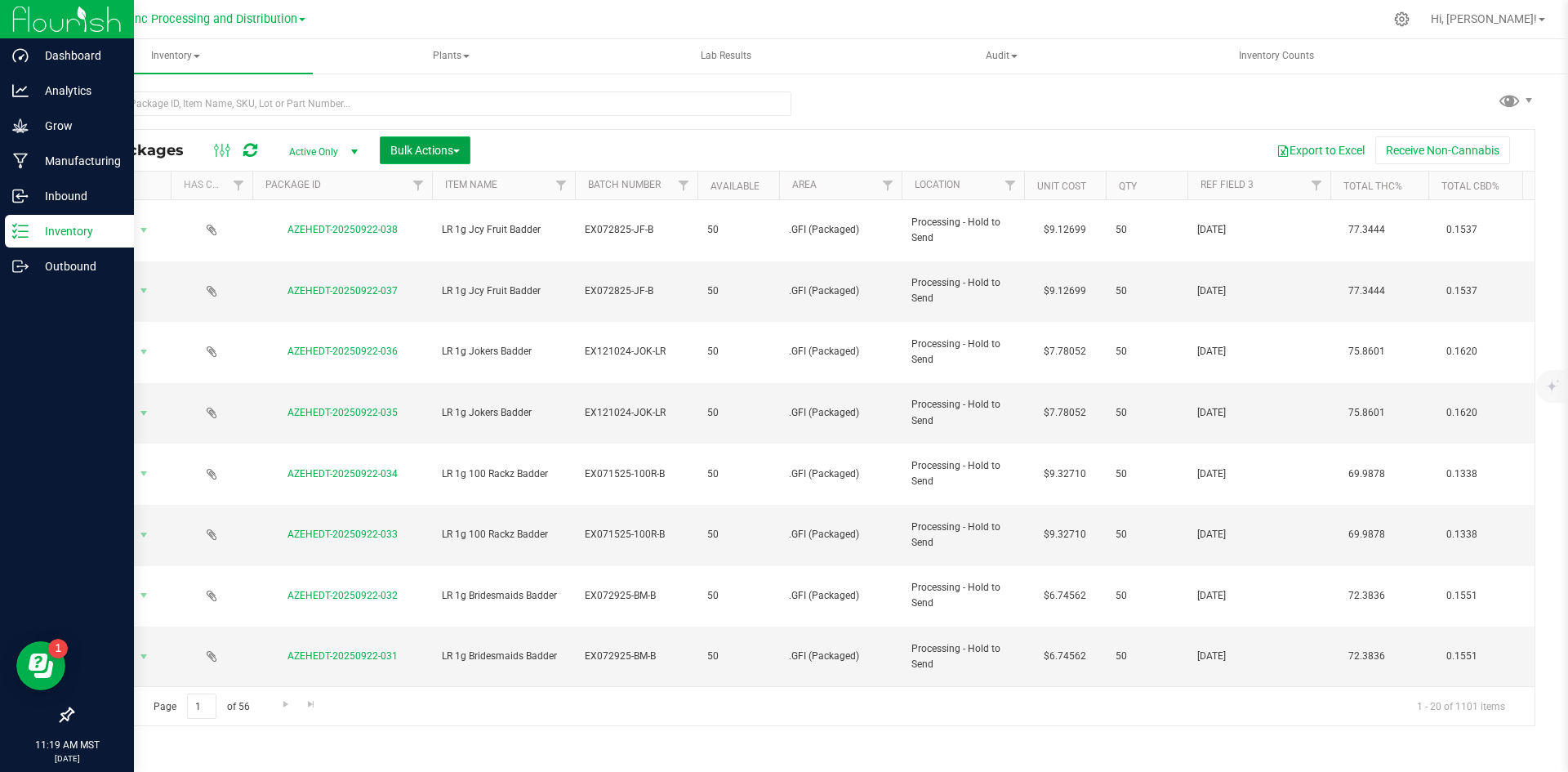
click at [400, 144] on span "Bulk Actions" at bounding box center [425, 149] width 69 height 13
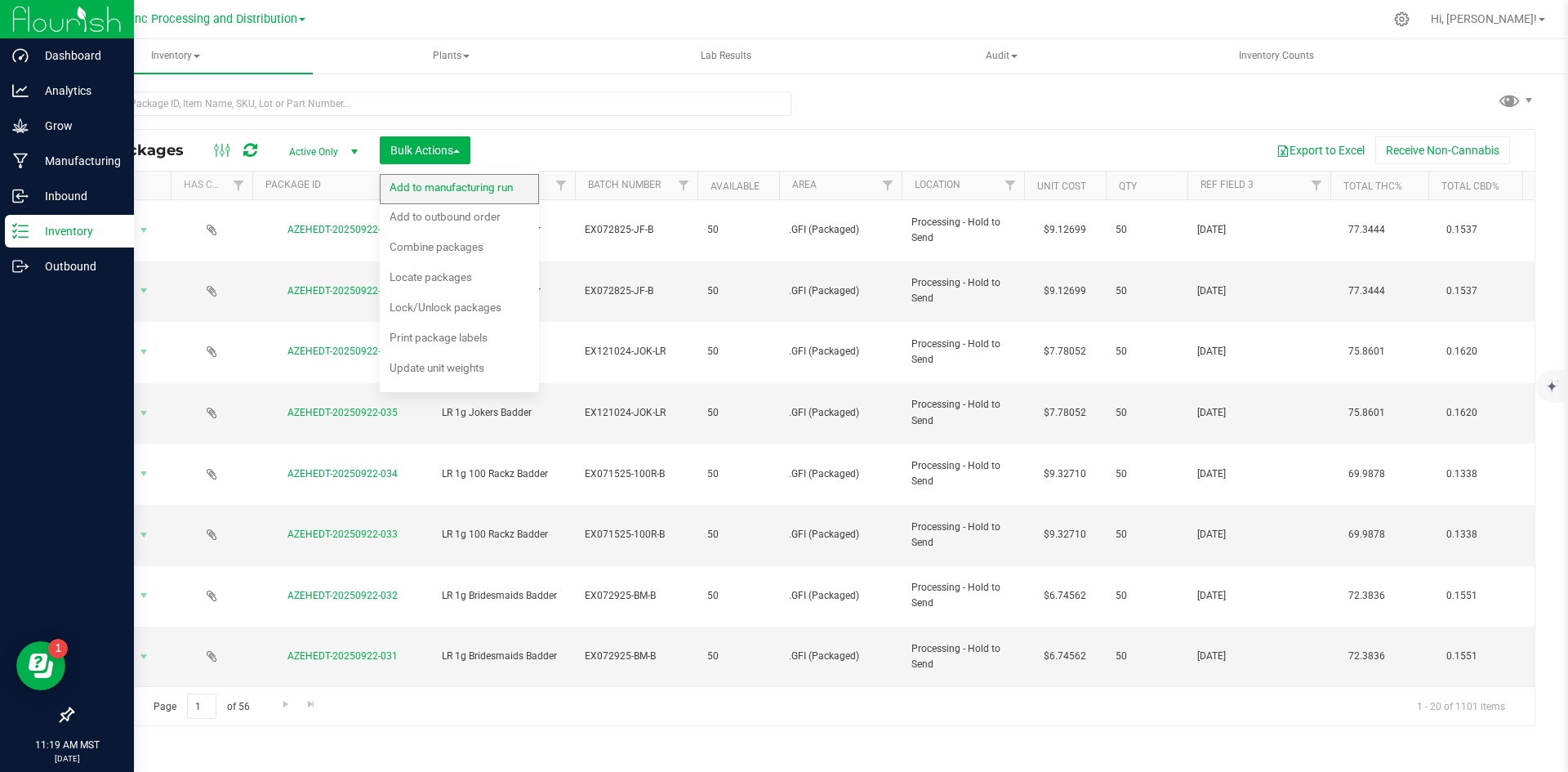
click at [402, 182] on span "Add to manufacturing run" at bounding box center [451, 186] width 123 height 13
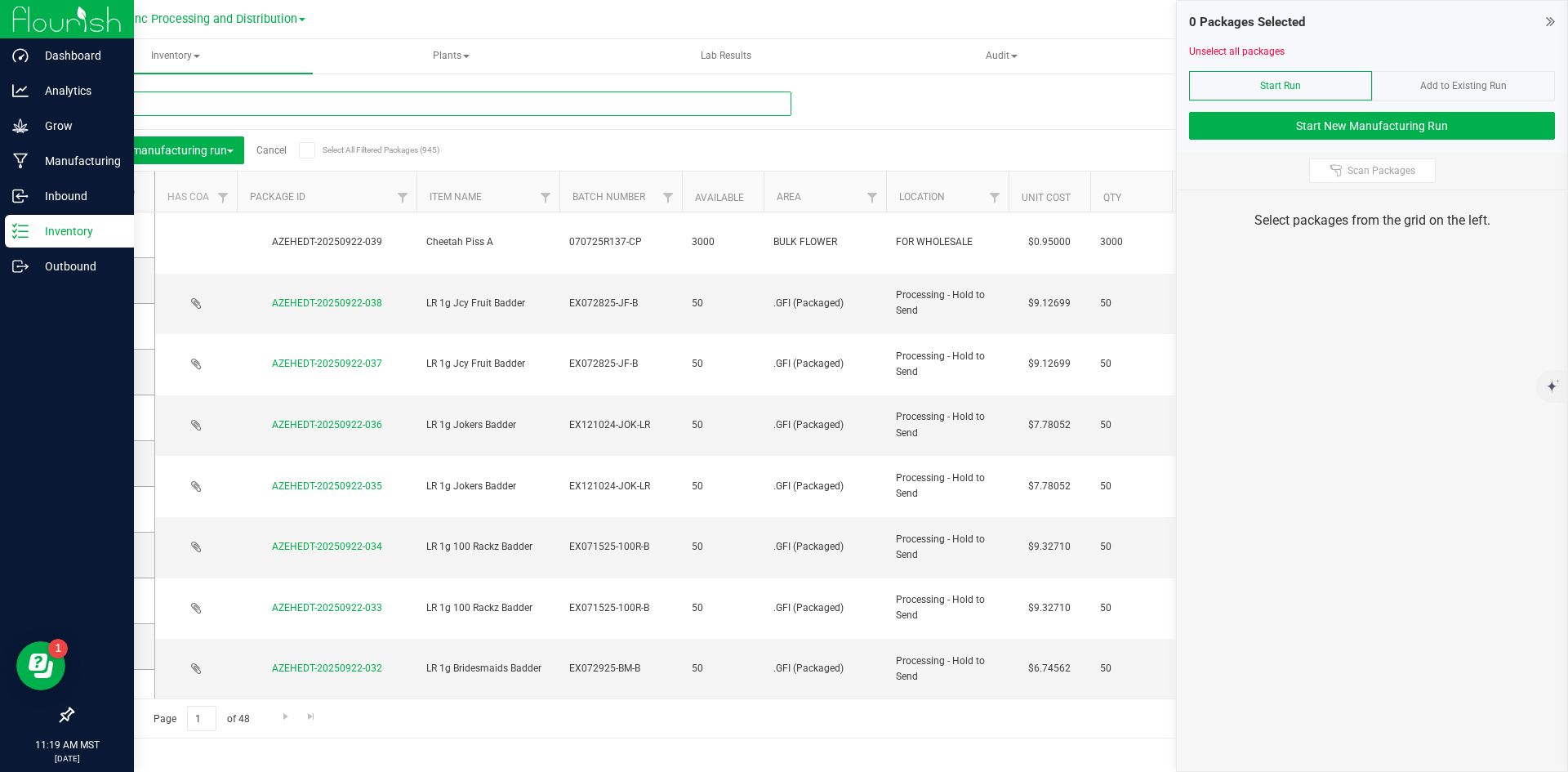
click at [354, 102] on input "text" at bounding box center [432, 104] width 719 height 25
type input "9"
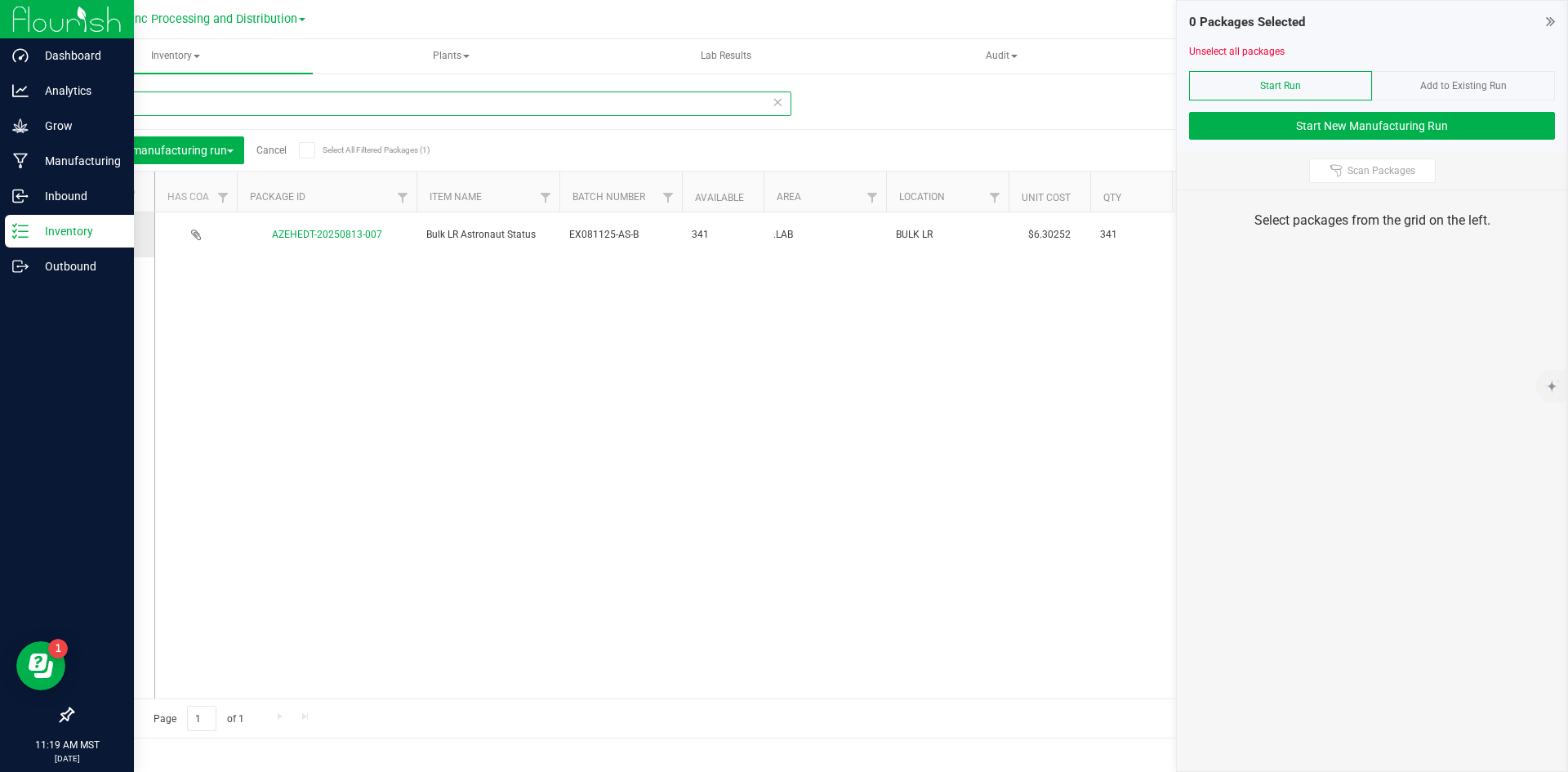
type input "813-007"
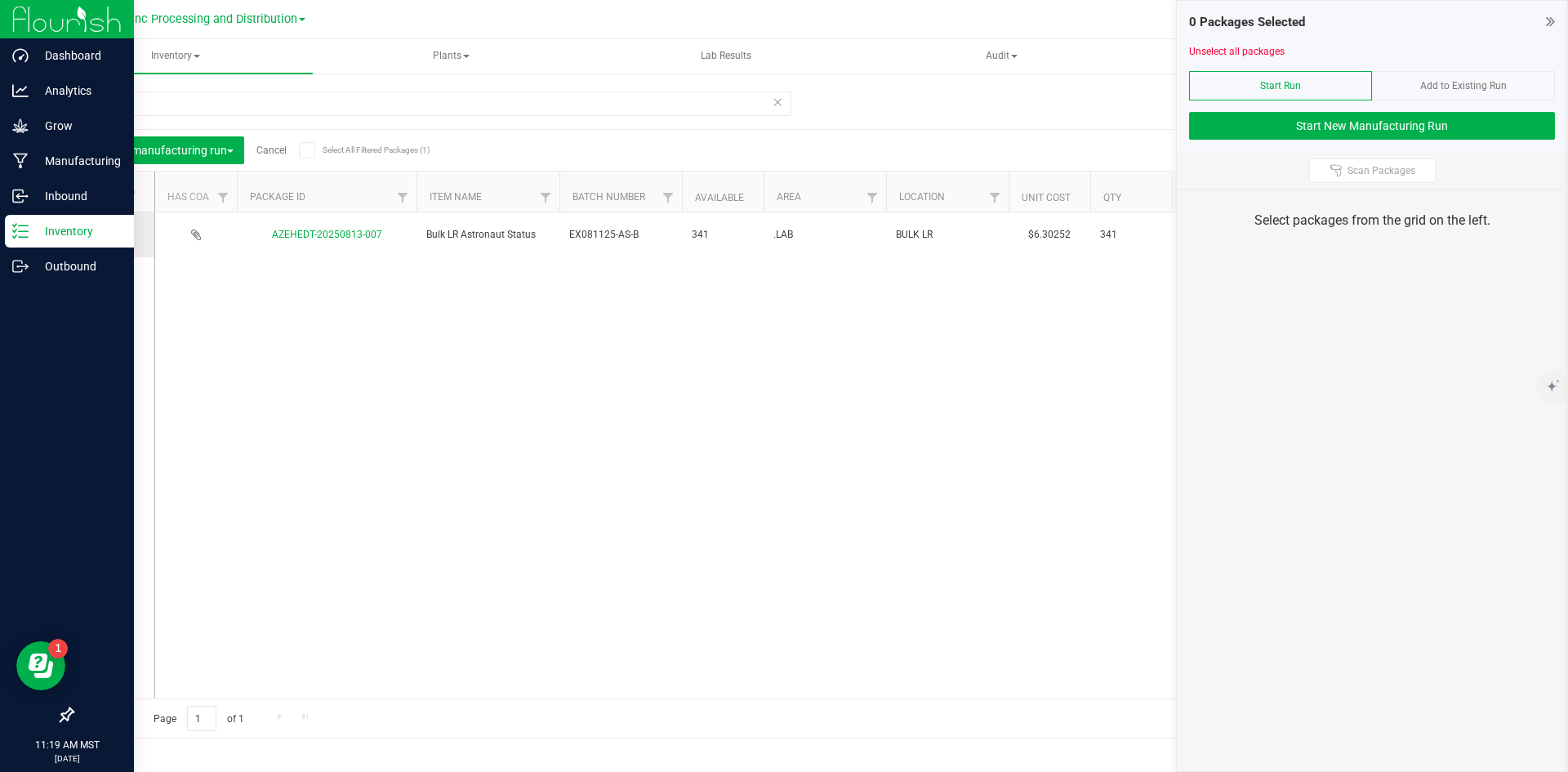
click at [110, 235] on icon at bounding box center [109, 235] width 11 height 0
click at [0, 0] on input "checkbox" at bounding box center [0, 0] width 0 height 0
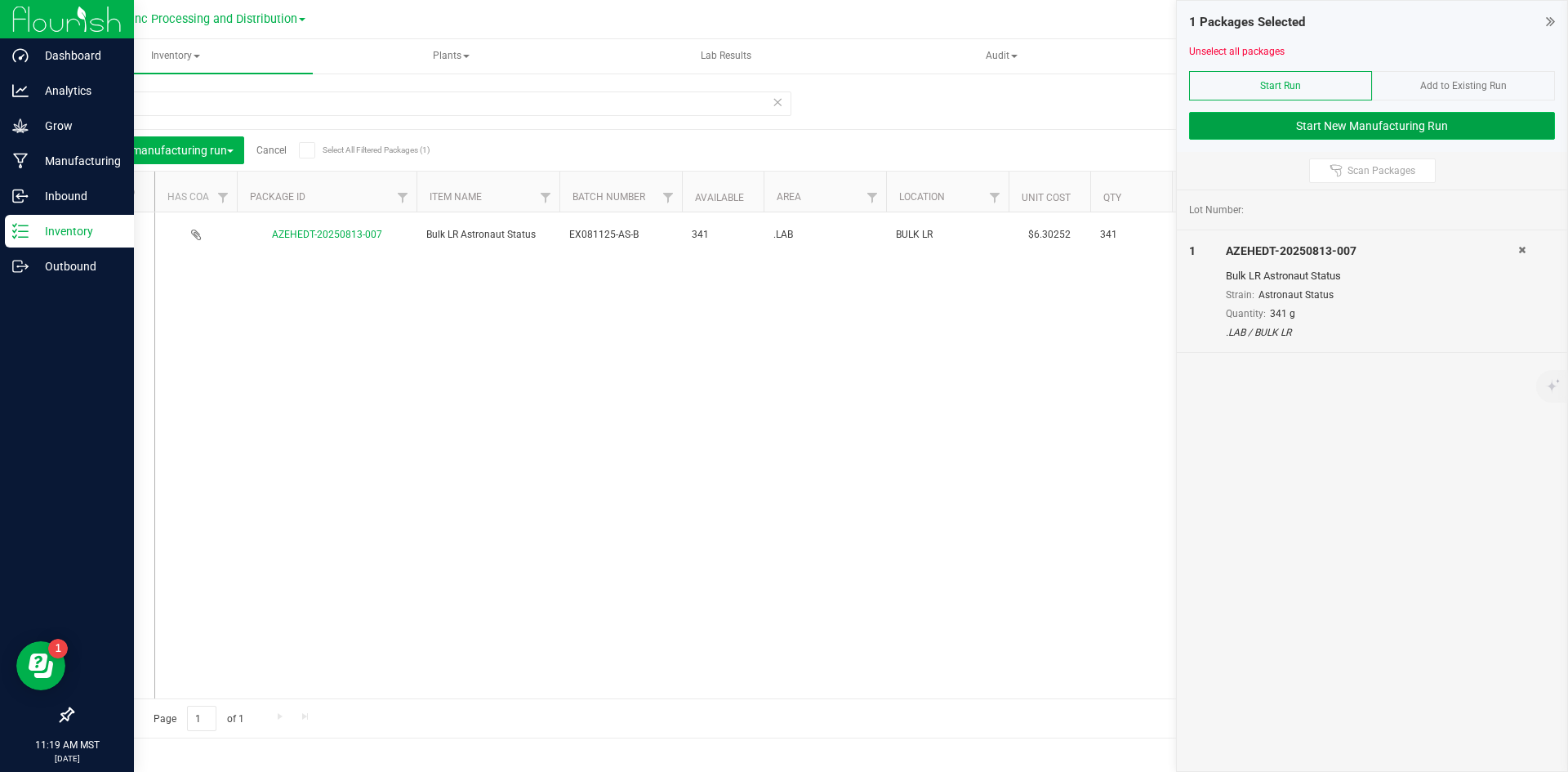
click at [1334, 118] on button "Start New Manufacturing Run" at bounding box center [1372, 126] width 366 height 28
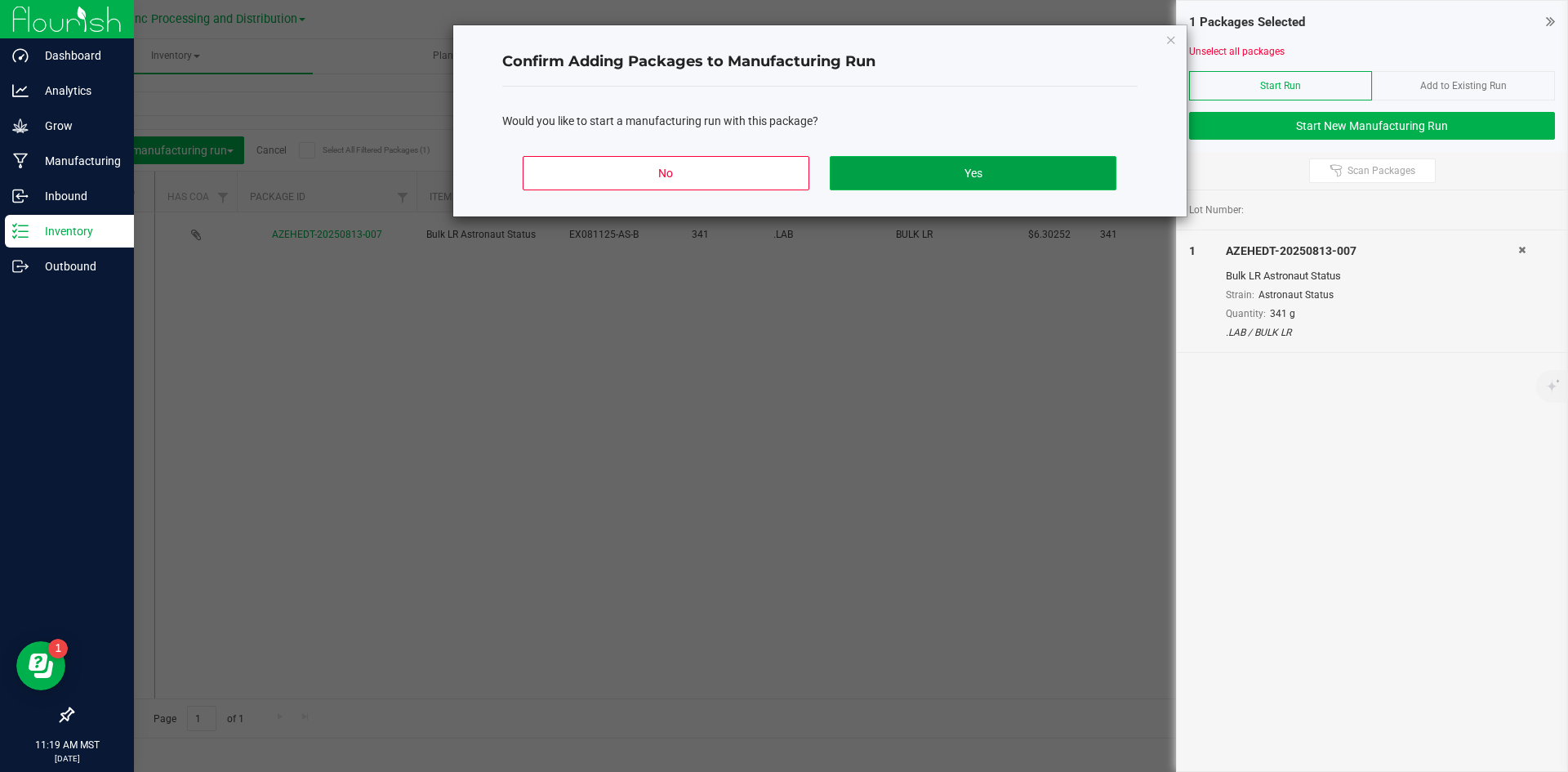
click at [845, 160] on button "Yes" at bounding box center [973, 172] width 286 height 34
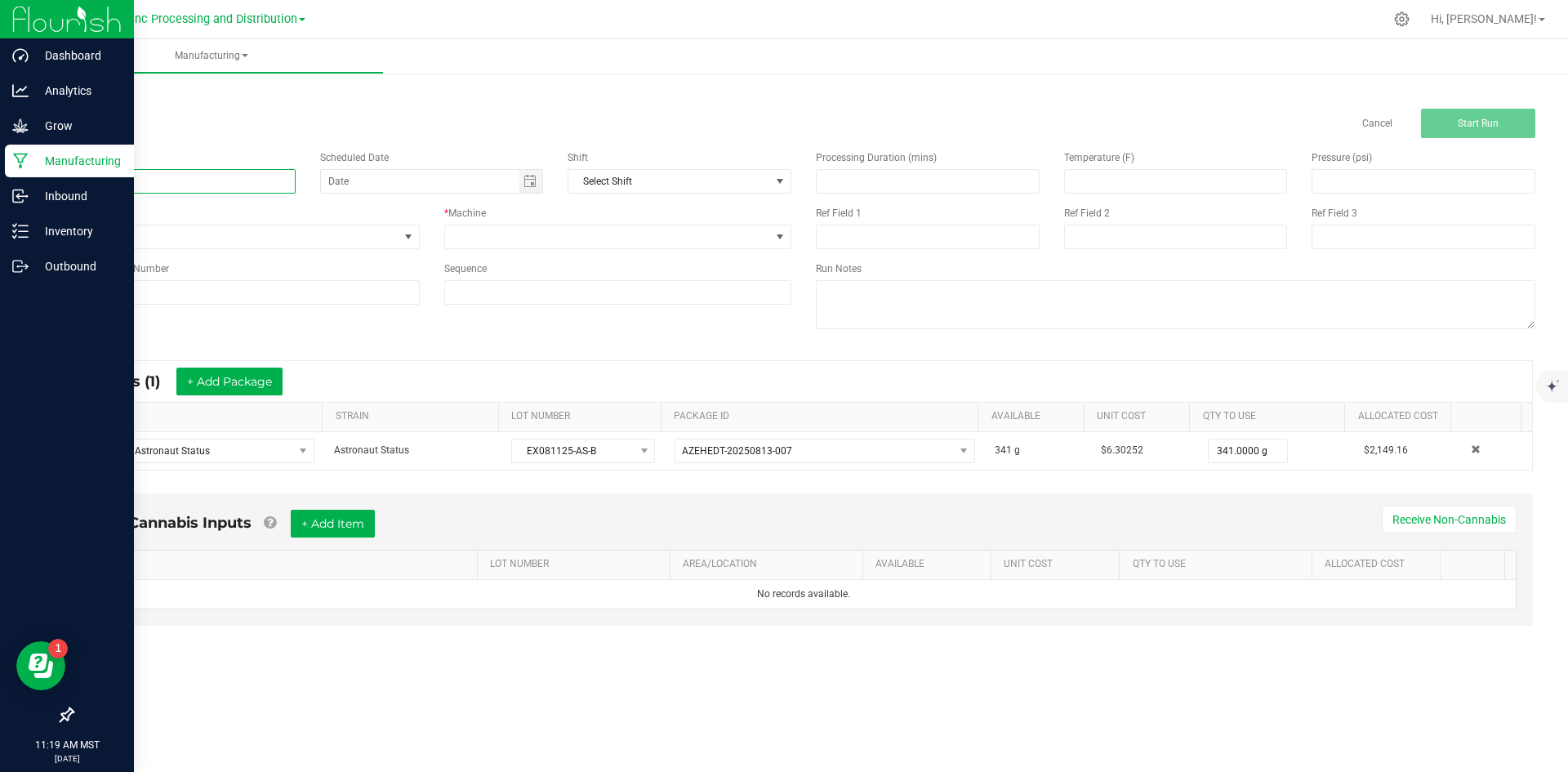
click at [161, 186] on input at bounding box center [184, 181] width 223 height 25
type input "LR ASTRONAUT STATUS BADDER 1G"
click at [598, 243] on span at bounding box center [608, 237] width 326 height 23
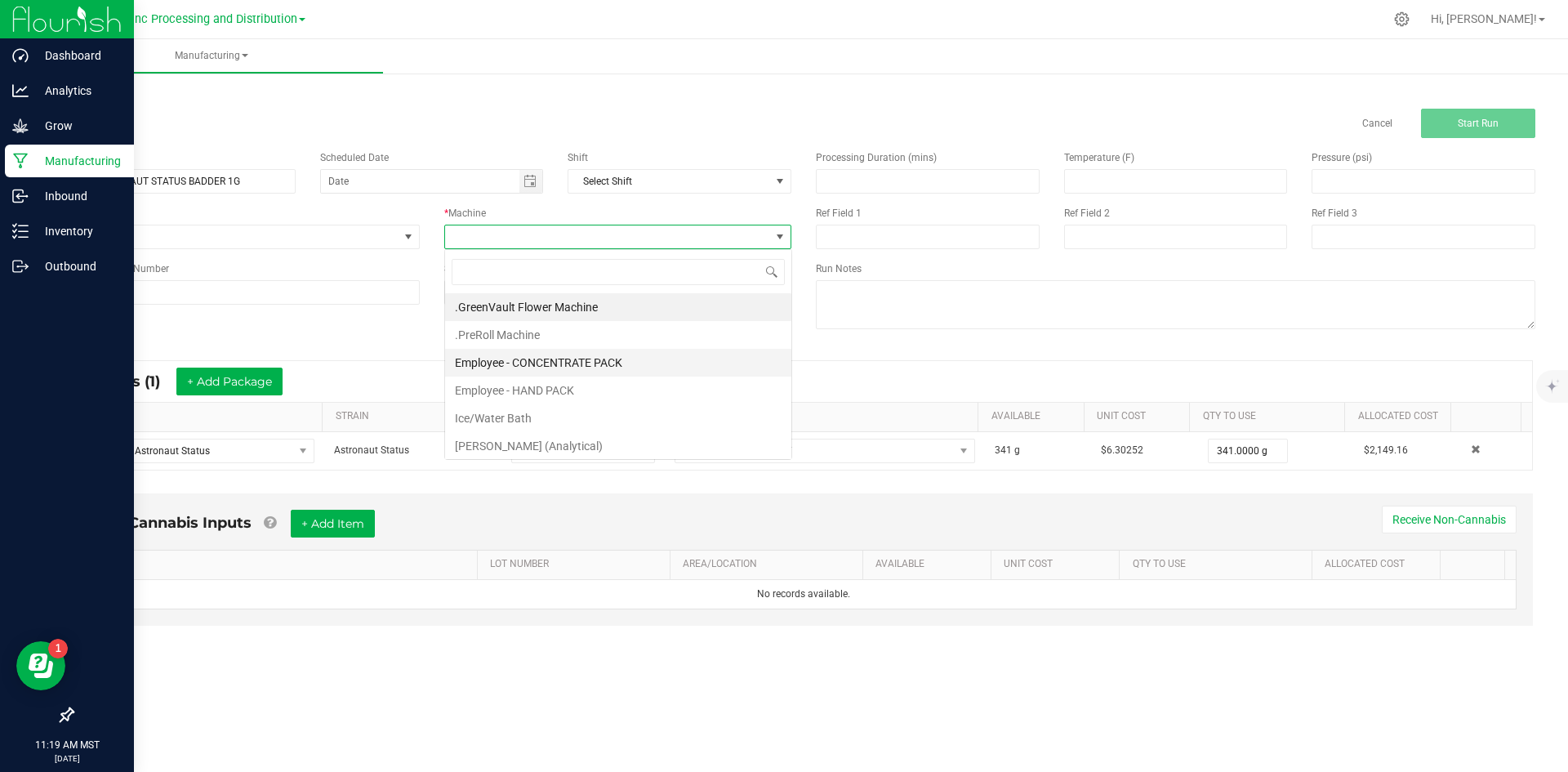
scroll to position [25, 347]
click at [548, 365] on li "Employee - CONCENTRATE PACK" at bounding box center [618, 363] width 346 height 28
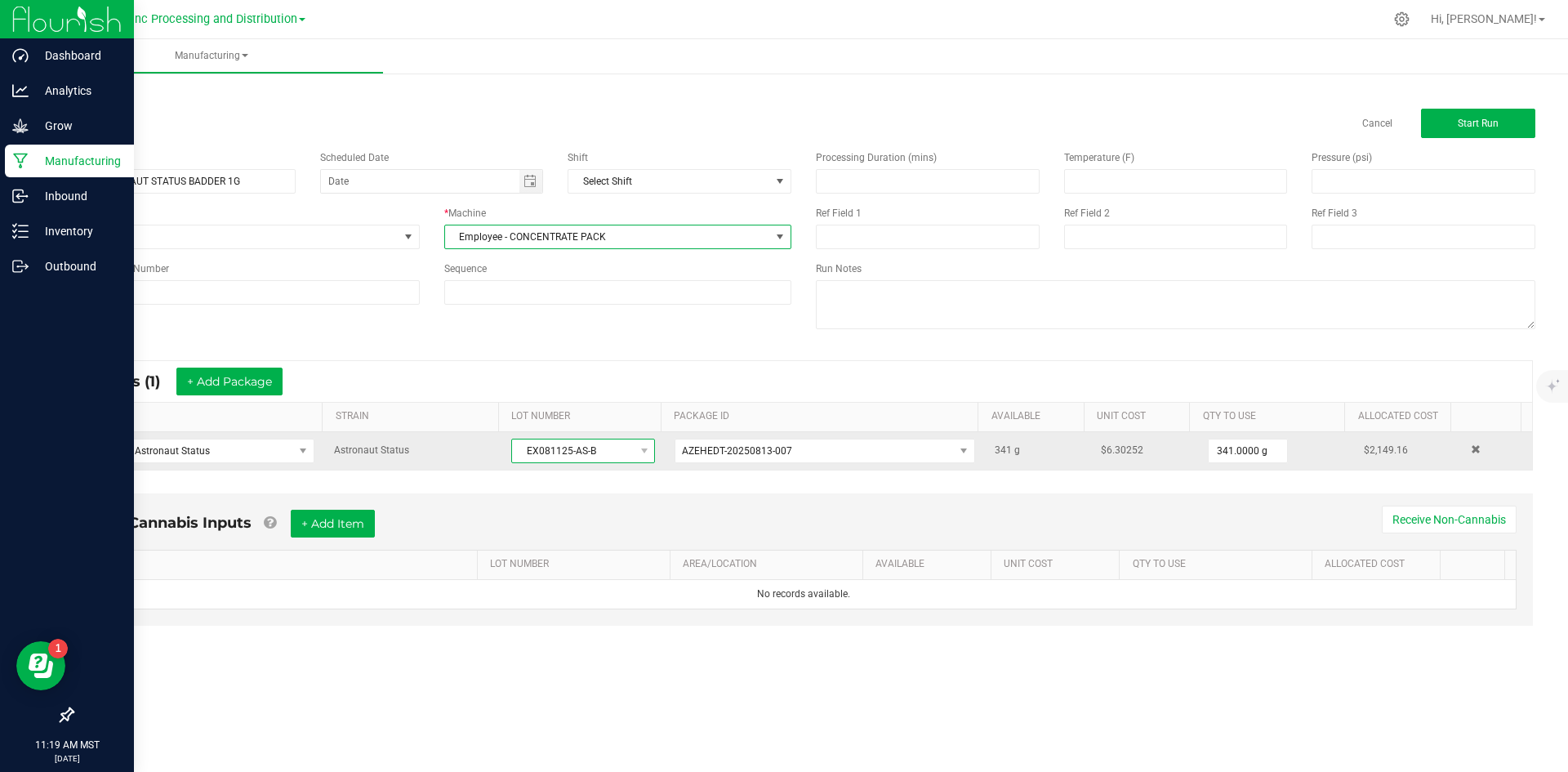
click at [520, 442] on span "EX081125-AS-B" at bounding box center [573, 451] width 121 height 23
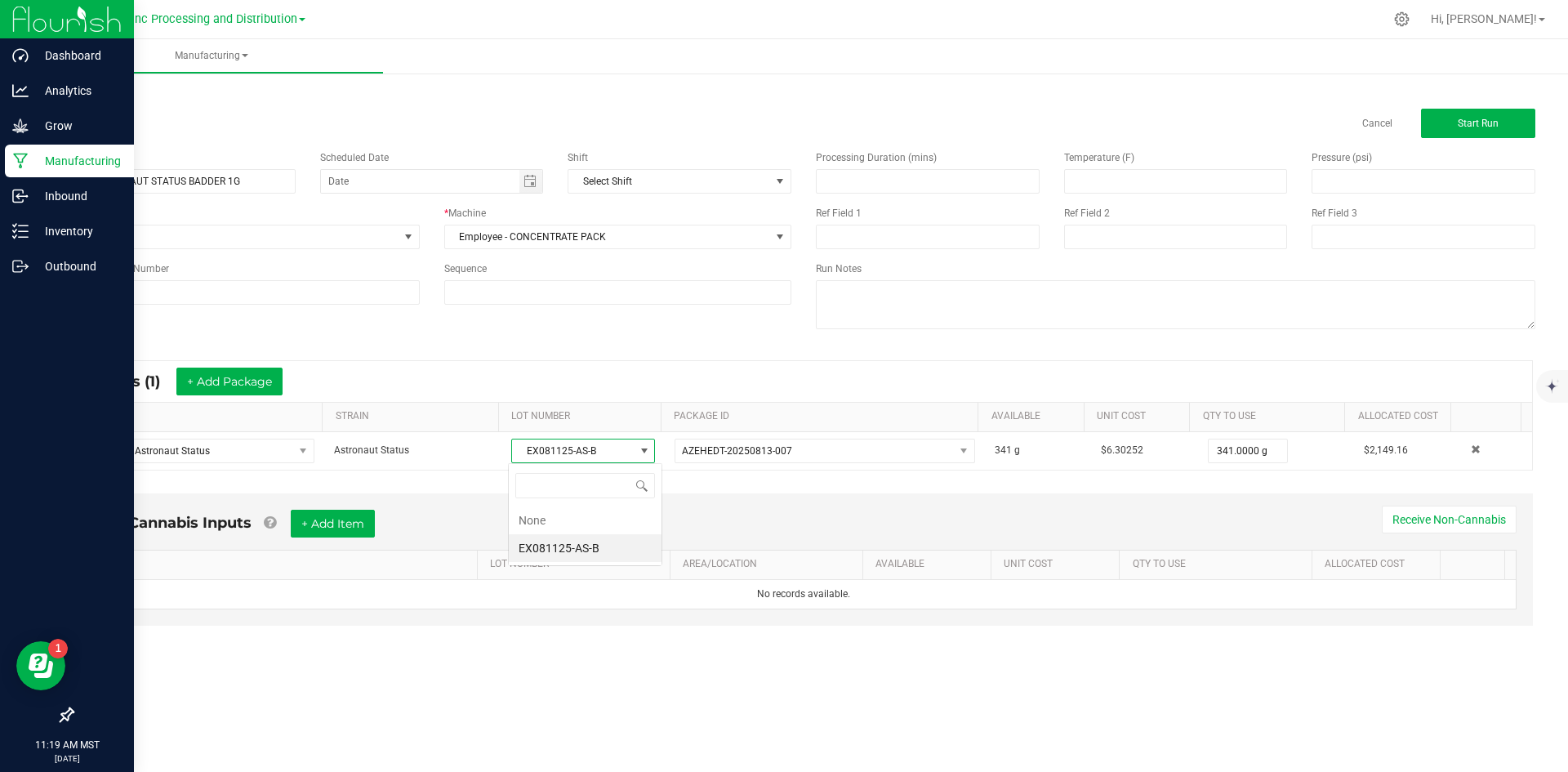
scroll to position [25, 143]
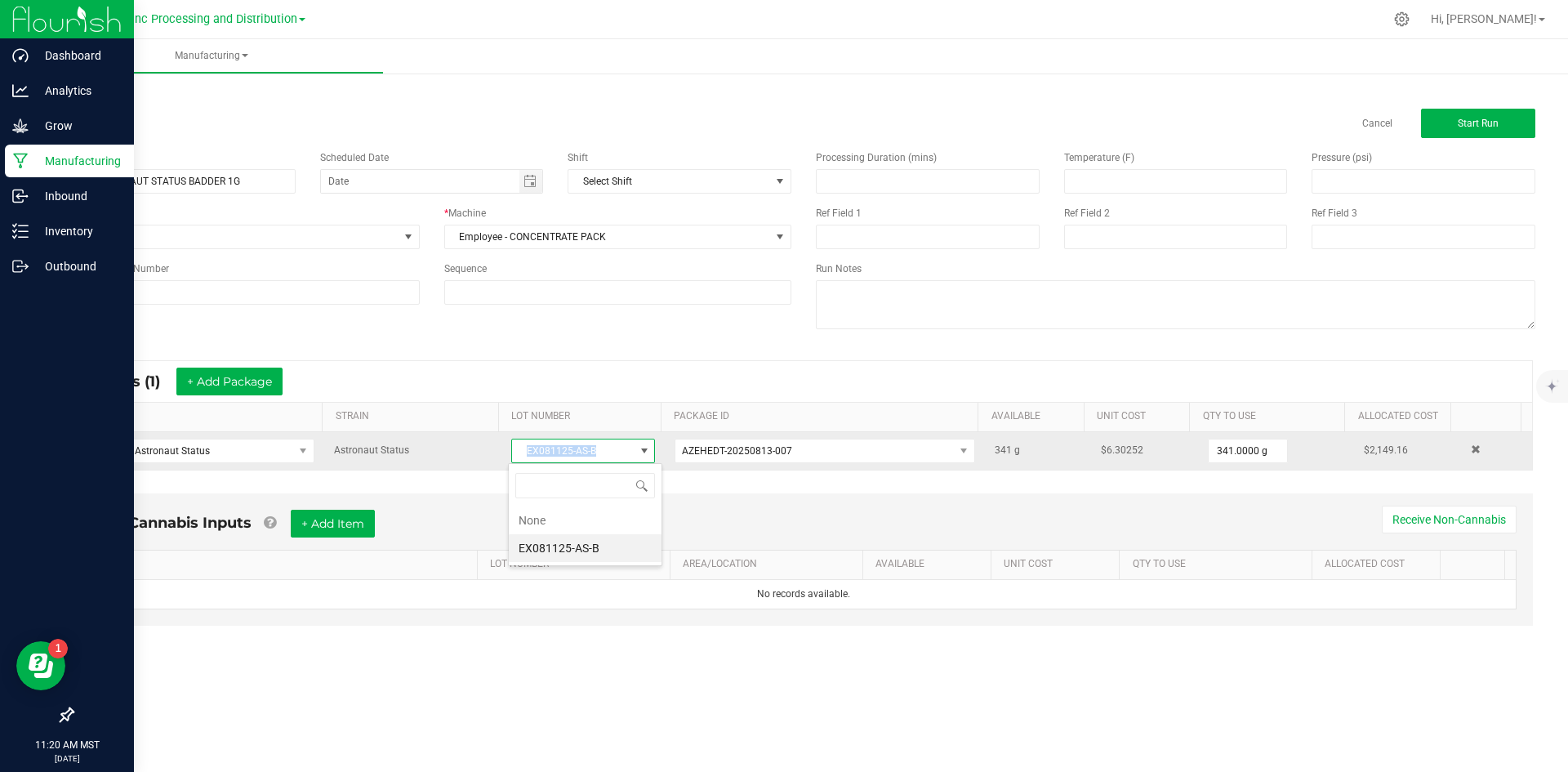
drag, startPoint x: 519, startPoint y: 449, endPoint x: 614, endPoint y: 447, distance: 95.0
click at [614, 447] on span "EX081125-AS-B" at bounding box center [573, 451] width 121 height 23
copy span "EX081125-AS-B"
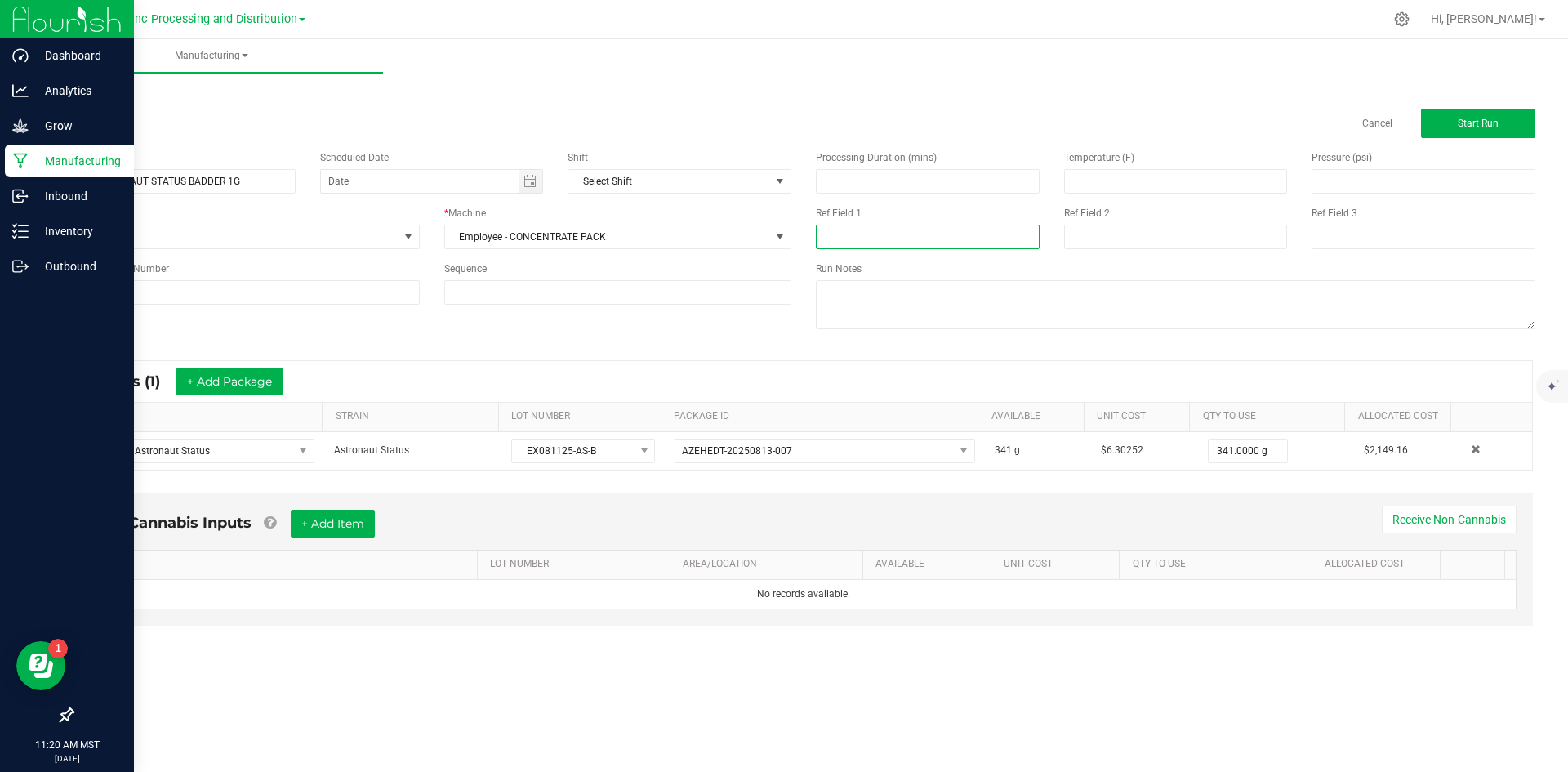
drag, startPoint x: 887, startPoint y: 221, endPoint x: 848, endPoint y: 242, distance: 44.3
paste input "EX081125-AS-B"
type input "EX081125-AS-B"
click at [1124, 234] on input at bounding box center [1176, 237] width 223 height 25
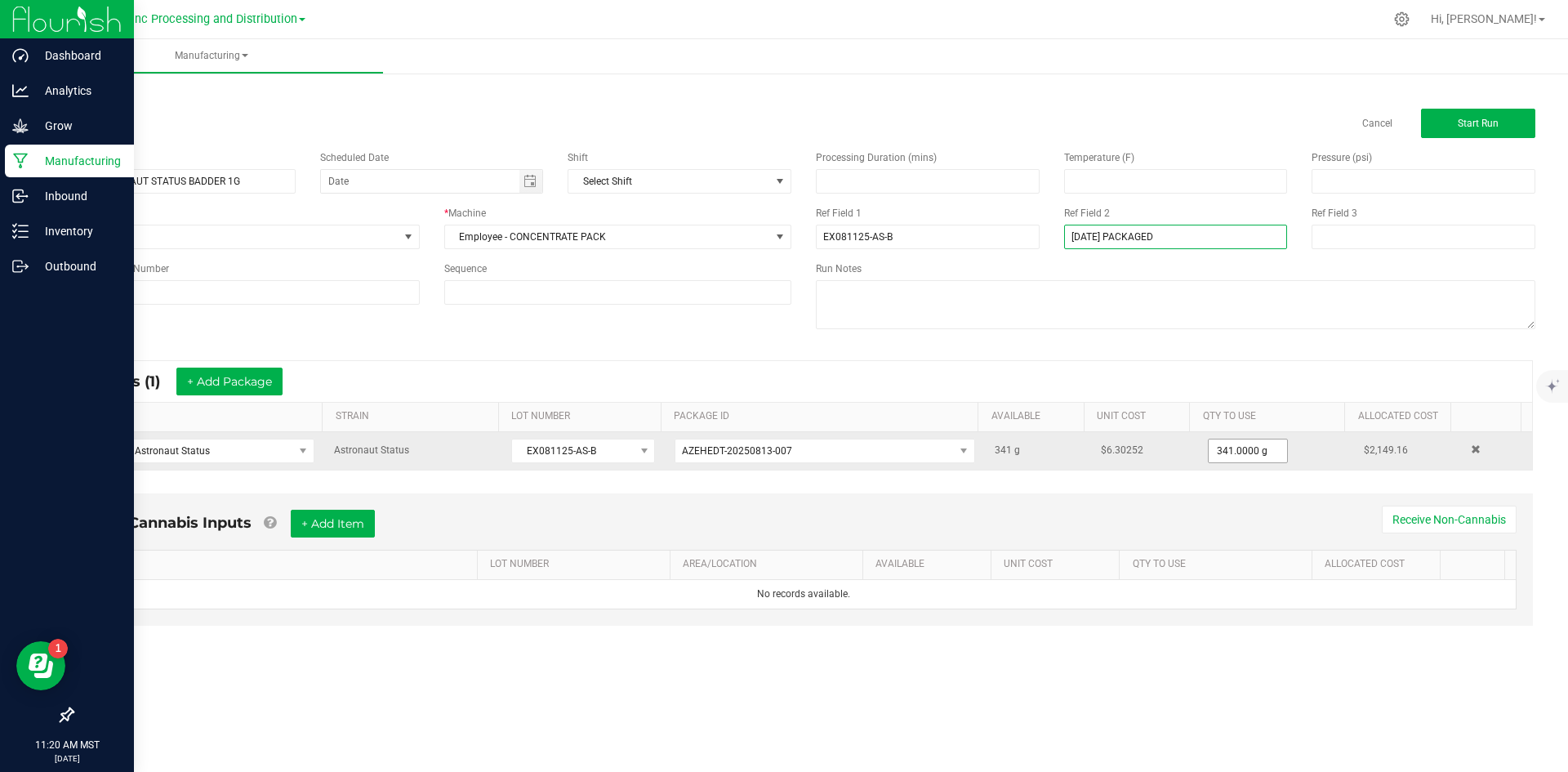
type input "[DATE] PACKAGED"
click at [1216, 440] on input "341" at bounding box center [1247, 451] width 78 height 23
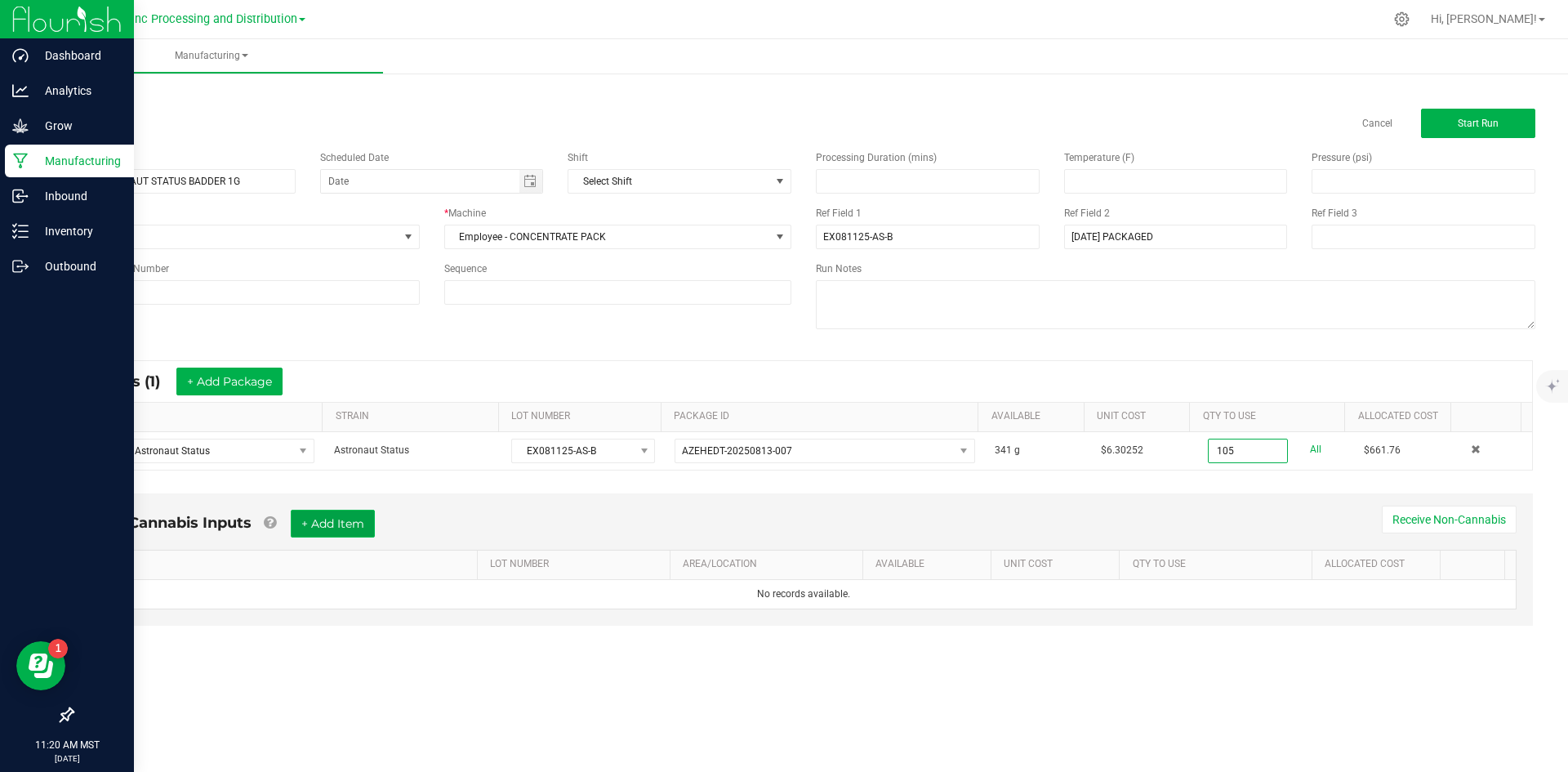
type input "105.0000 g"
click at [325, 533] on button "+ Add Item" at bounding box center [333, 523] width 84 height 28
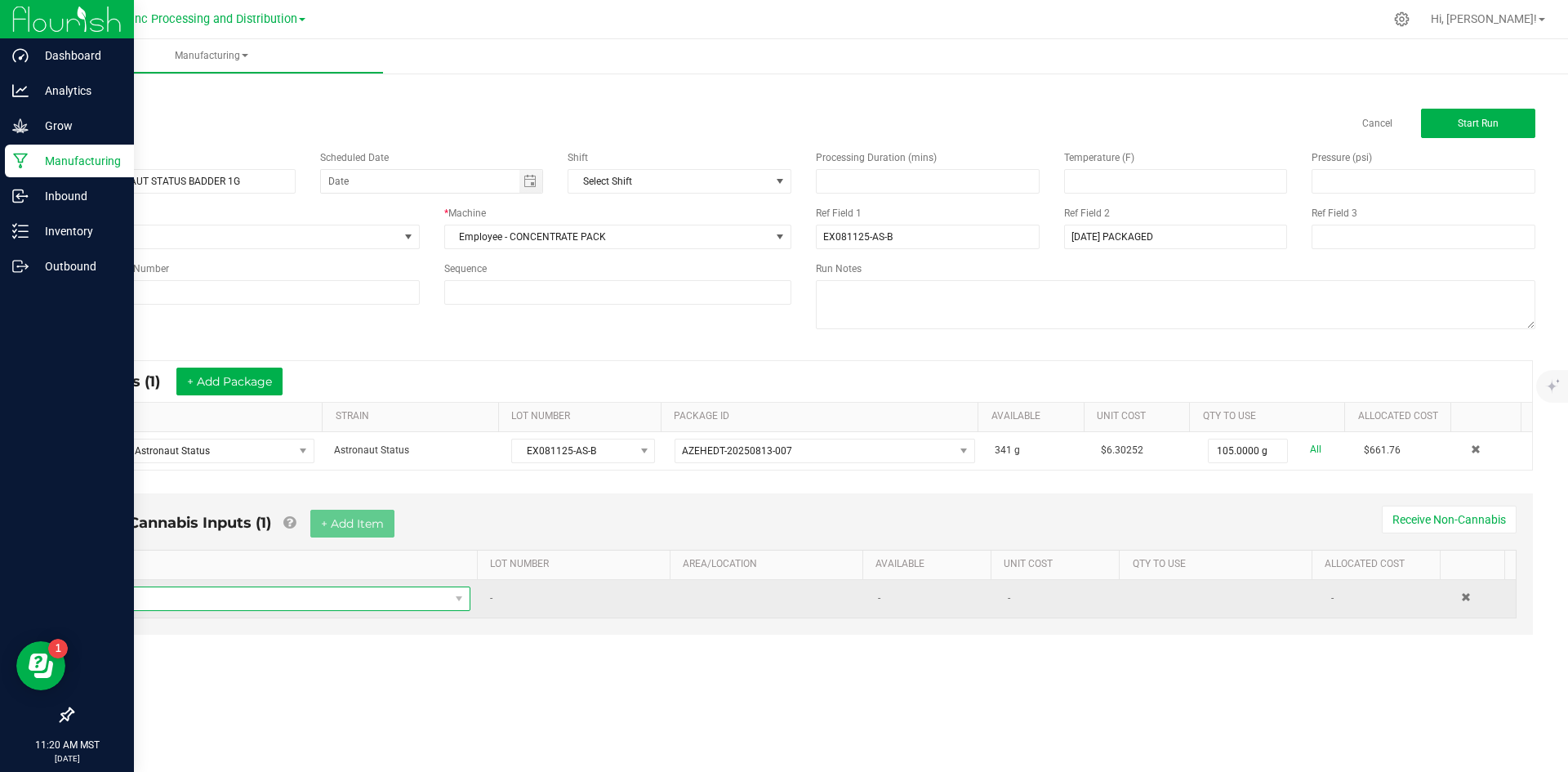
click at [302, 600] on span "NO DATA FOUND" at bounding box center [275, 599] width 347 height 23
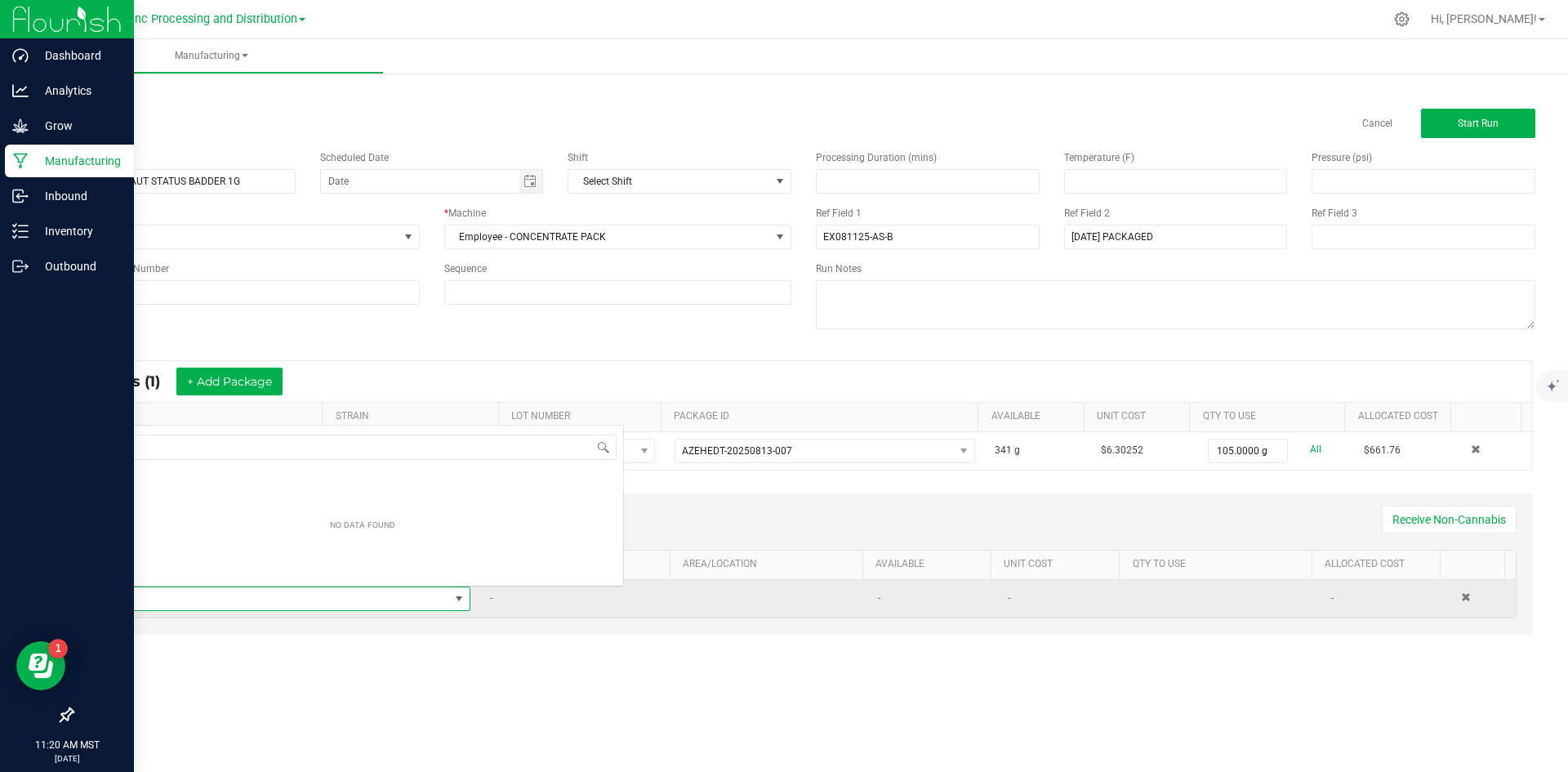
scroll to position [25, 362]
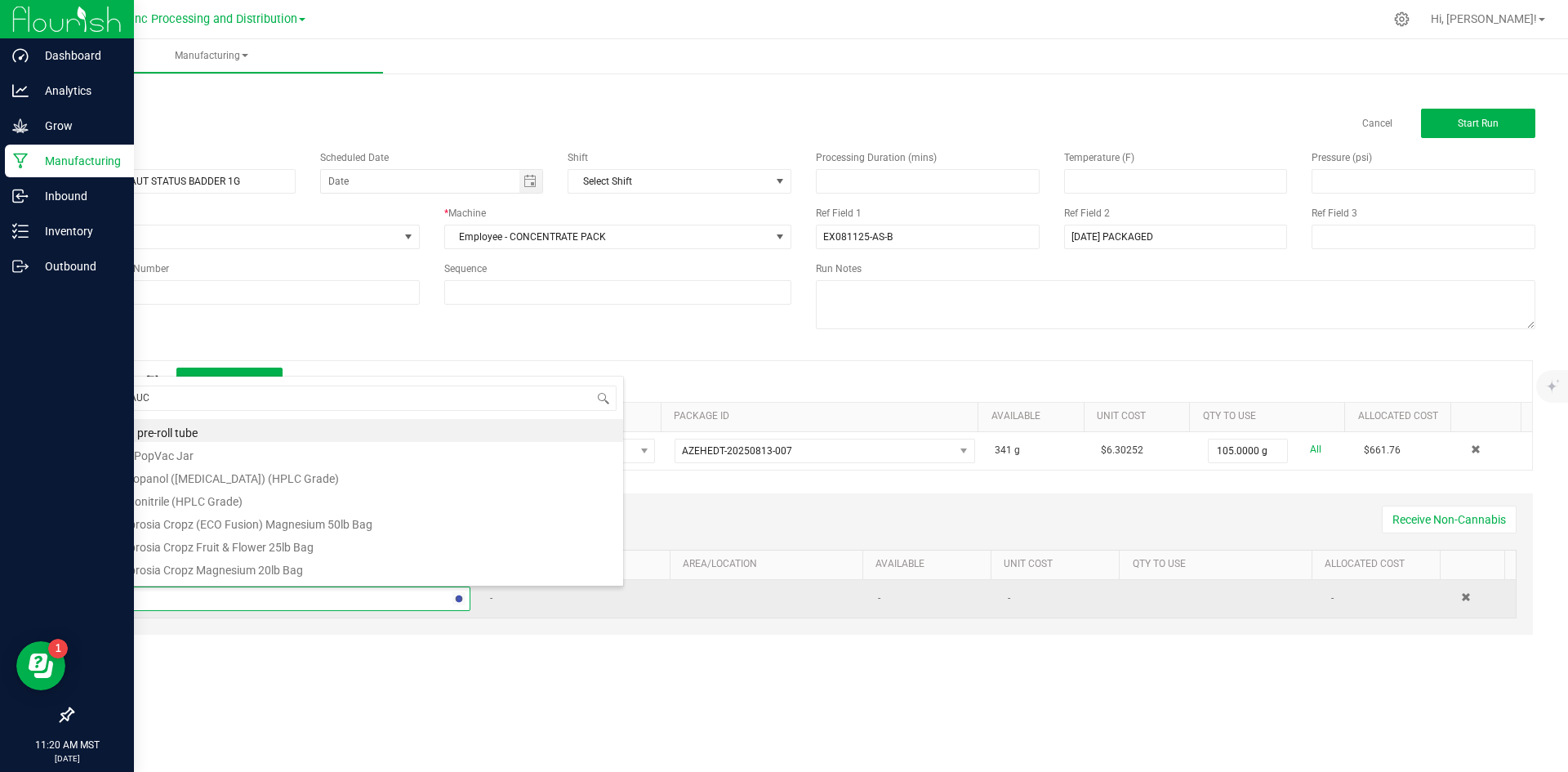
type input "SAUCE"
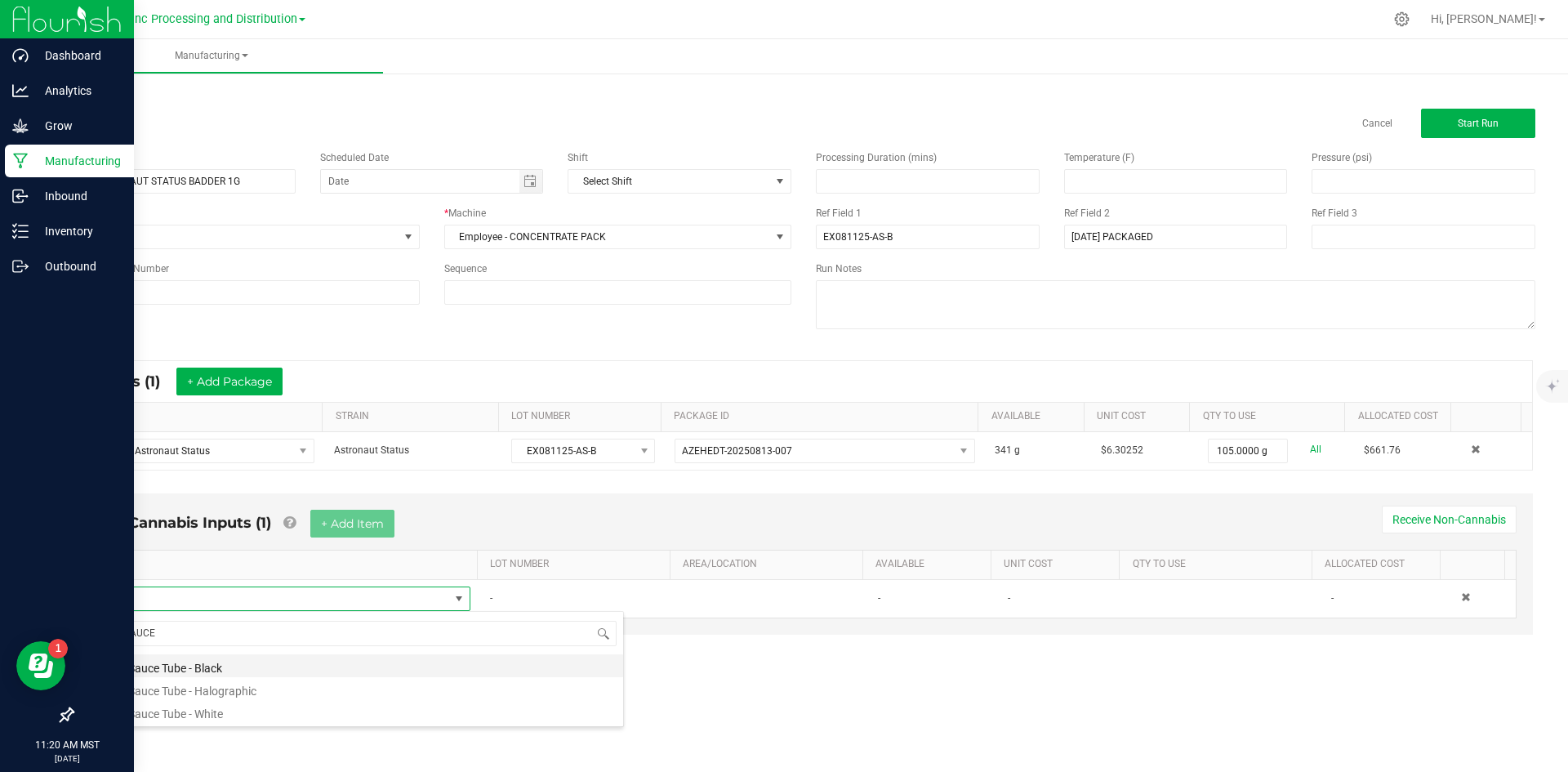
click at [208, 666] on li "EX Sauce Tube - Black" at bounding box center [362, 666] width 521 height 23
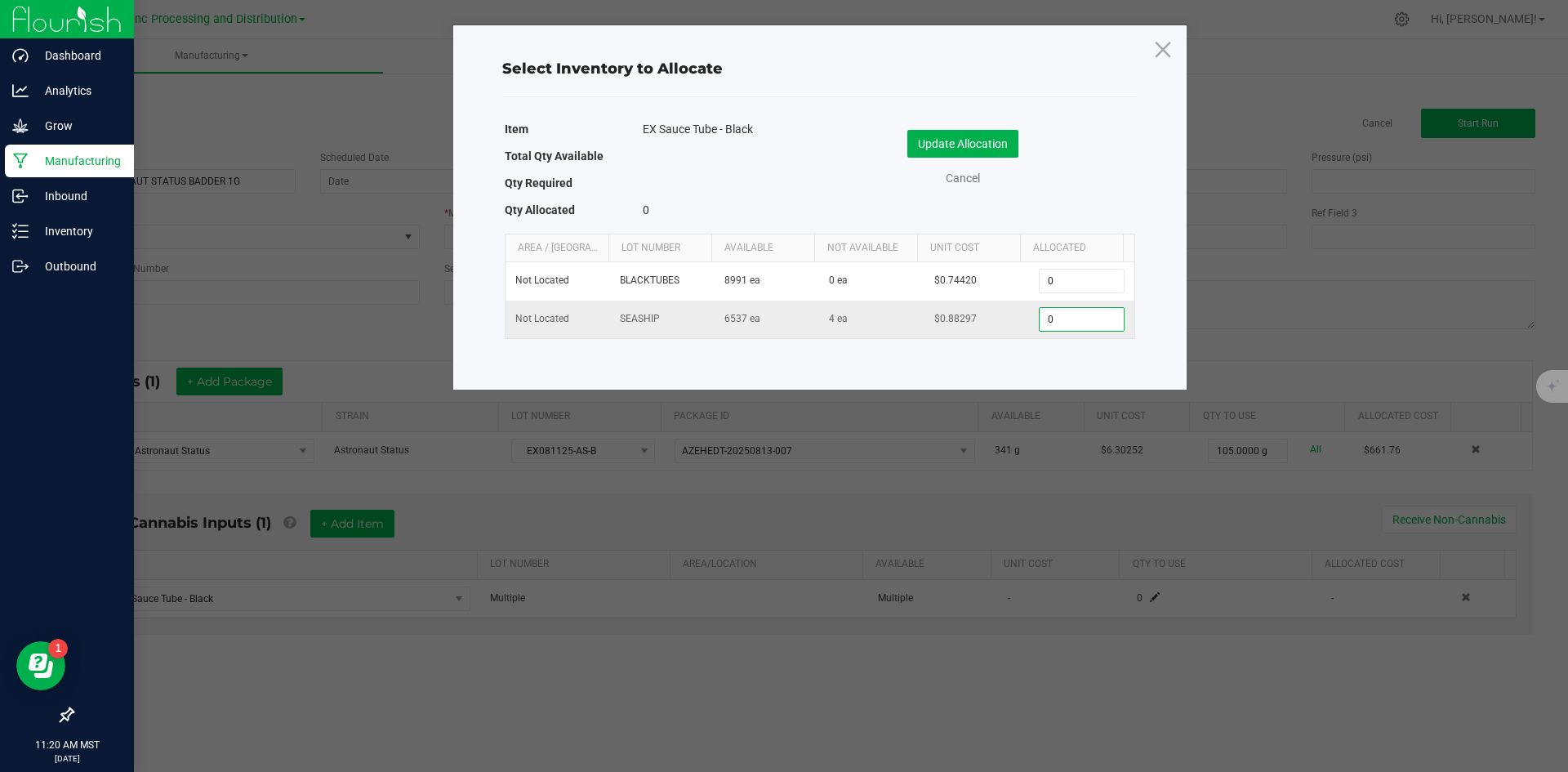
click at [1077, 326] on input "0" at bounding box center [1081, 319] width 84 height 23
type input "100"
click at [929, 145] on button "Update Allocation" at bounding box center [963, 144] width 111 height 28
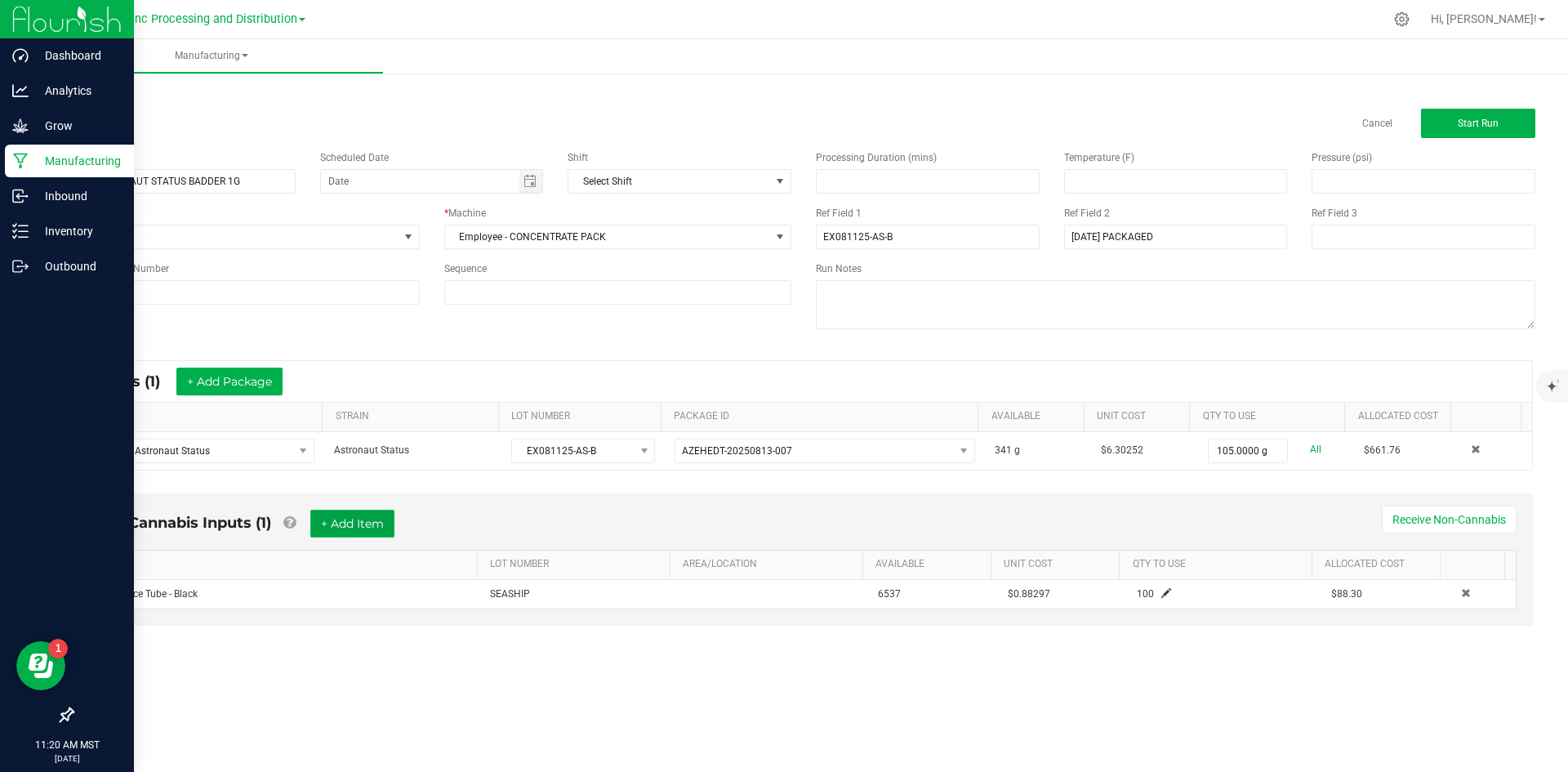
click at [342, 523] on button "+ Add Item" at bounding box center [353, 523] width 84 height 28
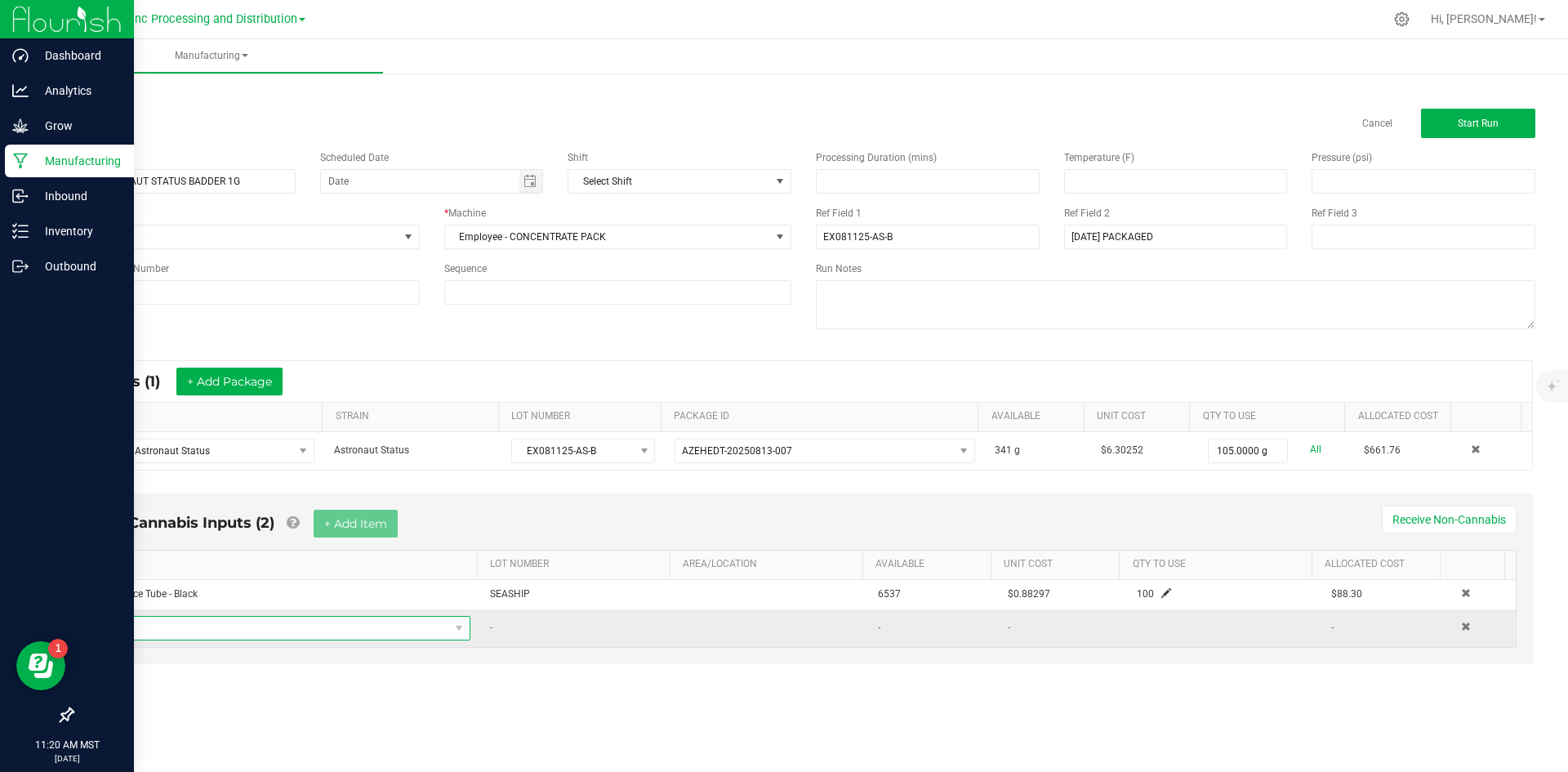
click at [304, 623] on span "NO DATA FOUND" at bounding box center [275, 628] width 347 height 23
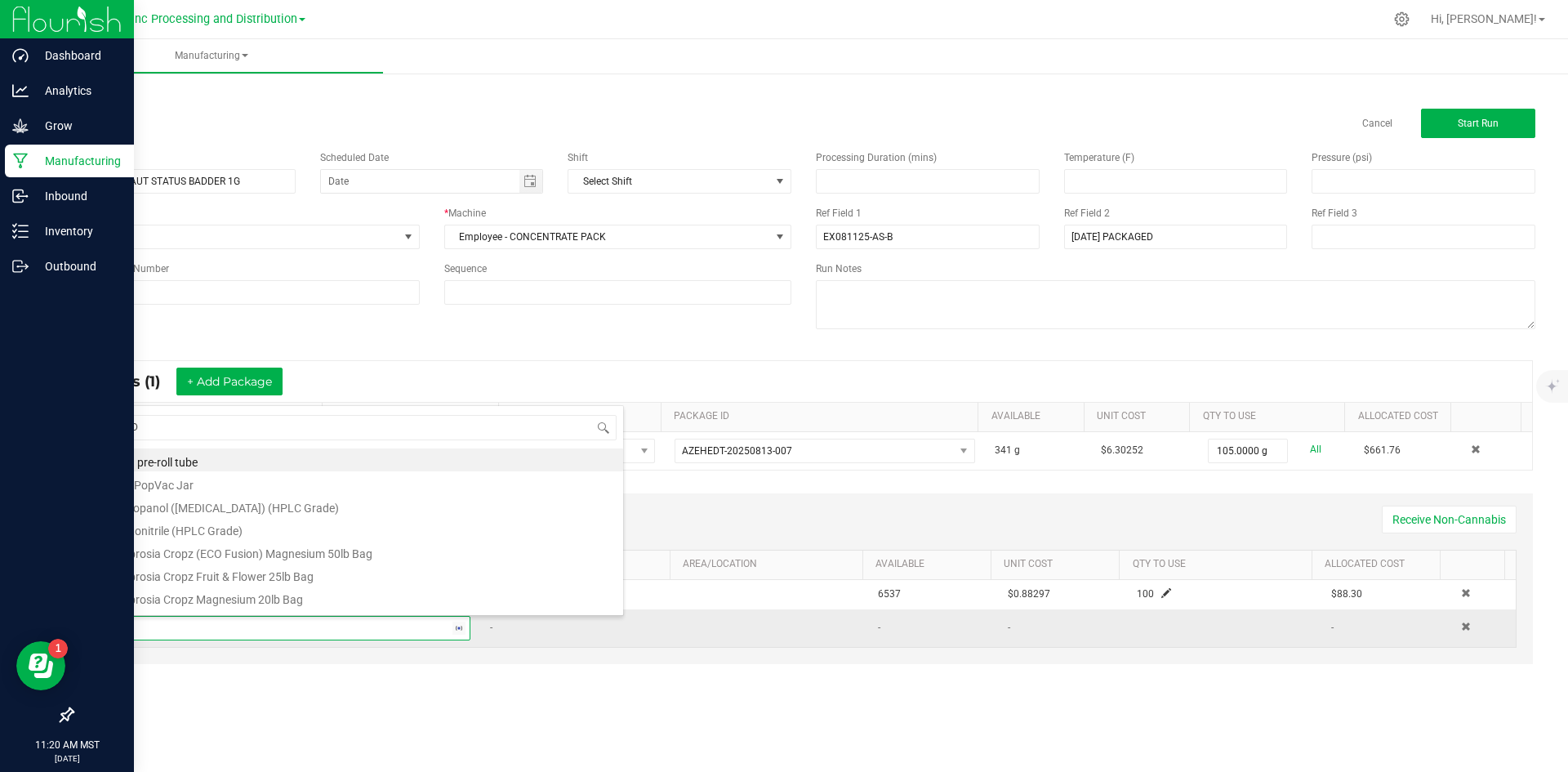
type input "LIDS"
click at [284, 547] on li "EX Concentrate Lids - Black" at bounding box center [362, 551] width 521 height 23
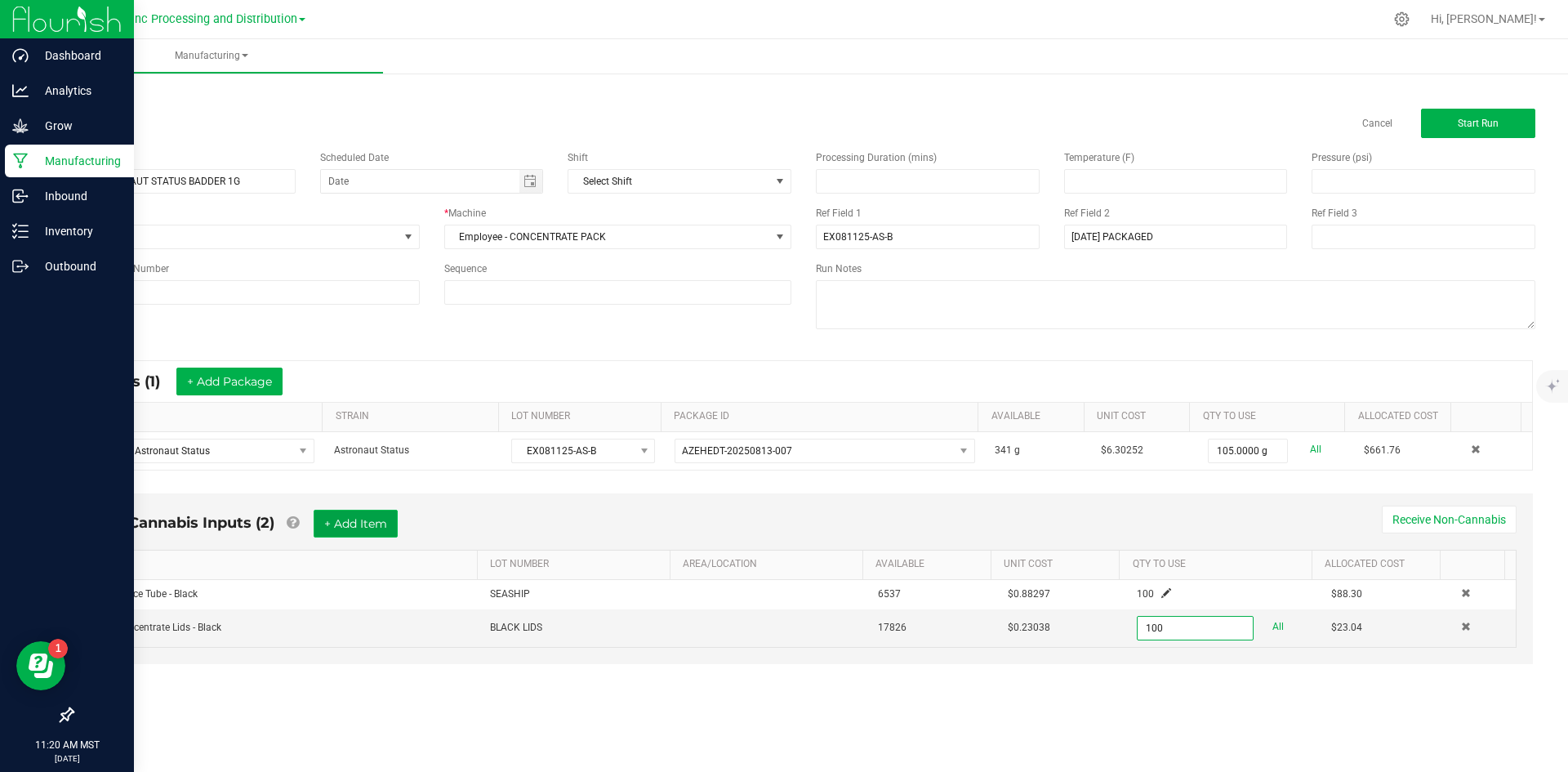
type input "100 ea"
click at [332, 529] on button "+ Add Item" at bounding box center [356, 523] width 84 height 28
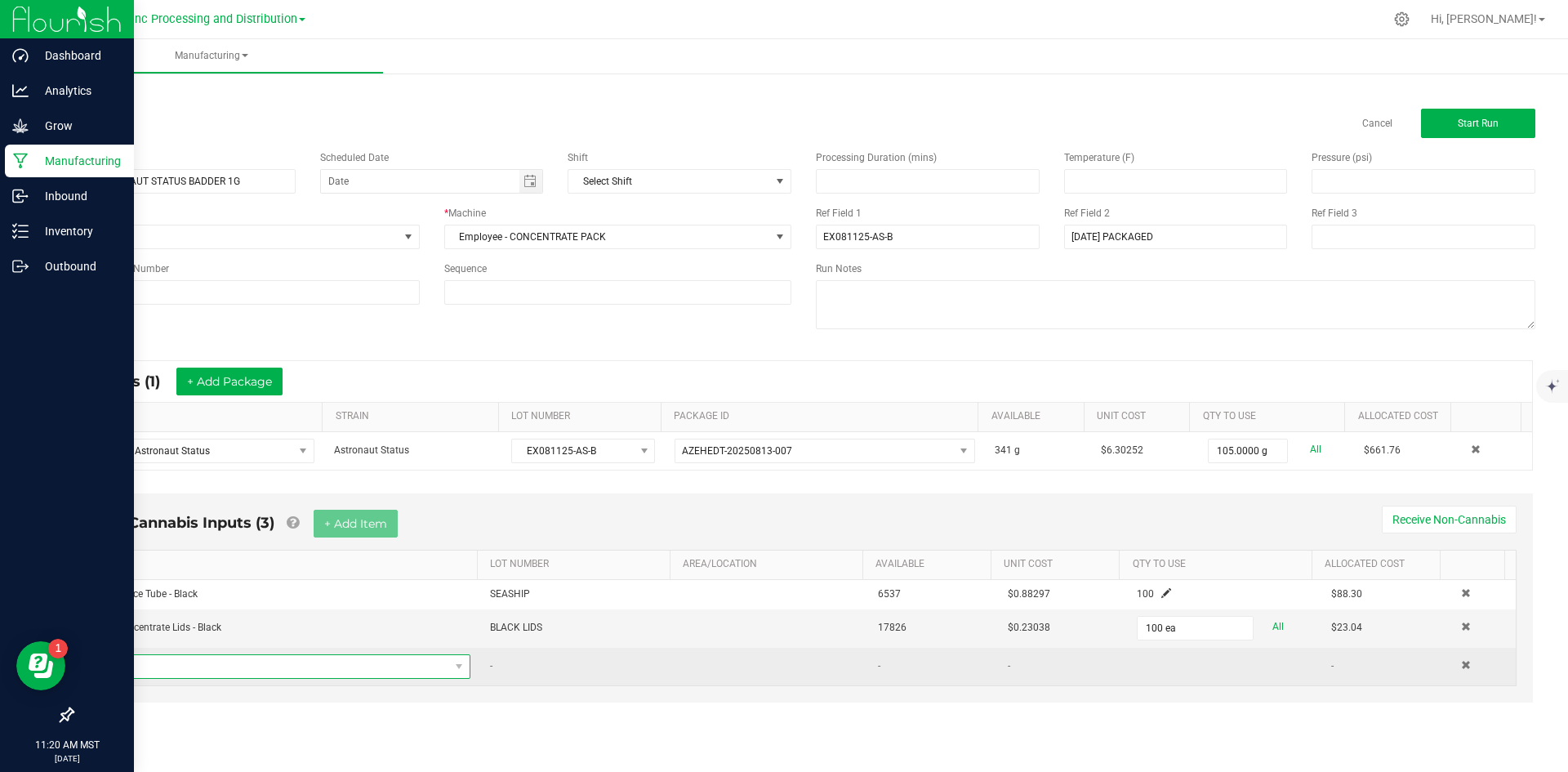
click at [311, 660] on span "NO DATA FOUND" at bounding box center [275, 666] width 347 height 23
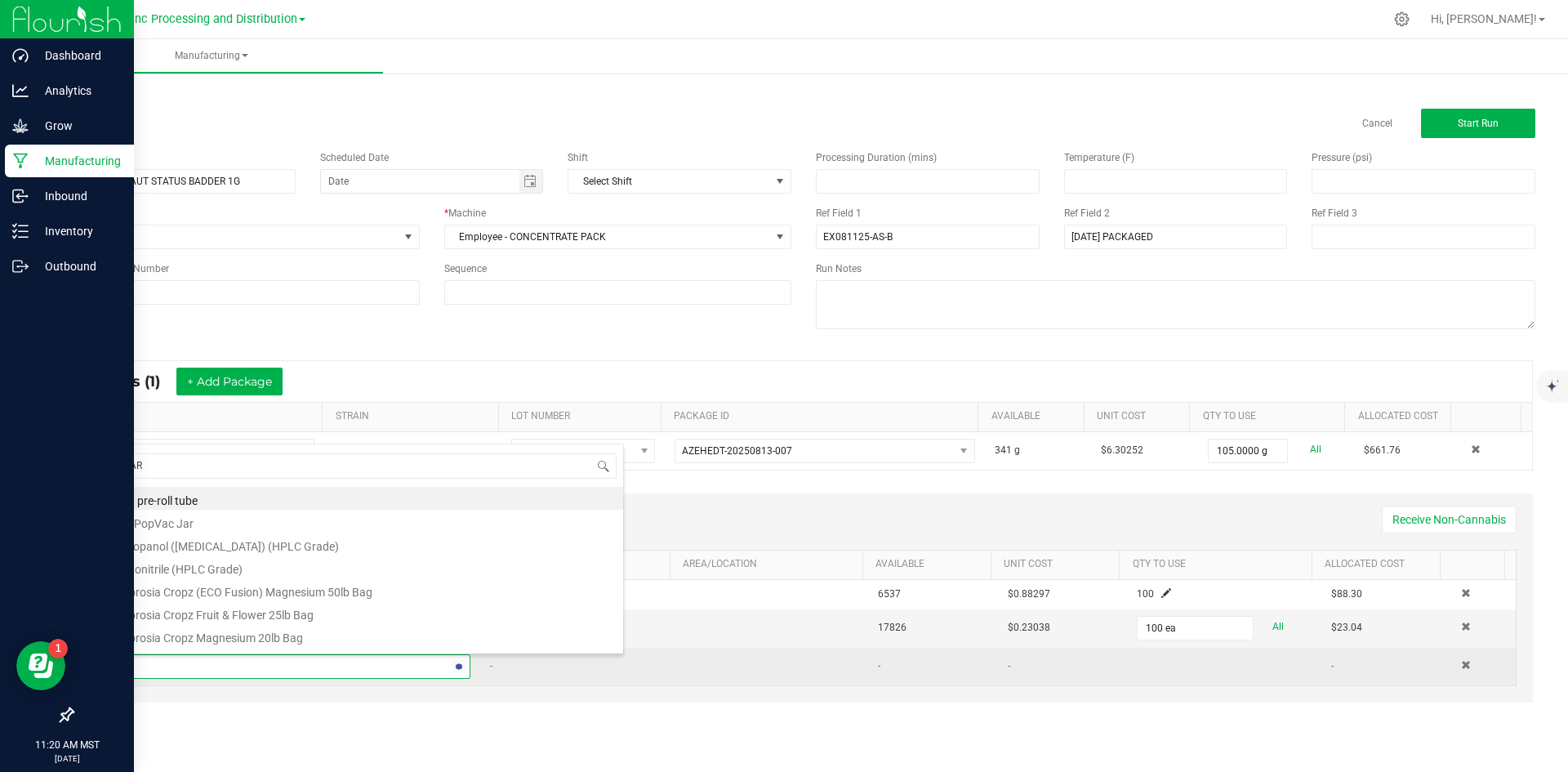
type input "JARS"
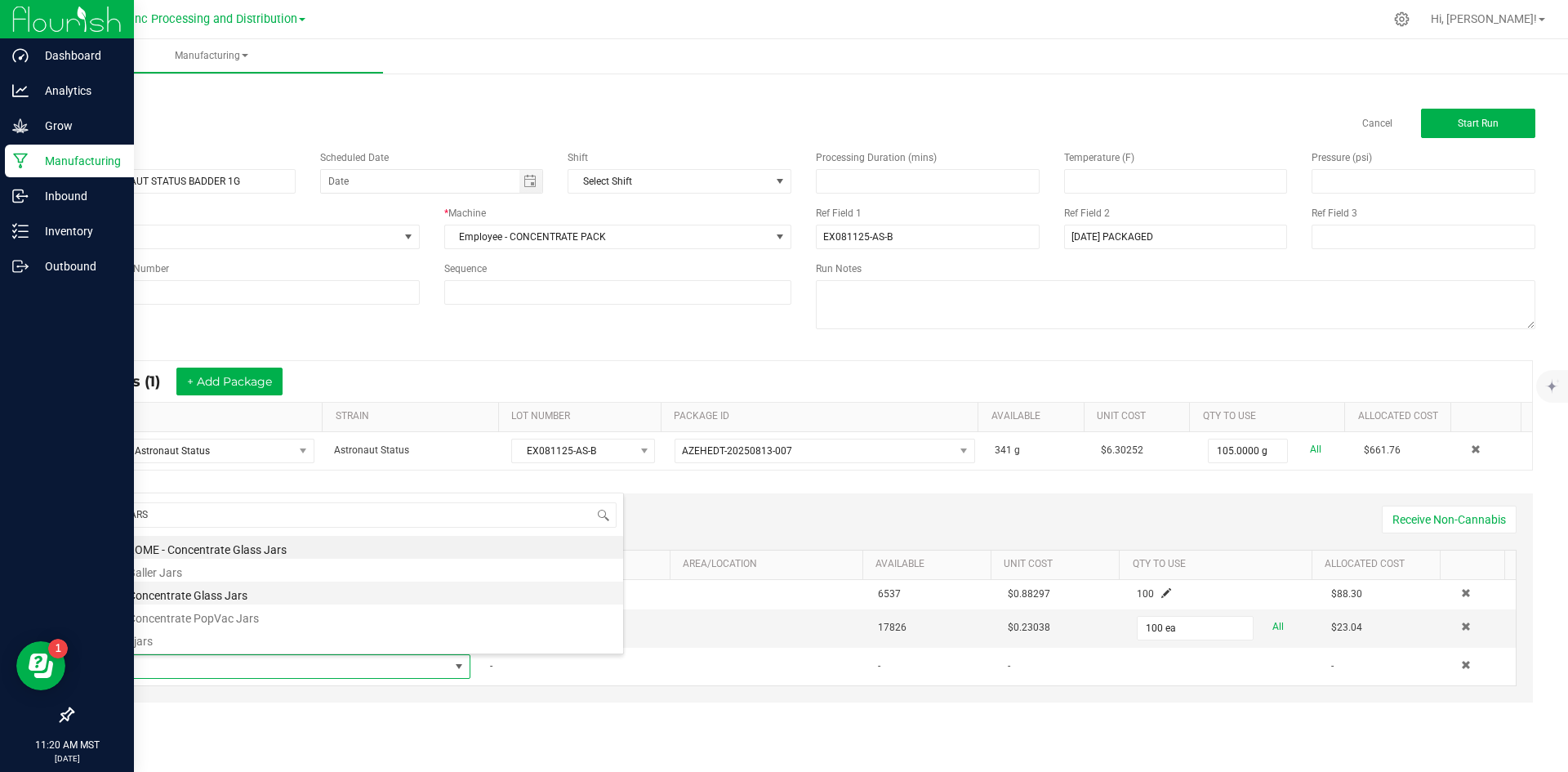
click at [310, 594] on li "EX Concentrate Glass Jars" at bounding box center [362, 593] width 521 height 23
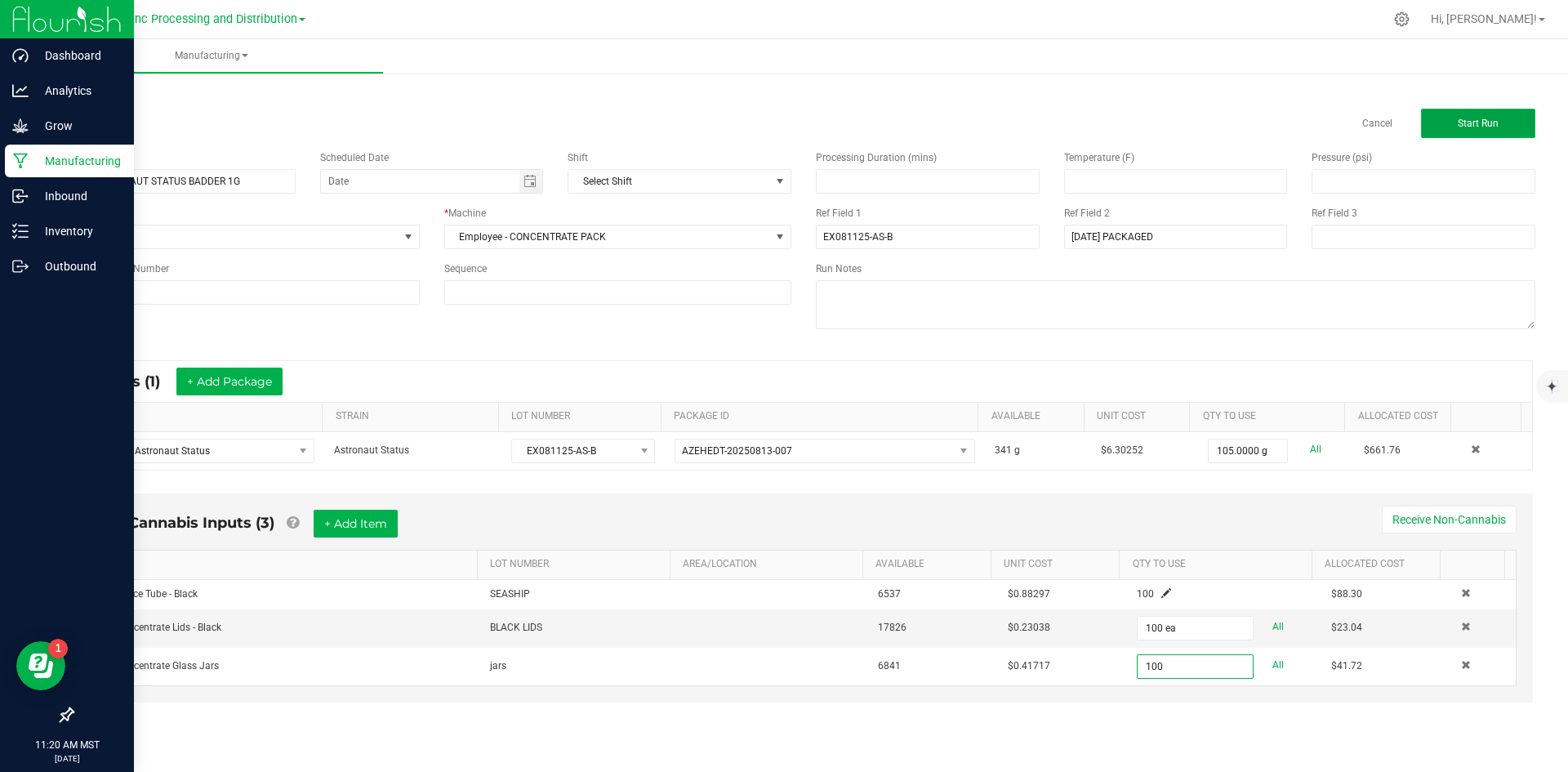
type input "100 ea"
click at [1488, 119] on span "Start Run" at bounding box center [1478, 123] width 40 height 11
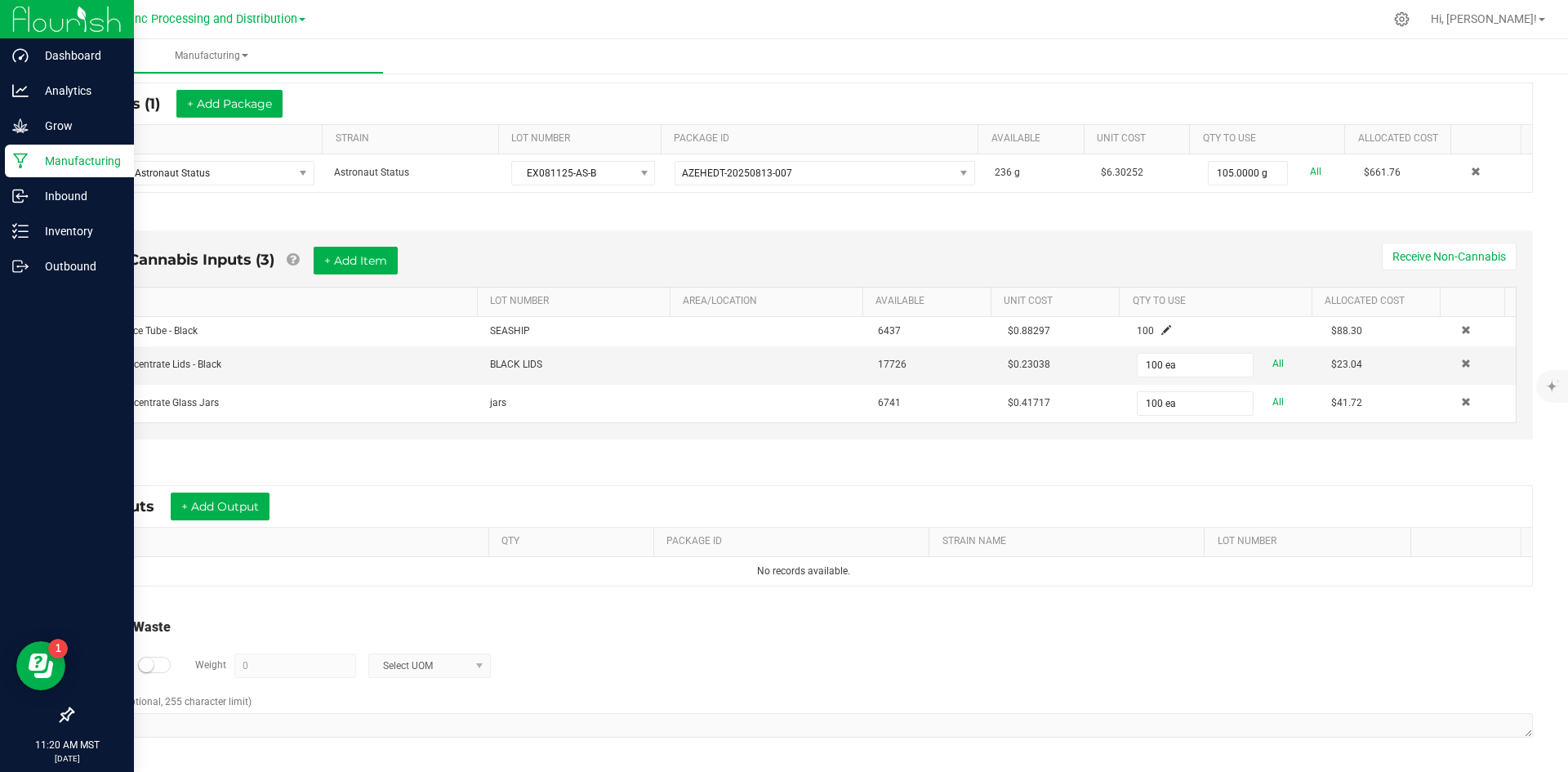
scroll to position [312, 0]
click at [230, 517] on button "+ Add Output" at bounding box center [220, 506] width 98 height 28
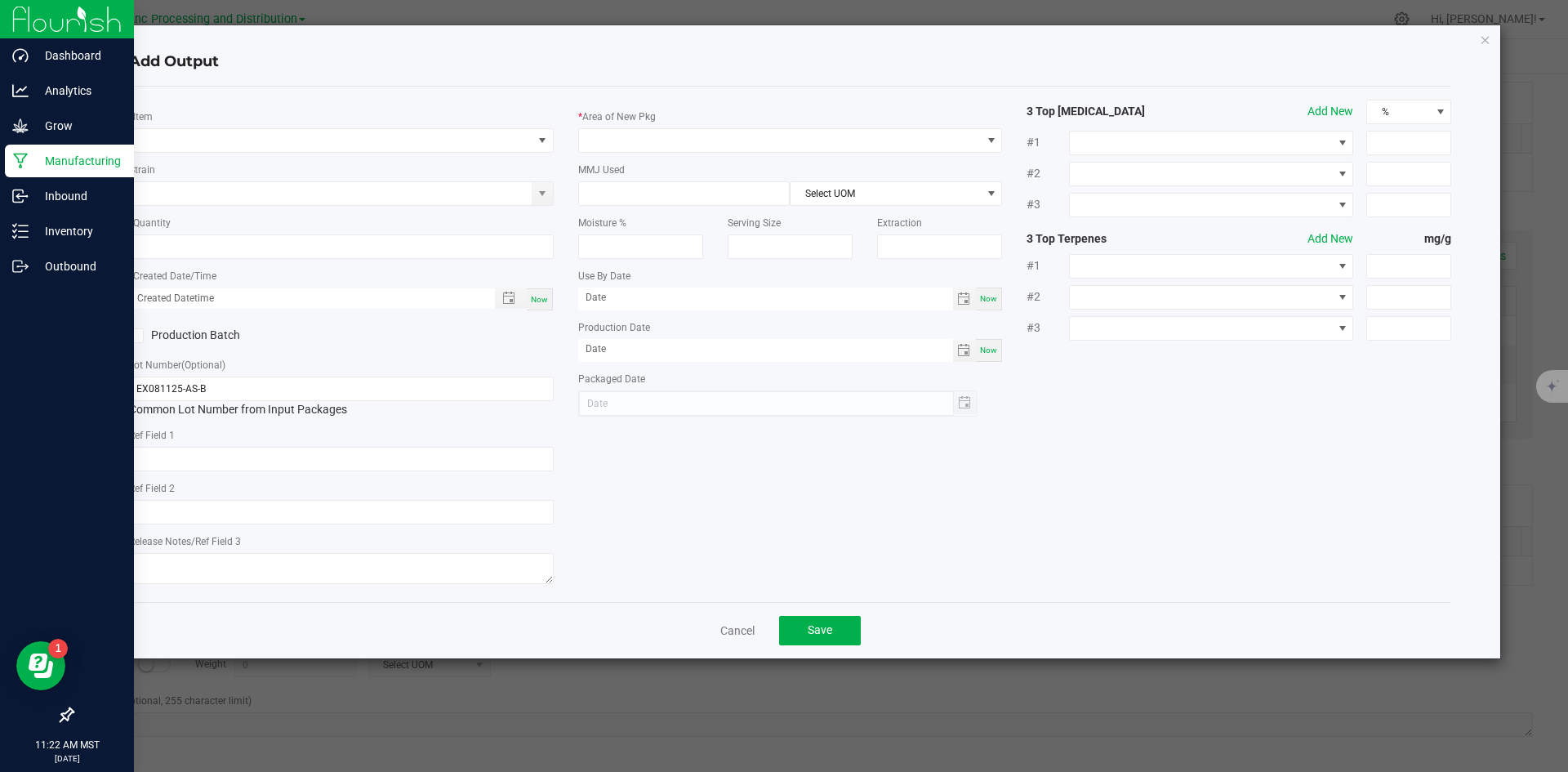
click at [261, 126] on div "* Item" at bounding box center [341, 130] width 425 height 45
click at [263, 135] on span "NO DATA FOUND" at bounding box center [332, 141] width 403 height 23
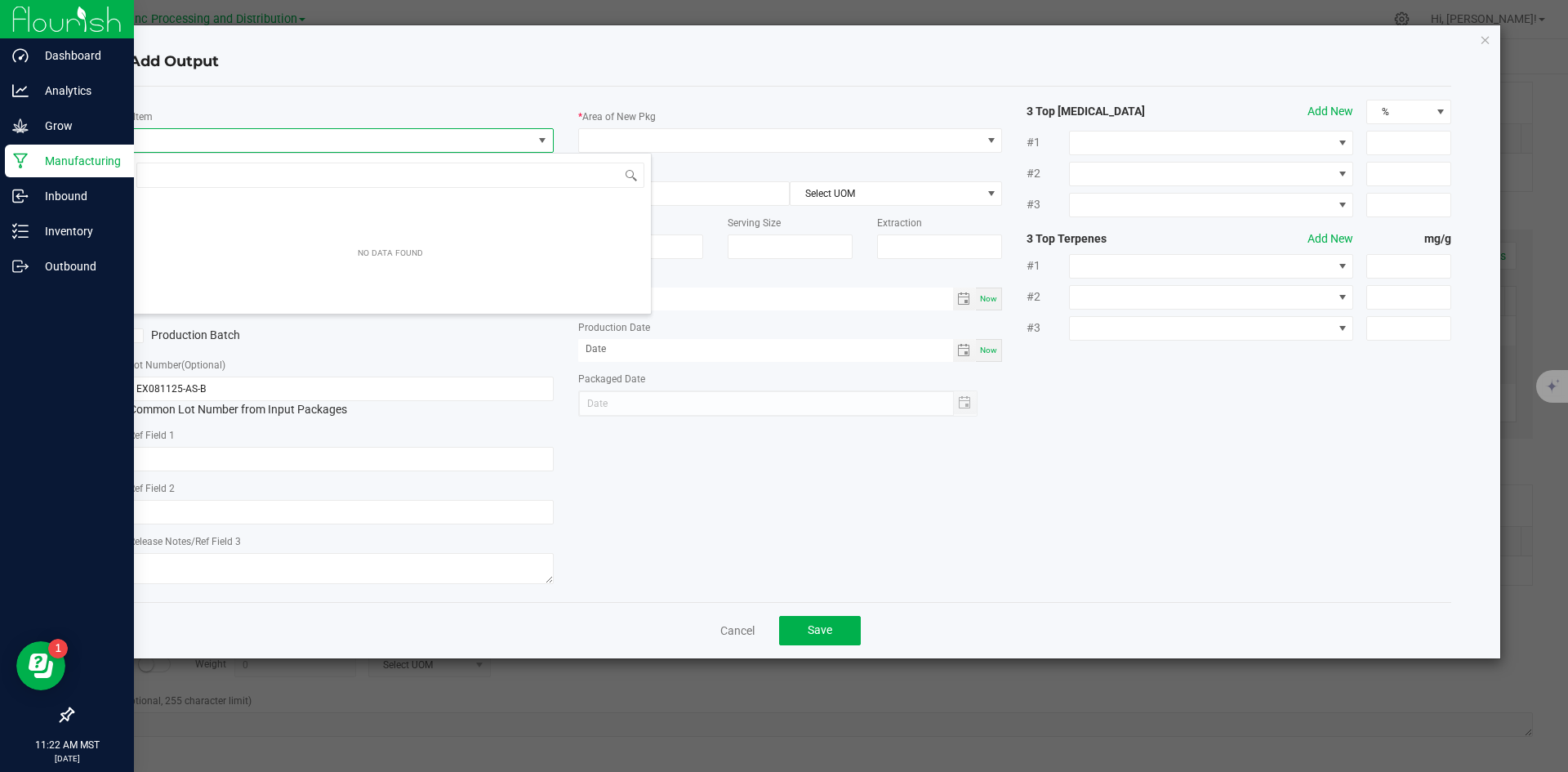
scroll to position [25, 425]
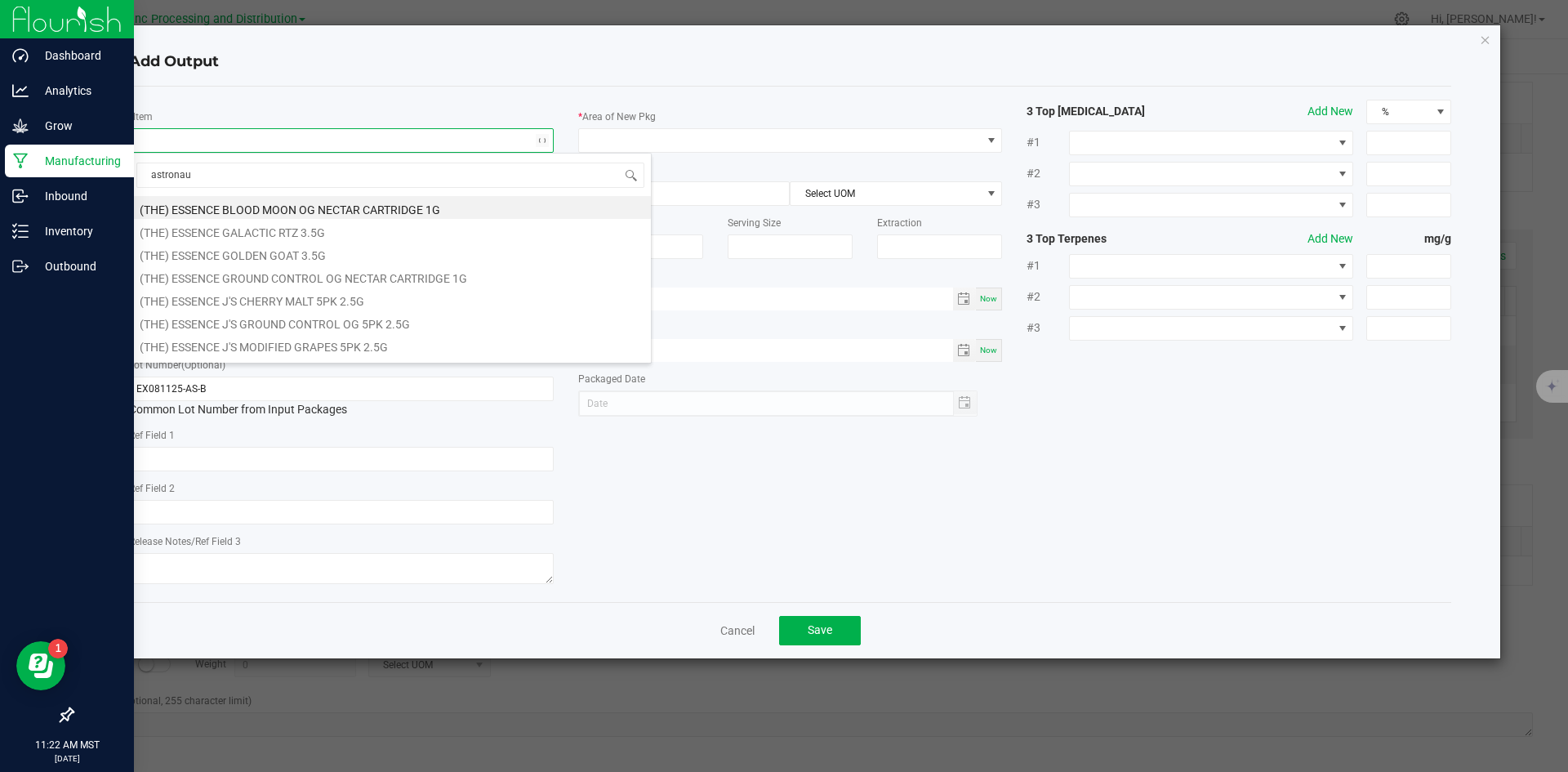
type input "astronaut"
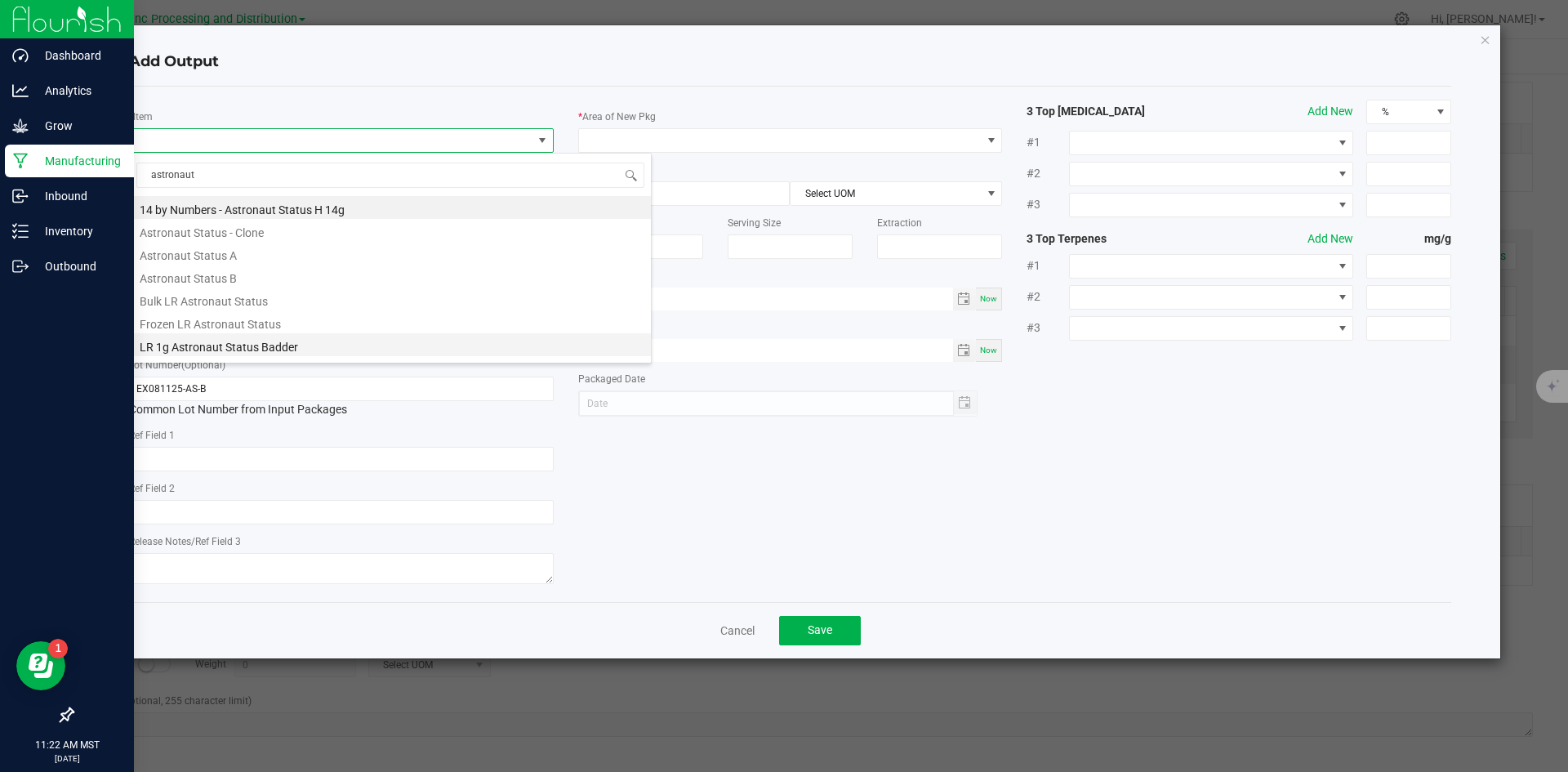
click at [306, 349] on li "LR 1g Astronaut Status Badder" at bounding box center [390, 345] width 521 height 23
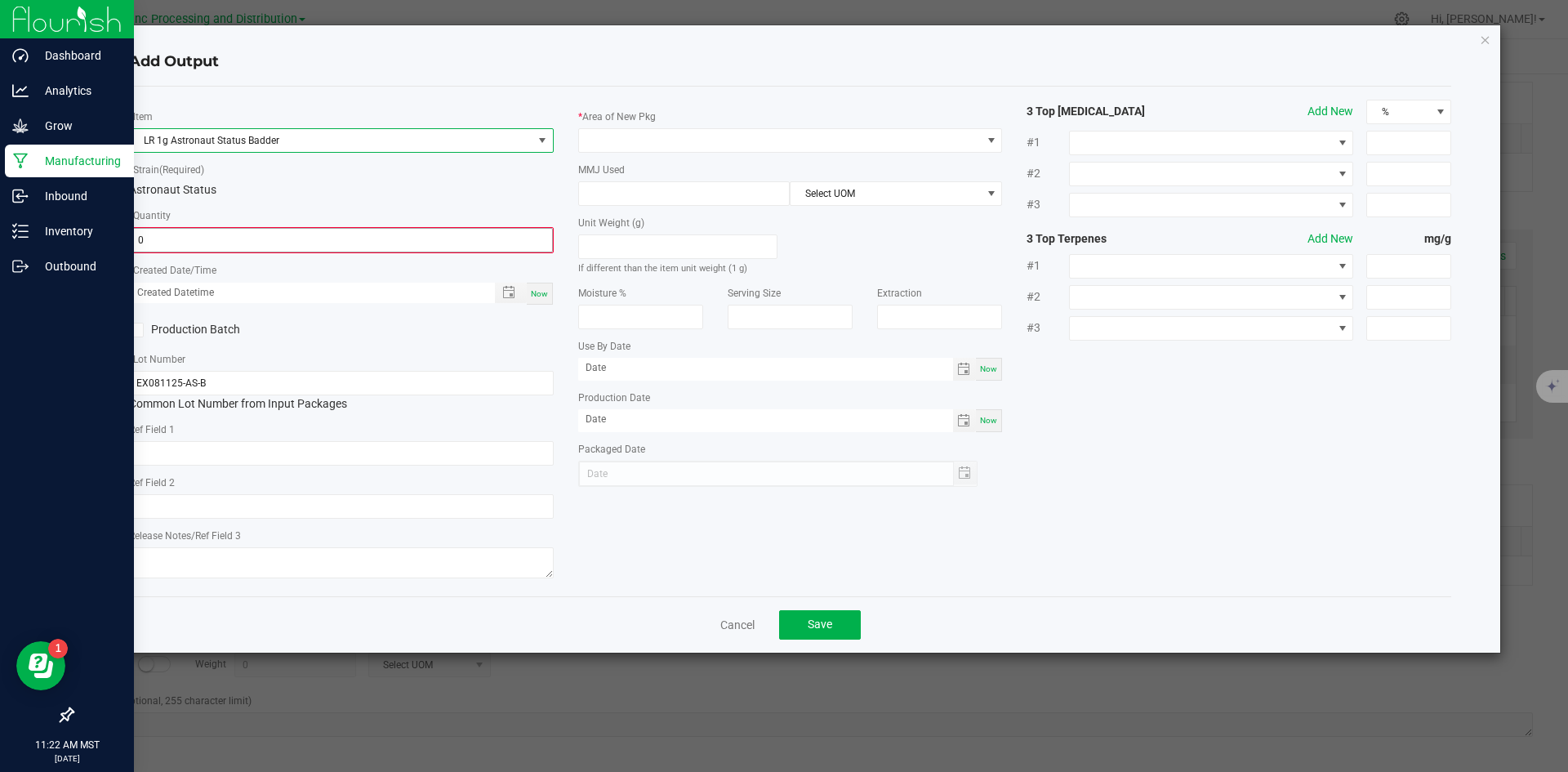
click at [300, 243] on input "0" at bounding box center [341, 240] width 421 height 23
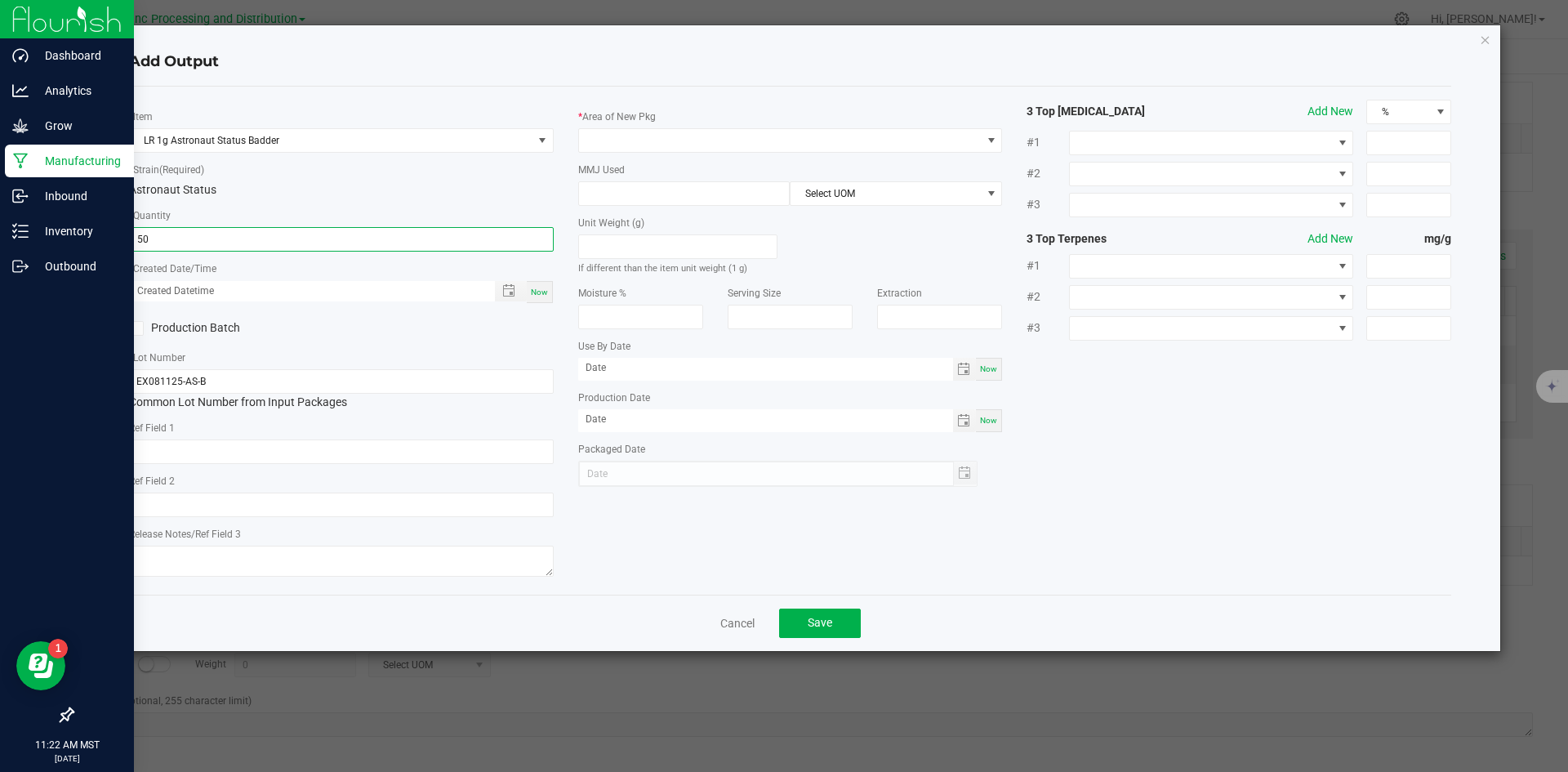
type input "50 ea"
click at [543, 292] on span "Now" at bounding box center [540, 292] width 18 height 9
type input "09/22/2025 11:22 AM"
type input "[DATE]"
click at [368, 448] on input "text" at bounding box center [341, 452] width 425 height 25
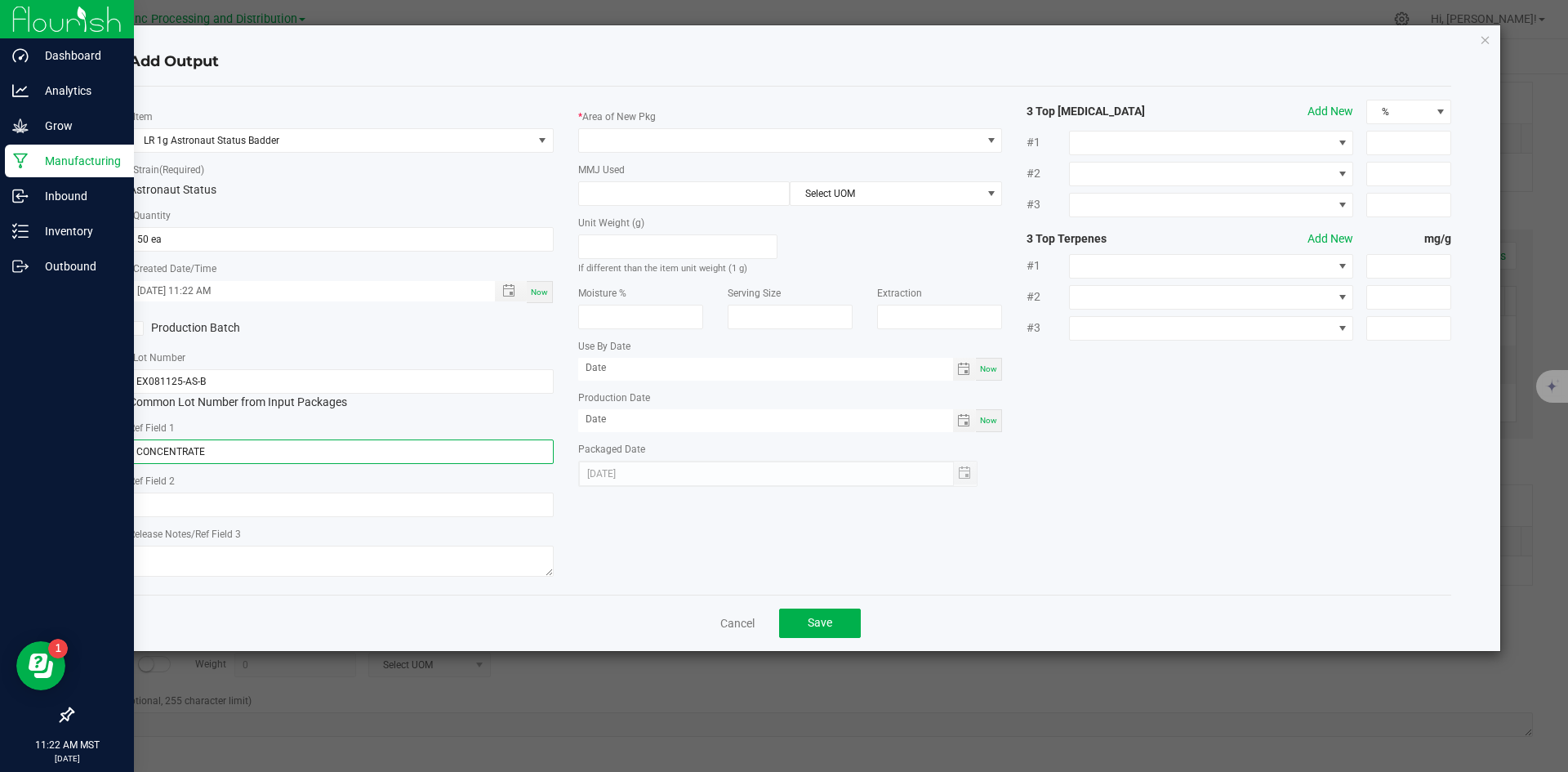
type input "CONCENTRATE"
type input "ASTRONAUT STATUS"
type textarea "[DATE]"
click at [645, 137] on span at bounding box center [780, 141] width 403 height 23
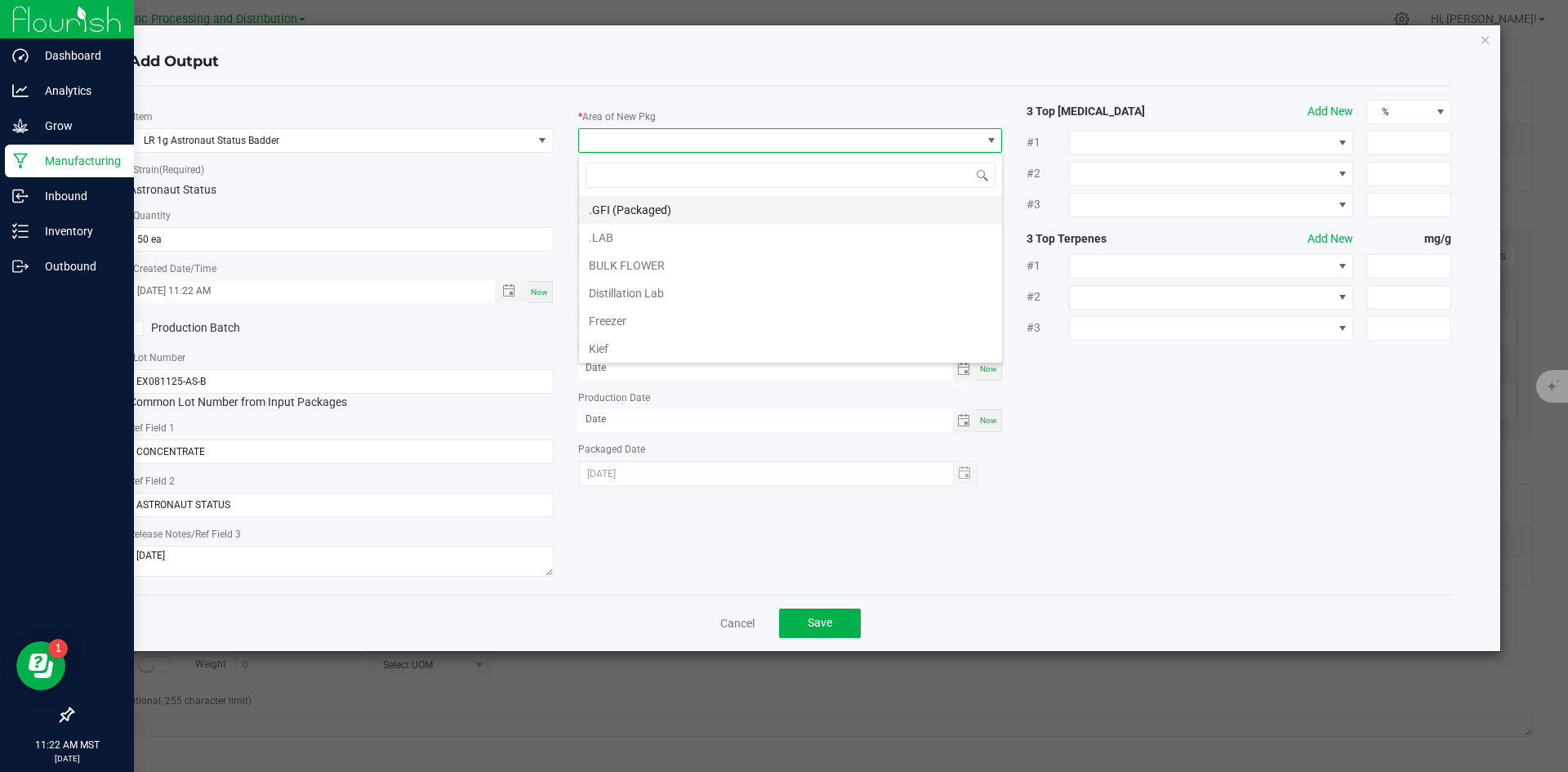
click at [629, 209] on li ".GFI (Packaged)" at bounding box center [790, 210] width 423 height 28
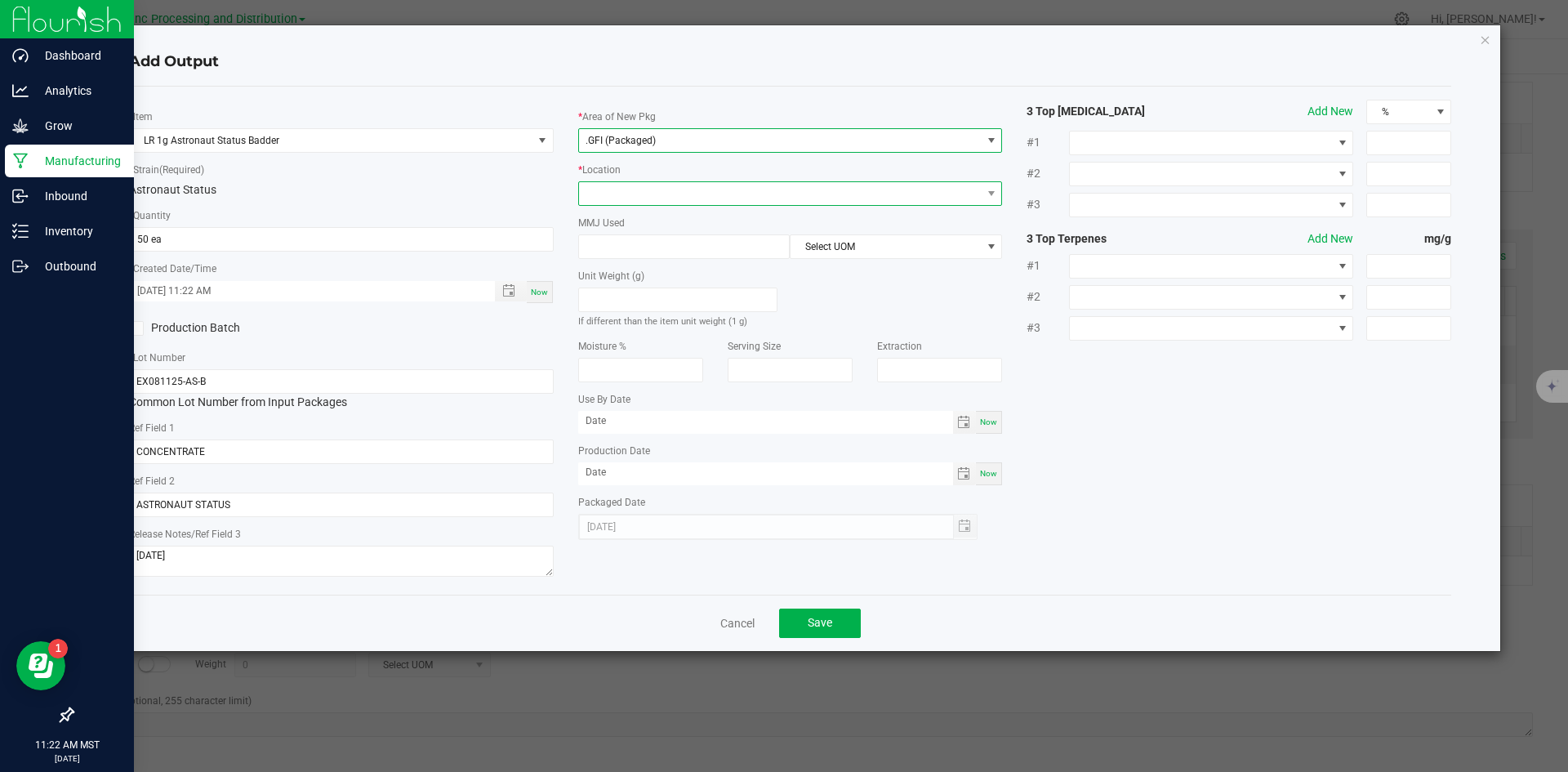
click at [627, 197] on span at bounding box center [780, 193] width 403 height 23
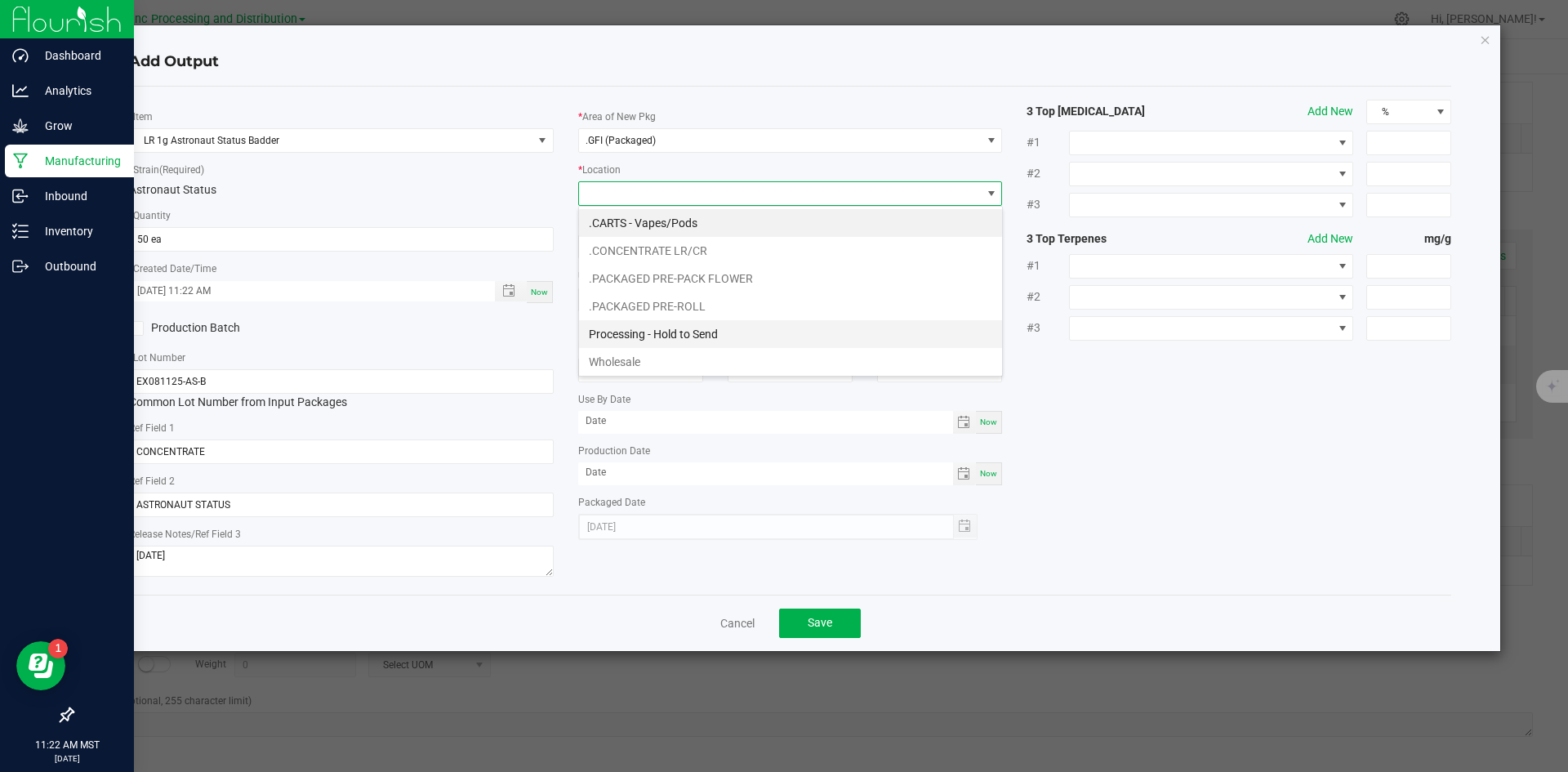
click at [670, 331] on li "Processing - Hold to Send" at bounding box center [790, 334] width 423 height 28
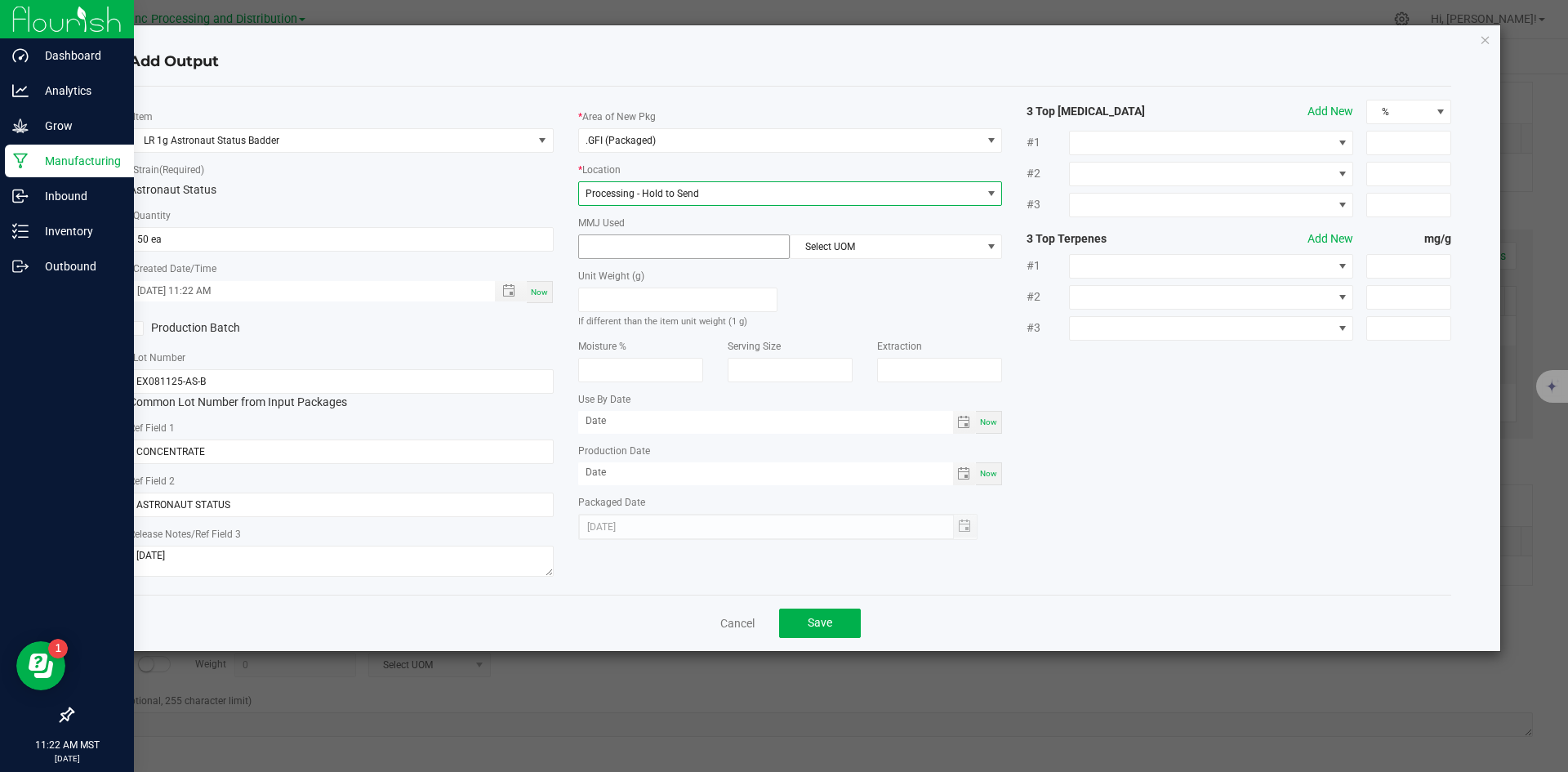
click at [659, 244] on input at bounding box center [684, 246] width 211 height 23
type input "1"
click at [835, 248] on span "Select UOM" at bounding box center [886, 246] width 190 height 23
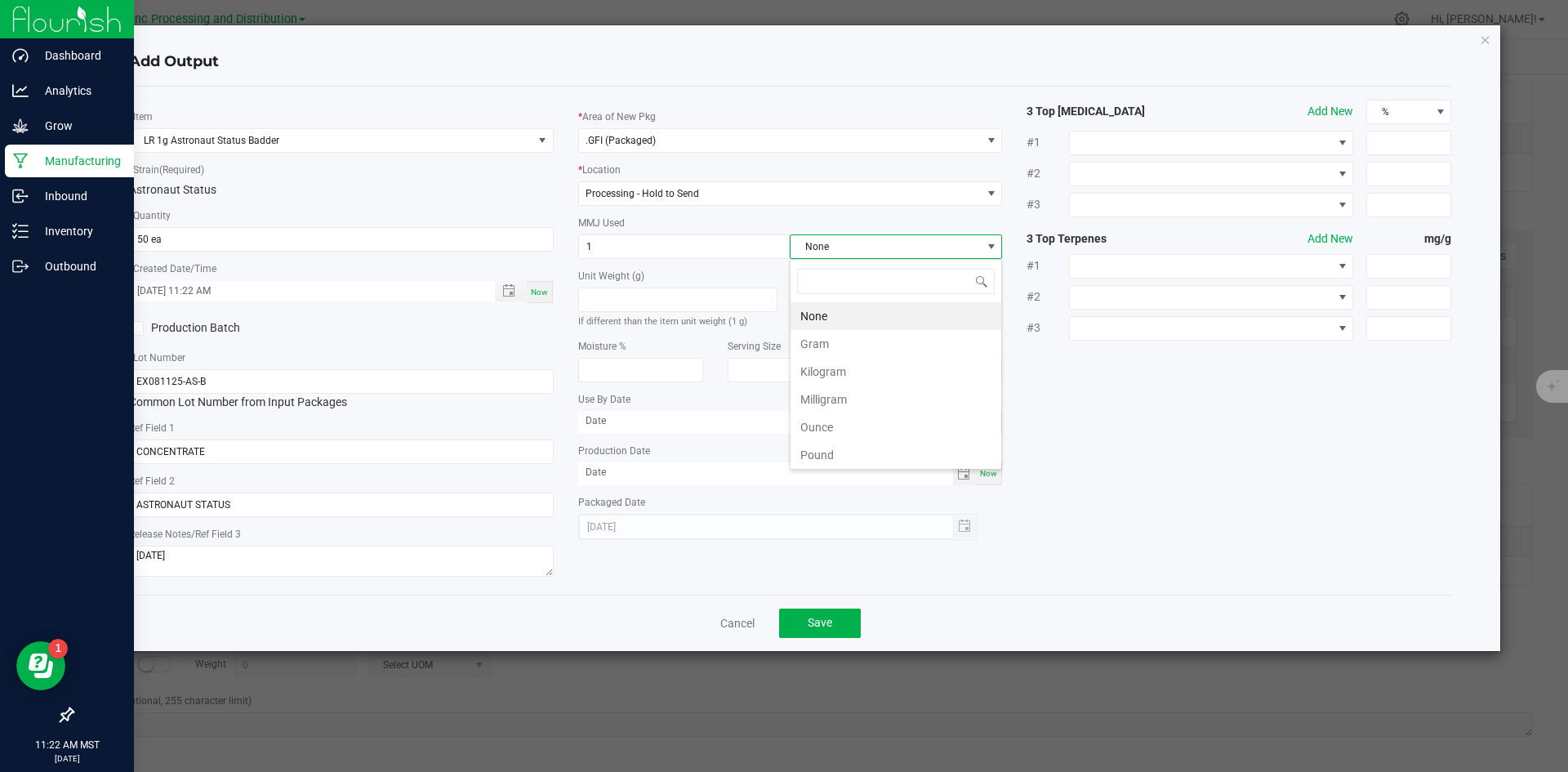
scroll to position [25, 212]
click at [835, 346] on li "Gram" at bounding box center [896, 344] width 211 height 28
click at [825, 623] on span "Save" at bounding box center [820, 622] width 25 height 13
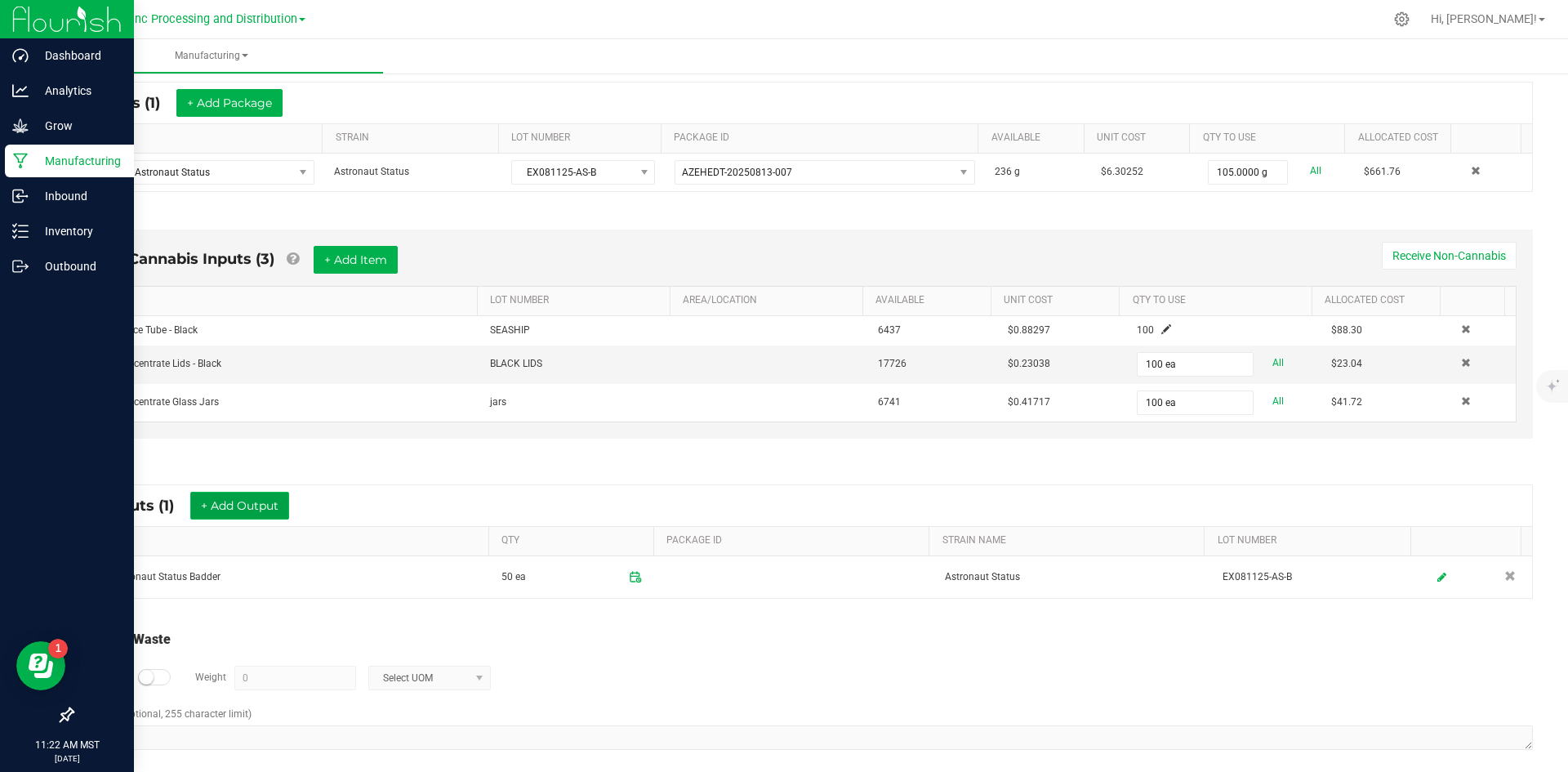
click at [216, 505] on button "+ Add Output" at bounding box center [239, 506] width 98 height 28
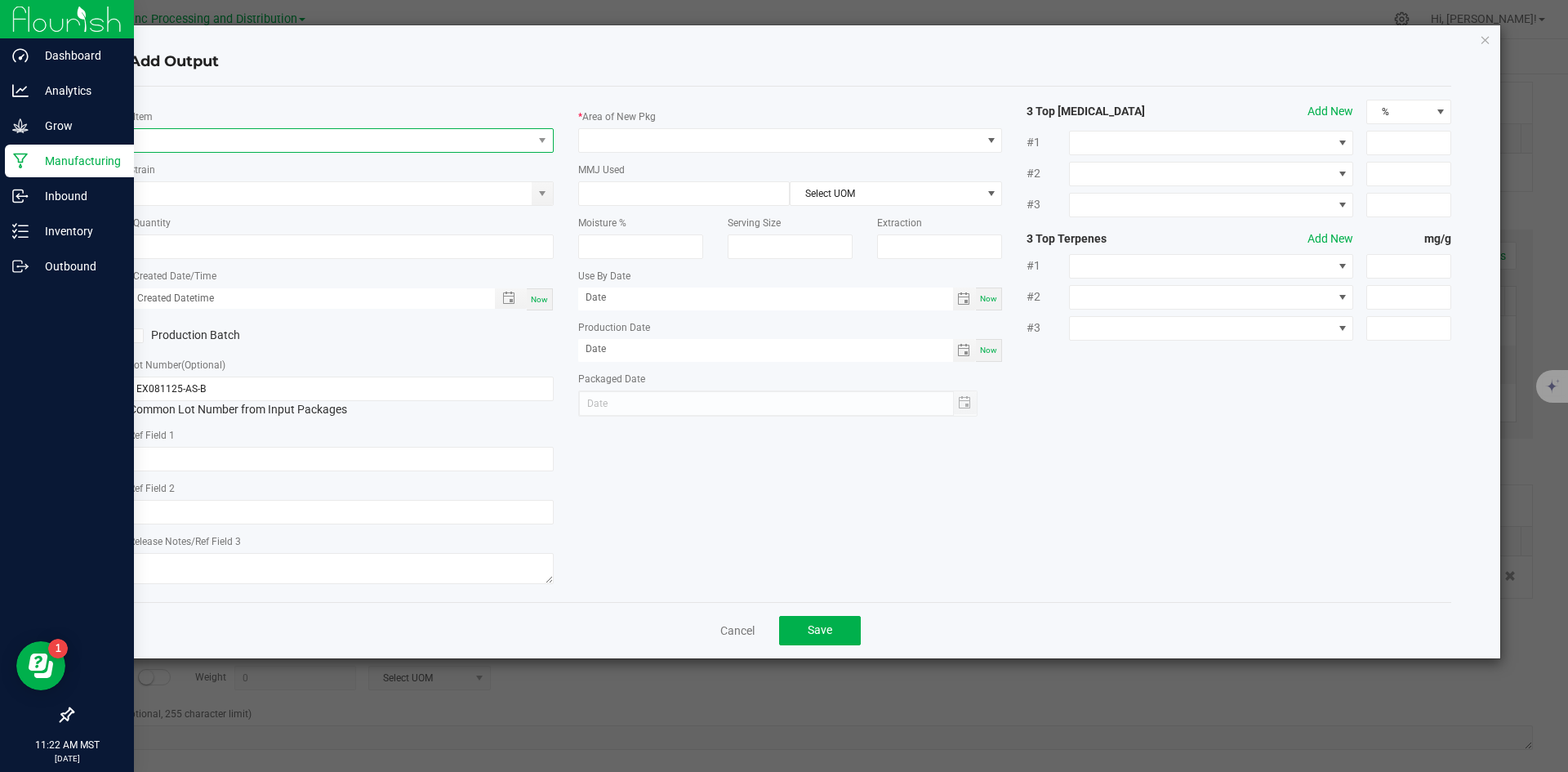
click at [287, 143] on span "NO DATA FOUND" at bounding box center [332, 141] width 403 height 23
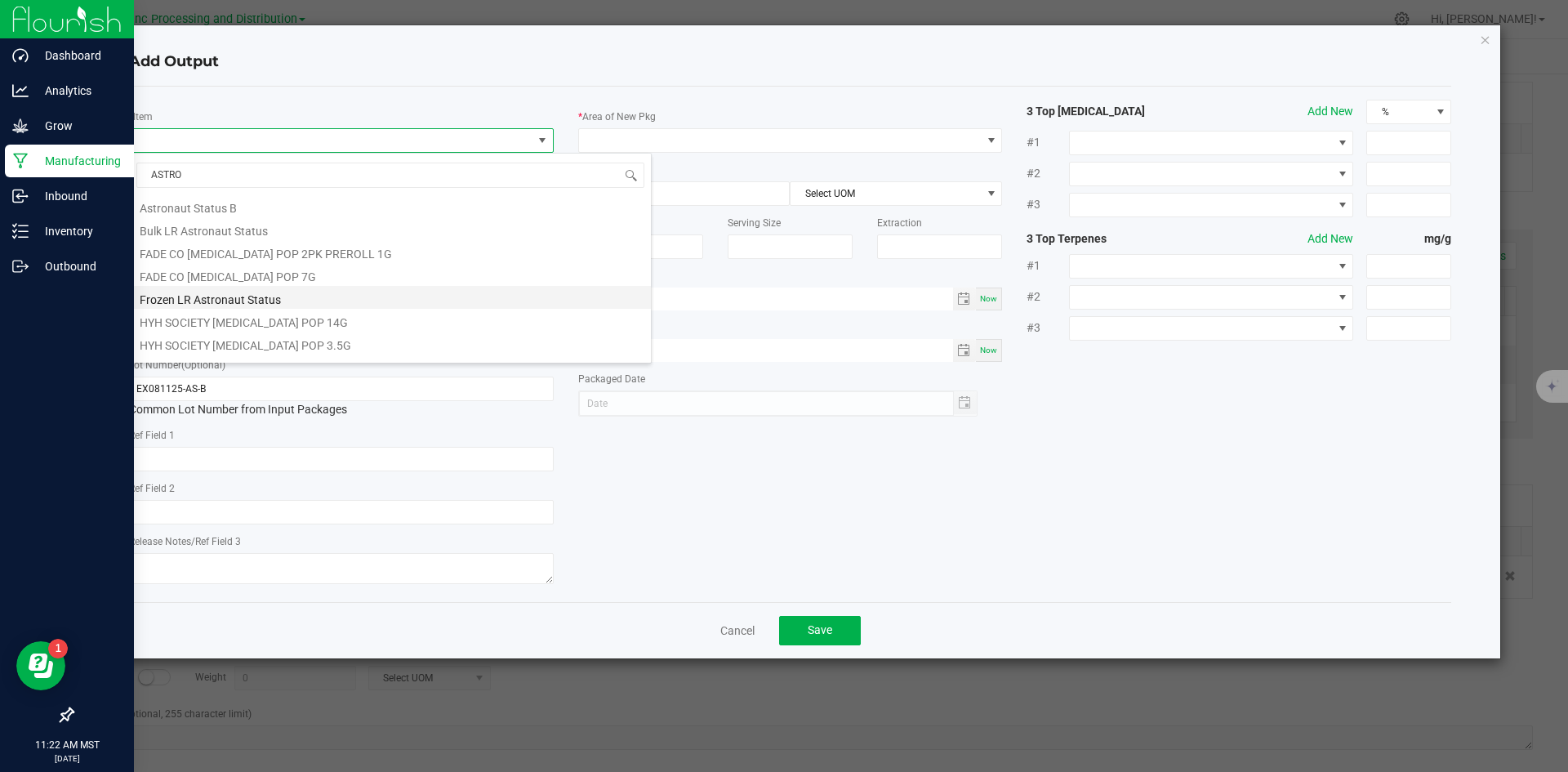
scroll to position [248, 0]
type input "ASTRONAU"
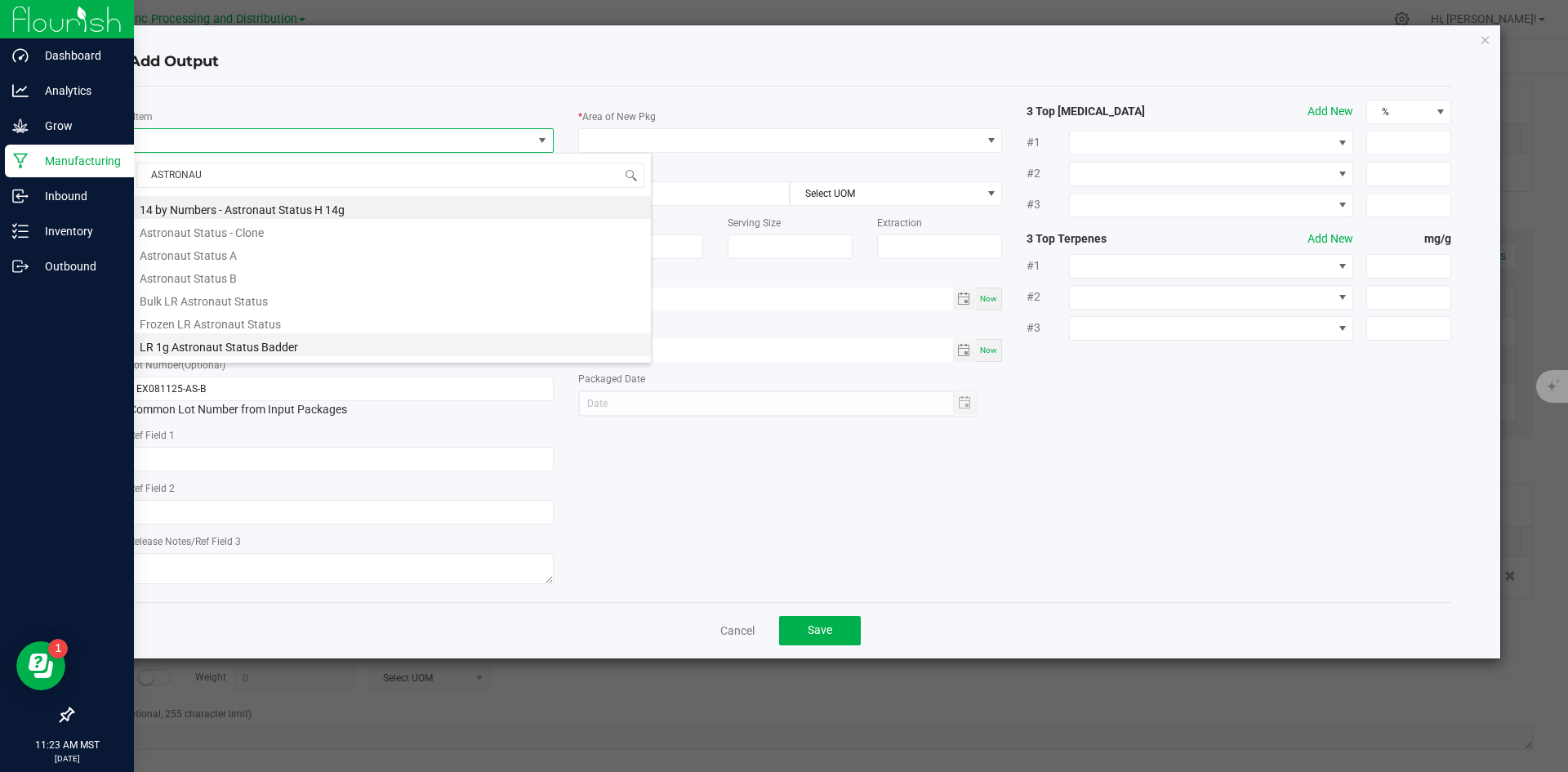
click at [314, 349] on li "LR 1g Astronaut Status Badder" at bounding box center [390, 345] width 521 height 23
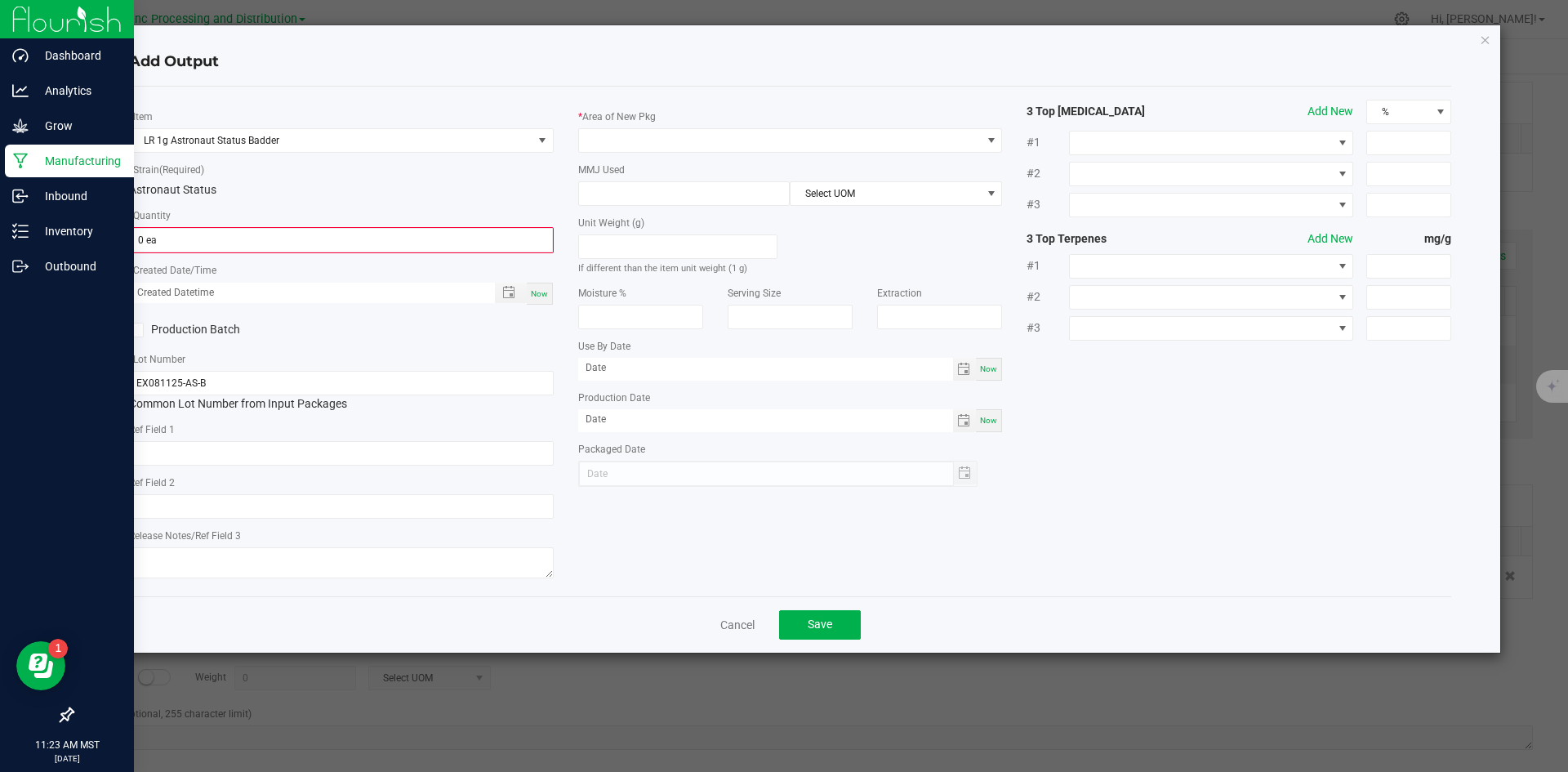
click at [277, 252] on kendo-numerictextbox "0 ea" at bounding box center [341, 240] width 425 height 26
click at [289, 229] on input "0" at bounding box center [341, 240] width 421 height 23
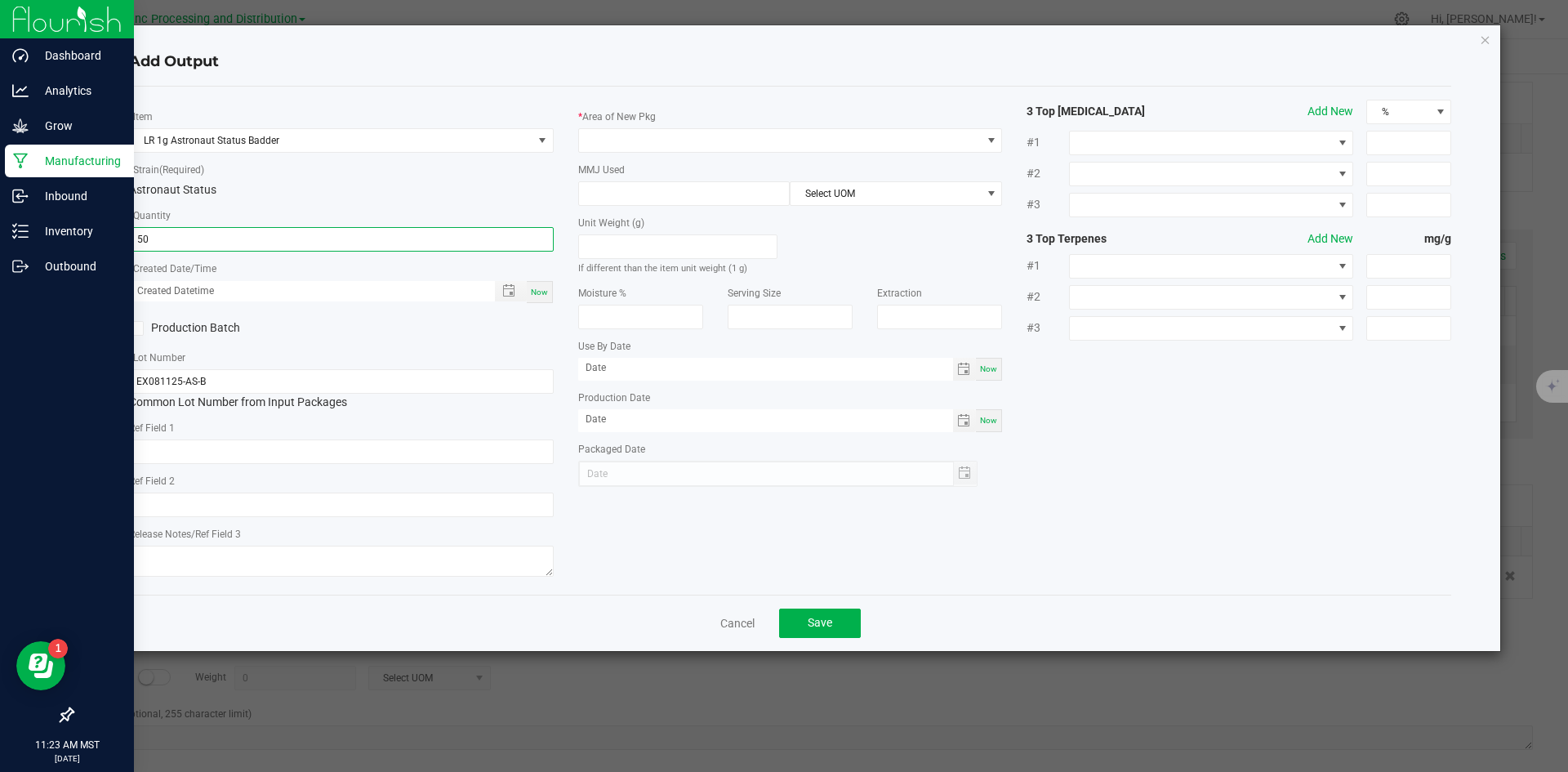
type input "50 ea"
click at [545, 292] on span "Now" at bounding box center [540, 292] width 18 height 9
type input "09/22/2025 11:23 AM"
type input "[DATE]"
click at [344, 454] on input "text" at bounding box center [341, 452] width 425 height 25
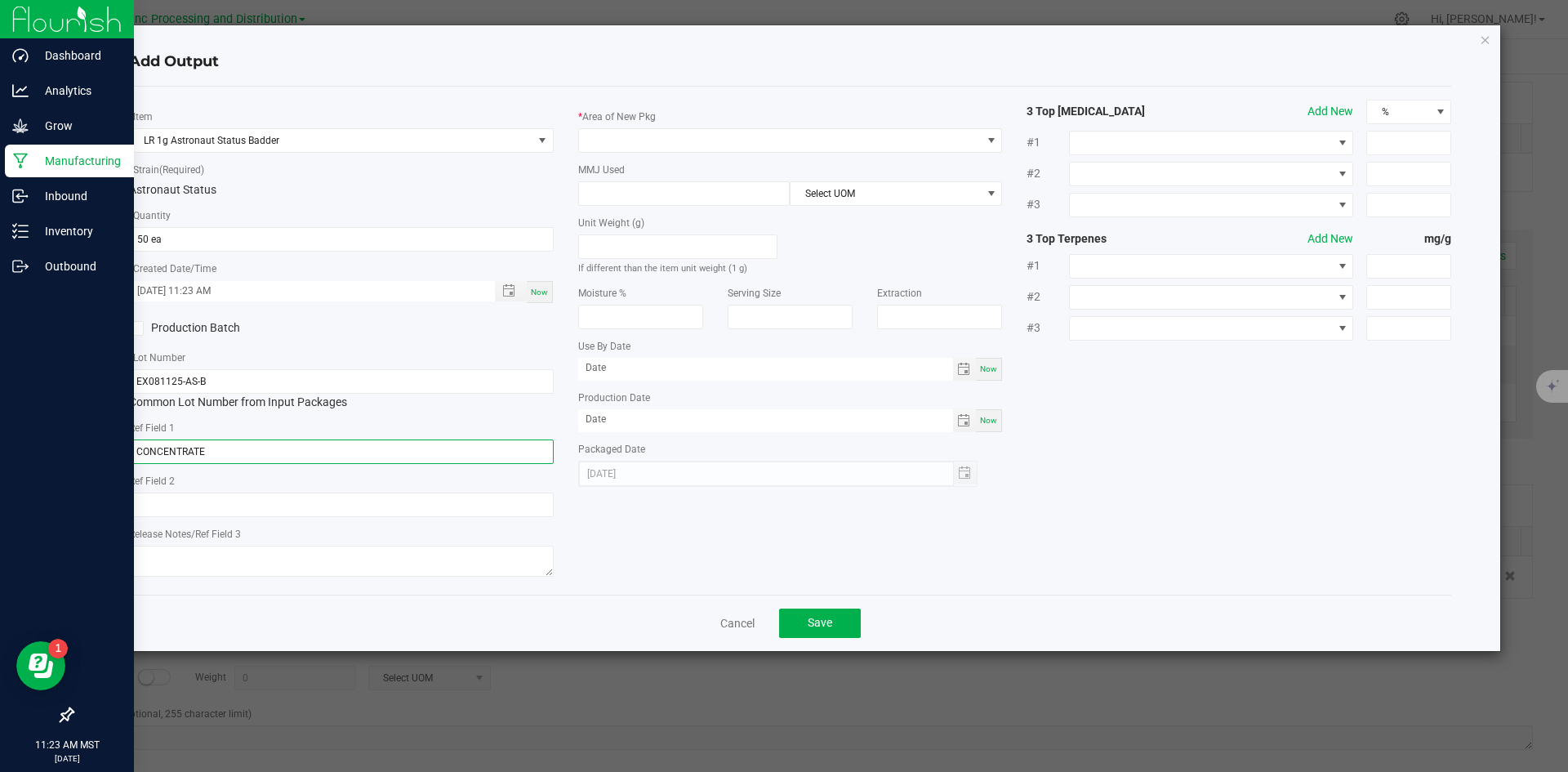
type input "CONCENTRATE"
type input "ASTRONAUT STATUS"
type textarea "[DATE]"
click at [616, 132] on span at bounding box center [780, 141] width 403 height 23
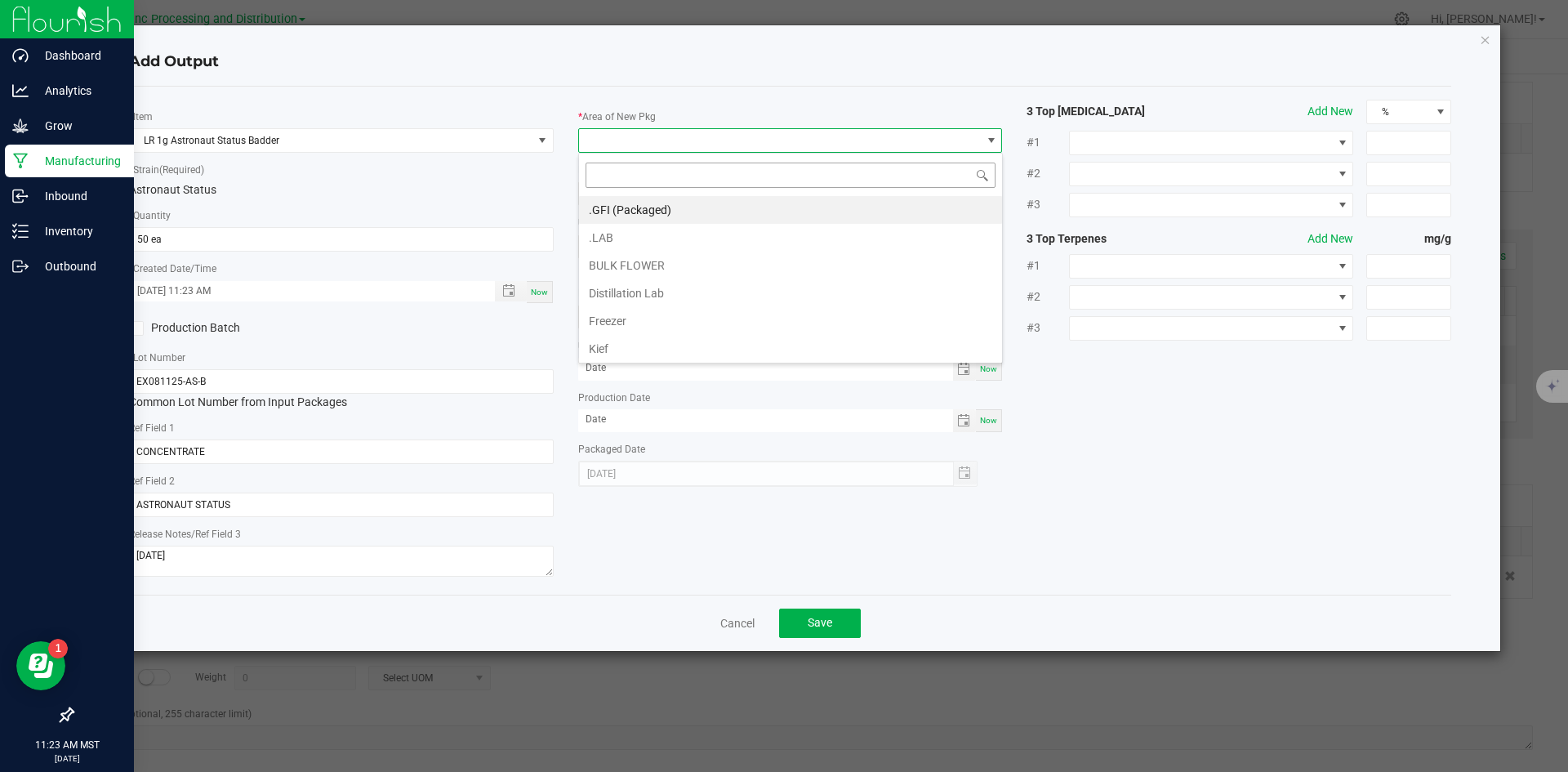
scroll to position [25, 425]
click at [610, 201] on li ".GFI (Packaged)" at bounding box center [790, 210] width 423 height 28
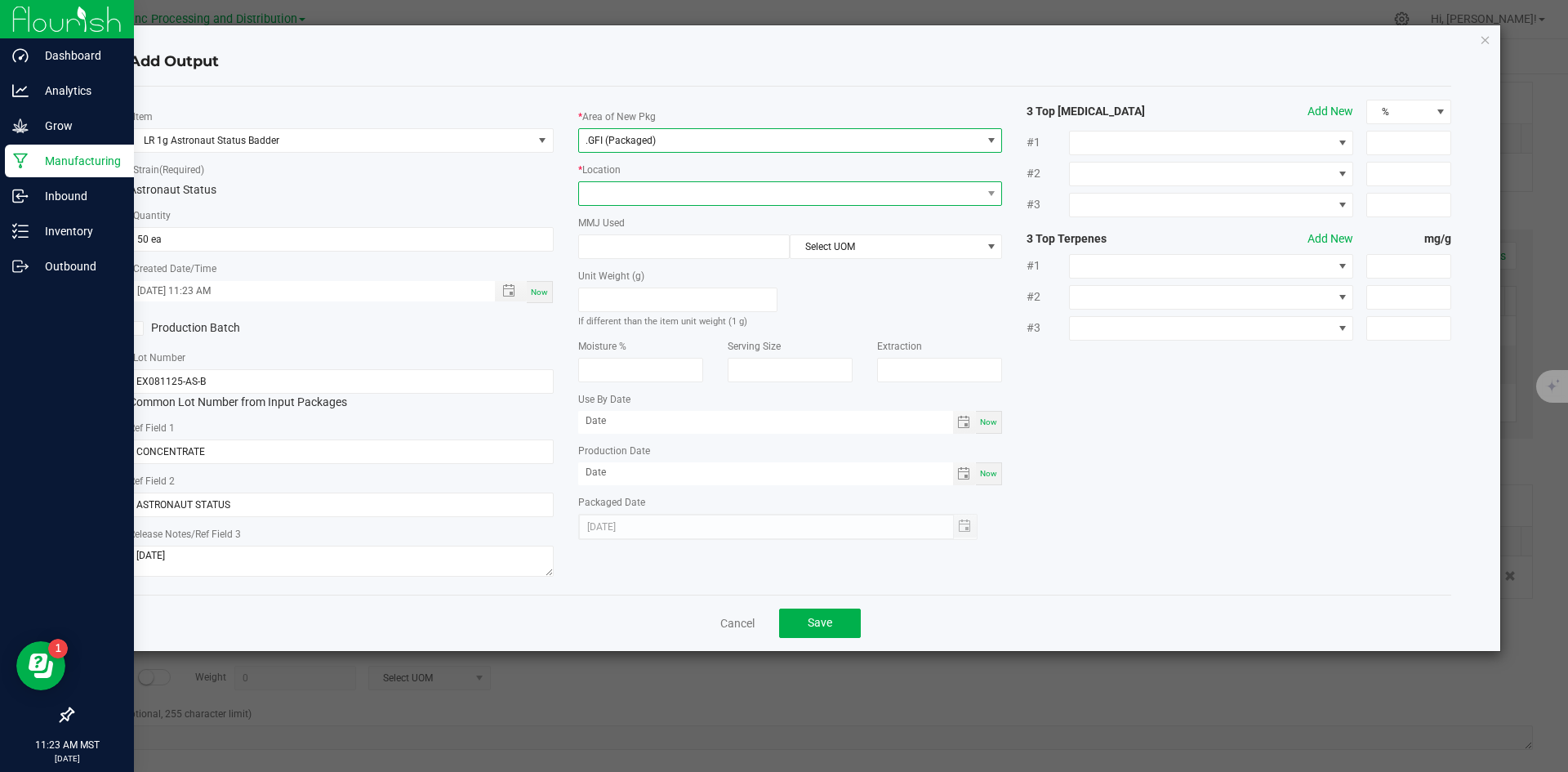
click at [624, 182] on span at bounding box center [780, 193] width 403 height 23
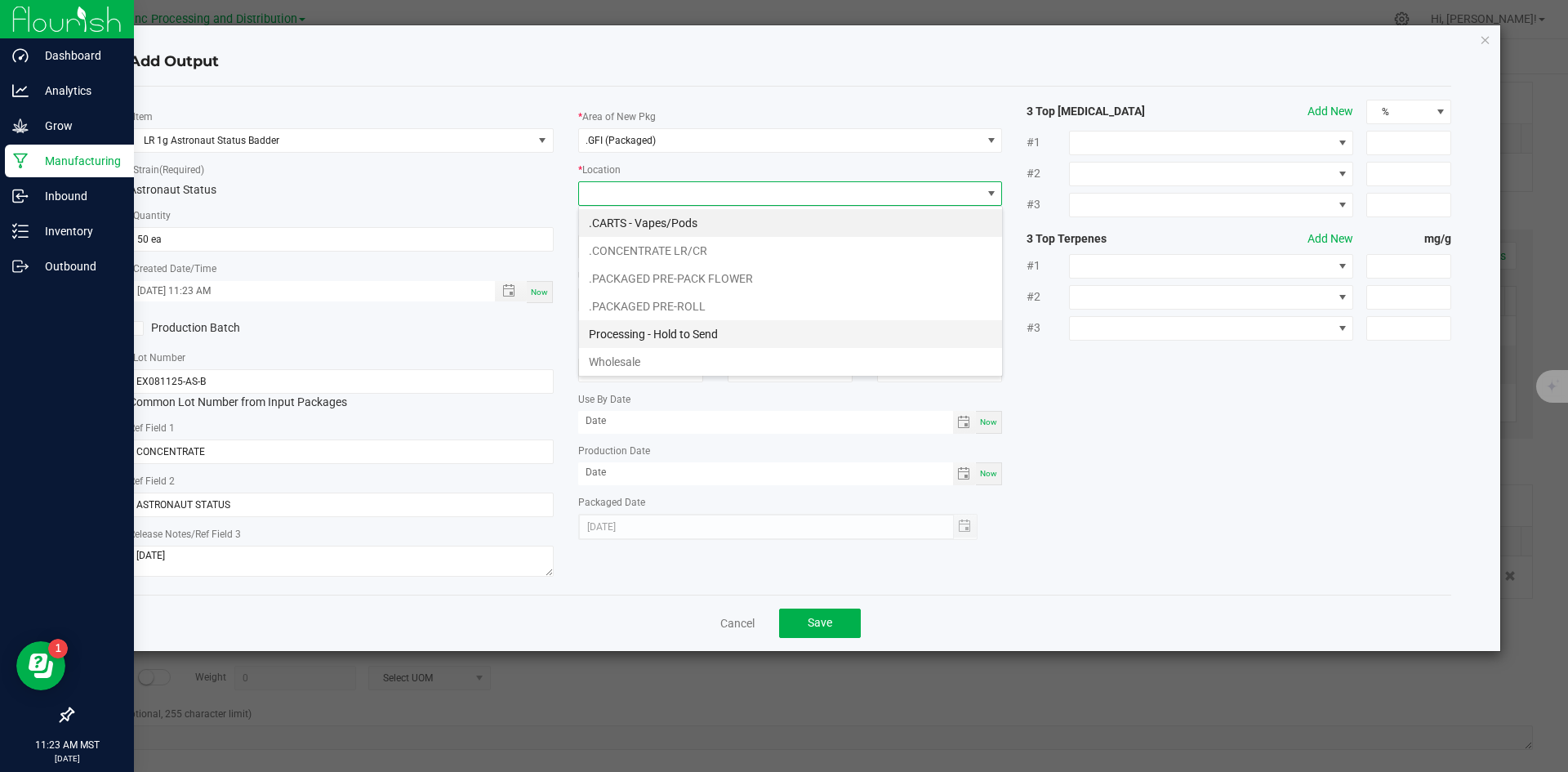
click at [672, 331] on li "Processing - Hold to Send" at bounding box center [790, 334] width 423 height 28
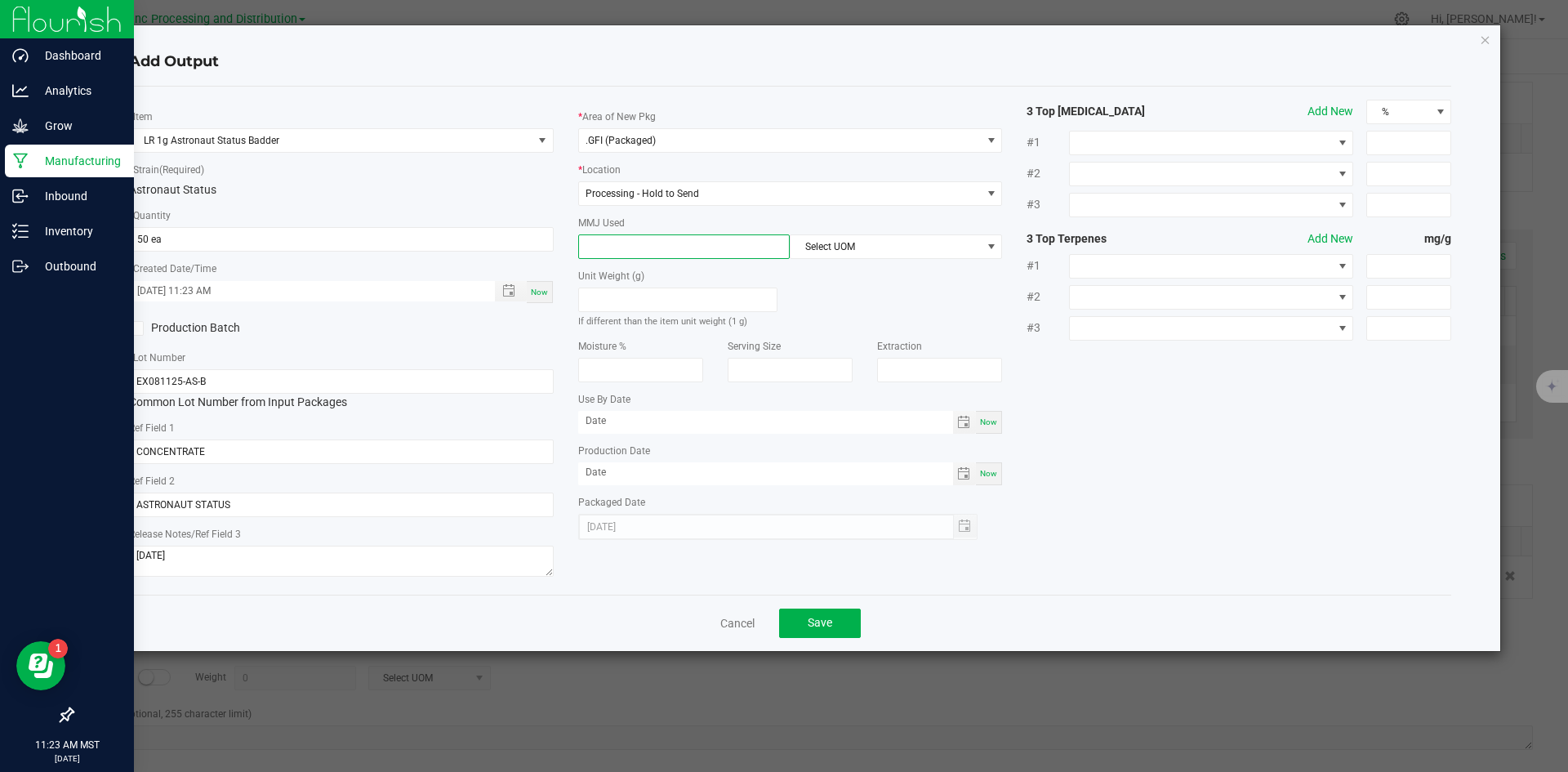
click at [665, 242] on input at bounding box center [684, 246] width 211 height 23
type input "1"
click at [846, 248] on span "Select UOM" at bounding box center [886, 246] width 190 height 23
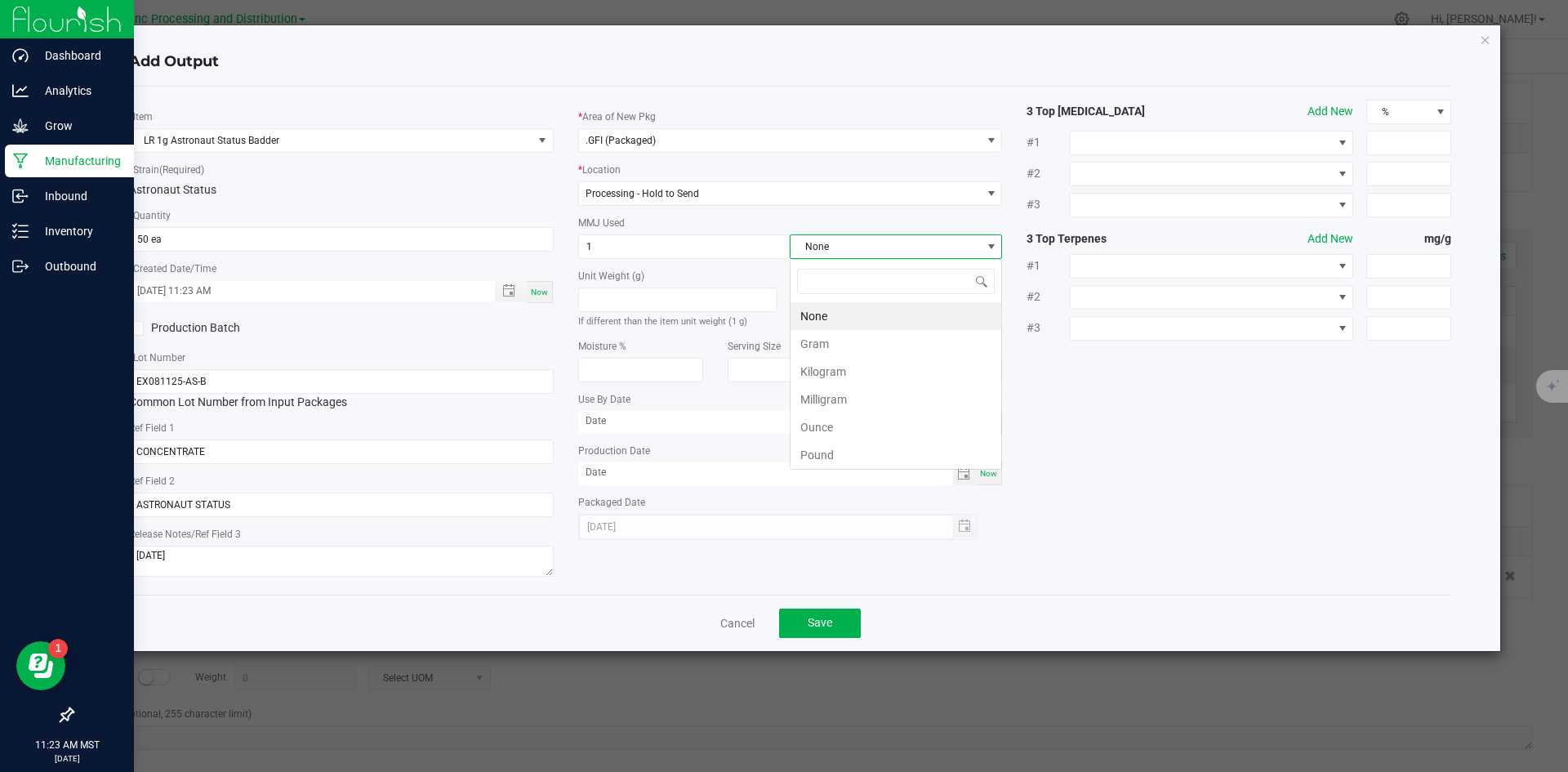
scroll to position [25, 212]
click at [847, 339] on li "Gram" at bounding box center [896, 344] width 211 height 28
click at [840, 630] on button "Save" at bounding box center [820, 623] width 82 height 29
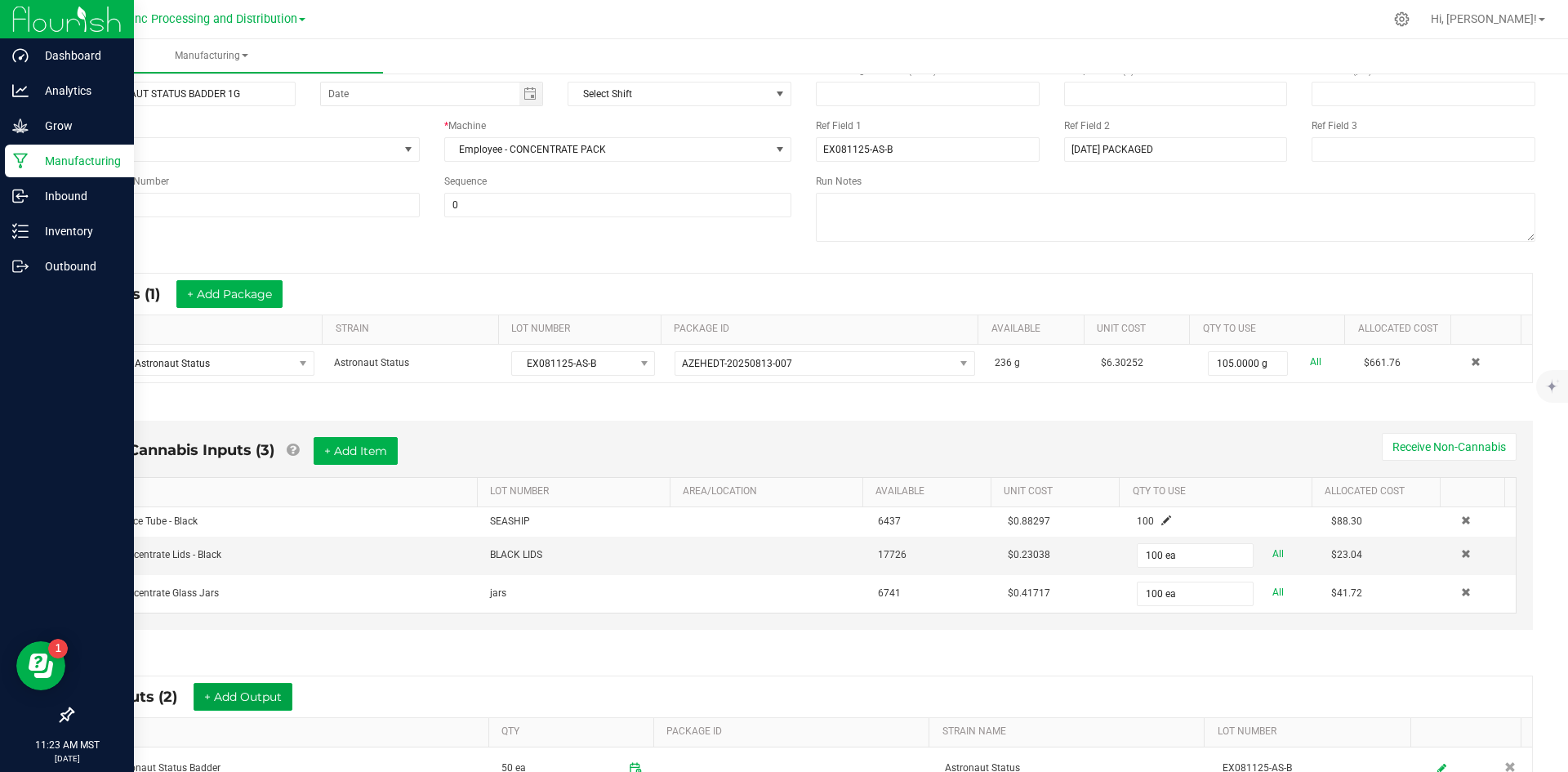
scroll to position [0, 0]
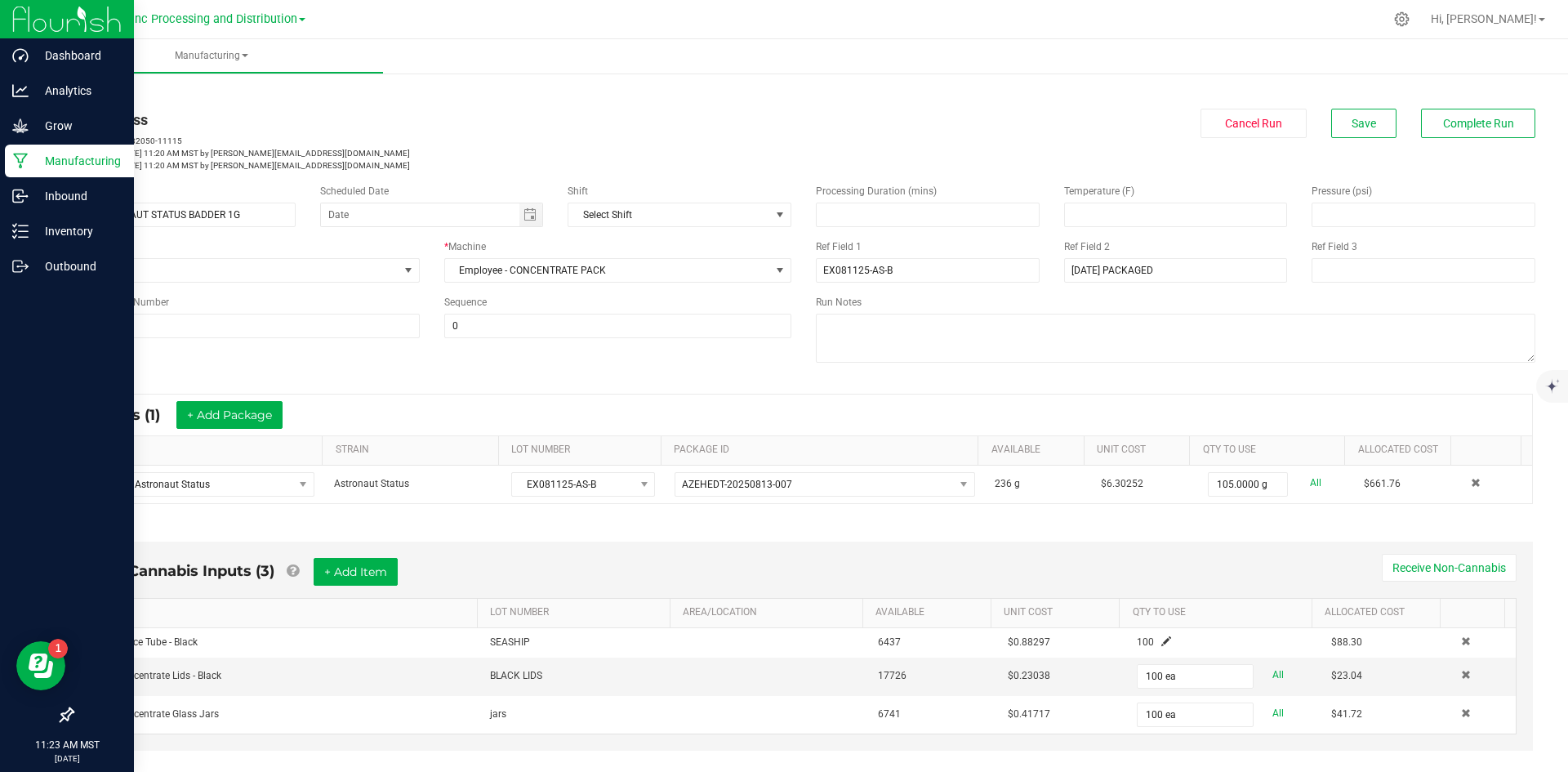
click at [1479, 108] on div "< All Runs In Progress MP-20250922182050-11115 Started: Sep 22, 2025 11:20 AM M…" at bounding box center [804, 129] width 1463 height 86
click at [1470, 132] on button "Complete Run" at bounding box center [1478, 123] width 114 height 29
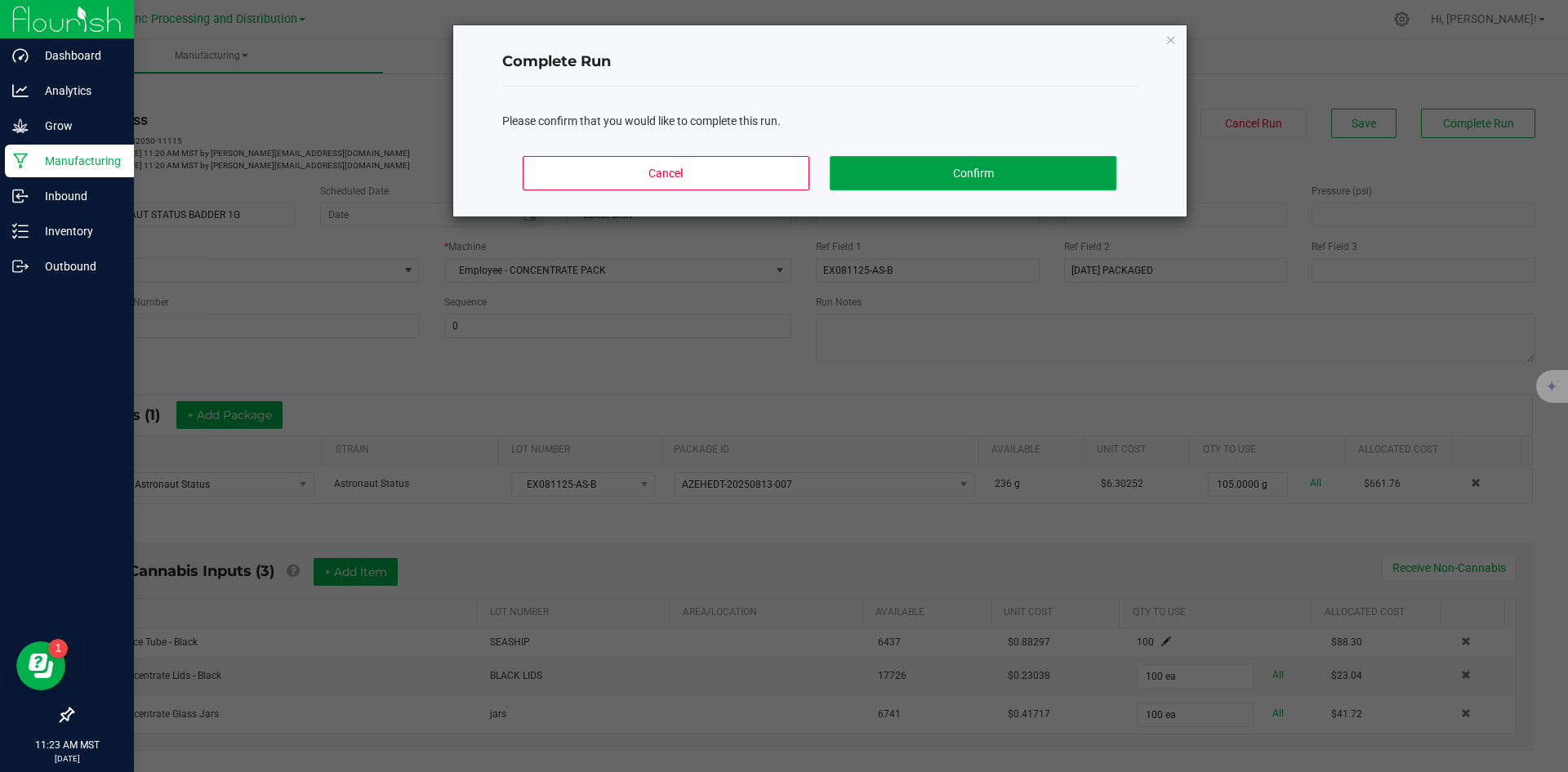
click at [1015, 166] on button "Confirm" at bounding box center [973, 172] width 286 height 34
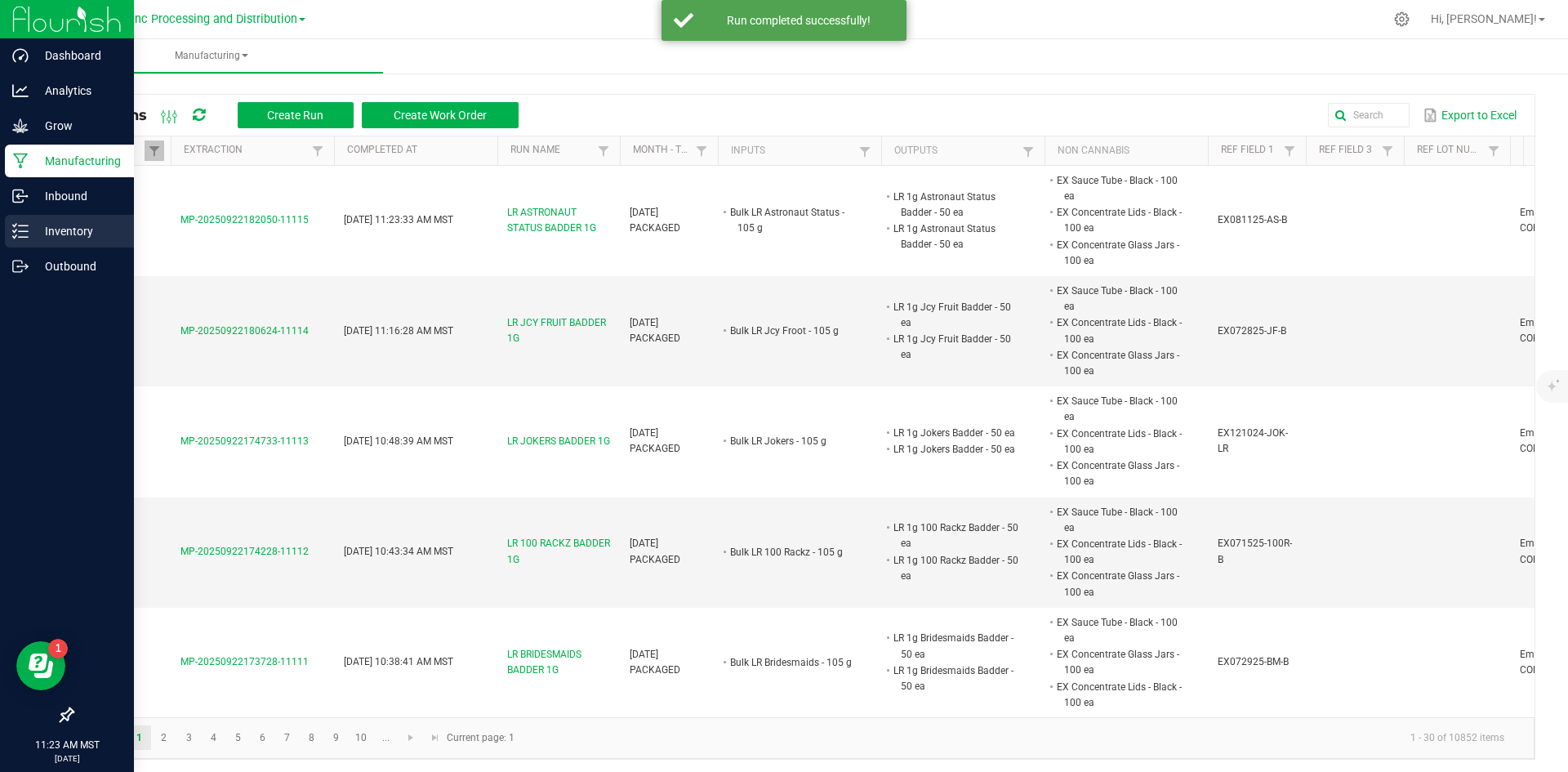
click at [17, 228] on icon at bounding box center [20, 231] width 17 height 17
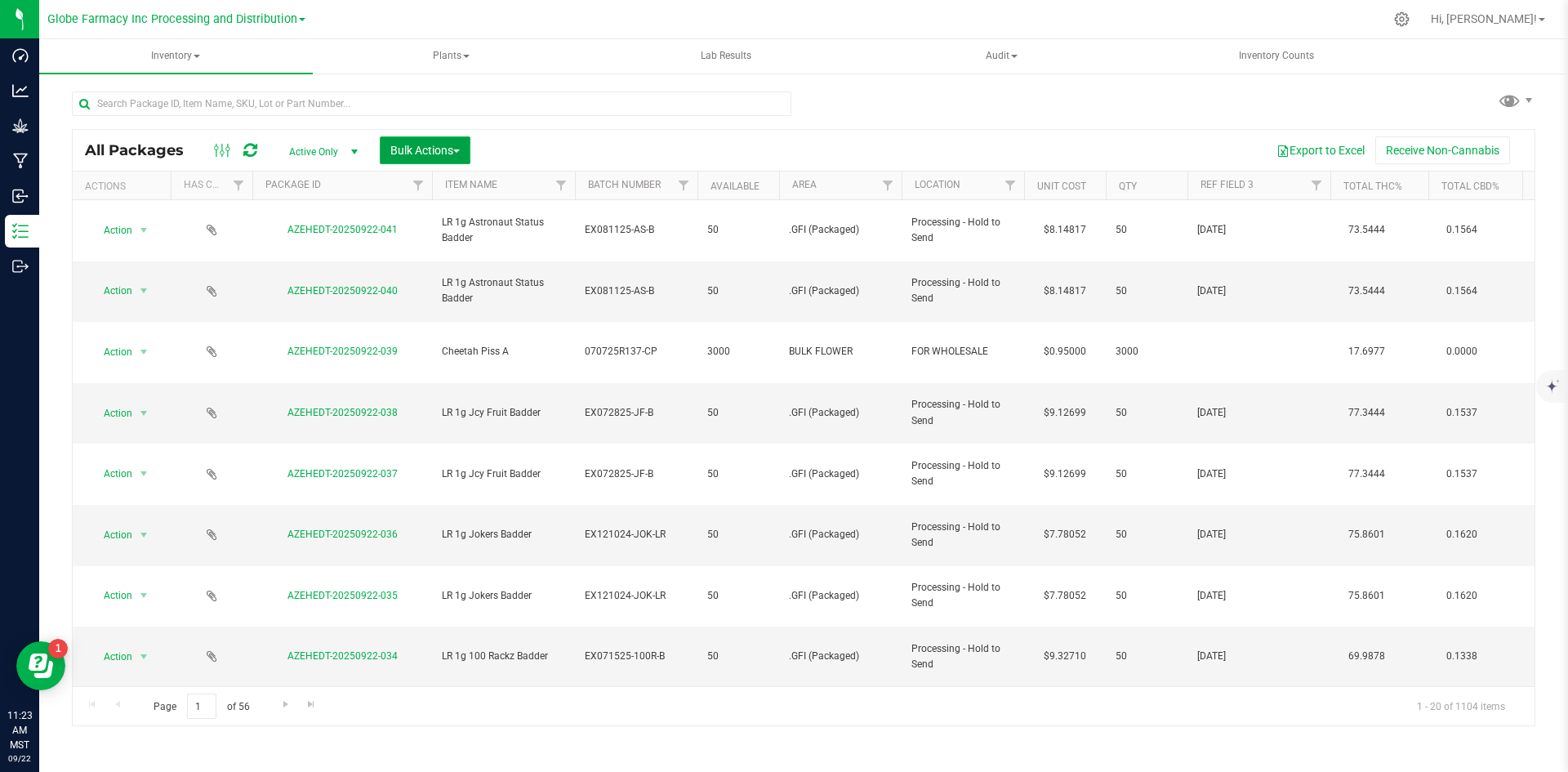
click at [445, 148] on span "Bulk Actions" at bounding box center [425, 149] width 69 height 13
click at [480, 336] on span "Print package labels" at bounding box center [438, 337] width 98 height 13
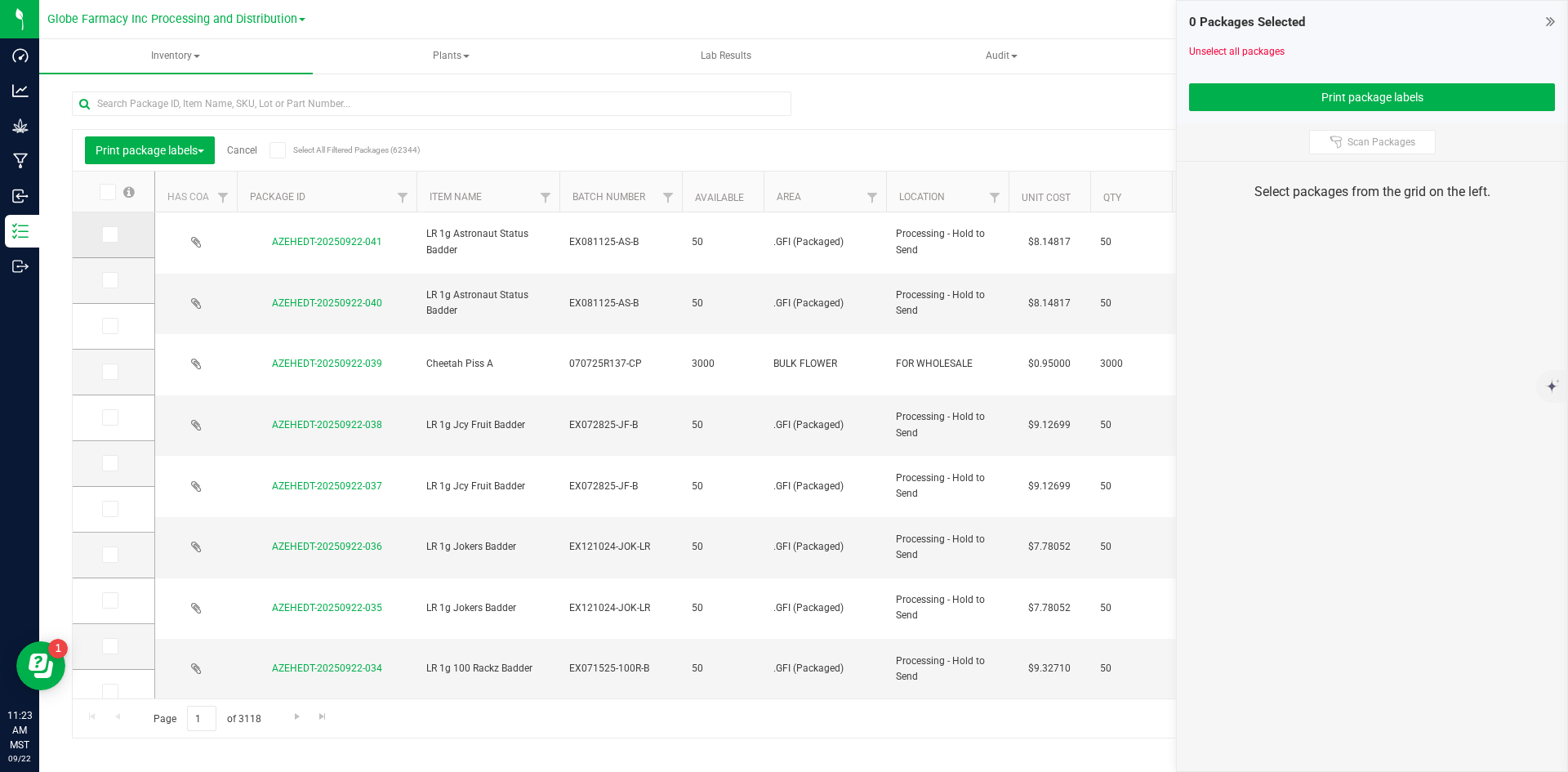
click at [111, 235] on icon at bounding box center [109, 235] width 11 height 0
click at [0, 0] on input "checkbox" at bounding box center [0, 0] width 0 height 0
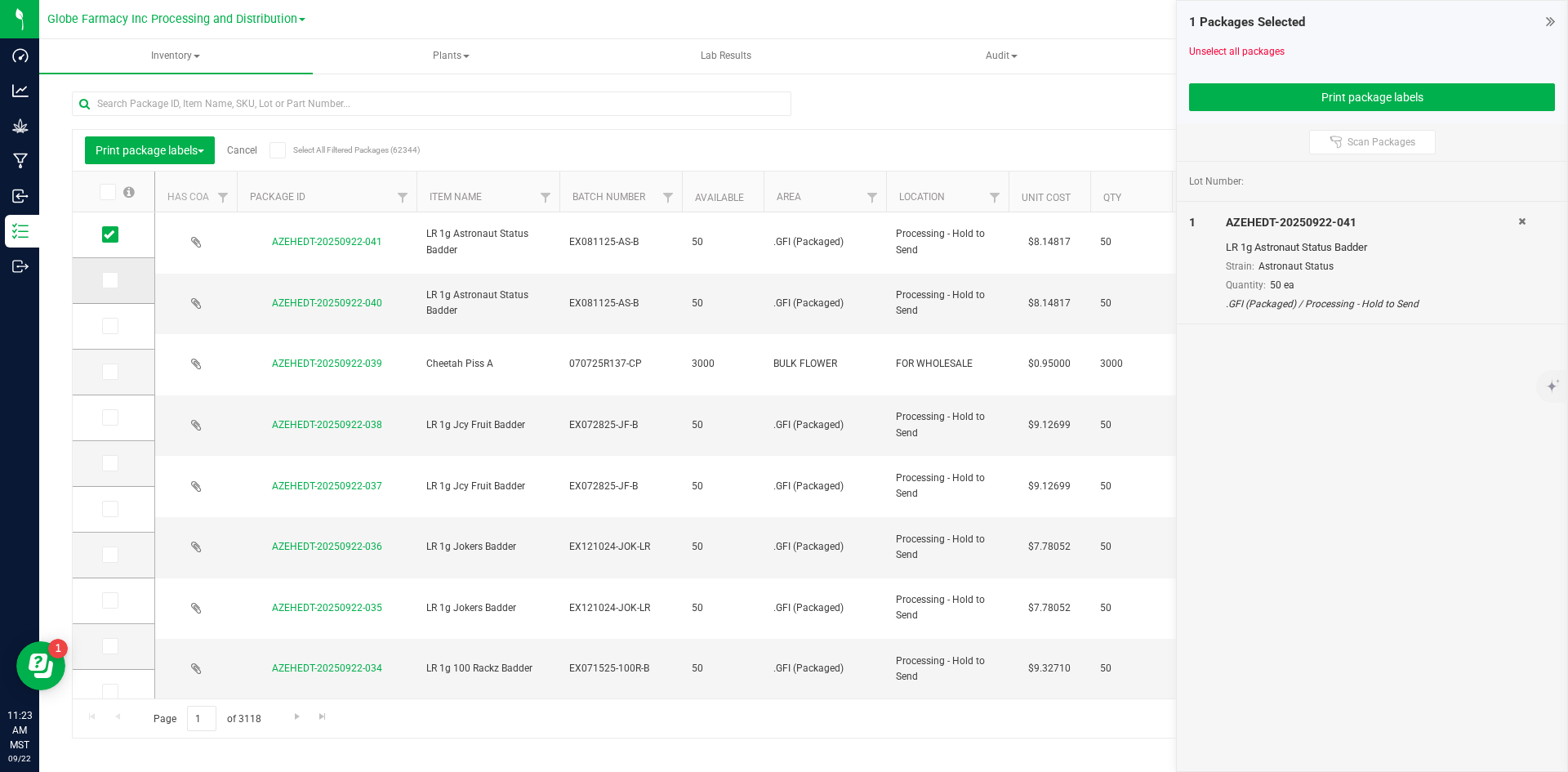
click at [111, 280] on icon at bounding box center [109, 280] width 11 height 0
click at [0, 0] on input "checkbox" at bounding box center [0, 0] width 0 height 0
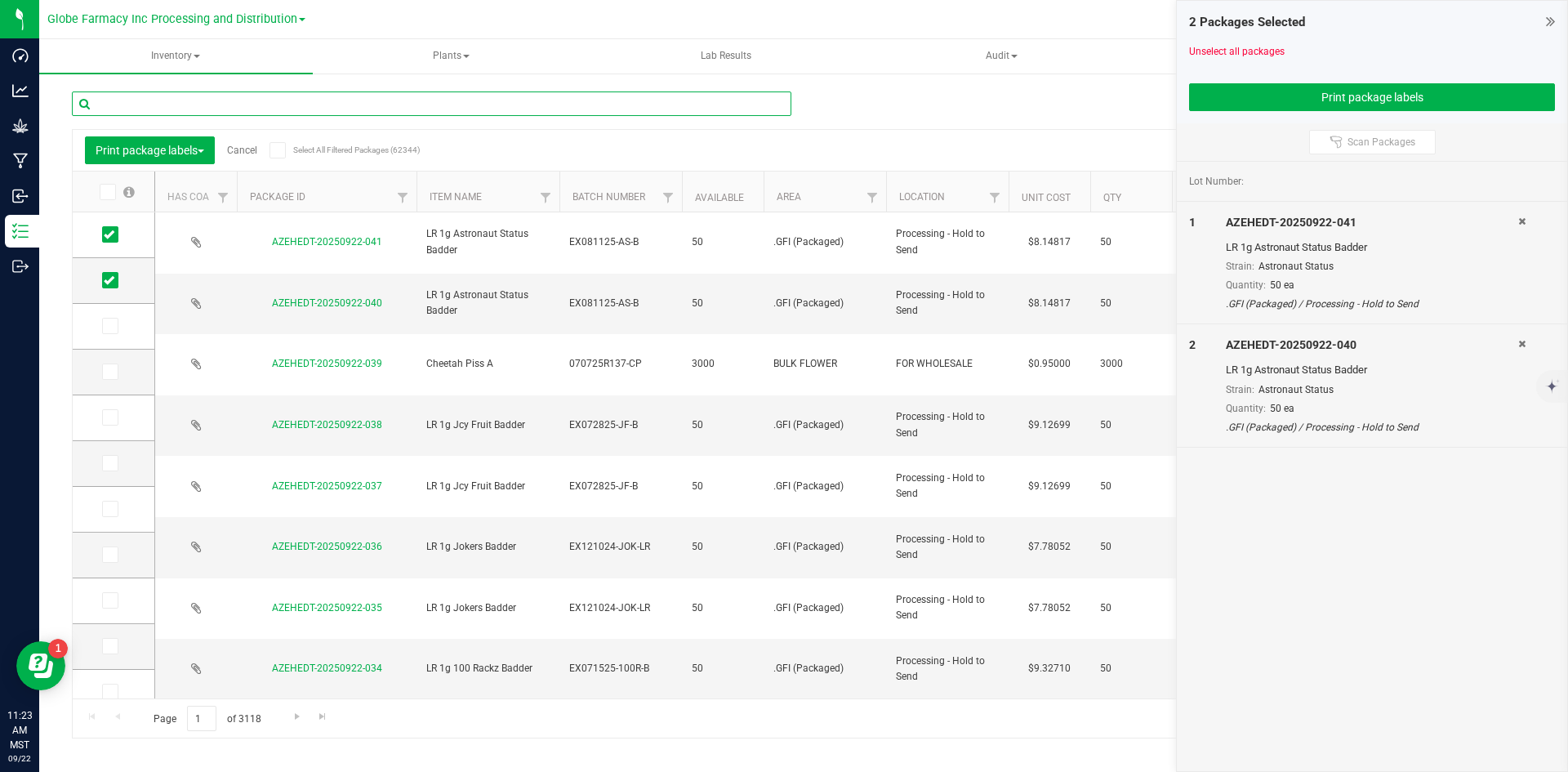
click at [168, 97] on input "text" at bounding box center [432, 104] width 719 height 25
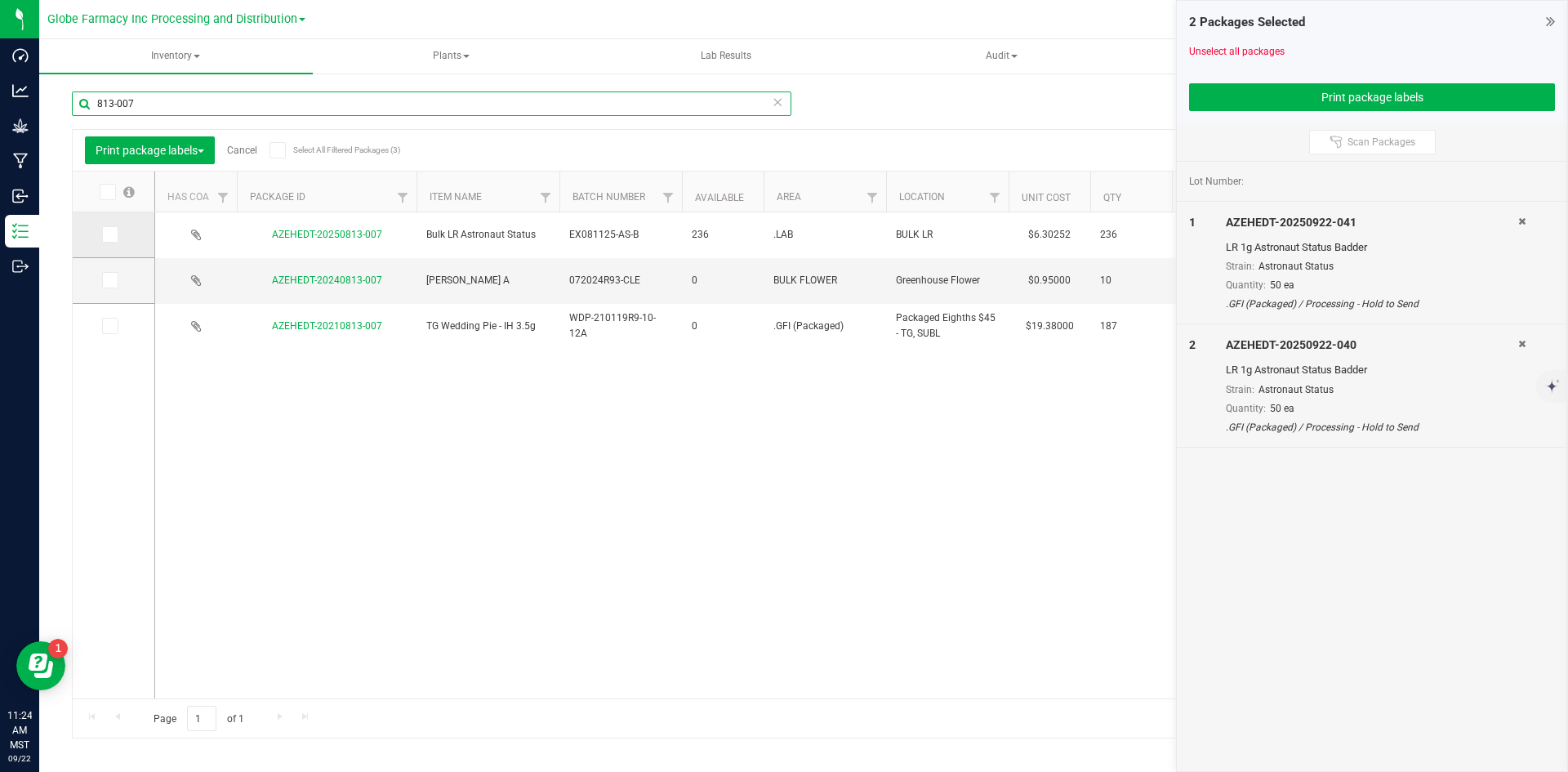
type input "813-007"
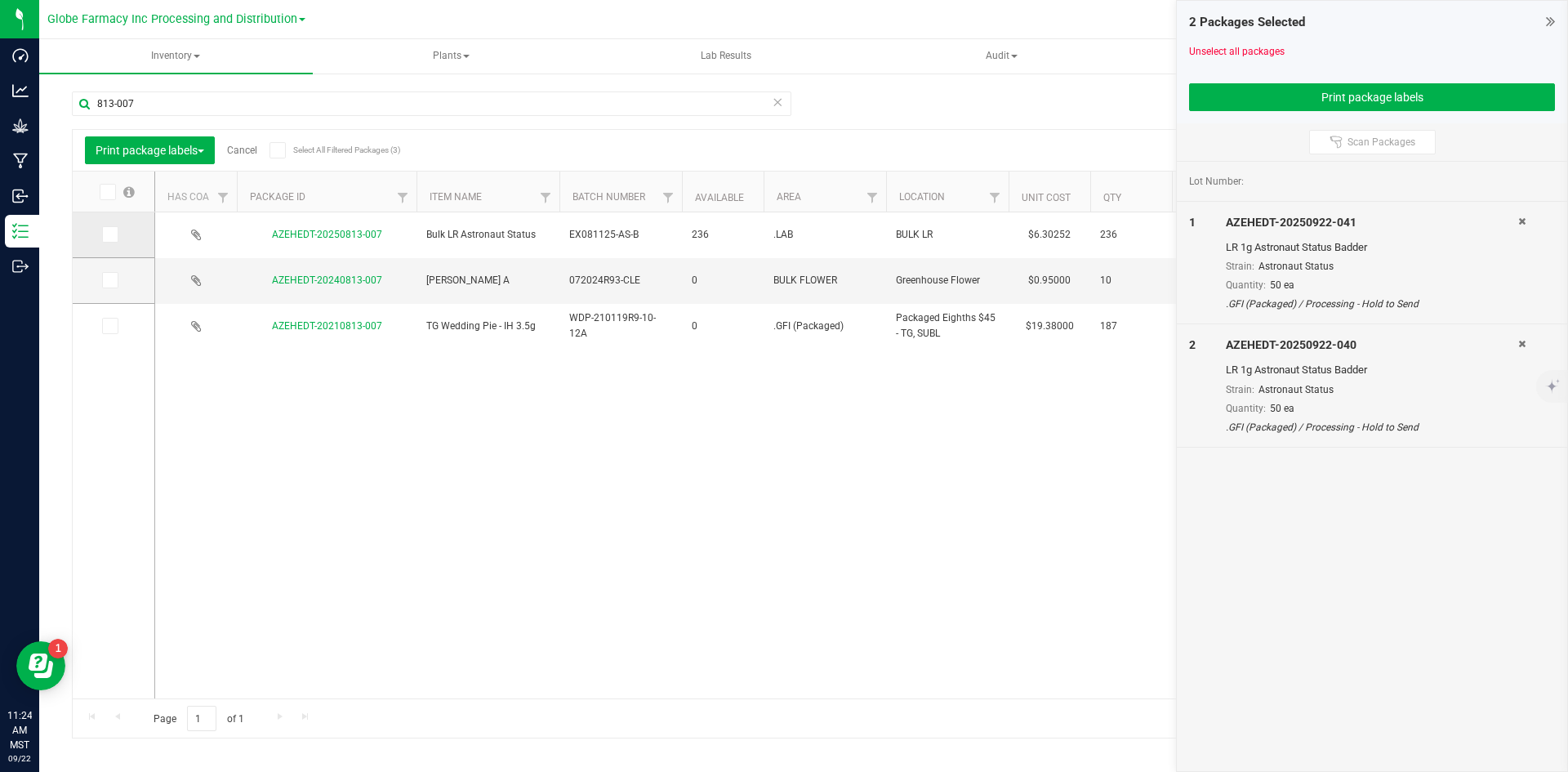
click at [102, 236] on span at bounding box center [110, 234] width 17 height 17
click at [0, 0] on input "checkbox" at bounding box center [0, 0] width 0 height 0
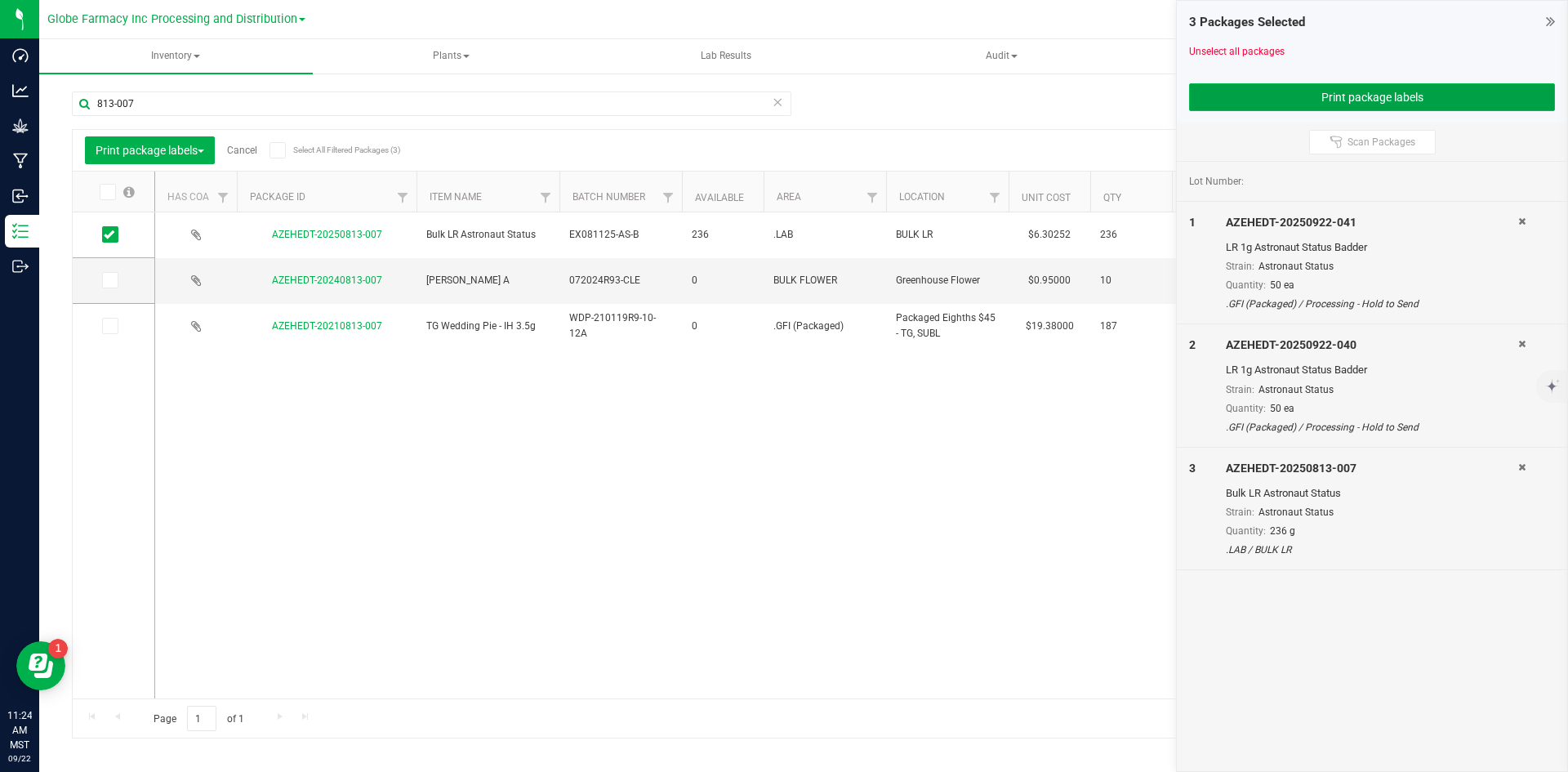
click at [1206, 84] on button "Print package labels" at bounding box center [1372, 98] width 366 height 28
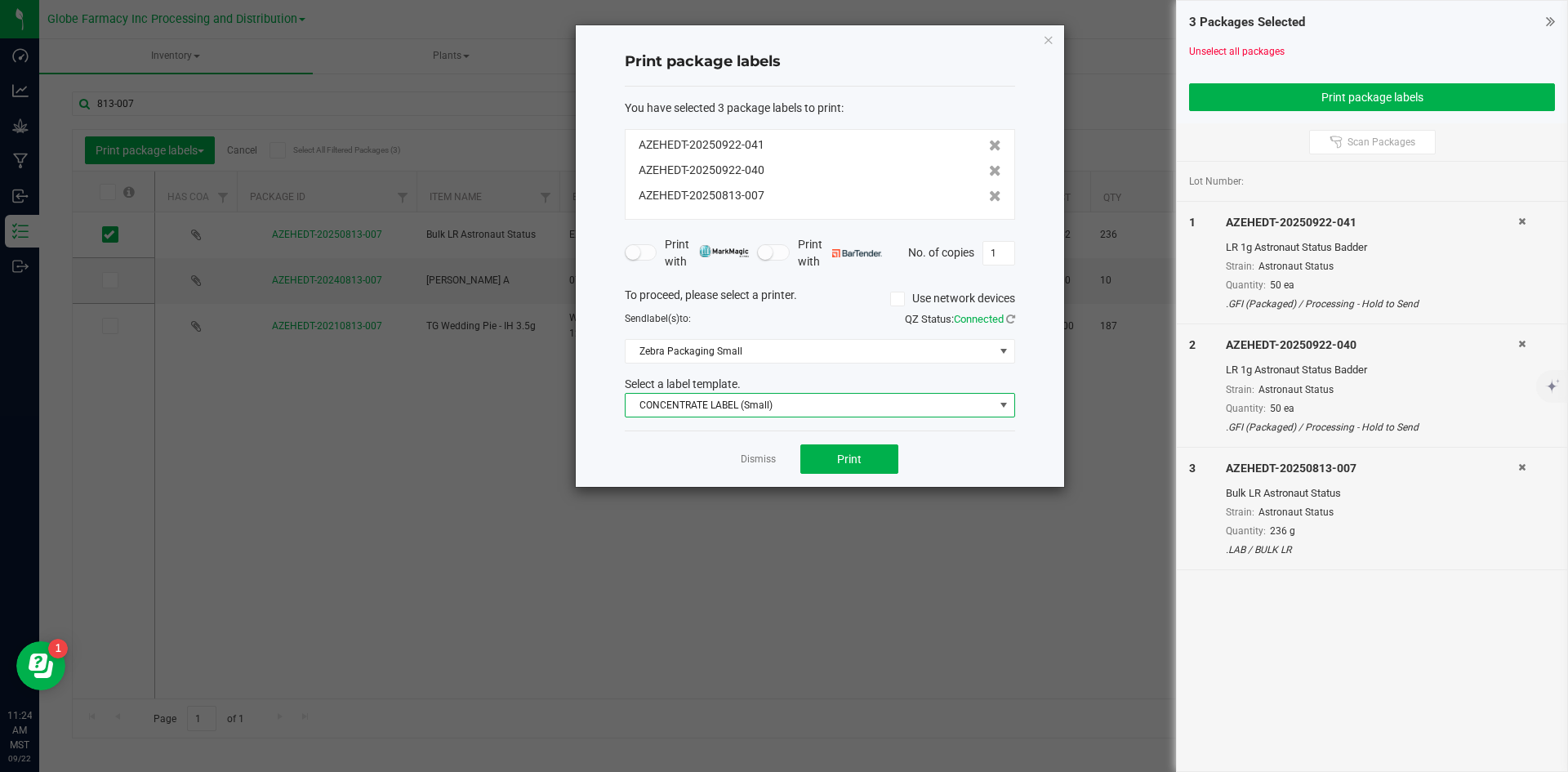
click at [735, 405] on span "CONCENTRATE LABEL (Small)" at bounding box center [809, 405] width 368 height 23
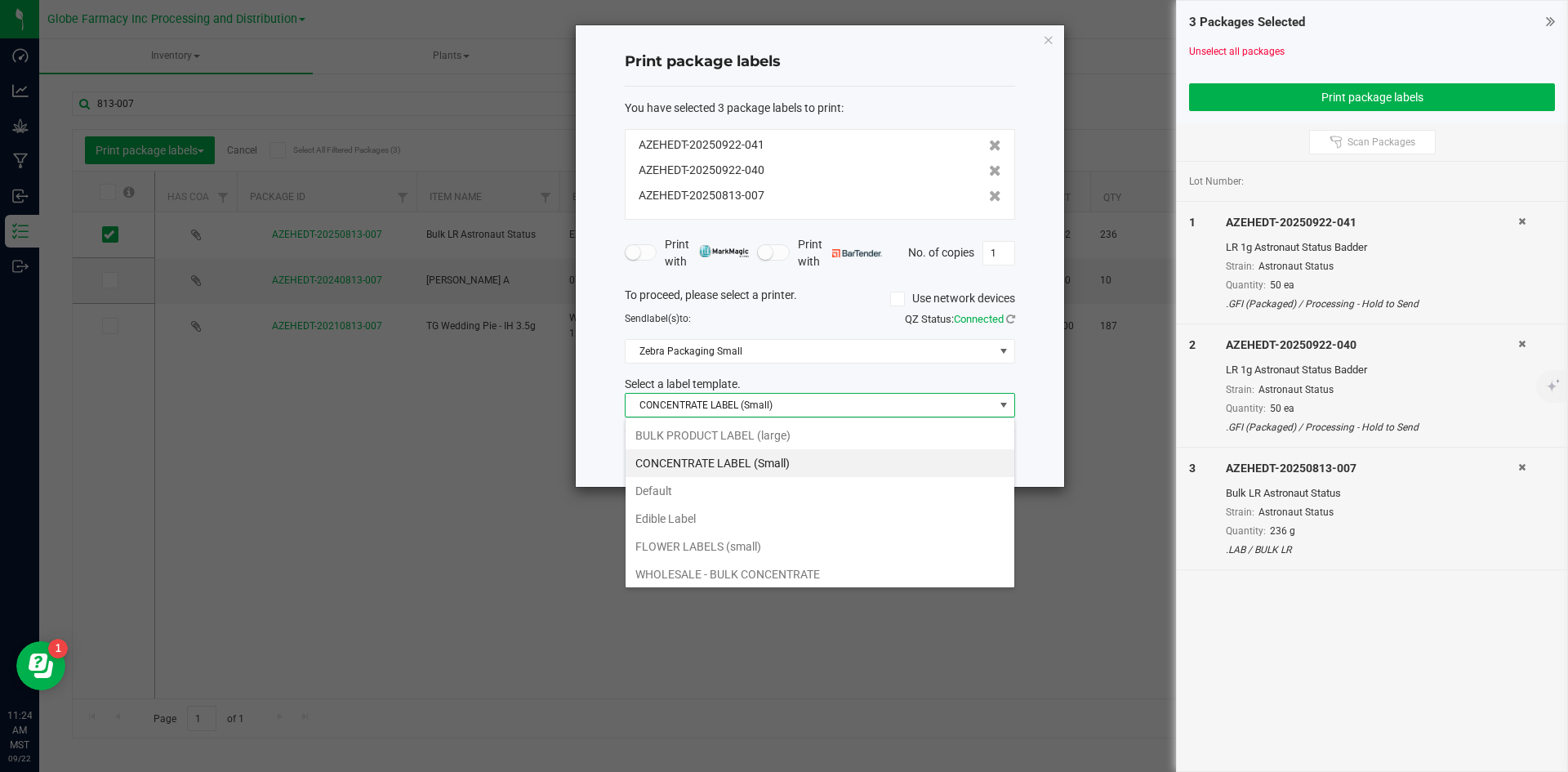
scroll to position [25, 390]
click at [696, 430] on li "BULK PRODUCT LABEL (large)" at bounding box center [820, 435] width 389 height 28
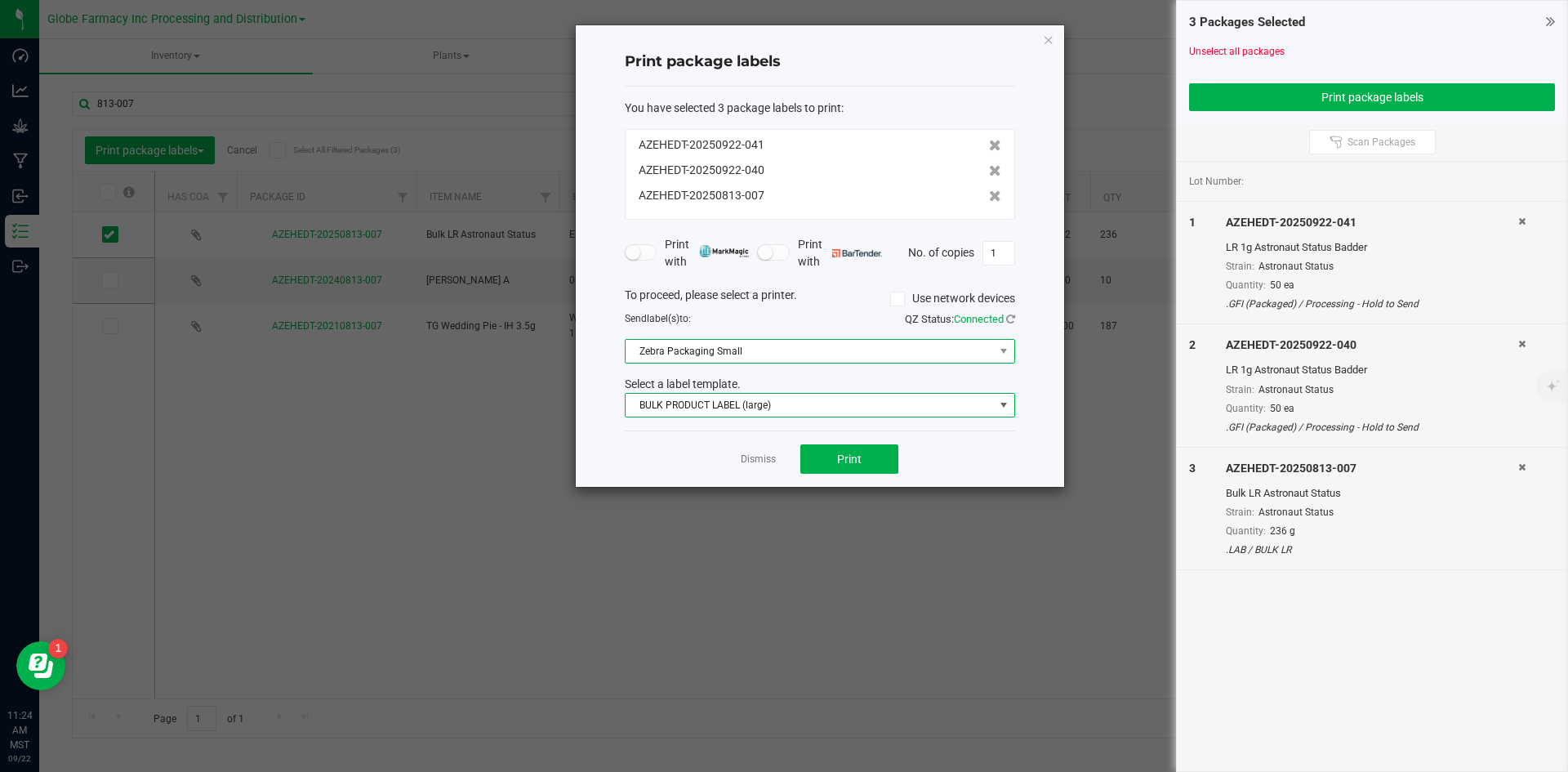
click at [697, 343] on span "Zebra Packaging Small" at bounding box center [809, 351] width 368 height 23
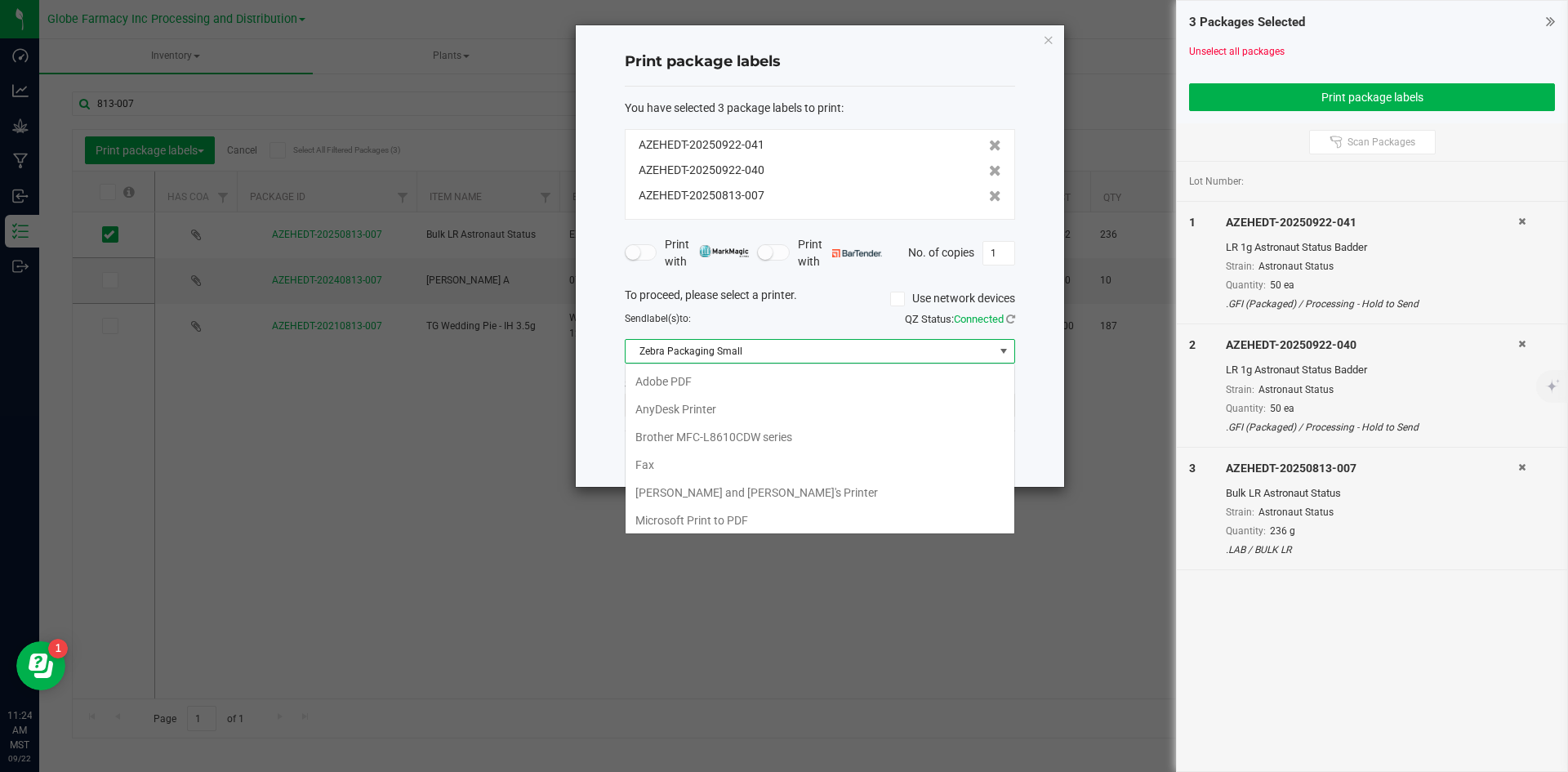
scroll to position [142, 0]
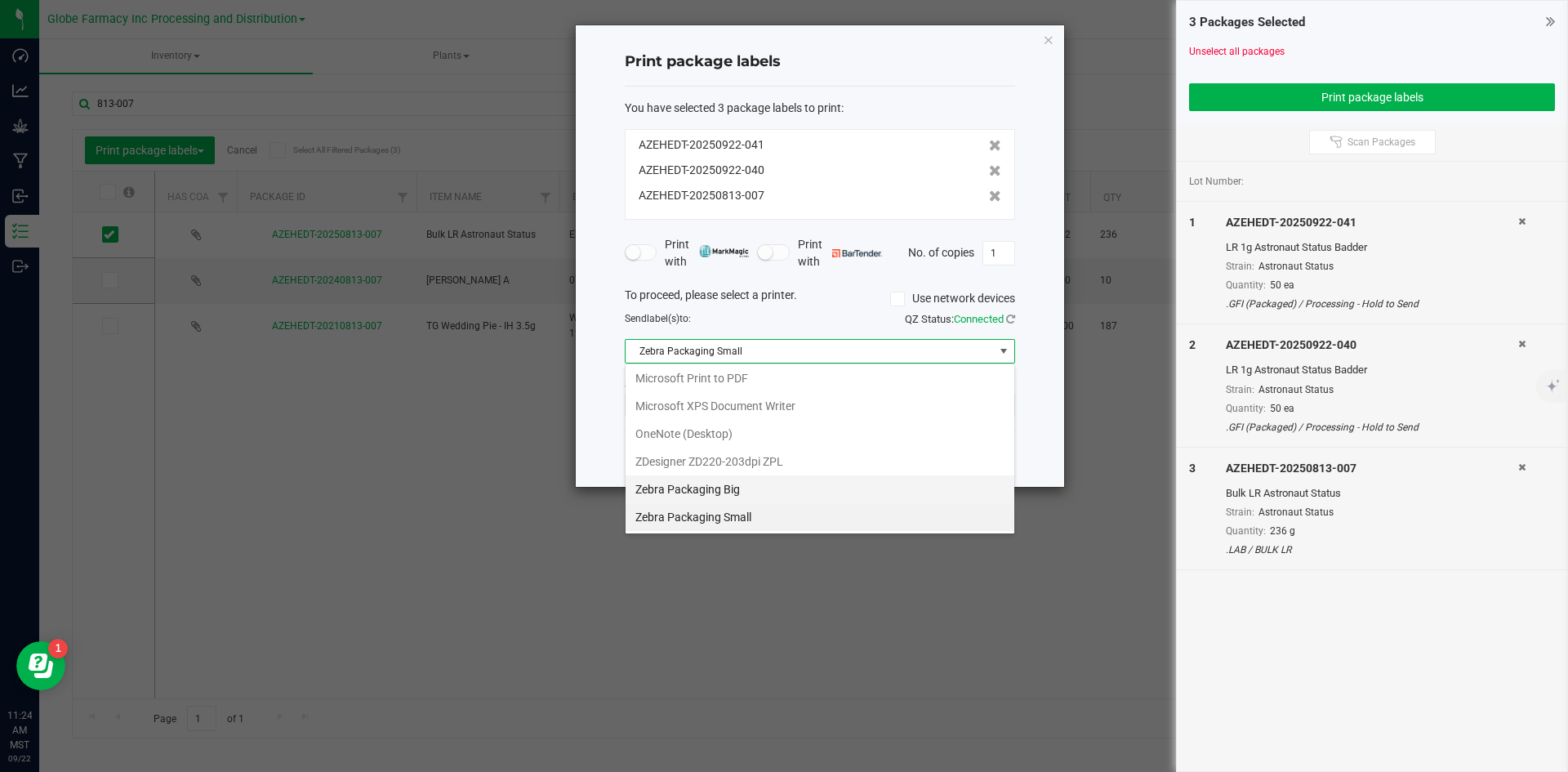
click at [725, 483] on Big "Zebra Packaging Big" at bounding box center [820, 489] width 389 height 28
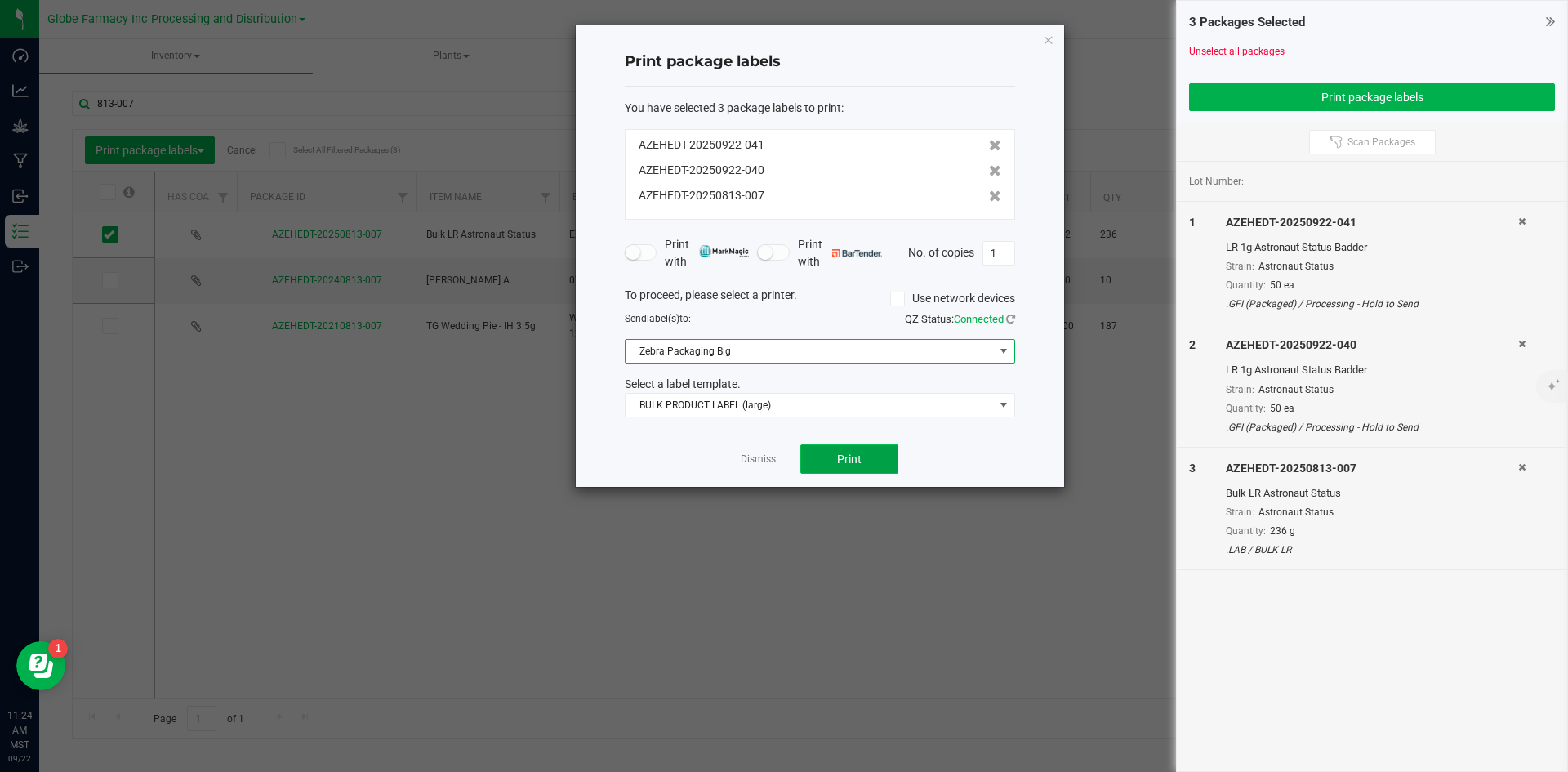
click at [853, 466] on button "Print" at bounding box center [849, 458] width 98 height 29
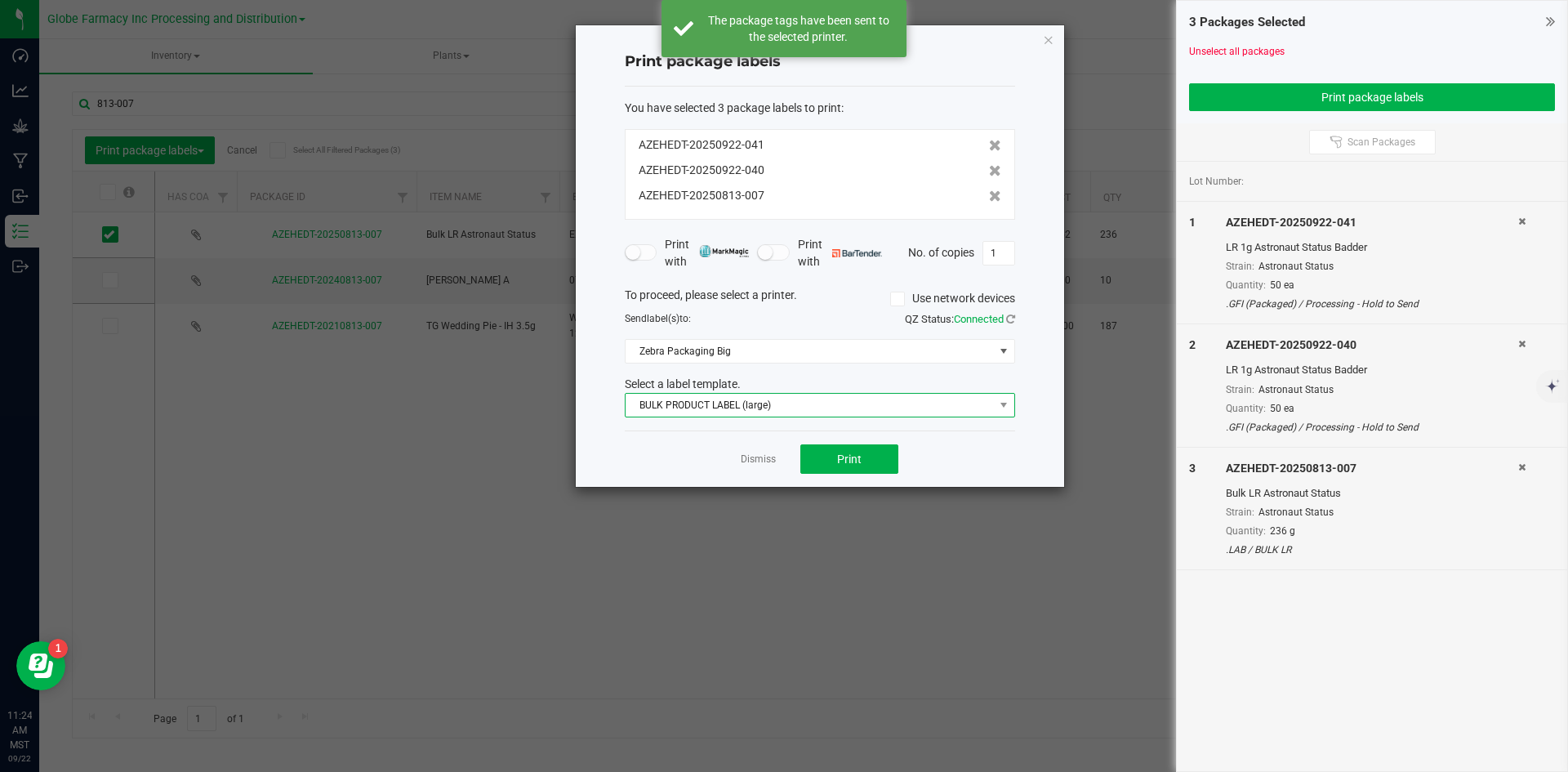
click at [739, 408] on span "BULK PRODUCT LABEL (large)" at bounding box center [809, 405] width 368 height 23
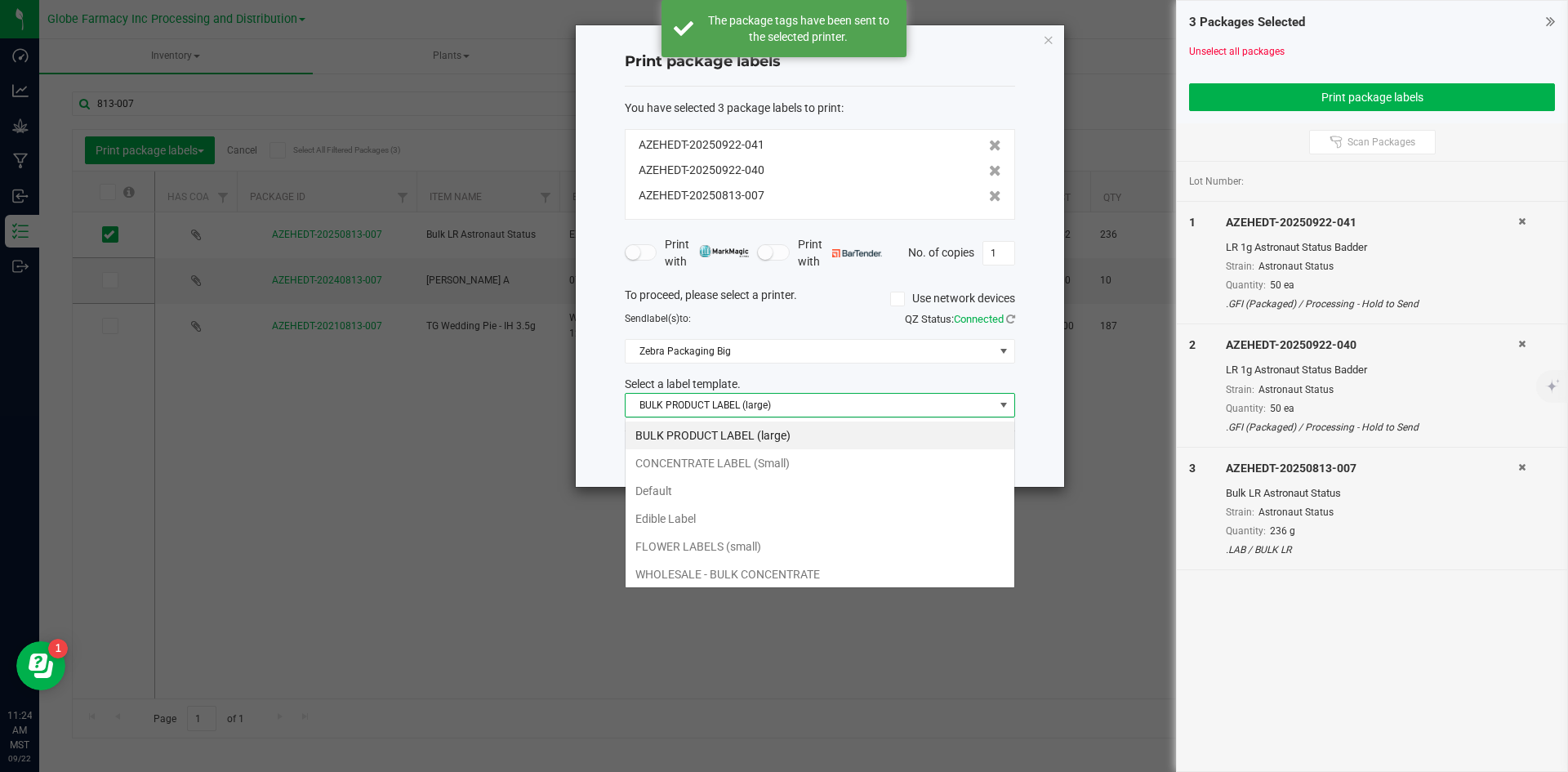
scroll to position [25, 390]
click at [728, 470] on li "CONCENTRATE LABEL (Small)" at bounding box center [820, 463] width 389 height 28
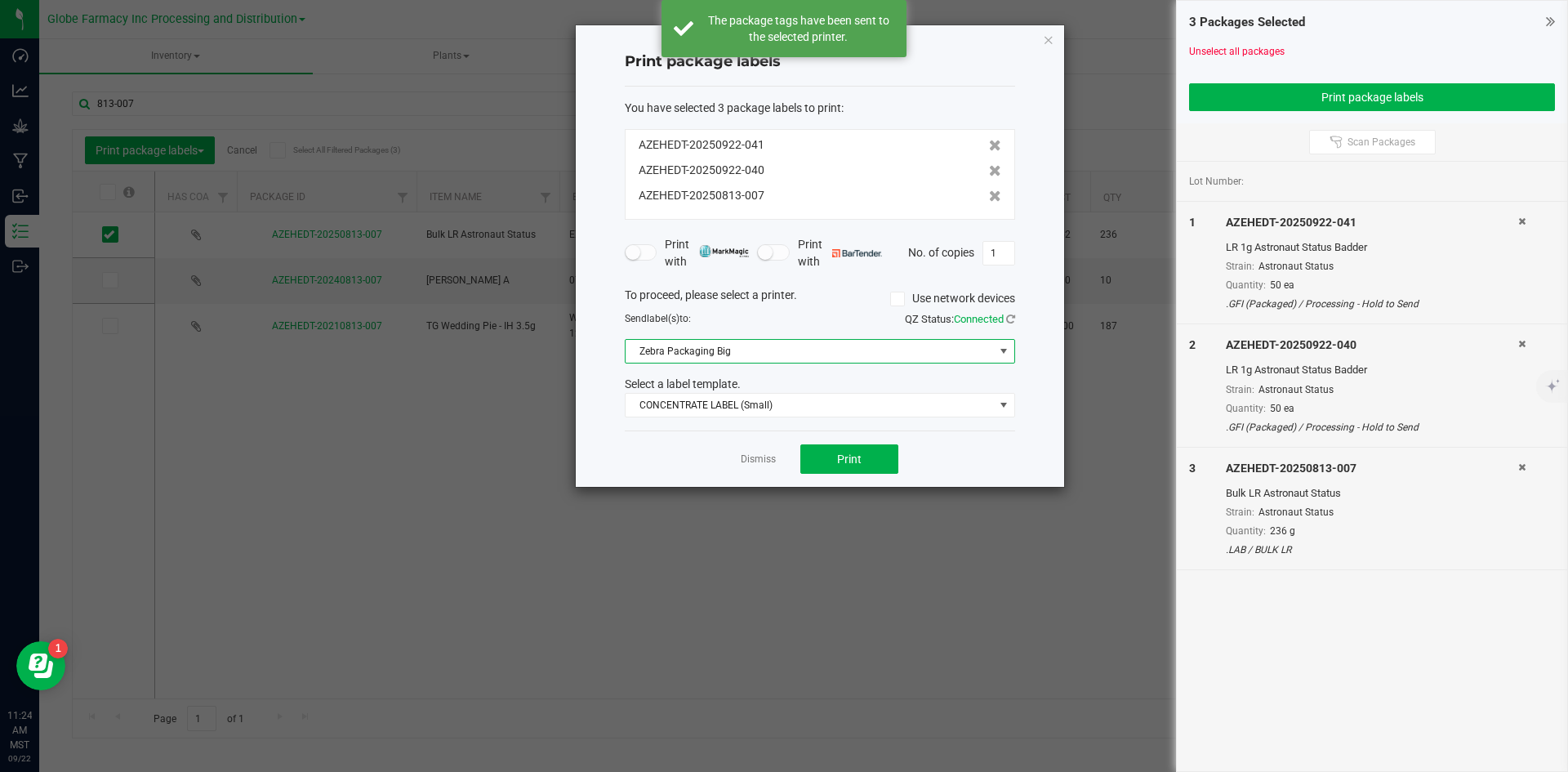
click at [727, 359] on span "Zebra Packaging Big" at bounding box center [809, 351] width 368 height 23
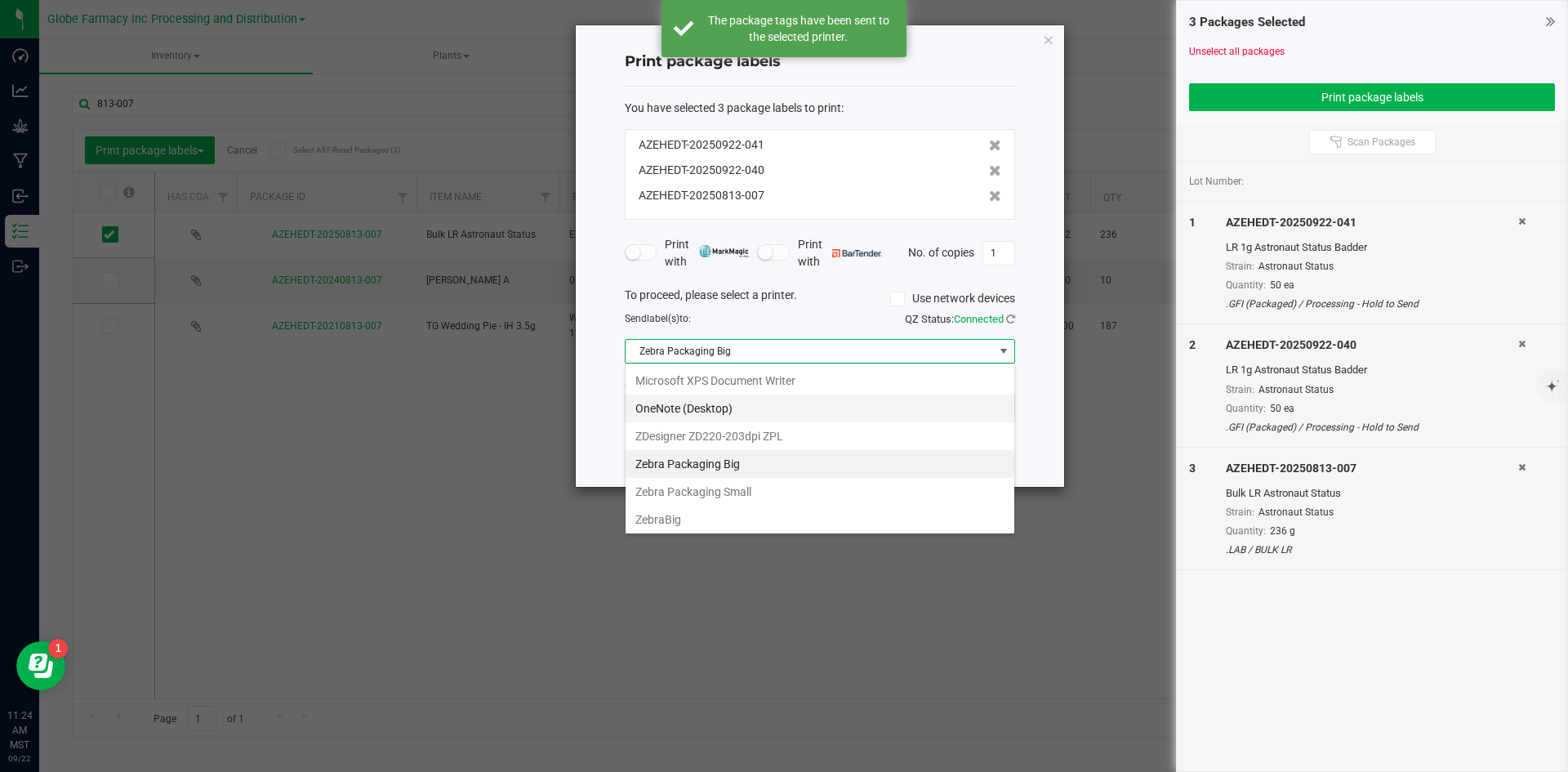
scroll to position [196, 0]
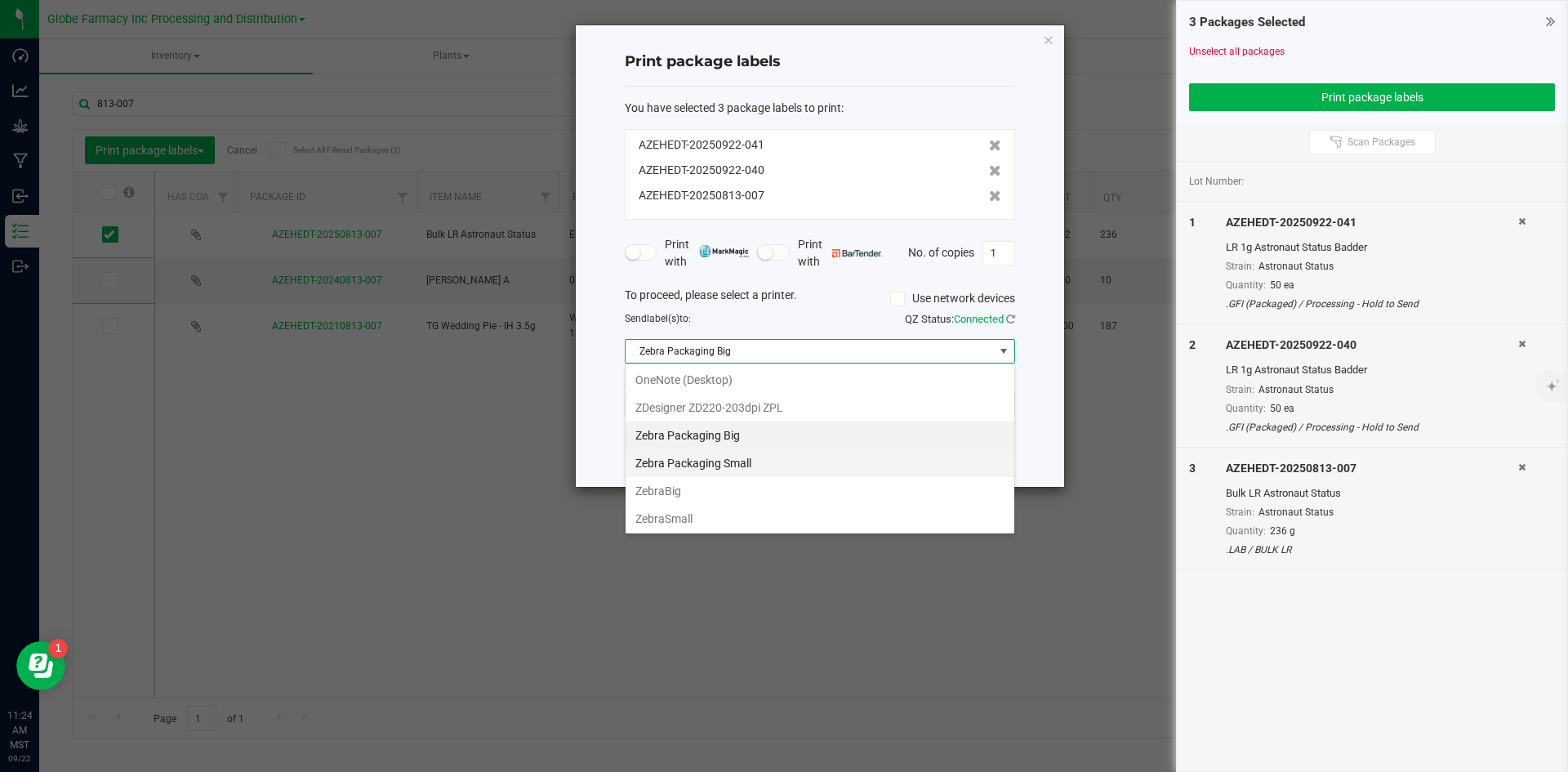
click at [757, 457] on Small "Zebra Packaging Small" at bounding box center [820, 463] width 389 height 28
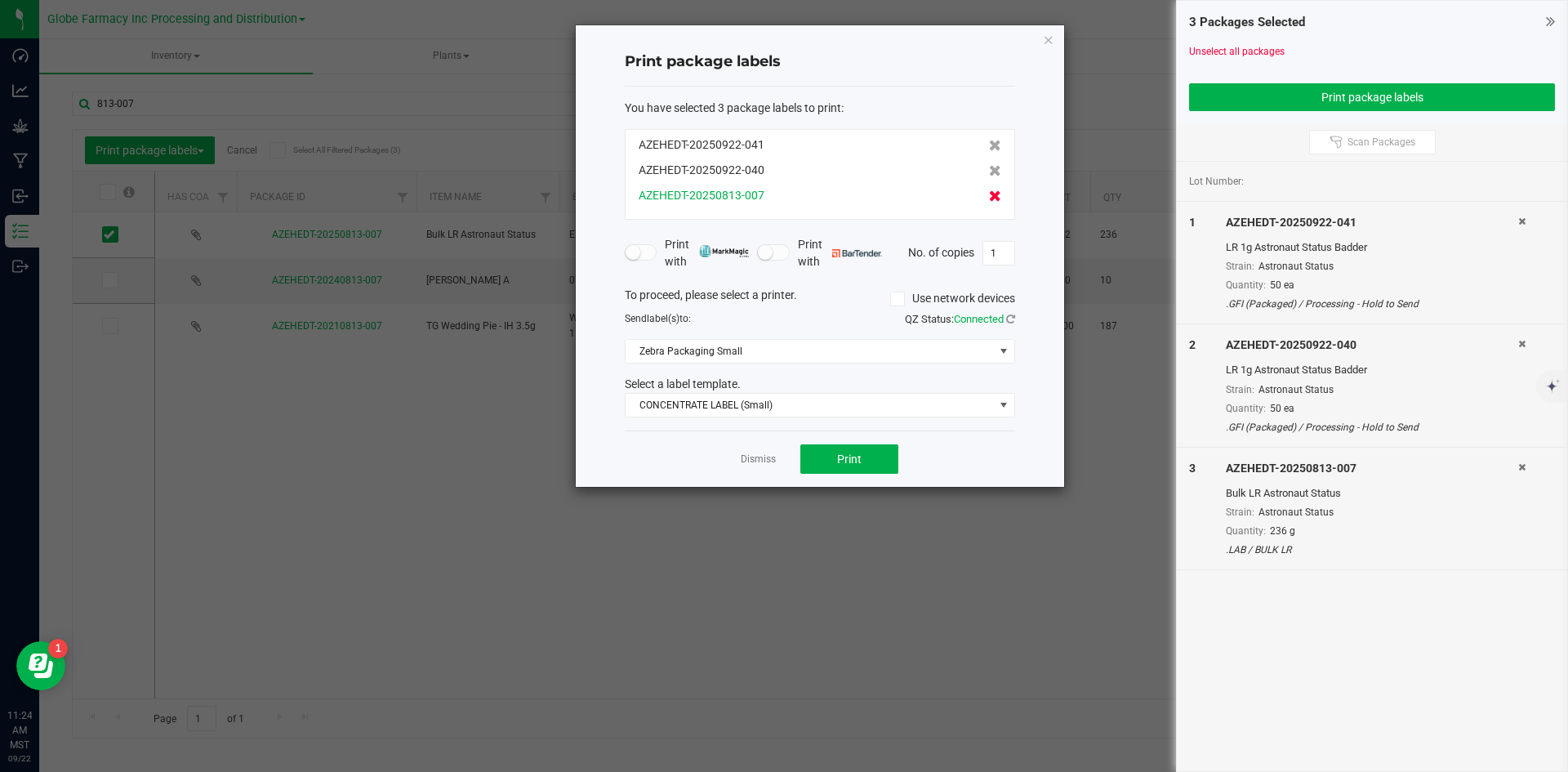
click at [989, 196] on icon at bounding box center [995, 195] width 12 height 11
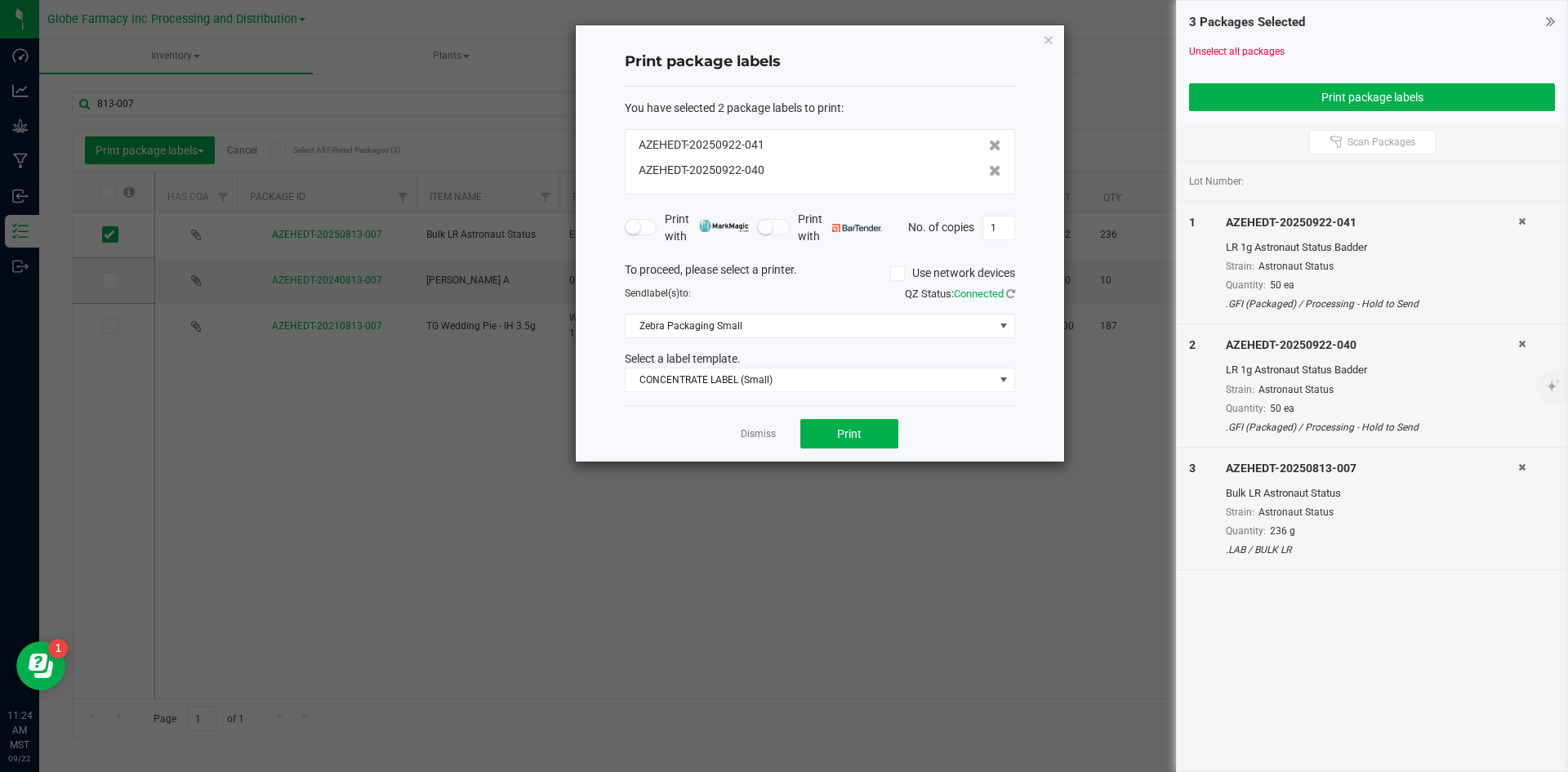
click at [1518, 465] on icon at bounding box center [1521, 467] width 7 height 10
click at [990, 224] on input "1" at bounding box center [998, 228] width 31 height 23
type input "50"
click at [860, 439] on span "Print" at bounding box center [850, 433] width 25 height 13
click at [752, 437] on link "Dismiss" at bounding box center [758, 434] width 35 height 14
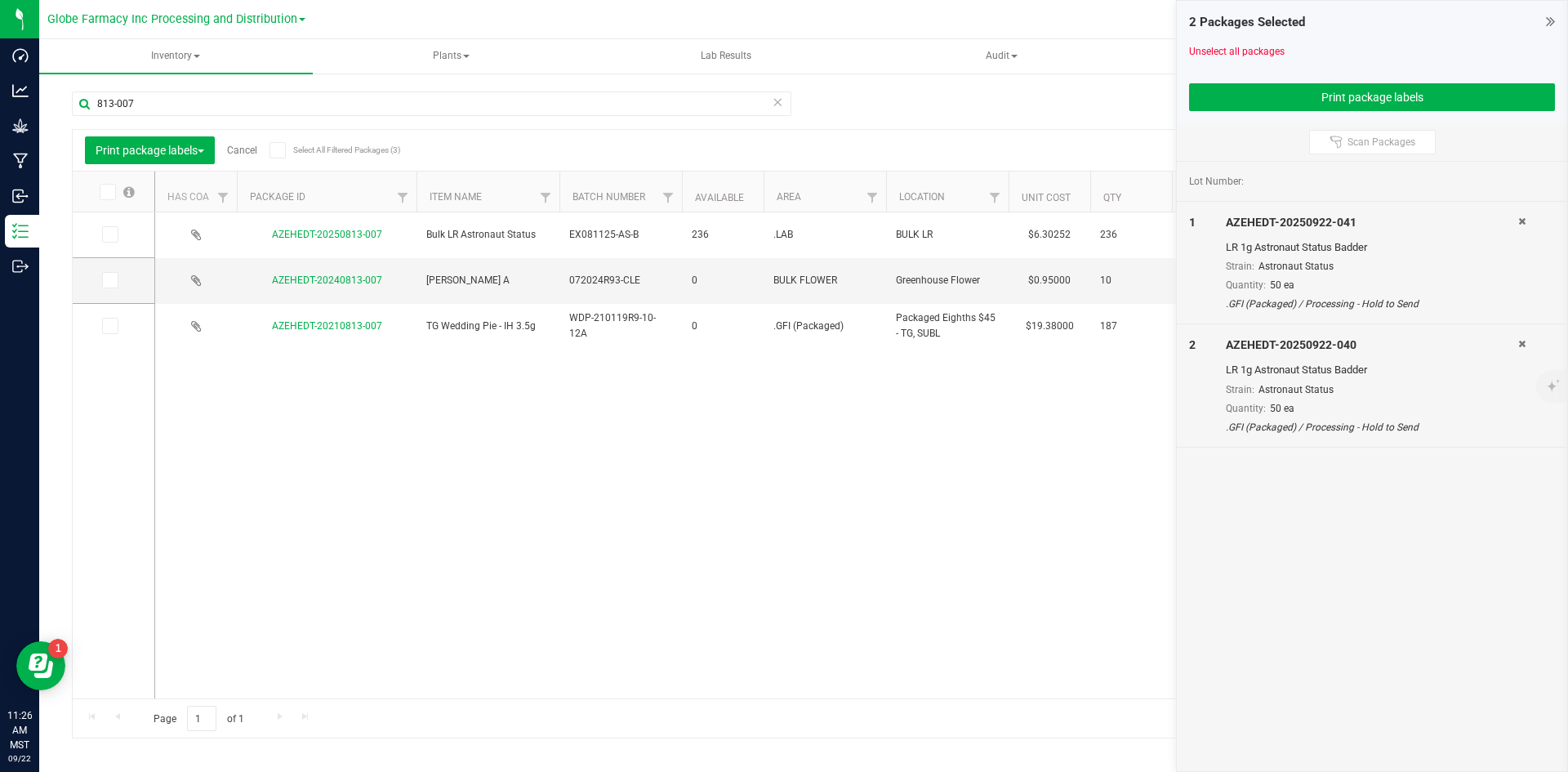
click at [238, 149] on link "Cancel" at bounding box center [242, 149] width 30 height 11
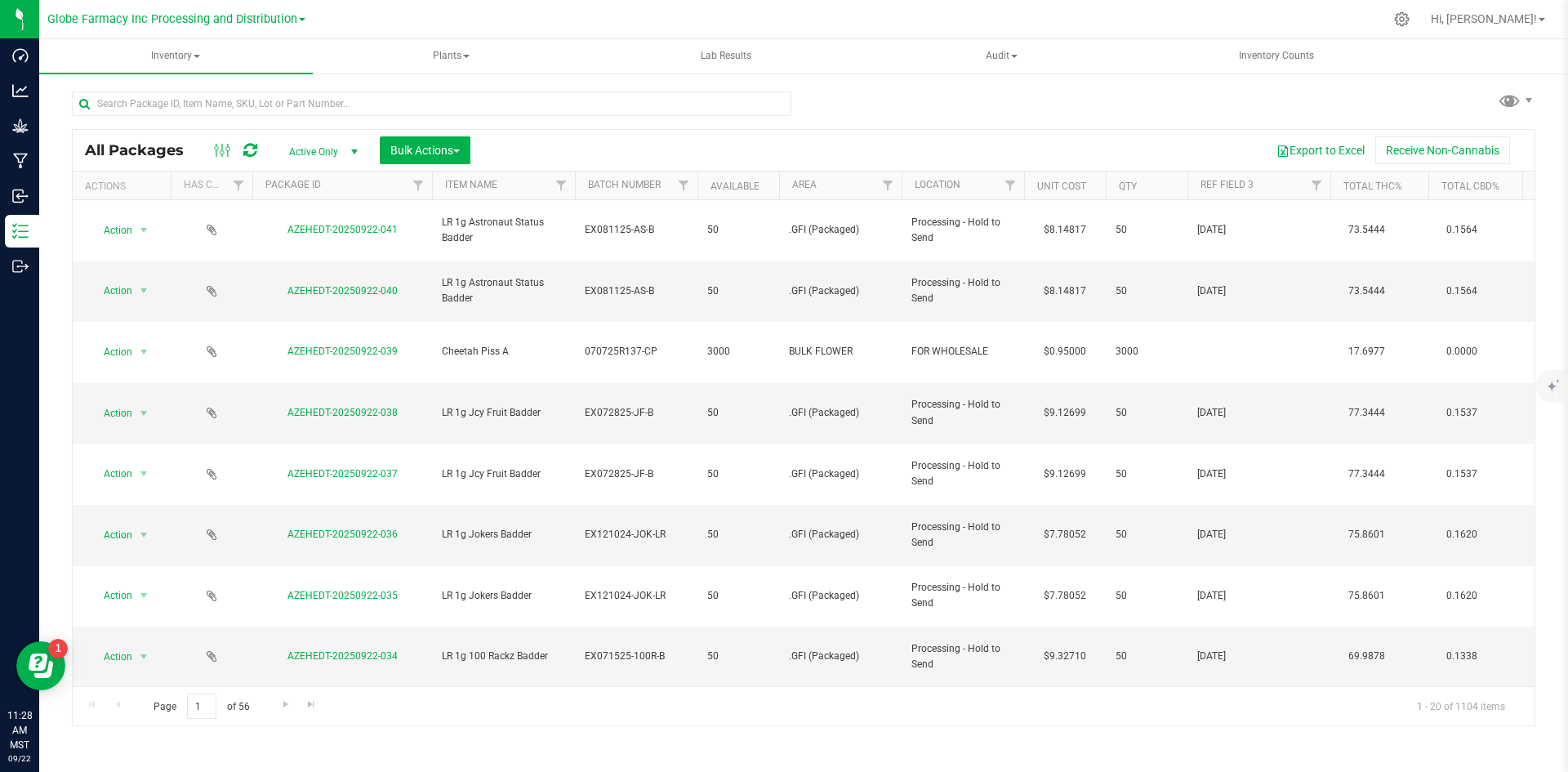
click at [389, 131] on div "All Packages Active Only Active Only Lab Samples Locked All Bulk Actions Add to…" at bounding box center [804, 150] width 1462 height 40
click at [387, 139] on button "Bulk Actions" at bounding box center [425, 150] width 91 height 28
click at [419, 184] on span "Add to manufacturing run" at bounding box center [451, 186] width 123 height 13
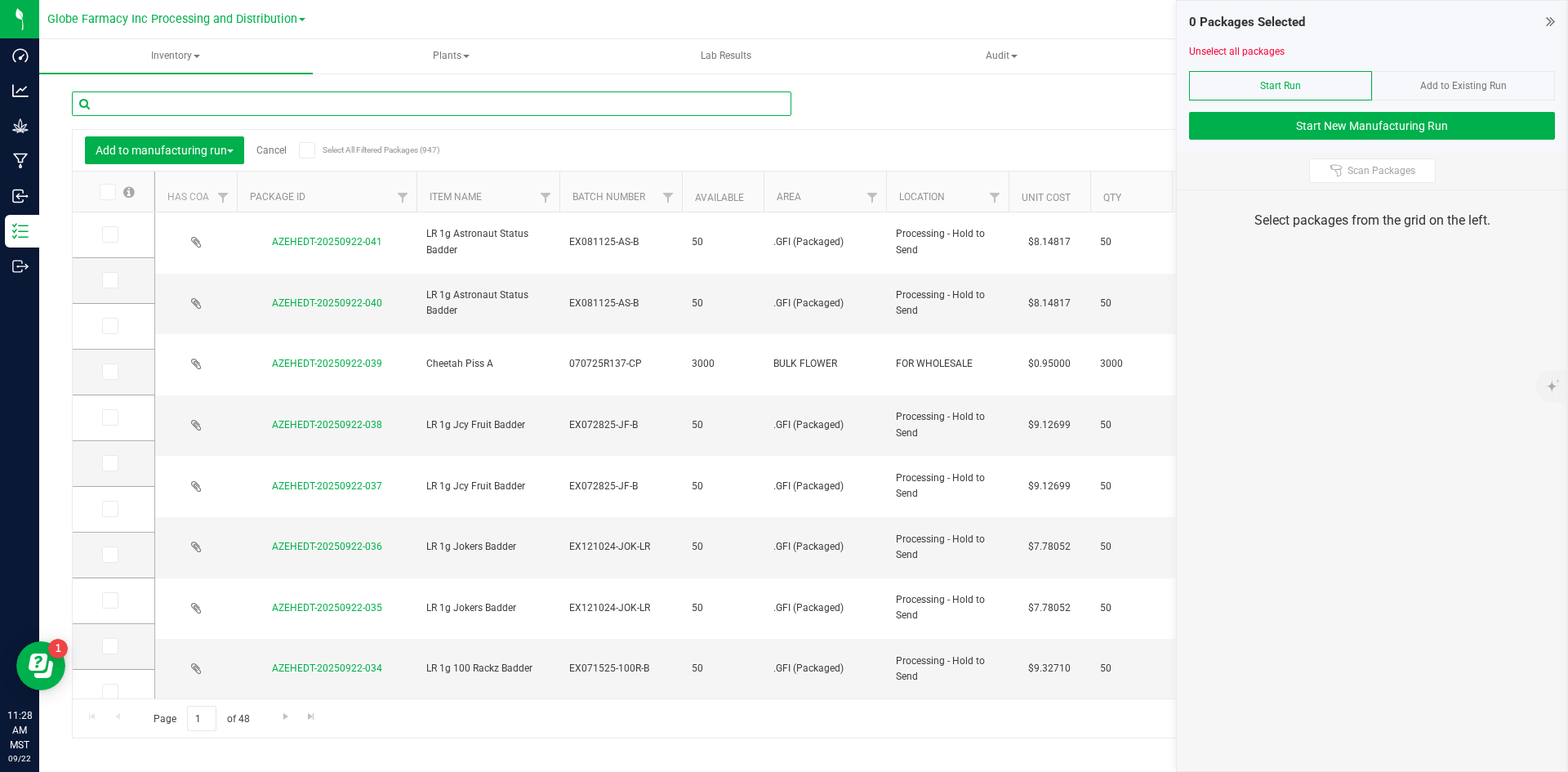
click at [352, 112] on input "text" at bounding box center [432, 104] width 719 height 25
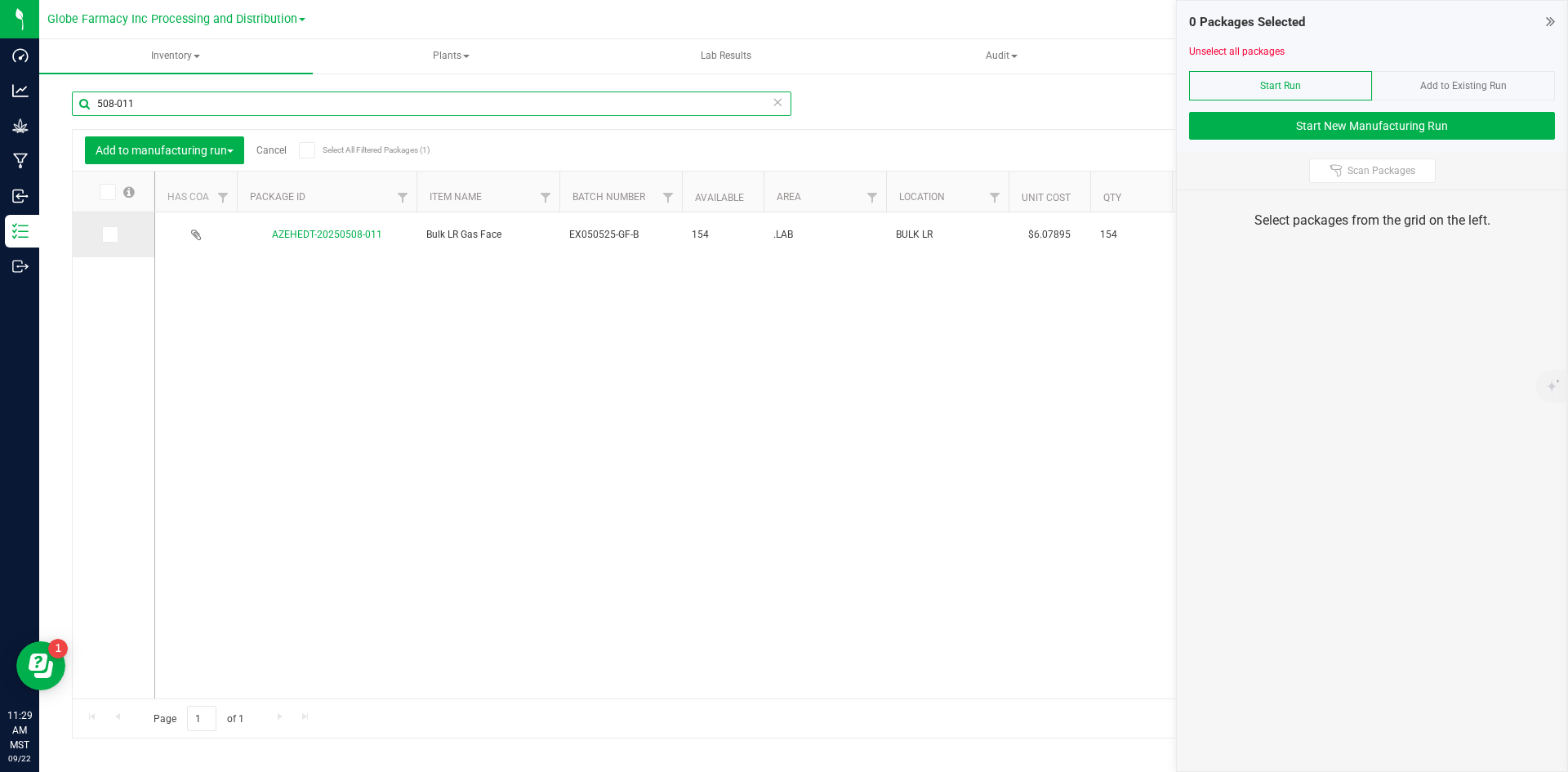
type input "508-011"
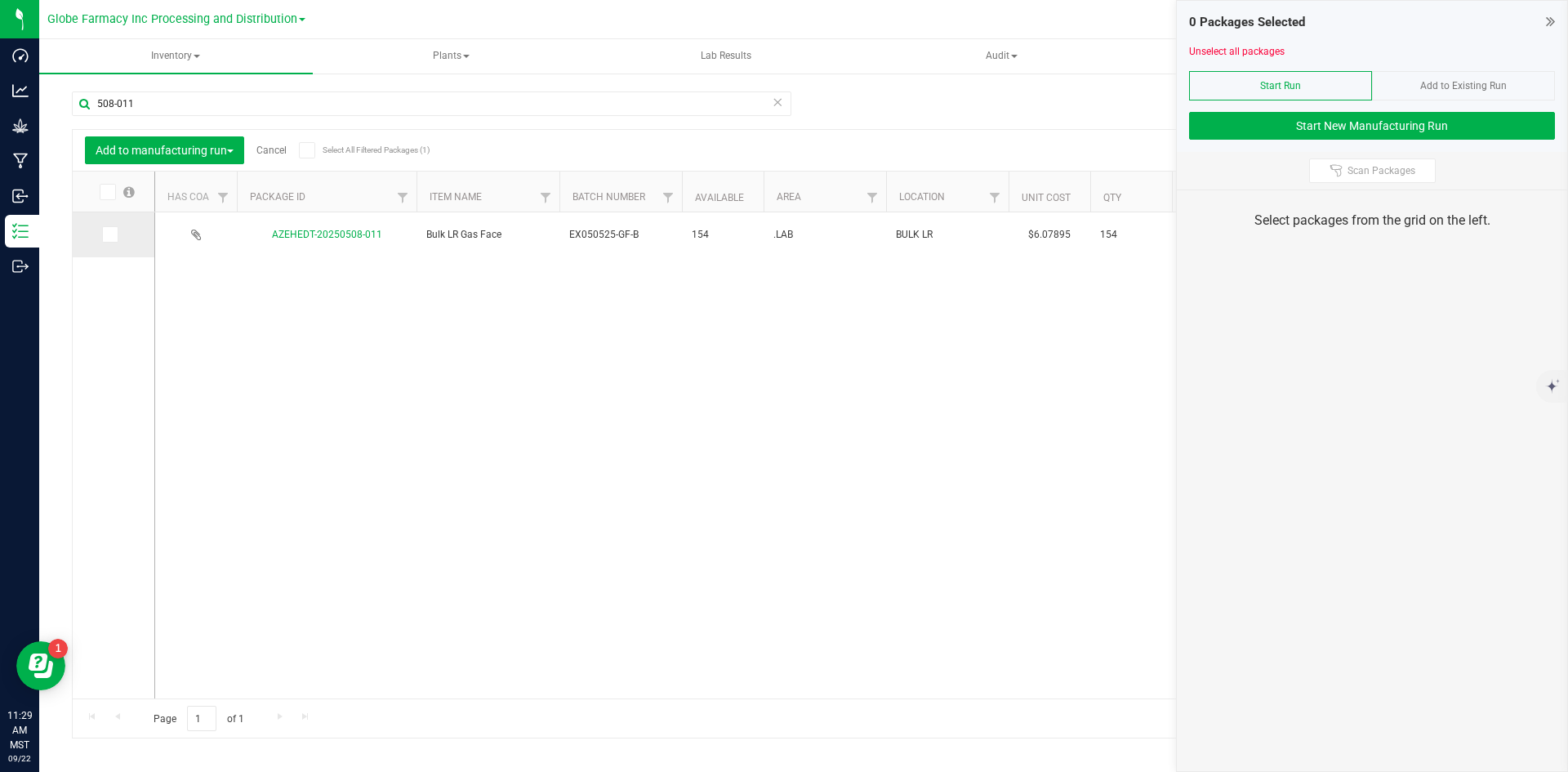
click at [106, 235] on icon at bounding box center [109, 235] width 11 height 0
click at [0, 0] on input "checkbox" at bounding box center [0, 0] width 0 height 0
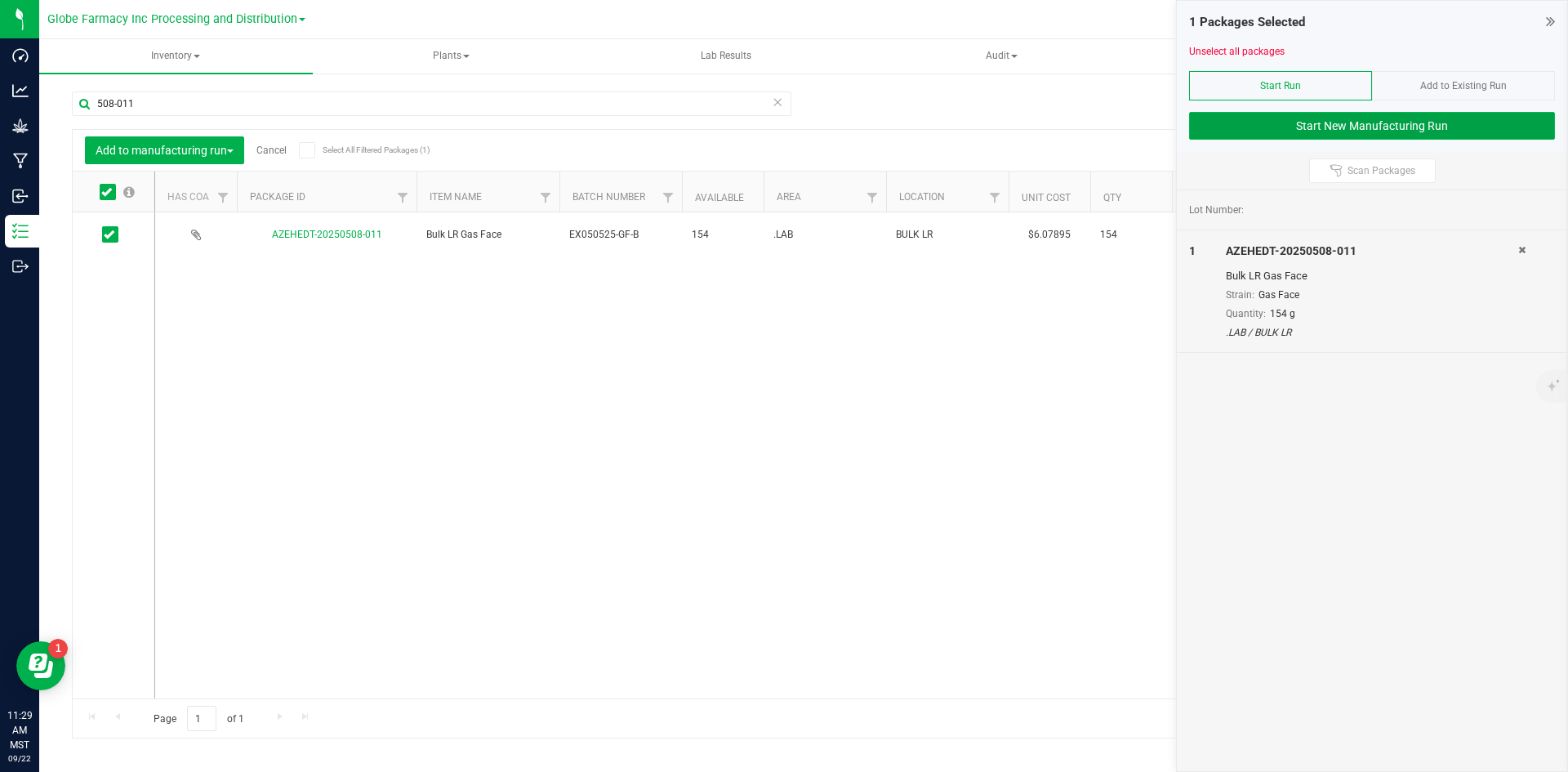
click at [1288, 120] on button "Start New Manufacturing Run" at bounding box center [1372, 126] width 366 height 28
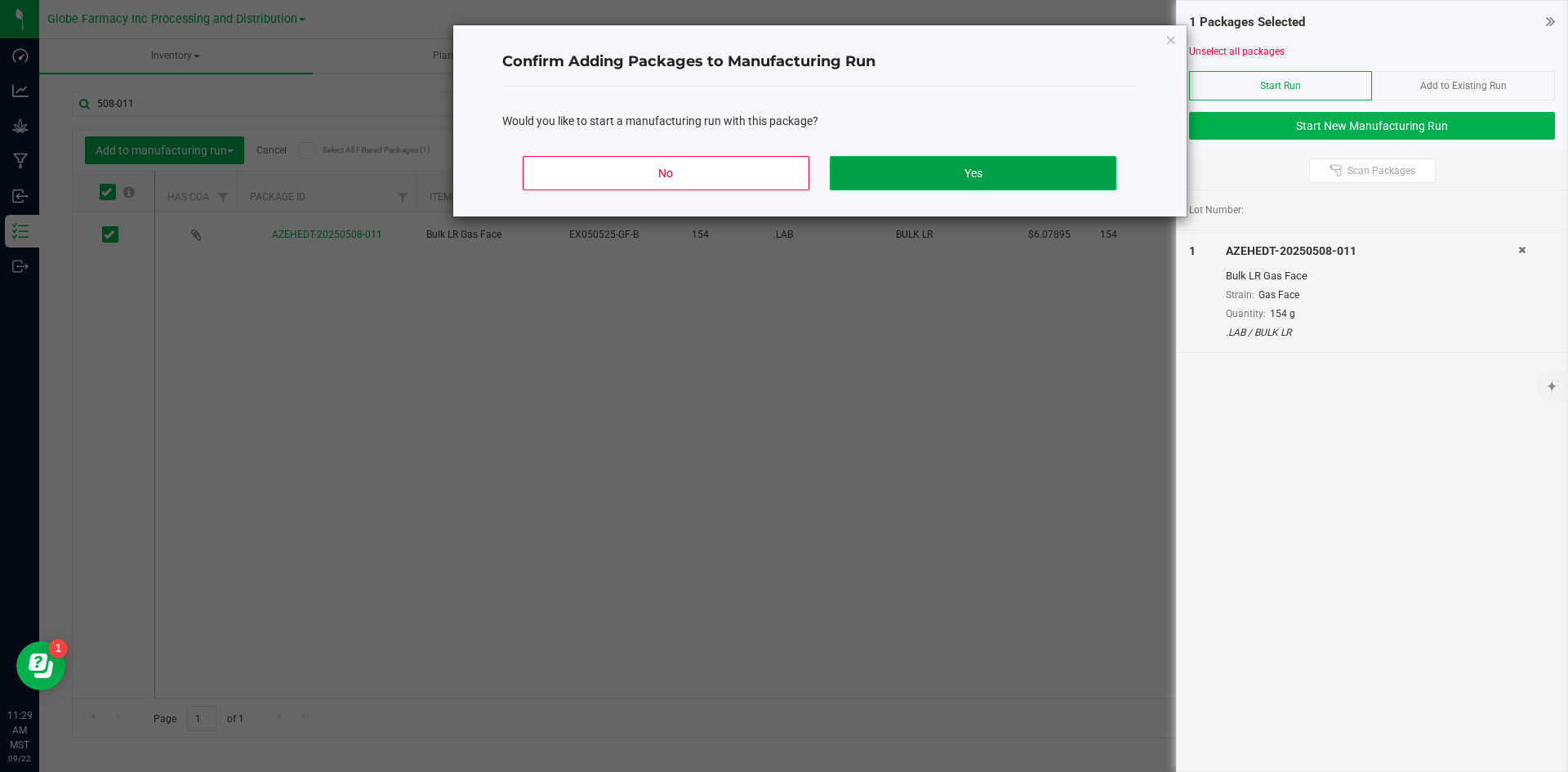
click at [950, 178] on button "Yes" at bounding box center [973, 172] width 286 height 34
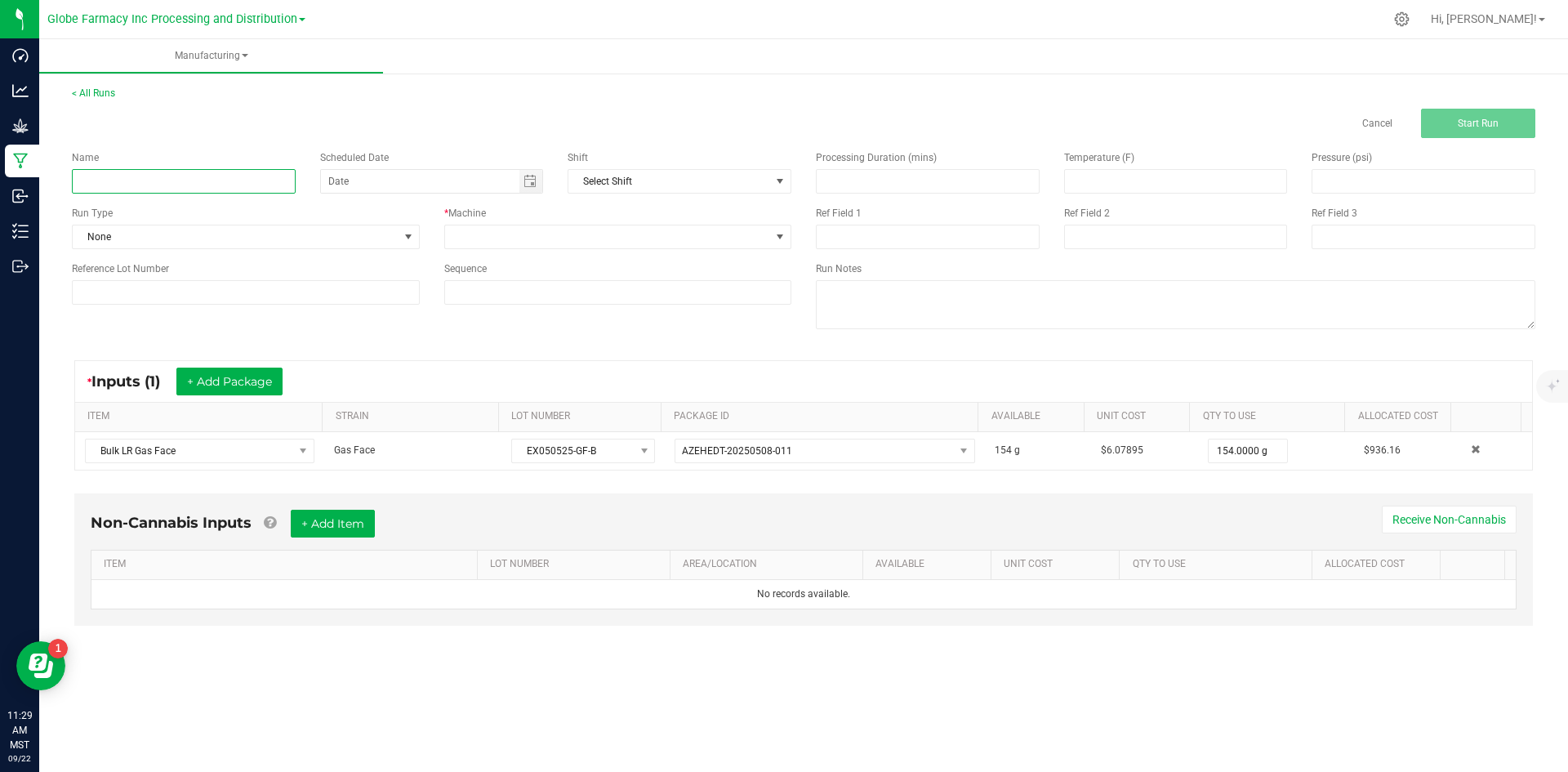
click at [162, 179] on input at bounding box center [184, 181] width 223 height 25
type input "LR GAS FACE BADDER 1G"
click at [526, 242] on span at bounding box center [608, 237] width 326 height 23
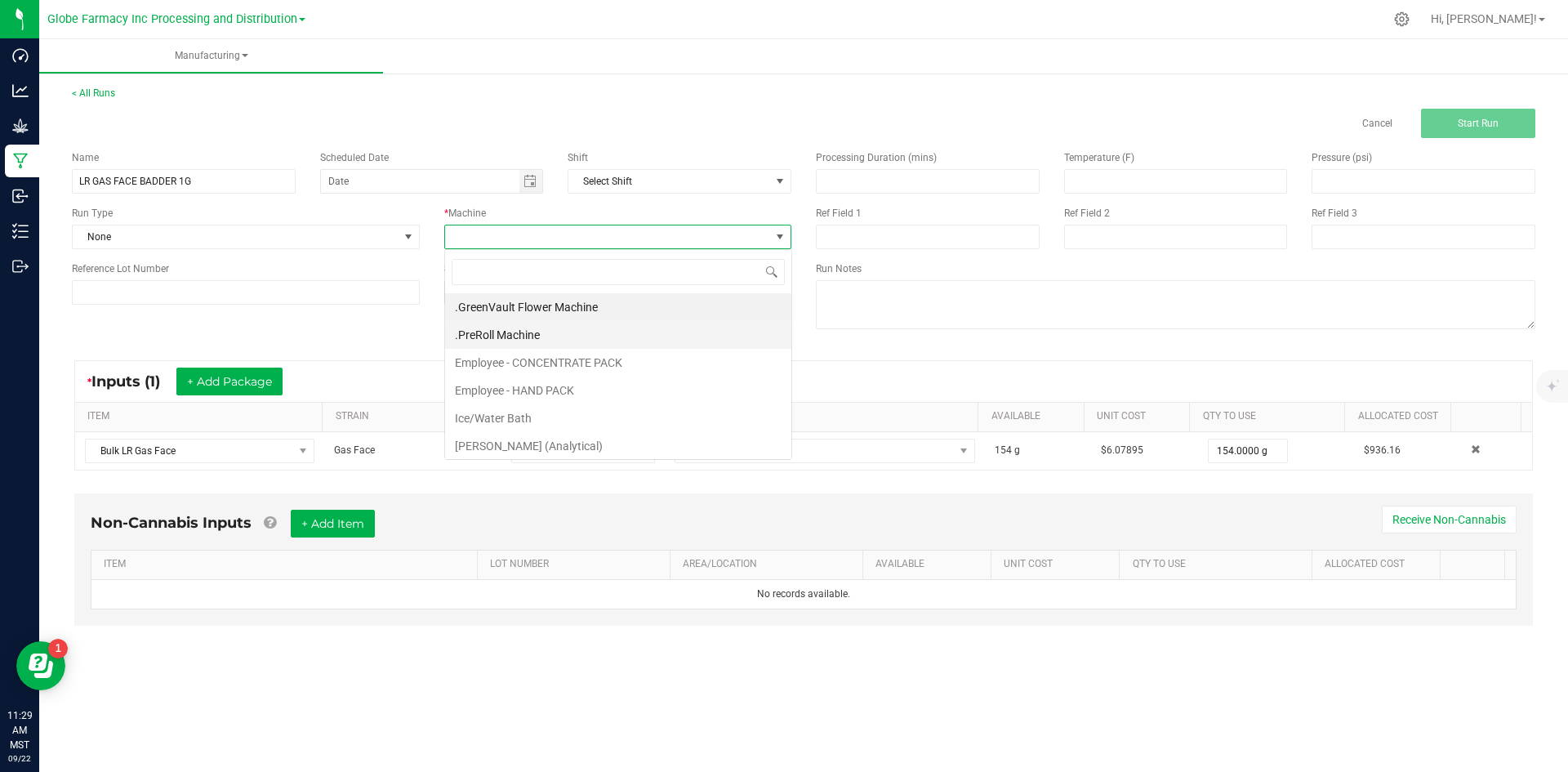
scroll to position [25, 347]
click at [497, 358] on li "Employee - CONCENTRATE PACK" at bounding box center [618, 363] width 346 height 28
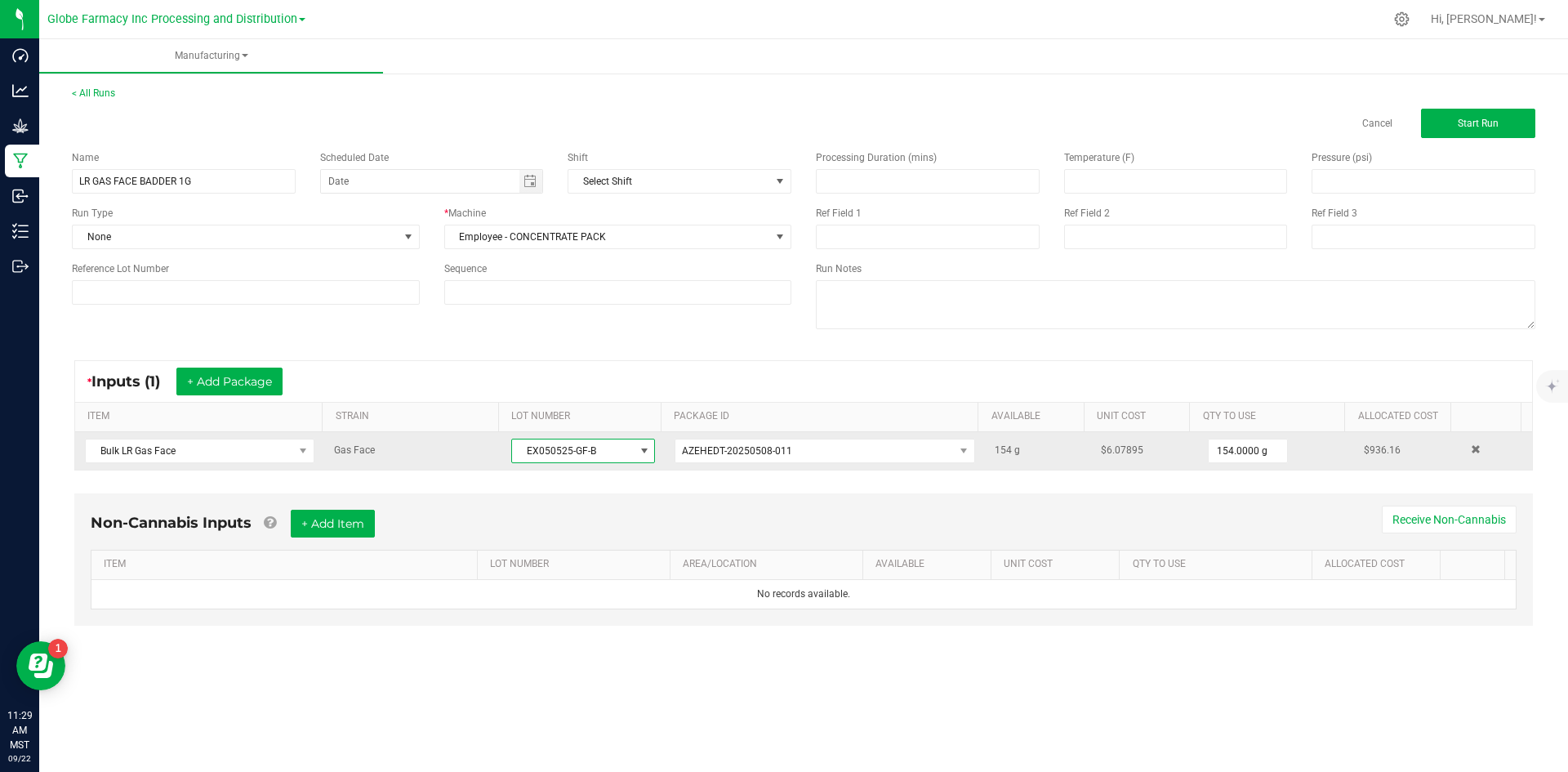
click at [515, 448] on span "EX050525-GF-B" at bounding box center [573, 451] width 121 height 23
drag, startPoint x: 515, startPoint y: 448, endPoint x: 587, endPoint y: 451, distance: 72.1
click at [587, 451] on span "EX050525-GF-B" at bounding box center [573, 451] width 121 height 23
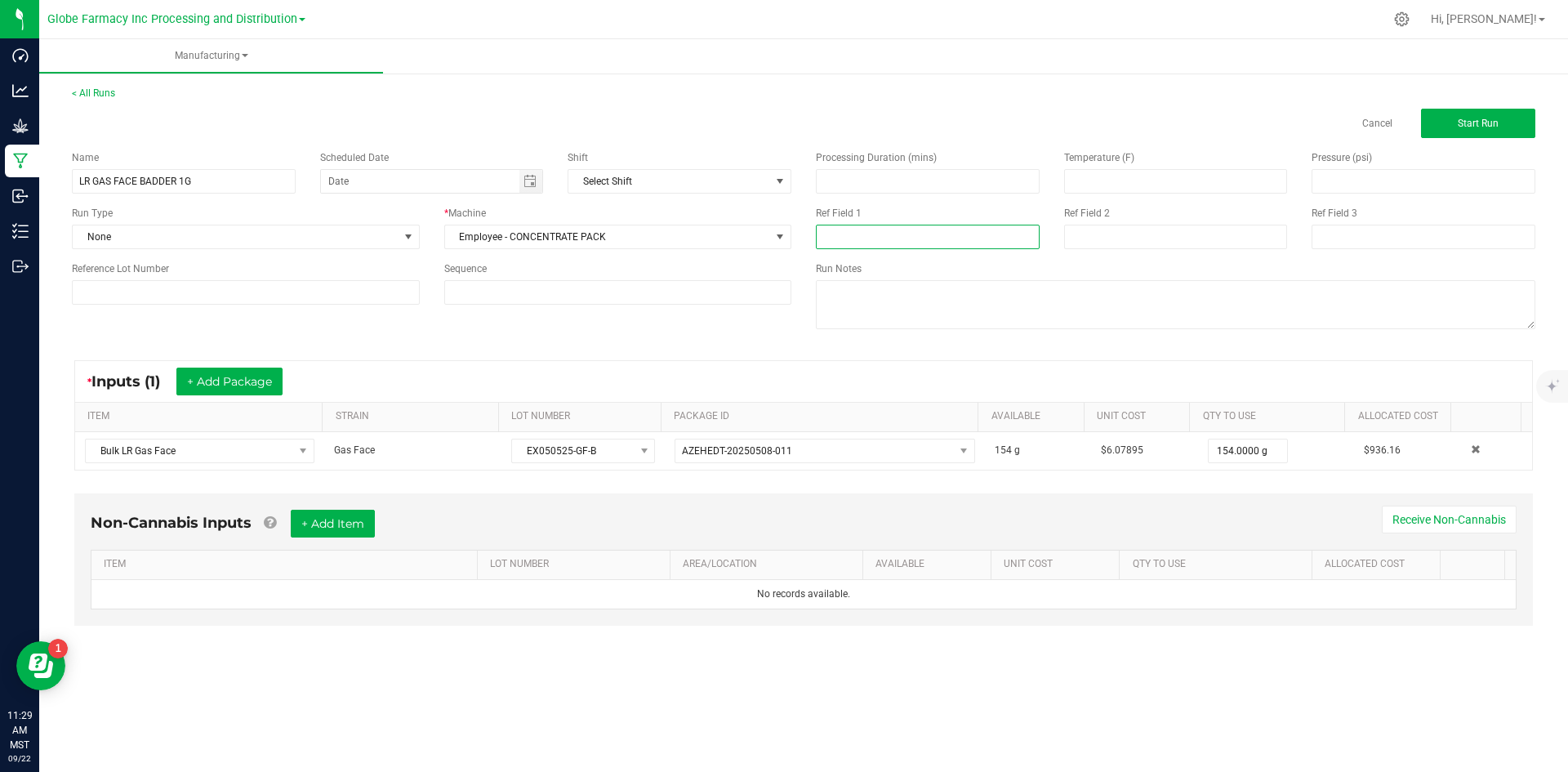
paste input "EX050525-GF-B"
type input "EX050525-GF-B"
click at [1136, 229] on input at bounding box center [1176, 237] width 223 height 25
type input "[DATE] PACKAGED"
click at [338, 530] on button "+ Add Item" at bounding box center [333, 523] width 84 height 28
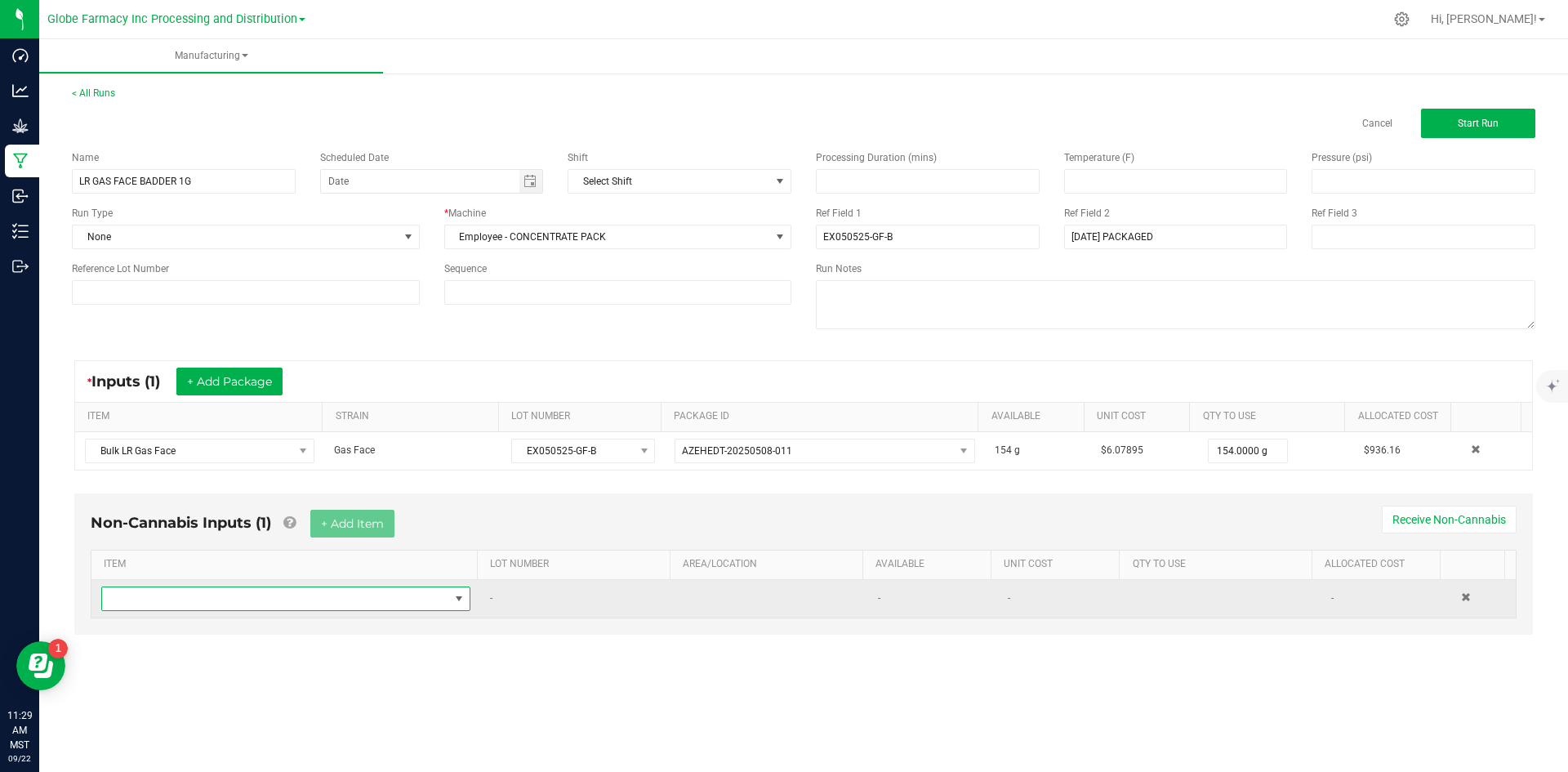
click at [305, 593] on span "NO DATA FOUND" at bounding box center [275, 599] width 347 height 23
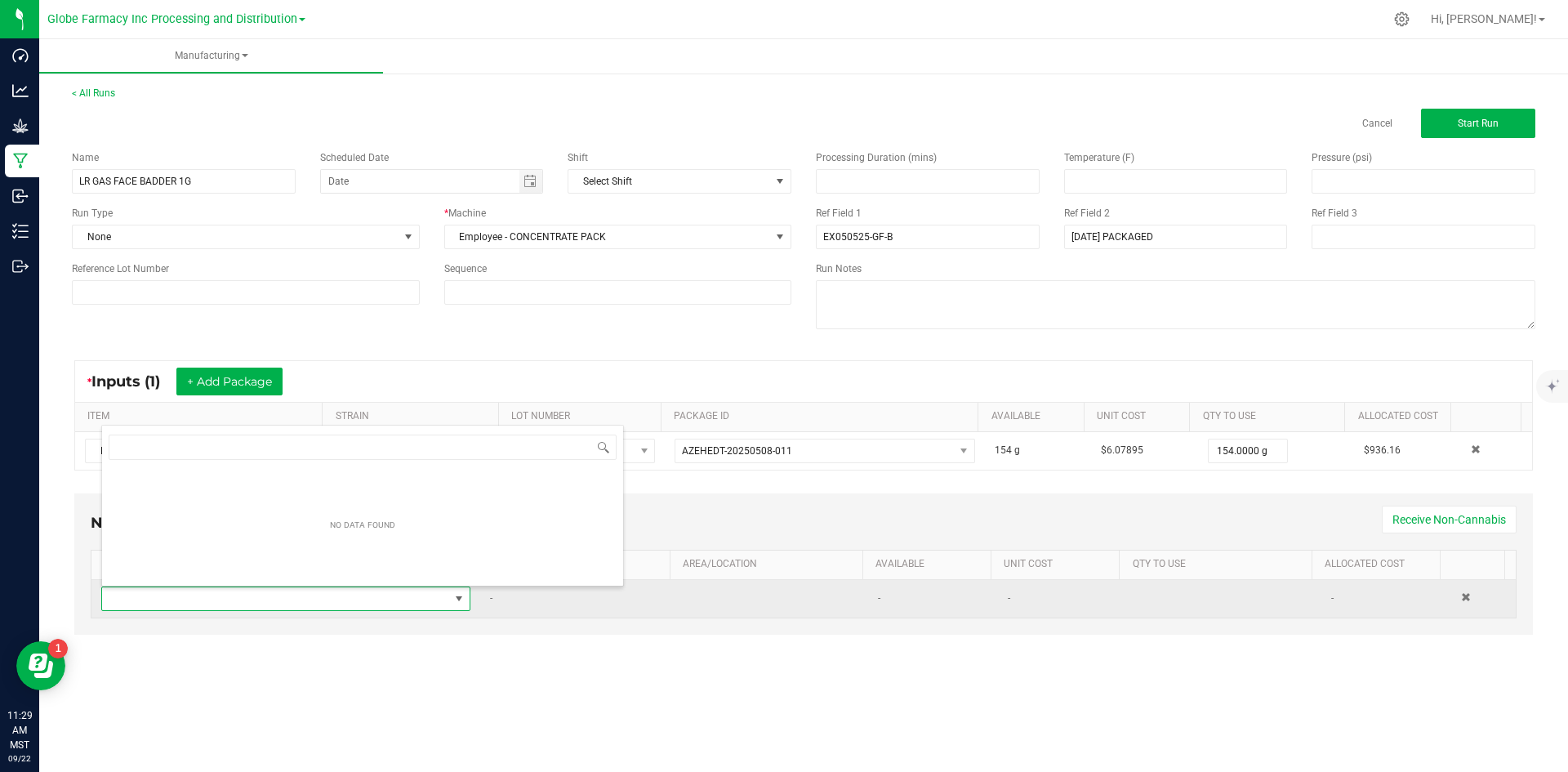
scroll to position [25, 362]
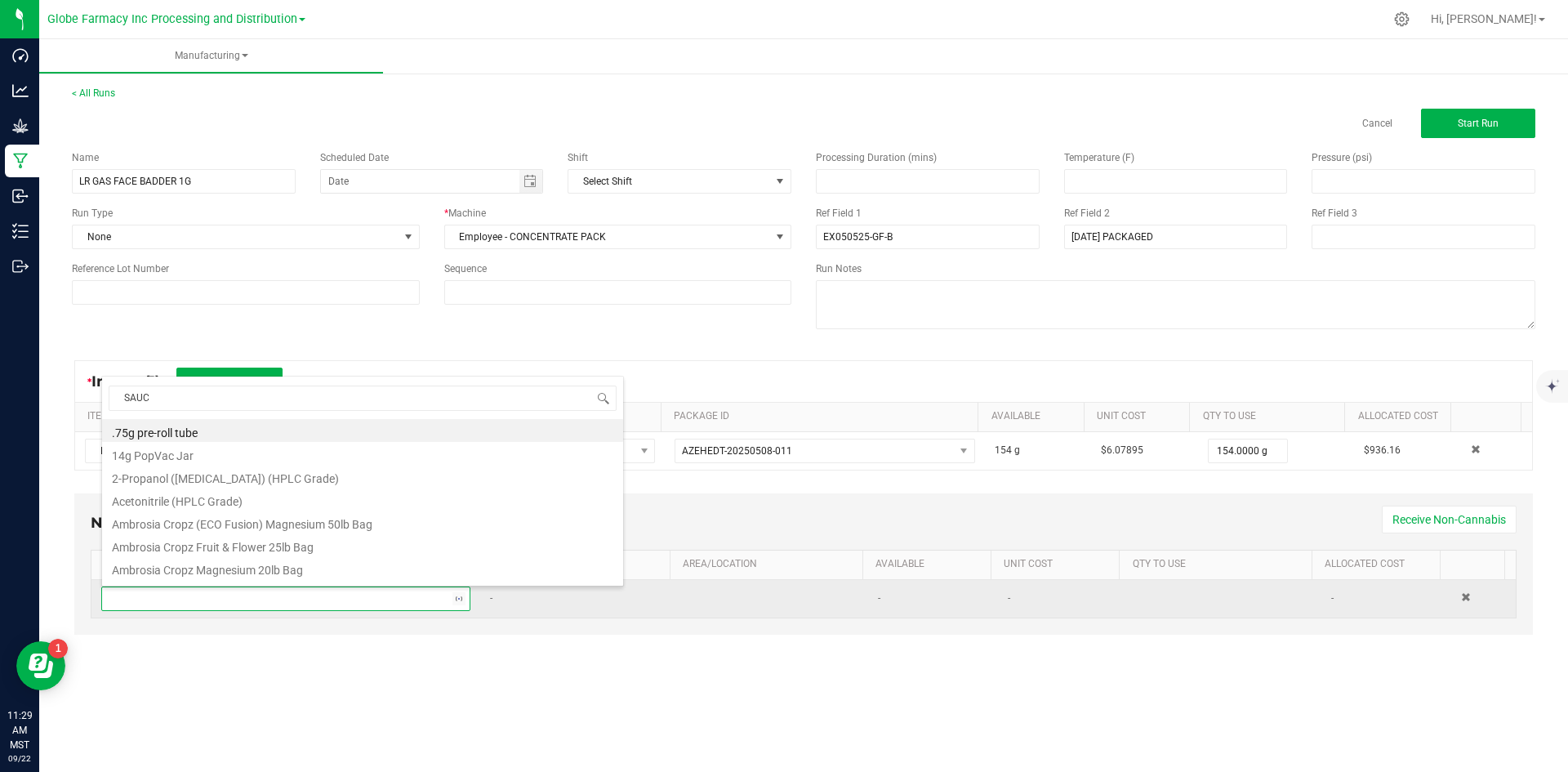
type input "SAUCE"
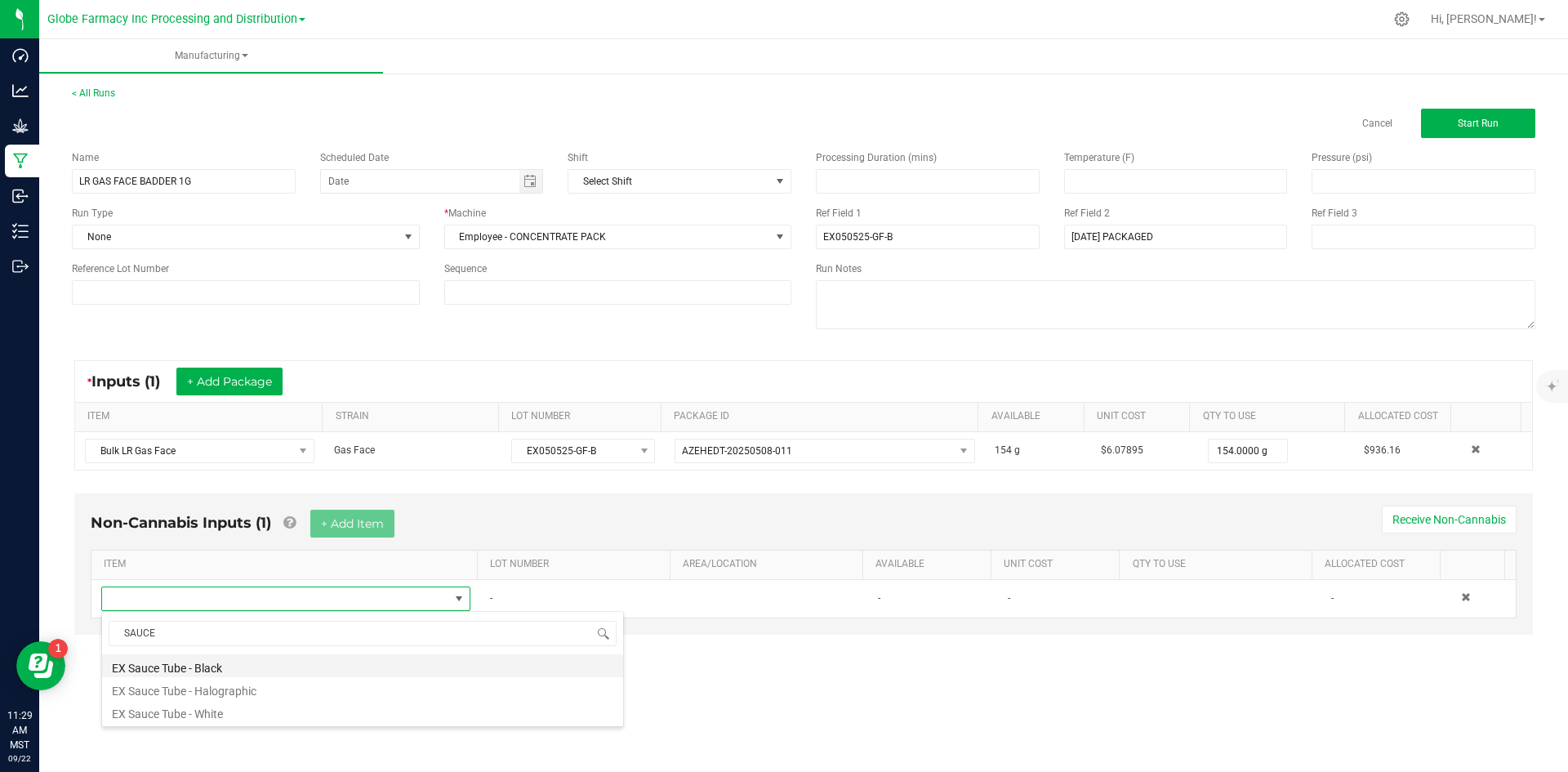
click at [235, 665] on li "EX Sauce Tube - Black" at bounding box center [362, 666] width 521 height 23
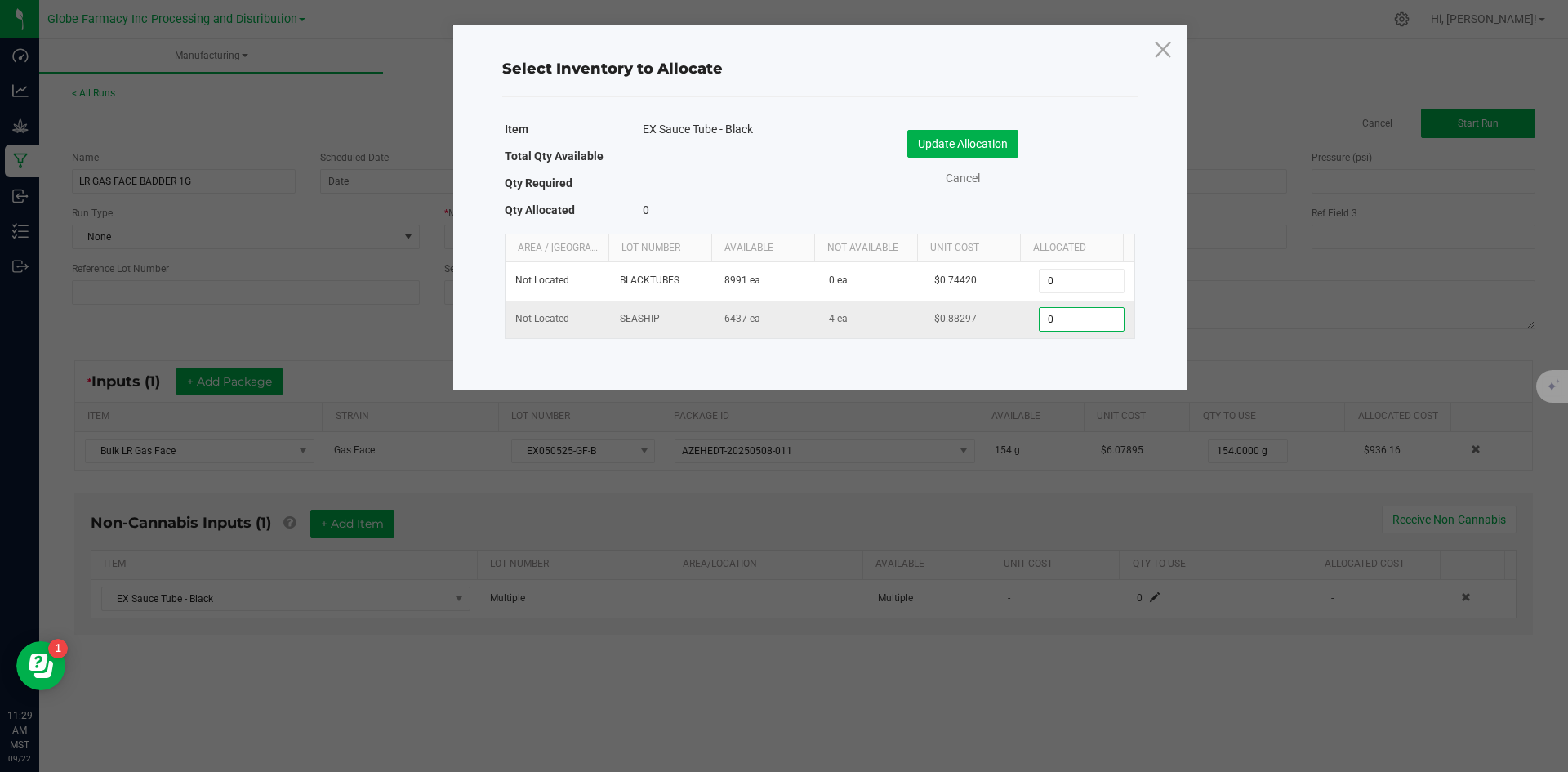
click at [1049, 323] on input "0" at bounding box center [1081, 319] width 84 height 23
type input "1"
click at [978, 140] on button "Update Allocation" at bounding box center [963, 144] width 111 height 28
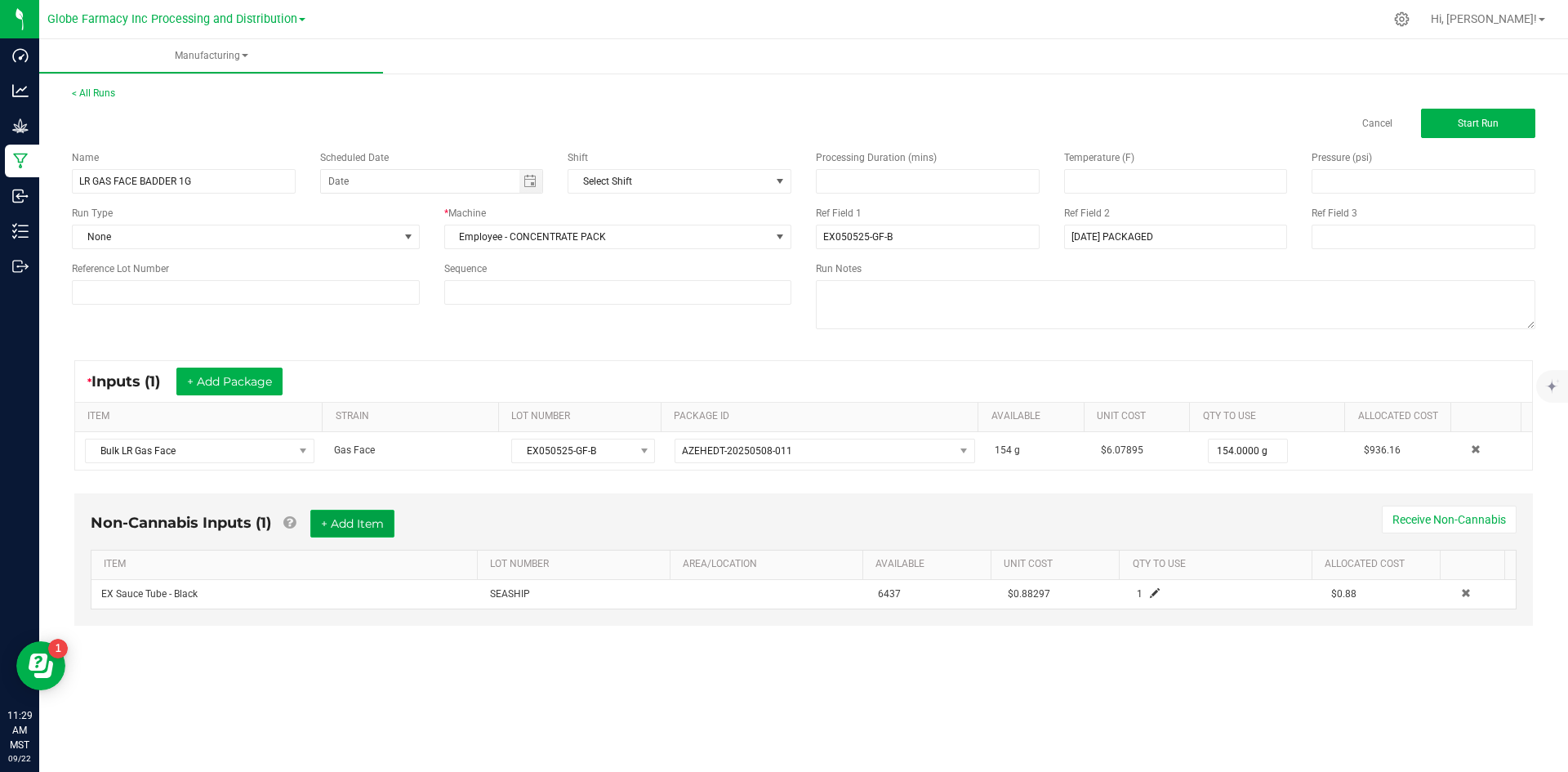
click at [389, 532] on button "+ Add Item" at bounding box center [353, 523] width 84 height 28
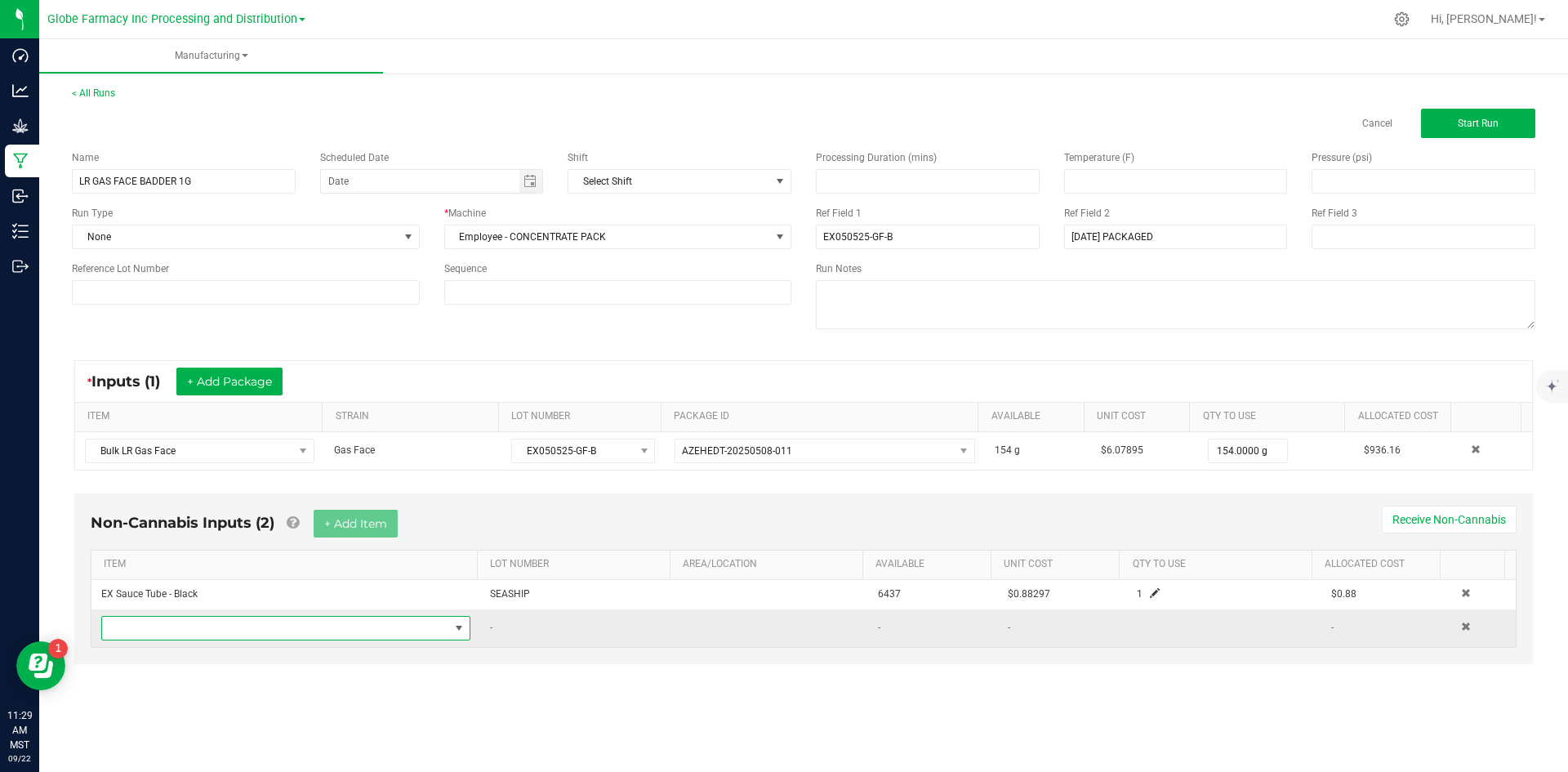
click at [334, 624] on span "NO DATA FOUND" at bounding box center [275, 628] width 347 height 23
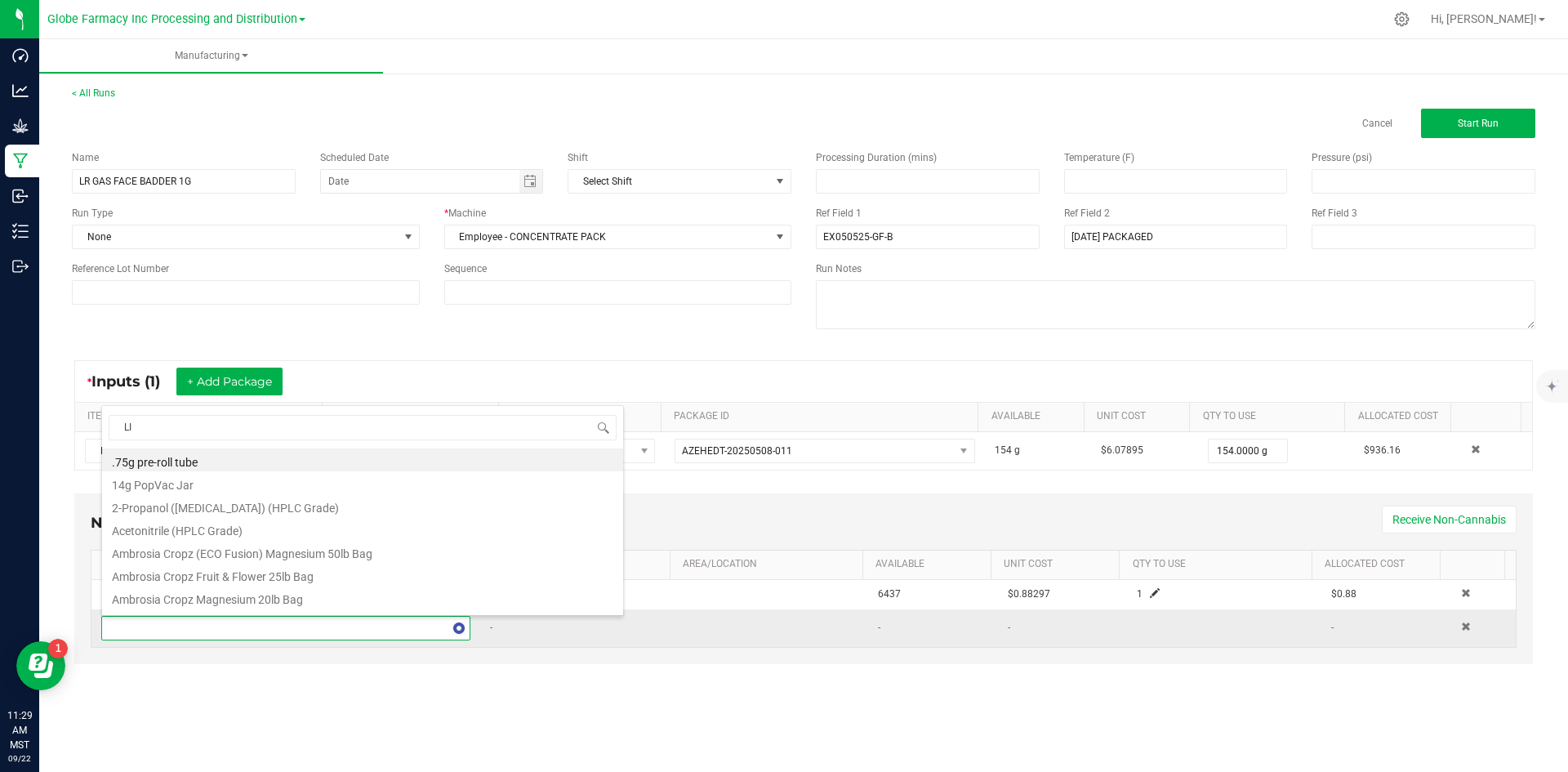
type input "LID"
click at [293, 571] on li "EX Concentrate Lids - Black" at bounding box center [362, 574] width 521 height 23
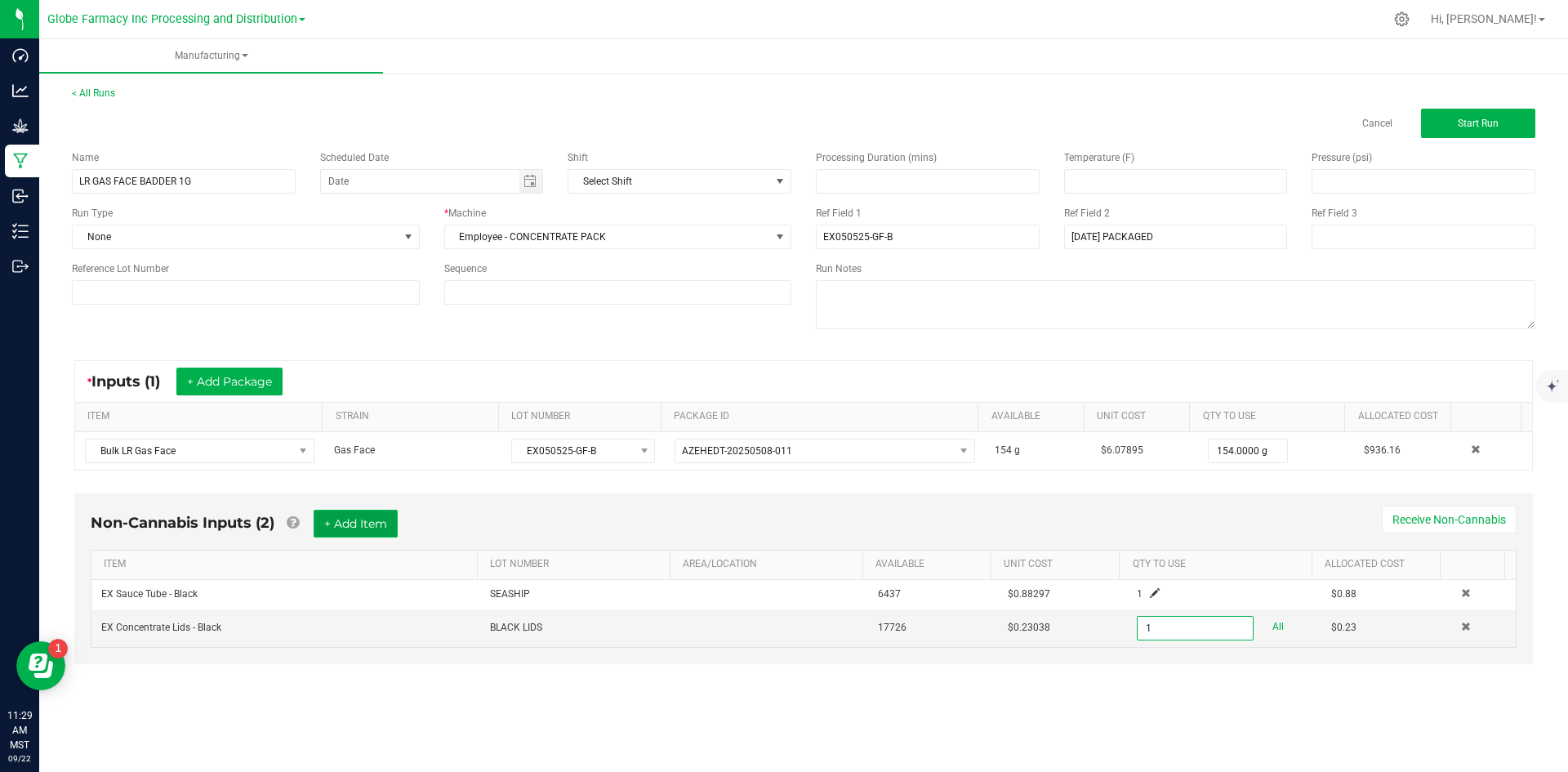
type input "1 ea"
drag, startPoint x: 339, startPoint y: 527, endPoint x: 339, endPoint y: 564, distance: 37.0
click at [342, 526] on button "+ Add Item" at bounding box center [356, 523] width 84 height 28
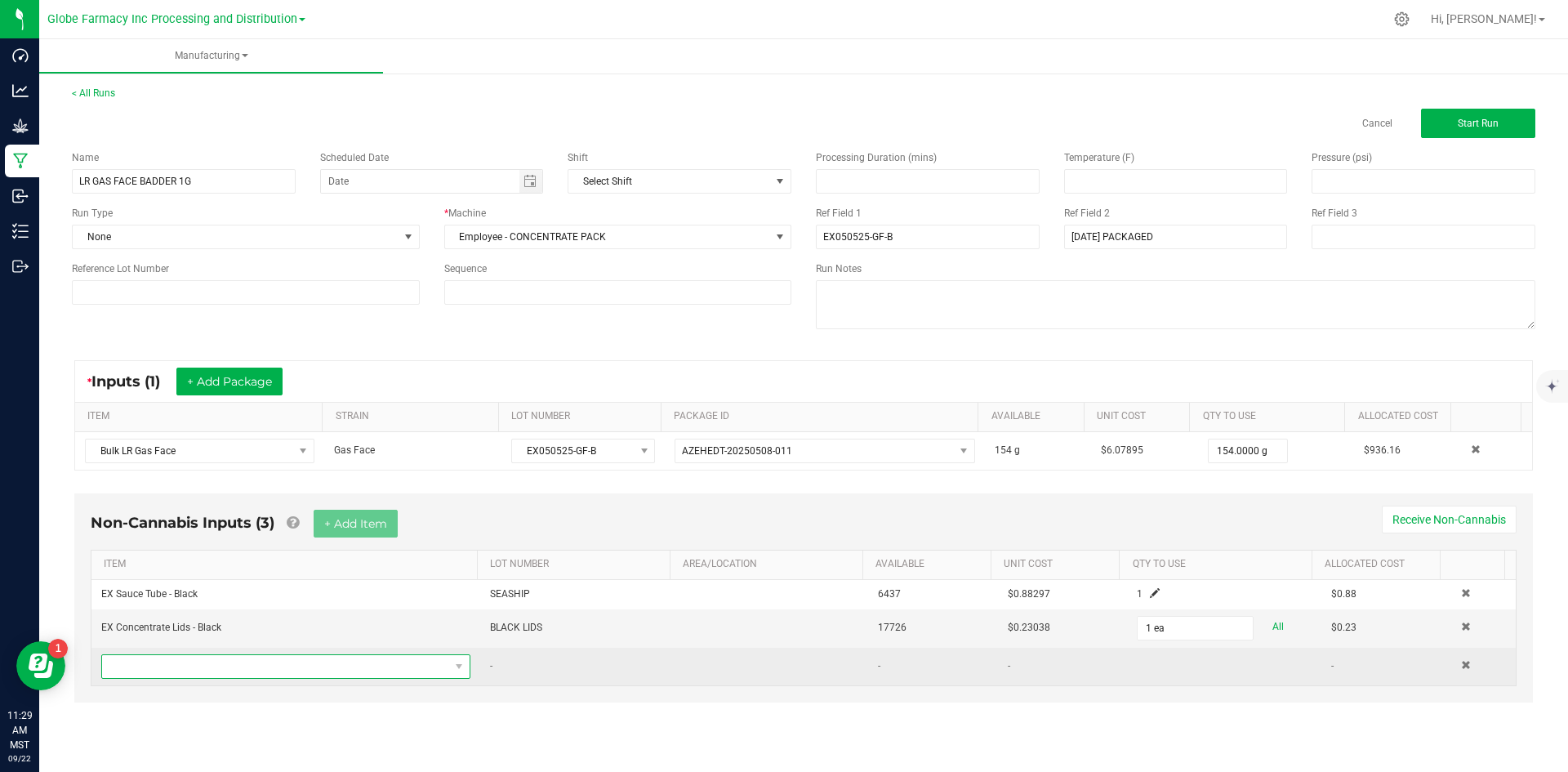
click at [288, 656] on span "NO DATA FOUND" at bounding box center [275, 666] width 347 height 23
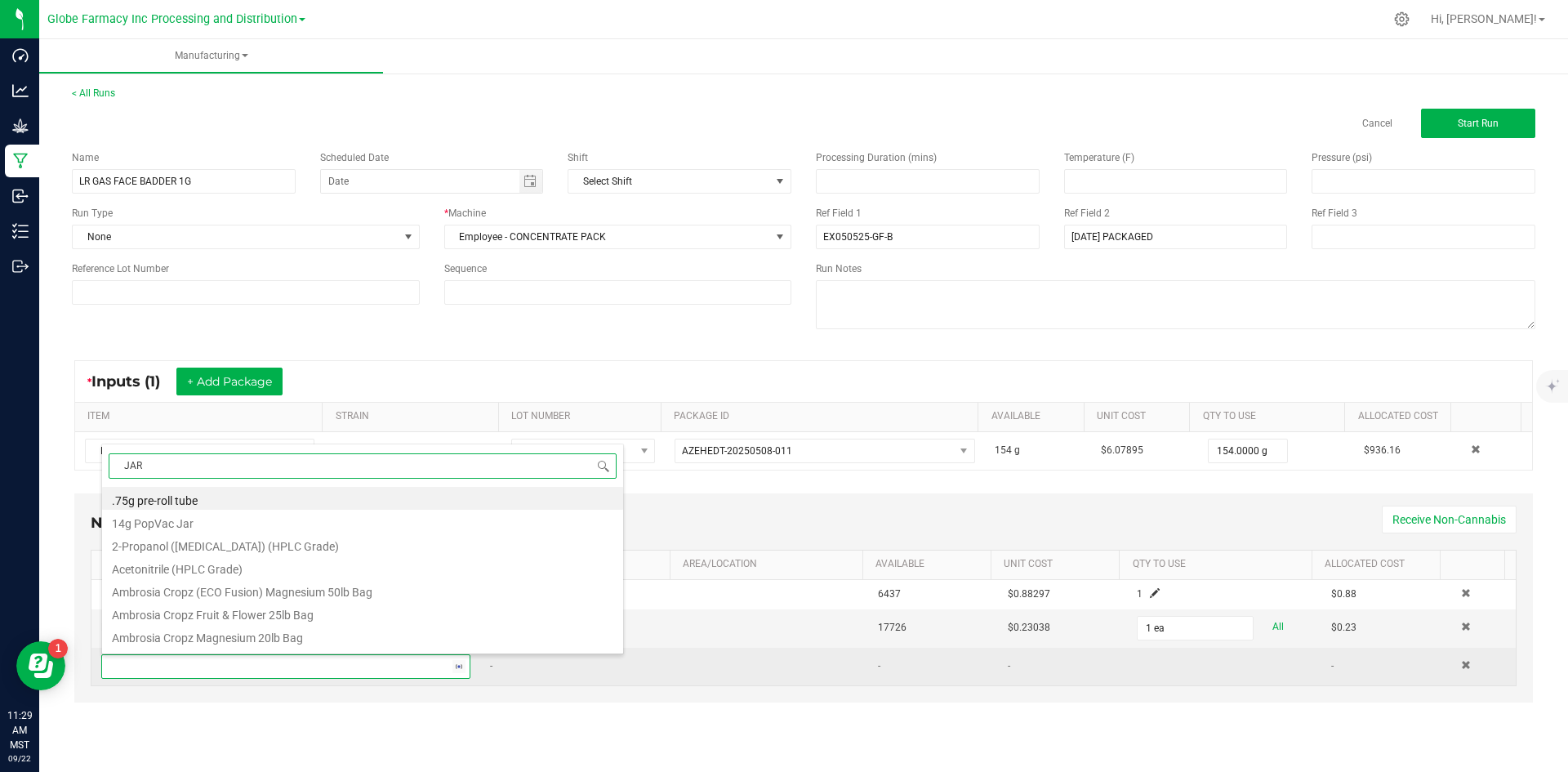
type input "JARS"
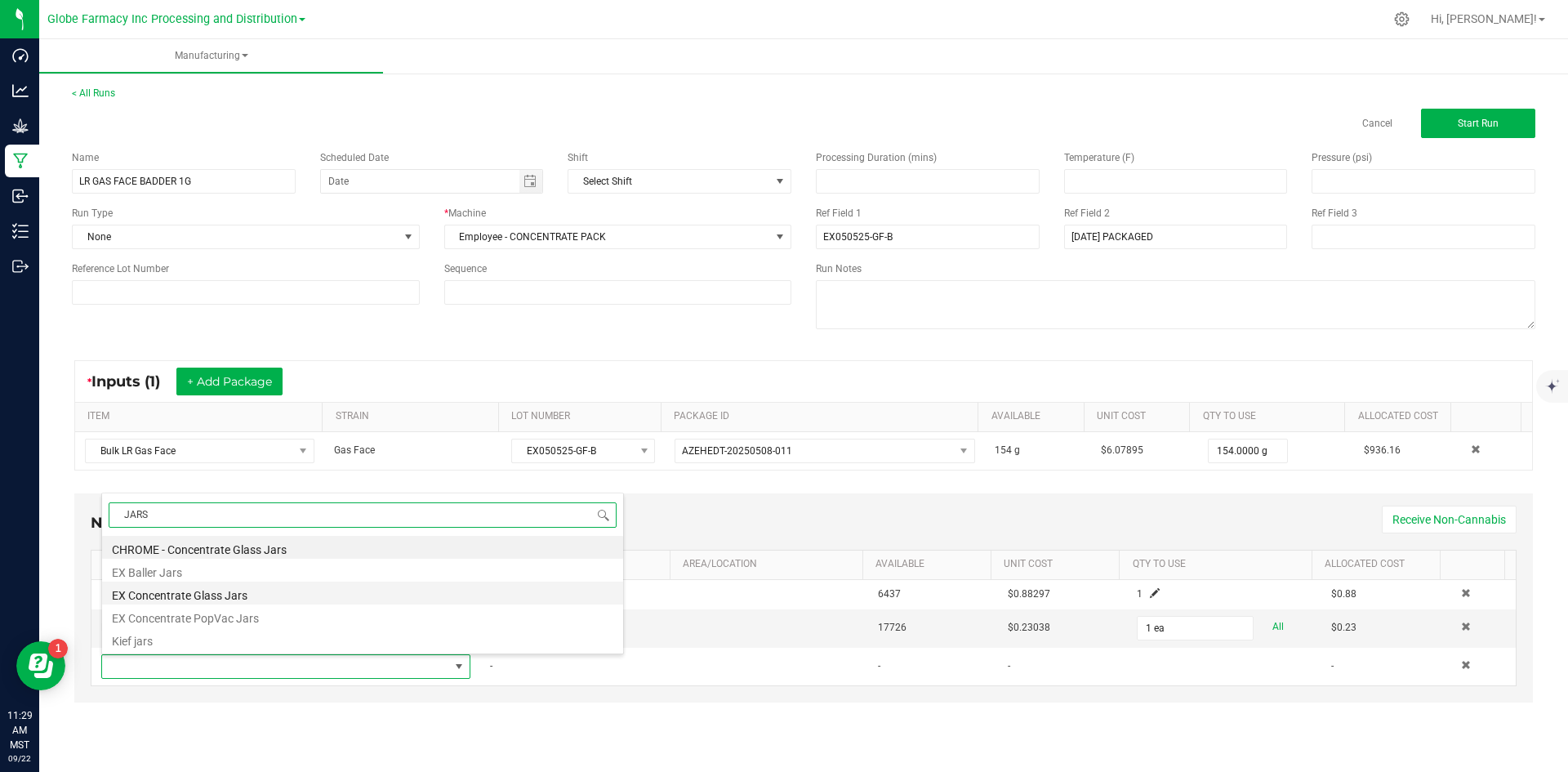
click at [281, 595] on li "EX Concentrate Glass Jars" at bounding box center [362, 593] width 521 height 23
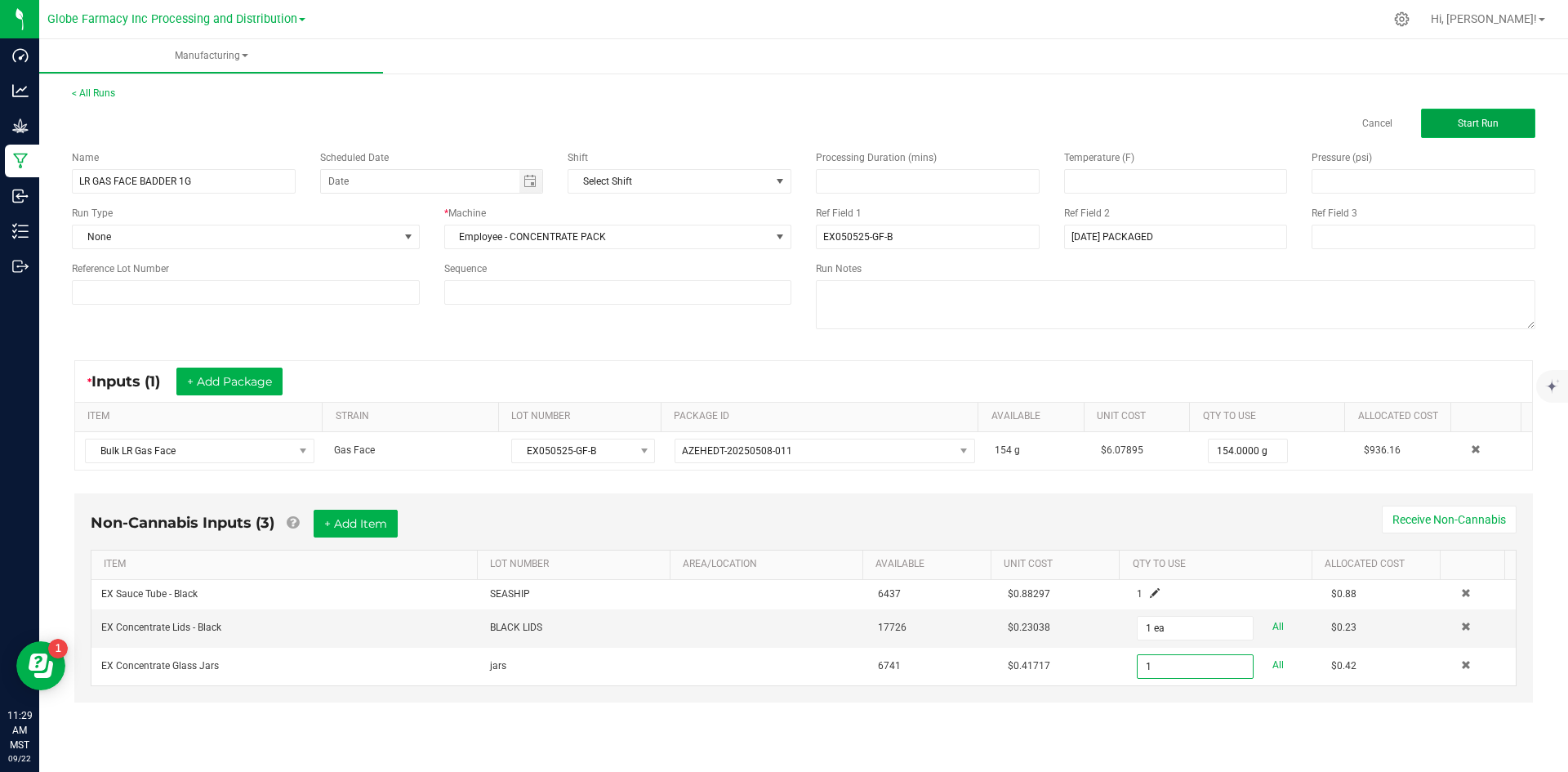
type input "1 ea"
click at [1494, 122] on span "Start Run" at bounding box center [1478, 123] width 40 height 11
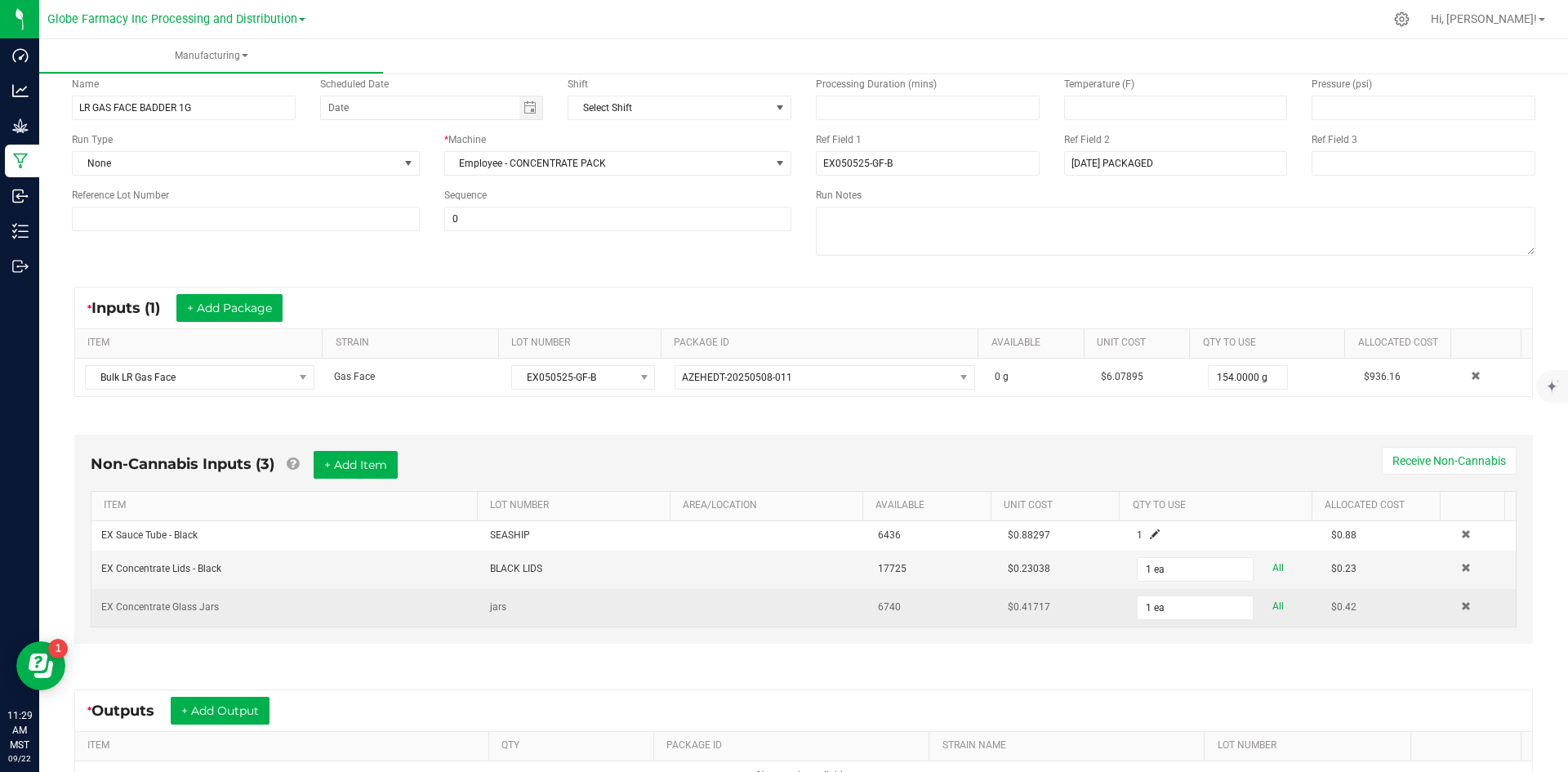
scroll to position [312, 0]
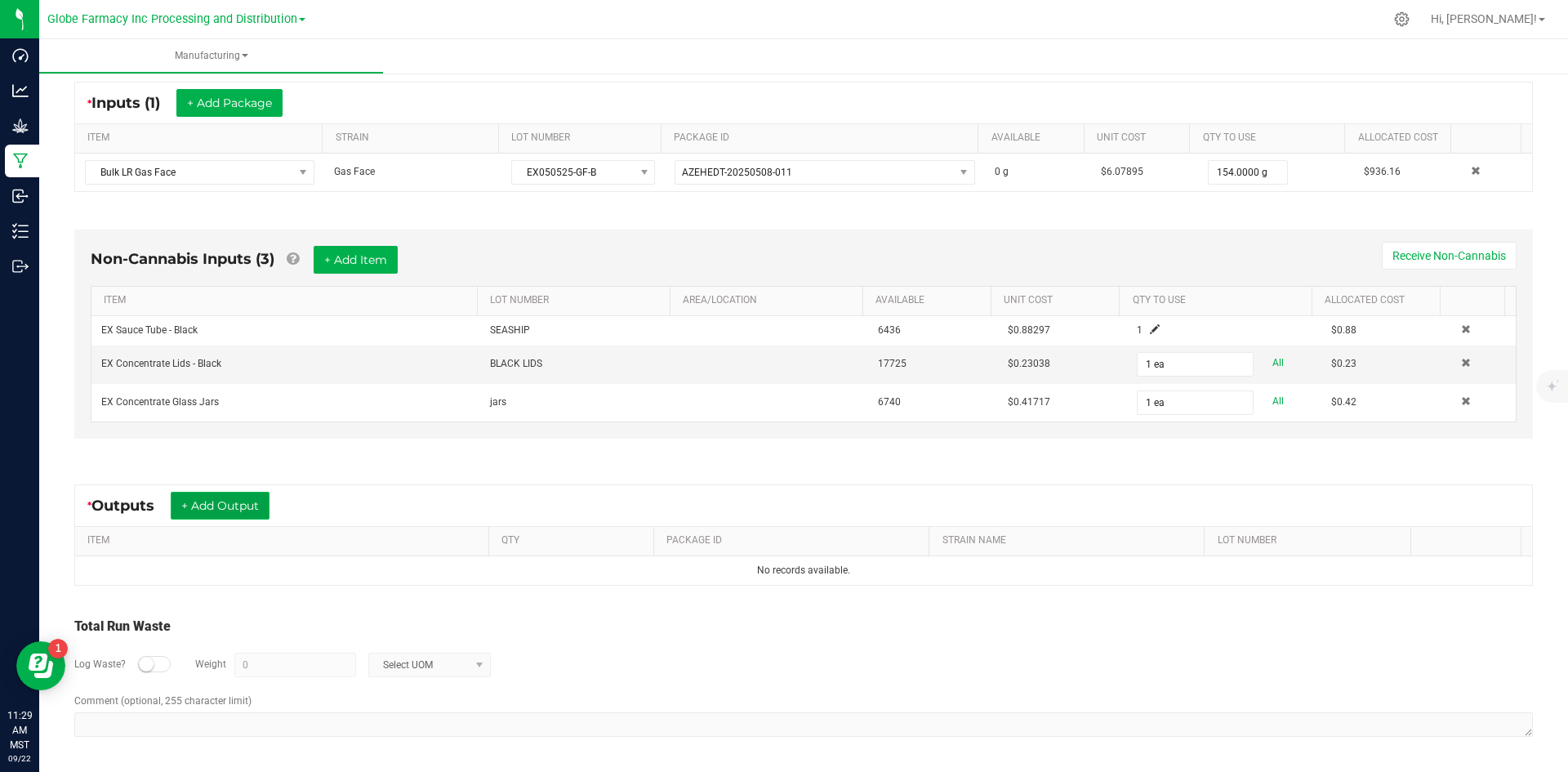
click at [232, 506] on button "+ Add Output" at bounding box center [220, 506] width 98 height 28
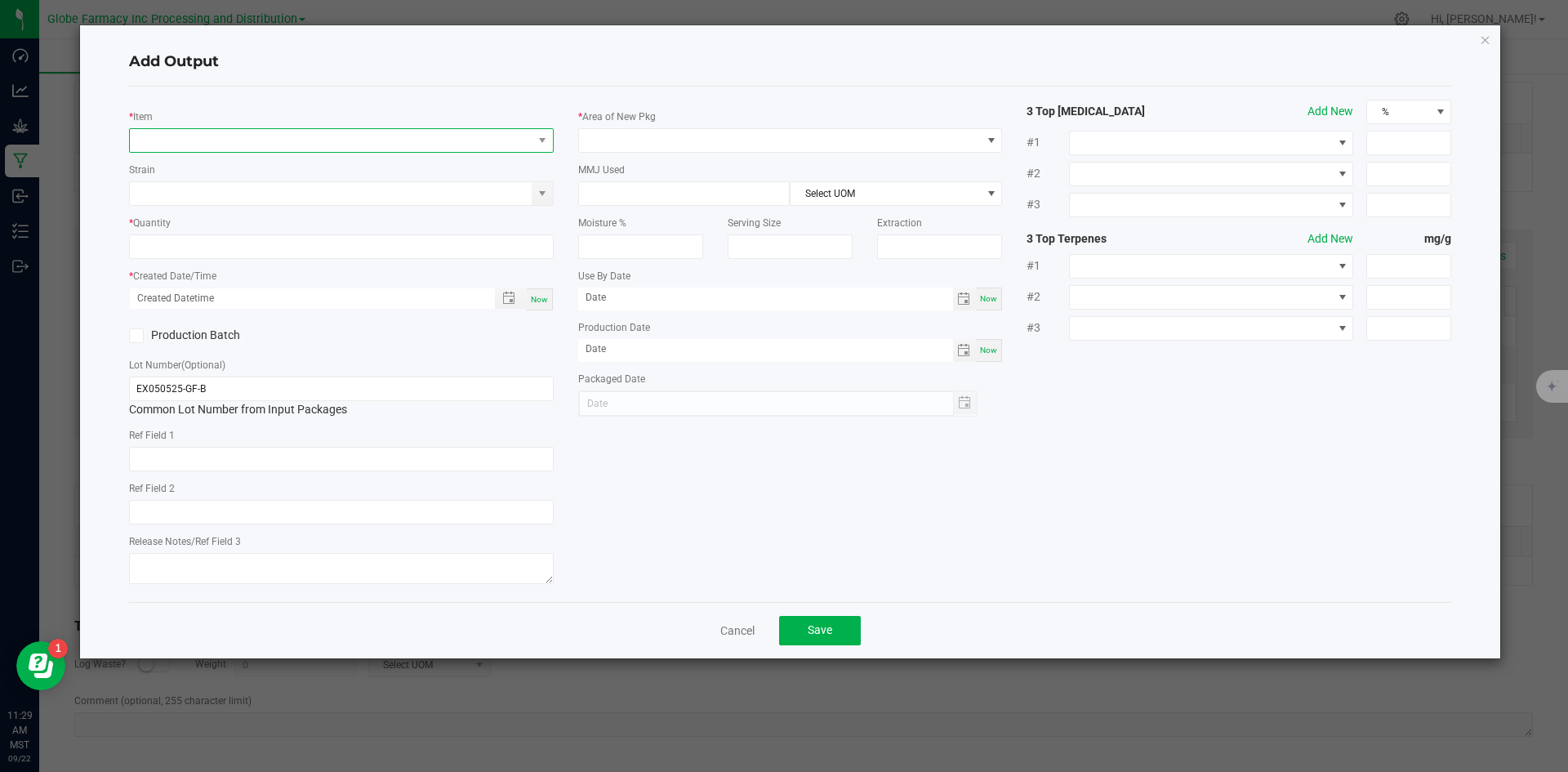
click at [375, 139] on span "NO DATA FOUND" at bounding box center [332, 141] width 403 height 23
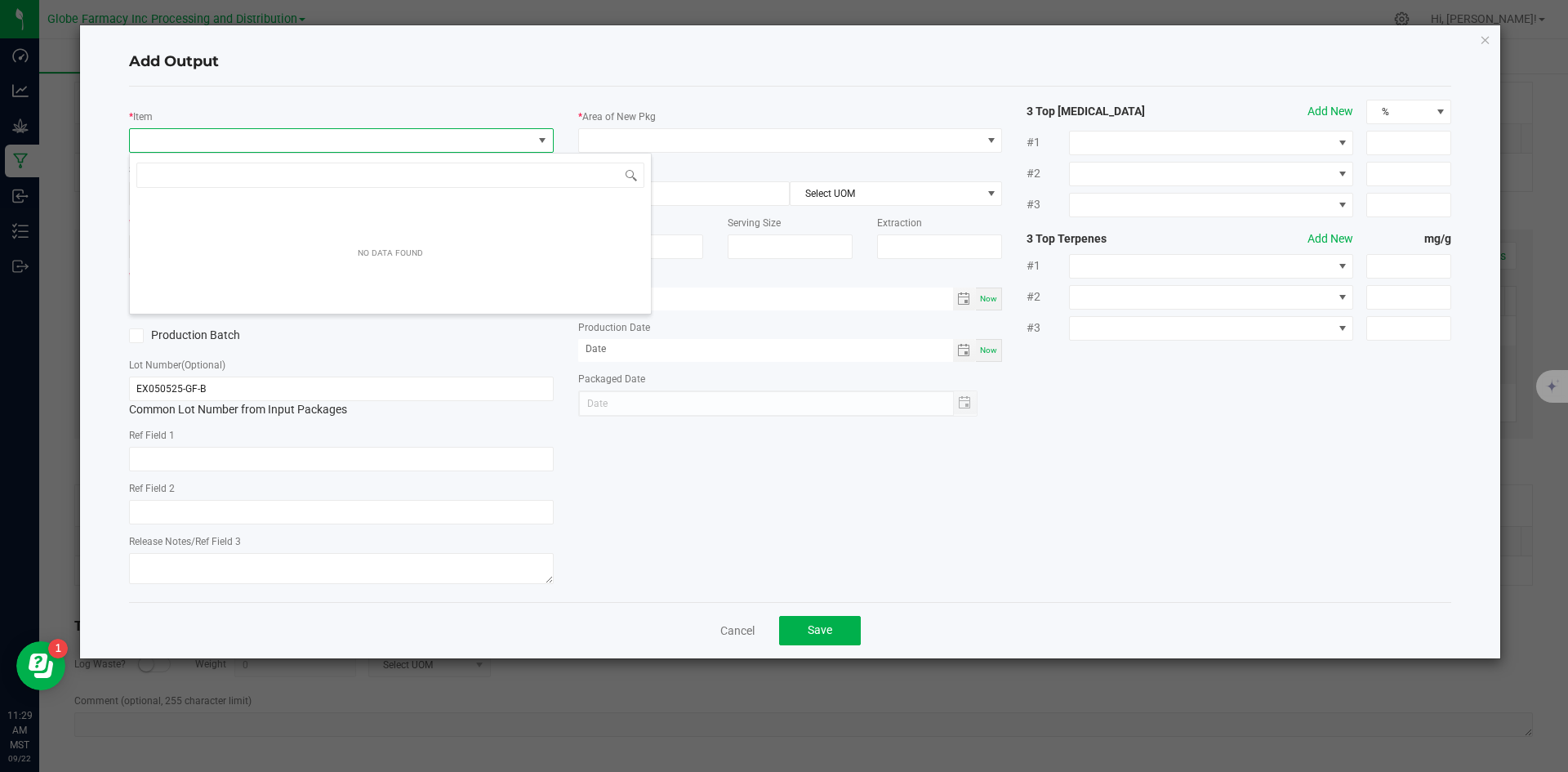
scroll to position [25, 425]
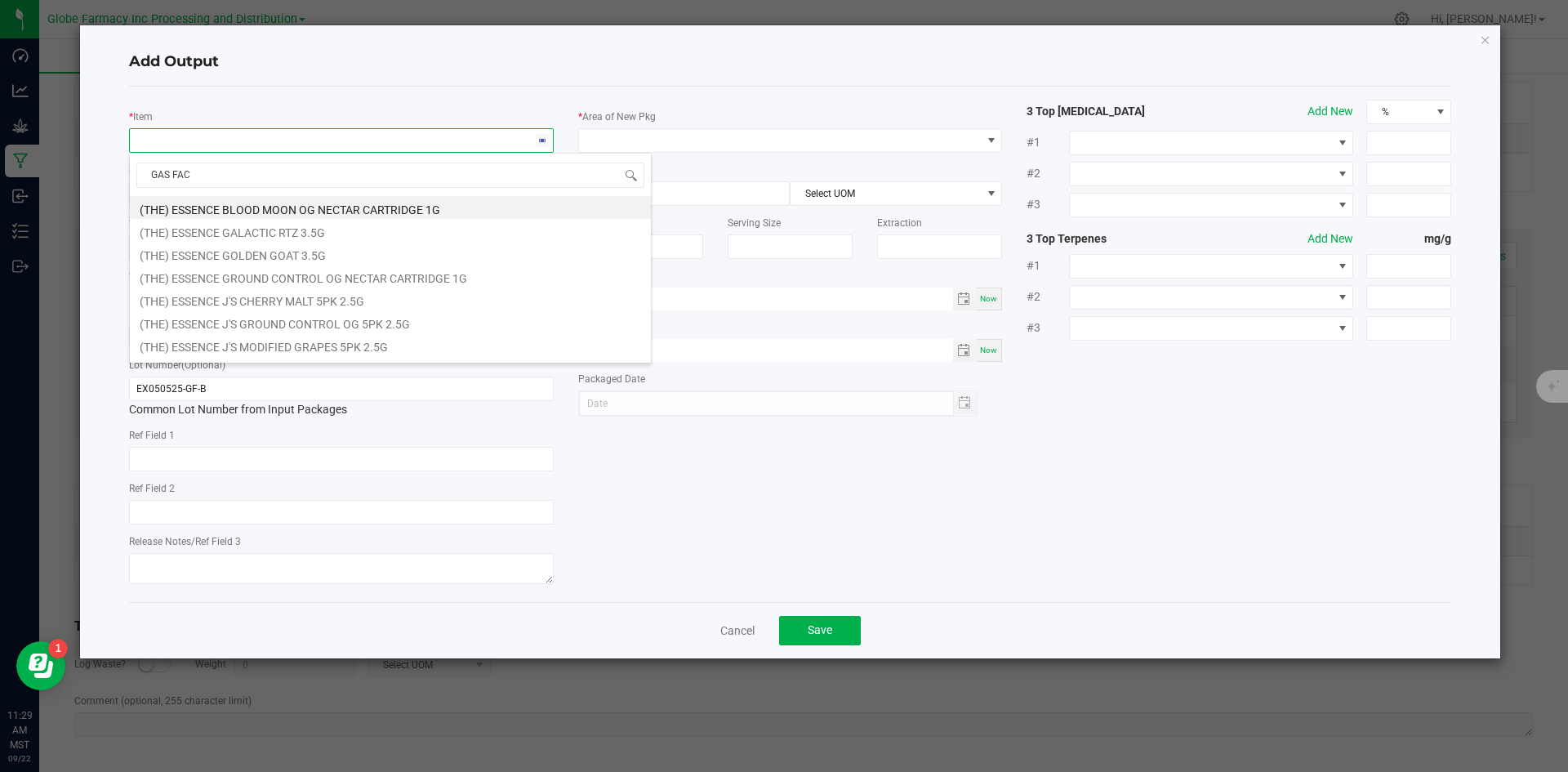
type input "GAS FACE"
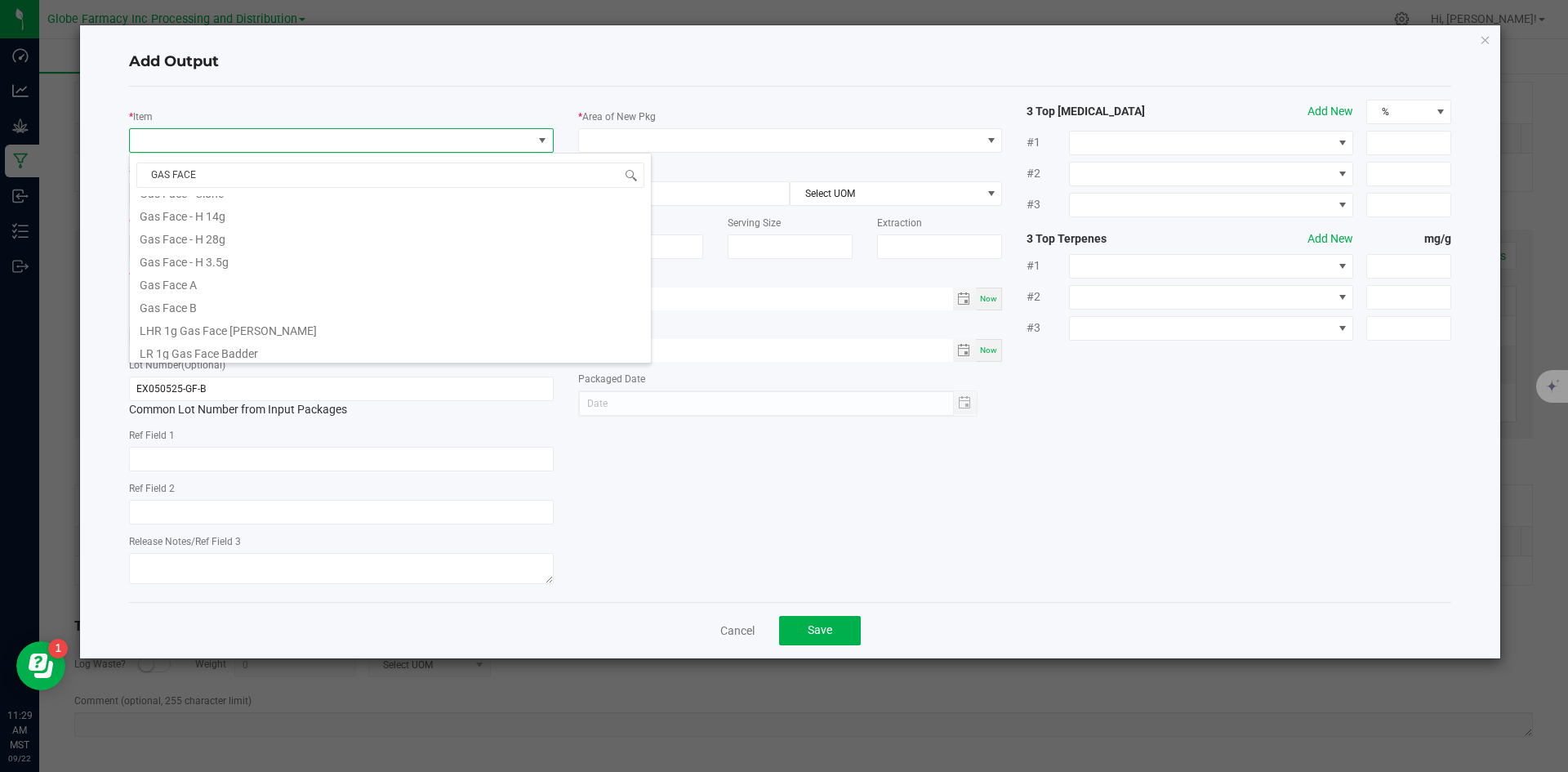
scroll to position [385, 0]
click at [292, 210] on li "LR 1g Gas Face Badder" at bounding box center [390, 211] width 521 height 23
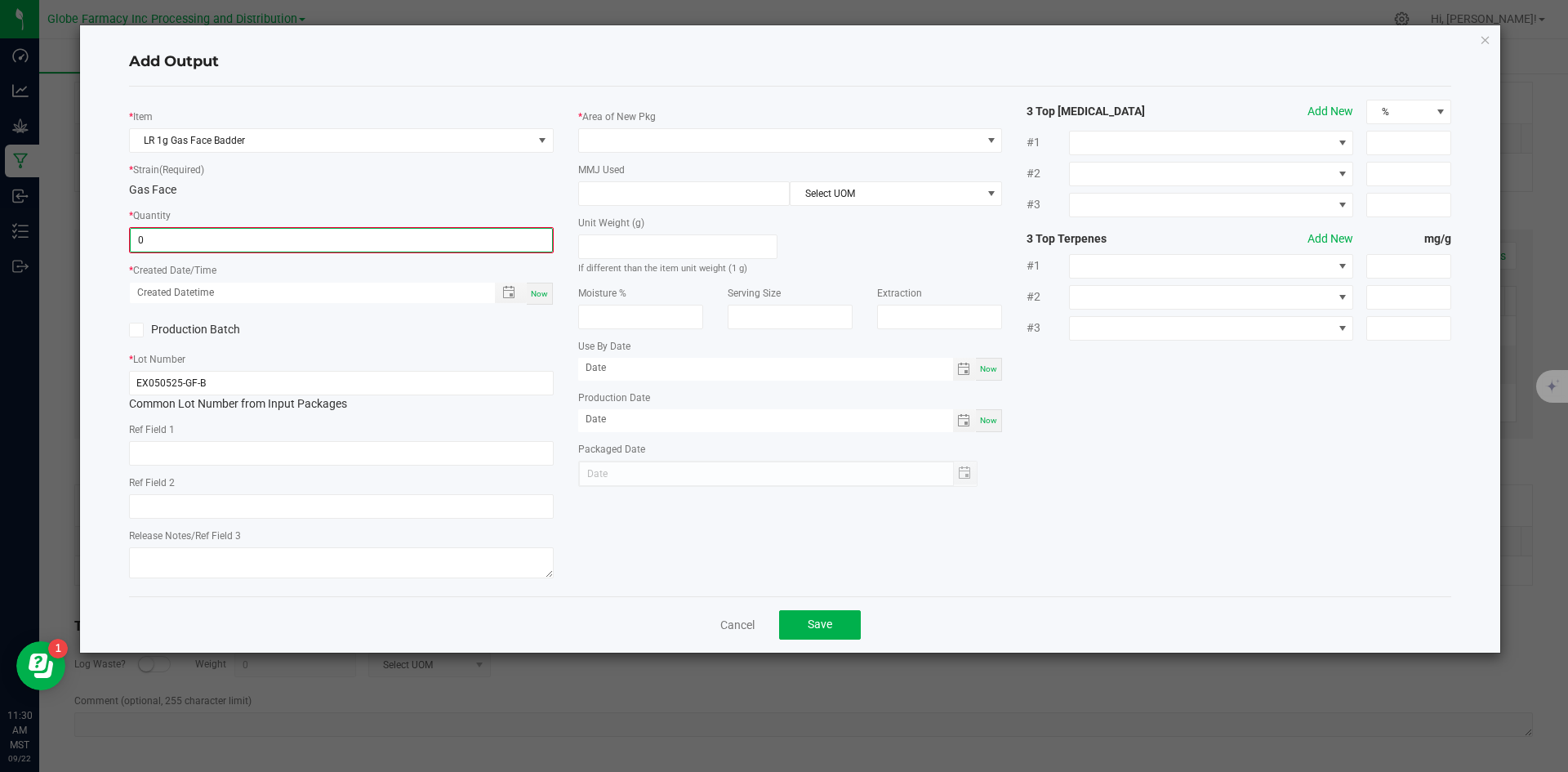
click at [302, 235] on input "0" at bounding box center [341, 240] width 421 height 23
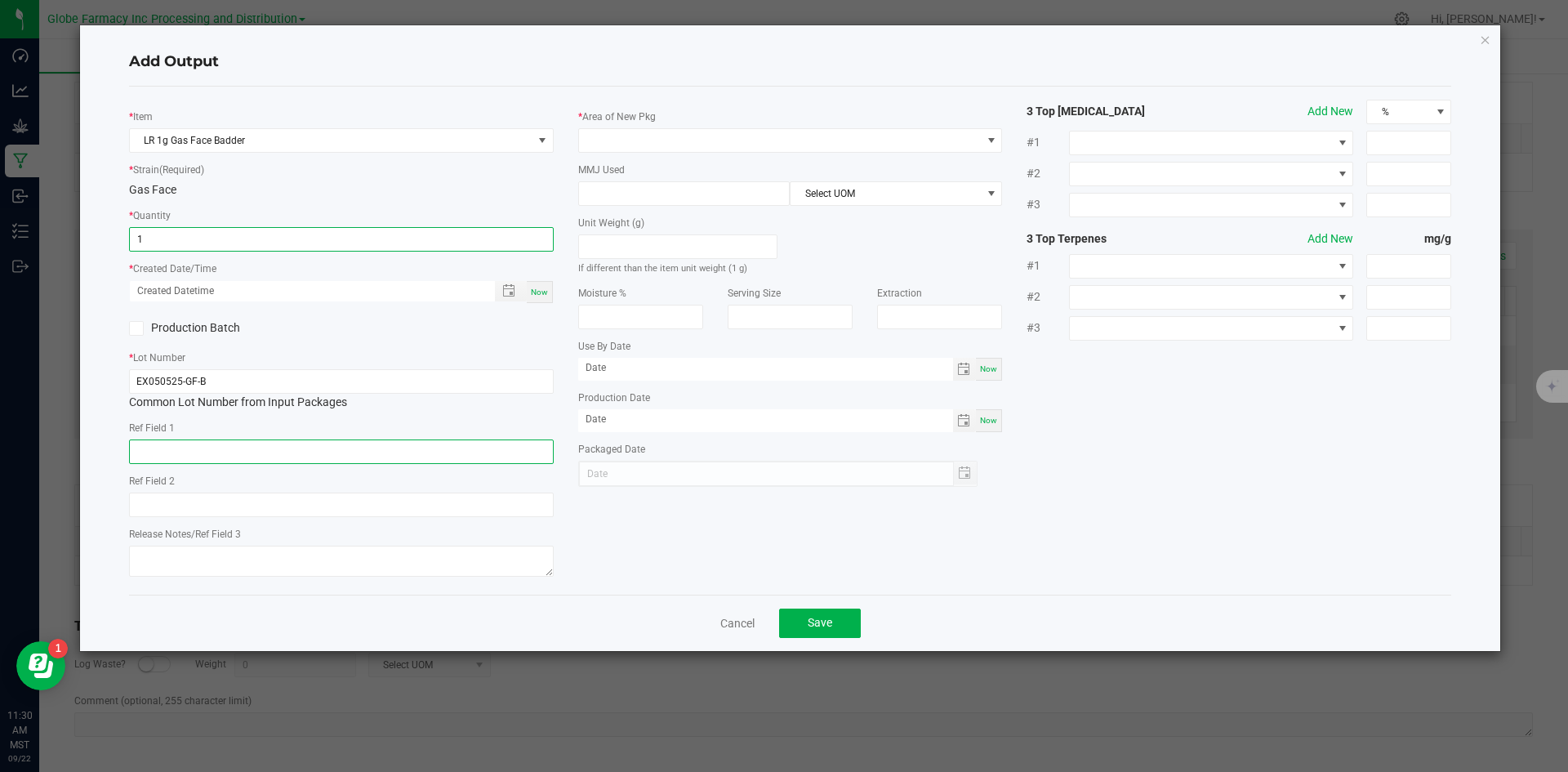
type input "1 ea"
click at [432, 441] on input "text" at bounding box center [341, 452] width 425 height 25
type input "CONCENTRATE"
type input "GAS FACE"
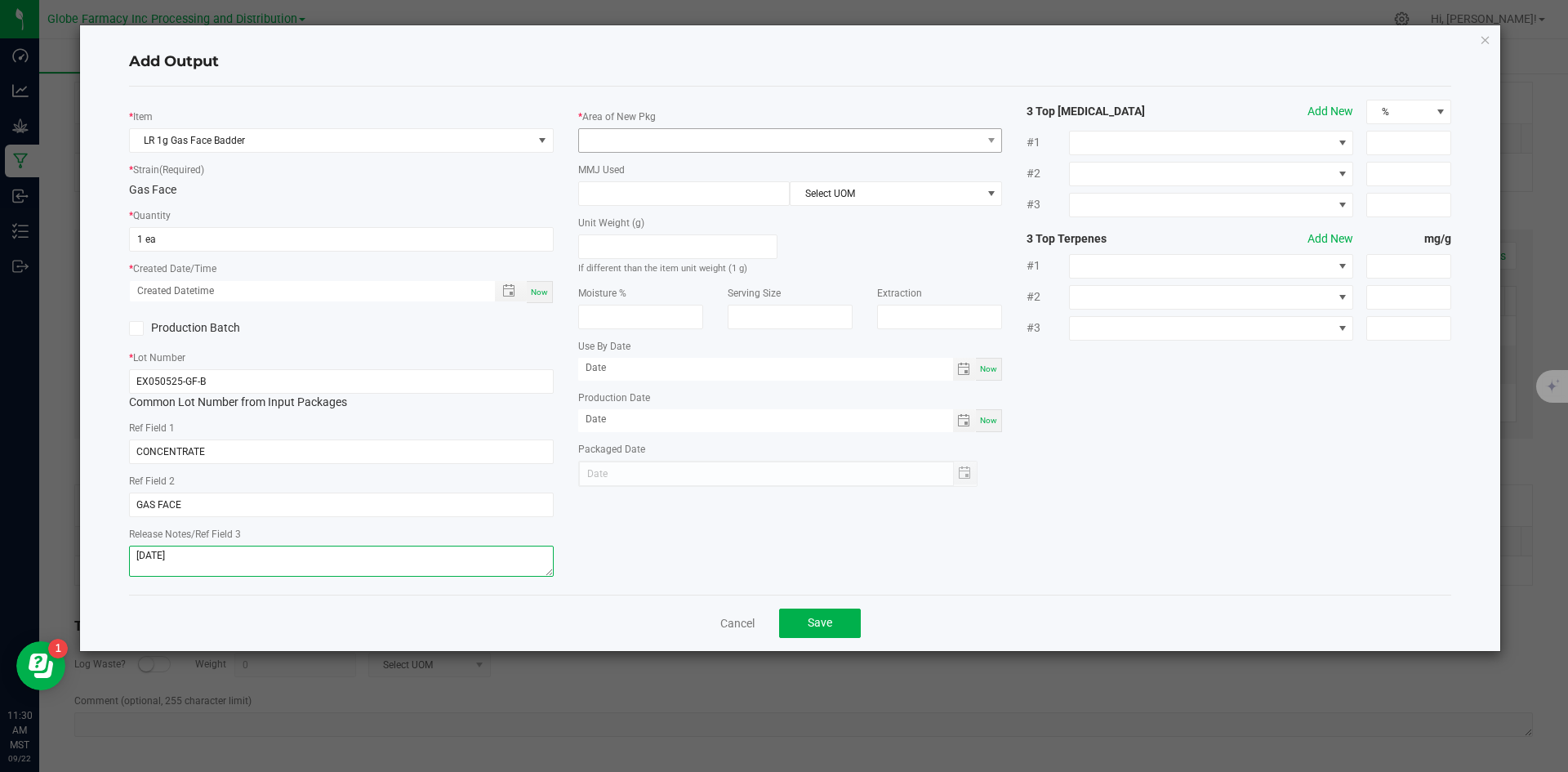
type textarea "[DATE]"
click at [687, 137] on span at bounding box center [780, 141] width 403 height 23
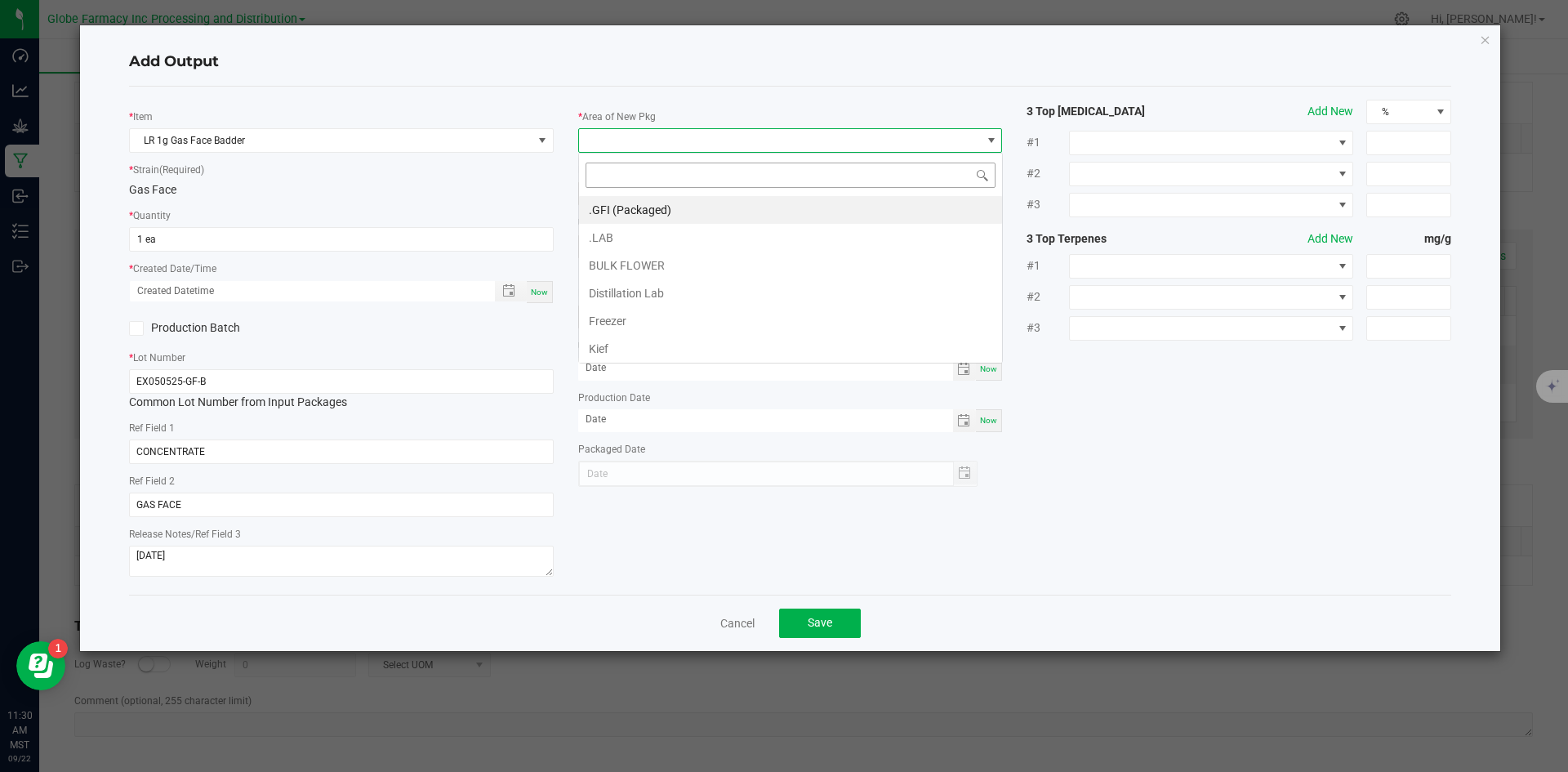
scroll to position [25, 425]
click at [643, 202] on li ".GFI (Packaged)" at bounding box center [790, 210] width 423 height 28
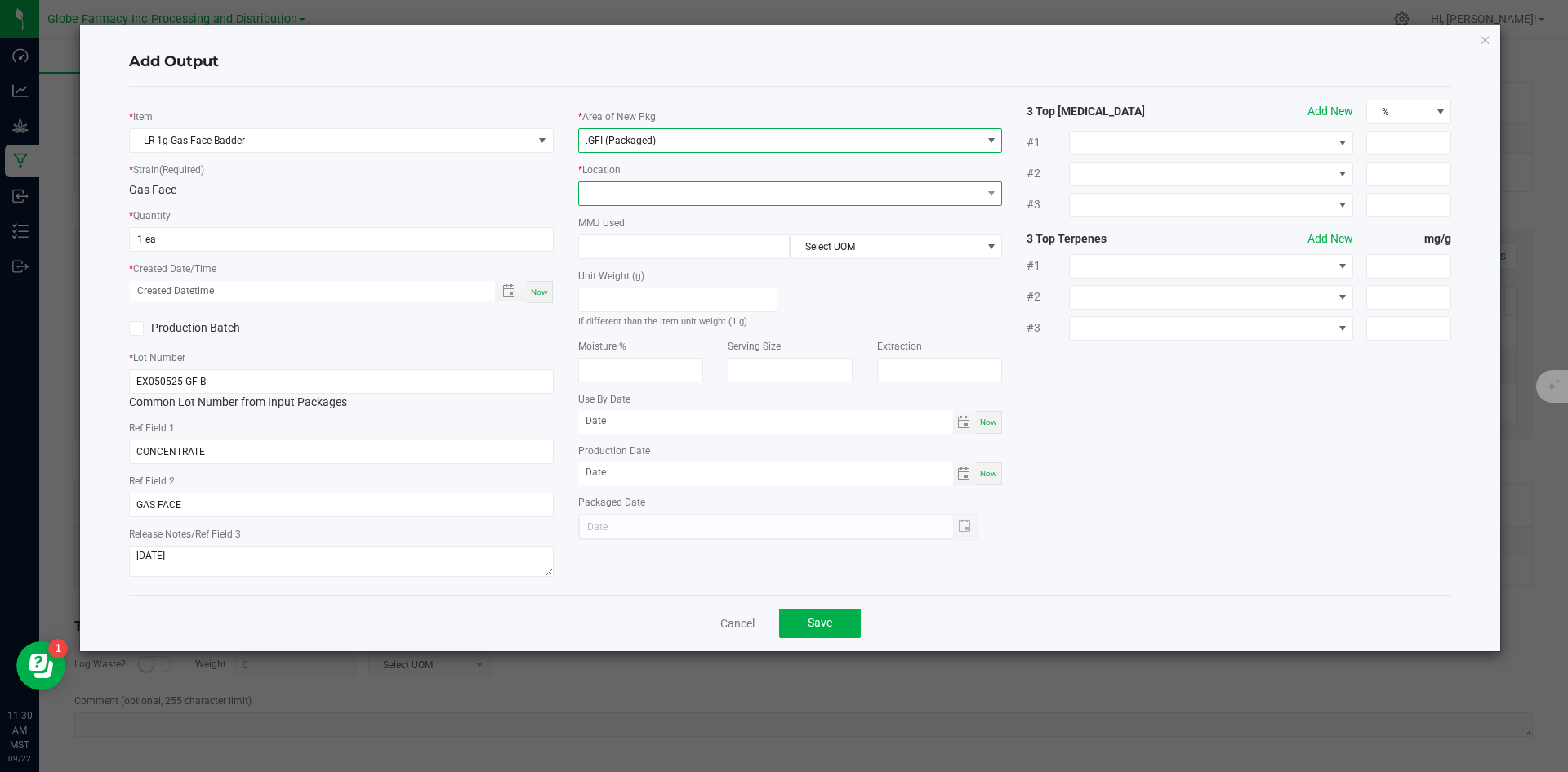
click at [638, 192] on span at bounding box center [780, 193] width 403 height 23
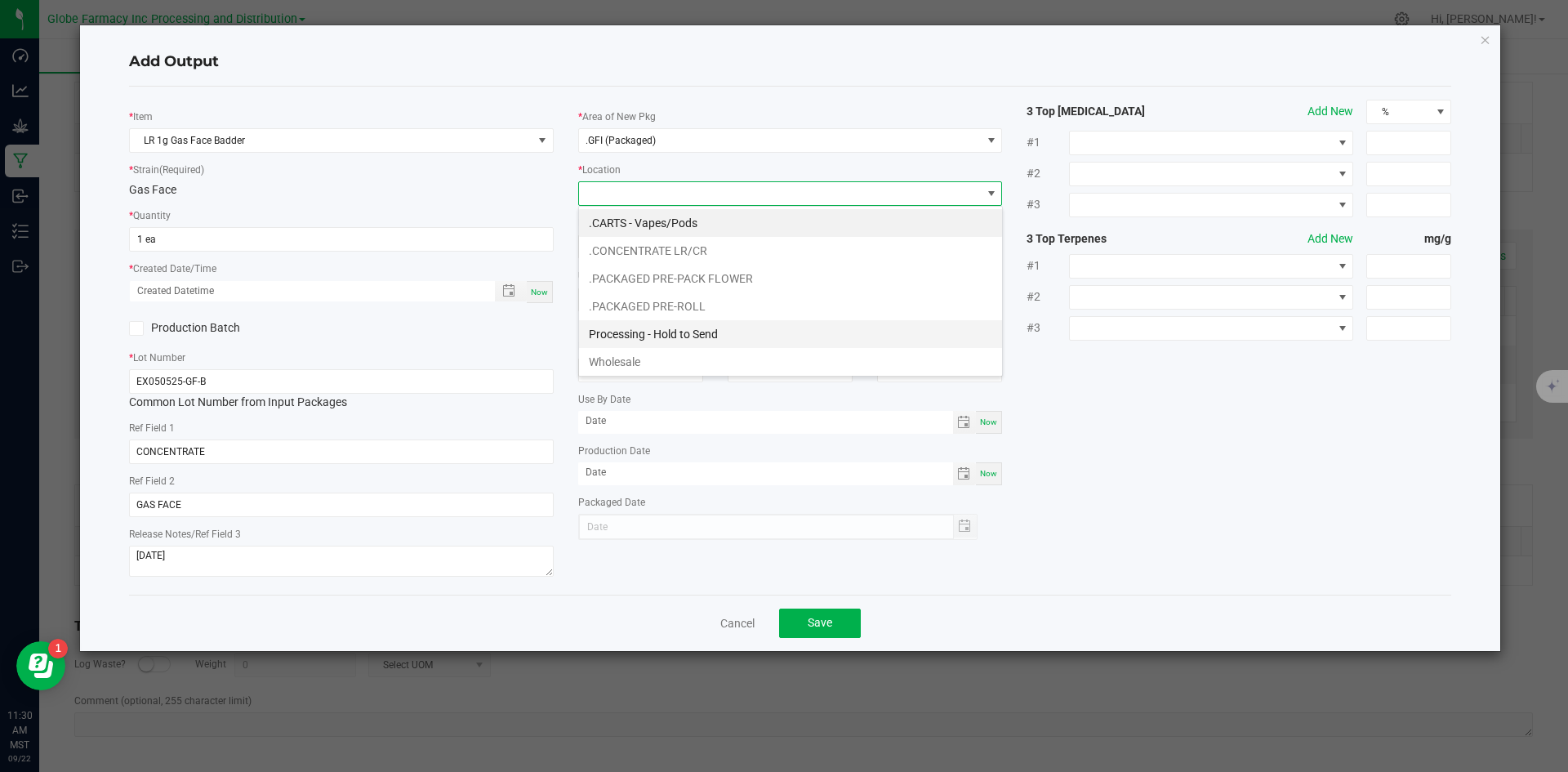
click at [647, 323] on li "Processing - Hold to Send" at bounding box center [790, 334] width 423 height 28
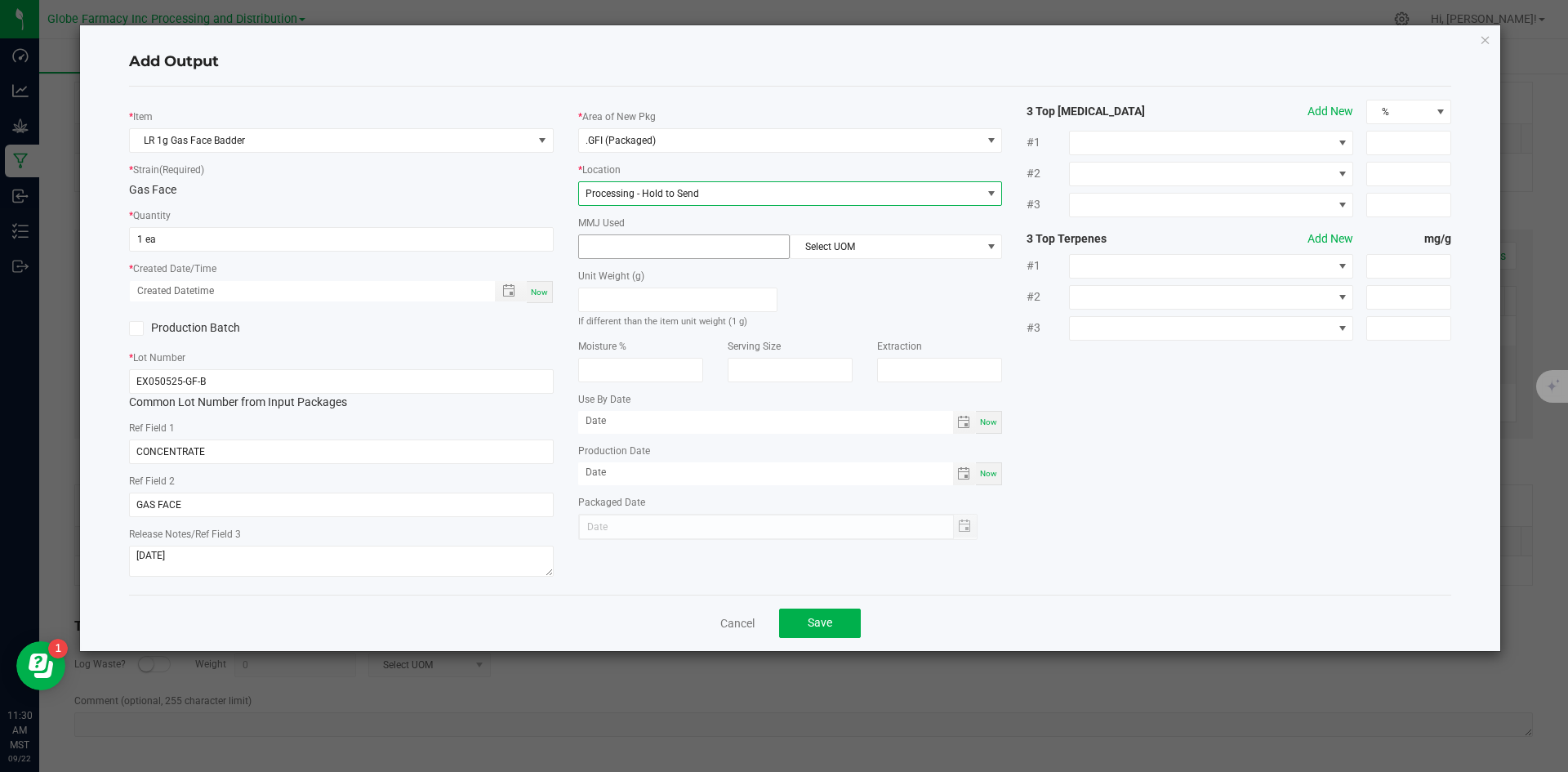
click at [645, 244] on input at bounding box center [684, 246] width 211 height 23
type input "1"
click at [865, 245] on span "Select UOM" at bounding box center [886, 246] width 190 height 23
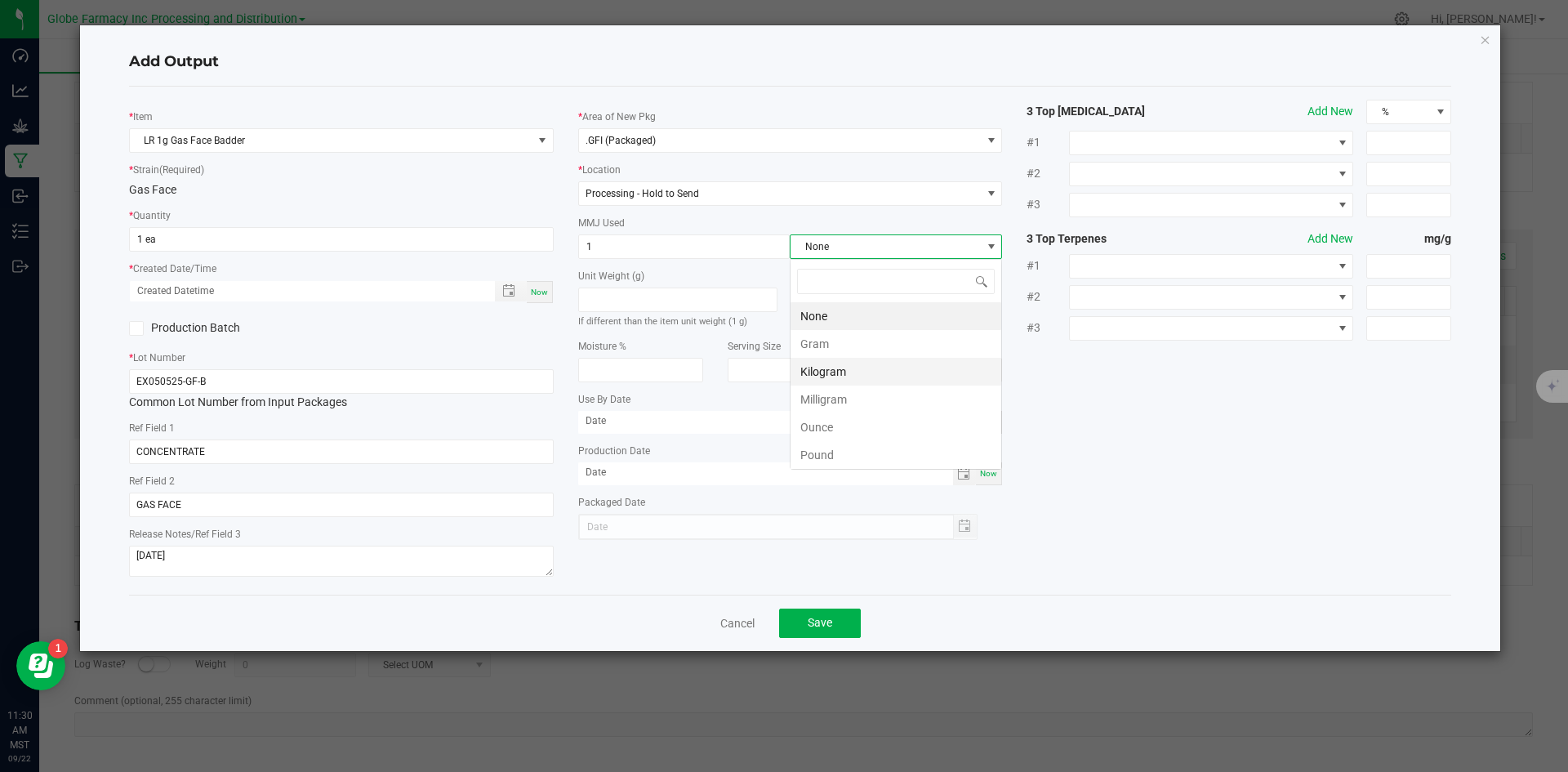
scroll to position [25, 212]
click at [843, 339] on li "Gram" at bounding box center [896, 344] width 211 height 28
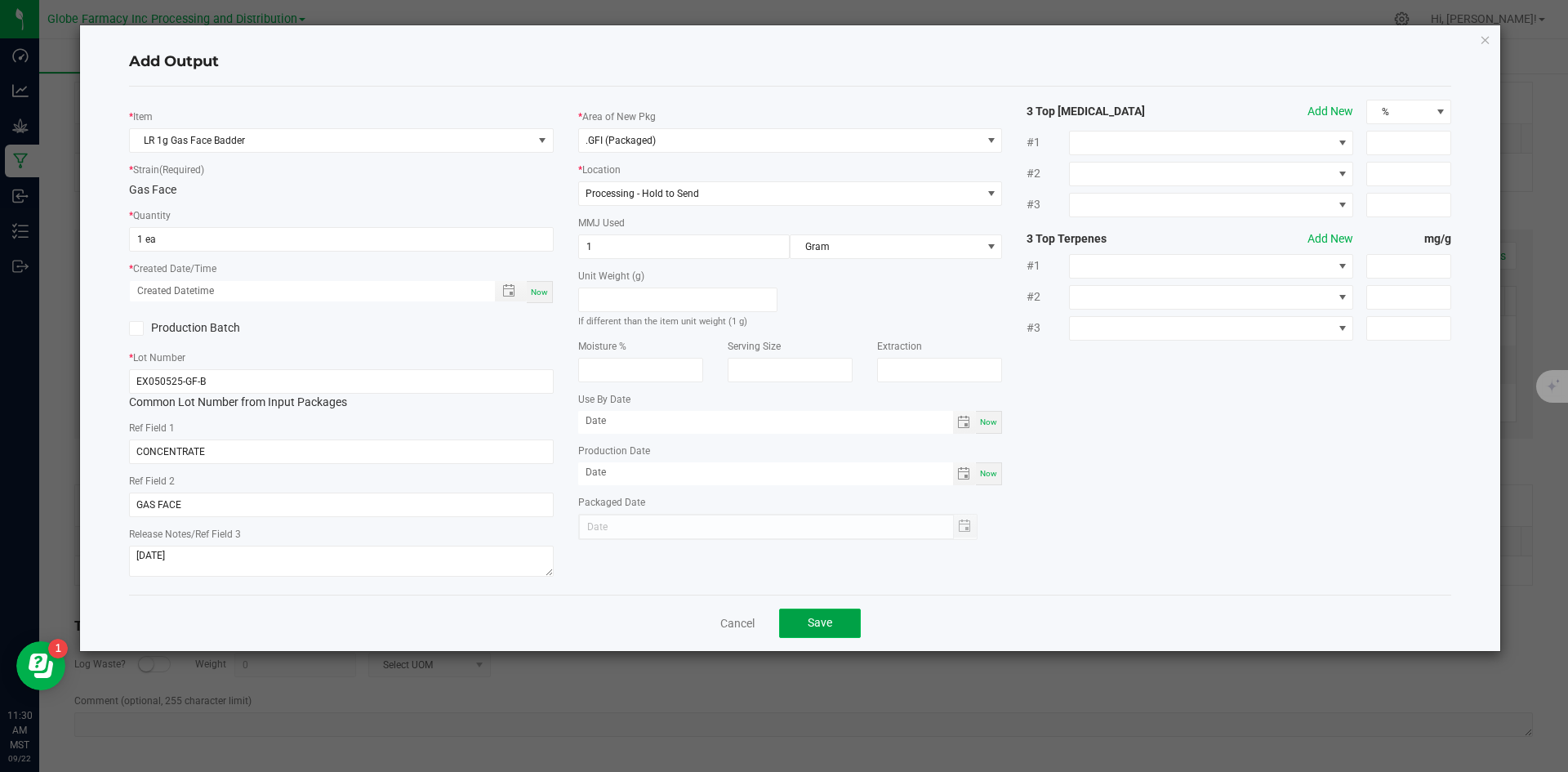
click at [831, 624] on span "Save" at bounding box center [820, 622] width 25 height 13
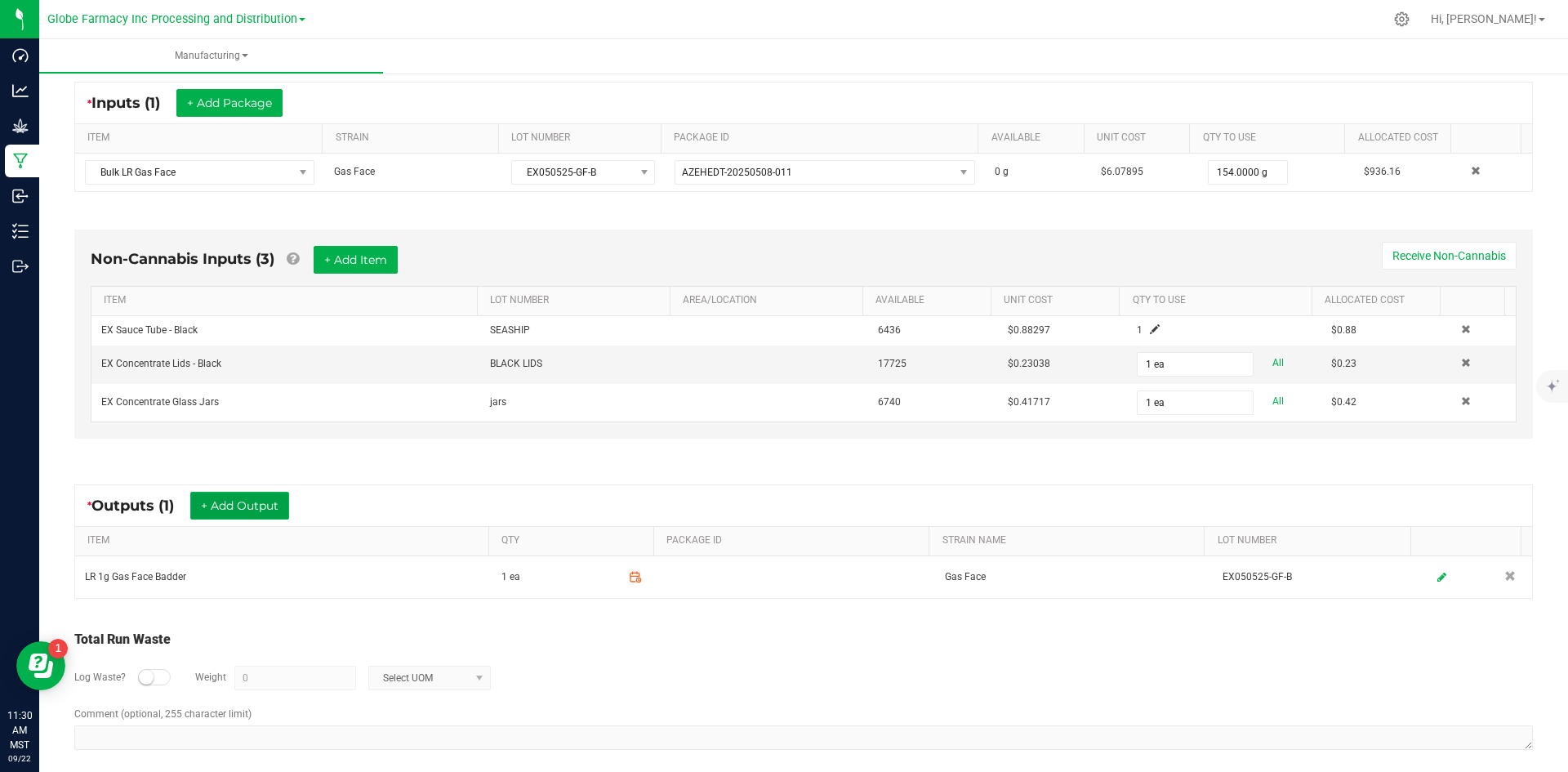
click at [255, 508] on button "+ Add Output" at bounding box center [239, 506] width 98 height 28
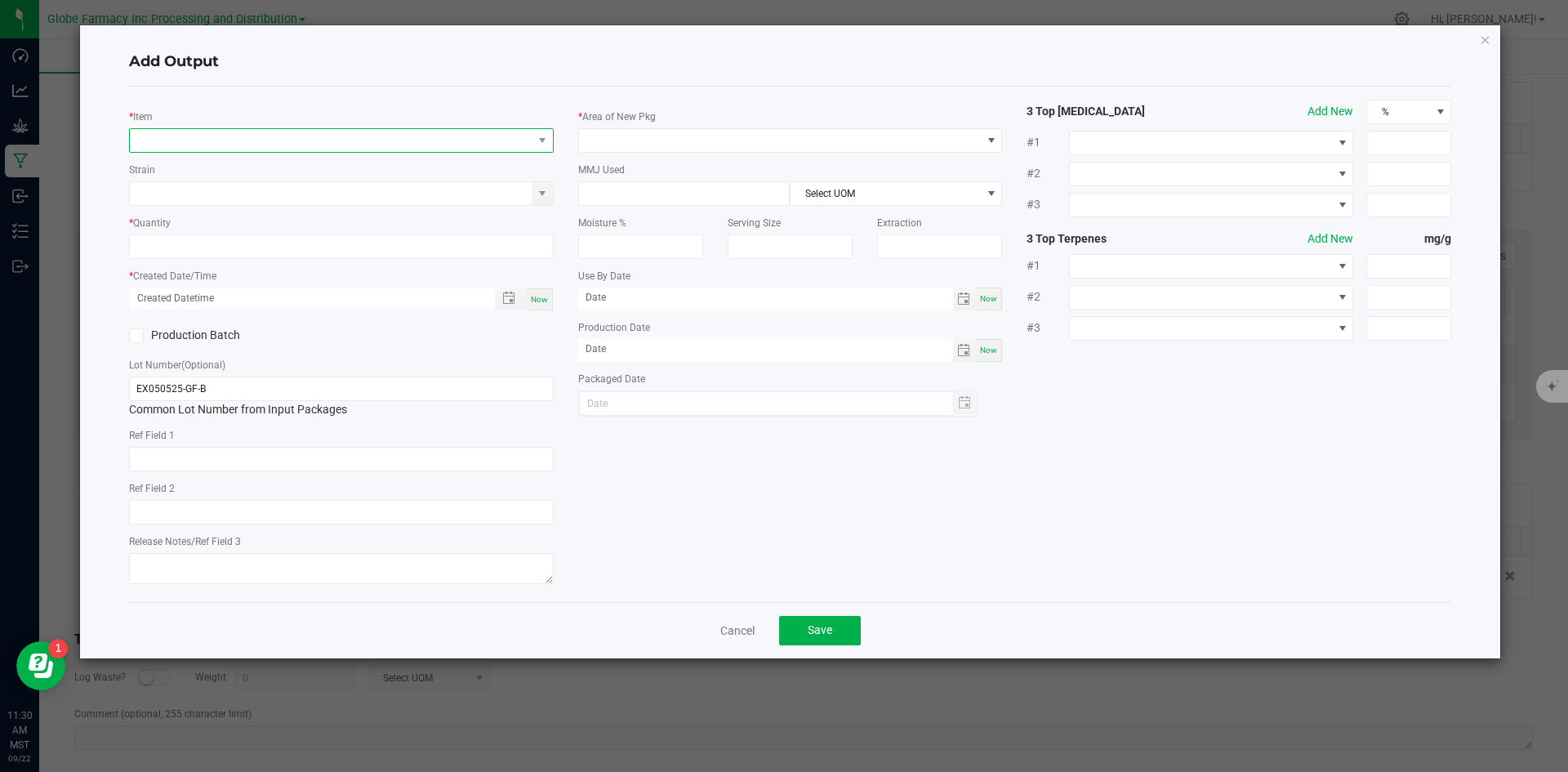
click at [253, 143] on span "NO DATA FOUND" at bounding box center [332, 141] width 403 height 23
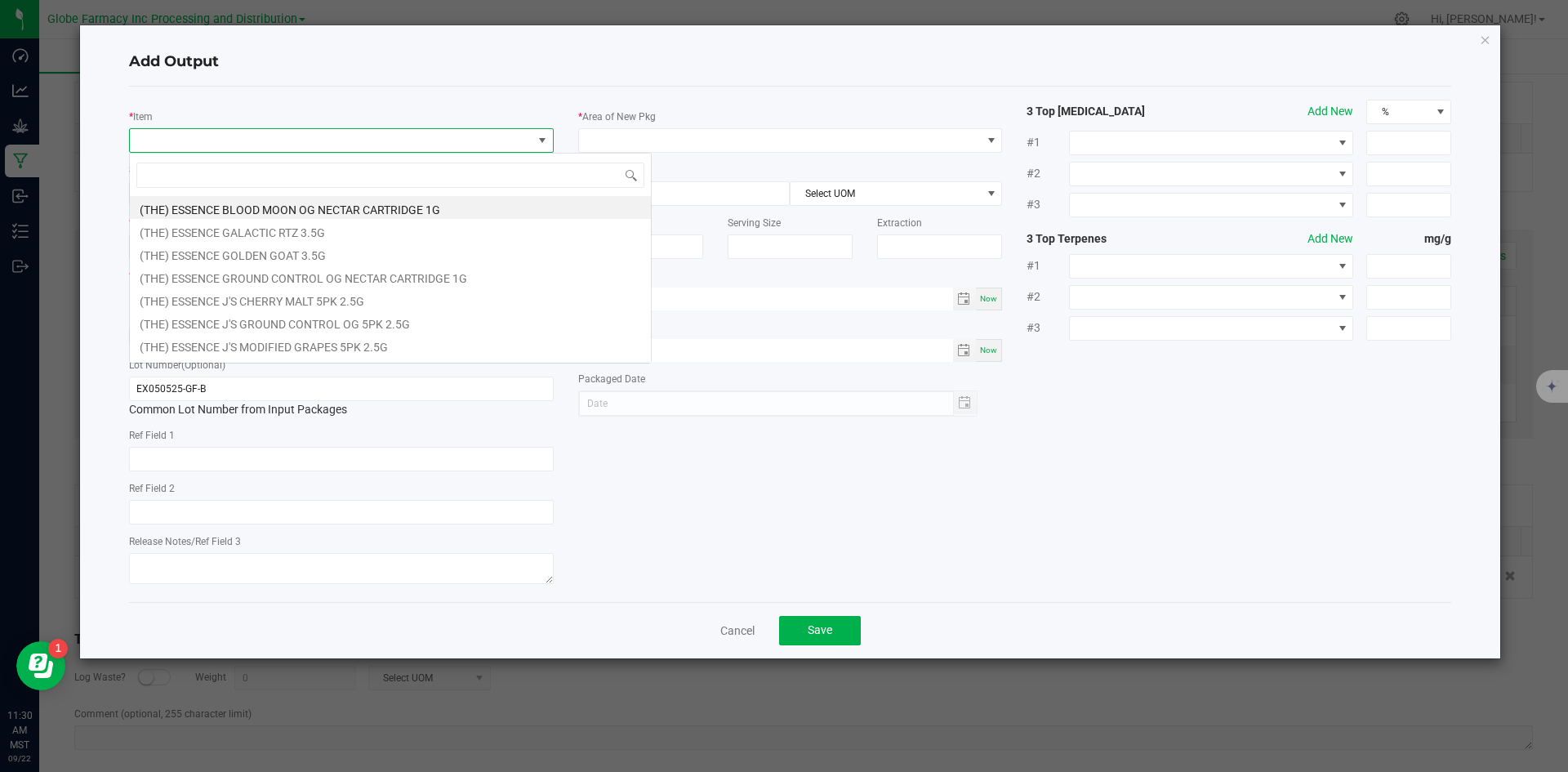
scroll to position [25, 425]
type input "GAS FACE"
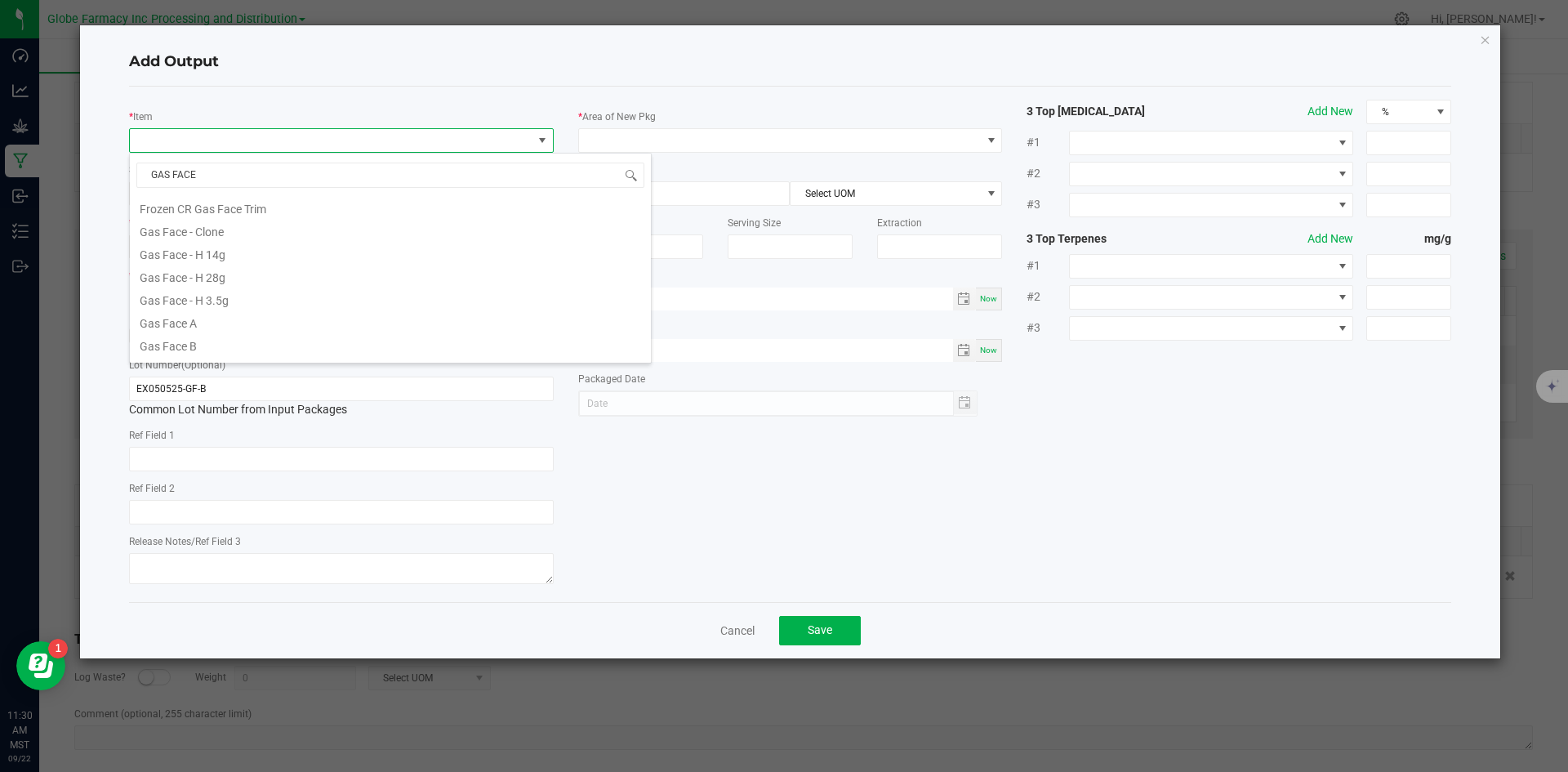
scroll to position [326, 0]
click at [276, 273] on li "LR 1g Gas Face Badder" at bounding box center [390, 269] width 521 height 23
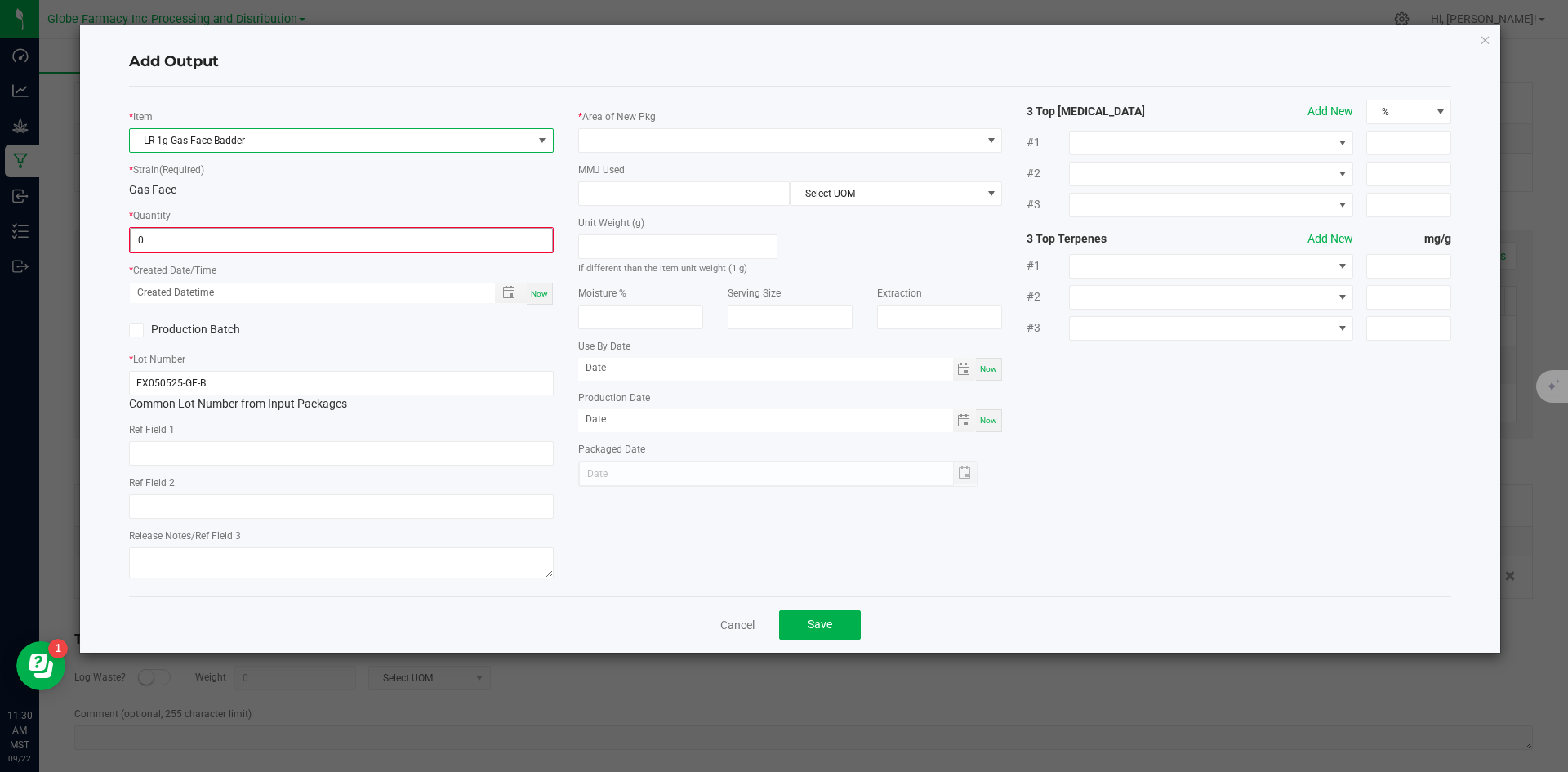
click at [288, 245] on input "0" at bounding box center [341, 240] width 421 height 23
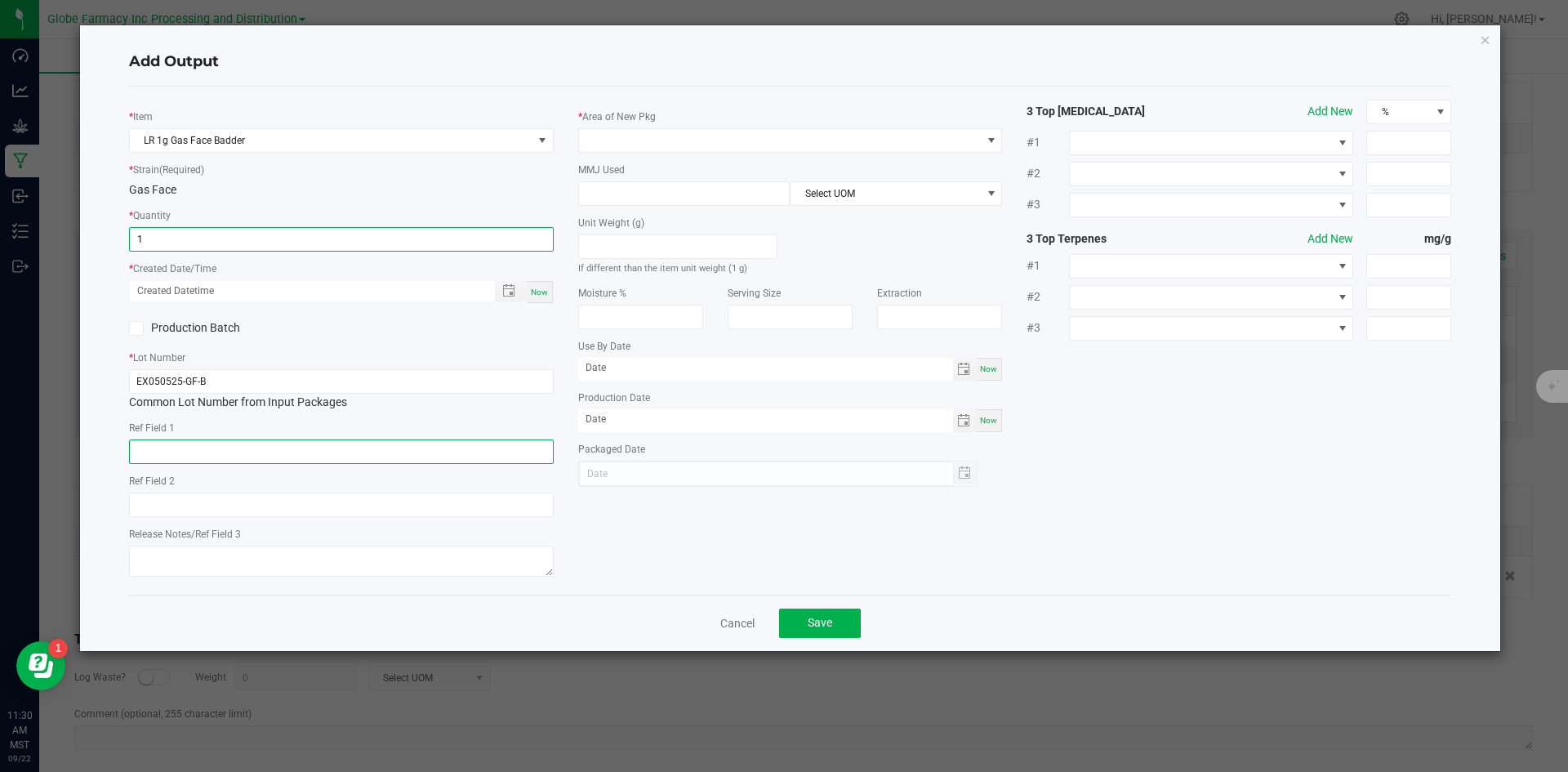
type input "1 ea"
click at [215, 447] on input "text" at bounding box center [341, 452] width 425 height 25
type input "CONCENTRATE"
type input "GAS FACE"
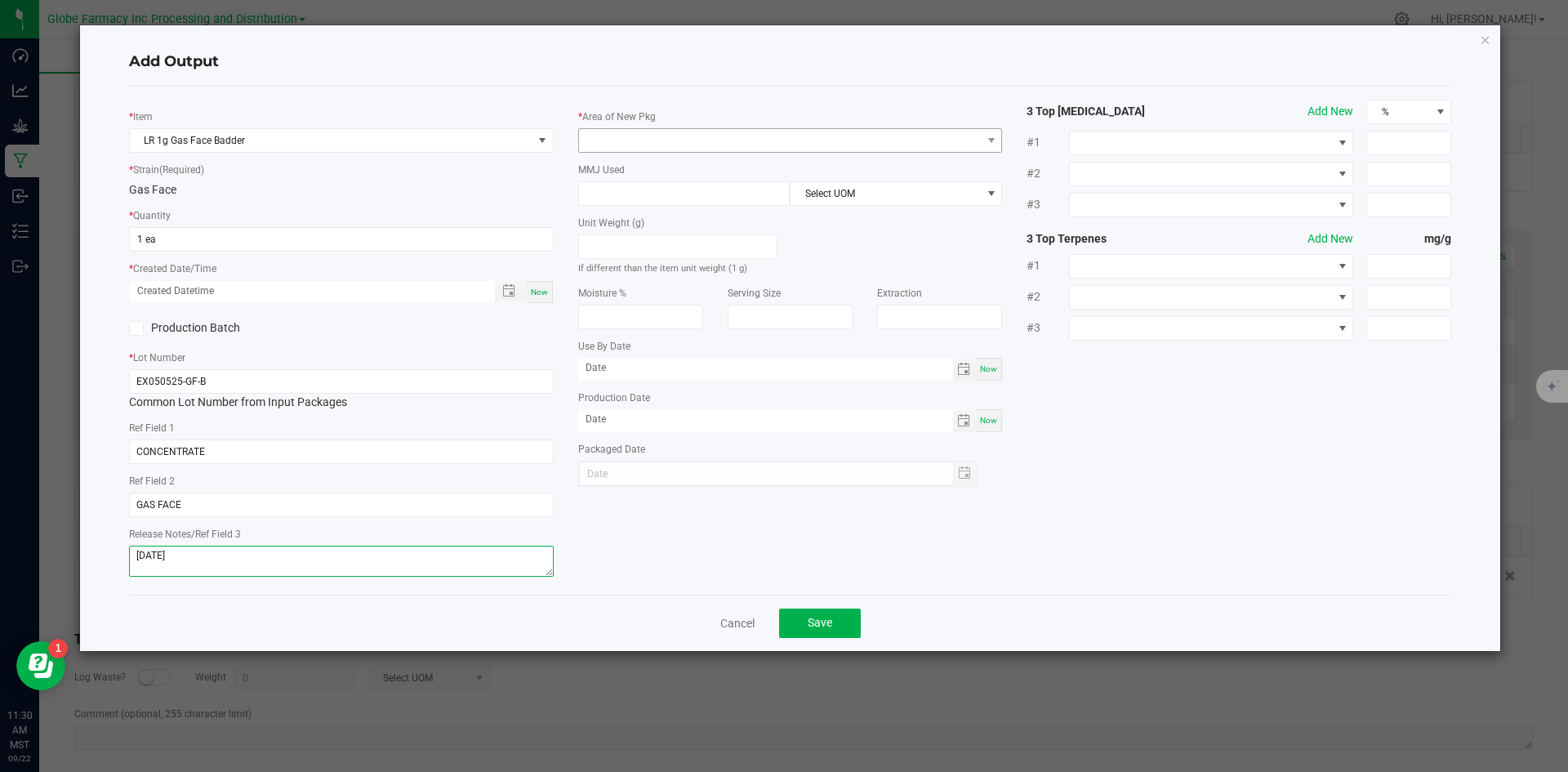
type textarea "[DATE]"
click at [667, 149] on span at bounding box center [780, 141] width 403 height 23
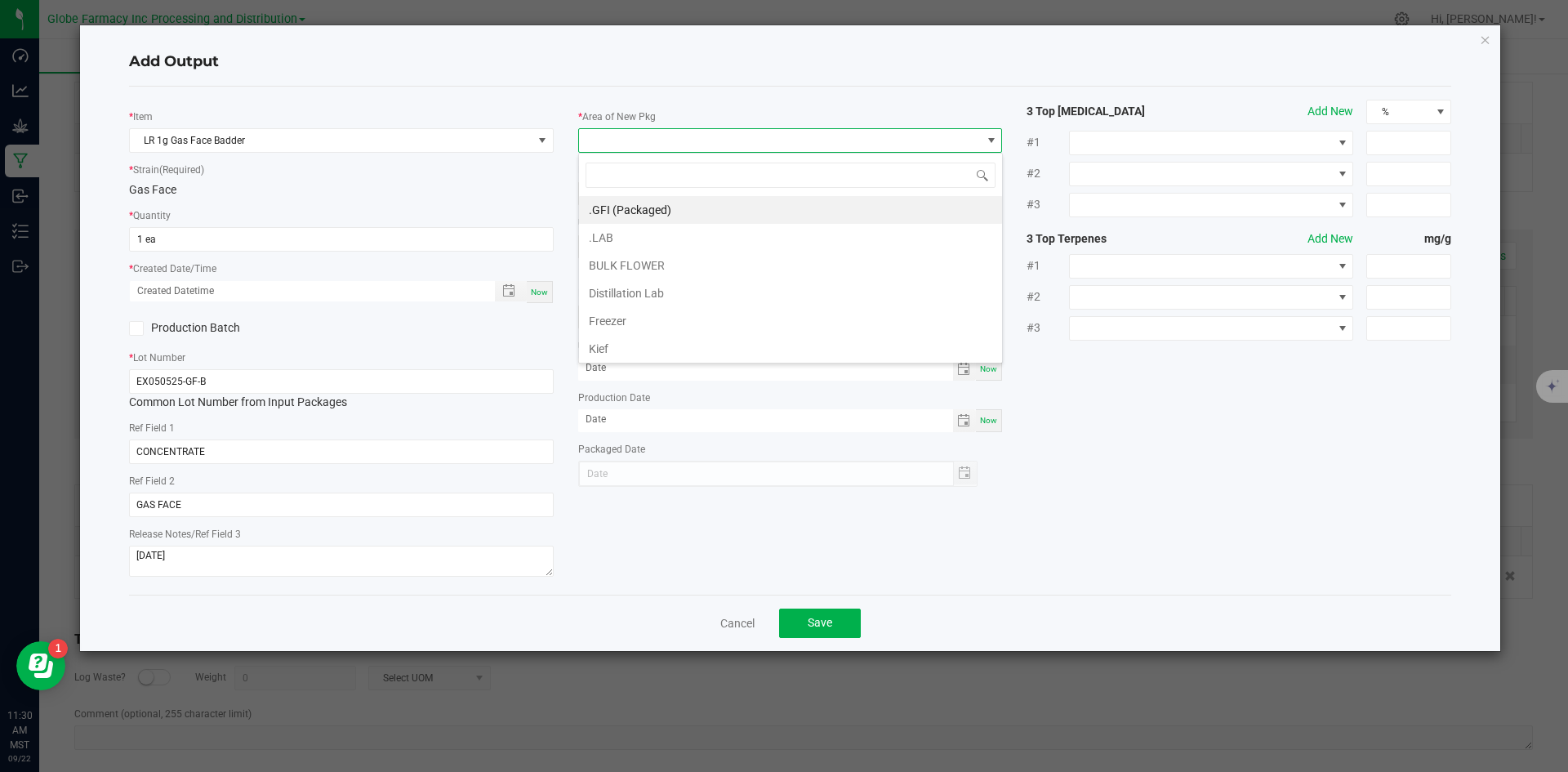
scroll to position [25, 425]
click at [646, 212] on li ".GFI (Packaged)" at bounding box center [790, 210] width 423 height 28
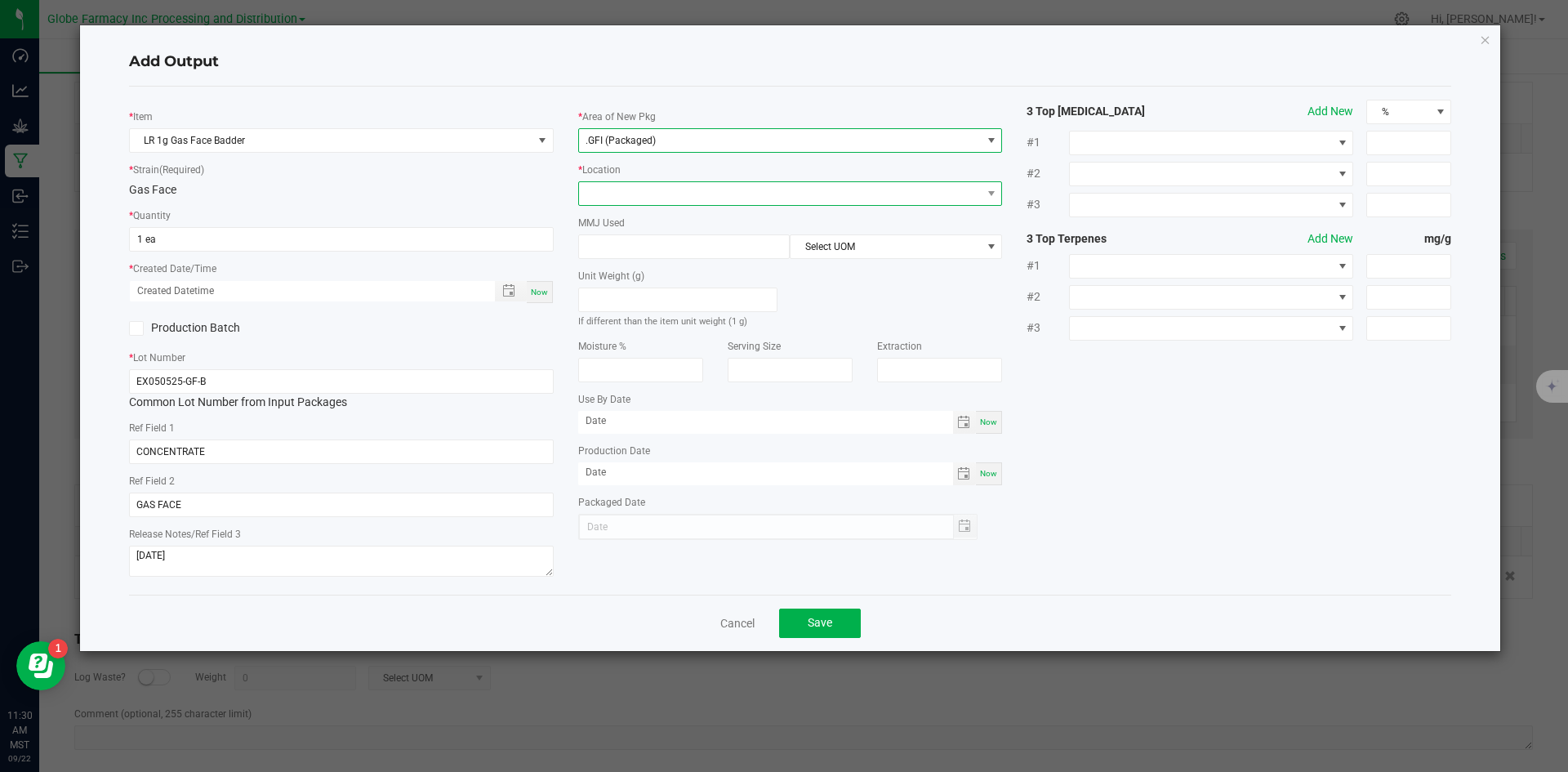
click at [634, 191] on span at bounding box center [780, 193] width 403 height 23
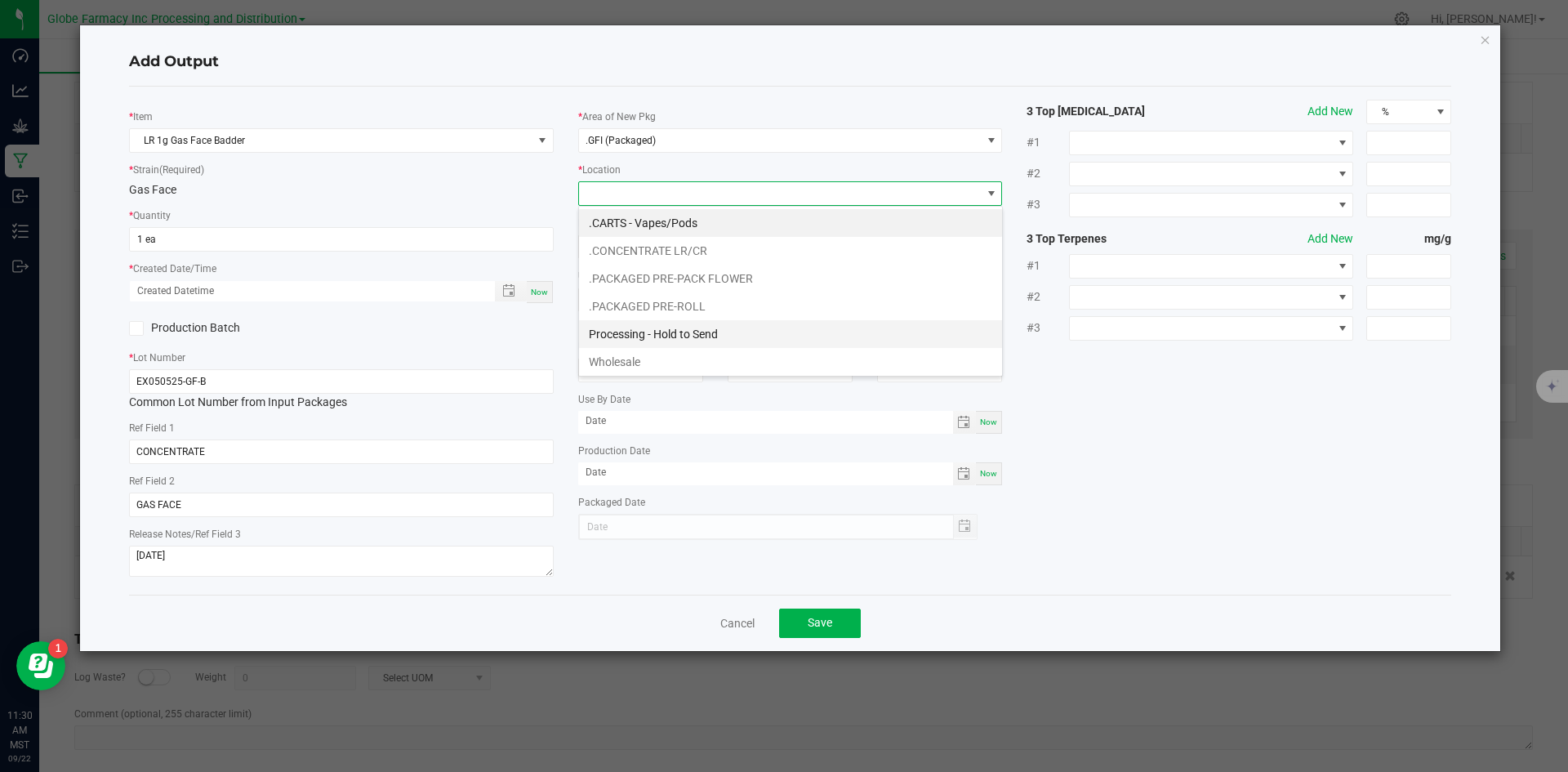
click at [660, 334] on li "Processing - Hold to Send" at bounding box center [790, 334] width 423 height 28
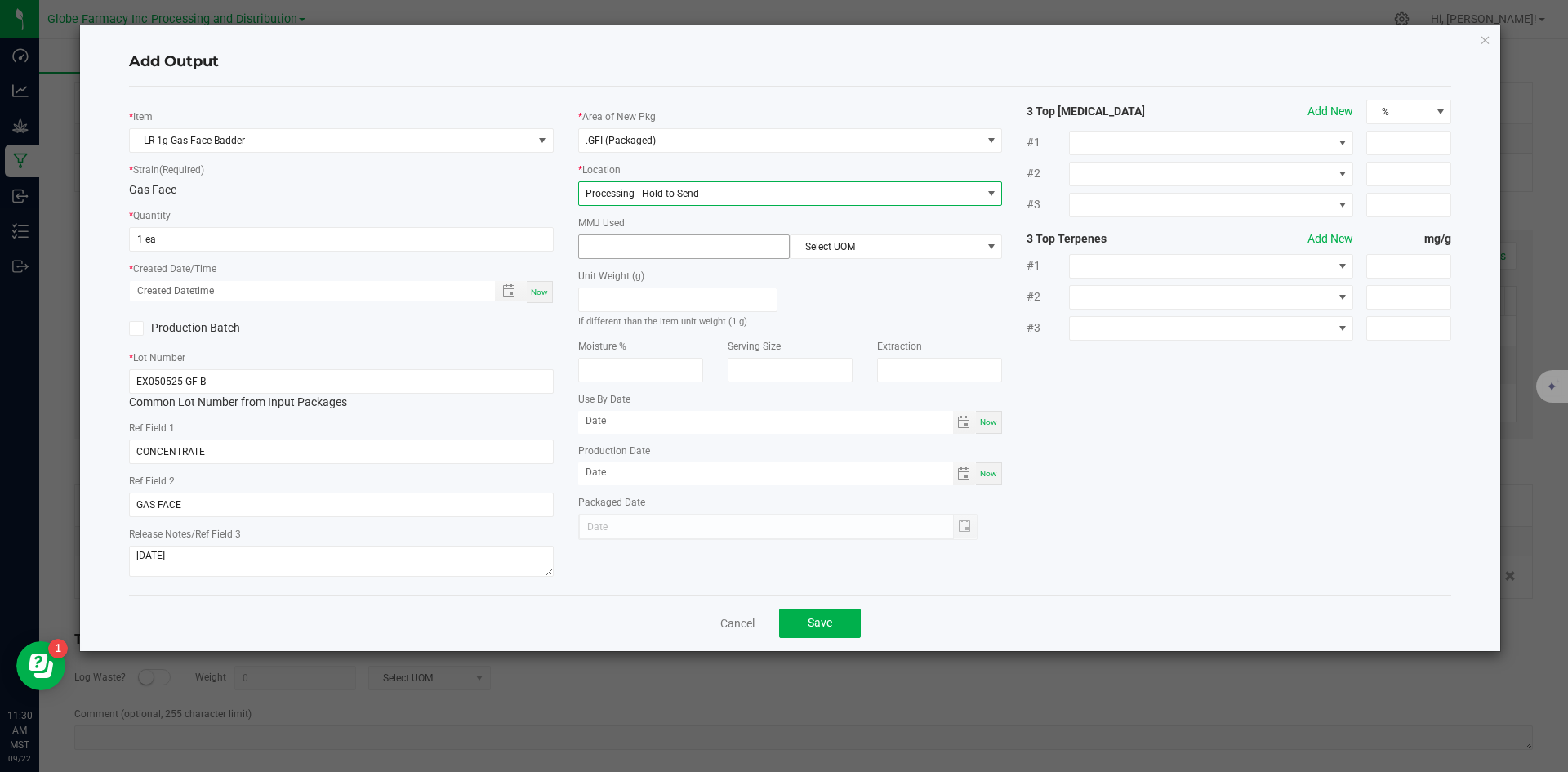
click at [651, 258] on input at bounding box center [684, 246] width 211 height 23
type input "1"
click at [817, 246] on span "Select UOM" at bounding box center [886, 246] width 190 height 23
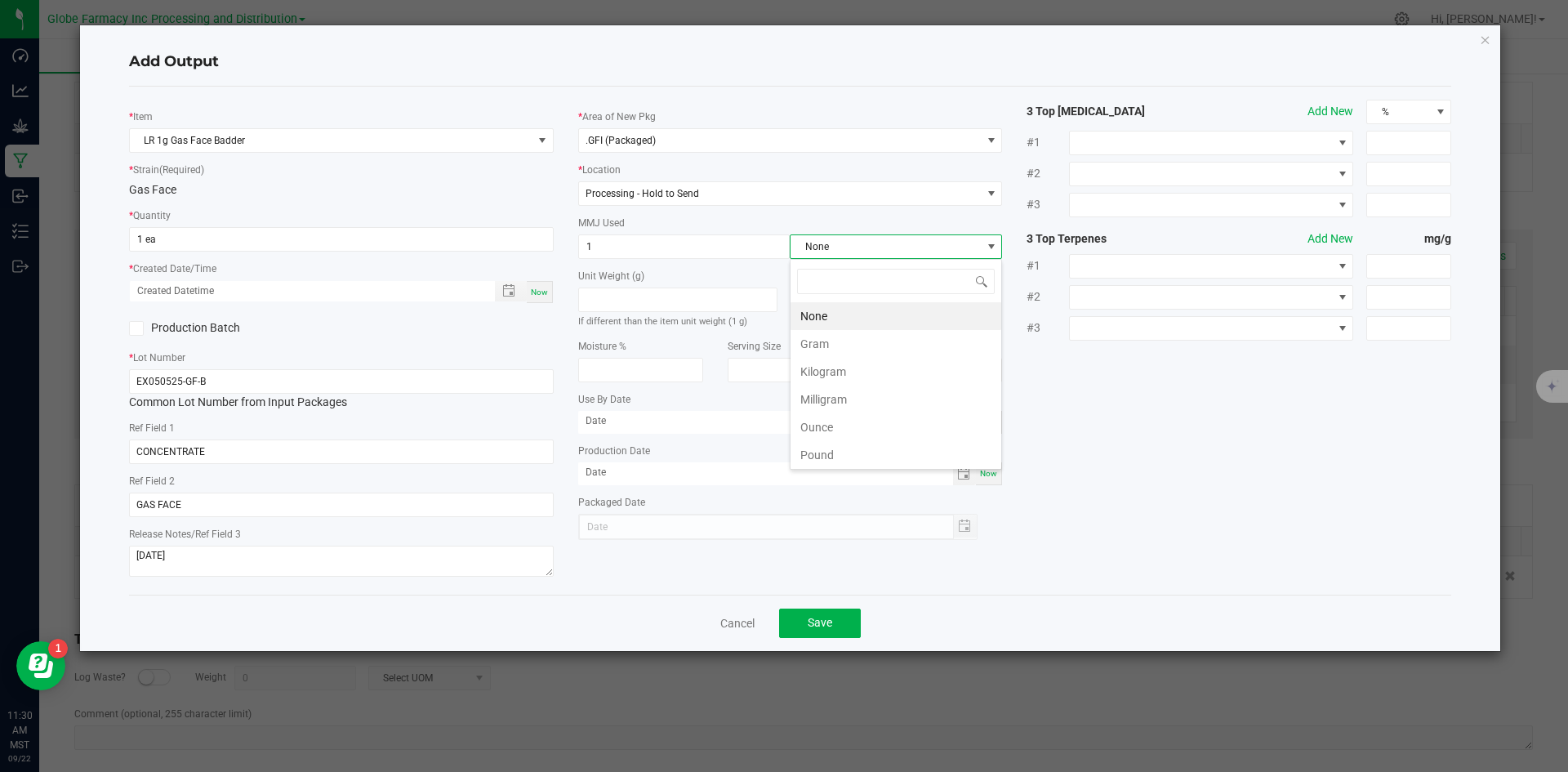
scroll to position [25, 212]
click at [836, 336] on li "Gram" at bounding box center [896, 344] width 211 height 28
click at [828, 619] on span "Save" at bounding box center [820, 622] width 25 height 13
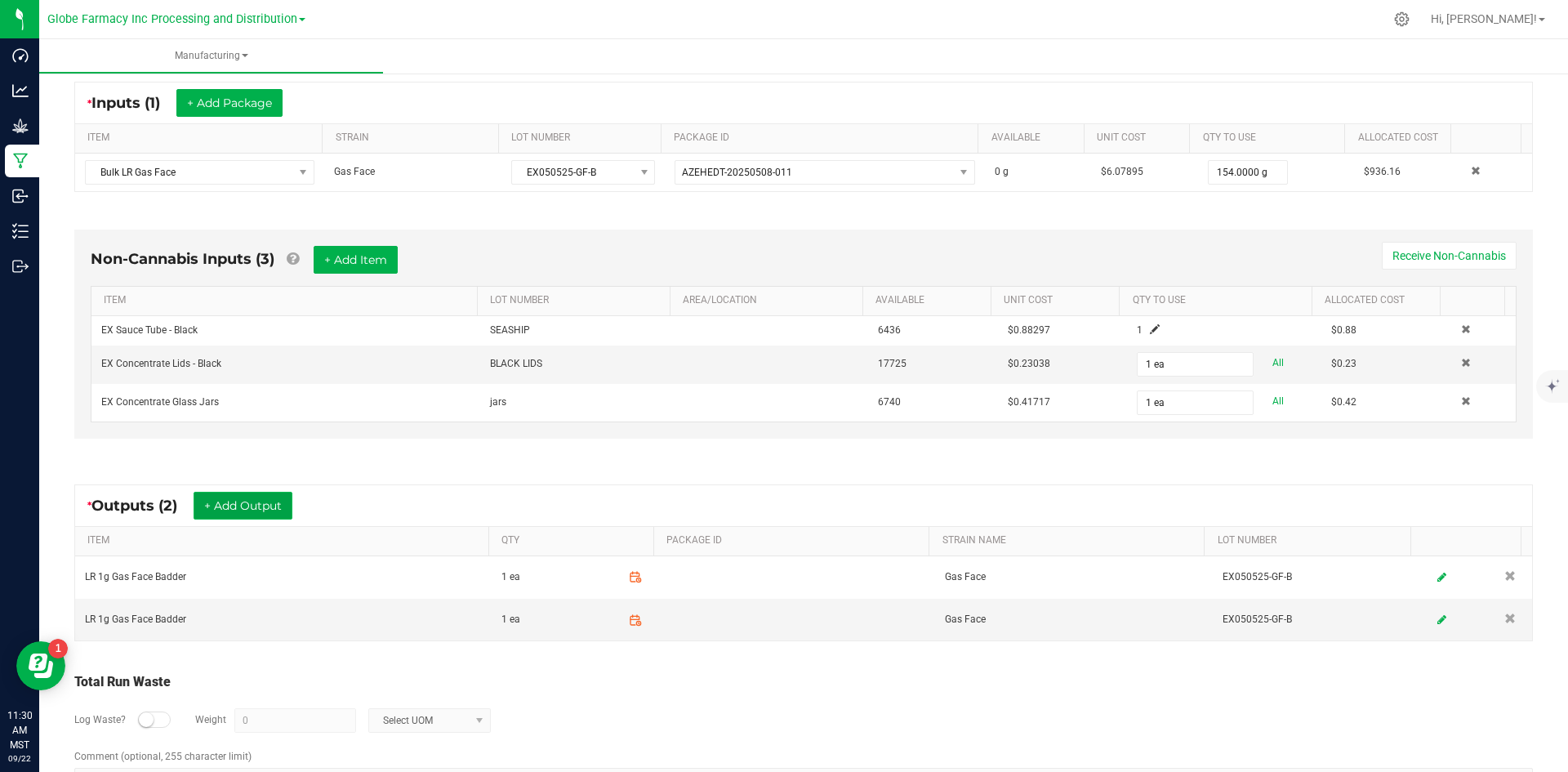
click at [227, 510] on button "+ Add Output" at bounding box center [243, 506] width 98 height 28
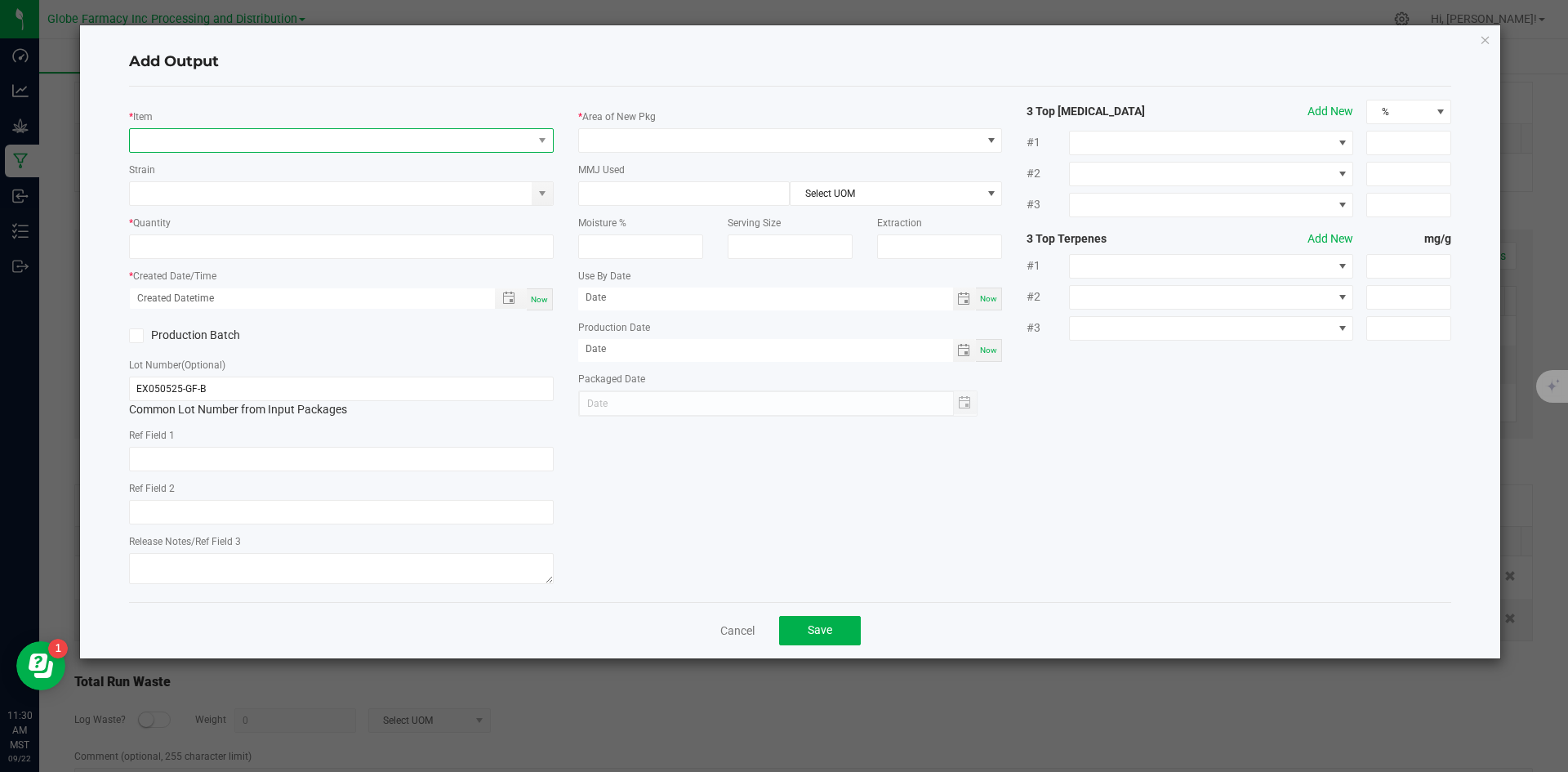
click at [306, 151] on span "NO DATA FOUND" at bounding box center [332, 141] width 403 height 23
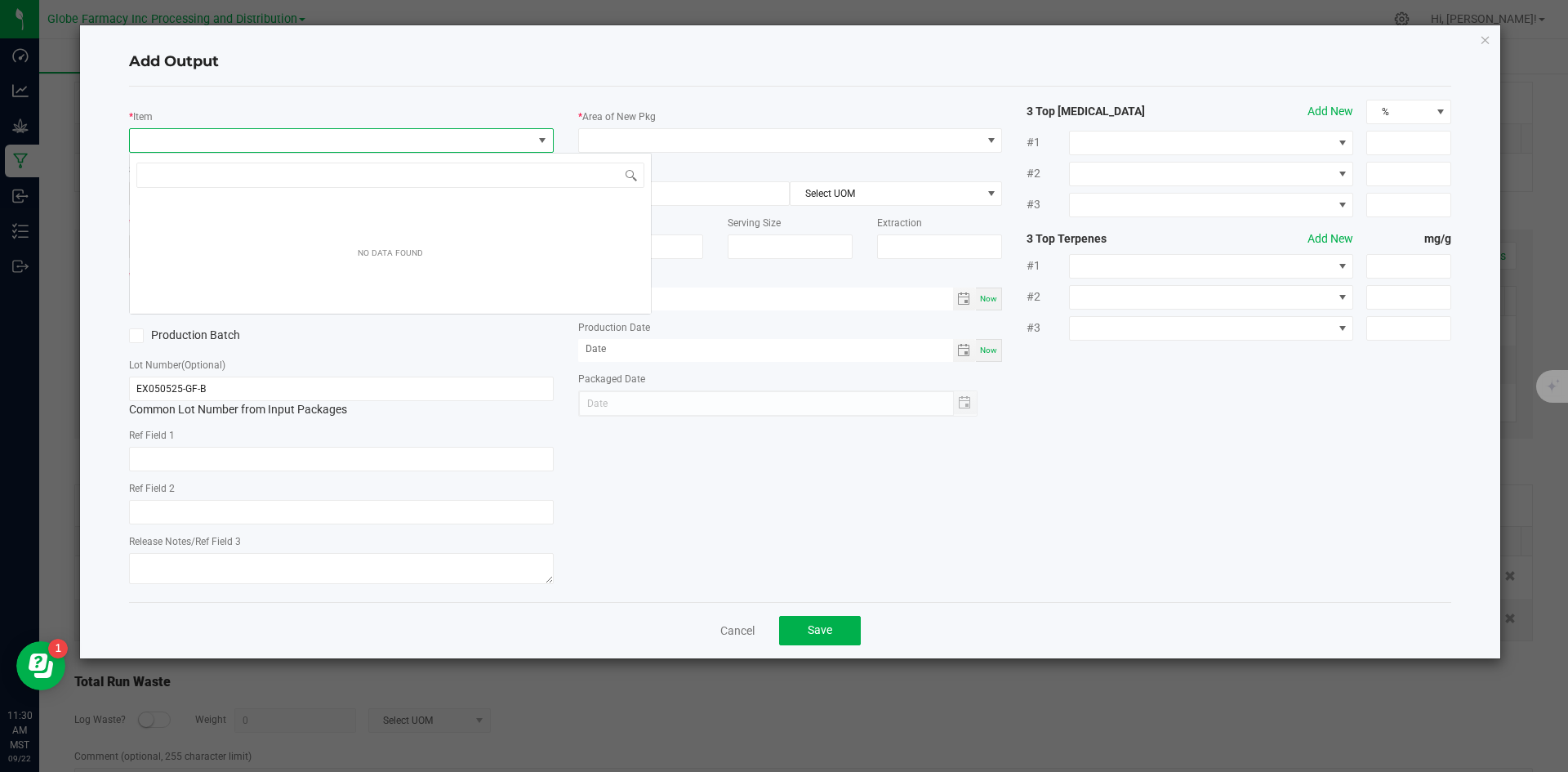
scroll to position [25, 425]
type input "A"
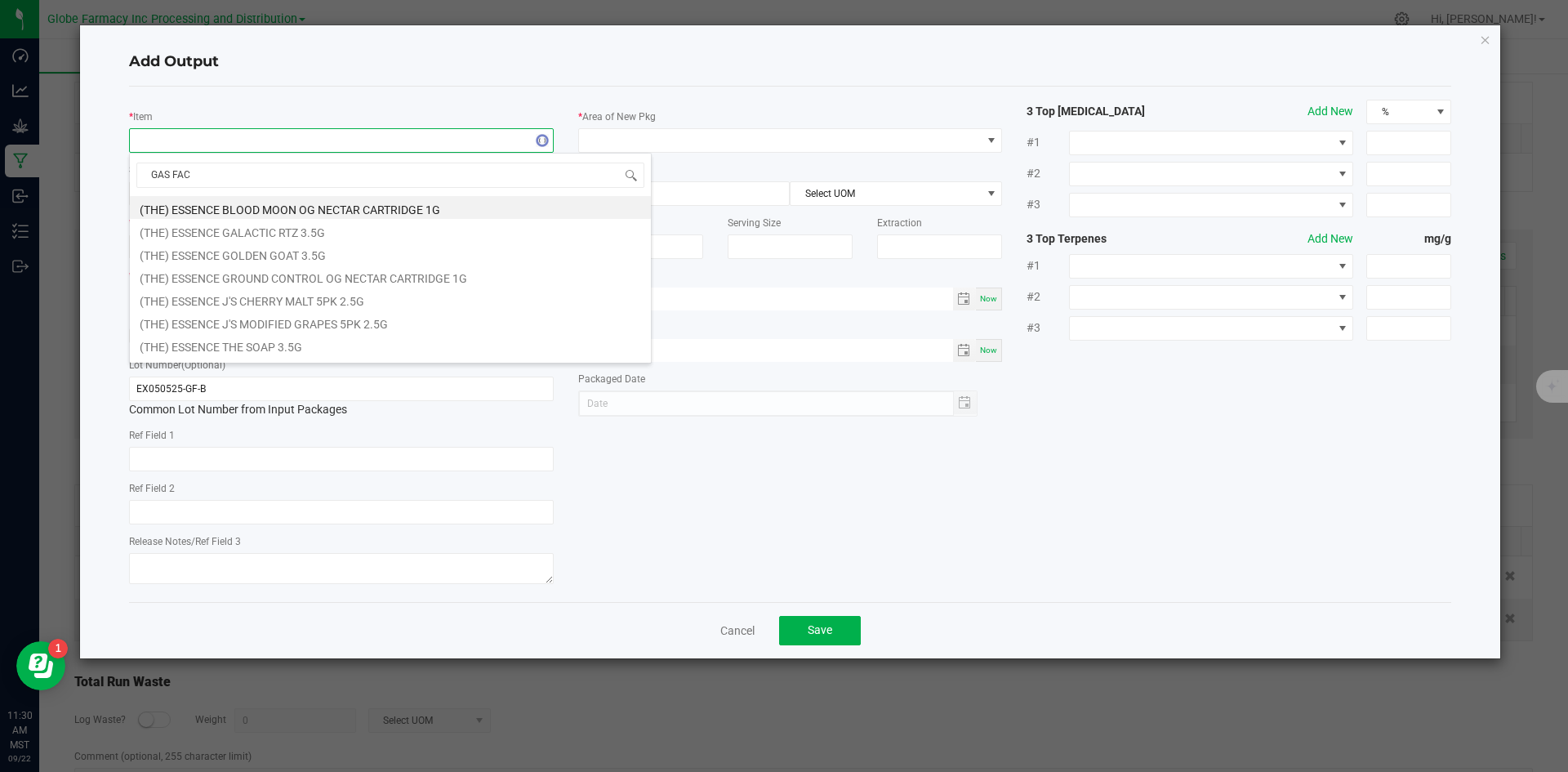
type input "GAS FACE"
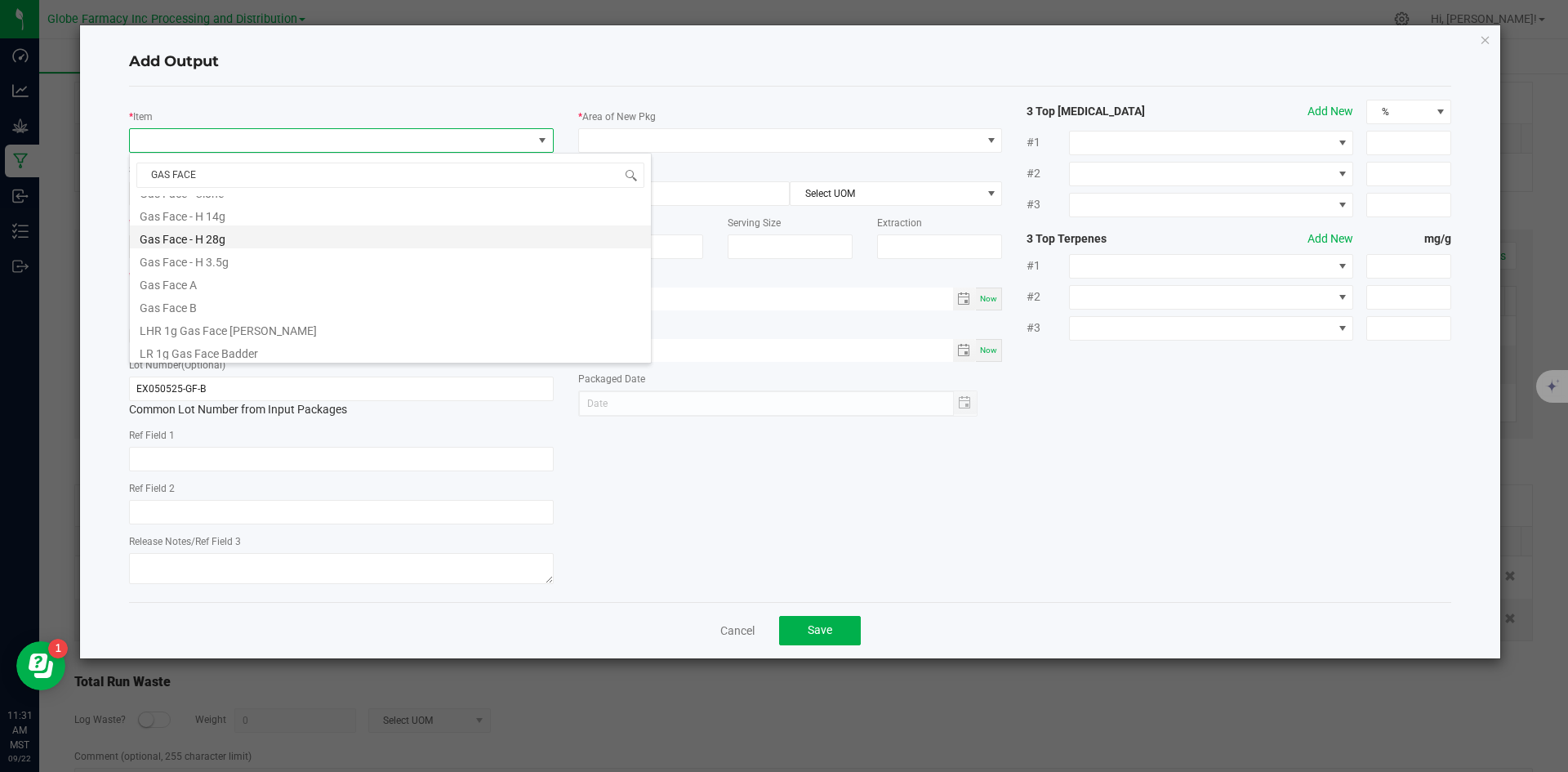
scroll to position [326, 0]
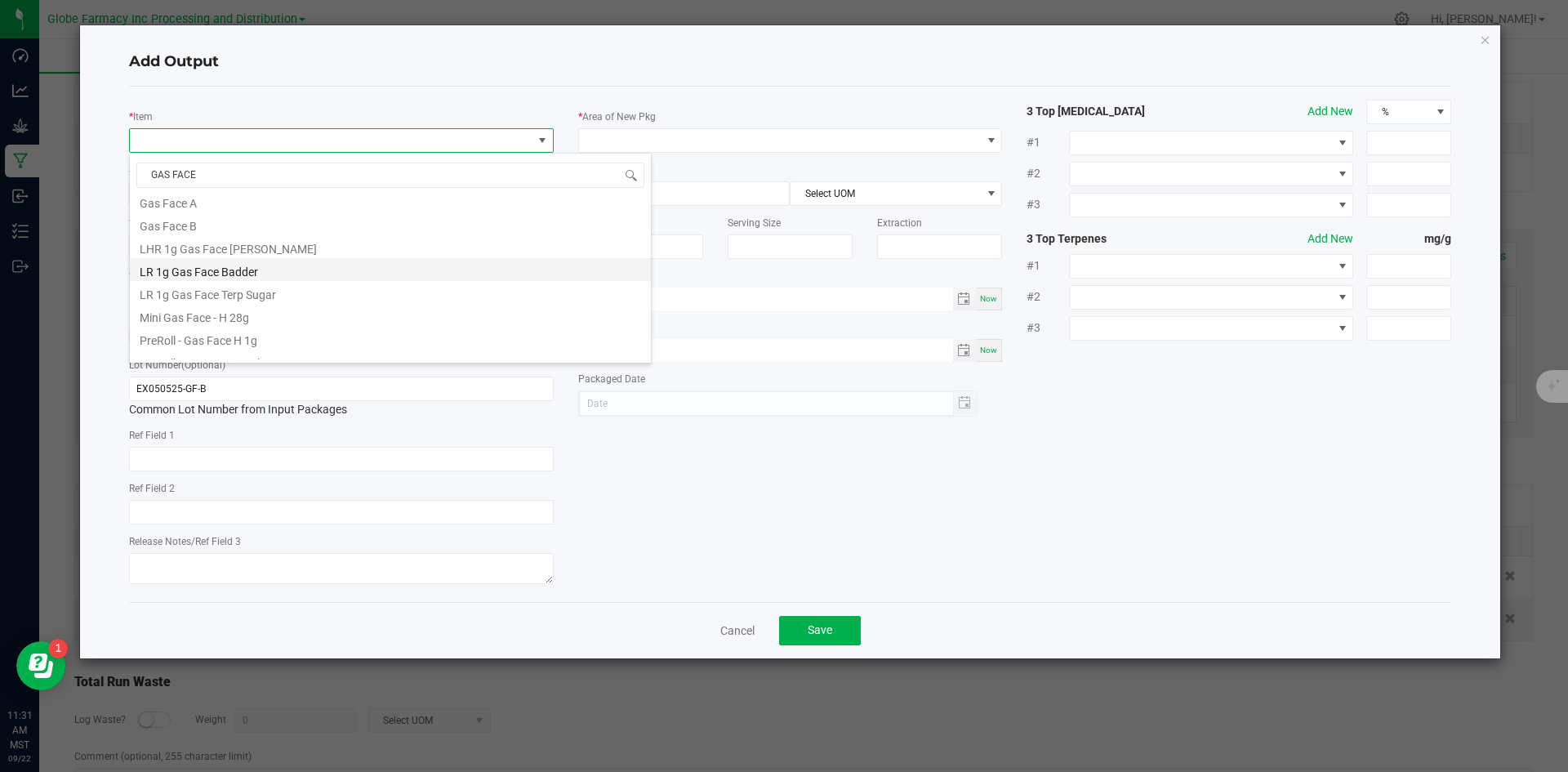
click at [245, 272] on li "LR 1g Gas Face Badder" at bounding box center [390, 269] width 521 height 23
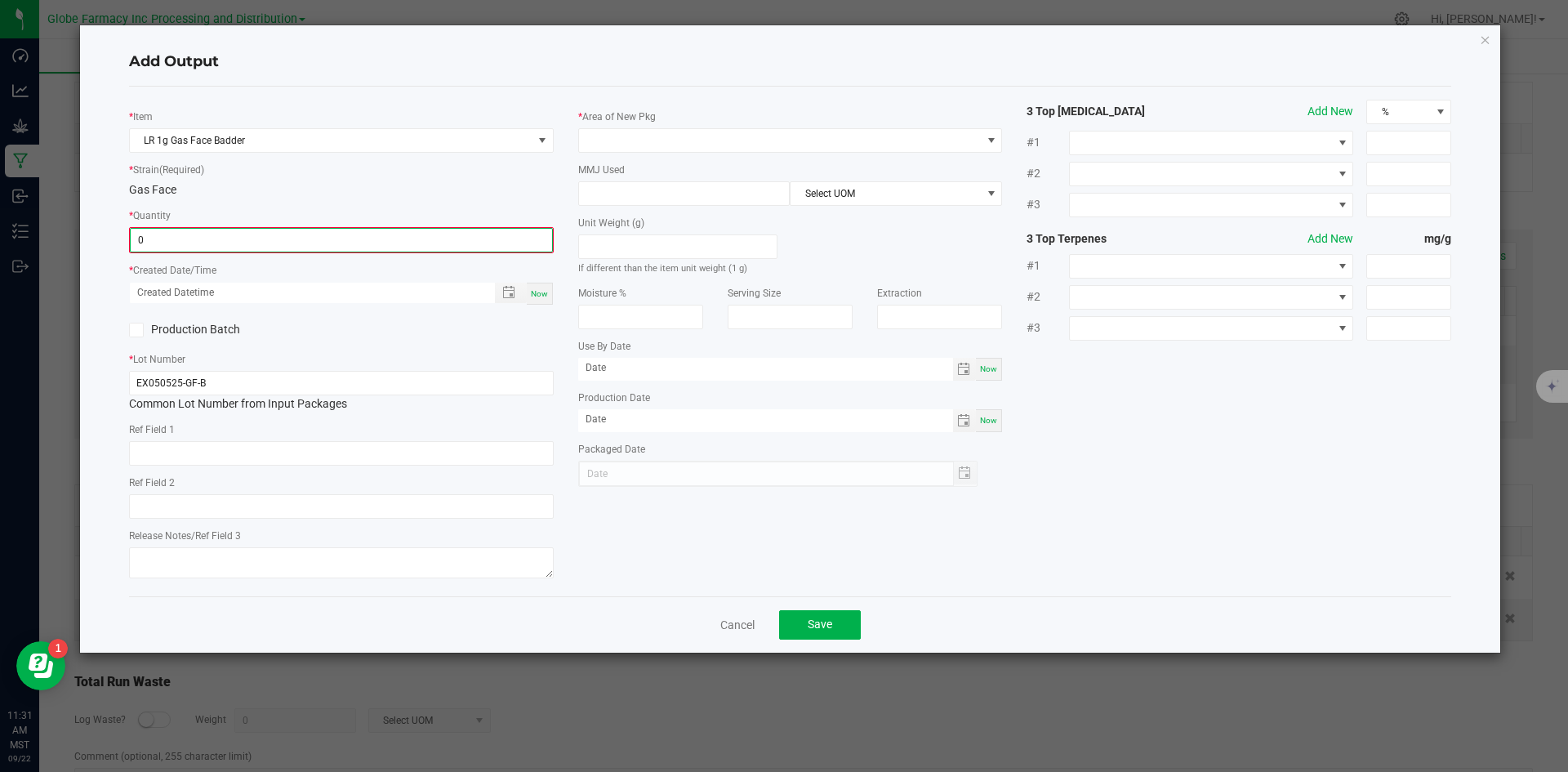
click at [256, 229] on input "0" at bounding box center [341, 240] width 421 height 23
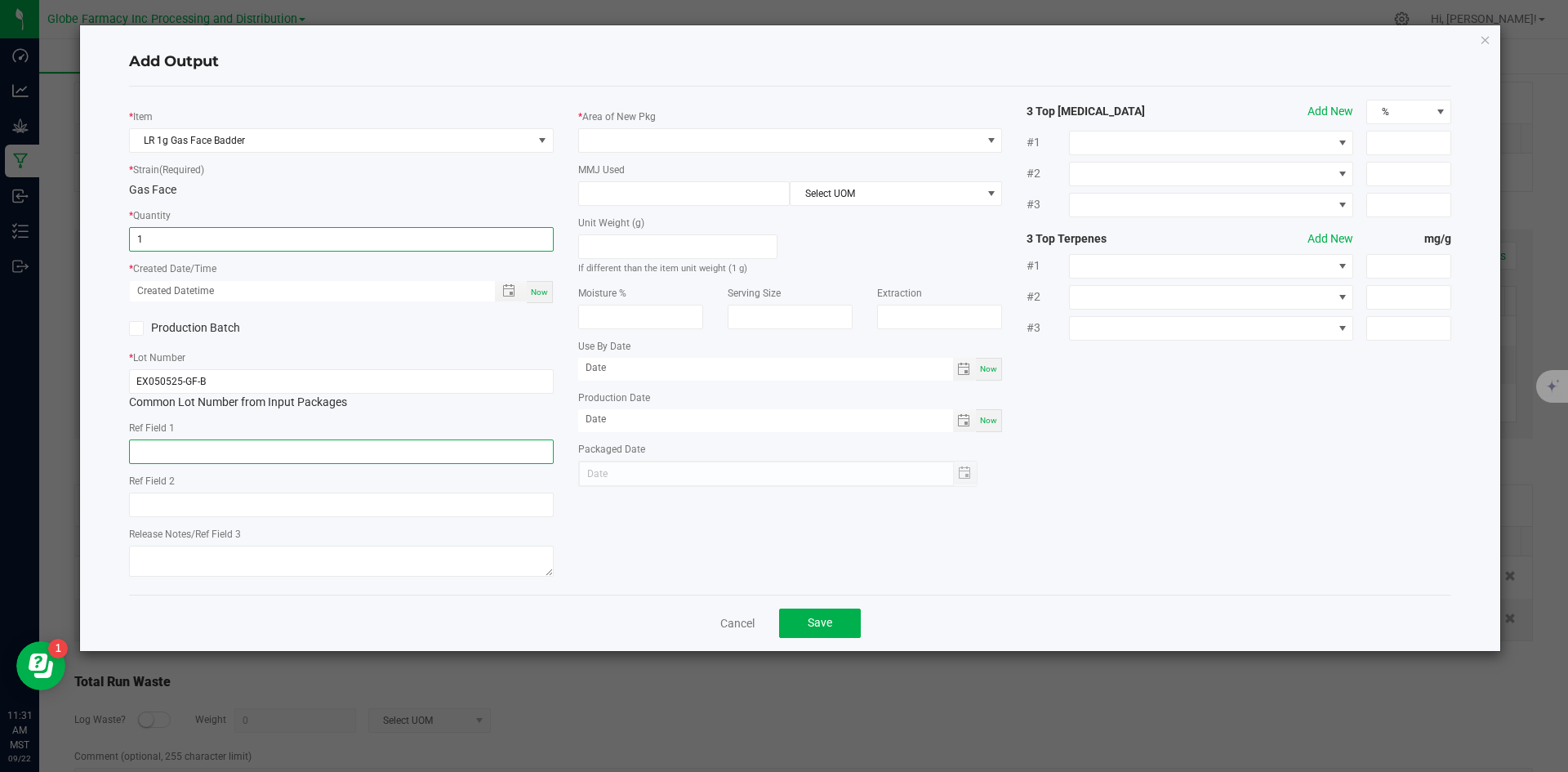
type input "1 ea"
click at [201, 457] on input "text" at bounding box center [341, 452] width 425 height 25
type input "CONCENTRATE"
type input "GAS FACE"
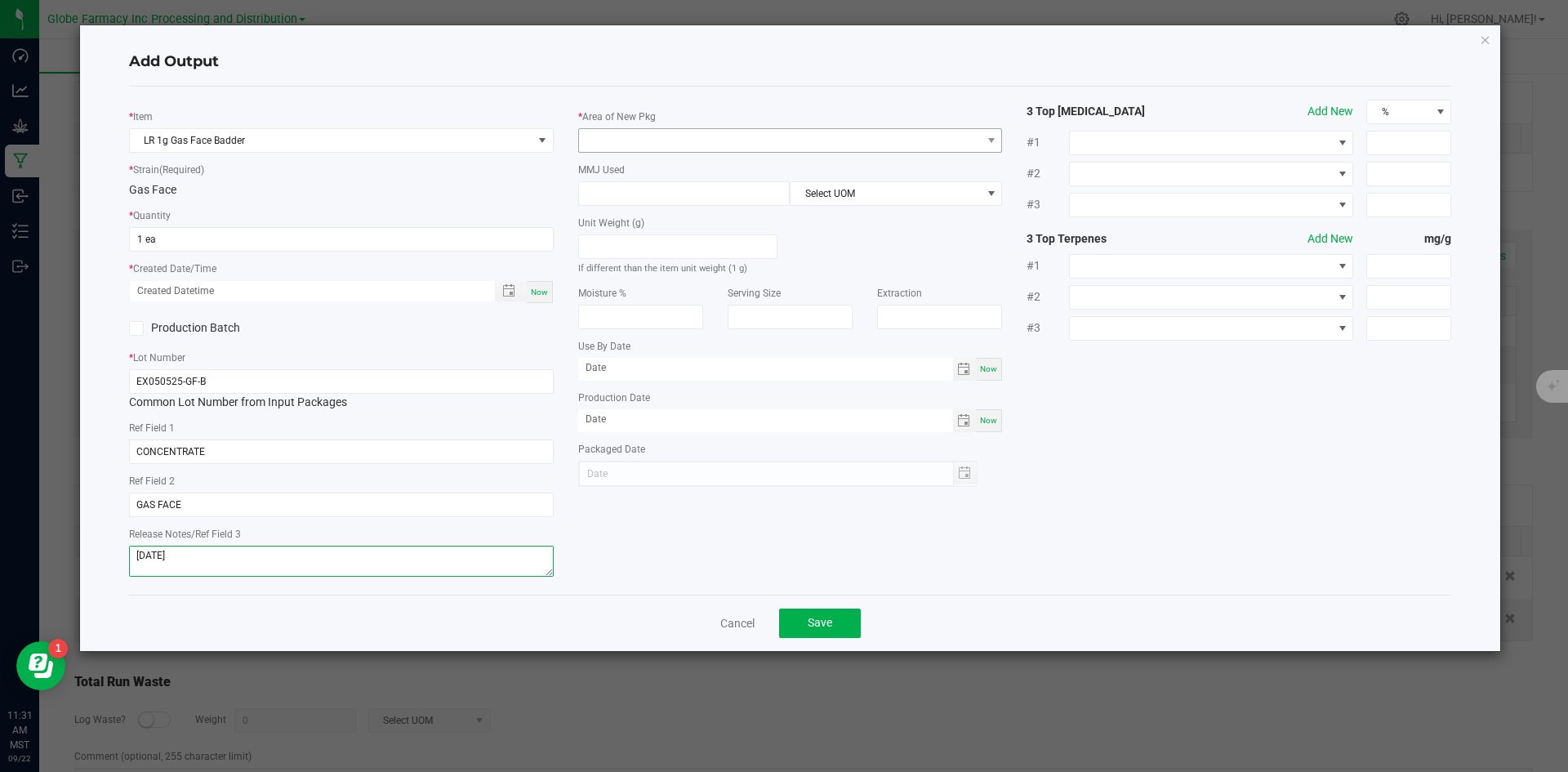
type textarea "[DATE]"
click at [679, 137] on span at bounding box center [780, 141] width 403 height 23
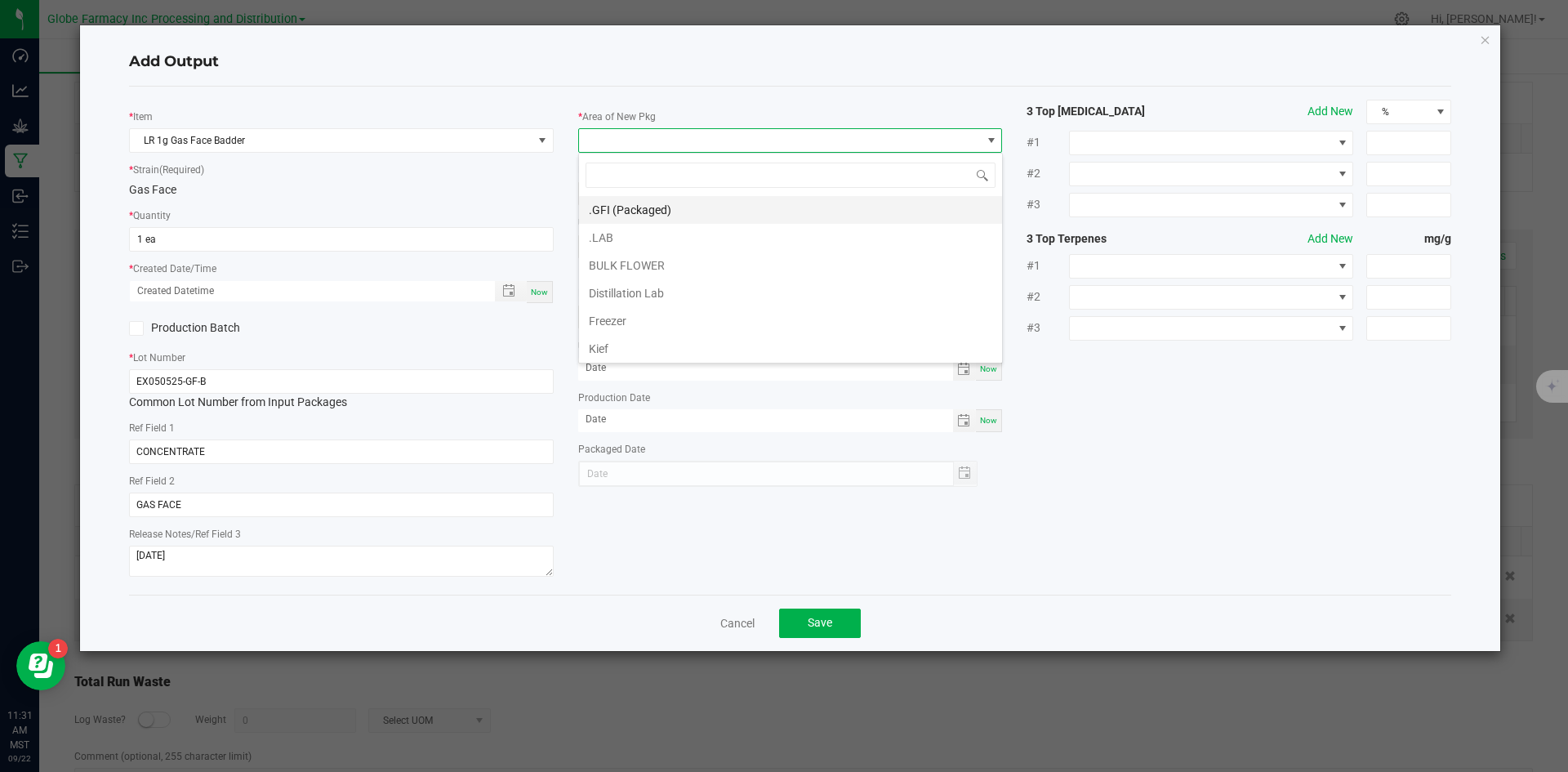
scroll to position [25, 425]
click at [626, 209] on li ".GFI (Packaged)" at bounding box center [790, 210] width 423 height 28
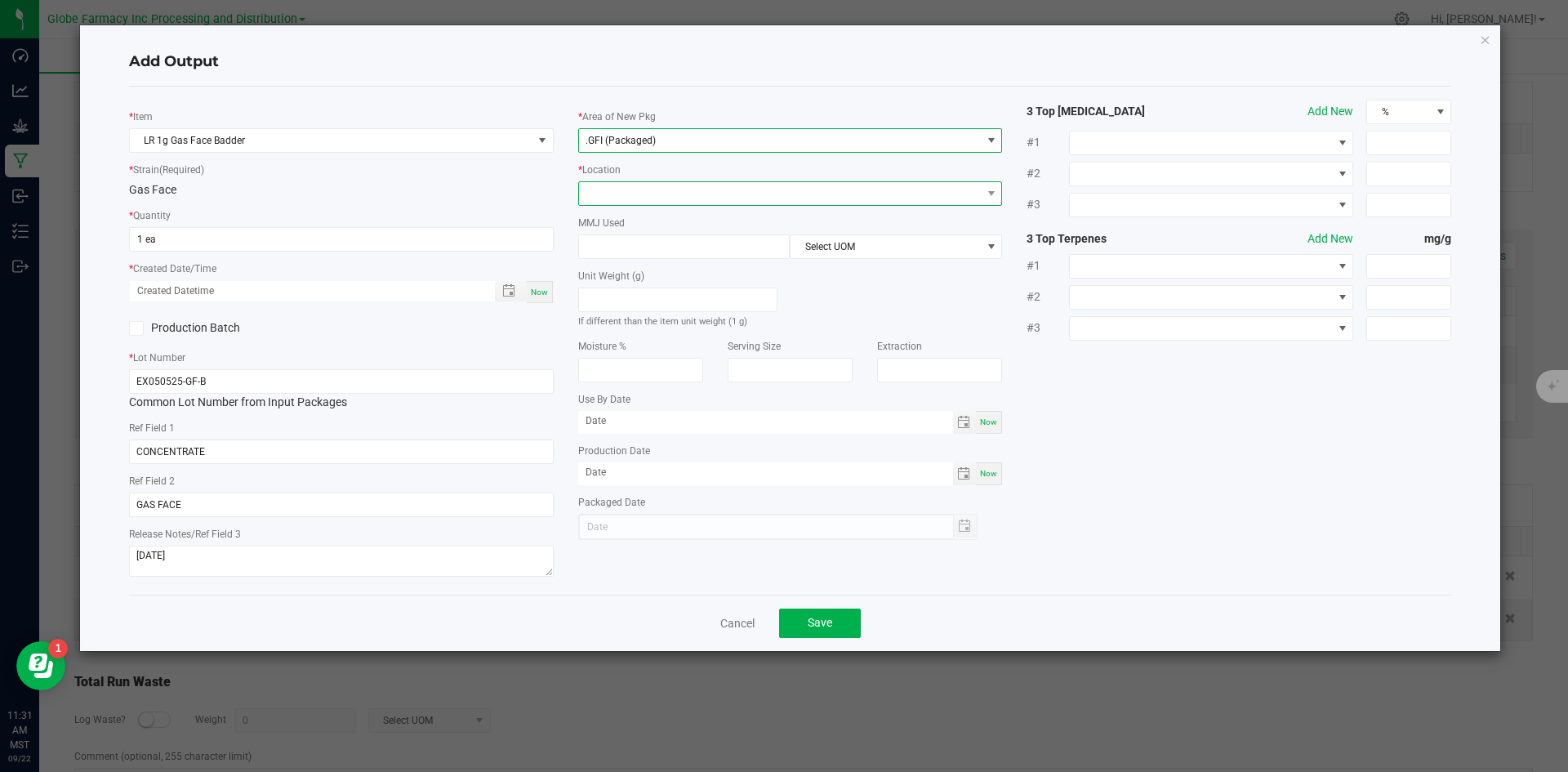
click at [624, 189] on span at bounding box center [780, 193] width 403 height 23
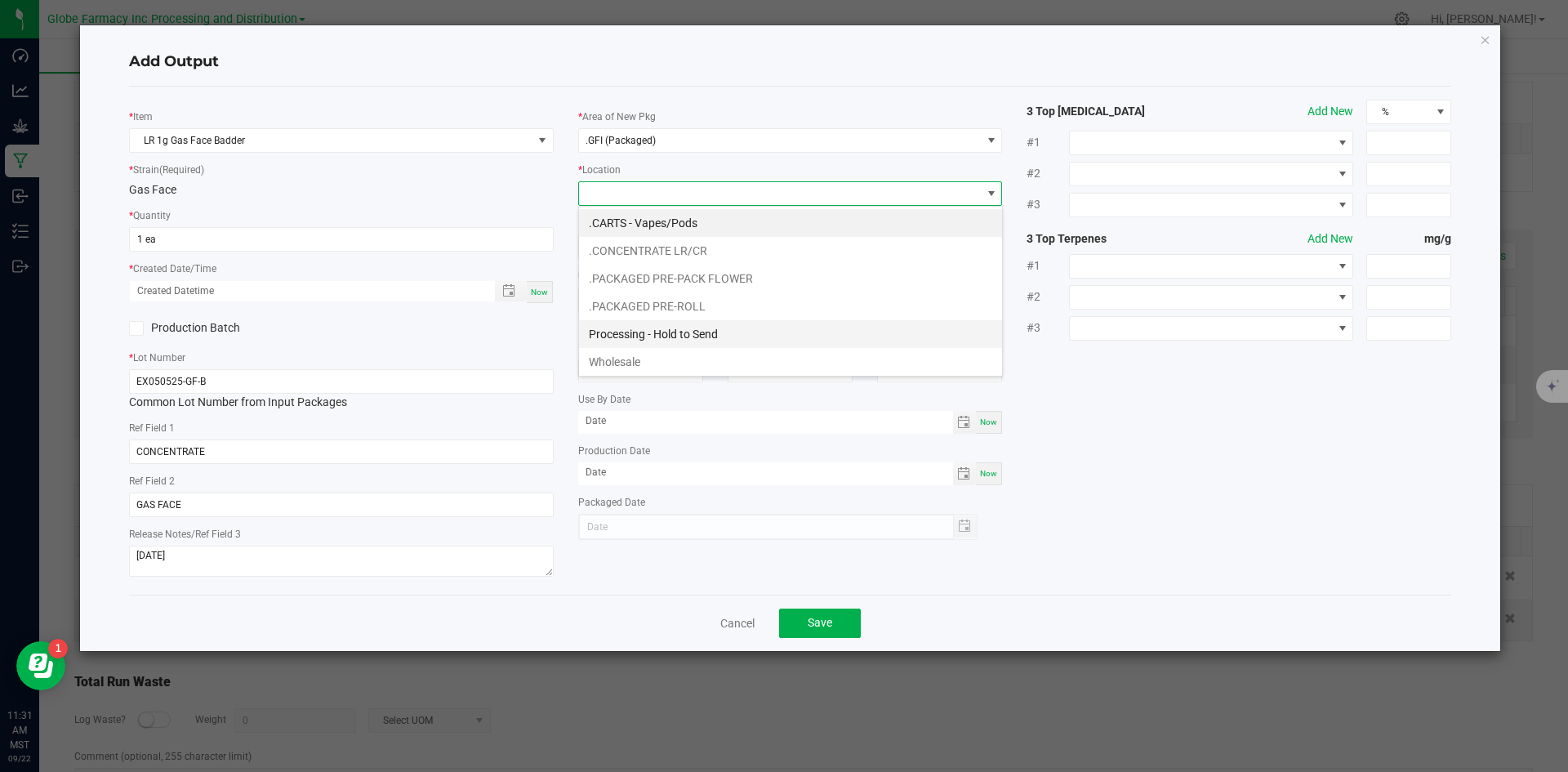
click at [646, 322] on li "Processing - Hold to Send" at bounding box center [790, 334] width 423 height 28
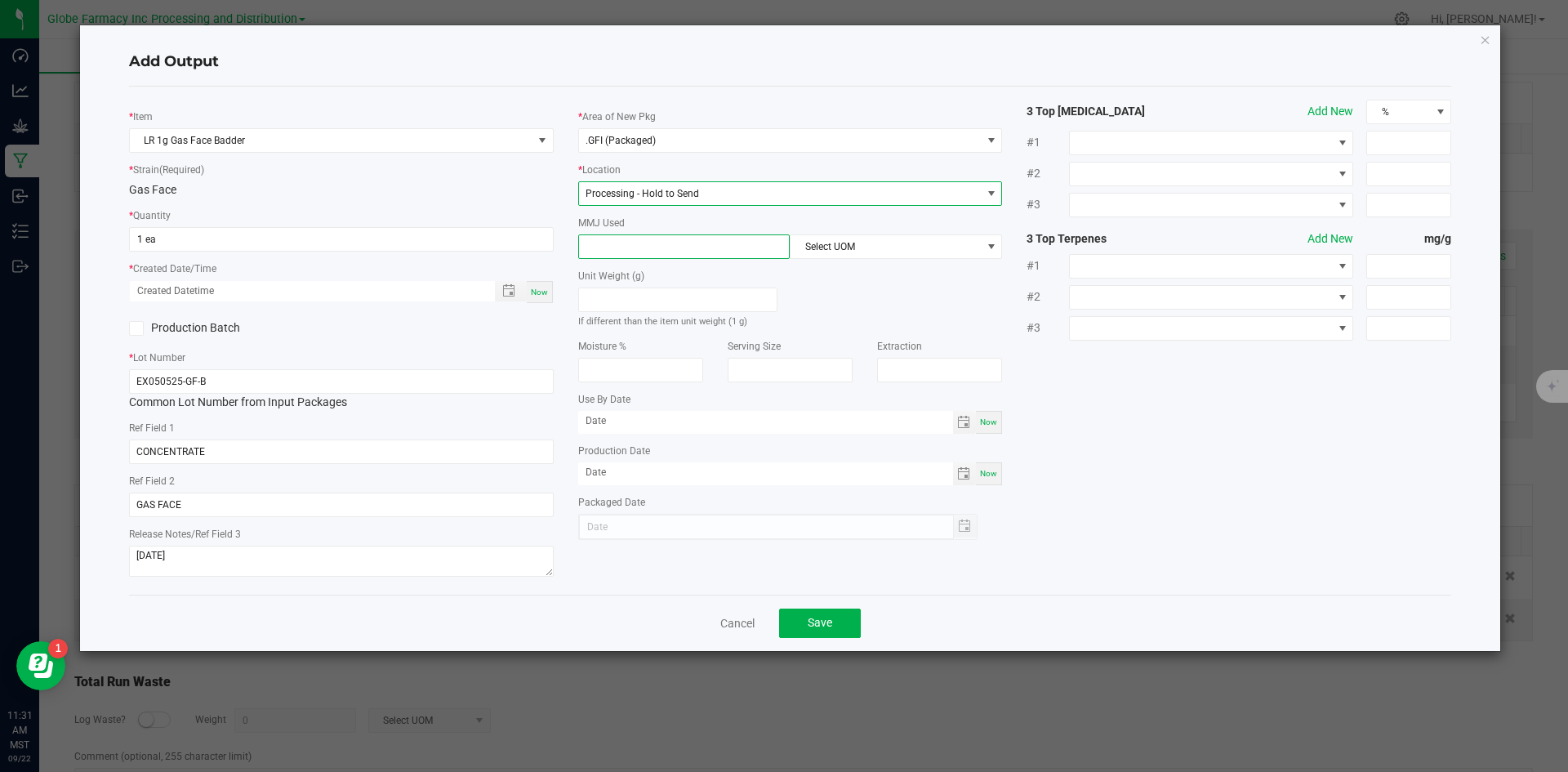
click at [636, 243] on input at bounding box center [684, 246] width 211 height 23
type input "1"
click at [811, 243] on span "Select UOM" at bounding box center [886, 246] width 190 height 23
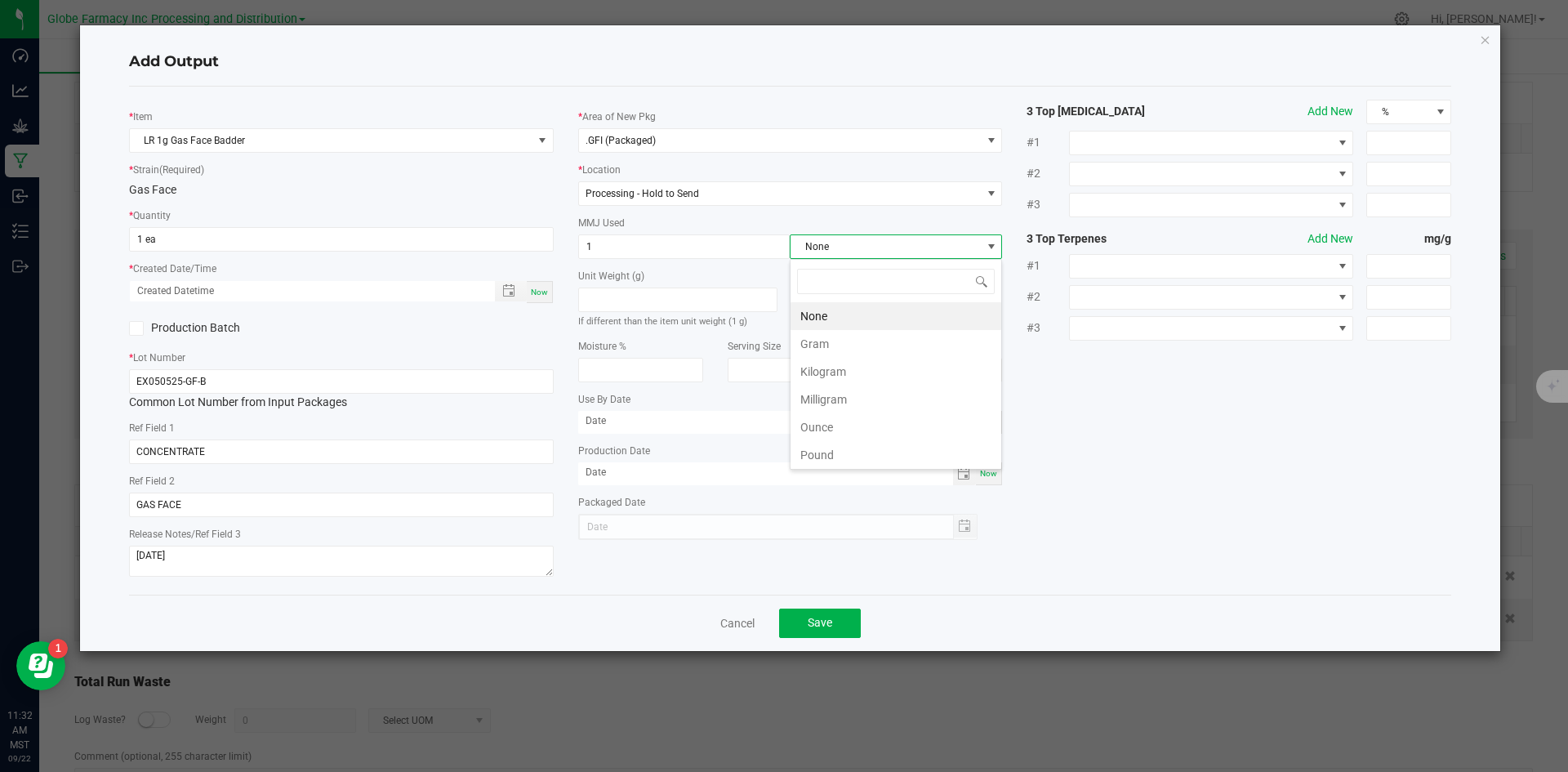
scroll to position [25, 212]
click at [826, 336] on li "Gram" at bounding box center [896, 344] width 211 height 28
click at [813, 618] on span "Save" at bounding box center [820, 622] width 25 height 13
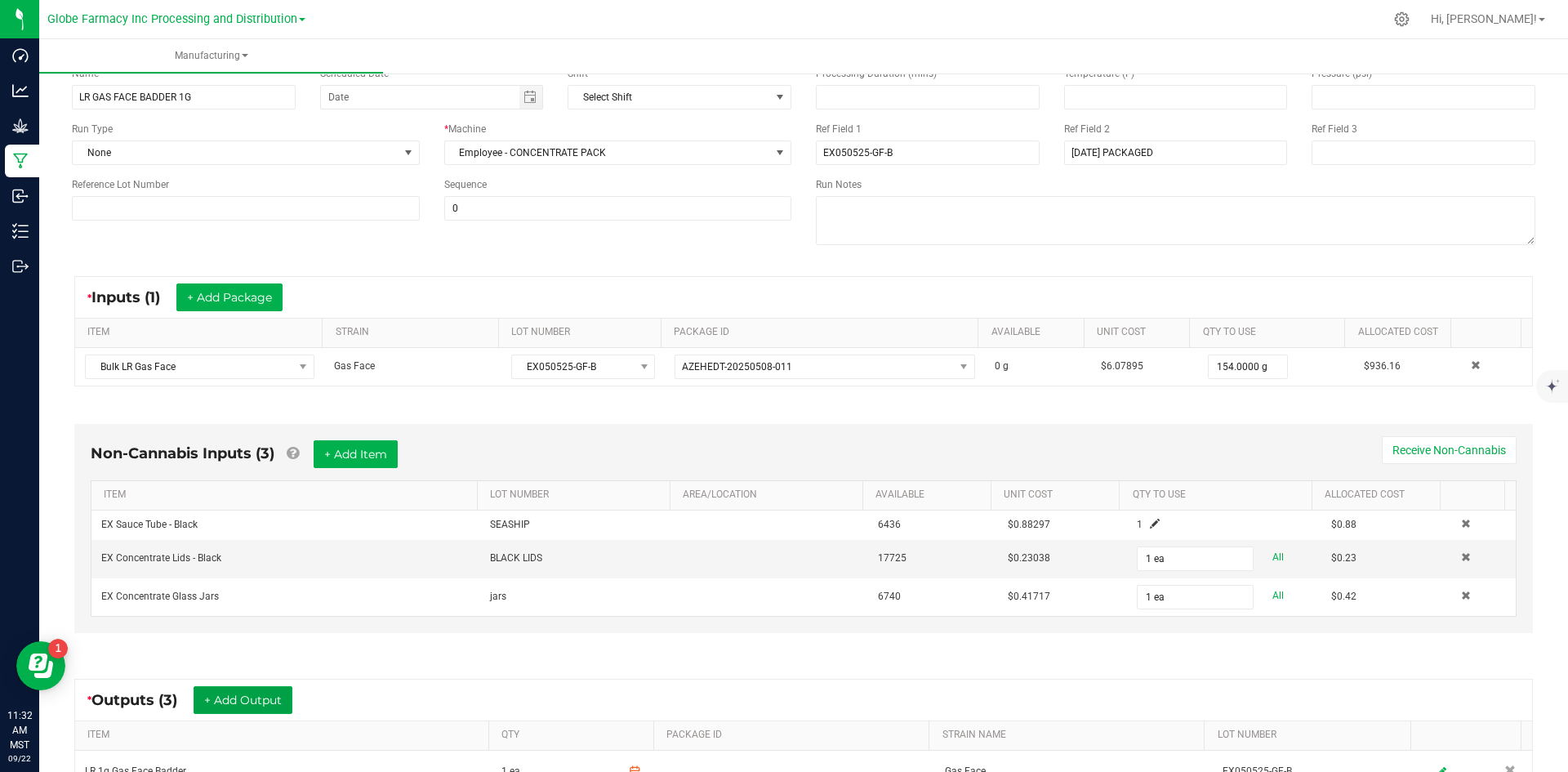
scroll to position [0, 0]
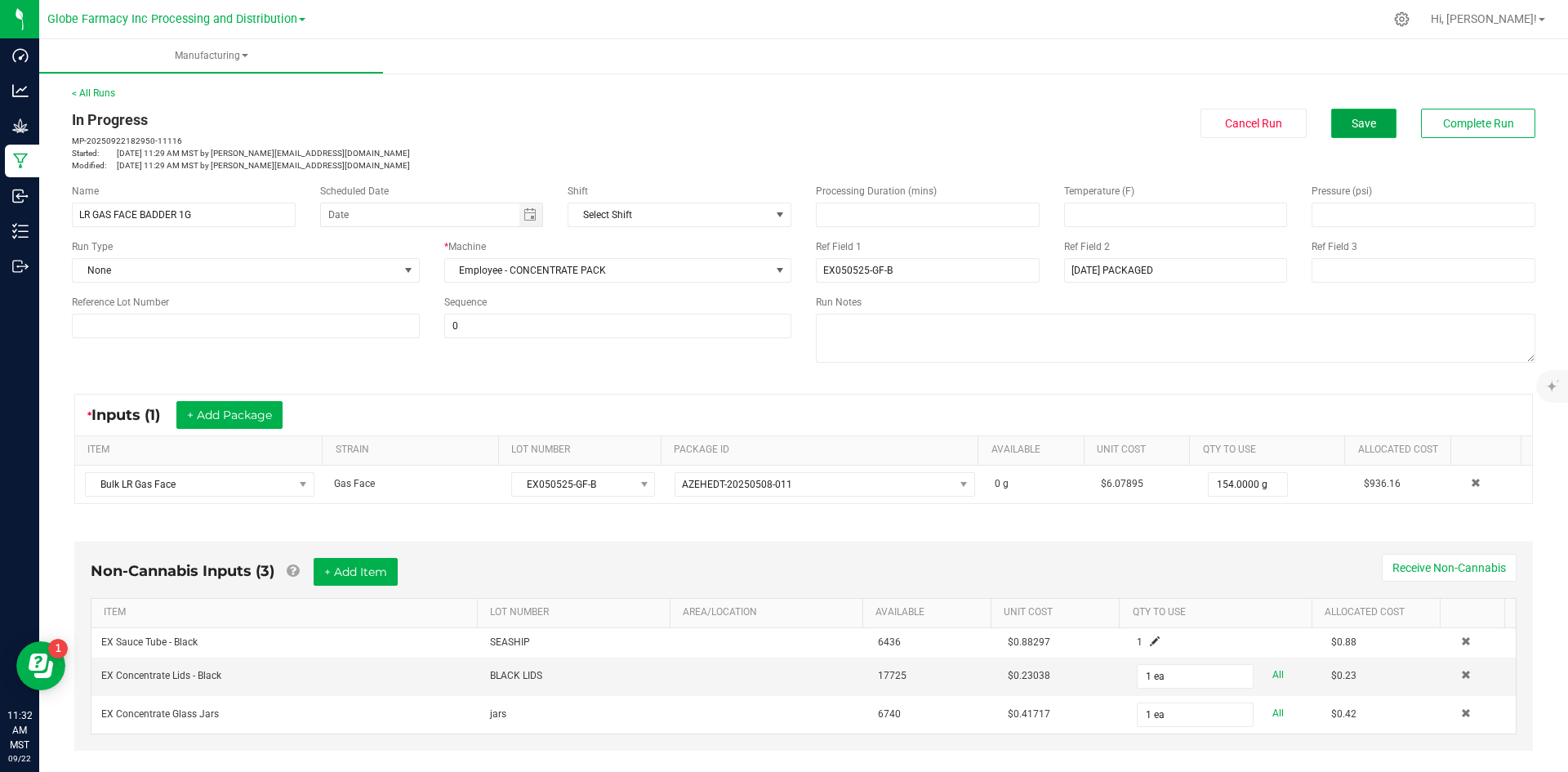
click at [1345, 134] on button "Save" at bounding box center [1364, 123] width 65 height 29
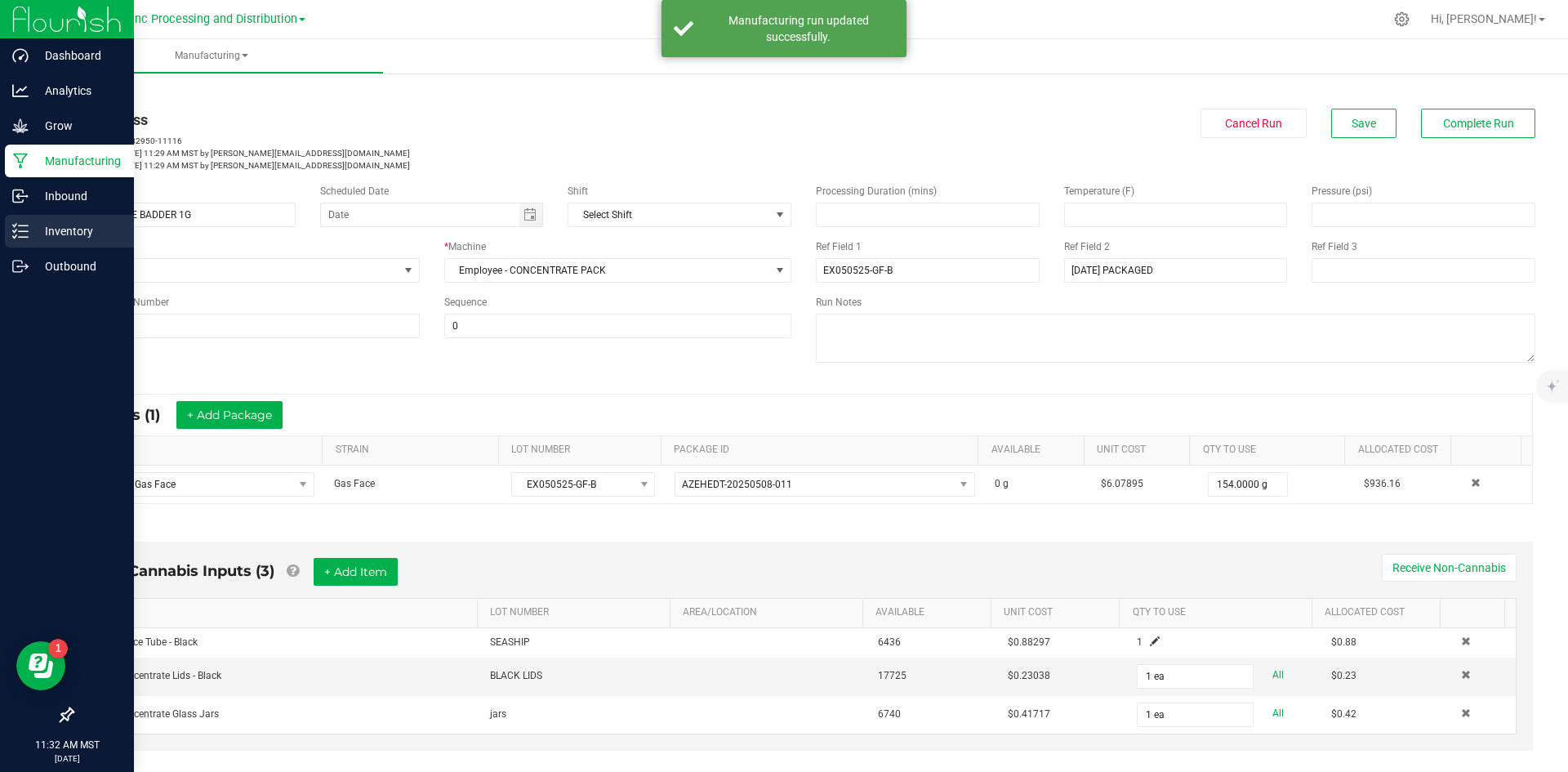
click at [34, 220] on div "Inventory" at bounding box center [69, 230] width 129 height 33
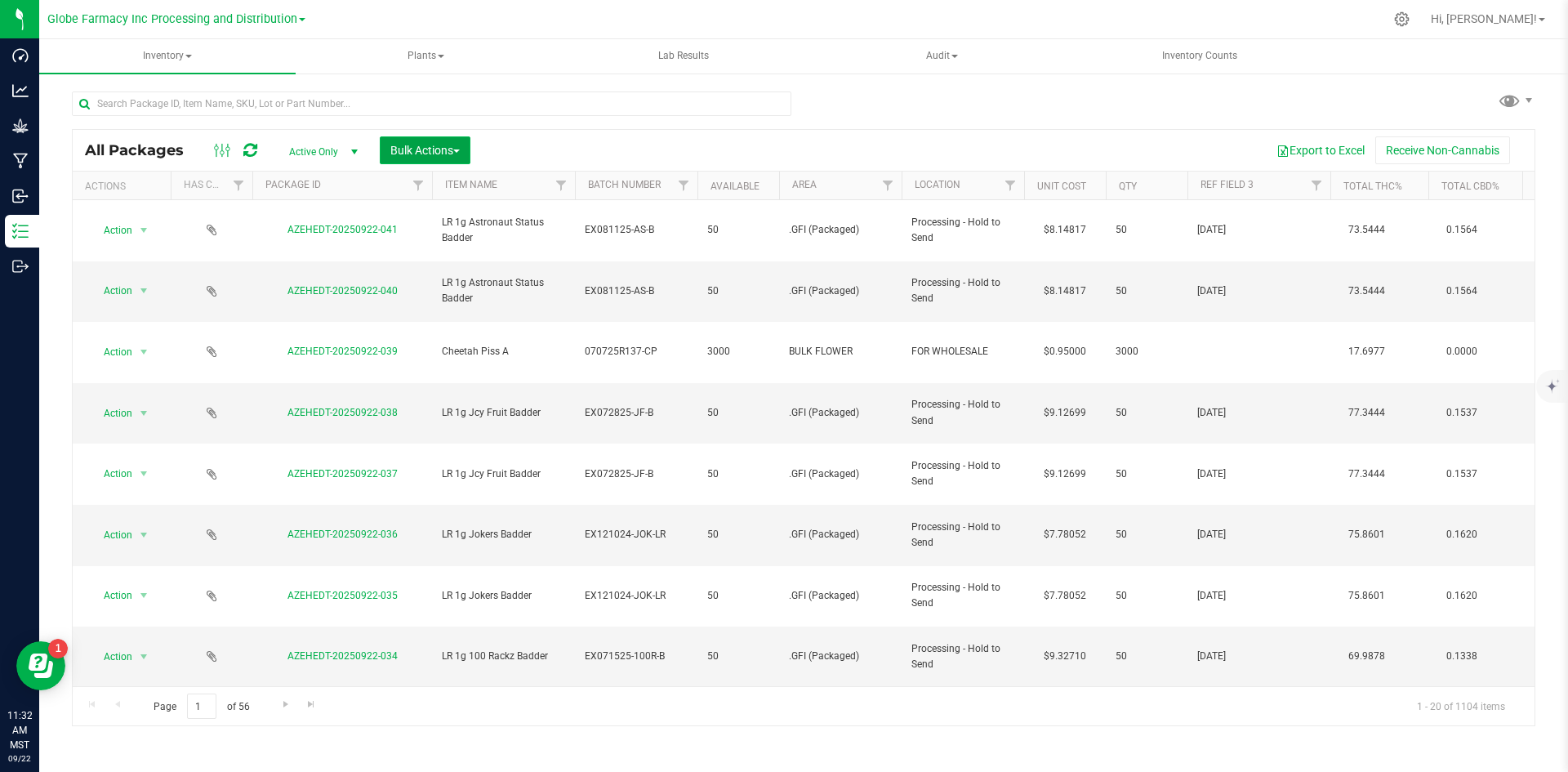
click at [392, 150] on span "Bulk Actions" at bounding box center [425, 149] width 69 height 13
click at [448, 192] on span "Add to manufacturing run" at bounding box center [451, 186] width 123 height 13
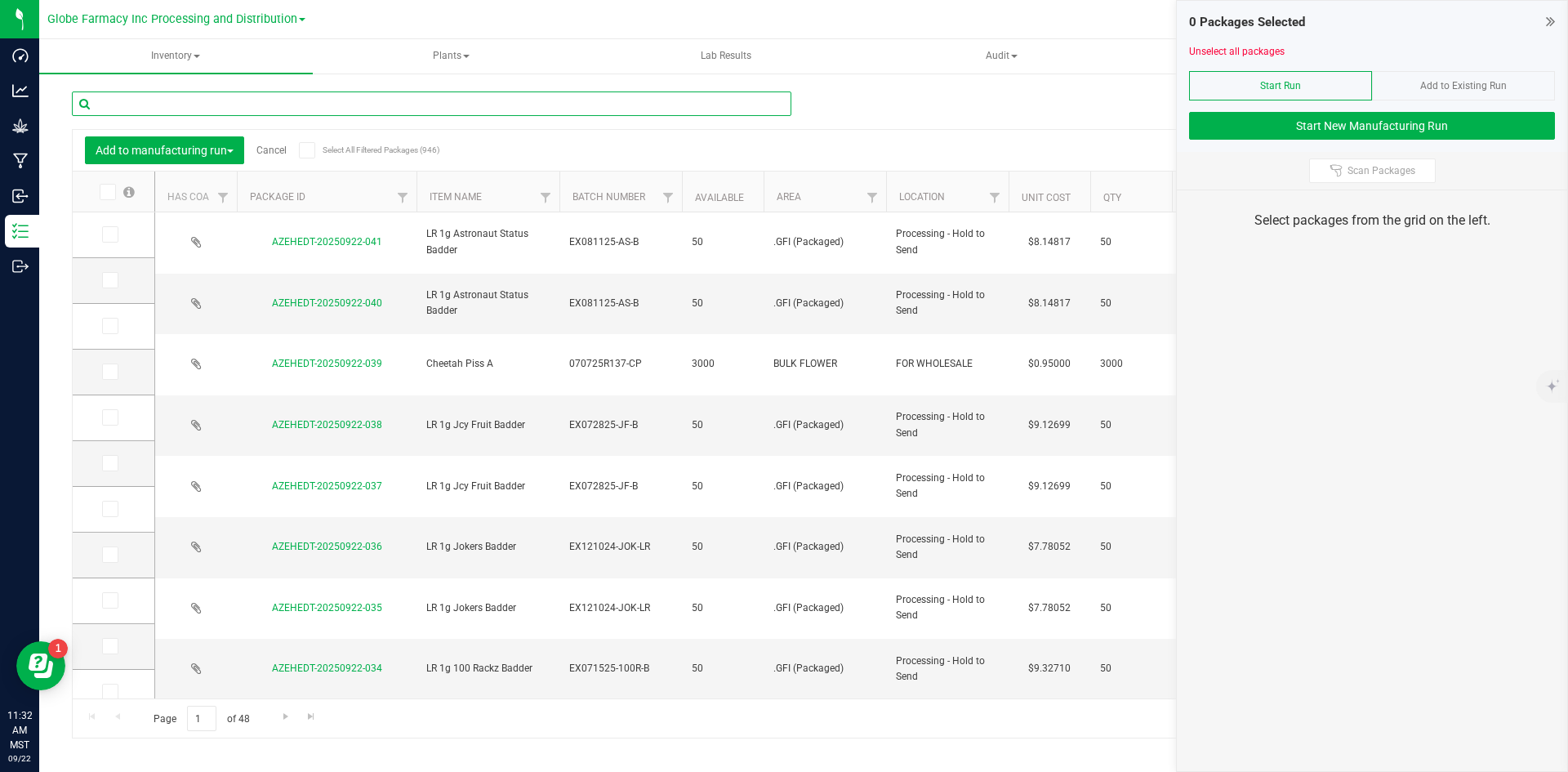
click at [500, 105] on input "text" at bounding box center [432, 104] width 719 height 25
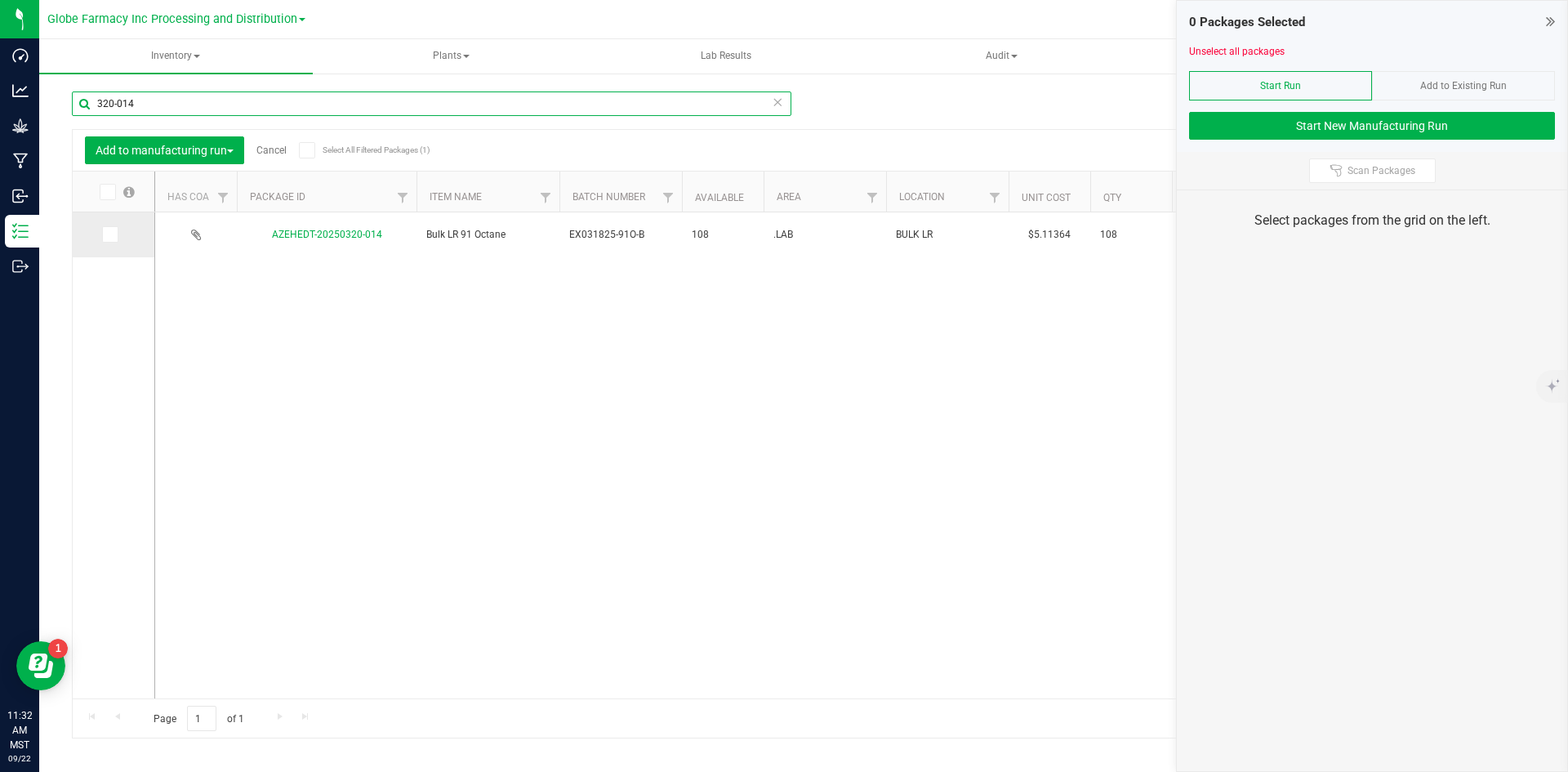
type input "320-014"
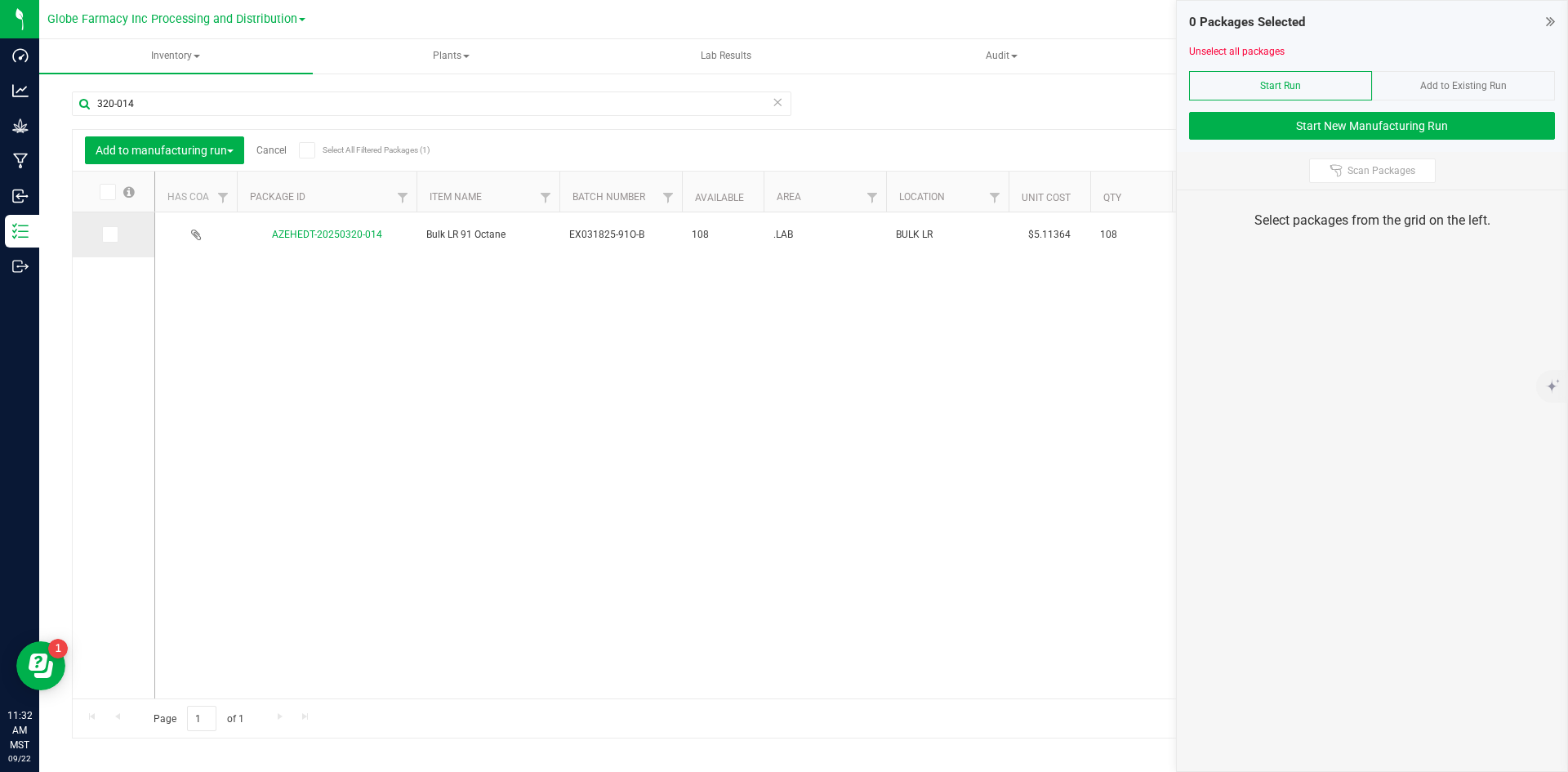
click at [109, 235] on icon at bounding box center [109, 235] width 11 height 0
click at [0, 0] on input "checkbox" at bounding box center [0, 0] width 0 height 0
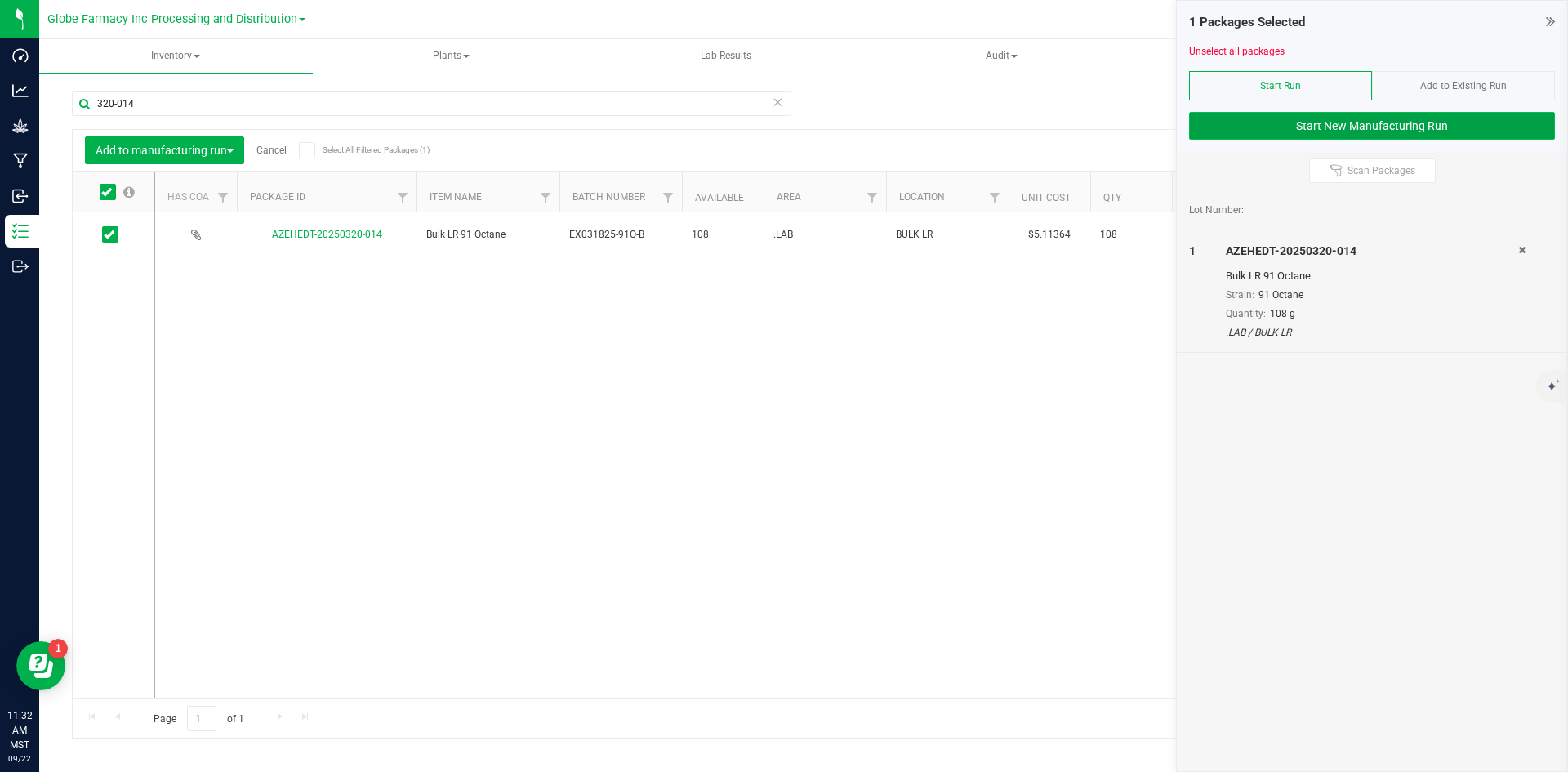
click at [1251, 132] on button "Start New Manufacturing Run" at bounding box center [1372, 126] width 366 height 28
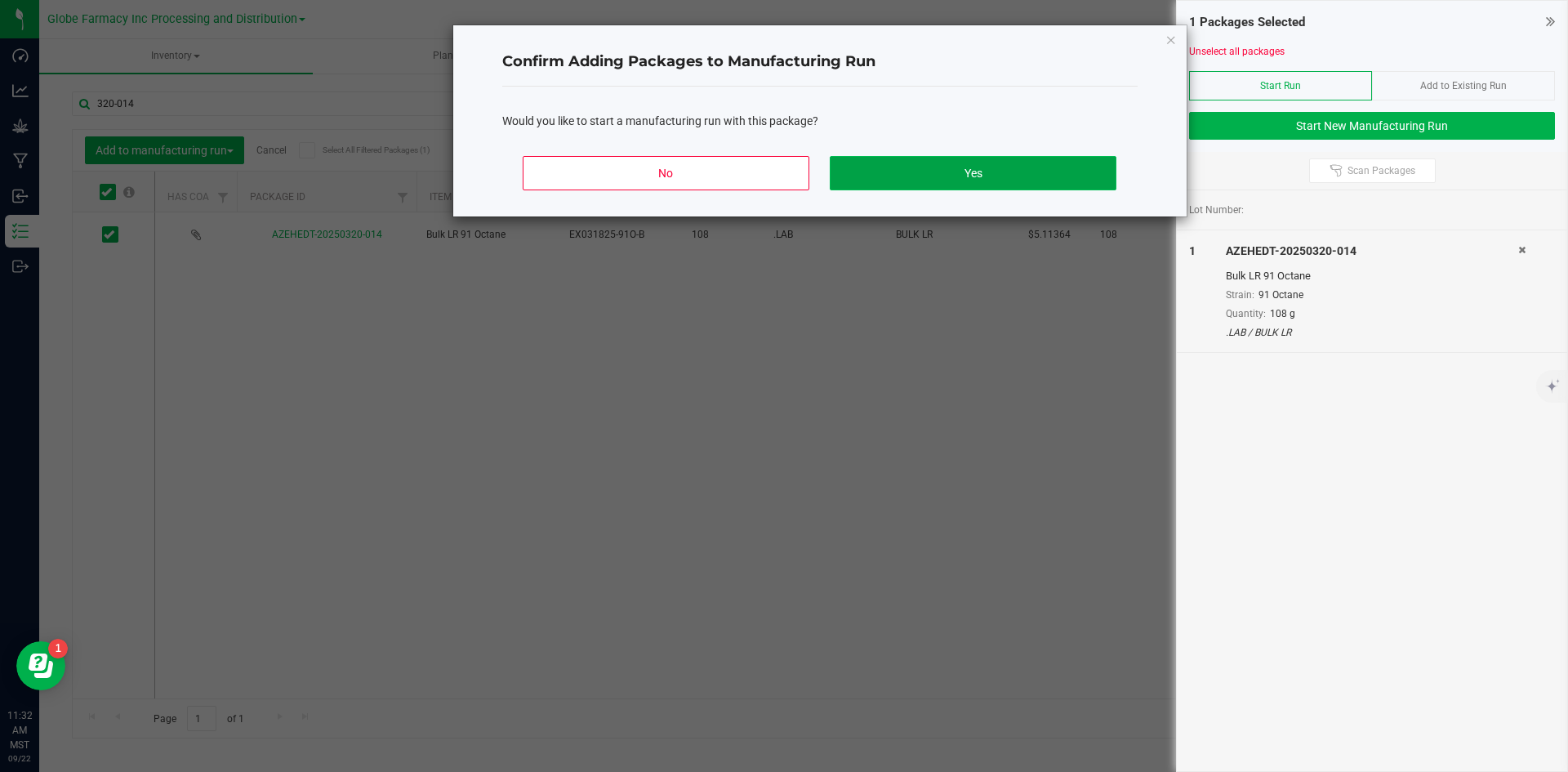
click at [987, 166] on button "Yes" at bounding box center [973, 172] width 286 height 34
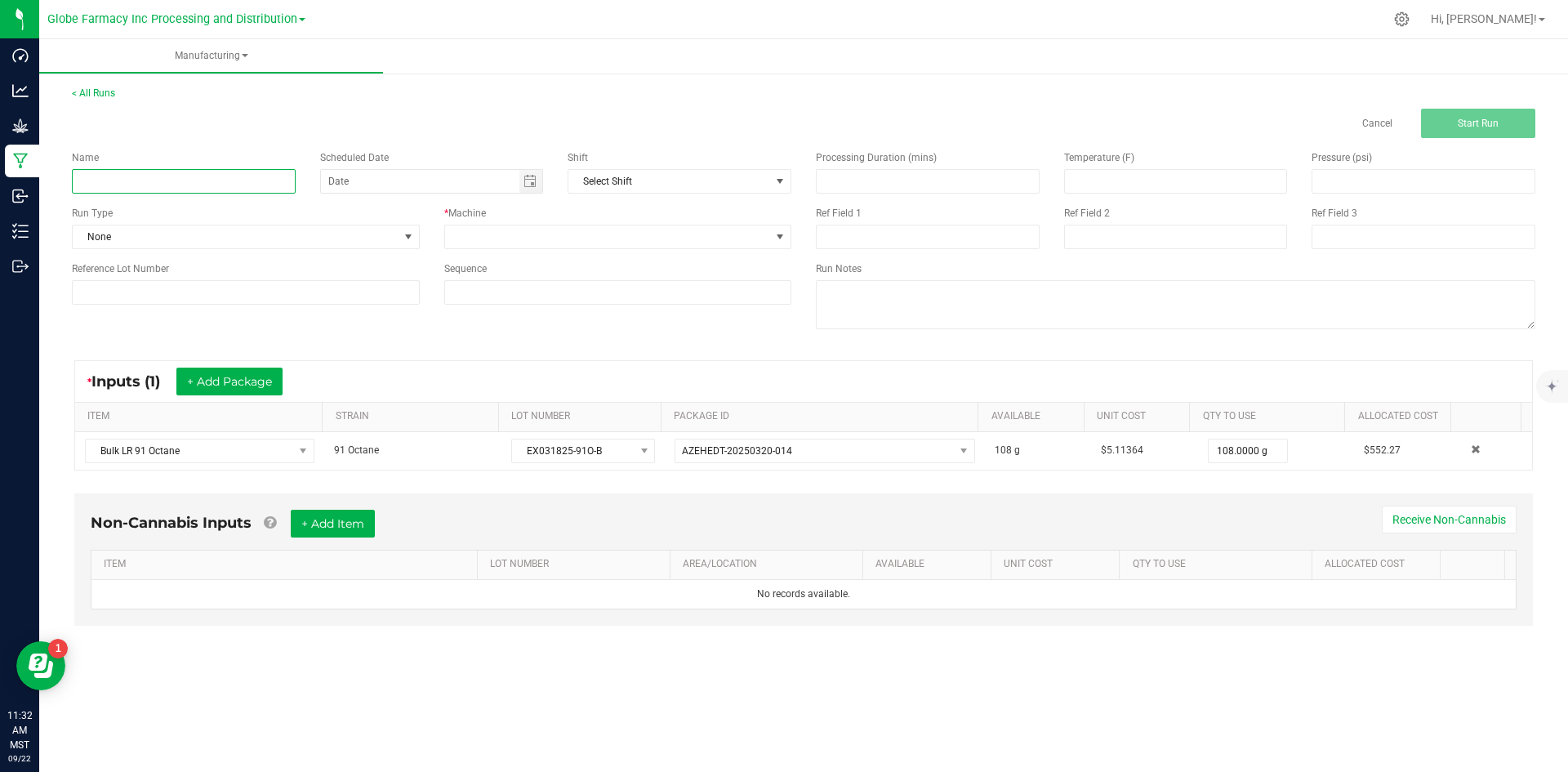
click at [250, 185] on input at bounding box center [184, 181] width 223 height 25
type input "LR 91 OCTANE BADDER 1G"
click at [478, 251] on div "Name LR 91 OCTANE BADDER 1G Scheduled Date Shift Select Shift Run Type None * M…" at bounding box center [432, 227] width 744 height 178
click at [487, 229] on span at bounding box center [608, 237] width 326 height 23
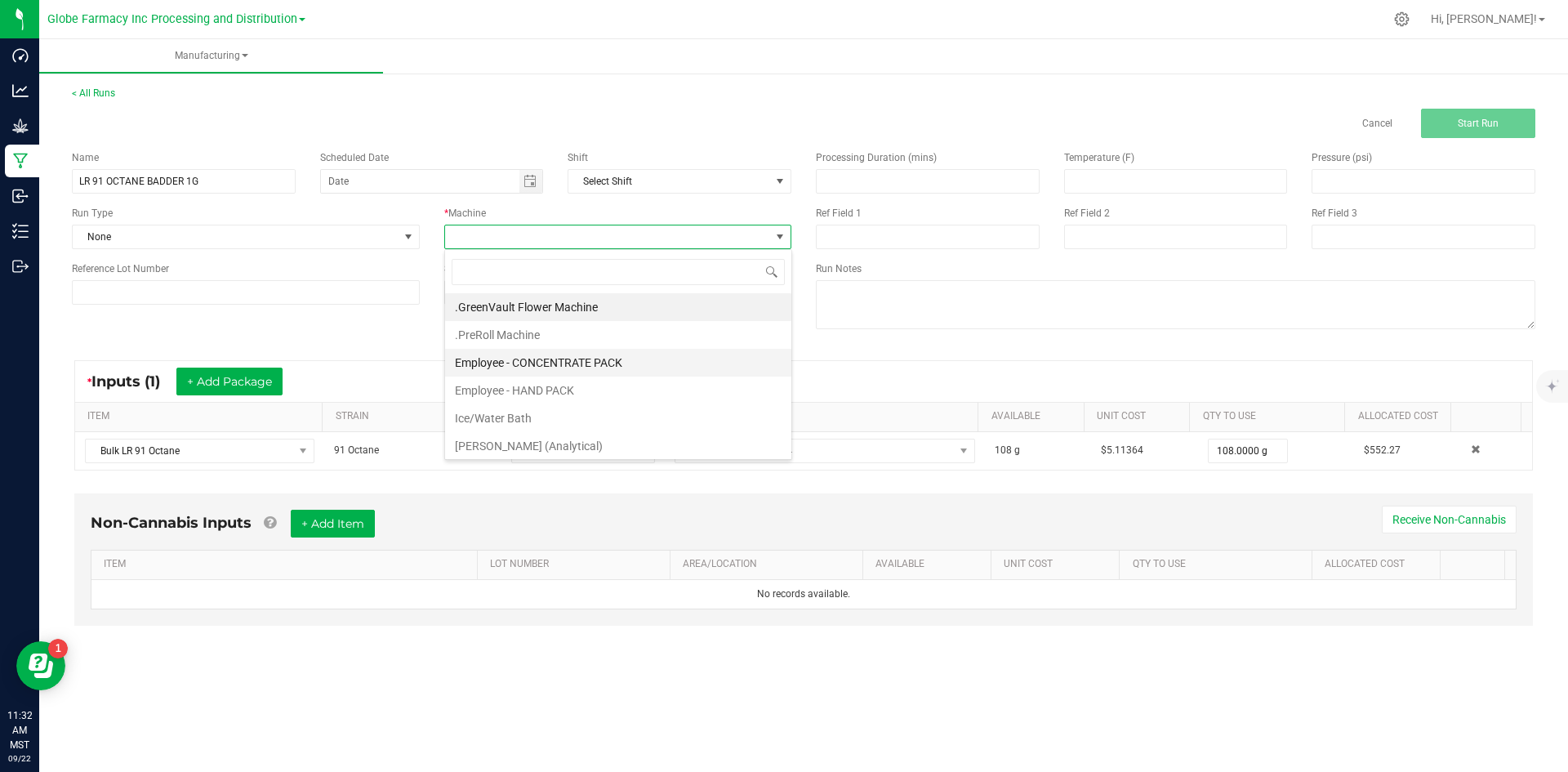
scroll to position [25, 347]
click at [516, 366] on li "Employee - CONCENTRATE PACK" at bounding box center [618, 363] width 346 height 28
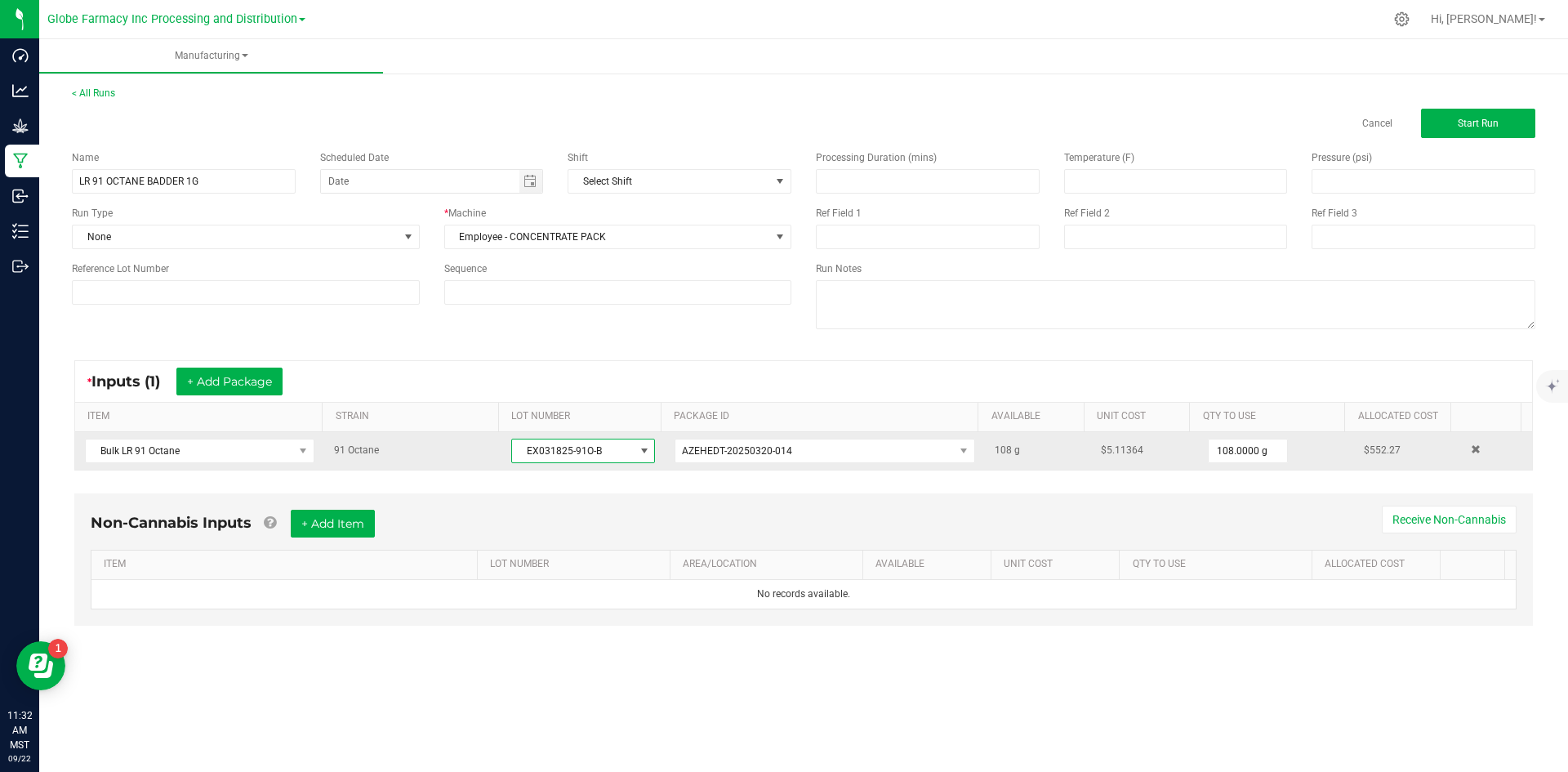
click at [531, 444] on span "EX031825-91O-B" at bounding box center [573, 451] width 121 height 23
drag, startPoint x: 521, startPoint y: 451, endPoint x: 595, endPoint y: 452, distance: 74.0
click at [595, 452] on span "EX031825-91O-B" at bounding box center [573, 451] width 121 height 23
copy span "EX031825-91O-B"
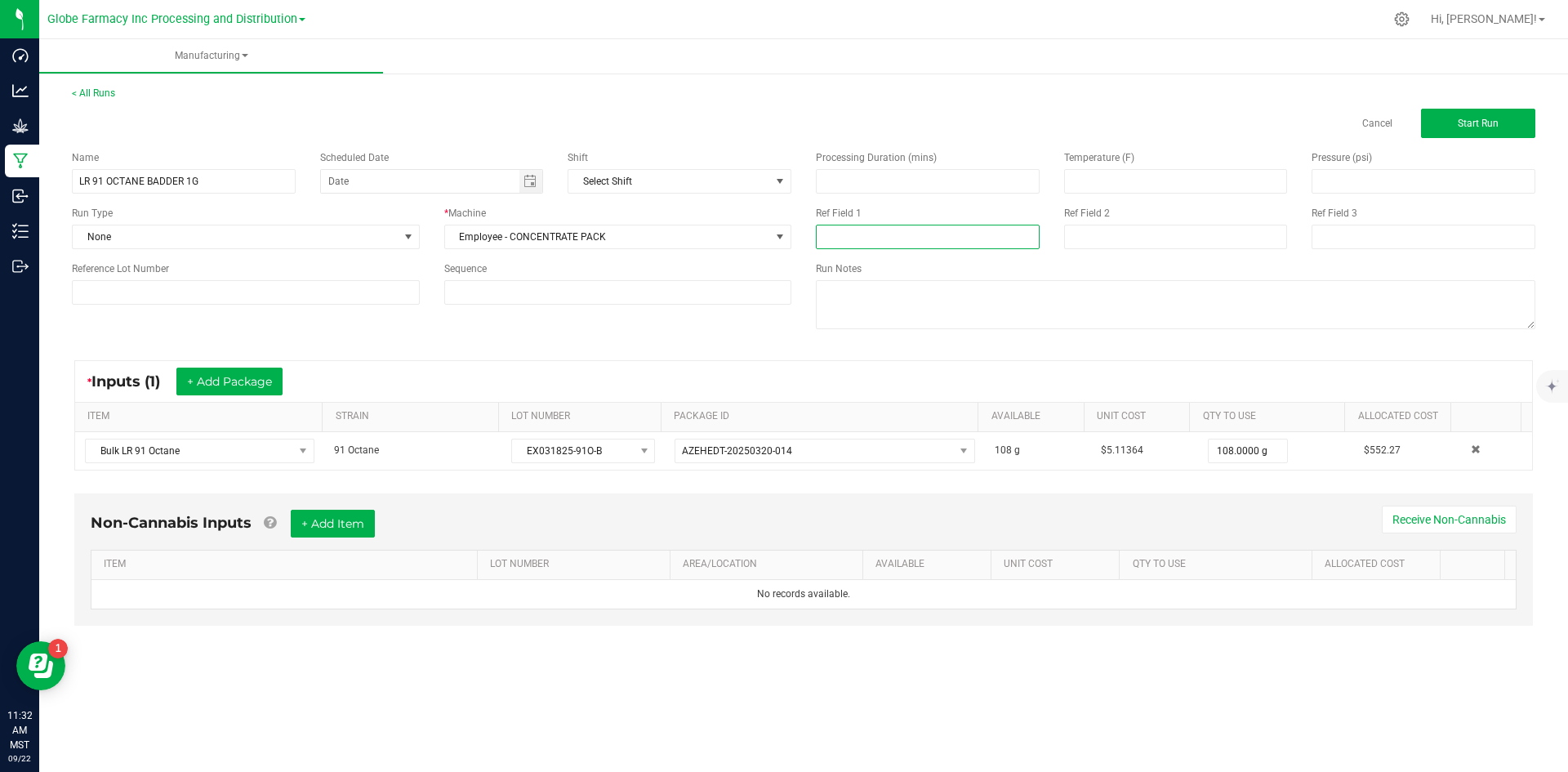
paste input "EX031825-91O-B"
type input "EX031825-91O-B"
click at [1084, 246] on input at bounding box center [1176, 237] width 223 height 25
type input "[DATE] PACKAGED"
click at [312, 530] on button "+ Add Item" at bounding box center [333, 523] width 84 height 28
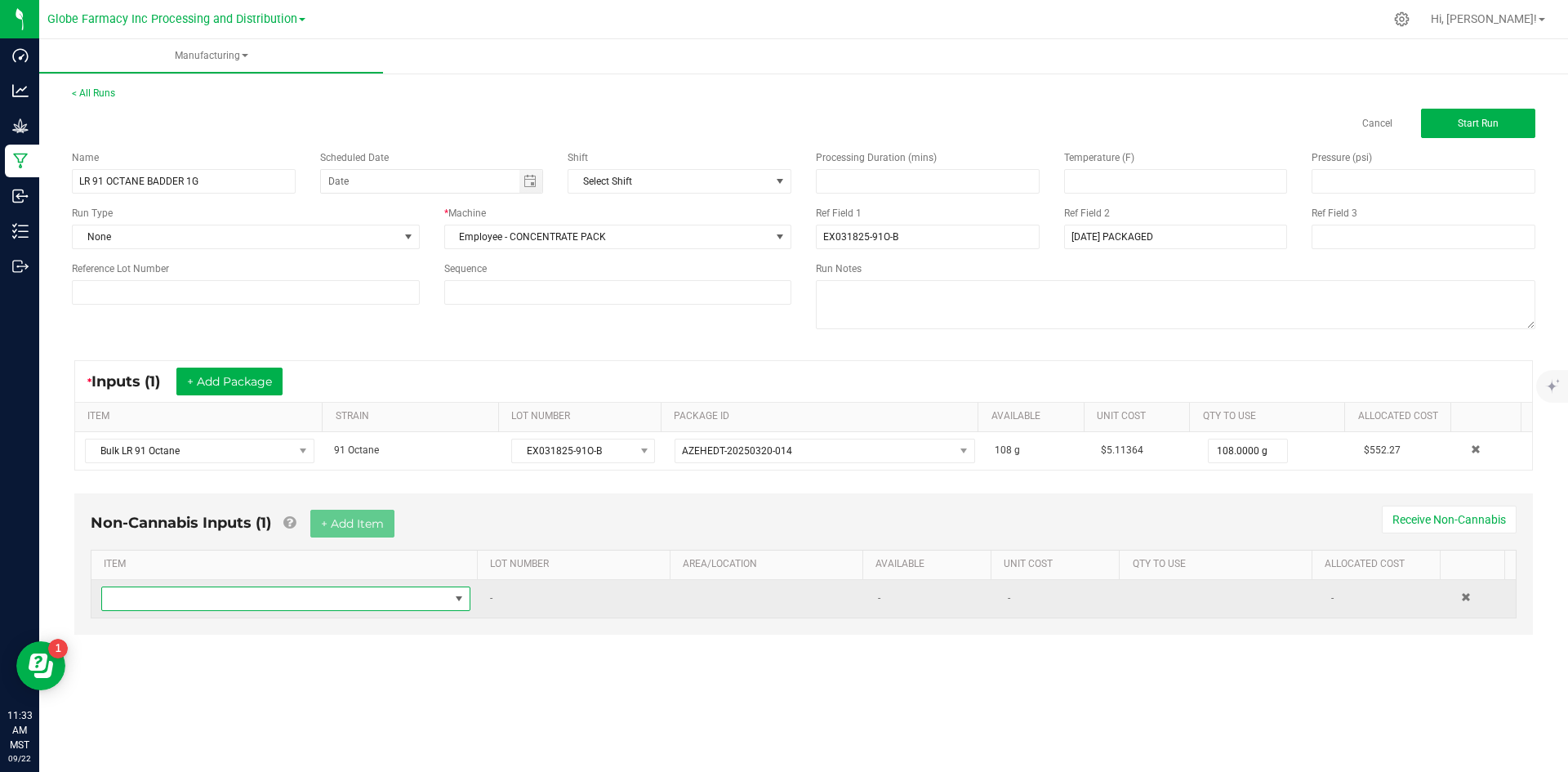
click at [292, 597] on span "NO DATA FOUND" at bounding box center [275, 599] width 347 height 23
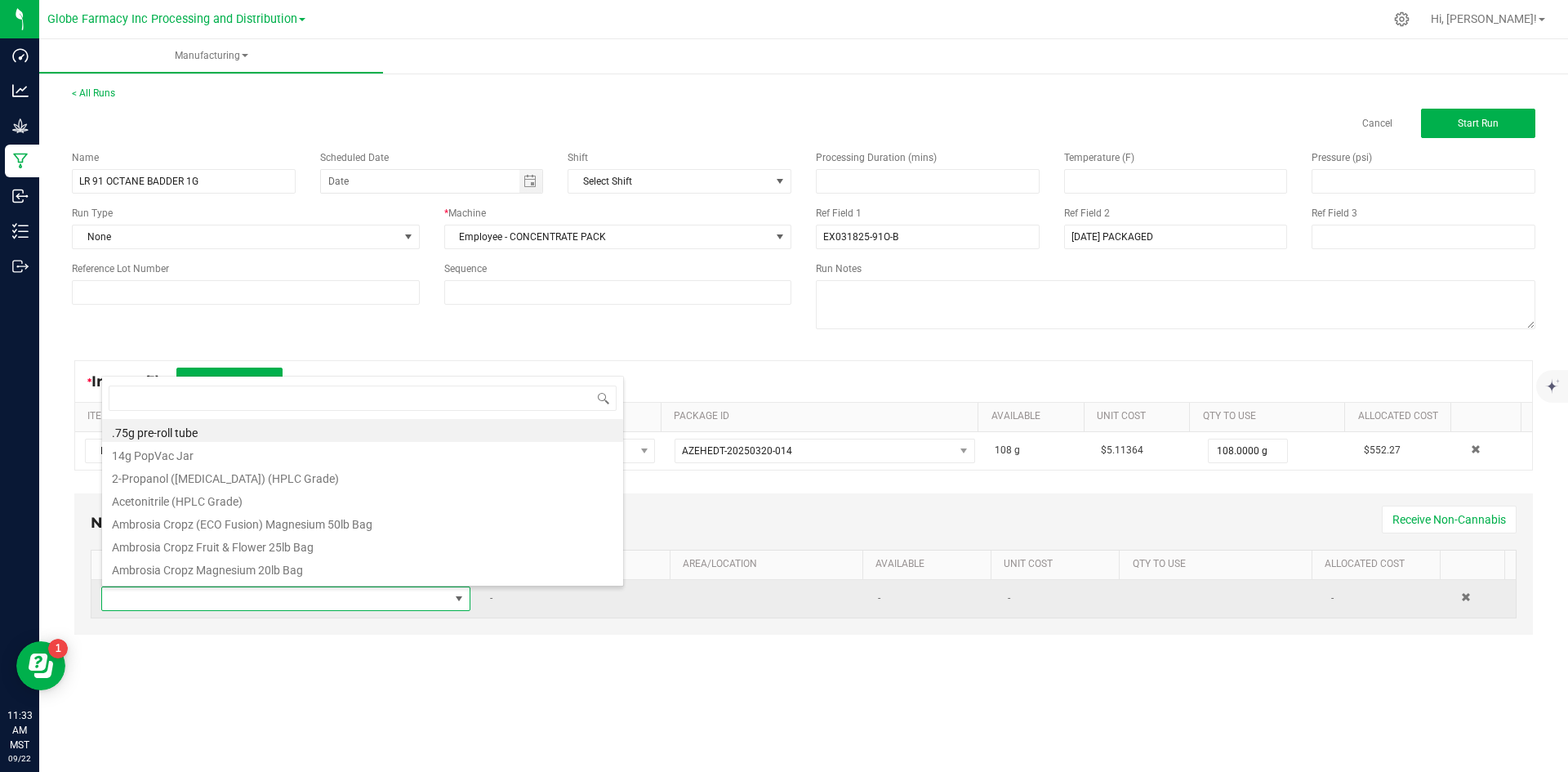
scroll to position [25, 362]
type input "SAUCE"
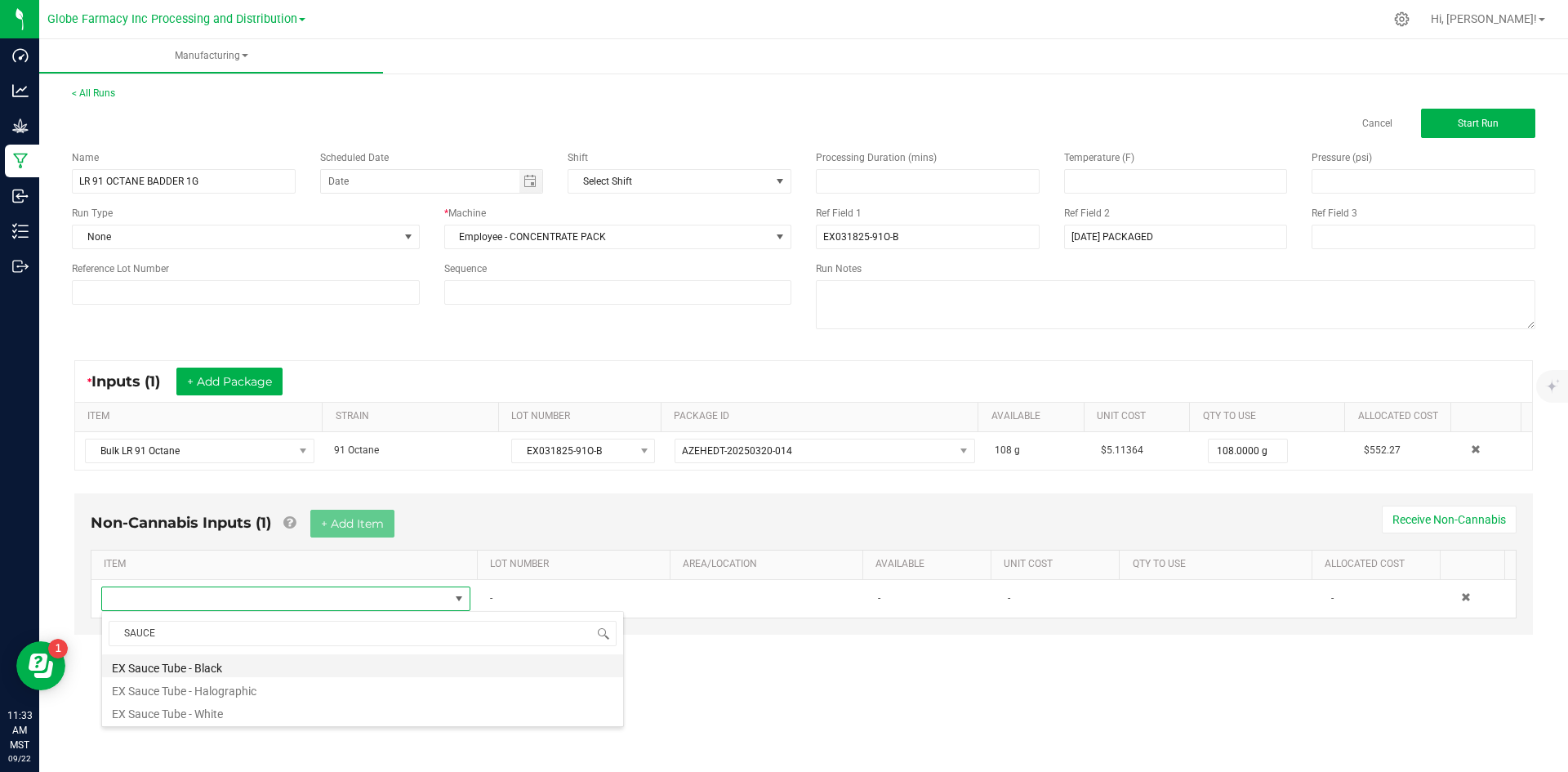
click at [252, 668] on li "EX Sauce Tube - Black" at bounding box center [362, 666] width 521 height 23
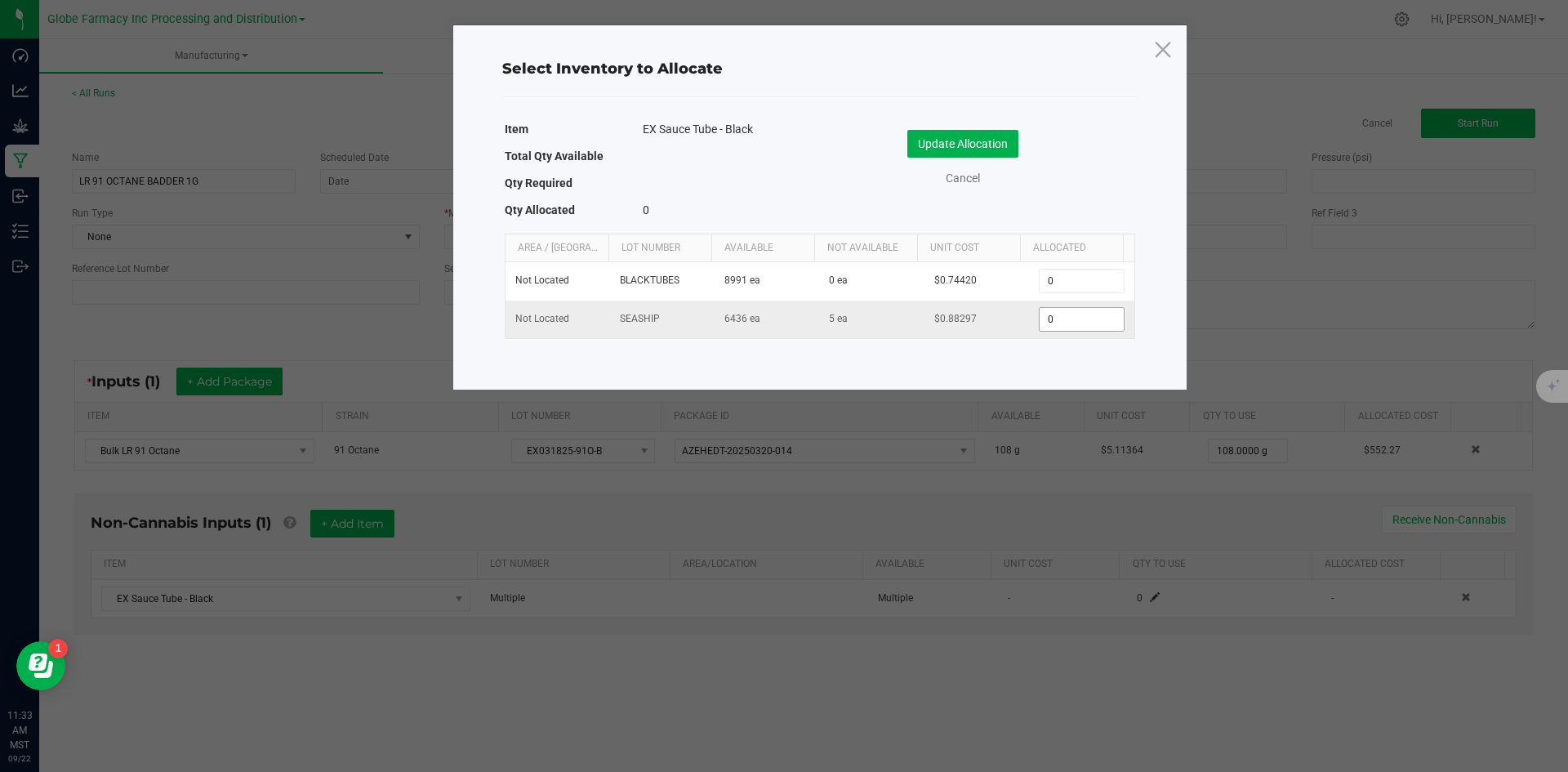
click at [1048, 315] on input "0" at bounding box center [1081, 319] width 84 height 23
type input "1"
click at [967, 146] on button "Update Allocation" at bounding box center [963, 144] width 111 height 28
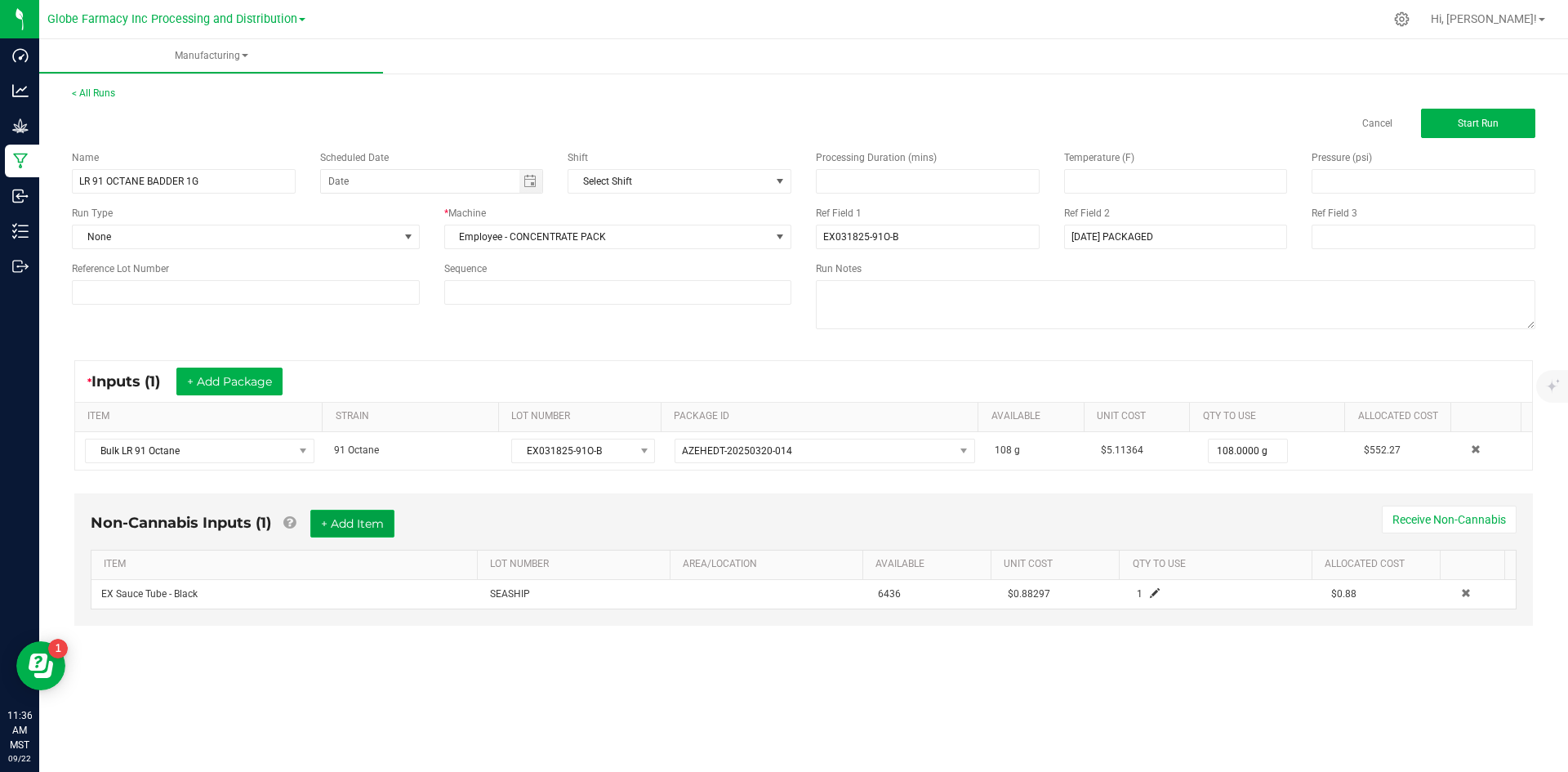
click at [357, 518] on button "+ Add Item" at bounding box center [353, 523] width 84 height 28
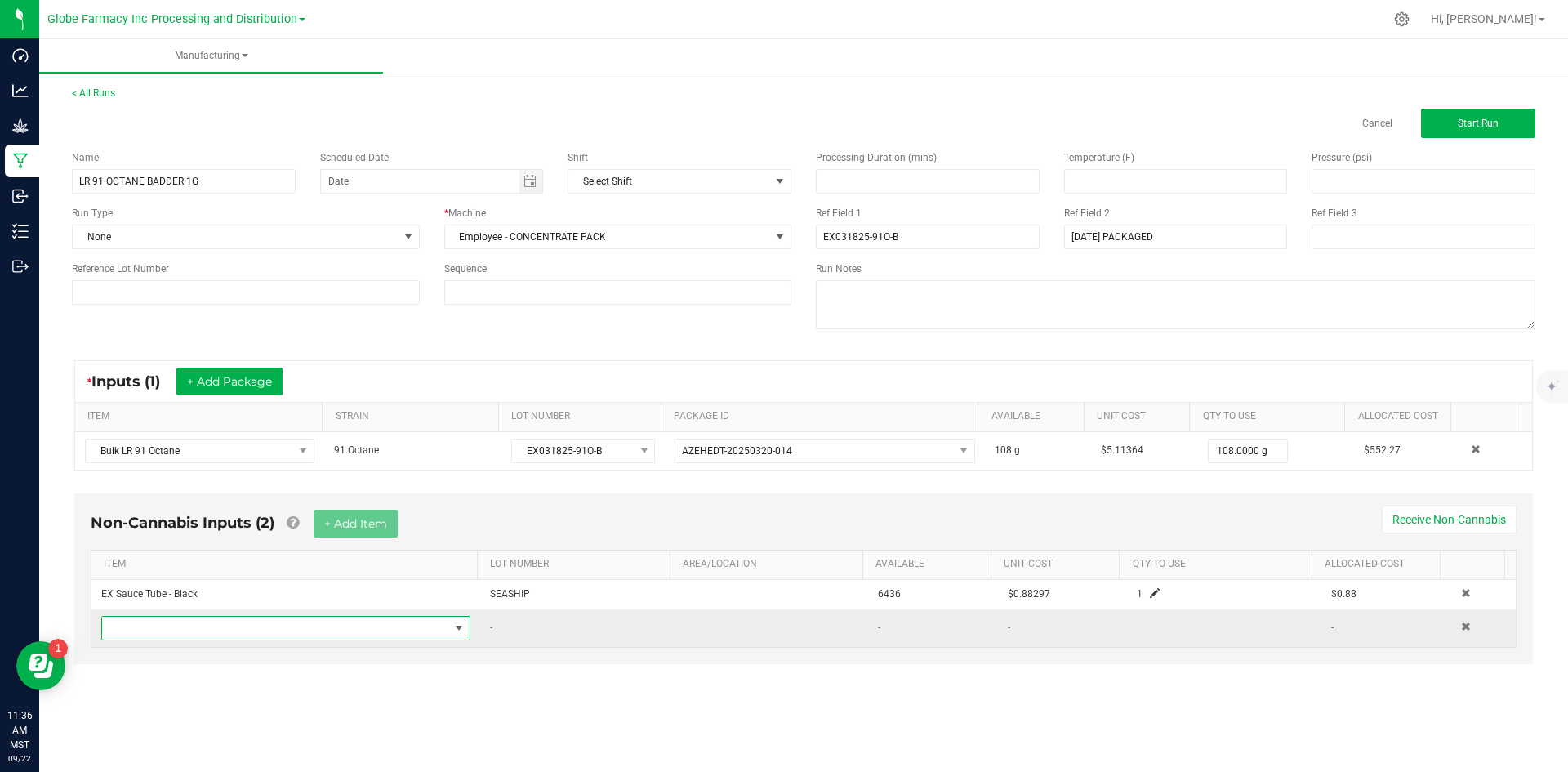
click at [257, 625] on span "NO DATA FOUND" at bounding box center [275, 628] width 347 height 23
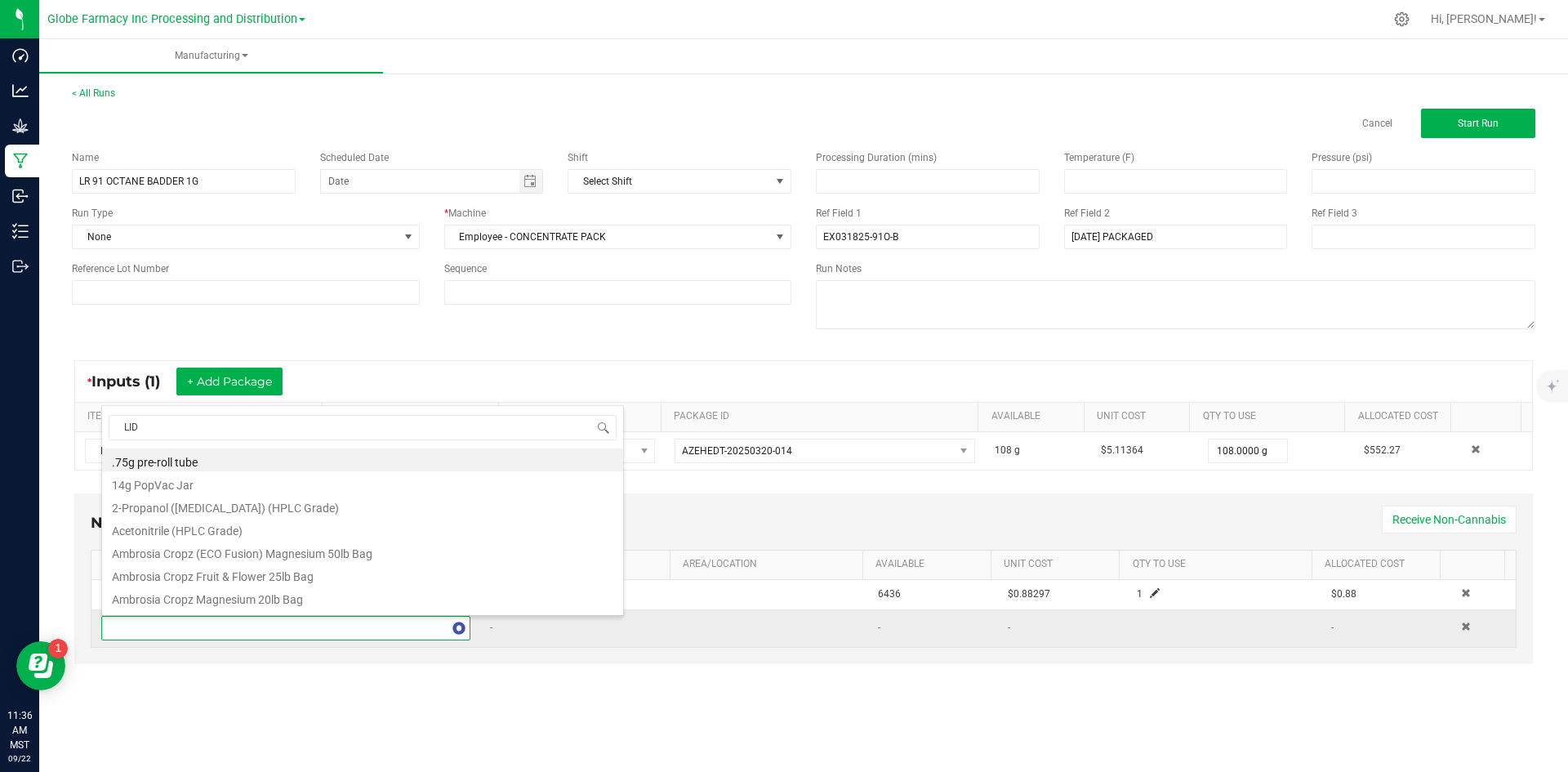
type input "LIDS"
click at [261, 558] on li "EX Concentrate Lids - Black" at bounding box center [362, 551] width 521 height 23
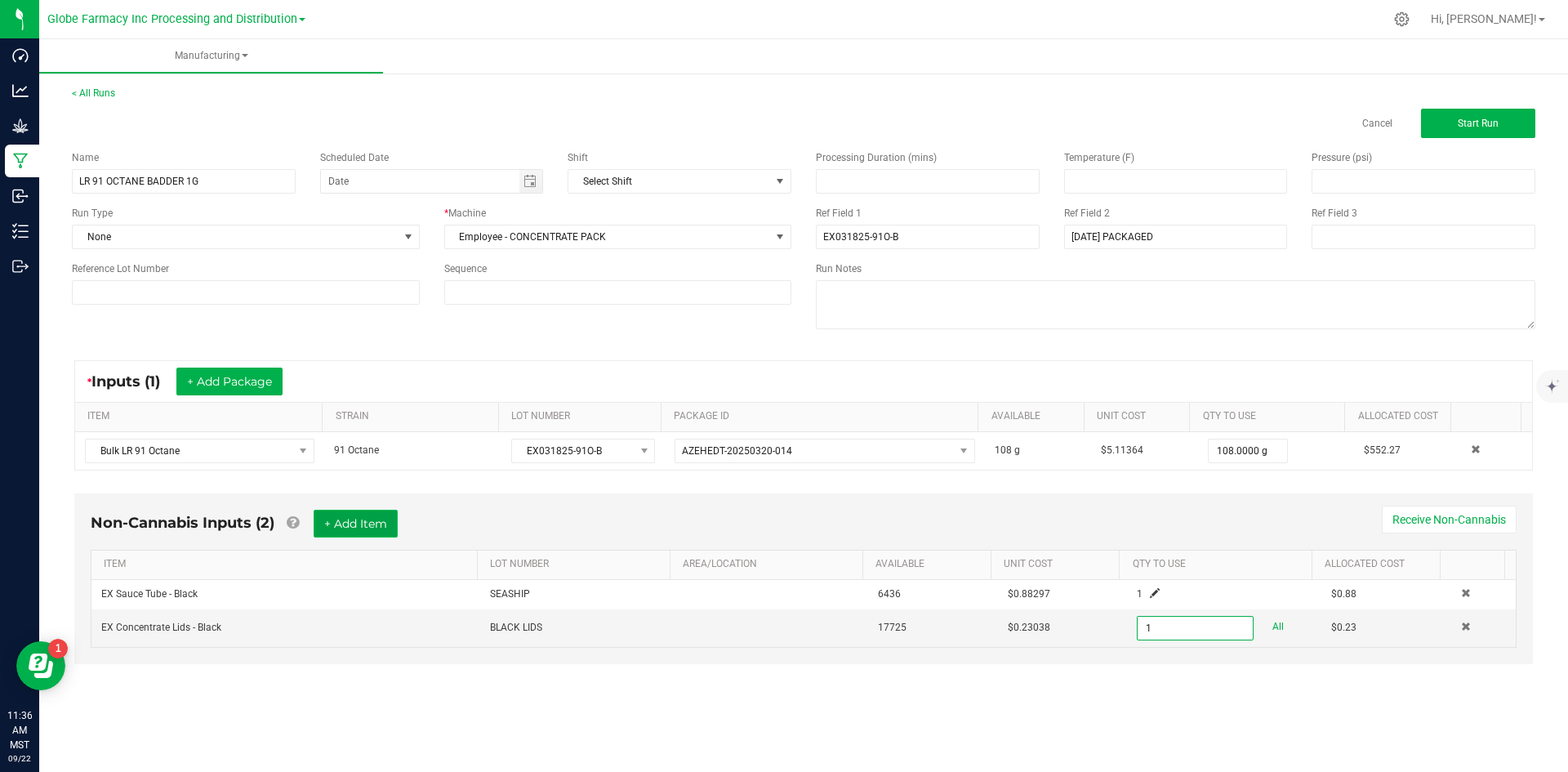
type input "1 ea"
click at [380, 535] on button "+ Add Item" at bounding box center [356, 523] width 84 height 28
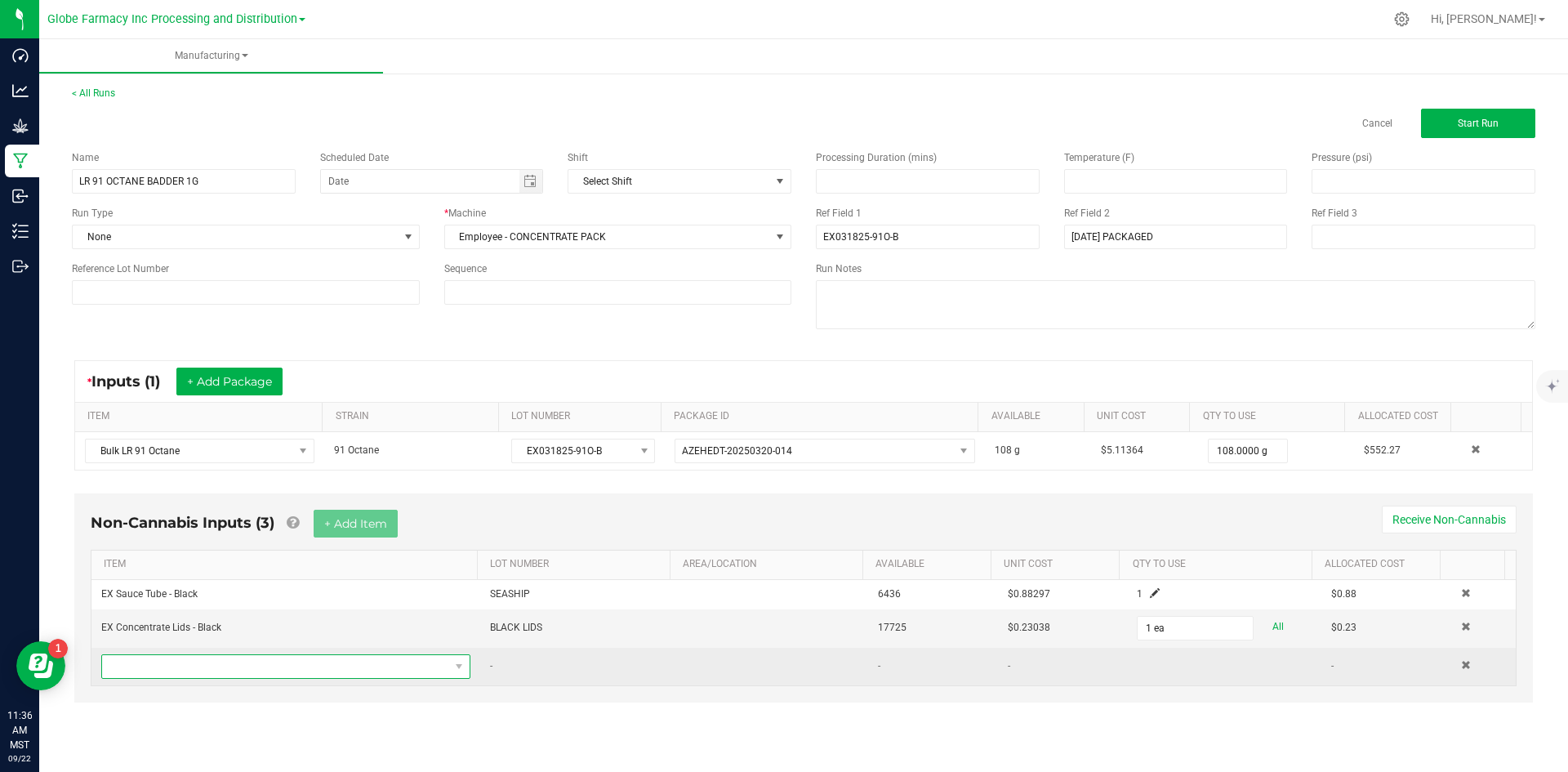
click at [340, 671] on span "NO DATA FOUND" at bounding box center [275, 666] width 347 height 23
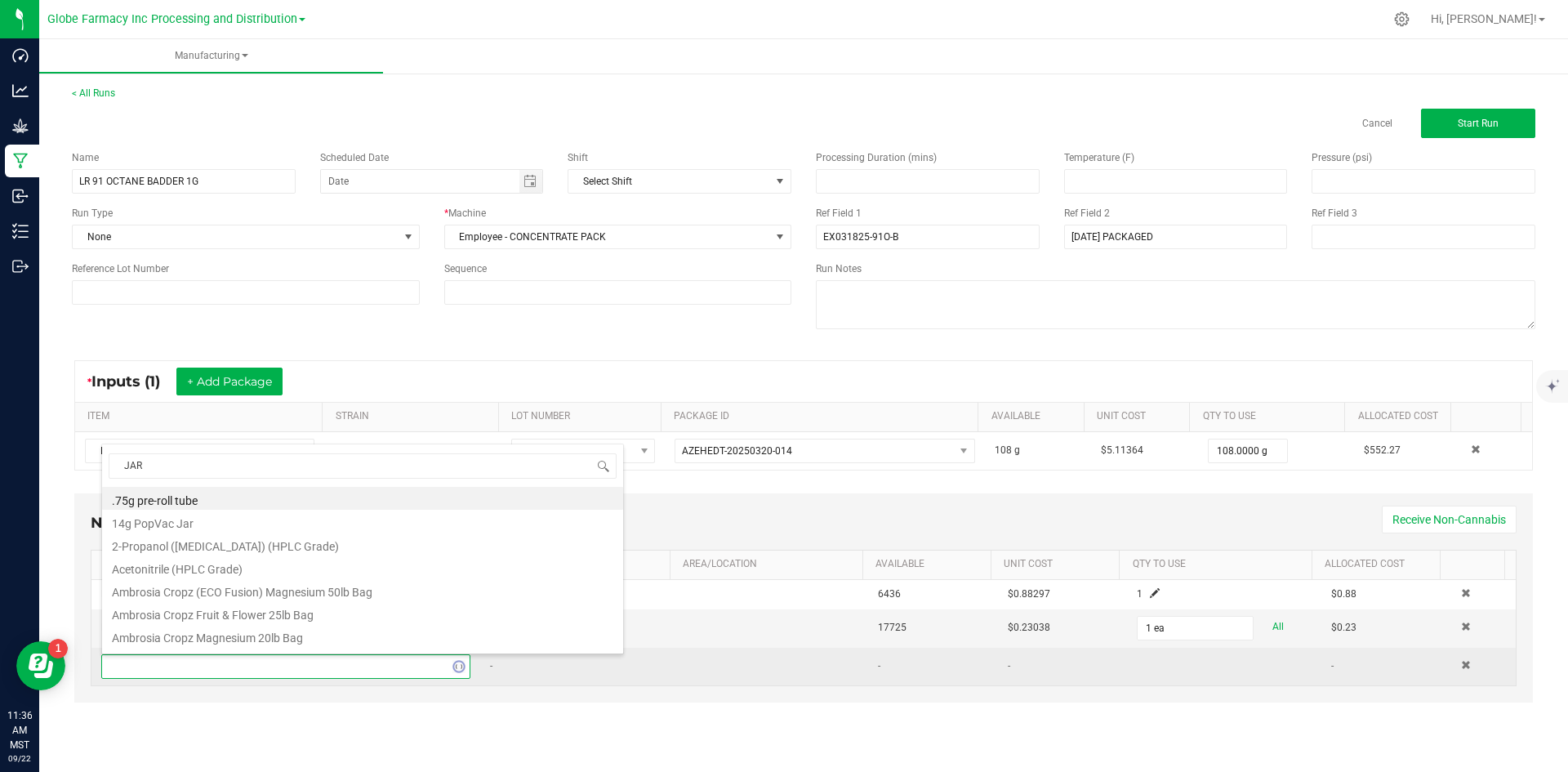
type input "JARS"
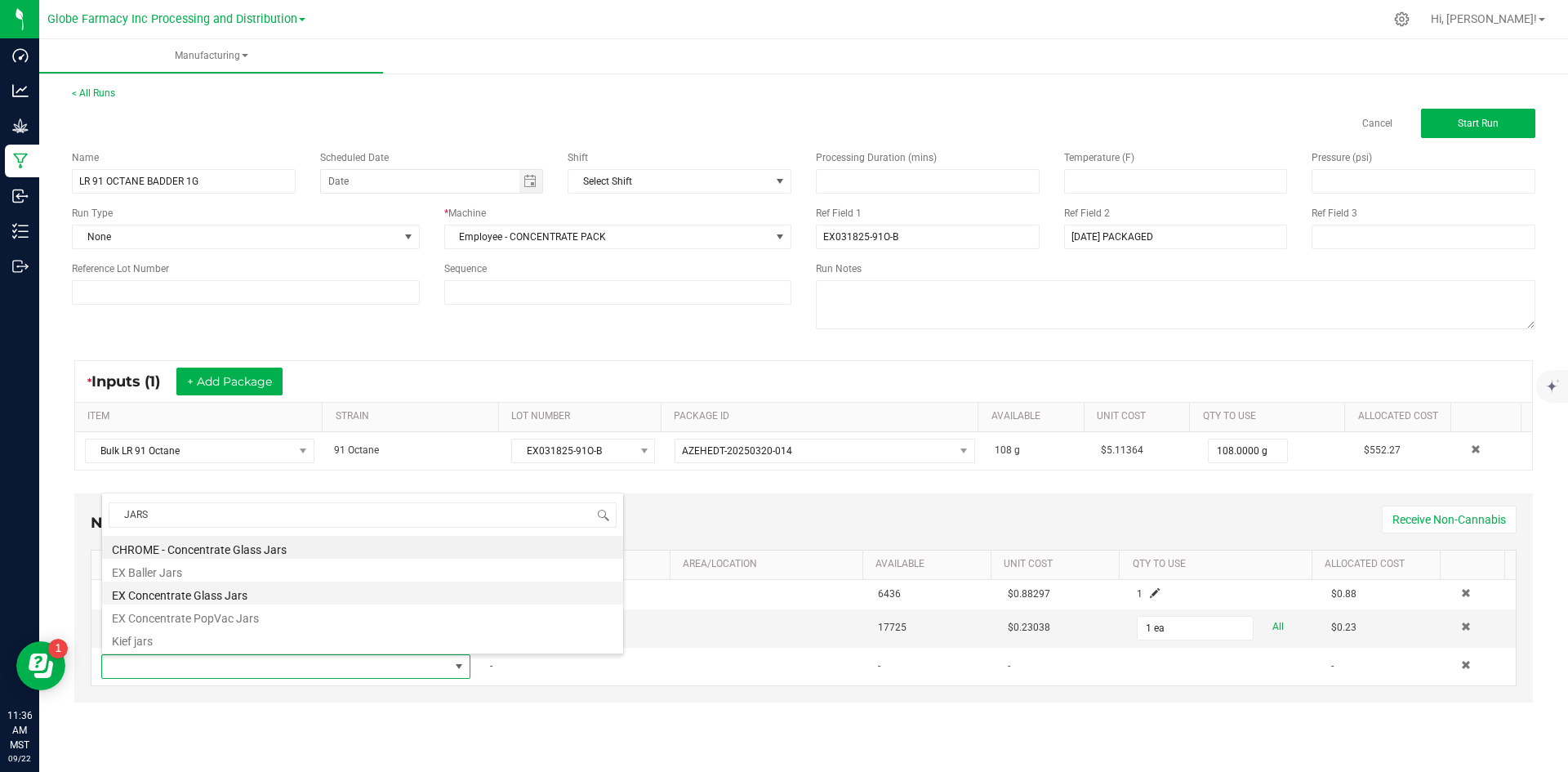
click at [295, 602] on li "EX Concentrate Glass Jars" at bounding box center [362, 593] width 521 height 23
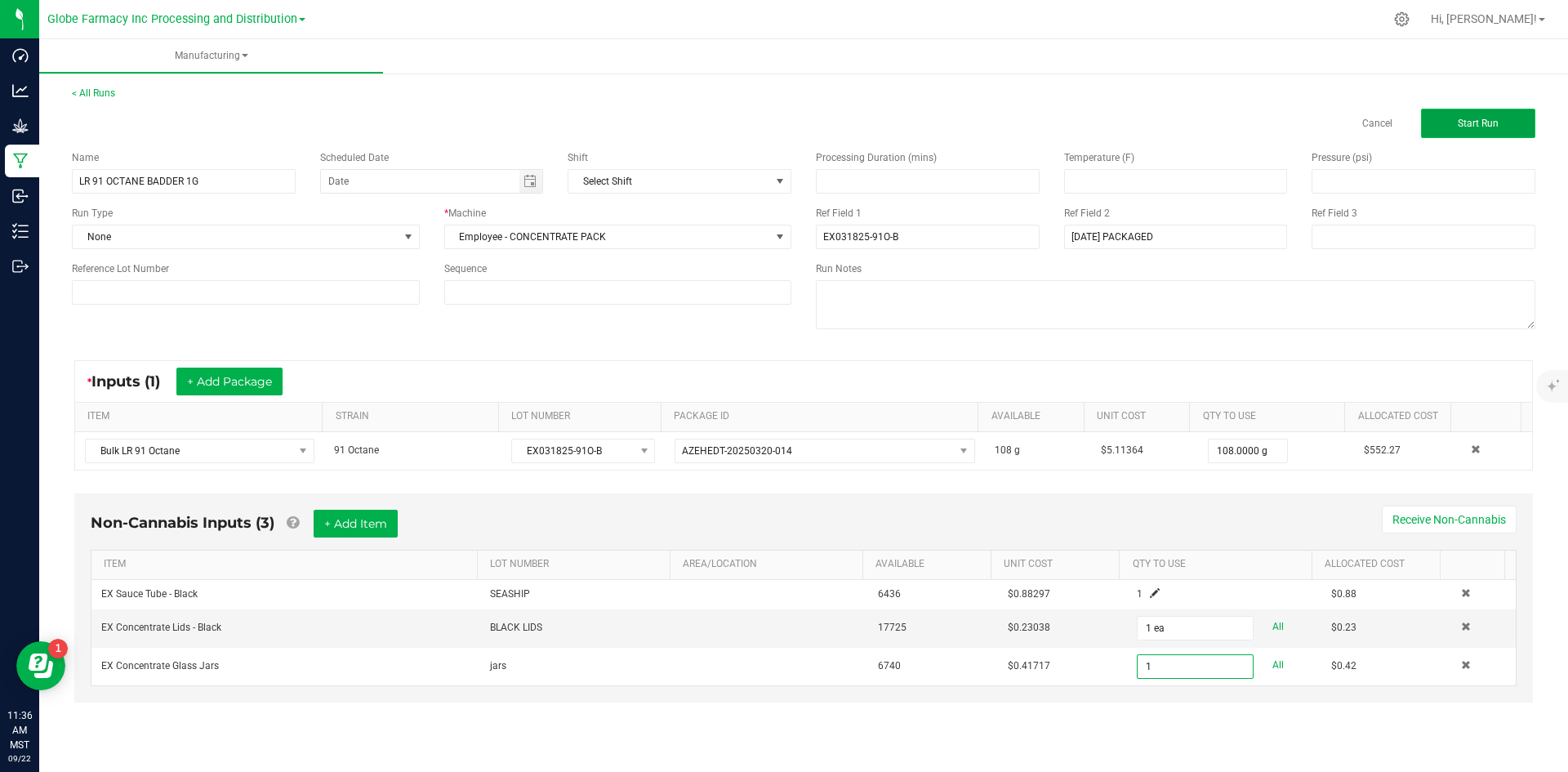
type input "1 ea"
click at [1486, 128] on span "Start Run" at bounding box center [1478, 123] width 40 height 11
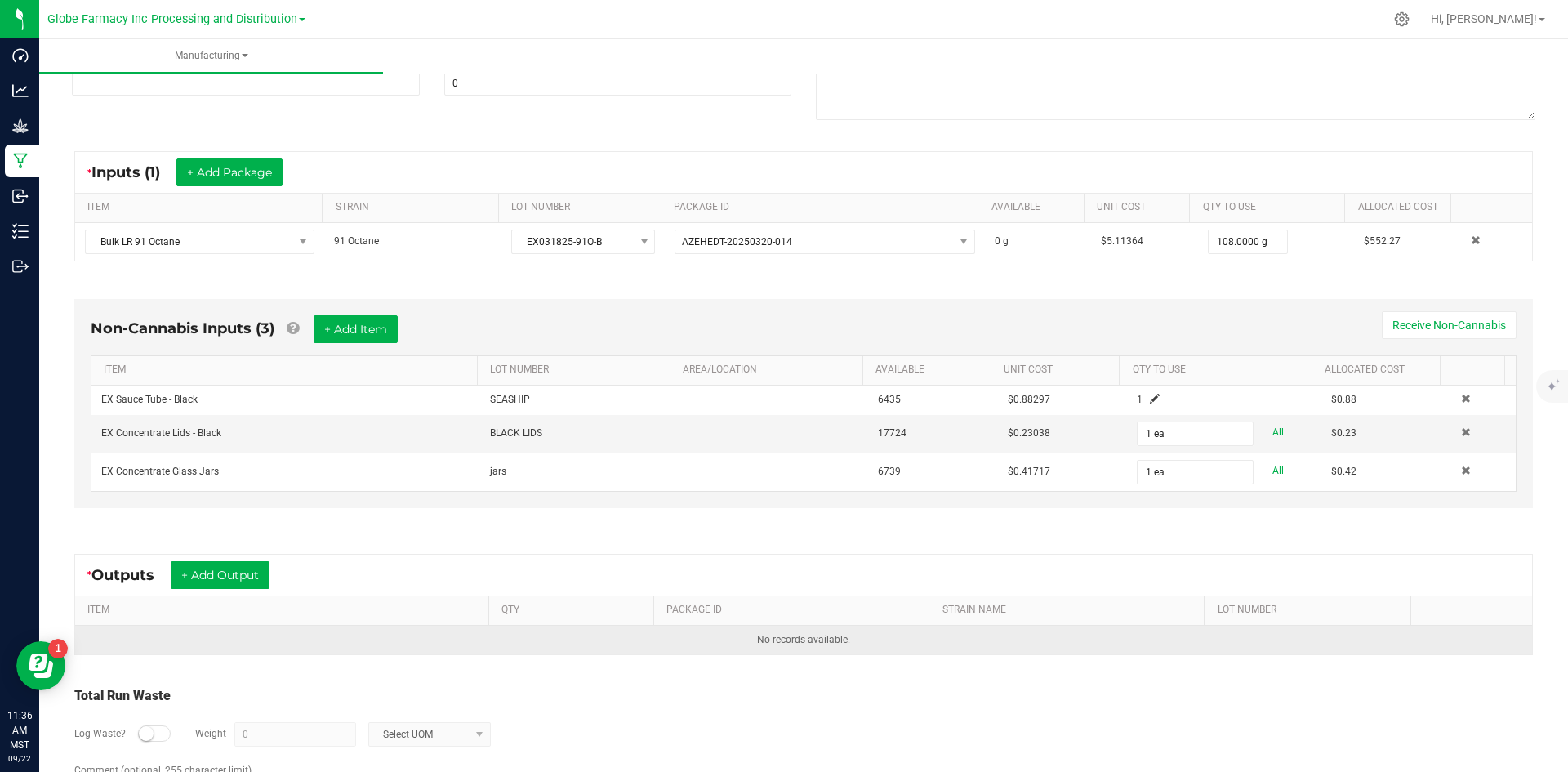
scroll to position [312, 0]
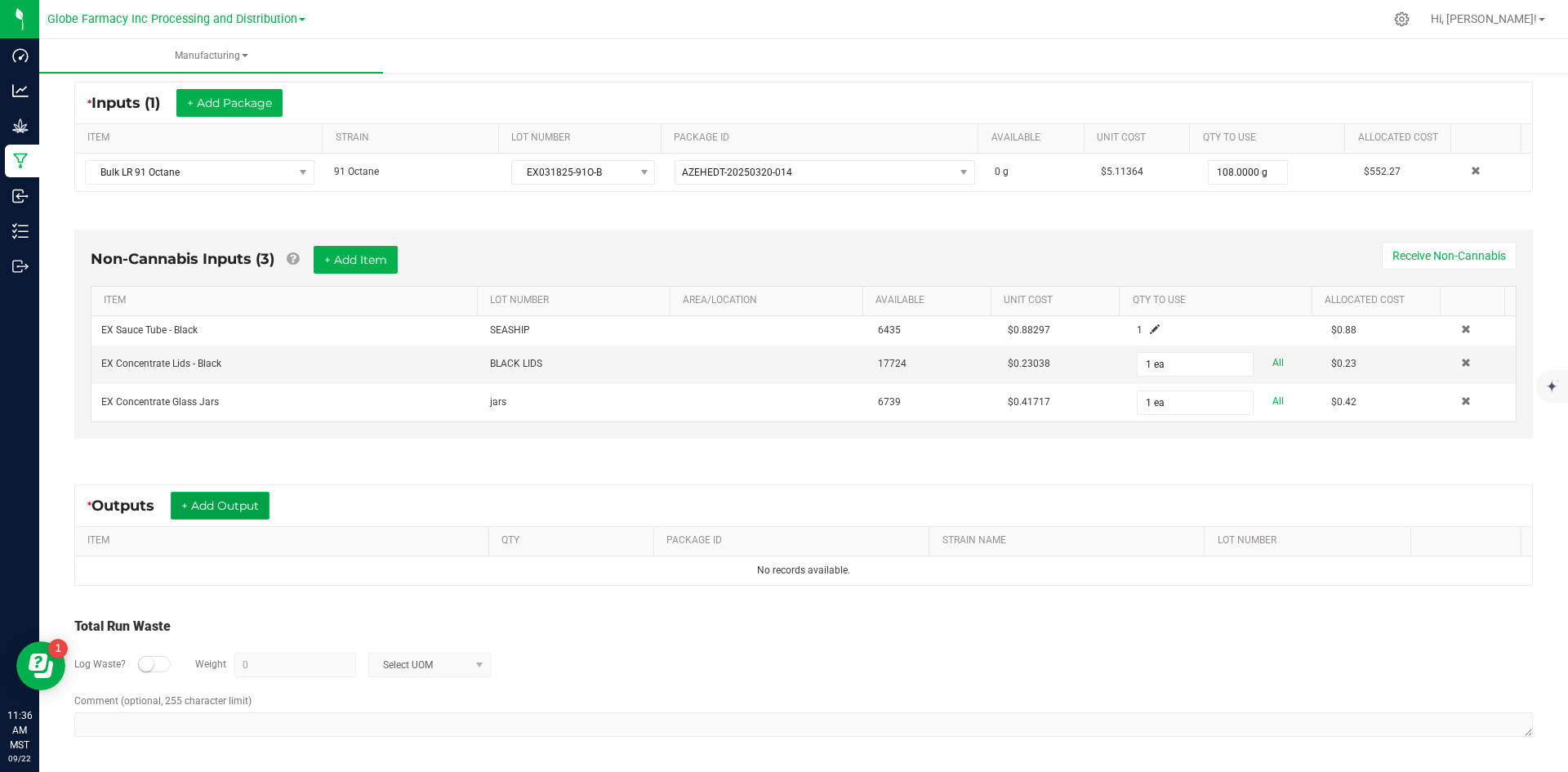
click at [209, 511] on button "+ Add Output" at bounding box center [220, 506] width 98 height 28
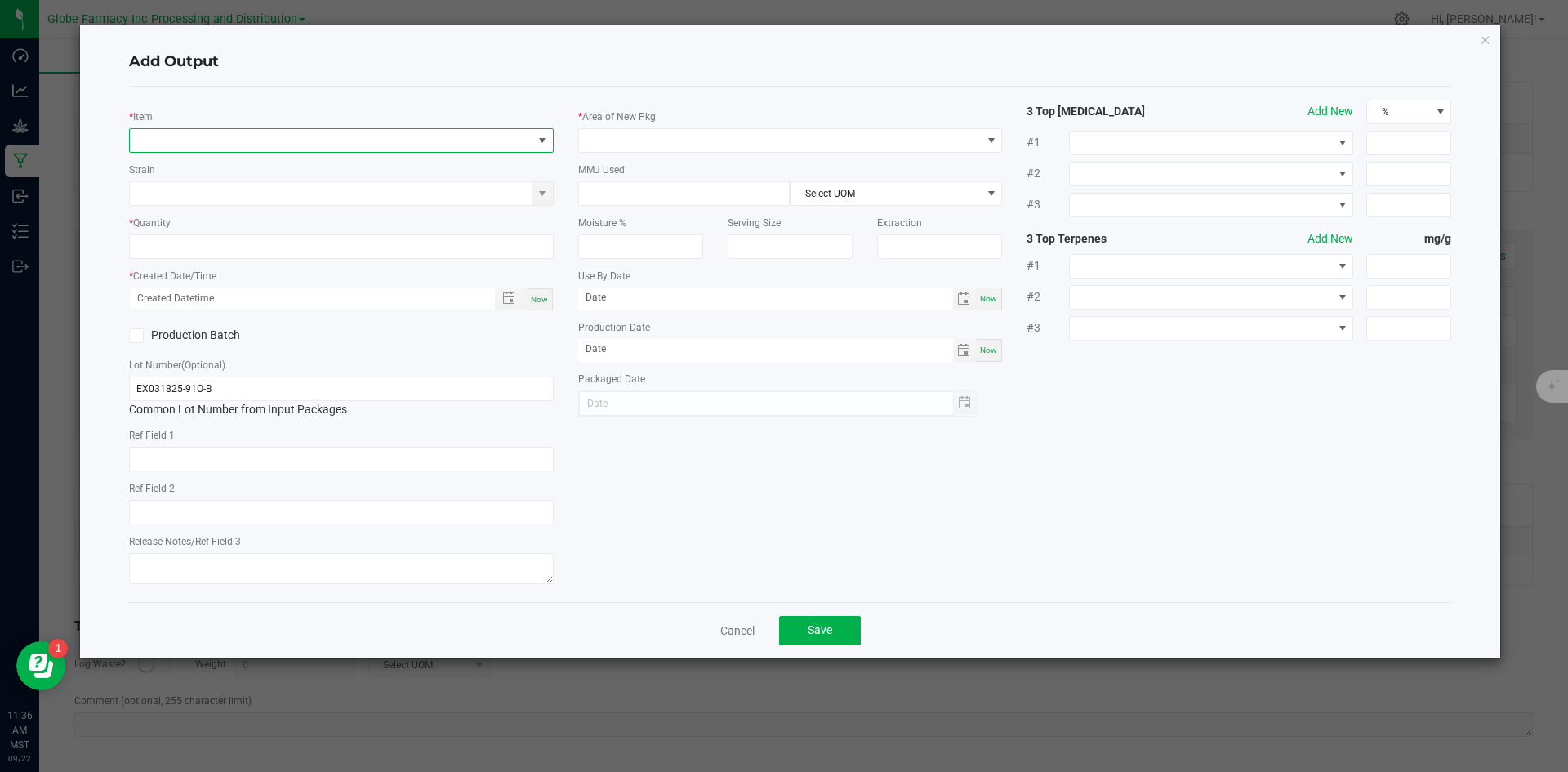
click at [297, 140] on span "NO DATA FOUND" at bounding box center [332, 141] width 403 height 23
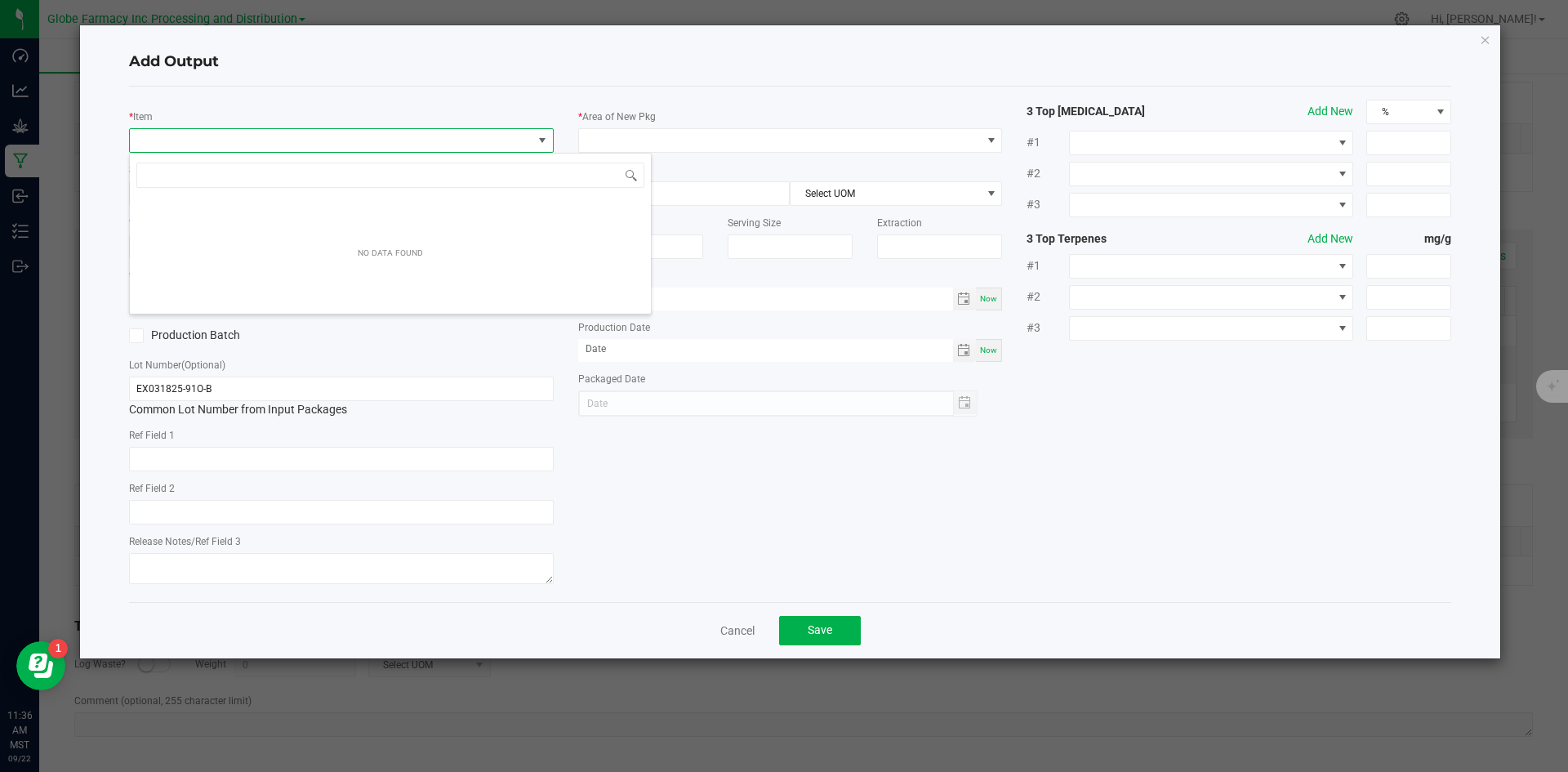
scroll to position [25, 425]
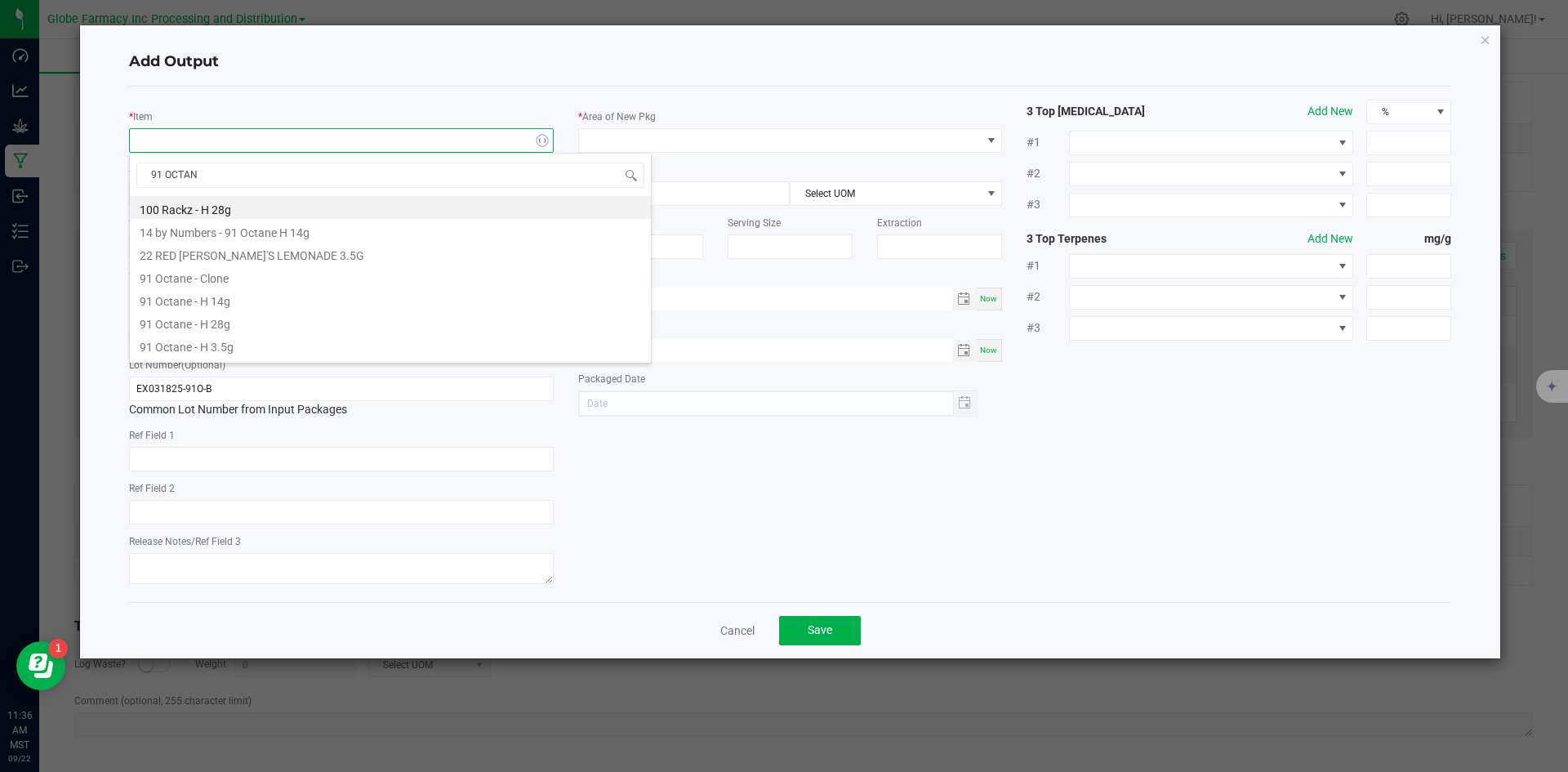
type input "91 OCTANE"
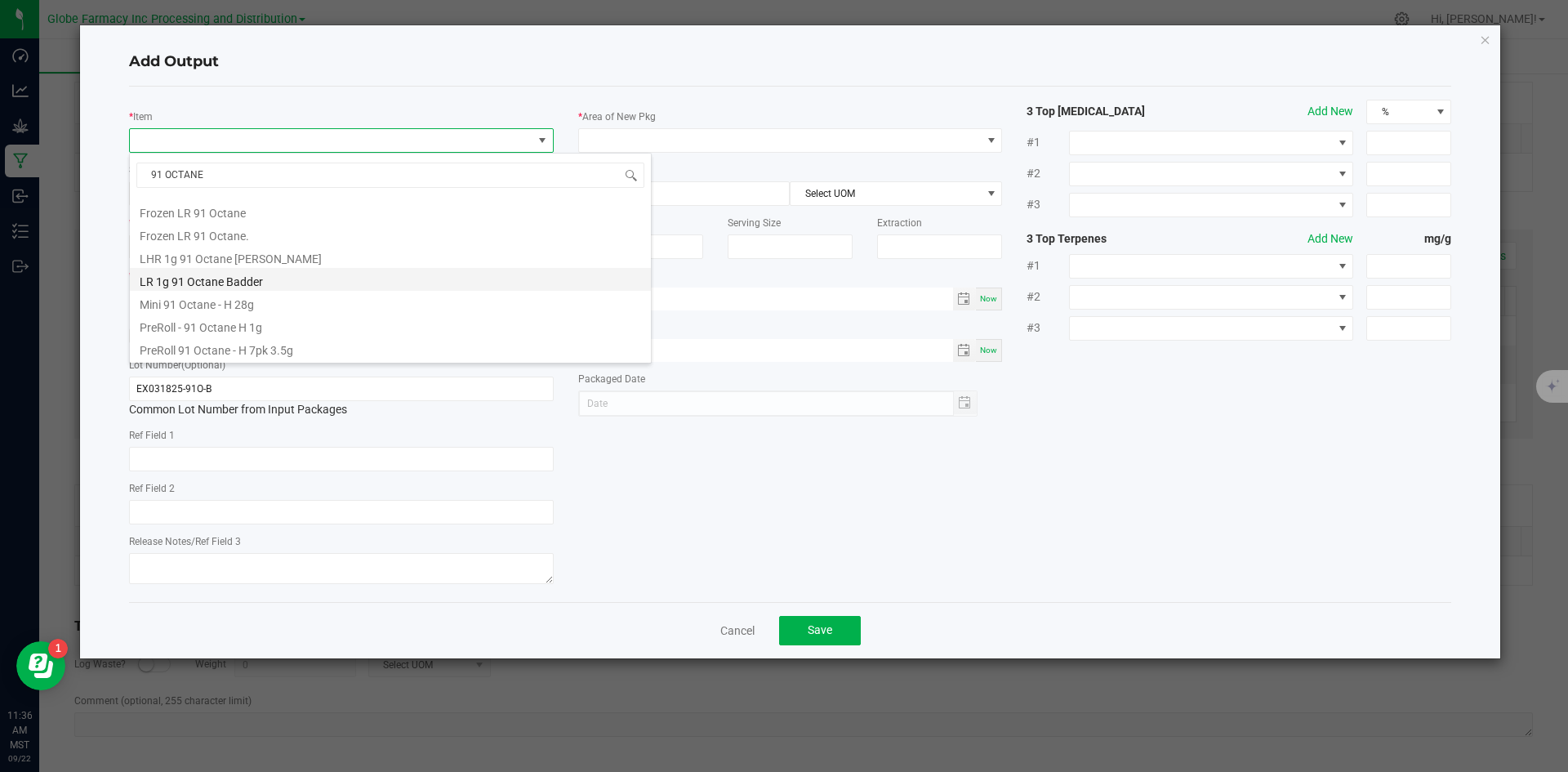
click at [292, 280] on li "LR 1g 91 Octane Badder" at bounding box center [390, 280] width 521 height 23
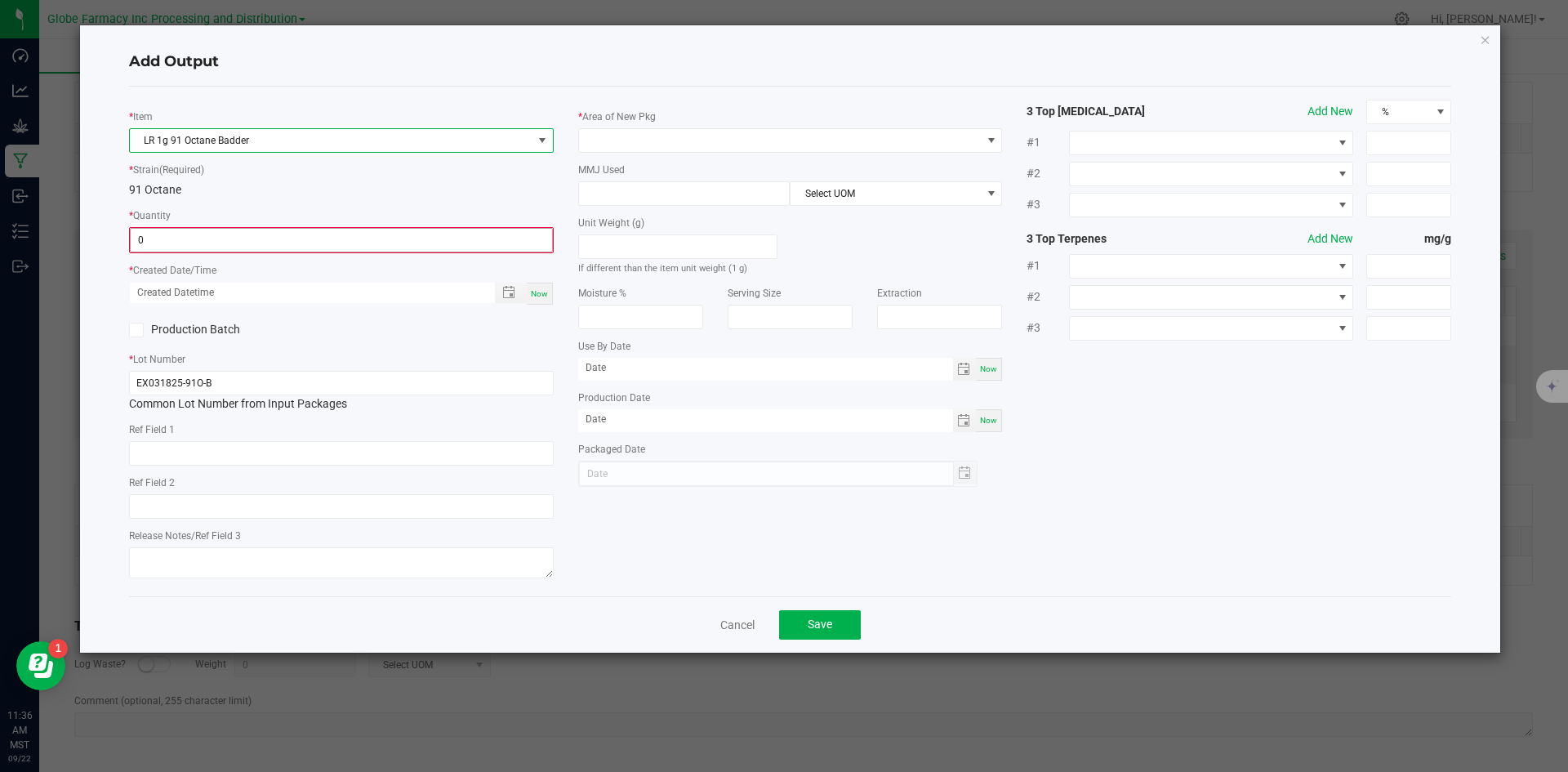
click at [300, 237] on input "0" at bounding box center [341, 240] width 421 height 23
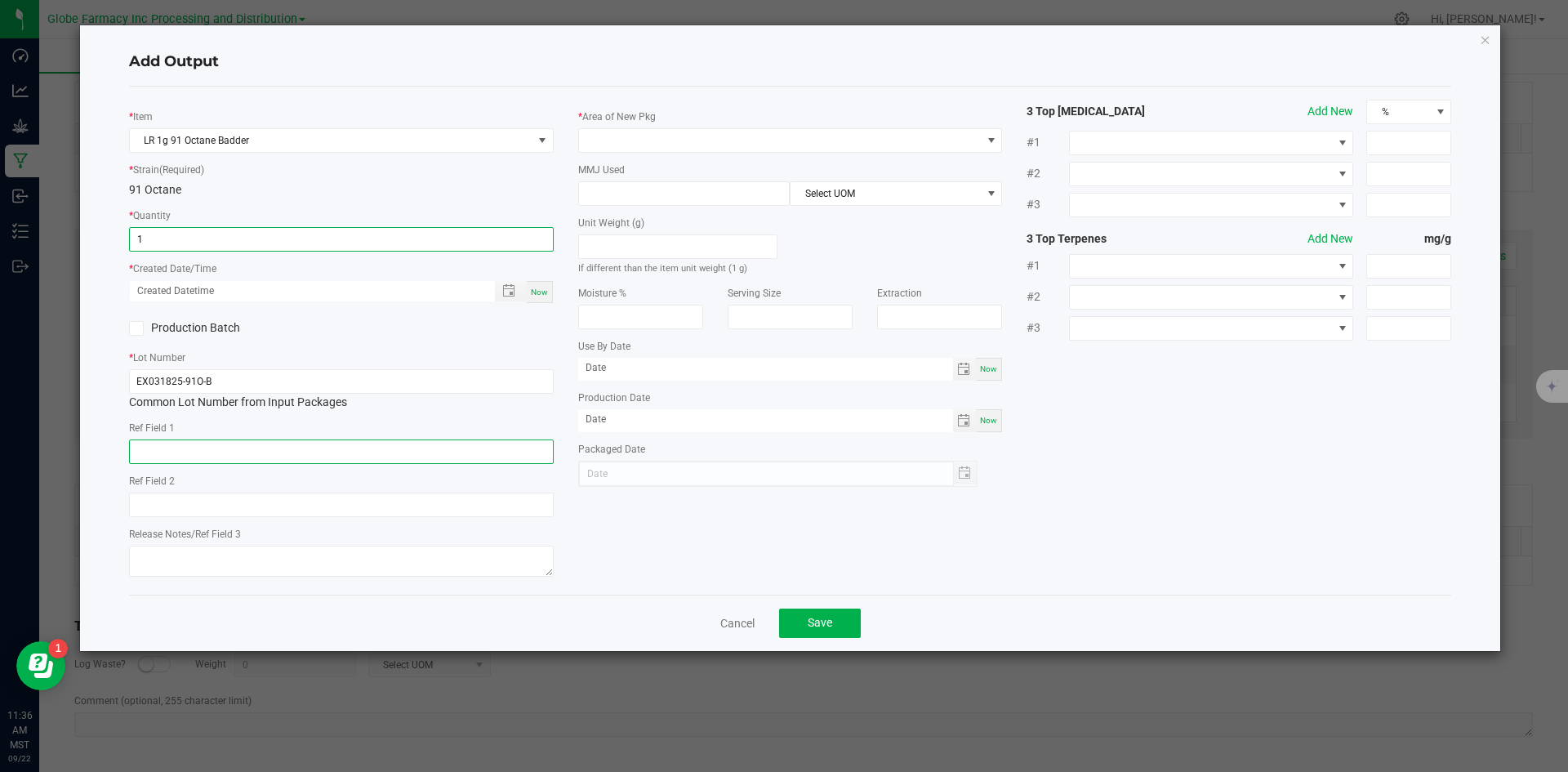
type input "1 ea"
click at [280, 454] on input "text" at bounding box center [341, 452] width 425 height 25
type input "CONCENTRATE"
type input "91 OCTANE"
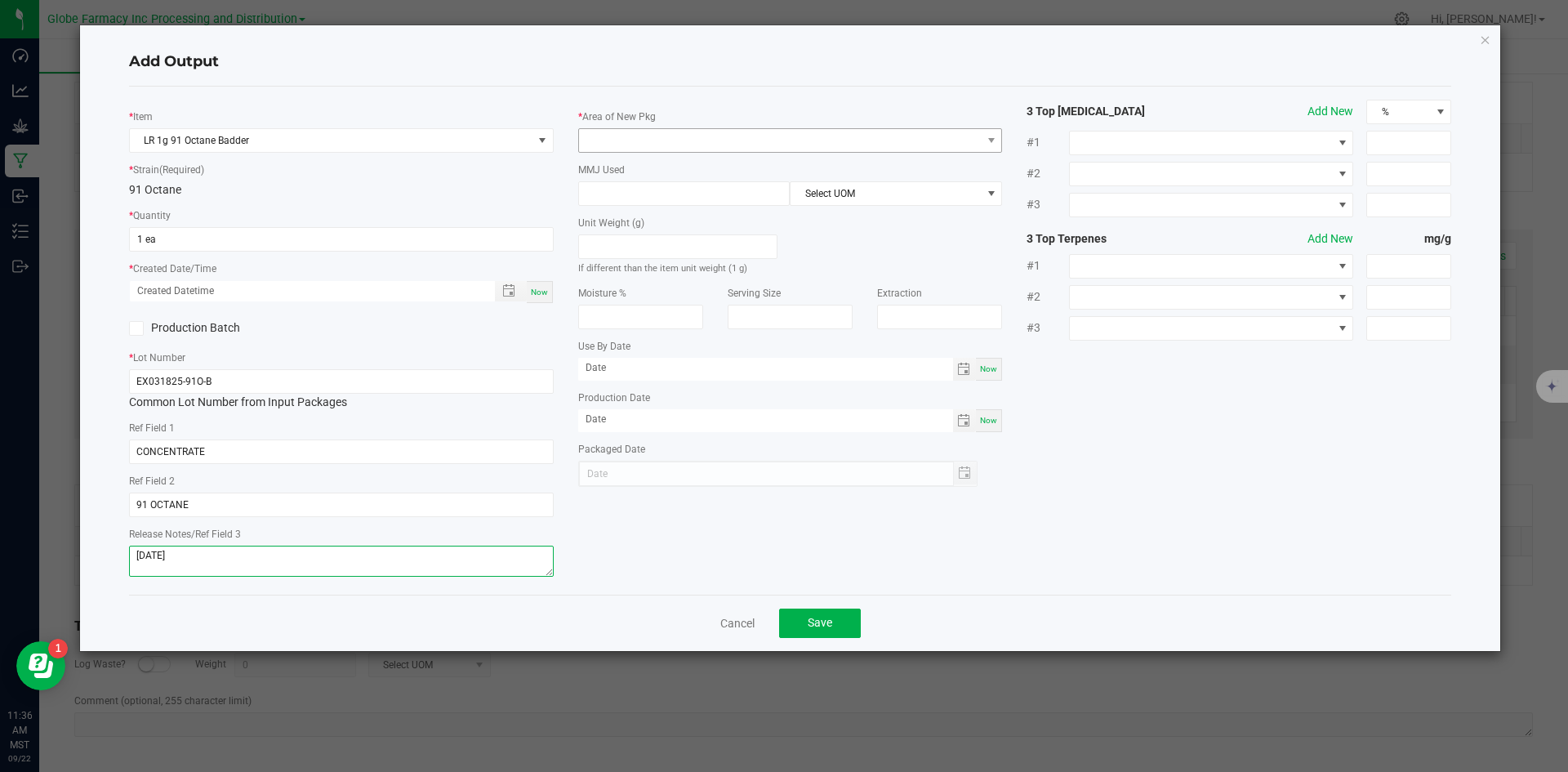
type textarea "[DATE]"
click at [693, 143] on span at bounding box center [780, 141] width 403 height 23
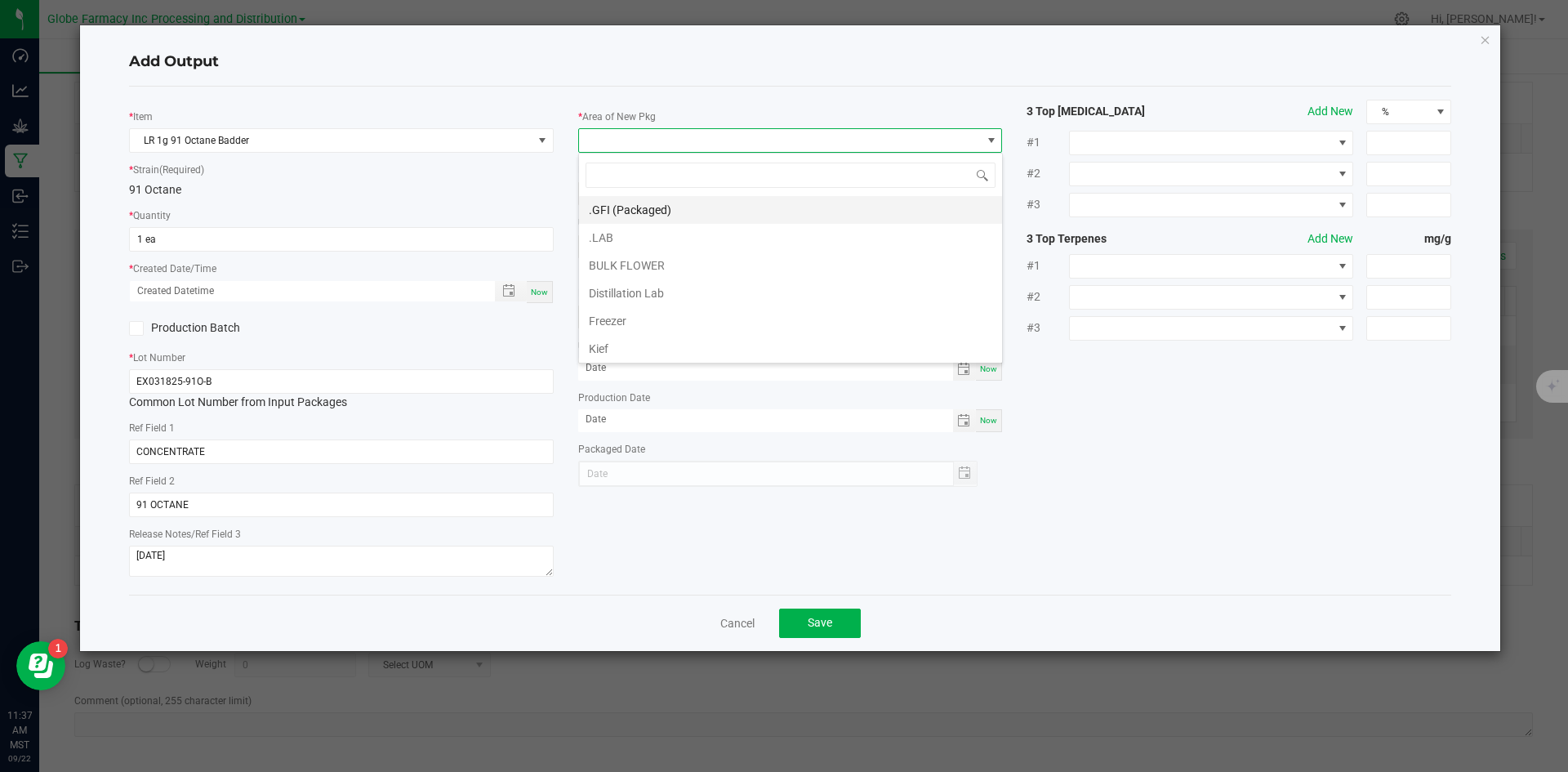
scroll to position [25, 425]
click at [638, 206] on li ".GFI (Packaged)" at bounding box center [790, 210] width 423 height 28
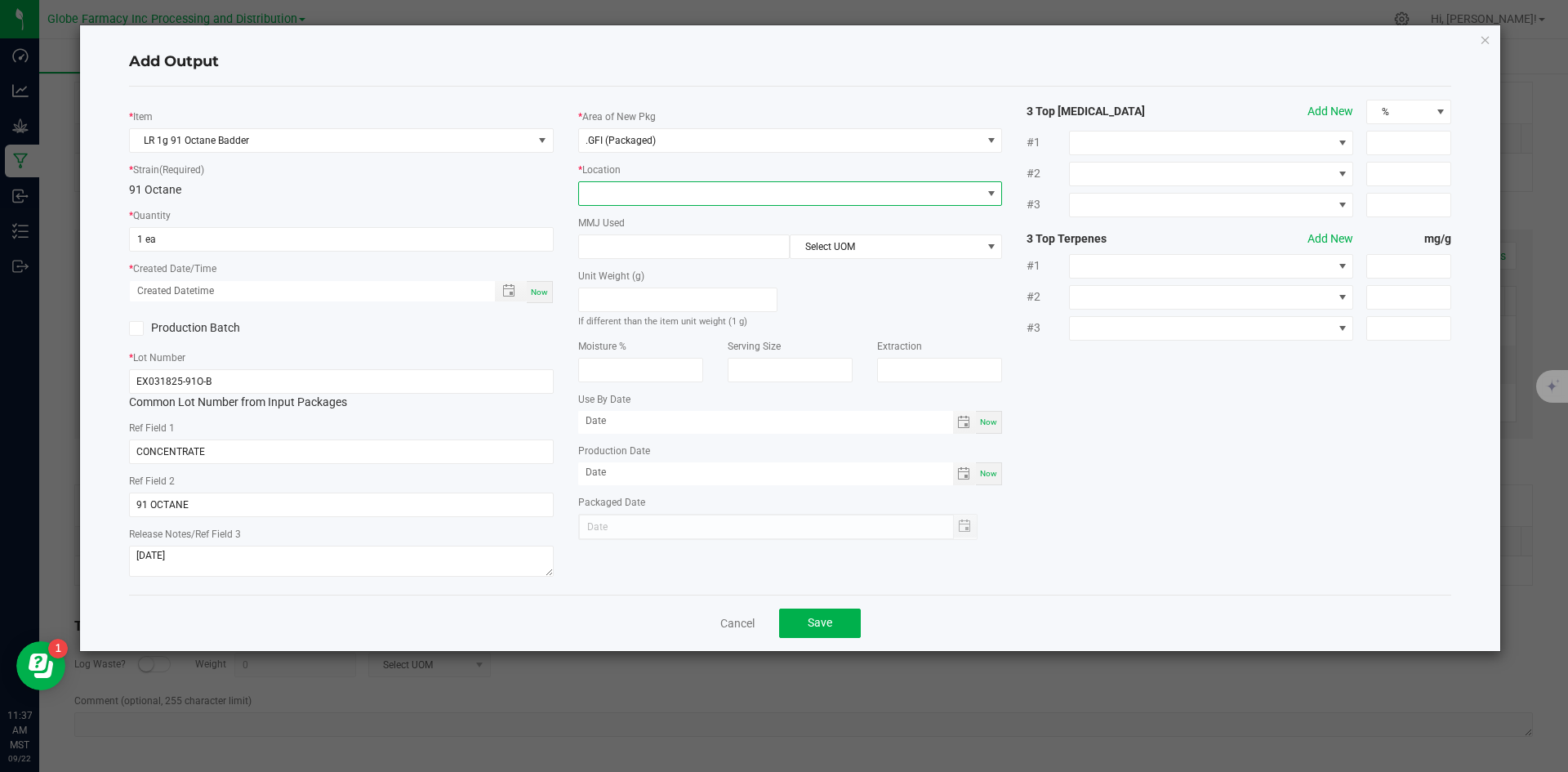
click at [613, 204] on span at bounding box center [780, 193] width 403 height 23
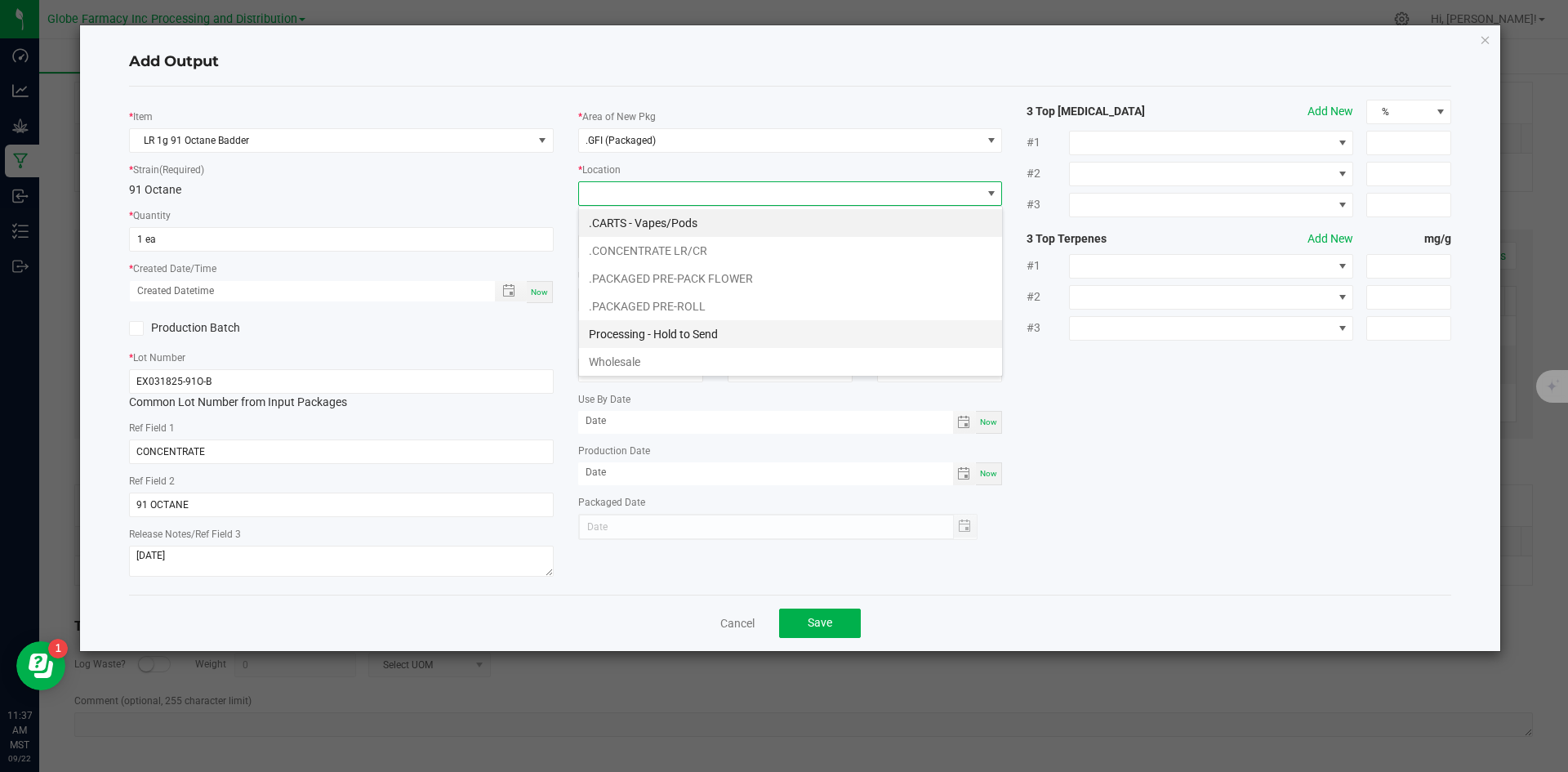
click at [632, 331] on li "Processing - Hold to Send" at bounding box center [790, 334] width 423 height 28
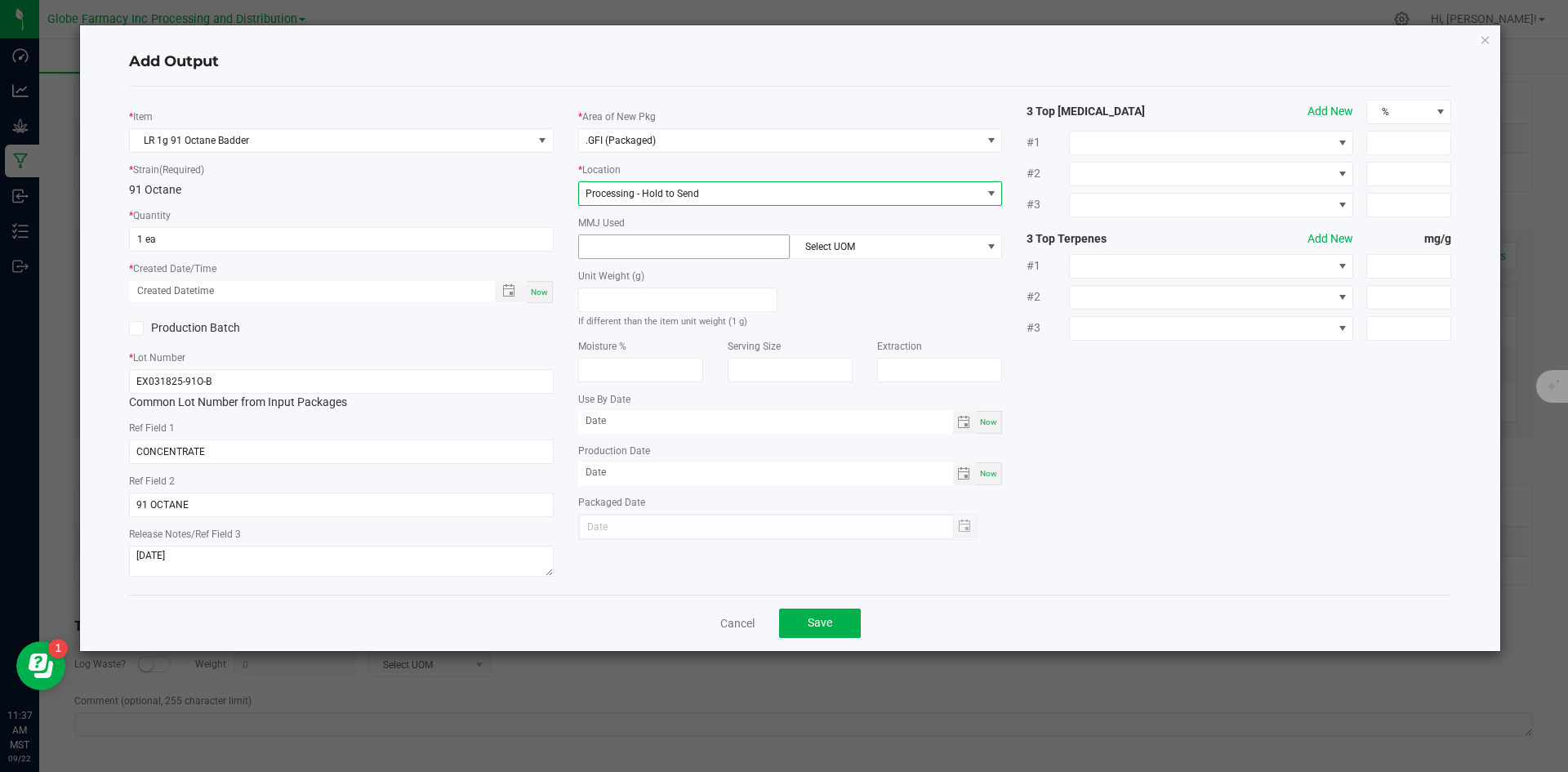
click at [654, 251] on input at bounding box center [684, 246] width 211 height 23
type input "1"
click at [870, 249] on span "Select UOM" at bounding box center [886, 246] width 190 height 23
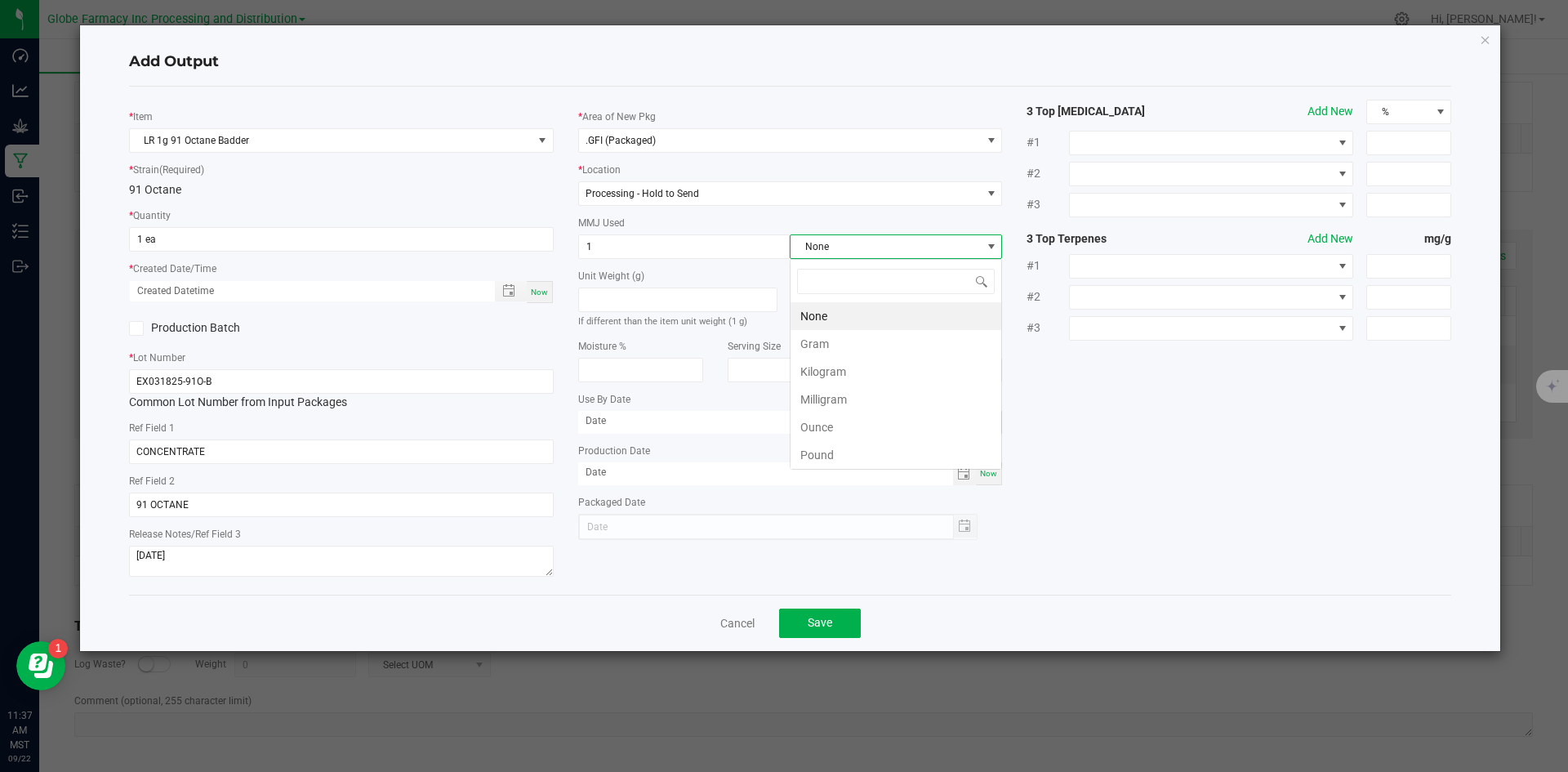
scroll to position [25, 212]
click at [831, 344] on li "Gram" at bounding box center [896, 344] width 211 height 28
click at [836, 630] on button "Save" at bounding box center [820, 623] width 82 height 29
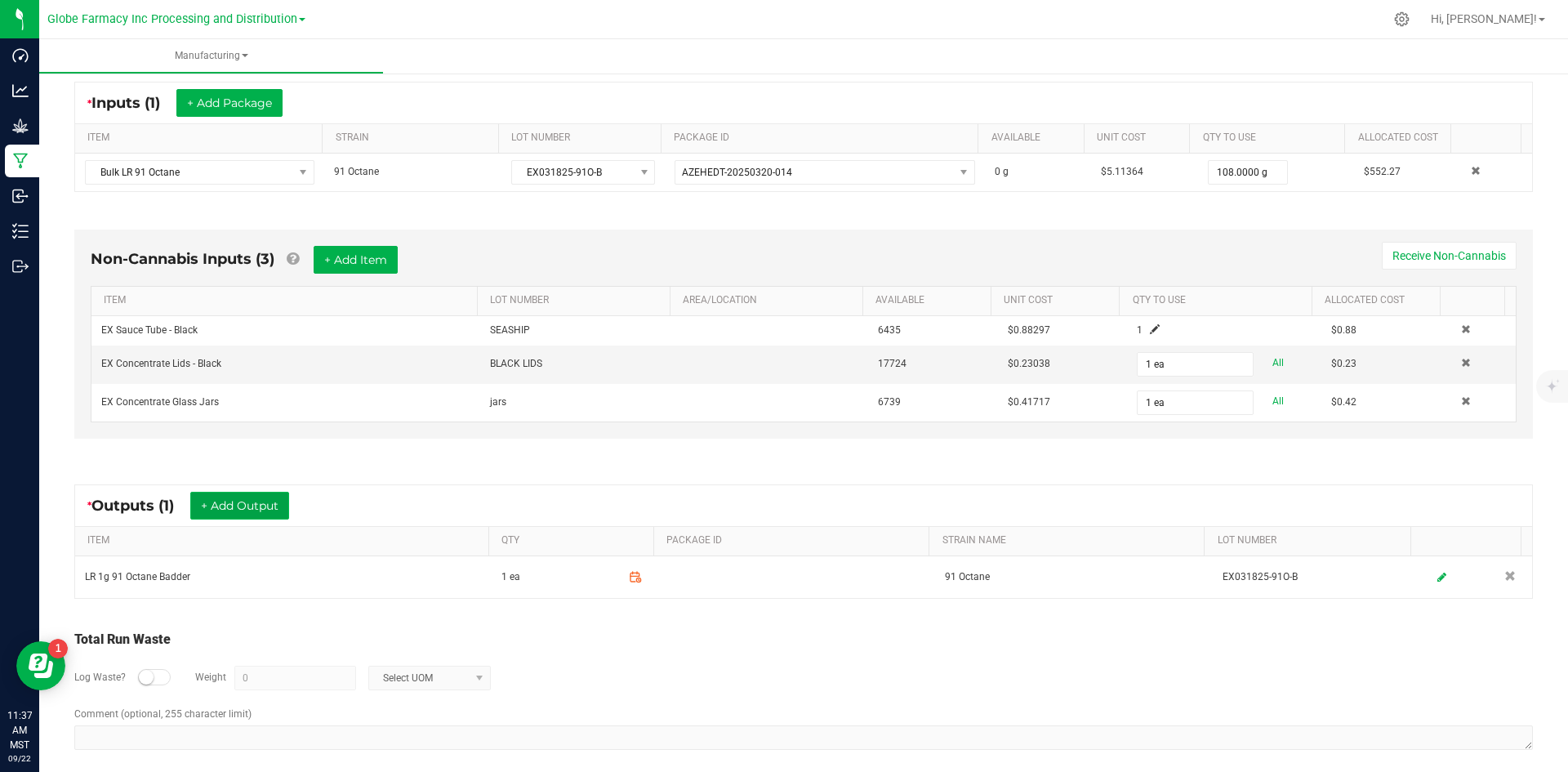
click at [265, 508] on button "+ Add Output" at bounding box center [239, 506] width 98 height 28
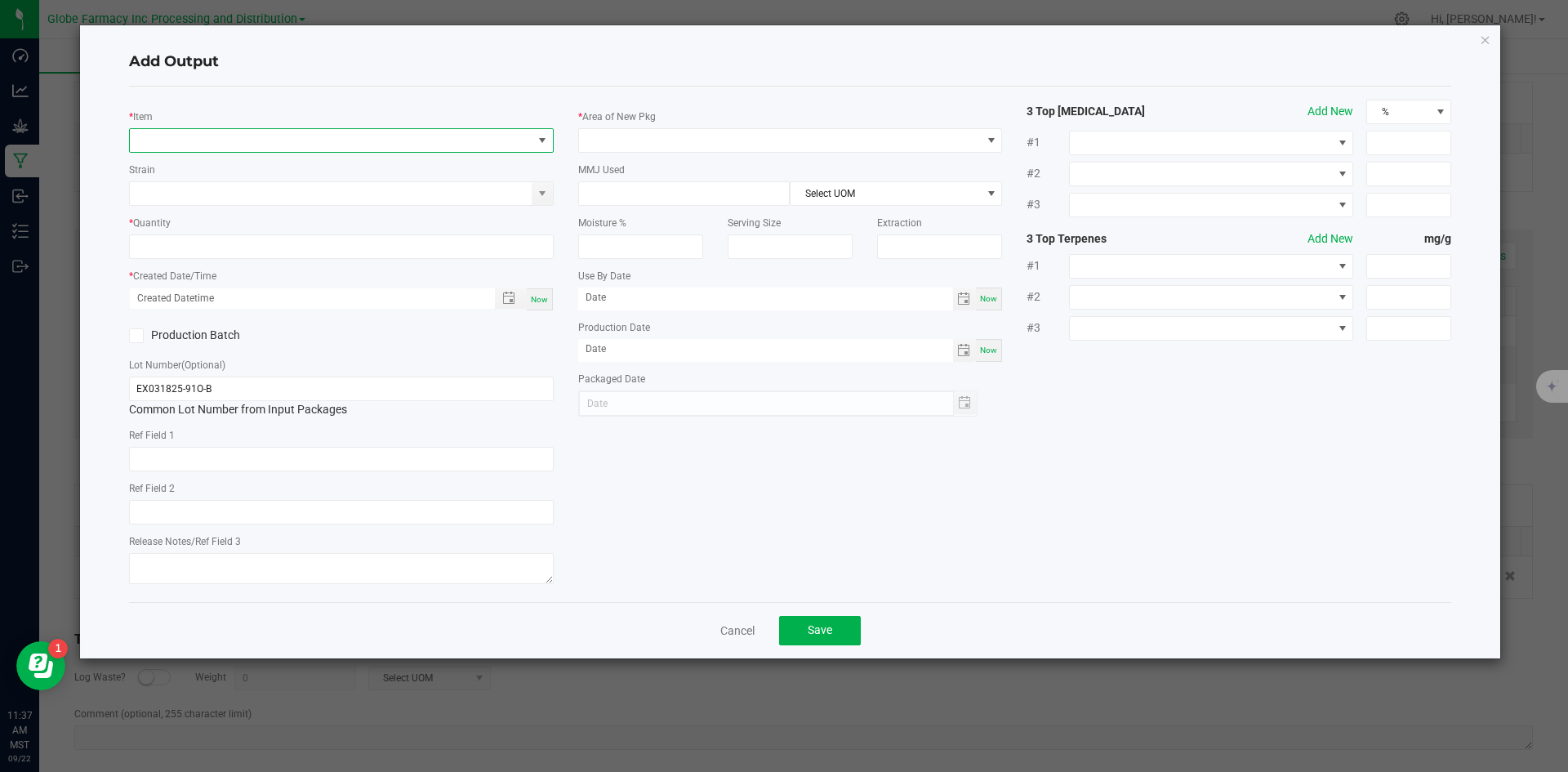
click at [280, 143] on span "NO DATA FOUND" at bounding box center [332, 141] width 403 height 23
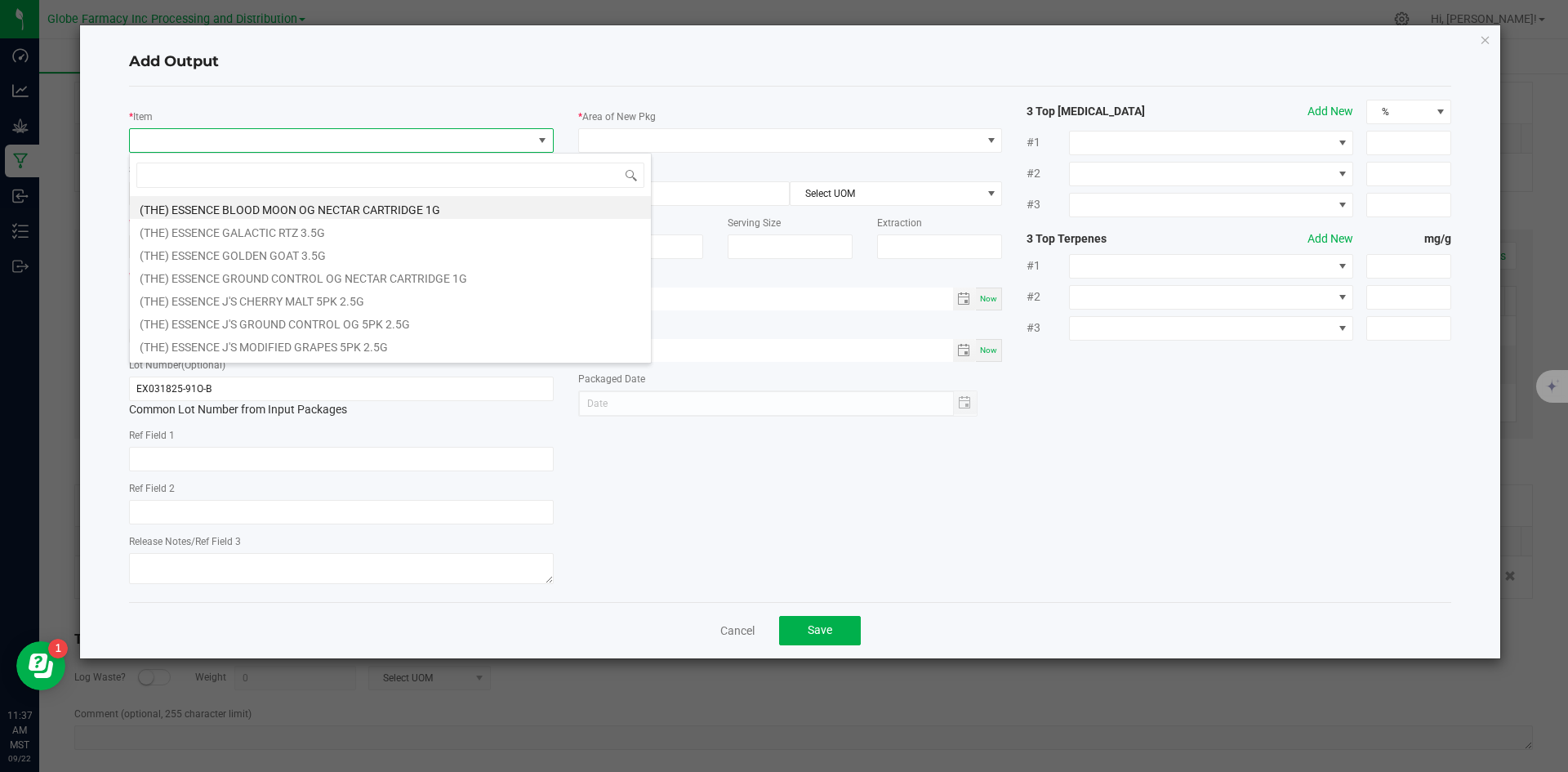
scroll to position [25, 425]
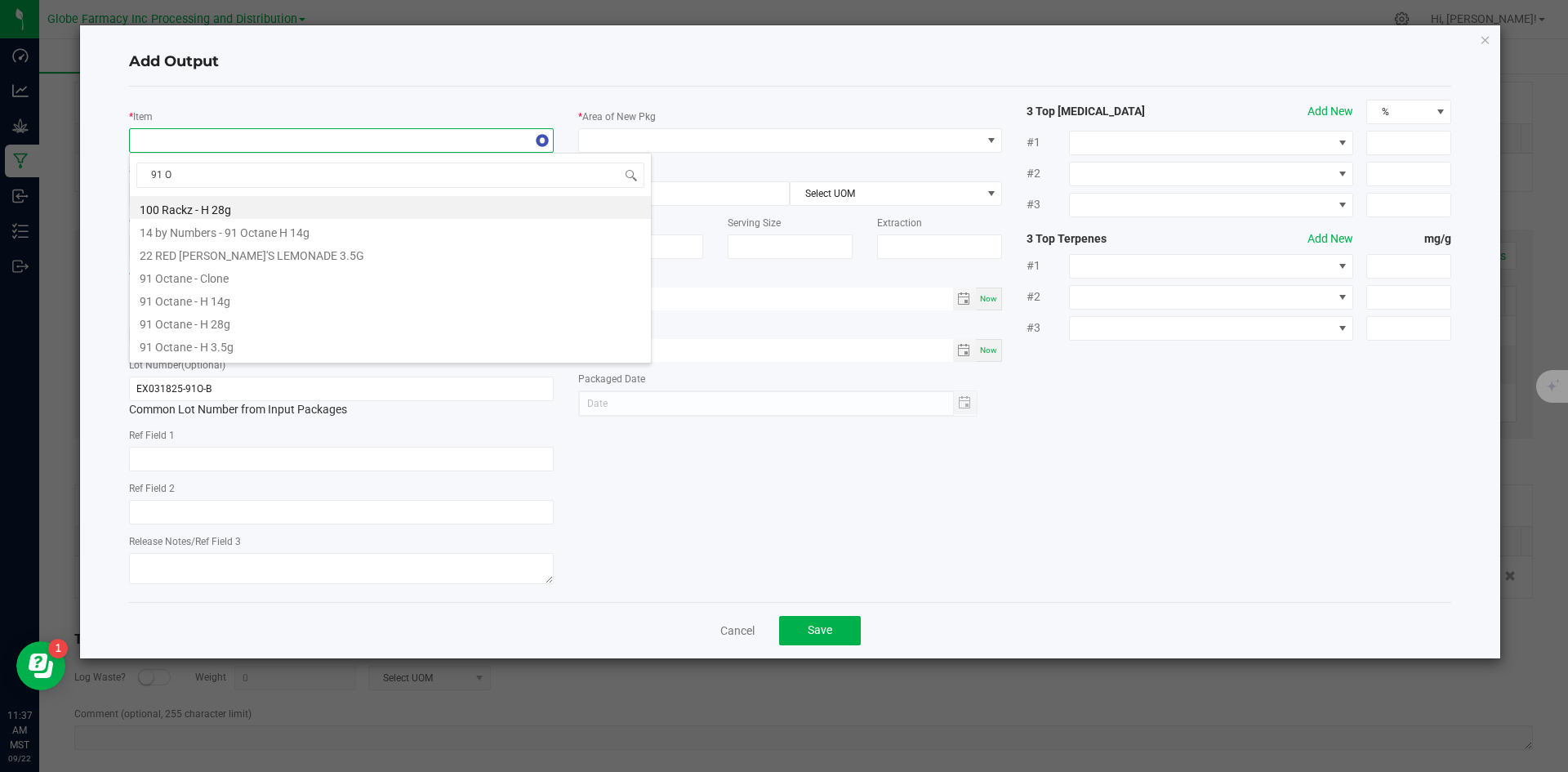
type input "91 OC"
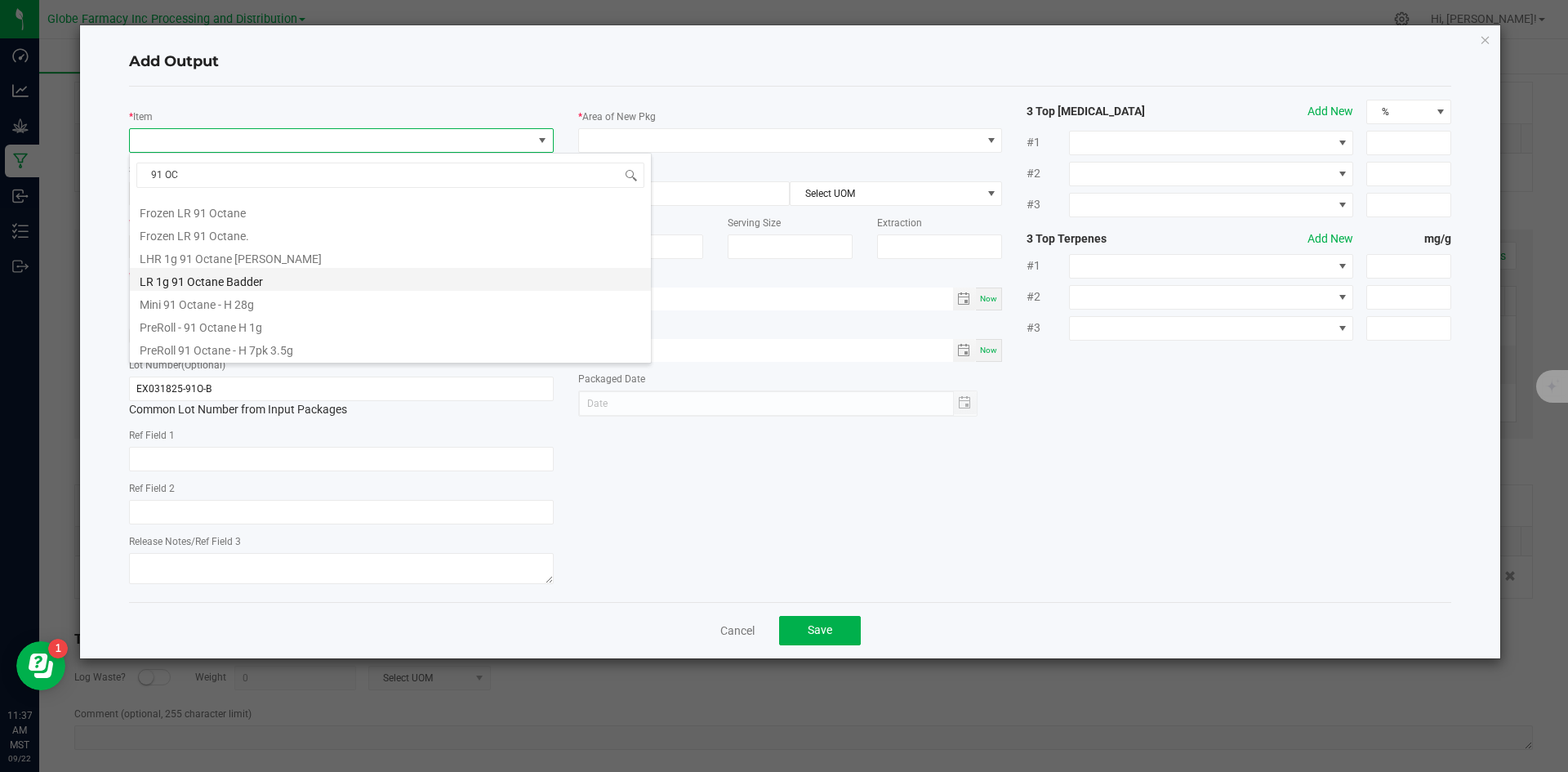
click at [262, 280] on li "LR 1g 91 Octane Badder" at bounding box center [390, 280] width 521 height 23
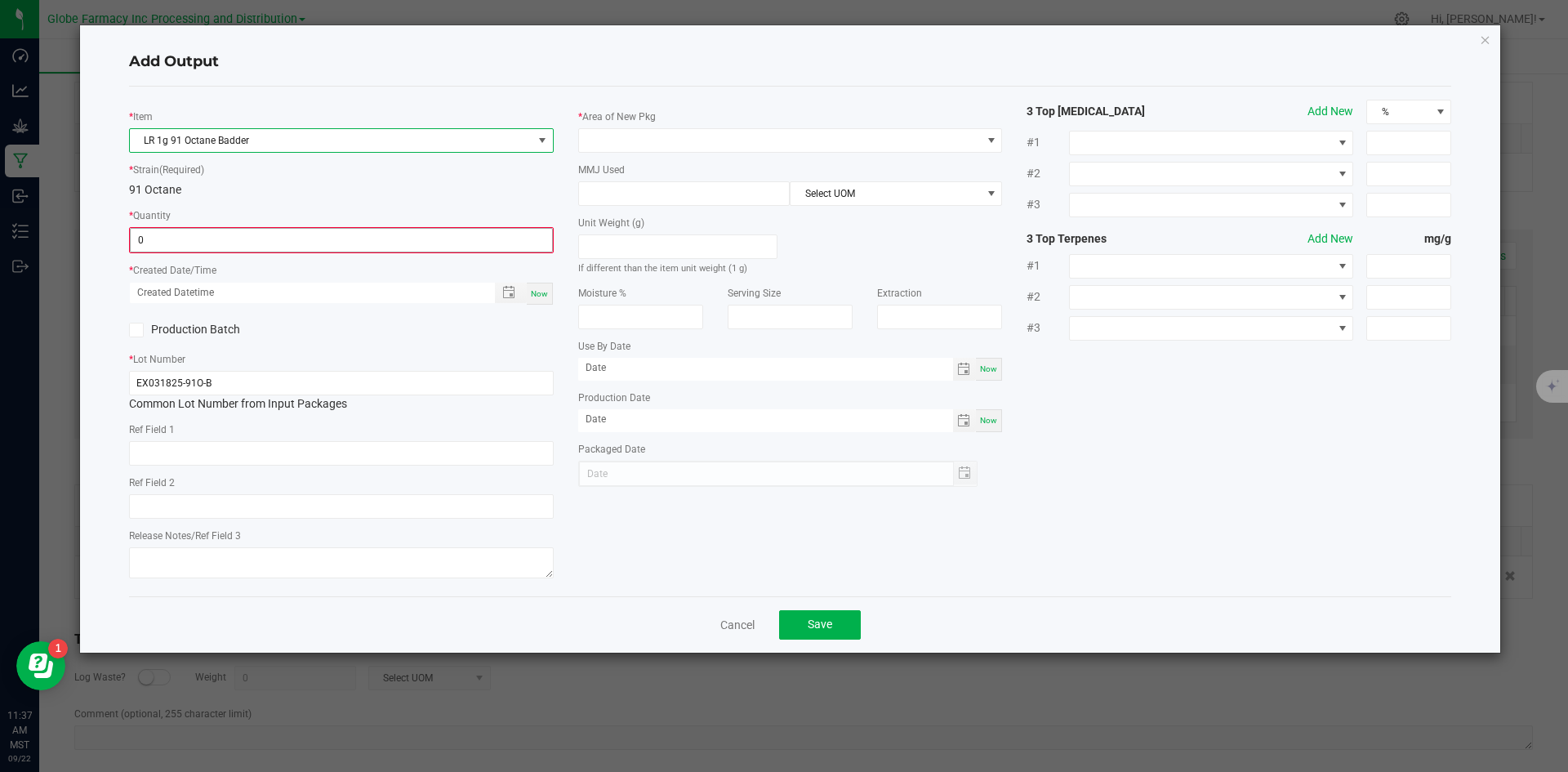
click at [246, 242] on input "0" at bounding box center [341, 240] width 421 height 23
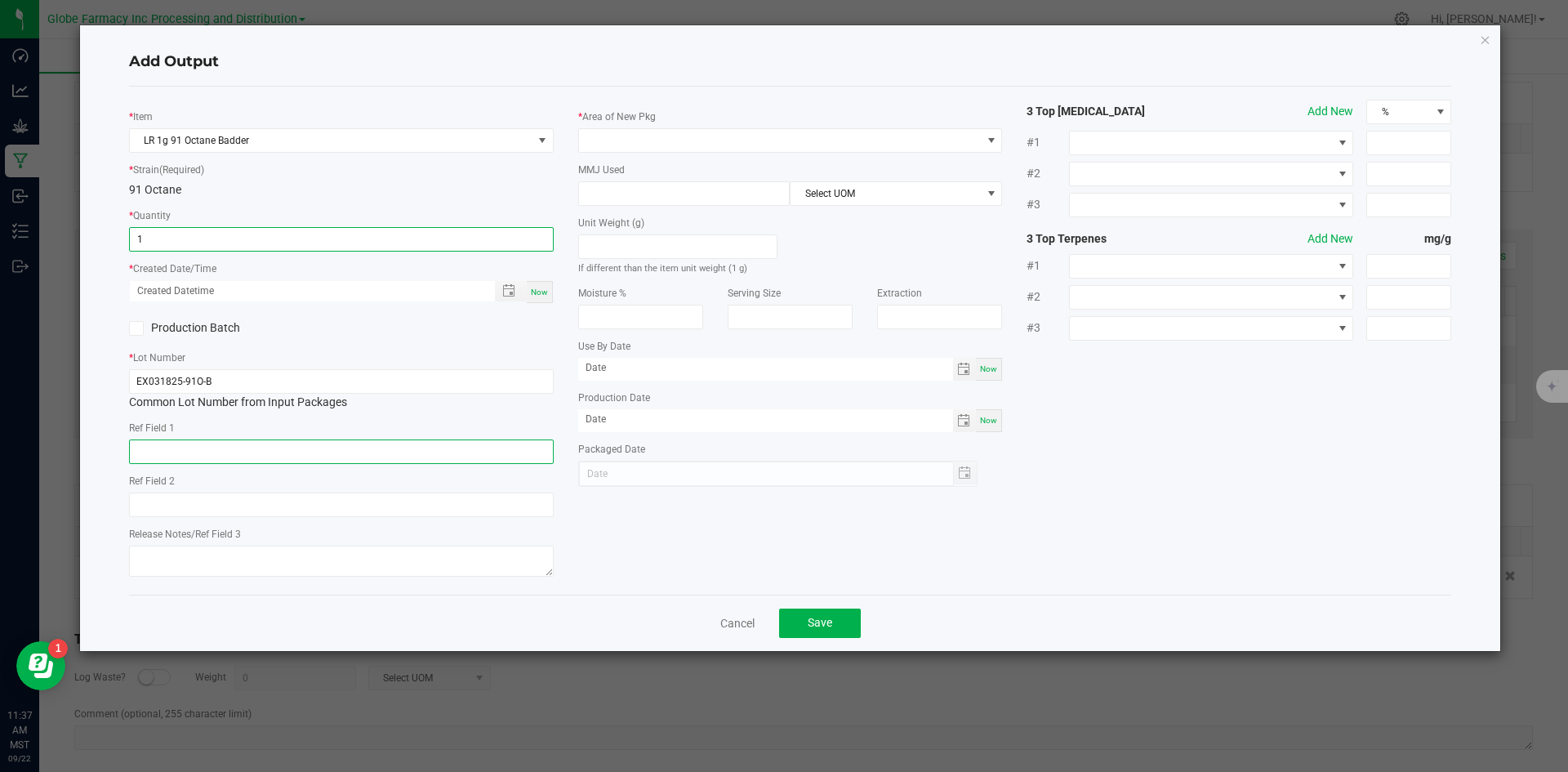
type input "1 ea"
click at [208, 457] on input "text" at bounding box center [341, 452] width 425 height 25
type input "CONCENTRATE"
type input "91 OCTANE"
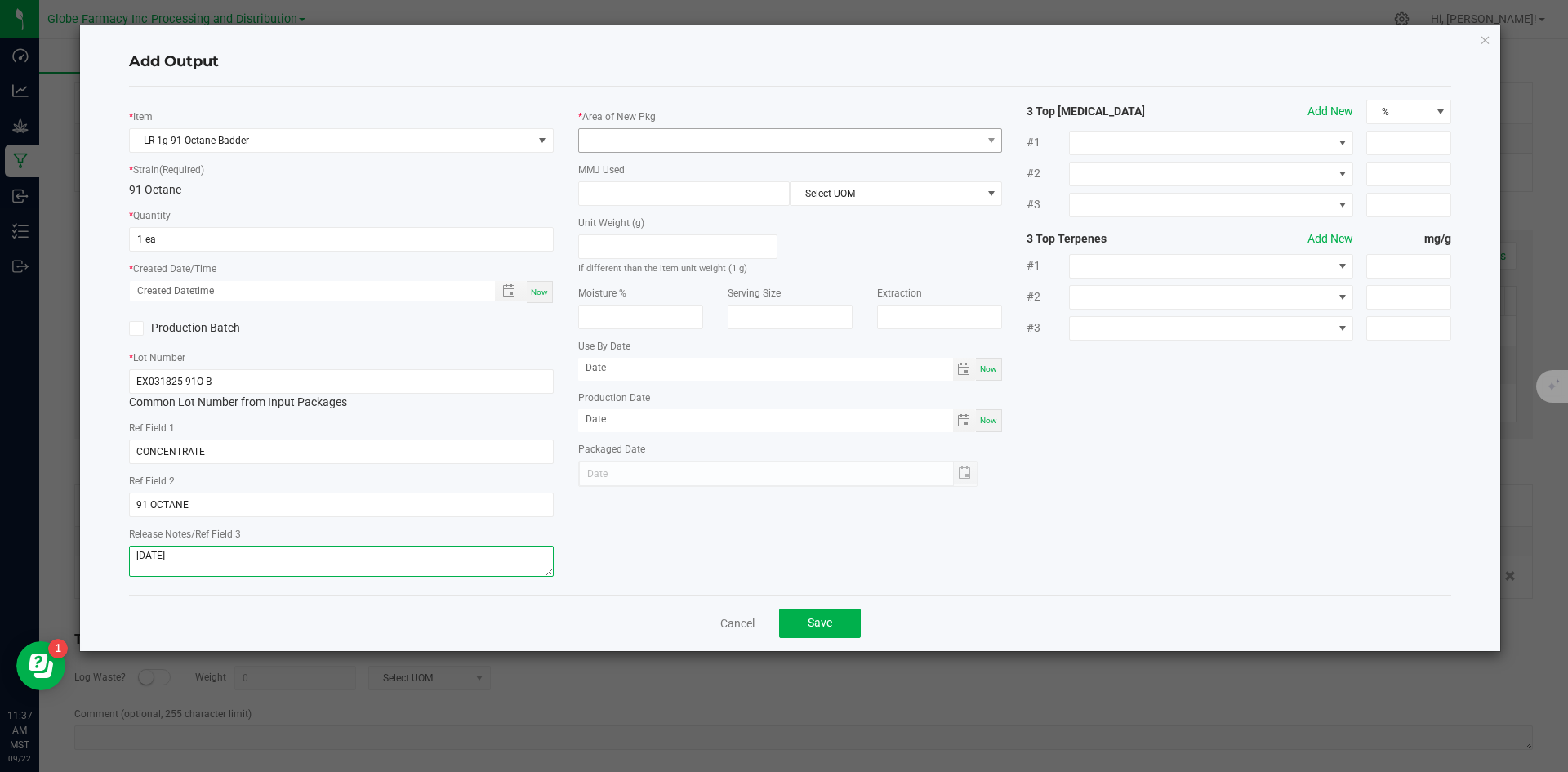
type textarea "[DATE]"
click at [767, 150] on span at bounding box center [780, 141] width 403 height 23
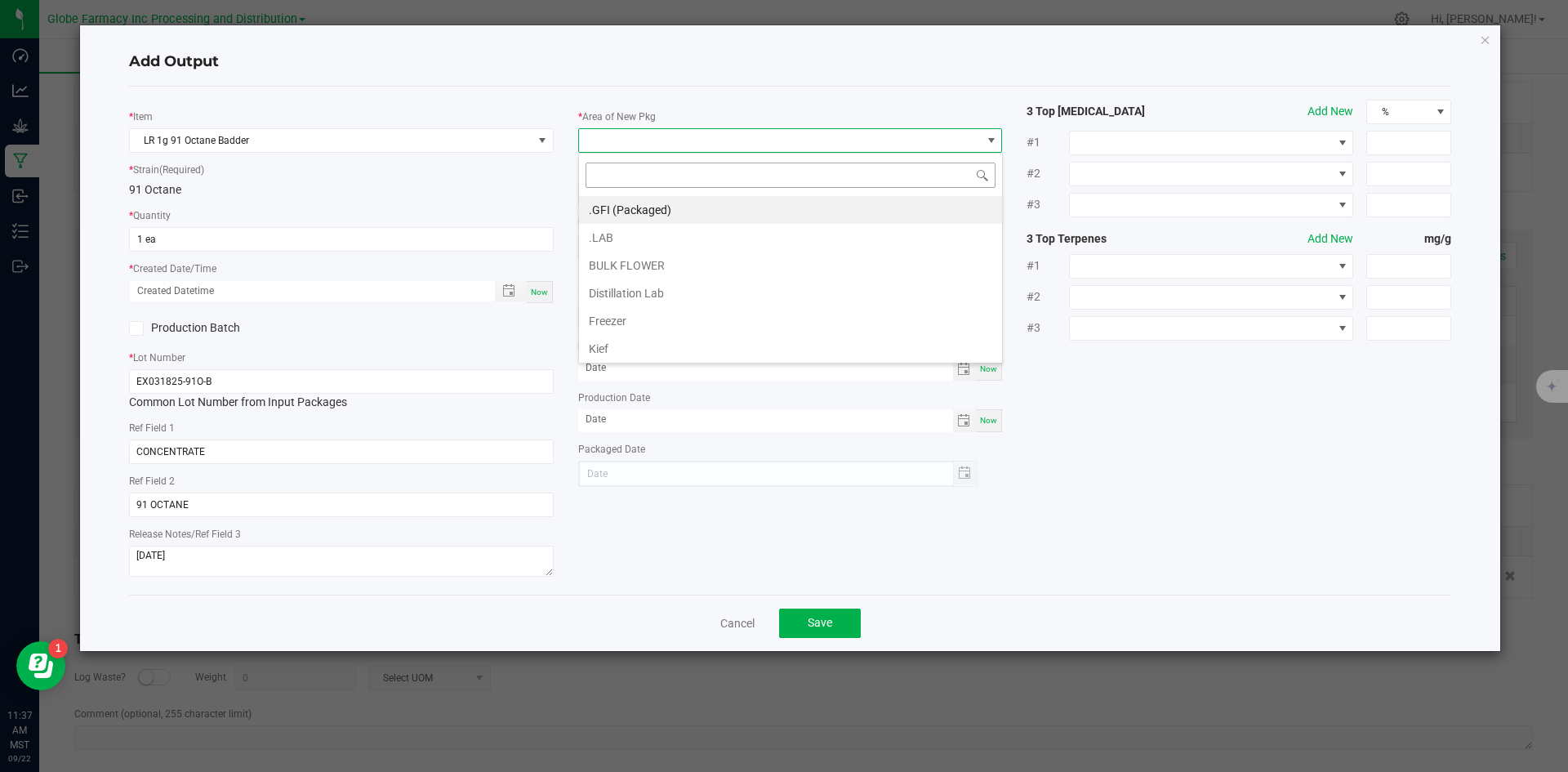
scroll to position [25, 425]
click at [669, 205] on li ".GFI (Packaged)" at bounding box center [790, 210] width 423 height 28
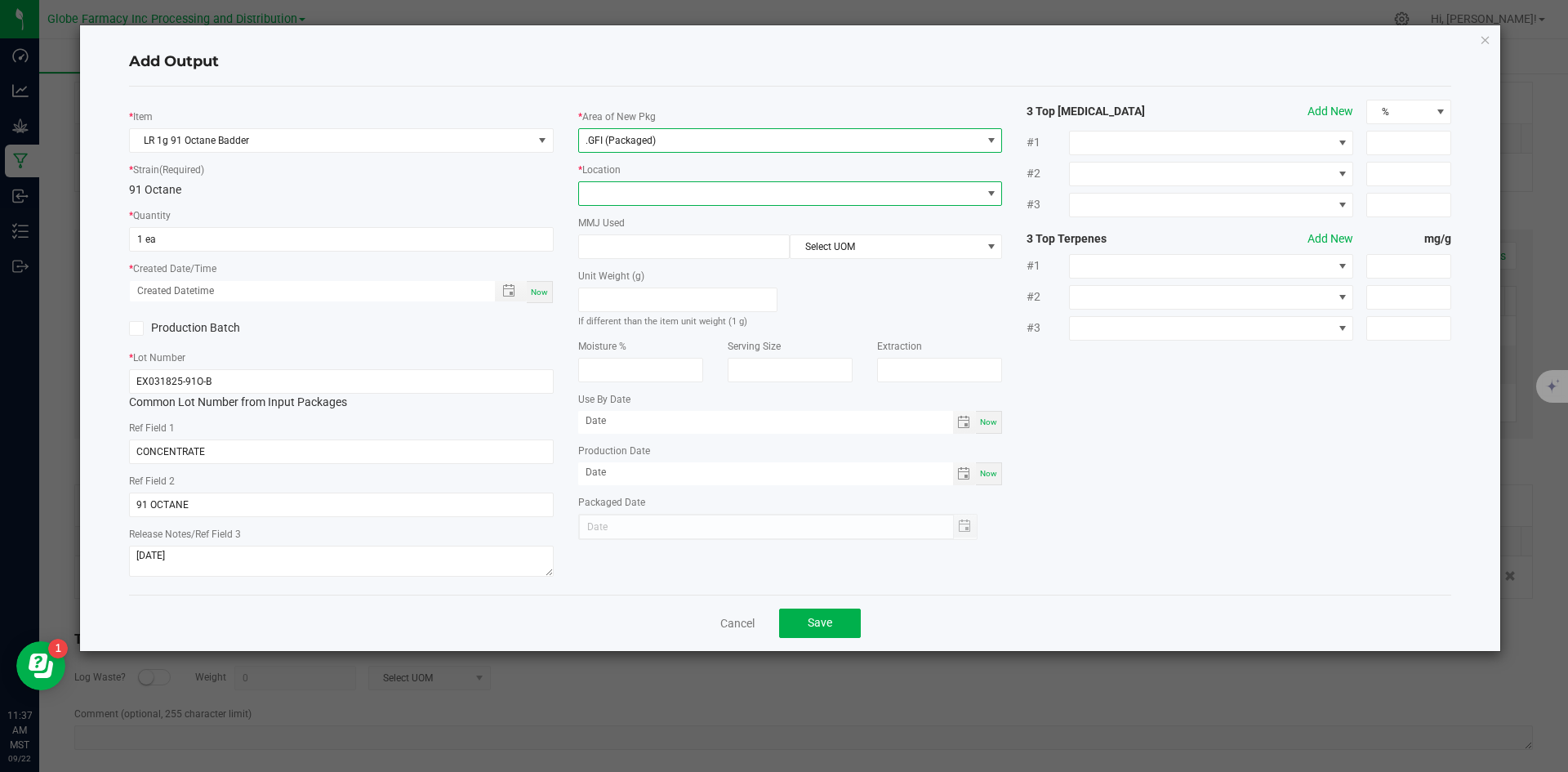
click at [655, 197] on span at bounding box center [780, 193] width 403 height 23
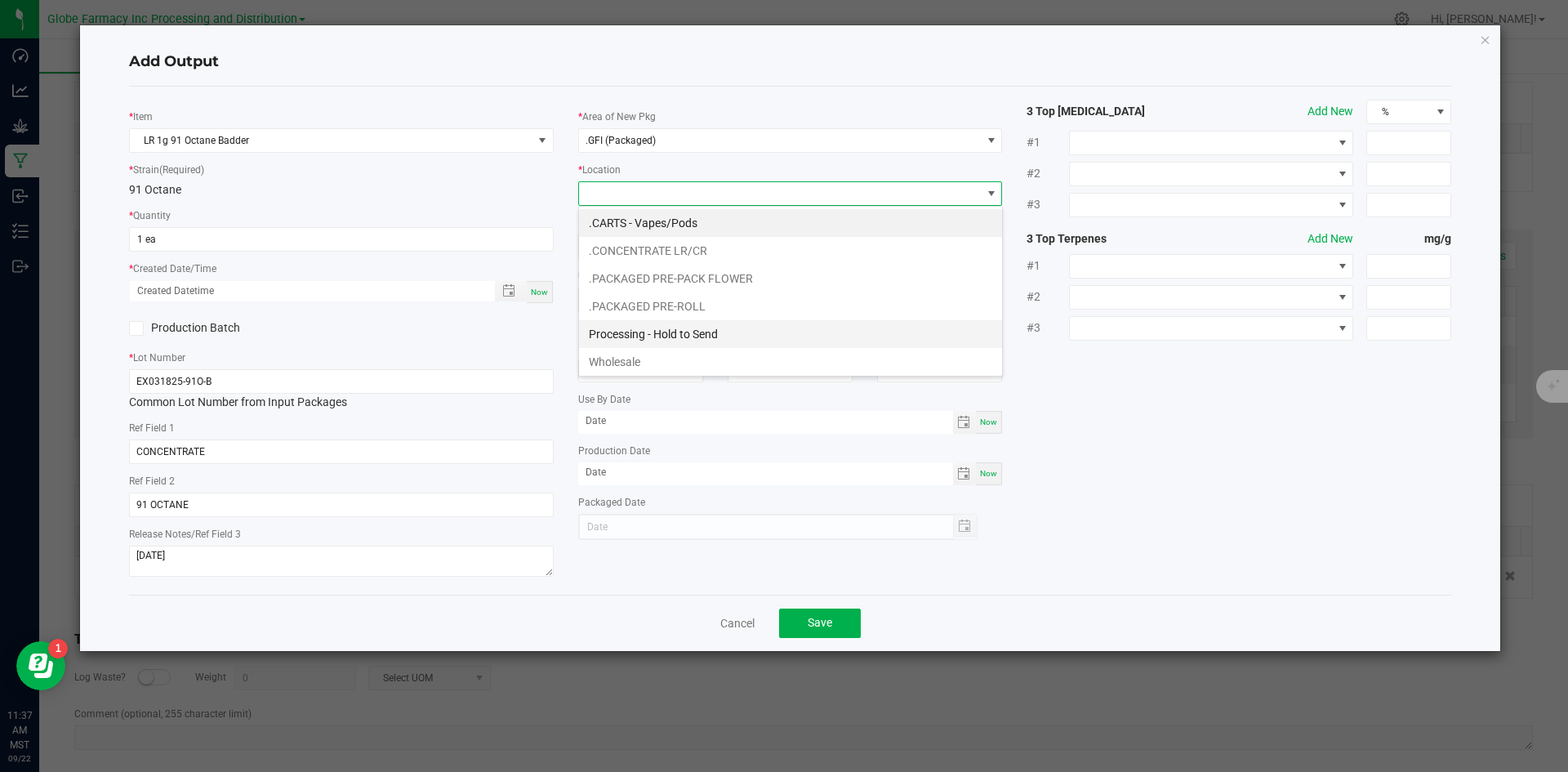
click at [667, 329] on li "Processing - Hold to Send" at bounding box center [790, 334] width 423 height 28
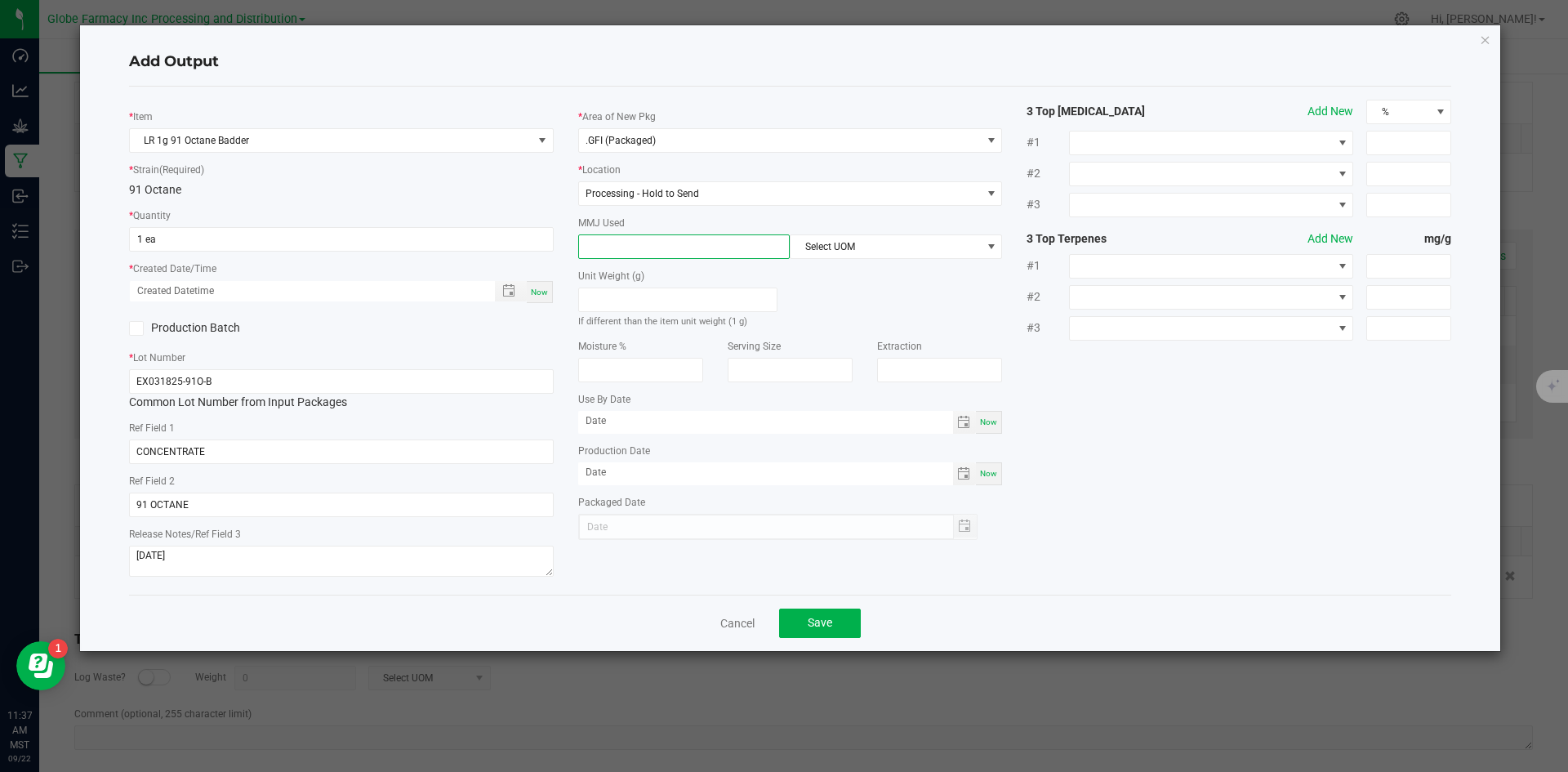
click at [649, 238] on input at bounding box center [684, 246] width 211 height 23
type input "1"
click at [836, 238] on span "Select UOM" at bounding box center [886, 246] width 190 height 23
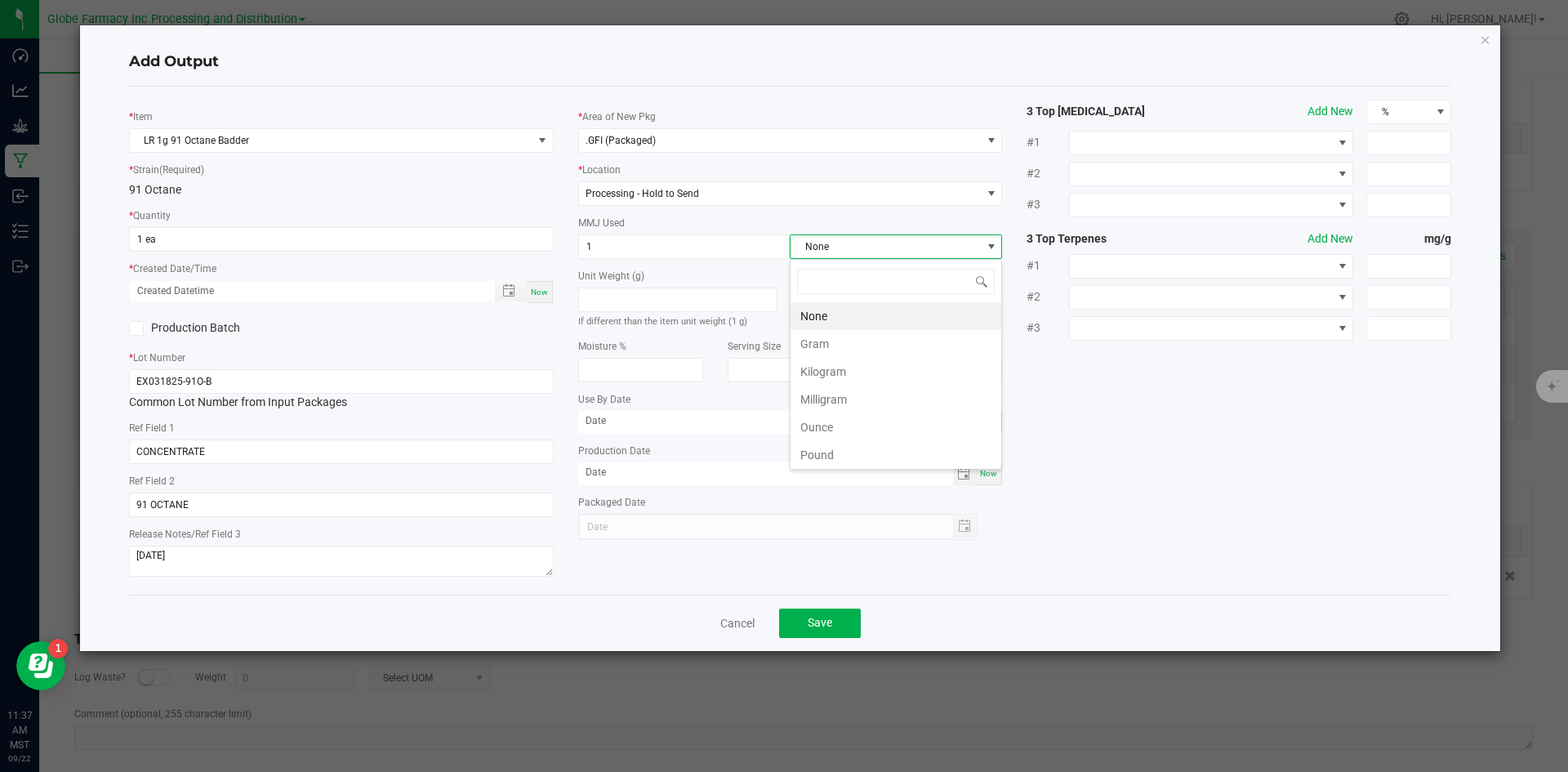
scroll to position [25, 212]
click at [851, 341] on li "Gram" at bounding box center [896, 344] width 211 height 28
click at [790, 629] on button "Save" at bounding box center [820, 623] width 82 height 29
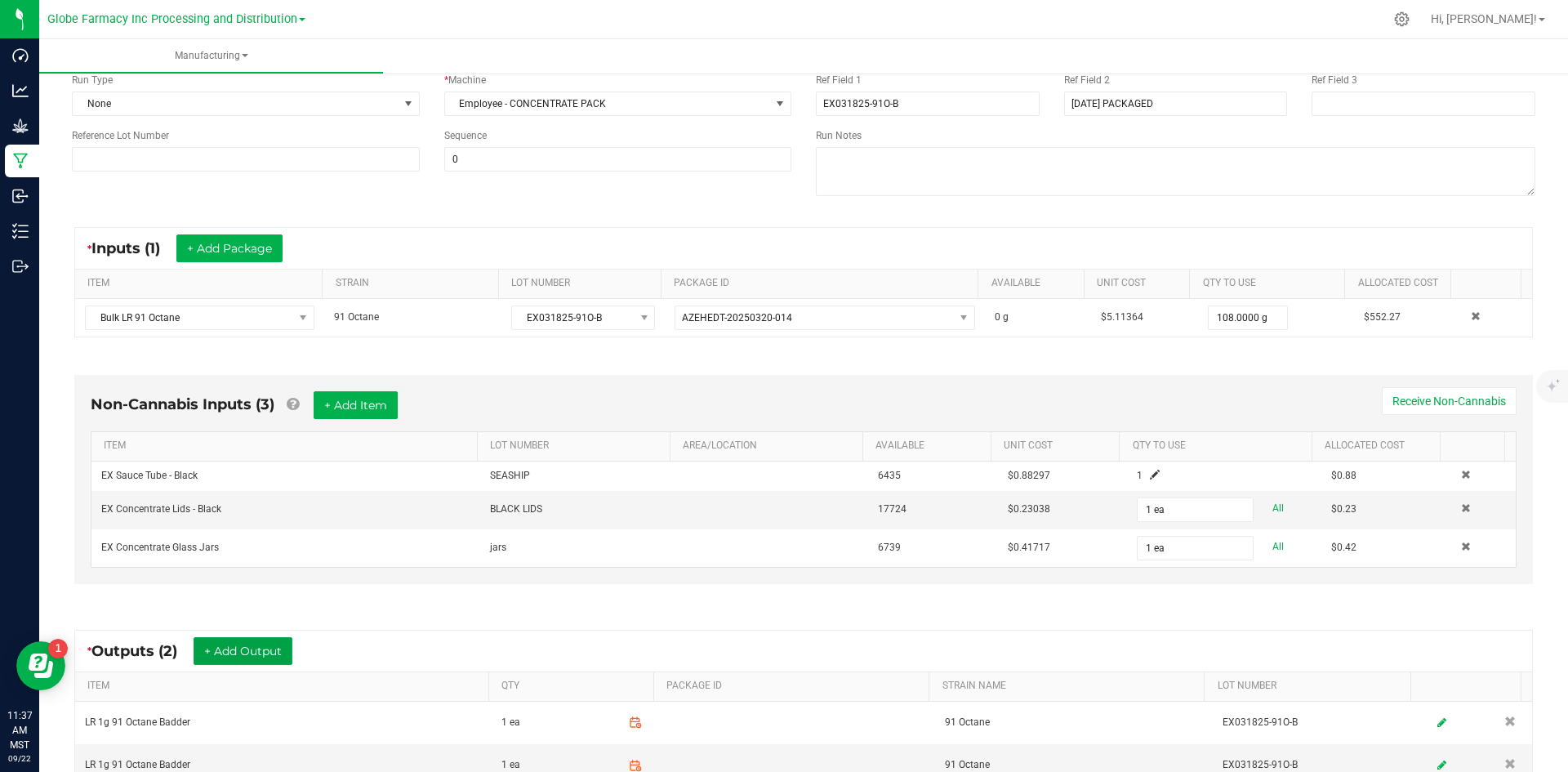
scroll to position [0, 0]
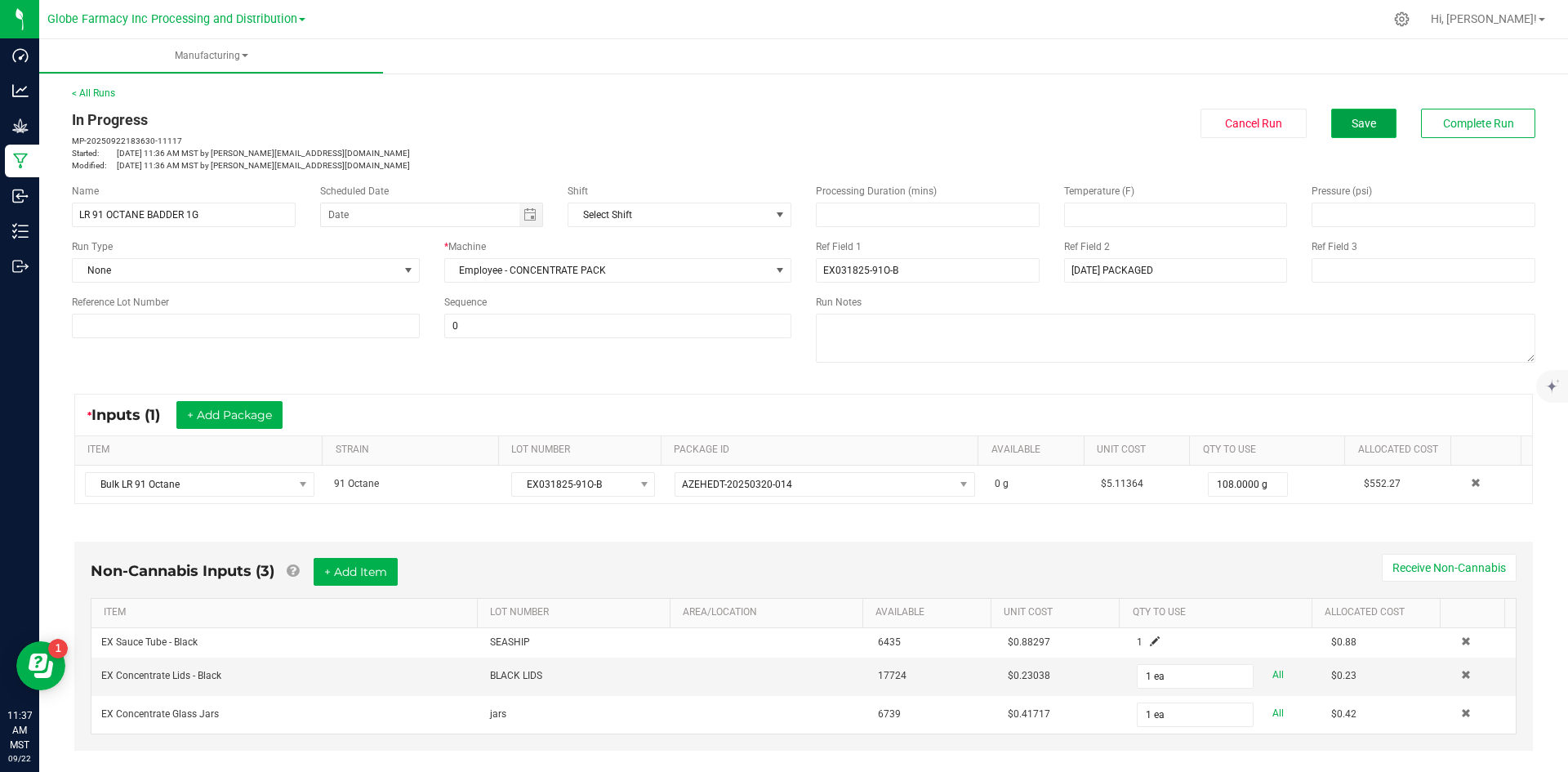
click at [1352, 119] on span "Save" at bounding box center [1364, 123] width 25 height 13
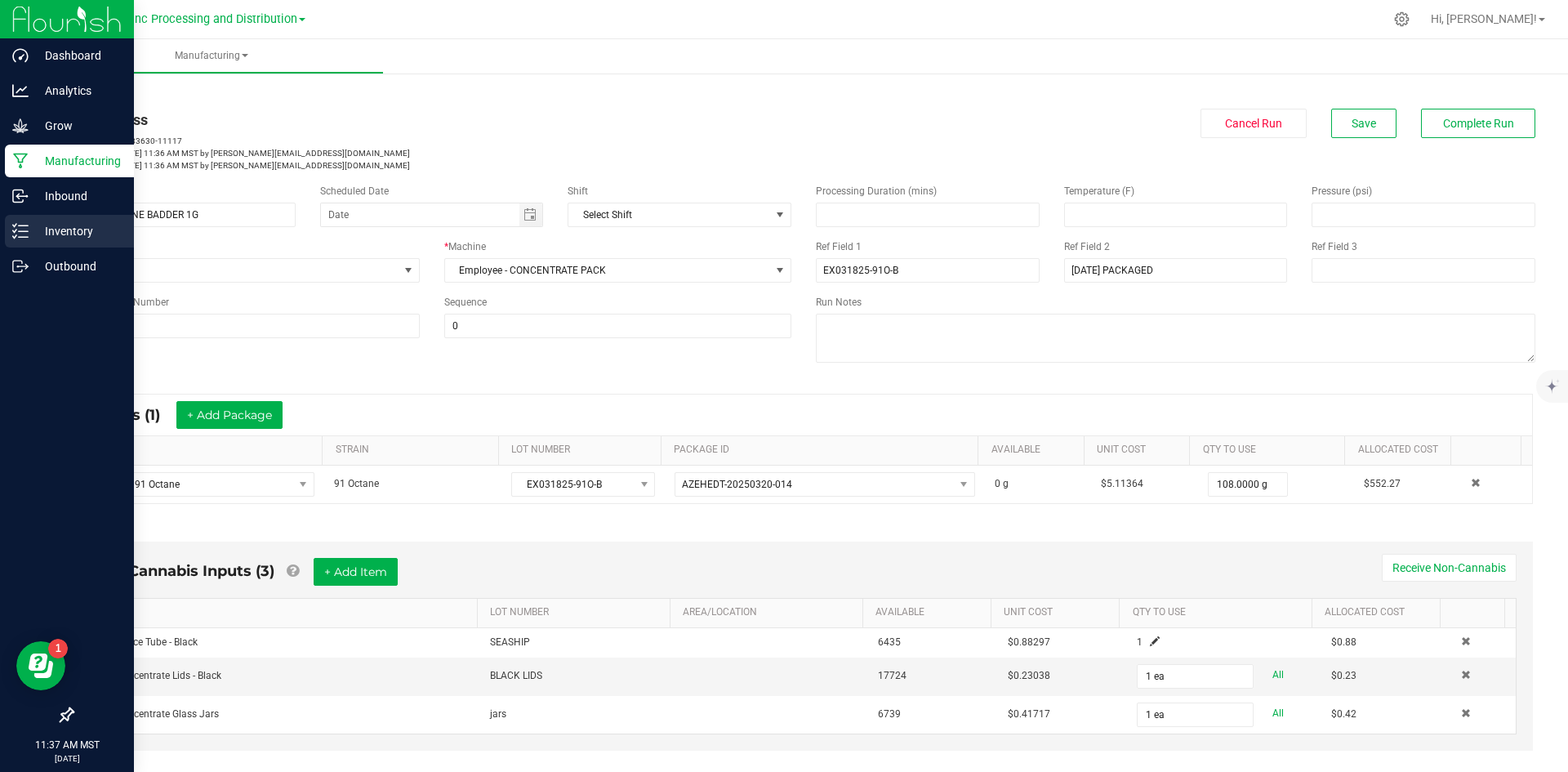
click at [58, 236] on p "Inventory" at bounding box center [77, 231] width 98 height 19
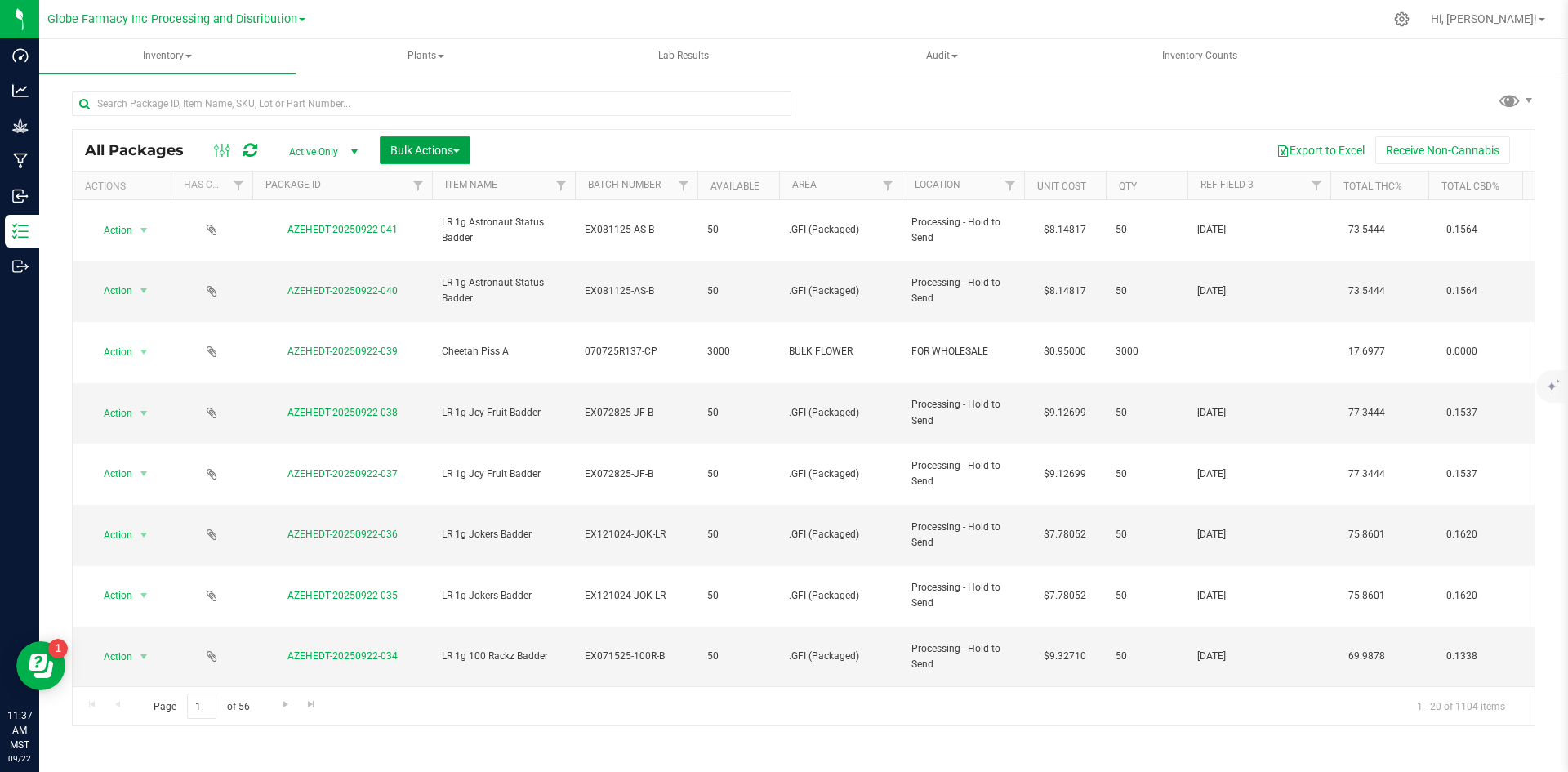
click at [402, 158] on button "Bulk Actions" at bounding box center [425, 150] width 91 height 28
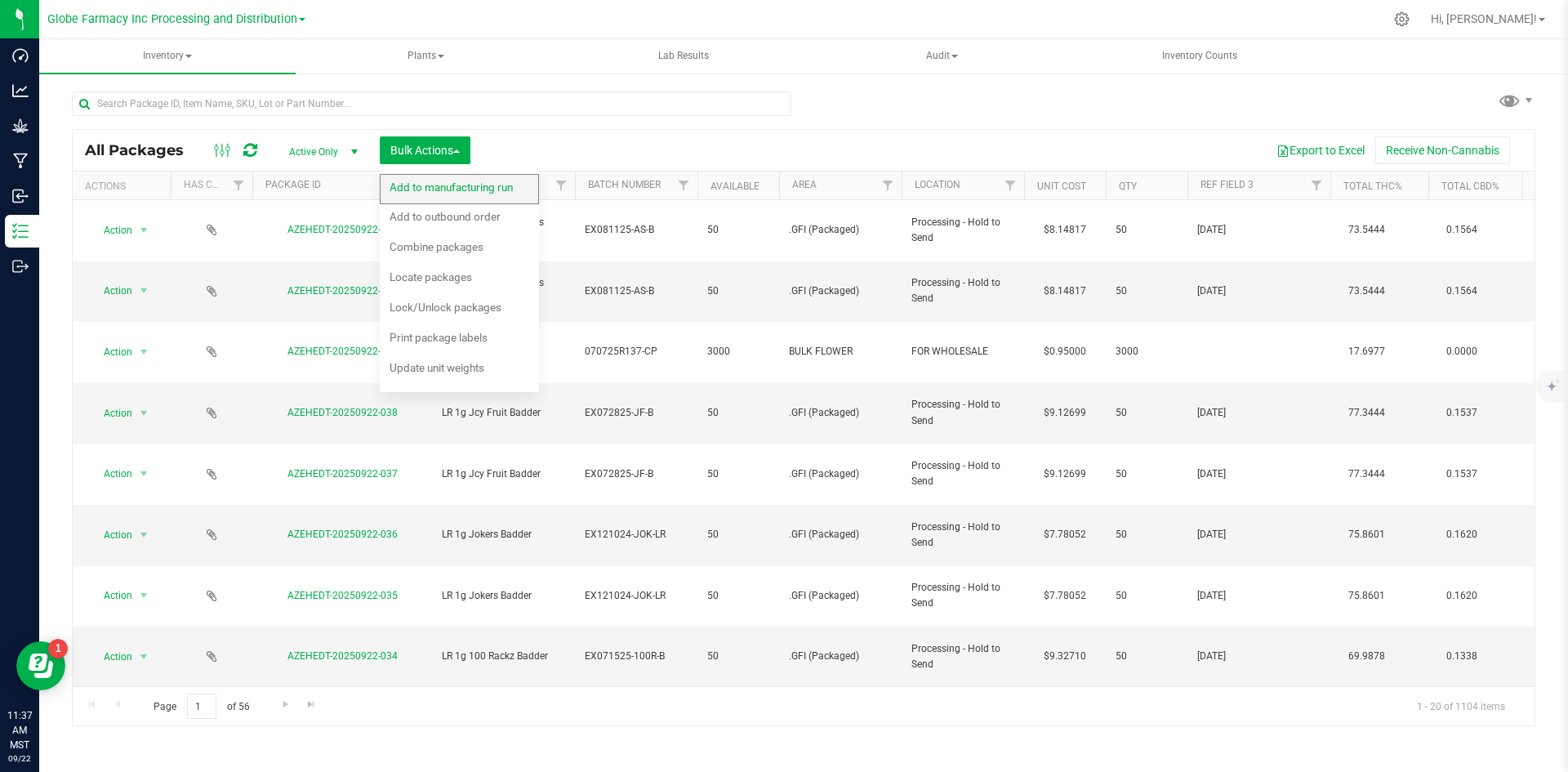
click at [405, 177] on div "Add to manufacturing run" at bounding box center [462, 190] width 145 height 26
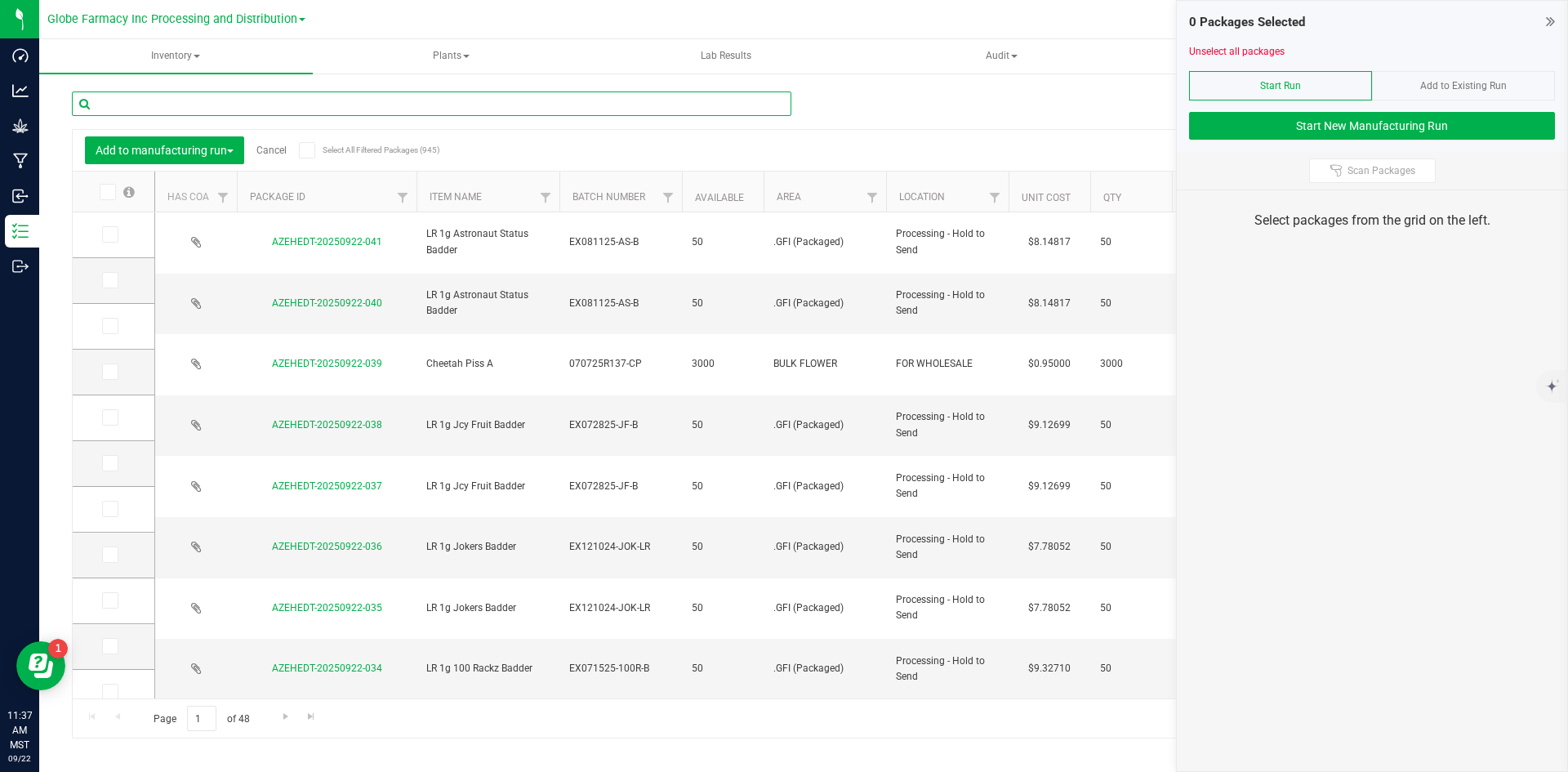
click at [169, 113] on input "text" at bounding box center [432, 104] width 719 height 25
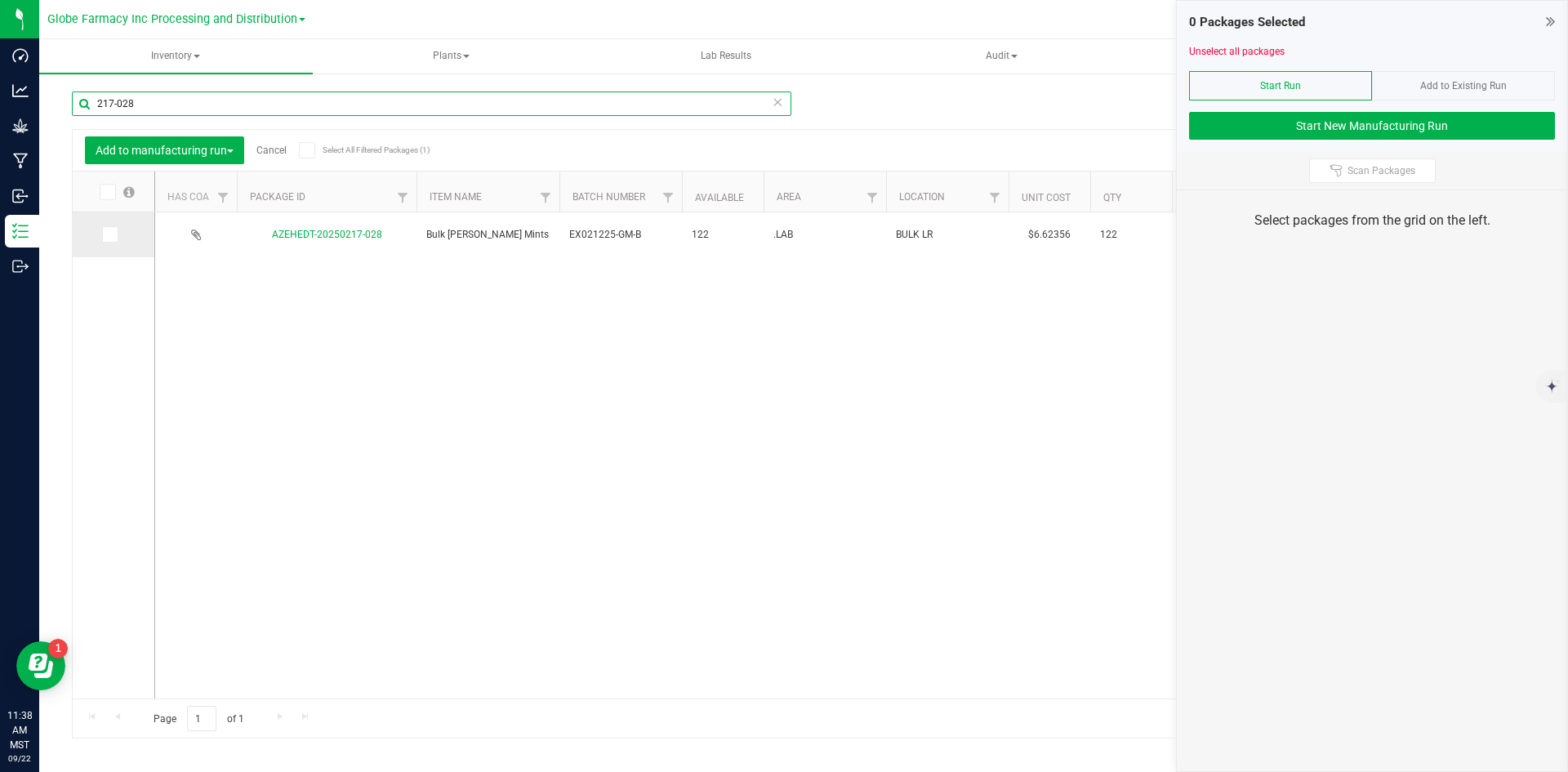
type input "217-028"
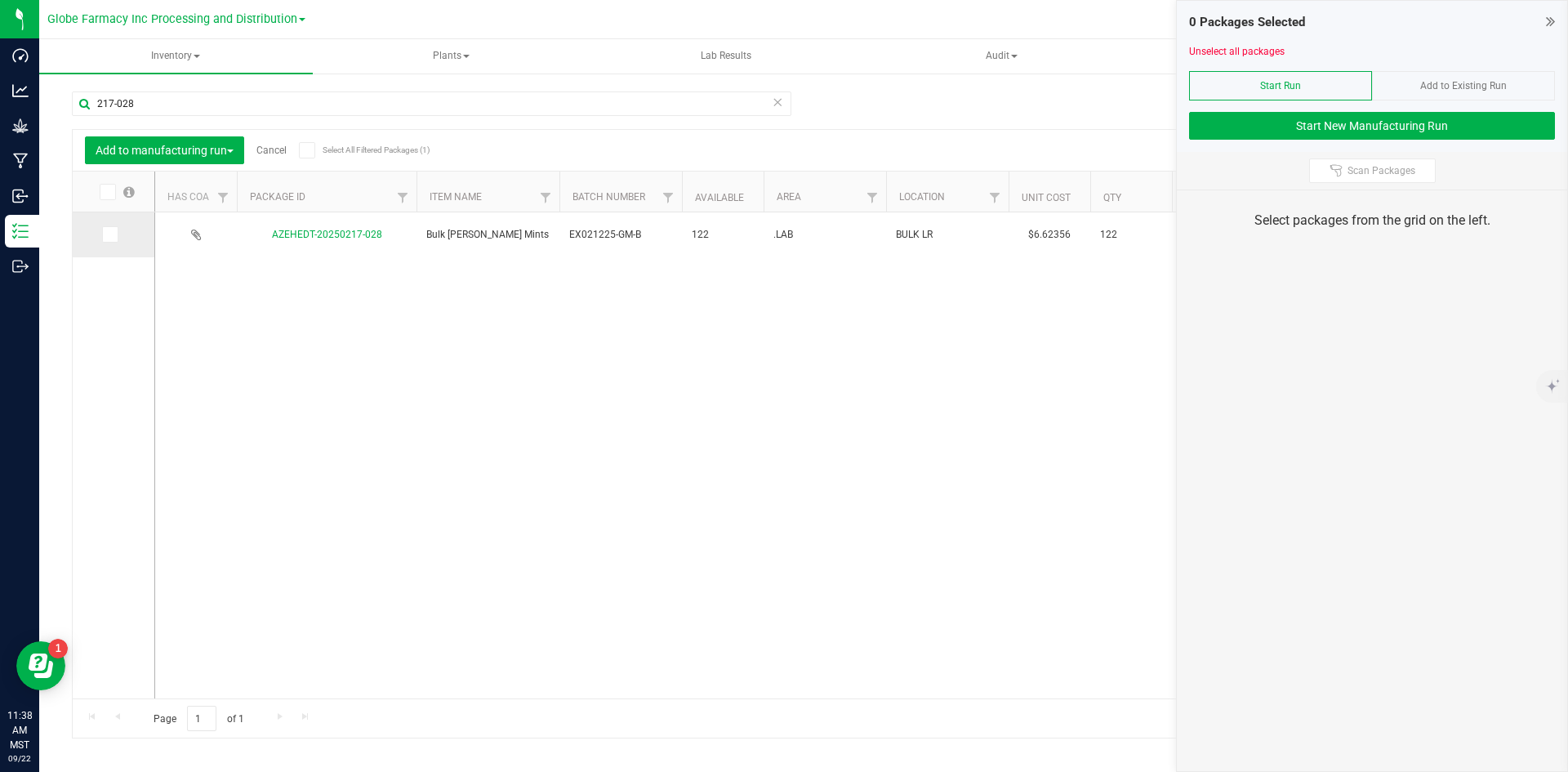
click at [114, 241] on span at bounding box center [110, 234] width 17 height 17
click at [0, 0] on input "checkbox" at bounding box center [0, 0] width 0 height 0
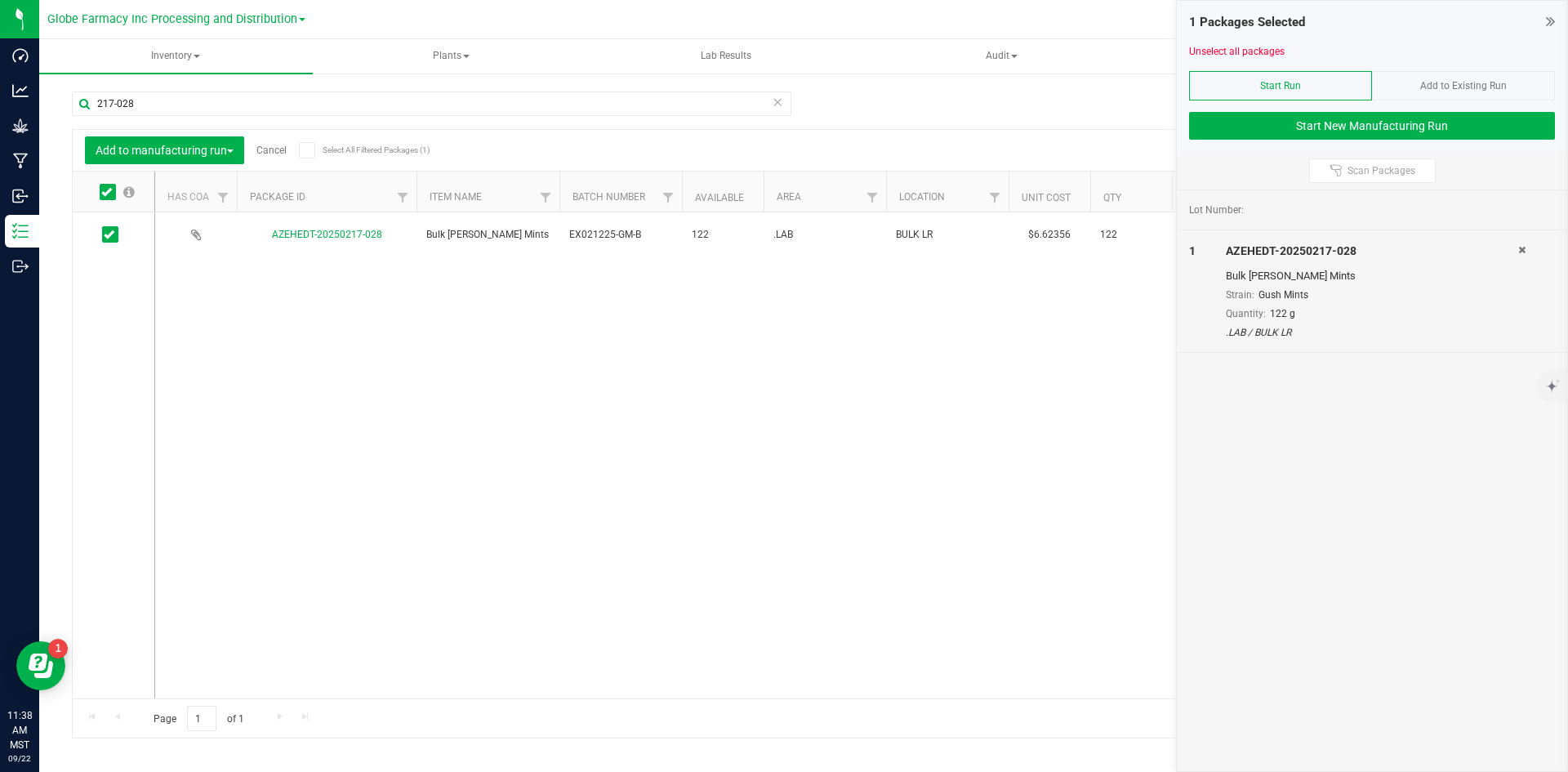
click at [1225, 110] on div at bounding box center [1372, 106] width 366 height 12
click at [1227, 120] on button "Start New Manufacturing Run" at bounding box center [1372, 126] width 366 height 28
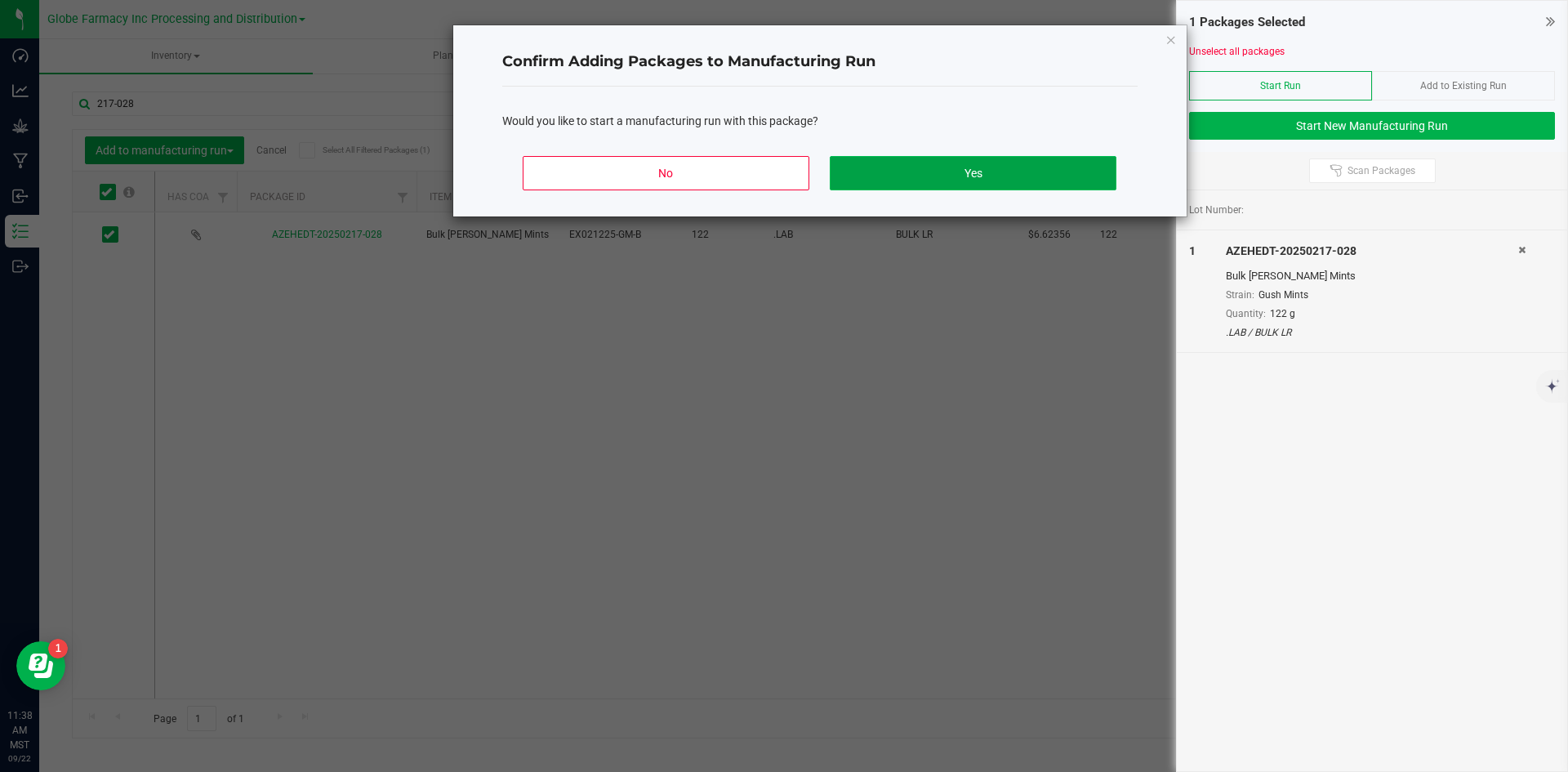
click at [893, 159] on button "Yes" at bounding box center [973, 172] width 286 height 34
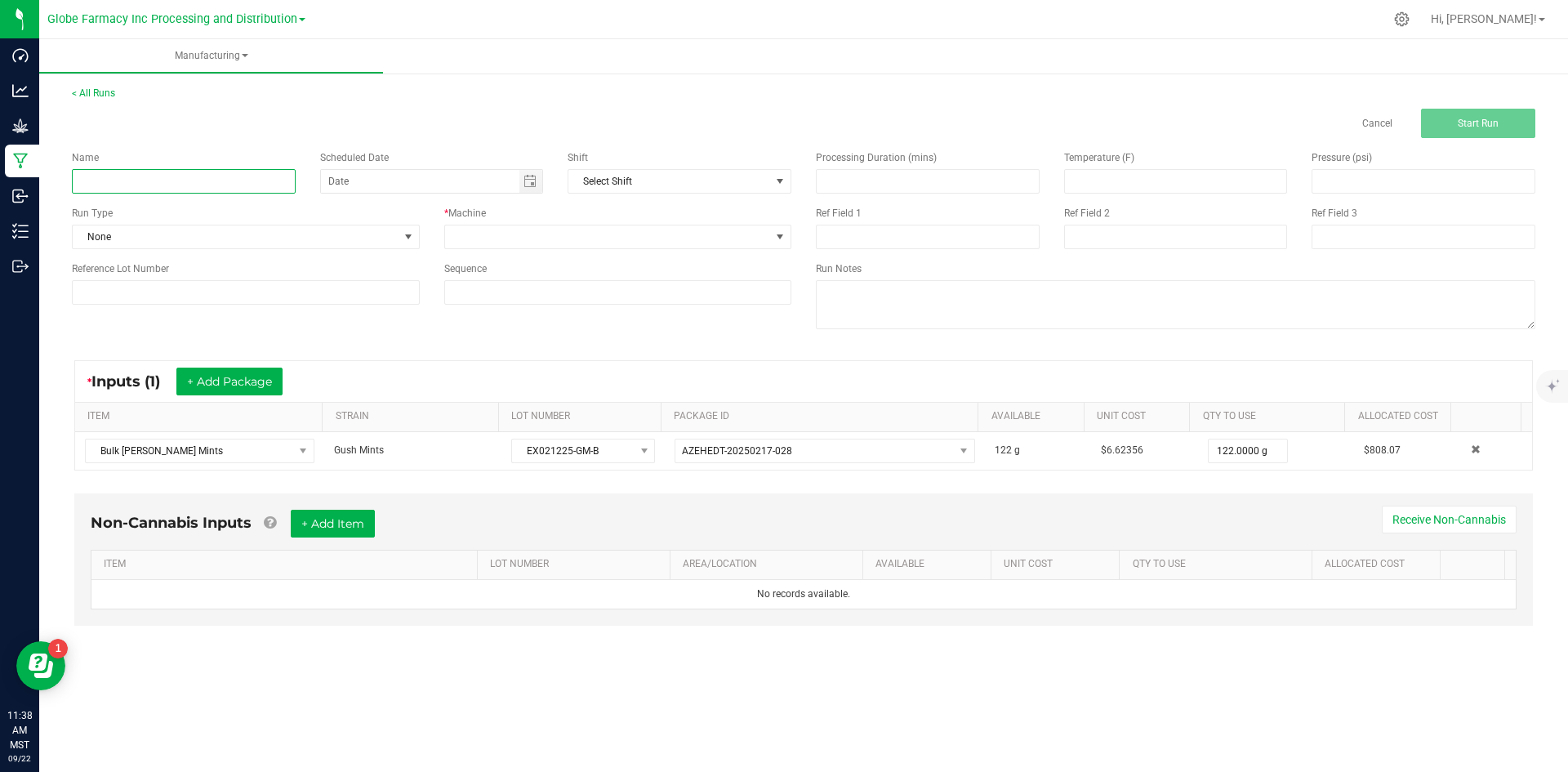
click at [201, 176] on input at bounding box center [184, 181] width 223 height 25
type input "[PERSON_NAME] MINTS [PERSON_NAME] 1G"
click at [587, 236] on span at bounding box center [608, 237] width 326 height 23
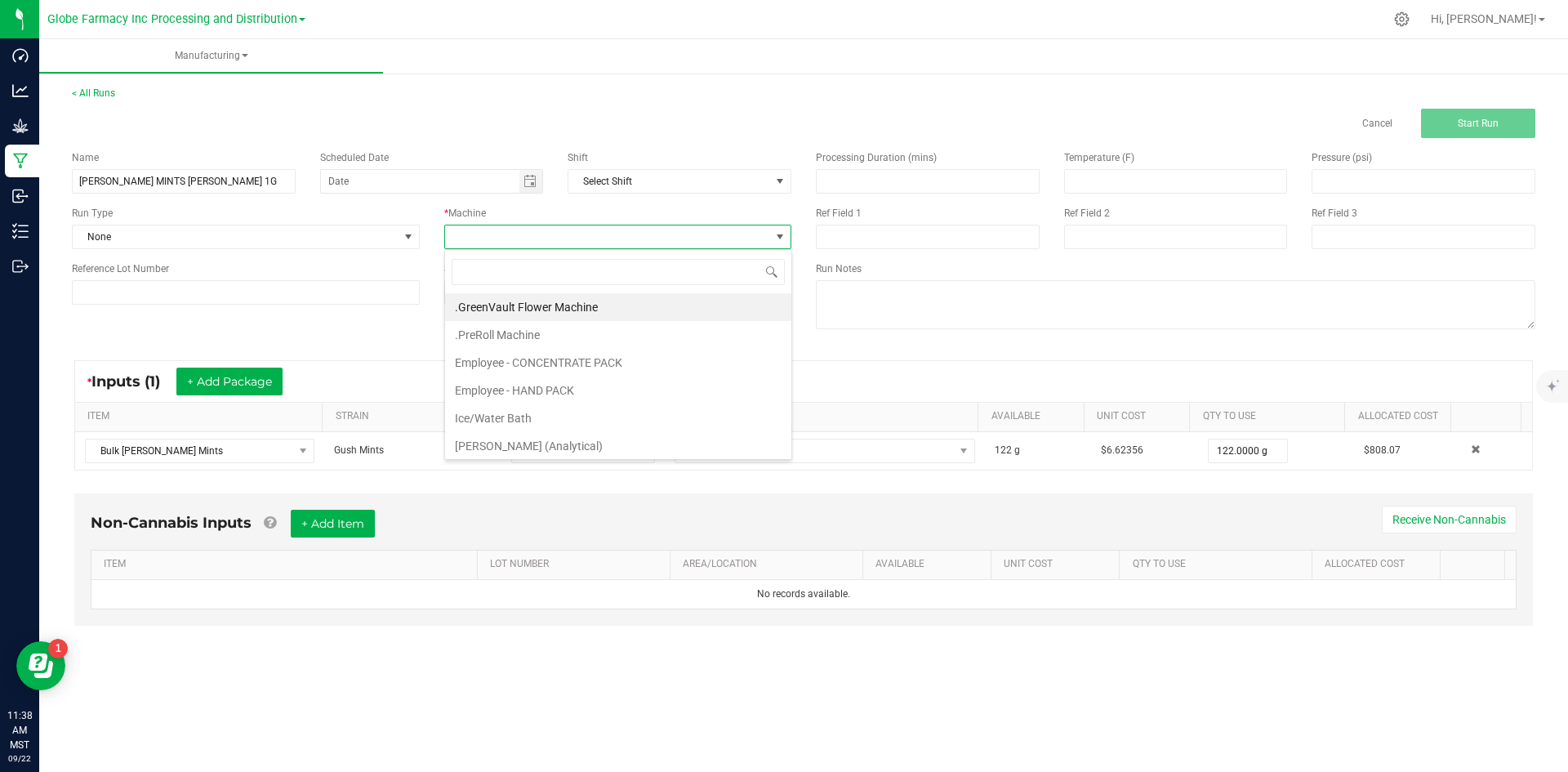
scroll to position [25, 347]
click at [530, 362] on li "Employee - CONCENTRATE PACK" at bounding box center [618, 363] width 346 height 28
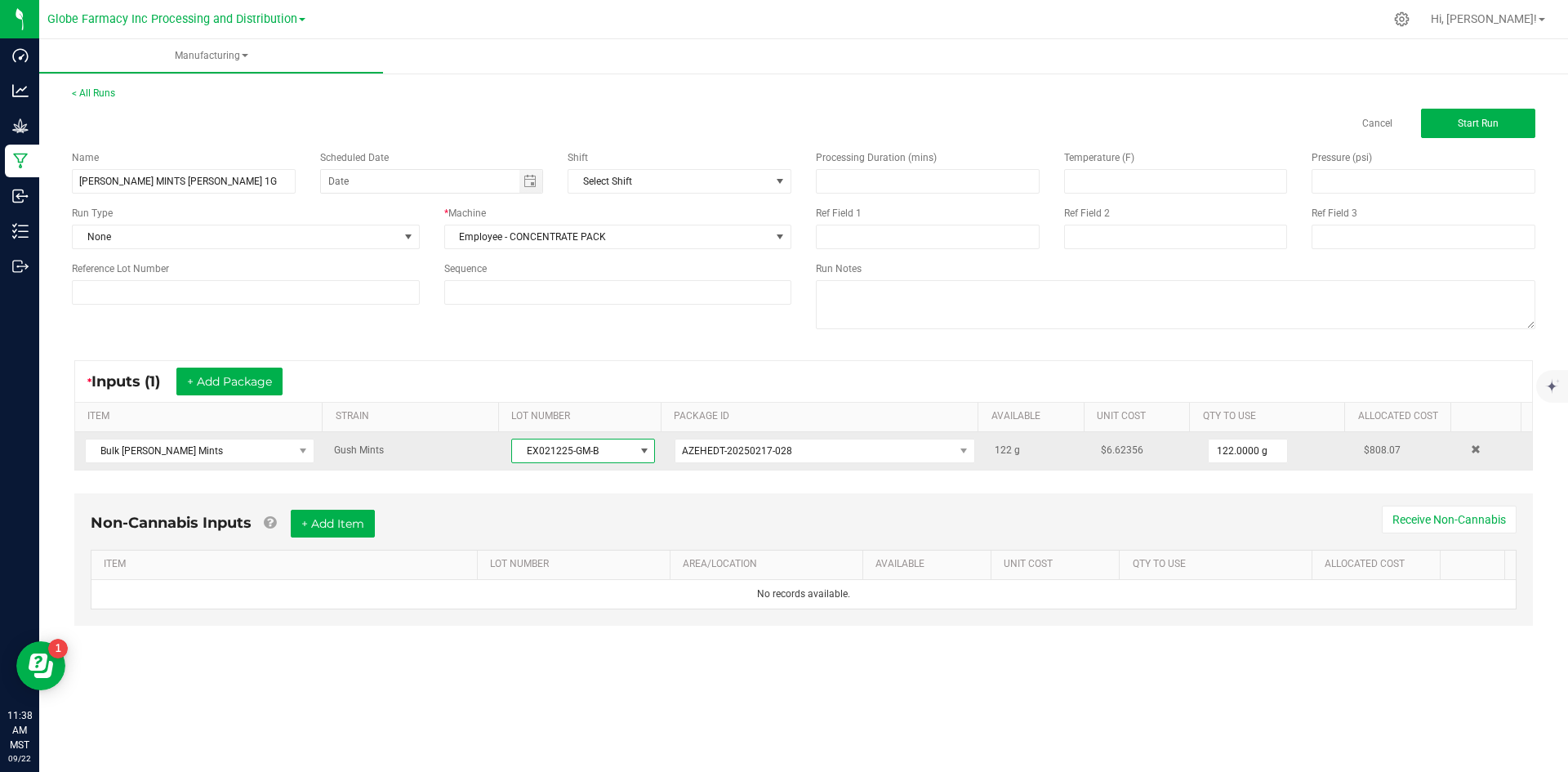
click at [517, 450] on span "EX021225-GM-B" at bounding box center [573, 451] width 121 height 23
drag, startPoint x: 517, startPoint y: 450, endPoint x: 596, endPoint y: 450, distance: 79.0
click at [596, 450] on span "EX021225-GM-B" at bounding box center [573, 451] width 121 height 23
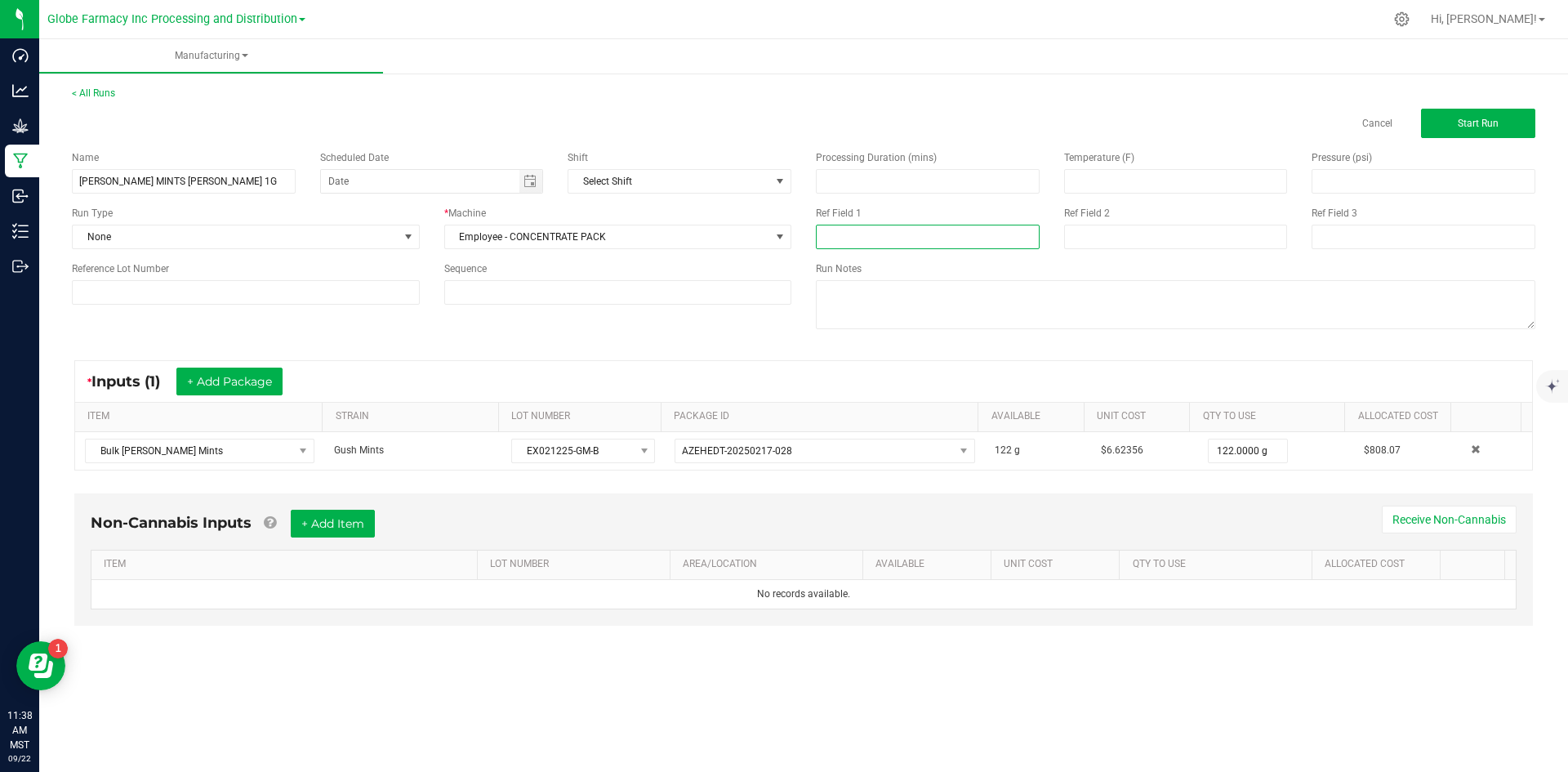
paste input "EX021225-GM-B"
type input "EX021225-GM-B"
click at [1078, 223] on div "Ref Field 2" at bounding box center [1176, 227] width 248 height 43
click at [1090, 245] on input at bounding box center [1176, 237] width 223 height 25
type input "[DATE] PACKAGED"
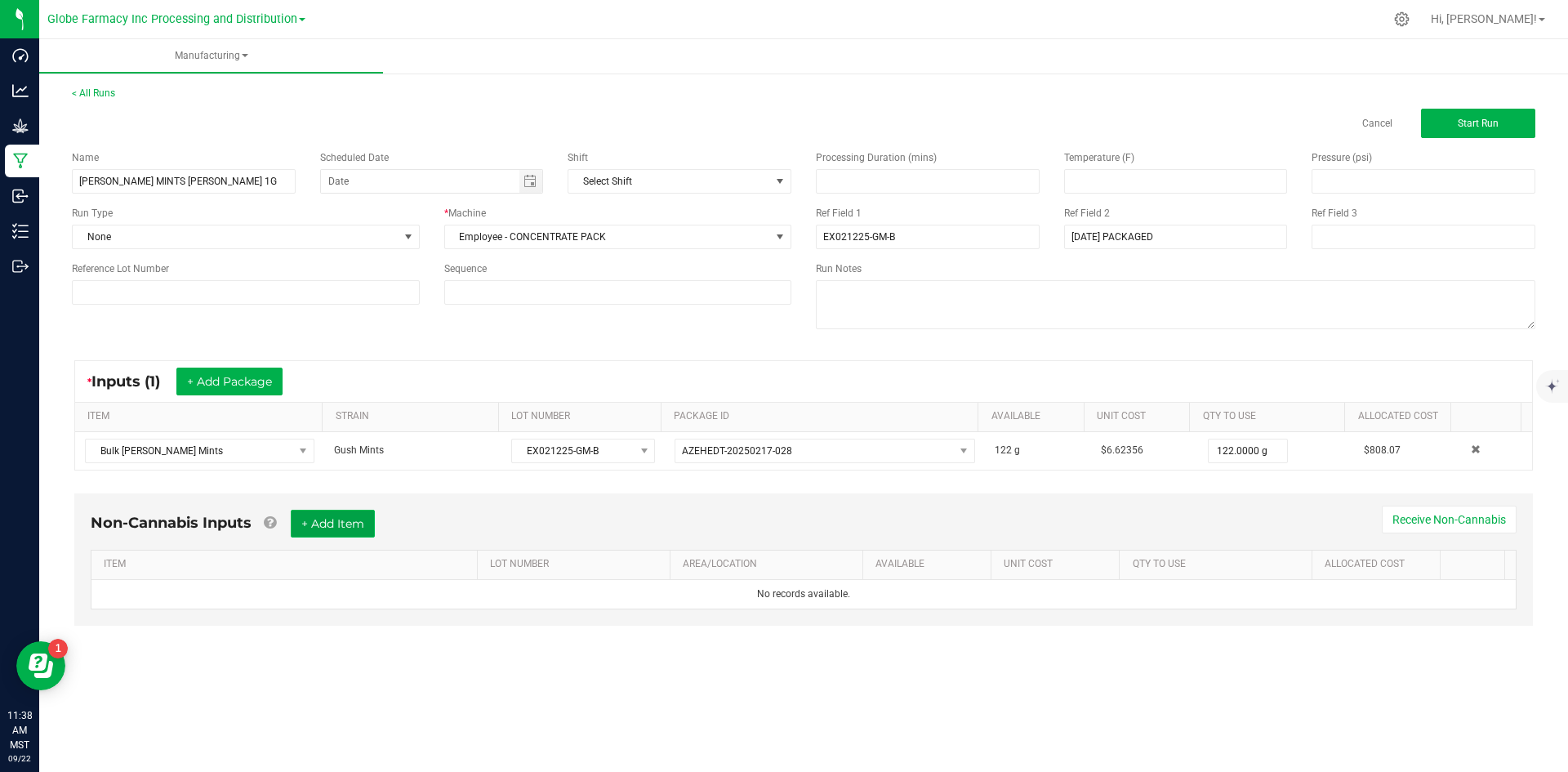
click at [357, 533] on button "+ Add Item" at bounding box center [333, 523] width 84 height 28
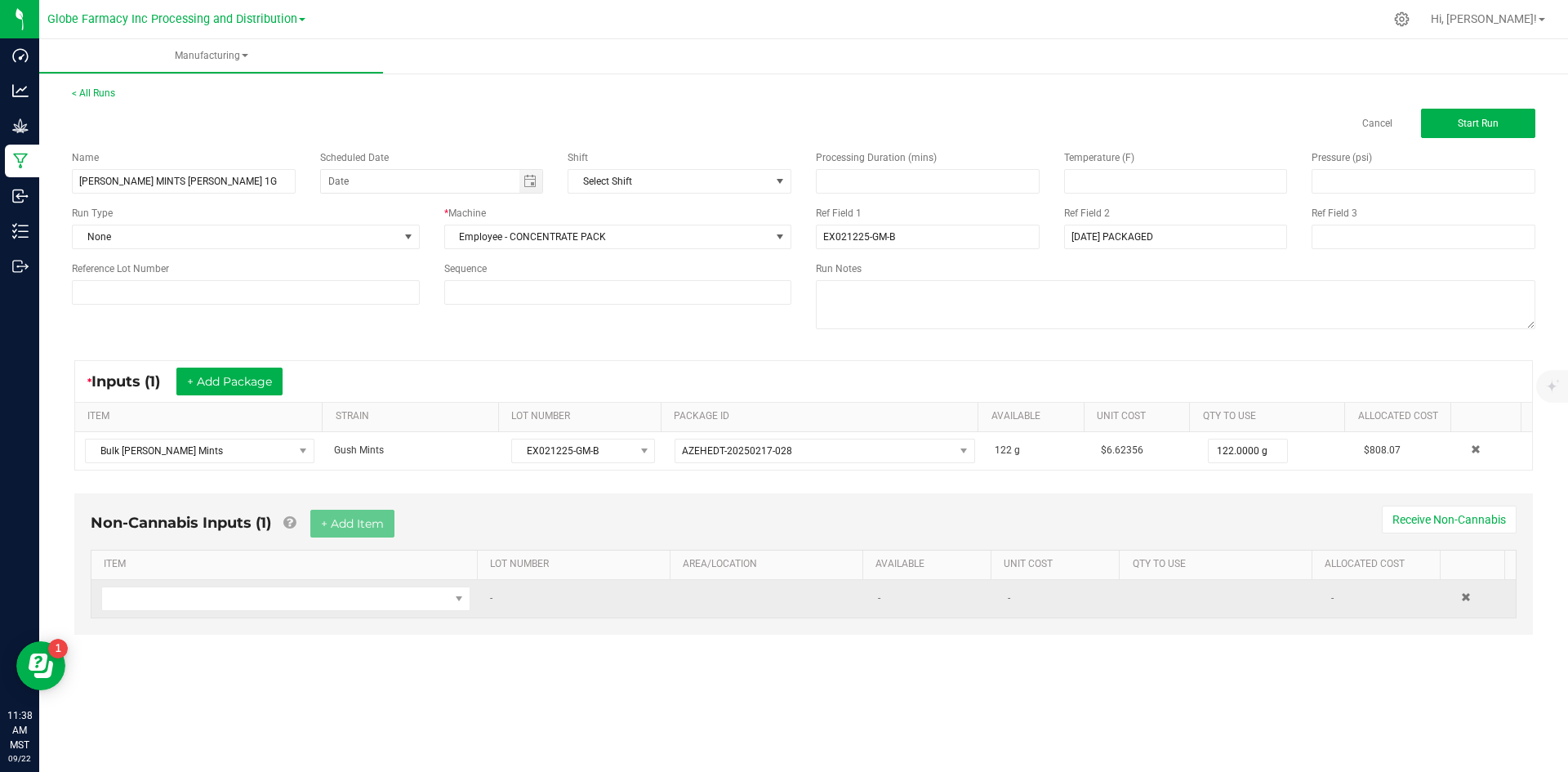
click at [325, 585] on td at bounding box center [286, 598] width 389 height 38
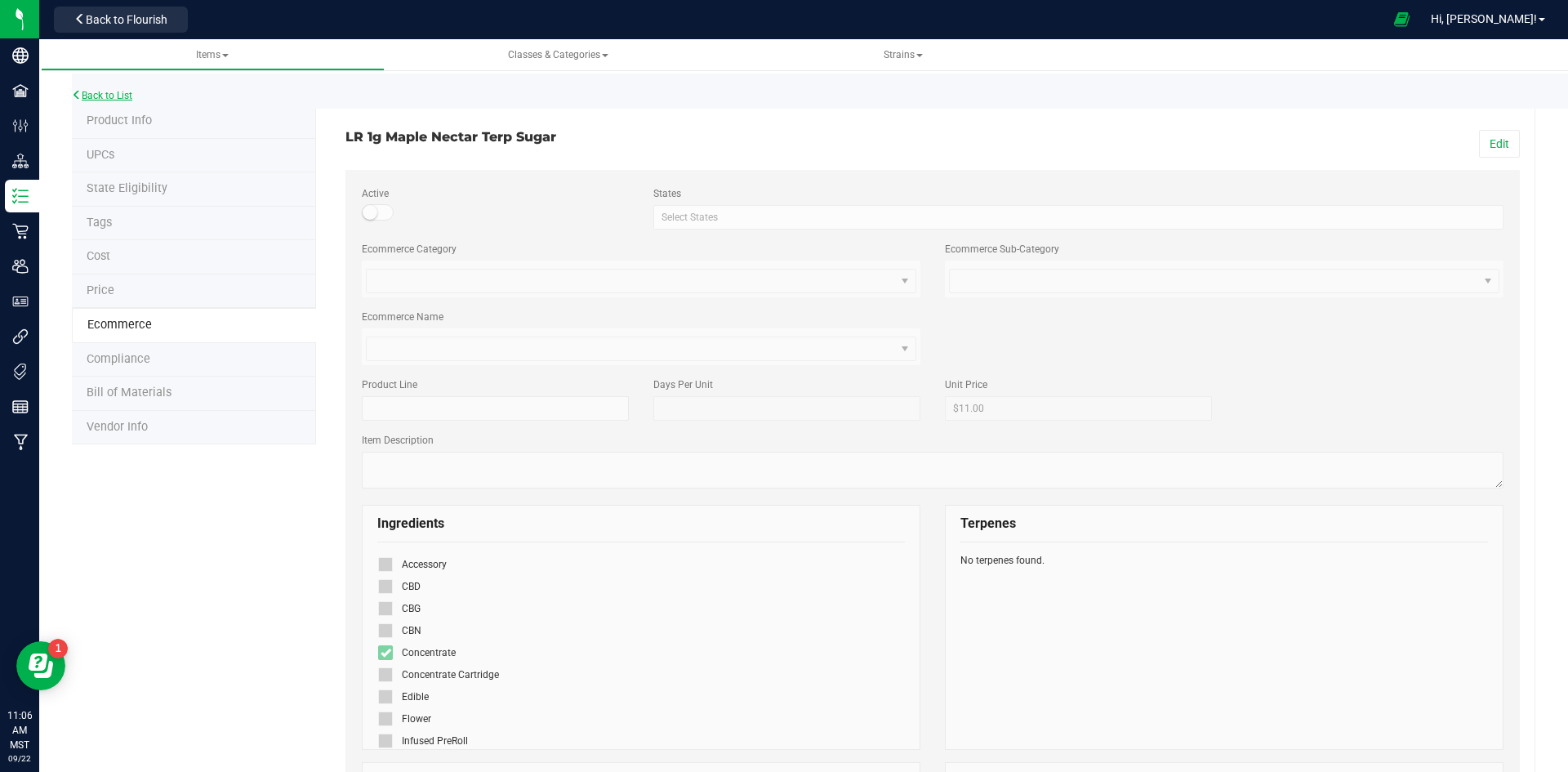
click at [108, 96] on link "Back to List" at bounding box center [102, 95] width 61 height 11
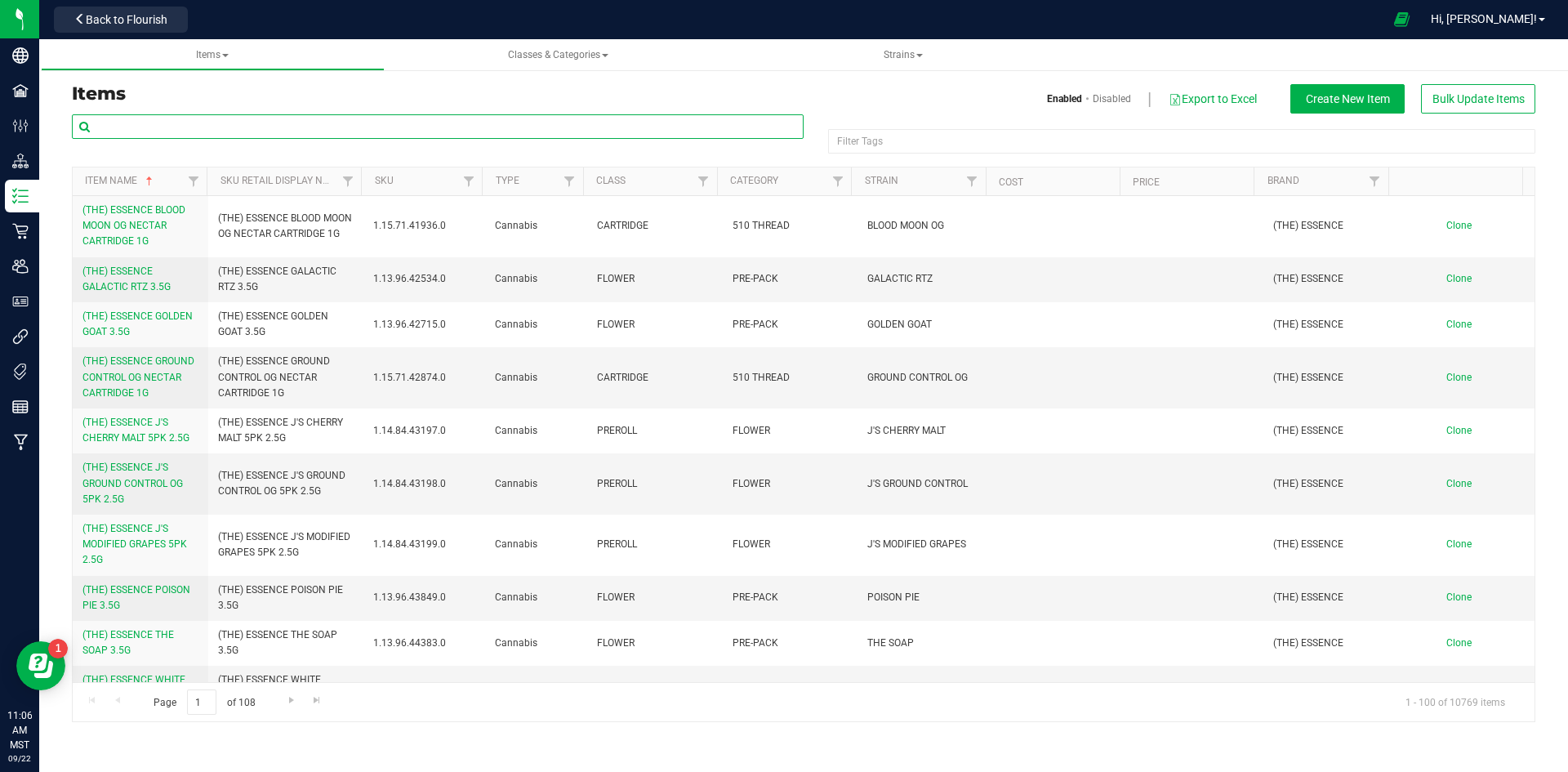
click at [136, 135] on input "text" at bounding box center [438, 127] width 732 height 25
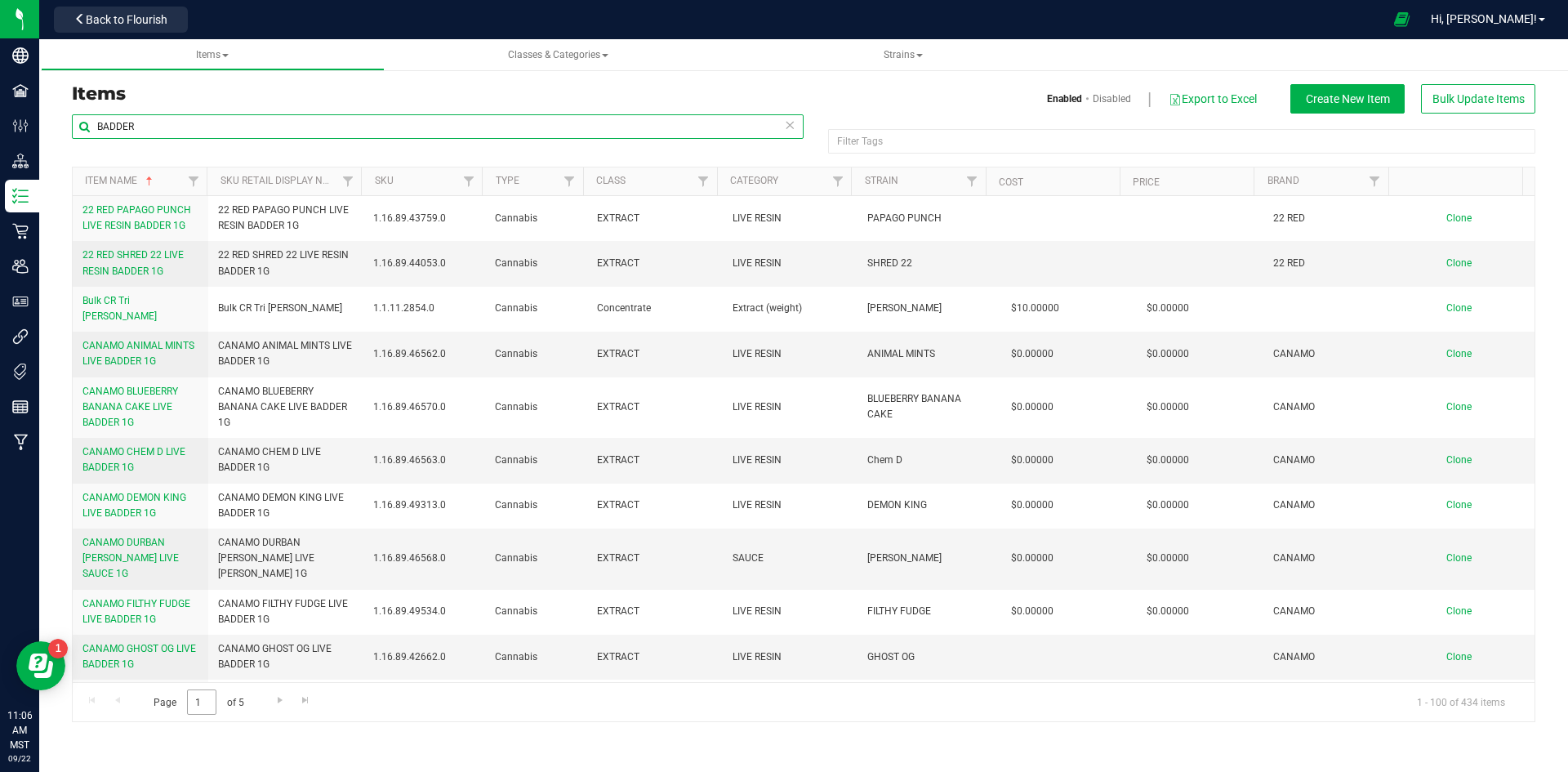
type input "BADDER"
click at [200, 700] on input "1" at bounding box center [201, 702] width 29 height 25
type input "3"
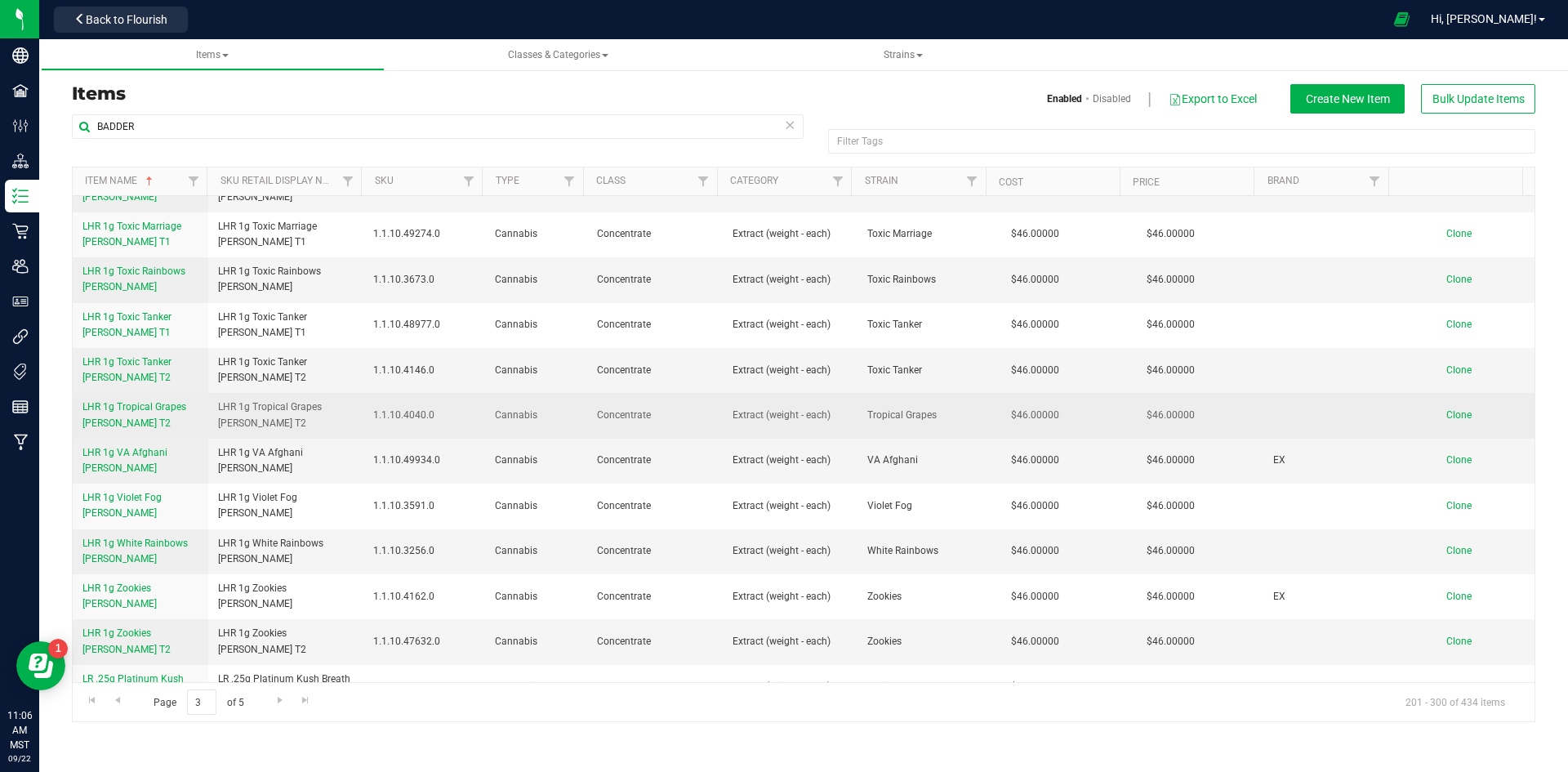
scroll to position [3970, 0]
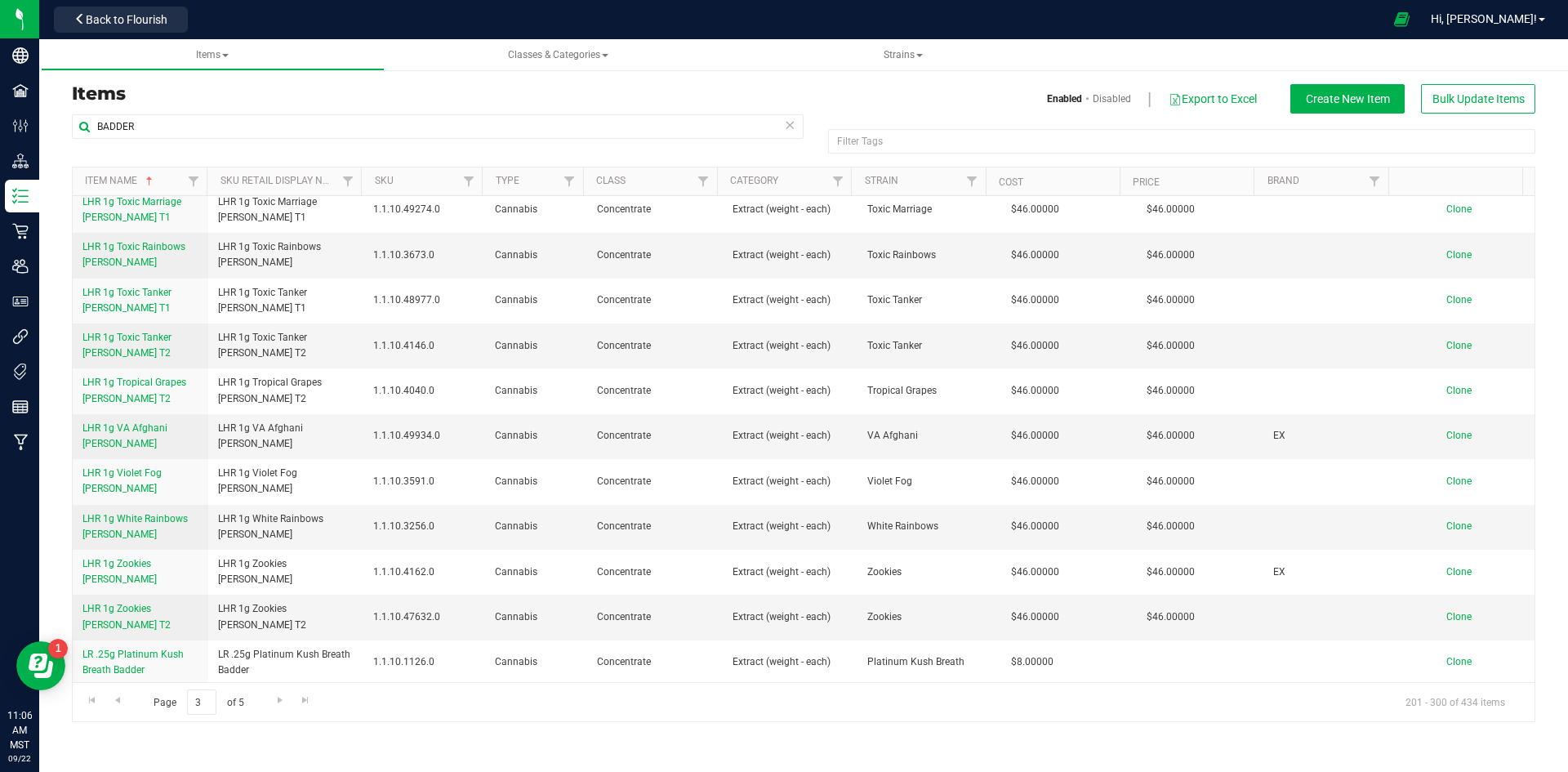
drag, startPoint x: 215, startPoint y: 586, endPoint x: 324, endPoint y: 586, distance: 109.0
click at [324, 685] on td "LR 1g 100 Rackz Badder" at bounding box center [286, 703] width 156 height 38
copy span "LR 1g 100 Rackz Badder"
click at [1447, 697] on span "Clone" at bounding box center [1459, 703] width 26 height 11
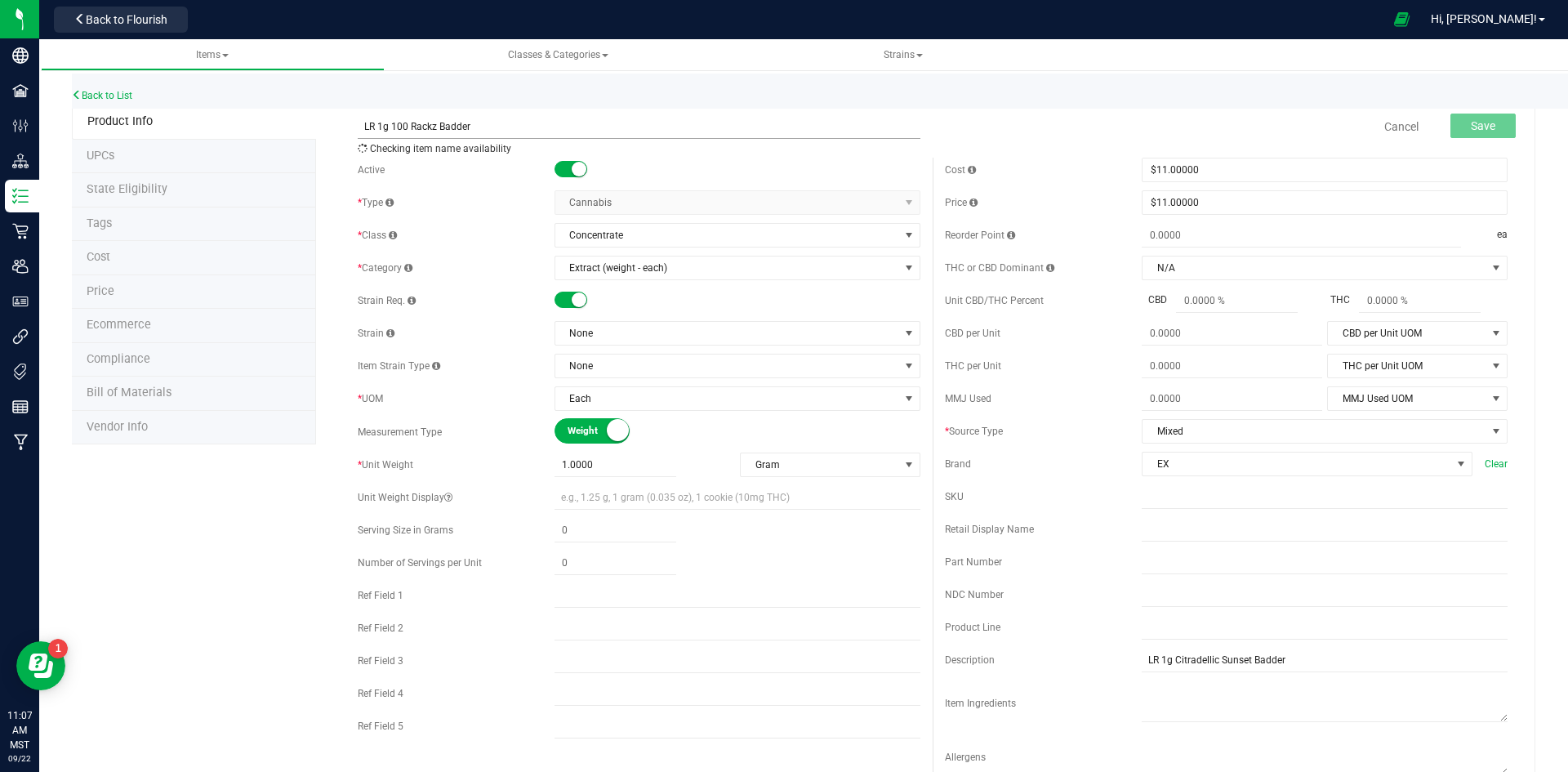
click at [418, 128] on input "LR 1g 100 Rackz Badder" at bounding box center [639, 127] width 563 height 25
type input "LR 1g Jcy Fruit Badder"
click at [624, 326] on span "None" at bounding box center [726, 333] width 344 height 23
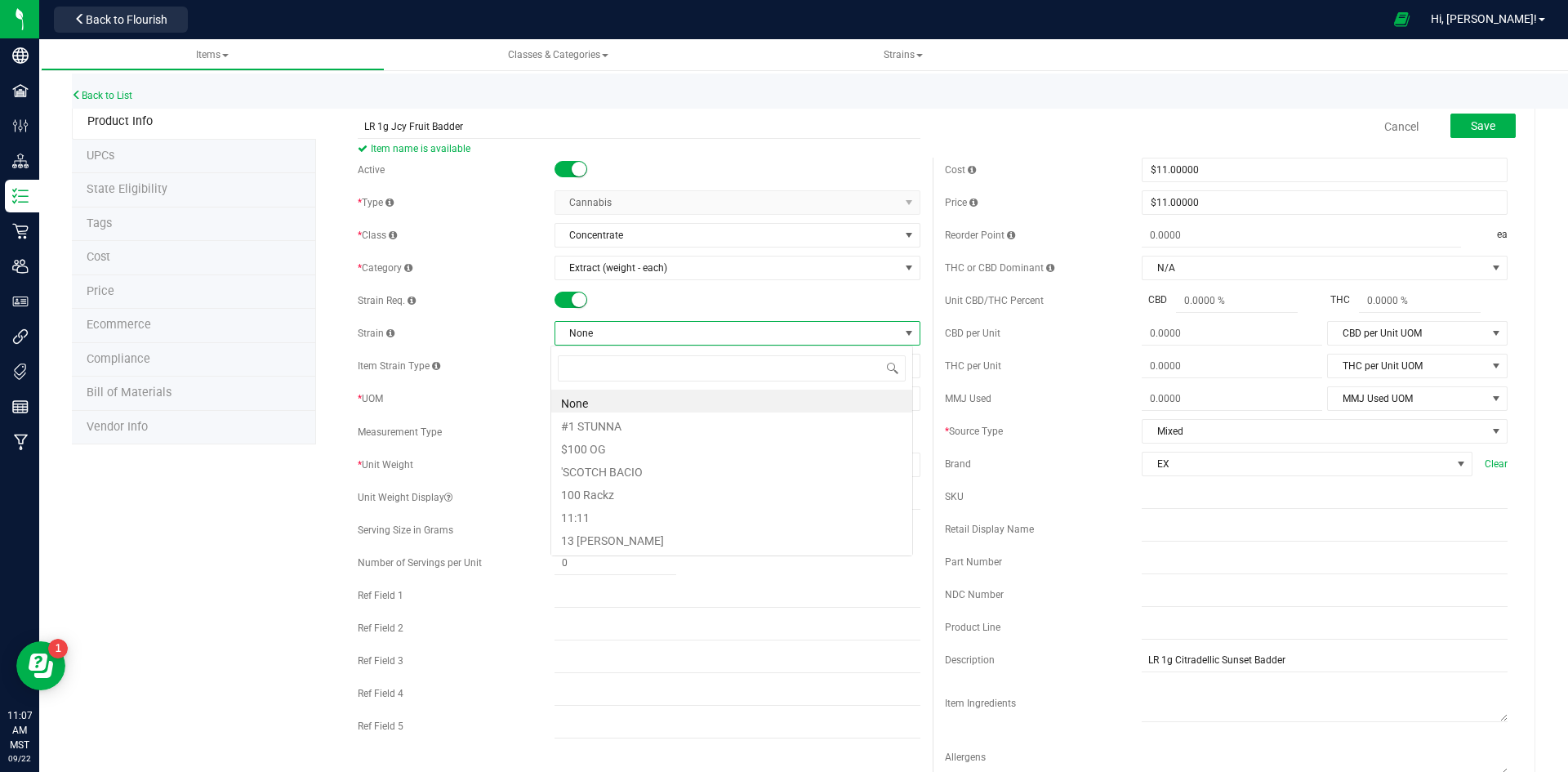
scroll to position [25, 362]
type input "jcy"
click at [576, 400] on li "Jcy Froot" at bounding box center [732, 401] width 361 height 23
click at [1471, 122] on span "Save" at bounding box center [1484, 126] width 25 height 13
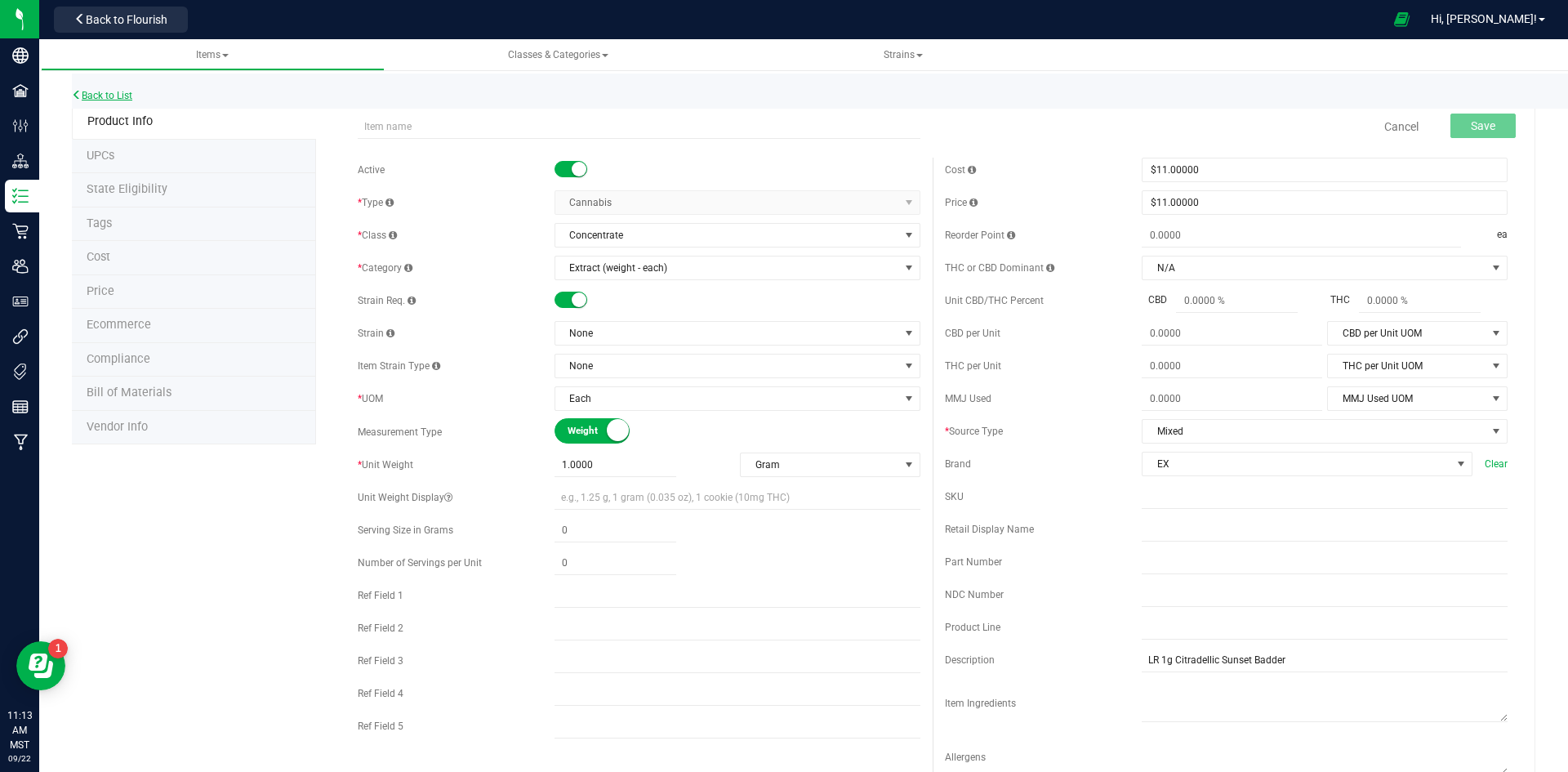
click at [101, 98] on link "Back to List" at bounding box center [102, 95] width 61 height 11
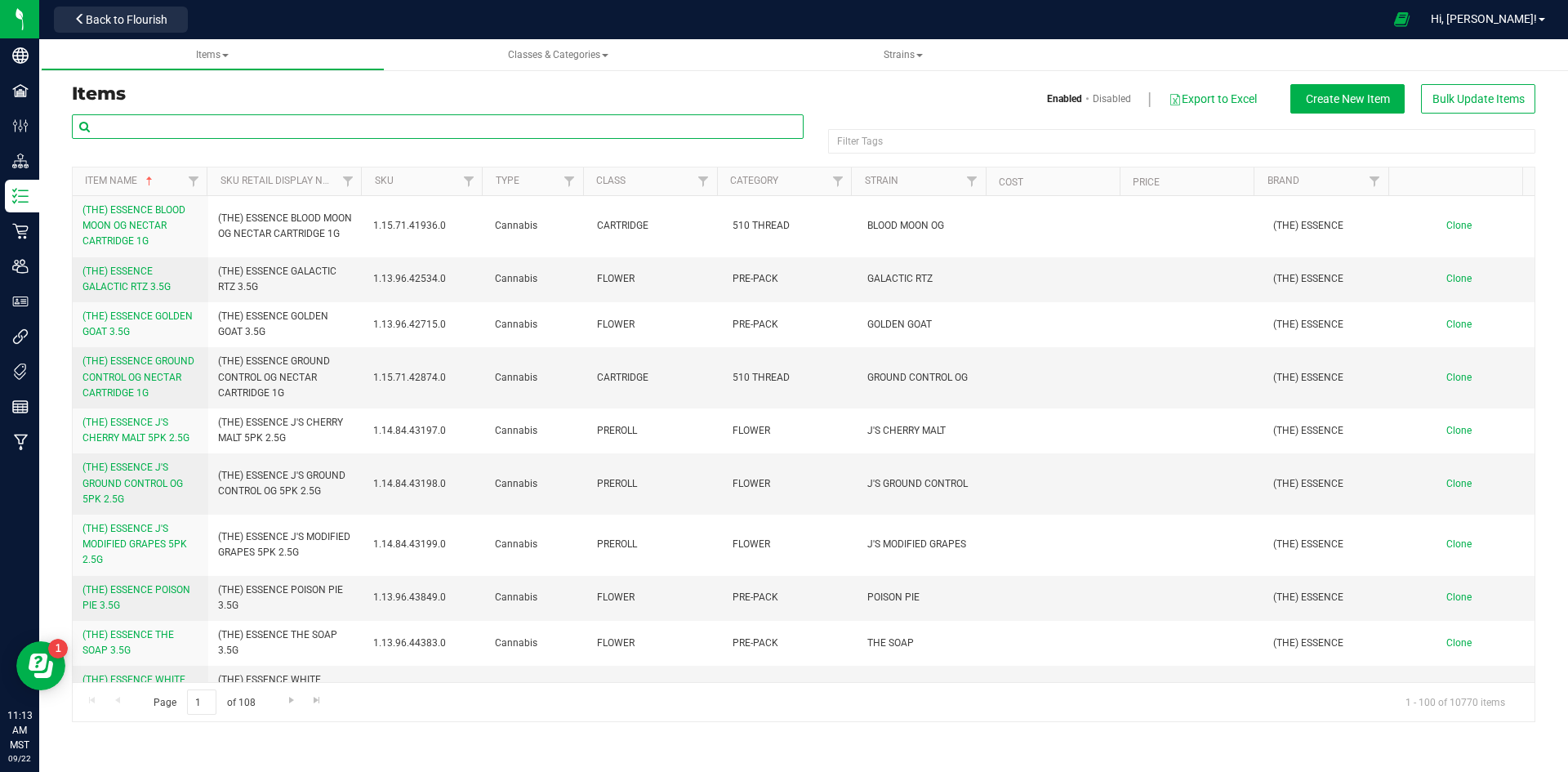
click at [273, 125] on input "text" at bounding box center [438, 127] width 732 height 25
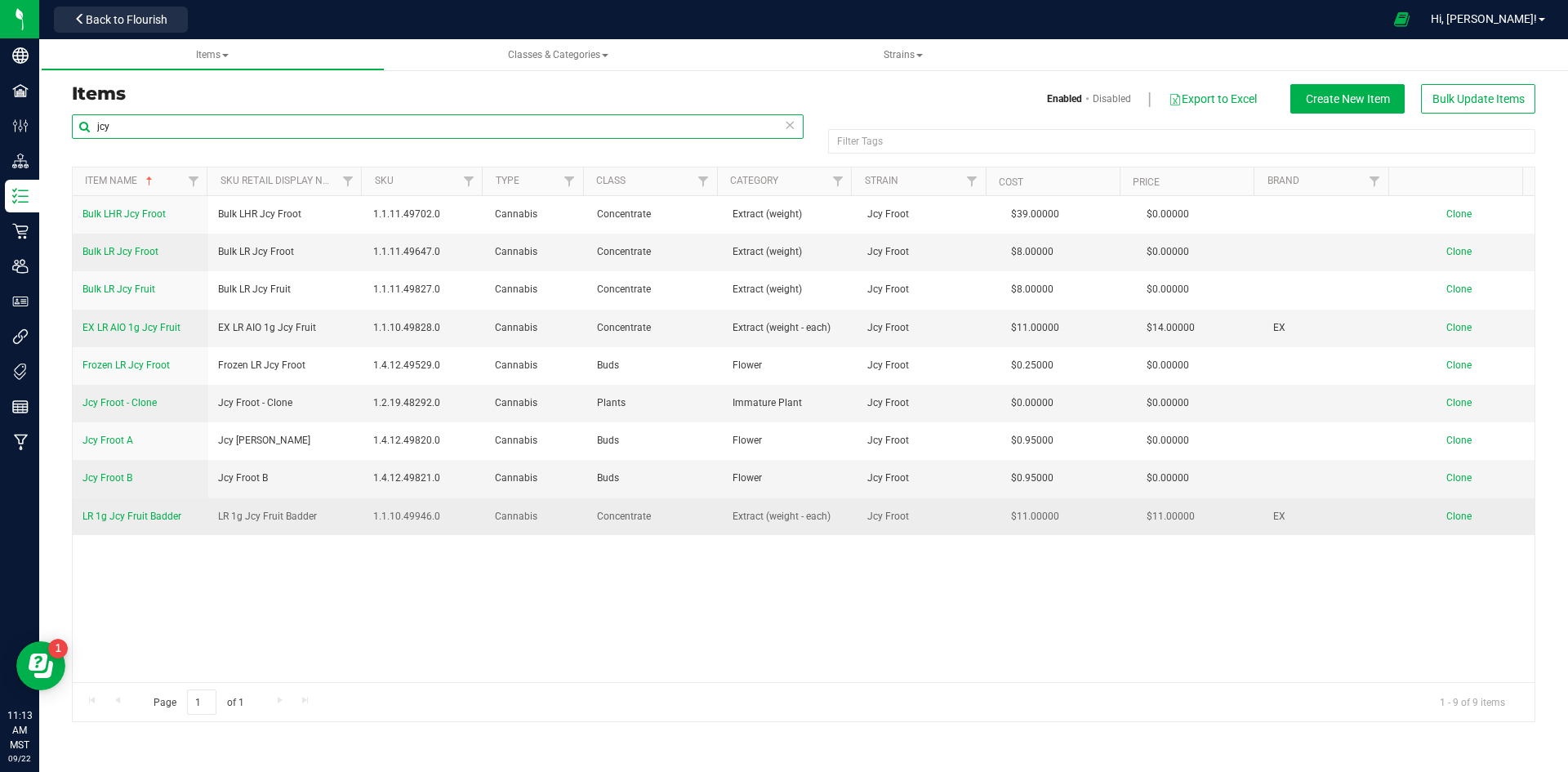
type input "jcy"
click at [258, 519] on span "LR 1g Jcy Fruit Badder" at bounding box center [267, 517] width 98 height 16
click at [128, 506] on td "LR 1g Jcy Fruit Badder" at bounding box center [141, 516] width 135 height 37
click at [128, 513] on span "LR 1g Jcy Fruit Badder" at bounding box center [132, 515] width 98 height 11
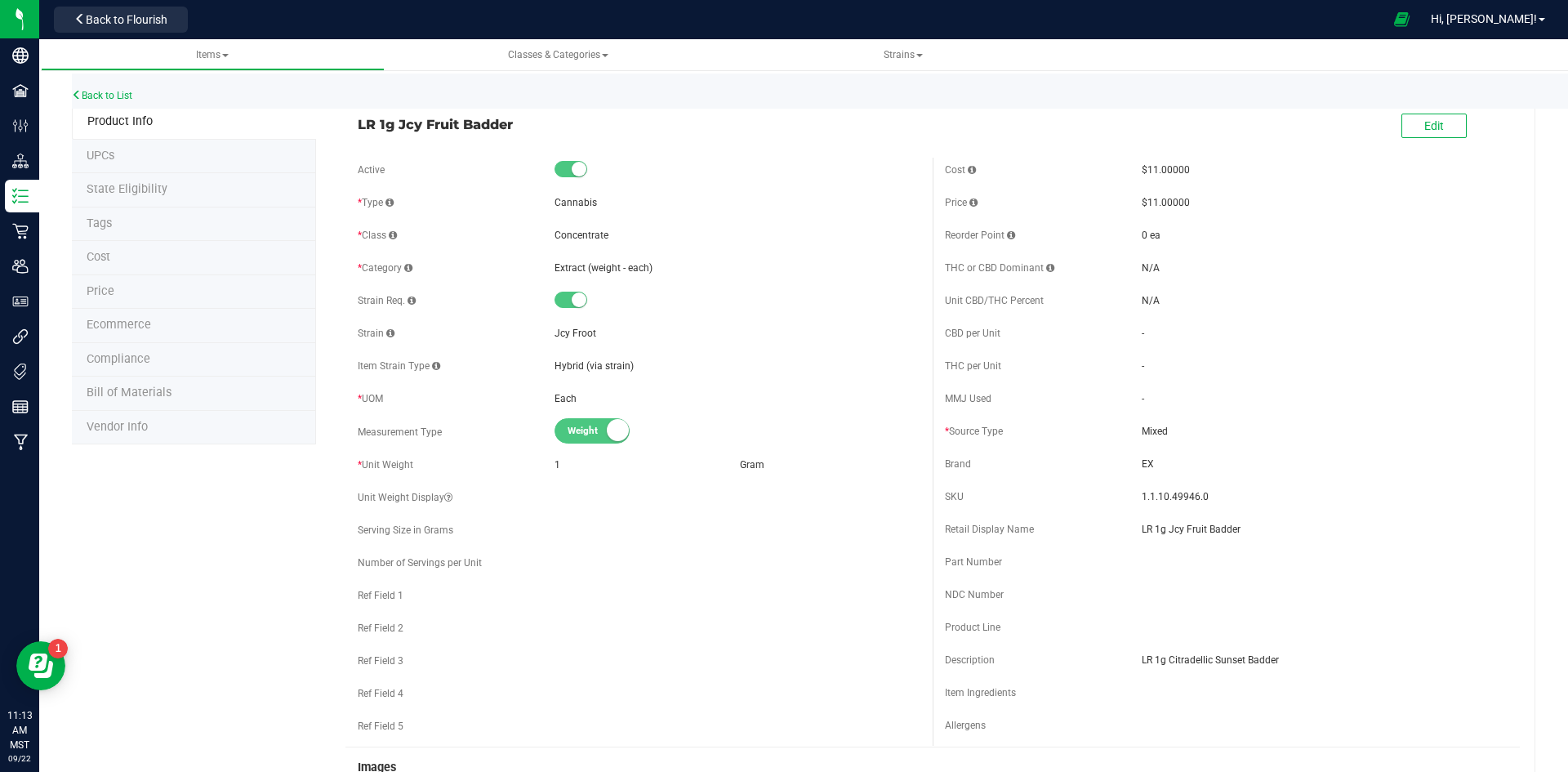
click at [150, 329] on li "Ecommerce" at bounding box center [194, 325] width 244 height 34
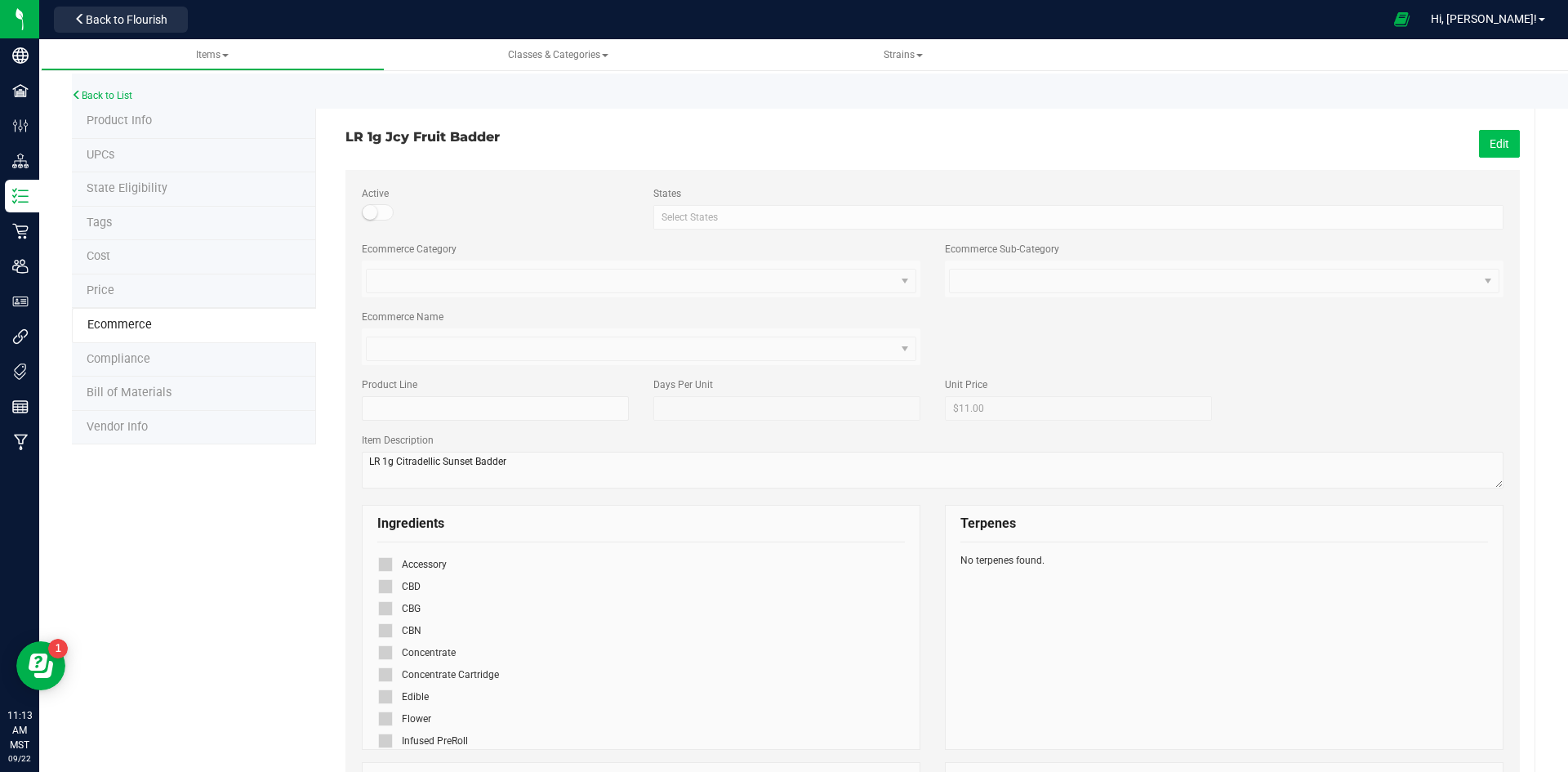
click at [1480, 149] on button "Edit" at bounding box center [1499, 144] width 40 height 28
click at [381, 652] on icon at bounding box center [386, 652] width 11 height 0
click at [0, 0] on input "checkbox" at bounding box center [0, 0] width 0 height 0
click at [1496, 128] on div "LR 1g Jcy Fruit Badder Cancel Save Active States Select States AK AL AR AZ CA C…" at bounding box center [932, 708] width 1174 height 1205
click at [1484, 143] on span "Save" at bounding box center [1497, 143] width 25 height 13
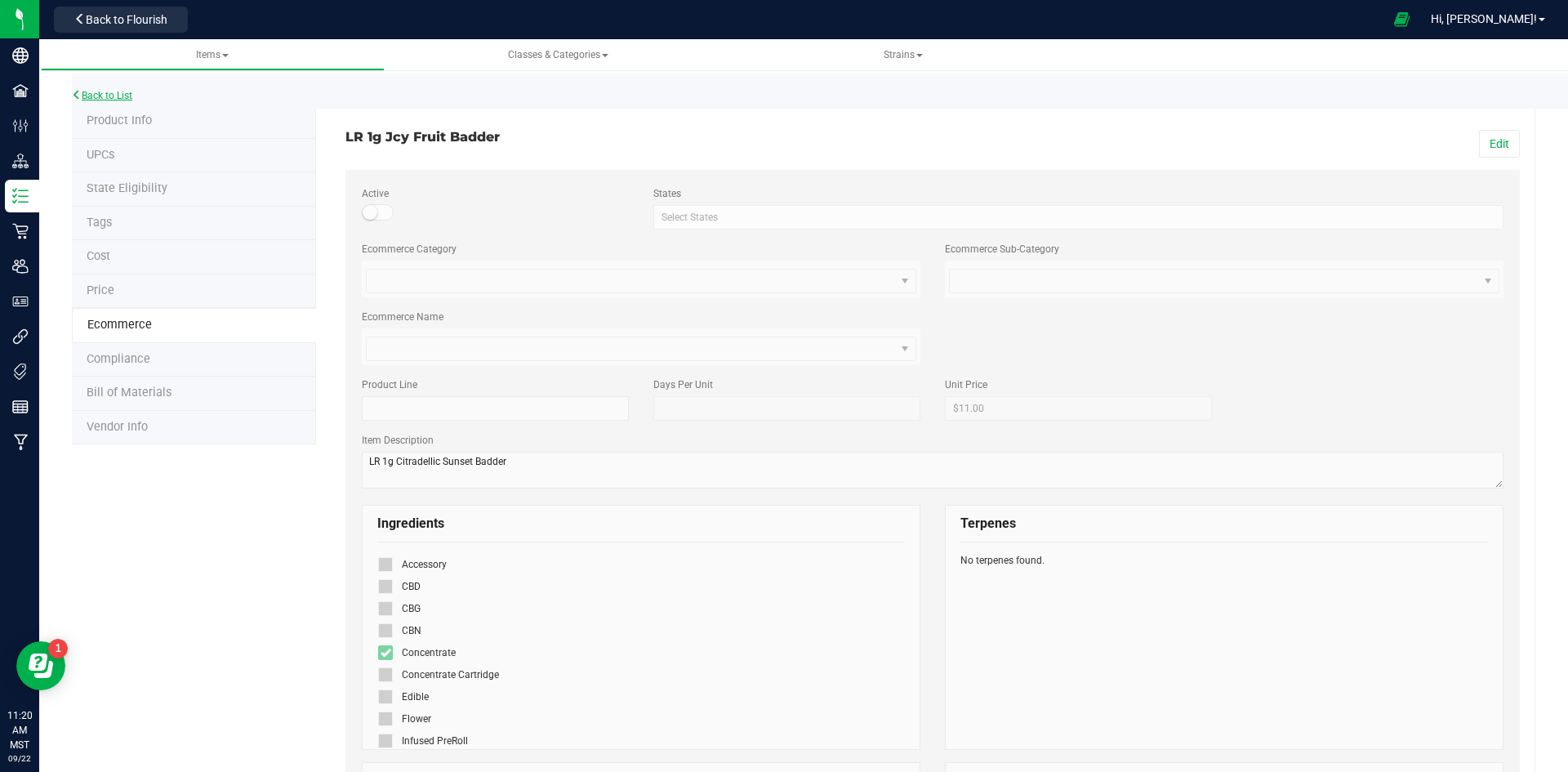
click at [92, 97] on link "Back to List" at bounding box center [102, 95] width 61 height 11
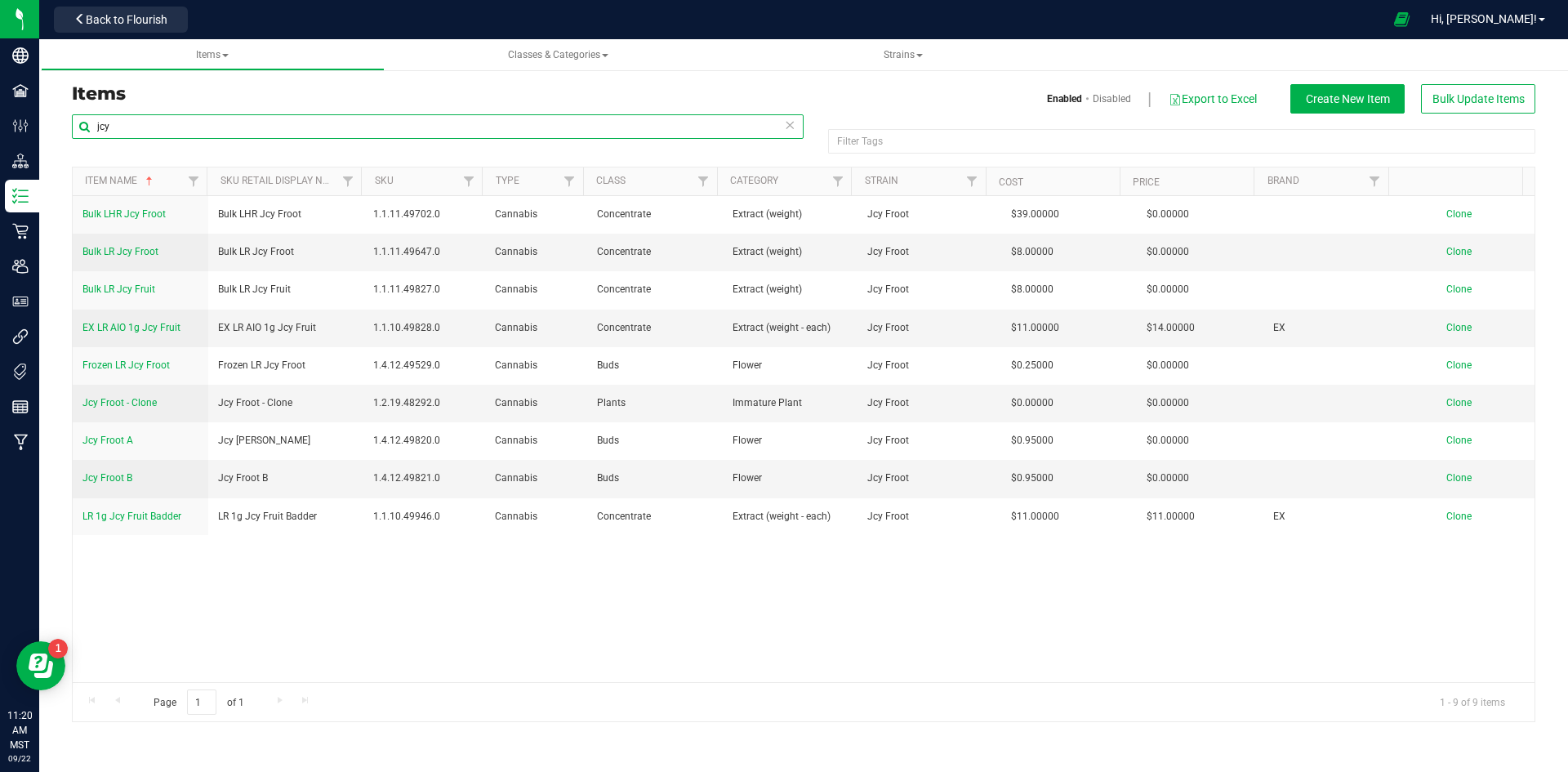
click at [189, 137] on input "jcy" at bounding box center [438, 127] width 732 height 25
type input "j"
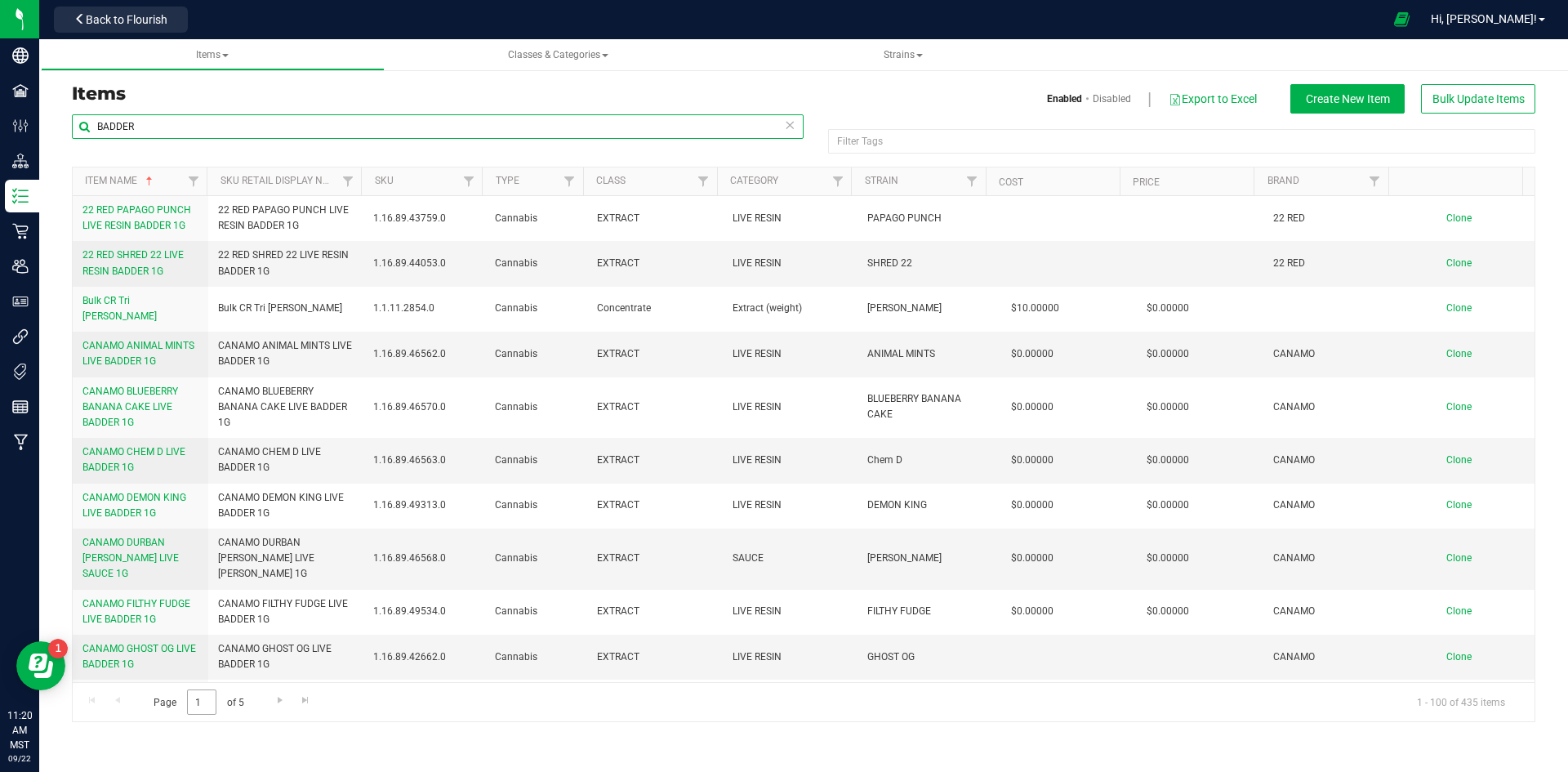
type input "BADDER"
click at [198, 696] on input "1" at bounding box center [201, 702] width 29 height 25
type input "3"
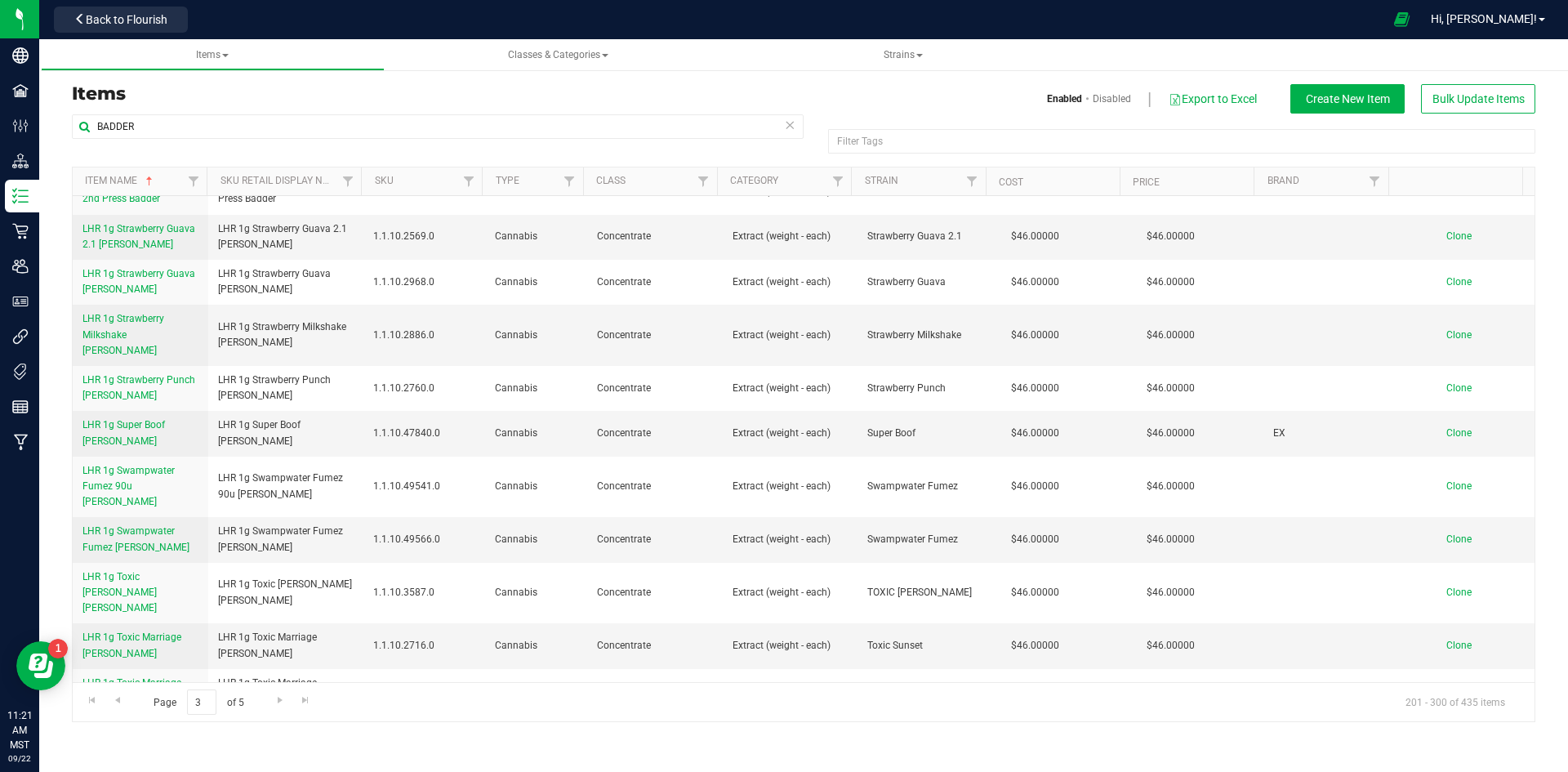
scroll to position [3970, 0]
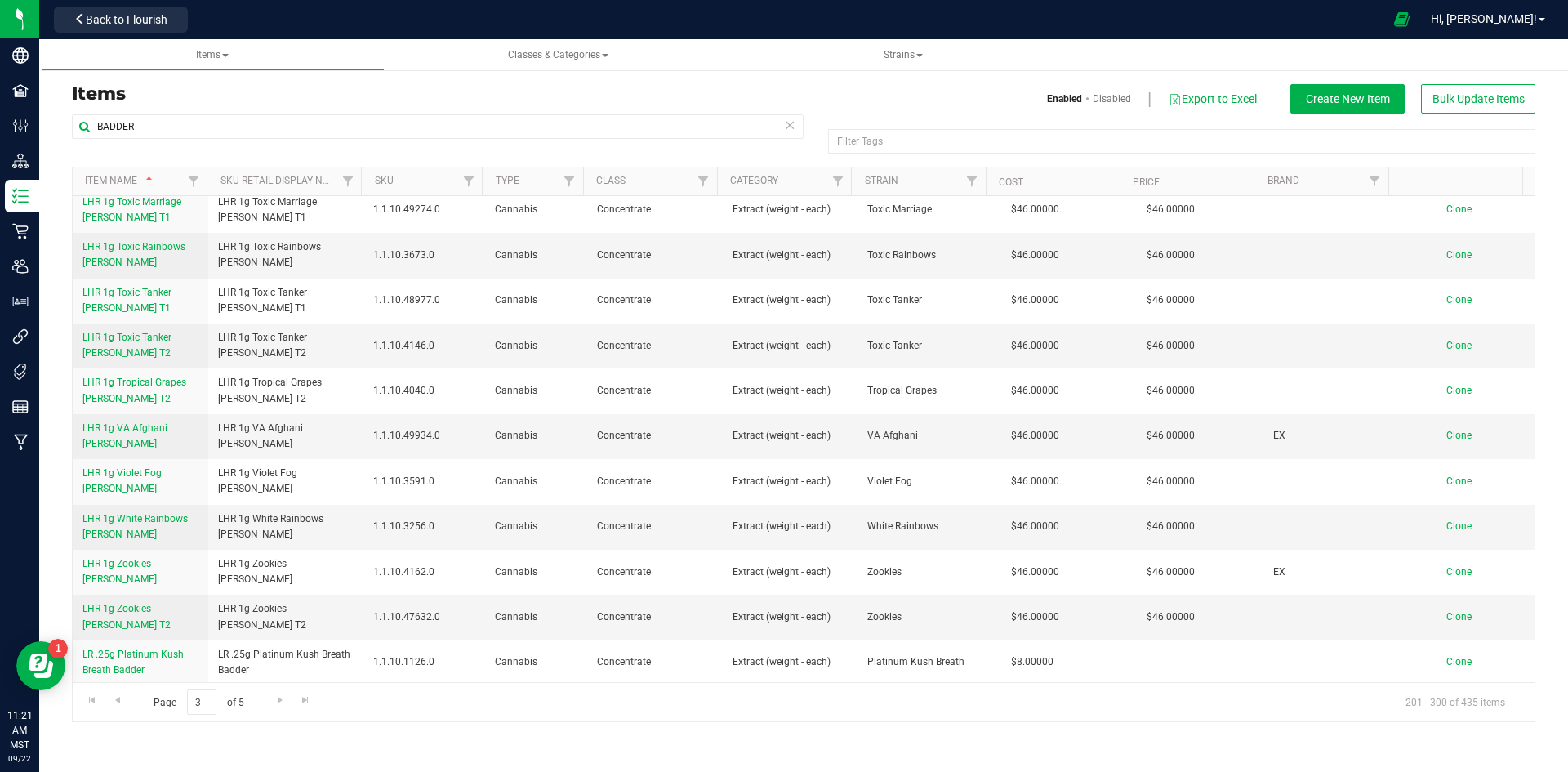
drag, startPoint x: 212, startPoint y: 582, endPoint x: 332, endPoint y: 587, distance: 120.1
click at [332, 685] on td "LR 1g 100 Rackz Badder" at bounding box center [286, 703] width 156 height 38
copy span "LR 1g 100 Rackz Badder"
click at [1447, 697] on span "Clone" at bounding box center [1459, 703] width 26 height 11
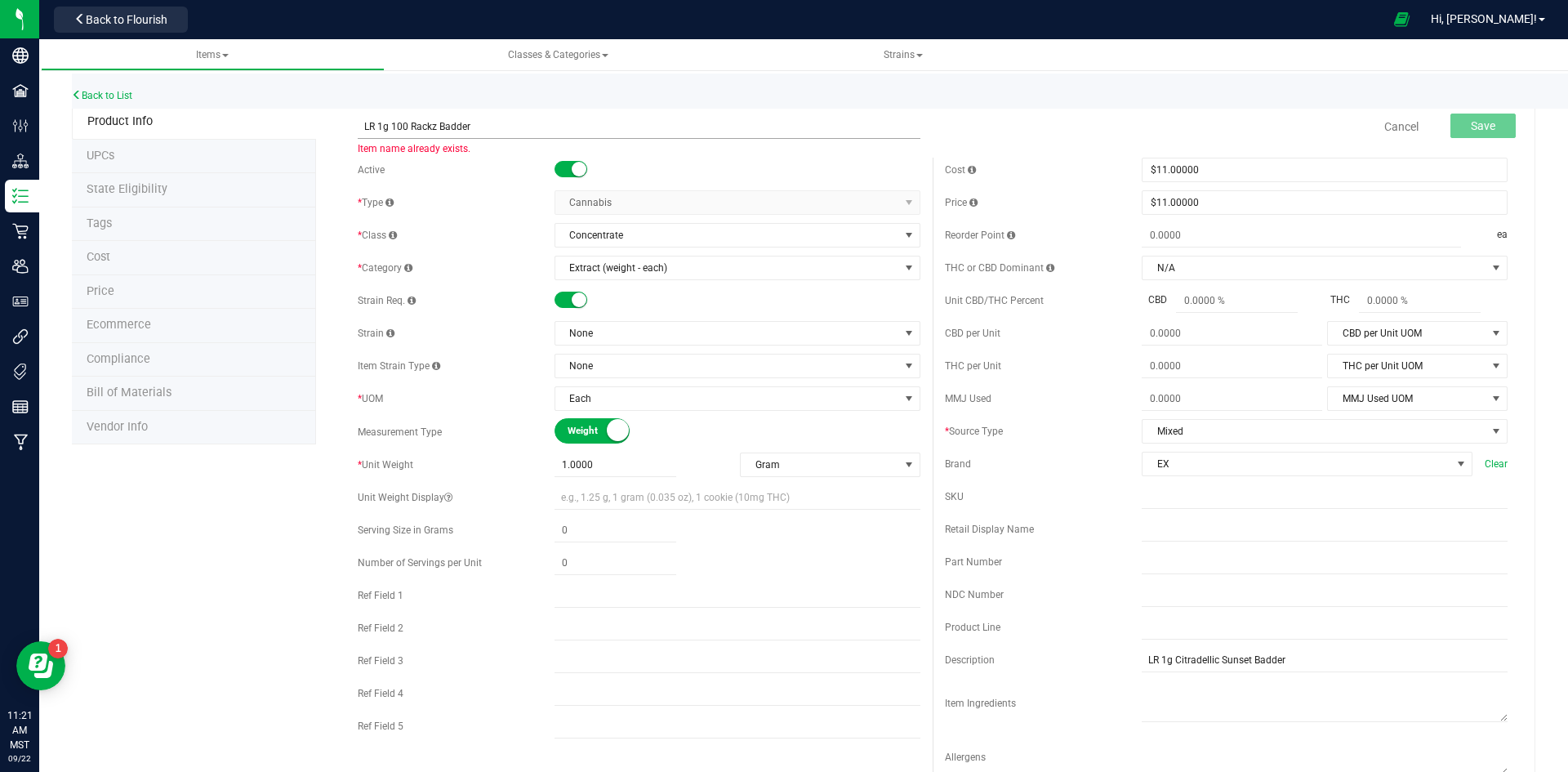
drag, startPoint x: 432, startPoint y: 123, endPoint x: 389, endPoint y: 127, distance: 43.2
click at [389, 127] on input "LR 1g 100 Rackz Badder" at bounding box center [639, 127] width 563 height 25
type input "LR 1g Astronaut Status Badder"
click at [670, 332] on span "None" at bounding box center [726, 333] width 344 height 23
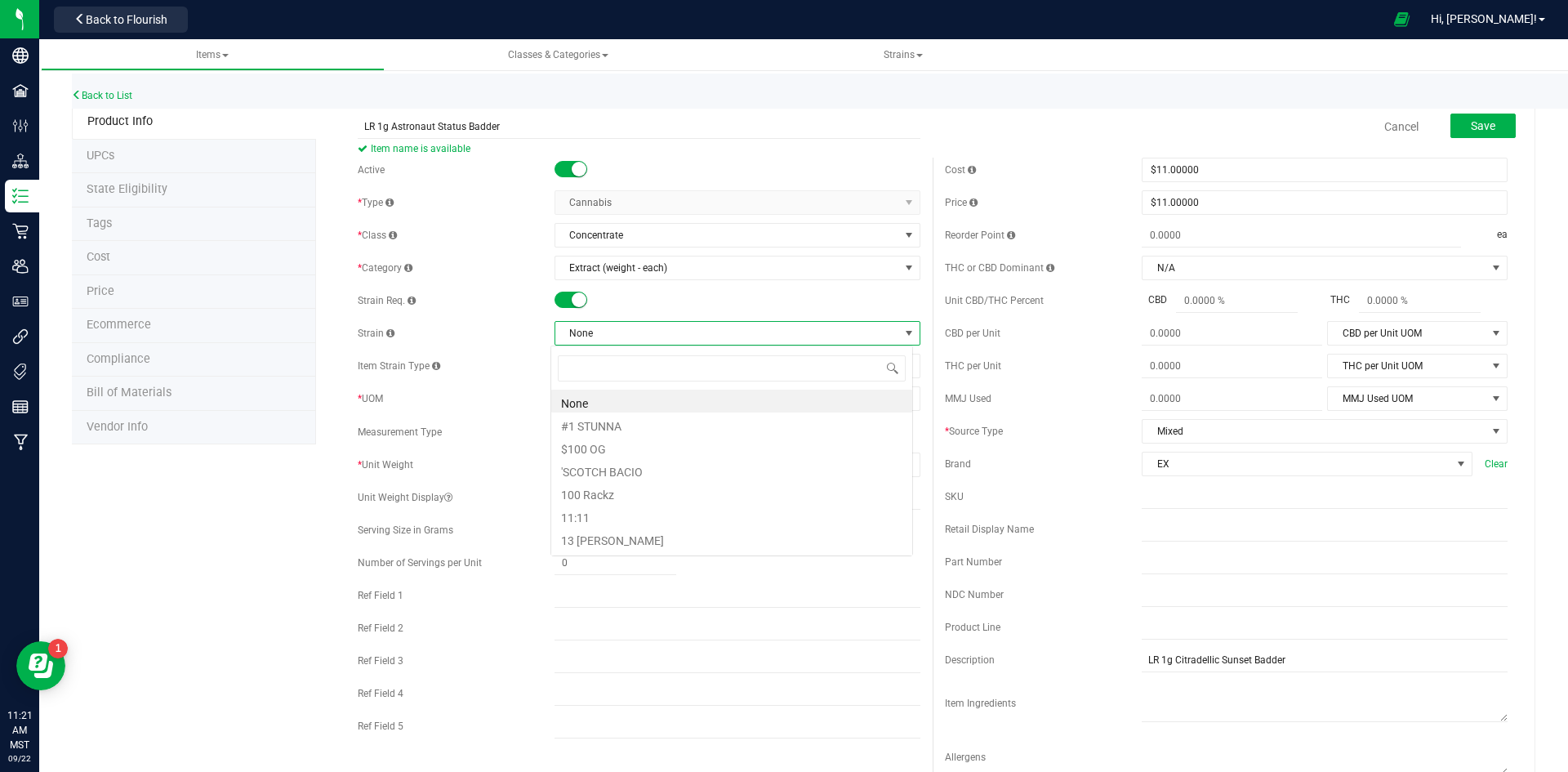
scroll to position [25, 362]
type input "astr"
click at [596, 399] on li "Astronaut Status" at bounding box center [732, 401] width 361 height 23
click at [1479, 128] on span "Save" at bounding box center [1484, 126] width 25 height 13
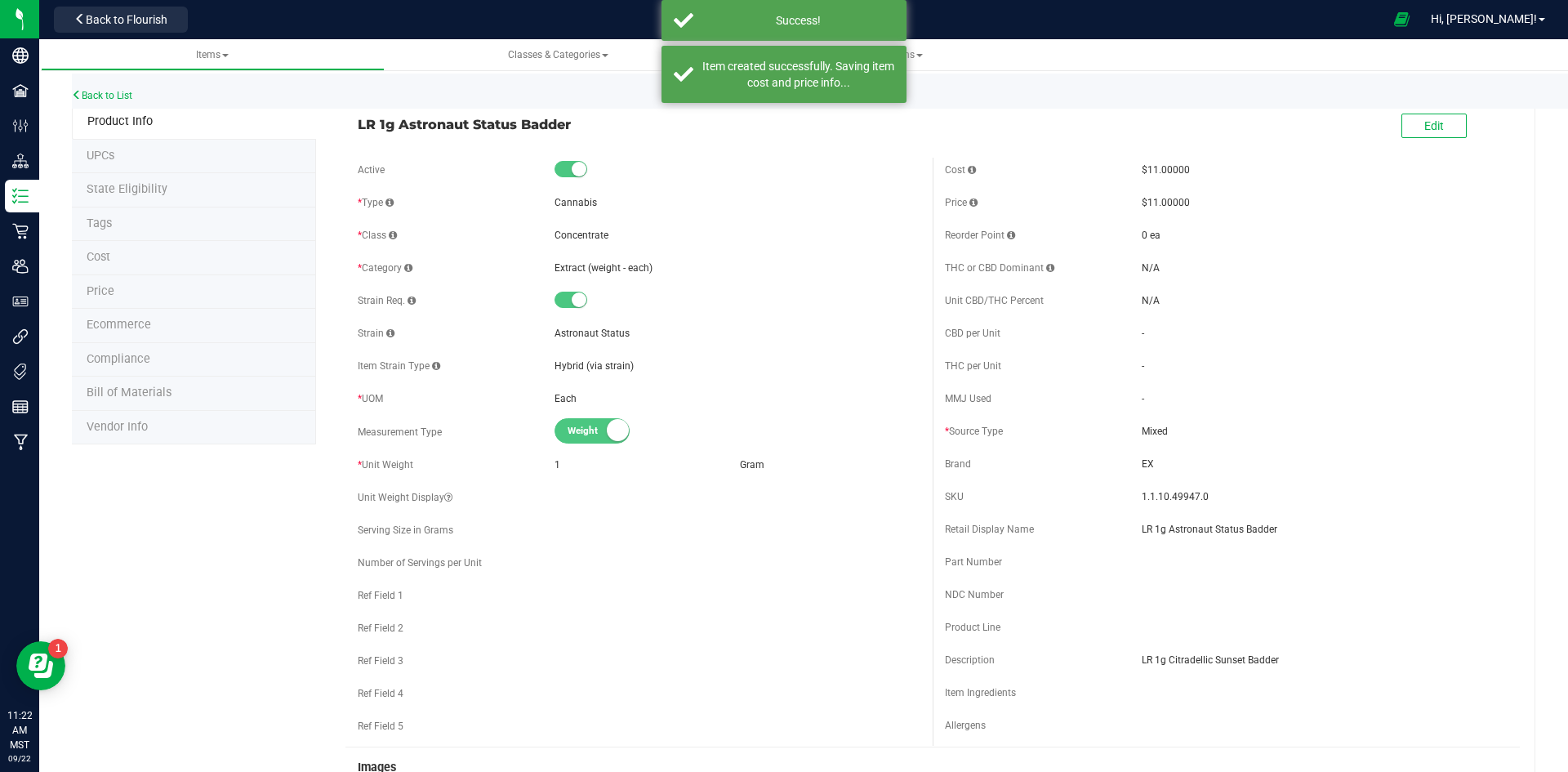
click at [179, 326] on li "Ecommerce" at bounding box center [194, 325] width 244 height 34
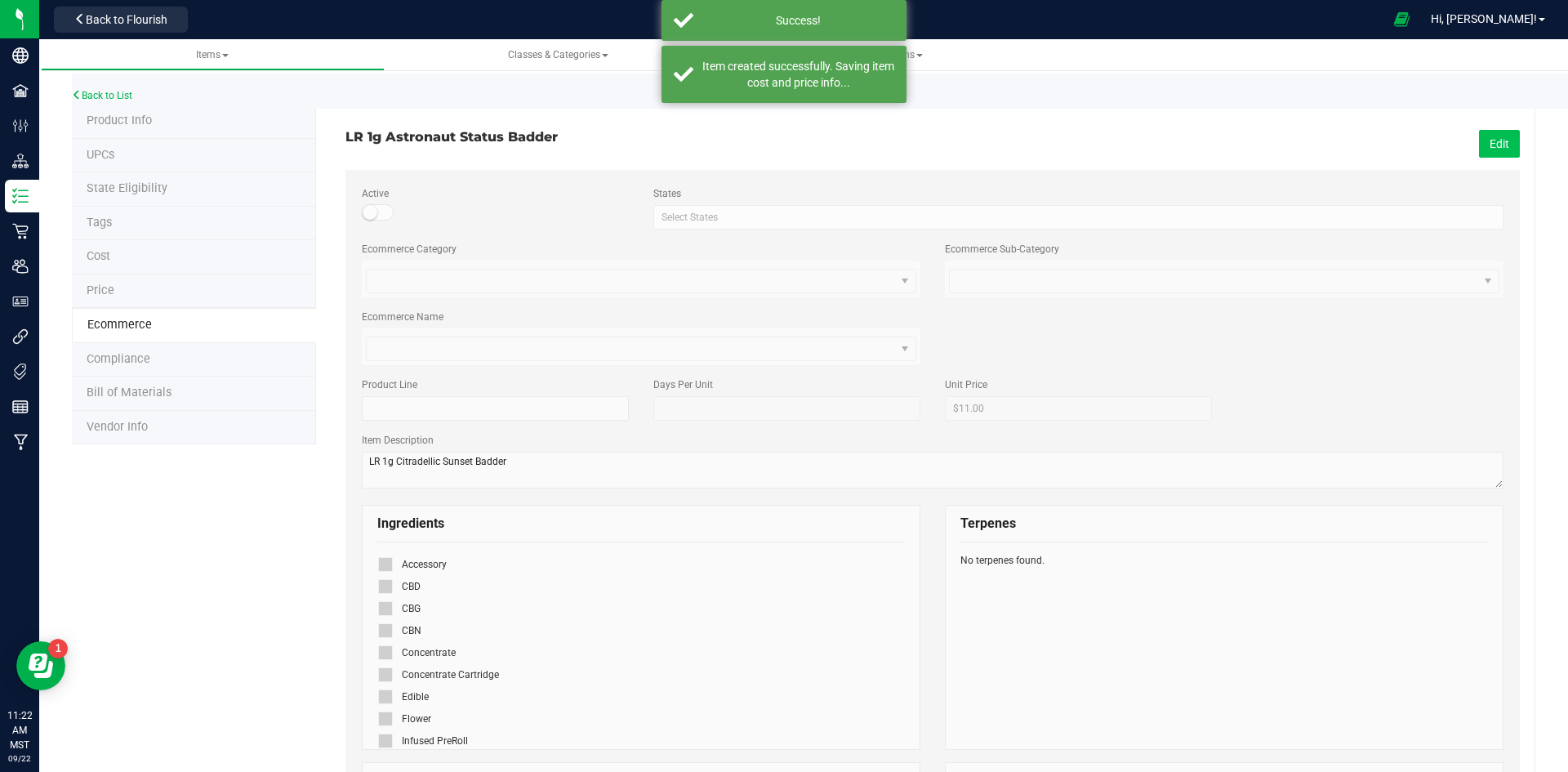
click at [1484, 139] on button "Edit" at bounding box center [1499, 144] width 40 height 28
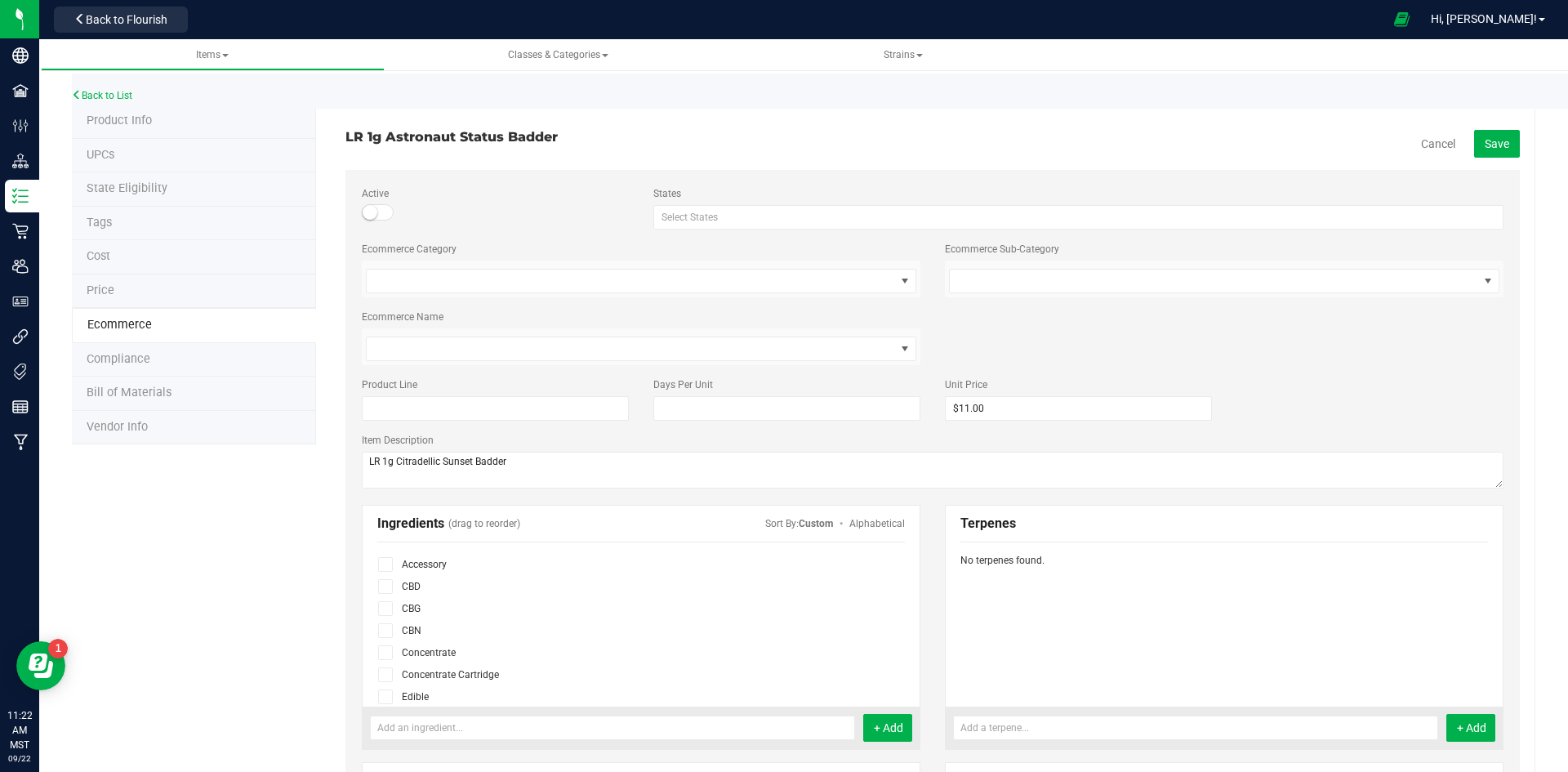
click at [382, 652] on icon at bounding box center [386, 652] width 11 height 0
click at [0, 0] on input "checkbox" at bounding box center [0, 0] width 0 height 0
click at [1492, 133] on button "Save" at bounding box center [1497, 144] width 46 height 28
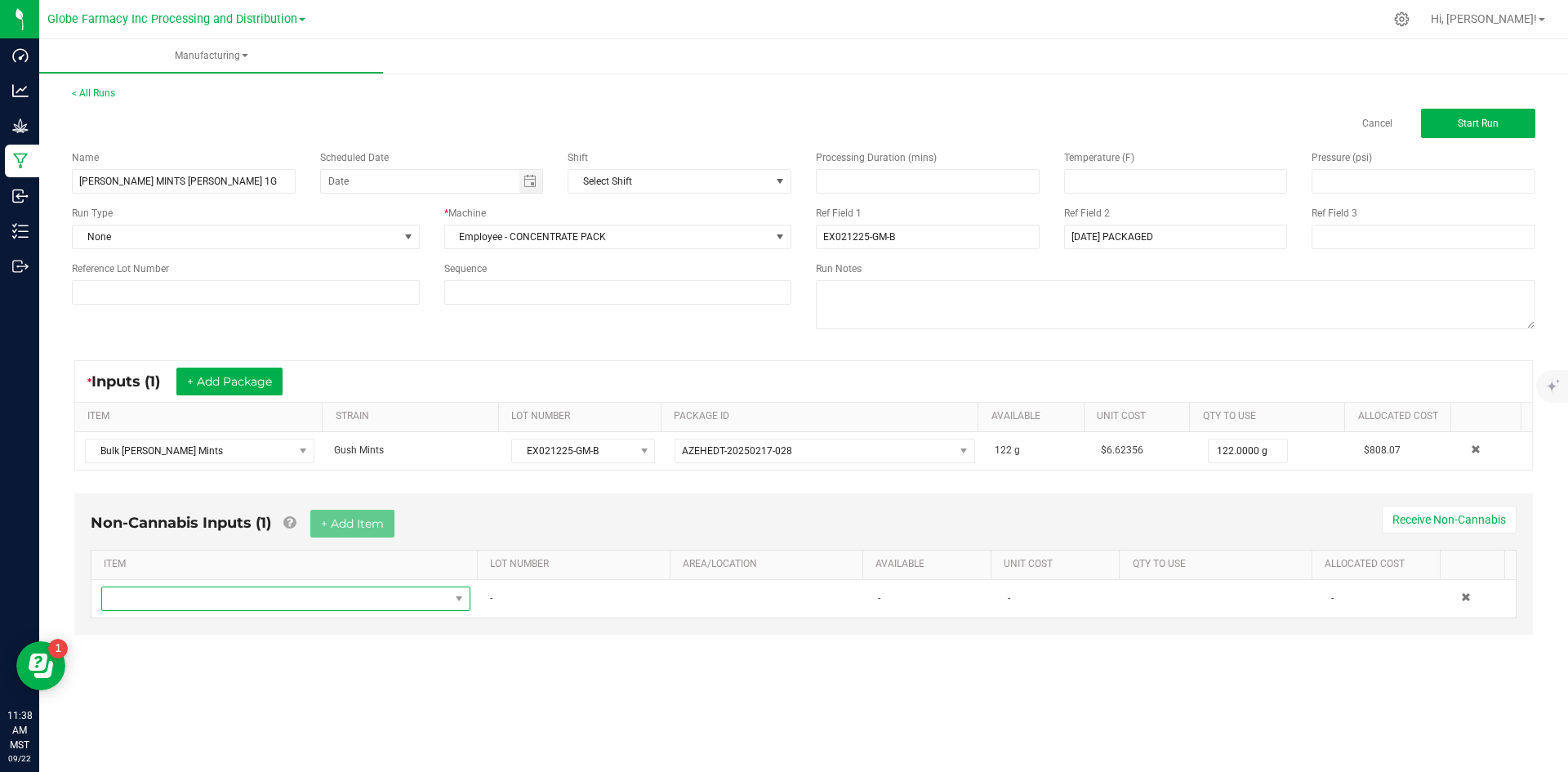
click at [324, 591] on span "NO DATA FOUND" at bounding box center [275, 599] width 347 height 23
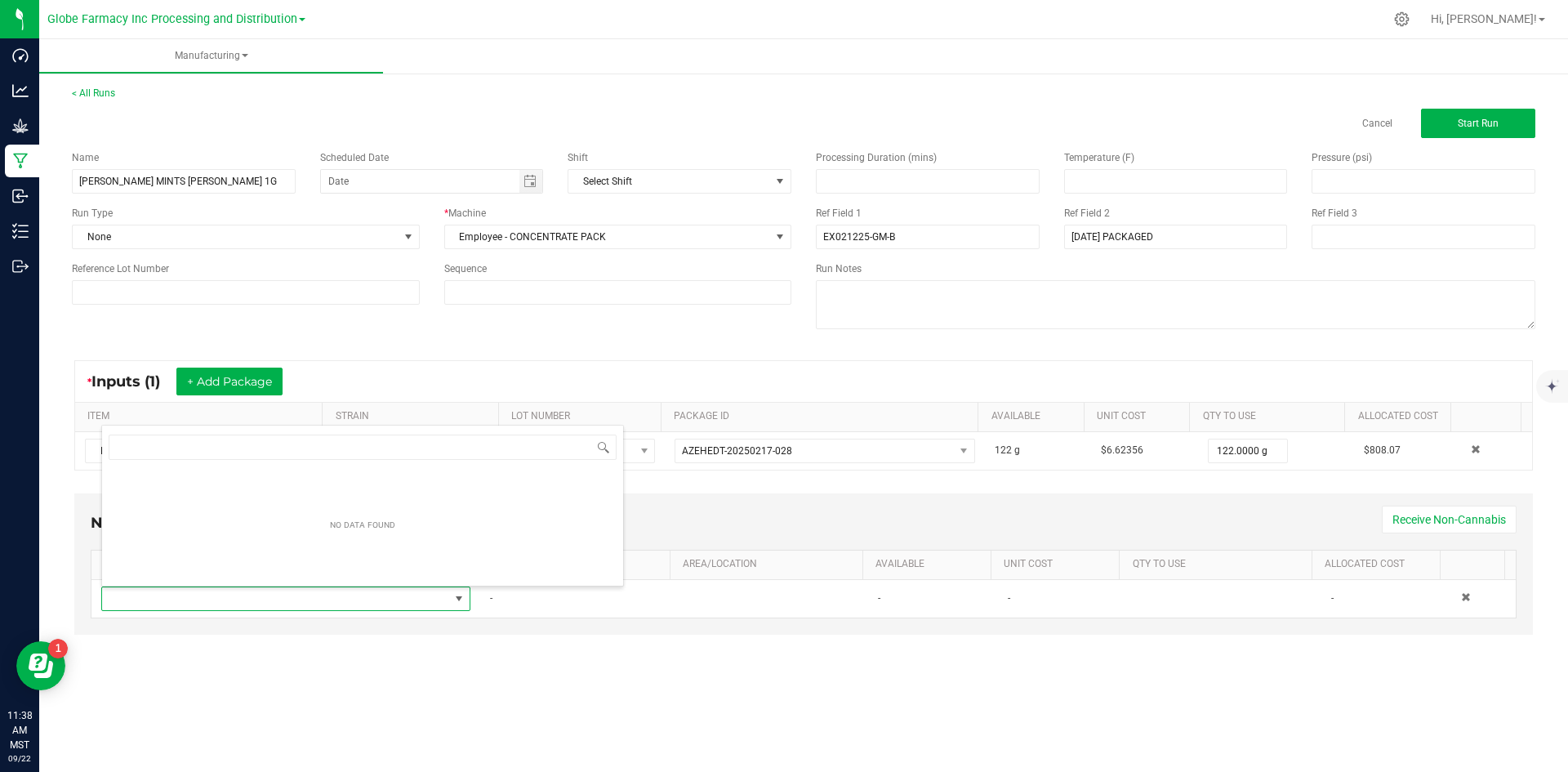
scroll to position [25, 362]
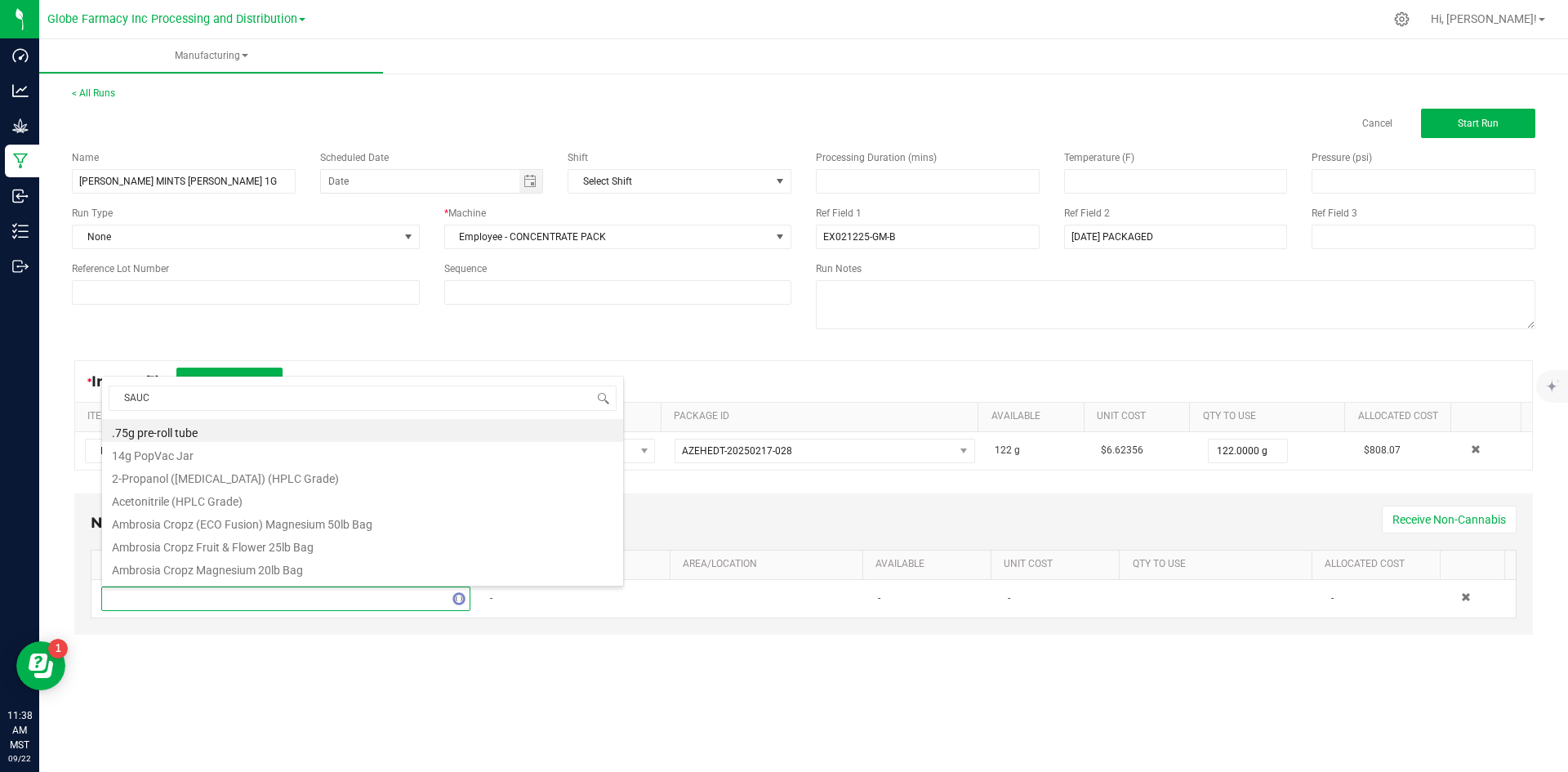
type input "SAUCE"
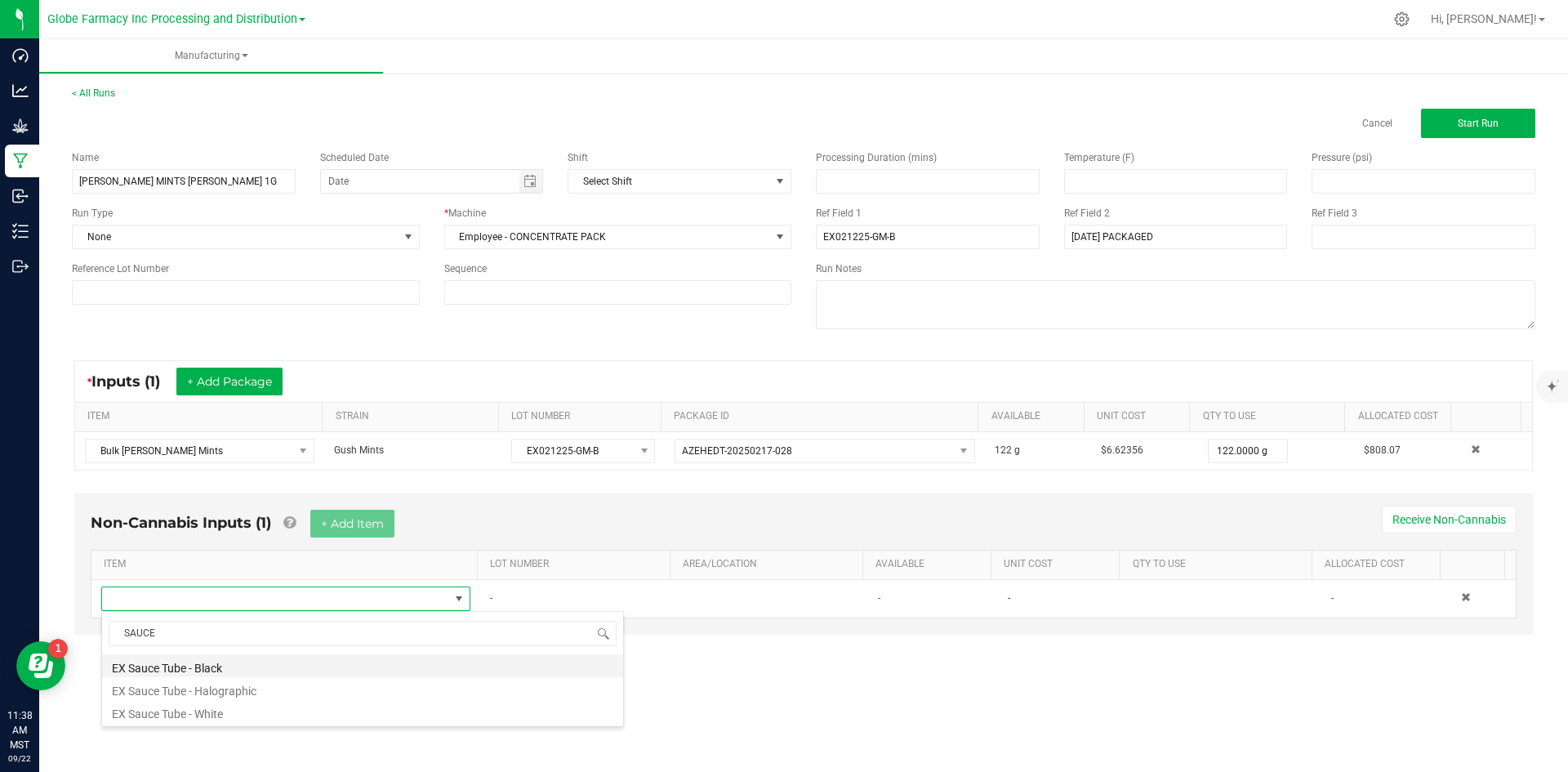
click at [229, 660] on li "EX Sauce Tube - Black" at bounding box center [362, 666] width 521 height 23
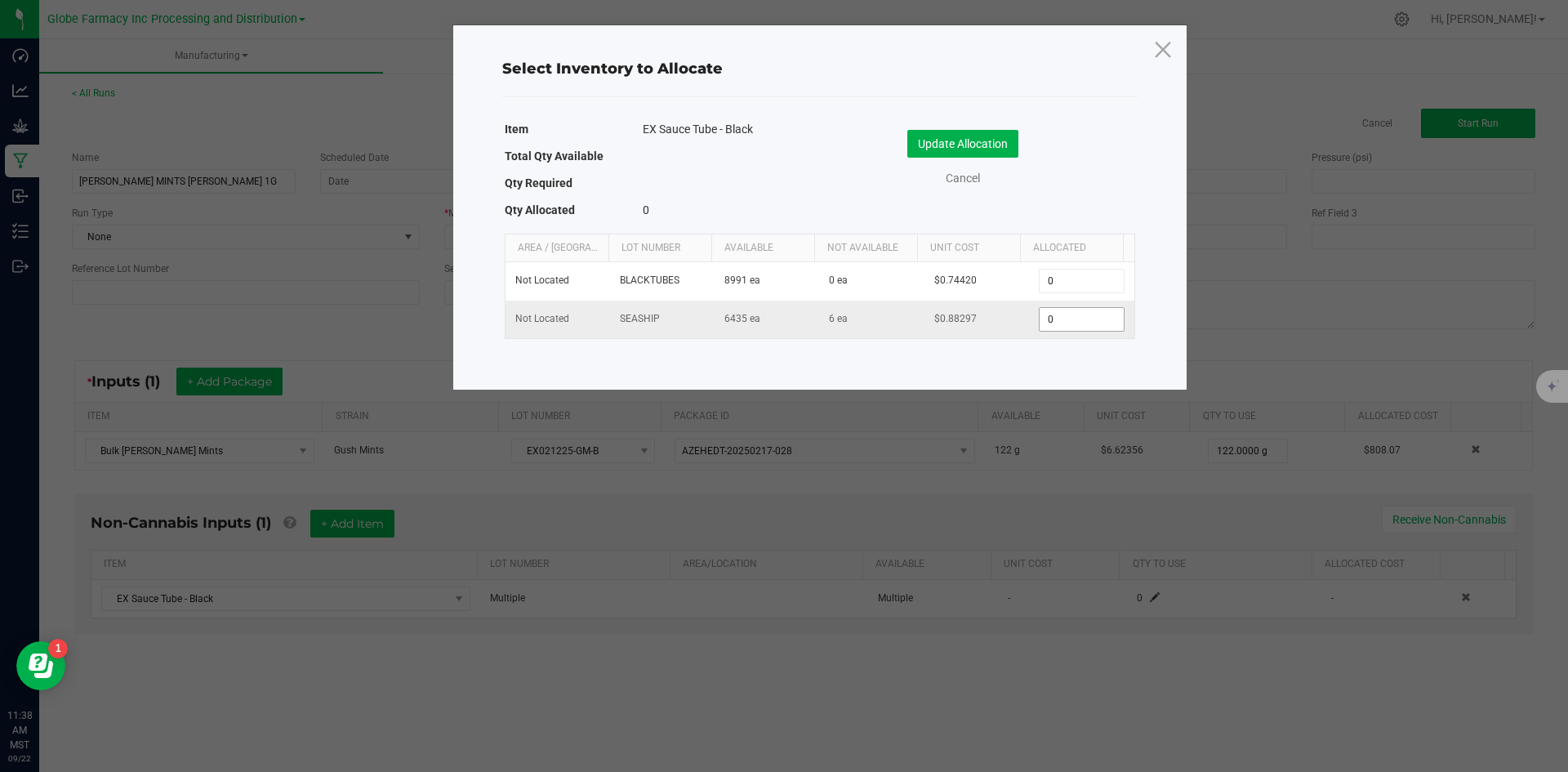
click at [1044, 324] on input "0" at bounding box center [1081, 319] width 84 height 23
type input "1"
click at [973, 140] on button "Update Allocation" at bounding box center [963, 144] width 111 height 28
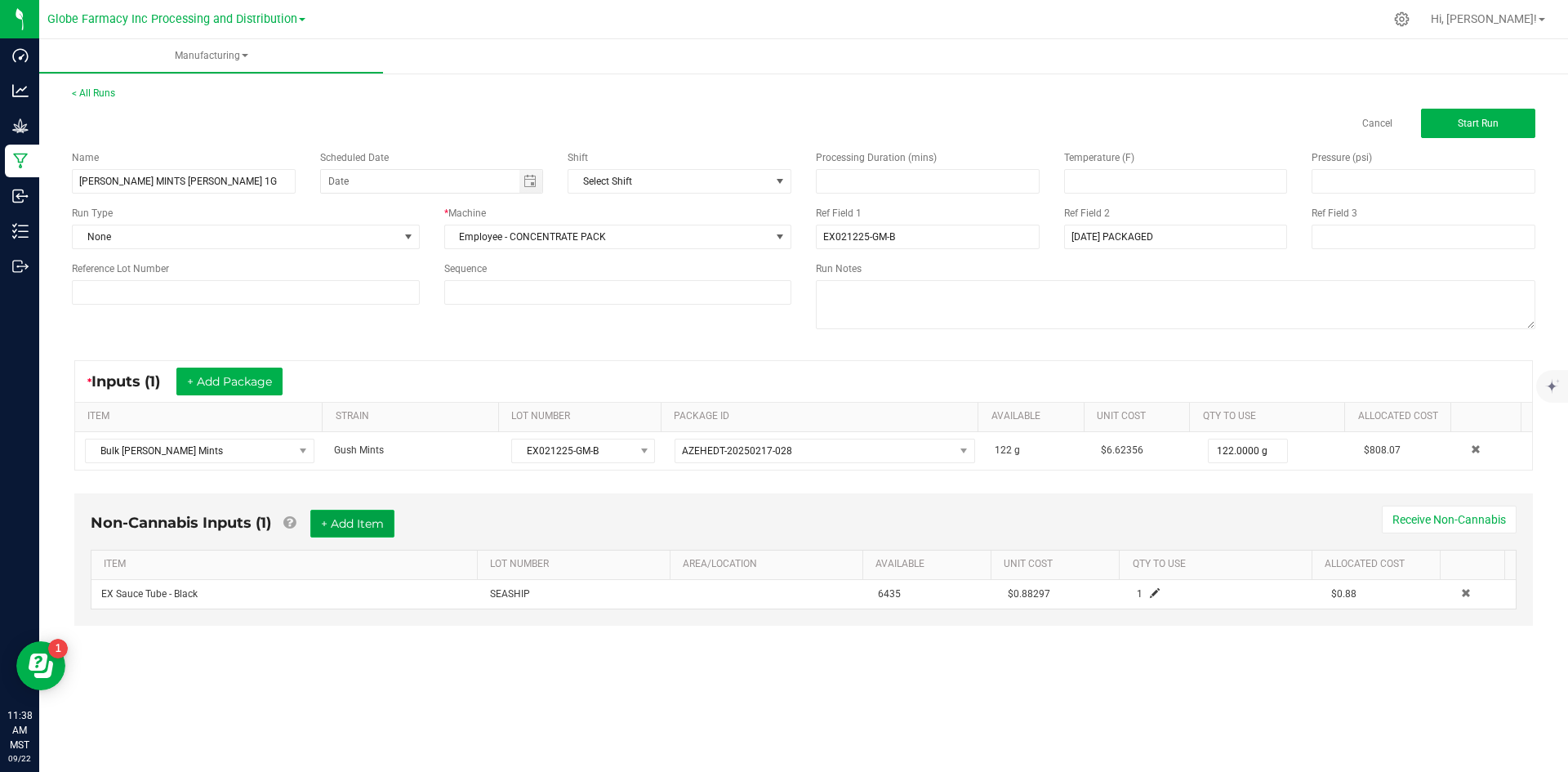
click at [361, 519] on button "+ Add Item" at bounding box center [353, 523] width 84 height 28
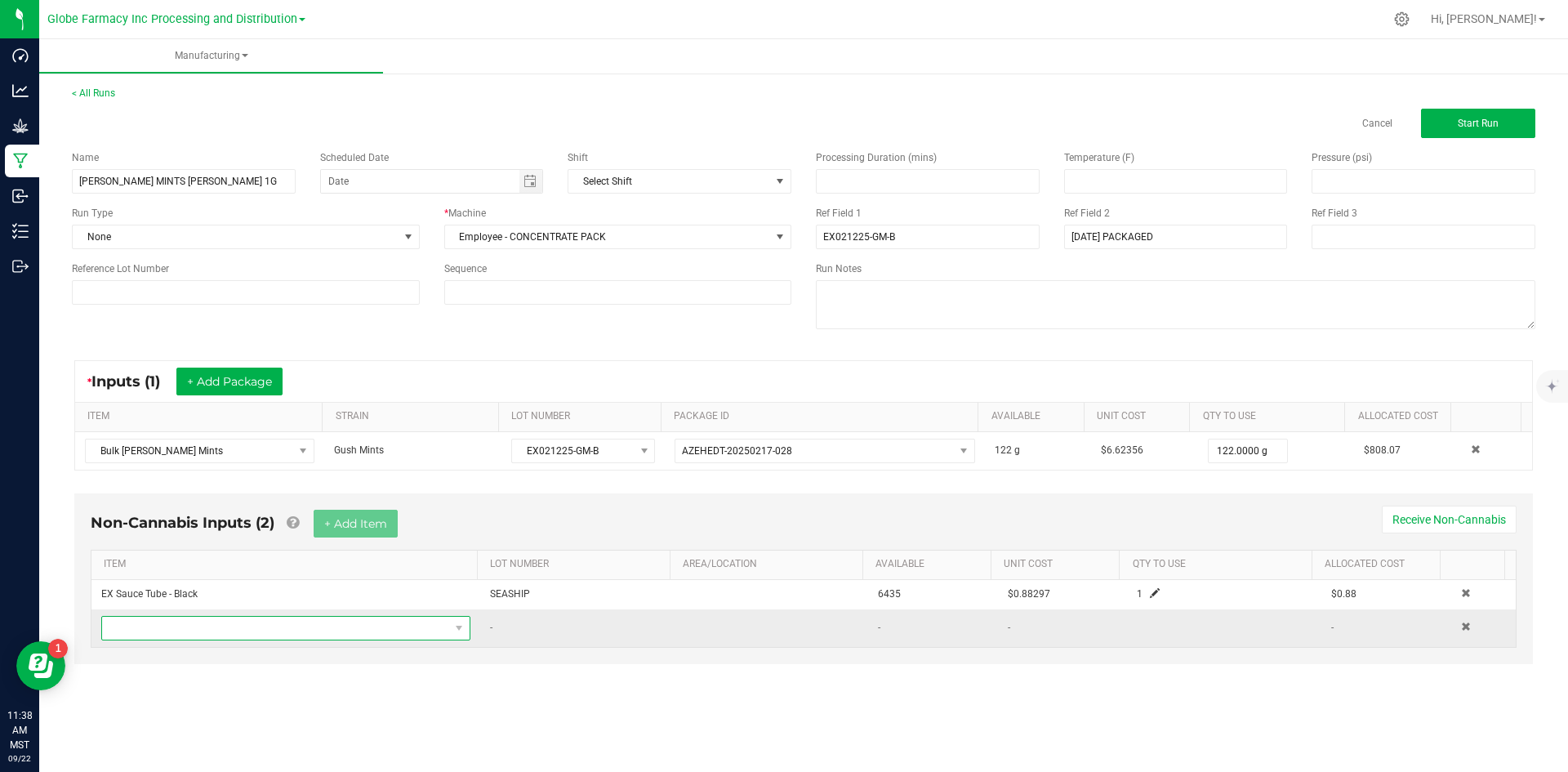
click at [274, 620] on span "NO DATA FOUND" at bounding box center [275, 628] width 347 height 23
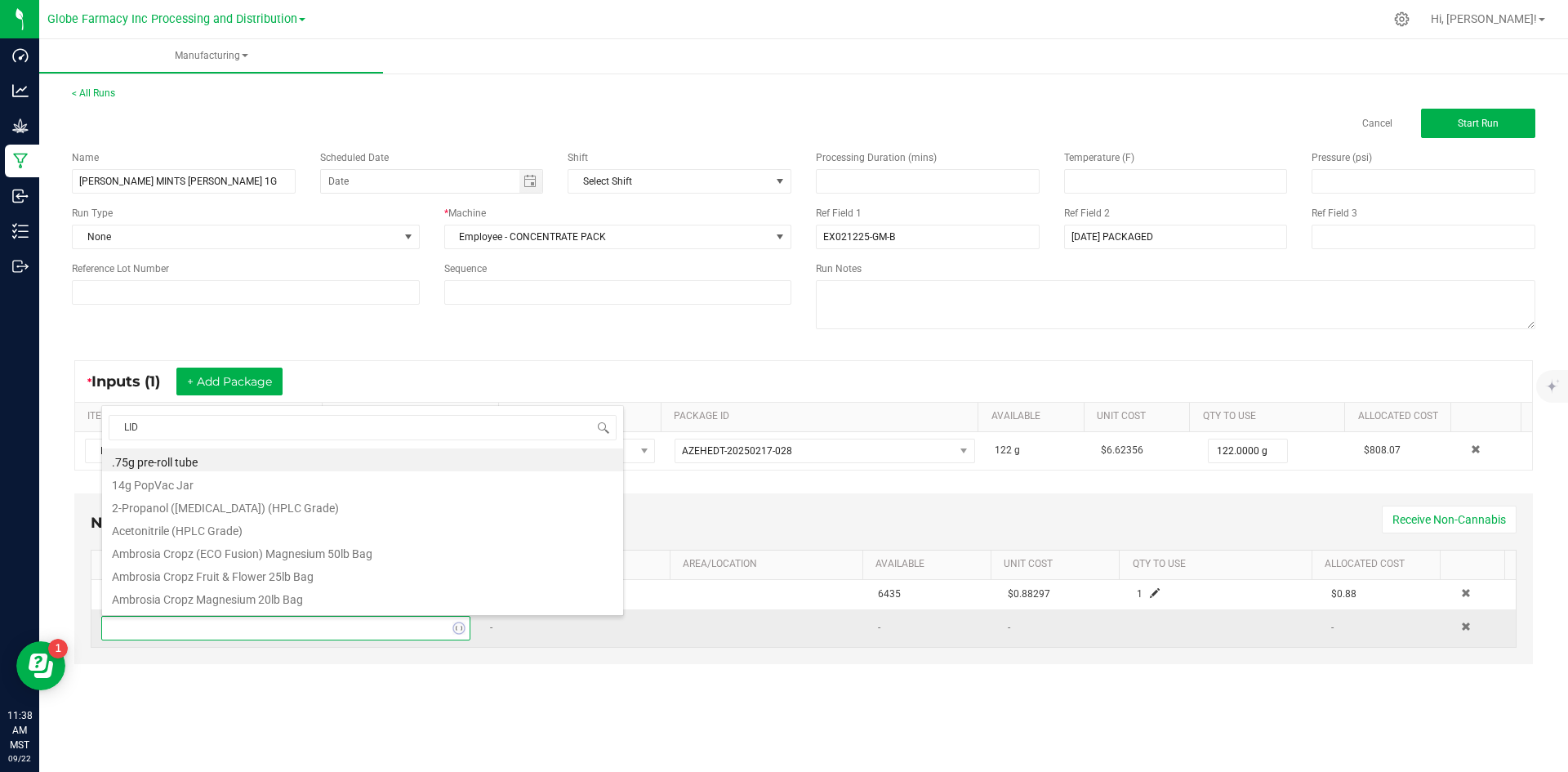
type input "LIDS"
click at [265, 561] on li "EX Concentrate Lids - Black" at bounding box center [362, 551] width 521 height 23
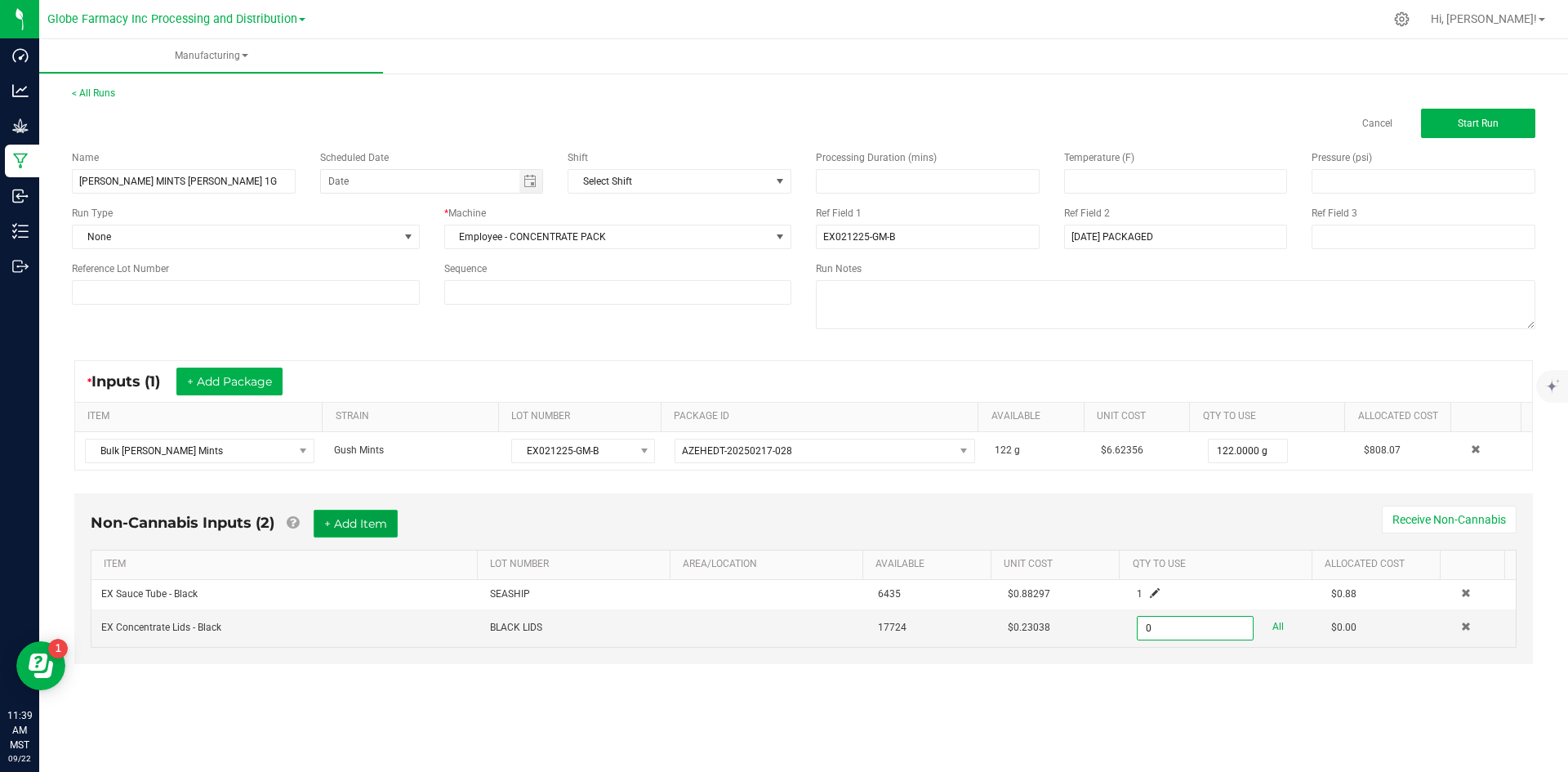
type input "0 ea"
click at [353, 527] on button "+ Add Item" at bounding box center [356, 523] width 84 height 28
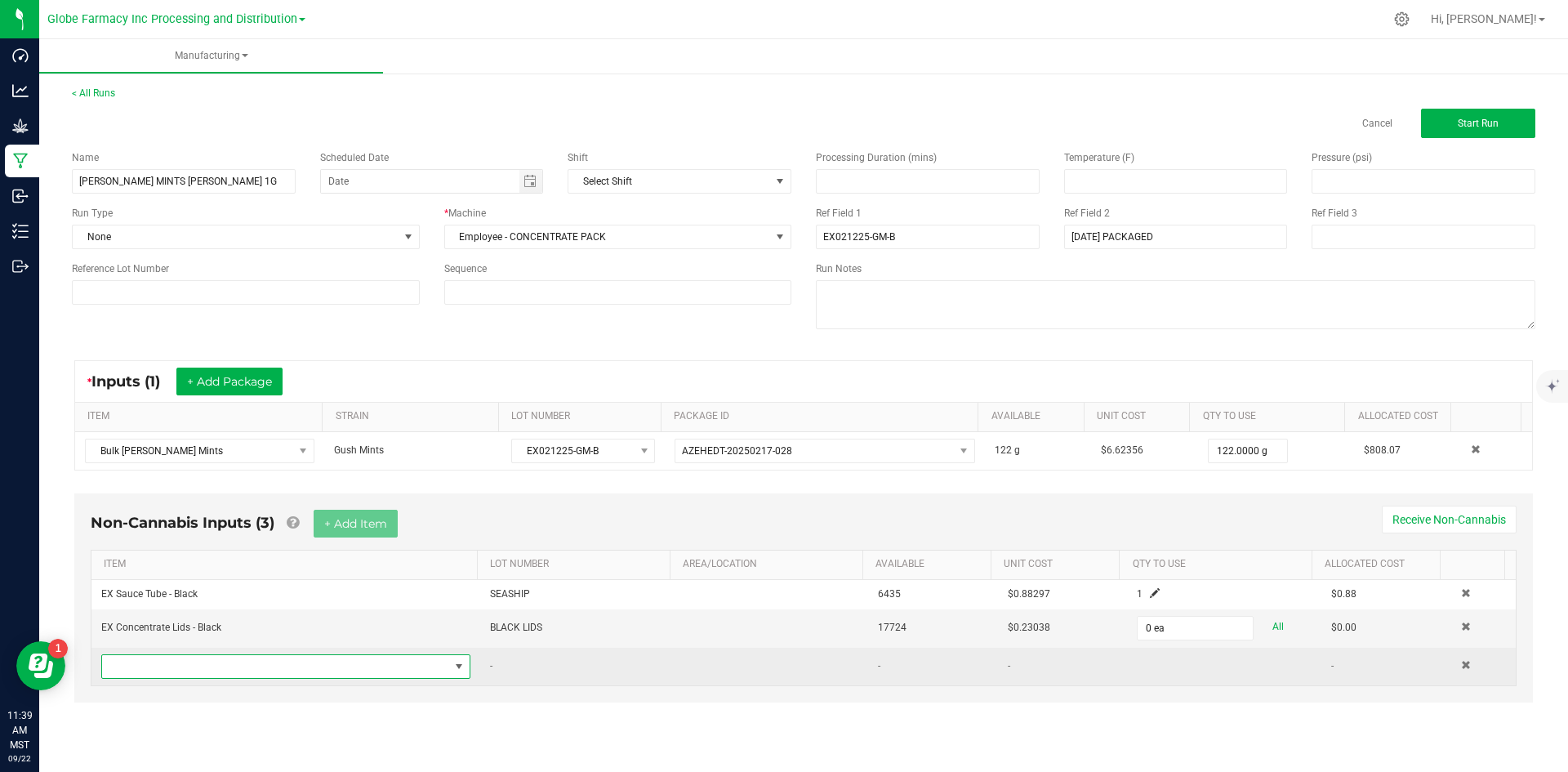
click at [249, 674] on span "NO DATA FOUND" at bounding box center [275, 666] width 347 height 23
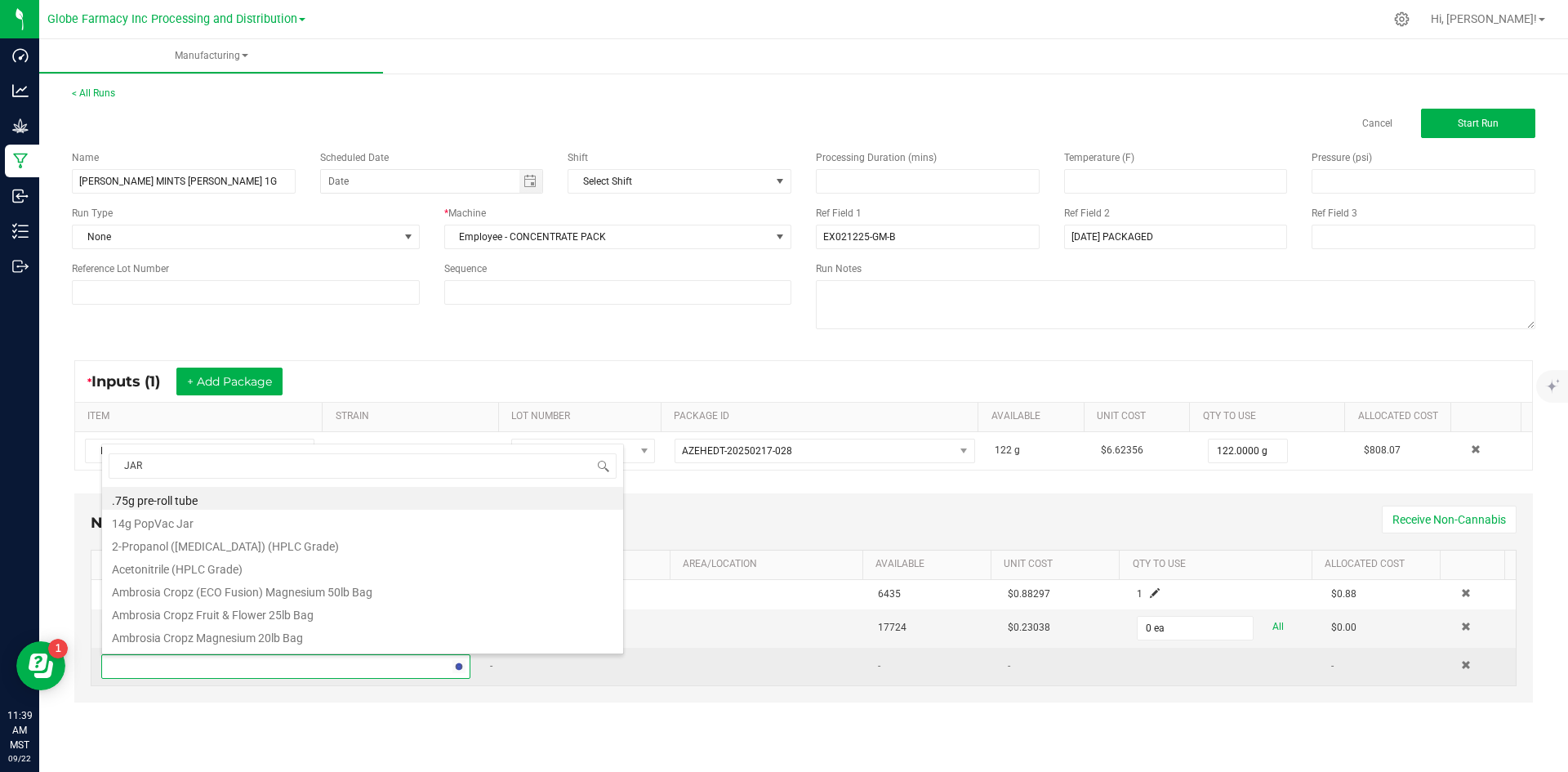
type input "JARS"
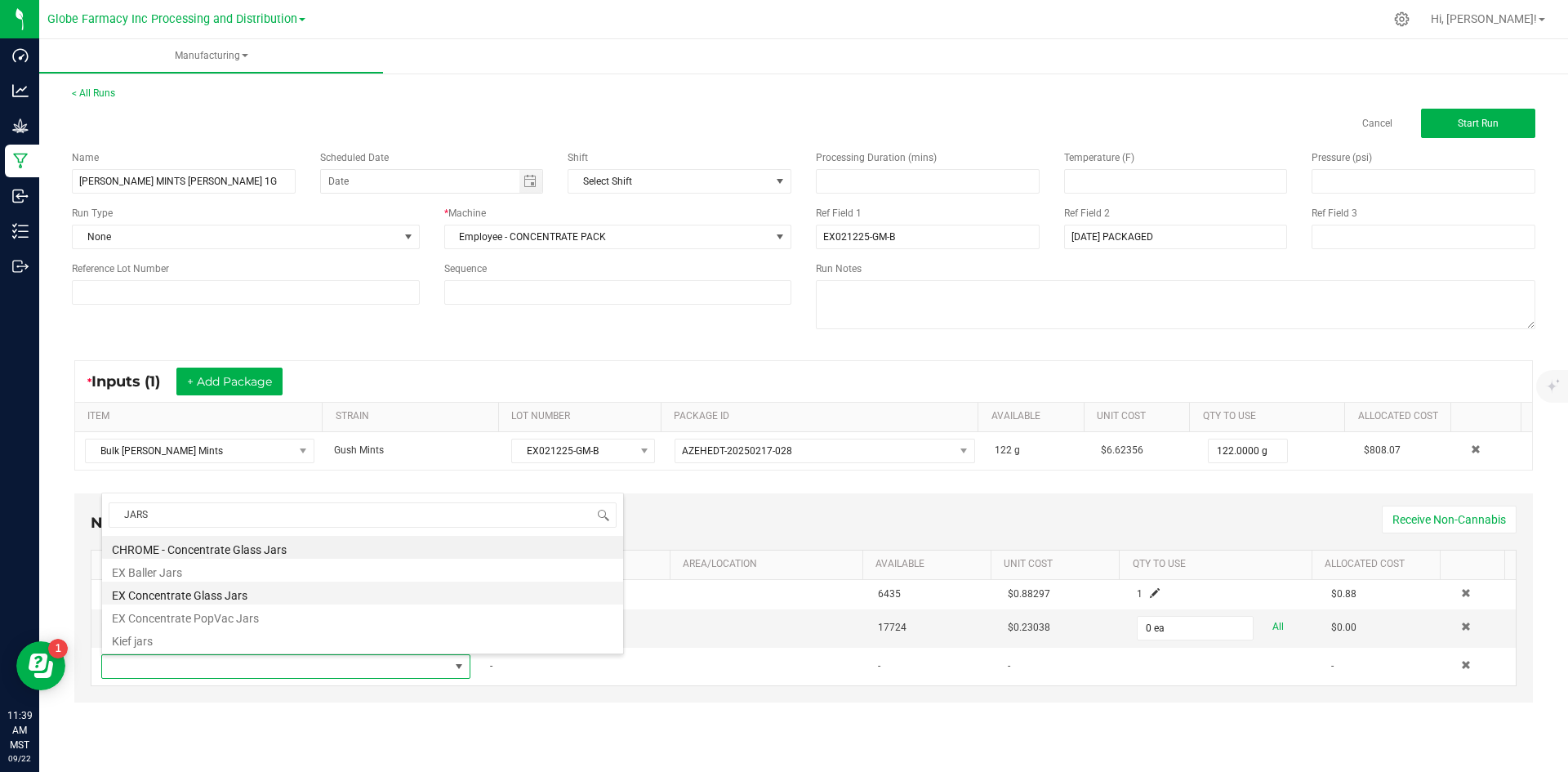
click at [250, 596] on li "EX Concentrate Glass Jars" at bounding box center [362, 593] width 521 height 23
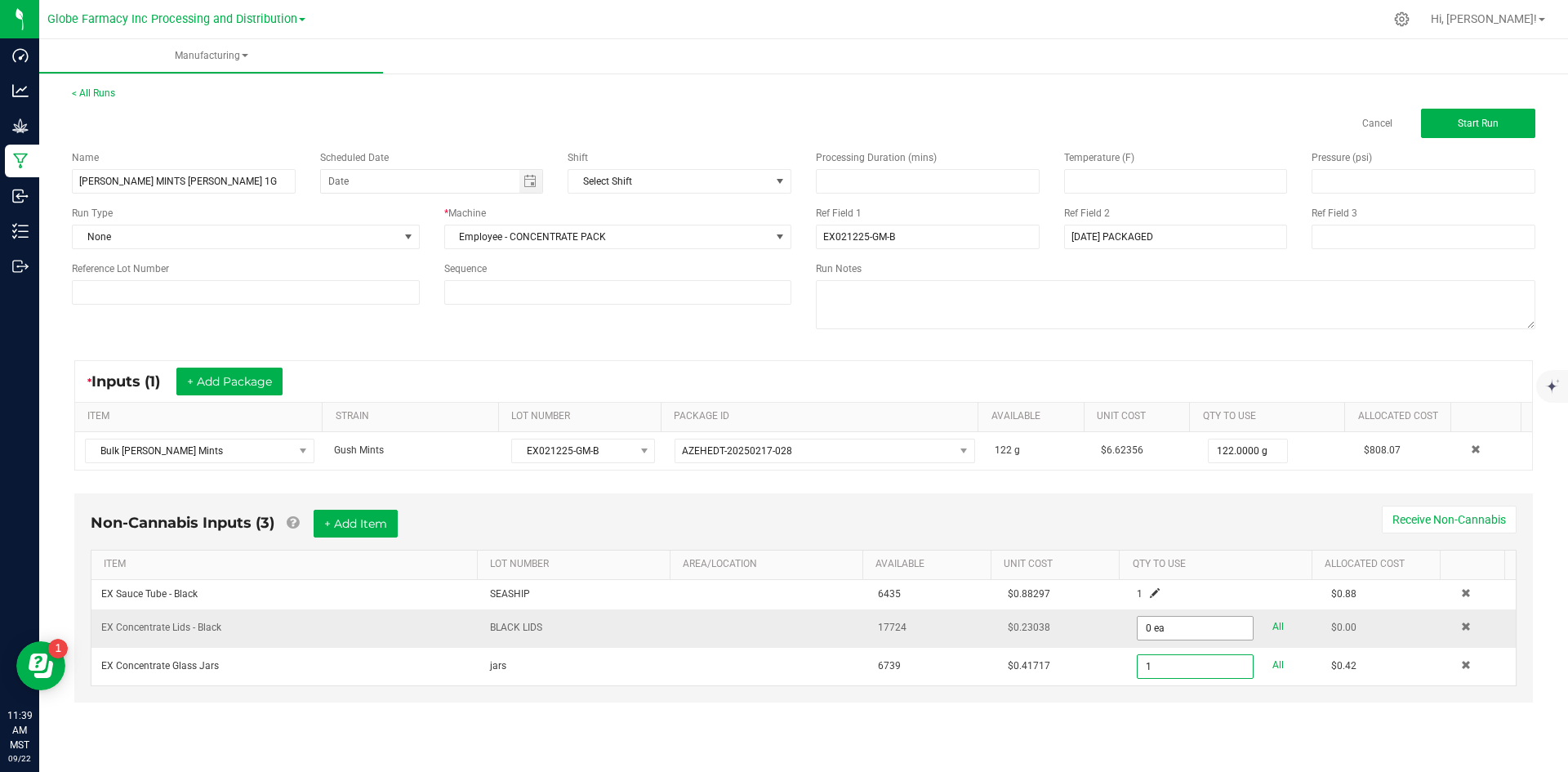
type input "1"
type input "0"
type input "1 ea"
click at [1157, 625] on input "0" at bounding box center [1195, 628] width 114 height 23
type input "1 ea"
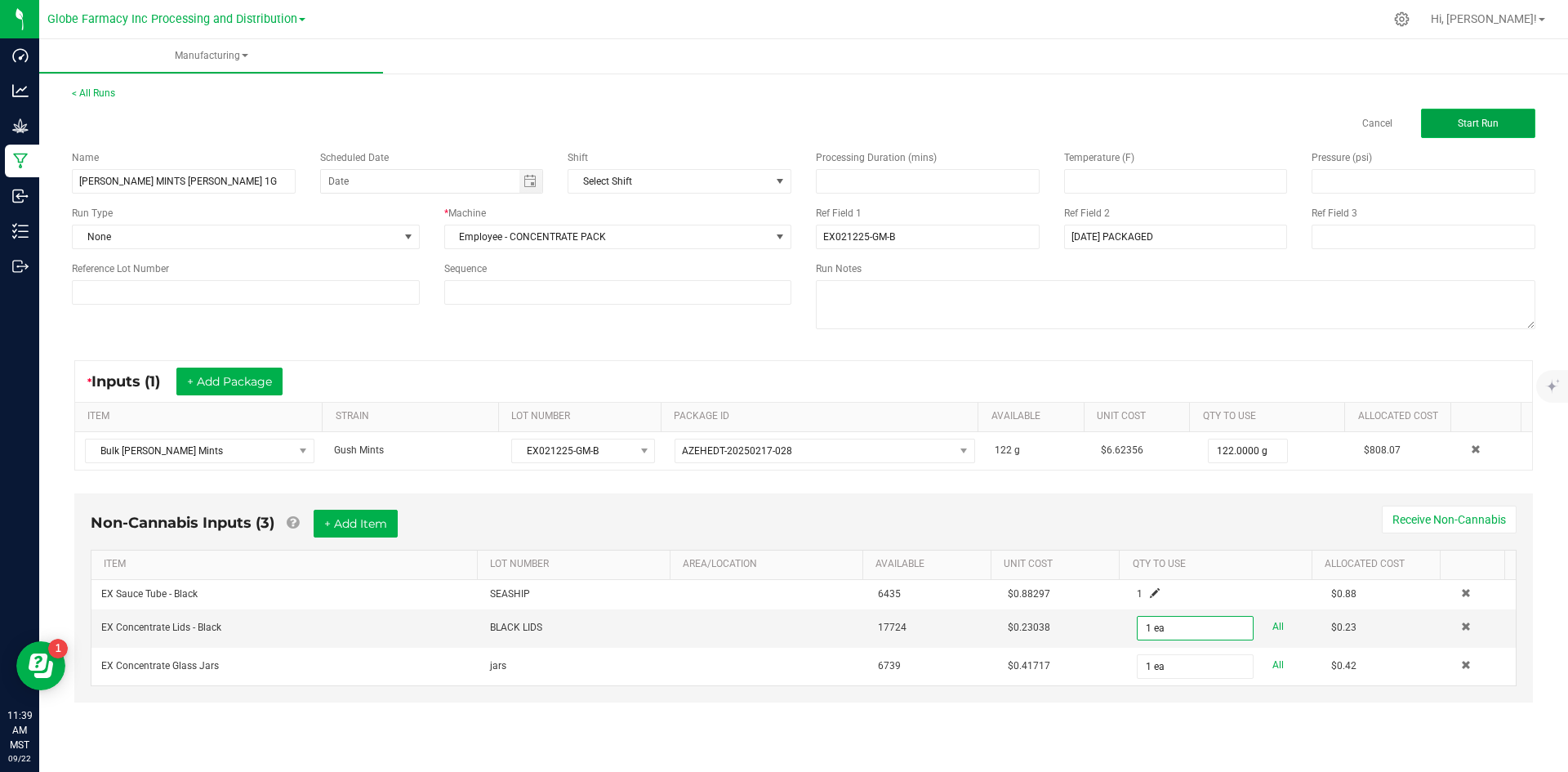
click at [1461, 130] on button "Start Run" at bounding box center [1478, 123] width 114 height 29
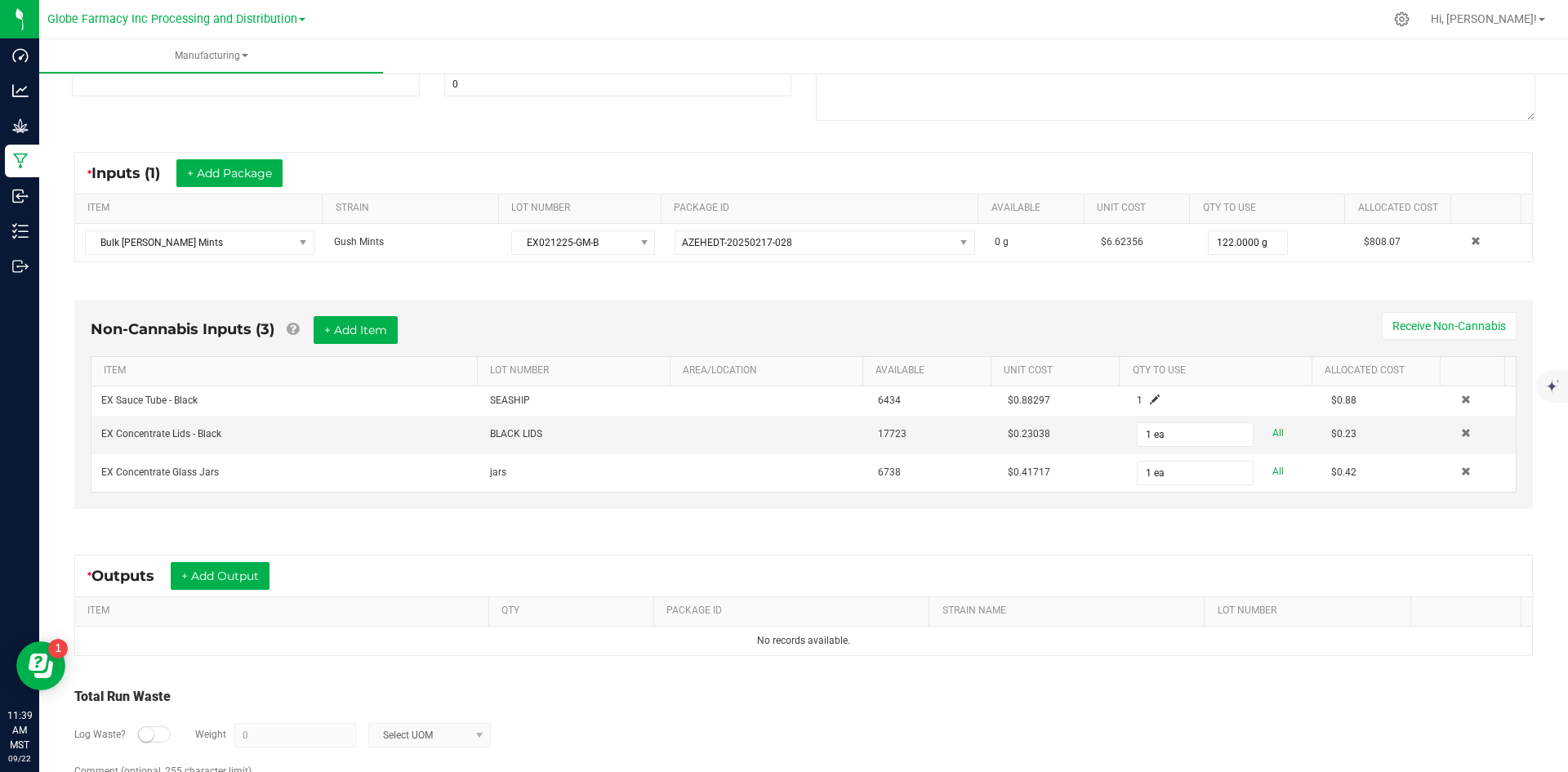
scroll to position [312, 0]
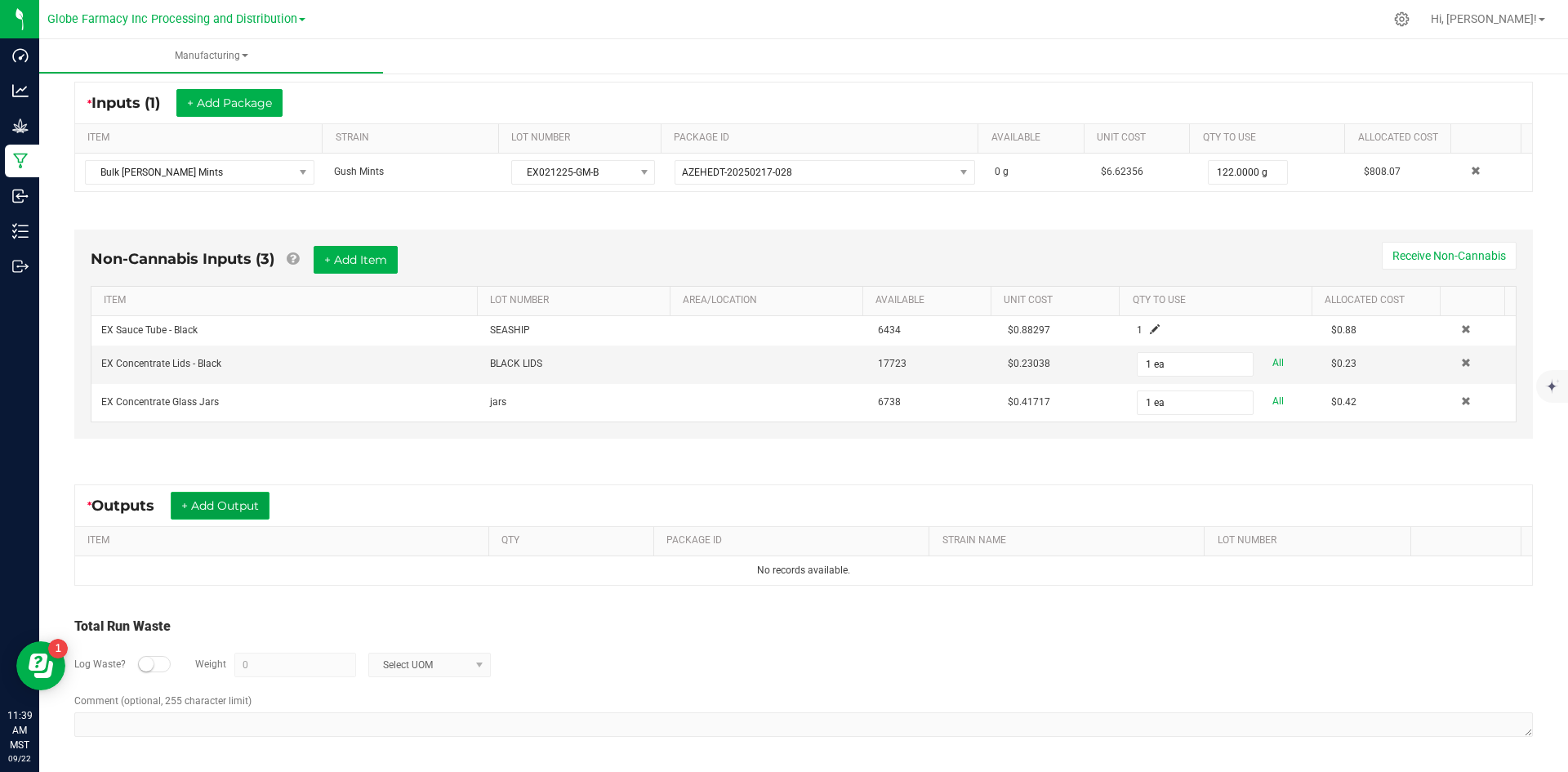
click at [221, 513] on button "+ Add Output" at bounding box center [220, 506] width 98 height 28
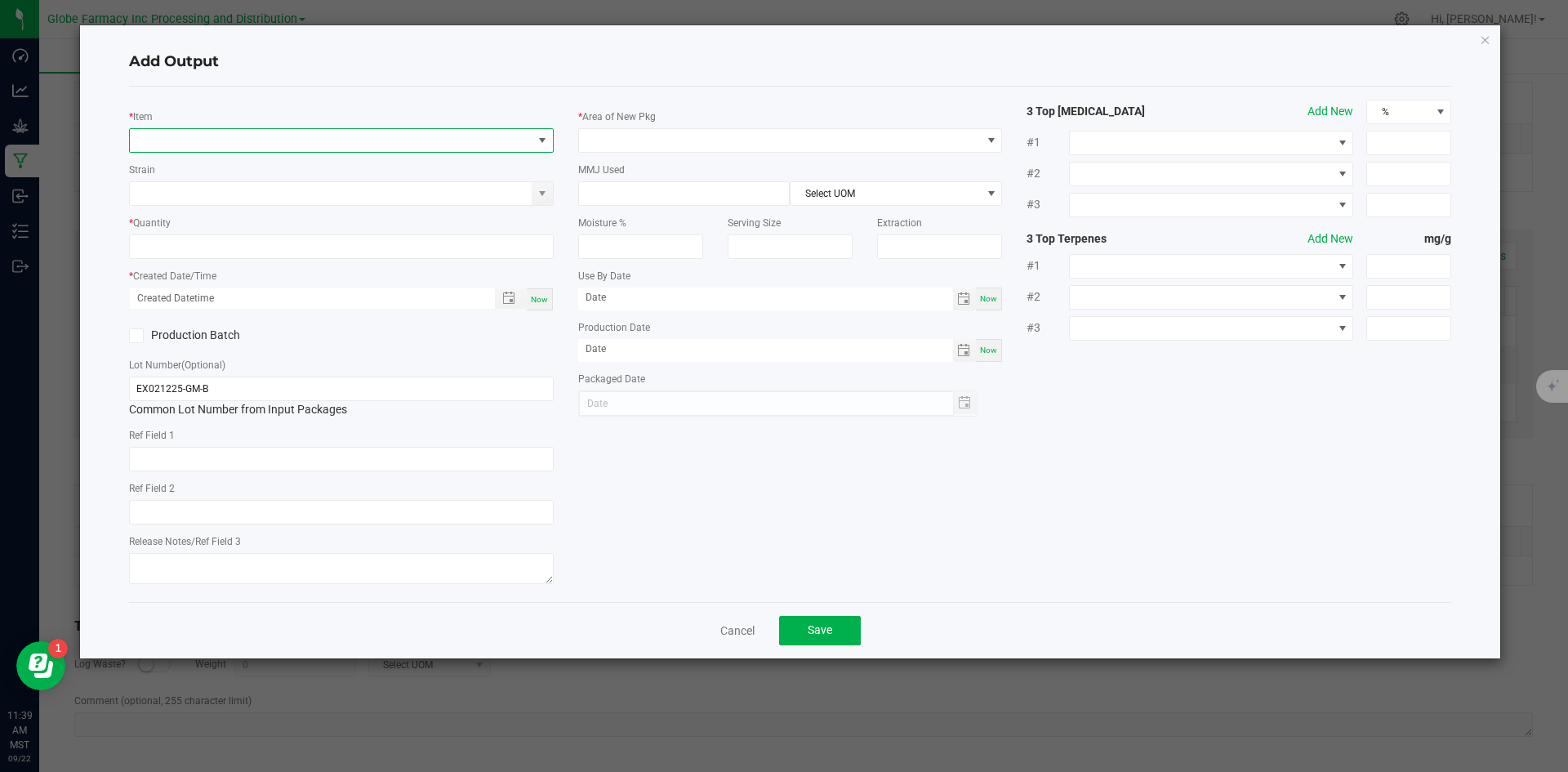
click at [358, 133] on span "NO DATA FOUND" at bounding box center [332, 141] width 403 height 23
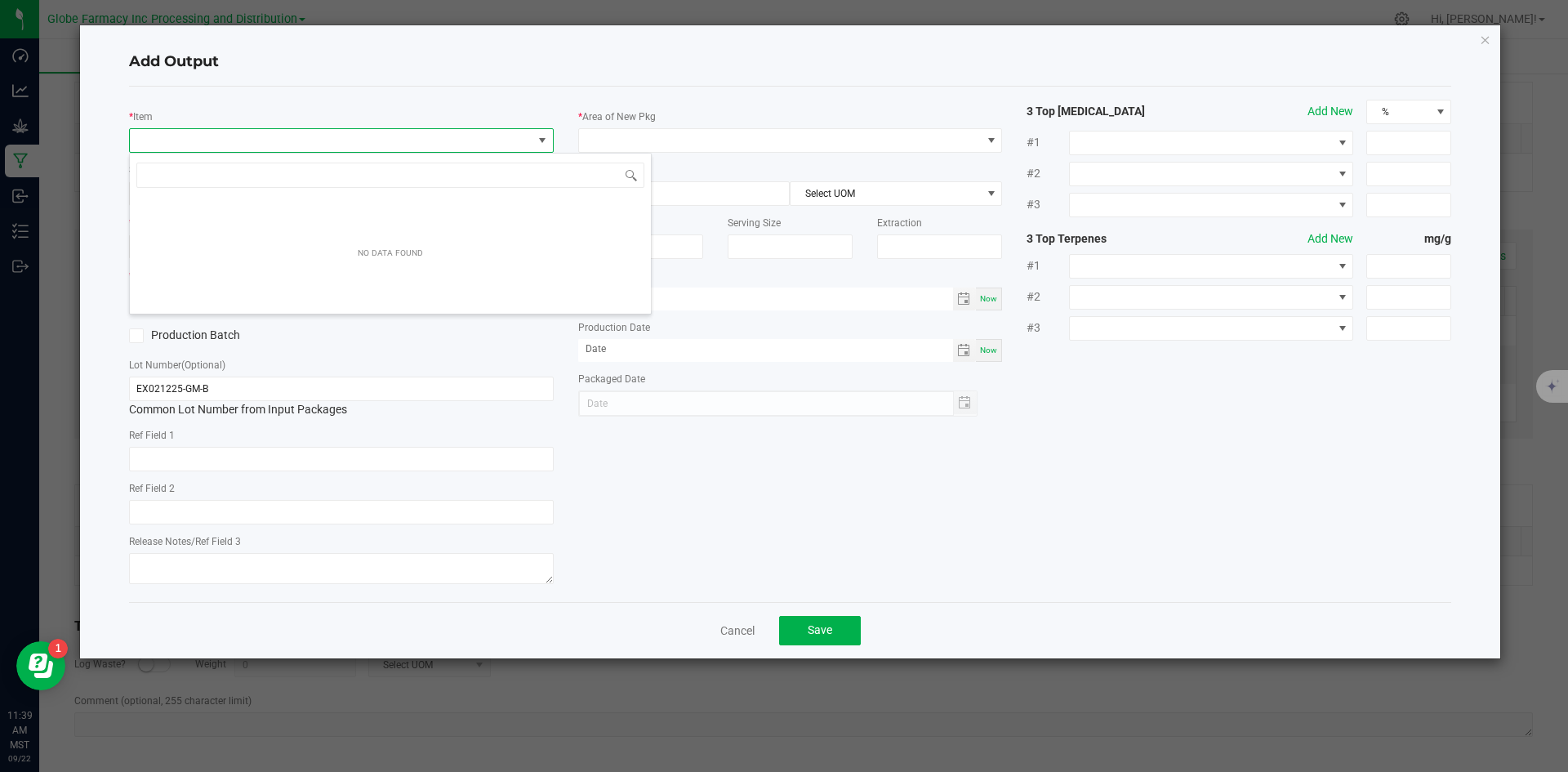
scroll to position [25, 425]
type input "GUSH MINTS"
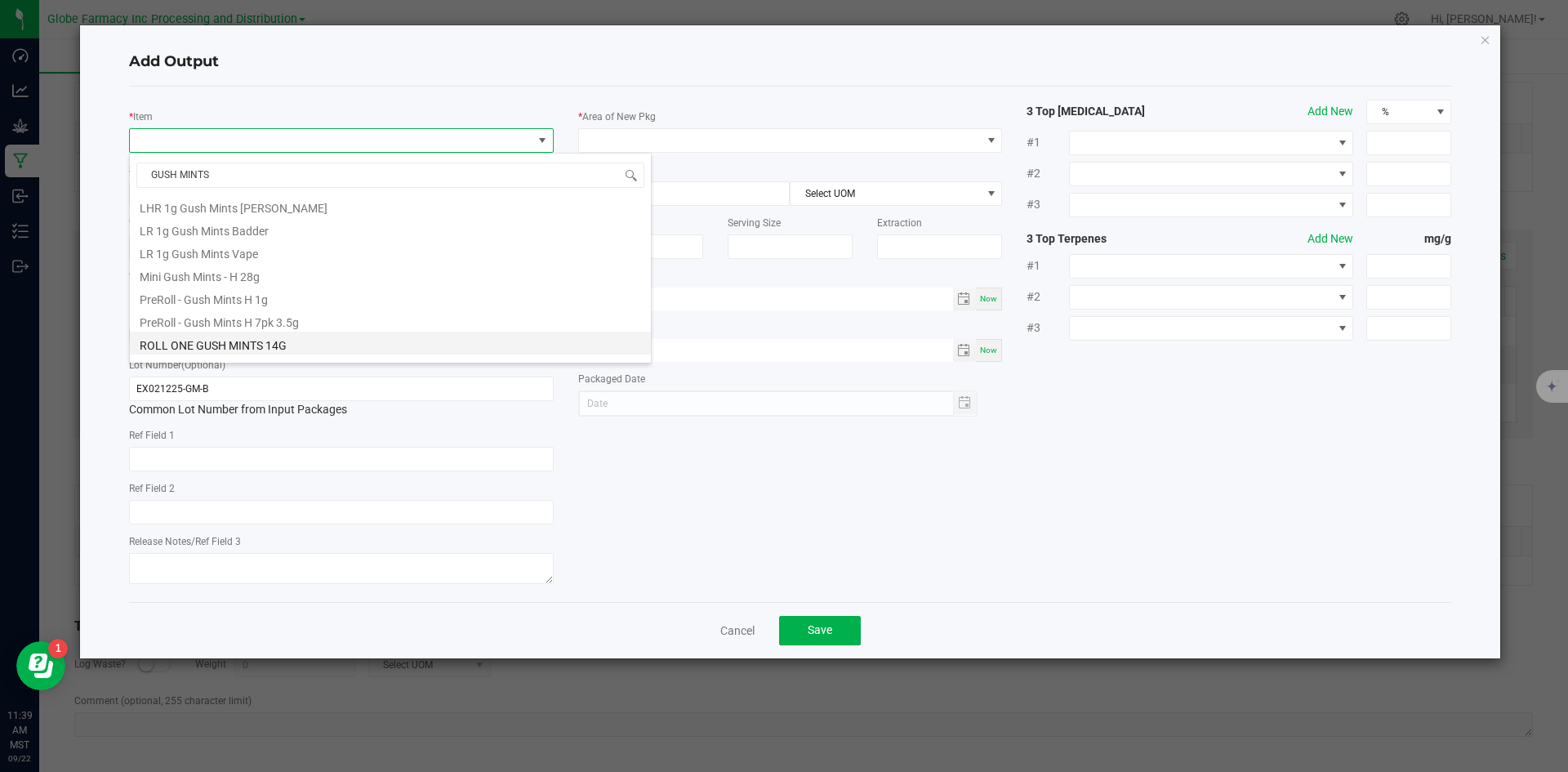
scroll to position [408, 0]
click at [272, 261] on li "LR 1g Gush Mints Badder" at bounding box center [390, 257] width 521 height 23
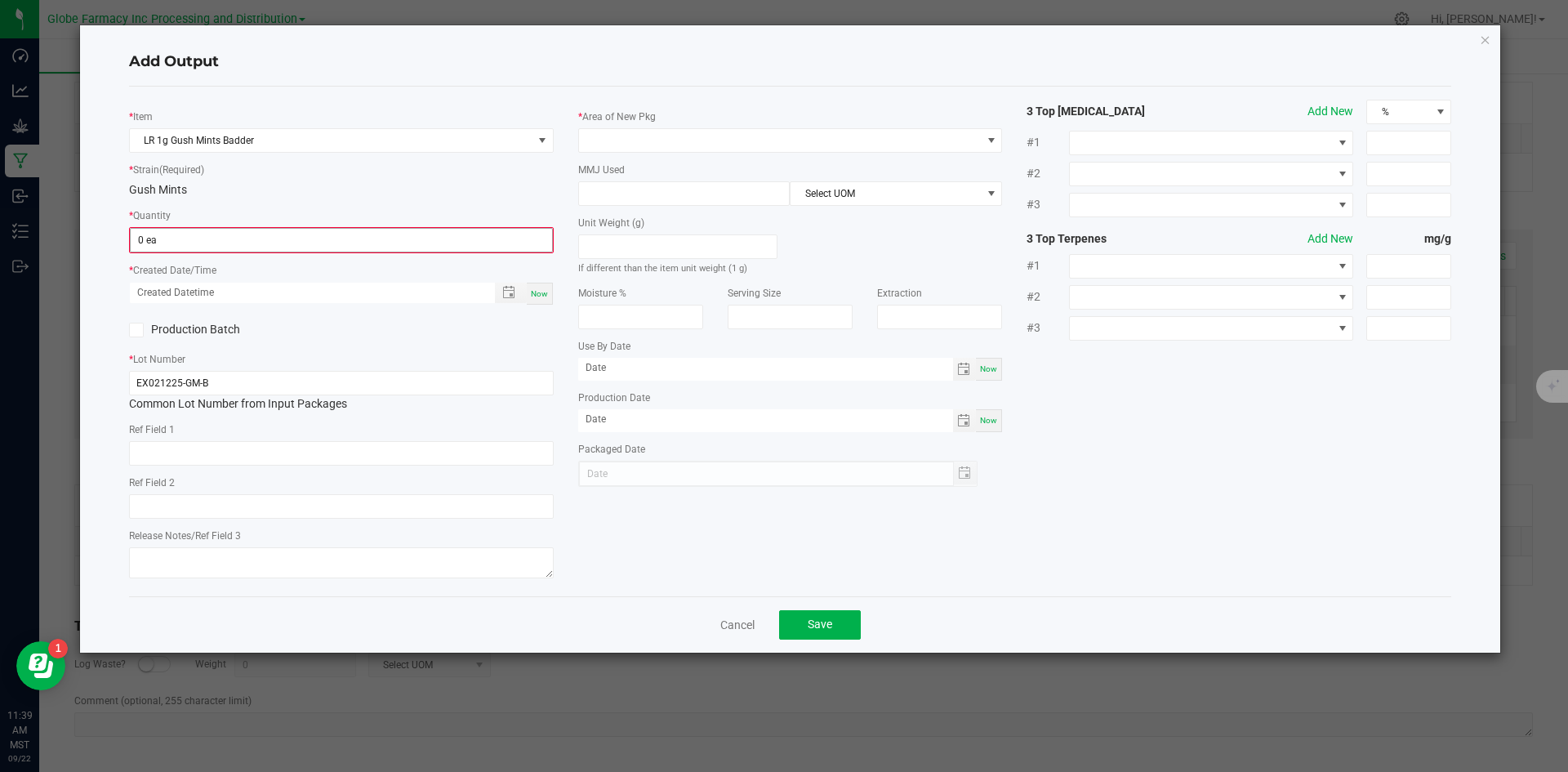
click at [267, 228] on span "0 ea" at bounding box center [341, 240] width 423 height 25
click at [263, 240] on input "0" at bounding box center [341, 240] width 421 height 23
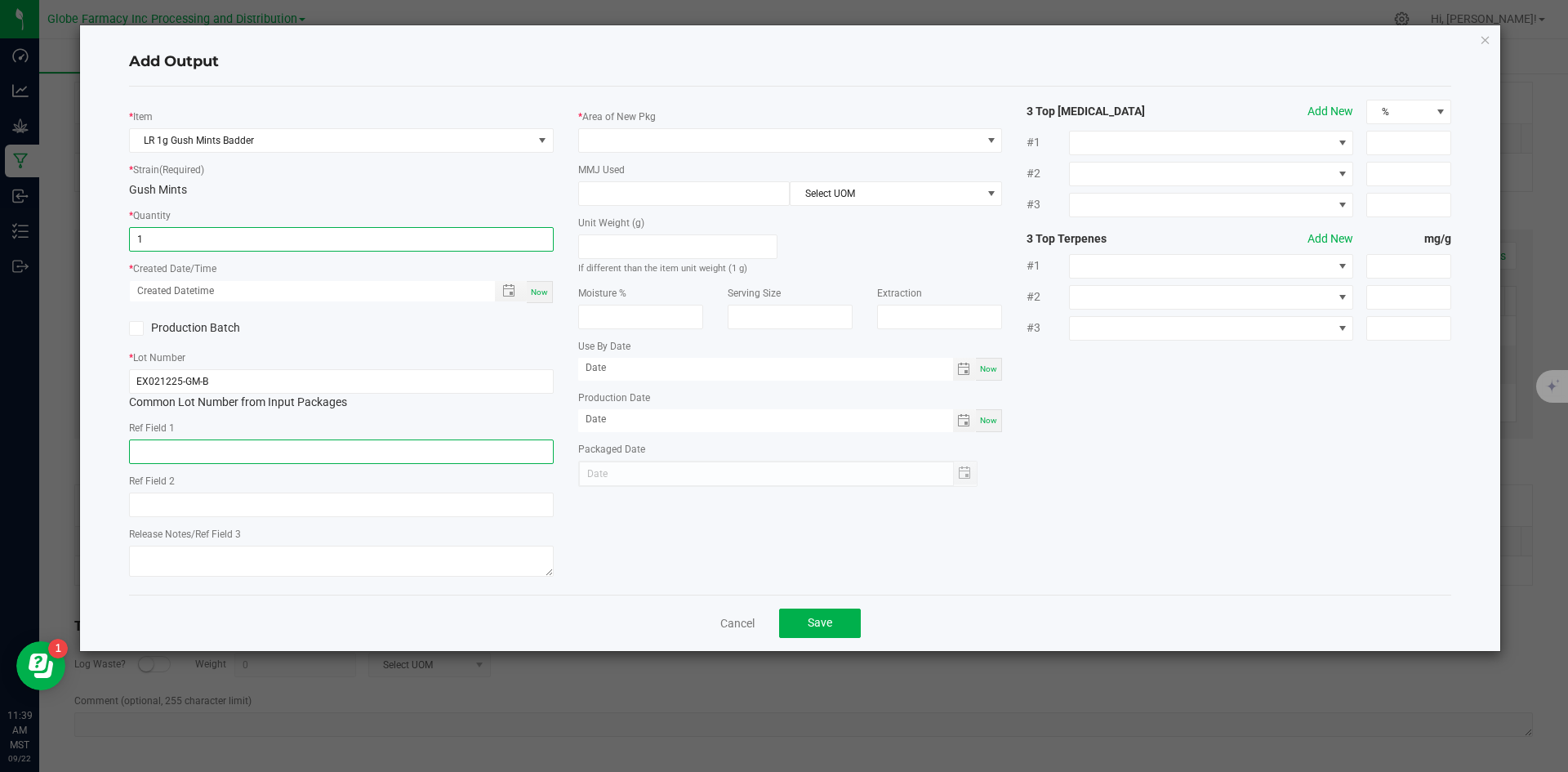
type input "1 ea"
click at [307, 460] on input "text" at bounding box center [341, 452] width 425 height 25
click at [307, 460] on input "CONCENTRATES" at bounding box center [341, 452] width 425 height 25
type input "CONCENTRATE"
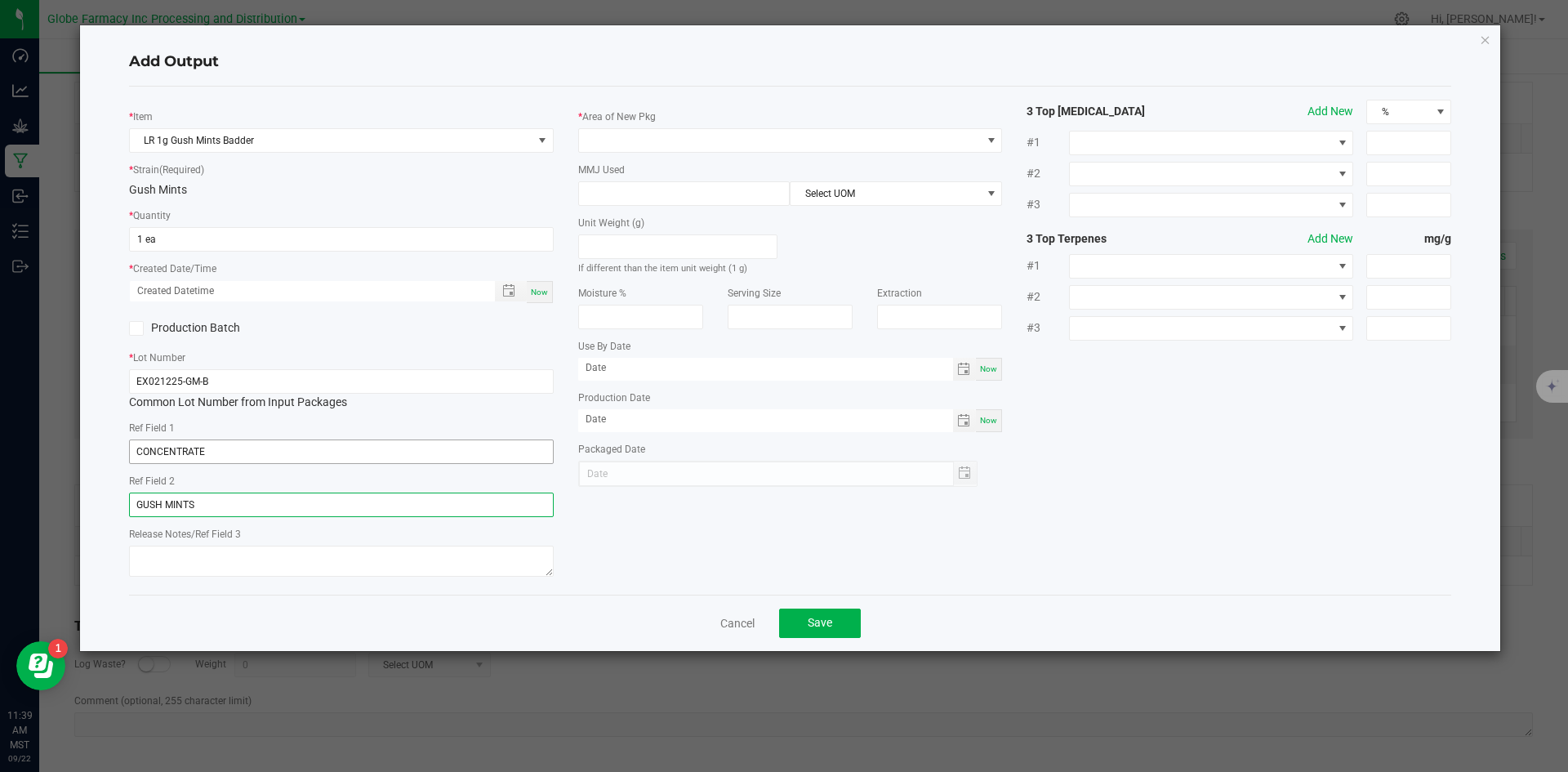
type input "GUSH MINTS"
type textarea "[DATE]"
click at [613, 141] on span at bounding box center [780, 141] width 403 height 23
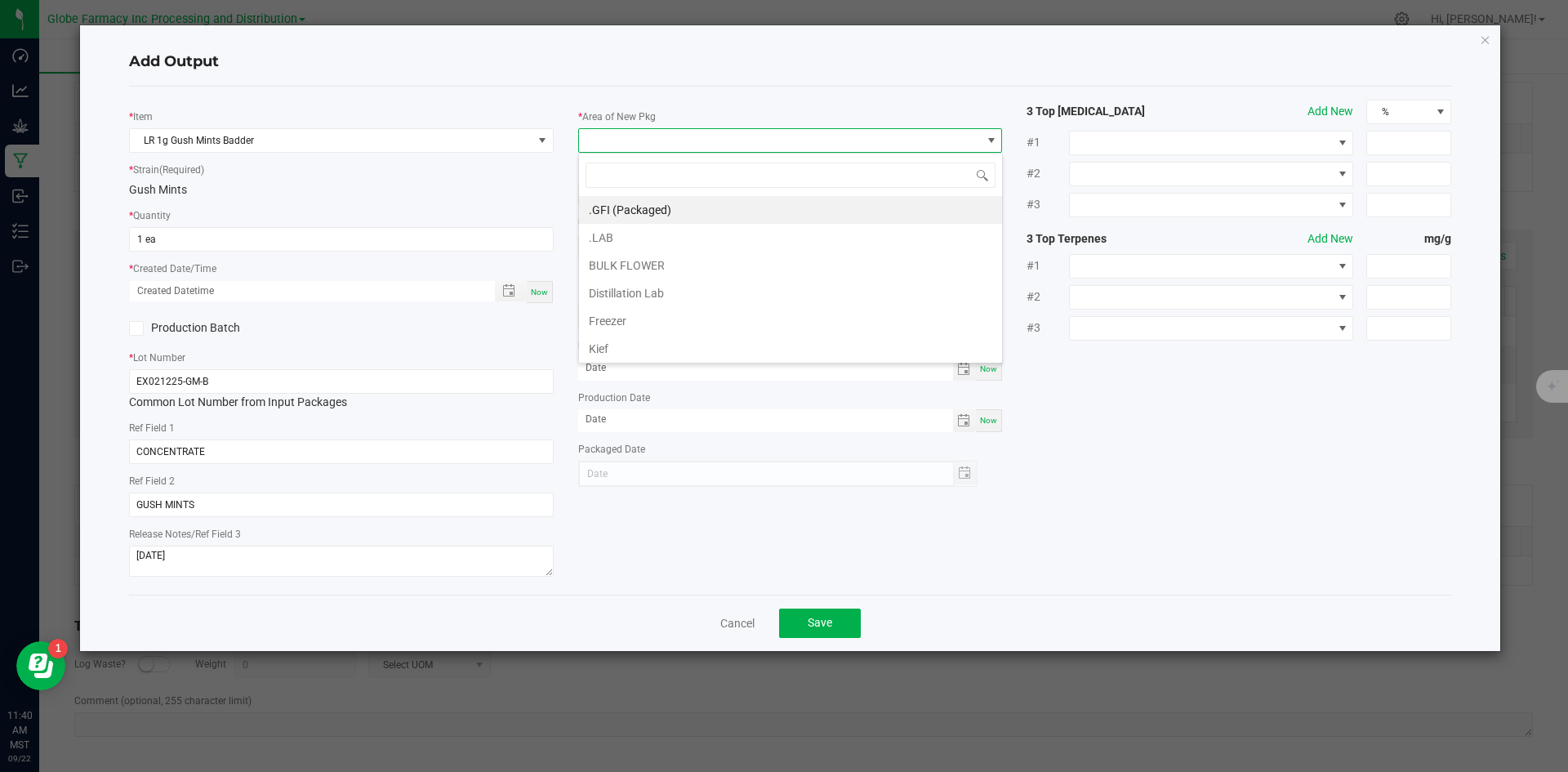
scroll to position [25, 425]
click at [631, 208] on li ".GFI (Packaged)" at bounding box center [790, 210] width 423 height 28
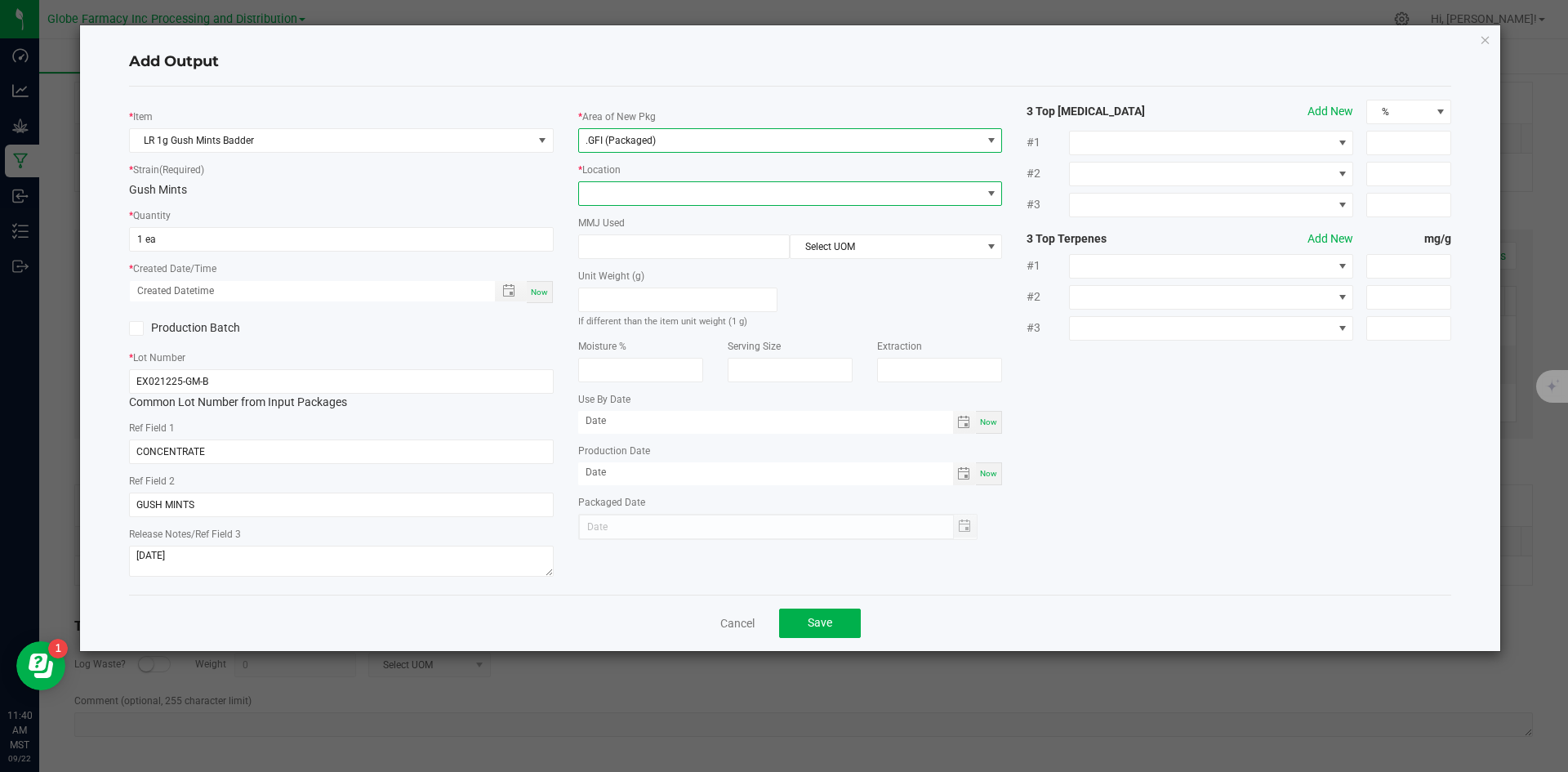
click at [635, 189] on span at bounding box center [780, 193] width 403 height 23
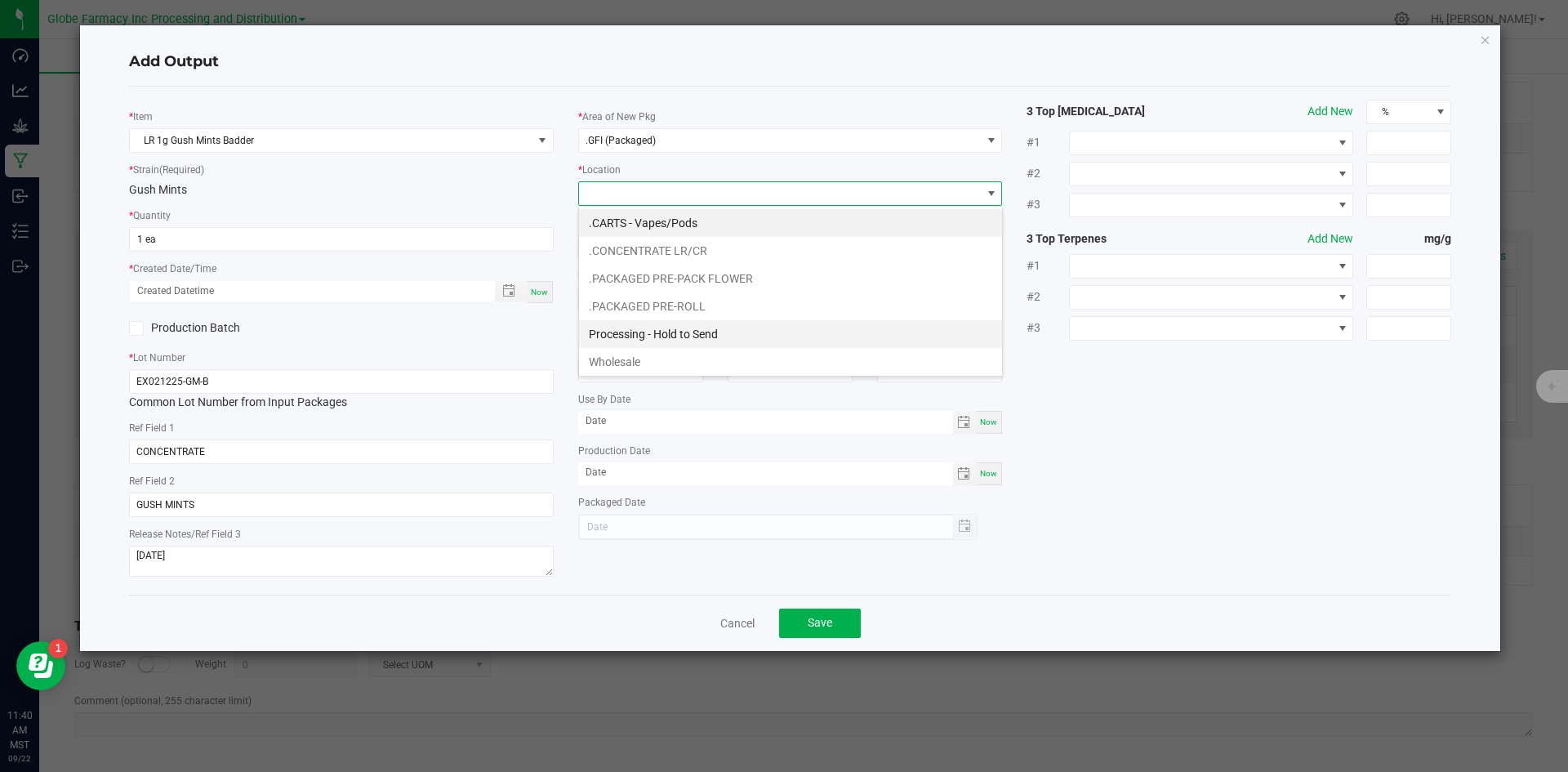
click at [682, 329] on li "Processing - Hold to Send" at bounding box center [790, 334] width 423 height 28
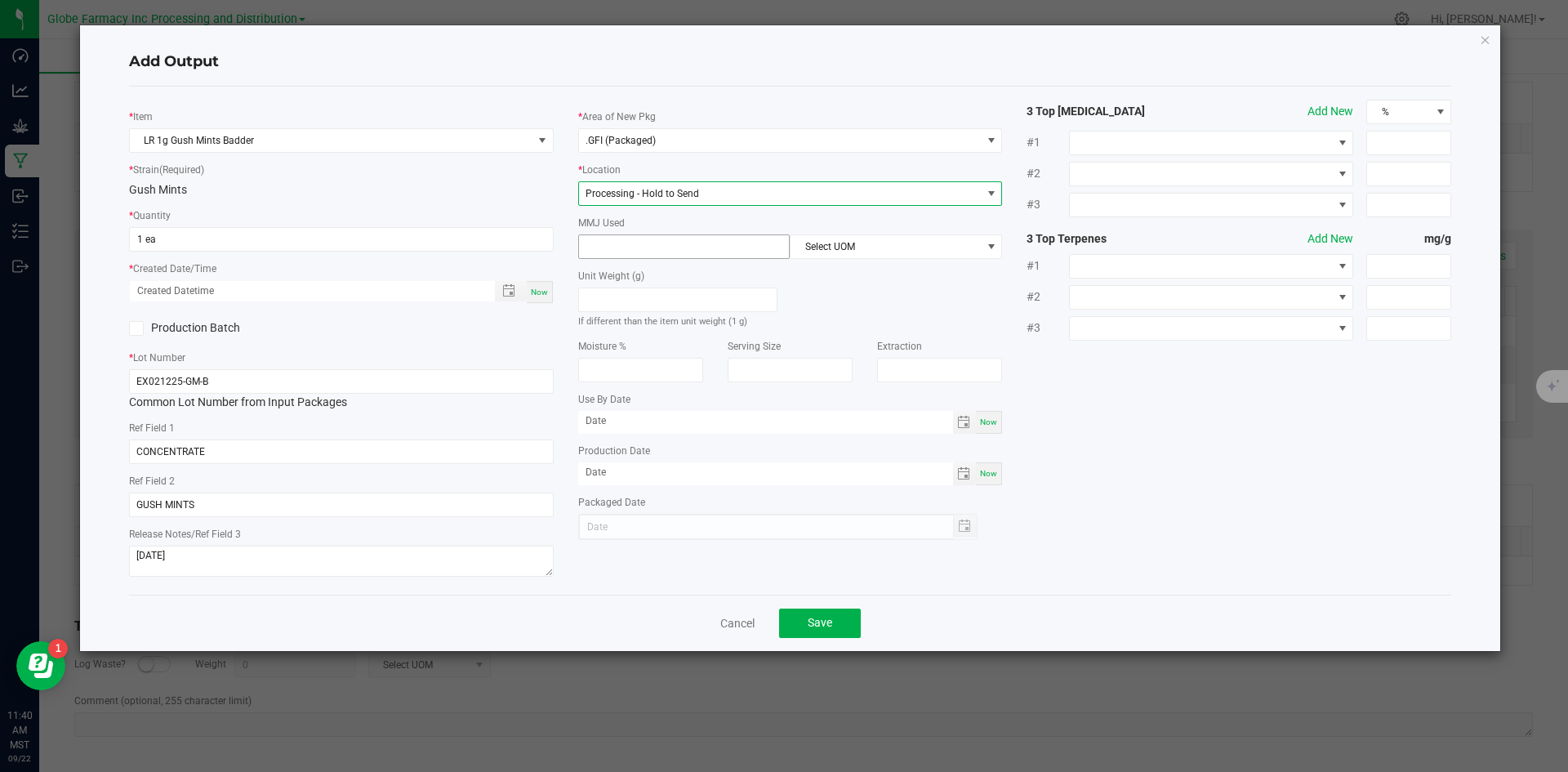
click at [677, 238] on input at bounding box center [684, 246] width 211 height 23
type input "1"
click at [864, 248] on span "Select UOM" at bounding box center [886, 246] width 190 height 23
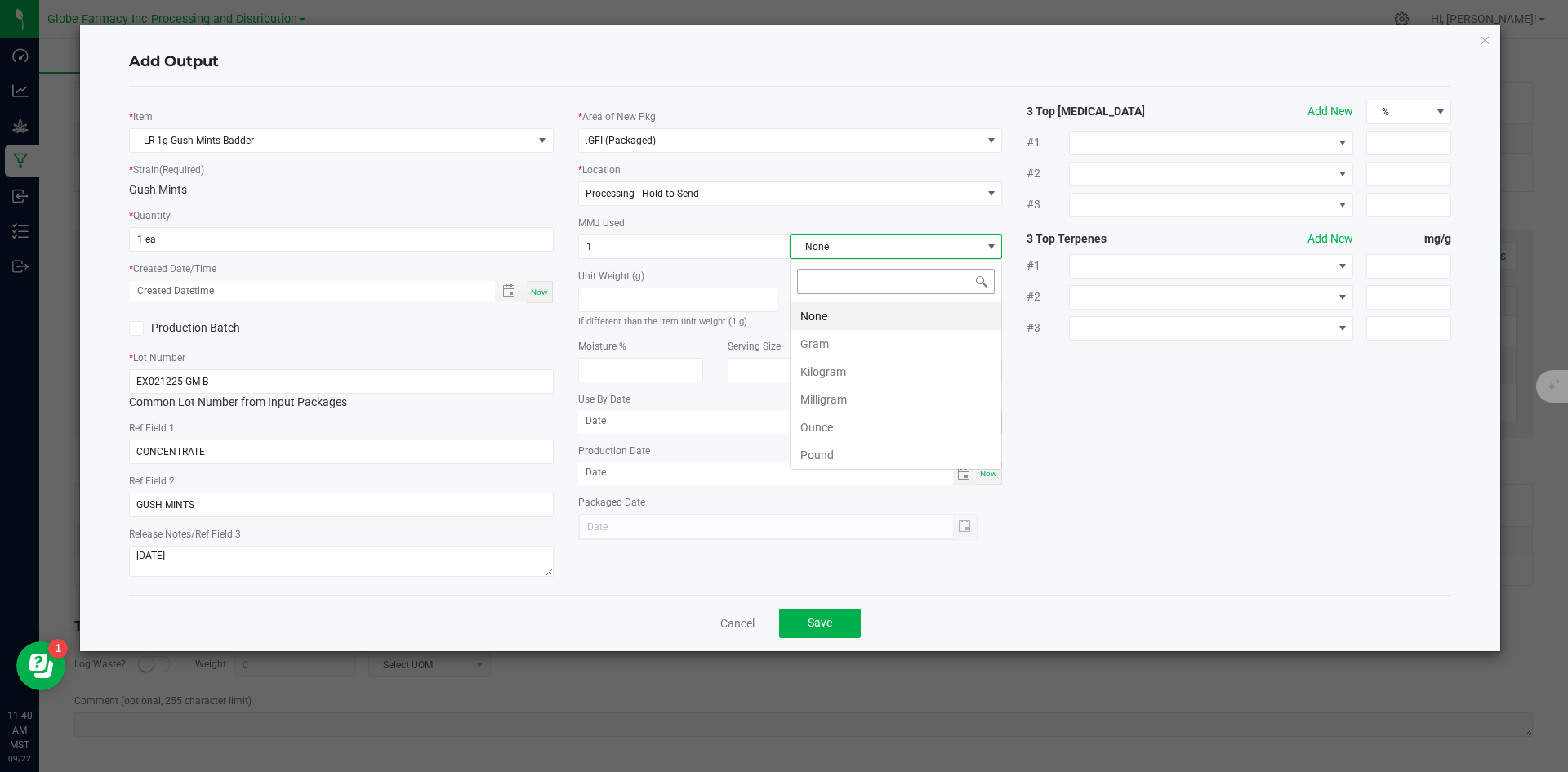
scroll to position [25, 212]
click at [842, 344] on li "Gram" at bounding box center [896, 344] width 211 height 28
click at [813, 633] on button "Save" at bounding box center [820, 623] width 82 height 29
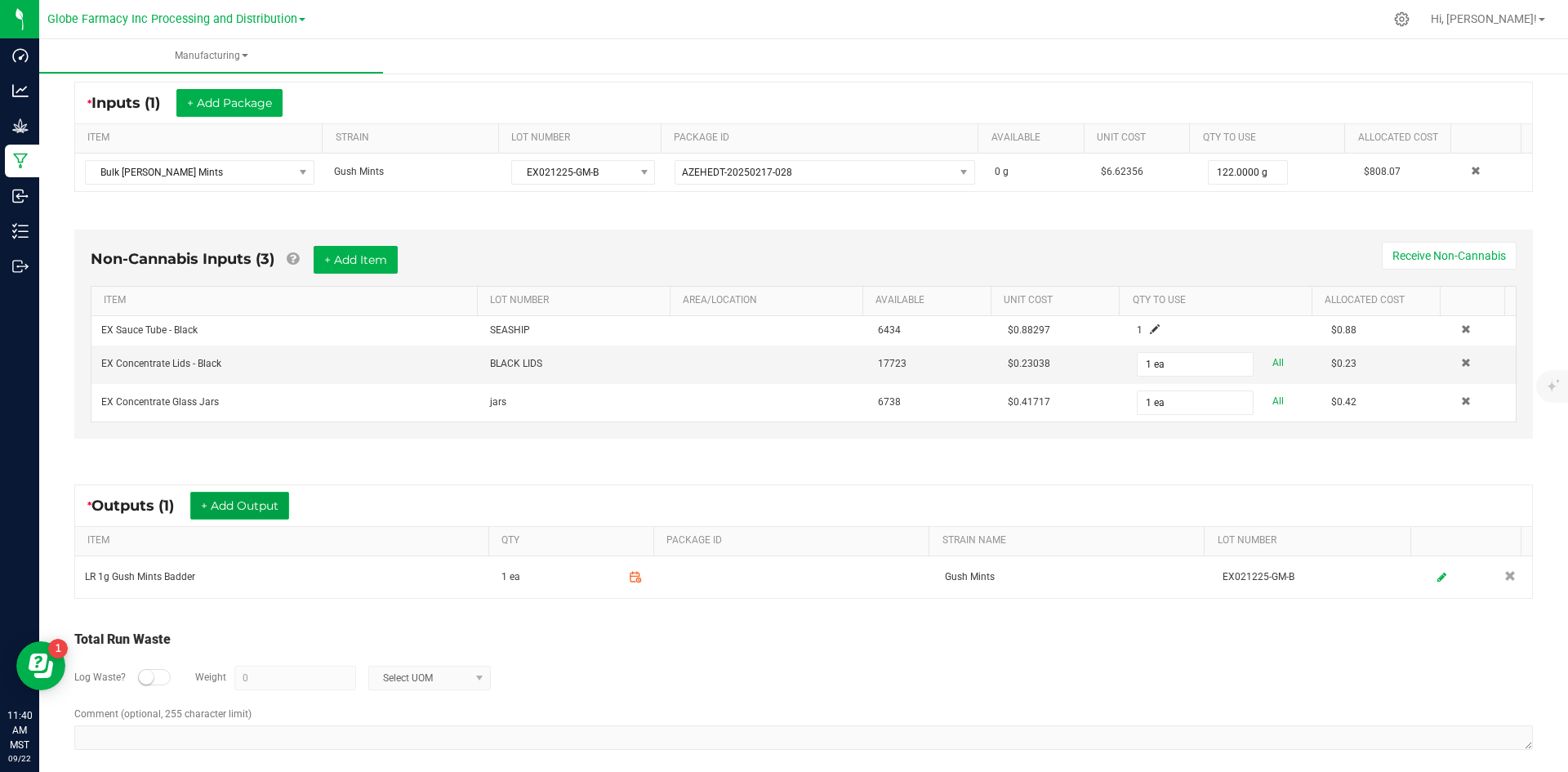
click at [273, 516] on button "+ Add Output" at bounding box center [239, 506] width 98 height 28
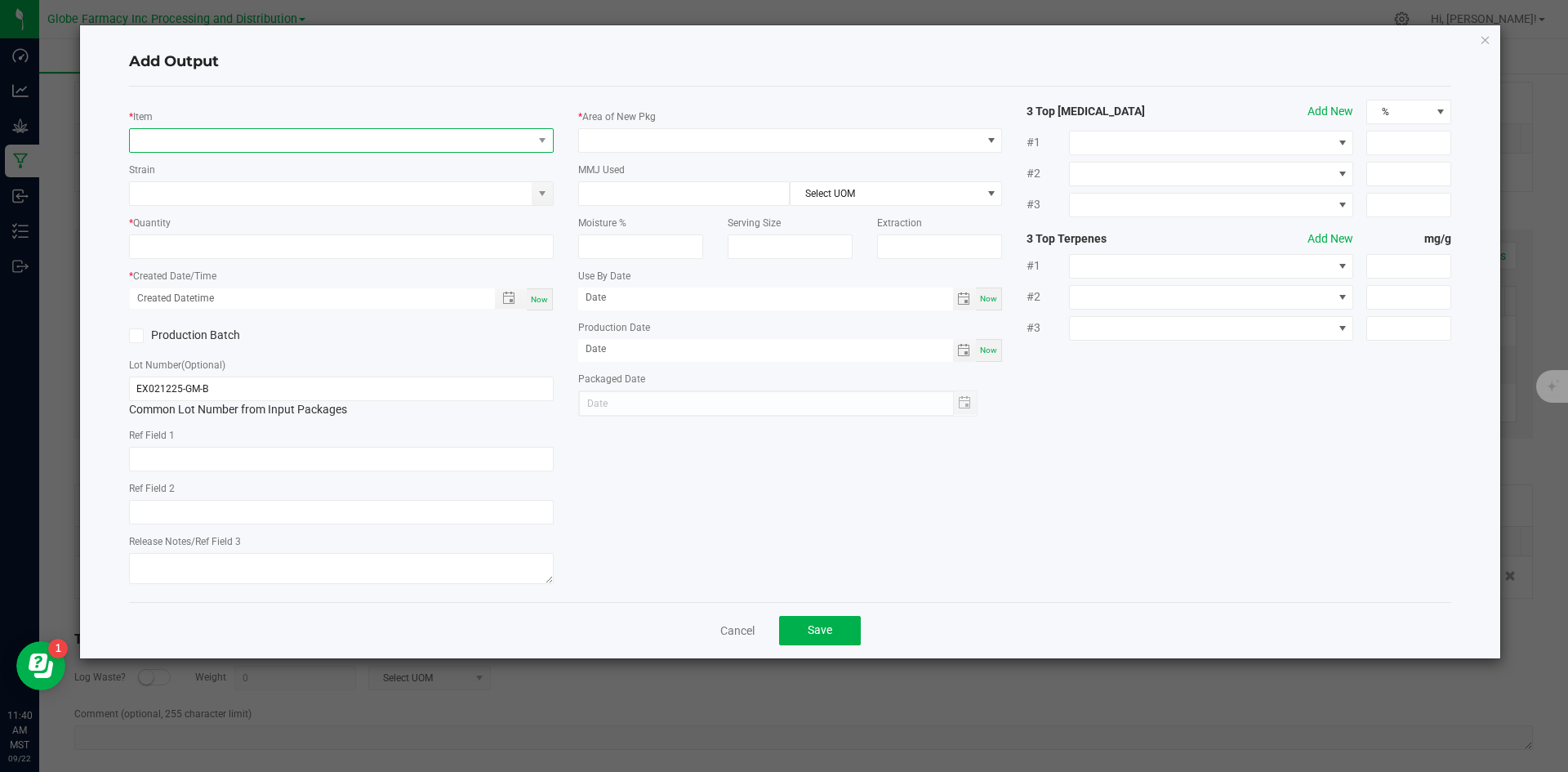
click at [265, 131] on span "NO DATA FOUND" at bounding box center [332, 141] width 403 height 23
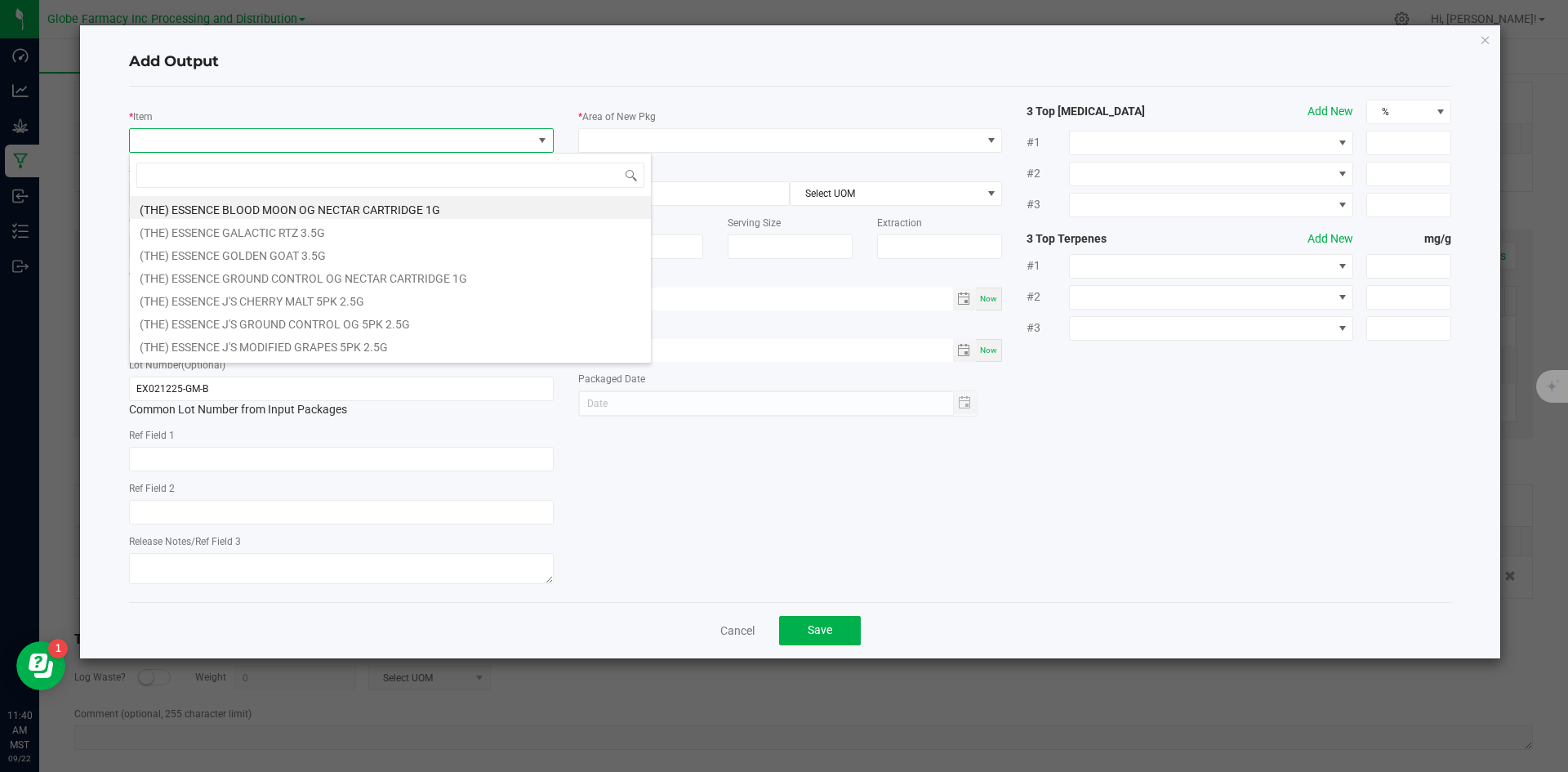
scroll to position [25, 425]
type input "GUSH MINTS"
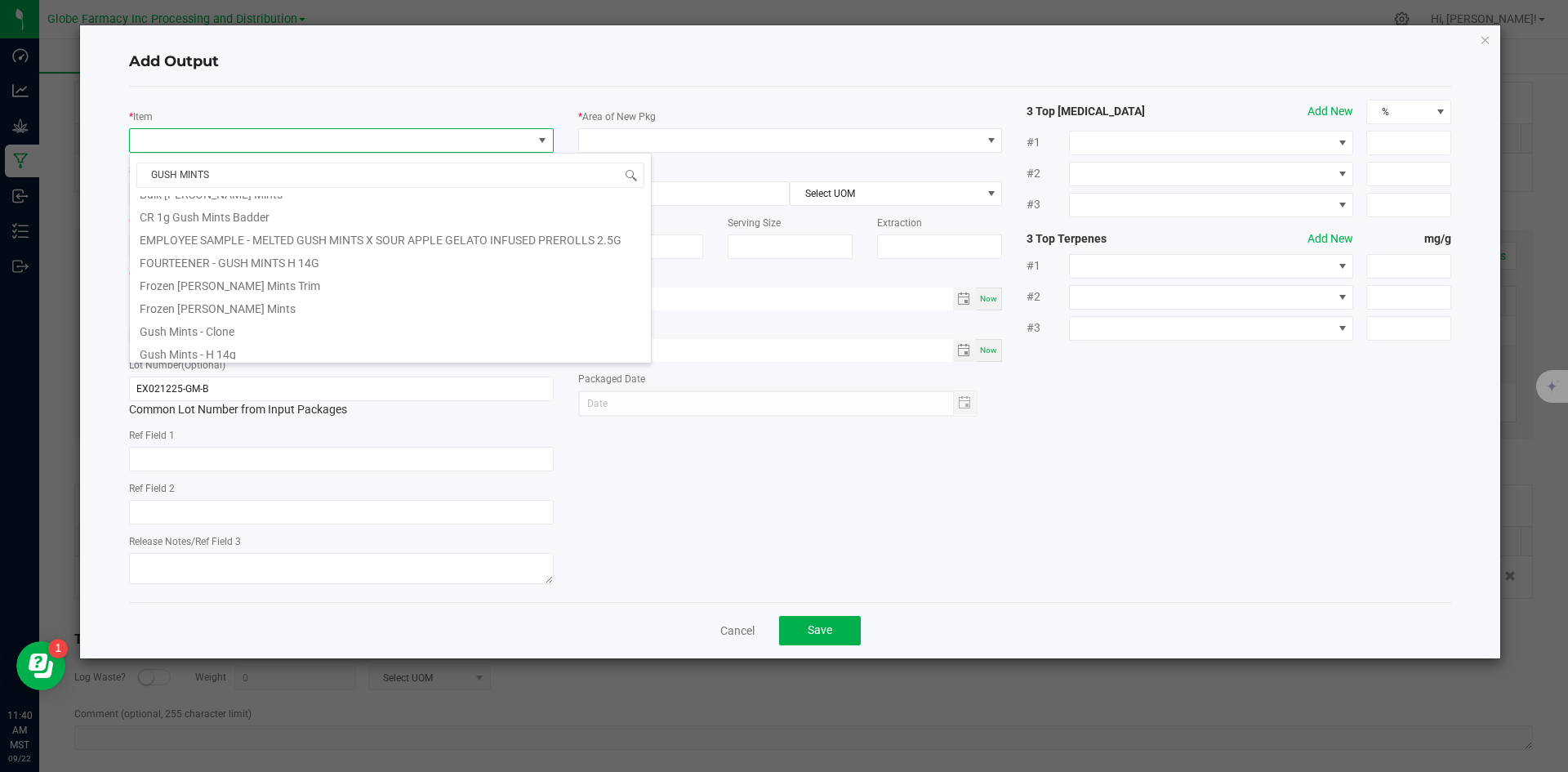
scroll to position [408, 0]
click at [305, 252] on li "LR 1g Gush Mints Badder" at bounding box center [390, 257] width 521 height 23
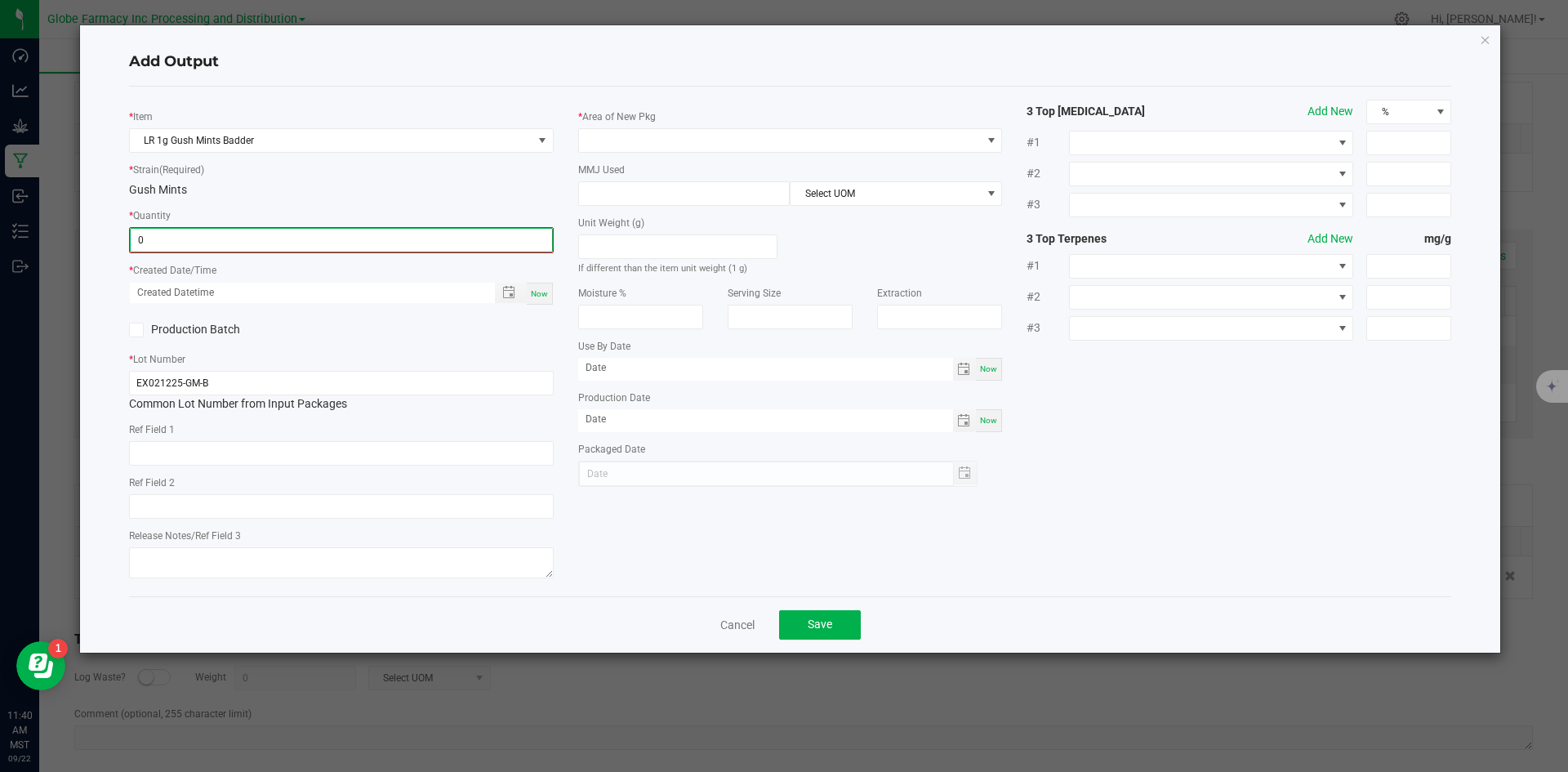
click at [295, 239] on input "0" at bounding box center [341, 240] width 421 height 23
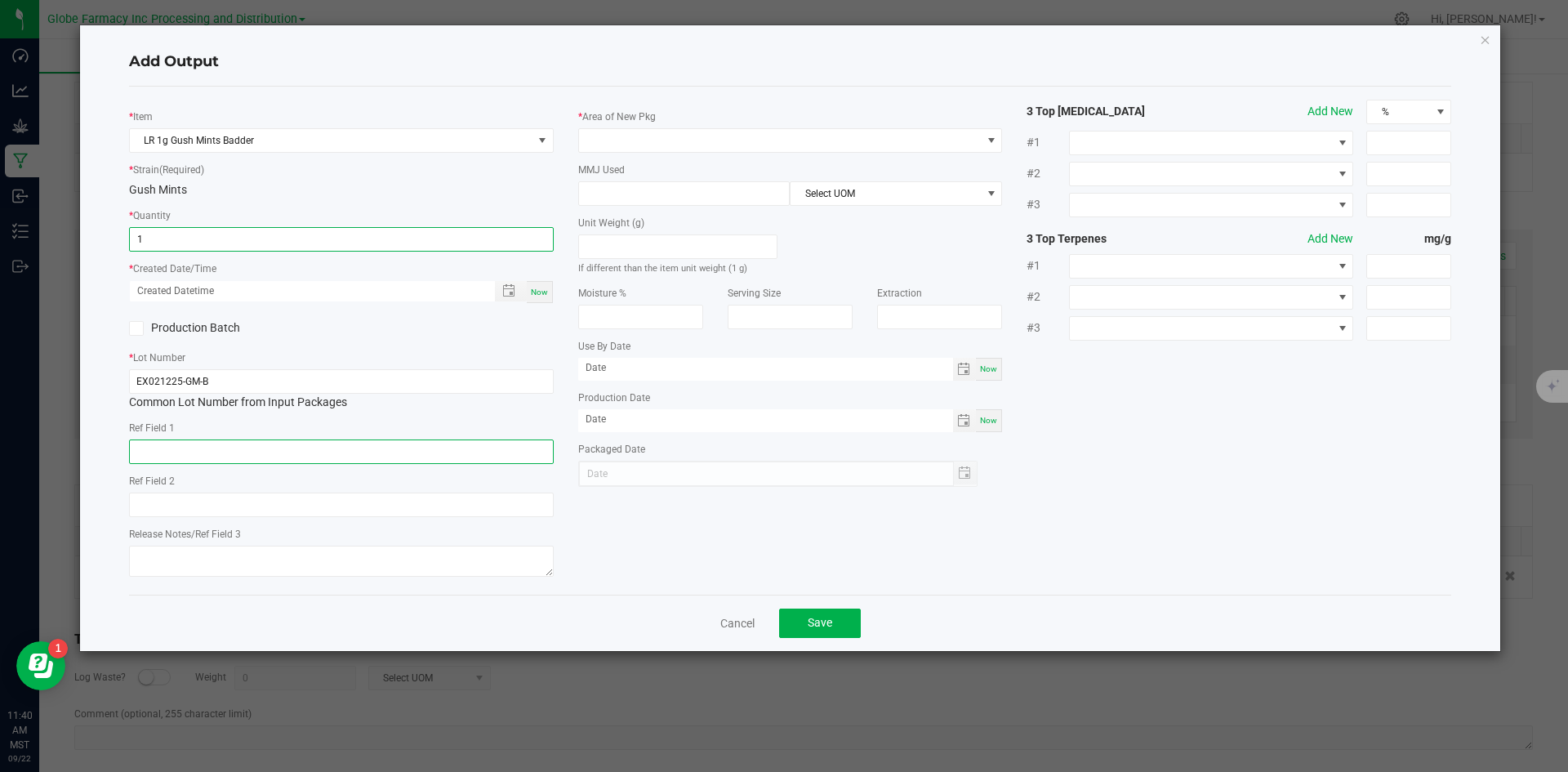
type input "1 ea"
click at [219, 445] on input "text" at bounding box center [341, 452] width 425 height 25
type input "CONCENTRATE"
type input "F"
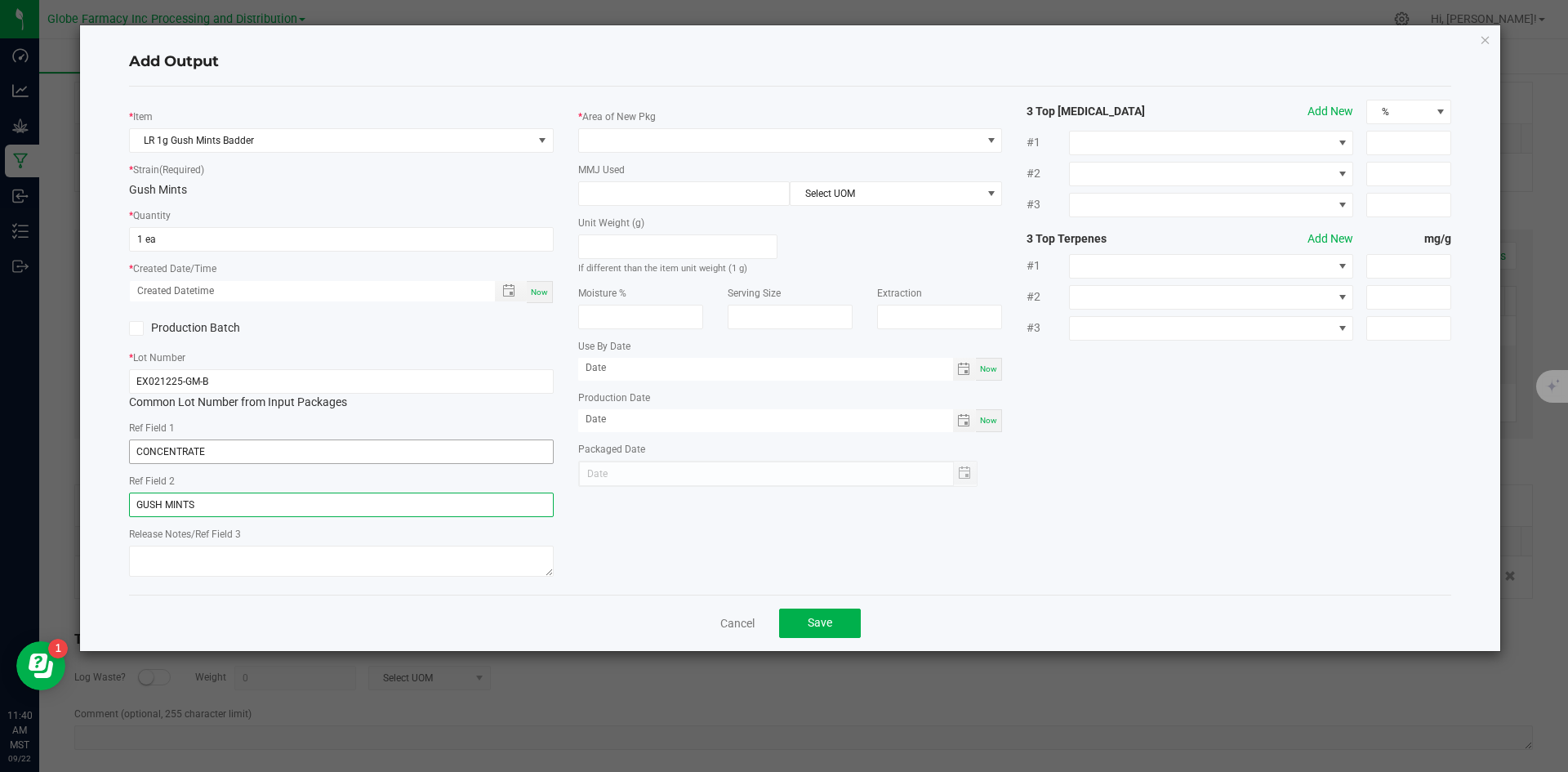
type input "GUSH MINTS"
type textarea "[DATE]"
click at [598, 130] on span at bounding box center [780, 141] width 403 height 23
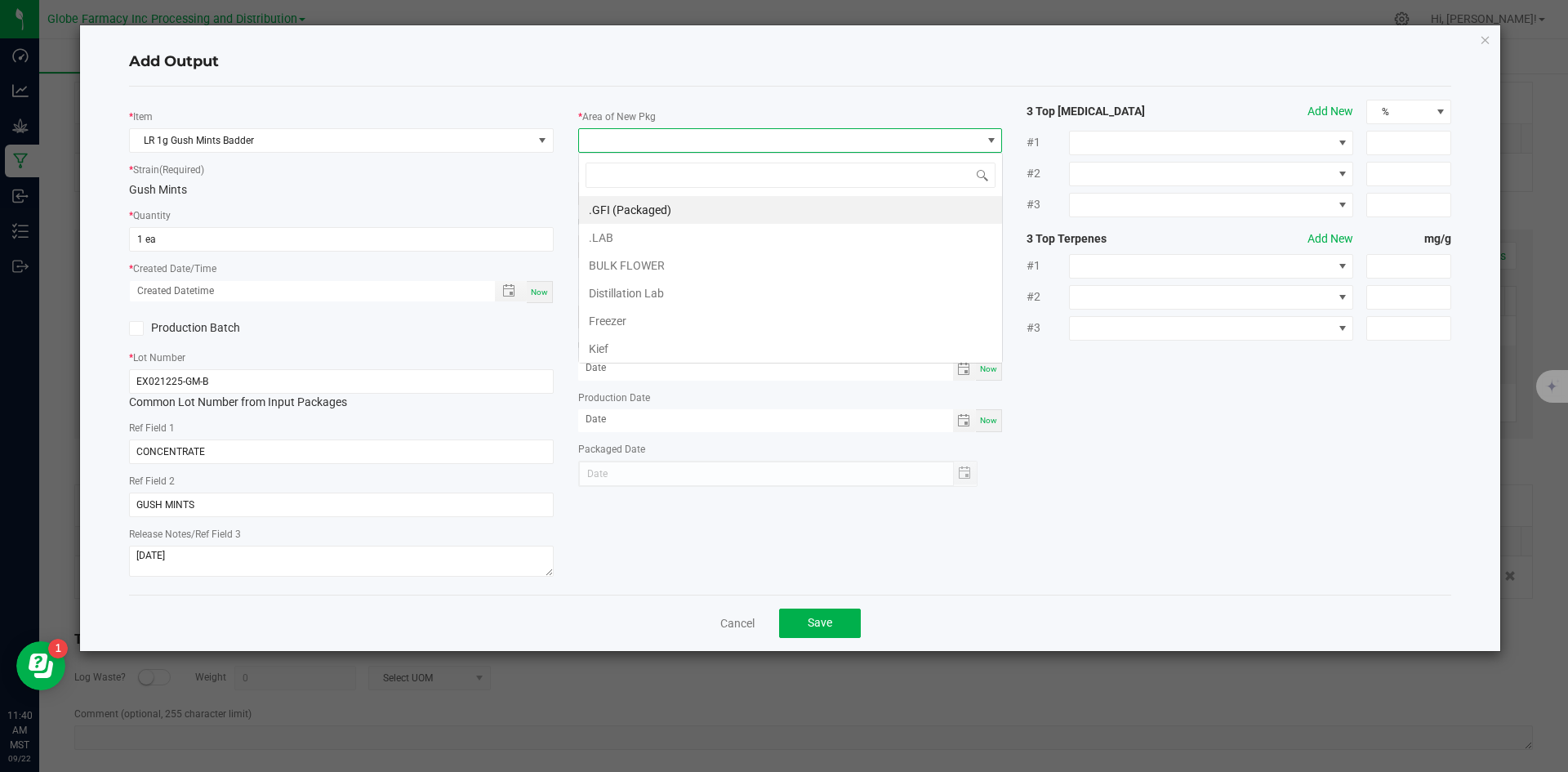
scroll to position [25, 425]
click at [597, 210] on li ".GFI (Packaged)" at bounding box center [790, 210] width 423 height 28
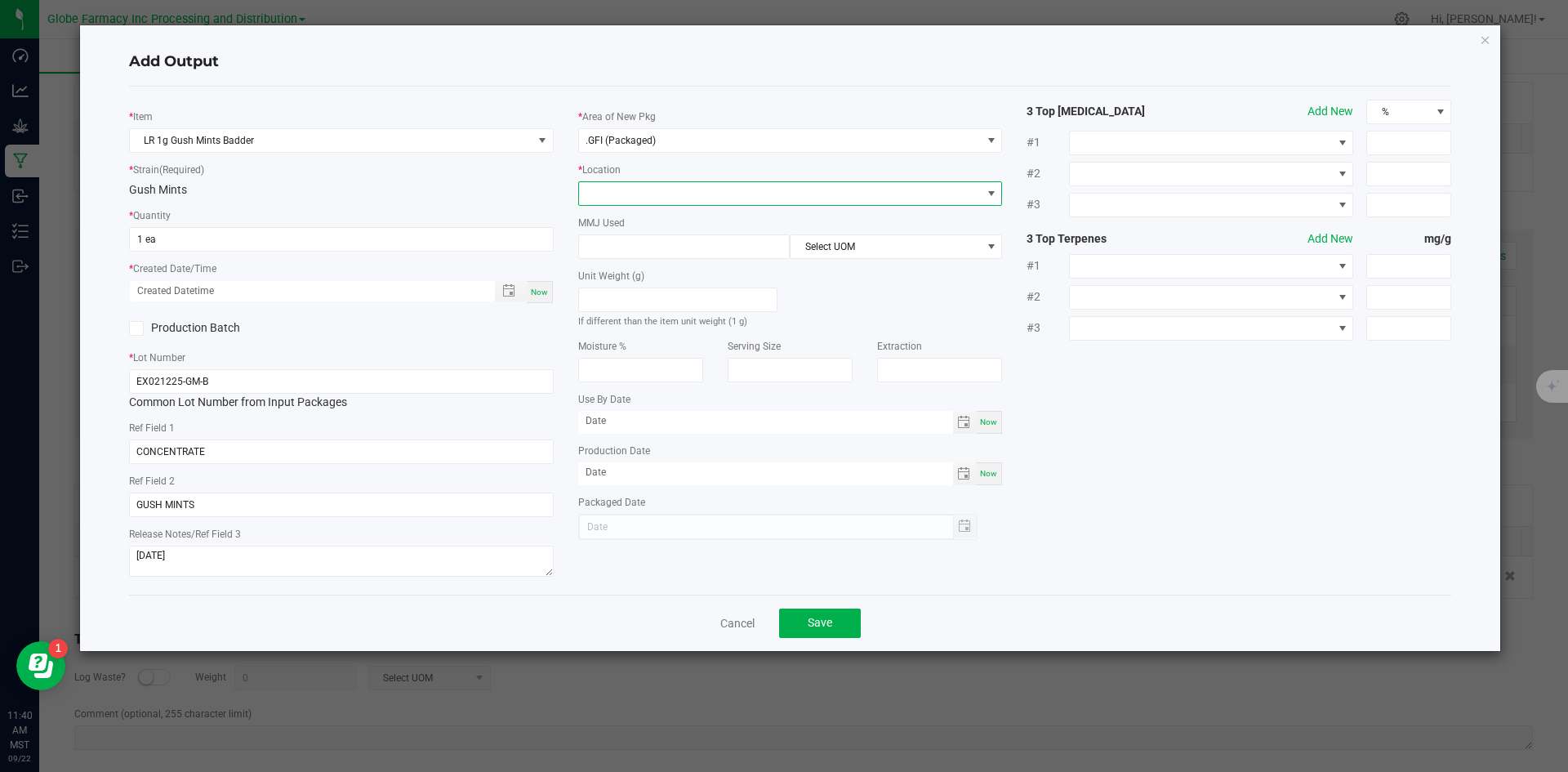
click at [606, 198] on span at bounding box center [780, 193] width 403 height 23
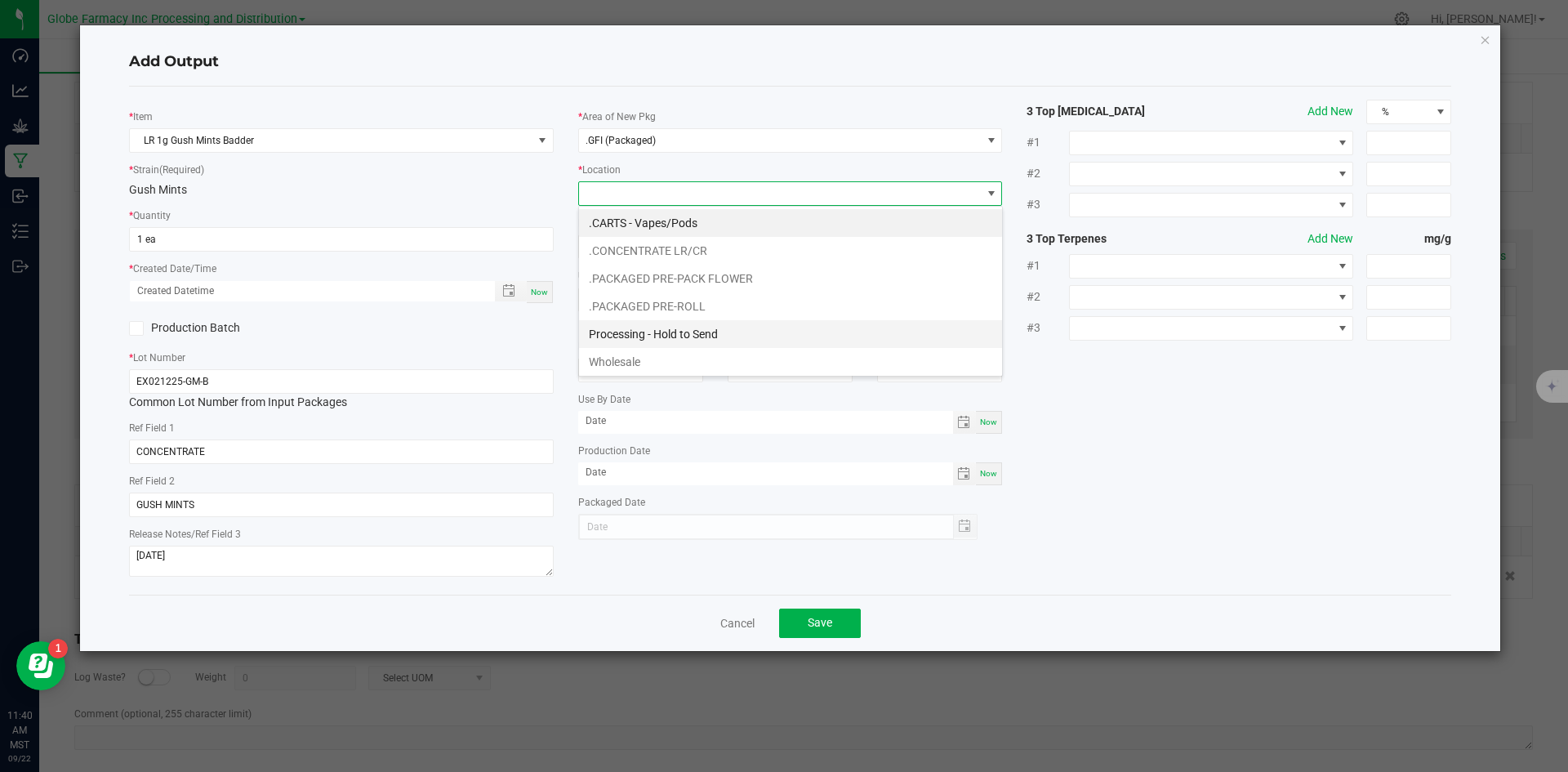
click at [646, 337] on li "Processing - Hold to Send" at bounding box center [790, 334] width 423 height 28
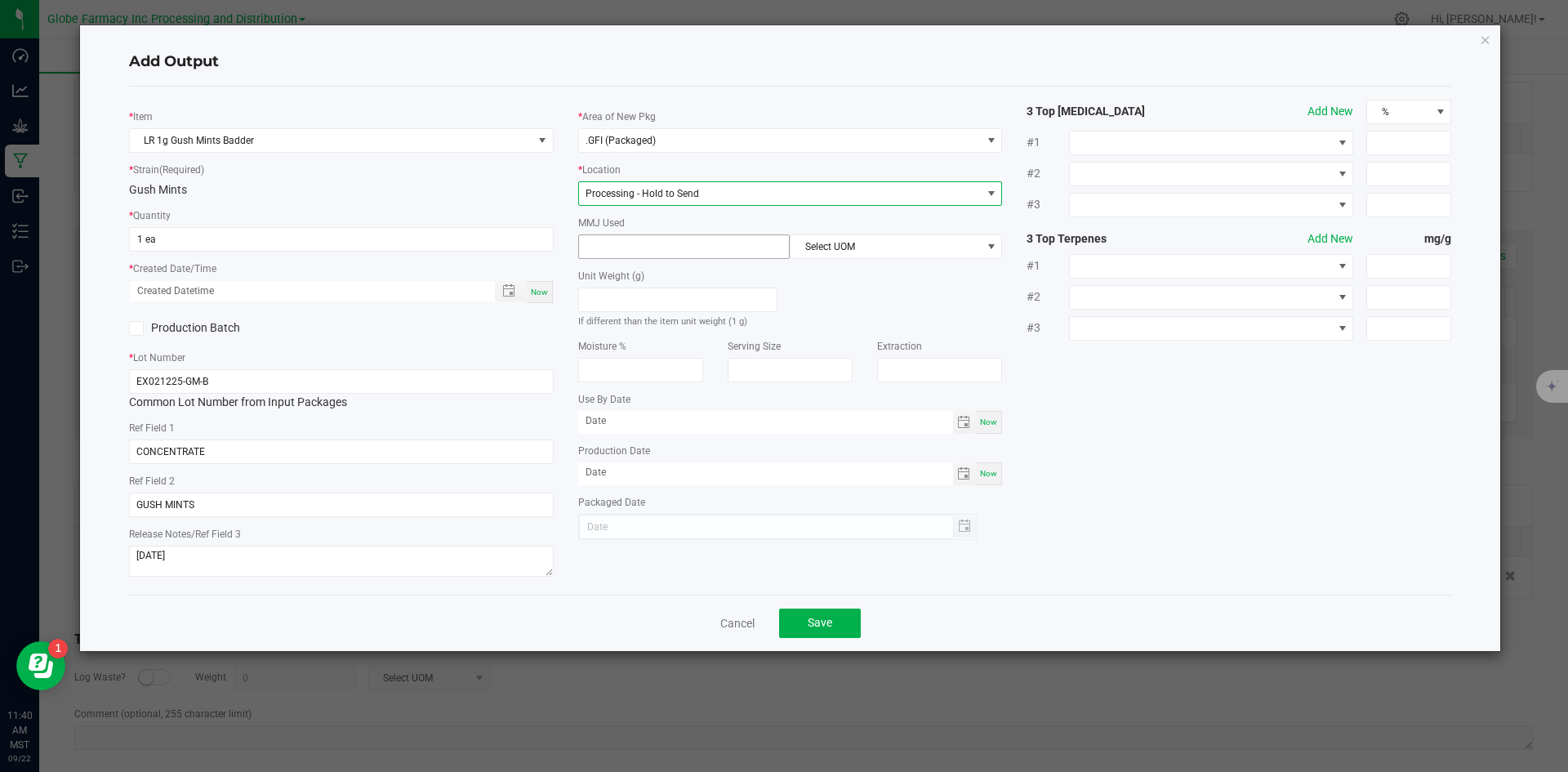
click at [645, 250] on input at bounding box center [684, 246] width 211 height 23
type input "1"
click at [900, 245] on span "Select UOM" at bounding box center [886, 246] width 190 height 23
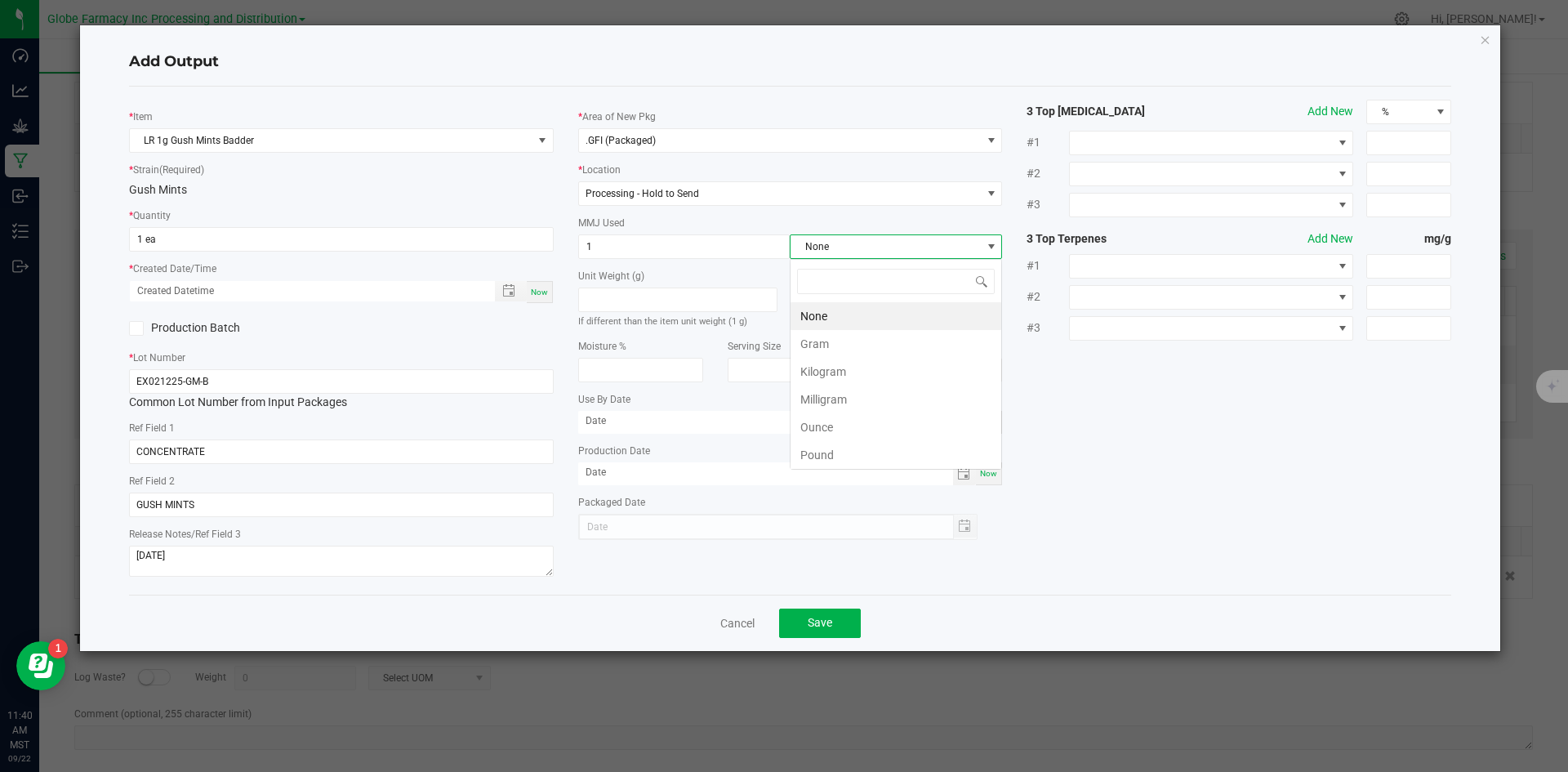
scroll to position [25, 212]
click at [827, 346] on li "Gram" at bounding box center [896, 344] width 211 height 28
click at [806, 625] on button "Save" at bounding box center [820, 623] width 82 height 29
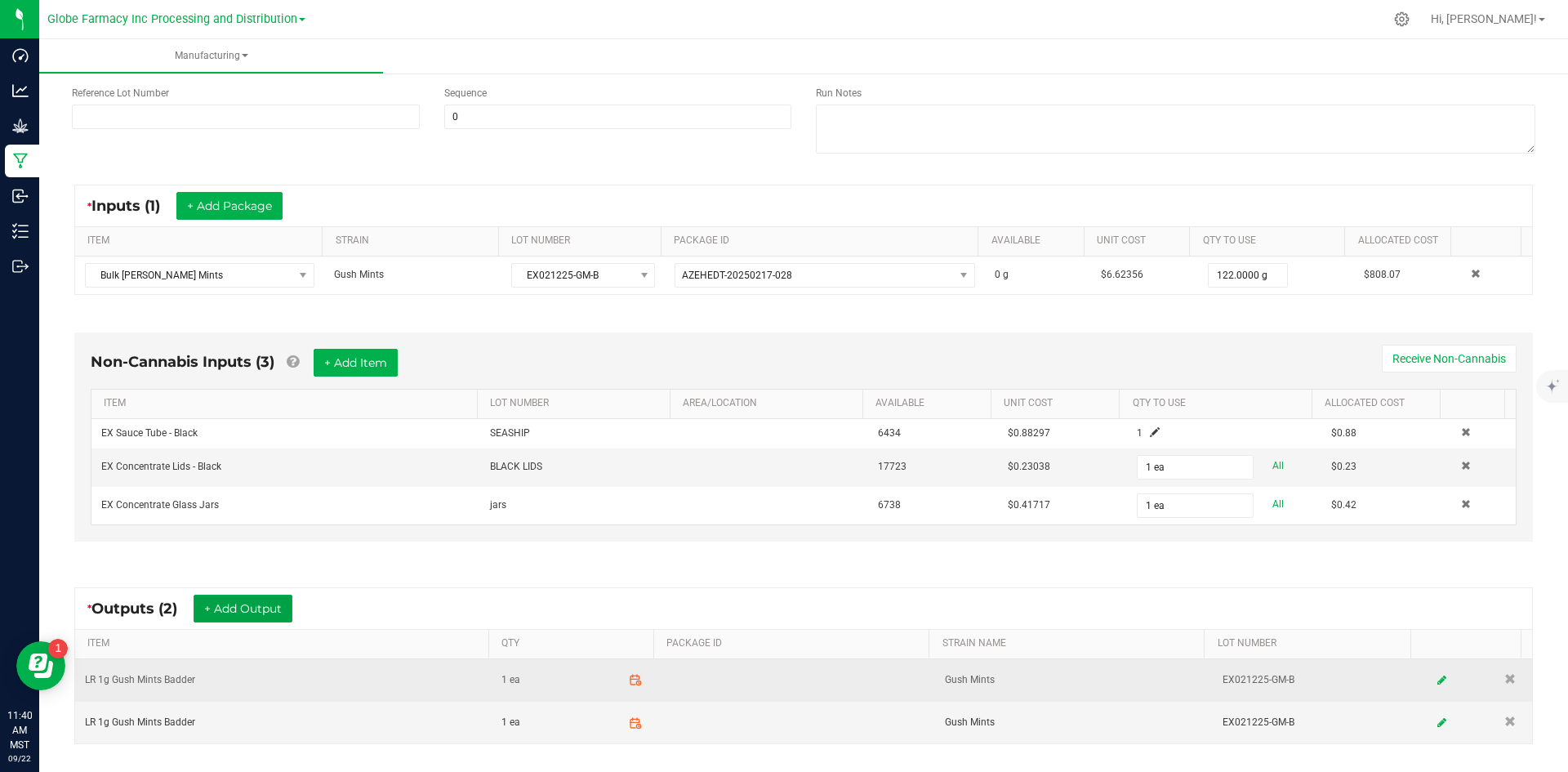
scroll to position [0, 0]
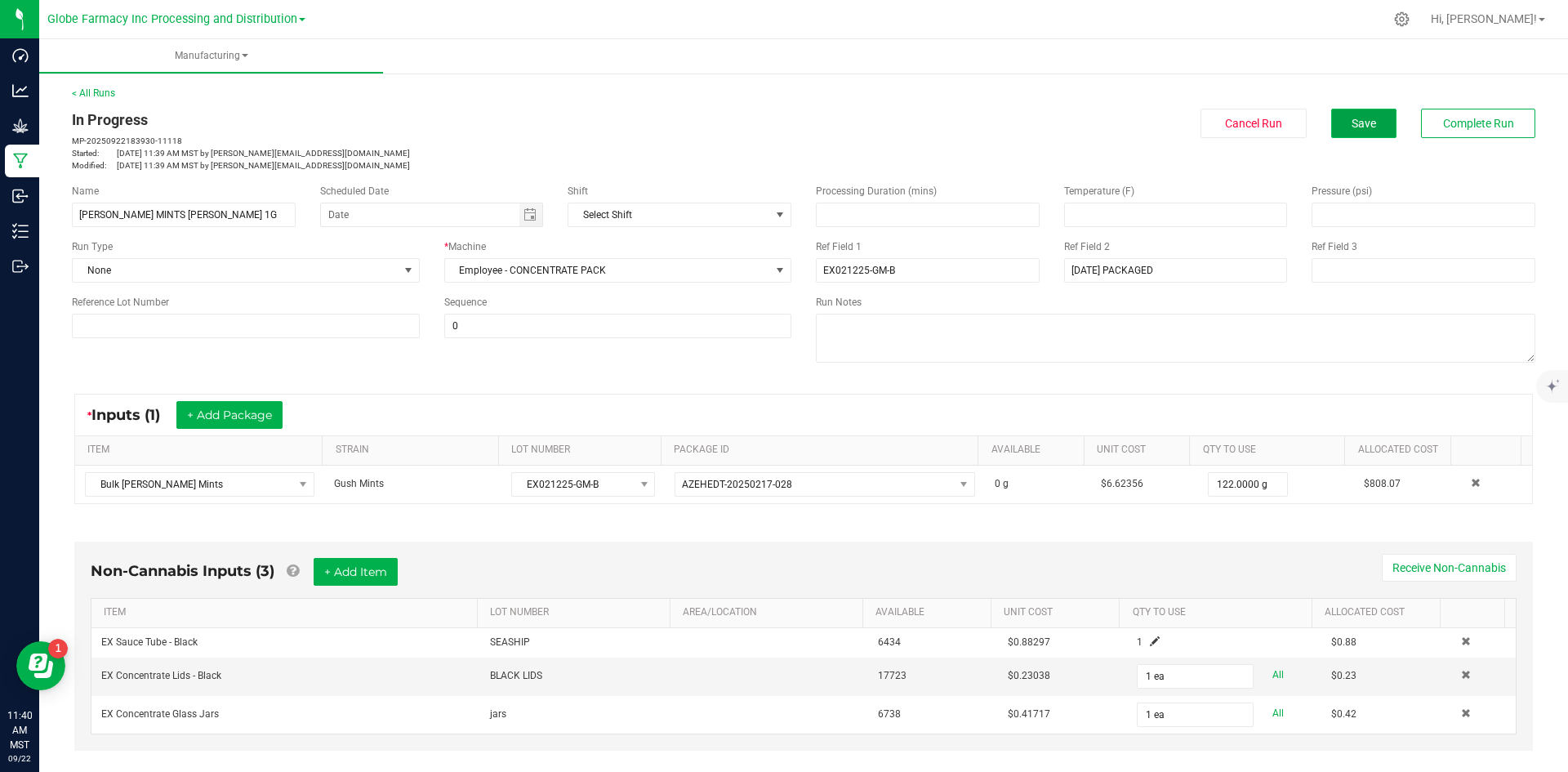
click at [1352, 128] on span "Save" at bounding box center [1364, 123] width 25 height 13
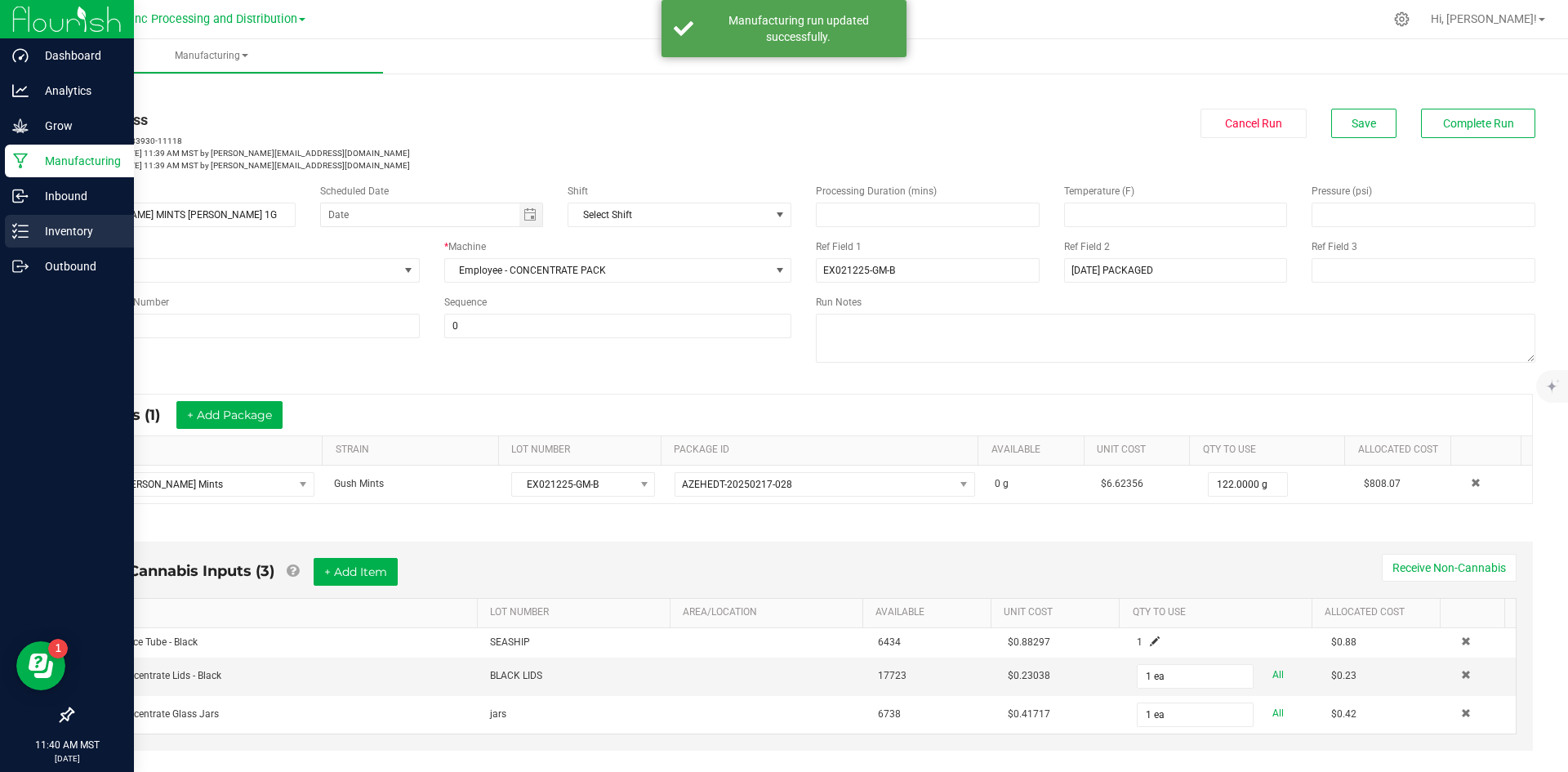
click at [64, 239] on p "Inventory" at bounding box center [77, 231] width 98 height 19
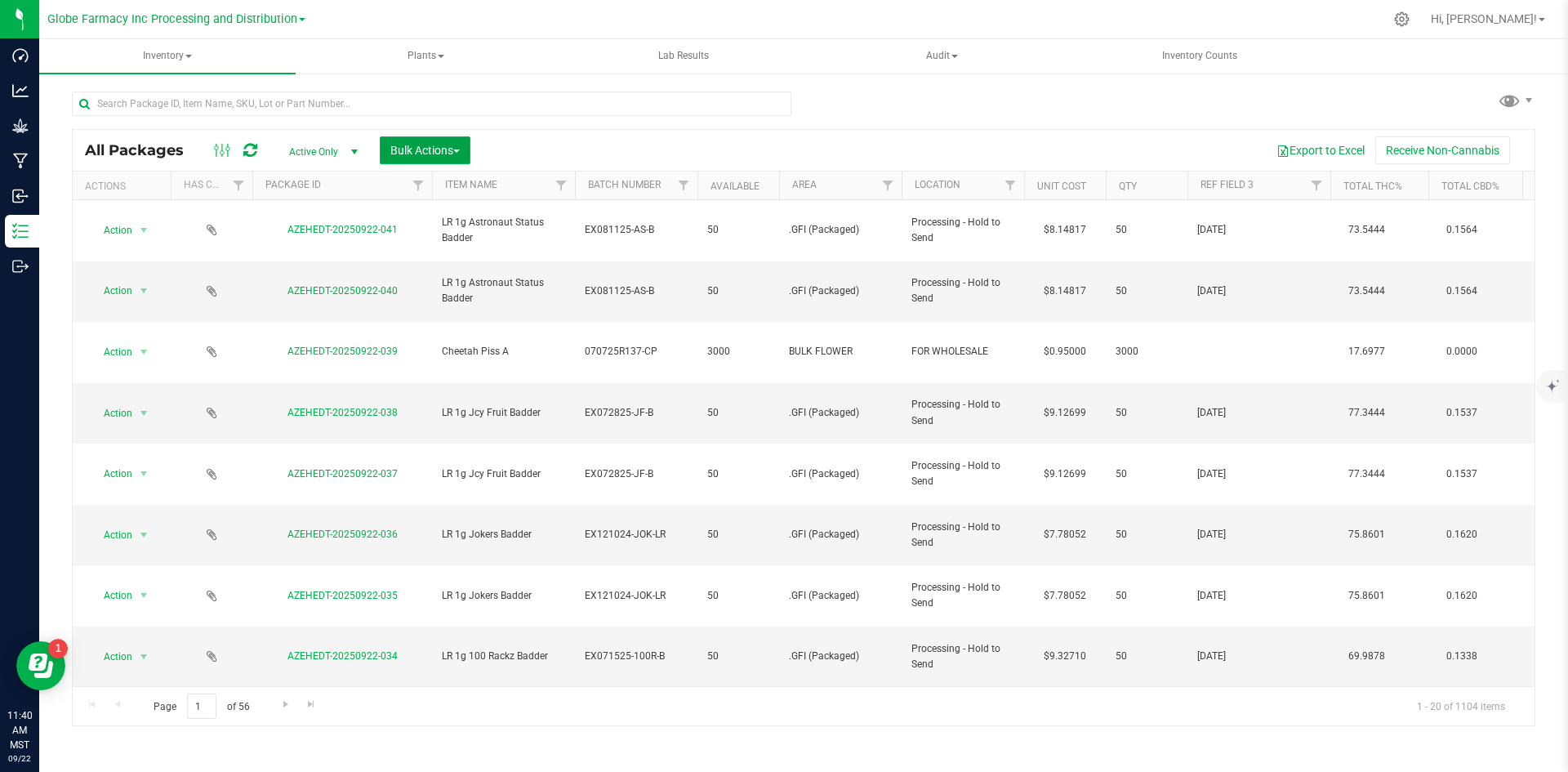
click at [436, 141] on button "Bulk Actions" at bounding box center [425, 150] width 91 height 28
click at [400, 189] on span "Add to manufacturing run" at bounding box center [451, 186] width 123 height 13
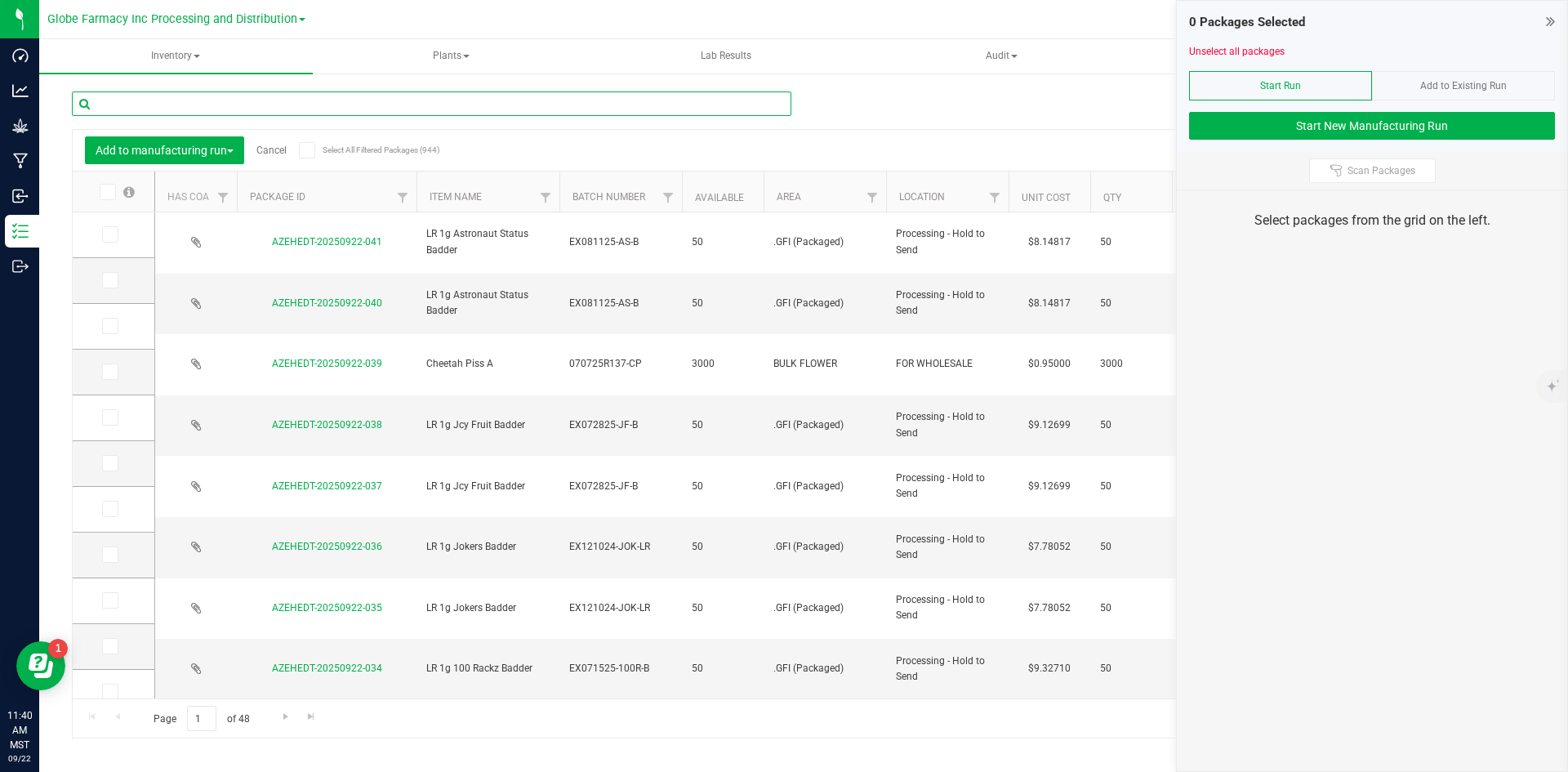
click at [275, 103] on input "text" at bounding box center [432, 104] width 719 height 25
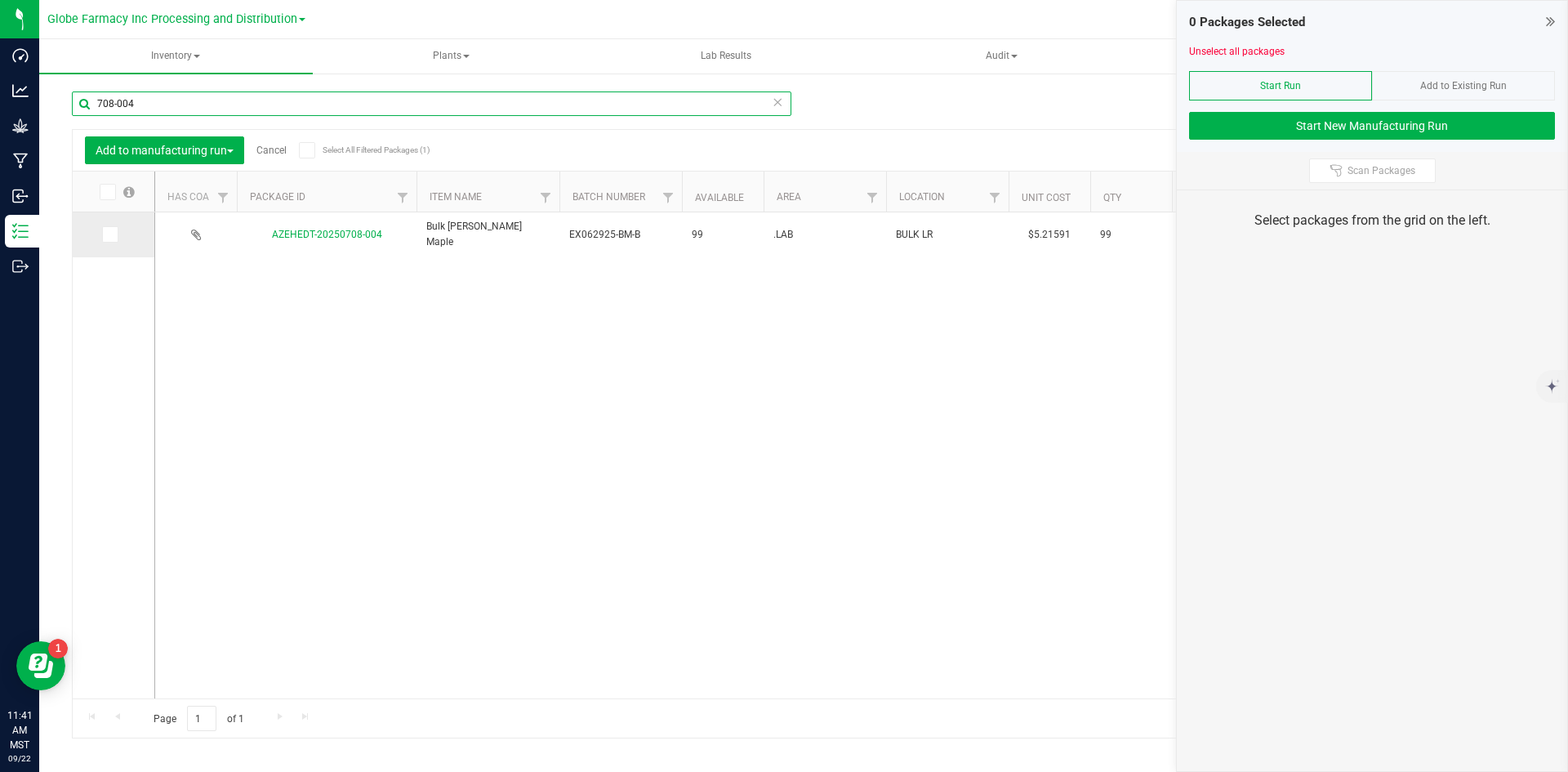
type input "708-004"
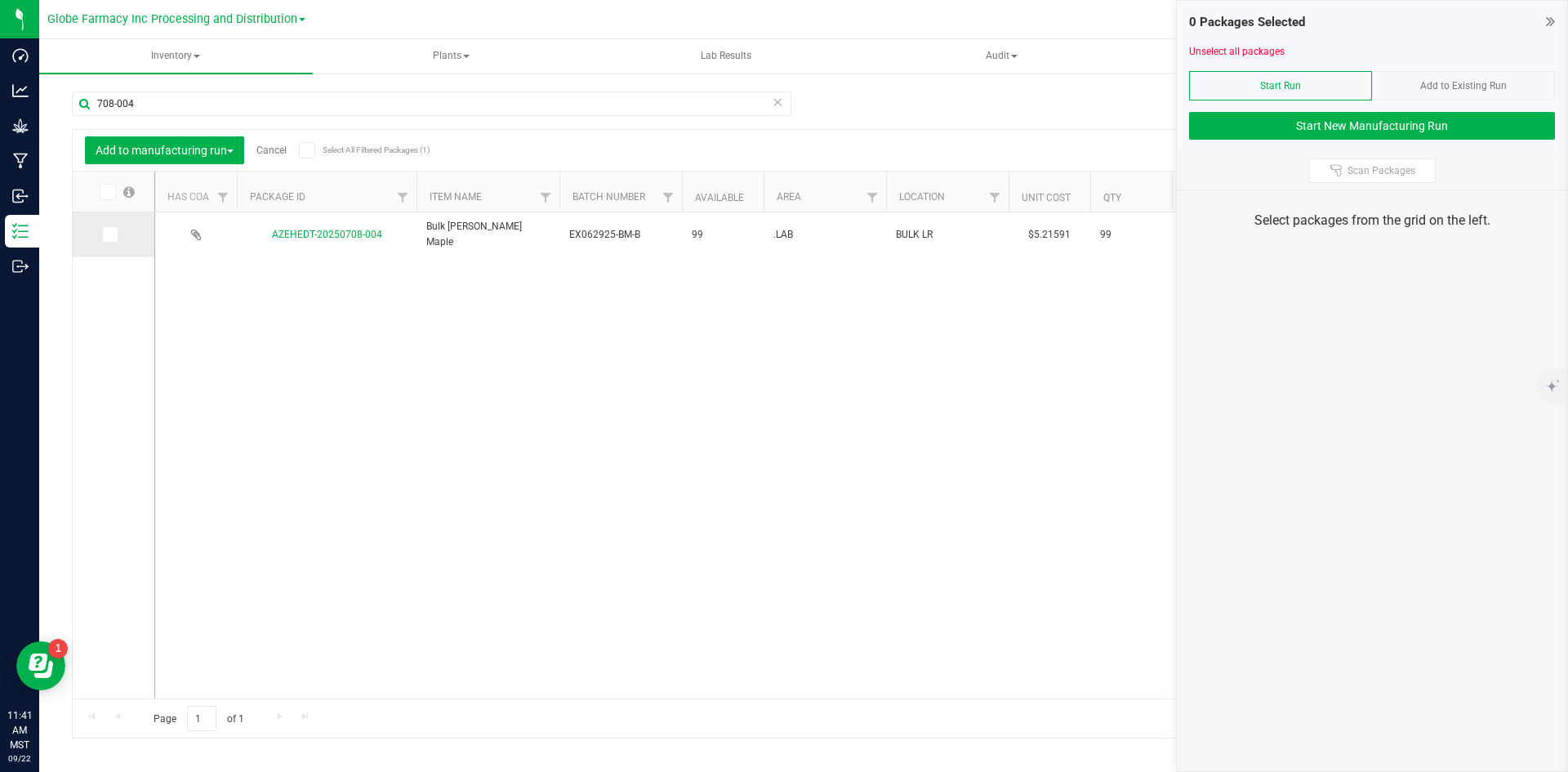
click at [98, 234] on td at bounding box center [113, 234] width 82 height 45
click at [100, 233] on td at bounding box center [113, 234] width 82 height 45
click at [109, 235] on icon at bounding box center [109, 235] width 11 height 0
click at [0, 0] on input "checkbox" at bounding box center [0, 0] width 0 height 0
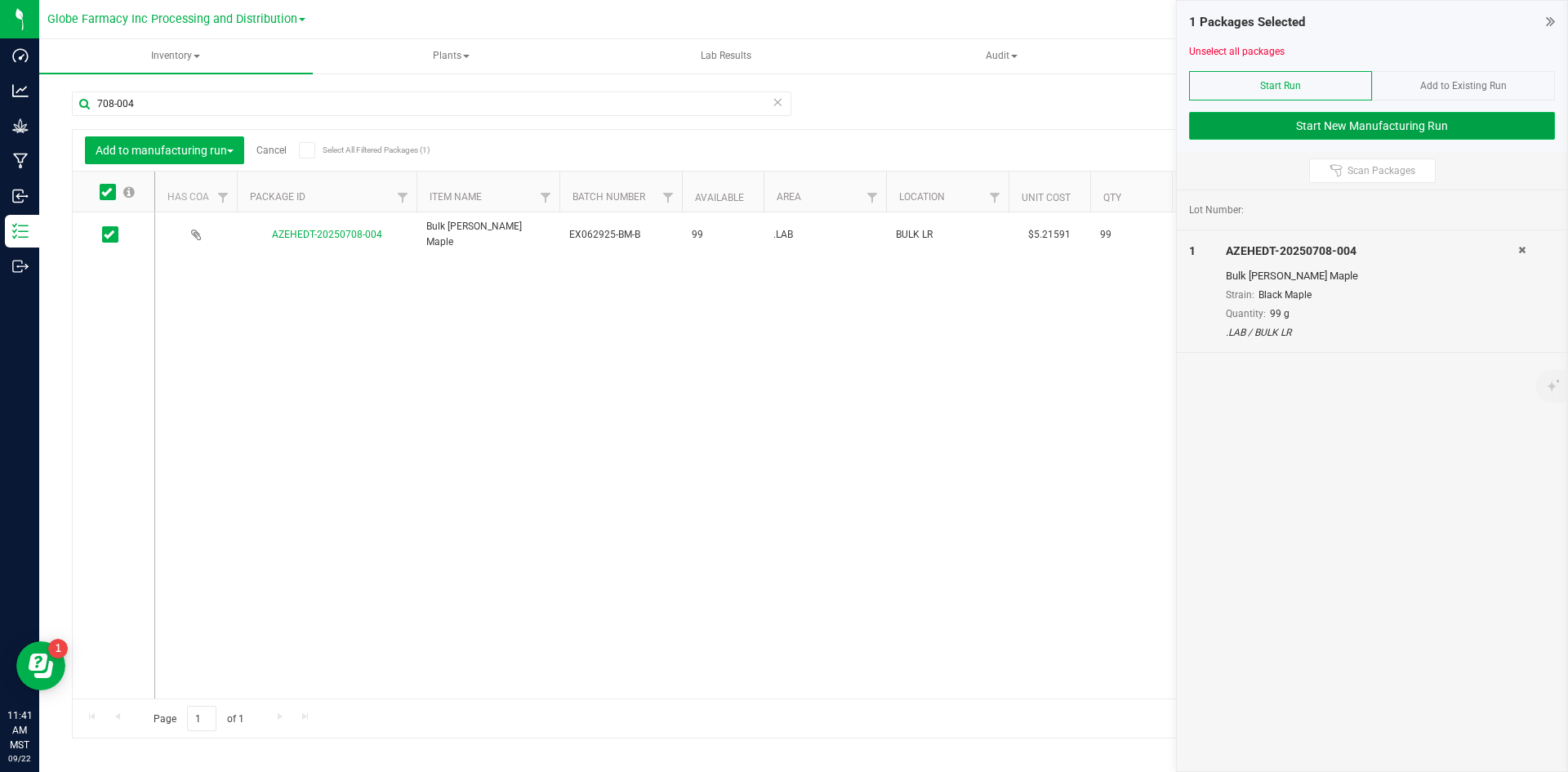
click at [1231, 122] on button "Start New Manufacturing Run" at bounding box center [1372, 126] width 366 height 28
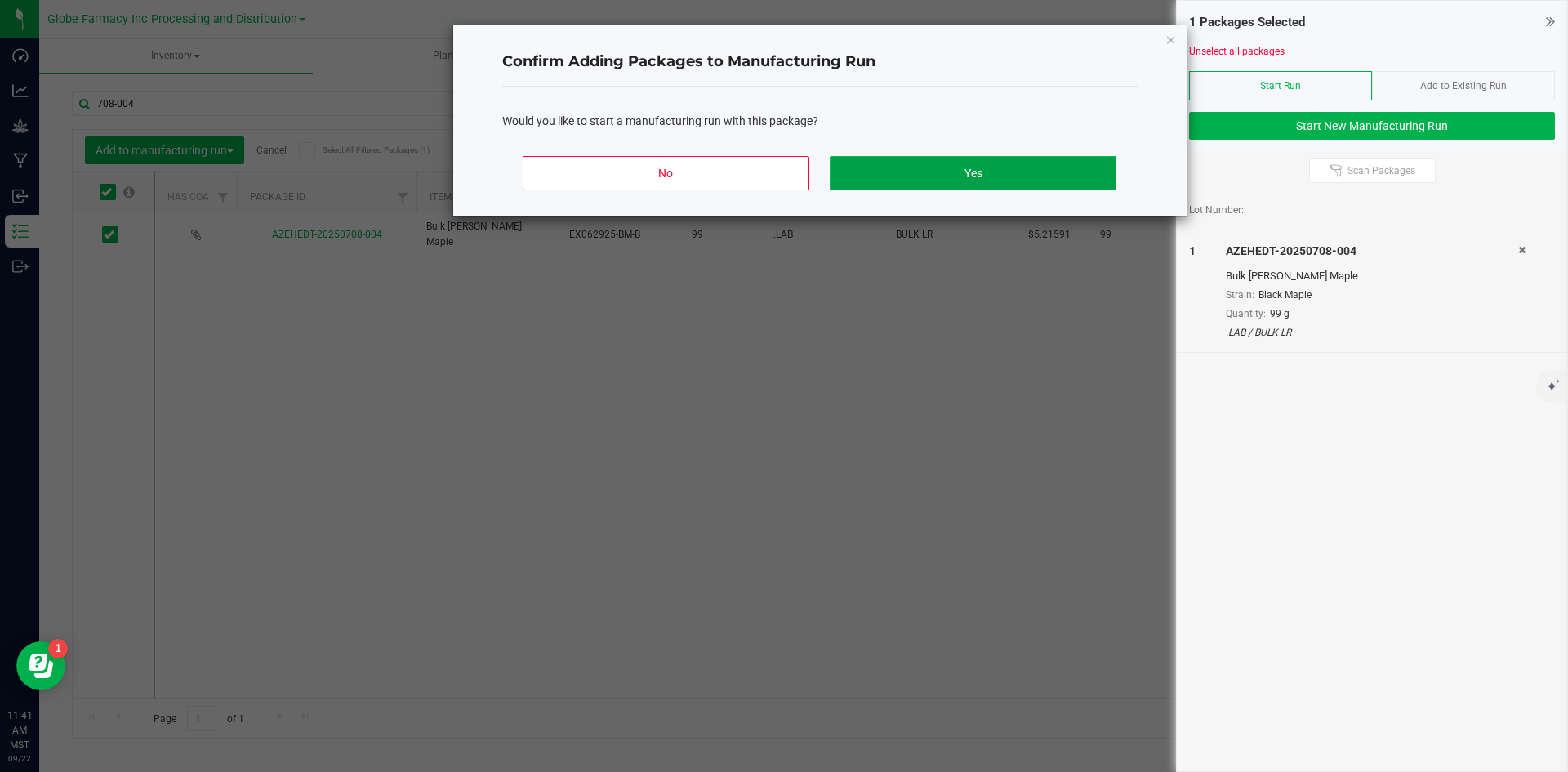
click at [1061, 165] on button "Yes" at bounding box center [973, 172] width 286 height 34
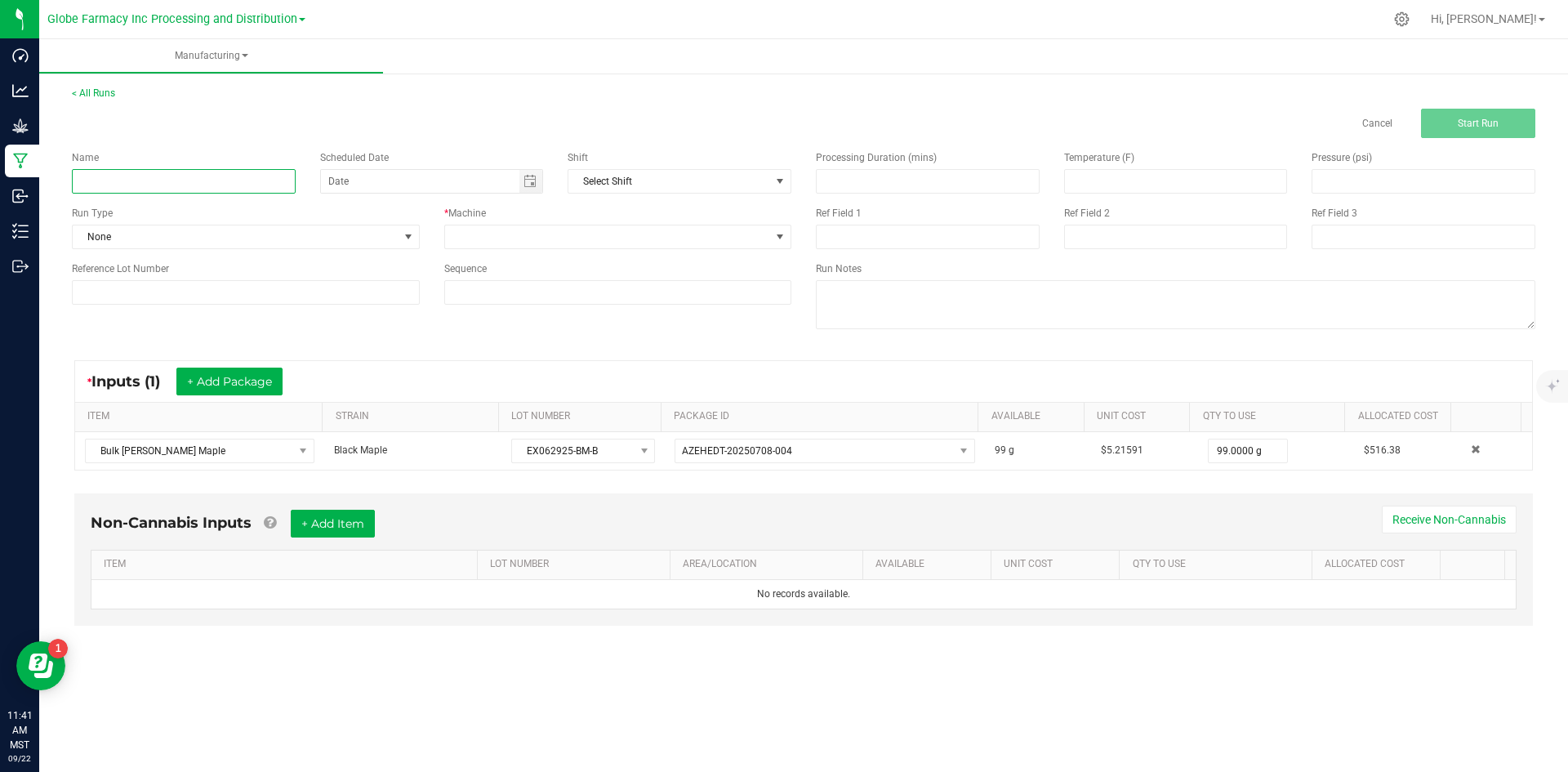
click at [155, 180] on input at bounding box center [184, 181] width 223 height 25
type input "[PERSON_NAME] MAPLE BADDER 1G"
click at [453, 232] on span at bounding box center [608, 237] width 326 height 23
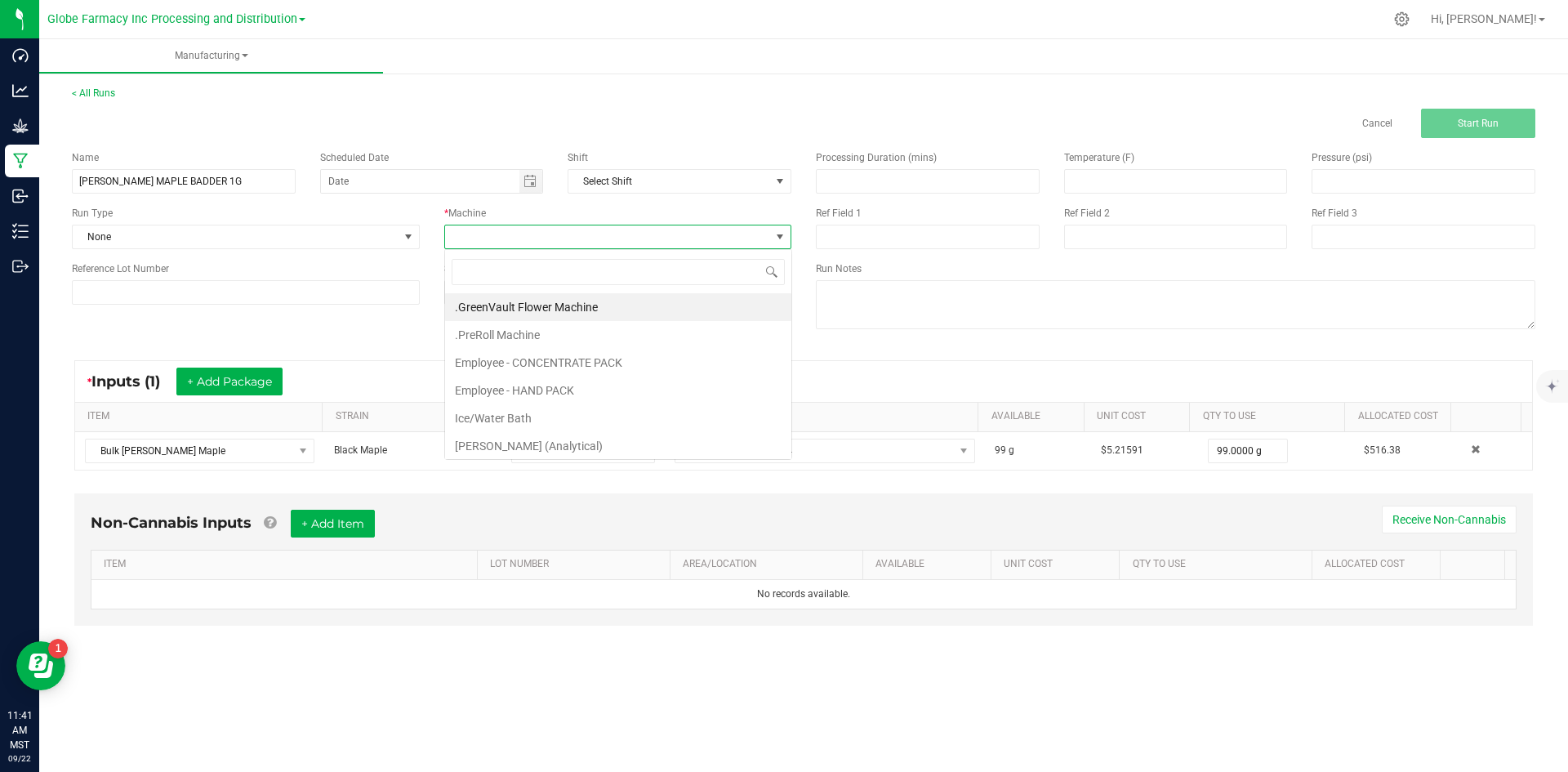
scroll to position [25, 347]
click at [501, 359] on li "Employee - CONCENTRATE PACK" at bounding box center [618, 363] width 346 height 28
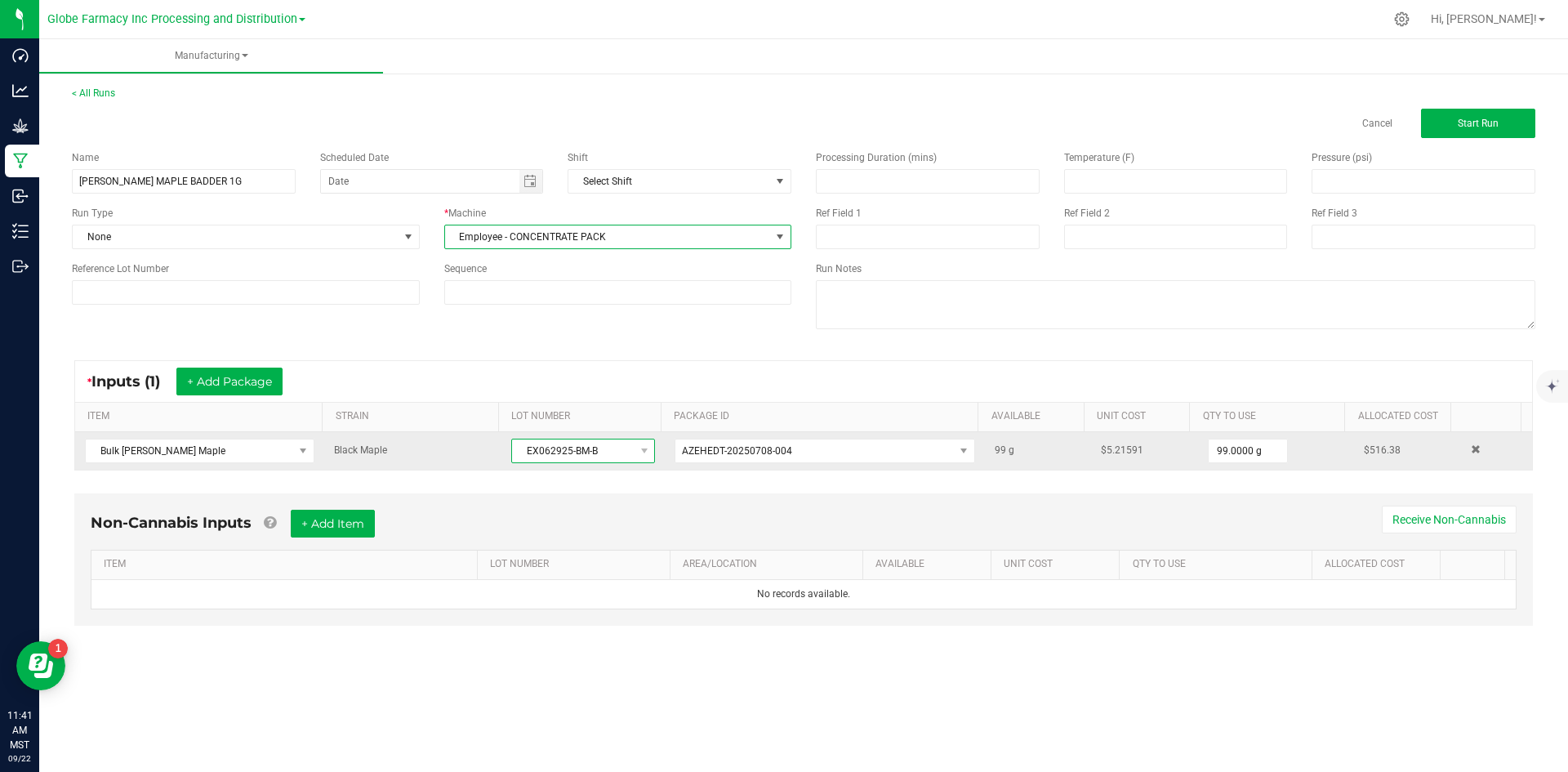
click at [550, 440] on span "EX062925-BM-B" at bounding box center [573, 451] width 121 height 23
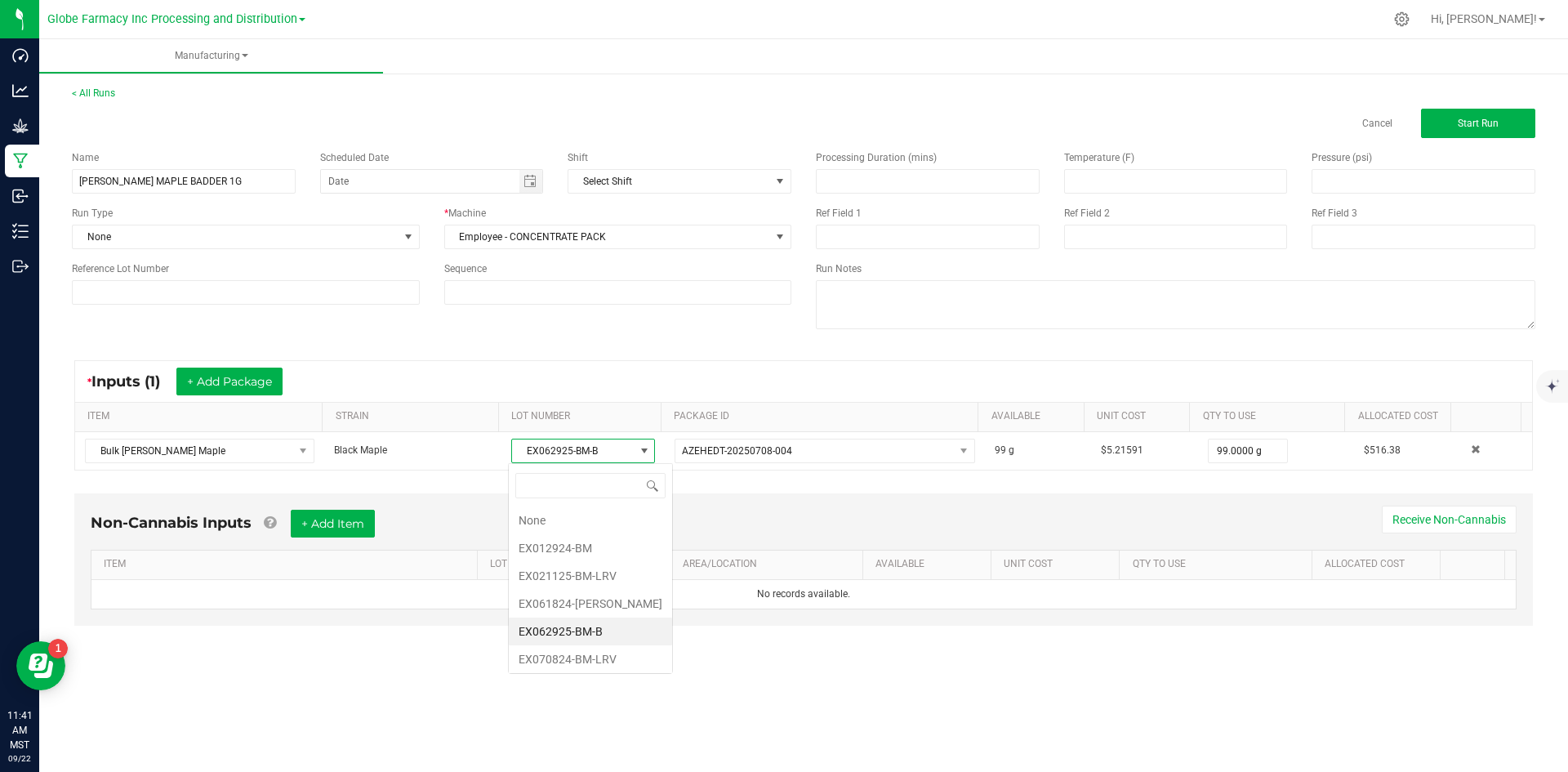
scroll to position [25, 143]
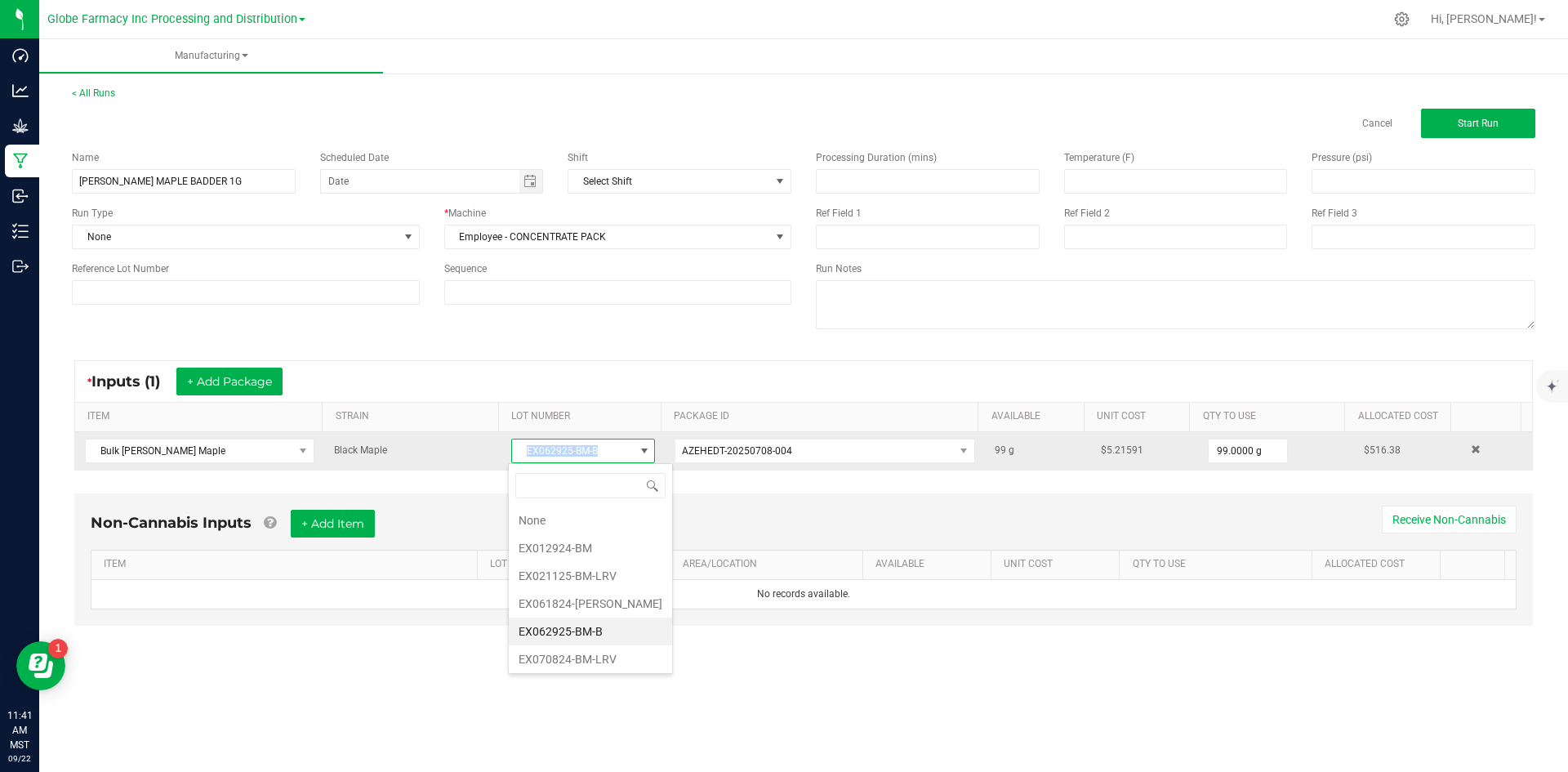
drag, startPoint x: 520, startPoint y: 445, endPoint x: 627, endPoint y: 445, distance: 107.0
click at [627, 445] on span "EX062925-BM-B" at bounding box center [573, 451] width 121 height 23
copy span "EX062925-BM-B"
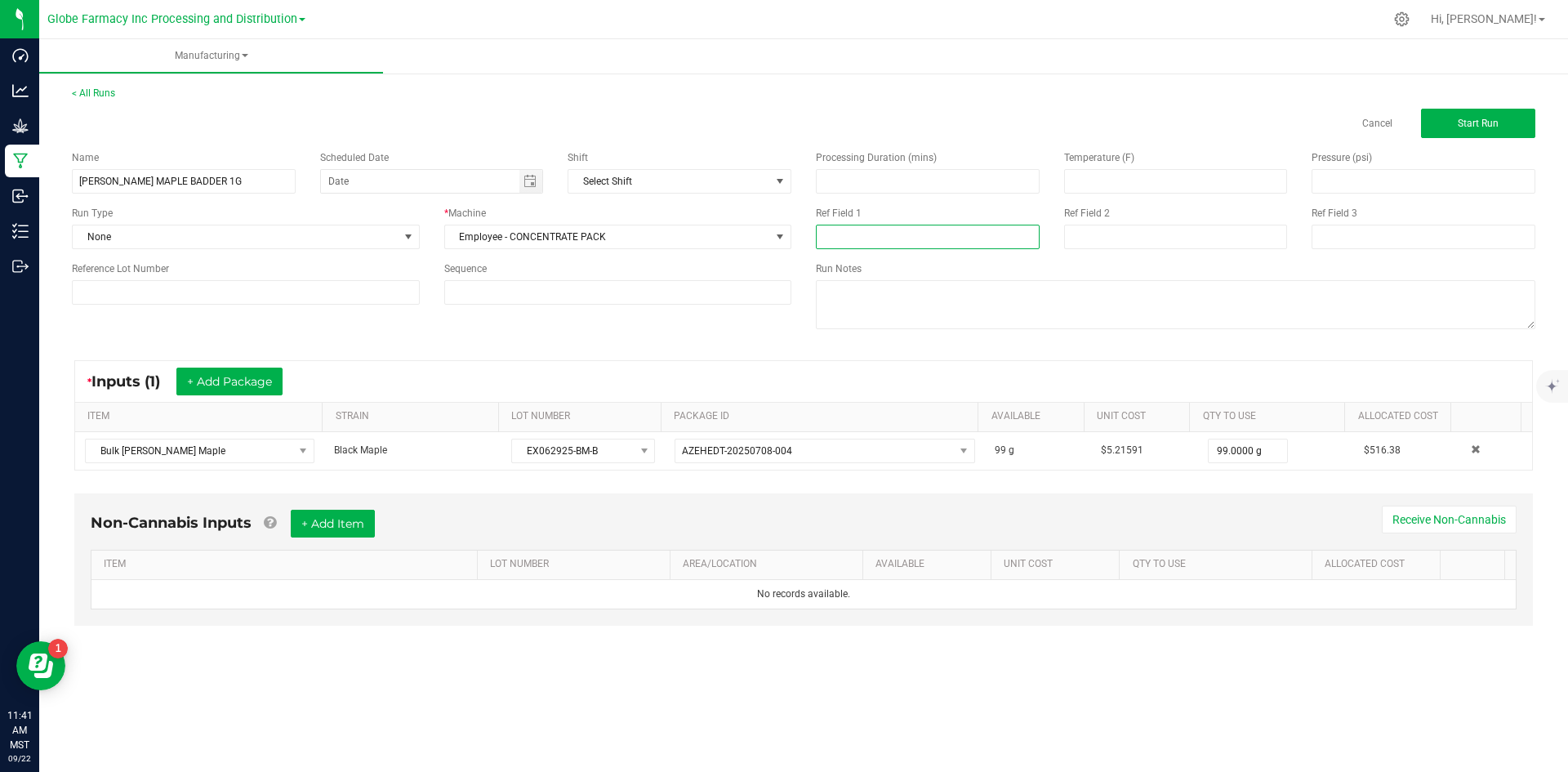
paste input "EX062925-BM-B"
type input "EX062925-BM-B"
click at [1104, 239] on input at bounding box center [1176, 237] width 223 height 25
type input "[DATE] PACKAGED"
click at [315, 509] on button "+ Add Item" at bounding box center [333, 523] width 84 height 28
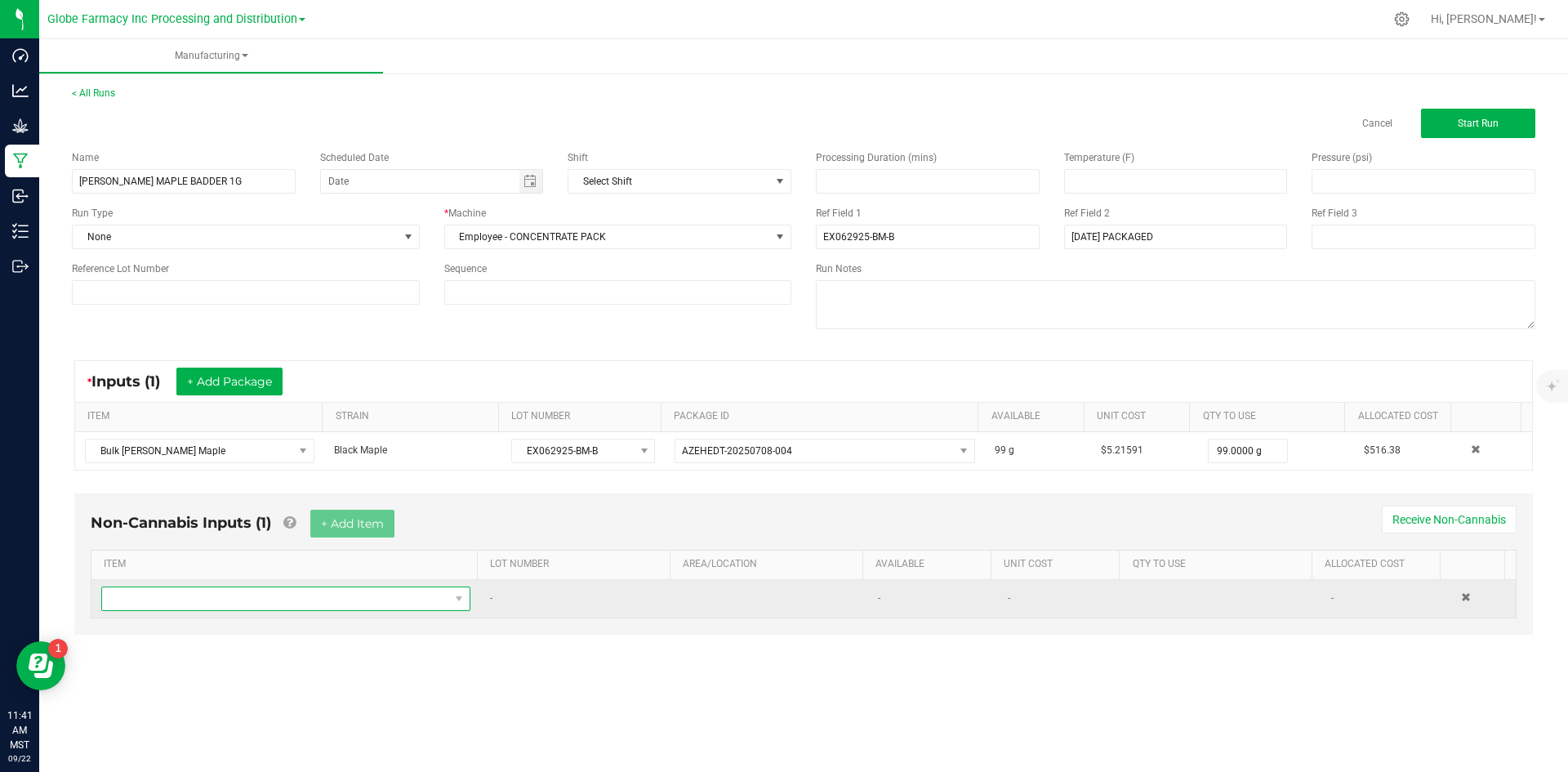
click at [289, 587] on span "NO DATA FOUND" at bounding box center [275, 599] width 347 height 23
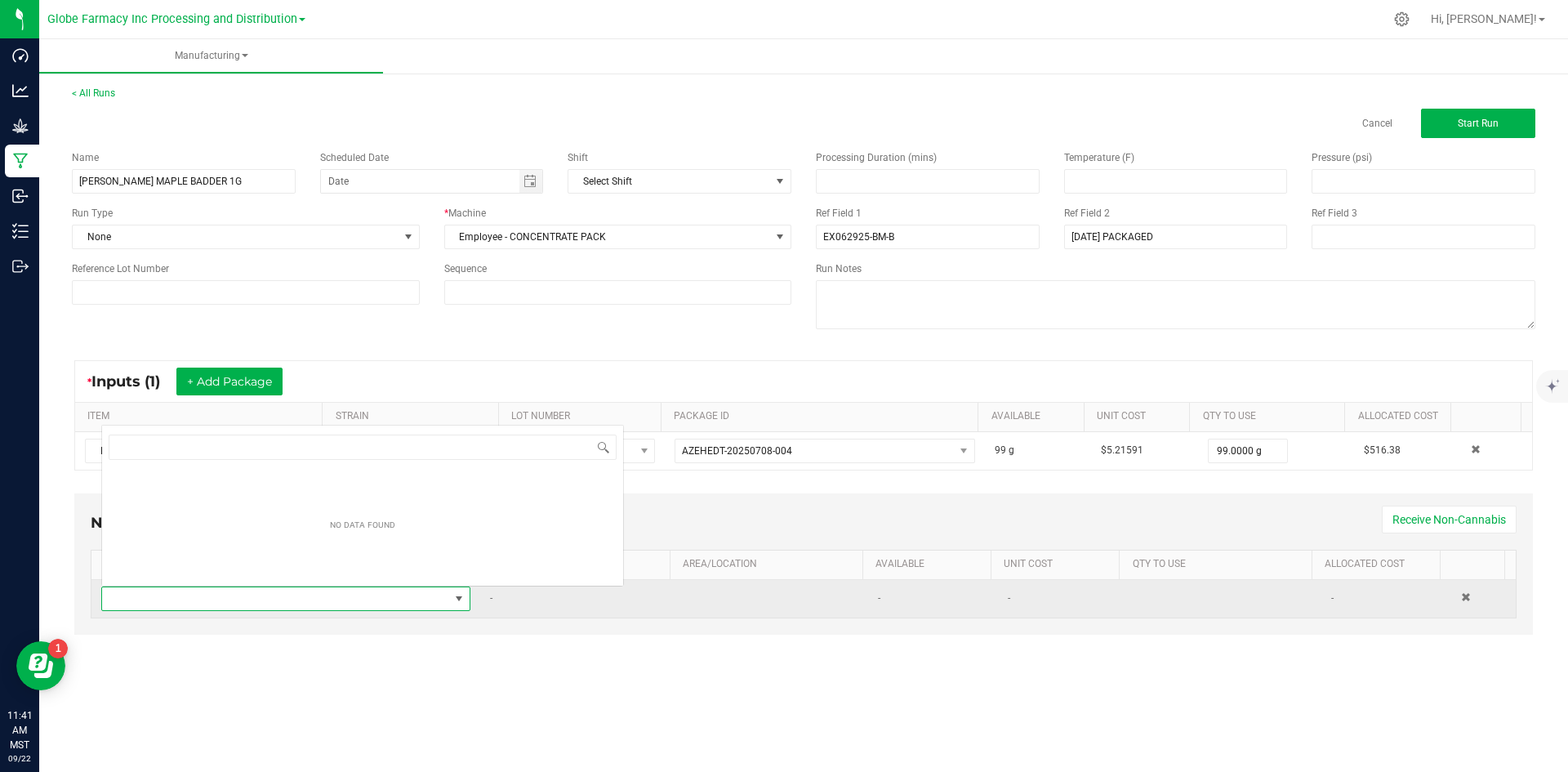
scroll to position [25, 362]
type input "SAUCE"
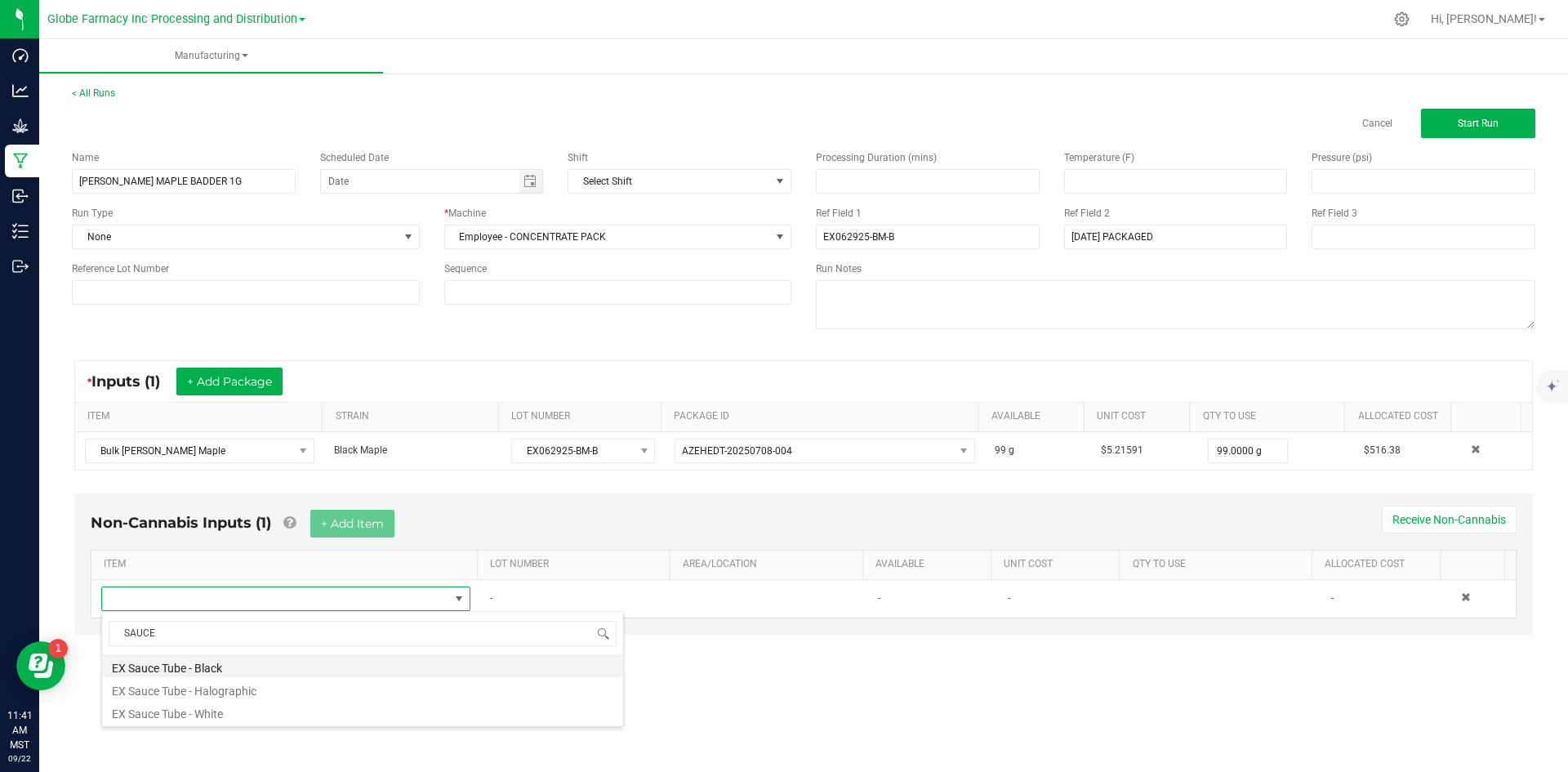
click at [243, 668] on li "EX Sauce Tube - Black" at bounding box center [362, 666] width 521 height 23
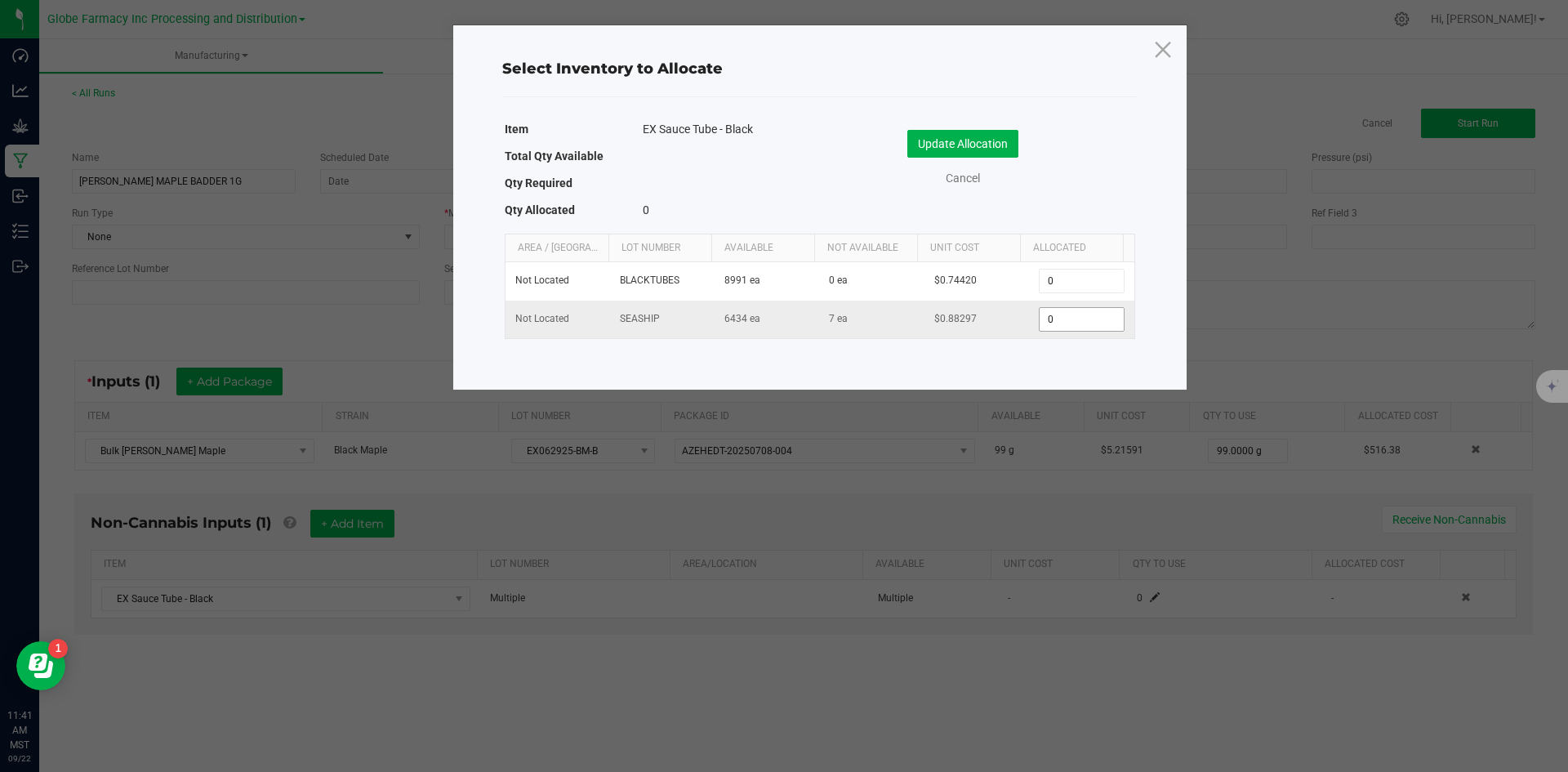
click at [1056, 326] on input "0" at bounding box center [1081, 319] width 84 height 23
type input "1"
click at [973, 120] on div "Update Allocation Cancel" at bounding box center [977, 161] width 291 height 86
click at [981, 137] on button "Update Allocation" at bounding box center [963, 144] width 111 height 28
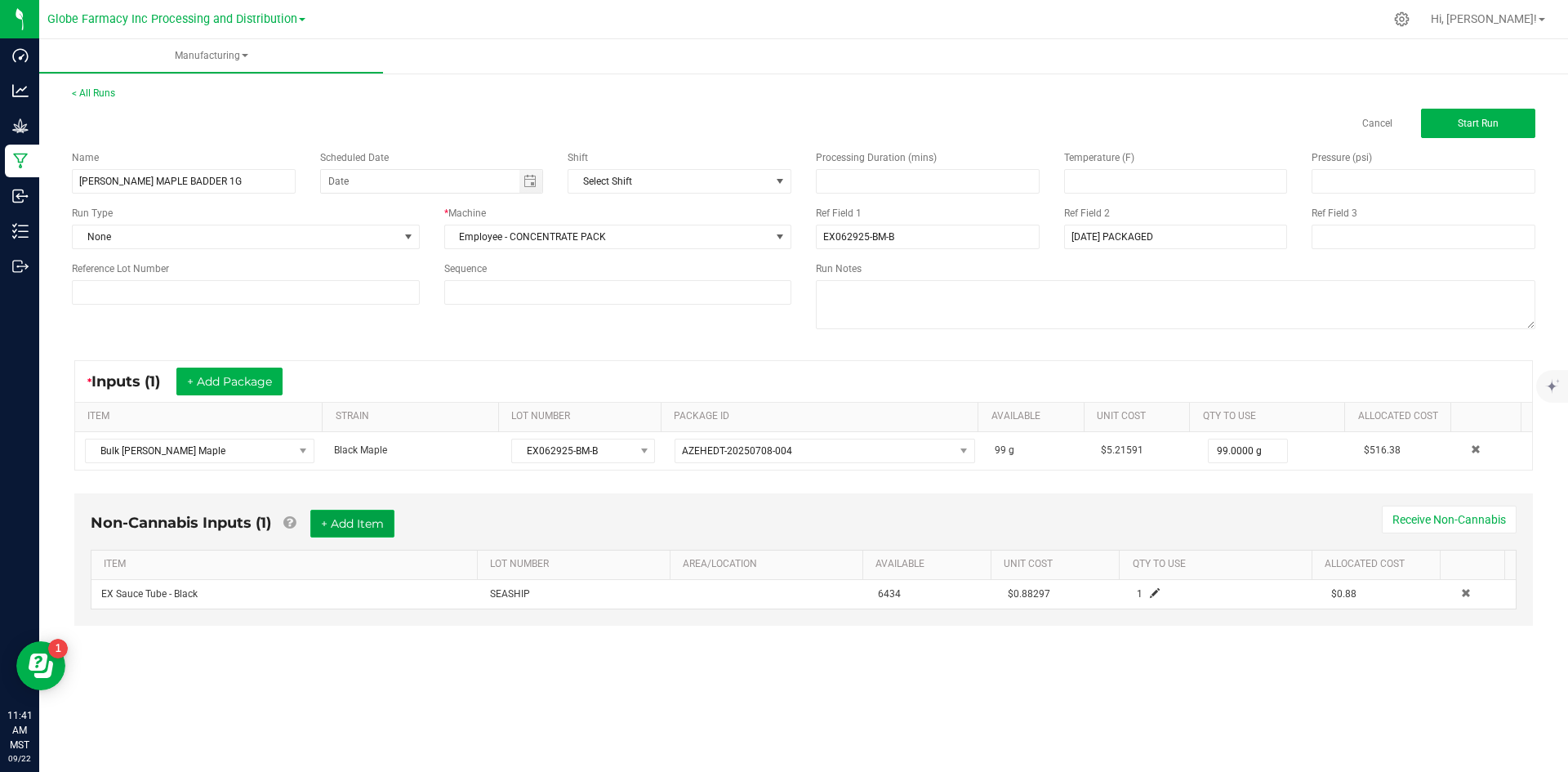
click at [336, 513] on button "+ Add Item" at bounding box center [353, 523] width 84 height 28
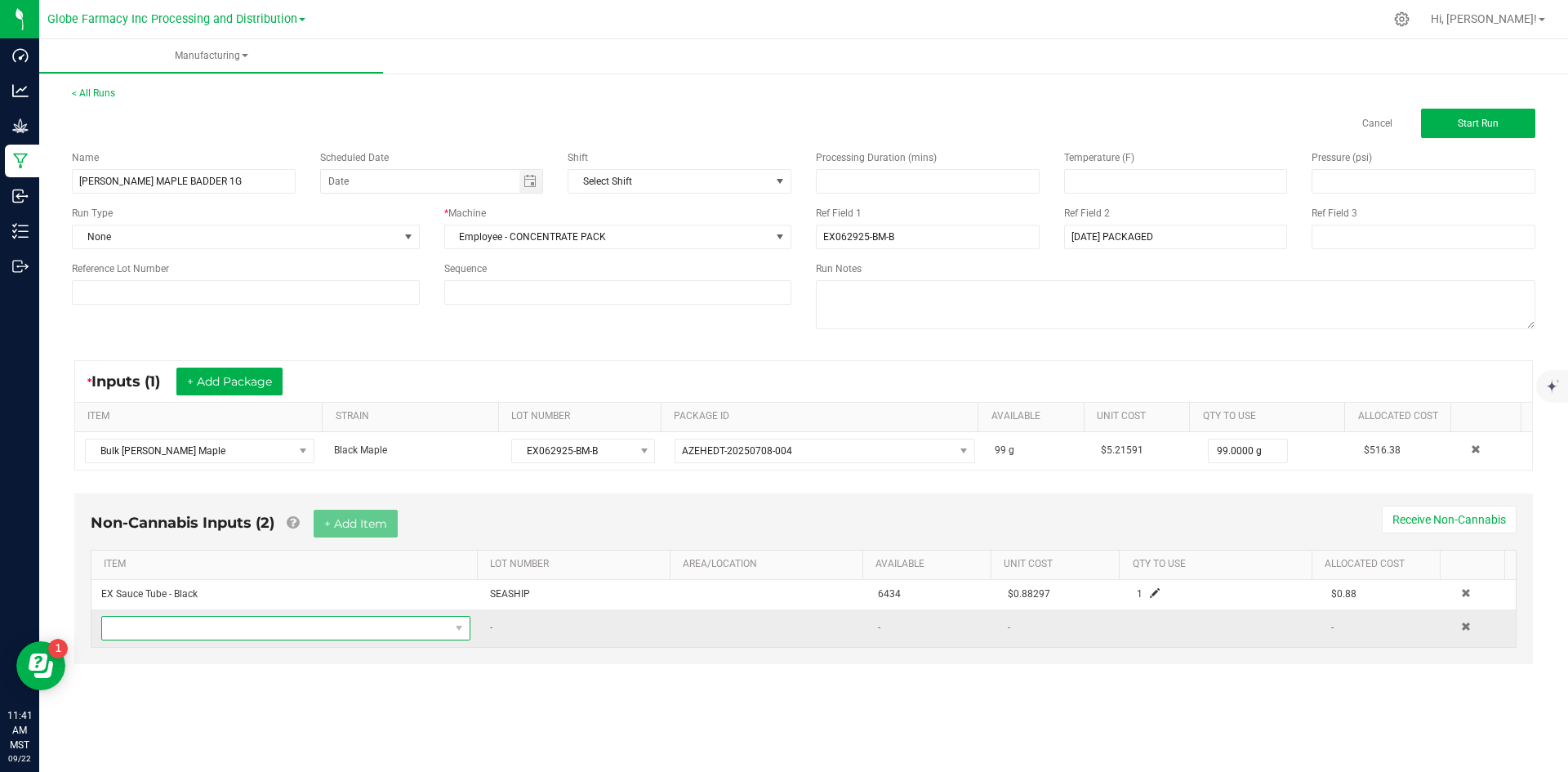
click at [285, 626] on span "NO DATA FOUND" at bounding box center [275, 628] width 347 height 23
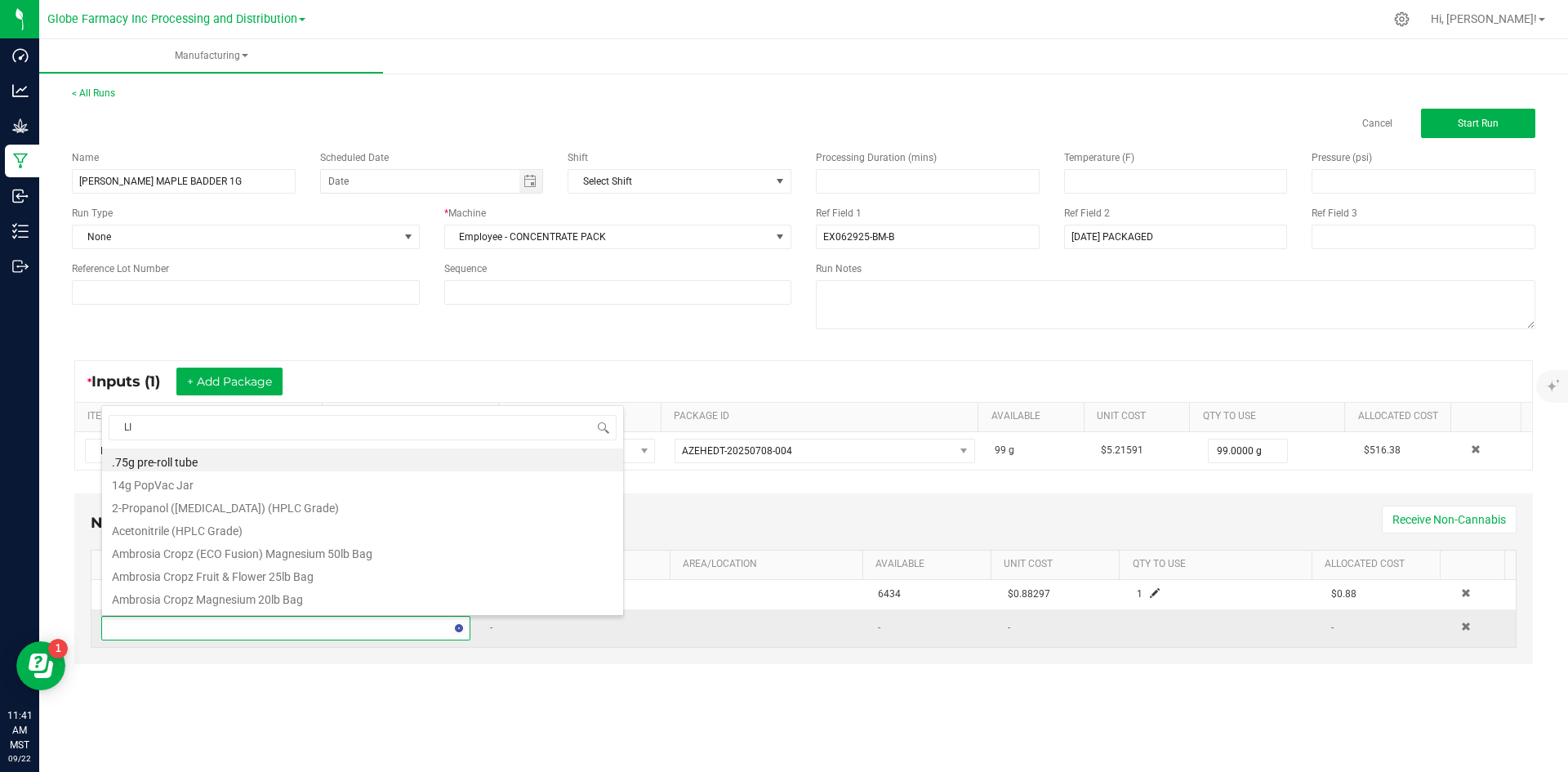
type input "LID"
click at [262, 571] on li "EX Concentrate Lids - Black" at bounding box center [362, 574] width 521 height 23
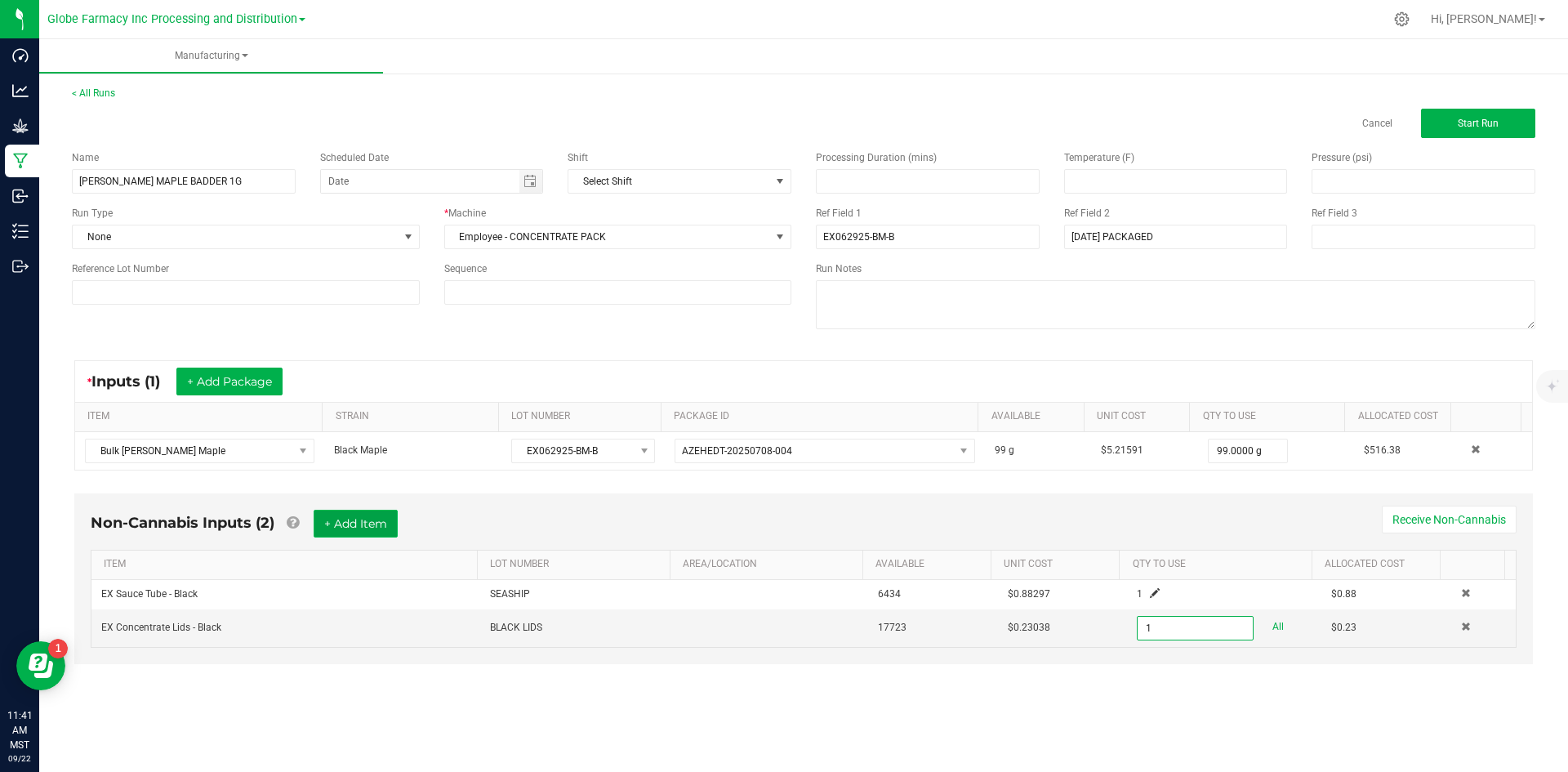
type input "1 ea"
click at [335, 535] on button "+ Add Item" at bounding box center [356, 523] width 84 height 28
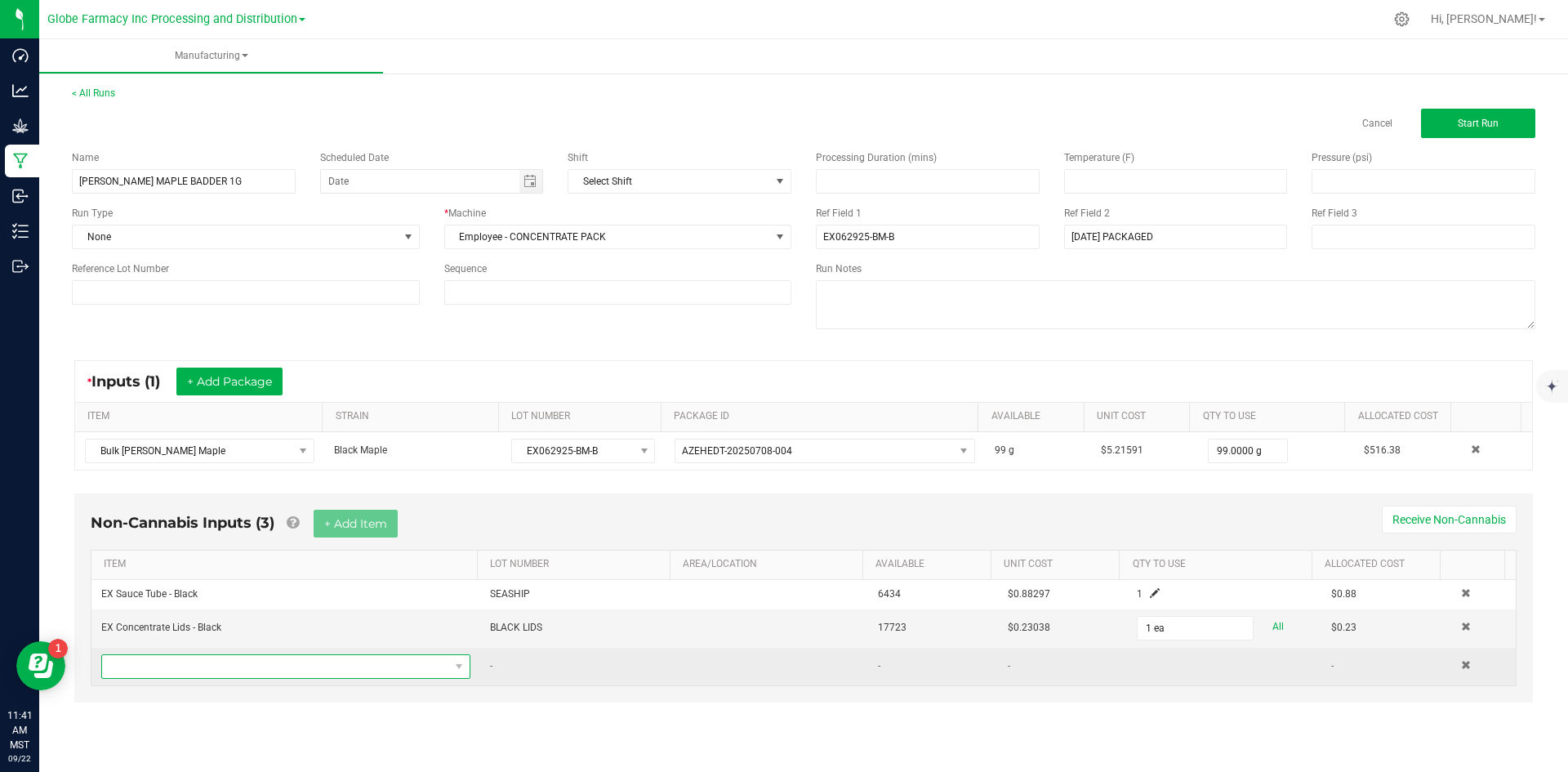
click at [295, 657] on span "NO DATA FOUND" at bounding box center [275, 666] width 347 height 23
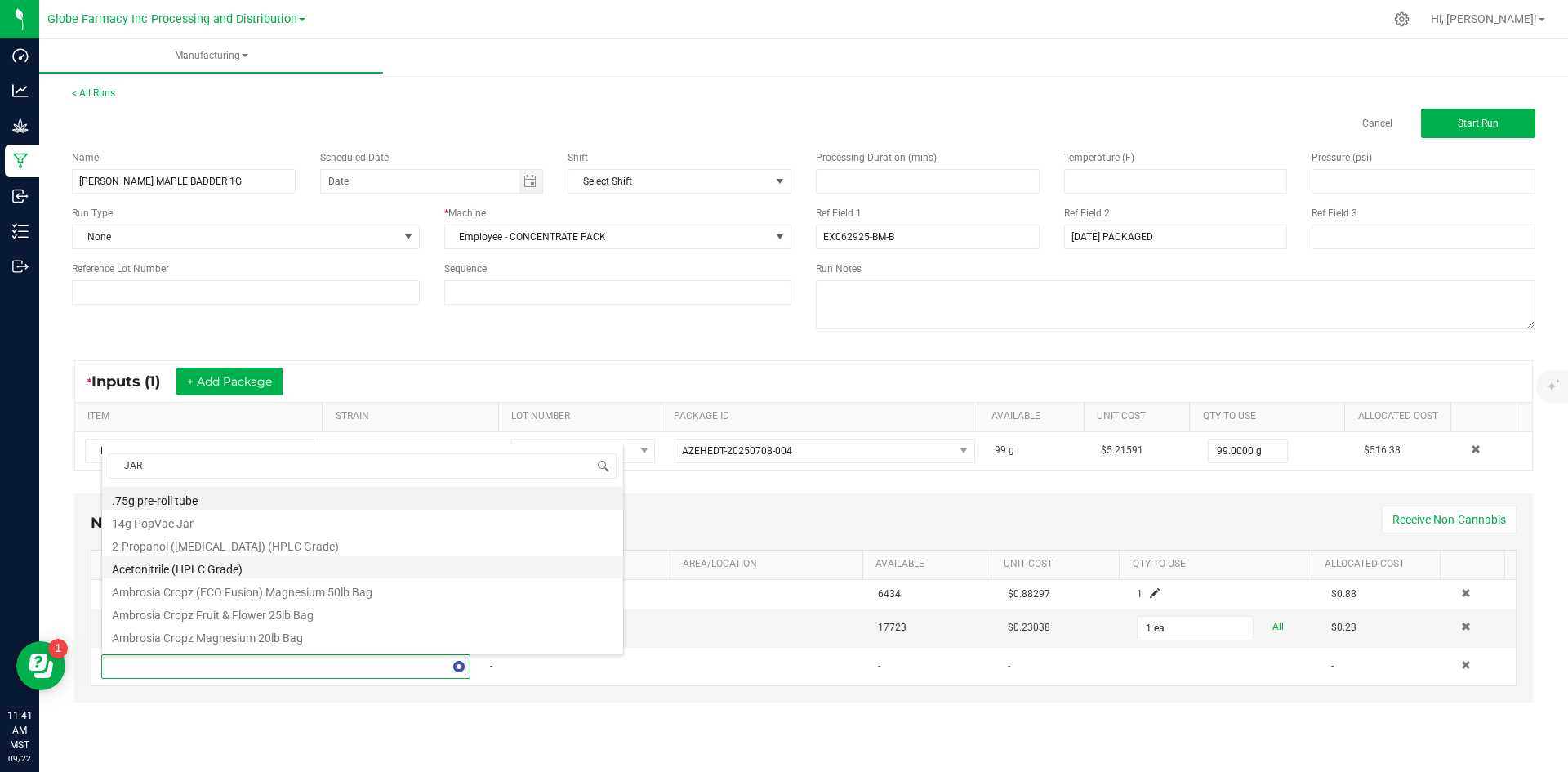
type input "JARS"
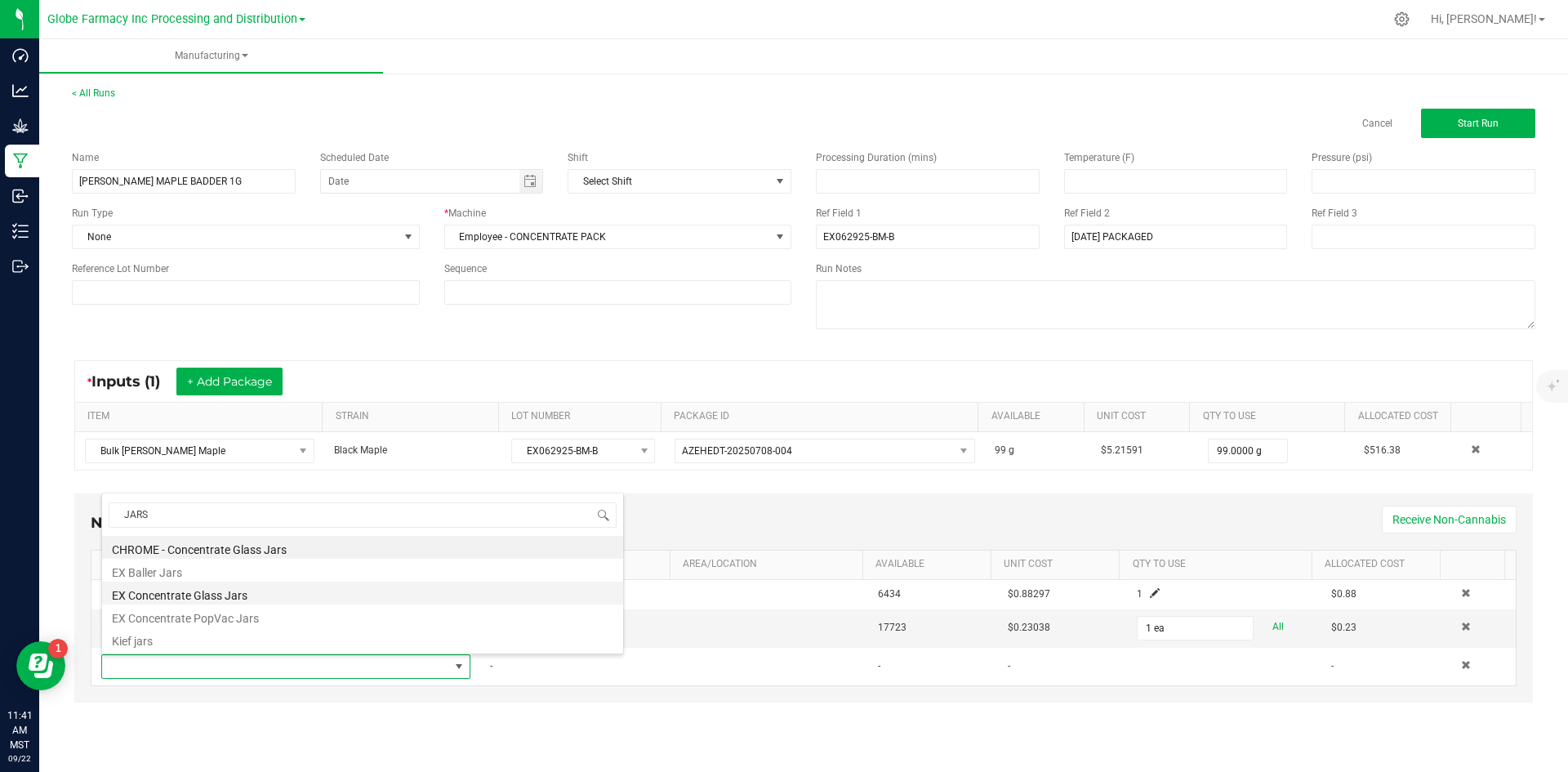
click at [210, 591] on li "EX Concentrate Glass Jars" at bounding box center [362, 593] width 521 height 23
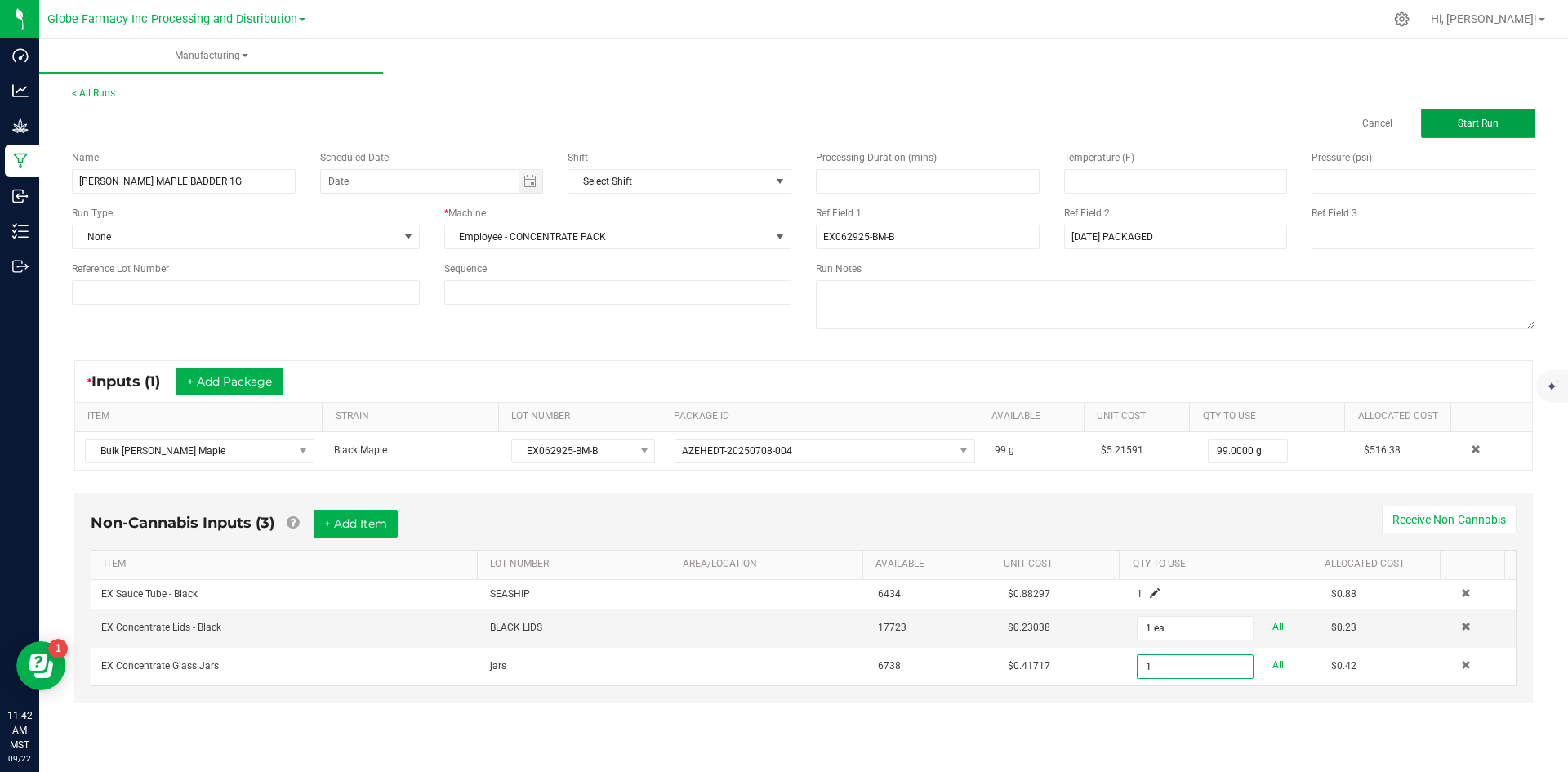
type input "1 ea"
click at [1444, 128] on button "Start Run" at bounding box center [1478, 123] width 114 height 29
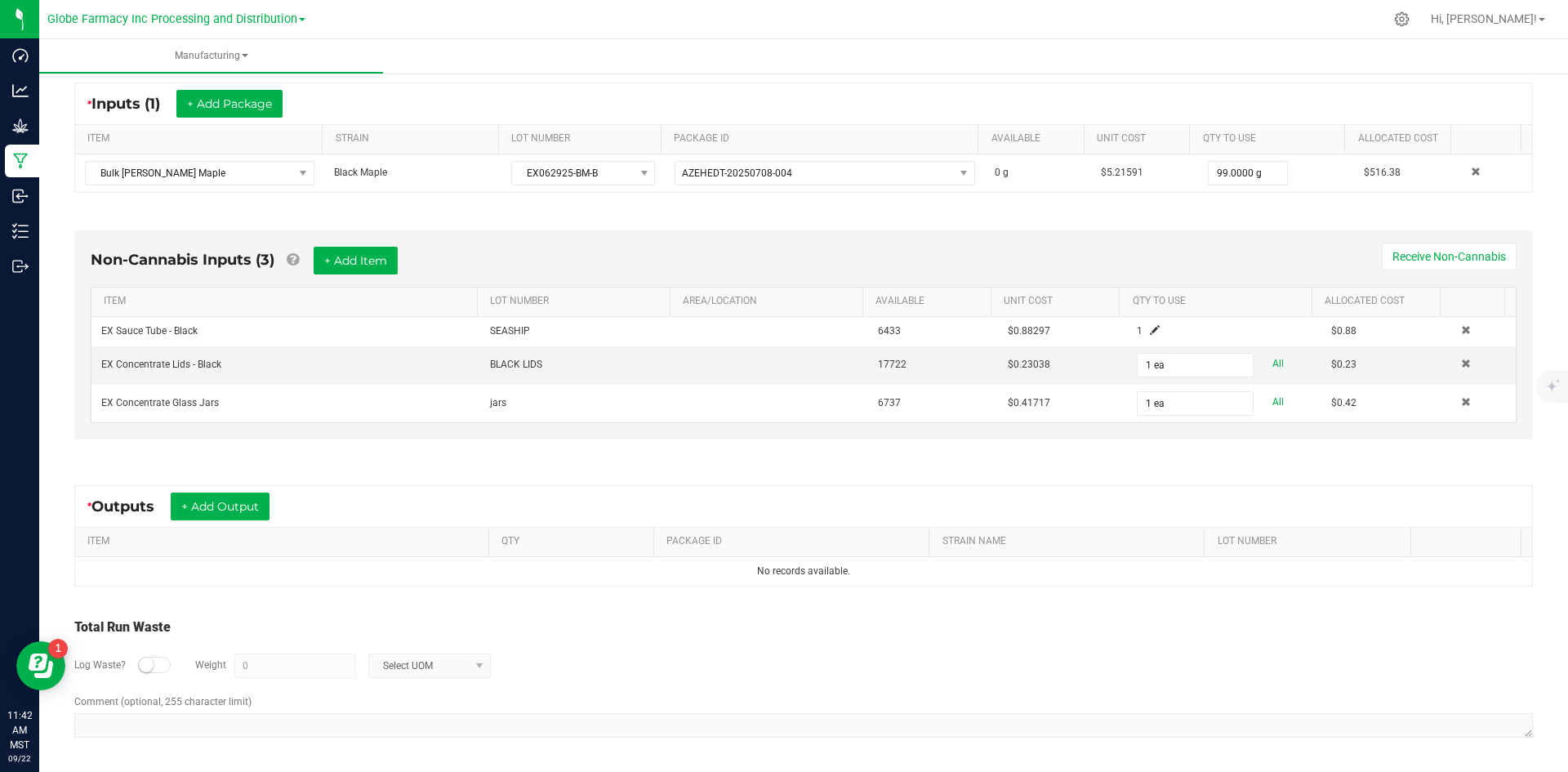
scroll to position [312, 0]
click at [227, 498] on button "+ Add Output" at bounding box center [220, 506] width 98 height 28
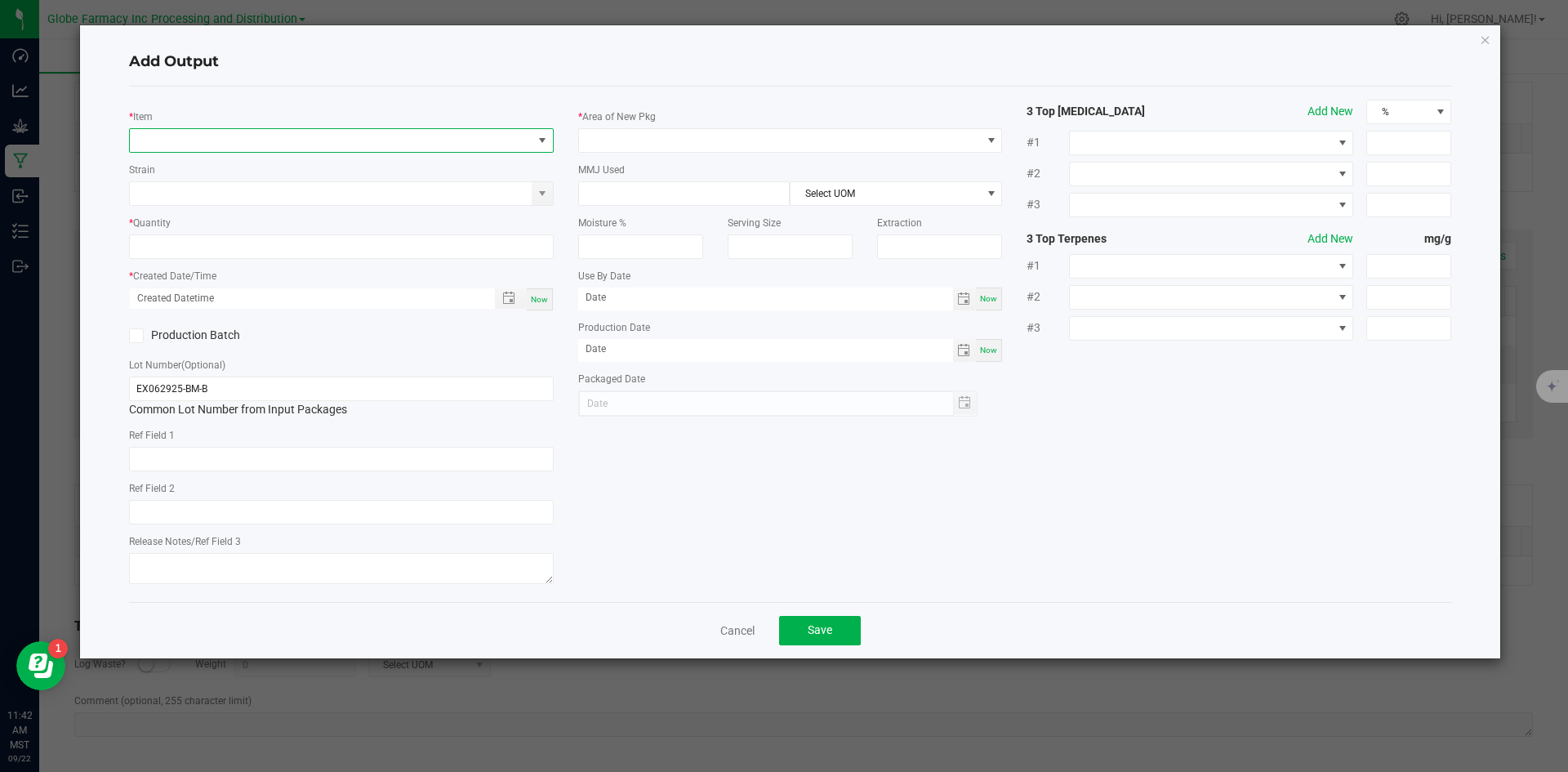
click at [326, 143] on span "NO DATA FOUND" at bounding box center [332, 141] width 403 height 23
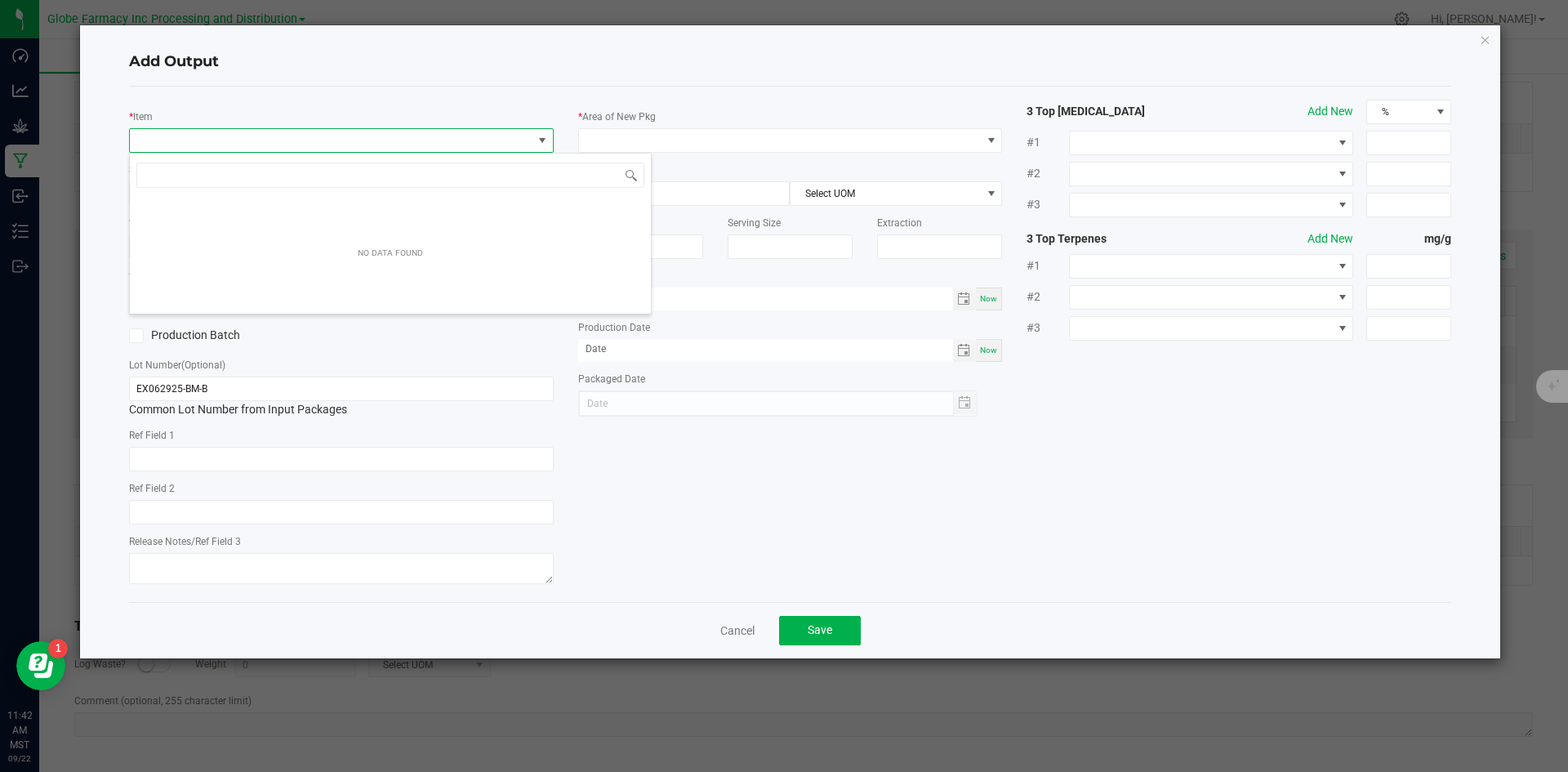
scroll to position [25, 425]
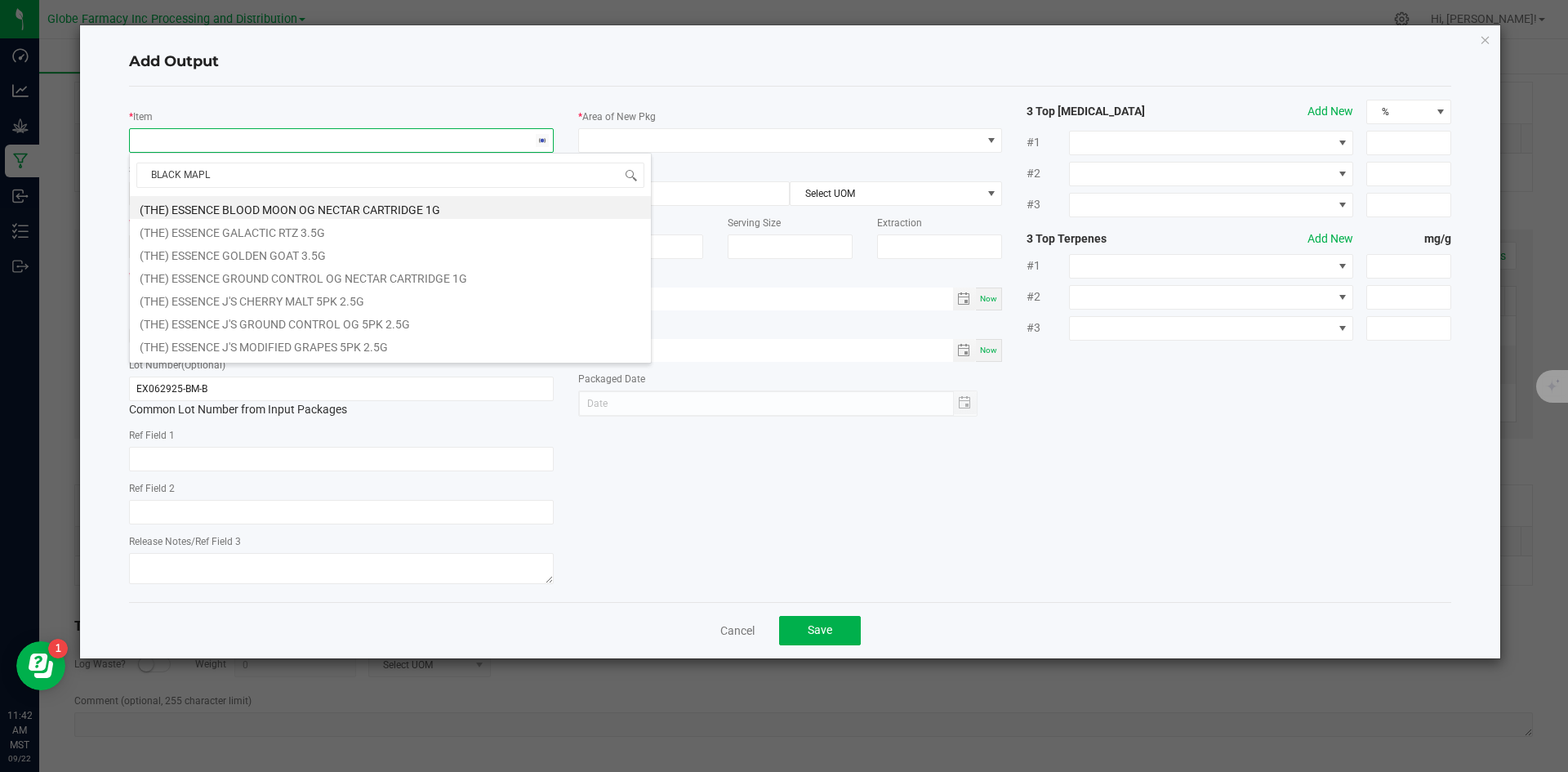
type input "BLACK MAPLE"
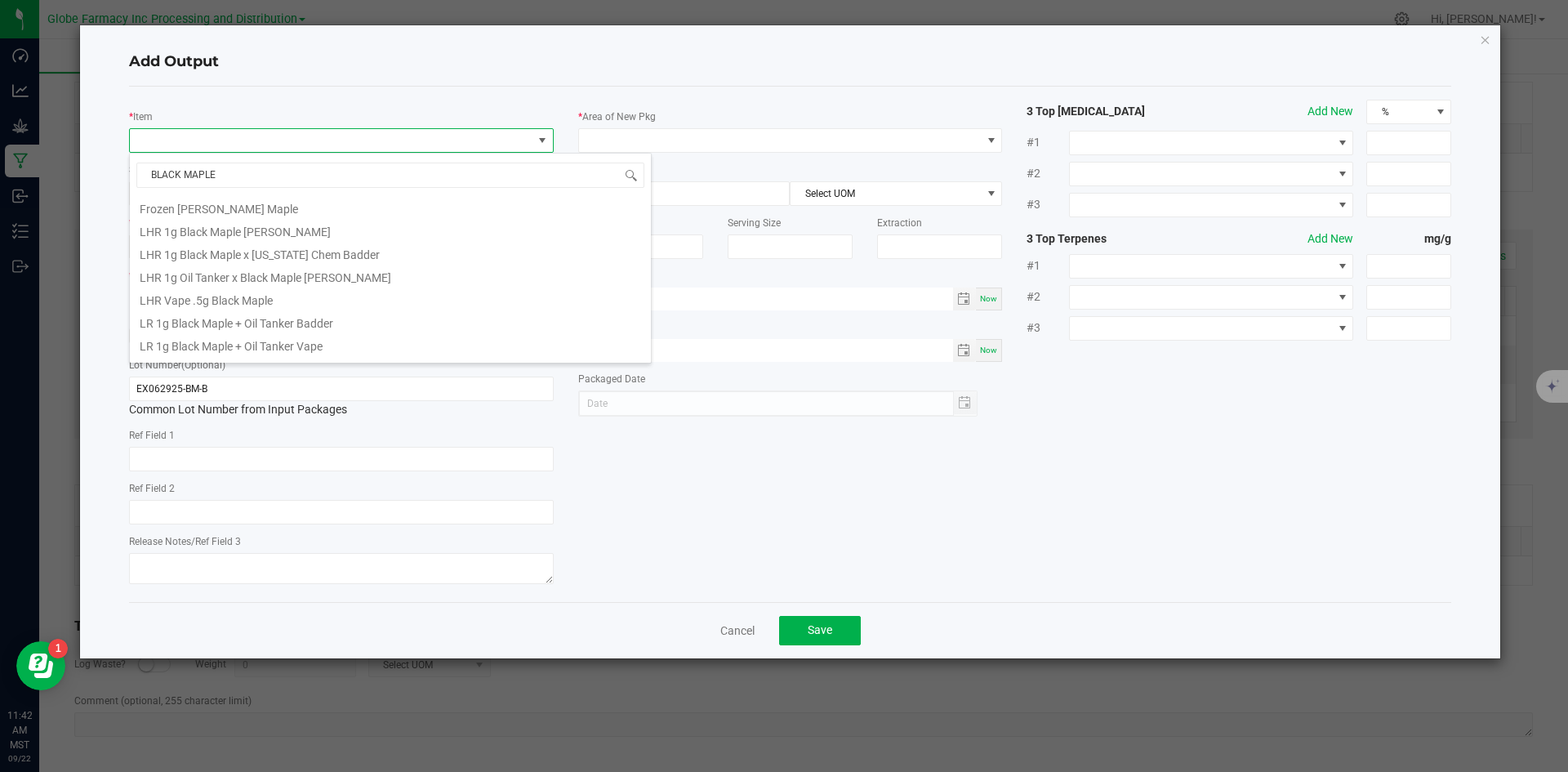
scroll to position [735, 0]
click at [349, 318] on li "LR 1g Black Maple Badder" at bounding box center [390, 318] width 521 height 23
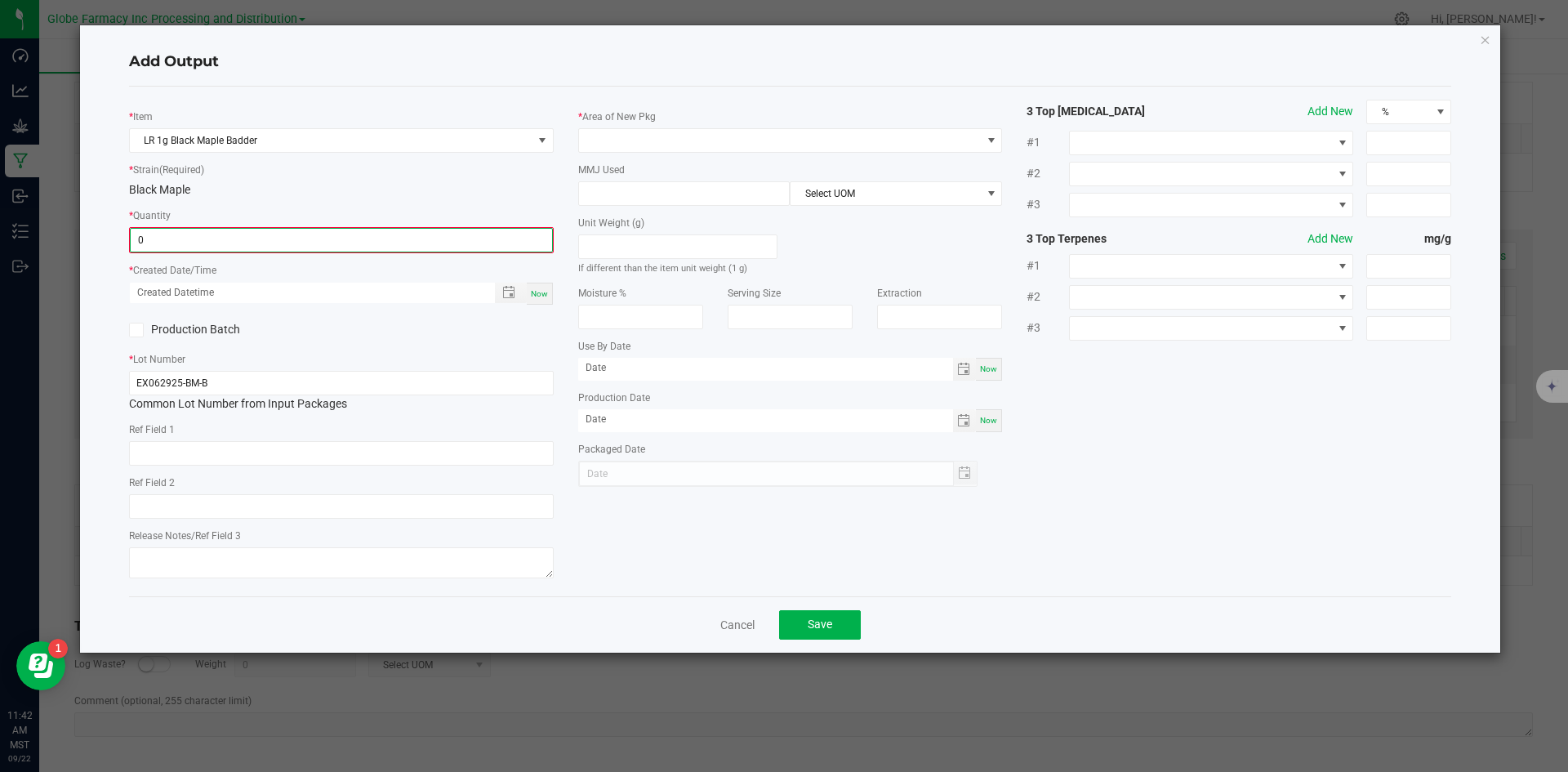
click at [337, 244] on input "0" at bounding box center [341, 240] width 421 height 23
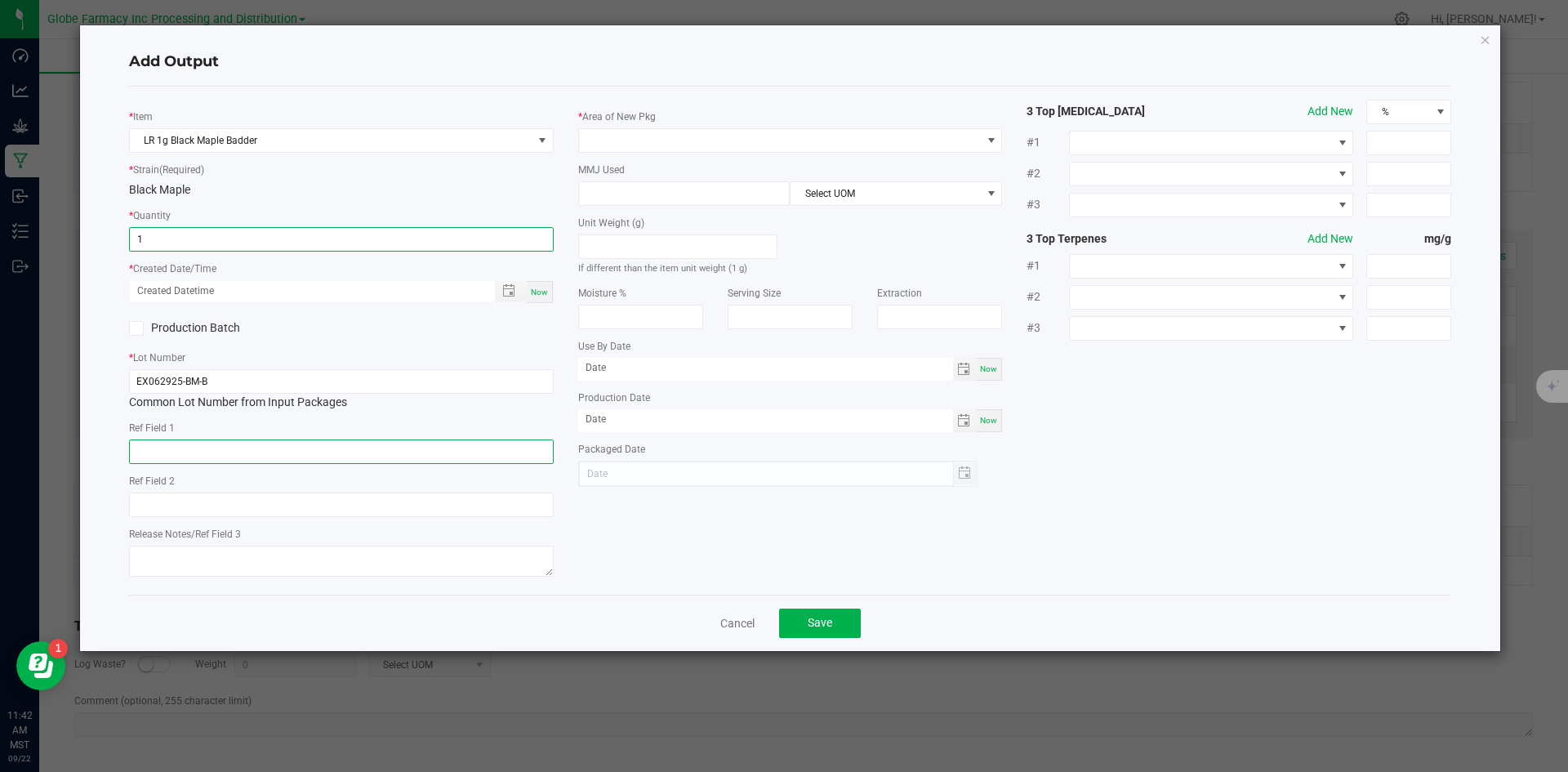
type input "1 ea"
click at [219, 441] on input "text" at bounding box center [341, 452] width 425 height 25
type input "CONCENTRATE"
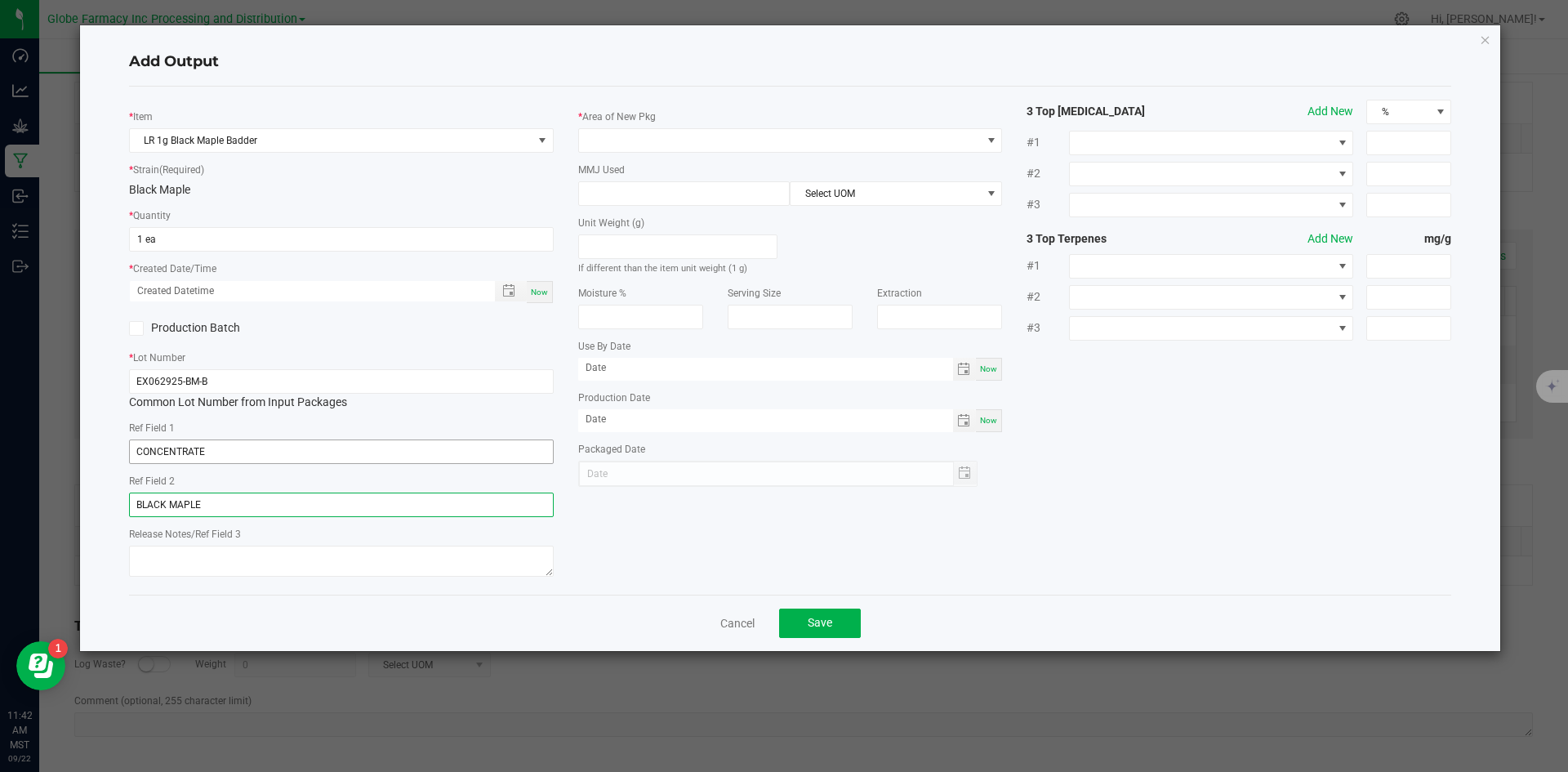
type input "BLACK MAPLE"
type textarea "[DATE]"
click at [682, 125] on div "* Area of New Pkg" at bounding box center [791, 130] width 425 height 45
click at [683, 146] on span at bounding box center [780, 141] width 403 height 23
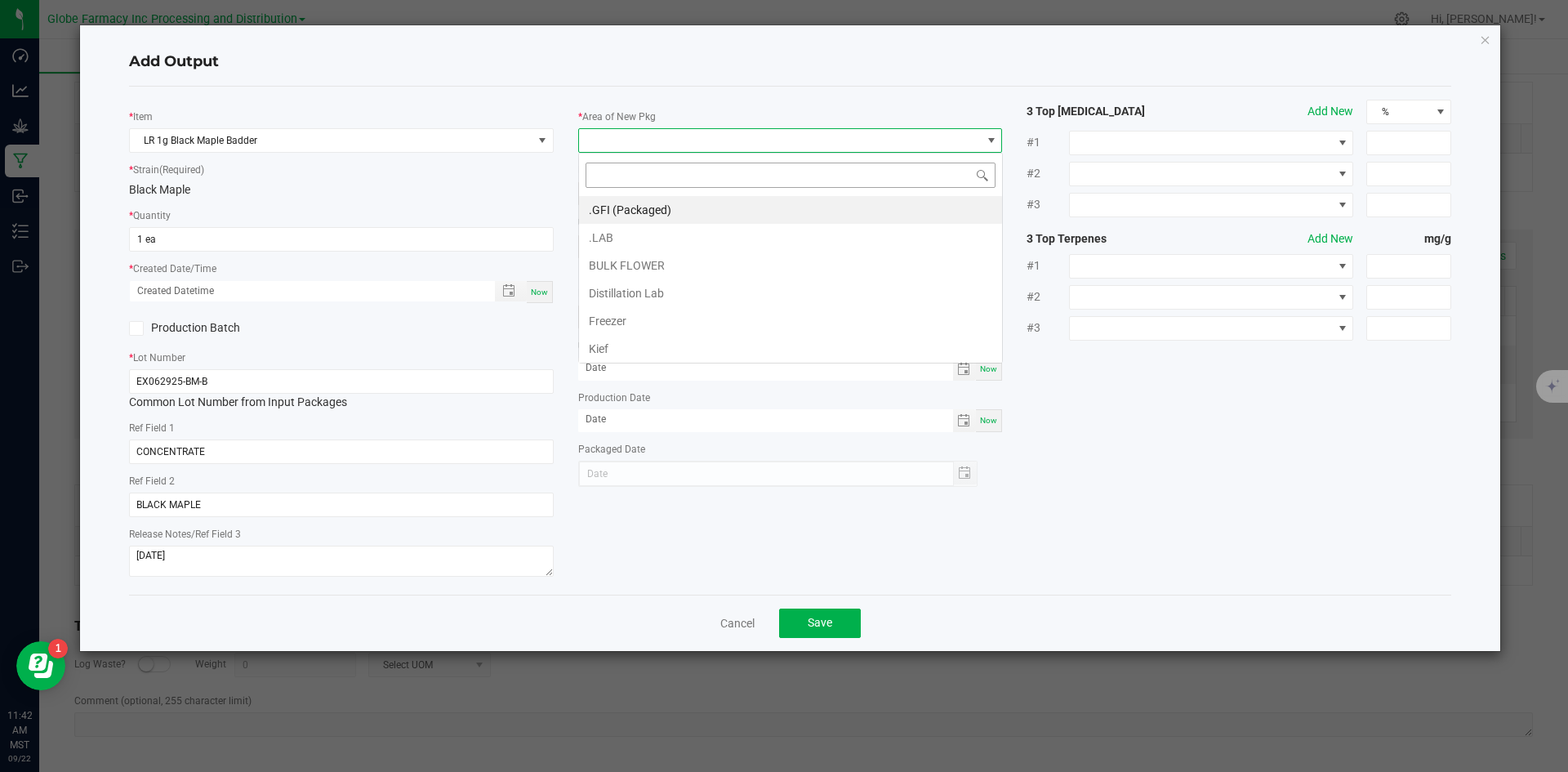
scroll to position [25, 425]
click at [665, 200] on li ".GFI (Packaged)" at bounding box center [790, 210] width 423 height 28
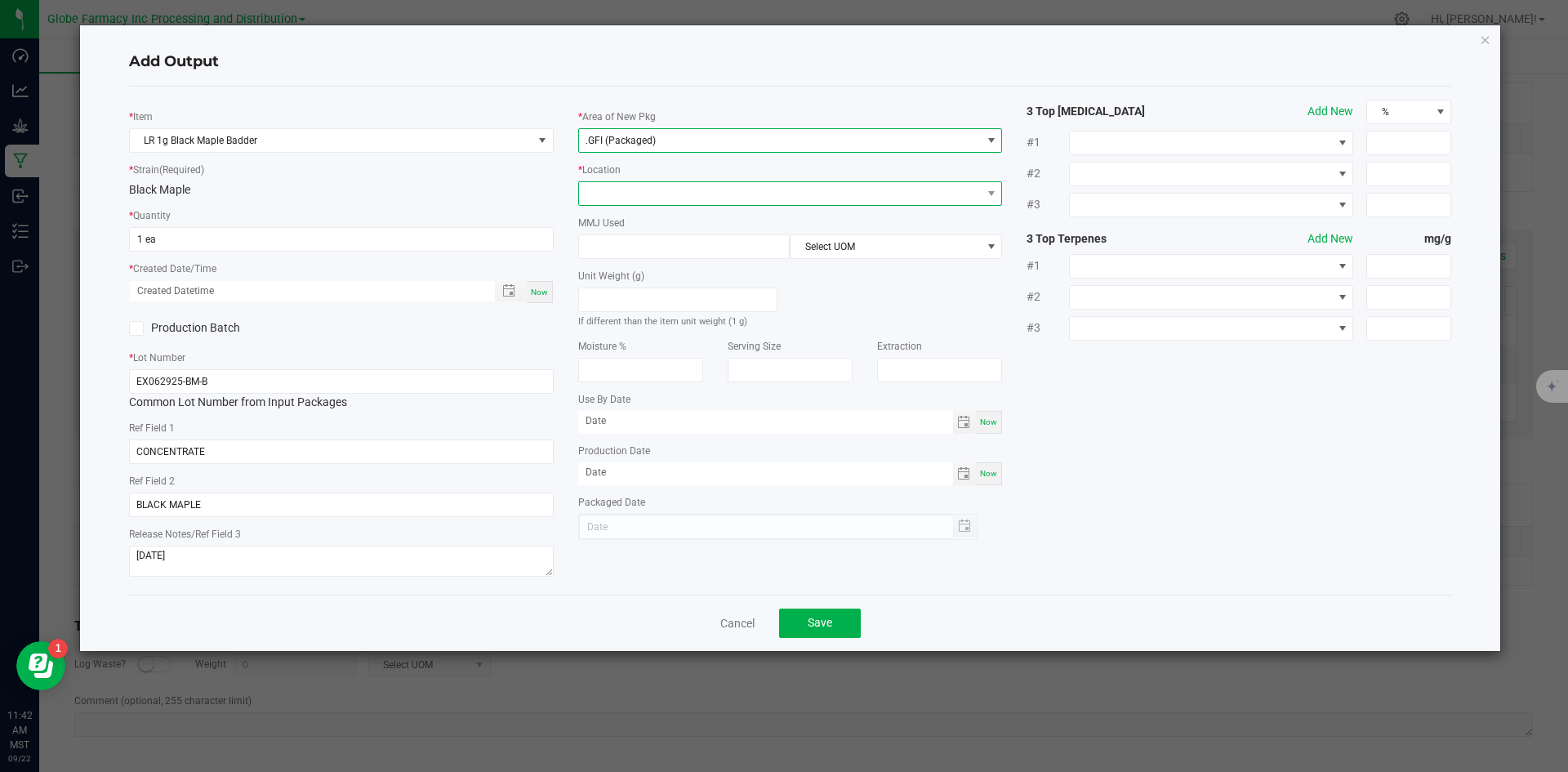
click at [660, 187] on span at bounding box center [780, 193] width 403 height 23
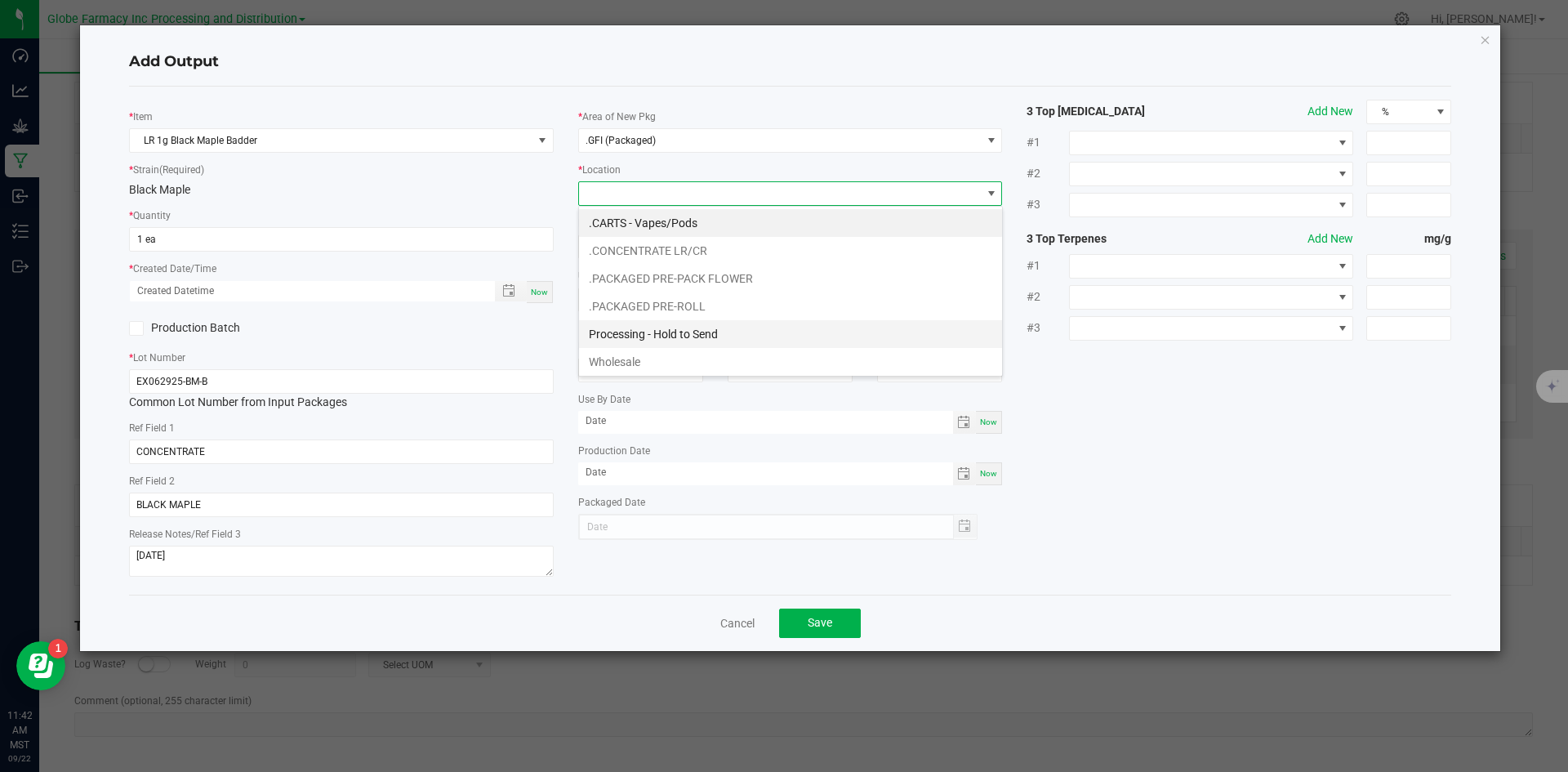
click at [670, 336] on li "Processing - Hold to Send" at bounding box center [790, 334] width 423 height 28
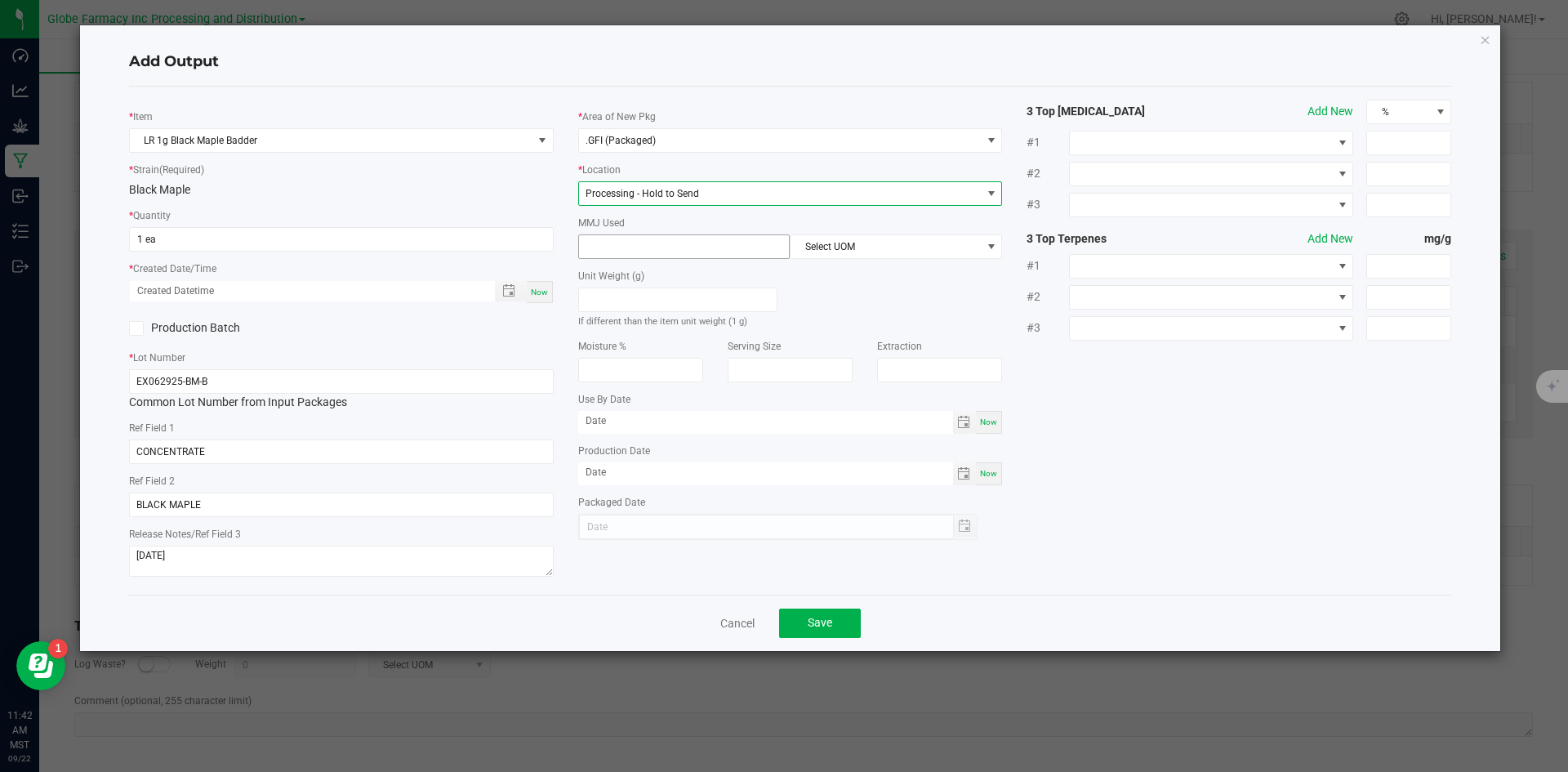
click at [660, 244] on input at bounding box center [684, 246] width 211 height 23
type input "1"
click at [825, 249] on span "Select UOM" at bounding box center [886, 246] width 190 height 23
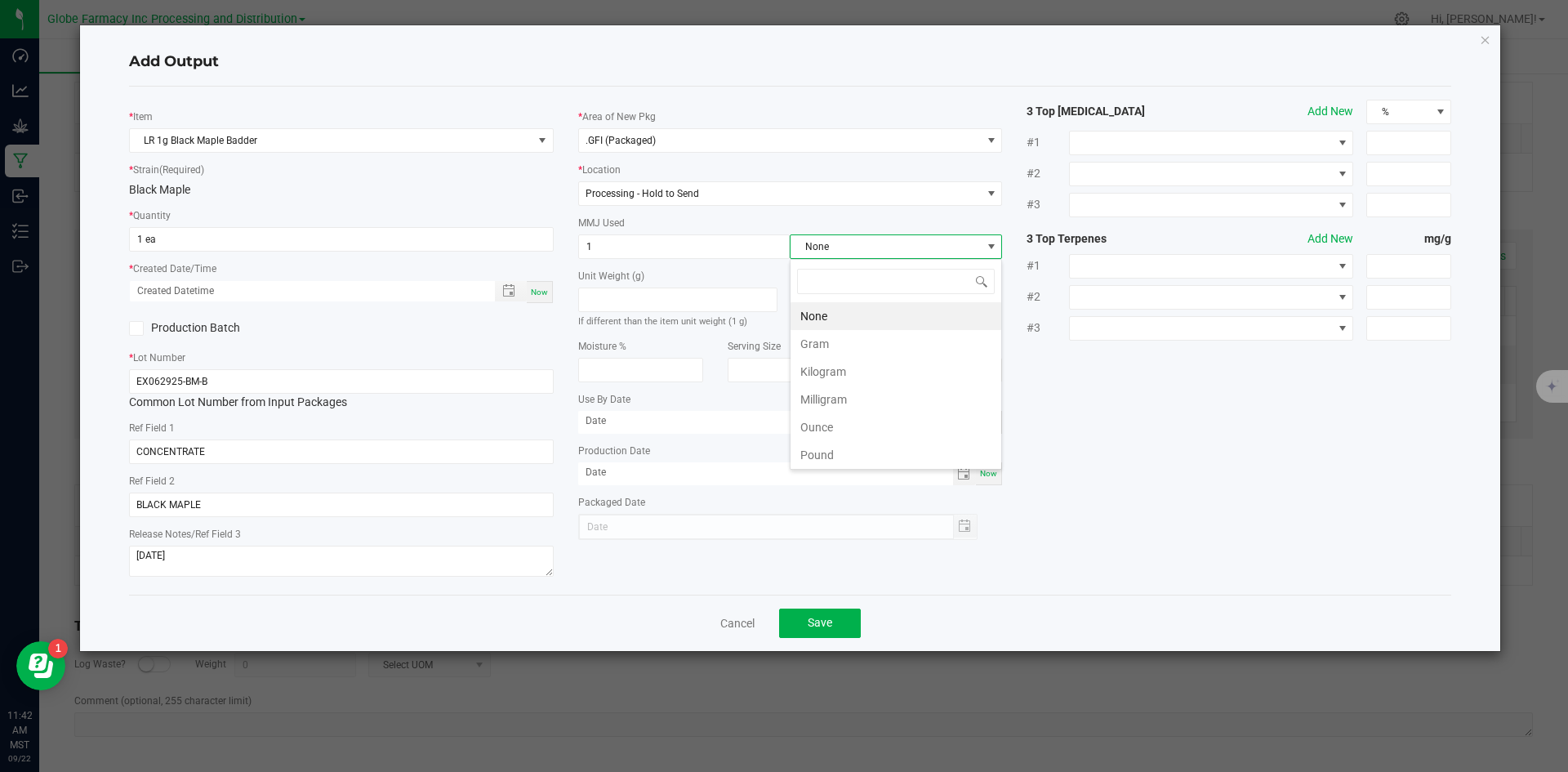
scroll to position [25, 212]
click at [821, 335] on li "Gram" at bounding box center [896, 344] width 211 height 28
click at [824, 629] on span "Save" at bounding box center [820, 622] width 25 height 13
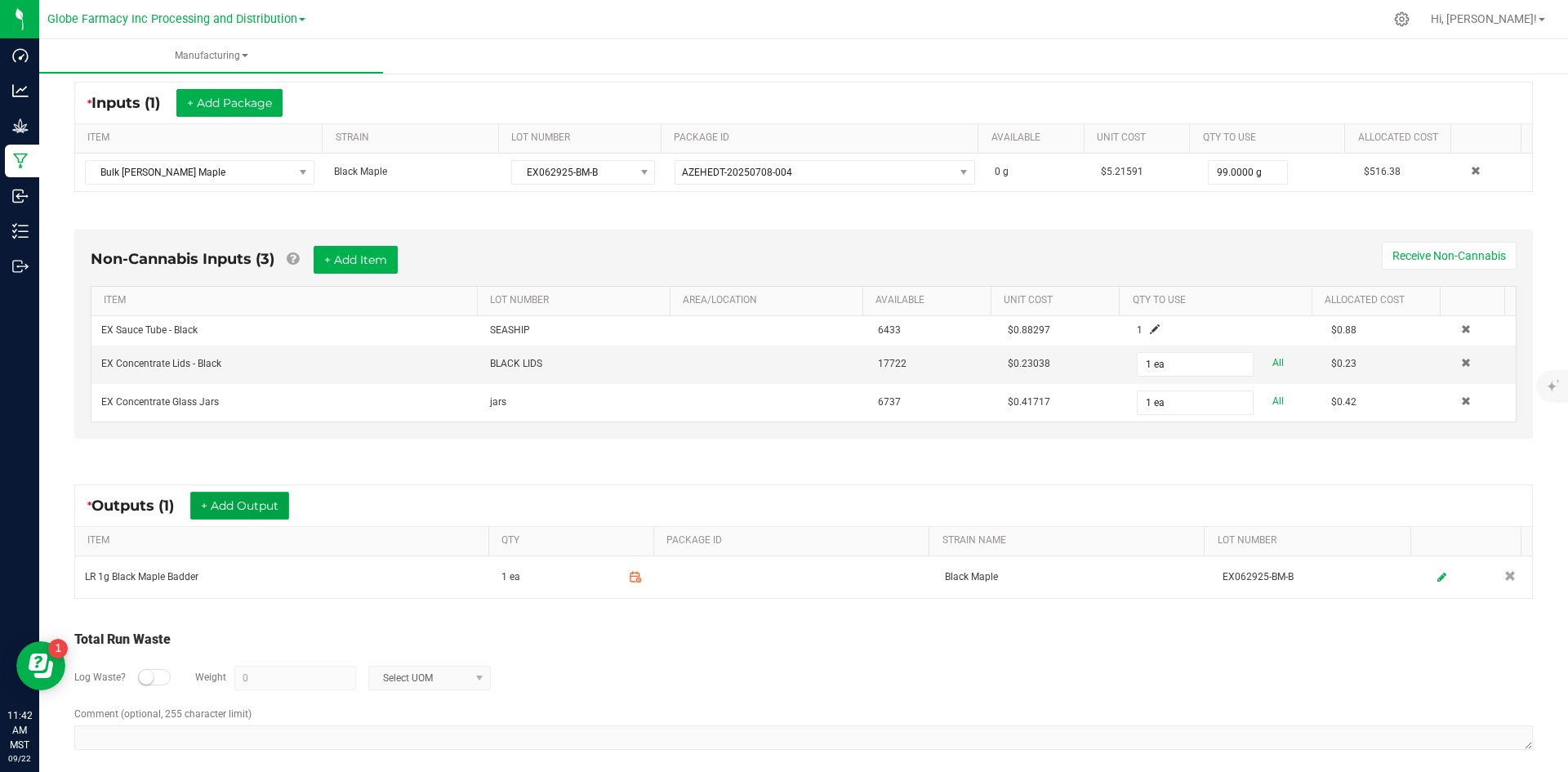
click at [229, 500] on button "+ Add Output" at bounding box center [239, 506] width 98 height 28
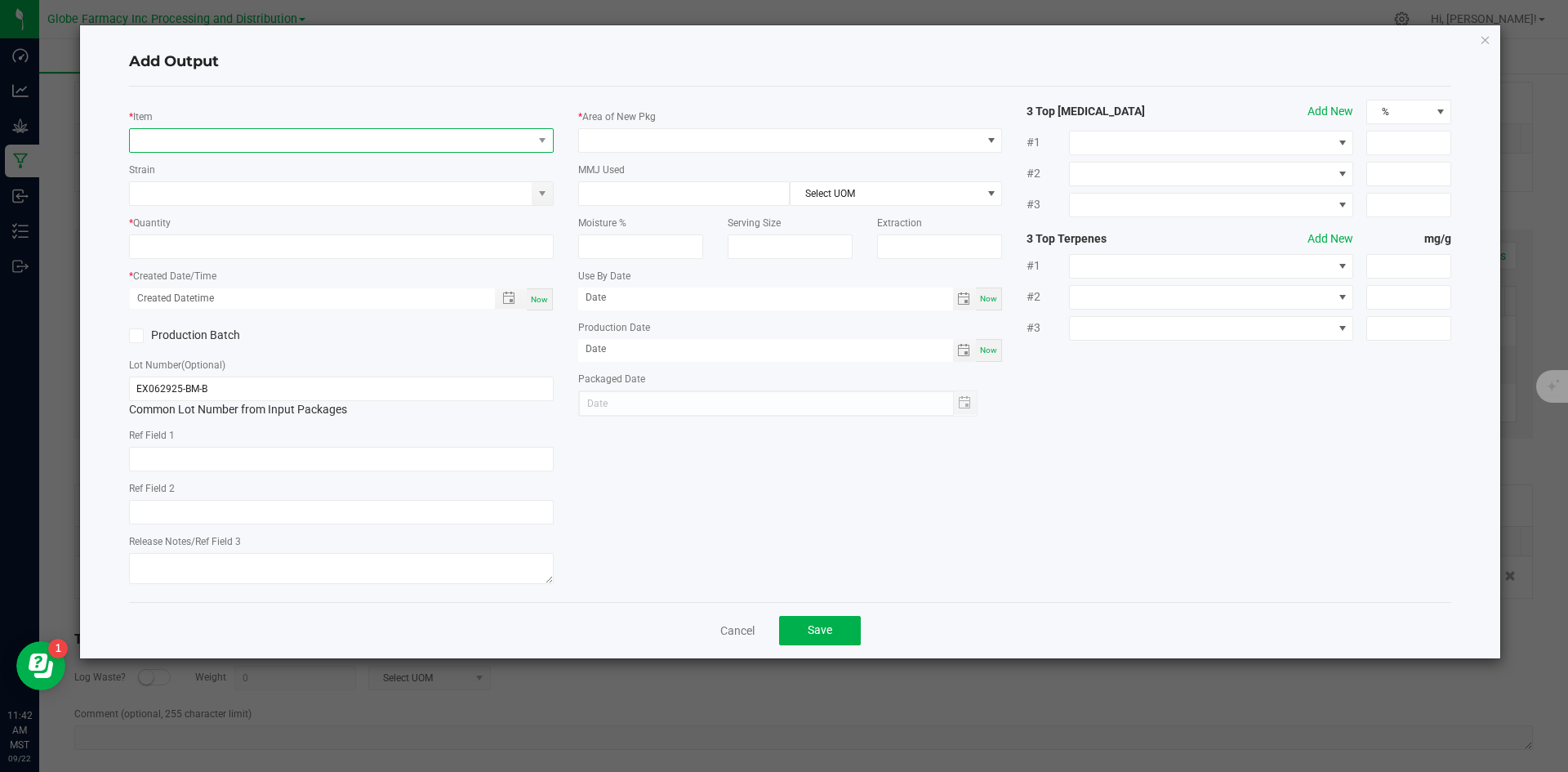
click at [303, 130] on span "NO DATA FOUND" at bounding box center [332, 141] width 403 height 23
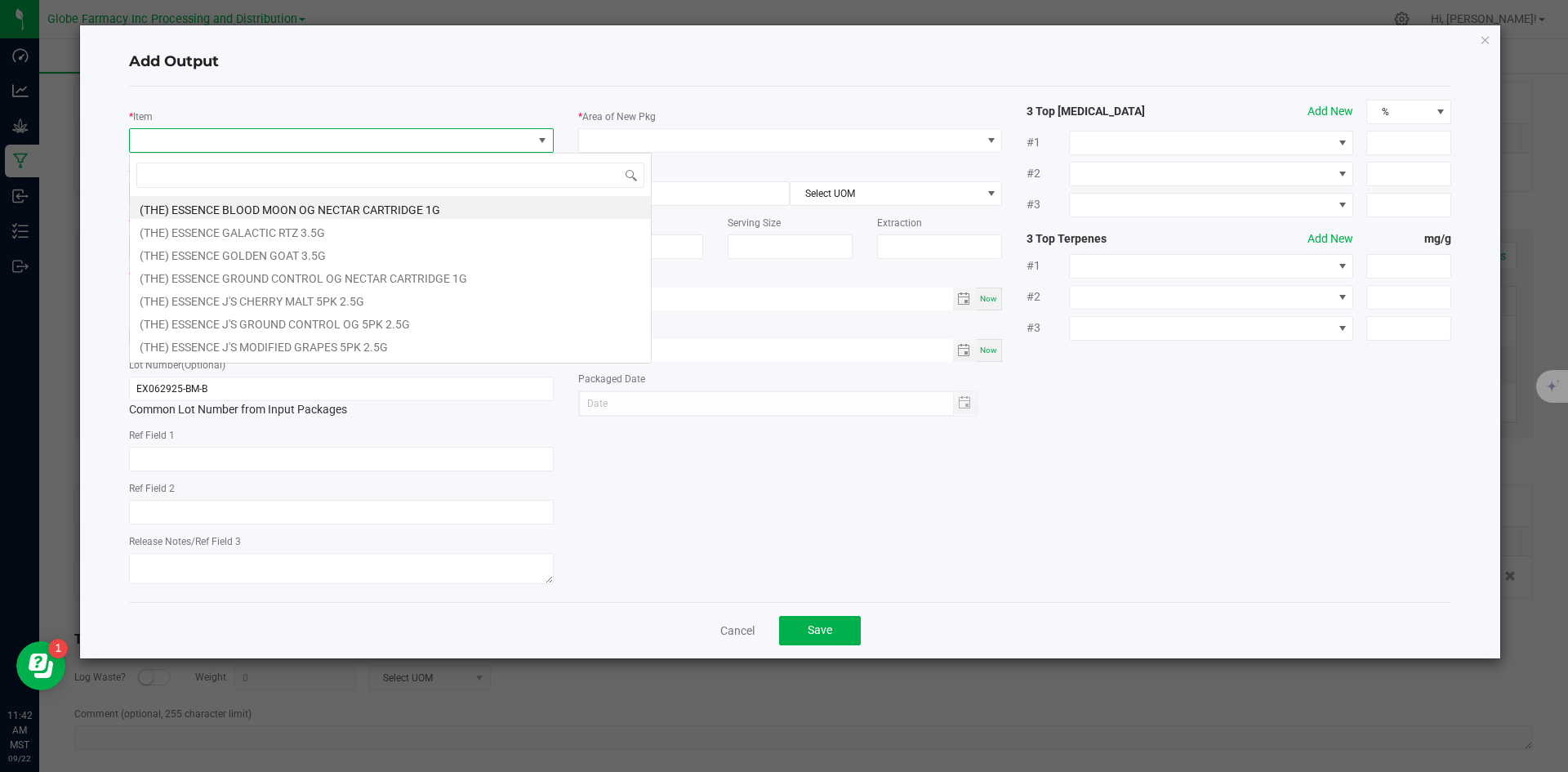
scroll to position [25, 425]
type input "BLACK MAPLE"
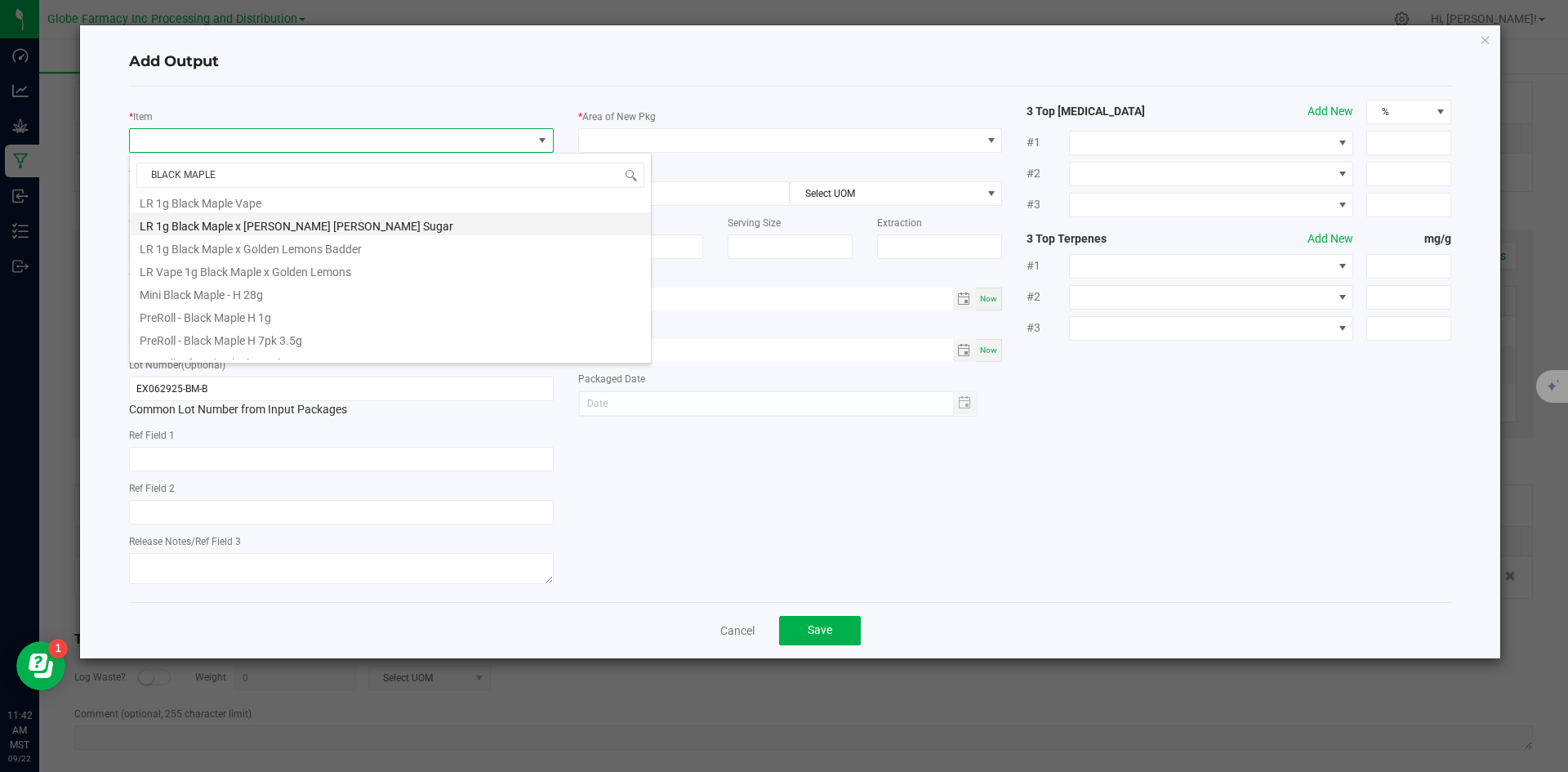
scroll to position [817, 0]
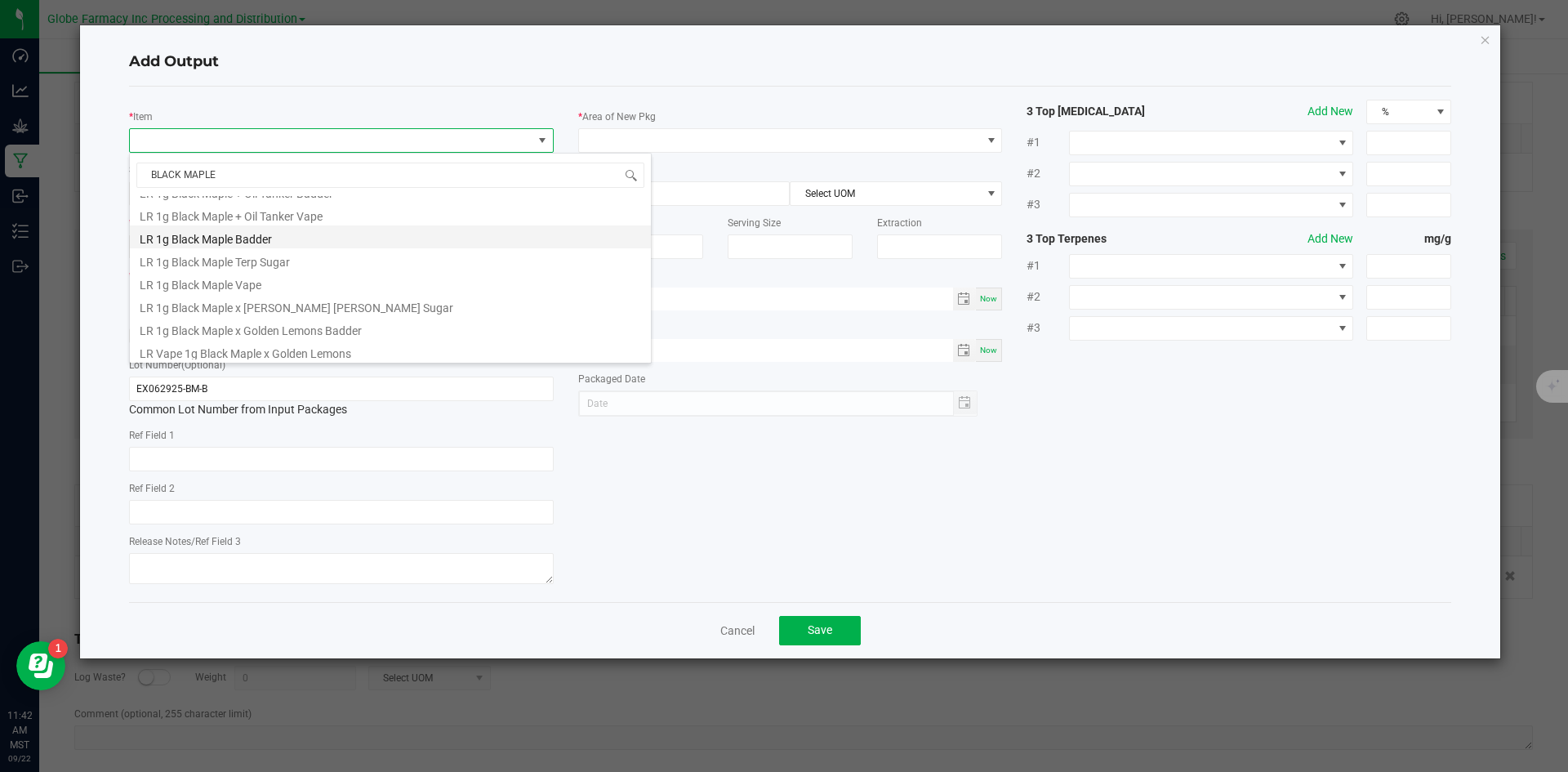
click at [326, 241] on li "LR 1g Black Maple Badder" at bounding box center [390, 237] width 521 height 23
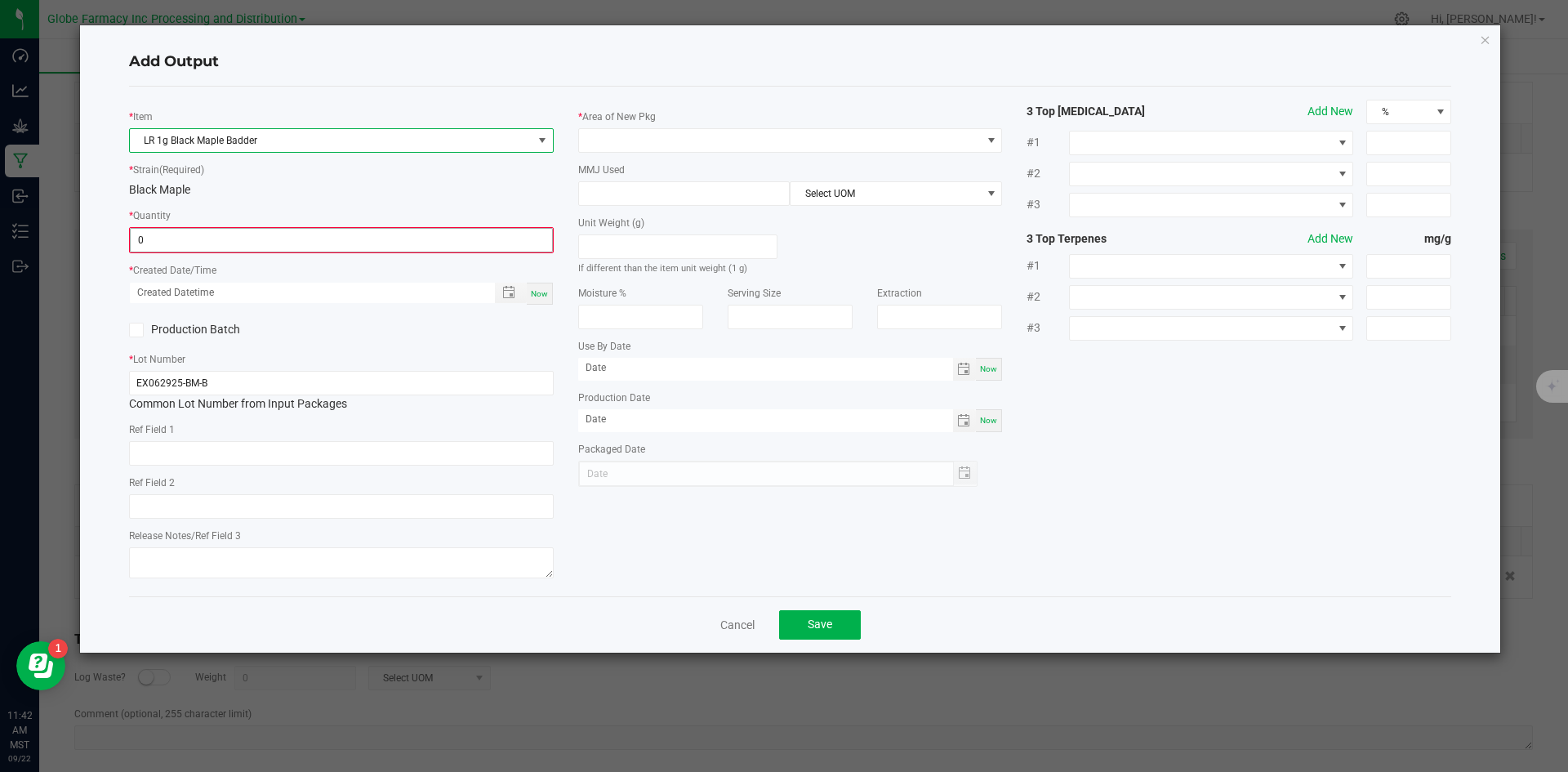
click at [326, 247] on input "0" at bounding box center [341, 240] width 421 height 23
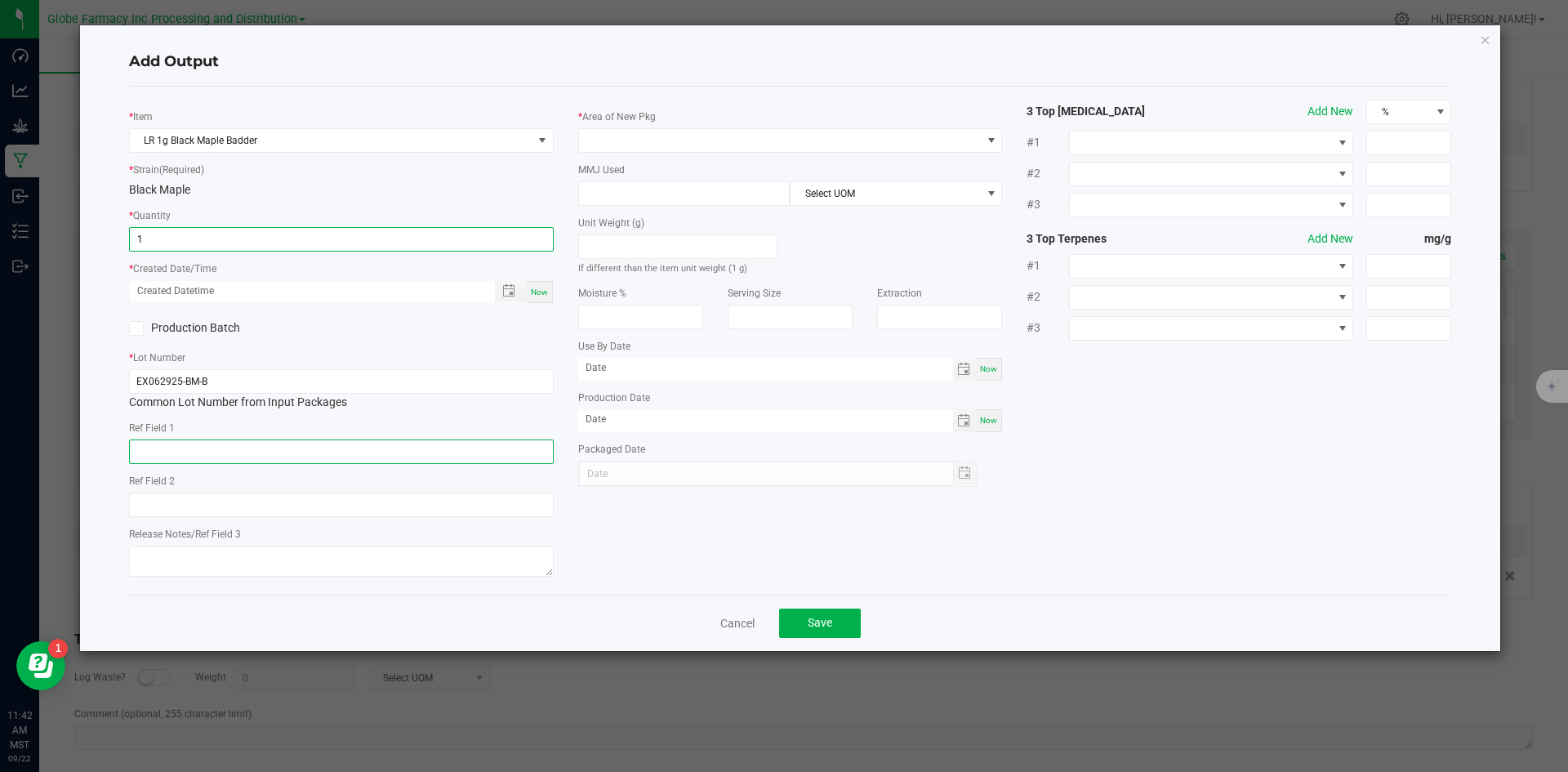
type input "1 ea"
click at [292, 446] on input "text" at bounding box center [341, 452] width 425 height 25
type input "CONCENTRATE"
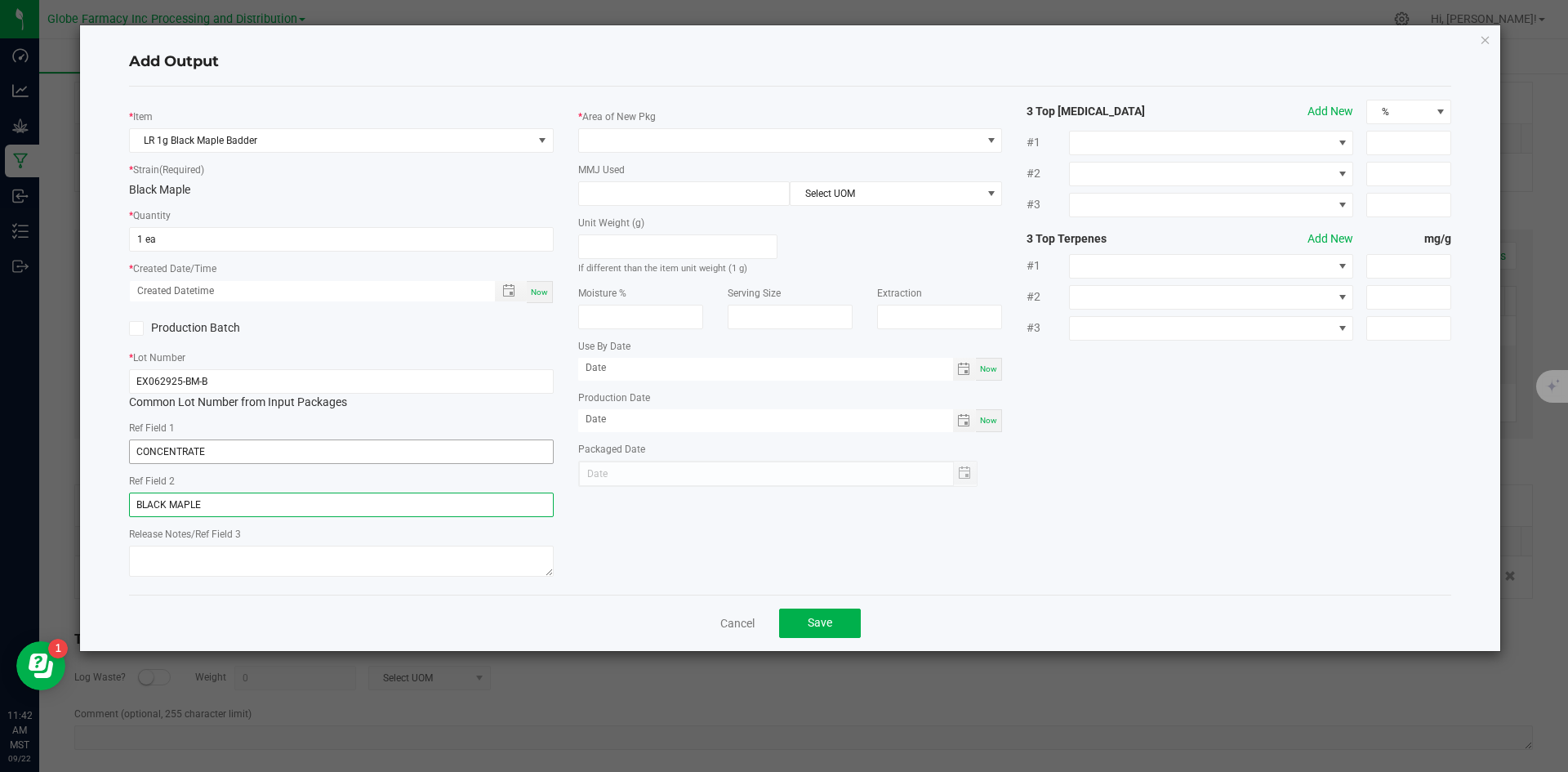
type input "BLACK MAPLE"
type textarea "[DATE]"
click at [661, 136] on span at bounding box center [780, 141] width 403 height 23
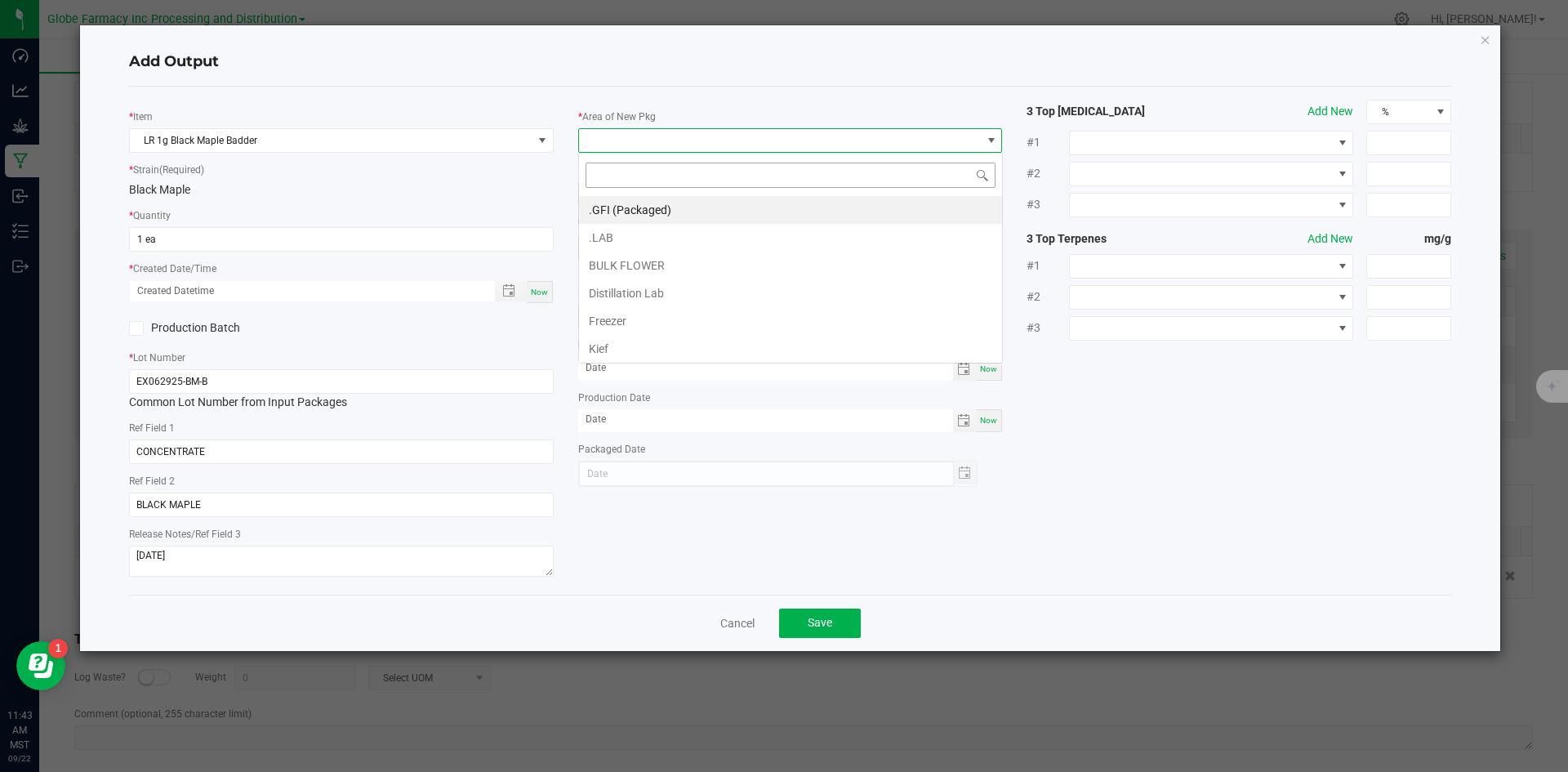
scroll to position [25, 425]
click at [632, 208] on li ".GFI (Packaged)" at bounding box center [790, 210] width 423 height 28
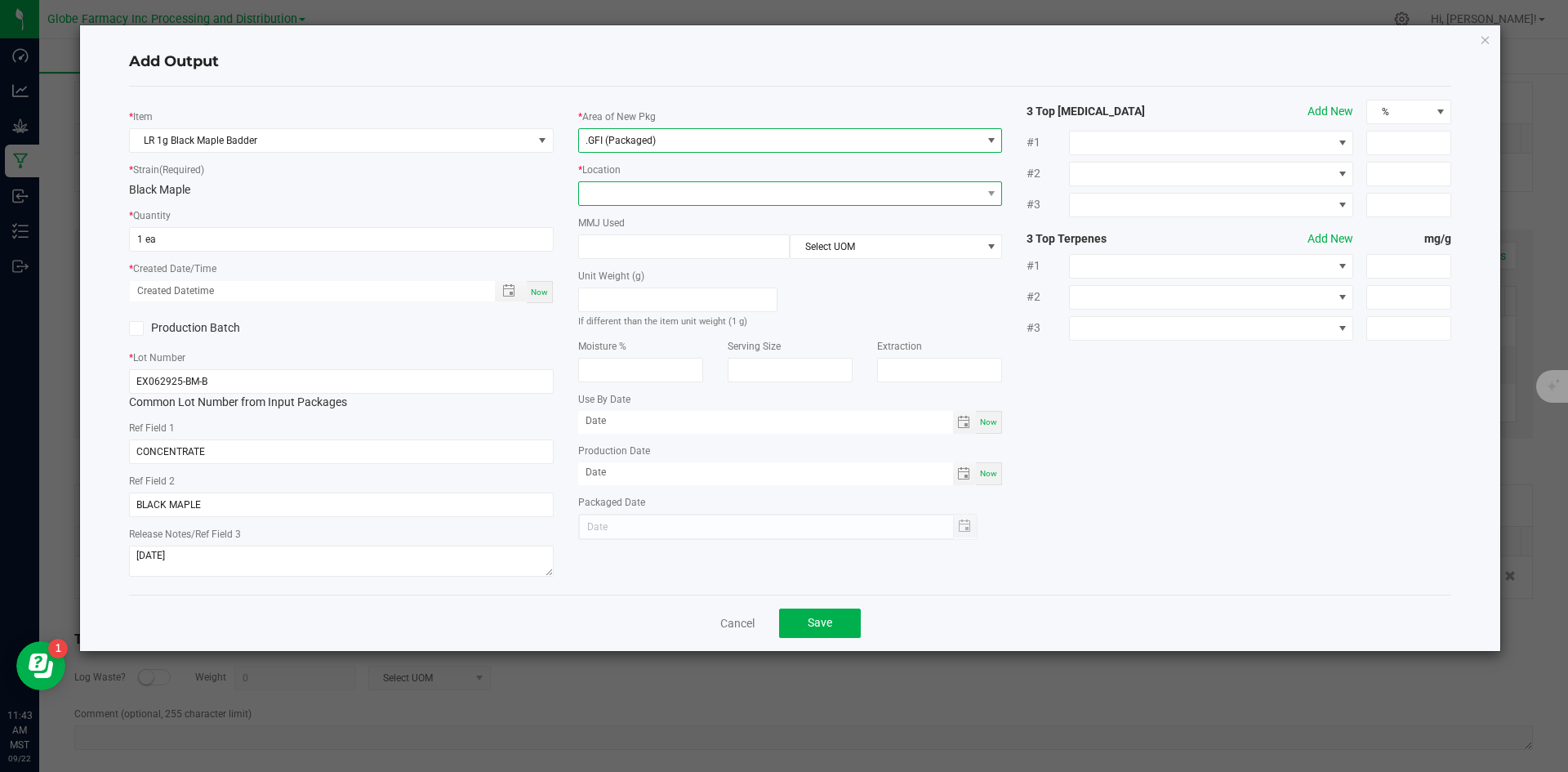
click at [625, 193] on span at bounding box center [780, 193] width 403 height 23
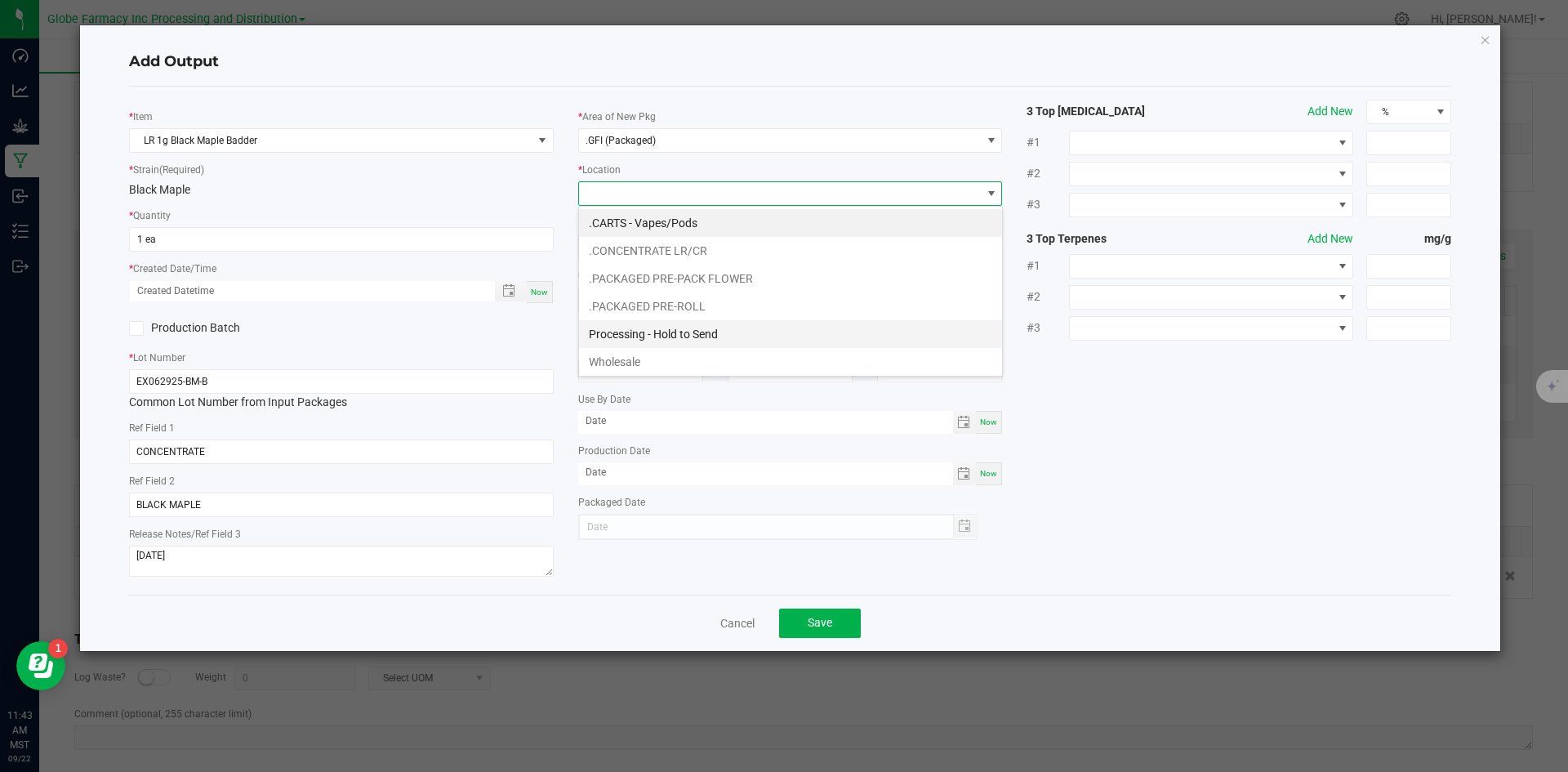
click at [659, 328] on li "Processing - Hold to Send" at bounding box center [790, 334] width 423 height 28
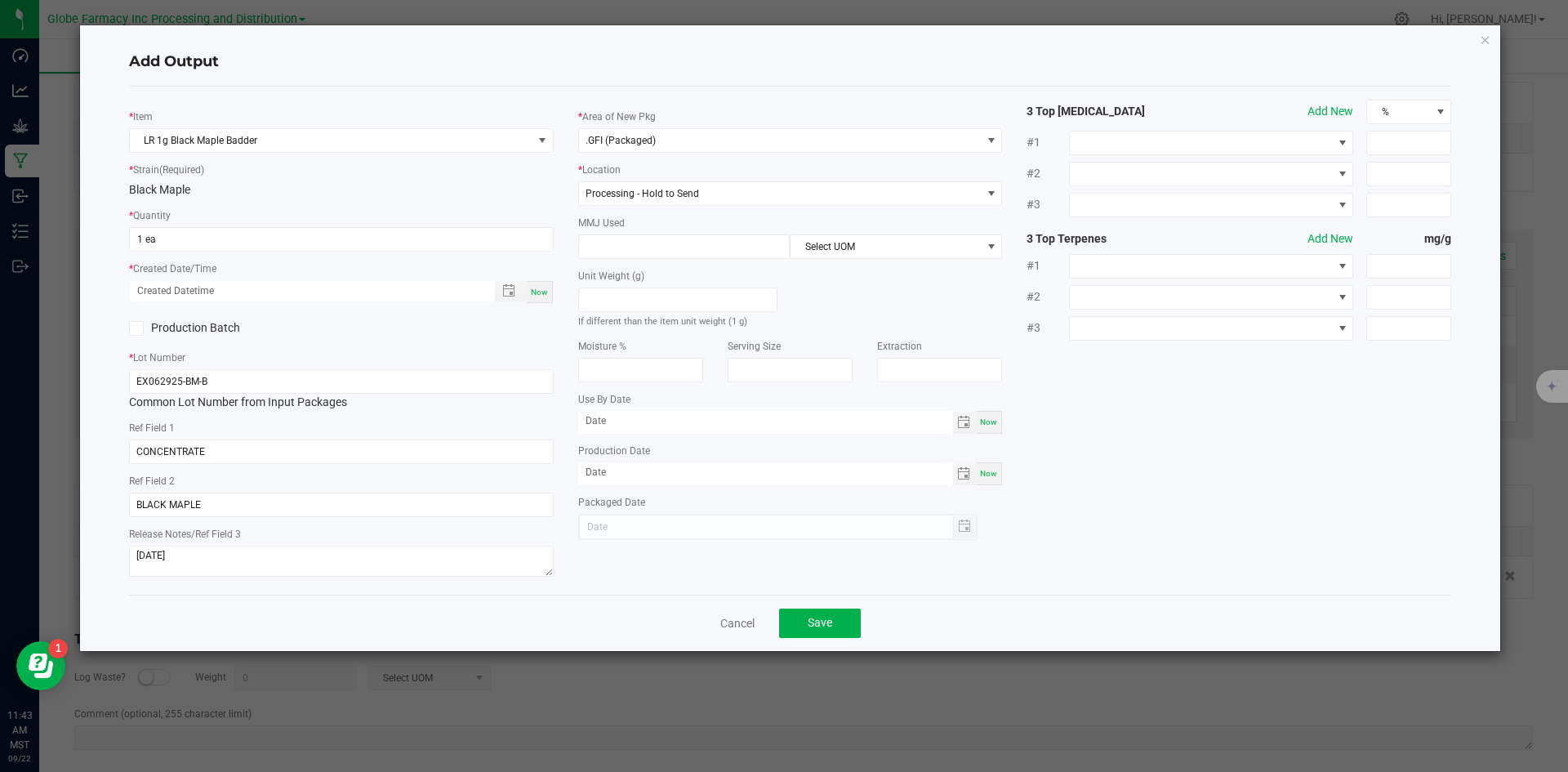
click at [643, 259] on div "Unit Weight (g) If different than the item unit weight (1 g)" at bounding box center [678, 294] width 224 height 70
click at [643, 255] on input at bounding box center [684, 246] width 211 height 23
type input "1"
click at [838, 249] on span "Select UOM" at bounding box center [886, 246] width 190 height 23
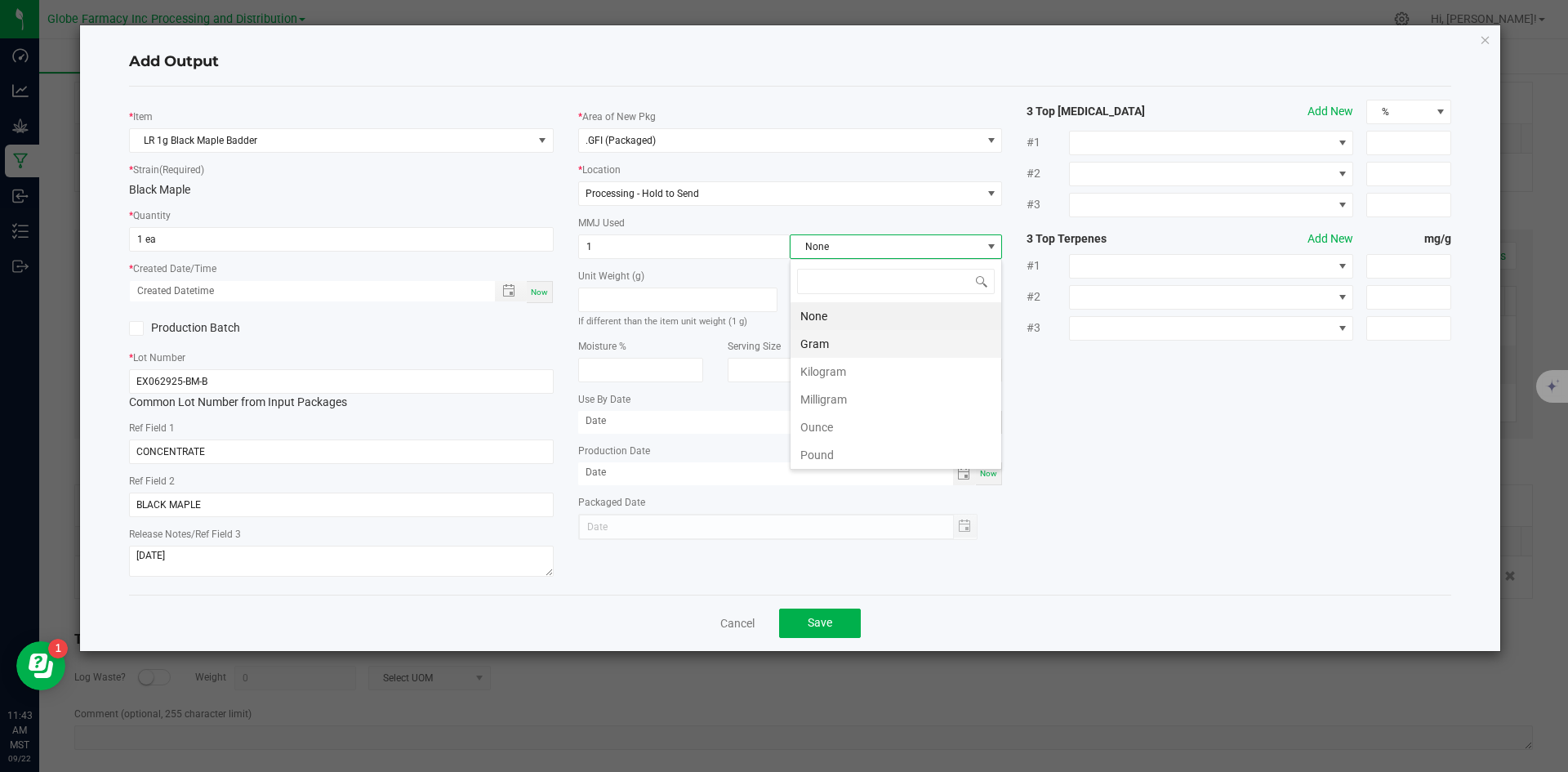
click at [841, 346] on li "Gram" at bounding box center [896, 344] width 211 height 28
click at [820, 615] on span "Save" at bounding box center [820, 622] width 25 height 13
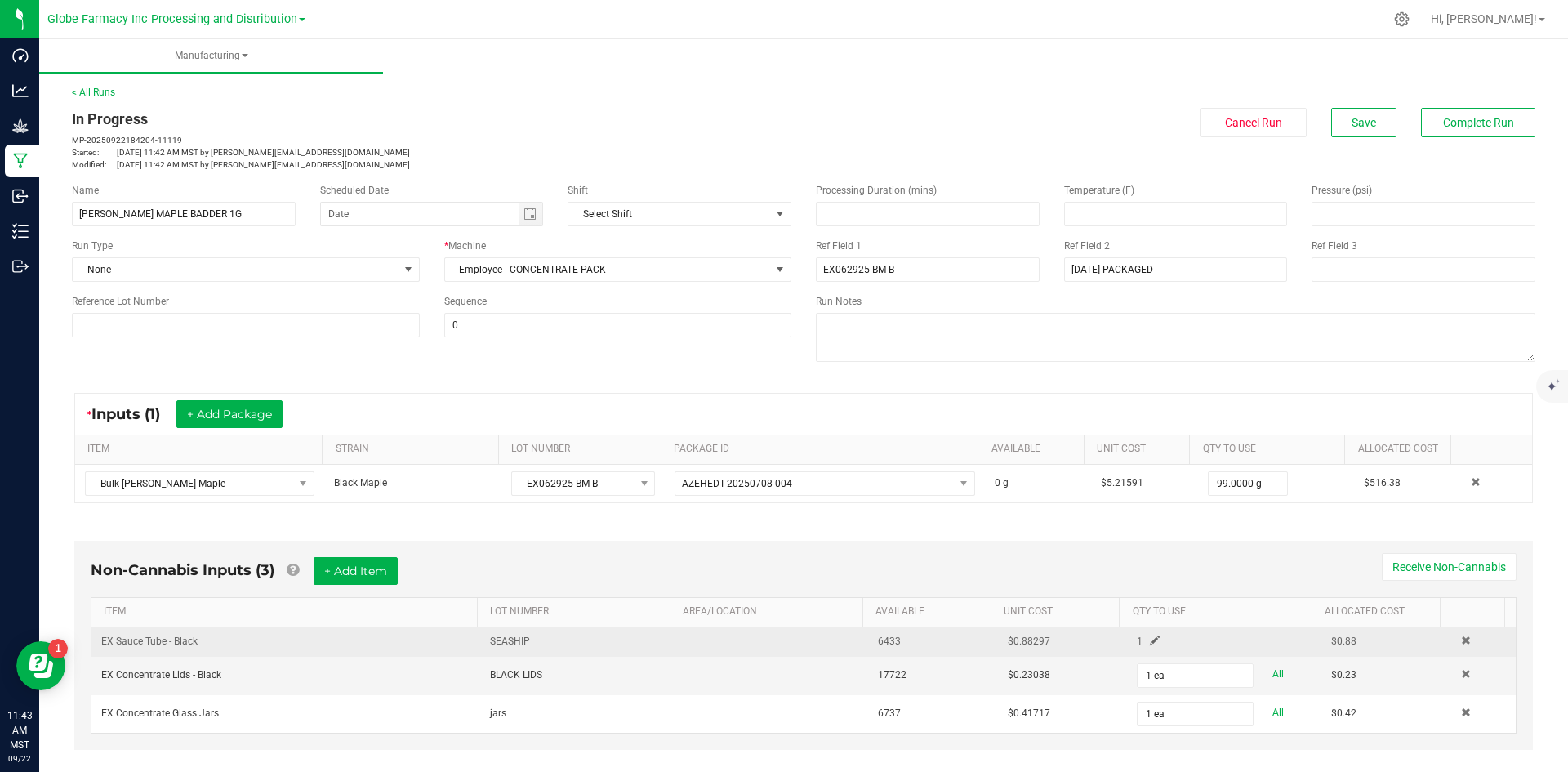
scroll to position [0, 0]
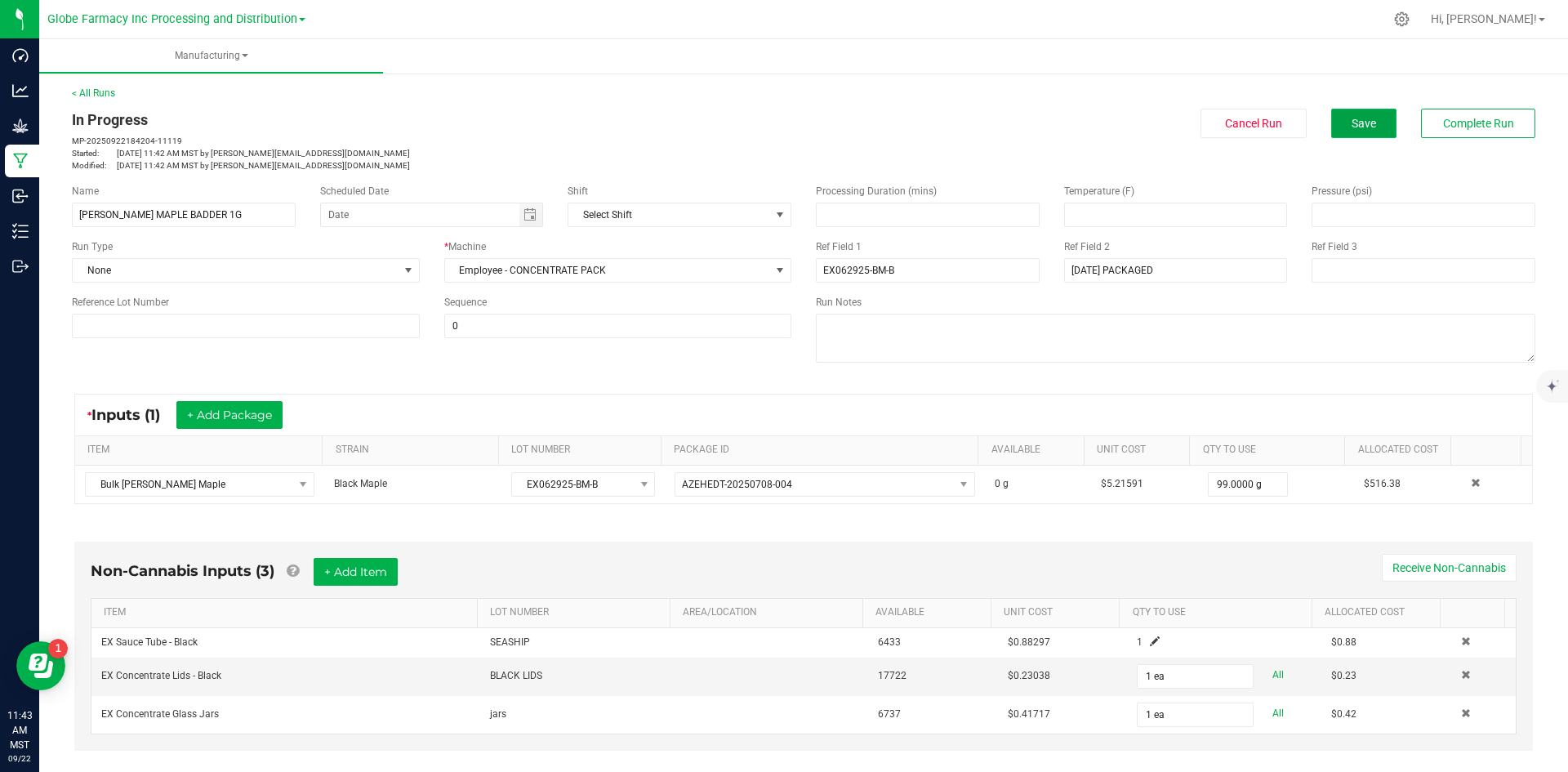
click at [1366, 131] on button "Save" at bounding box center [1364, 123] width 65 height 29
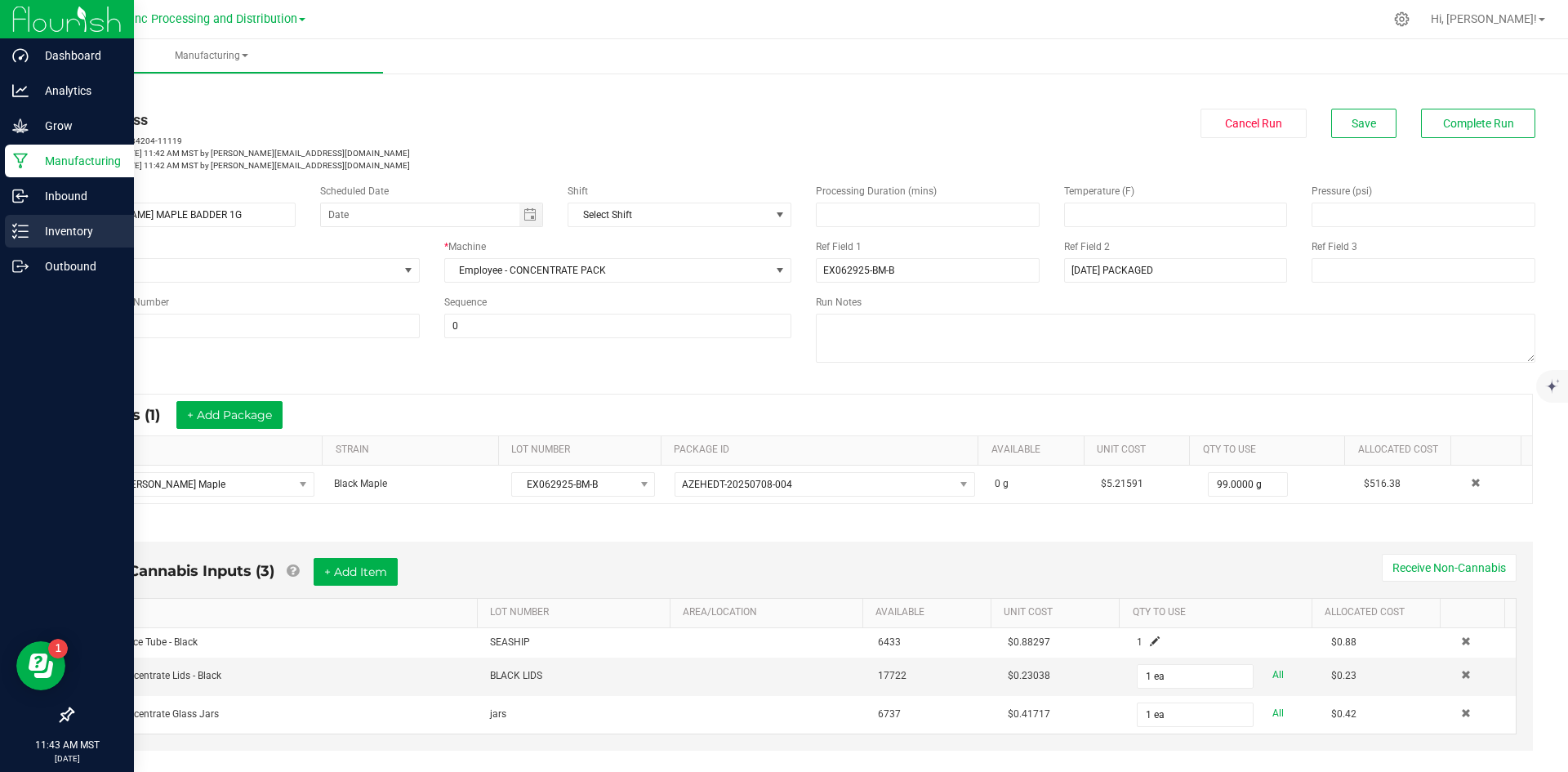
click at [11, 230] on div "Inventory" at bounding box center [69, 230] width 129 height 33
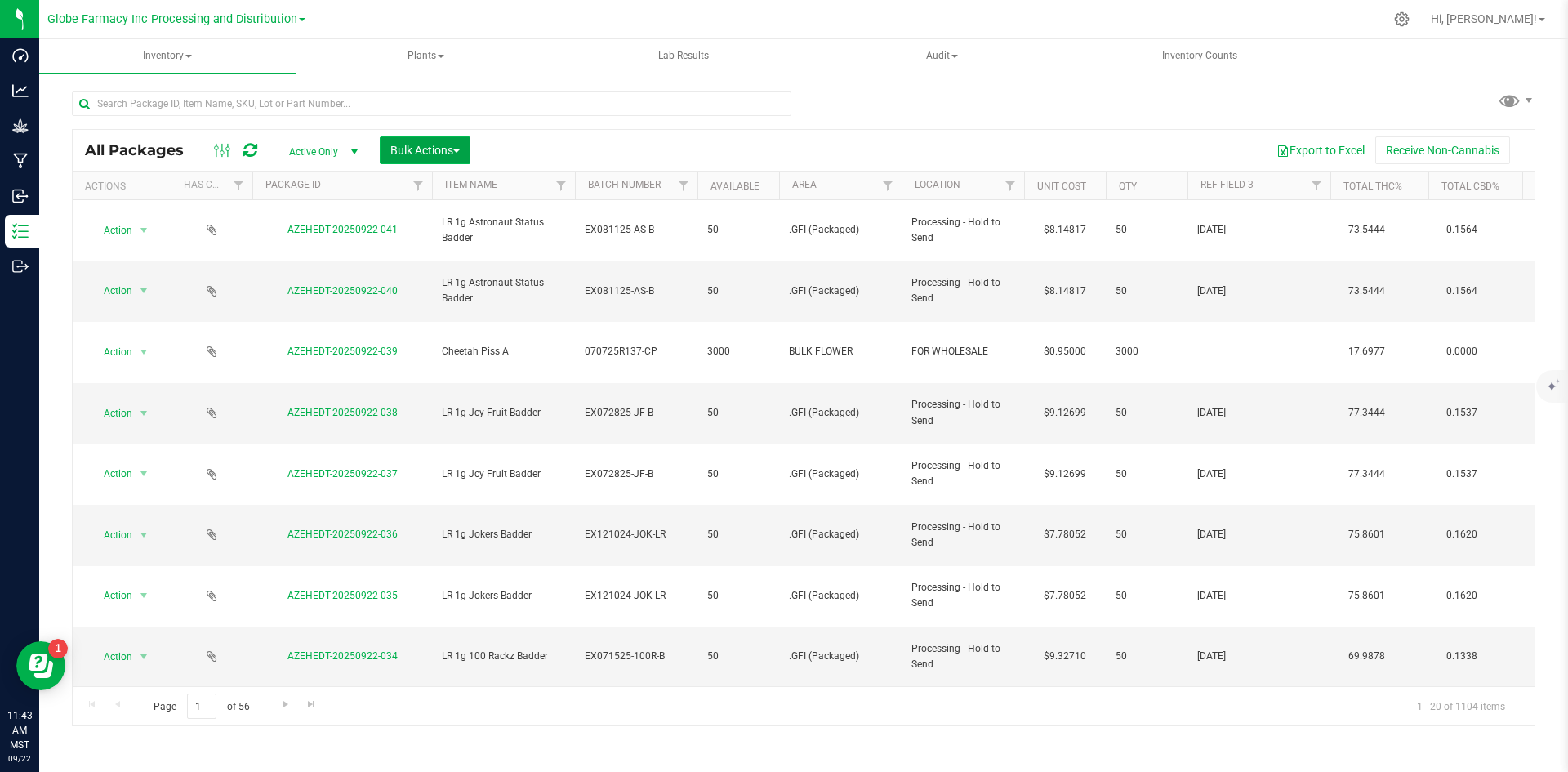
click at [430, 136] on button "Bulk Actions" at bounding box center [425, 150] width 91 height 28
click at [400, 187] on span "Add to manufacturing run" at bounding box center [451, 186] width 123 height 13
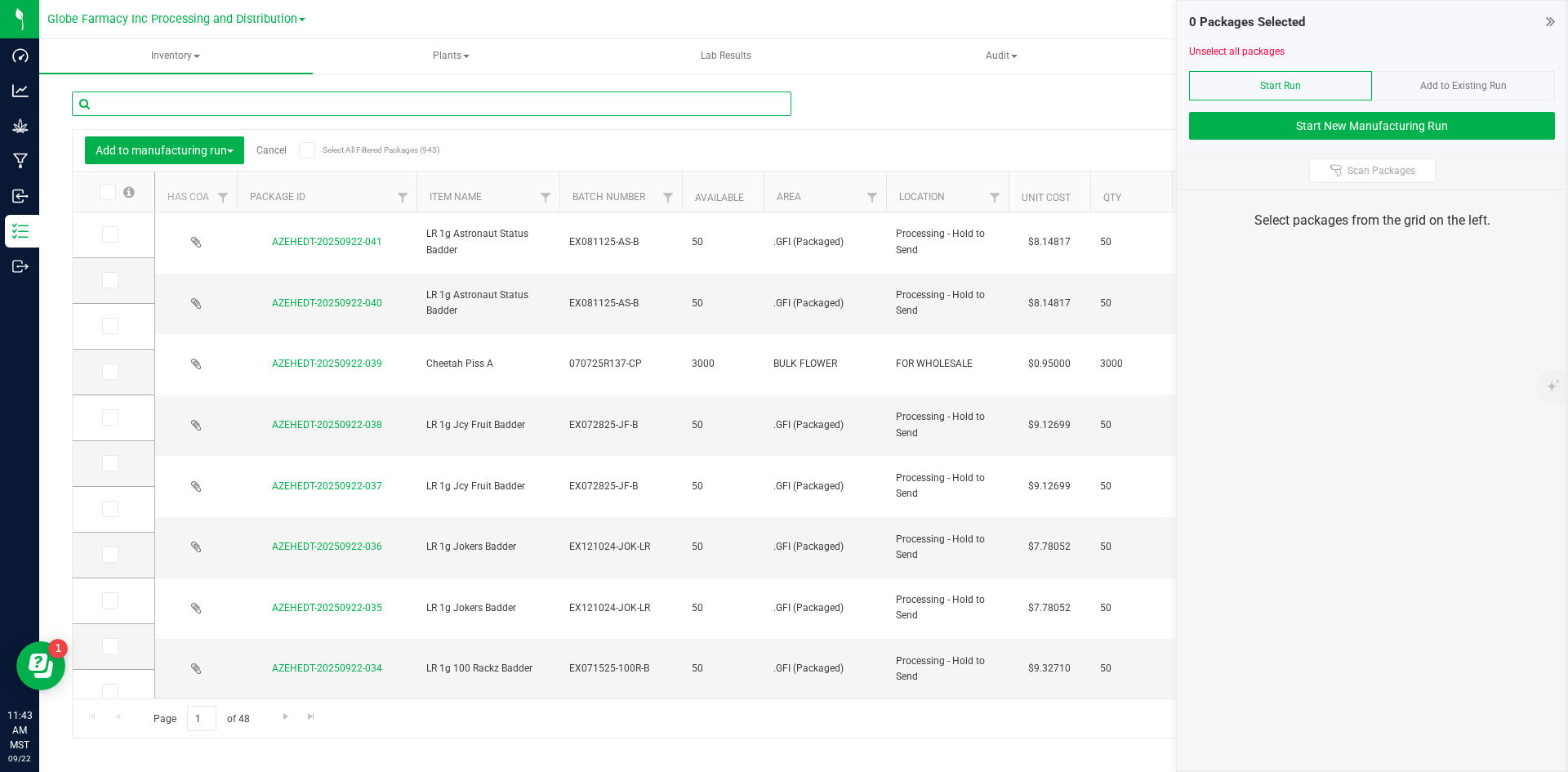
click at [371, 105] on input "text" at bounding box center [432, 104] width 719 height 25
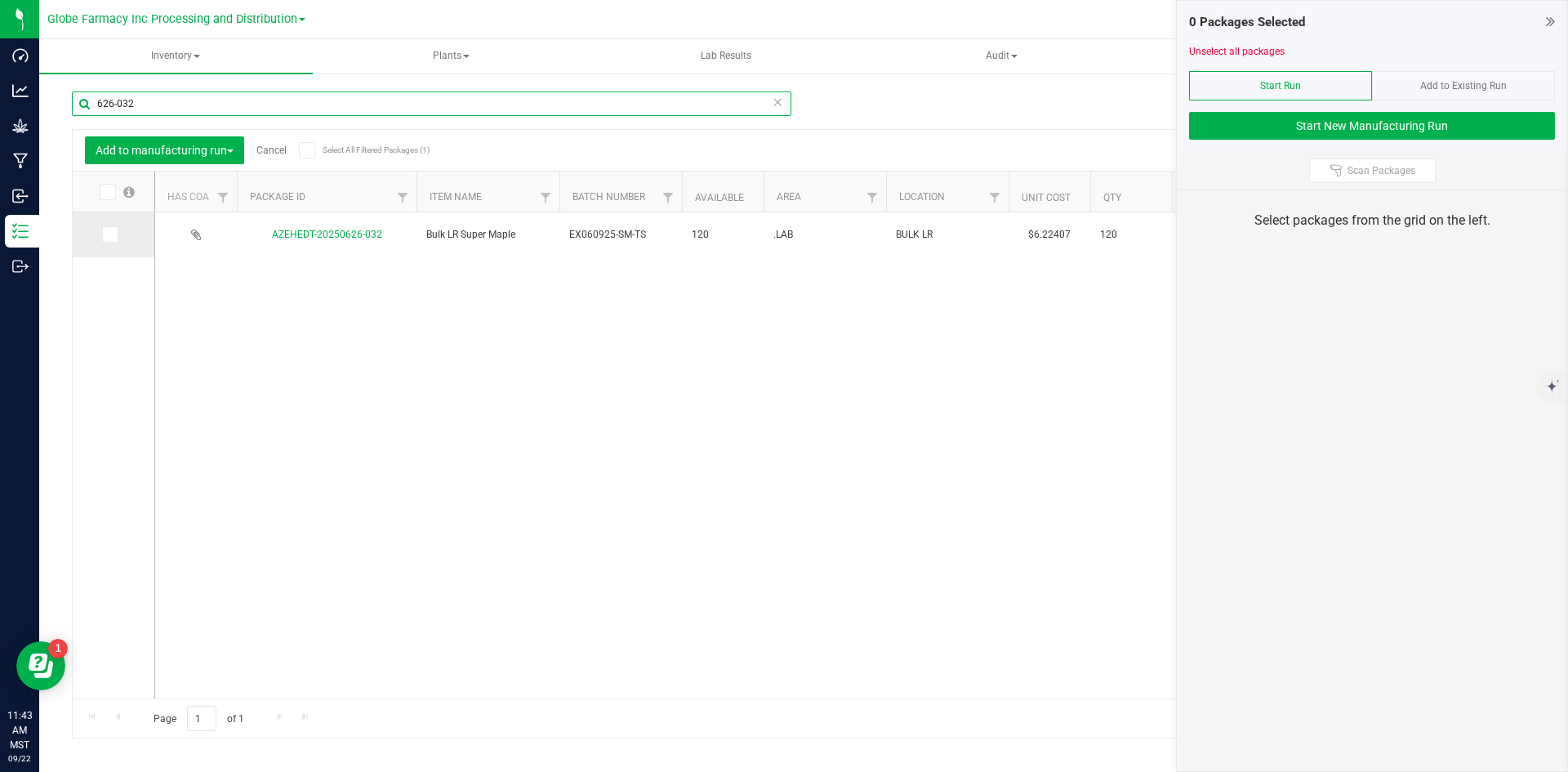
type input "626-032"
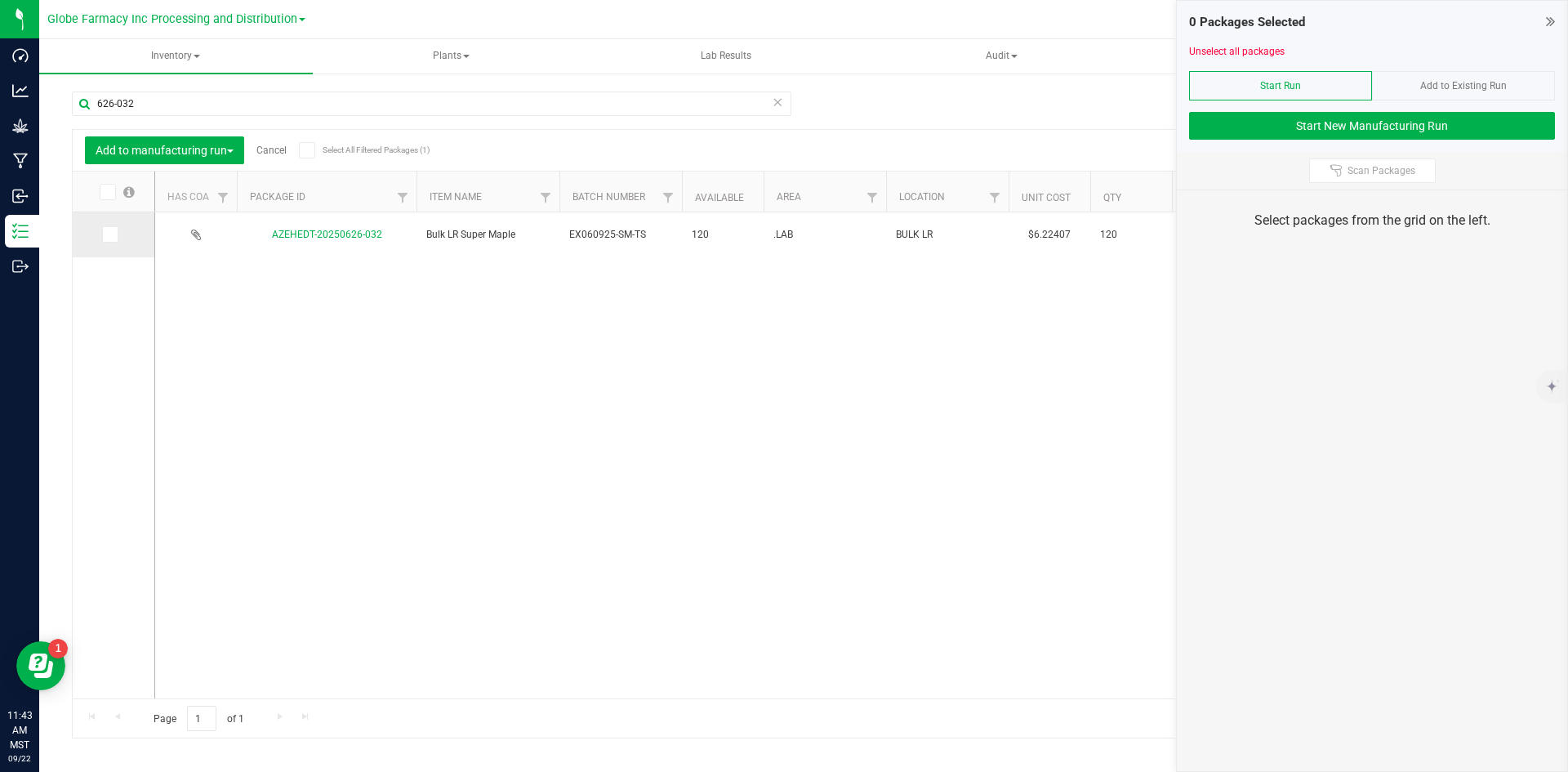
click at [120, 235] on label at bounding box center [113, 234] width 24 height 17
click at [0, 0] on input "checkbox" at bounding box center [0, 0] width 0 height 0
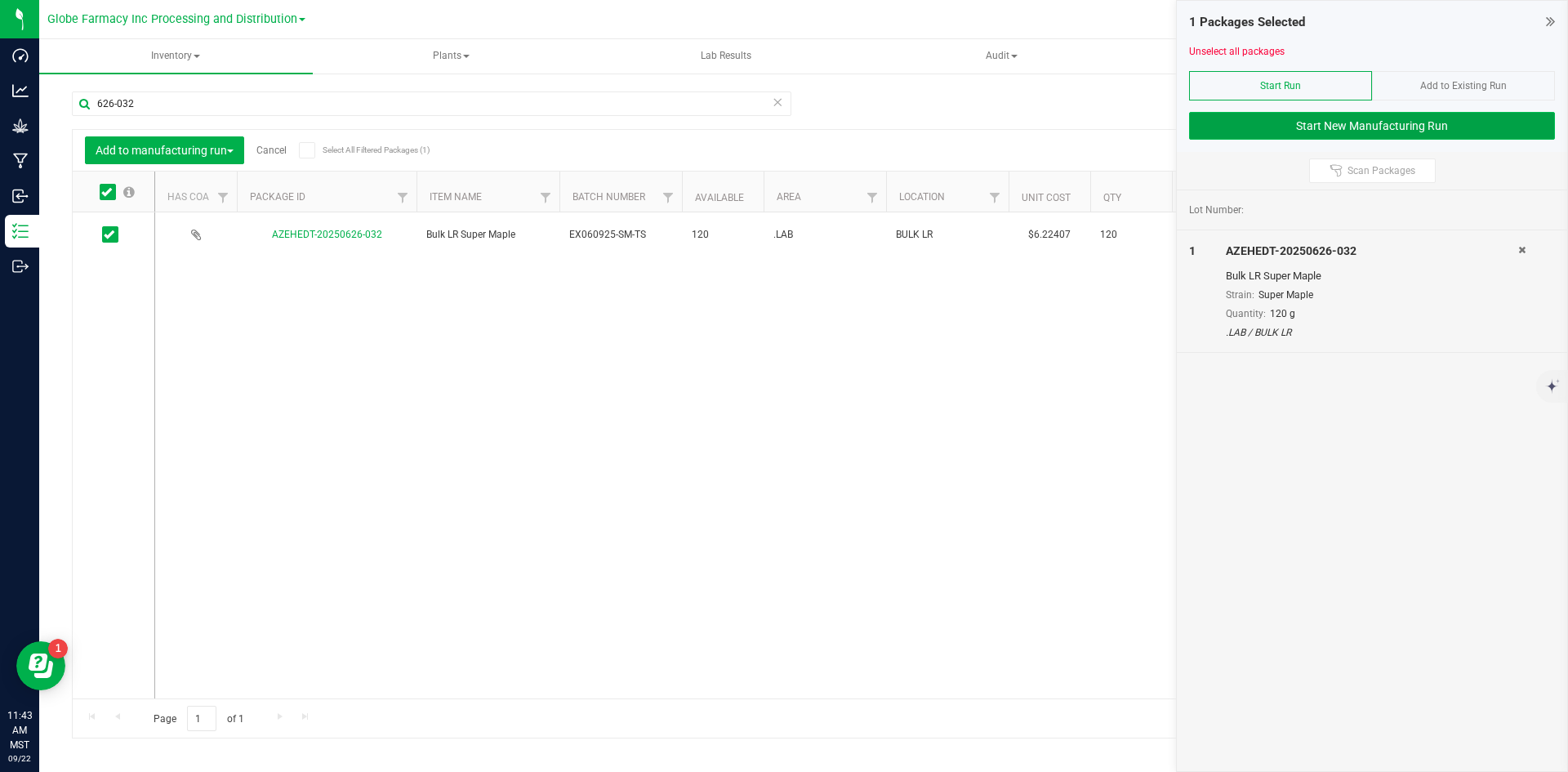
click at [1247, 137] on button "Start New Manufacturing Run" at bounding box center [1372, 126] width 366 height 28
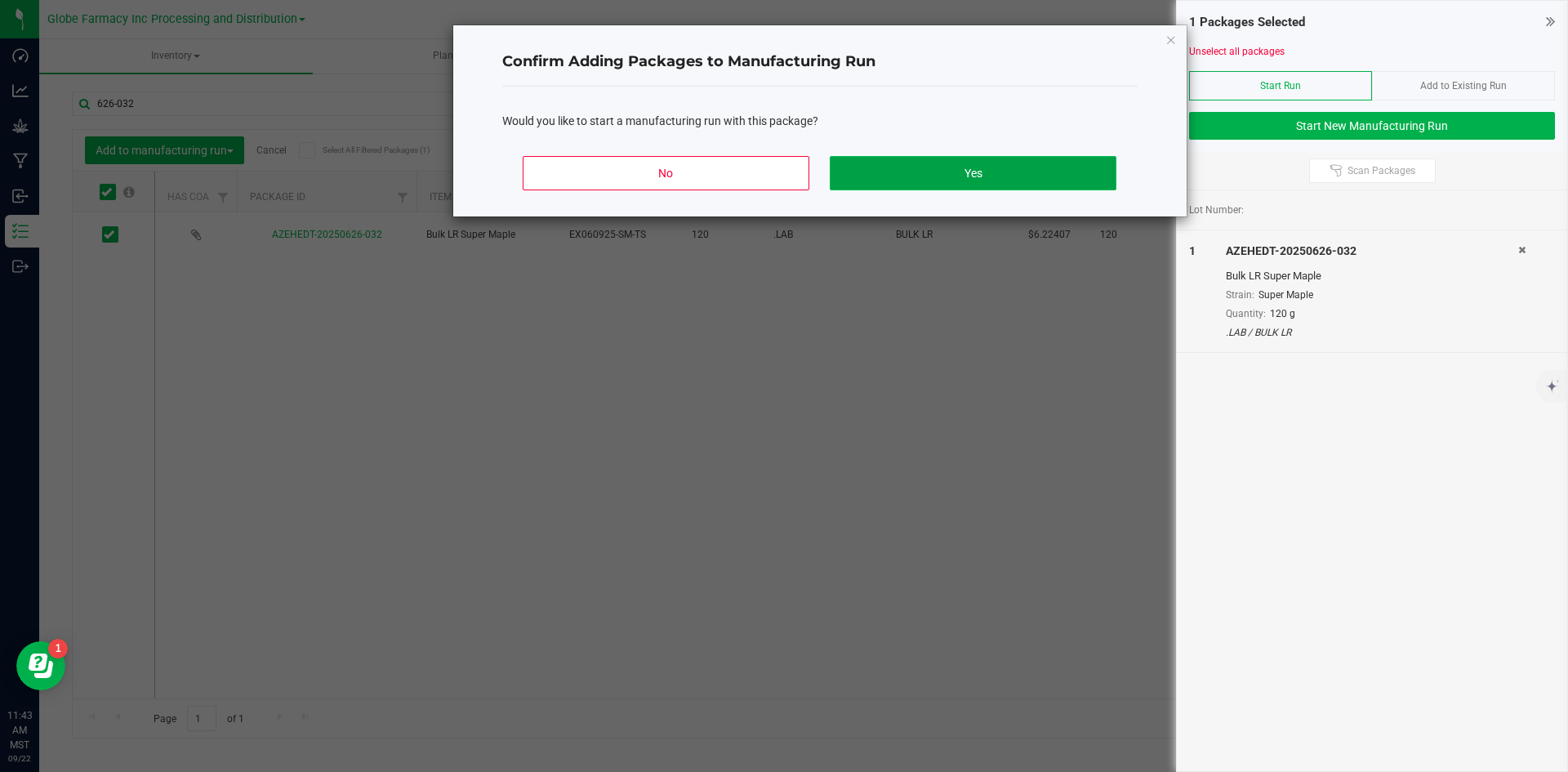
click at [863, 167] on button "Yes" at bounding box center [973, 172] width 286 height 34
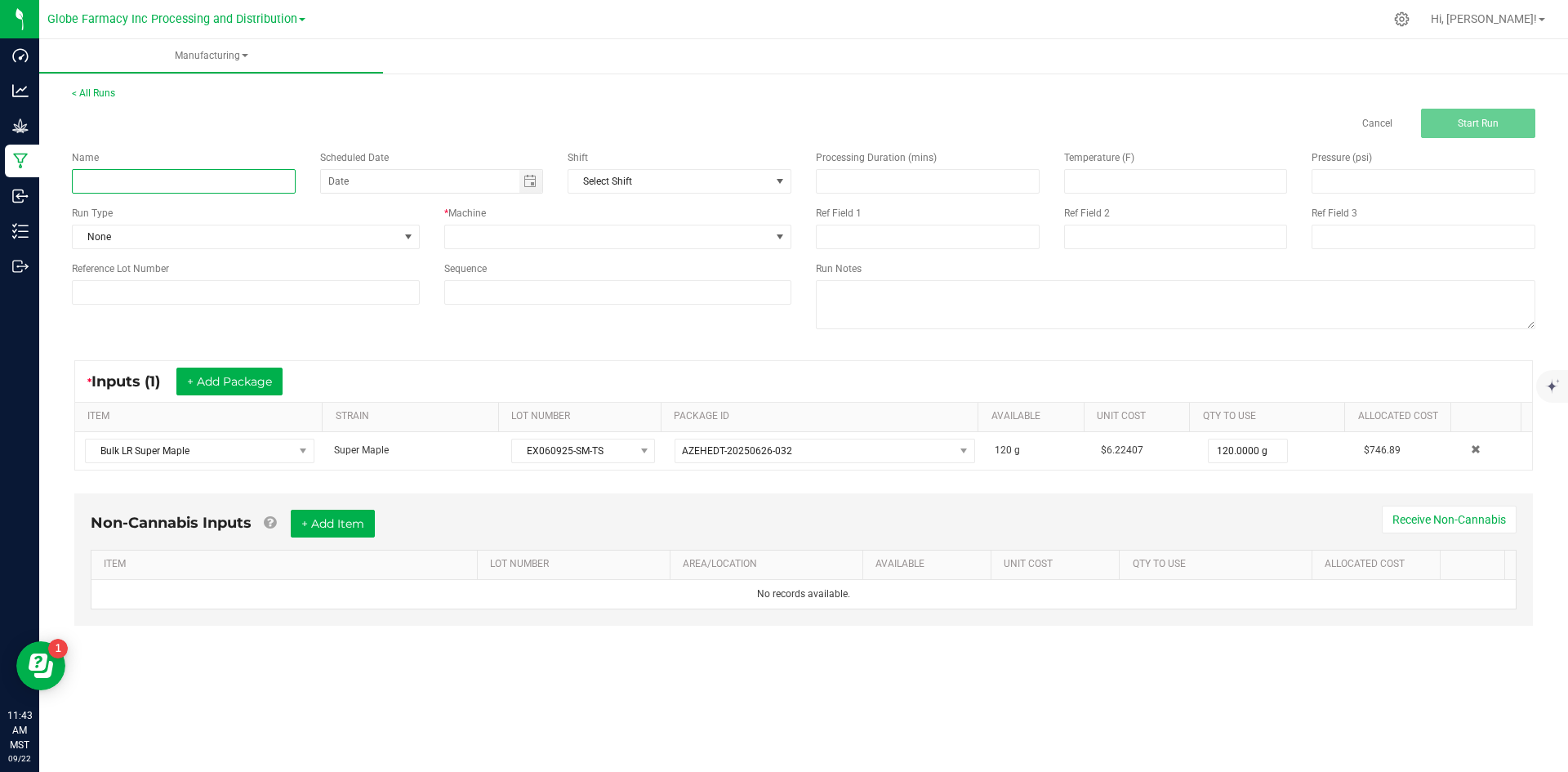
click at [223, 183] on input at bounding box center [184, 181] width 223 height 25
type input "LR SUPER MAPLE TERP SUGAR 1G"
click at [637, 237] on span at bounding box center [608, 237] width 326 height 23
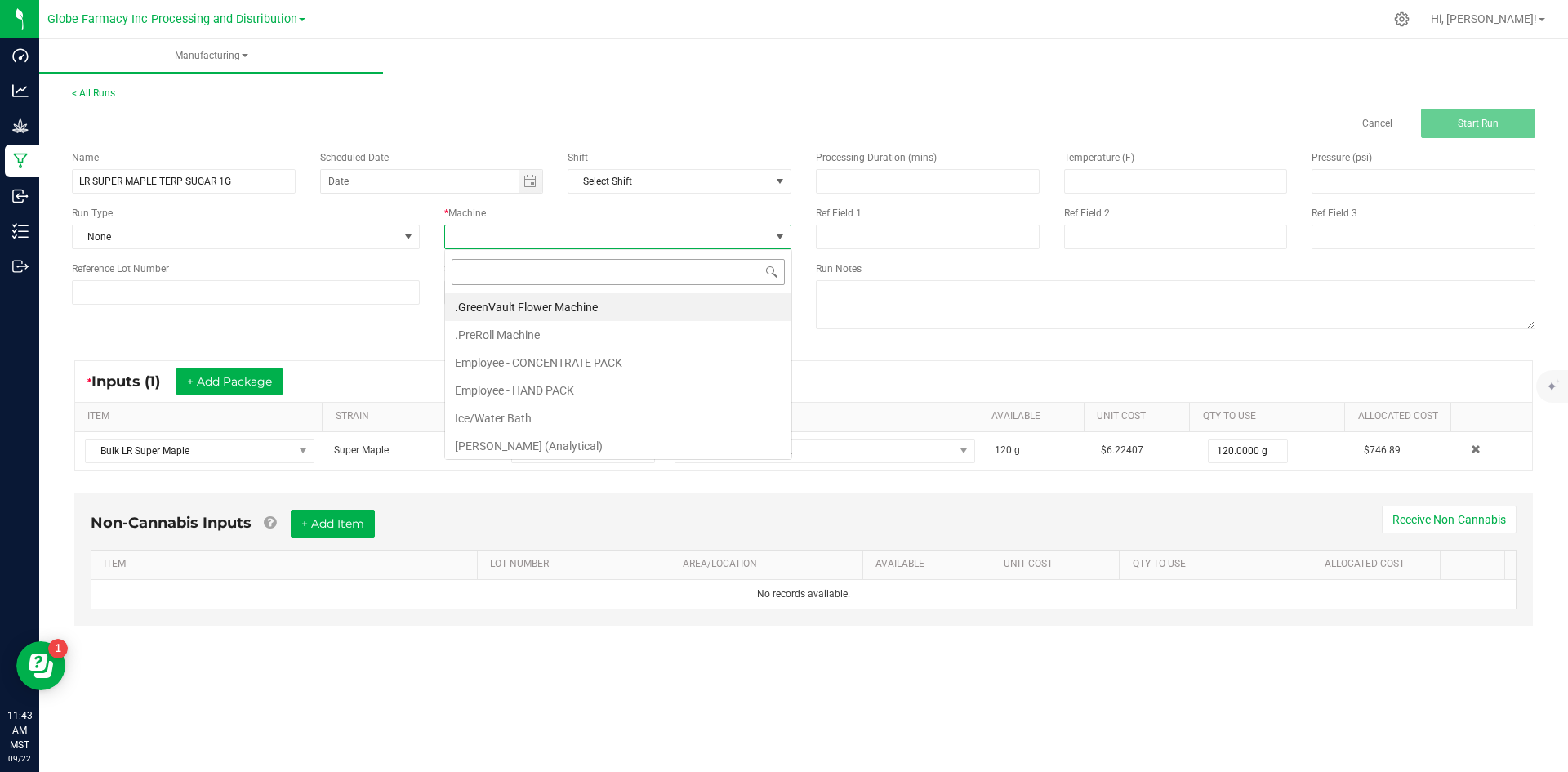
scroll to position [25, 347]
click at [566, 349] on li "Employee - CONCENTRATE PACK" at bounding box center [618, 363] width 346 height 28
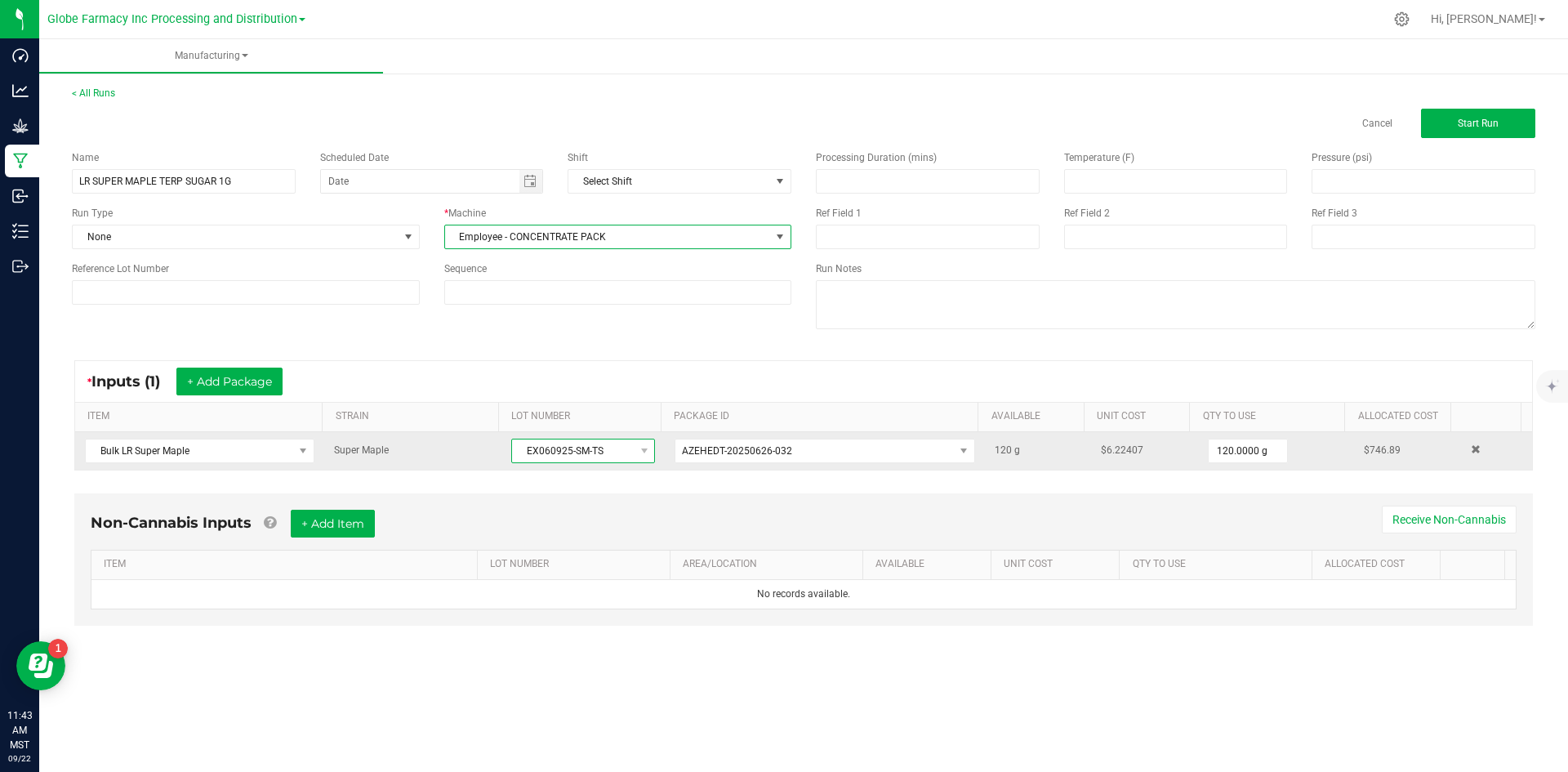
click at [536, 461] on span "EX060925-SM-TS" at bounding box center [573, 451] width 121 height 23
drag, startPoint x: 522, startPoint y: 452, endPoint x: 602, endPoint y: 452, distance: 80.0
click at [602, 452] on span "EX060925-SM-TS" at bounding box center [573, 451] width 121 height 23
copy span "EX060925-SM-TS"
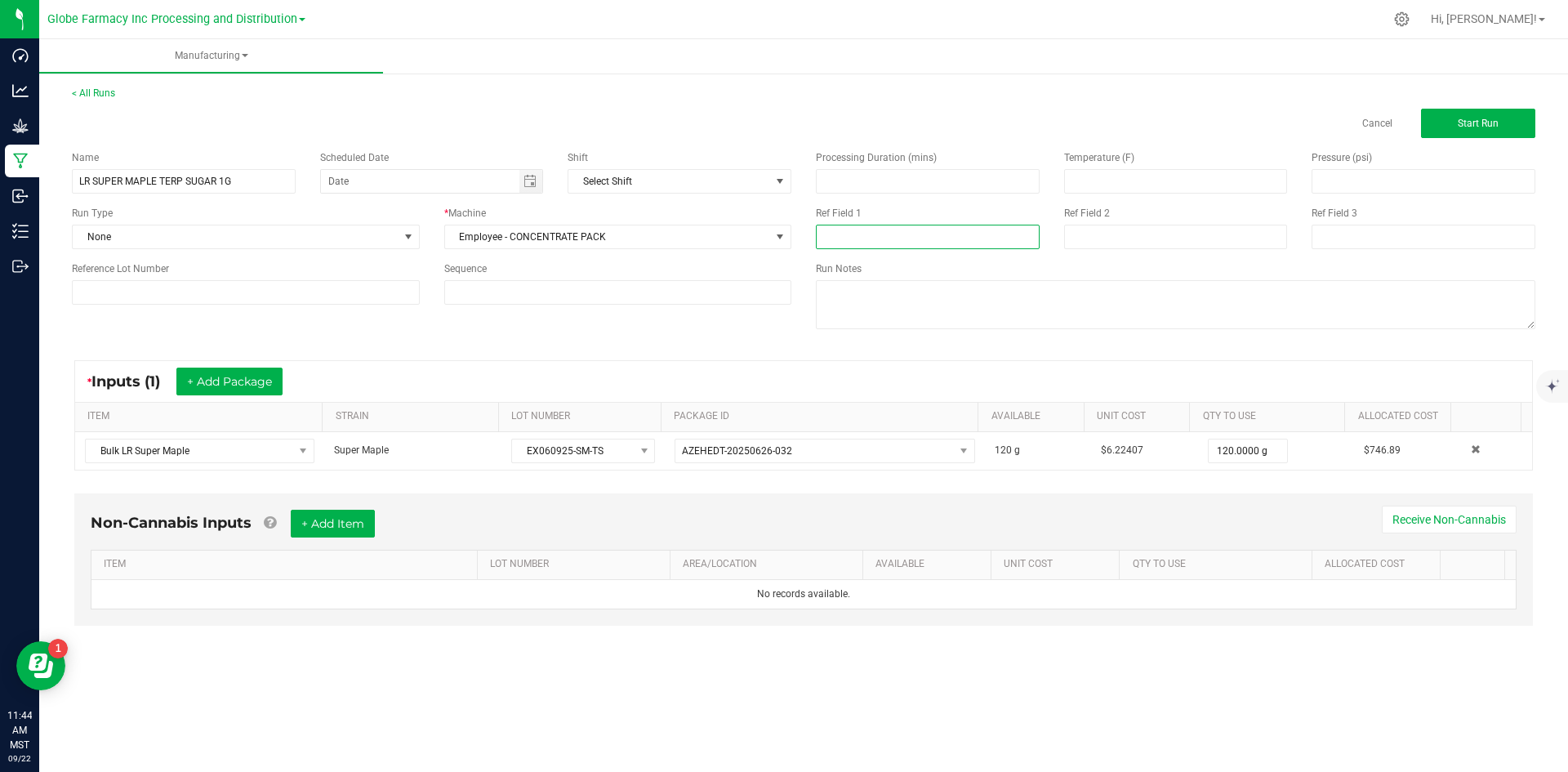
paste input "EX060925-SM-TS"
type input "EX060925-SM-TS"
click at [1156, 221] on div "Ref Field 2" at bounding box center [1176, 227] width 248 height 43
click at [1149, 241] on input at bounding box center [1176, 237] width 223 height 25
type input "[DATE] PACKAGED"
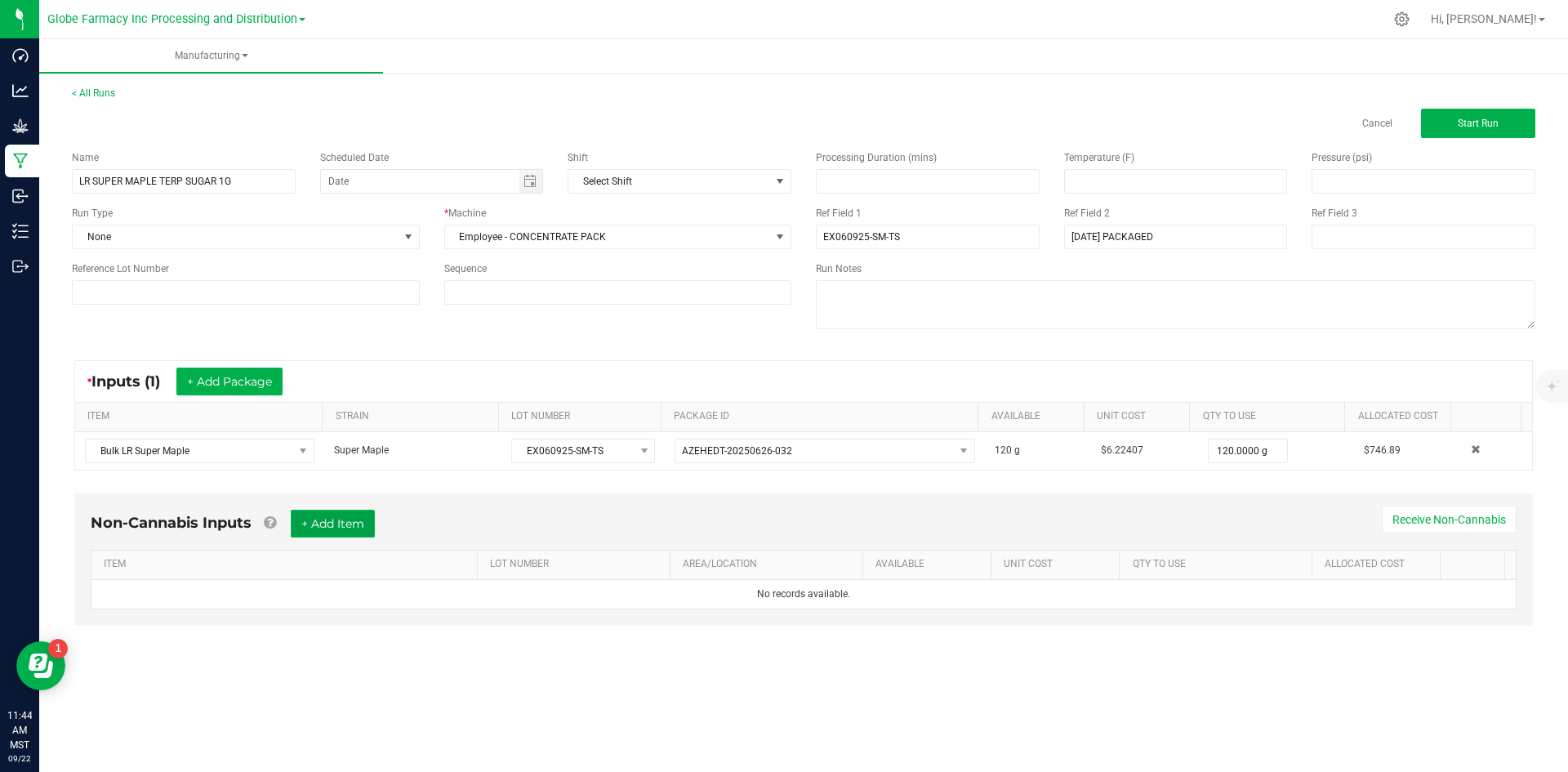
click at [363, 521] on button "+ Add Item" at bounding box center [333, 523] width 84 height 28
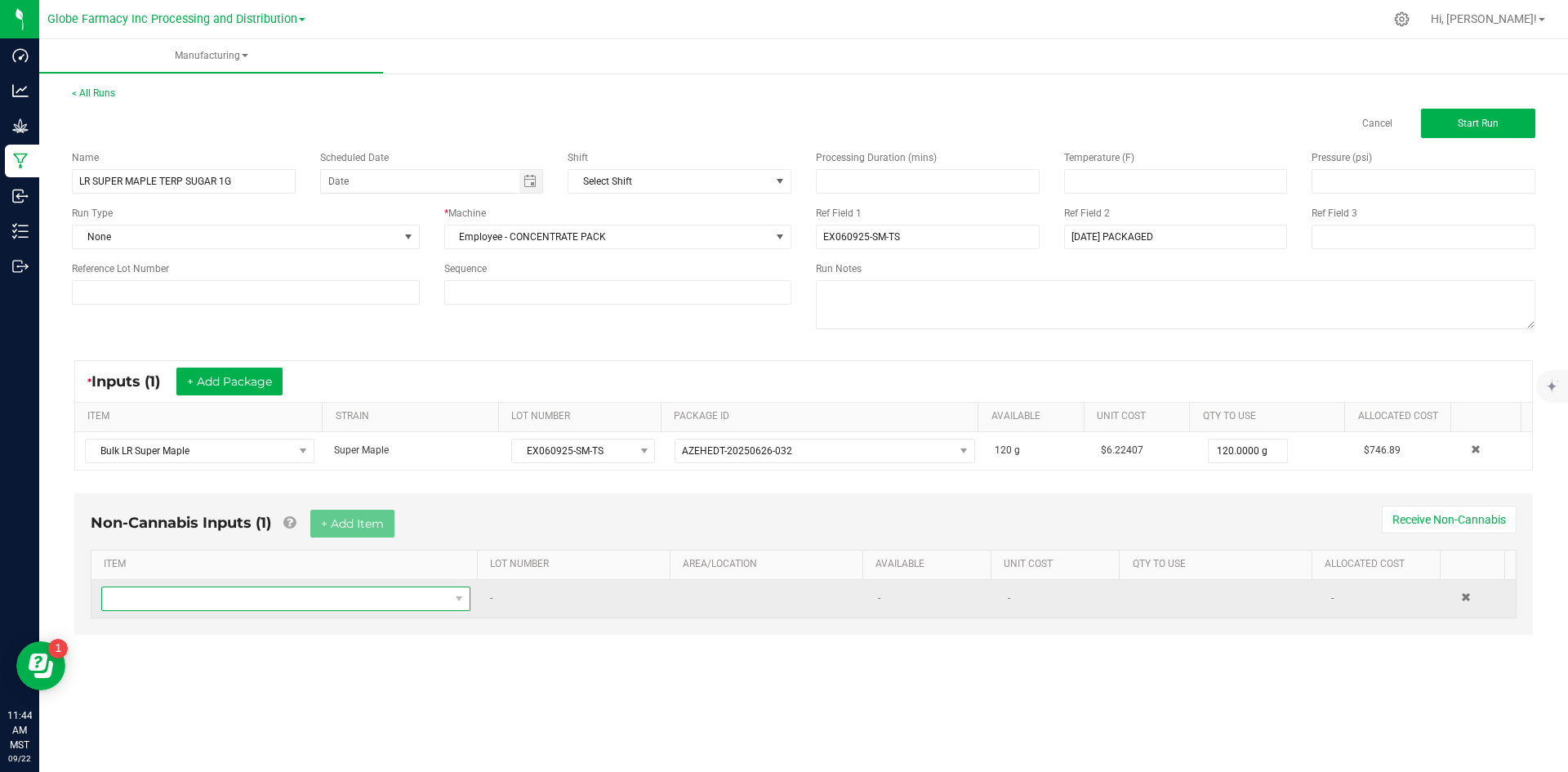
click at [356, 601] on span "NO DATA FOUND" at bounding box center [275, 599] width 347 height 23
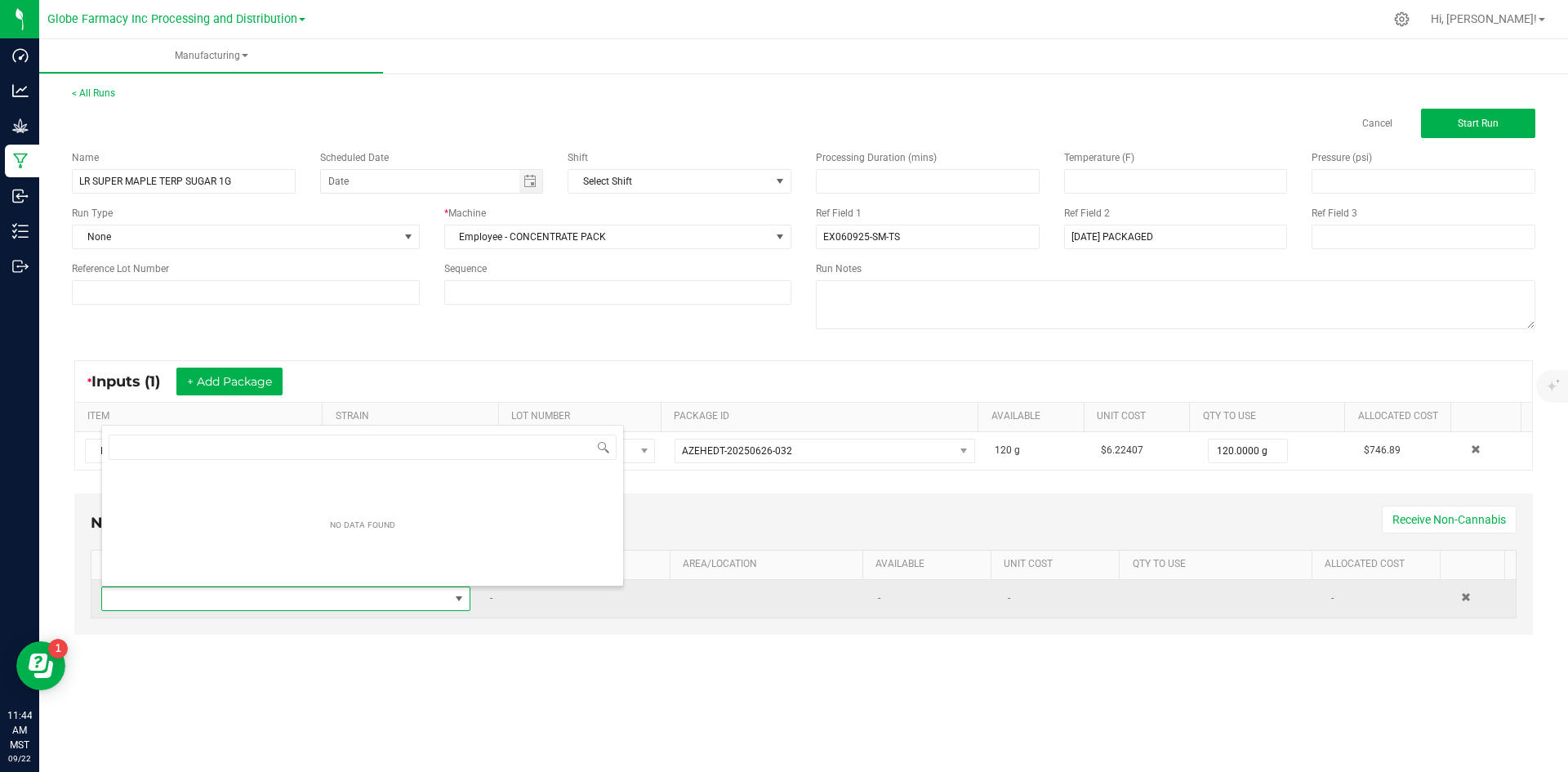
scroll to position [25, 362]
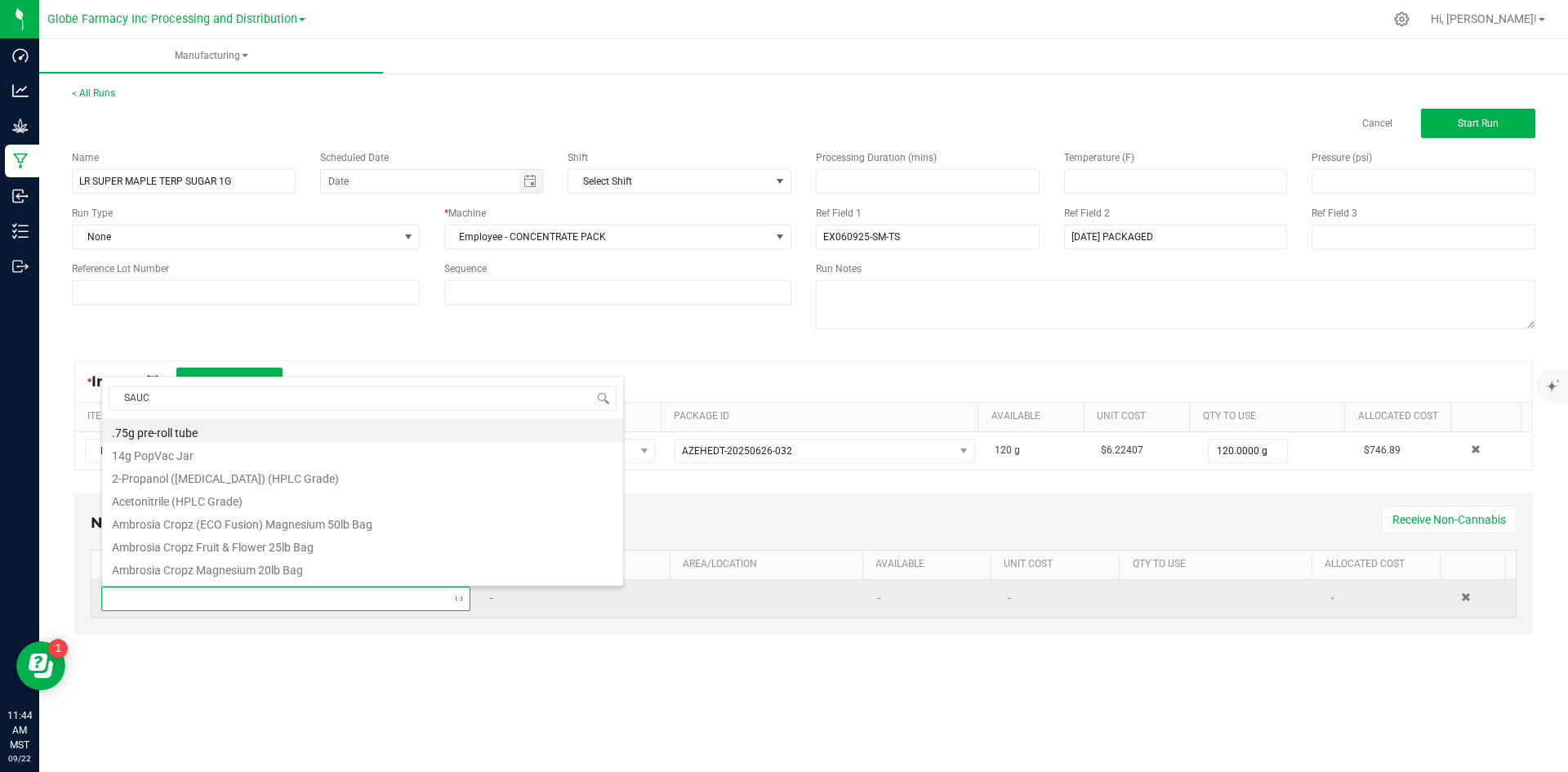
type input "SAUCE"
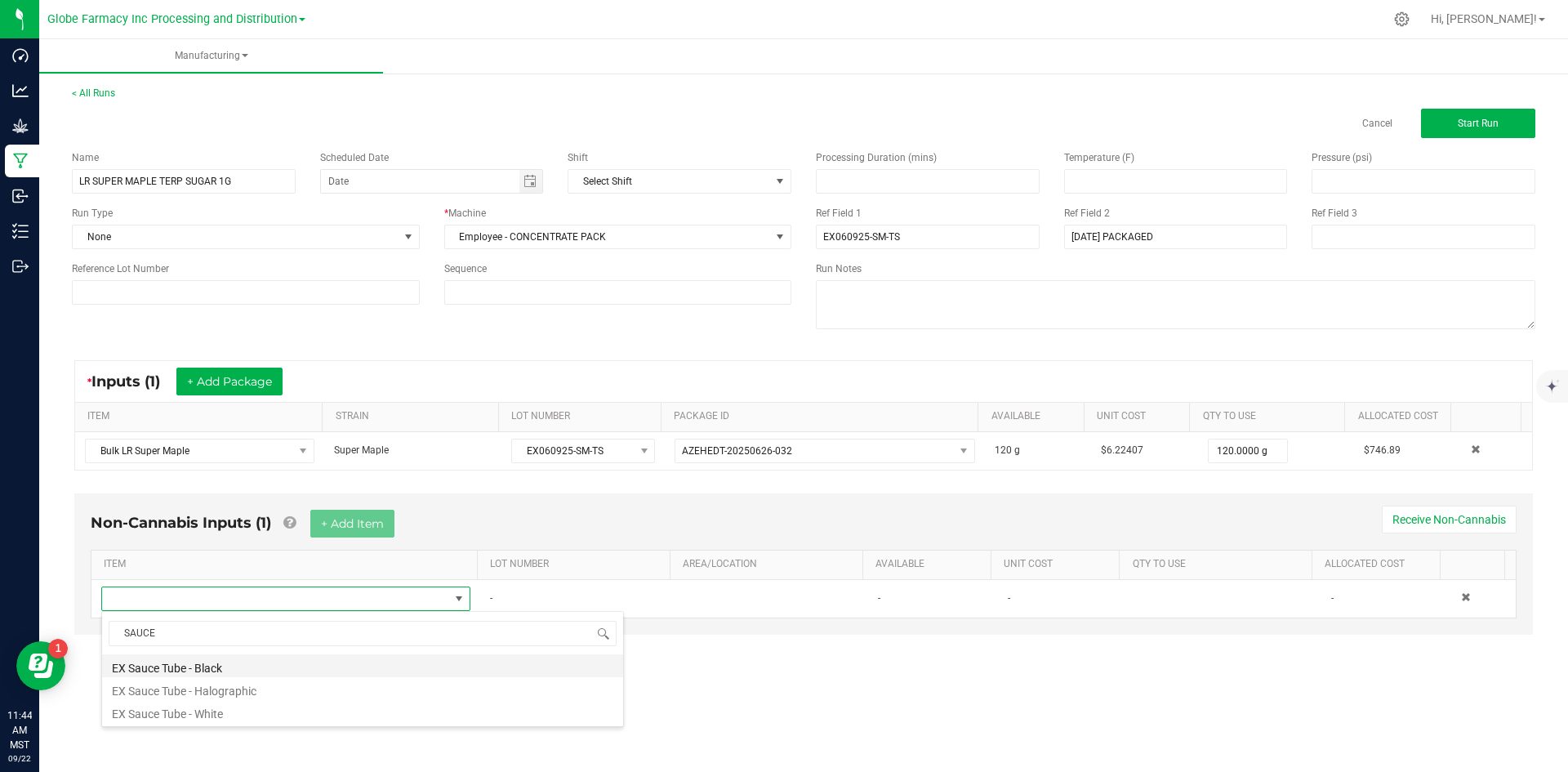
click at [298, 661] on li "EX Sauce Tube - Black" at bounding box center [362, 666] width 521 height 23
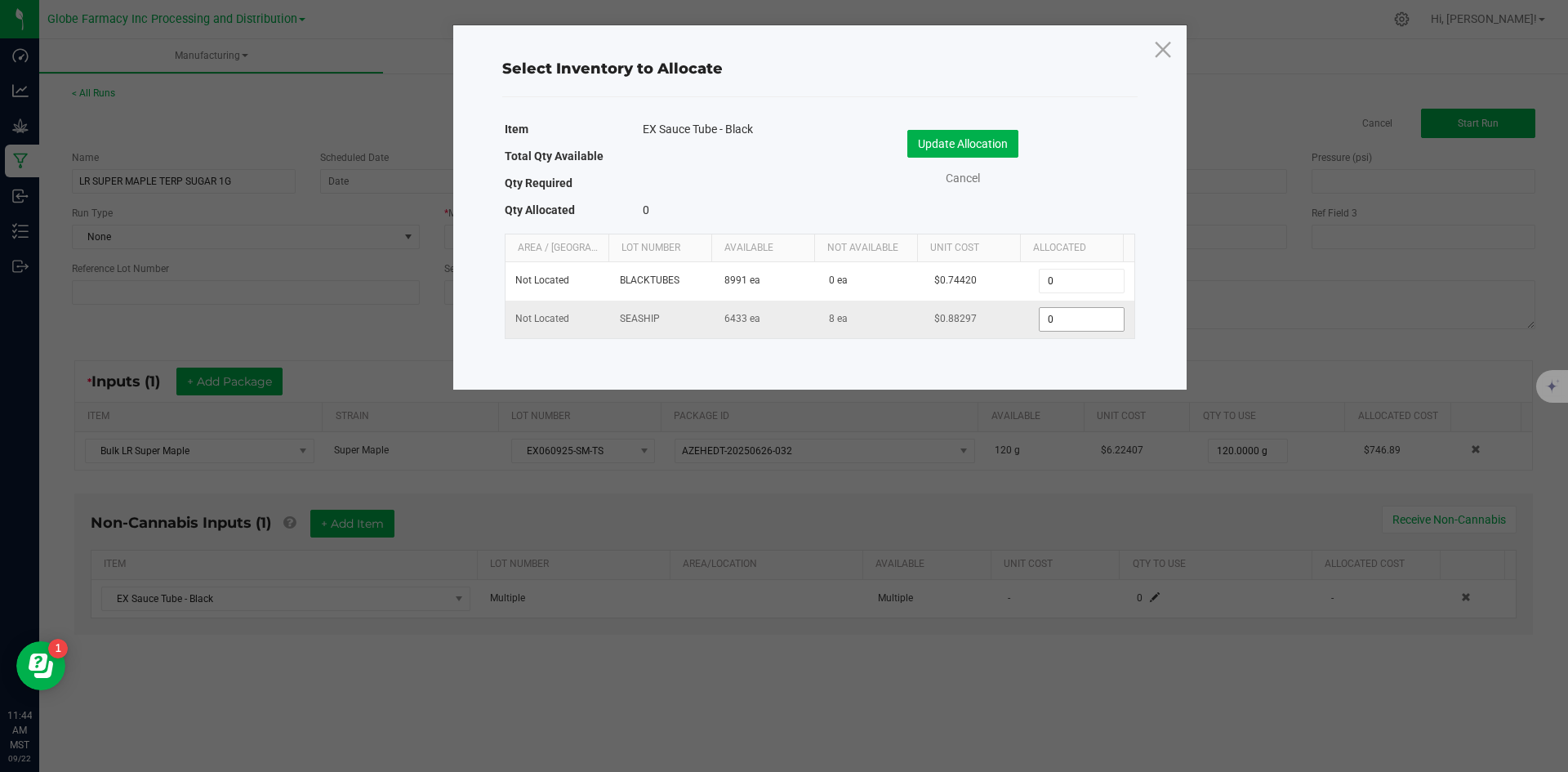
click at [1068, 314] on input "0" at bounding box center [1081, 319] width 84 height 23
type input "1"
click at [959, 141] on button "Update Allocation" at bounding box center [963, 144] width 111 height 28
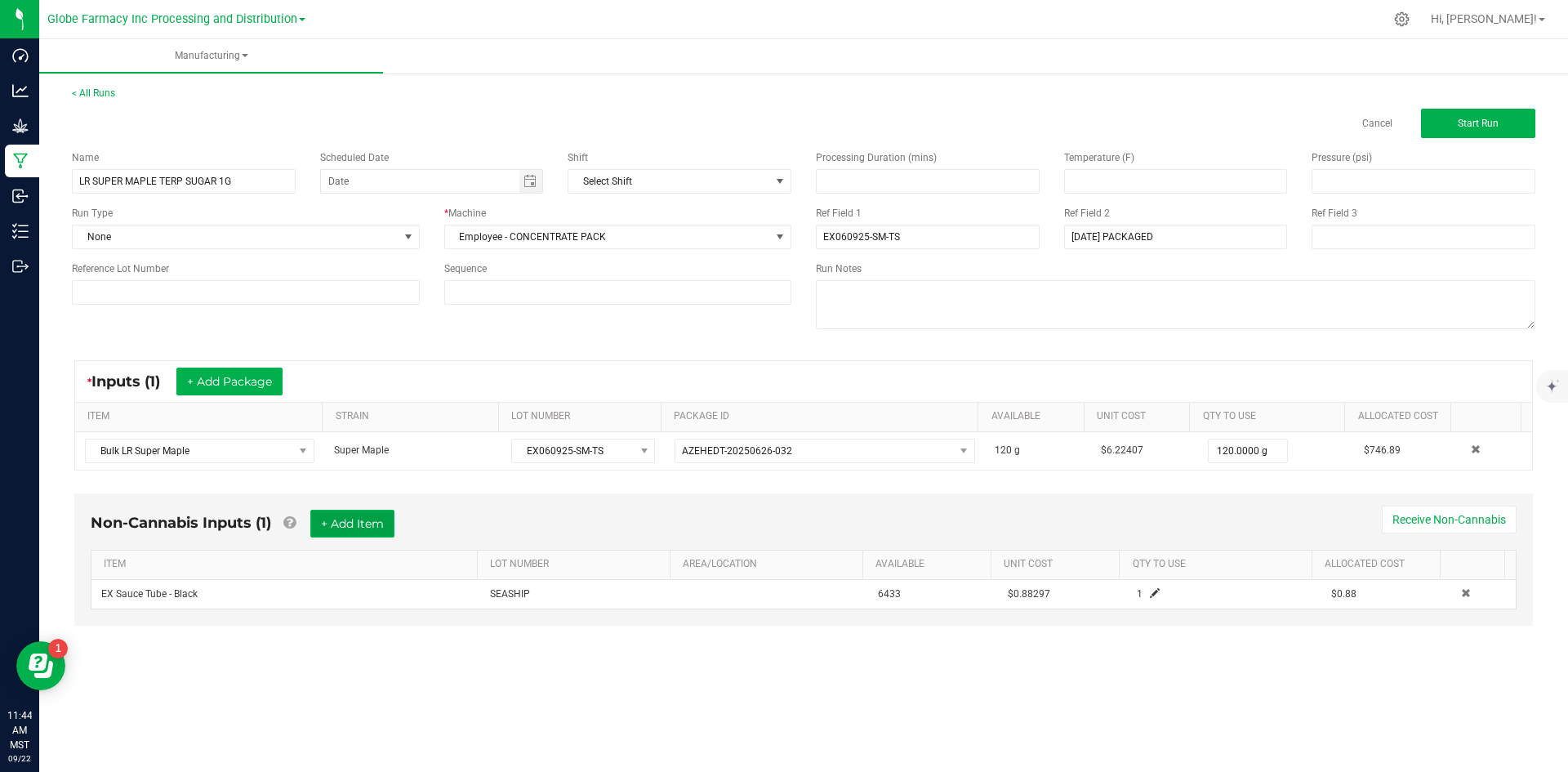
click at [341, 523] on button "+ Add Item" at bounding box center [353, 523] width 84 height 28
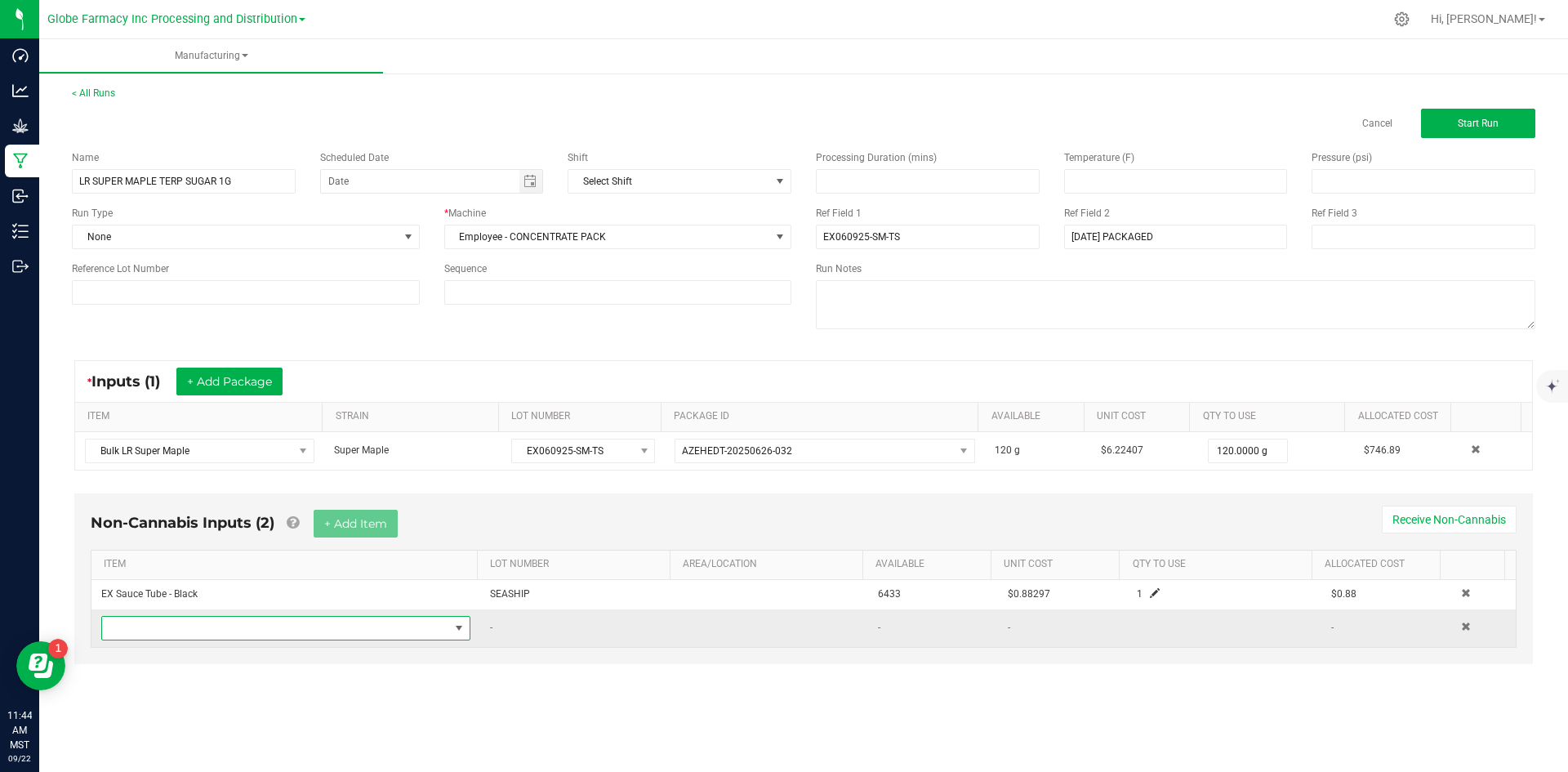
click at [288, 630] on span "NO DATA FOUND" at bounding box center [275, 628] width 347 height 23
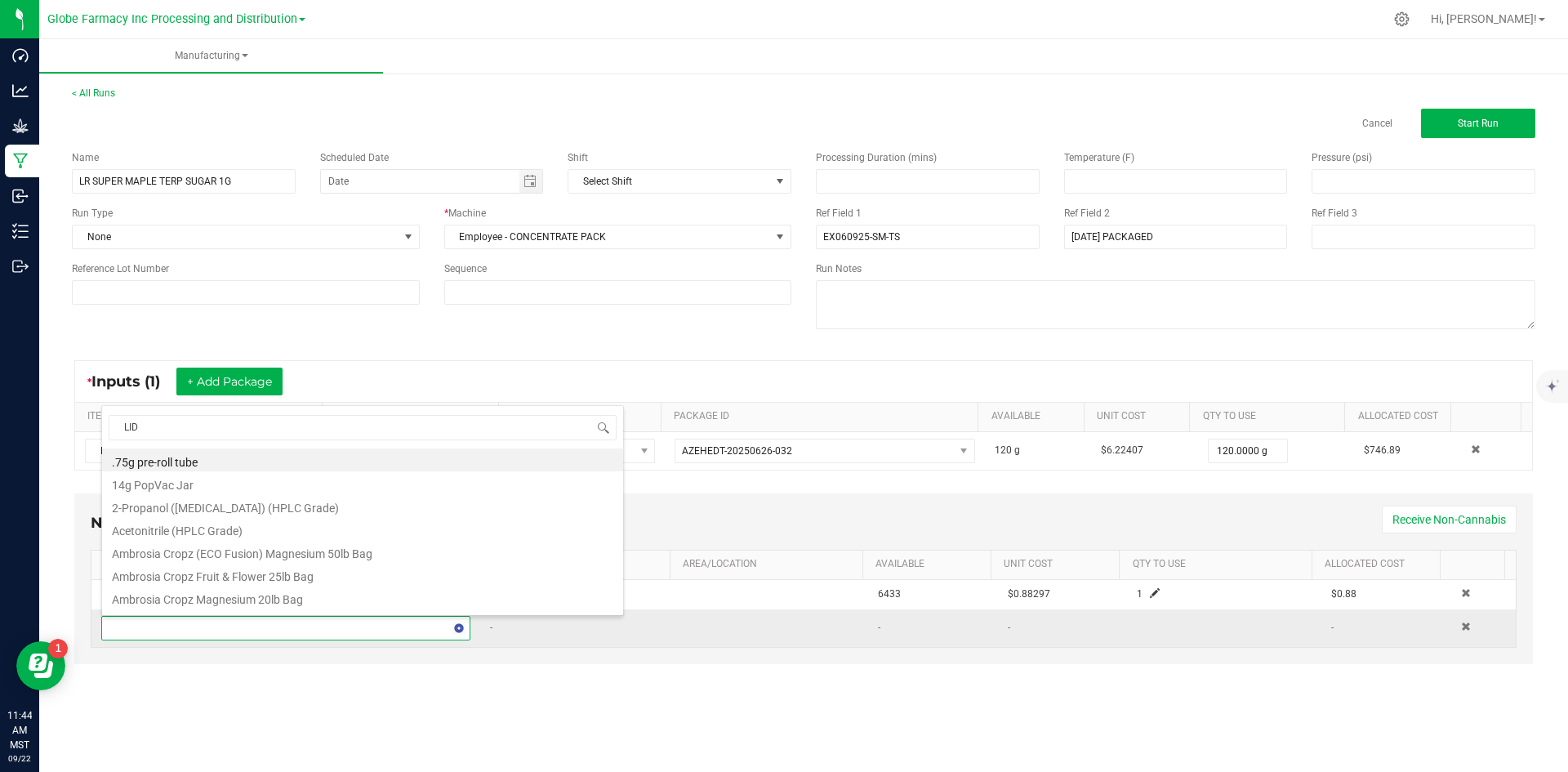
type input "LIDS"
click at [252, 555] on li "EX Concentrate Lids - Black" at bounding box center [362, 551] width 521 height 23
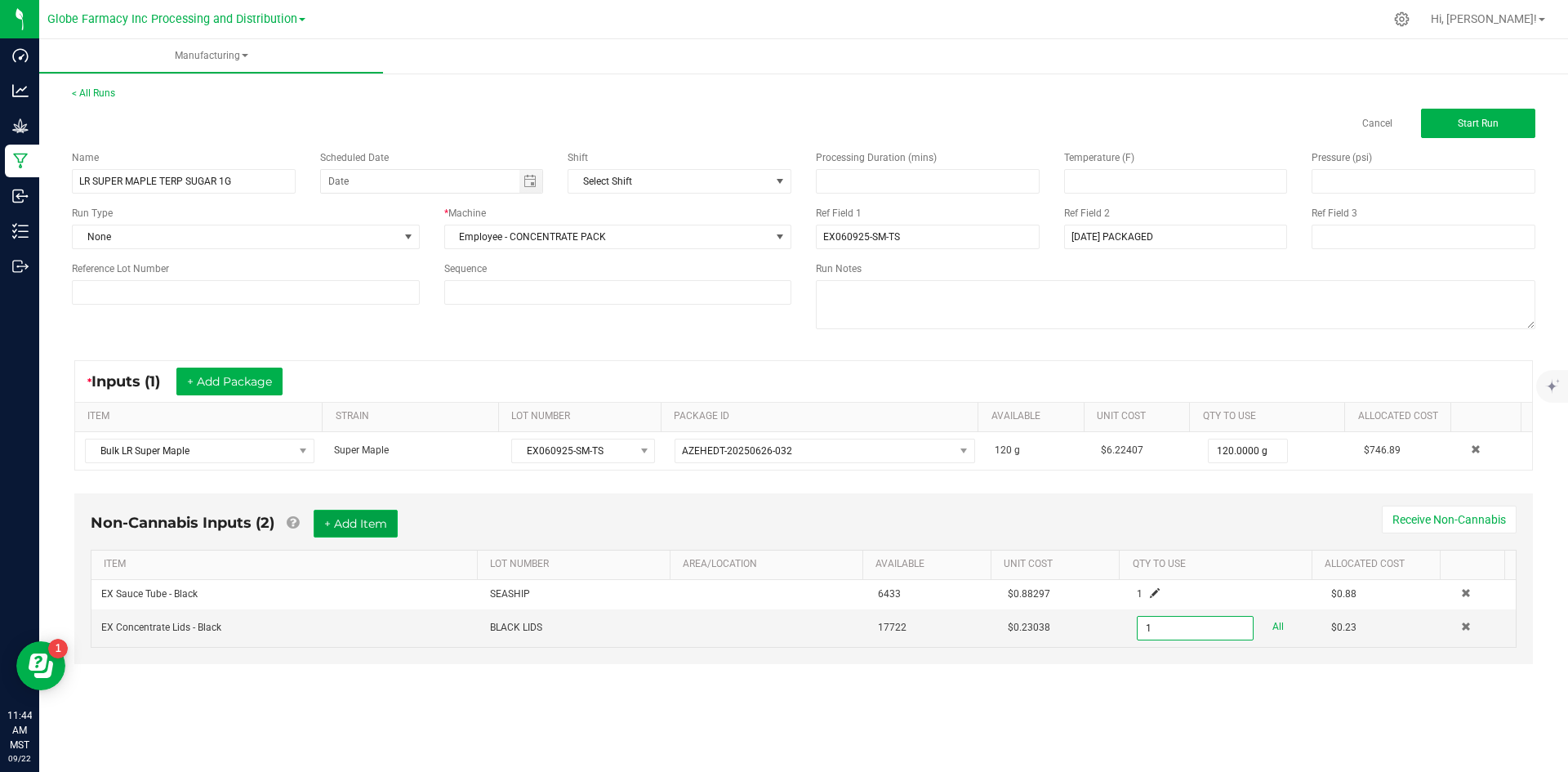
type input "1 ea"
click at [332, 532] on button "+ Add Item" at bounding box center [356, 523] width 84 height 28
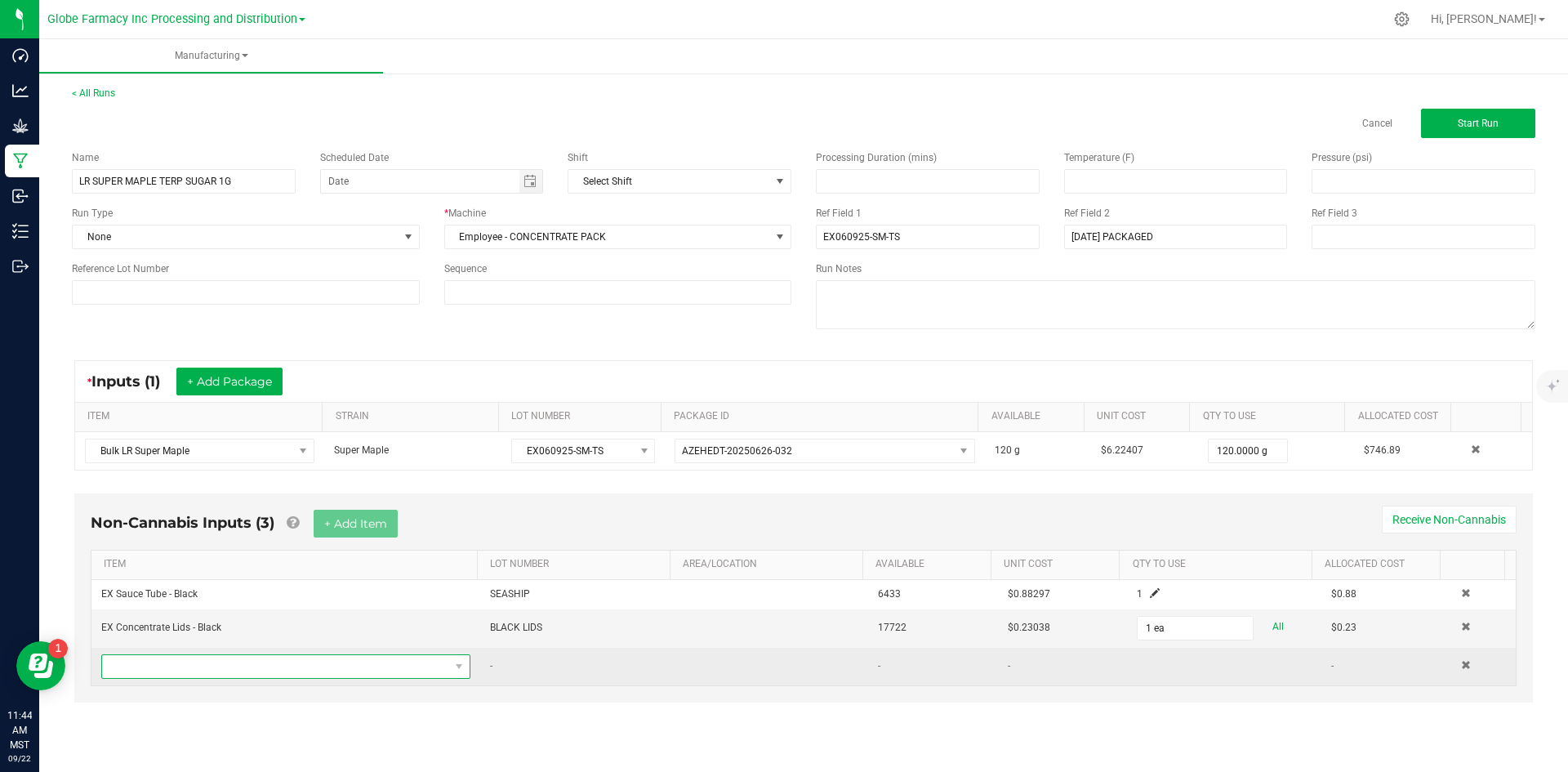
click at [295, 670] on span "NO DATA FOUND" at bounding box center [275, 666] width 347 height 23
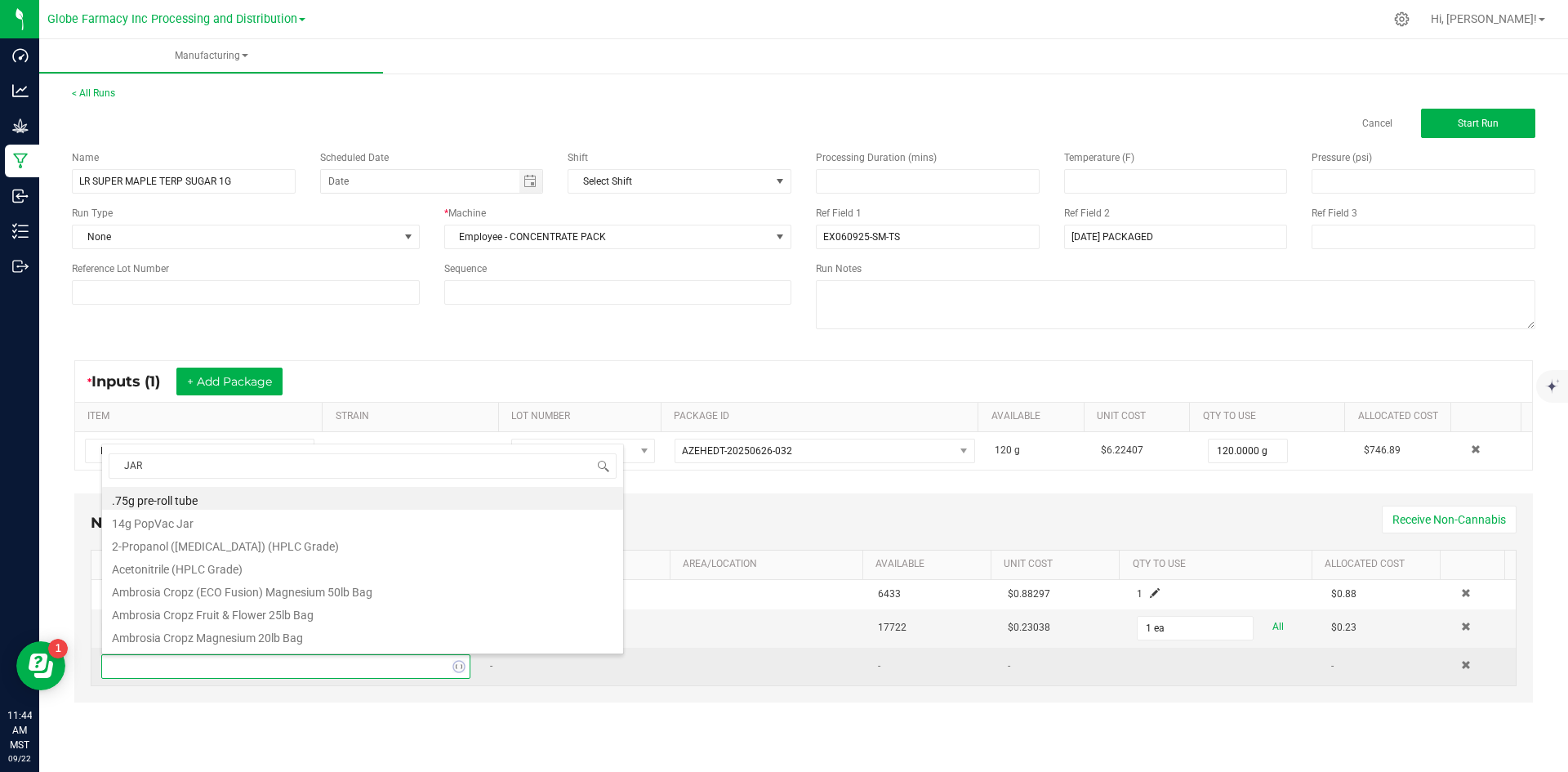
type input "JARS"
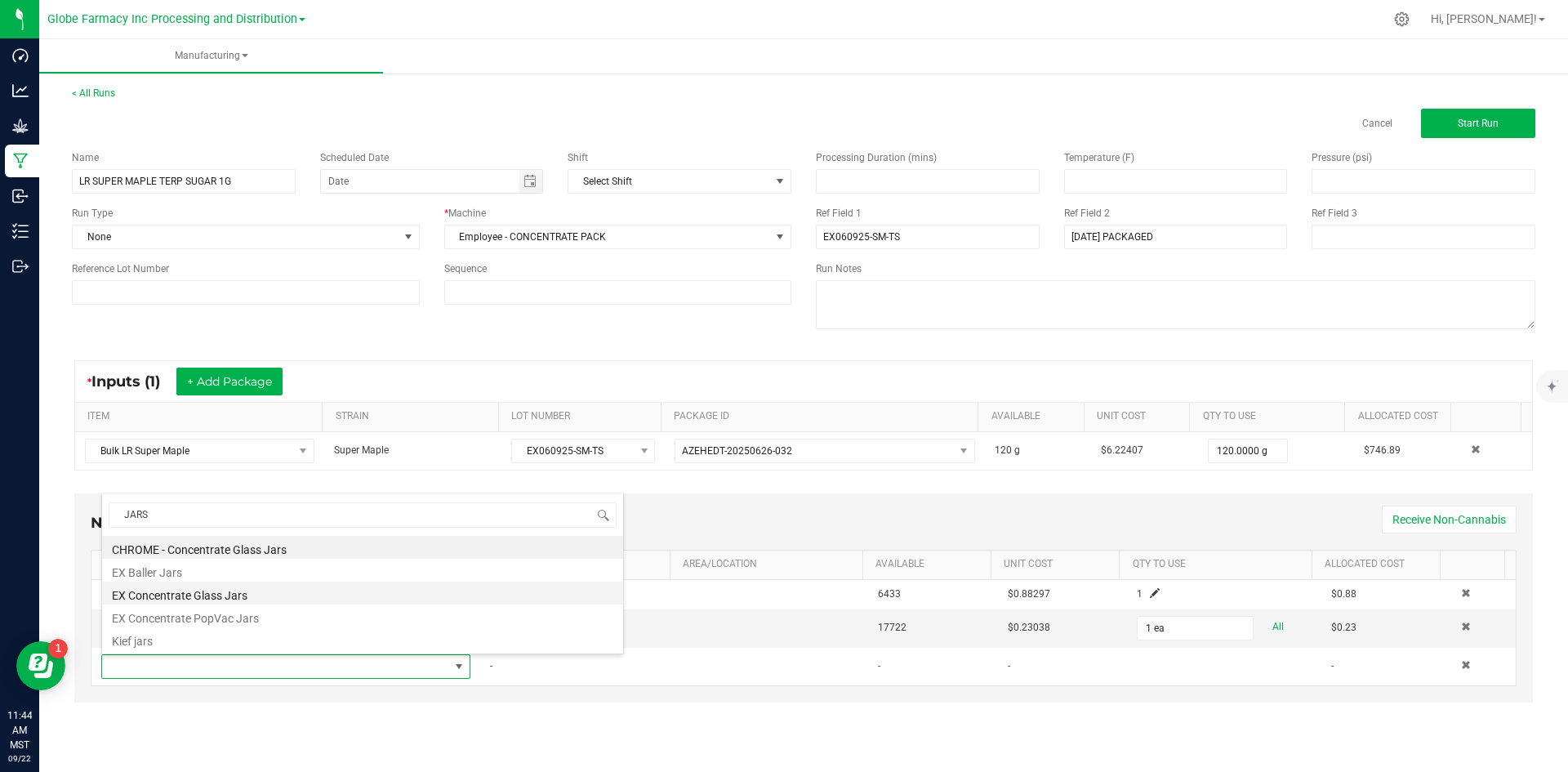
click at [281, 591] on li "EX Concentrate Glass Jars" at bounding box center [362, 593] width 521 height 23
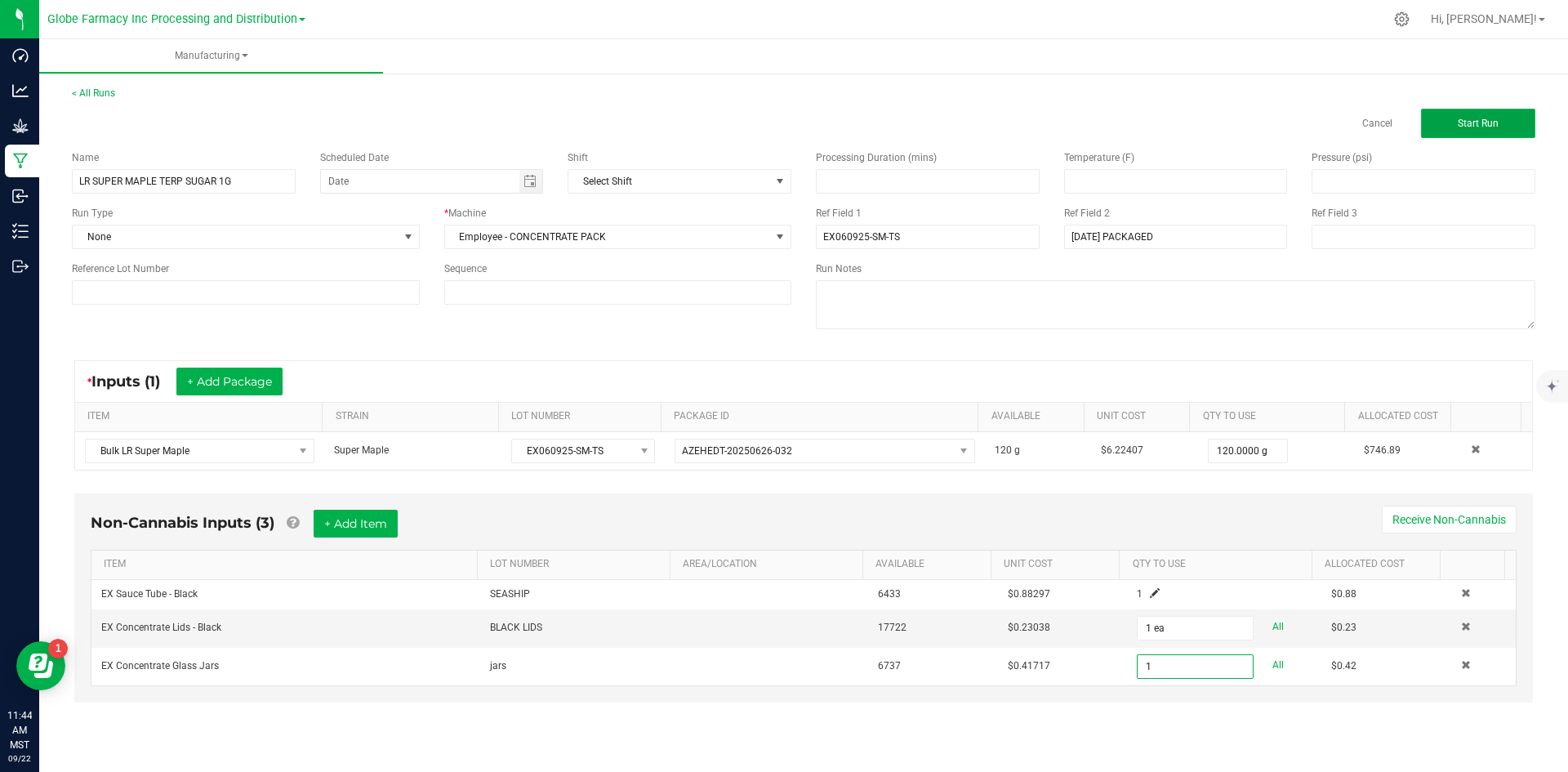
type input "1 ea"
click at [1483, 109] on button "Start Run" at bounding box center [1478, 123] width 114 height 29
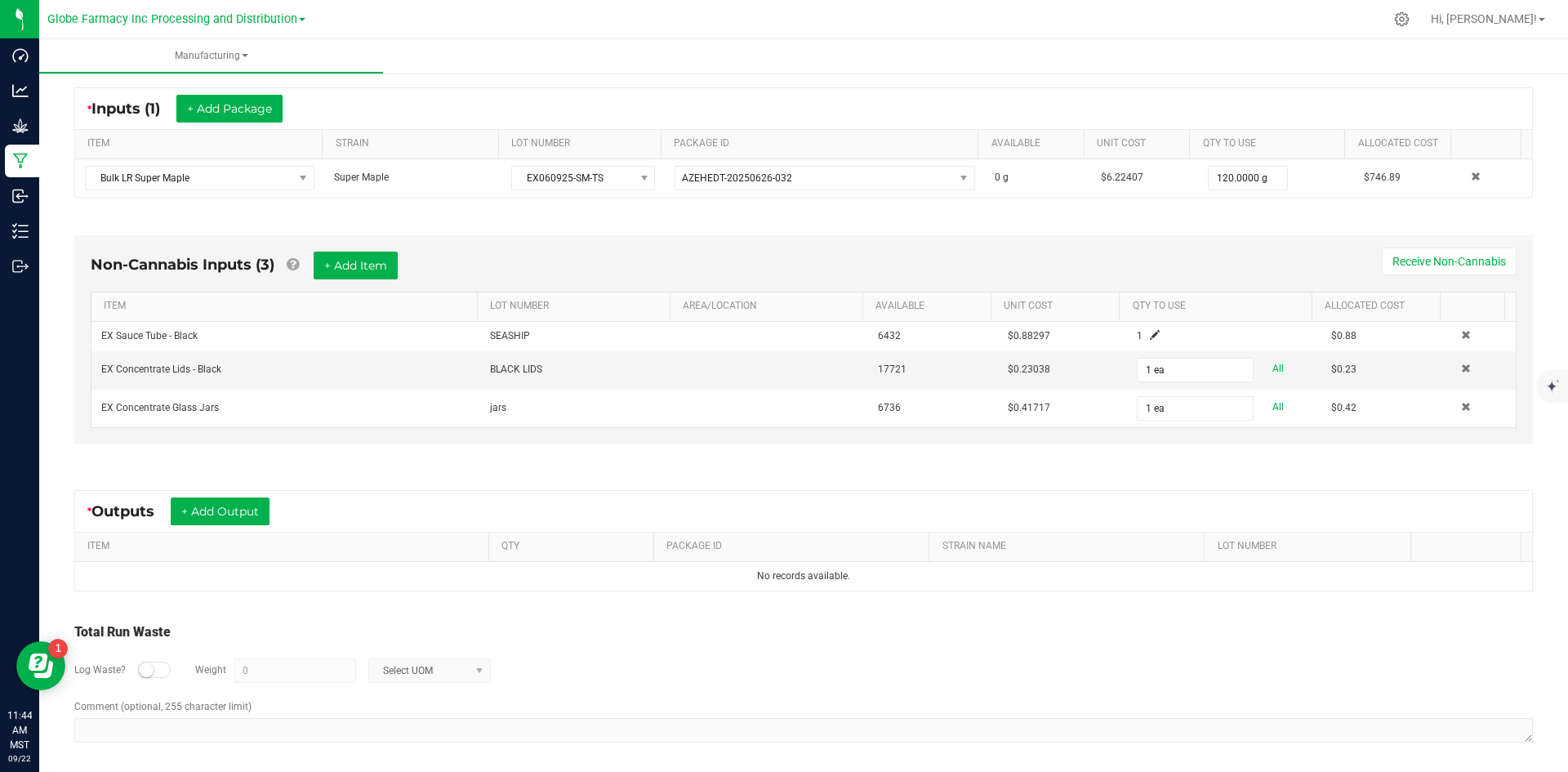
scroll to position [312, 0]
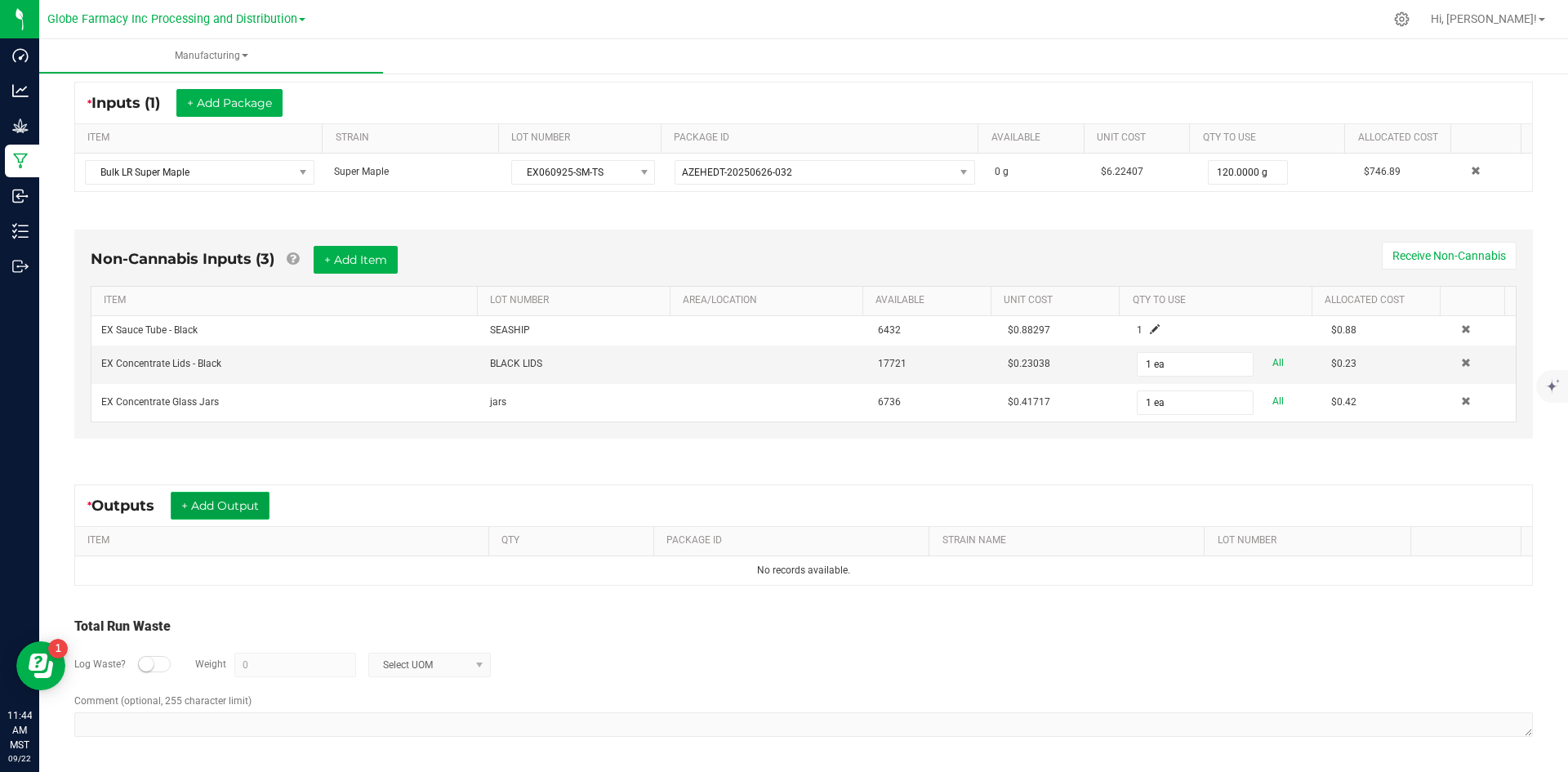
click at [216, 506] on button "+ Add Output" at bounding box center [220, 506] width 98 height 28
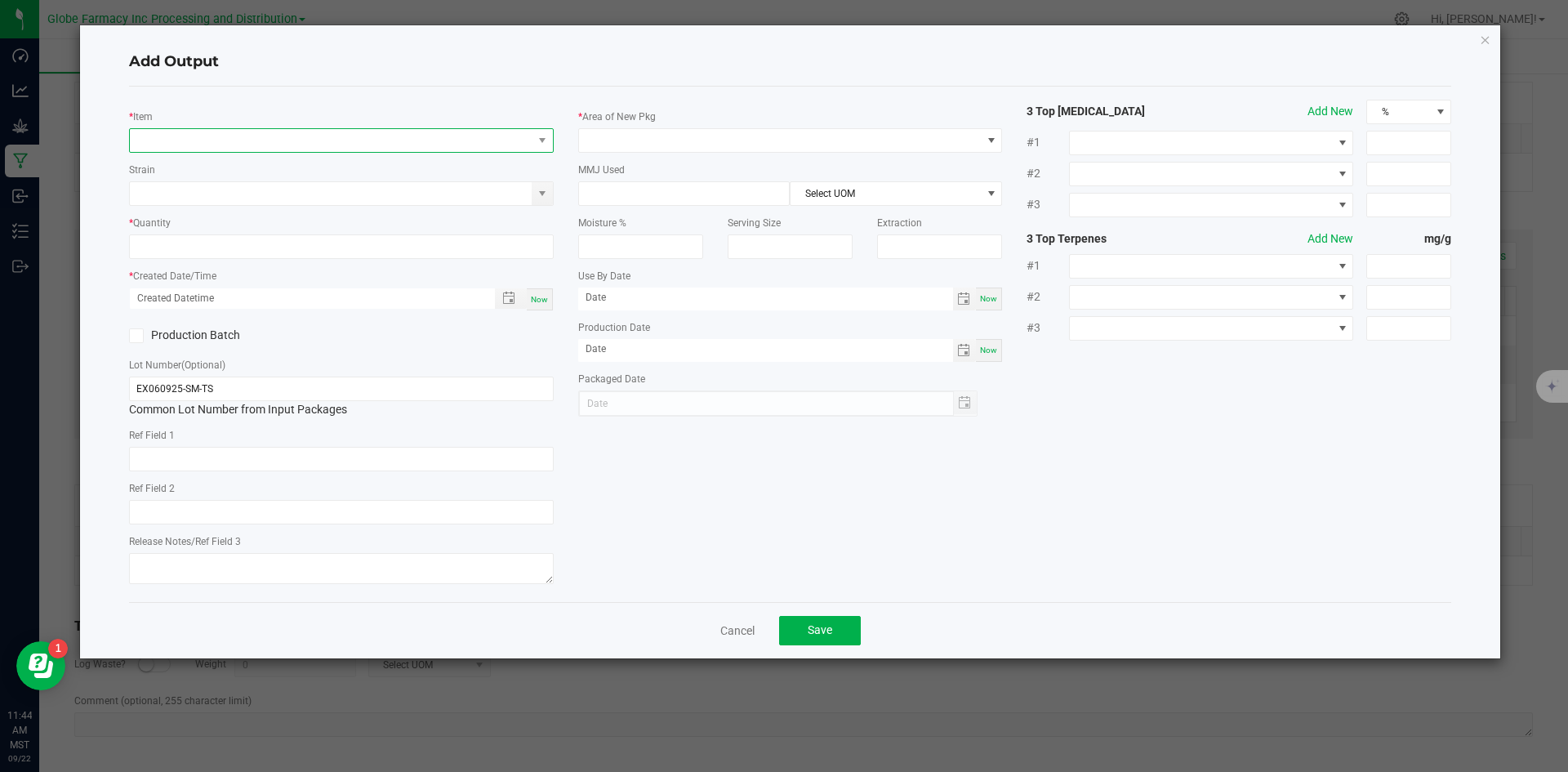
click at [237, 139] on span "NO DATA FOUND" at bounding box center [332, 141] width 403 height 23
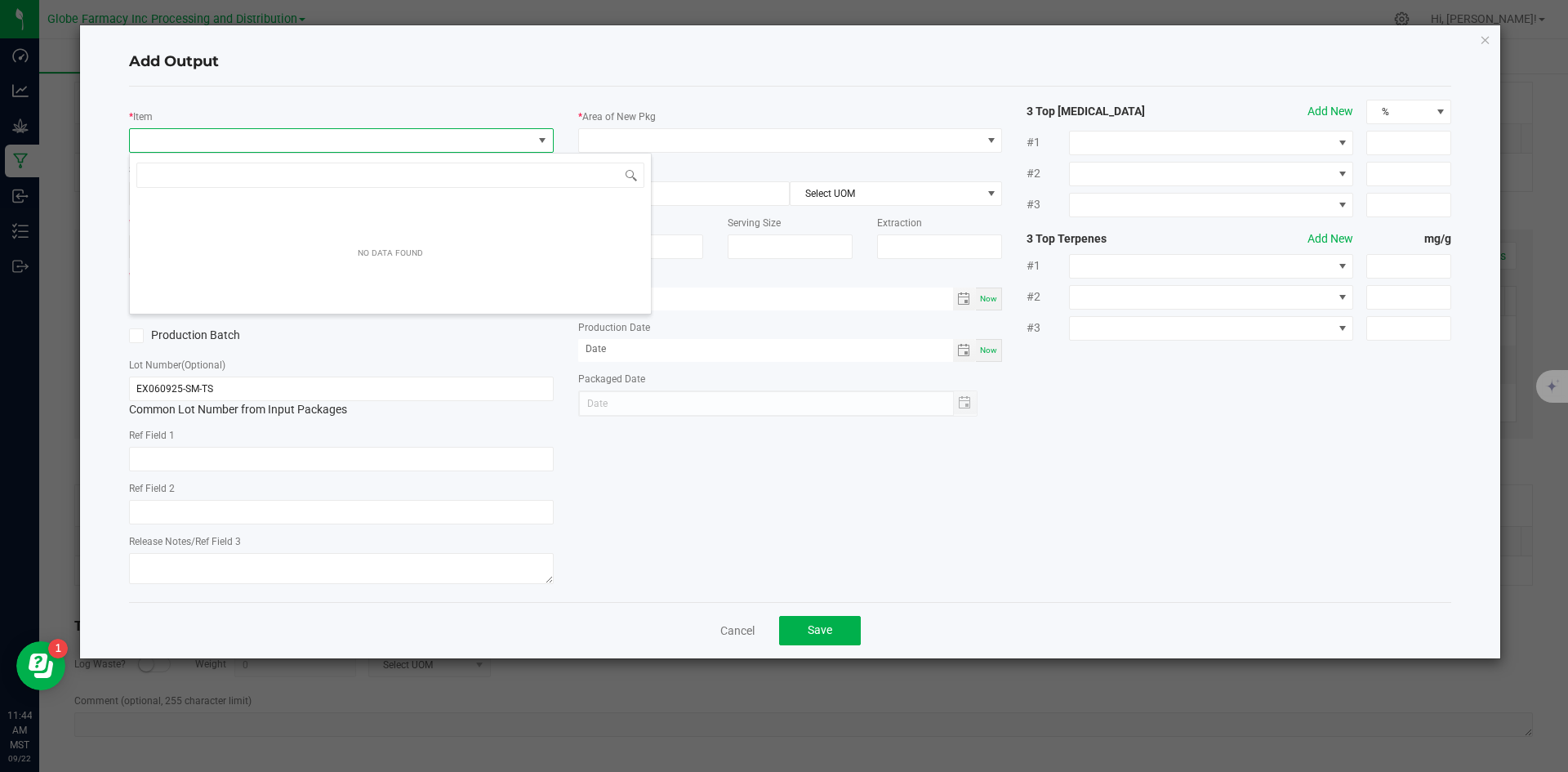
scroll to position [25, 425]
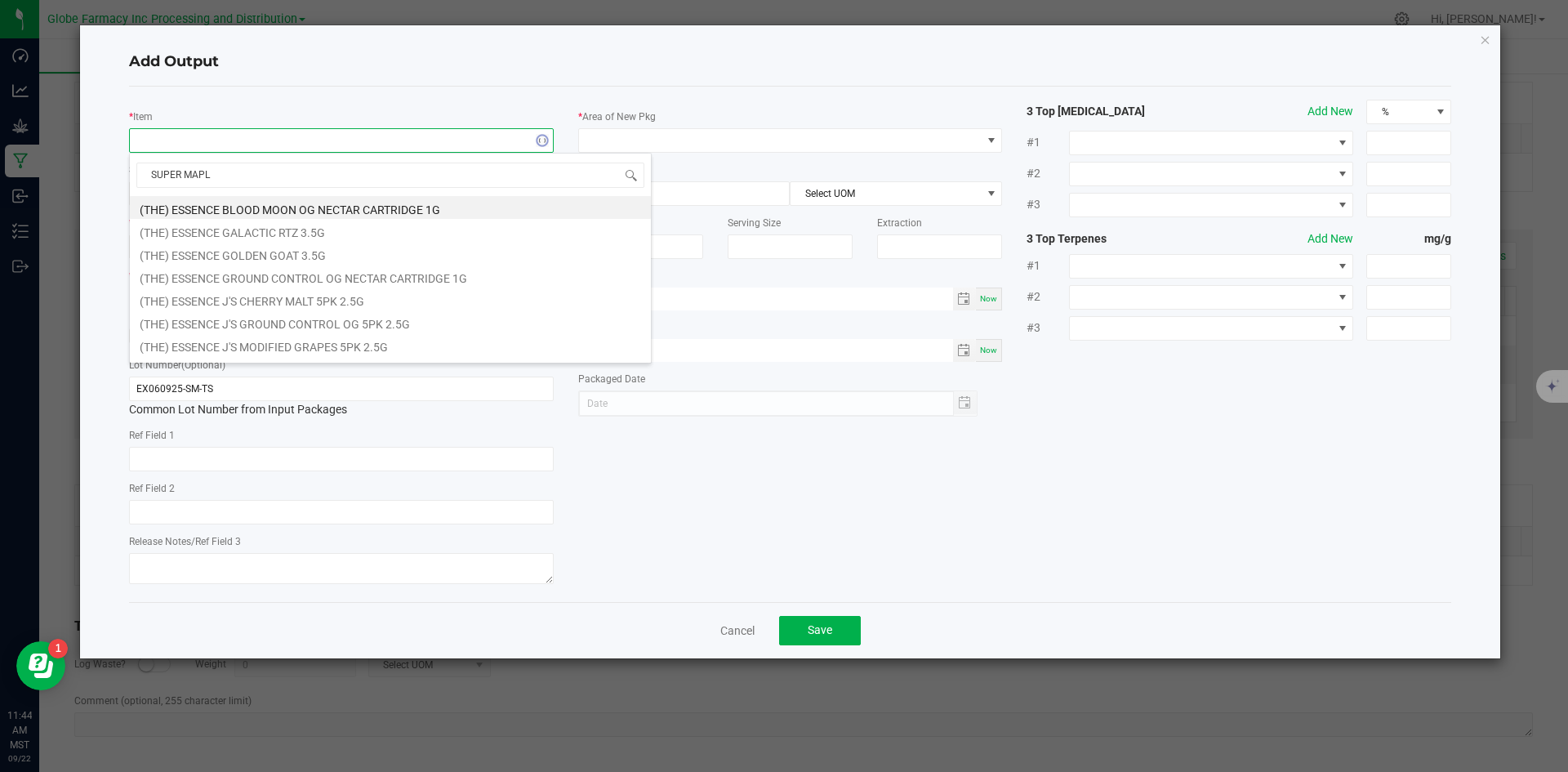
type input "SUPER MAPLE"
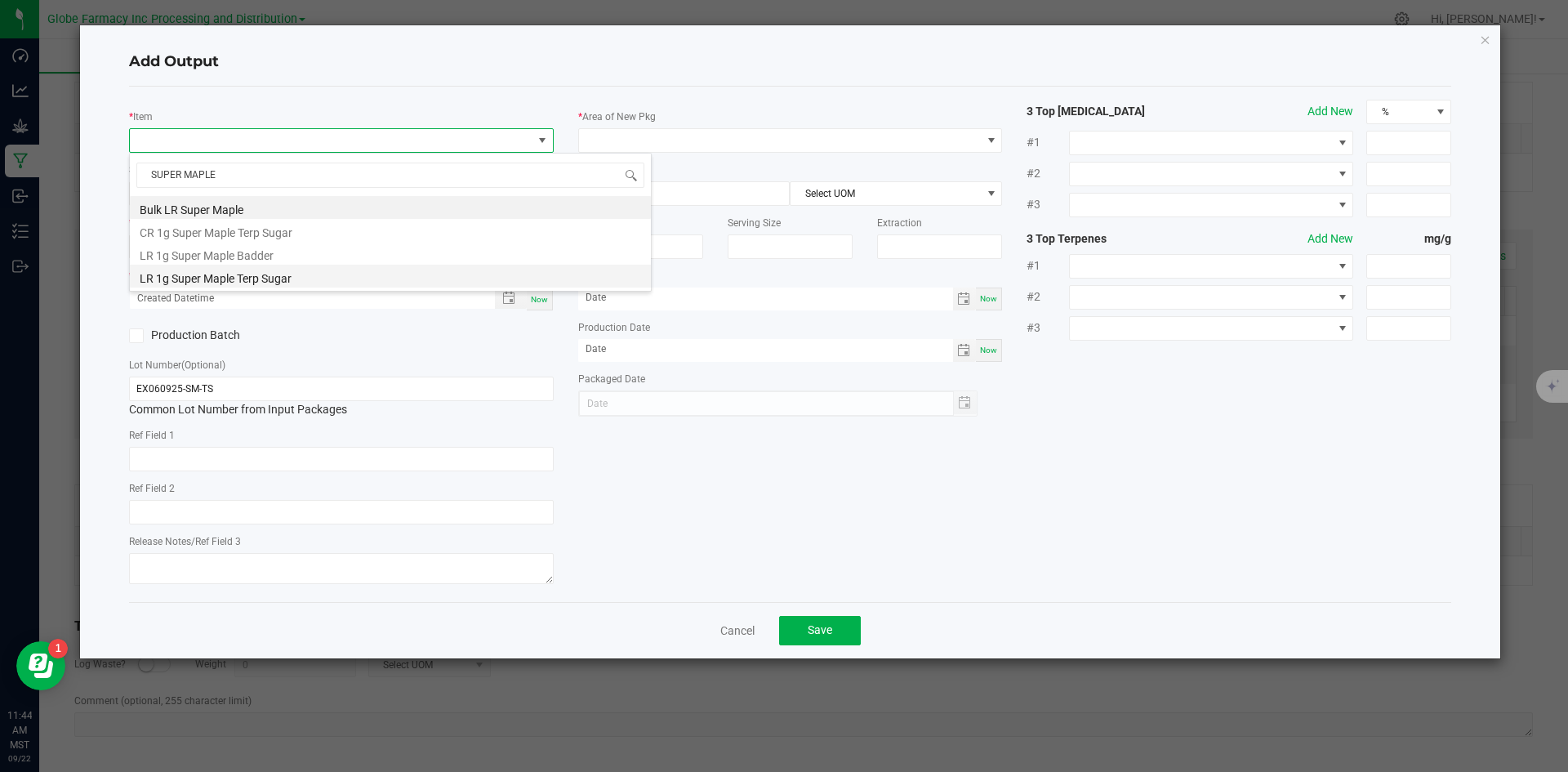
click at [209, 275] on li "LR 1g Super Maple Terp Sugar" at bounding box center [390, 276] width 521 height 23
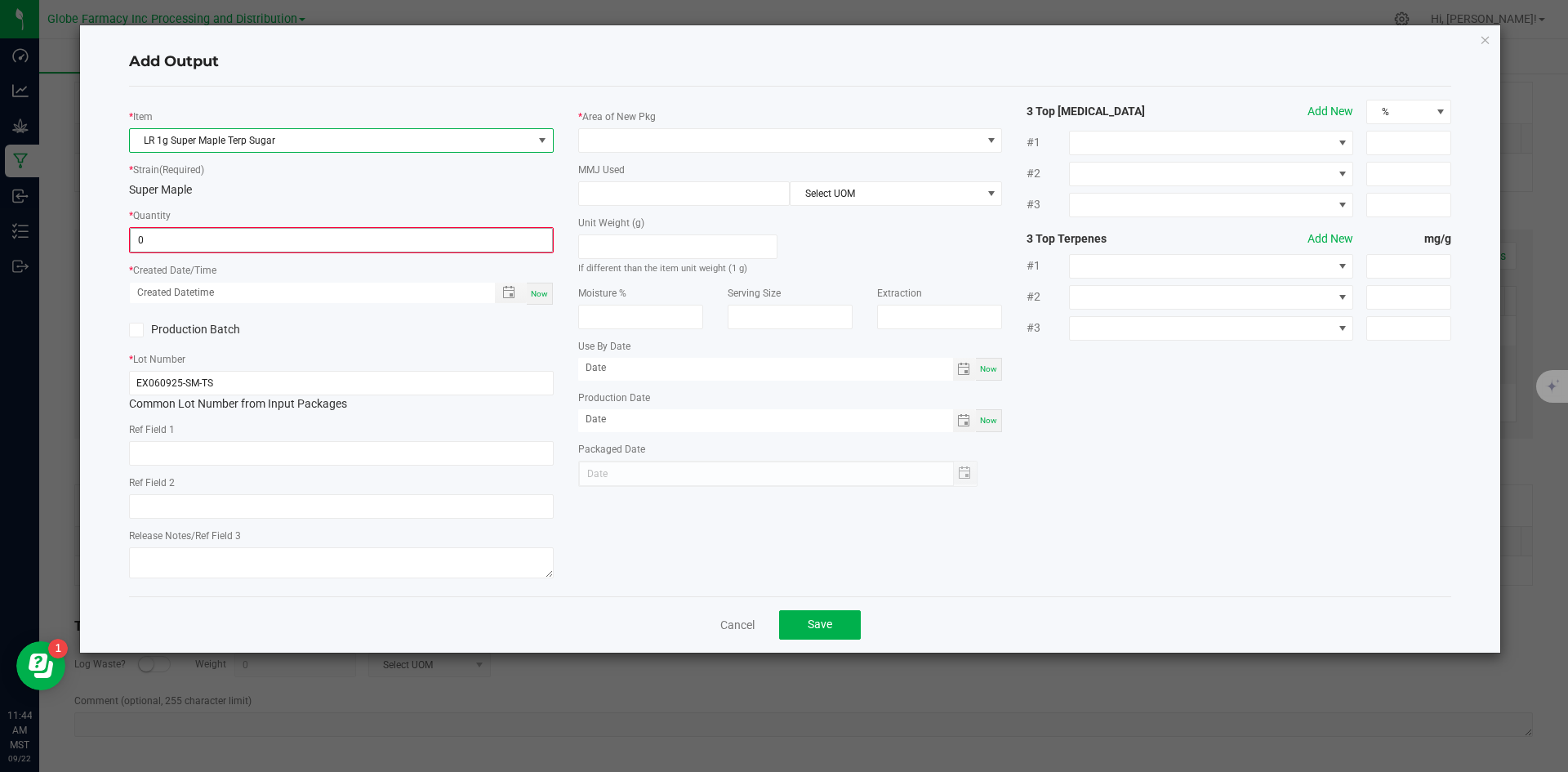
click at [217, 248] on input "0" at bounding box center [341, 240] width 421 height 23
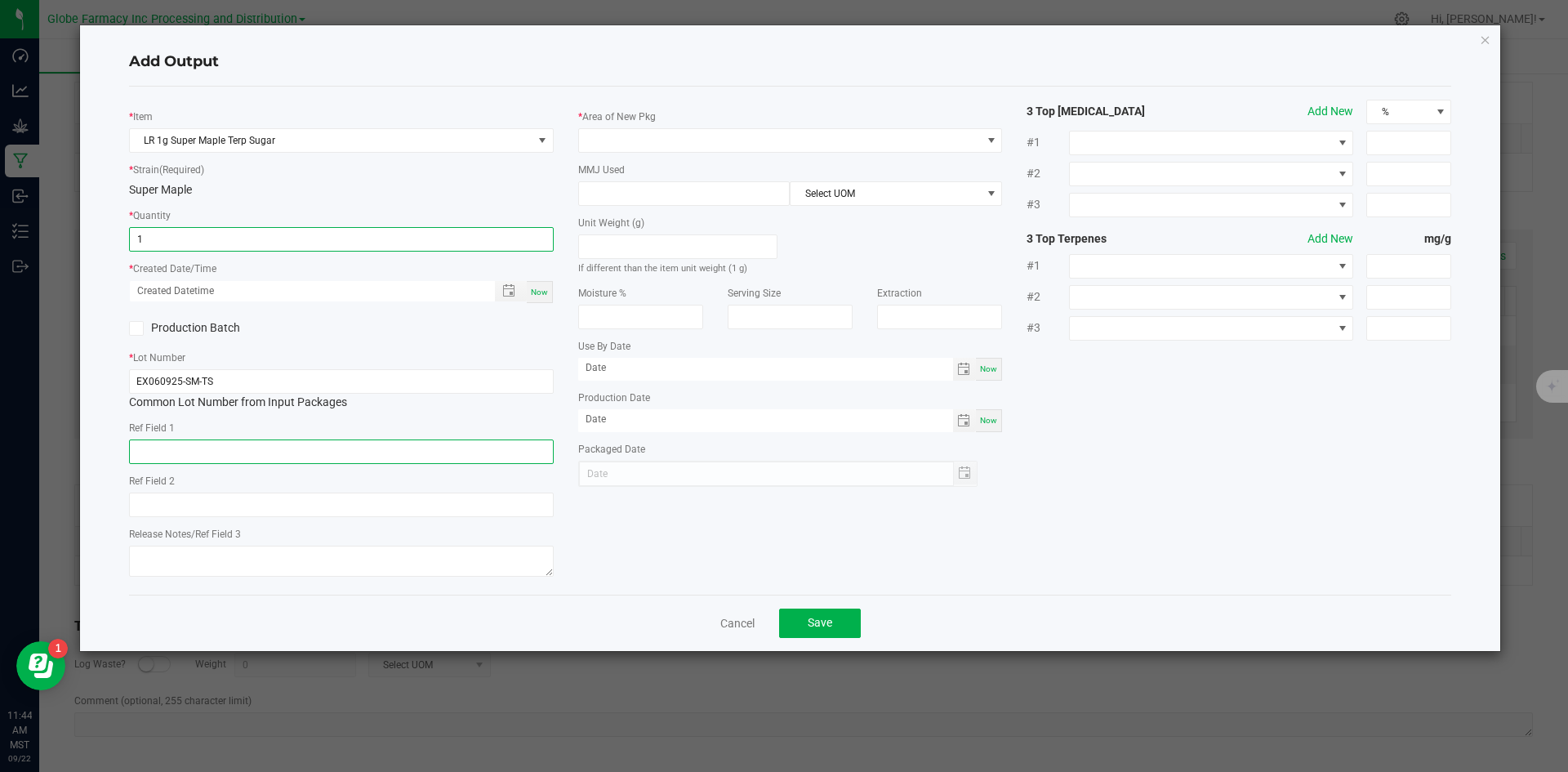
type input "1 ea"
click at [236, 448] on input "text" at bounding box center [341, 452] width 425 height 25
type input "CONCENTRATE"
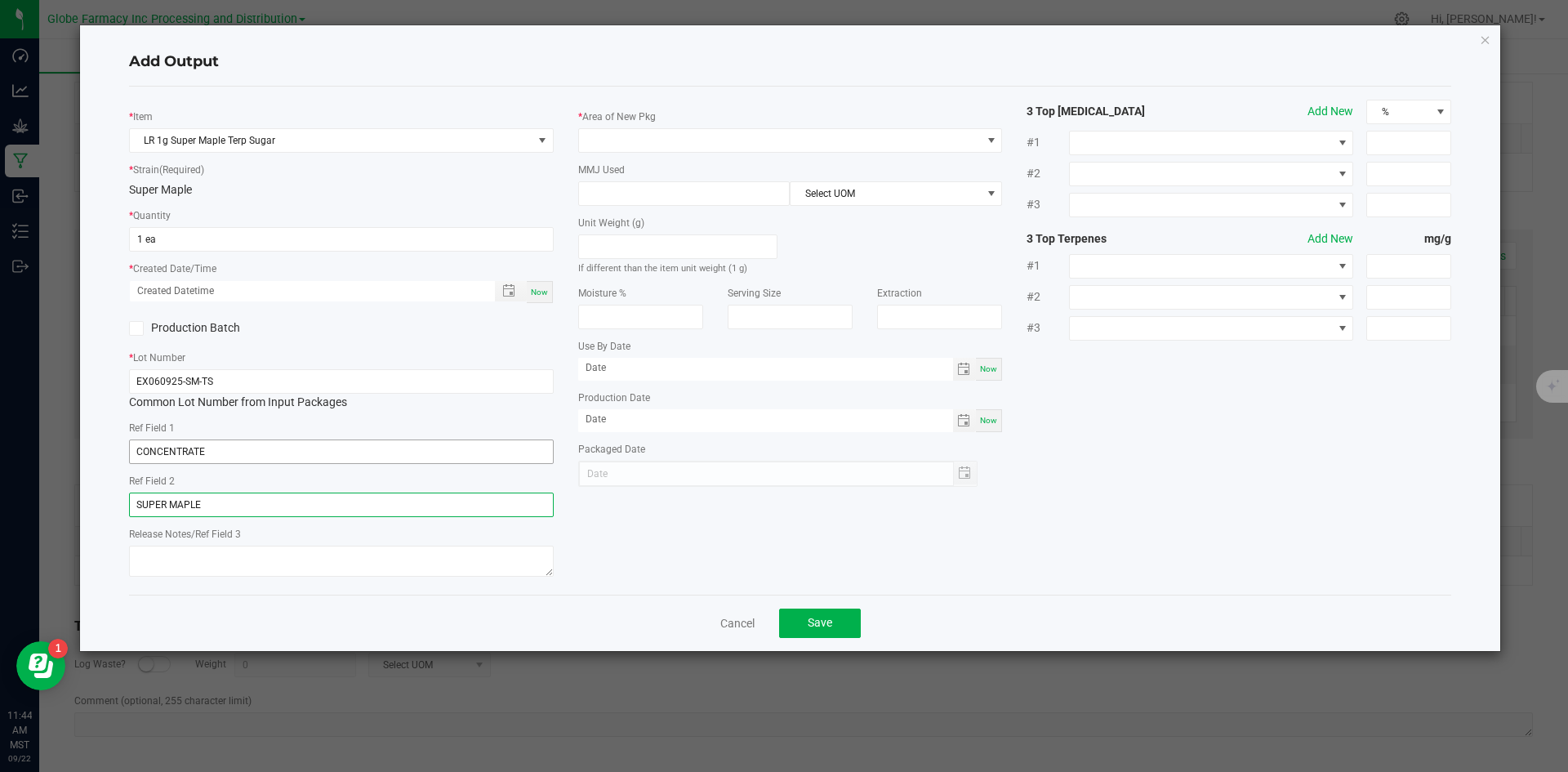
type input "SUPER MAPLE"
type textarea "[DATE]"
click at [661, 141] on span at bounding box center [780, 141] width 403 height 23
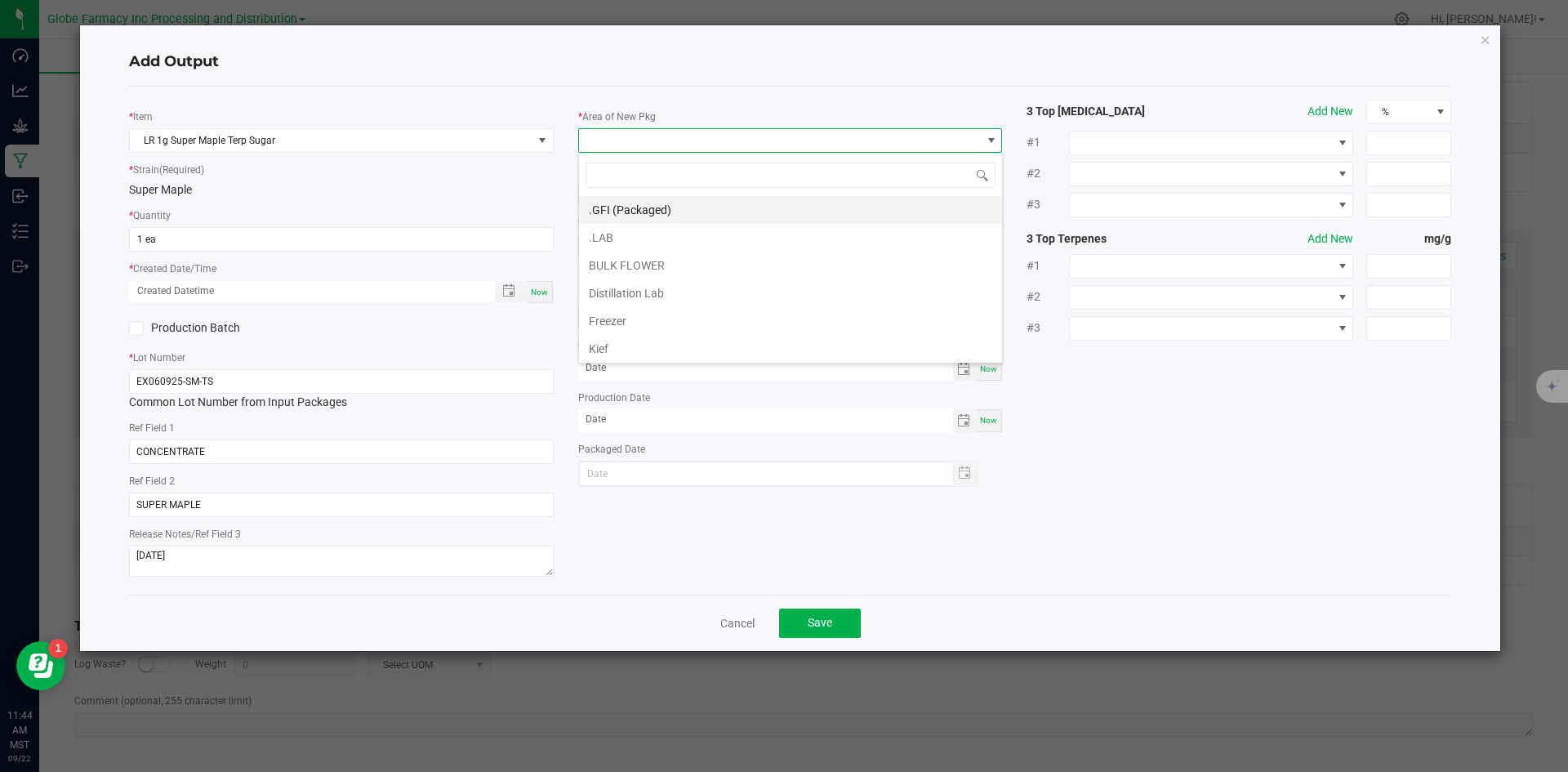
click at [654, 202] on li ".GFI (Packaged)" at bounding box center [790, 210] width 423 height 28
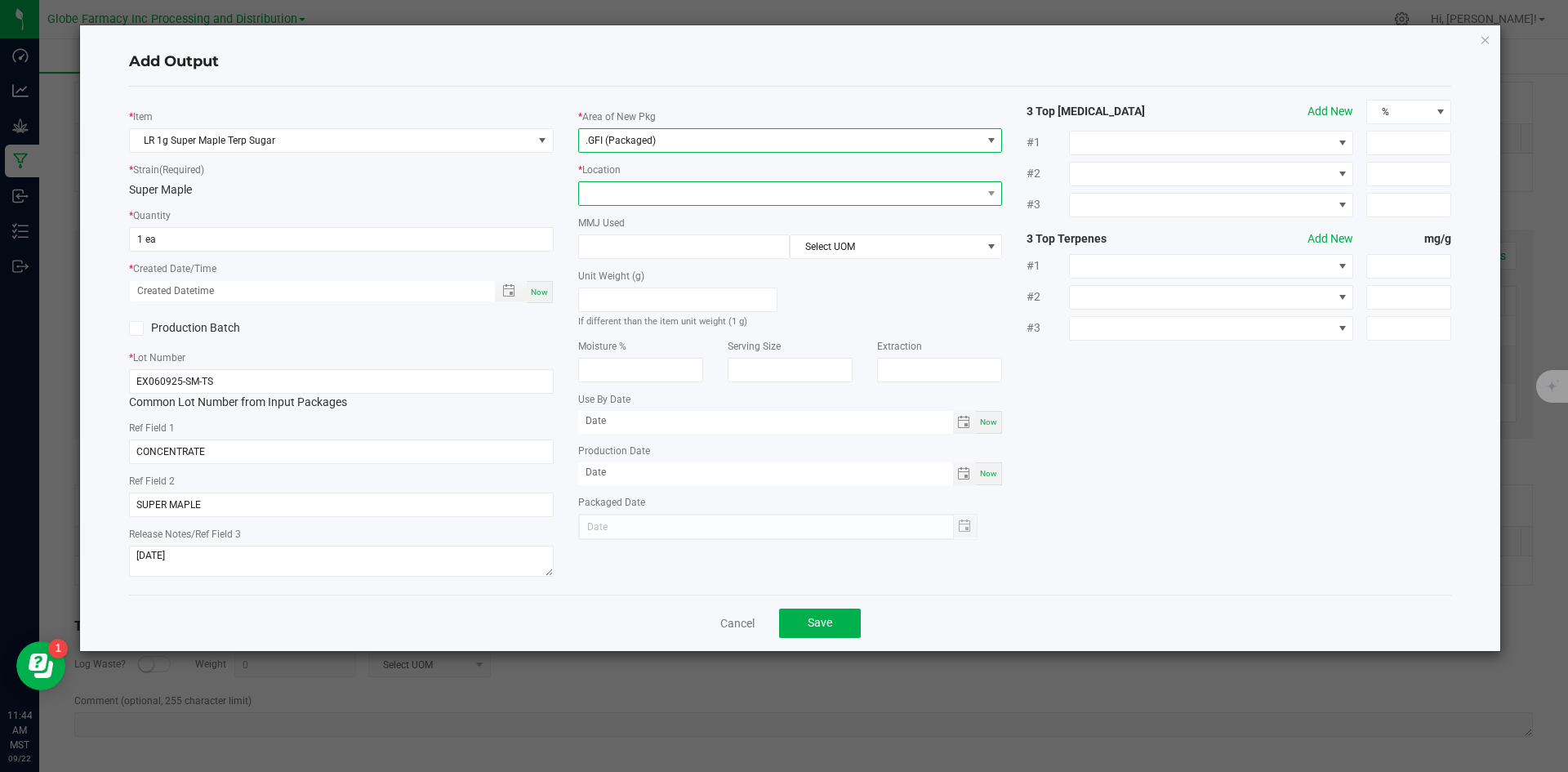
click at [622, 202] on span at bounding box center [780, 193] width 403 height 23
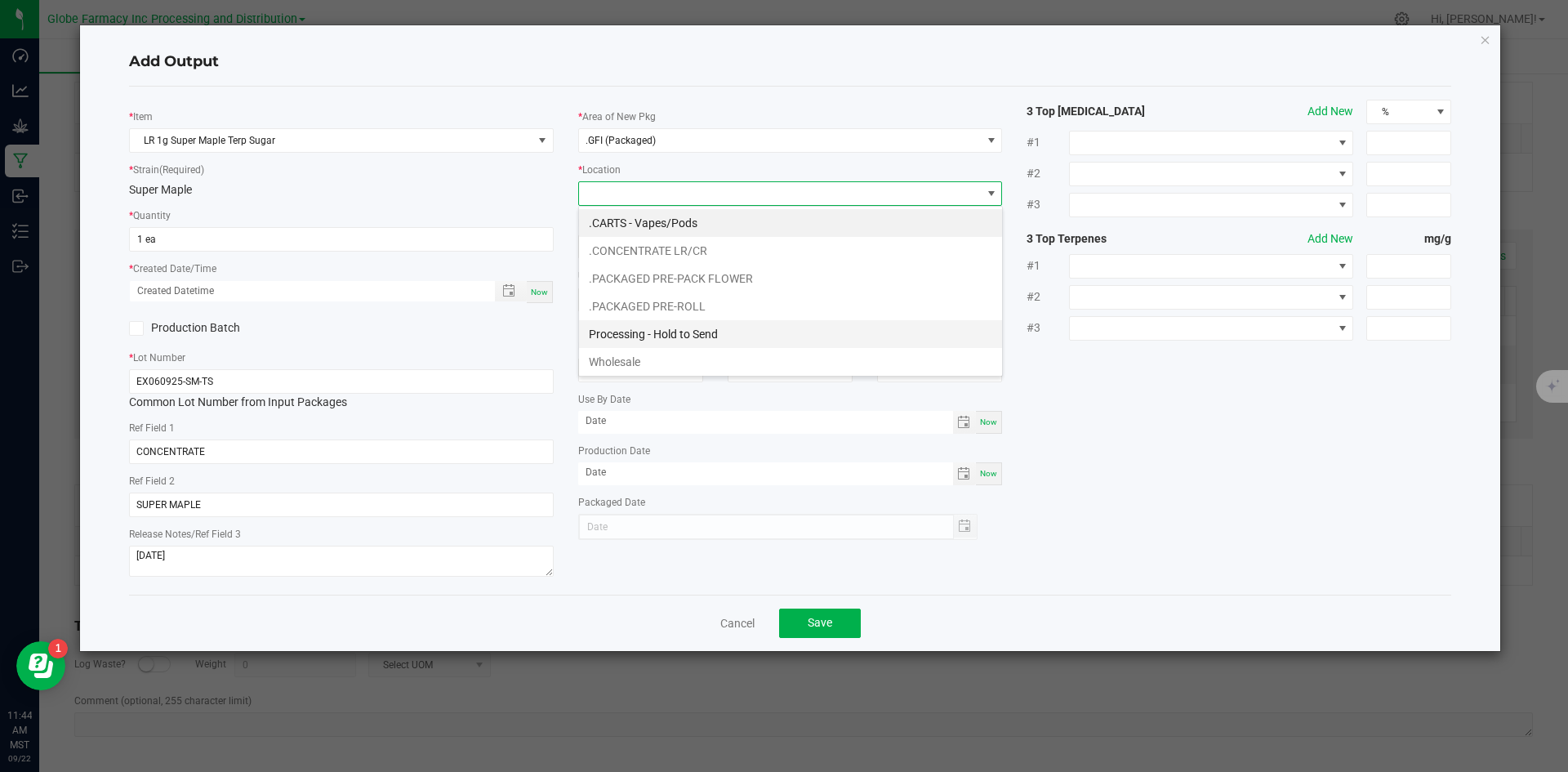
click at [657, 326] on li "Processing - Hold to Send" at bounding box center [790, 334] width 423 height 28
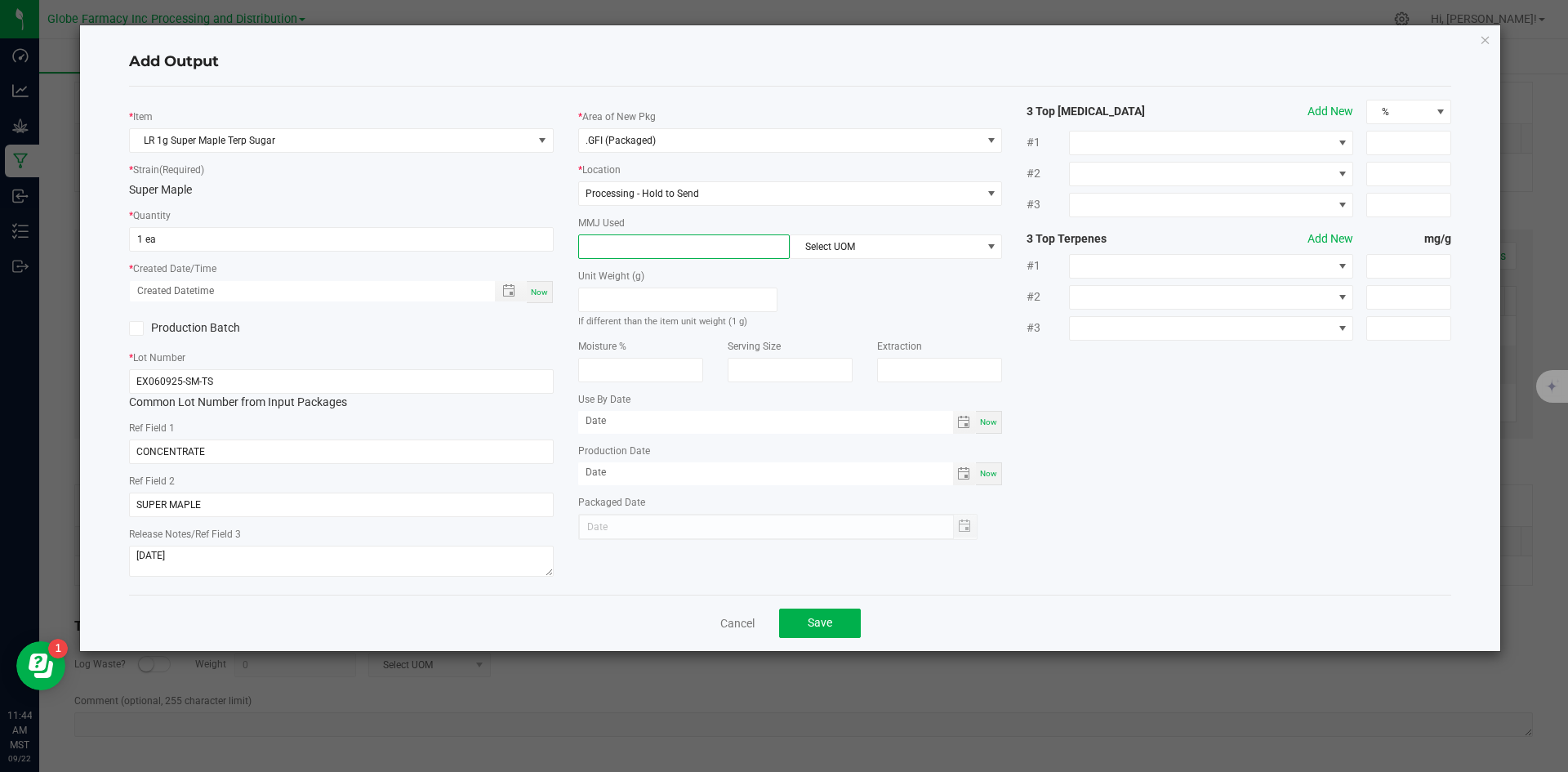
click at [631, 252] on input at bounding box center [684, 246] width 211 height 23
type input "1"
click at [843, 244] on span "Select UOM" at bounding box center [886, 246] width 190 height 23
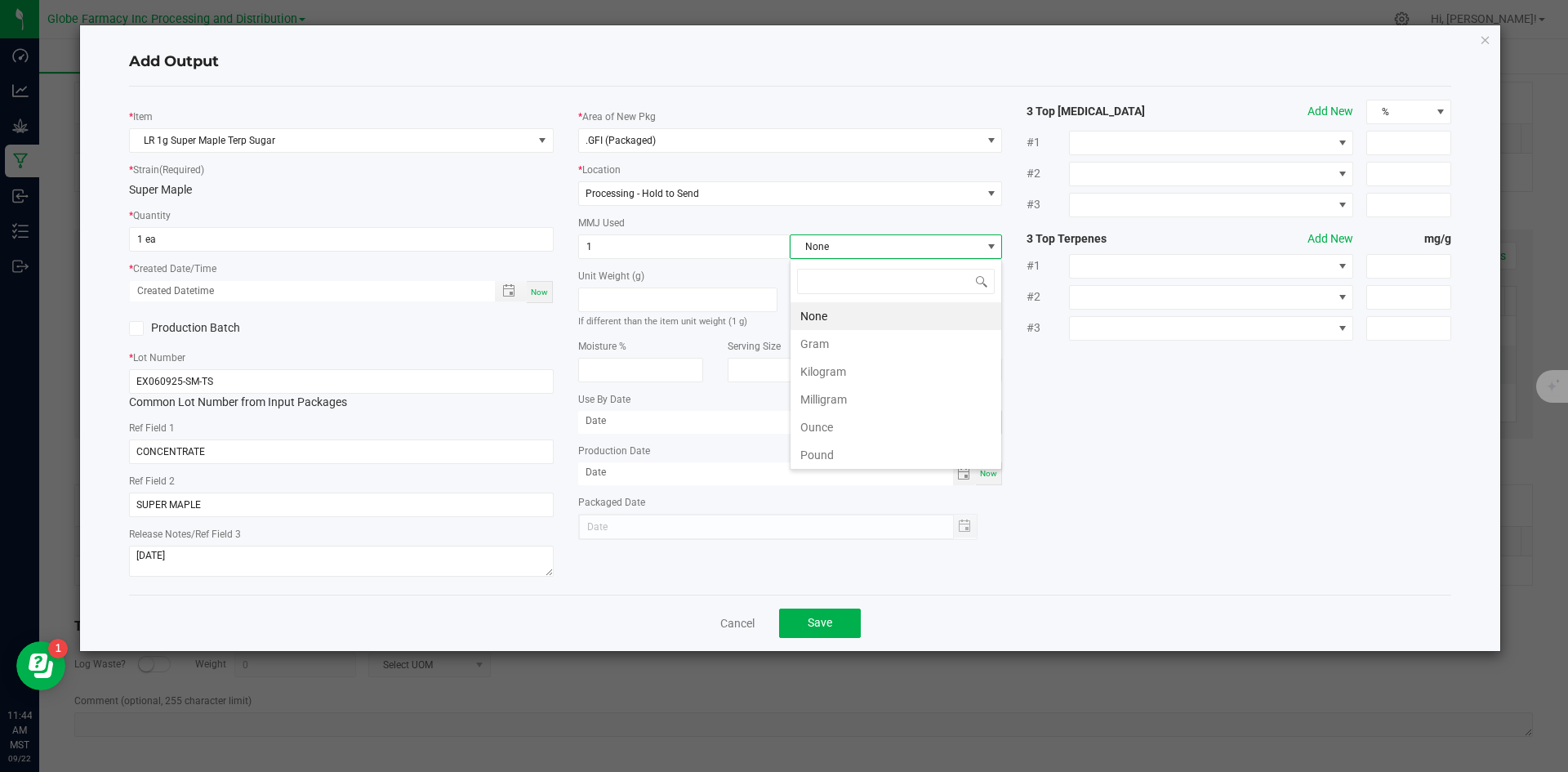
scroll to position [25, 212]
click at [832, 338] on li "Gram" at bounding box center [896, 344] width 211 height 28
click at [839, 605] on div "Cancel Save" at bounding box center [791, 623] width 1323 height 56
click at [832, 616] on button "Save" at bounding box center [820, 623] width 82 height 29
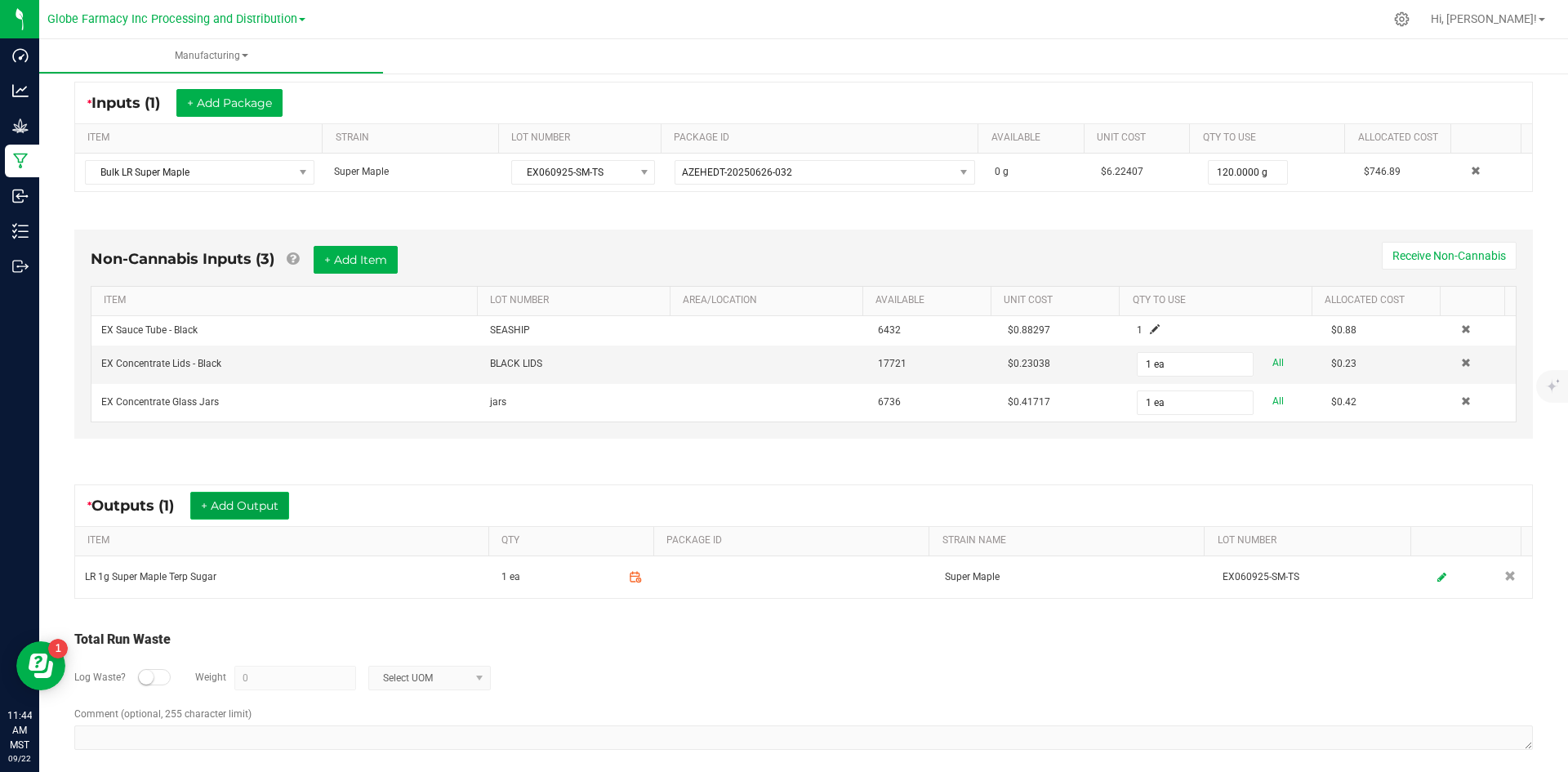
click at [220, 498] on button "+ Add Output" at bounding box center [239, 506] width 98 height 28
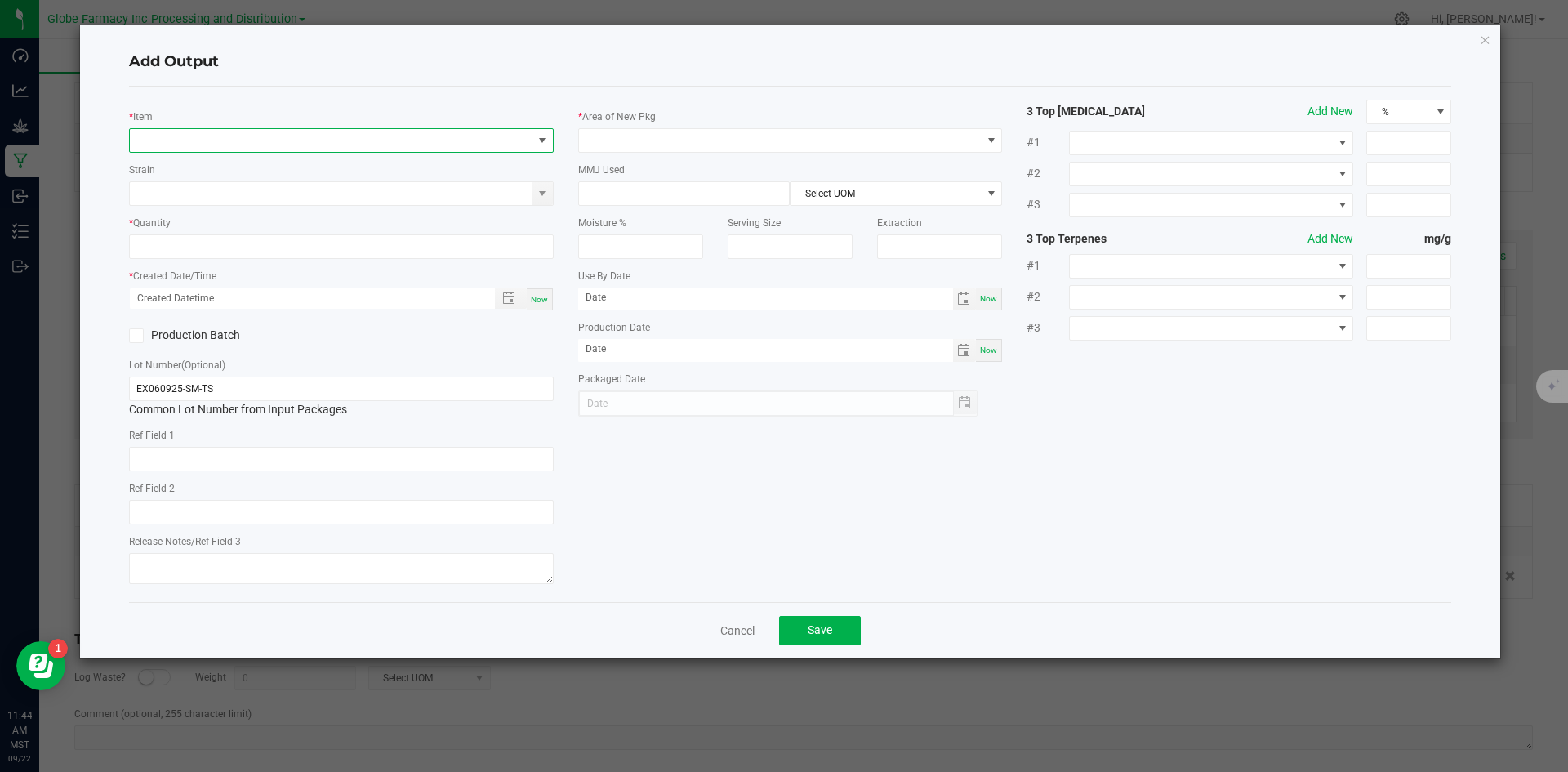
click at [264, 140] on span "NO DATA FOUND" at bounding box center [332, 141] width 403 height 23
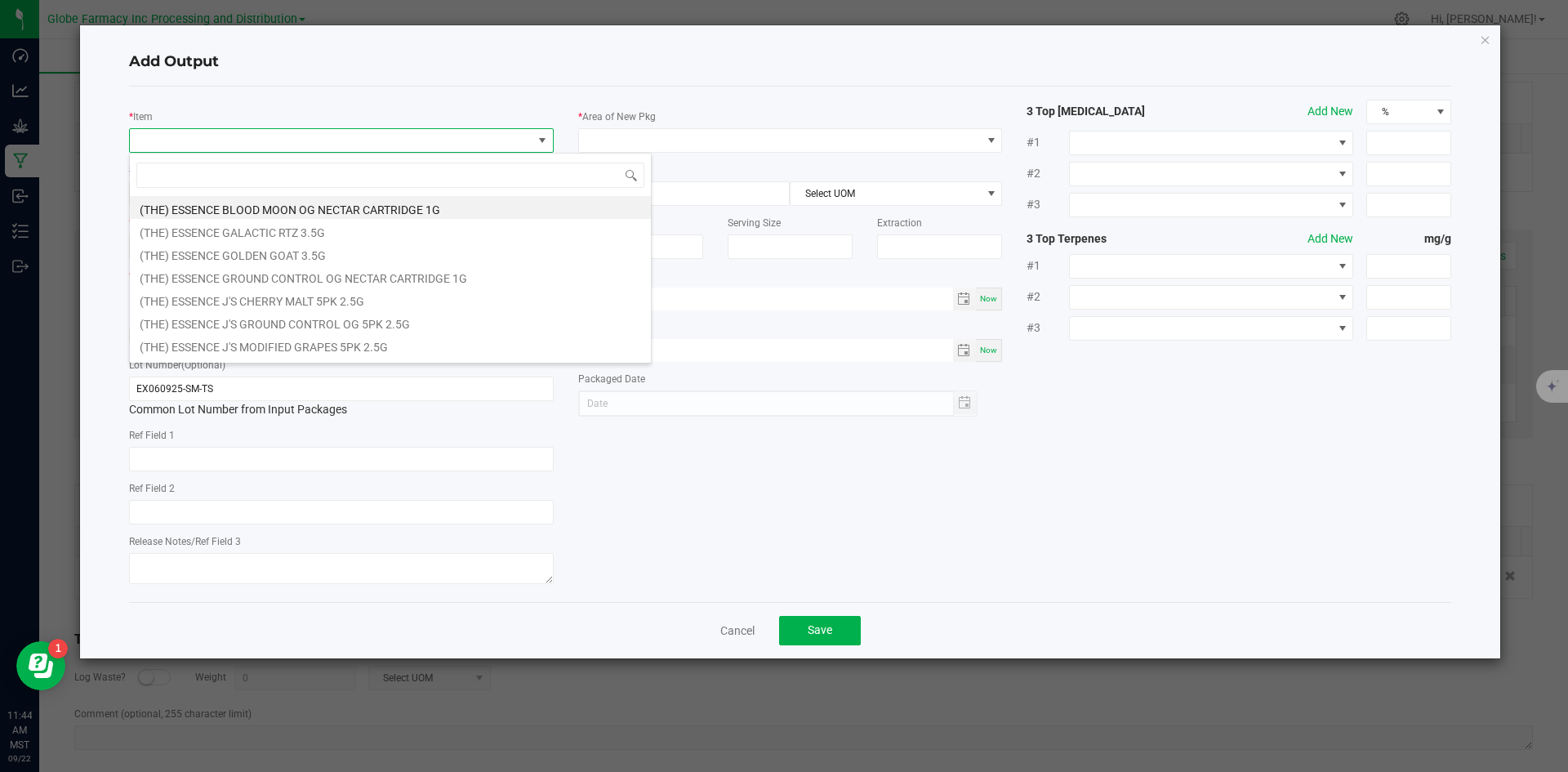
scroll to position [25, 425]
type input "SUPER MAPLE"
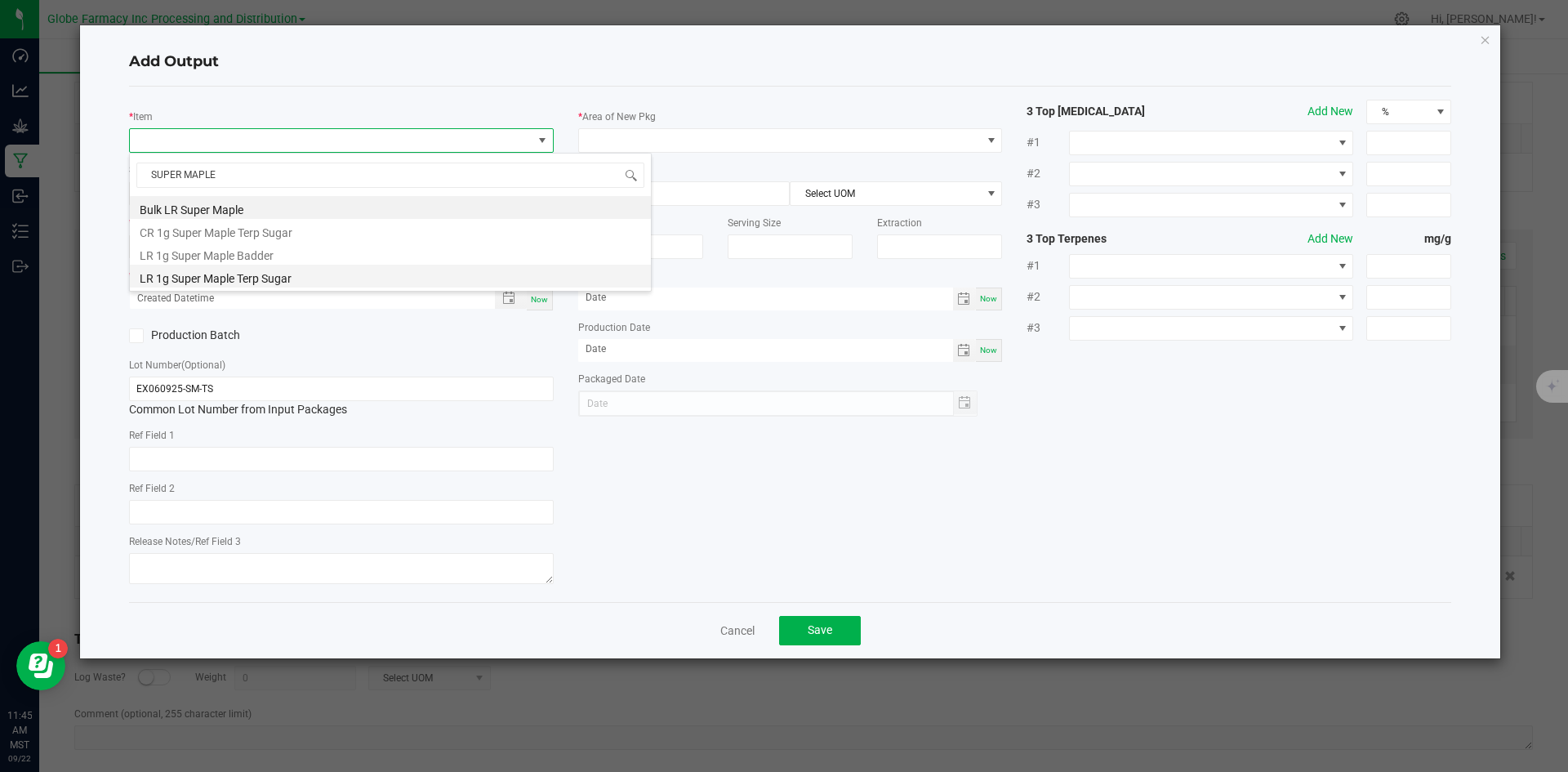
click at [298, 275] on li "LR 1g Super Maple Terp Sugar" at bounding box center [390, 276] width 521 height 23
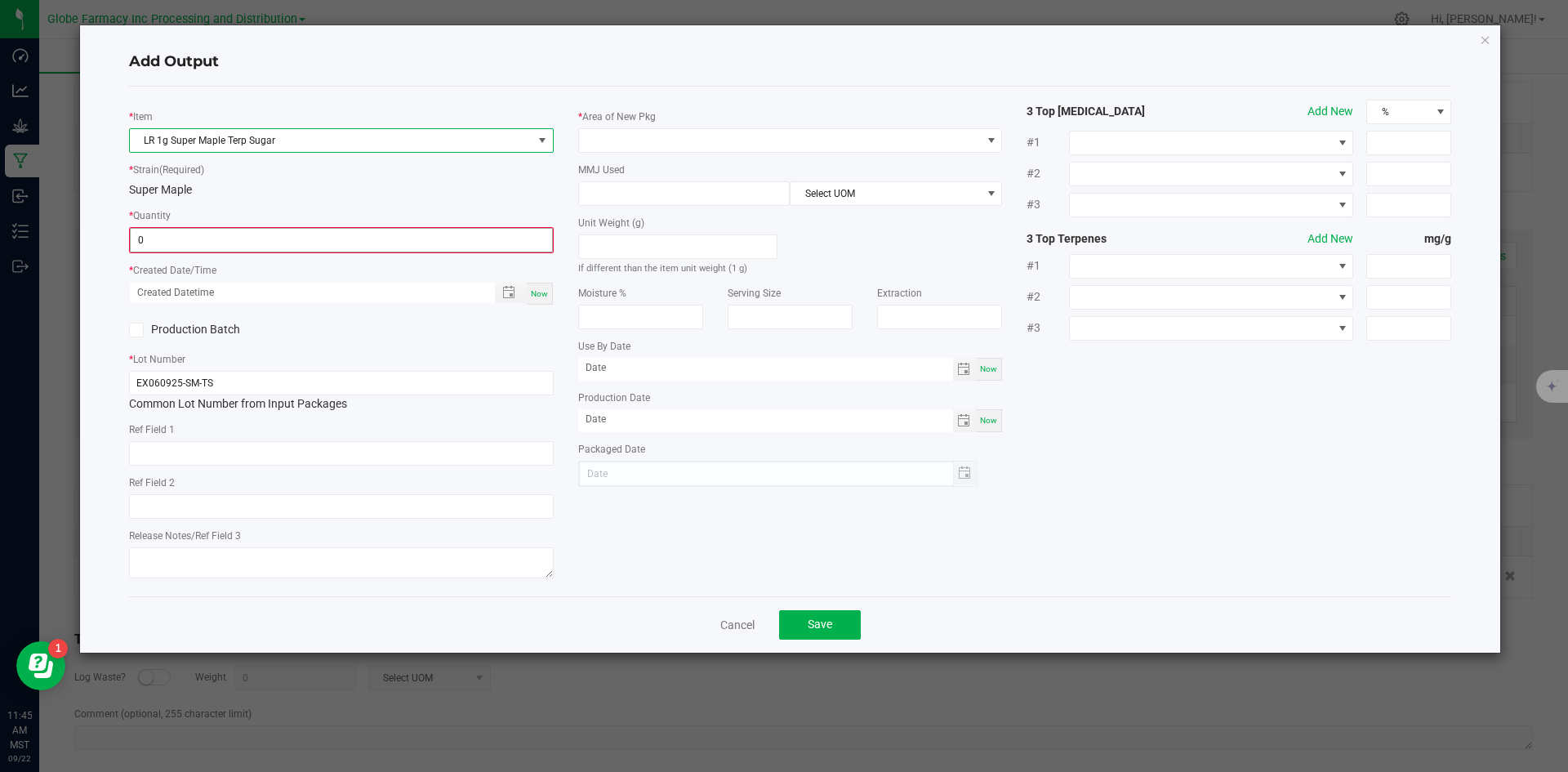
click at [260, 245] on input "0" at bounding box center [341, 240] width 421 height 23
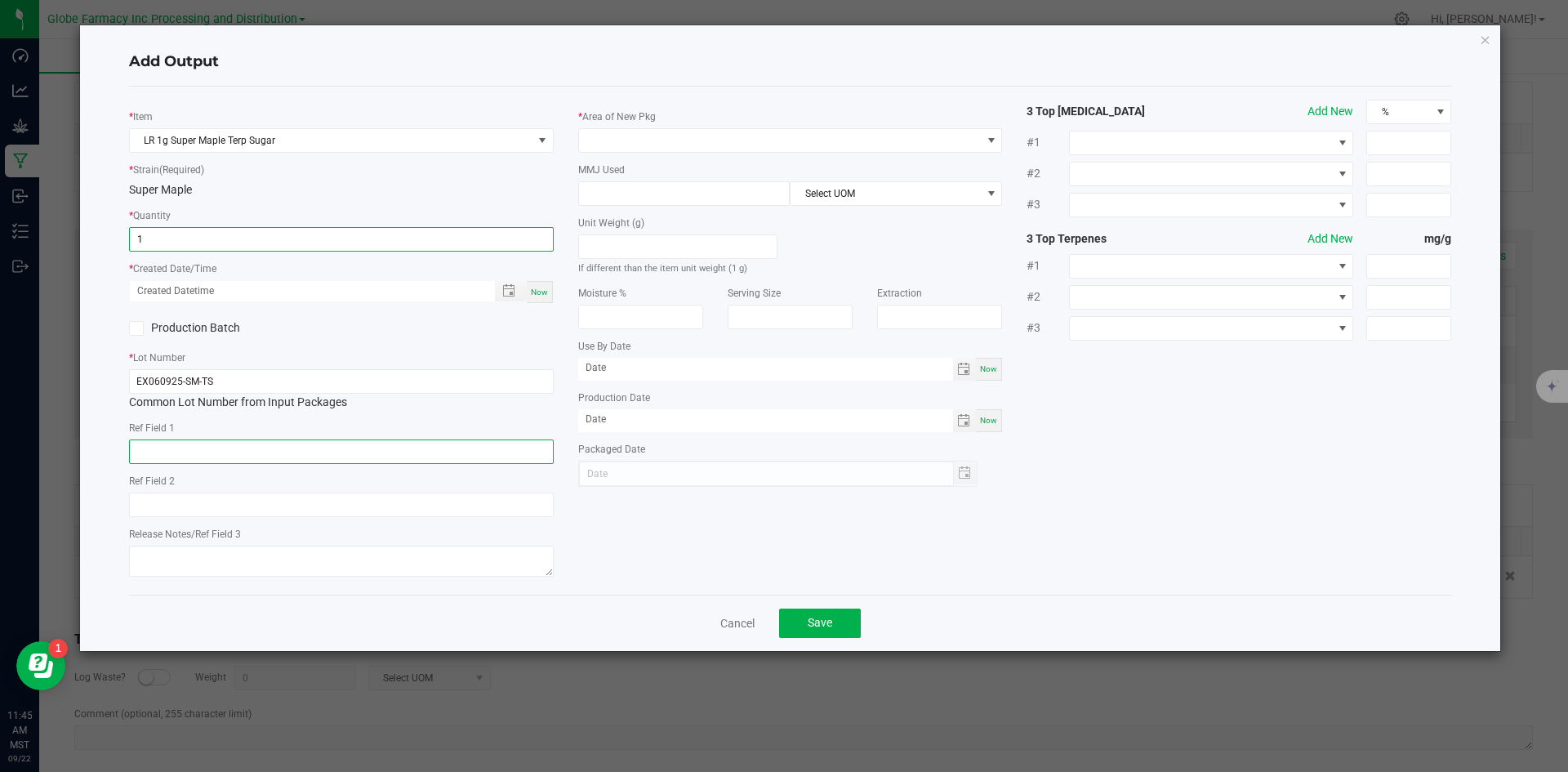
type input "1 ea"
click at [373, 452] on input "text" at bounding box center [341, 452] width 425 height 25
type input "CONCENTRATE"
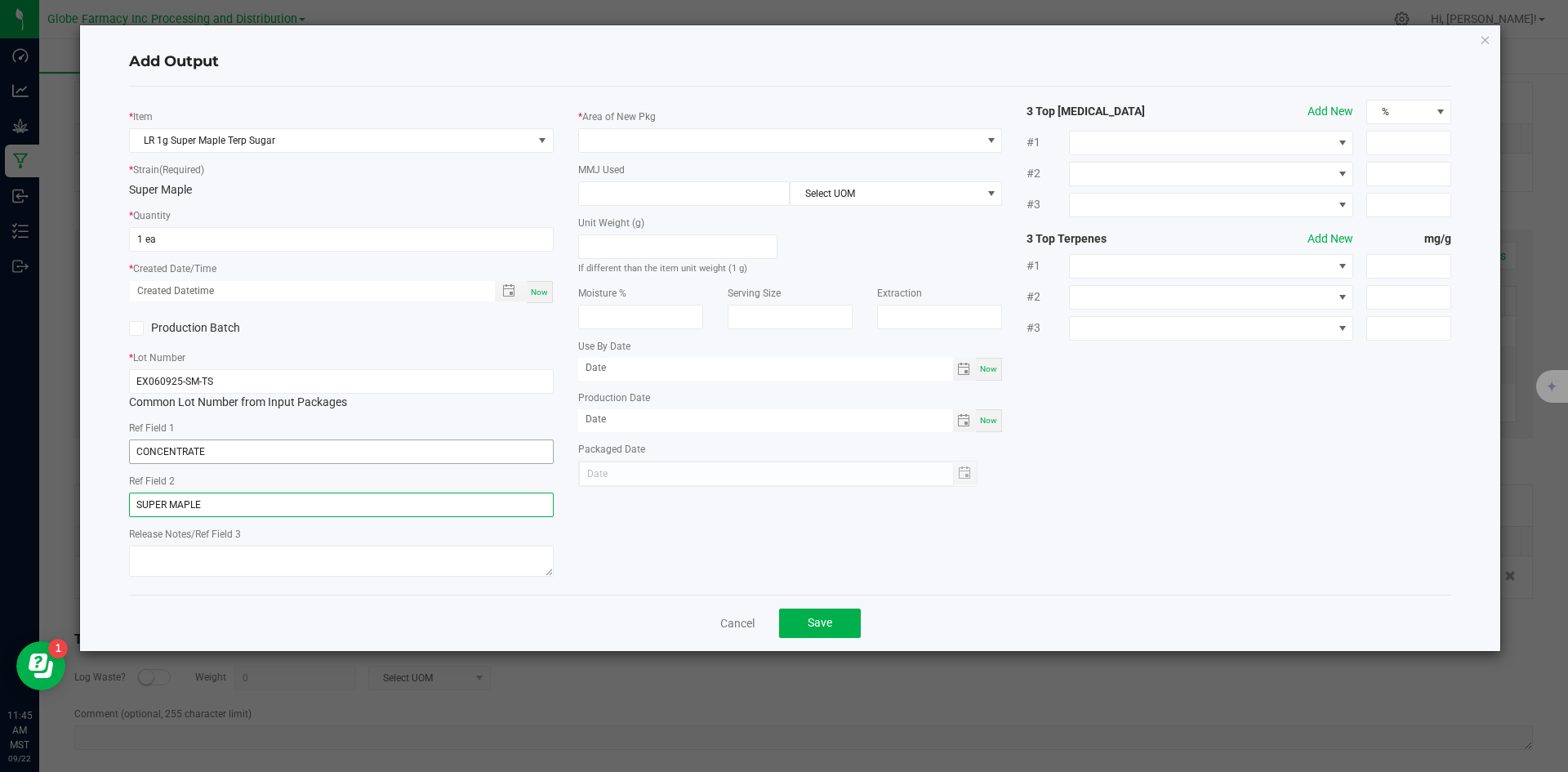
type input "SUPER MAPLE"
type textarea "[DATE]"
click at [609, 142] on span at bounding box center [780, 141] width 403 height 23
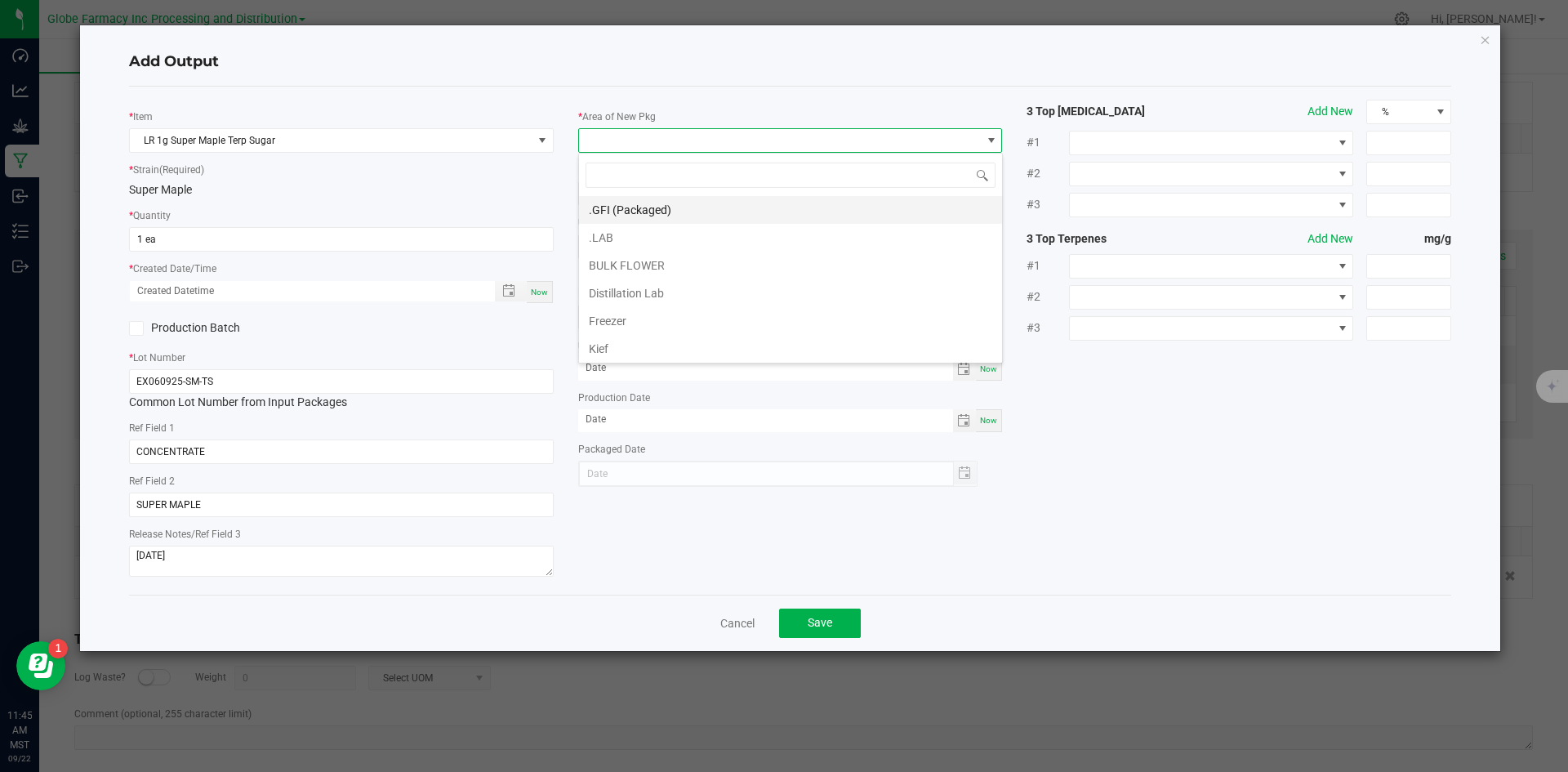
click at [617, 208] on li ".GFI (Packaged)" at bounding box center [790, 210] width 423 height 28
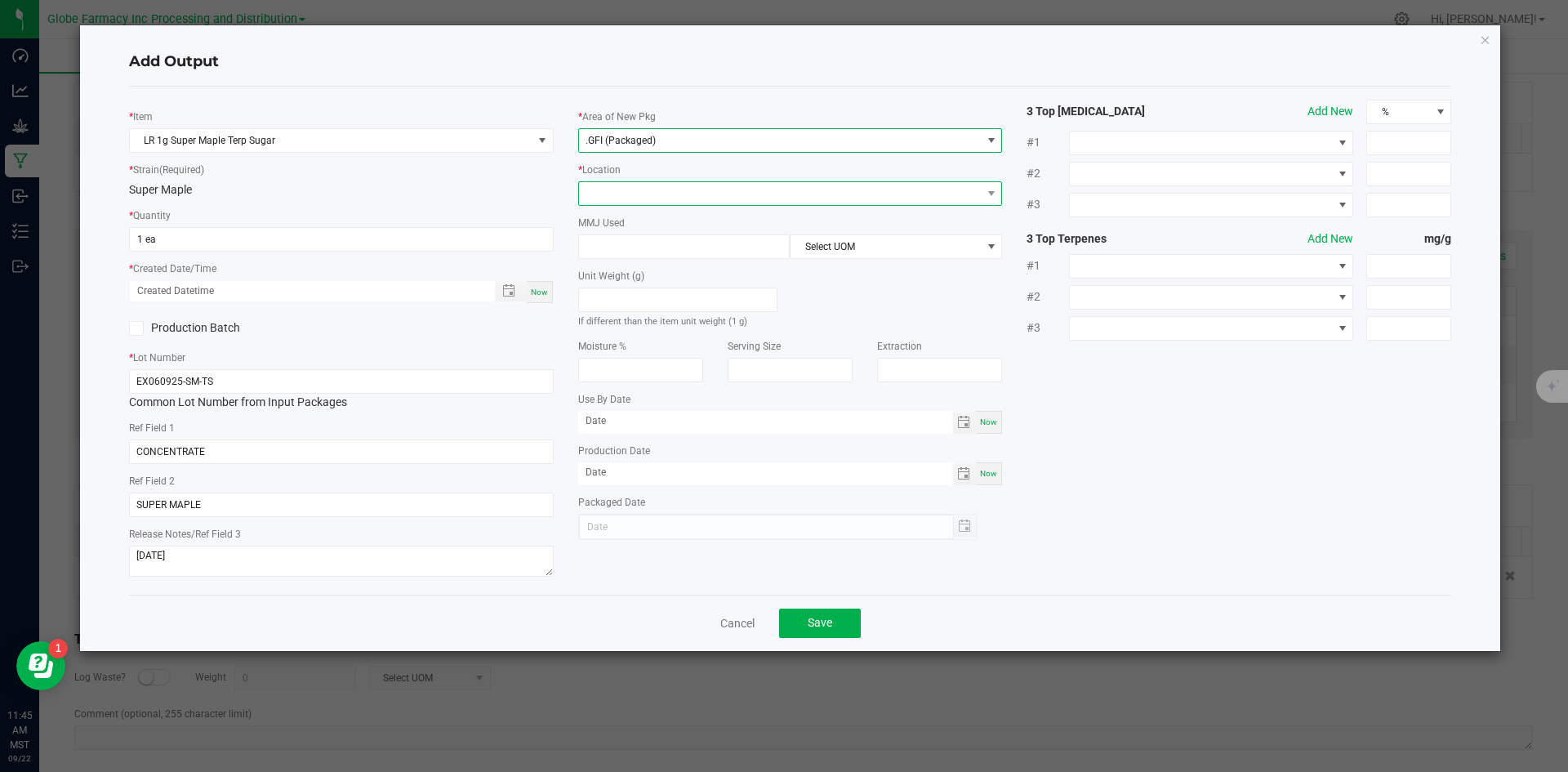
click at [615, 200] on span at bounding box center [780, 193] width 403 height 23
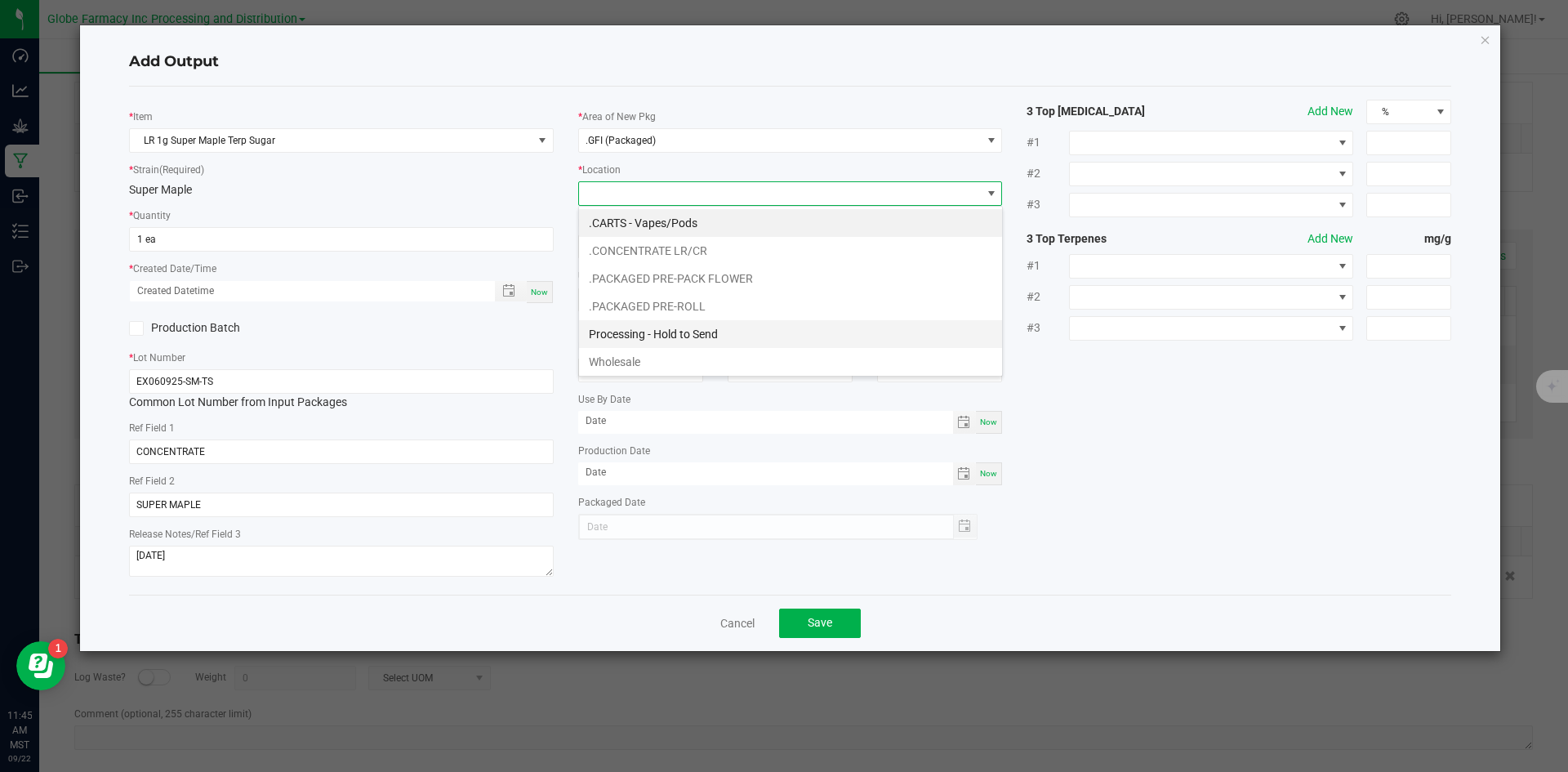
click at [694, 328] on li "Processing - Hold to Send" at bounding box center [790, 334] width 423 height 28
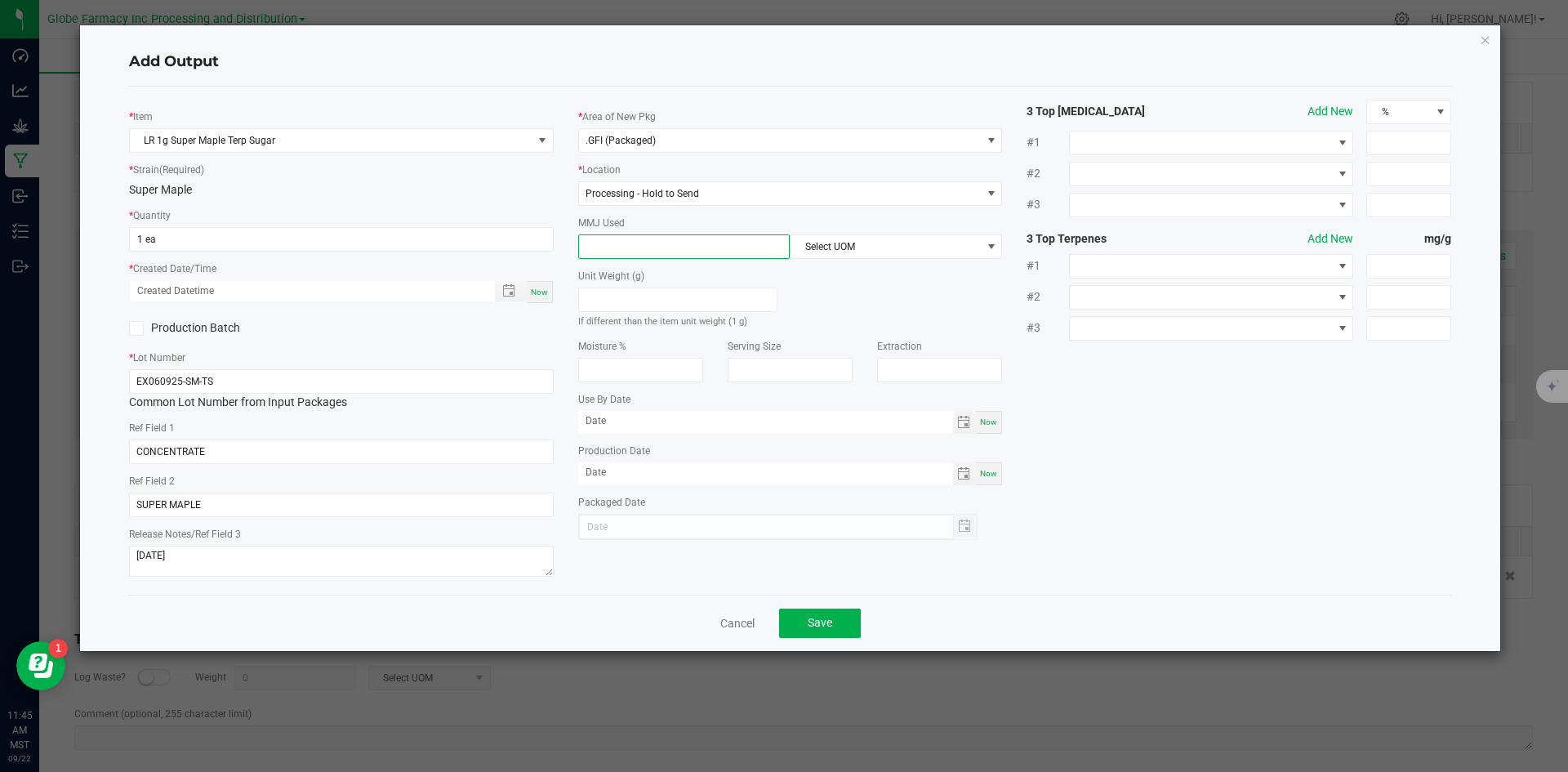
click at [662, 251] on input at bounding box center [684, 246] width 211 height 23
type input "1"
click at [816, 249] on span "Select UOM" at bounding box center [886, 246] width 190 height 23
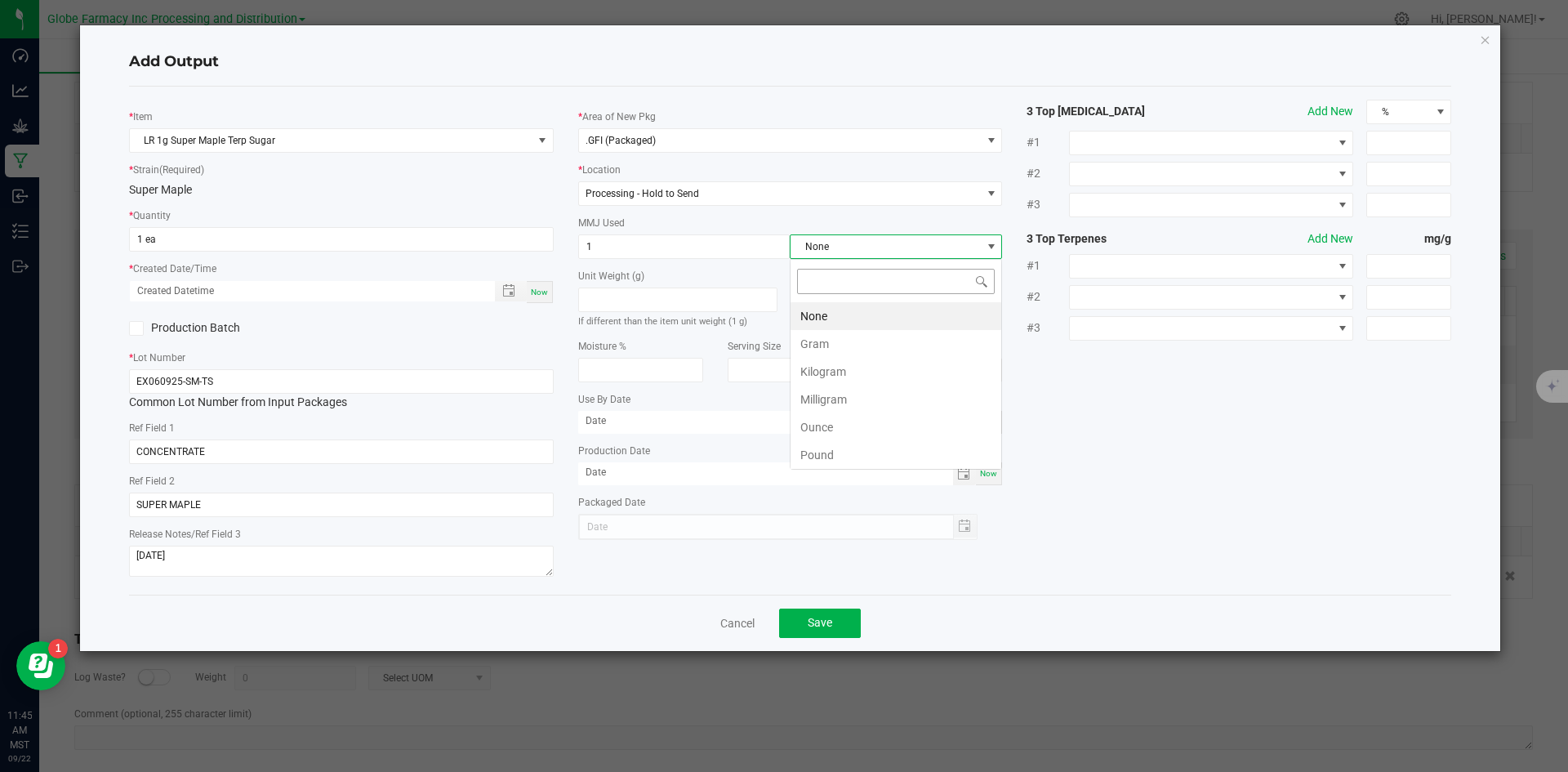
scroll to position [25, 212]
click at [823, 342] on li "Gram" at bounding box center [896, 344] width 211 height 28
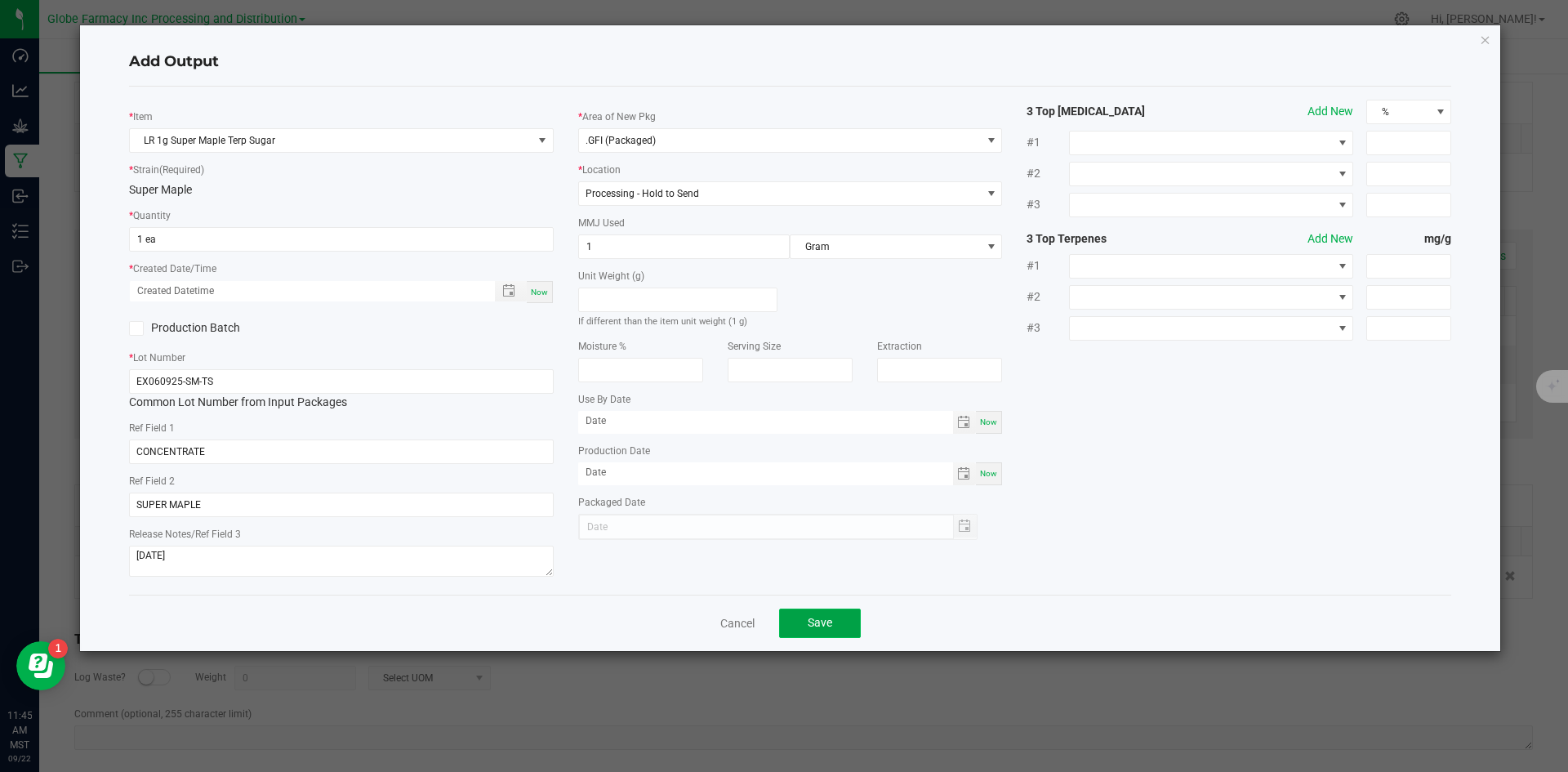
click at [824, 615] on button "Save" at bounding box center [820, 623] width 82 height 29
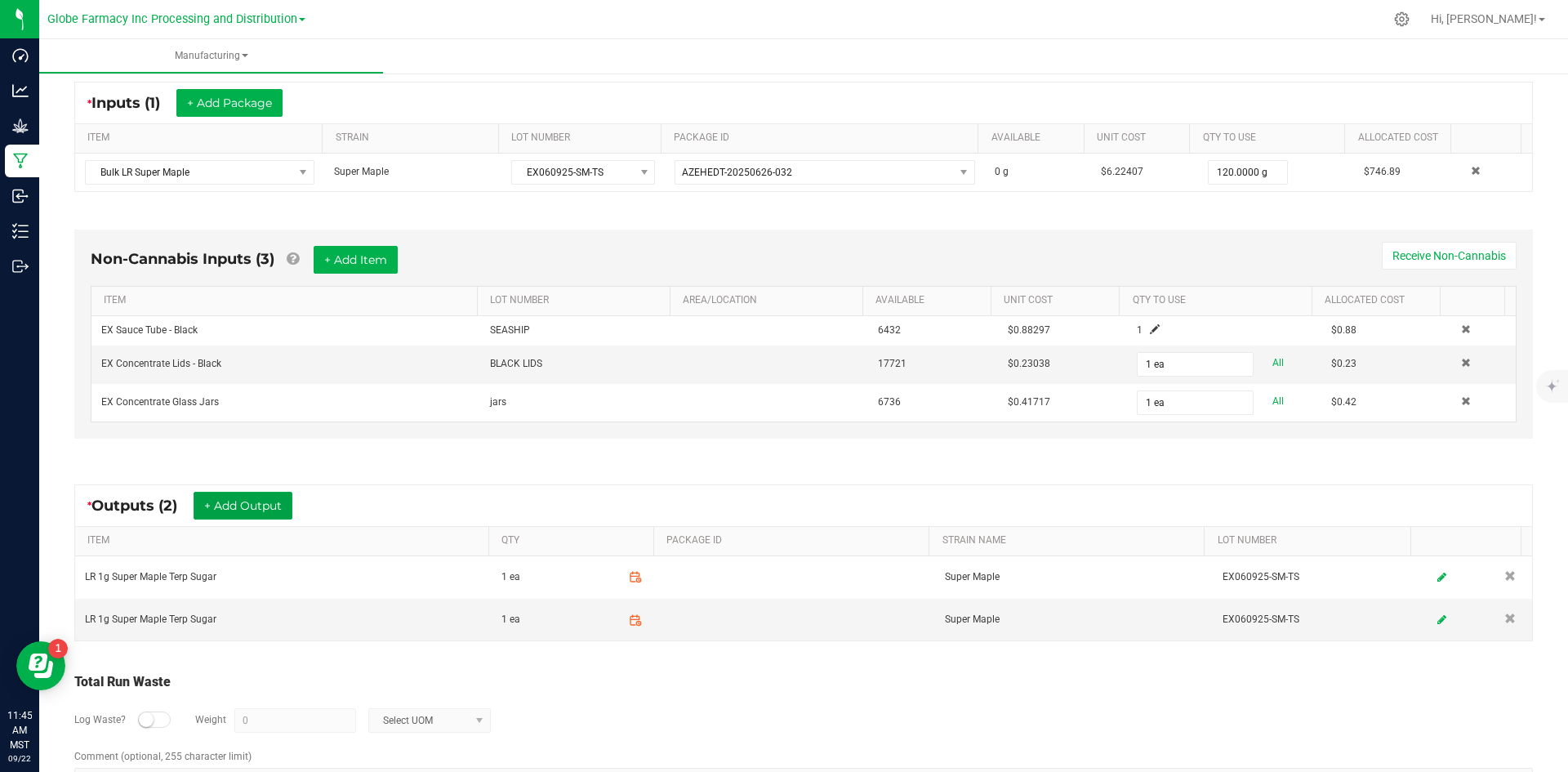
scroll to position [0, 0]
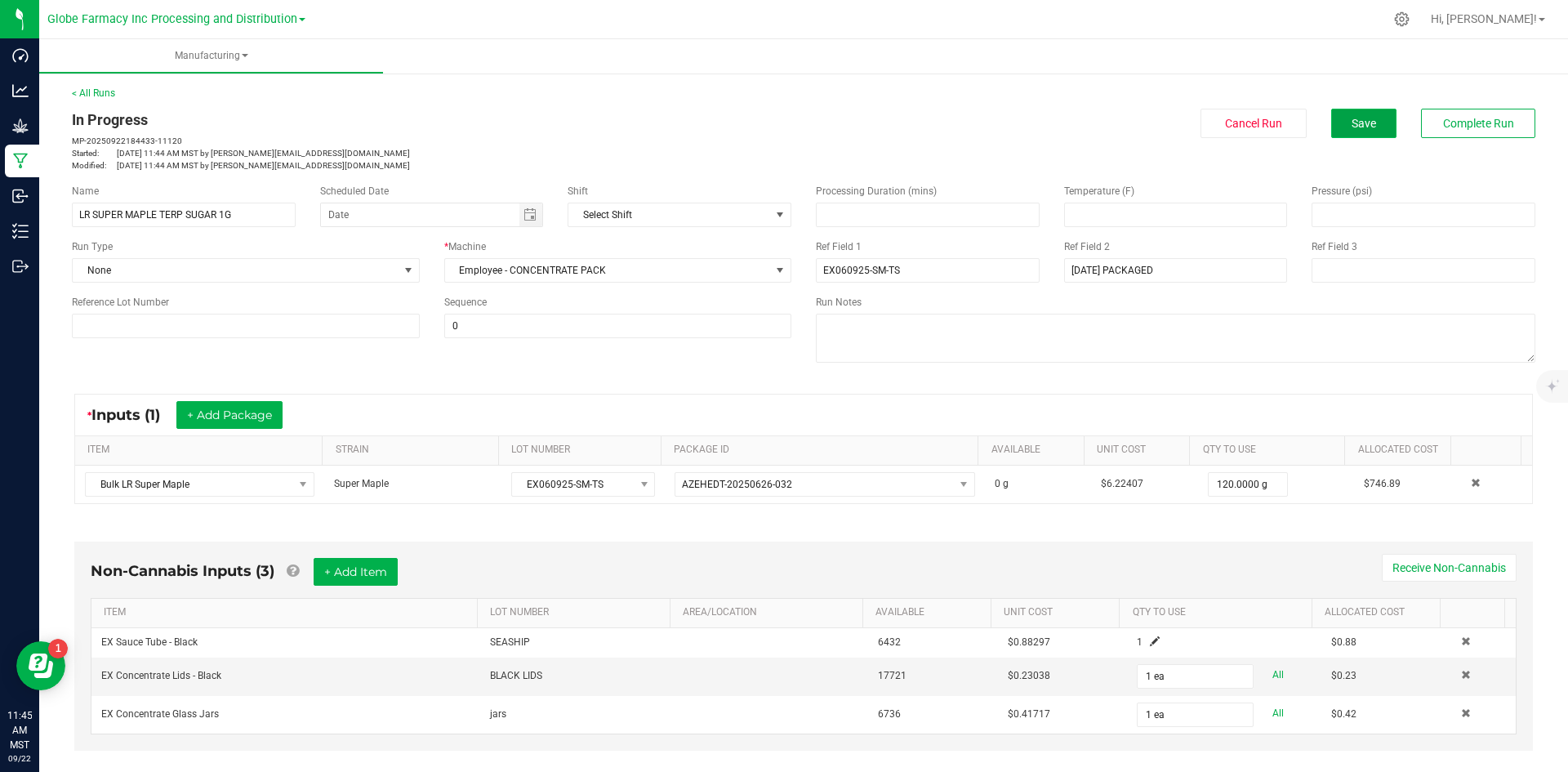
click at [1352, 127] on span "Save" at bounding box center [1364, 123] width 25 height 13
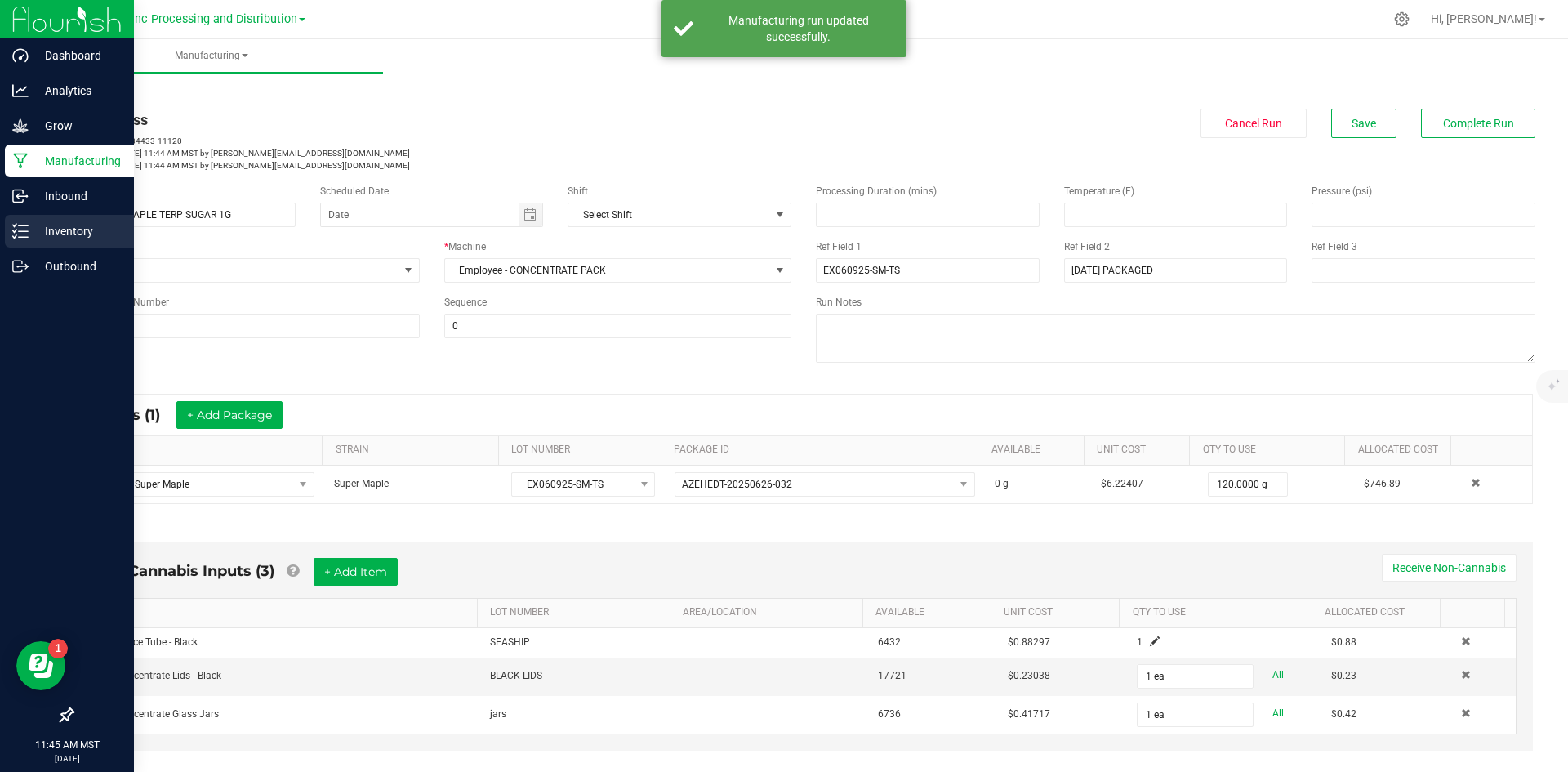
click at [59, 237] on p "Inventory" at bounding box center [77, 231] width 98 height 19
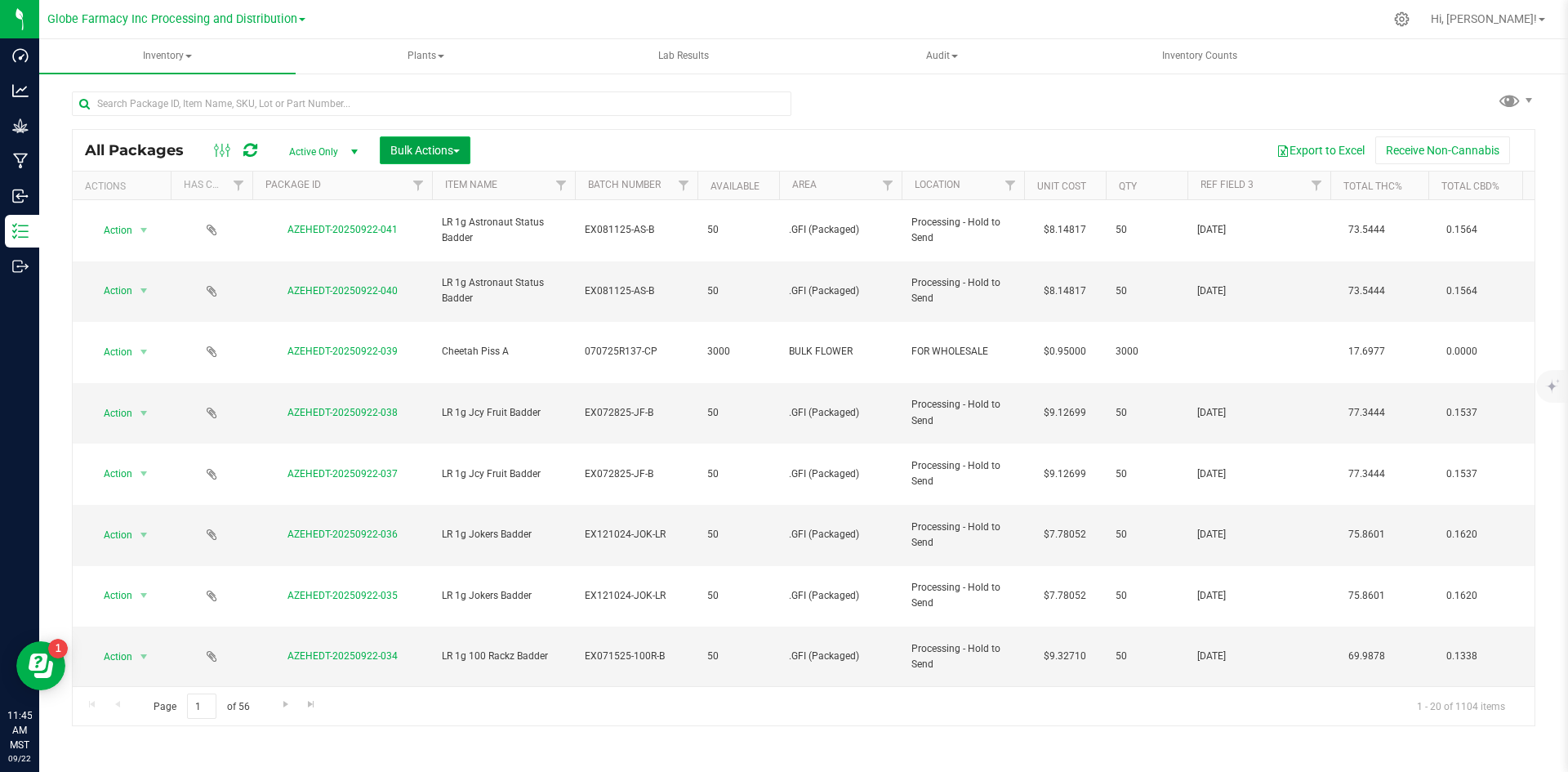
click at [387, 151] on button "Bulk Actions" at bounding box center [425, 150] width 91 height 28
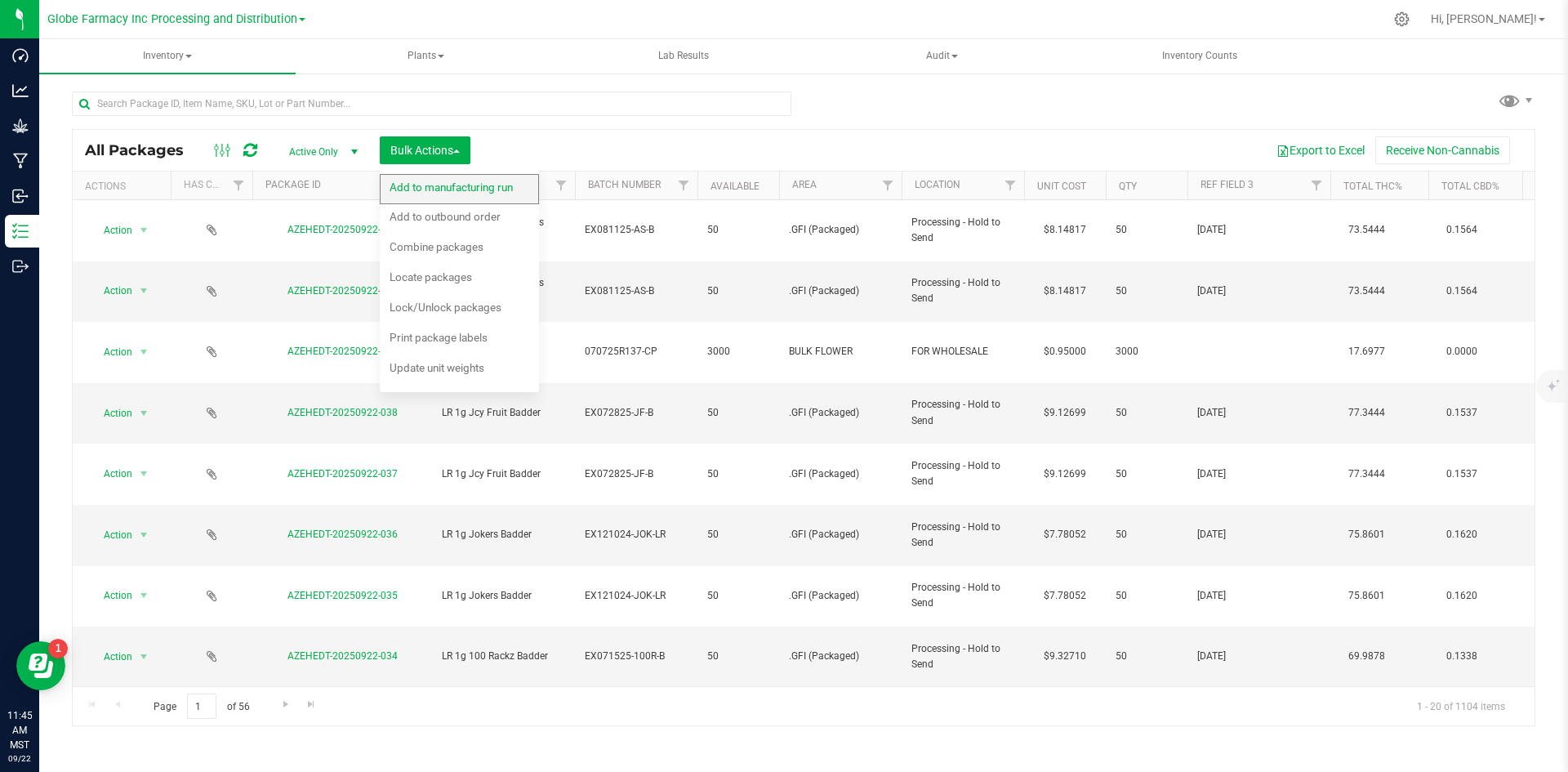
click at [393, 180] on span "Add to manufacturing run" at bounding box center [451, 186] width 123 height 13
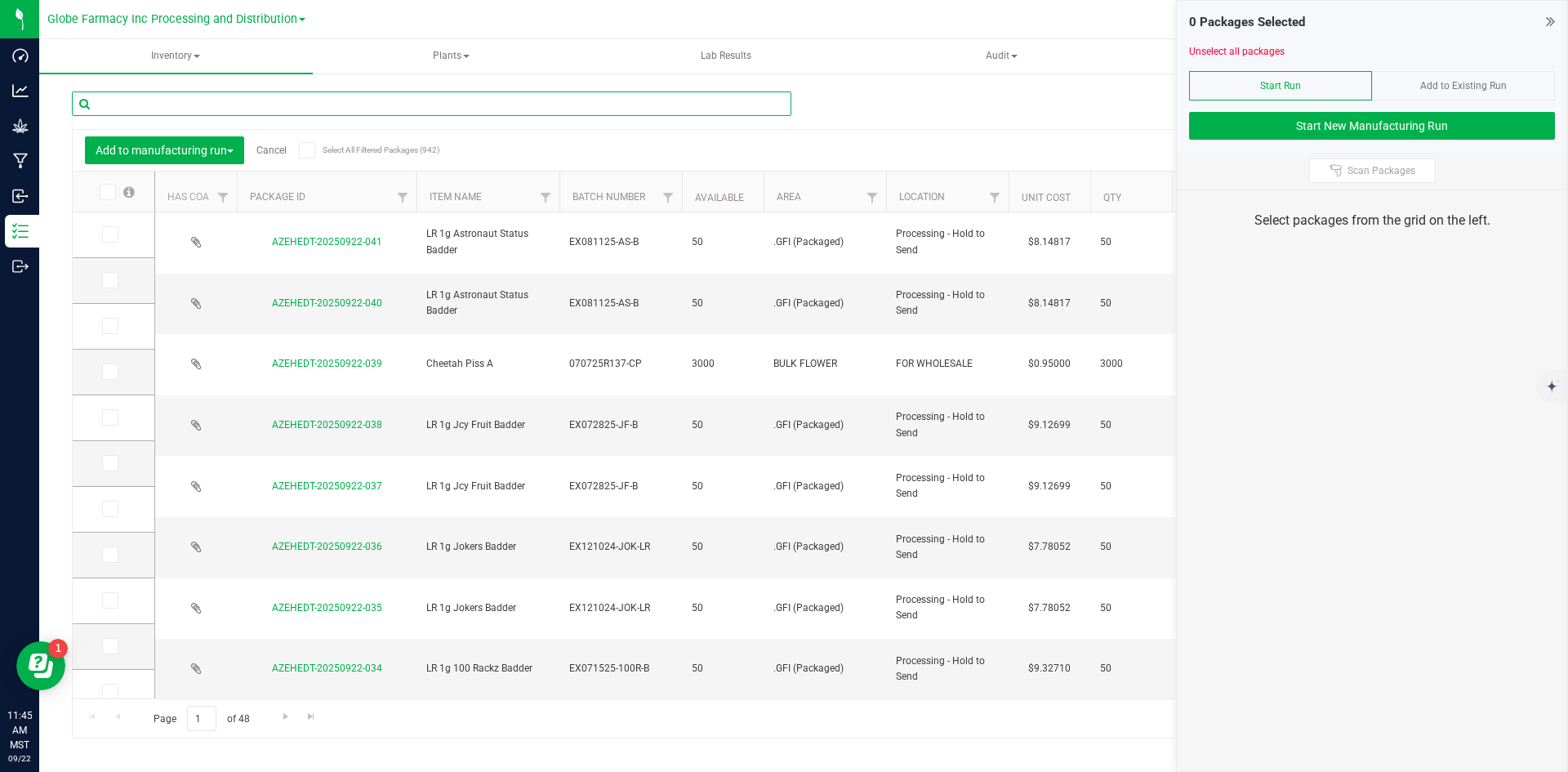
click at [329, 102] on input "text" at bounding box center [432, 104] width 719 height 25
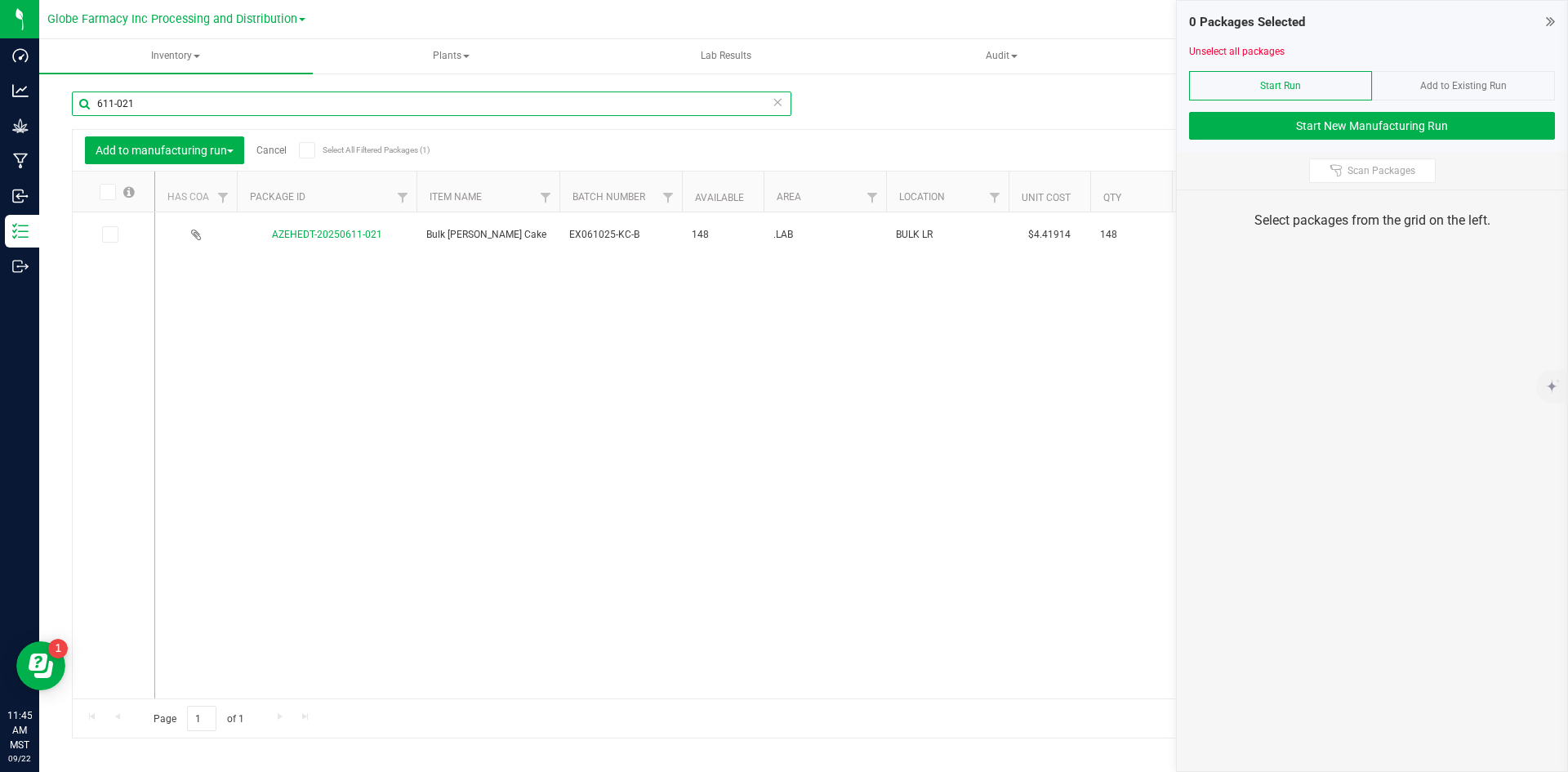
type input "611-021"
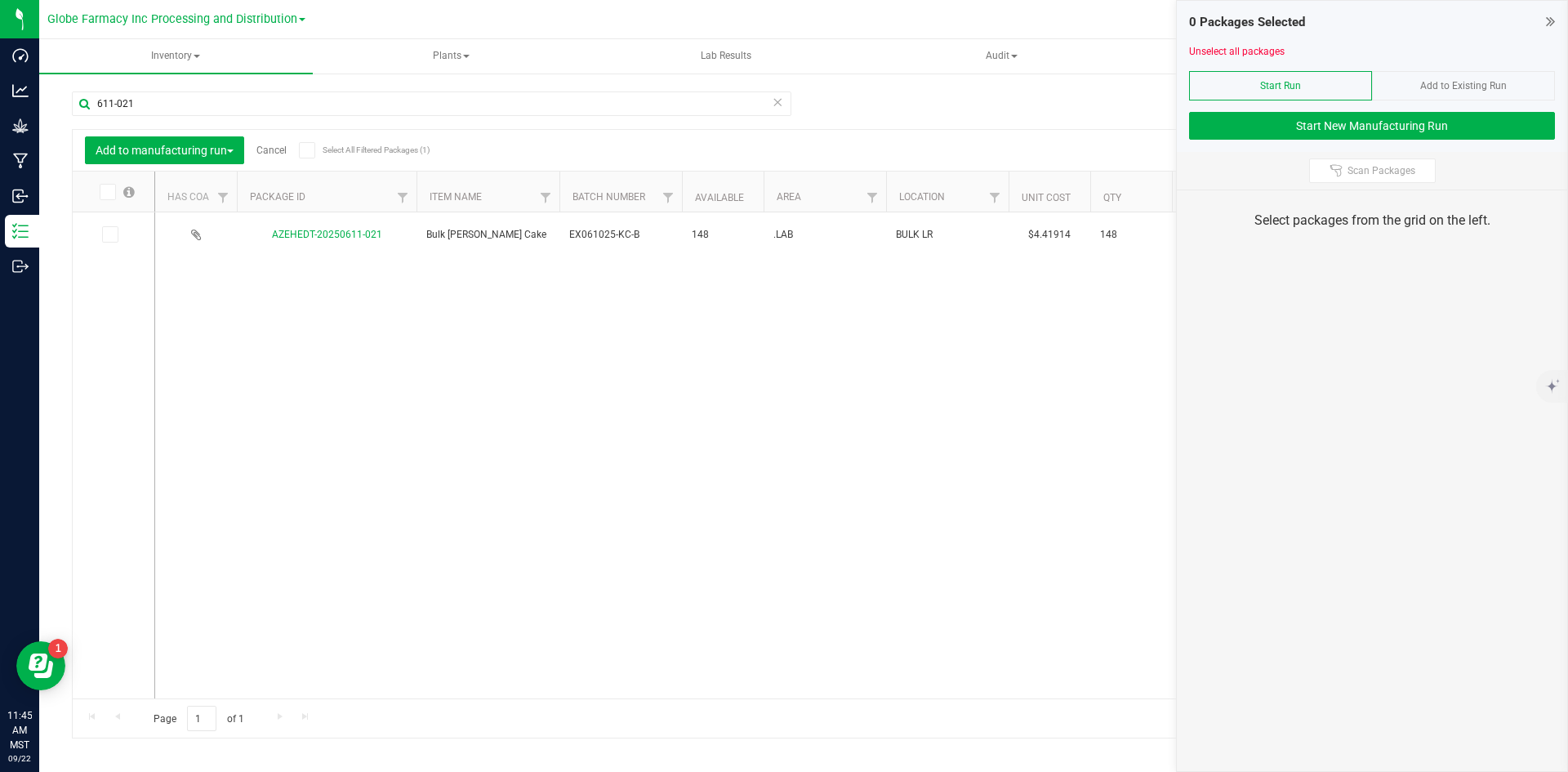
click at [109, 235] on icon at bounding box center [109, 235] width 11 height 0
click at [0, 0] on input "checkbox" at bounding box center [0, 0] width 0 height 0
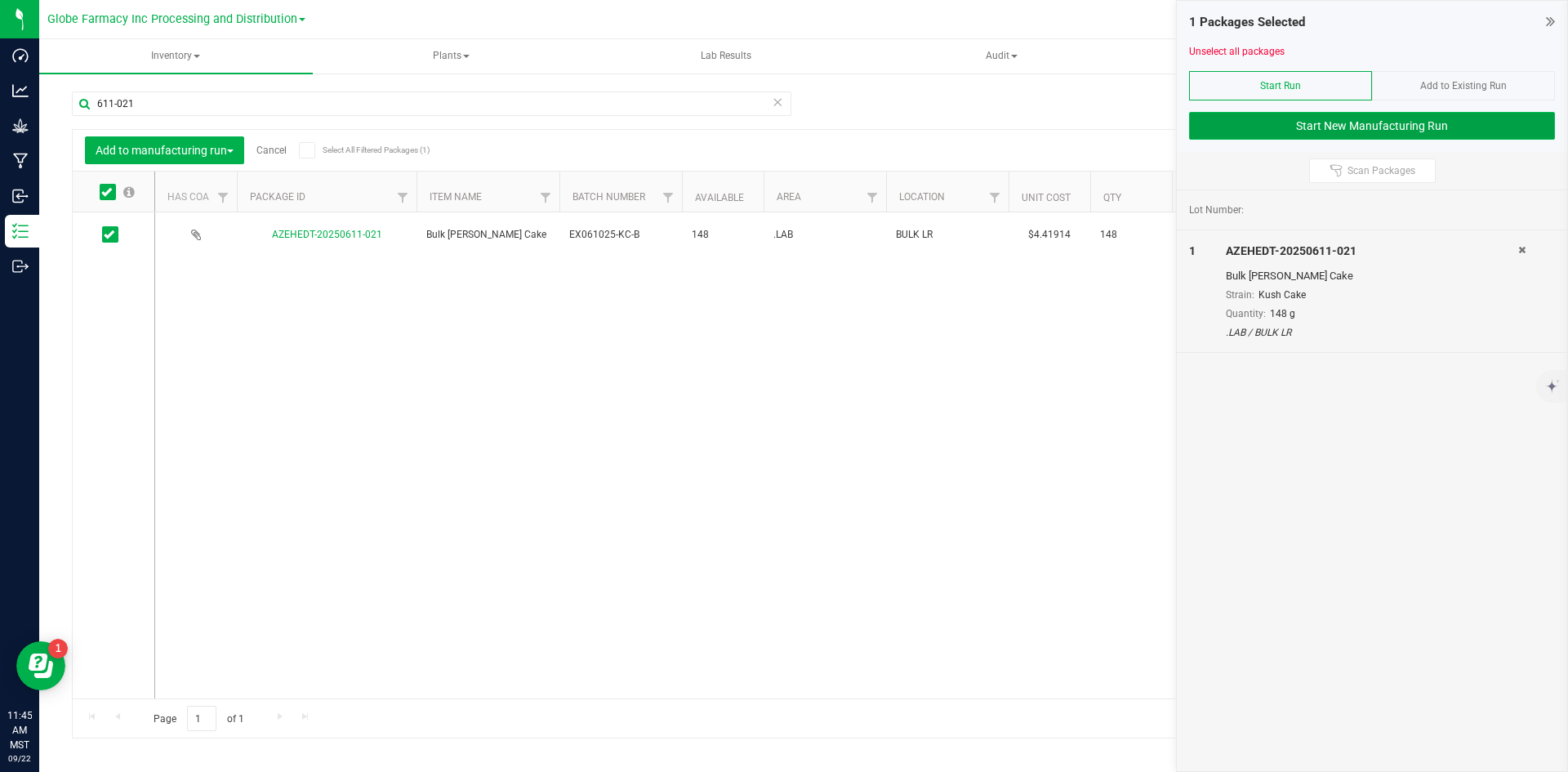
click at [1197, 116] on button "Start New Manufacturing Run" at bounding box center [1372, 126] width 366 height 28
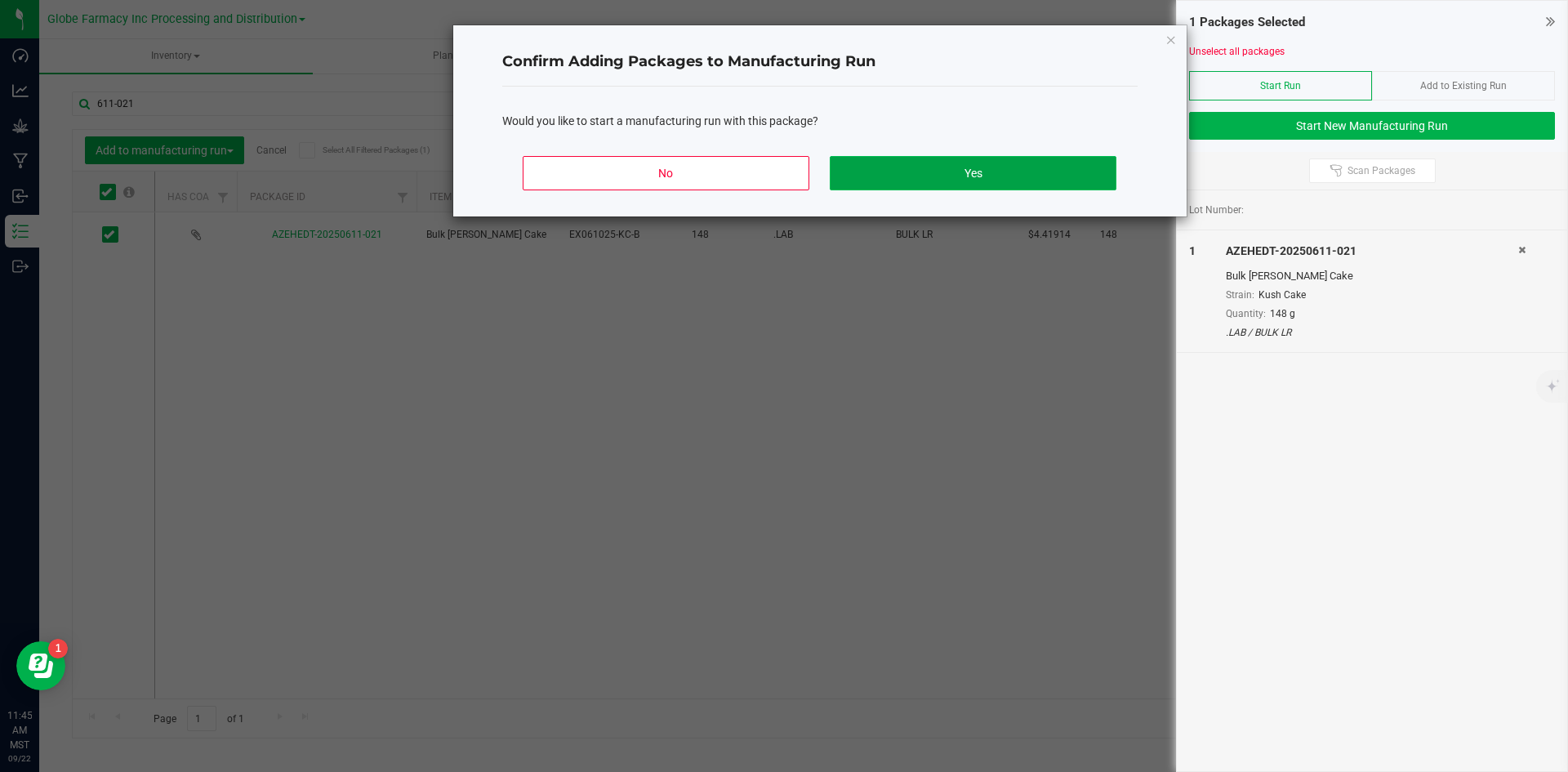
click at [1043, 170] on button "Yes" at bounding box center [973, 172] width 286 height 34
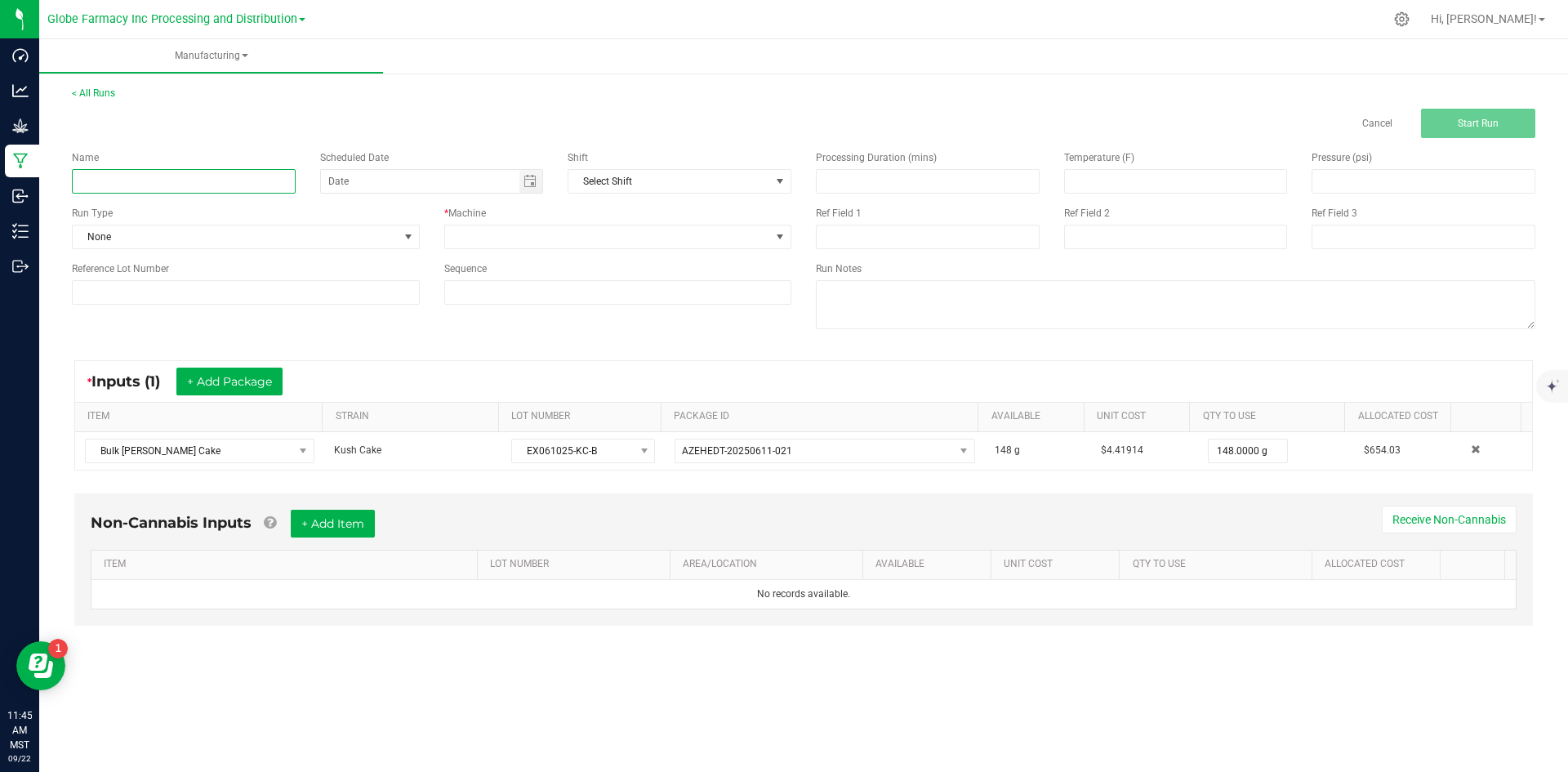
click at [215, 179] on input at bounding box center [184, 181] width 223 height 25
type input "R"
type input "[PERSON_NAME] CAKE [PERSON_NAME] 1G"
click at [532, 230] on span at bounding box center [608, 237] width 326 height 23
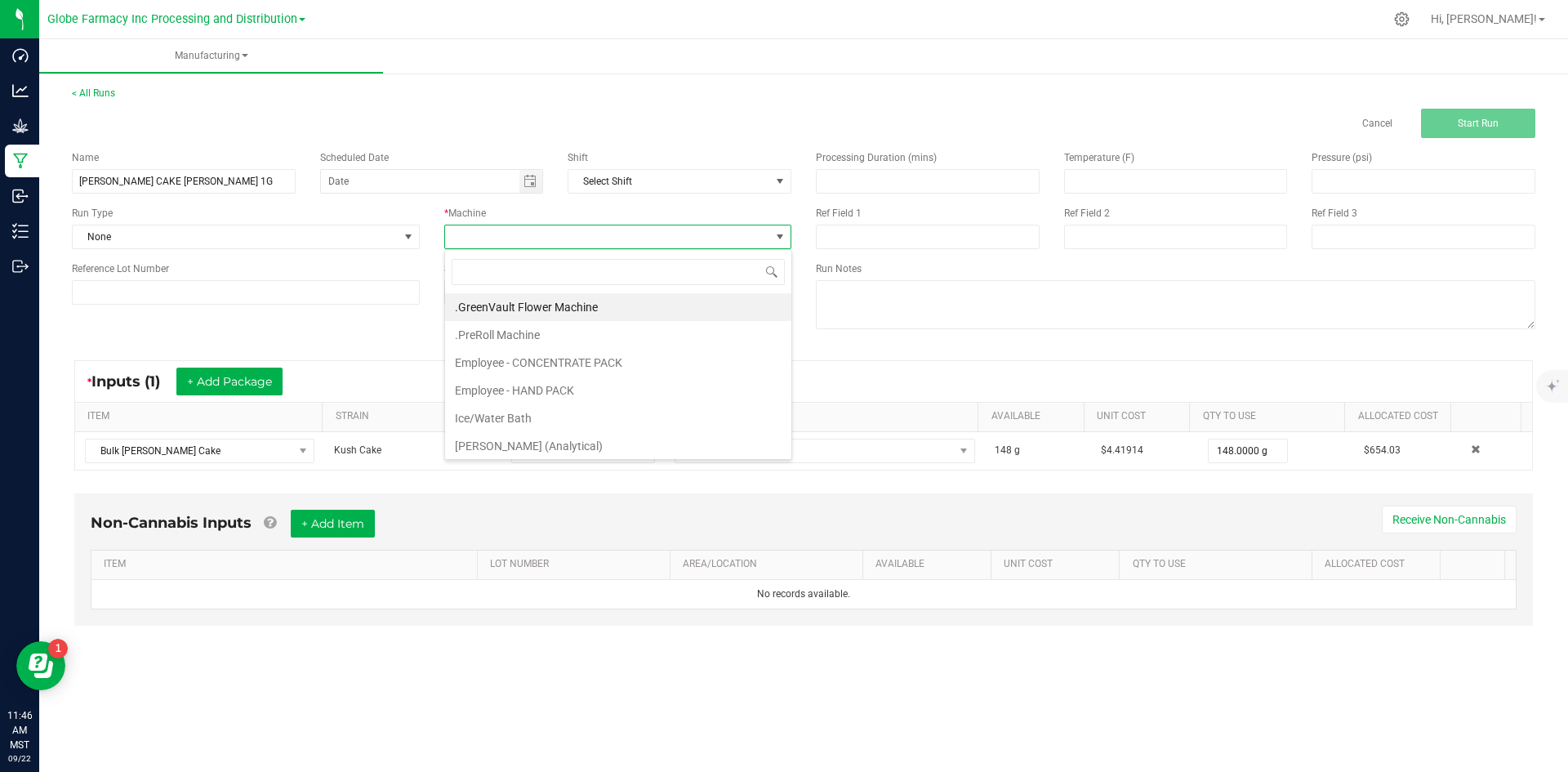
scroll to position [25, 347]
click at [568, 367] on li "Employee - CONCENTRATE PACK" at bounding box center [618, 363] width 346 height 28
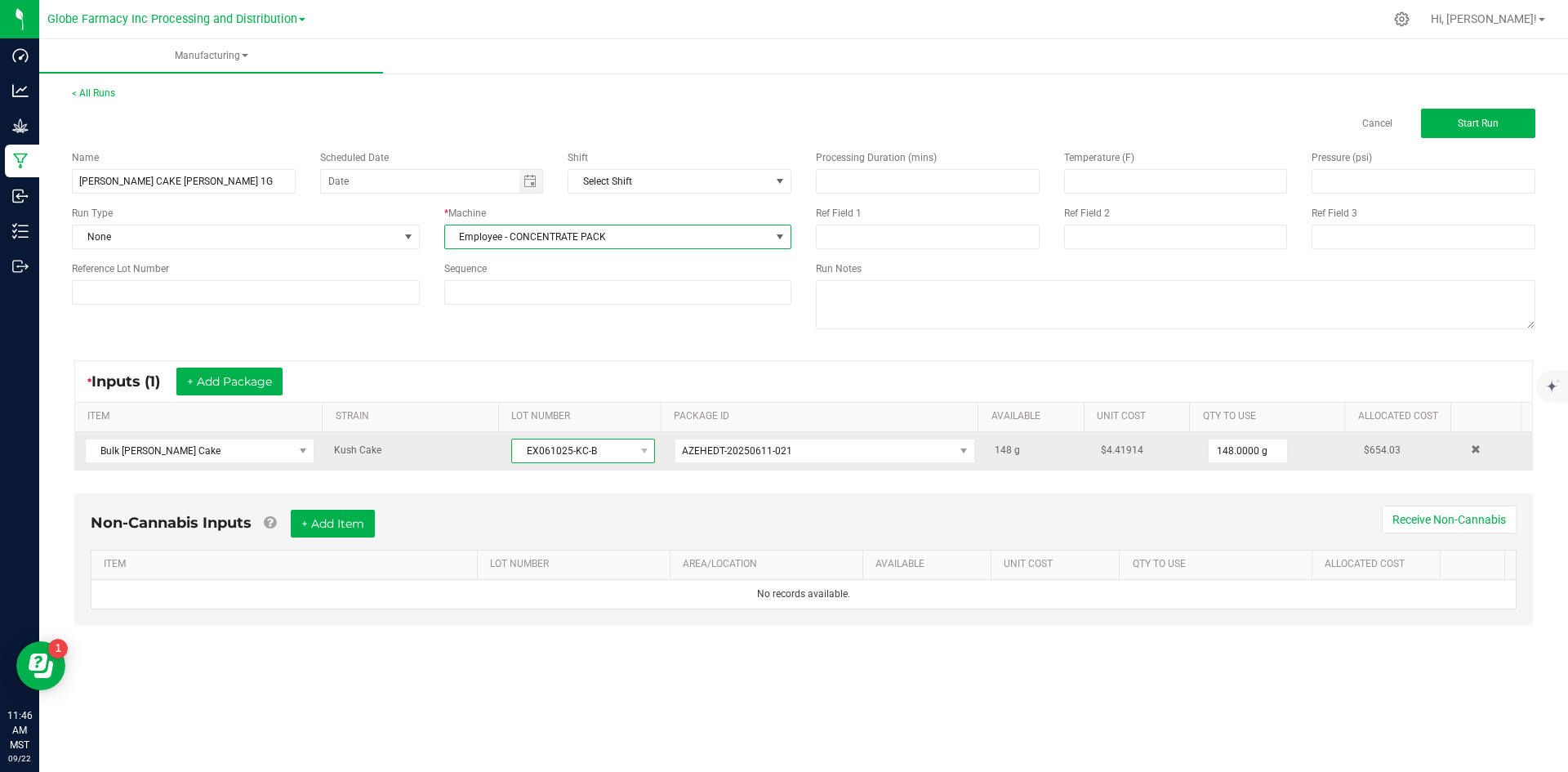
click at [535, 457] on span "EX061025-KC-B" at bounding box center [573, 451] width 121 height 23
drag, startPoint x: 515, startPoint y: 453, endPoint x: 594, endPoint y: 454, distance: 79.0
click at [594, 454] on span "EX061025-KC-B" at bounding box center [573, 451] width 121 height 23
copy span "EX061025-KC-B"
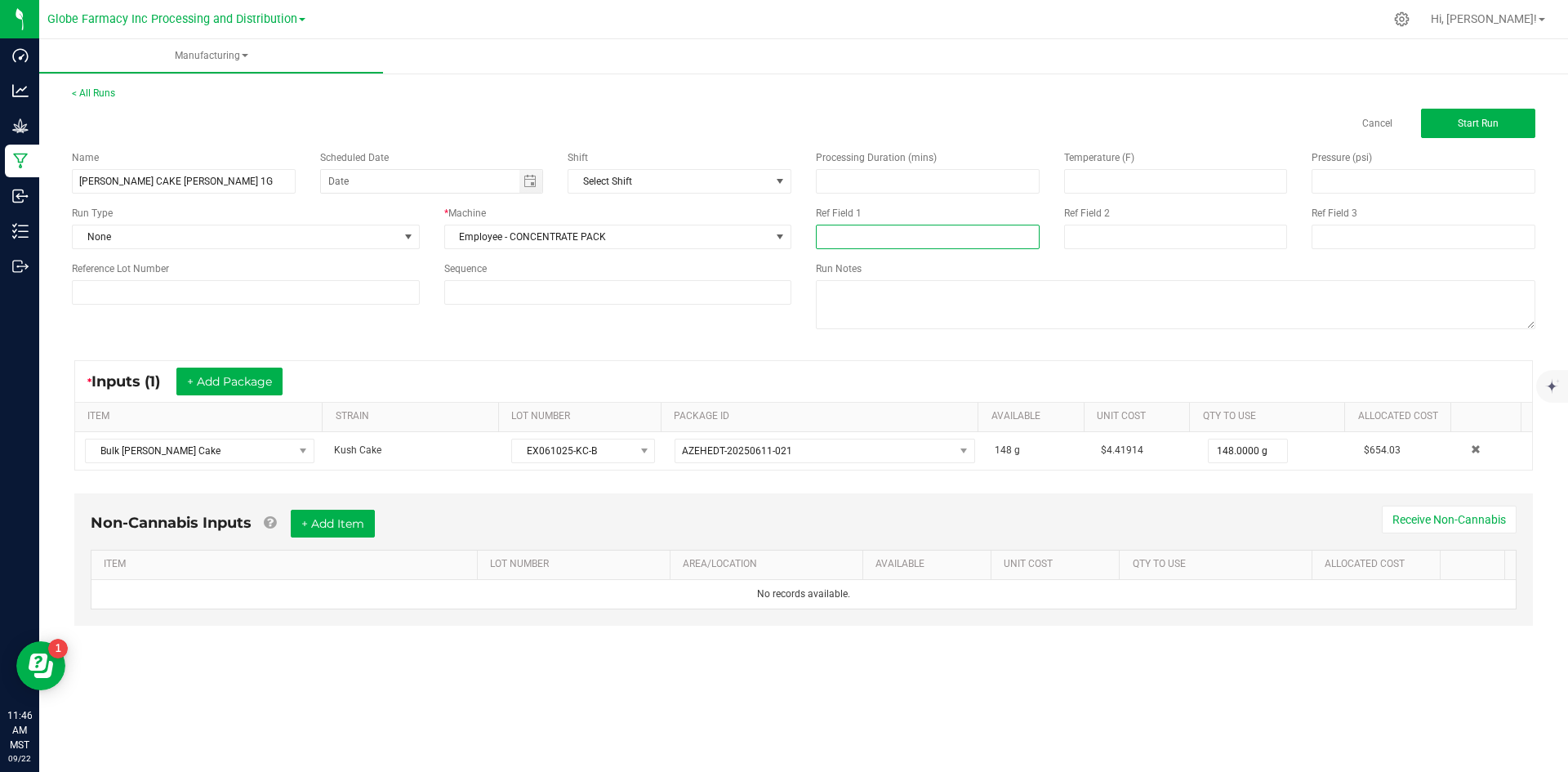
paste input "EX061025-KC-B"
type input "EX061025-KC-B"
click at [1123, 245] on input at bounding box center [1176, 237] width 223 height 25
type input "[DATE] PACKAGED"
click at [327, 499] on div "Non-Cannabis Inputs + Add Item Receive Non-Cannabis ITEM LOT NUMBER AREA/LOCATI…" at bounding box center [804, 559] width 1459 height 132
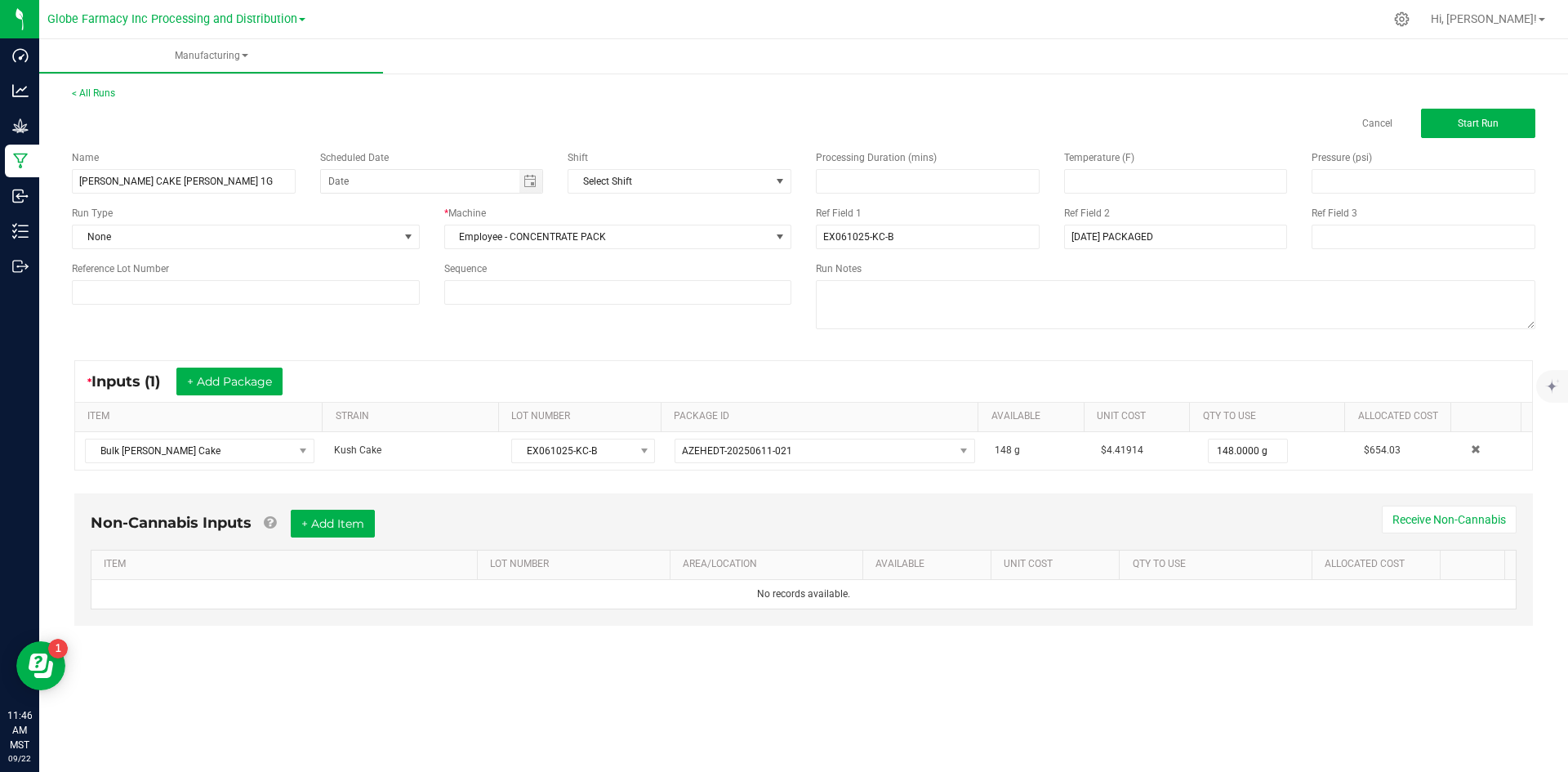
click at [326, 508] on div "Non-Cannabis Inputs + Add Item Receive Non-Cannabis ITEM LOT NUMBER AREA/LOCATI…" at bounding box center [804, 559] width 1459 height 132
click at [324, 523] on button "+ Add Item" at bounding box center [333, 523] width 84 height 28
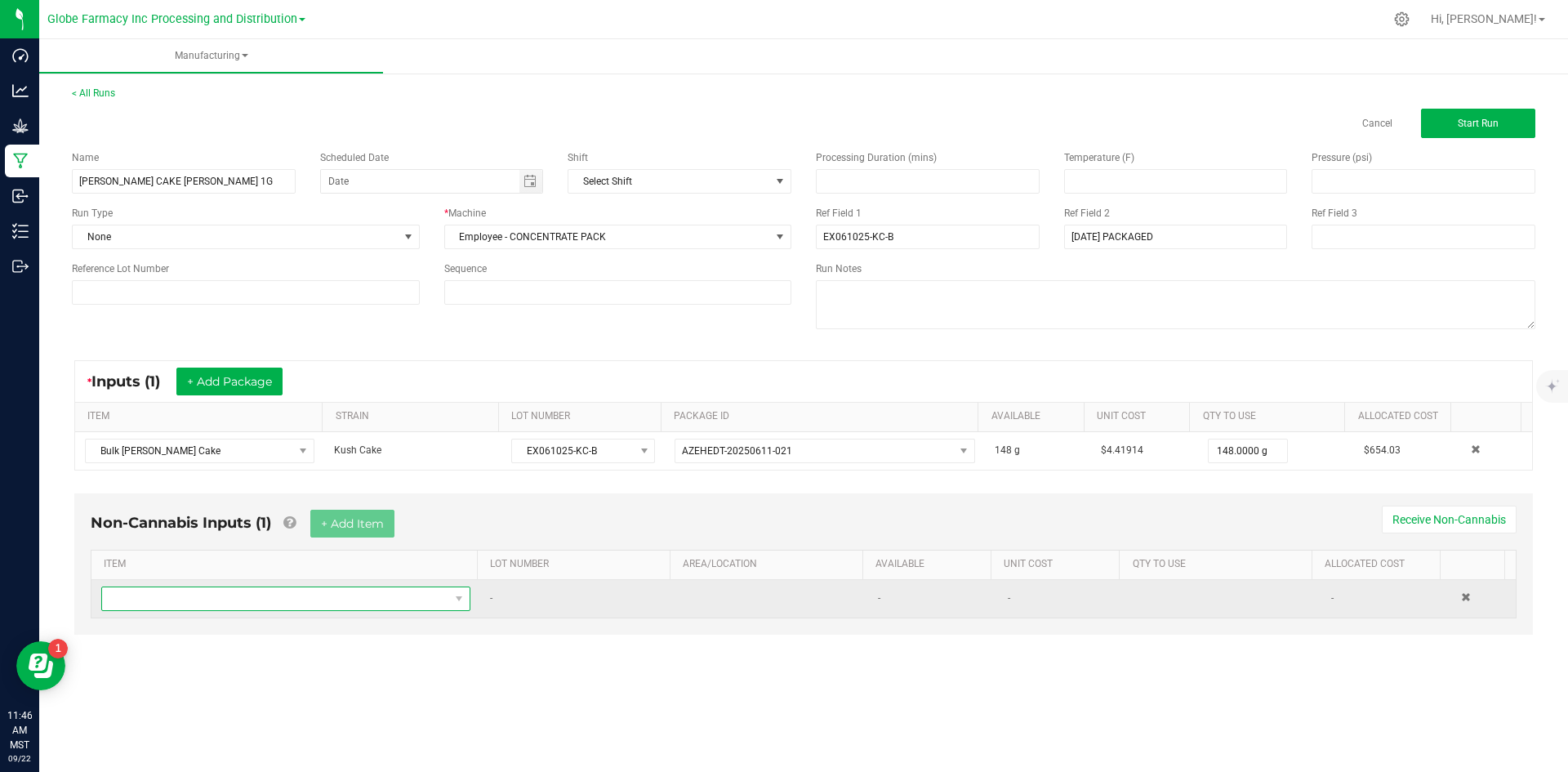
click at [297, 600] on span "NO DATA FOUND" at bounding box center [275, 599] width 347 height 23
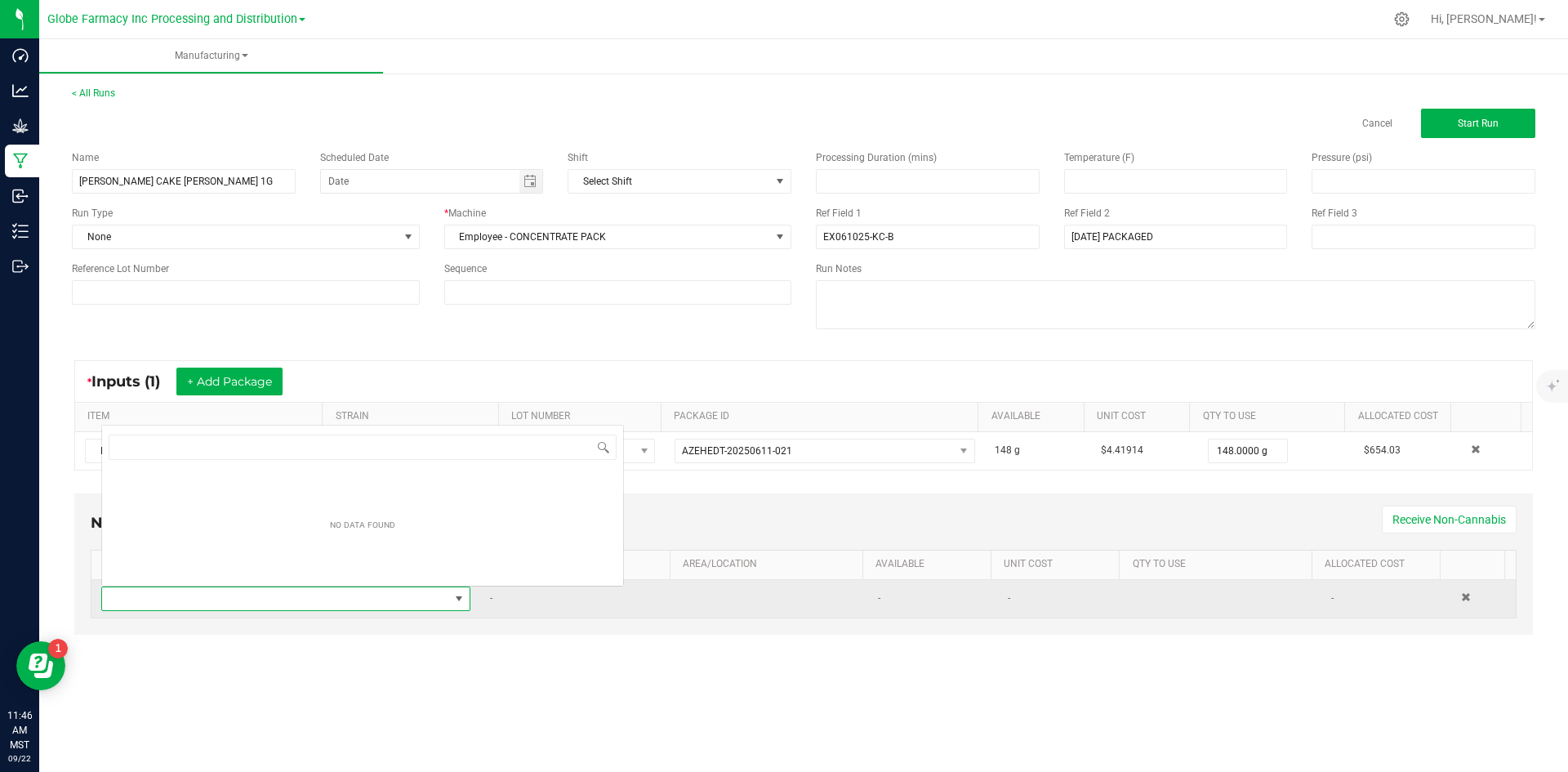
scroll to position [25, 362]
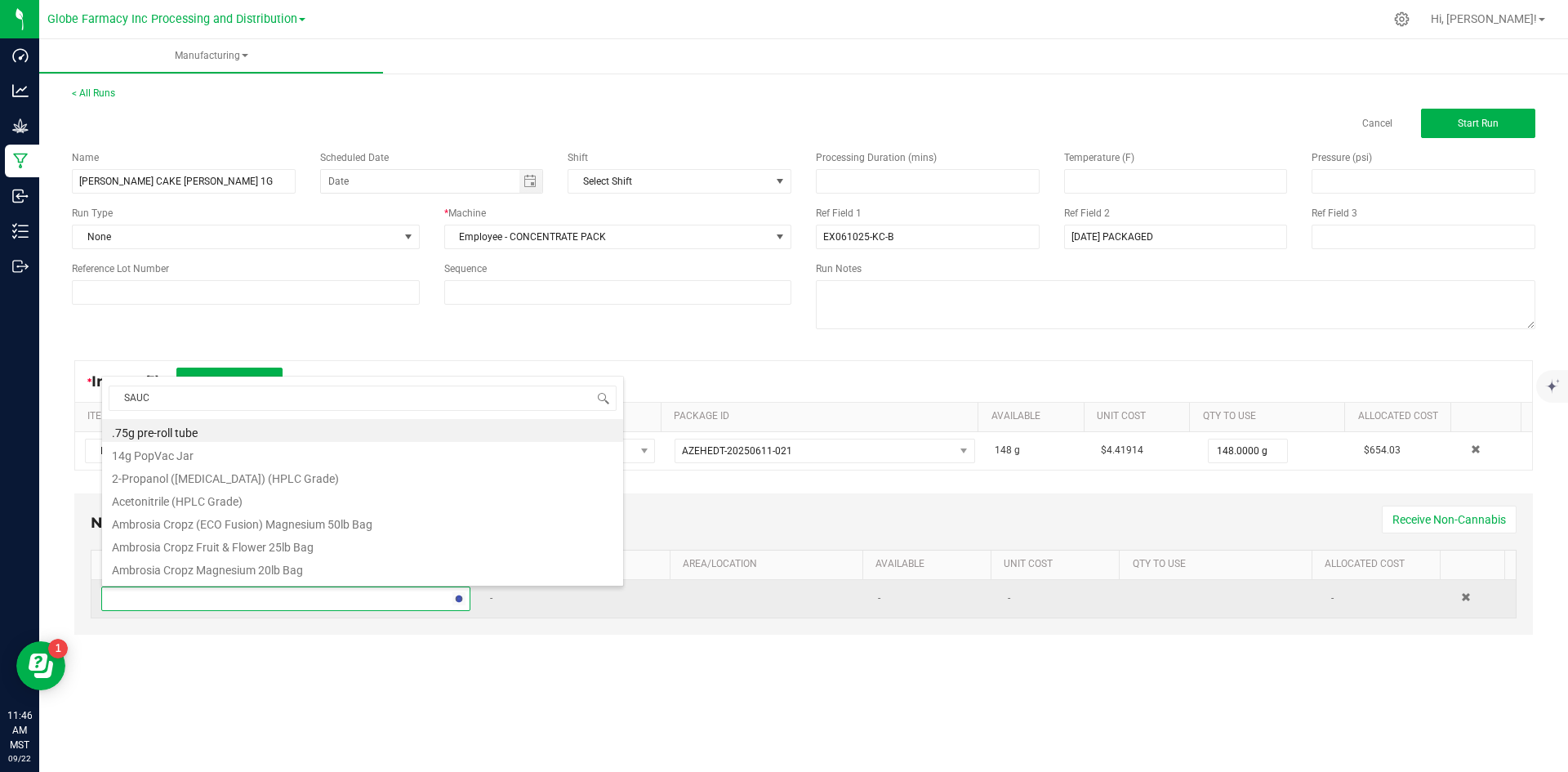
type input "SAUCE"
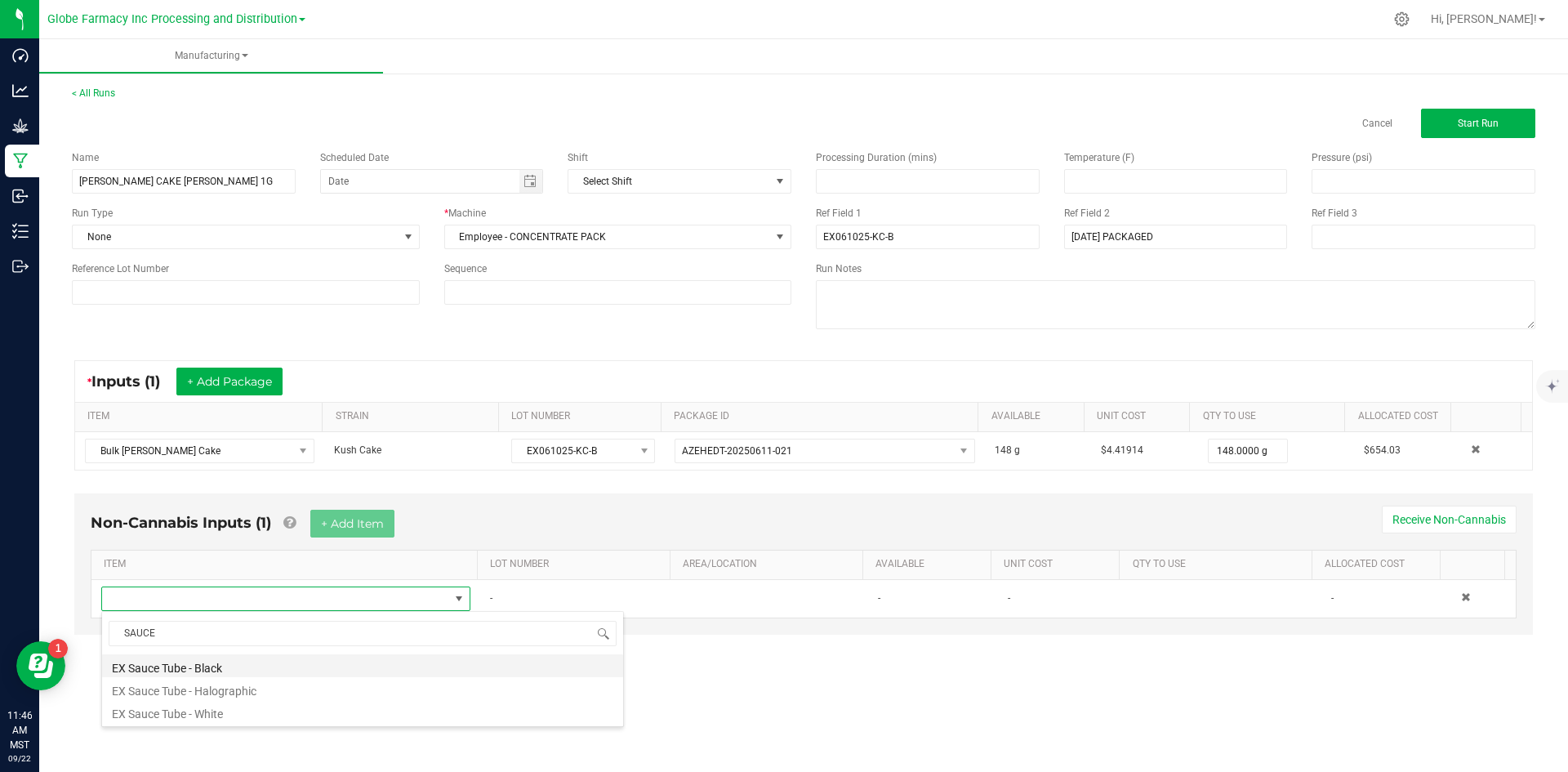
click at [226, 660] on li "EX Sauce Tube - Black" at bounding box center [362, 666] width 521 height 23
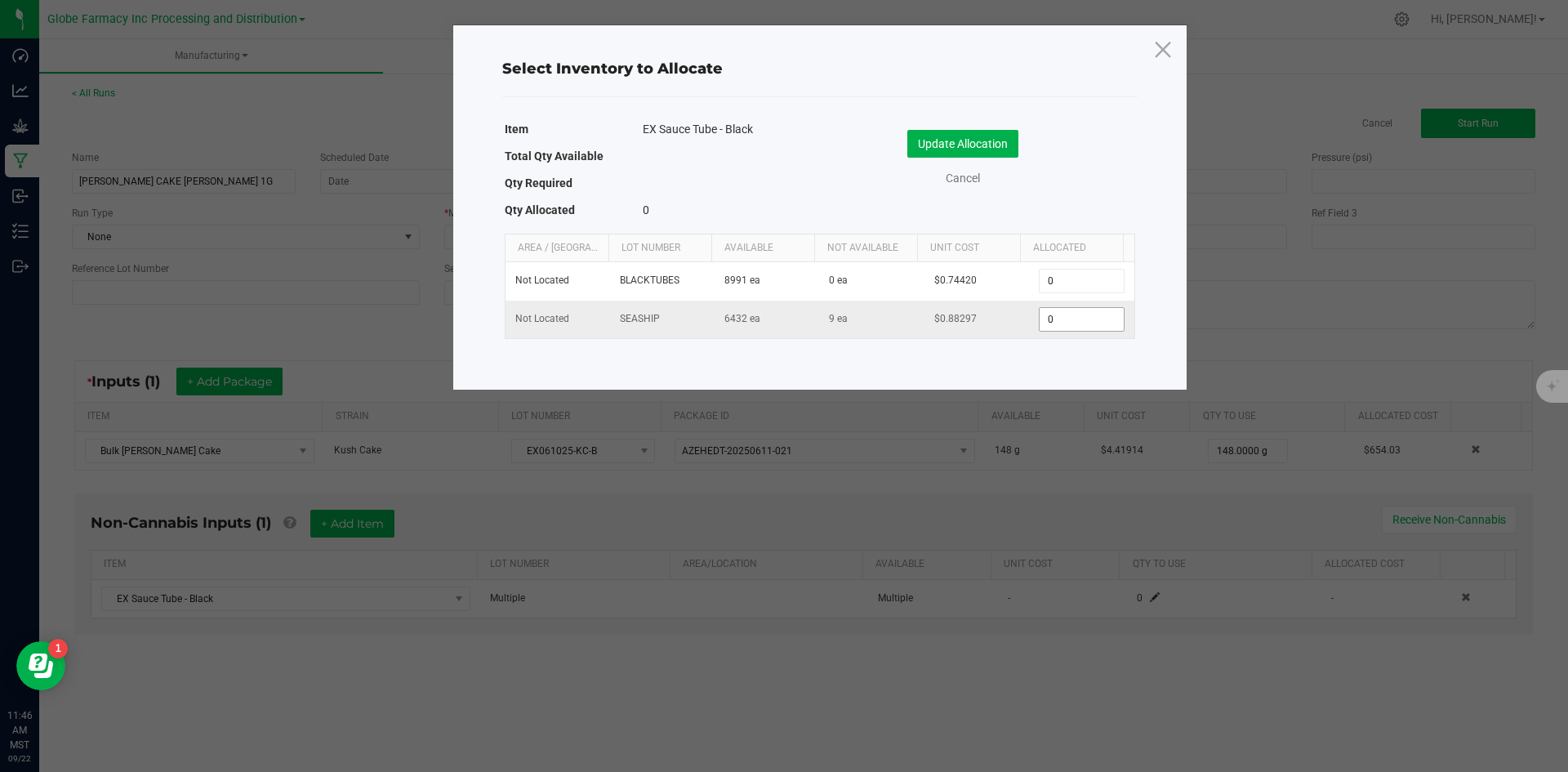
click at [1053, 324] on input "0" at bounding box center [1081, 319] width 84 height 23
type input "1"
click at [967, 146] on button "Update Allocation" at bounding box center [963, 144] width 111 height 28
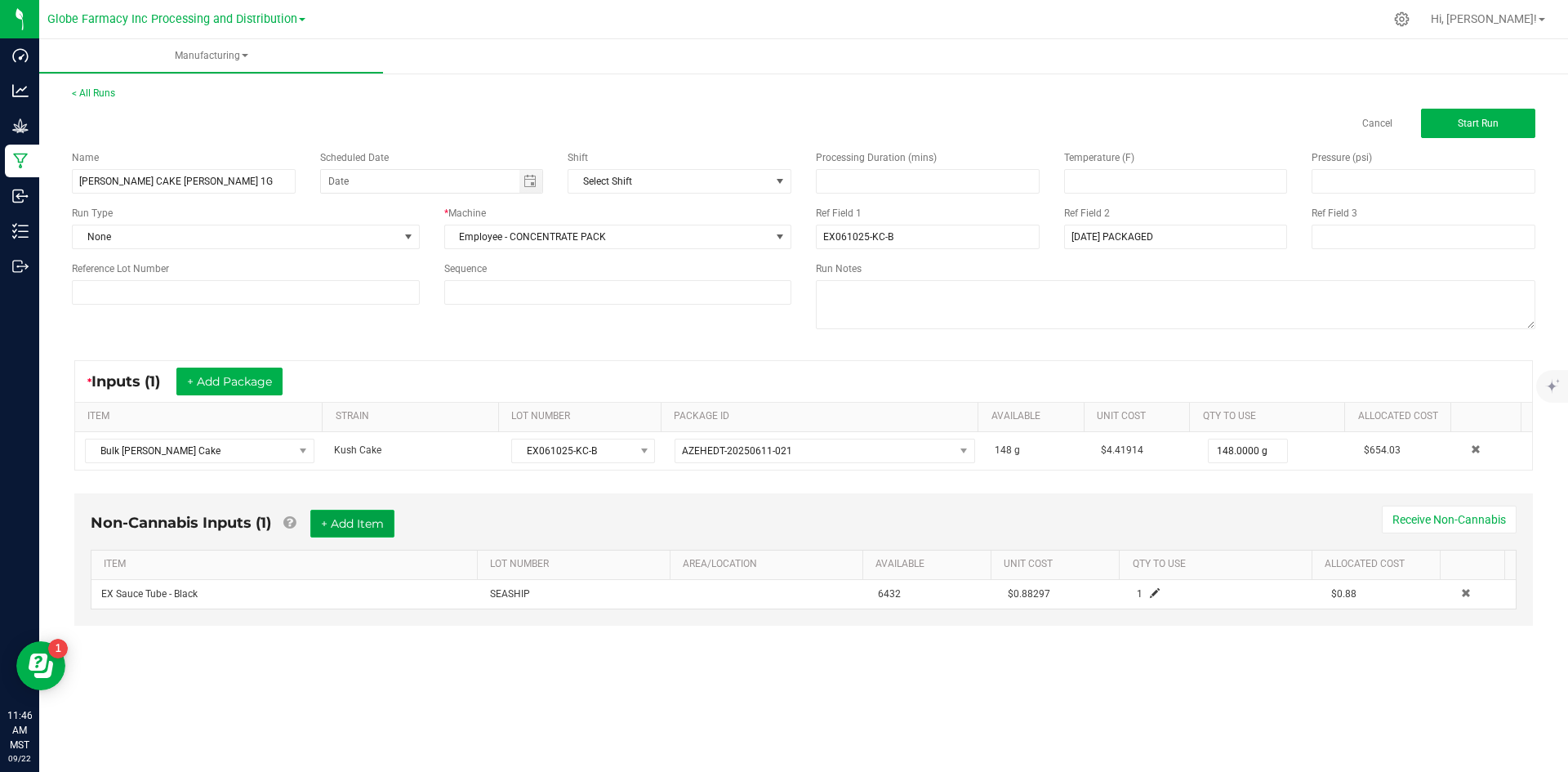
click at [332, 511] on button "+ Add Item" at bounding box center [353, 523] width 84 height 28
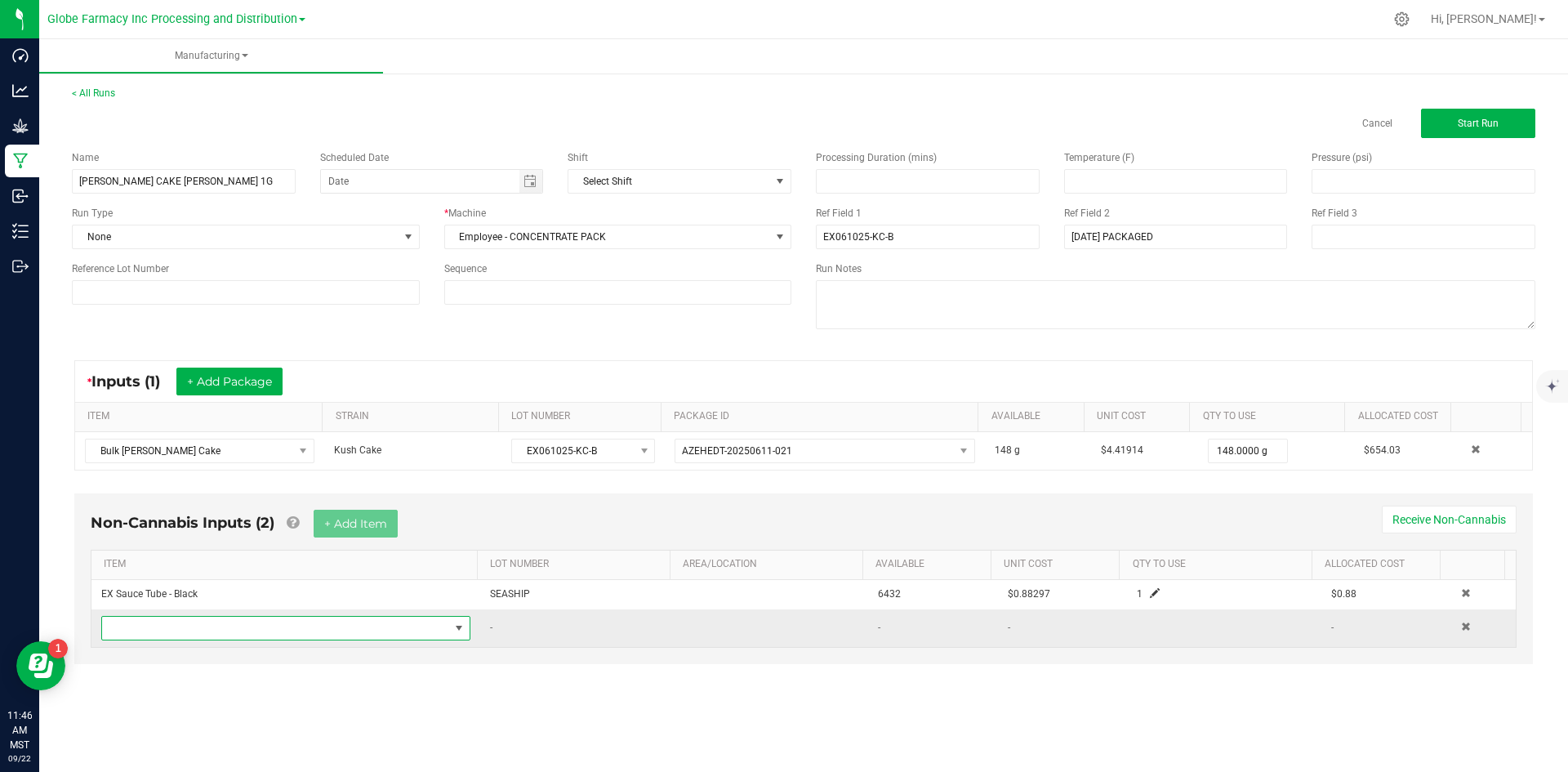
click at [283, 639] on span "NO DATA FOUND" at bounding box center [286, 628] width 369 height 25
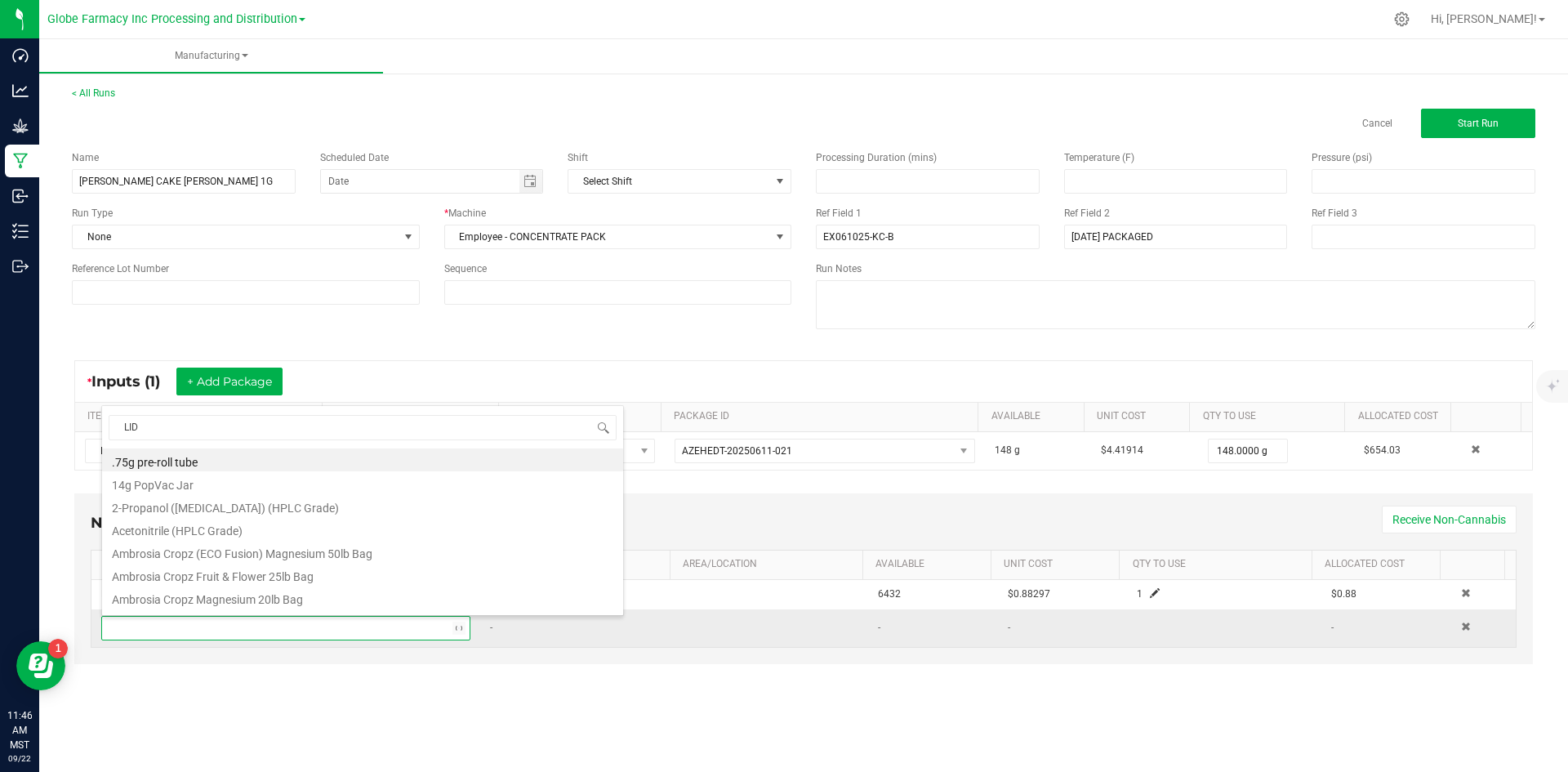
type input "LIDS"
click at [279, 553] on li "EX Concentrate Lids - Black" at bounding box center [362, 551] width 521 height 23
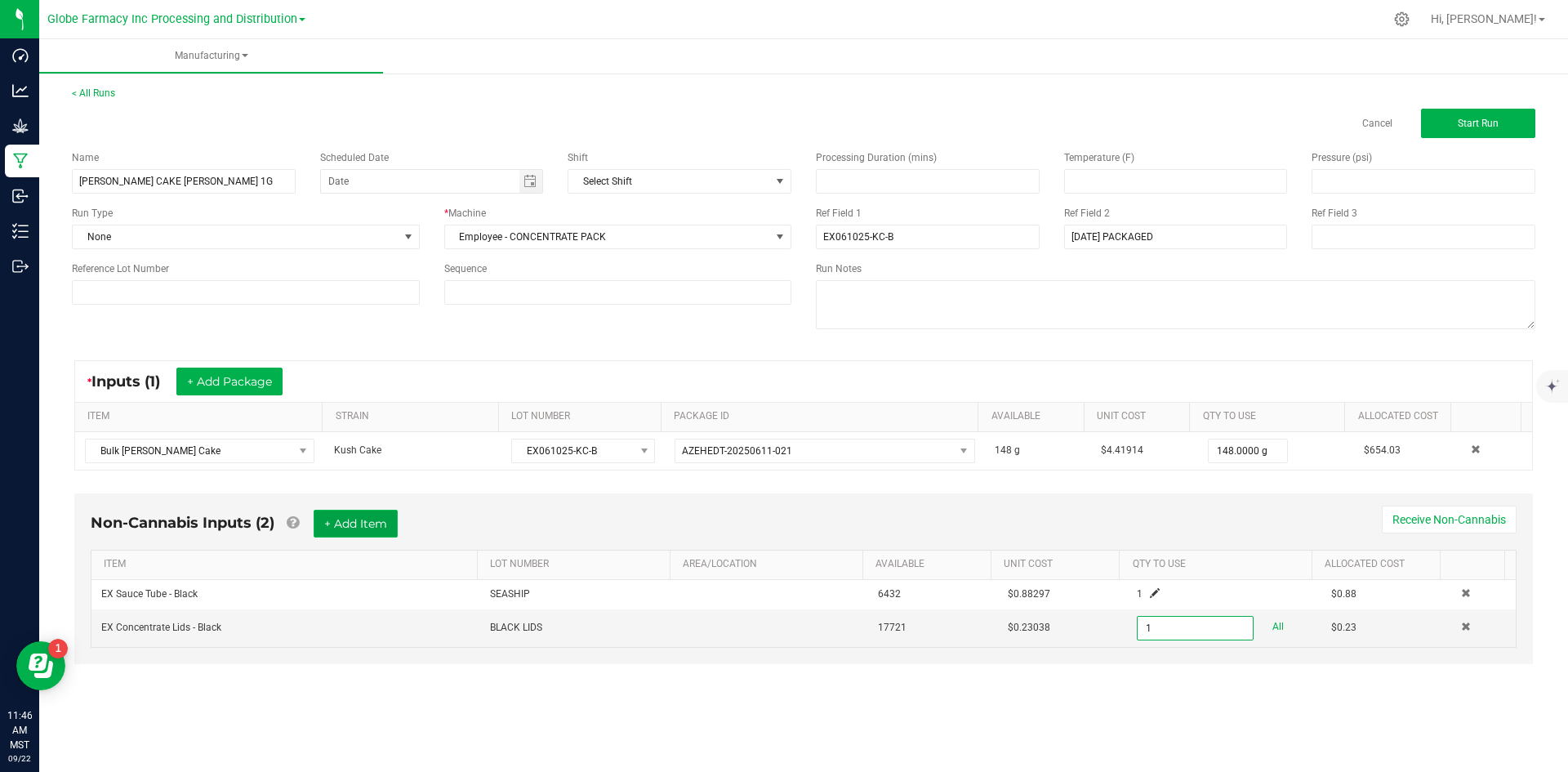
type input "1 ea"
click at [338, 525] on button "+ Add Item" at bounding box center [356, 523] width 84 height 28
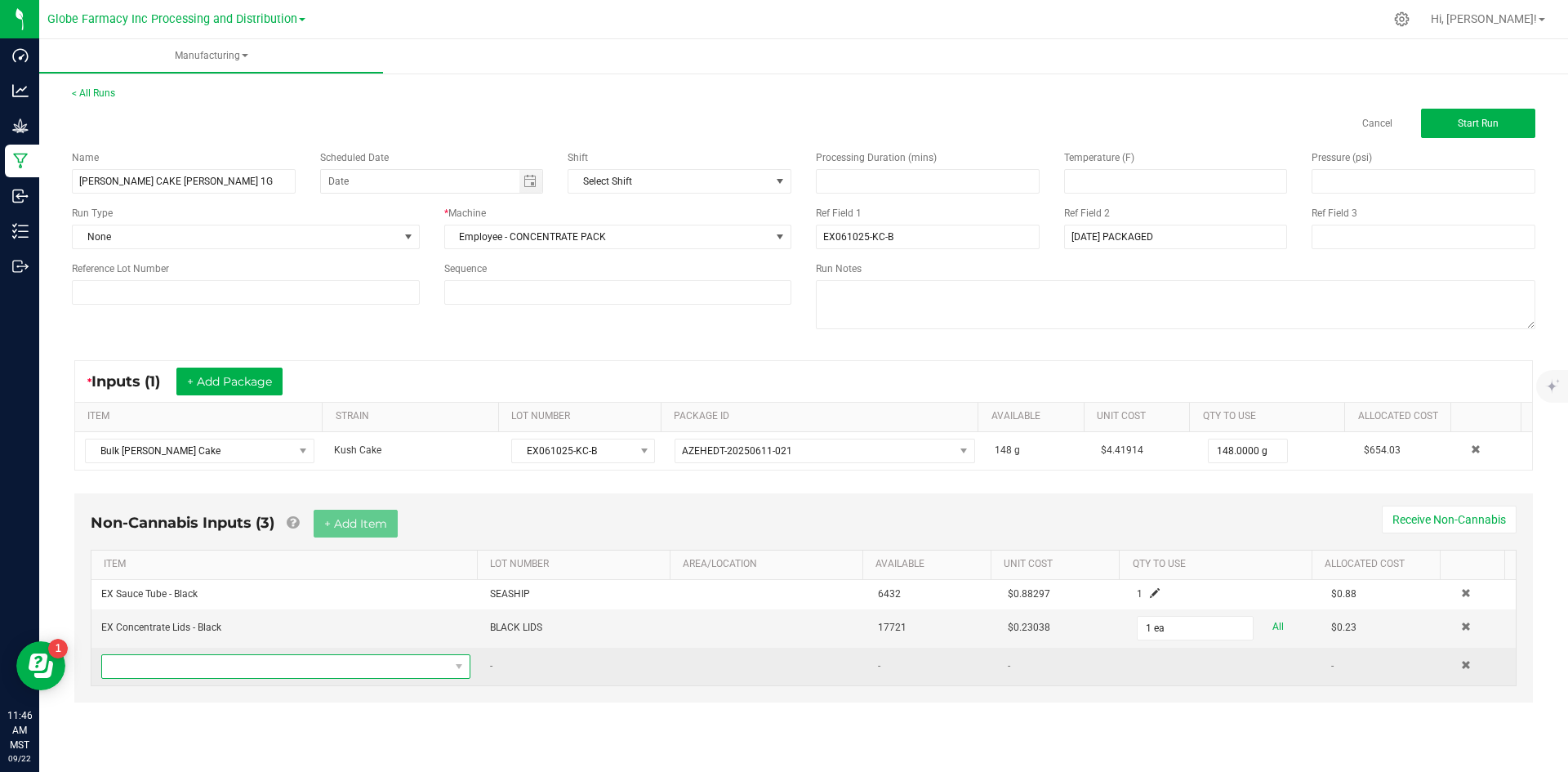
click at [281, 661] on span "NO DATA FOUND" at bounding box center [275, 666] width 347 height 23
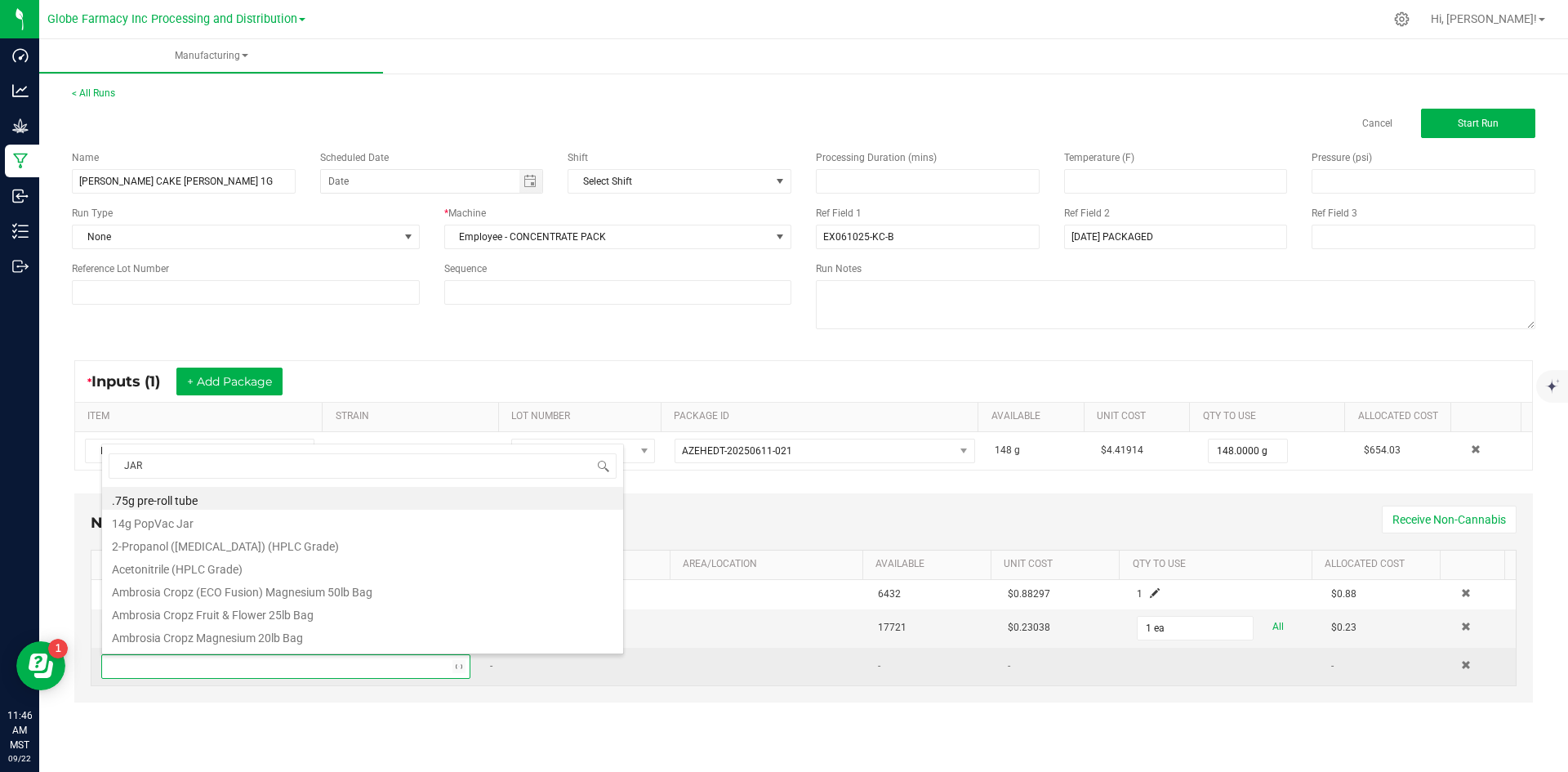
type input "JARS"
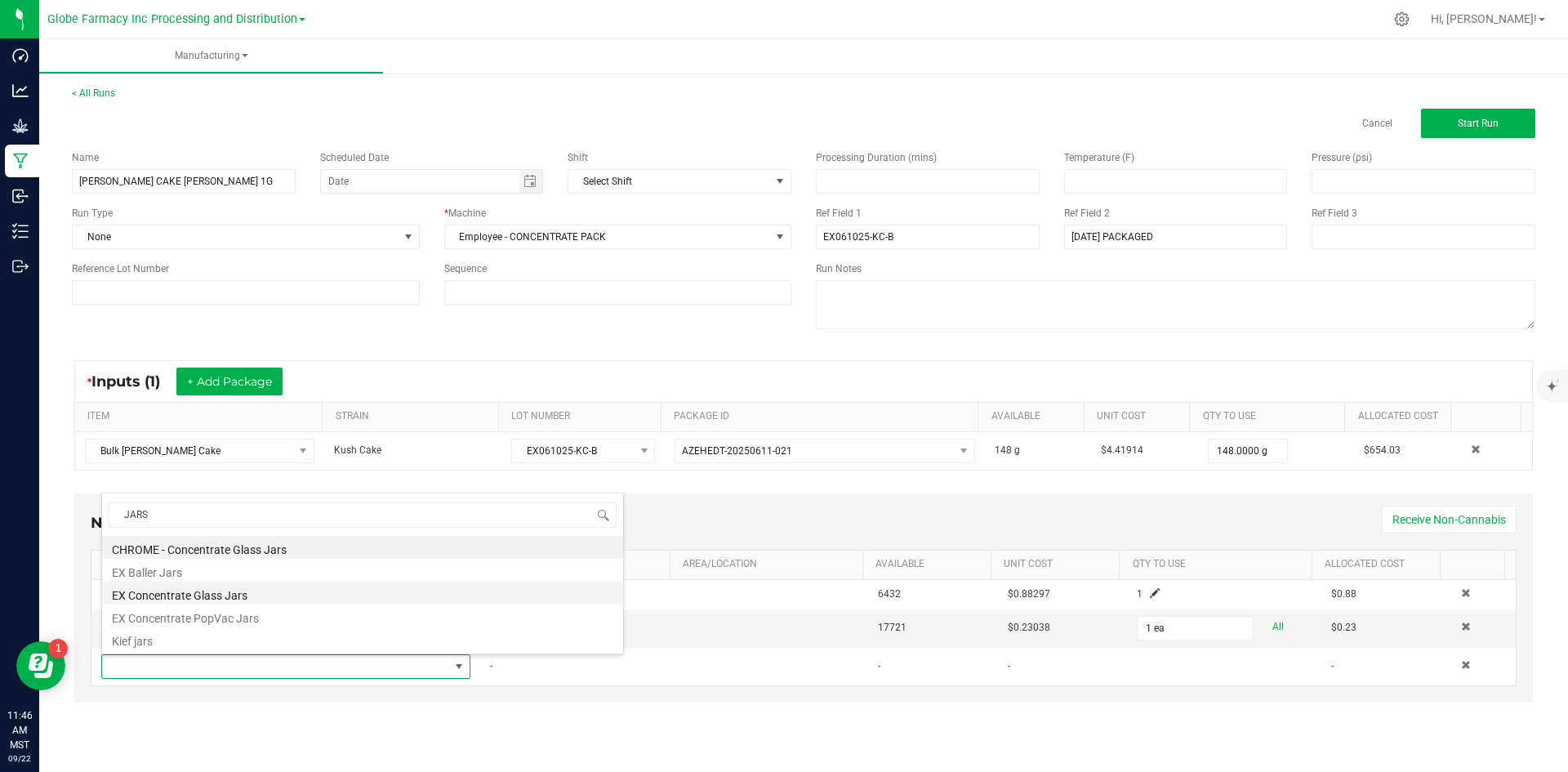
click at [261, 595] on li "EX Concentrate Glass Jars" at bounding box center [362, 593] width 521 height 23
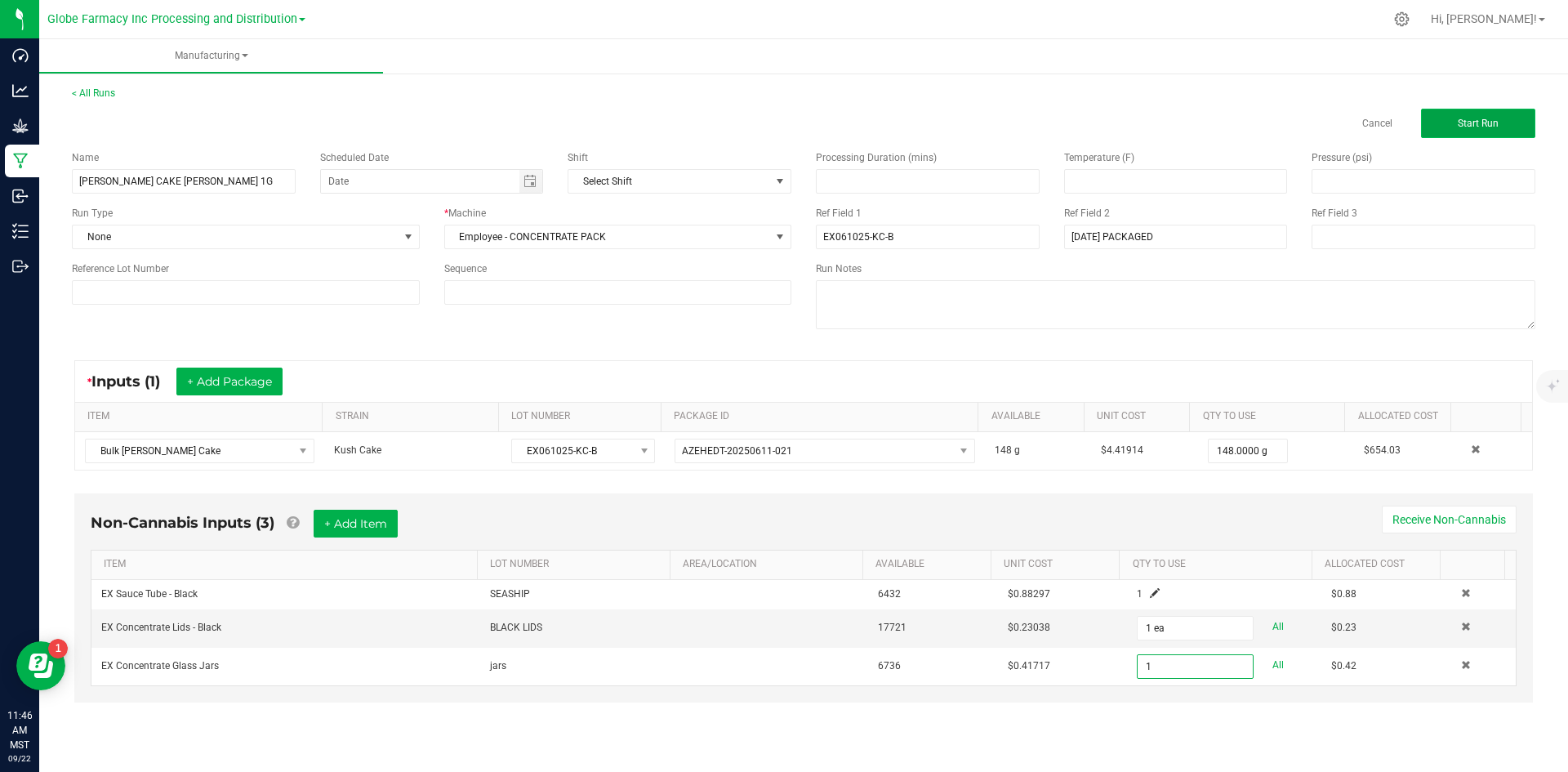
type input "1 ea"
click at [1507, 120] on button "Start Run" at bounding box center [1478, 123] width 114 height 29
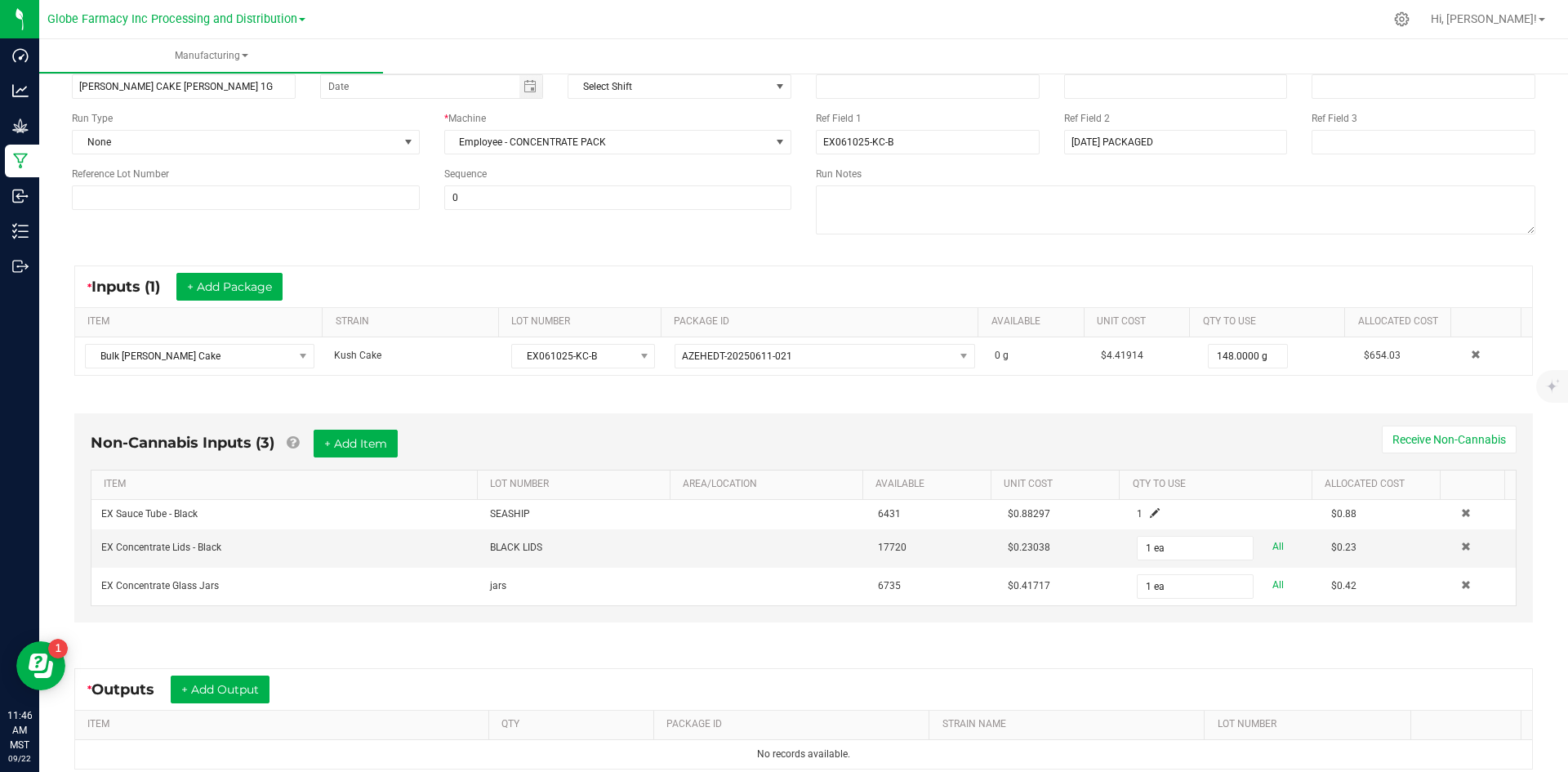
scroll to position [312, 0]
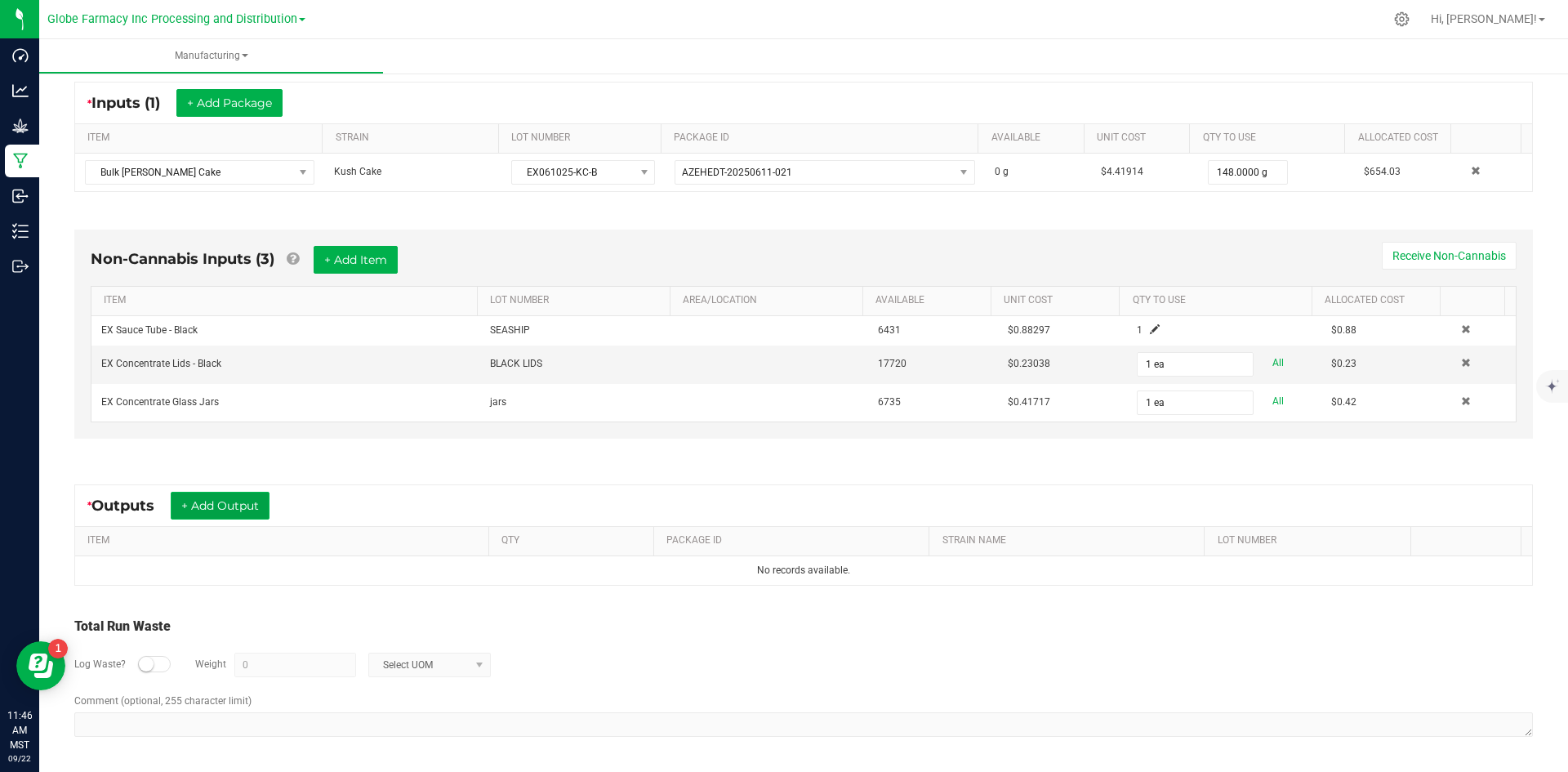
click at [209, 493] on button "+ Add Output" at bounding box center [220, 506] width 98 height 28
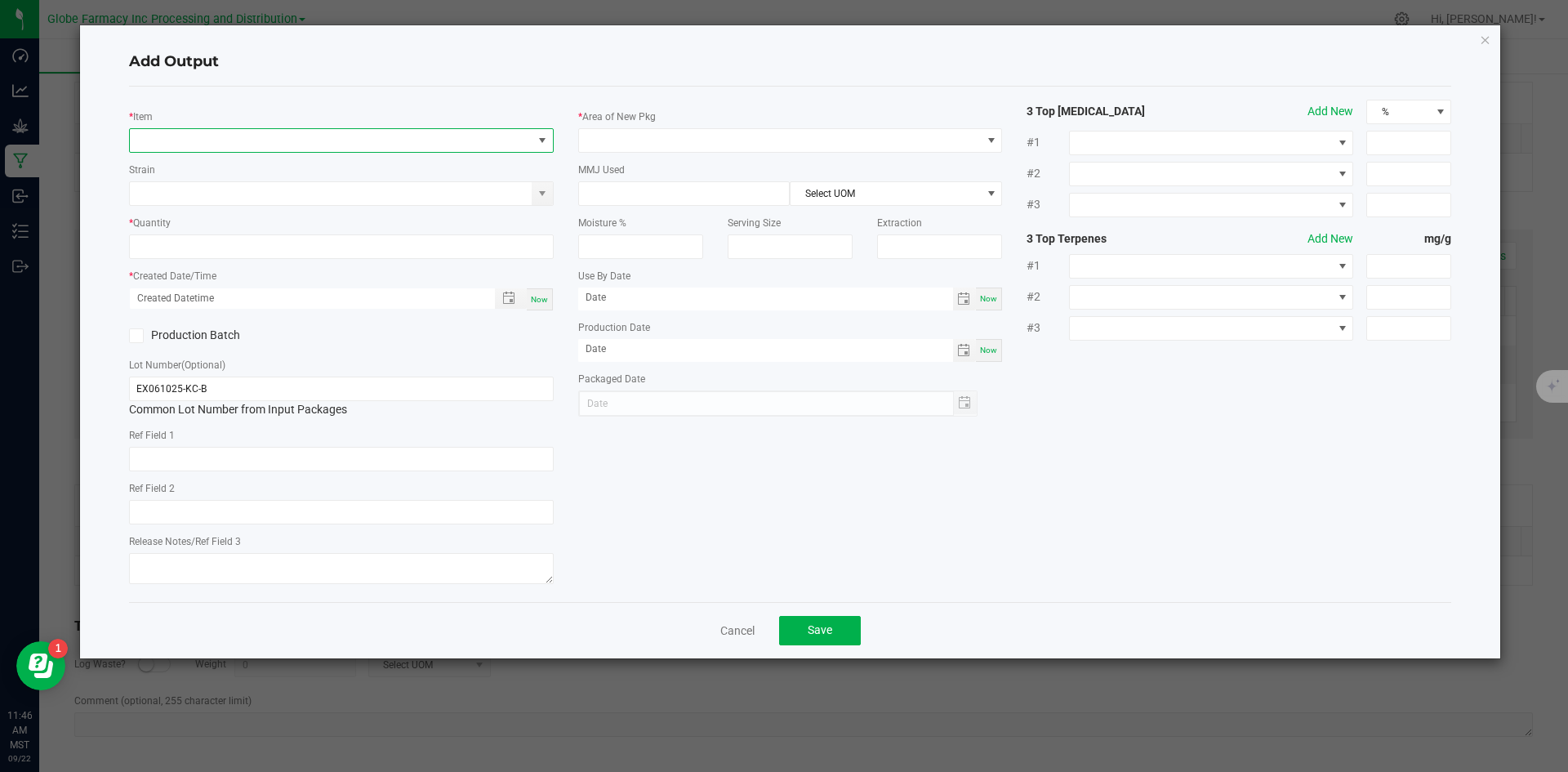
click at [201, 138] on span "NO DATA FOUND" at bounding box center [332, 141] width 403 height 23
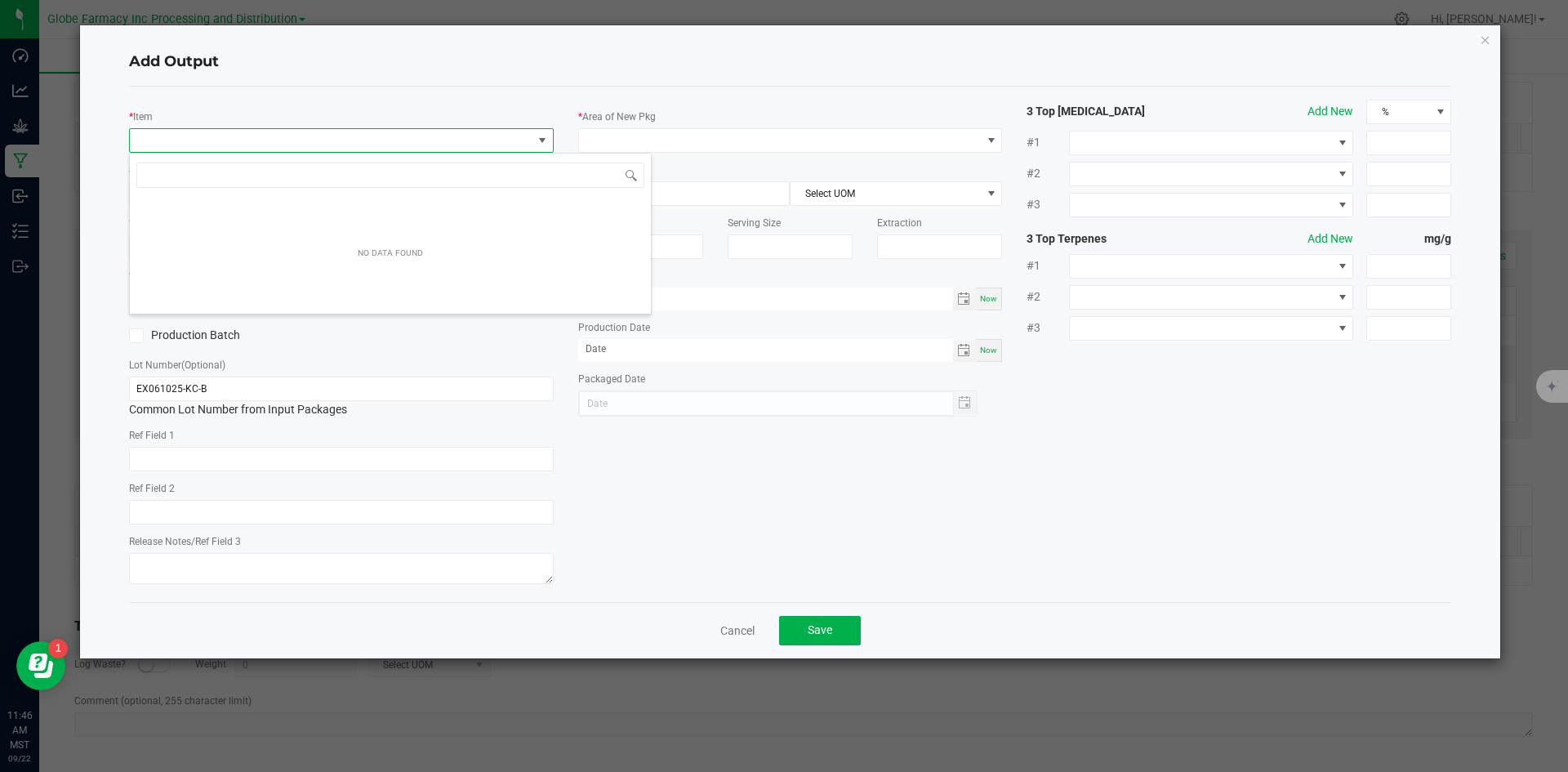
scroll to position [25, 425]
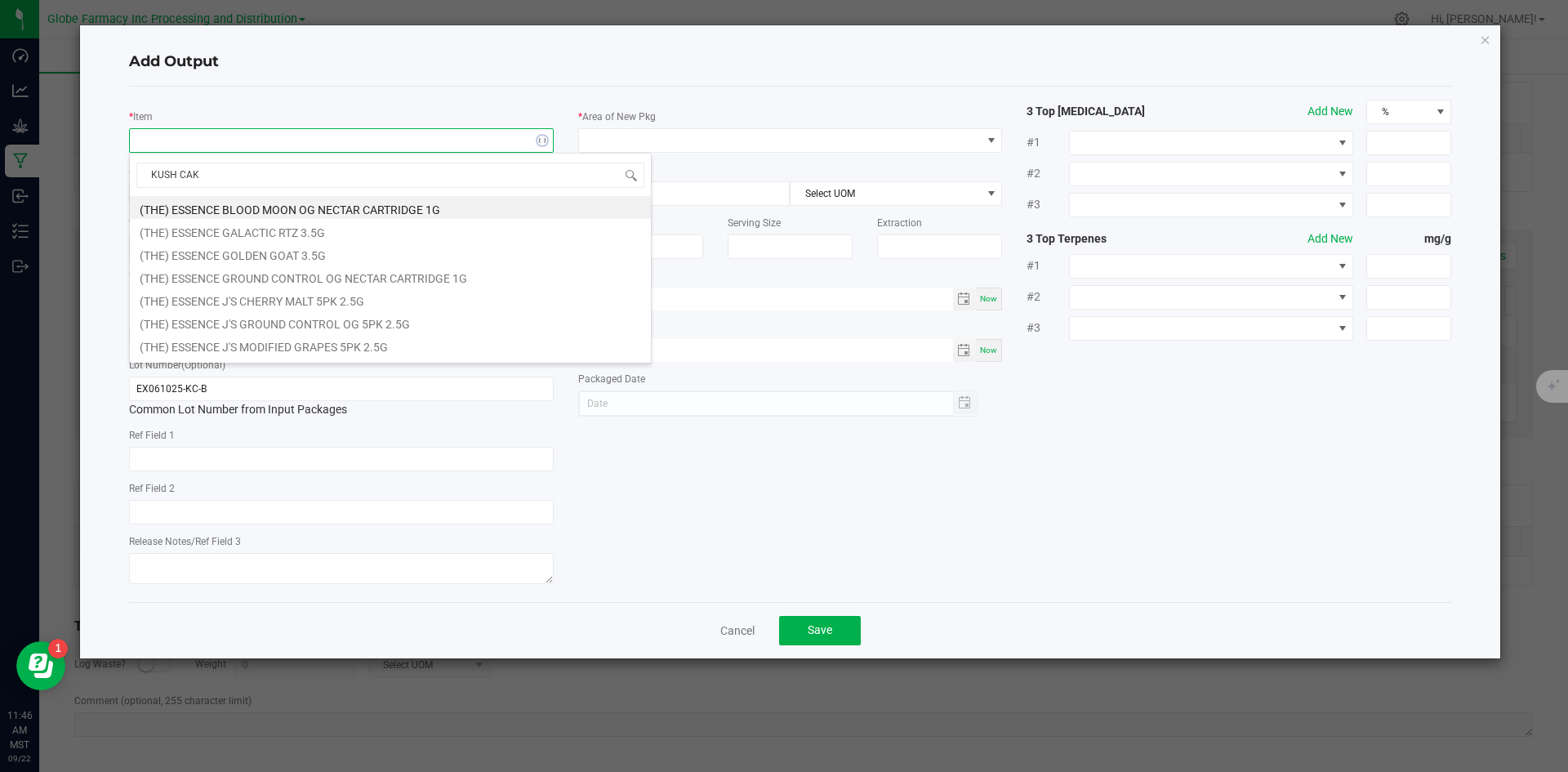
type input "KUSH CAKE"
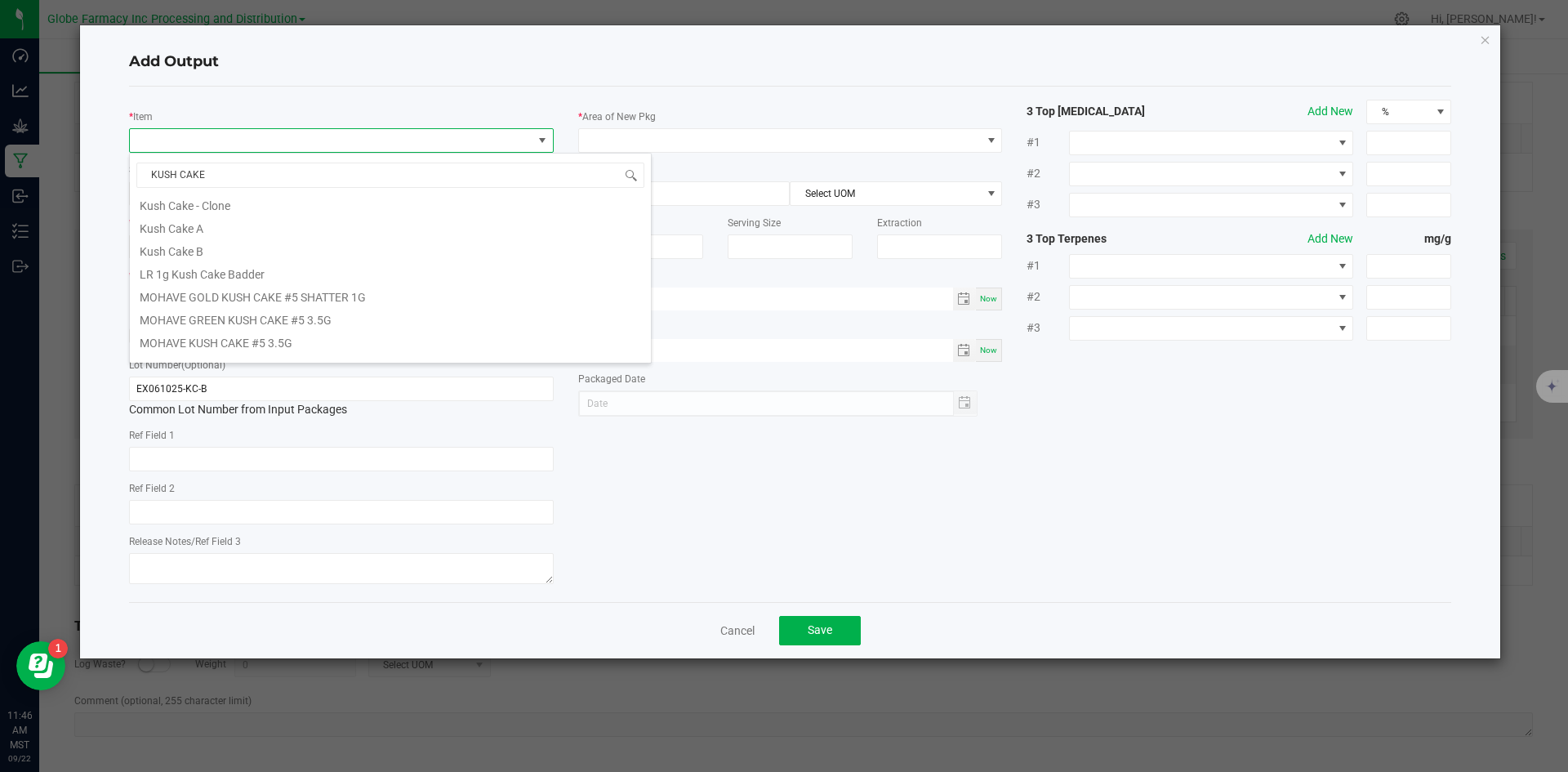
scroll to position [164, 0]
click at [243, 268] on li "LR 1g Kush Cake Badder" at bounding box center [390, 273] width 521 height 23
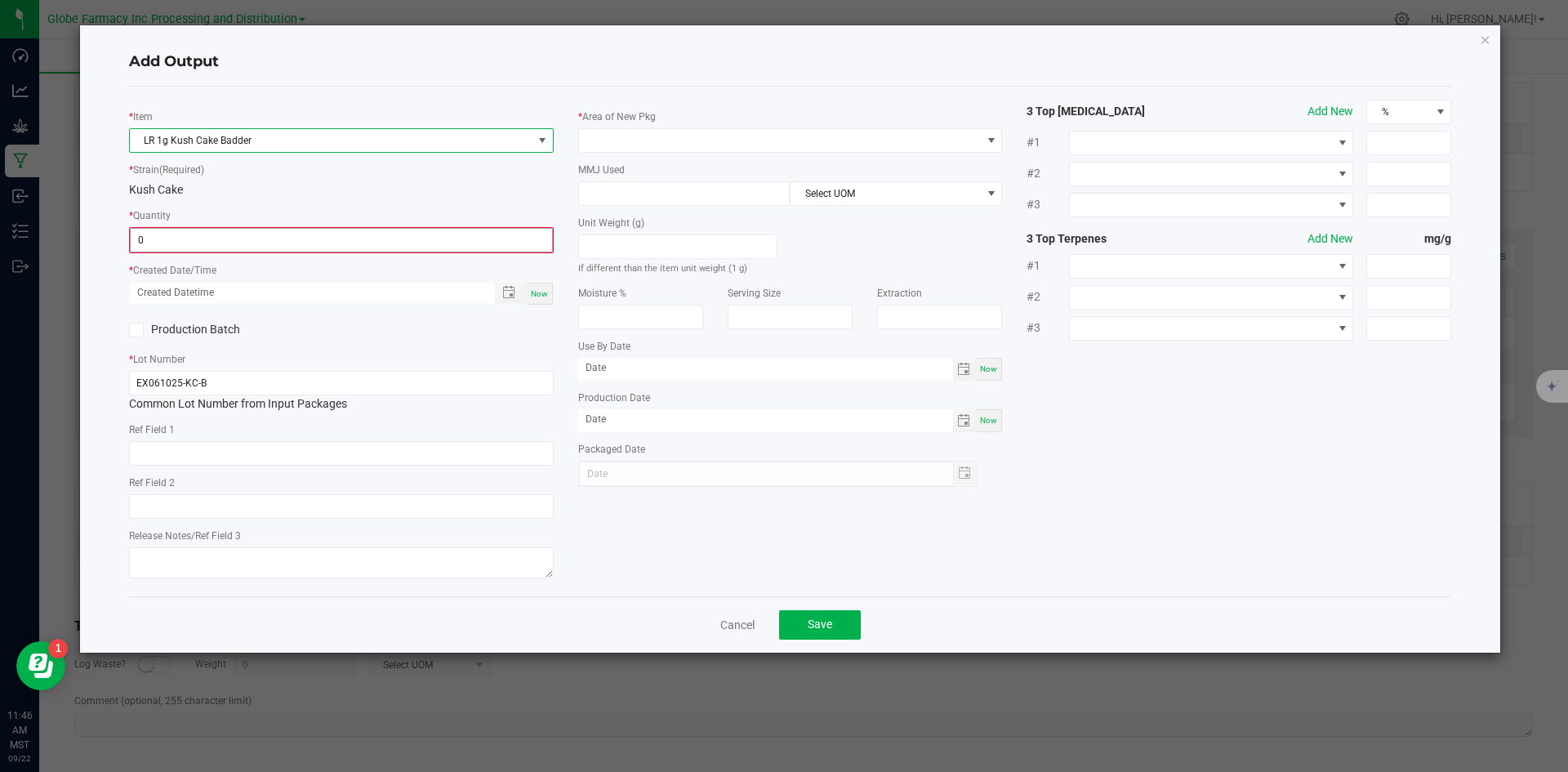
click at [233, 237] on input "0" at bounding box center [341, 240] width 421 height 23
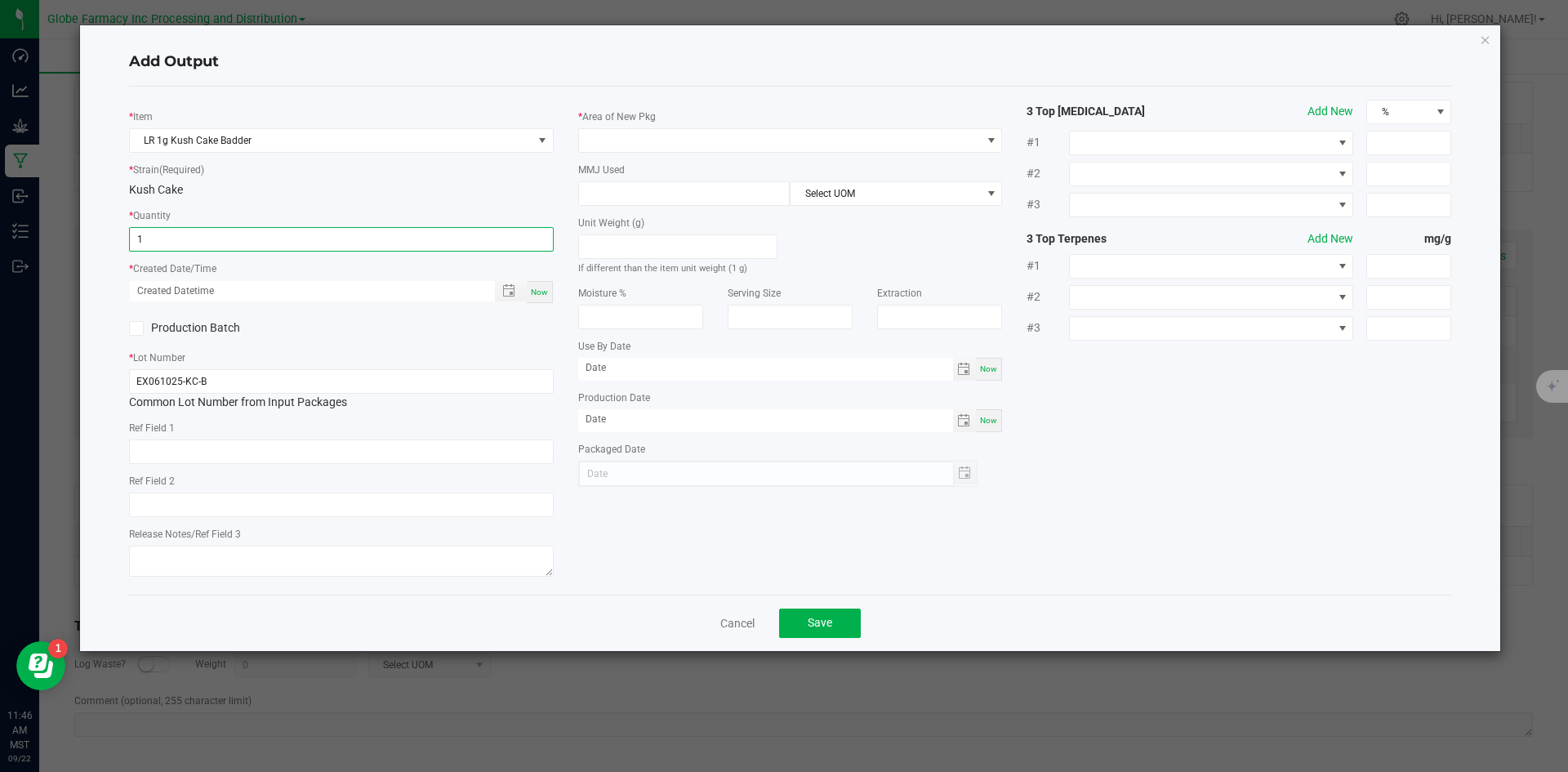
type input "1 ea"
click at [174, 463] on div "* Item LR 1g Kush Cake Badder * Strain (Required) Kush Cake * Quantity 1 ea * C…" at bounding box center [341, 340] width 449 height 482
click at [178, 452] on input "text" at bounding box center [341, 452] width 425 height 25
type input "CONCENTRATE"
type input "I"
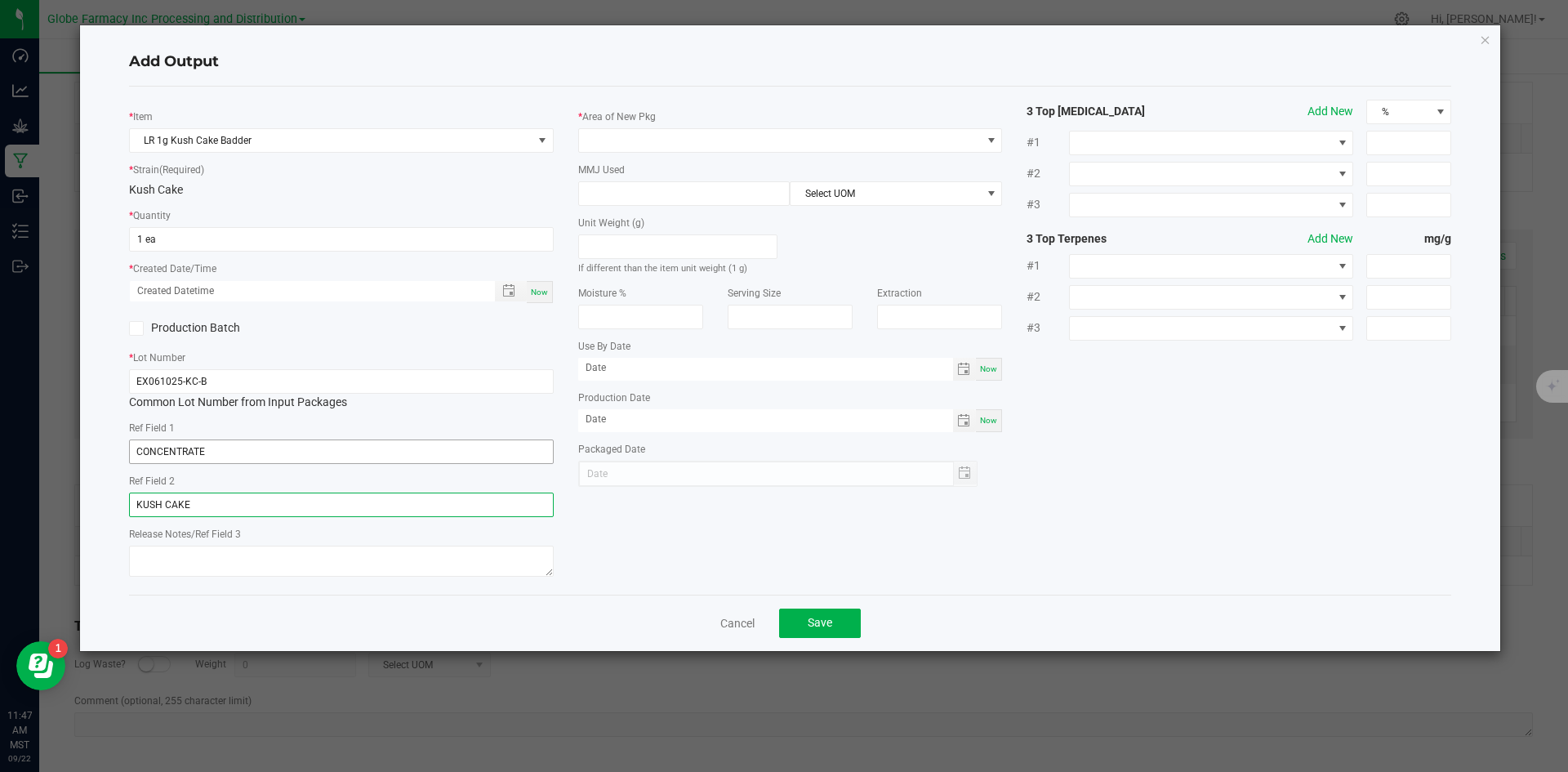
type input "KUSH CAKE"
type textarea "[DATE]"
click at [674, 139] on span at bounding box center [780, 141] width 403 height 23
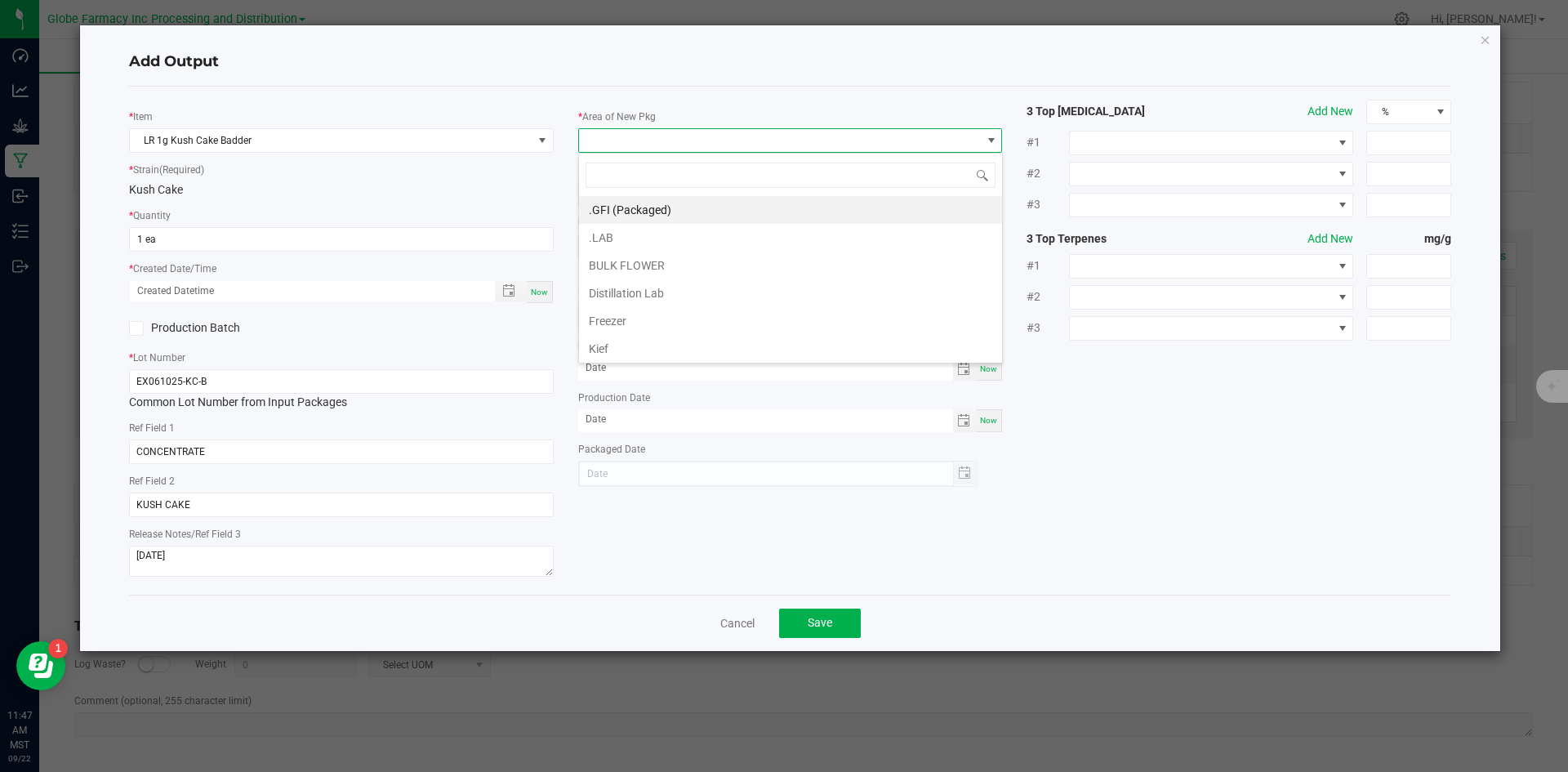
scroll to position [25, 425]
click at [647, 202] on li ".GFI (Packaged)" at bounding box center [790, 210] width 423 height 28
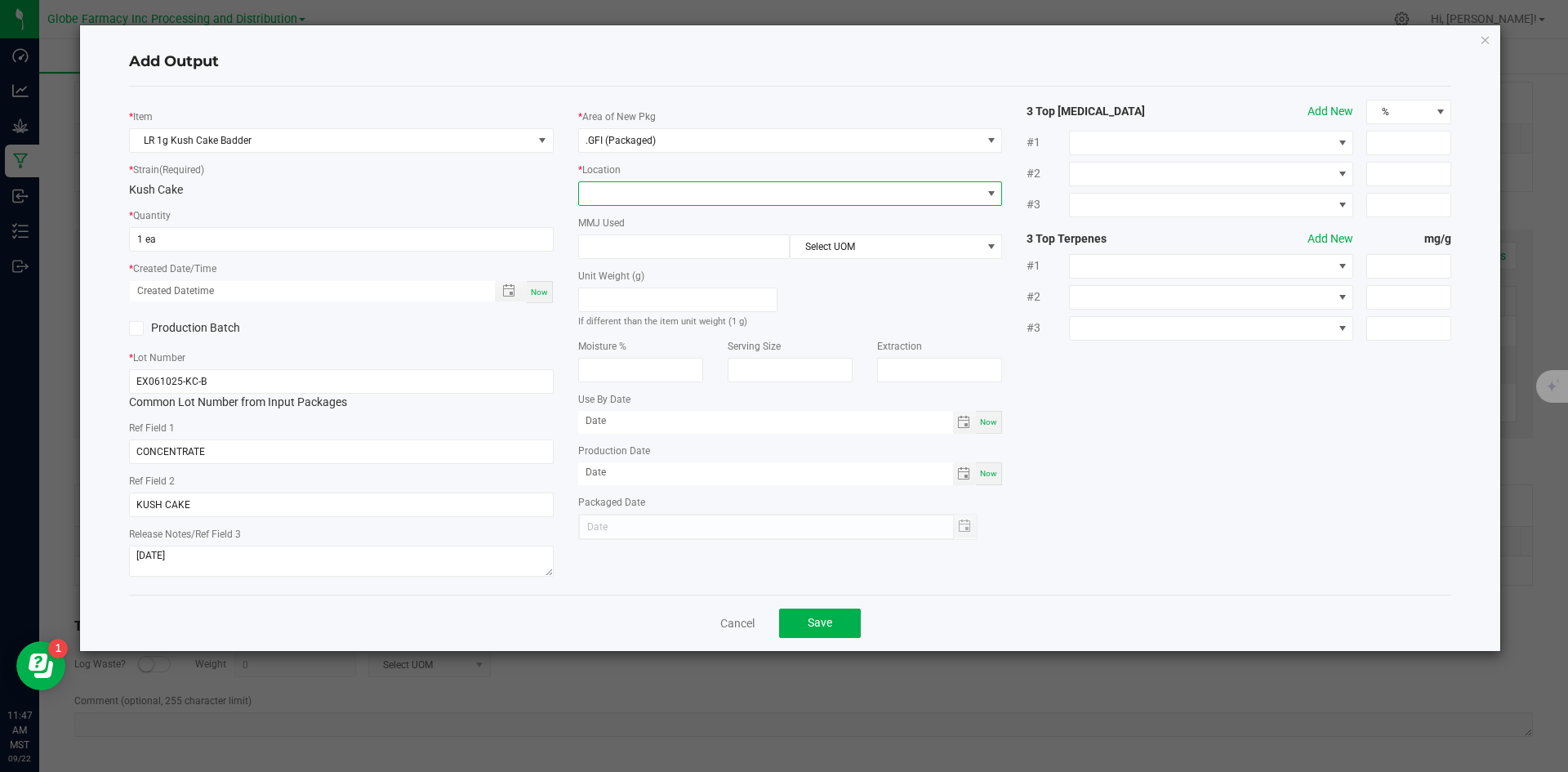
click at [638, 190] on span at bounding box center [780, 193] width 403 height 23
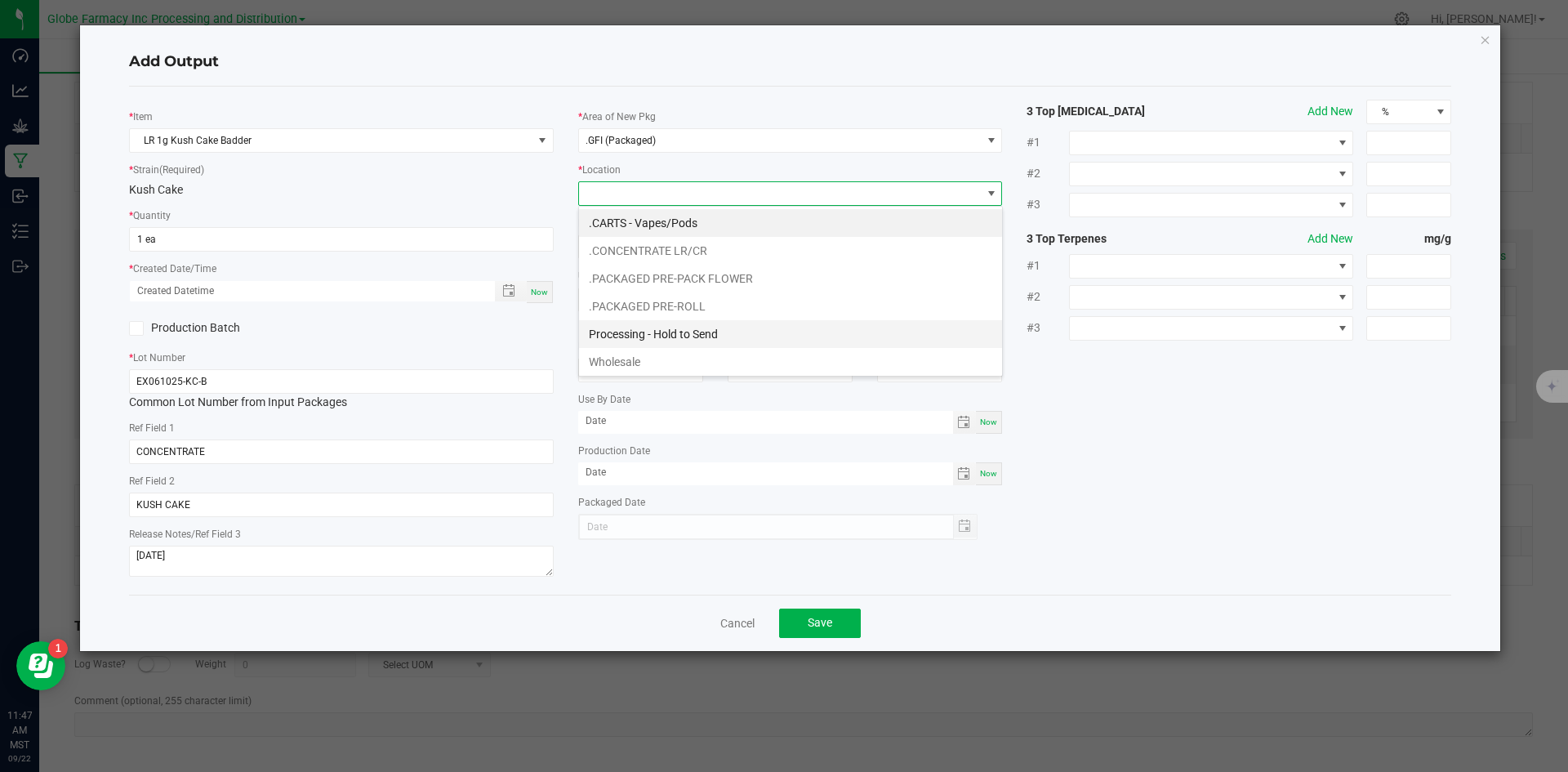
click at [699, 339] on li "Processing - Hold to Send" at bounding box center [790, 334] width 423 height 28
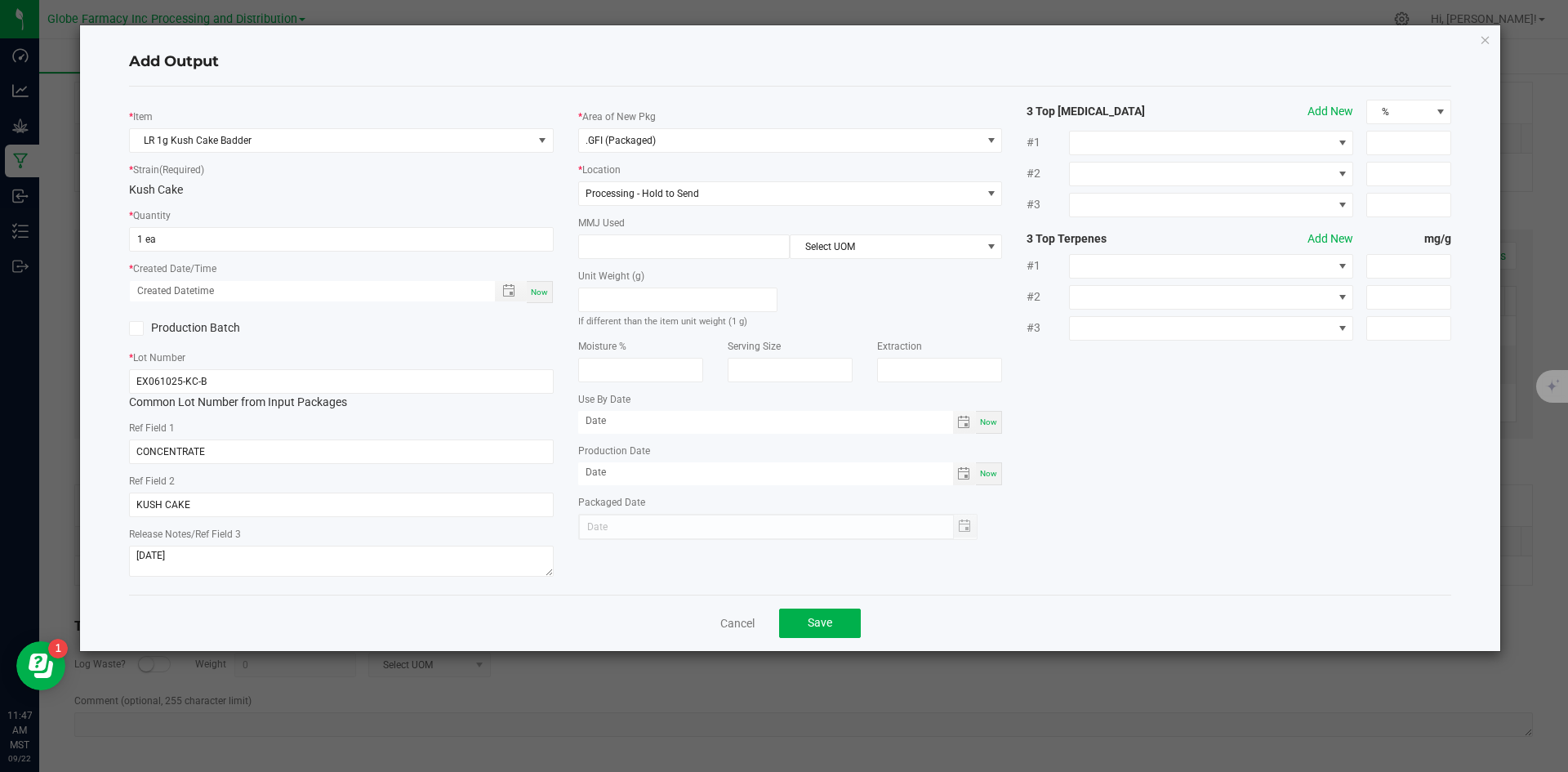
click at [668, 262] on div "Unit Weight (g) If different than the item unit weight (1 g)" at bounding box center [678, 294] width 224 height 70
click at [665, 245] on input at bounding box center [684, 246] width 211 height 23
type input "1"
click at [876, 249] on span "Select UOM" at bounding box center [886, 246] width 190 height 23
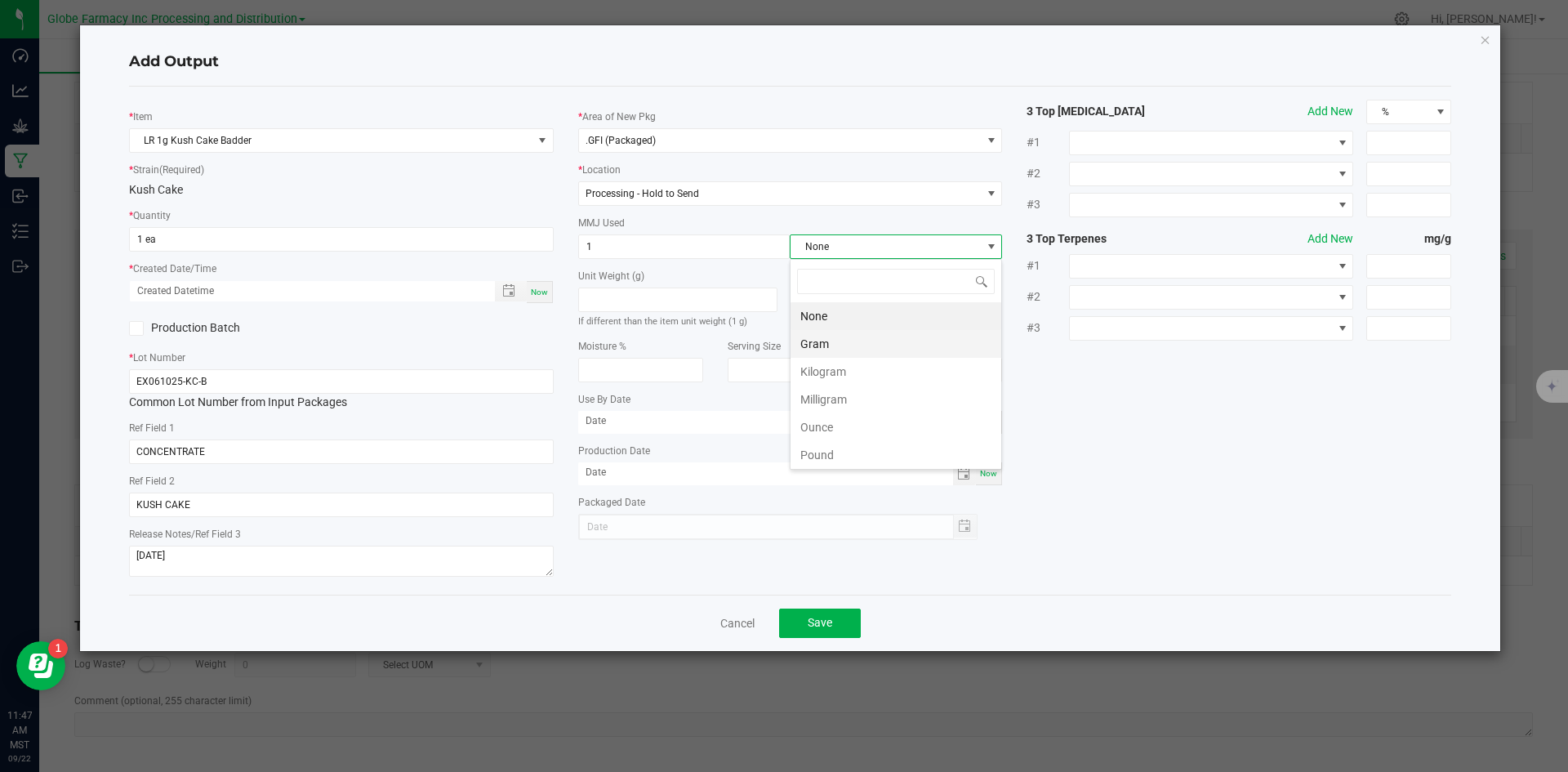
click at [846, 341] on li "Gram" at bounding box center [896, 344] width 211 height 28
click at [837, 625] on button "Save" at bounding box center [820, 623] width 82 height 29
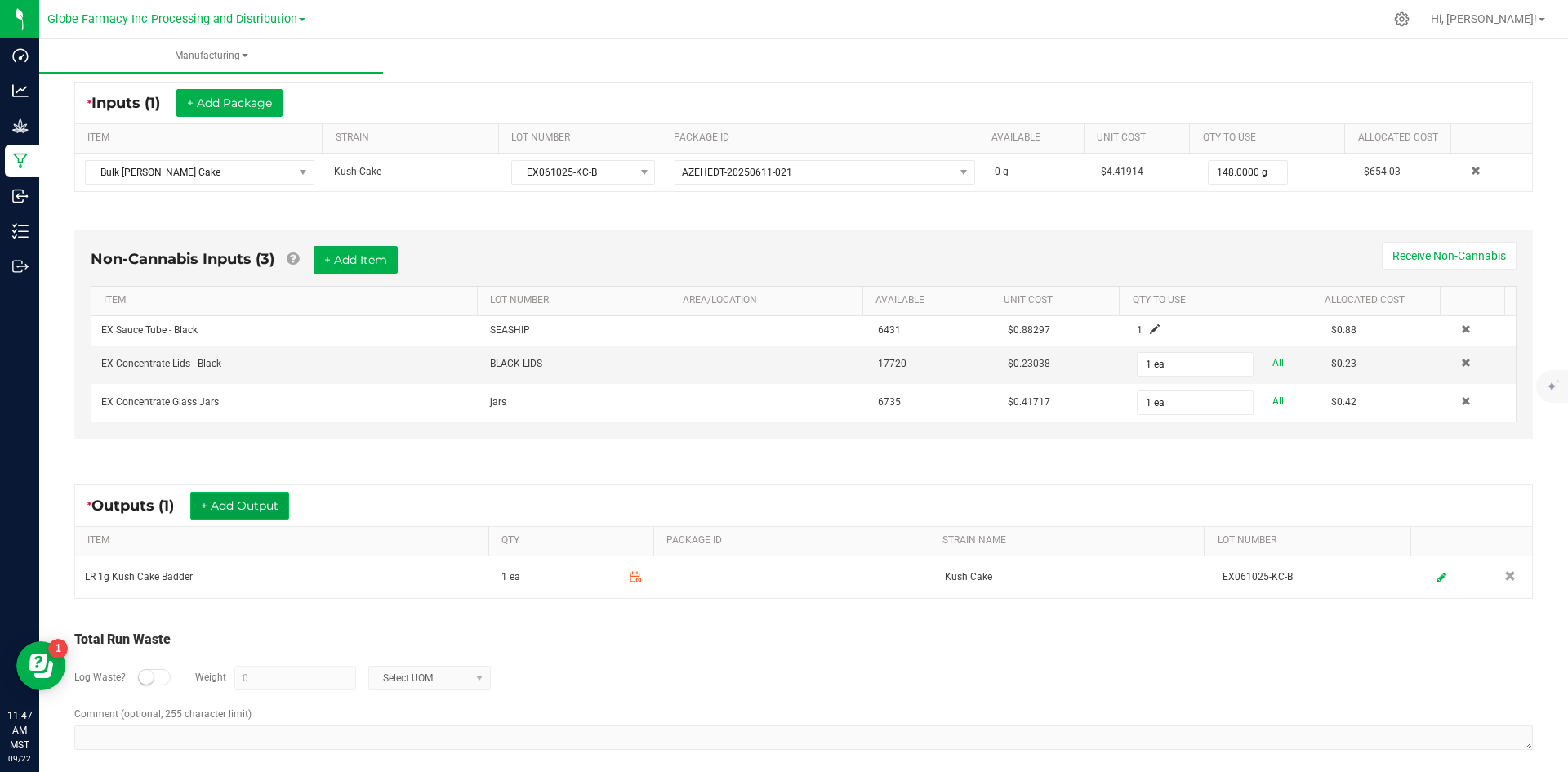
click at [230, 513] on button "+ Add Output" at bounding box center [239, 506] width 98 height 28
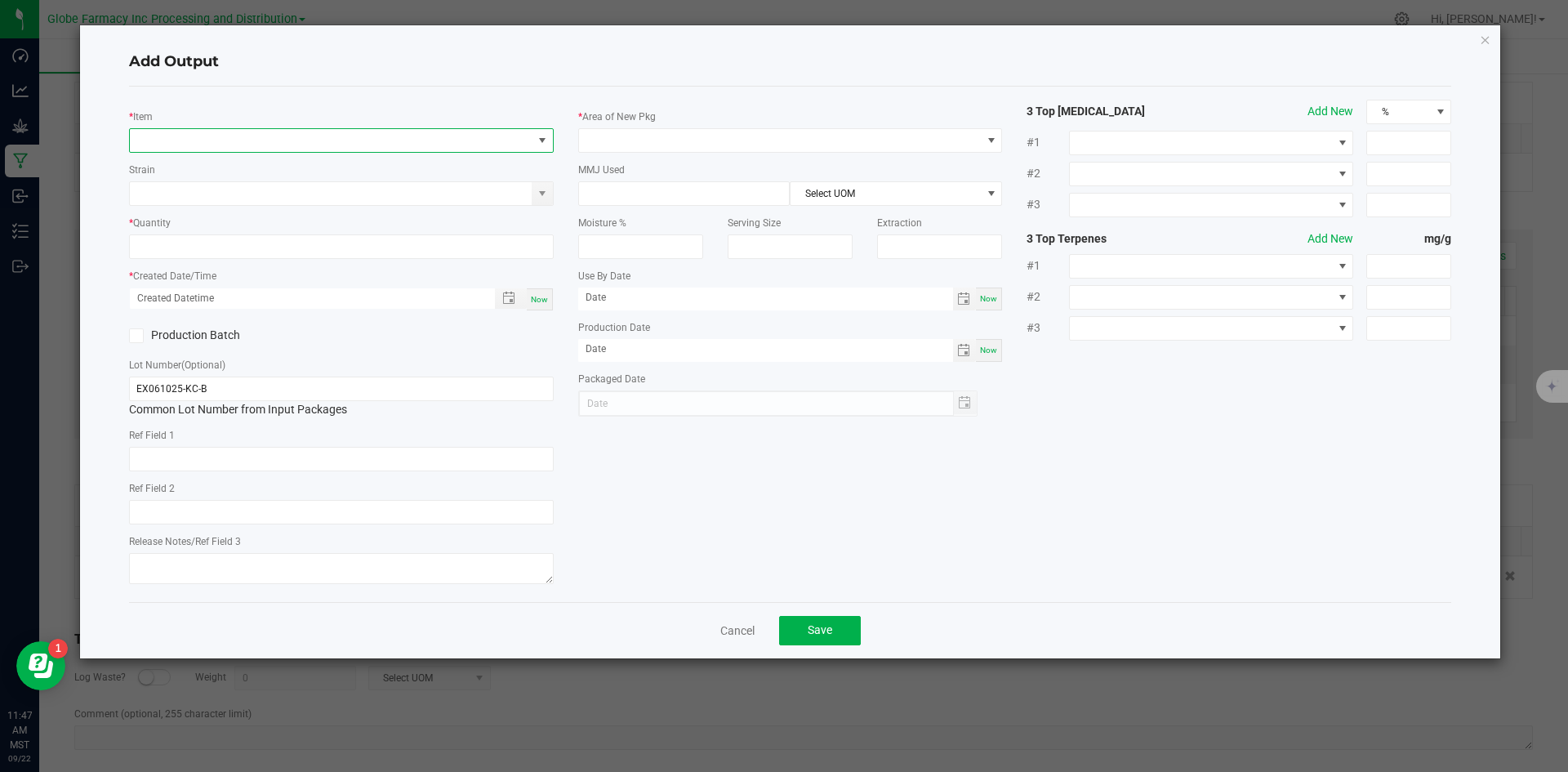
click at [267, 134] on span "NO DATA FOUND" at bounding box center [332, 141] width 403 height 23
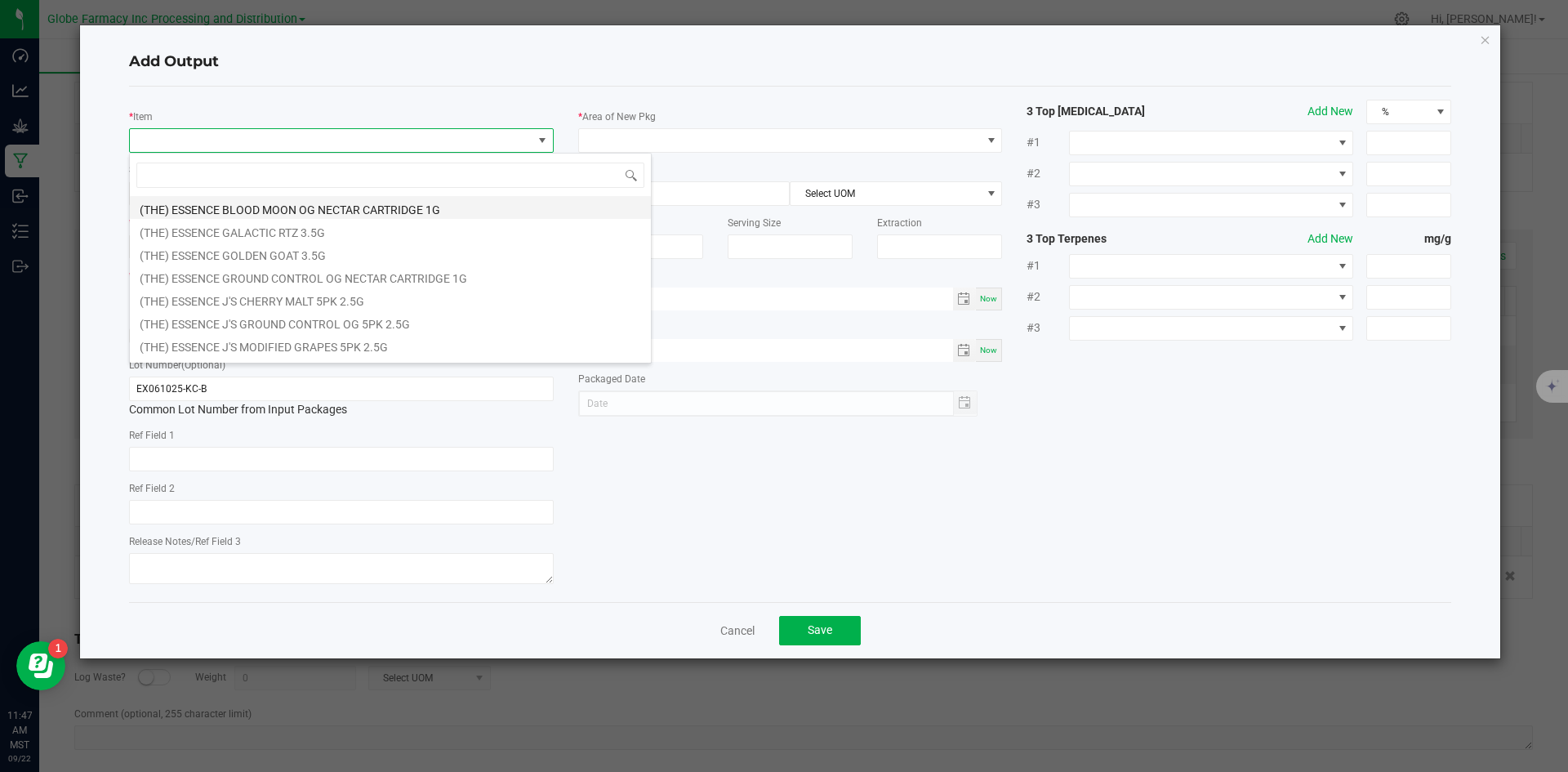
scroll to position [25, 425]
type input "KUSH CAKE"
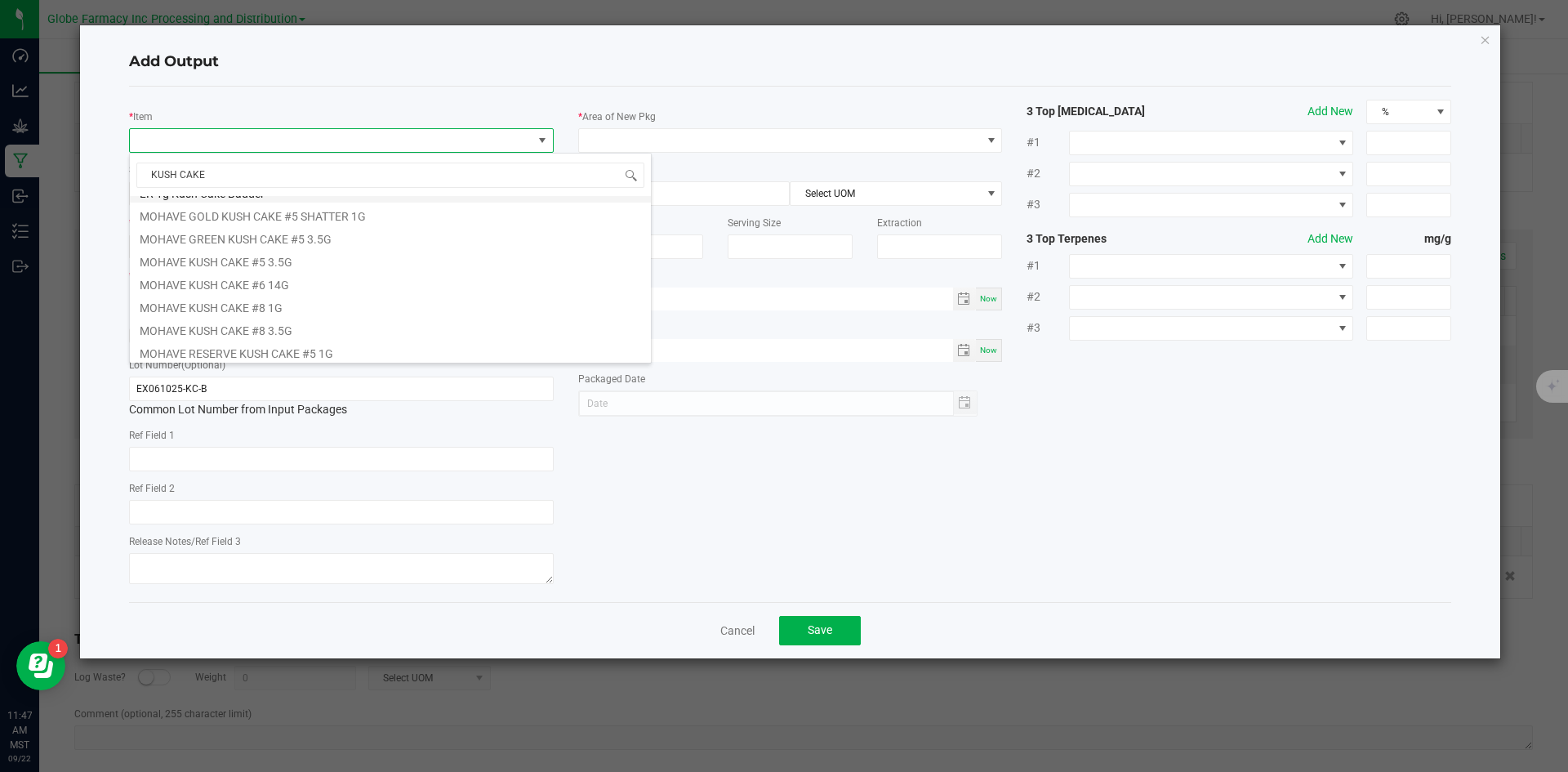
scroll to position [164, 0]
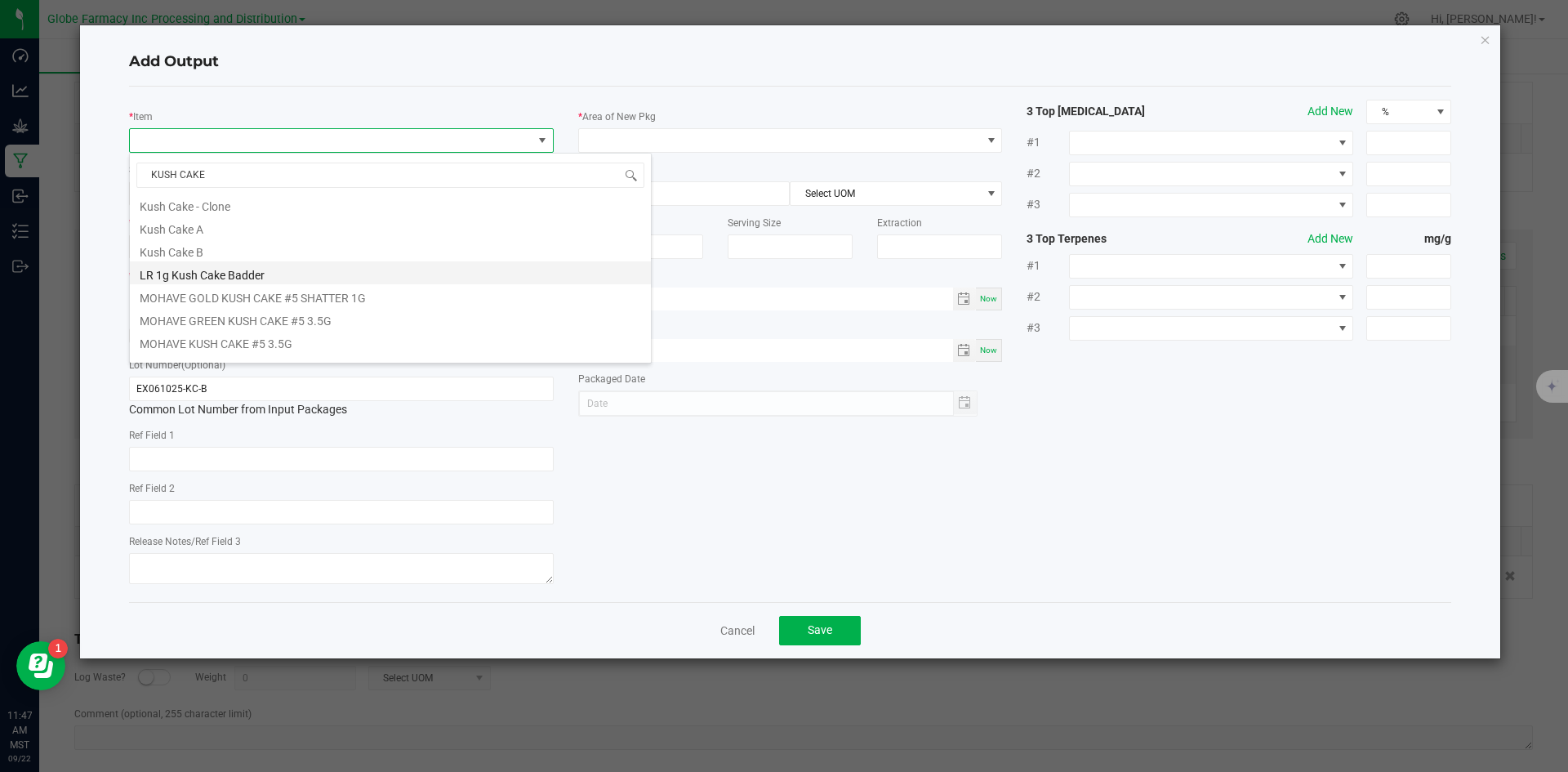
click at [215, 271] on li "LR 1g Kush Cake Badder" at bounding box center [390, 273] width 521 height 23
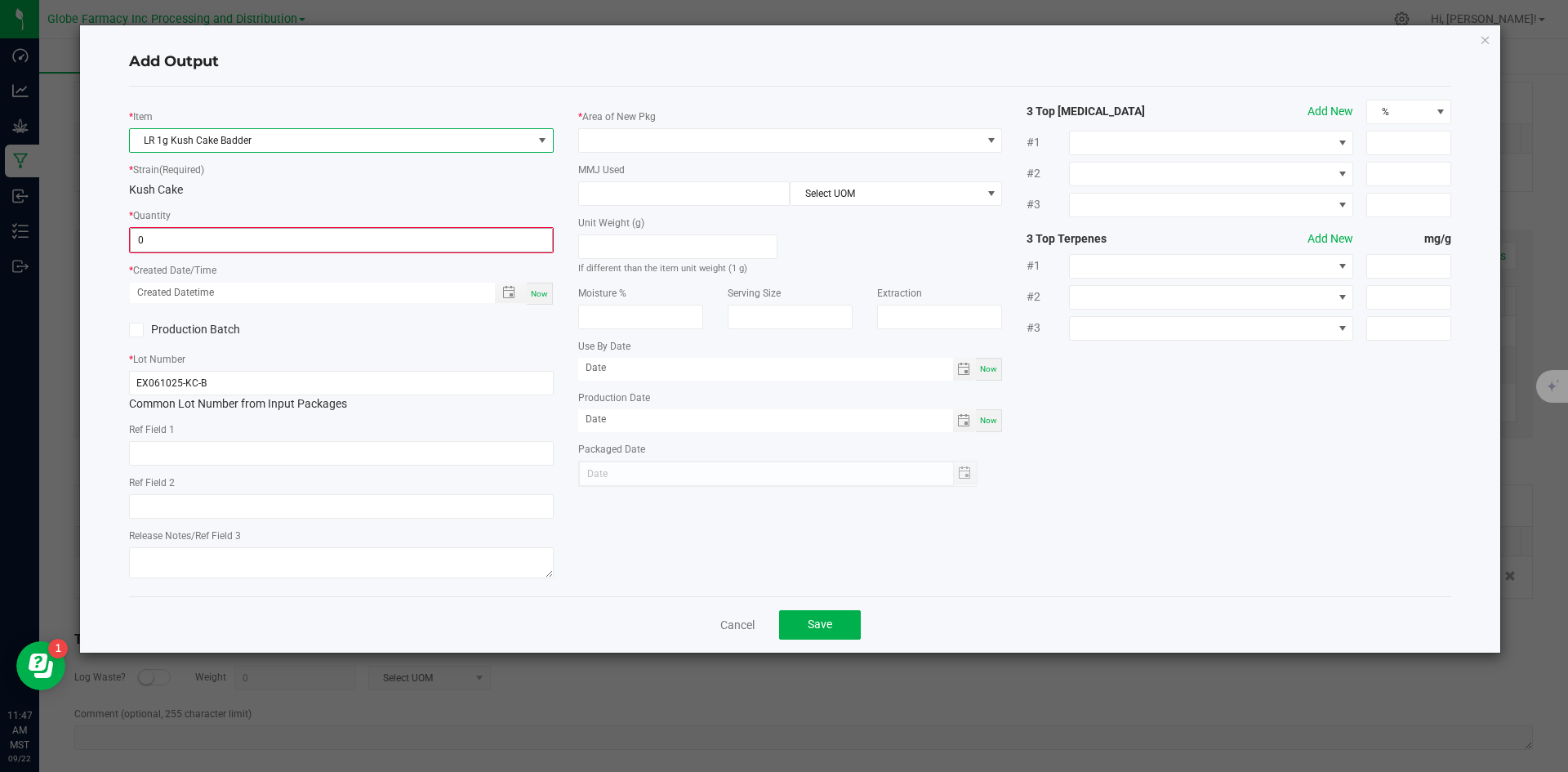
click at [237, 246] on input "0" at bounding box center [341, 240] width 421 height 23
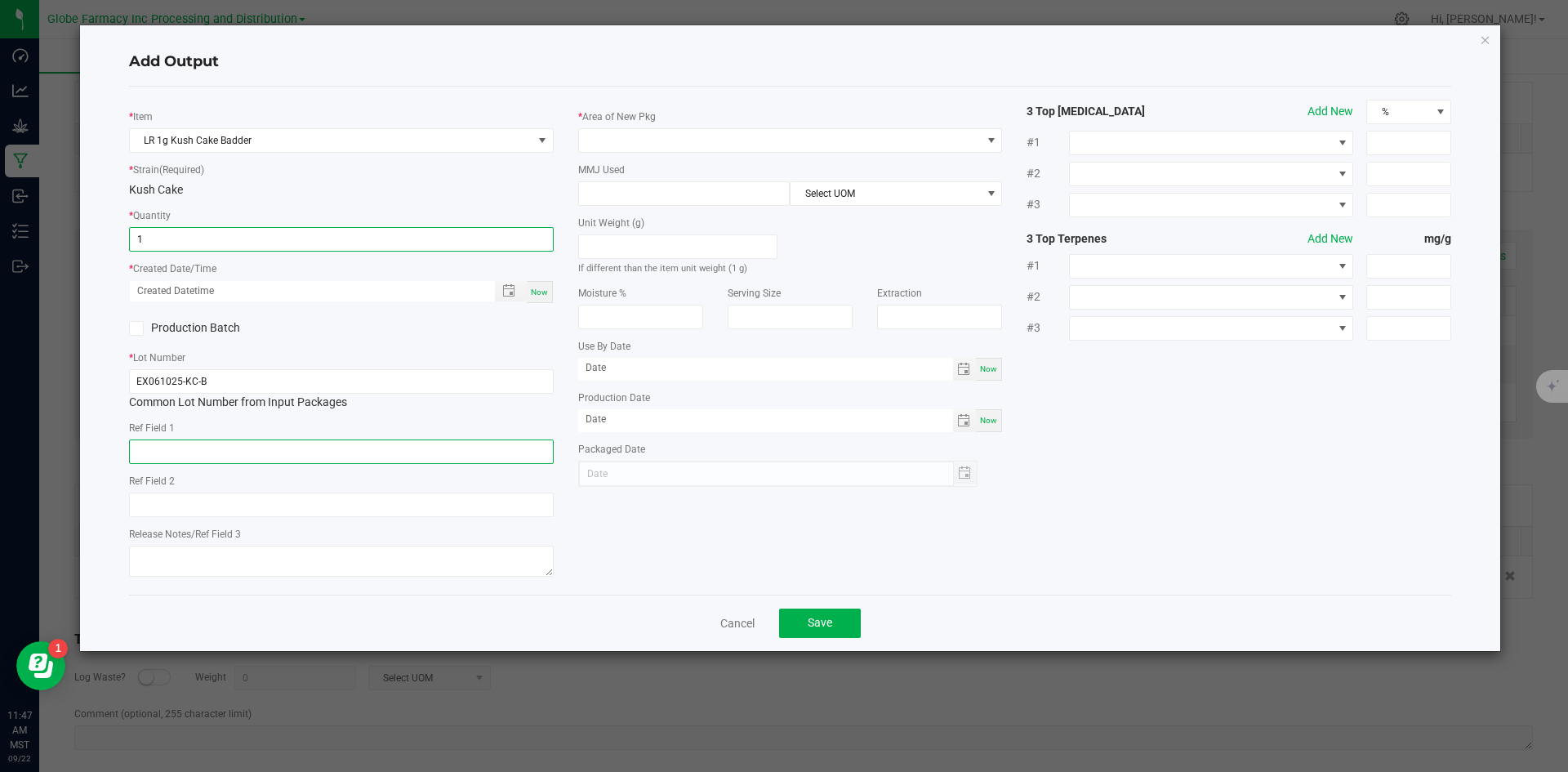
type input "1 ea"
click at [189, 451] on input "text" at bounding box center [341, 452] width 425 height 25
type input "K"
type input "CONCENTRATE"
type input "KUSH CAKE"
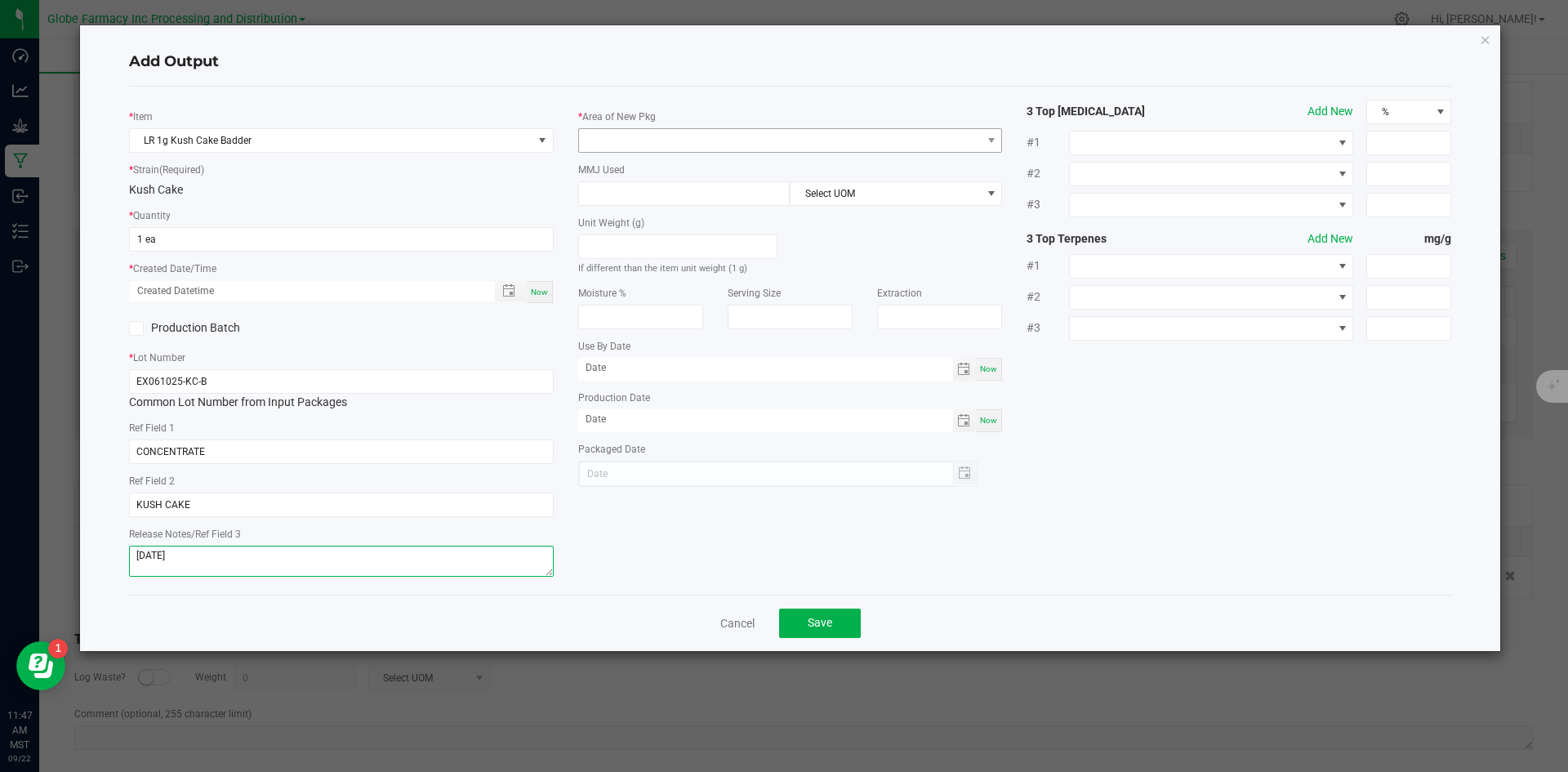
type textarea "[DATE]"
click at [606, 133] on span at bounding box center [780, 141] width 403 height 23
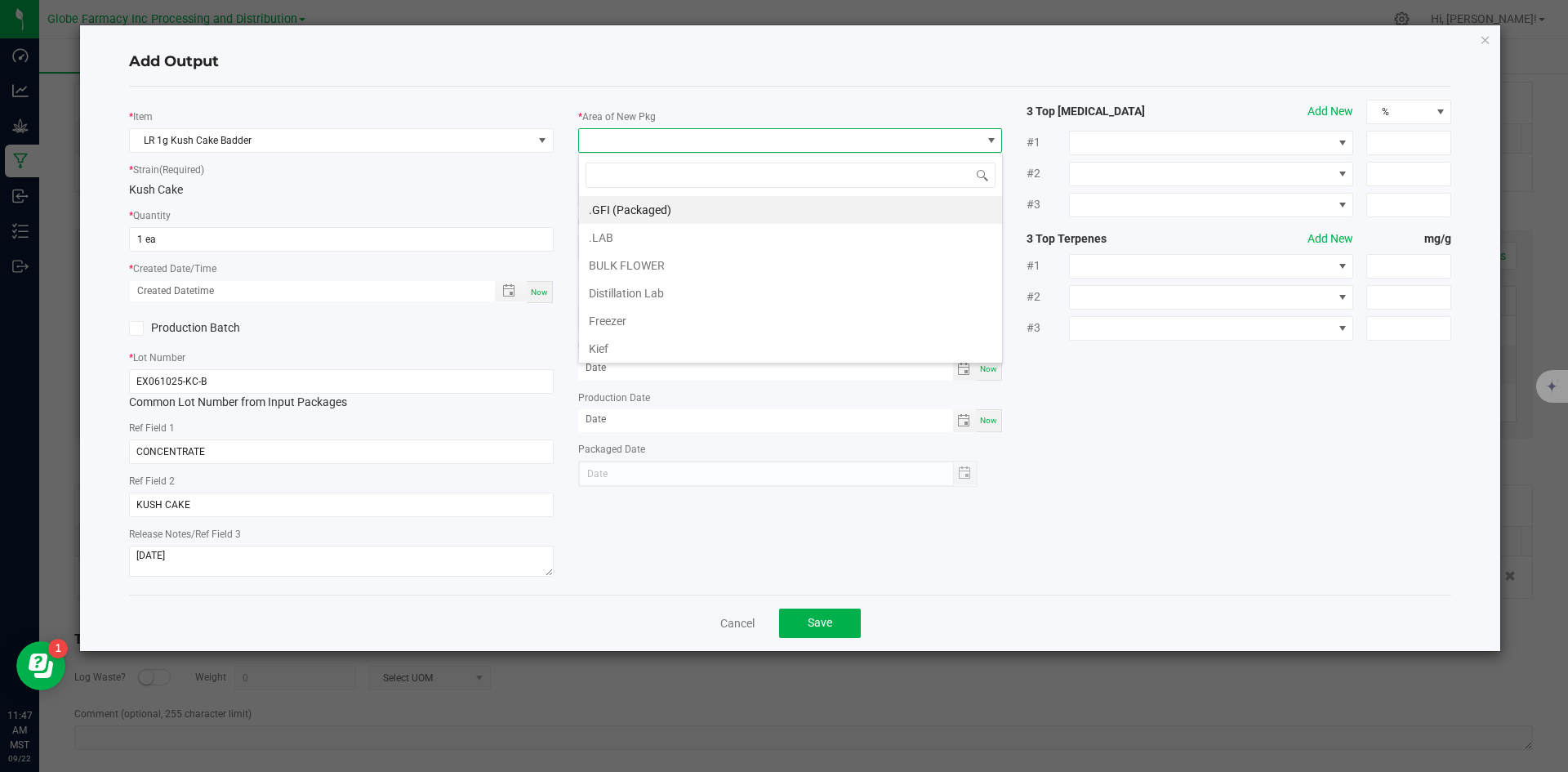
scroll to position [25, 425]
click at [625, 201] on li ".GFI (Packaged)" at bounding box center [790, 210] width 423 height 28
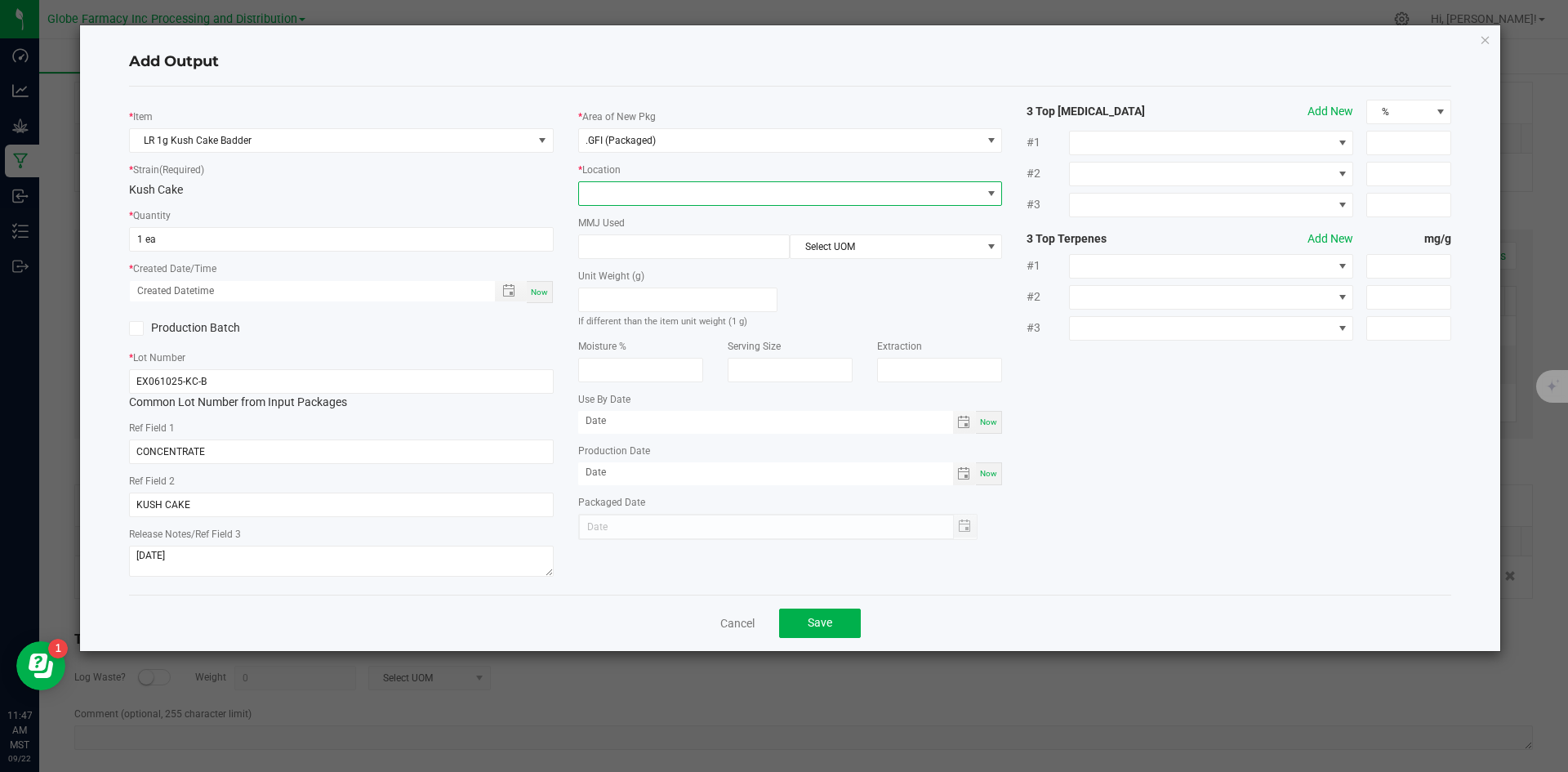
click at [625, 197] on span at bounding box center [780, 193] width 403 height 23
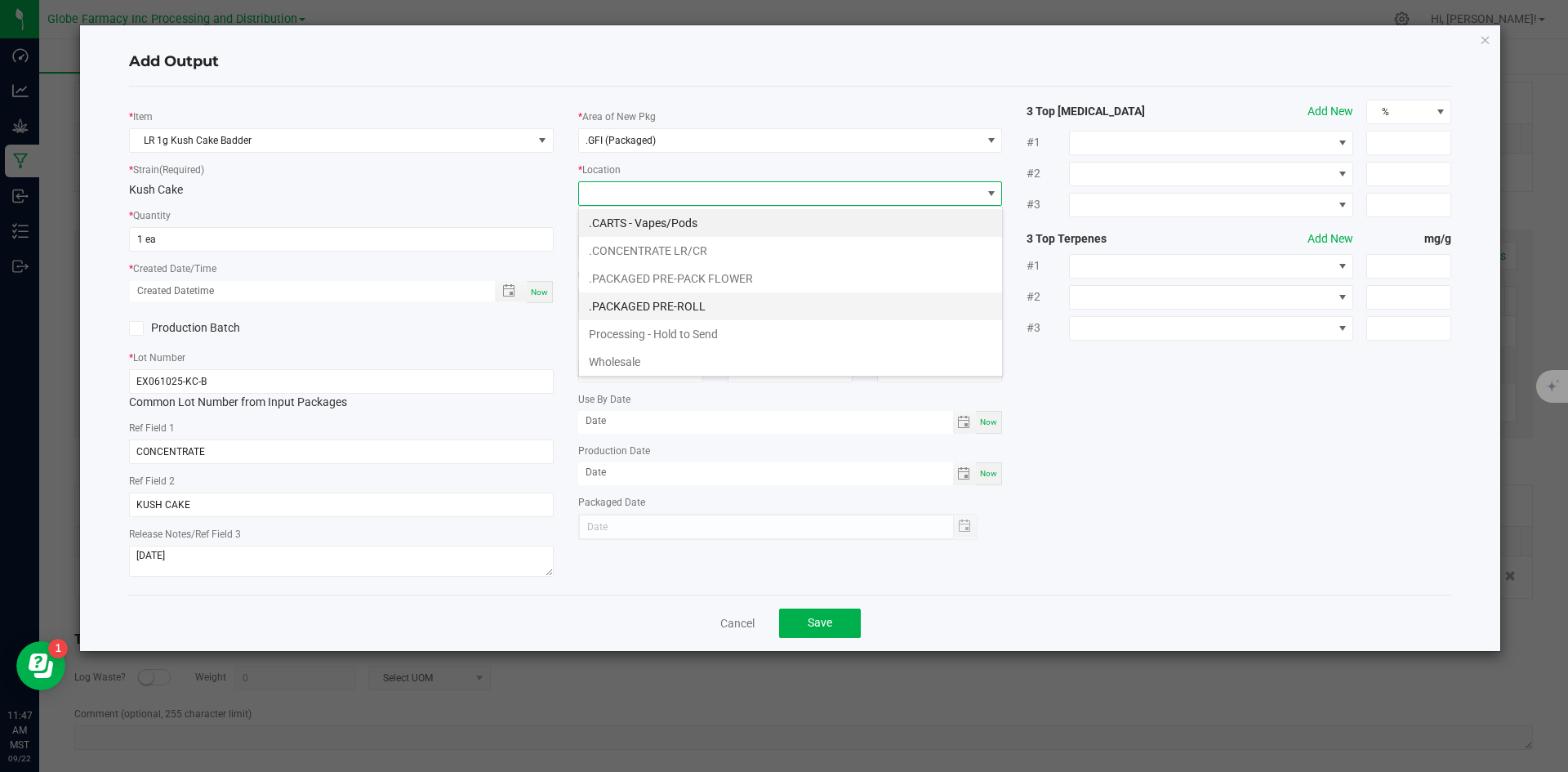
click at [659, 317] on li ".PACKAGED PRE-ROLL" at bounding box center [790, 306] width 423 height 28
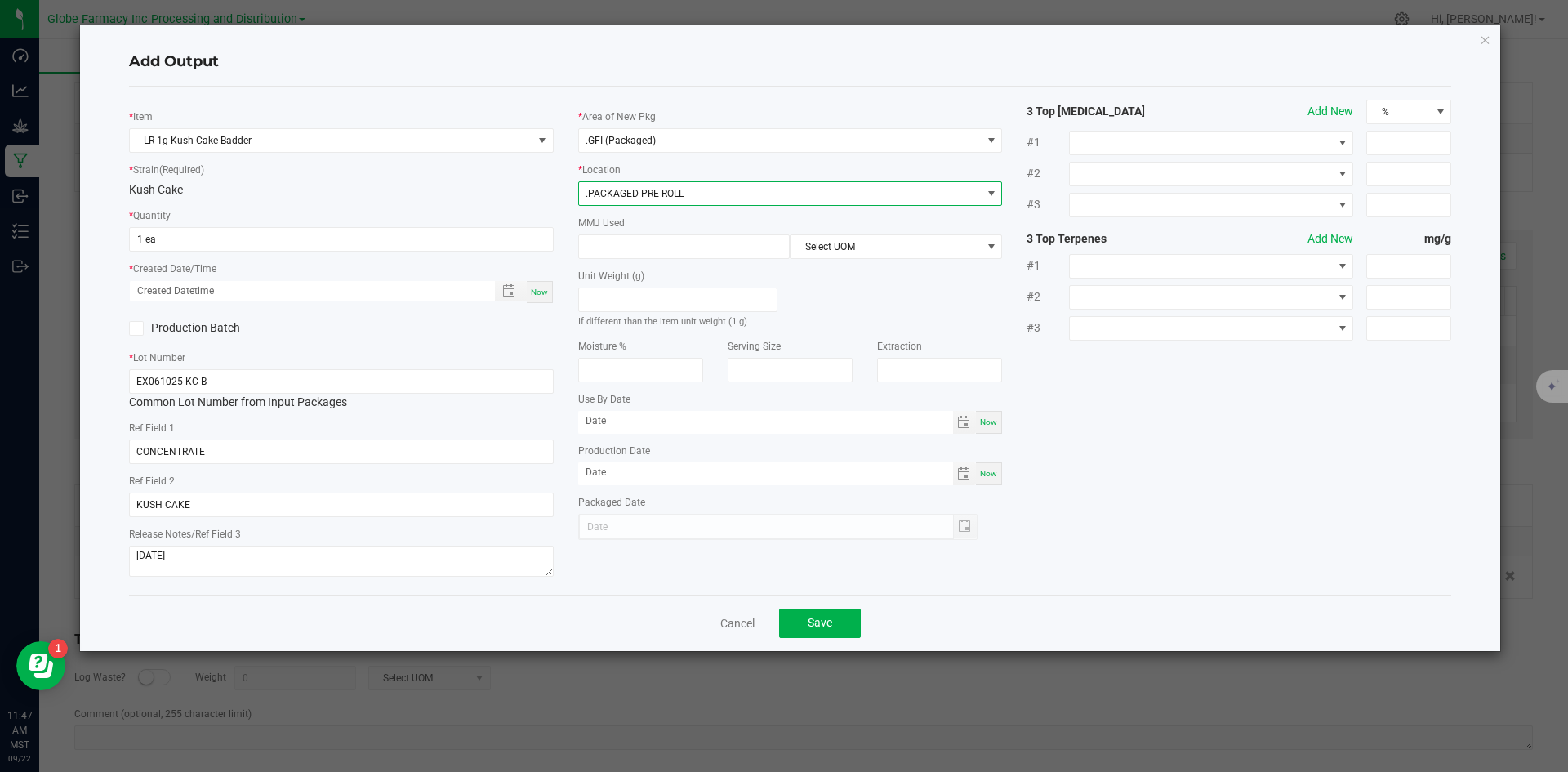
click at [629, 199] on span ".PACKAGED PRE-ROLL" at bounding box center [634, 193] width 98 height 11
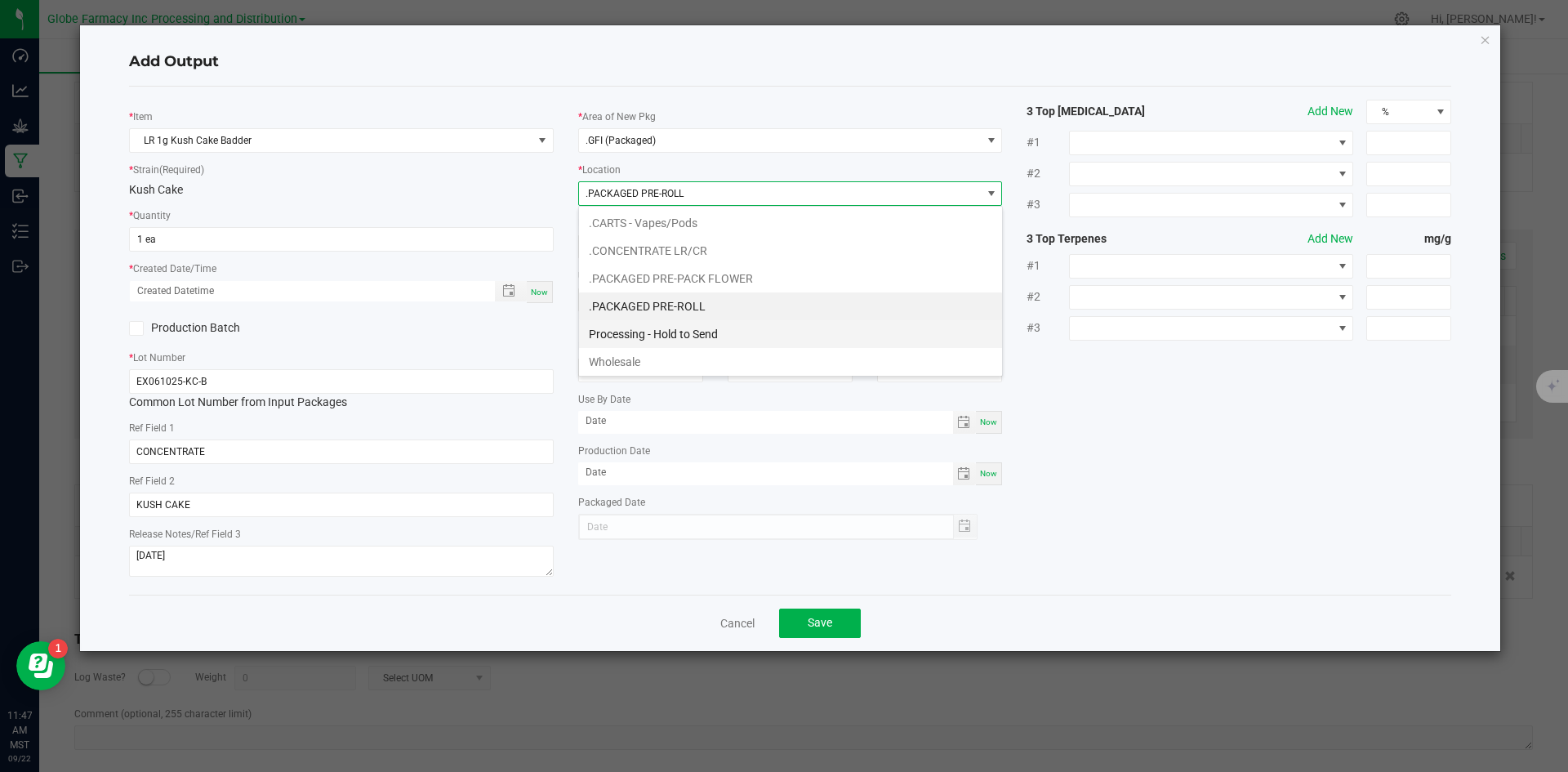
click at [667, 331] on li "Processing - Hold to Send" at bounding box center [790, 334] width 423 height 28
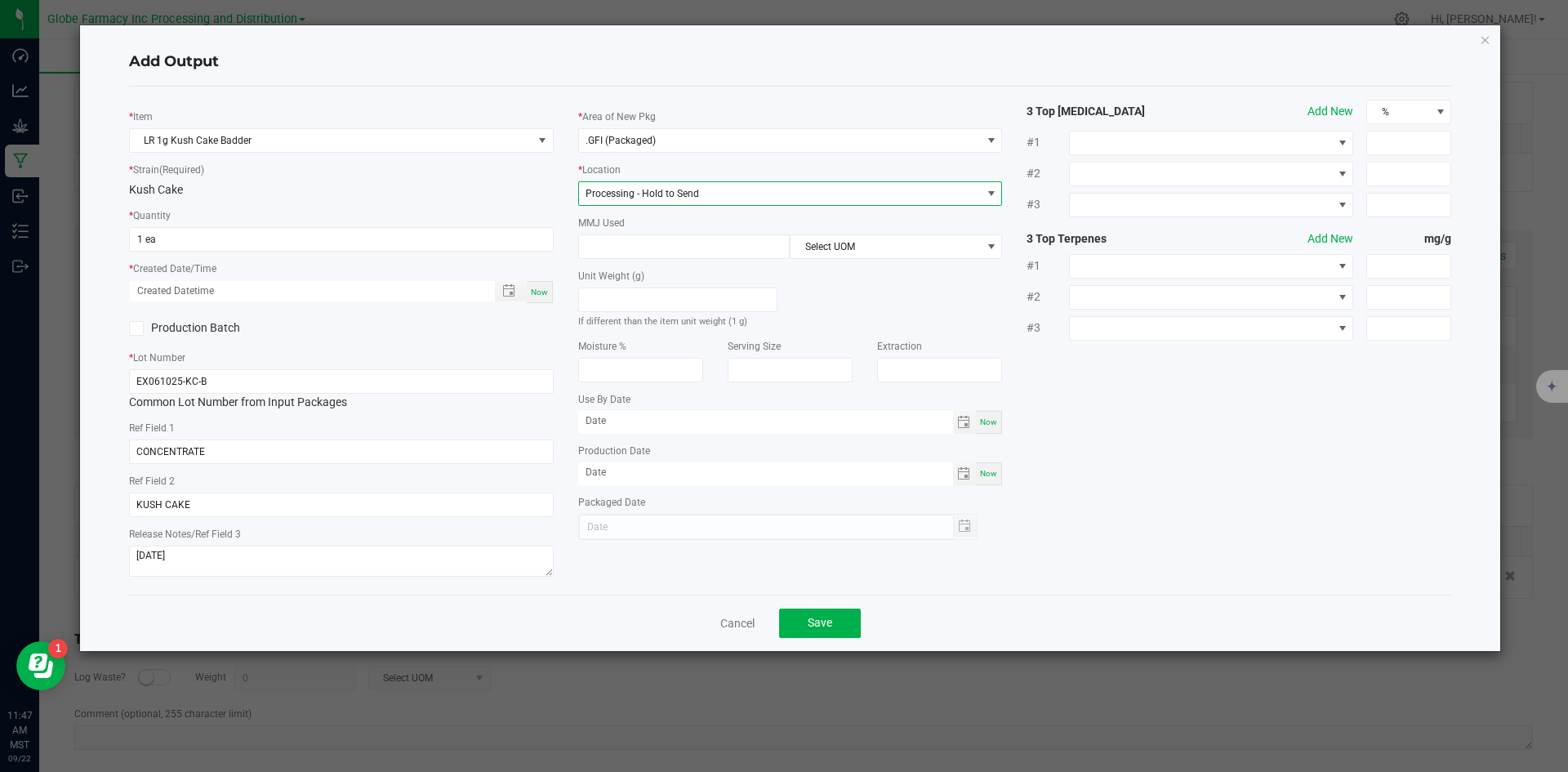
click at [627, 272] on label "Unit Weight (g)" at bounding box center [611, 276] width 66 height 15
click at [627, 229] on div "MMJ Used Select UOM" at bounding box center [791, 236] width 425 height 45
click at [627, 249] on input at bounding box center [684, 246] width 211 height 23
type input "1"
click at [830, 242] on span "Select UOM" at bounding box center [886, 246] width 190 height 23
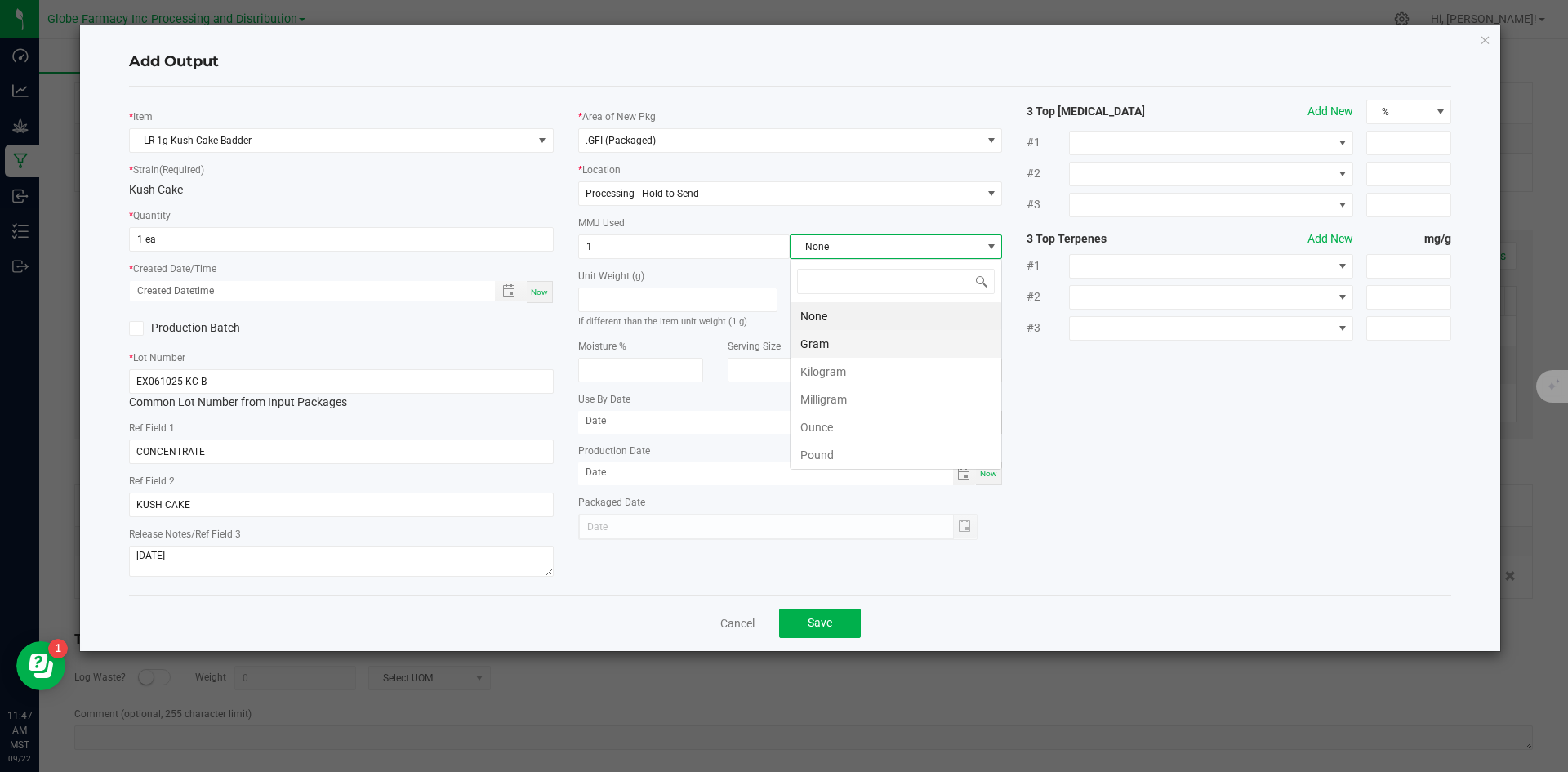
scroll to position [25, 212]
click at [815, 345] on li "Gram" at bounding box center [896, 344] width 211 height 28
click at [829, 613] on button "Save" at bounding box center [820, 623] width 82 height 29
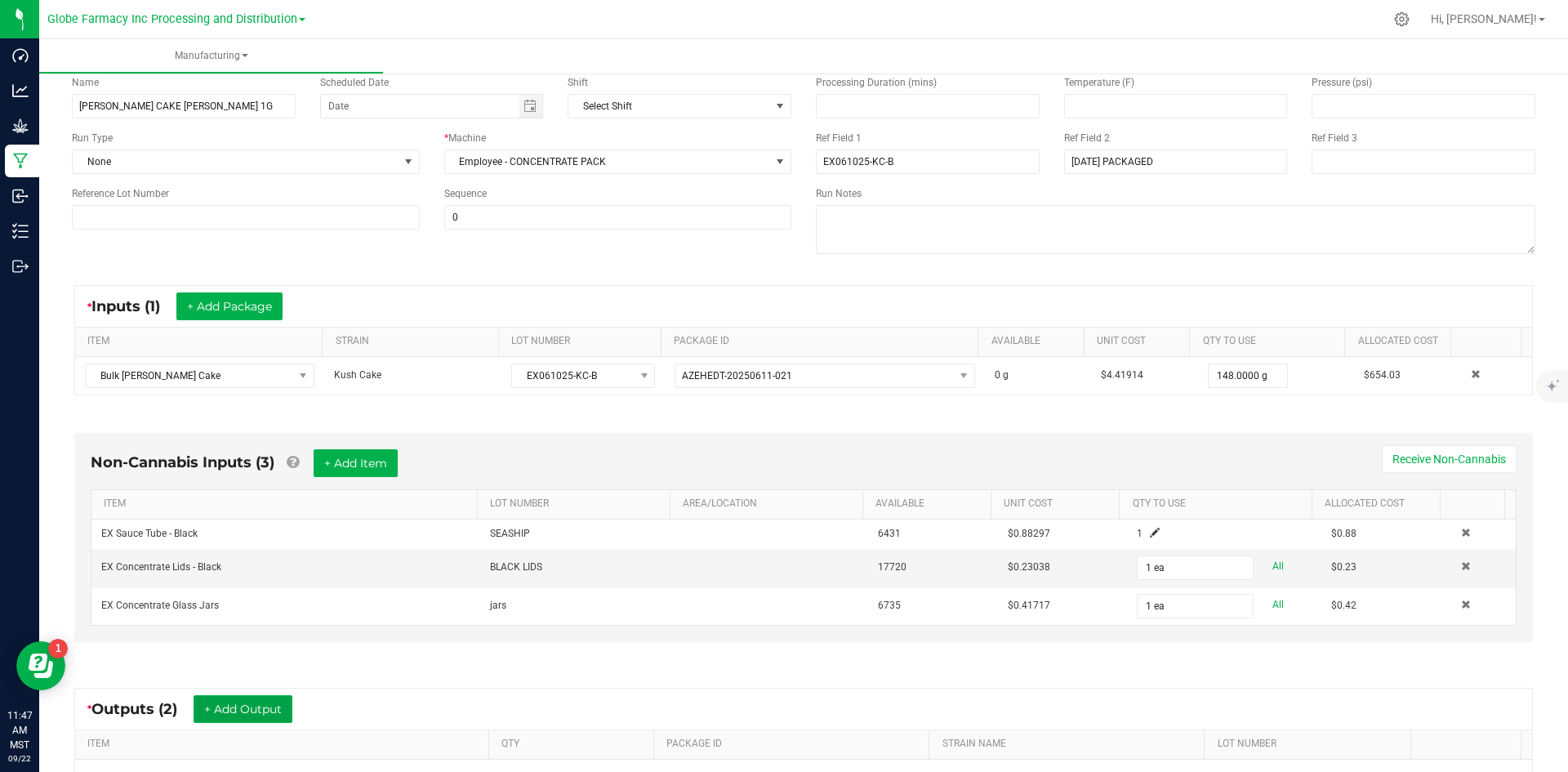
scroll to position [0, 0]
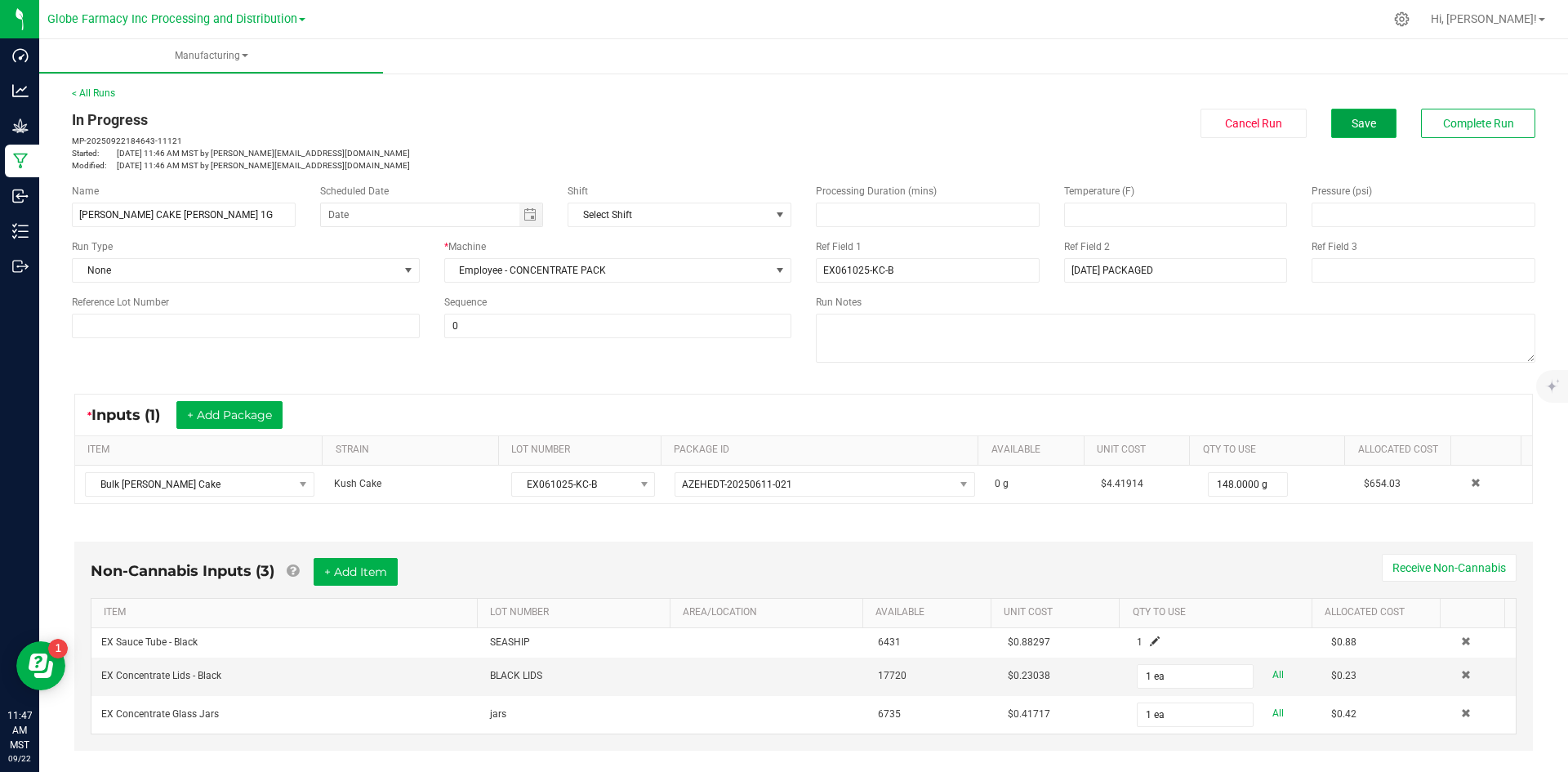
click at [1331, 124] on button "Save" at bounding box center [1364, 123] width 65 height 29
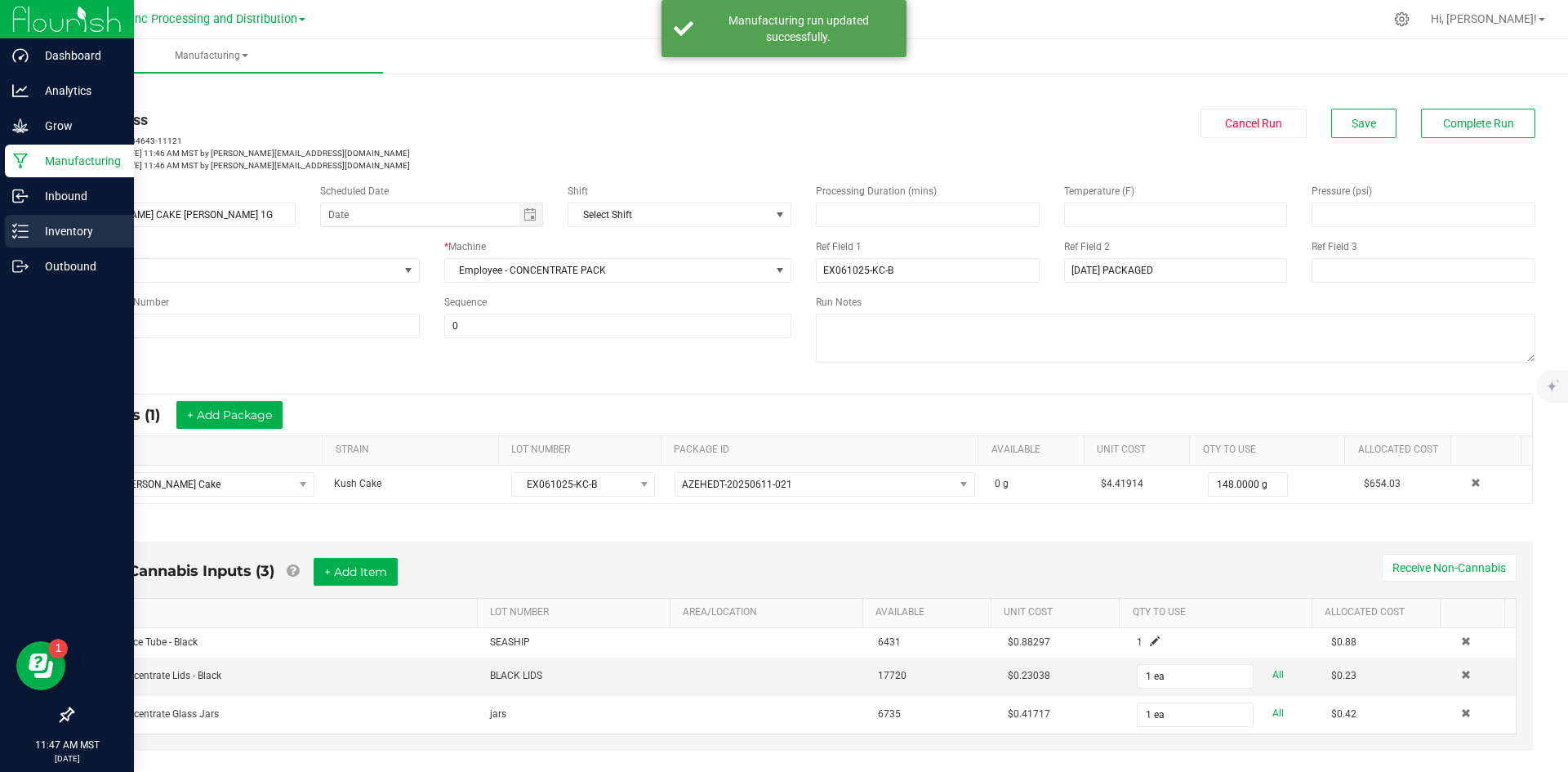
click at [36, 219] on div "Inventory" at bounding box center [69, 230] width 129 height 33
